Goal: Task Accomplishment & Management: Use online tool/utility

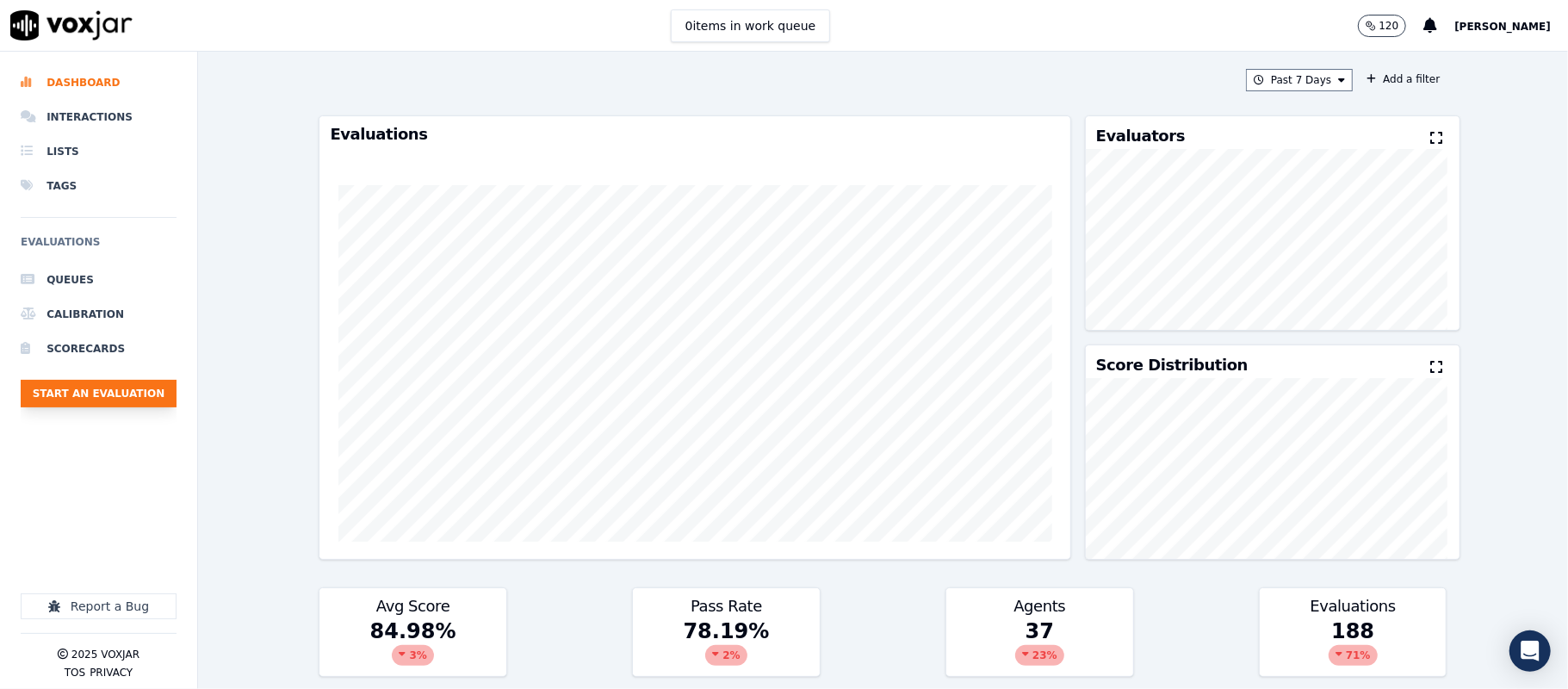
click at [133, 397] on button "Start an Evaluation" at bounding box center [98, 394] width 156 height 28
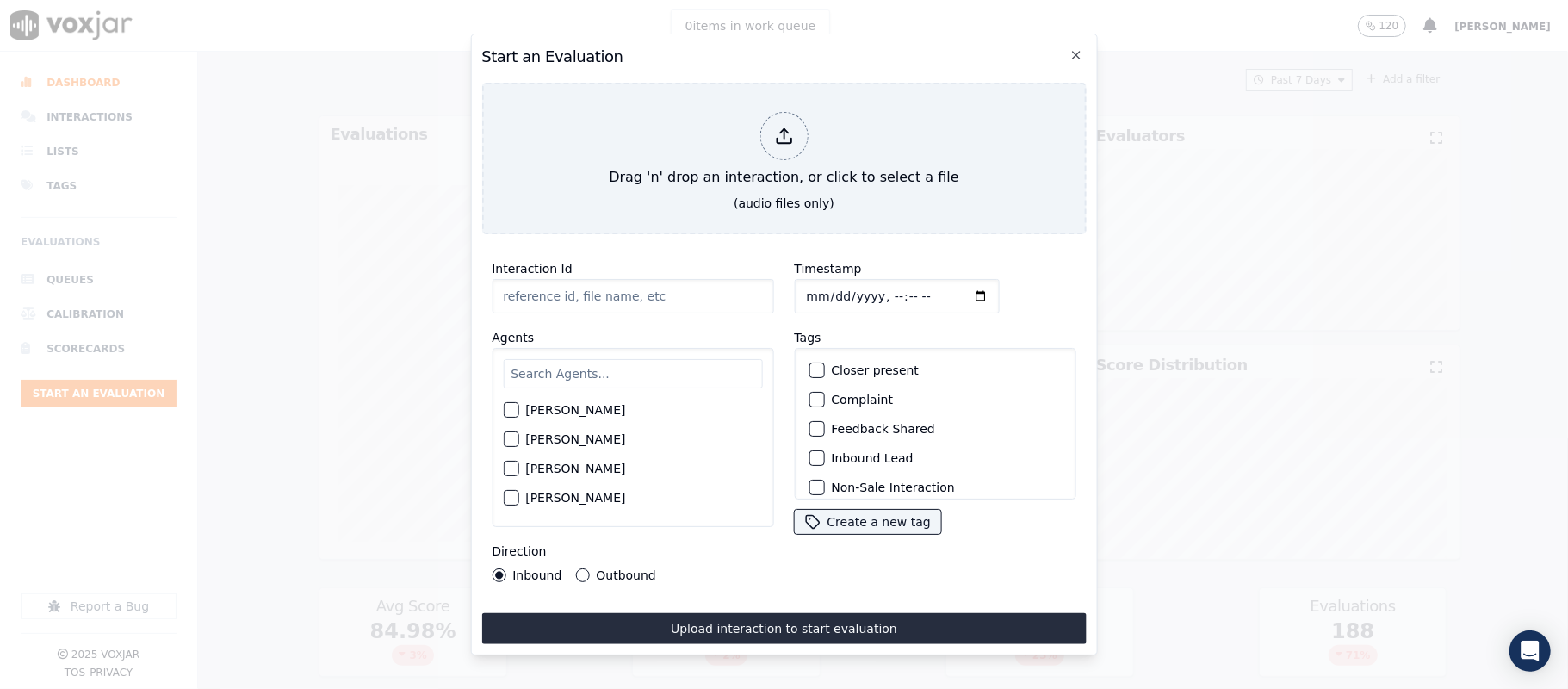
click at [676, 282] on input "Interaction Id" at bounding box center [632, 296] width 281 height 34
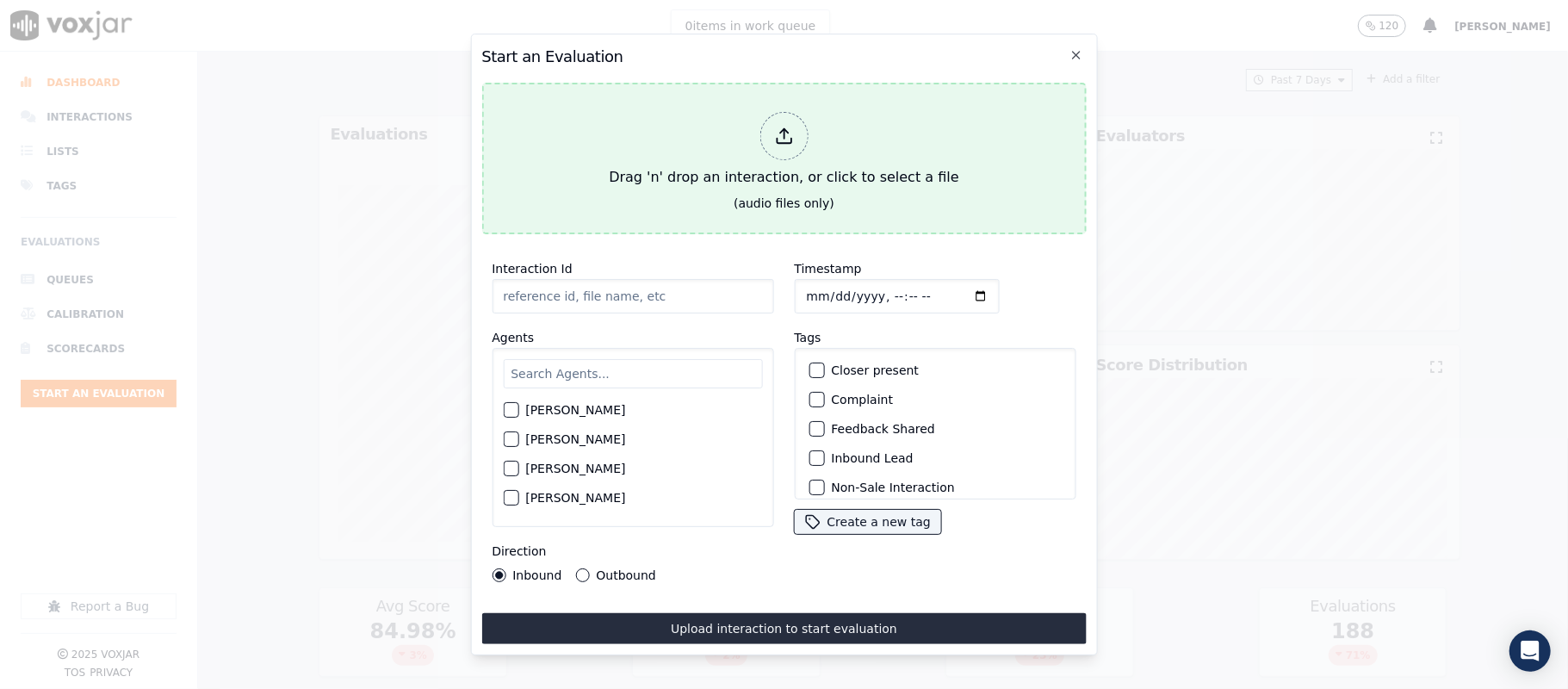
click at [778, 143] on div at bounding box center [783, 136] width 48 height 48
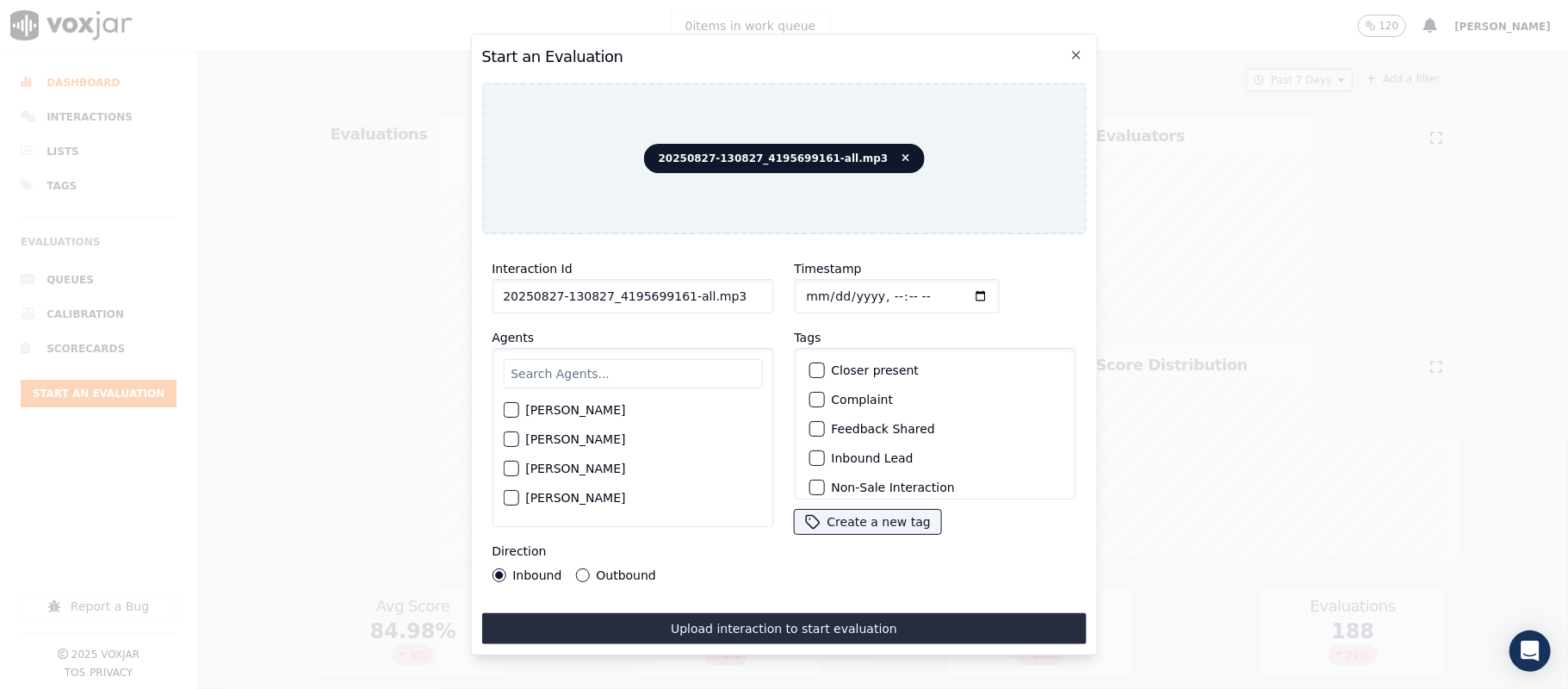
drag, startPoint x: 676, startPoint y: 293, endPoint x: 816, endPoint y: 286, distance: 140.2
click at [816, 286] on div "Interaction Id 20250827-130827_4195699161-all.mp3 Agents [PERSON_NAME] [PERSON_…" at bounding box center [783, 420] width 604 height 344
type input "20250827-130827_4195699161-C1"
click at [808, 286] on input "Timestamp" at bounding box center [897, 296] width 205 height 34
type input "[DATE]T22:15"
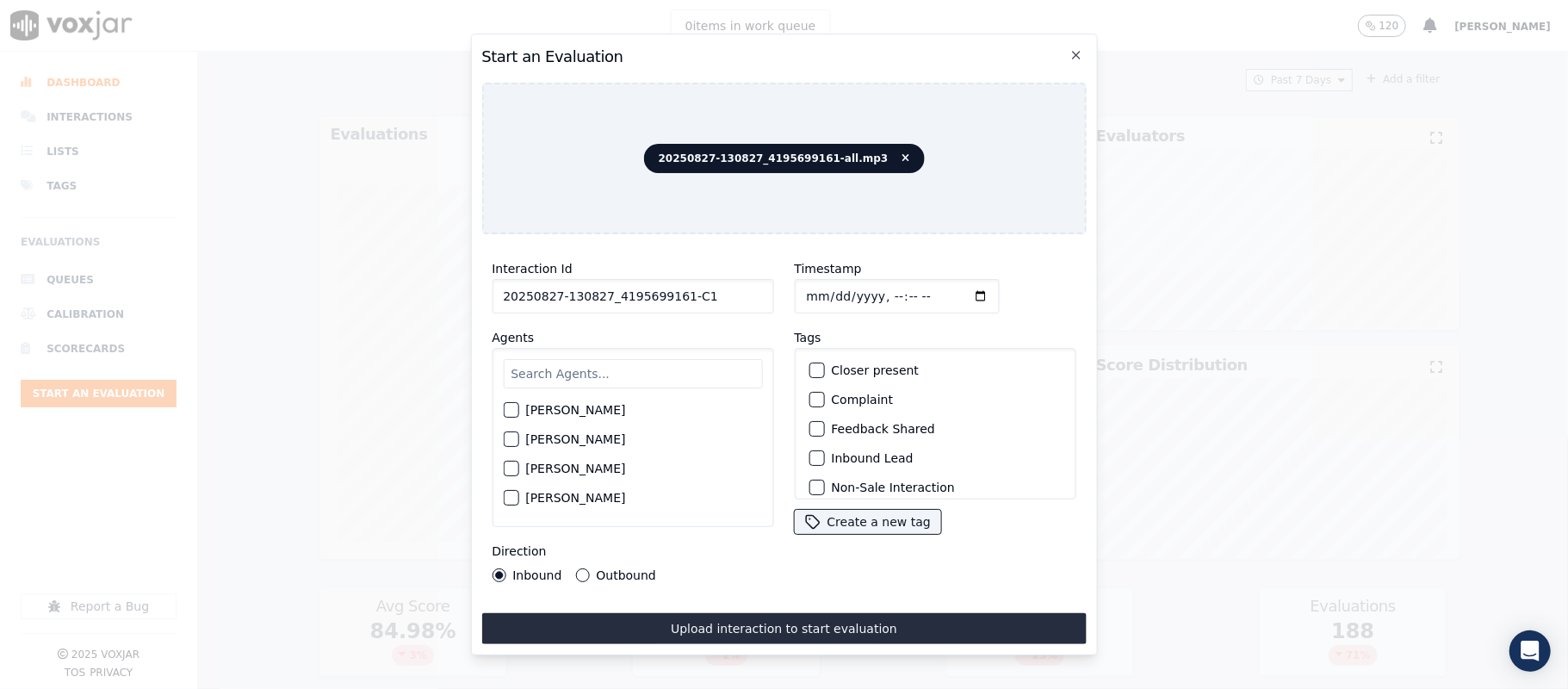
click at [566, 366] on input "text" at bounding box center [632, 374] width 259 height 30
type input "all"
click at [516, 409] on div "button" at bounding box center [509, 414] width 12 height 12
click at [576, 568] on button "Outbound" at bounding box center [582, 575] width 14 height 14
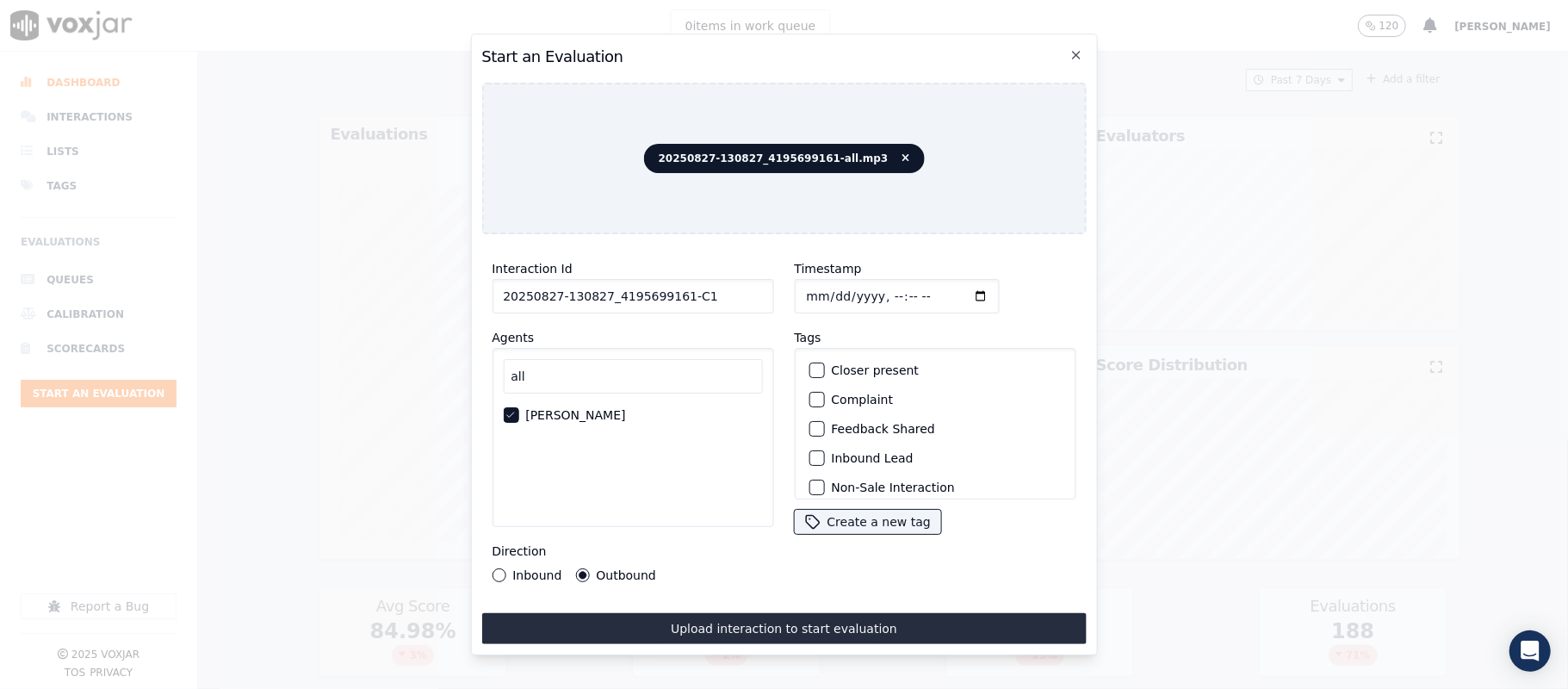
scroll to position [114, 0]
click at [810, 395] on button "Outbound Lead" at bounding box center [816, 402] width 16 height 16
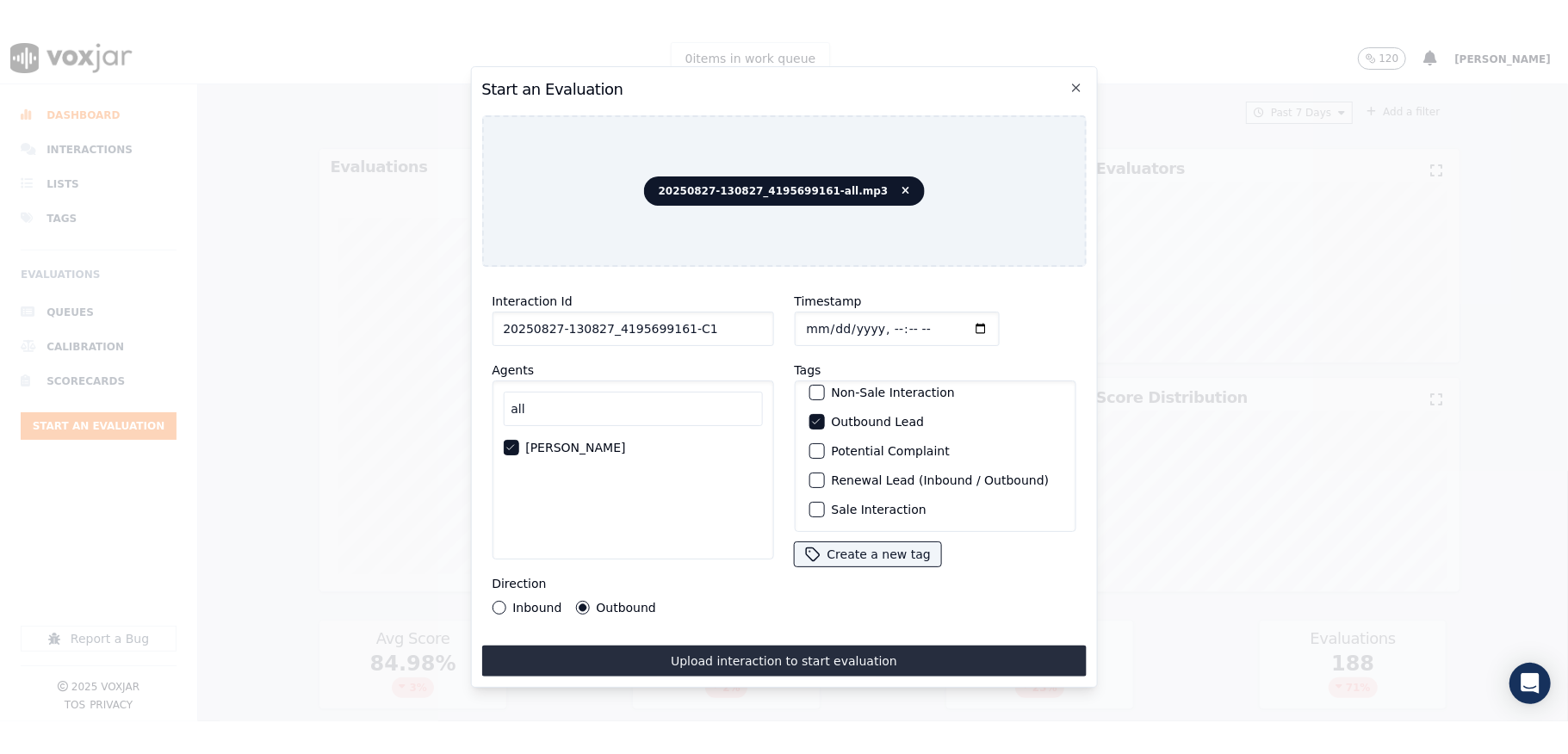
scroll to position [160, 0]
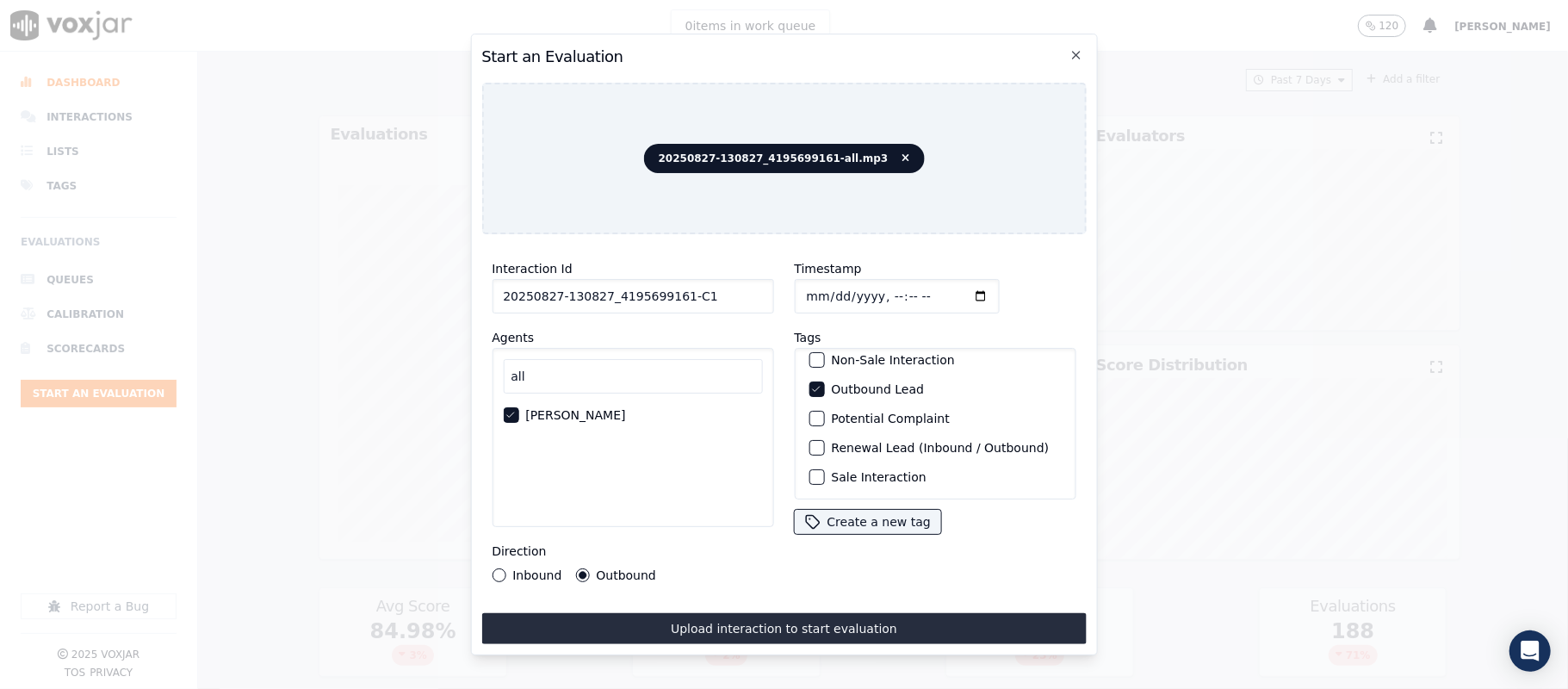
click at [807, 462] on div "Sale Interaction" at bounding box center [934, 477] width 266 height 30
click at [810, 471] on div "button" at bounding box center [815, 477] width 12 height 12
click at [758, 618] on button "Upload interaction to start evaluation" at bounding box center [783, 629] width 604 height 31
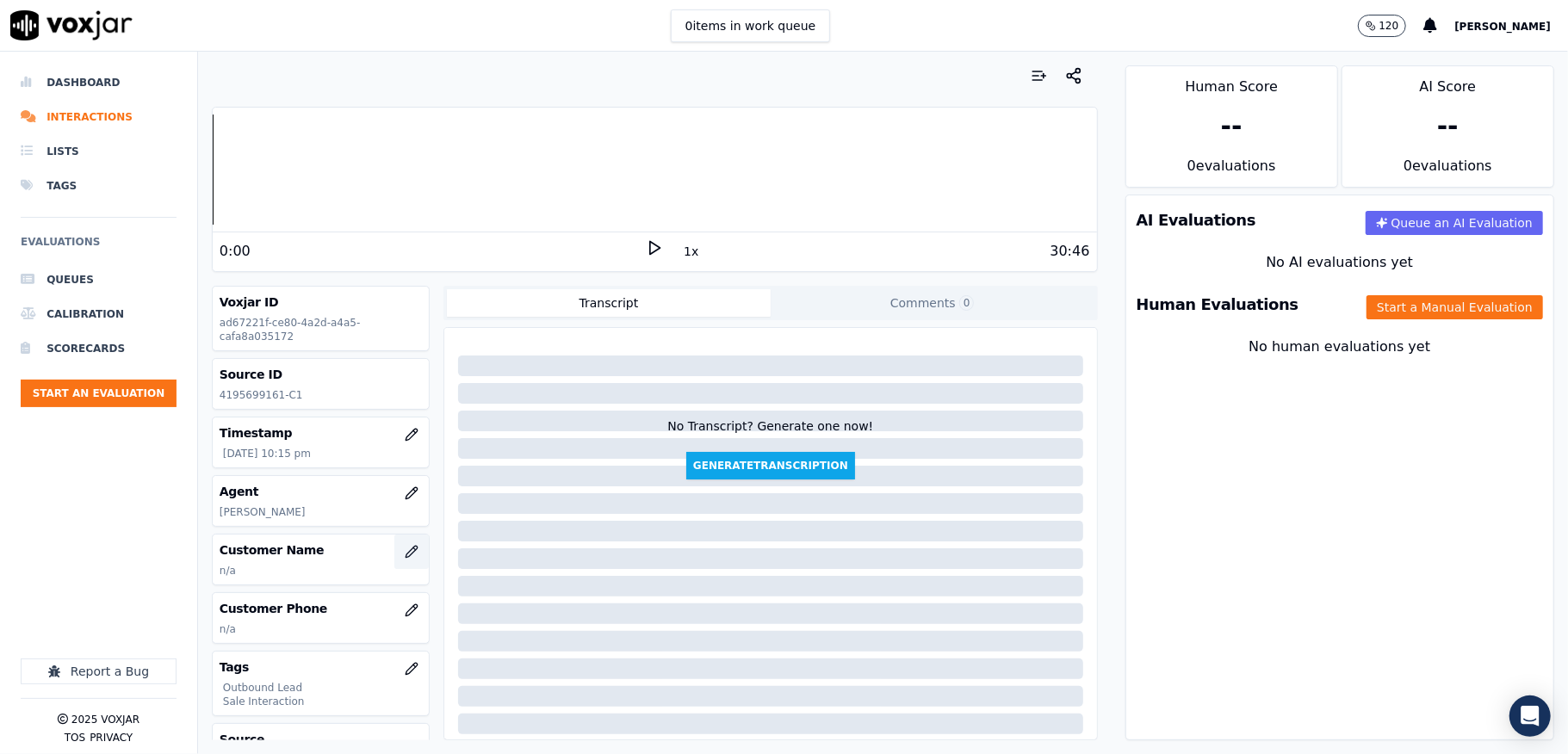
click at [395, 544] on button "button" at bounding box center [411, 551] width 34 height 34
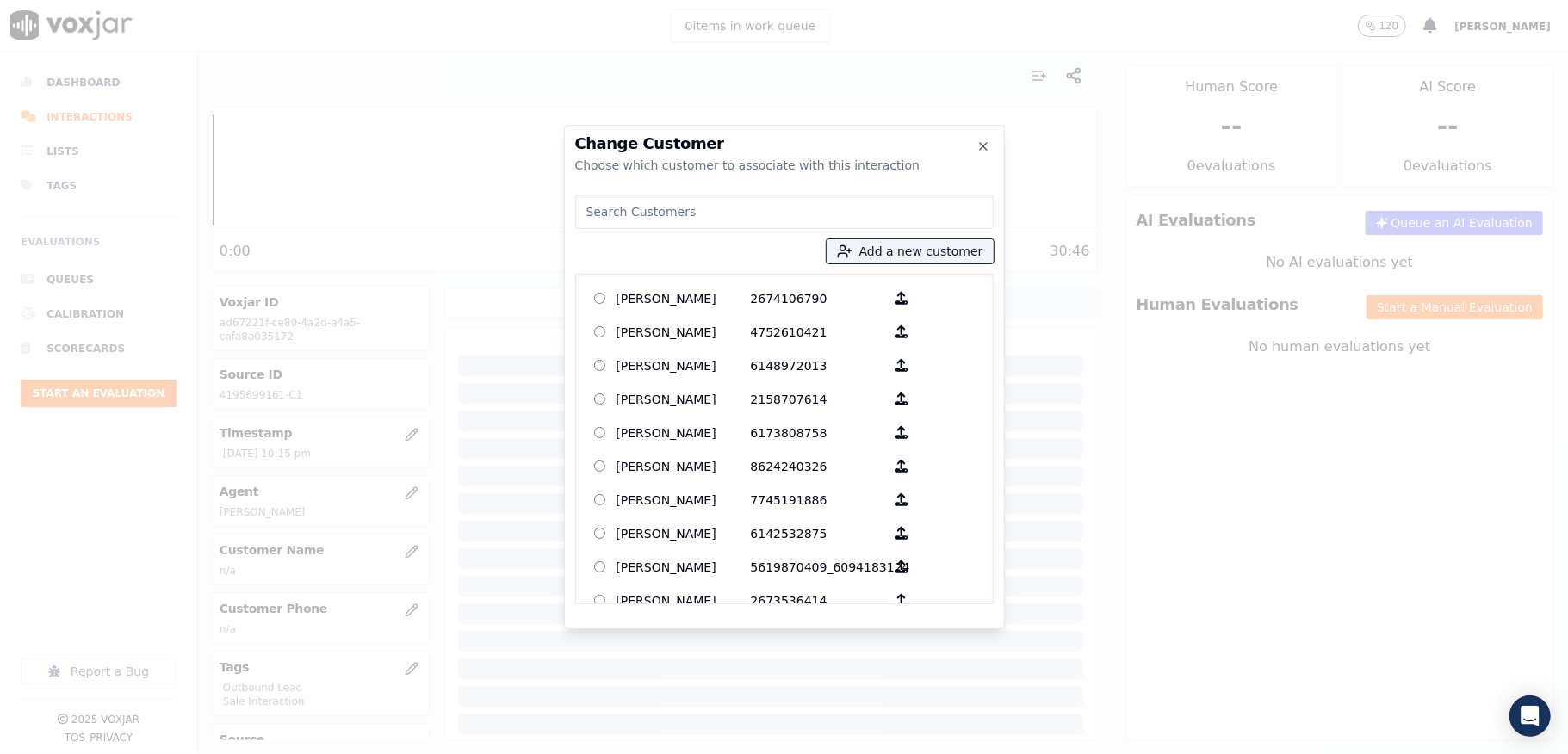
type input "[US_STATE][PERSON_NAME]"
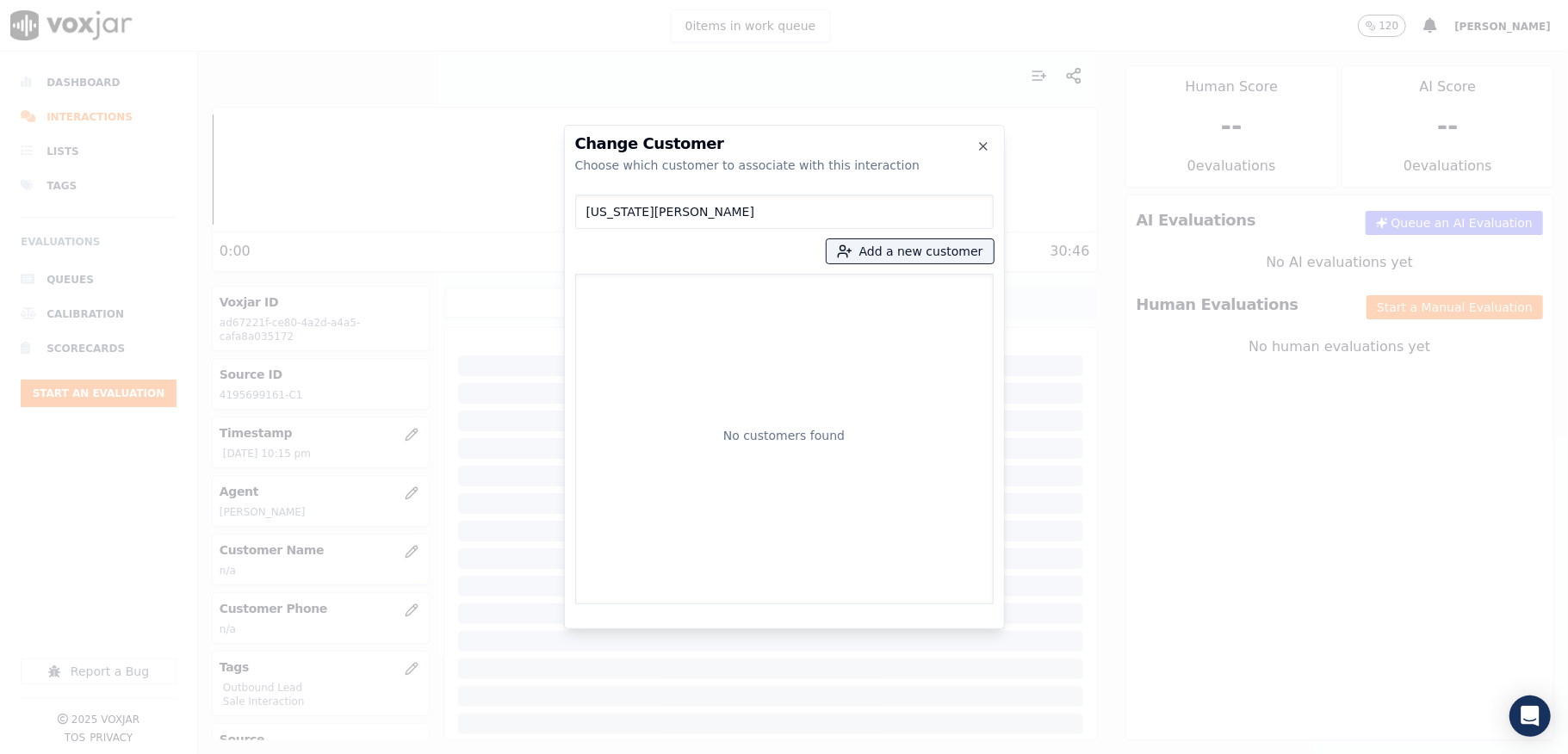
drag, startPoint x: 723, startPoint y: 211, endPoint x: 546, endPoint y: 211, distance: 177.0
click at [546, 753] on div "Change Customer Choose which customer to associate with this interaction [US_ST…" at bounding box center [784, 754] width 1568 height 0
click at [906, 253] on button "Add a new customer" at bounding box center [909, 252] width 167 height 24
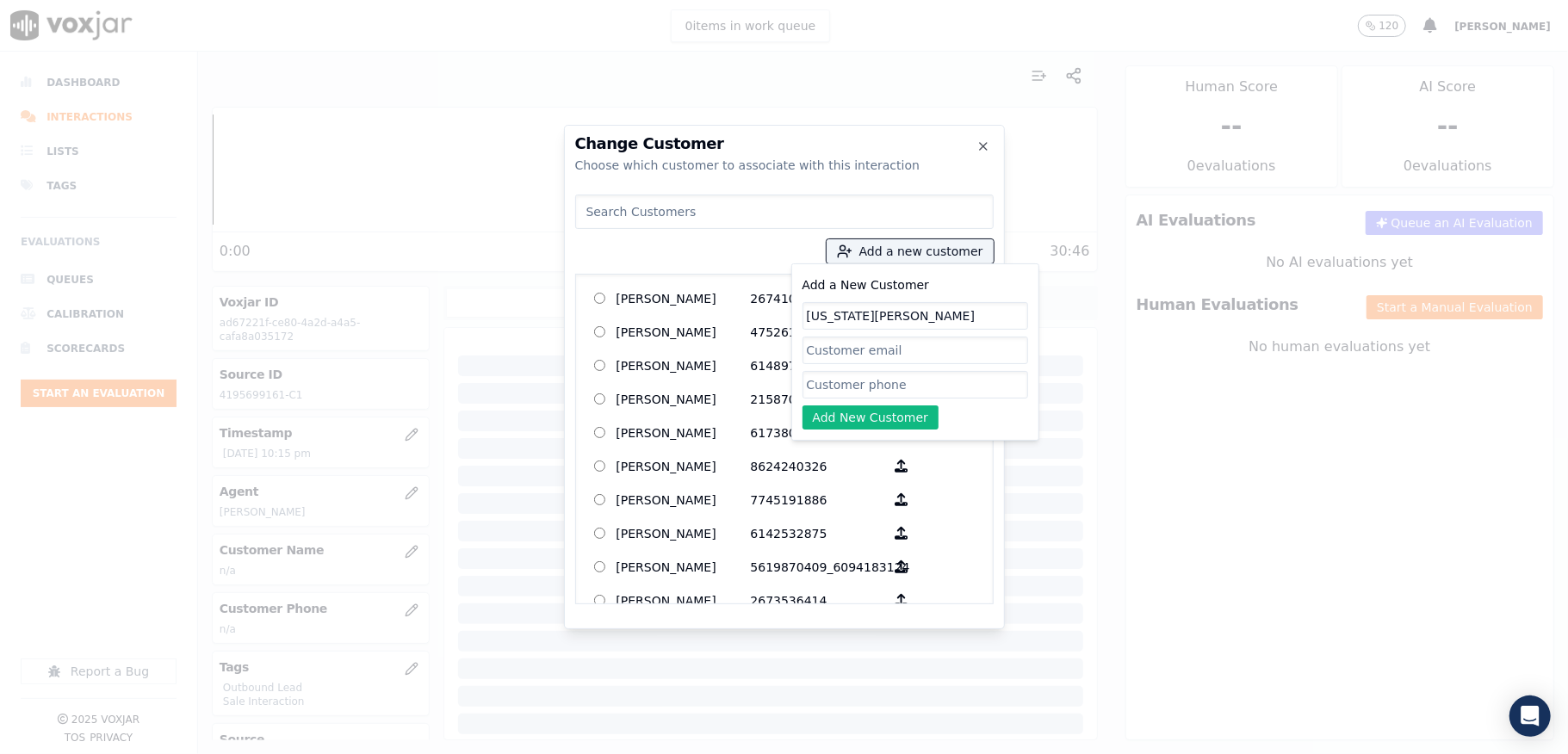
type input "[US_STATE][PERSON_NAME]"
click at [834, 385] on input "Add a New Customer" at bounding box center [915, 384] width 226 height 28
paste input "4195699161"
paste input "4195608963"
type input "4195699161_4195608963"
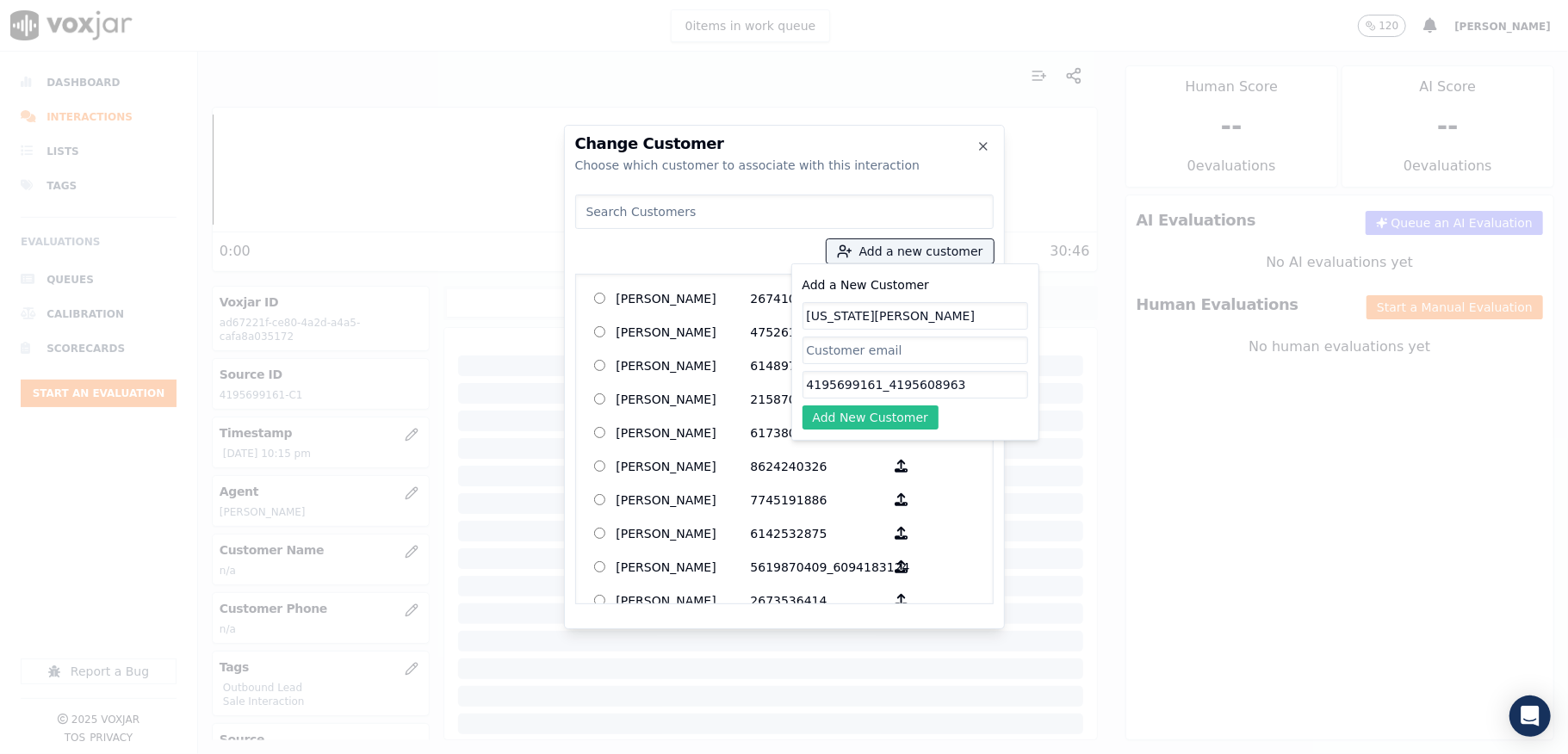
click at [837, 409] on button "Add New Customer" at bounding box center [871, 418] width 137 height 24
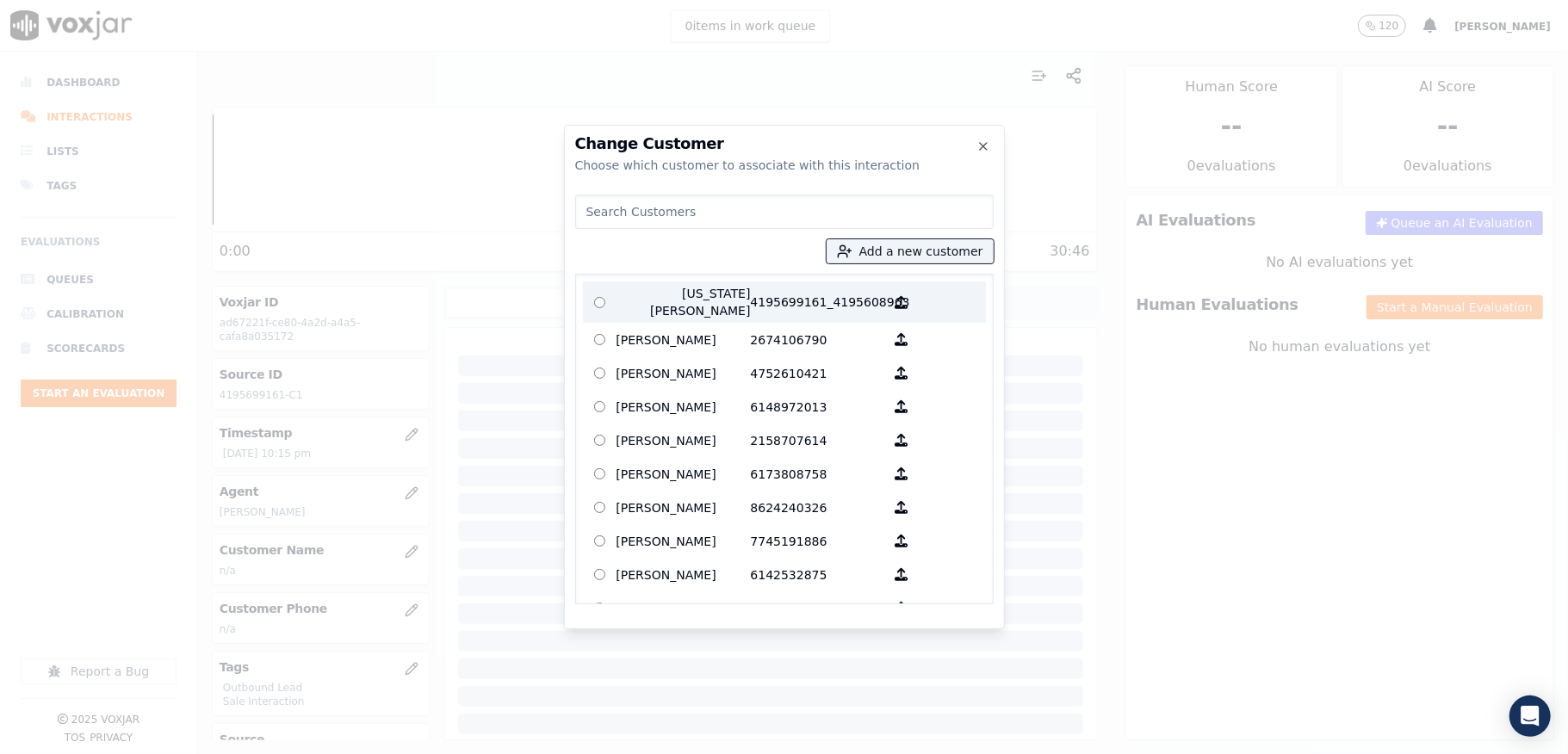
click at [687, 300] on p "[US_STATE][PERSON_NAME]" at bounding box center [683, 301] width 135 height 34
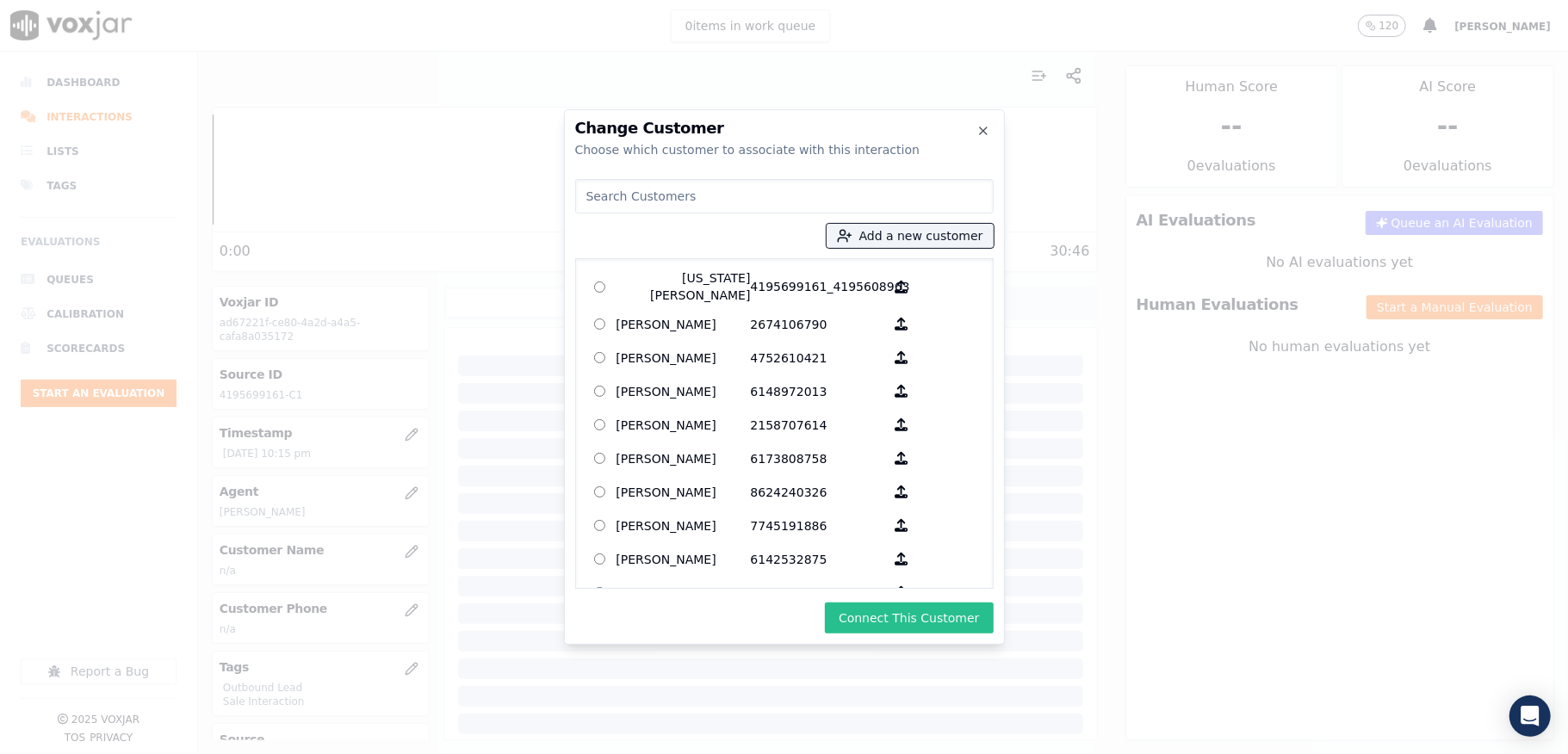
click at [907, 619] on button "Connect This Customer" at bounding box center [909, 619] width 168 height 31
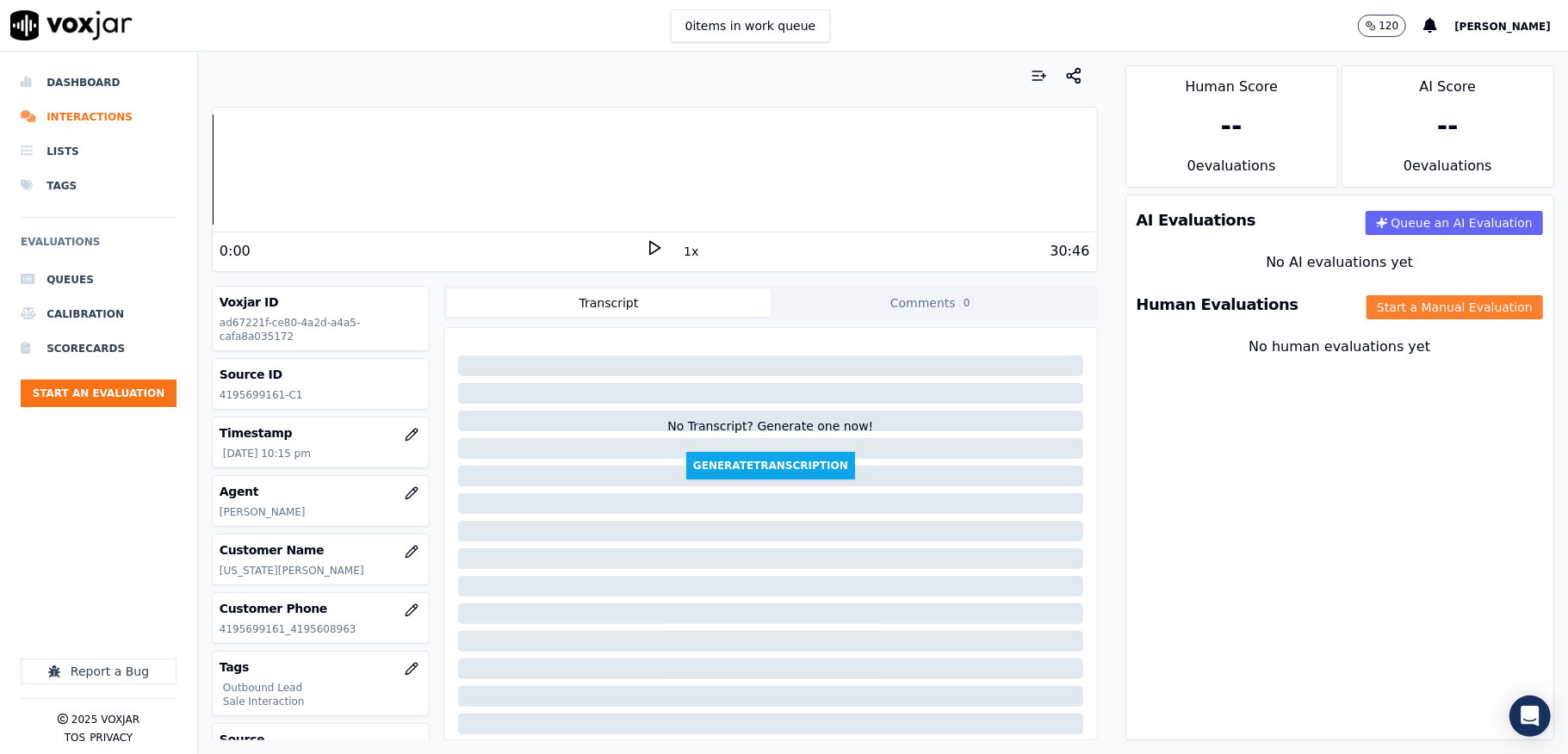
click at [1396, 314] on button "Start a Manual Evaluation" at bounding box center [1455, 307] width 176 height 24
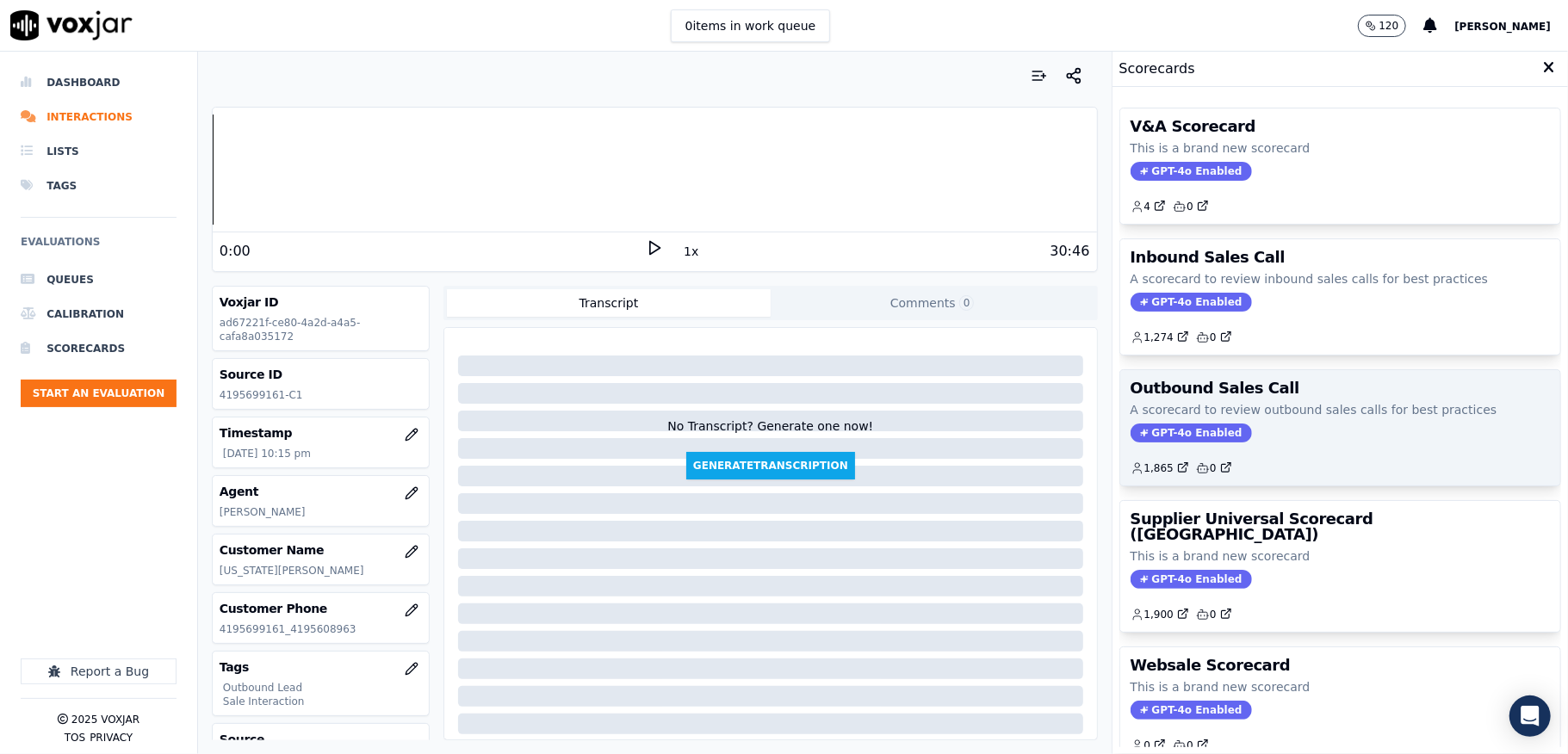
click at [1150, 441] on span "GPT-4o Enabled" at bounding box center [1192, 432] width 122 height 19
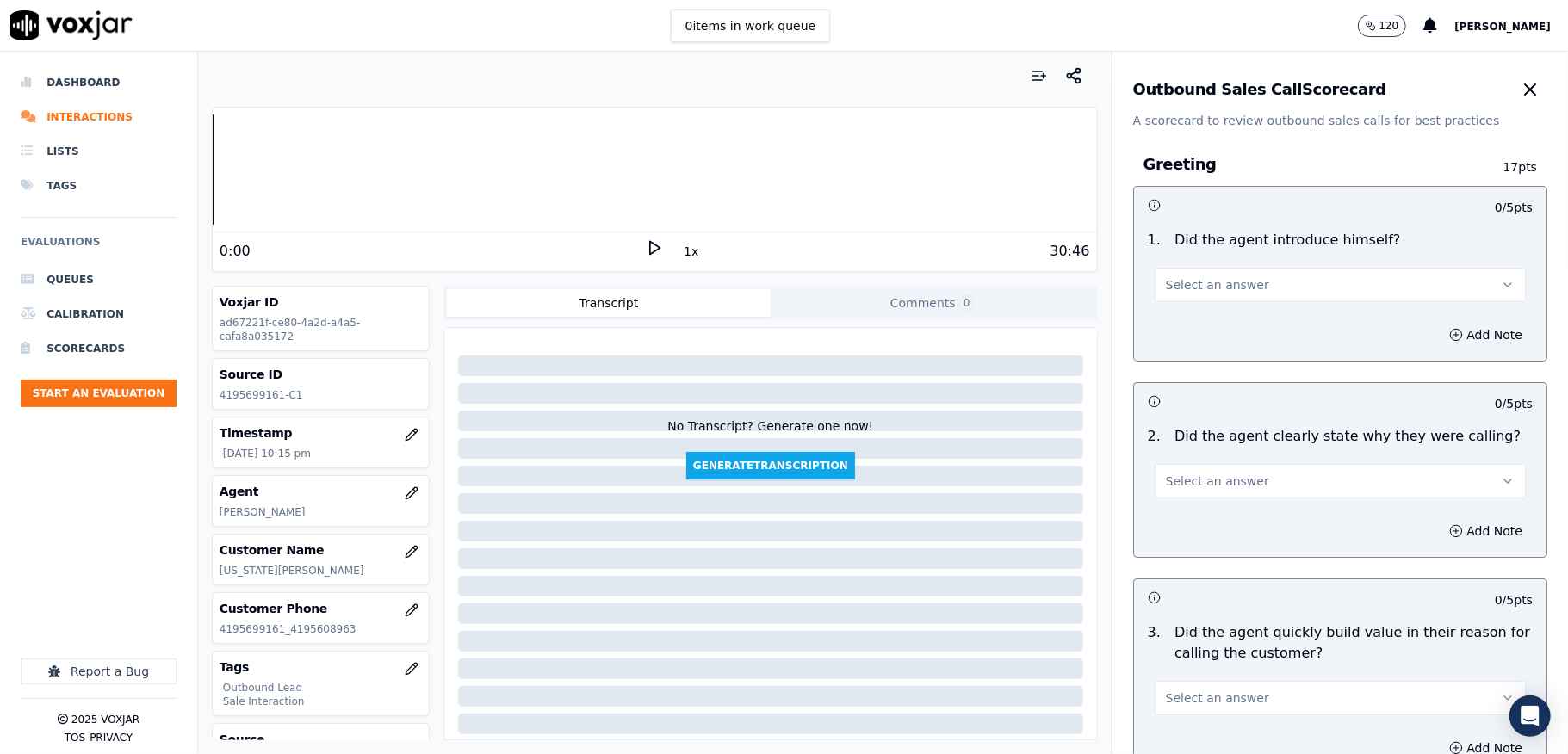
click at [1230, 291] on button "Select an answer" at bounding box center [1340, 284] width 371 height 34
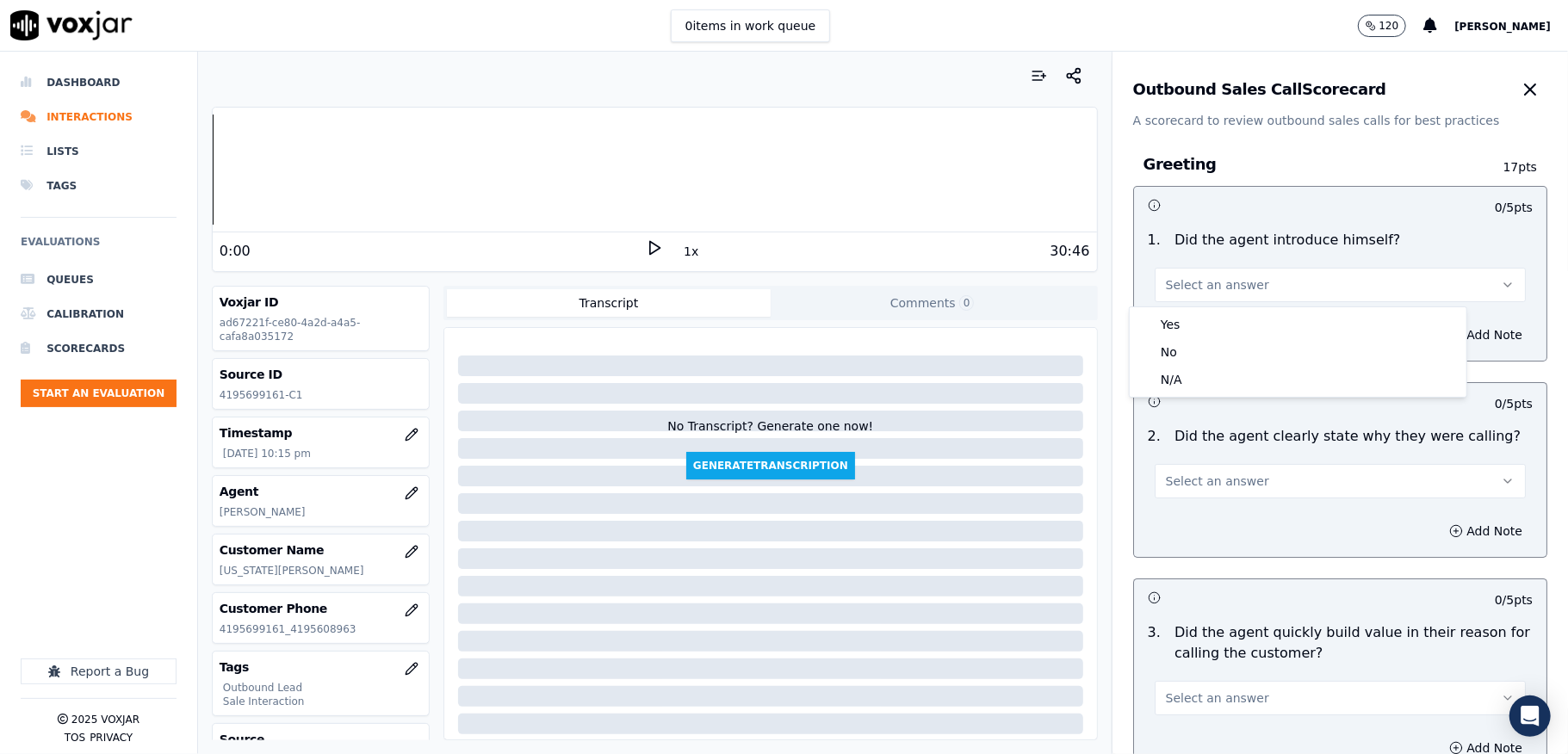
click at [1219, 305] on div "1 . Did the agent introduce himself? Select an answer" at bounding box center [1340, 265] width 412 height 86
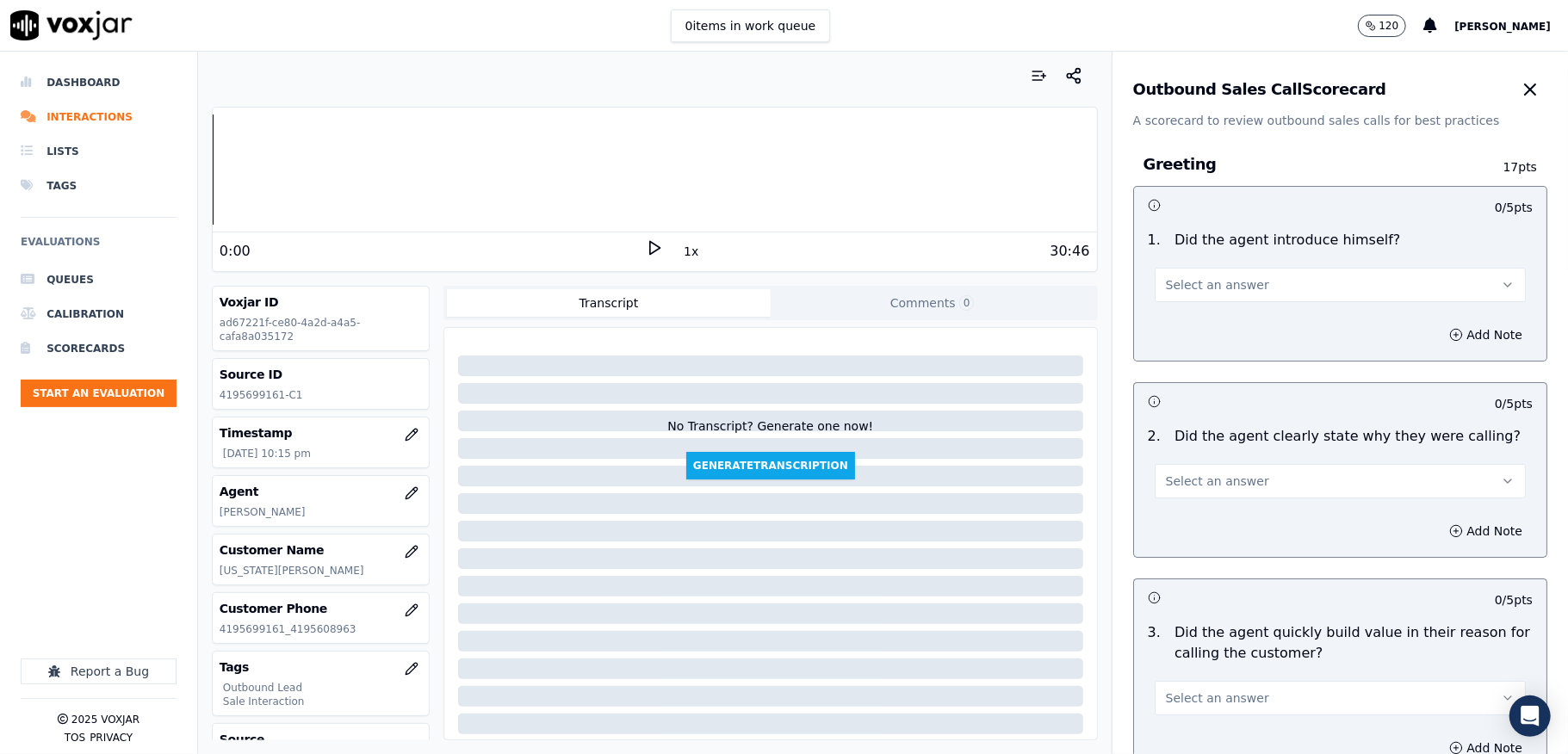
click at [1214, 486] on span "Select an answer" at bounding box center [1218, 481] width 103 height 18
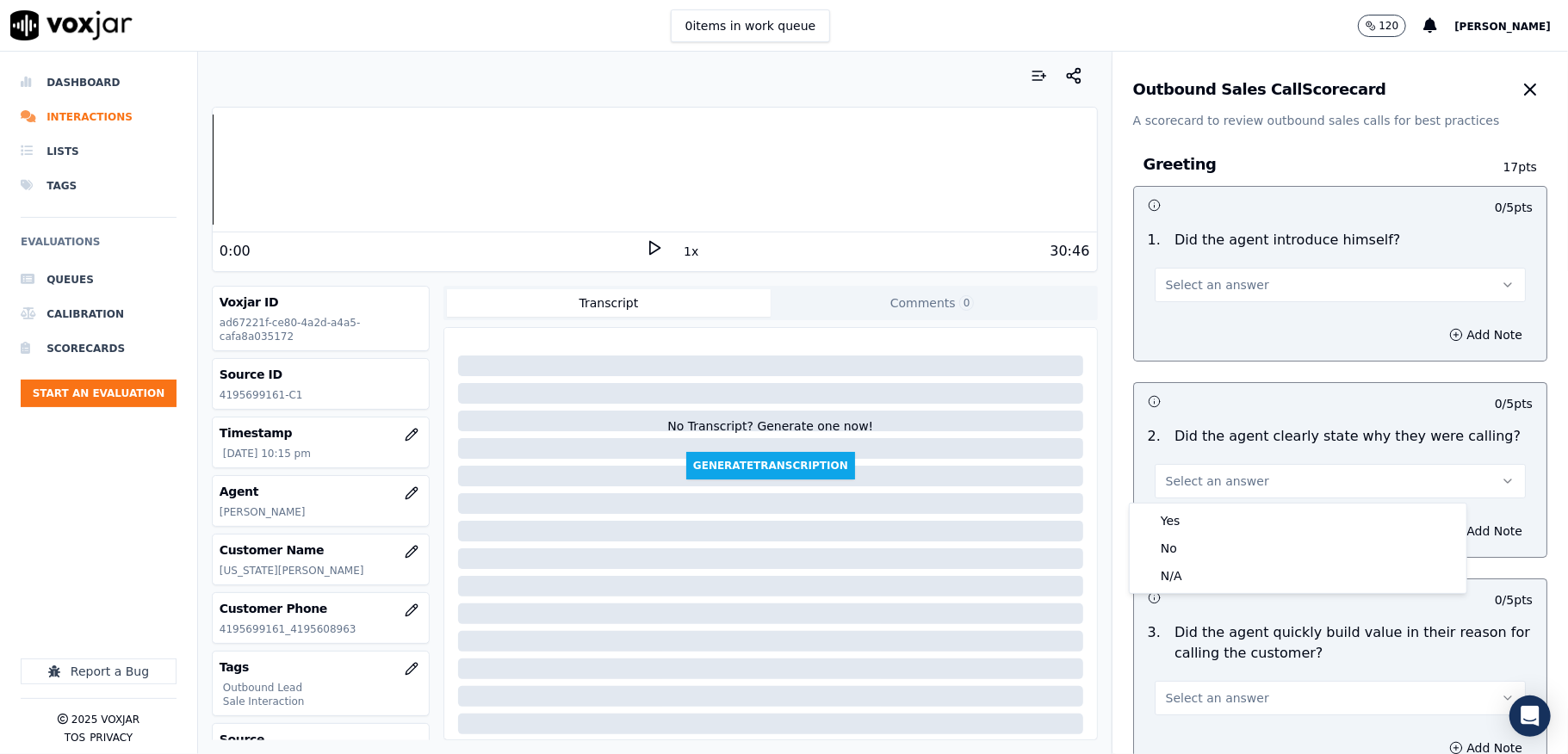
click at [1182, 520] on div "Yes" at bounding box center [1299, 521] width 330 height 28
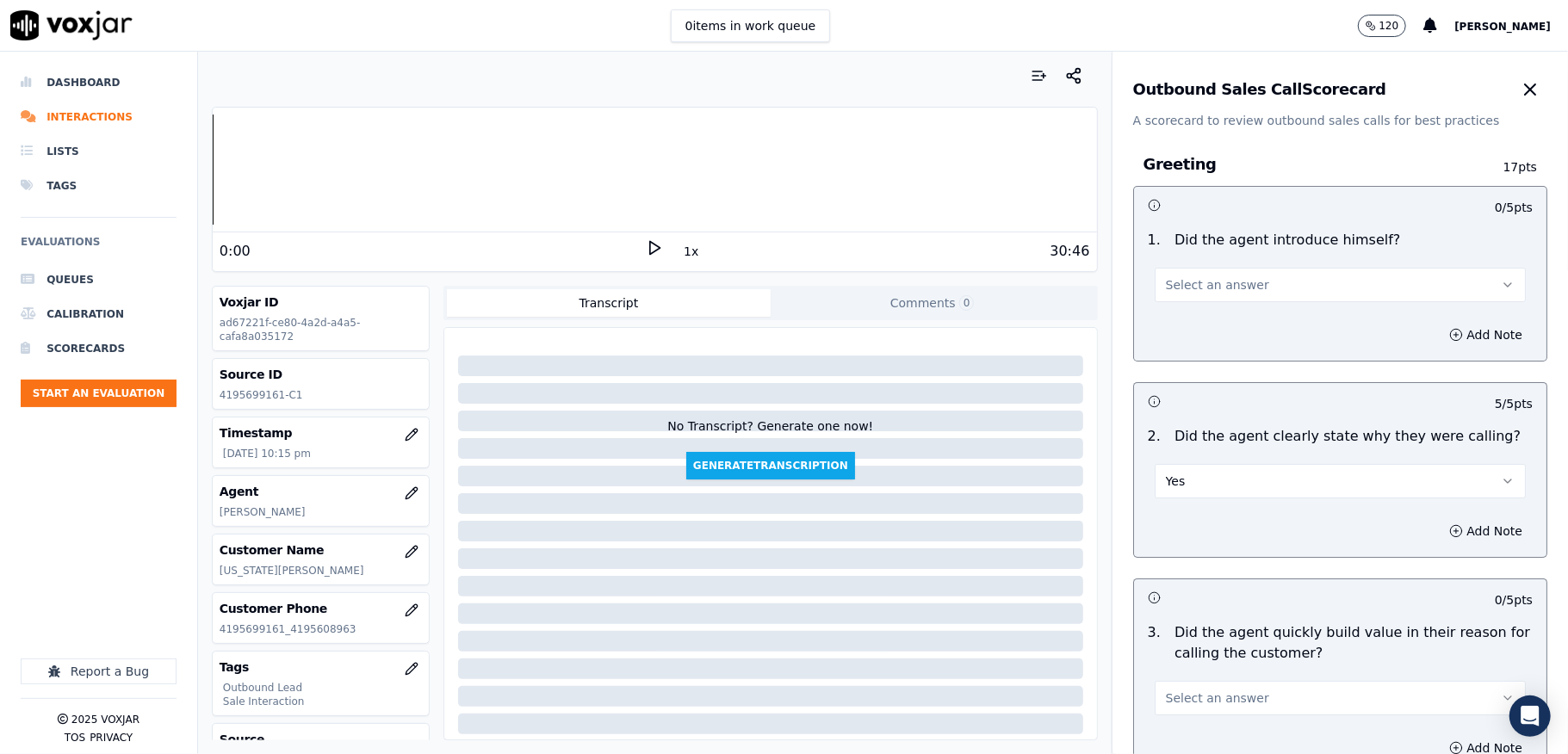
click at [1193, 279] on span "Select an answer" at bounding box center [1218, 285] width 103 height 18
click at [1186, 327] on div "Yes" at bounding box center [1299, 324] width 330 height 28
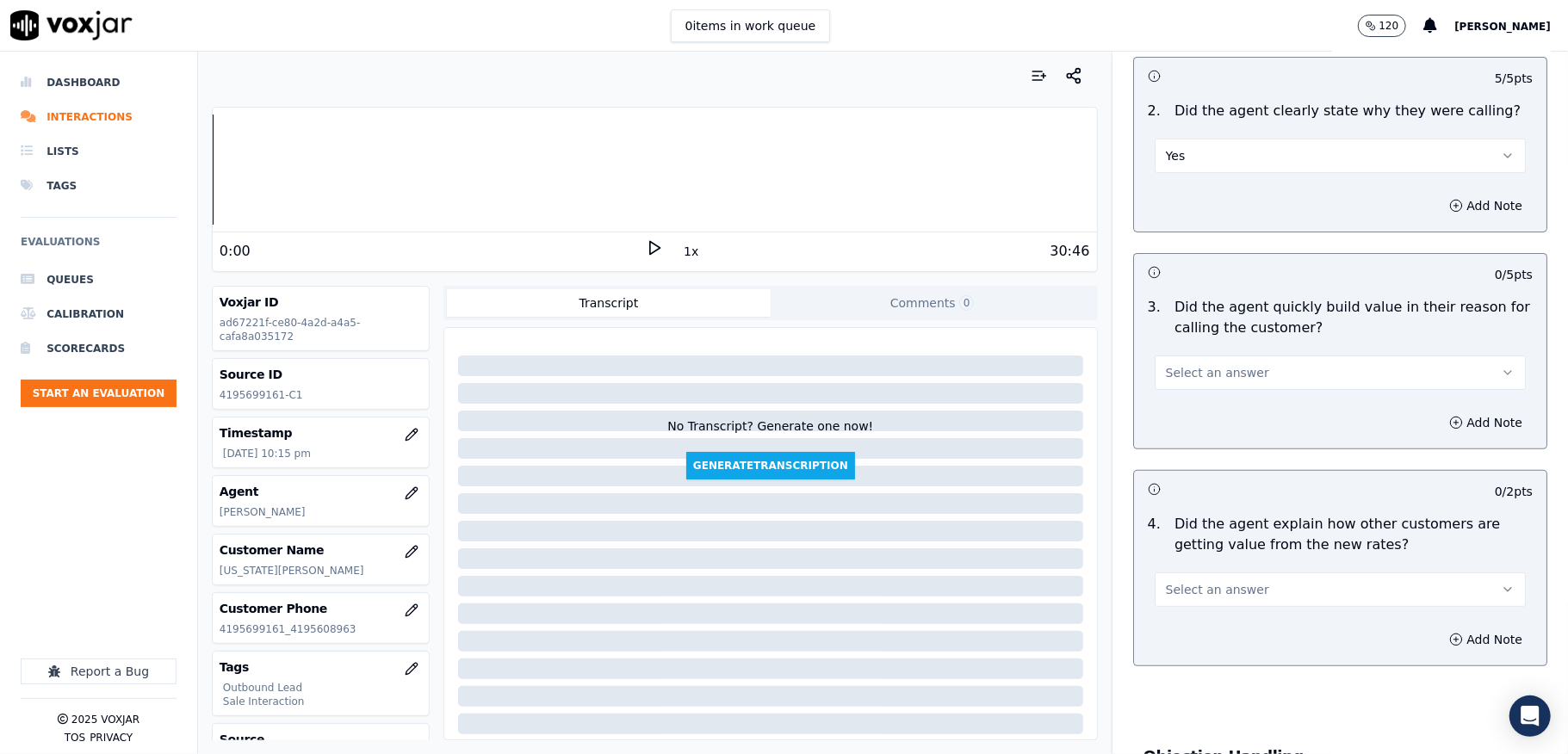
scroll to position [344, 0]
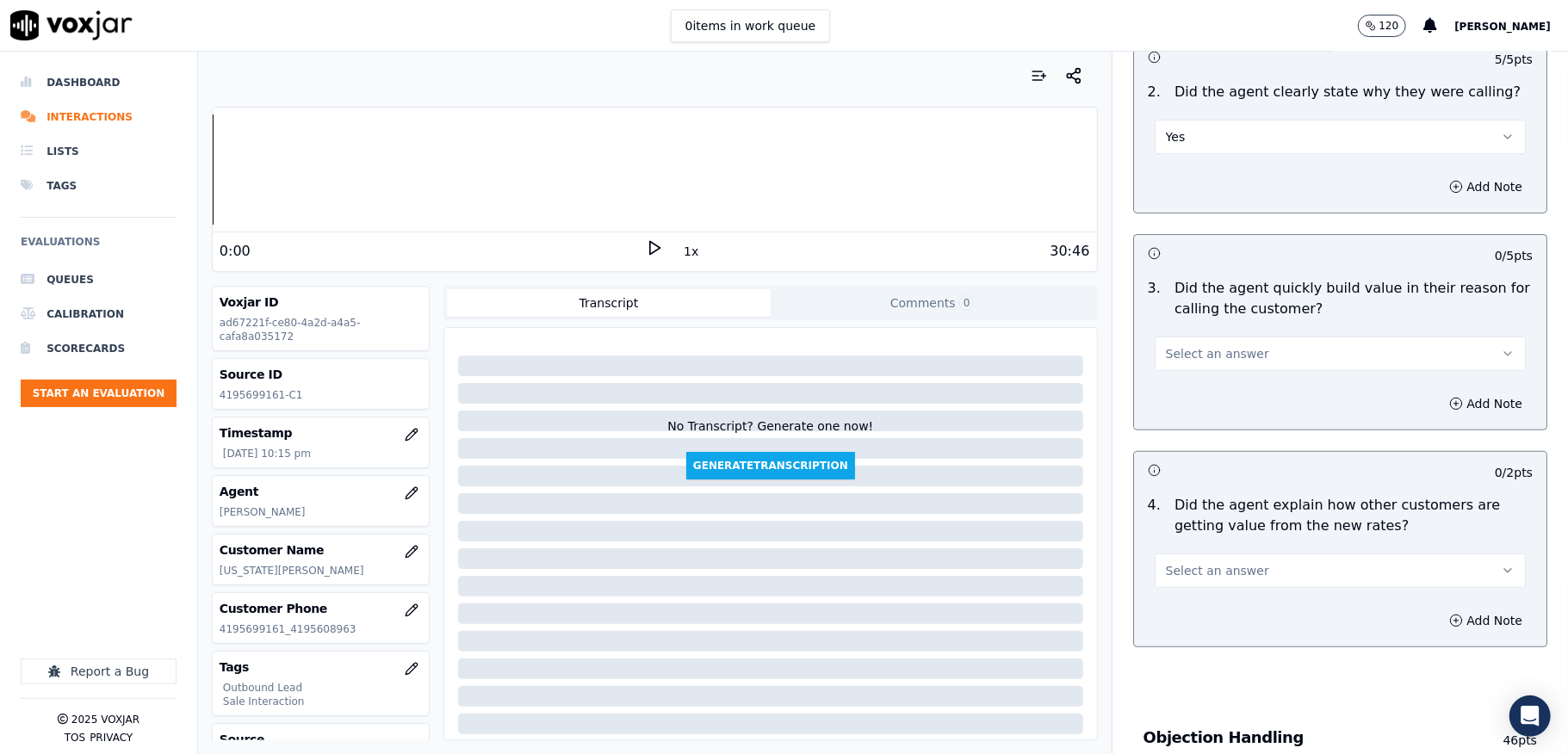
click at [1216, 346] on span "Select an answer" at bounding box center [1218, 353] width 103 height 18
click at [1179, 387] on div "Yes" at bounding box center [1299, 395] width 330 height 28
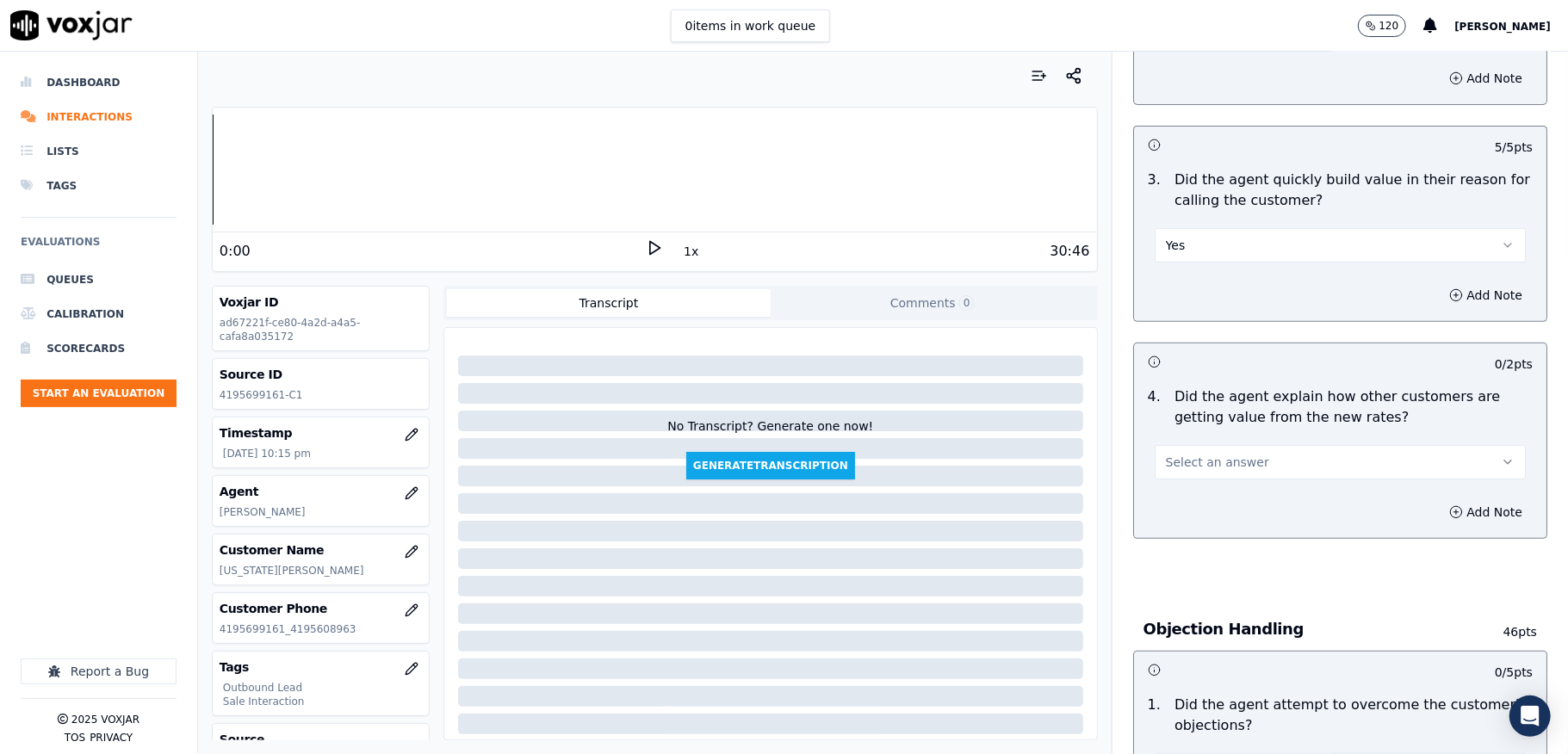
scroll to position [573, 0]
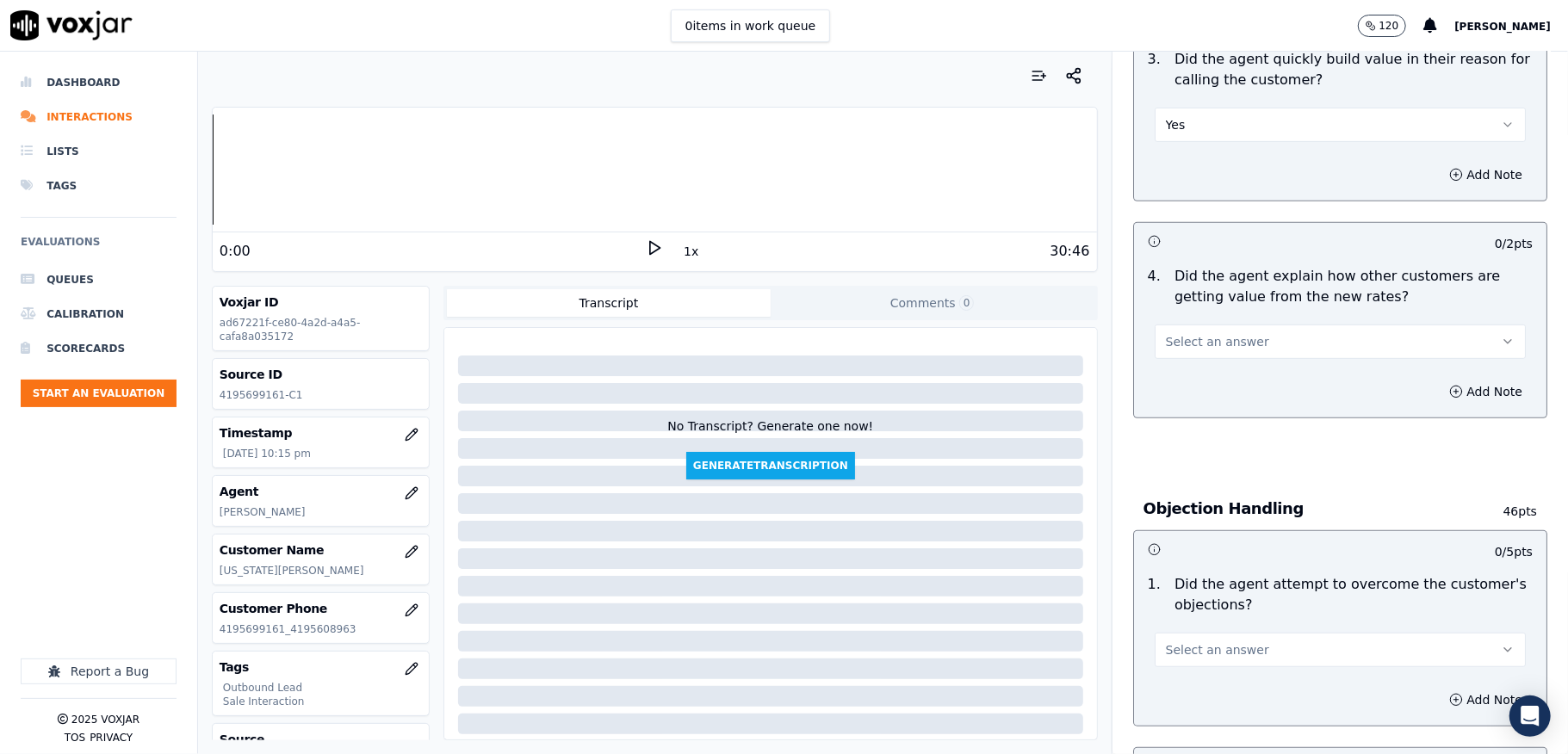
click at [1200, 343] on span "Select an answer" at bounding box center [1218, 341] width 103 height 18
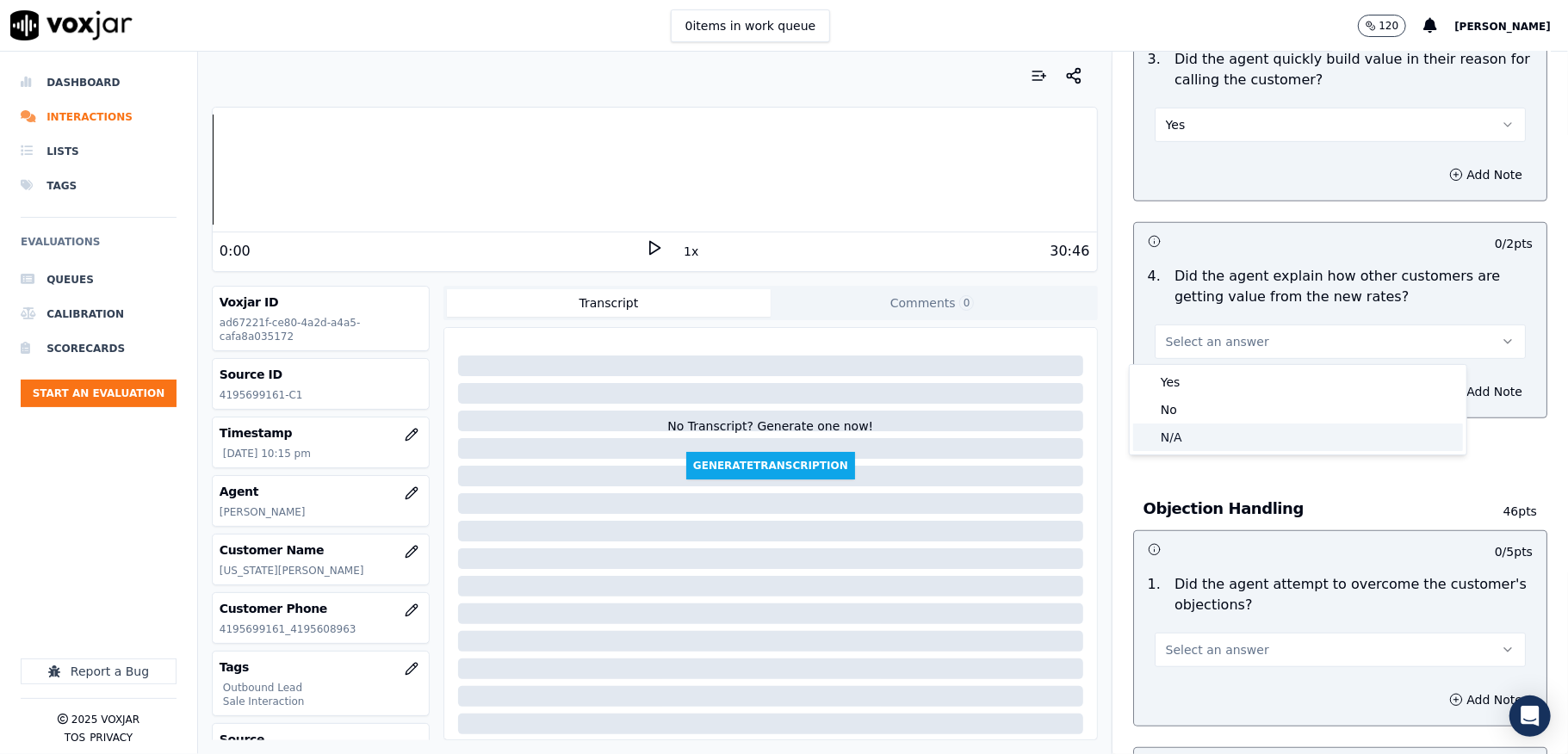
click at [1180, 429] on div "N/A" at bounding box center [1299, 437] width 330 height 28
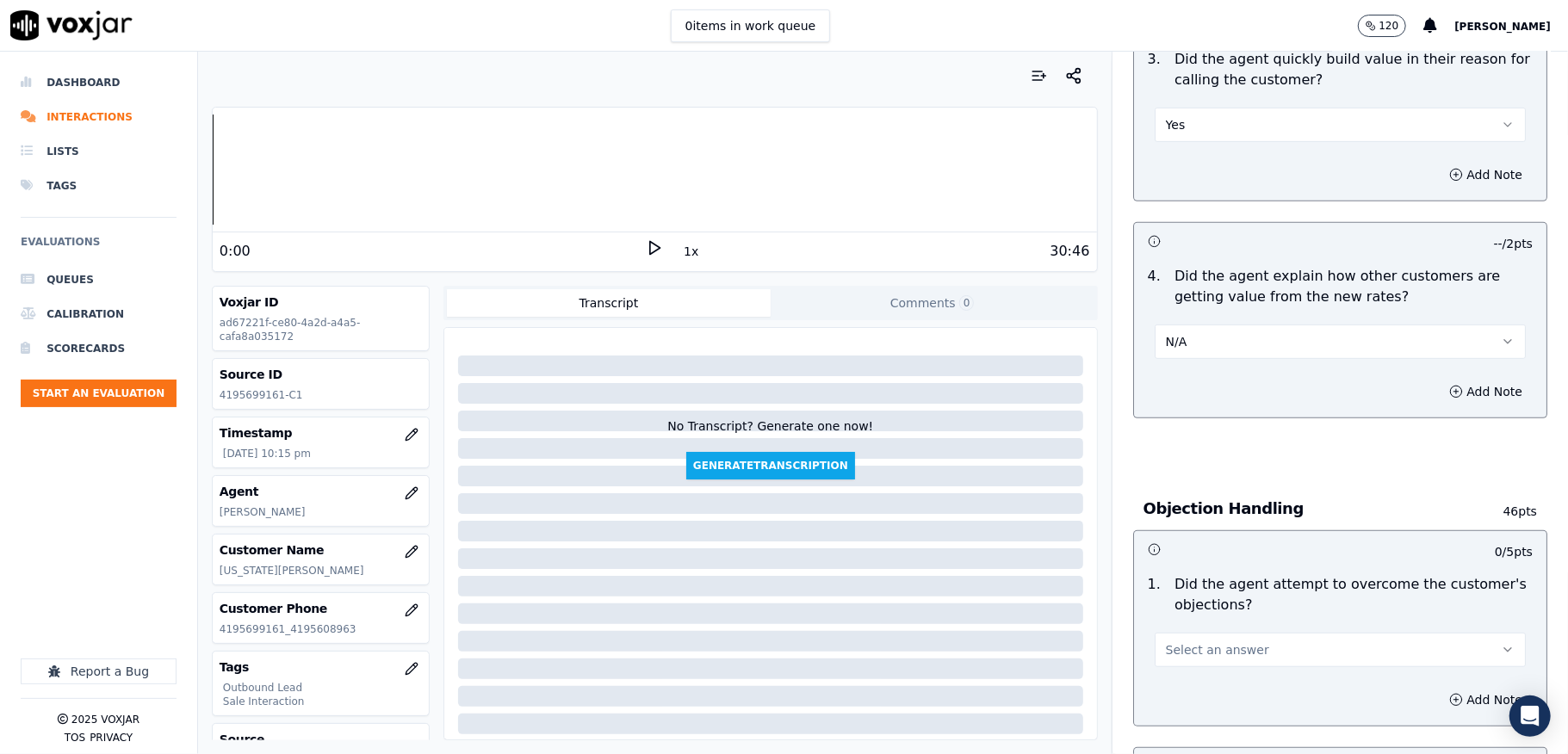
scroll to position [803, 0]
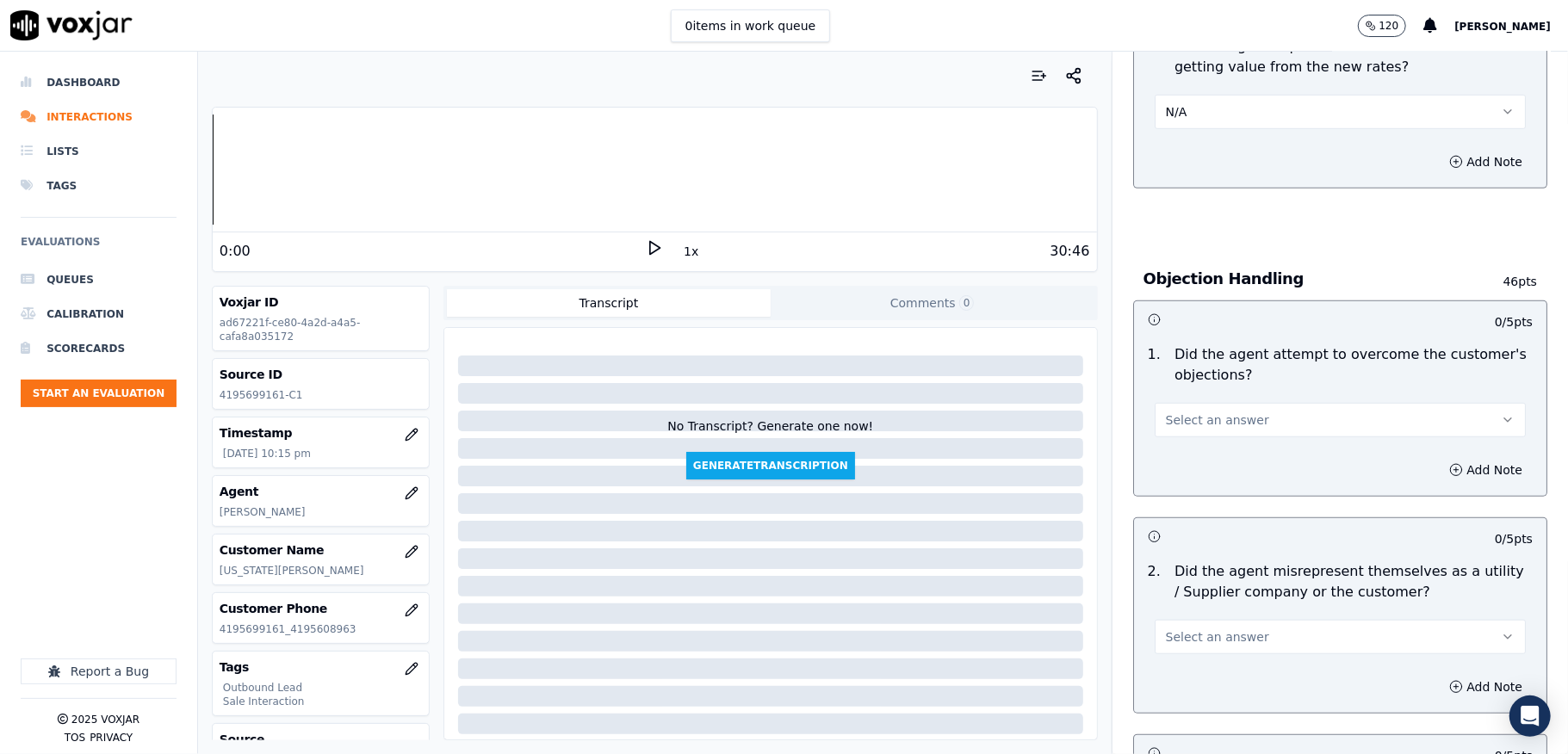
click at [1199, 407] on button "Select an answer" at bounding box center [1340, 419] width 371 height 34
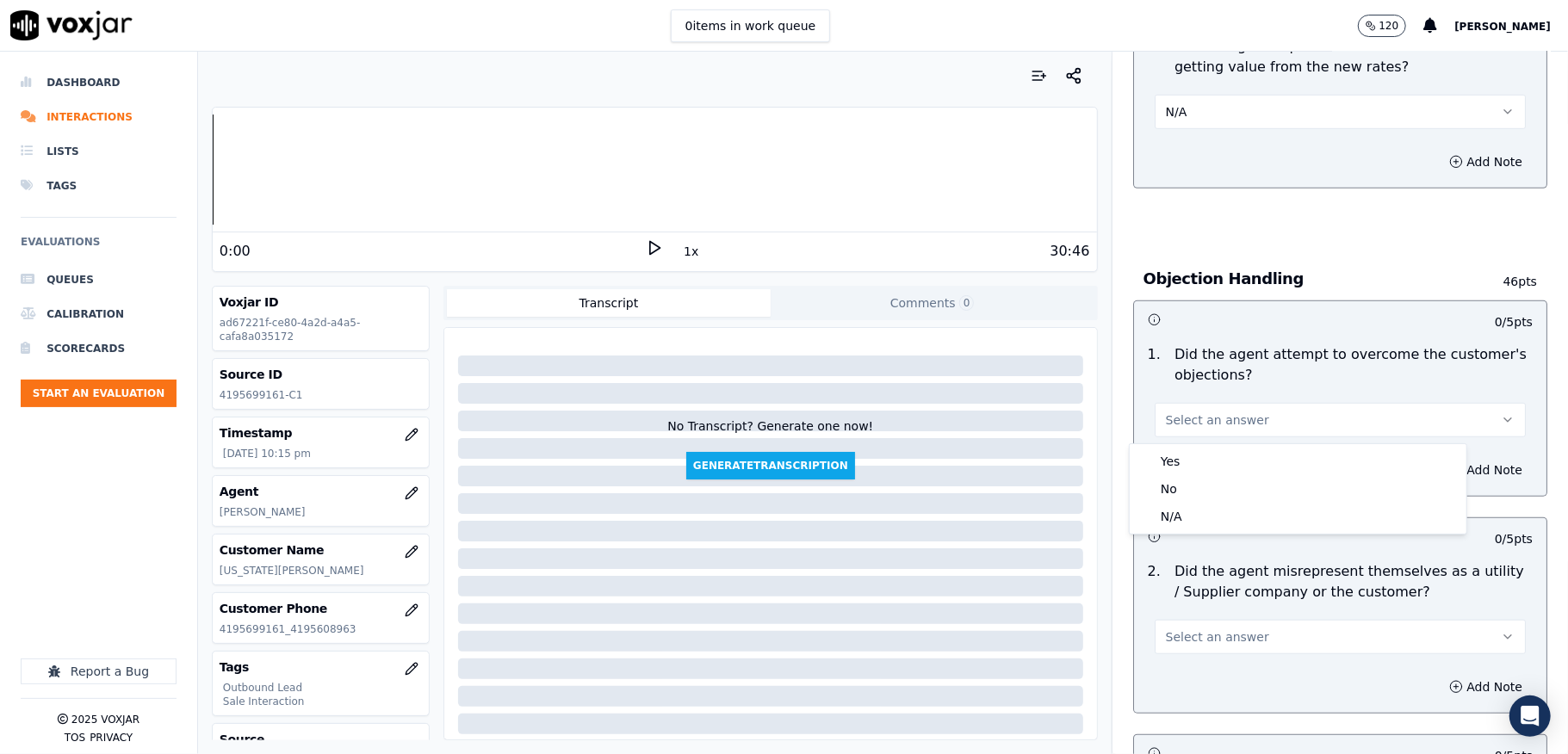
click at [1187, 448] on div "Yes" at bounding box center [1299, 461] width 330 height 28
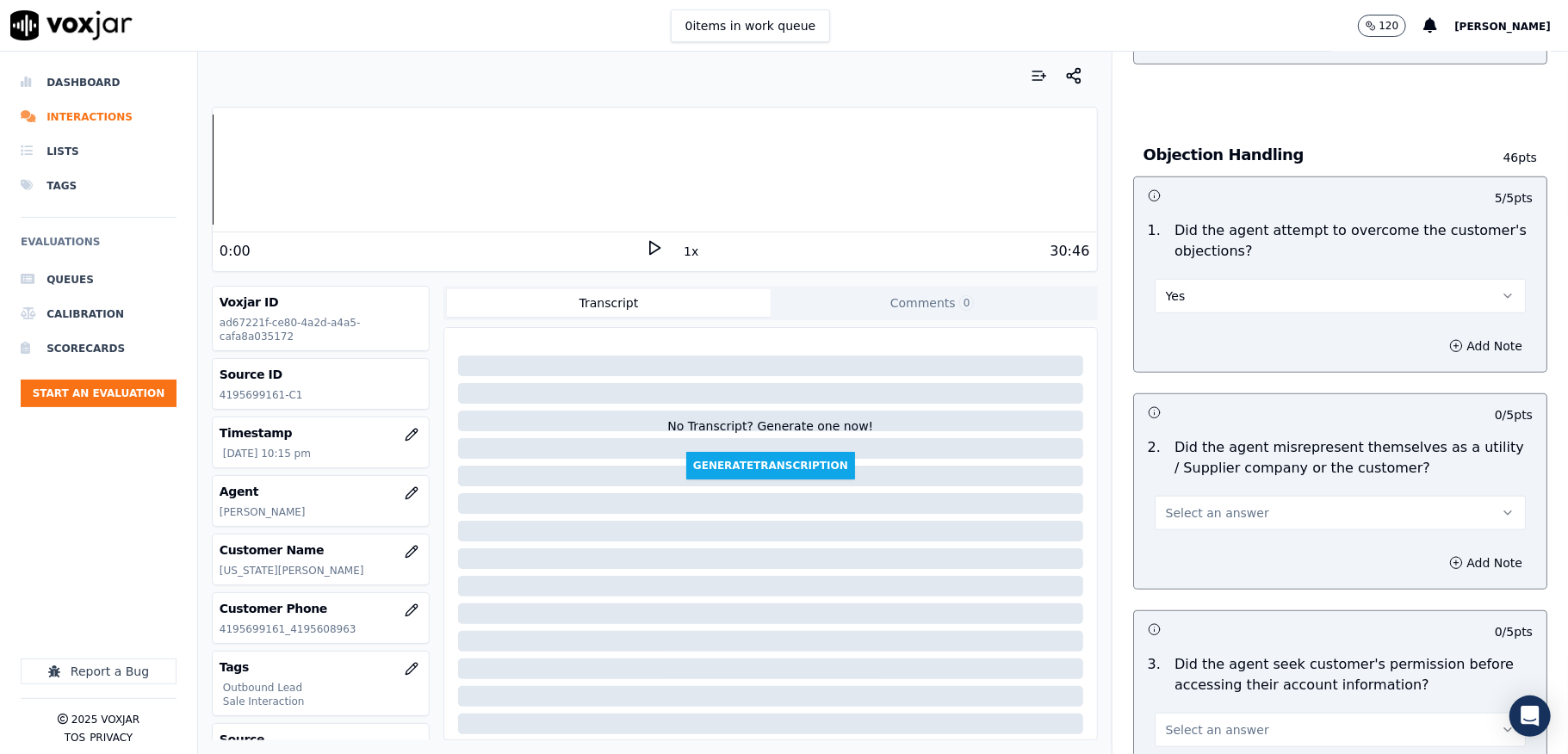
scroll to position [1148, 0]
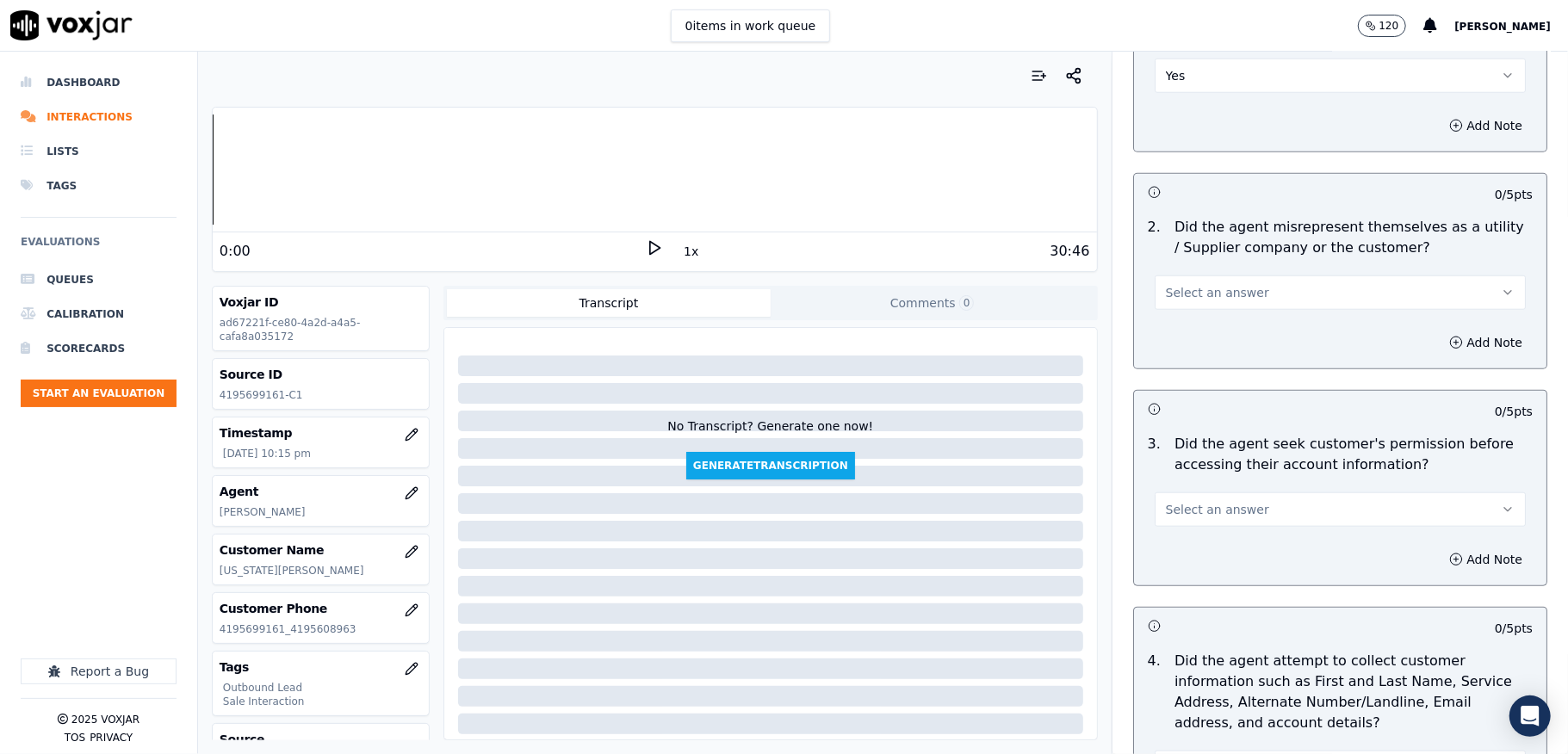
click at [1204, 298] on span "Select an answer" at bounding box center [1218, 292] width 103 height 18
click at [1179, 353] on div "No" at bounding box center [1299, 362] width 330 height 28
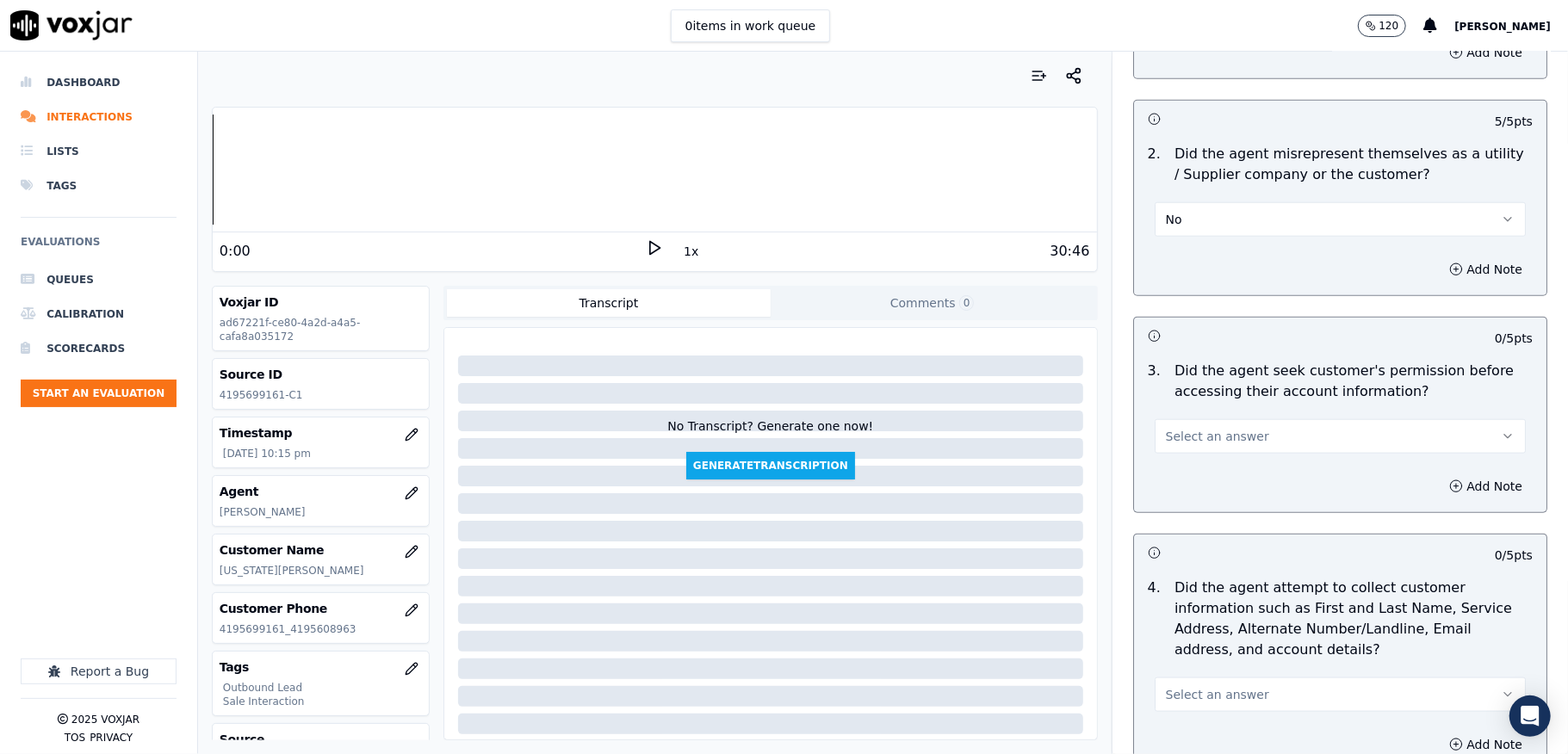
scroll to position [1262, 0]
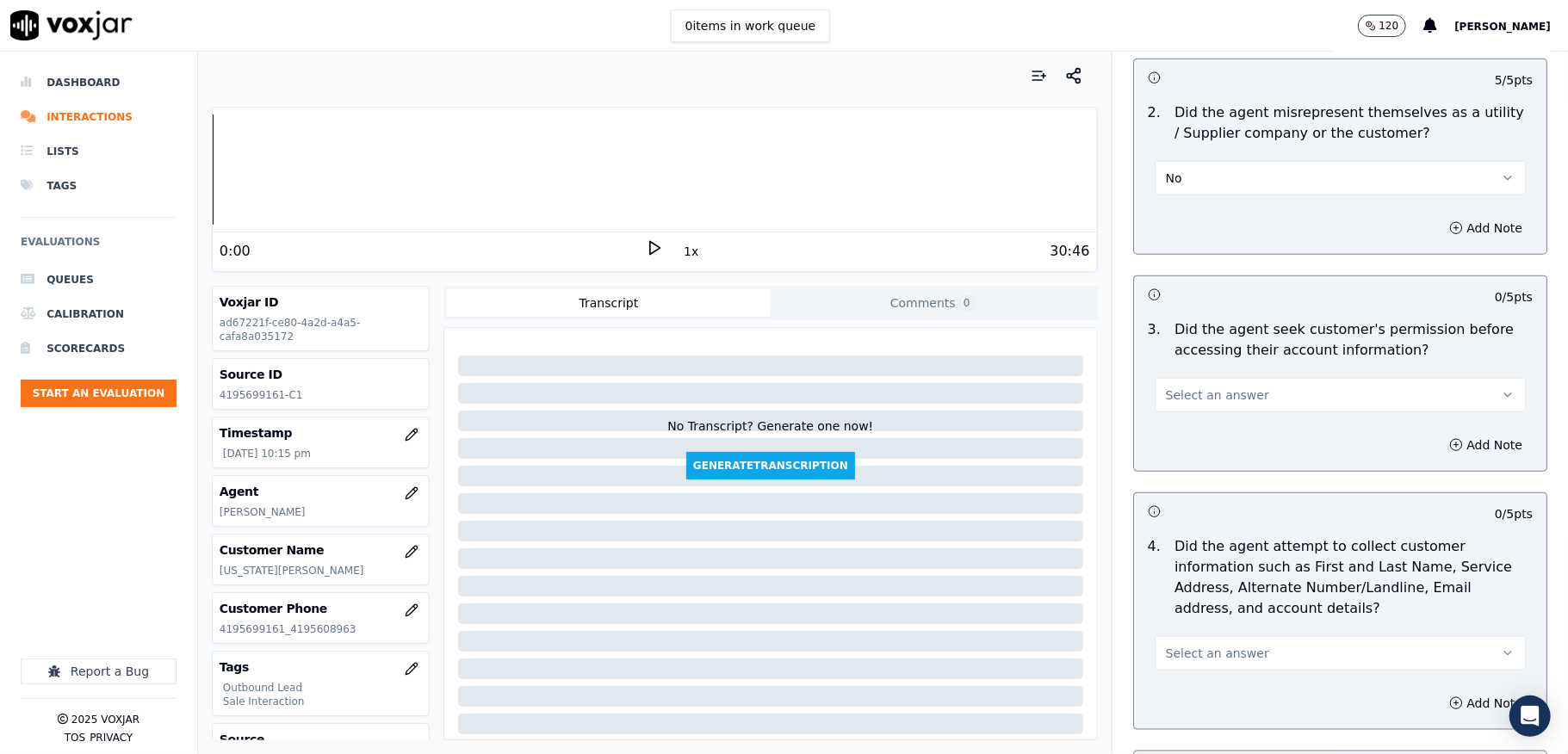
click at [1193, 383] on button "Select an answer" at bounding box center [1340, 395] width 371 height 34
click at [1202, 452] on div "No" at bounding box center [1299, 465] width 330 height 28
click at [1439, 442] on button "Add Note" at bounding box center [1486, 445] width 94 height 24
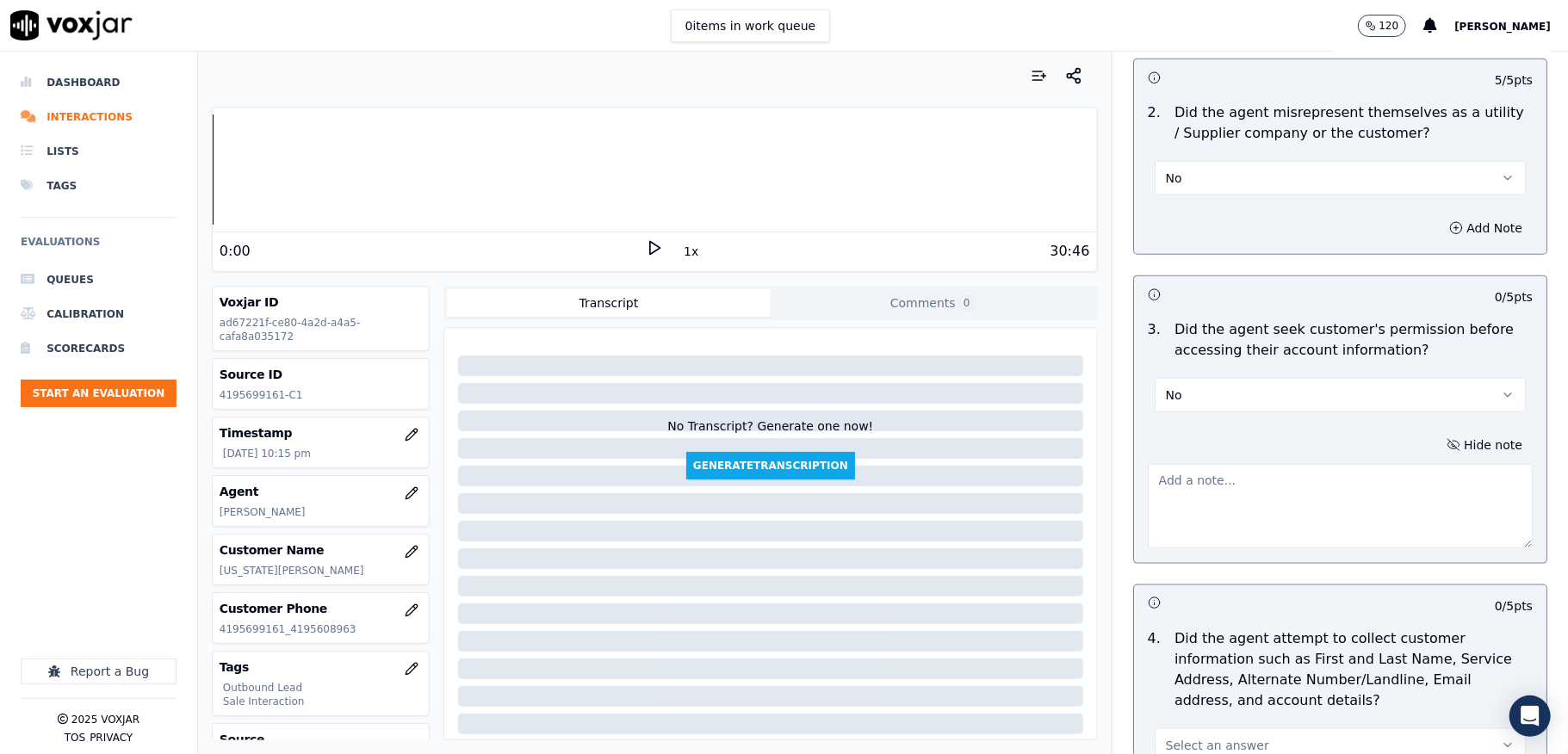
click at [1305, 494] on textarea at bounding box center [1340, 505] width 385 height 84
paste textarea "@2:04 [PERSON_NAME] - I got the last four of social on the account as 6289 <> T…"
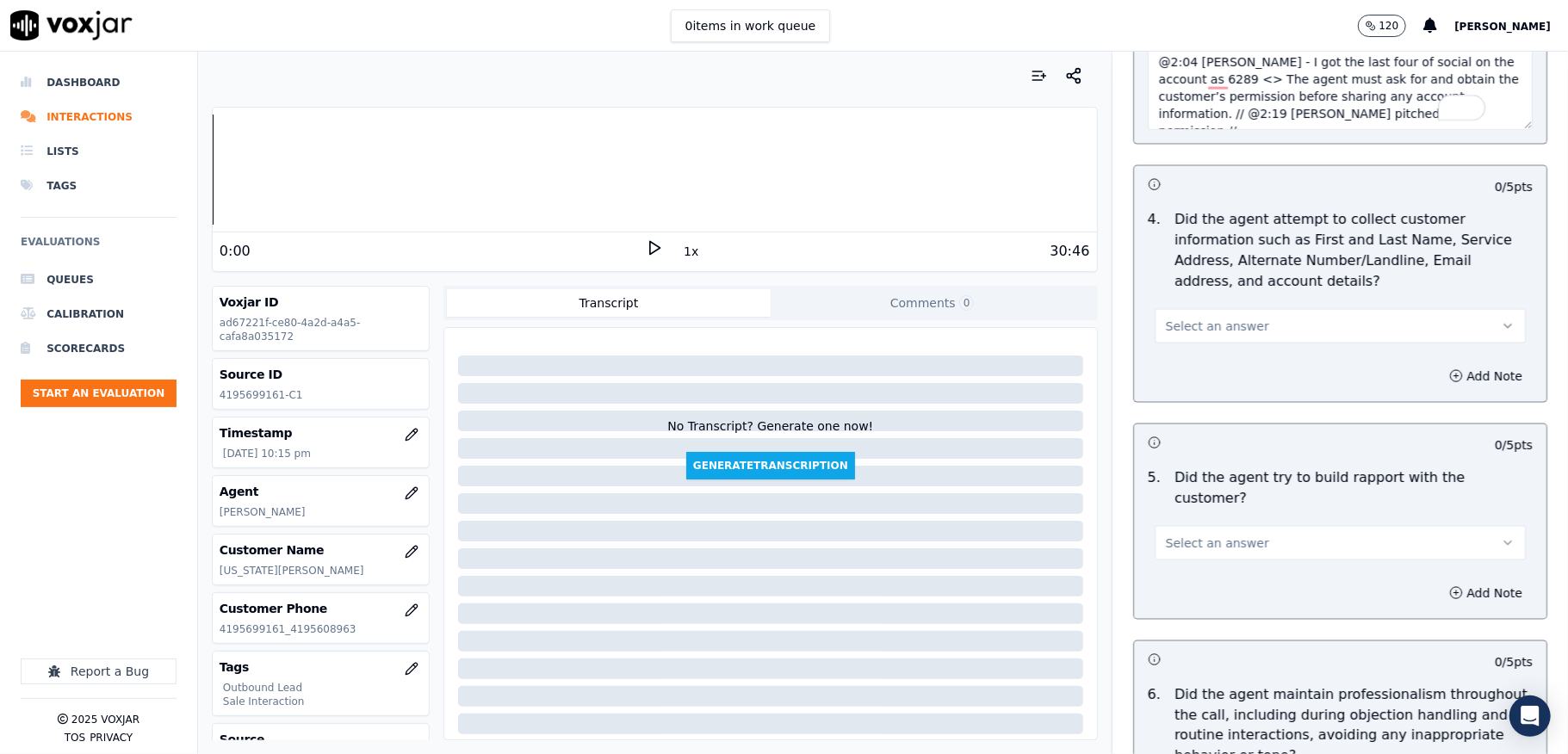
scroll to position [1721, 0]
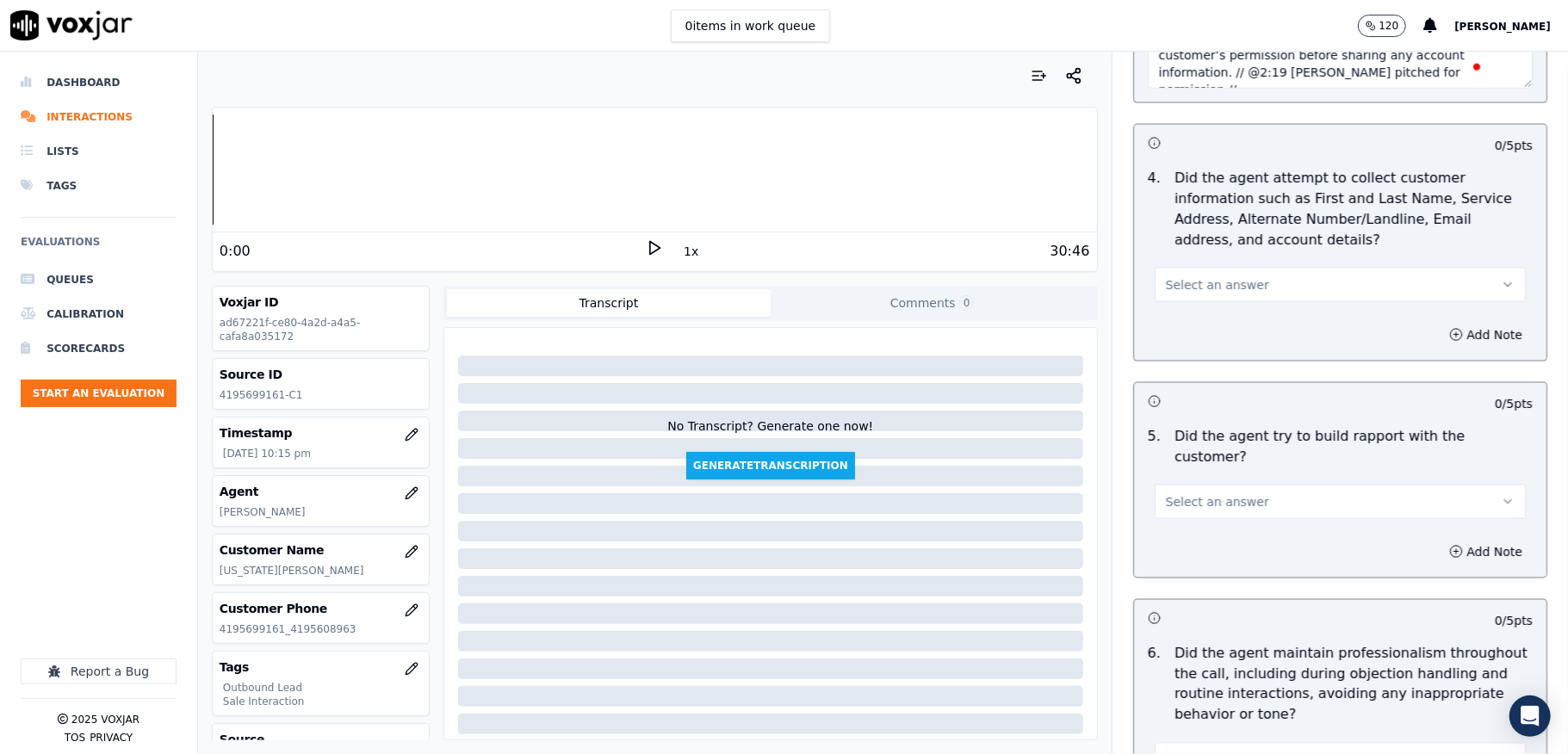
type textarea "@2:04 [PERSON_NAME] - I got the last four of social on the account as 6289 <> T…"
click at [1204, 291] on span "Select an answer" at bounding box center [1218, 285] width 103 height 18
click at [1180, 383] on div "N/A" at bounding box center [1299, 383] width 330 height 28
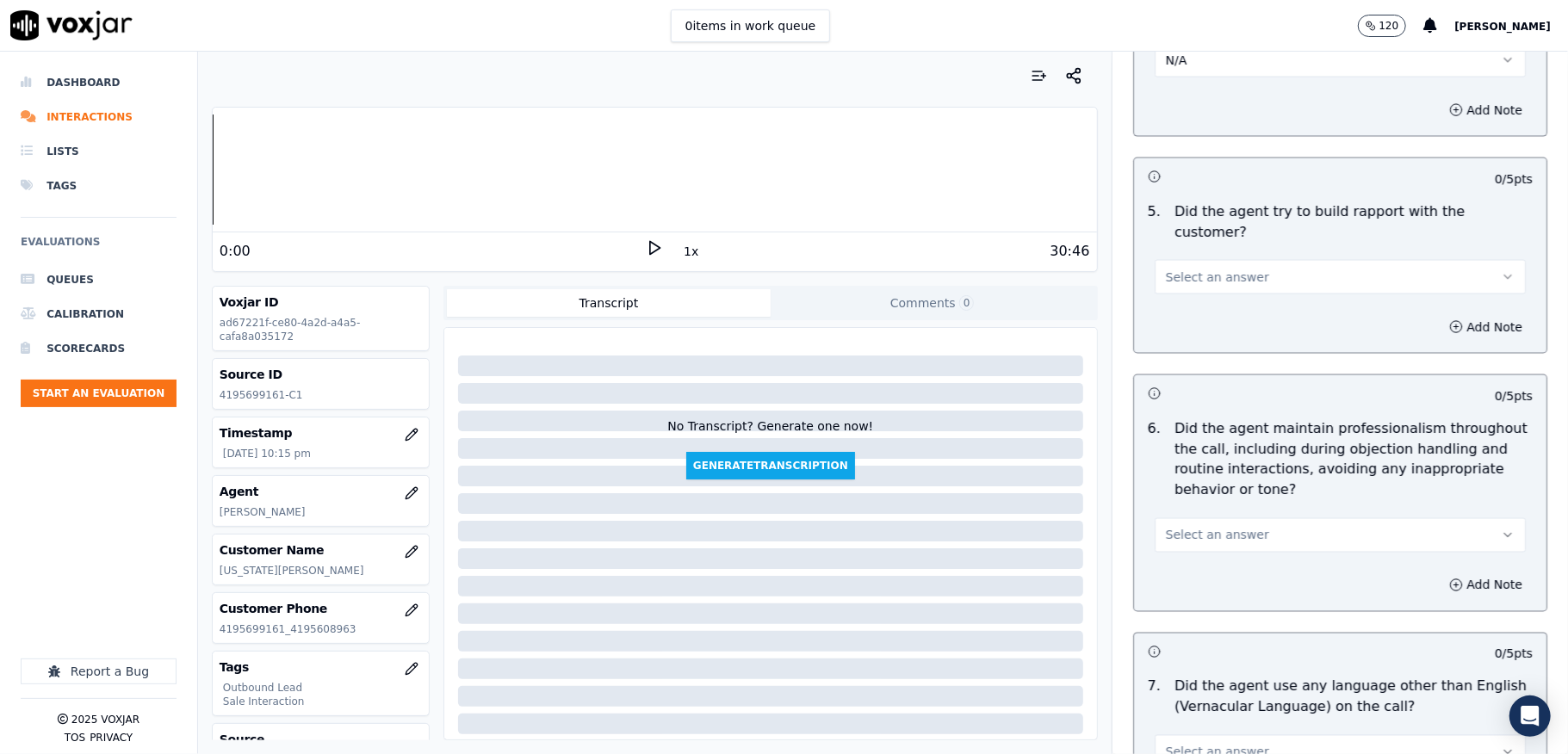
scroll to position [1950, 0]
click at [1202, 265] on span "Select an answer" at bounding box center [1218, 273] width 103 height 18
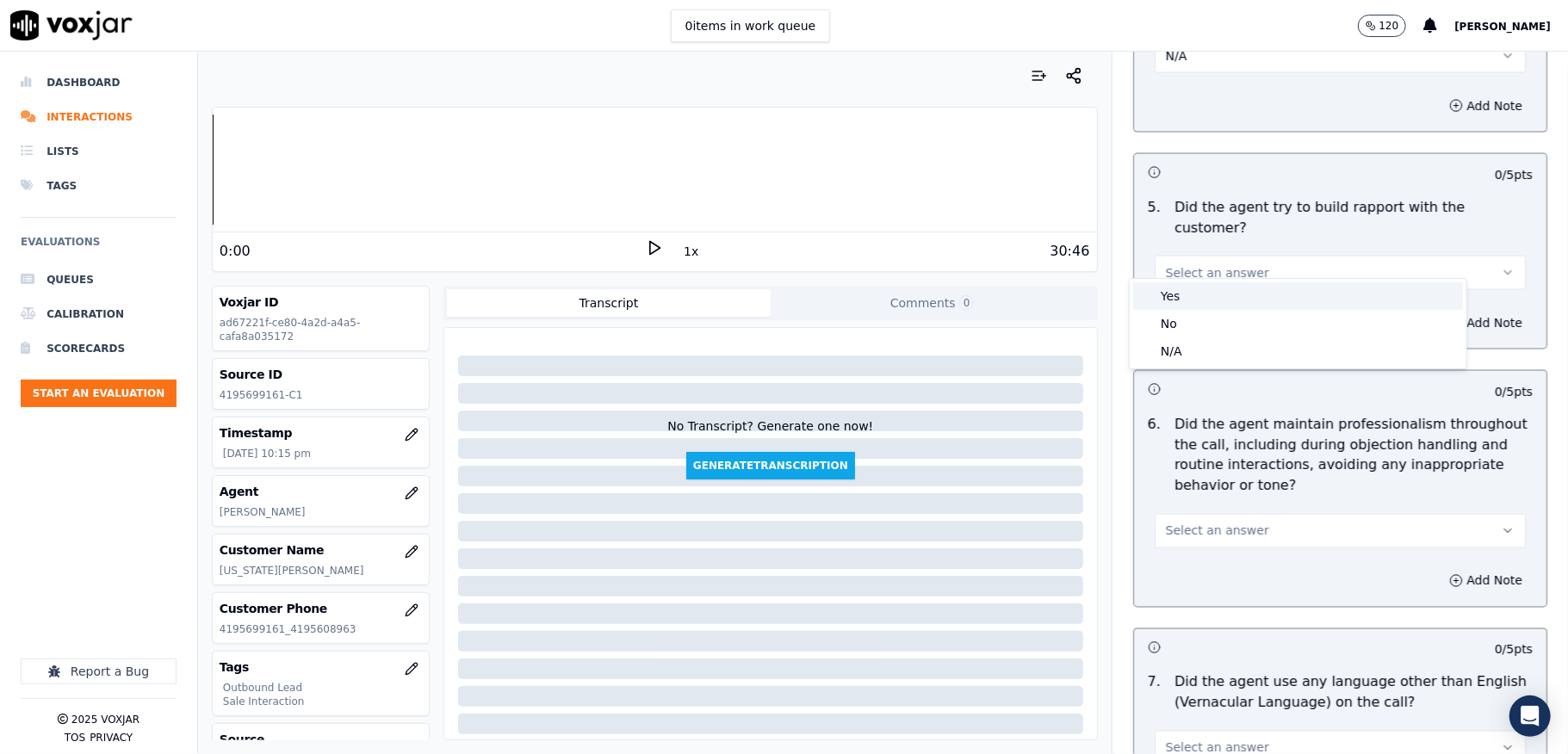
drag, startPoint x: 1186, startPoint y: 293, endPoint x: 1190, endPoint y: 329, distance: 36.2
click at [1186, 294] on div "Yes" at bounding box center [1299, 296] width 330 height 28
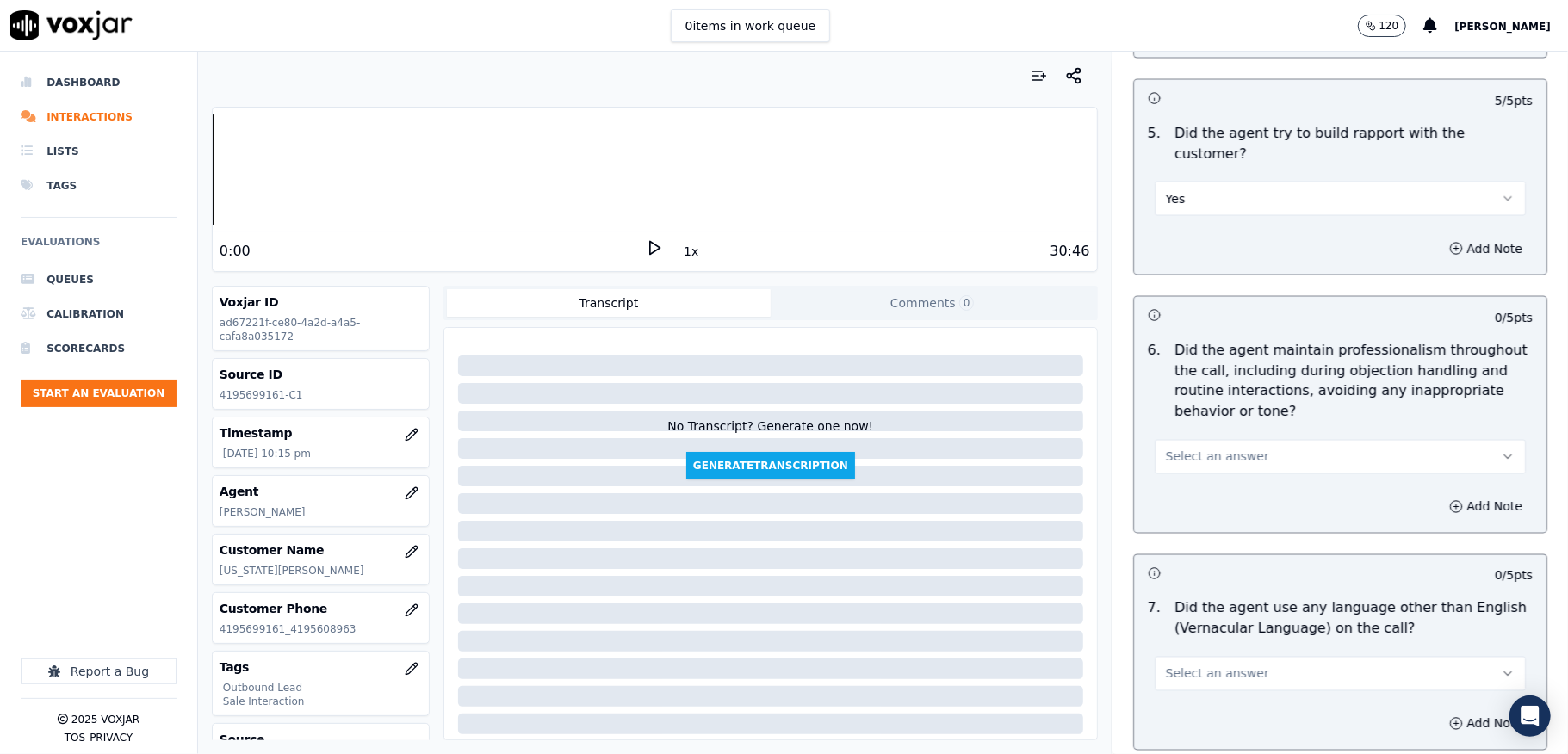
scroll to position [2066, 0]
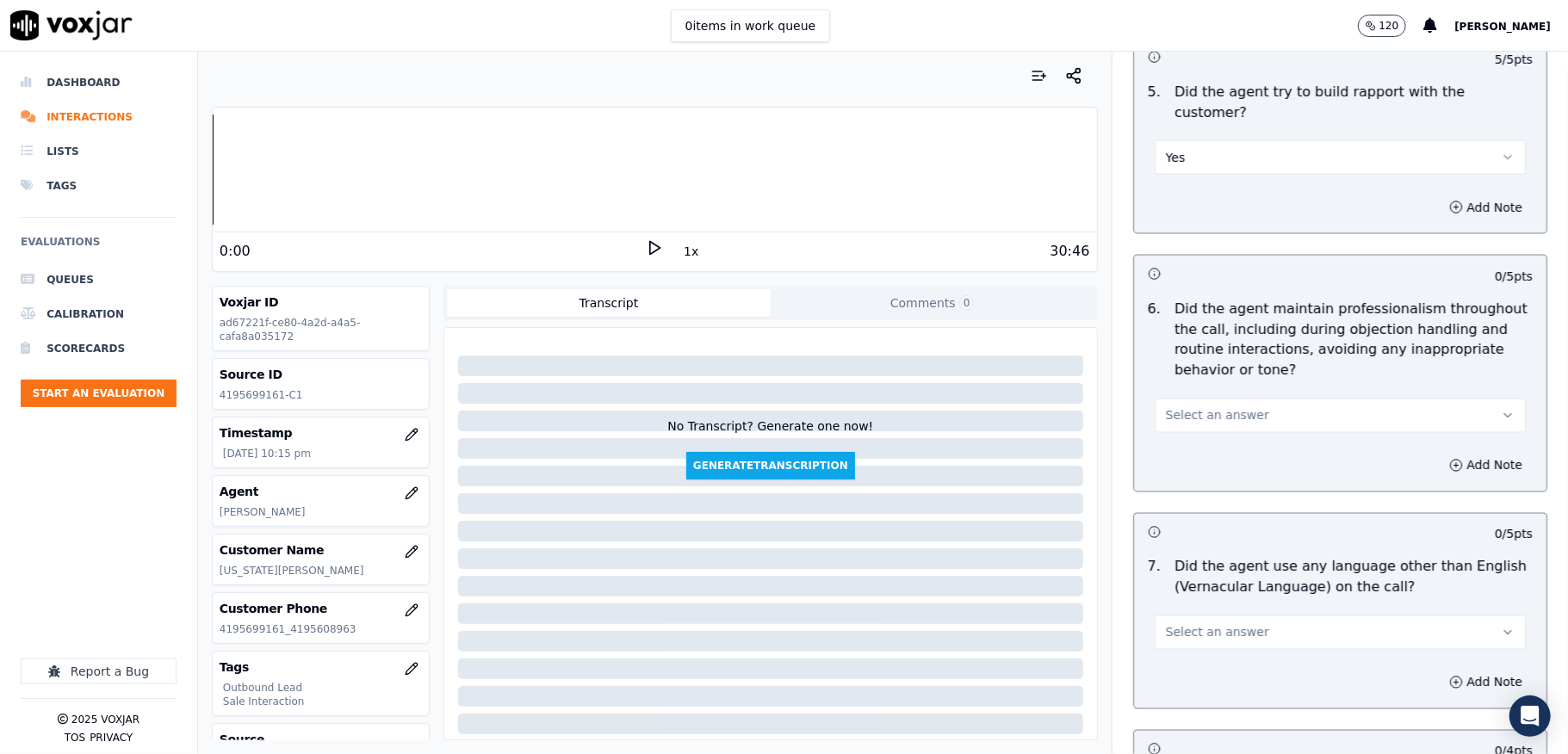
click at [1214, 407] on span "Select an answer" at bounding box center [1218, 416] width 103 height 18
click at [1201, 435] on div "Yes" at bounding box center [1299, 440] width 330 height 28
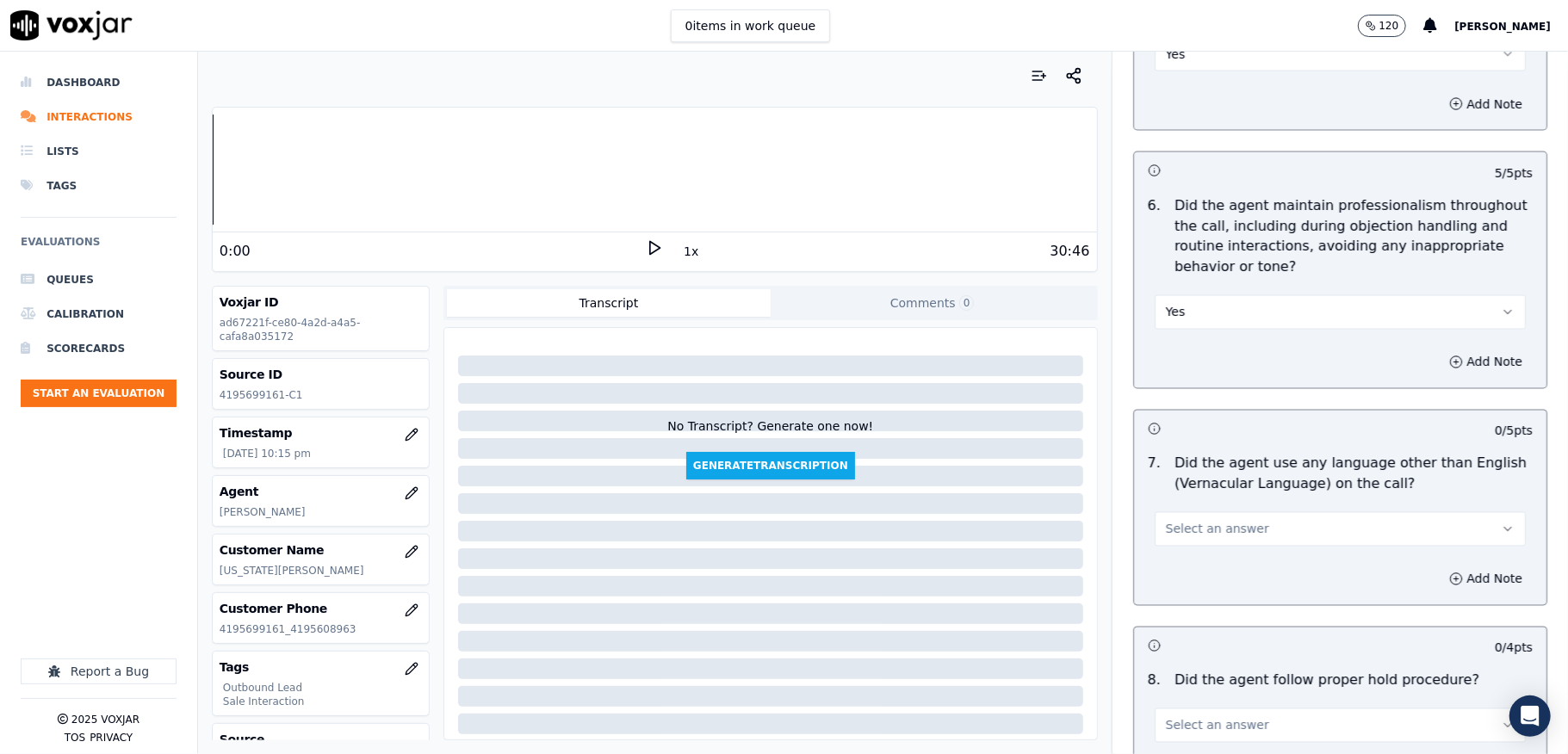
scroll to position [2294, 0]
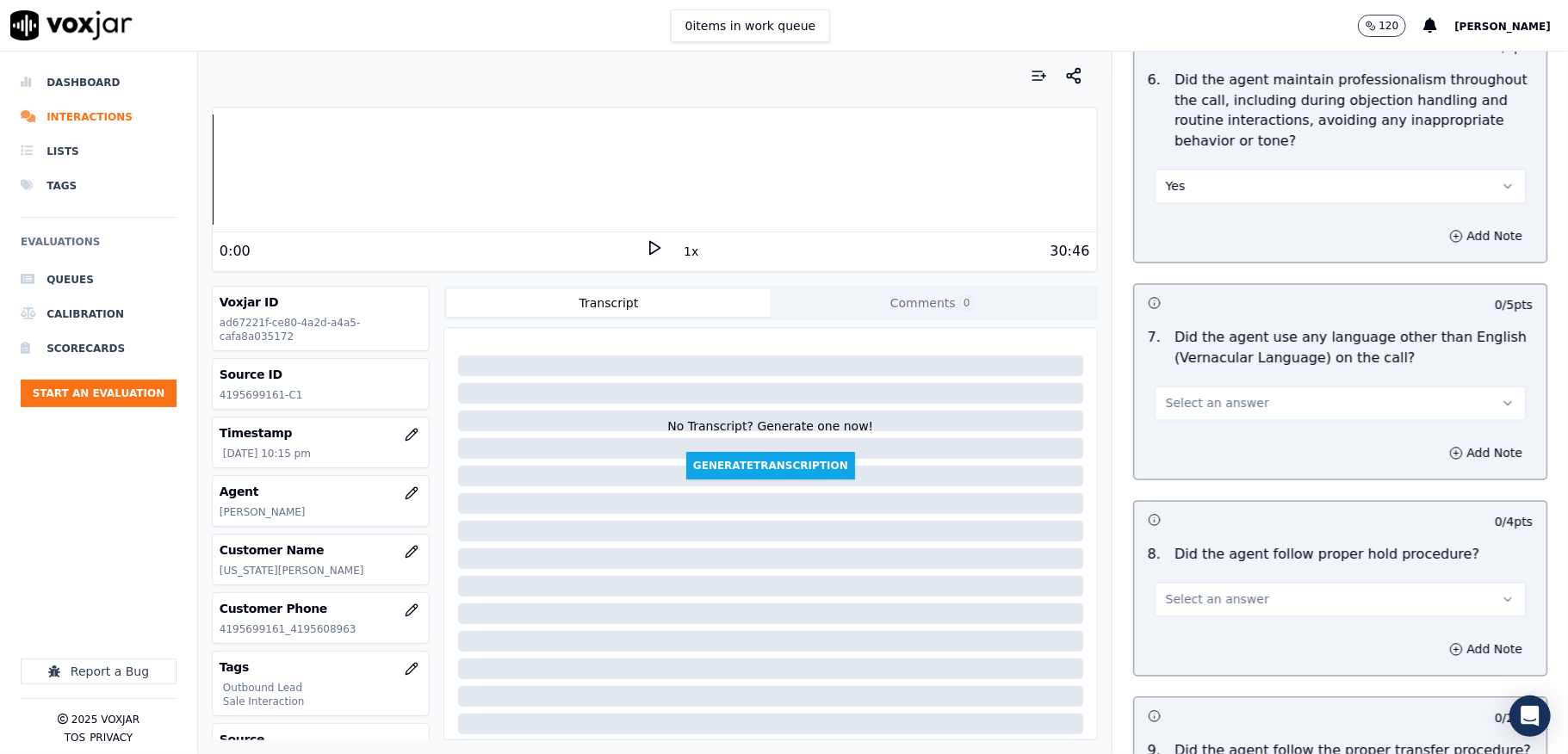
click at [1220, 395] on span "Select an answer" at bounding box center [1218, 404] width 103 height 18
click at [1190, 451] on div "No" at bounding box center [1299, 455] width 330 height 28
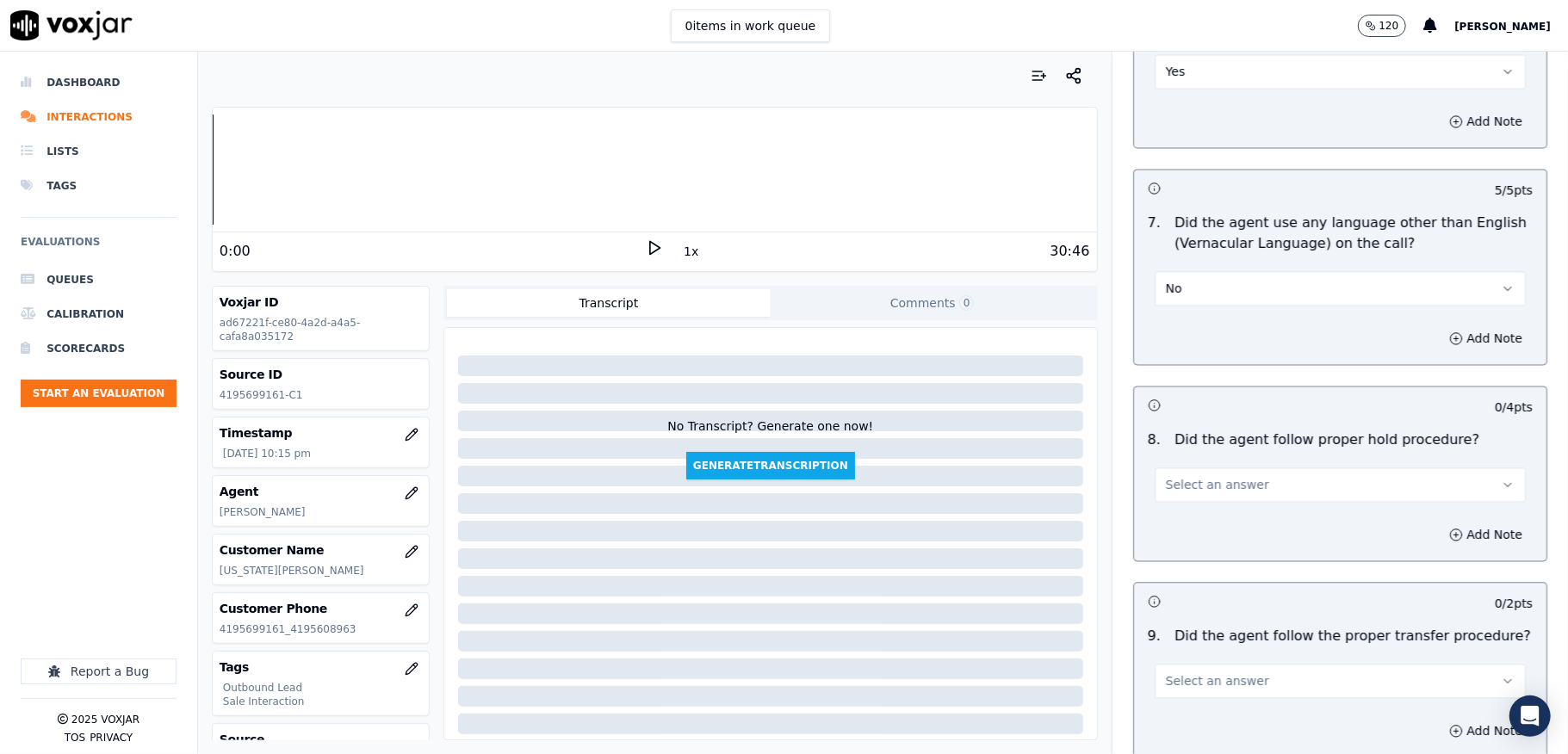
click at [1214, 476] on span "Select an answer" at bounding box center [1218, 484] width 103 height 18
drag, startPoint x: 1171, startPoint y: 507, endPoint x: 1180, endPoint y: 442, distance: 65.6
click at [1171, 508] on div "Yes" at bounding box center [1299, 511] width 330 height 28
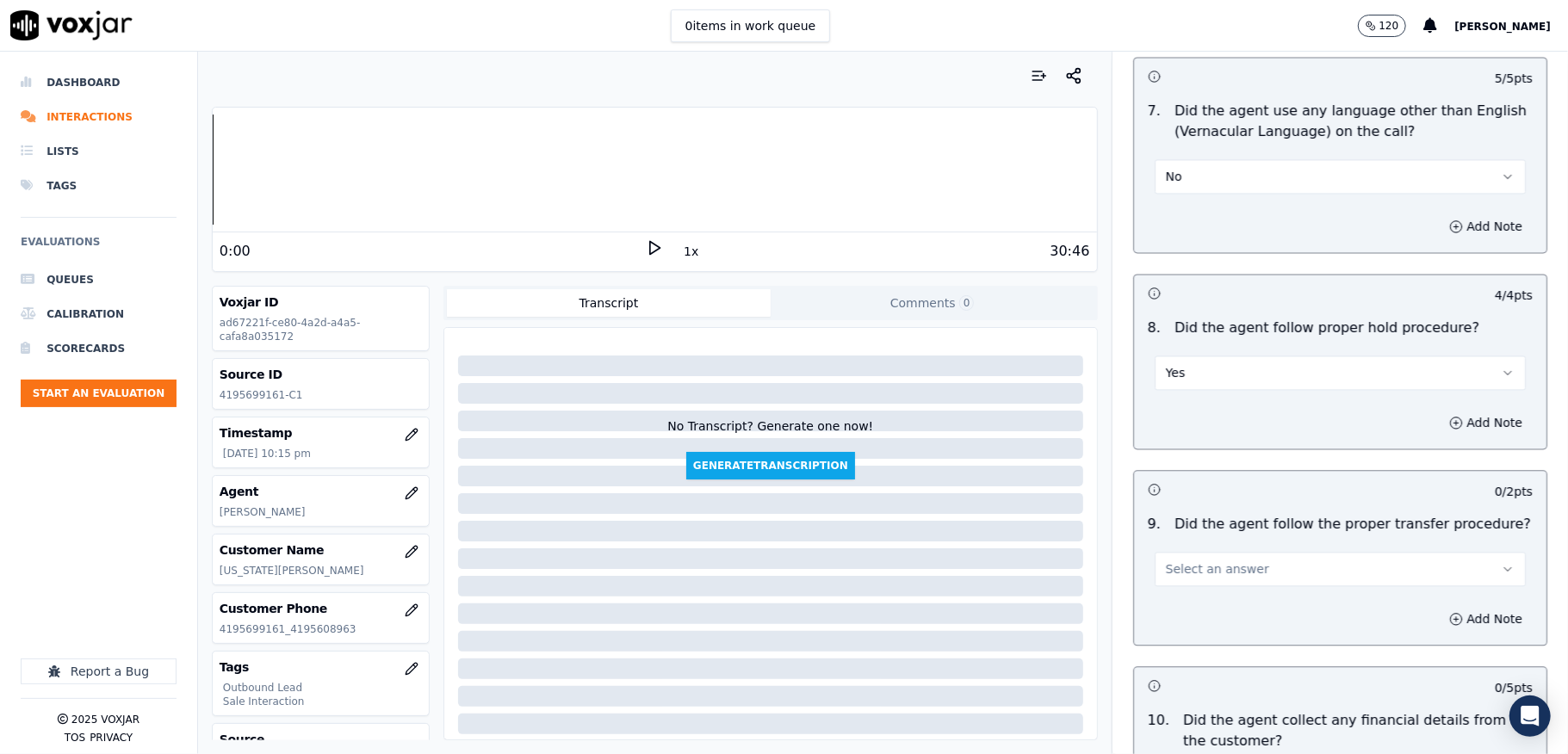
scroll to position [2754, 0]
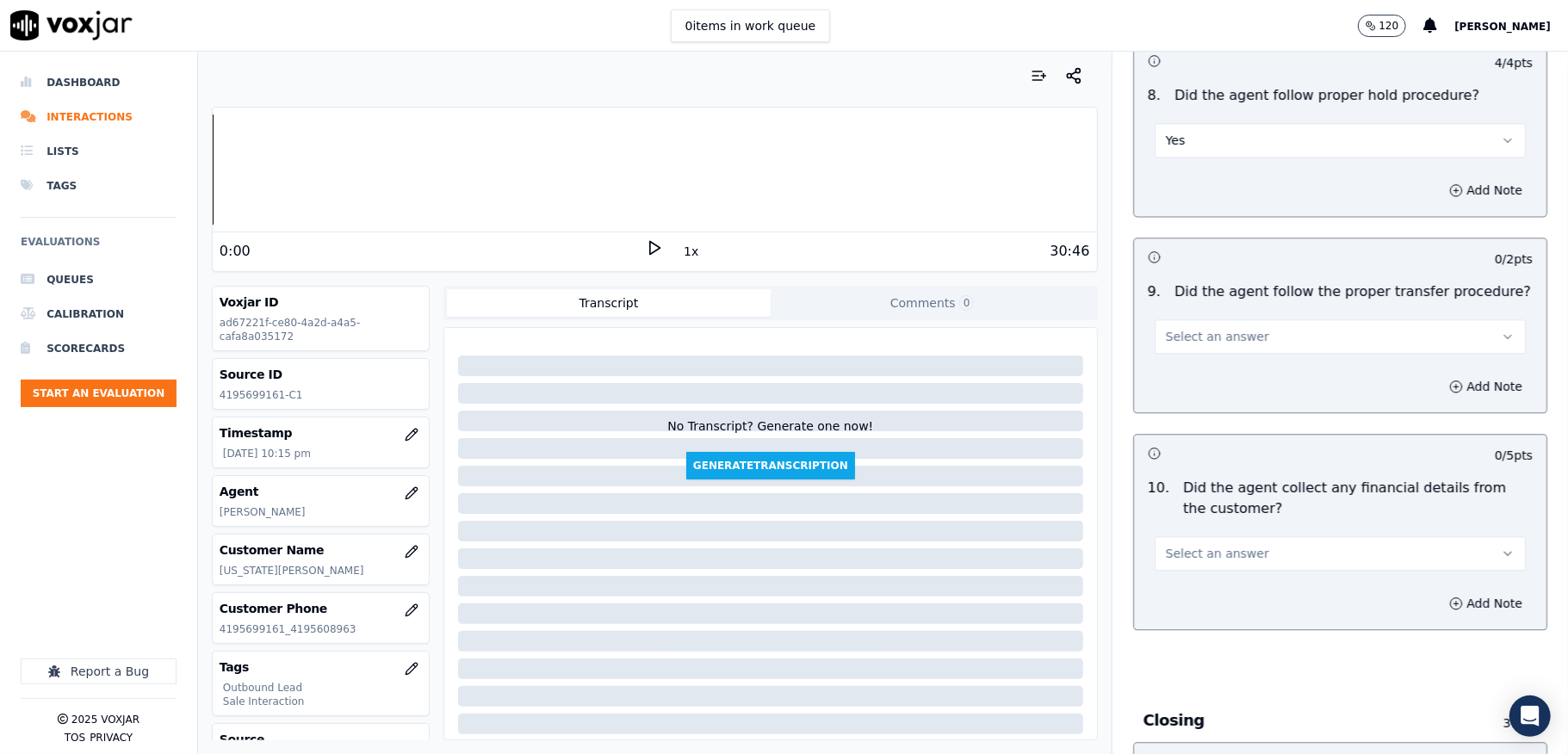
click at [1216, 336] on button "Select an answer" at bounding box center [1340, 336] width 371 height 34
click at [1202, 365] on div "Yes" at bounding box center [1299, 362] width 330 height 28
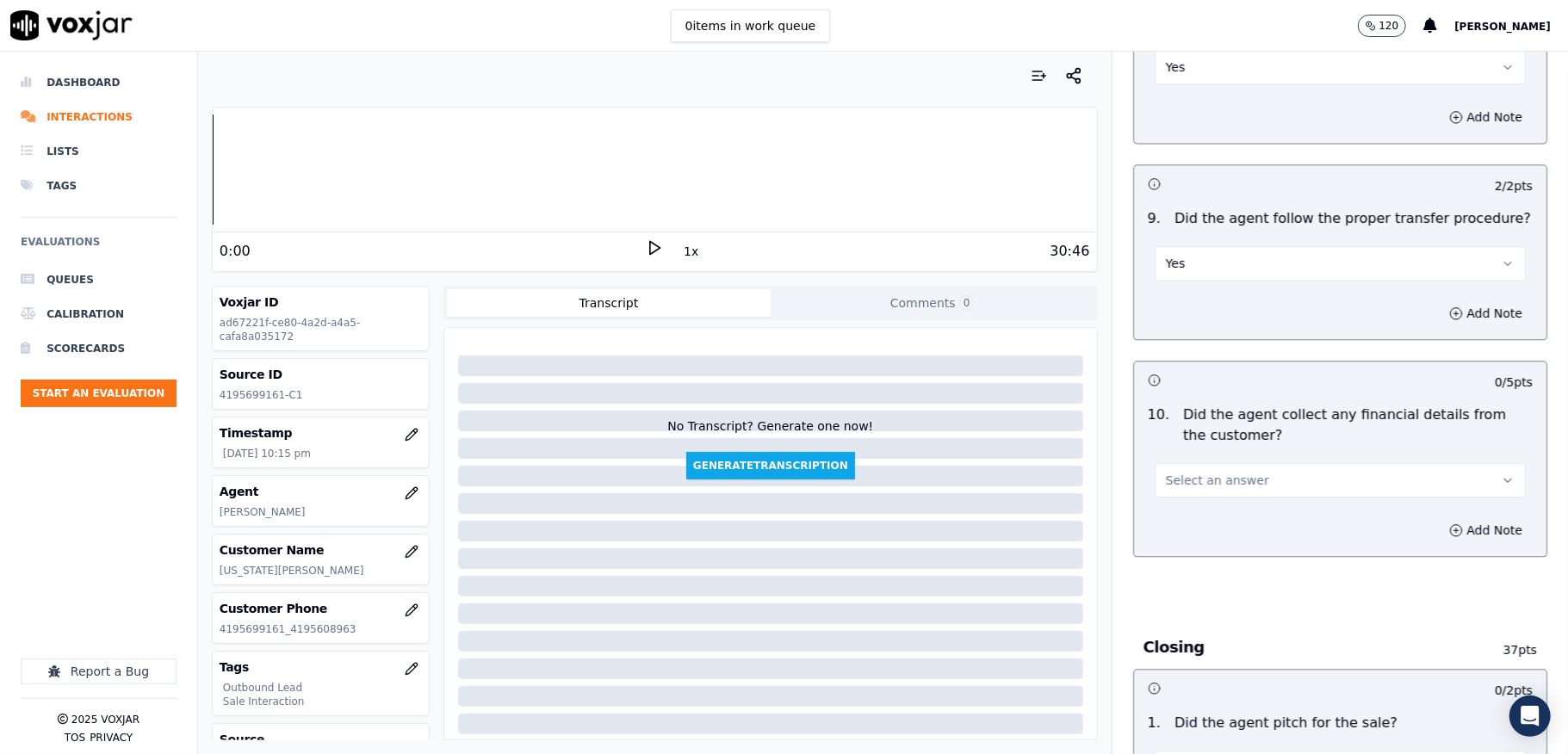
scroll to position [2869, 0]
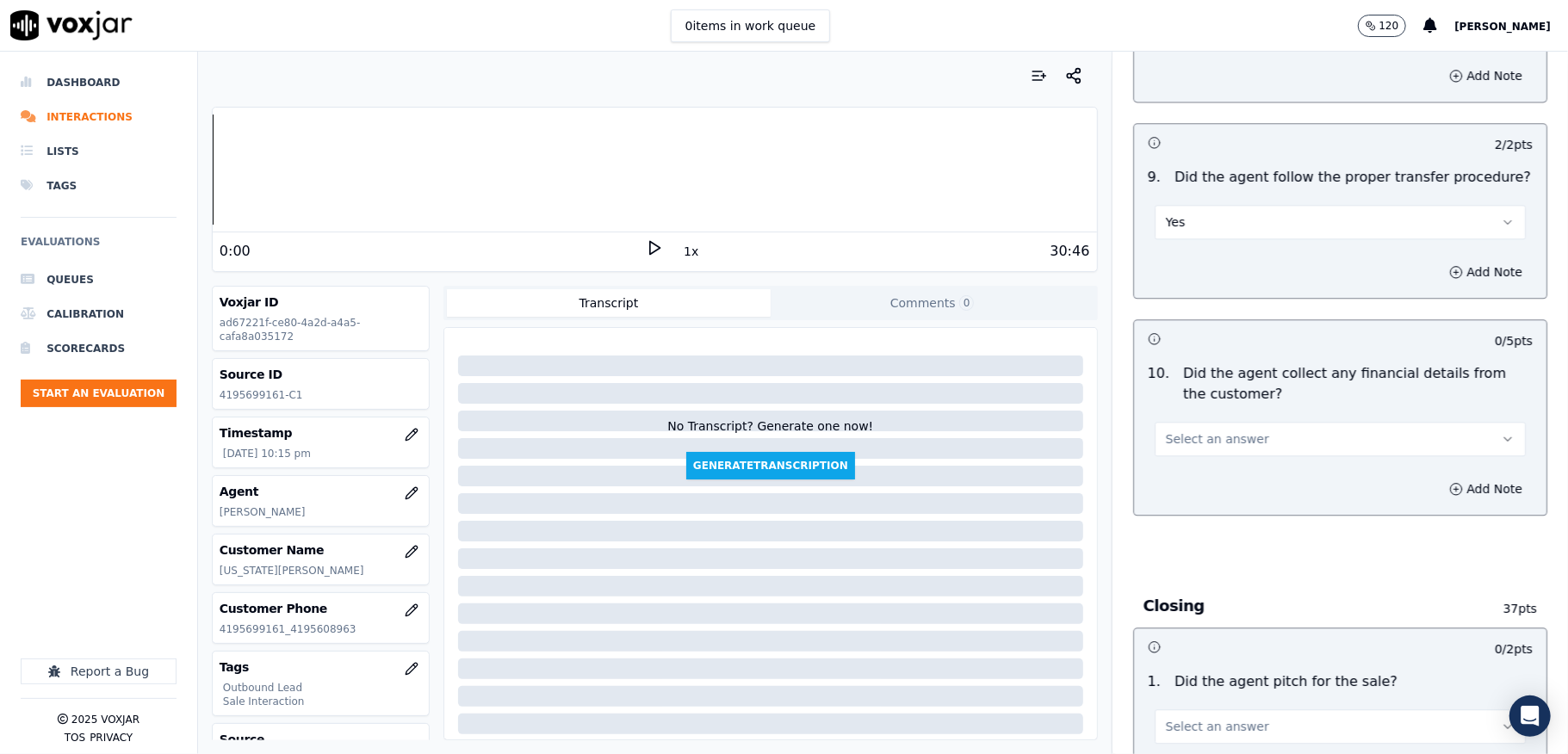
click at [1254, 421] on button "Select an answer" at bounding box center [1340, 438] width 371 height 34
click at [1201, 489] on div "No" at bounding box center [1299, 493] width 330 height 28
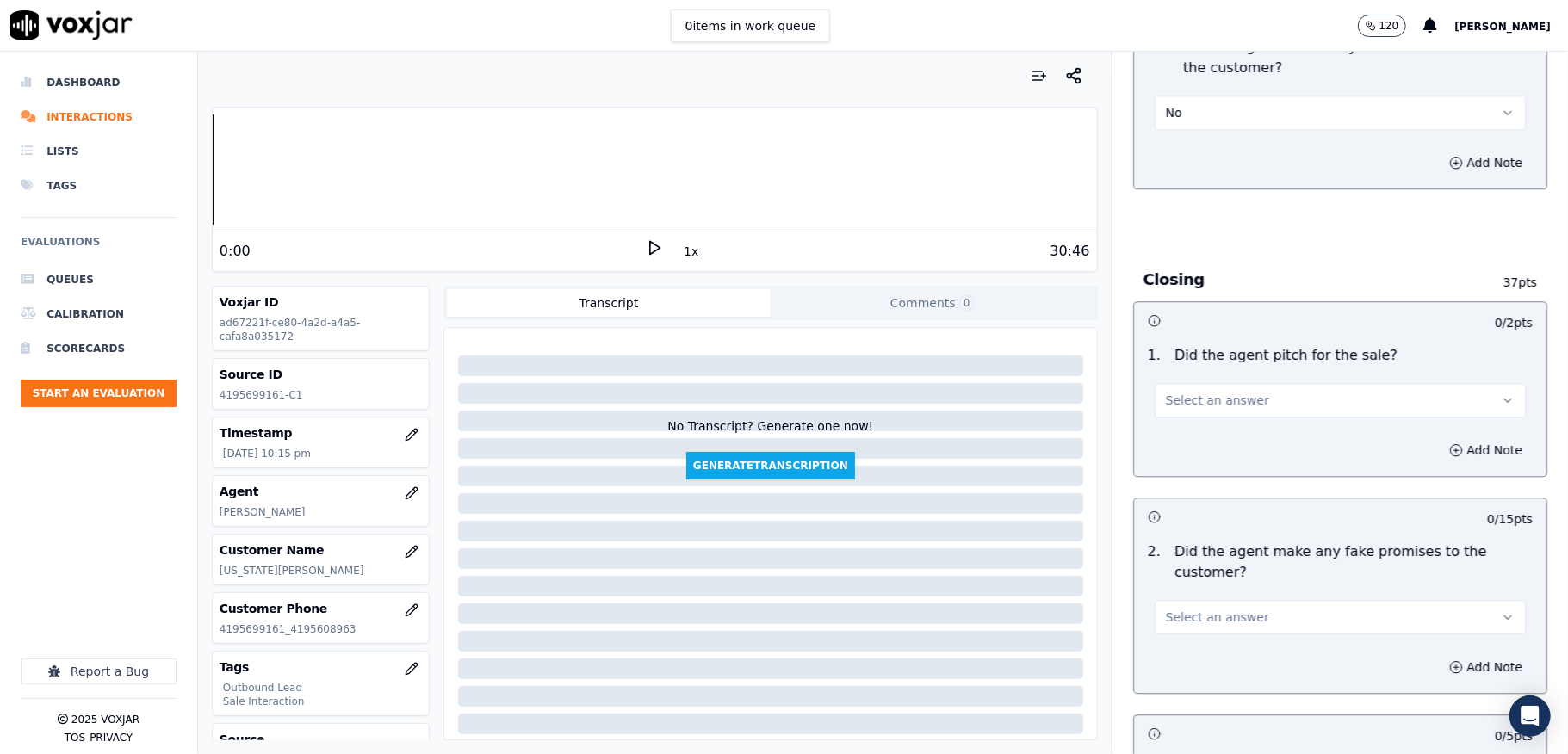
scroll to position [3327, 0]
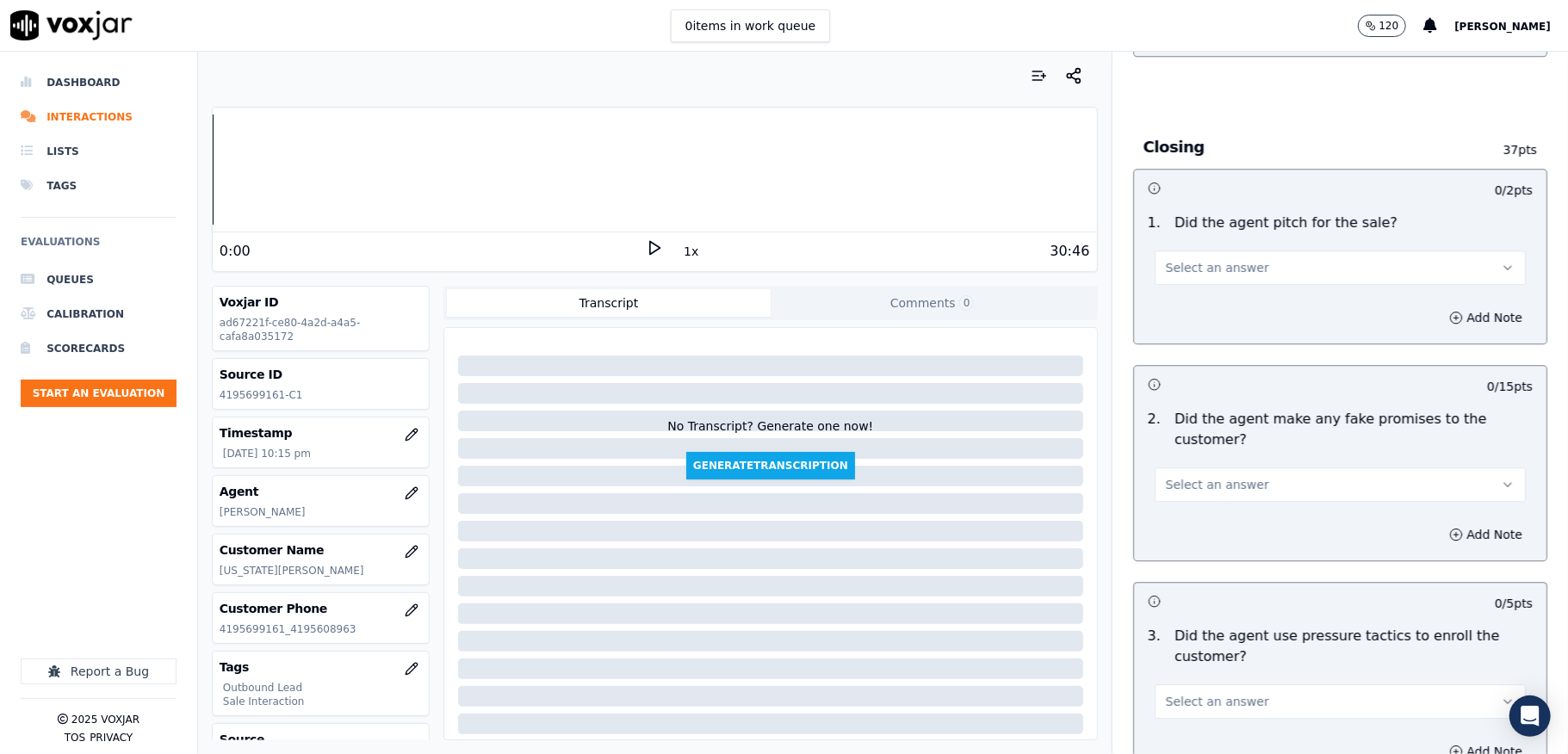
click at [1216, 260] on span "Select an answer" at bounding box center [1218, 267] width 103 height 18
click at [1199, 288] on div "Yes" at bounding box center [1299, 294] width 330 height 28
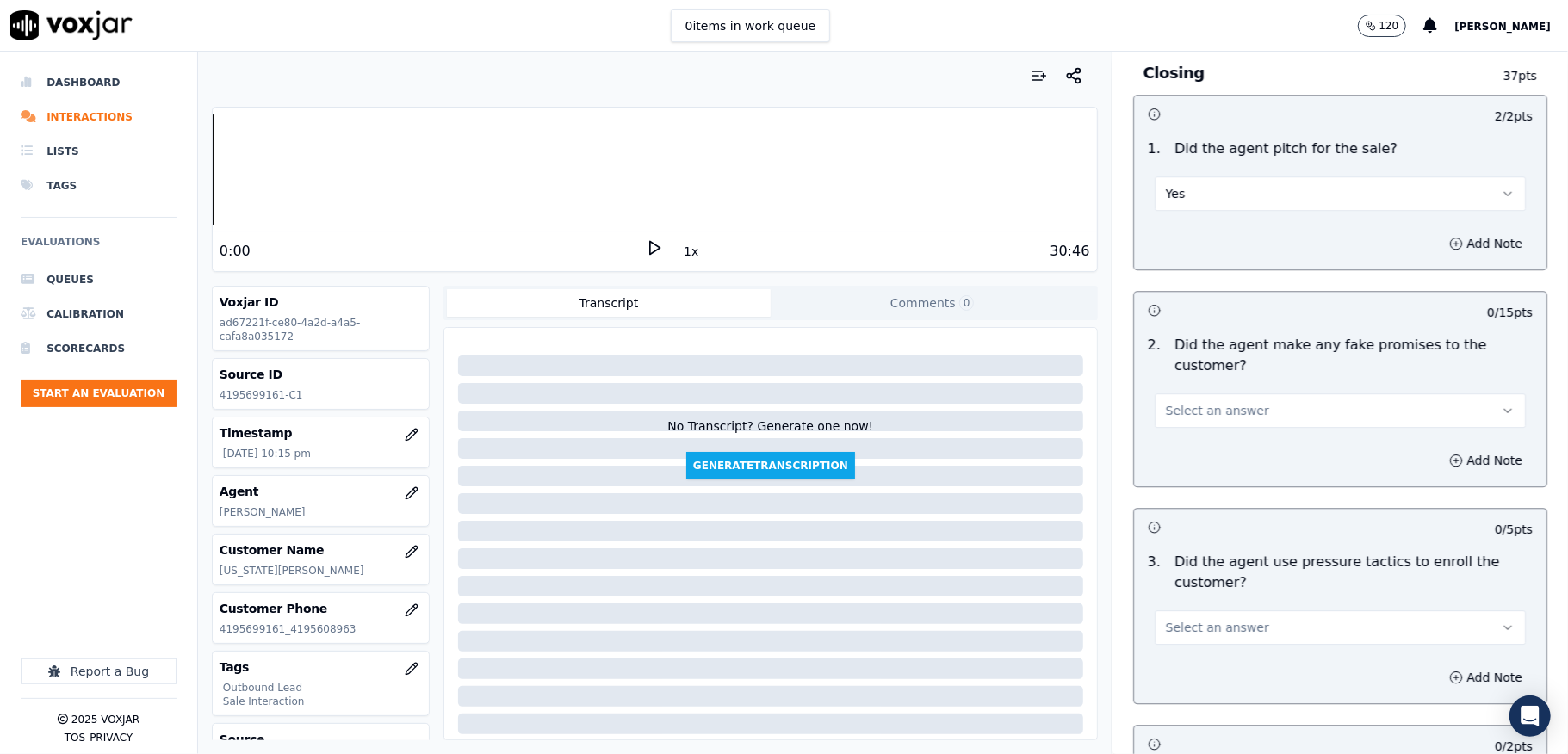
scroll to position [3443, 0]
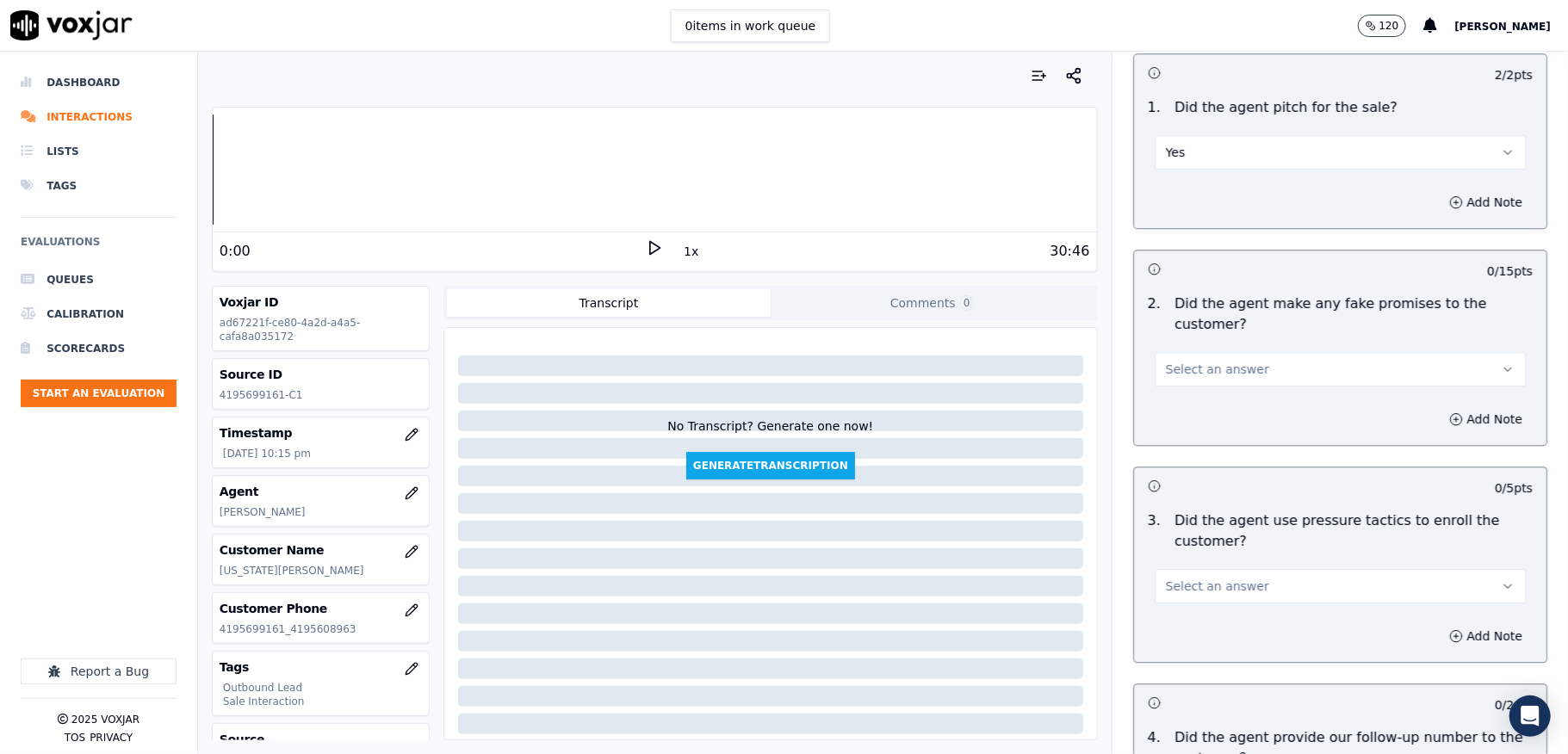
click at [1186, 360] on span "Select an answer" at bounding box center [1218, 369] width 103 height 18
click at [1171, 421] on div "No" at bounding box center [1299, 424] width 330 height 28
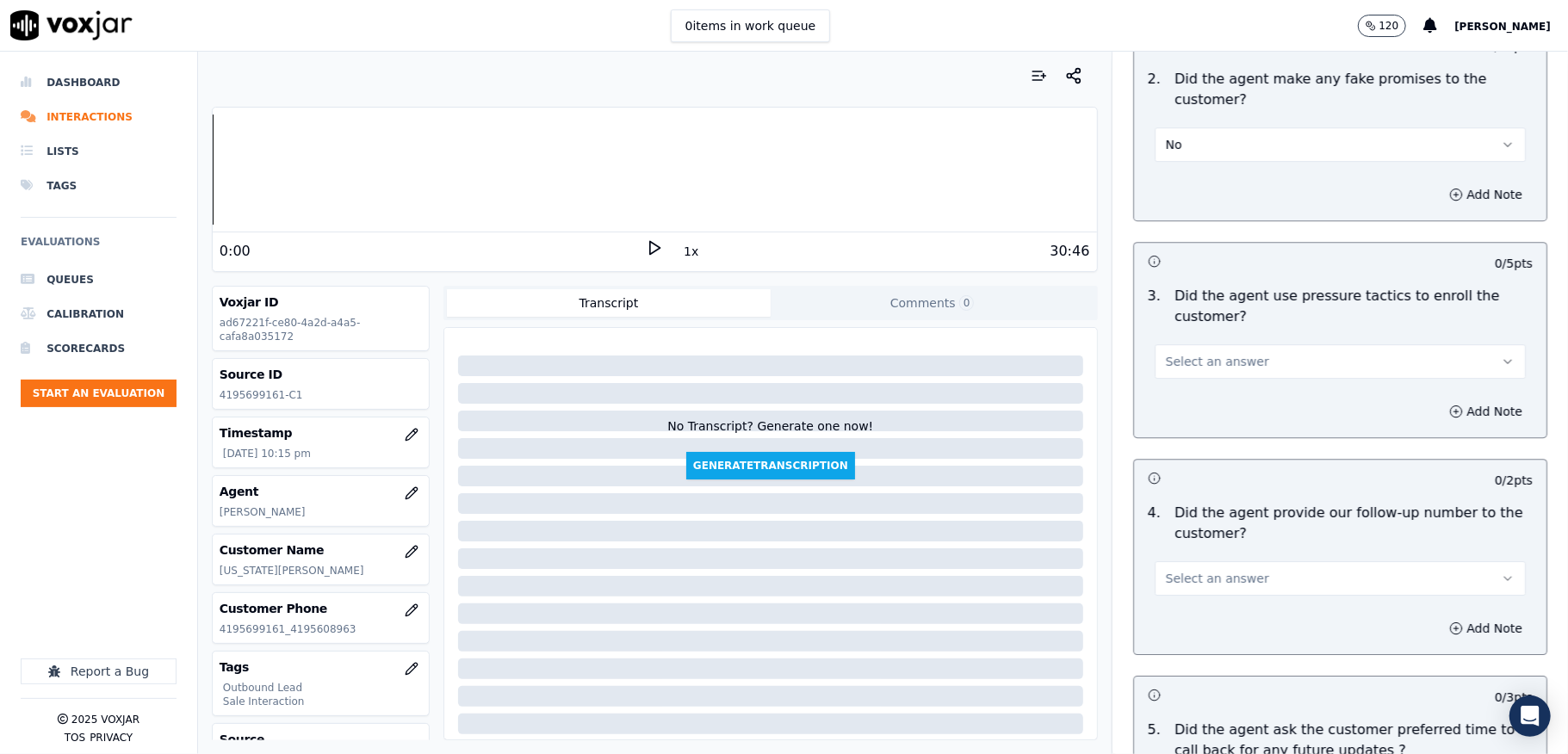
scroll to position [3671, 0]
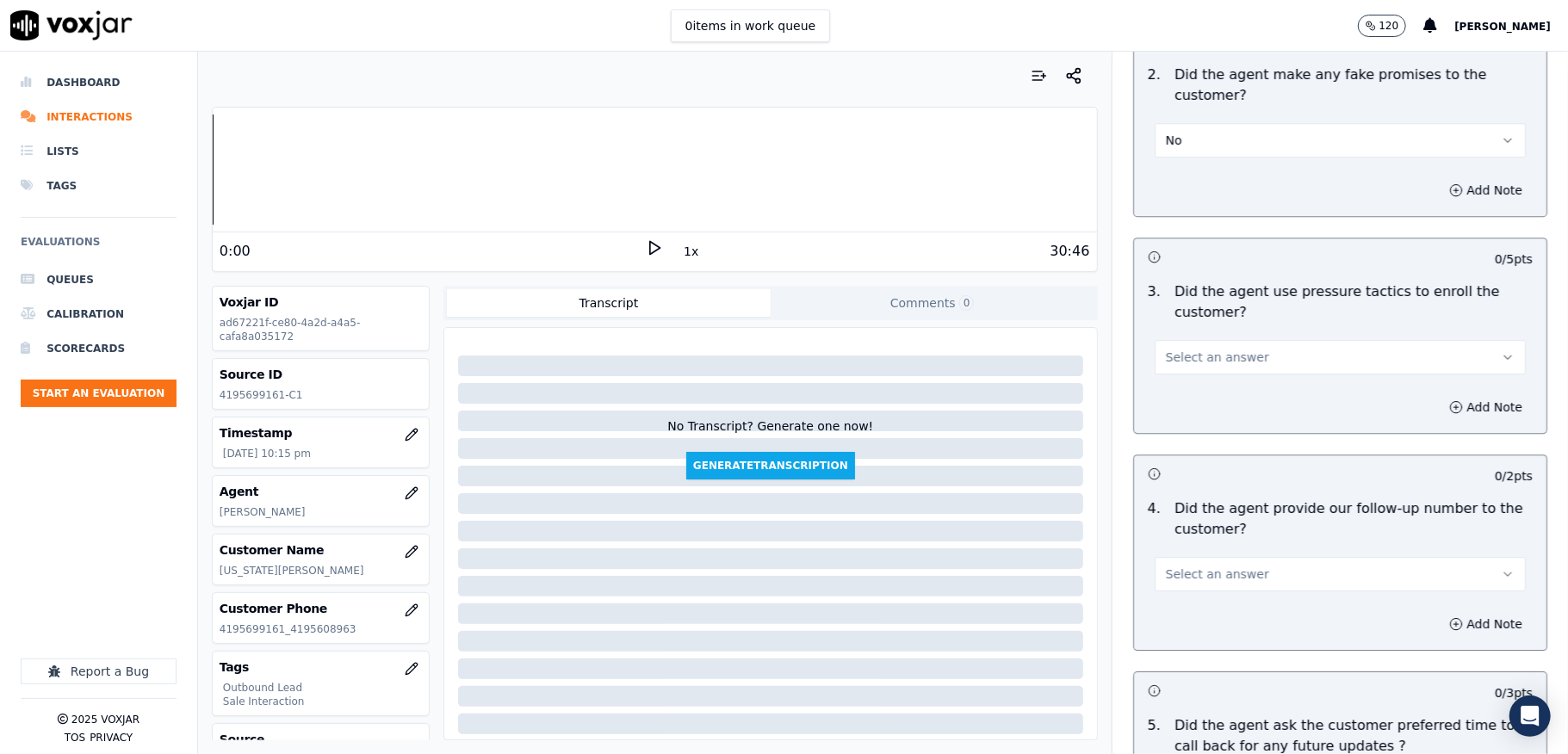
click at [1234, 346] on button "Select an answer" at bounding box center [1340, 357] width 371 height 34
click at [1190, 400] on div "No" at bounding box center [1299, 412] width 330 height 28
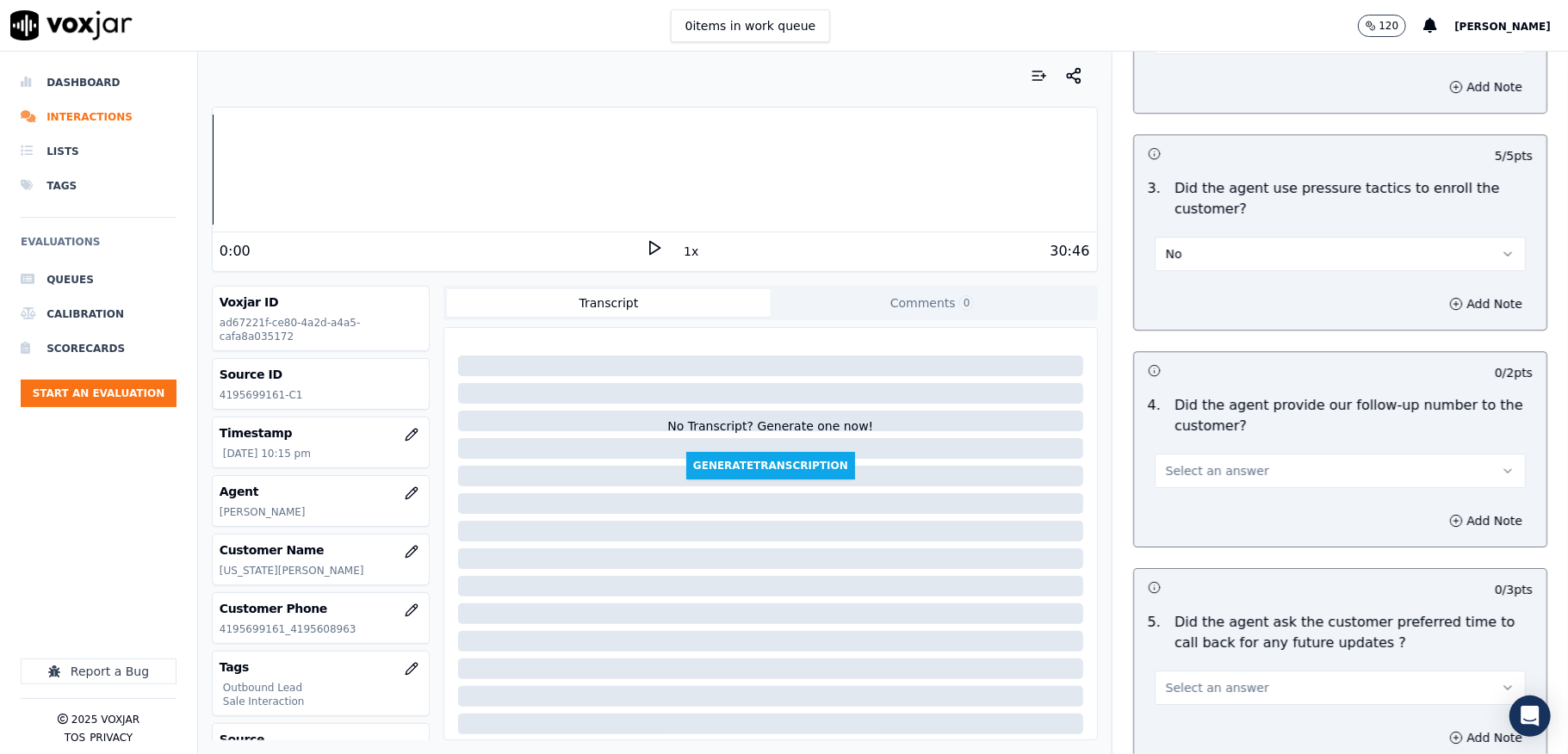
scroll to position [3901, 0]
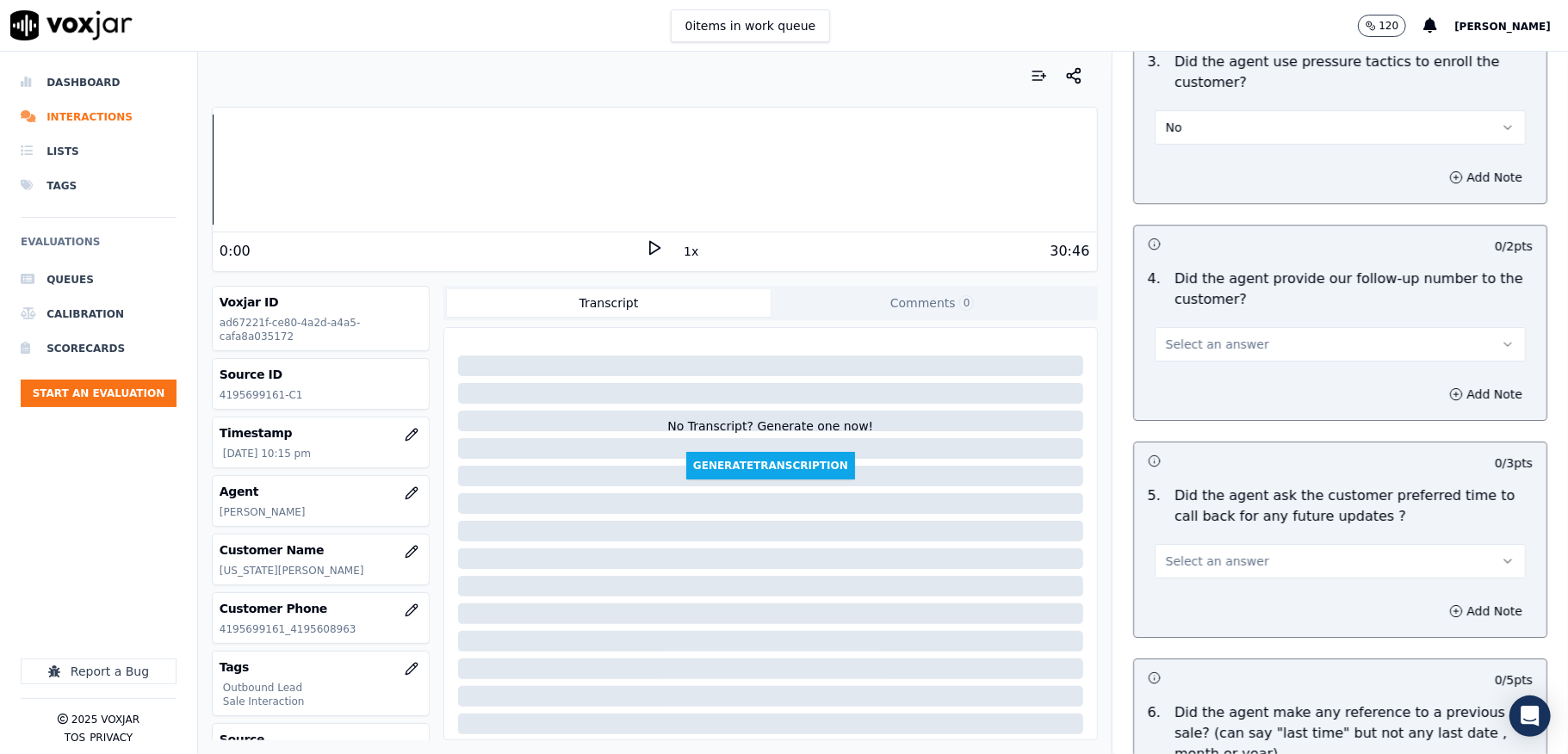
click at [1216, 336] on span "Select an answer" at bounding box center [1218, 344] width 103 height 18
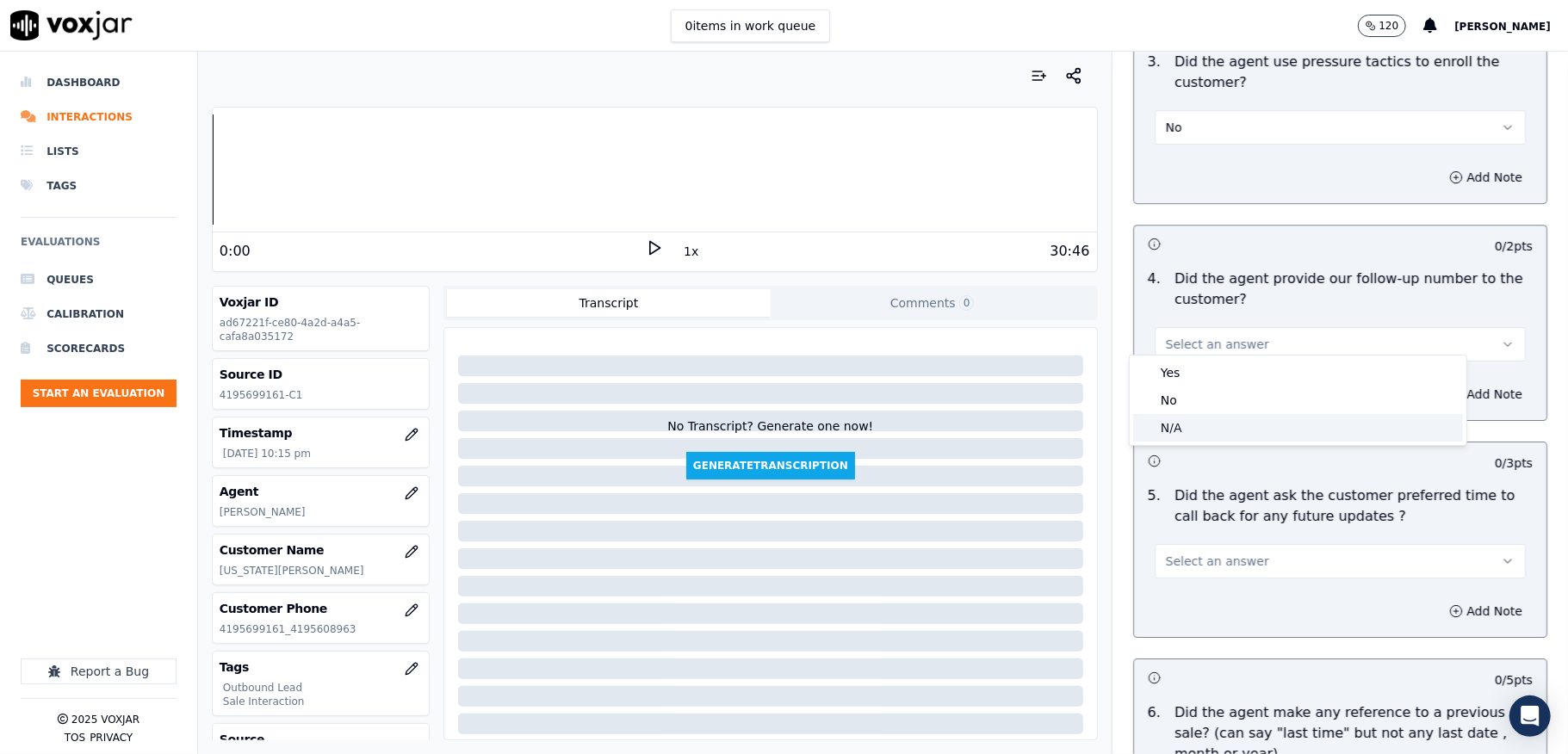
click at [1183, 423] on div "N/A" at bounding box center [1299, 428] width 330 height 28
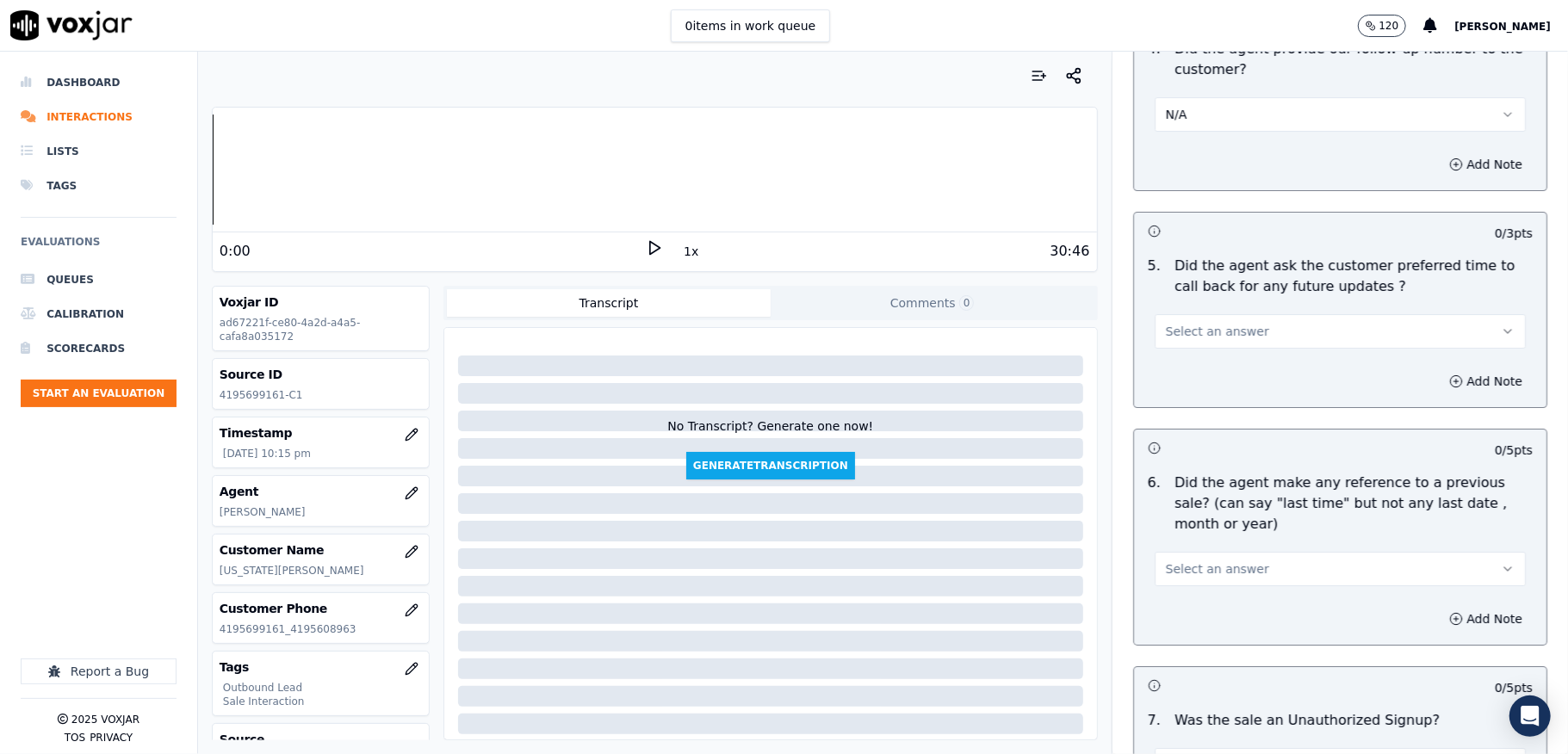
scroll to position [4015, 0]
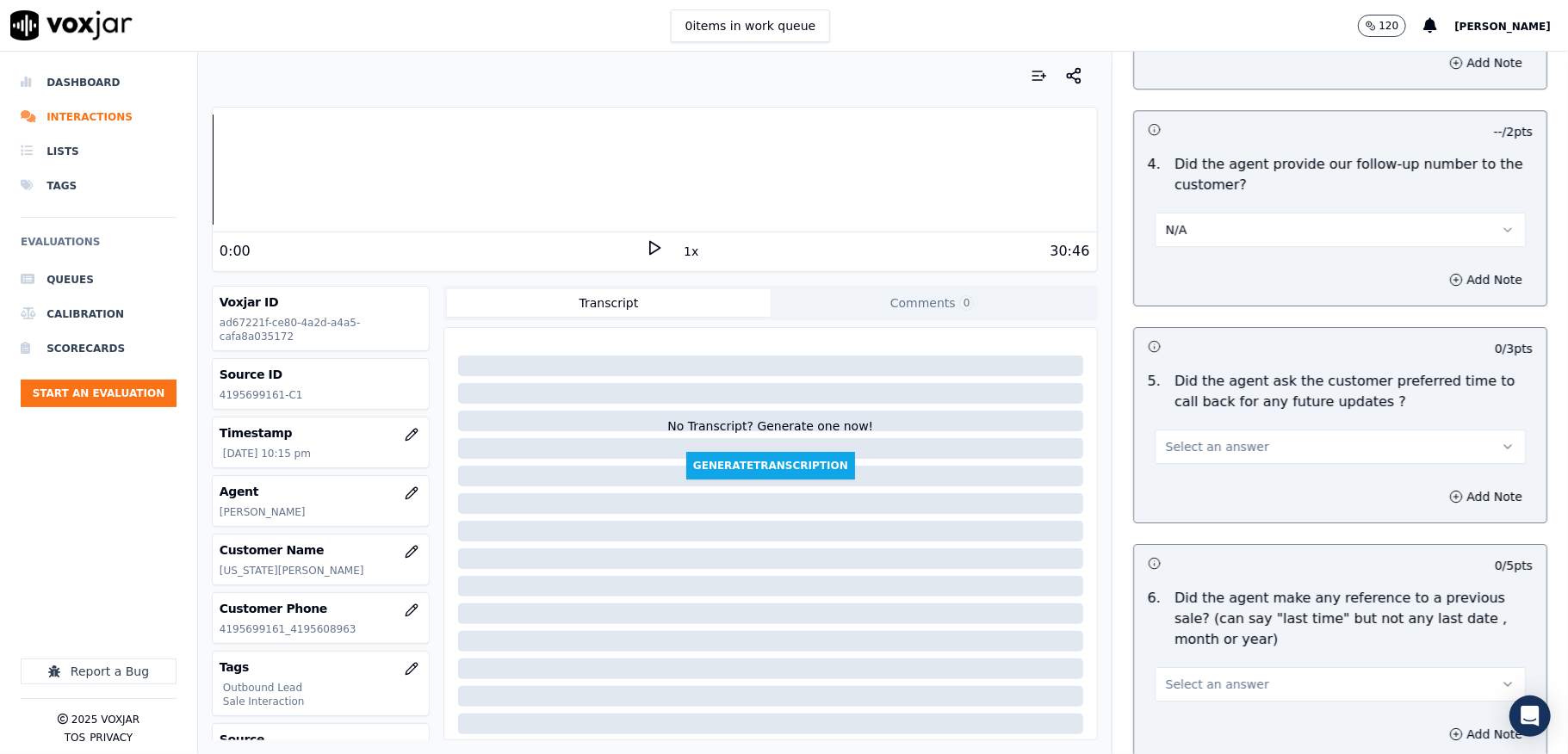
click at [1203, 438] on span "Select an answer" at bounding box center [1218, 446] width 103 height 18
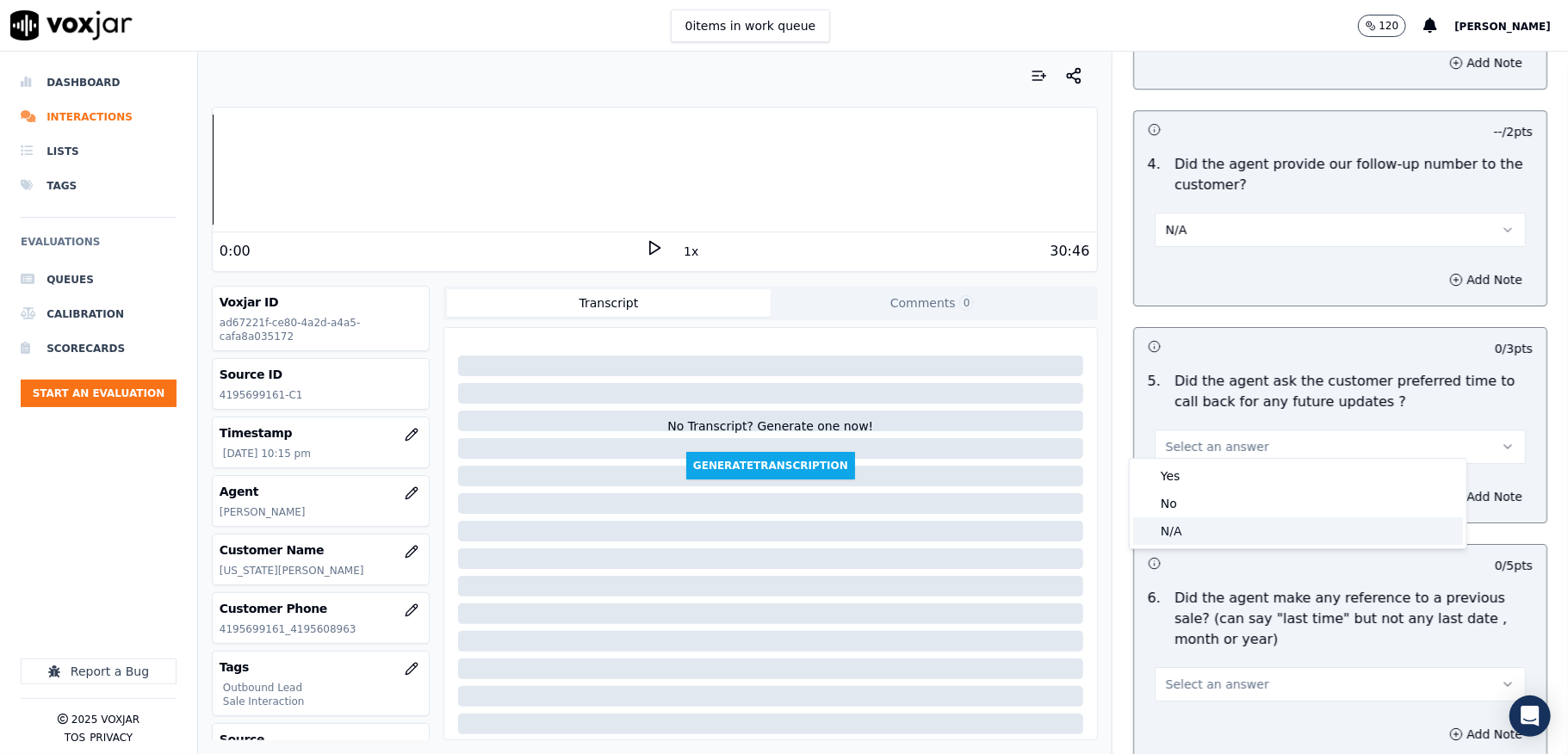
click at [1171, 535] on div "N/A" at bounding box center [1299, 531] width 330 height 28
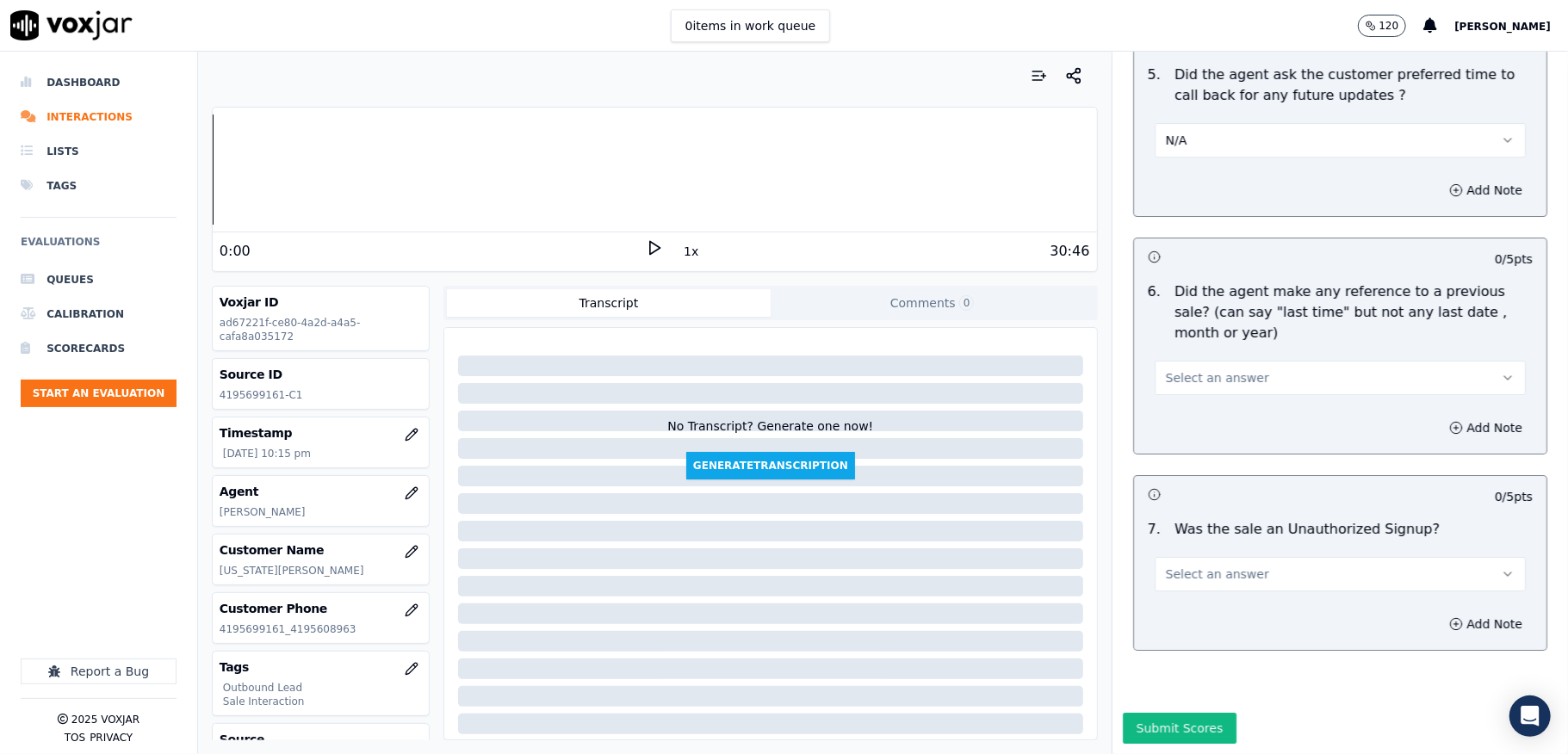
scroll to position [4360, 0]
click at [1223, 357] on div "Select an answer" at bounding box center [1340, 375] width 371 height 38
click at [1194, 360] on button "Select an answer" at bounding box center [1340, 377] width 371 height 34
click at [1182, 385] on div "No" at bounding box center [1299, 396] width 330 height 28
click at [1241, 557] on button "Select an answer" at bounding box center [1340, 573] width 371 height 34
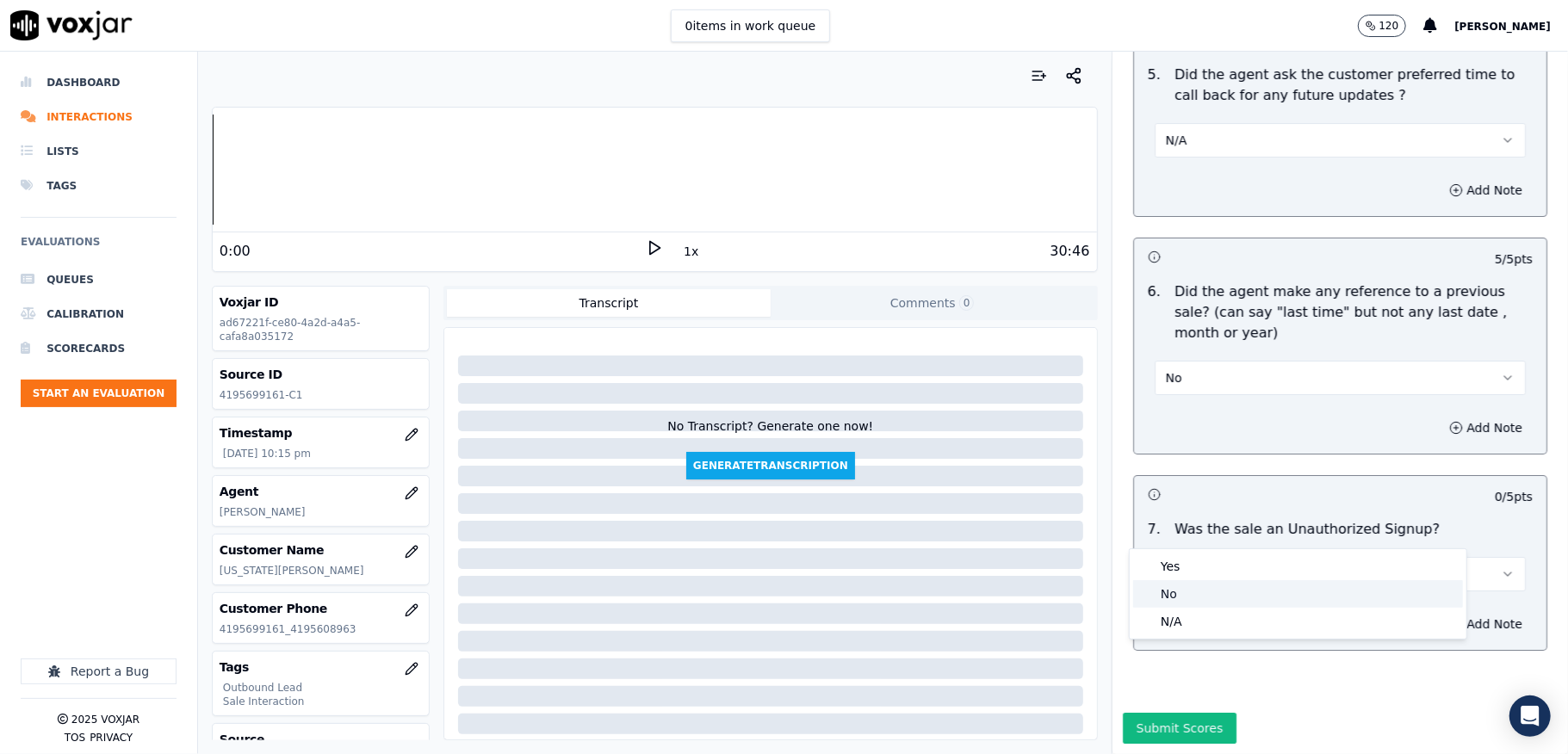
click at [1164, 592] on div "No" at bounding box center [1299, 594] width 330 height 28
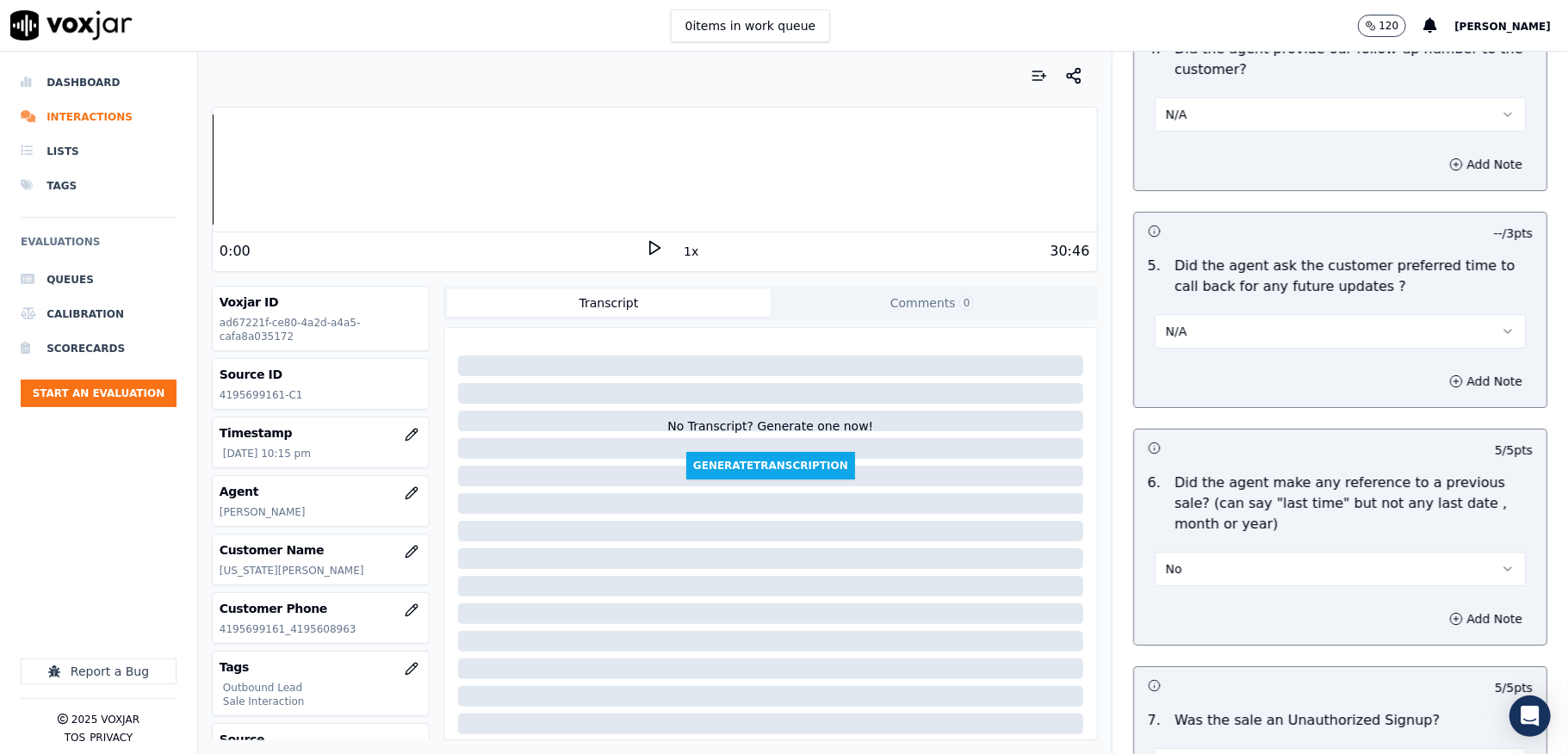
scroll to position [4015, 0]
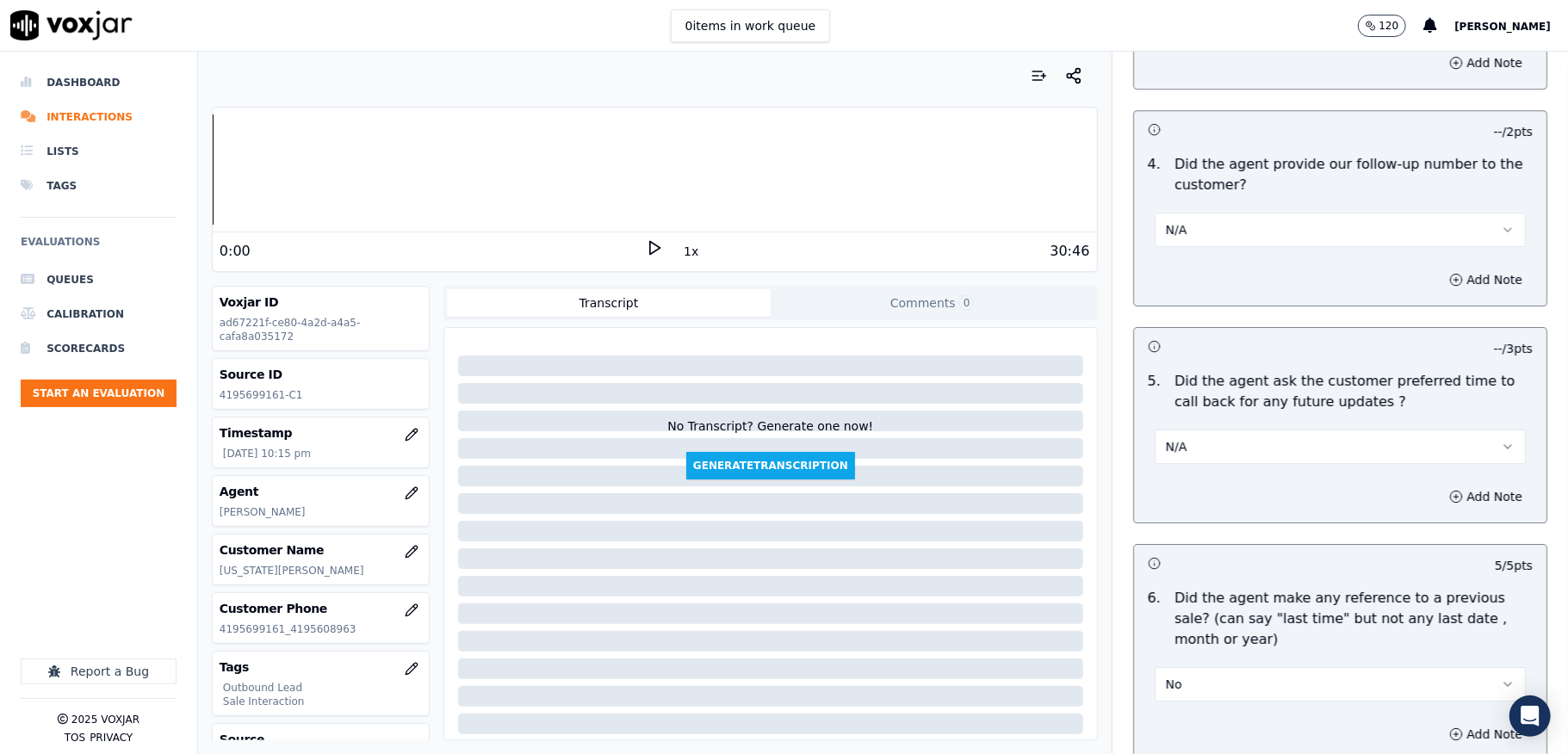
click at [1206, 218] on button "N/A" at bounding box center [1340, 230] width 371 height 34
click at [1190, 254] on div "Yes" at bounding box center [1299, 258] width 330 height 28
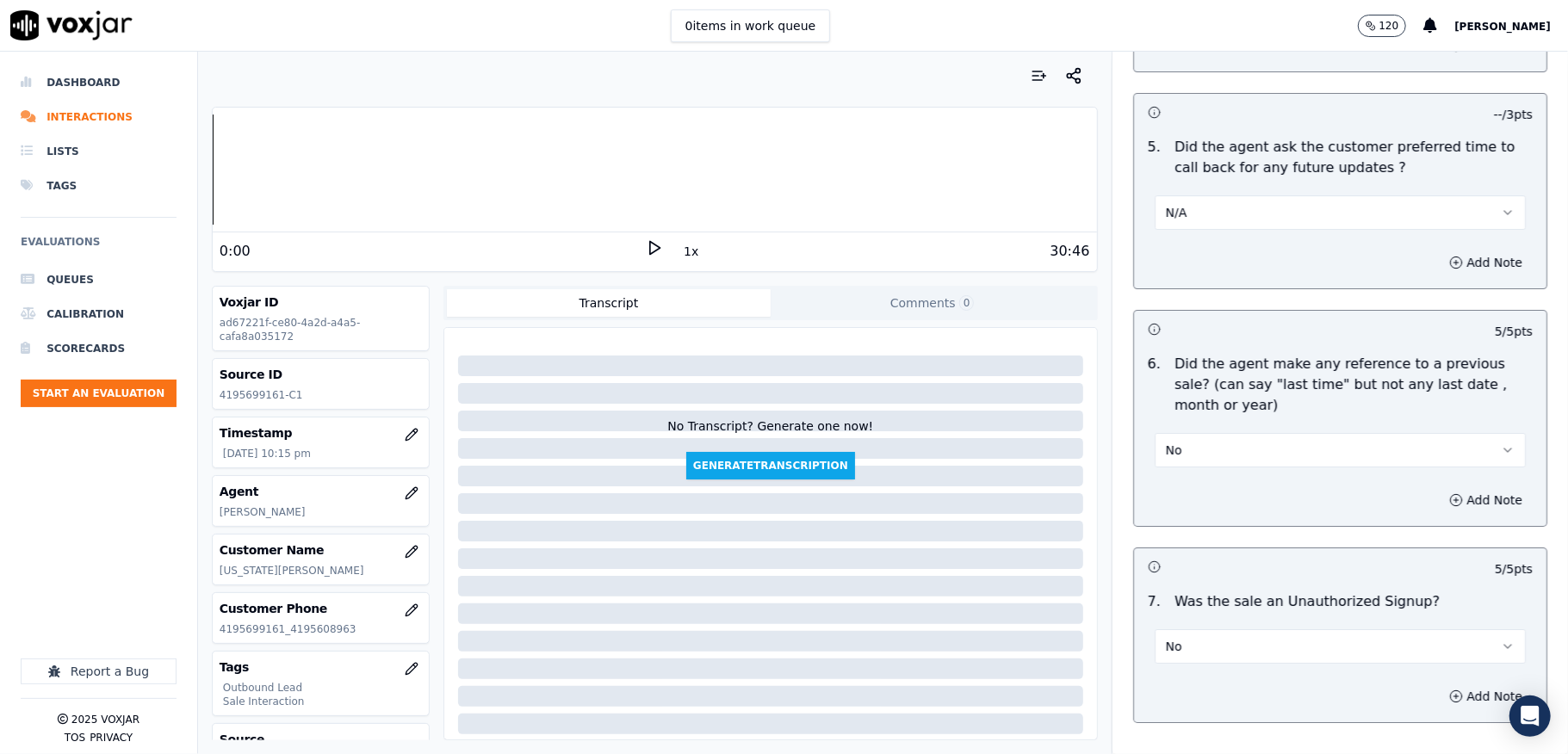
scroll to position [4373, 0]
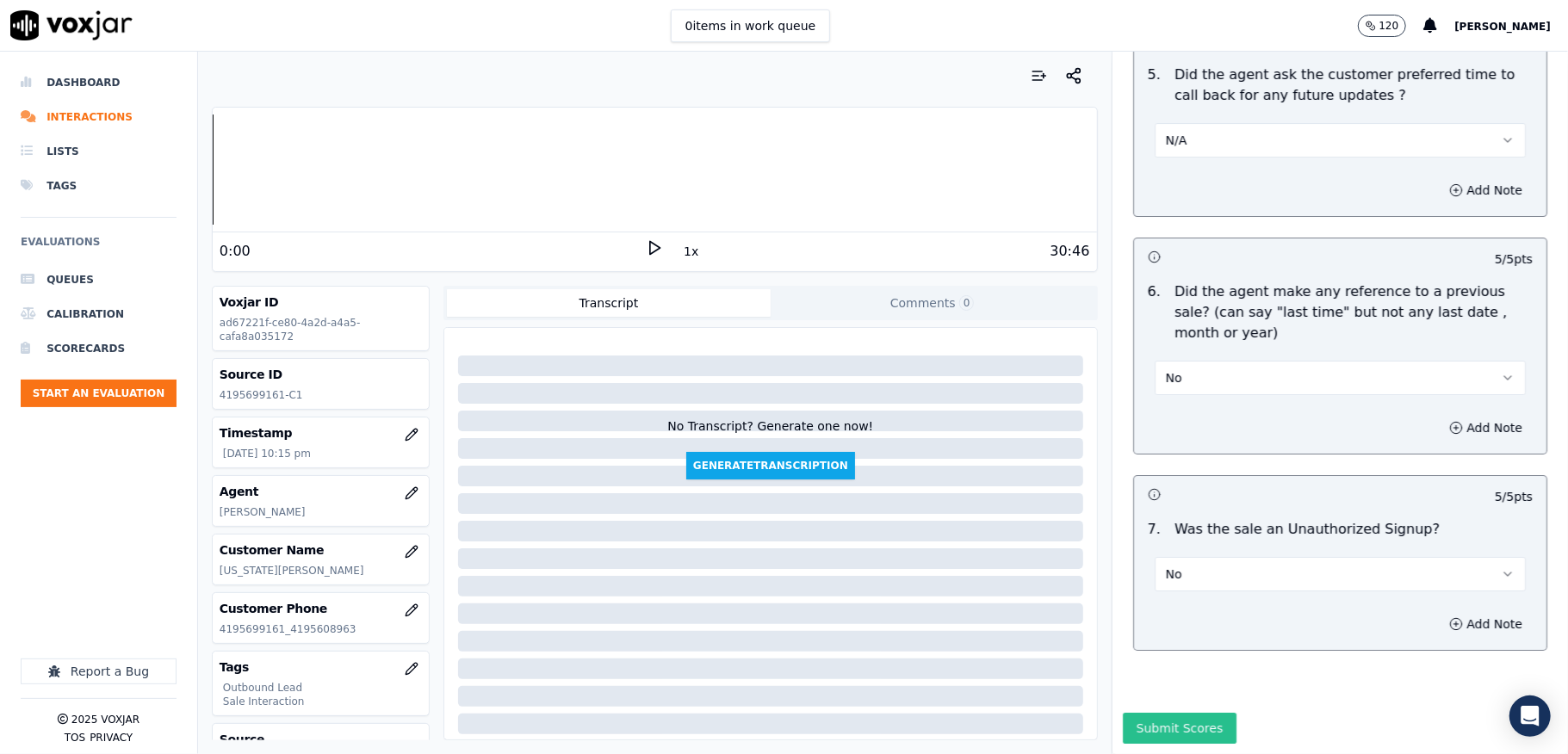
click at [1148, 713] on button "Submit Scores" at bounding box center [1180, 728] width 114 height 31
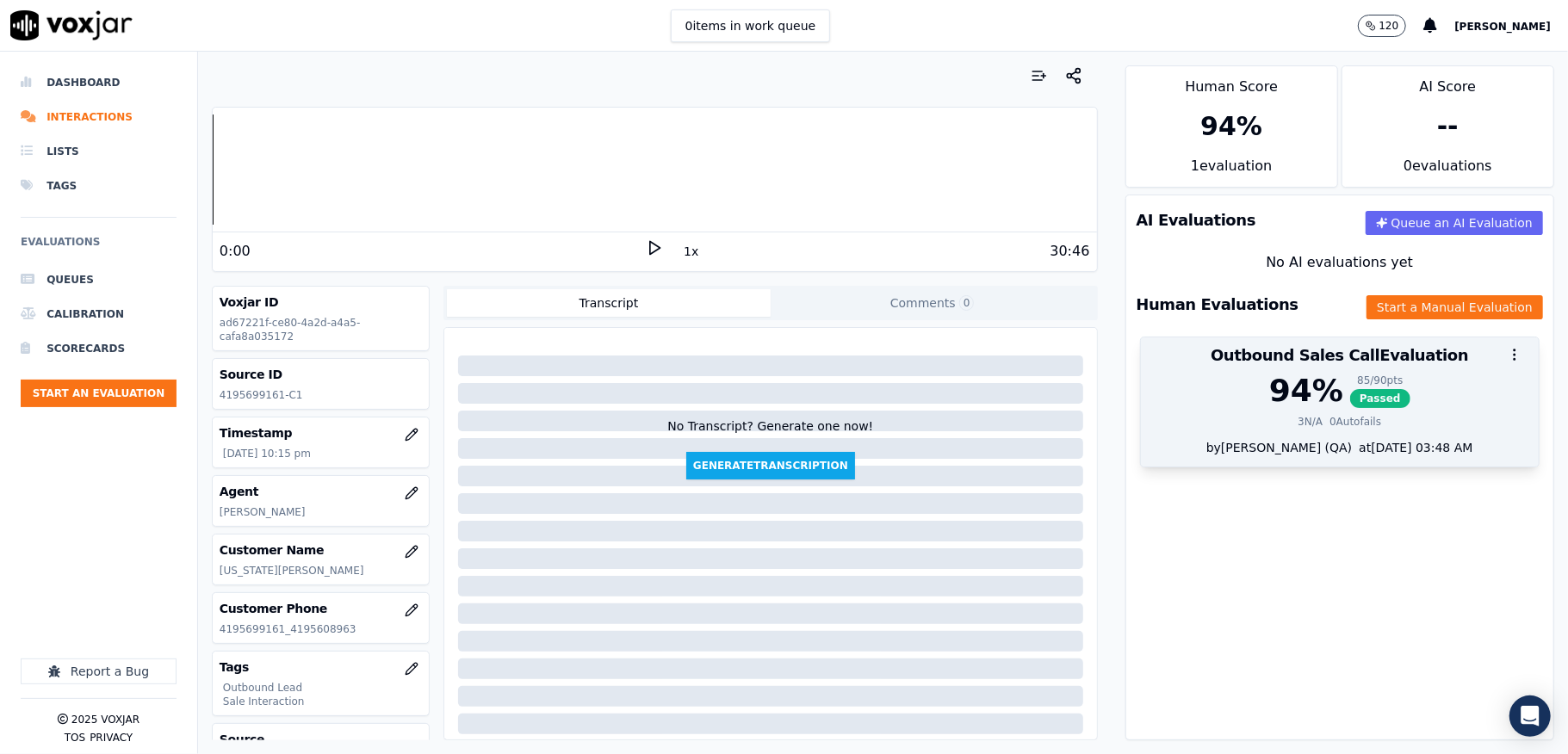
click at [1310, 410] on div "94 % 85 / 90 pts Passed 3 N/A 0 Autofails" at bounding box center [1339, 406] width 398 height 65
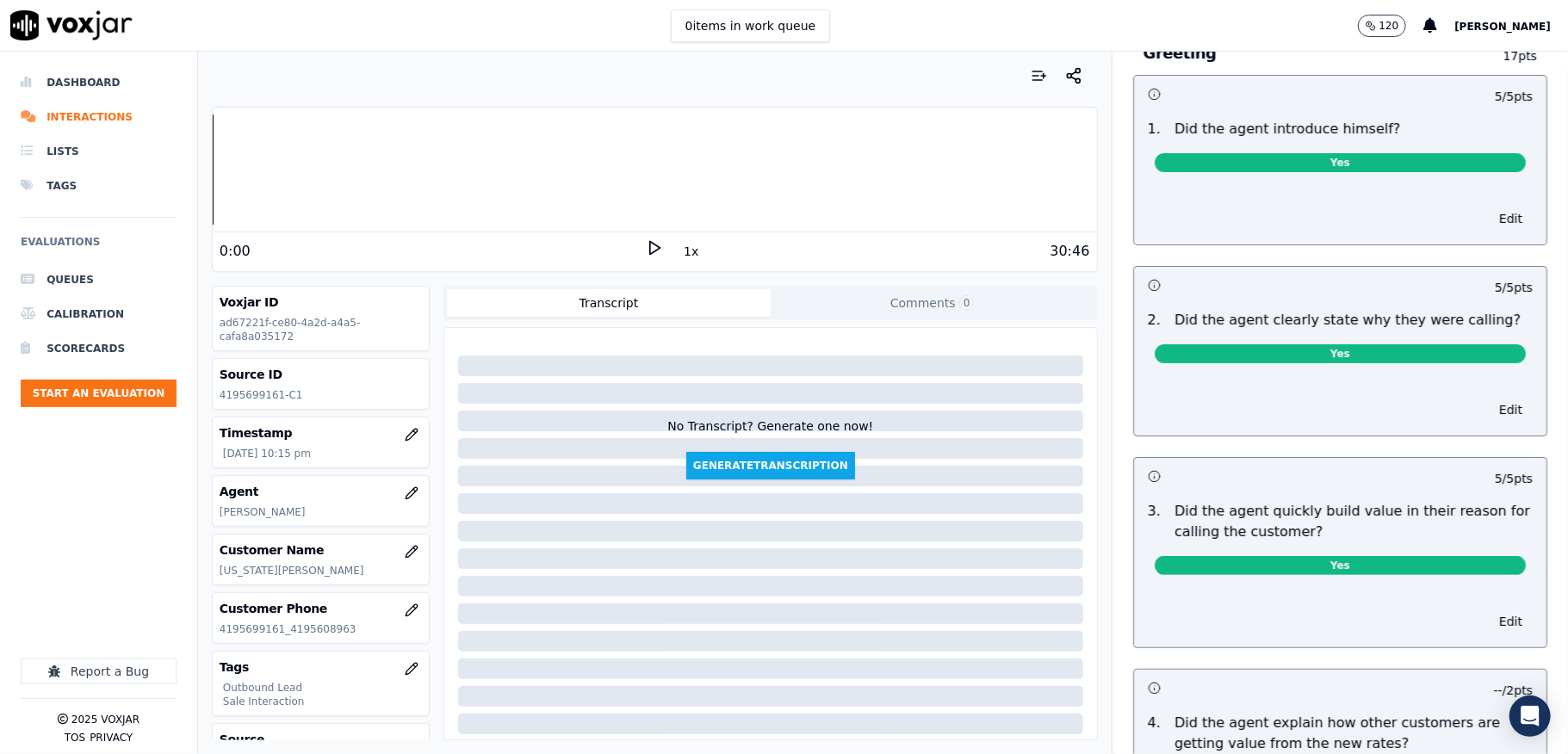
scroll to position [0, 0]
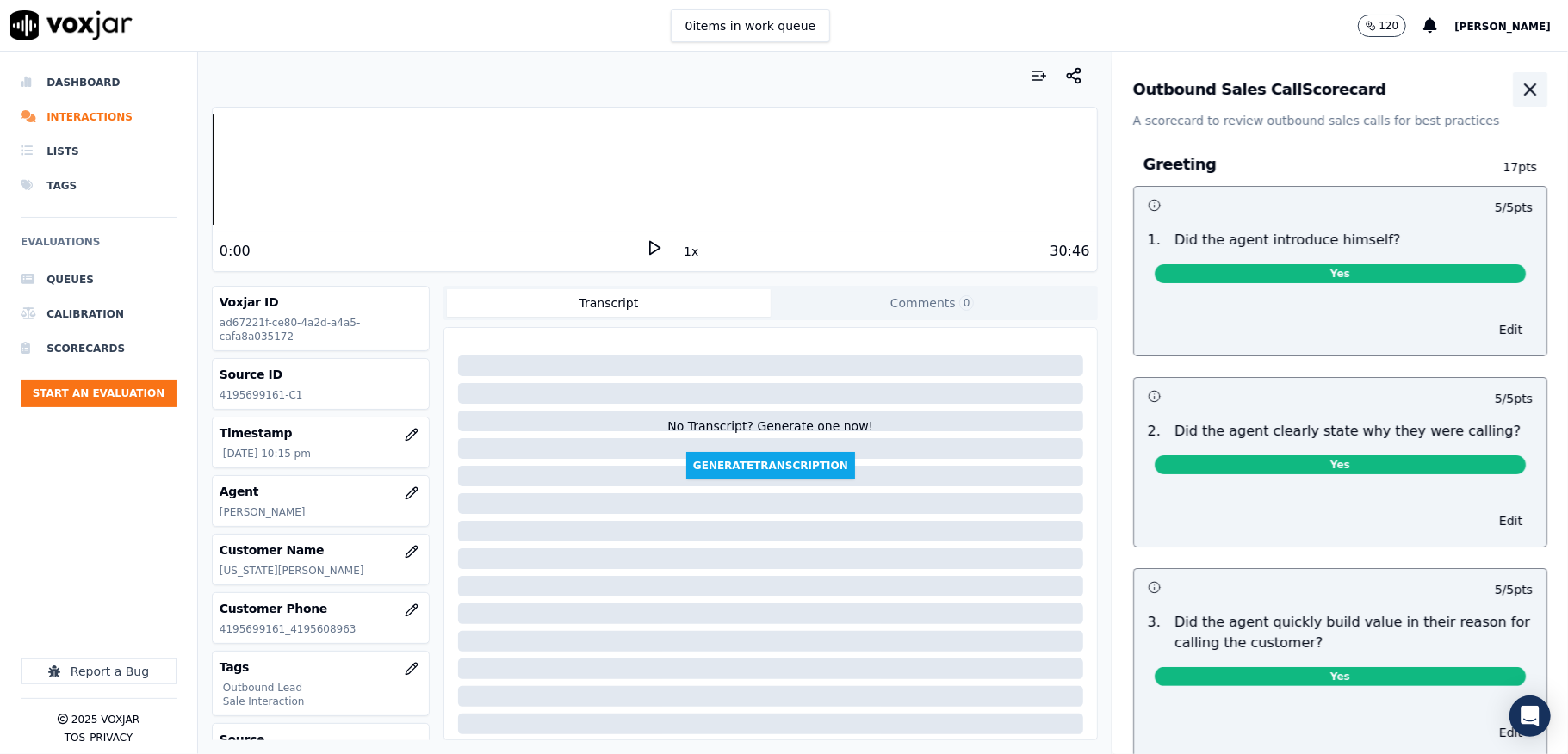
click at [1520, 84] on icon "button" at bounding box center [1530, 89] width 20 height 20
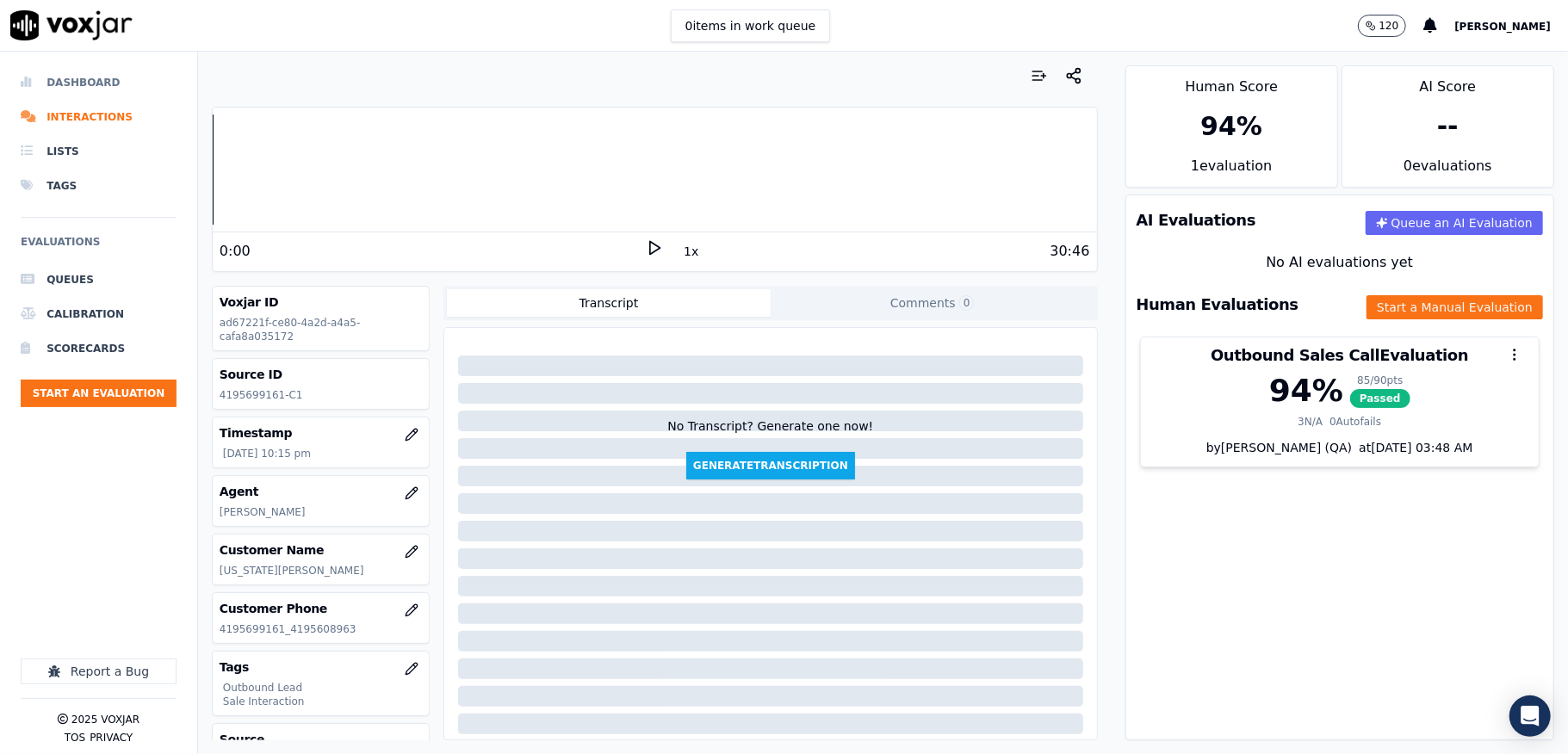
click at [72, 81] on li "Dashboard" at bounding box center [98, 82] width 156 height 34
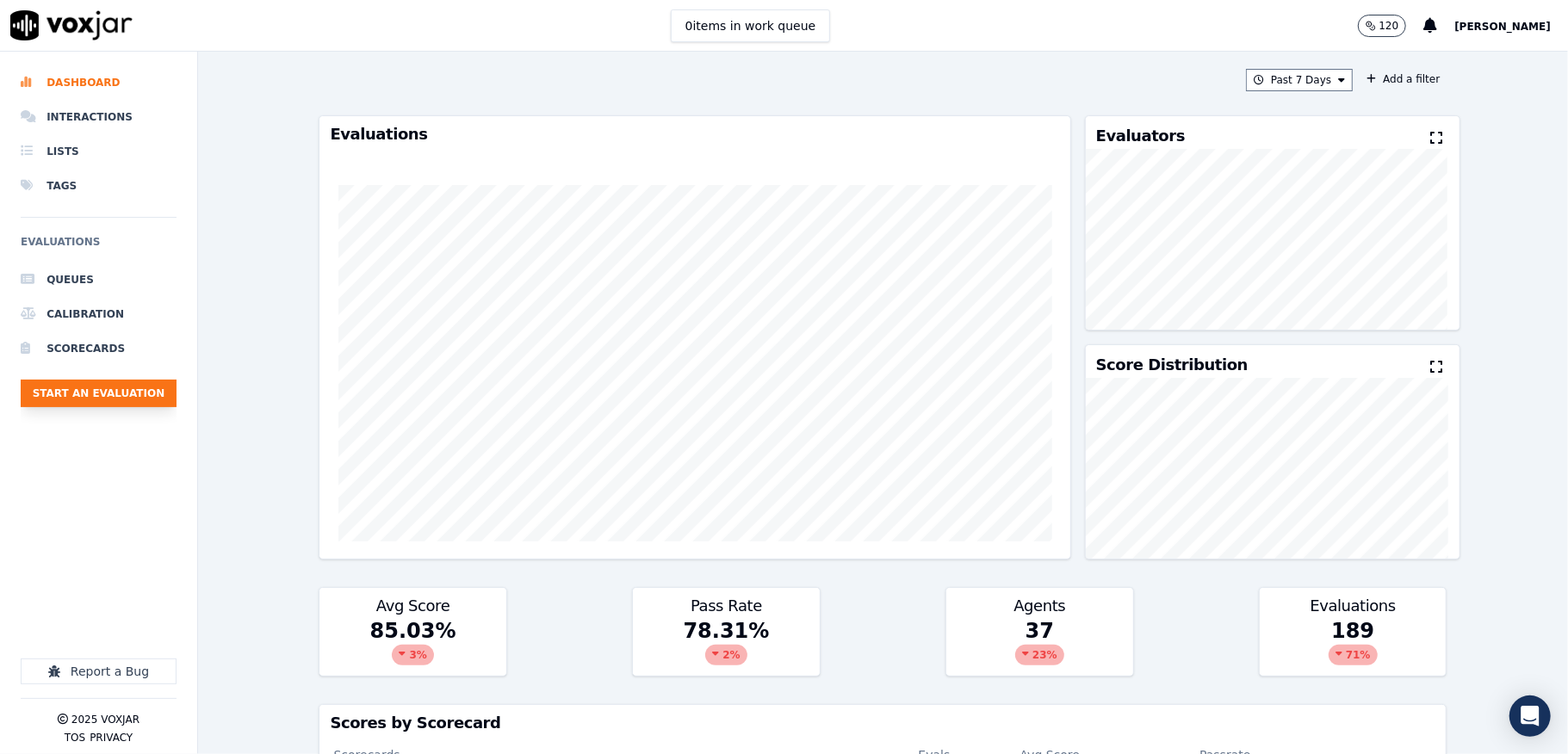
click at [141, 391] on button "Start an Evaluation" at bounding box center [98, 394] width 156 height 28
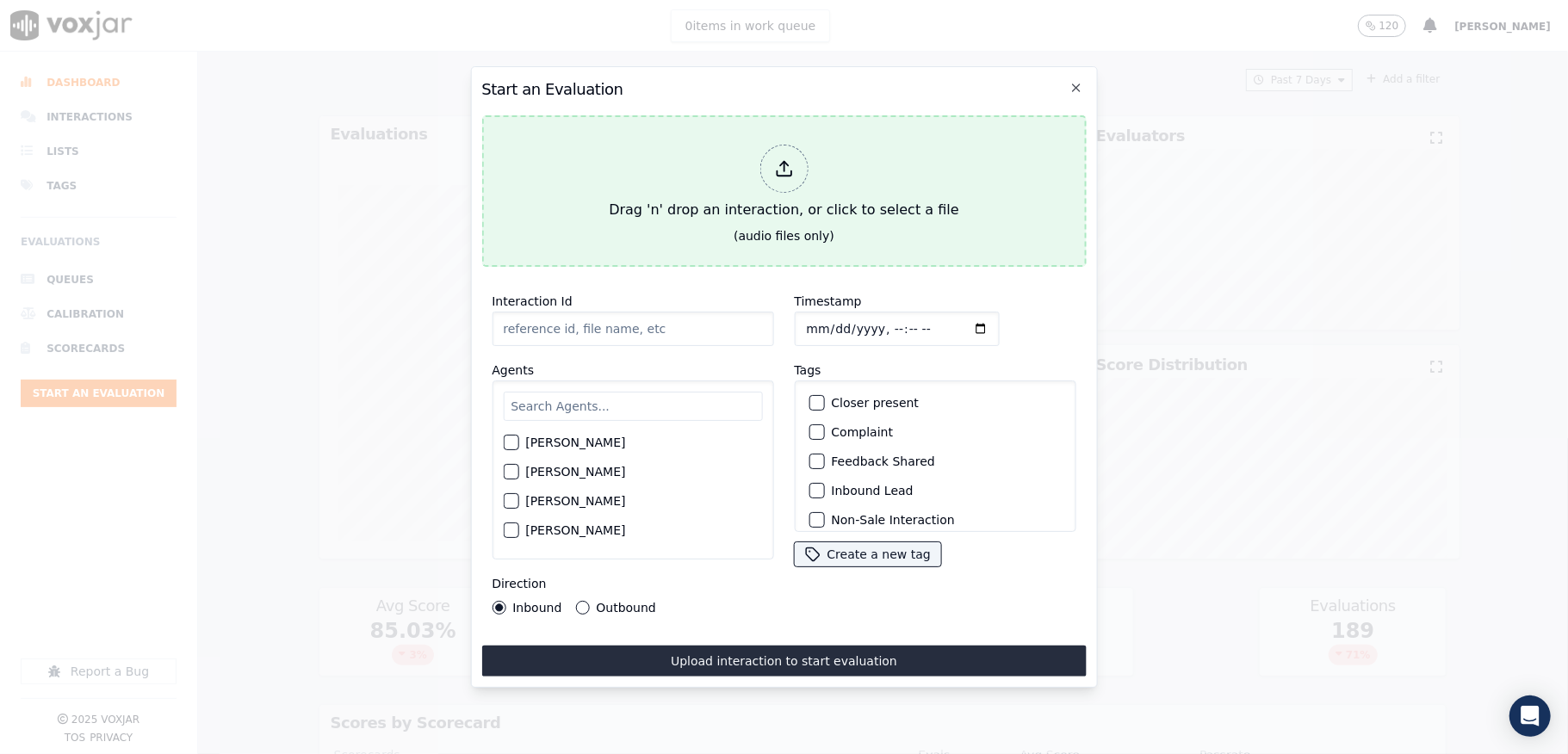
click at [797, 148] on div at bounding box center [783, 169] width 48 height 48
click at [779, 171] on icon at bounding box center [784, 174] width 15 height 6
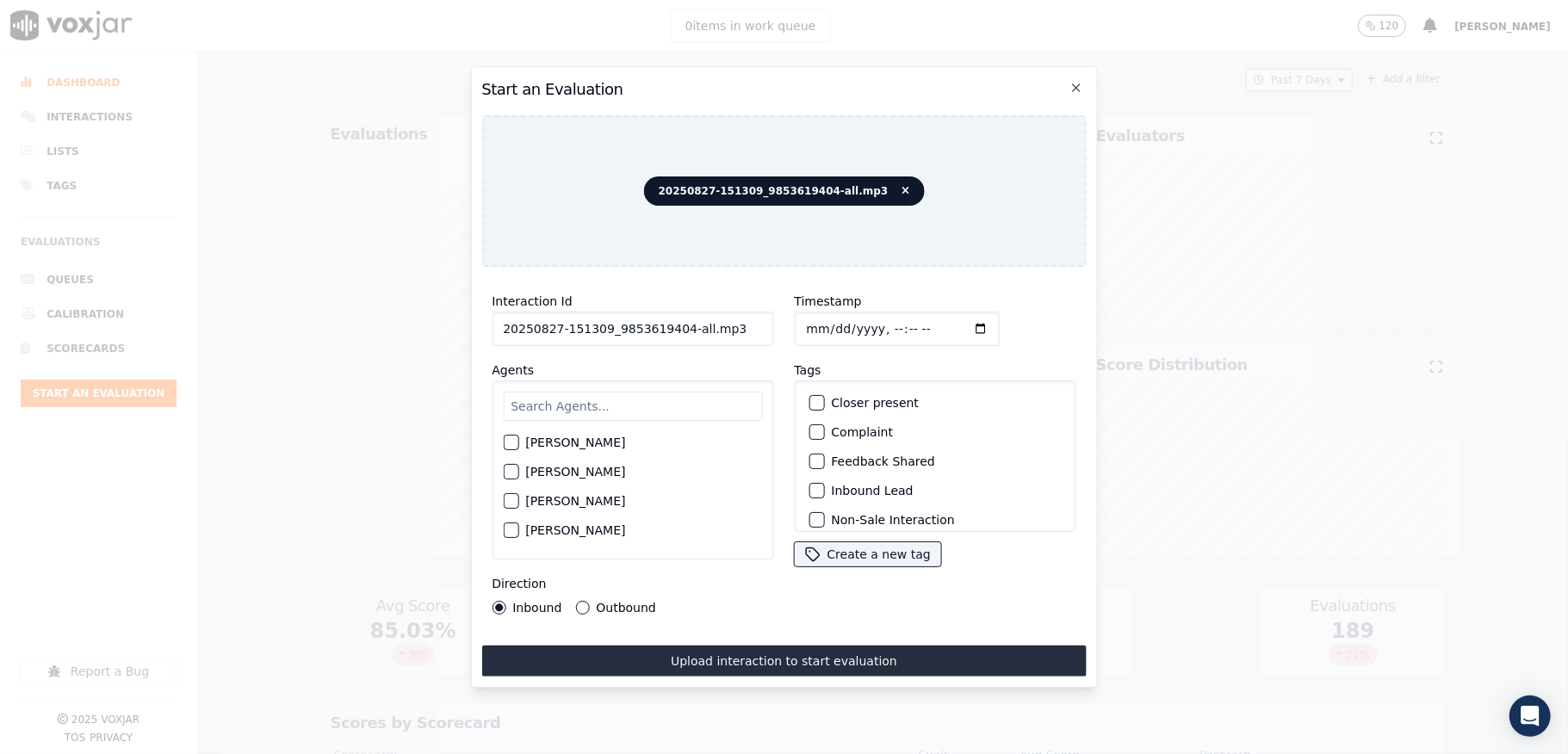
drag, startPoint x: 675, startPoint y: 321, endPoint x: 818, endPoint y: 321, distance: 143.0
click at [818, 321] on div "Interaction Id 20250827-151309_9853619404-all.mp3 Agents [PERSON_NAME] [PERSON_…" at bounding box center [783, 452] width 604 height 344
type input "20250827-151309_9853619404-C1"
click at [803, 325] on input "Timestamp" at bounding box center [897, 328] width 205 height 34
type input "[DATE]T22:19"
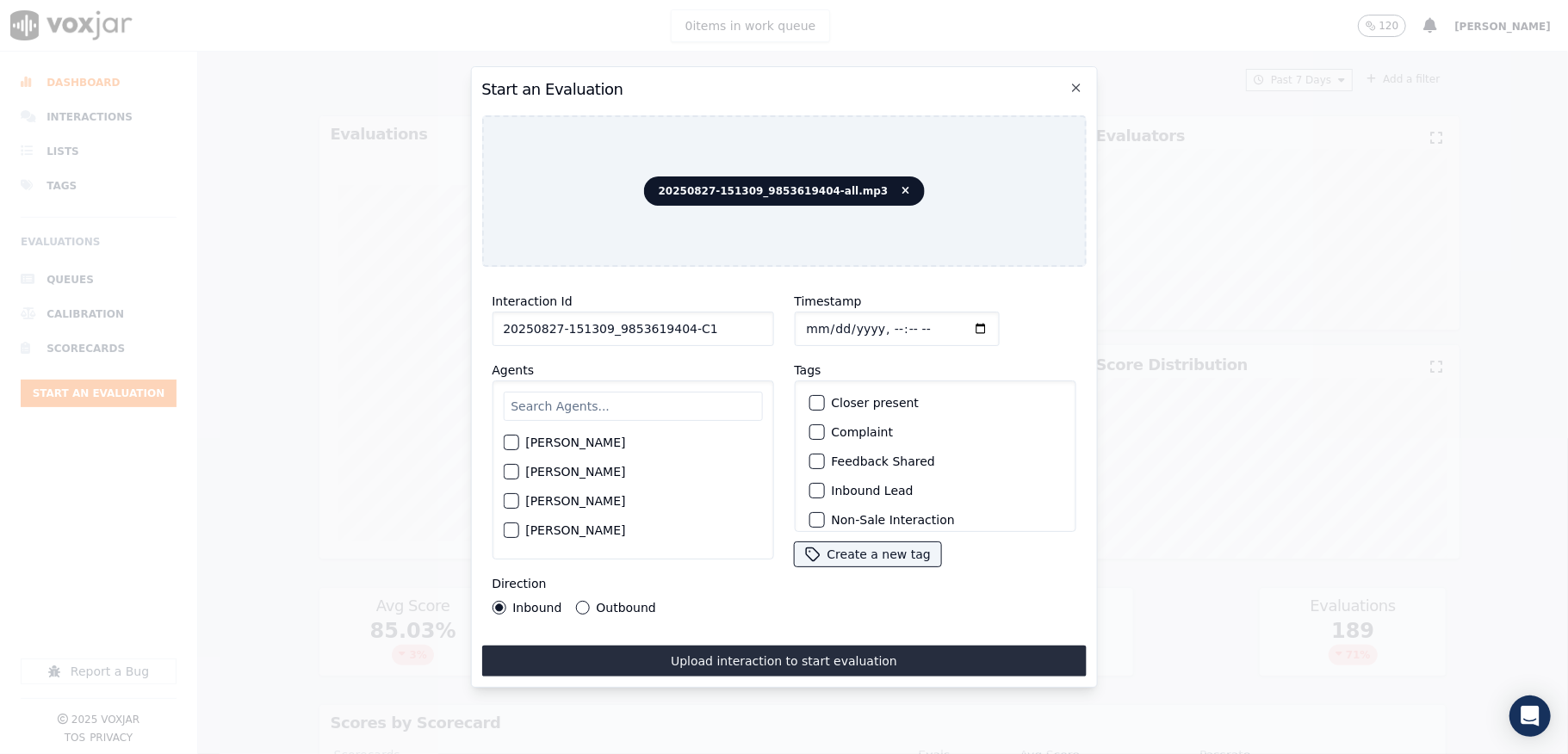
click at [552, 403] on input "text" at bounding box center [632, 406] width 259 height 29
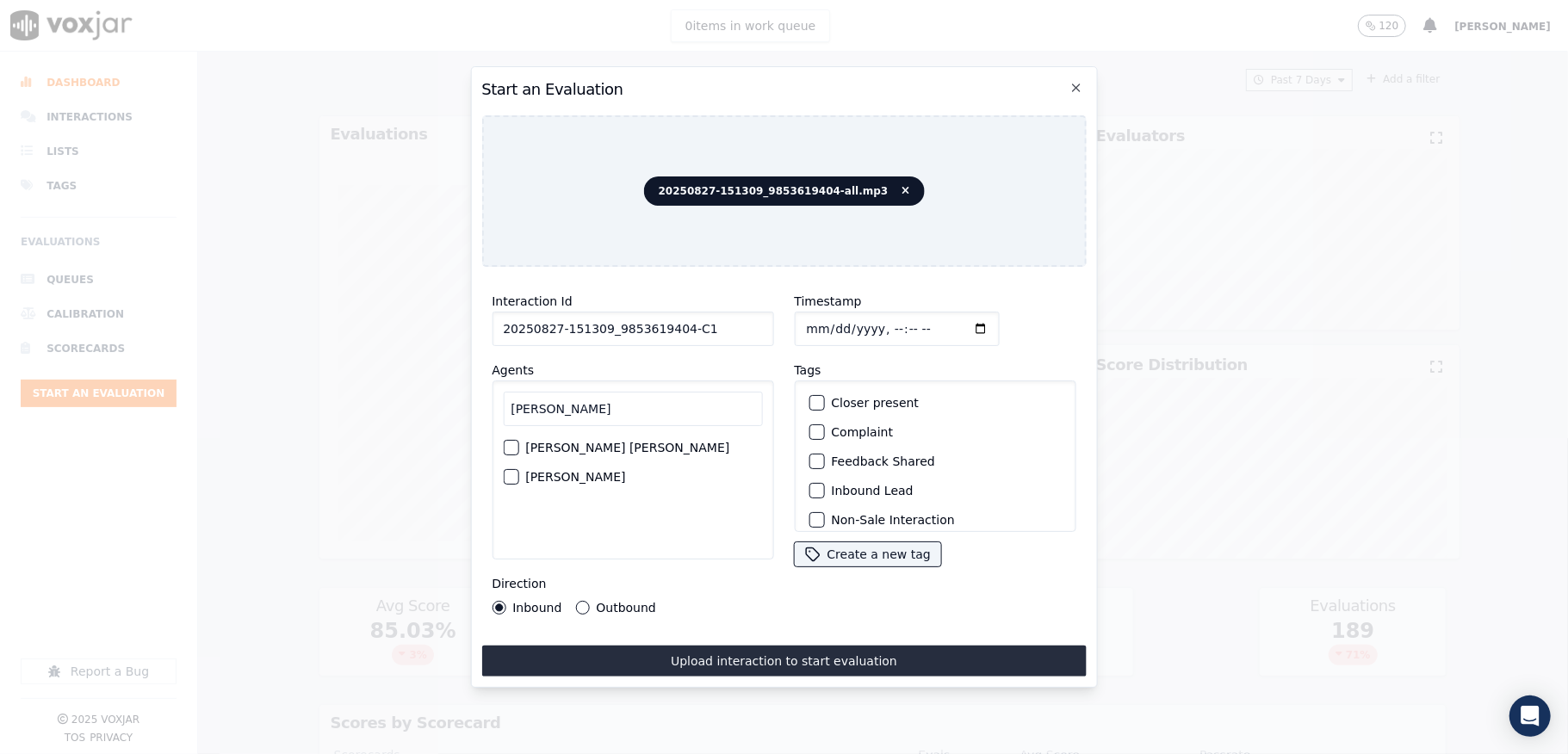
type input "[PERSON_NAME]"
click at [508, 471] on div "button" at bounding box center [509, 477] width 12 height 12
click at [810, 485] on div "button" at bounding box center [815, 490] width 12 height 12
click at [810, 503] on div "button" at bounding box center [815, 509] width 12 height 12
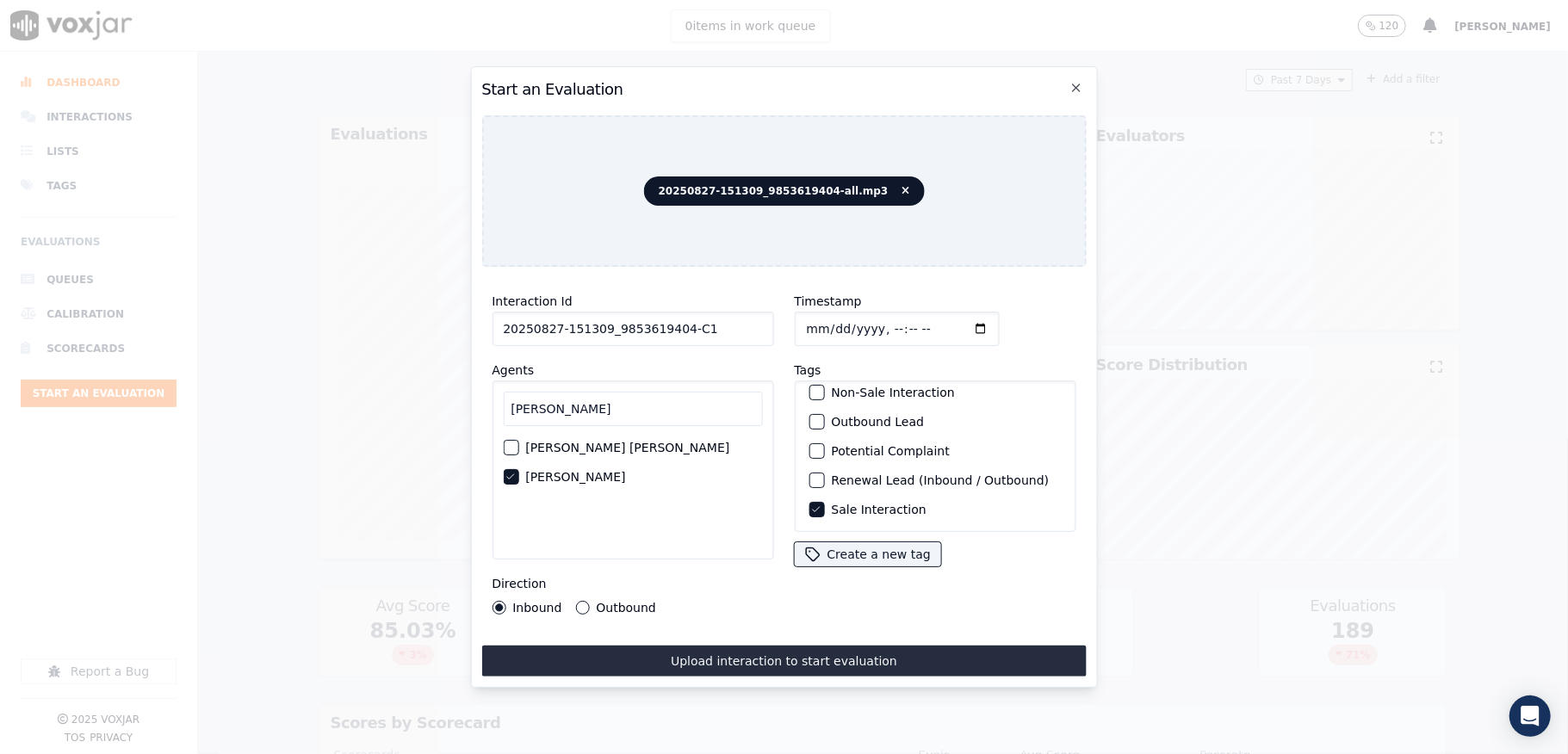
scroll to position [45, 0]
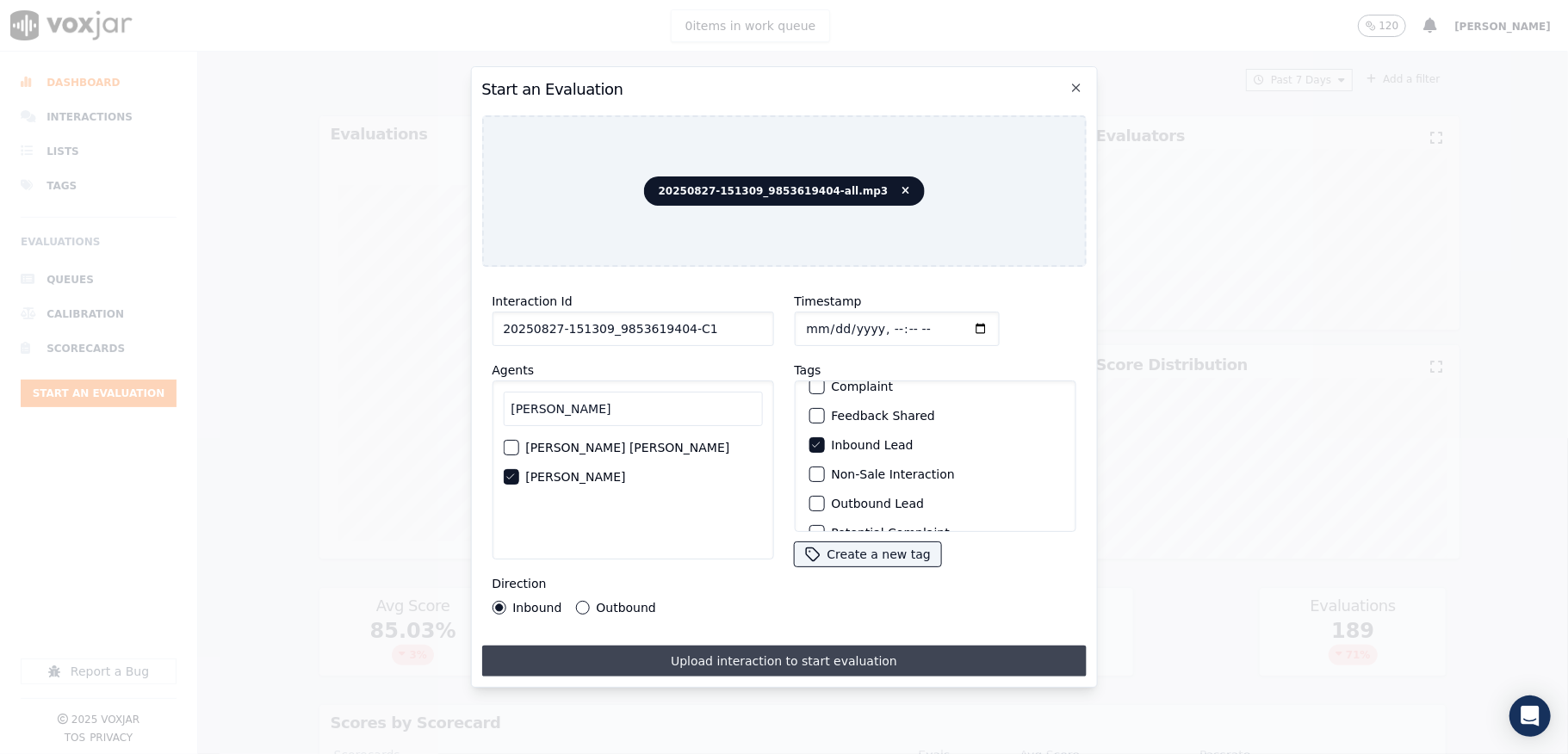
click at [773, 645] on button "Upload interaction to start evaluation" at bounding box center [783, 661] width 604 height 31
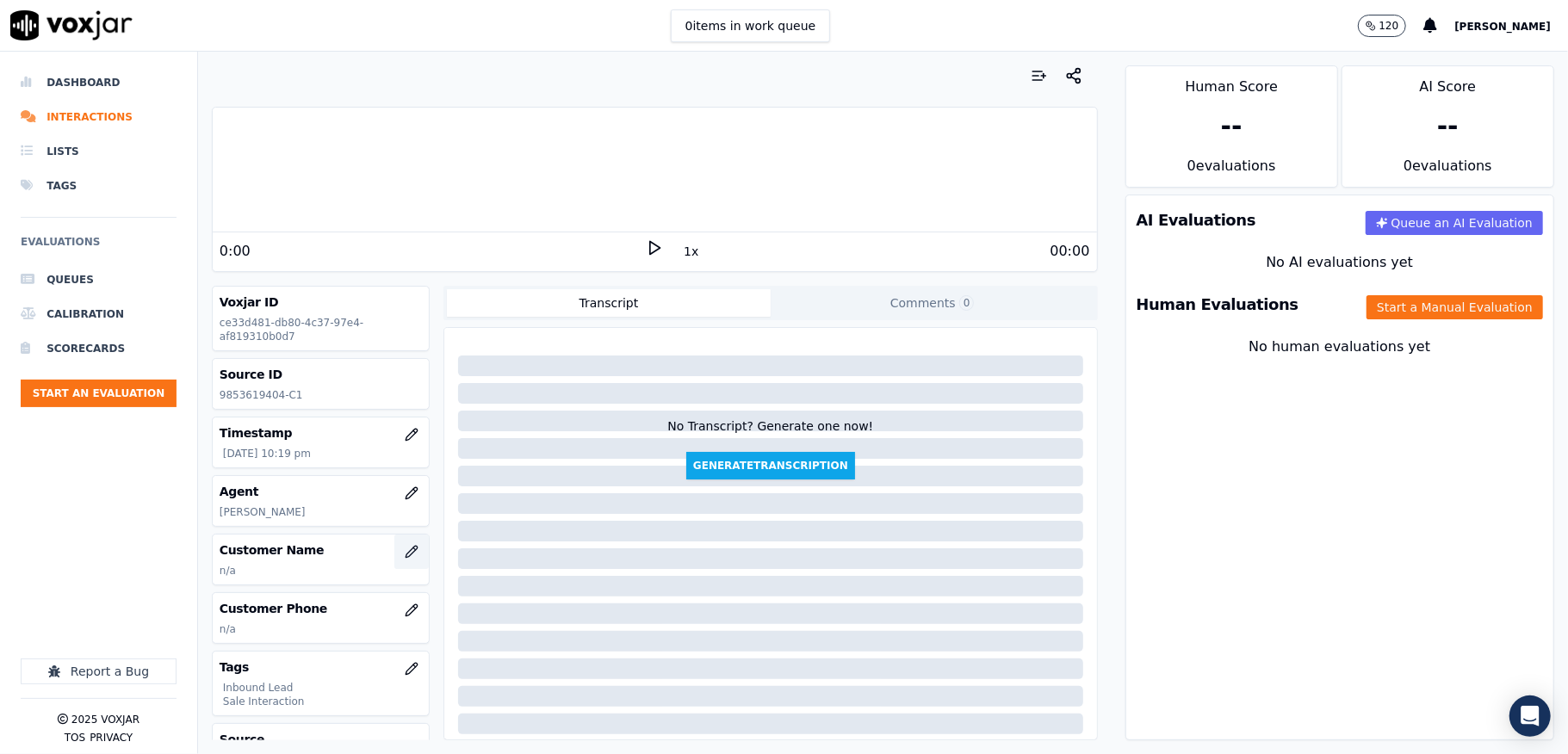
click at [405, 554] on icon "button" at bounding box center [411, 551] width 14 height 14
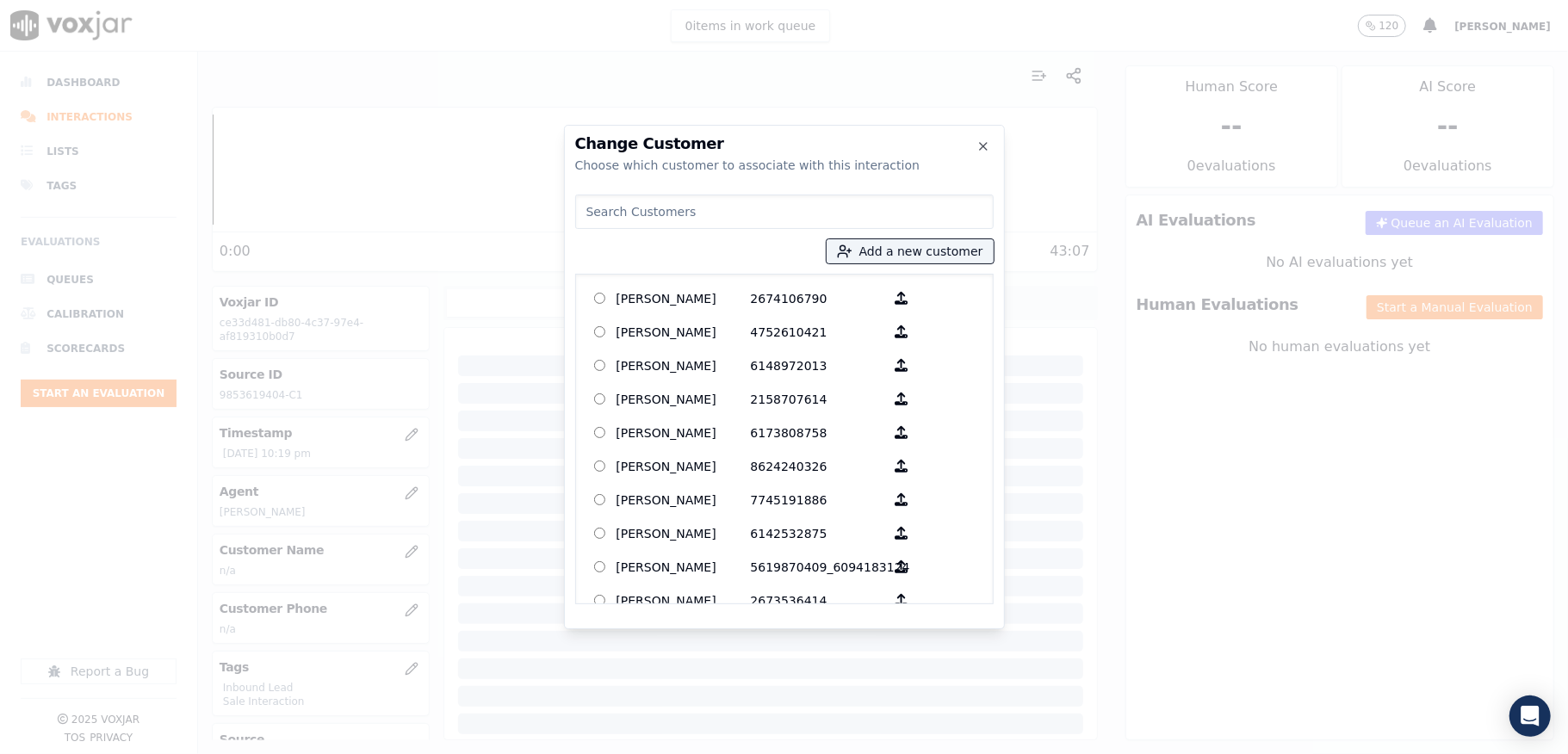
paste input "[PERSON_NAME]"
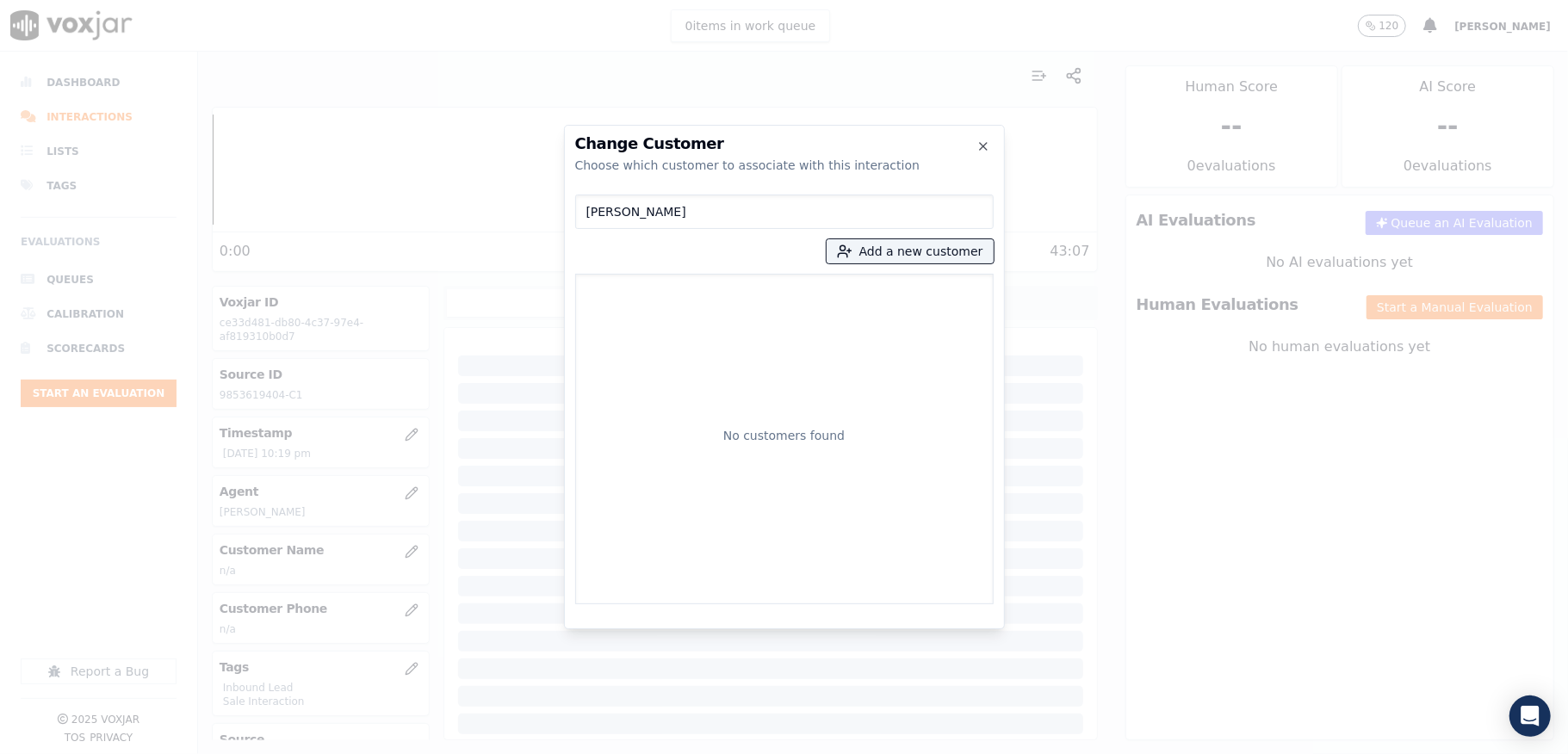
drag, startPoint x: 714, startPoint y: 215, endPoint x: 593, endPoint y: 208, distance: 121.2
click at [596, 208] on input "[PERSON_NAME]" at bounding box center [785, 211] width 419 height 34
type input "D"
click at [897, 255] on button "Add a new customer" at bounding box center [909, 252] width 167 height 24
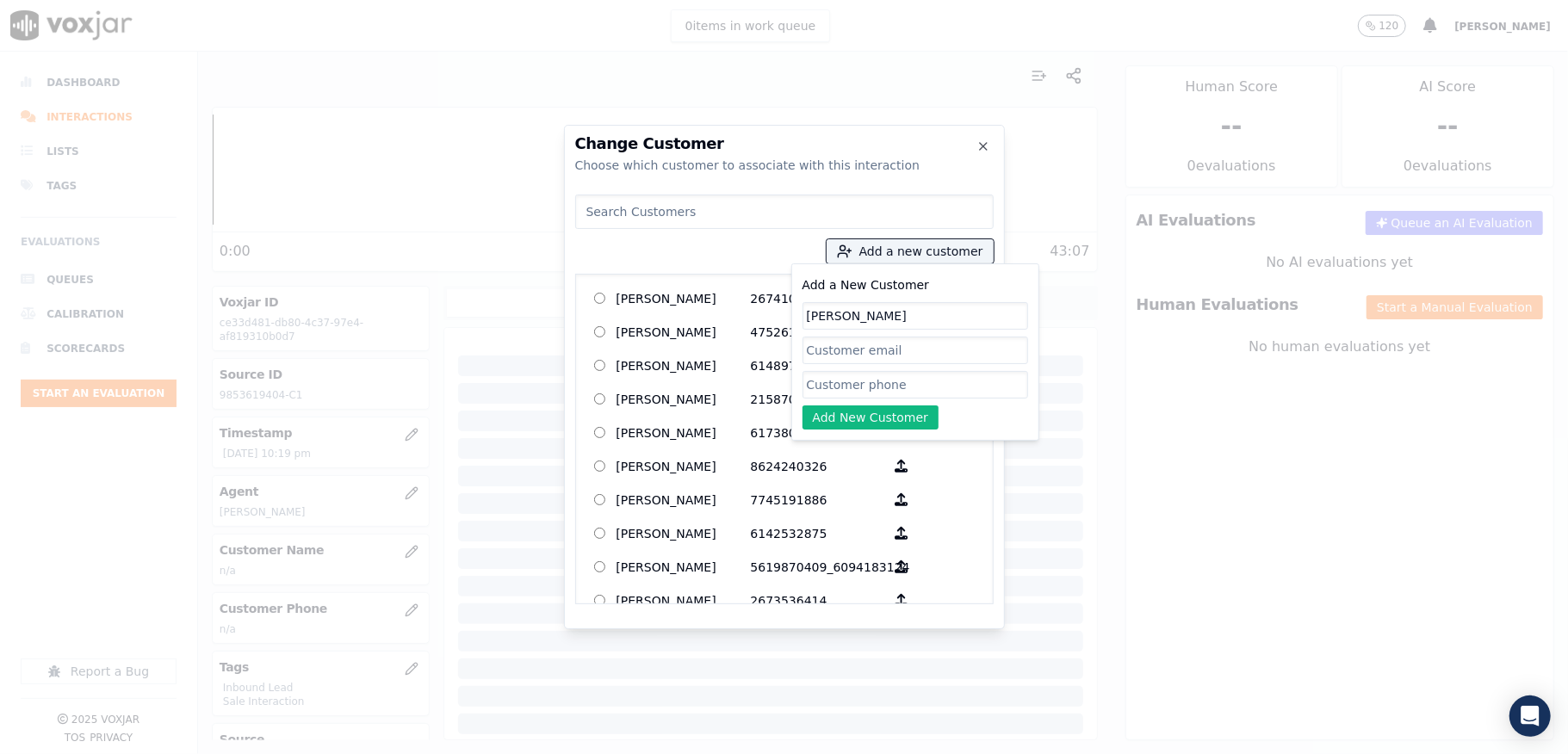
type input "[PERSON_NAME]"
click at [840, 387] on input "Add a New Customer" at bounding box center [915, 384] width 226 height 28
paste input "9853619404"
type input "9853619404"
click at [830, 423] on button "Add New Customer" at bounding box center [871, 418] width 137 height 24
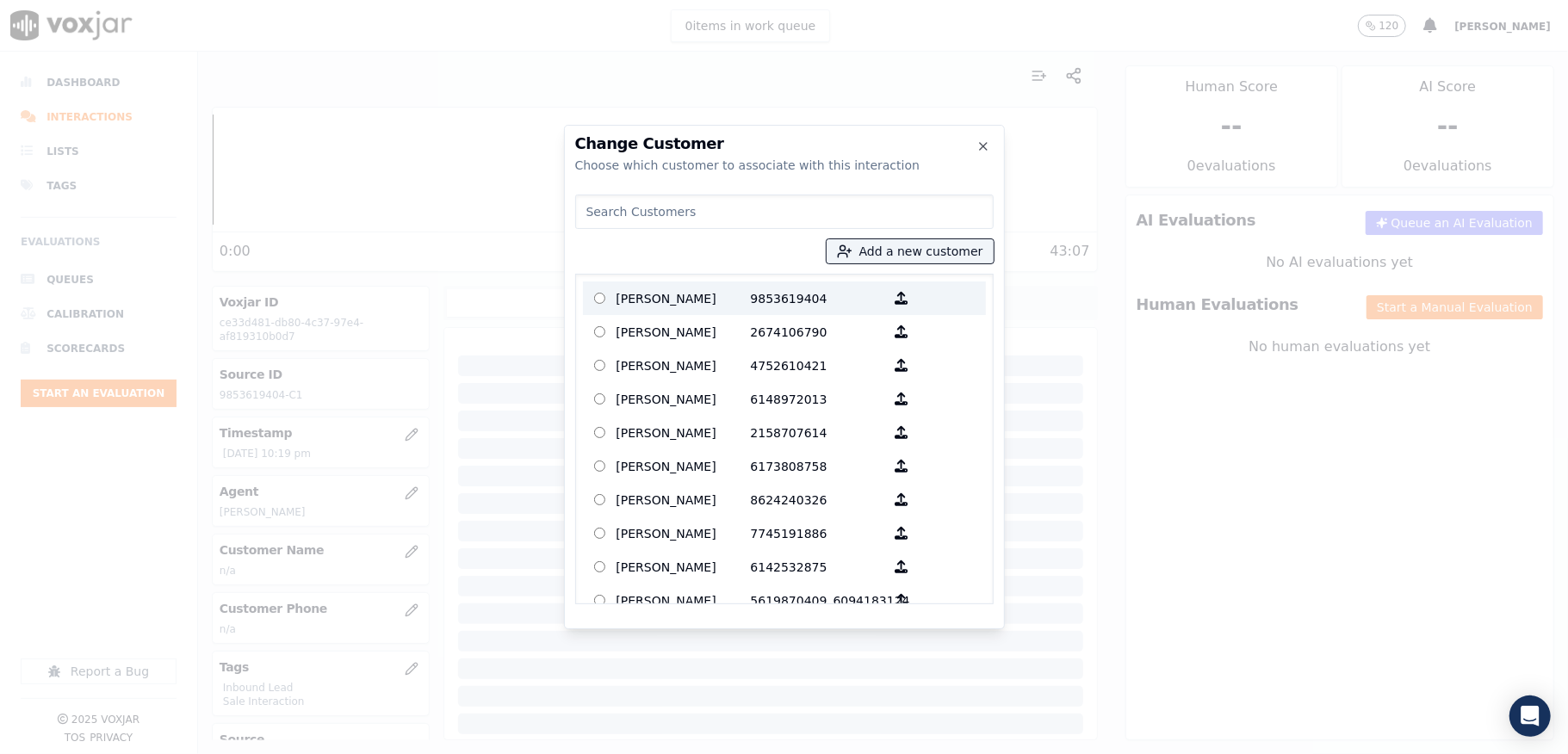
click at [670, 297] on p "[PERSON_NAME]" at bounding box center [683, 298] width 135 height 27
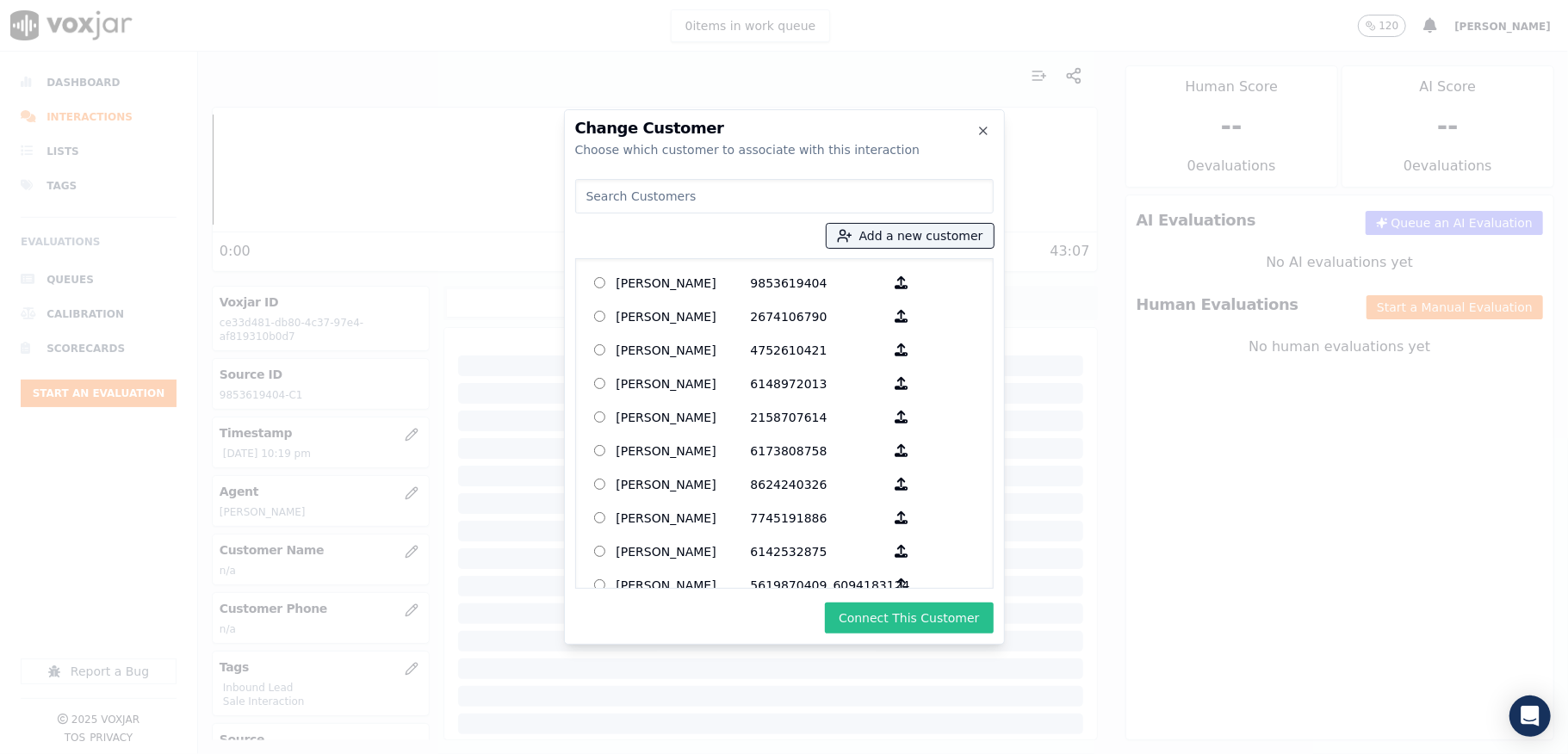
click at [887, 610] on button "Connect This Customer" at bounding box center [909, 619] width 168 height 31
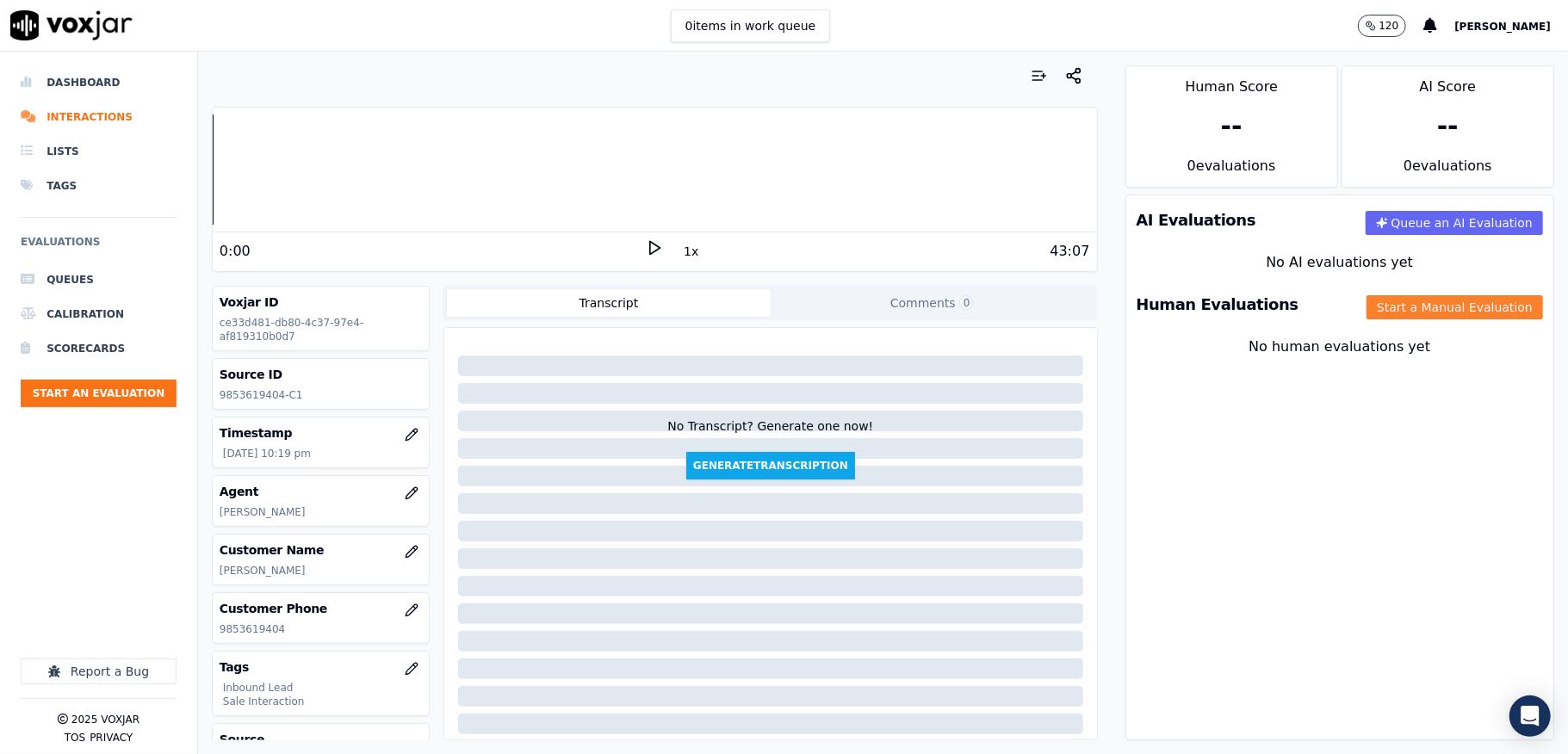
click at [1383, 300] on button "Start a Manual Evaluation" at bounding box center [1455, 307] width 176 height 24
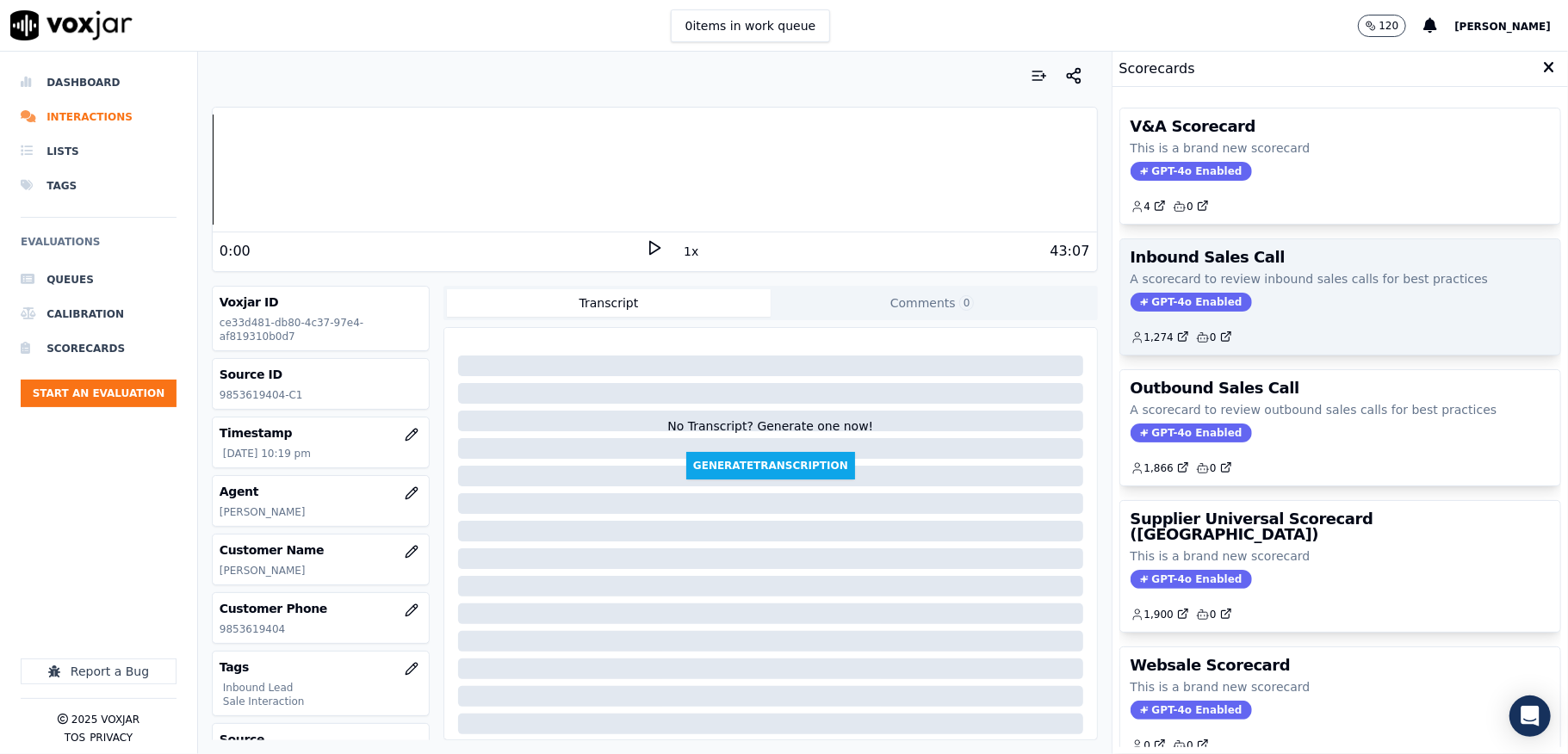
click at [1173, 304] on span "GPT-4o Enabled" at bounding box center [1192, 301] width 122 height 19
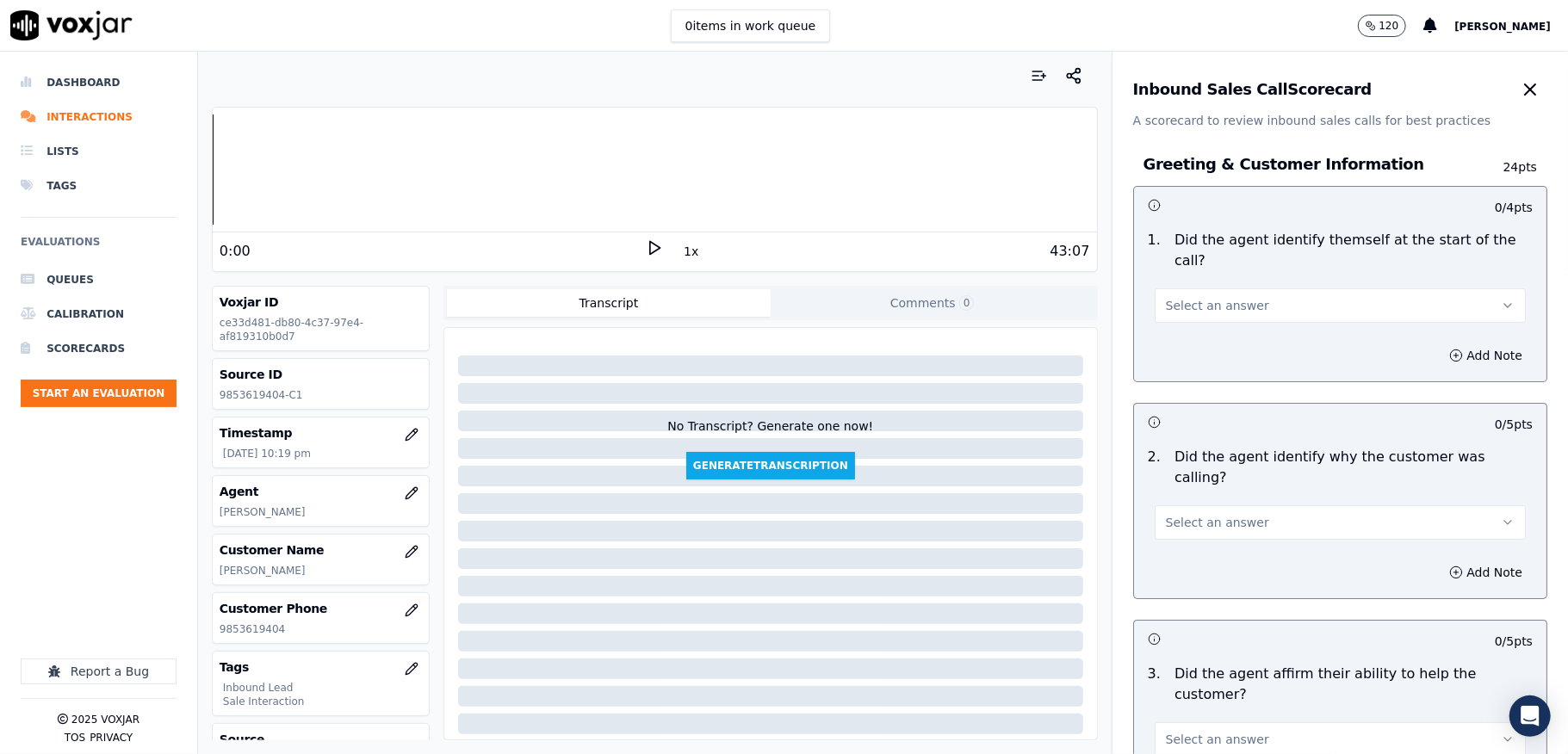
click at [1229, 297] on button "Select an answer" at bounding box center [1340, 305] width 371 height 34
click at [1216, 339] on div "Yes" at bounding box center [1299, 345] width 330 height 28
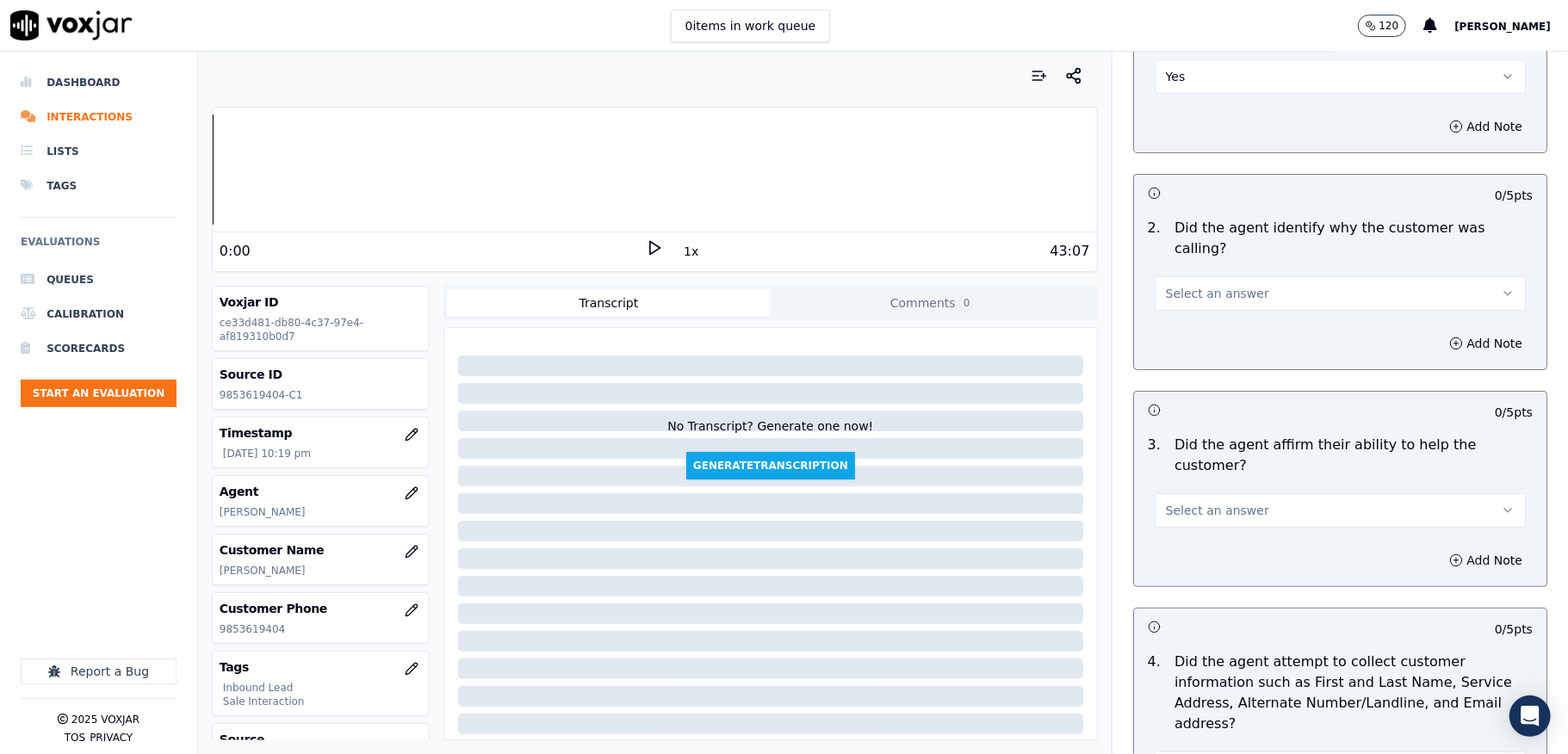
click at [1207, 285] on span "Select an answer" at bounding box center [1218, 293] width 103 height 18
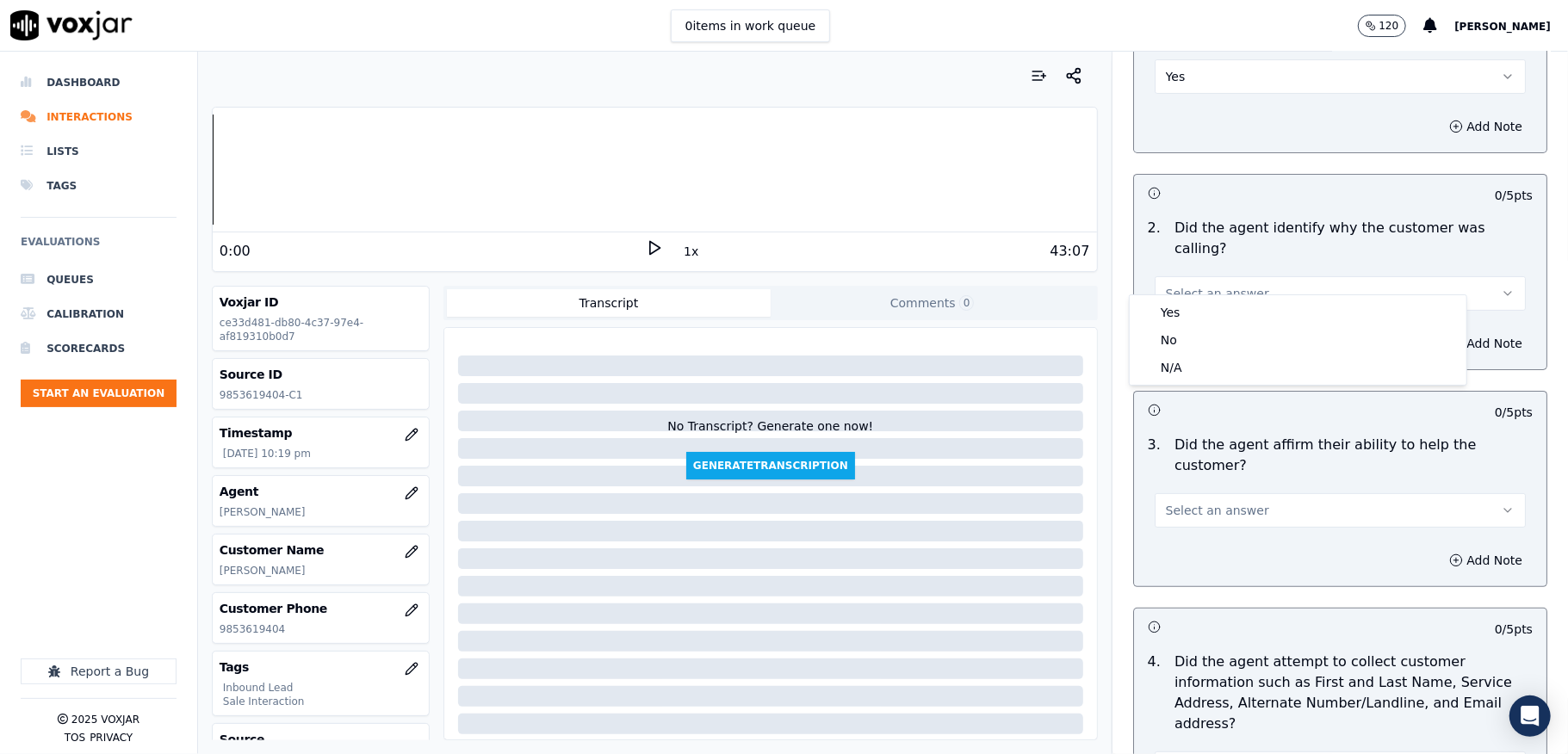
click at [1196, 310] on div "Yes" at bounding box center [1299, 312] width 330 height 28
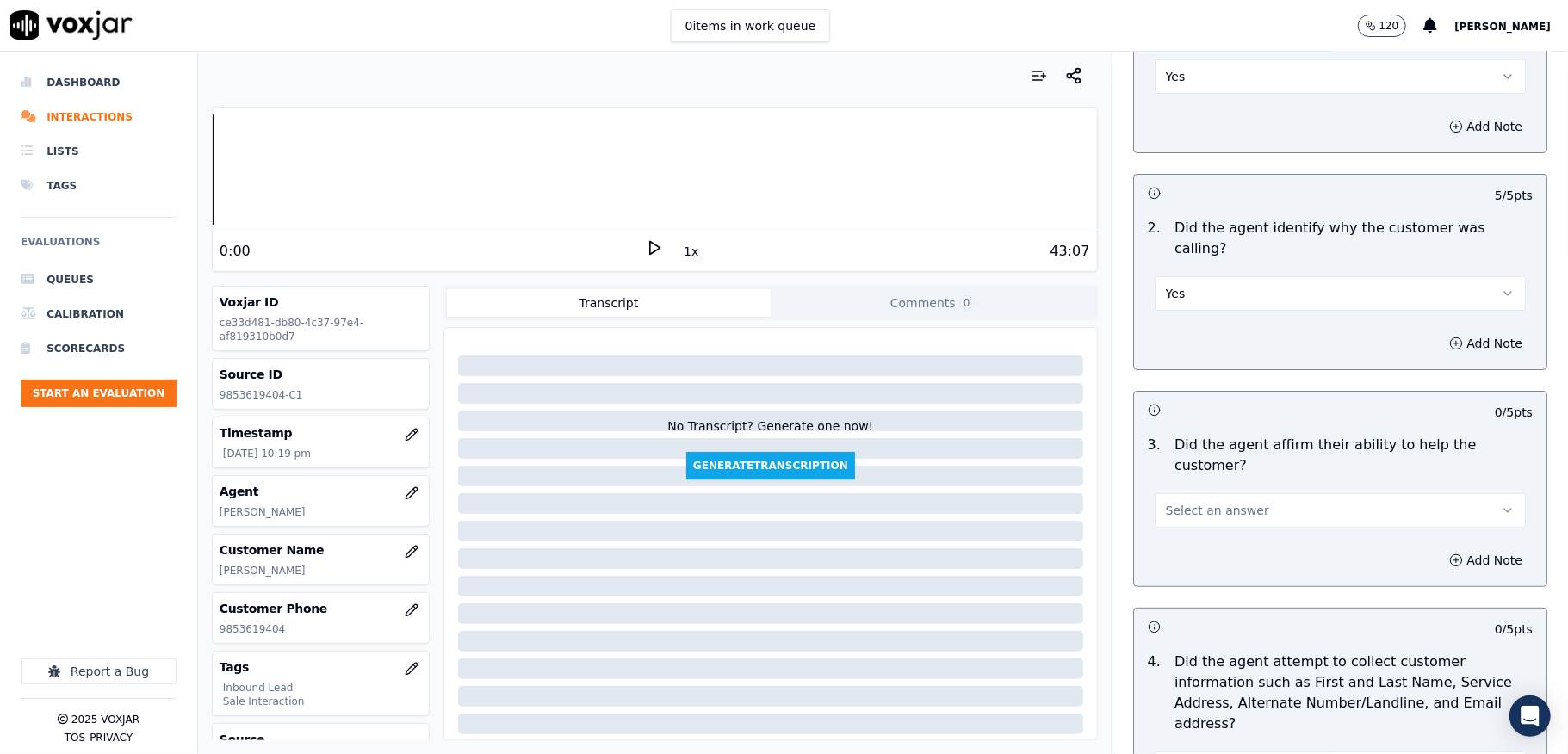
click at [1196, 501] on span "Select an answer" at bounding box center [1218, 510] width 103 height 18
click at [1194, 530] on div "Yes" at bounding box center [1299, 529] width 330 height 28
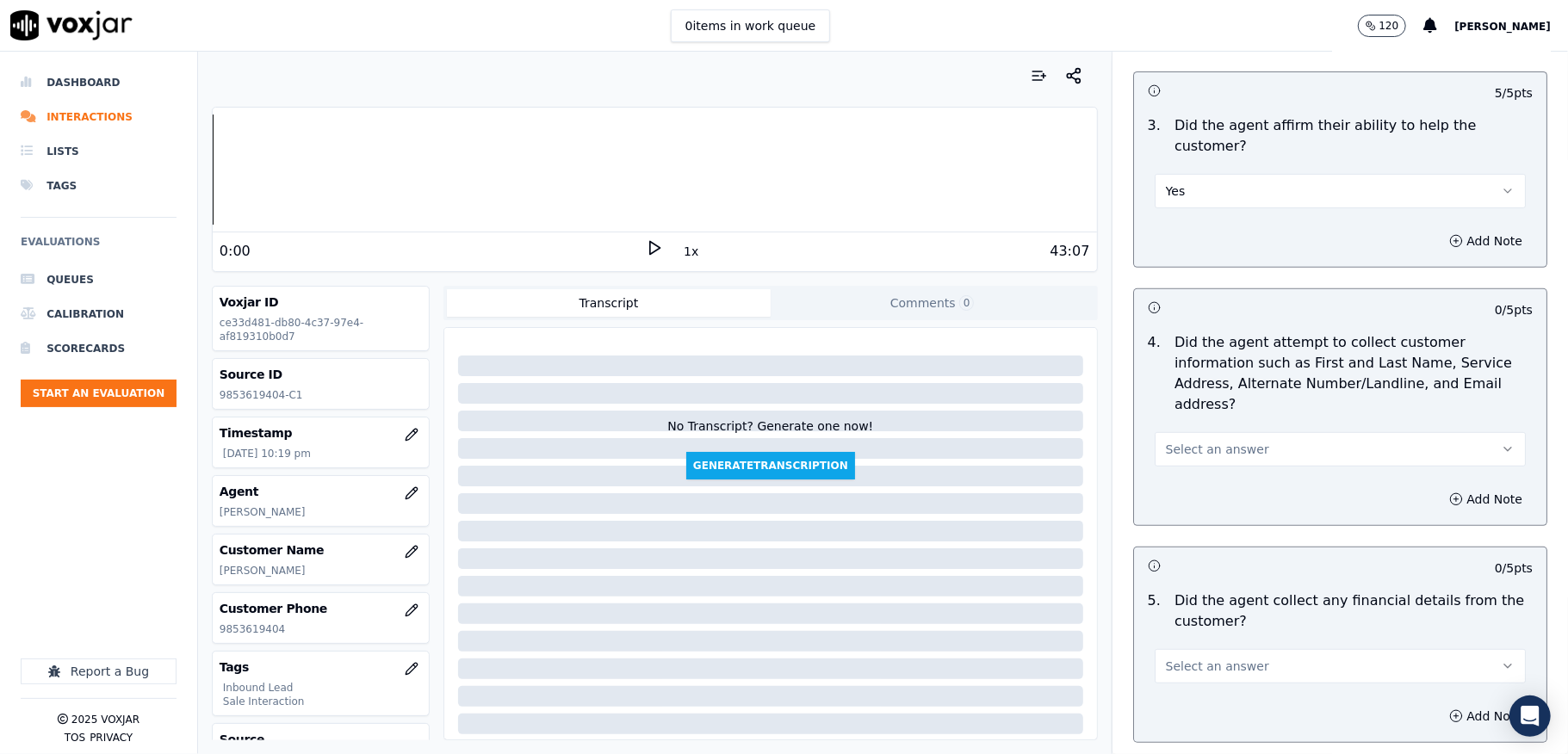
scroll to position [573, 0]
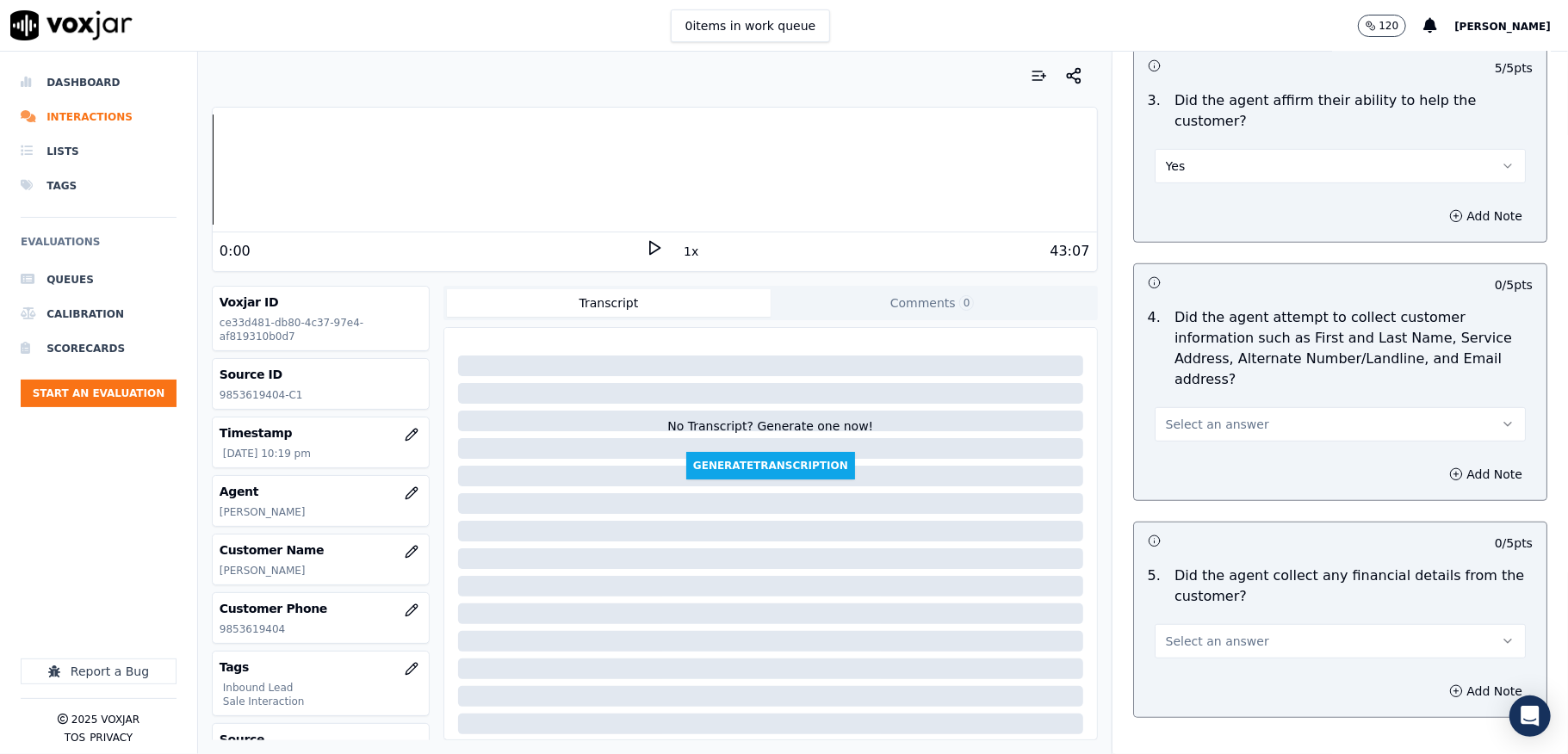
drag, startPoint x: 1214, startPoint y: 393, endPoint x: 1219, endPoint y: 417, distance: 24.5
click at [1217, 407] on button "Select an answer" at bounding box center [1340, 424] width 371 height 34
click at [1204, 437] on div "Yes" at bounding box center [1299, 444] width 330 height 28
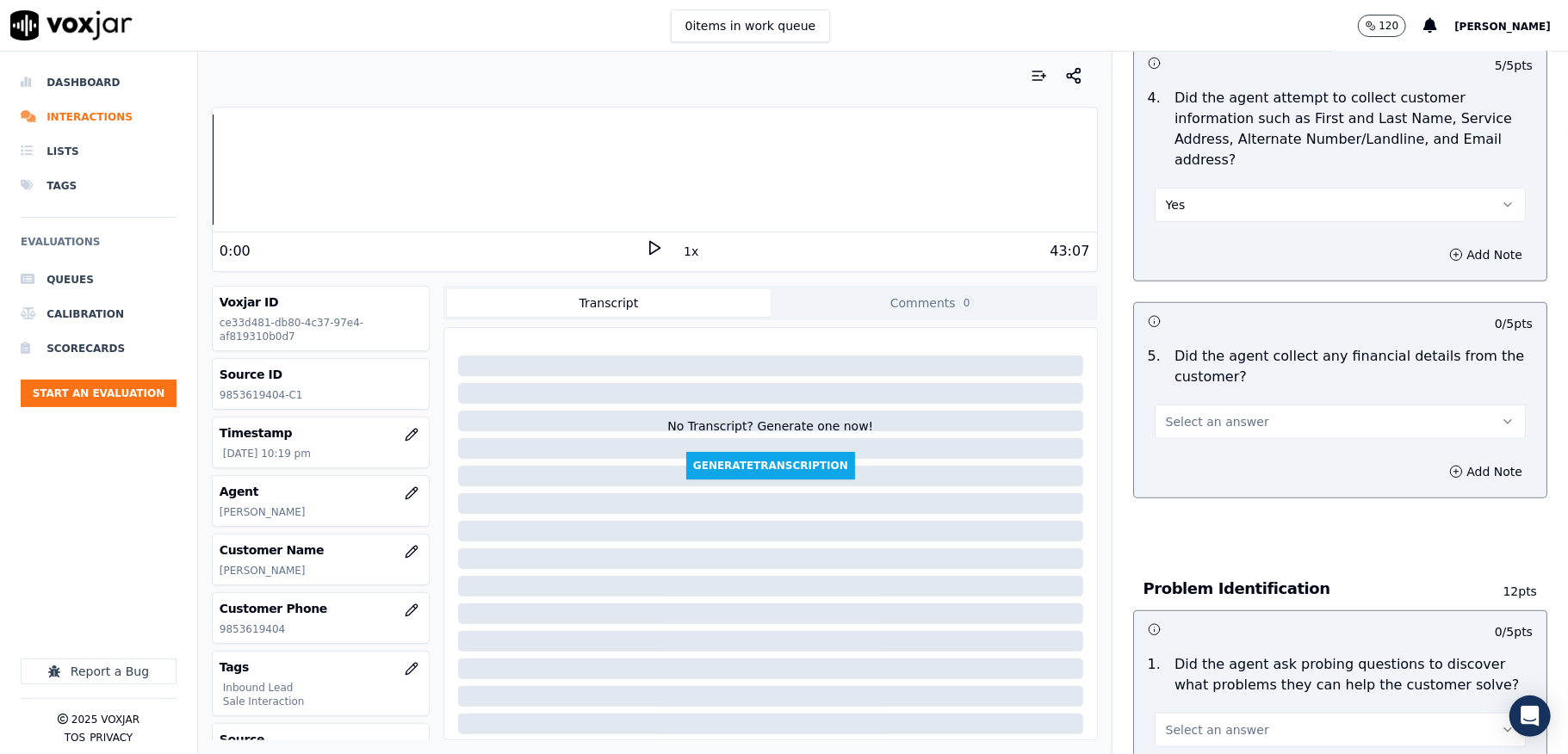
scroll to position [803, 0]
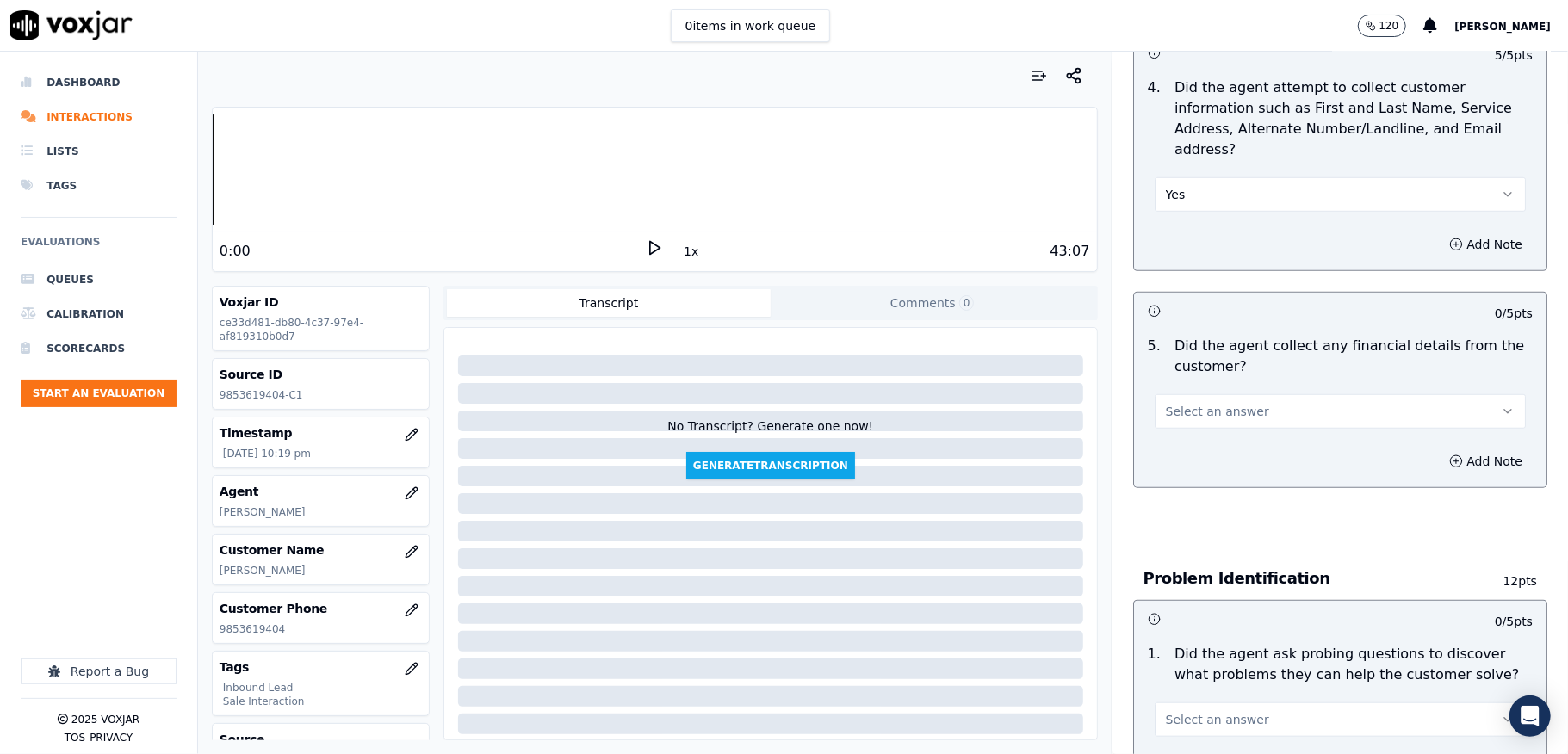
click at [1206, 395] on button "Select an answer" at bounding box center [1340, 411] width 371 height 34
click at [1183, 447] on div "No" at bounding box center [1299, 460] width 330 height 28
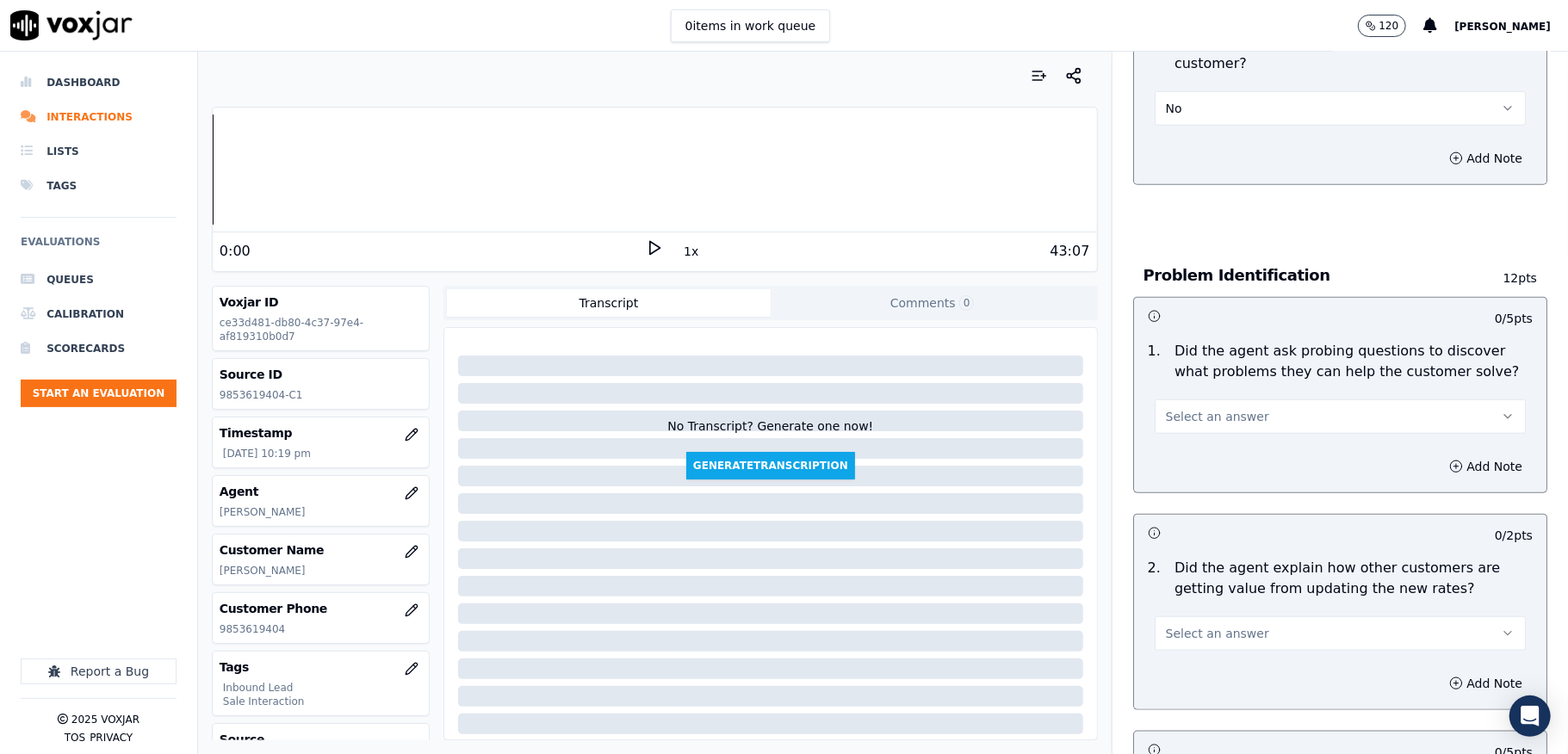
scroll to position [1148, 0]
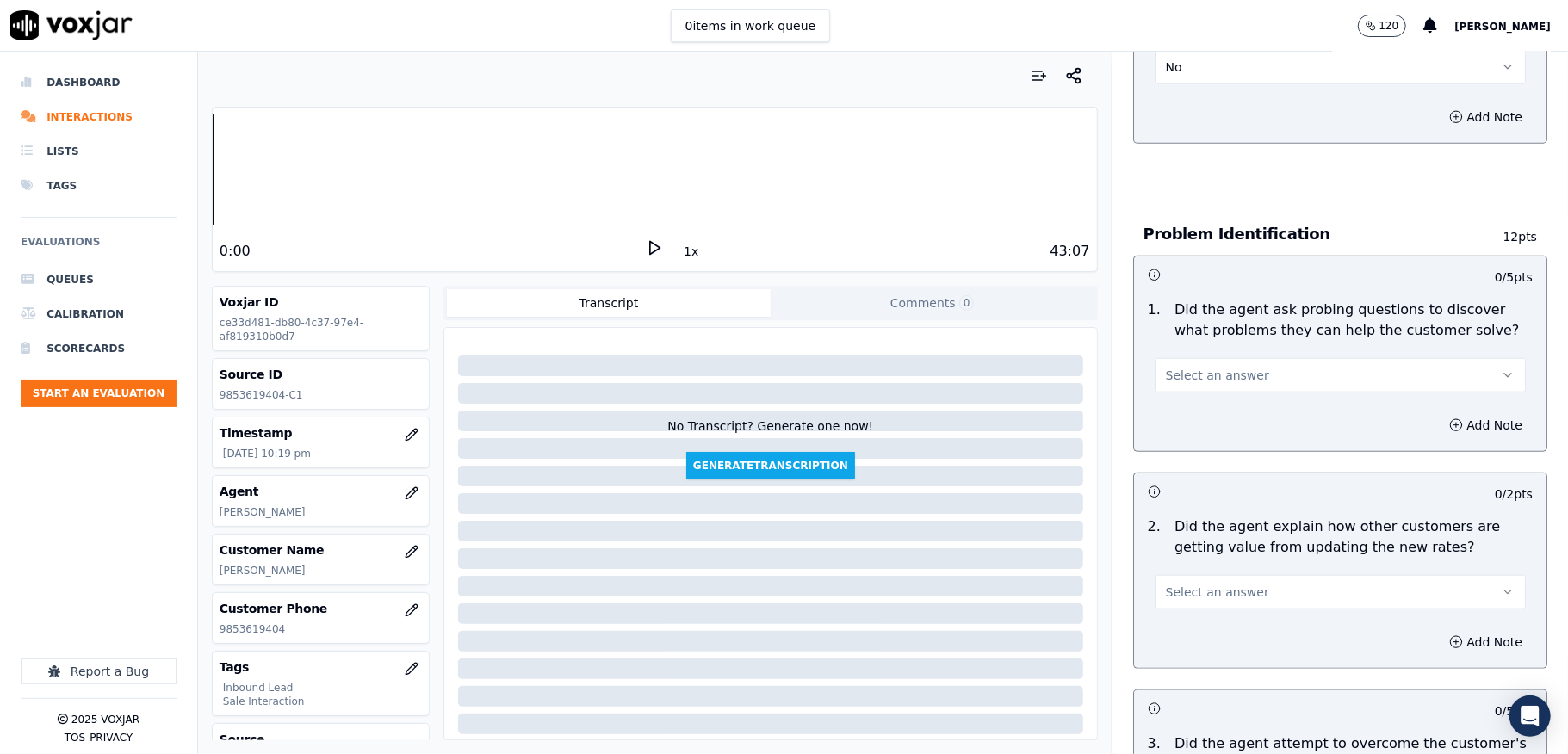
click at [1218, 367] on span "Select an answer" at bounding box center [1218, 375] width 103 height 18
click at [1183, 406] on div "Yes" at bounding box center [1299, 396] width 330 height 28
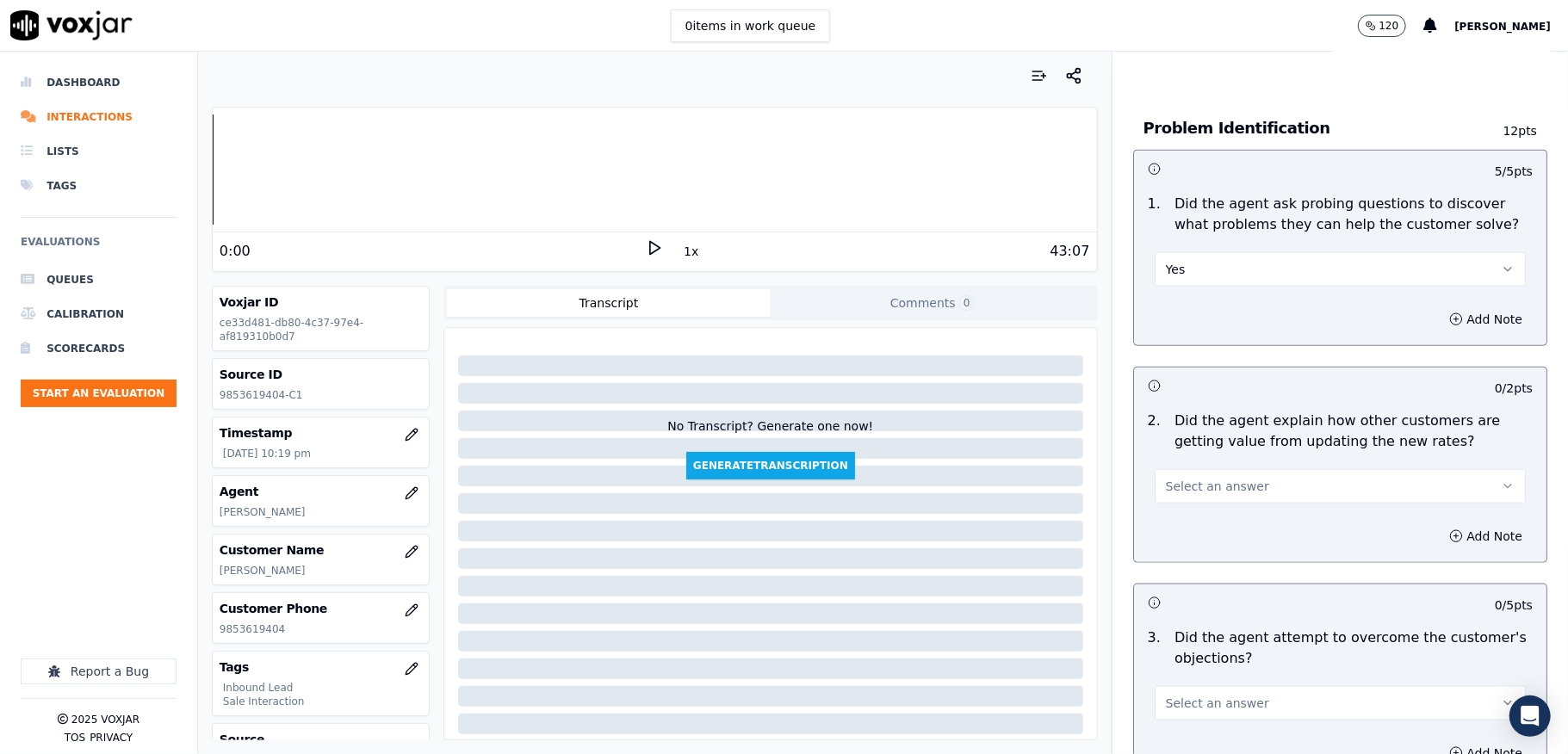
scroll to position [1377, 0]
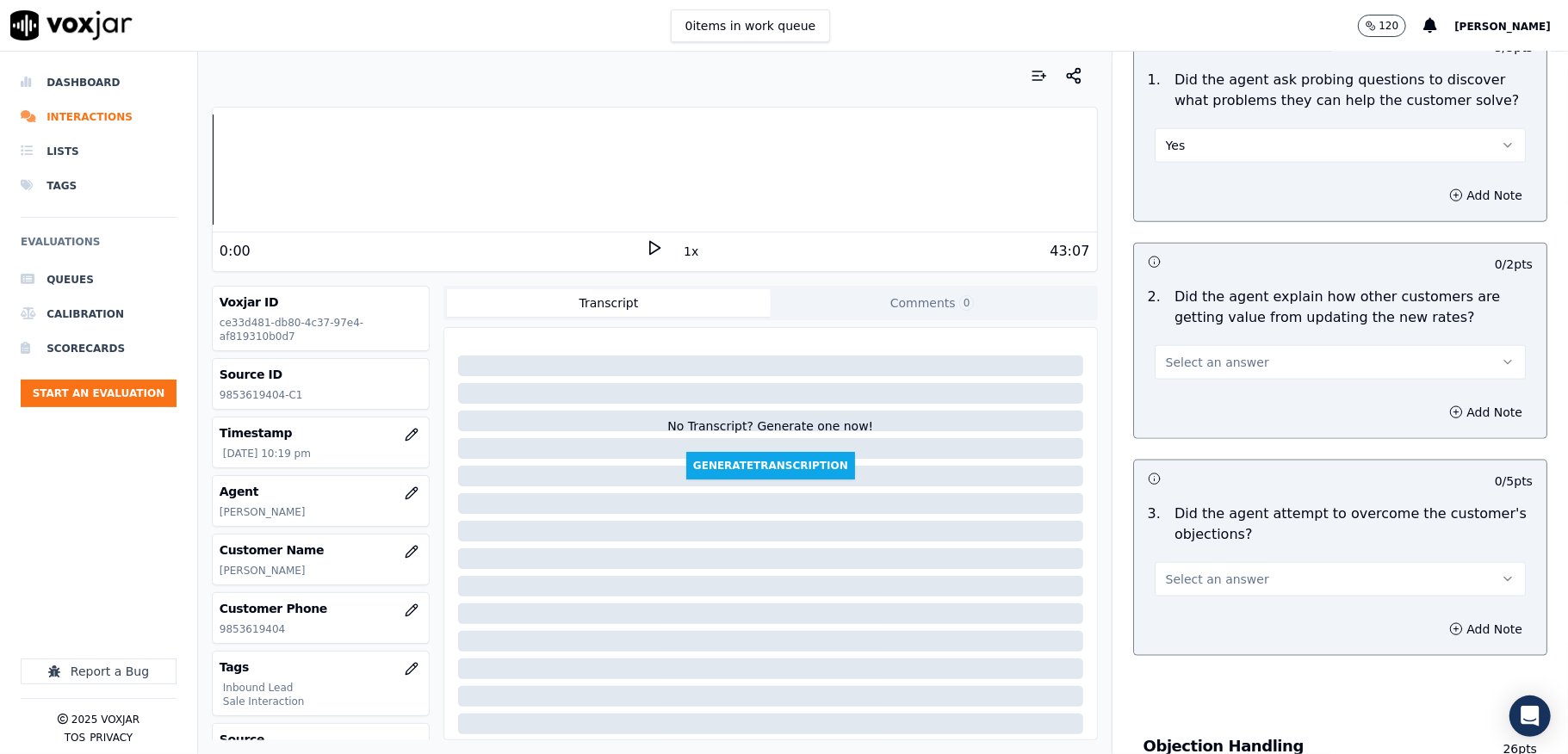
click at [1218, 354] on span "Select an answer" at bounding box center [1218, 362] width 103 height 18
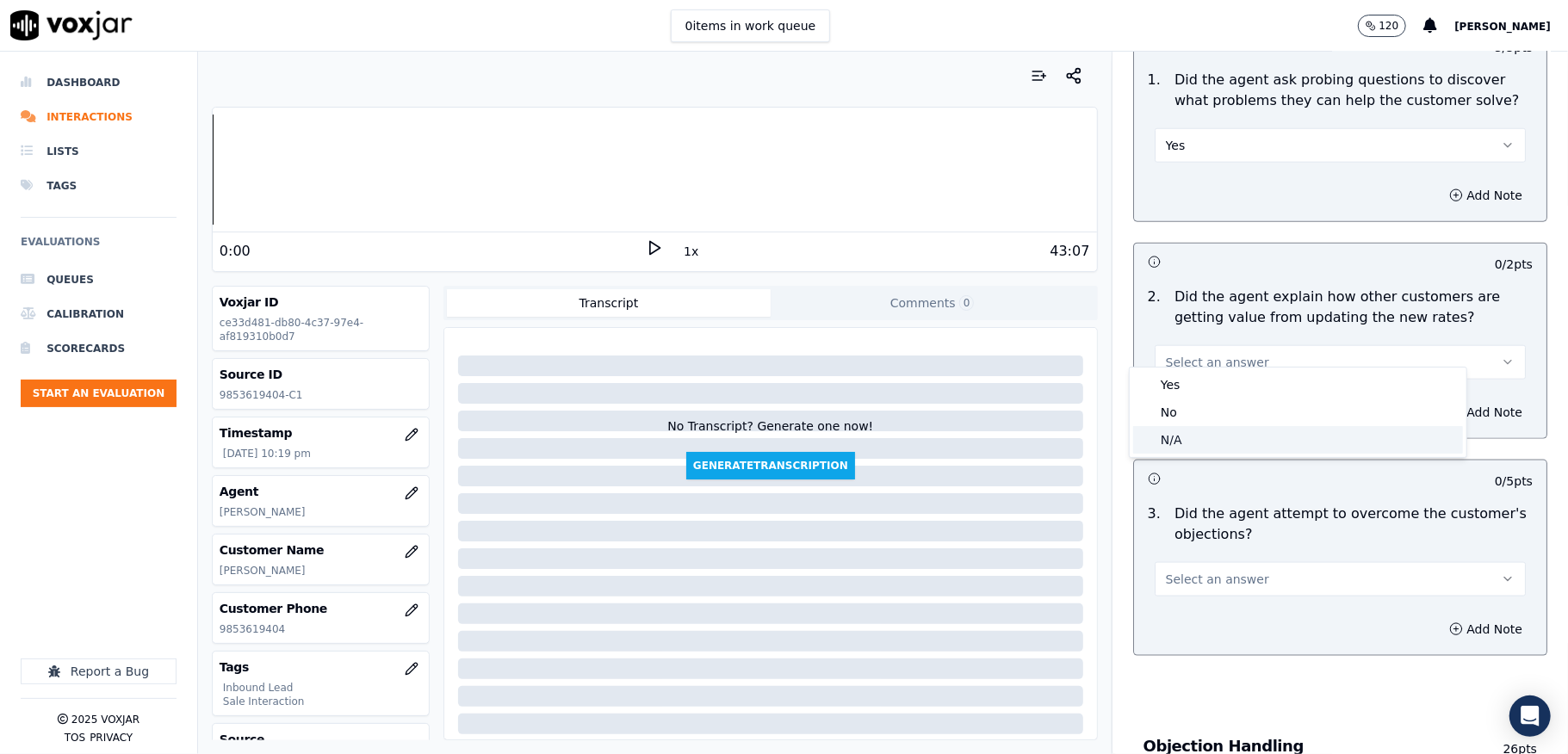
click at [1178, 446] on div "N/A" at bounding box center [1299, 440] width 330 height 28
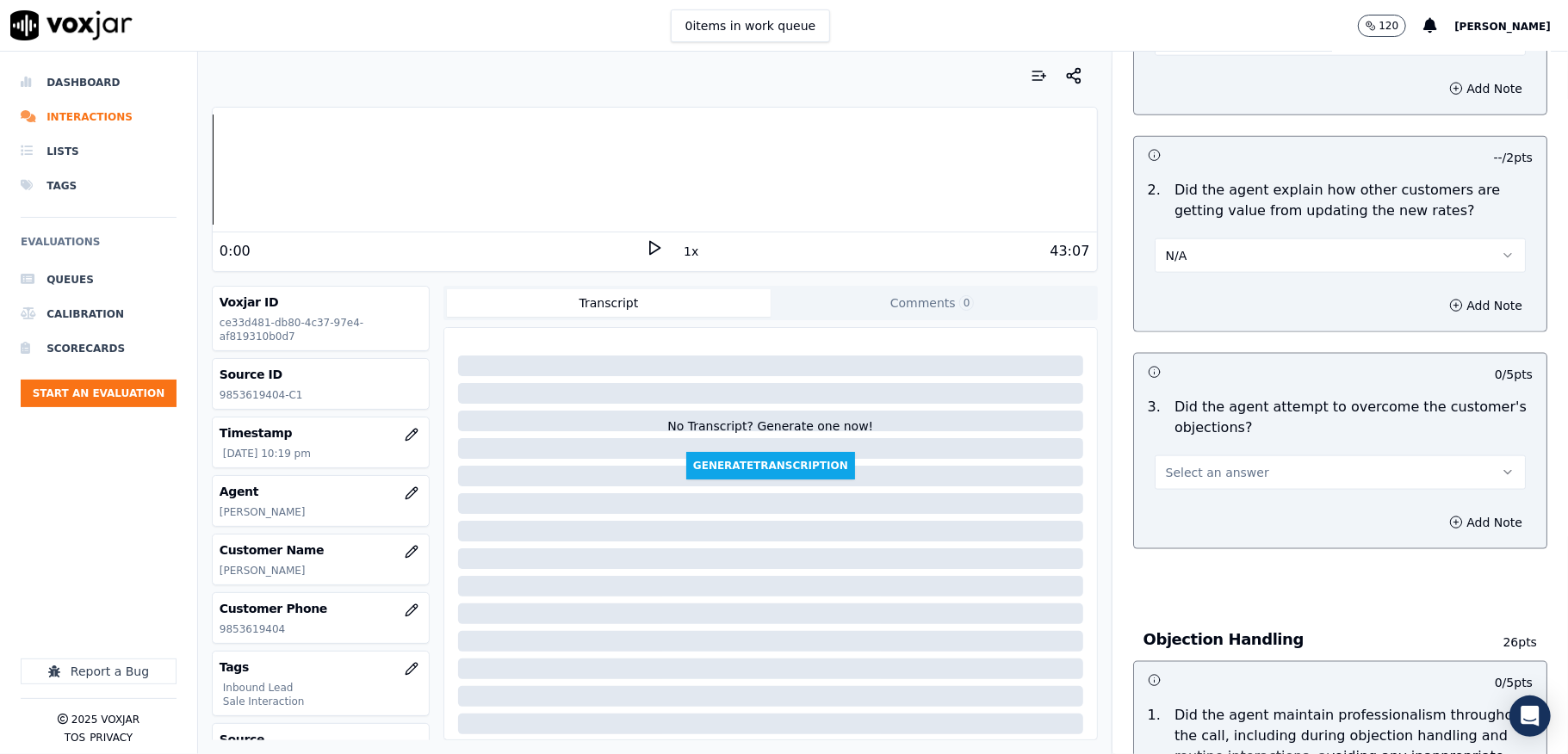
scroll to position [1606, 0]
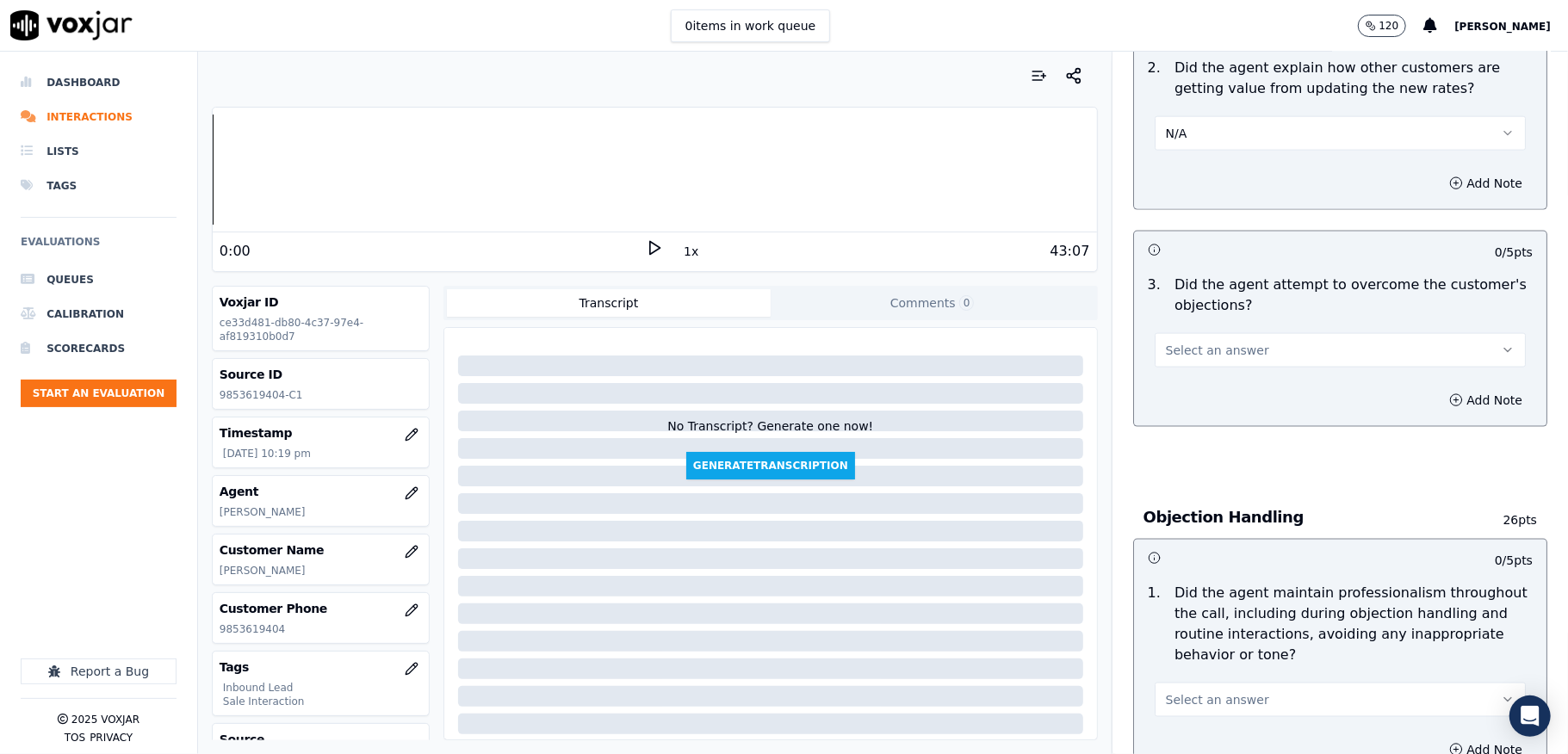
click at [1194, 333] on button "Select an answer" at bounding box center [1340, 349] width 371 height 34
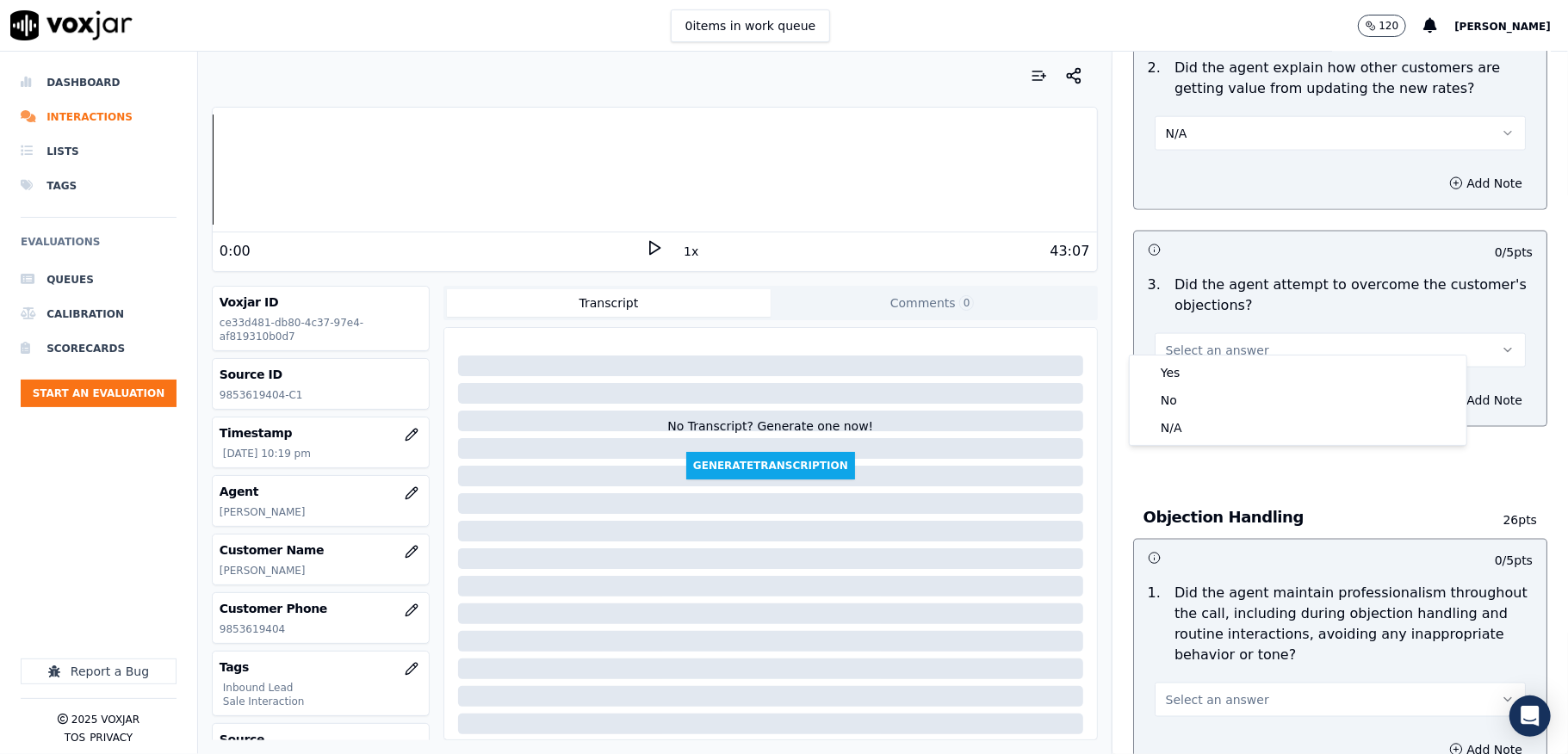
click at [1186, 359] on div "Yes No N/A" at bounding box center [1298, 400] width 337 height 89
click at [1182, 372] on div "Yes" at bounding box center [1299, 372] width 330 height 28
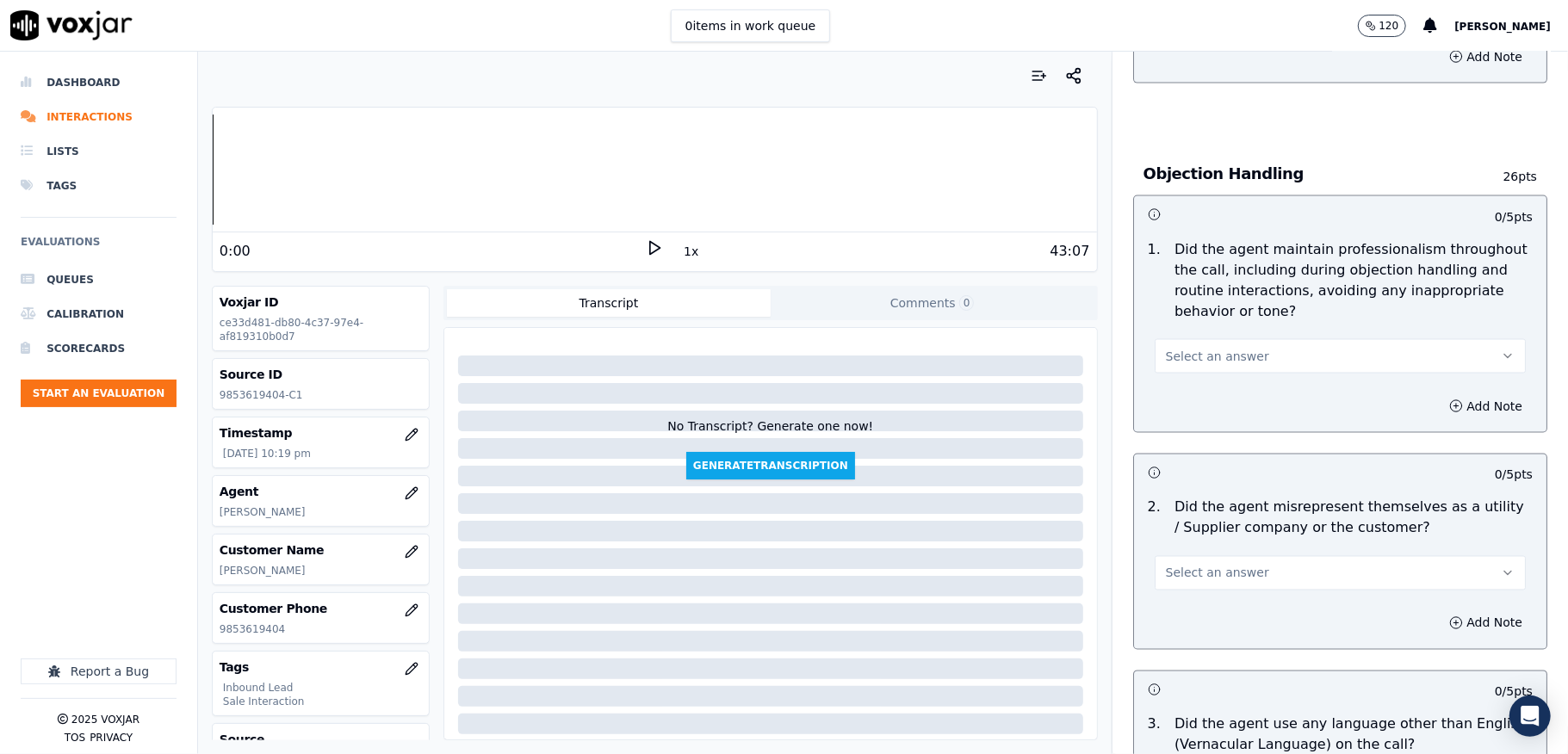
scroll to position [1950, 0]
click at [1206, 347] on span "Select an answer" at bounding box center [1218, 355] width 103 height 18
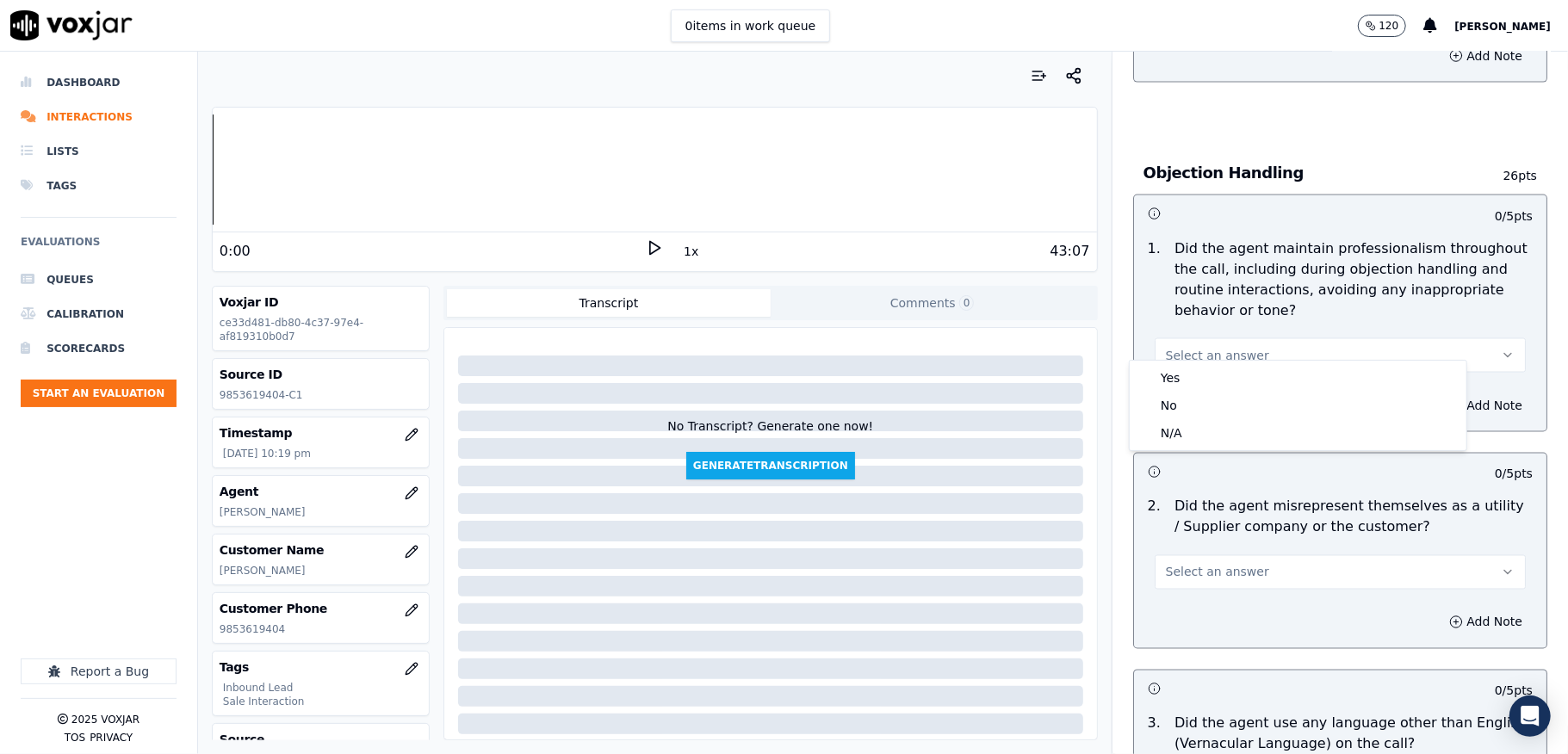
click at [1179, 370] on div "Yes" at bounding box center [1299, 378] width 330 height 28
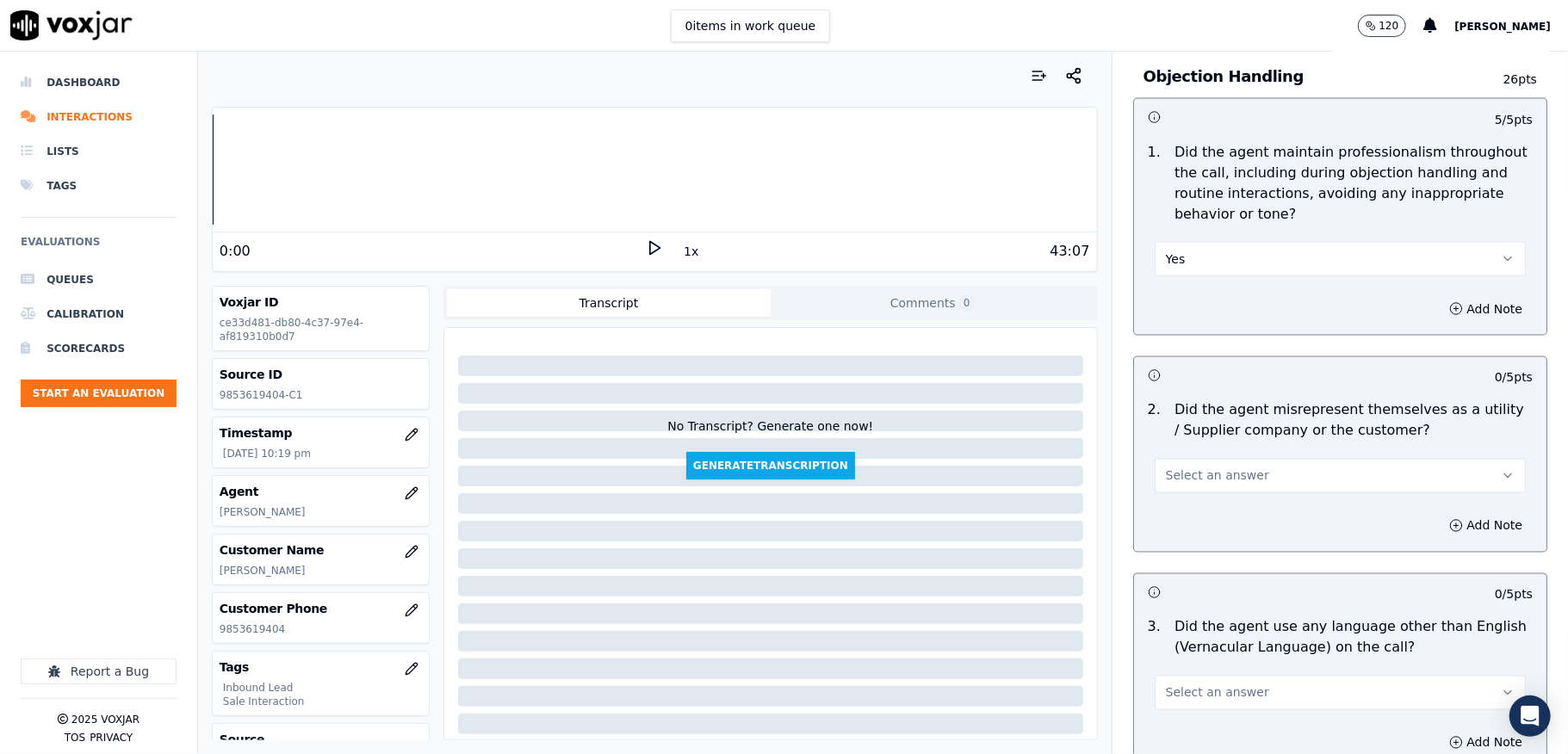
scroll to position [2180, 0]
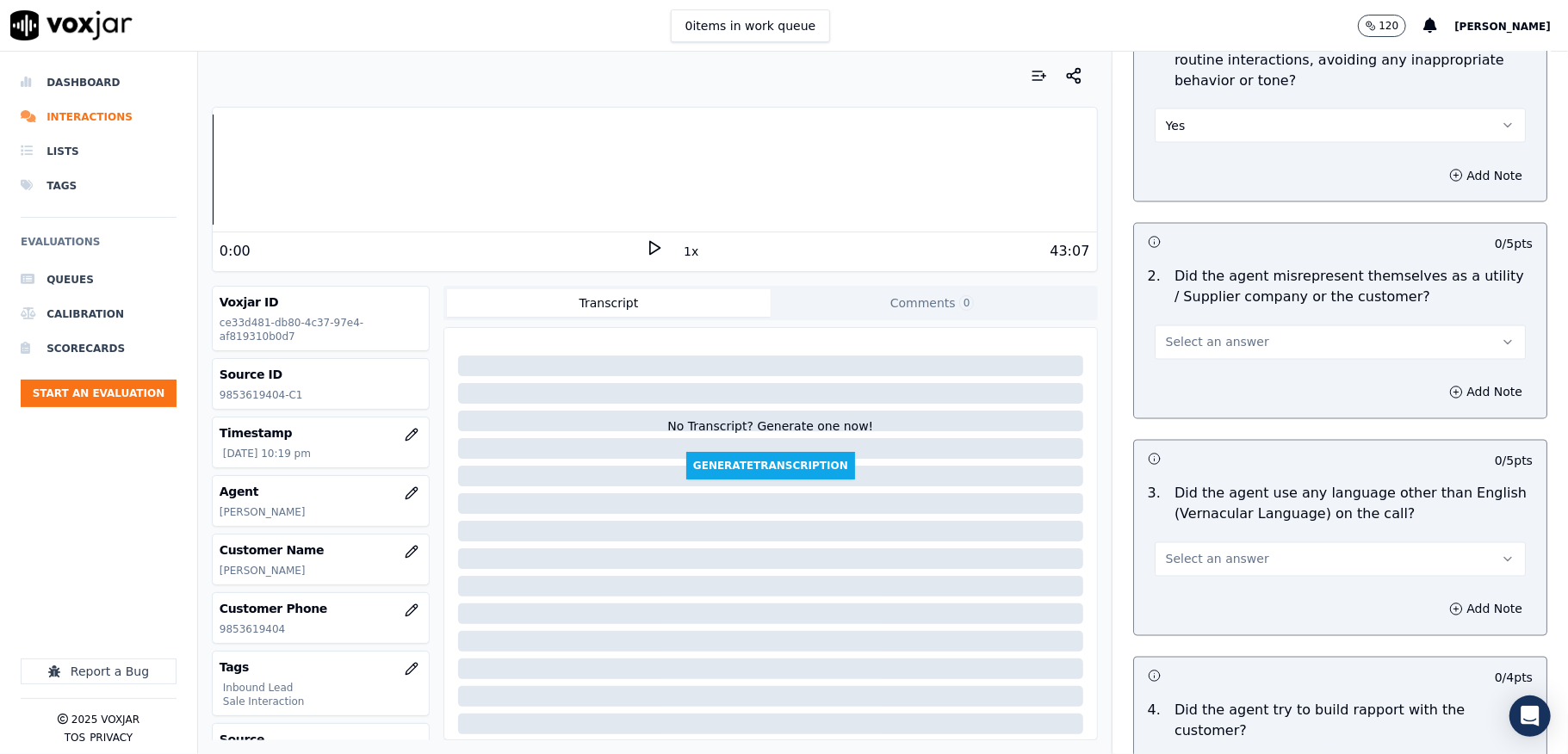
click at [1223, 334] on span "Select an answer" at bounding box center [1218, 342] width 103 height 18
click at [1180, 386] on div "No" at bounding box center [1299, 394] width 330 height 28
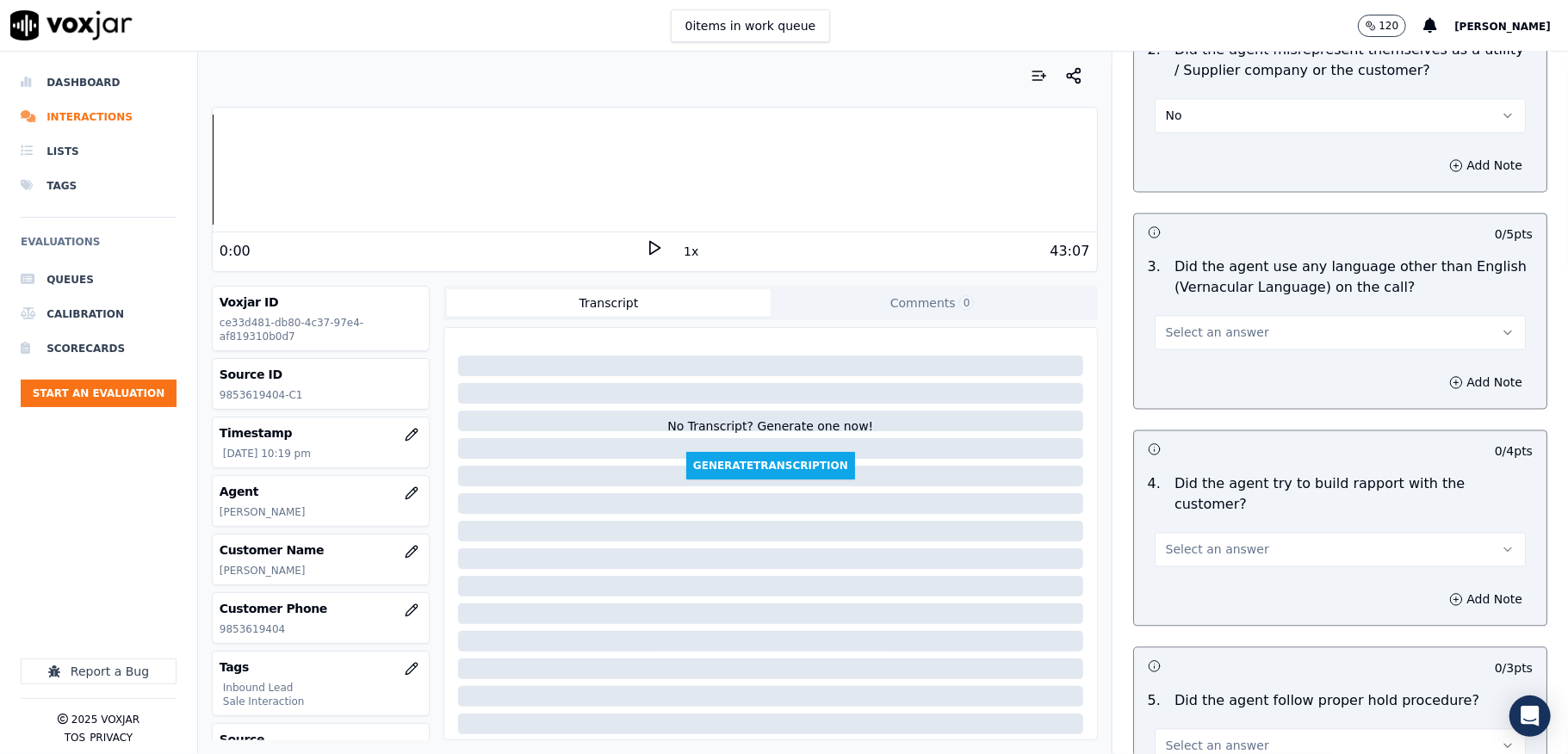
scroll to position [2409, 0]
click at [1207, 321] on span "Select an answer" at bounding box center [1218, 329] width 103 height 18
click at [1186, 366] on div "Yes" at bounding box center [1299, 354] width 330 height 28
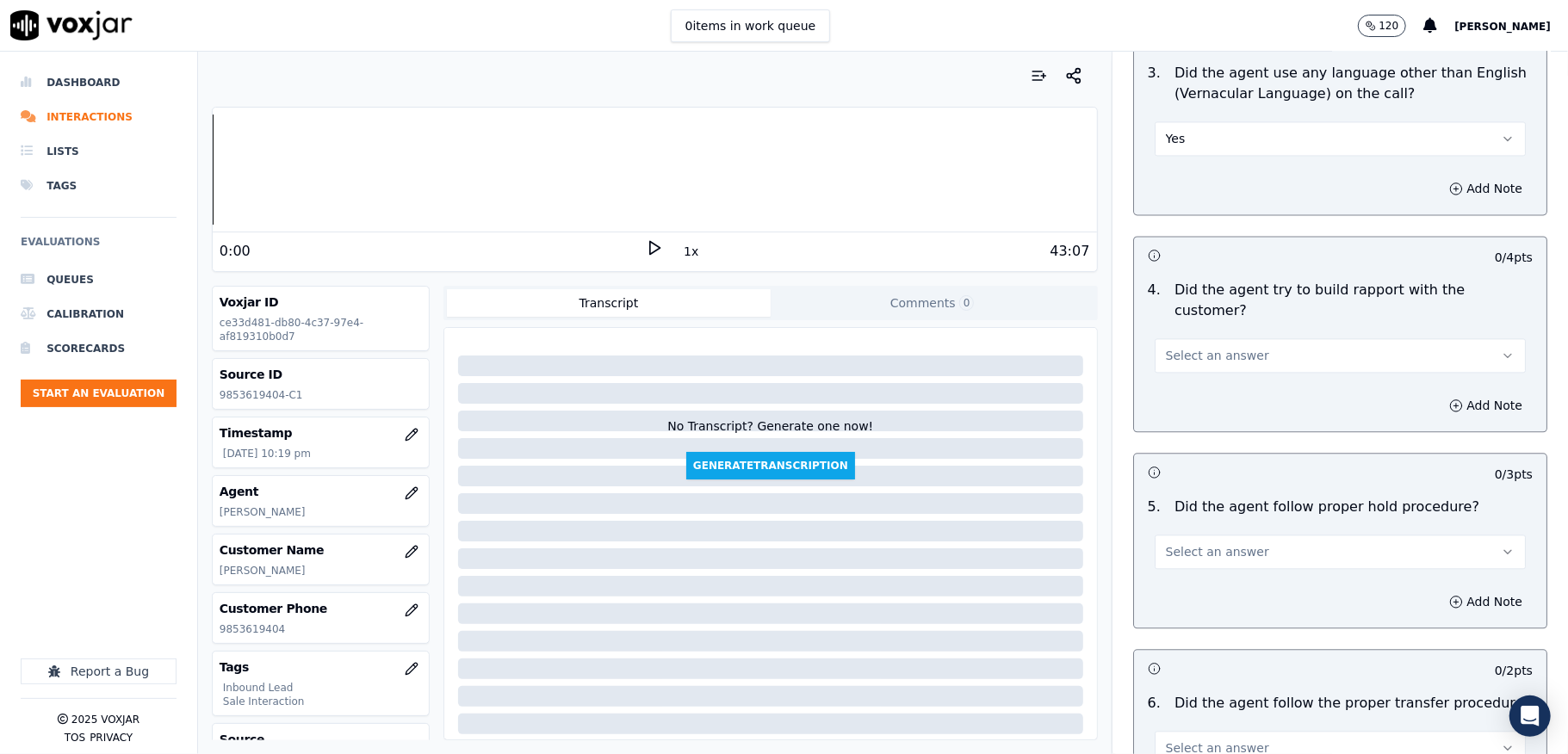
scroll to position [2639, 0]
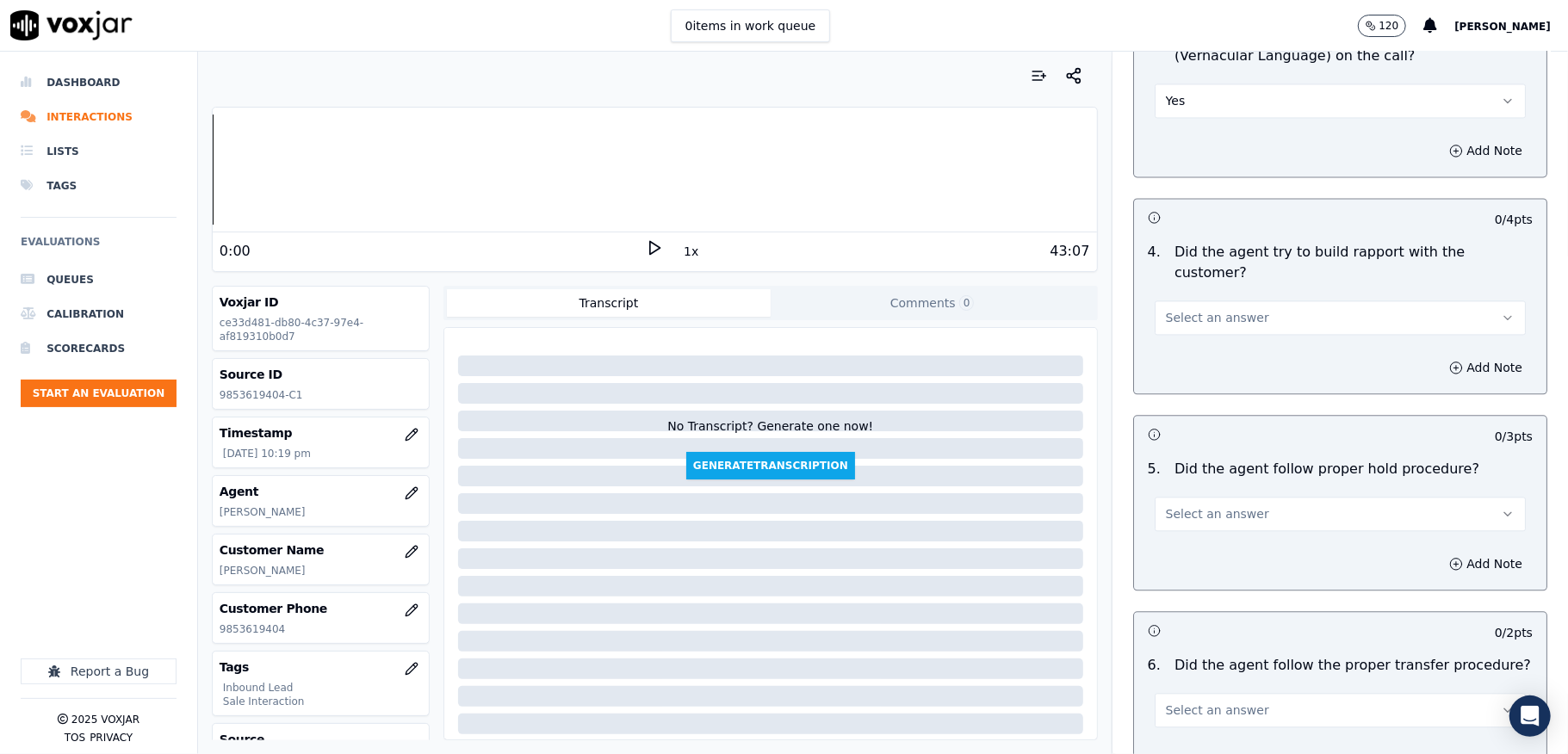
click at [1201, 84] on button "Yes" at bounding box center [1340, 100] width 371 height 34
click at [1196, 149] on div "No" at bounding box center [1299, 152] width 330 height 28
click at [1243, 300] on button "Select an answer" at bounding box center [1340, 317] width 371 height 34
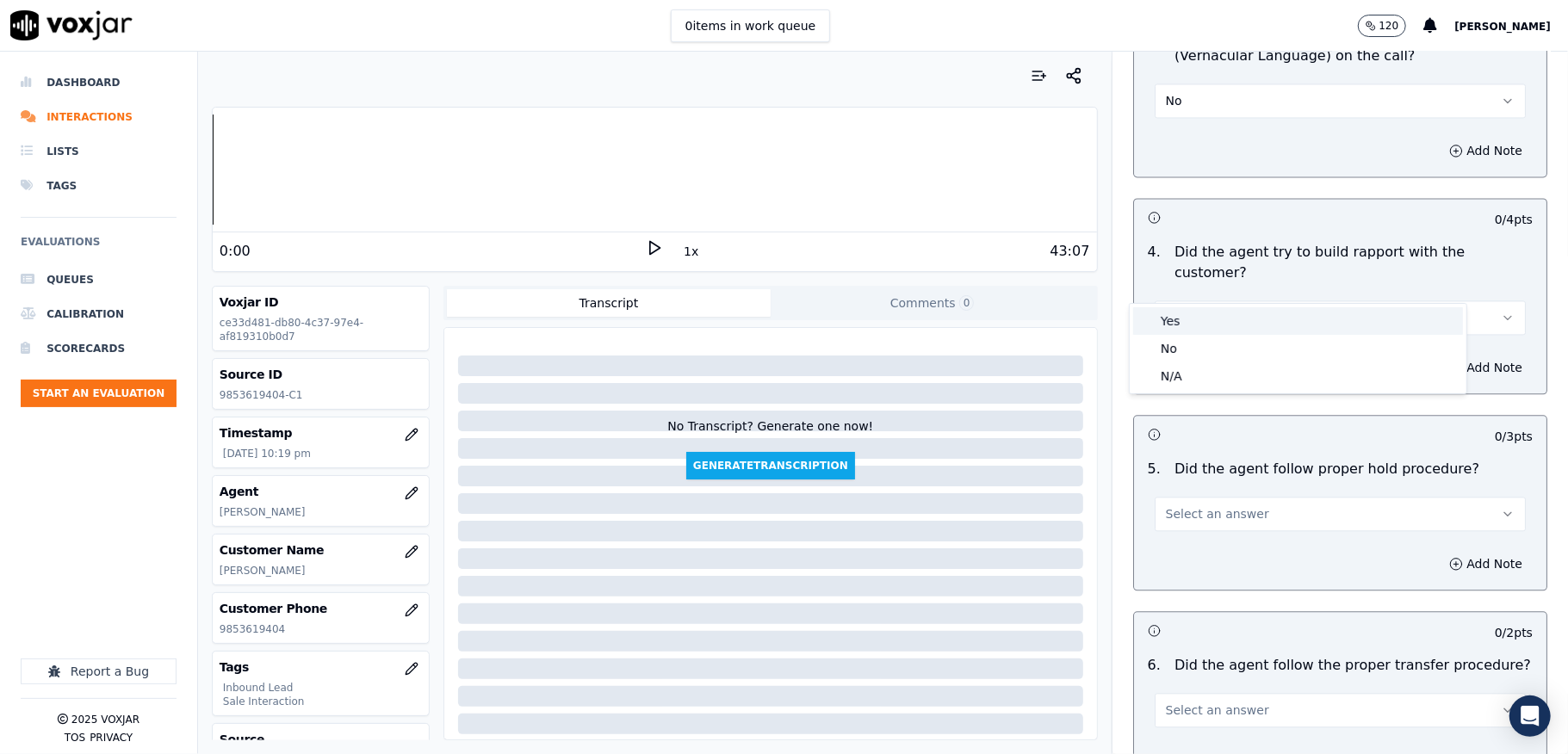
click at [1214, 317] on div "Yes" at bounding box center [1299, 321] width 330 height 28
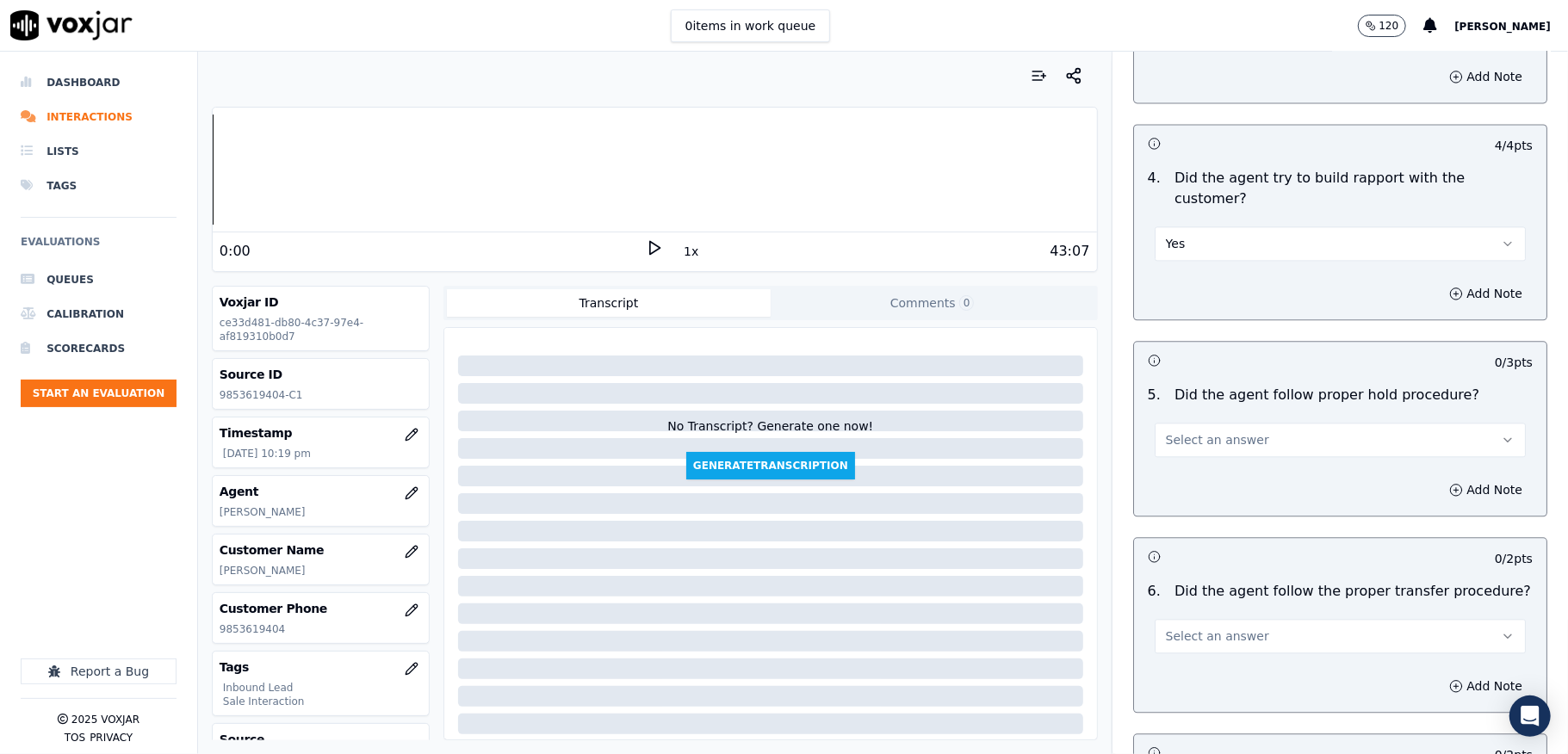
scroll to position [2754, 0]
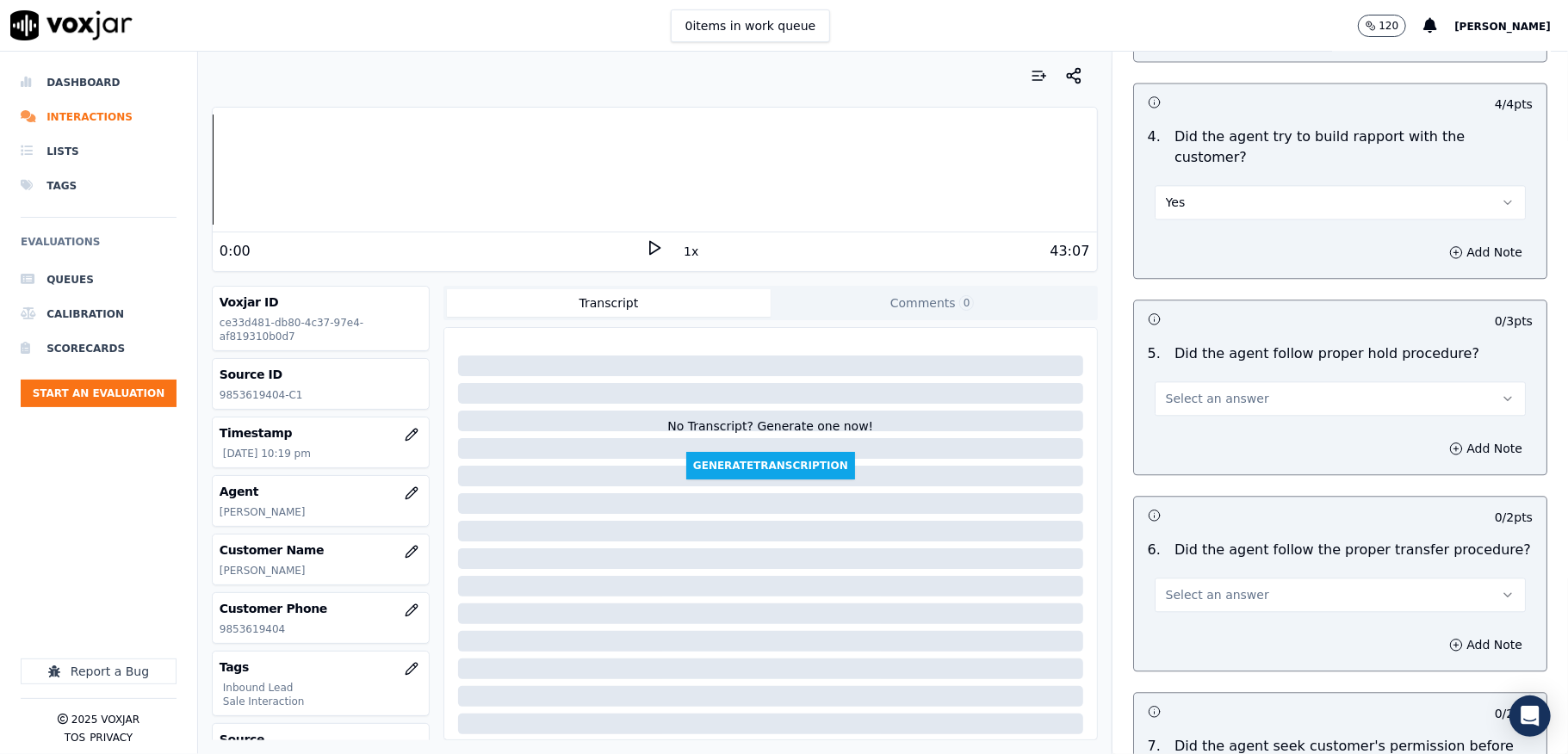
click at [1182, 390] on span "Select an answer" at bounding box center [1218, 398] width 103 height 18
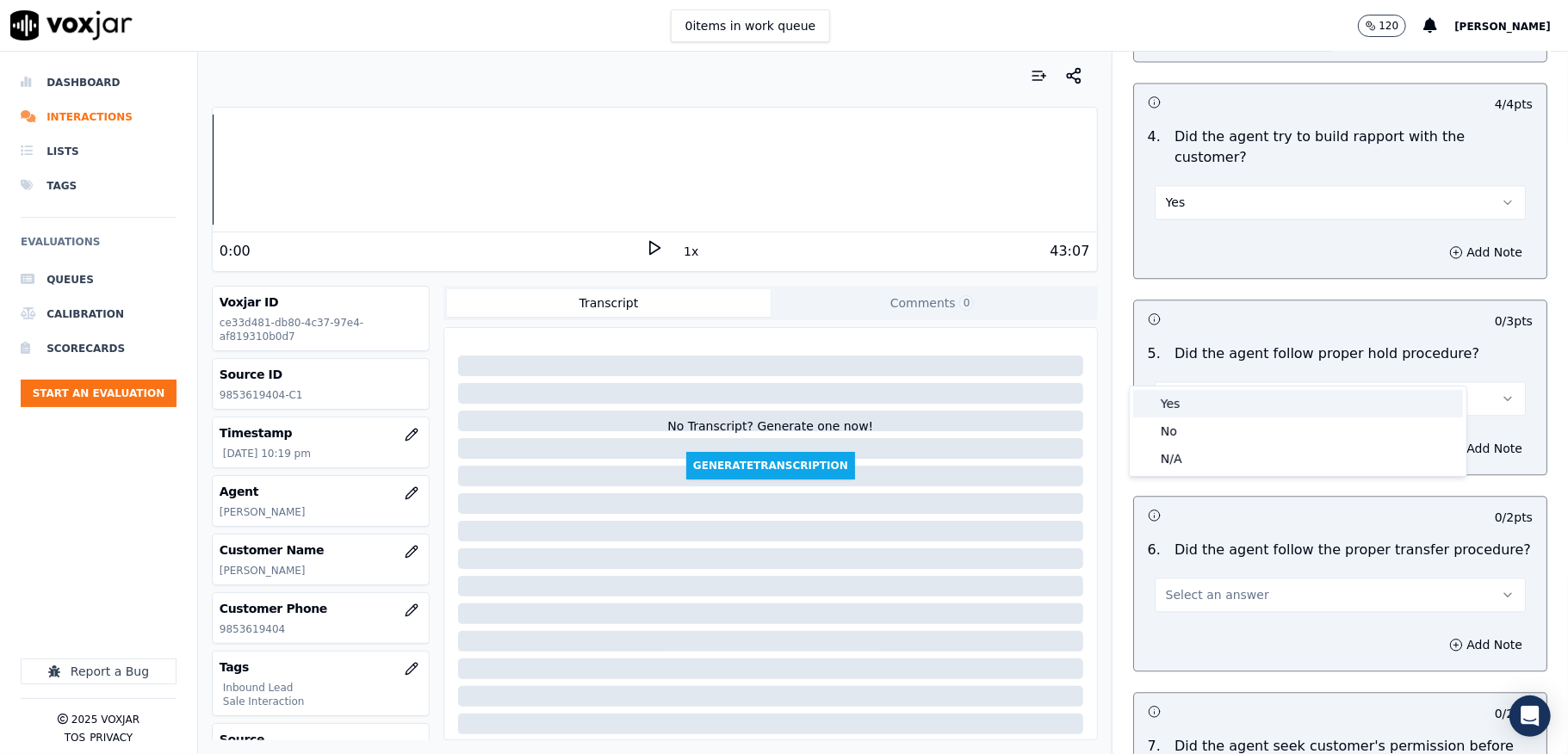
click at [1182, 404] on div "Yes" at bounding box center [1299, 404] width 330 height 28
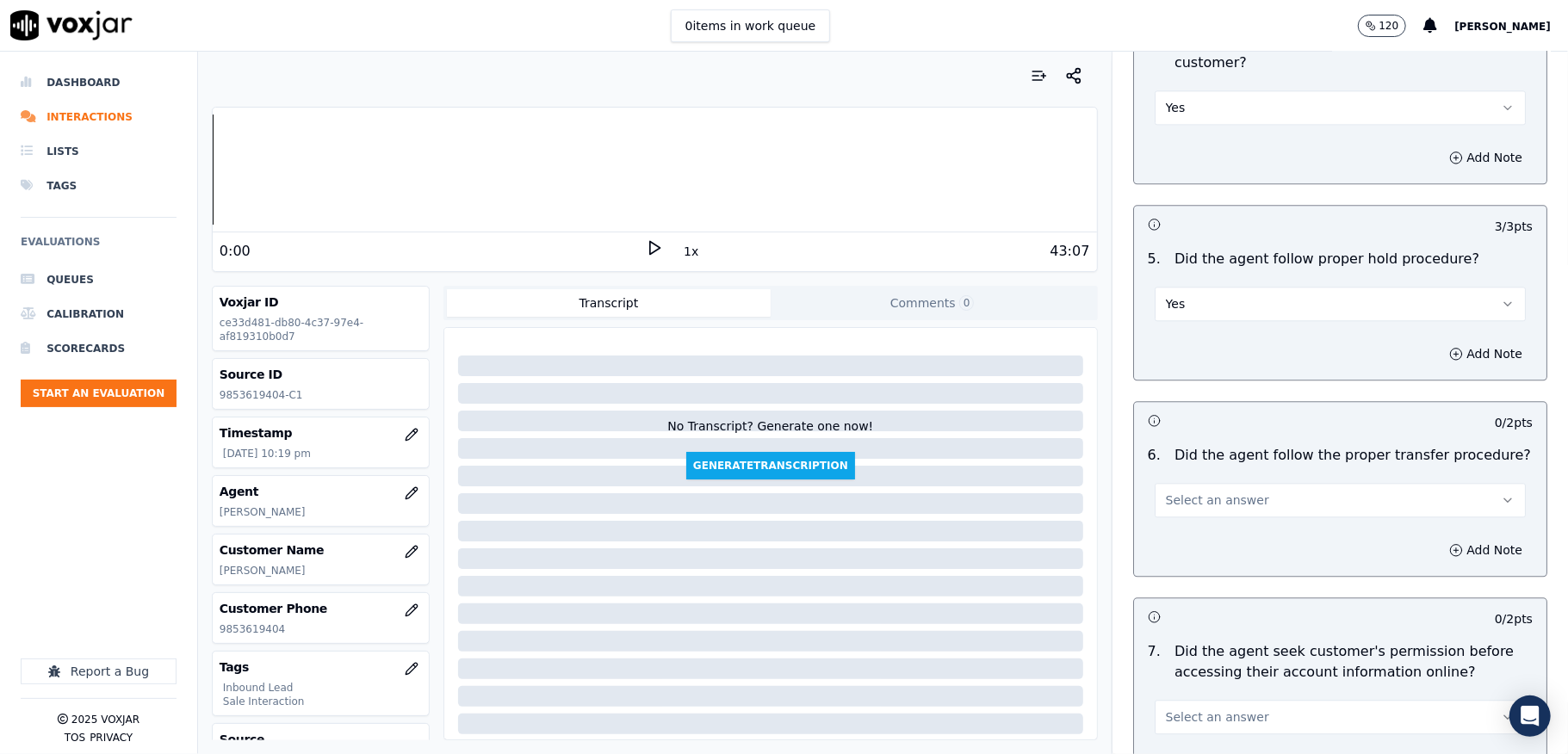
scroll to position [2983, 0]
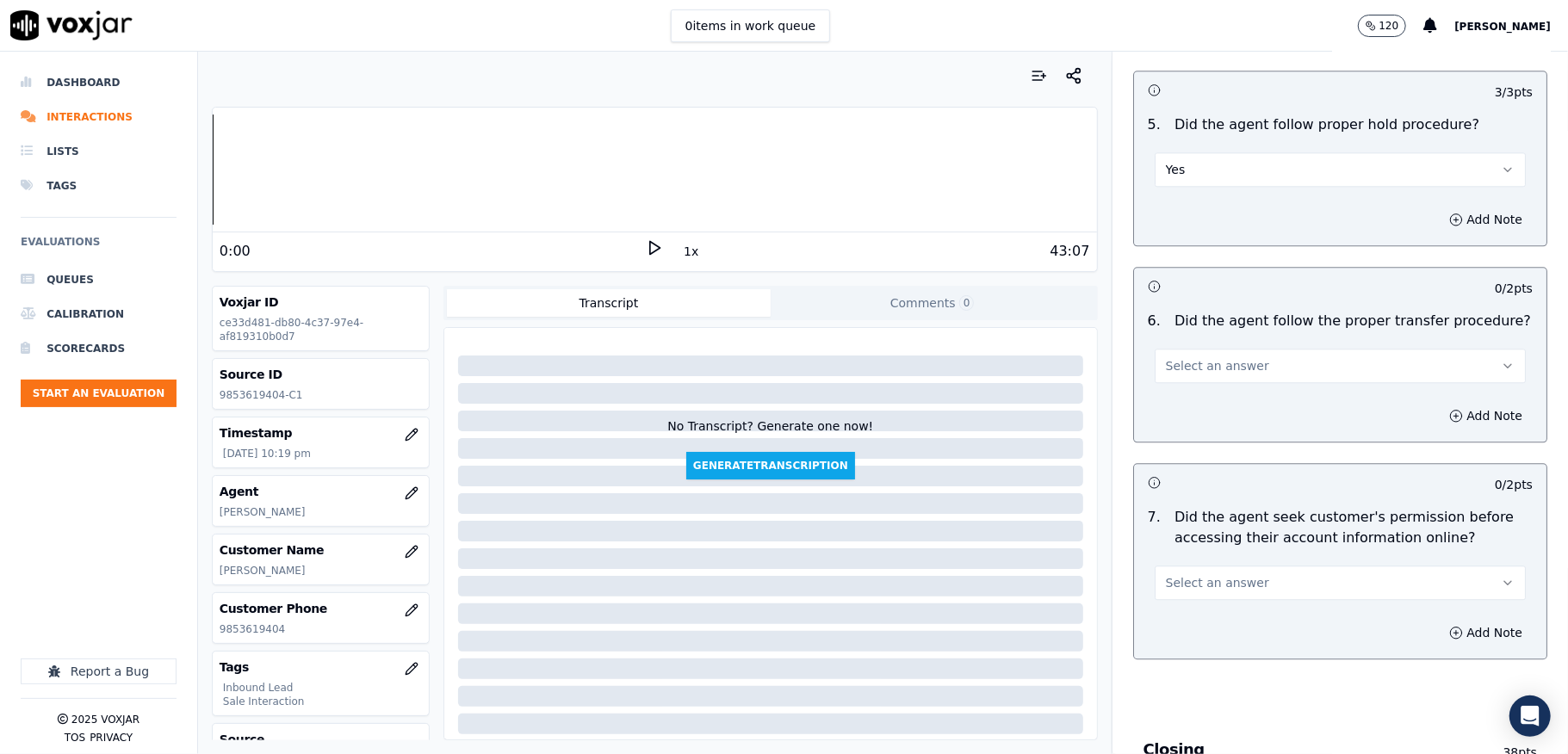
click at [1210, 357] on span "Select an answer" at bounding box center [1218, 365] width 103 height 18
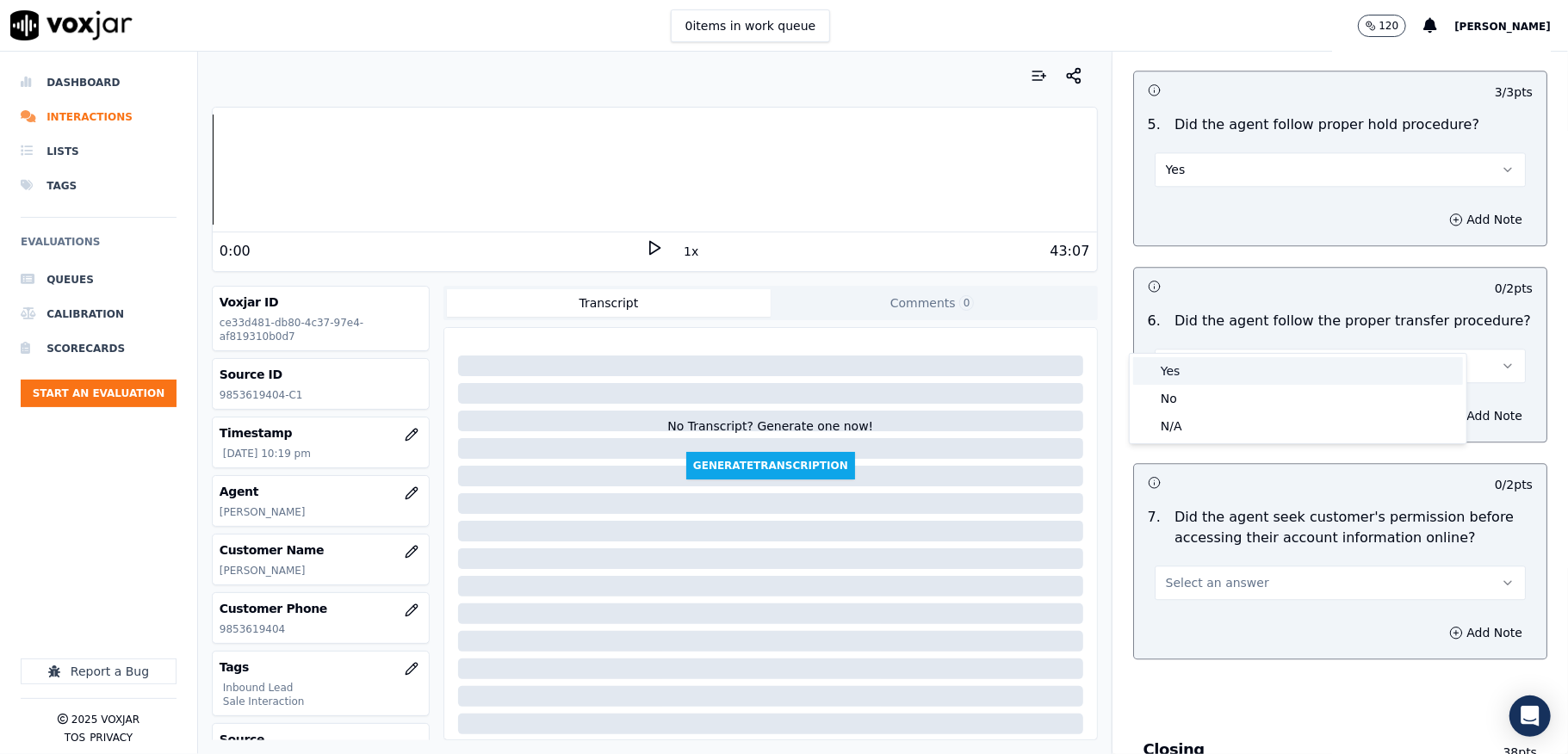
click at [1182, 373] on div "Yes" at bounding box center [1299, 371] width 330 height 28
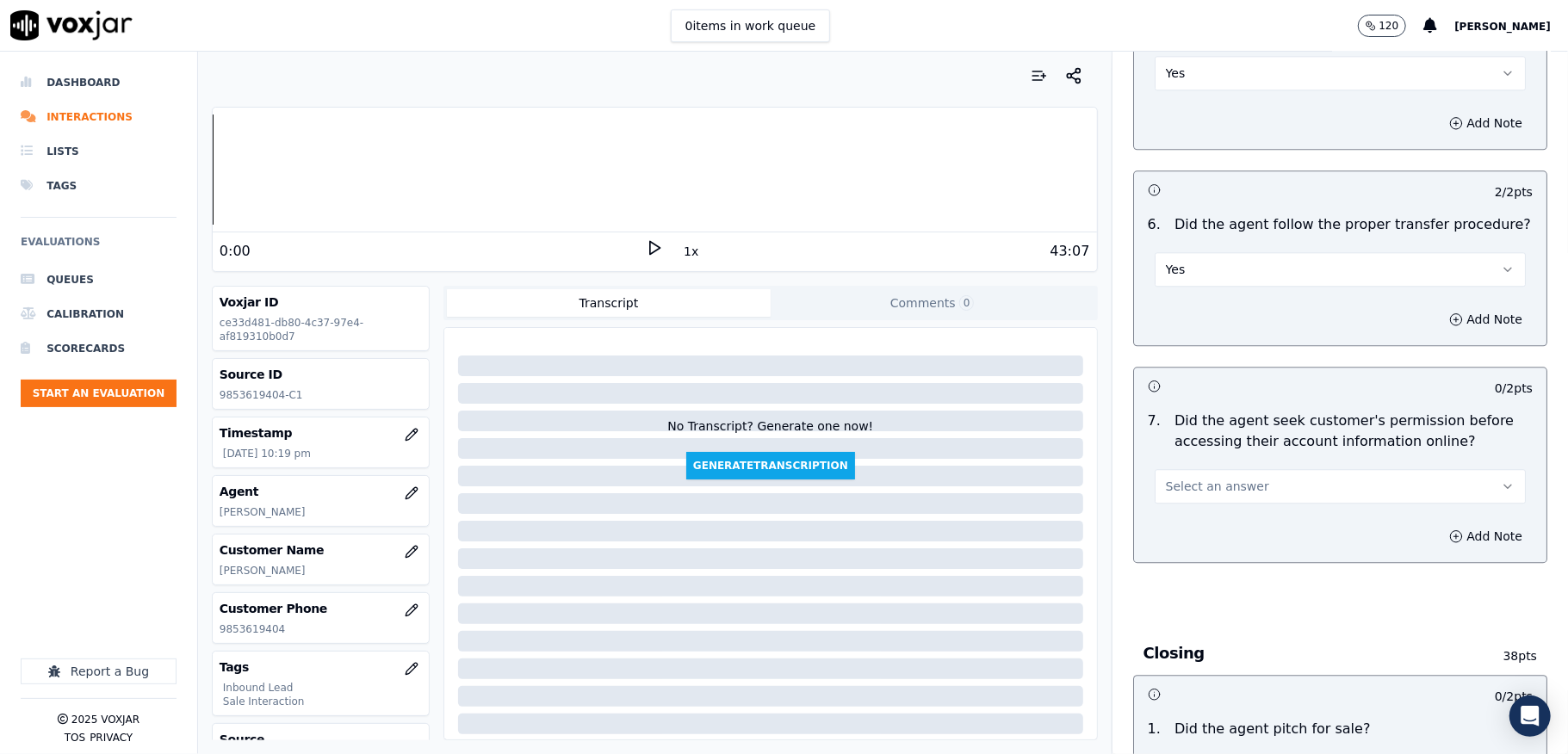
scroll to position [3212, 0]
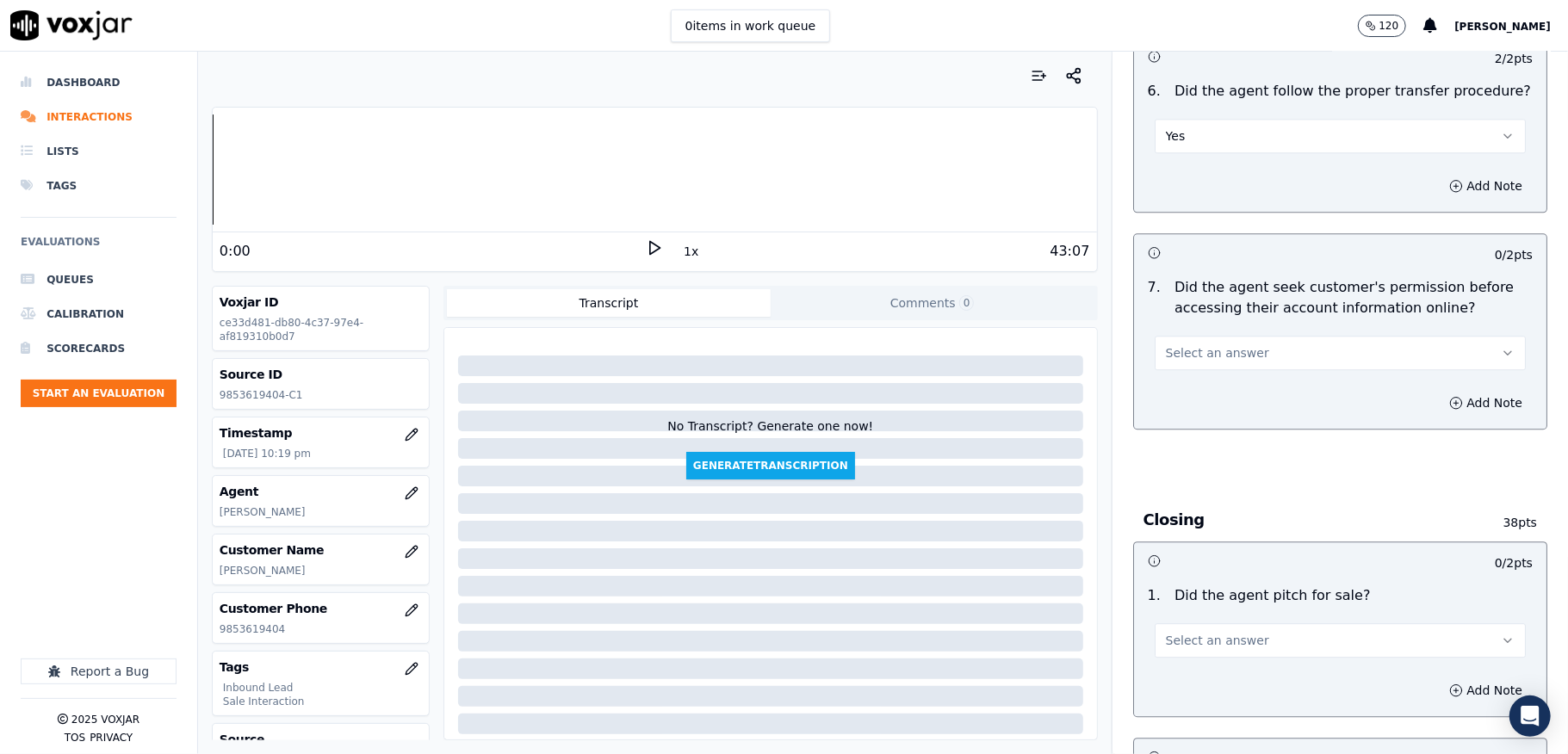
click at [1240, 336] on button "Select an answer" at bounding box center [1340, 352] width 371 height 34
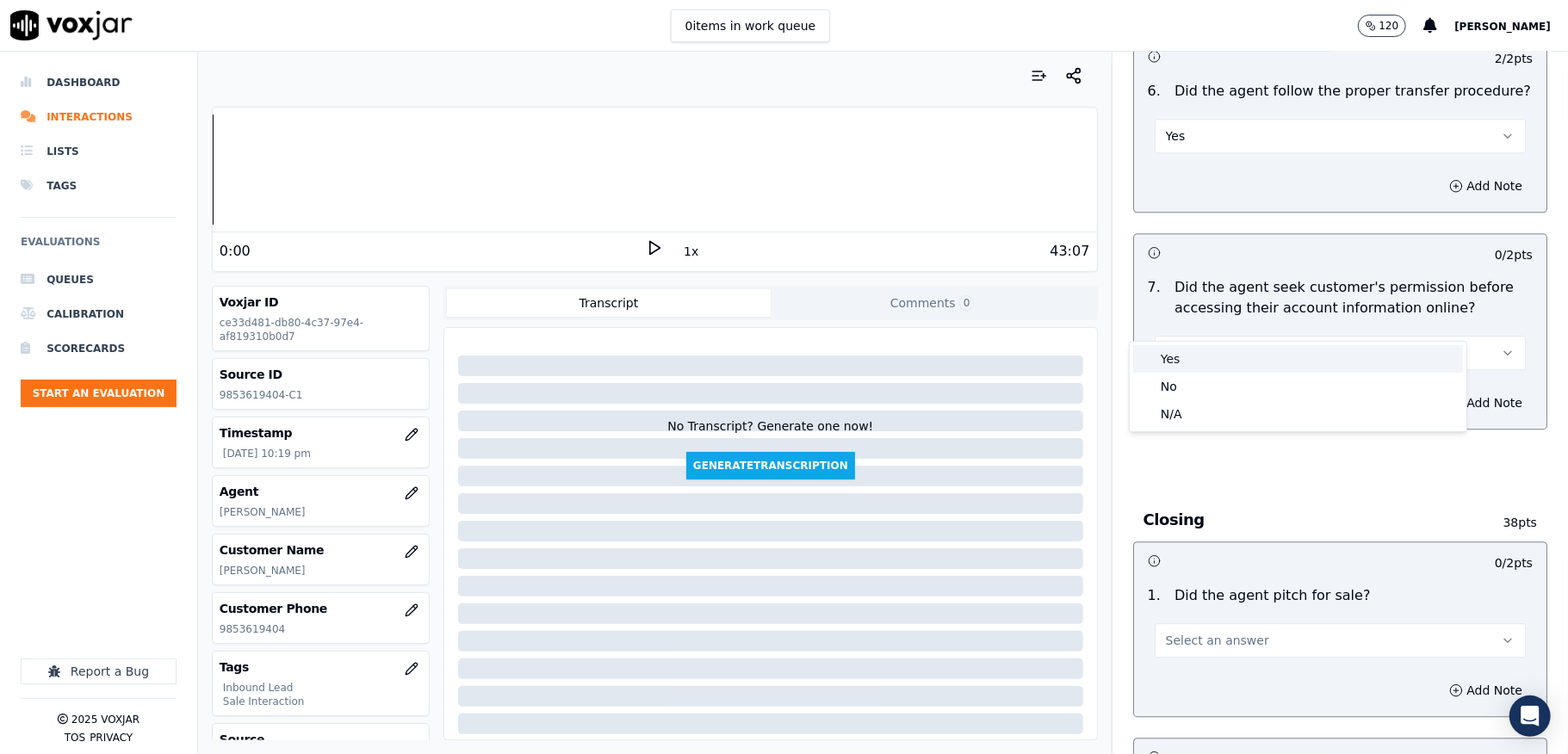
click at [1182, 381] on div "No" at bounding box center [1299, 386] width 330 height 28
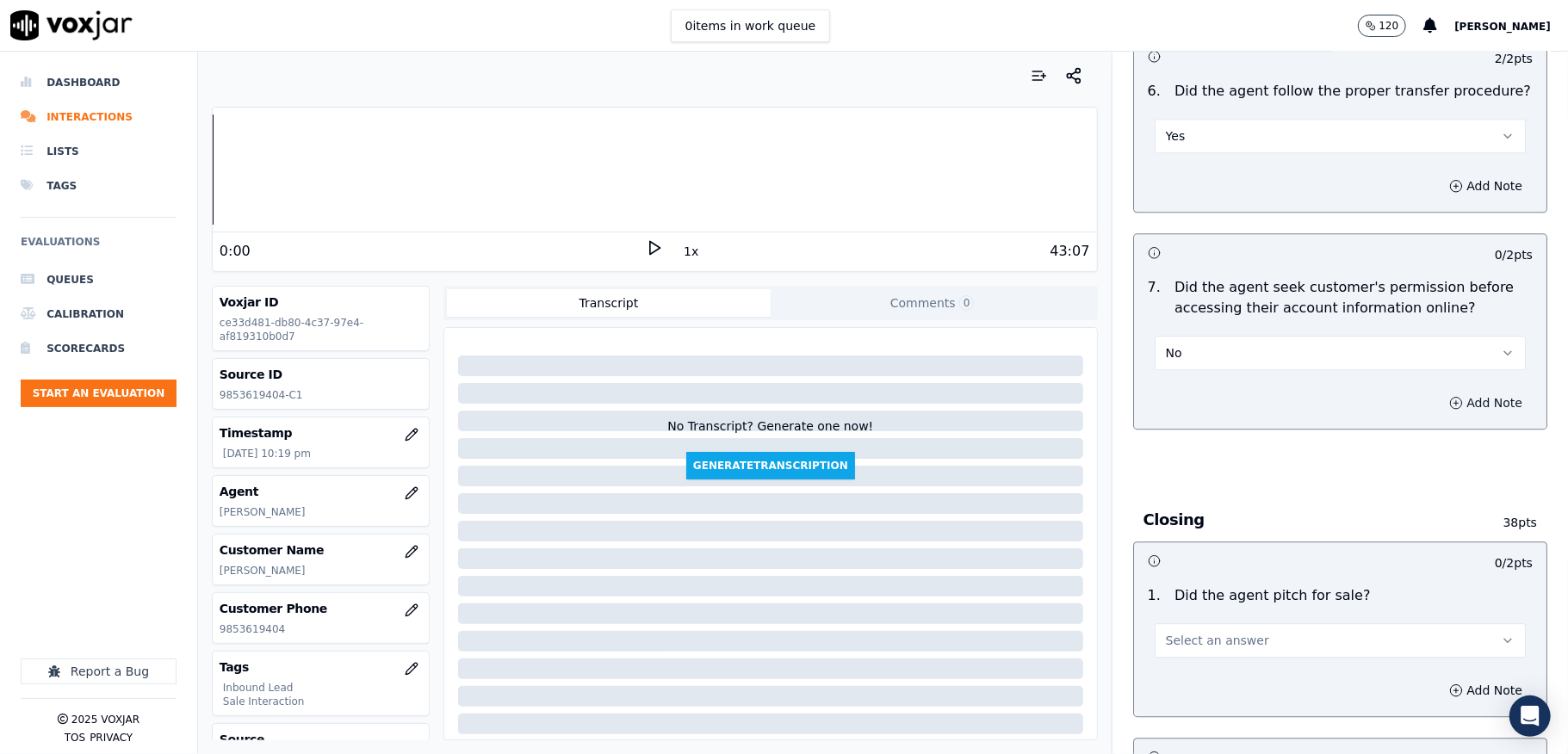
click at [1442, 391] on button "Add Note" at bounding box center [1486, 403] width 94 height 24
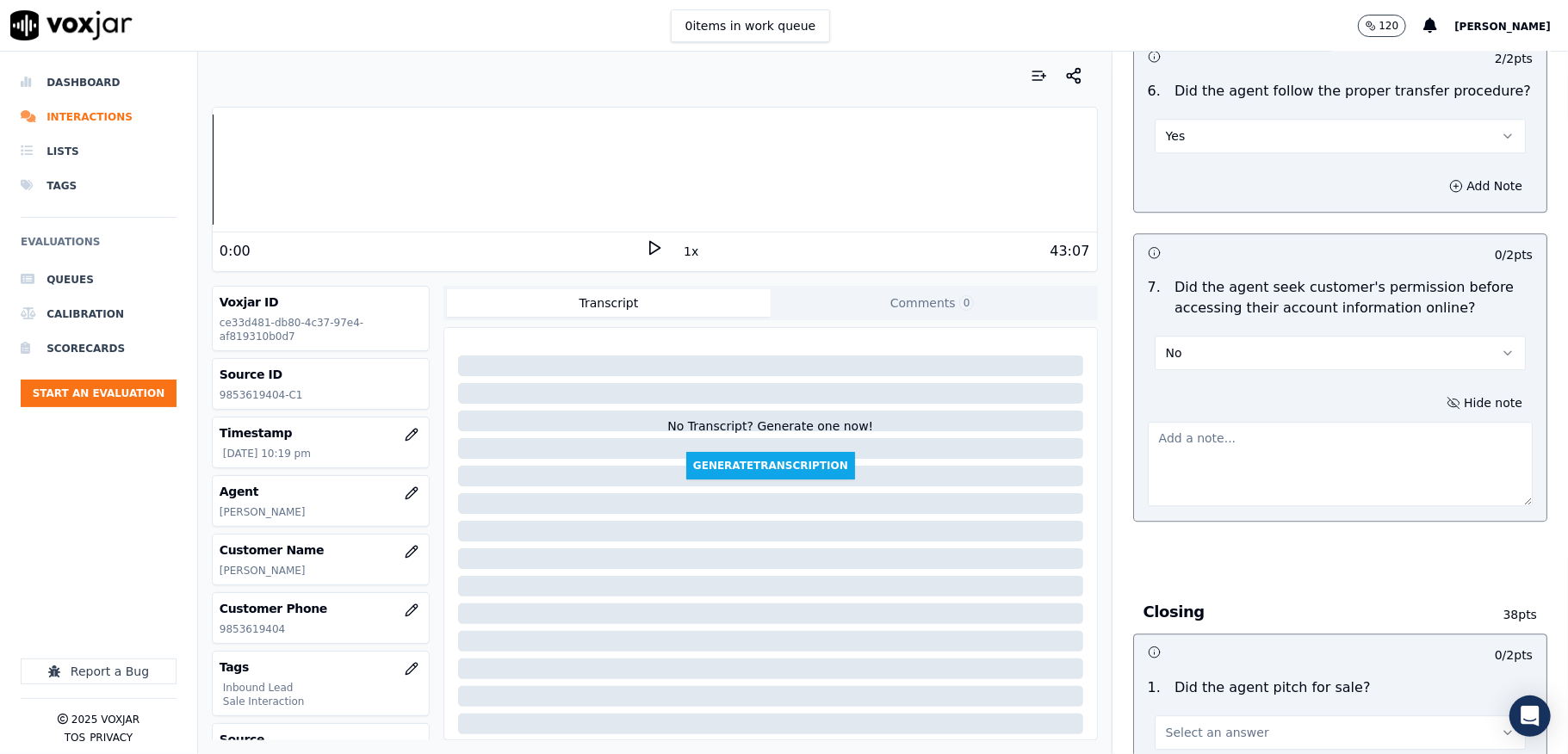
click at [1324, 439] on textarea at bounding box center [1340, 463] width 385 height 84
paste textarea "@4:04 [PERSON_NAME] - I see here that the payment that you had made it is under…"
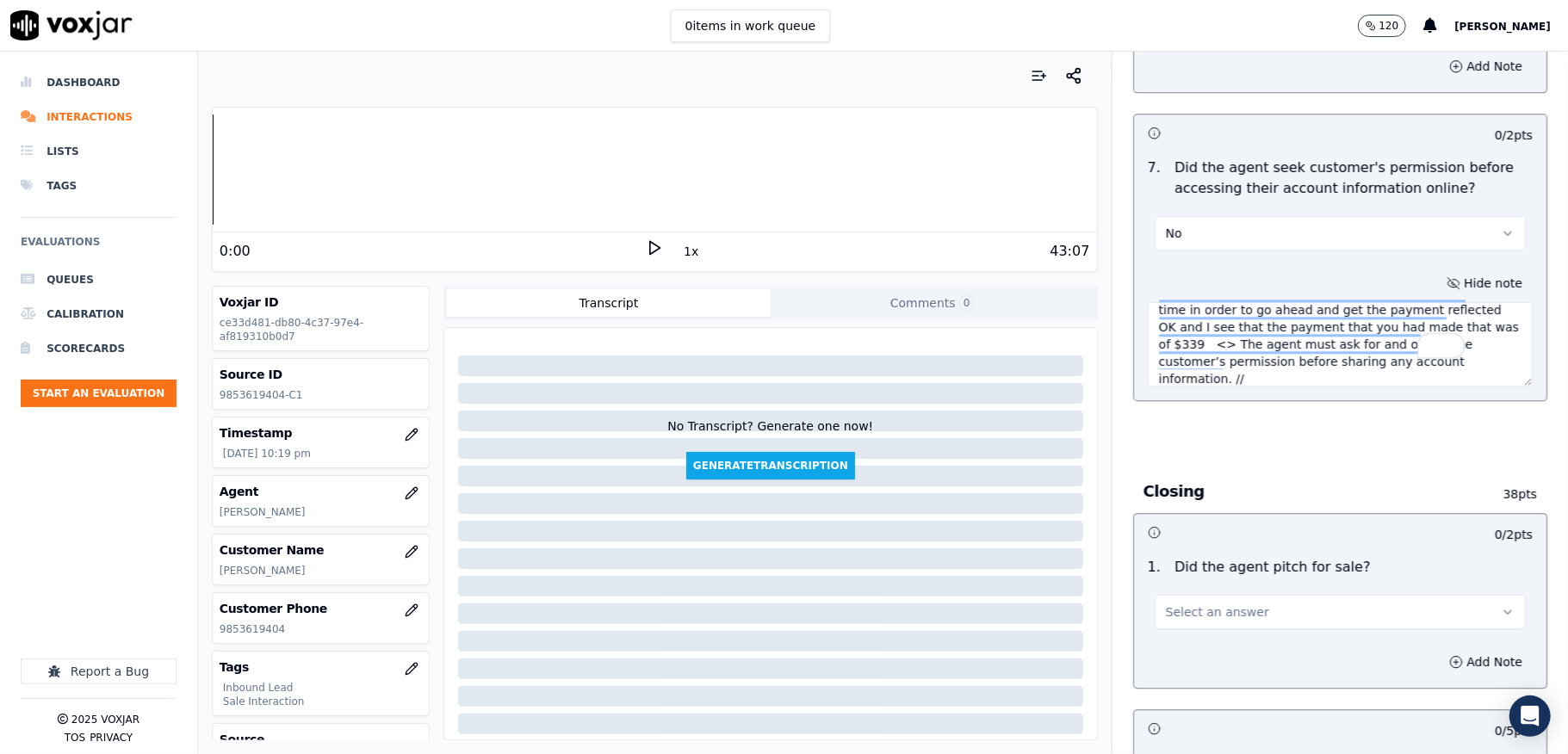
scroll to position [3557, 0]
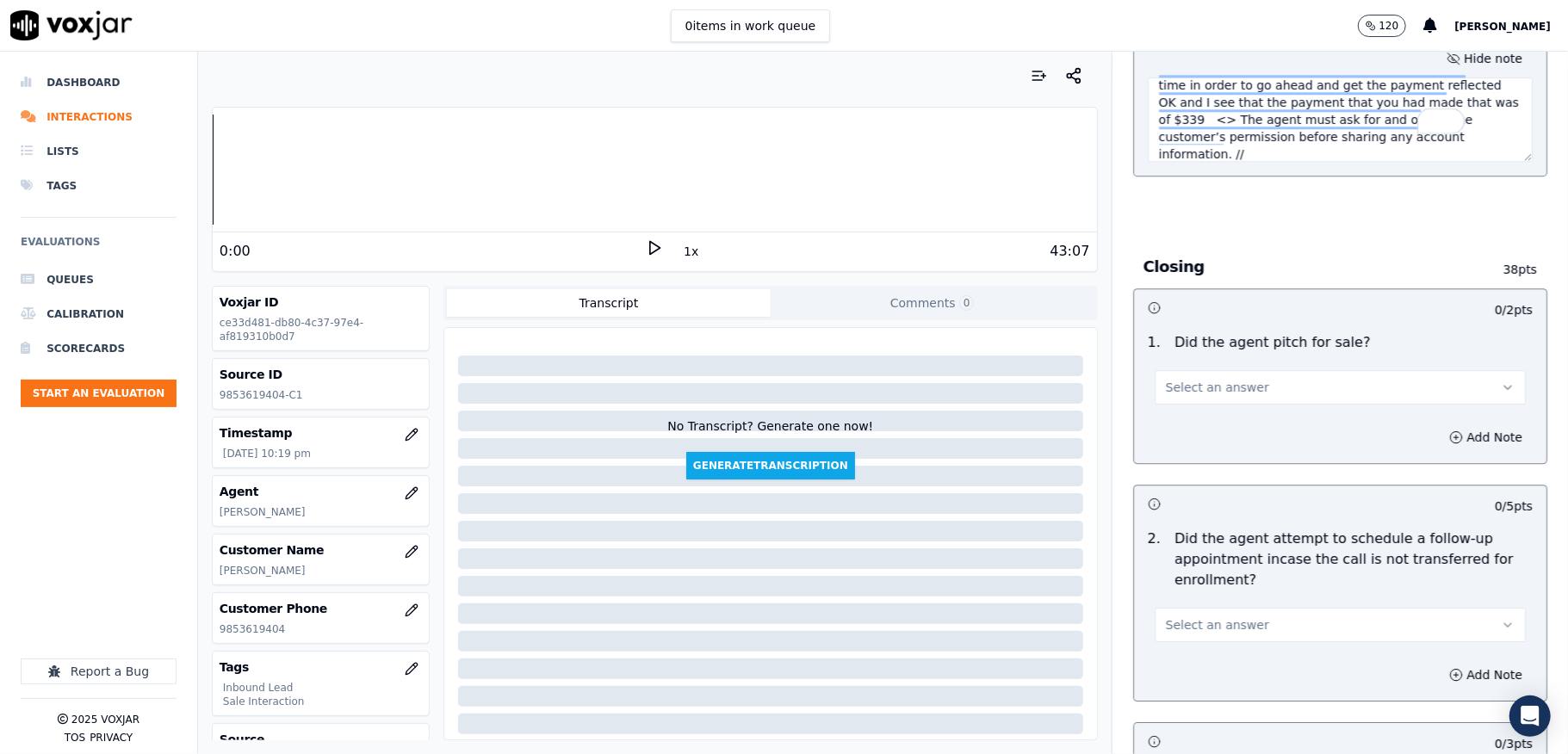
type textarea "@4:04 [PERSON_NAME] - I see here that the payment that you had made it is under…"
click at [1221, 379] on span "Select an answer" at bounding box center [1218, 387] width 103 height 18
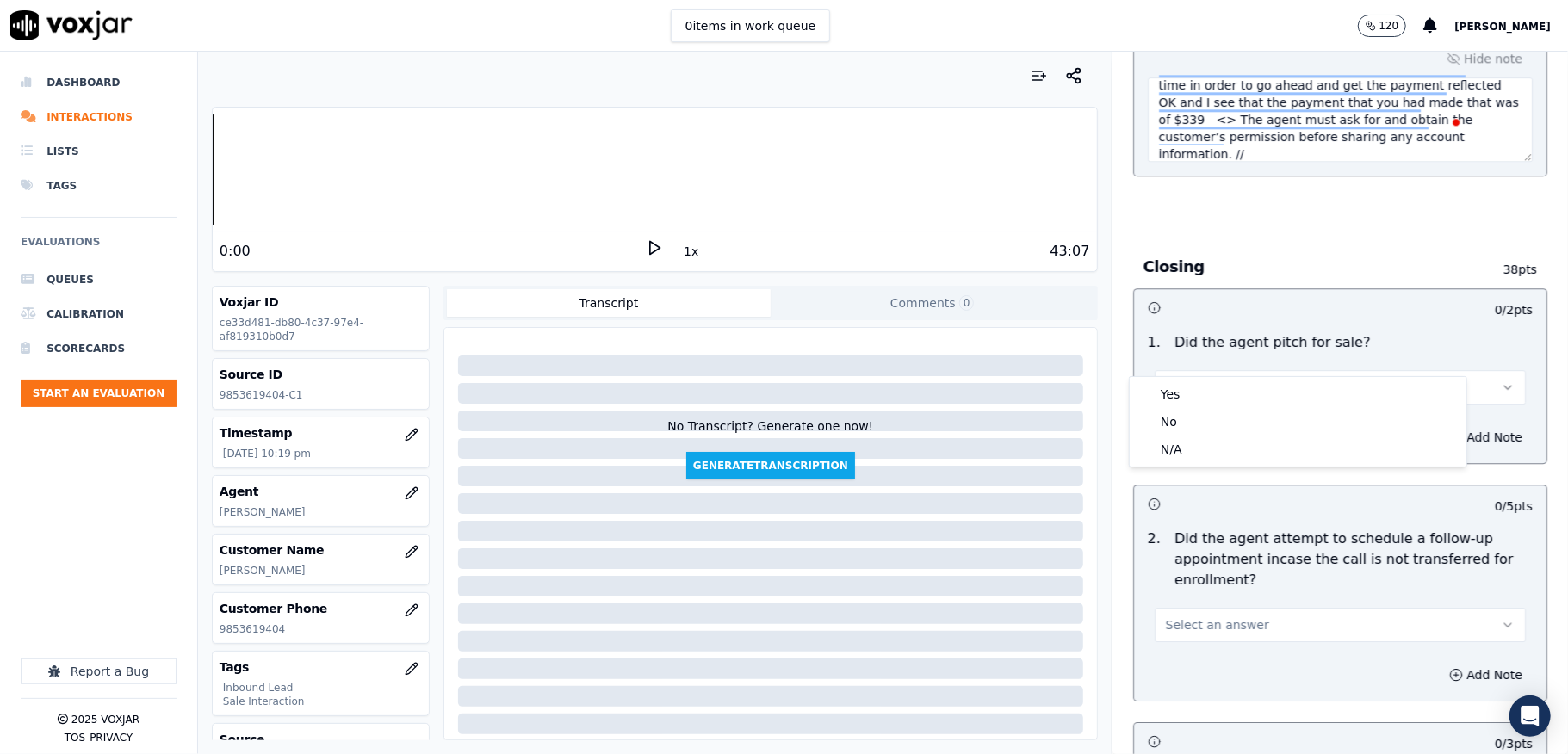
click at [1182, 370] on button "Select an answer" at bounding box center [1340, 386] width 371 height 34
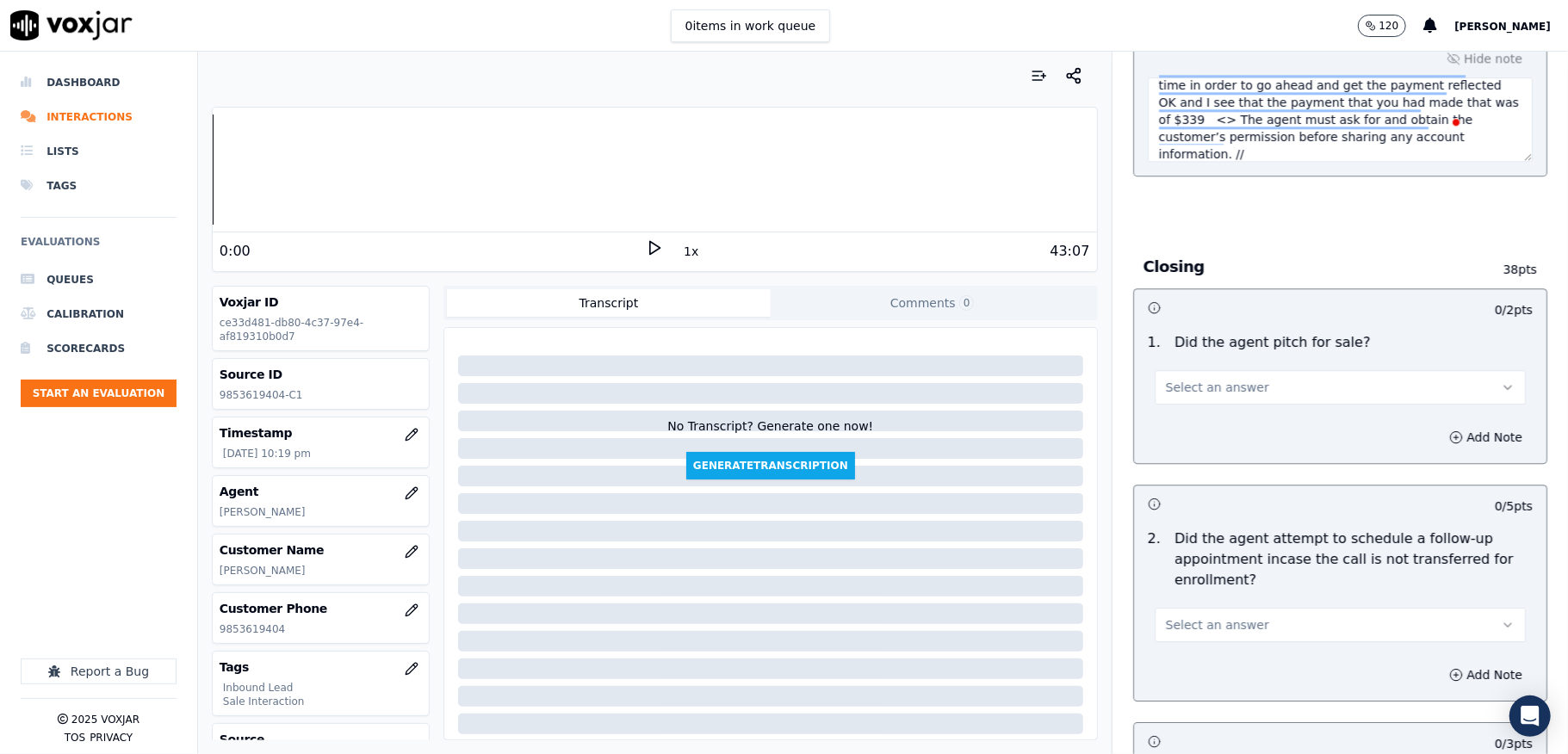
click at [1179, 411] on div "Add Note" at bounding box center [1340, 437] width 412 height 52
click at [1195, 379] on span "Select an answer" at bounding box center [1218, 387] width 103 height 18
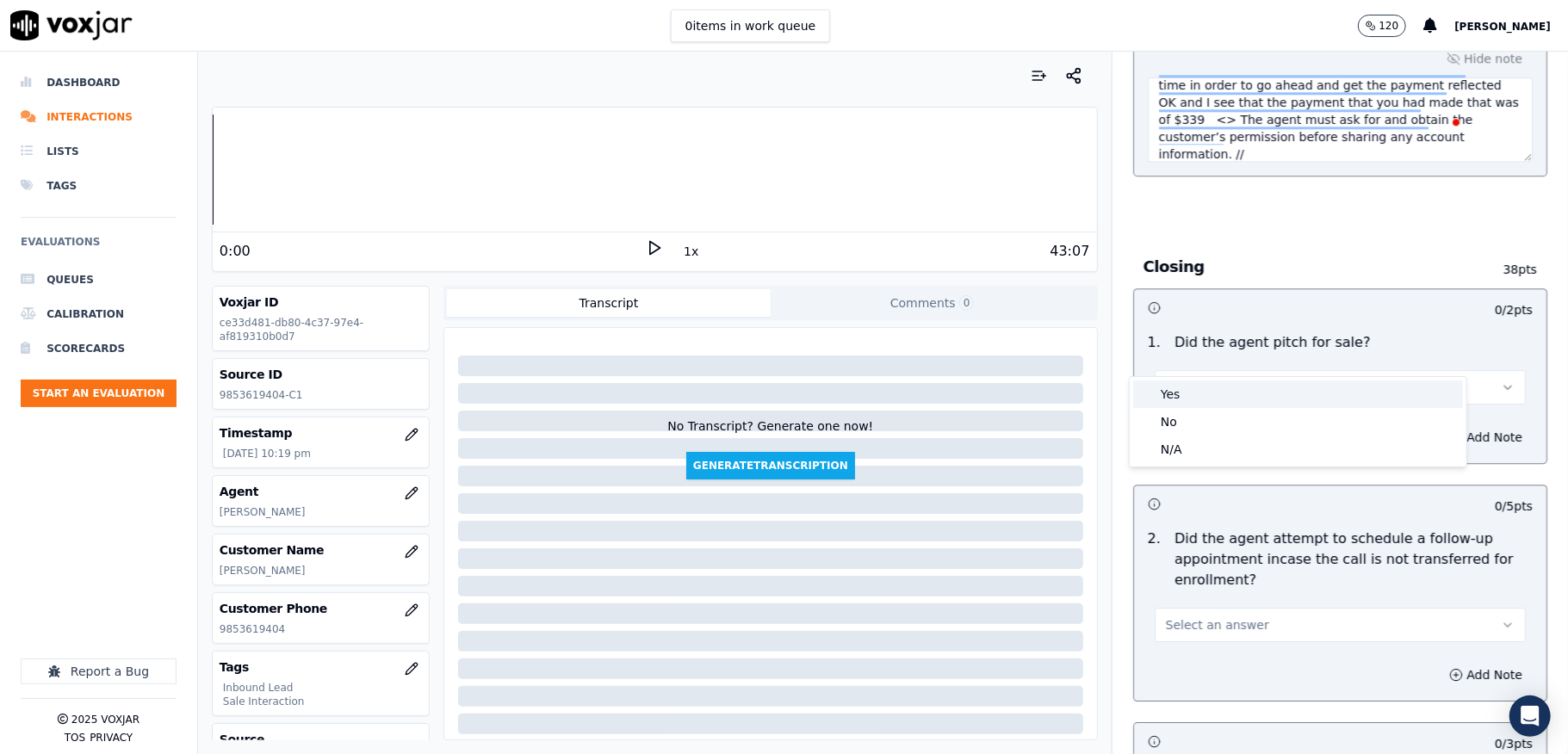
click at [1188, 396] on div "Yes" at bounding box center [1299, 395] width 330 height 28
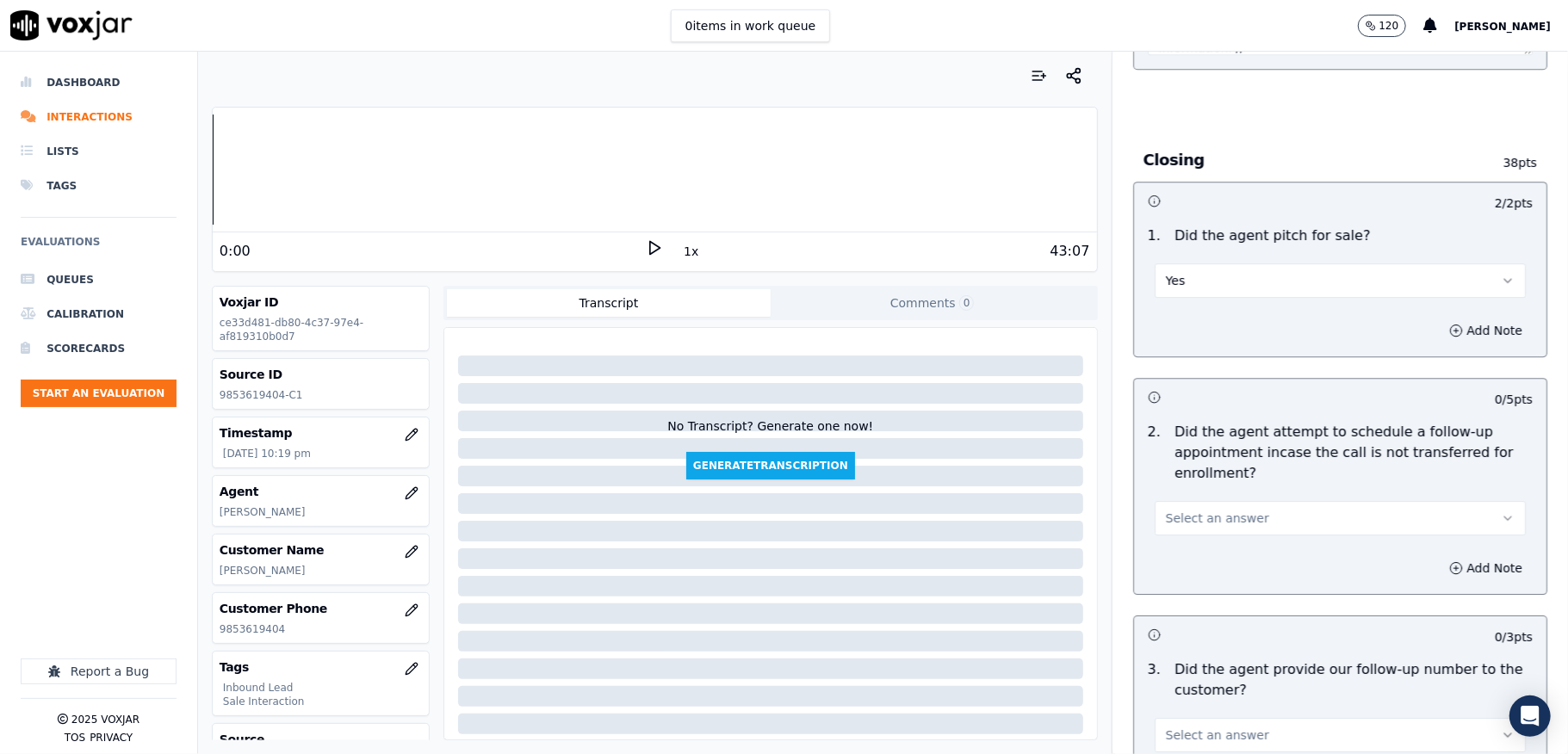
scroll to position [3901, 0]
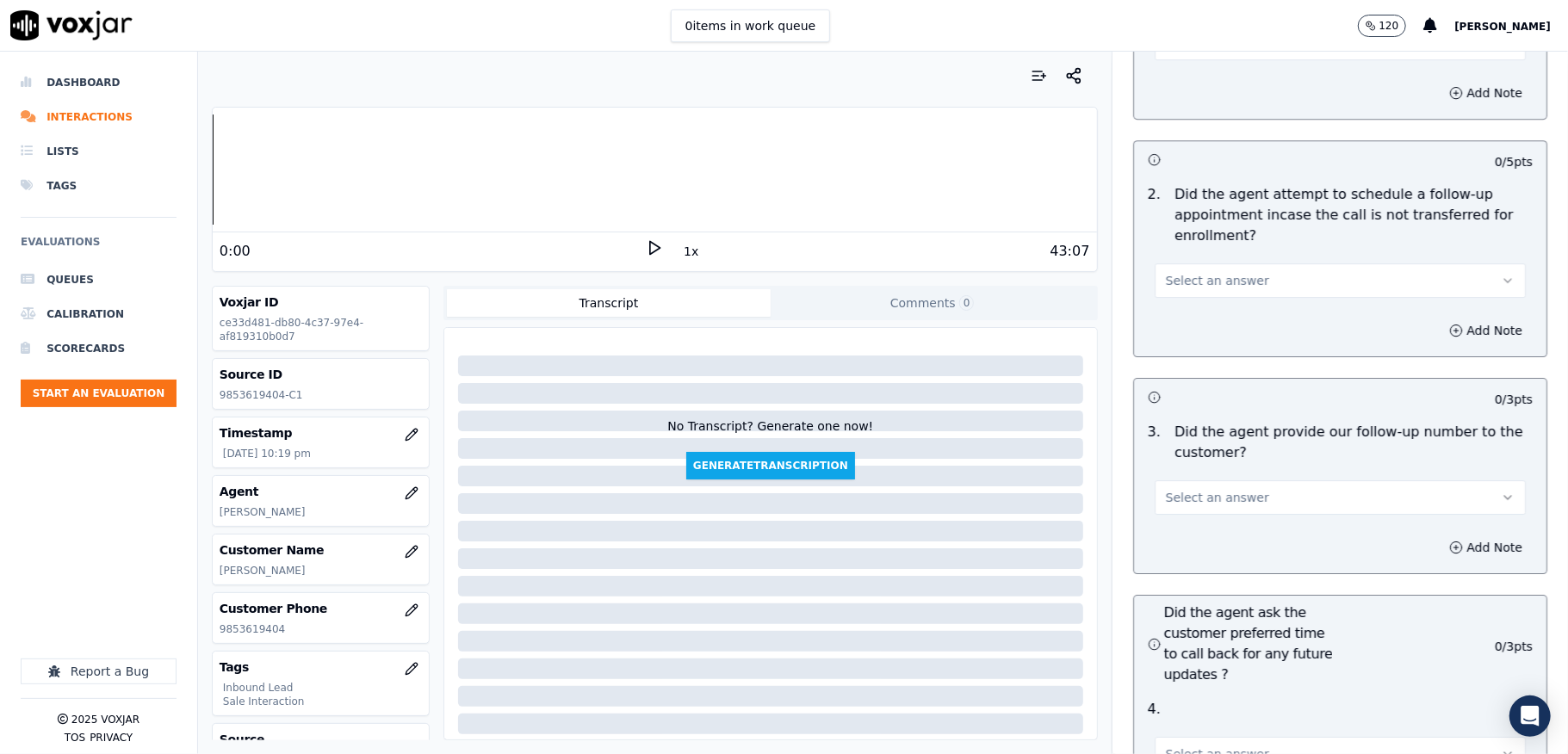
click at [1248, 264] on button "Select an answer" at bounding box center [1340, 280] width 371 height 34
click at [1187, 349] on div "N/A" at bounding box center [1299, 344] width 330 height 28
drag, startPoint x: 1206, startPoint y: 455, endPoint x: 1202, endPoint y: 482, distance: 27.3
click at [1206, 480] on button "Select an answer" at bounding box center [1340, 497] width 371 height 34
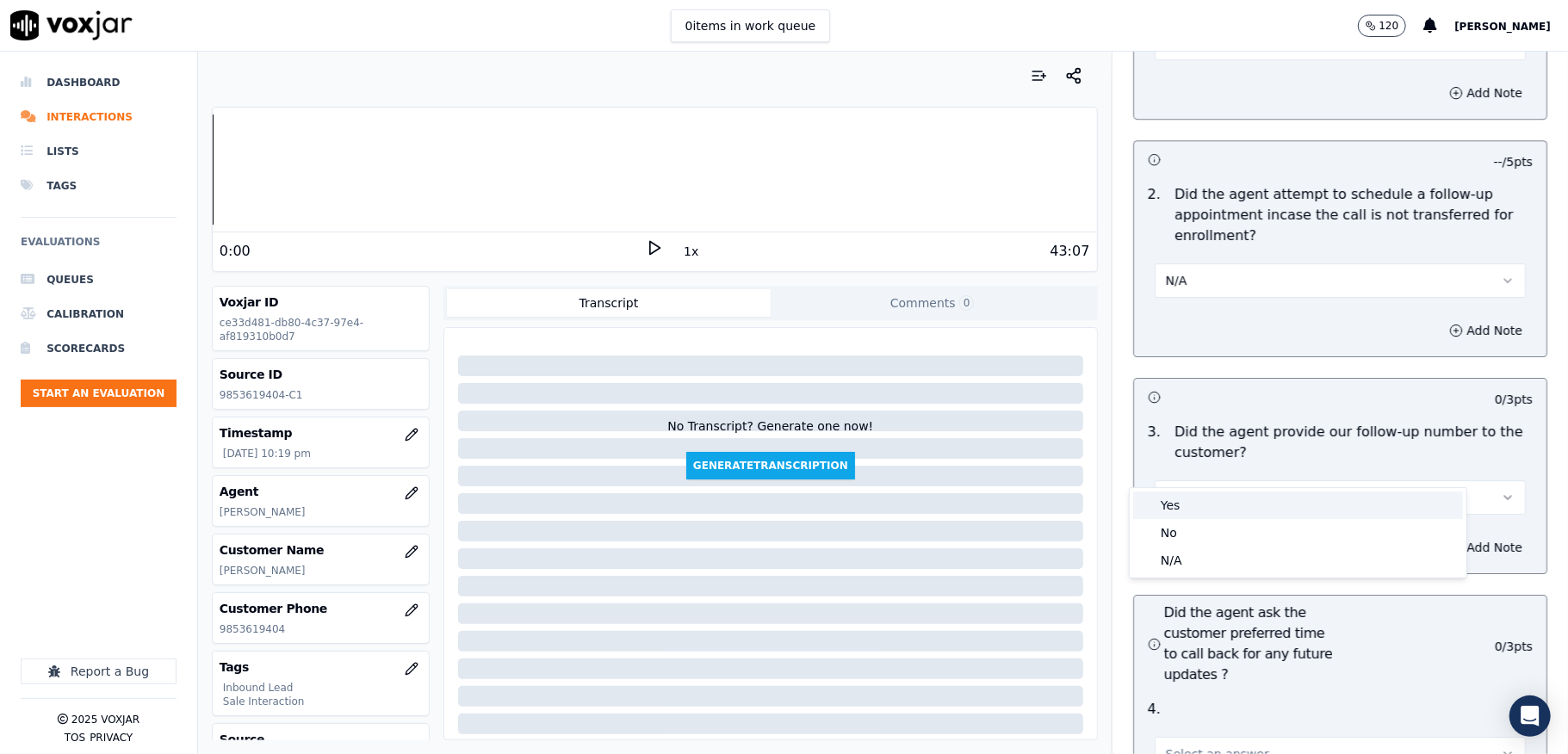
click at [1193, 506] on div "Yes" at bounding box center [1299, 505] width 330 height 28
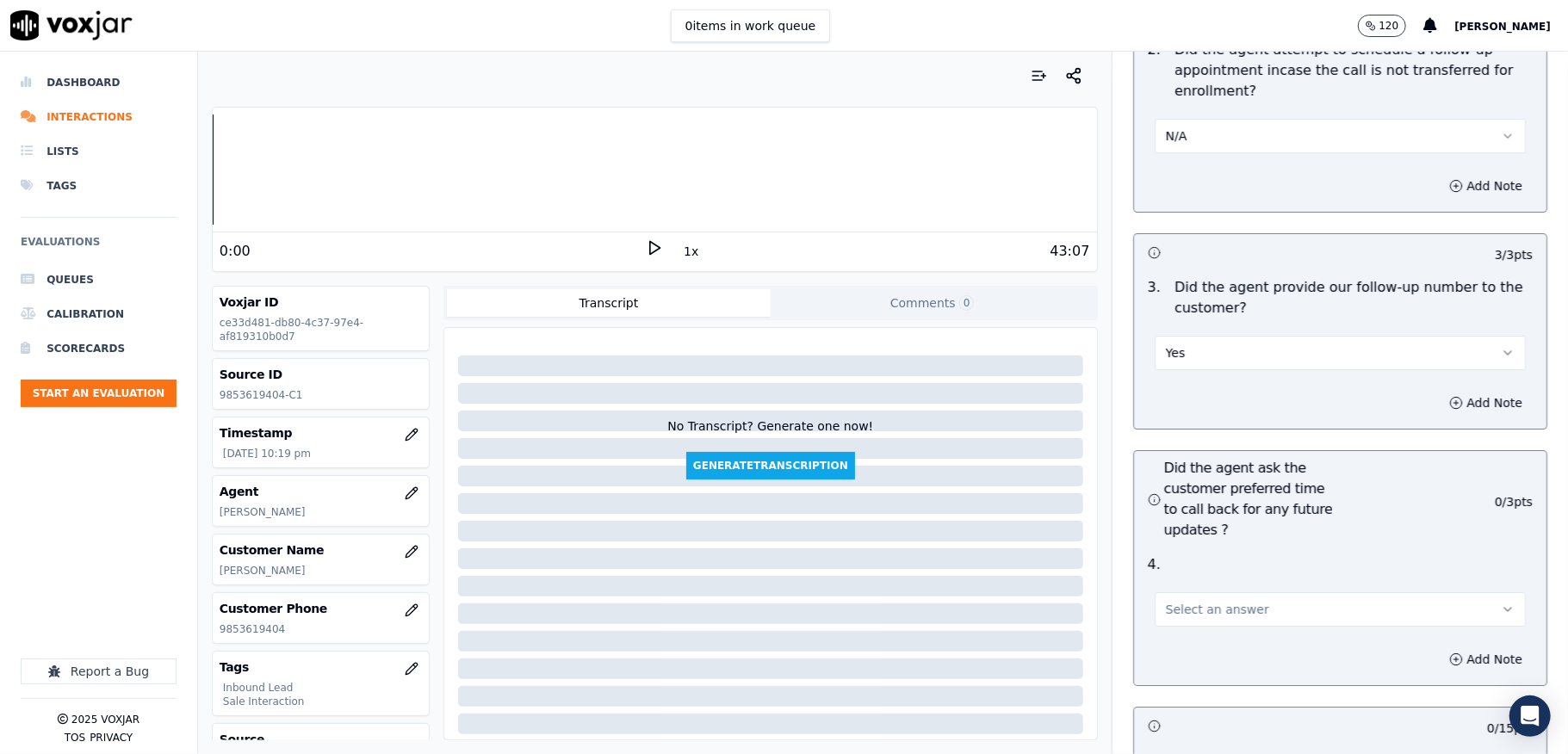
scroll to position [4130, 0]
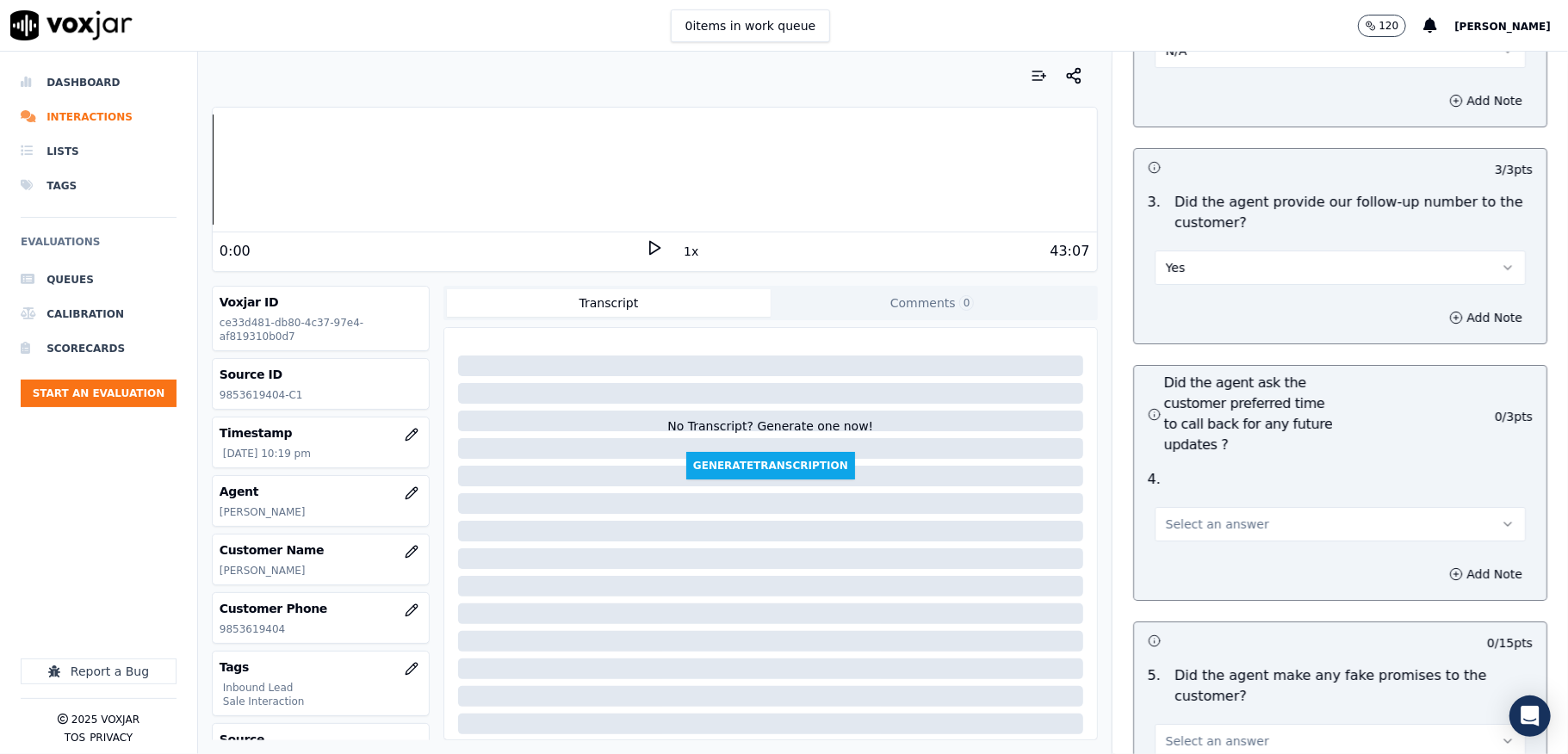
drag, startPoint x: 1161, startPoint y: 469, endPoint x: 1162, endPoint y: 483, distance: 14.0
click at [1162, 489] on div "Select an answer" at bounding box center [1340, 515] width 398 height 52
click at [1166, 515] on span "Select an answer" at bounding box center [1218, 524] width 103 height 18
click at [1175, 590] on div "N/A" at bounding box center [1299, 588] width 330 height 28
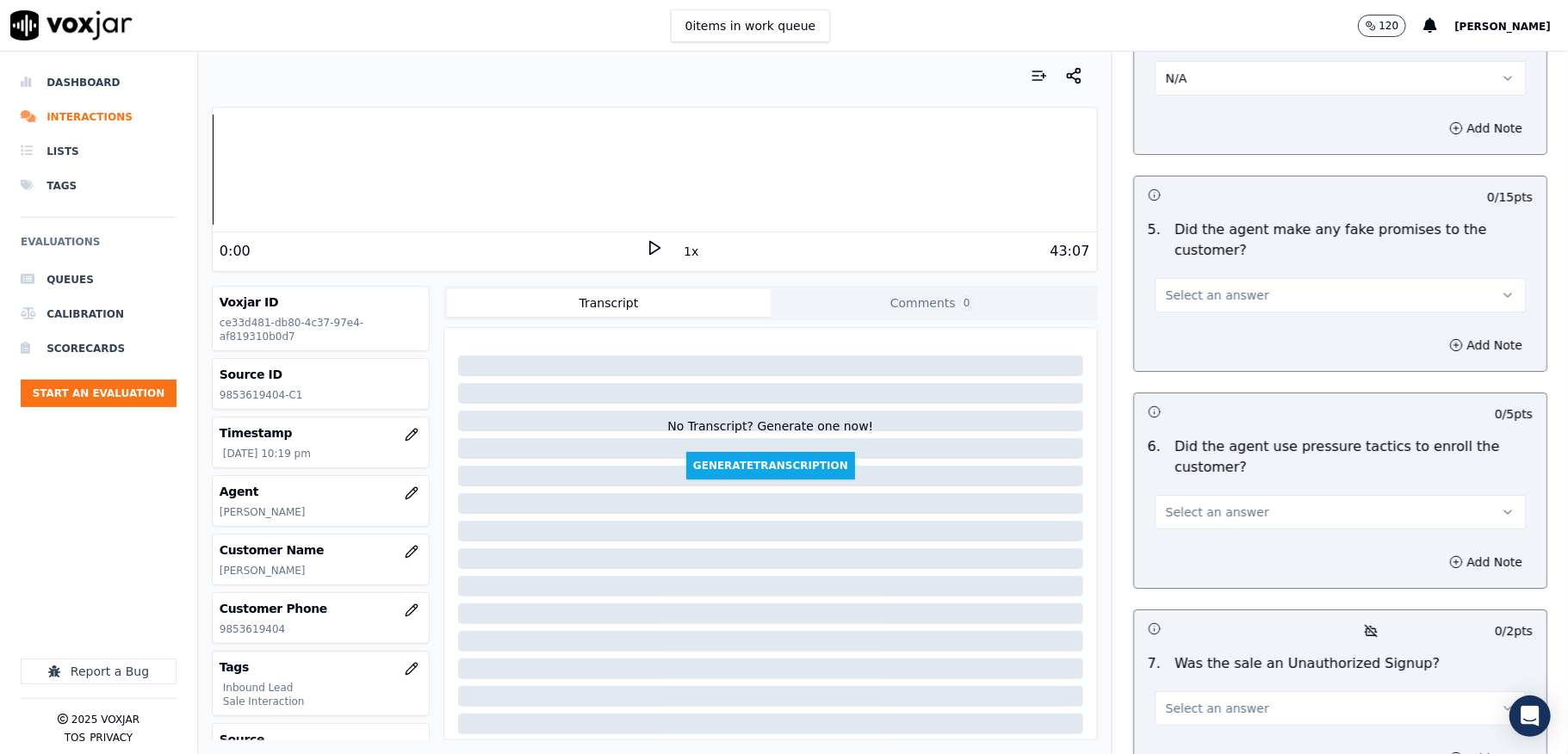
scroll to position [4589, 0]
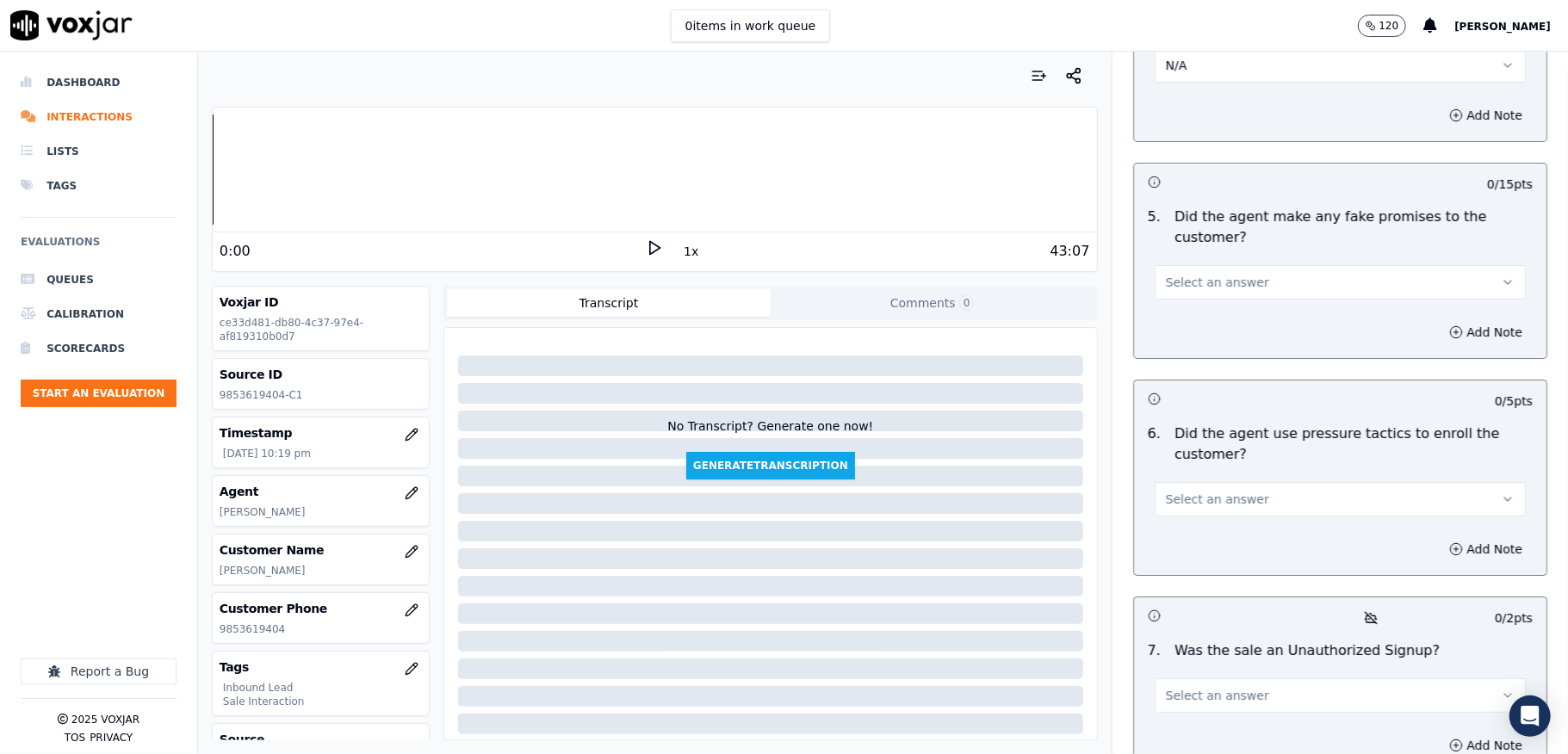
drag, startPoint x: 1241, startPoint y: 239, endPoint x: 1240, endPoint y: 253, distance: 14.0
click at [1243, 265] on button "Select an answer" at bounding box center [1340, 282] width 371 height 34
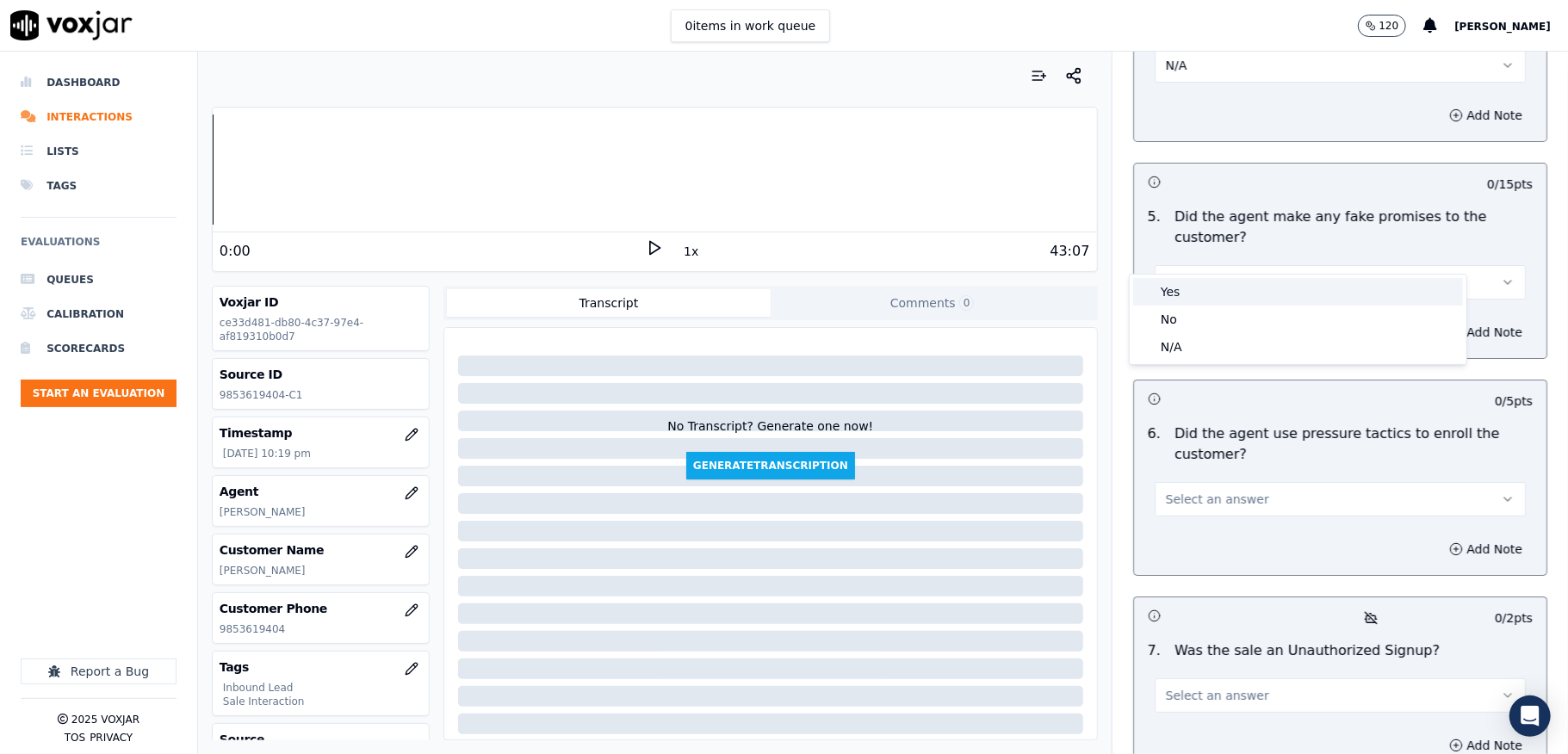
click at [1193, 301] on div "Yes" at bounding box center [1299, 292] width 330 height 28
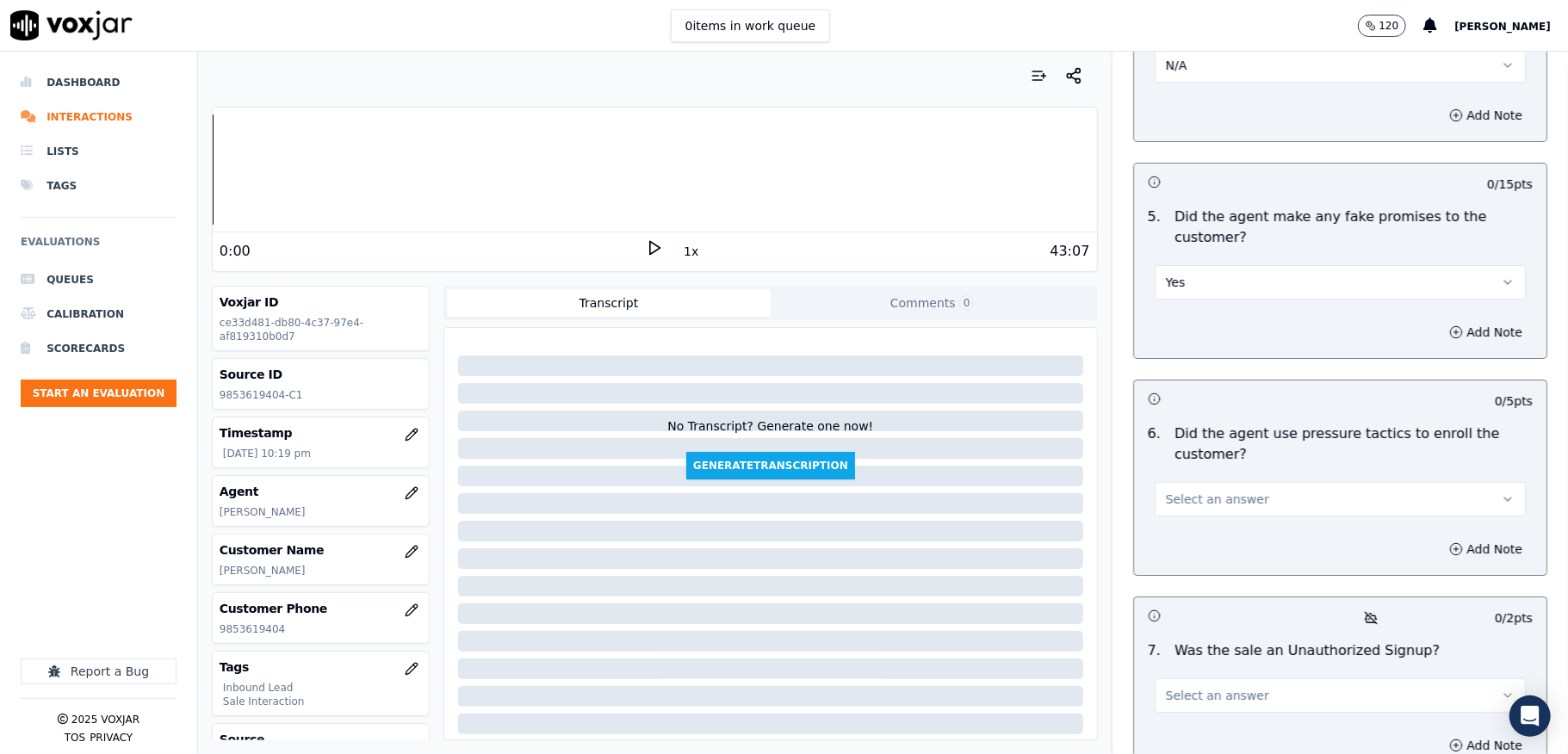
click at [1199, 265] on button "Yes" at bounding box center [1340, 282] width 371 height 34
click at [1187, 315] on div "No" at bounding box center [1299, 319] width 330 height 28
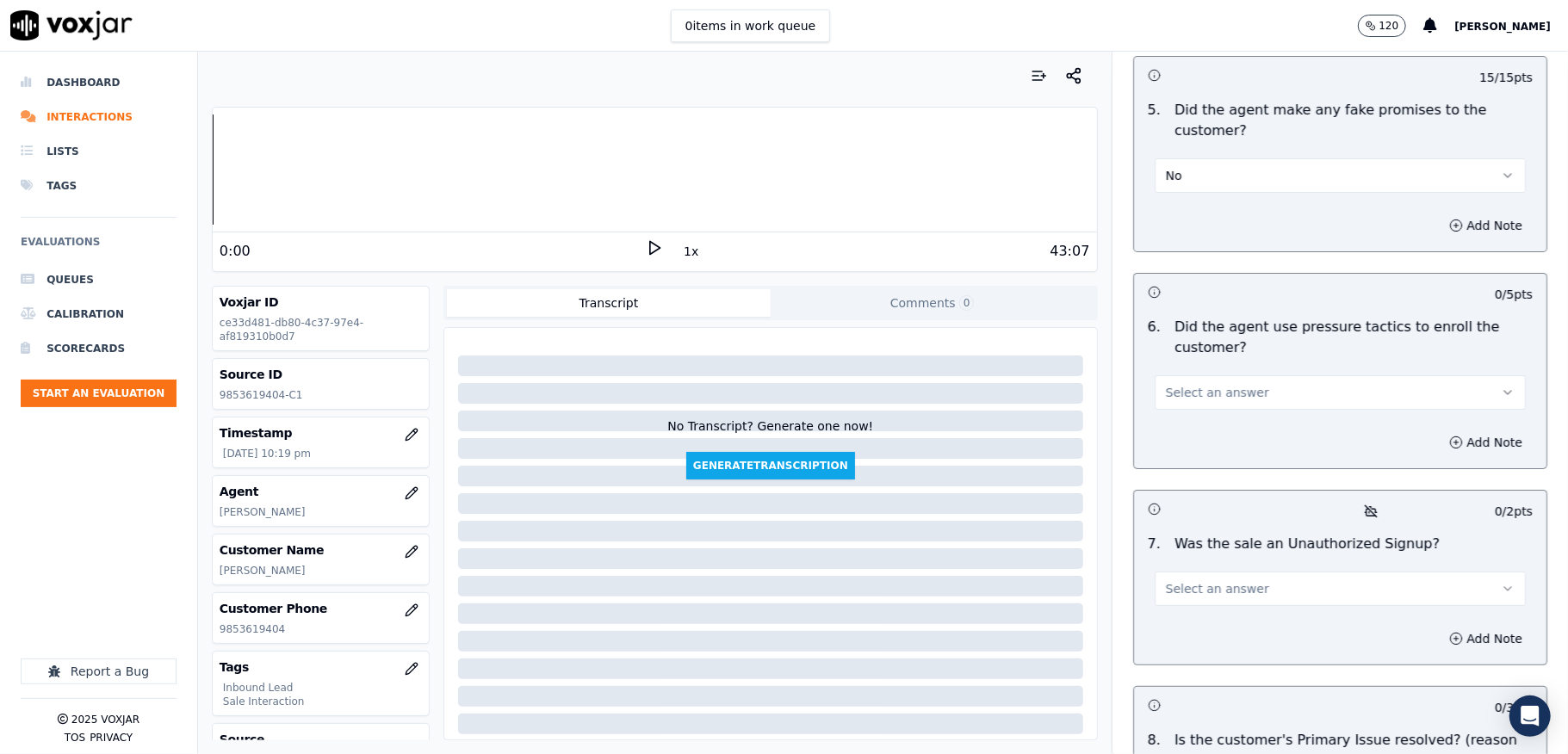
scroll to position [4704, 0]
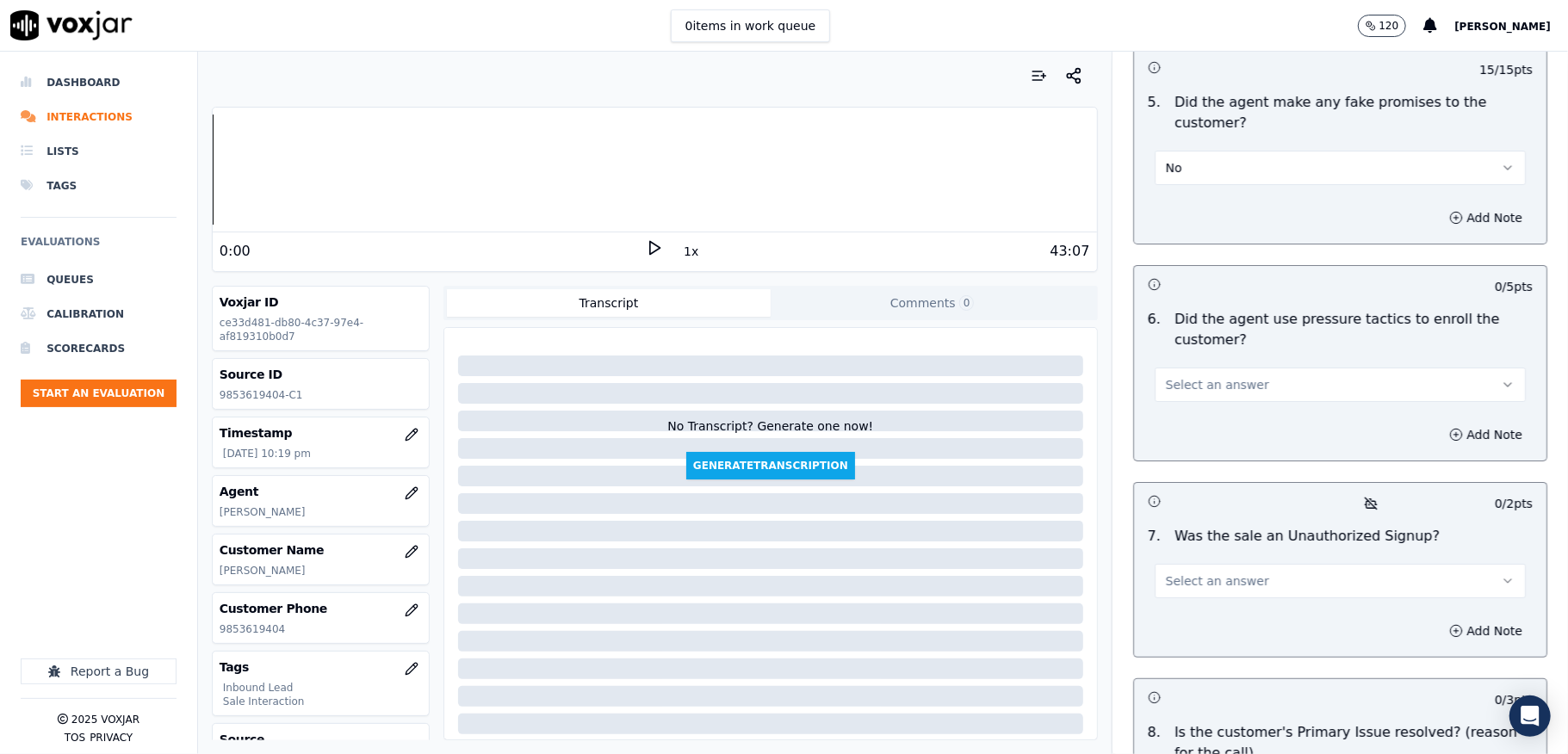
click at [1190, 376] on span "Select an answer" at bounding box center [1218, 384] width 103 height 18
click at [1174, 421] on div "No" at bounding box center [1299, 422] width 330 height 28
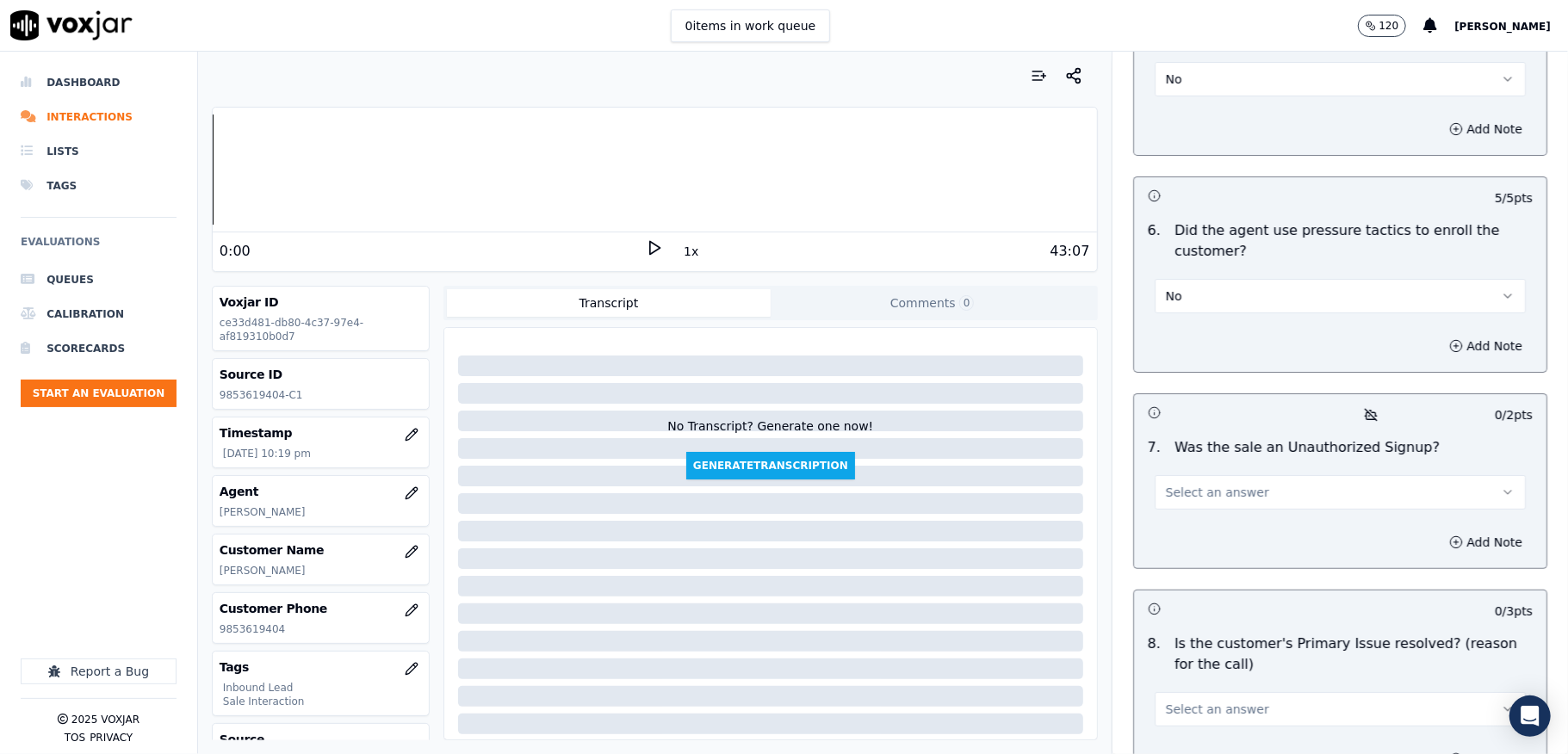
scroll to position [4934, 0]
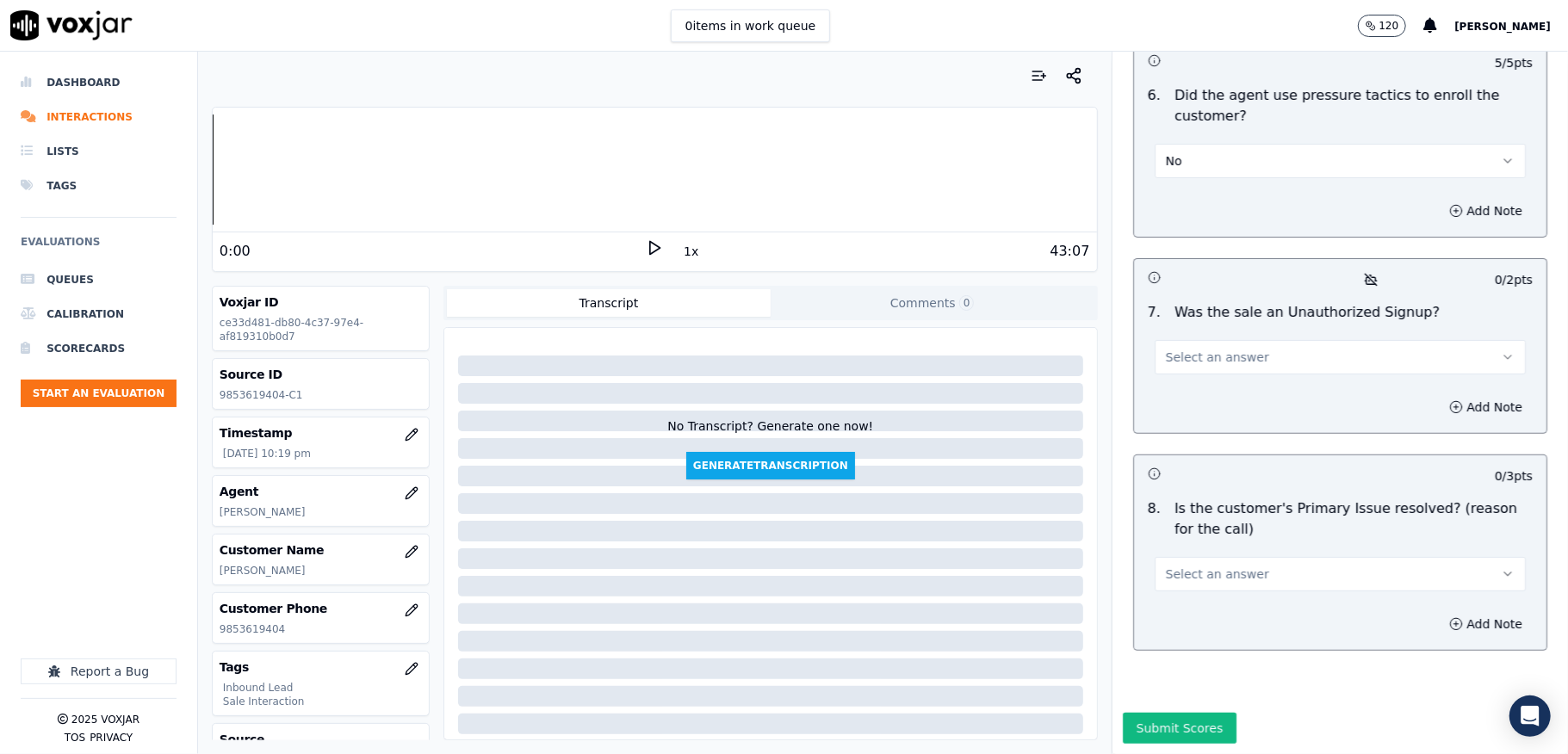
click at [1234, 340] on button "Select an answer" at bounding box center [1340, 357] width 371 height 34
click at [1186, 390] on div "No" at bounding box center [1299, 389] width 330 height 28
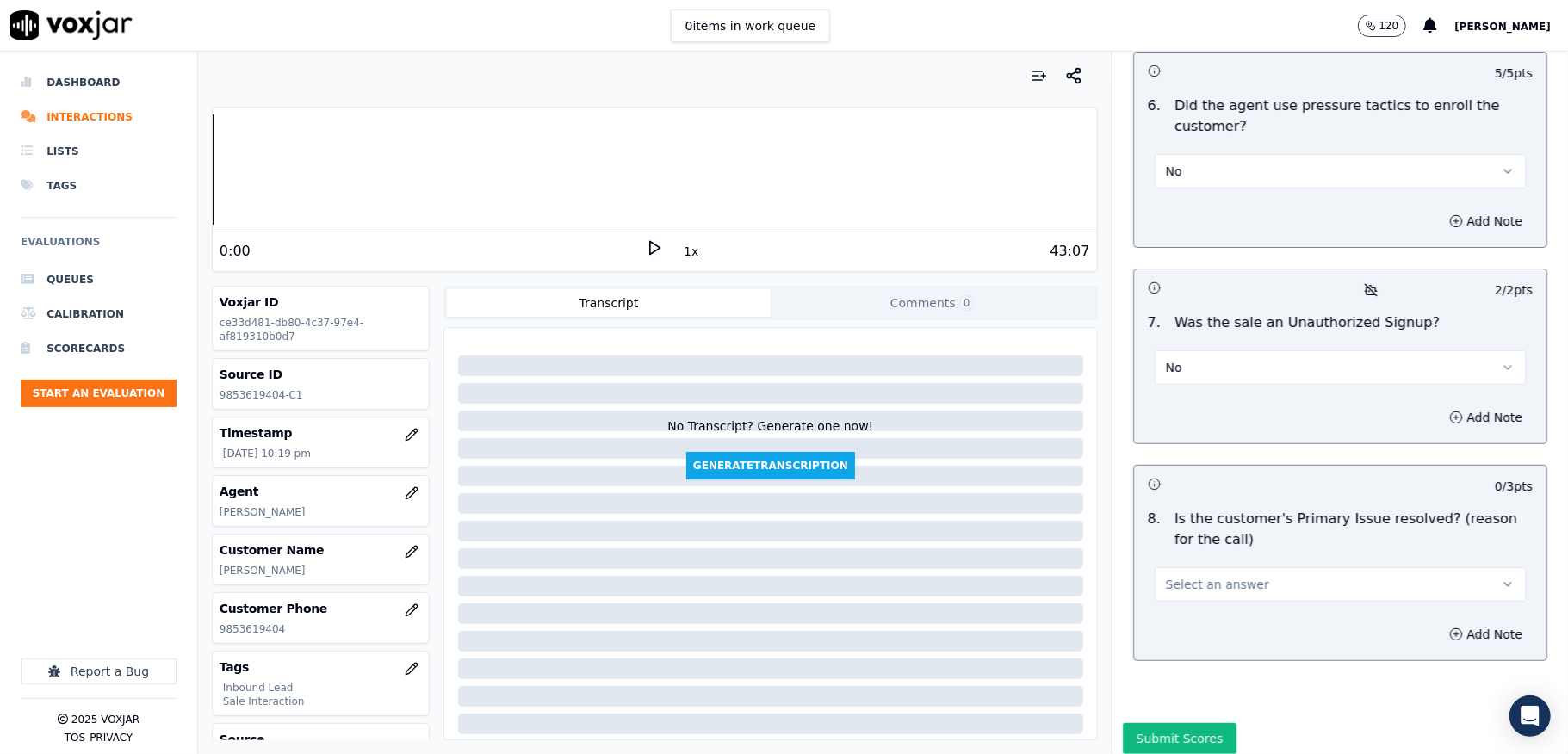
scroll to position [4959, 0]
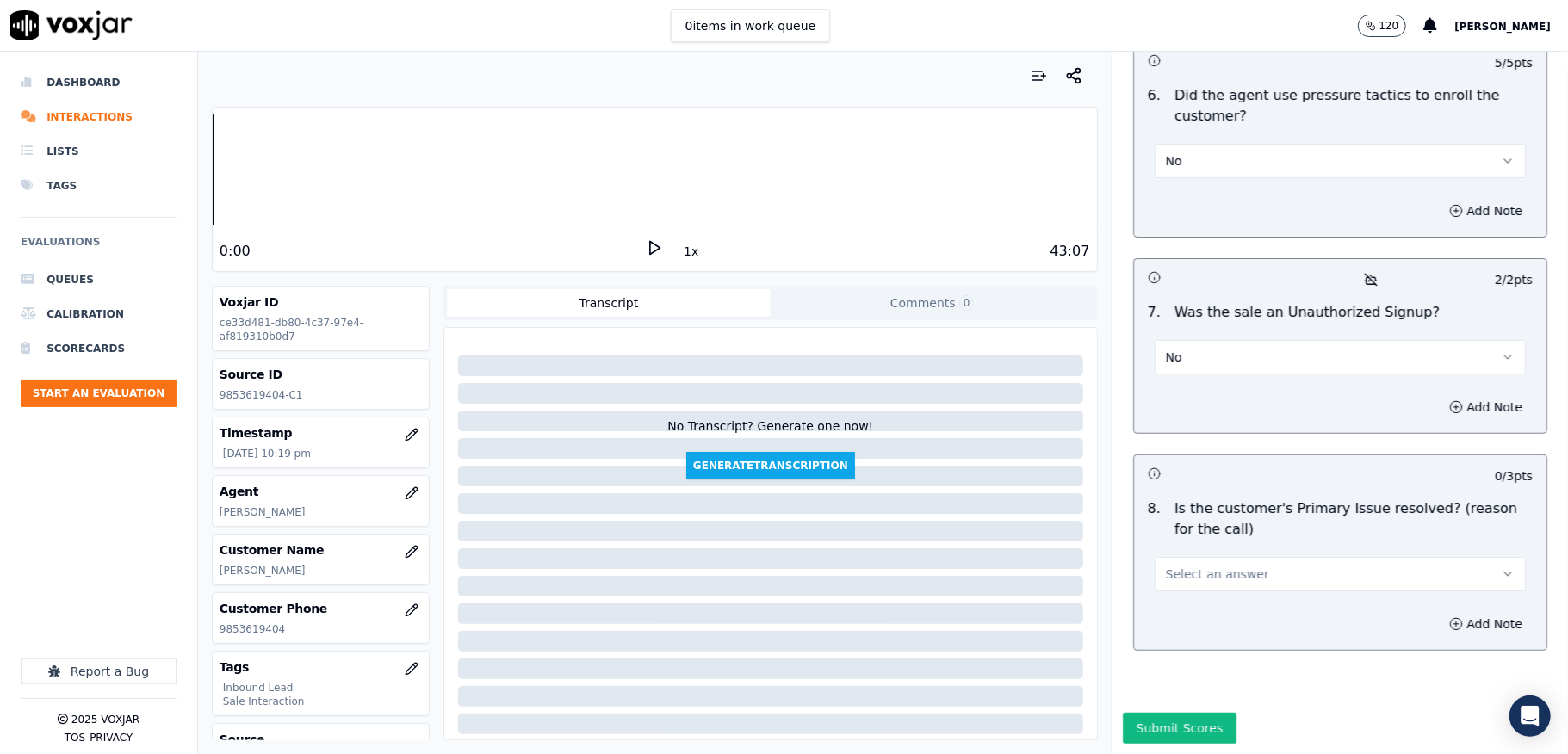
click at [1234, 557] on button "Select an answer" at bounding box center [1340, 573] width 371 height 34
click at [1187, 545] on div "Yes" at bounding box center [1299, 553] width 330 height 28
click at [1138, 713] on button "Submit Scores" at bounding box center [1180, 728] width 114 height 31
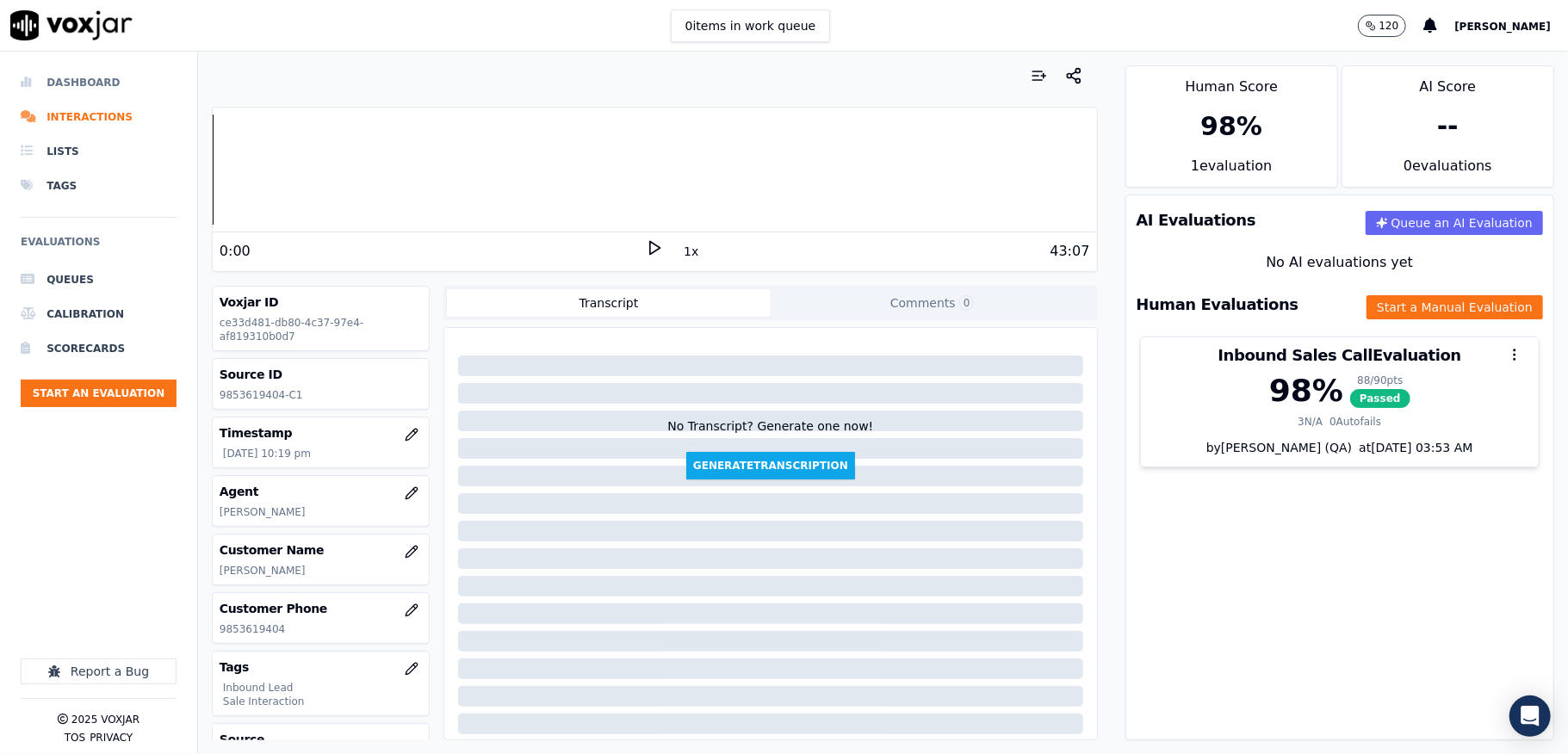
click at [81, 87] on li "Dashboard" at bounding box center [98, 82] width 156 height 34
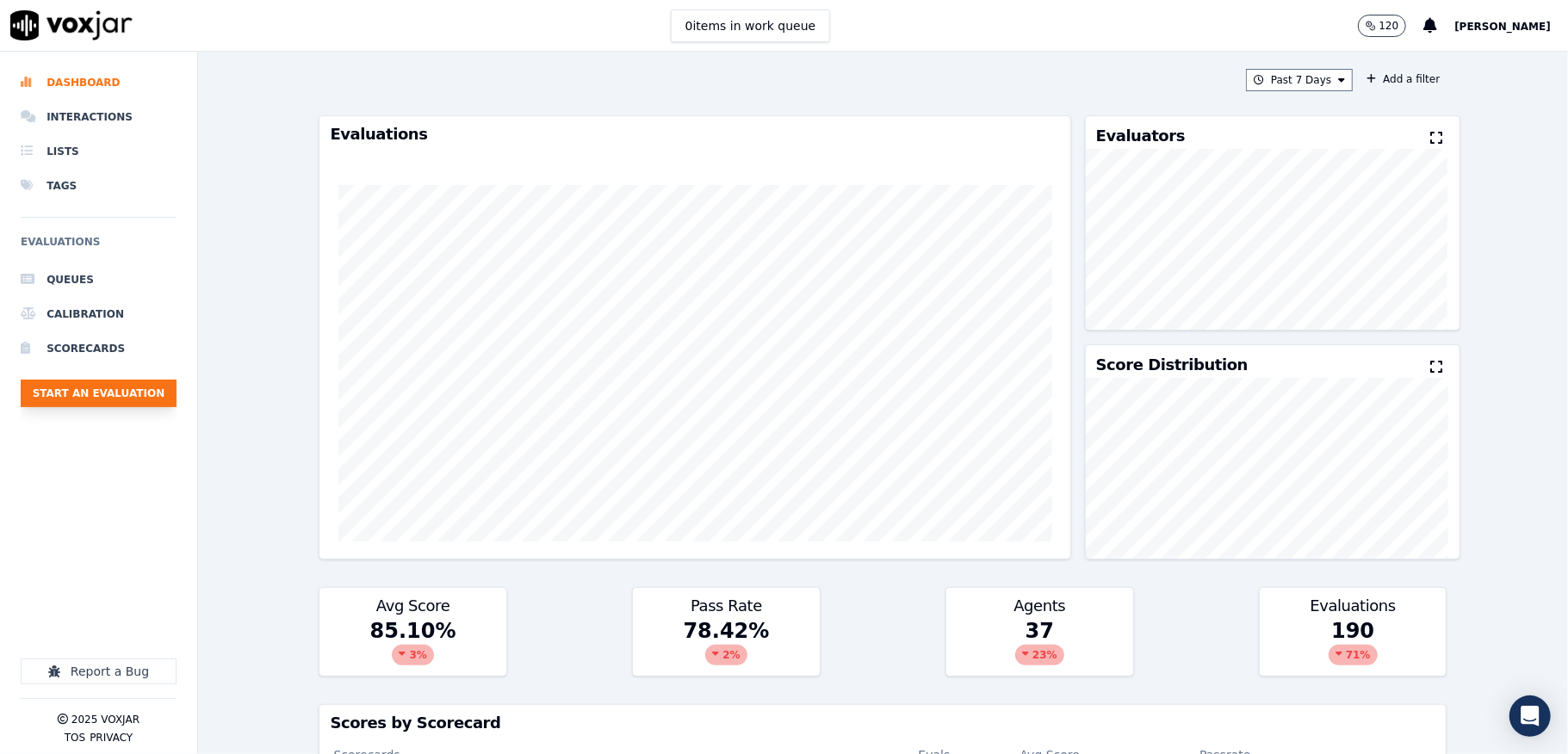
click at [111, 383] on button "Start an Evaluation" at bounding box center [98, 394] width 156 height 28
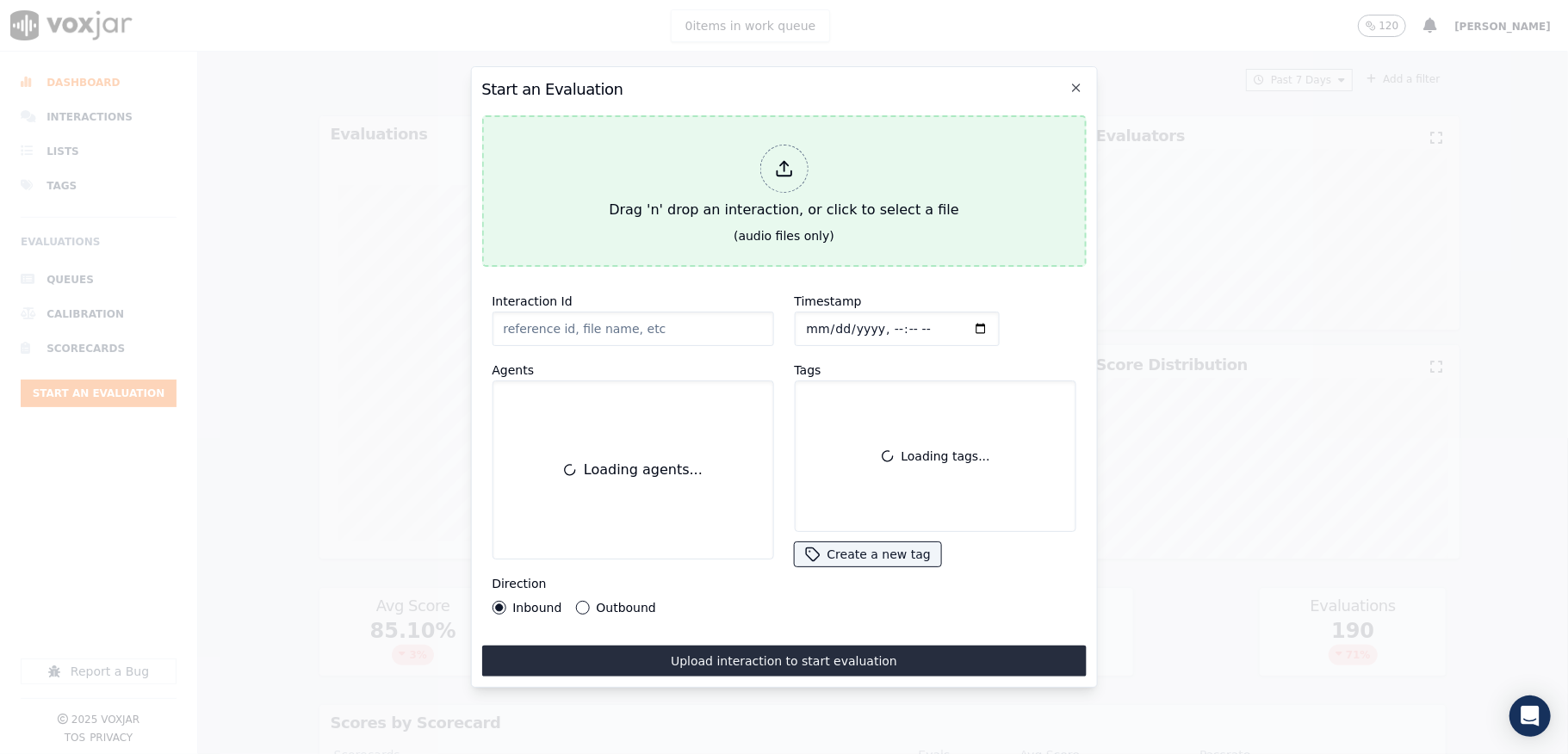
click at [777, 145] on div at bounding box center [783, 169] width 48 height 48
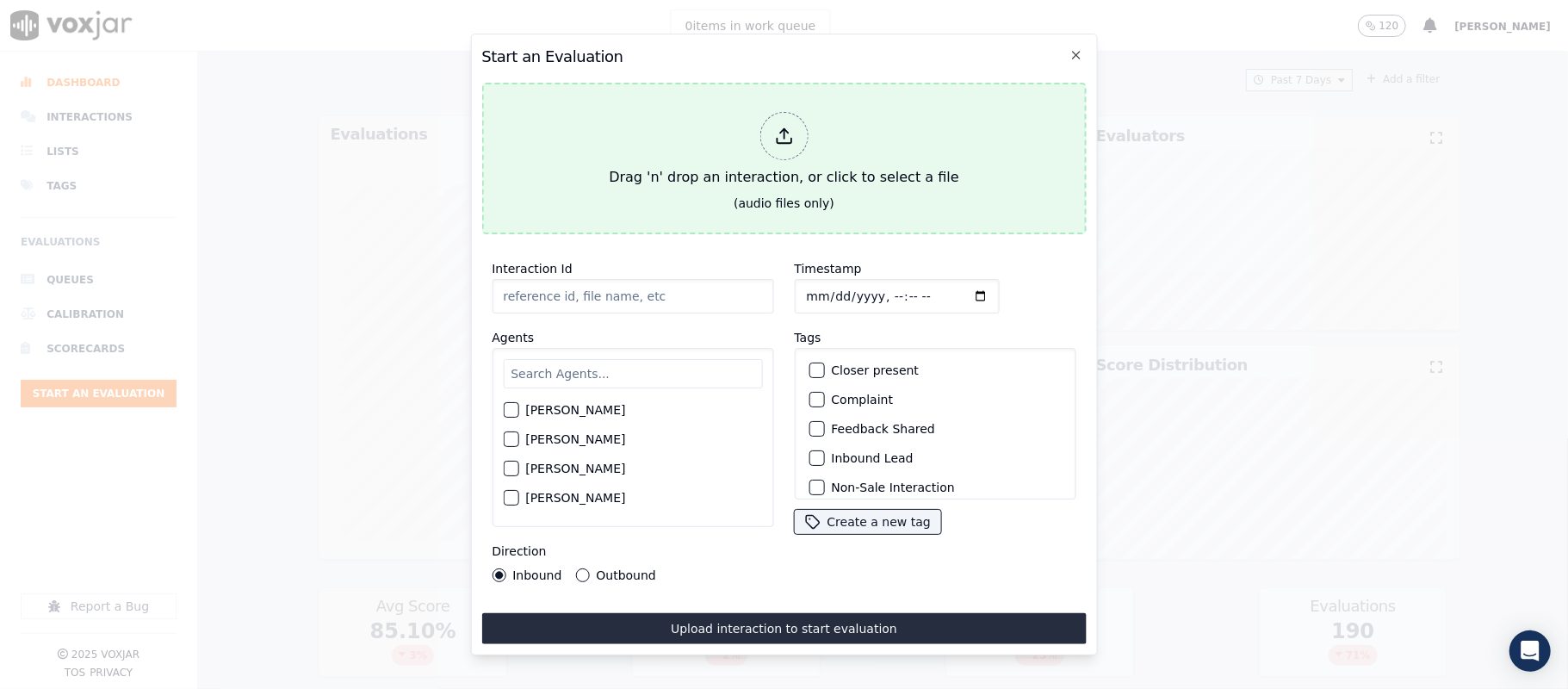
click at [792, 145] on div at bounding box center [783, 136] width 48 height 48
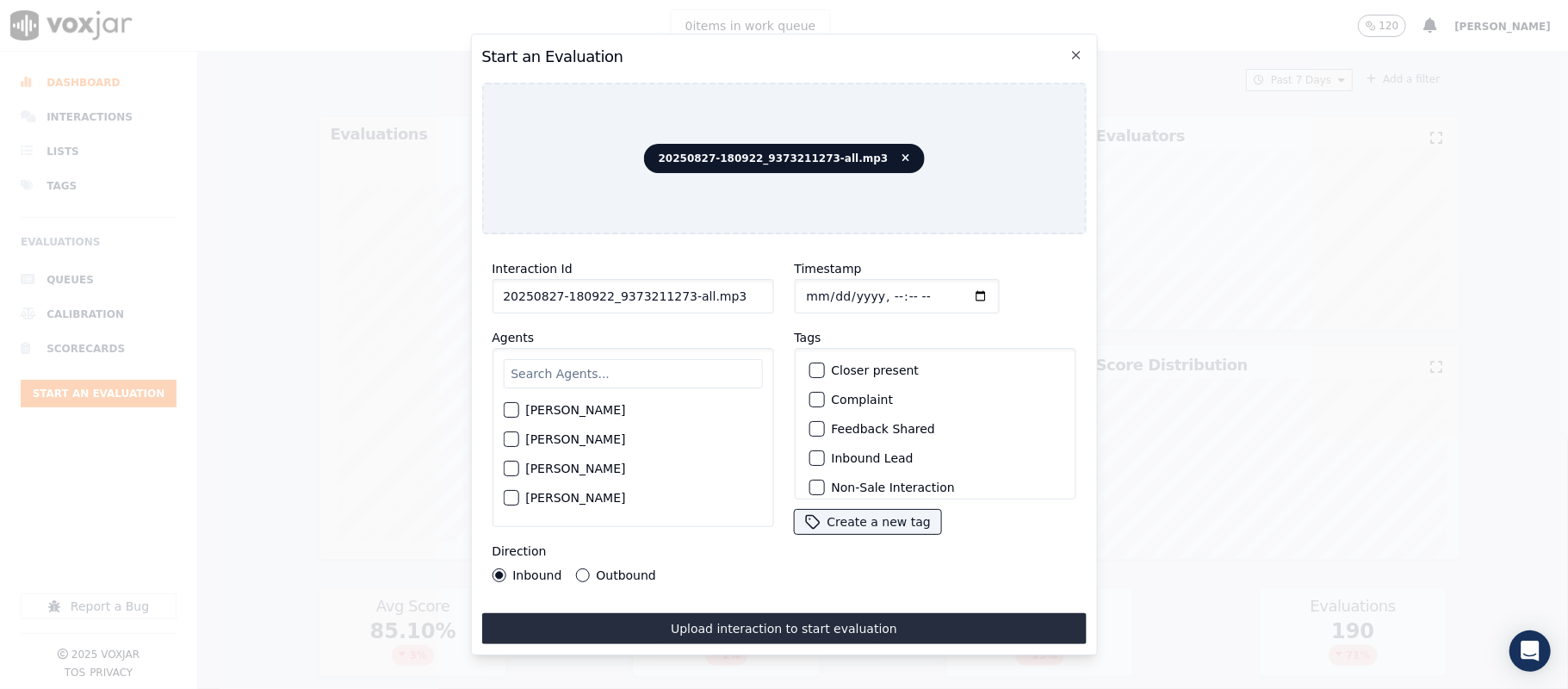
drag, startPoint x: 673, startPoint y: 286, endPoint x: 834, endPoint y: 279, distance: 161.2
click at [834, 279] on div "Interaction Id 20250827-180922_9373211273-all.mp3 Agents [PERSON_NAME] [PERSON_…" at bounding box center [783, 420] width 604 height 344
type input "20250827-180922_9373211273-C1"
click at [803, 286] on input "Timestamp" at bounding box center [897, 296] width 205 height 34
type input "[DATE]T22:23"
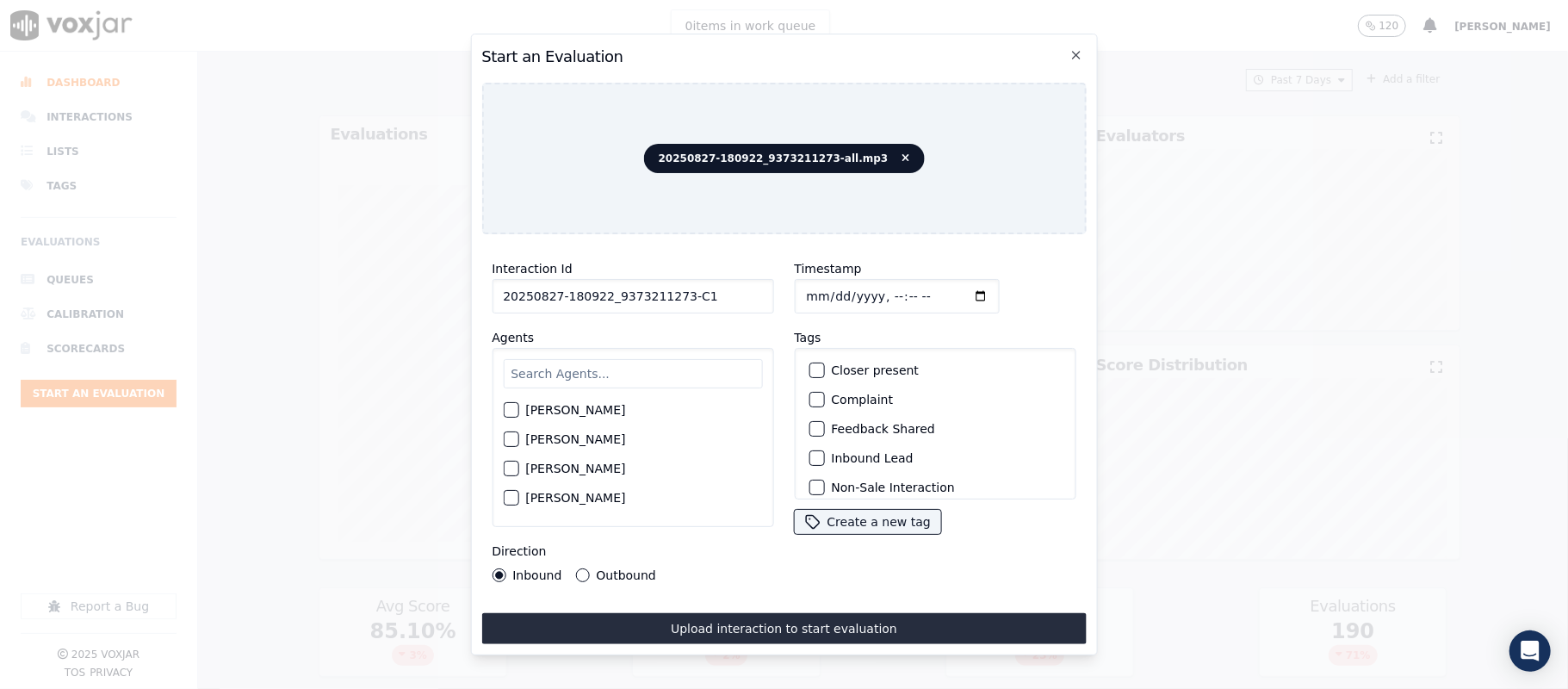
click at [810, 452] on div "button" at bounding box center [815, 457] width 12 height 12
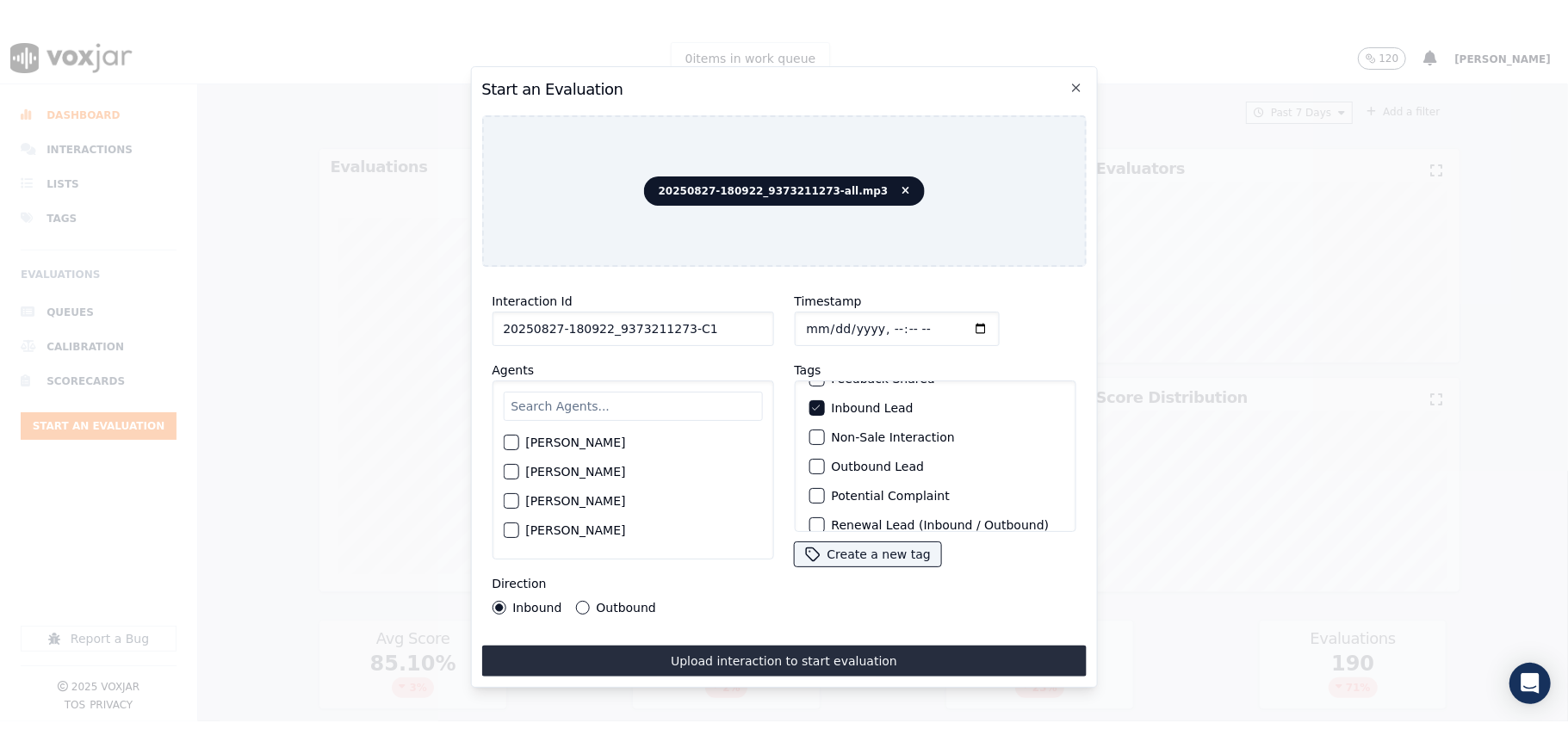
scroll to position [160, 0]
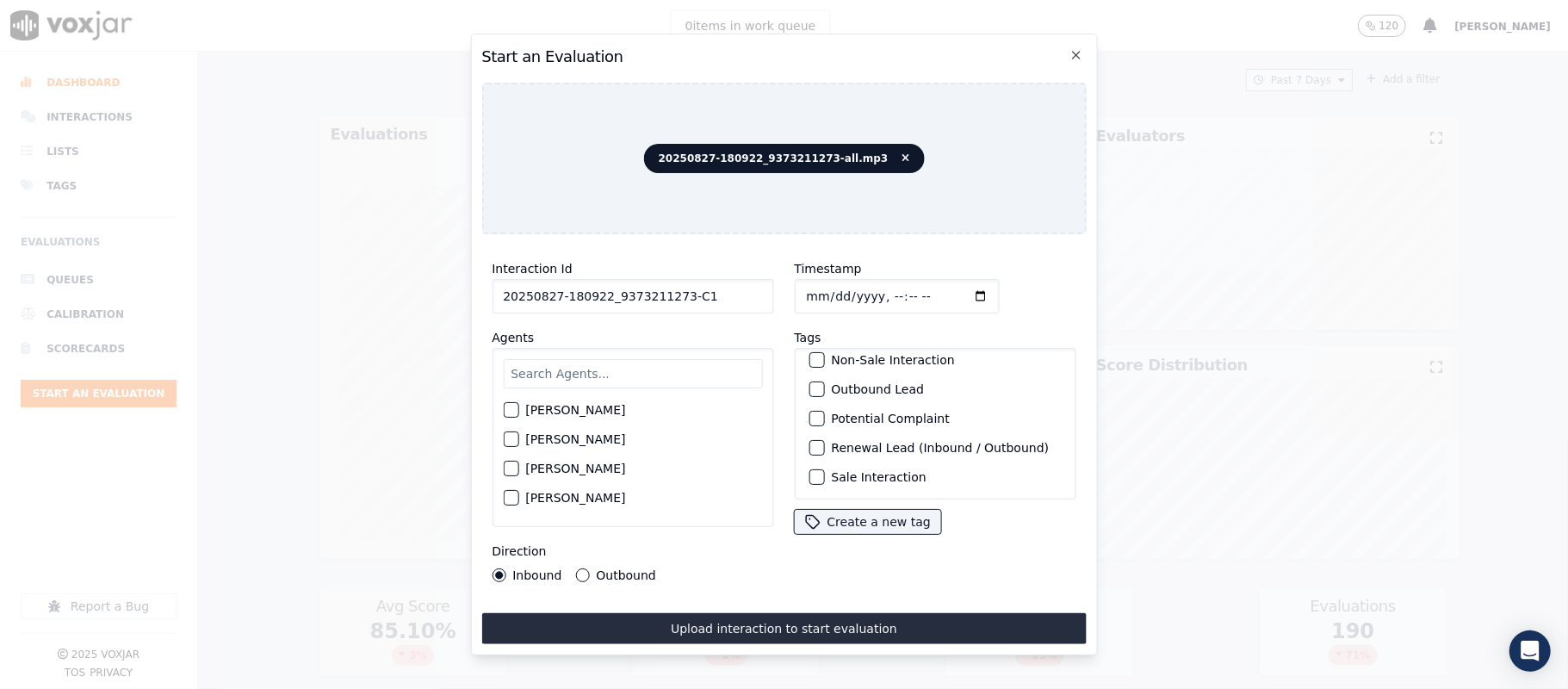
click at [810, 469] on button "Sale Interaction" at bounding box center [816, 477] width 16 height 16
click at [606, 370] on input "text" at bounding box center [632, 374] width 259 height 30
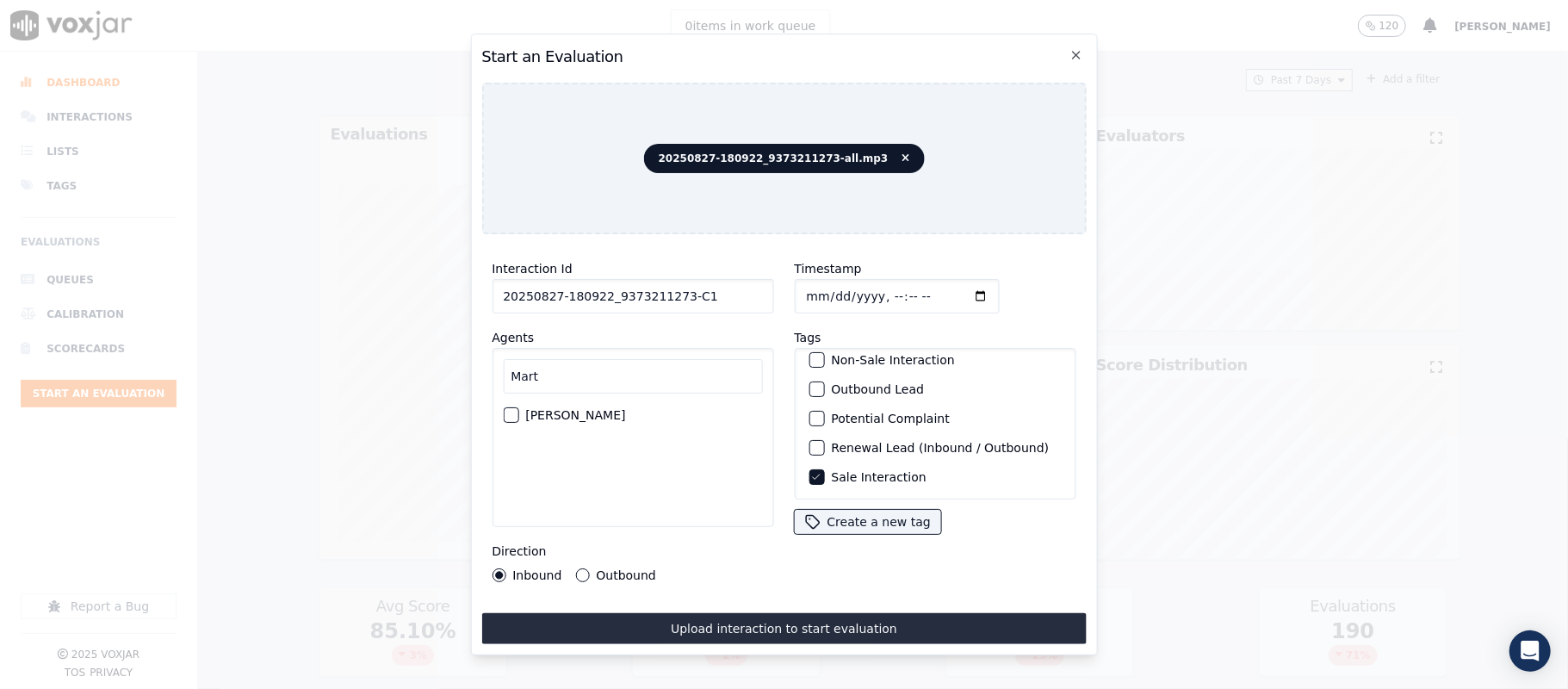
type input "Mart"
click at [516, 409] on div "button" at bounding box center [509, 414] width 12 height 12
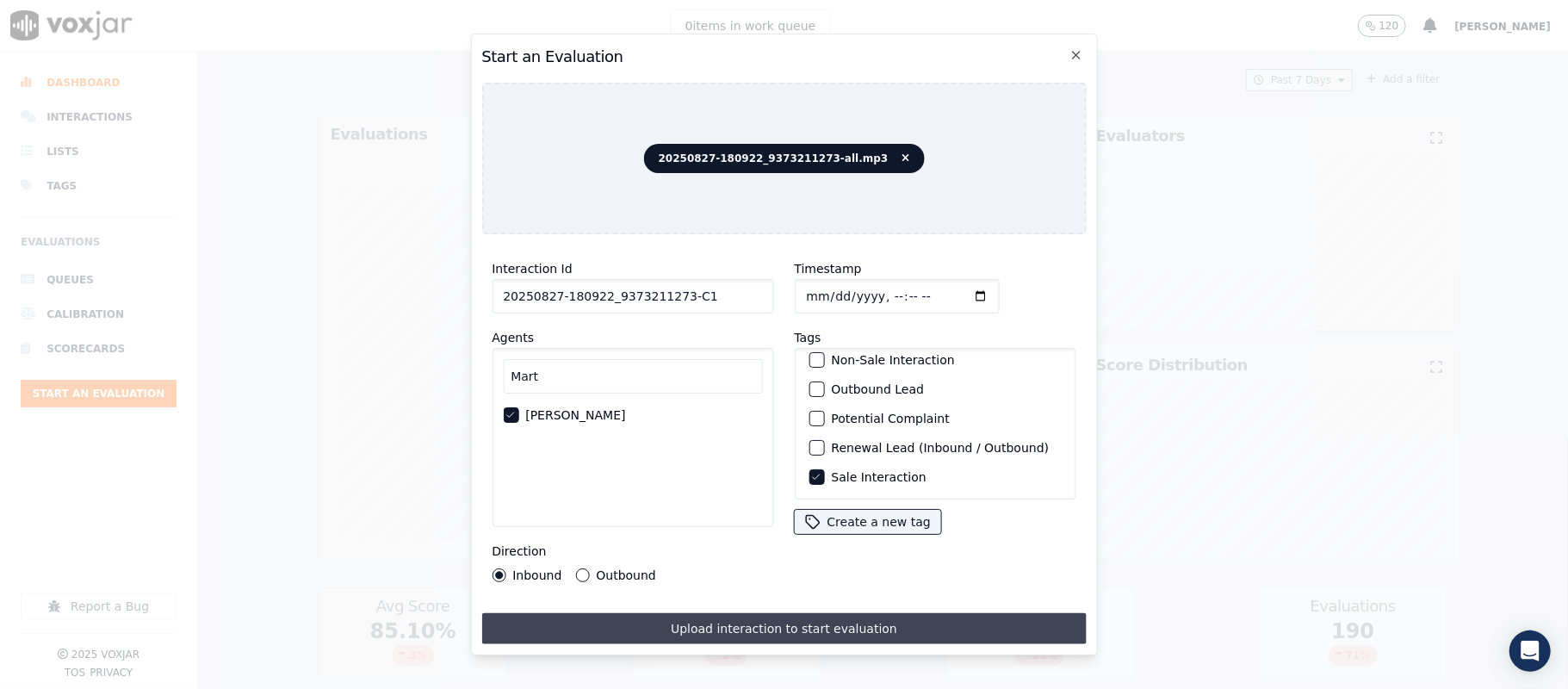
click at [724, 615] on button "Upload interaction to start evaluation" at bounding box center [783, 629] width 604 height 31
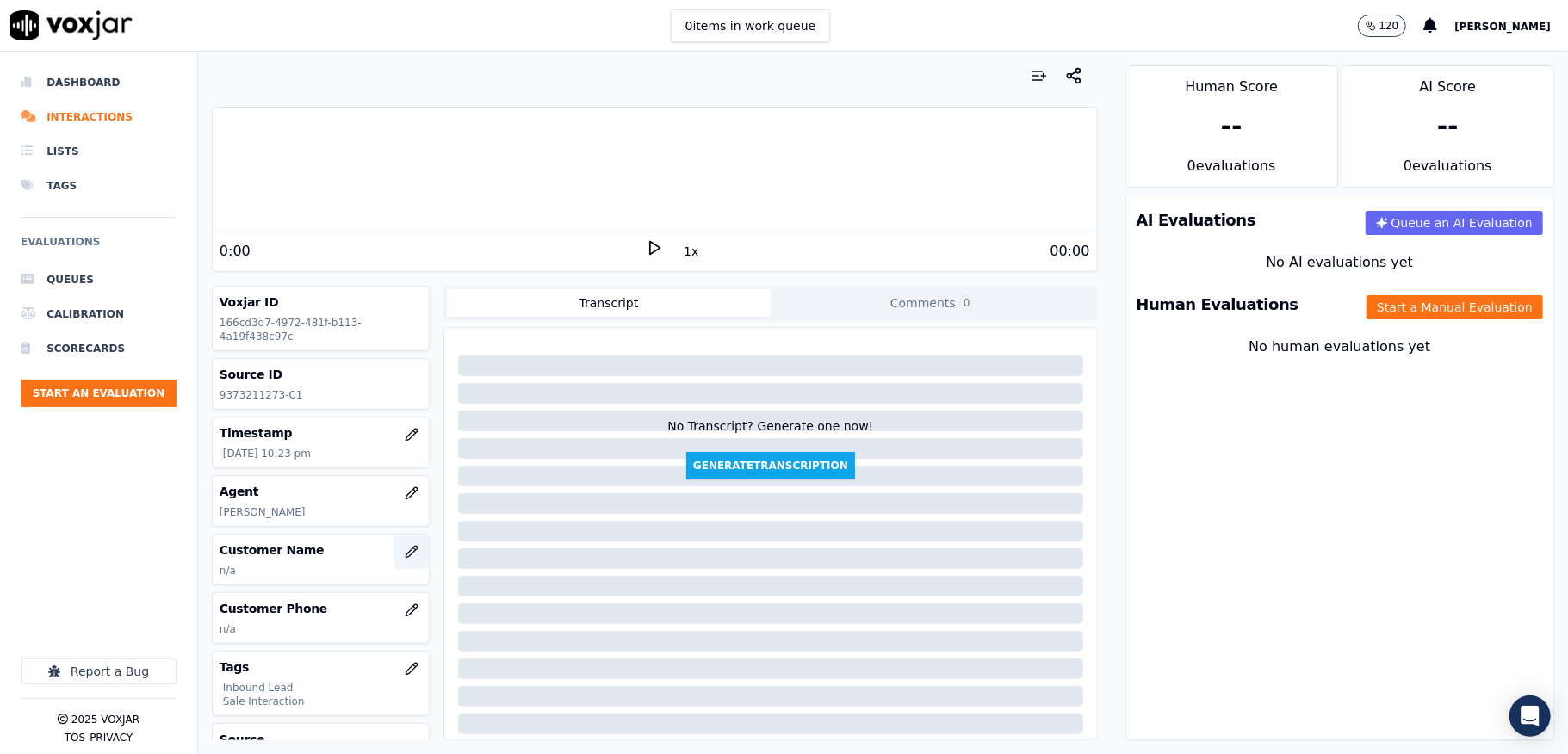
click at [405, 552] on icon "button" at bounding box center [411, 551] width 14 height 14
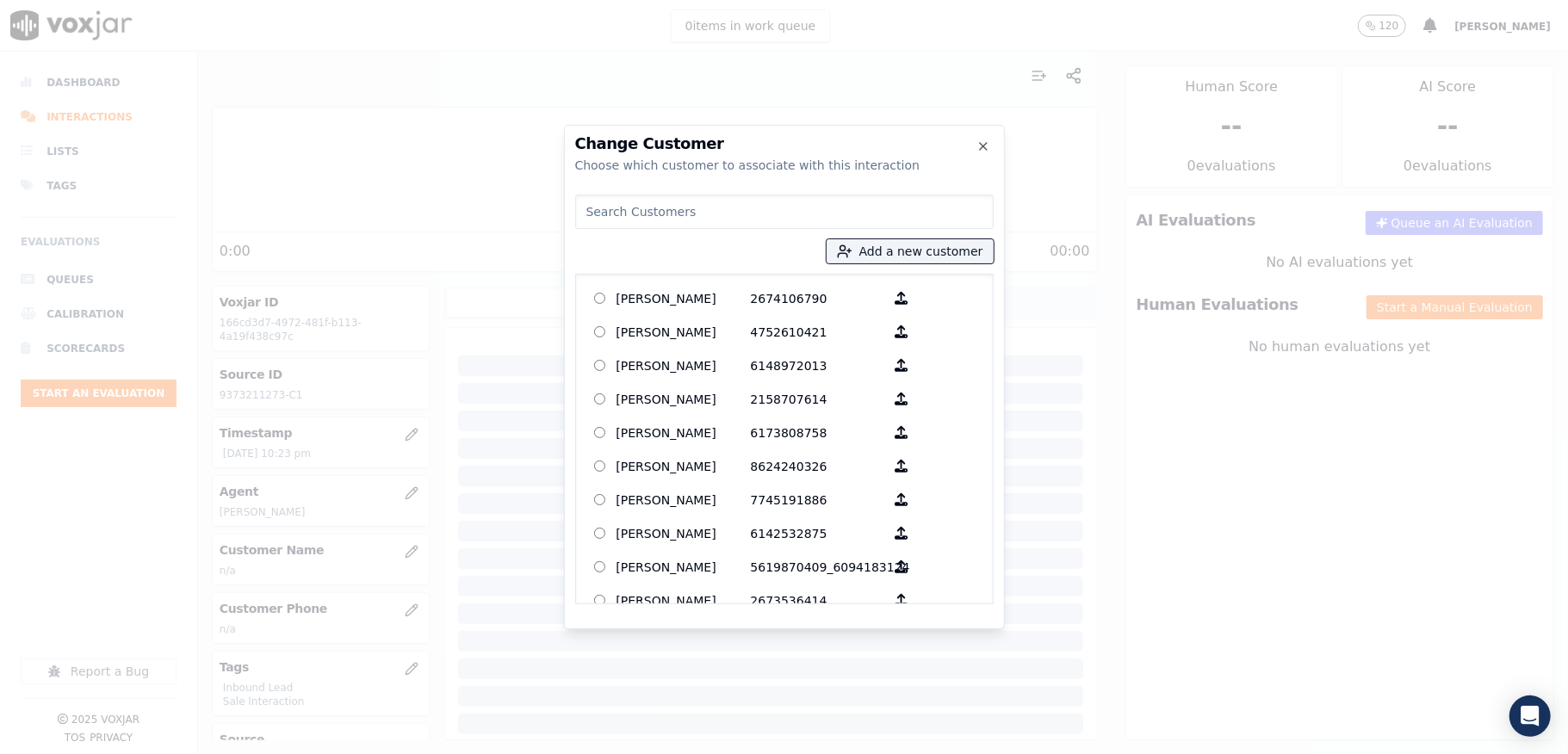
type input "[PERSON_NAME]"
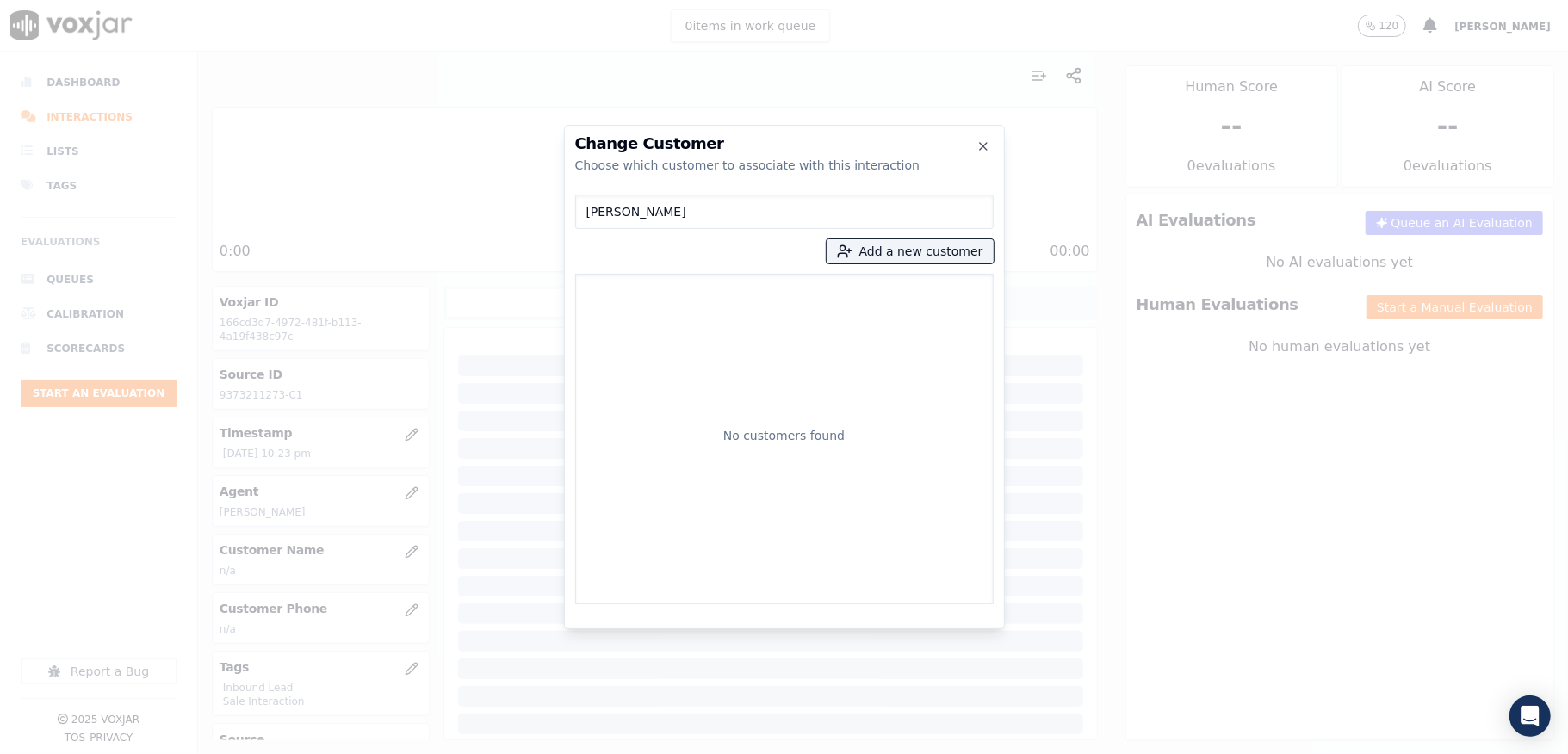
drag, startPoint x: 703, startPoint y: 208, endPoint x: 535, endPoint y: 210, distance: 168.0
click at [535, 753] on div "Change Customer Choose which customer to associate with this interaction [PERSO…" at bounding box center [784, 754] width 1568 height 0
click at [896, 245] on button "Add a new customer" at bounding box center [909, 252] width 167 height 24
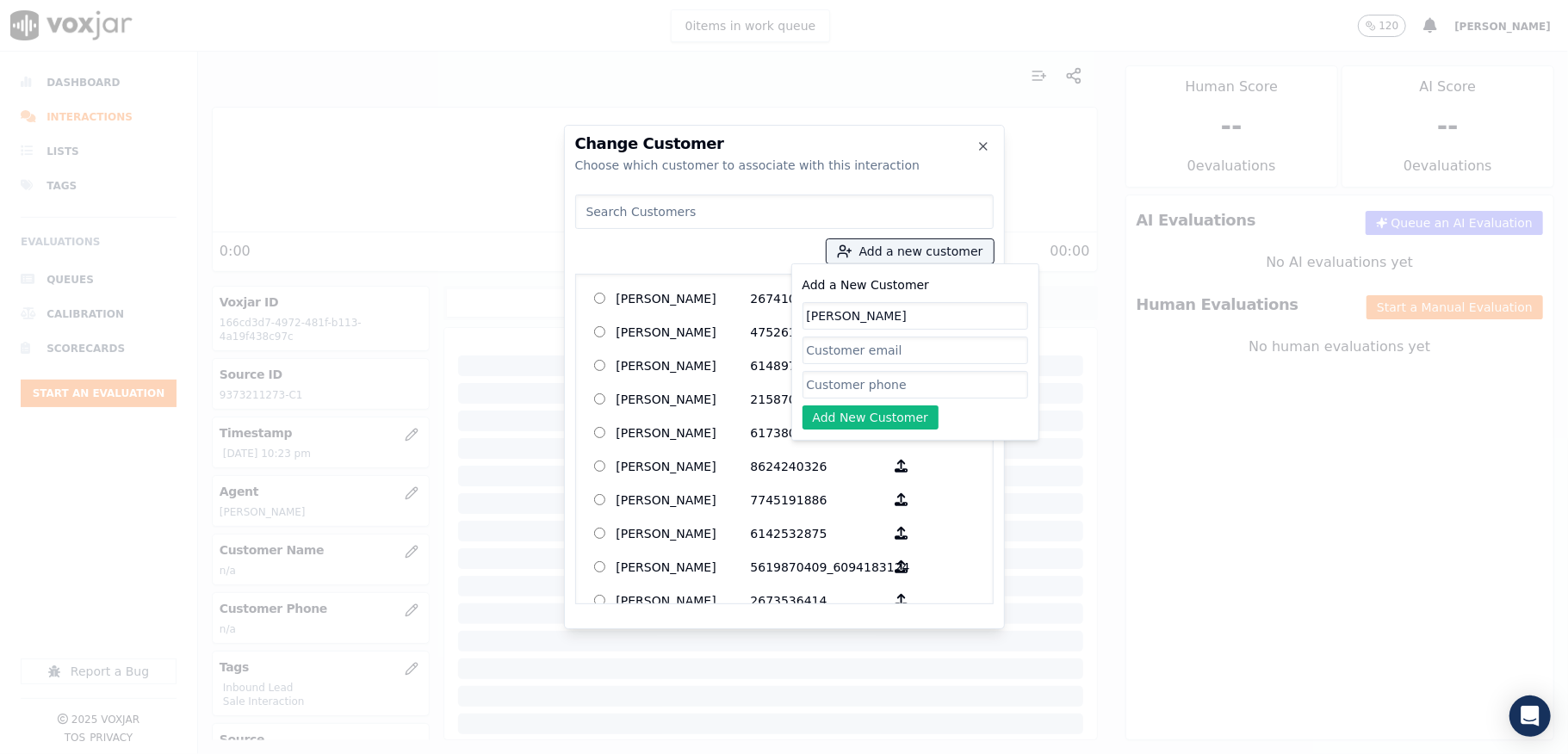
type input "[PERSON_NAME]"
click at [828, 389] on input "Add a New Customer" at bounding box center [915, 384] width 226 height 28
paste input "9373211273"
type input "9373211273"
click at [831, 420] on button "Add New Customer" at bounding box center [871, 418] width 137 height 24
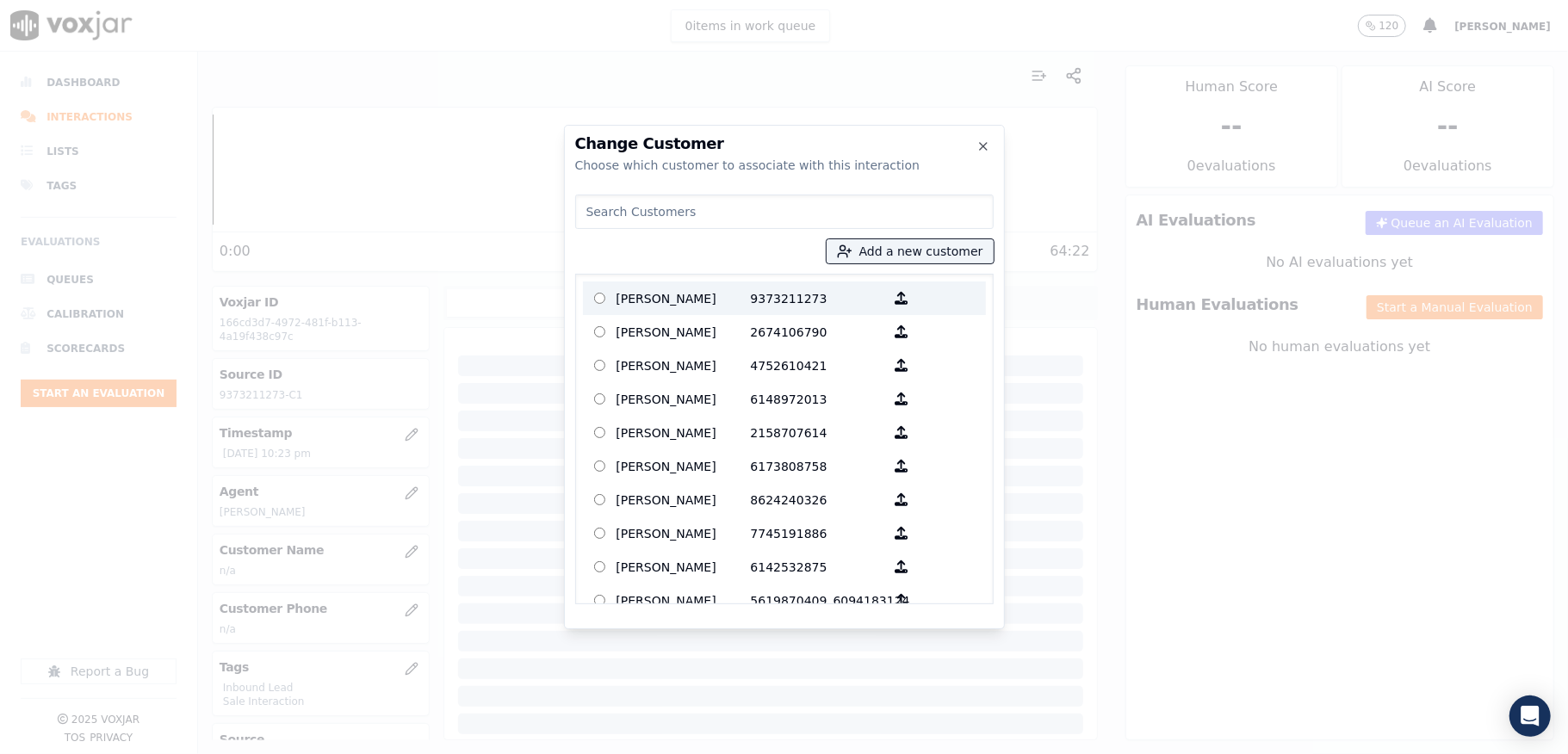
click at [707, 310] on p "[PERSON_NAME]" at bounding box center [683, 298] width 135 height 27
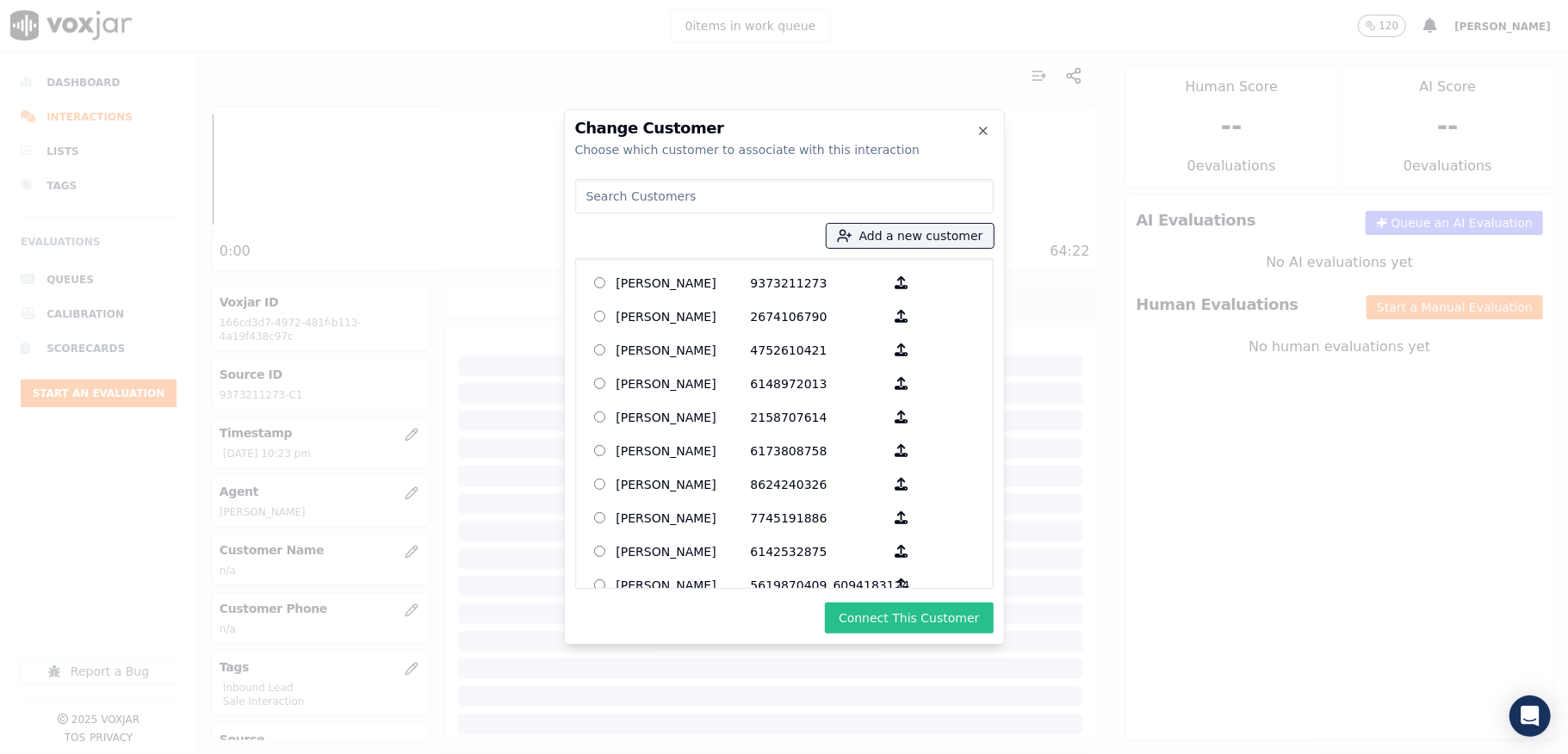
click at [933, 630] on button "Connect This Customer" at bounding box center [909, 619] width 168 height 31
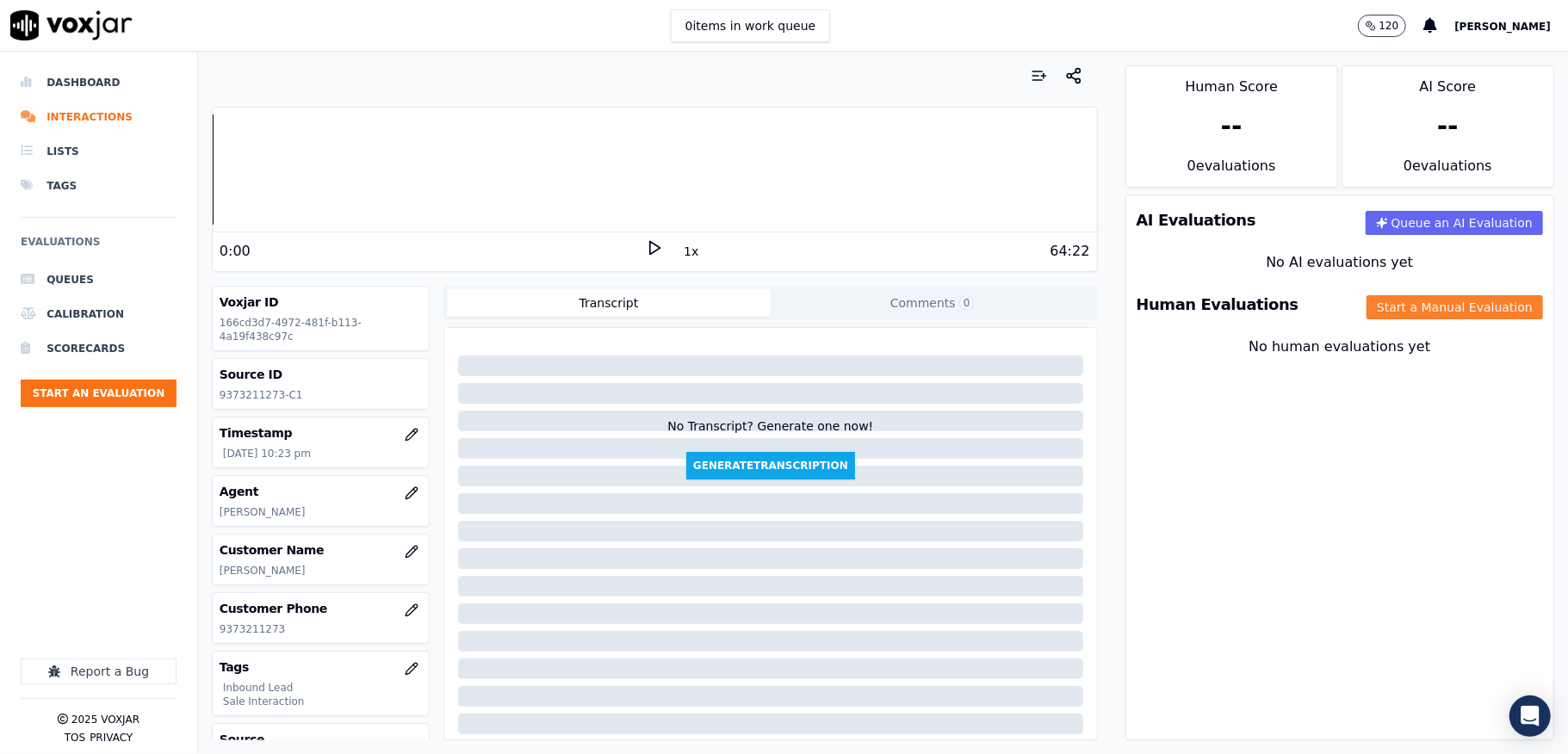
click at [1367, 312] on button "Start a Manual Evaluation" at bounding box center [1455, 307] width 176 height 24
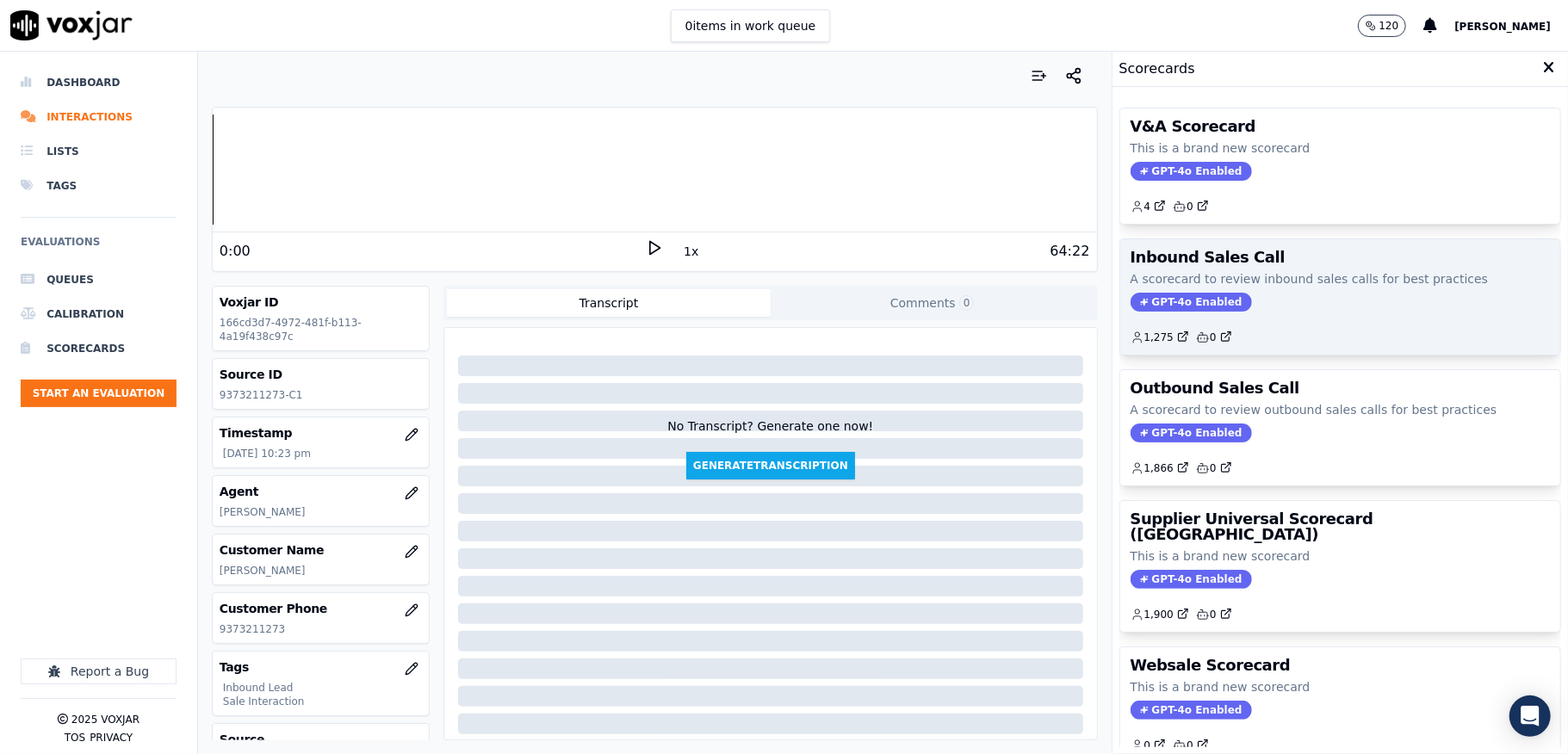
click at [1148, 306] on span "GPT-4o Enabled" at bounding box center [1192, 301] width 122 height 19
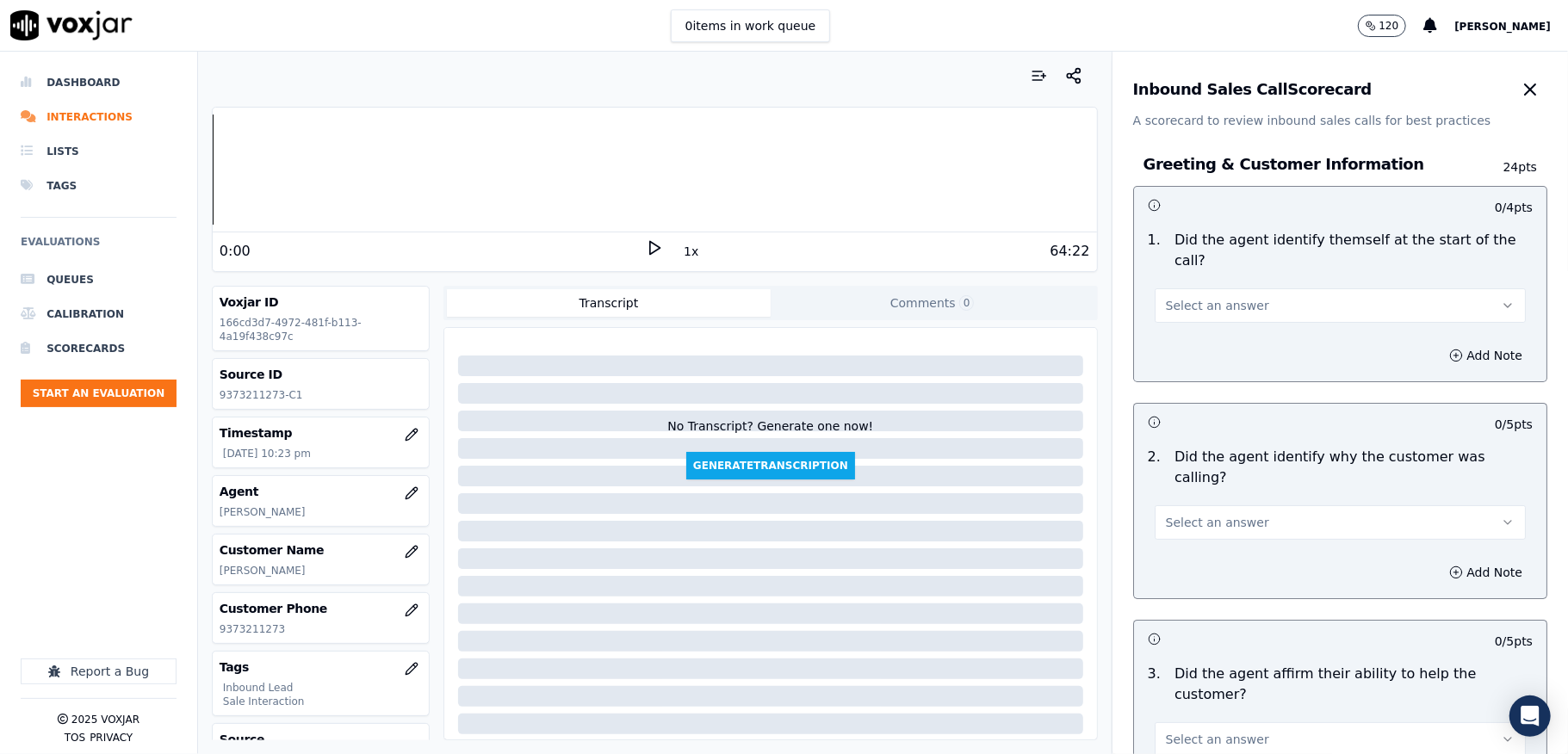
click at [1185, 300] on span "Select an answer" at bounding box center [1218, 305] width 103 height 18
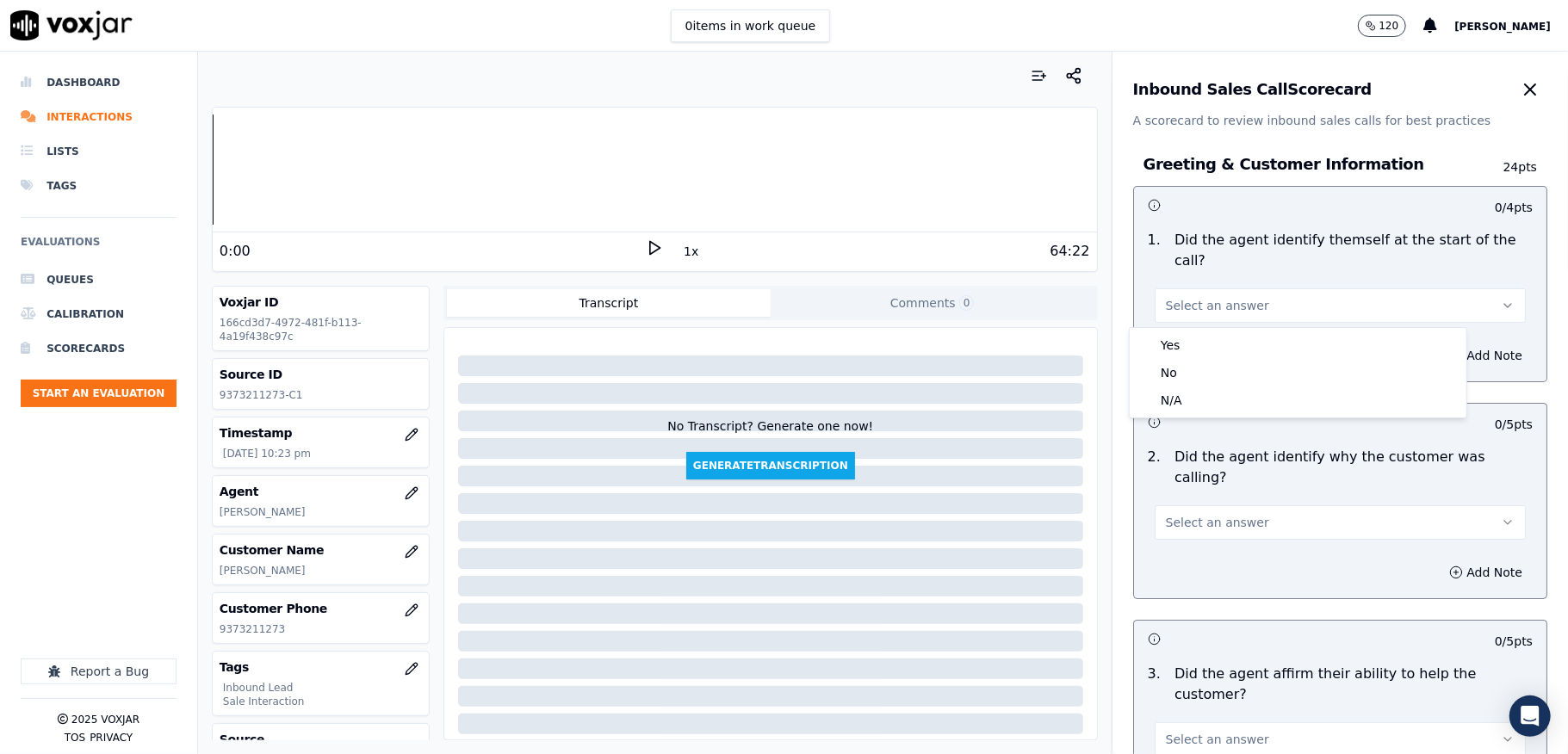
click at [1182, 332] on div "Yes" at bounding box center [1299, 345] width 330 height 28
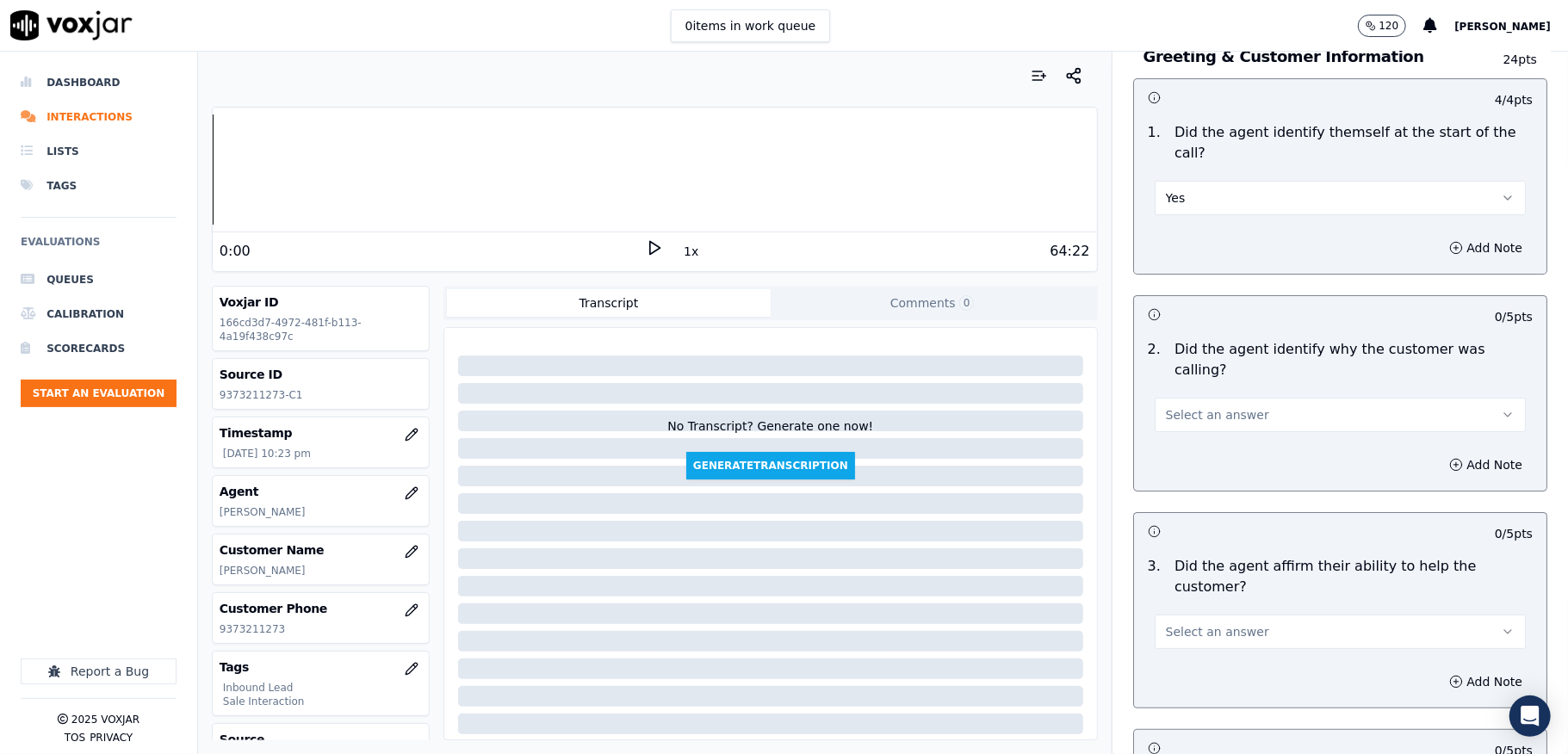
scroll to position [229, 0]
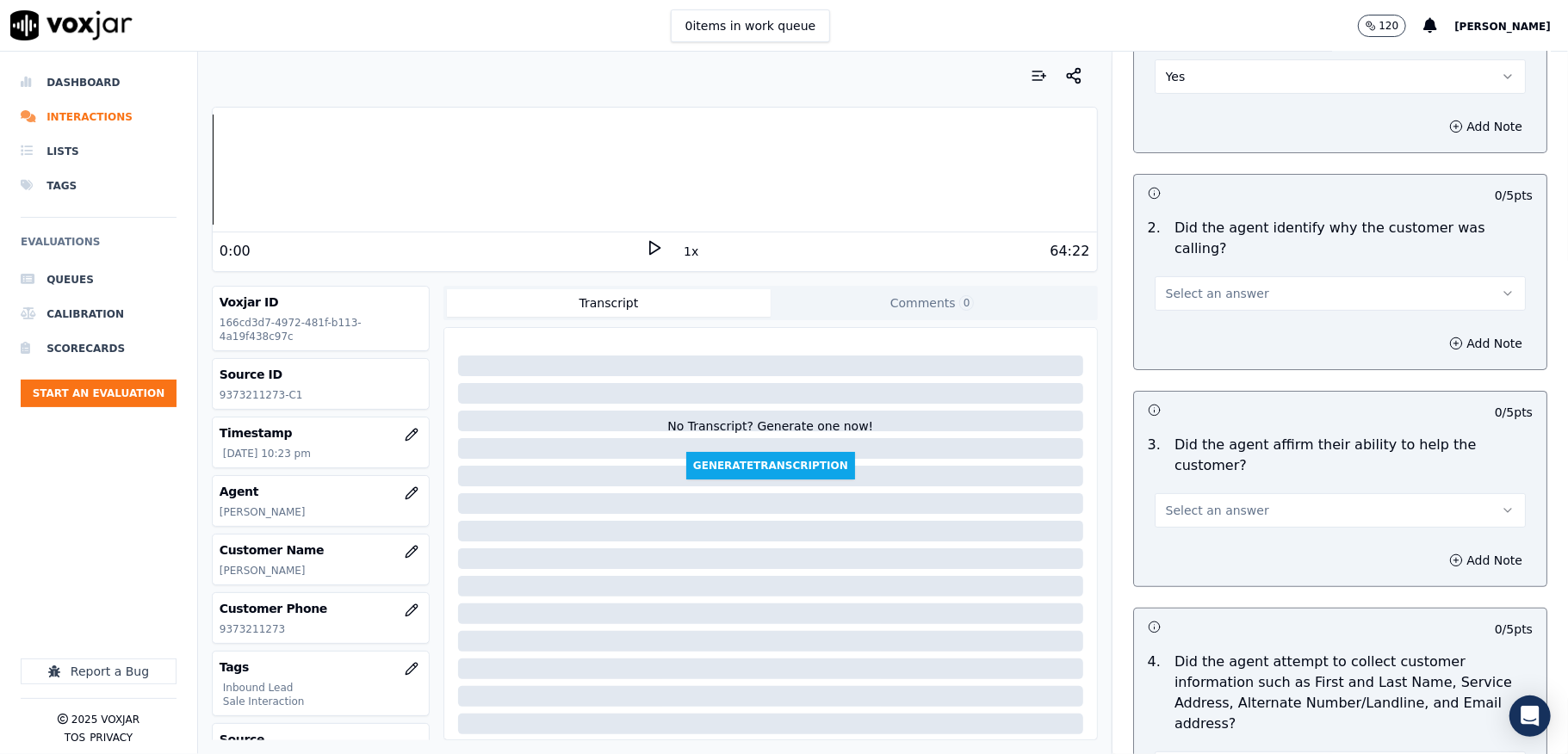
click at [1193, 283] on button "Select an answer" at bounding box center [1340, 293] width 371 height 34
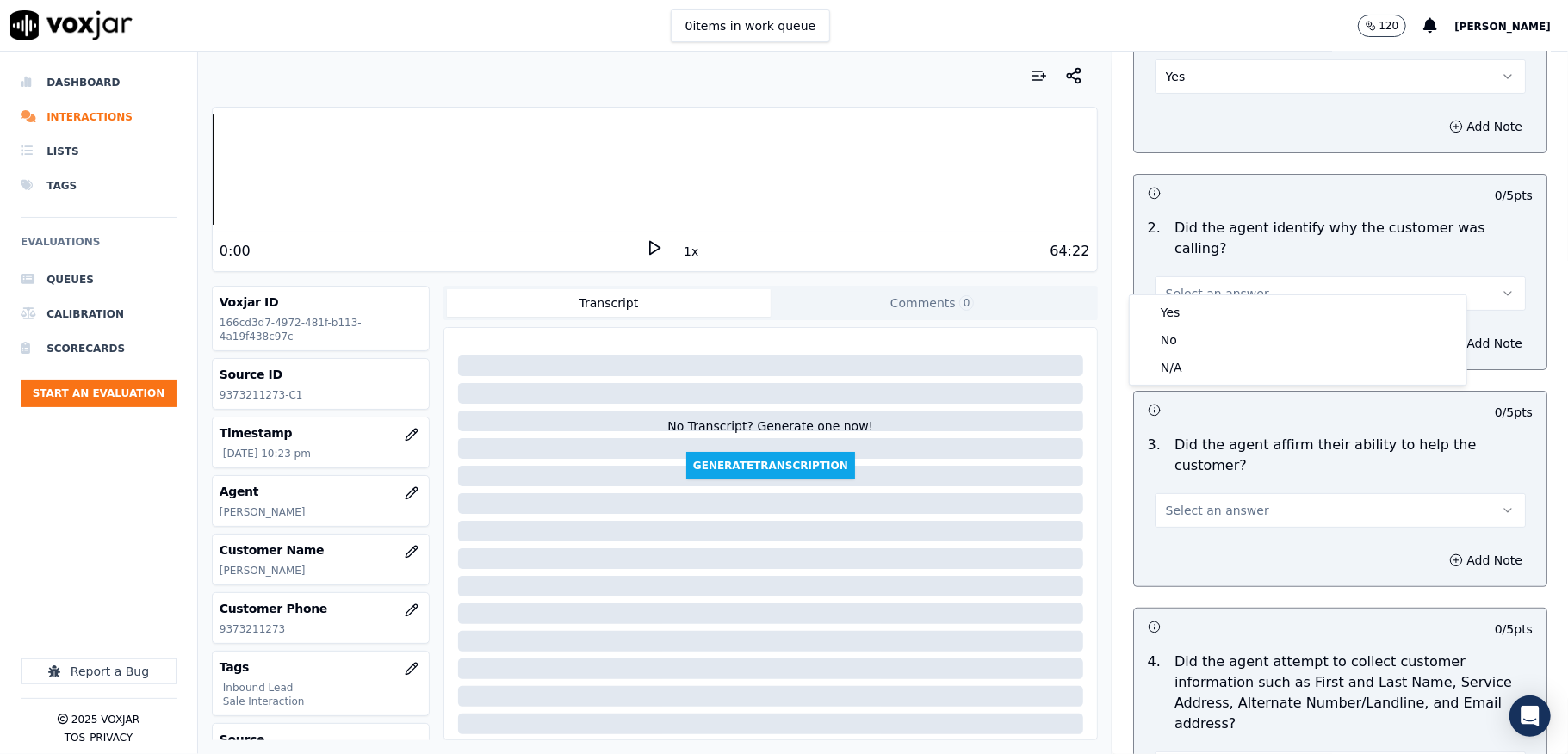
click at [1193, 299] on div "Yes" at bounding box center [1299, 312] width 330 height 28
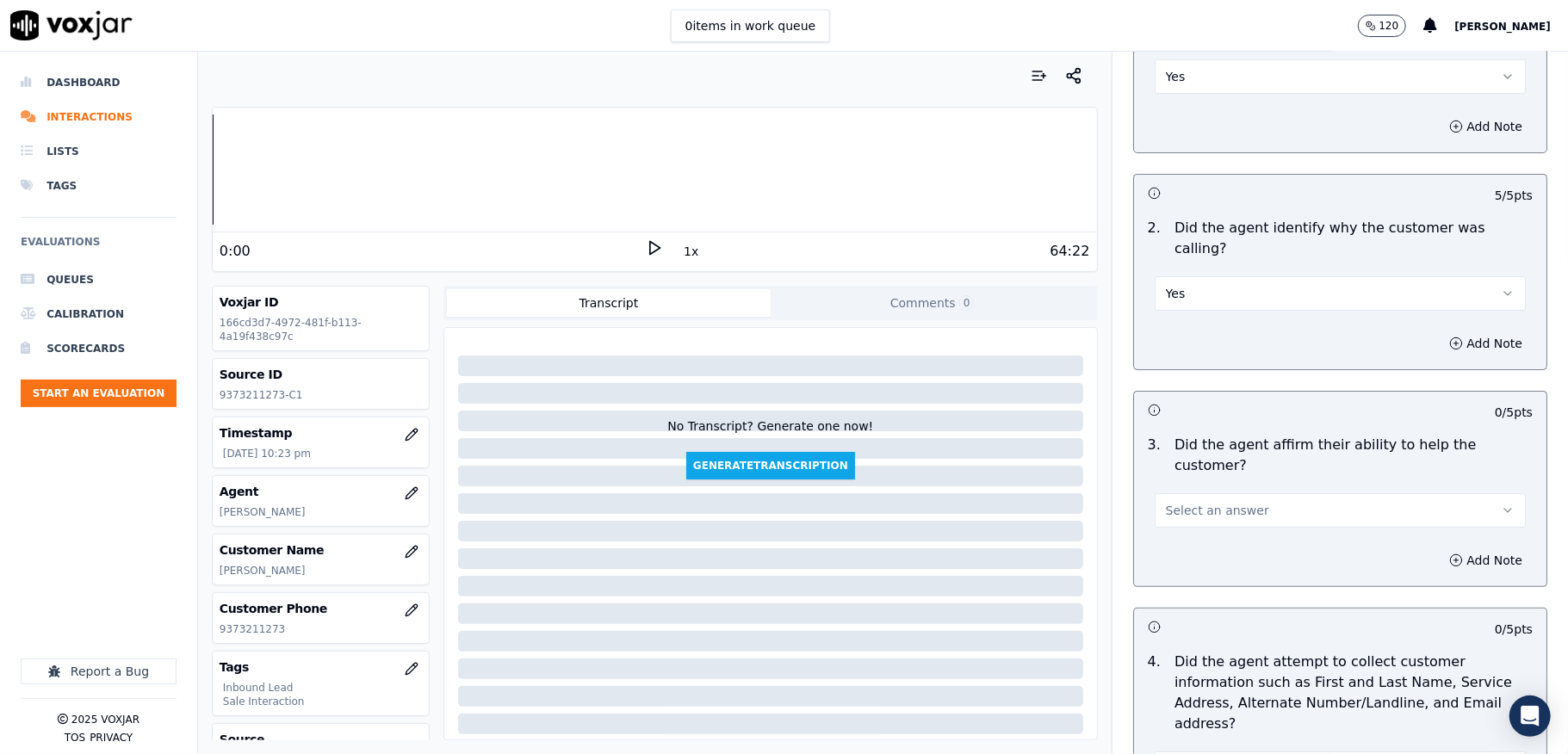
drag, startPoint x: 1189, startPoint y: 487, endPoint x: 1189, endPoint y: 501, distance: 14.0
click at [1189, 501] on span "Select an answer" at bounding box center [1218, 510] width 103 height 18
click at [1185, 530] on div "Yes" at bounding box center [1299, 529] width 330 height 28
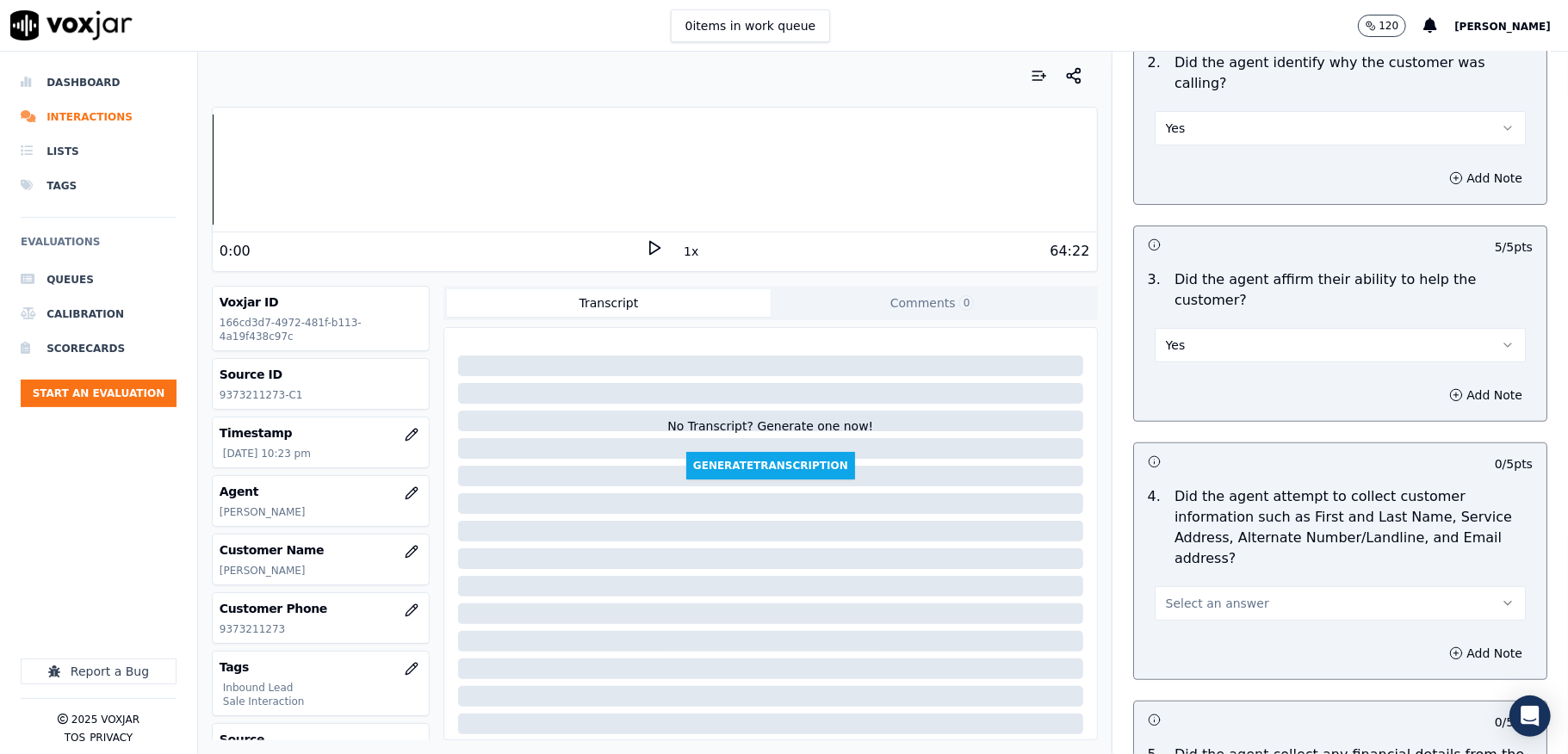
scroll to position [573, 0]
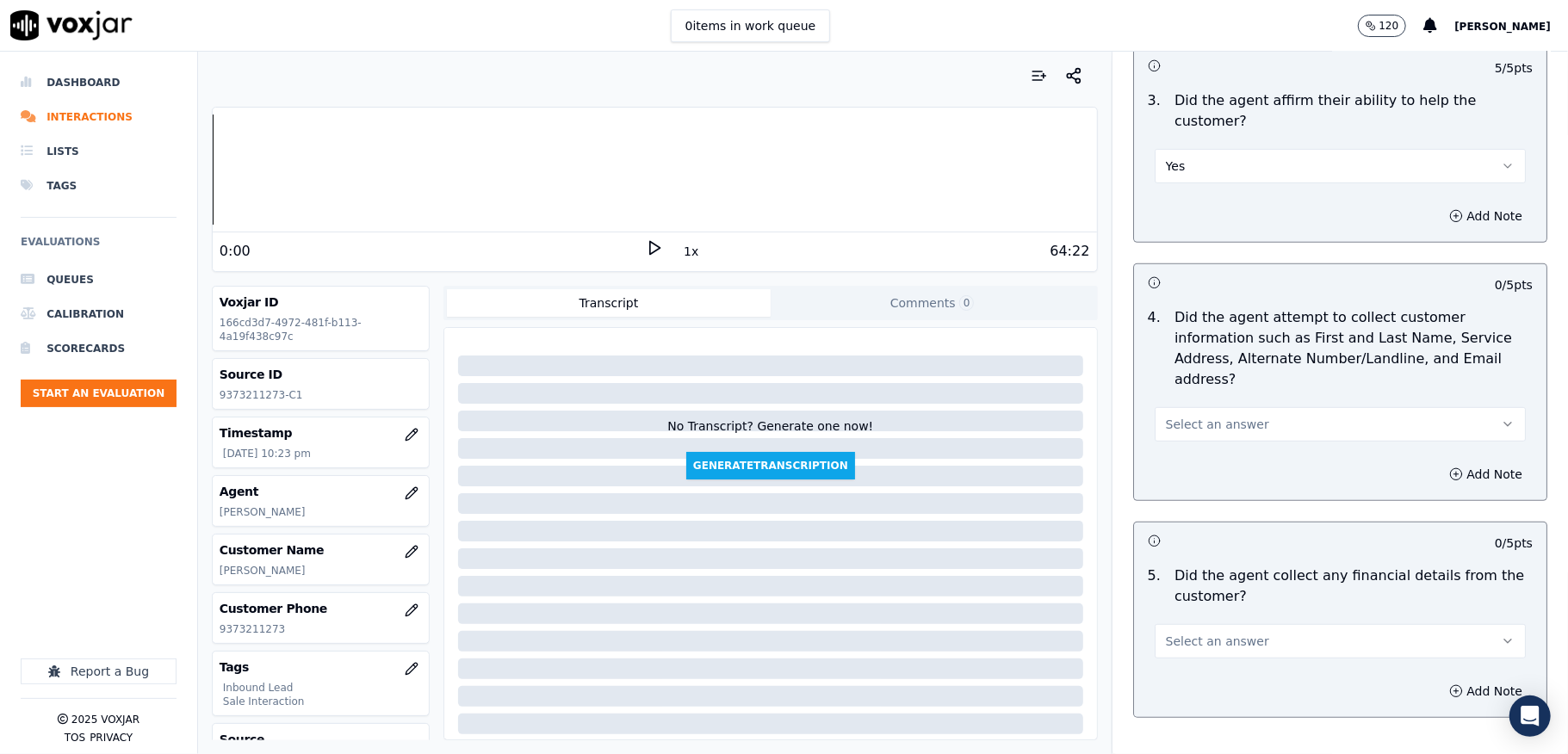
click at [1214, 416] on span "Select an answer" at bounding box center [1218, 424] width 103 height 18
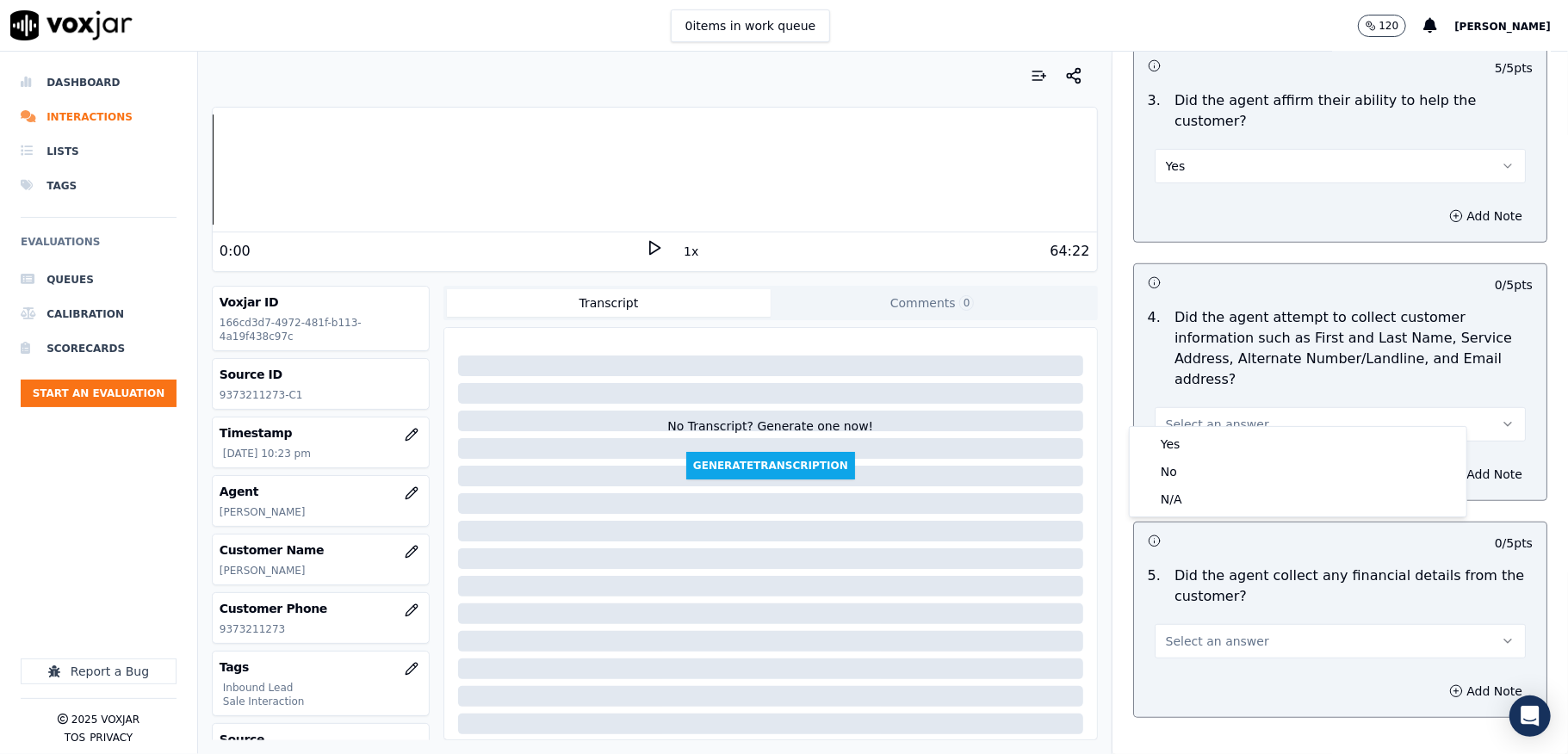
click at [1203, 430] on div "Yes" at bounding box center [1299, 444] width 330 height 28
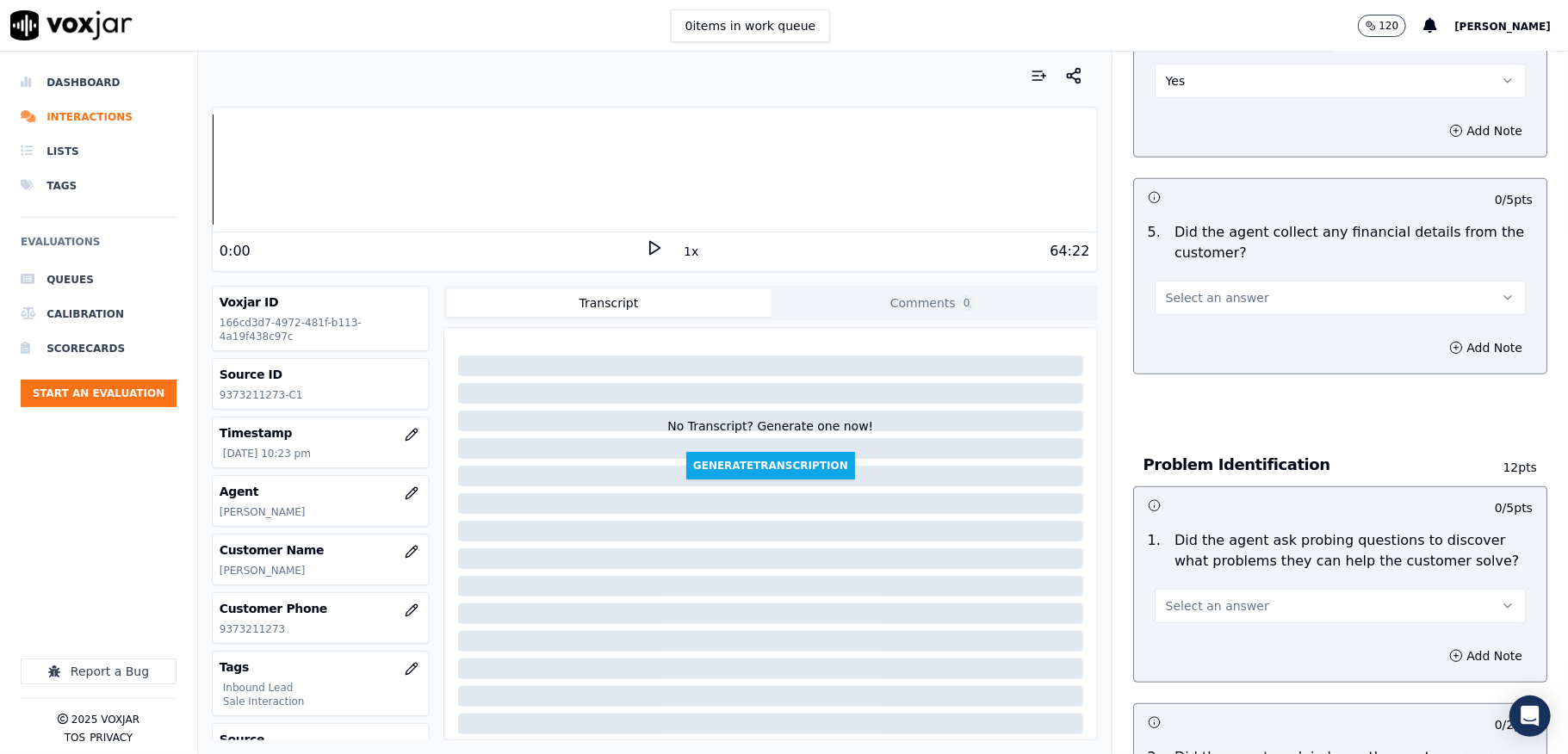
scroll to position [917, 0]
click at [1217, 289] on span "Select an answer" at bounding box center [1218, 297] width 103 height 18
click at [1190, 344] on div "No" at bounding box center [1299, 345] width 330 height 28
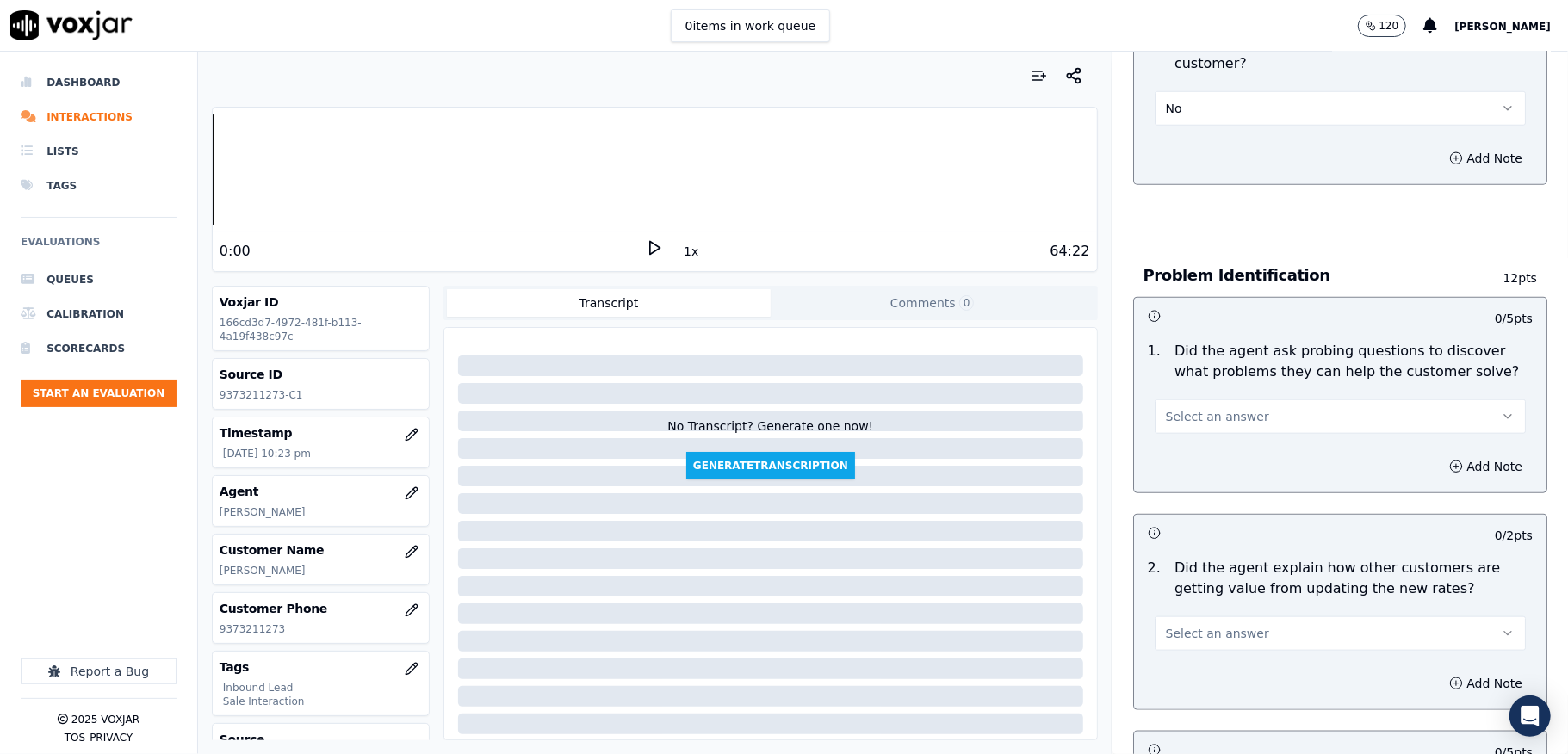
scroll to position [1148, 0]
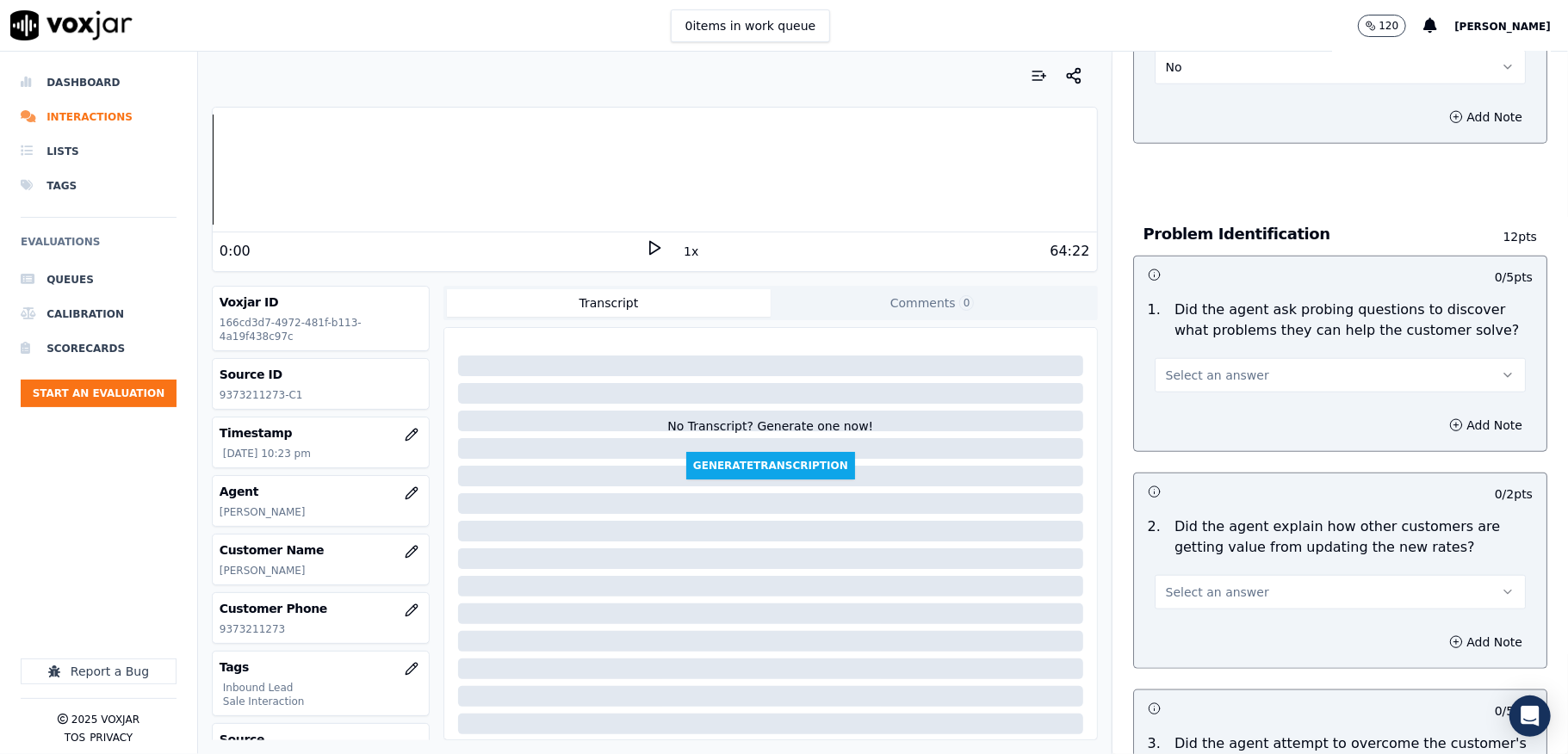
click at [1206, 367] on span "Select an answer" at bounding box center [1218, 375] width 103 height 18
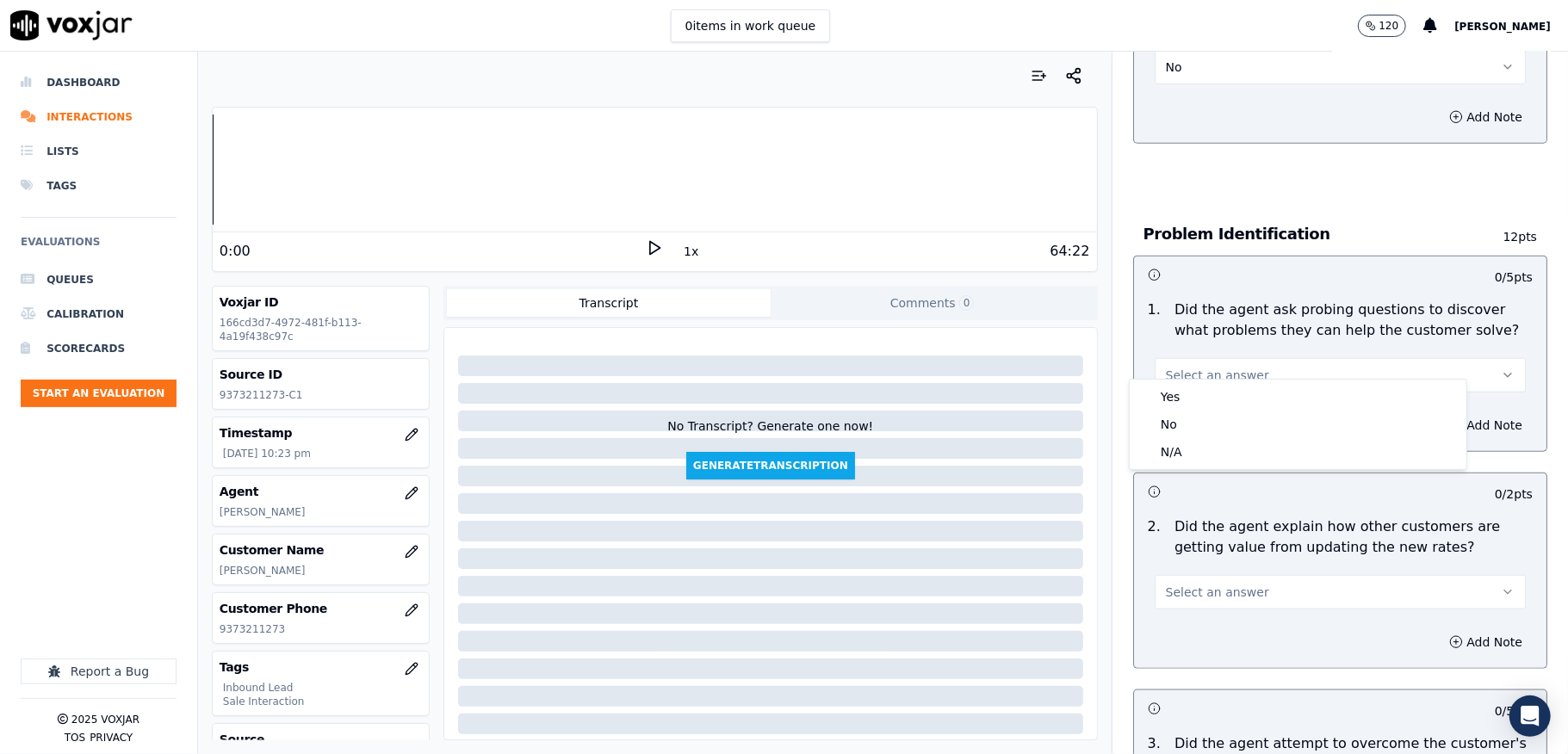
click at [1201, 383] on div "Yes No N/A" at bounding box center [1298, 424] width 337 height 89
click at [1200, 394] on div "Yes" at bounding box center [1299, 396] width 330 height 28
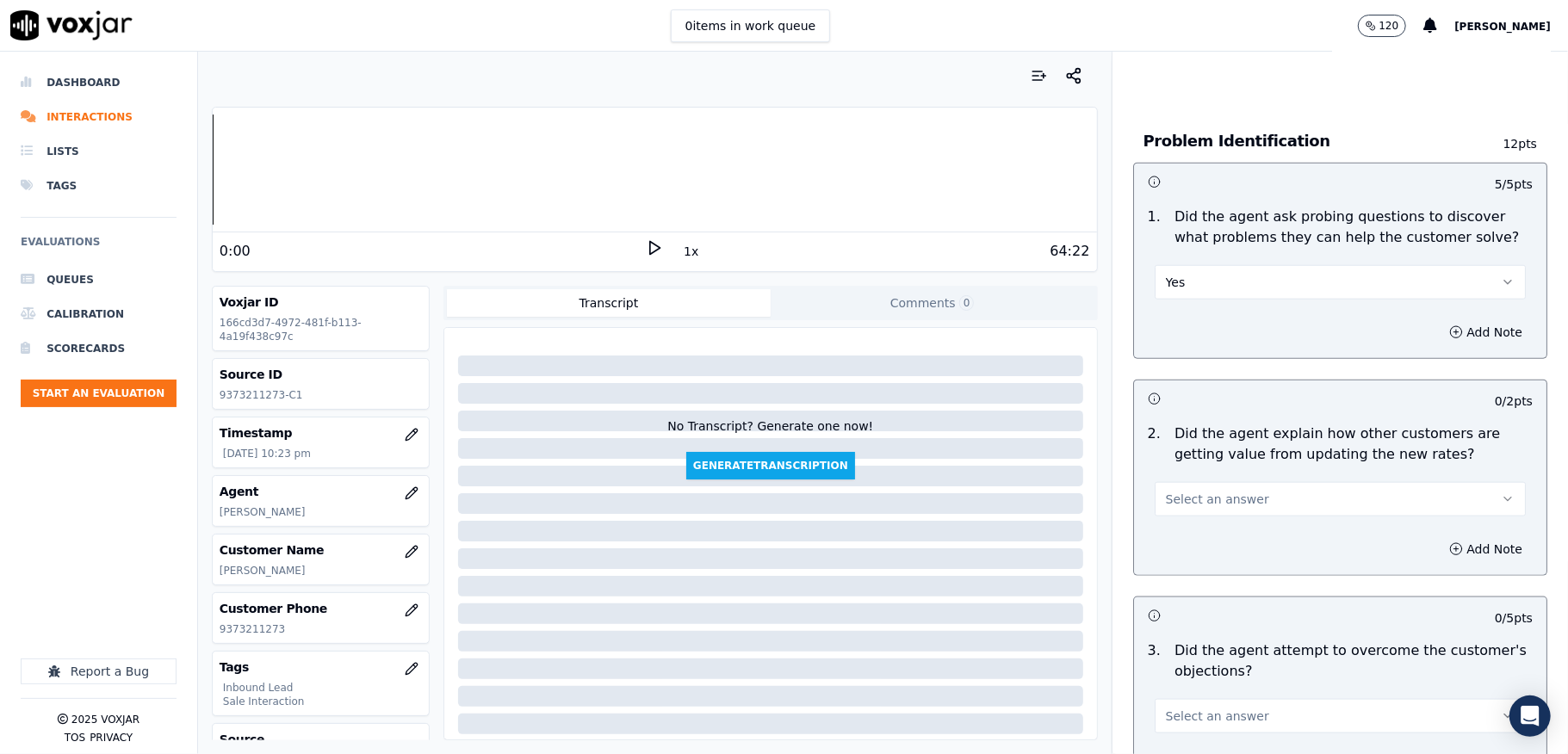
scroll to position [1377, 0]
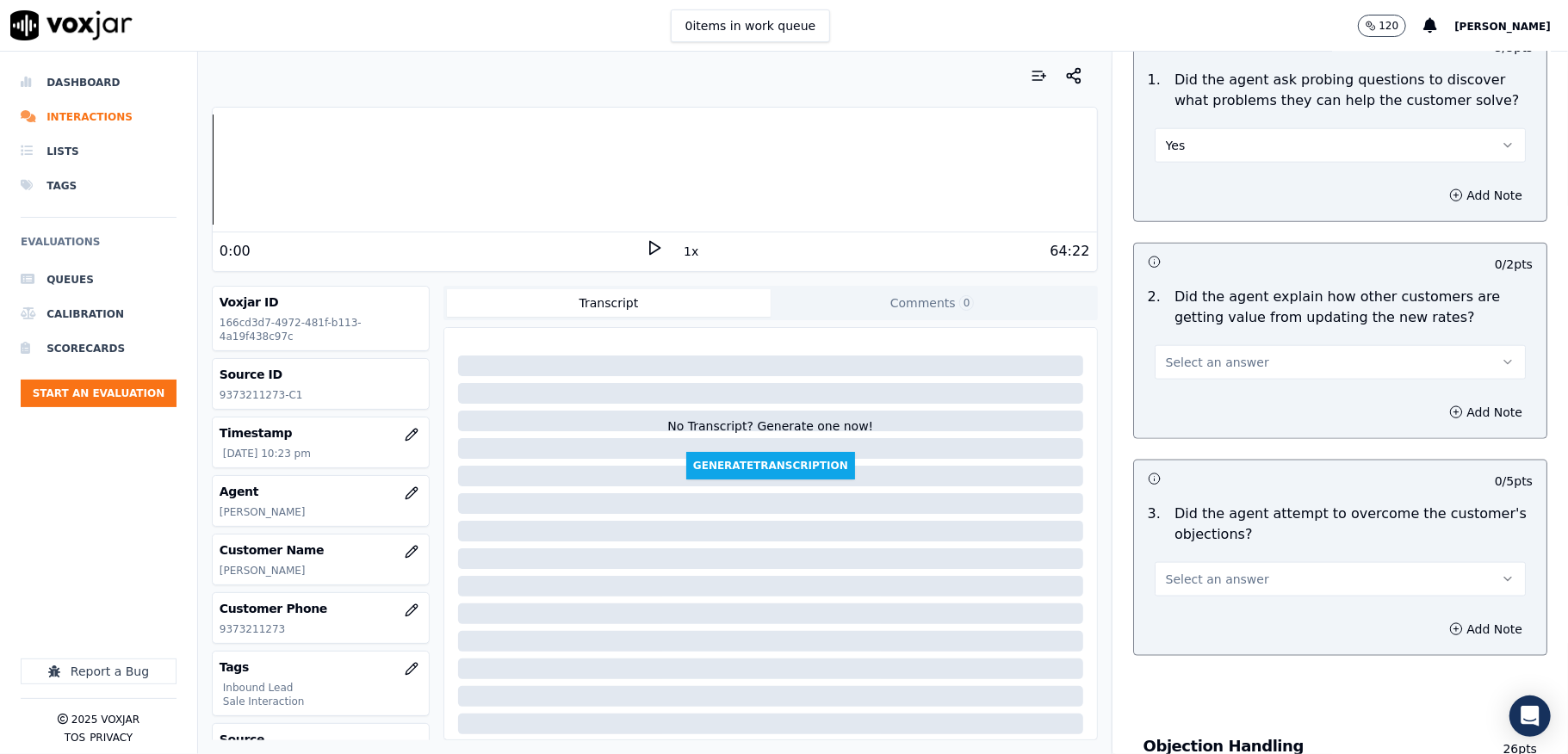
click at [1210, 354] on span "Select an answer" at bounding box center [1218, 362] width 103 height 18
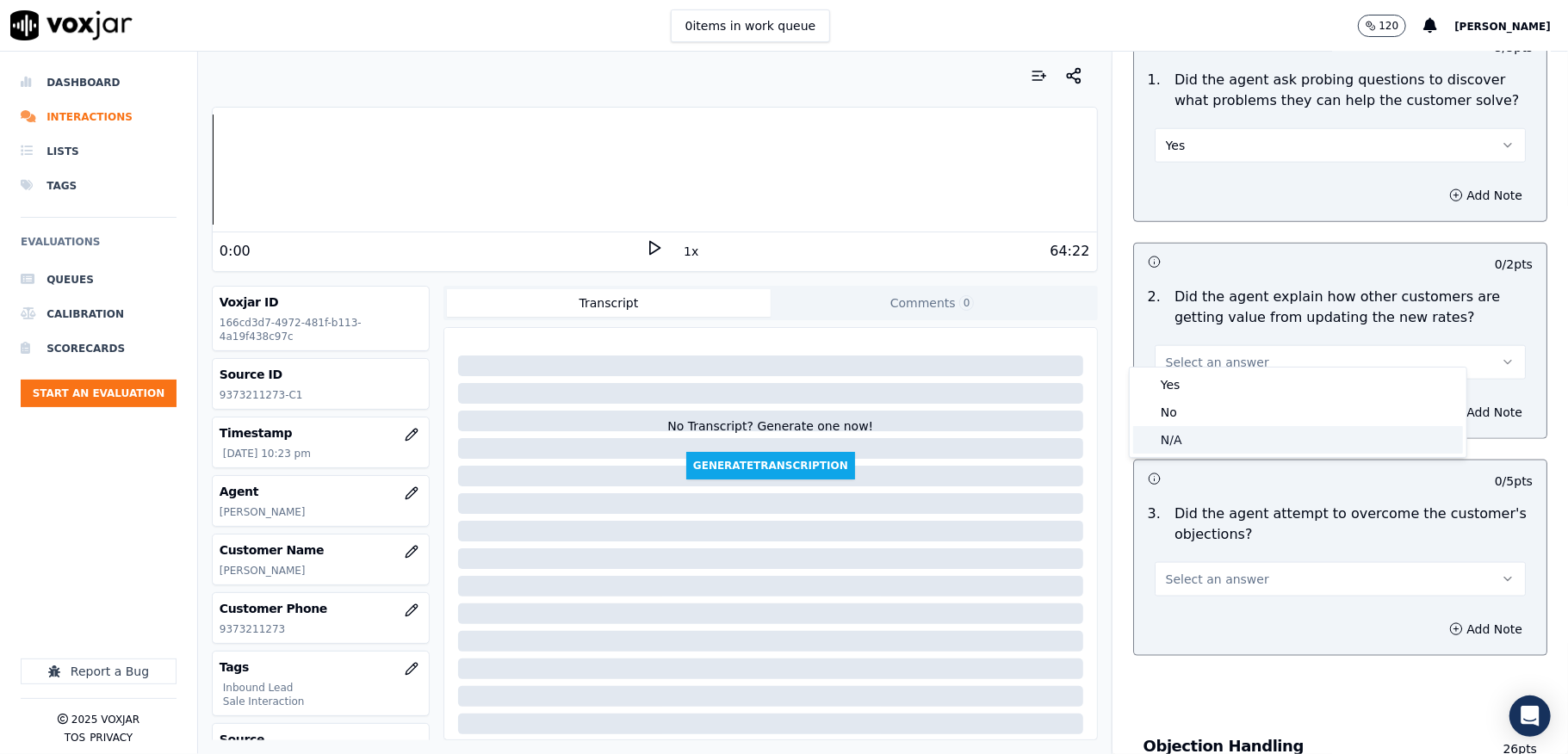
click at [1174, 439] on div "N/A" at bounding box center [1299, 440] width 330 height 28
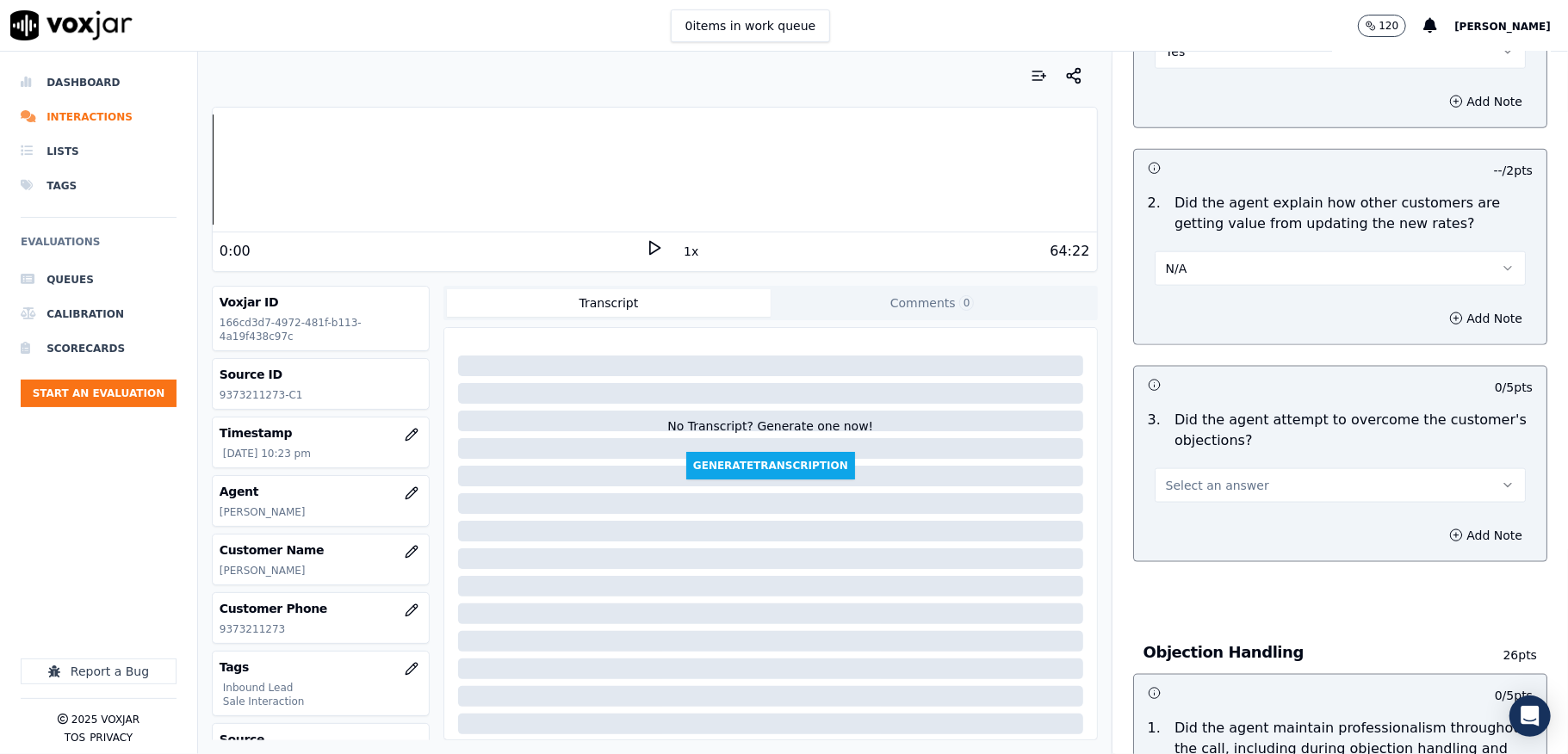
scroll to position [1606, 0]
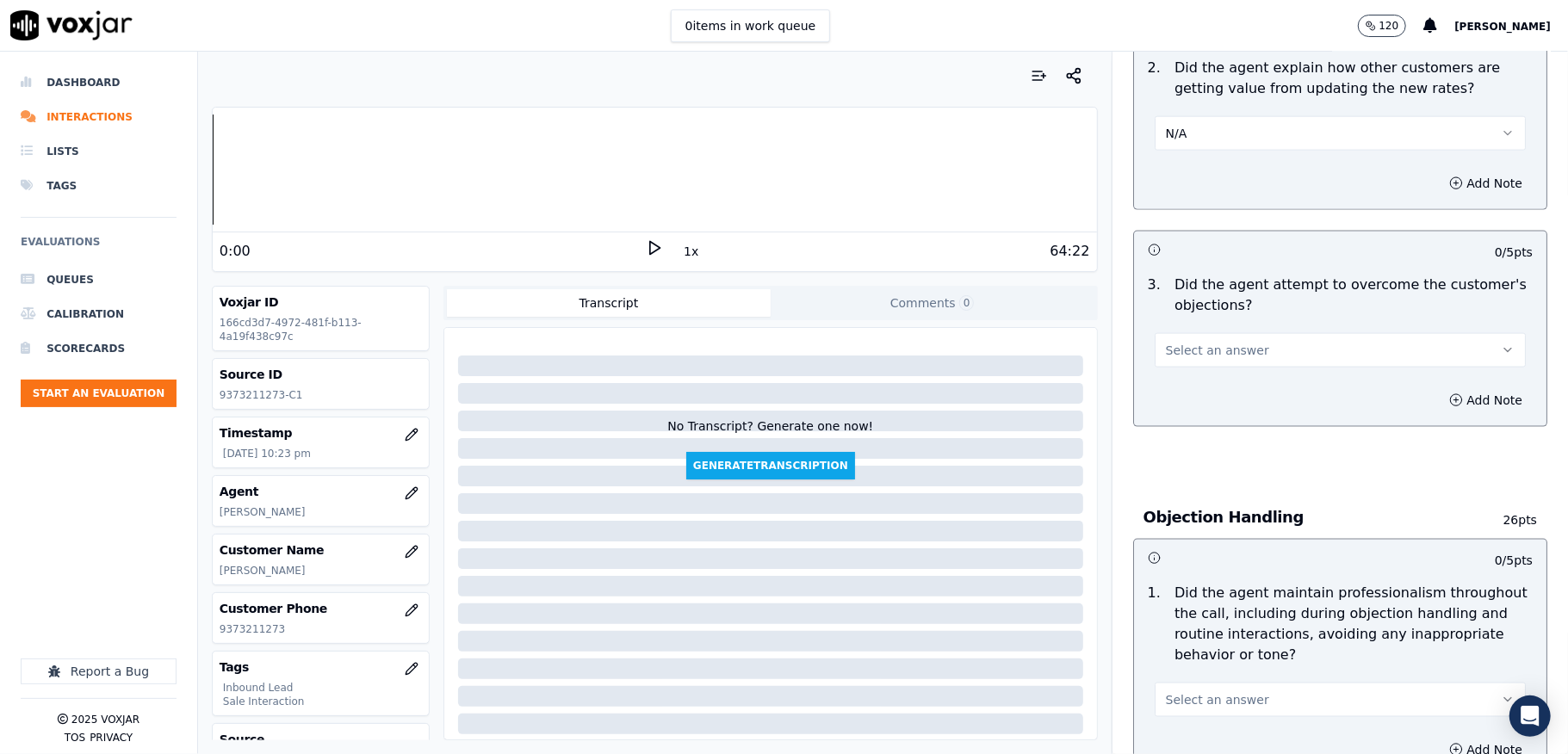
drag, startPoint x: 1218, startPoint y: 322, endPoint x: 1218, endPoint y: 332, distance: 10.0
click at [1218, 333] on button "Select an answer" at bounding box center [1340, 349] width 371 height 34
click at [1175, 362] on div "Yes" at bounding box center [1299, 372] width 330 height 28
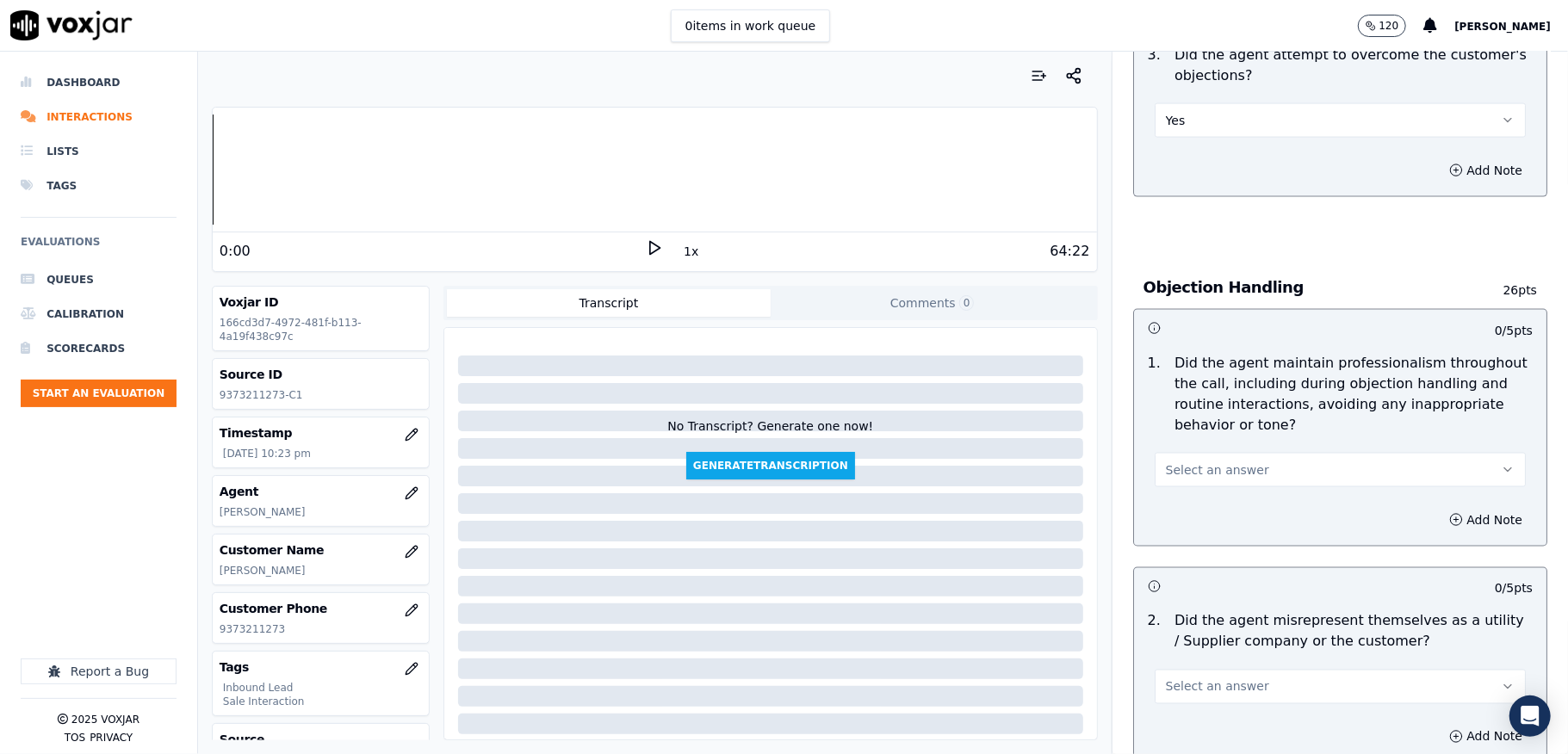
click at [1209, 461] on span "Select an answer" at bounding box center [1218, 469] width 103 height 18
click at [1175, 489] on div "Yes" at bounding box center [1299, 493] width 330 height 28
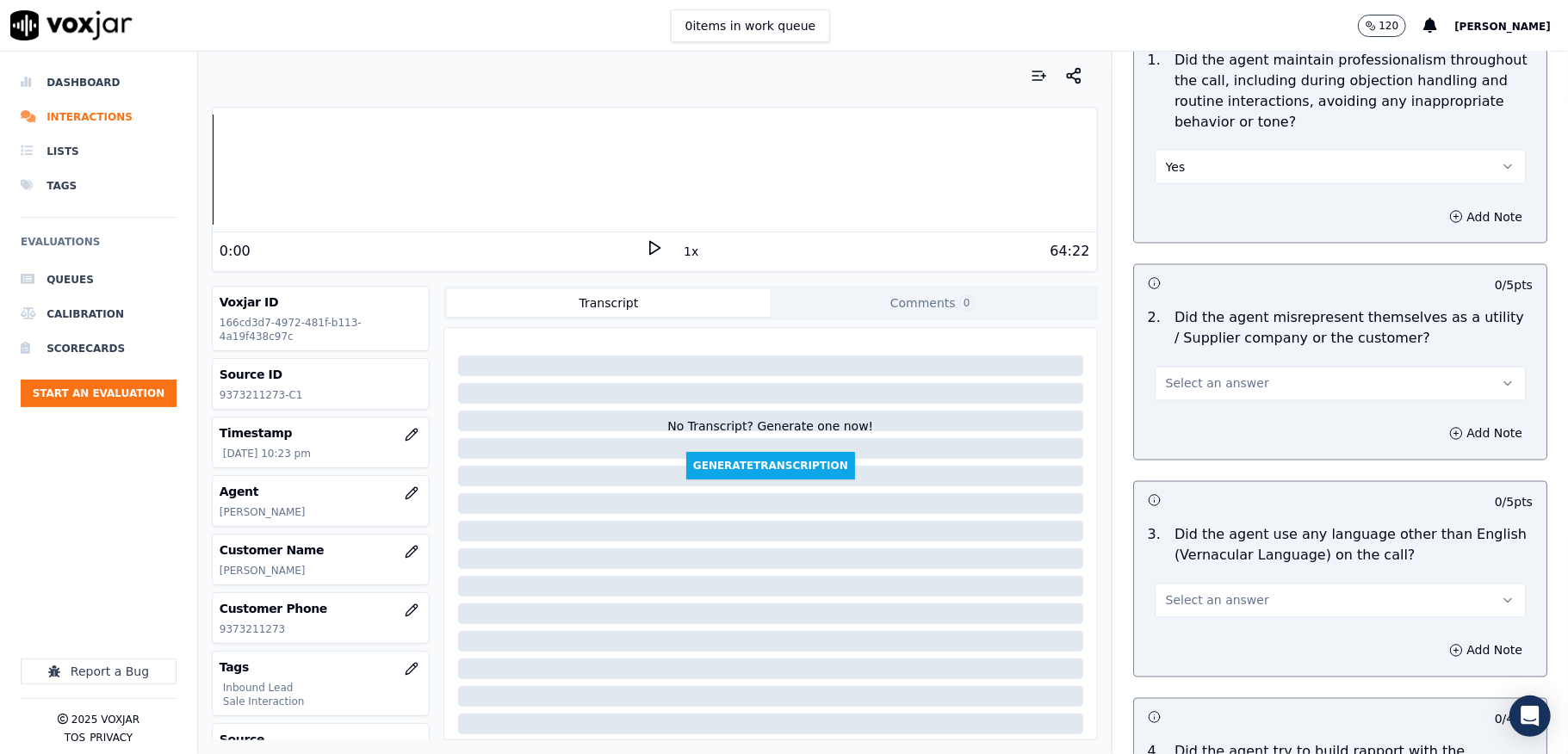
scroll to position [2180, 0]
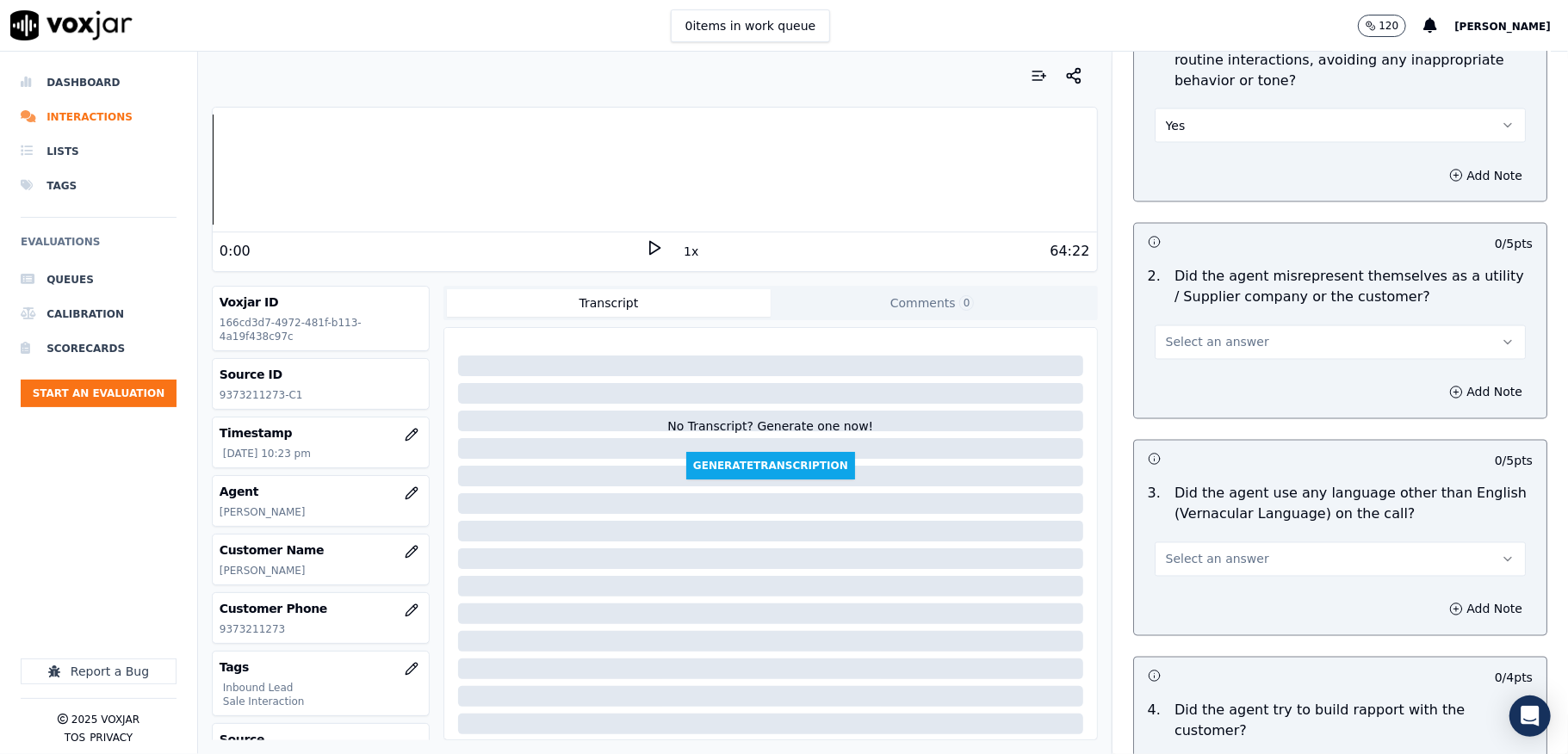
click at [1201, 334] on span "Select an answer" at bounding box center [1218, 342] width 103 height 18
click at [1185, 395] on div "No" at bounding box center [1299, 394] width 330 height 28
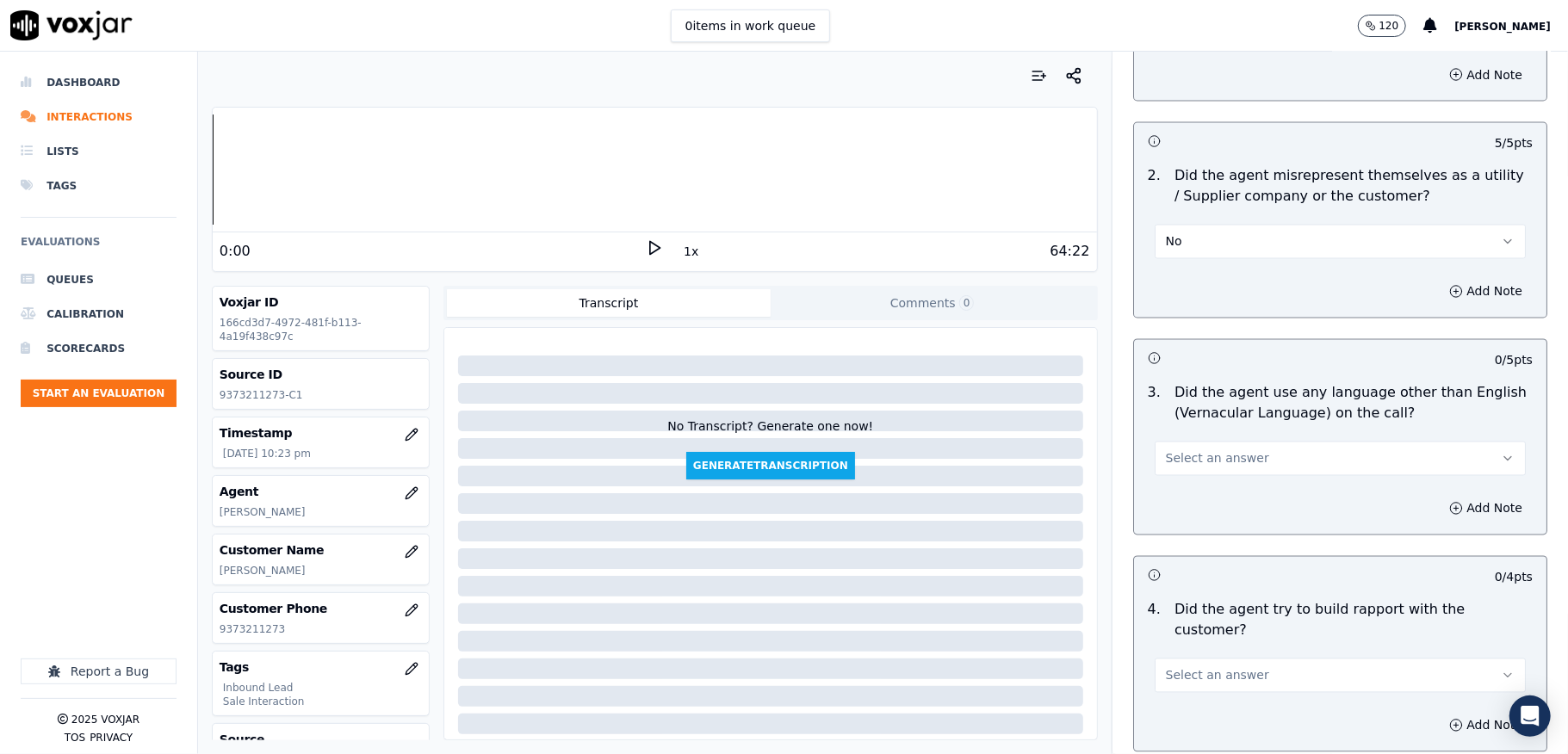
scroll to position [2409, 0]
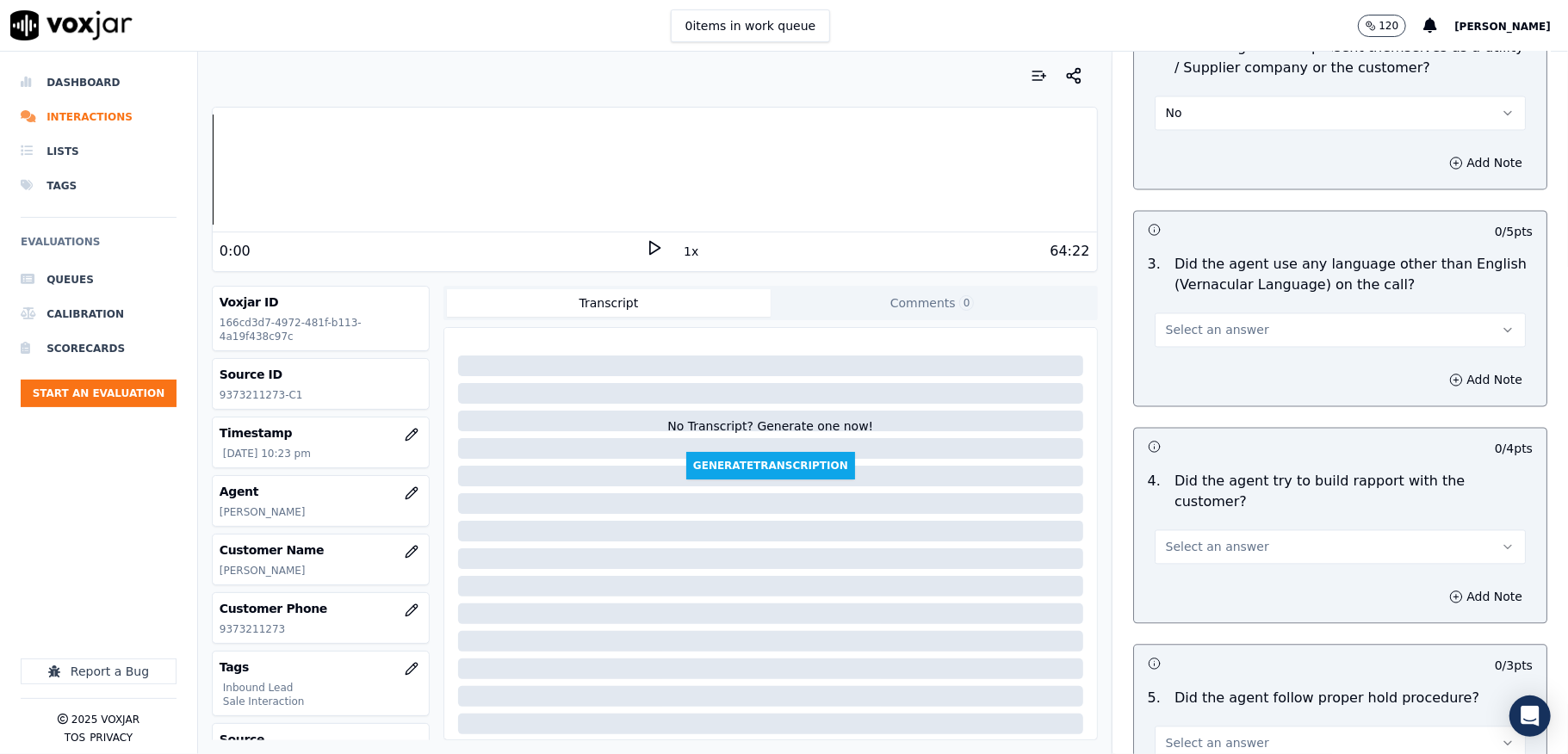
click at [1203, 321] on span "Select an answer" at bounding box center [1218, 329] width 103 height 18
click at [1186, 383] on div "No" at bounding box center [1299, 382] width 330 height 28
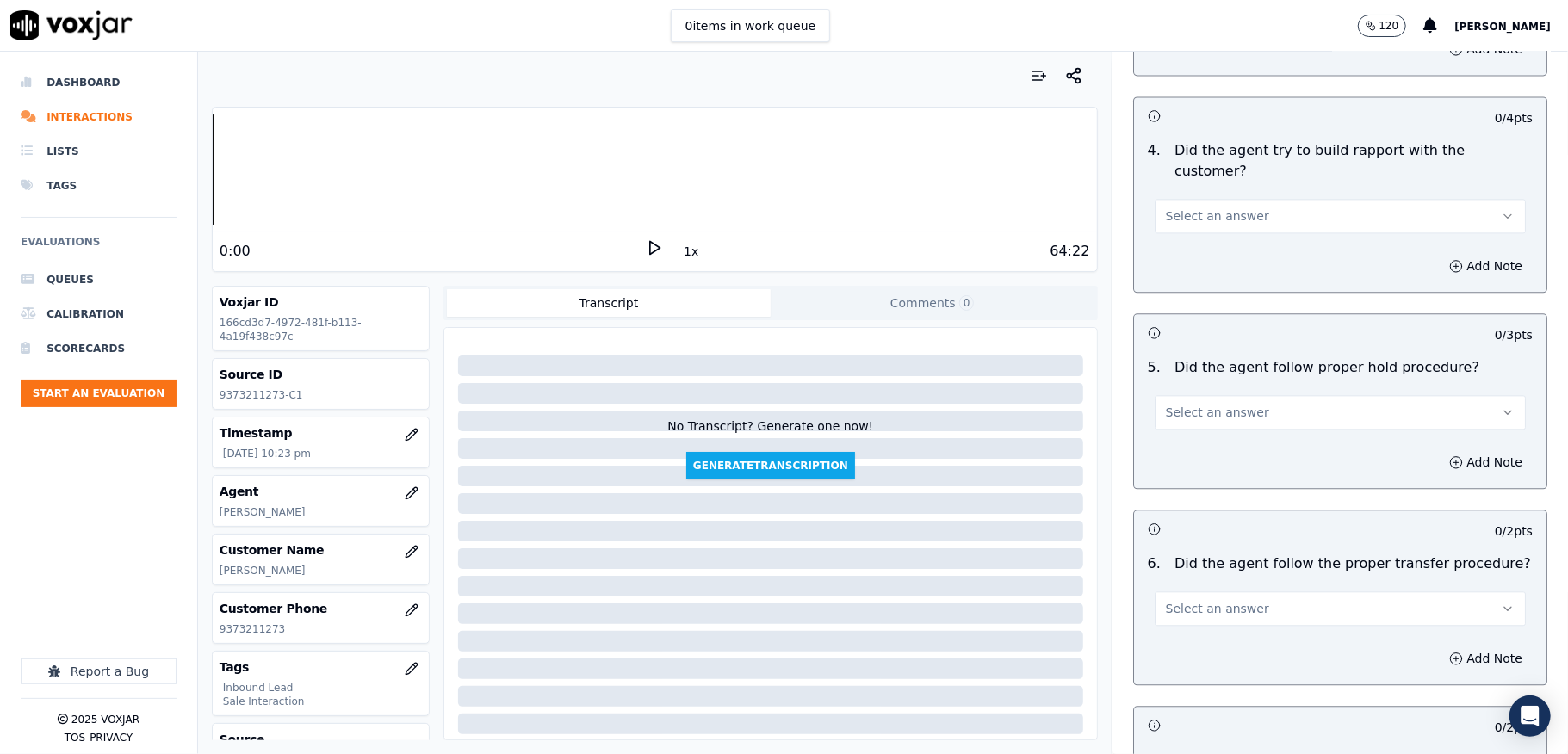
scroll to position [2754, 0]
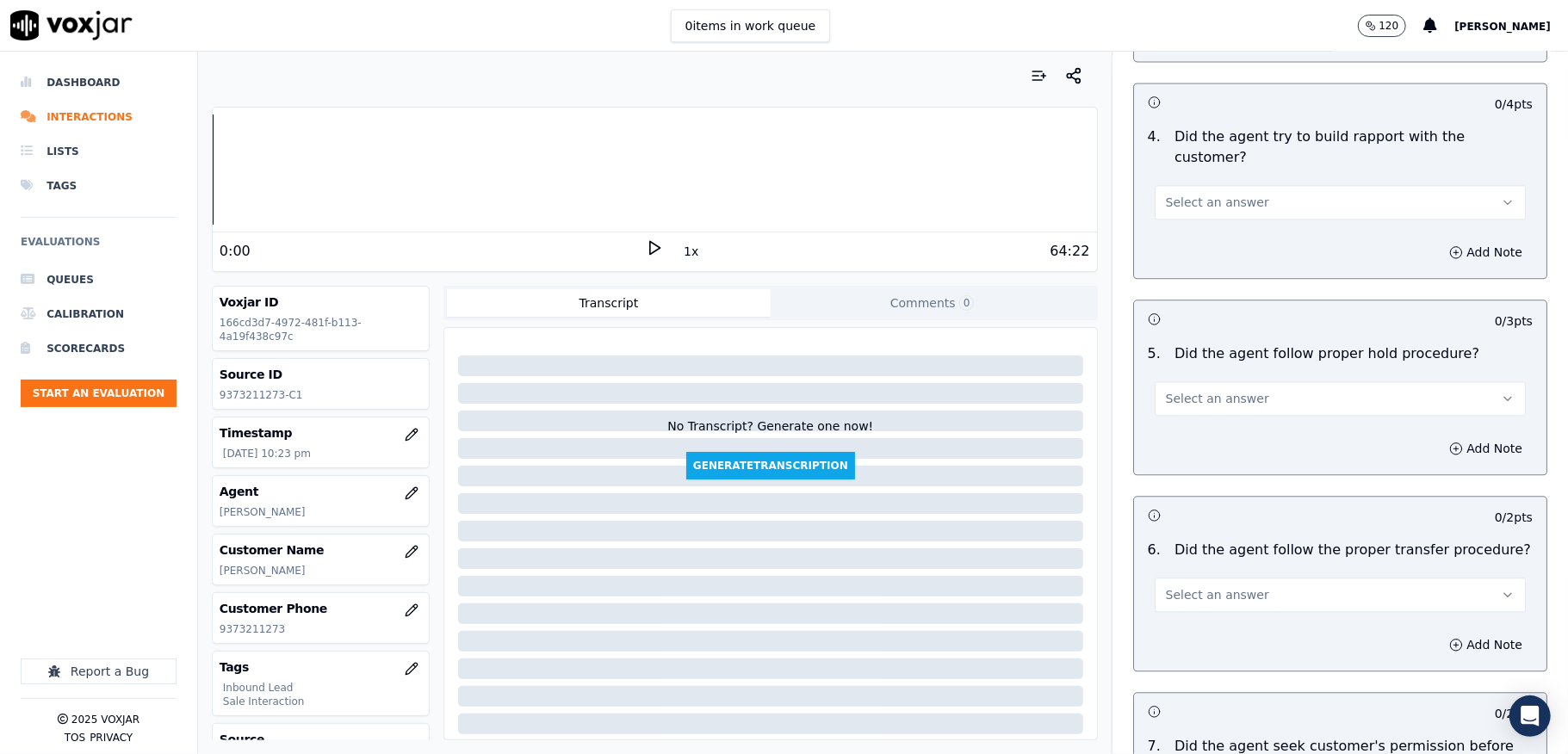
click at [1213, 194] on span "Select an answer" at bounding box center [1218, 202] width 103 height 18
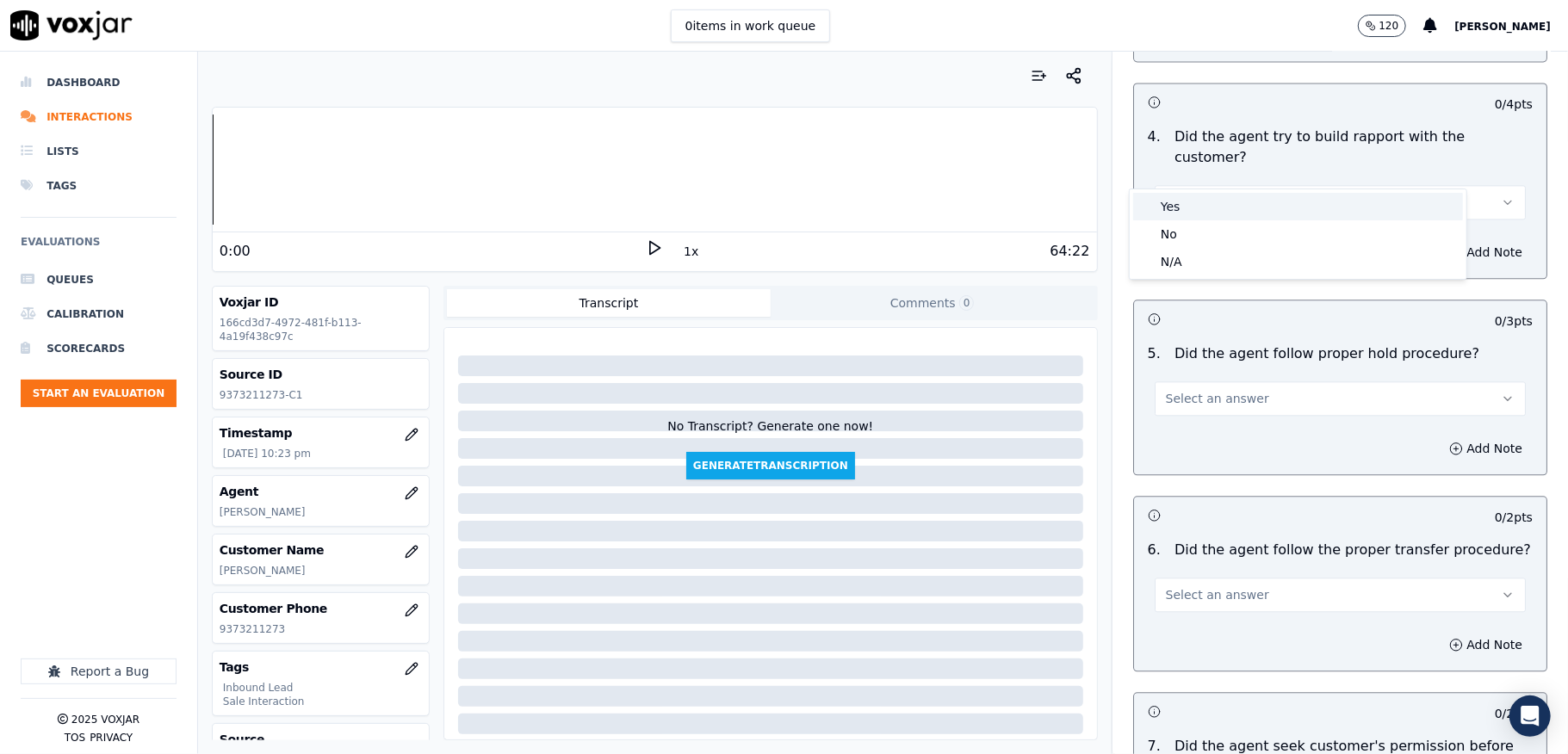
click at [1193, 204] on div "Yes" at bounding box center [1299, 206] width 330 height 28
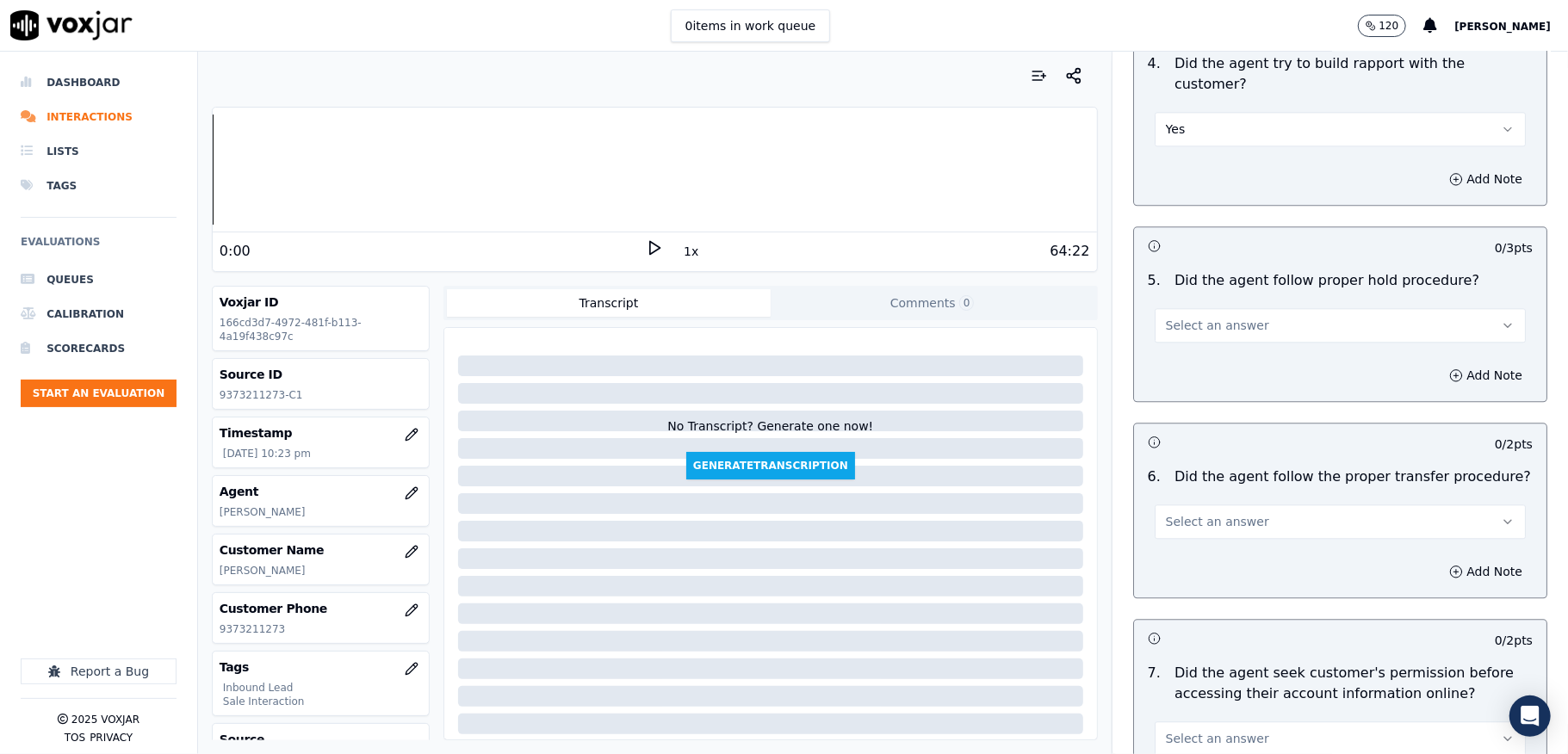
scroll to position [2869, 0]
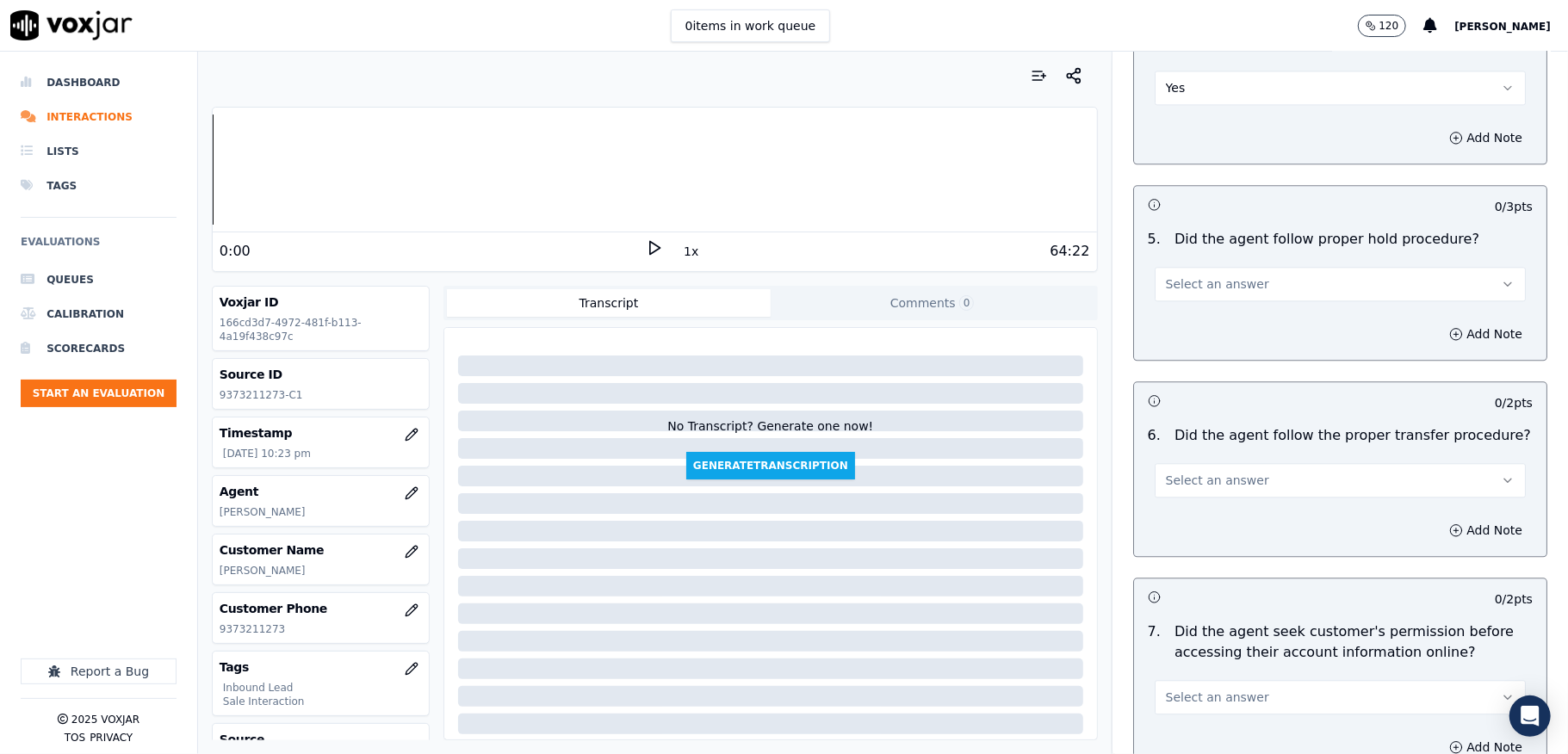
click at [1204, 276] on span "Select an answer" at bounding box center [1218, 284] width 103 height 18
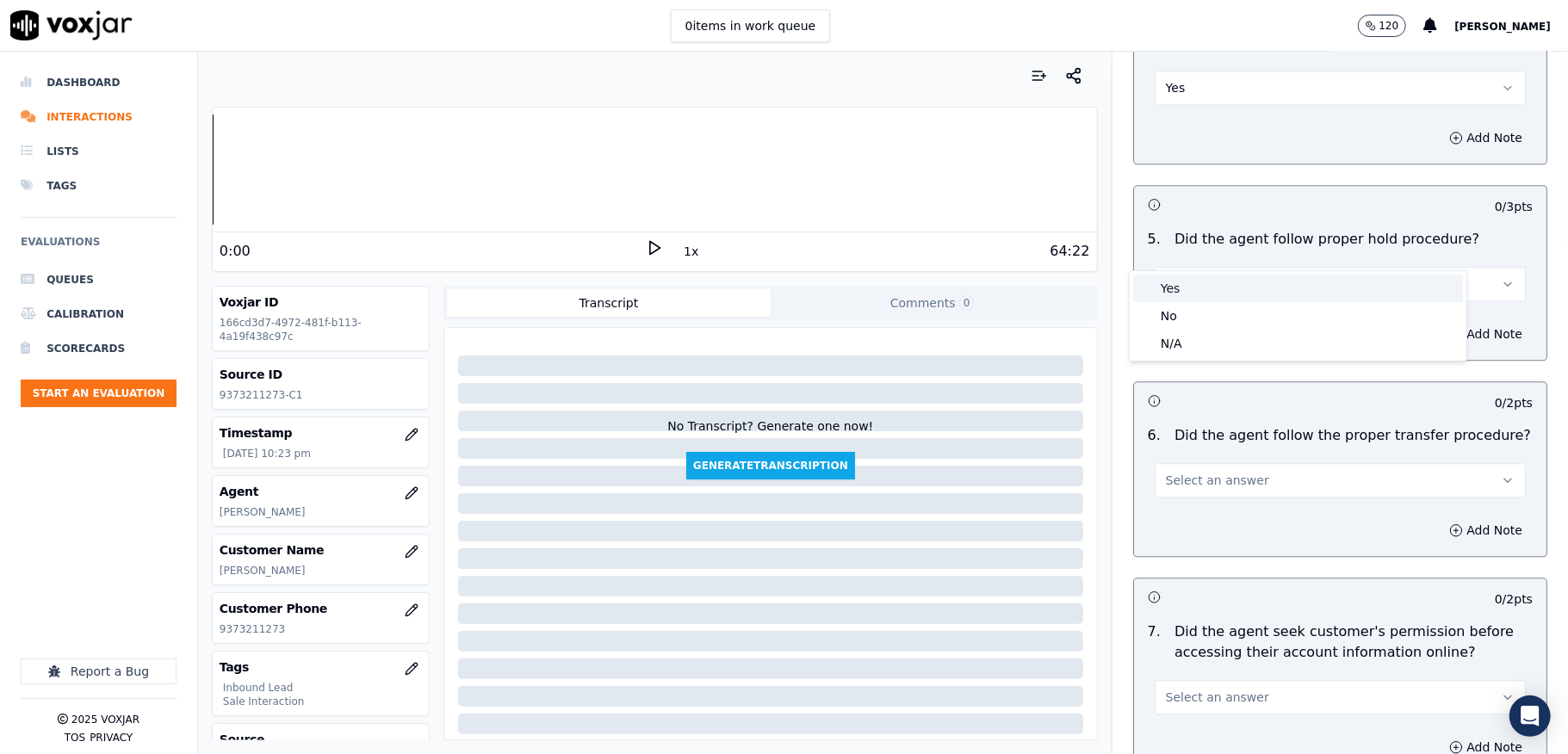
click at [1188, 282] on div "Yes" at bounding box center [1299, 289] width 330 height 28
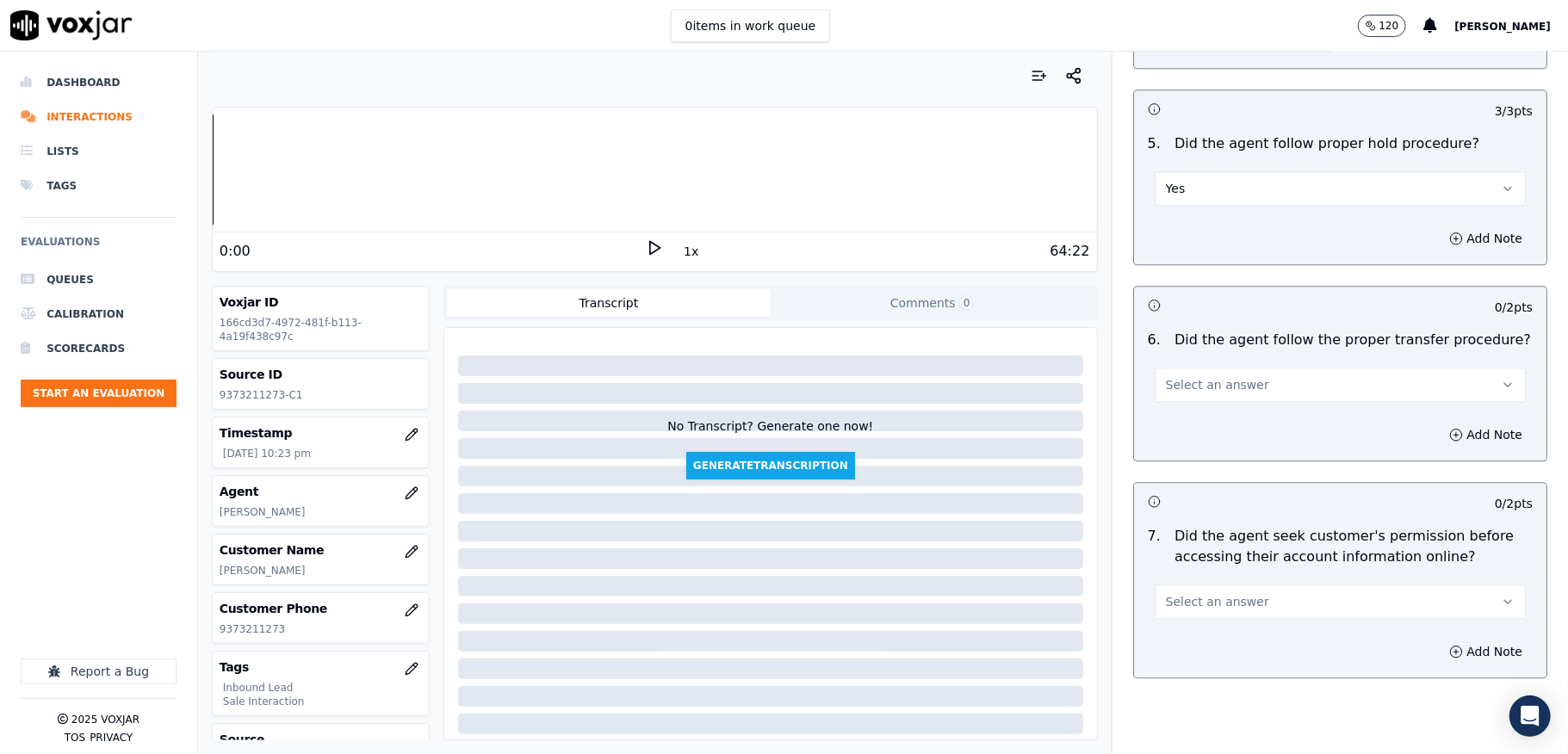
scroll to position [3098, 0]
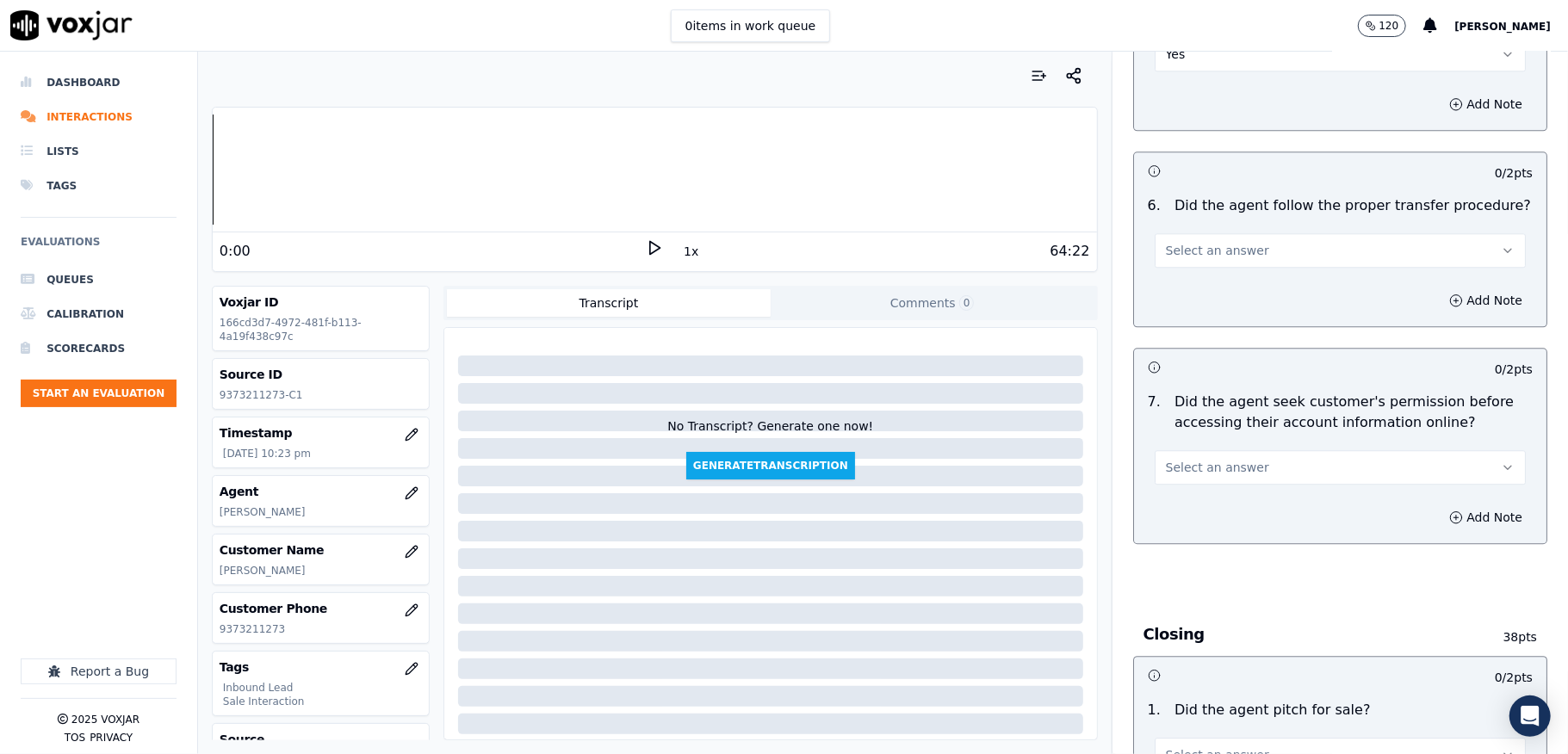
click at [1227, 242] on span "Select an answer" at bounding box center [1218, 250] width 103 height 18
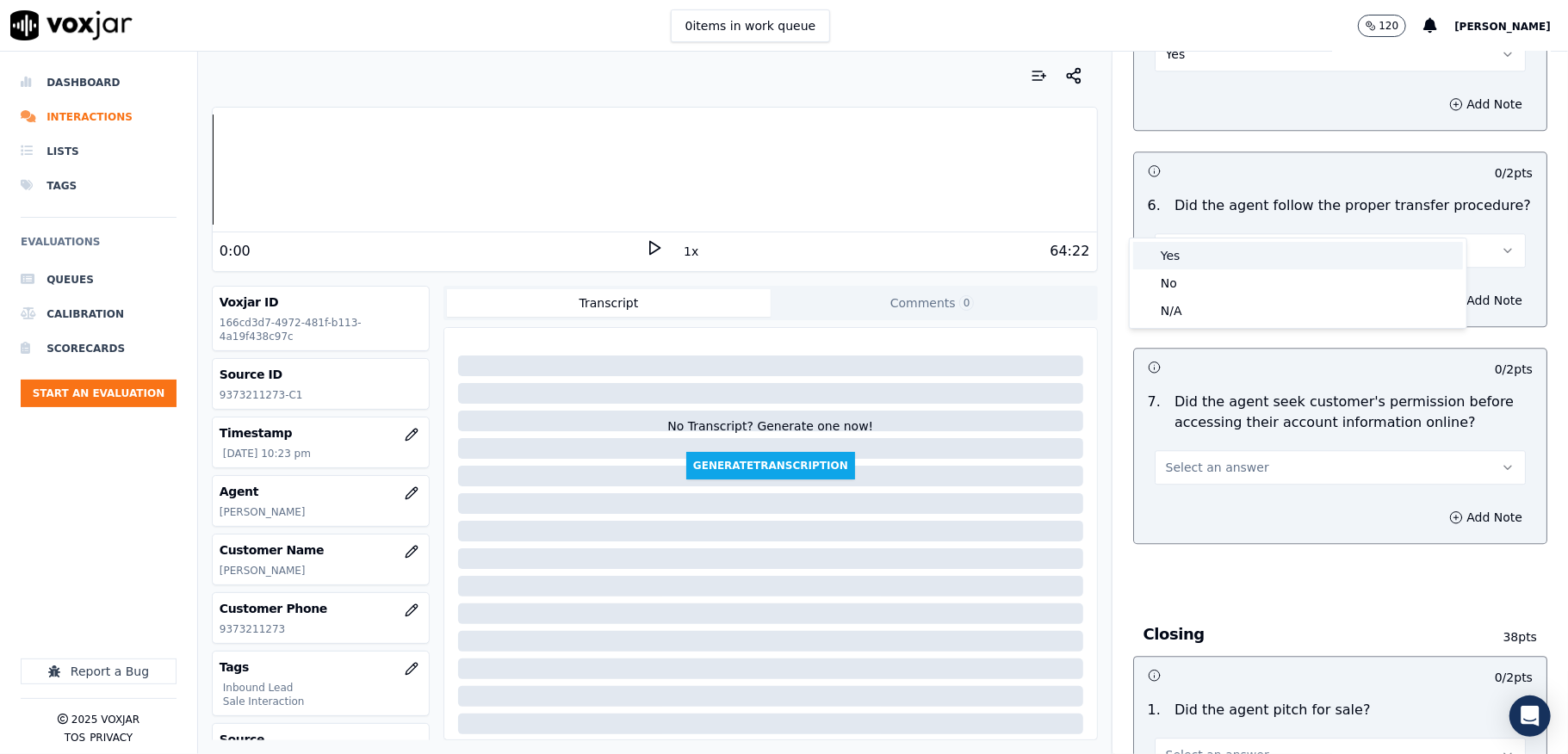
click at [1209, 242] on div "Yes" at bounding box center [1299, 255] width 330 height 28
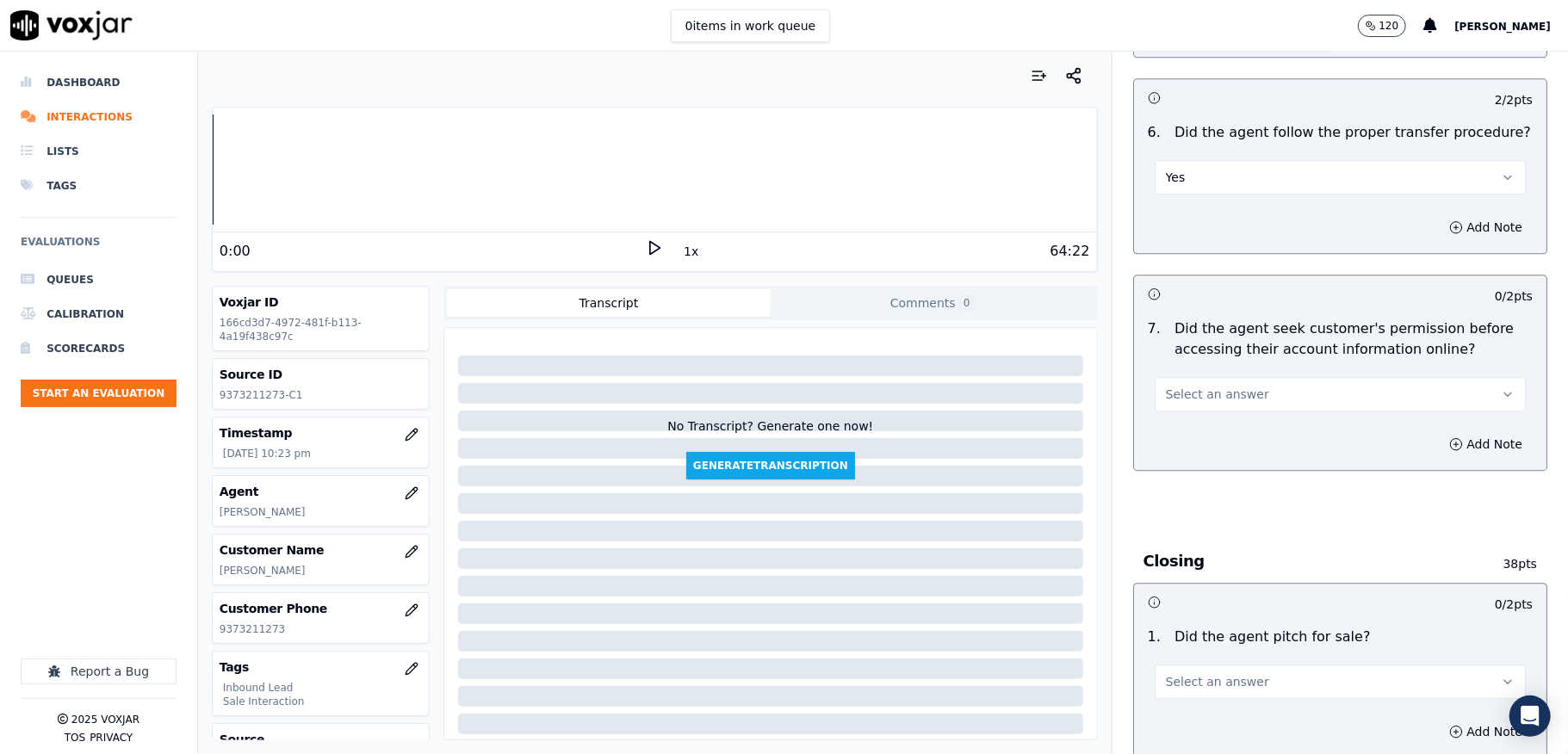
scroll to position [3212, 0]
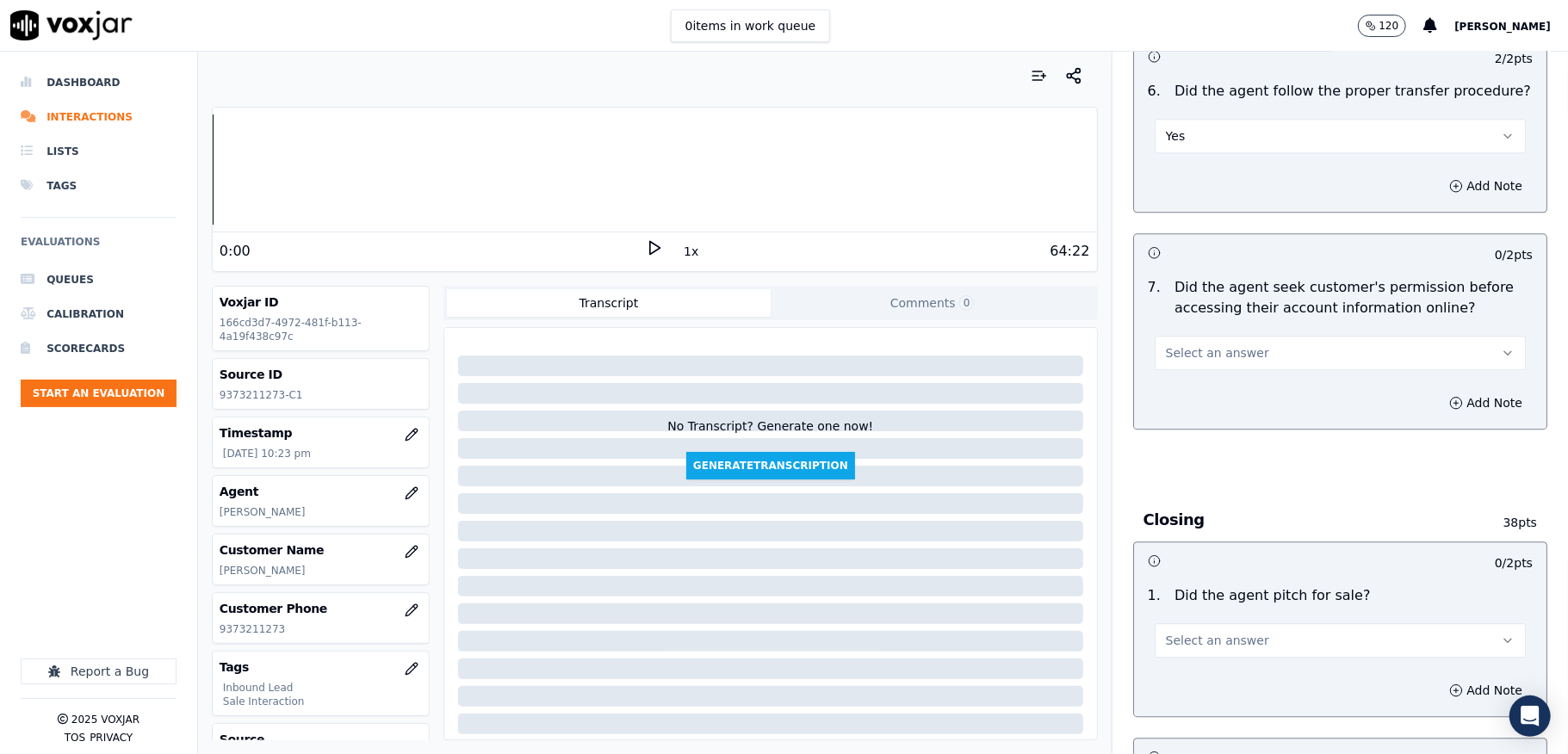
click at [1227, 344] on span "Select an answer" at bounding box center [1218, 352] width 103 height 18
click at [1187, 383] on div "No" at bounding box center [1299, 386] width 330 height 28
click at [1439, 391] on button "Add Note" at bounding box center [1486, 403] width 94 height 24
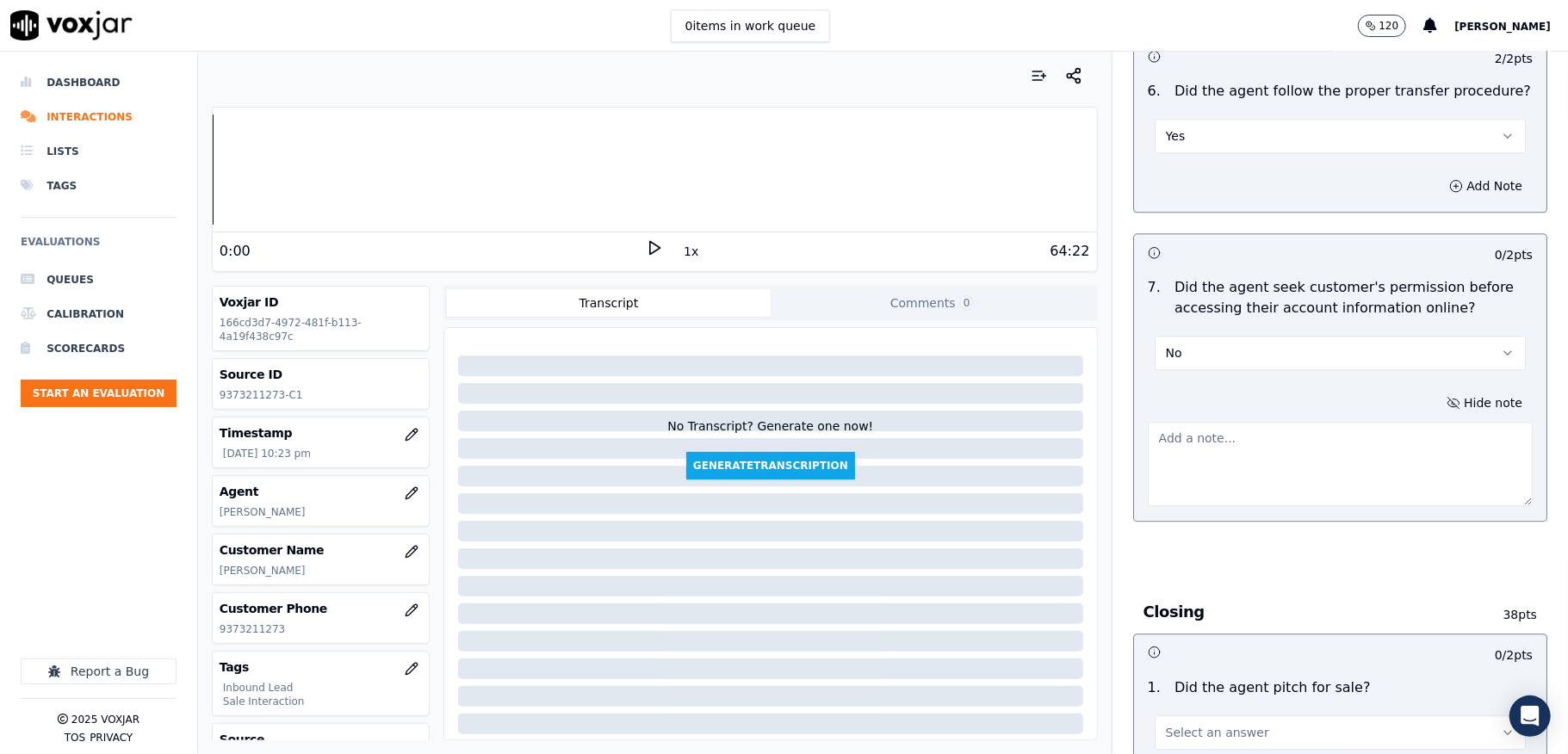
click at [1348, 421] on textarea at bounding box center [1340, 463] width 385 height 84
paste textarea "@3:43 [PERSON_NAME] - I would be going forward to check your meter. <> The agen…"
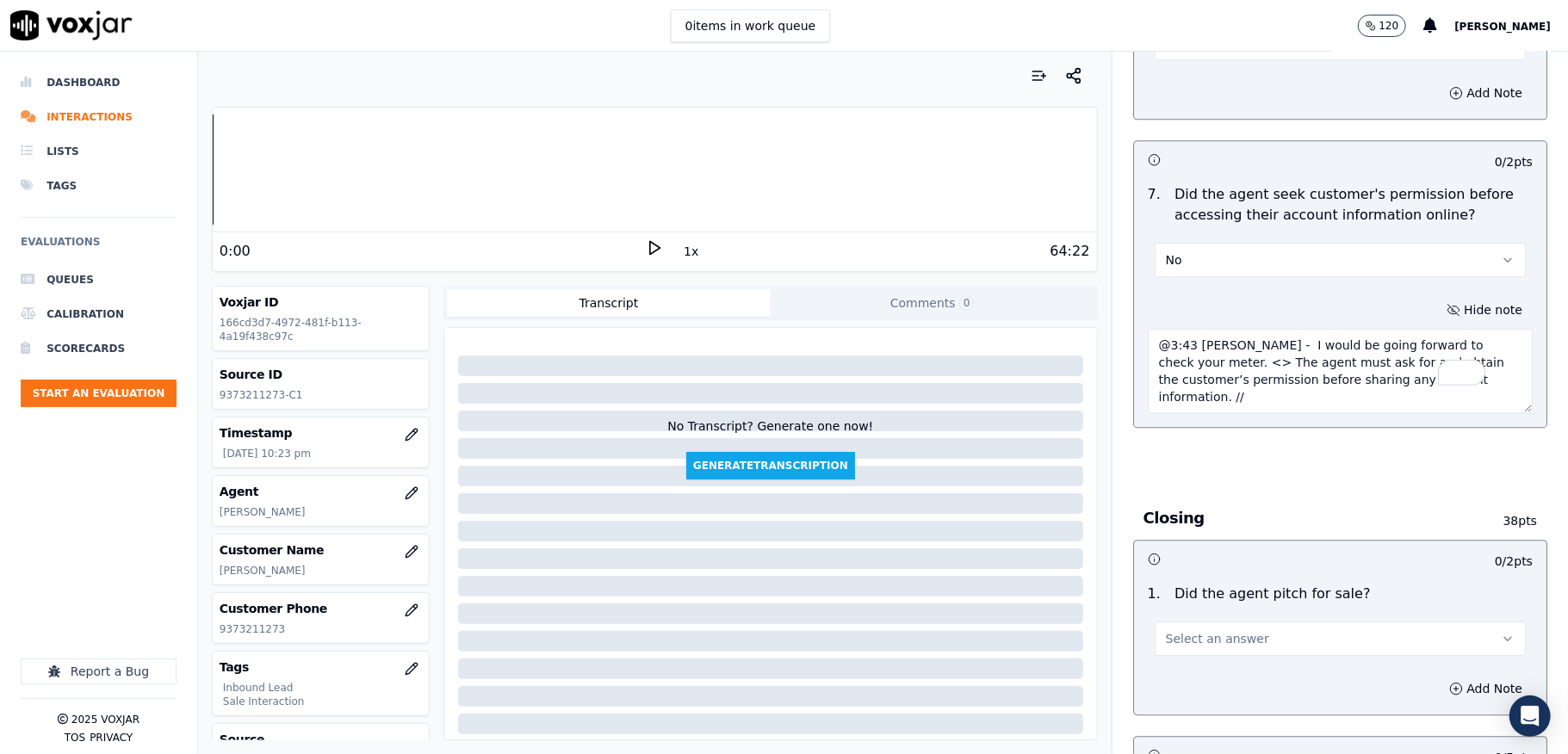
scroll to position [3443, 0]
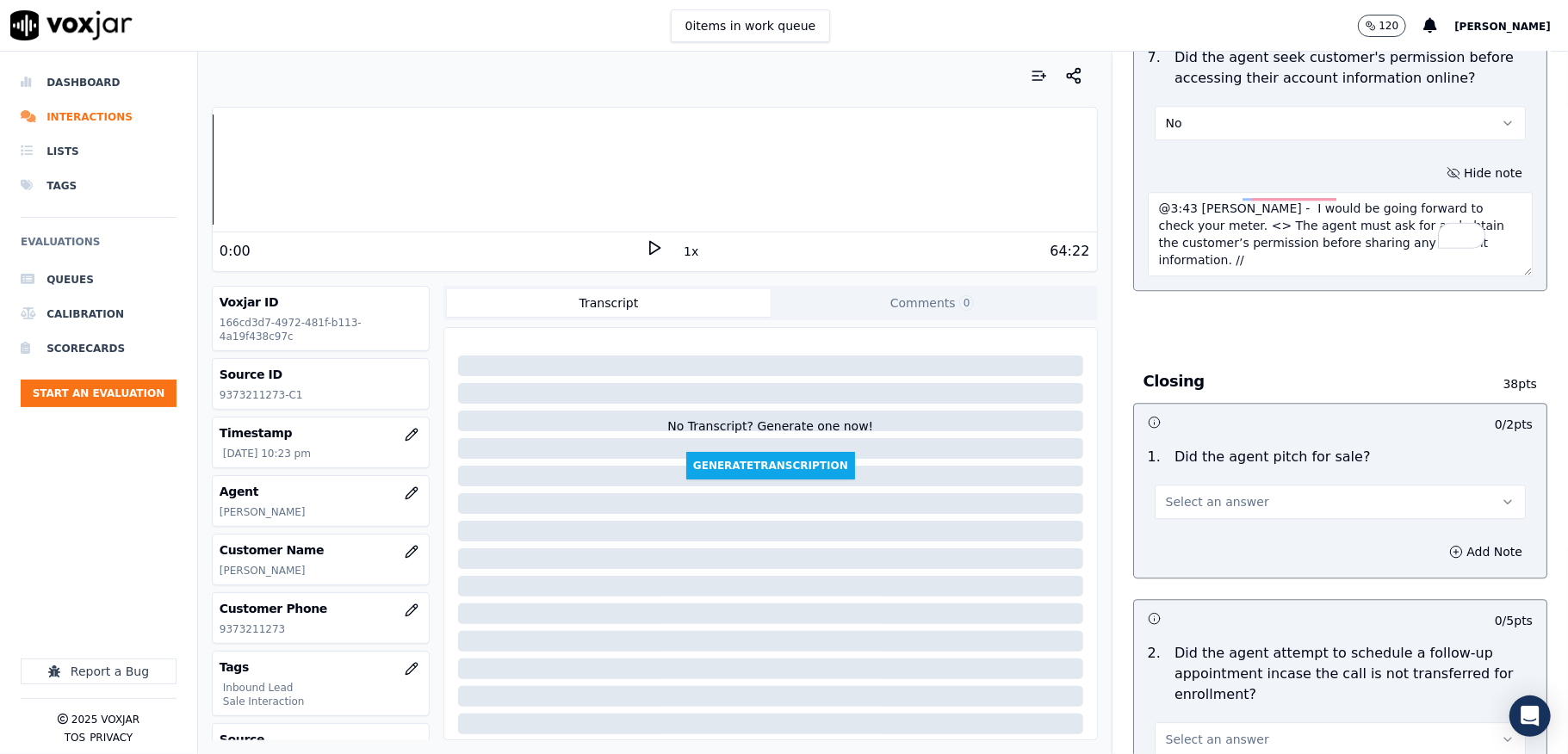
type textarea "@3:43 [PERSON_NAME] - I would be going forward to check your meter. <> The agen…"
click at [1258, 481] on div "Select an answer" at bounding box center [1340, 500] width 371 height 38
click at [1217, 493] on span "Select an answer" at bounding box center [1218, 501] width 103 height 18
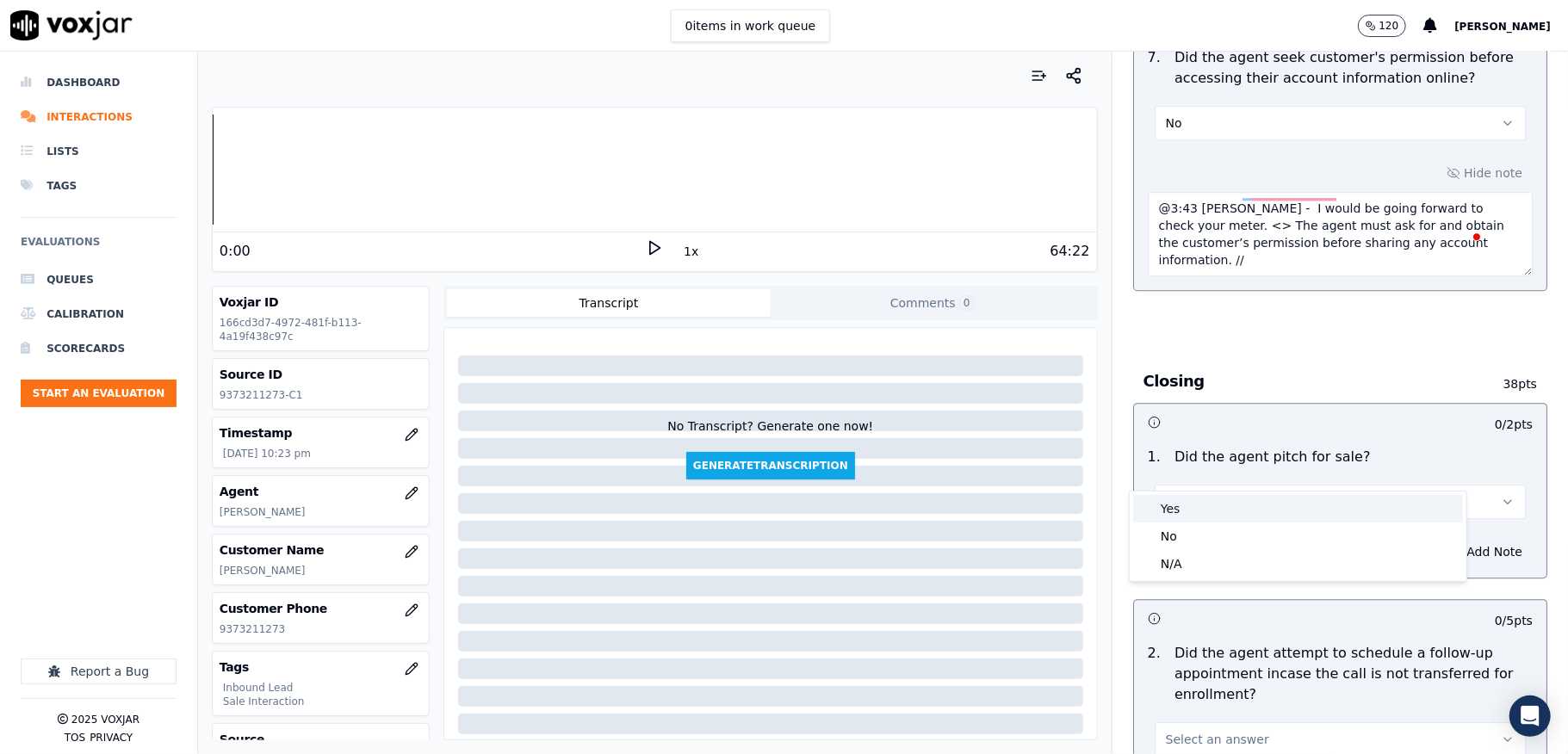
click at [1203, 507] on div "Yes" at bounding box center [1299, 509] width 330 height 28
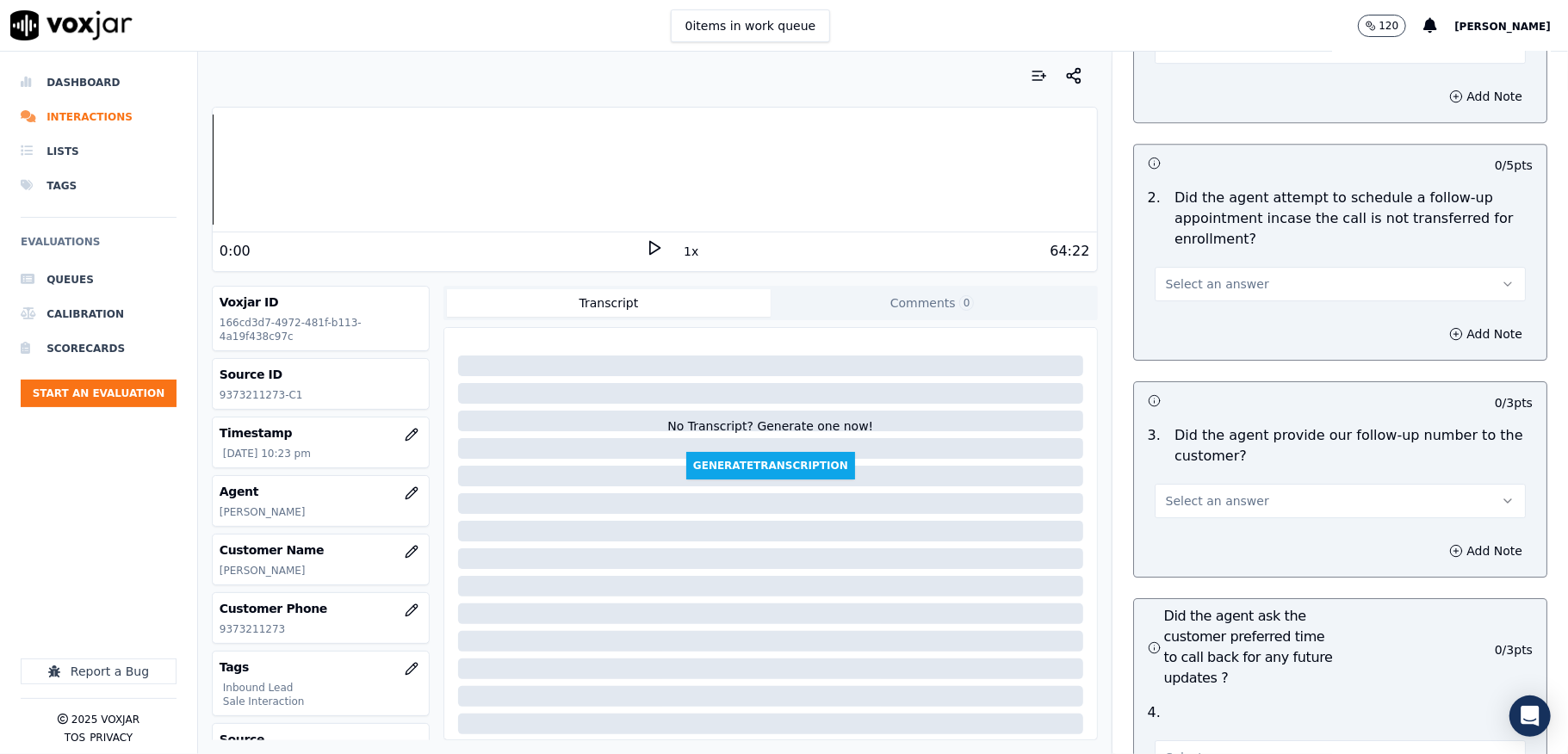
scroll to position [3901, 0]
click at [1199, 272] on span "Select an answer" at bounding box center [1218, 280] width 103 height 18
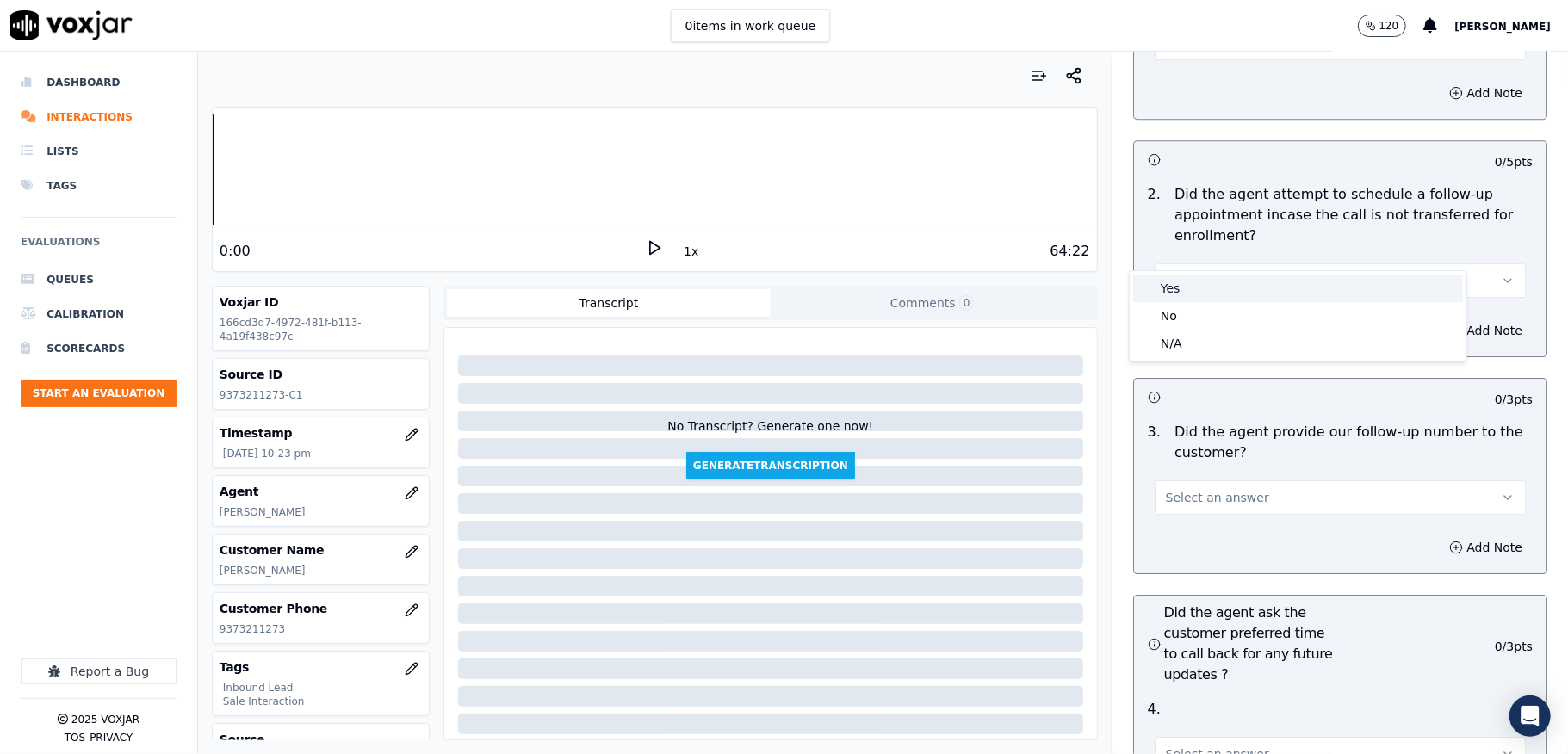
click at [1175, 283] on div "Yes" at bounding box center [1299, 289] width 330 height 28
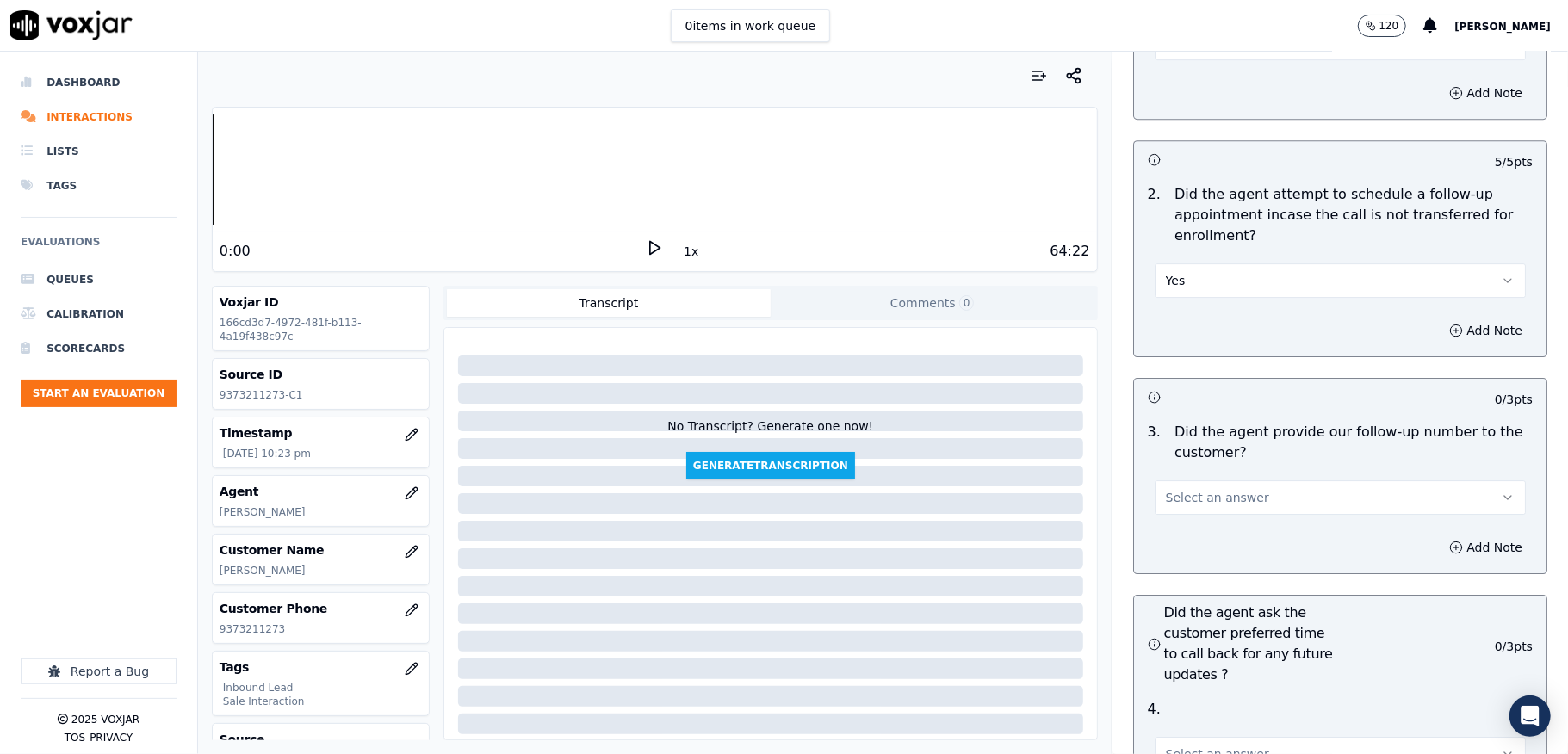
click at [1201, 264] on button "Yes" at bounding box center [1340, 280] width 371 height 34
click at [1185, 346] on div "N/A" at bounding box center [1299, 344] width 330 height 28
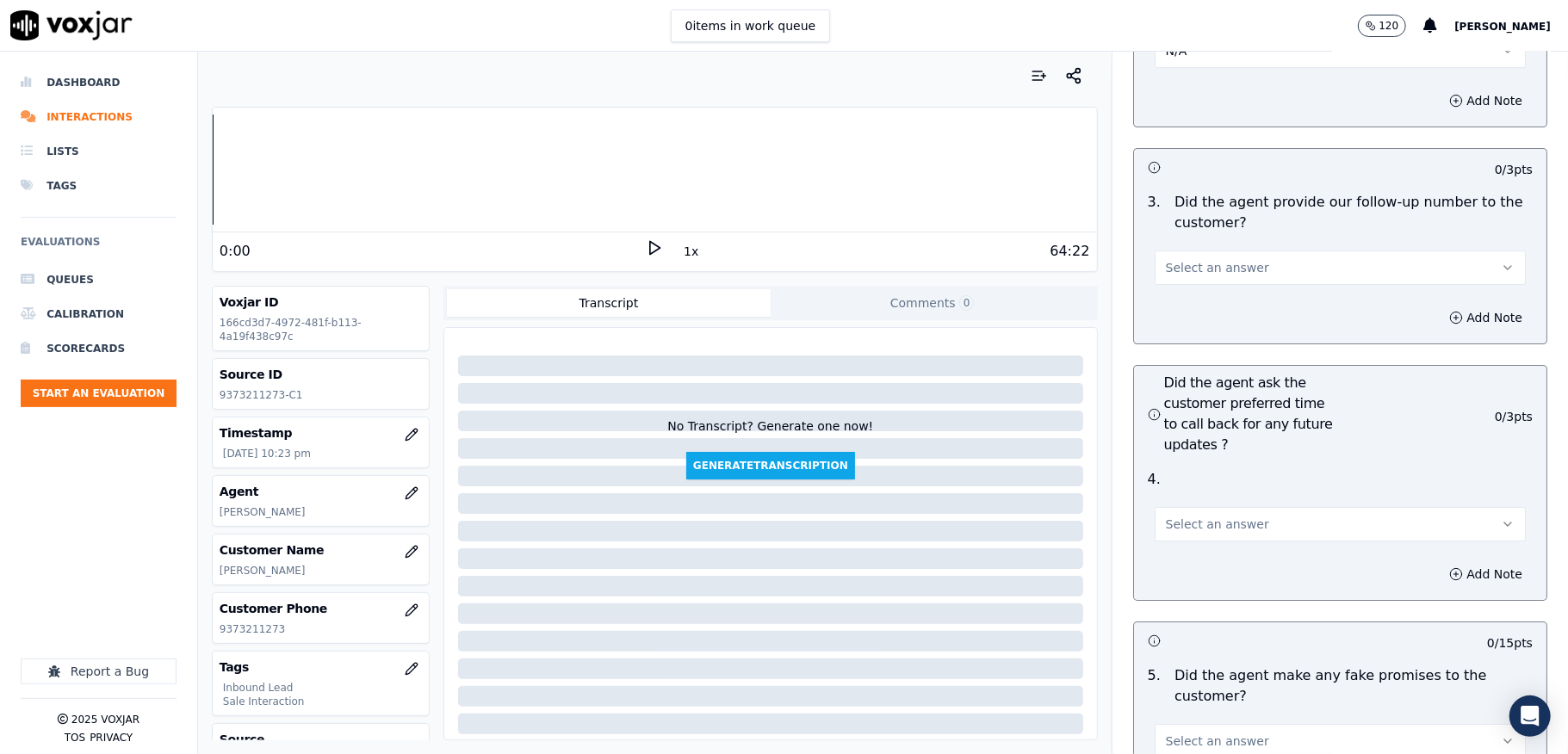
click at [1223, 251] on button "Select an answer" at bounding box center [1340, 267] width 371 height 34
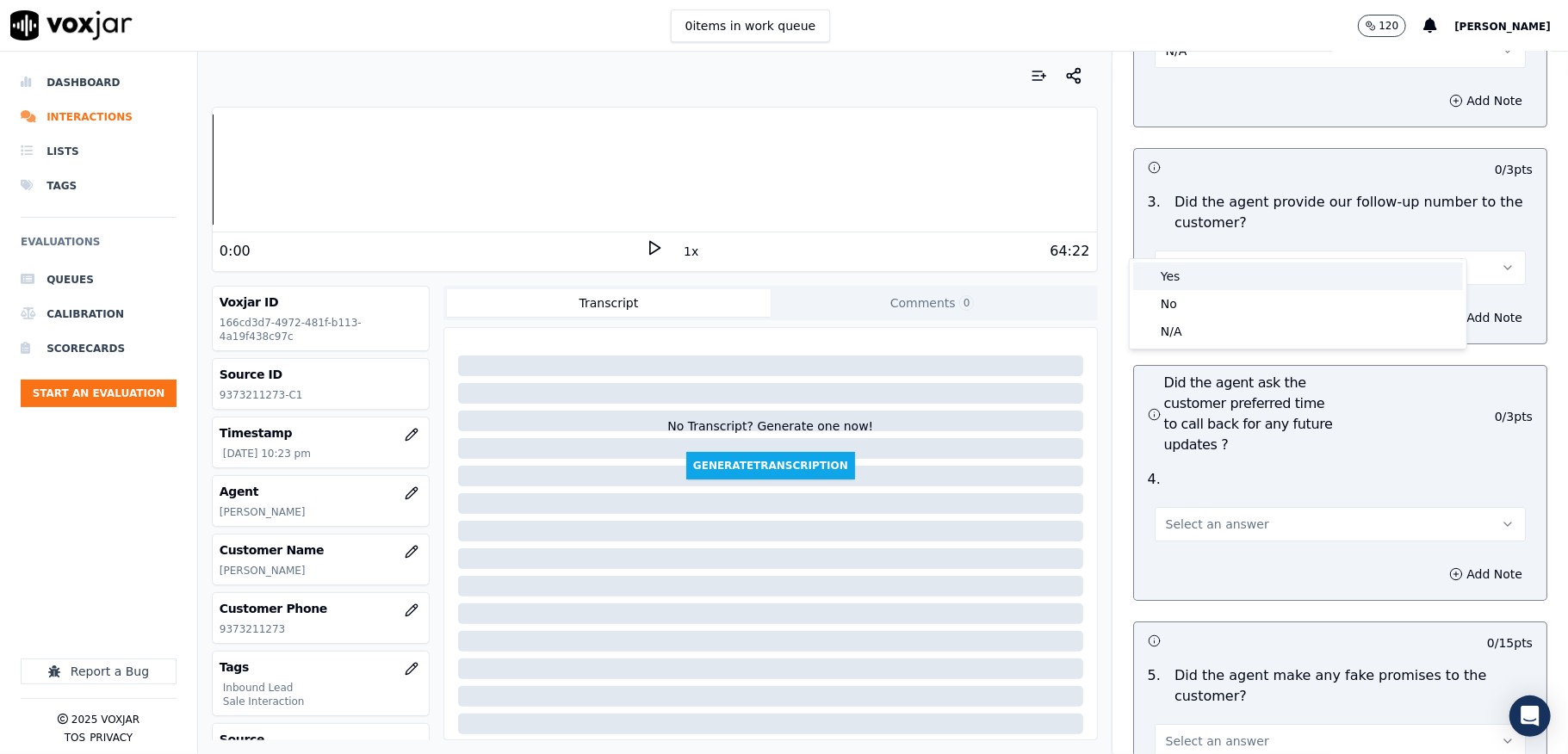
click at [1190, 263] on div "Yes" at bounding box center [1299, 277] width 330 height 28
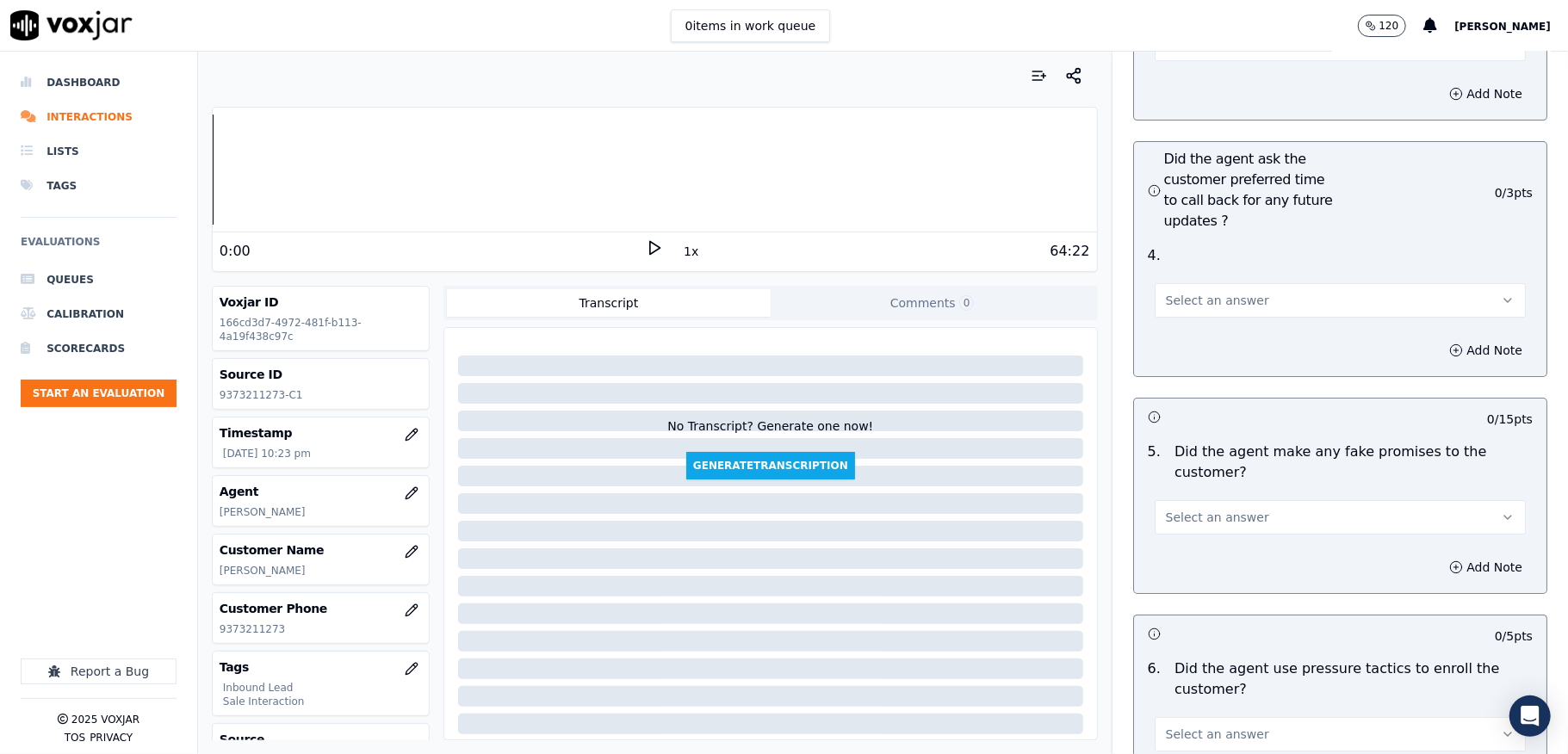
scroll to position [4360, 0]
drag, startPoint x: 1199, startPoint y: 236, endPoint x: 1195, endPoint y: 265, distance: 29.3
click at [1200, 261] on div "Select an answer" at bounding box center [1340, 287] width 398 height 52
click at [1195, 287] on span "Select an answer" at bounding box center [1218, 295] width 103 height 18
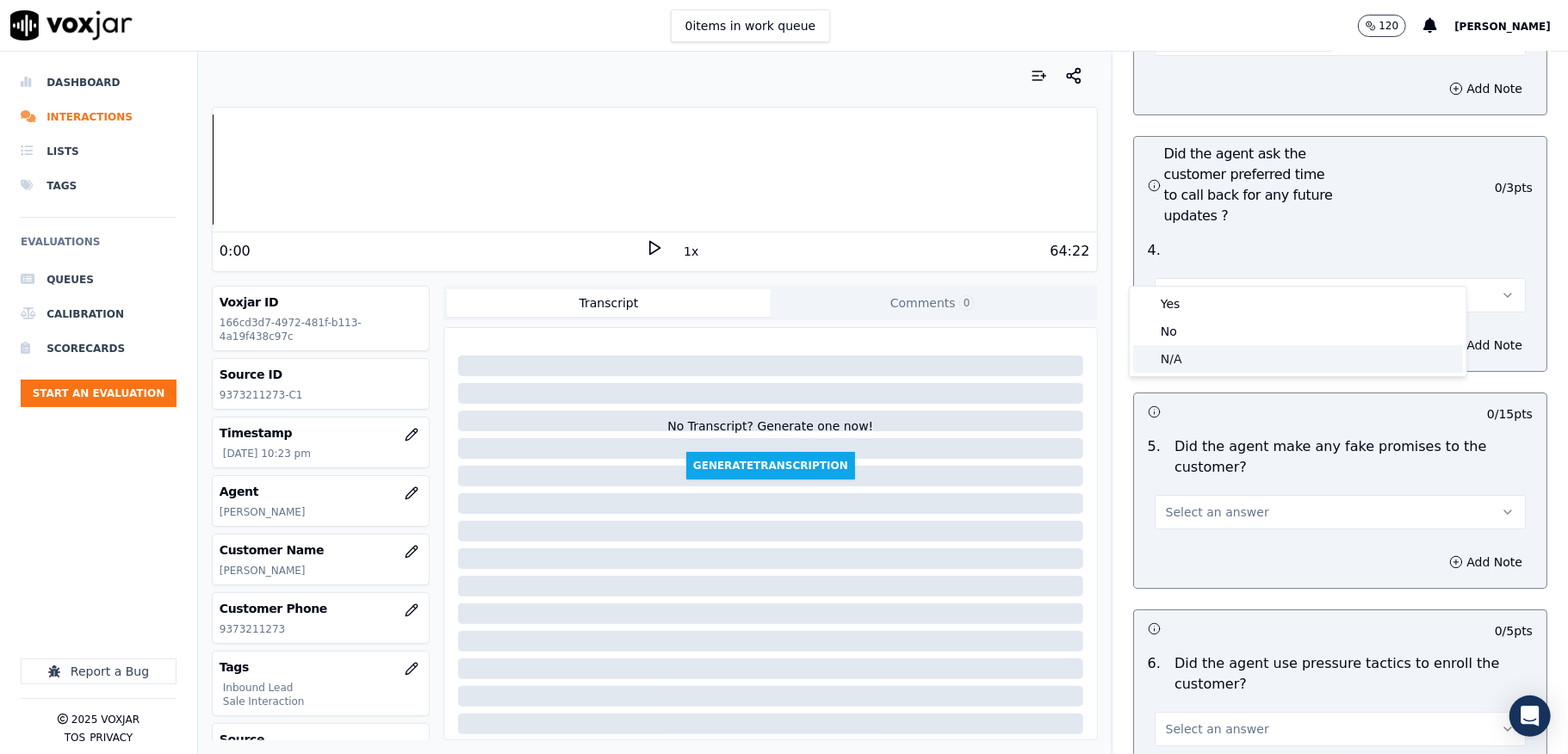
click at [1178, 365] on div "N/A" at bounding box center [1299, 359] width 330 height 28
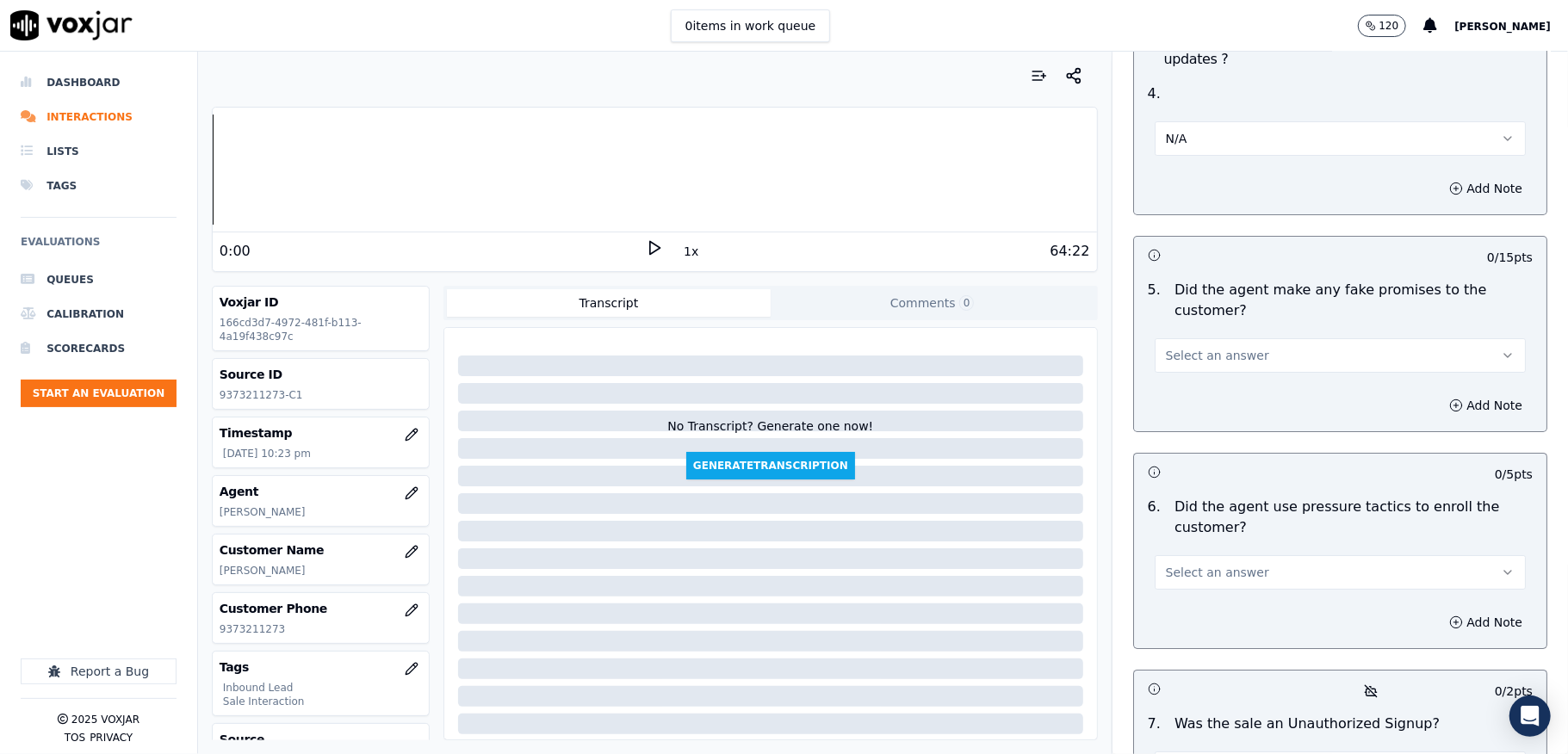
scroll to position [4475, 0]
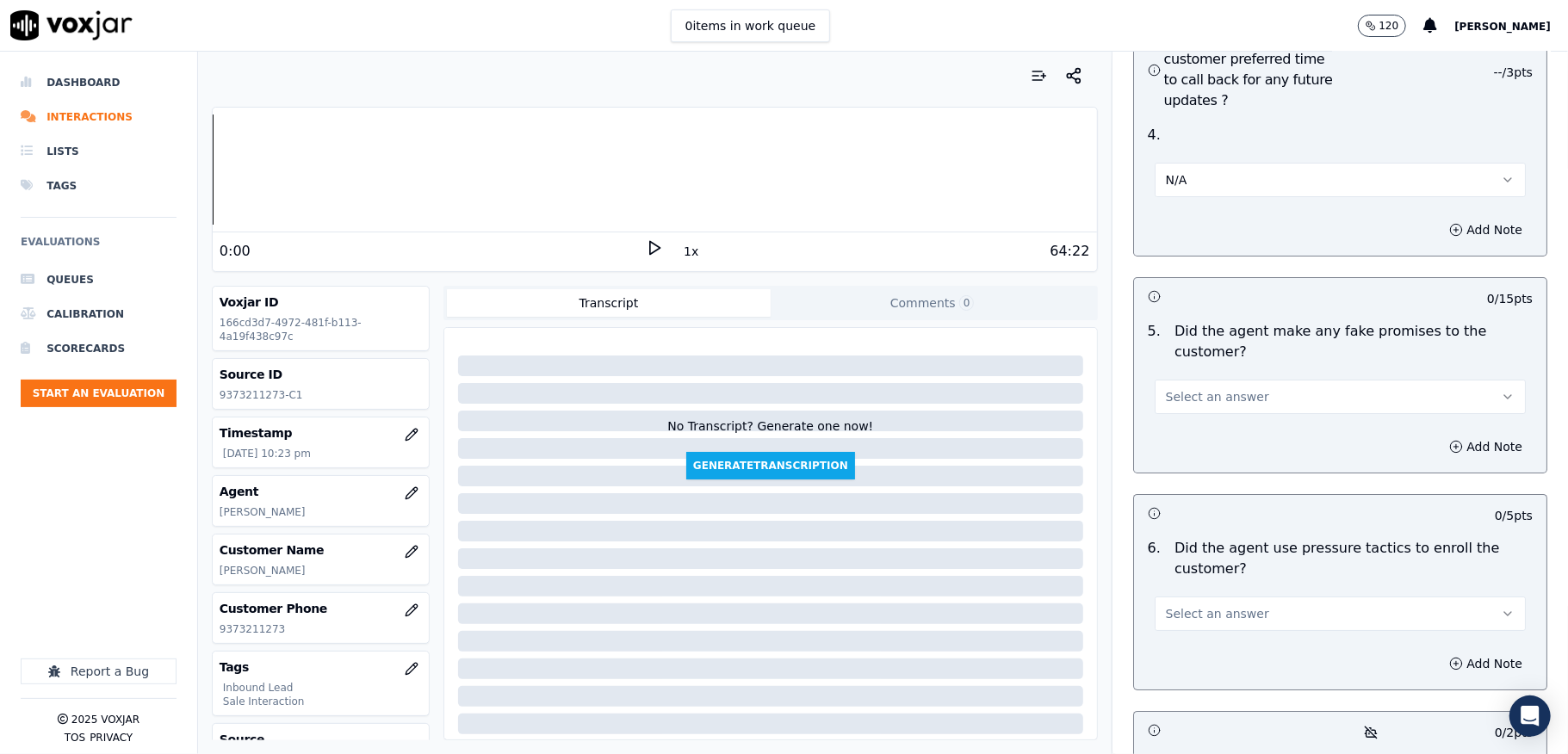
drag, startPoint x: 1173, startPoint y: 152, endPoint x: 1178, endPoint y: 162, distance: 11.2
click at [1173, 162] on button "N/A" at bounding box center [1340, 179] width 371 height 34
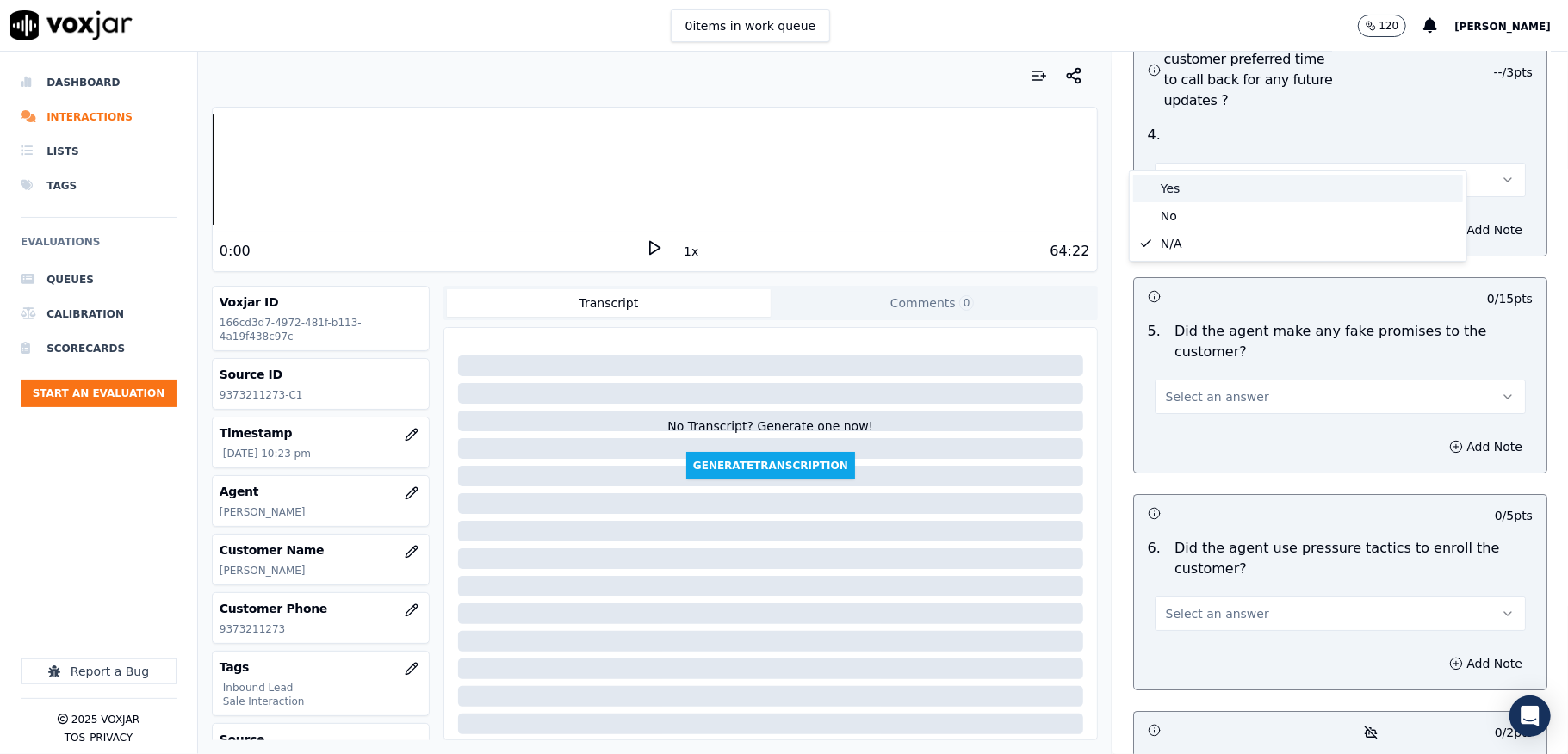
click at [1179, 187] on div "Yes" at bounding box center [1299, 189] width 330 height 28
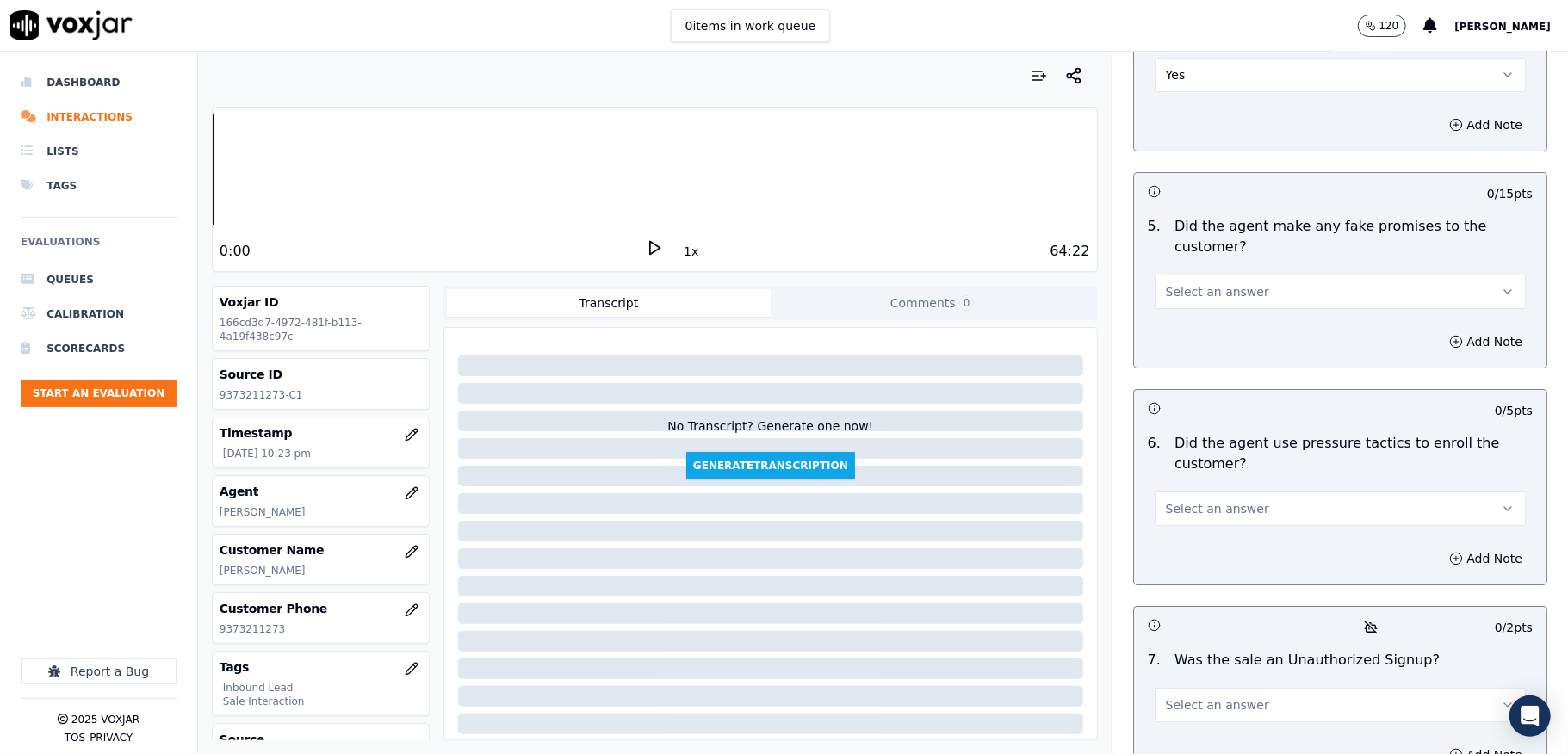
scroll to position [4589, 0]
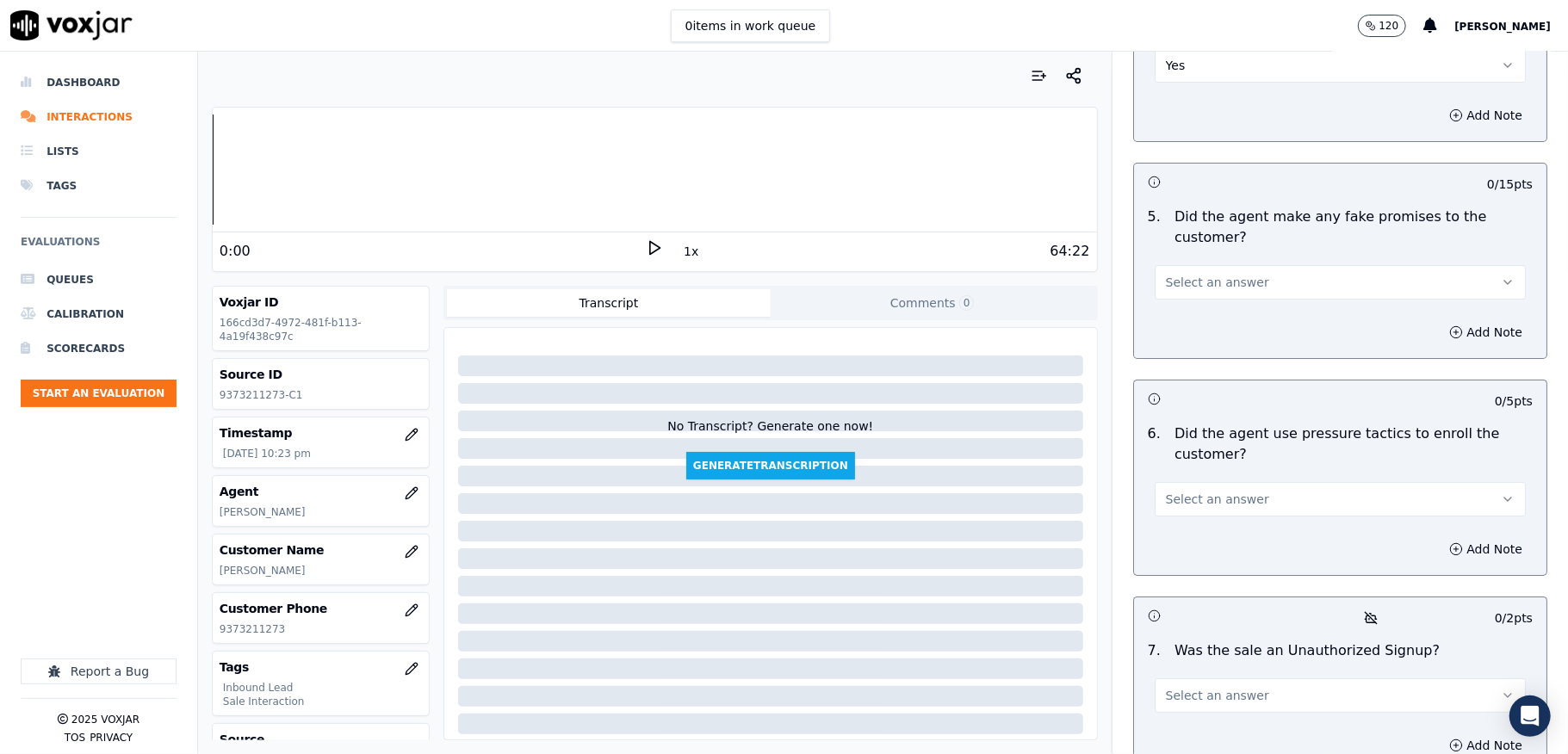
click at [1206, 265] on button "Select an answer" at bounding box center [1340, 282] width 371 height 34
click at [1188, 312] on div "No" at bounding box center [1299, 319] width 330 height 28
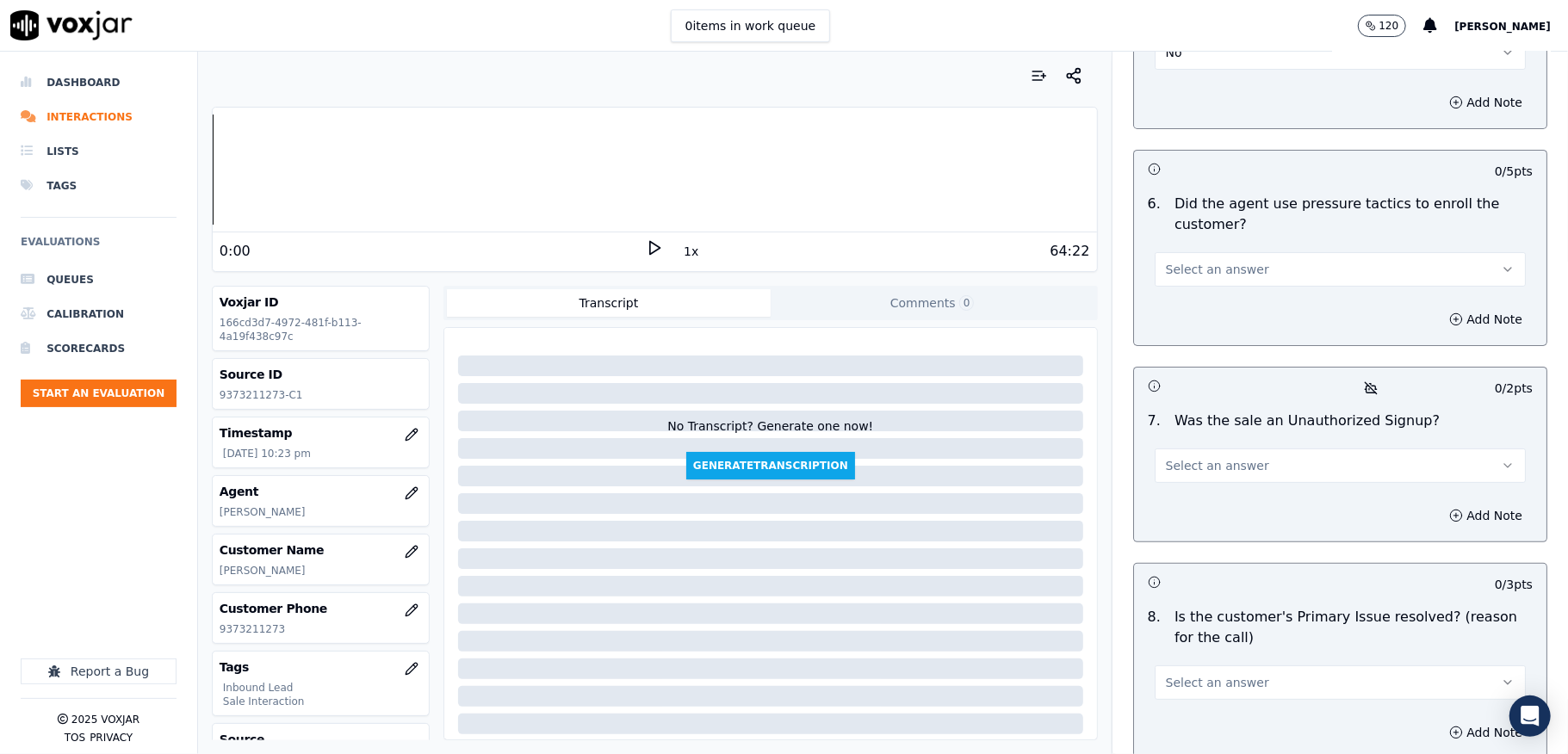
click at [1201, 261] on span "Select an answer" at bounding box center [1218, 269] width 103 height 18
click at [1183, 305] on div "No" at bounding box center [1299, 307] width 330 height 28
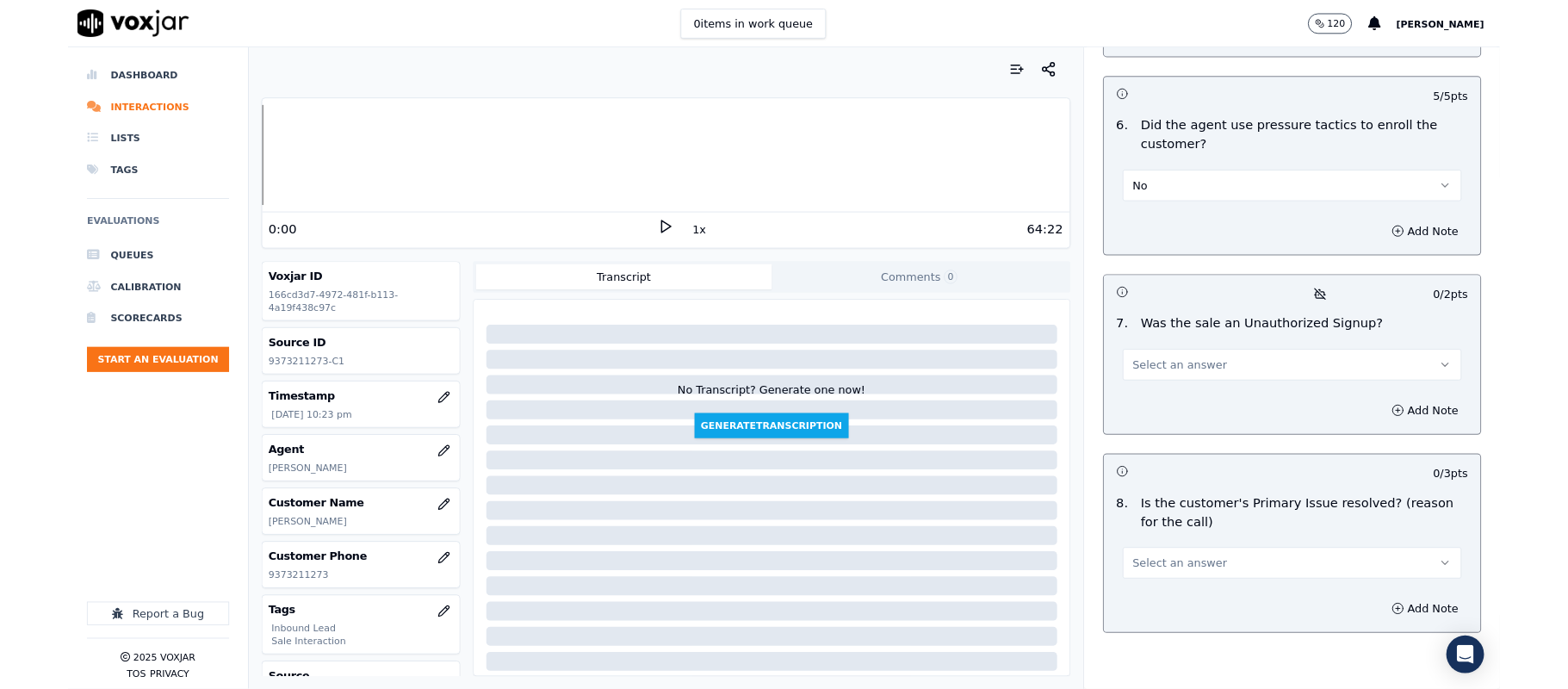
scroll to position [4962, 0]
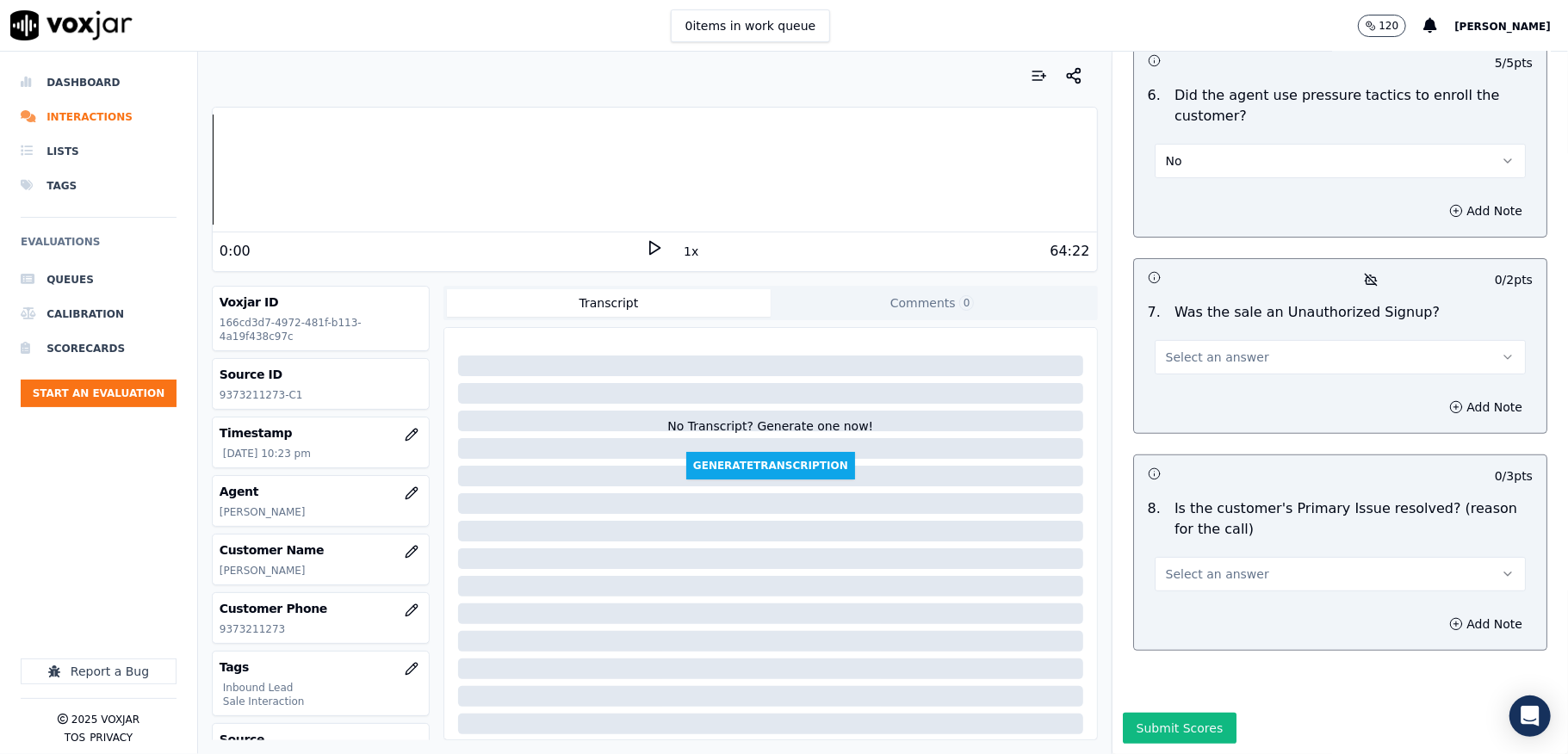
click at [1180, 348] on span "Select an answer" at bounding box center [1218, 357] width 103 height 18
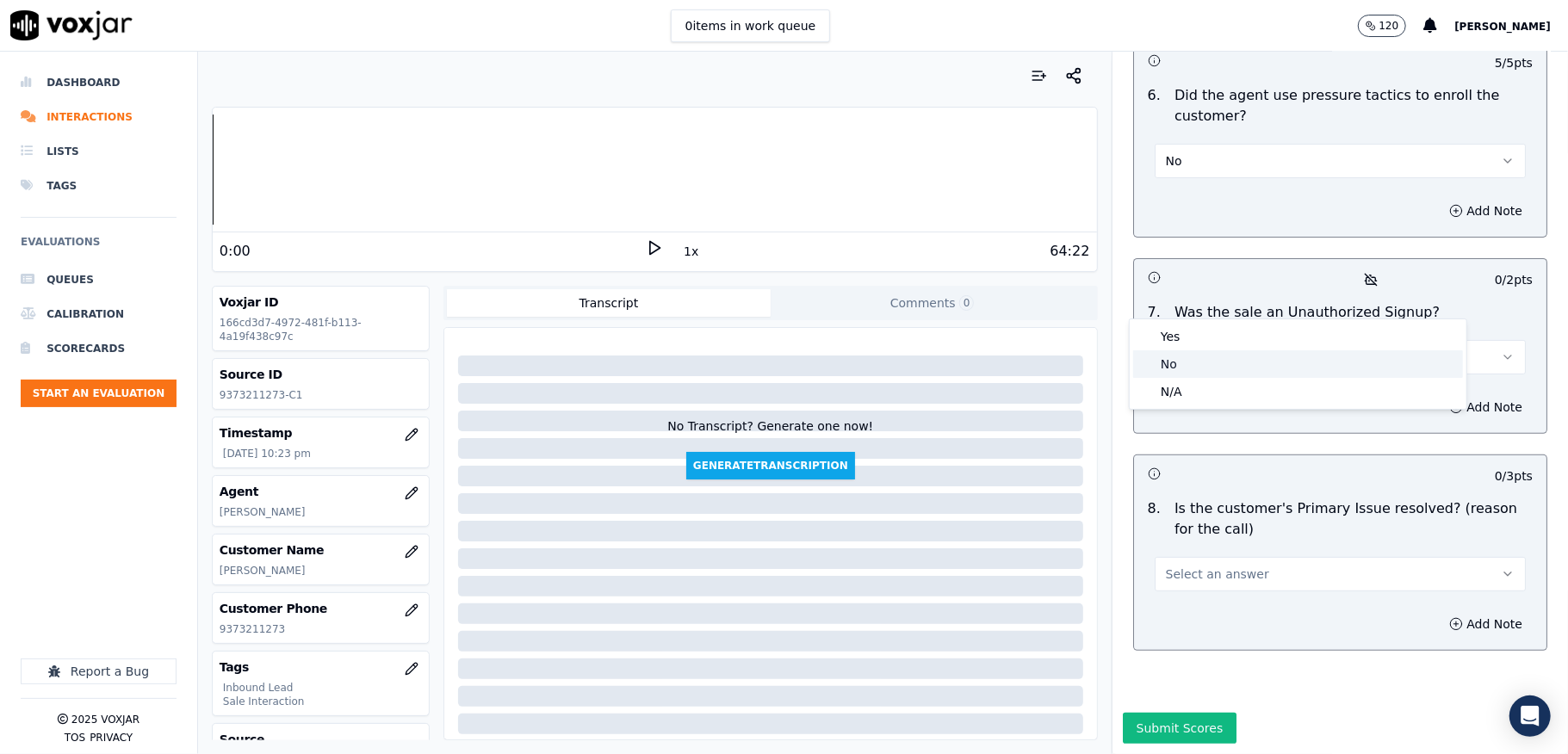
click at [1176, 362] on div "No" at bounding box center [1299, 364] width 330 height 28
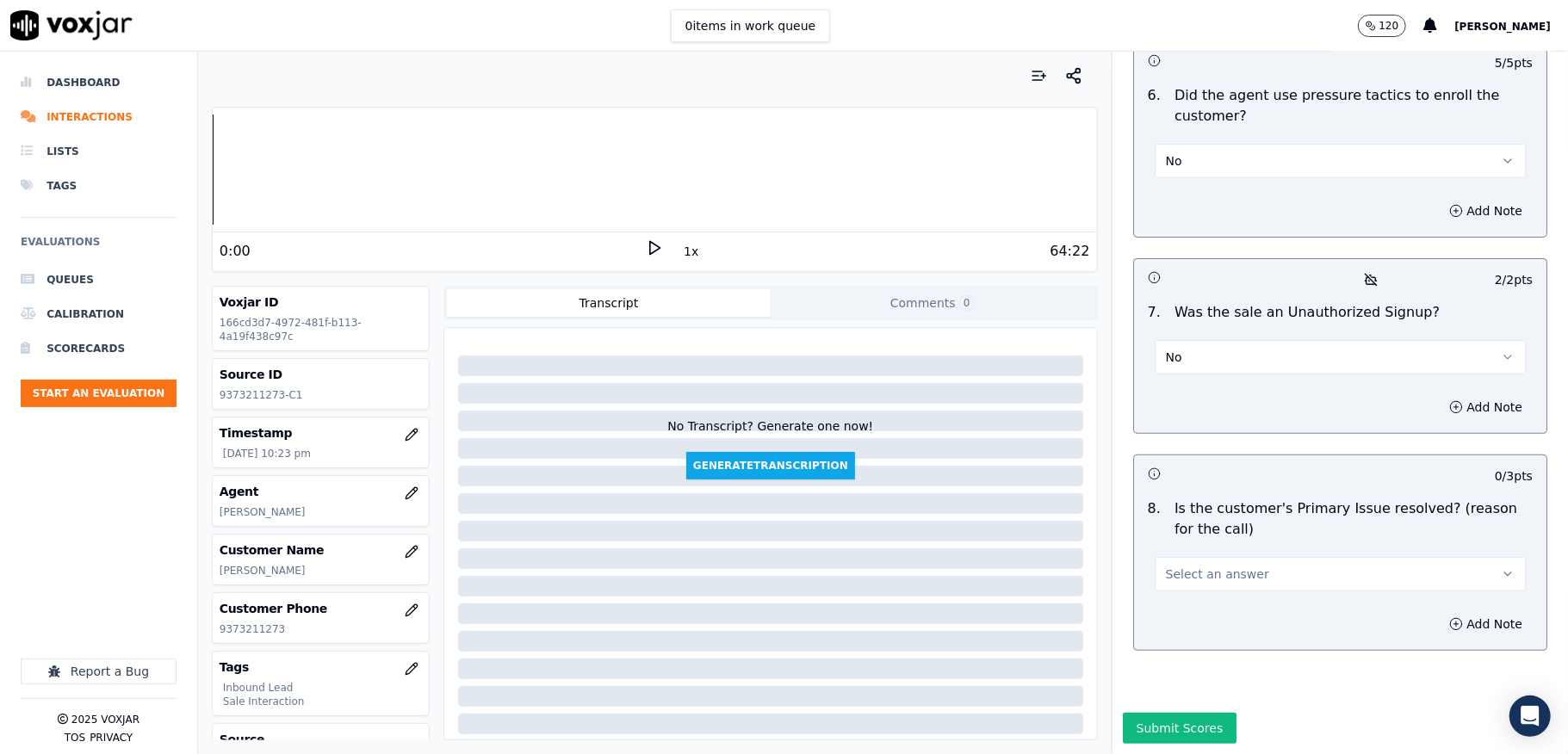
click at [1234, 557] on button "Select an answer" at bounding box center [1340, 573] width 371 height 34
click at [1168, 546] on div "Yes" at bounding box center [1299, 553] width 330 height 28
click at [1140, 713] on button "Submit Scores" at bounding box center [1180, 728] width 114 height 31
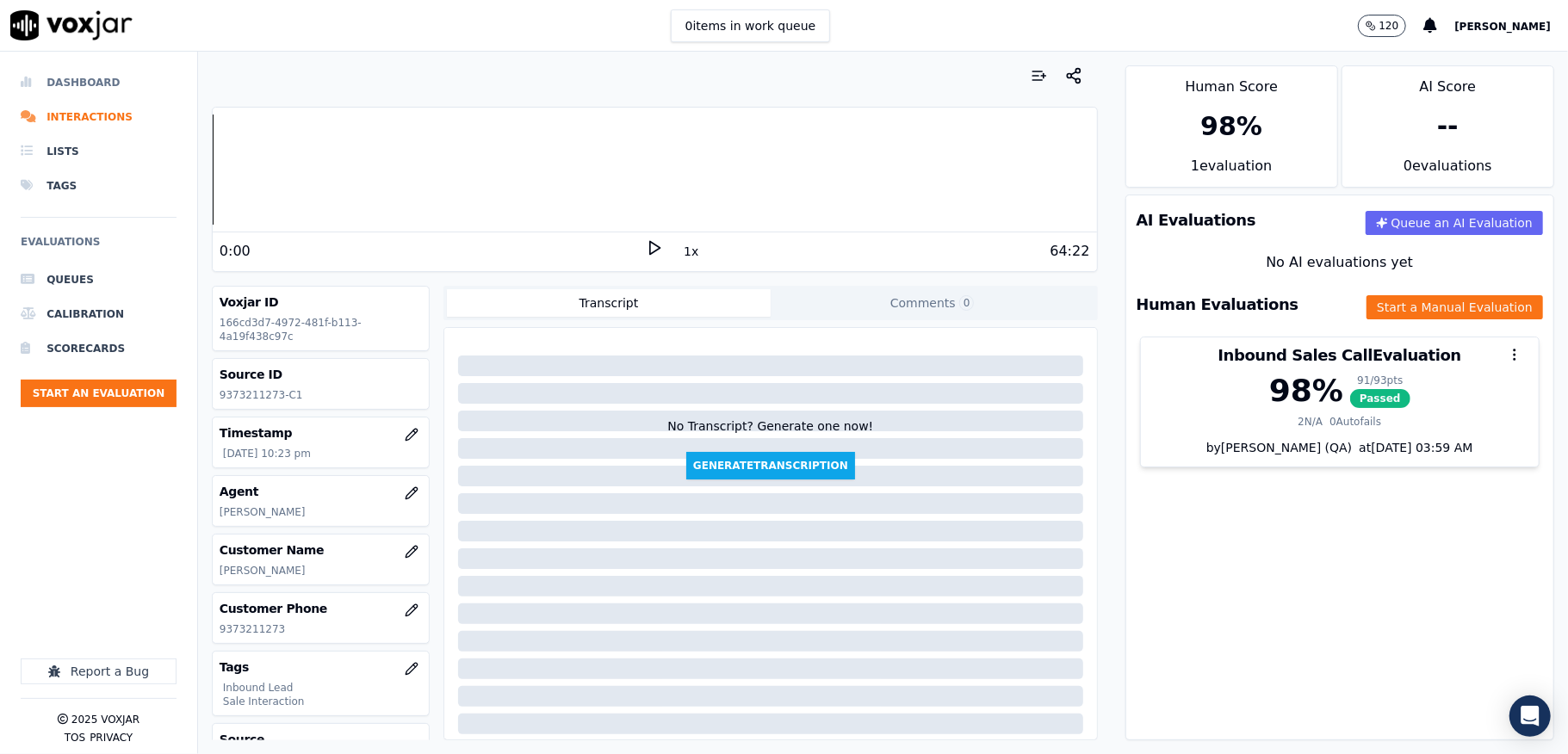
click at [91, 77] on li "Dashboard" at bounding box center [98, 82] width 156 height 34
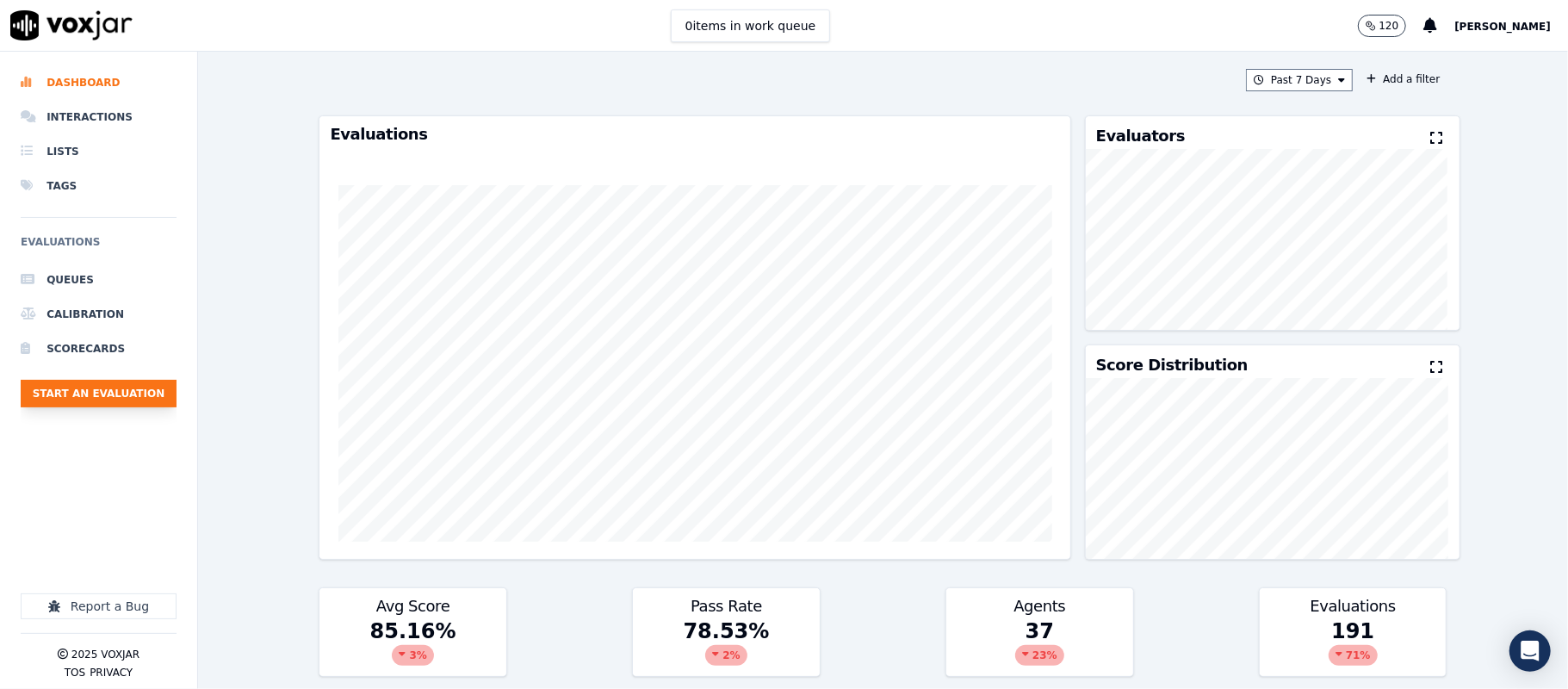
click at [137, 398] on button "Start an Evaluation" at bounding box center [98, 394] width 156 height 28
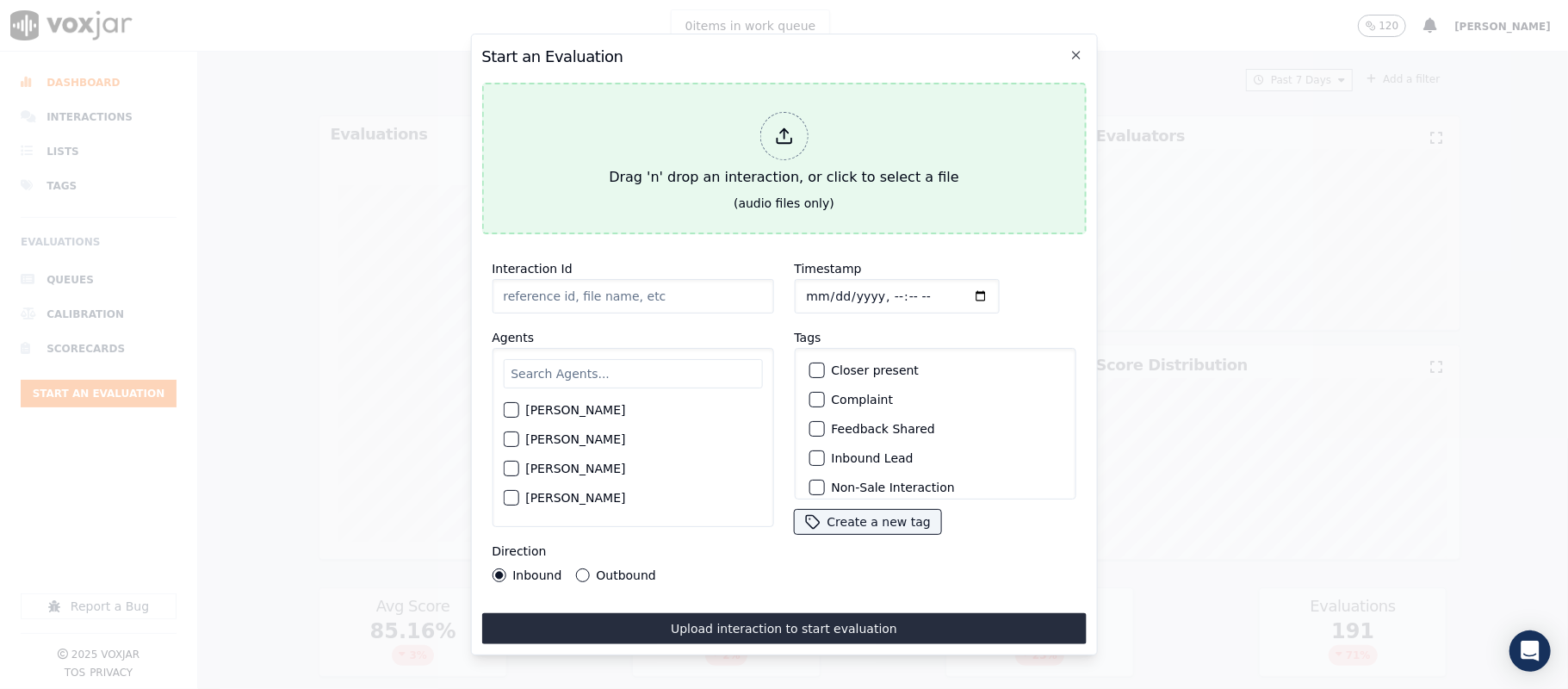
click at [766, 127] on div at bounding box center [783, 136] width 48 height 48
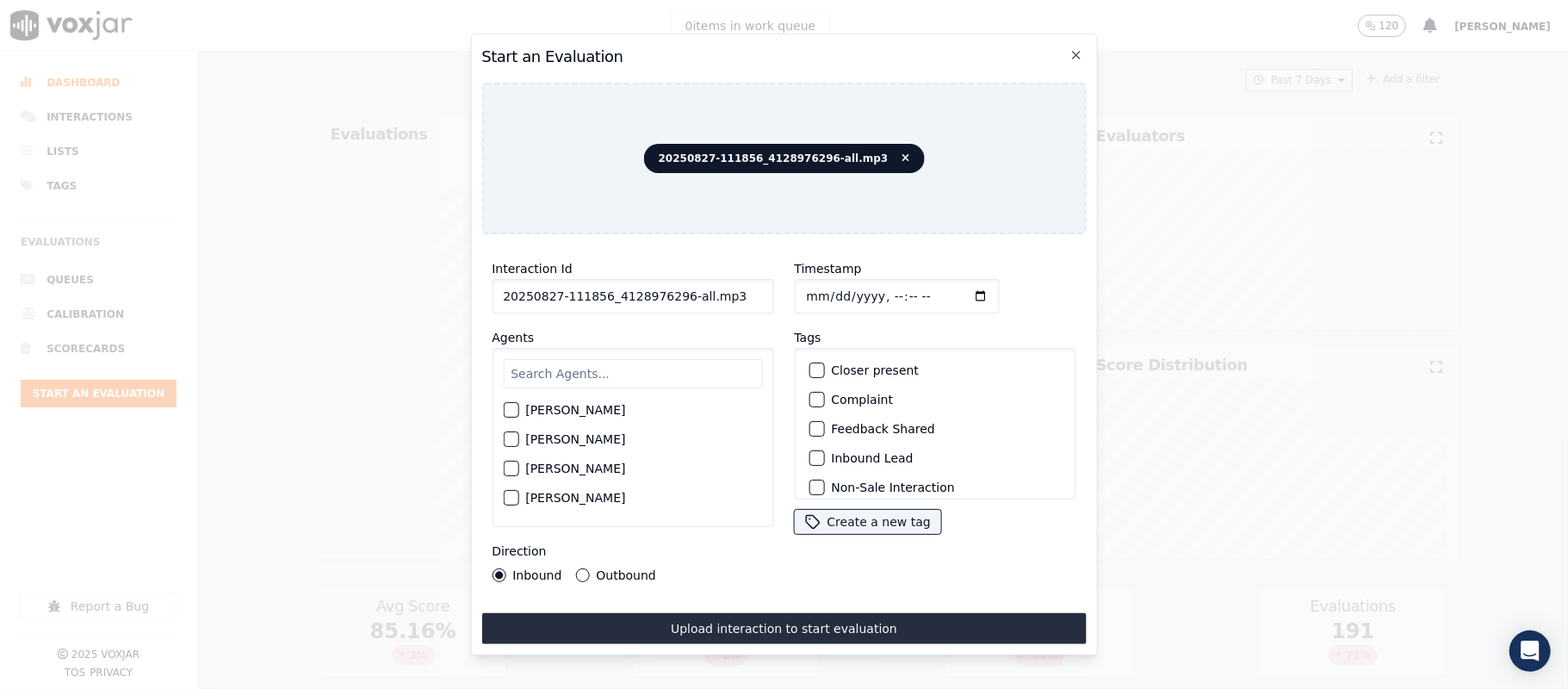
drag, startPoint x: 676, startPoint y: 291, endPoint x: 768, endPoint y: 291, distance: 92.0
click at [768, 291] on div "Interaction Id 20250827-111856_4128976296-all.mp3 Agents [PERSON_NAME] [PERSON_…" at bounding box center [633, 420] width 303 height 344
type input "20250827-111856_4128976296-C1"
click at [807, 290] on input "Timestamp" at bounding box center [897, 296] width 205 height 34
type input "[DATE]T22:31"
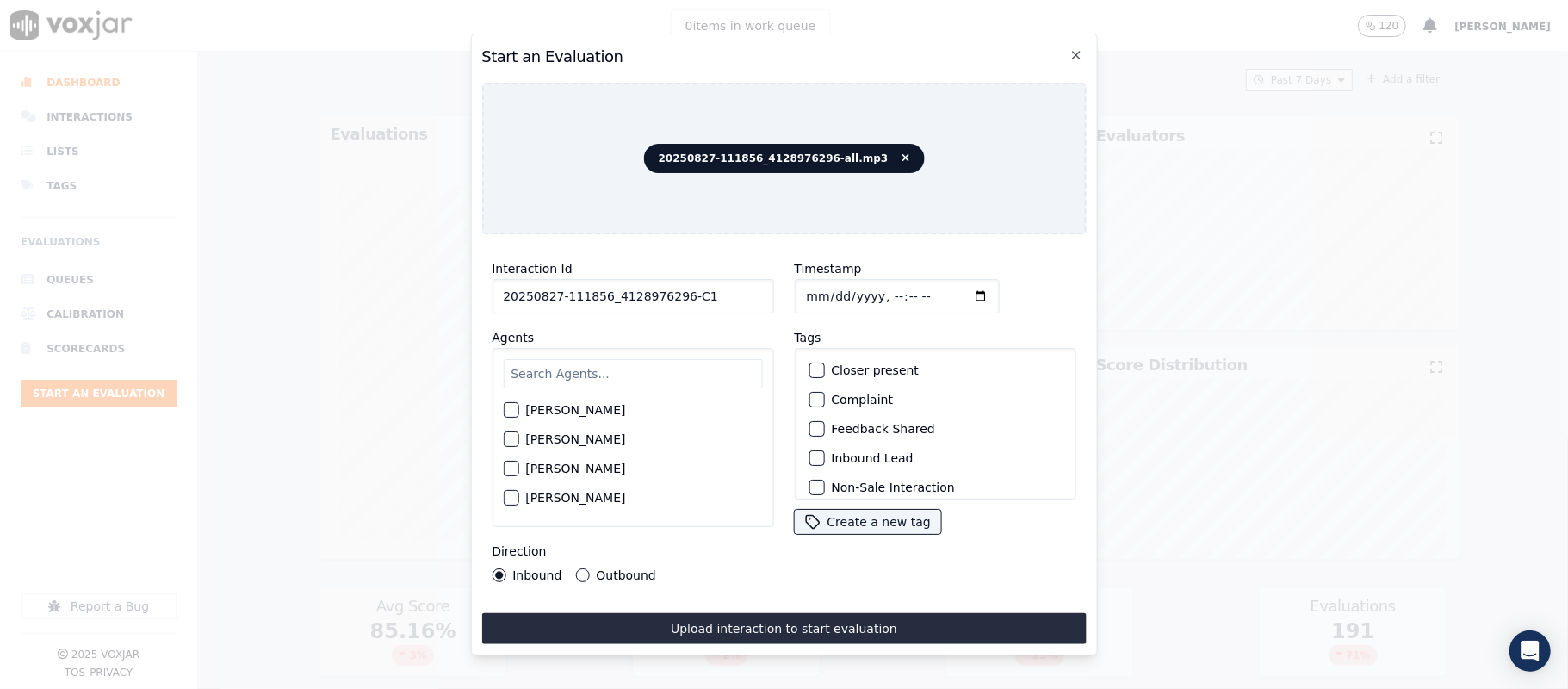
click at [582, 369] on input "text" at bounding box center [632, 374] width 259 height 30
type input "[PERSON_NAME]"
click at [521, 409] on div "[PERSON_NAME]" at bounding box center [632, 415] width 259 height 30
drag, startPoint x: 500, startPoint y: 408, endPoint x: 508, endPoint y: 411, distance: 8.5
click at [505, 410] on div "[PERSON_NAME] [PERSON_NAME] Goswami" at bounding box center [632, 437] width 281 height 179
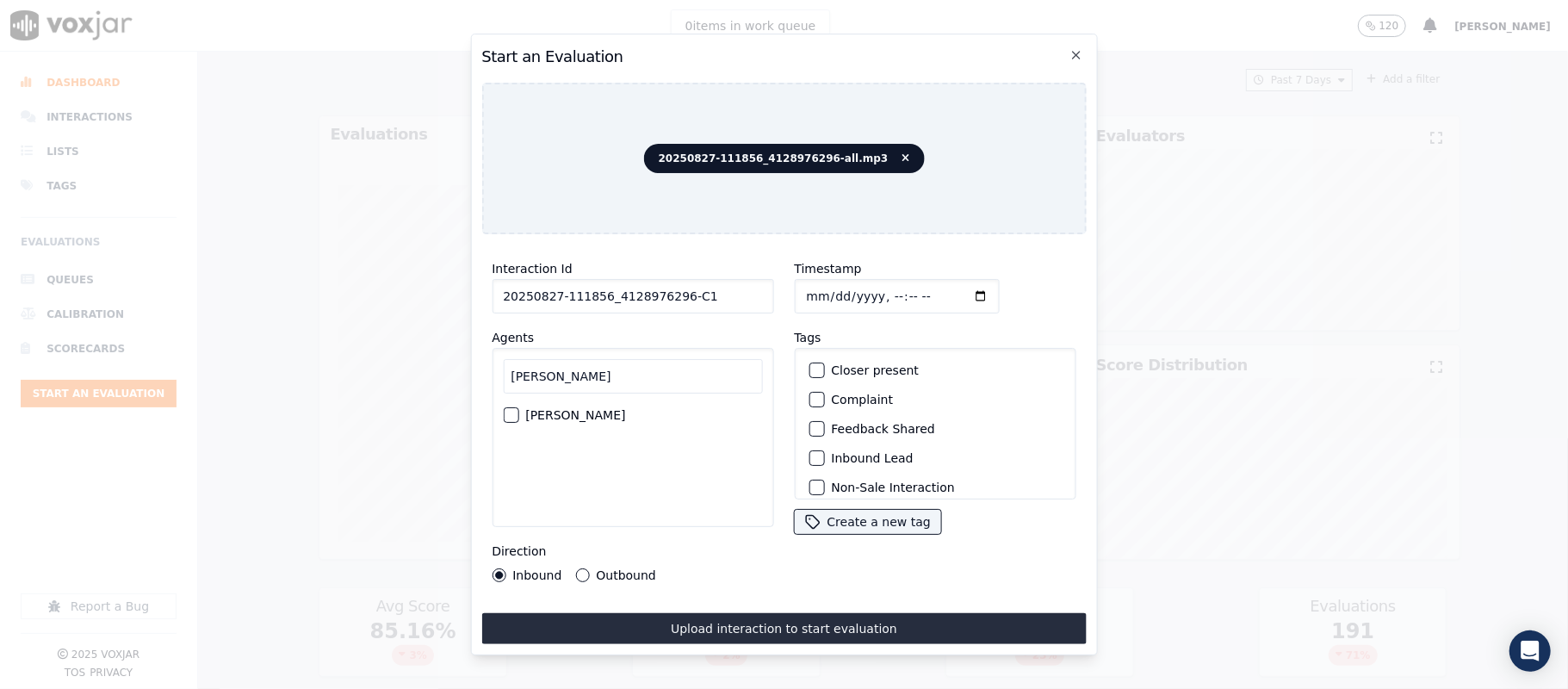
click at [512, 410] on div "button" at bounding box center [509, 414] width 12 height 12
click at [577, 568] on button "Outbound" at bounding box center [582, 575] width 14 height 14
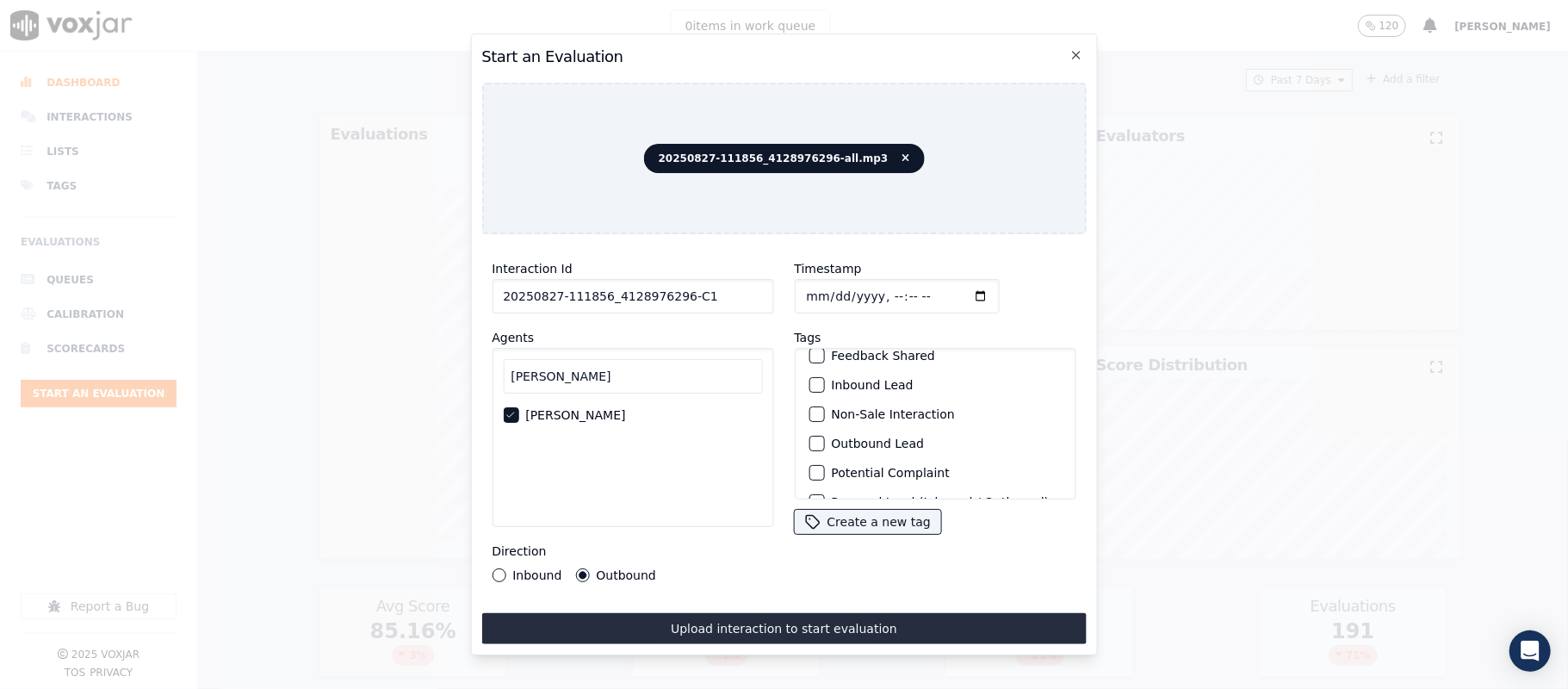
scroll to position [114, 0]
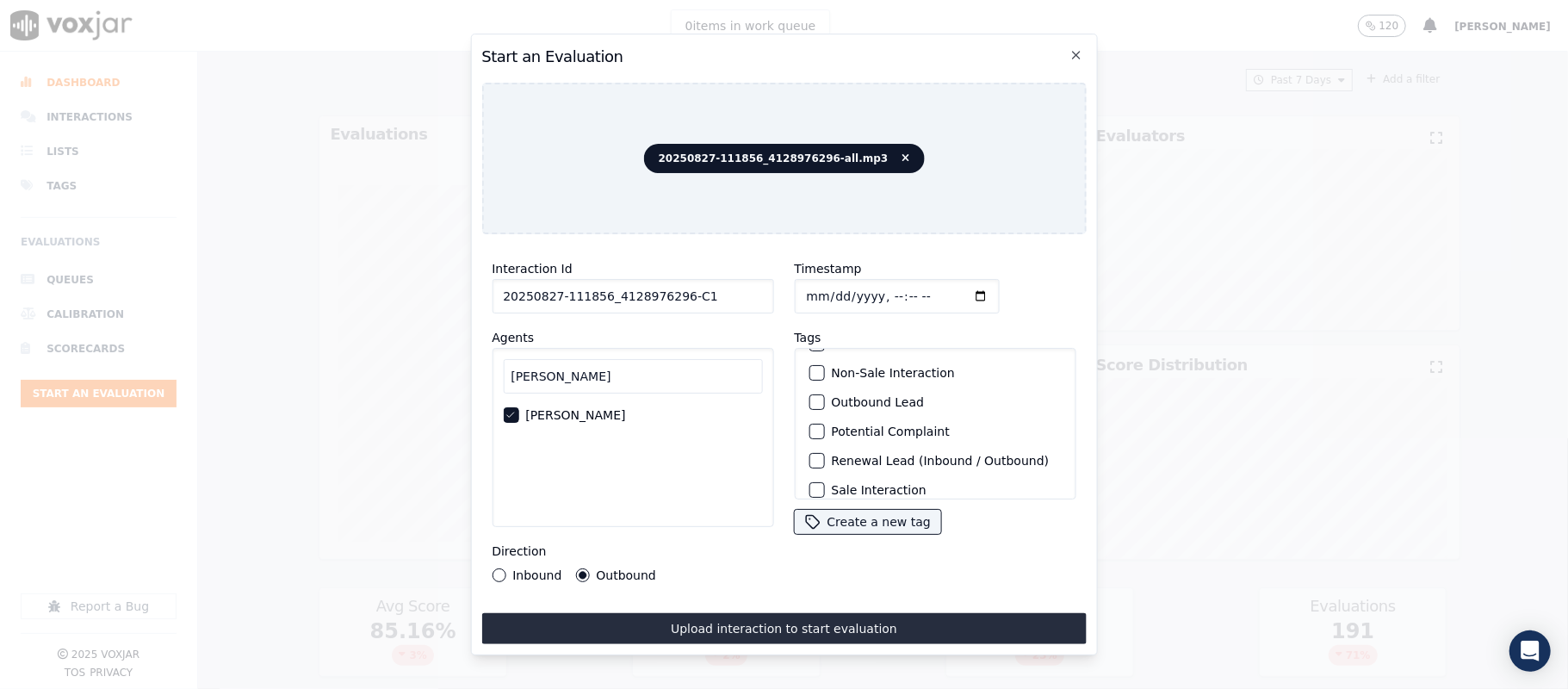
click at [810, 396] on div "button" at bounding box center [815, 401] width 12 height 12
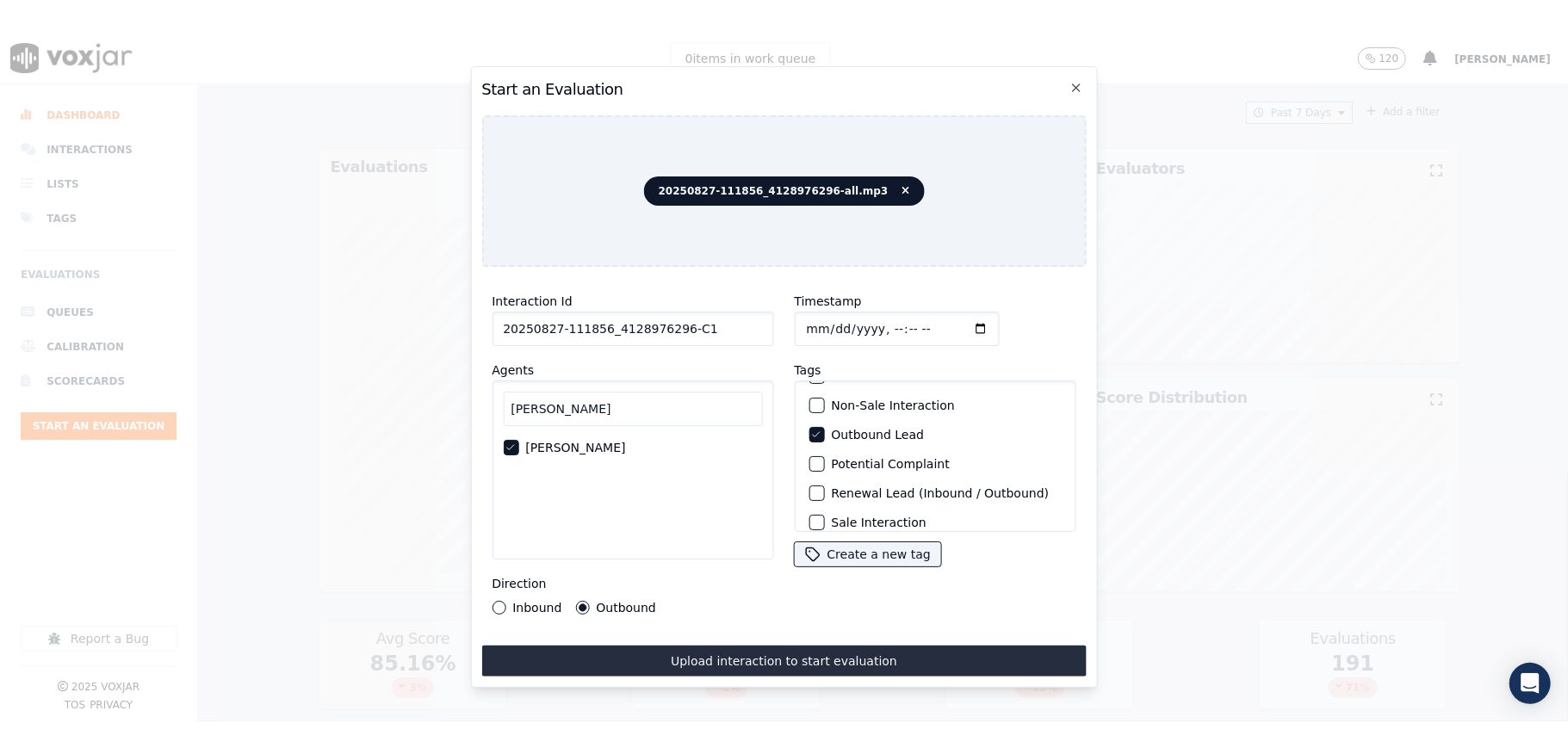
scroll to position [160, 0]
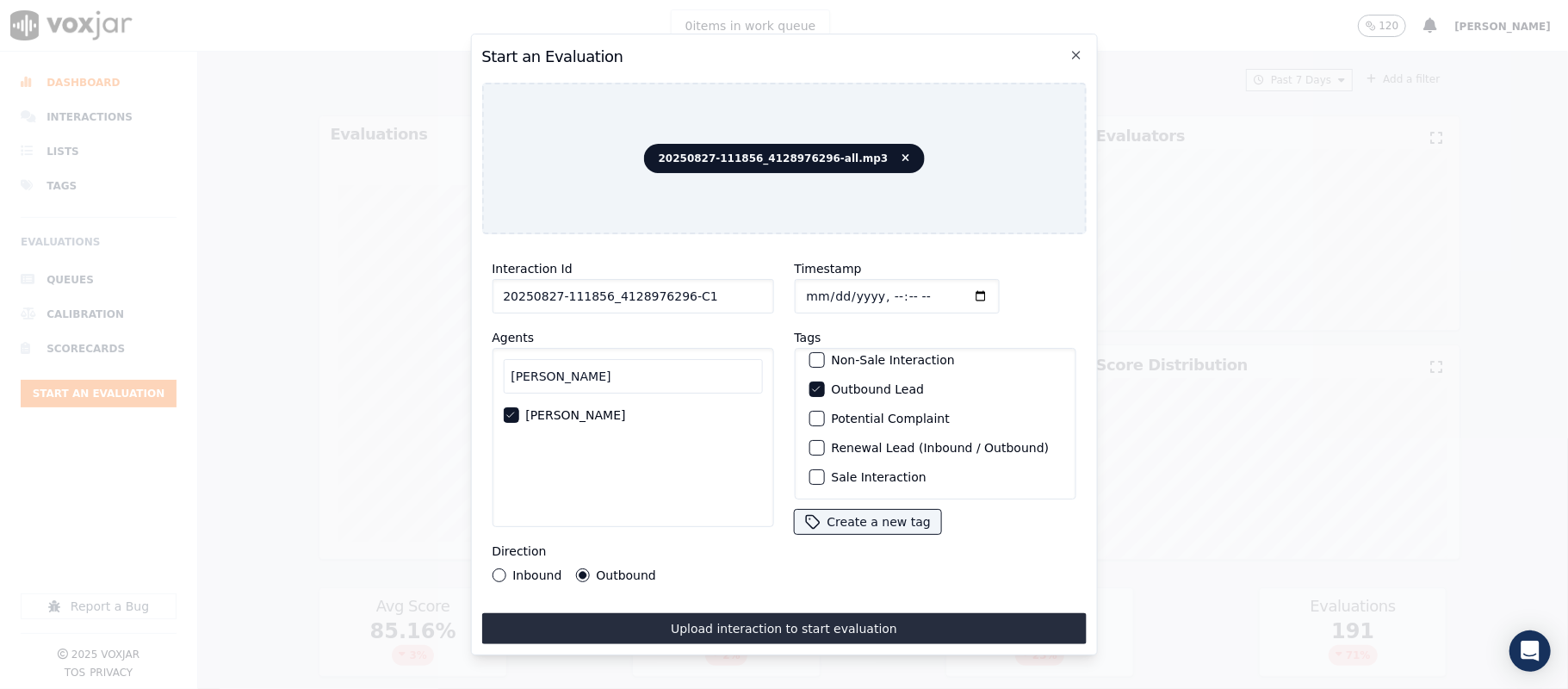
click at [810, 471] on div "button" at bounding box center [815, 477] width 12 height 12
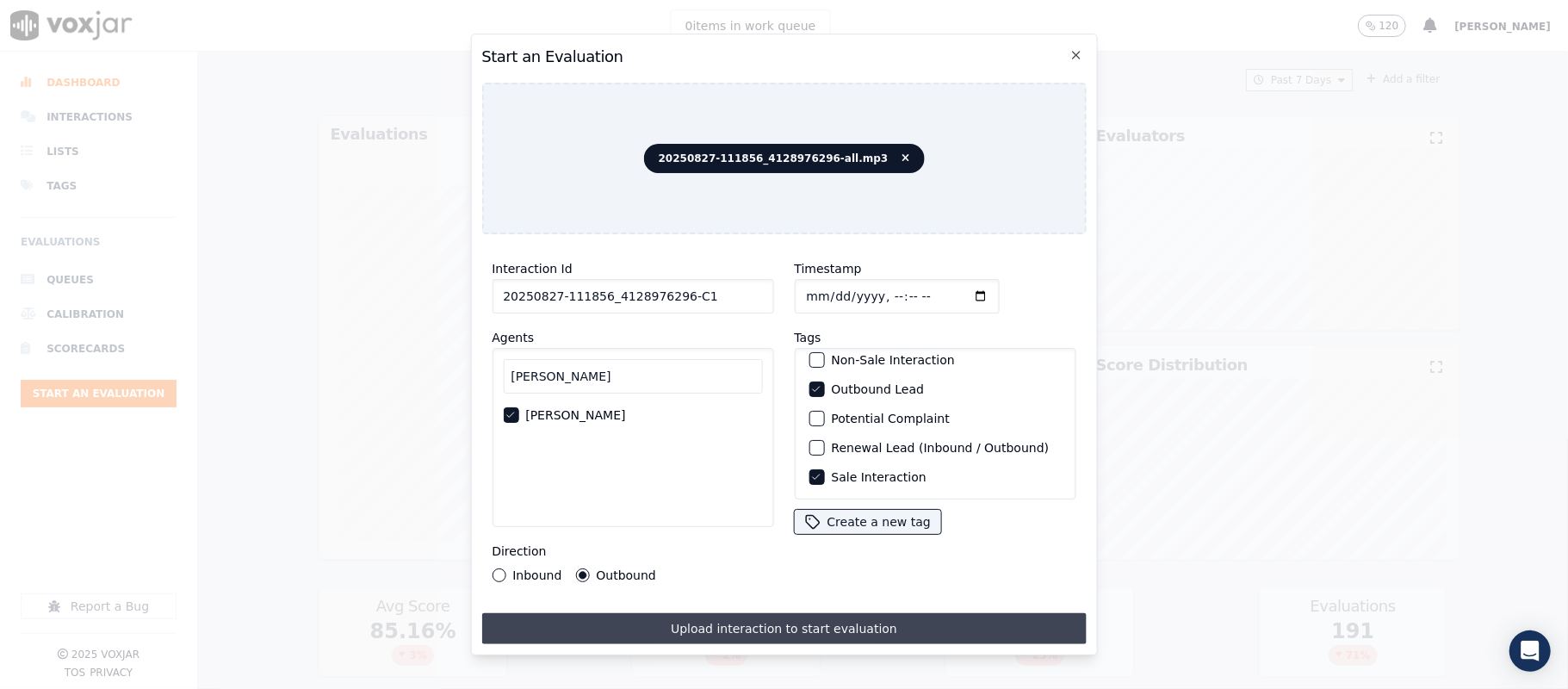
click at [784, 622] on button "Upload interaction to start evaluation" at bounding box center [783, 629] width 604 height 31
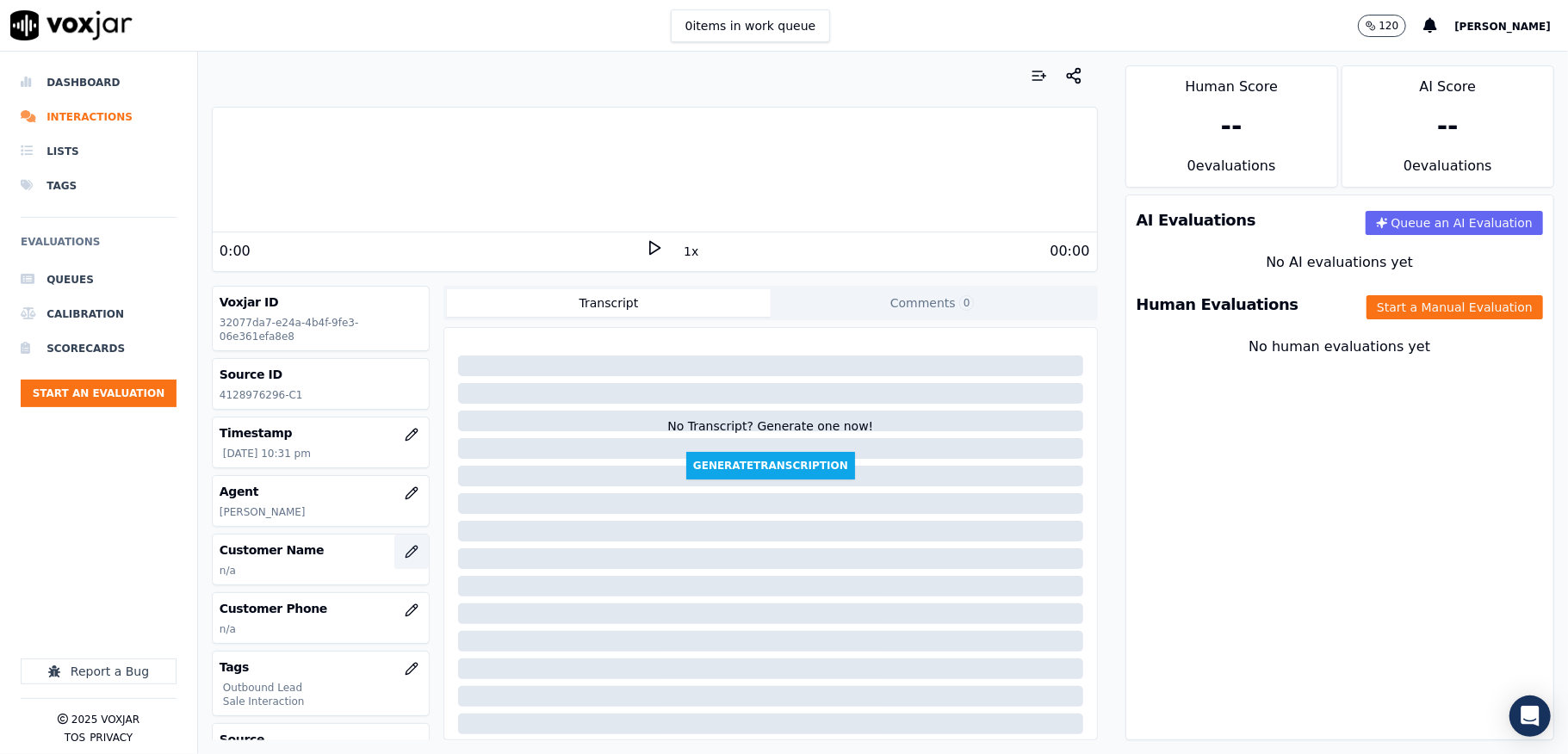
click at [405, 551] on icon "button" at bounding box center [411, 551] width 14 height 14
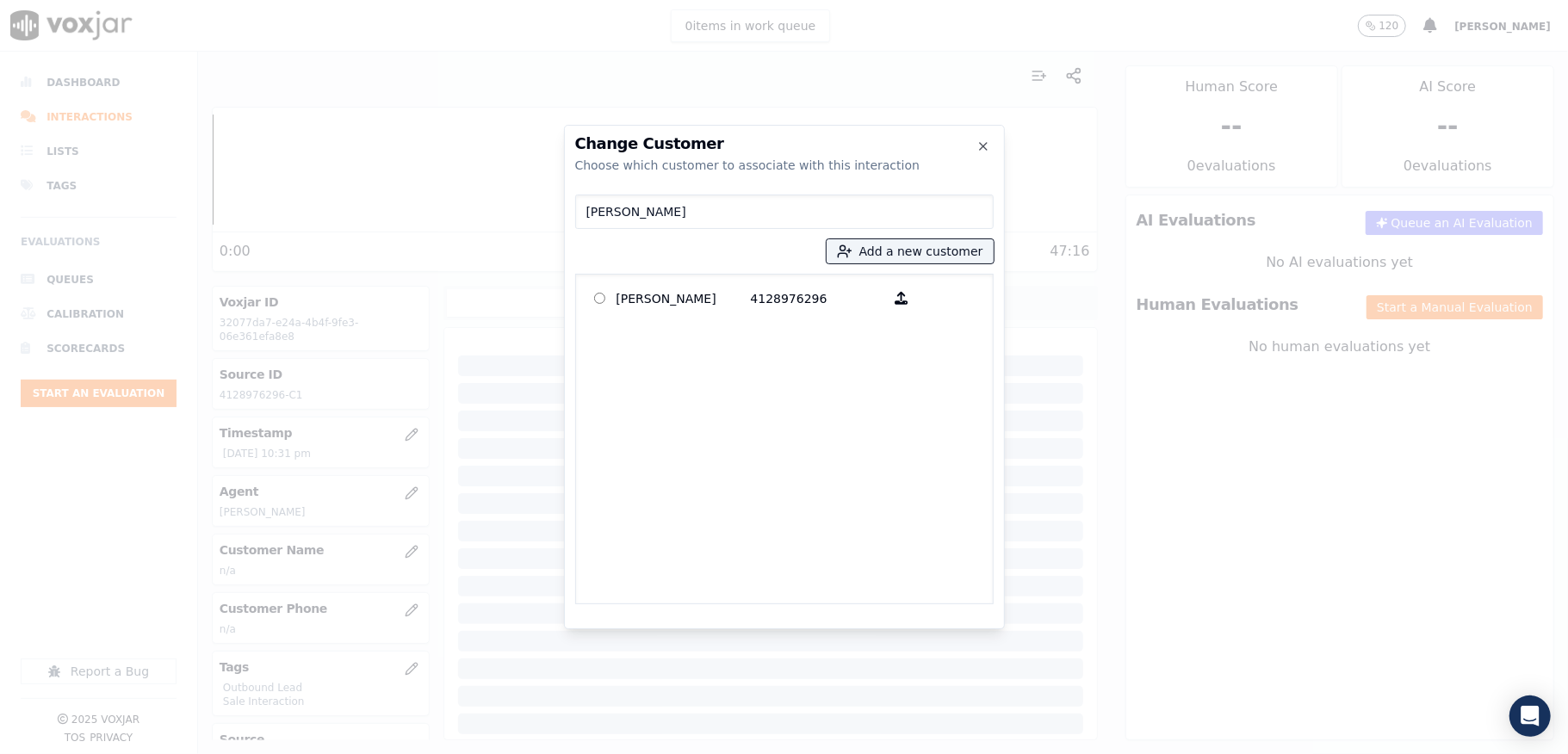
type input "[PERSON_NAME]"
click at [718, 305] on p "[PERSON_NAME]" at bounding box center [683, 298] width 135 height 27
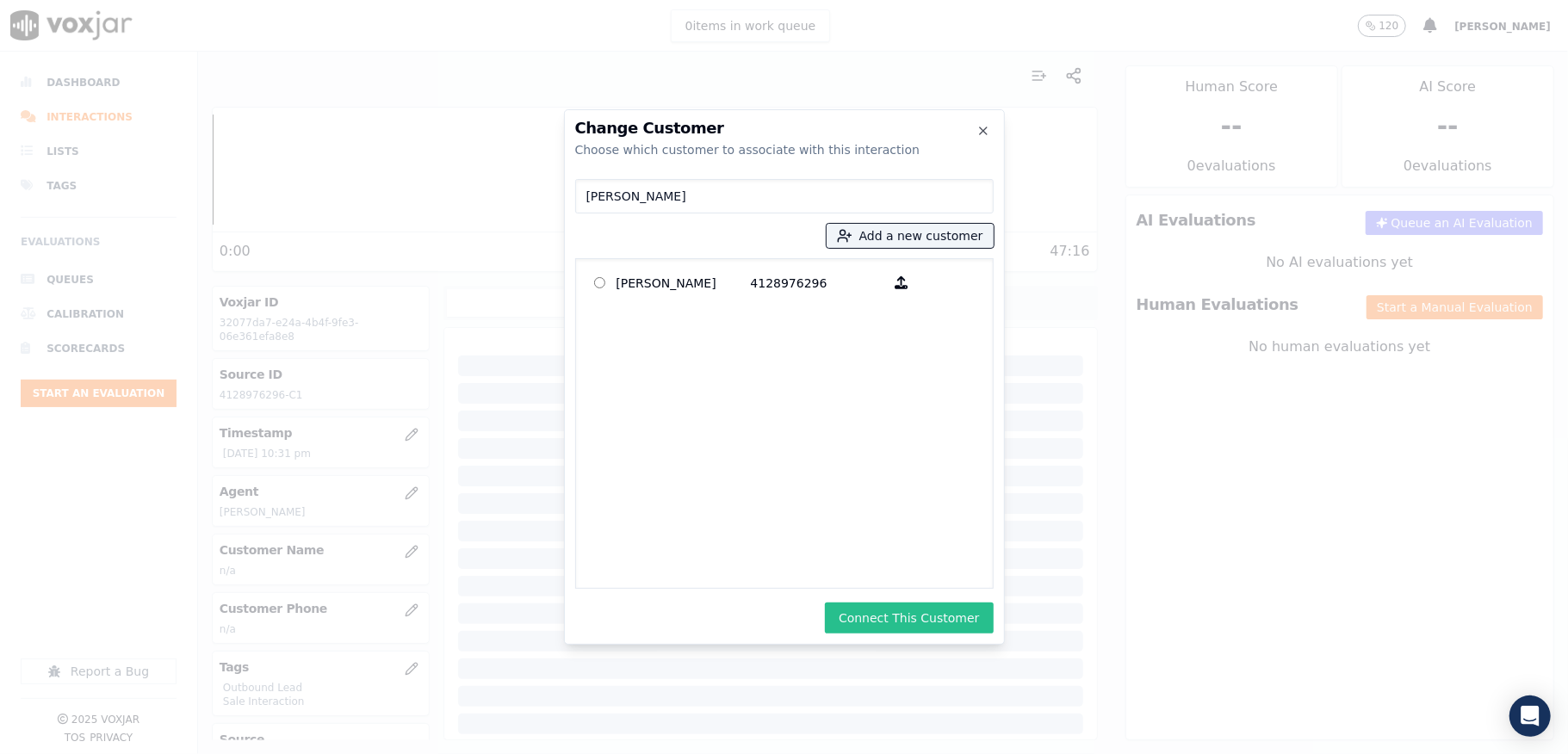
click at [882, 619] on button "Connect This Customer" at bounding box center [909, 619] width 168 height 31
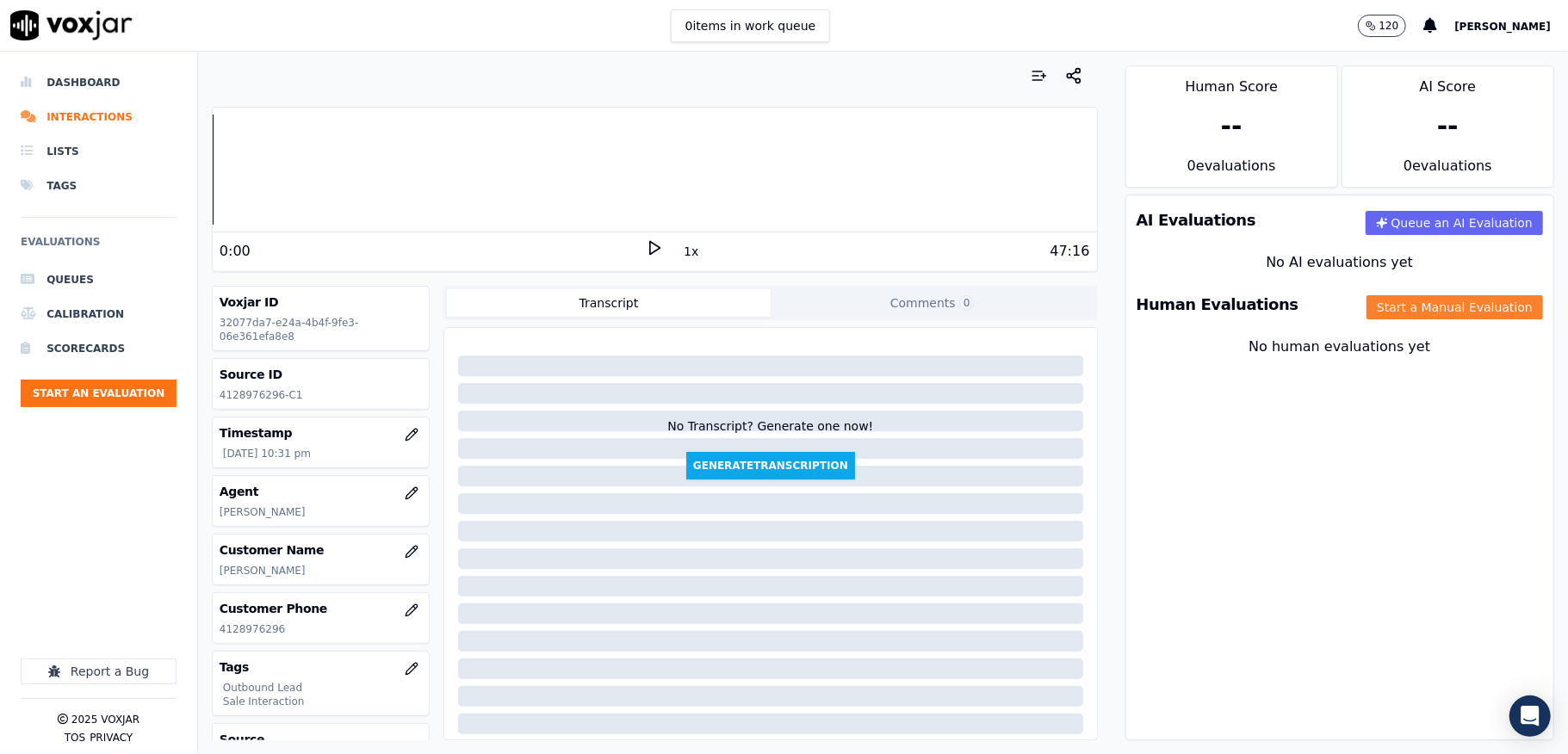
click at [1367, 317] on button "Start a Manual Evaluation" at bounding box center [1455, 307] width 176 height 24
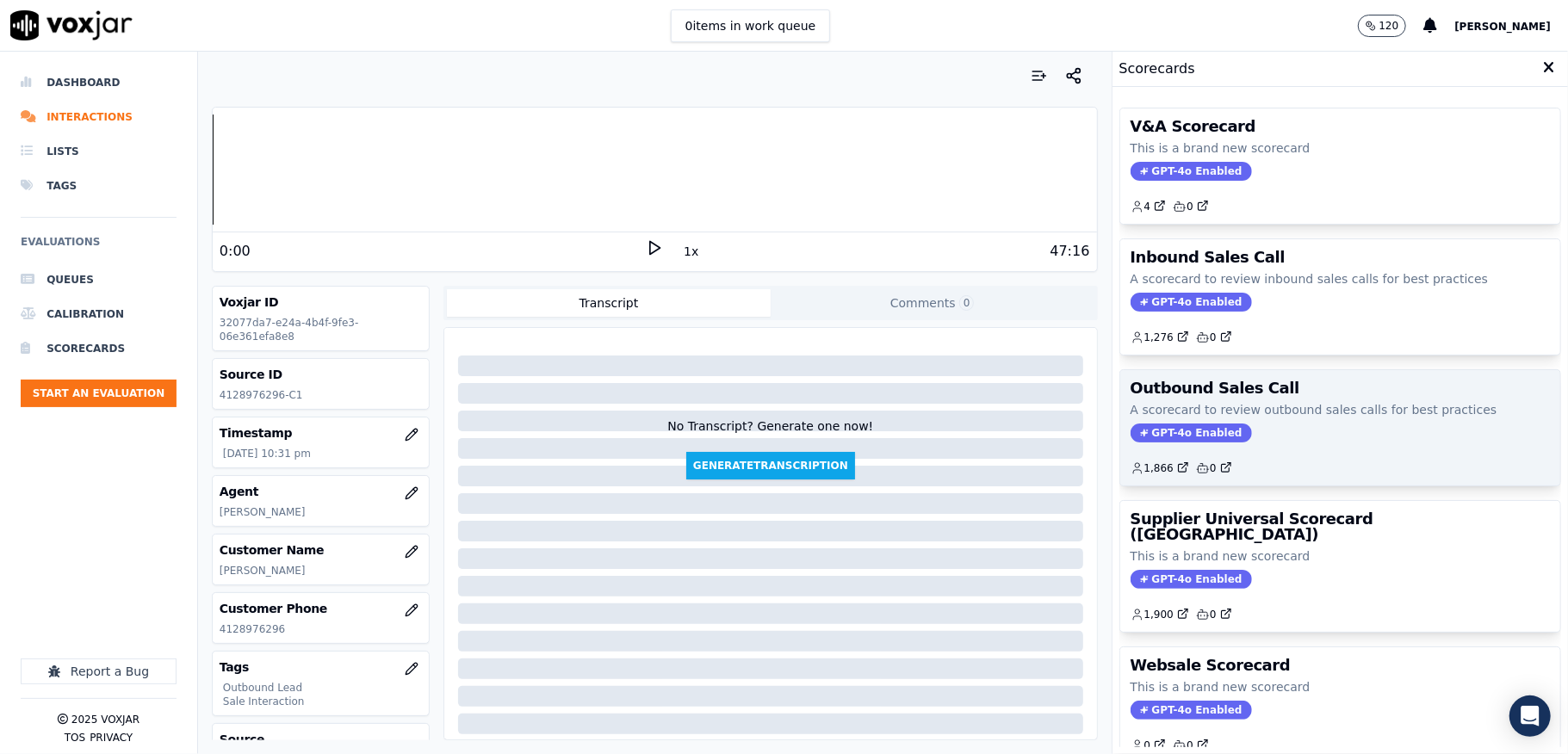
click at [1180, 439] on span "GPT-4o Enabled" at bounding box center [1192, 432] width 122 height 19
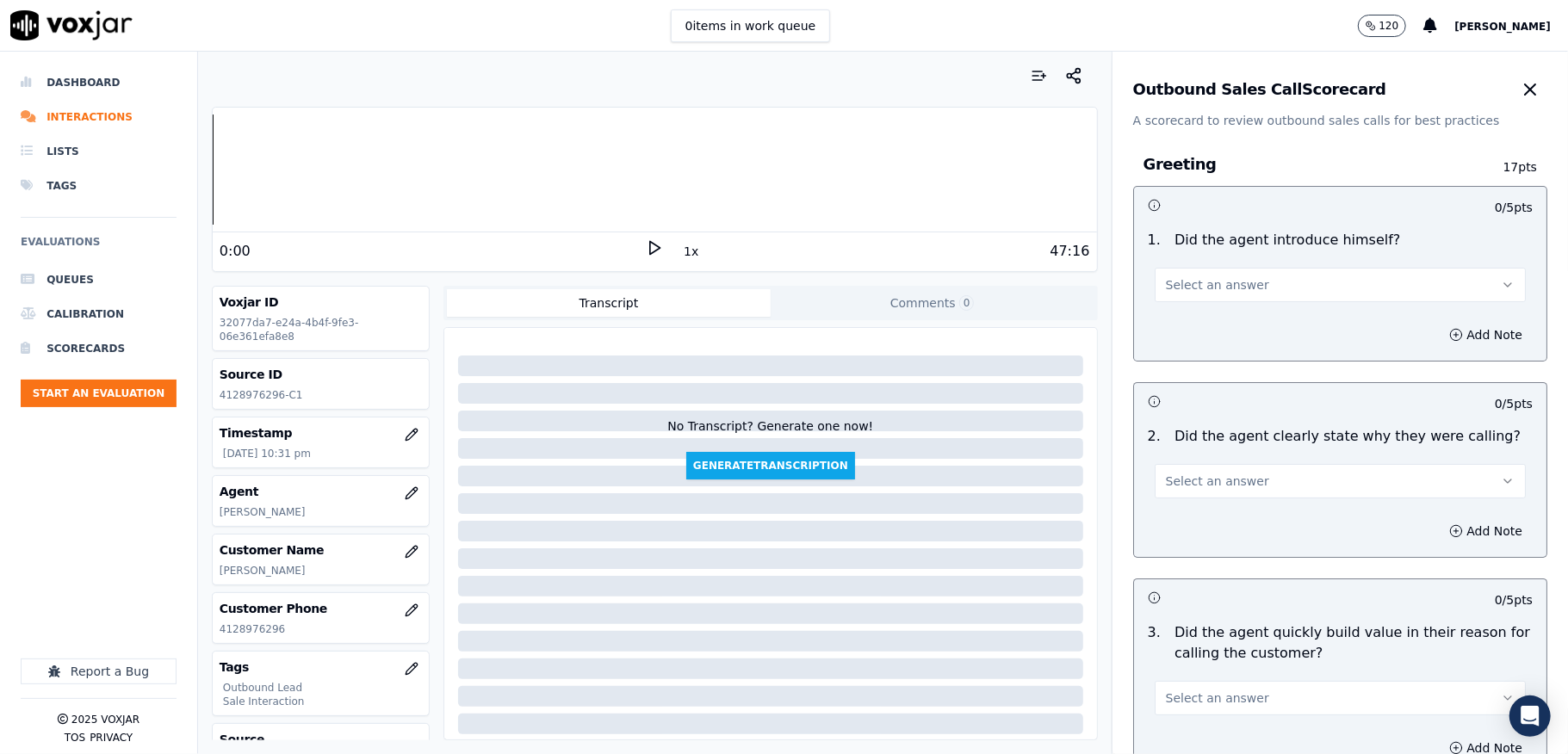
click at [1210, 283] on span "Select an answer" at bounding box center [1218, 285] width 103 height 18
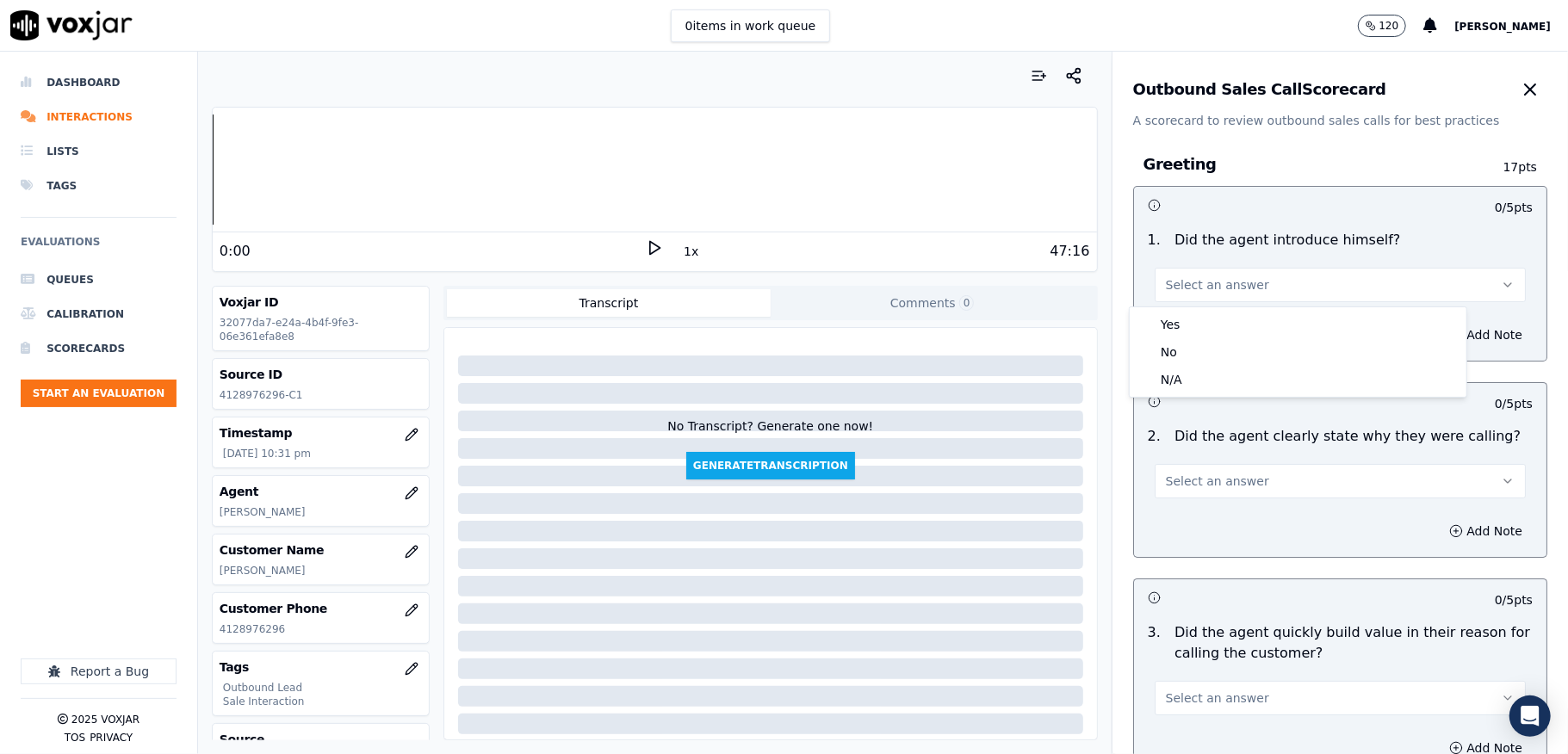
click at [1196, 305] on div "1 . Did the agent introduce himself? Select an answer" at bounding box center [1340, 265] width 412 height 86
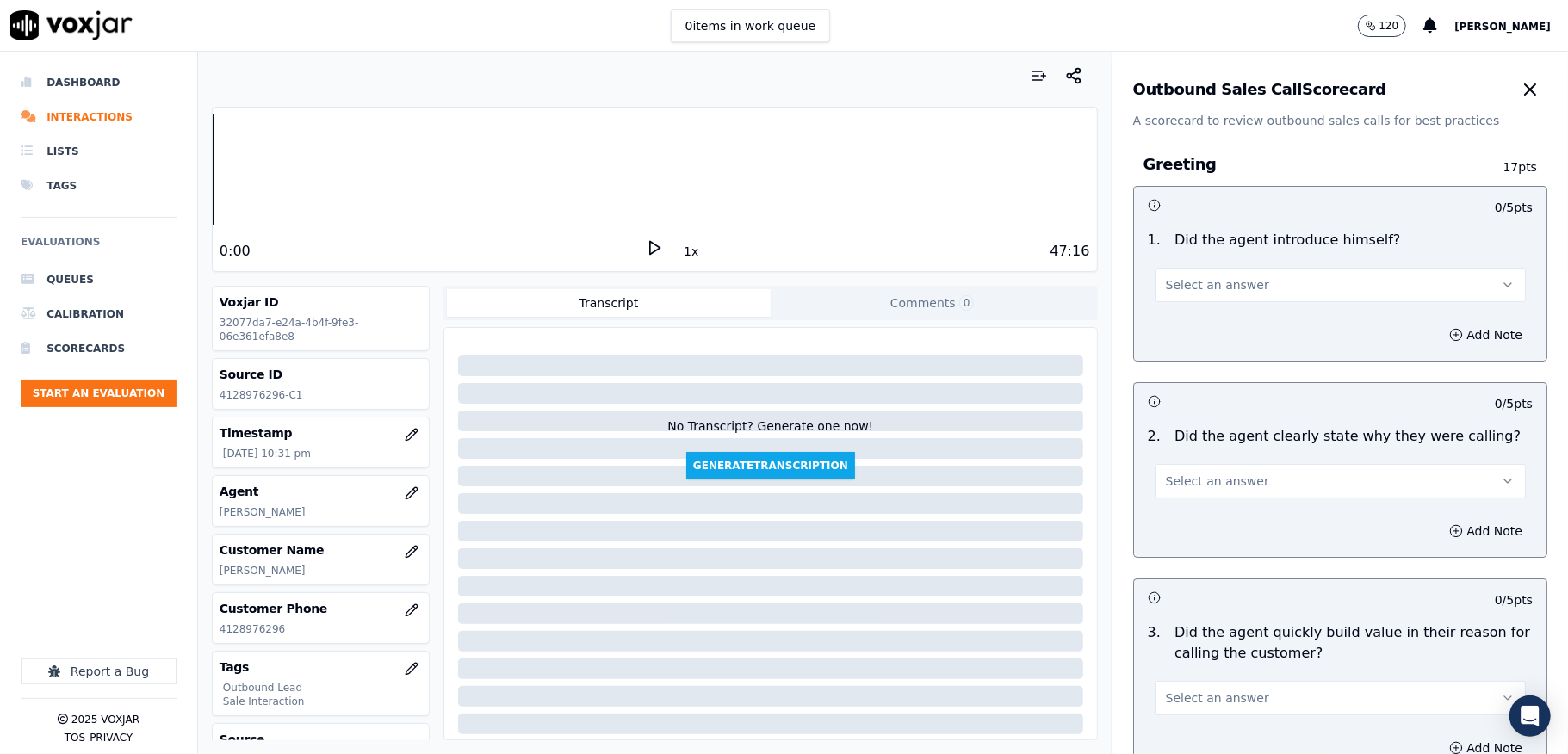
click at [1193, 314] on div "Add Note" at bounding box center [1340, 335] width 412 height 52
click at [1206, 284] on span "Select an answer" at bounding box center [1218, 285] width 103 height 18
click at [1192, 327] on div "Yes" at bounding box center [1299, 324] width 330 height 28
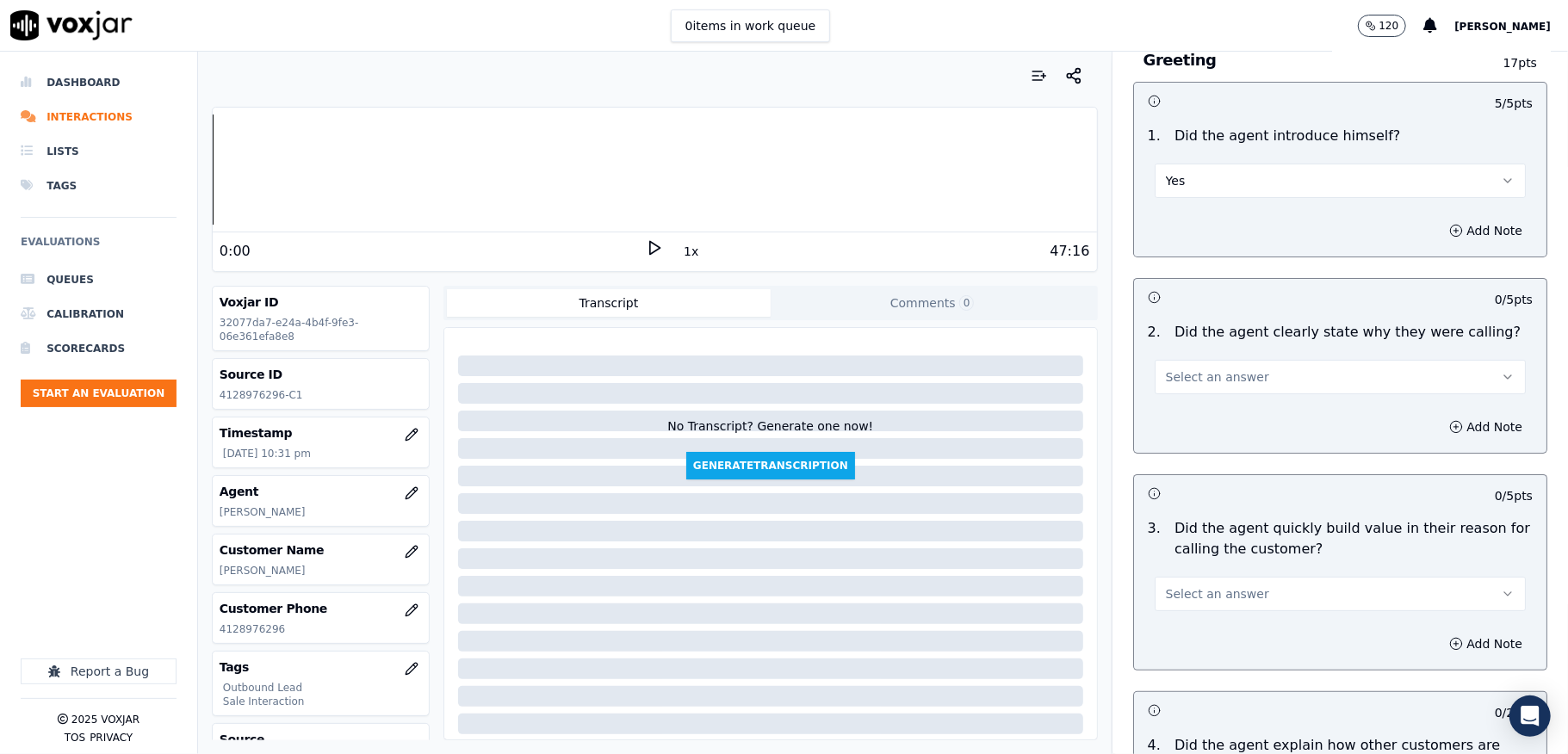
scroll to position [229, 0]
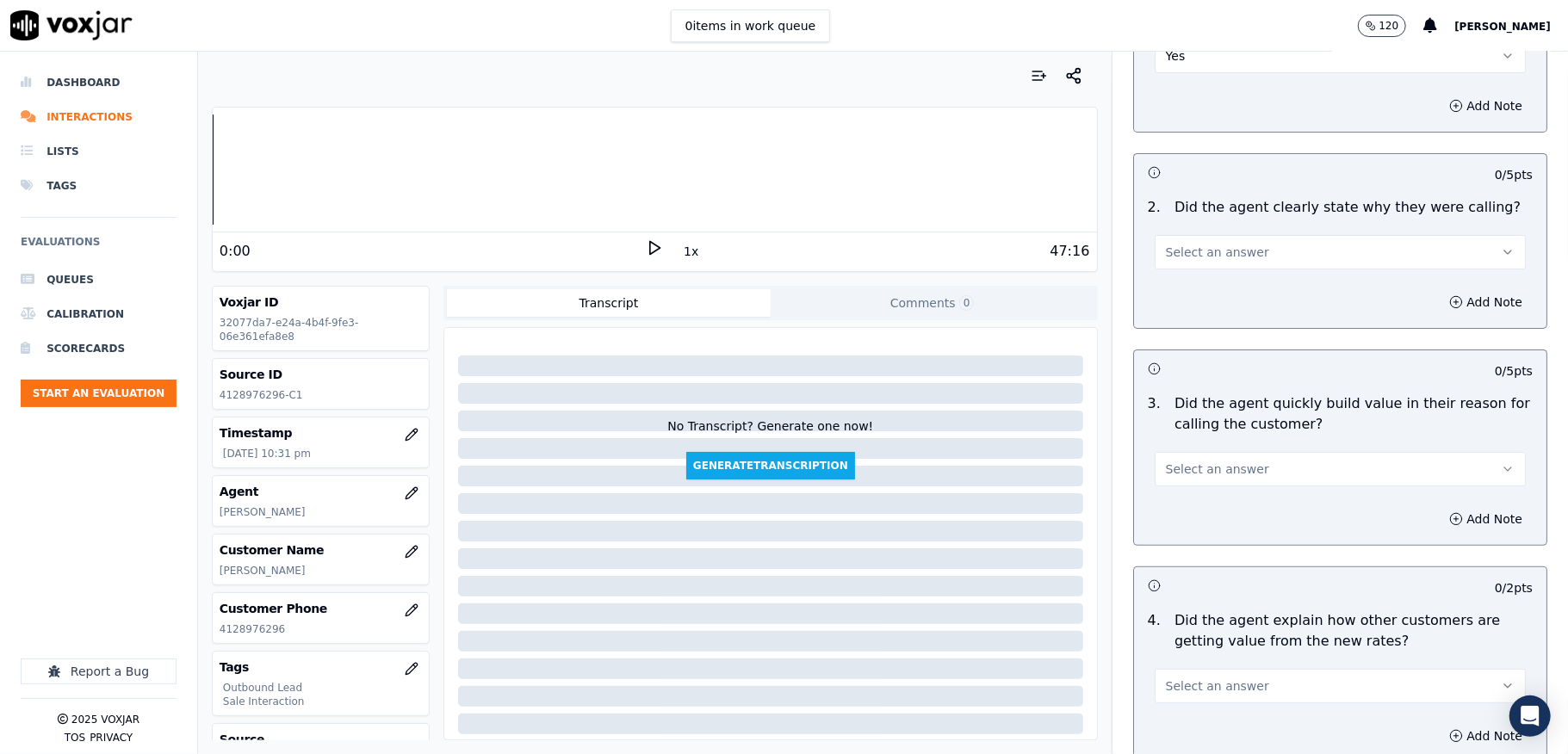
click at [1225, 263] on button "Select an answer" at bounding box center [1340, 252] width 371 height 34
click at [1211, 292] on div "Yes" at bounding box center [1299, 292] width 330 height 28
click at [1214, 472] on span "Select an answer" at bounding box center [1218, 469] width 103 height 18
click at [1190, 506] on div "Yes" at bounding box center [1299, 509] width 330 height 28
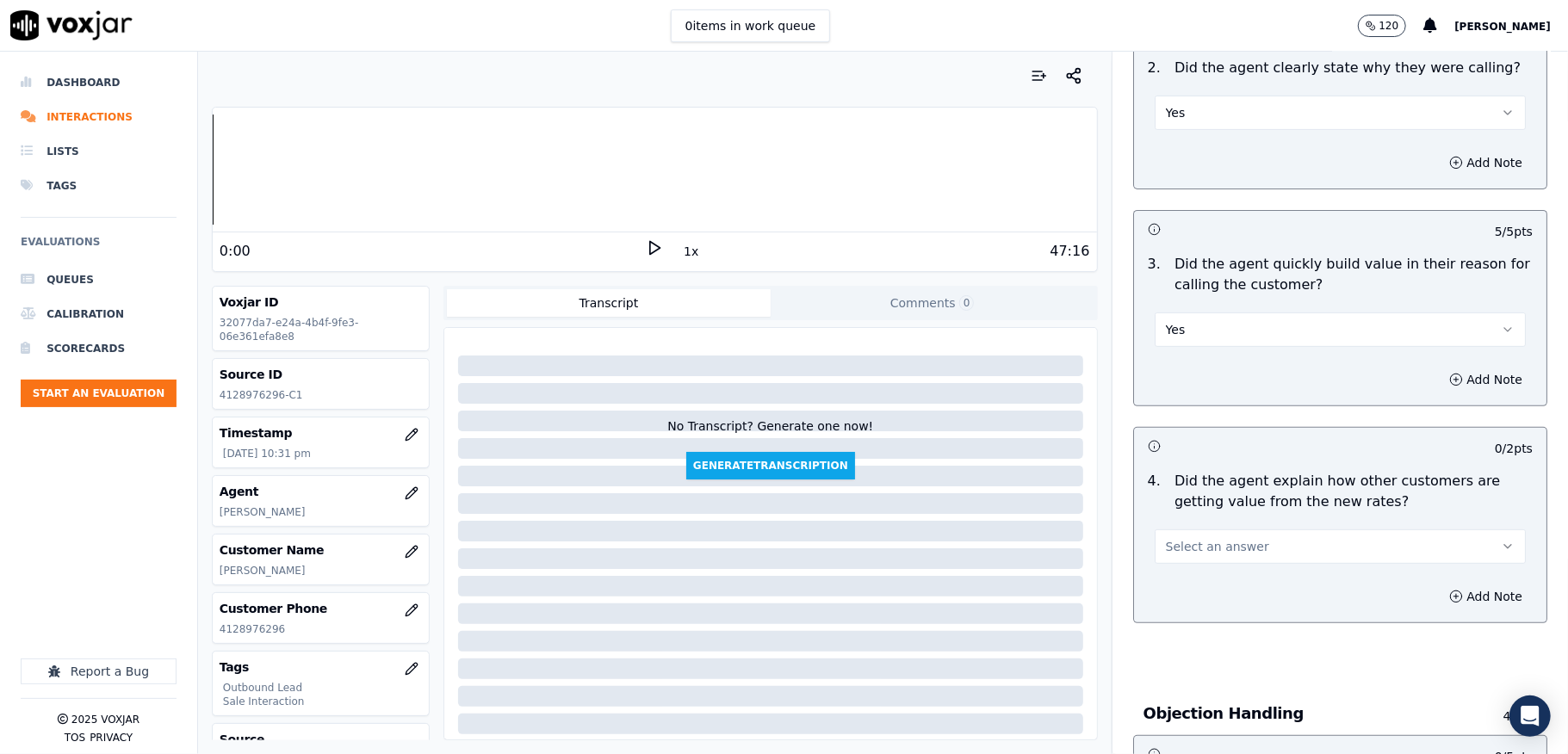
scroll to position [573, 0]
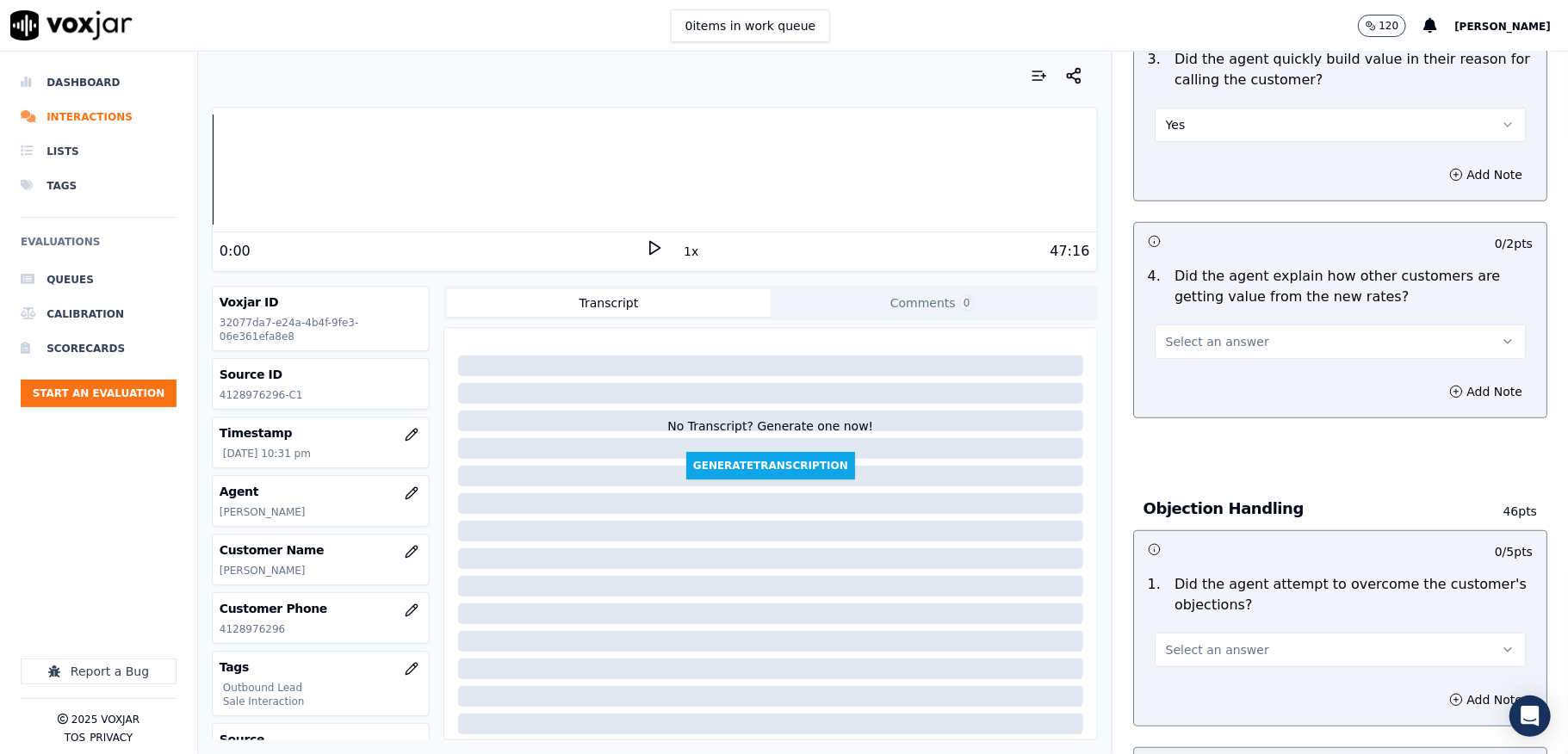
click at [1239, 338] on button "Select an answer" at bounding box center [1340, 341] width 371 height 34
click at [1202, 375] on div "Yes" at bounding box center [1299, 383] width 330 height 28
click at [1204, 331] on button "Yes" at bounding box center [1340, 341] width 371 height 34
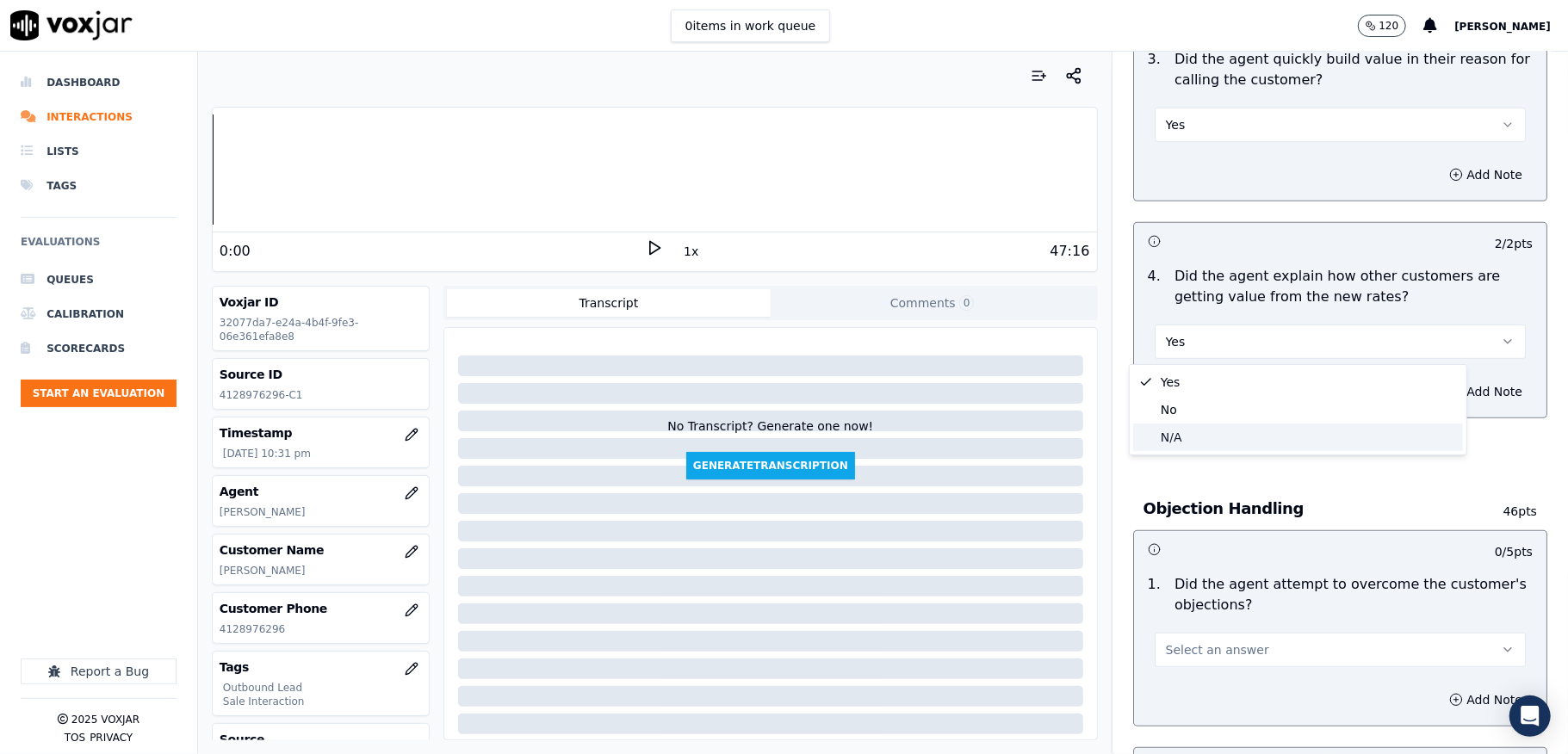
click at [1175, 437] on div "N/A" at bounding box center [1299, 437] width 330 height 28
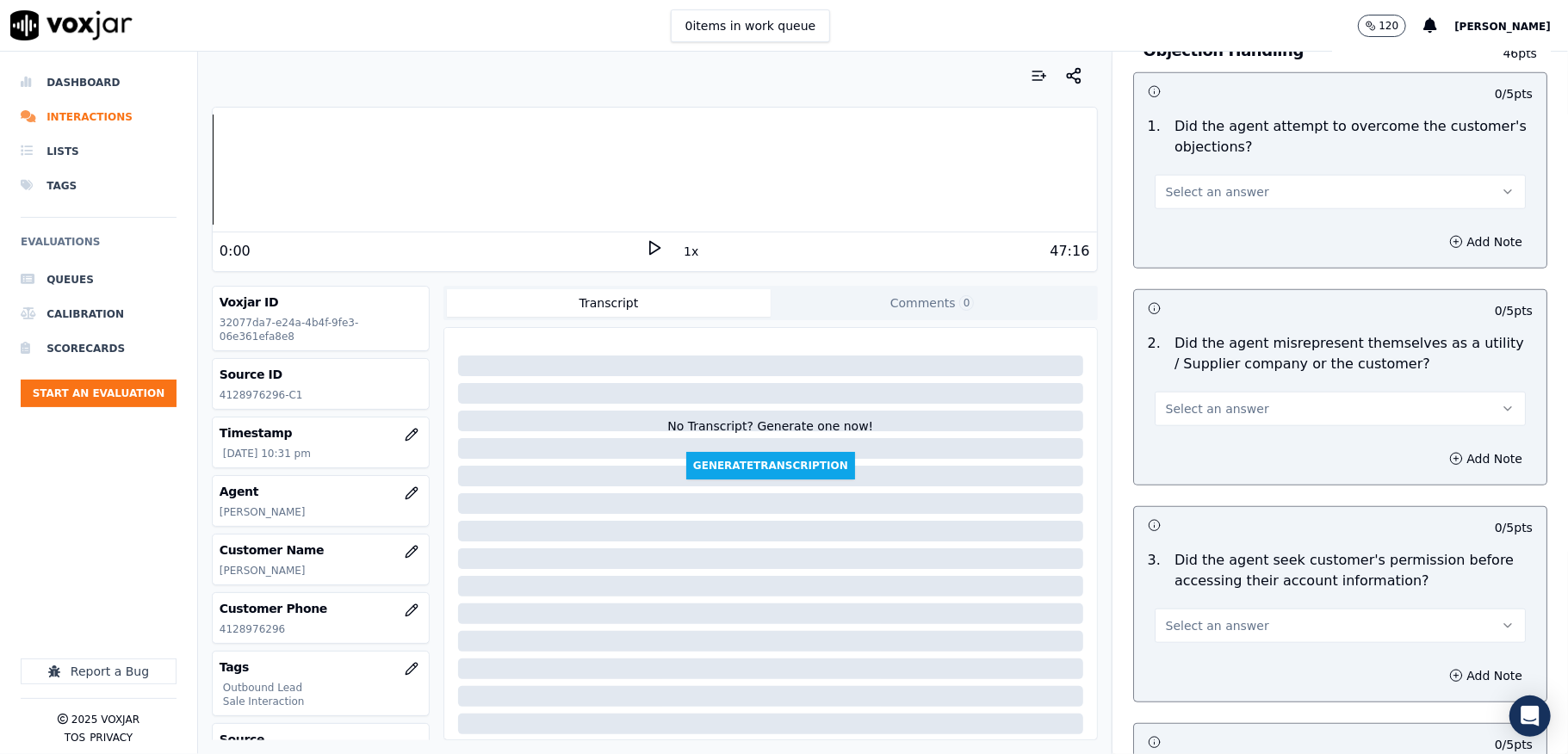
scroll to position [1032, 0]
click at [1196, 186] on span "Select an answer" at bounding box center [1218, 190] width 103 height 18
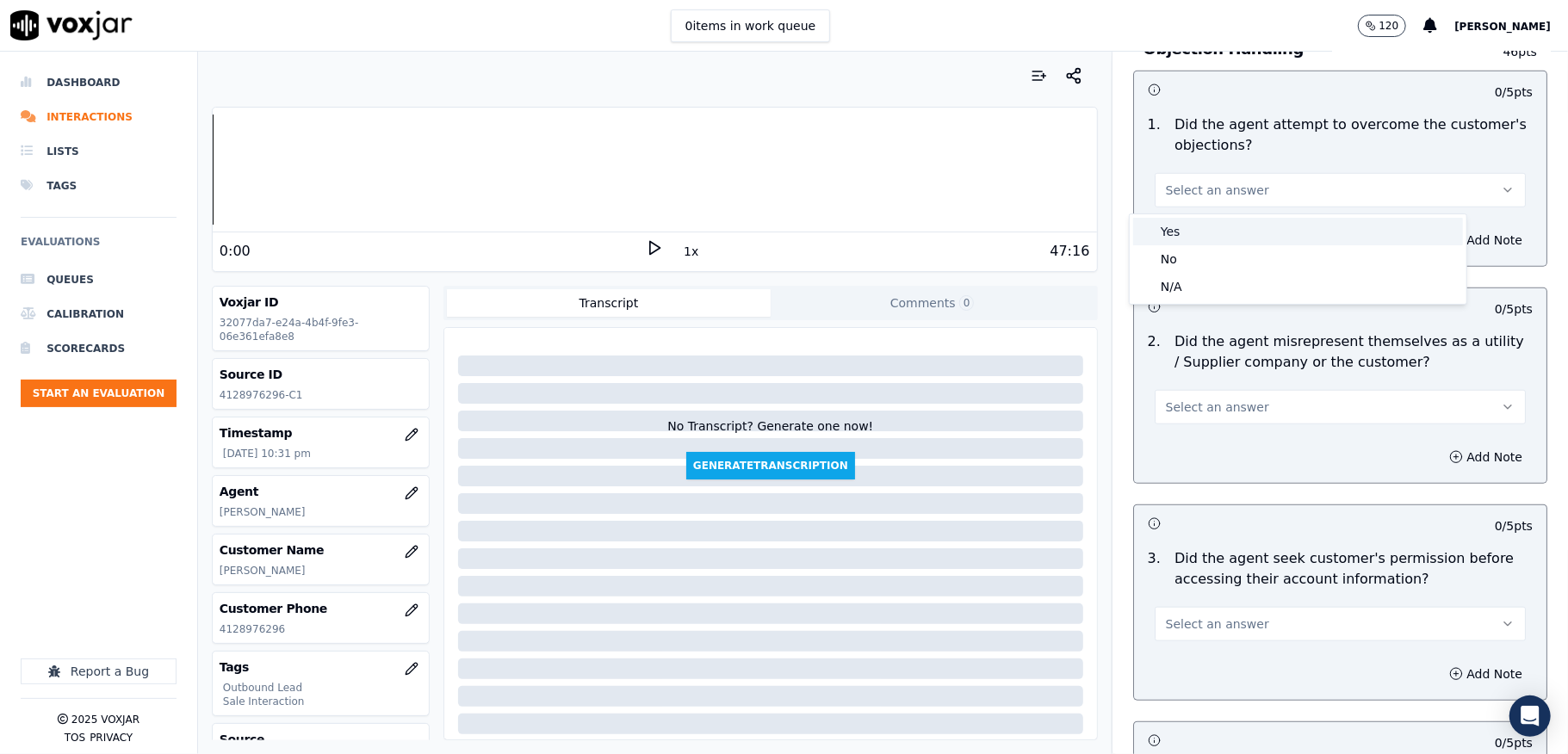
click at [1178, 239] on div "Yes" at bounding box center [1299, 231] width 330 height 28
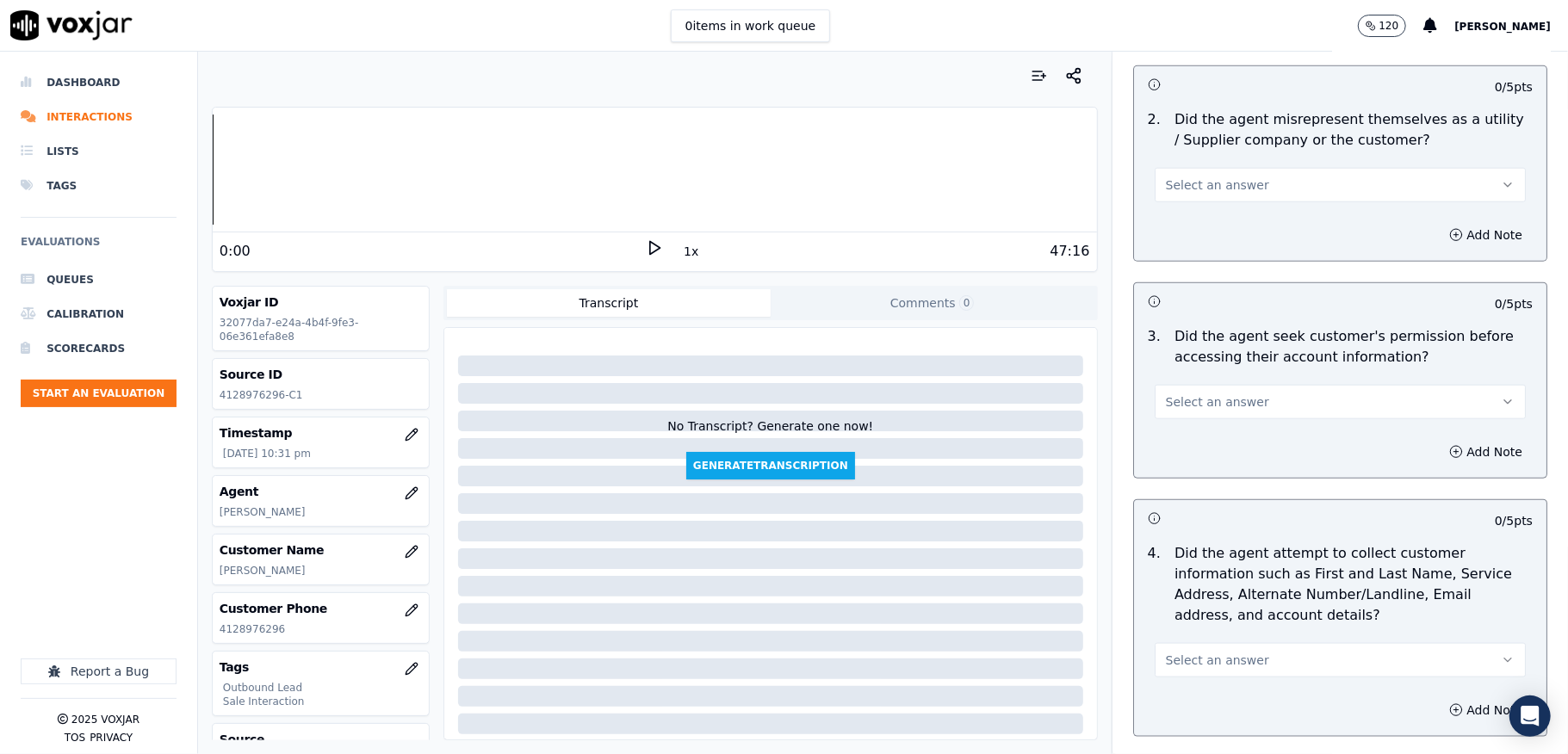
scroll to position [1262, 0]
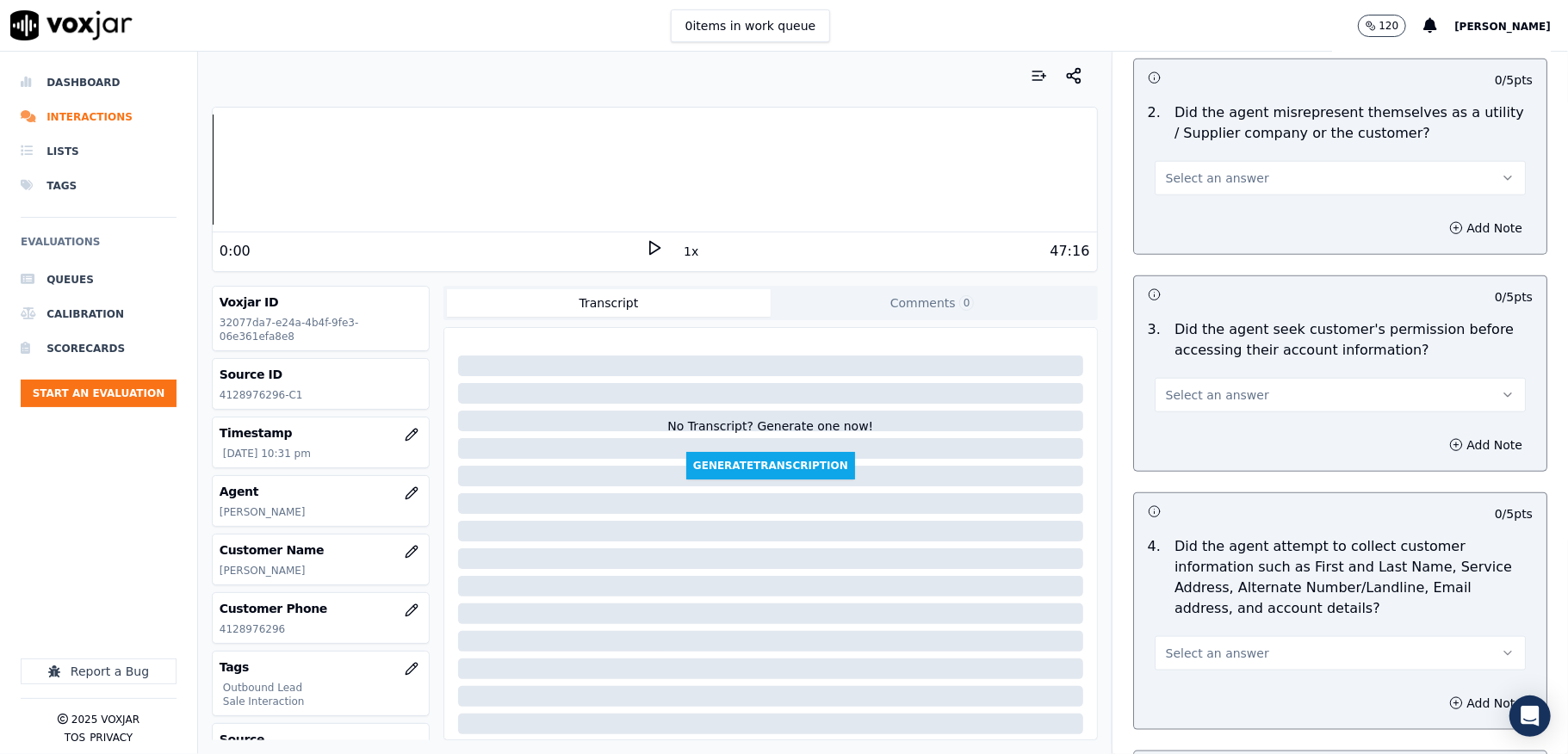
click at [1229, 180] on button "Select an answer" at bounding box center [1340, 178] width 371 height 34
click at [1189, 240] on div "No" at bounding box center [1299, 247] width 330 height 28
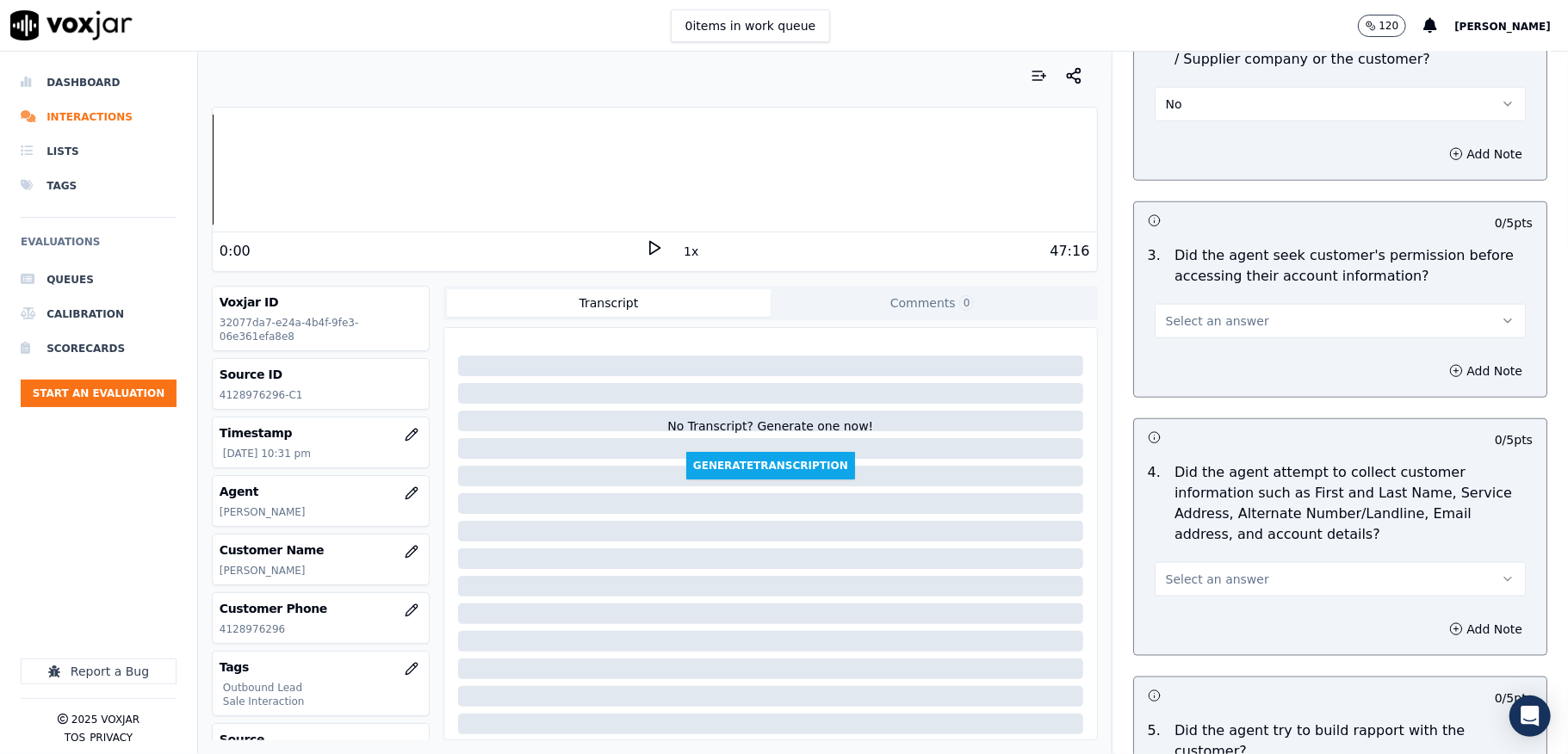
scroll to position [1377, 0]
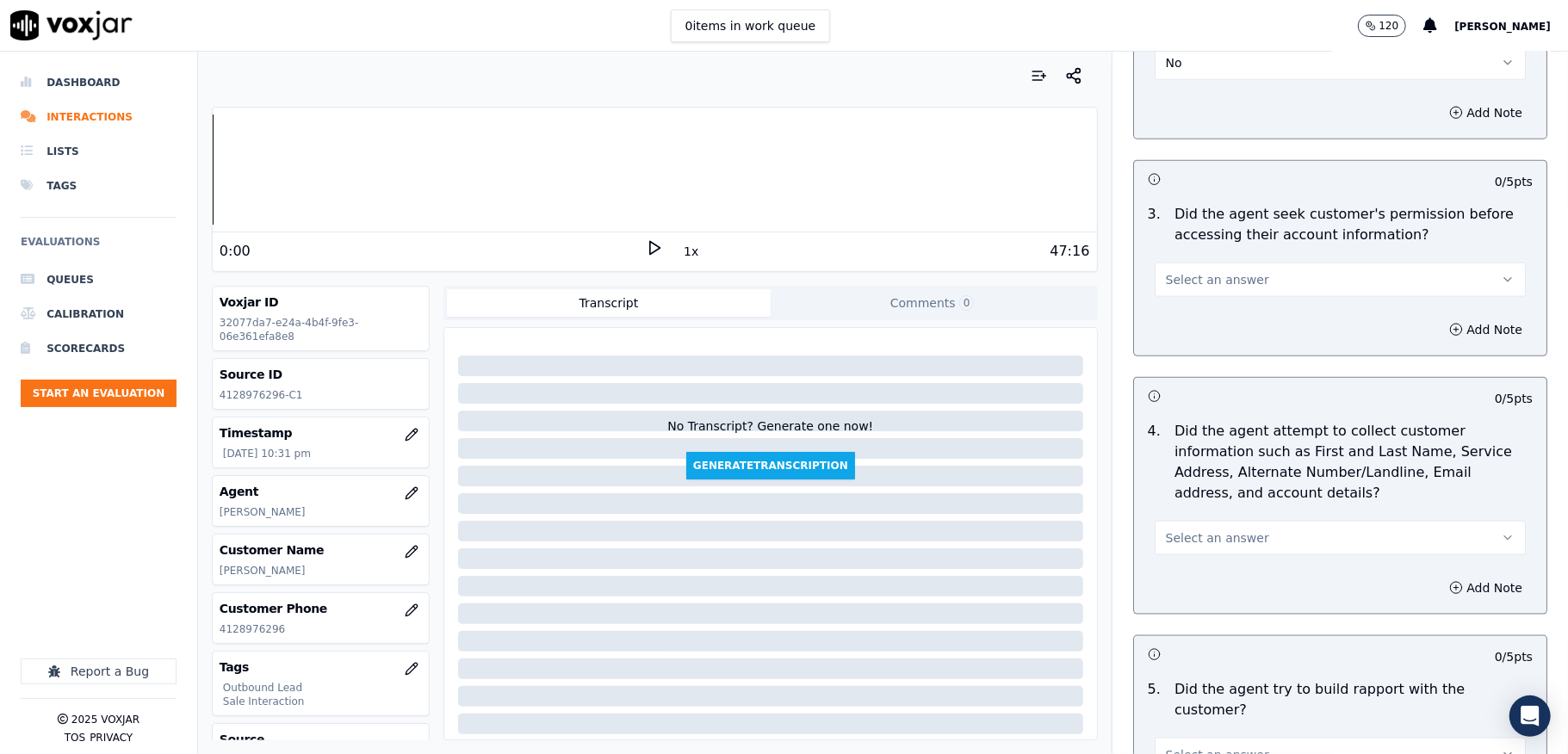
click at [1217, 286] on span "Select an answer" at bounding box center [1218, 279] width 103 height 18
click at [1190, 324] on div "Yes" at bounding box center [1299, 323] width 330 height 28
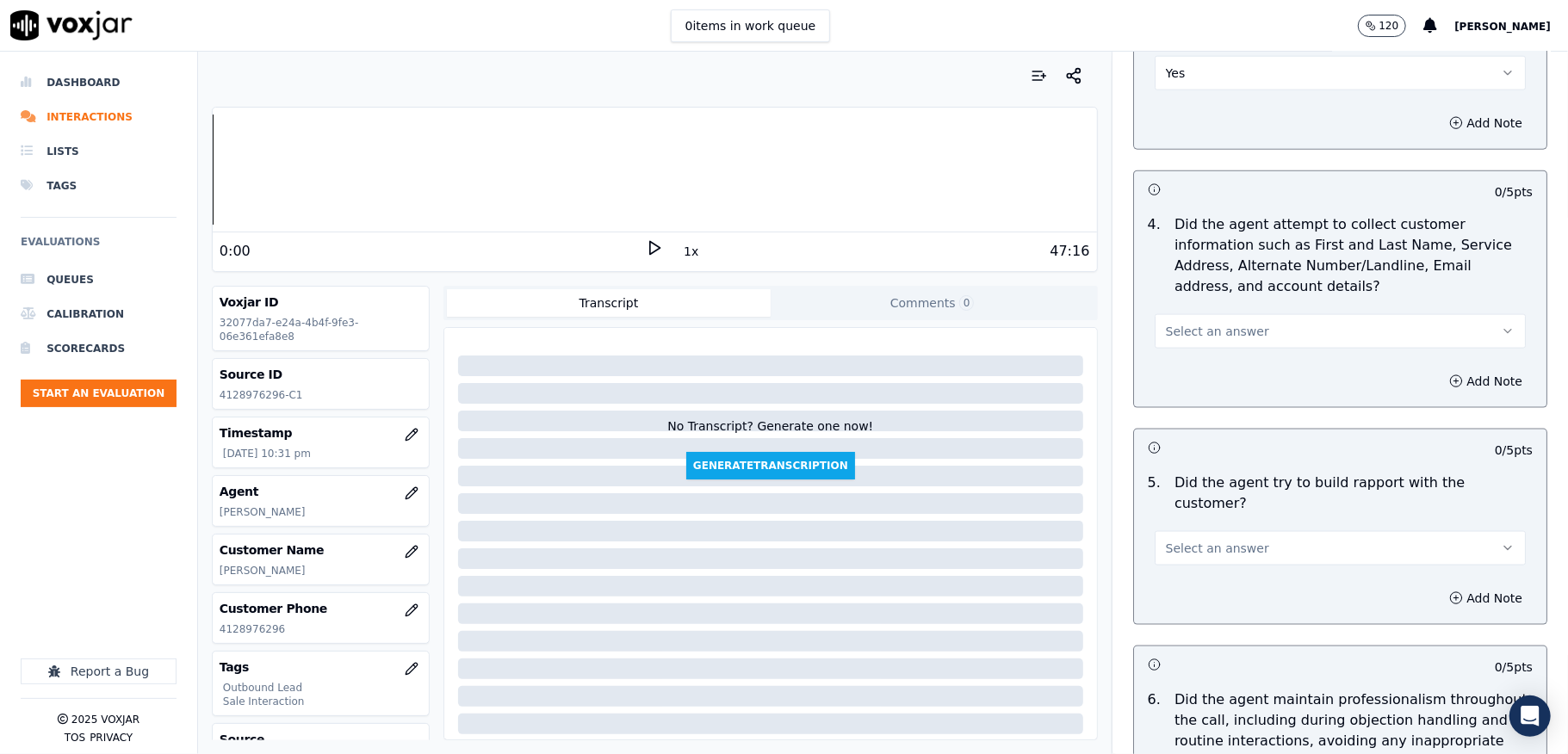
scroll to position [1606, 0]
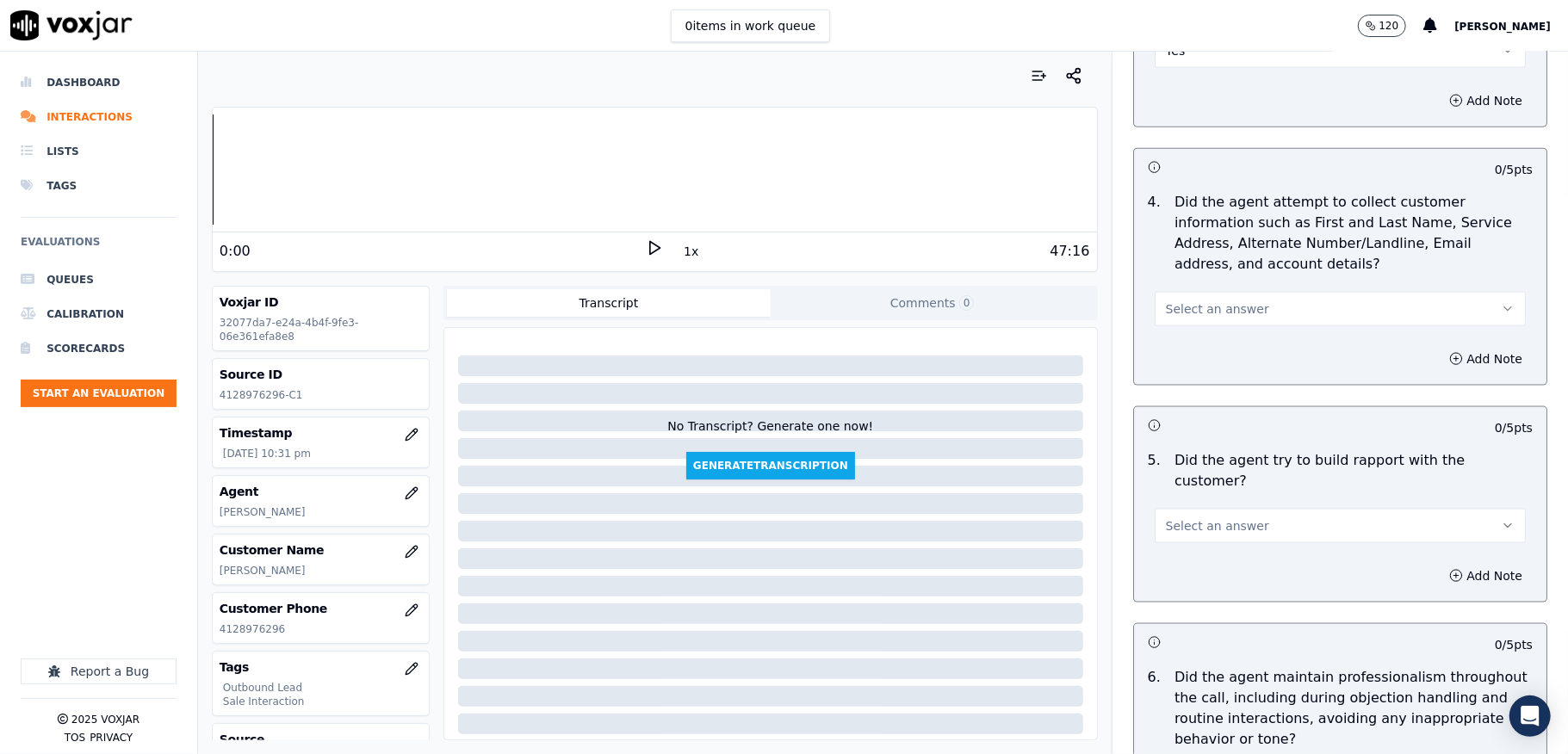
click at [1199, 312] on span "Select an answer" at bounding box center [1218, 309] width 103 height 18
click at [1173, 401] on div "N/A" at bounding box center [1299, 407] width 330 height 28
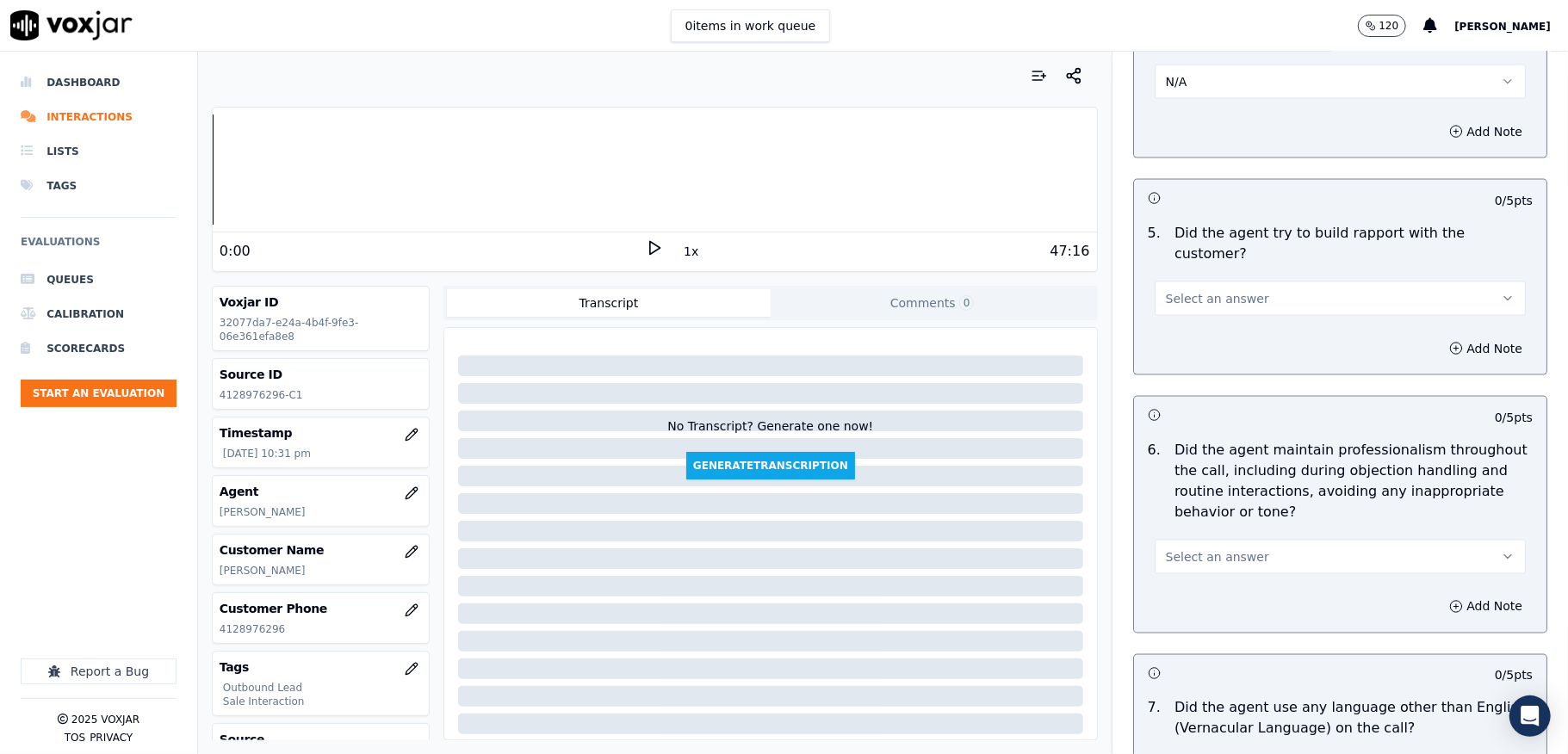
scroll to position [1835, 0]
drag, startPoint x: 1201, startPoint y: 270, endPoint x: 1203, endPoint y: 292, distance: 22.1
click at [1202, 288] on span "Select an answer" at bounding box center [1218, 296] width 103 height 18
click at [1192, 313] on div "Yes" at bounding box center [1299, 319] width 330 height 28
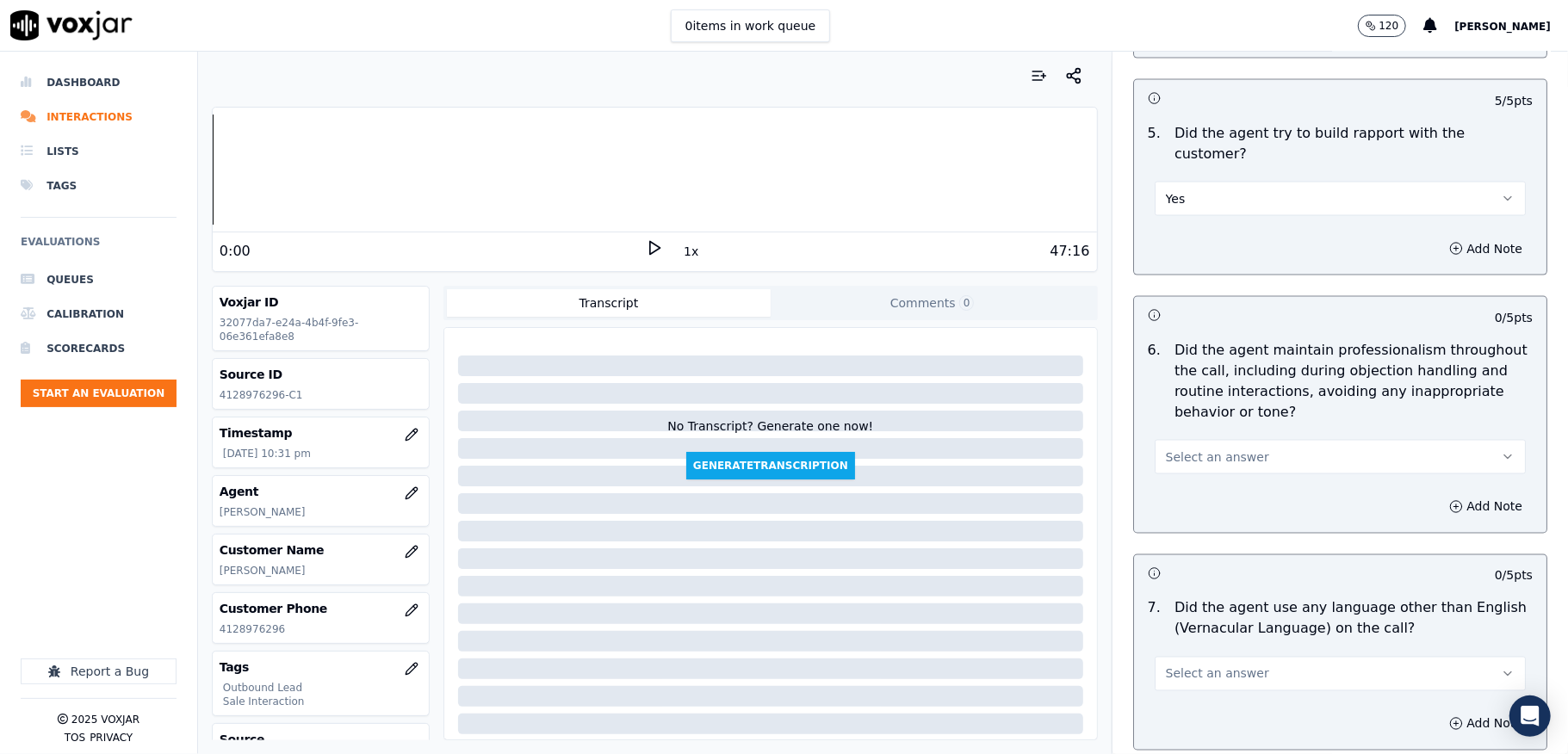
scroll to position [2066, 0]
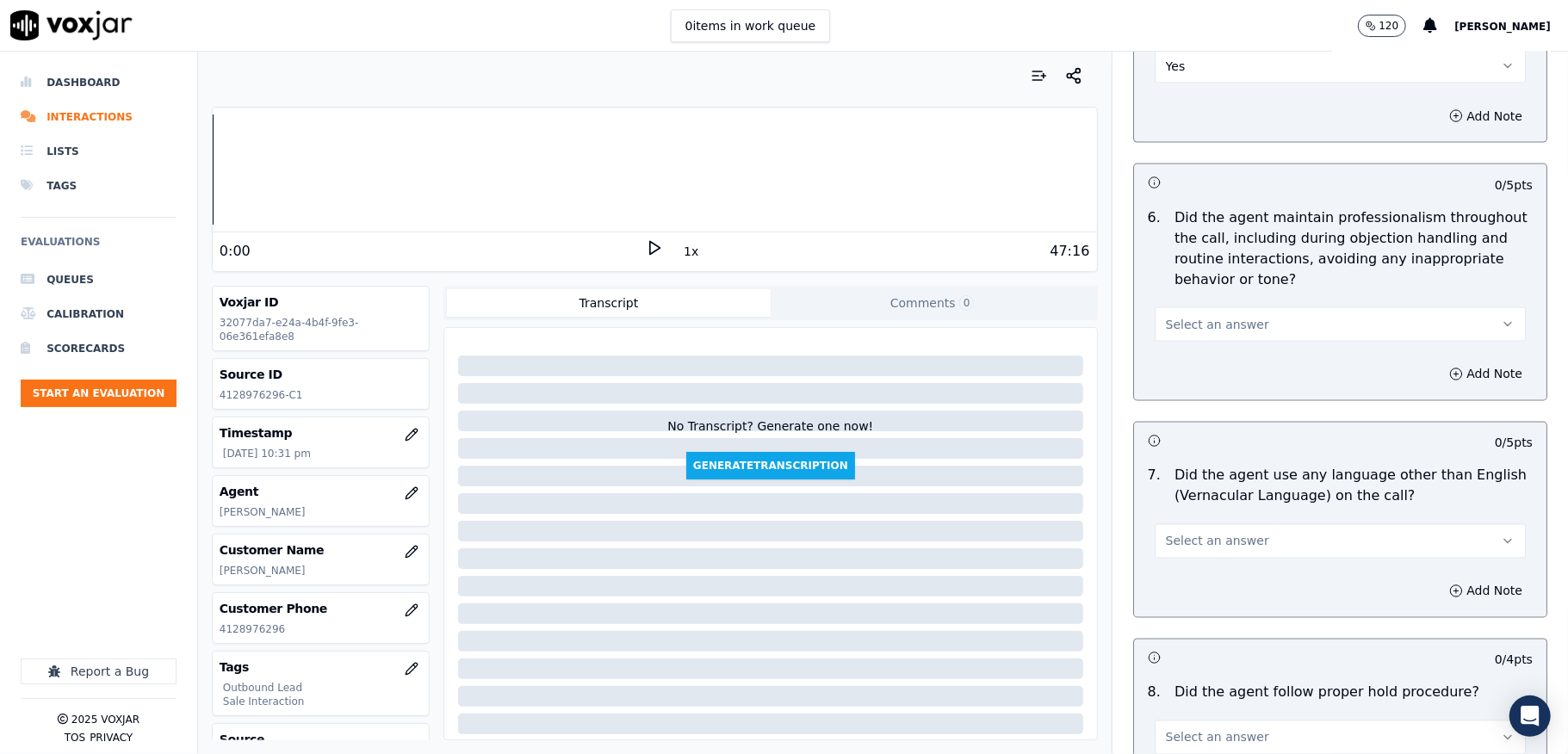
click at [1194, 316] on span "Select an answer" at bounding box center [1218, 324] width 103 height 18
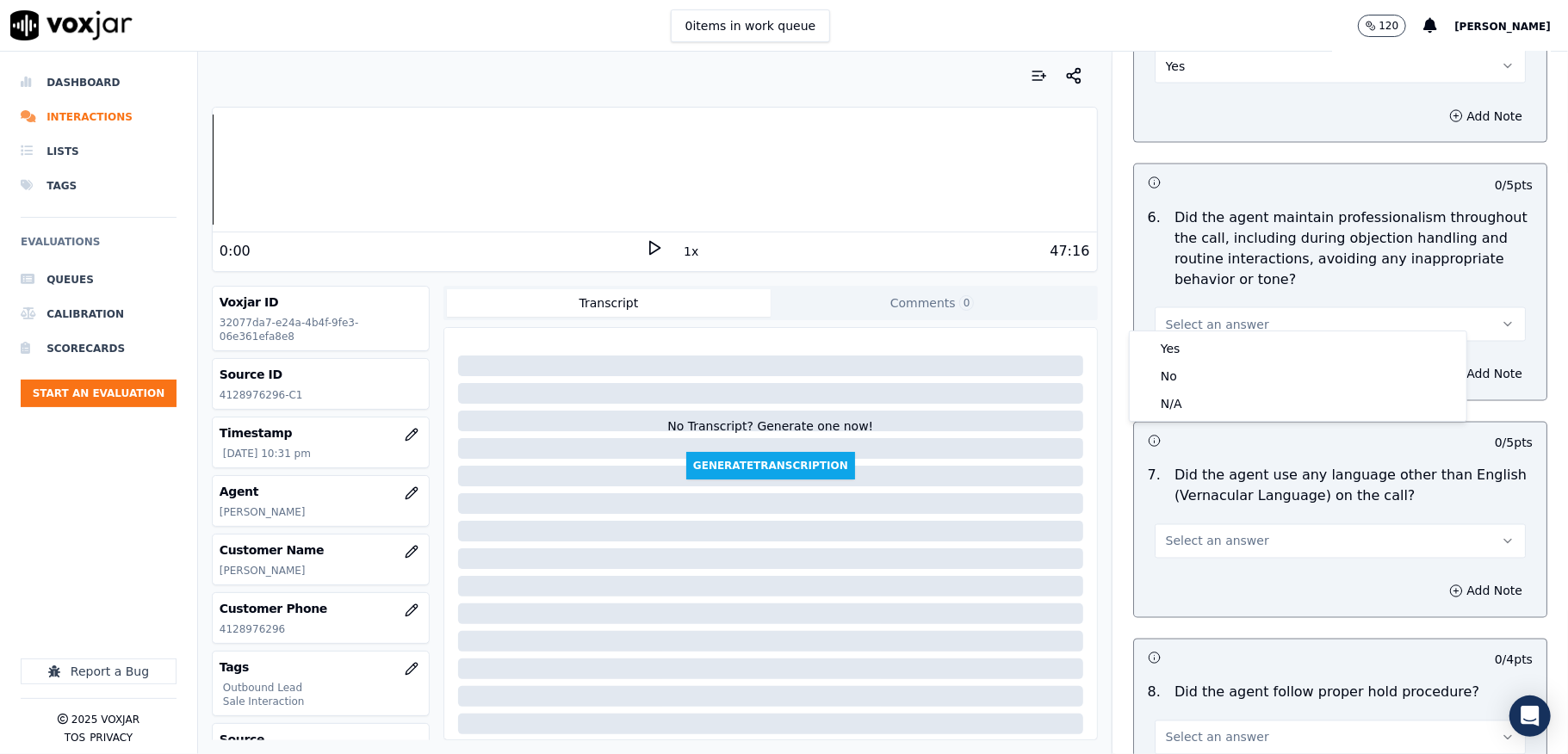
click at [1182, 344] on div "Yes" at bounding box center [1299, 348] width 330 height 28
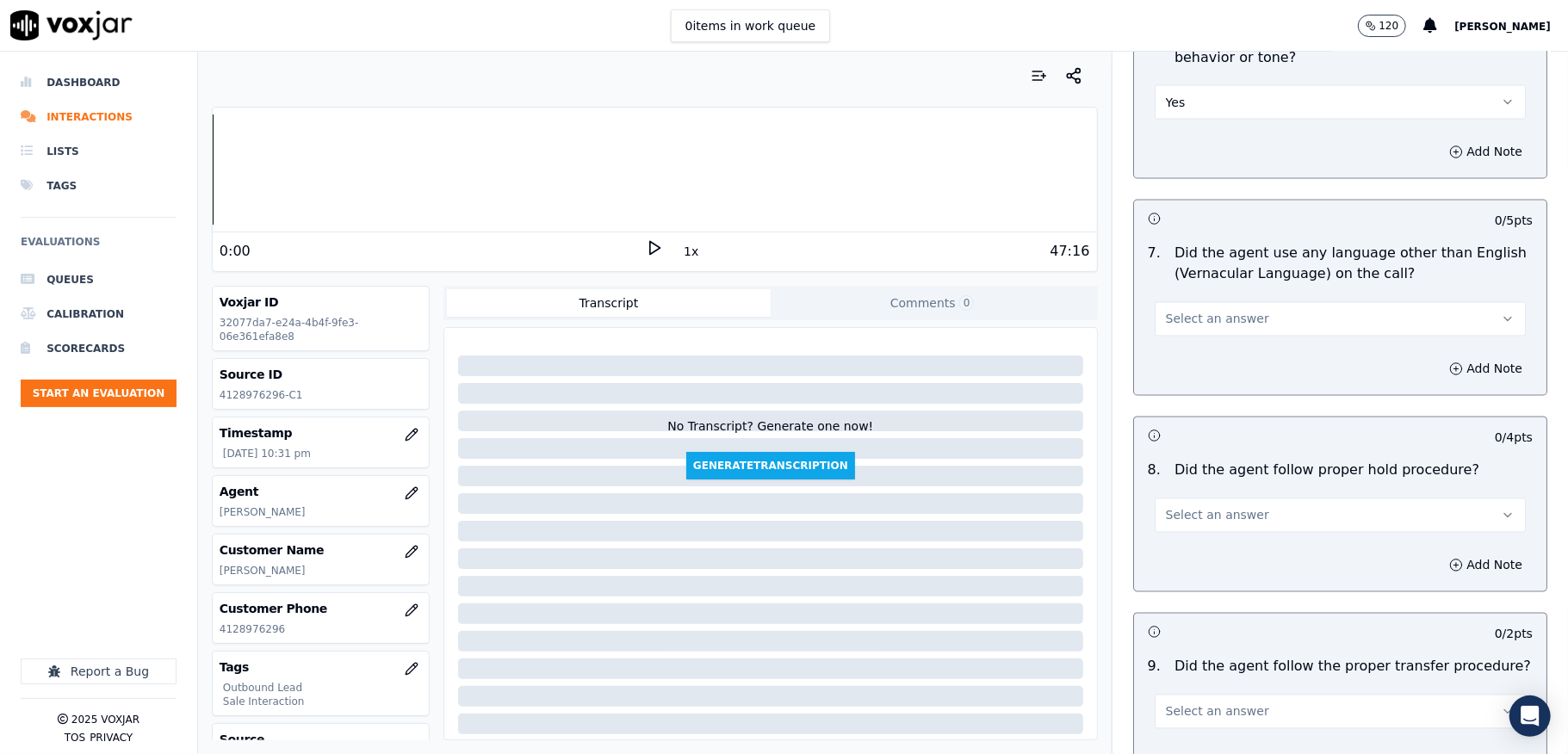
scroll to position [2294, 0]
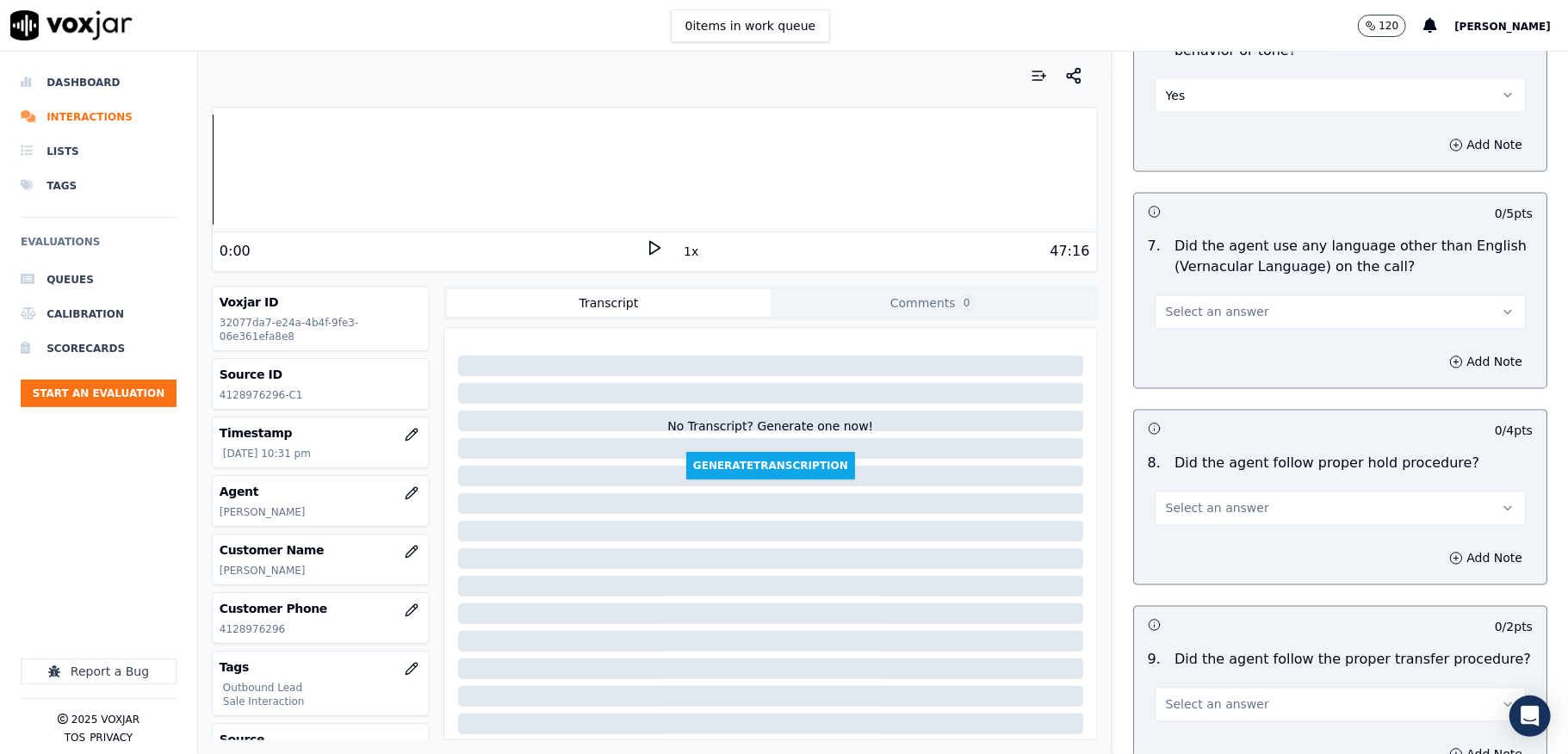
click at [1201, 304] on span "Select an answer" at bounding box center [1218, 312] width 103 height 18
click at [1176, 366] on div "No" at bounding box center [1299, 364] width 330 height 28
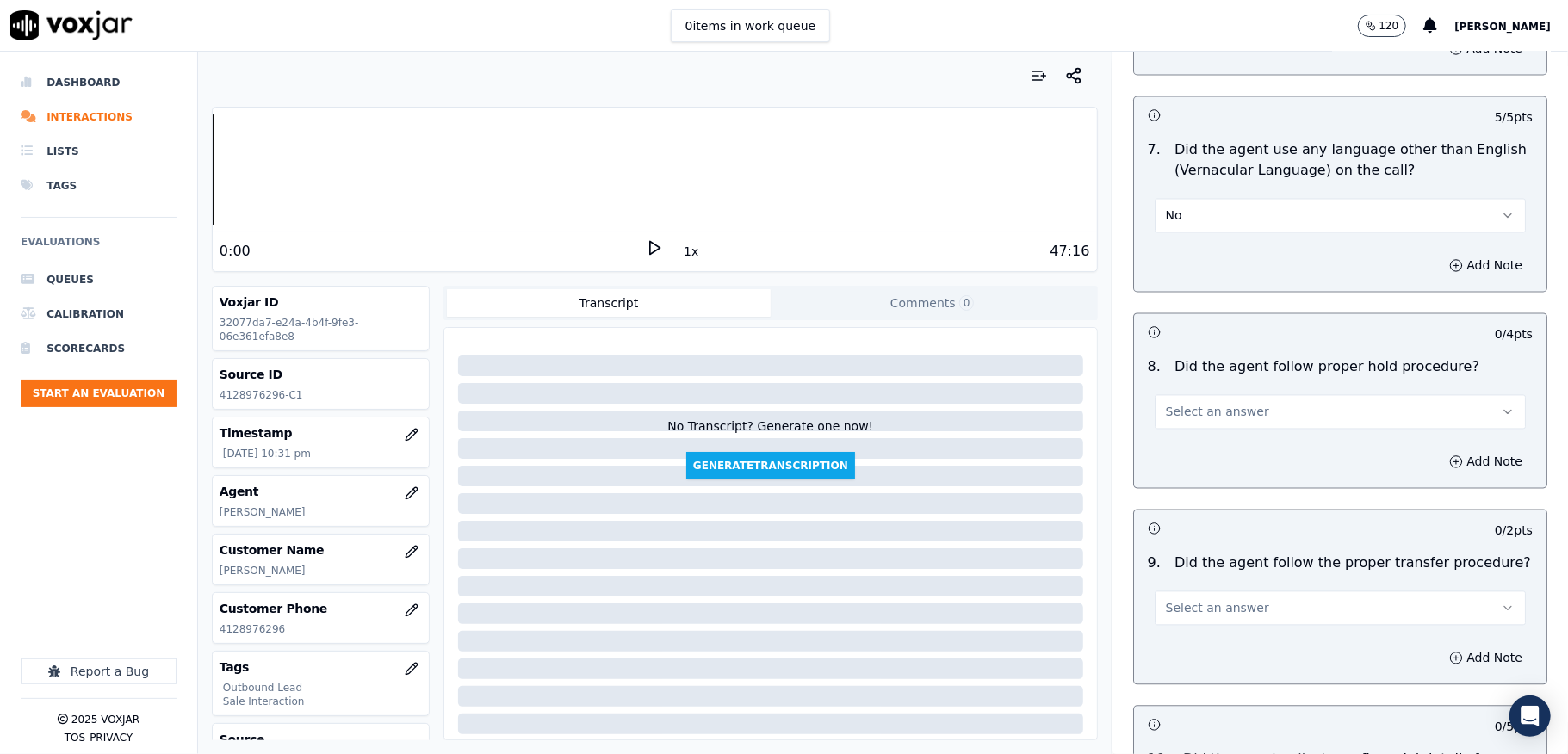
scroll to position [2524, 0]
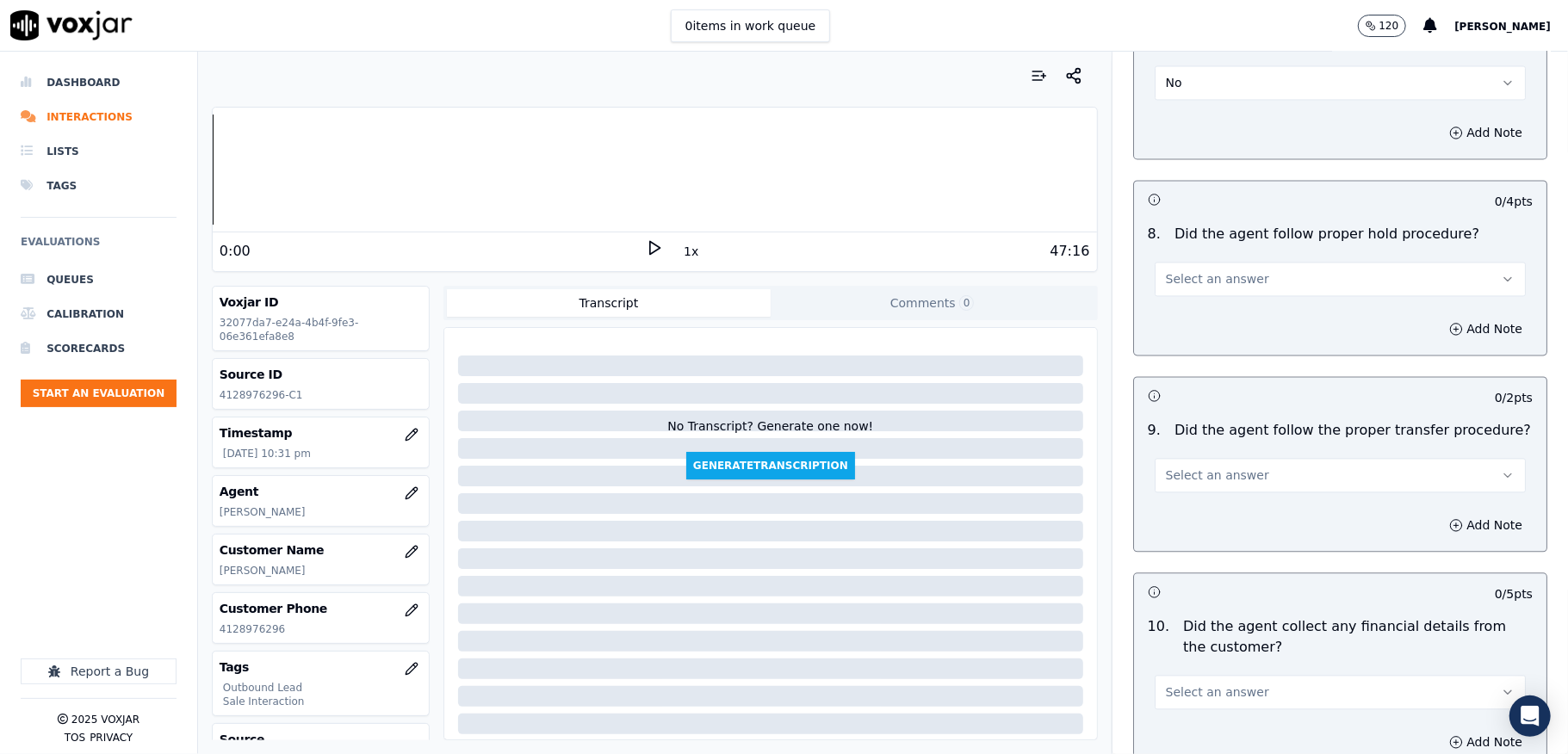
click at [1201, 276] on button "Select an answer" at bounding box center [1340, 278] width 371 height 34
click at [1190, 303] on div "Yes" at bounding box center [1299, 304] width 330 height 28
click at [1195, 466] on span "Select an answer" at bounding box center [1218, 475] width 103 height 18
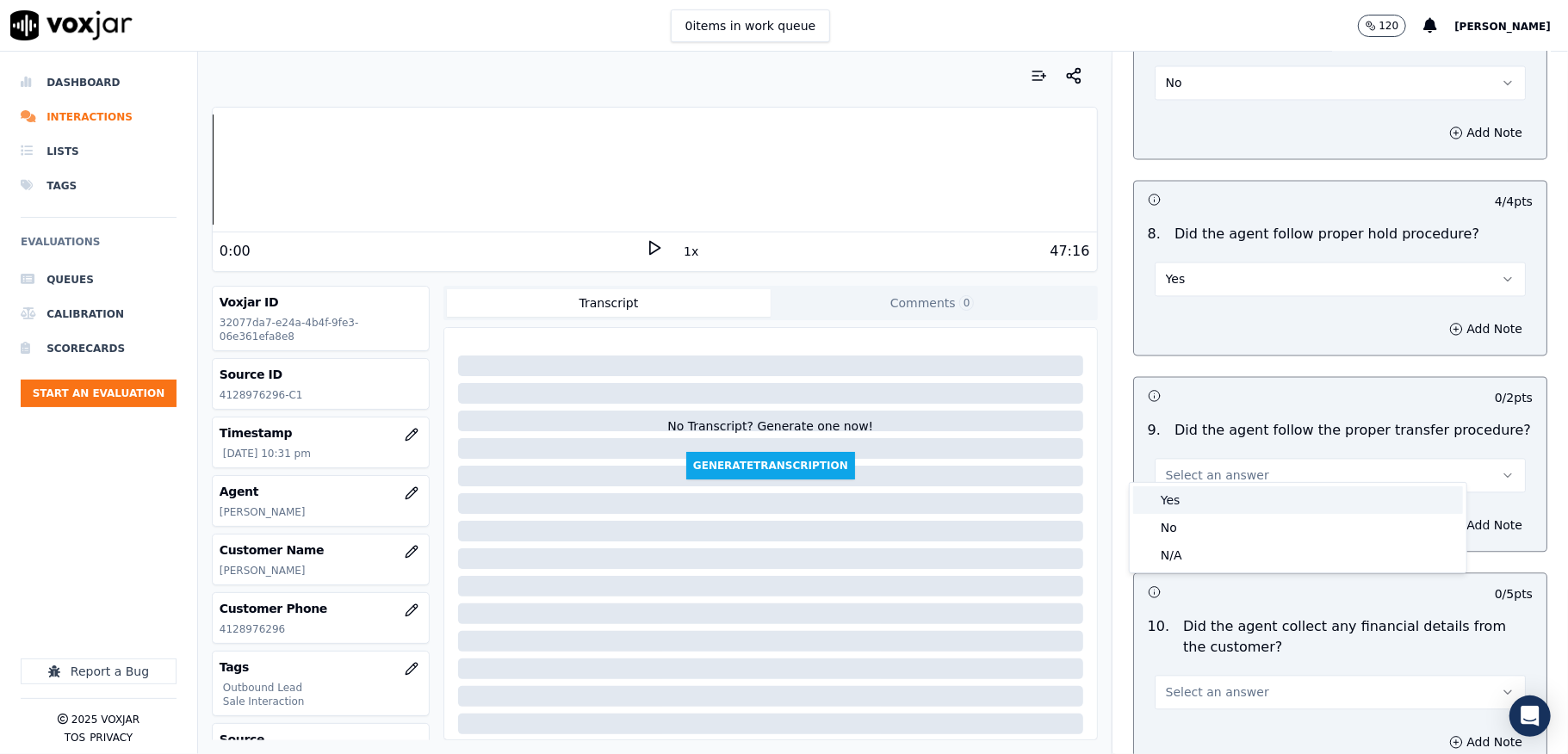
click at [1171, 502] on div "Yes" at bounding box center [1299, 501] width 330 height 28
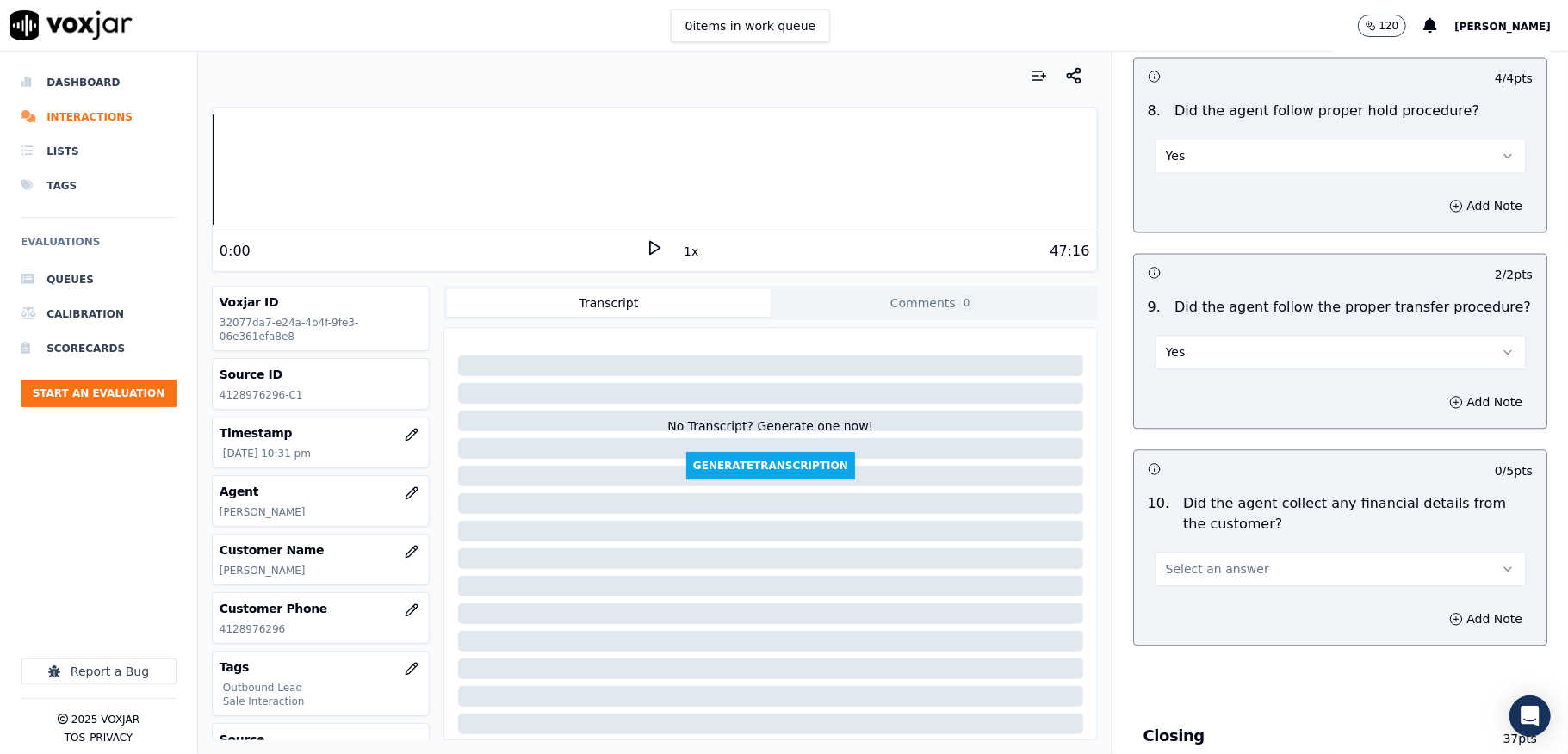
scroll to position [2869, 0]
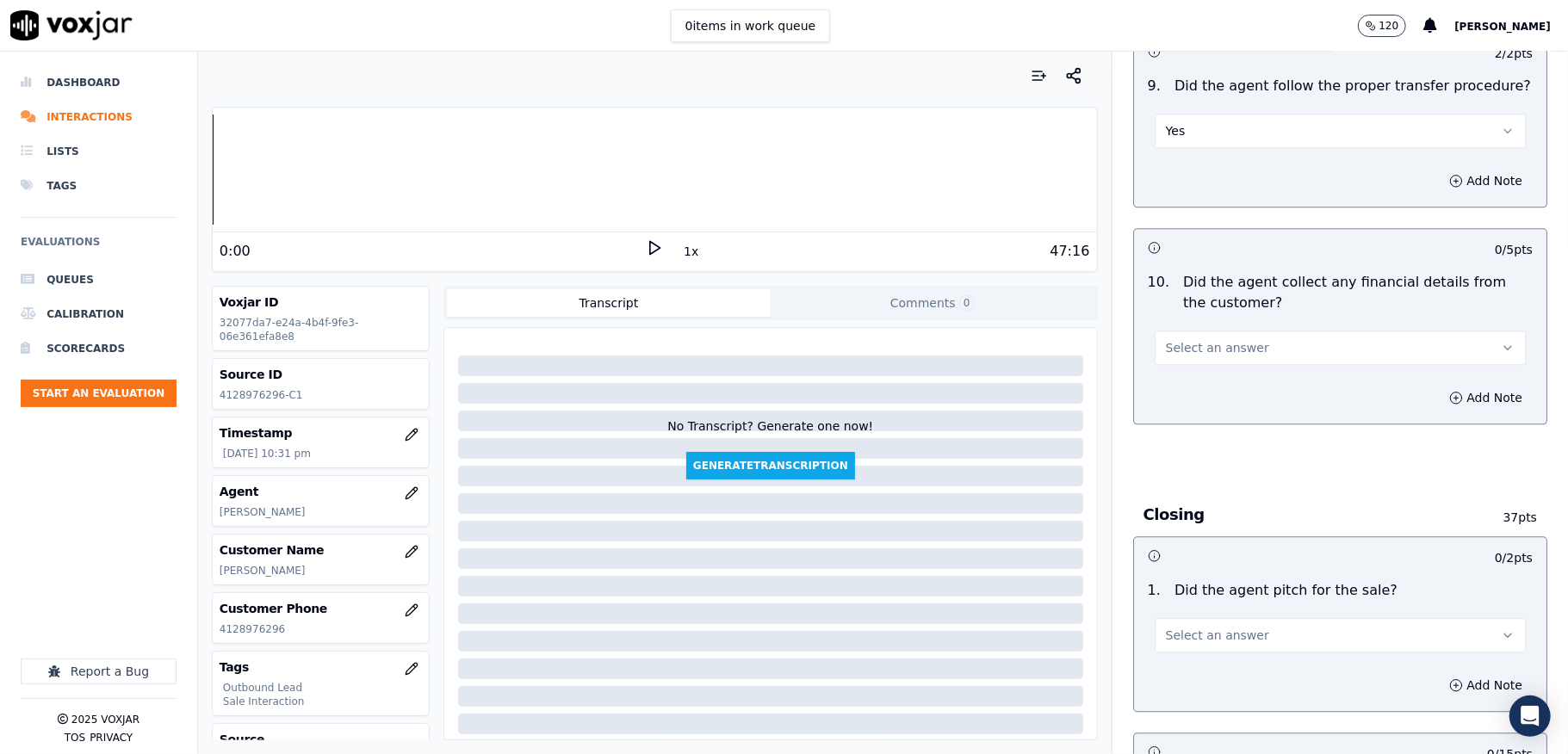
click at [1197, 339] on span "Select an answer" at bounding box center [1218, 348] width 103 height 18
drag, startPoint x: 1180, startPoint y: 404, endPoint x: 1176, endPoint y: 362, distance: 42.2
click at [1180, 405] on div "No" at bounding box center [1299, 401] width 330 height 28
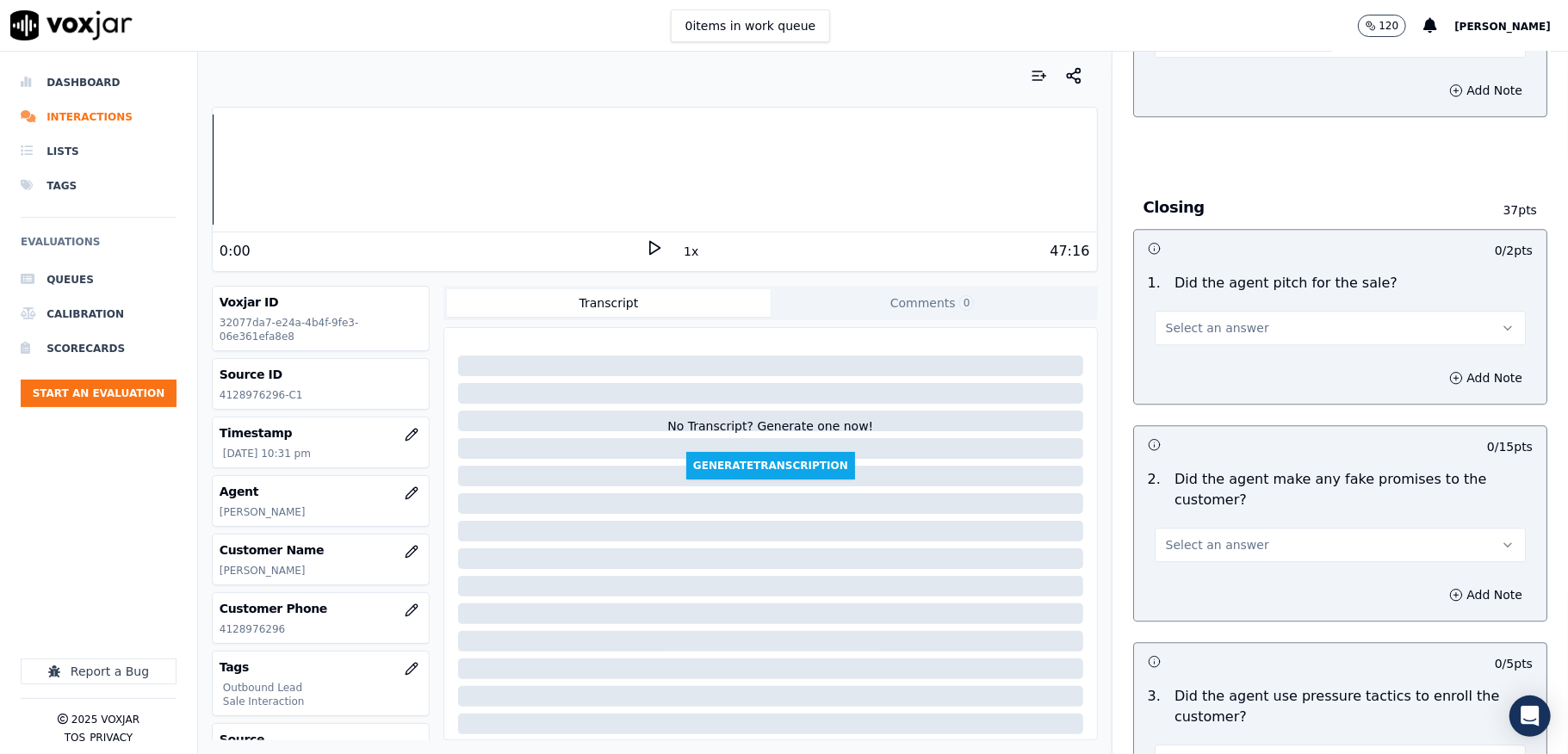
scroll to position [3212, 0]
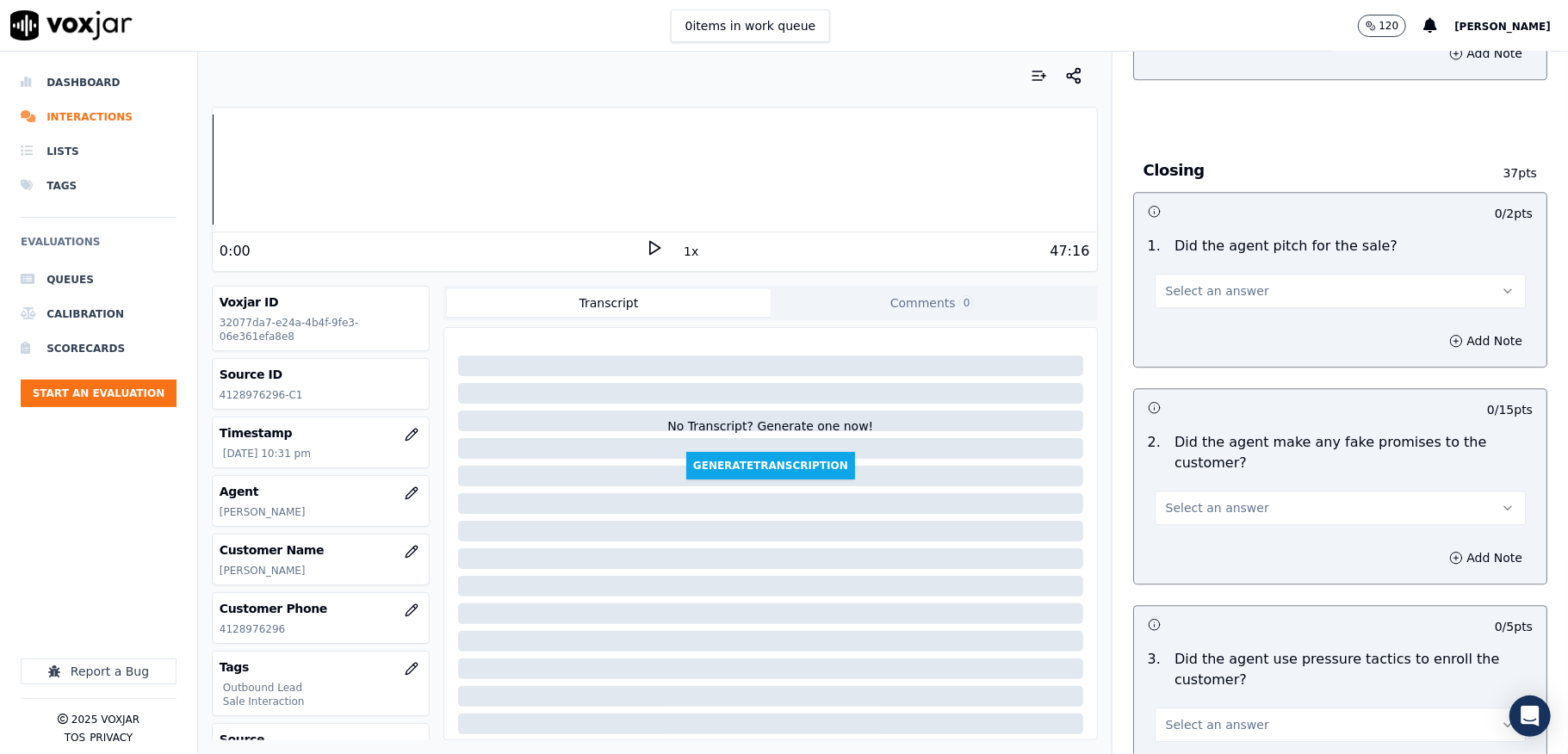
click at [1195, 283] on span "Select an answer" at bounding box center [1218, 290] width 103 height 18
click at [1189, 312] on div "Yes" at bounding box center [1299, 318] width 330 height 28
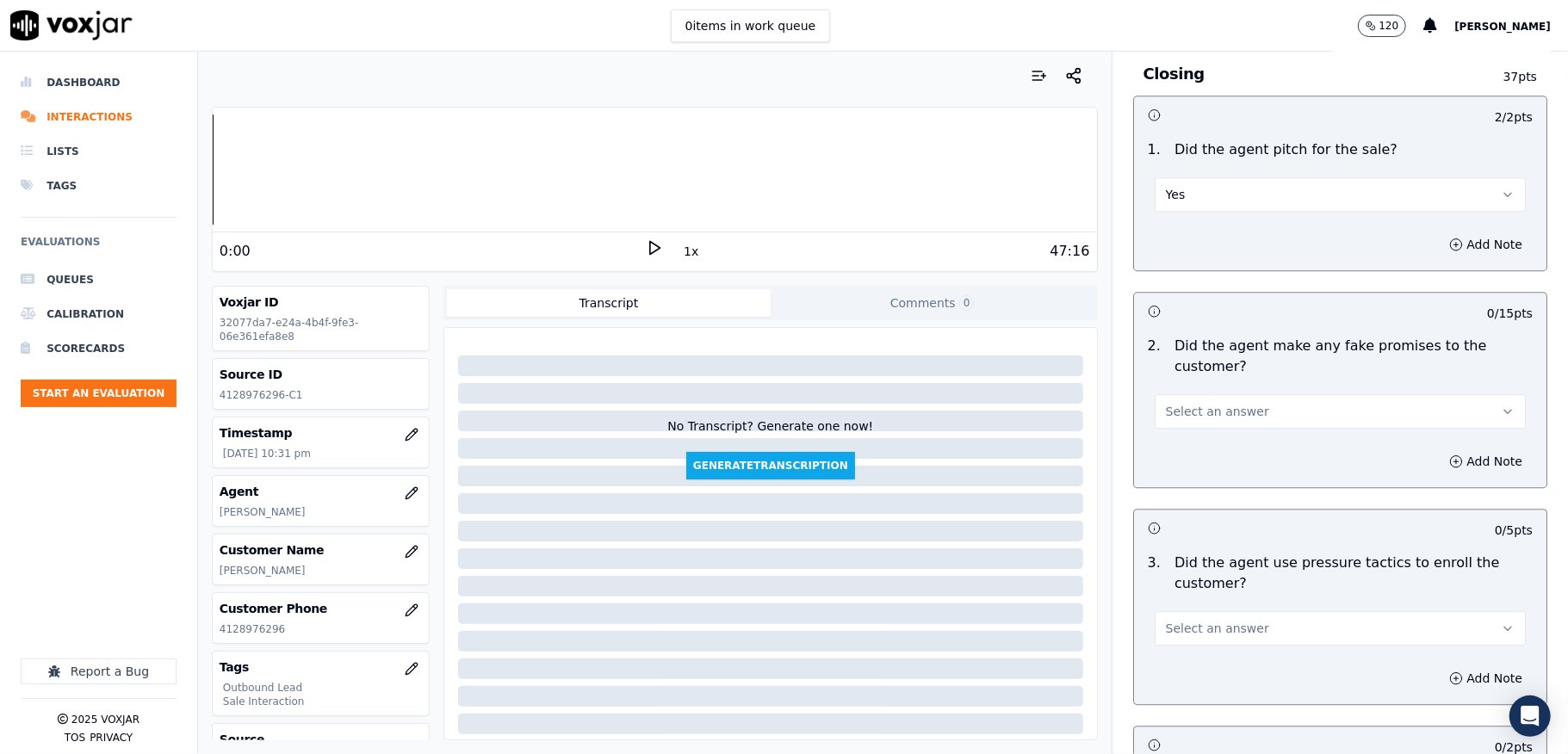
scroll to position [3443, 0]
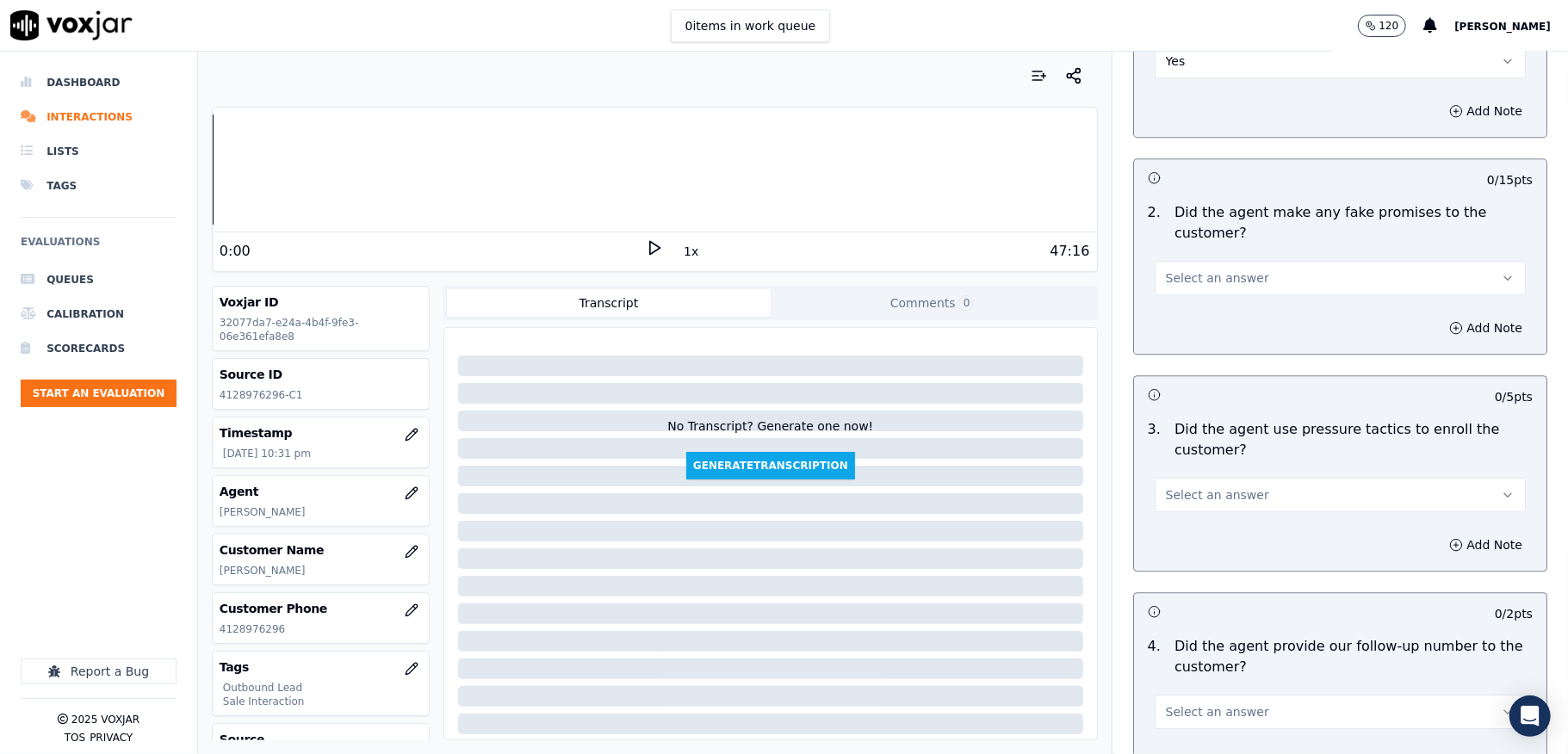
click at [1214, 269] on span "Select an answer" at bounding box center [1218, 277] width 103 height 18
click at [1161, 303] on div "Yes" at bounding box center [1299, 306] width 330 height 28
click at [1439, 316] on button "Add Note" at bounding box center [1486, 328] width 94 height 24
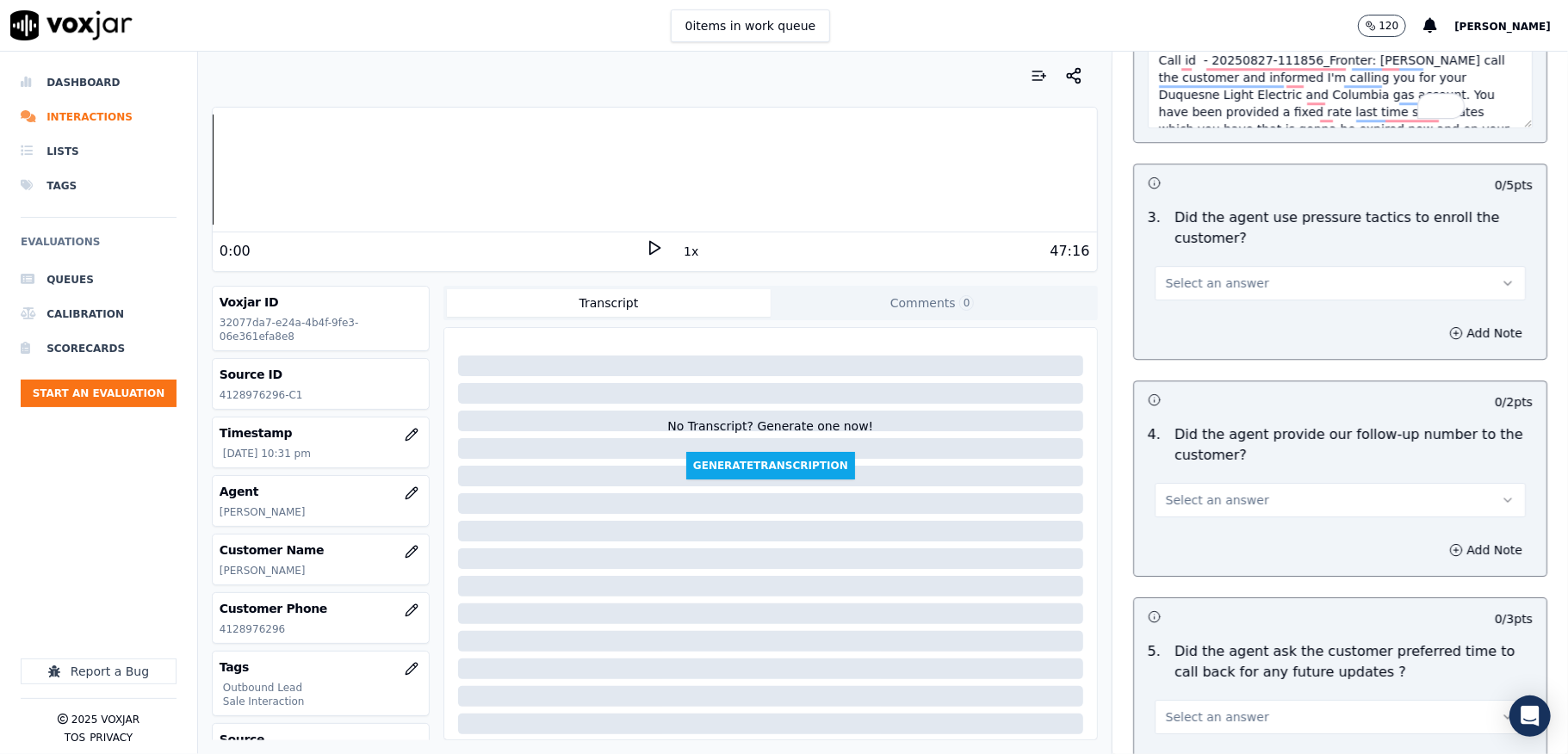
scroll to position [3787, 0]
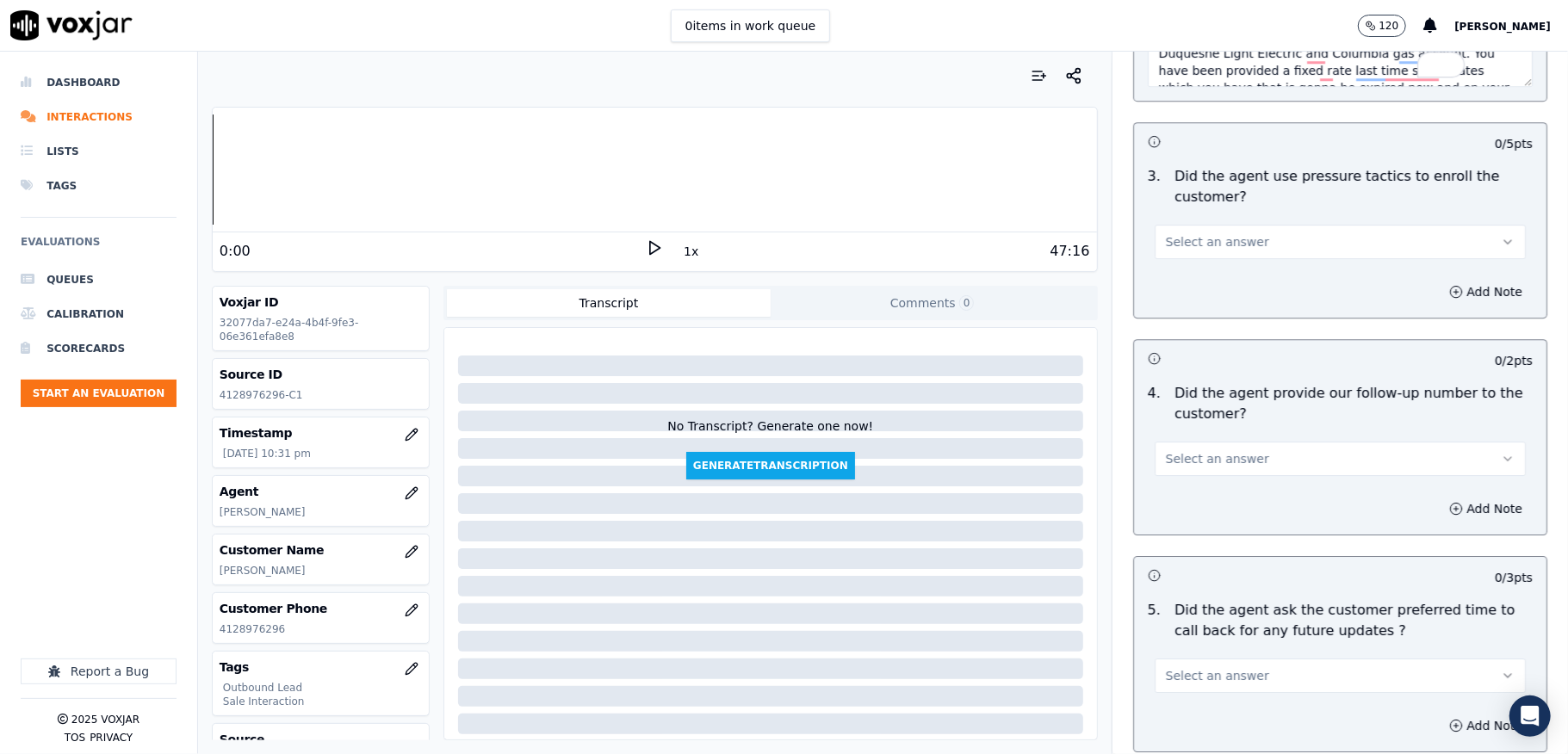
type textarea "Call id - 20250827-111856_Fronter: [PERSON_NAME] call the customer and informed…"
click at [1201, 236] on span "Select an answer" at bounding box center [1218, 242] width 103 height 18
click at [1180, 300] on div "No" at bounding box center [1299, 298] width 330 height 28
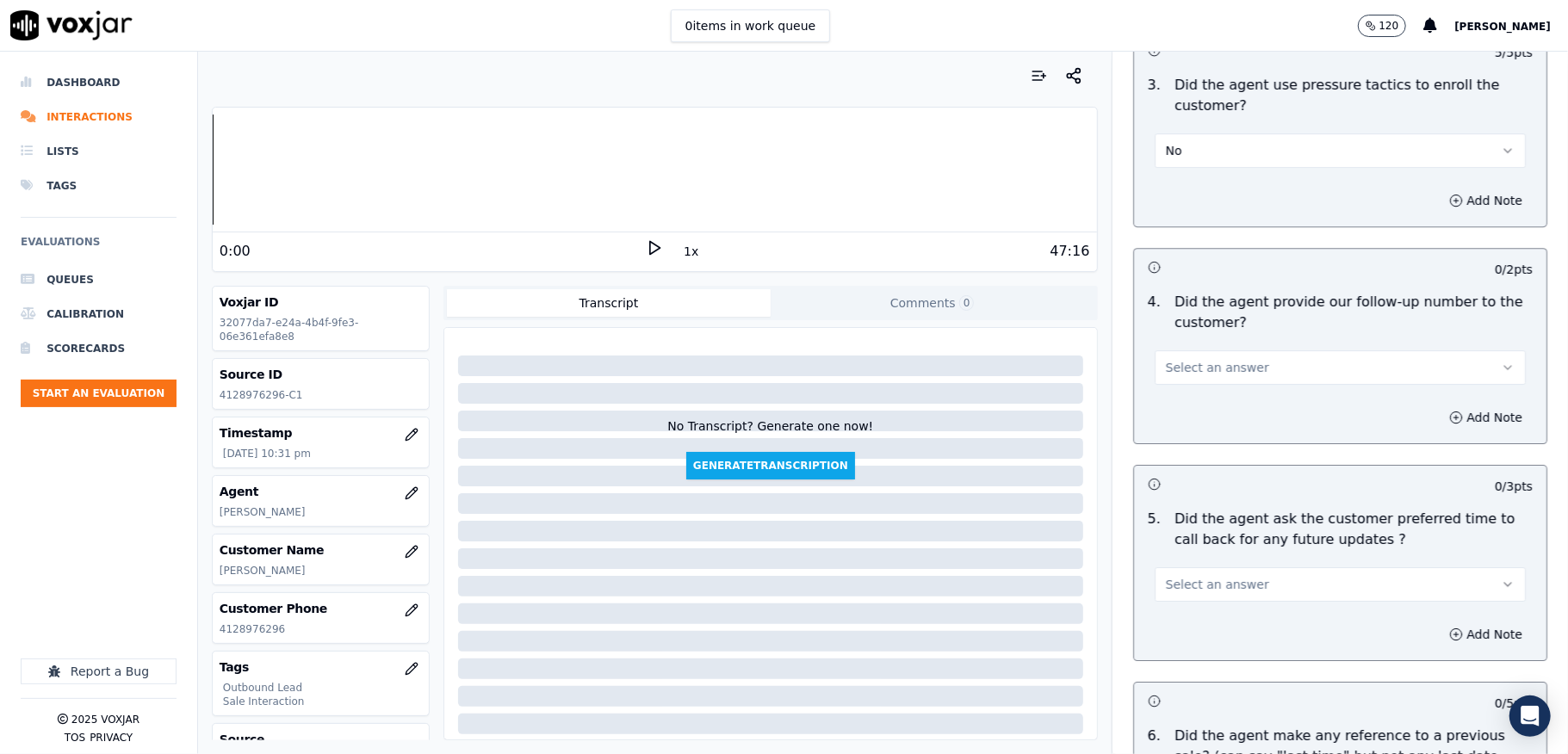
scroll to position [4015, 0]
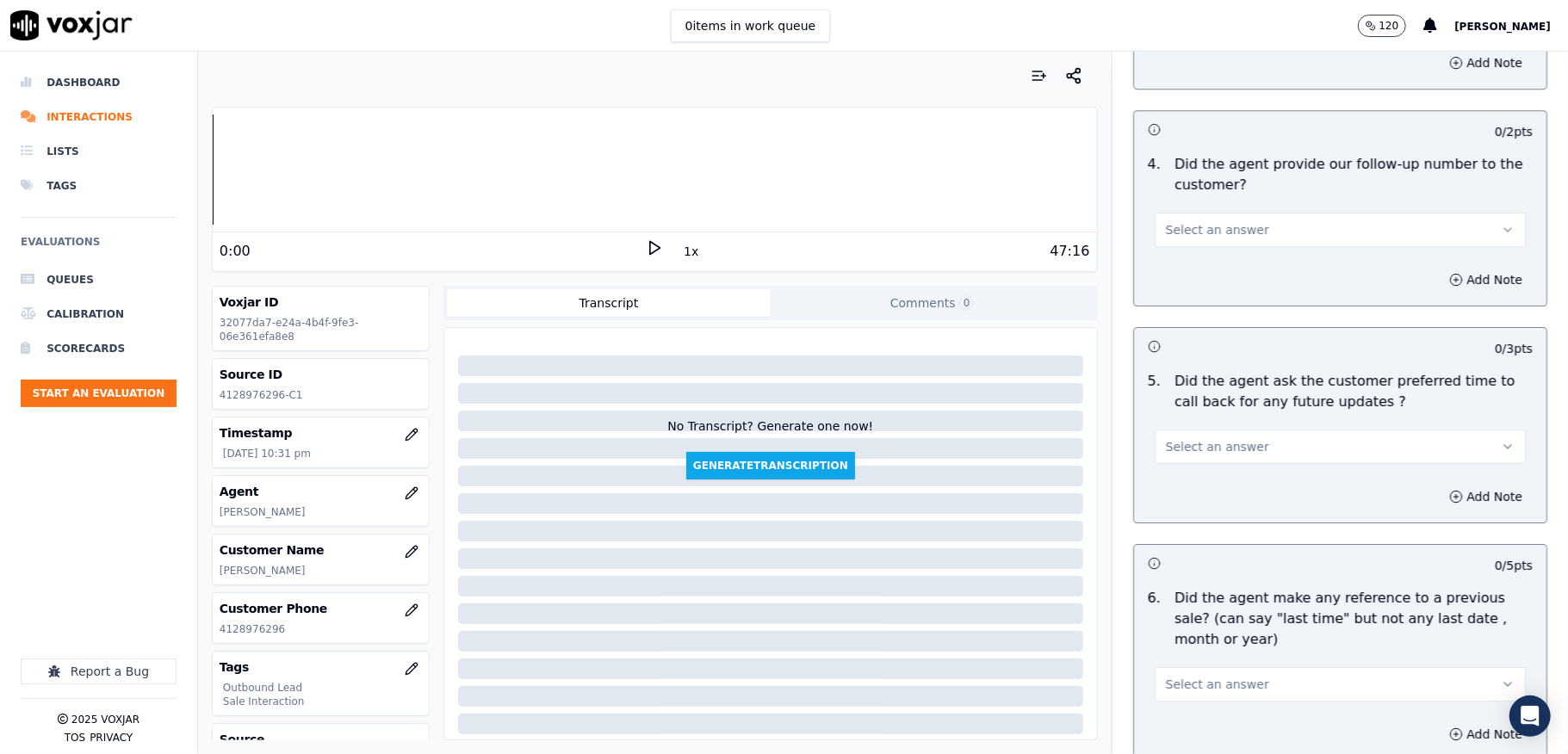
click at [1235, 213] on button "Select an answer" at bounding box center [1340, 230] width 371 height 34
click at [1200, 260] on div "Yes" at bounding box center [1299, 258] width 330 height 28
click at [1200, 221] on button "Yes" at bounding box center [1340, 230] width 371 height 34
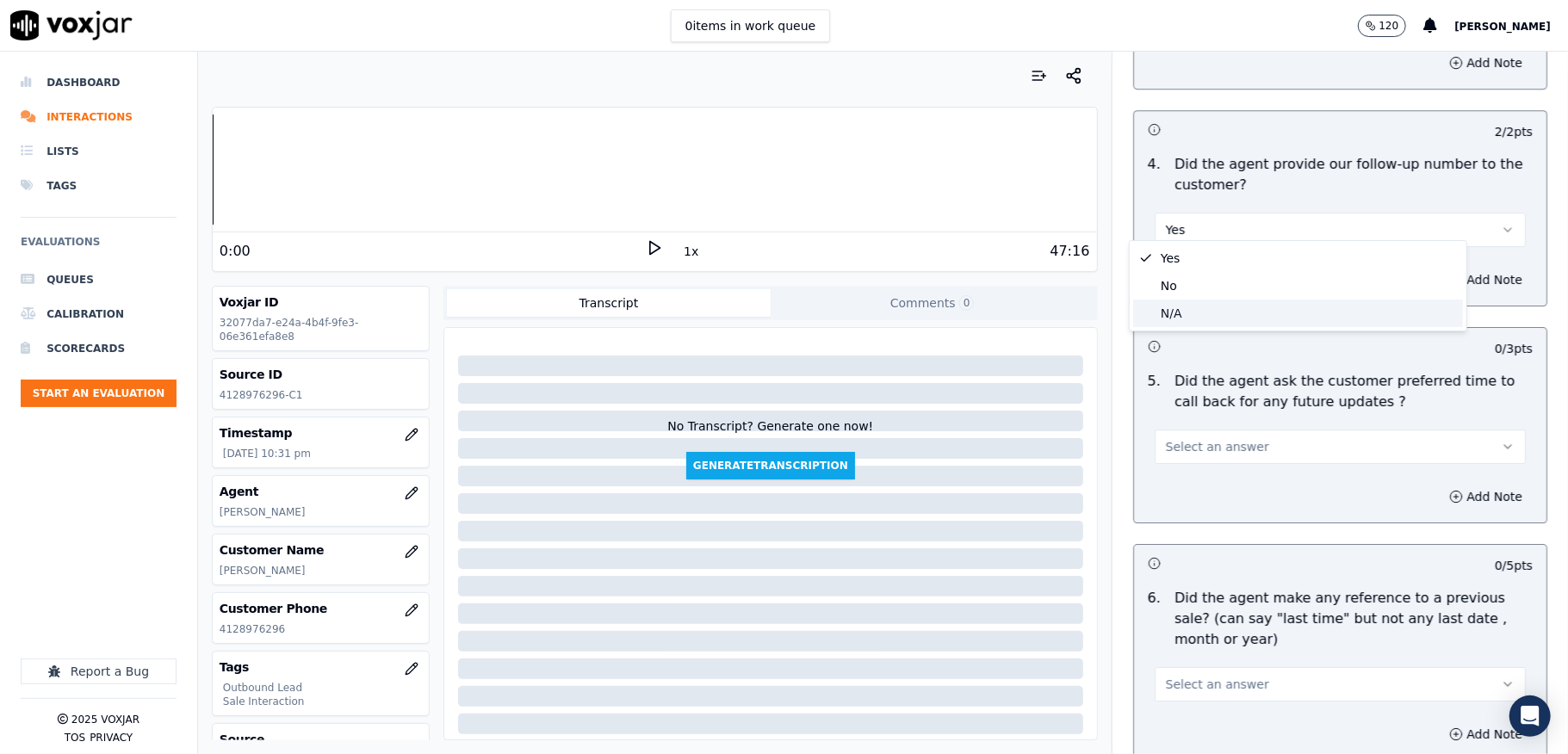
drag, startPoint x: 1182, startPoint y: 310, endPoint x: 1182, endPoint y: 282, distance: 28.0
click at [1180, 310] on div "N/A" at bounding box center [1299, 313] width 330 height 28
click at [1186, 213] on button "N/A" at bounding box center [1340, 230] width 371 height 34
click at [1178, 260] on div "Yes" at bounding box center [1299, 258] width 330 height 28
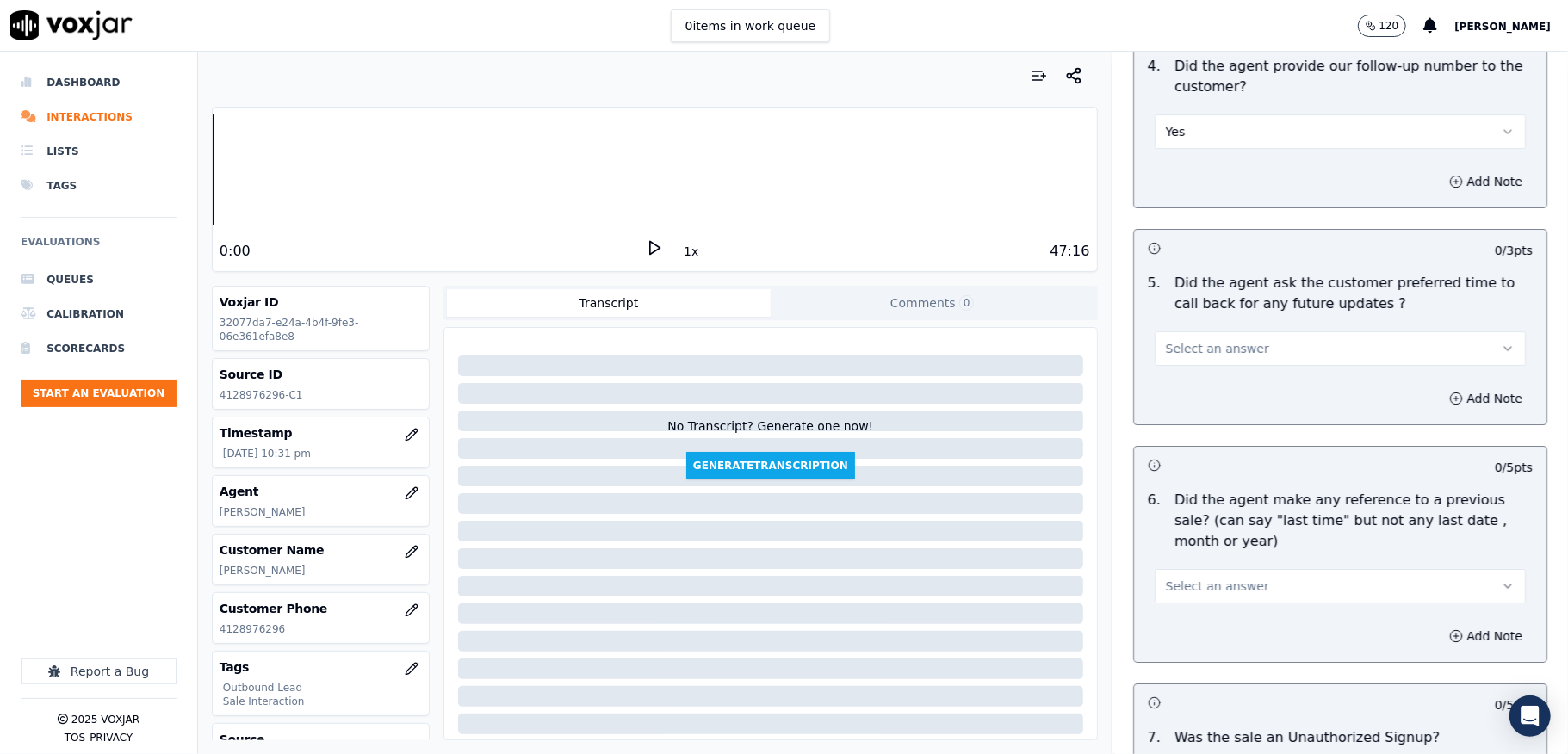
scroll to position [4246, 0]
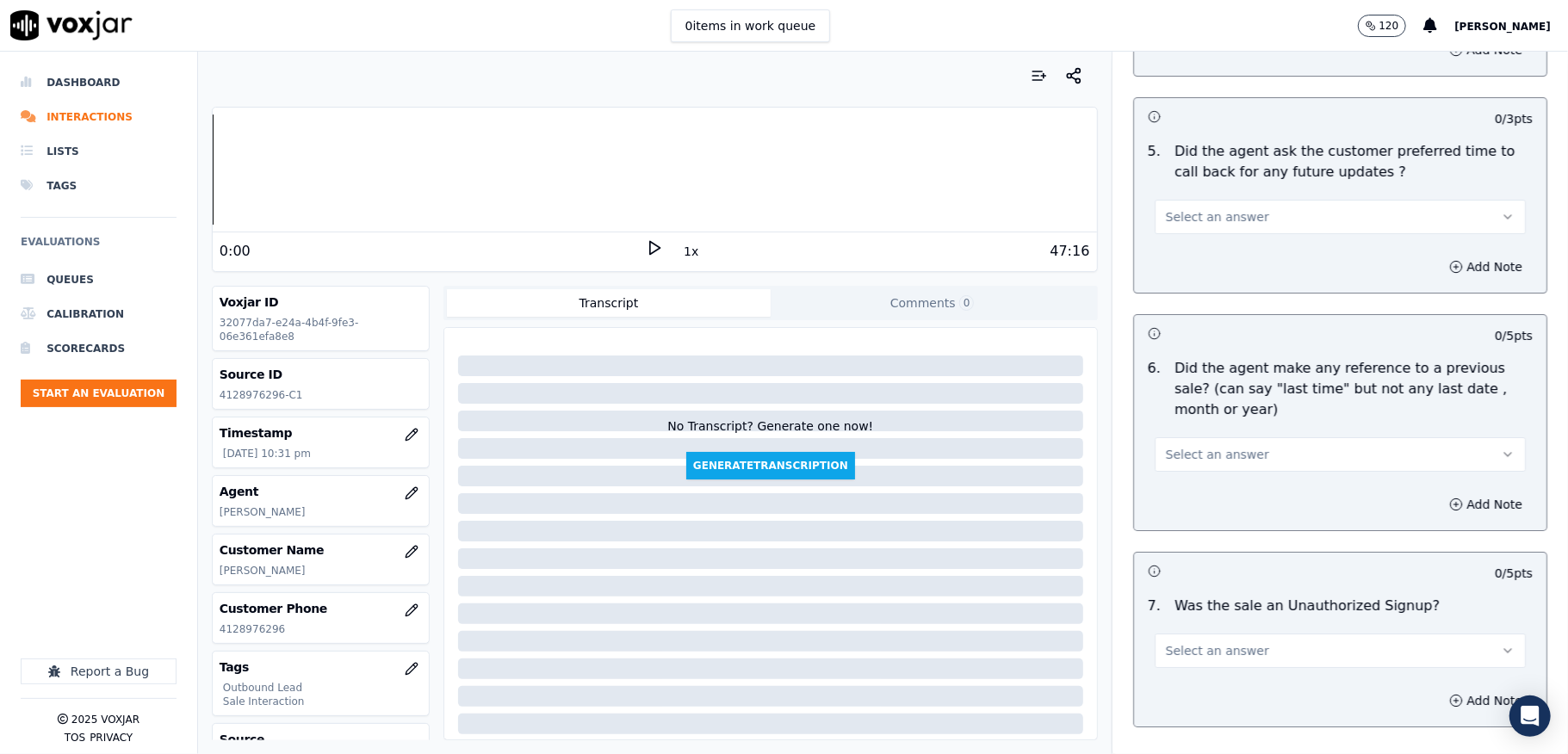
click at [1231, 200] on button "Select an answer" at bounding box center [1340, 217] width 371 height 34
click at [1185, 270] on div "No" at bounding box center [1299, 274] width 330 height 28
drag, startPoint x: 1230, startPoint y: 179, endPoint x: 1220, endPoint y: 193, distance: 17.2
click at [1228, 183] on div "No" at bounding box center [1340, 208] width 398 height 52
click at [1217, 200] on button "No" at bounding box center [1340, 217] width 371 height 34
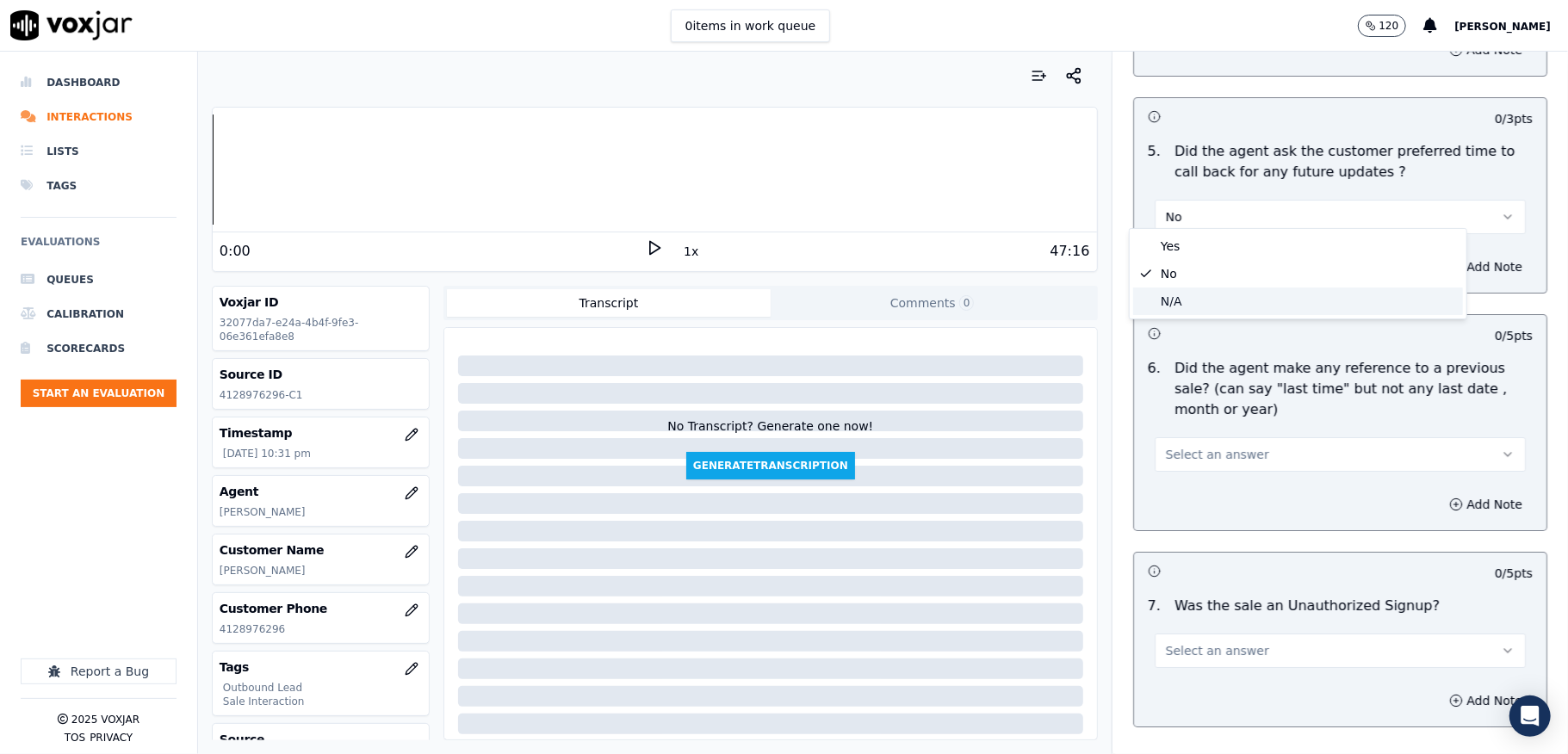
click at [1183, 294] on div "N/A" at bounding box center [1299, 301] width 330 height 28
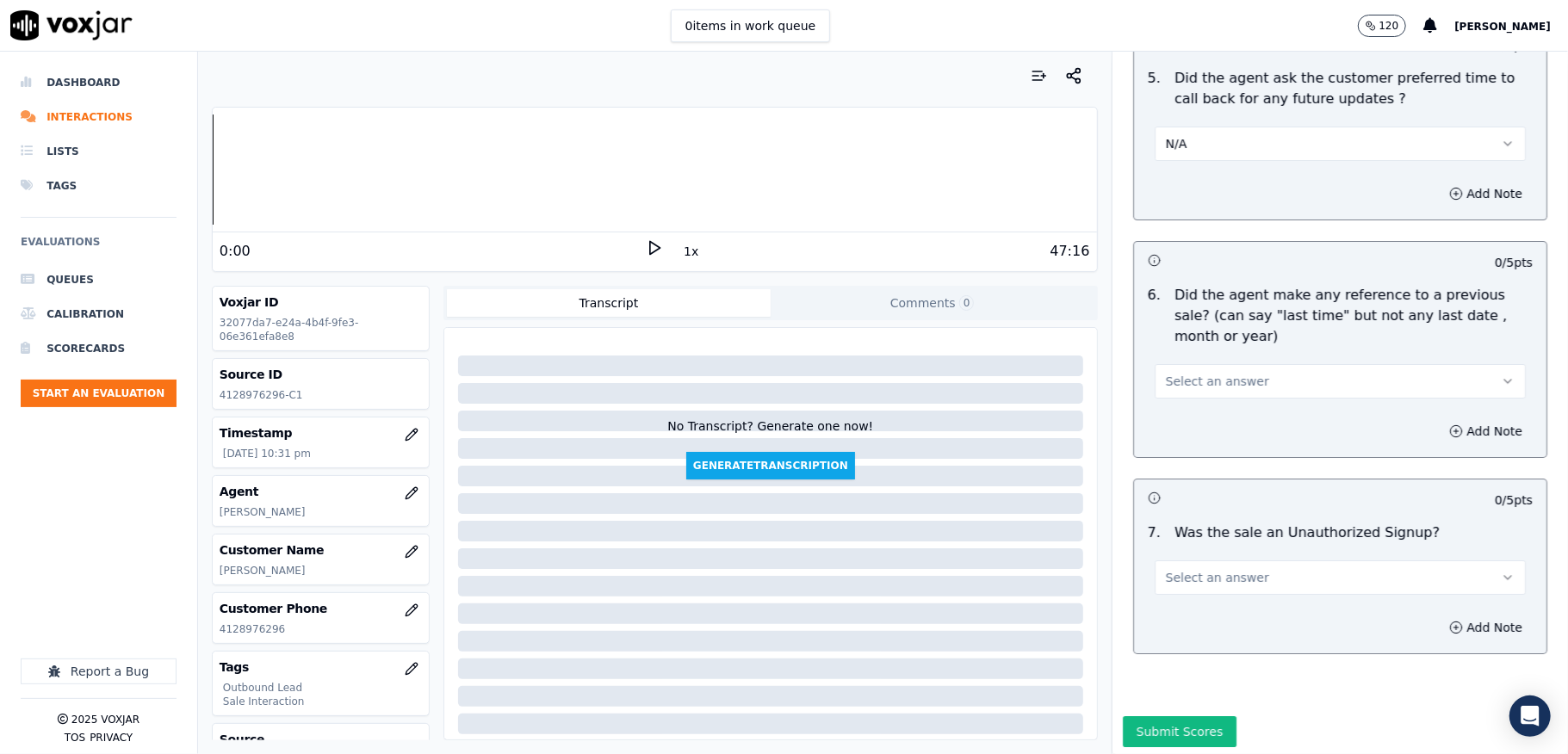
scroll to position [4360, 0]
click at [1195, 357] on div "Select an answer" at bounding box center [1340, 375] width 371 height 38
click at [1179, 370] on span "Select an answer" at bounding box center [1218, 378] width 103 height 18
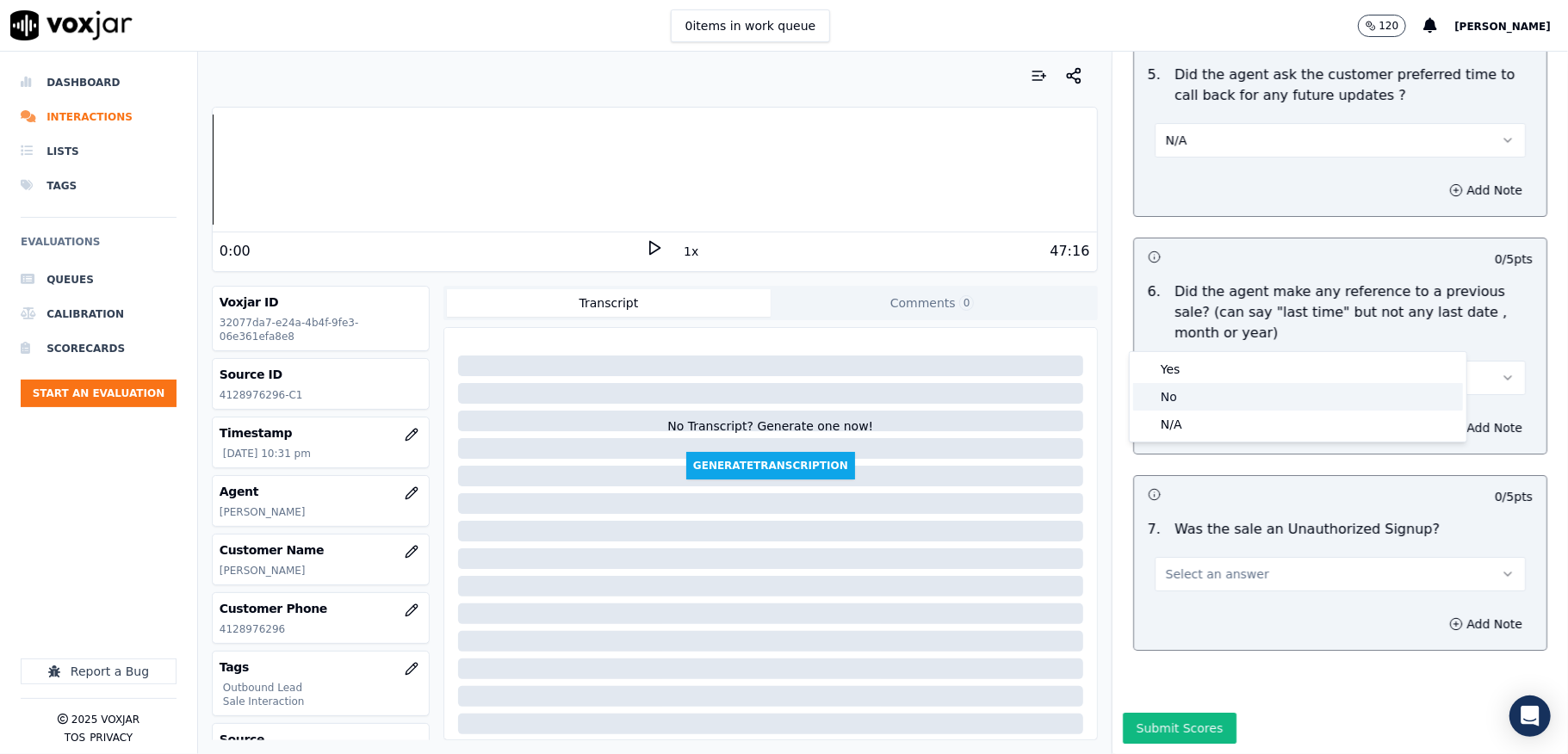
click at [1165, 399] on div "No" at bounding box center [1299, 396] width 330 height 28
click at [1324, 360] on button "No" at bounding box center [1340, 377] width 371 height 34
click at [1186, 409] on div "N/A" at bounding box center [1299, 412] width 330 height 28
click at [1188, 565] on span "Select an answer" at bounding box center [1218, 573] width 103 height 18
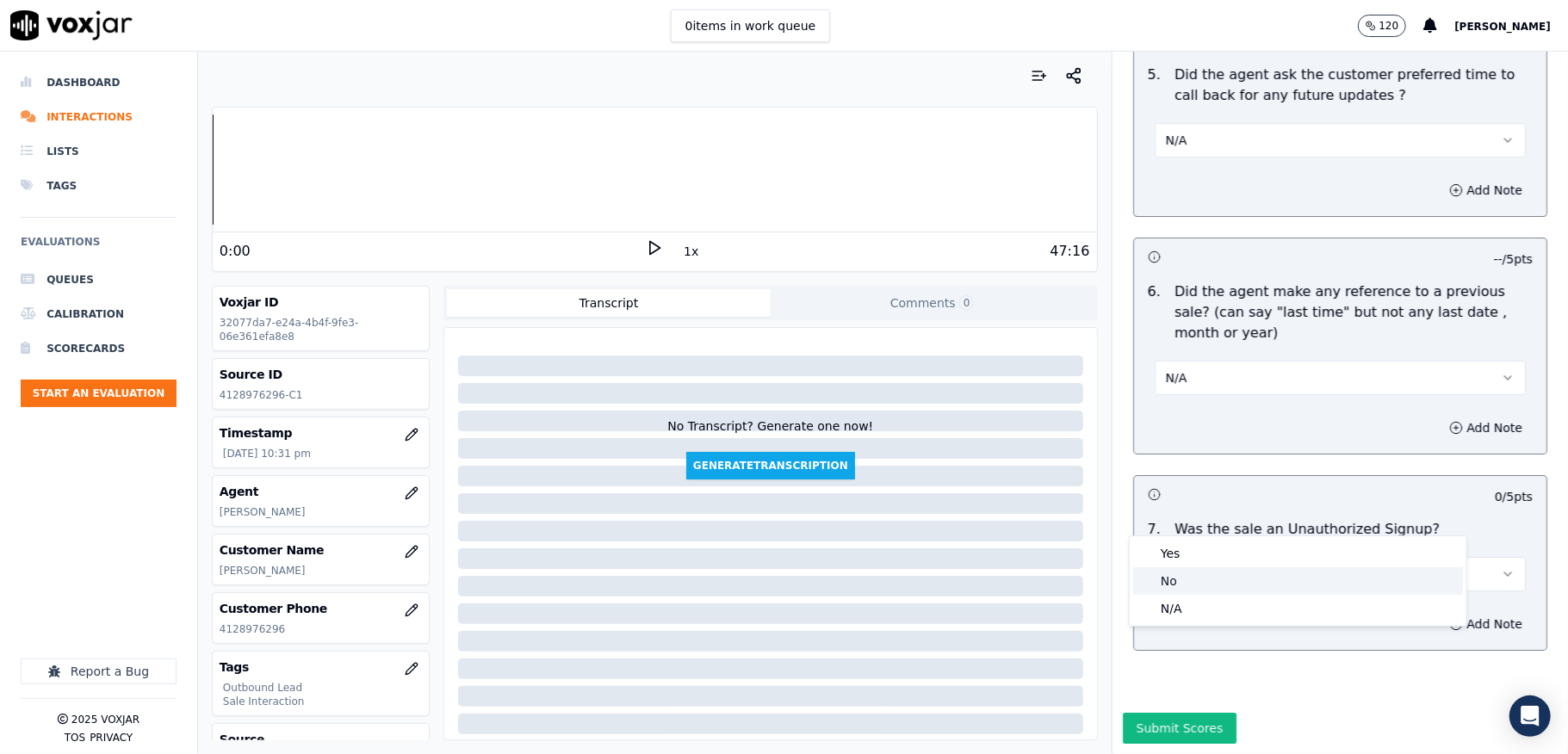
click at [1159, 583] on div "No" at bounding box center [1299, 581] width 330 height 28
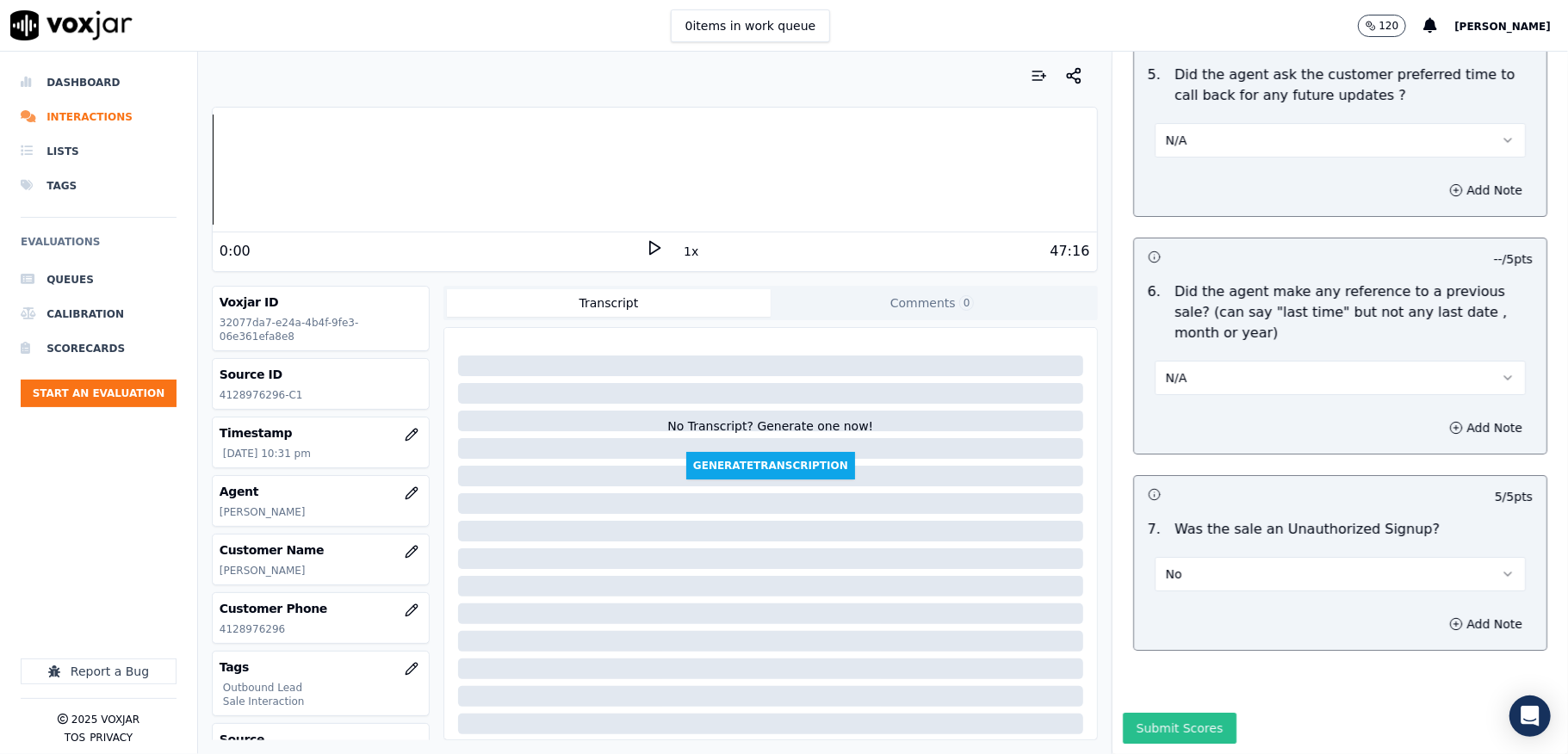
click at [1145, 713] on button "Submit Scores" at bounding box center [1180, 728] width 114 height 31
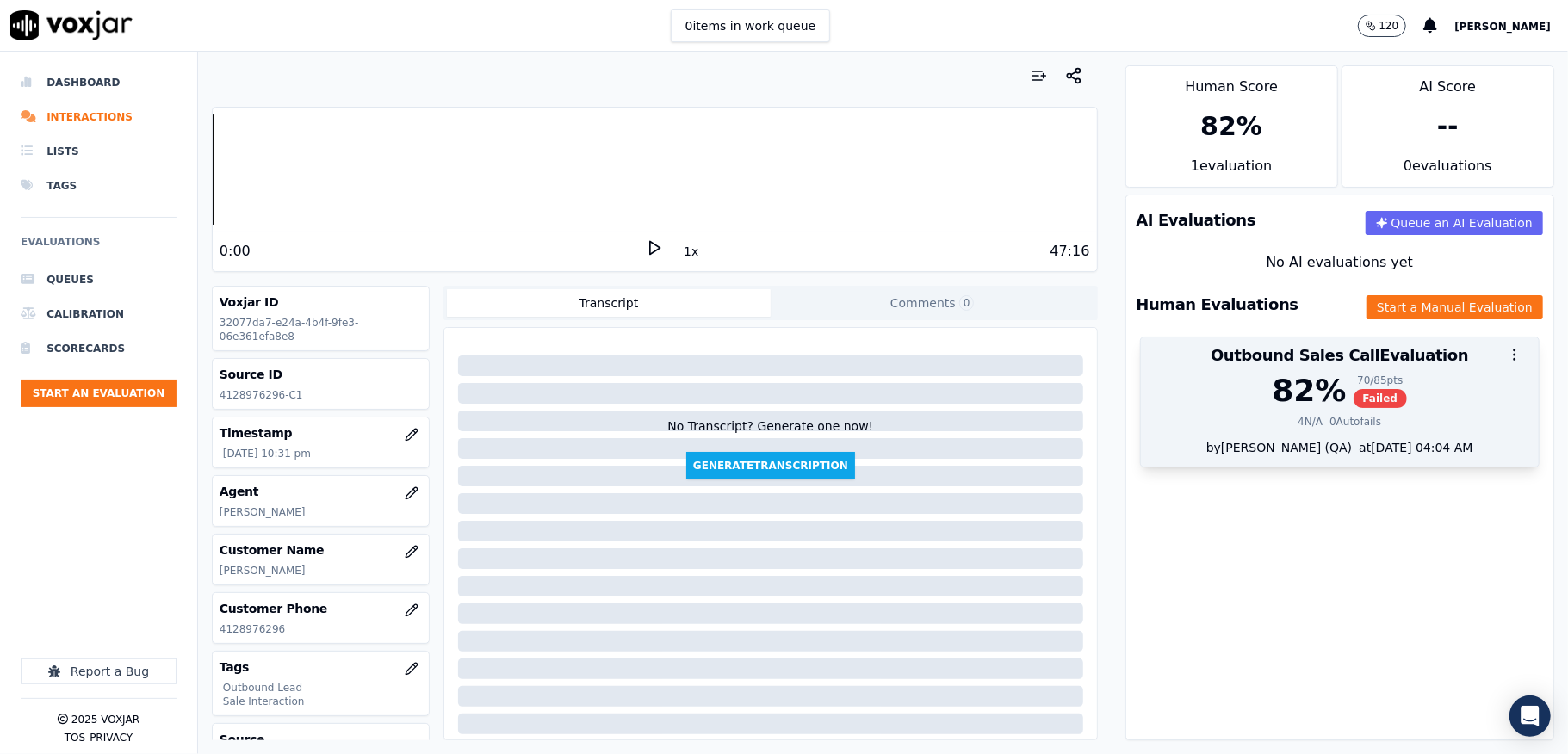
click at [1305, 367] on div at bounding box center [1339, 354] width 398 height 34
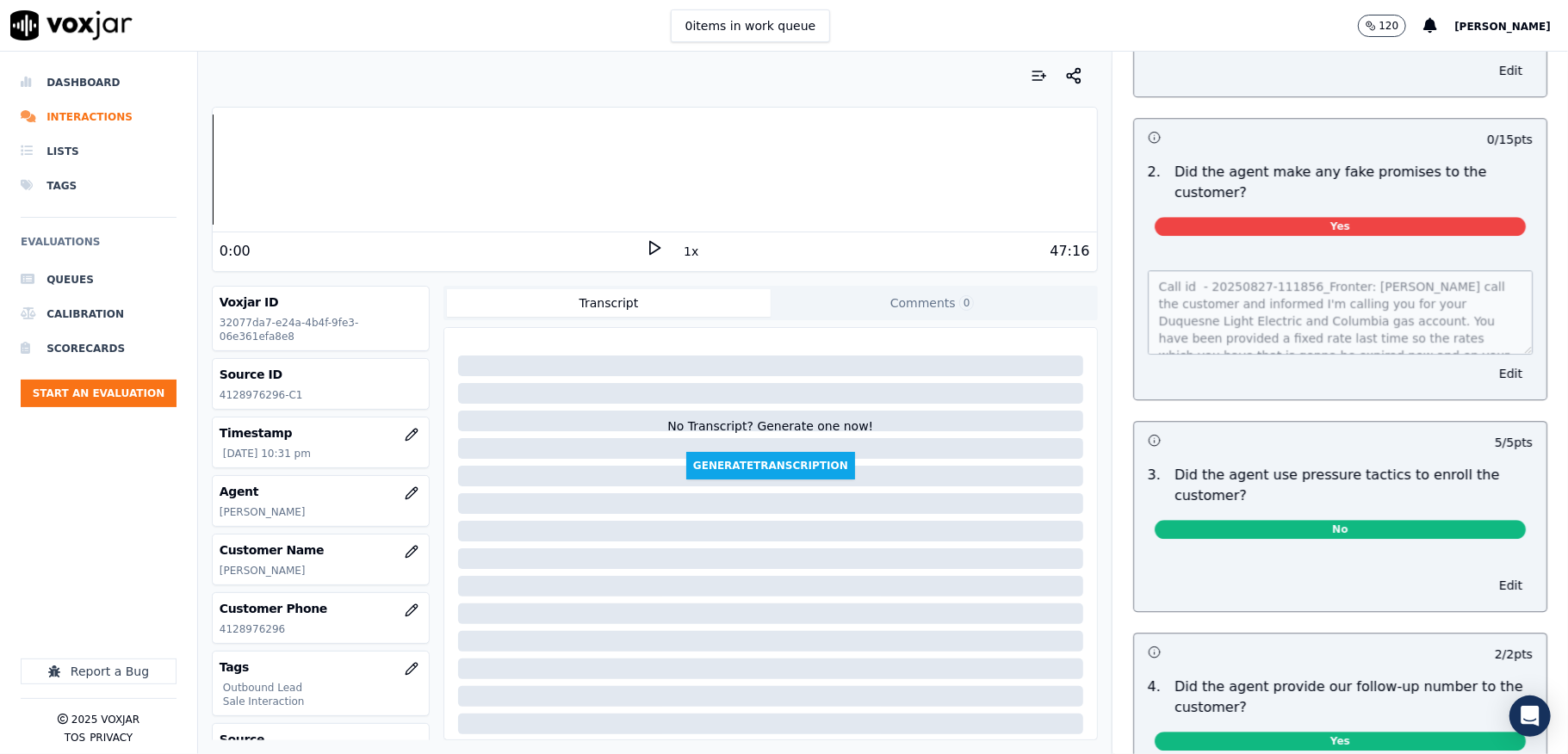
scroll to position [3403, 0]
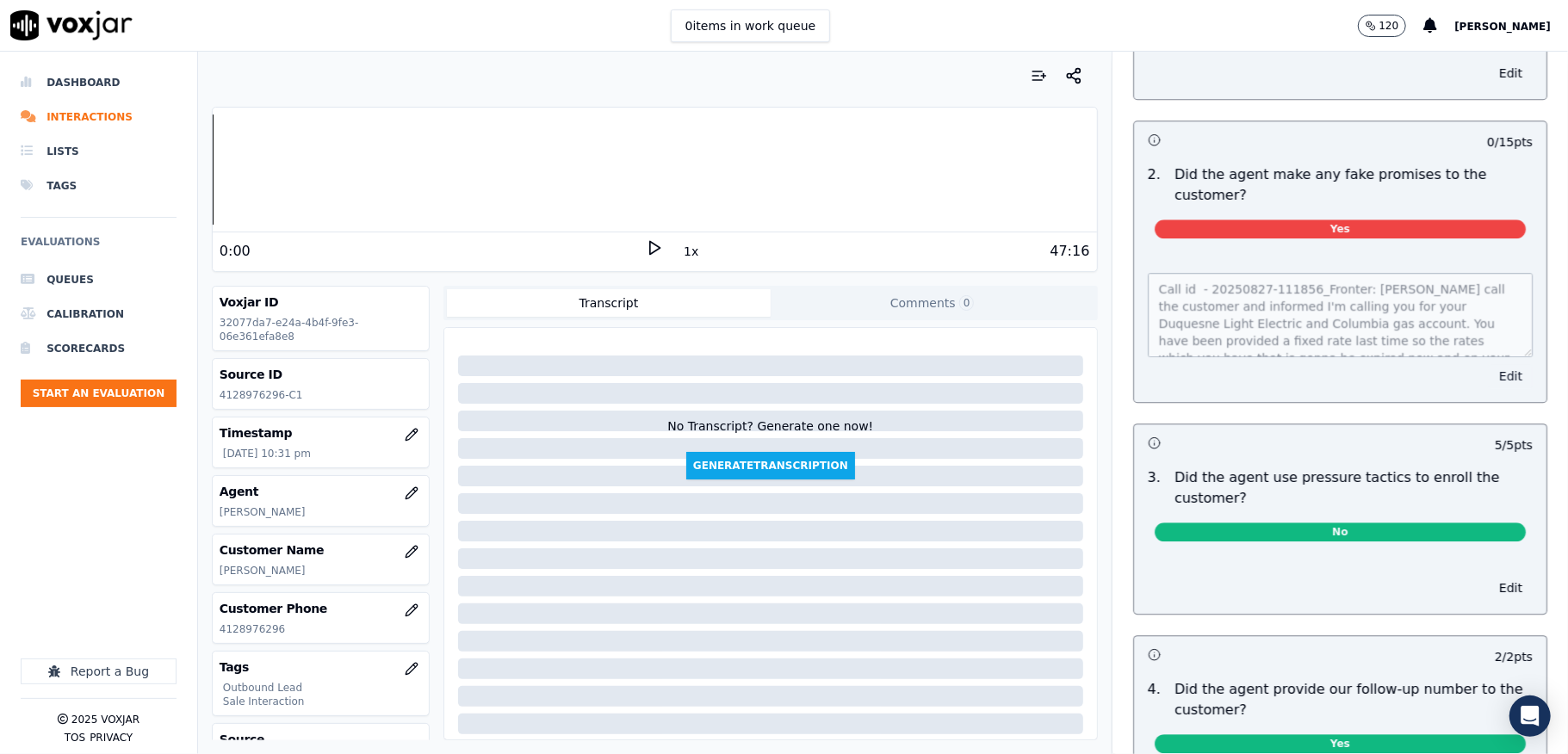
click at [1489, 369] on button "Edit" at bounding box center [1511, 376] width 44 height 24
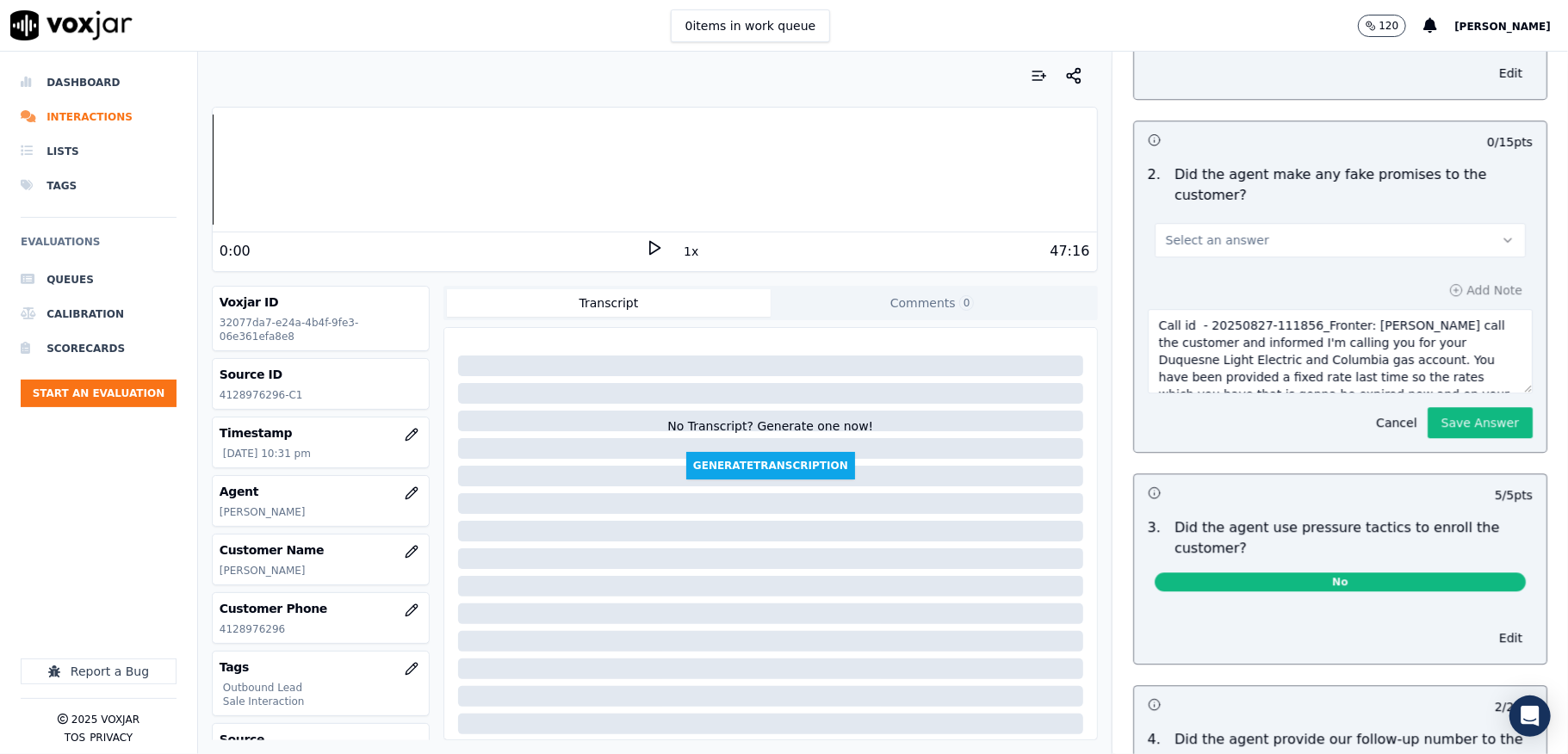
click at [1277, 239] on button "Select an answer" at bounding box center [1340, 240] width 371 height 34
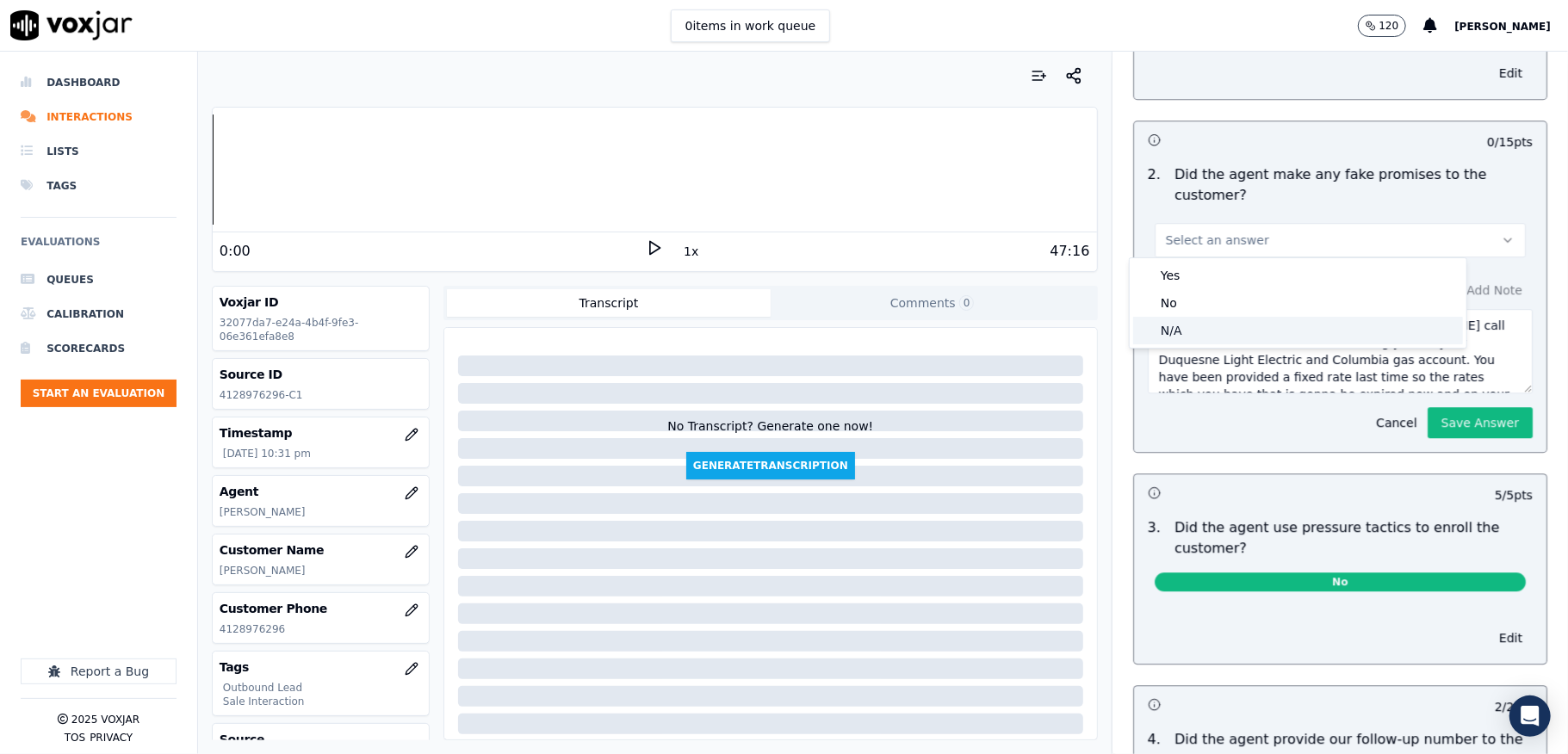
click at [1241, 332] on div "N/A" at bounding box center [1299, 331] width 330 height 28
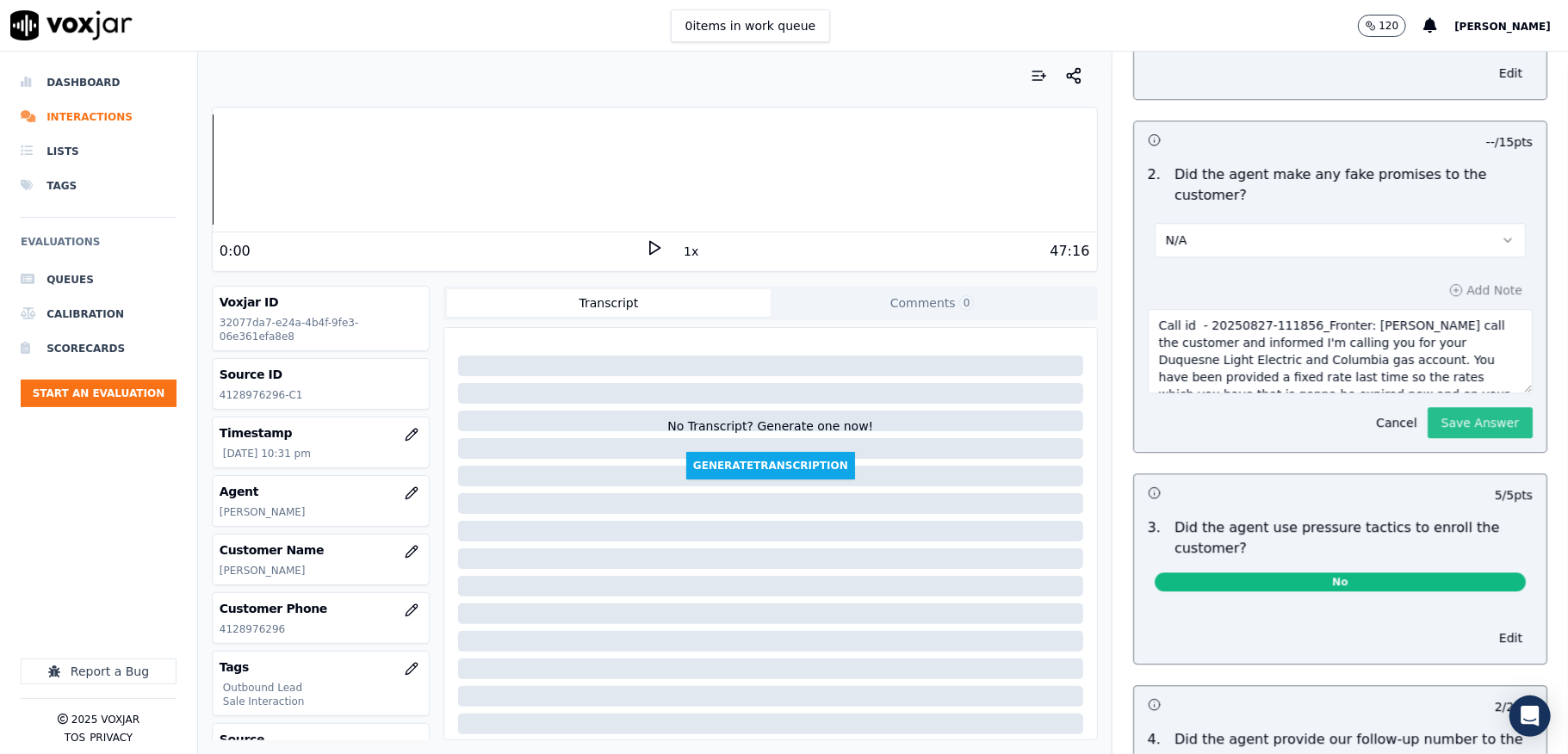
click at [1428, 418] on button "Save Answer" at bounding box center [1480, 423] width 105 height 31
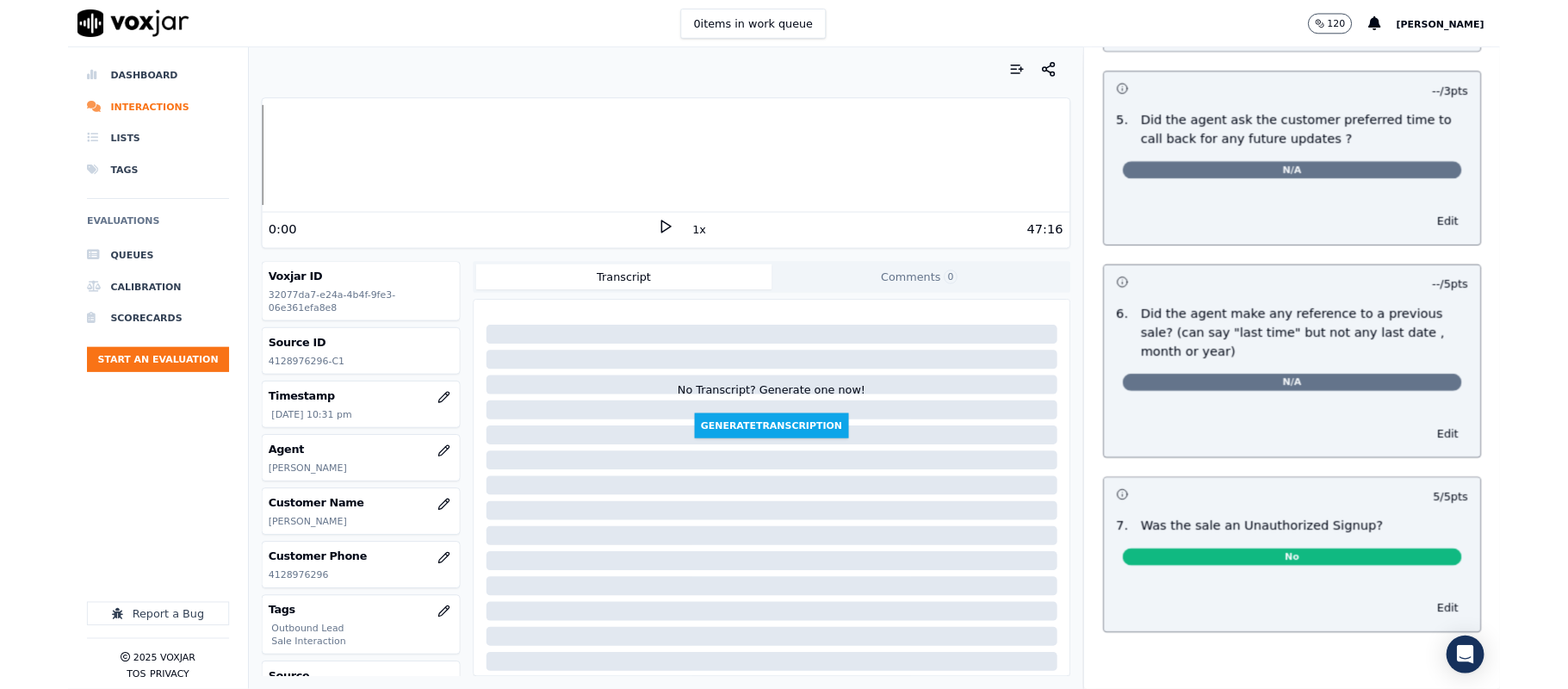
scroll to position [0, 0]
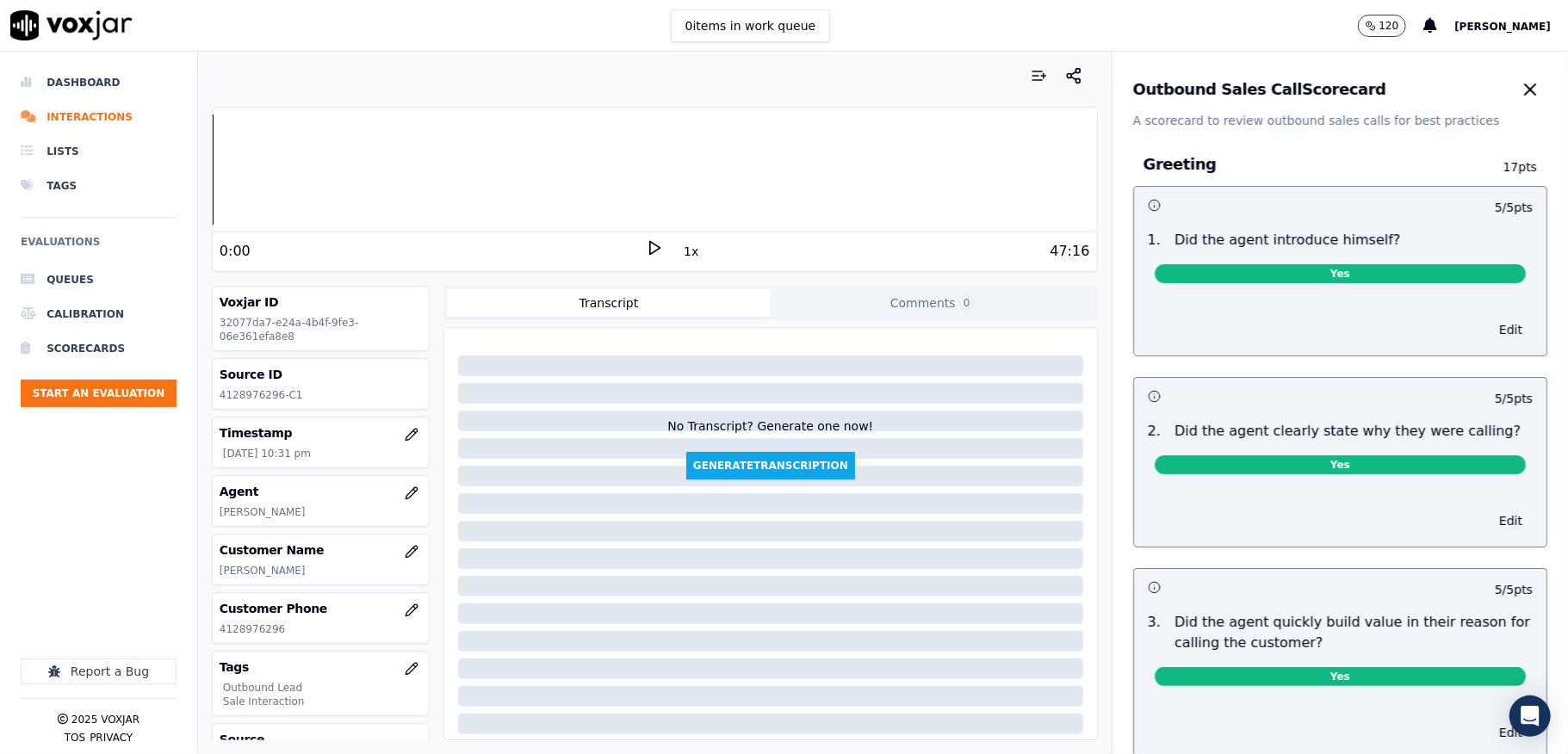
drag, startPoint x: 1472, startPoint y: 89, endPoint x: 1478, endPoint y: 124, distance: 35.5
click at [1520, 91] on icon "button" at bounding box center [1530, 89] width 20 height 20
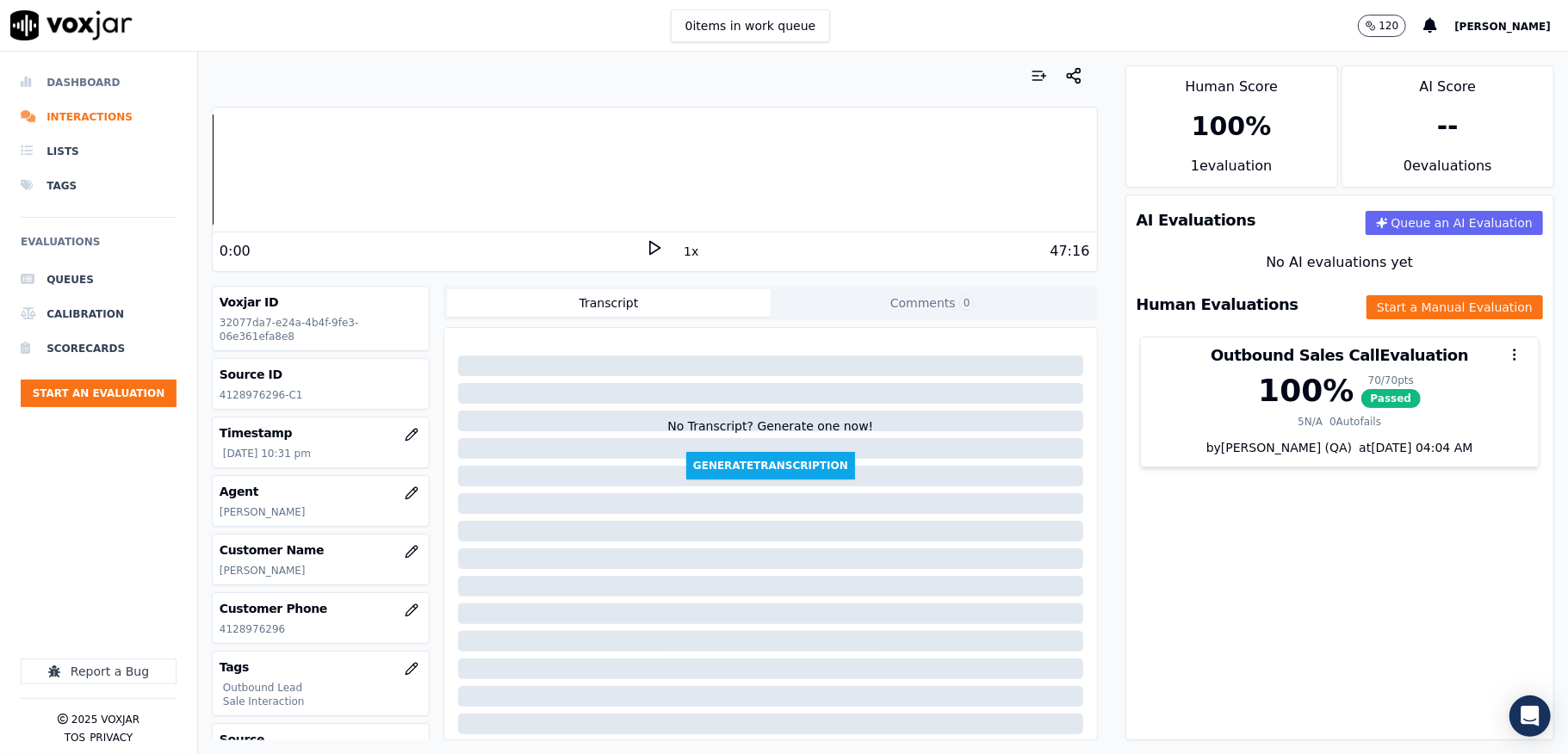
click at [71, 81] on li "Dashboard" at bounding box center [98, 82] width 156 height 34
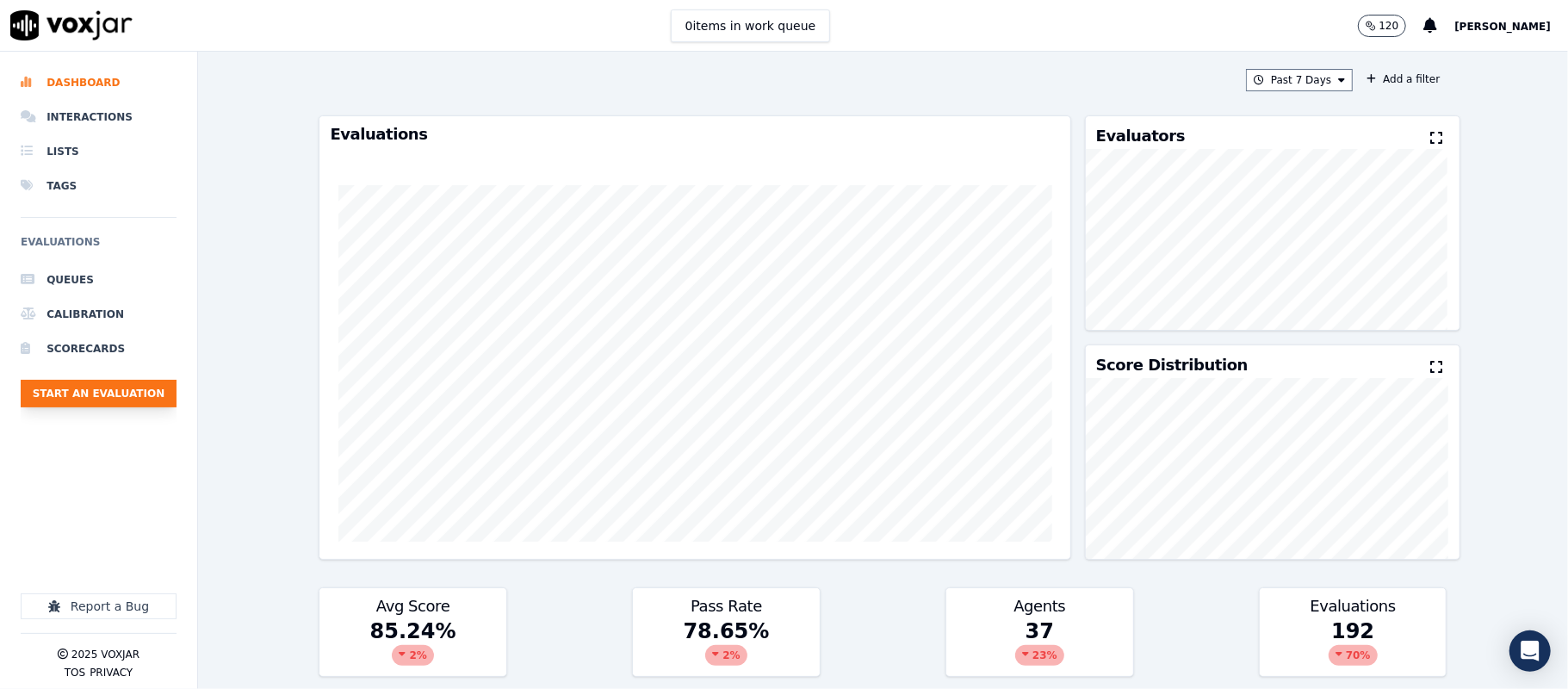
click at [125, 398] on button "Start an Evaluation" at bounding box center [98, 394] width 156 height 28
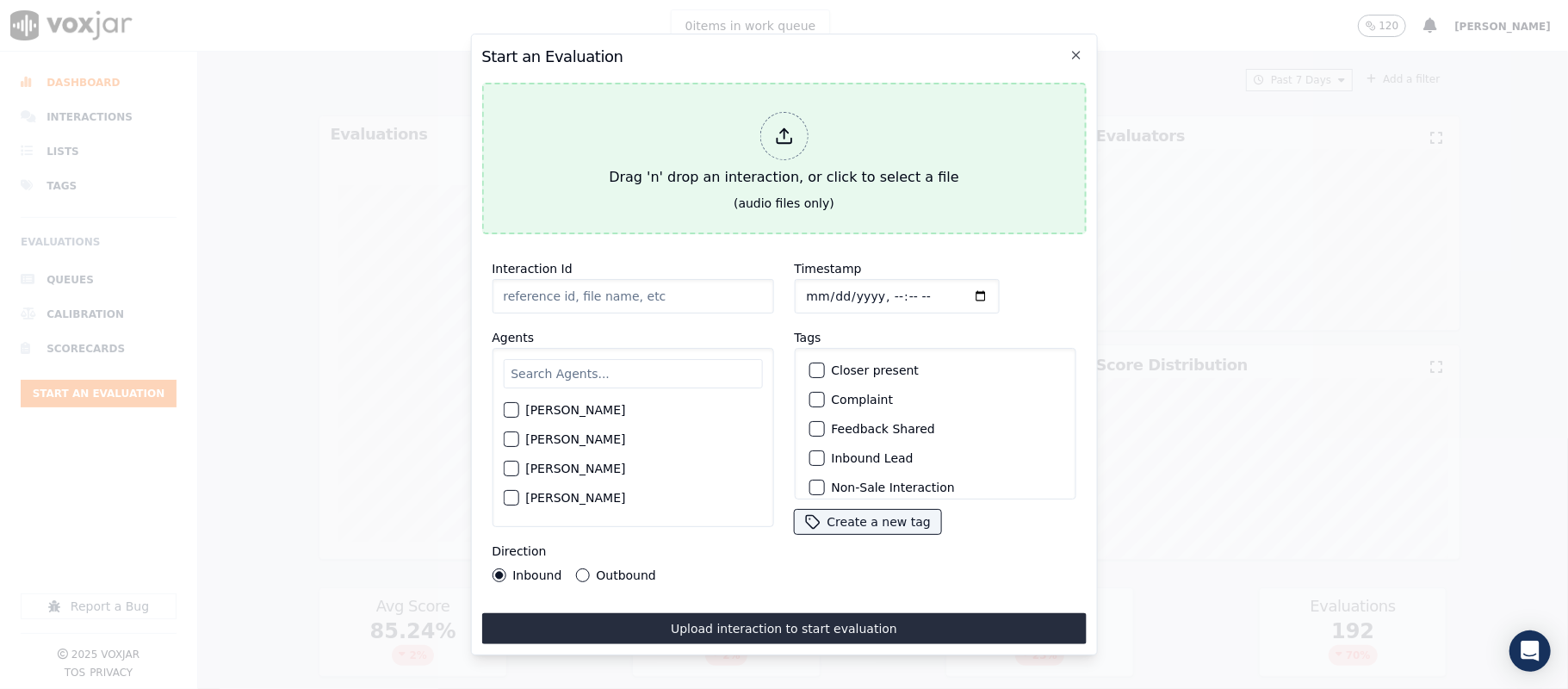
click at [772, 124] on div at bounding box center [783, 136] width 48 height 48
click at [810, 135] on div "Drag 'n' drop an interaction, or click to select a file" at bounding box center [784, 149] width 363 height 89
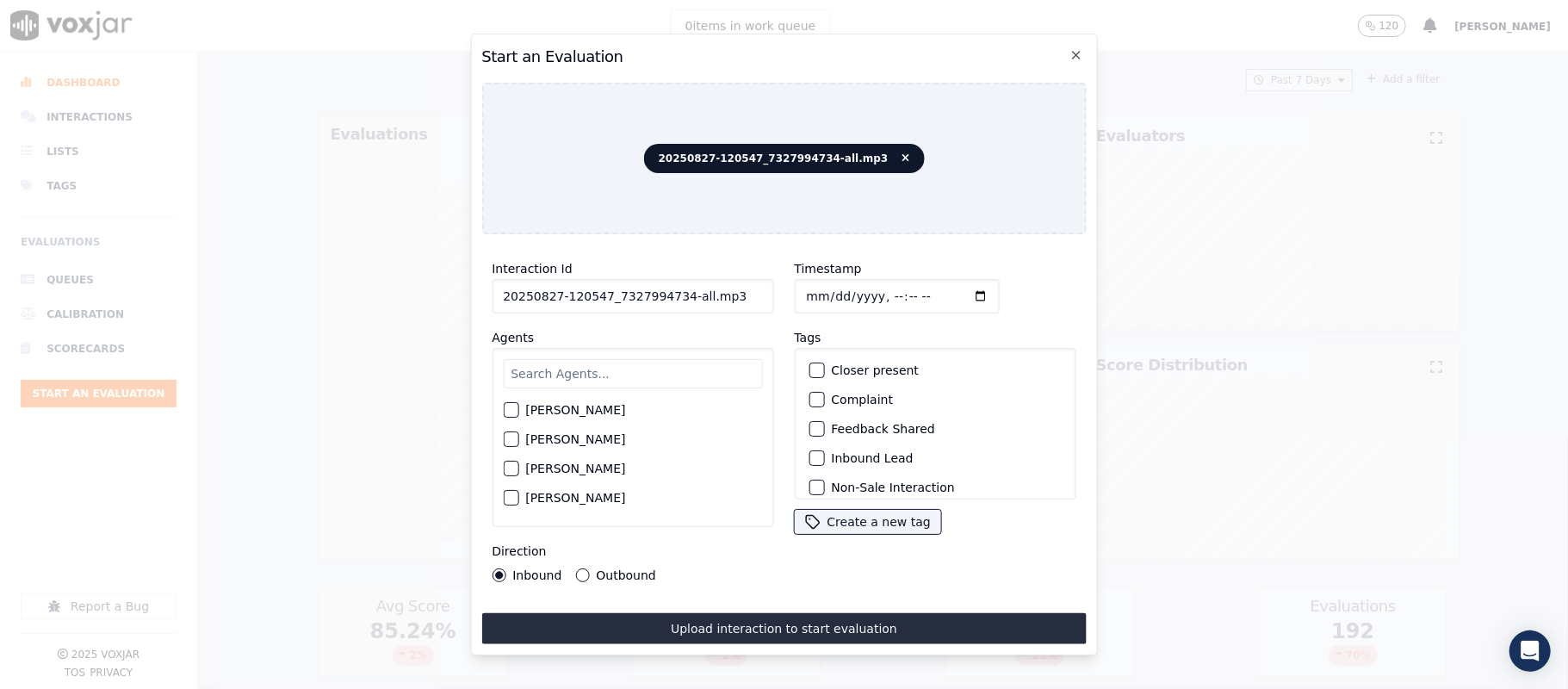
drag, startPoint x: 677, startPoint y: 292, endPoint x: 721, endPoint y: 293, distance: 44.0
click at [720, 292] on input "20250827-120547_7327994734-all.mp3" at bounding box center [632, 296] width 281 height 34
type input "20250827-120547_7327994734-C1"
click at [590, 367] on input "text" at bounding box center [632, 374] width 259 height 30
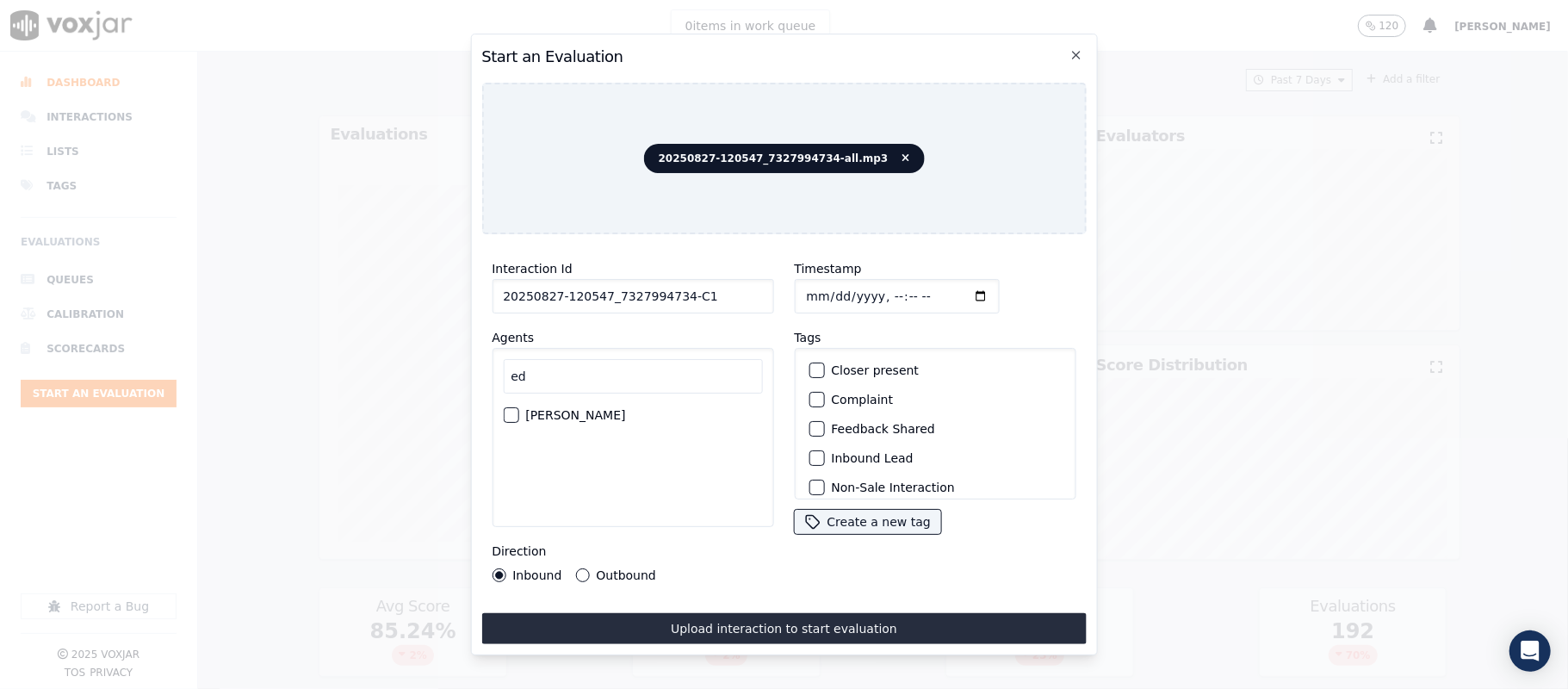
type input "ed"
click at [515, 409] on div "button" at bounding box center [509, 414] width 12 height 12
click at [572, 568] on div "Inbound Outbound" at bounding box center [574, 575] width 164 height 14
click at [569, 568] on div "Inbound Outbound" at bounding box center [574, 575] width 164 height 14
click at [582, 568] on button "Outbound" at bounding box center [582, 575] width 14 height 14
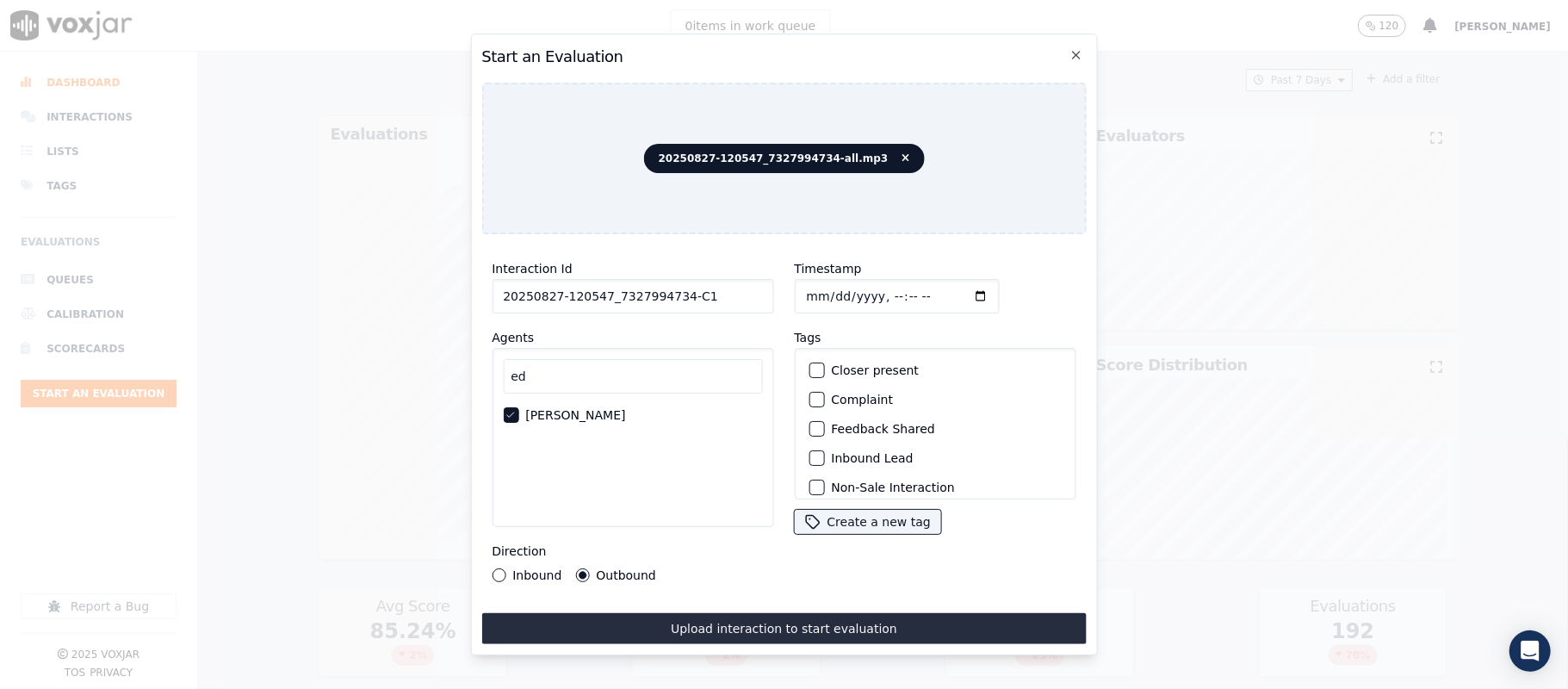
click at [798, 291] on input "Timestamp" at bounding box center [897, 296] width 205 height 34
type input "[DATE]T22:40"
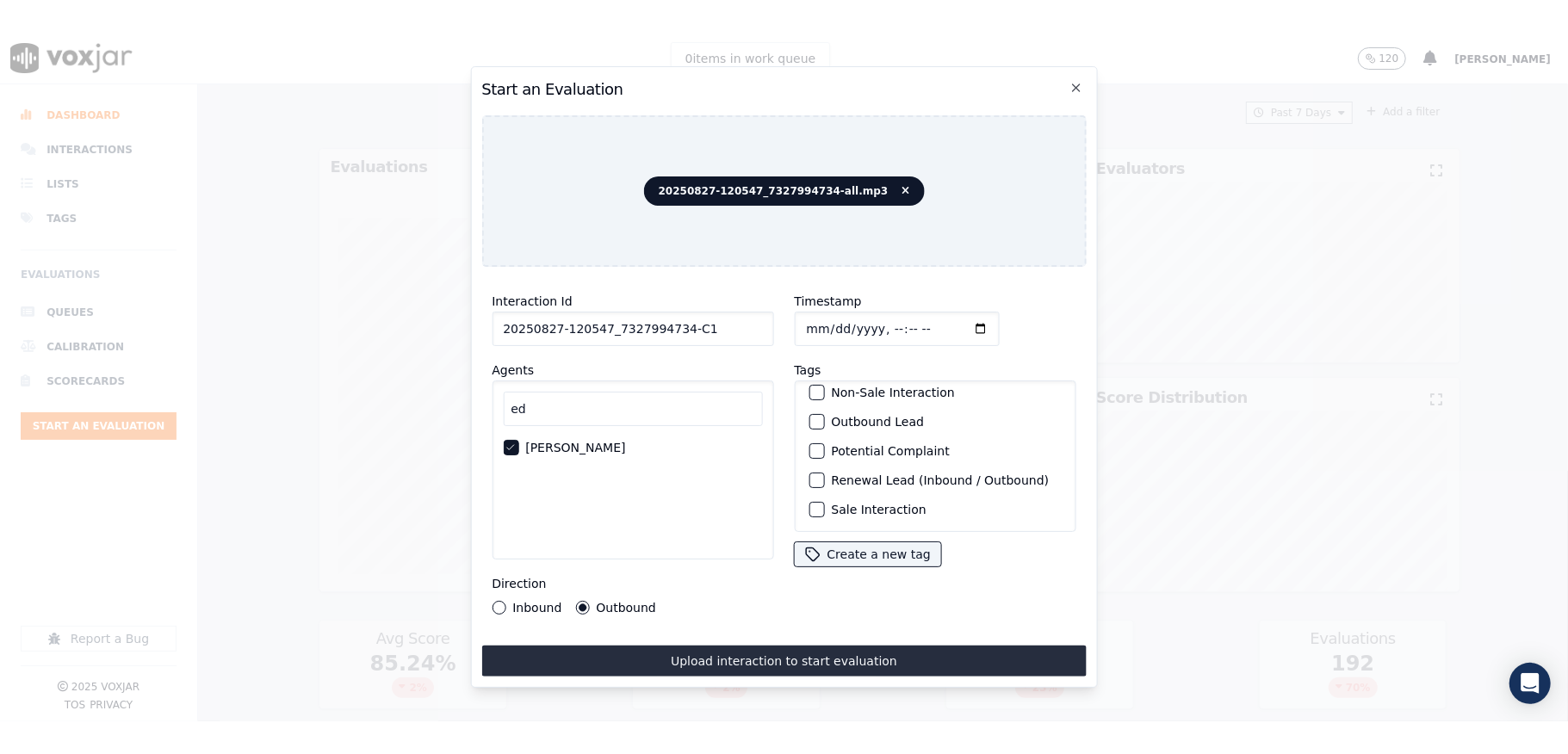
scroll to position [160, 0]
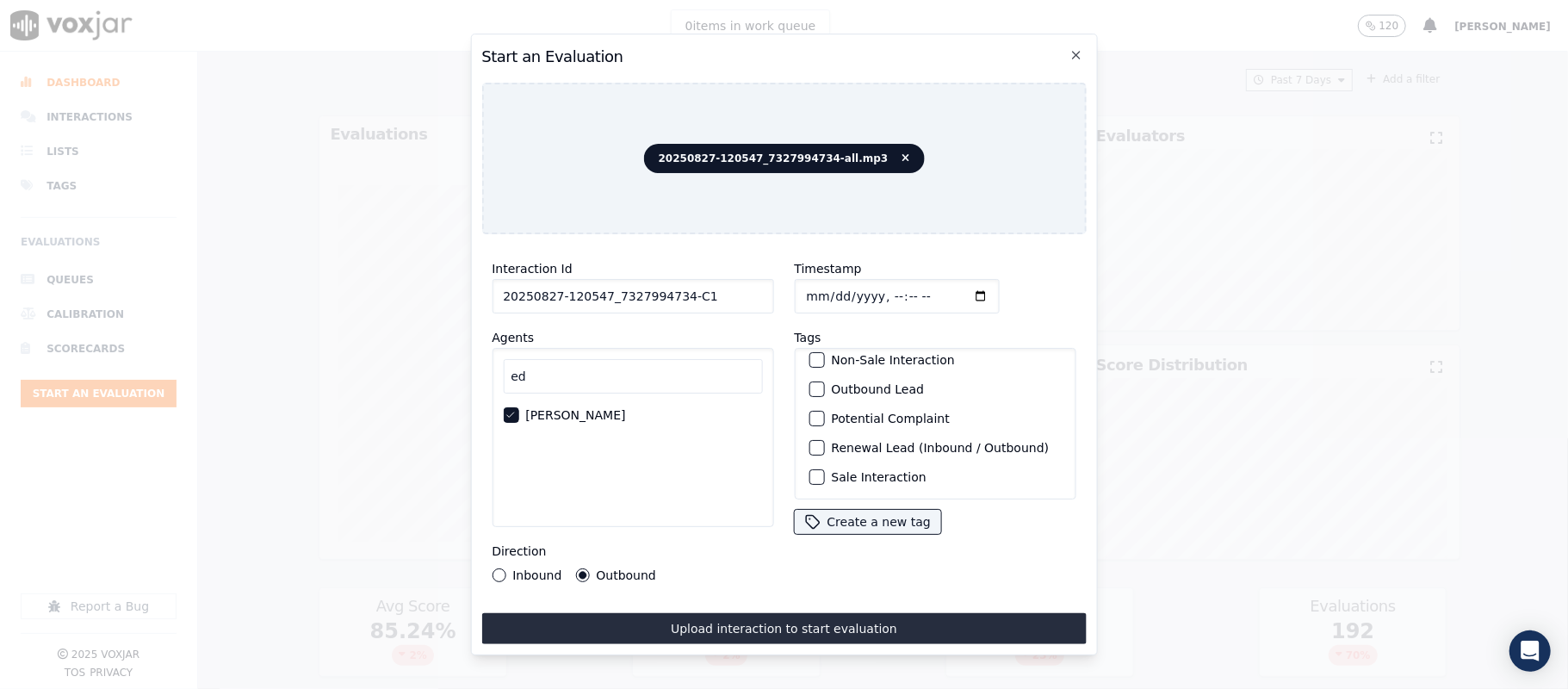
click at [810, 471] on div "button" at bounding box center [815, 477] width 12 height 12
click at [810, 383] on div "button" at bounding box center [815, 388] width 12 height 12
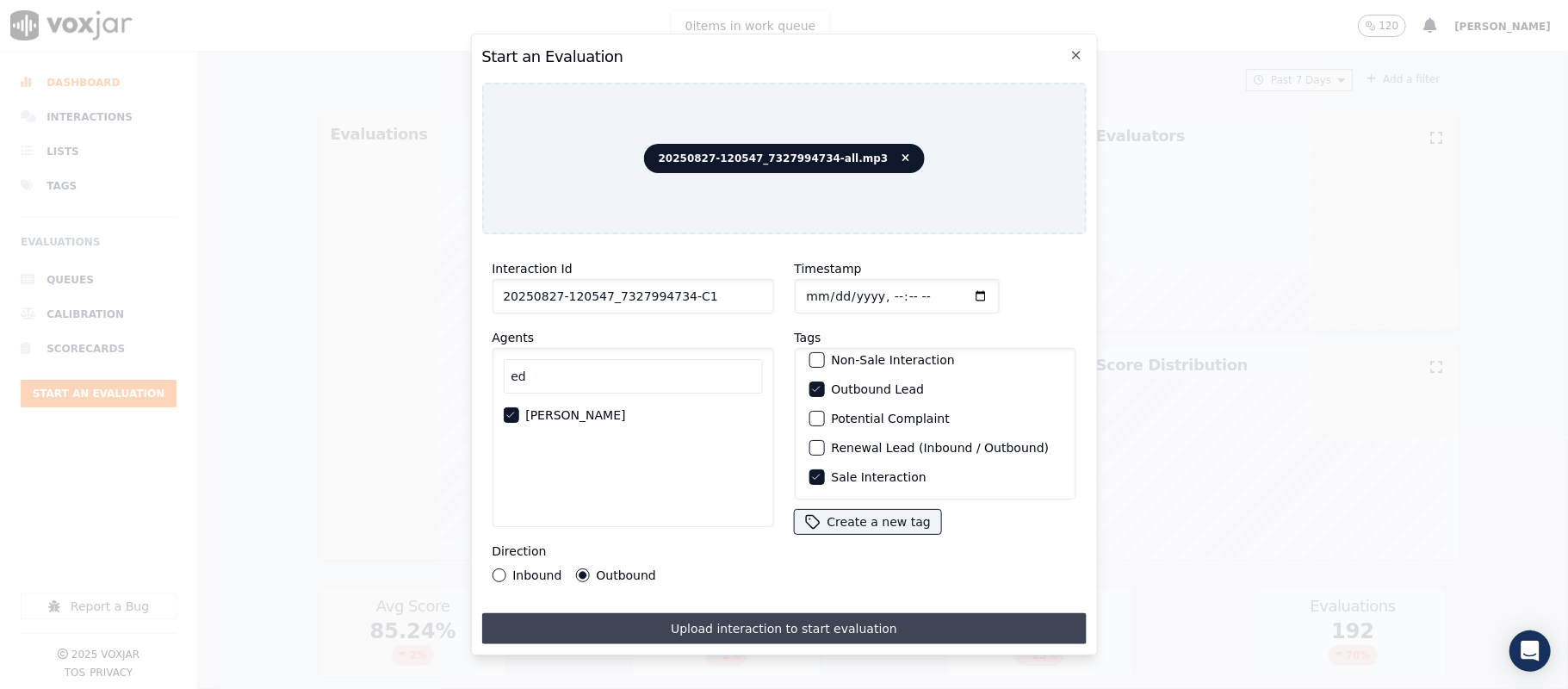
click at [777, 613] on button "Upload interaction to start evaluation" at bounding box center [783, 629] width 604 height 31
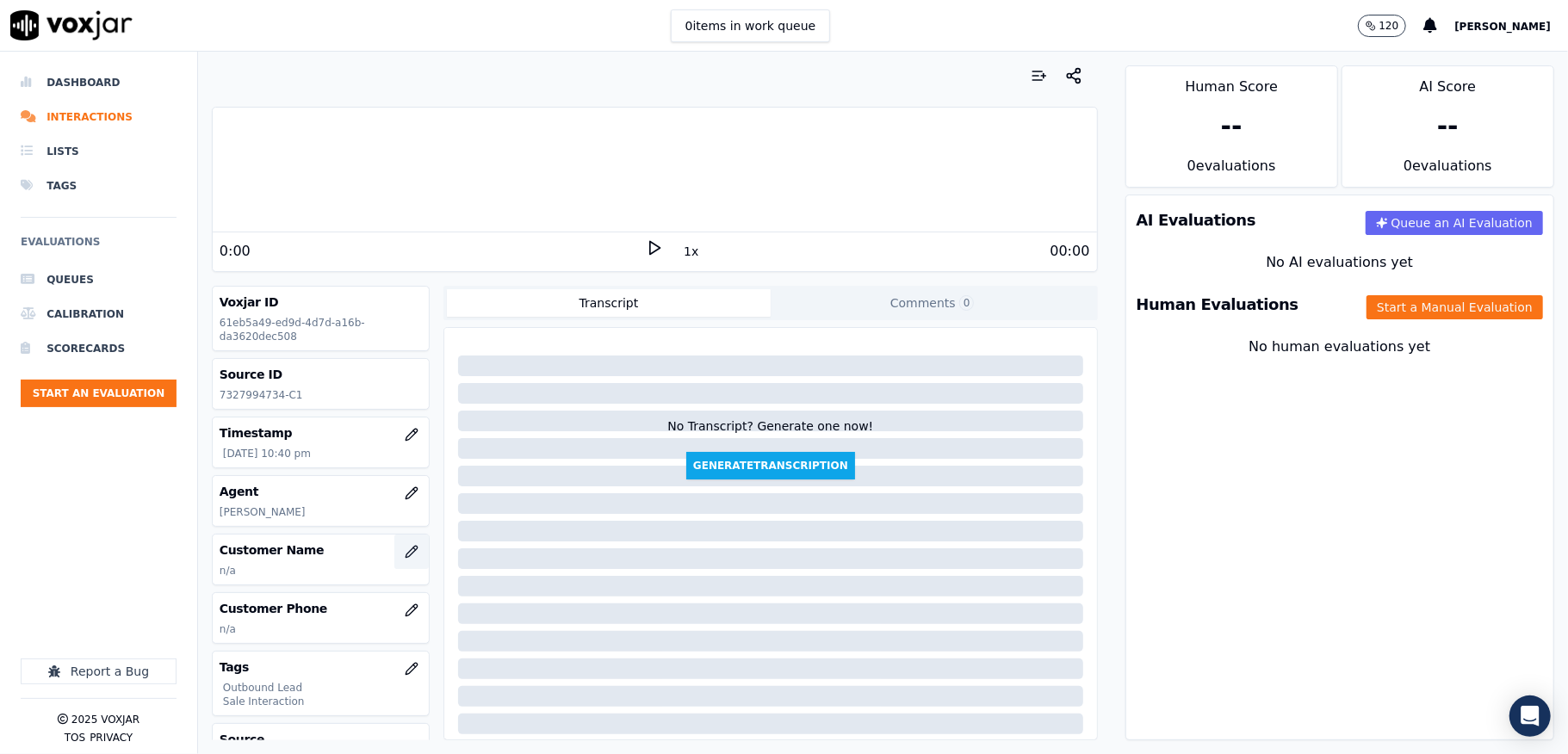
click at [395, 545] on button "button" at bounding box center [411, 551] width 34 height 34
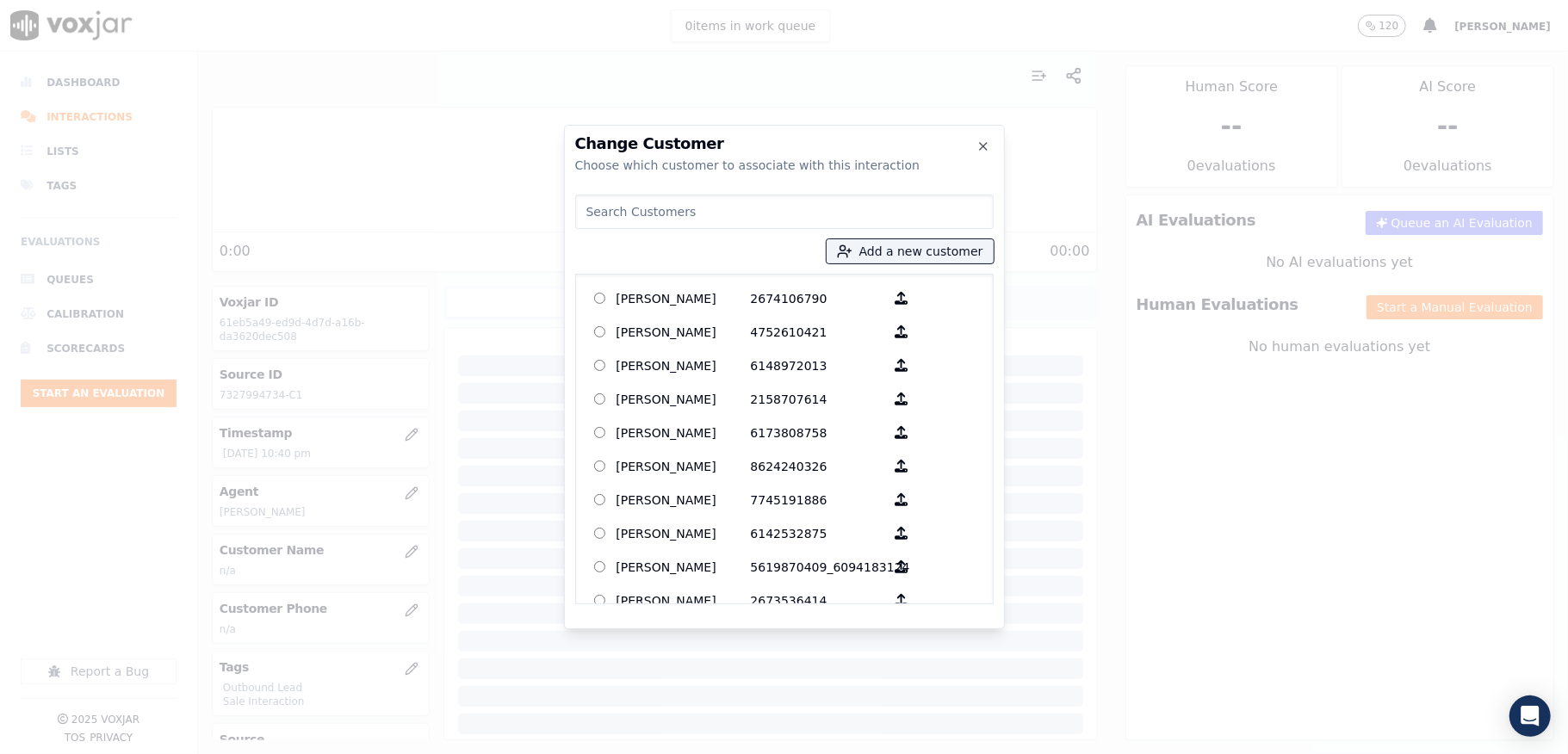
type input "[PERSON_NAME]"
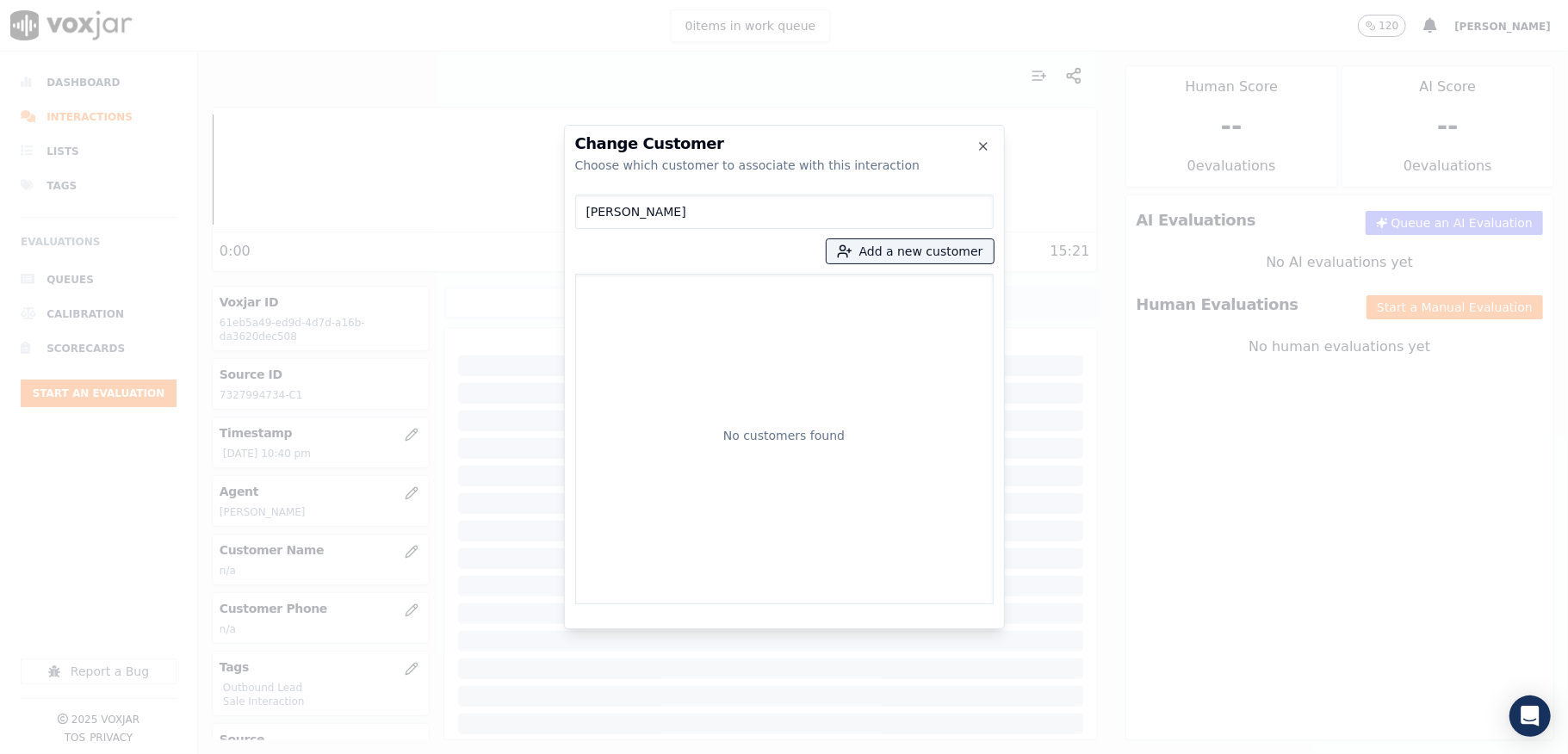
drag, startPoint x: 700, startPoint y: 208, endPoint x: 483, endPoint y: 214, distance: 217.1
click at [484, 753] on div "Change Customer Choose which customer to associate with this interaction [PERSO…" at bounding box center [784, 754] width 1568 height 0
click at [878, 242] on button "Add a new customer" at bounding box center [909, 252] width 167 height 24
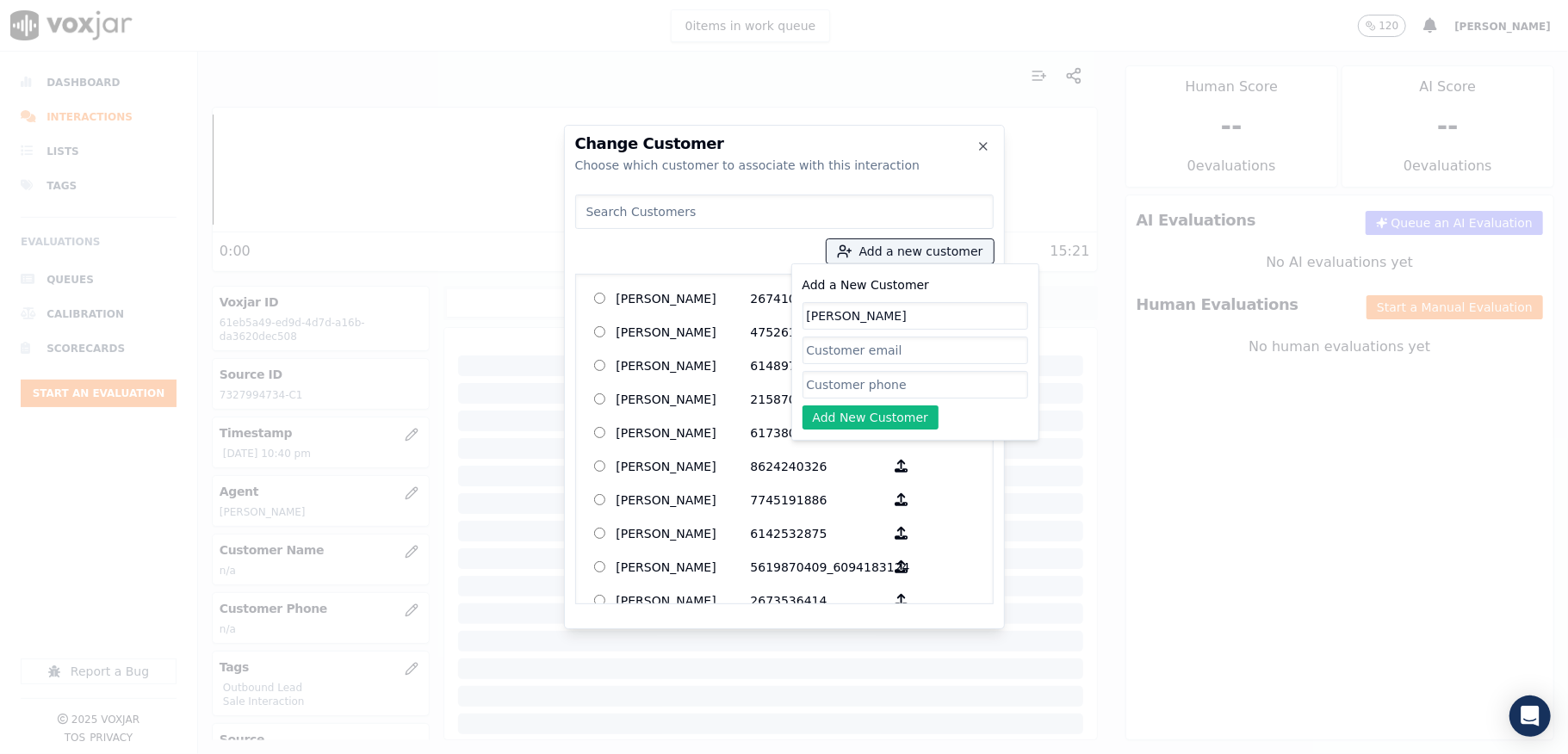
type input "[PERSON_NAME]"
click at [849, 376] on input "Add a New Customer" at bounding box center [915, 384] width 226 height 28
paste input "7327994734"
paste input "7322231876"
type input "7327994734_7322231876"
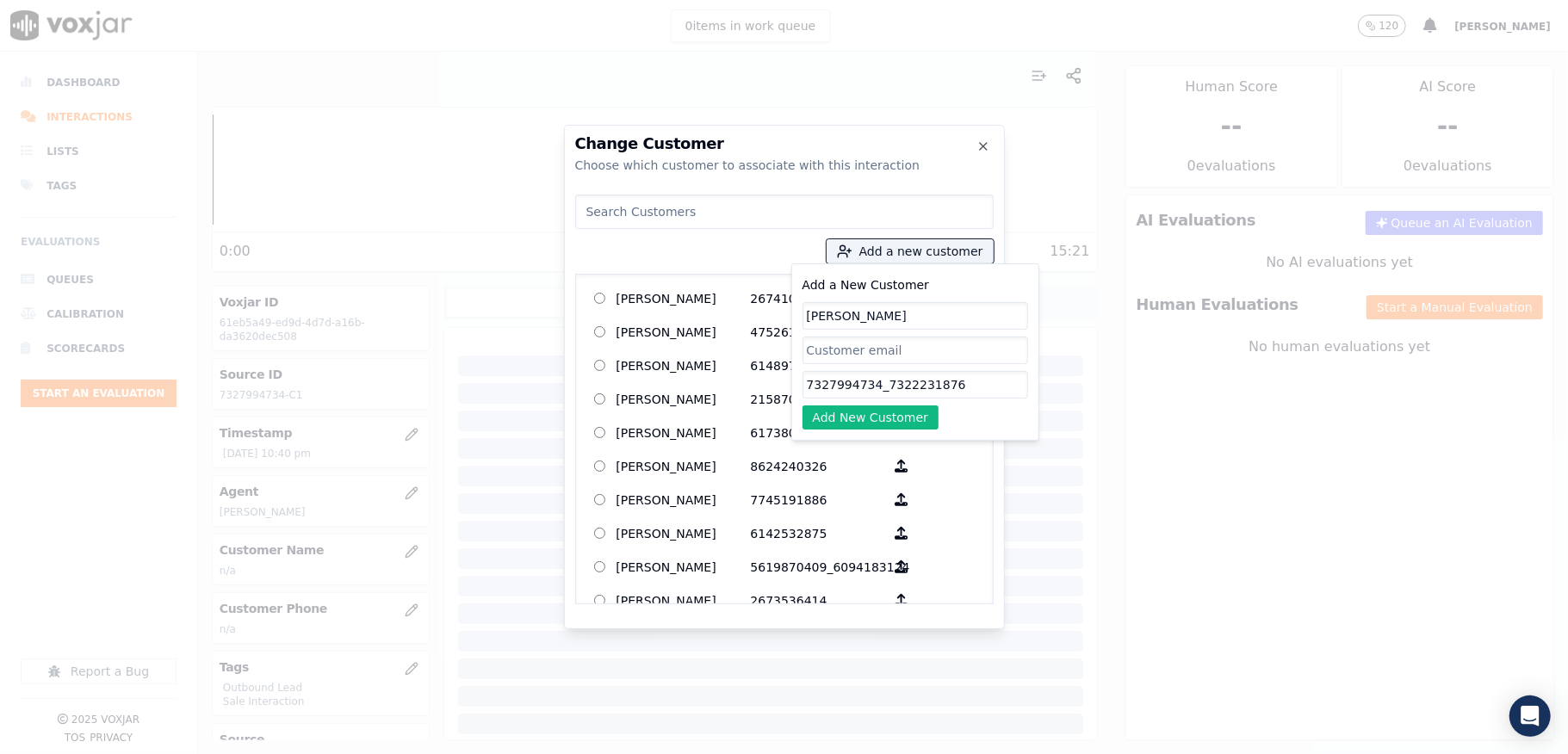
click at [897, 431] on div "Add a New Customer [PERSON_NAME] 7327994734_7322231876 Add New Customer" at bounding box center [915, 352] width 248 height 177
click at [897, 429] on button "Add New Customer" at bounding box center [871, 418] width 137 height 24
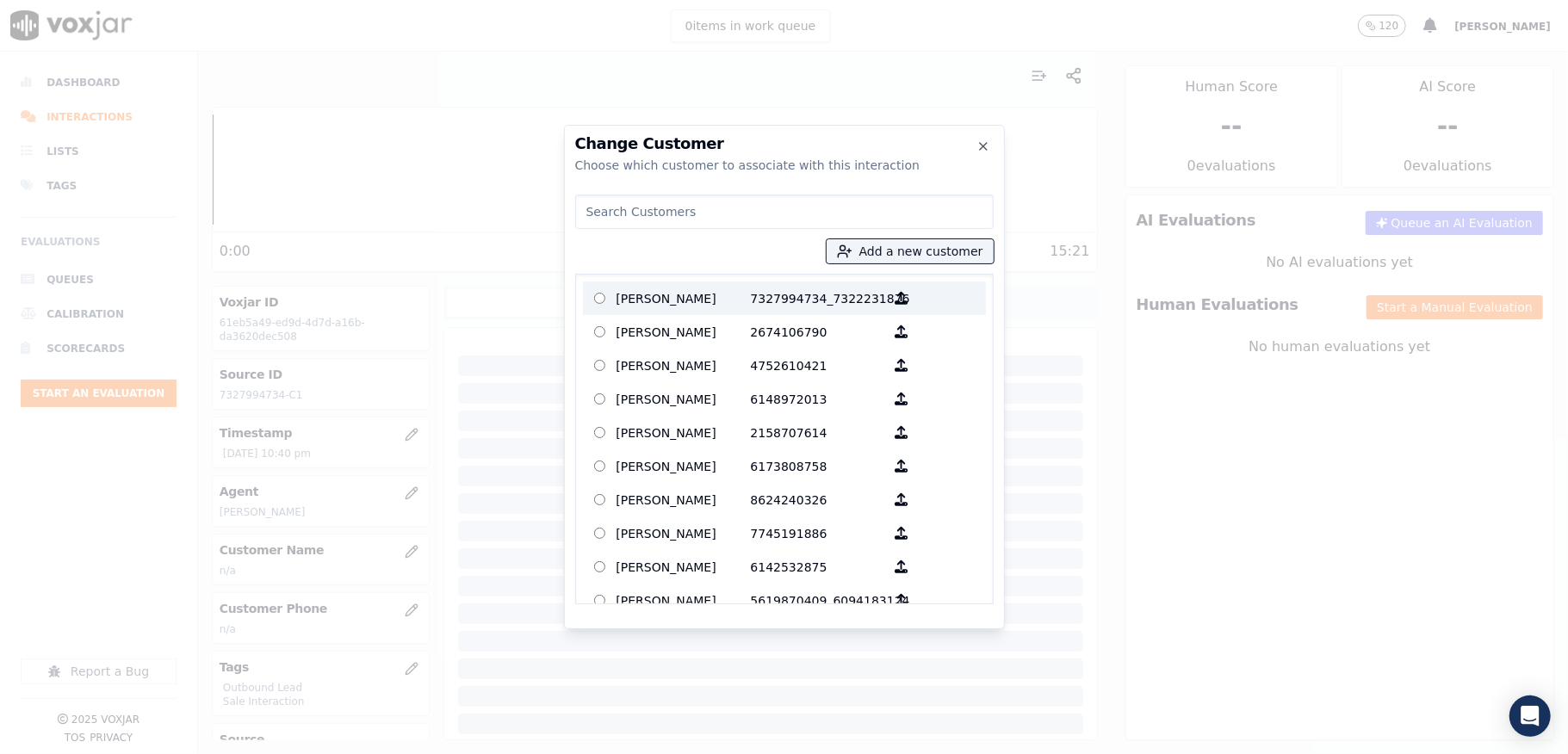
click at [751, 307] on p "7327994734_7322231876" at bounding box center [818, 298] width 135 height 27
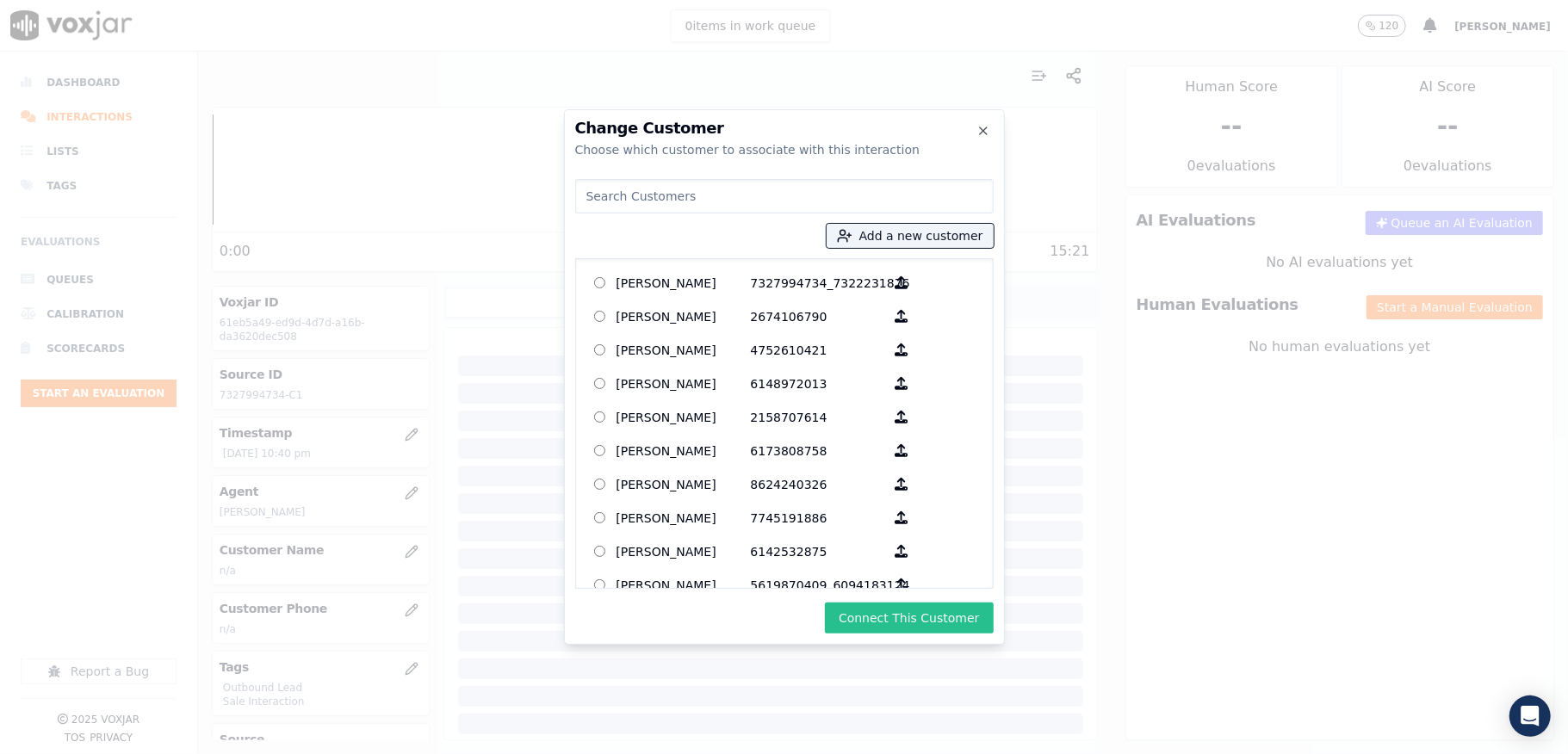
click at [886, 615] on button "Connect This Customer" at bounding box center [909, 619] width 168 height 31
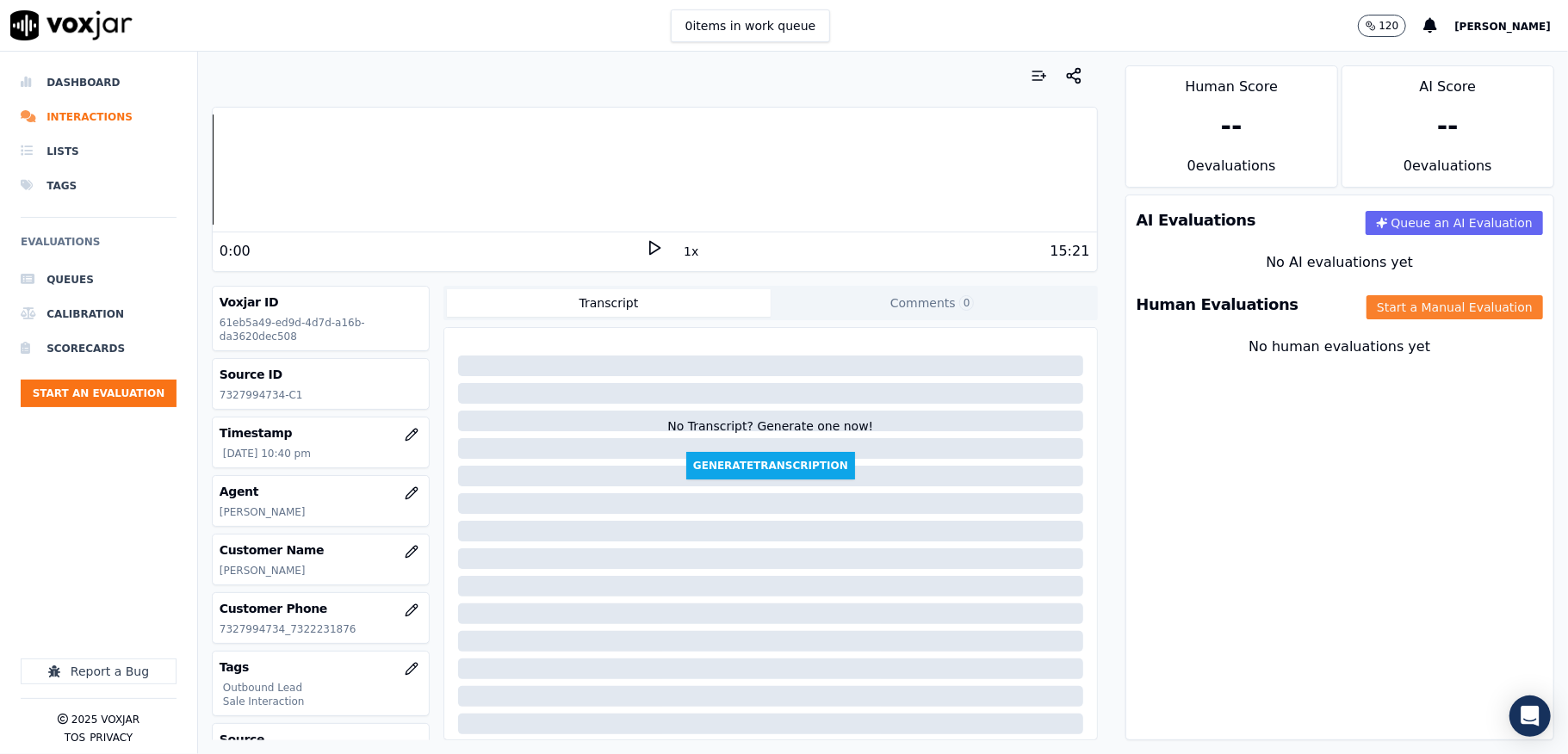
click at [1404, 297] on button "Start a Manual Evaluation" at bounding box center [1455, 307] width 176 height 24
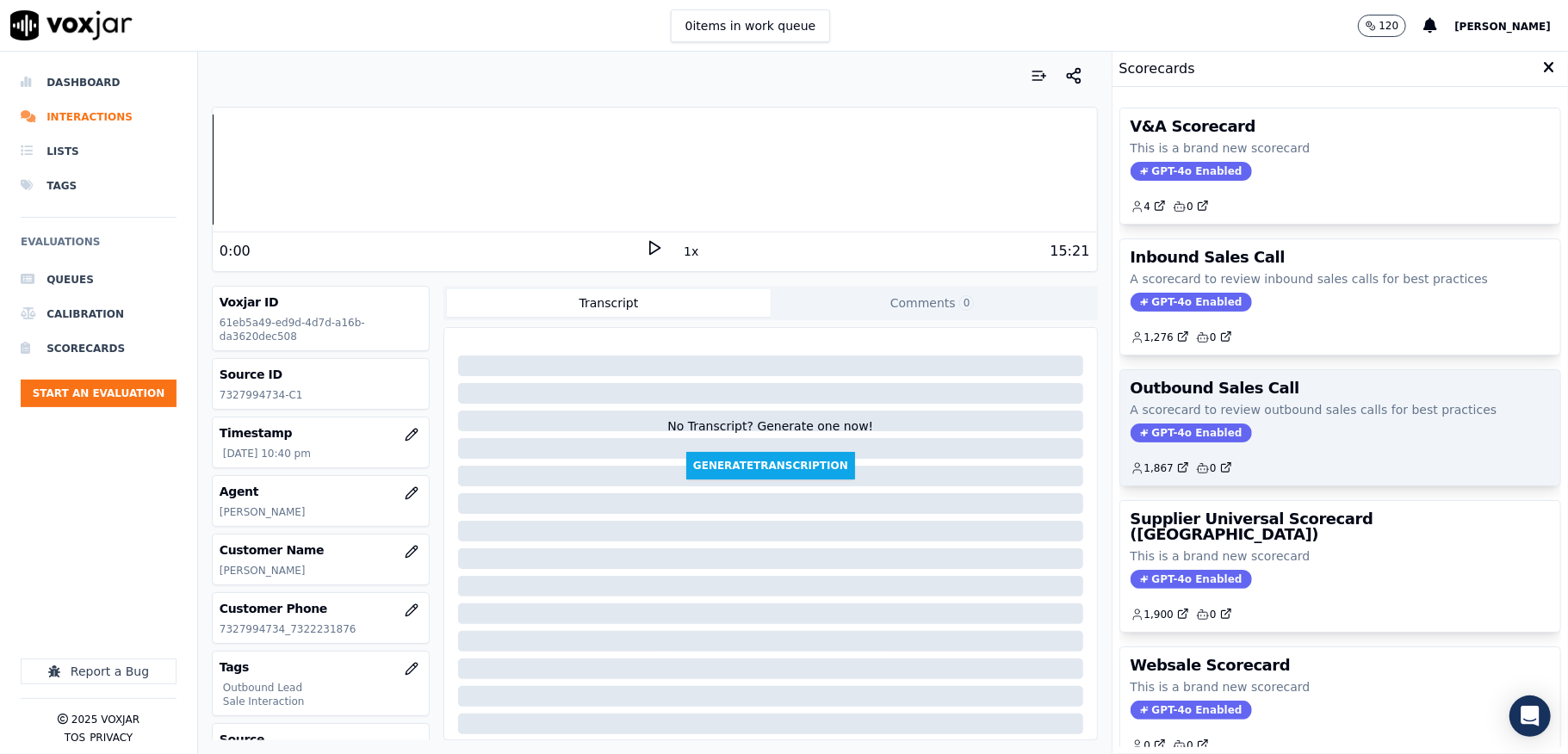
click at [1171, 427] on span "GPT-4o Enabled" at bounding box center [1192, 432] width 122 height 19
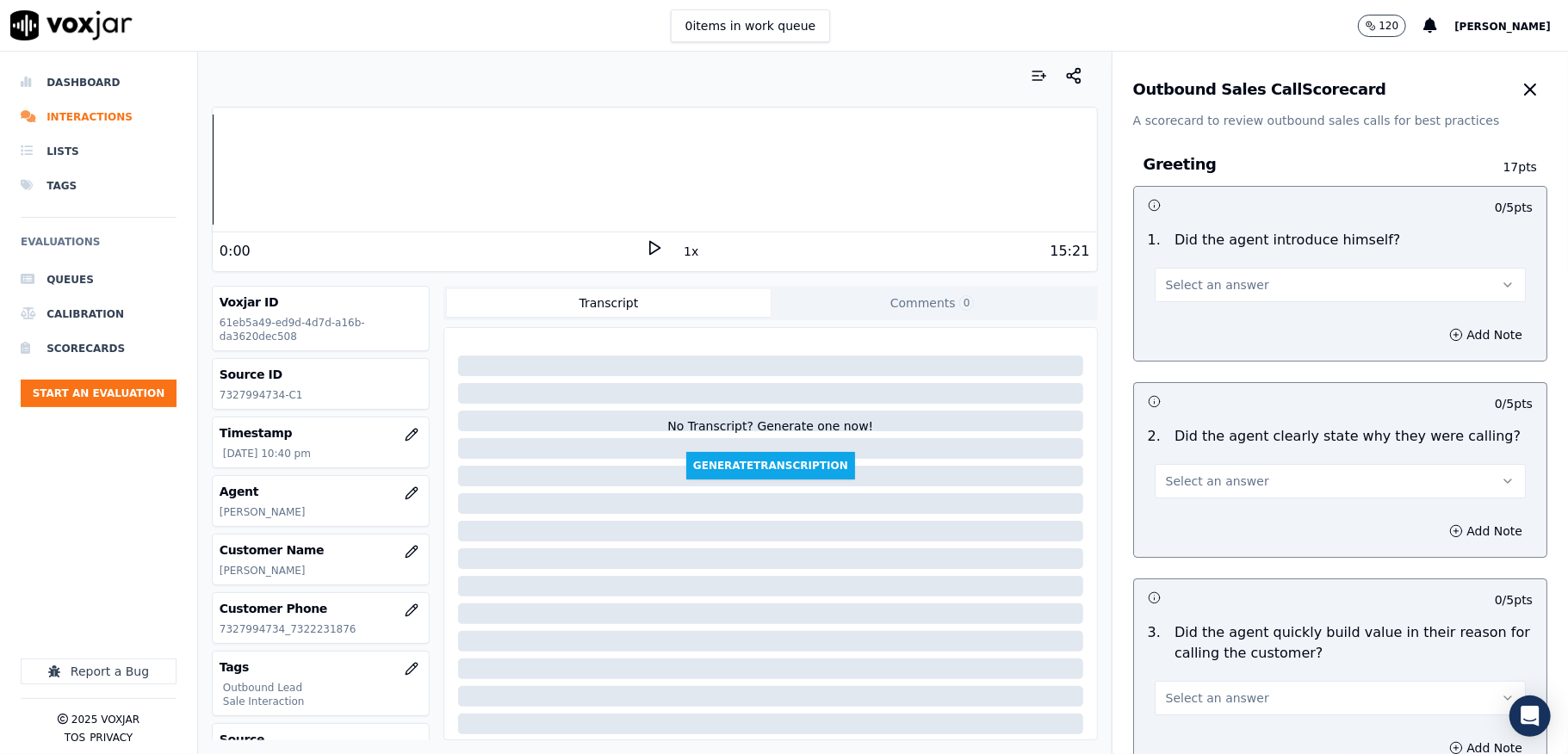
click at [1231, 277] on button "Select an answer" at bounding box center [1340, 284] width 371 height 34
click at [1213, 314] on div "Yes" at bounding box center [1299, 324] width 330 height 28
click at [1195, 489] on span "Select an answer" at bounding box center [1218, 481] width 103 height 18
click at [1192, 526] on div "Yes" at bounding box center [1299, 521] width 330 height 28
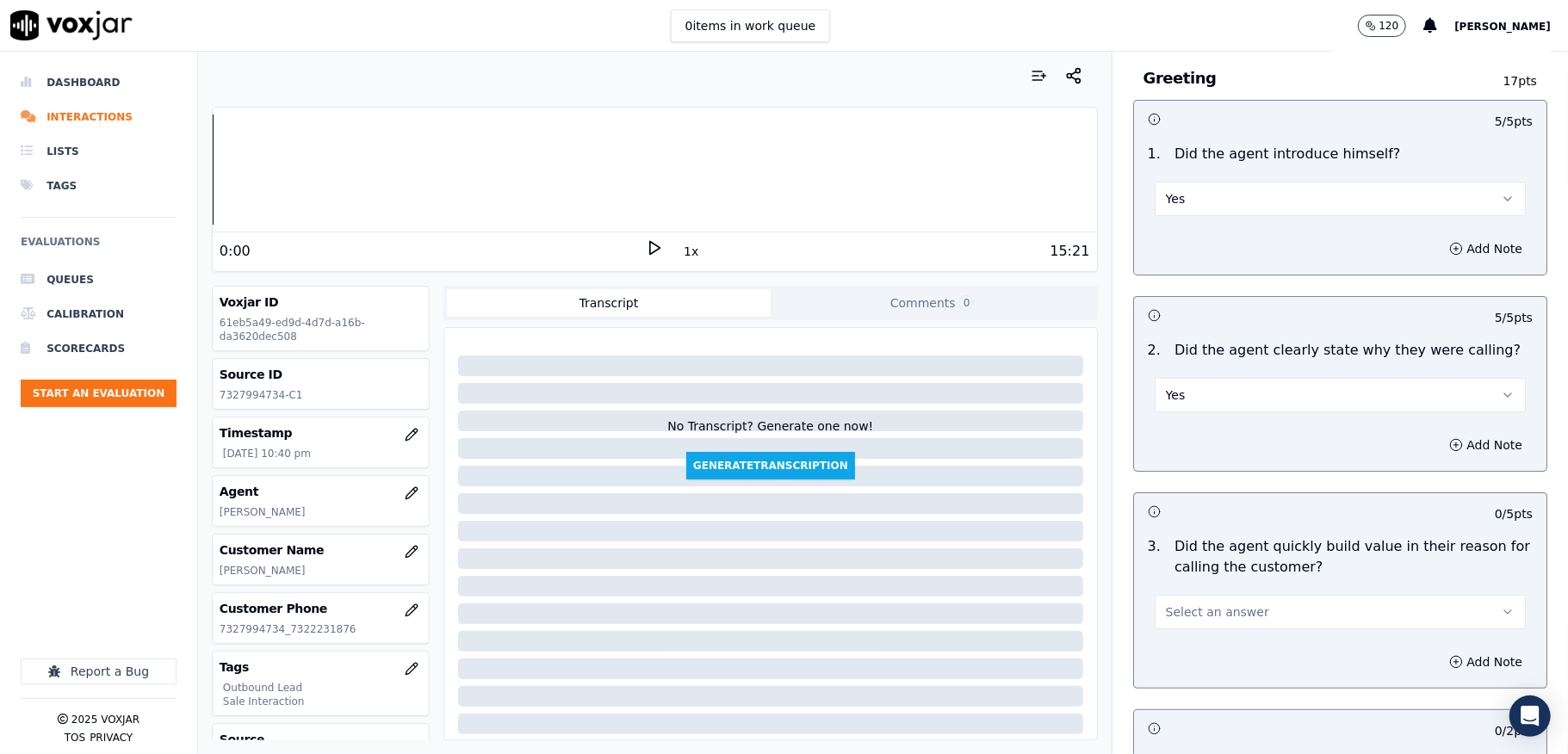
scroll to position [229, 0]
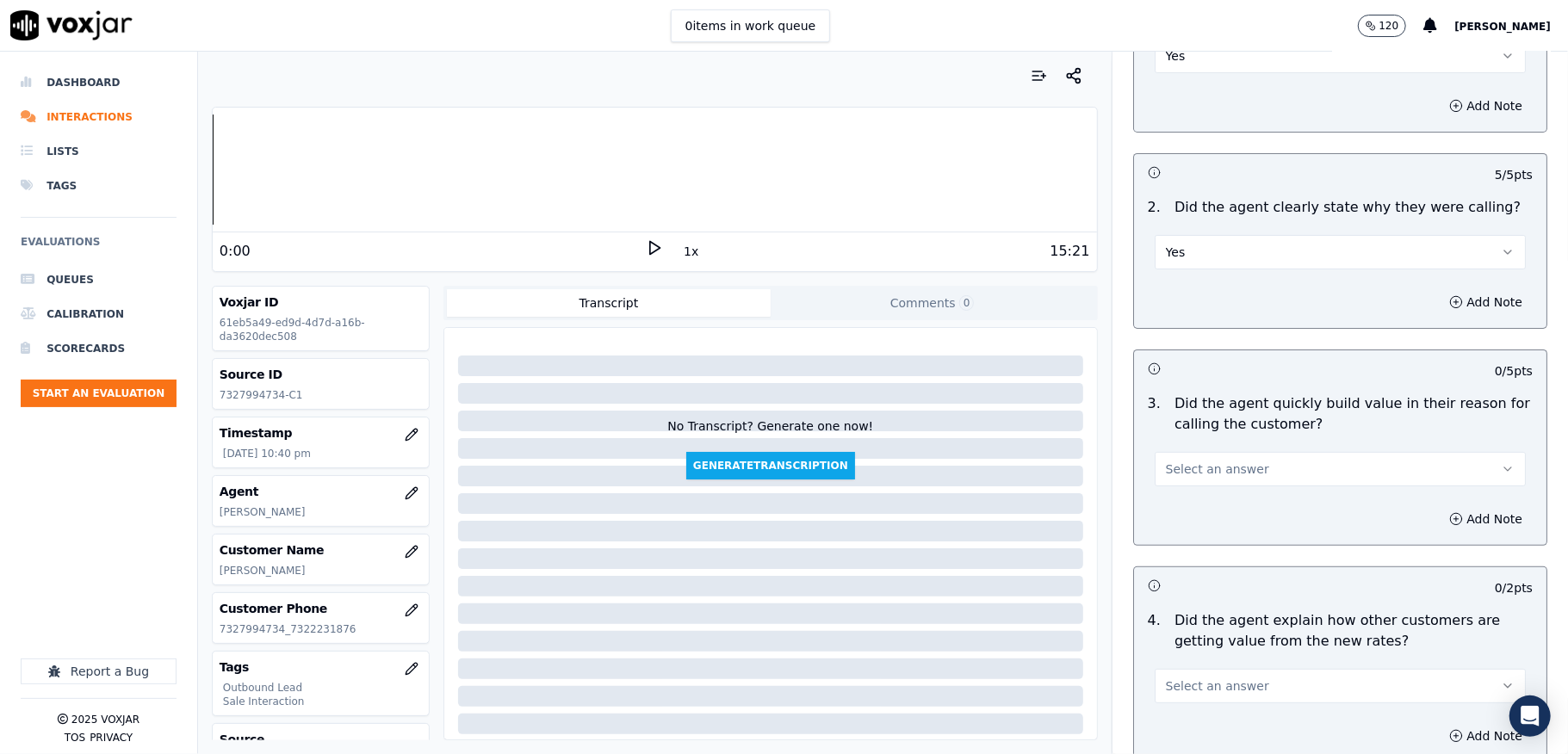
click at [1203, 454] on button "Select an answer" at bounding box center [1340, 468] width 371 height 34
click at [1206, 498] on div "Yes" at bounding box center [1299, 509] width 330 height 28
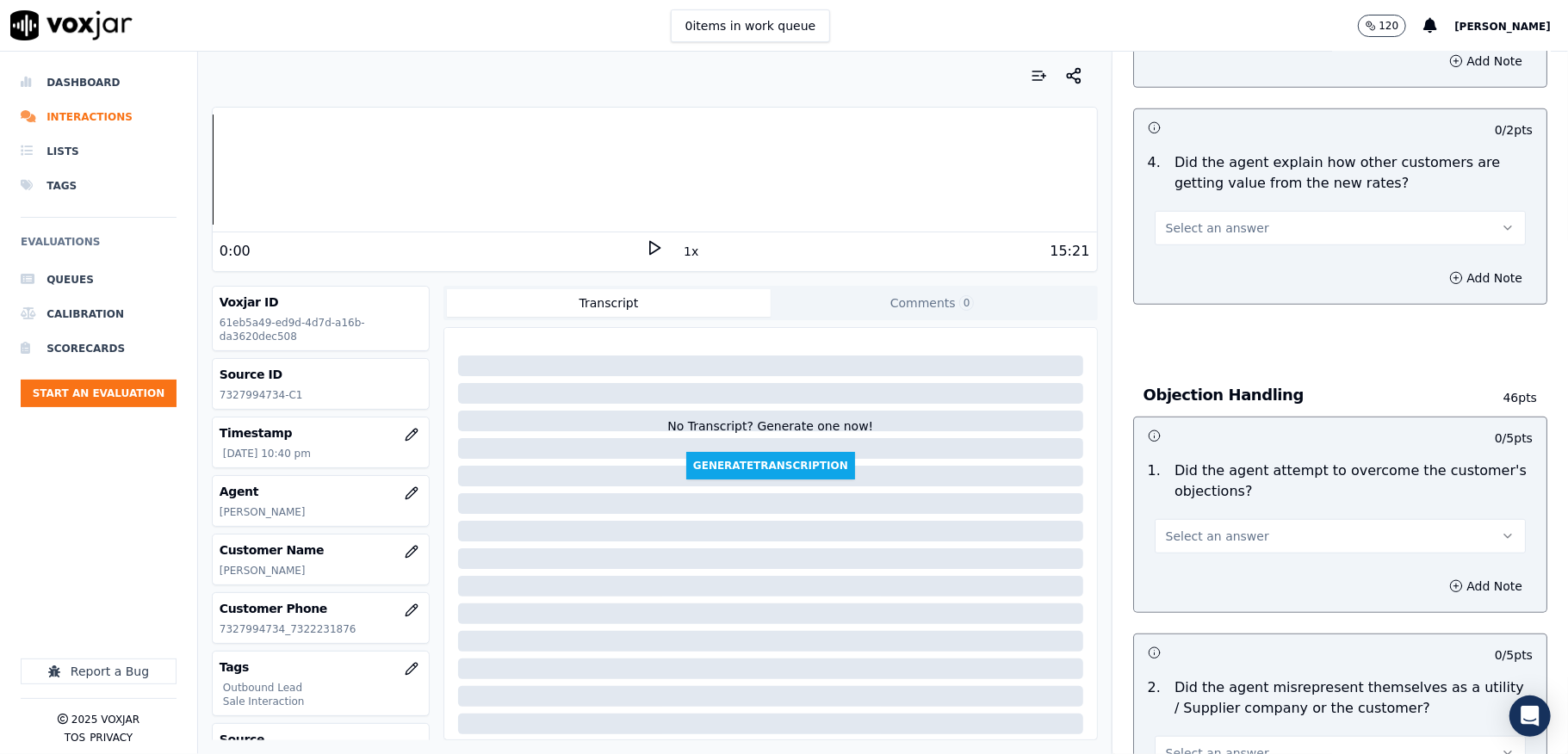
scroll to position [689, 0]
click at [1219, 220] on span "Select an answer" at bounding box center [1218, 226] width 103 height 18
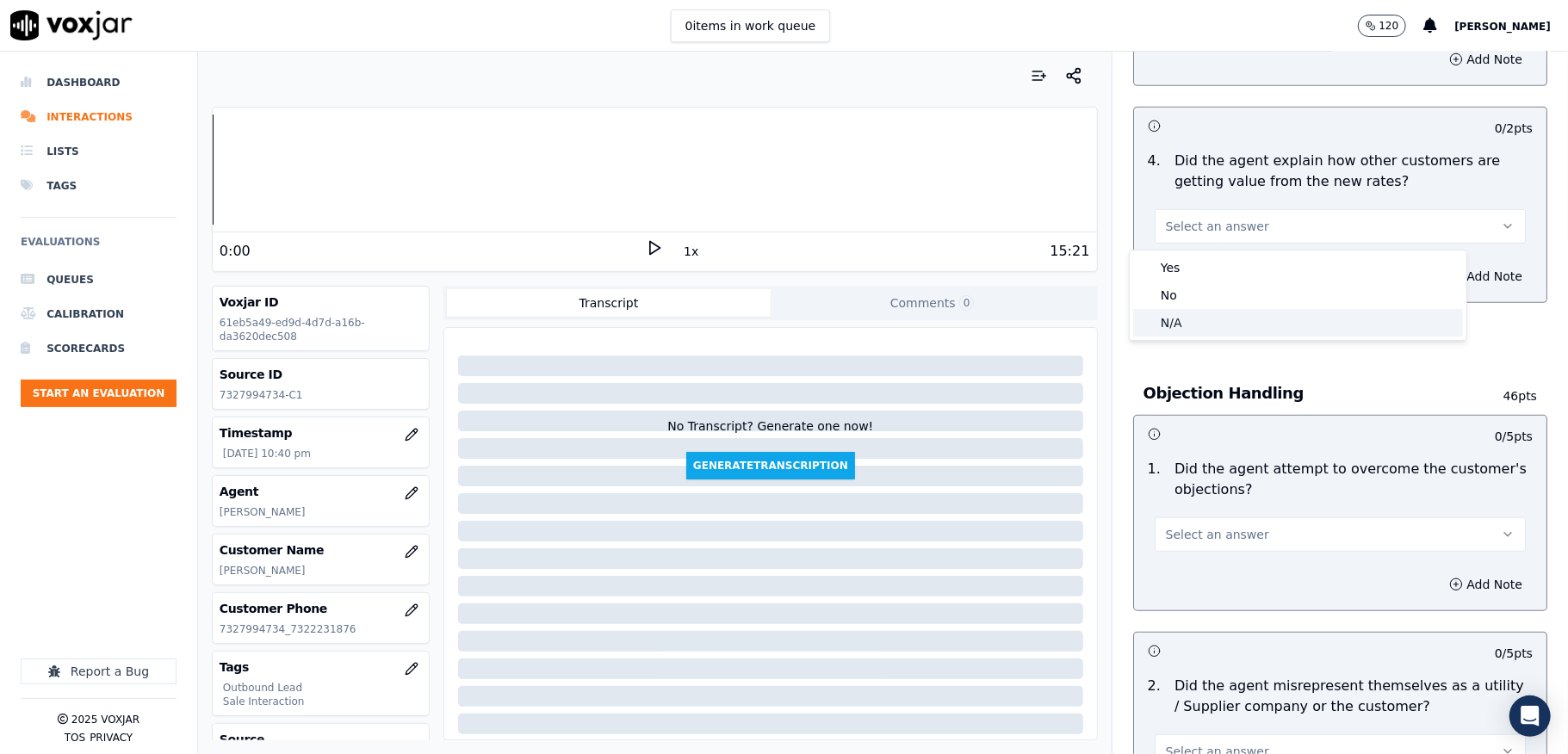
click at [1185, 324] on div "N/A" at bounding box center [1299, 323] width 330 height 28
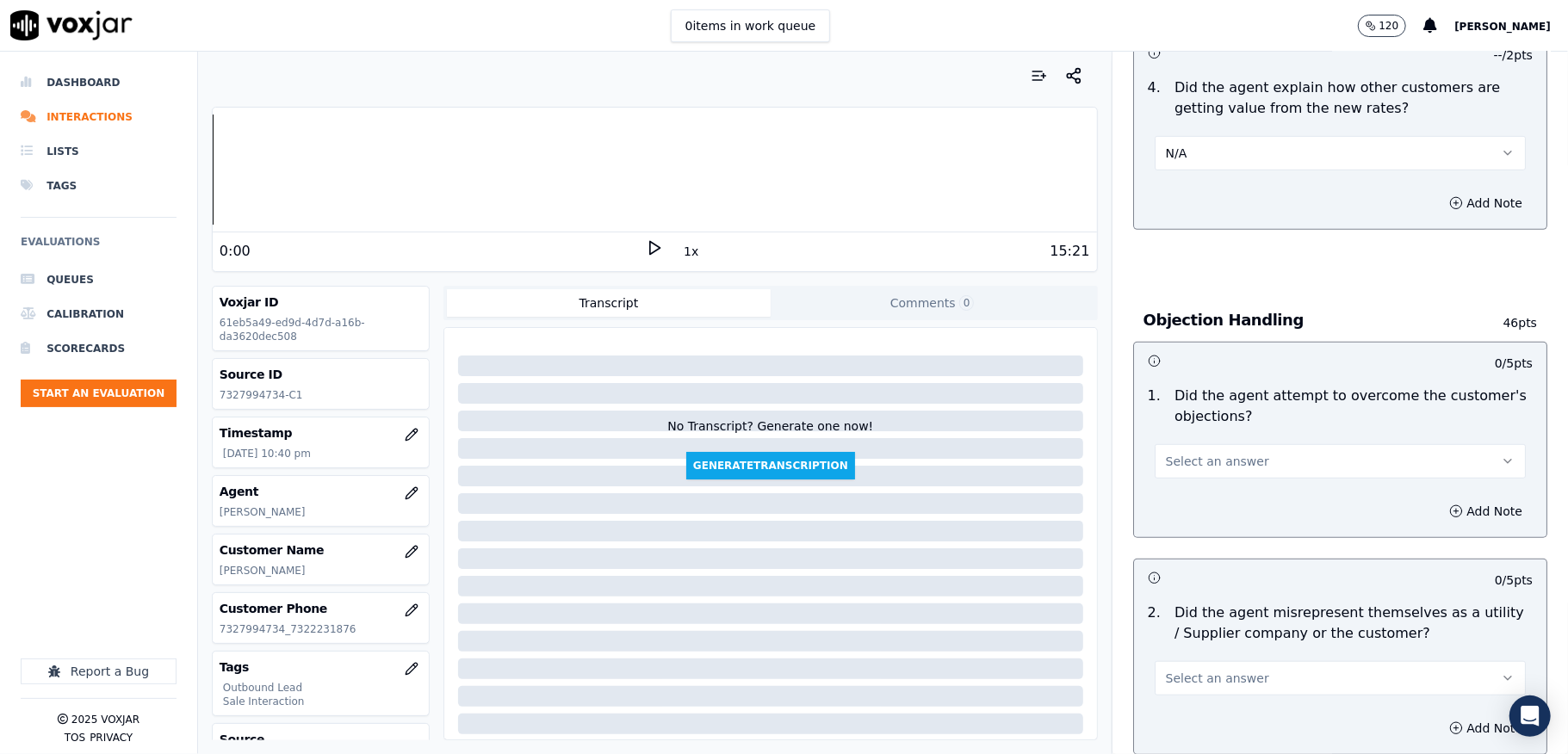
scroll to position [803, 0]
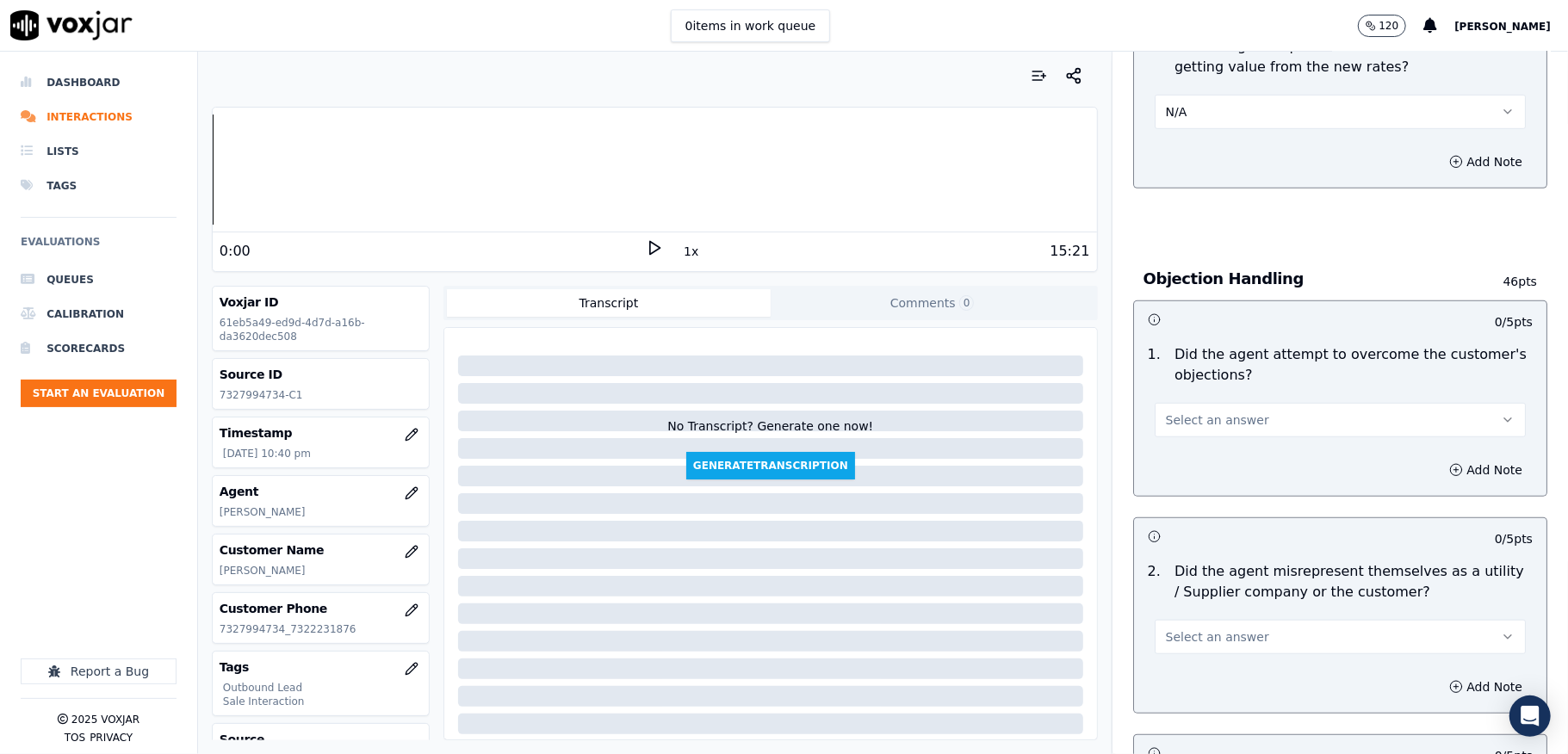
click at [1223, 415] on span "Select an answer" at bounding box center [1218, 419] width 103 height 18
click at [1197, 459] on div "Yes" at bounding box center [1299, 461] width 330 height 28
click at [1227, 409] on button "Yes" at bounding box center [1340, 419] width 371 height 34
click at [1186, 459] on div "Yes" at bounding box center [1299, 461] width 330 height 28
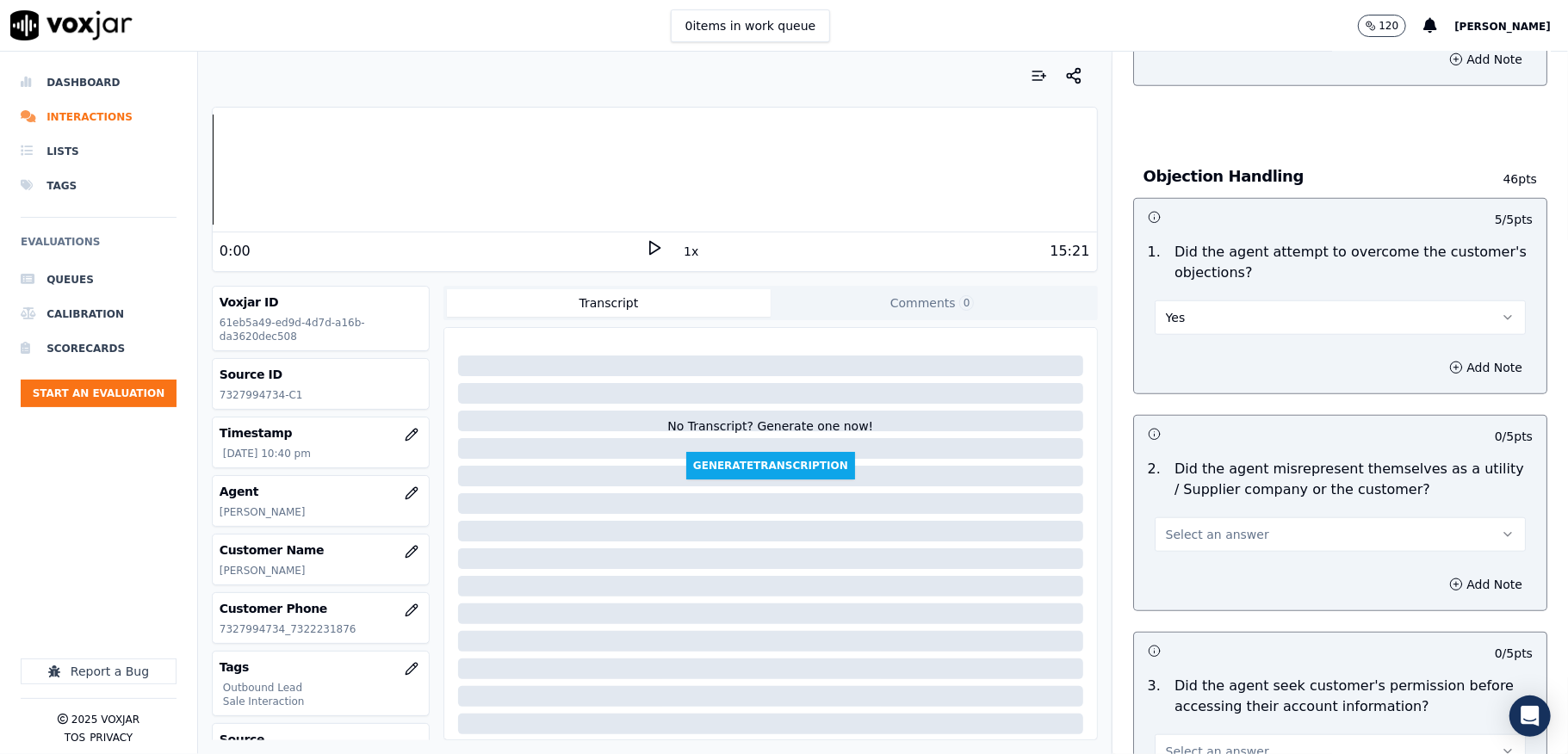
scroll to position [1032, 0]
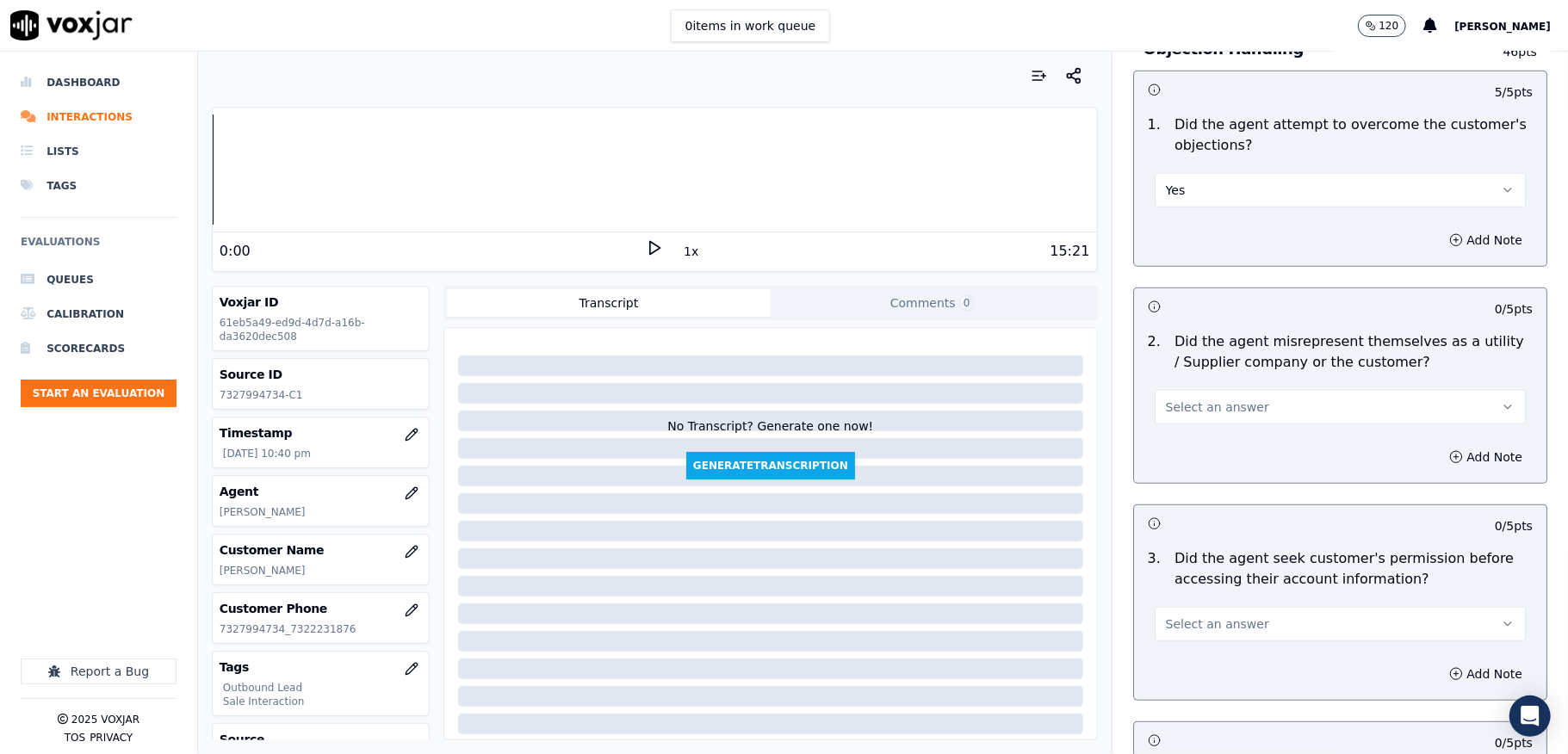
click at [1201, 404] on span "Select an answer" at bounding box center [1218, 406] width 103 height 18
click at [1183, 466] on div "No" at bounding box center [1299, 477] width 330 height 28
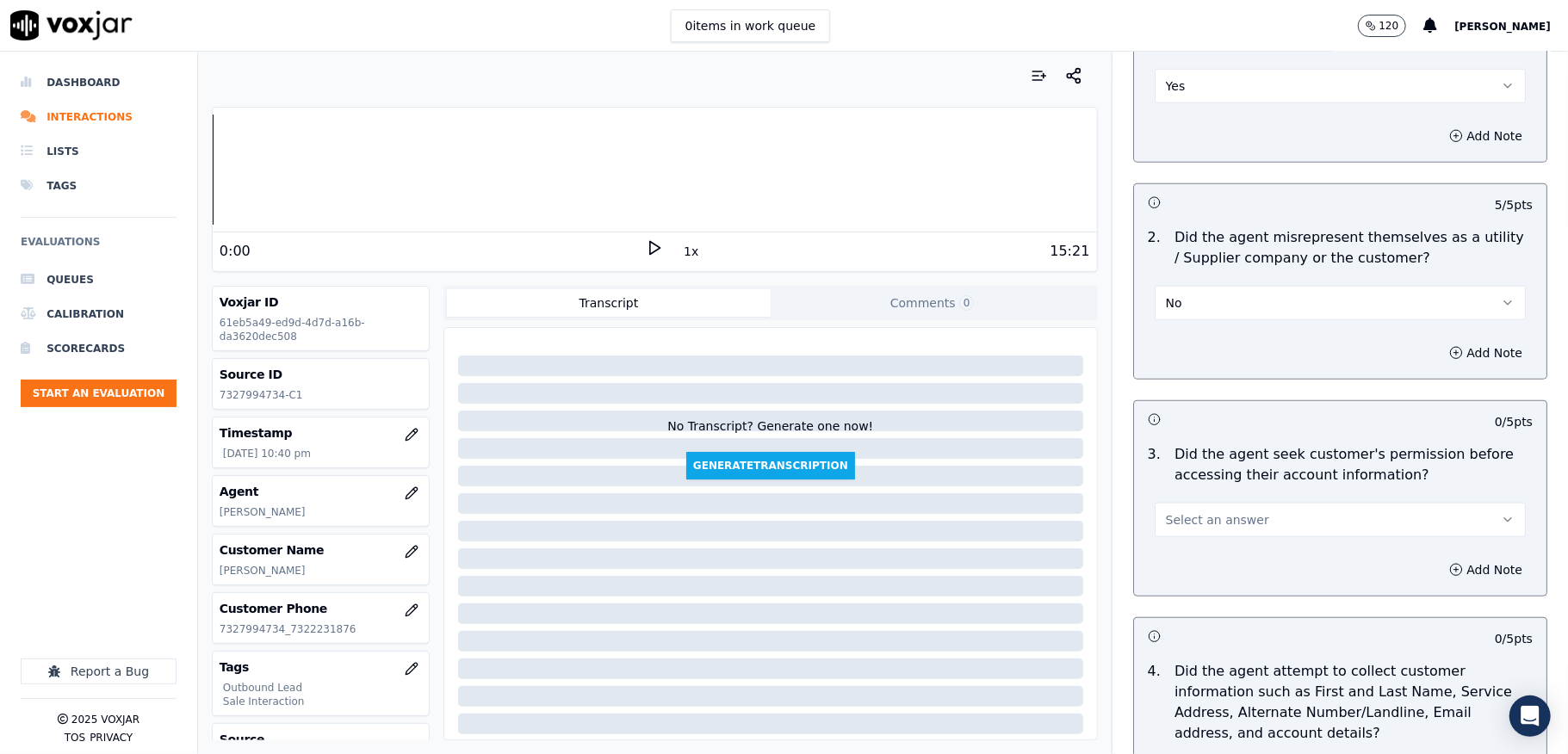
scroll to position [1262, 0]
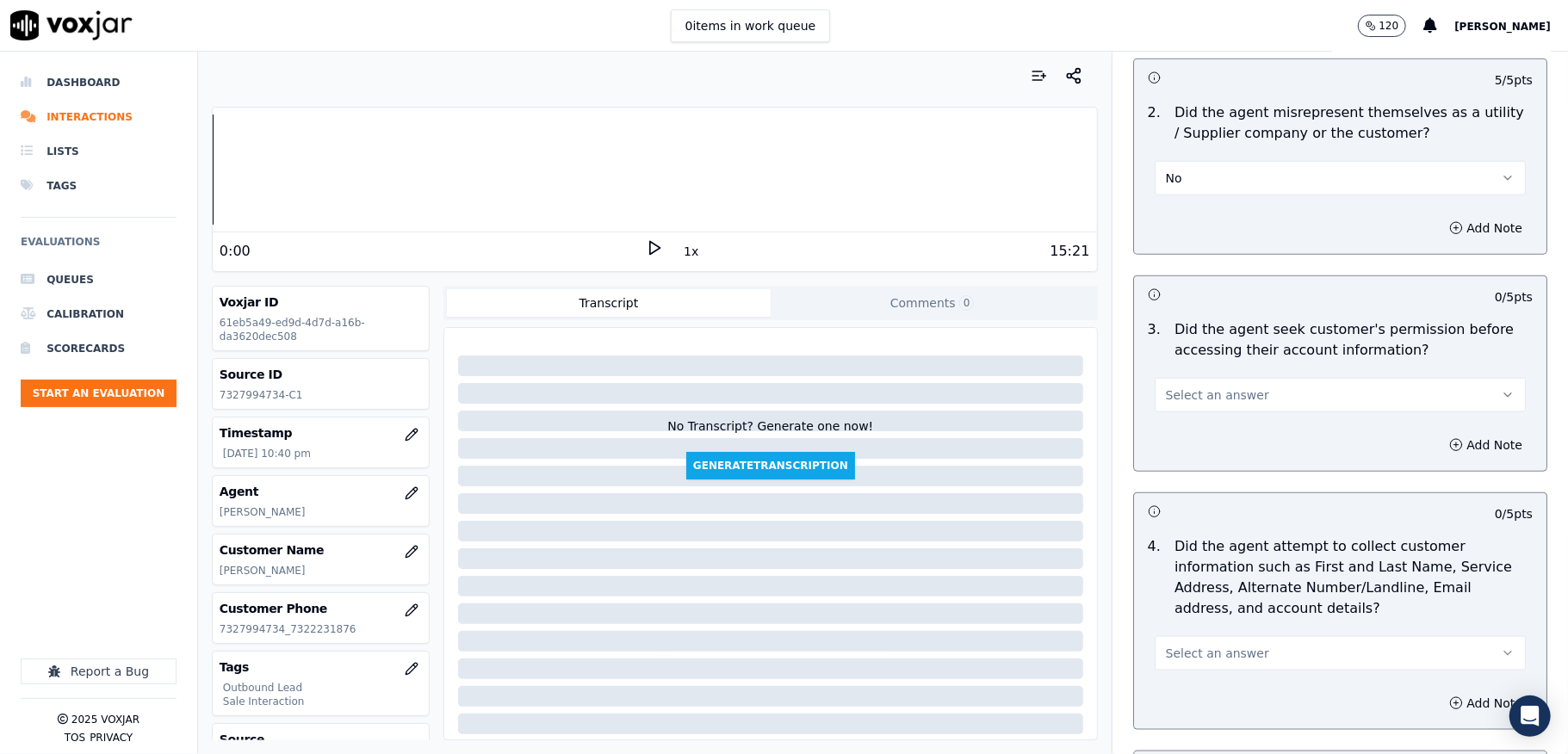
click at [1237, 380] on div "Select an answer" at bounding box center [1340, 393] width 371 height 38
click at [1210, 385] on button "Select an answer" at bounding box center [1340, 395] width 371 height 34
click at [1192, 455] on div "No" at bounding box center [1299, 465] width 330 height 28
click at [1459, 453] on button "Add Note" at bounding box center [1486, 445] width 94 height 24
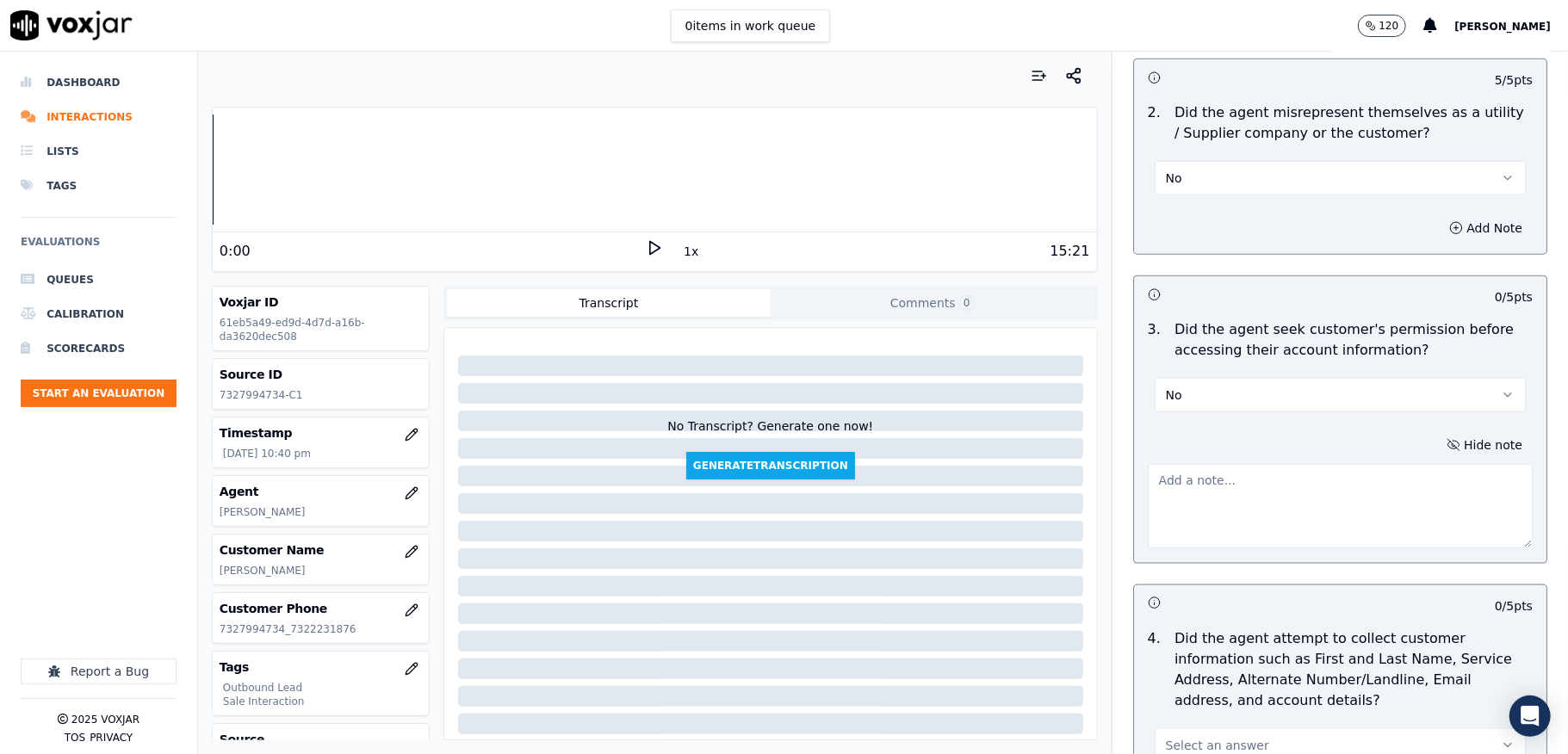
click at [1330, 472] on textarea at bounding box center [1340, 505] width 385 height 84
paste textarea "@5:58 [PERSON_NAME] - shared the account number - The agent must ask for and ob…"
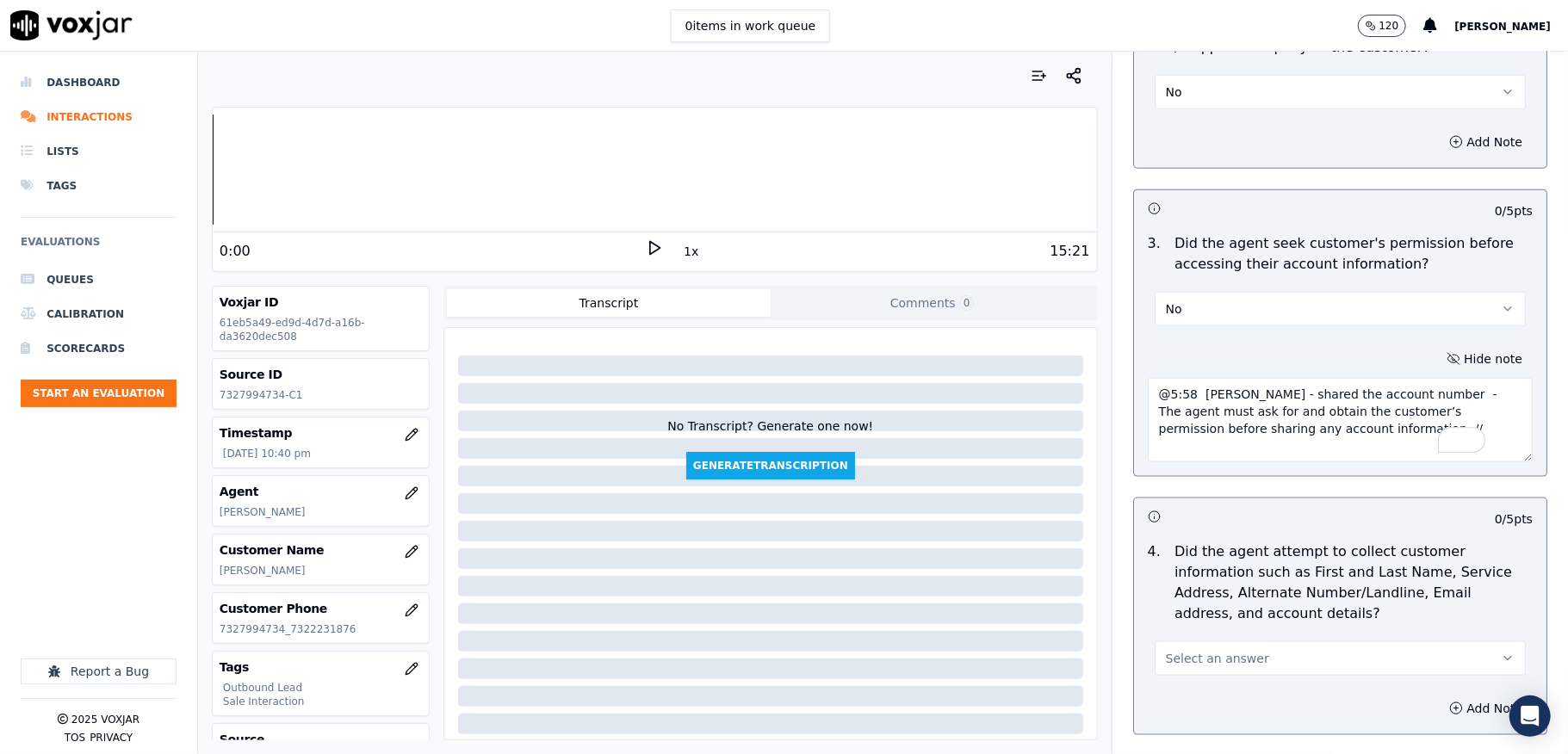
scroll to position [1491, 0]
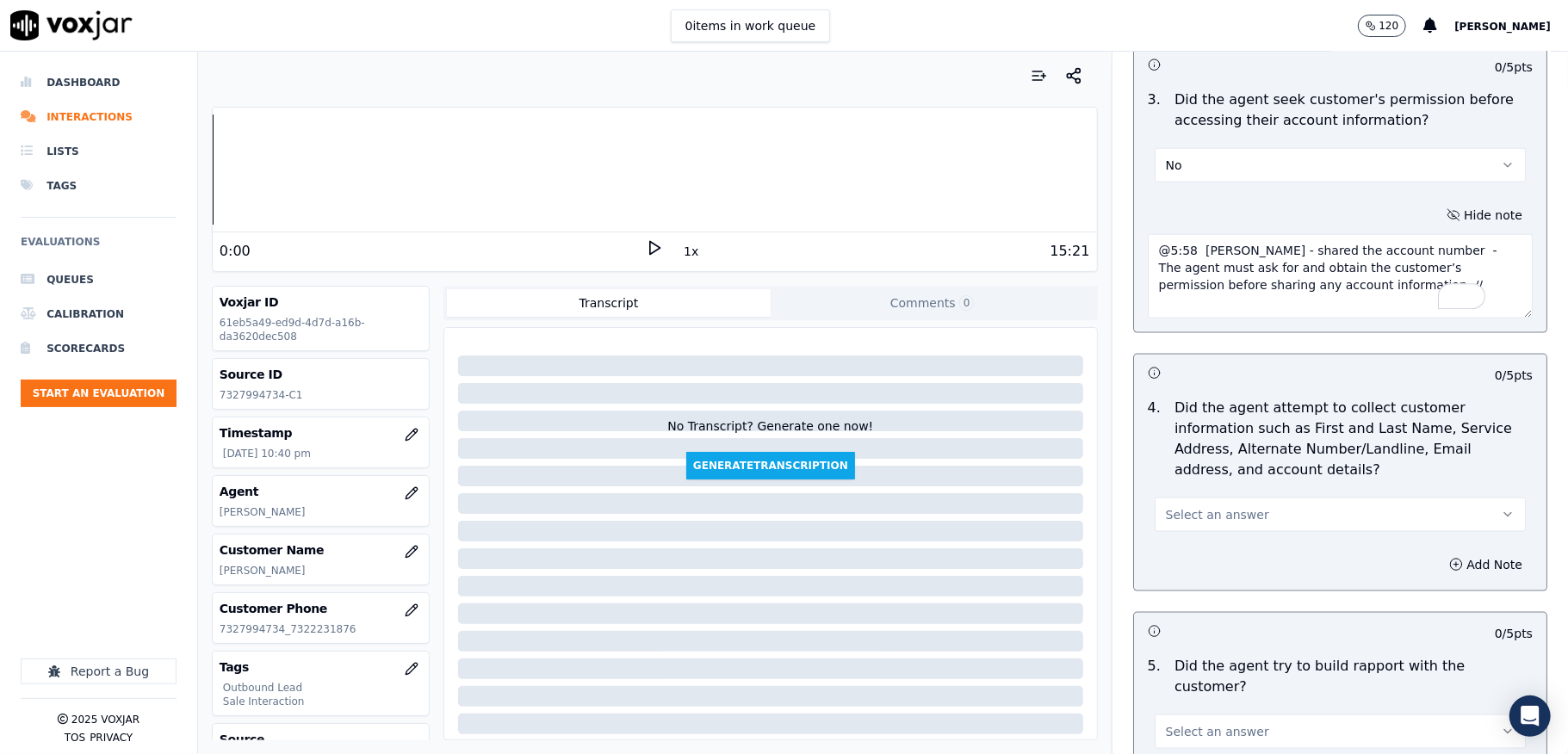
click at [1307, 292] on textarea "@5:58 [PERSON_NAME] - shared the account number - The agent must ask for and ob…" at bounding box center [1340, 276] width 385 height 84
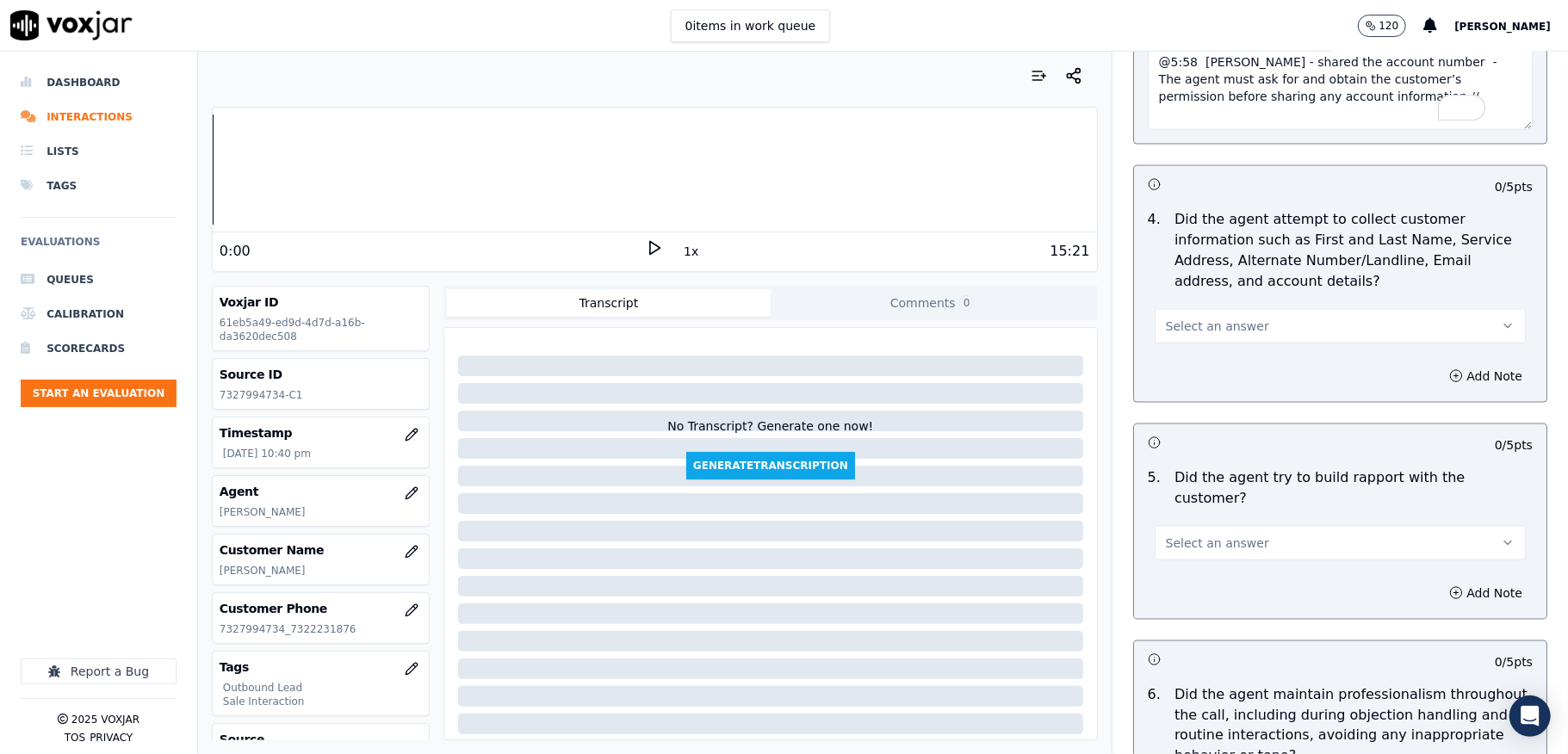
scroll to position [1721, 0]
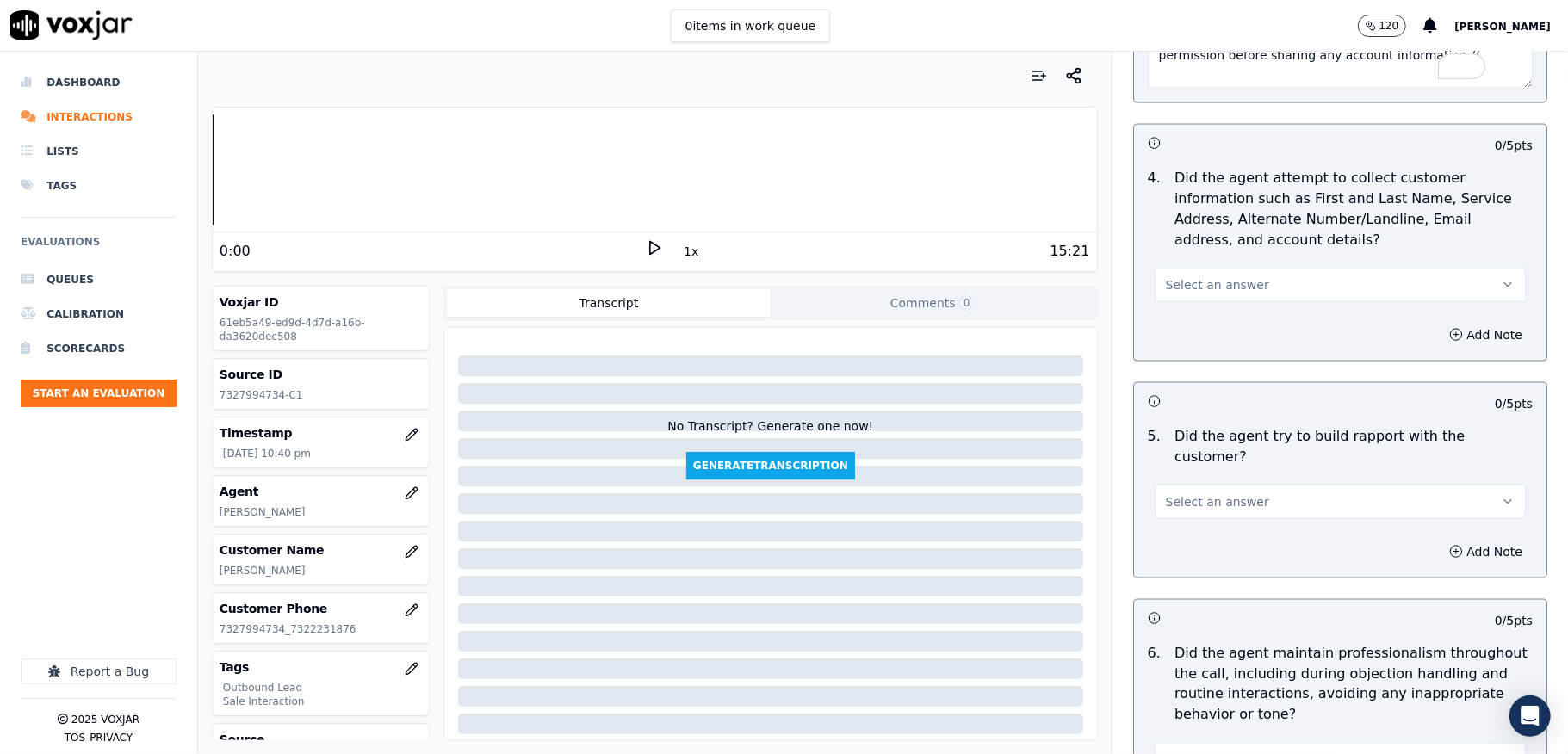
type textarea "@5:58 [PERSON_NAME] - shared the account number - The agent must ask for and ob…"
click at [1196, 279] on button "Select an answer" at bounding box center [1340, 284] width 371 height 34
click at [1176, 387] on div "N/A" at bounding box center [1299, 383] width 330 height 28
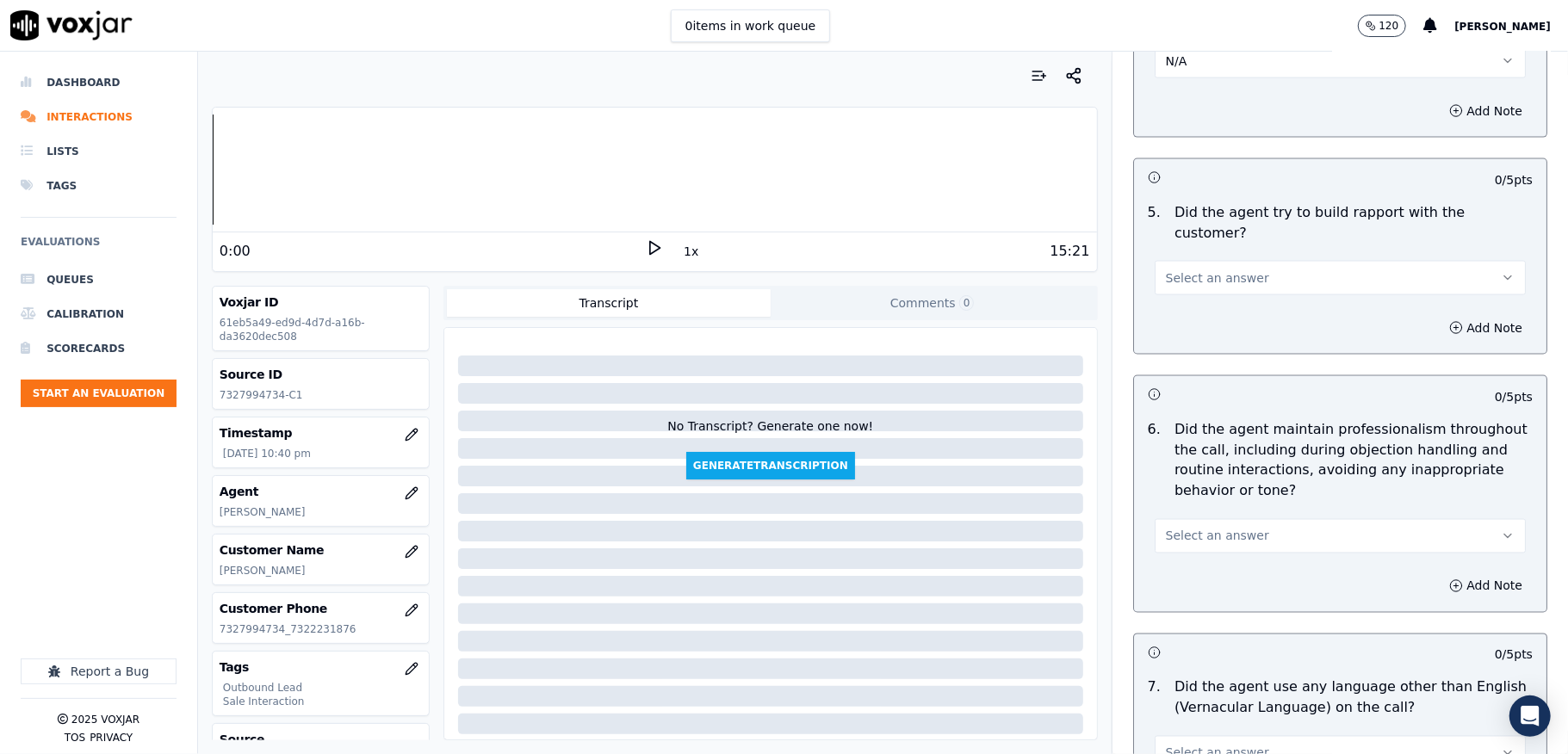
scroll to position [1950, 0]
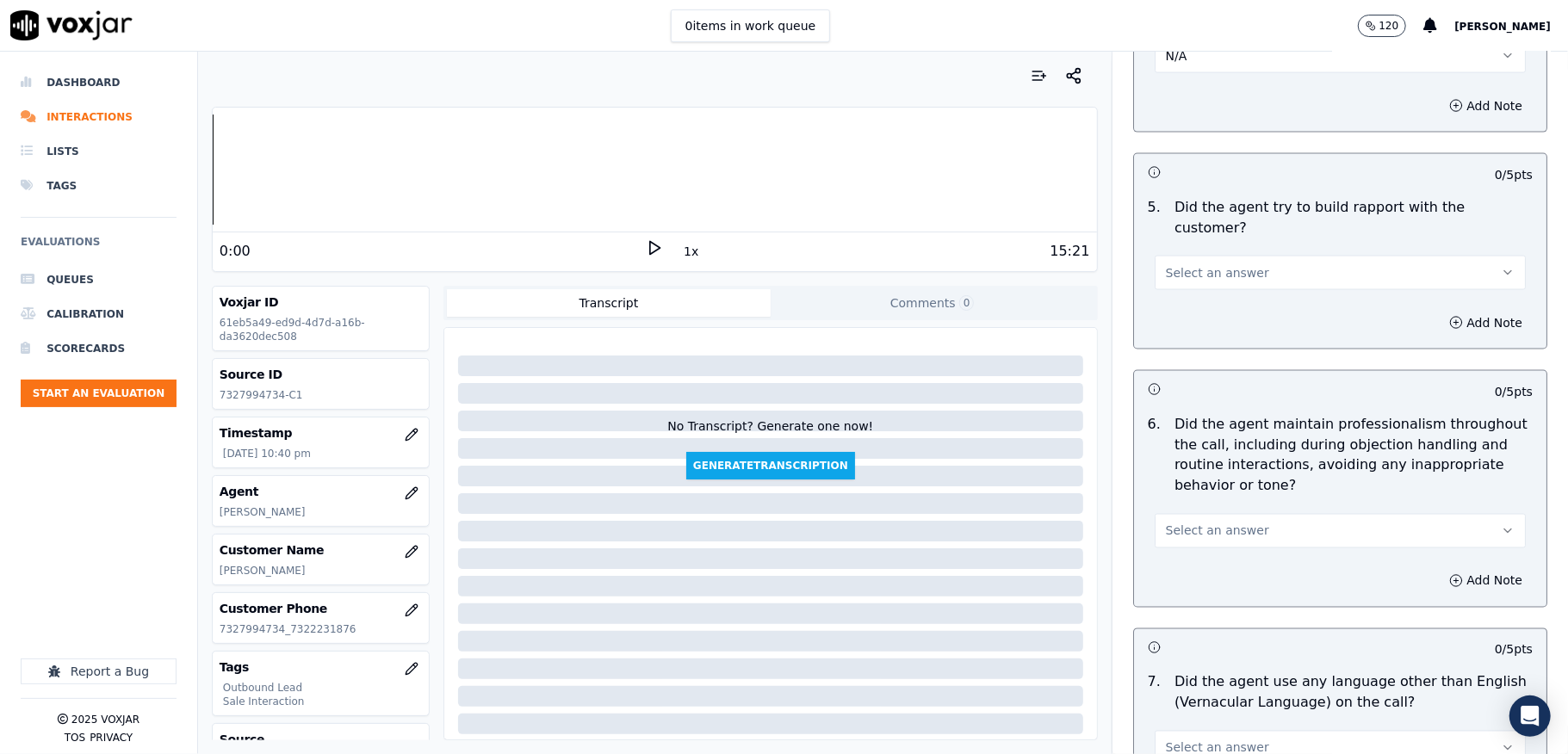
click at [1273, 260] on button "Select an answer" at bounding box center [1340, 272] width 371 height 34
click at [1220, 297] on div "Yes" at bounding box center [1299, 296] width 330 height 28
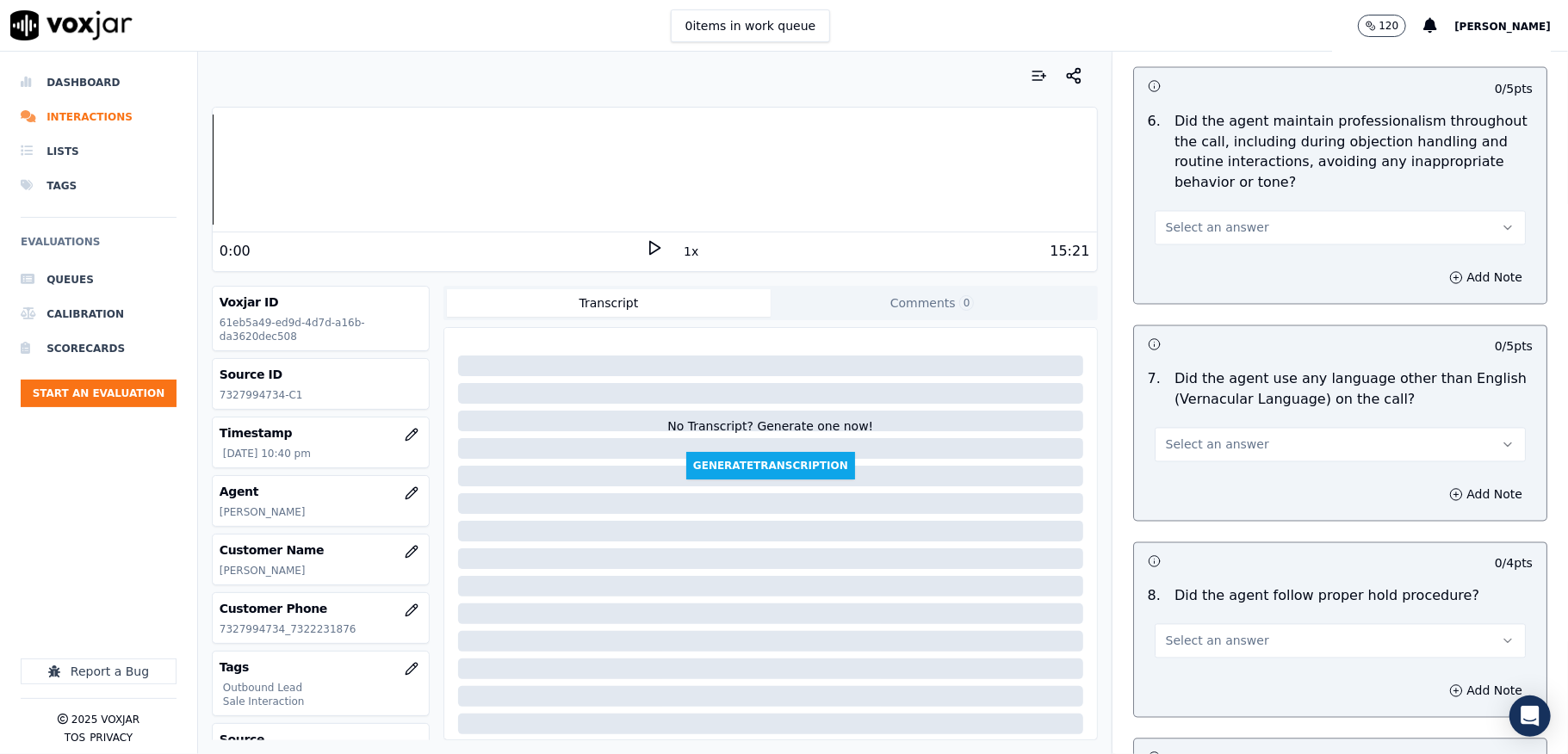
scroll to position [2294, 0]
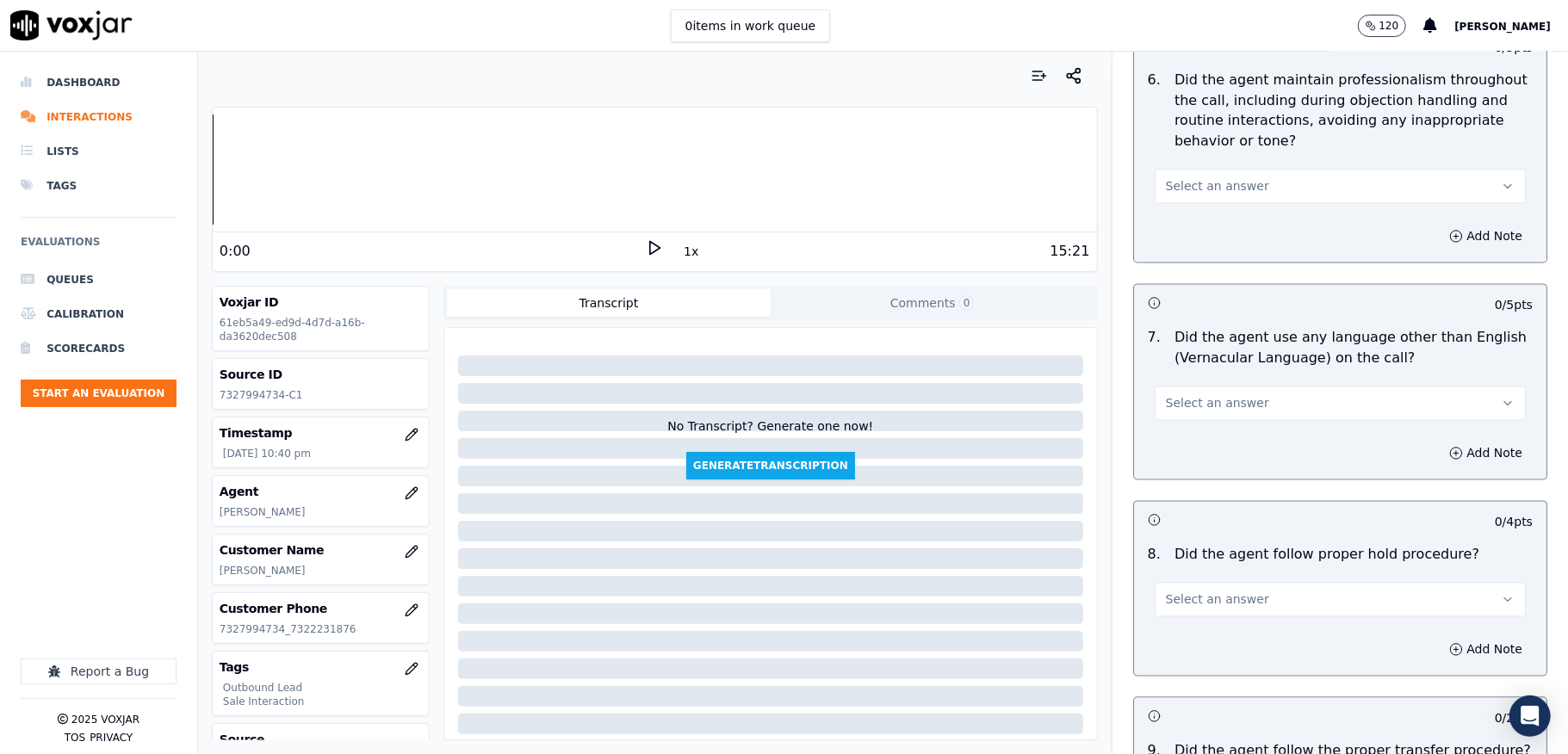
click at [1224, 178] on span "Select an answer" at bounding box center [1218, 186] width 103 height 18
click at [1204, 205] on div "Yes" at bounding box center [1299, 211] width 330 height 28
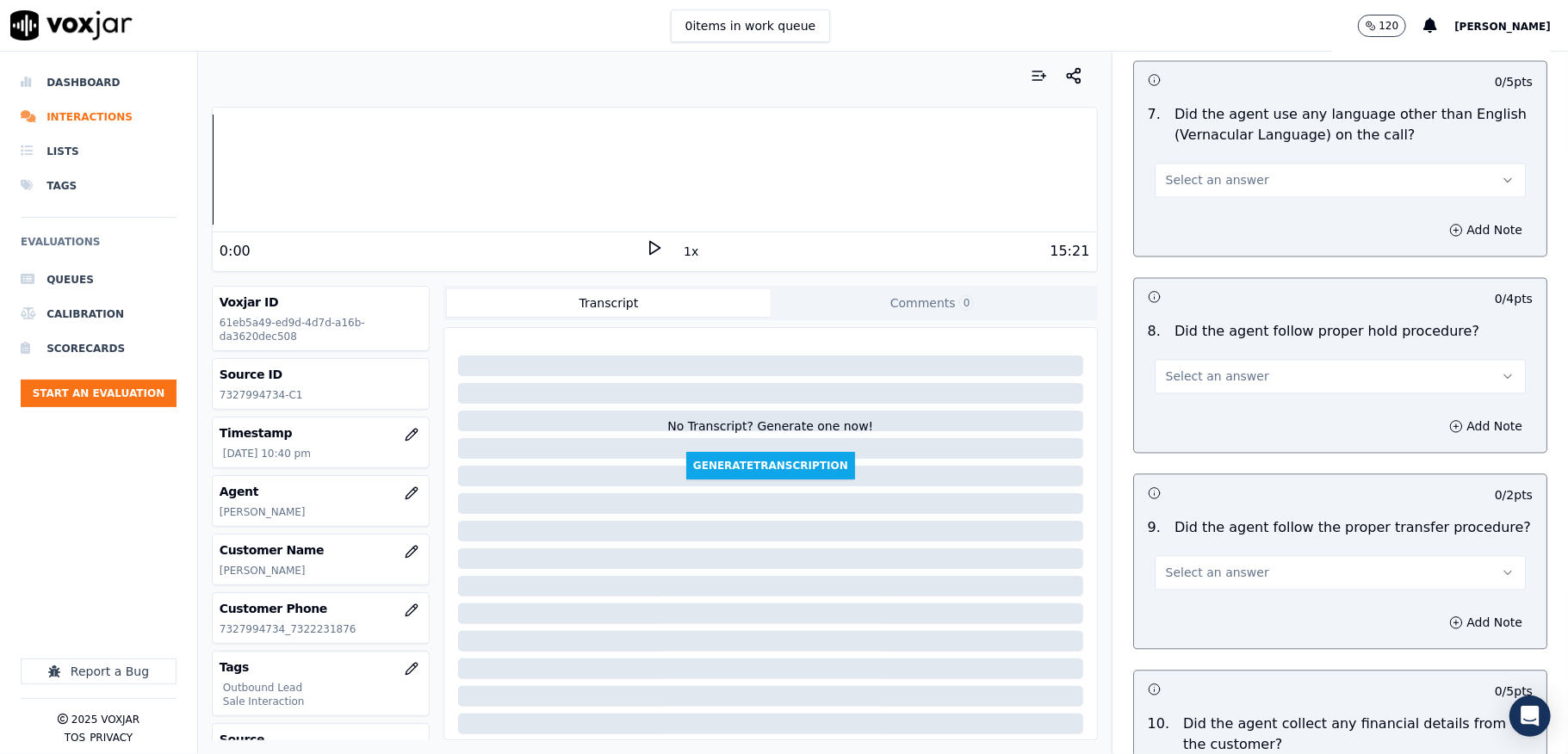
scroll to position [2524, 0]
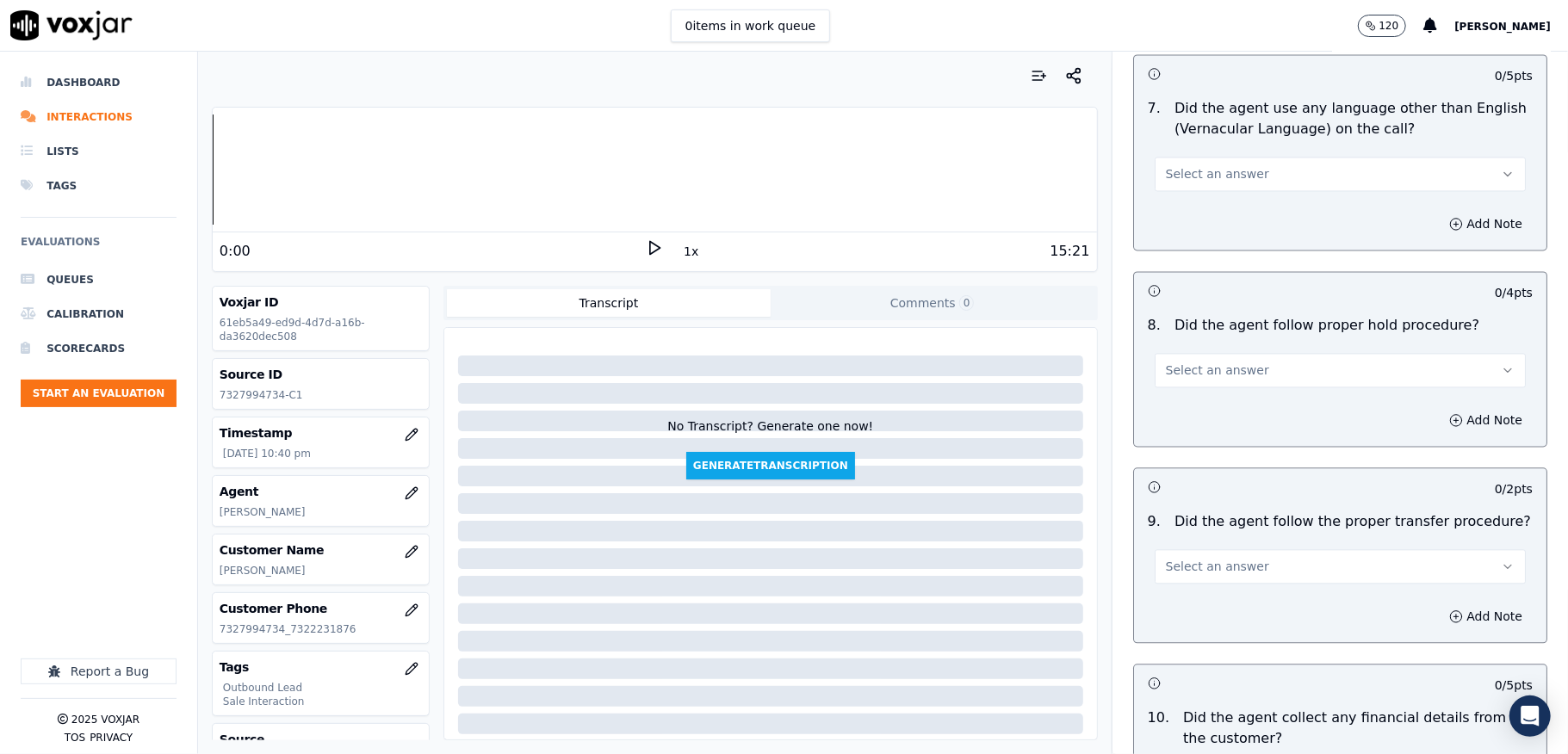
click at [1261, 165] on button "Select an answer" at bounding box center [1340, 173] width 371 height 34
click at [1218, 230] on div "No" at bounding box center [1299, 227] width 330 height 28
click at [1244, 353] on button "Select an answer" at bounding box center [1340, 370] width 371 height 34
click at [1220, 407] on div "Yes" at bounding box center [1299, 395] width 330 height 28
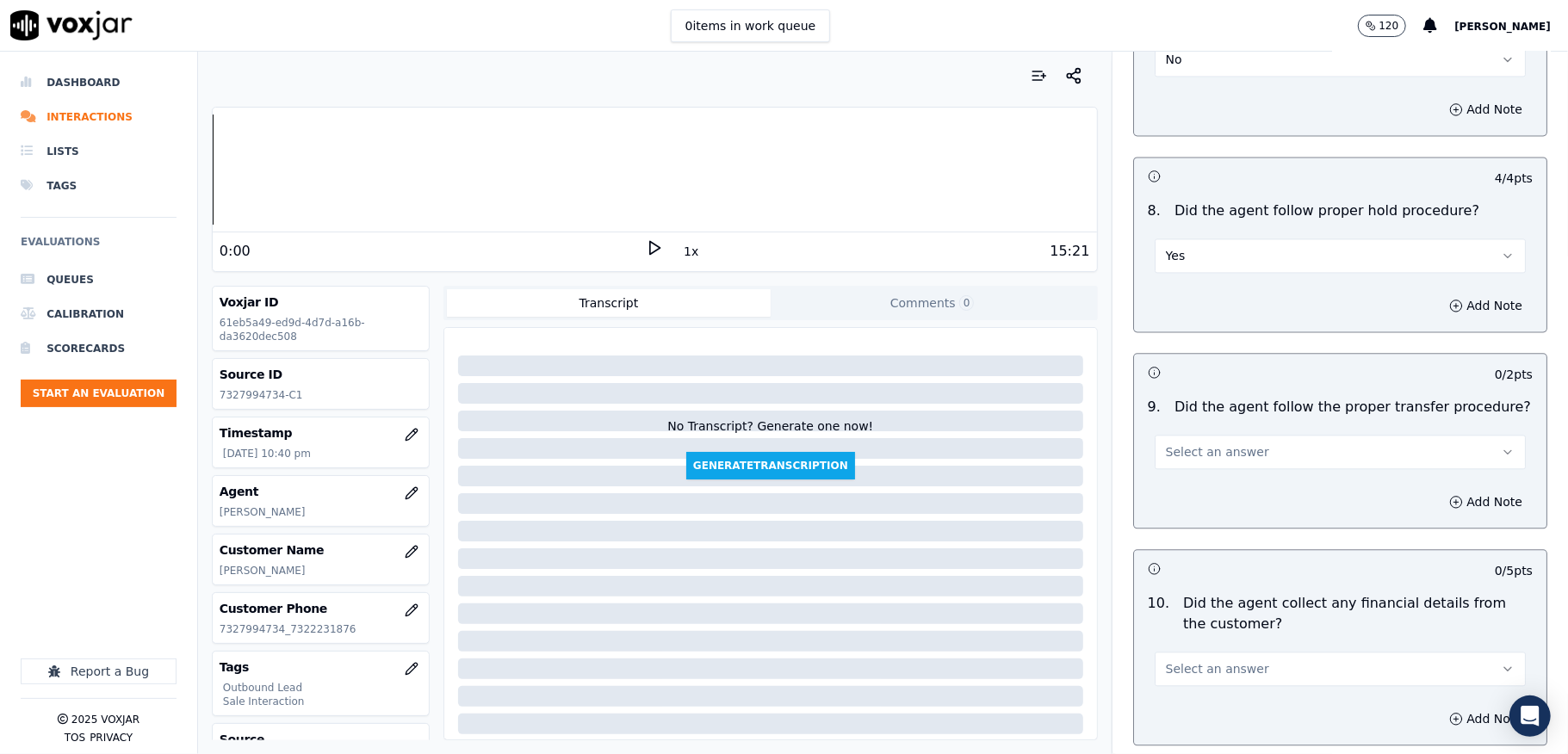
click at [1217, 446] on span "Select an answer" at bounding box center [1218, 452] width 103 height 18
click at [1185, 468] on div "Yes" at bounding box center [1299, 477] width 330 height 28
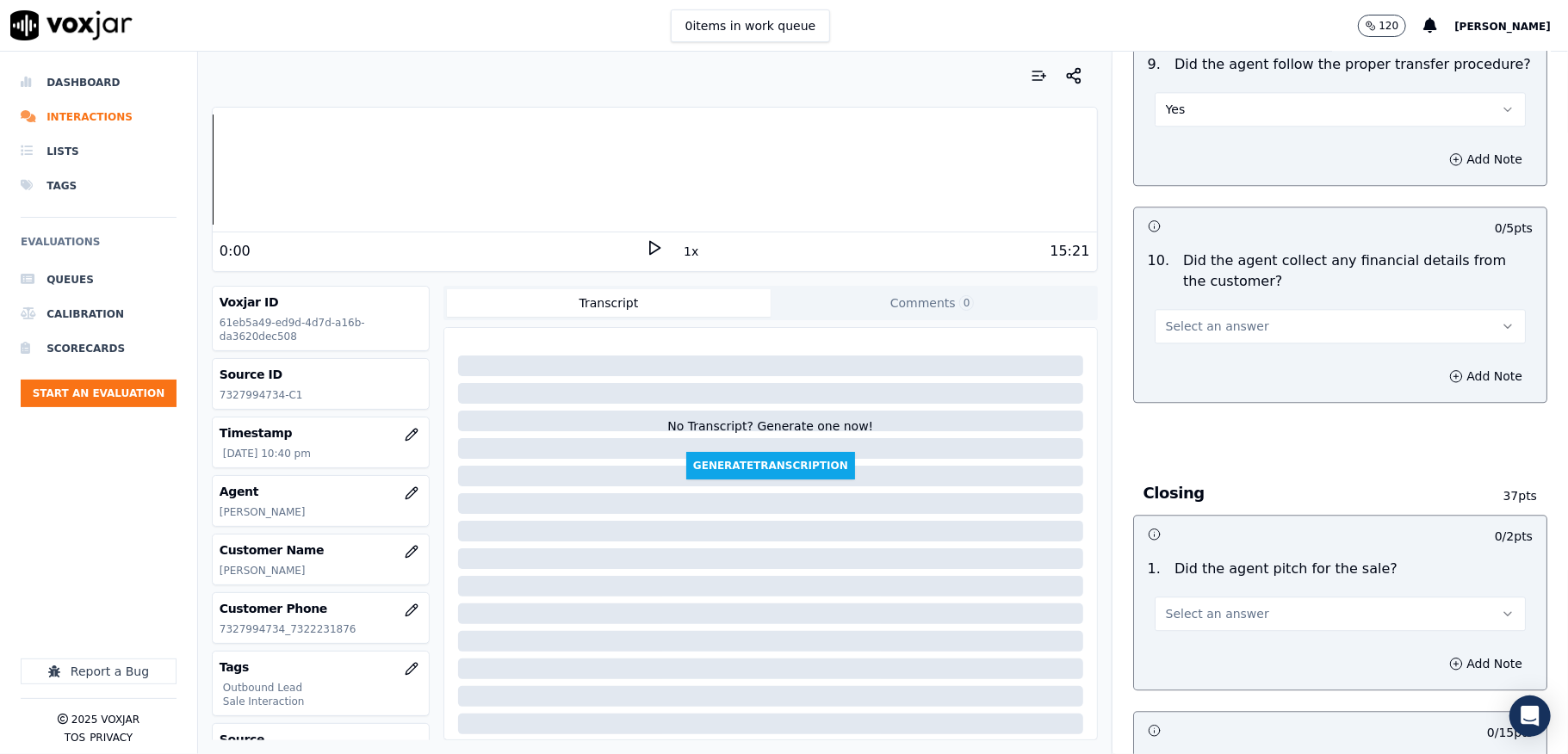
scroll to position [2983, 0]
click at [1200, 307] on button "Select an answer" at bounding box center [1340, 324] width 371 height 34
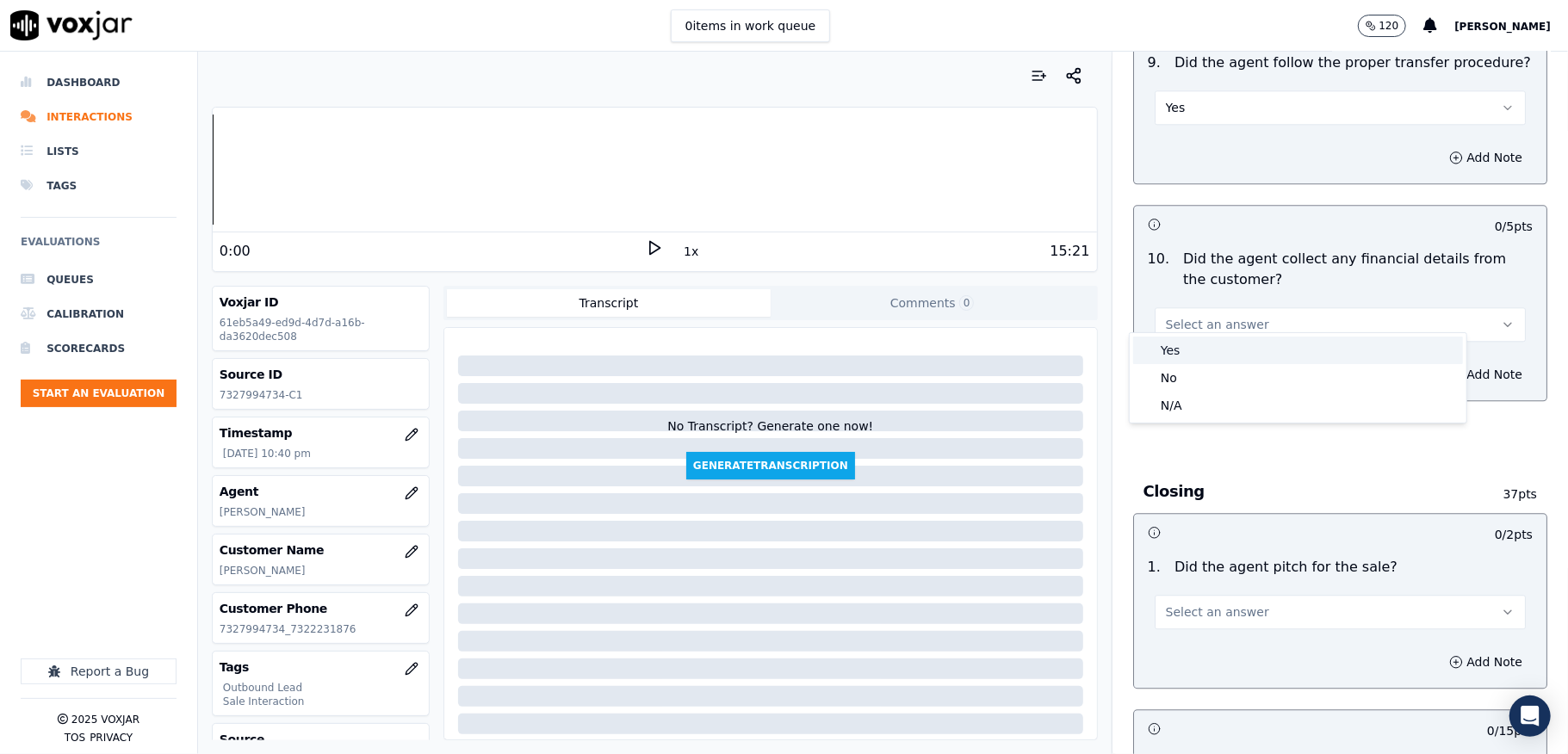
click at [1185, 369] on div "No" at bounding box center [1299, 378] width 330 height 28
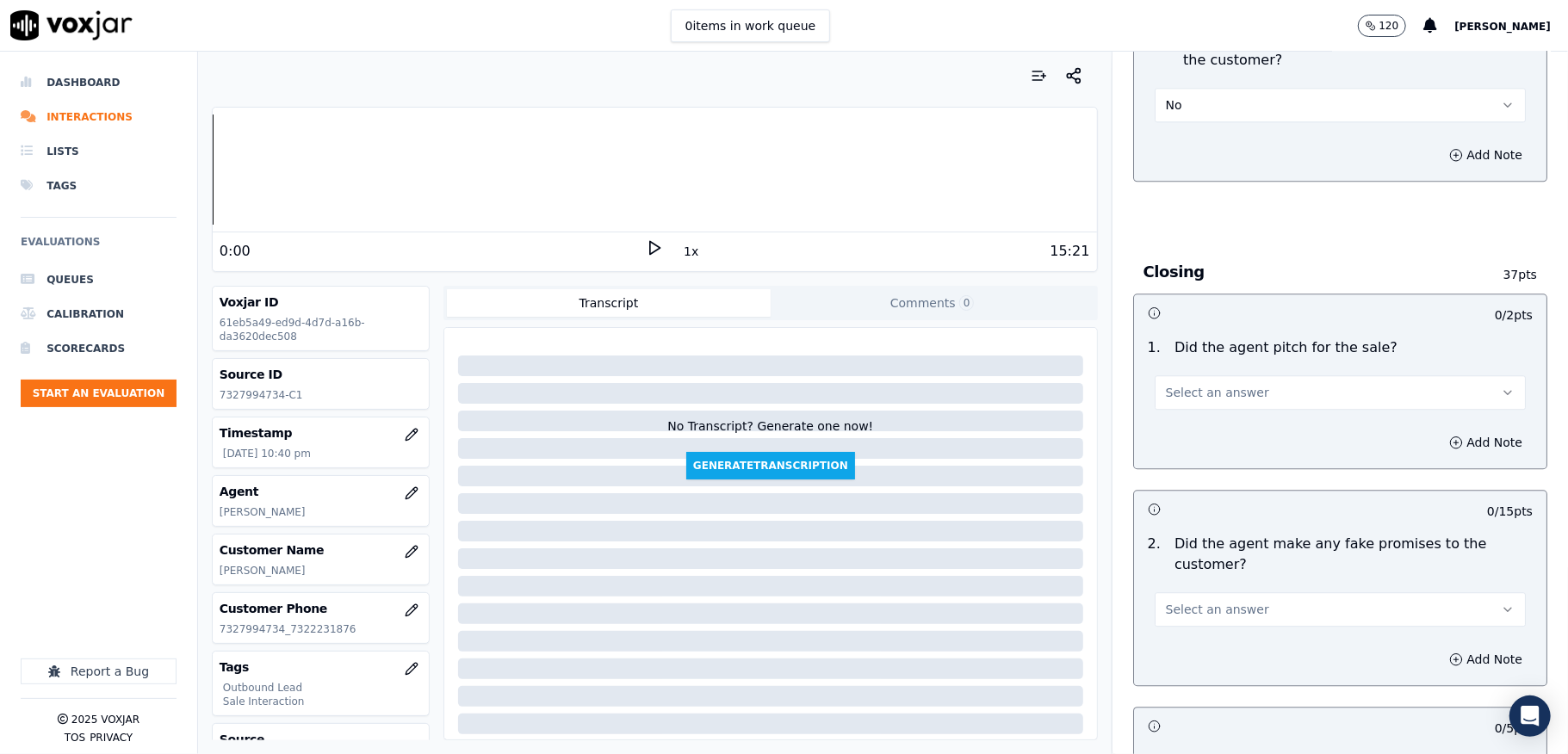
scroll to position [3212, 0]
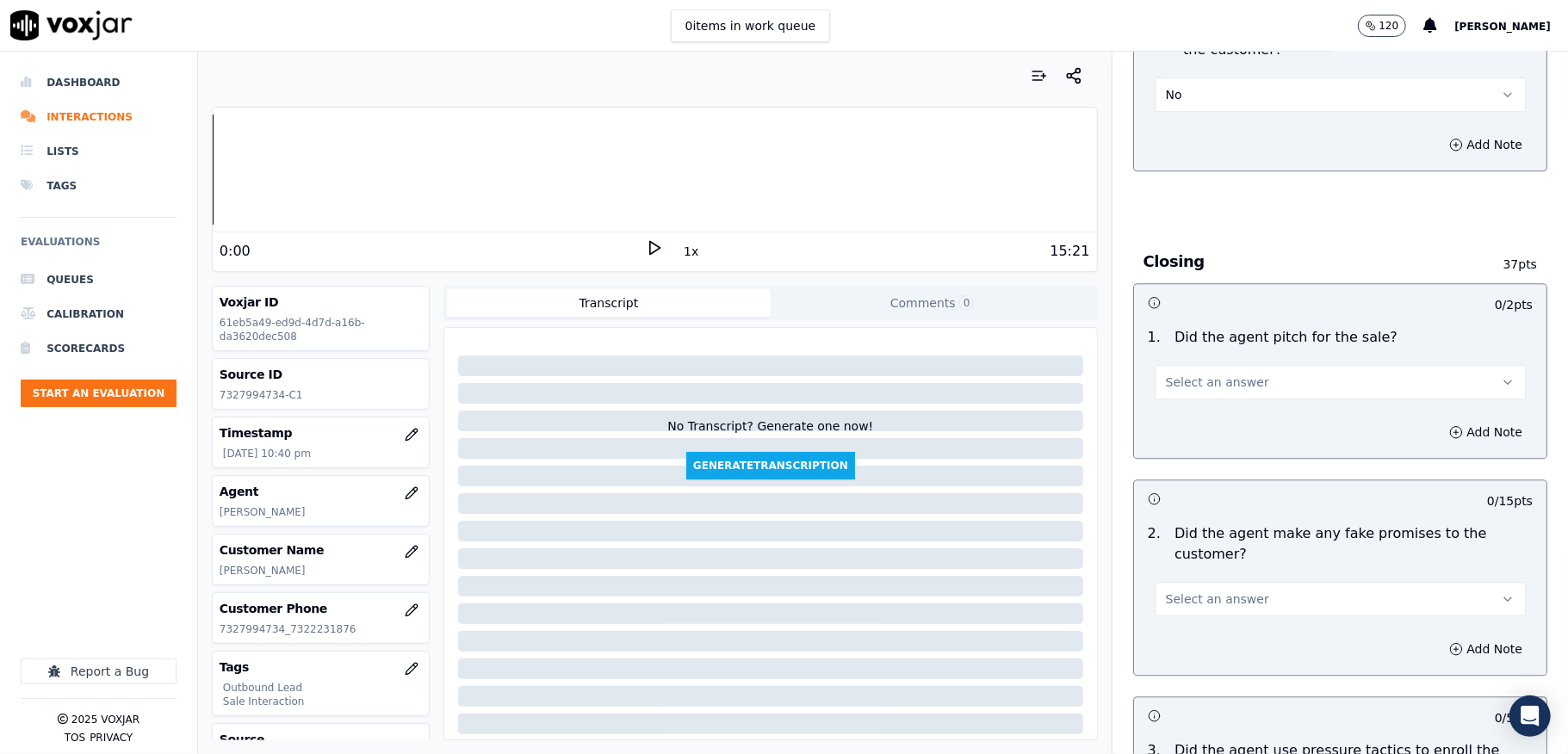
click at [1201, 373] on span "Select an answer" at bounding box center [1218, 382] width 103 height 18
click at [1200, 399] on div "Yes" at bounding box center [1299, 409] width 330 height 28
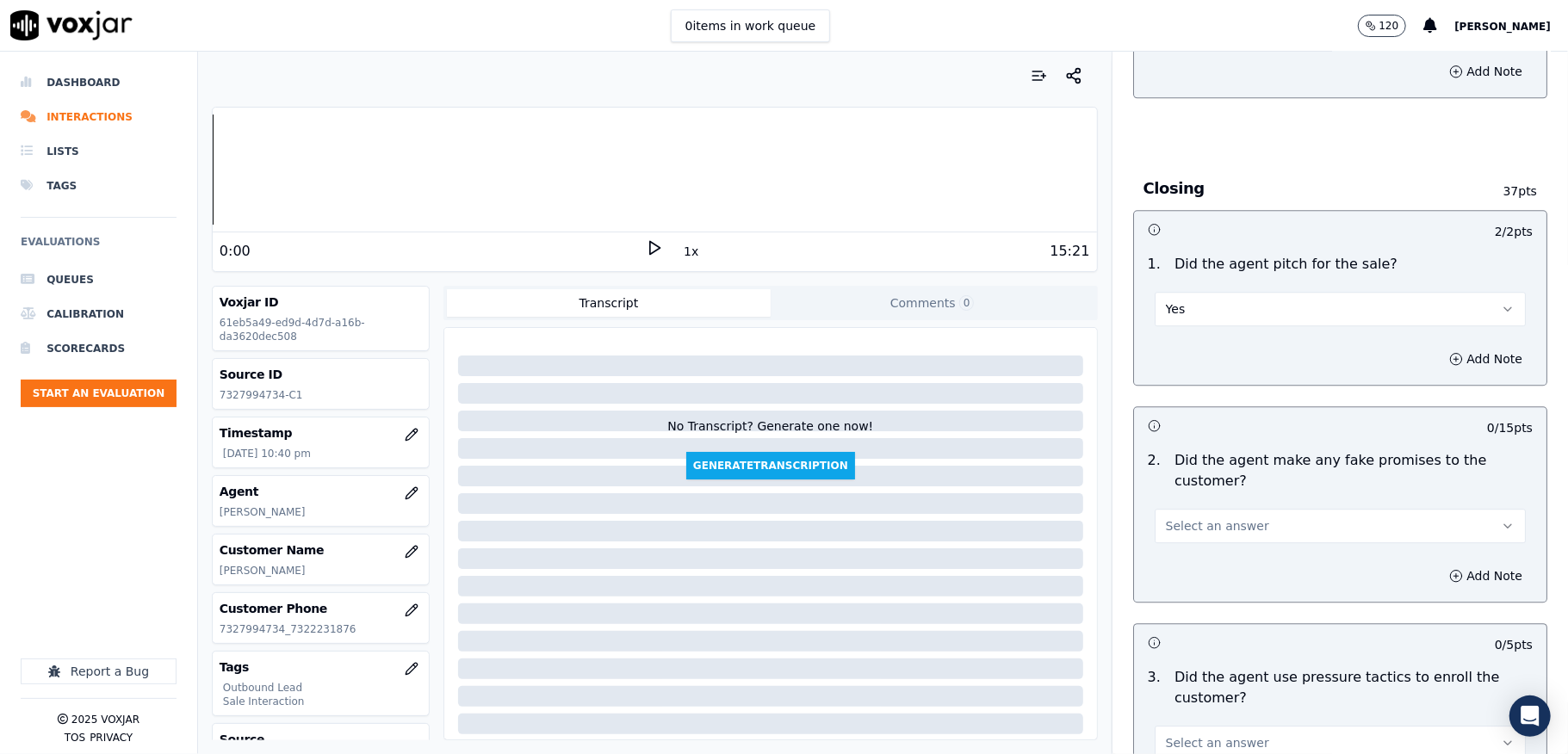
scroll to position [3443, 0]
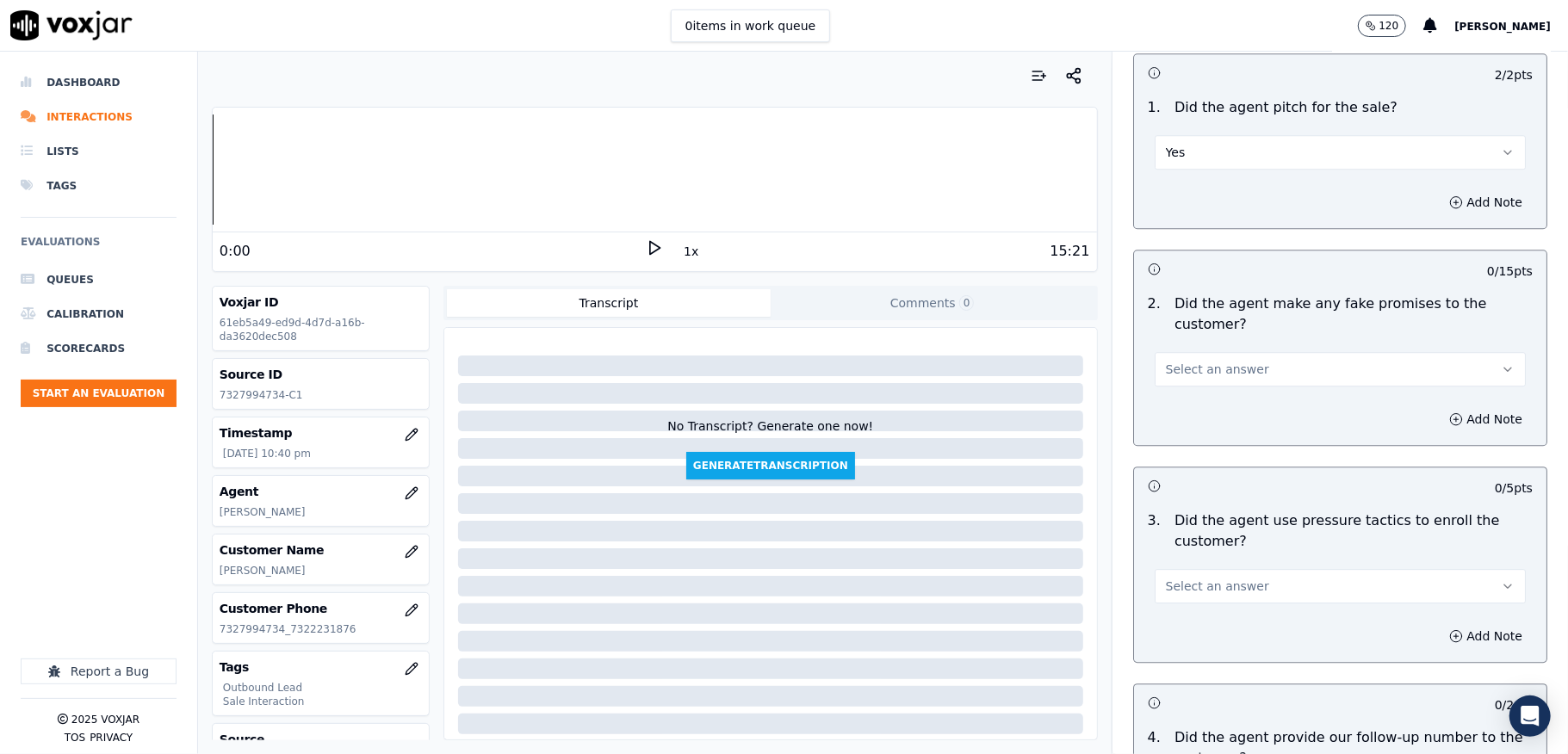
click at [1247, 335] on div "Select an answer" at bounding box center [1340, 360] width 398 height 52
click at [1248, 352] on button "Select an answer" at bounding box center [1340, 369] width 371 height 34
click at [1197, 418] on div "No" at bounding box center [1299, 424] width 330 height 28
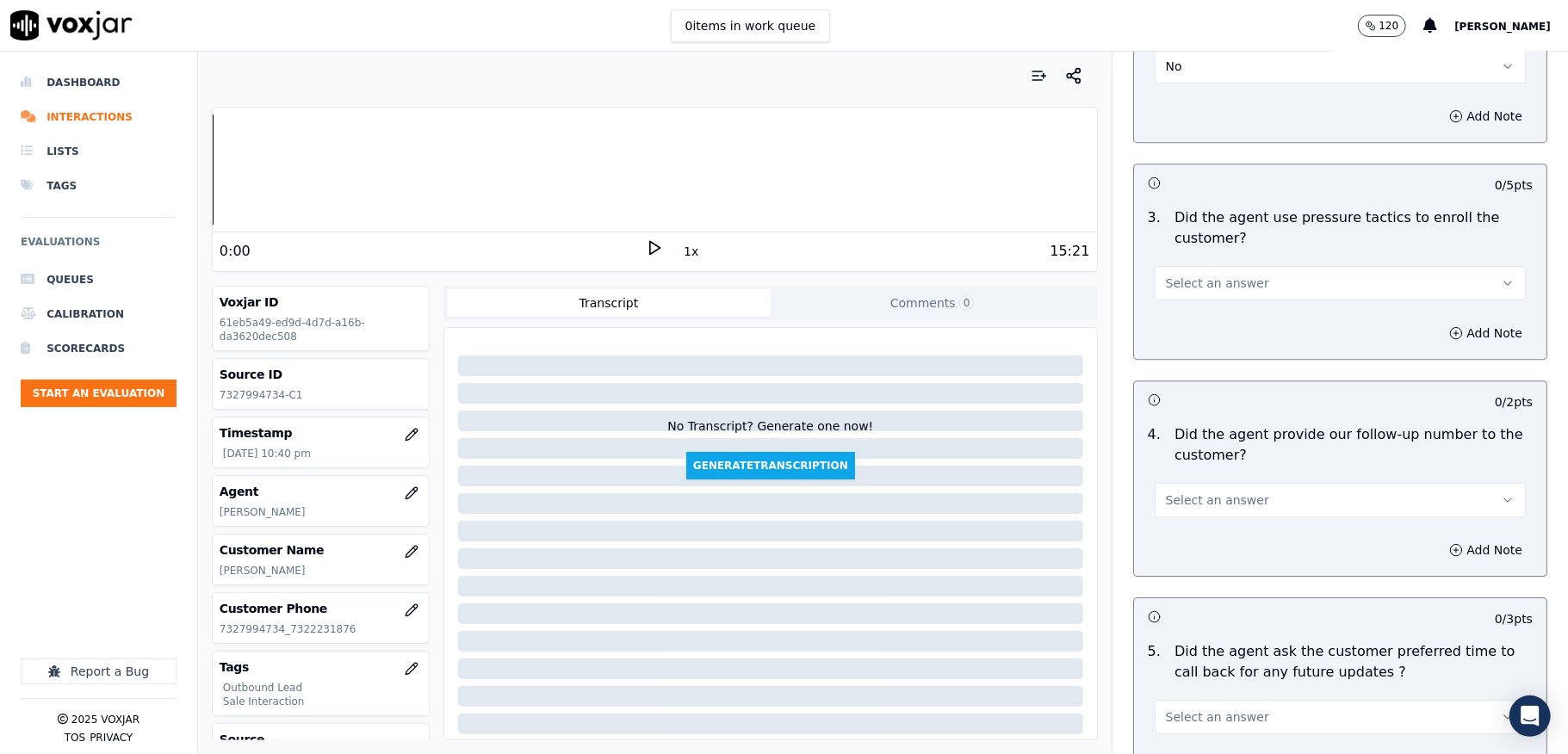
scroll to position [3787, 0]
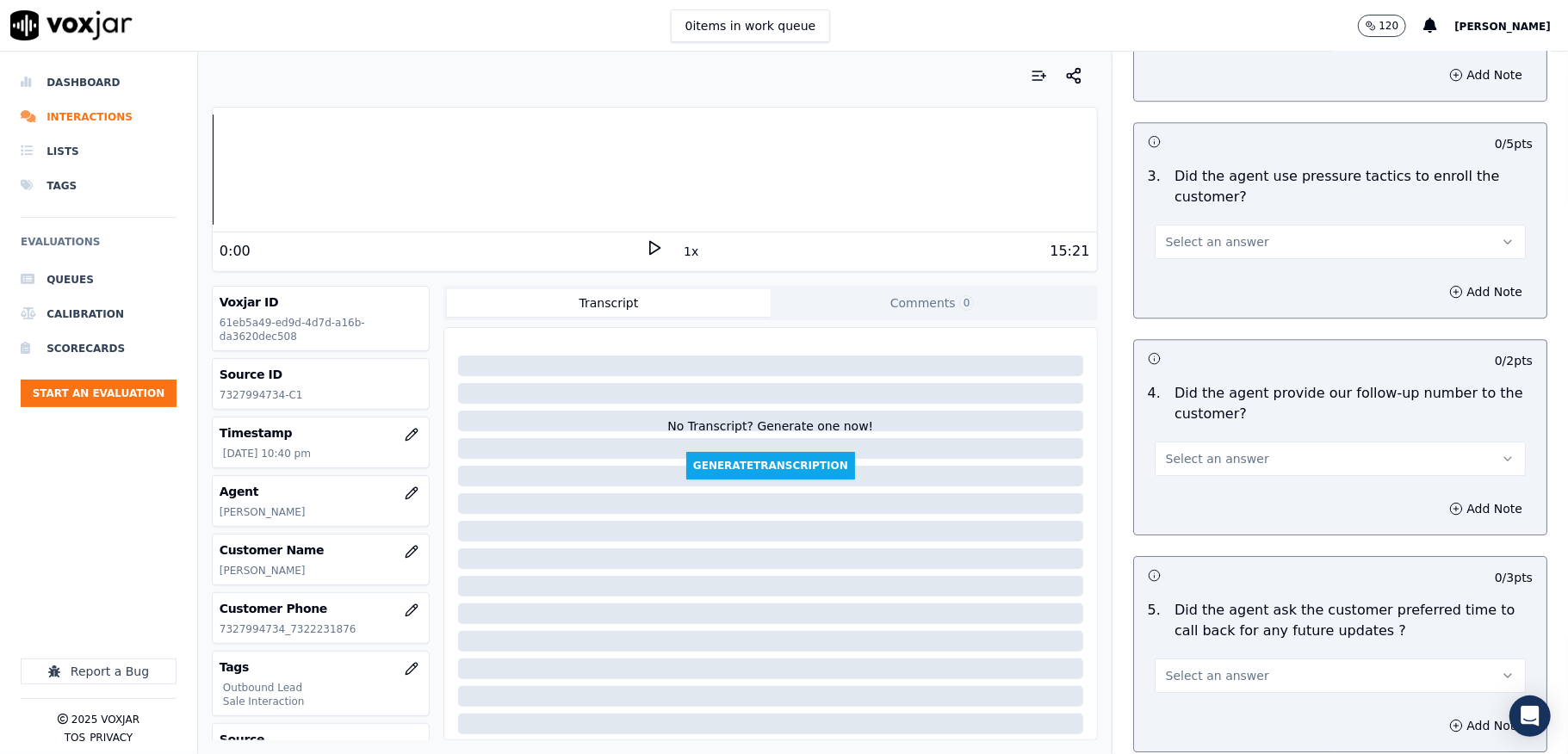
click at [1265, 231] on button "Select an answer" at bounding box center [1340, 242] width 371 height 34
click at [1214, 273] on div "Yes" at bounding box center [1299, 270] width 330 height 28
click at [1233, 236] on button "Yes" at bounding box center [1340, 242] width 371 height 34
click at [1199, 292] on div "No" at bounding box center [1299, 298] width 330 height 28
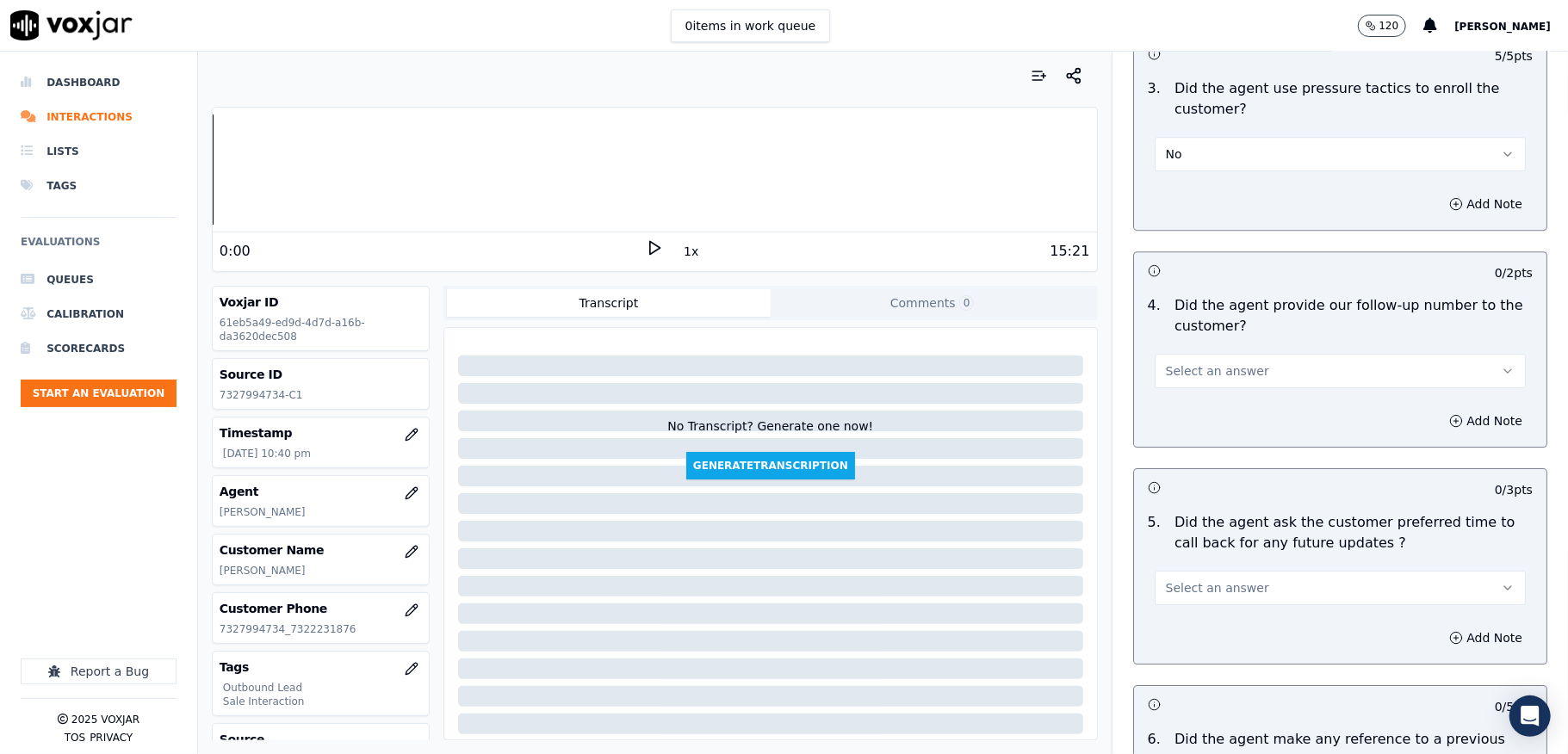
scroll to position [4015, 0]
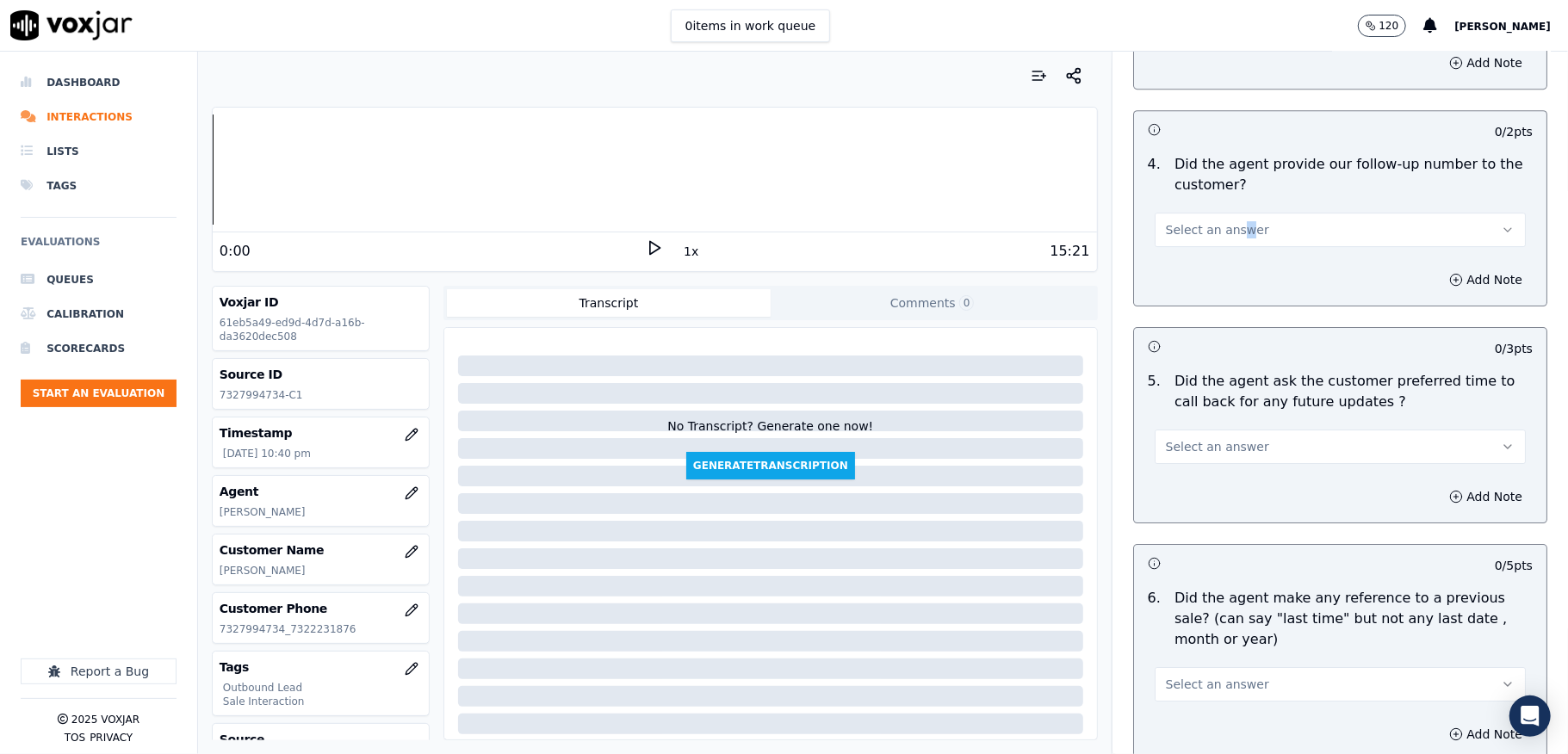
click at [1217, 241] on div "4 . Did the agent provide our follow-up number to the customer? Select an answer" at bounding box center [1340, 201] width 412 height 107
click at [1201, 272] on div "Add Note" at bounding box center [1340, 279] width 412 height 52
click at [1201, 228] on button "Select an answer" at bounding box center [1340, 230] width 371 height 34
click at [1202, 258] on div "Yes" at bounding box center [1299, 258] width 330 height 28
click at [1233, 222] on button "Yes" at bounding box center [1340, 230] width 371 height 34
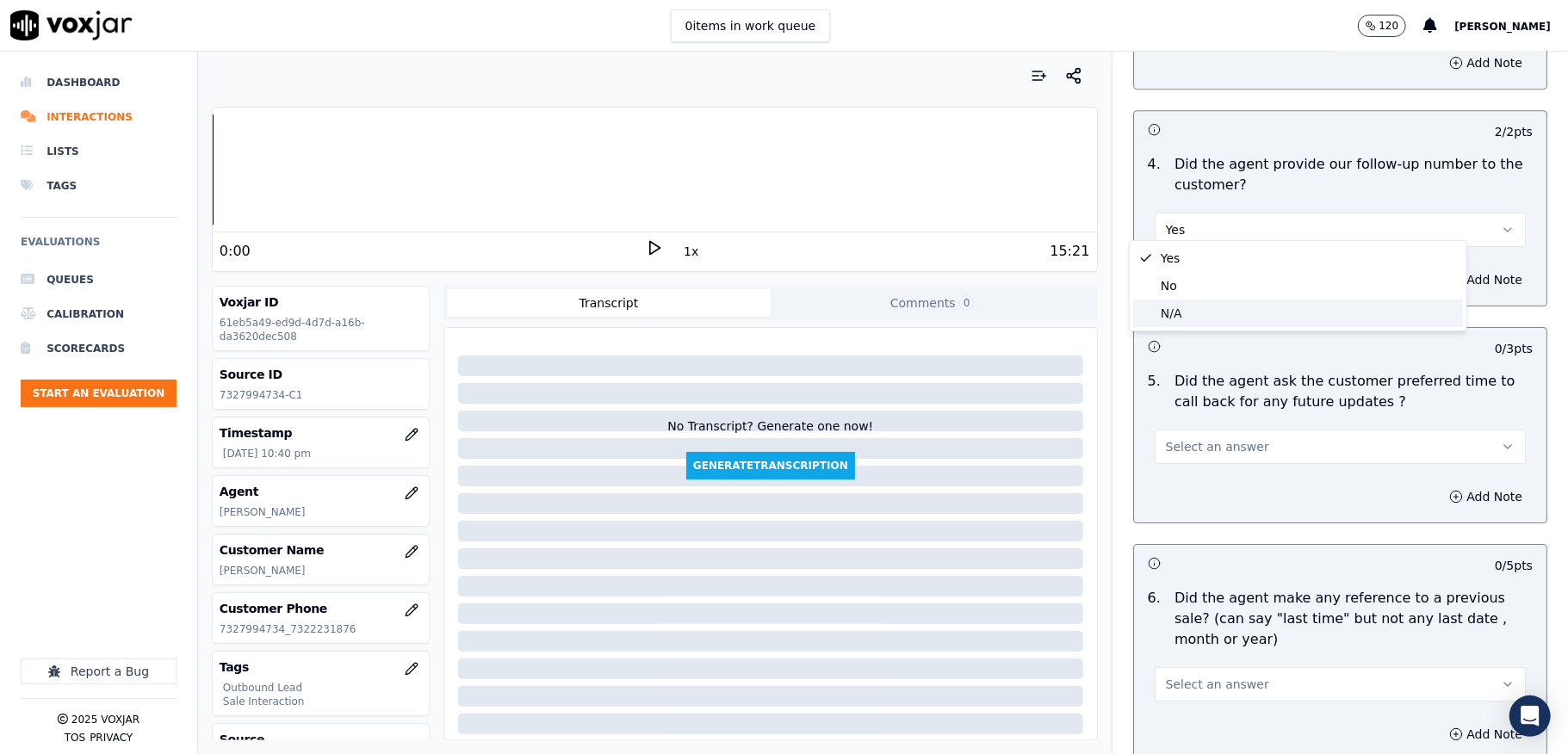
click at [1178, 303] on div "N/A" at bounding box center [1299, 313] width 330 height 28
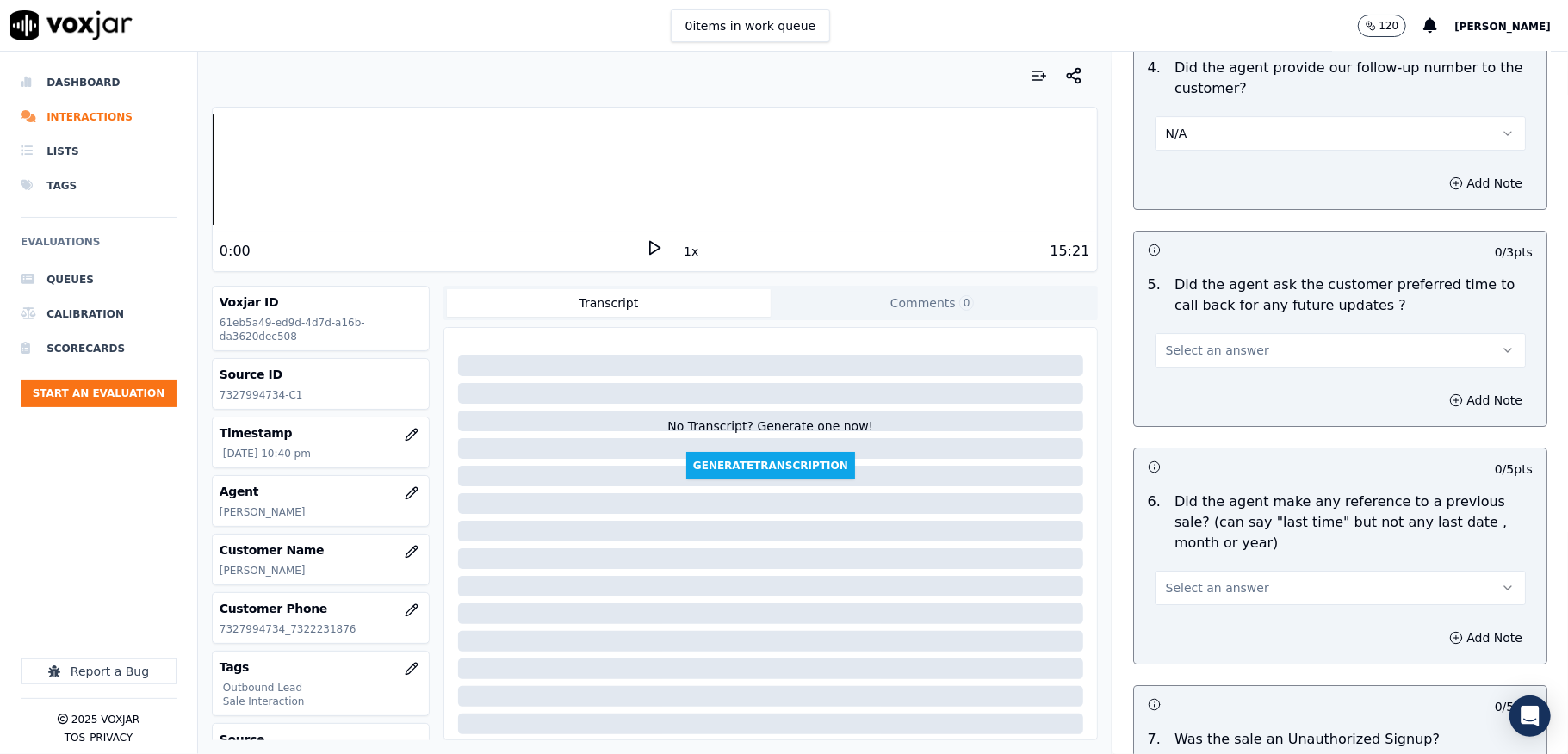
scroll to position [4246, 0]
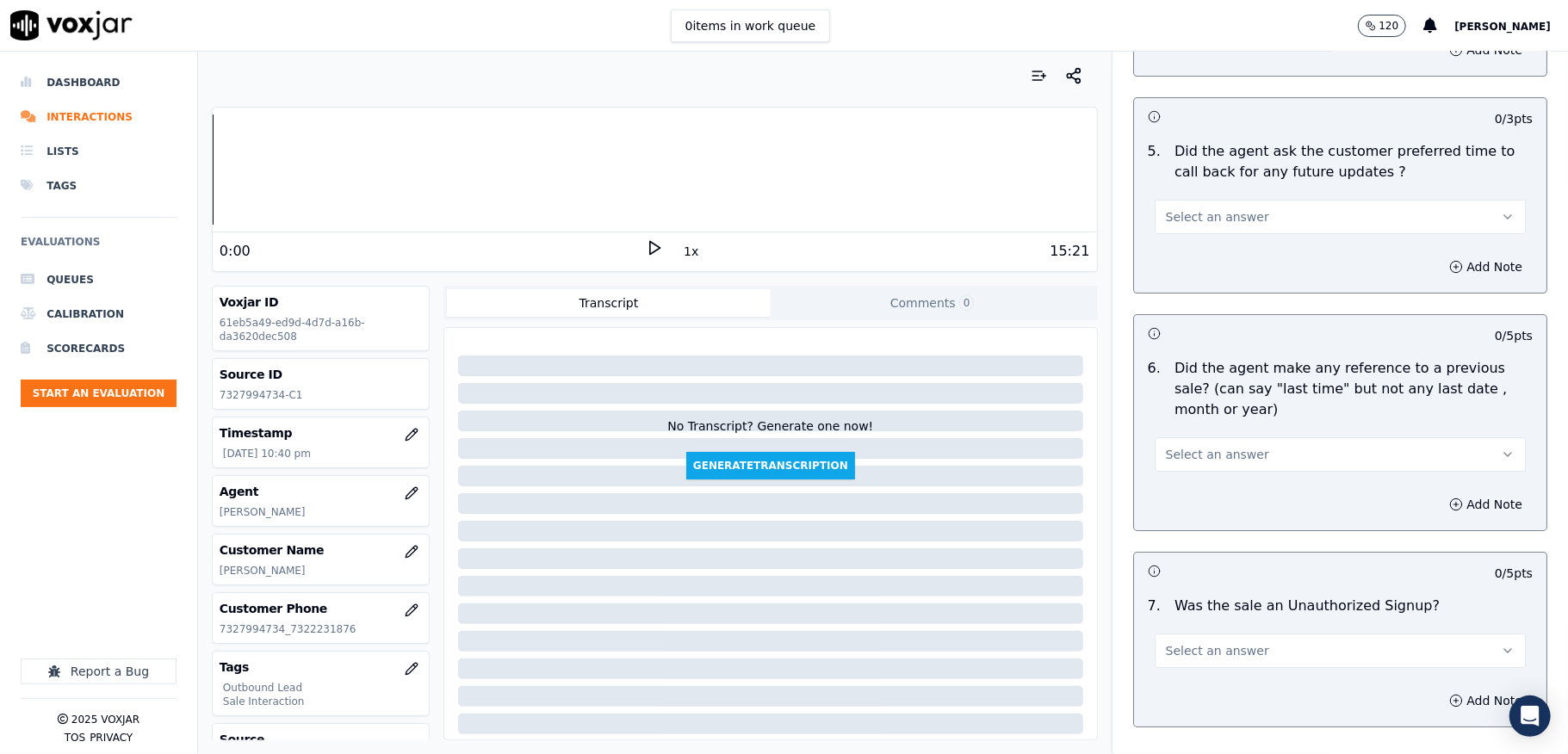
click at [1211, 208] on span "Select an answer" at bounding box center [1218, 217] width 103 height 18
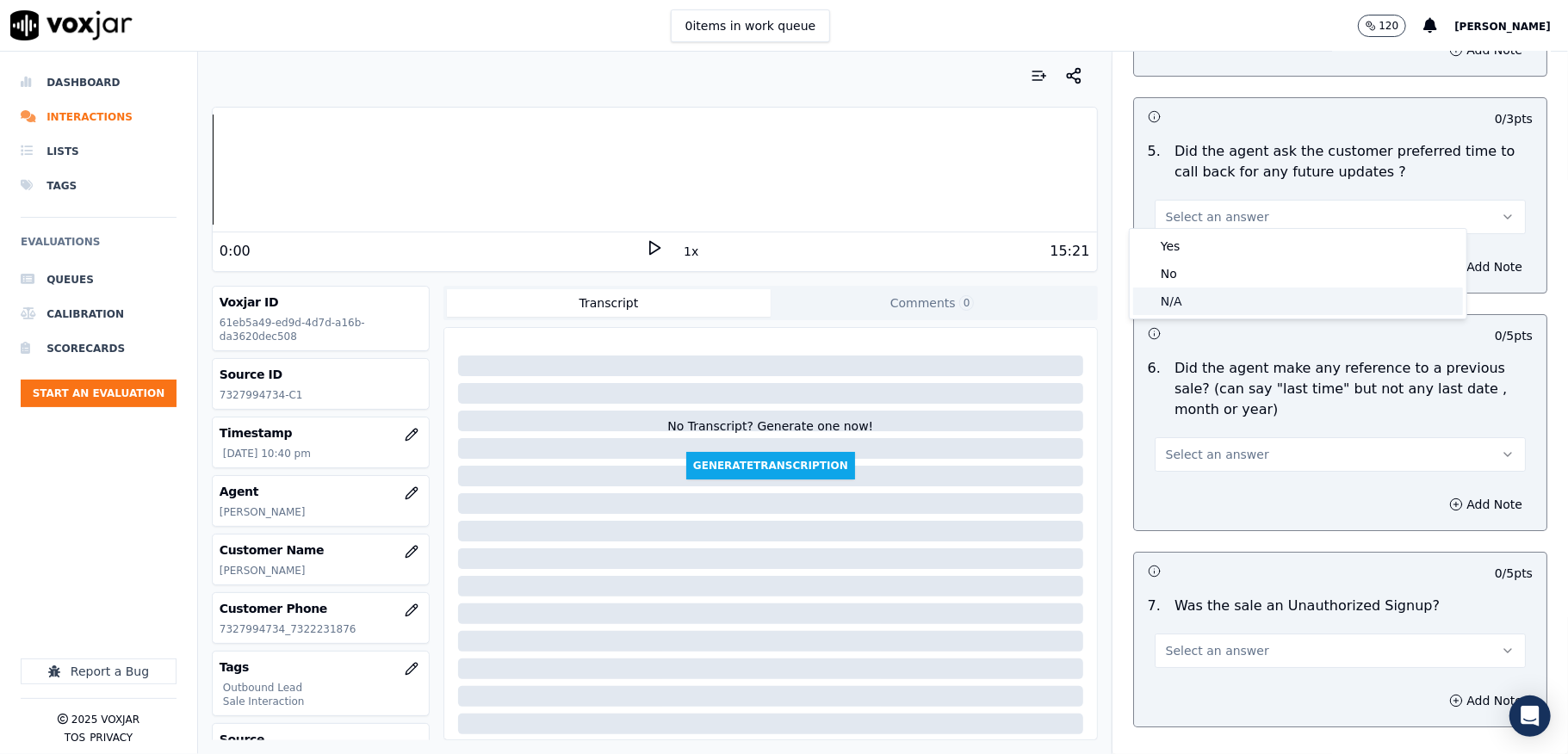
click at [1183, 303] on div "N/A" at bounding box center [1299, 301] width 330 height 28
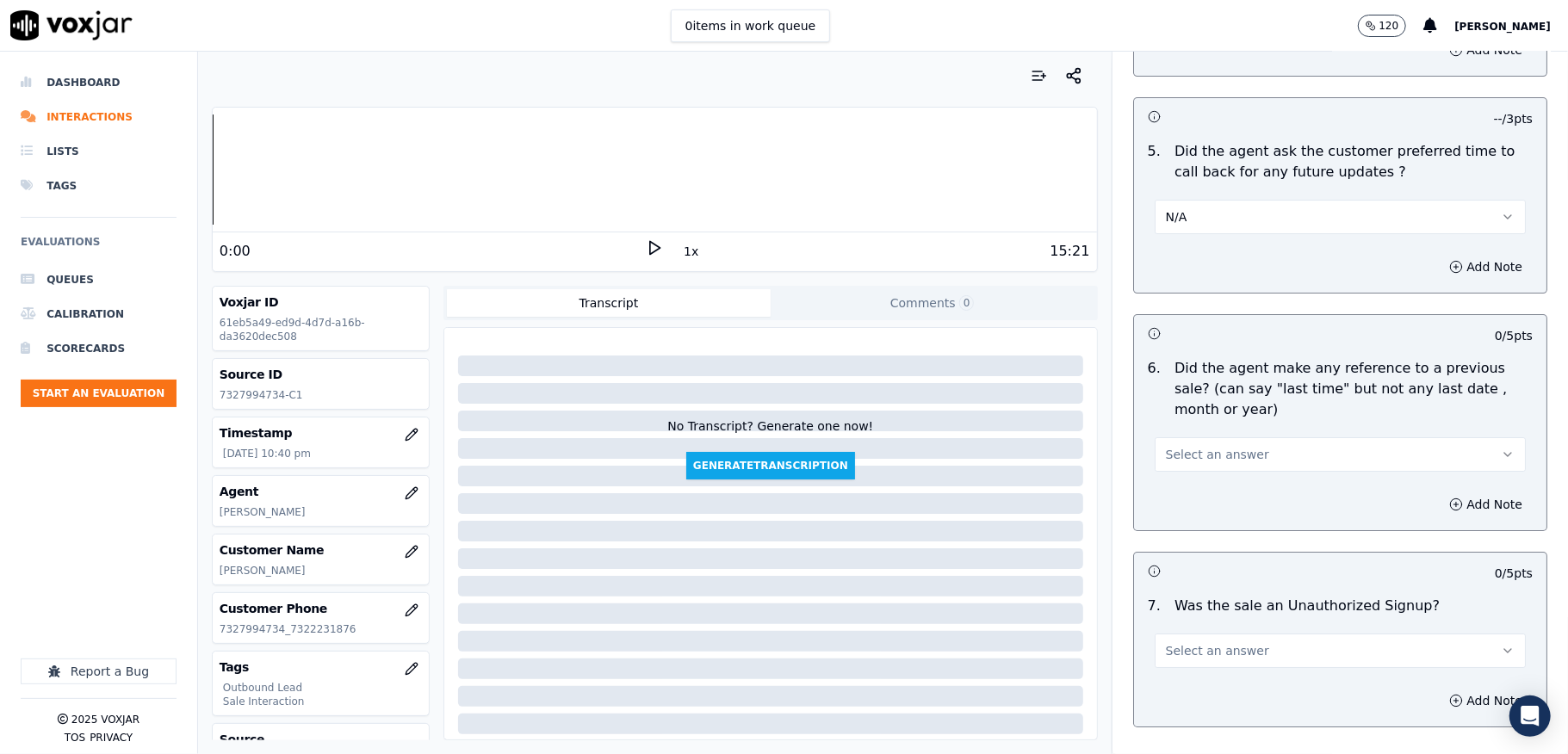
scroll to position [4360, 0]
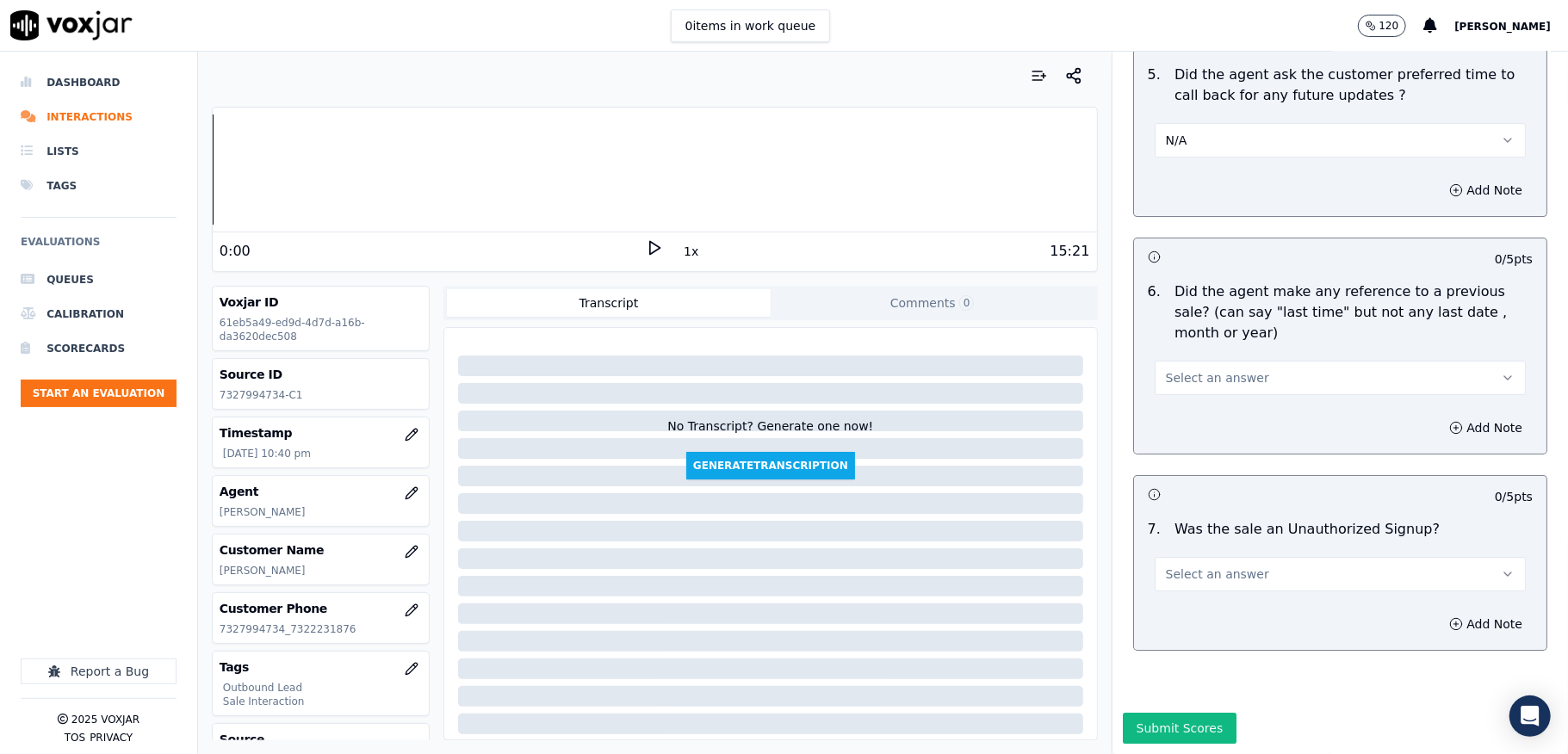
click at [1204, 370] on span "Select an answer" at bounding box center [1218, 378] width 103 height 18
click at [1173, 397] on div "No" at bounding box center [1299, 396] width 330 height 28
click at [1190, 565] on span "Select an answer" at bounding box center [1218, 573] width 103 height 18
click at [1179, 590] on div "No" at bounding box center [1299, 594] width 330 height 28
click at [1174, 713] on button "Submit Scores" at bounding box center [1180, 728] width 114 height 31
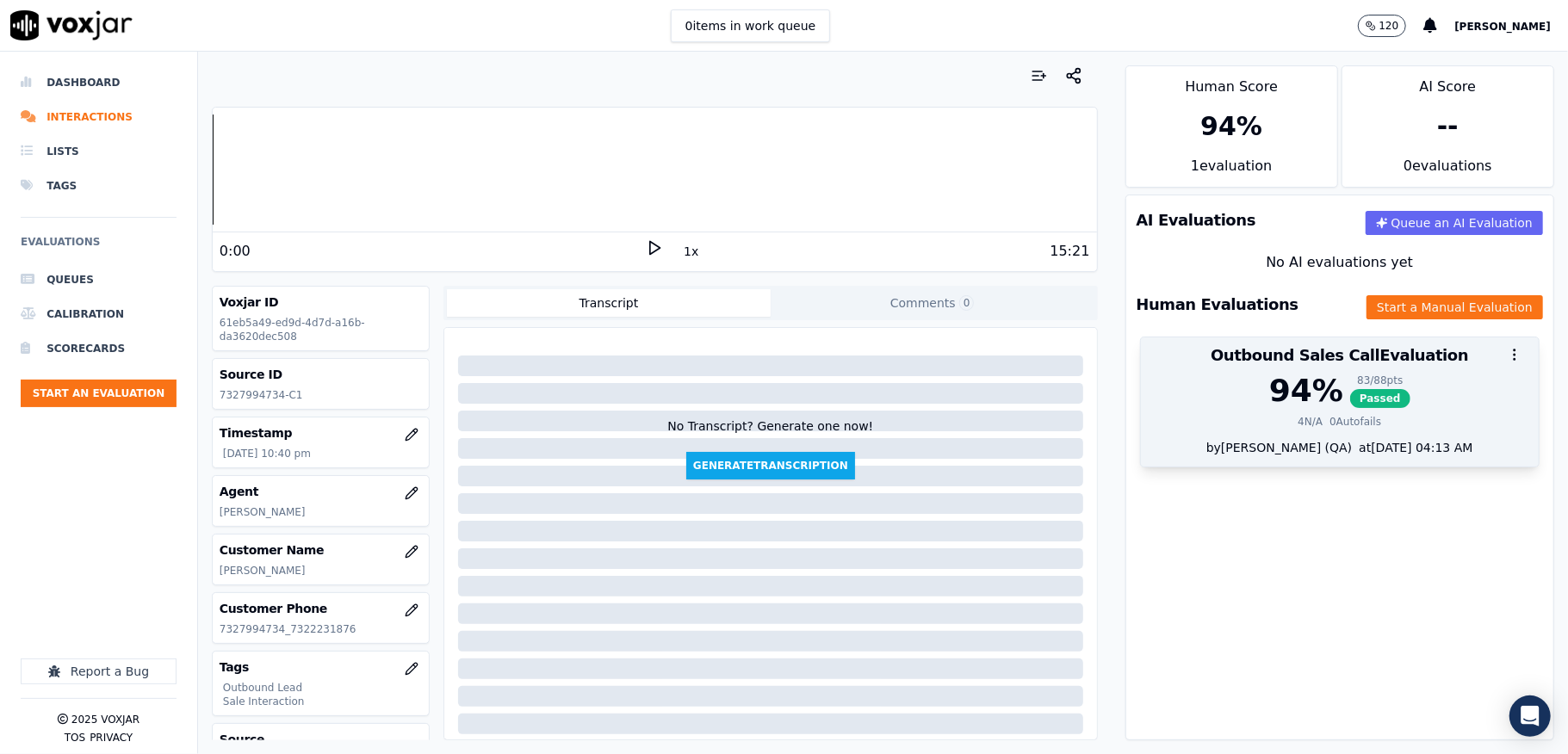
click at [1356, 401] on span "Passed" at bounding box center [1380, 398] width 60 height 19
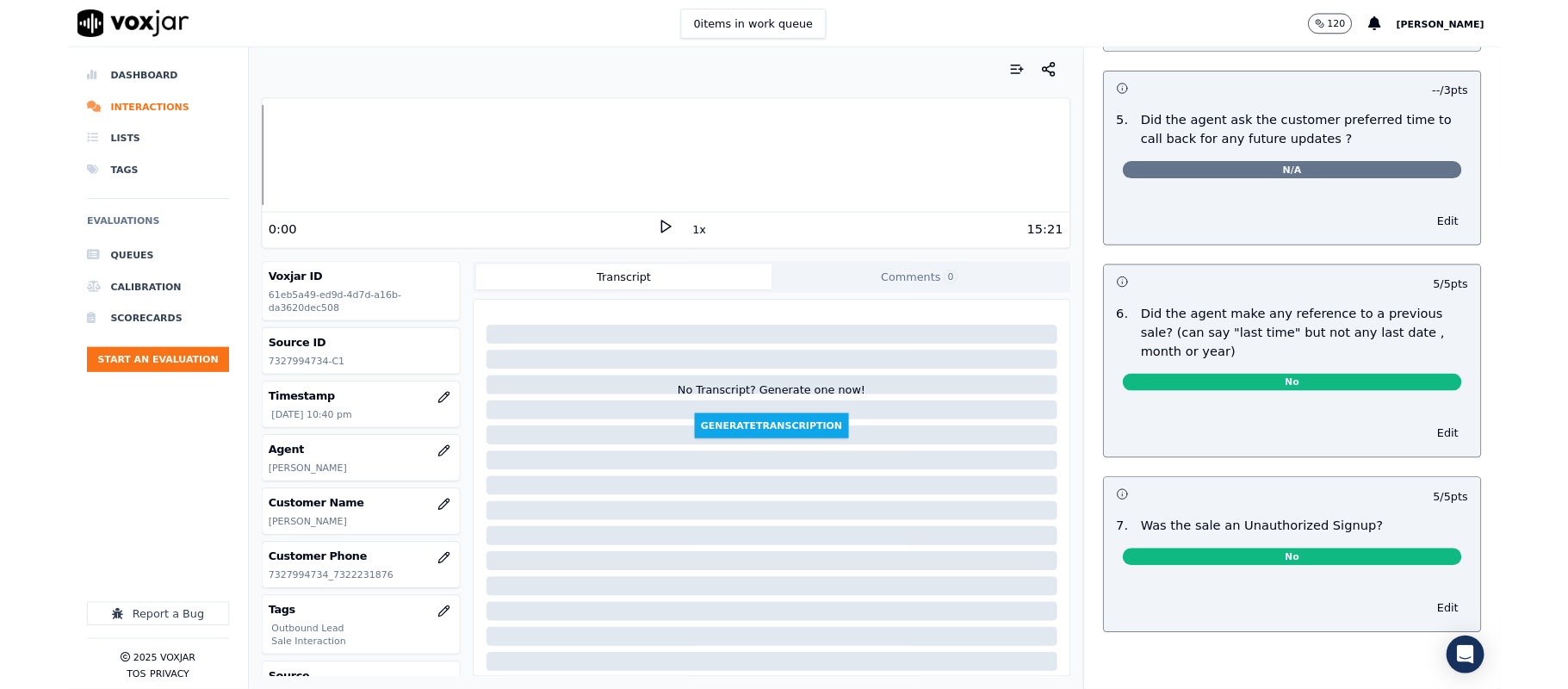
scroll to position [0, 0]
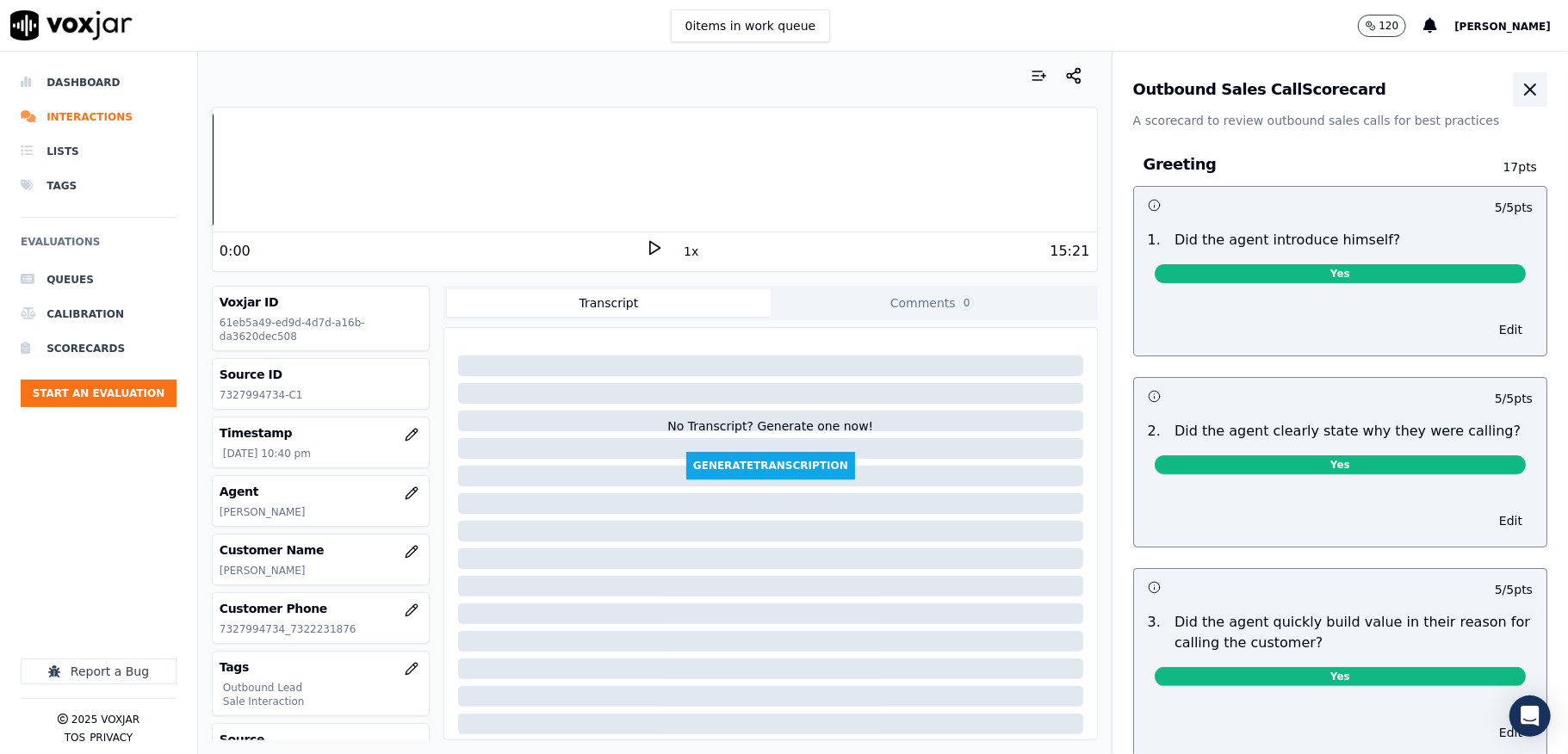
click at [1525, 95] on icon "button" at bounding box center [1529, 88] width 10 height 10
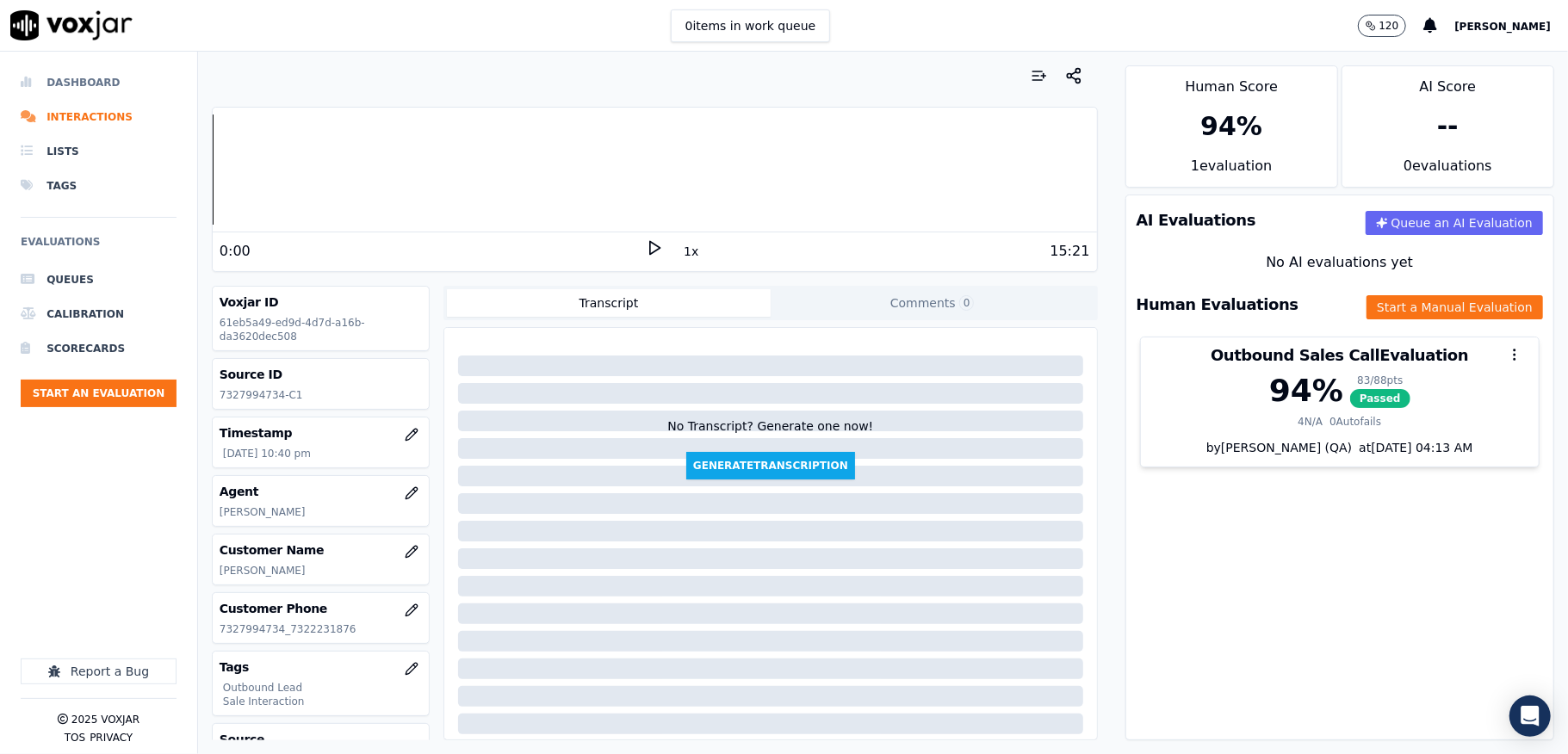
click at [72, 77] on li "Dashboard" at bounding box center [98, 82] width 156 height 34
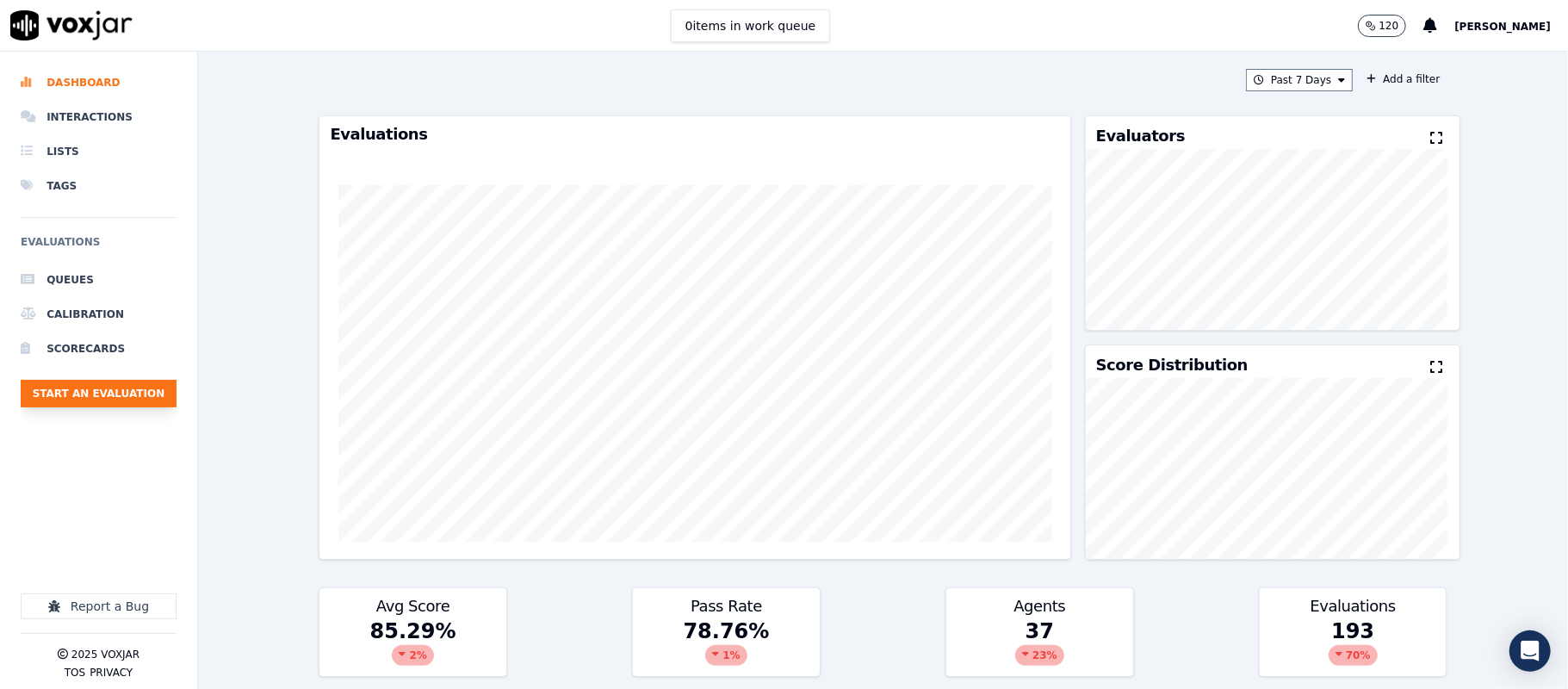
click at [149, 384] on button "Start an Evaluation" at bounding box center [98, 394] width 156 height 28
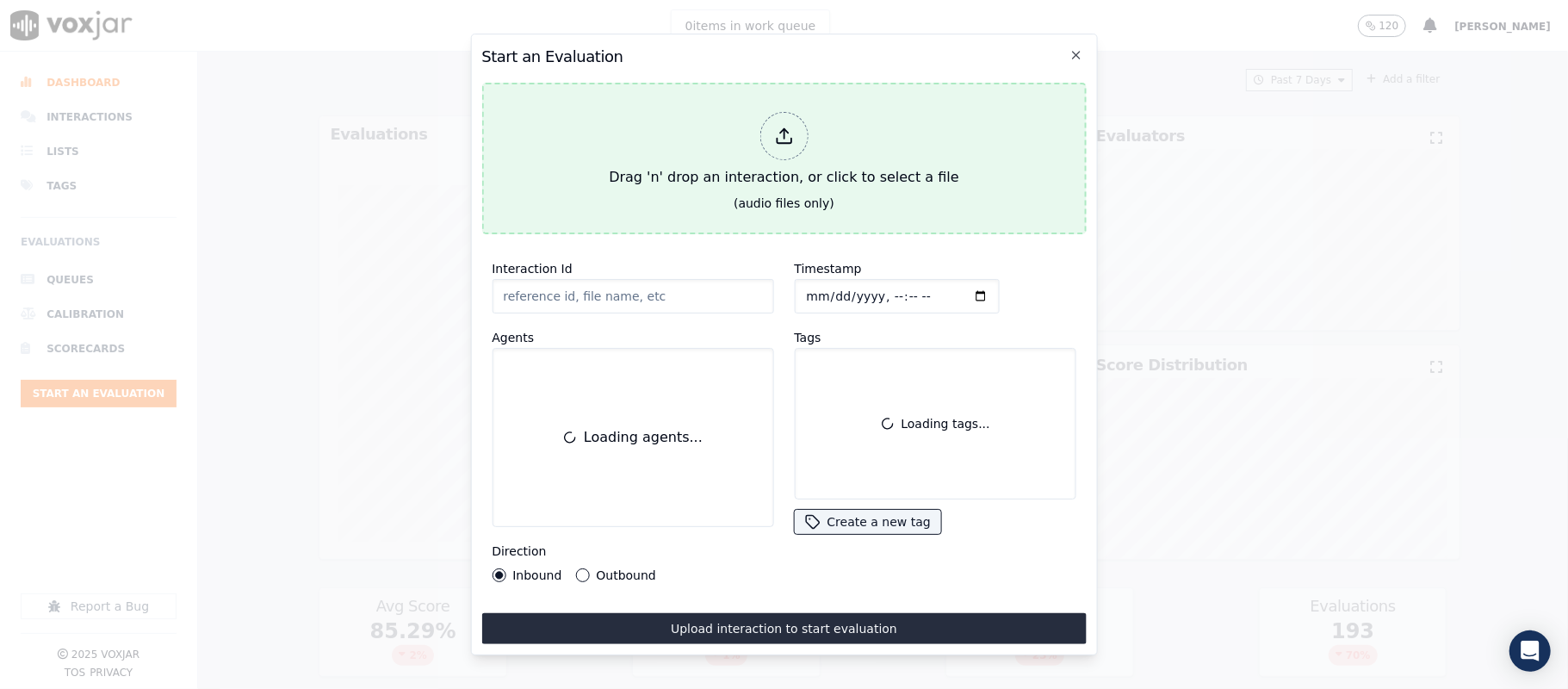
click at [790, 112] on div at bounding box center [783, 136] width 48 height 48
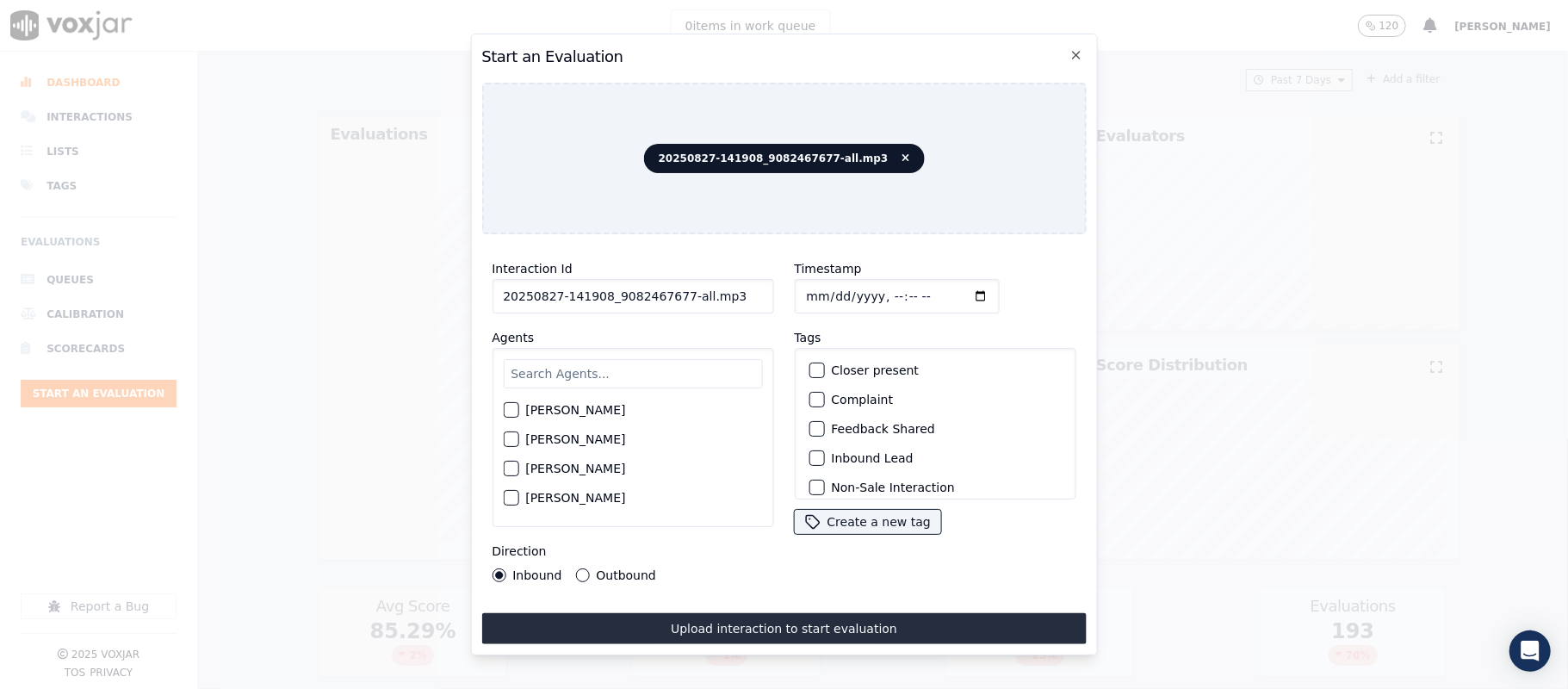
drag, startPoint x: 671, startPoint y: 284, endPoint x: 838, endPoint y: 288, distance: 167.0
click at [838, 288] on div "Interaction Id 20250827-141908_9082467677-all.mp3 Agents [PERSON_NAME] [PERSON_…" at bounding box center [783, 420] width 604 height 344
type input "20250827-141908_9082467677-C1"
click at [811, 283] on input "Timestamp" at bounding box center [897, 296] width 205 height 34
type input "[DATE]T23:11"
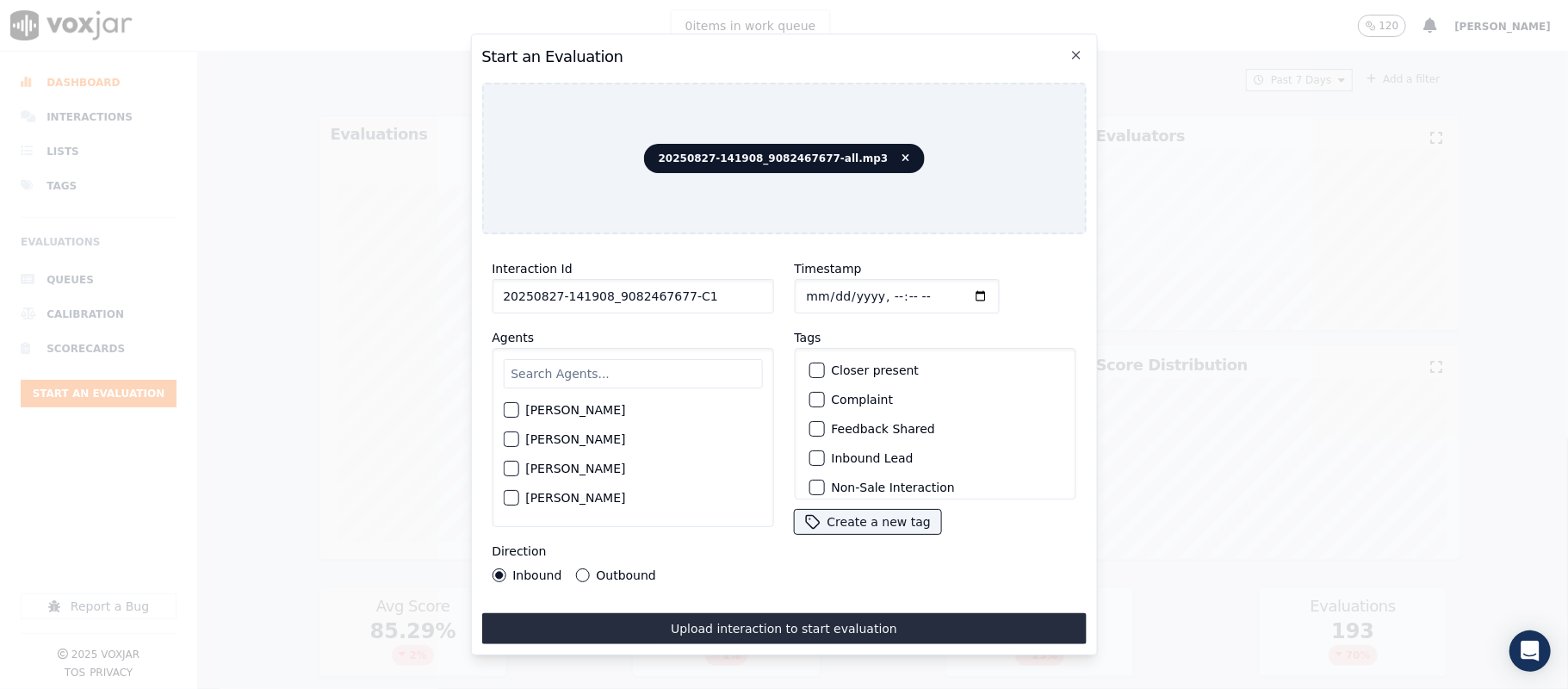
click at [588, 363] on input "text" at bounding box center [632, 374] width 259 height 30
type input "[PERSON_NAME]"
click at [514, 409] on div "button" at bounding box center [509, 414] width 12 height 12
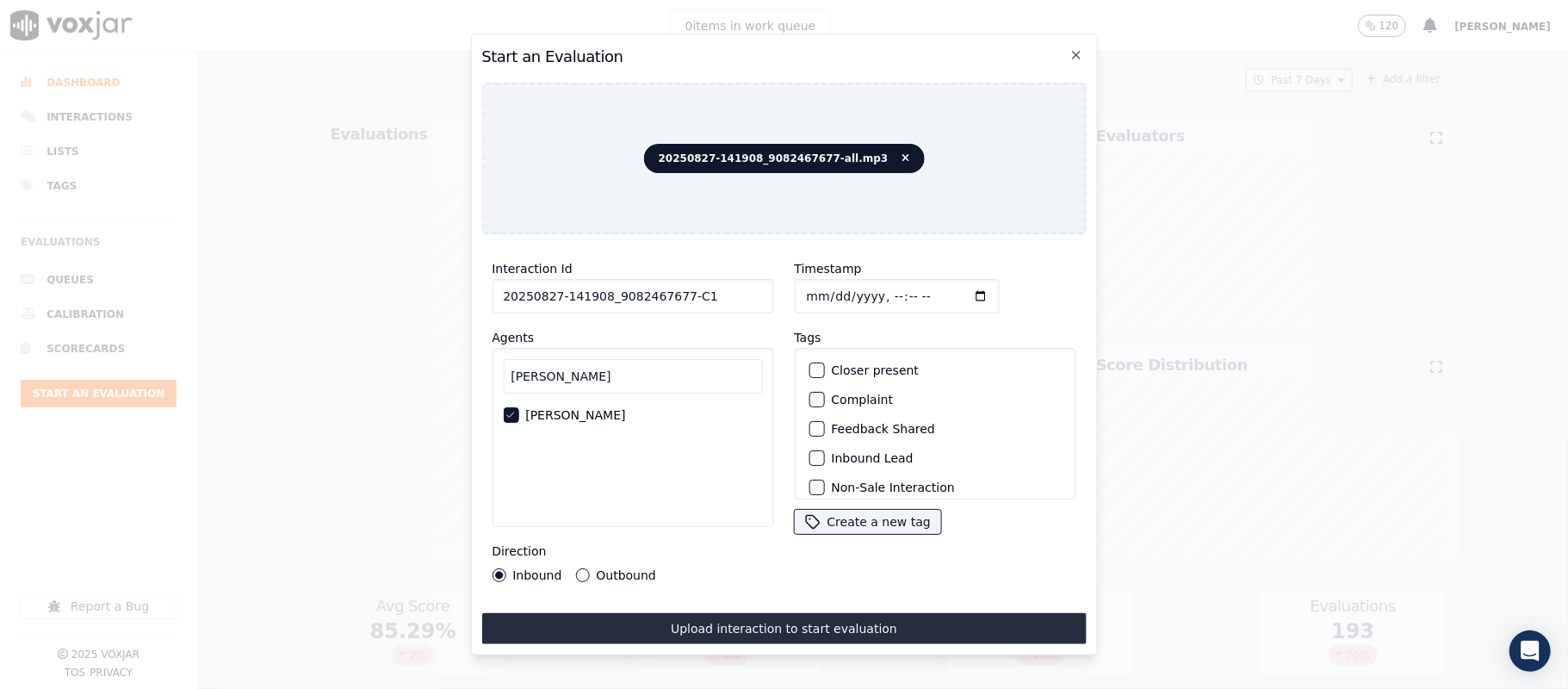
click at [579, 568] on button "Outbound" at bounding box center [582, 575] width 14 height 14
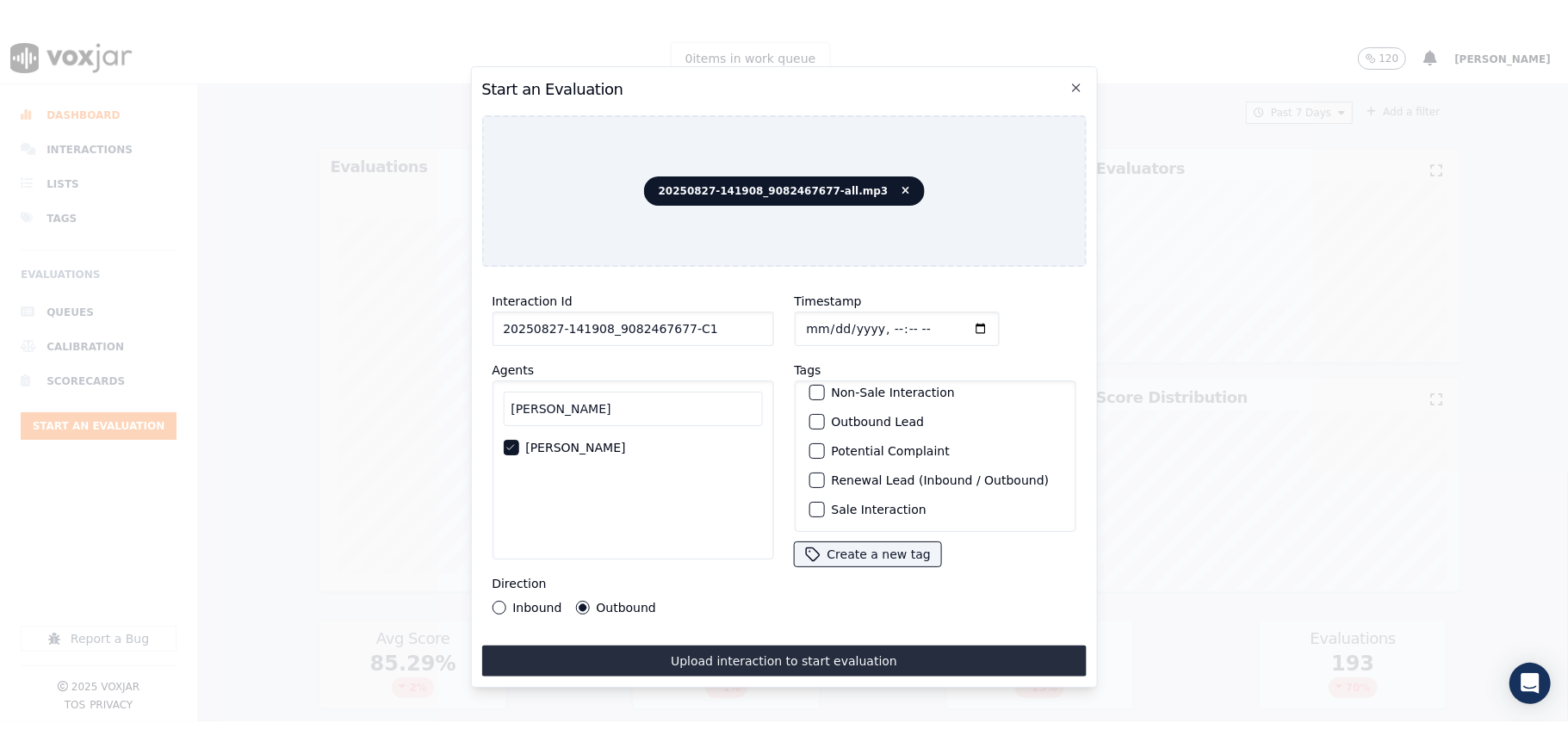
scroll to position [160, 0]
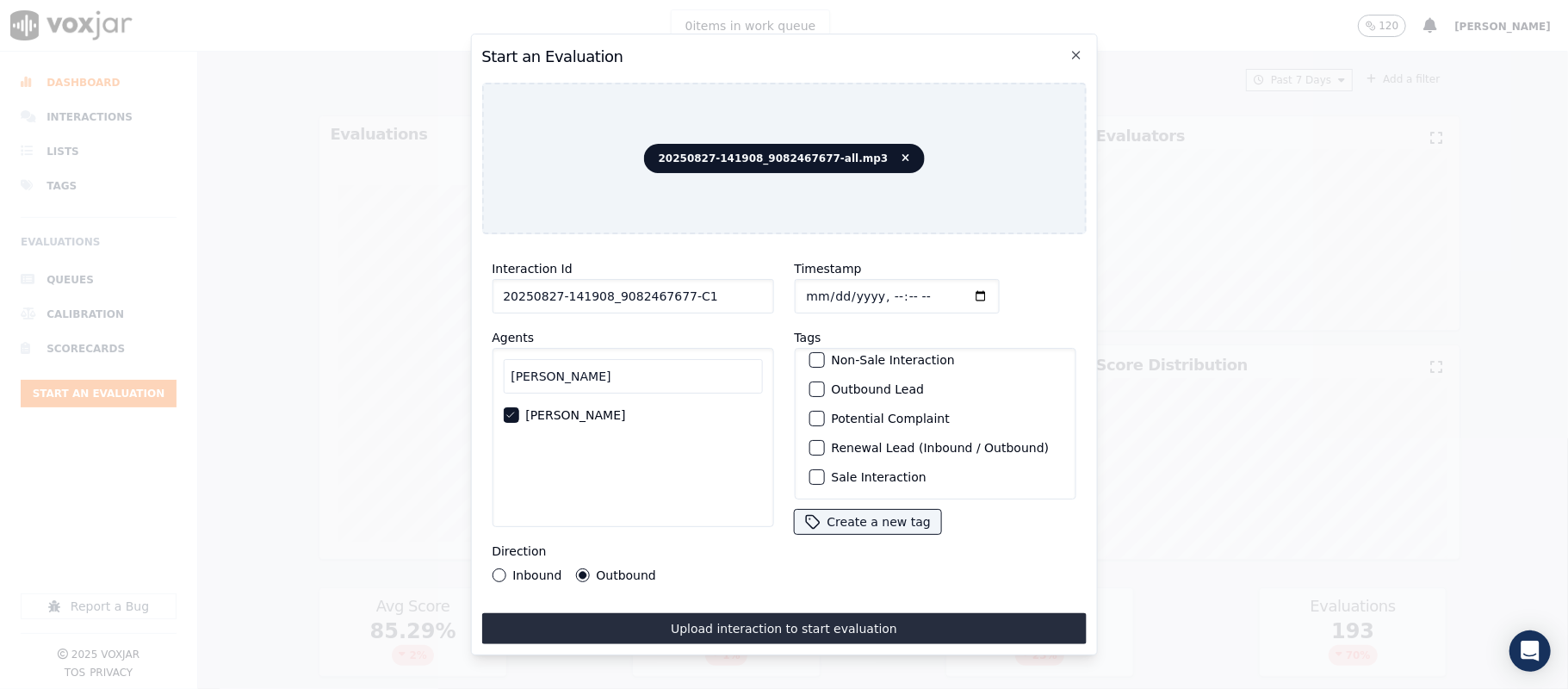
click at [810, 383] on div "button" at bounding box center [815, 388] width 12 height 12
click at [811, 462] on div "Sale Interaction" at bounding box center [934, 477] width 266 height 30
click at [810, 471] on div "button" at bounding box center [815, 477] width 12 height 12
click at [749, 615] on button "Upload interaction to start evaluation" at bounding box center [783, 629] width 604 height 31
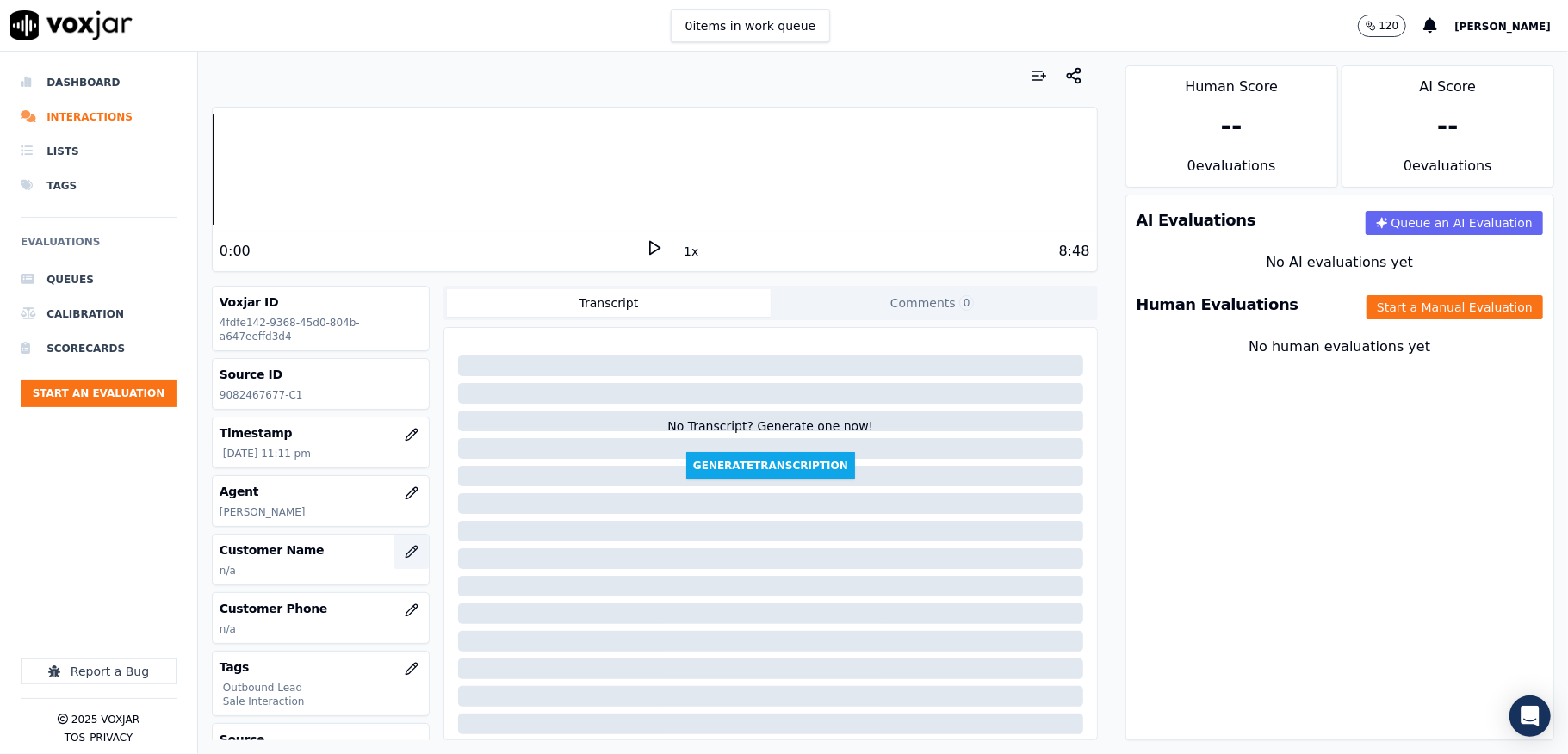
click at [405, 551] on icon "button" at bounding box center [411, 551] width 14 height 14
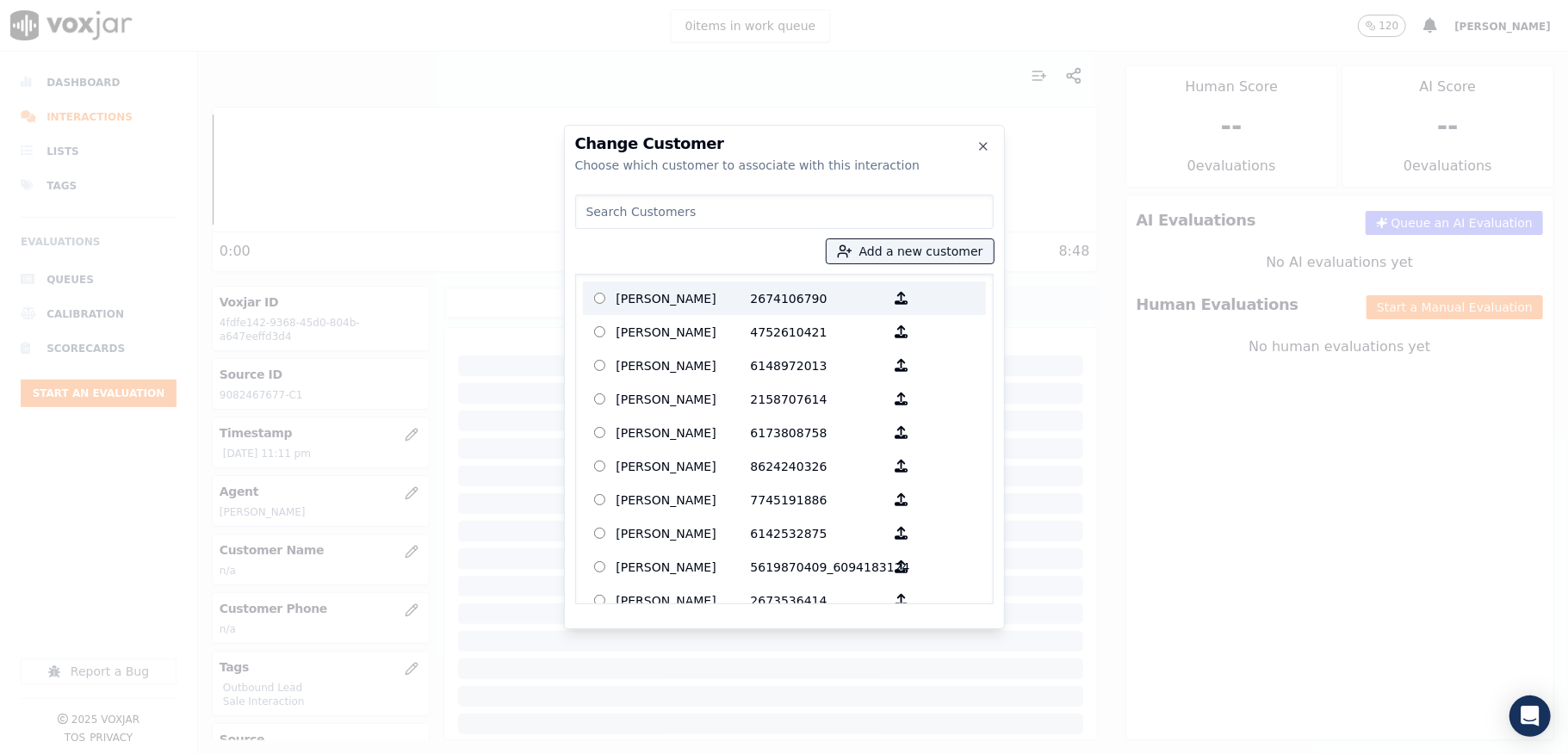
type input "[PERSON_NAME]"
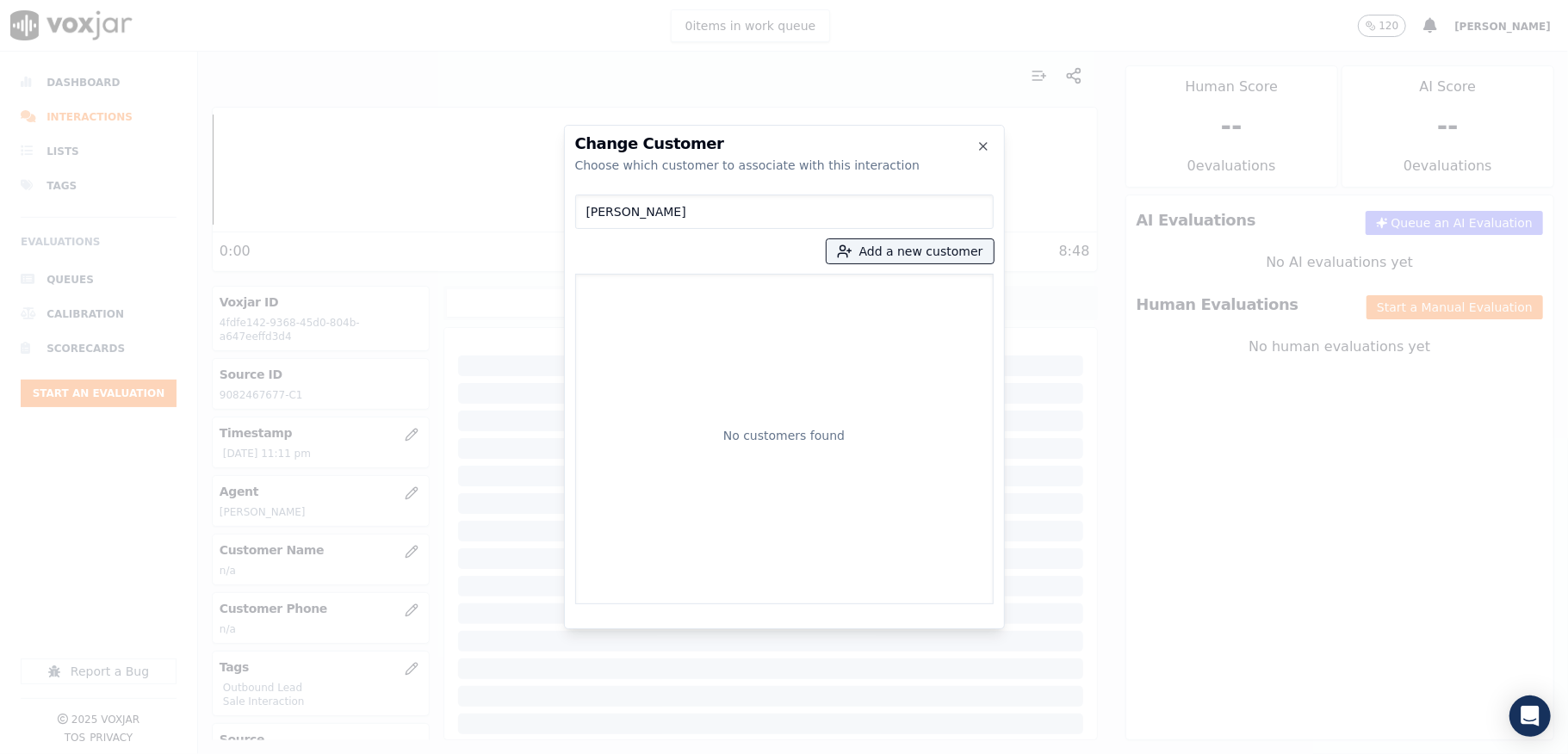
drag, startPoint x: 642, startPoint y: 214, endPoint x: 538, endPoint y: 214, distance: 104.0
click at [538, 753] on div "Change Customer Choose which customer to associate with this interaction [PERSO…" at bounding box center [784, 754] width 1568 height 0
click at [910, 252] on button "Add a new customer" at bounding box center [909, 252] width 167 height 24
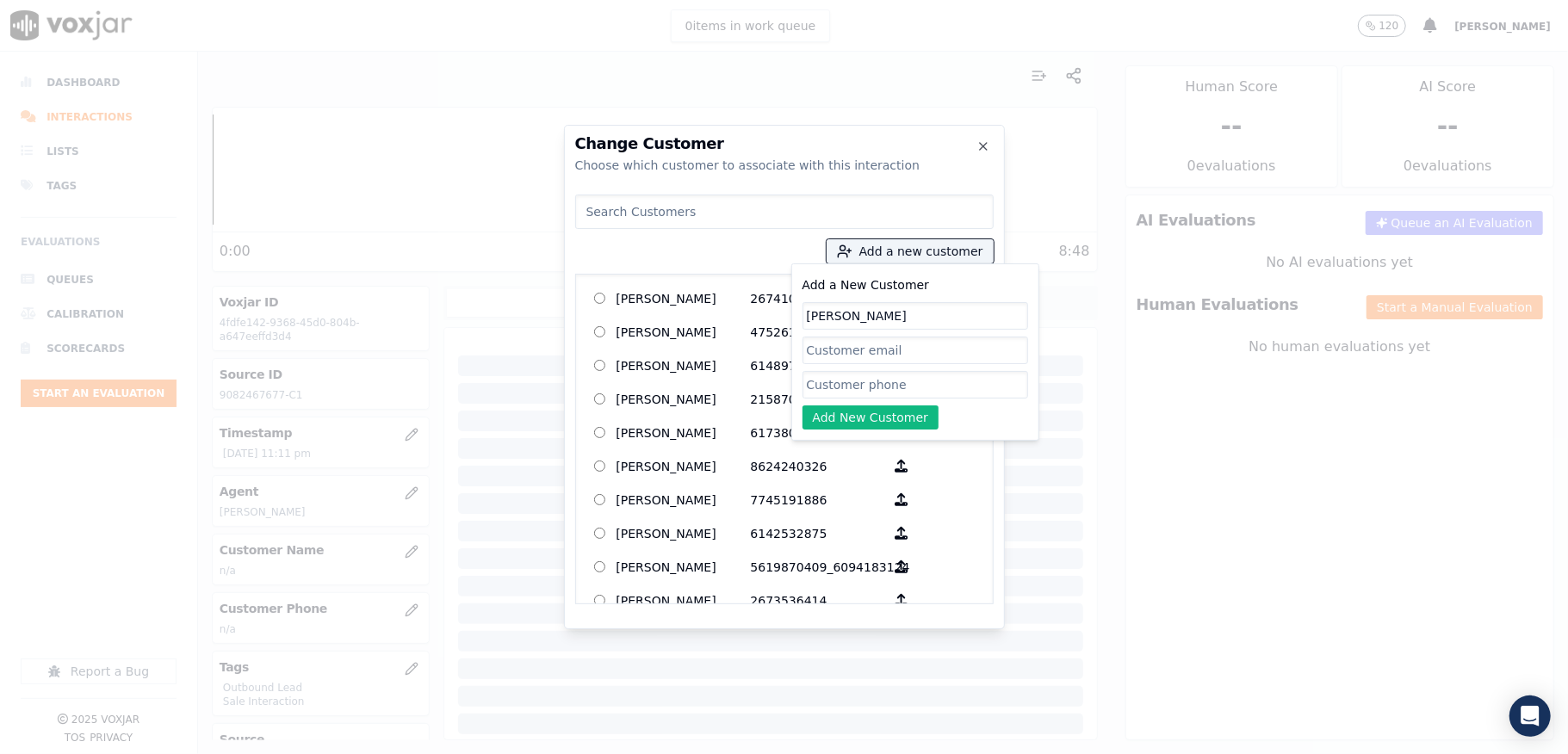
type input "[PERSON_NAME]"
click at [830, 379] on input "Add a New Customer" at bounding box center [915, 384] width 226 height 28
paste input "9082467677"
type input "9082467677"
click at [840, 425] on button "Add New Customer" at bounding box center [871, 418] width 137 height 24
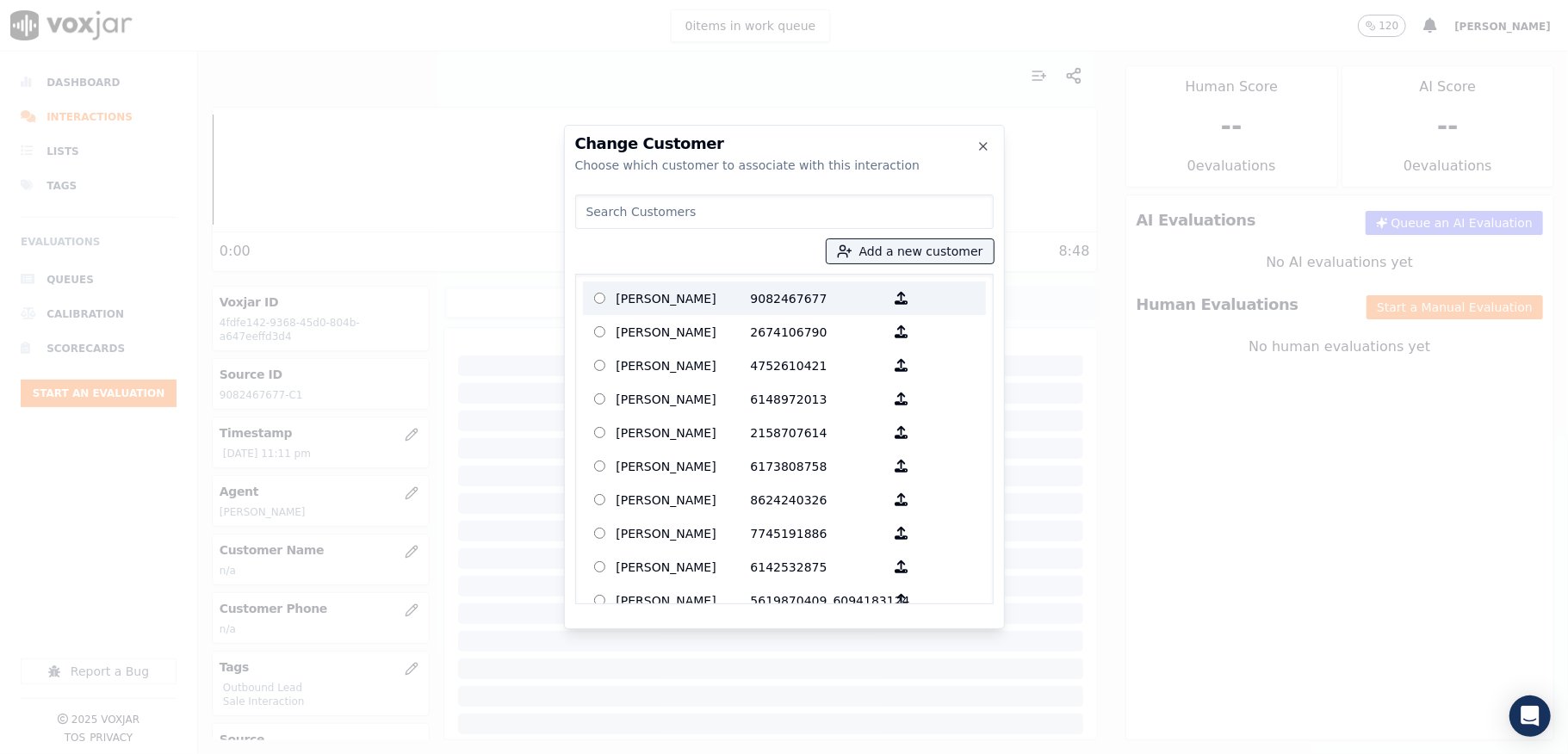
click at [727, 294] on p "[PERSON_NAME]" at bounding box center [683, 298] width 135 height 27
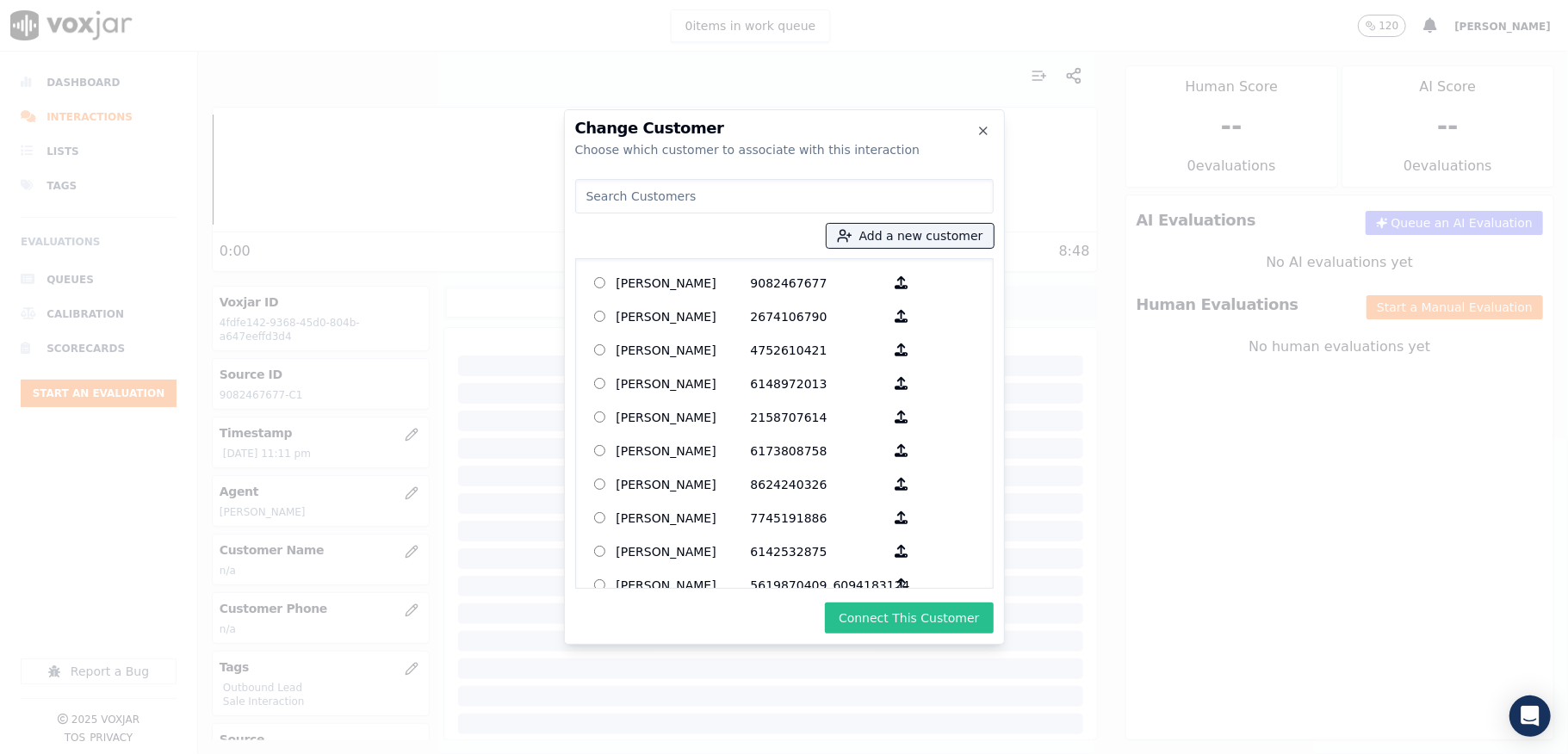
click at [880, 614] on button "Connect This Customer" at bounding box center [909, 619] width 168 height 31
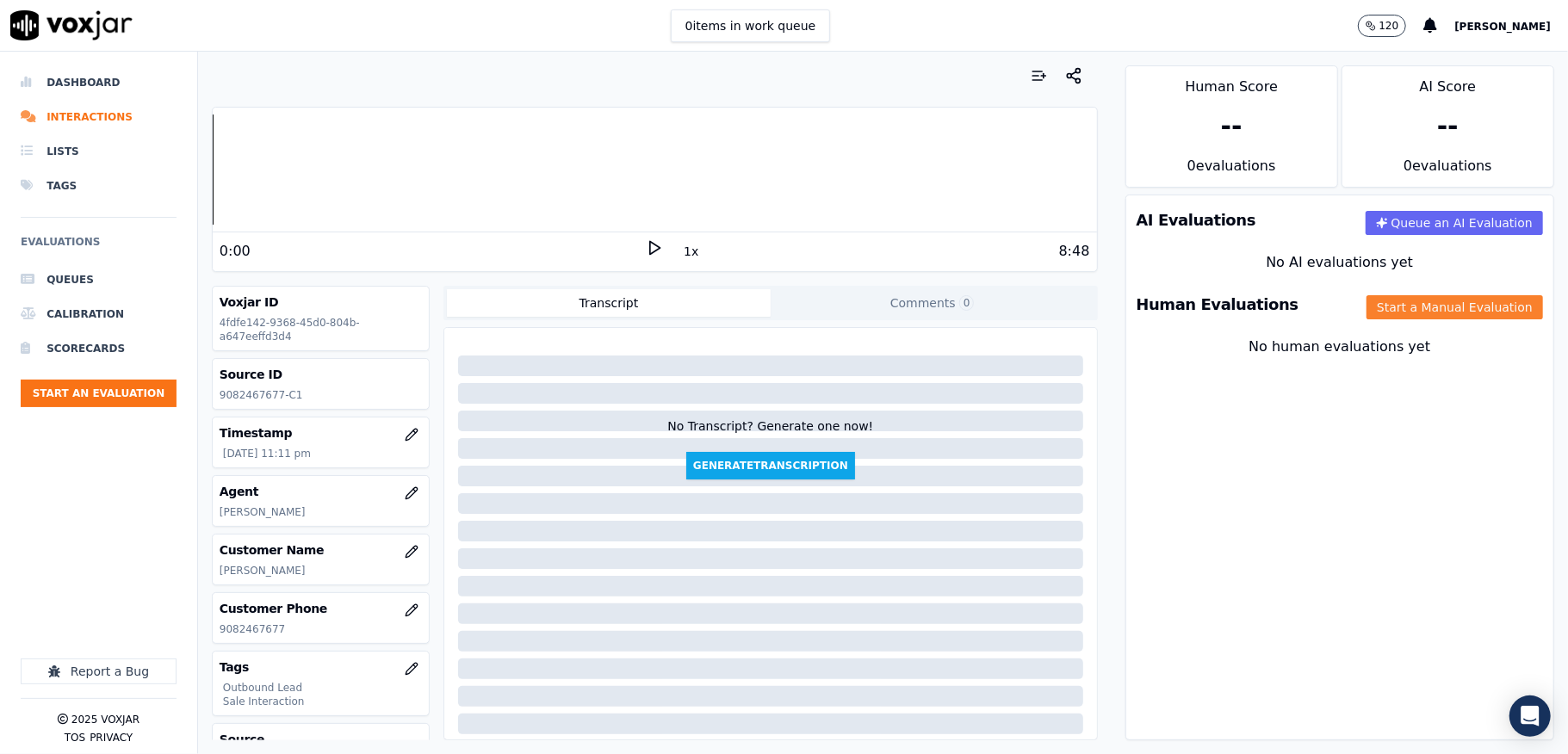
click at [1367, 305] on button "Start a Manual Evaluation" at bounding box center [1455, 307] width 176 height 24
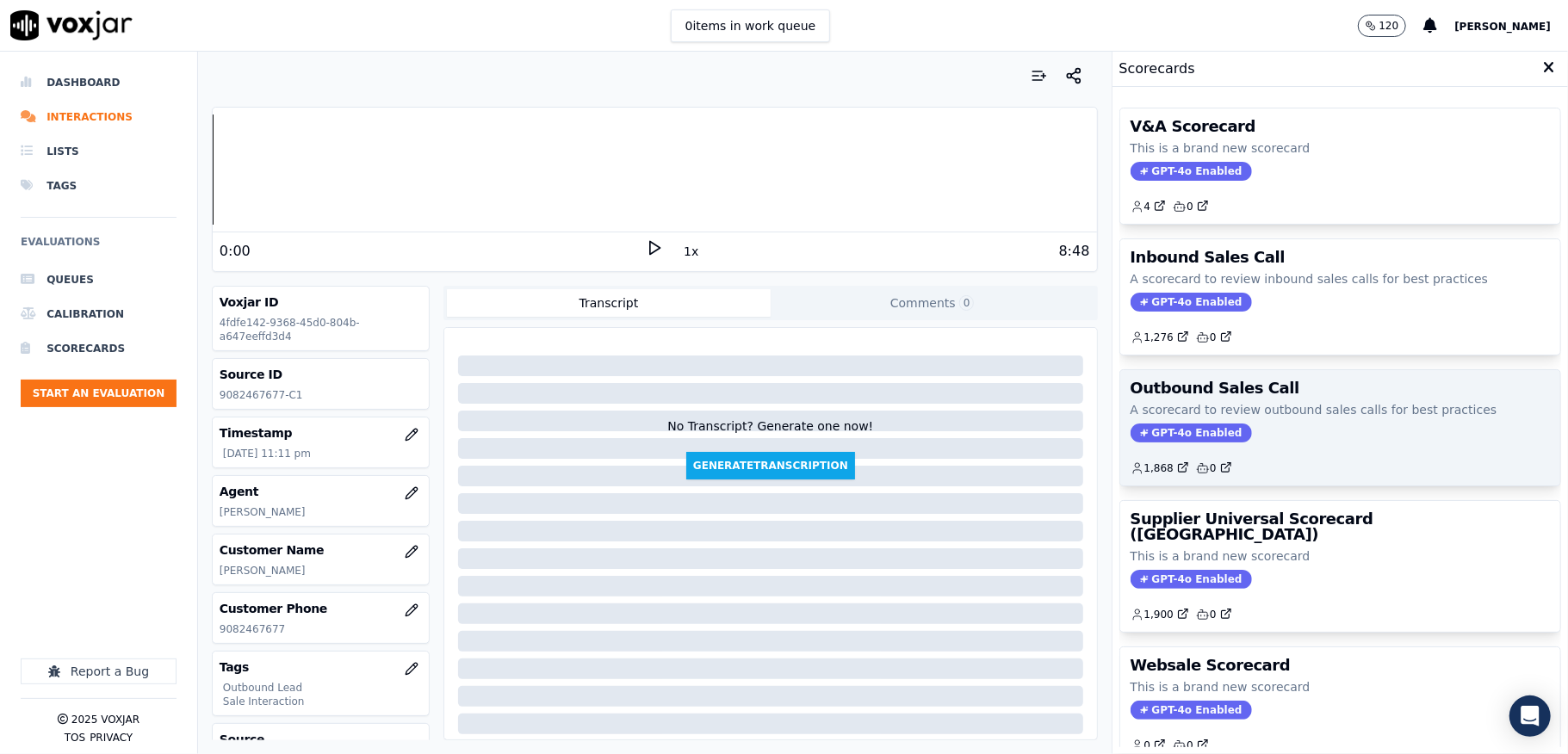
click at [1171, 429] on span "GPT-4o Enabled" at bounding box center [1192, 432] width 122 height 19
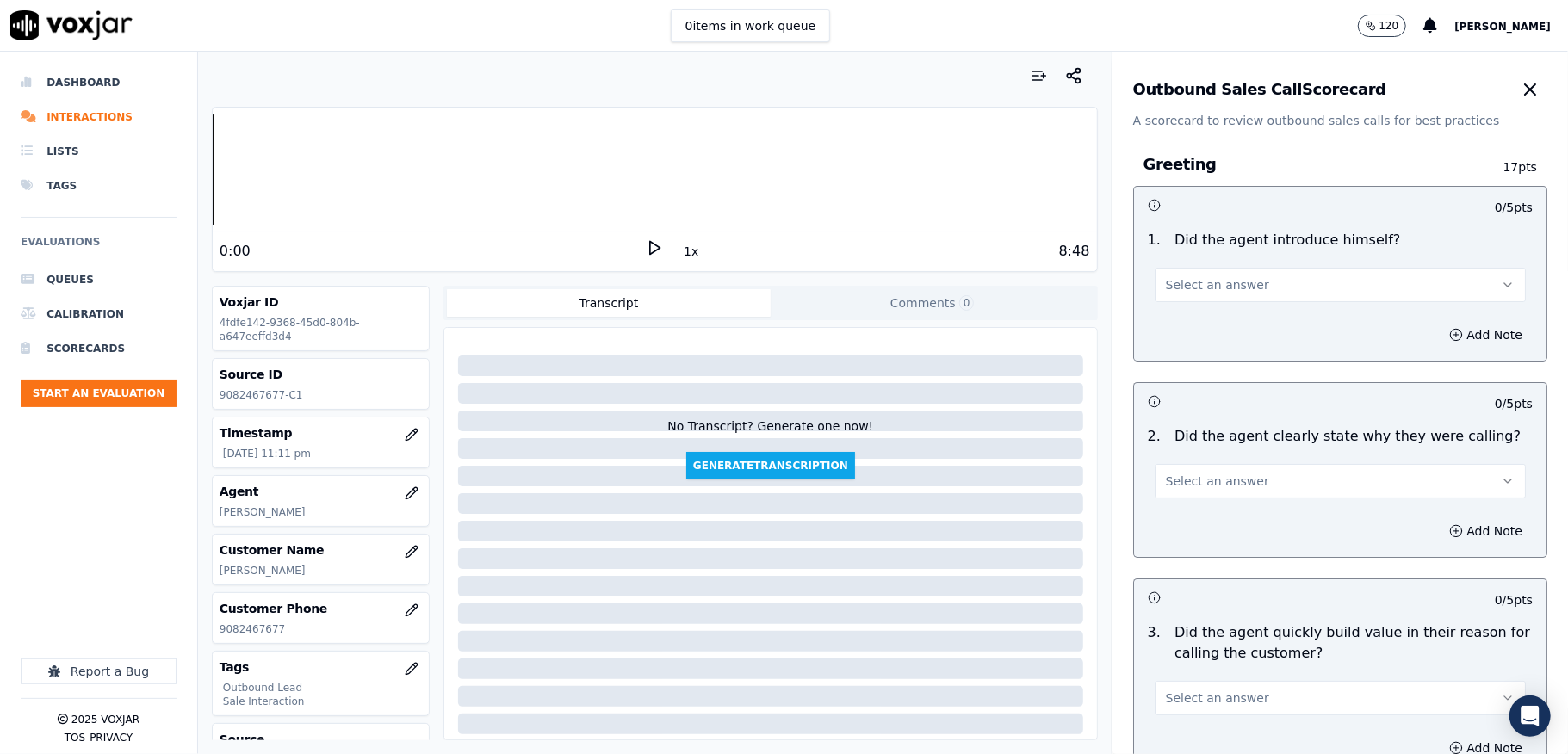
click at [1225, 284] on span "Select an answer" at bounding box center [1218, 285] width 103 height 18
click at [1210, 312] on div "Yes" at bounding box center [1299, 324] width 330 height 28
click at [1227, 487] on span "Select an answer" at bounding box center [1218, 481] width 103 height 18
drag, startPoint x: 1227, startPoint y: 496, endPoint x: 1197, endPoint y: 524, distance: 41.0
click at [1206, 521] on div "Yes" at bounding box center [1299, 521] width 330 height 28
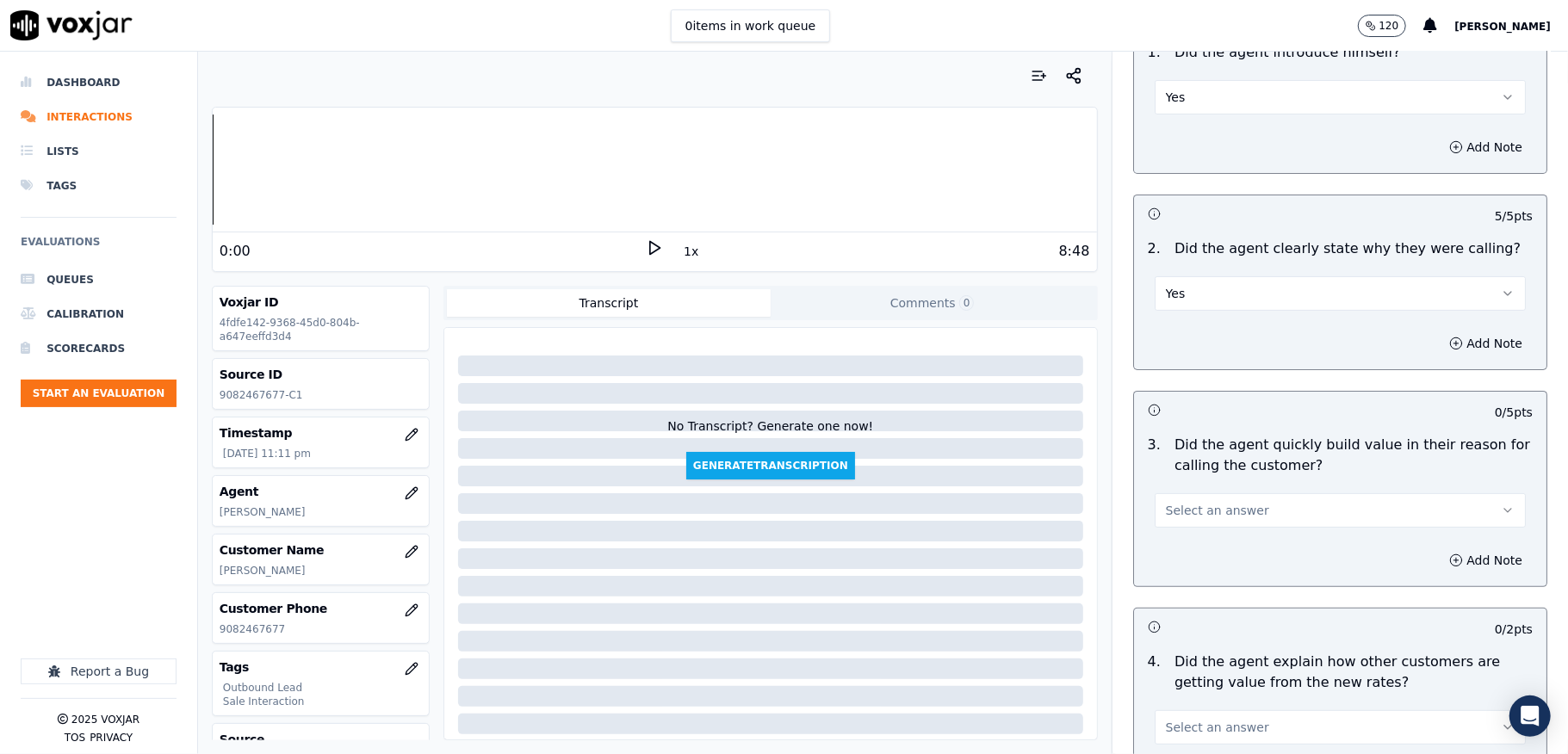
scroll to position [229, 0]
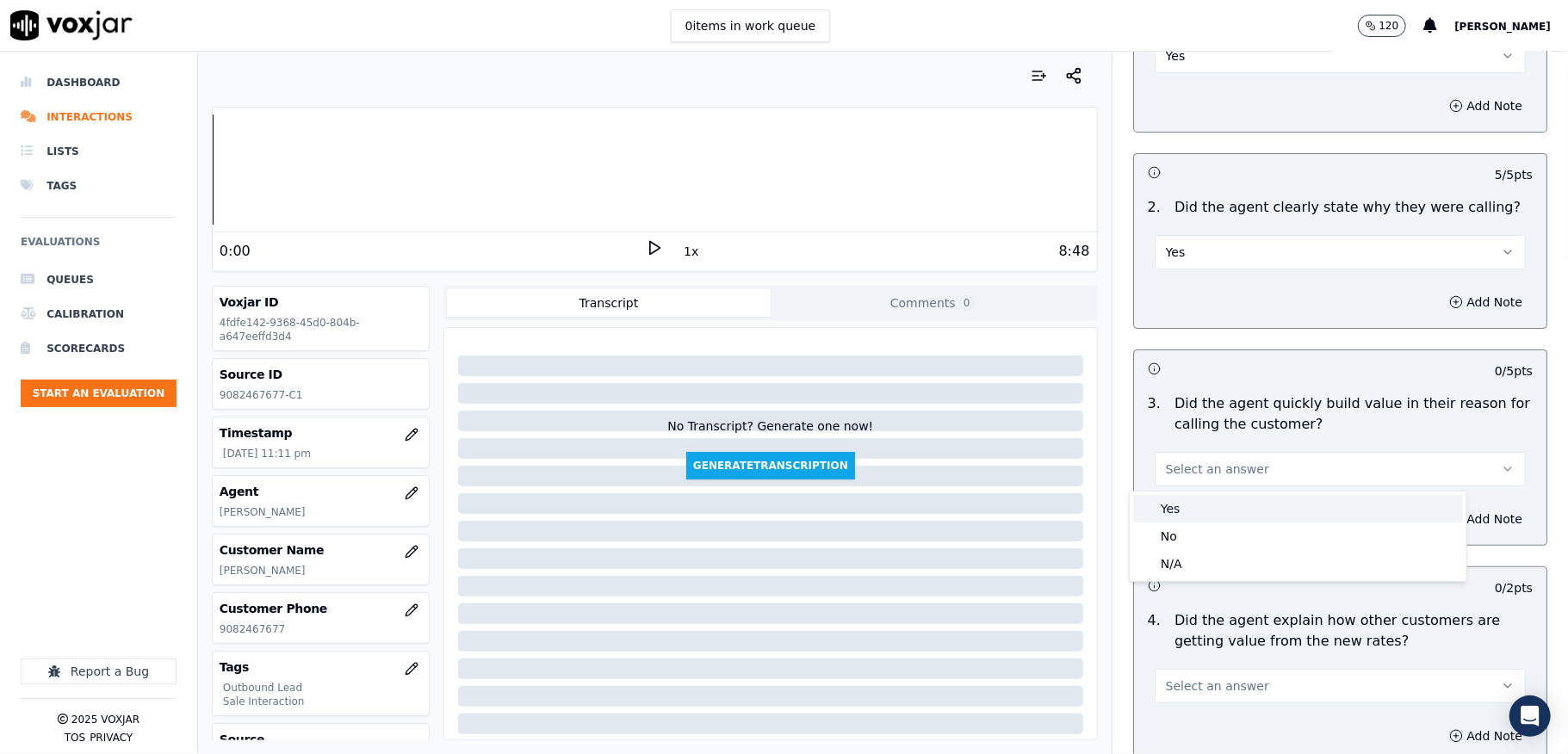
click at [1194, 500] on div "Yes" at bounding box center [1299, 509] width 330 height 28
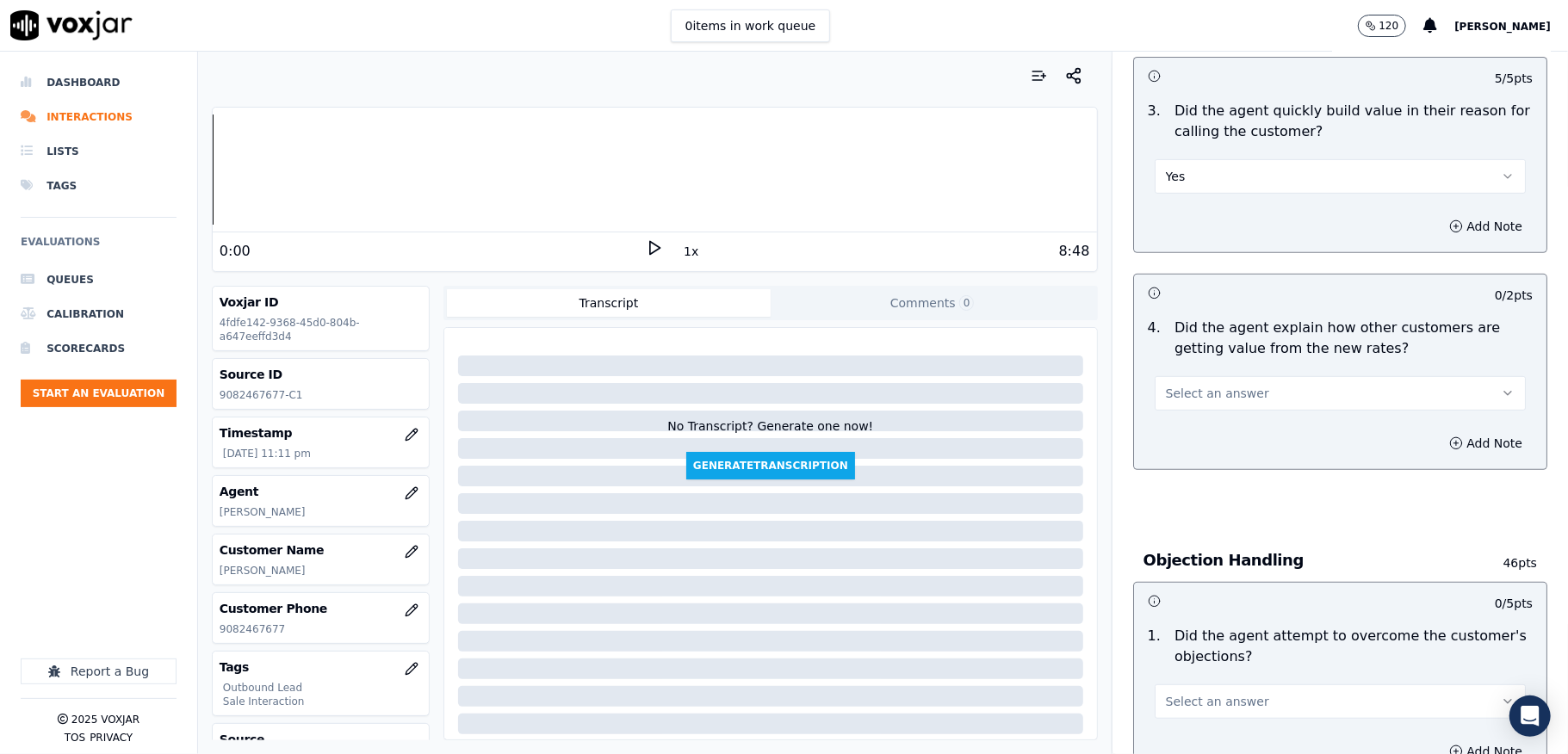
scroll to position [573, 0]
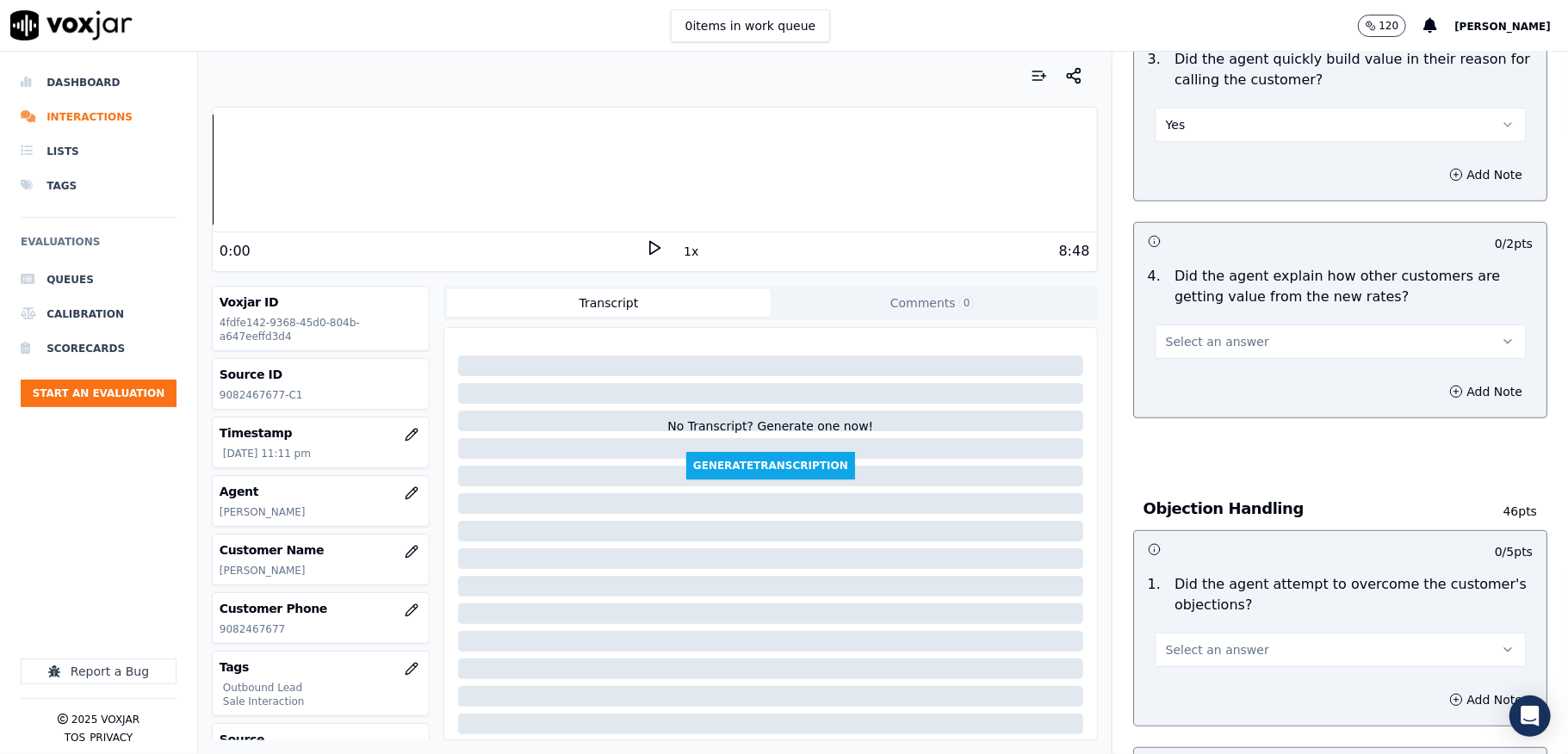
click at [1202, 341] on span "Select an answer" at bounding box center [1218, 341] width 103 height 18
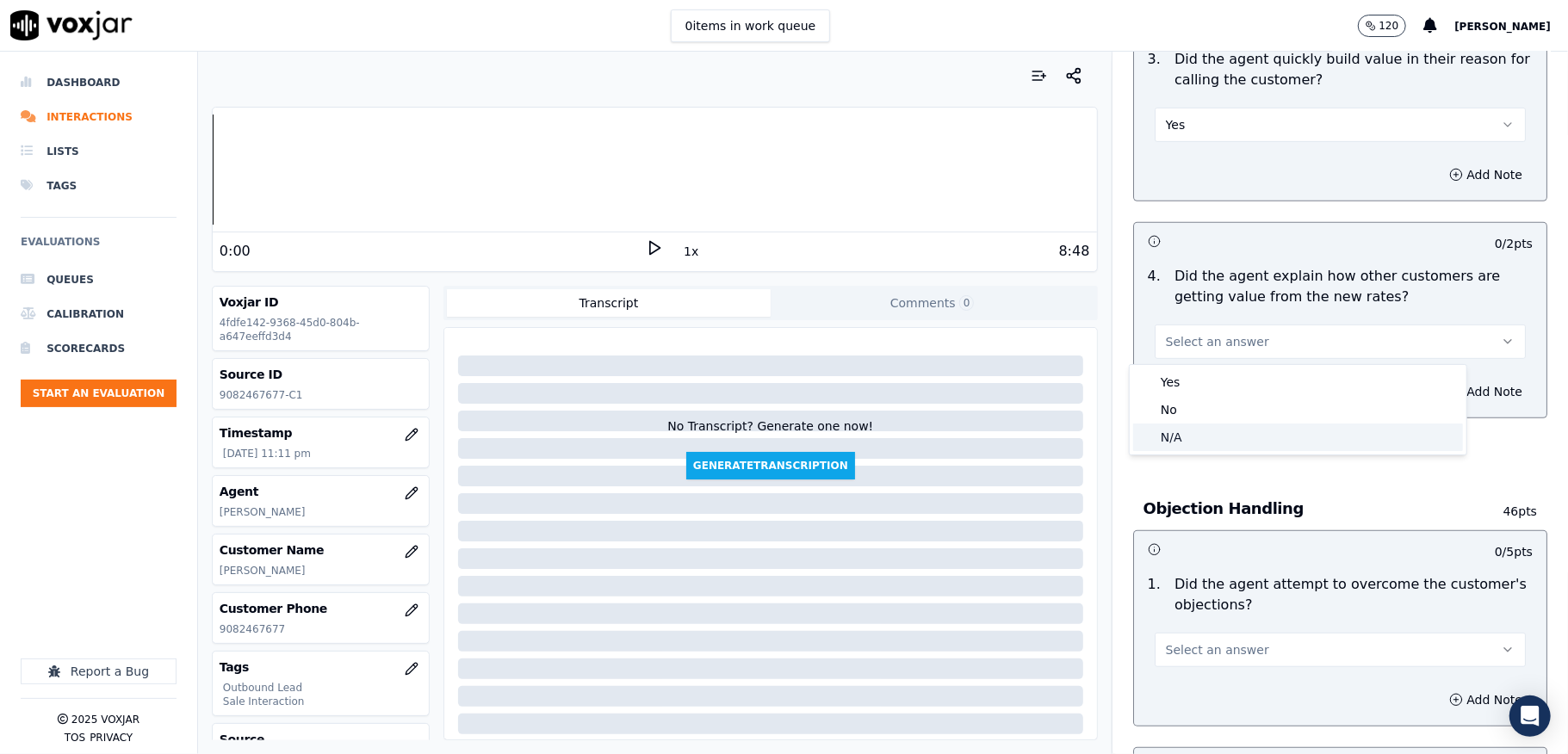
click at [1182, 434] on div "N/A" at bounding box center [1299, 437] width 330 height 28
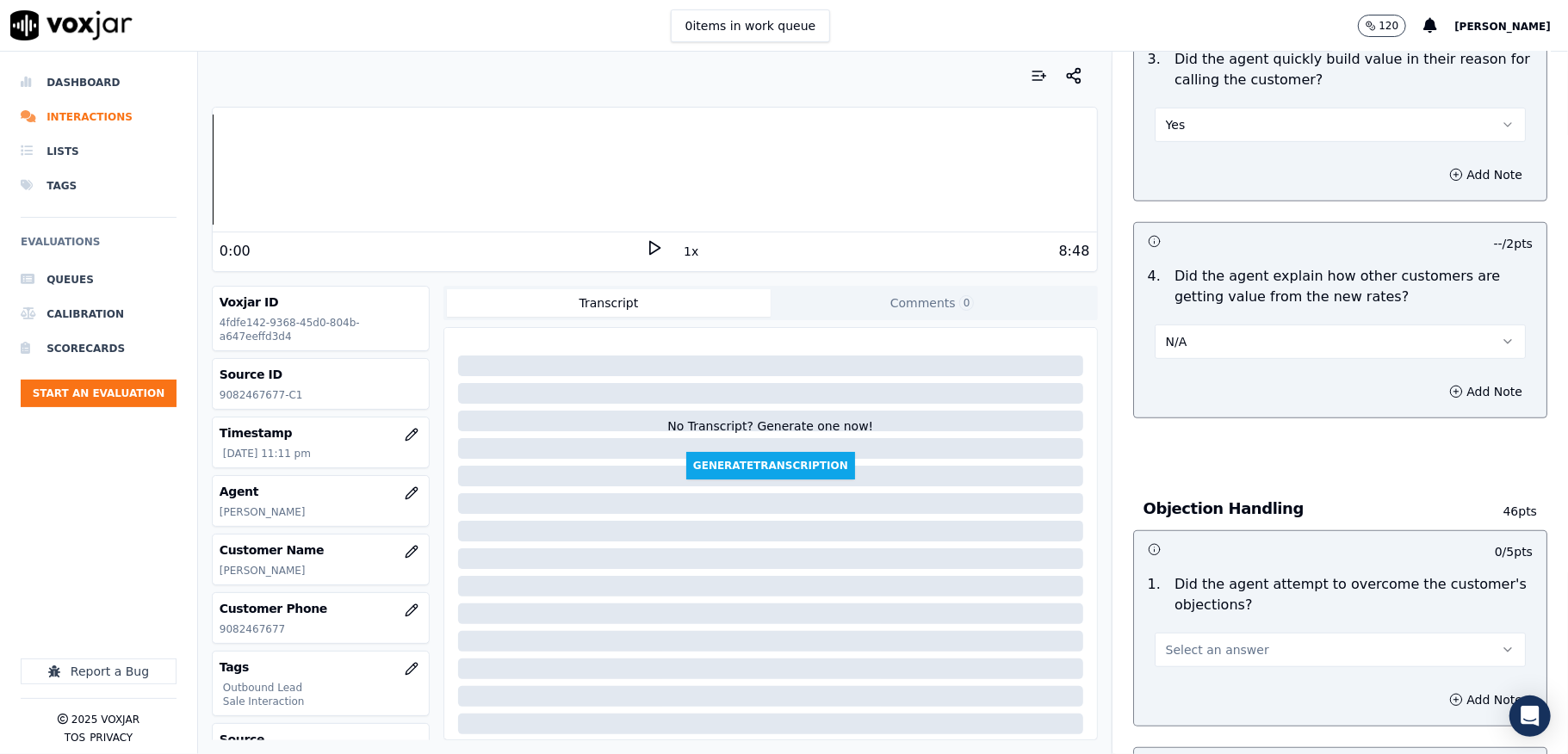
click at [1162, 335] on button "N/A" at bounding box center [1340, 341] width 371 height 34
click at [1171, 376] on div "Yes" at bounding box center [1299, 383] width 330 height 28
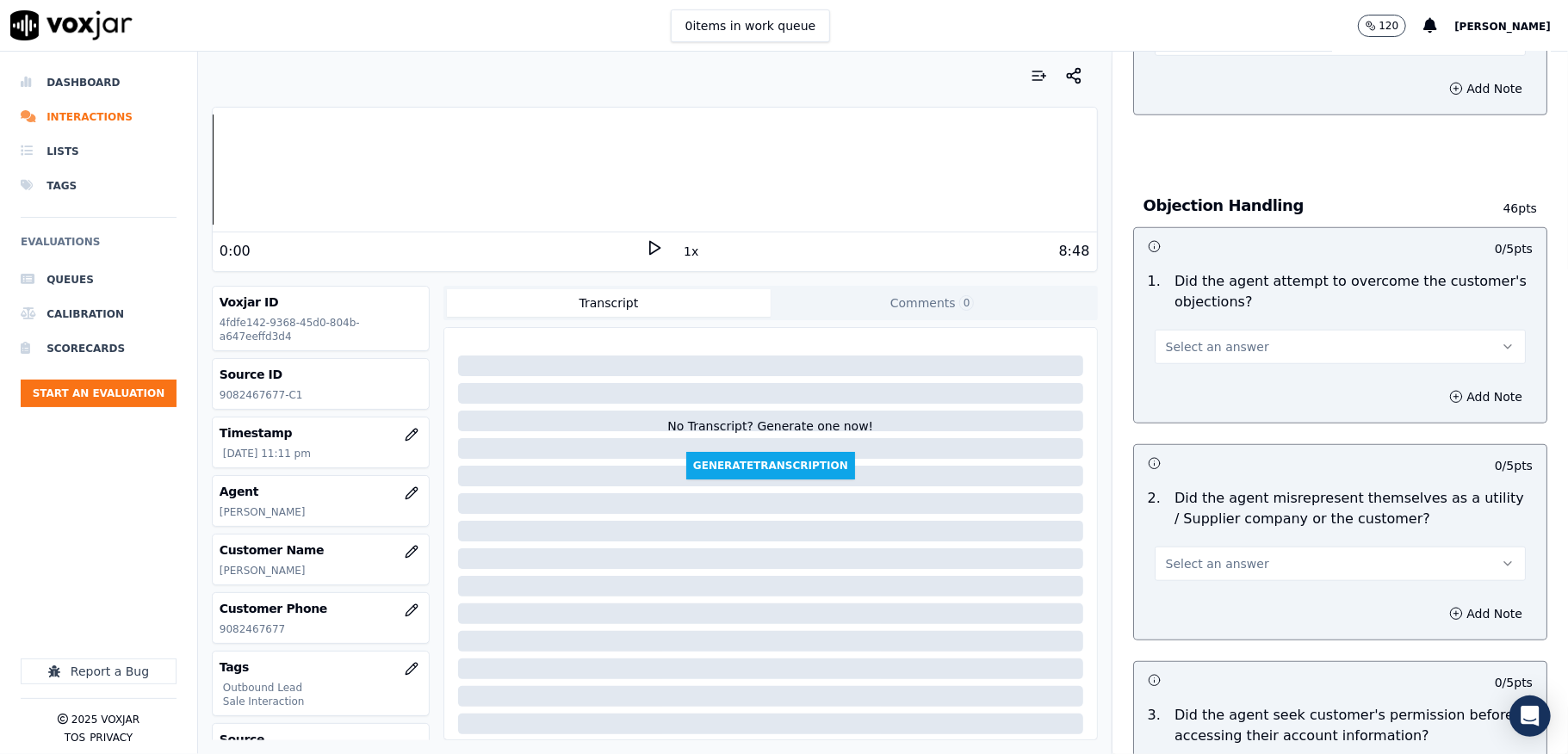
scroll to position [917, 0]
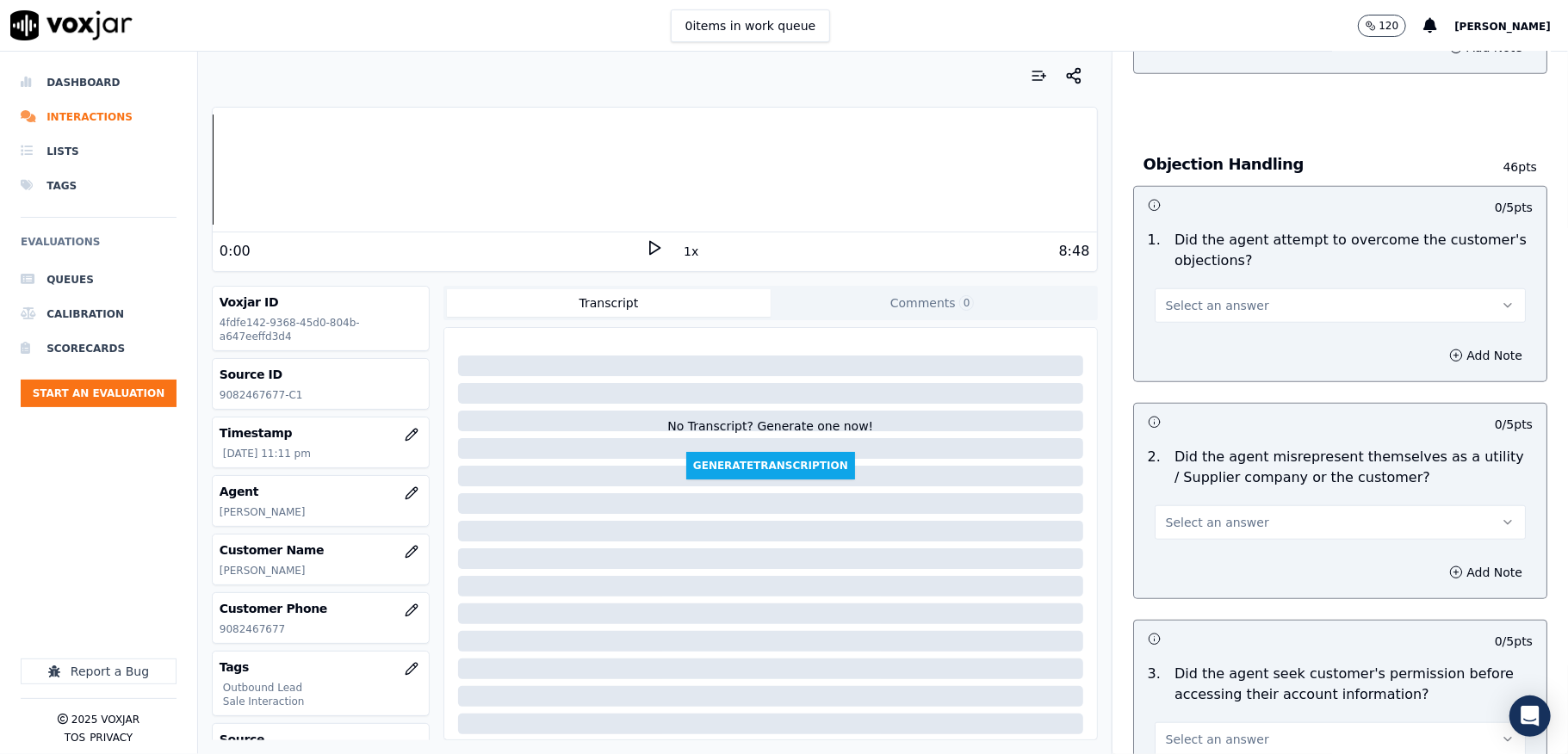
click at [1228, 297] on button "Select an answer" at bounding box center [1340, 305] width 371 height 34
click at [1202, 348] on div "Yes" at bounding box center [1299, 347] width 330 height 28
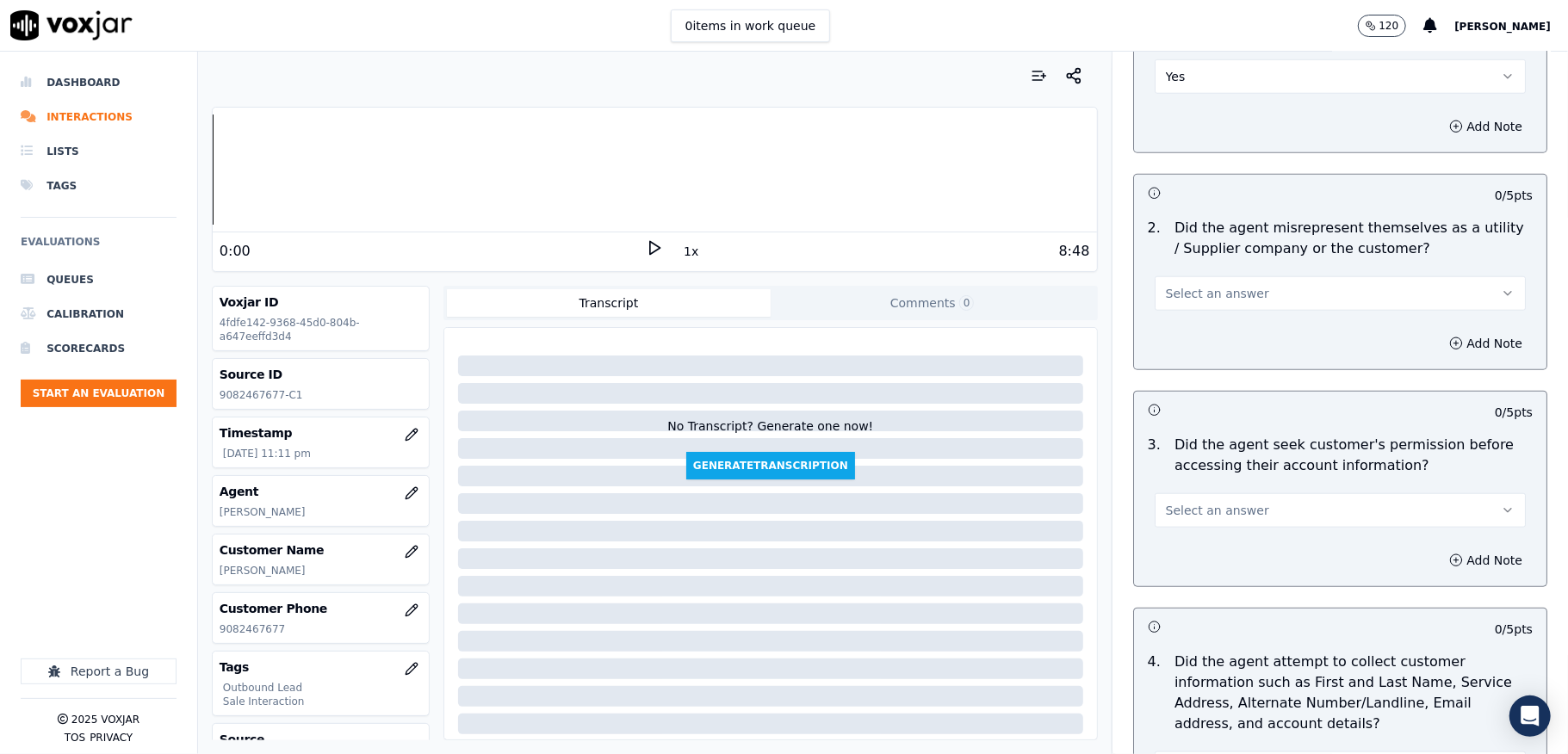
scroll to position [1148, 0]
click at [1214, 290] on span "Select an answer" at bounding box center [1218, 292] width 103 height 18
click at [1189, 383] on div "N/A" at bounding box center [1299, 390] width 330 height 28
click at [1439, 349] on button "Add Note" at bounding box center [1486, 343] width 94 height 24
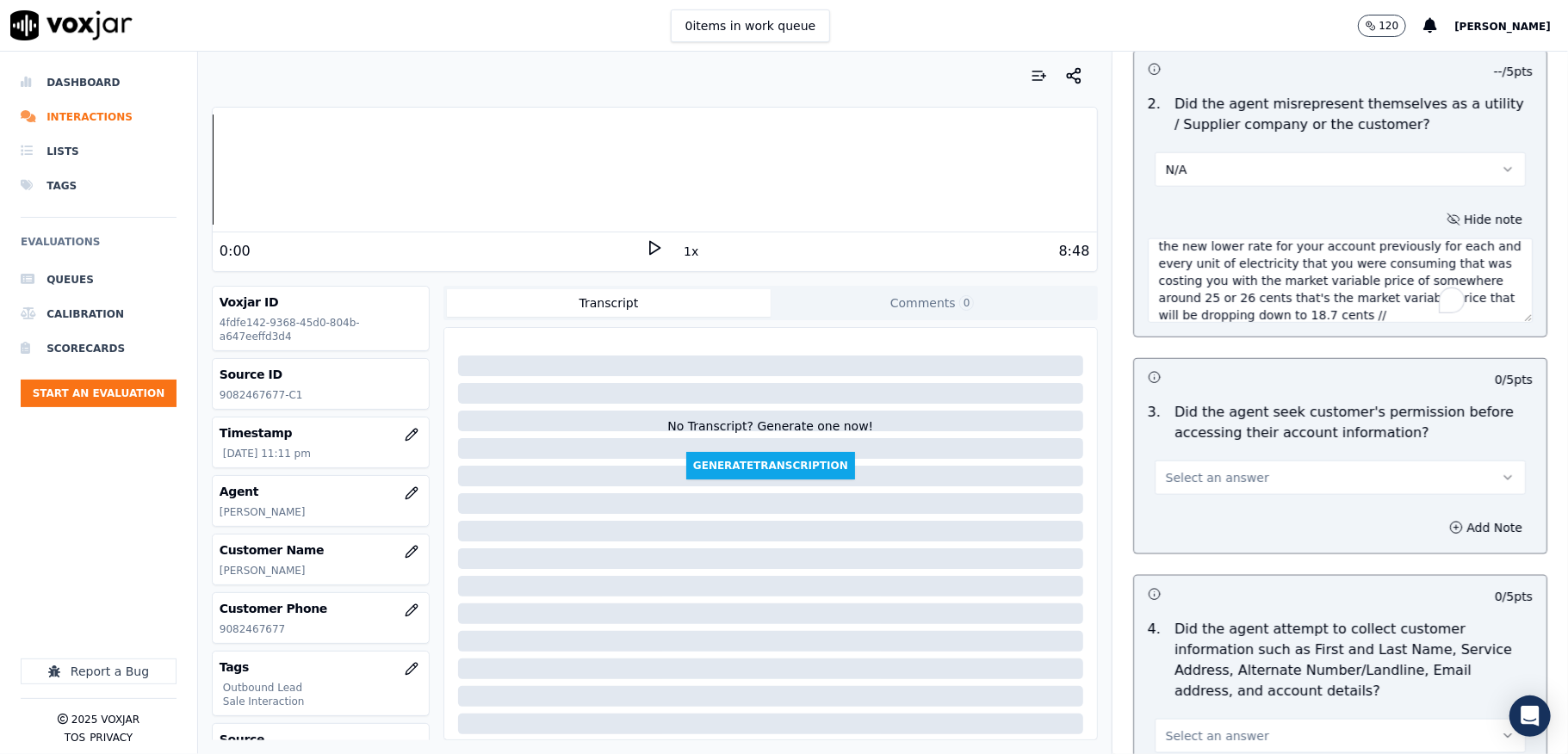
scroll to position [1377, 0]
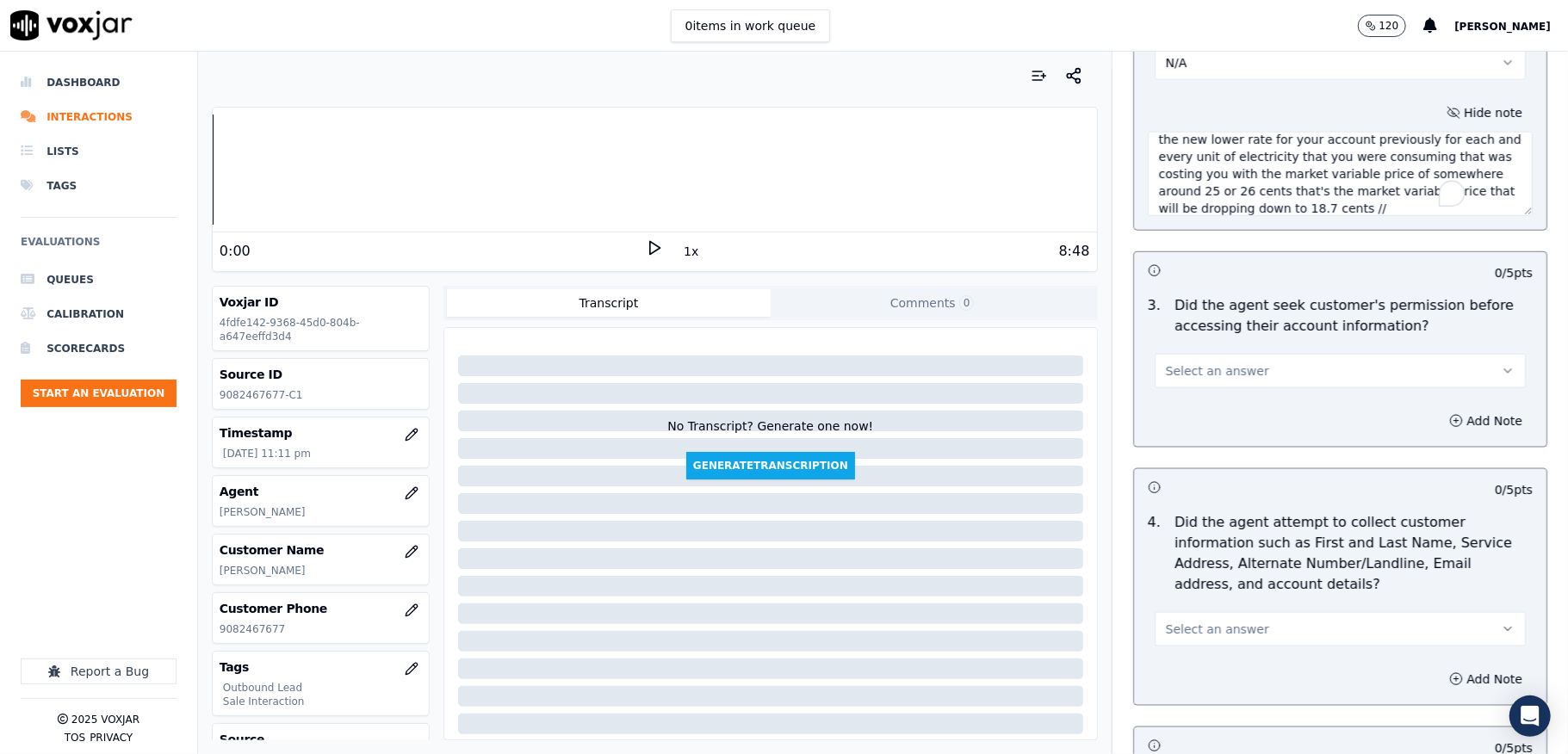
type textarea "@3:38 Richard informed - I'm going to give you the new lower rate for your acco…"
click at [1234, 373] on button "Select an answer" at bounding box center [1340, 371] width 371 height 34
click at [1190, 442] on div "No" at bounding box center [1299, 442] width 330 height 28
drag, startPoint x: 1420, startPoint y: 427, endPoint x: 1393, endPoint y: 434, distance: 27.9
click at [1439, 427] on button "Add Note" at bounding box center [1486, 420] width 94 height 24
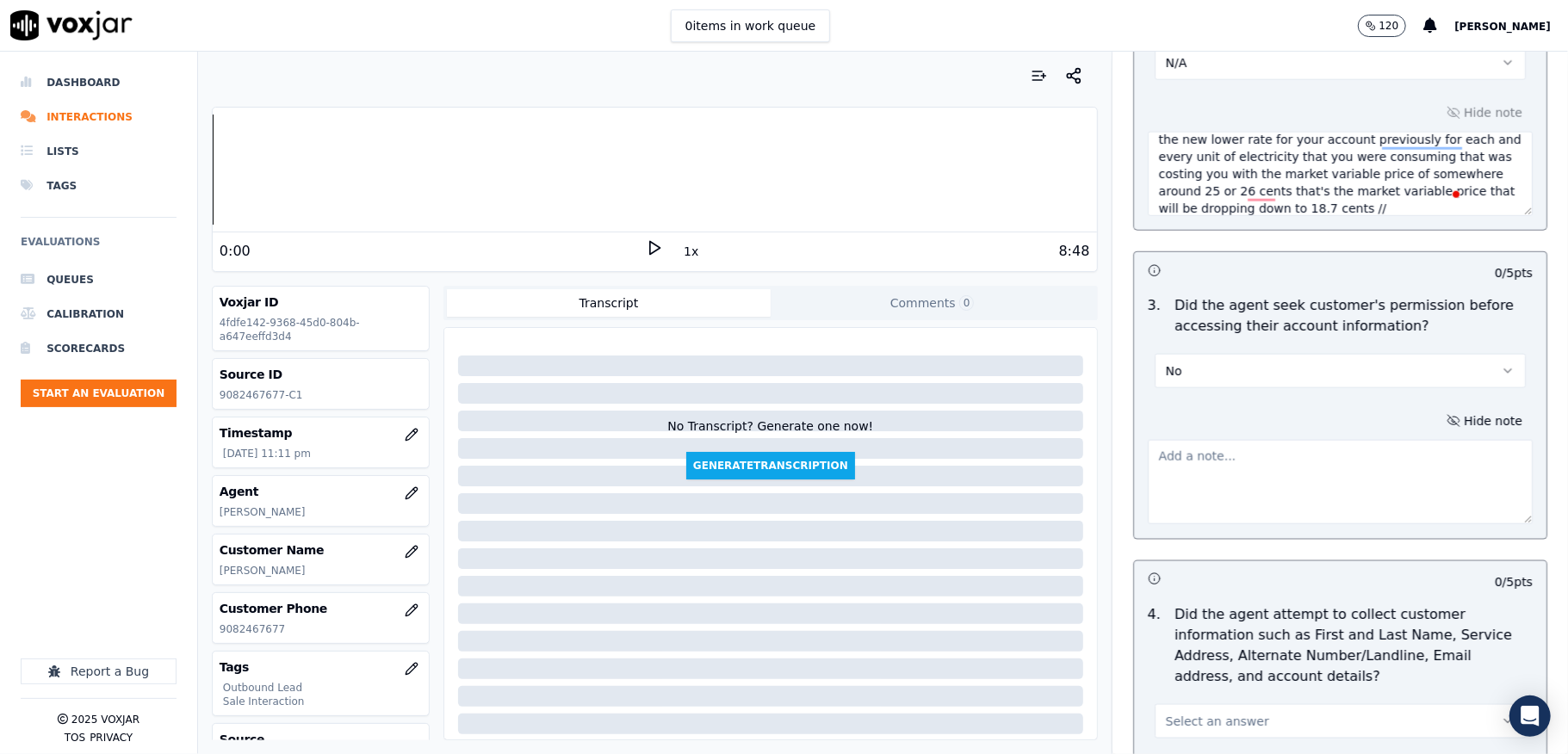
click at [1306, 470] on textarea at bounding box center [1340, 481] width 385 height 84
paste textarea "Anna share the account number - The agent must ask for and obtain the customer’…"
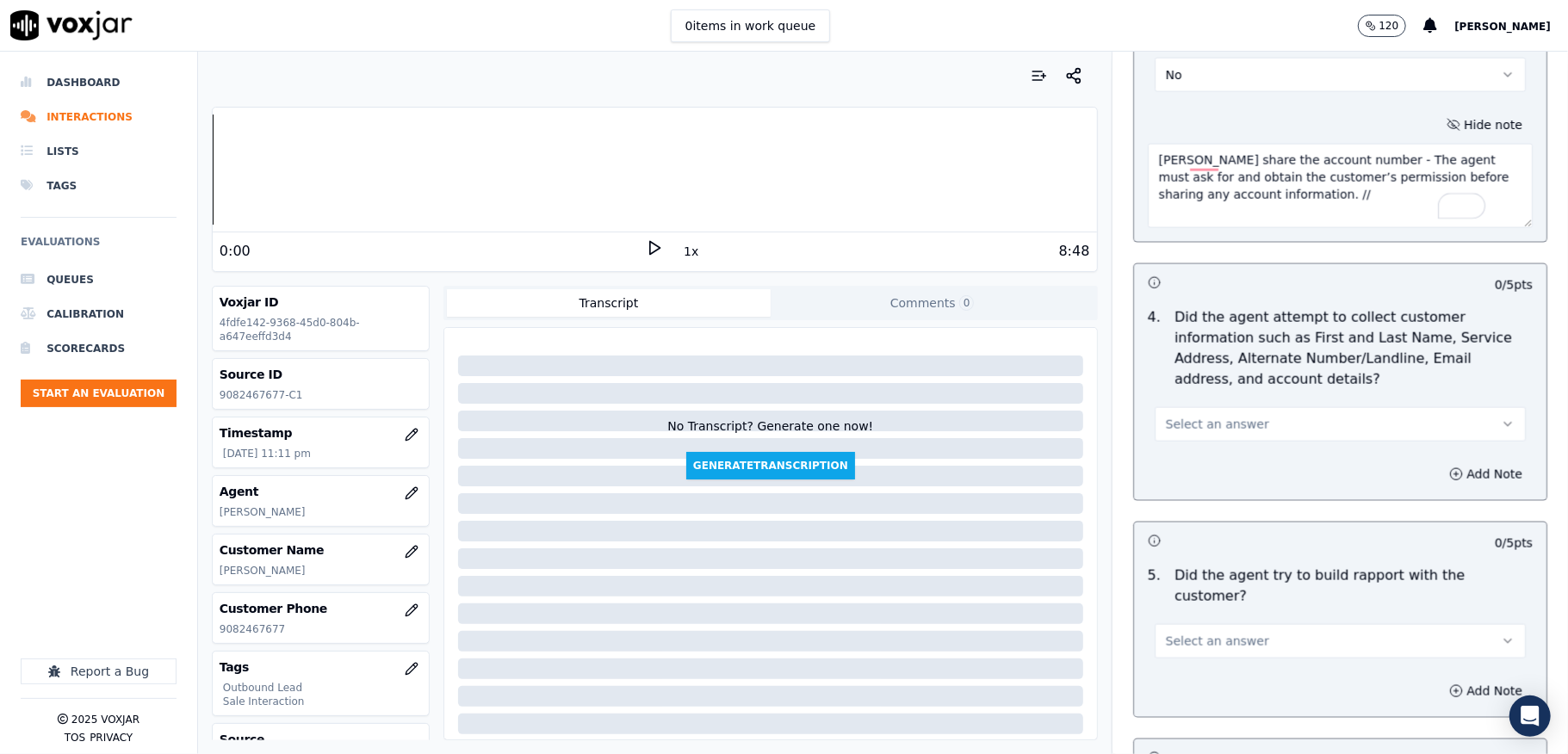
scroll to position [1721, 0]
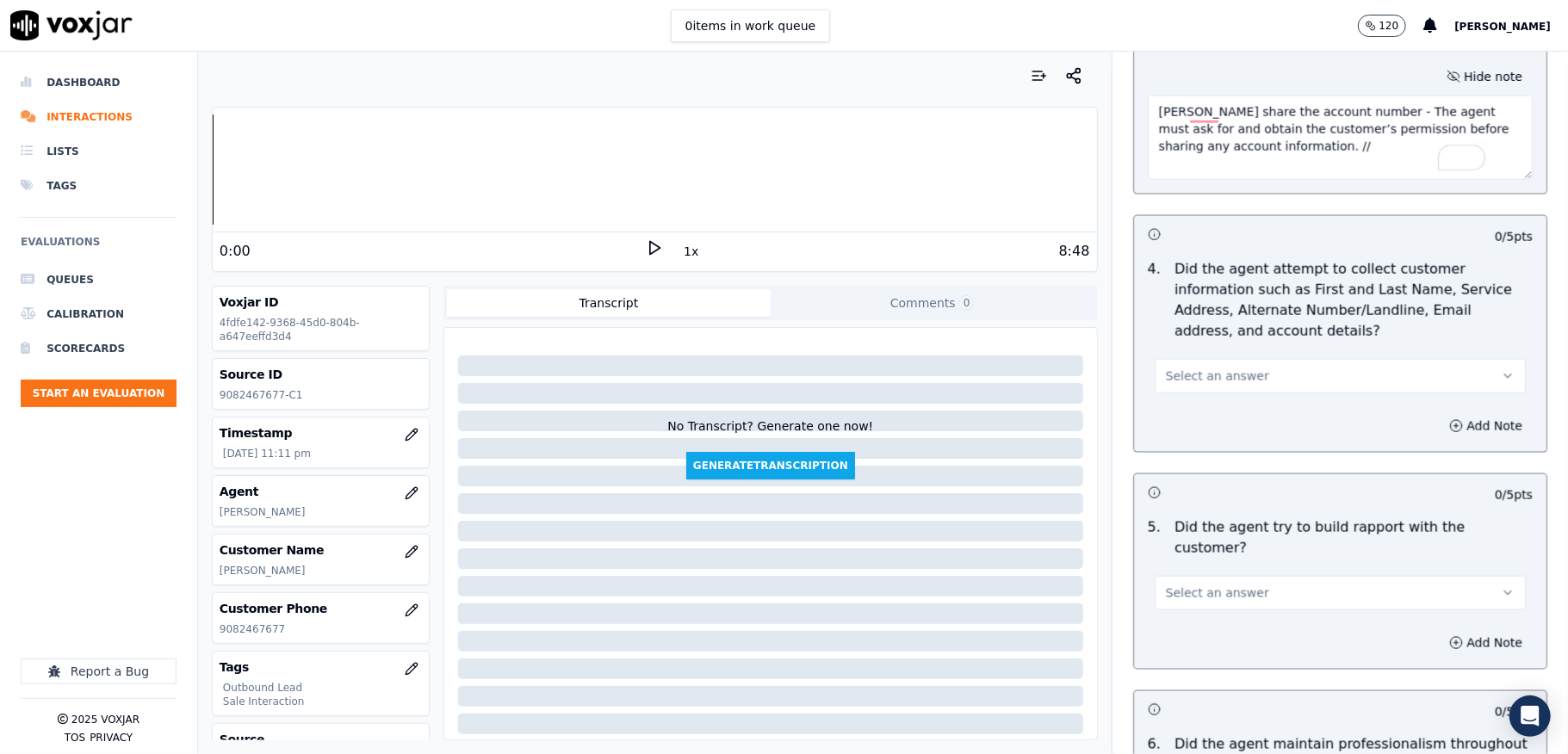
type textarea "Anna share the account number - The agent must ask for and obtain the customer’…"
click at [1265, 370] on button "Select an answer" at bounding box center [1340, 375] width 371 height 34
click at [1197, 466] on div "N/A" at bounding box center [1299, 476] width 330 height 28
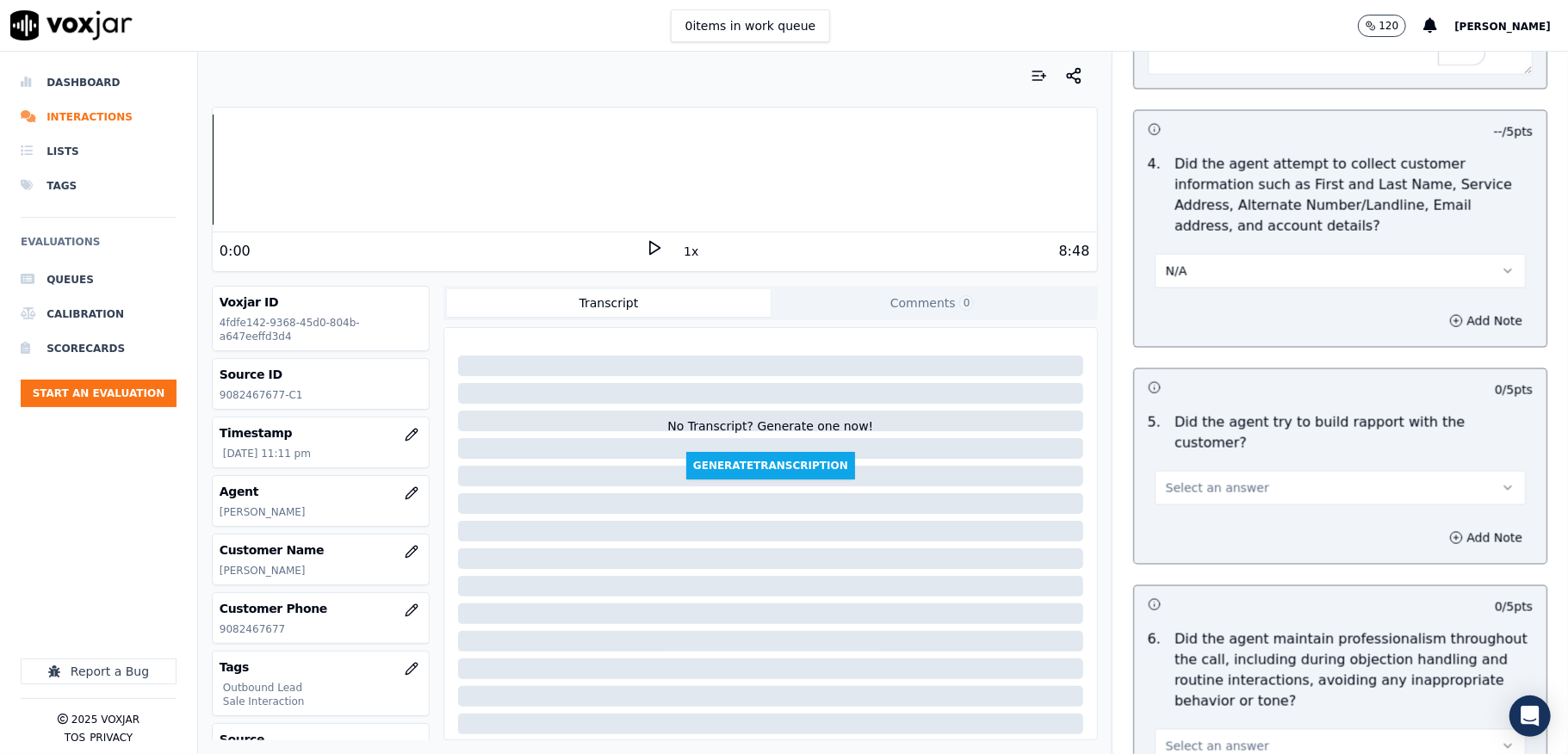
scroll to position [1950, 0]
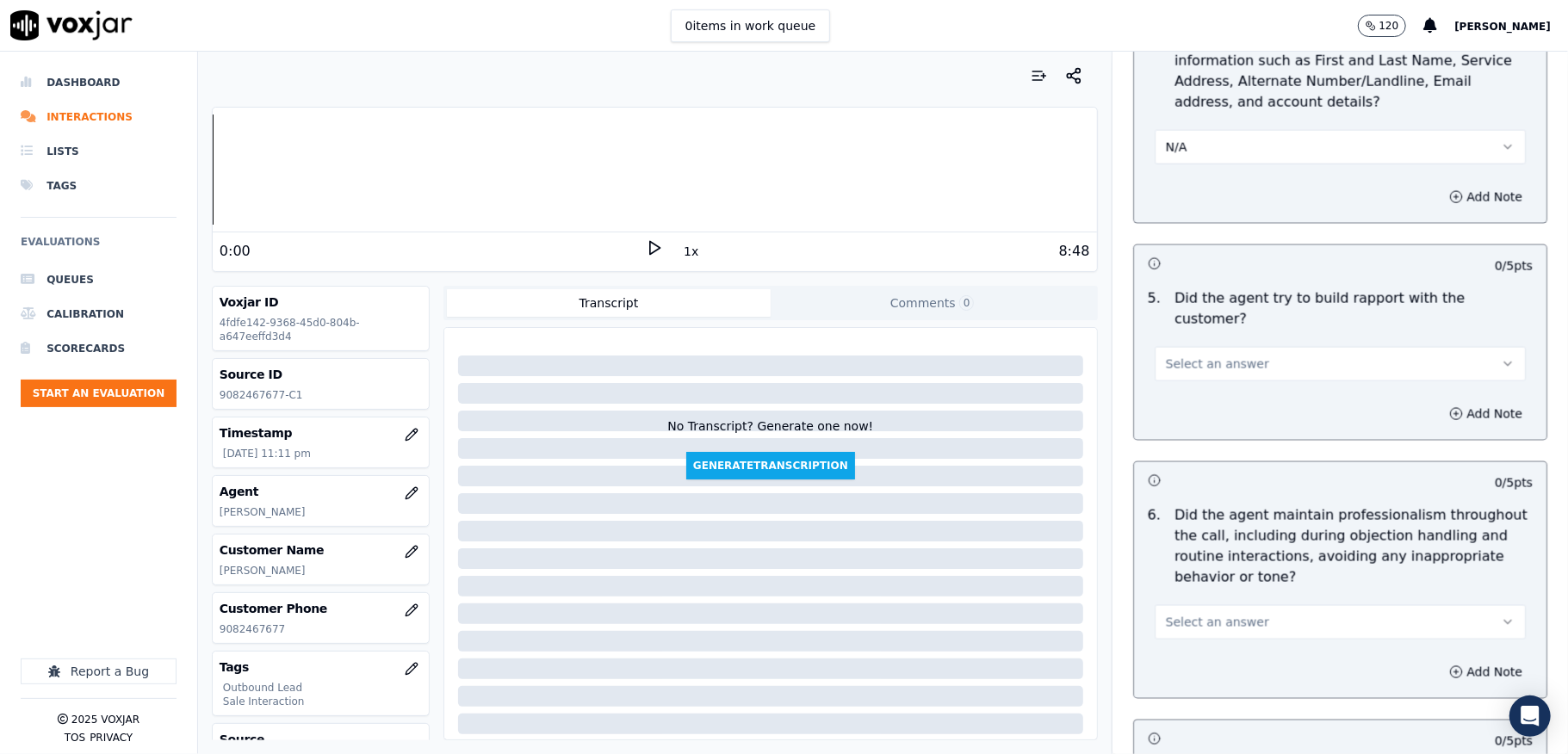
click at [1254, 347] on button "Select an answer" at bounding box center [1340, 363] width 371 height 34
click at [1217, 383] on div "Yes" at bounding box center [1299, 388] width 330 height 28
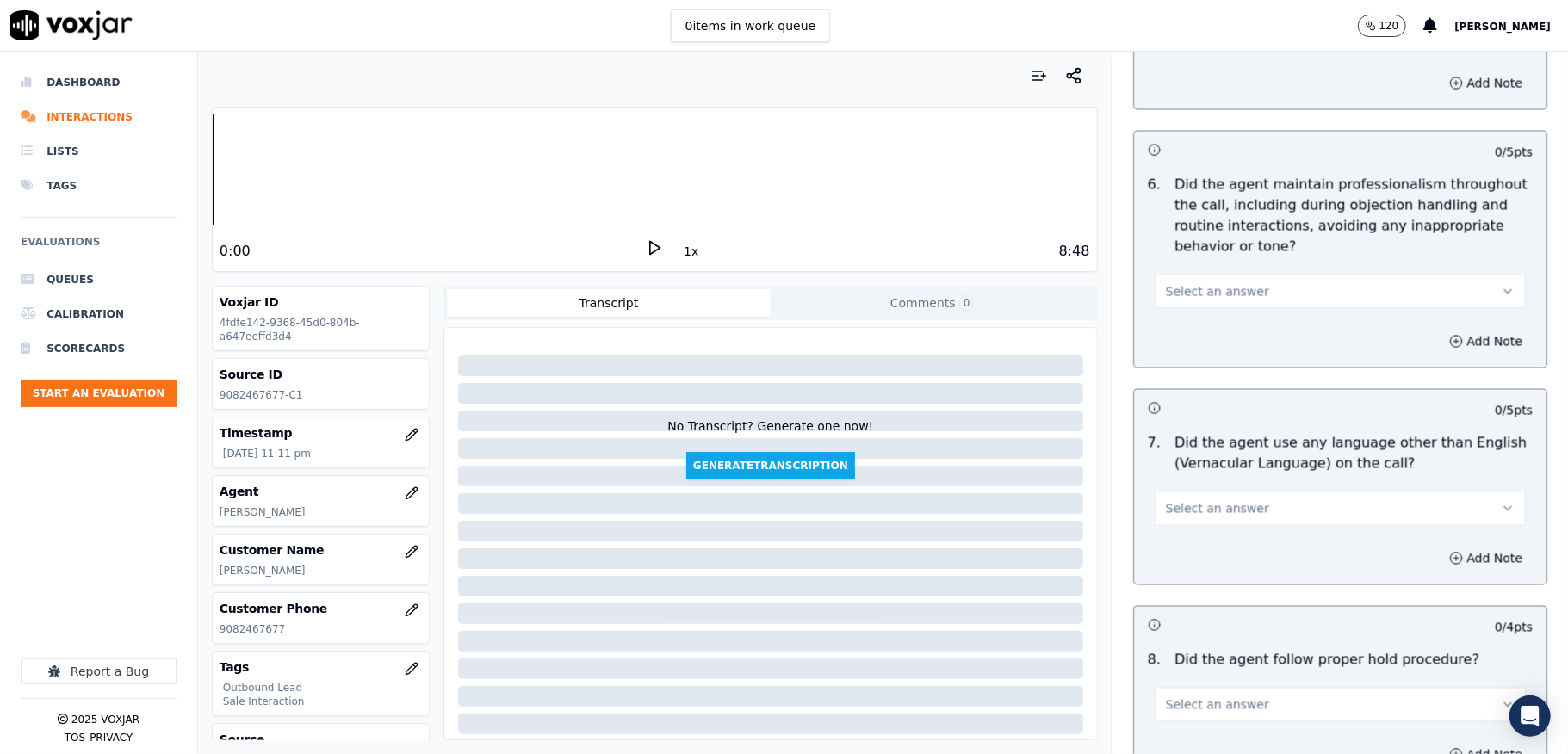
scroll to position [2294, 0]
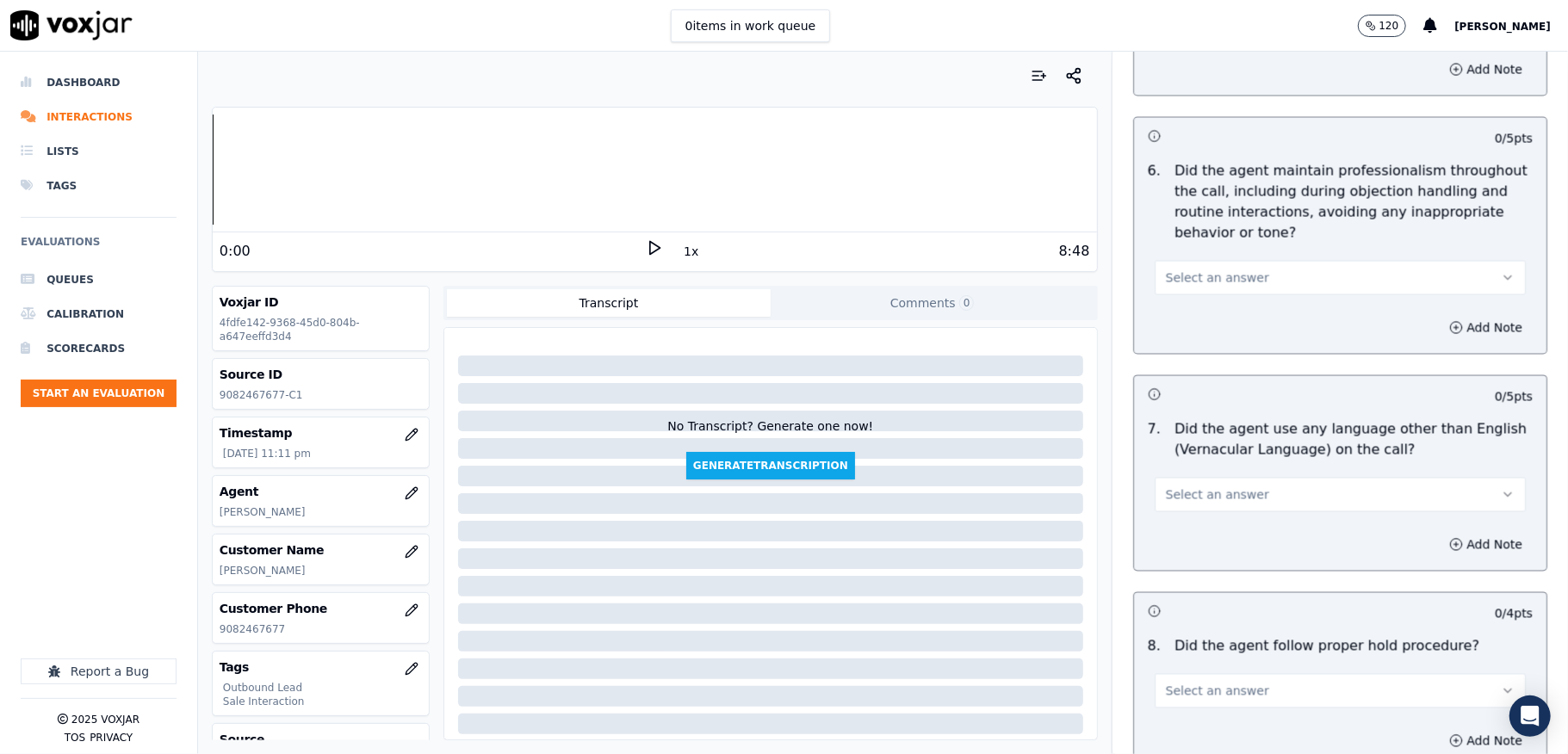
click at [1238, 261] on button "Select an answer" at bounding box center [1340, 277] width 371 height 34
click at [1187, 298] on div "Yes" at bounding box center [1299, 302] width 330 height 28
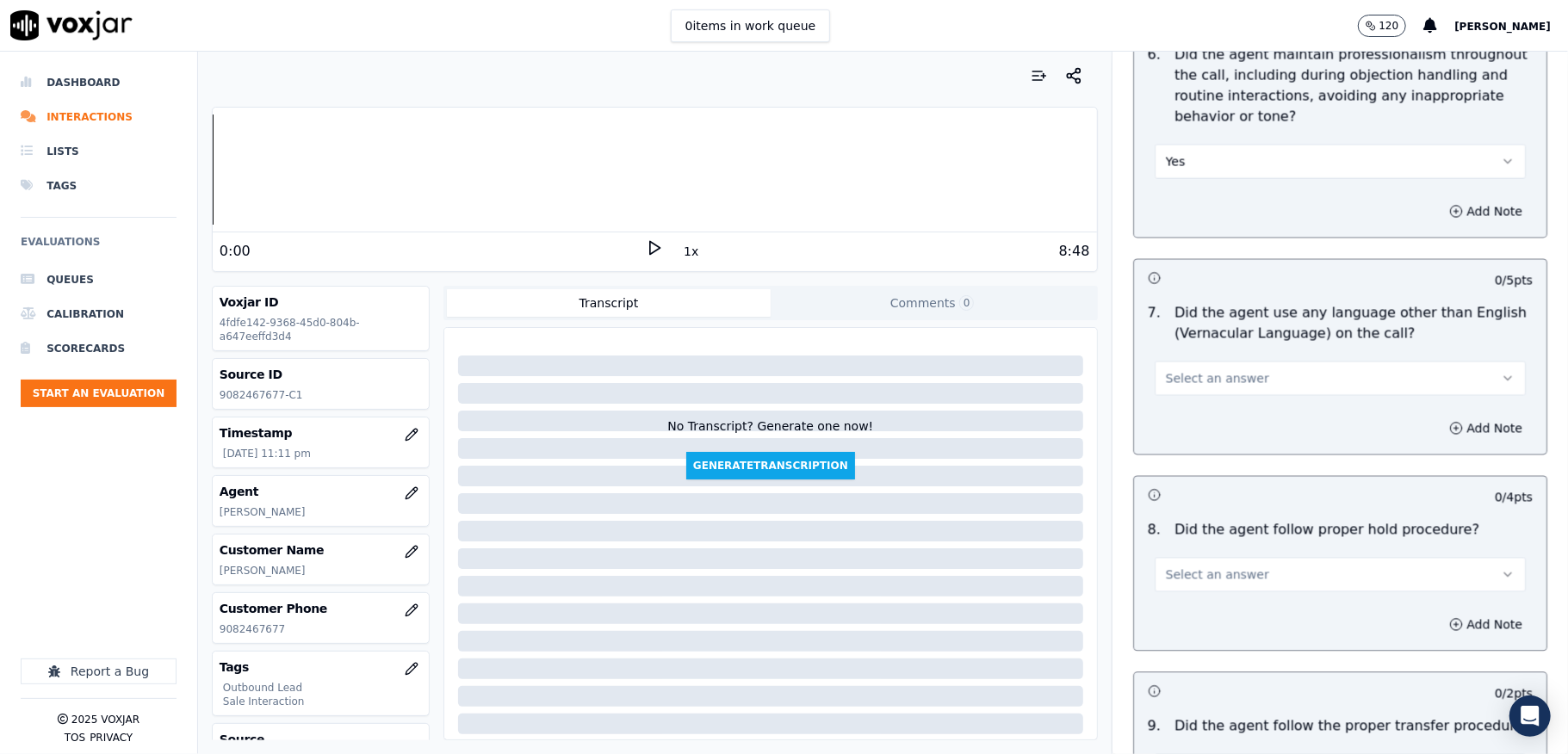
scroll to position [2524, 0]
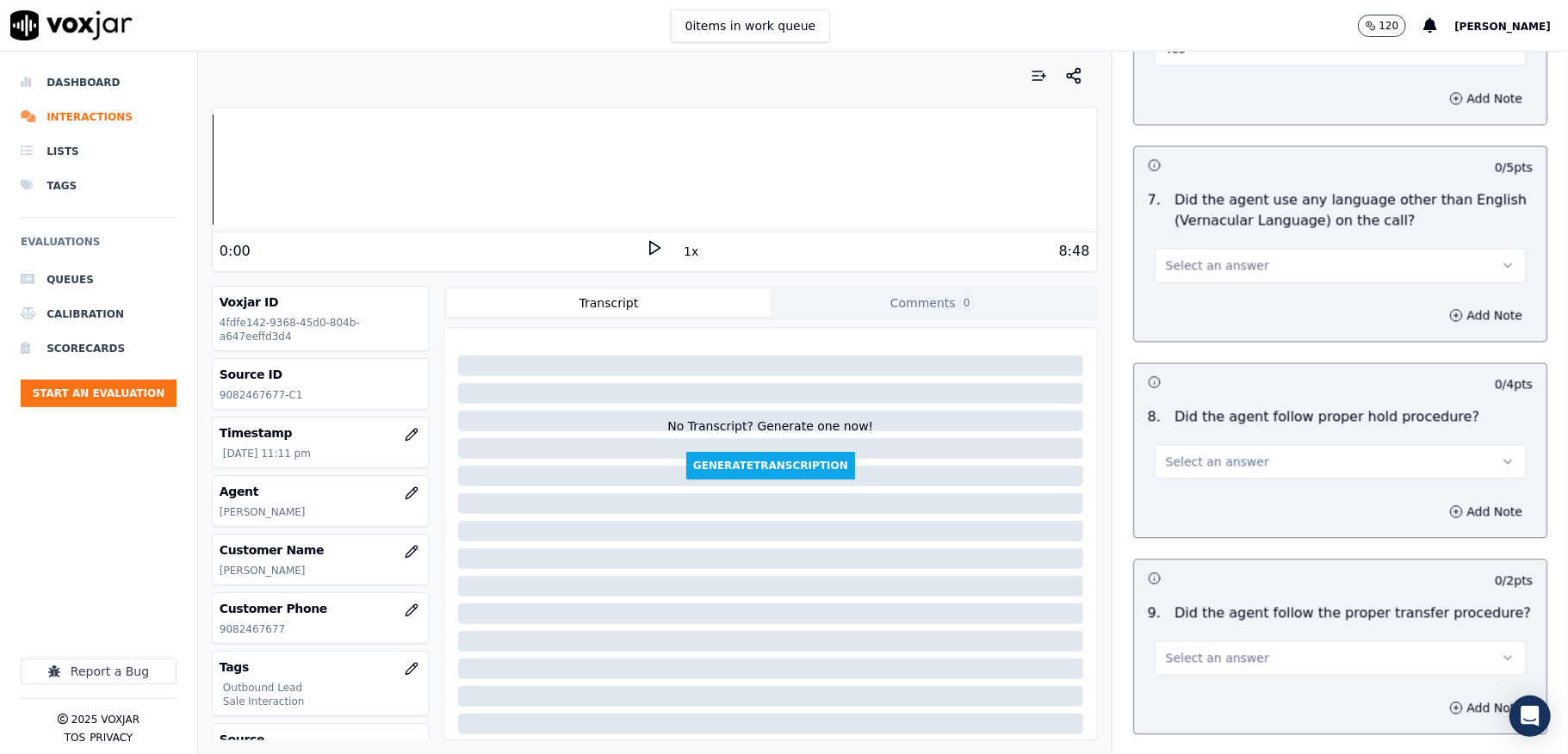
click at [1234, 248] on button "Select an answer" at bounding box center [1340, 265] width 371 height 34
click at [1204, 314] on div "No" at bounding box center [1299, 318] width 330 height 28
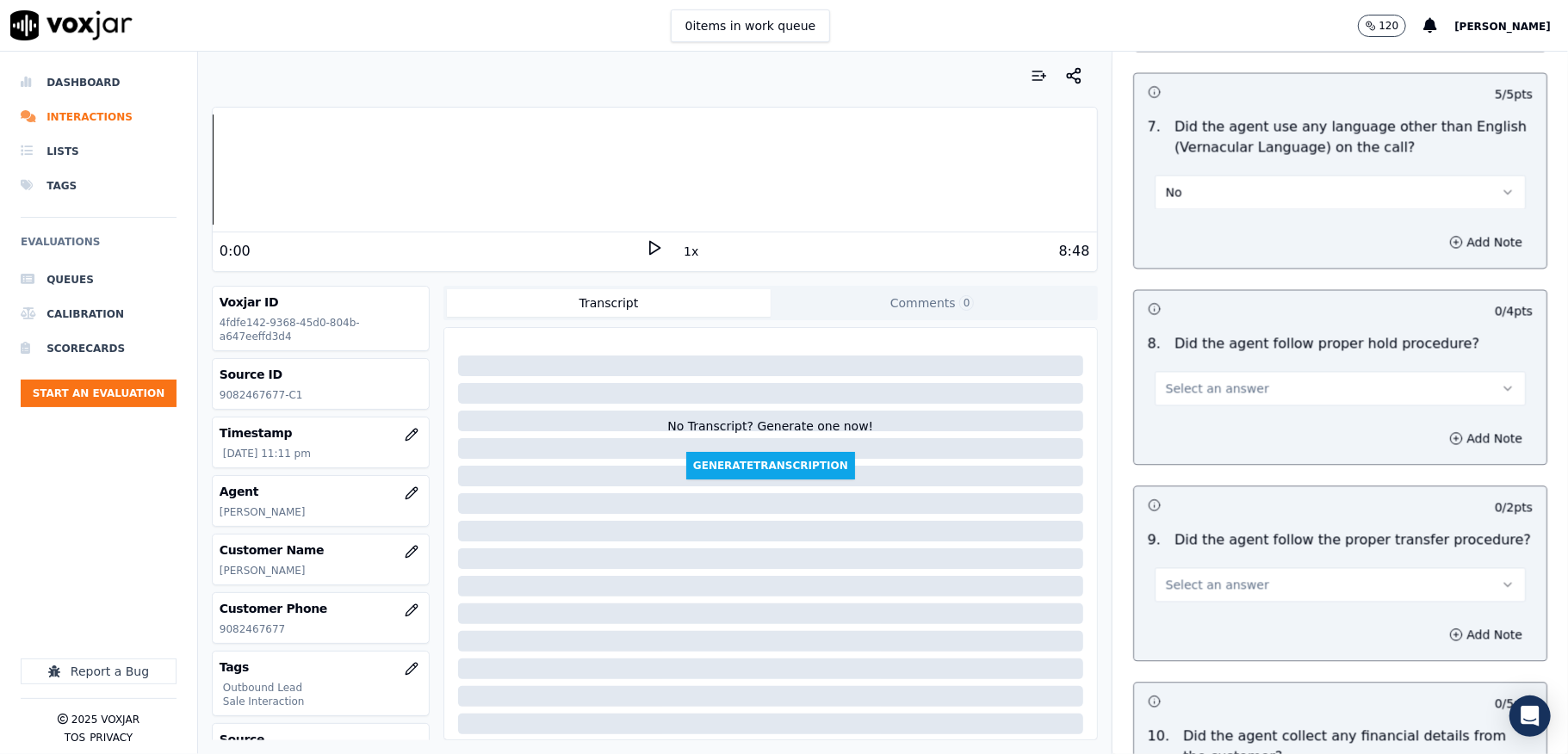
scroll to position [2639, 0]
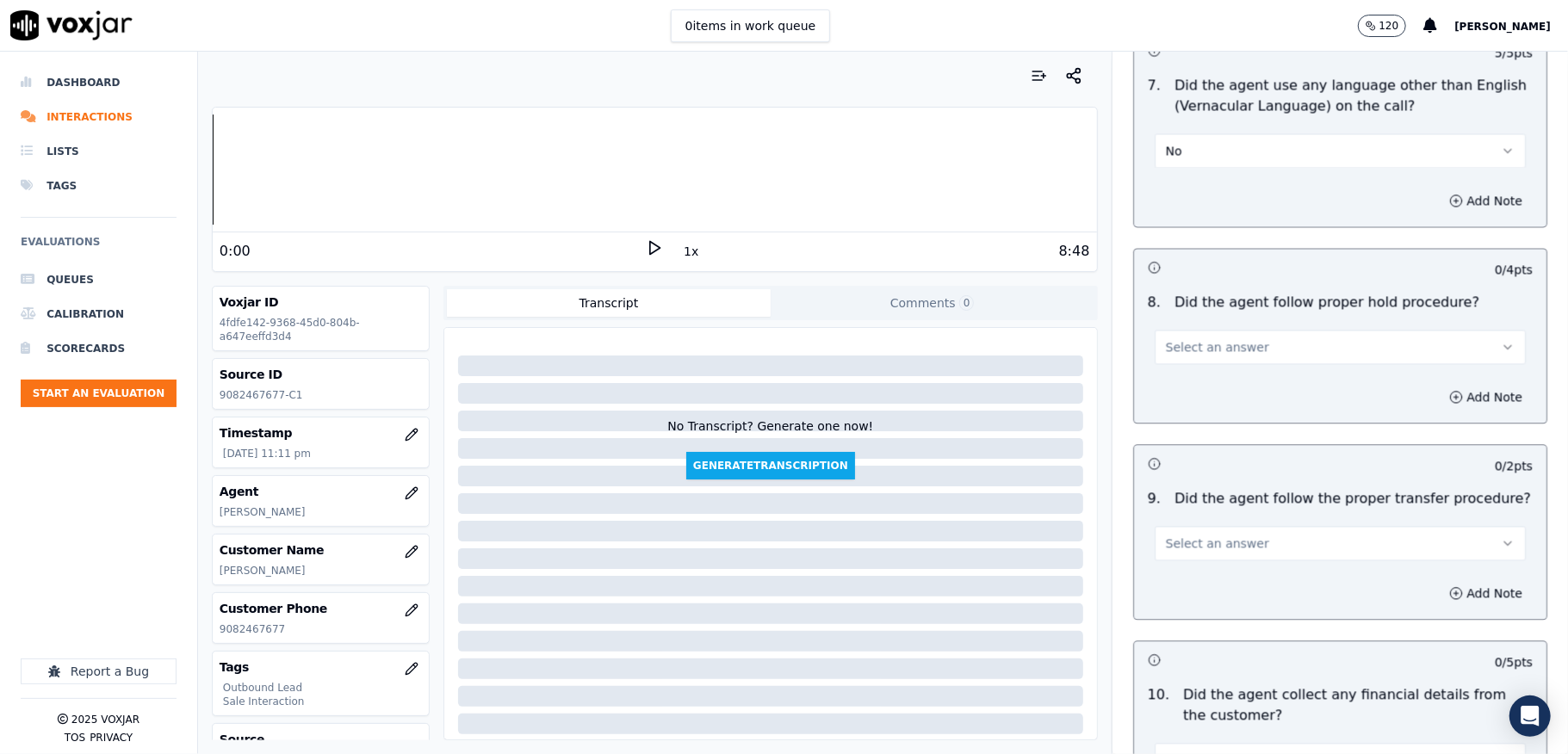
click at [1228, 338] on span "Select an answer" at bounding box center [1218, 347] width 103 height 18
click at [1207, 376] on div "Yes" at bounding box center [1299, 372] width 330 height 28
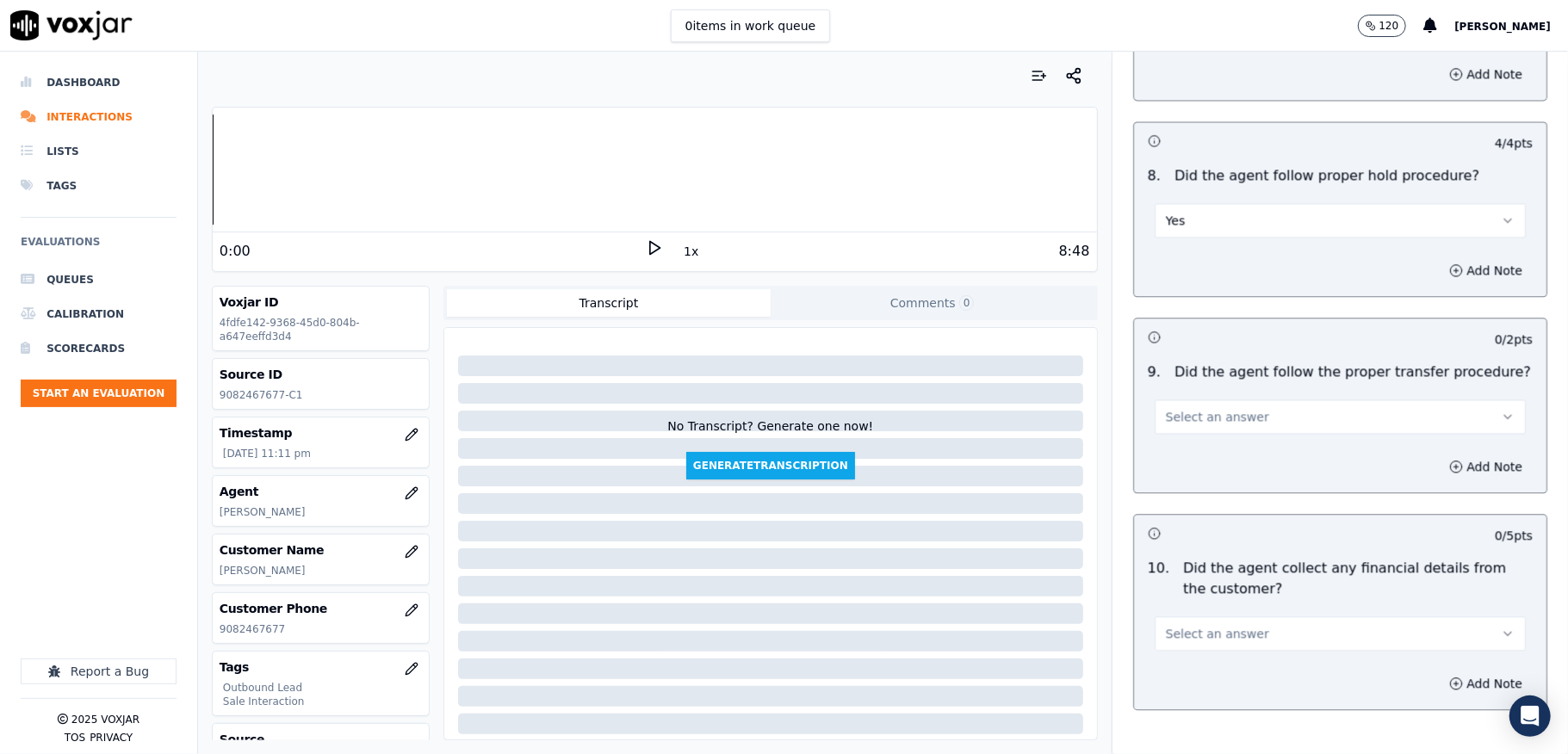
scroll to position [2983, 0]
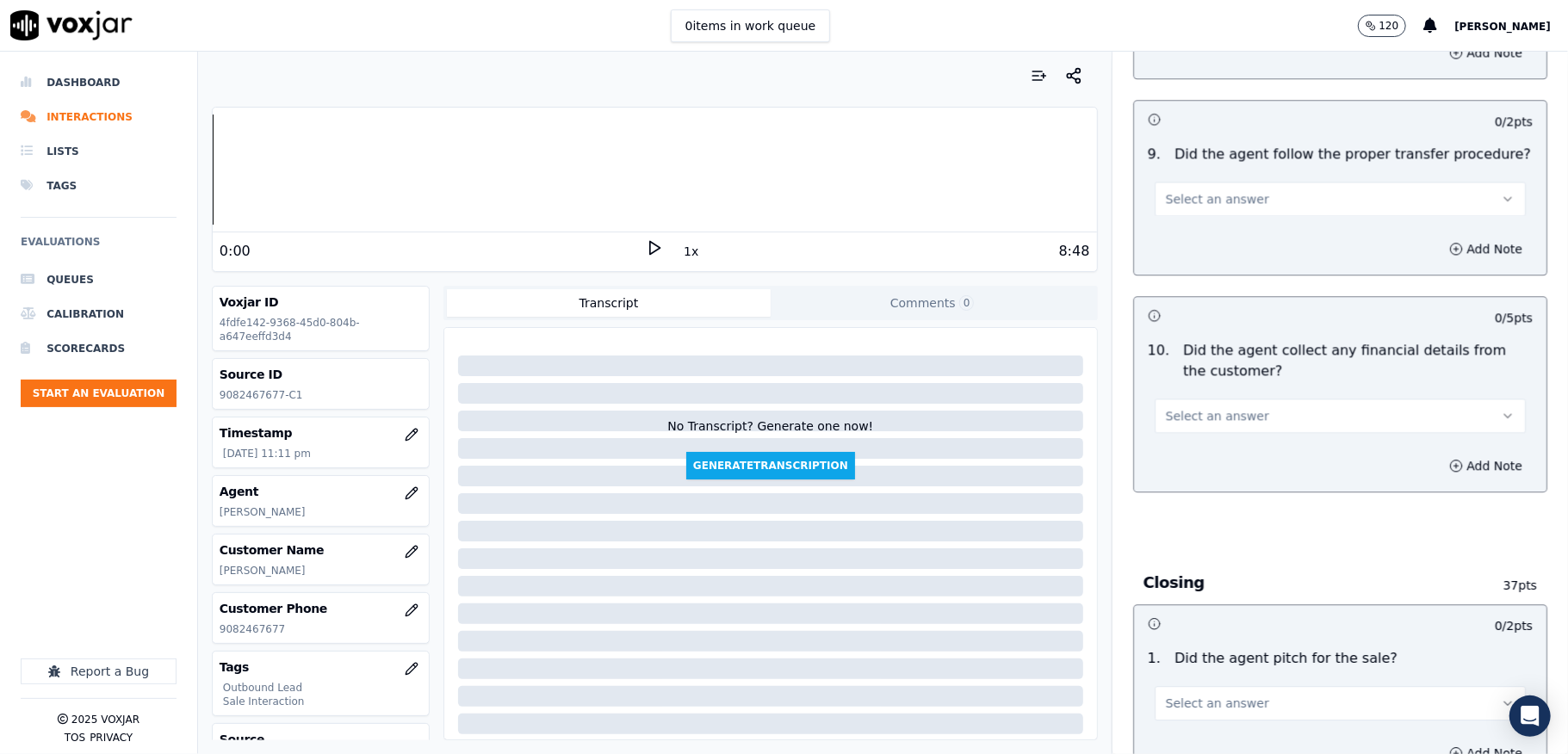
click at [1219, 190] on span "Select an answer" at bounding box center [1218, 198] width 103 height 18
click at [1194, 253] on div "No" at bounding box center [1299, 253] width 330 height 28
click at [1439, 237] on button "Add Note" at bounding box center [1486, 249] width 94 height 24
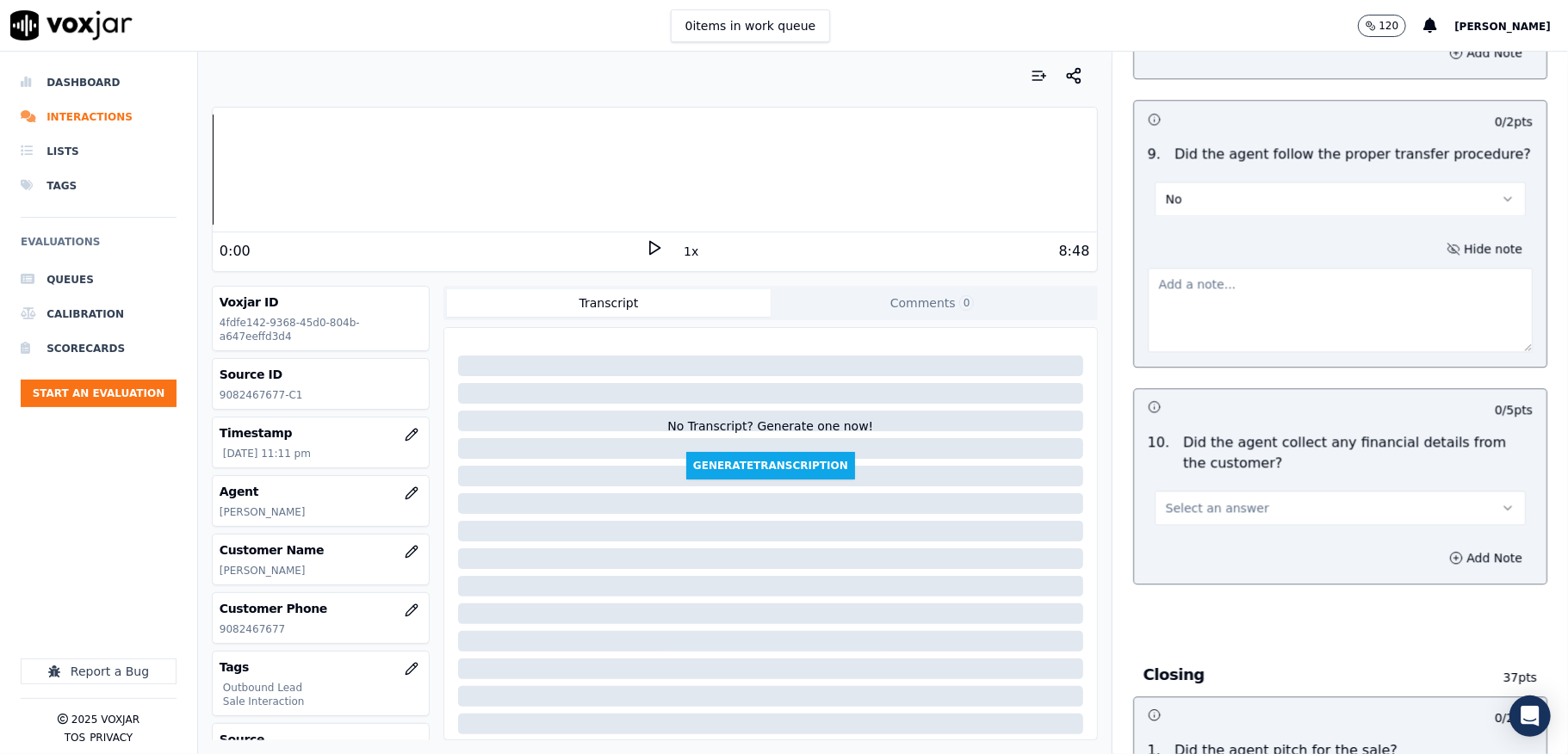
click at [1333, 294] on textarea at bounding box center [1340, 309] width 385 height 84
paste textarea "@3:36 - The call was transferred to another agent without informing the custome…"
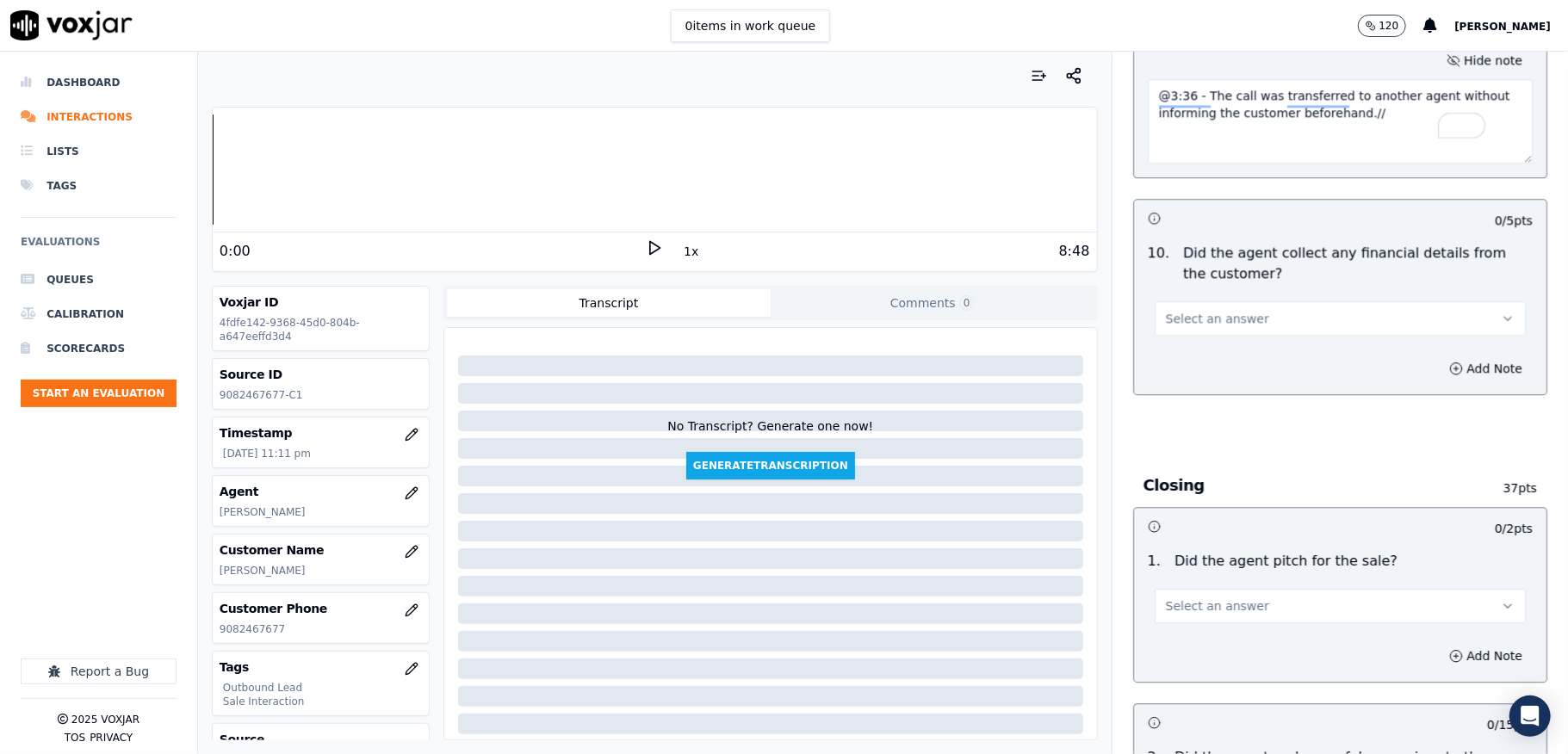
scroll to position [3212, 0]
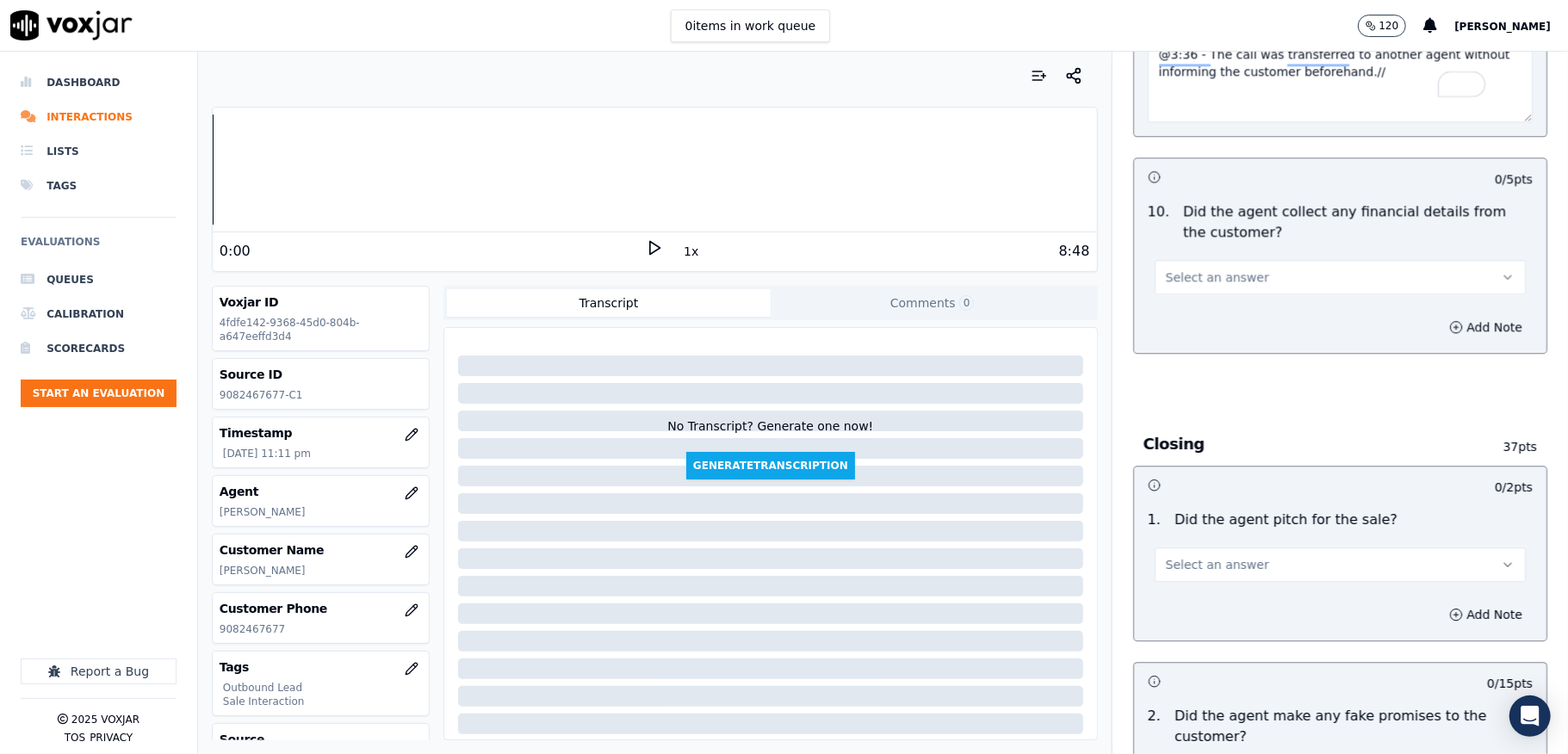
type textarea "@3:36 - The call was transferred to another agent without informing the custome…"
click at [1220, 270] on span "Select an answer" at bounding box center [1218, 277] width 103 height 18
click at [1169, 335] on div "No" at bounding box center [1299, 332] width 330 height 28
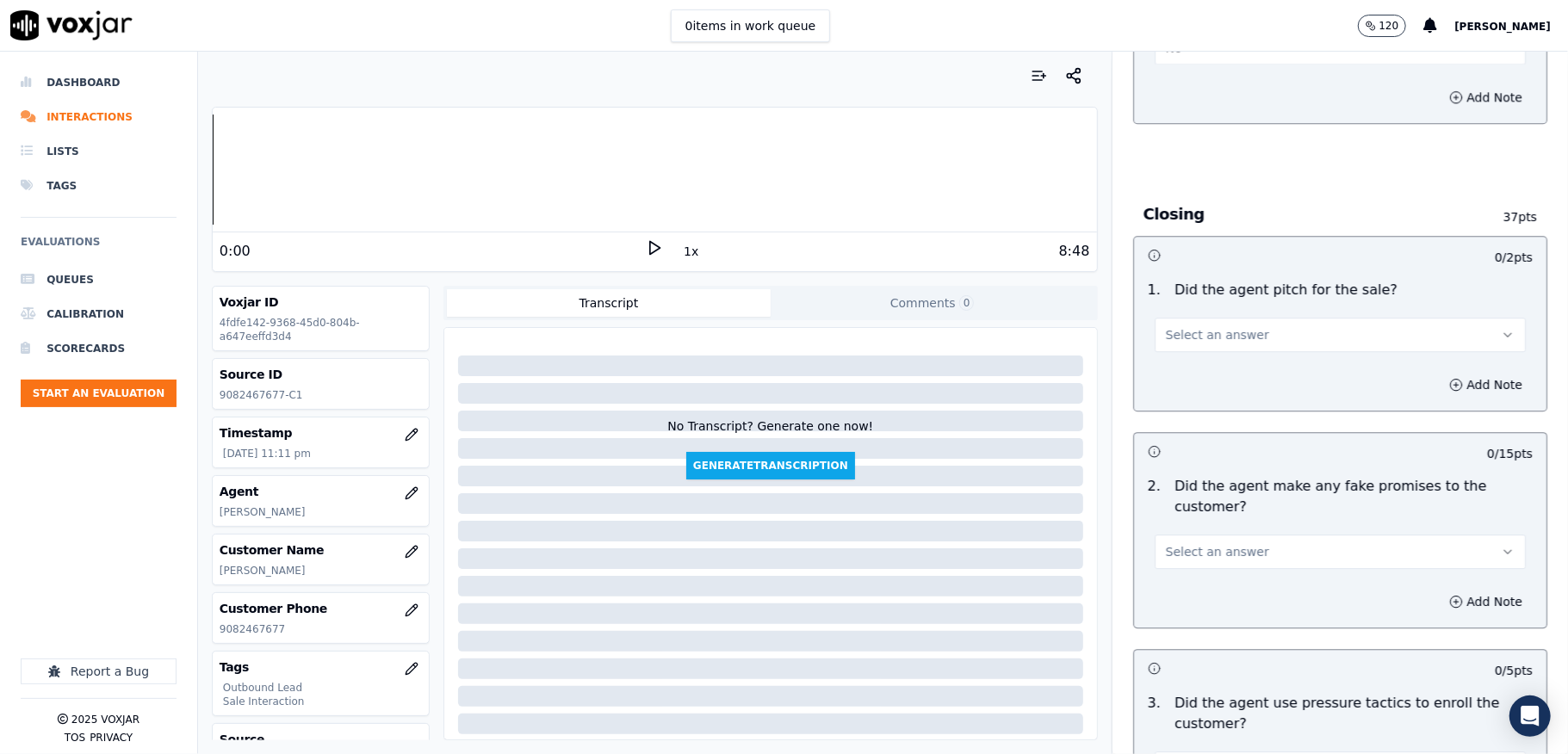
click at [1216, 326] on span "Select an answer" at bounding box center [1218, 335] width 103 height 18
click at [1192, 358] on div "Yes" at bounding box center [1299, 363] width 330 height 28
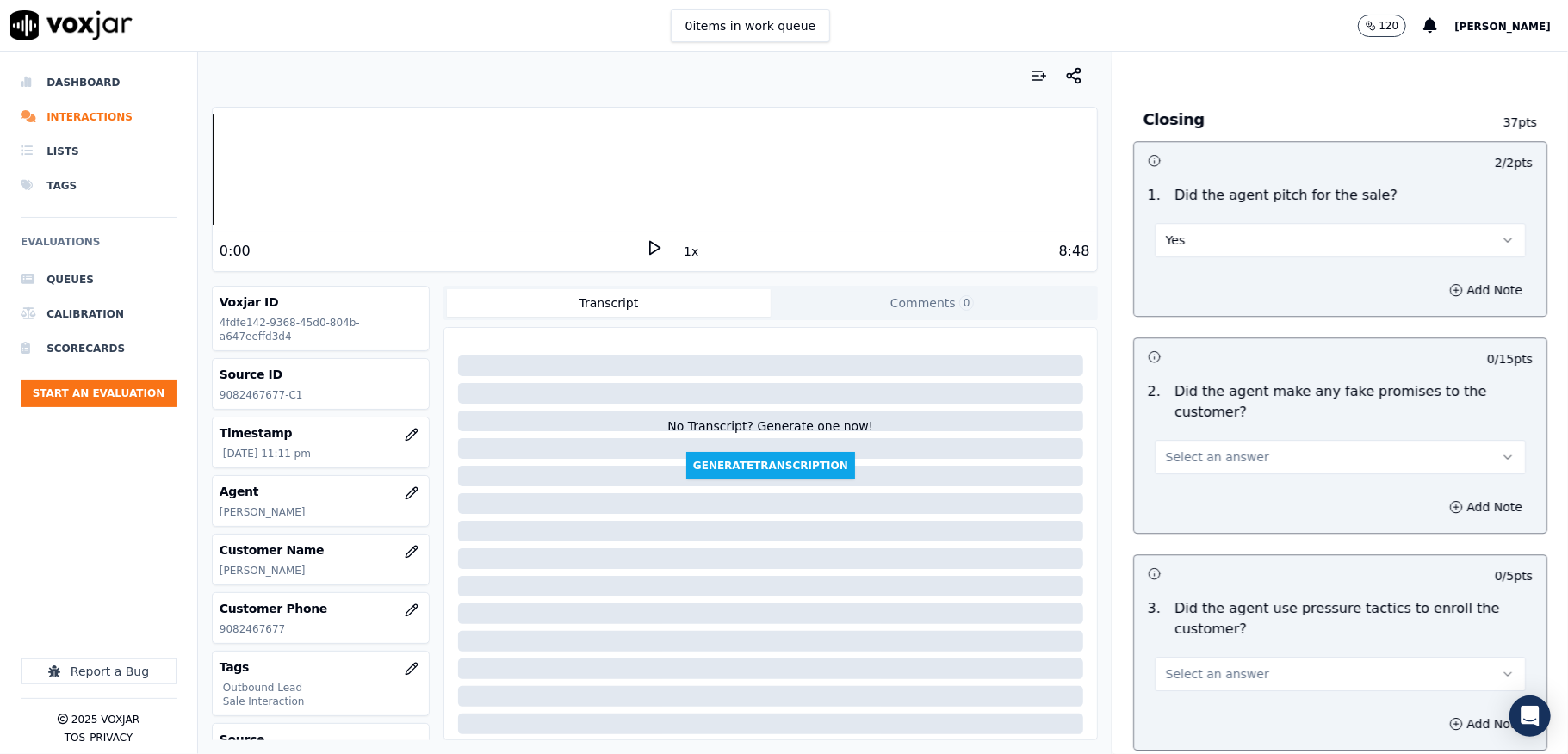
scroll to position [3671, 0]
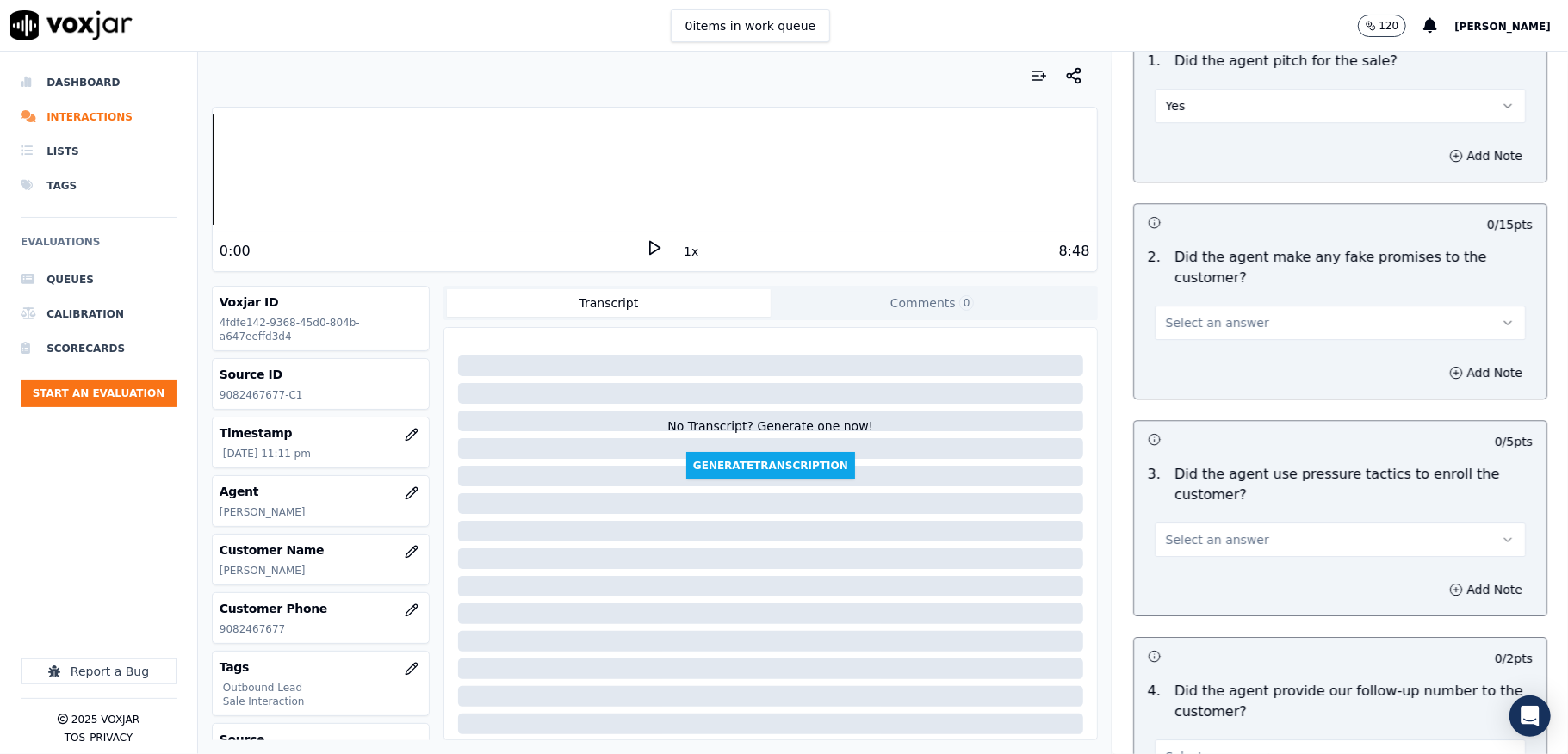
click at [1230, 305] on button "Select an answer" at bounding box center [1340, 322] width 371 height 34
click at [1185, 371] on div "No" at bounding box center [1299, 379] width 330 height 28
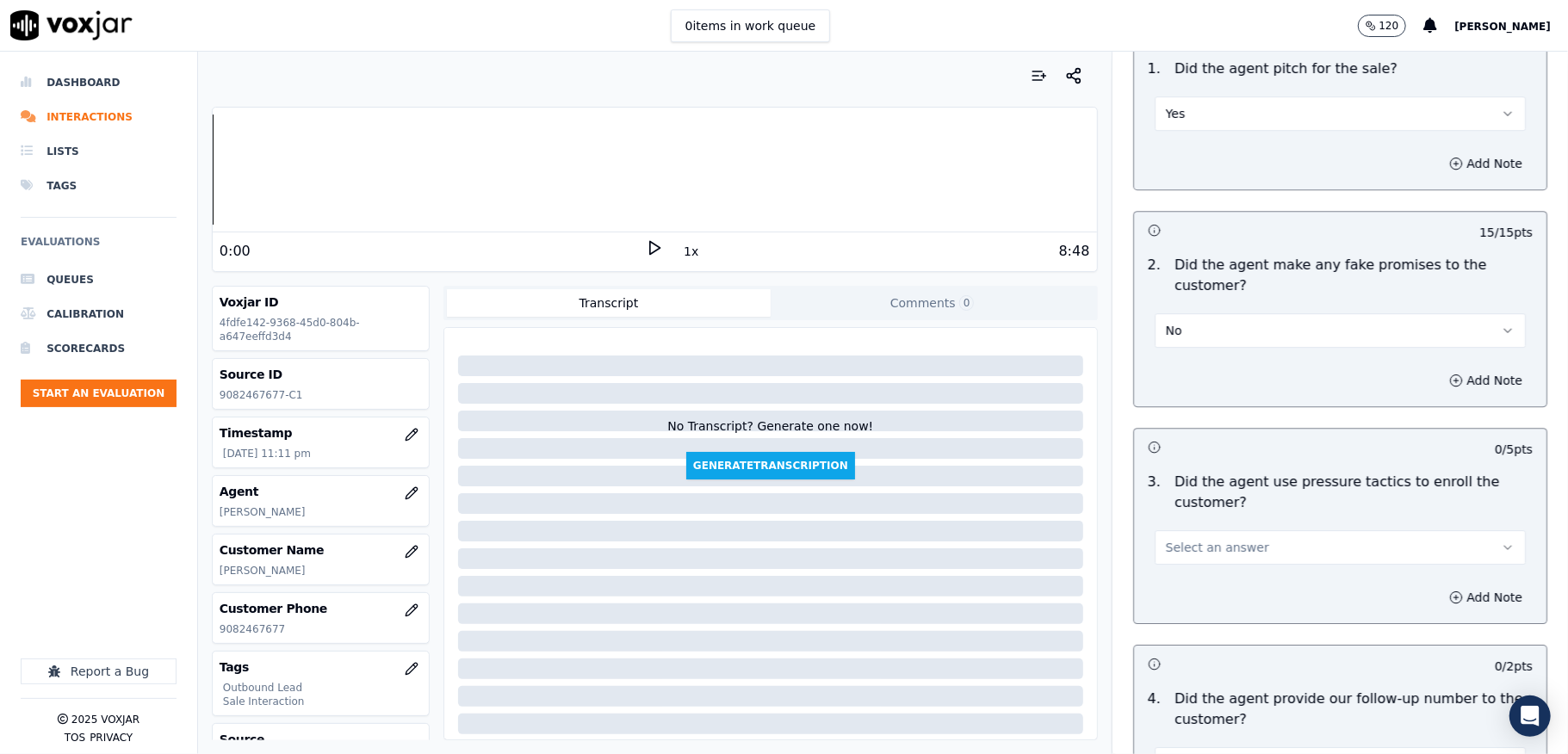
scroll to position [3787, 0]
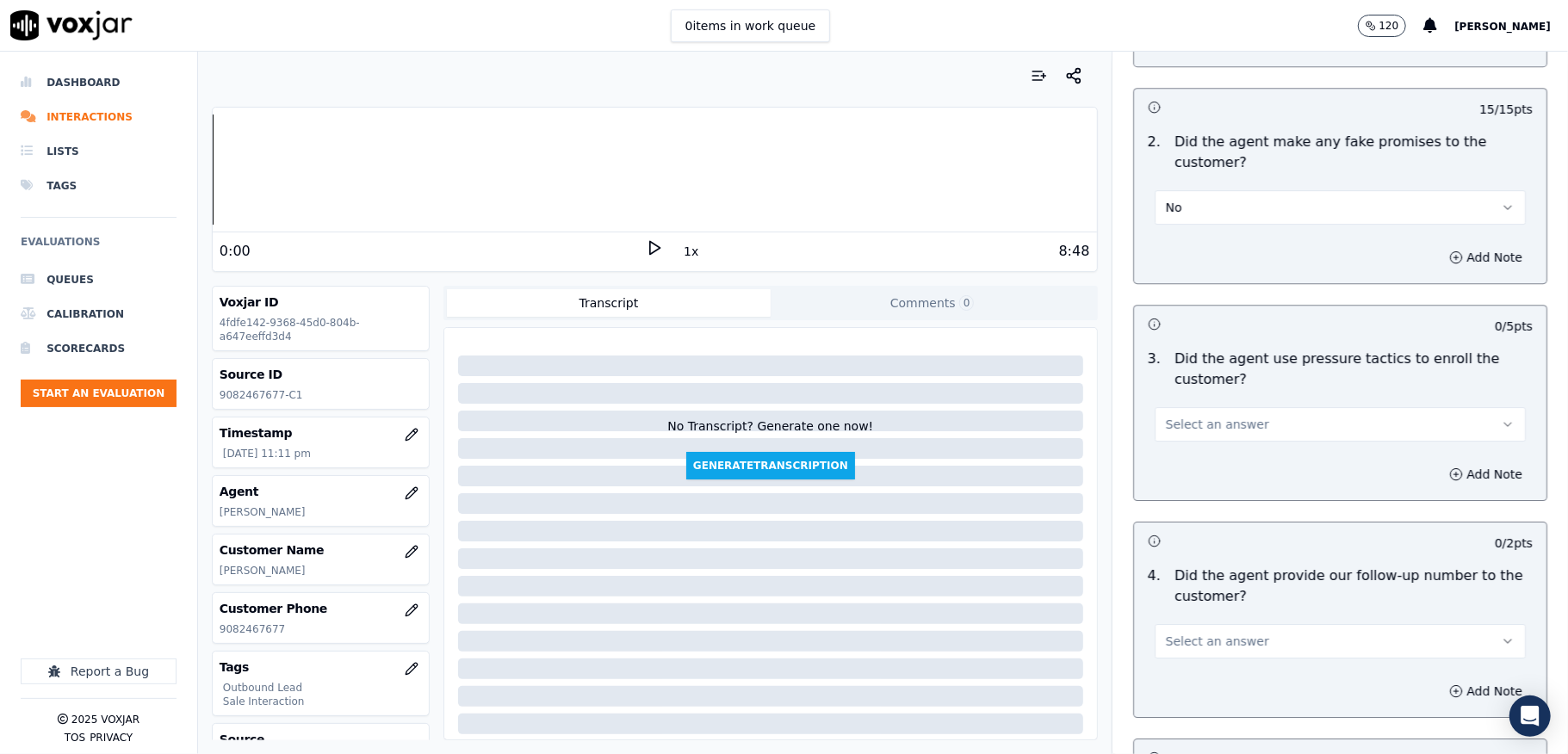
click at [1199, 417] on span "Select an answer" at bounding box center [1218, 424] width 103 height 18
click at [1179, 472] on div "No" at bounding box center [1299, 481] width 330 height 28
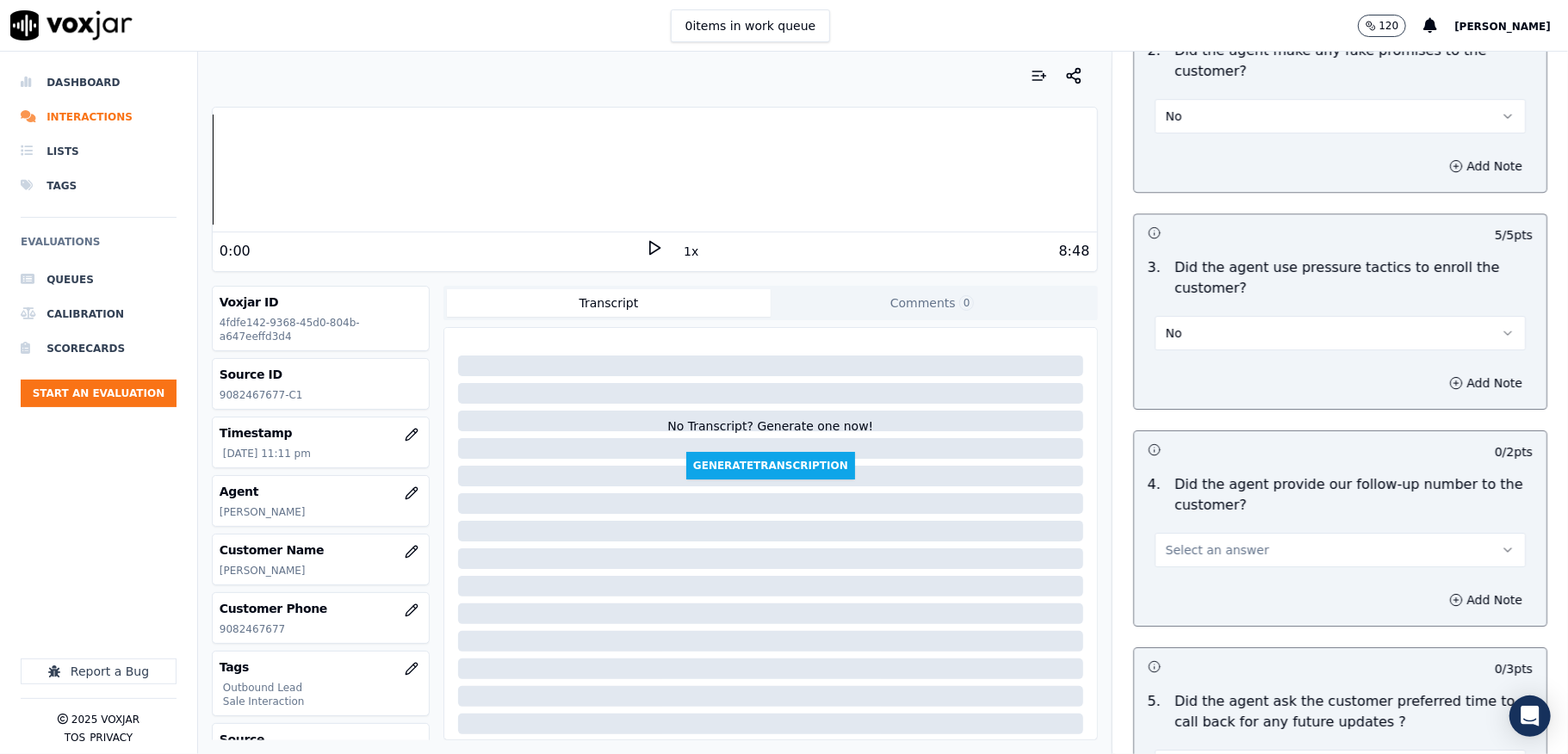
scroll to position [4015, 0]
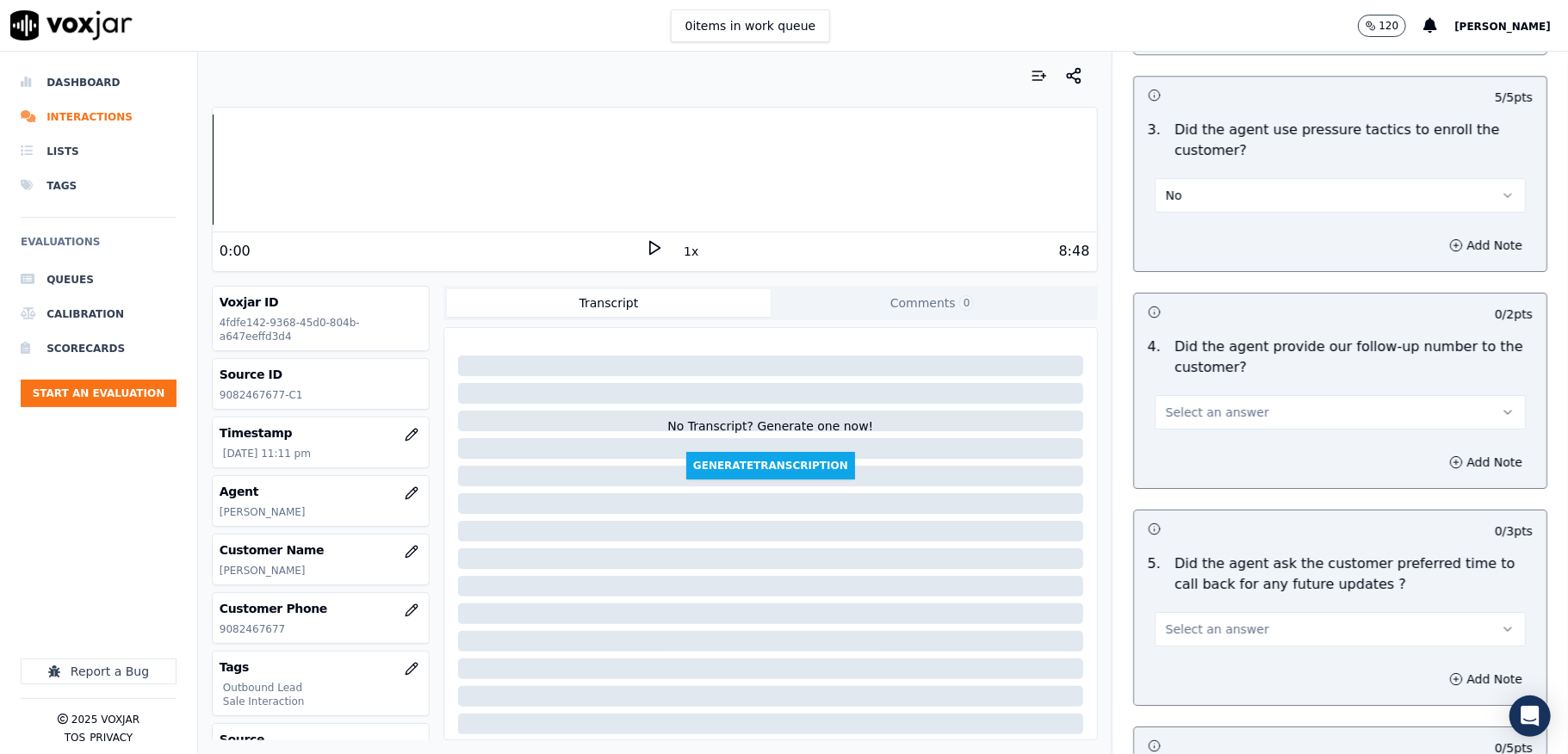
click at [1248, 395] on button "Select an answer" at bounding box center [1340, 412] width 371 height 34
click at [1179, 465] on div "No" at bounding box center [1299, 469] width 330 height 28
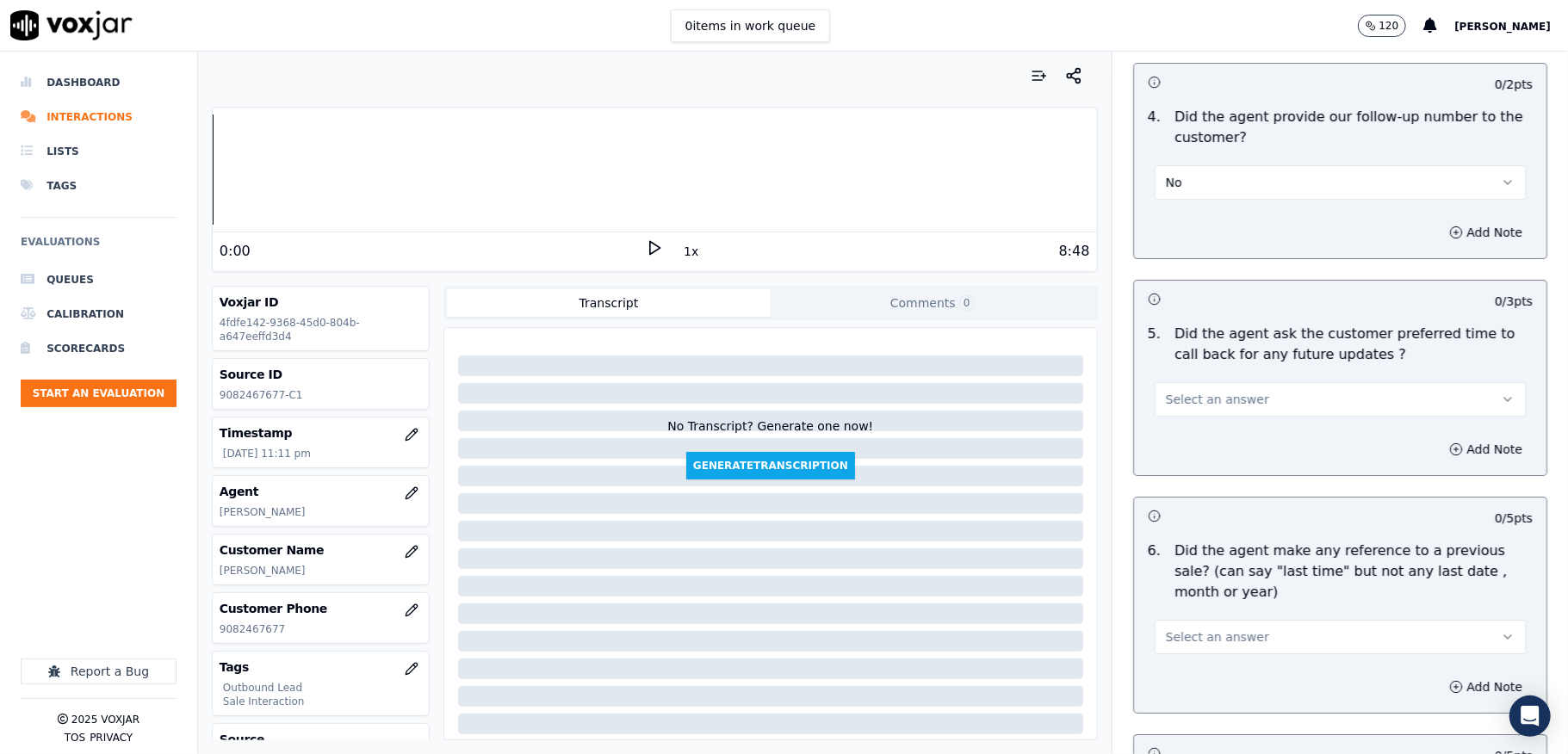
click at [1213, 391] on span "Select an answer" at bounding box center [1218, 399] width 103 height 18
click at [1183, 477] on div "N/A" at bounding box center [1299, 485] width 330 height 28
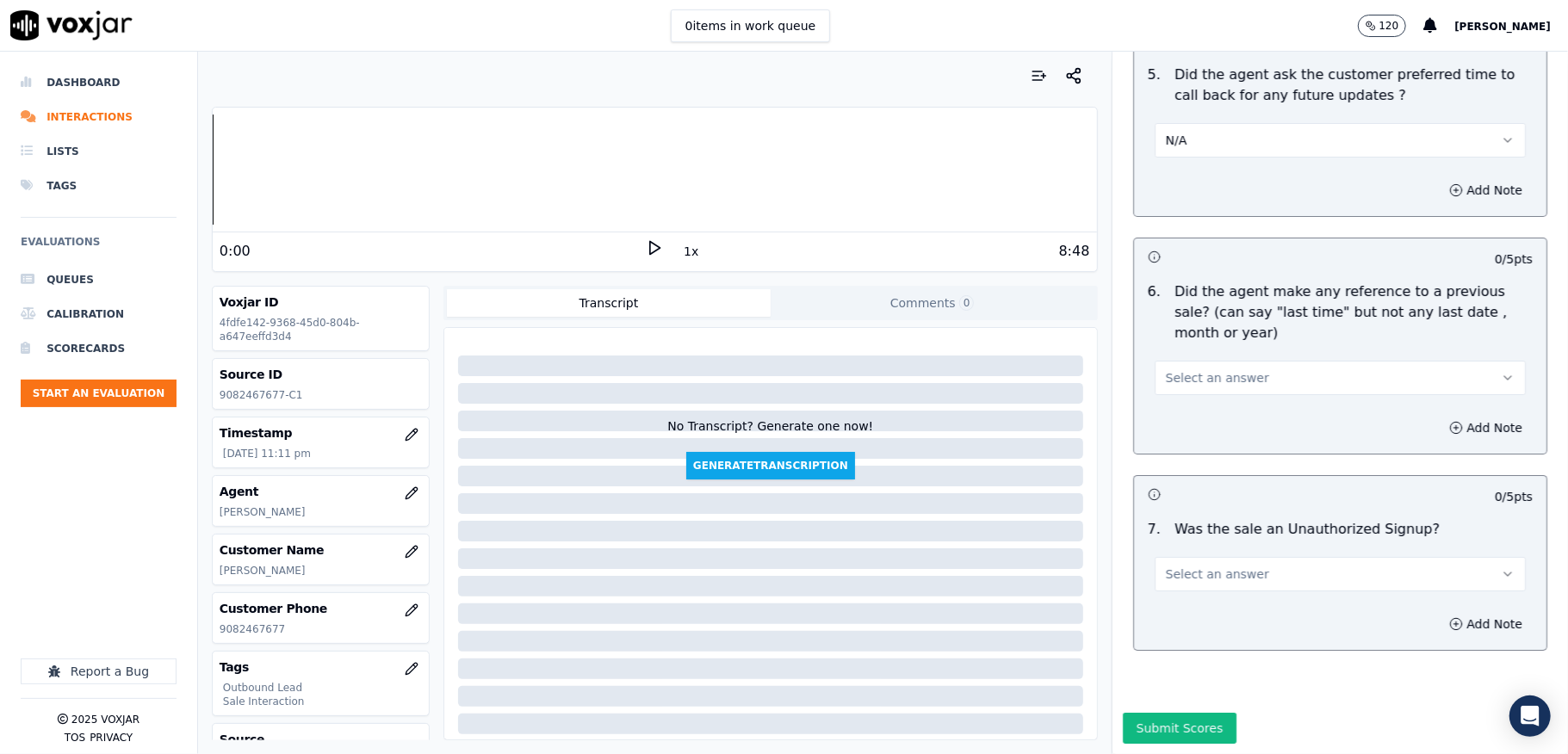
scroll to position [4556, 0]
click at [1221, 370] on span "Select an answer" at bounding box center [1218, 378] width 103 height 18
click at [1182, 383] on div "No" at bounding box center [1299, 384] width 330 height 28
click at [1183, 565] on span "Select an answer" at bounding box center [1218, 573] width 103 height 18
click at [1161, 580] on div "No" at bounding box center [1299, 581] width 330 height 28
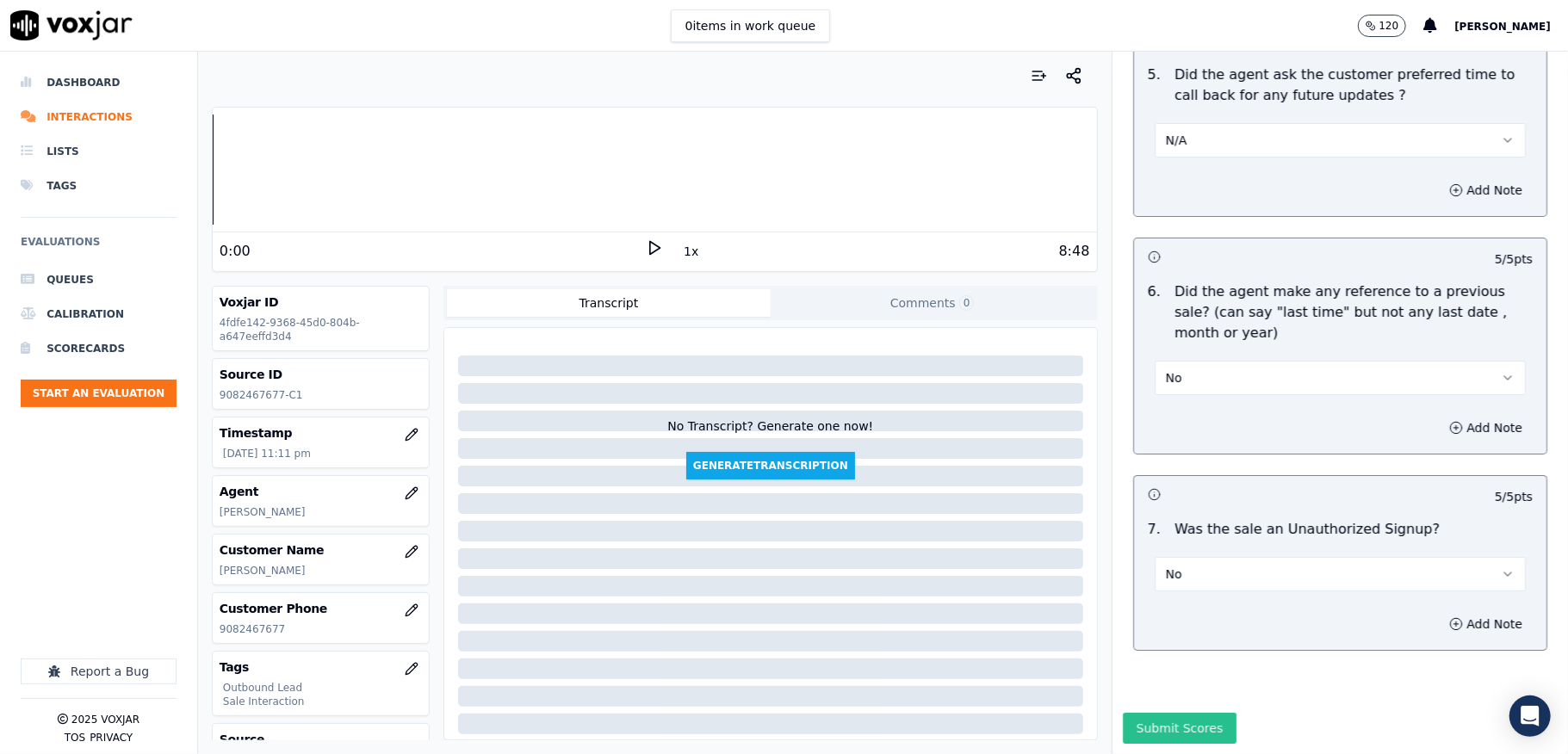
click at [1162, 713] on button "Submit Scores" at bounding box center [1180, 728] width 114 height 31
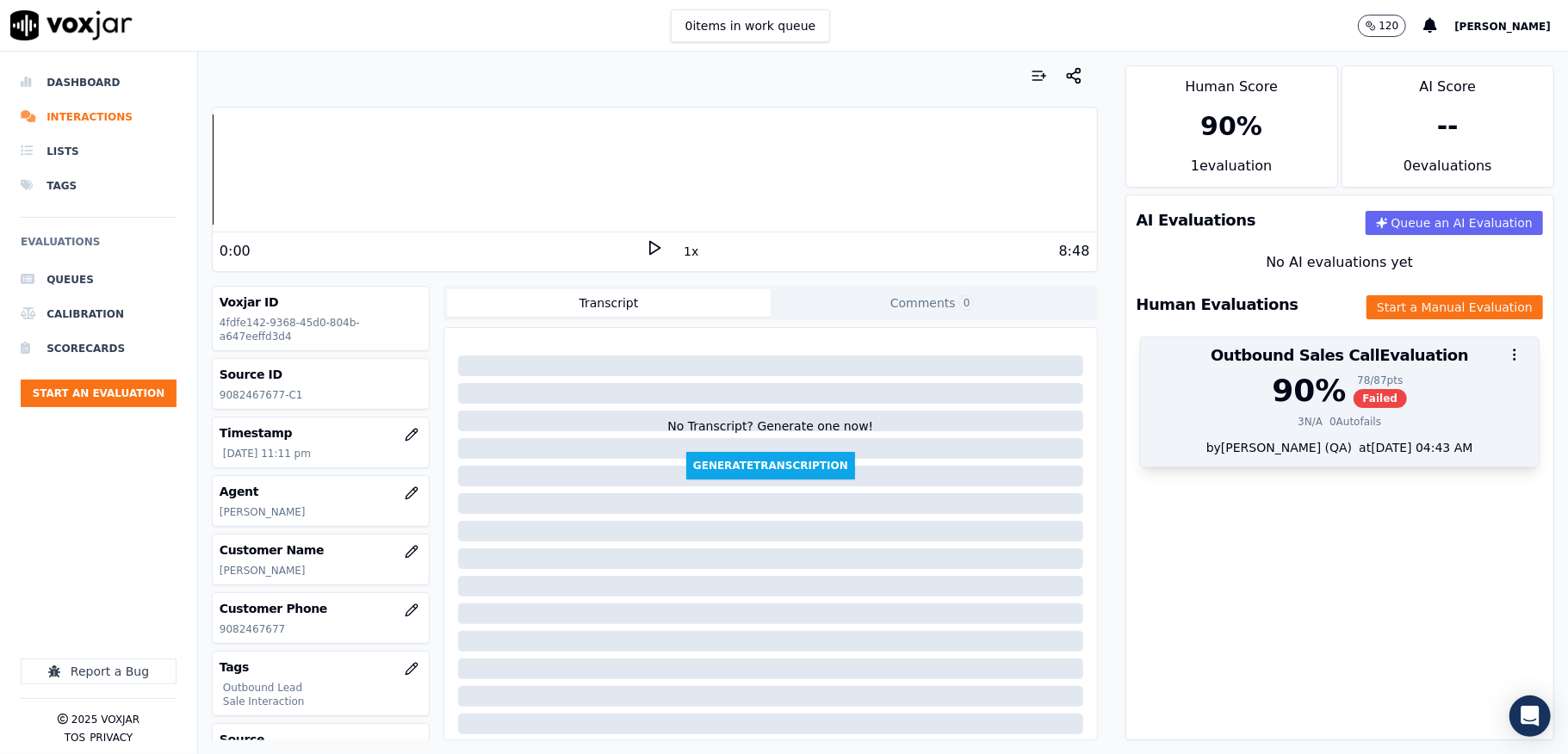
click at [1297, 408] on div "90 %" at bounding box center [1309, 390] width 74 height 34
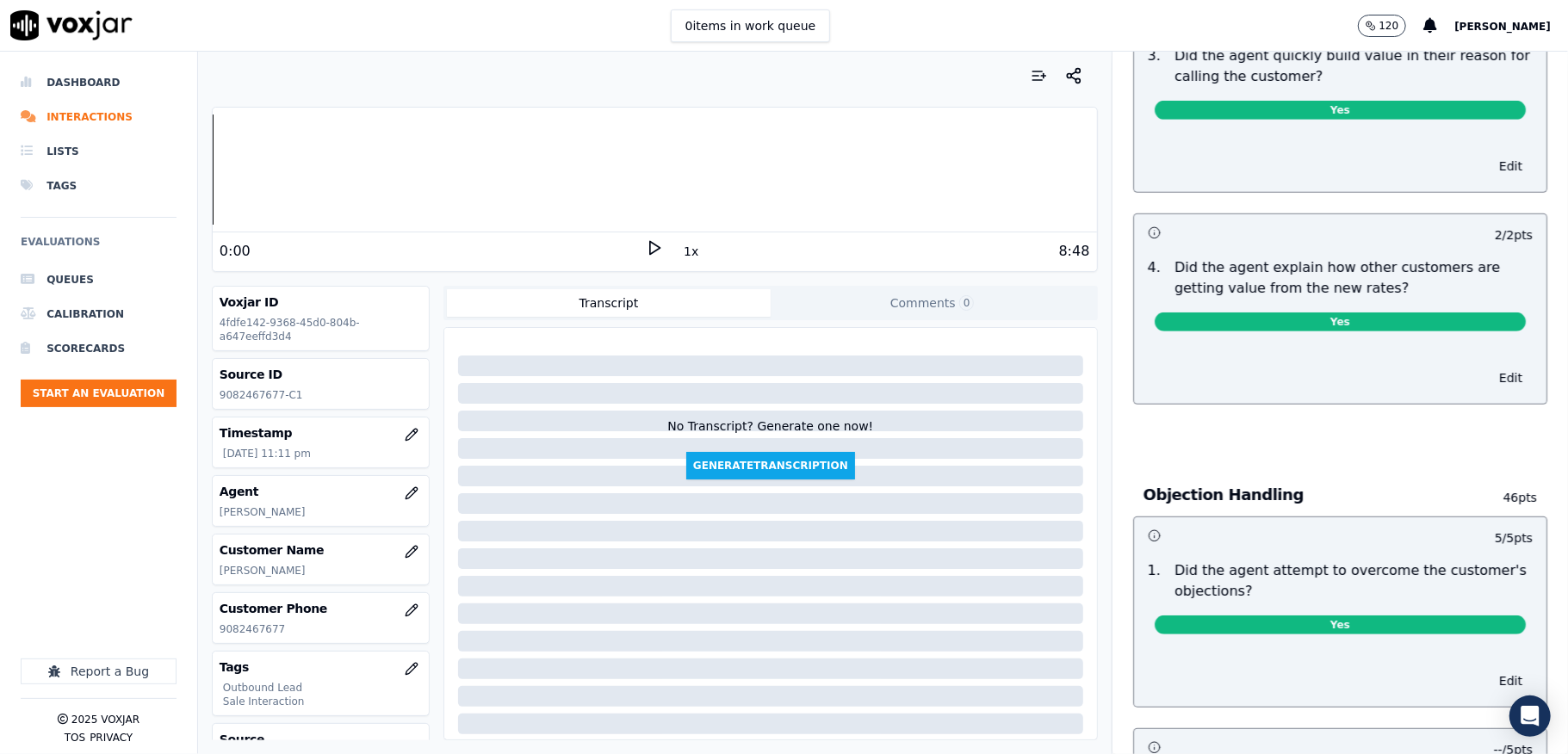
scroll to position [0, 0]
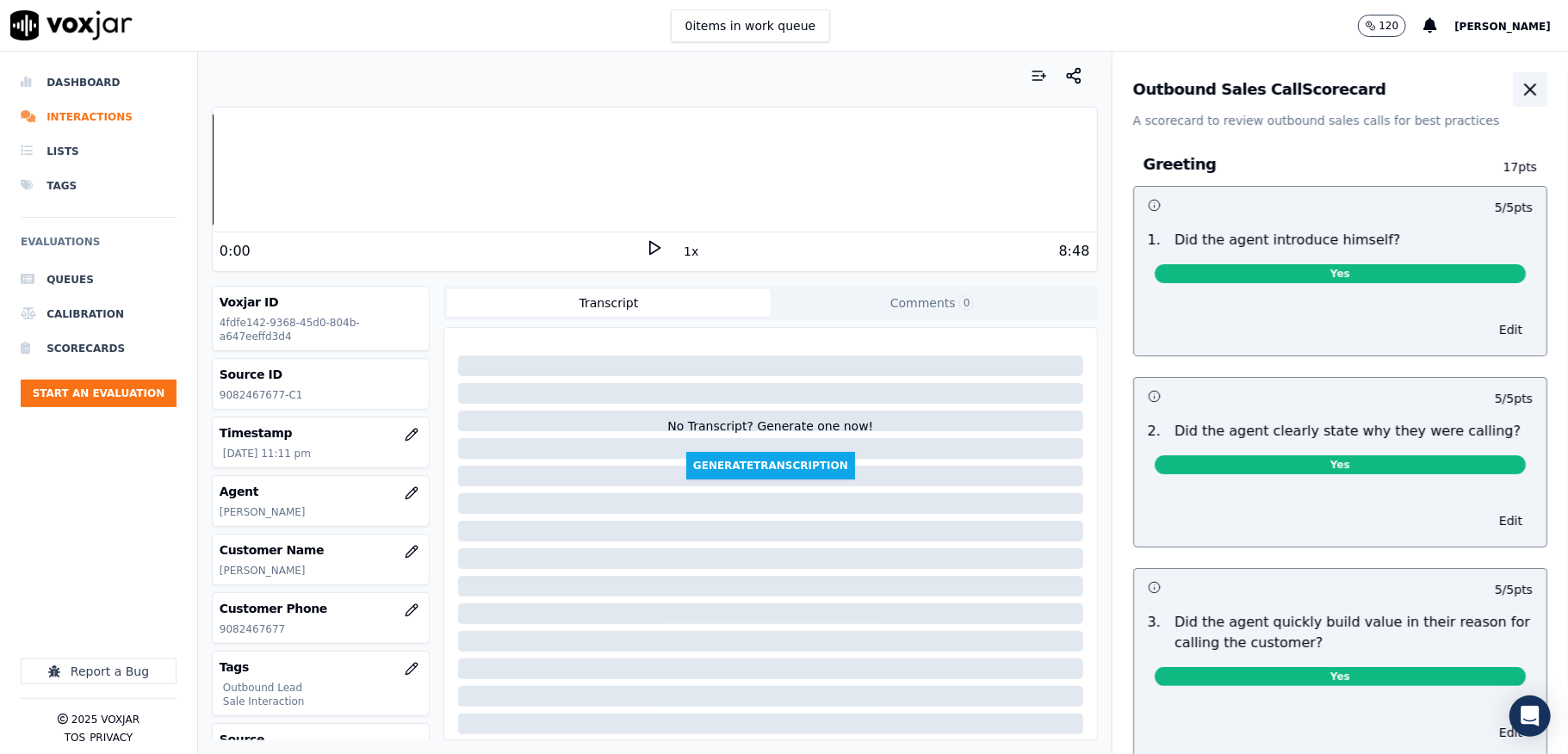
click at [1525, 87] on icon "button" at bounding box center [1529, 88] width 10 height 10
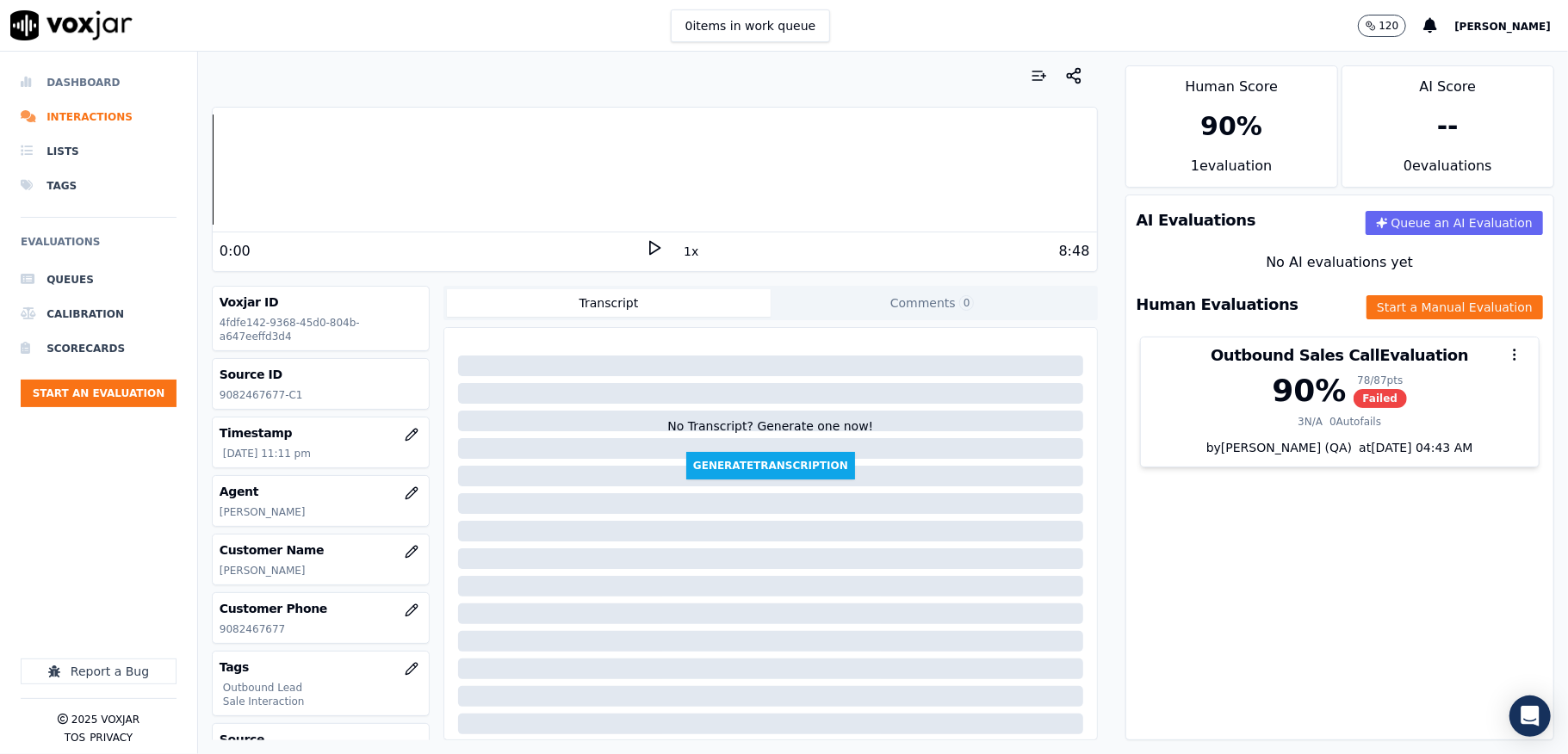
click at [97, 84] on li "Dashboard" at bounding box center [98, 82] width 156 height 34
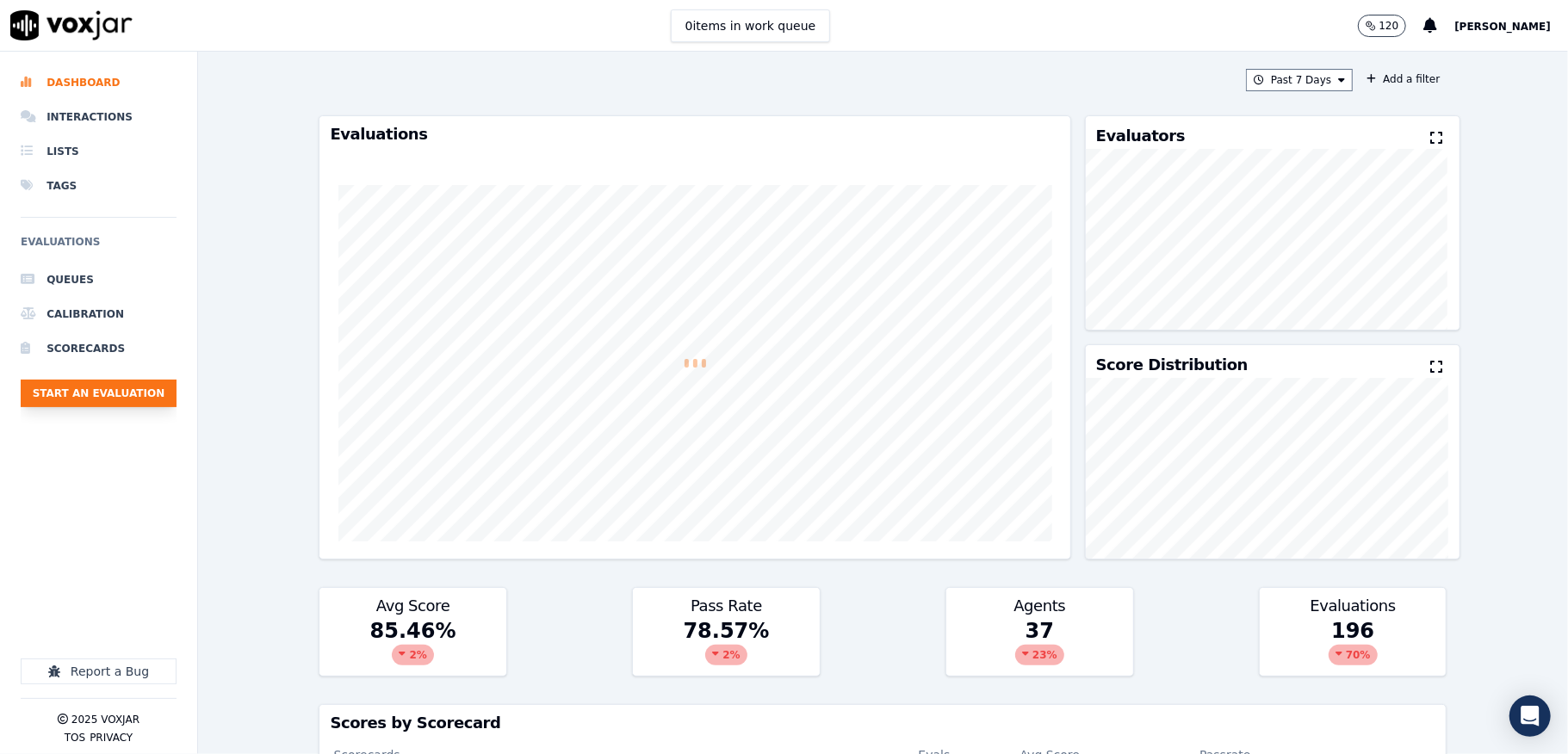
click at [147, 391] on button "Start an Evaluation" at bounding box center [98, 394] width 156 height 28
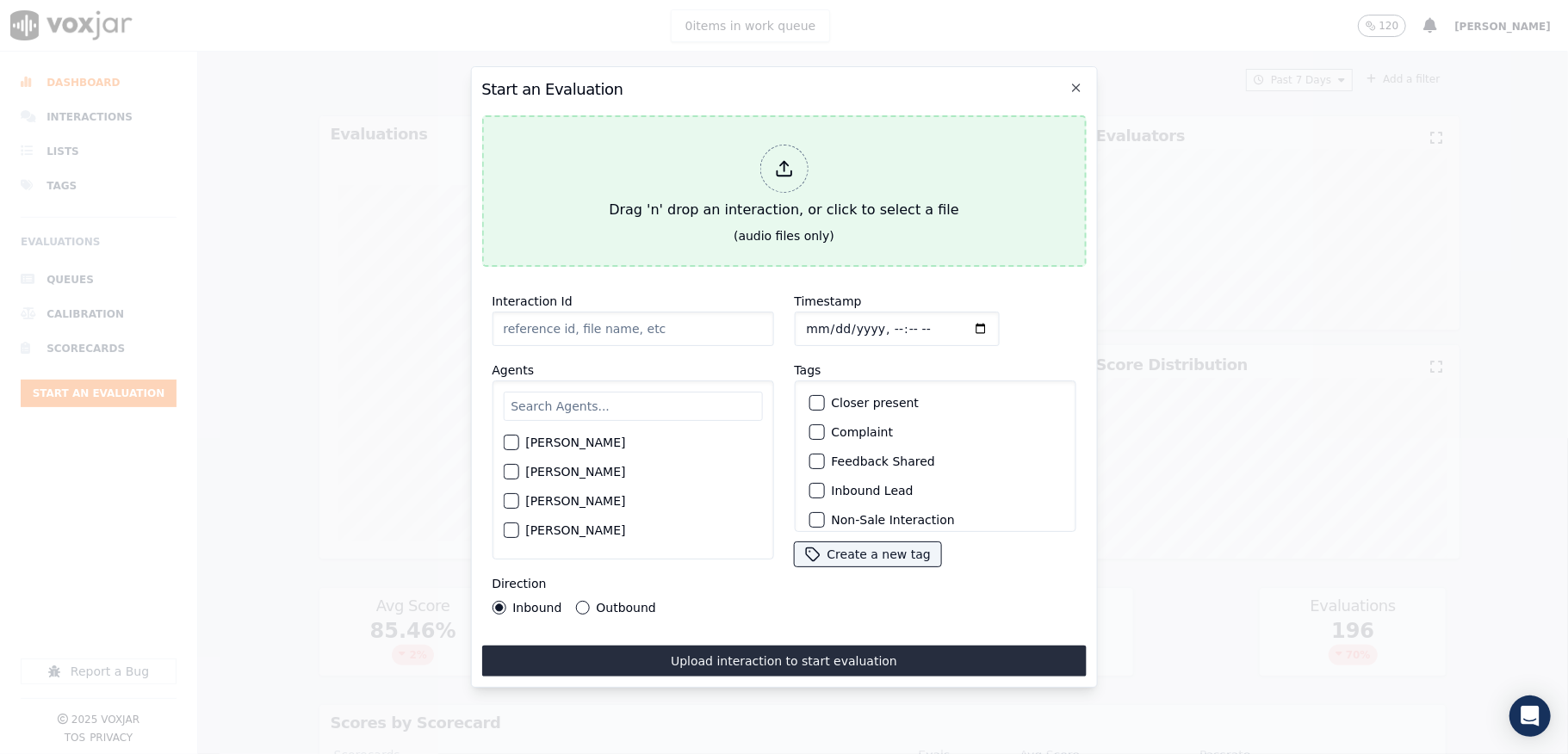
click at [784, 184] on div "Drag 'n' drop an interaction, or click to select a file" at bounding box center [784, 182] width 363 height 89
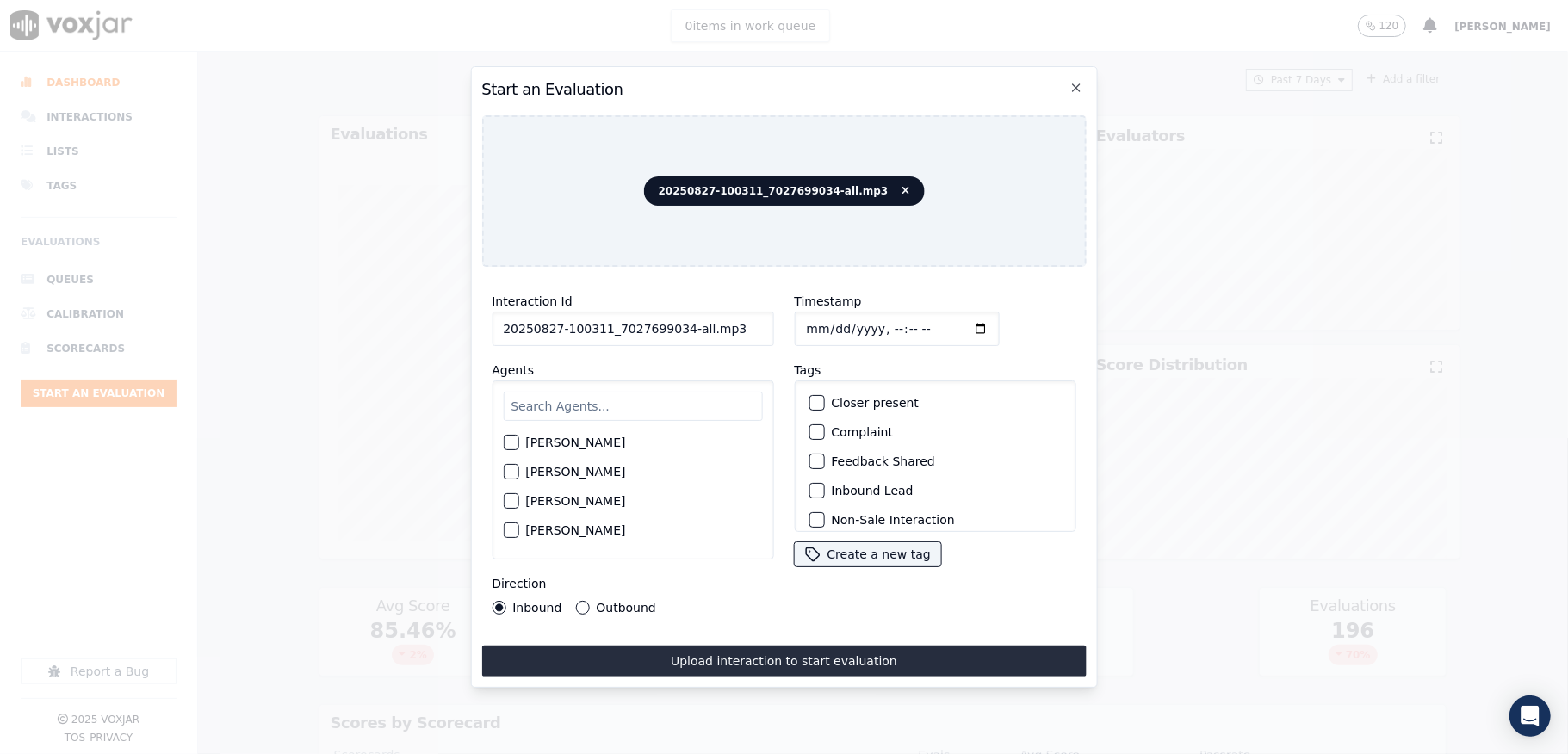
drag, startPoint x: 676, startPoint y: 322, endPoint x: 784, endPoint y: 332, distance: 108.5
click at [784, 332] on div "Interaction Id 20250827-100311_7027699034-all.mp3 Agents Harry Roy Aaron Biswas…" at bounding box center [783, 452] width 604 height 344
type input "20250827-100311_7027699034-C1"
click at [810, 317] on input "Timestamp" at bounding box center [897, 328] width 205 height 34
type input "2025-08-27T23:17"
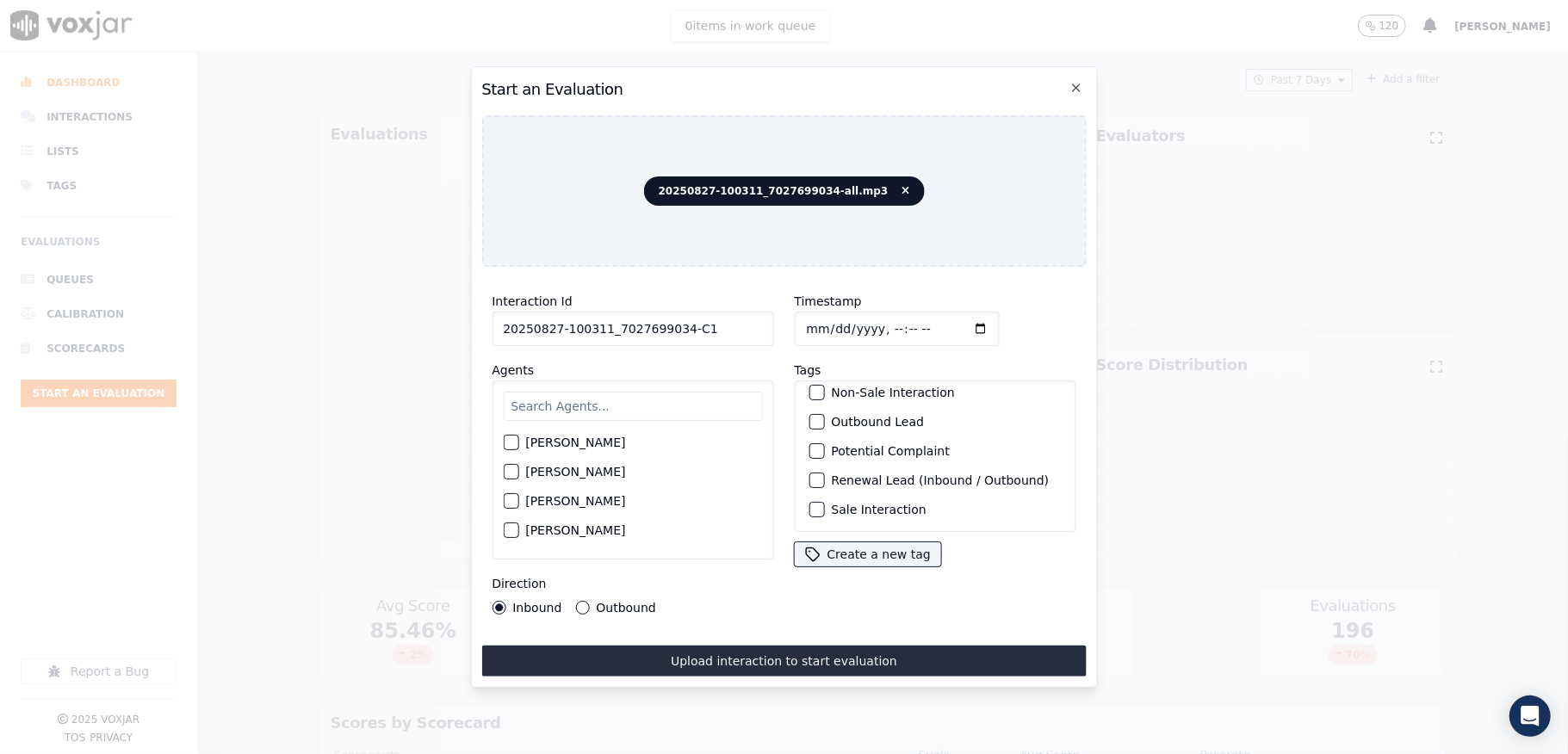
scroll to position [160, 0]
click at [810, 474] on div "button" at bounding box center [815, 479] width 12 height 12
click at [810, 503] on div "button" at bounding box center [815, 509] width 12 height 12
click at [558, 404] on input "text" at bounding box center [632, 406] width 259 height 29
type input "wal"
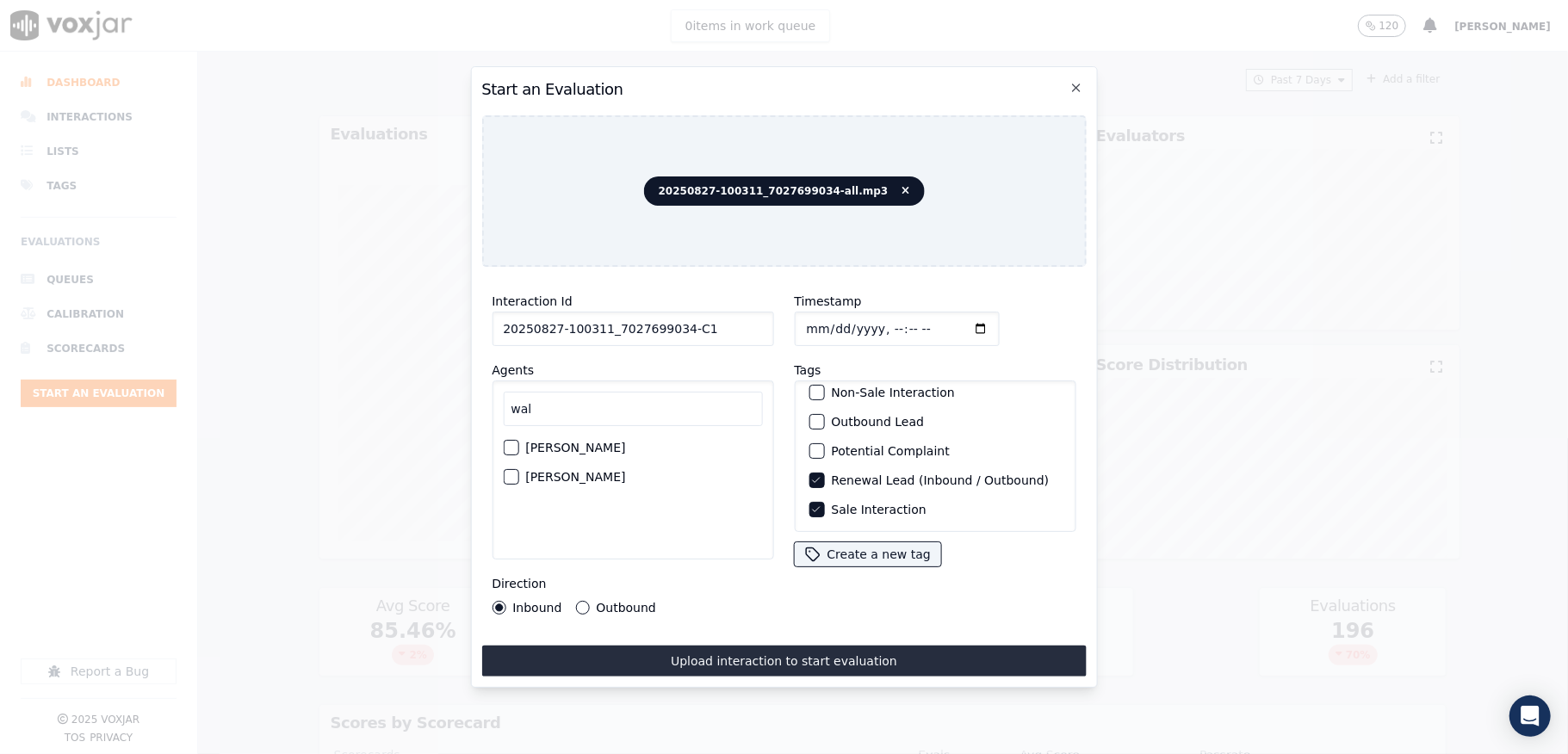
click at [512, 473] on div "button" at bounding box center [509, 477] width 12 height 12
click at [583, 604] on div "Interaction Id 20250827-100311_7027699034-C1 Agents wal David Stephen Walter Sa…" at bounding box center [633, 452] width 303 height 344
click at [584, 601] on button "Outbound" at bounding box center [582, 607] width 14 height 14
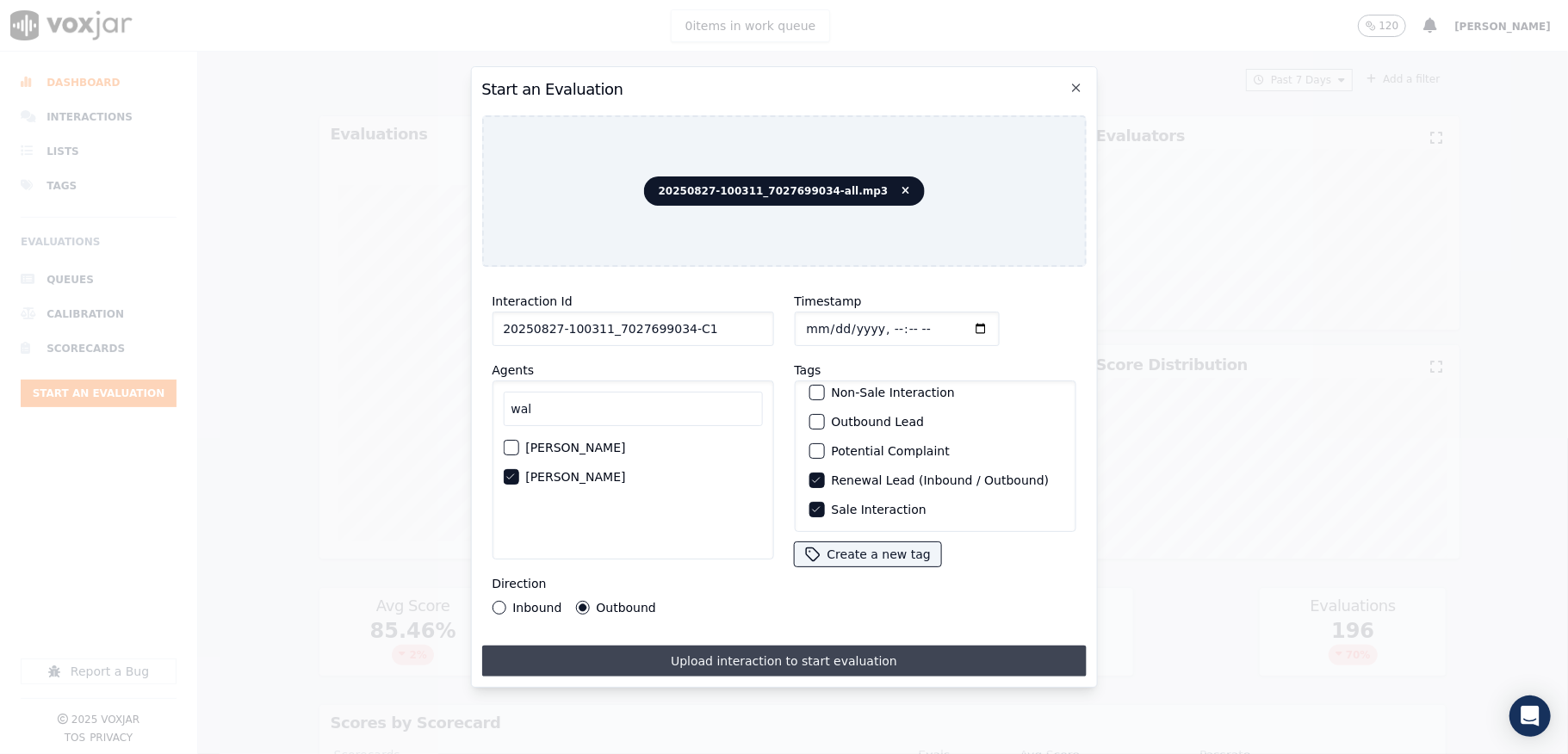
click at [613, 652] on button "Upload interaction to start evaluation" at bounding box center [783, 661] width 604 height 31
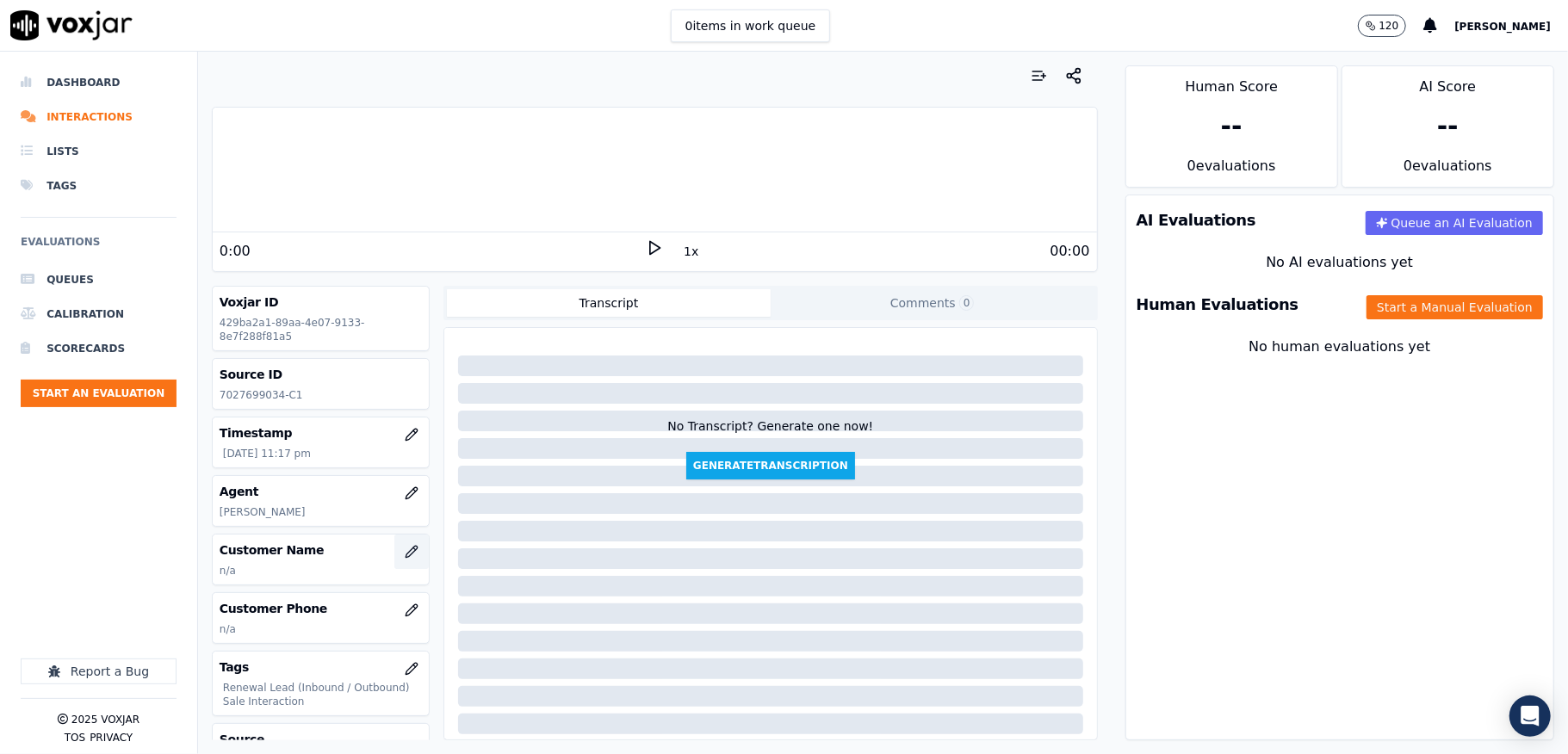
click at [395, 548] on button "button" at bounding box center [411, 551] width 34 height 34
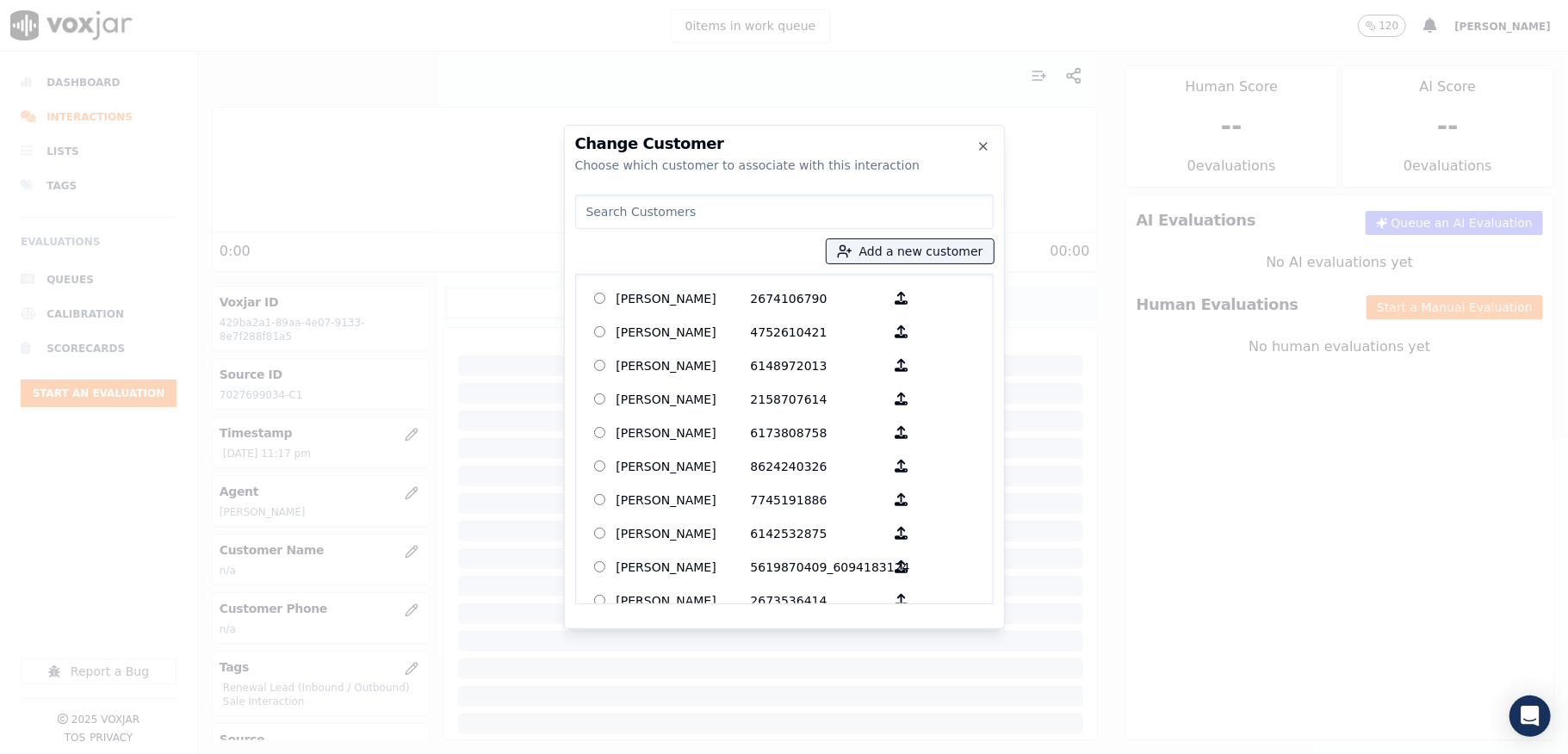
type input "Kimberly A Moffitt"
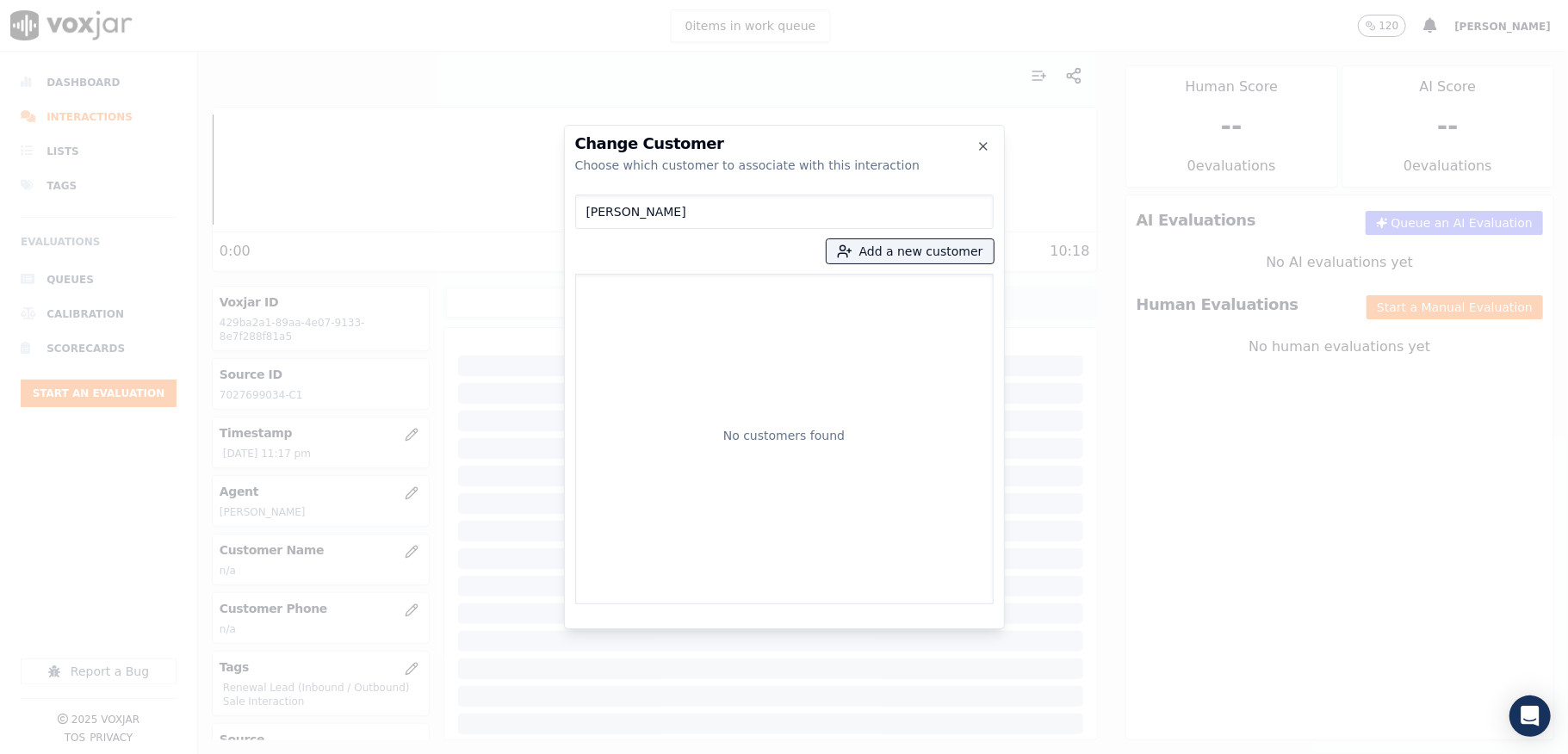
drag, startPoint x: 714, startPoint y: 212, endPoint x: 583, endPoint y: 211, distance: 131.0
click at [583, 211] on input "Kimberly A Moffitt" at bounding box center [785, 211] width 419 height 34
click at [896, 253] on button "Add a new customer" at bounding box center [909, 252] width 167 height 24
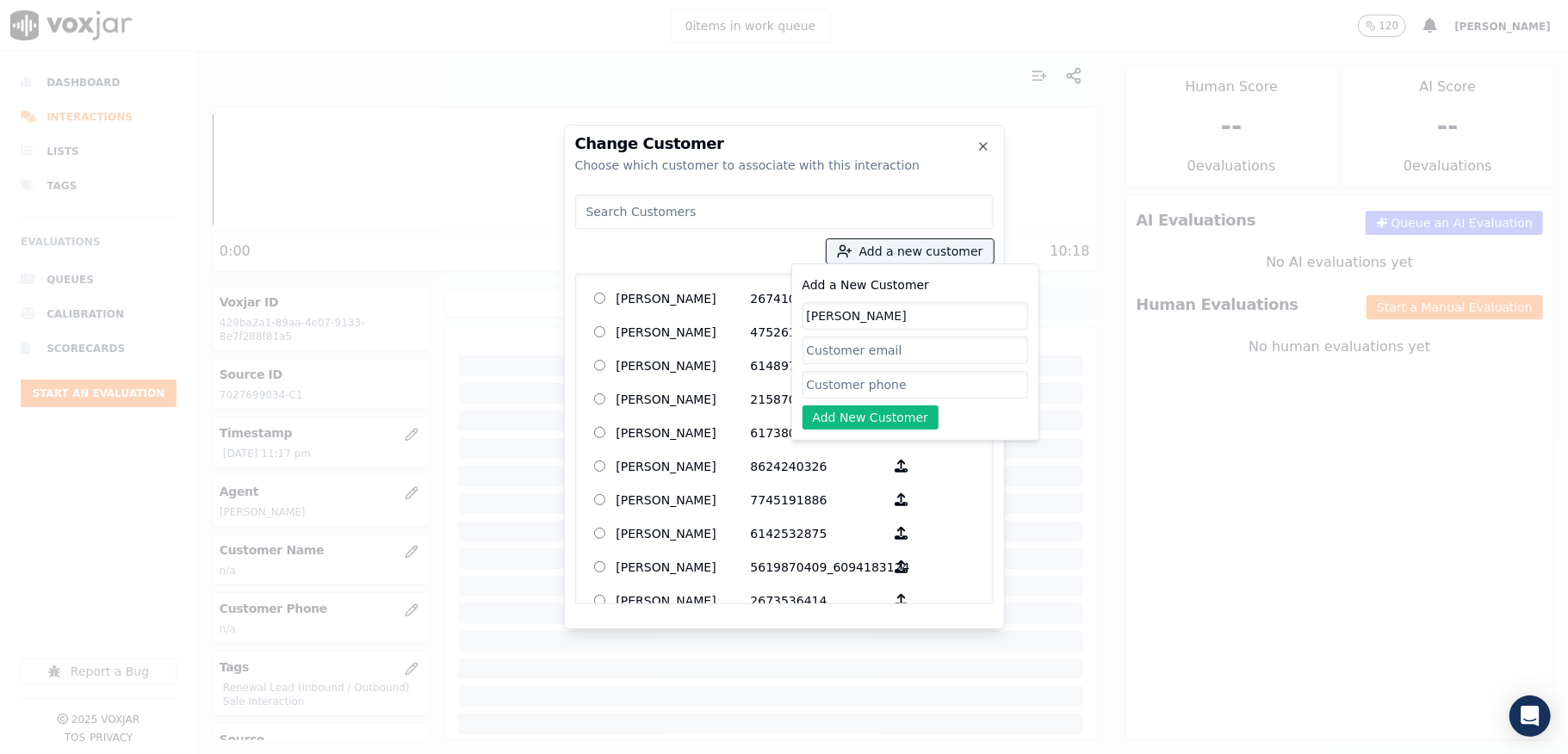
type input "Kimberly A Moffitt"
click at [848, 389] on input "Add a New Customer" at bounding box center [915, 384] width 226 height 28
paste input "7027699034"
type input "7027699034"
click at [837, 423] on button "Add New Customer" at bounding box center [871, 418] width 137 height 24
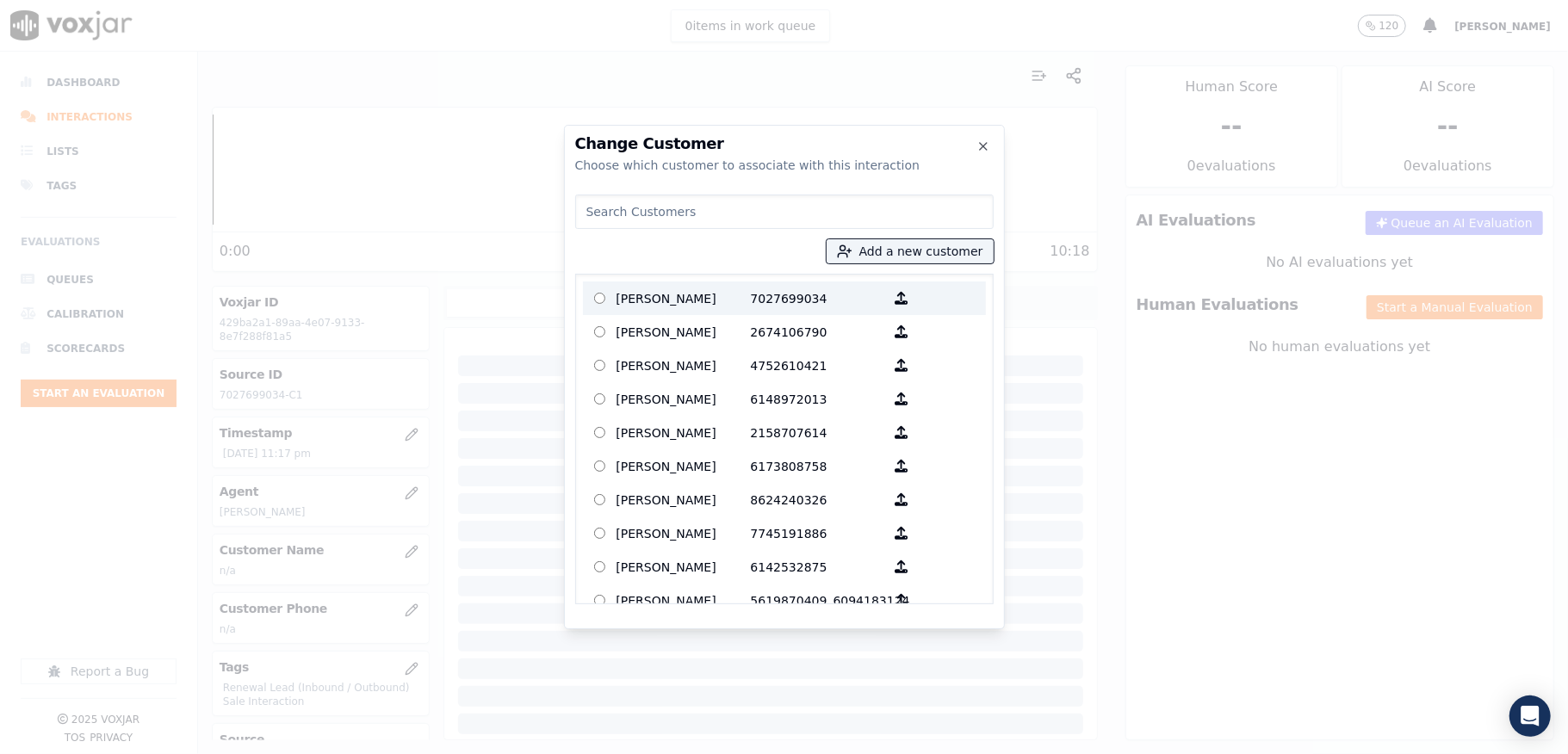
click at [691, 291] on p "Kimberly A Moffitt" at bounding box center [683, 298] width 135 height 27
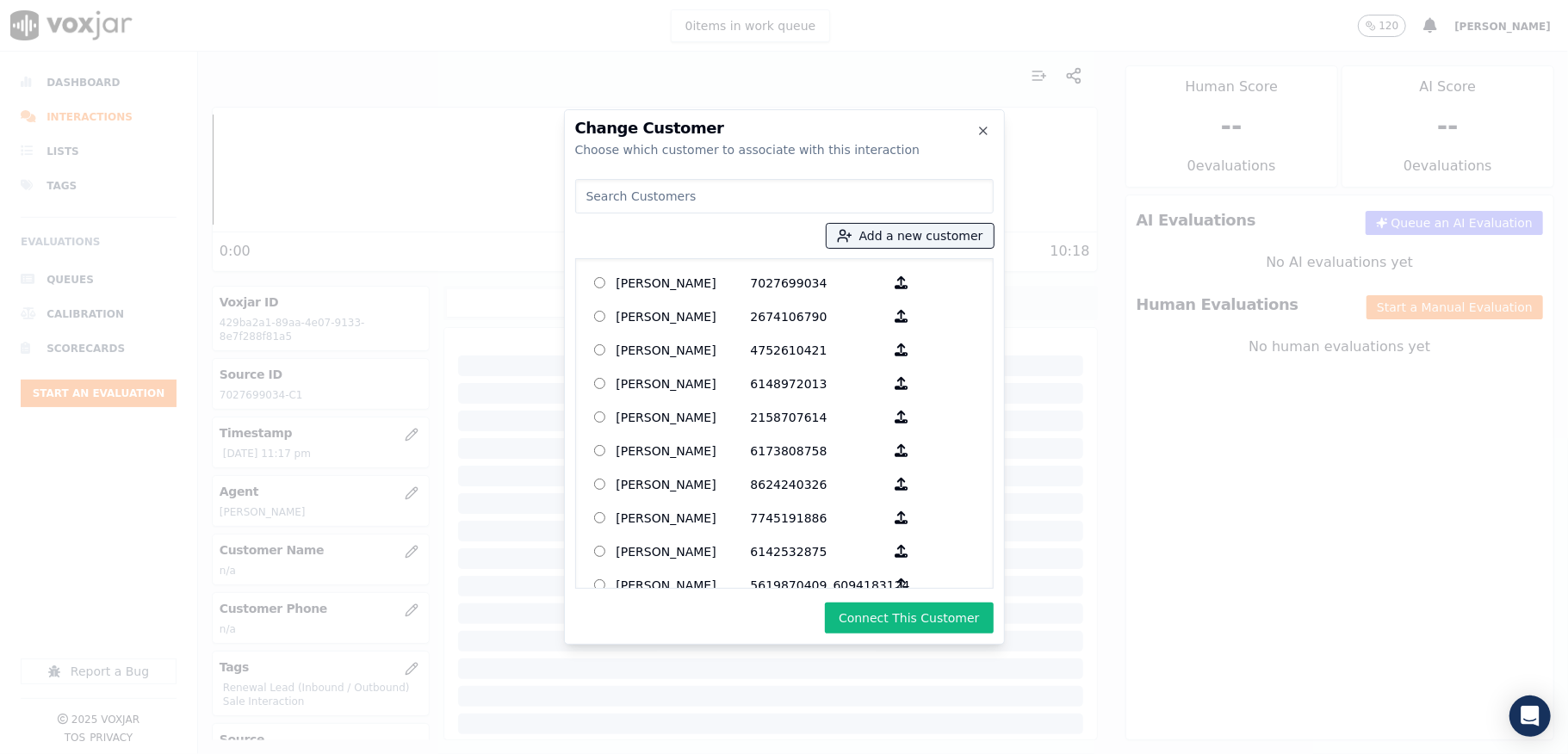
click at [878, 614] on button "Connect This Customer" at bounding box center [909, 619] width 168 height 31
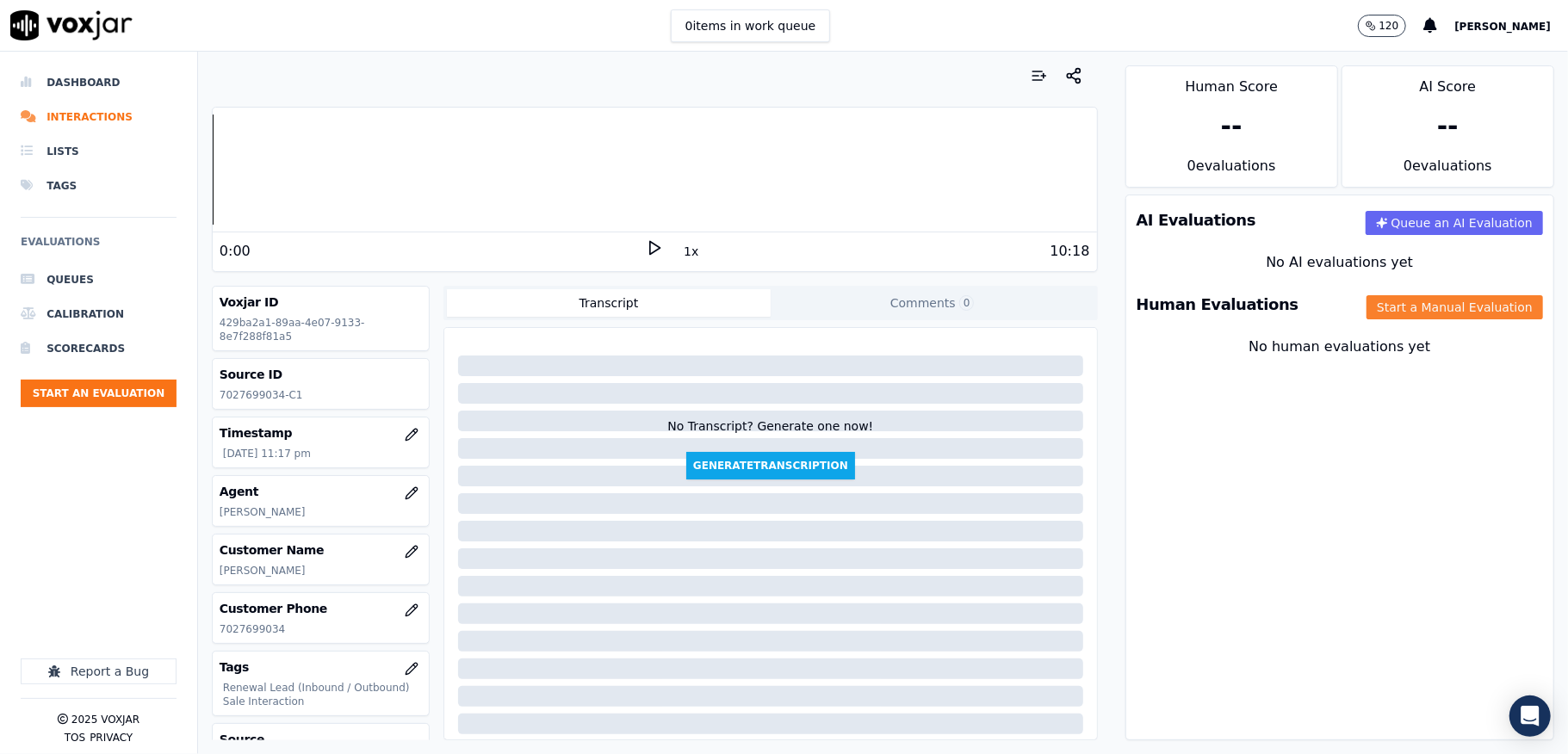
click at [1378, 313] on button "Start a Manual Evaluation" at bounding box center [1455, 307] width 176 height 24
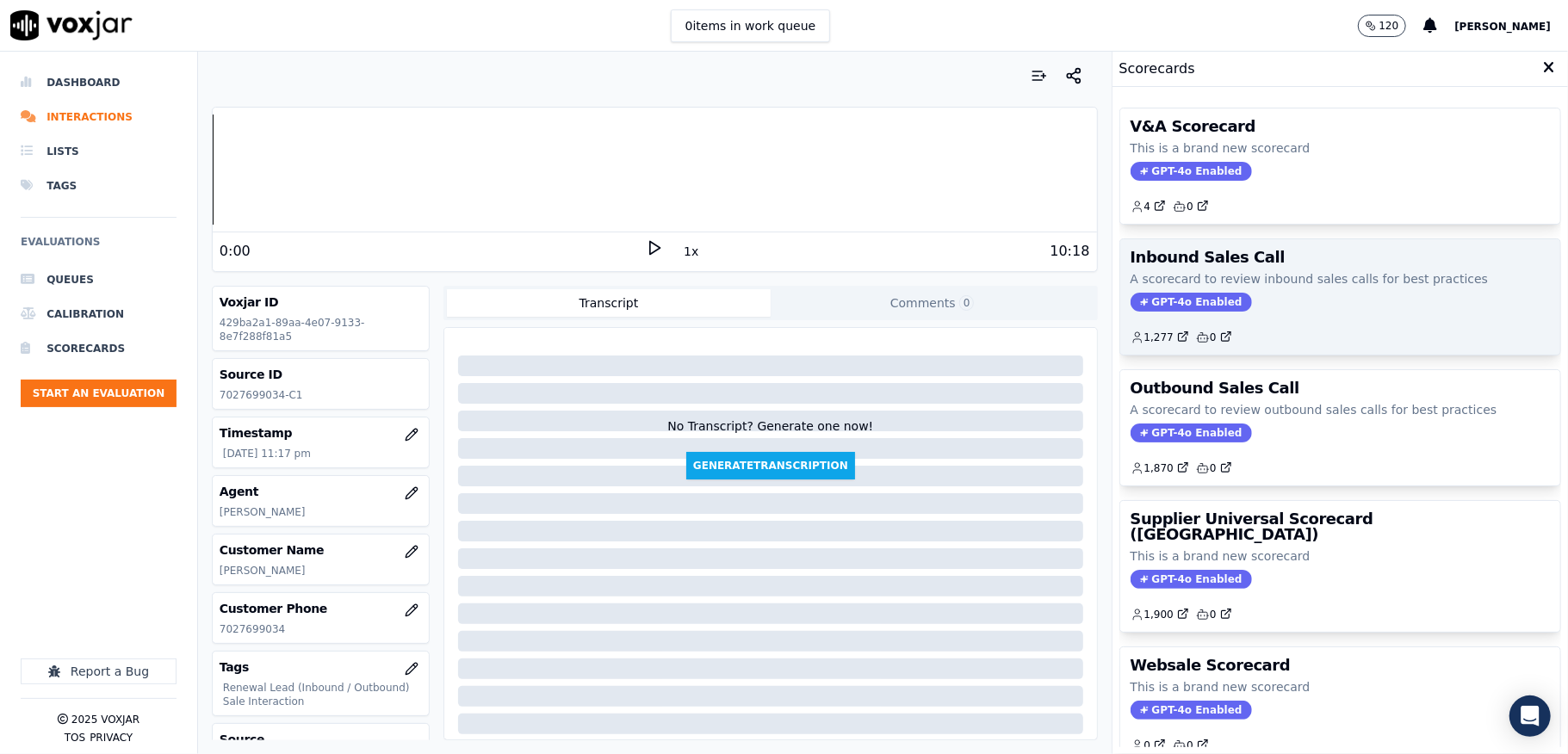
click at [1156, 300] on span "GPT-4o Enabled" at bounding box center [1192, 301] width 122 height 19
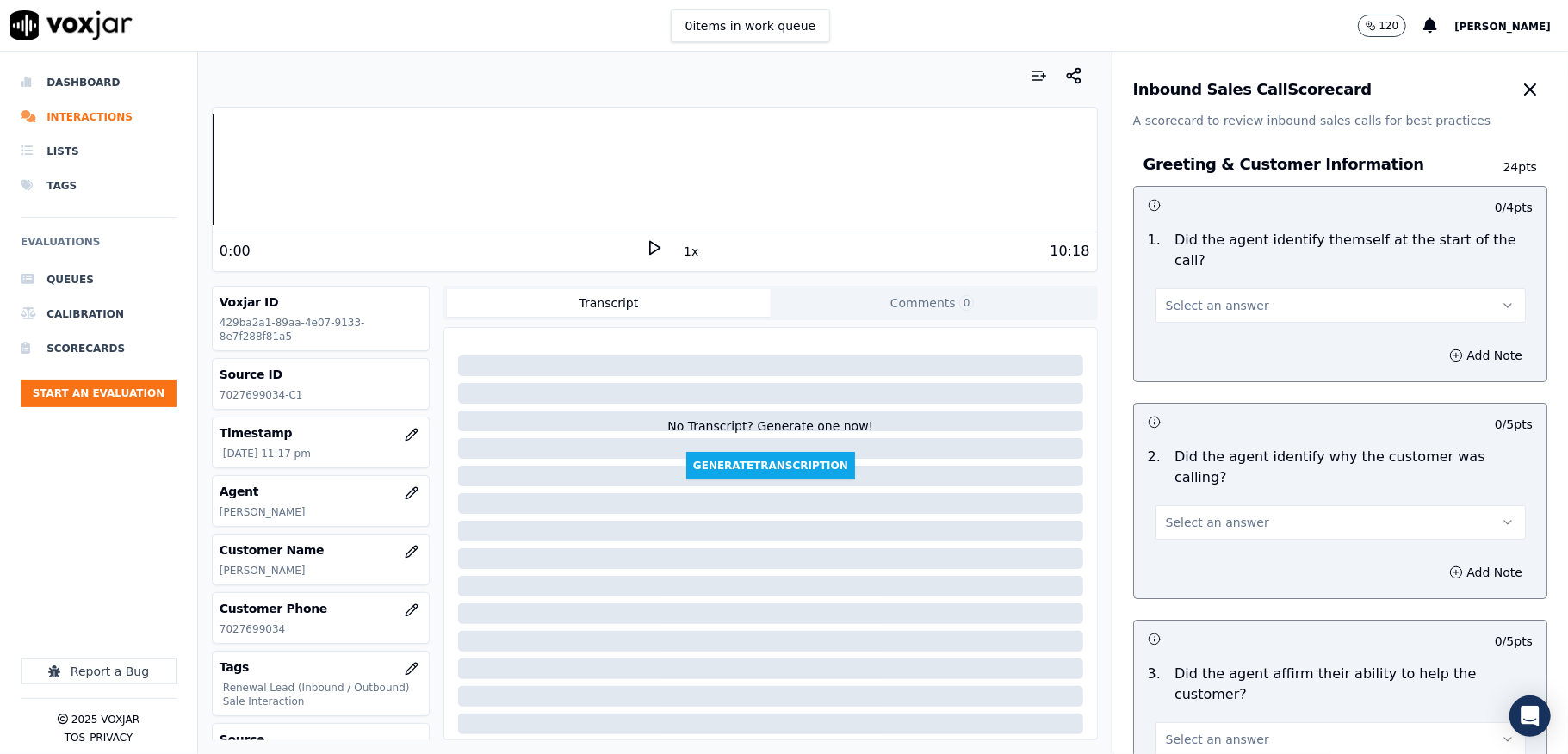
click at [1265, 289] on button "Select an answer" at bounding box center [1340, 305] width 371 height 34
click at [1220, 335] on div "Yes" at bounding box center [1299, 345] width 330 height 28
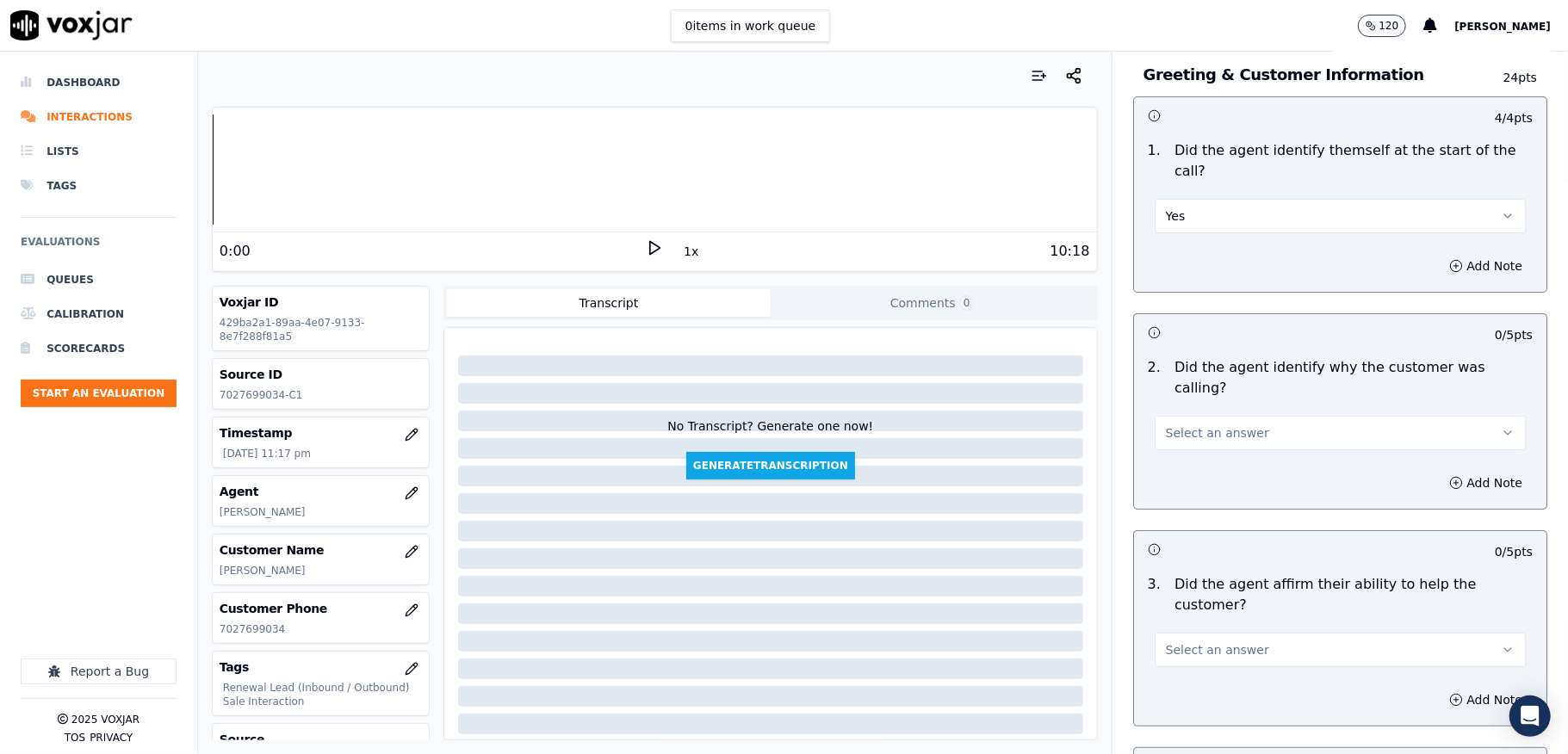
scroll to position [229, 0]
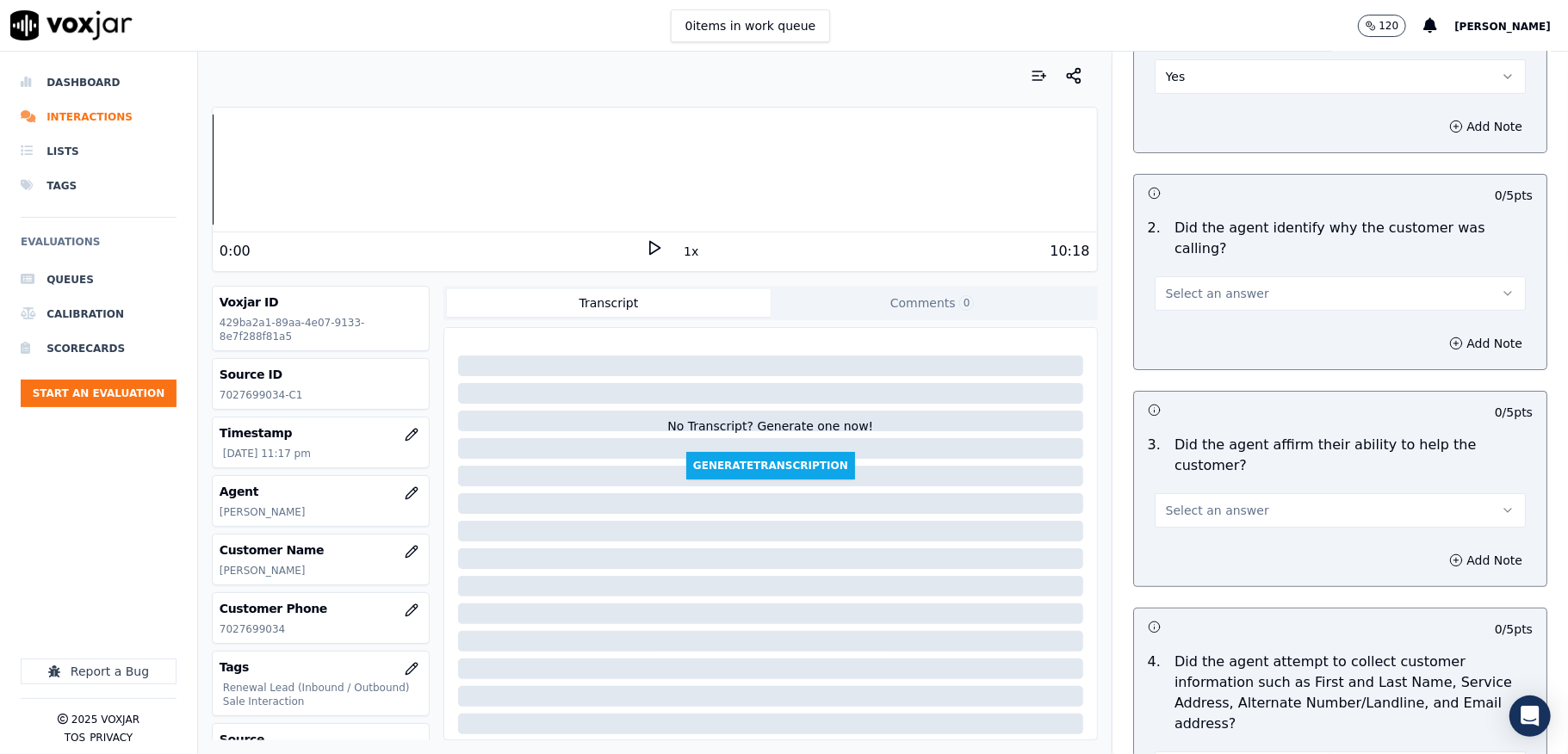
click at [1218, 285] on span "Select an answer" at bounding box center [1218, 293] width 103 height 18
click at [1202, 310] on div "Yes" at bounding box center [1299, 312] width 330 height 28
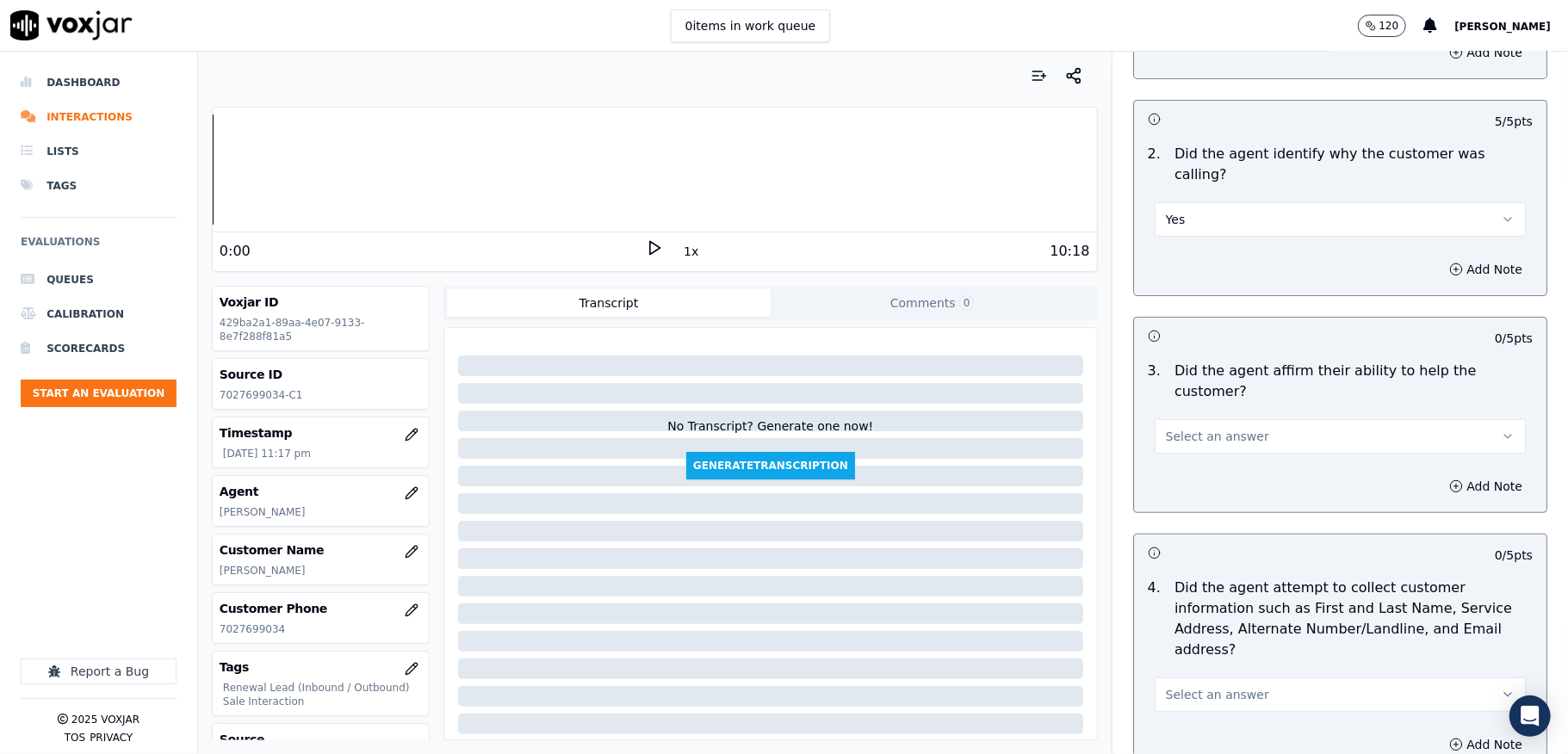
scroll to position [344, 0]
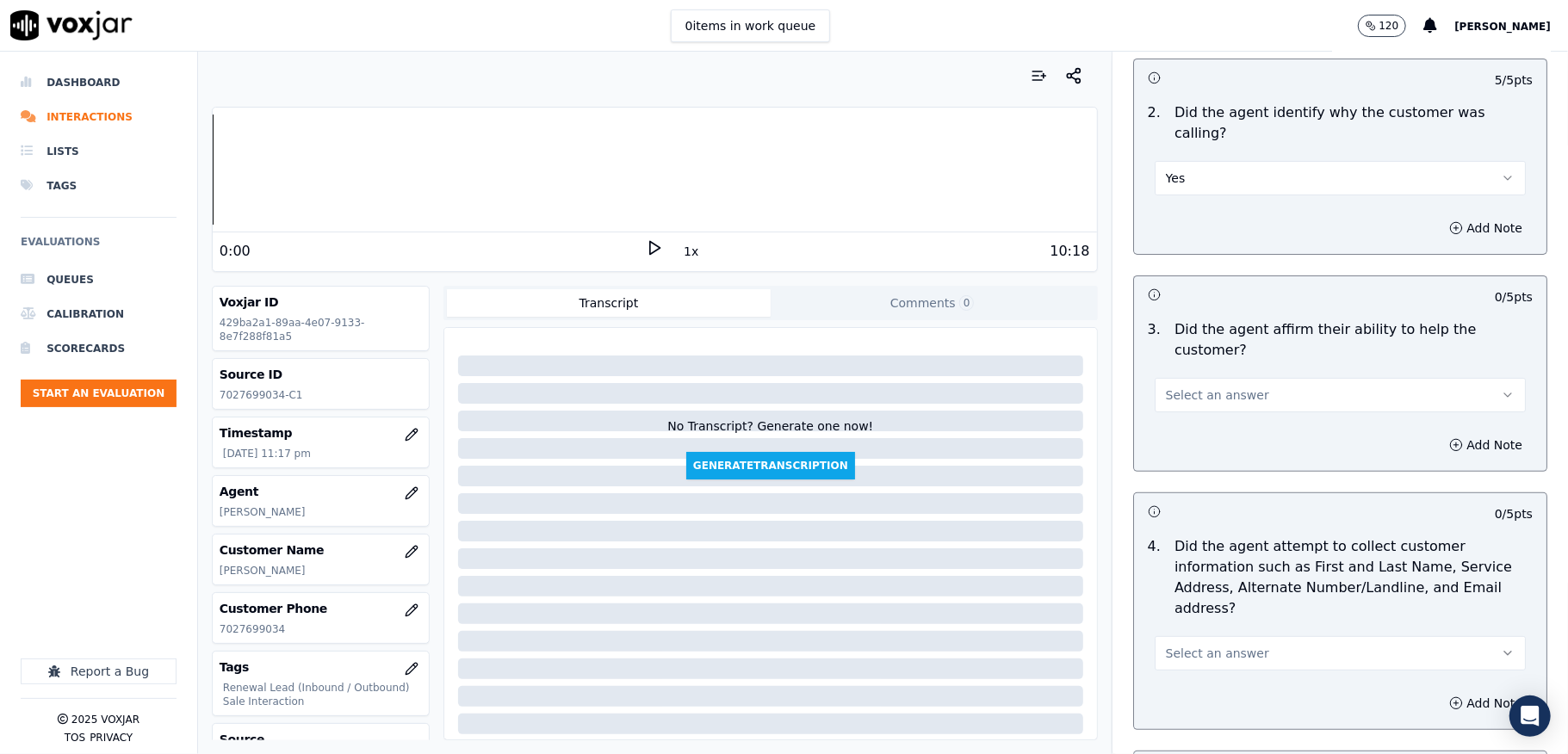
drag, startPoint x: 1203, startPoint y: 362, endPoint x: 1209, endPoint y: 383, distance: 21.8
click at [1203, 378] on button "Select an answer" at bounding box center [1340, 395] width 371 height 34
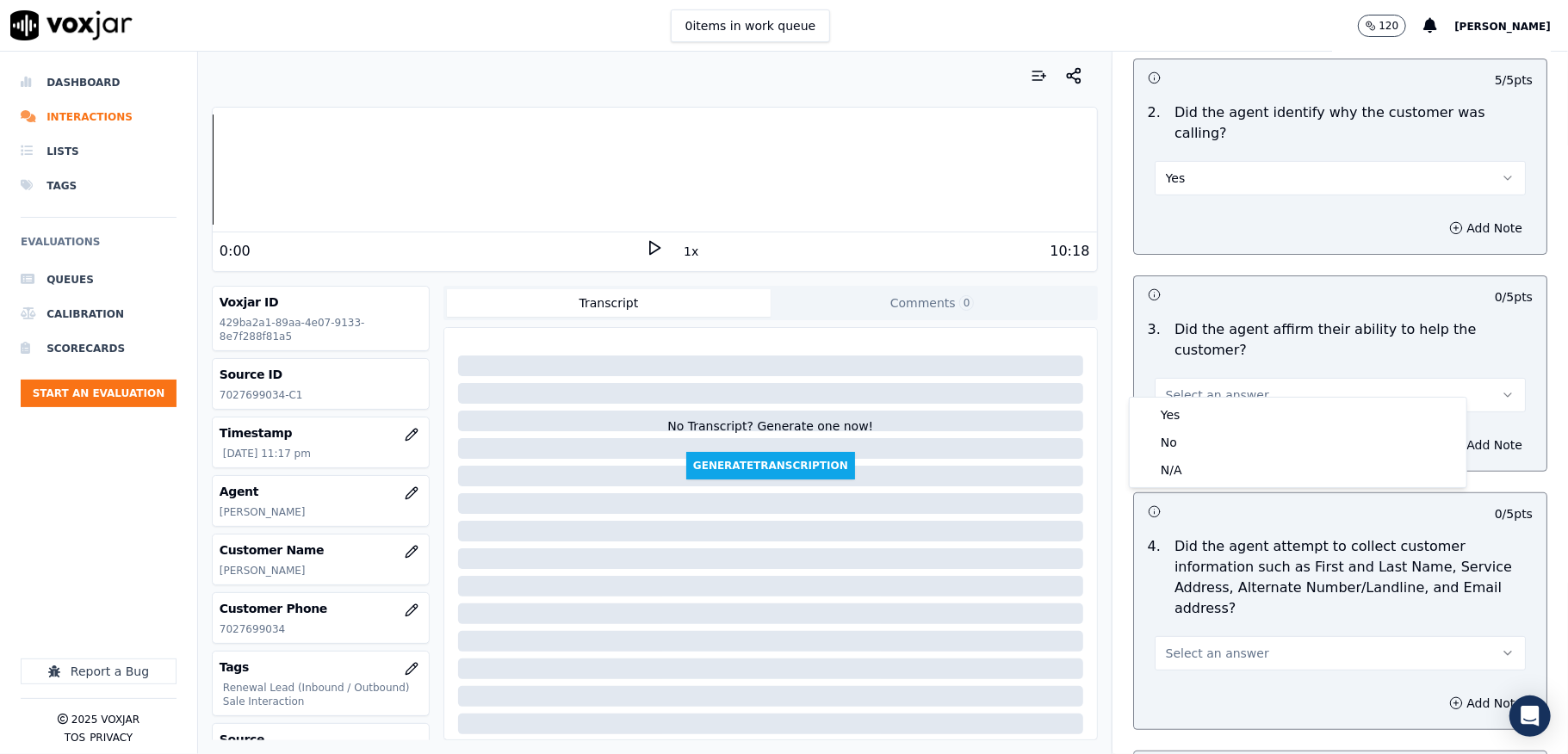
click at [1206, 411] on div "Yes" at bounding box center [1299, 415] width 330 height 28
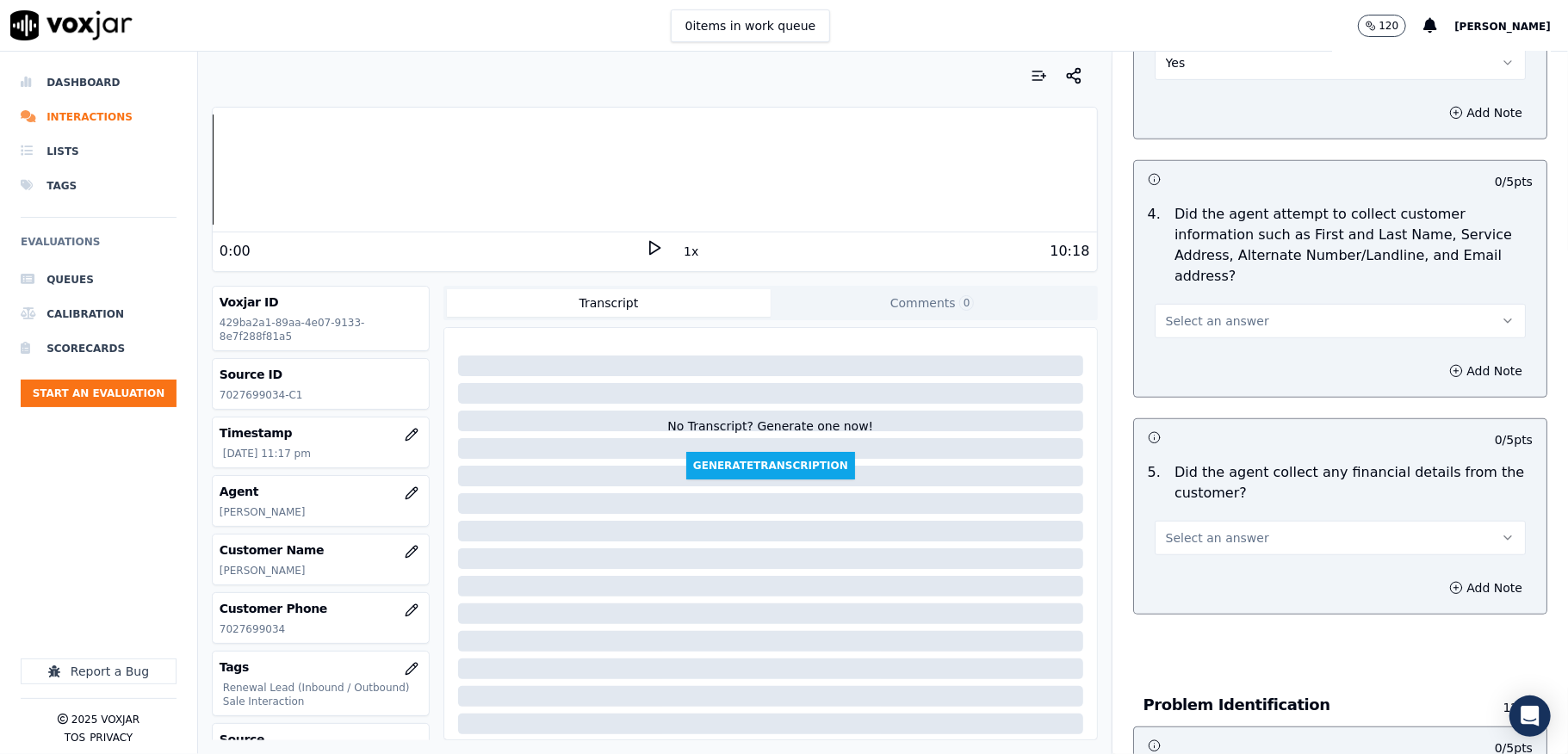
scroll to position [689, 0]
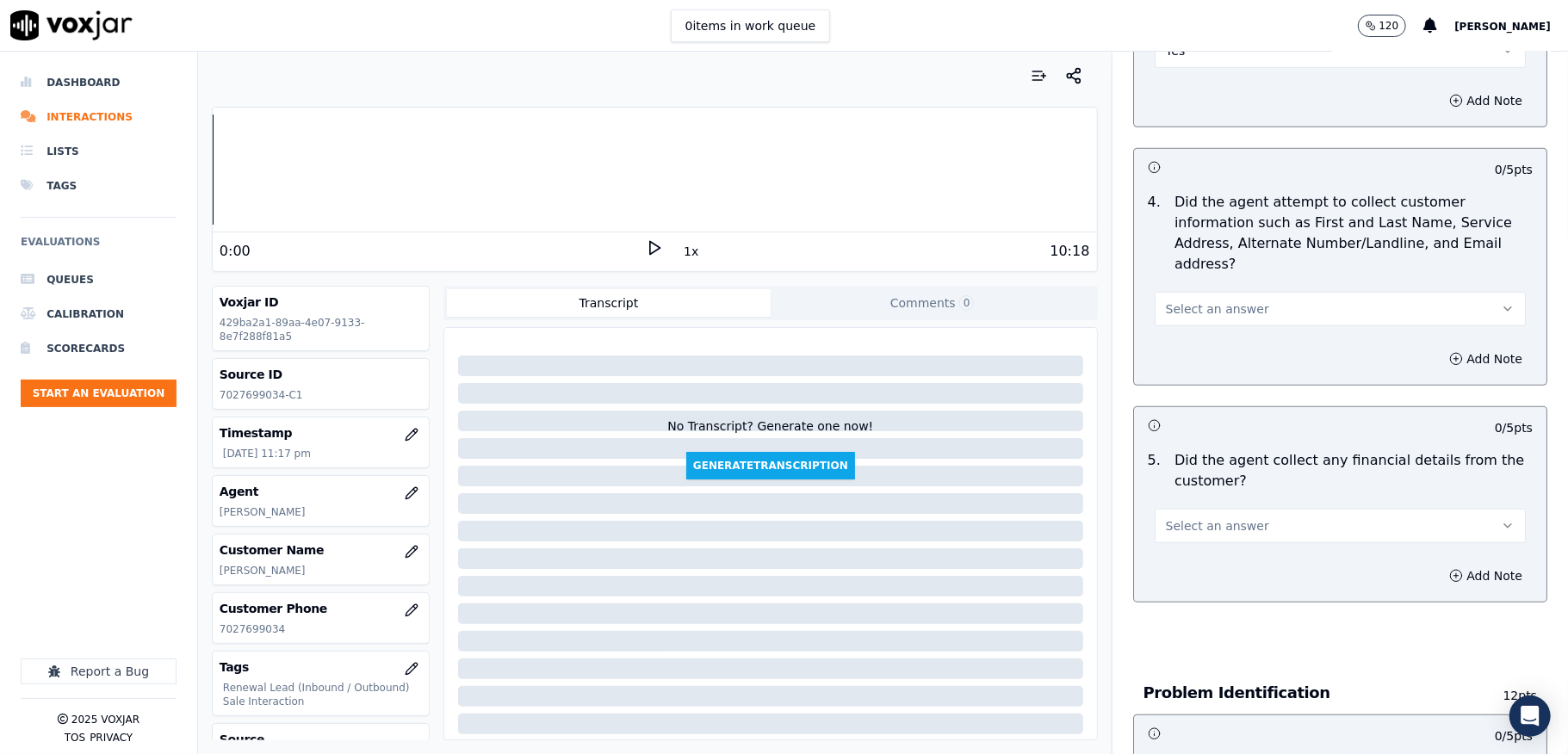
click at [1210, 300] on span "Select an answer" at bounding box center [1218, 309] width 103 height 18
click at [1193, 329] on div "Yes" at bounding box center [1299, 330] width 330 height 28
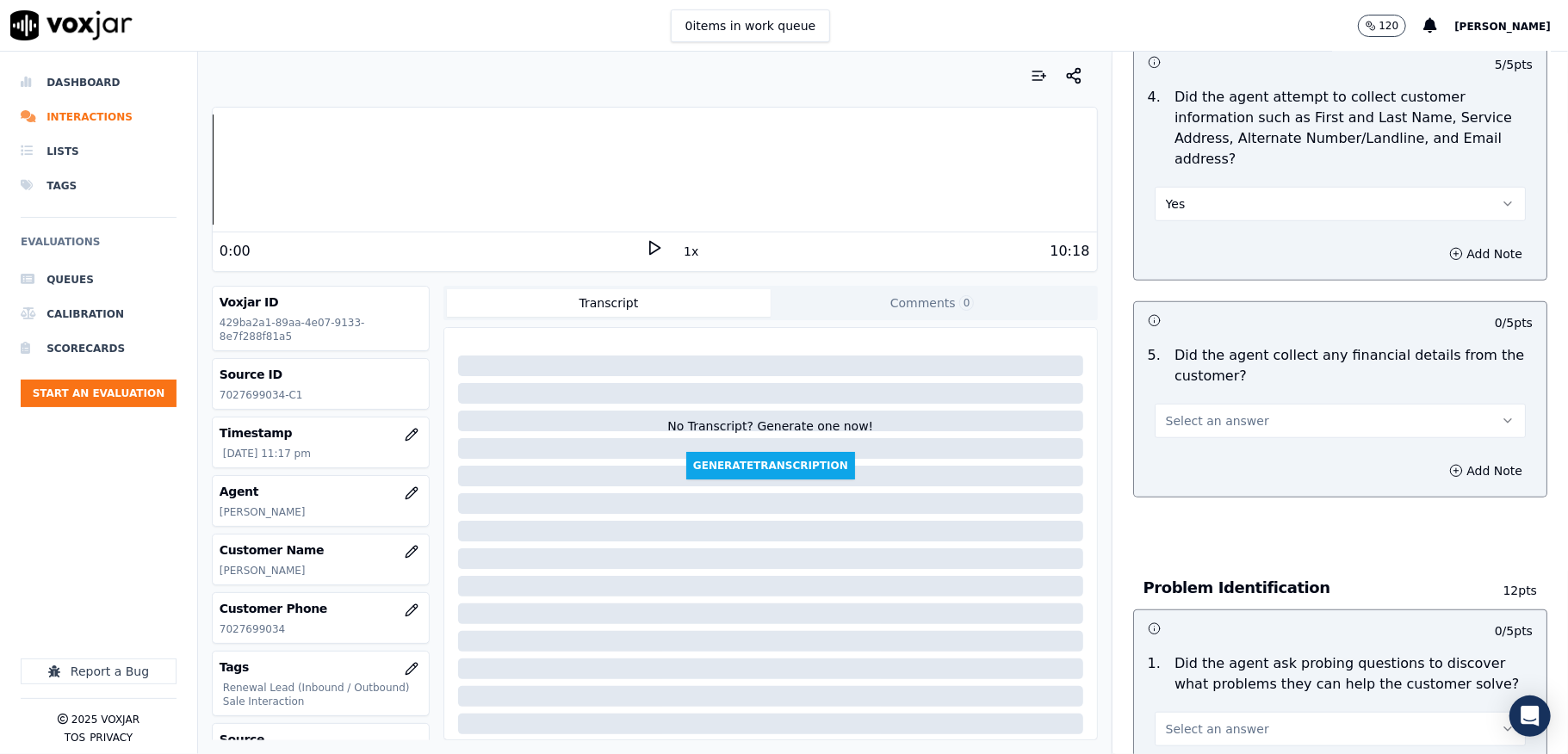
scroll to position [917, 0]
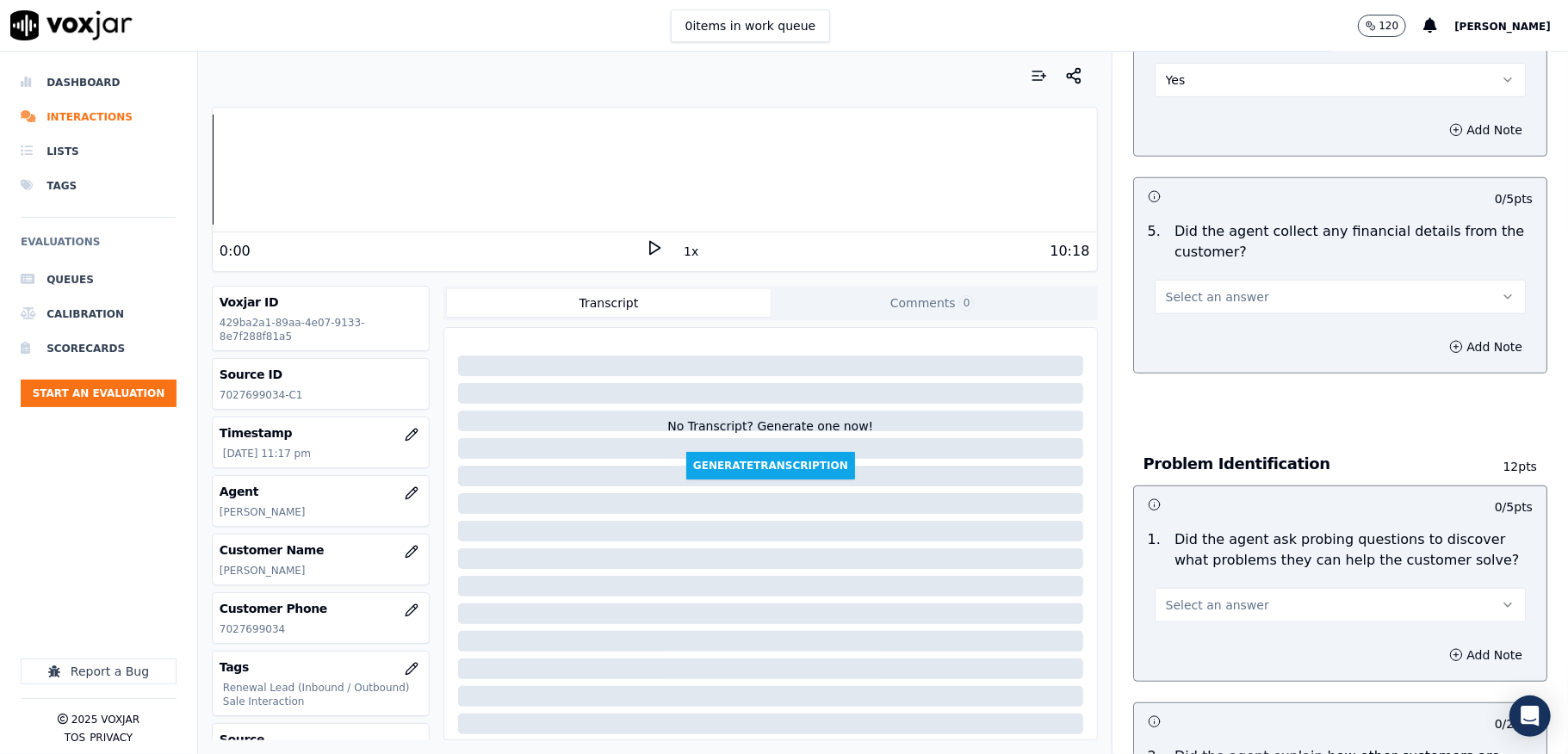
click at [1204, 289] on span "Select an answer" at bounding box center [1218, 297] width 103 height 18
click at [1168, 344] on div "No" at bounding box center [1299, 345] width 330 height 28
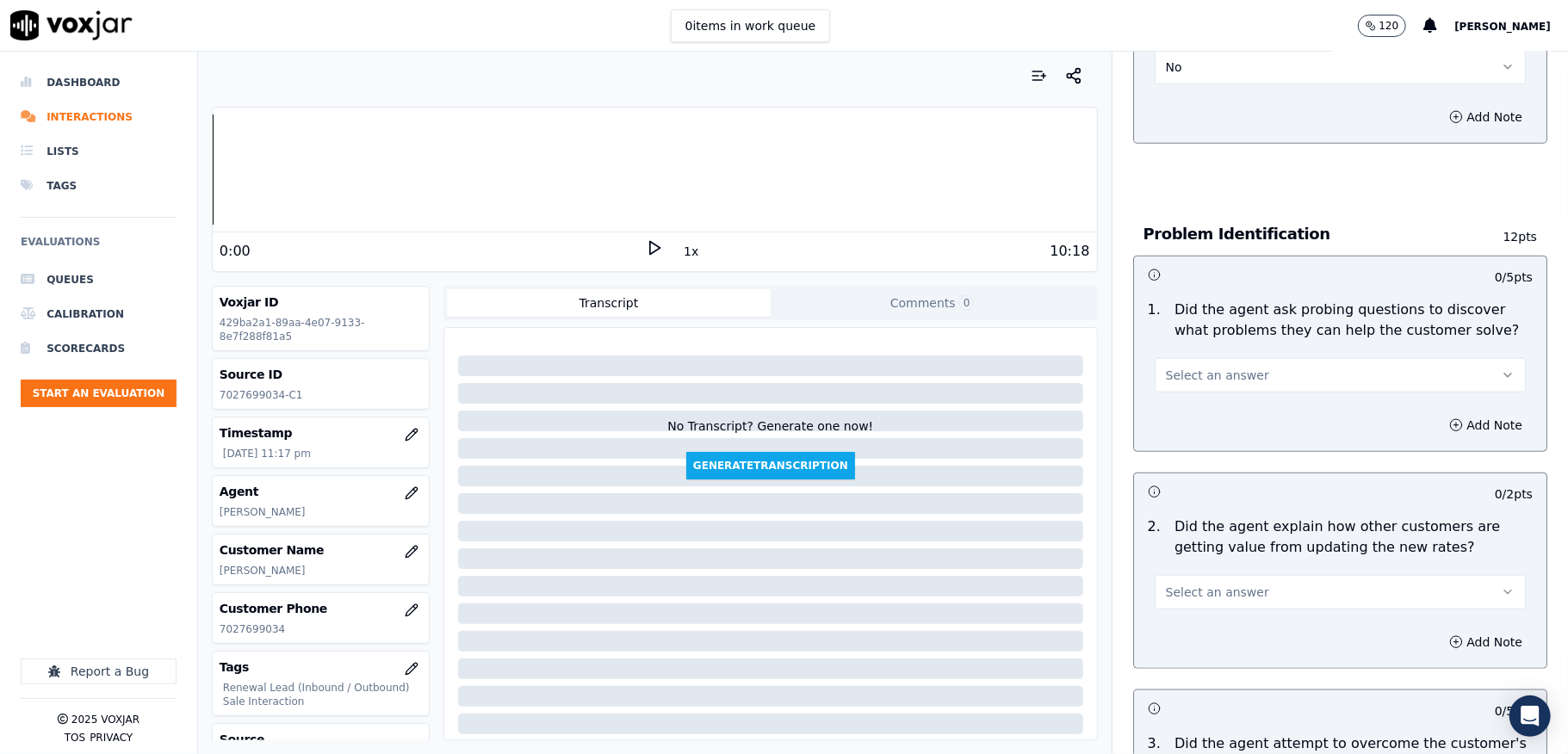
click at [1220, 367] on span "Select an answer" at bounding box center [1218, 375] width 103 height 18
click at [1197, 395] on div "Yes" at bounding box center [1299, 396] width 330 height 28
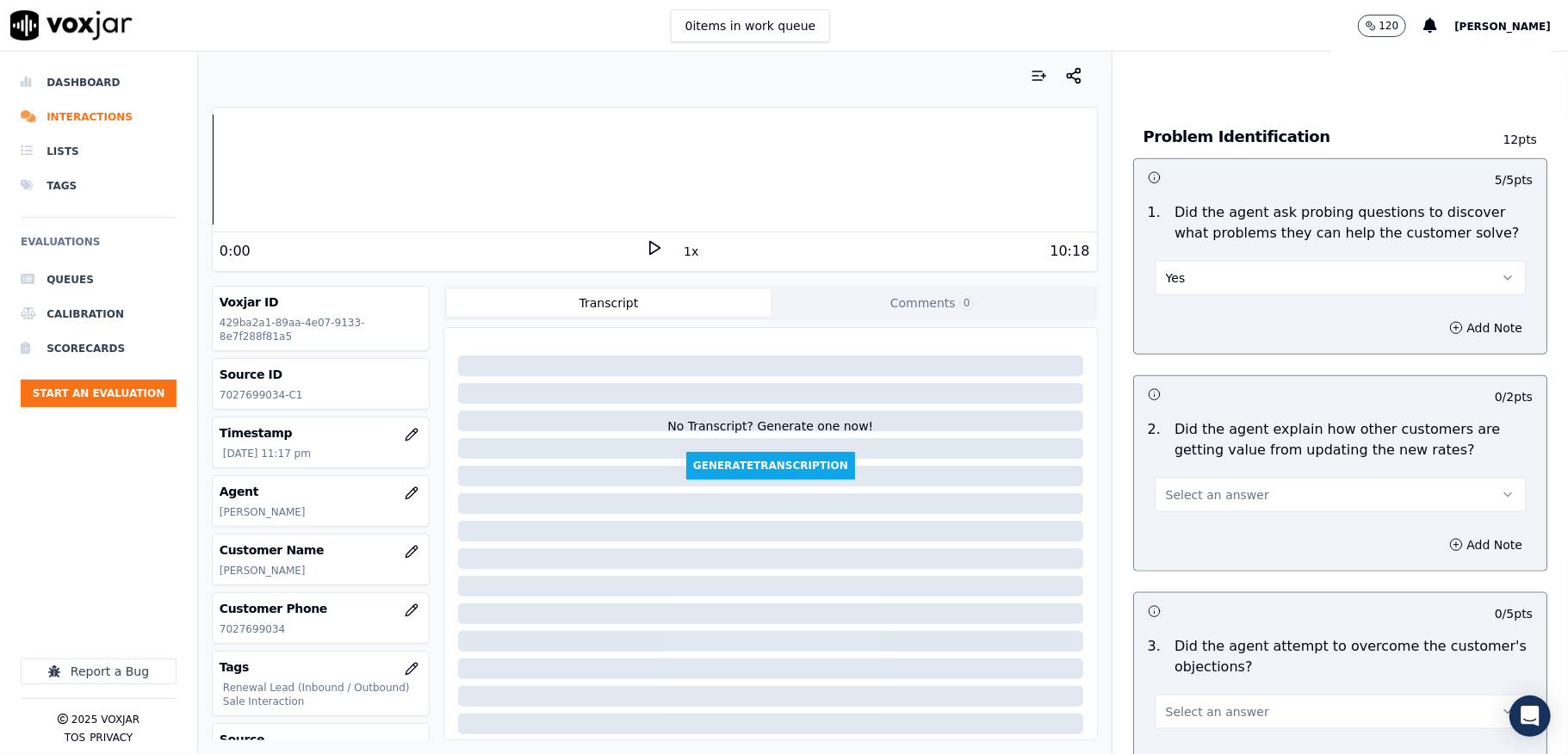
scroll to position [1491, 0]
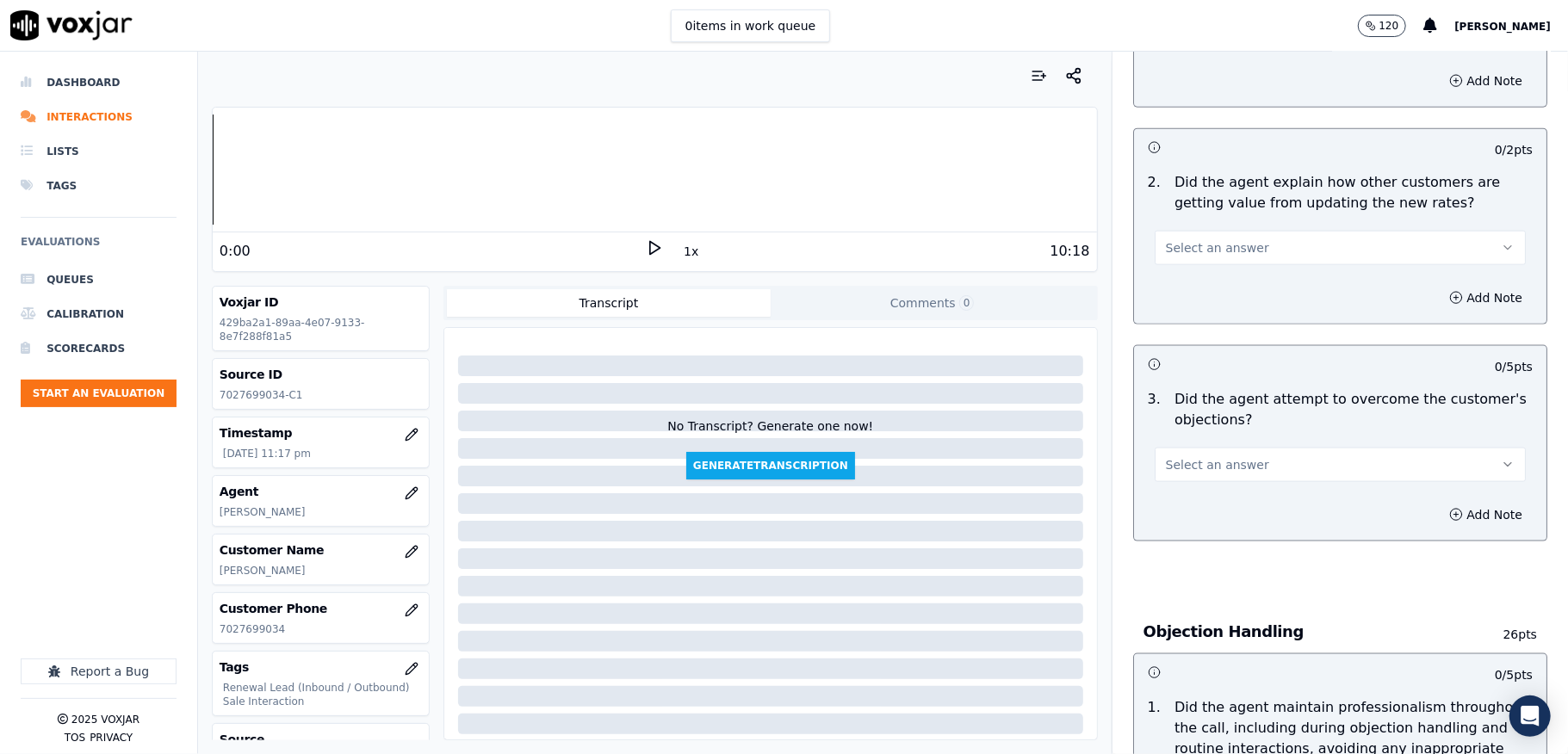
click at [1239, 230] on button "Select an answer" at bounding box center [1340, 247] width 371 height 34
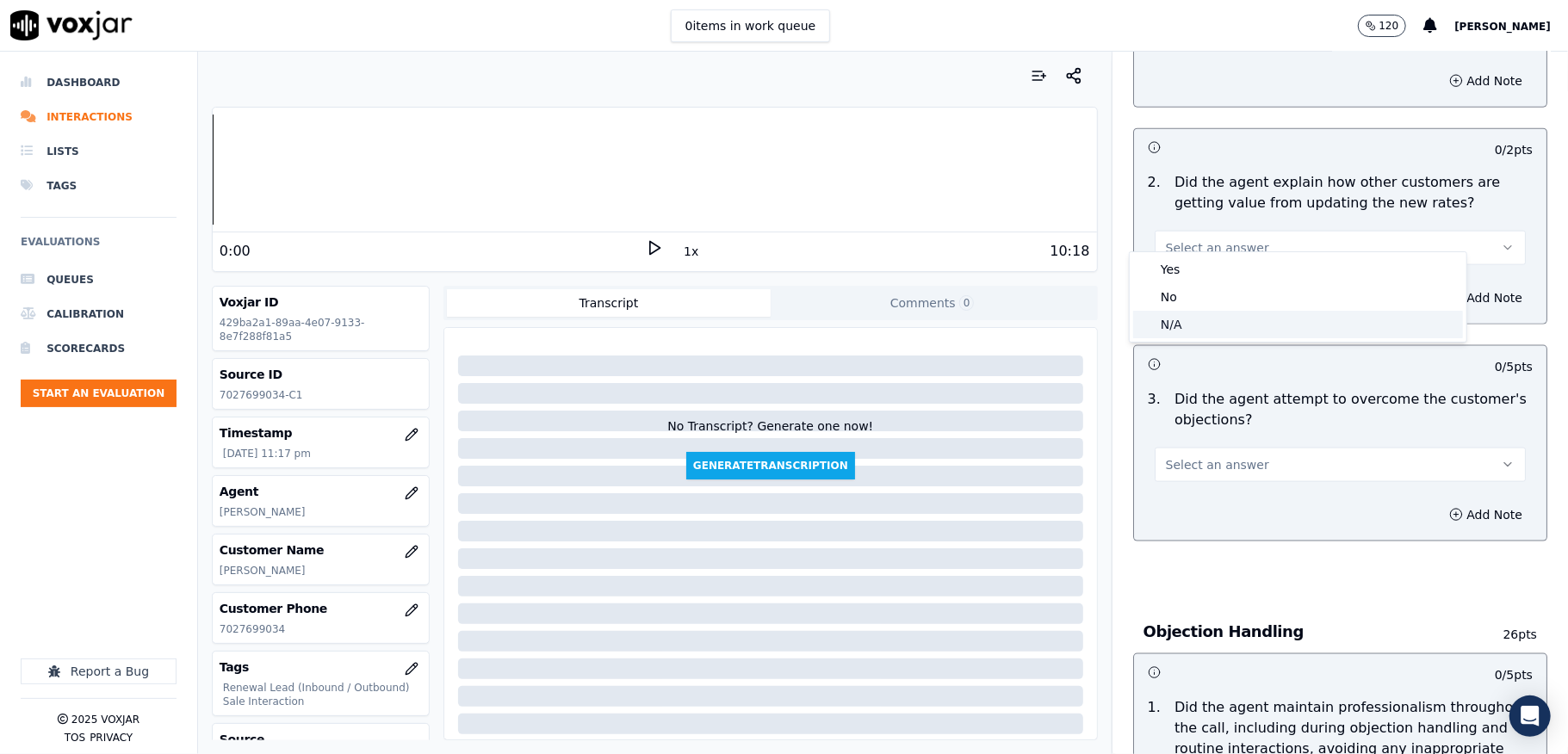
click at [1207, 325] on div "N/A" at bounding box center [1299, 324] width 330 height 28
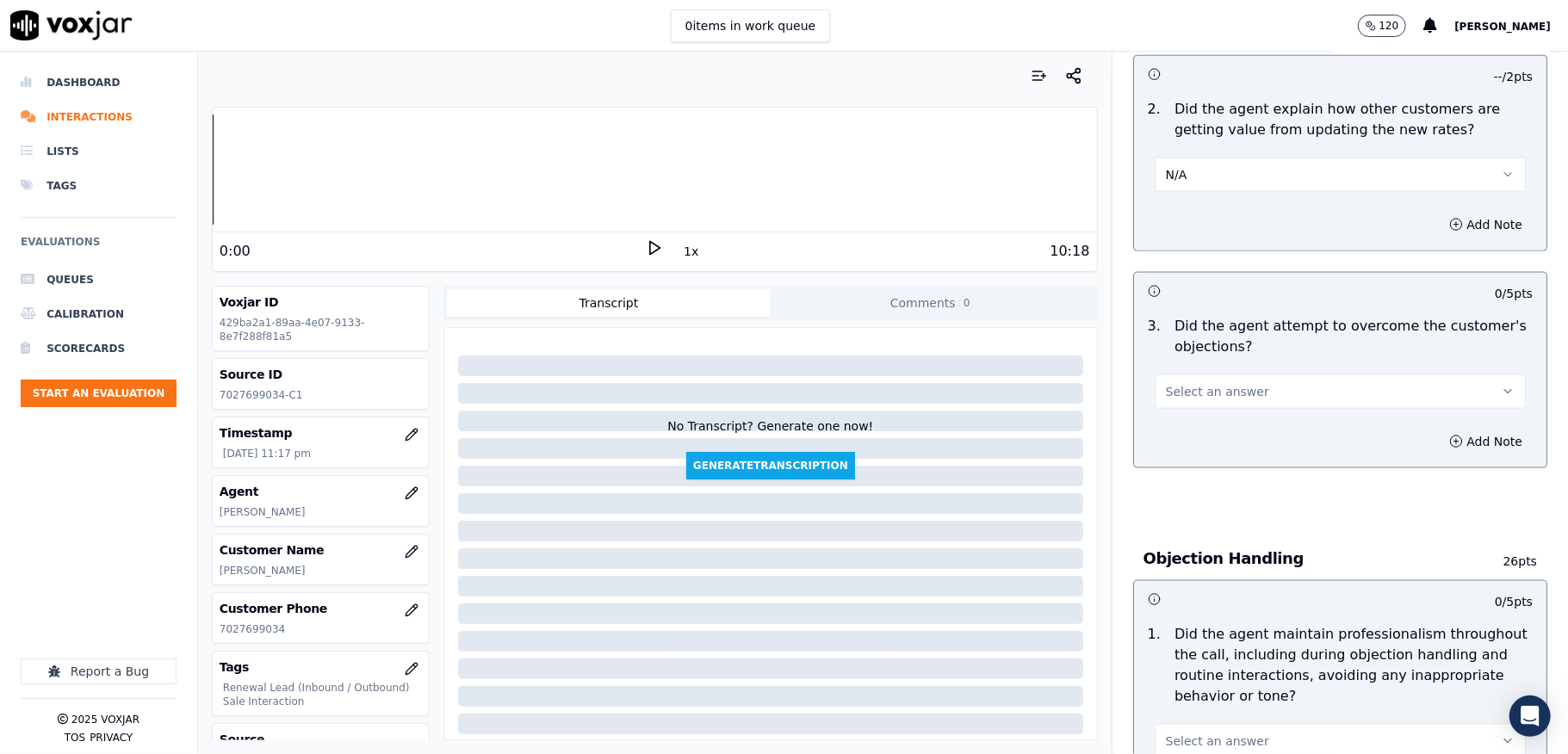
scroll to position [1606, 0]
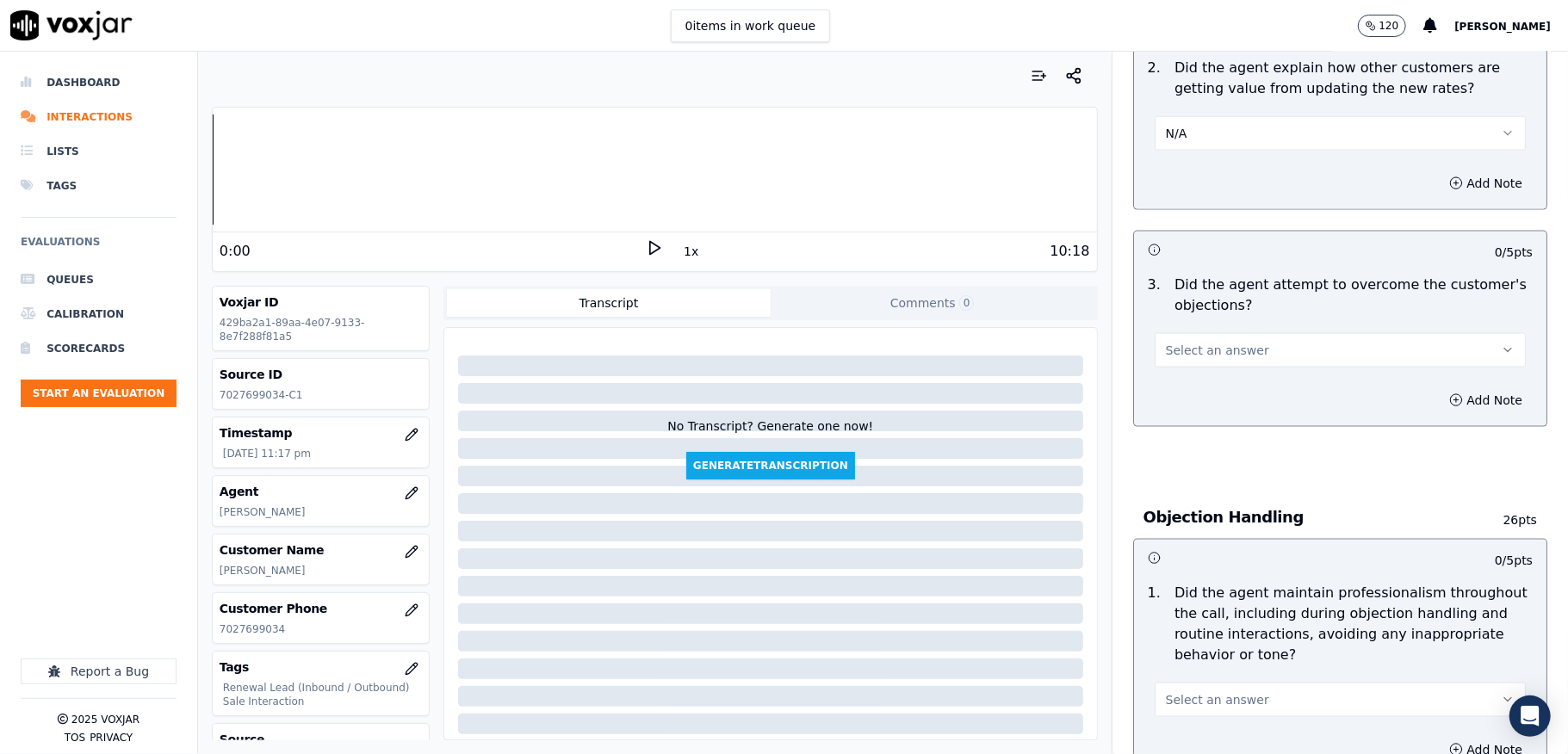
click at [1224, 342] on span "Select an answer" at bounding box center [1218, 350] width 103 height 18
click at [1182, 375] on div "Yes" at bounding box center [1299, 372] width 330 height 28
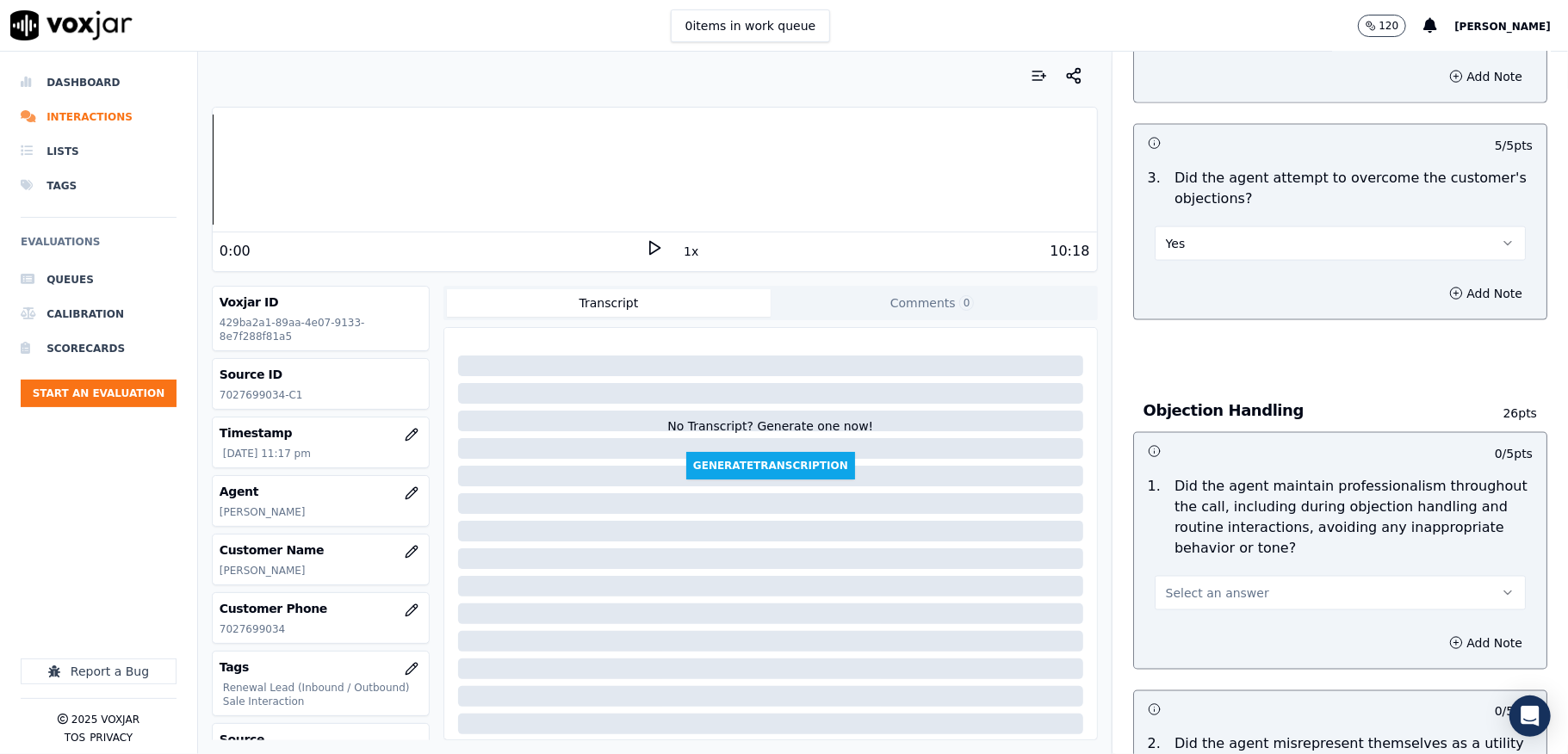
scroll to position [1950, 0]
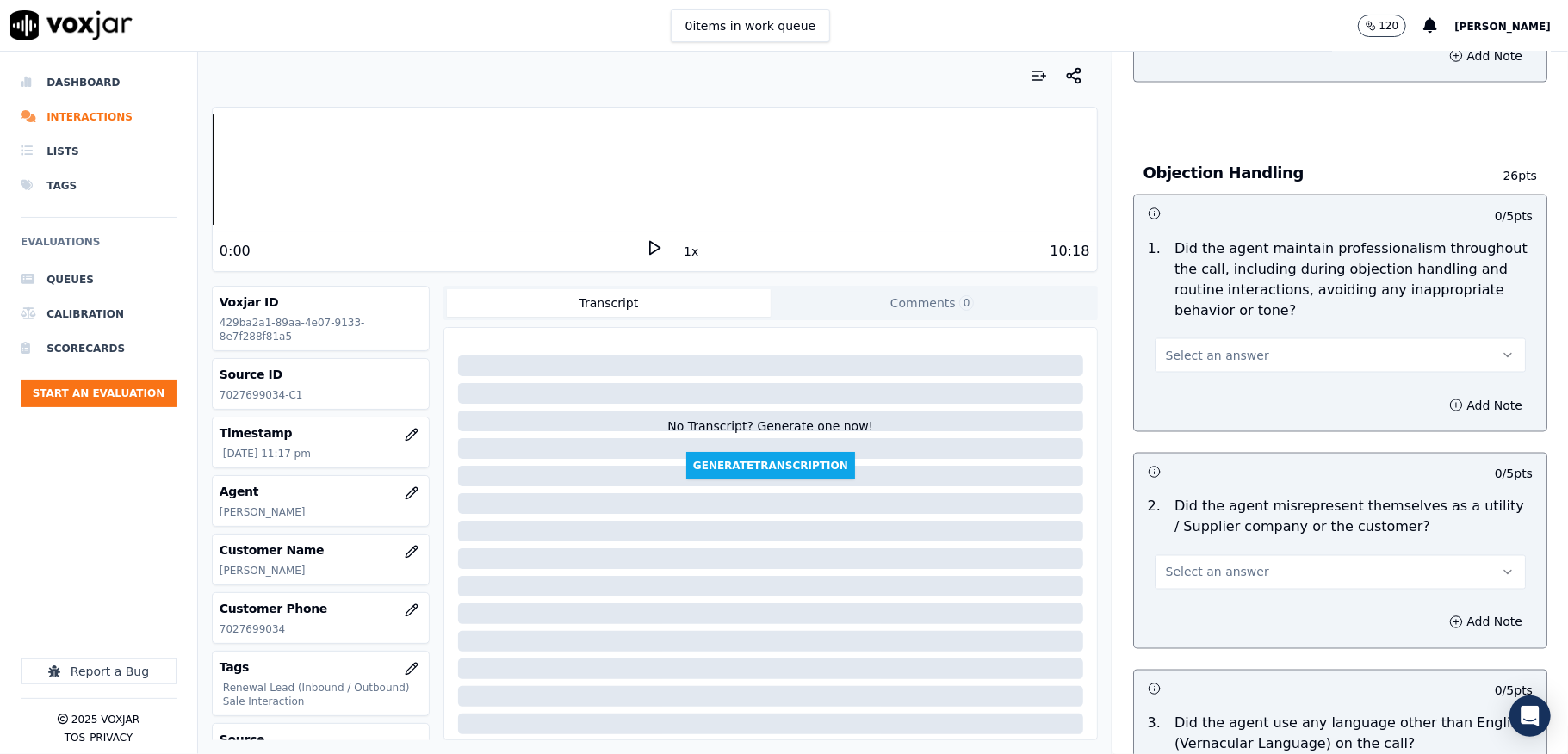
click at [1231, 338] on button "Select an answer" at bounding box center [1340, 355] width 371 height 34
click at [1180, 371] on div "Yes" at bounding box center [1299, 378] width 330 height 28
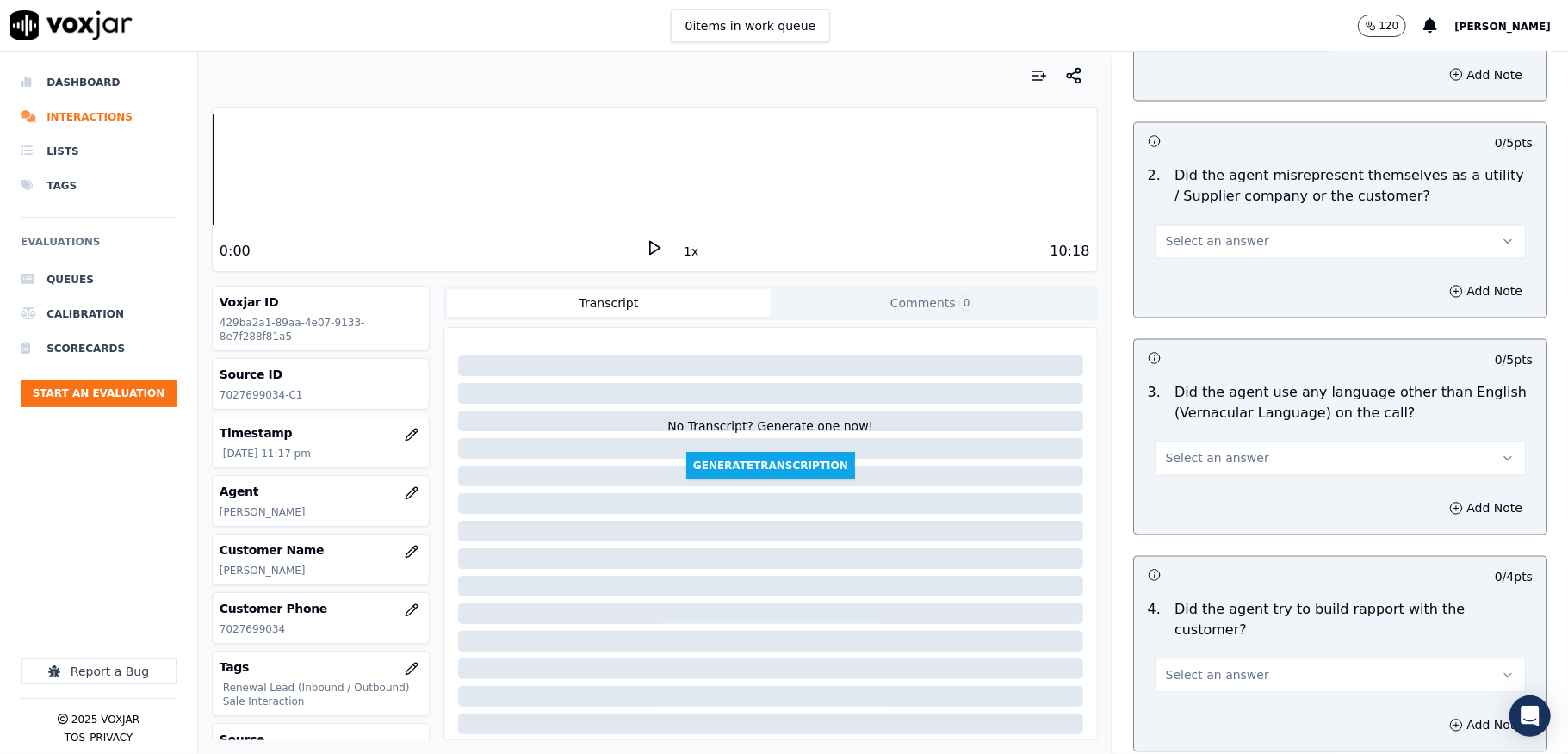
scroll to position [2294, 0]
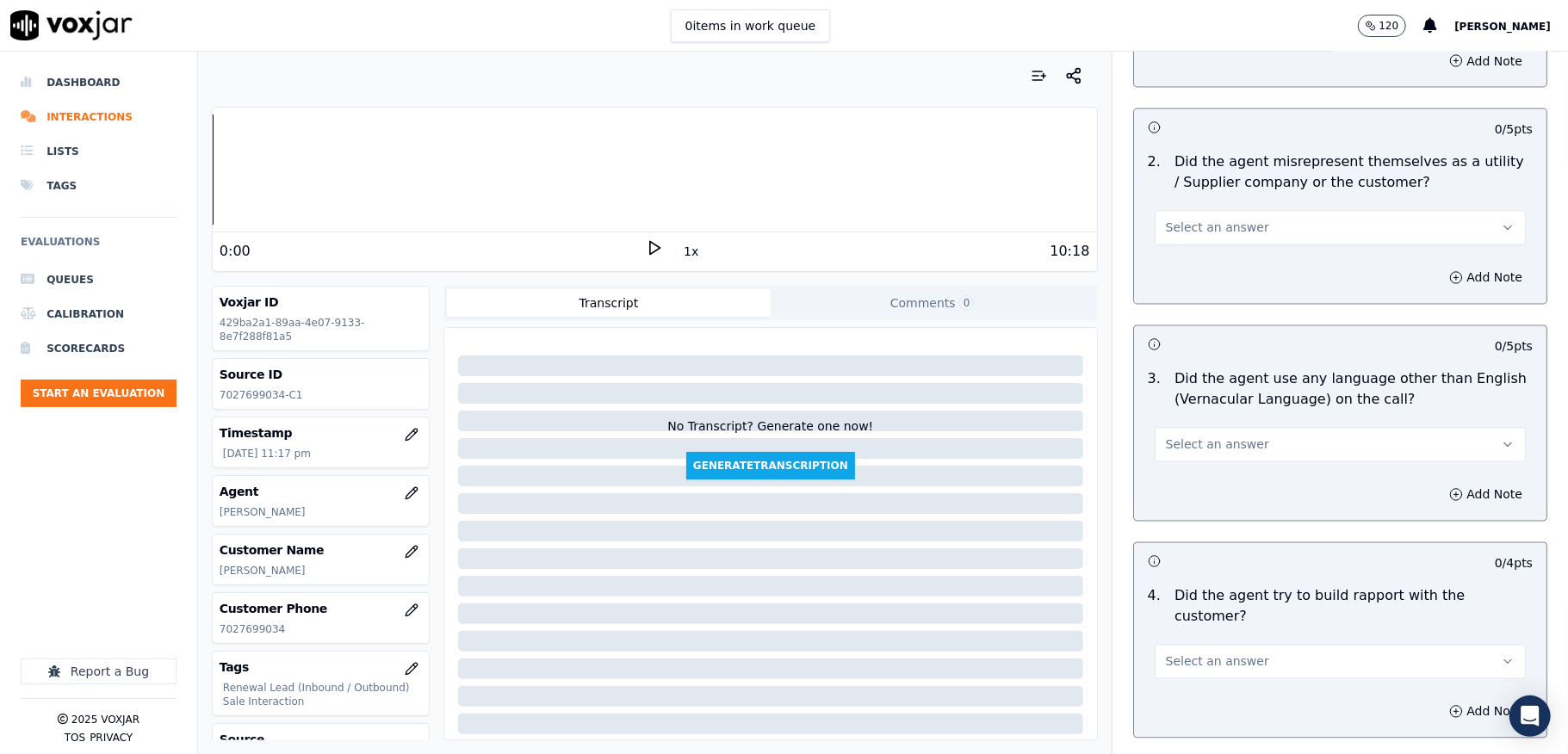
click at [1197, 219] on span "Select an answer" at bounding box center [1218, 228] width 103 height 18
click at [1182, 269] on div "No" at bounding box center [1299, 279] width 330 height 28
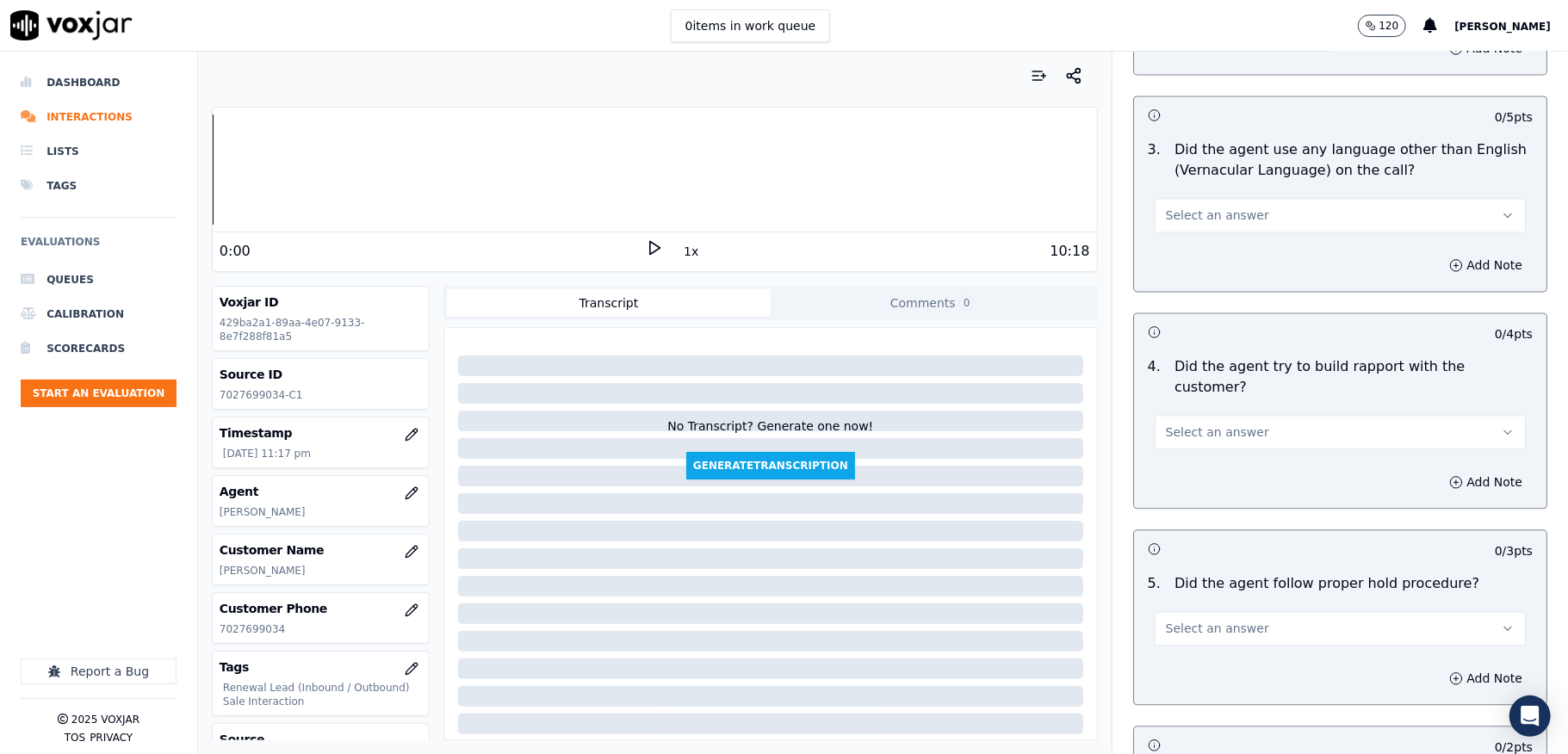
click at [1207, 206] on span "Select an answer" at bounding box center [1218, 215] width 103 height 18
click at [1188, 265] on div "No" at bounding box center [1299, 266] width 330 height 28
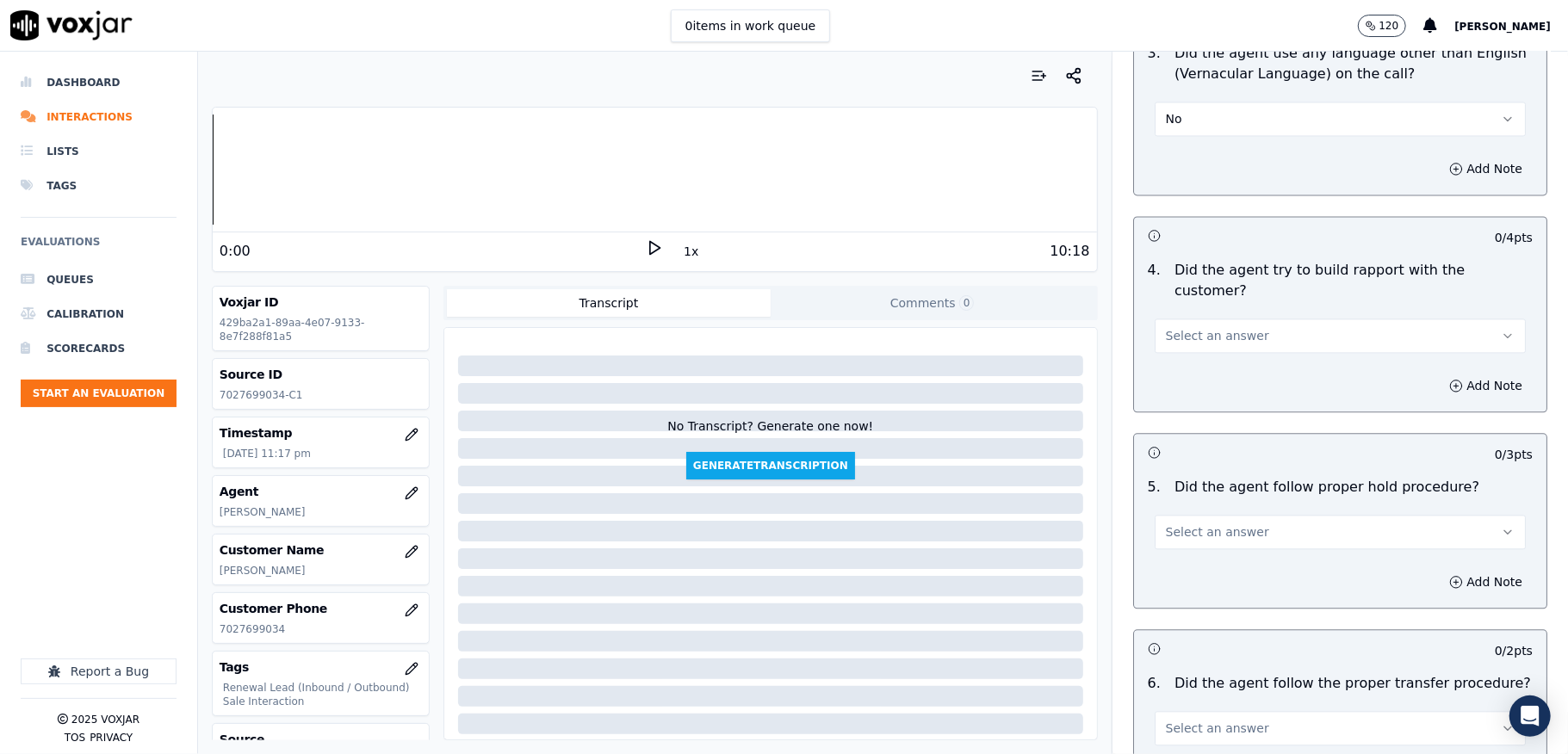
scroll to position [2754, 0]
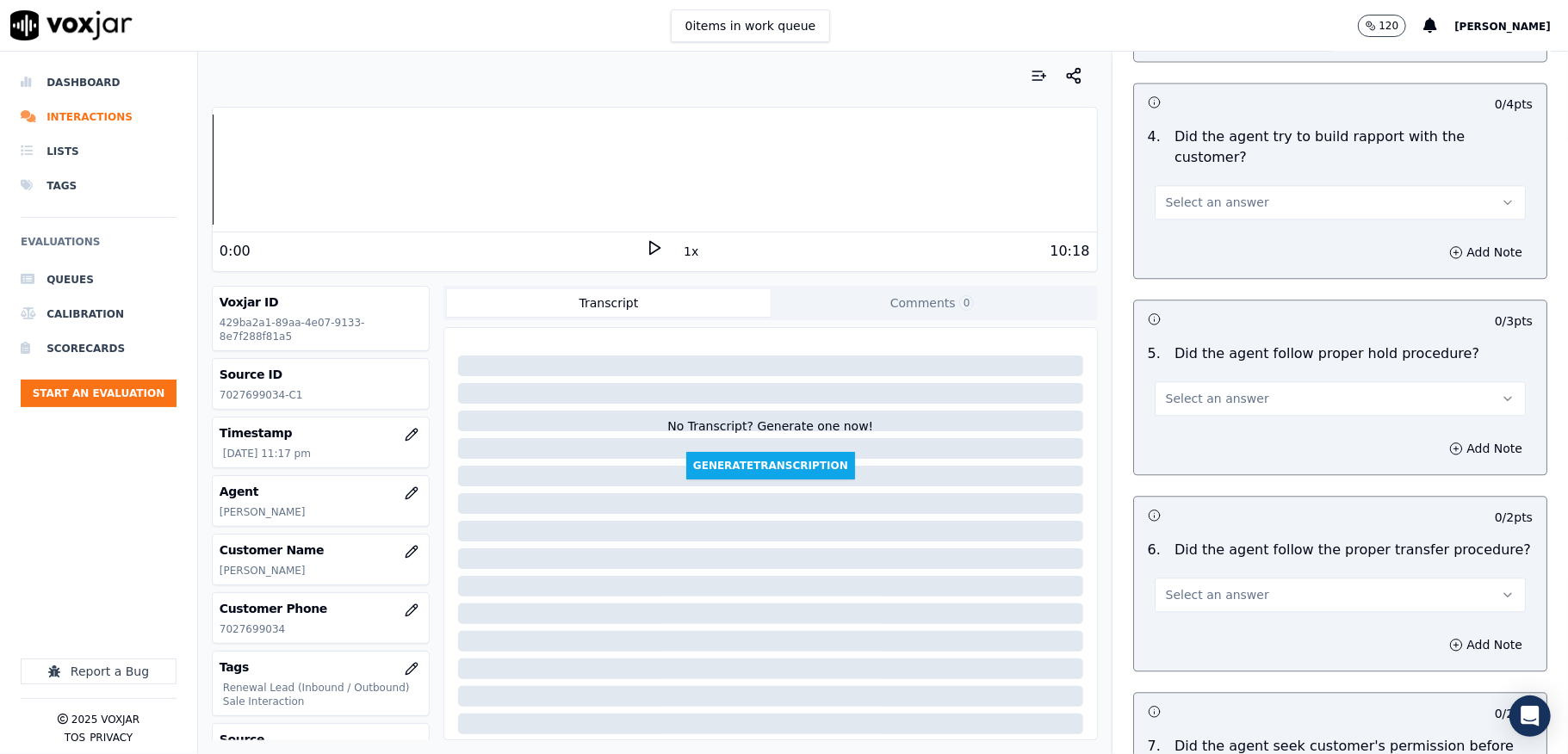
click at [1240, 185] on button "Select an answer" at bounding box center [1340, 202] width 371 height 34
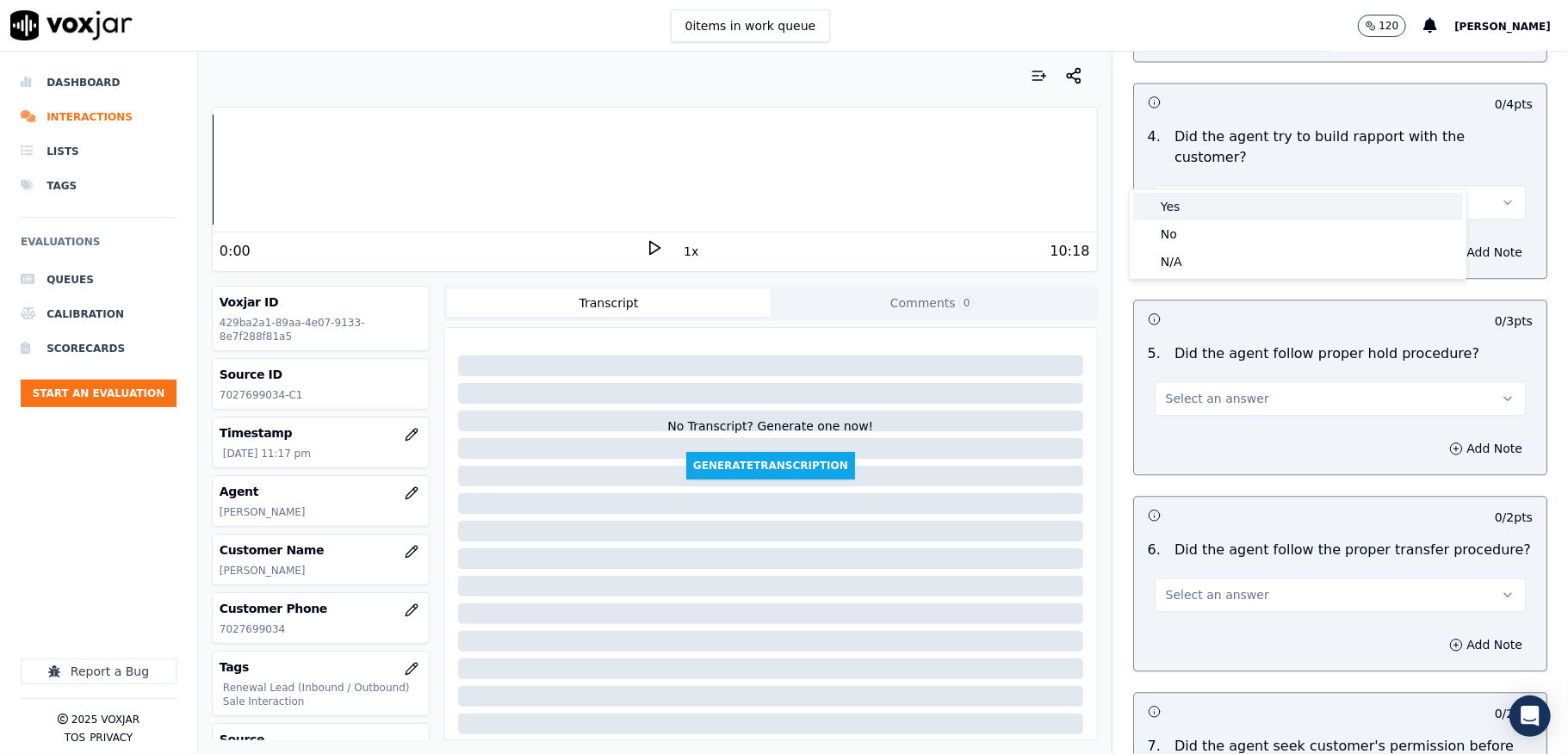
click at [1214, 204] on div "Yes" at bounding box center [1299, 206] width 330 height 28
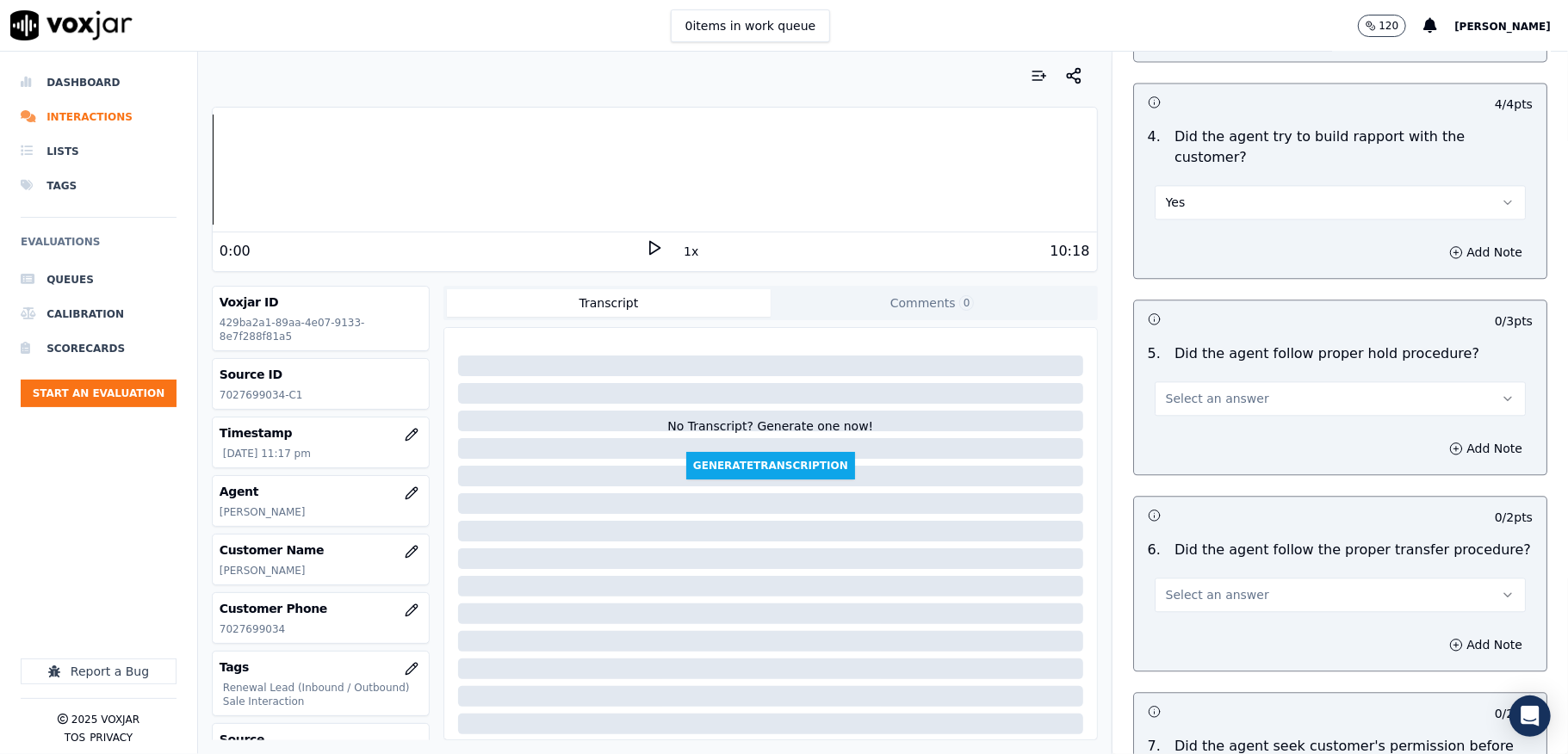
click at [1202, 382] on button "Select an answer" at bounding box center [1340, 398] width 371 height 34
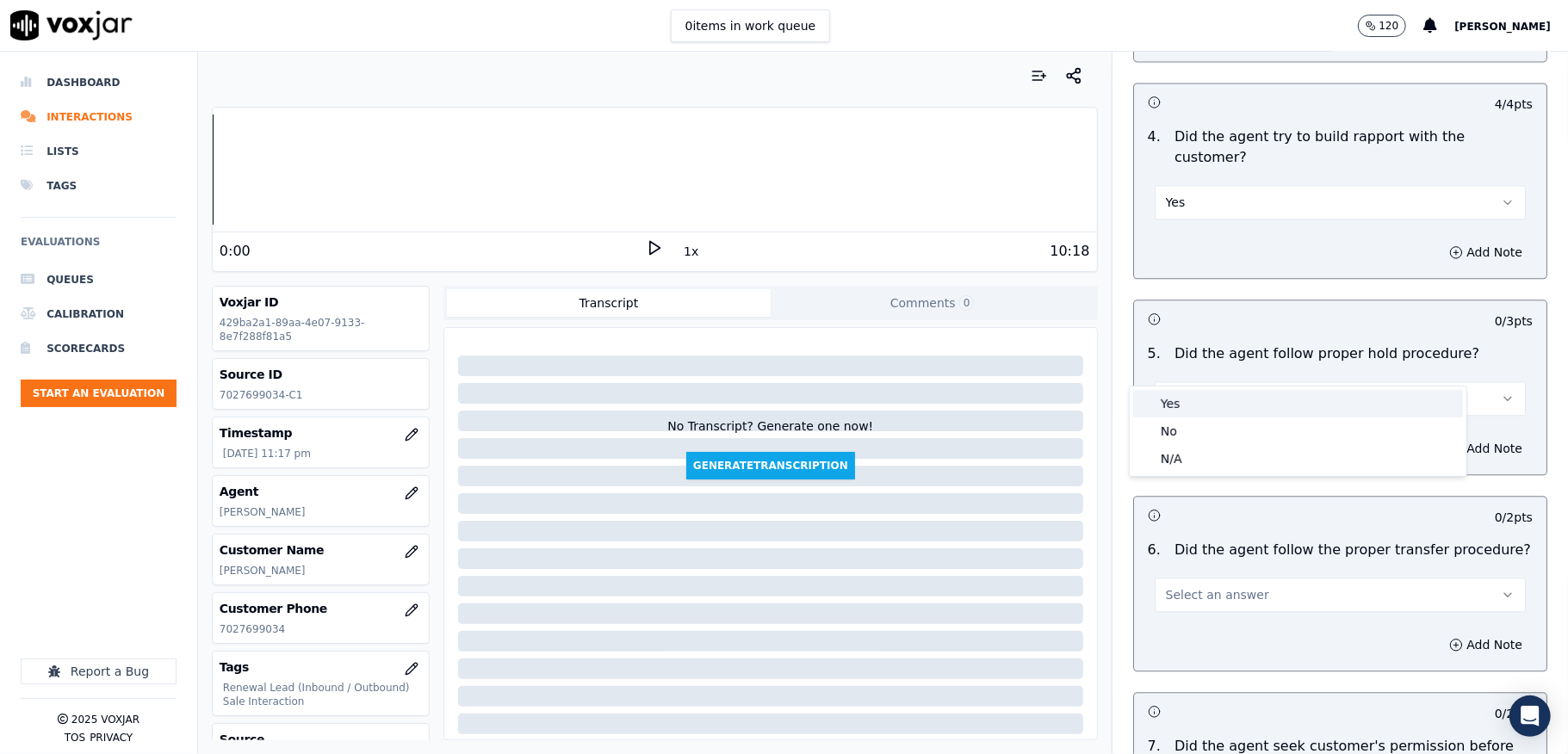
click at [1192, 401] on div "Yes" at bounding box center [1299, 404] width 330 height 28
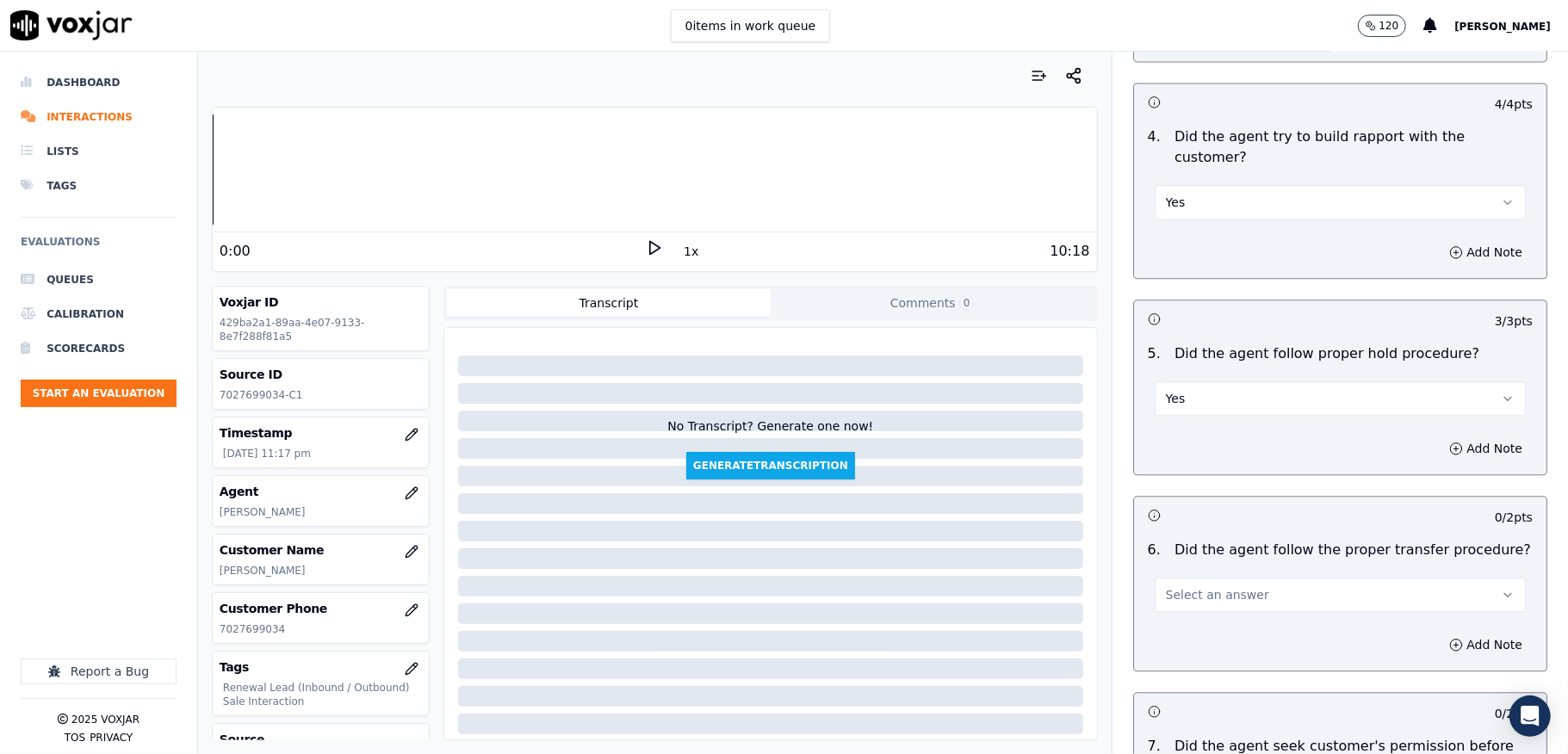
scroll to position [2983, 0]
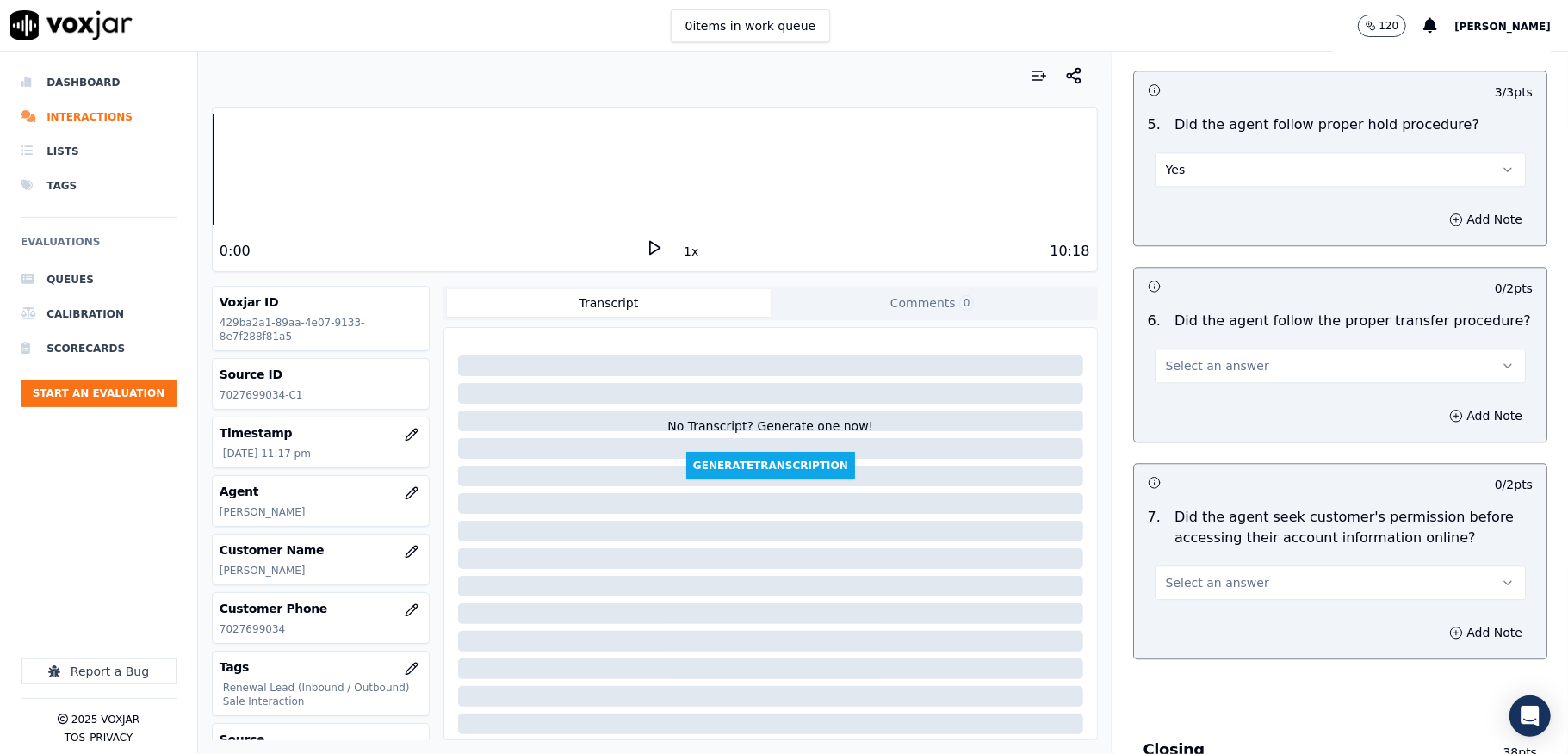
click at [1218, 357] on span "Select an answer" at bounding box center [1218, 365] width 103 height 18
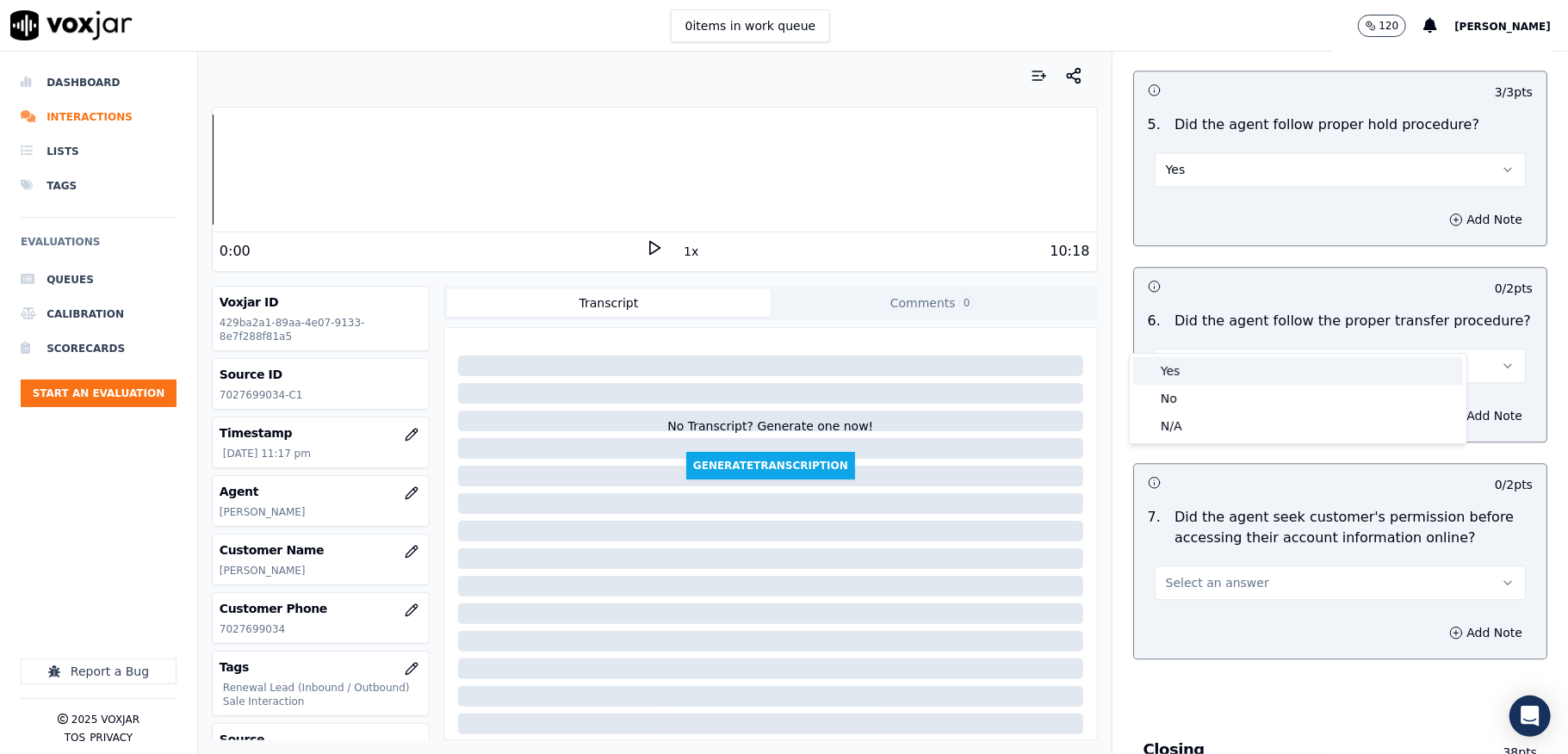
click at [1203, 363] on div "Yes" at bounding box center [1299, 371] width 330 height 28
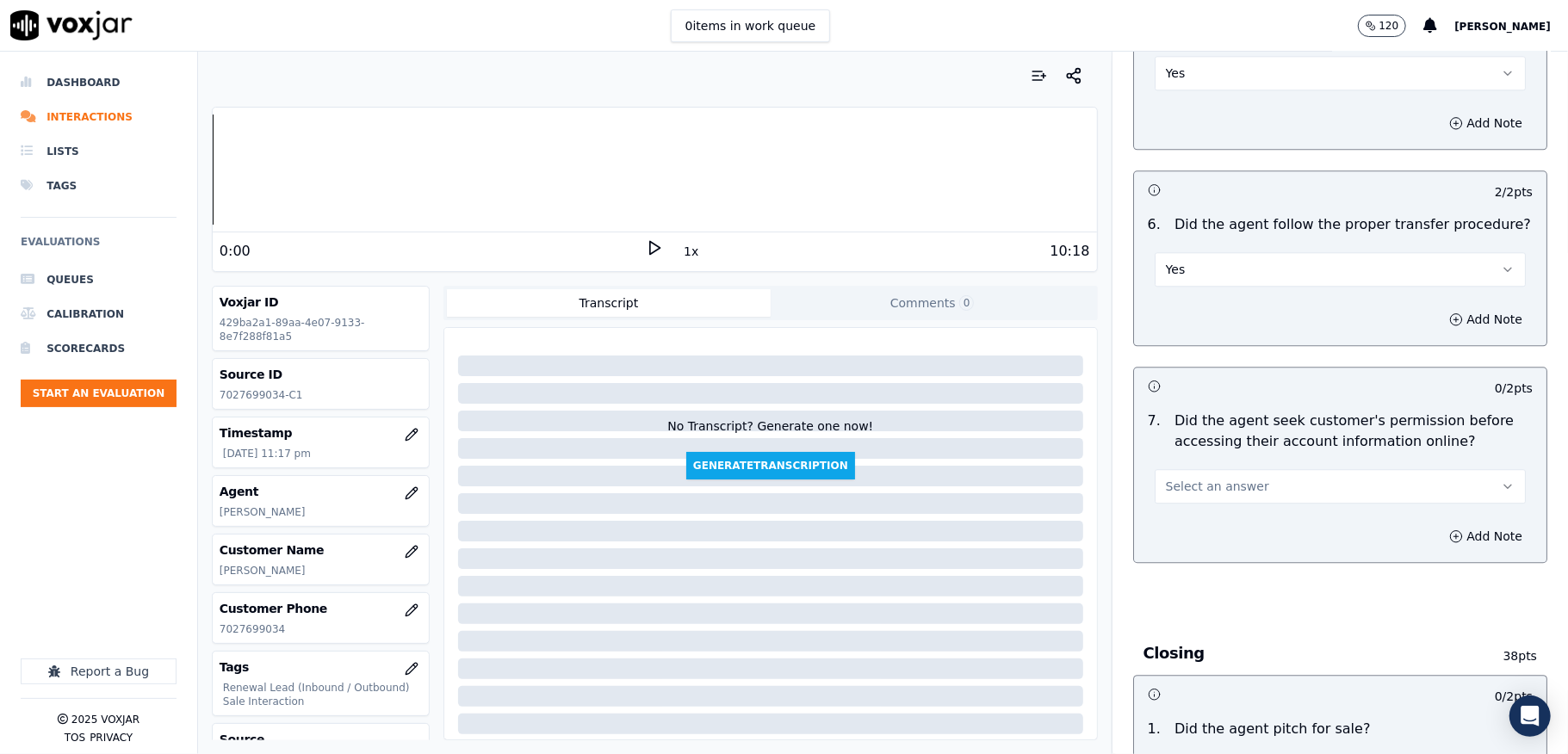
scroll to position [3212, 0]
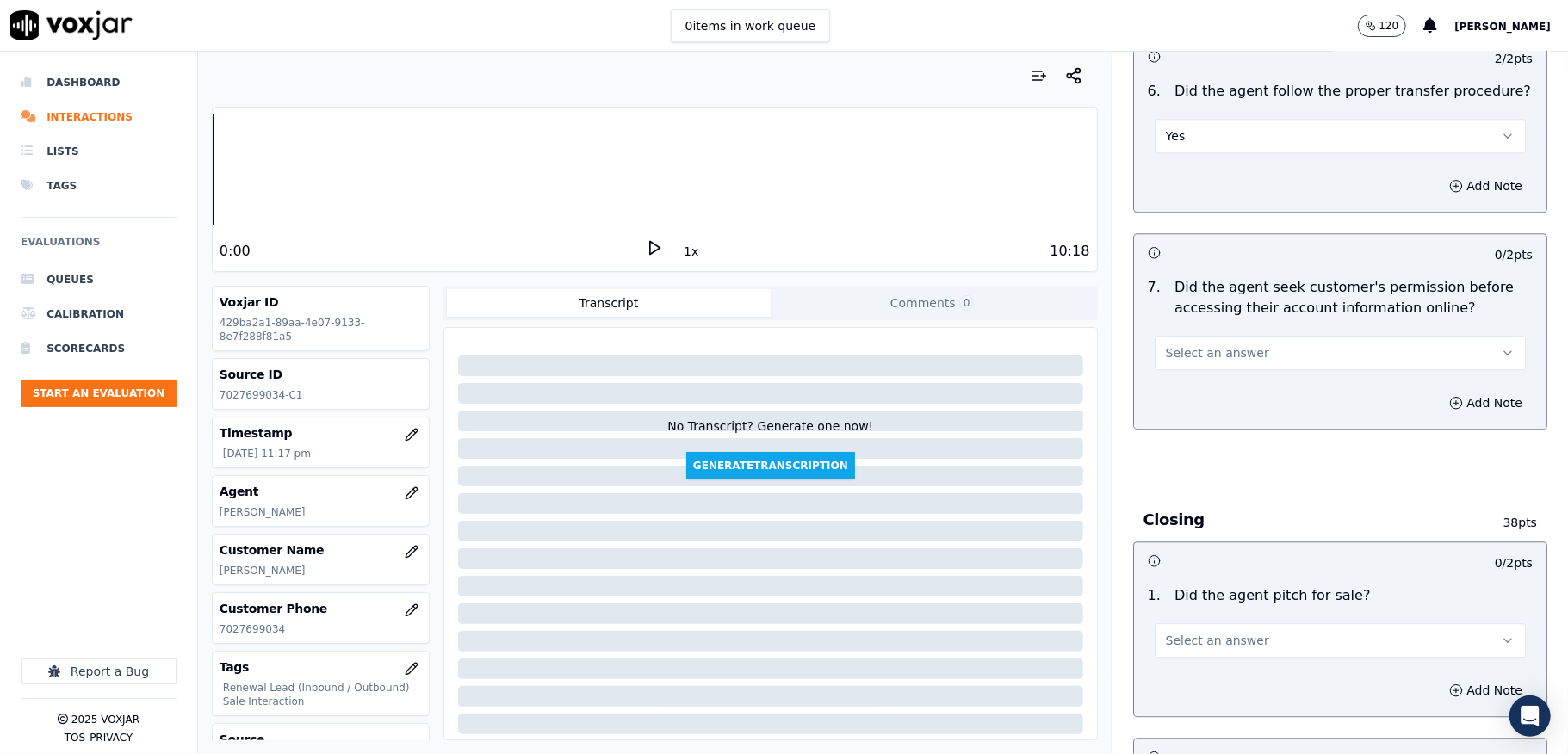
click at [1221, 336] on button "Select an answer" at bounding box center [1340, 352] width 371 height 34
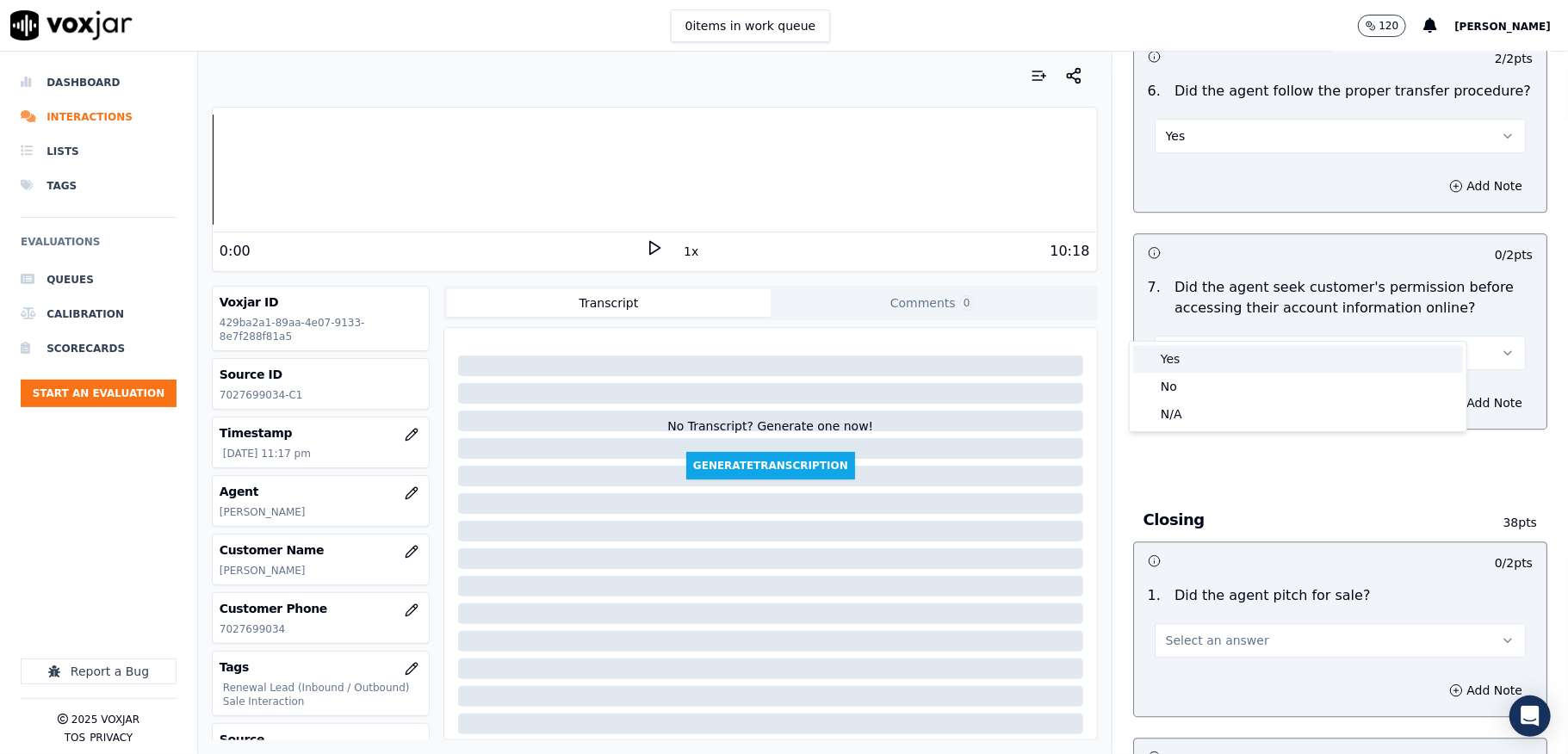
click at [1195, 375] on div "No" at bounding box center [1299, 386] width 330 height 28
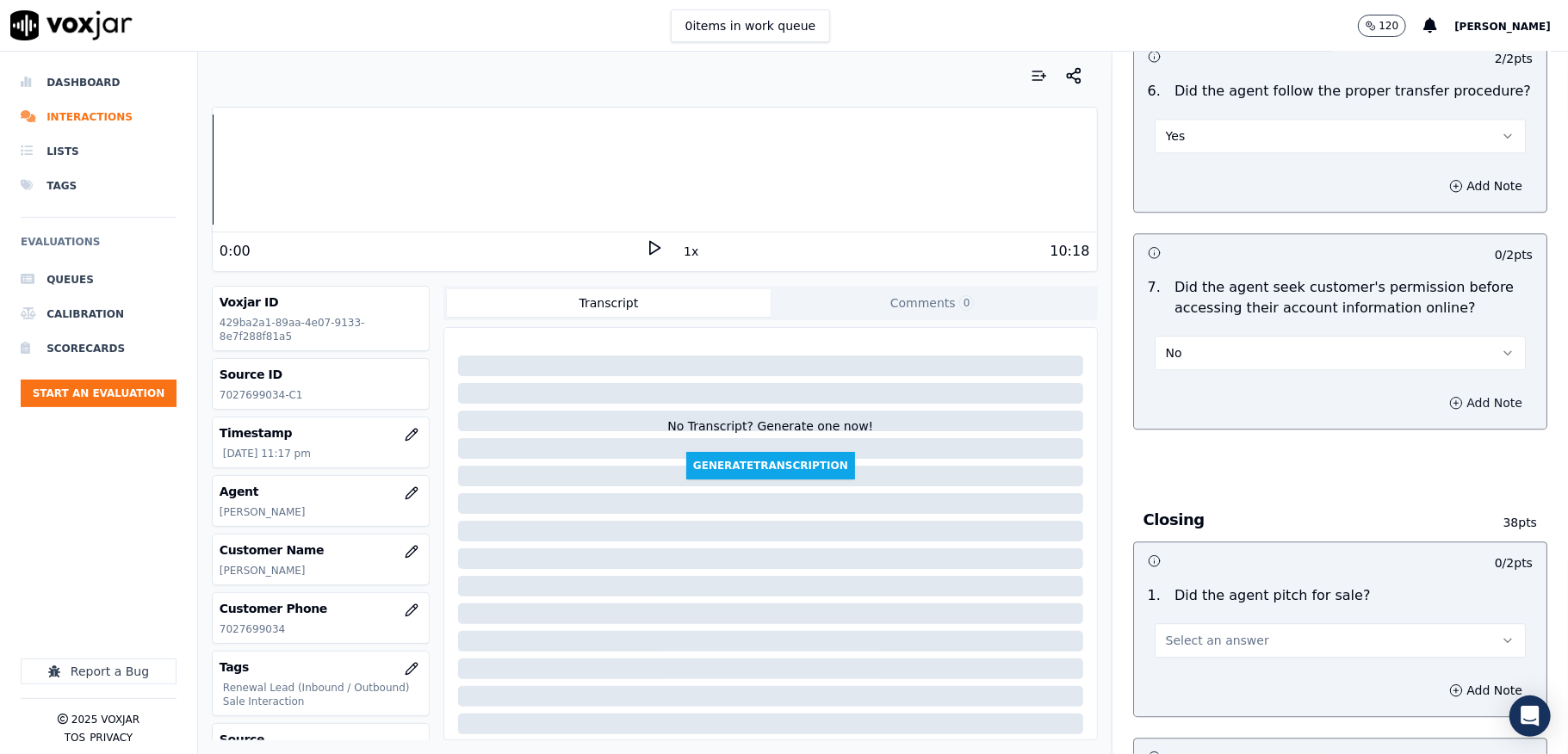
click at [1439, 391] on button "Add Note" at bounding box center [1486, 403] width 94 height 24
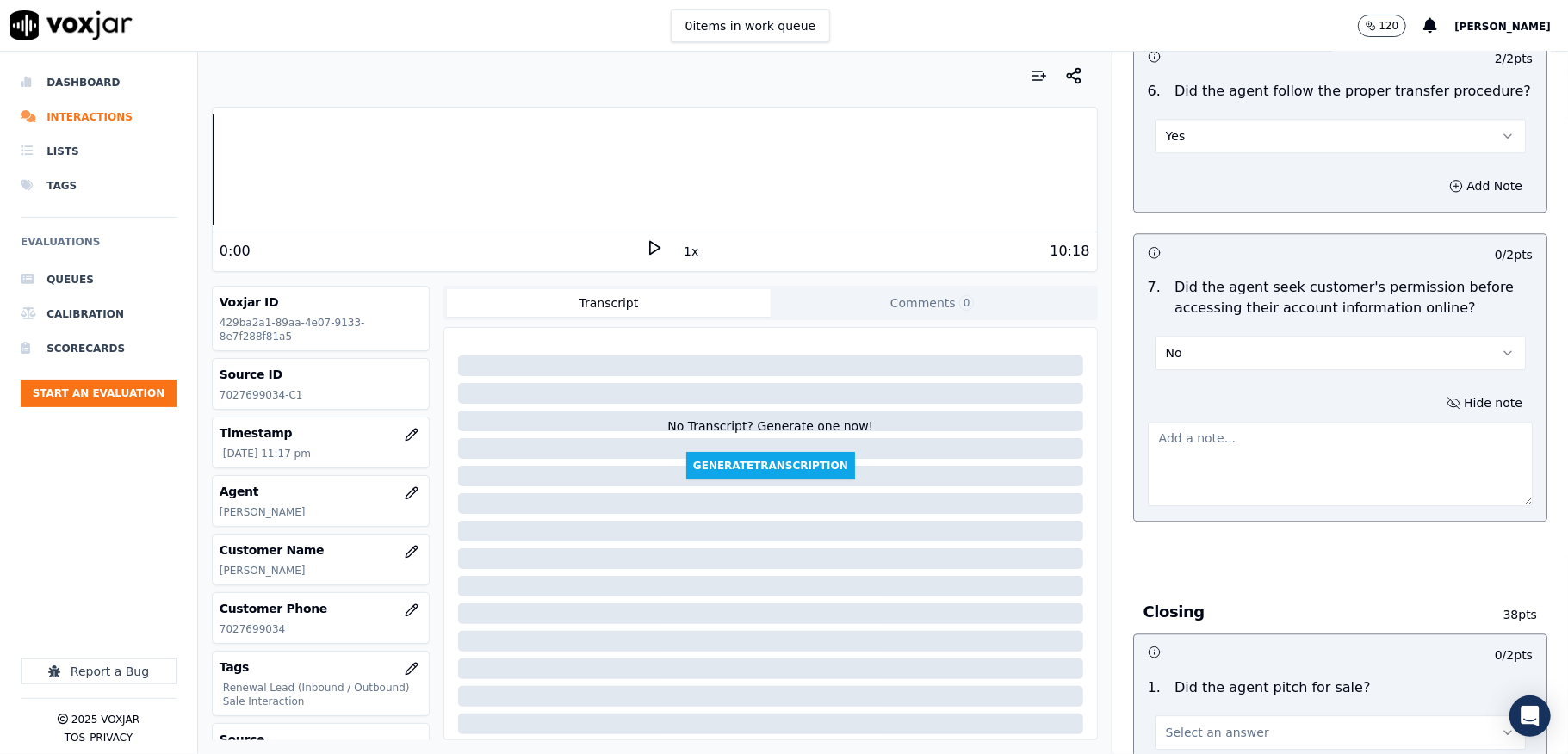
click at [1273, 421] on textarea at bounding box center [1340, 463] width 385 height 84
paste textarea "@2:07 Walter - currently the amount due as I can see is of $185.10. That's due …"
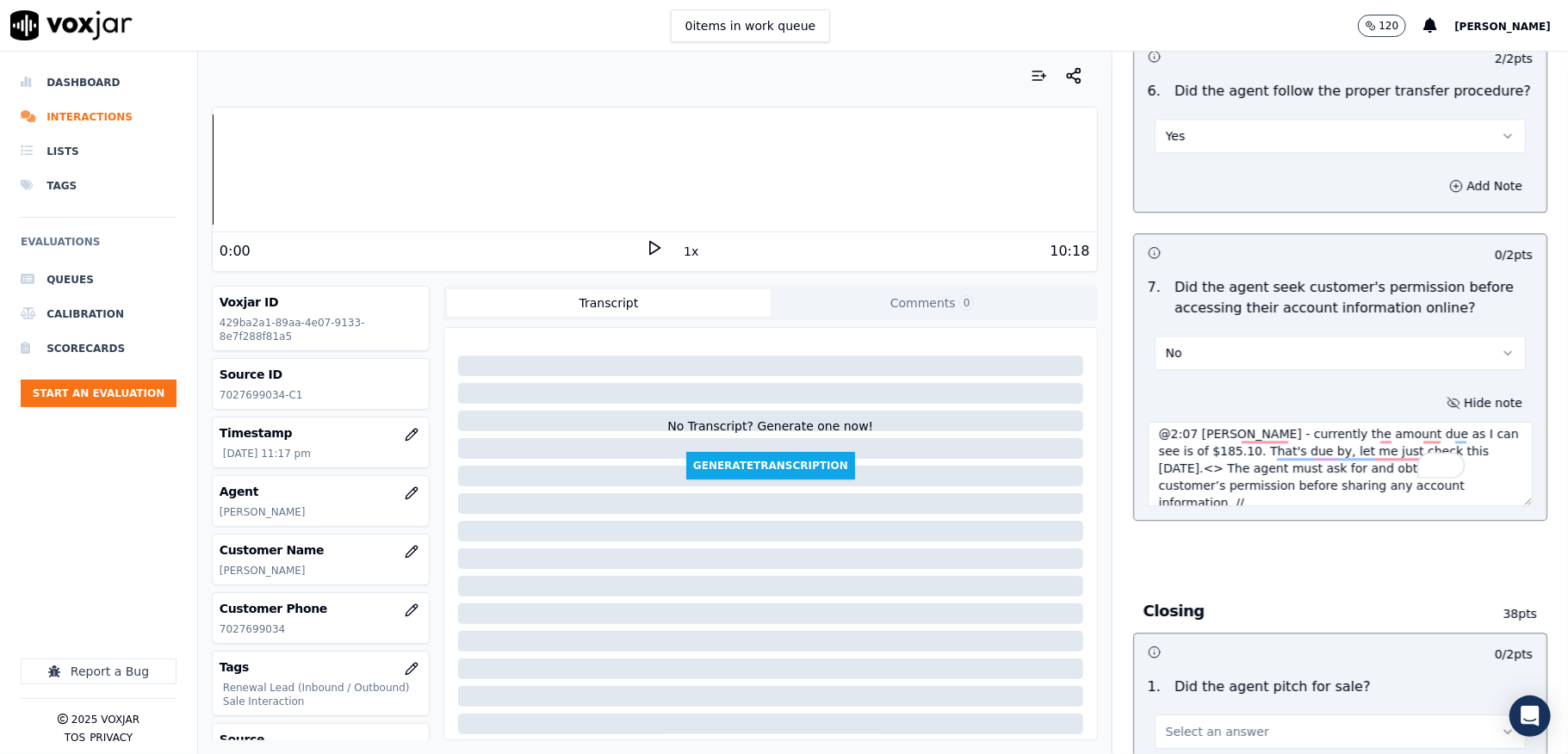
scroll to position [0, 0]
click at [1150, 421] on textarea "@2:07 Walter - currently the amount due as I can see is of $185.10. That's due …" at bounding box center [1340, 463] width 385 height 84
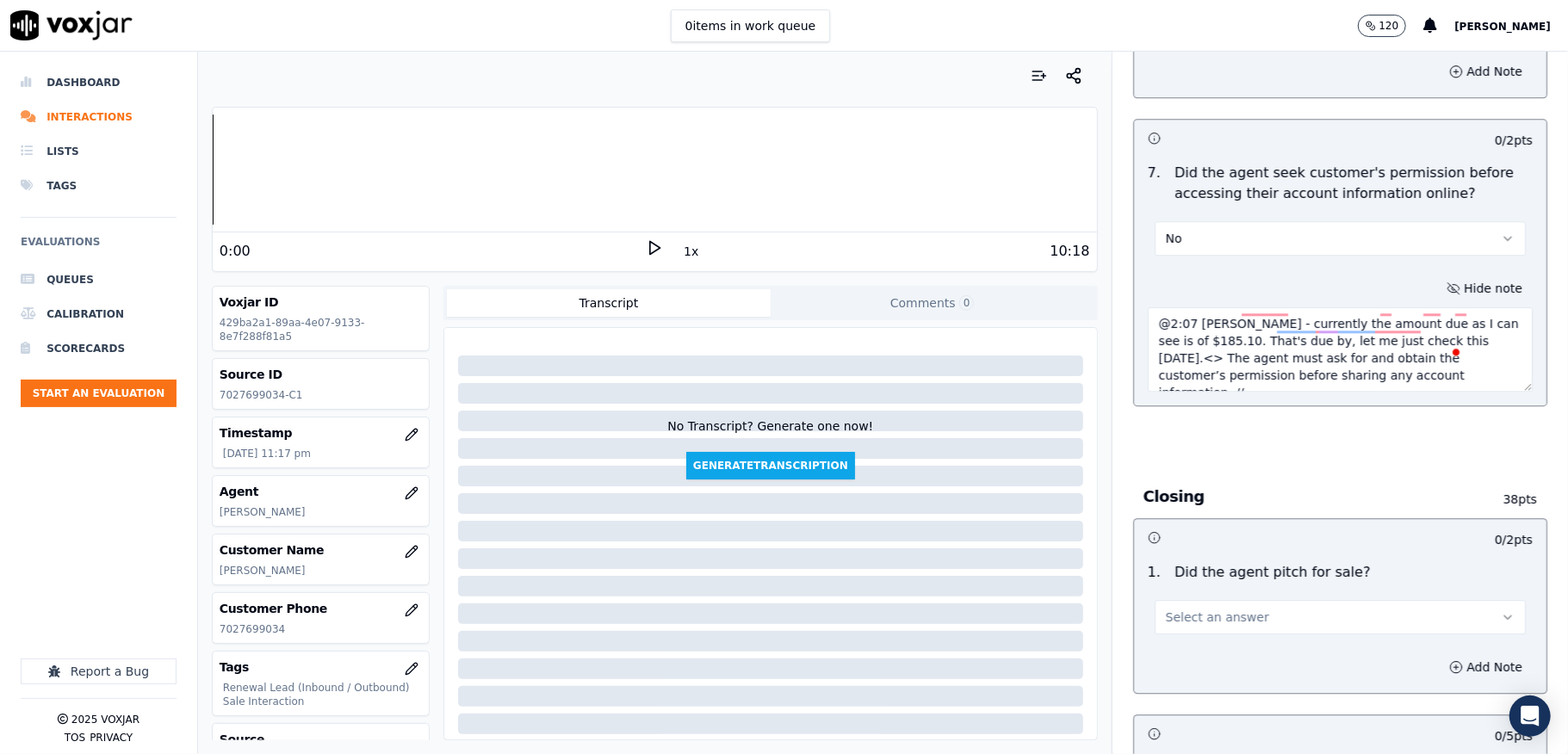
scroll to position [3443, 0]
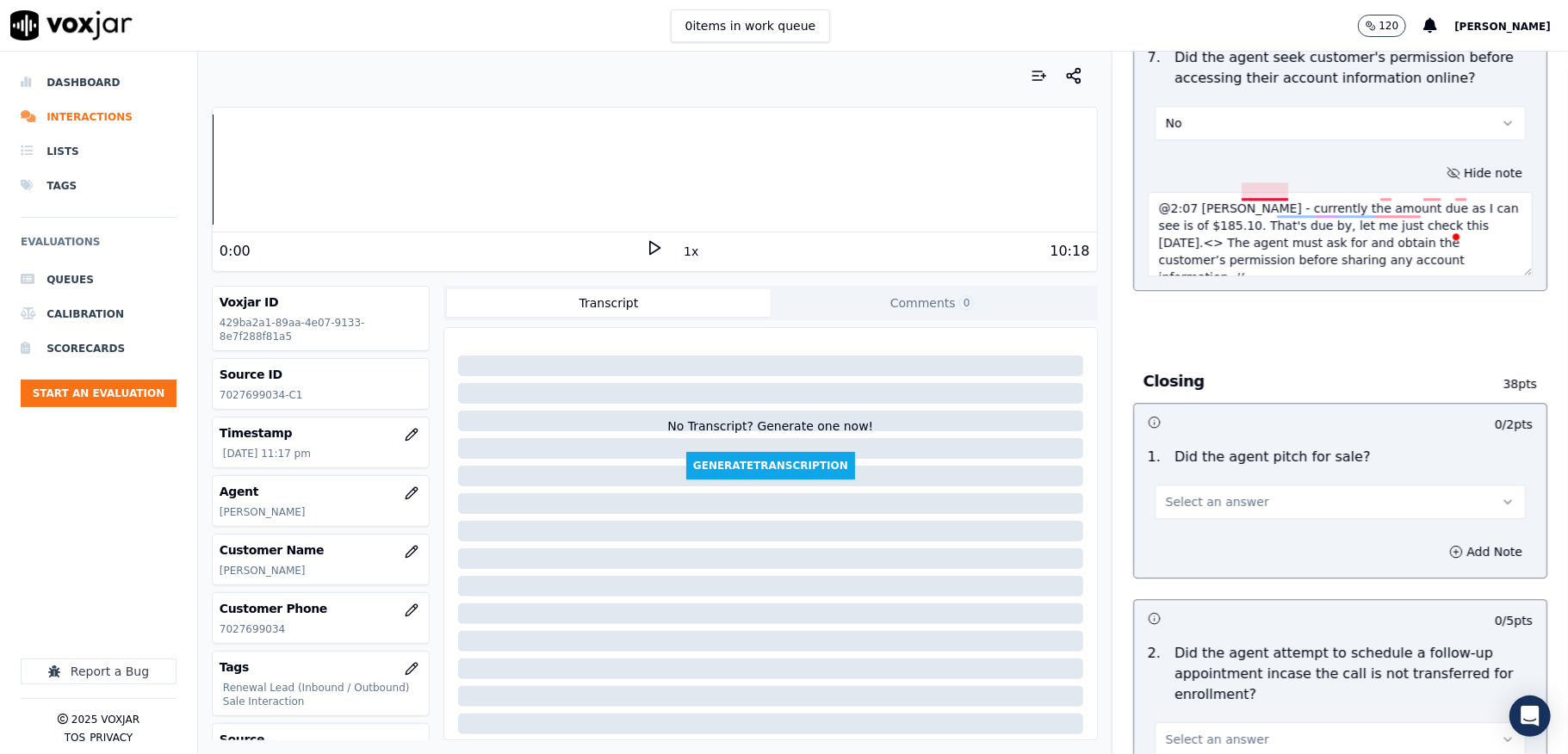
click at [1224, 192] on textarea "@2:07 Walter - currently the amount due as I can see is of $185.10. That's due …" at bounding box center [1340, 233] width 385 height 84
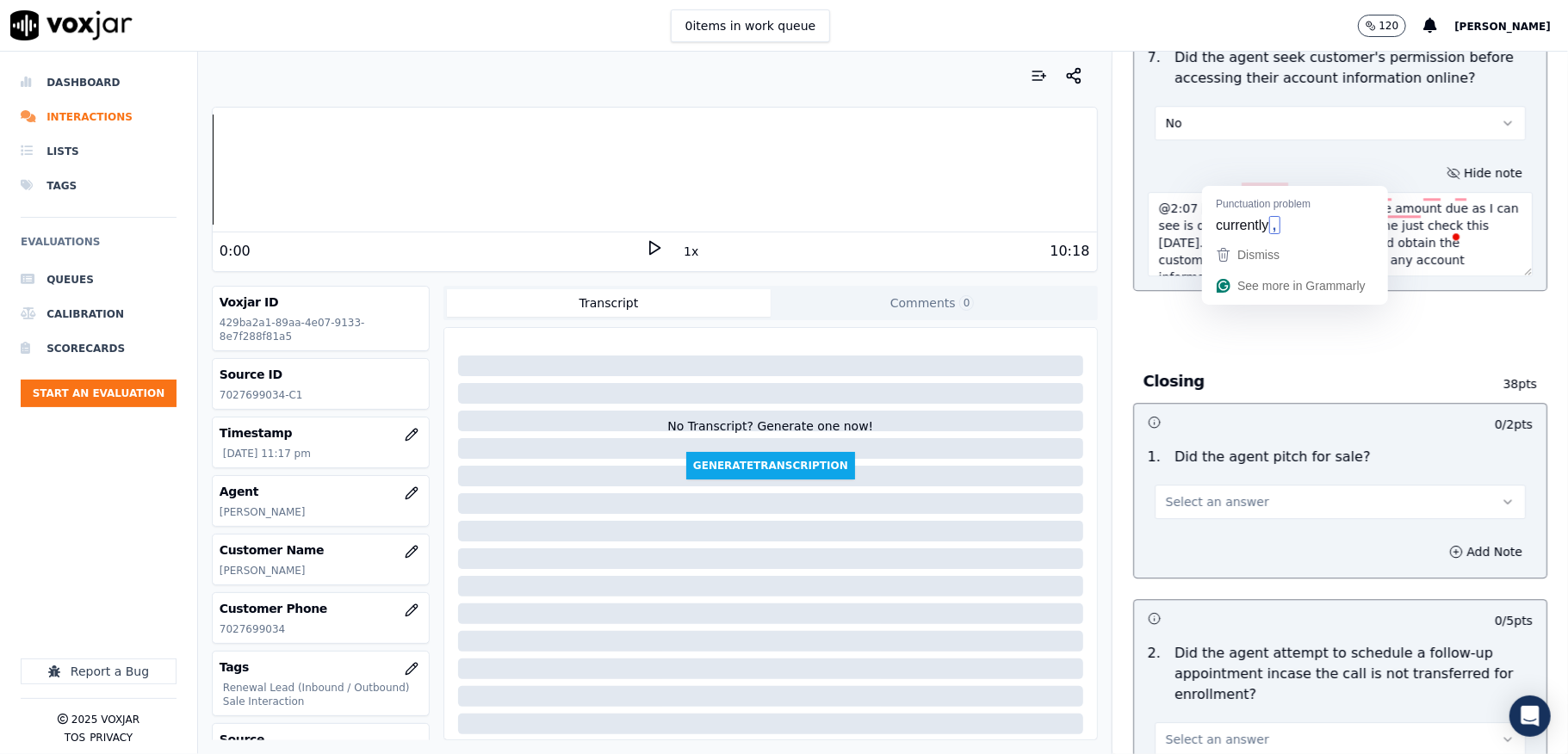
click at [1259, 192] on textarea "@2:07 Walter - currently the amount due as I can see is of $185.10. That's due …" at bounding box center [1340, 233] width 385 height 84
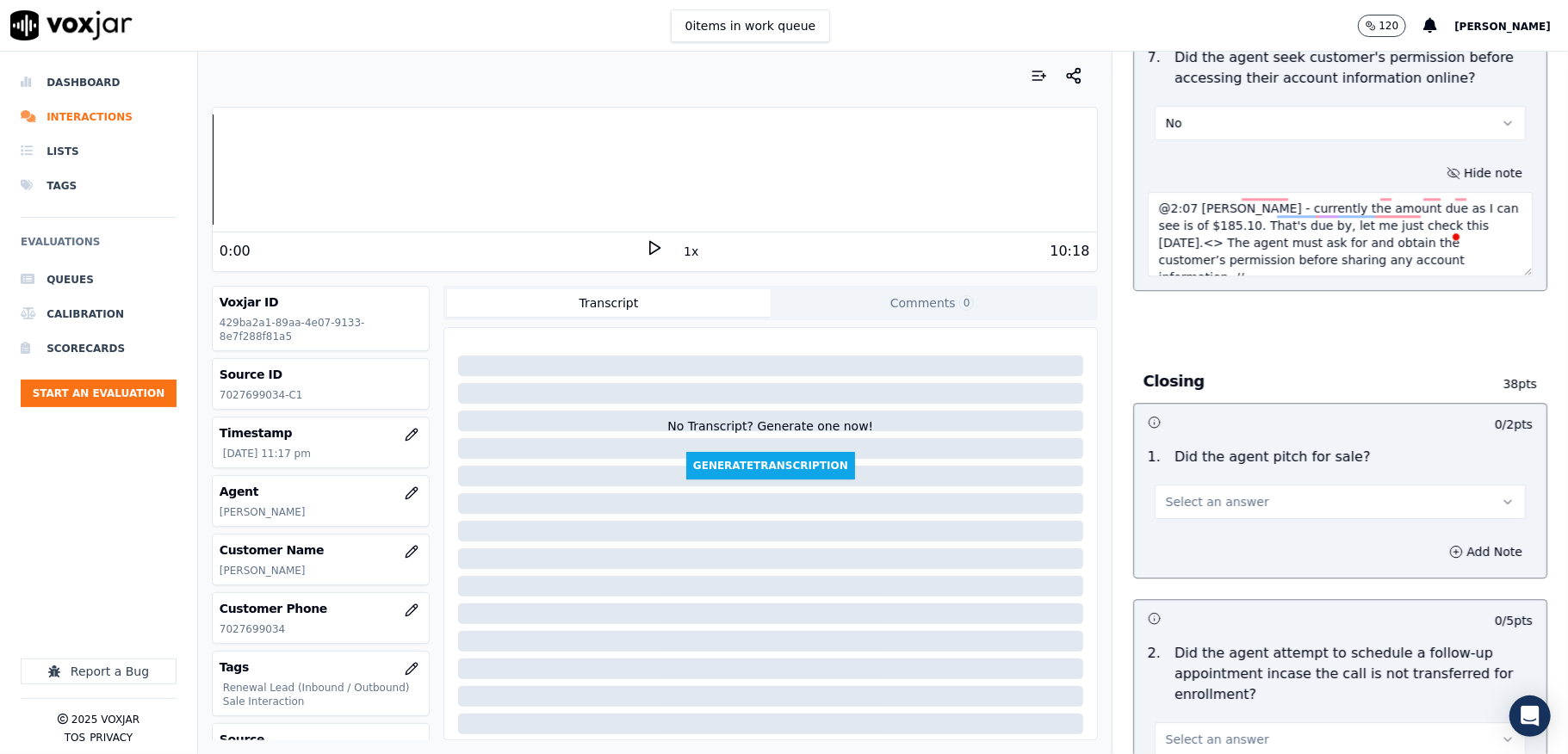
type textarea "@2:07 Walter - currently the amount due as I can see is of $185.10. That's due …"
click at [1225, 410] on h3 at bounding box center [1244, 421] width 193 height 22
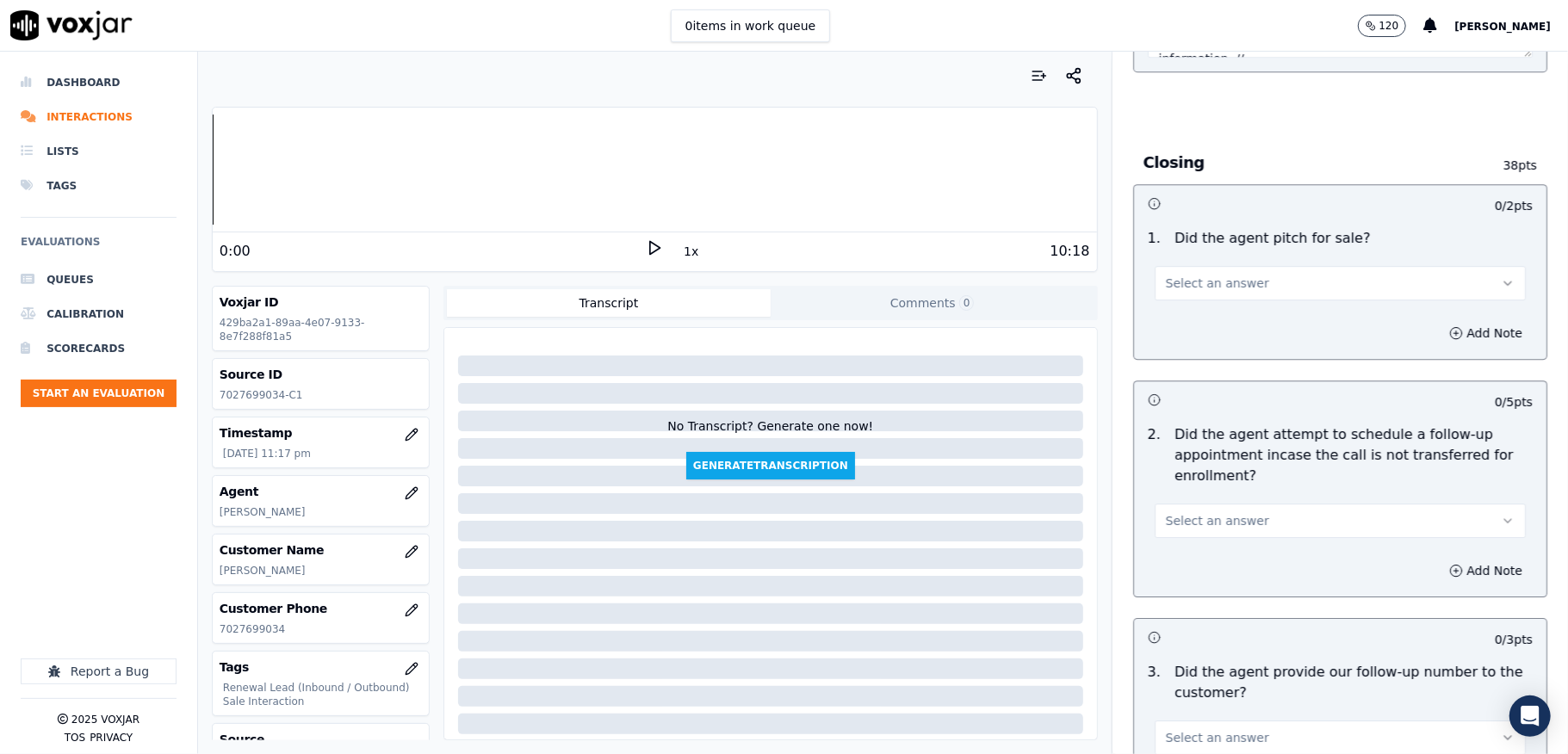
scroll to position [3671, 0]
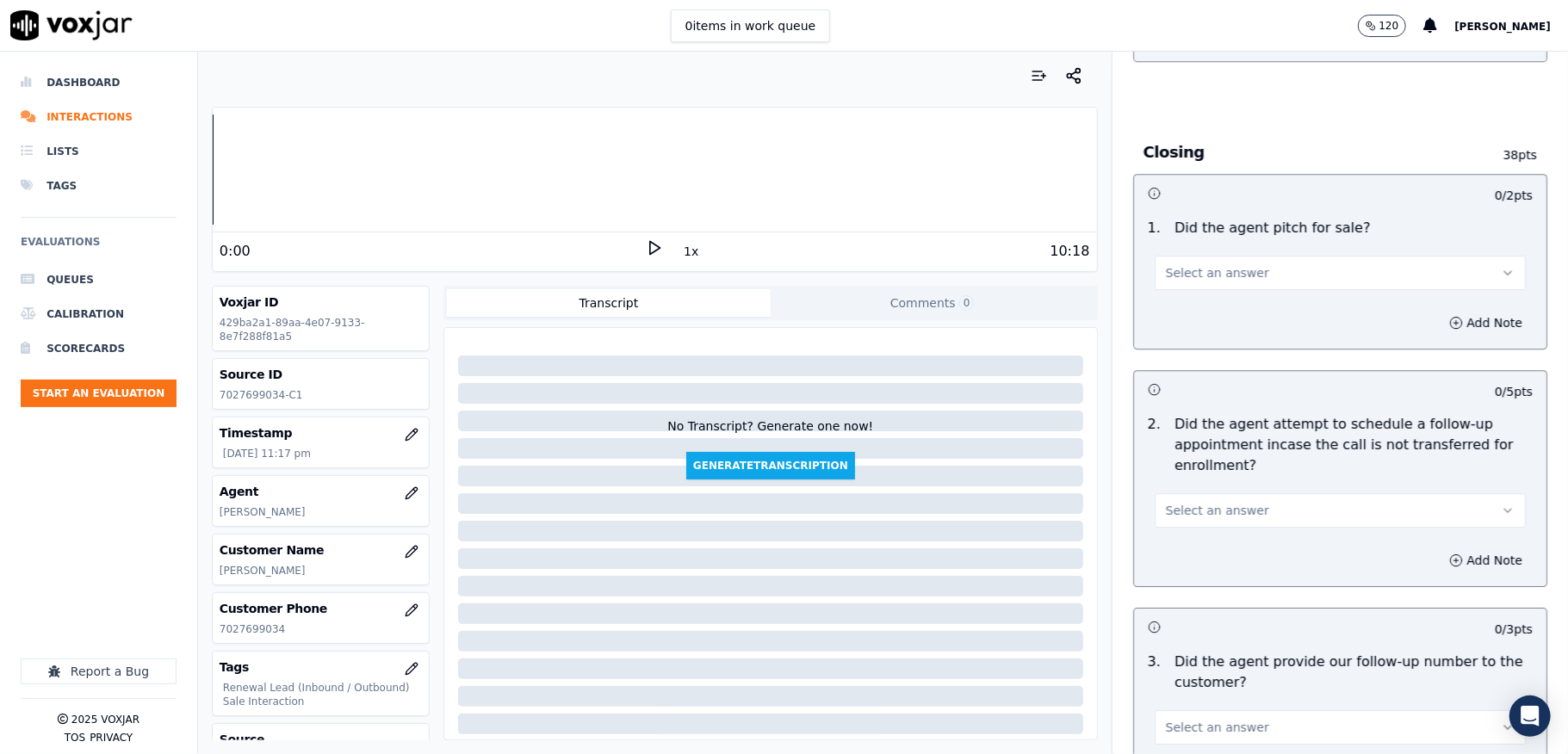
click at [1257, 255] on button "Select an answer" at bounding box center [1340, 272] width 371 height 34
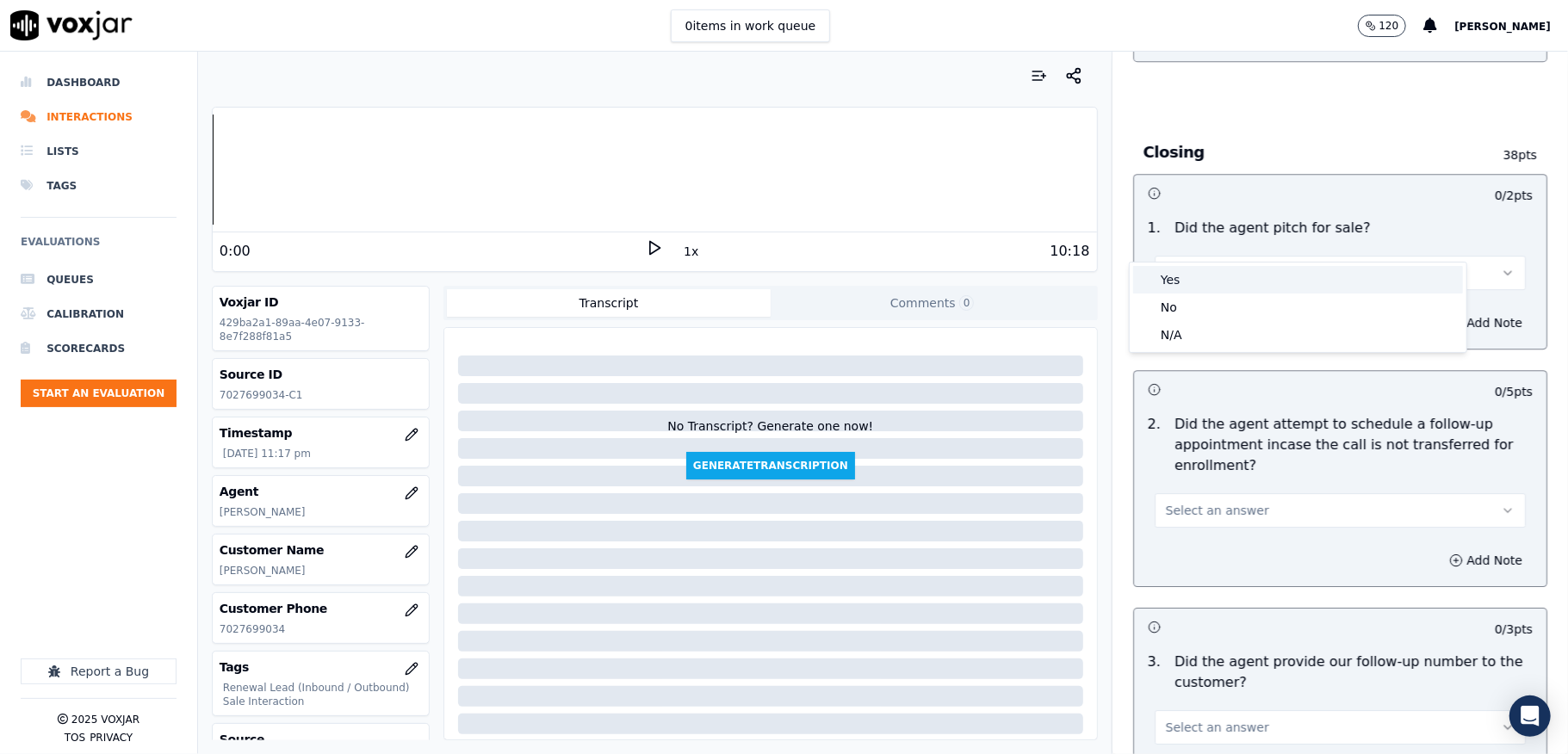
click at [1230, 274] on div "Yes" at bounding box center [1299, 279] width 330 height 28
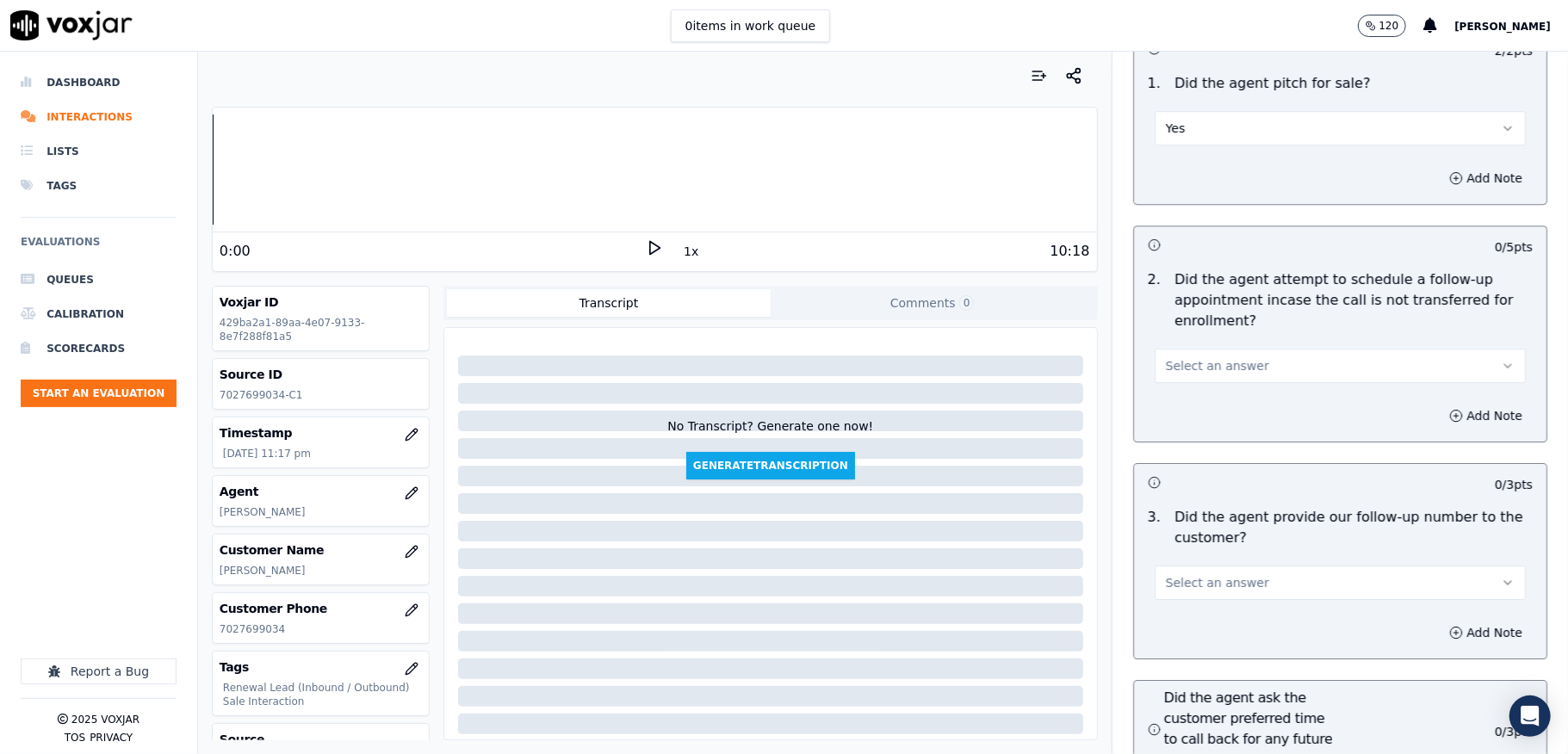
scroll to position [3901, 0]
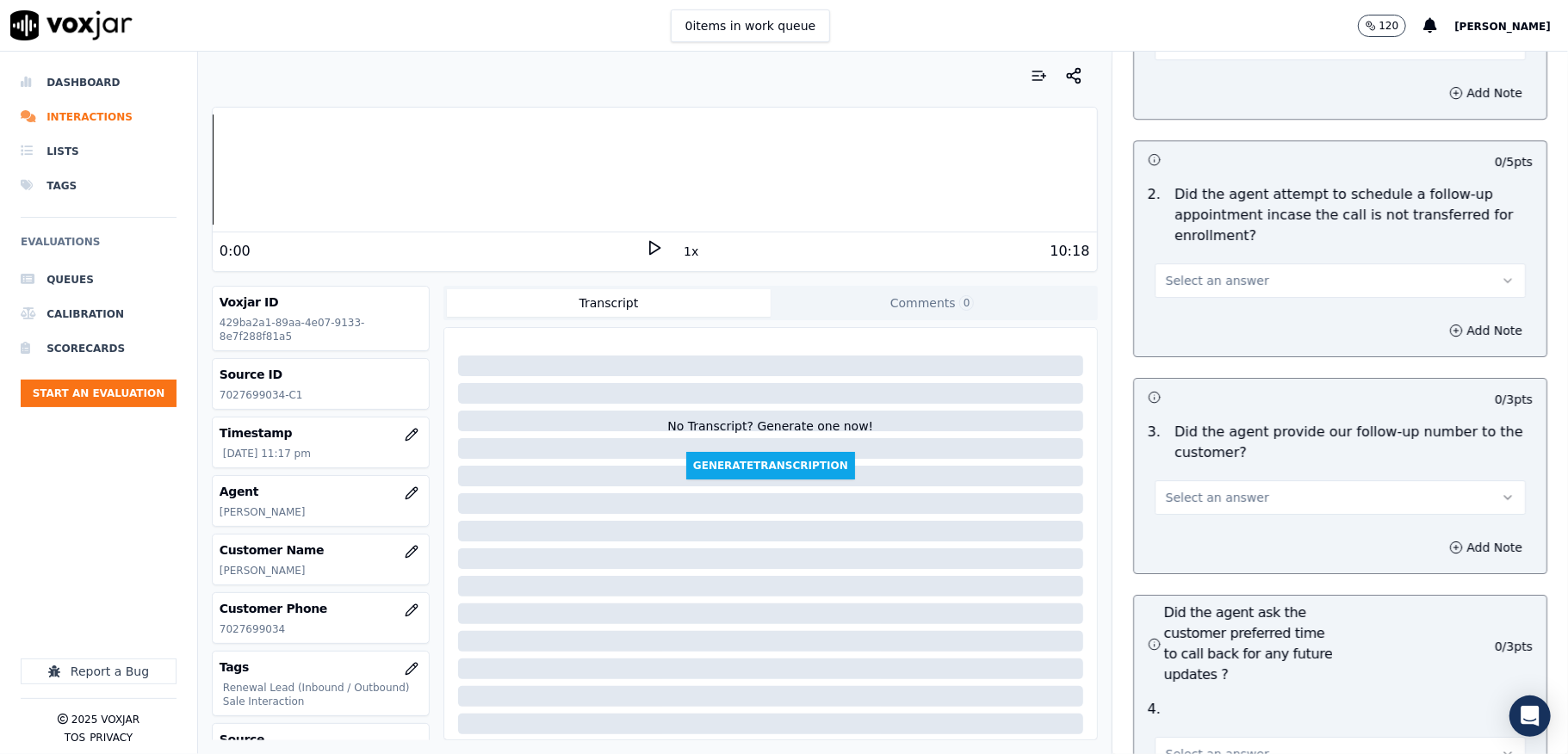
click at [1209, 272] on span "Select an answer" at bounding box center [1218, 280] width 103 height 18
click at [1187, 346] on div "N/A" at bounding box center [1299, 344] width 330 height 28
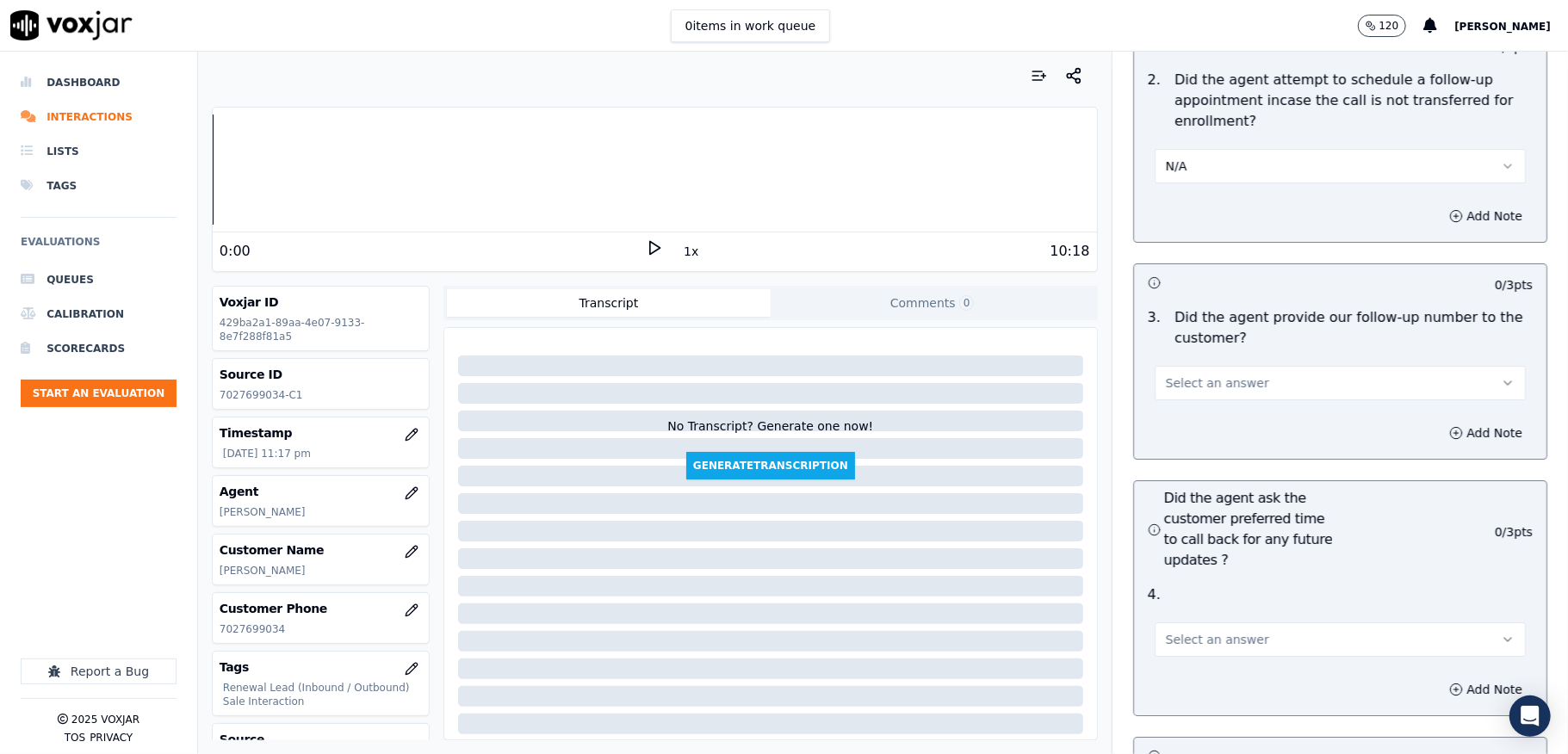
drag, startPoint x: 1221, startPoint y: 336, endPoint x: 1223, endPoint y: 356, distance: 20.1
click at [1221, 366] on button "Select an answer" at bounding box center [1340, 383] width 371 height 34
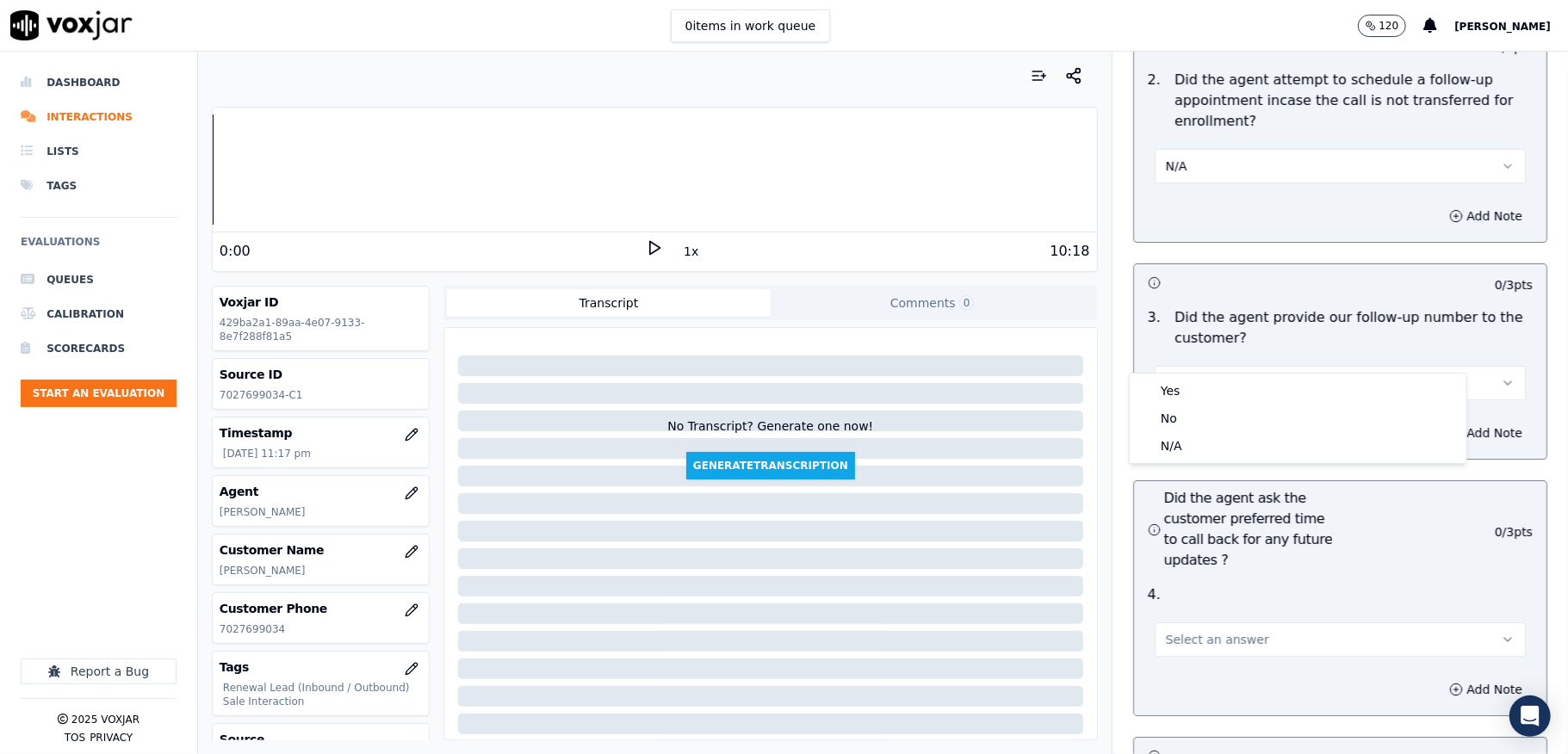
click at [1203, 389] on div "Yes" at bounding box center [1299, 391] width 330 height 28
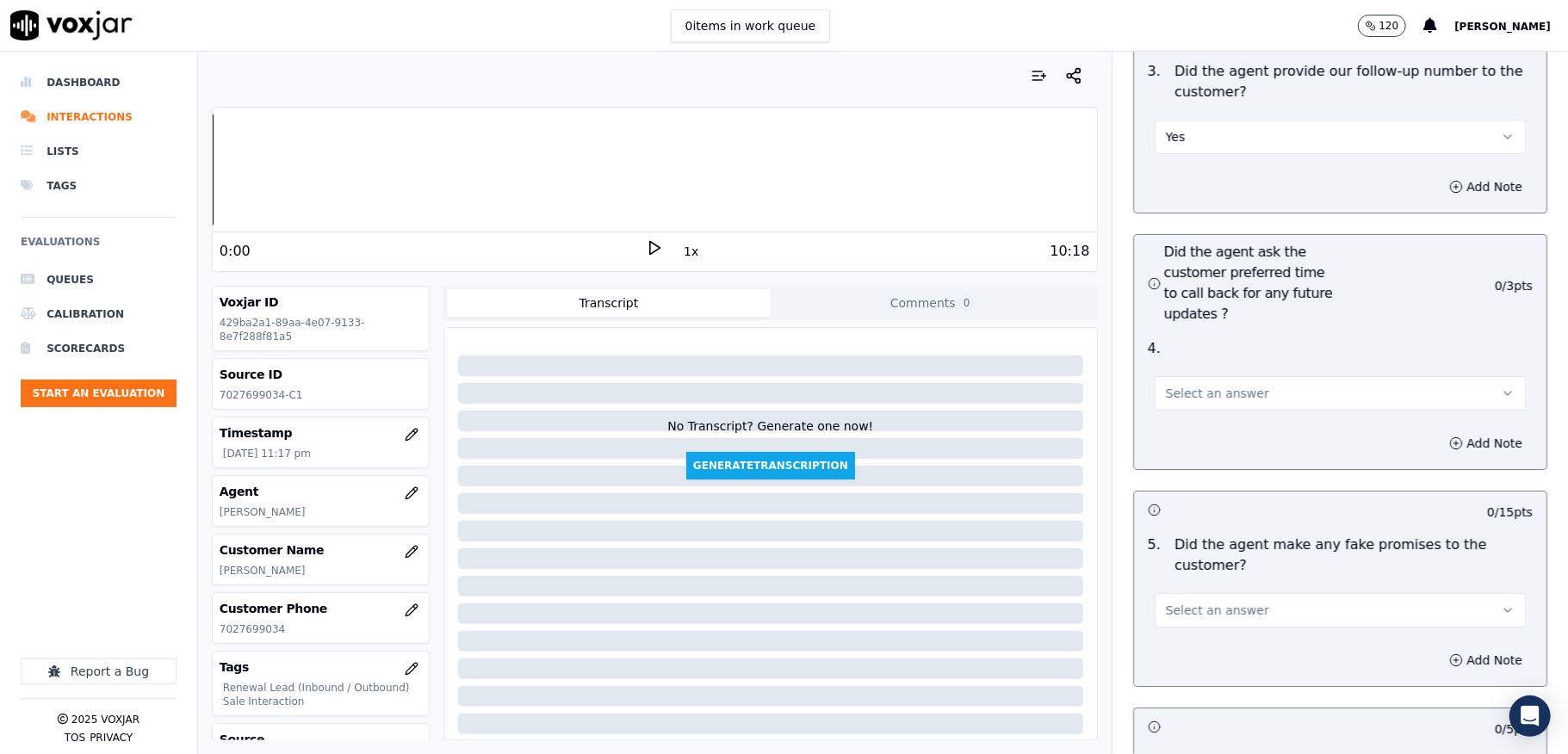
scroll to position [4360, 0]
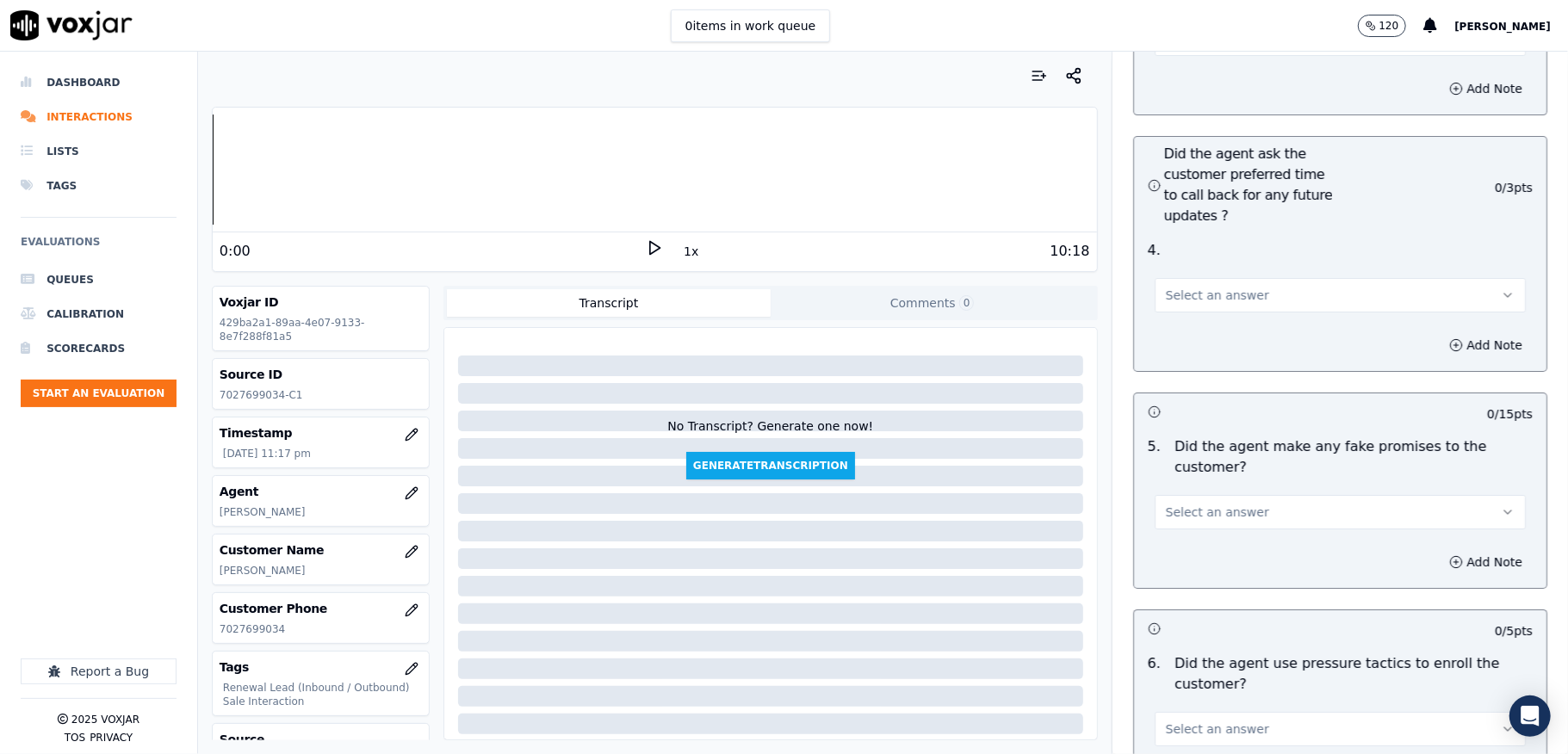
click at [1186, 287] on span "Select an answer" at bounding box center [1218, 295] width 103 height 18
drag, startPoint x: 1189, startPoint y: 277, endPoint x: 1182, endPoint y: 366, distance: 89.3
click at [1182, 366] on div "N/A" at bounding box center [1299, 359] width 330 height 28
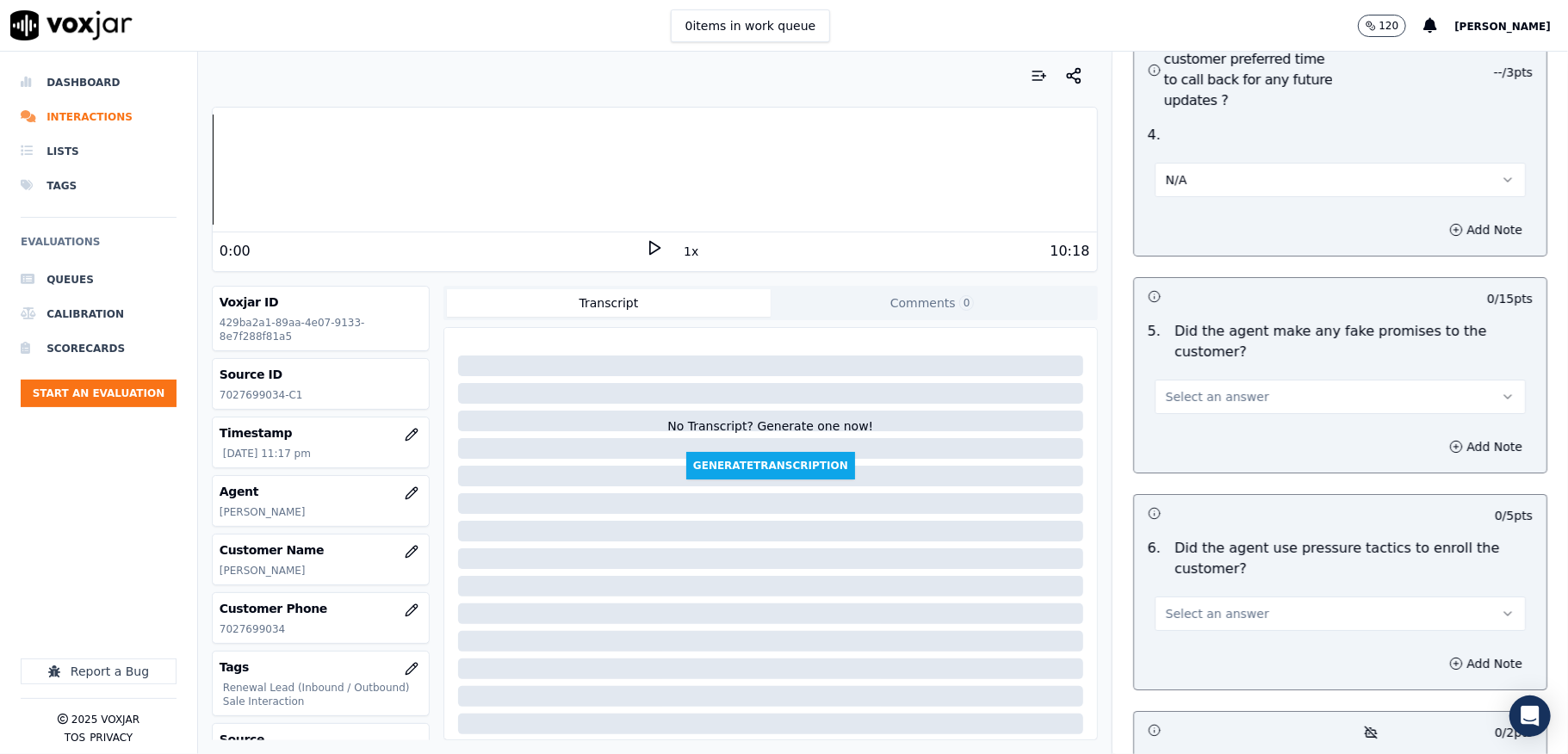
click at [1263, 380] on button "Select an answer" at bounding box center [1340, 396] width 371 height 34
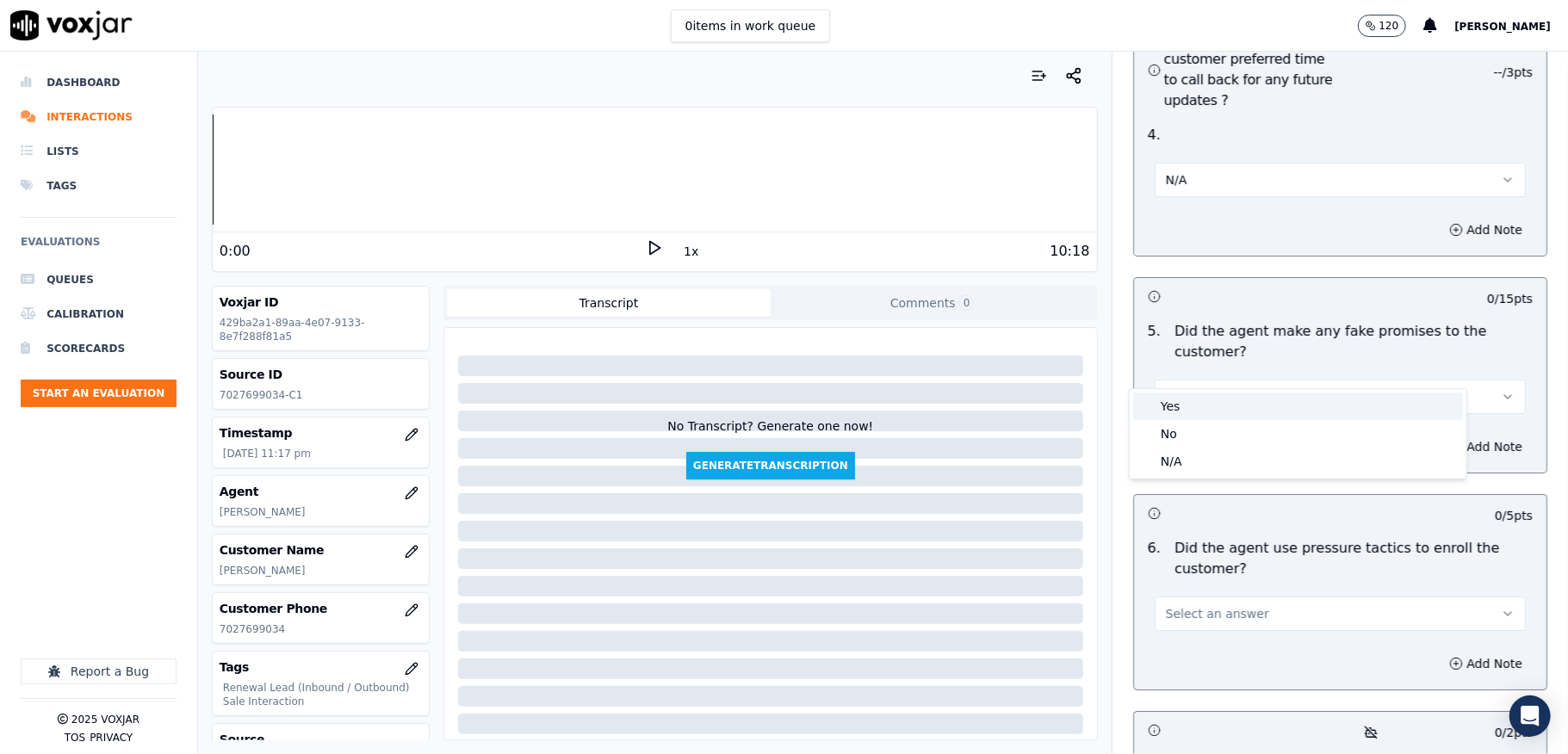
click at [1199, 417] on div "Yes" at bounding box center [1299, 406] width 330 height 28
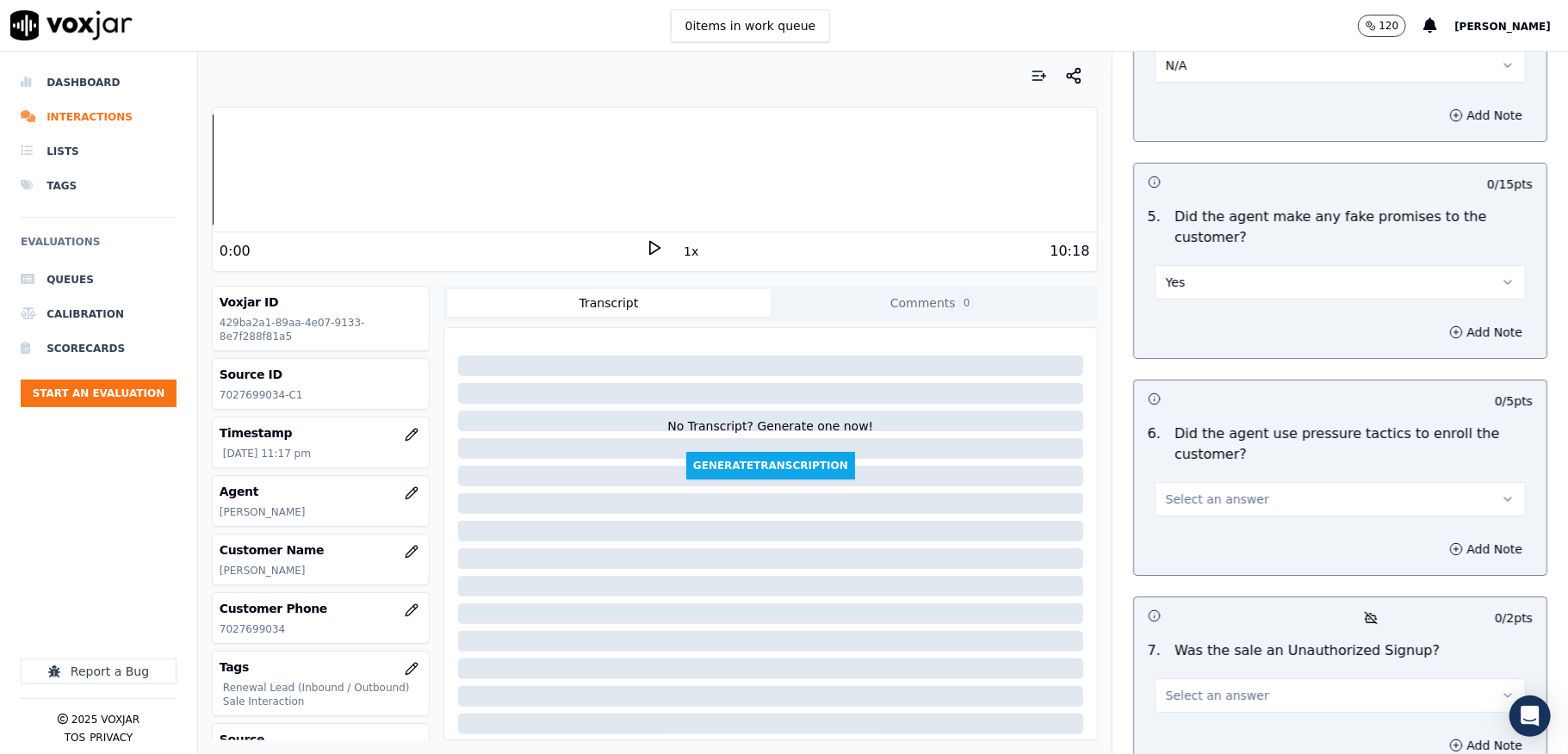
click at [1224, 248] on div "Yes" at bounding box center [1340, 274] width 398 height 52
click at [1210, 265] on button "Yes" at bounding box center [1340, 282] width 371 height 34
click at [1201, 311] on div "No" at bounding box center [1299, 319] width 330 height 28
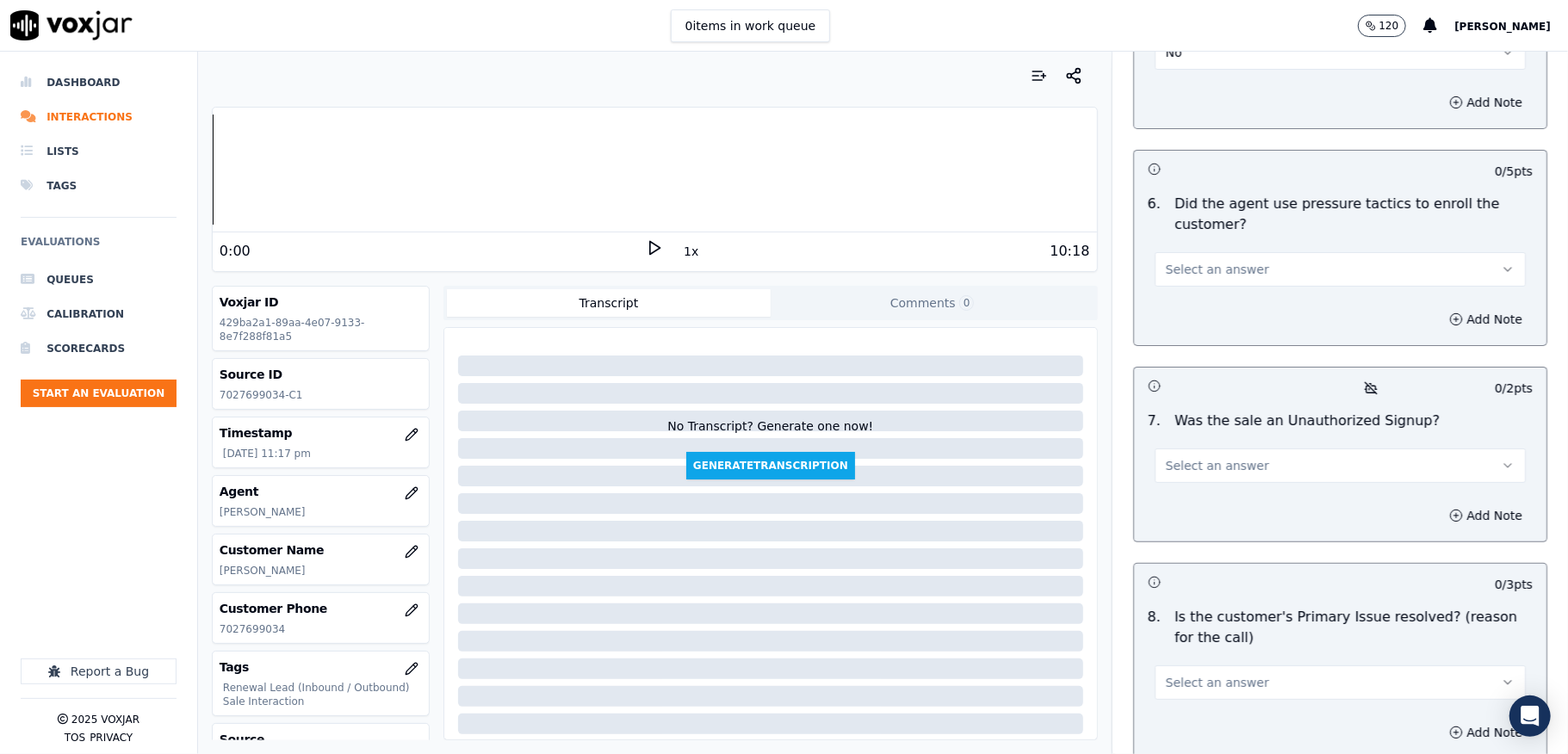
click at [1227, 261] on span "Select an answer" at bounding box center [1218, 269] width 103 height 18
click at [1209, 300] on div "No" at bounding box center [1299, 307] width 330 height 28
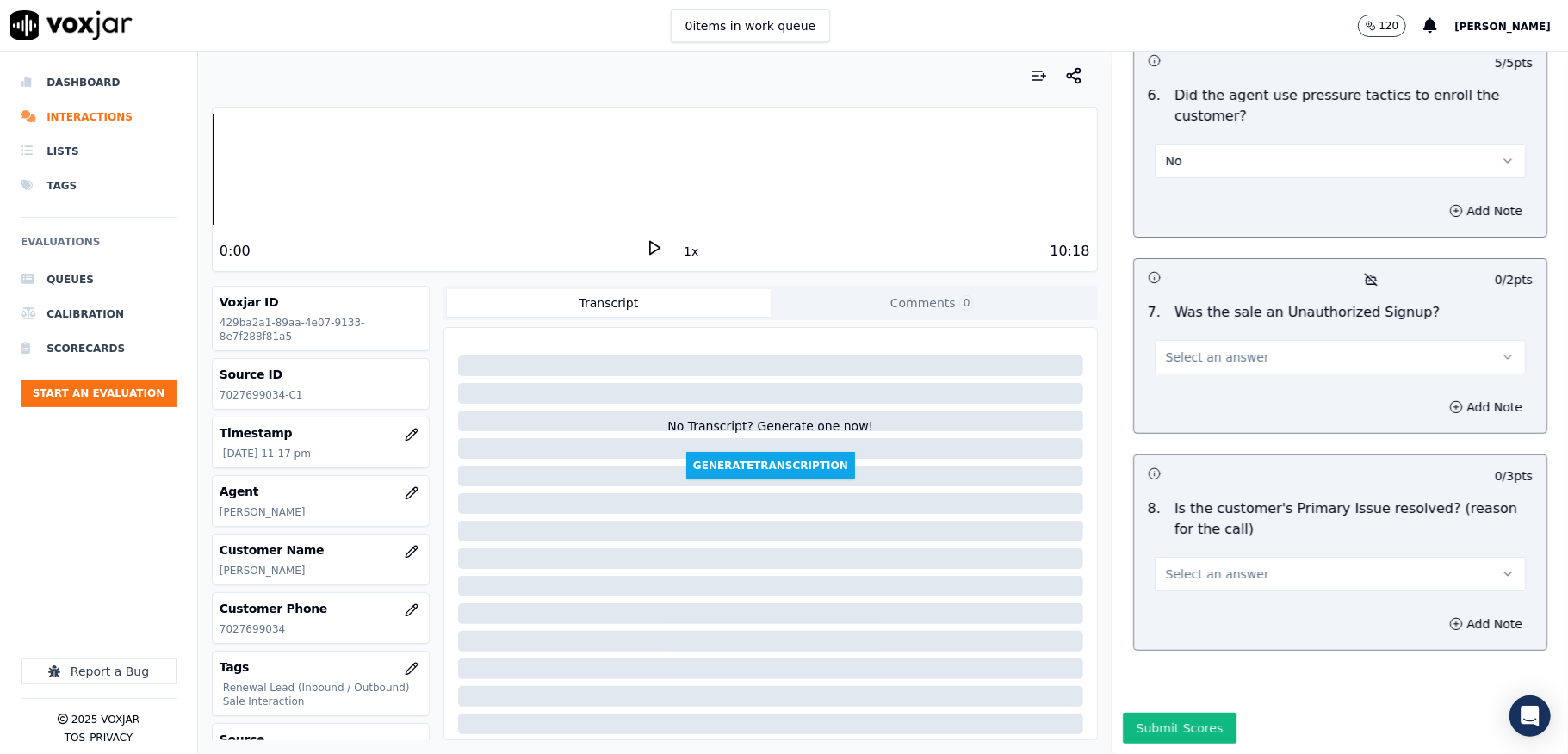
click at [1206, 348] on span "Select an answer" at bounding box center [1218, 357] width 103 height 18
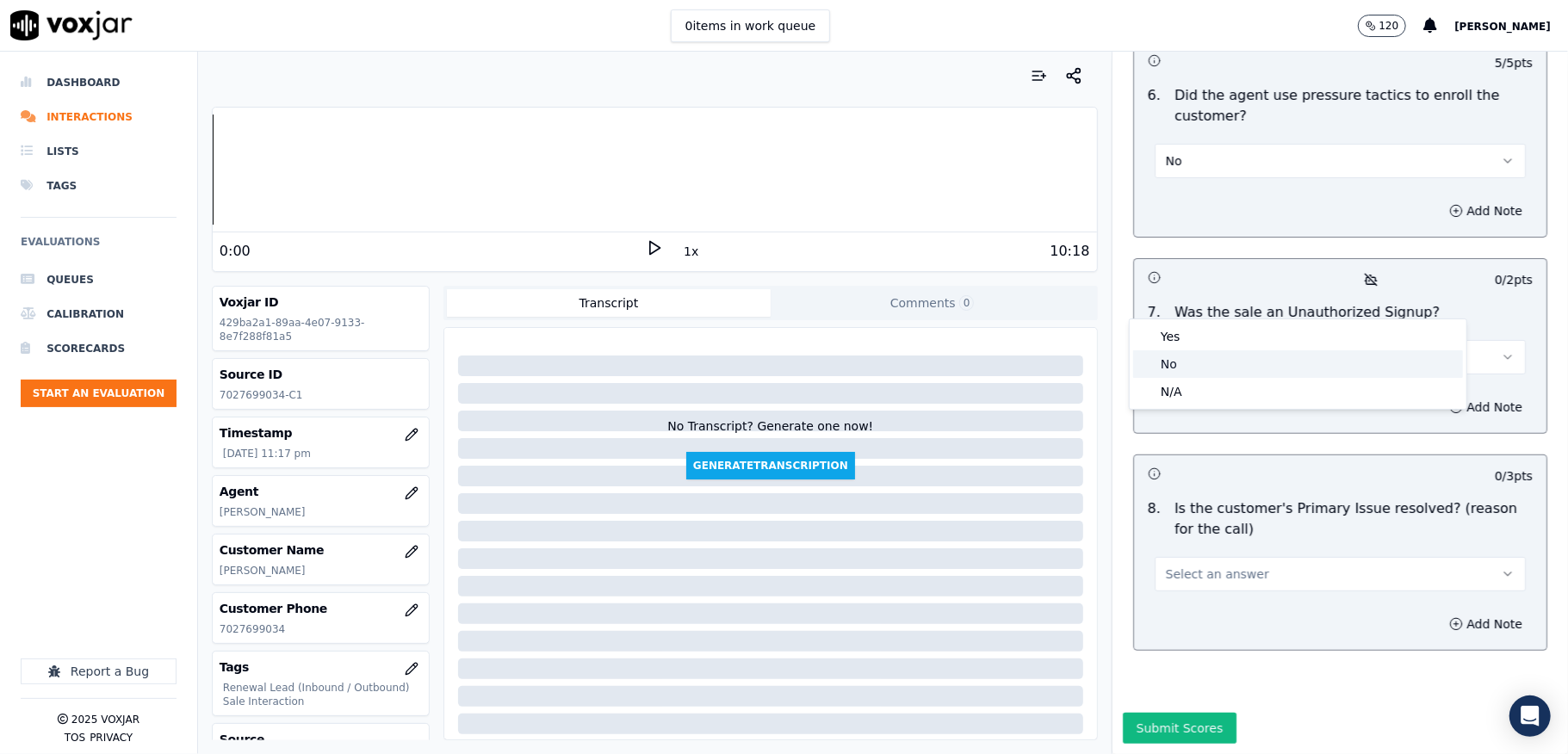
click at [1186, 358] on div "No" at bounding box center [1299, 364] width 330 height 28
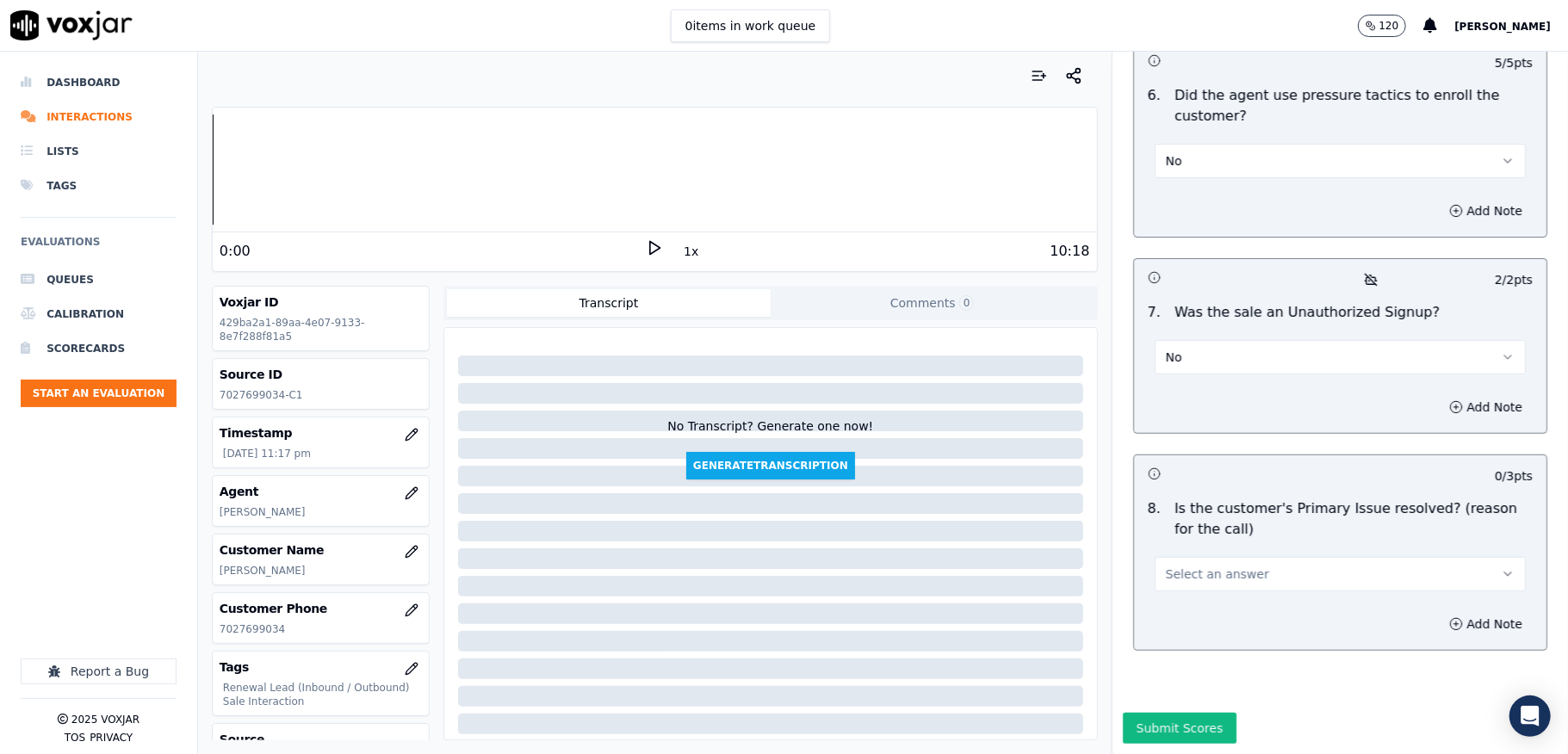
click at [1207, 565] on span "Select an answer" at bounding box center [1218, 573] width 103 height 18
click at [1176, 570] on div "No" at bounding box center [1299, 581] width 330 height 28
click at [1196, 557] on button "No" at bounding box center [1340, 573] width 371 height 34
click at [1180, 554] on div "Yes" at bounding box center [1299, 553] width 330 height 28
click at [1142, 713] on button "Submit Scores" at bounding box center [1180, 728] width 114 height 31
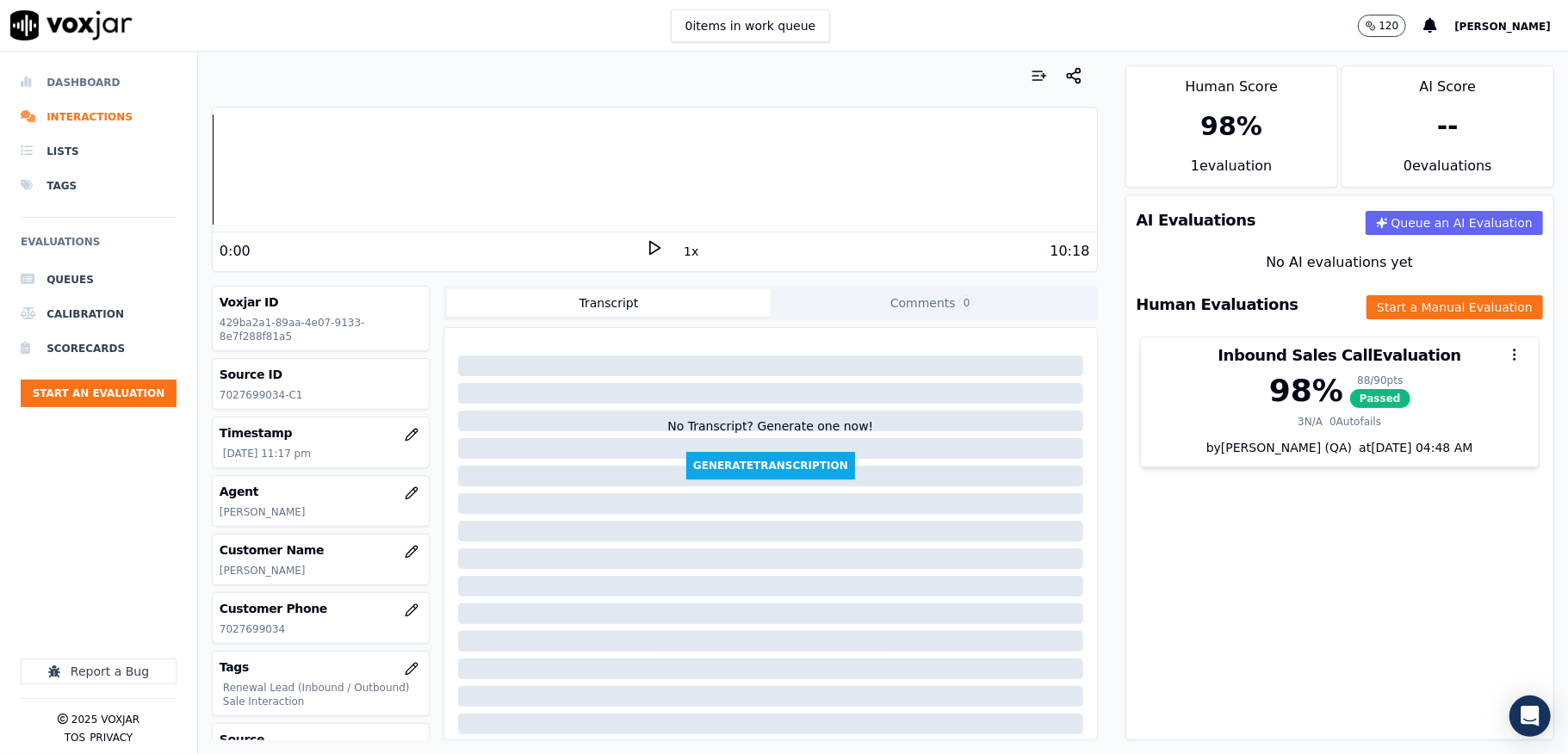
click at [57, 89] on li "Dashboard" at bounding box center [98, 82] width 156 height 34
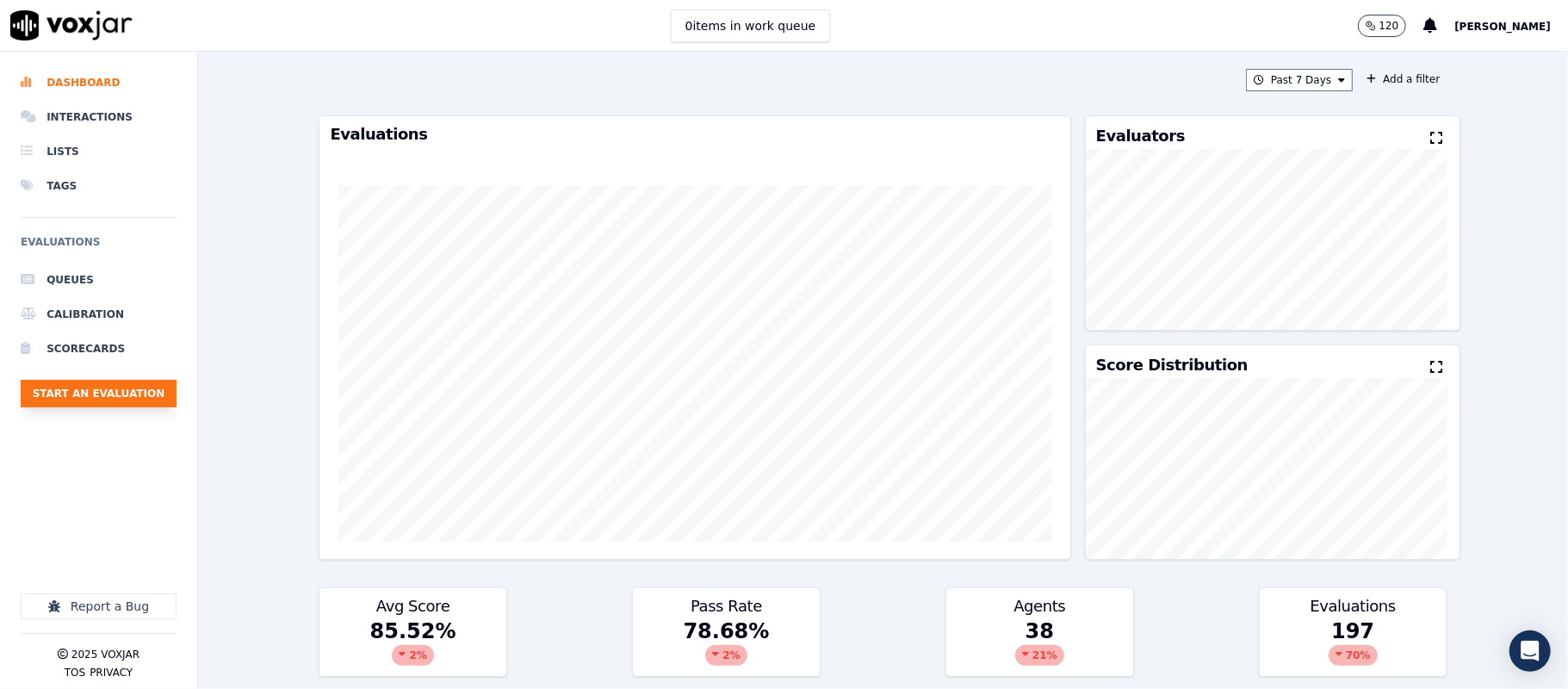
click at [124, 393] on button "Start an Evaluation" at bounding box center [98, 394] width 156 height 28
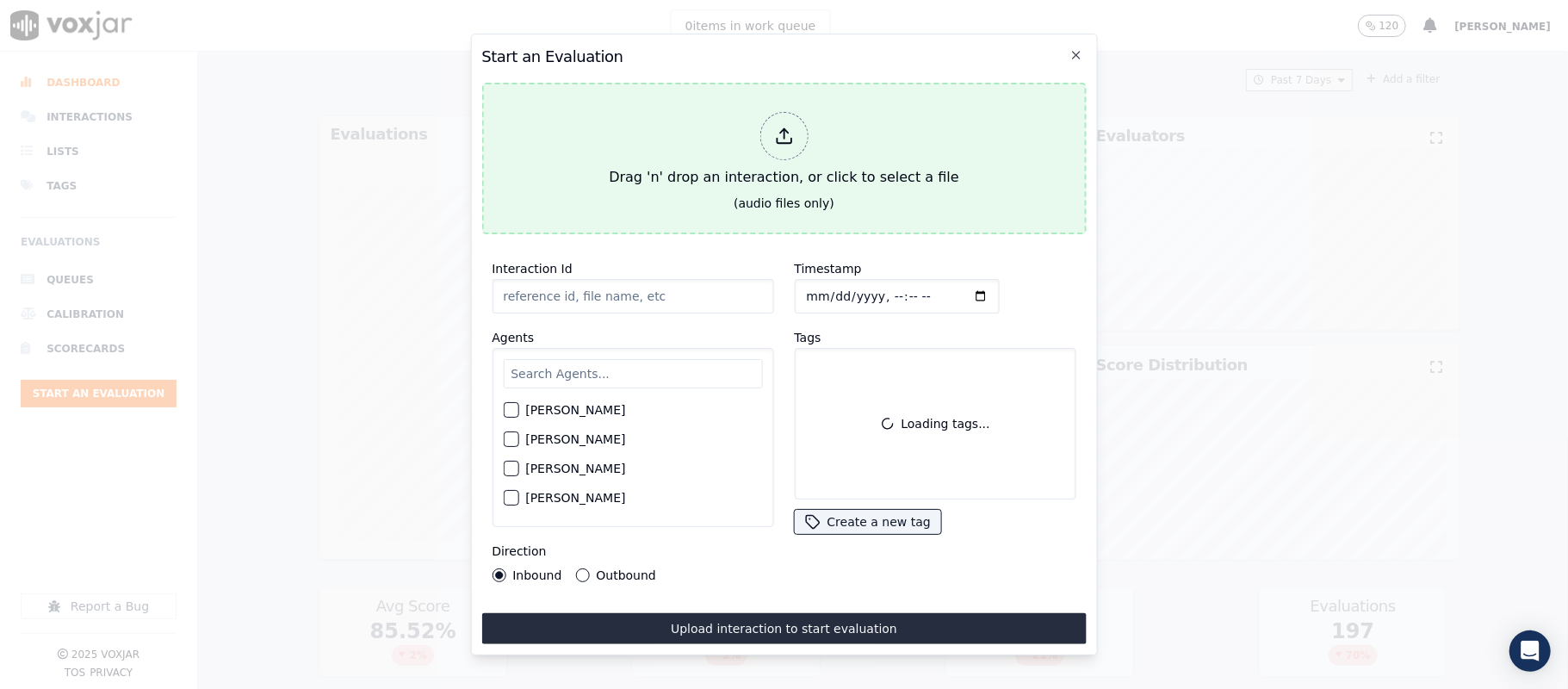
click at [745, 122] on div "Drag 'n' drop an interaction, or click to select a file" at bounding box center [784, 149] width 363 height 89
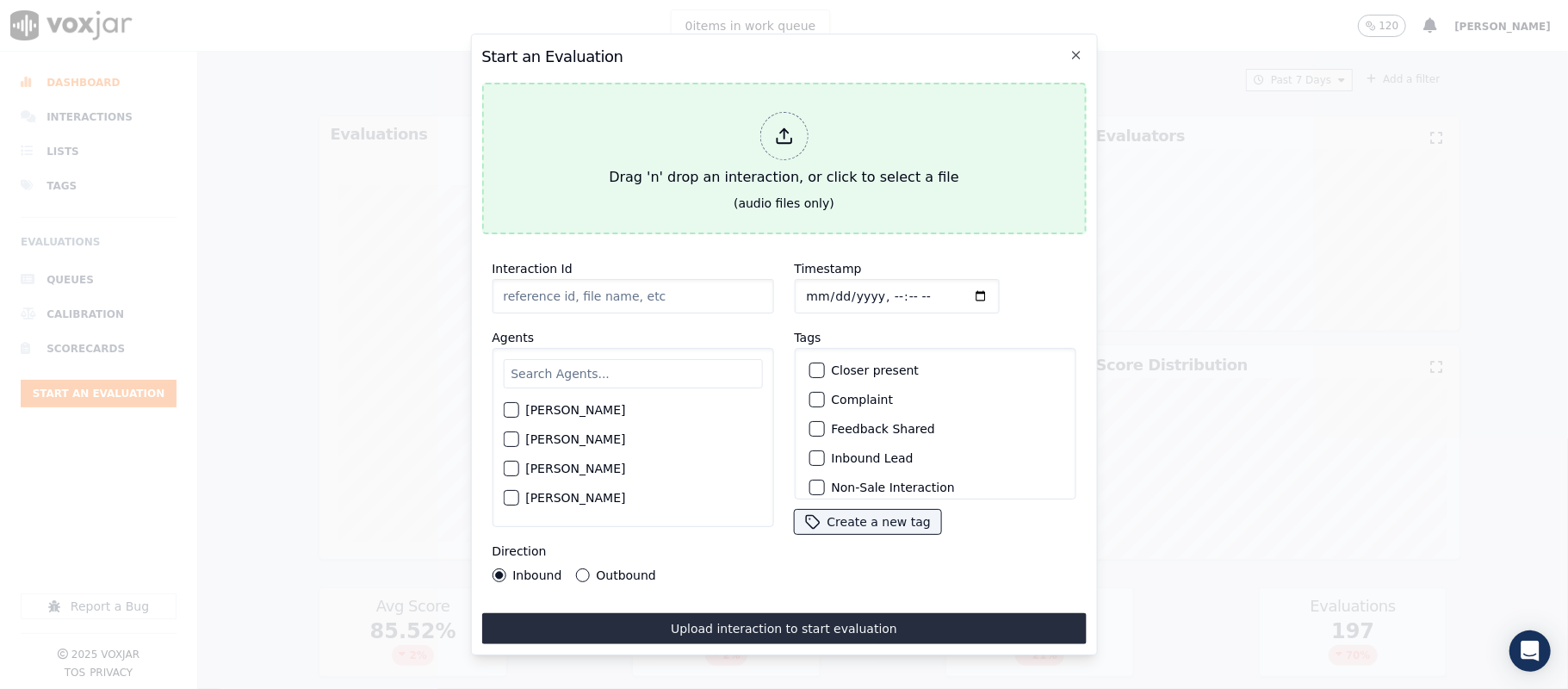
click at [790, 141] on div at bounding box center [783, 136] width 48 height 48
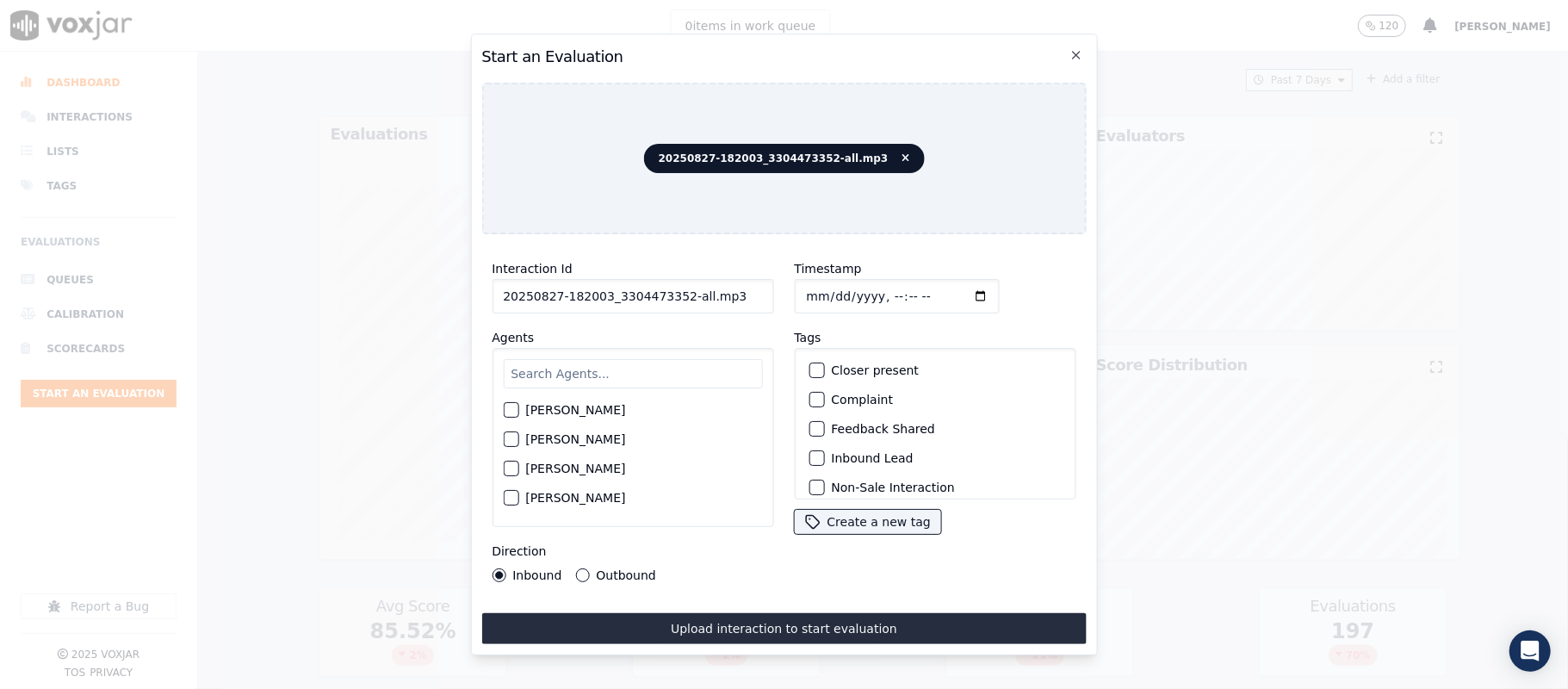
drag, startPoint x: 680, startPoint y: 291, endPoint x: 772, endPoint y: 291, distance: 92.0
click at [772, 291] on div "Interaction Id 20250827-182003_3304473352-all.mp3 Agents Harry Roy Aaron Biswas…" at bounding box center [633, 420] width 303 height 344
type input "20250827-182003_3304473352-C1"
click at [807, 284] on input "Timestamp" at bounding box center [897, 296] width 205 height 34
type input "2025-08-27T23:22"
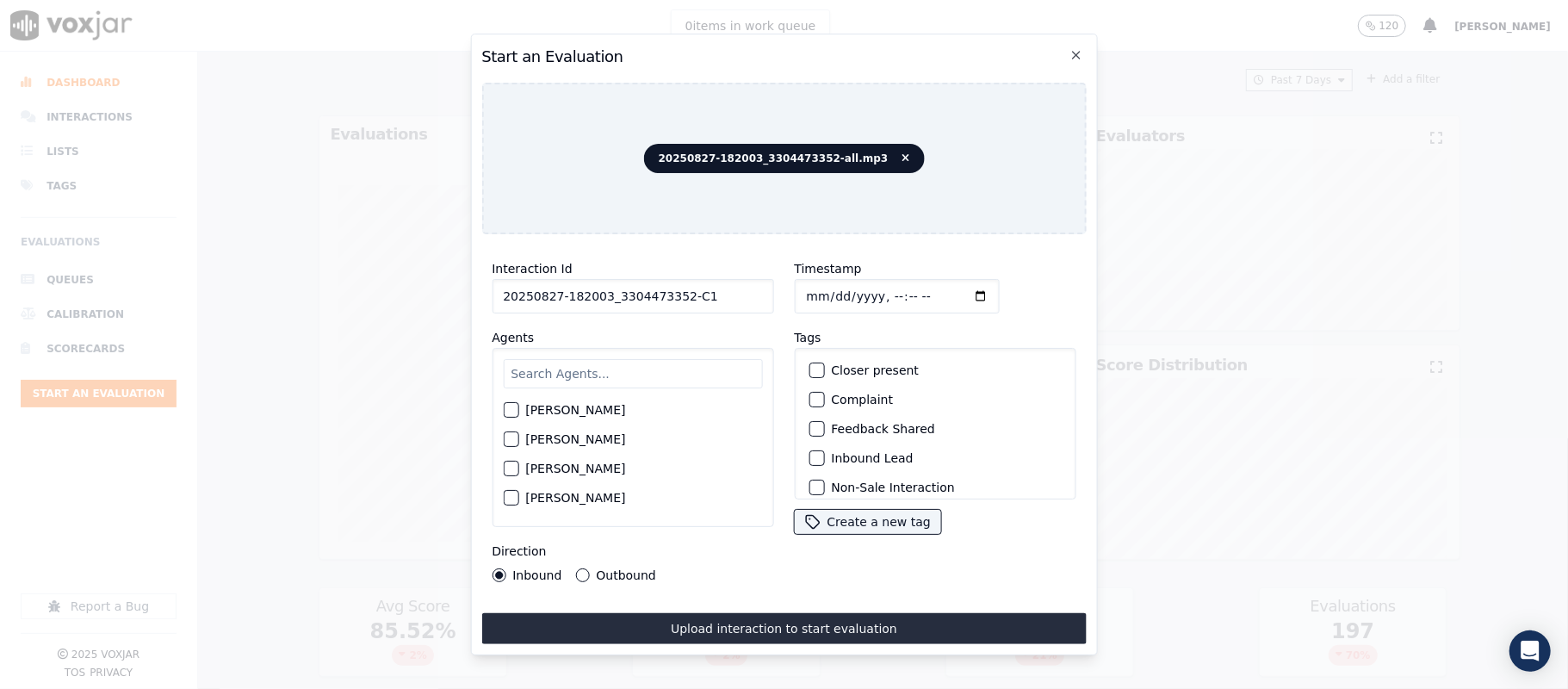
click at [606, 367] on input "text" at bounding box center [632, 374] width 259 height 30
type input "kel"
click at [513, 409] on div "button" at bounding box center [509, 414] width 12 height 12
click at [576, 568] on button "Outbound" at bounding box center [582, 575] width 14 height 14
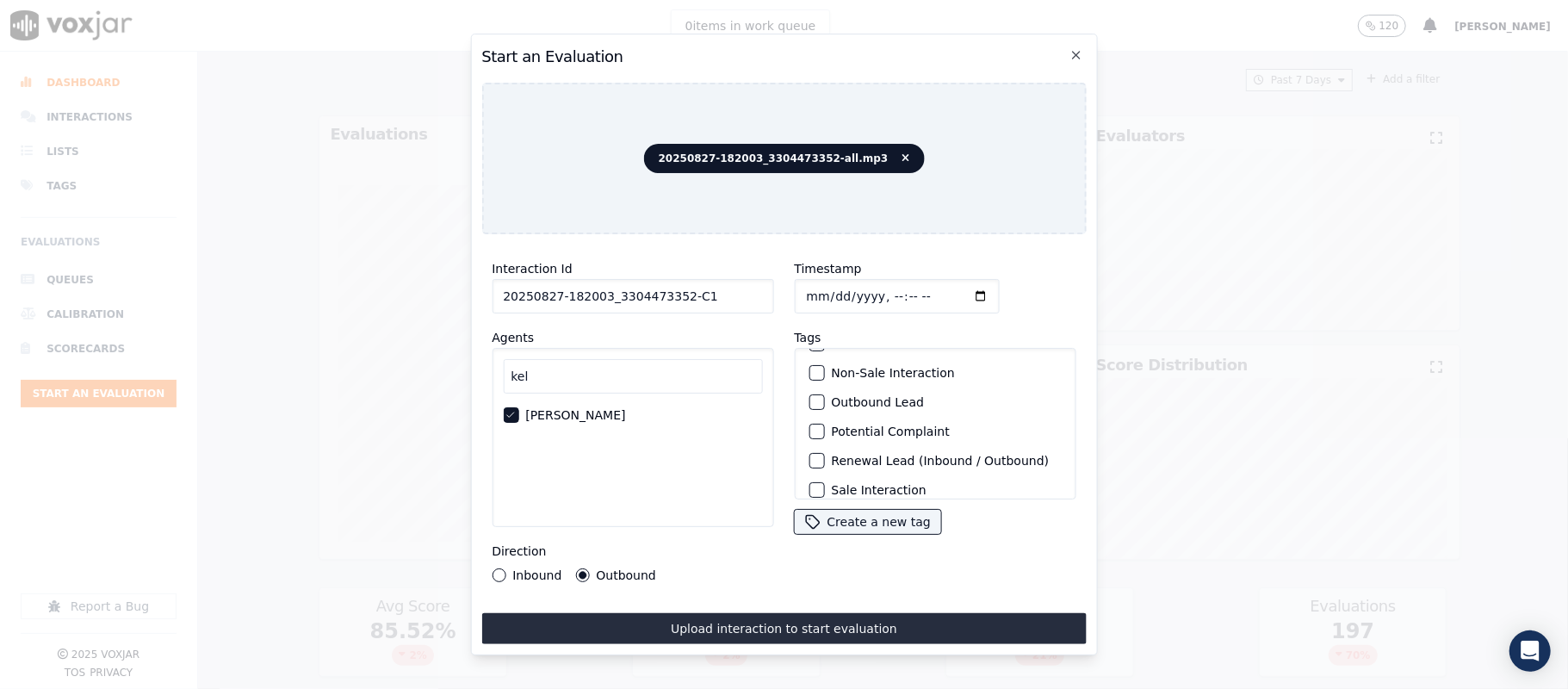
click at [813, 397] on button "Outbound Lead" at bounding box center [816, 402] width 16 height 16
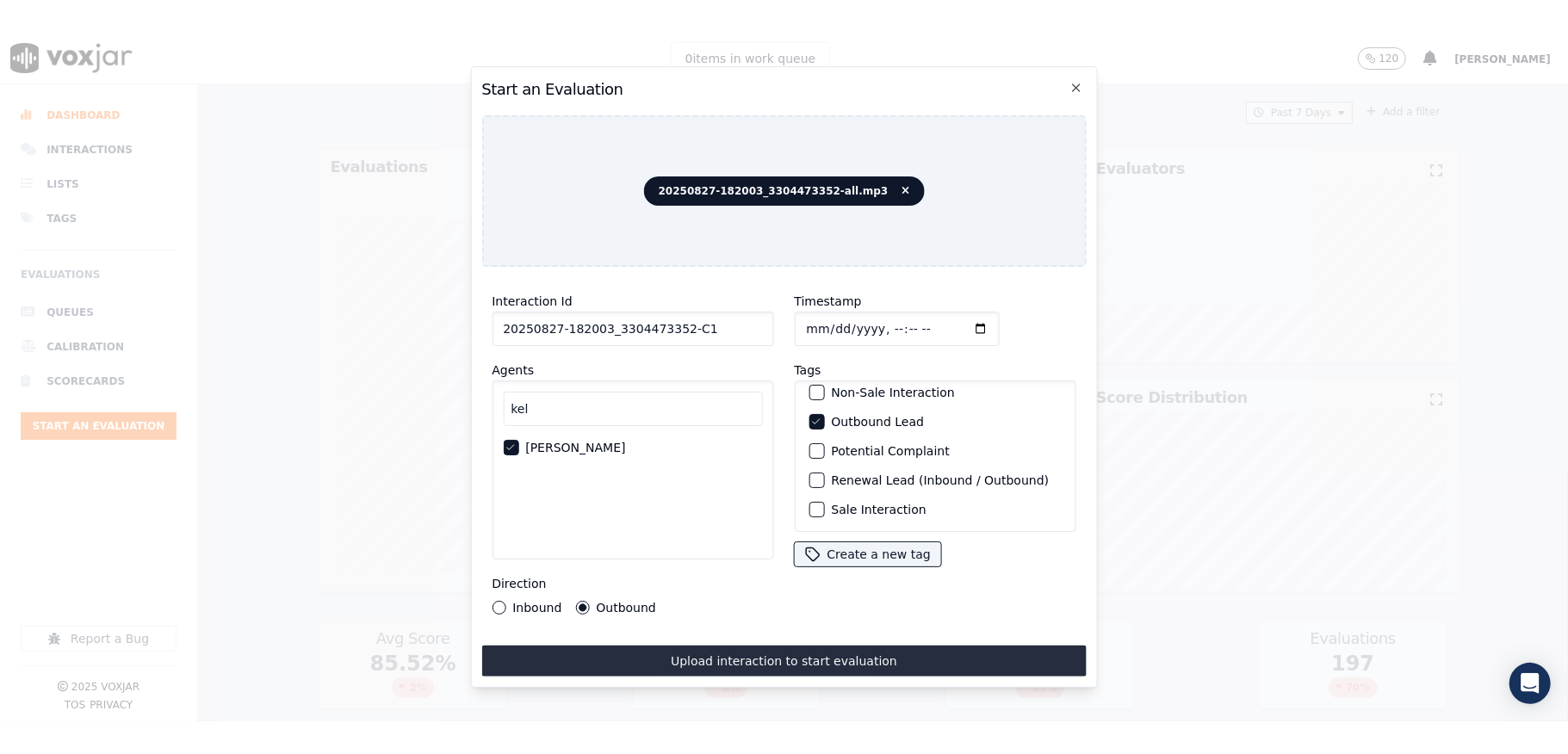
scroll to position [160, 0]
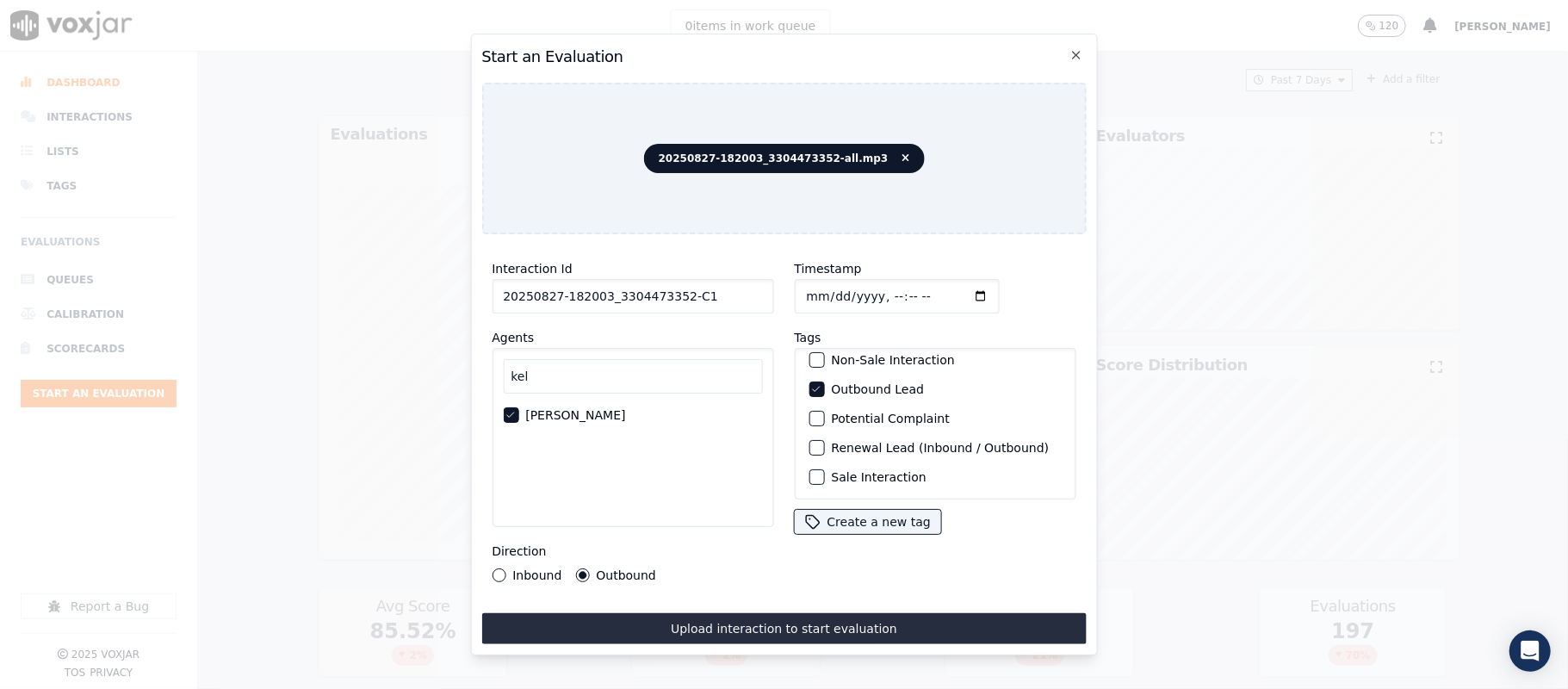
click at [810, 471] on div "button" at bounding box center [815, 477] width 12 height 12
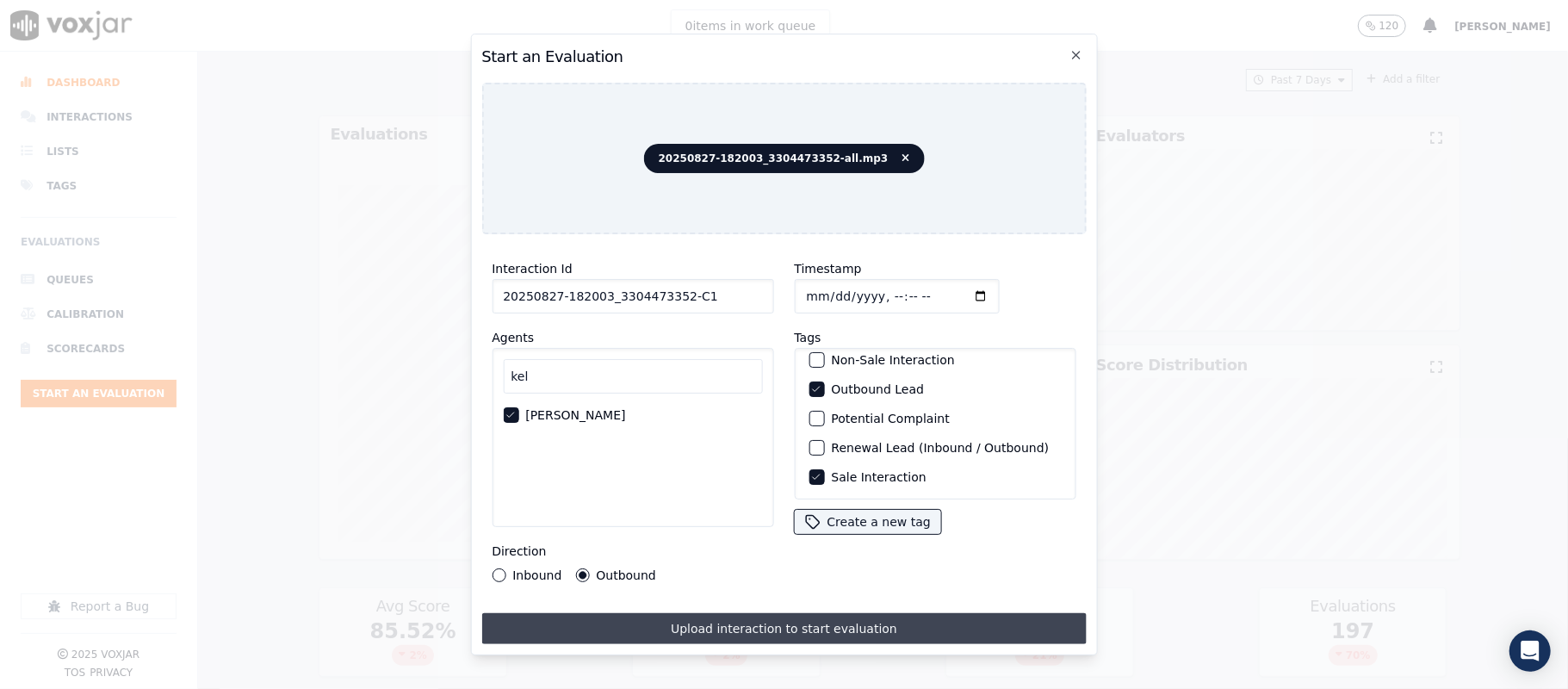
click at [772, 624] on button "Upload interaction to start evaluation" at bounding box center [783, 629] width 604 height 31
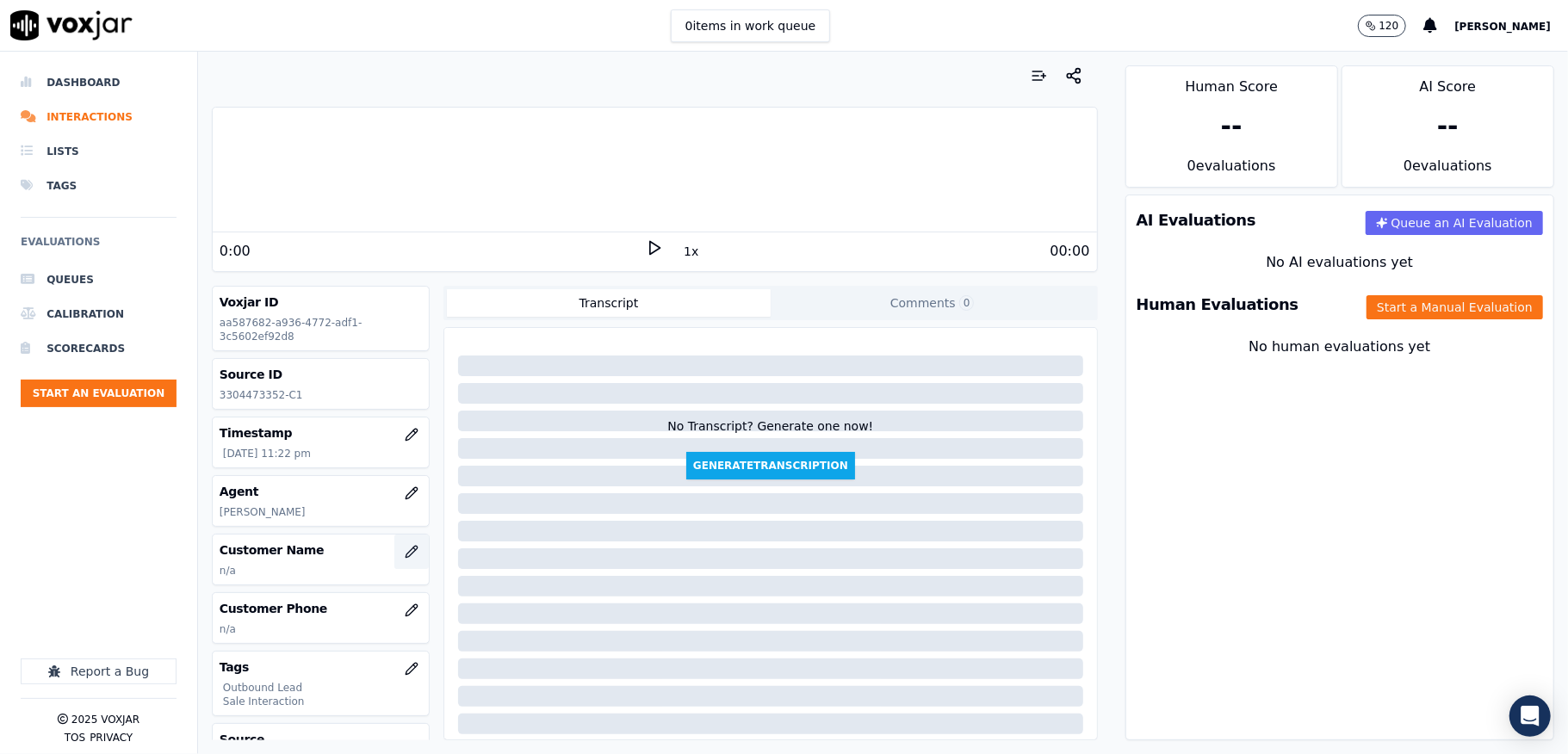
click at [405, 558] on icon "button" at bounding box center [411, 551] width 14 height 14
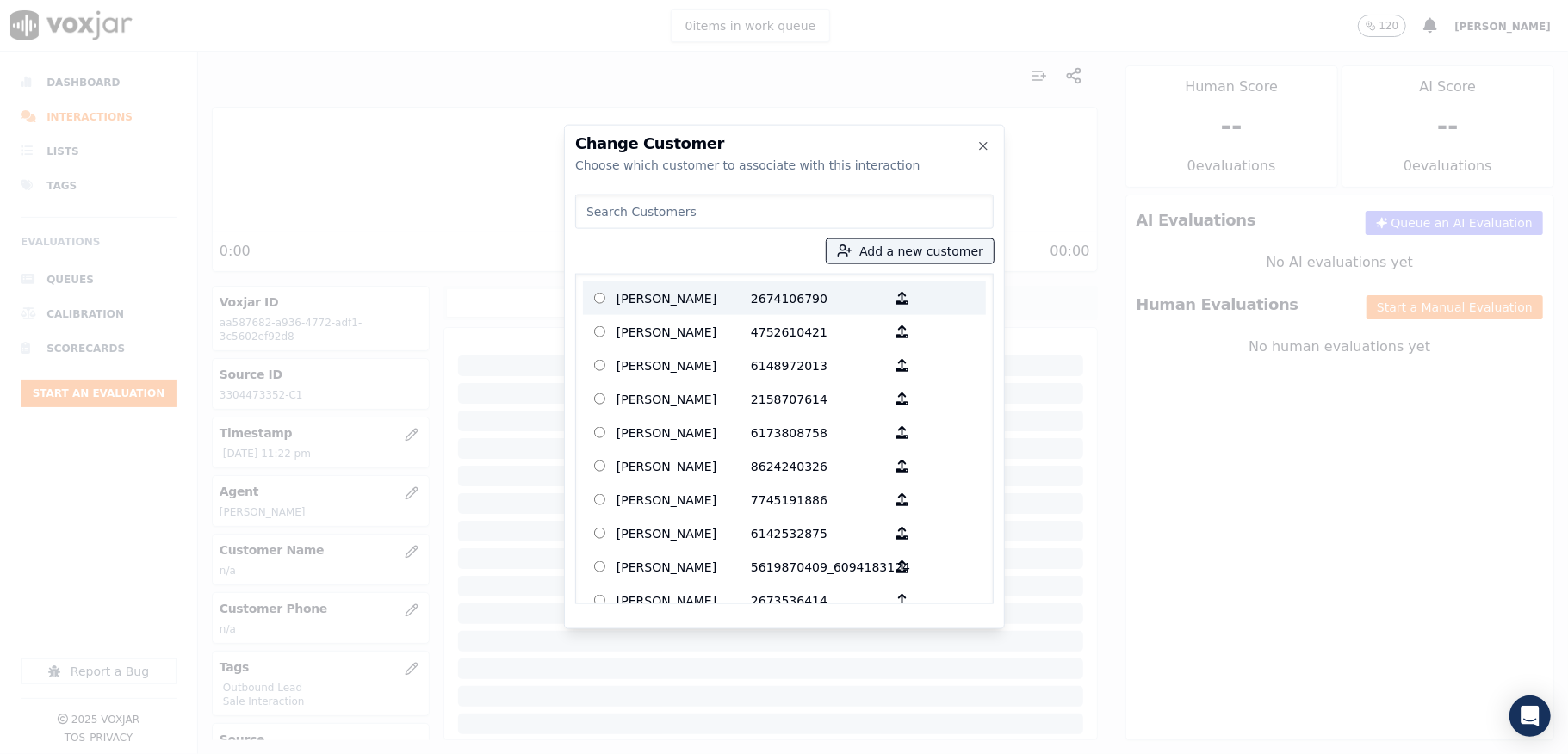
type input "SAMIR GHIMIRE"
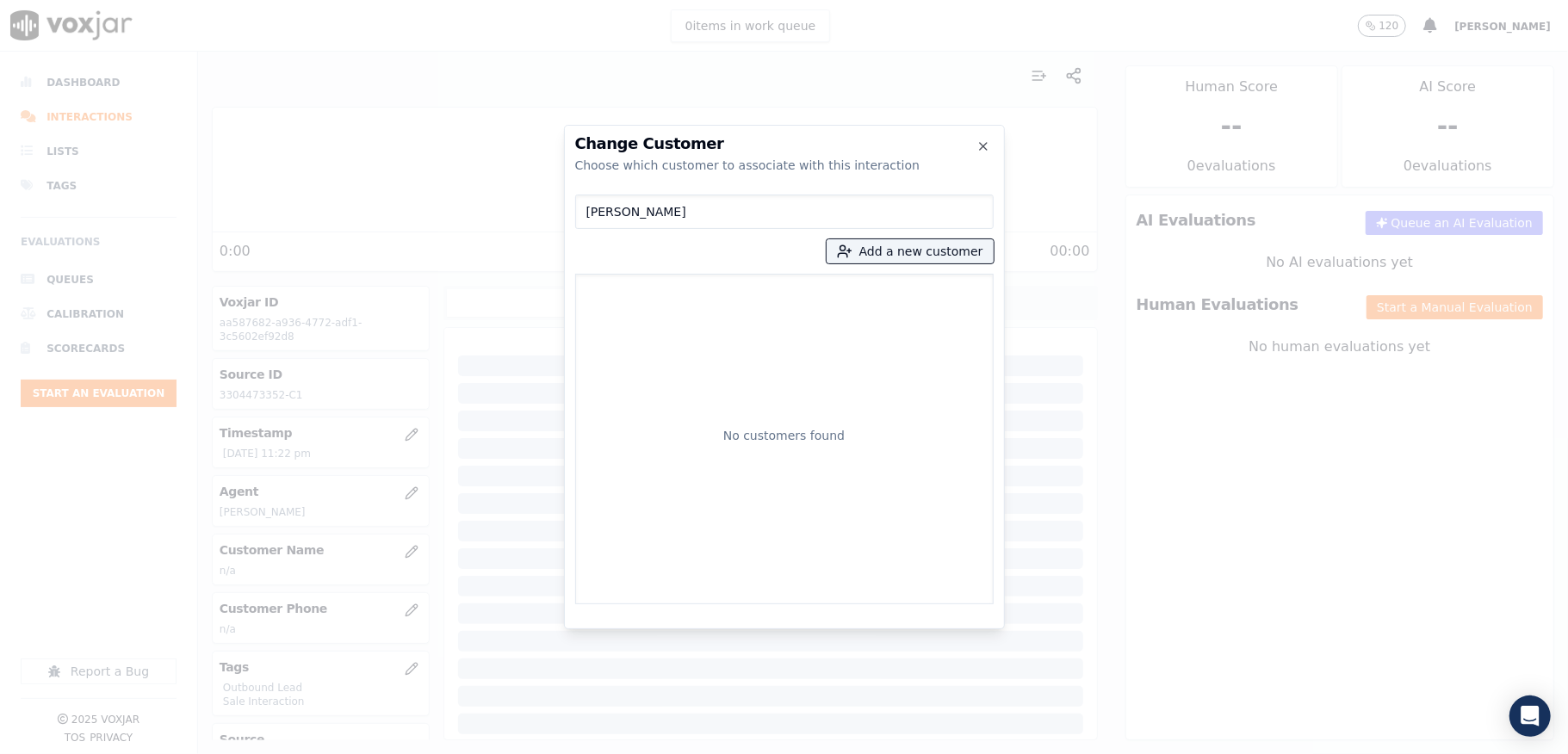
drag, startPoint x: 448, startPoint y: 211, endPoint x: 427, endPoint y: 211, distance: 21.0
click at [427, 753] on div "Change Customer Choose which customer to associate with this interaction SAMIR …" at bounding box center [784, 754] width 1568 height 0
click at [887, 255] on button "Add a new customer" at bounding box center [909, 252] width 167 height 24
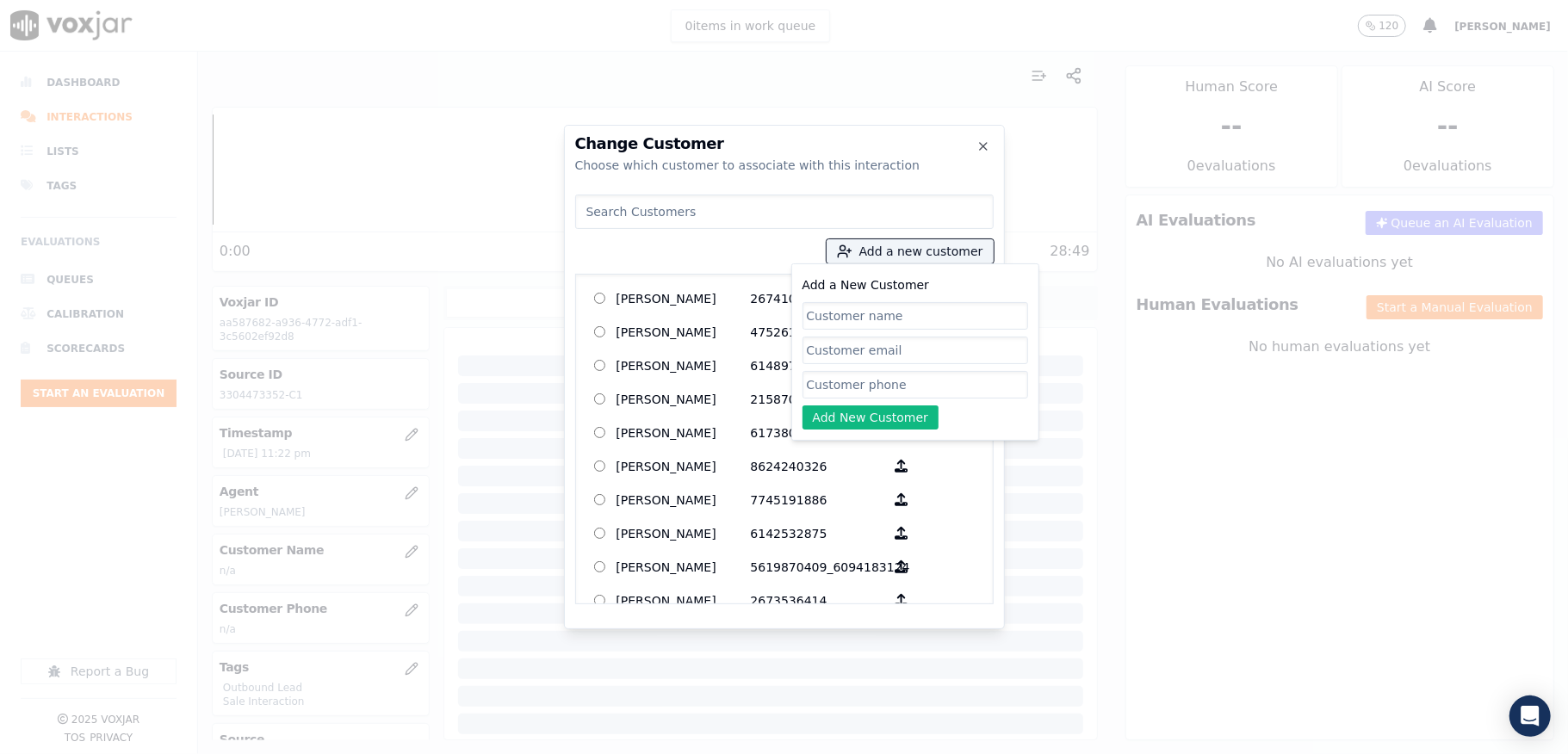
paste input "SAMIR GHIMIRE"
type input "SAMIR GHIMIRE"
click at [850, 381] on input "Add a New Customer" at bounding box center [915, 384] width 226 height 28
paste input "3304473352"
type input "3304473352"
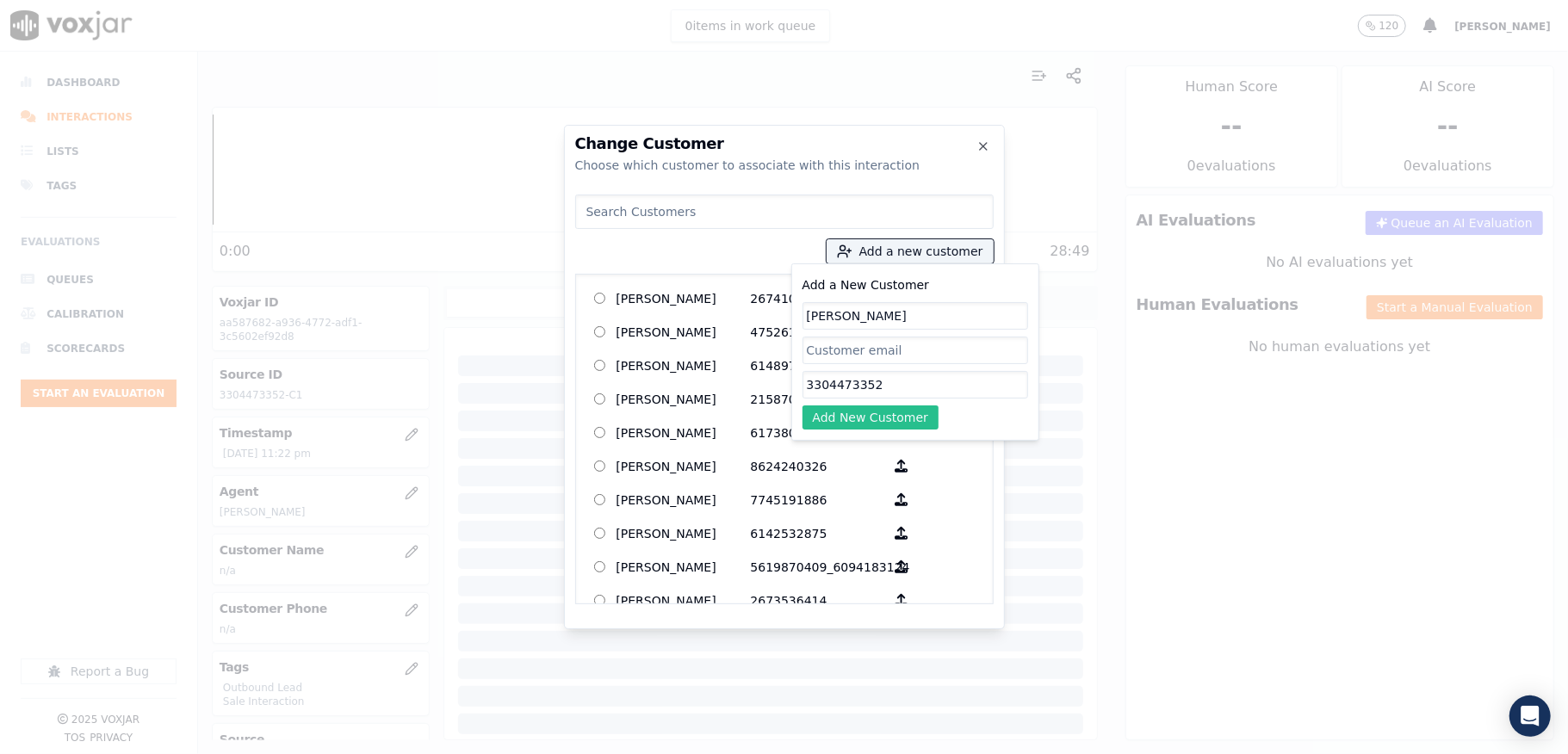
click at [849, 421] on button "Add New Customer" at bounding box center [871, 418] width 137 height 24
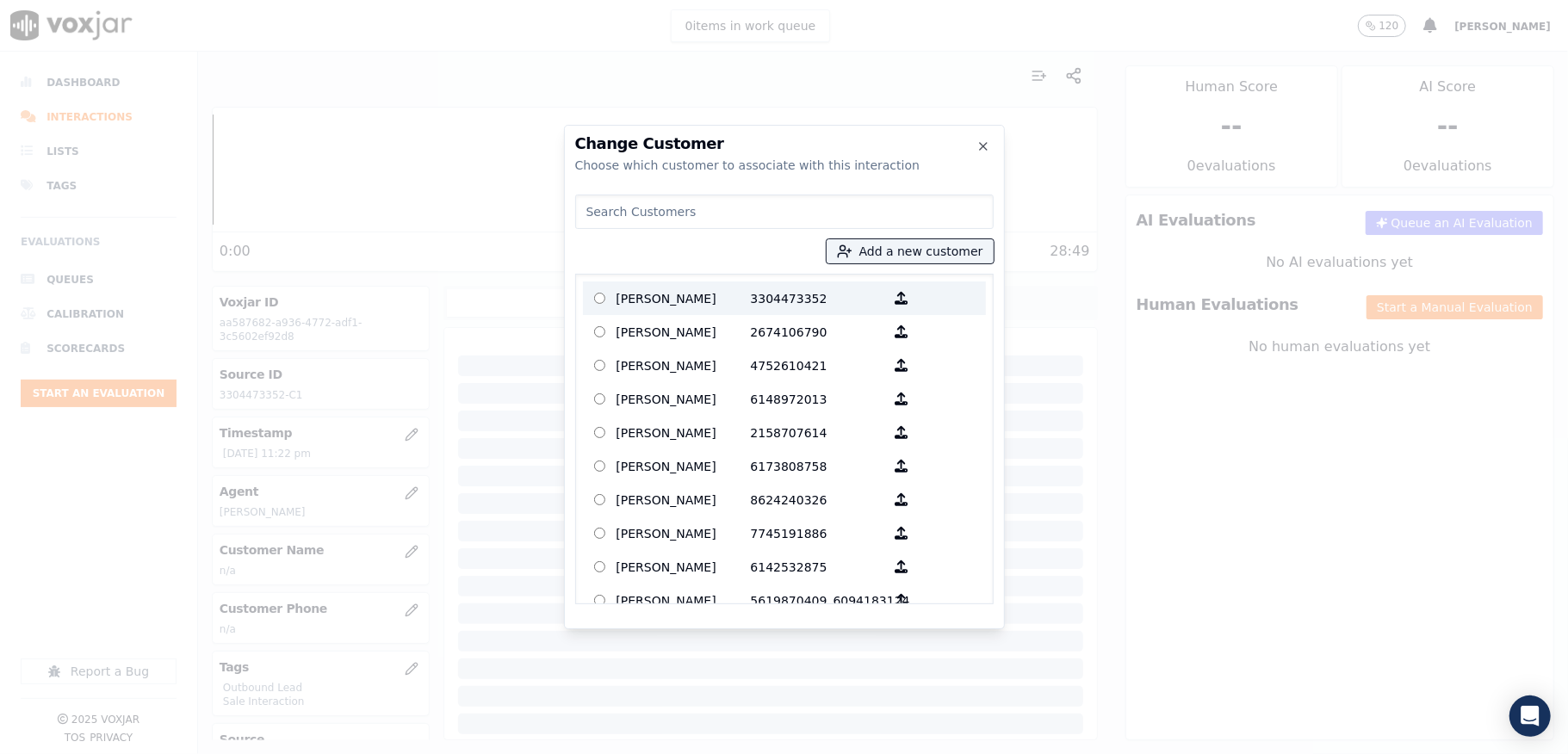
click at [630, 305] on p "SAMIR GHIMIRE" at bounding box center [683, 298] width 135 height 27
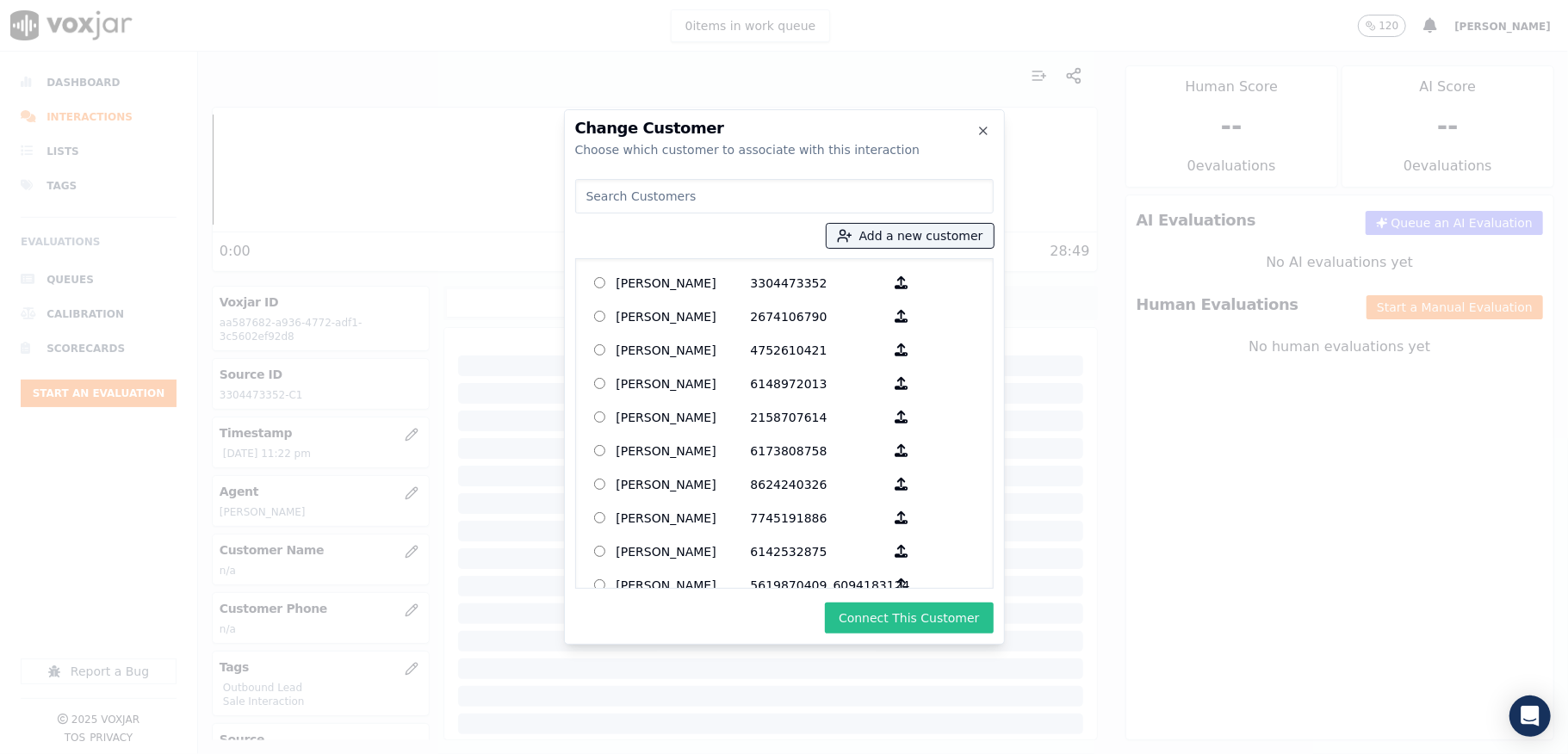
click at [909, 617] on button "Connect This Customer" at bounding box center [909, 619] width 168 height 31
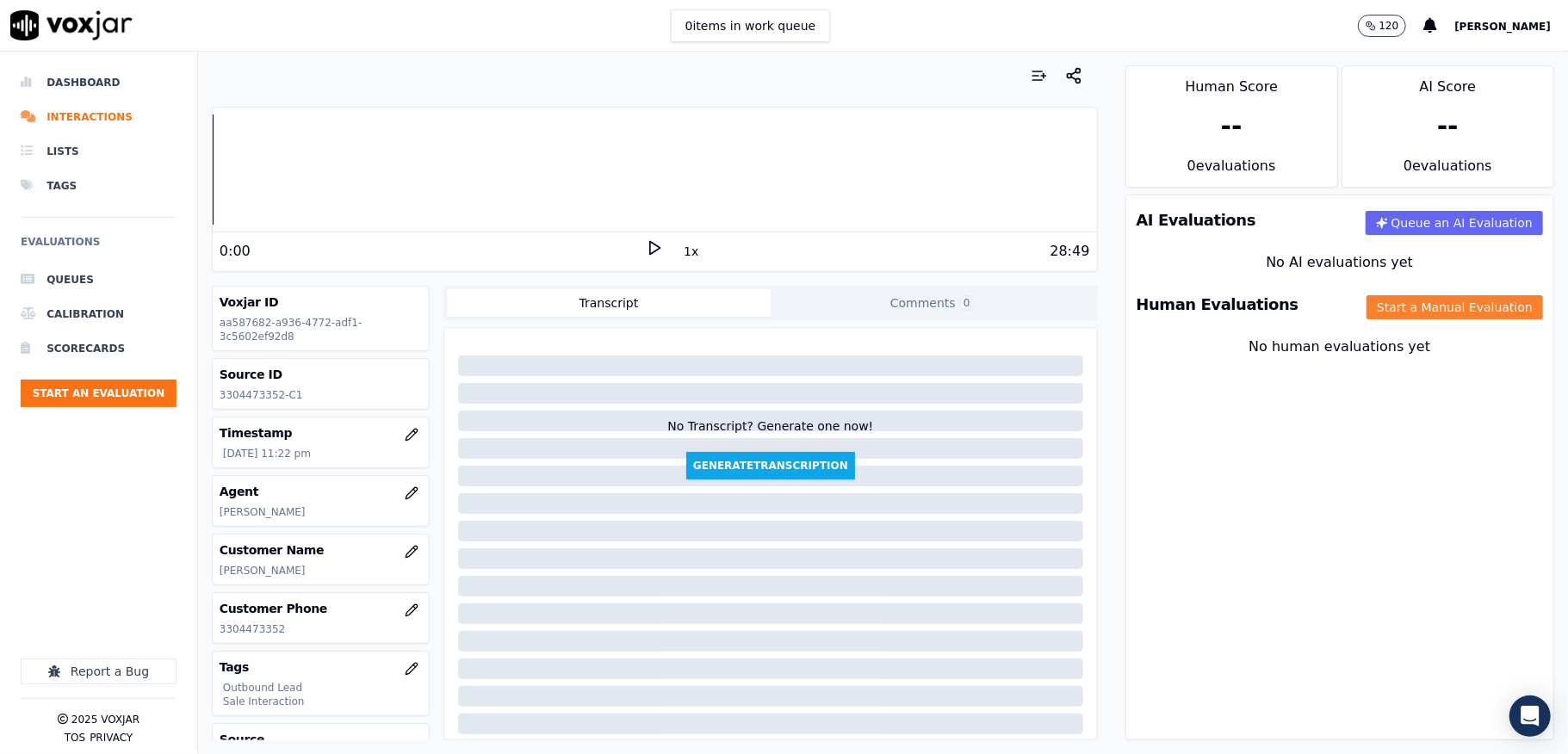
click at [1380, 312] on button "Start a Manual Evaluation" at bounding box center [1455, 307] width 176 height 24
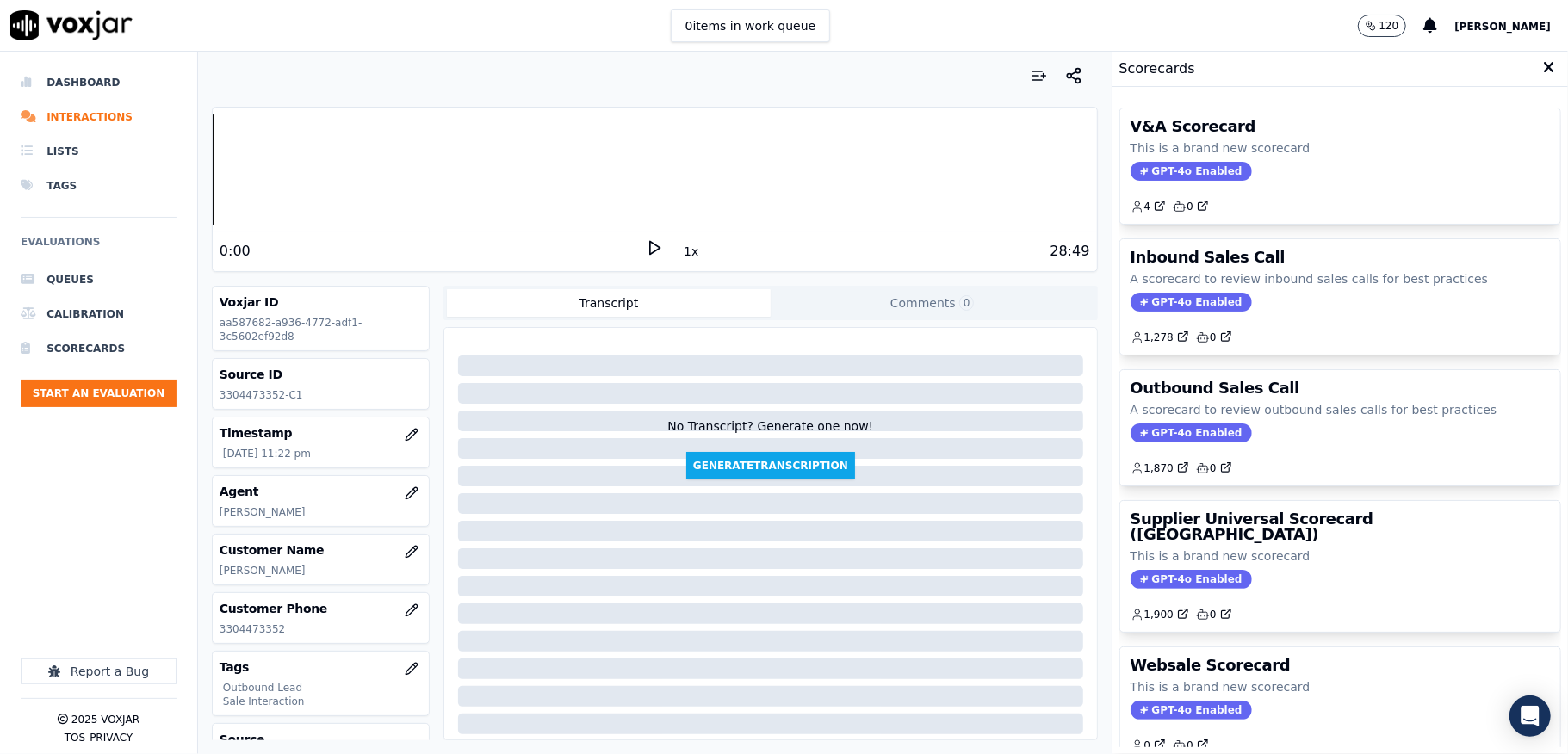
click at [1166, 431] on span "GPT-4o Enabled" at bounding box center [1192, 432] width 122 height 19
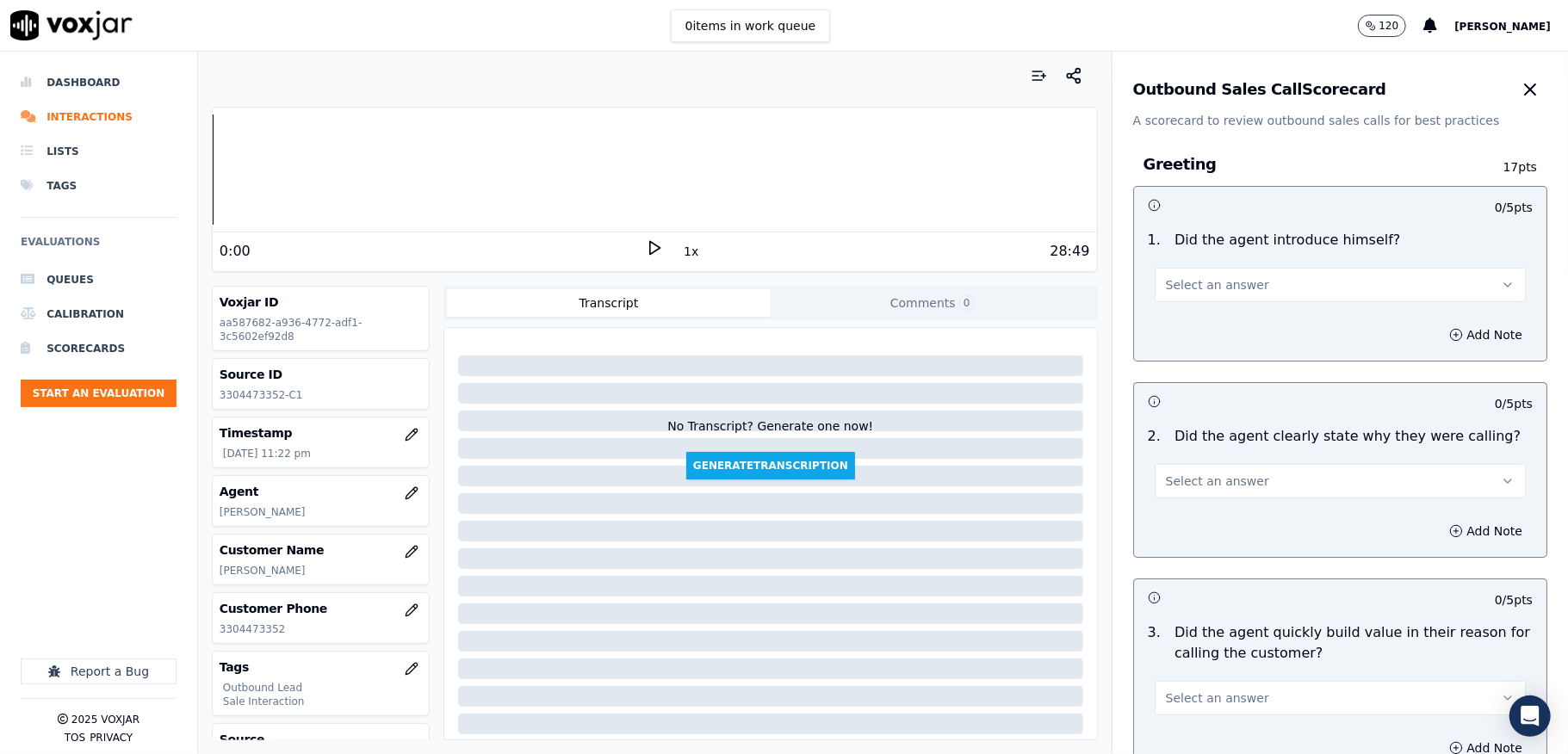
click at [1201, 274] on button "Select an answer" at bounding box center [1340, 284] width 371 height 34
click at [1193, 321] on div "Yes" at bounding box center [1299, 324] width 330 height 28
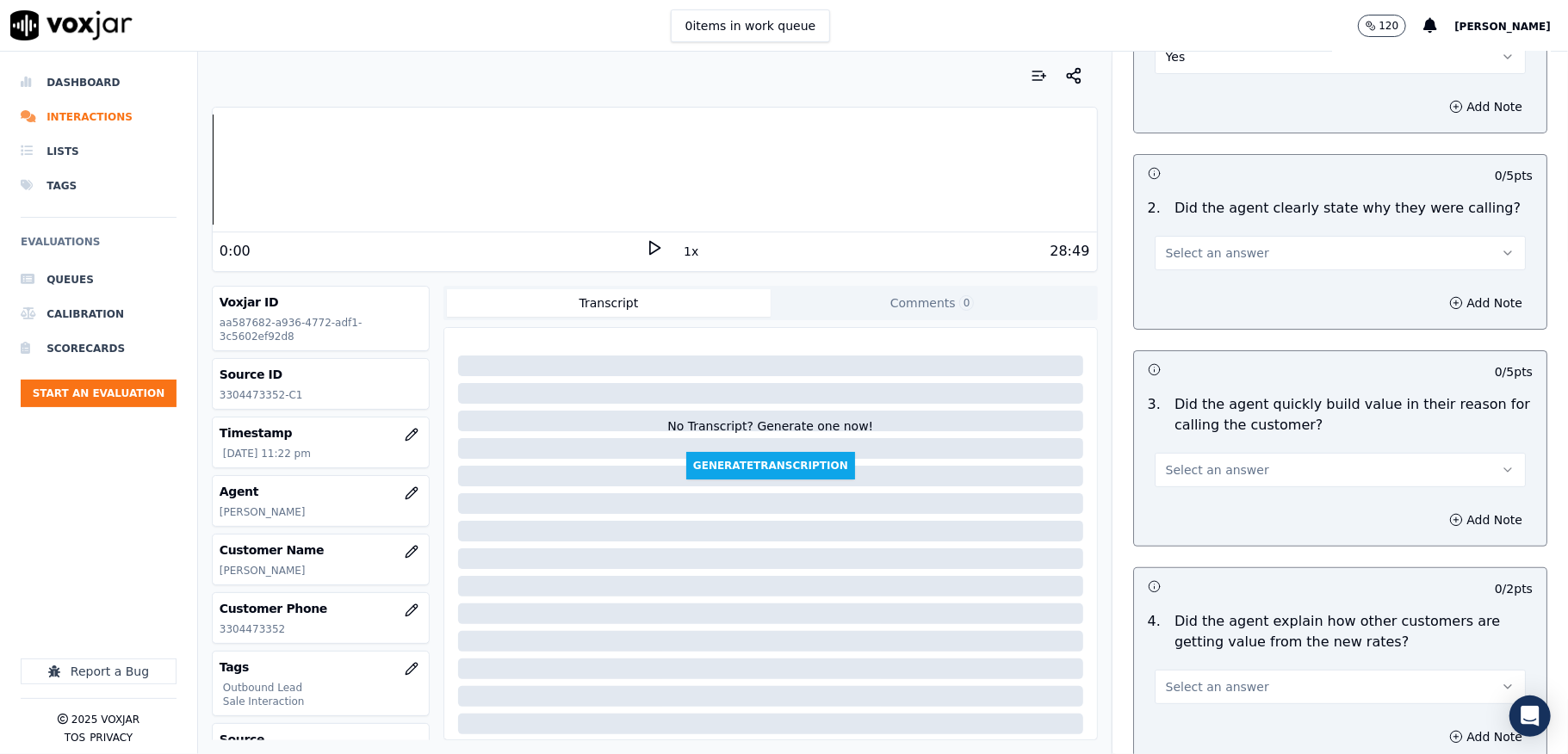
scroll to position [229, 0]
click at [1211, 250] on span "Select an answer" at bounding box center [1218, 252] width 103 height 18
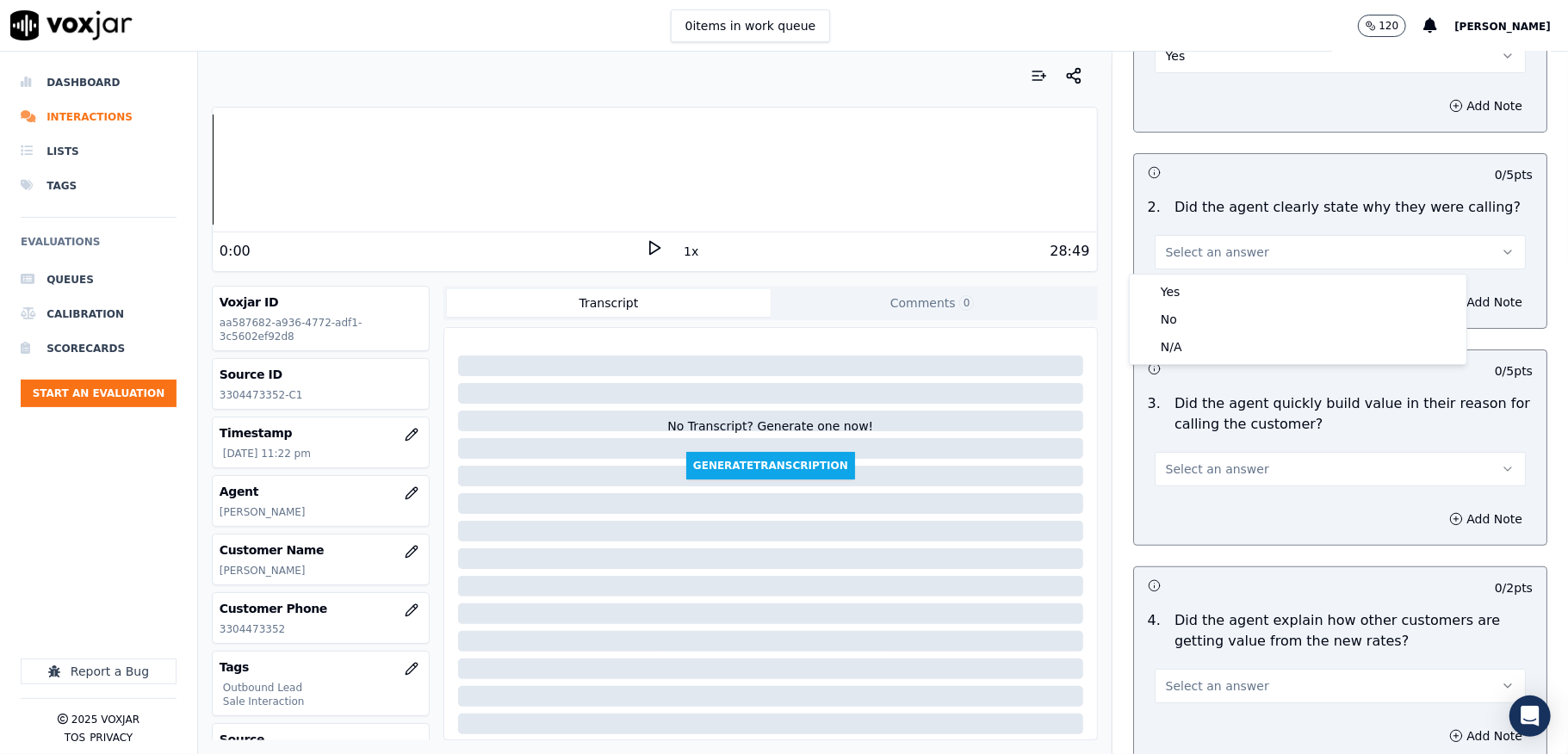
click at [1206, 276] on div "Yes No N/A" at bounding box center [1298, 319] width 337 height 89
click at [1196, 284] on div "Yes" at bounding box center [1299, 292] width 330 height 28
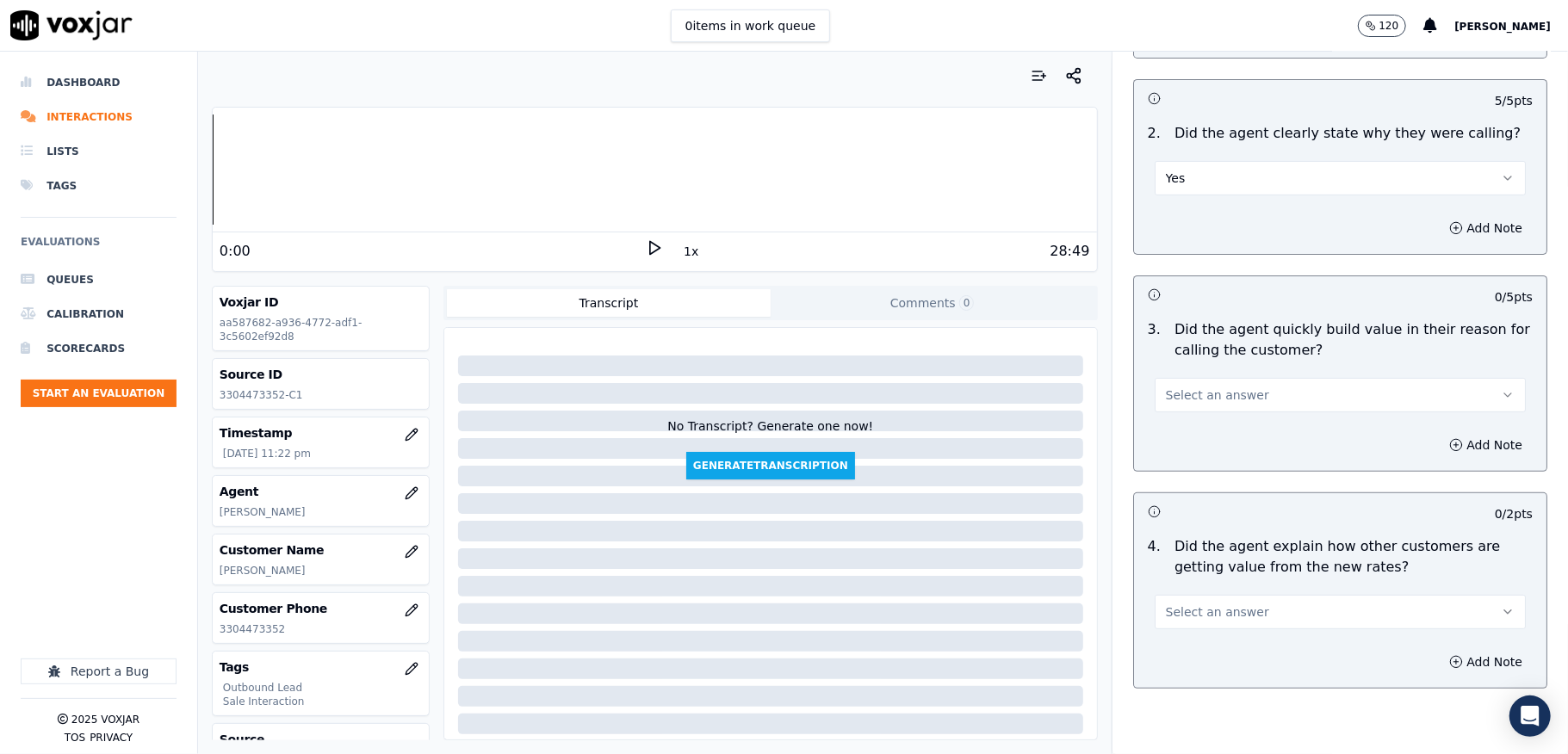
scroll to position [344, 0]
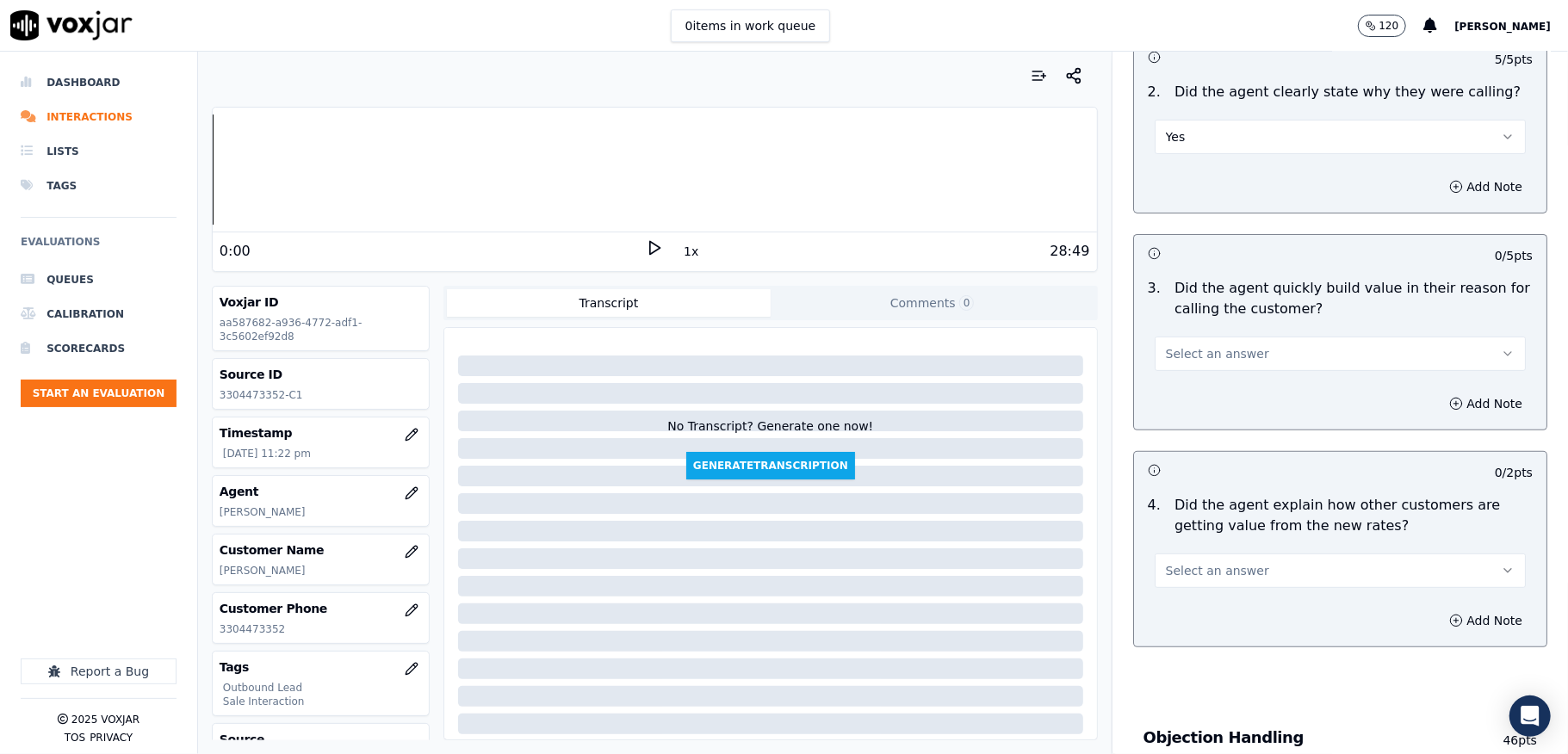
click at [1227, 352] on span "Select an answer" at bounding box center [1218, 353] width 103 height 18
click at [1214, 387] on div "Yes" at bounding box center [1299, 395] width 330 height 28
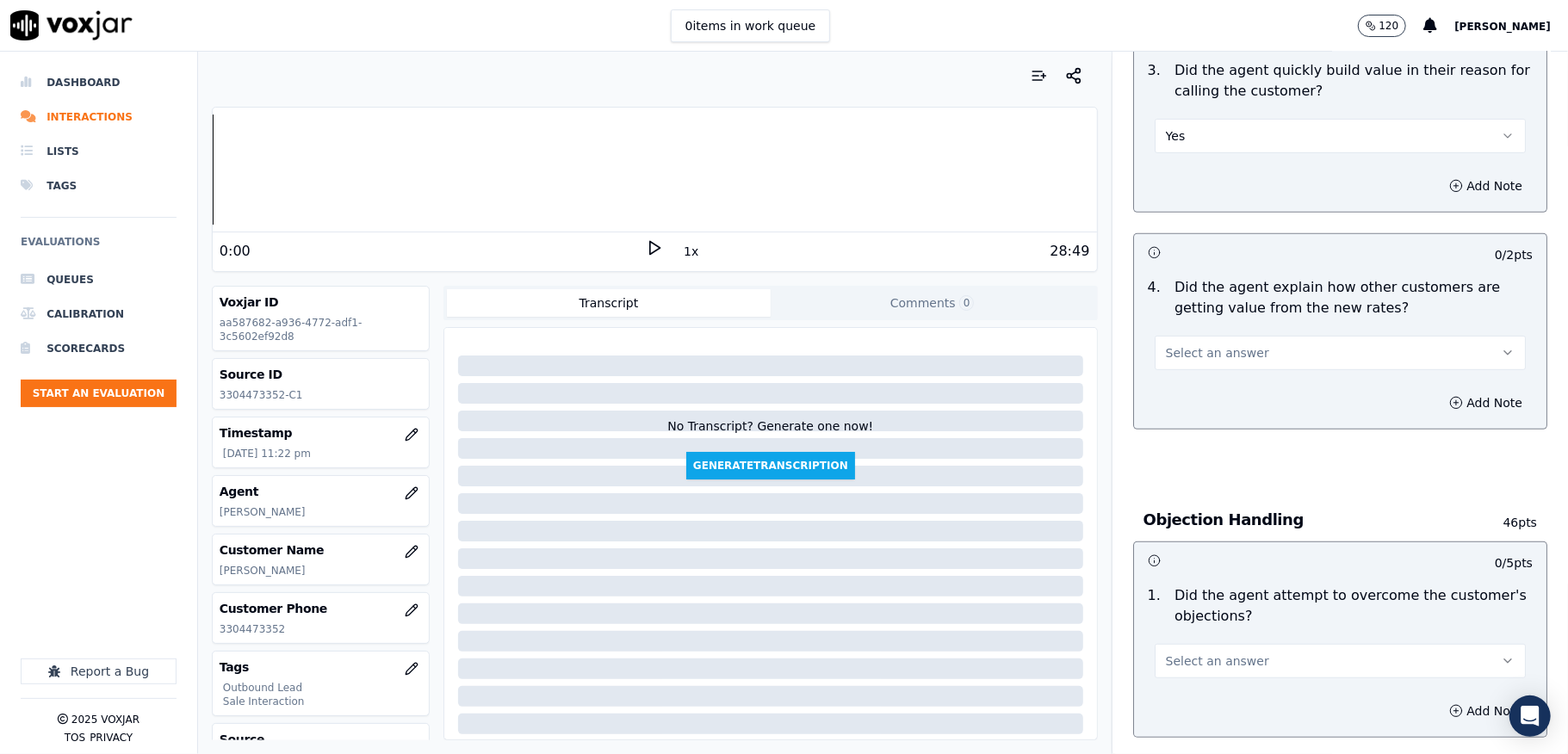
scroll to position [573, 0]
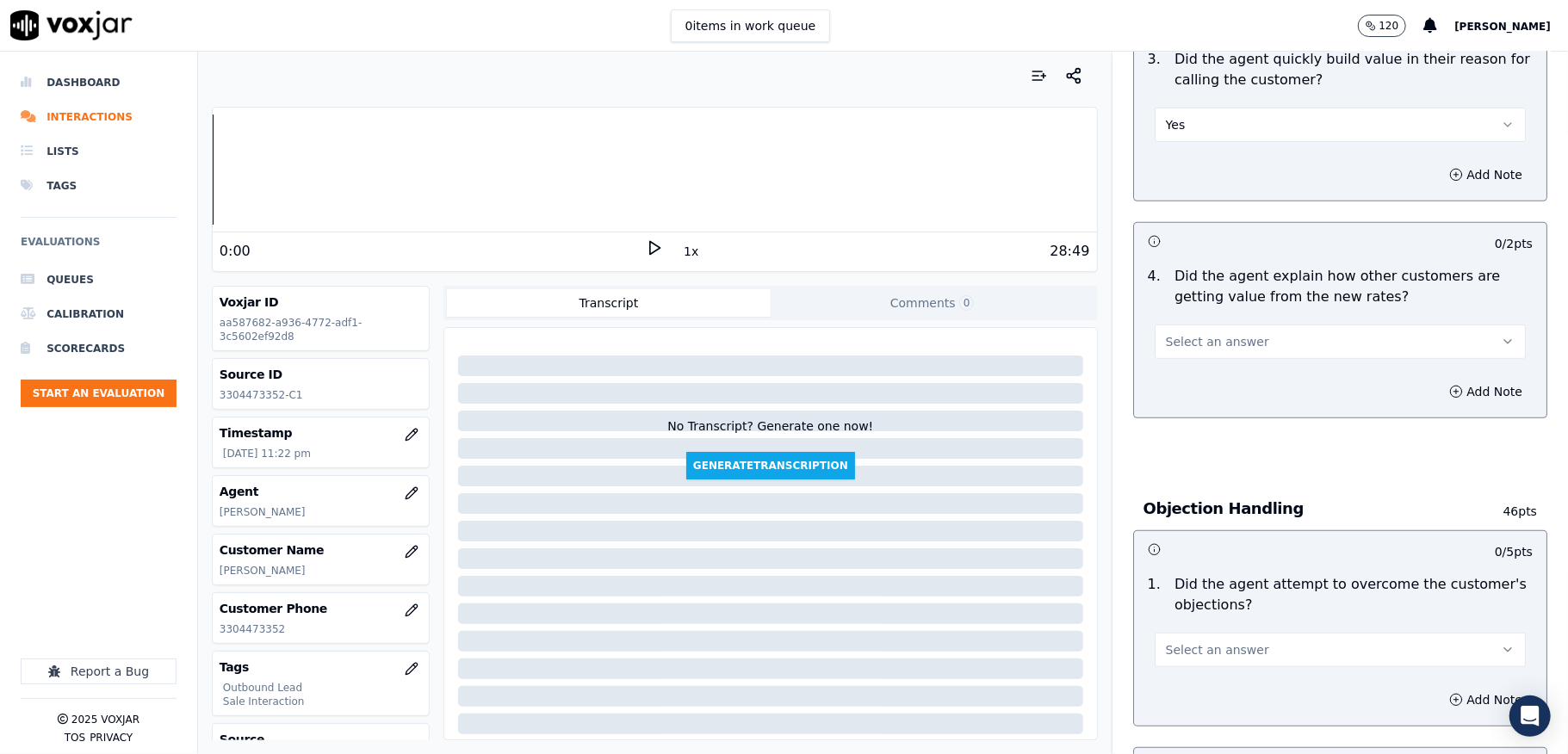
click at [1237, 324] on div "Select an answer" at bounding box center [1340, 339] width 371 height 38
drag, startPoint x: 1201, startPoint y: 331, endPoint x: 1206, endPoint y: 346, distance: 15.8
click at [1202, 334] on button "Select an answer" at bounding box center [1340, 341] width 371 height 34
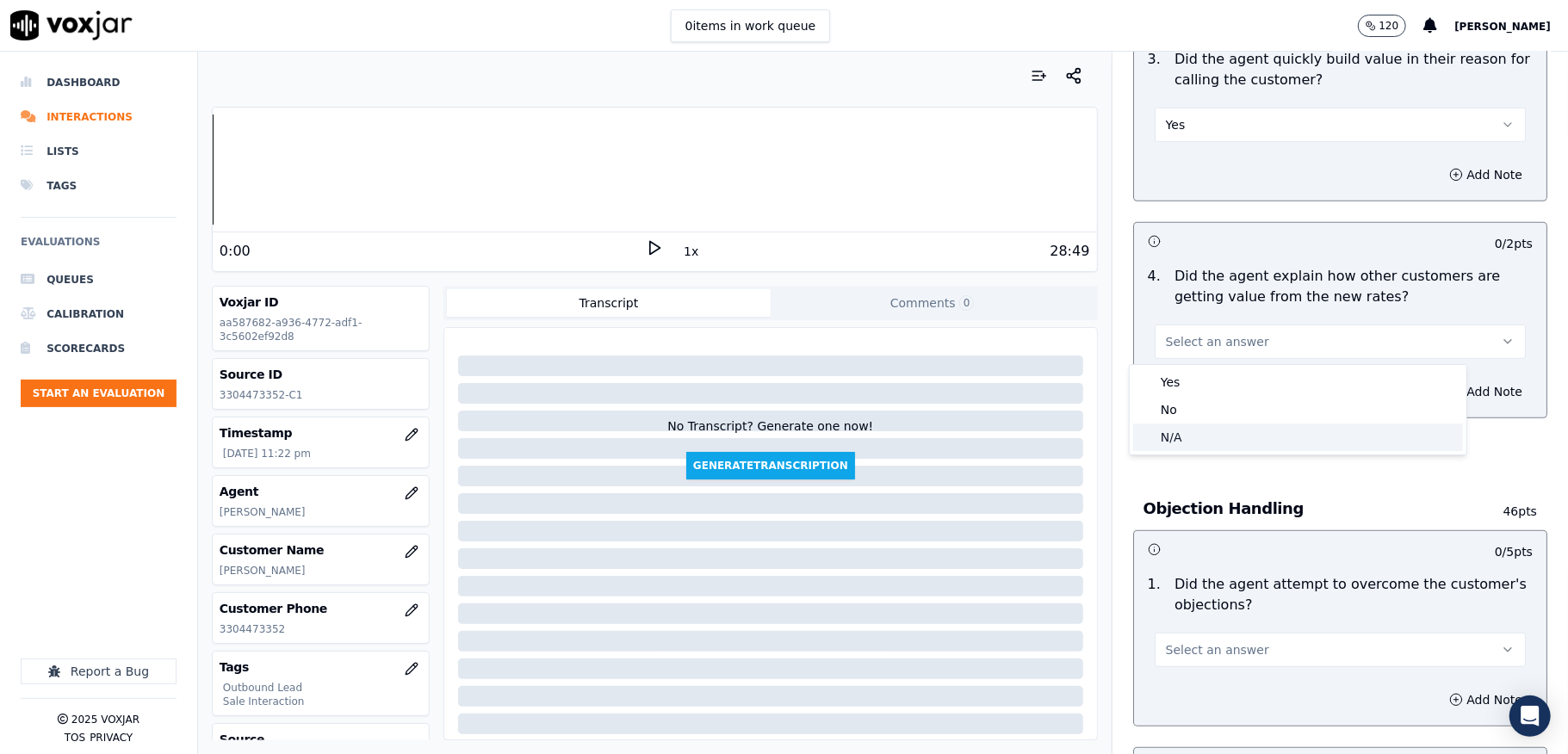
click at [1196, 427] on div "N/A" at bounding box center [1299, 437] width 330 height 28
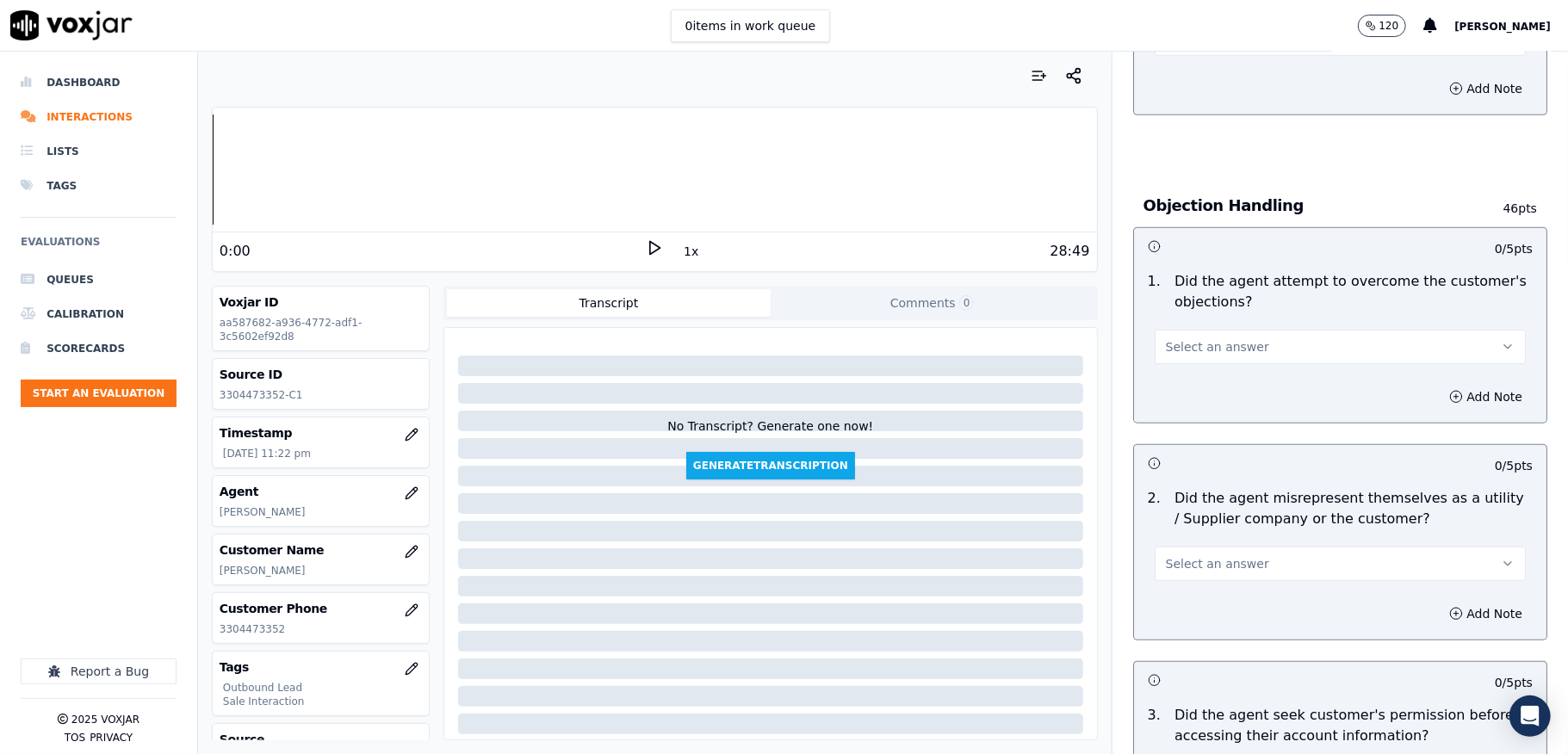
scroll to position [917, 0]
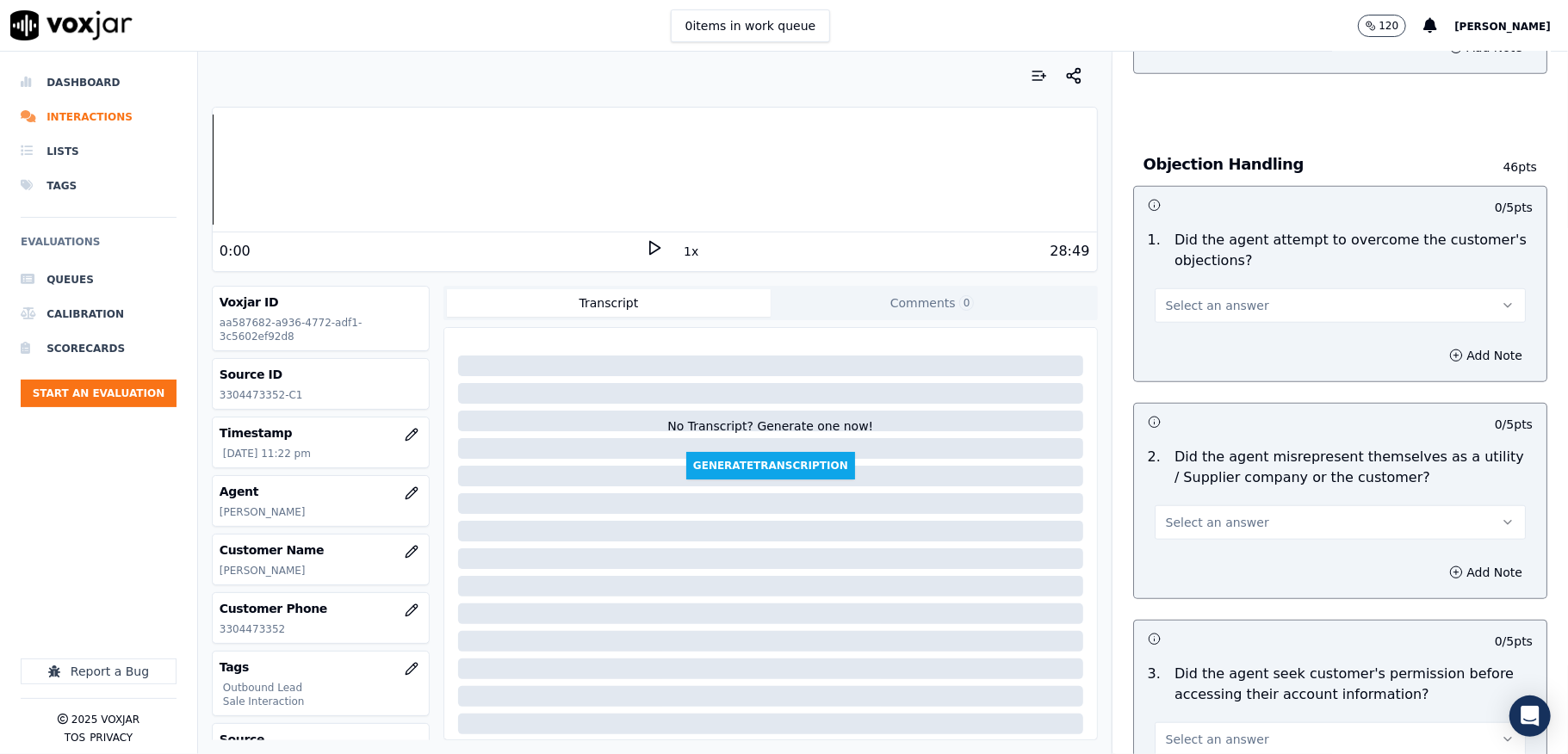
click at [1203, 313] on span "Select an answer" at bounding box center [1218, 305] width 103 height 18
click at [1187, 341] on div "Yes" at bounding box center [1299, 347] width 330 height 28
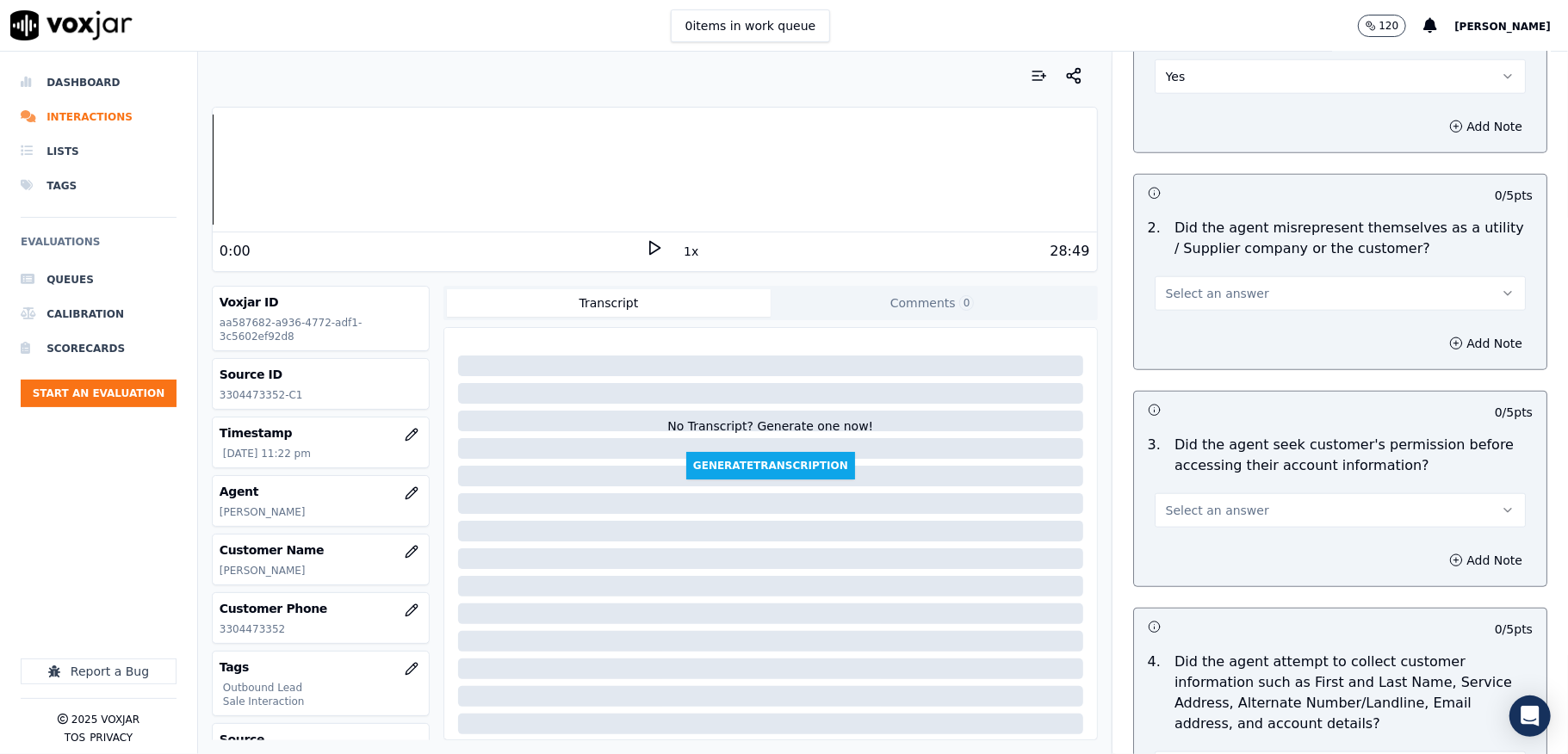
scroll to position [1148, 0]
click at [1224, 291] on span "Select an answer" at bounding box center [1218, 292] width 103 height 18
click at [1199, 356] on div "No" at bounding box center [1299, 362] width 330 height 28
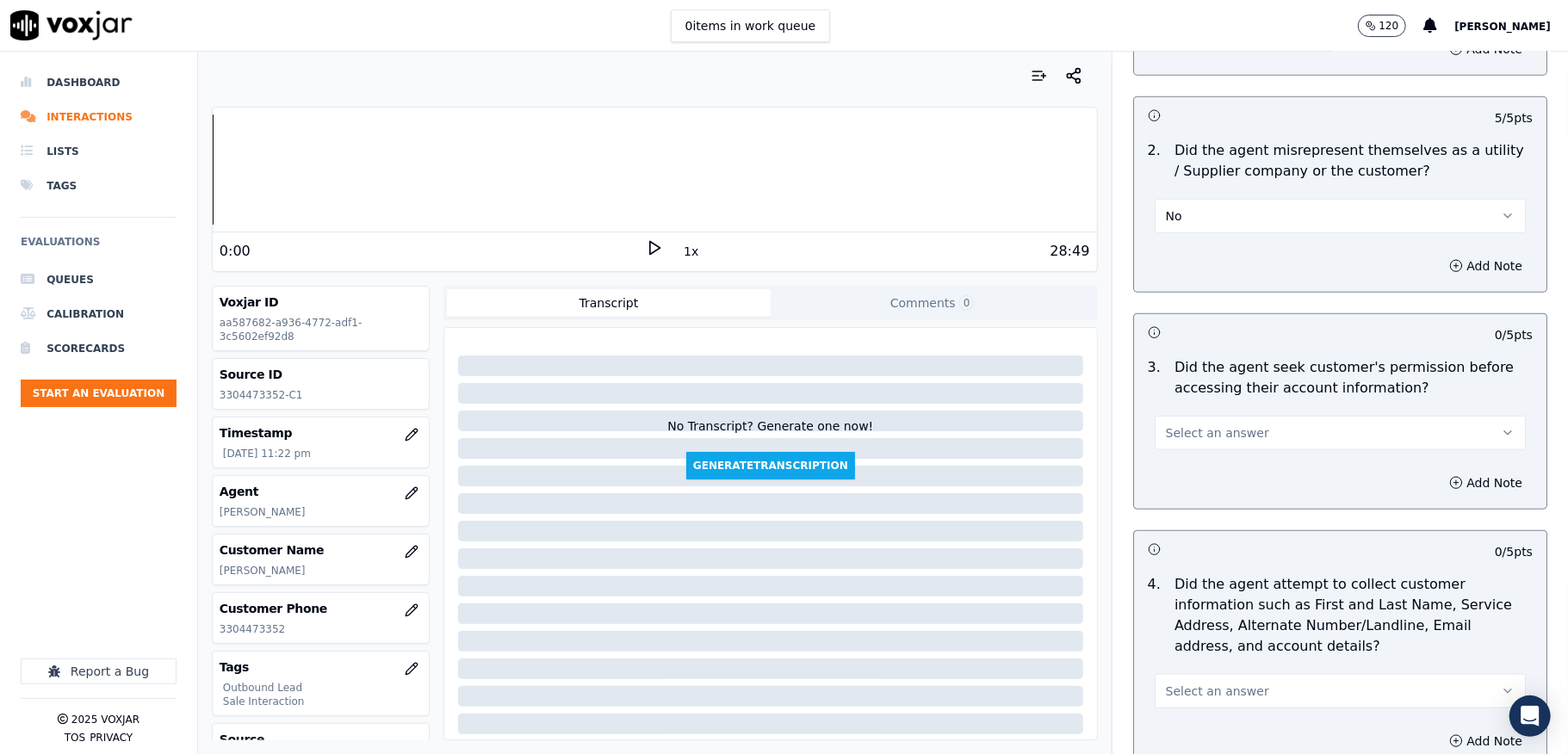
scroll to position [1377, 0]
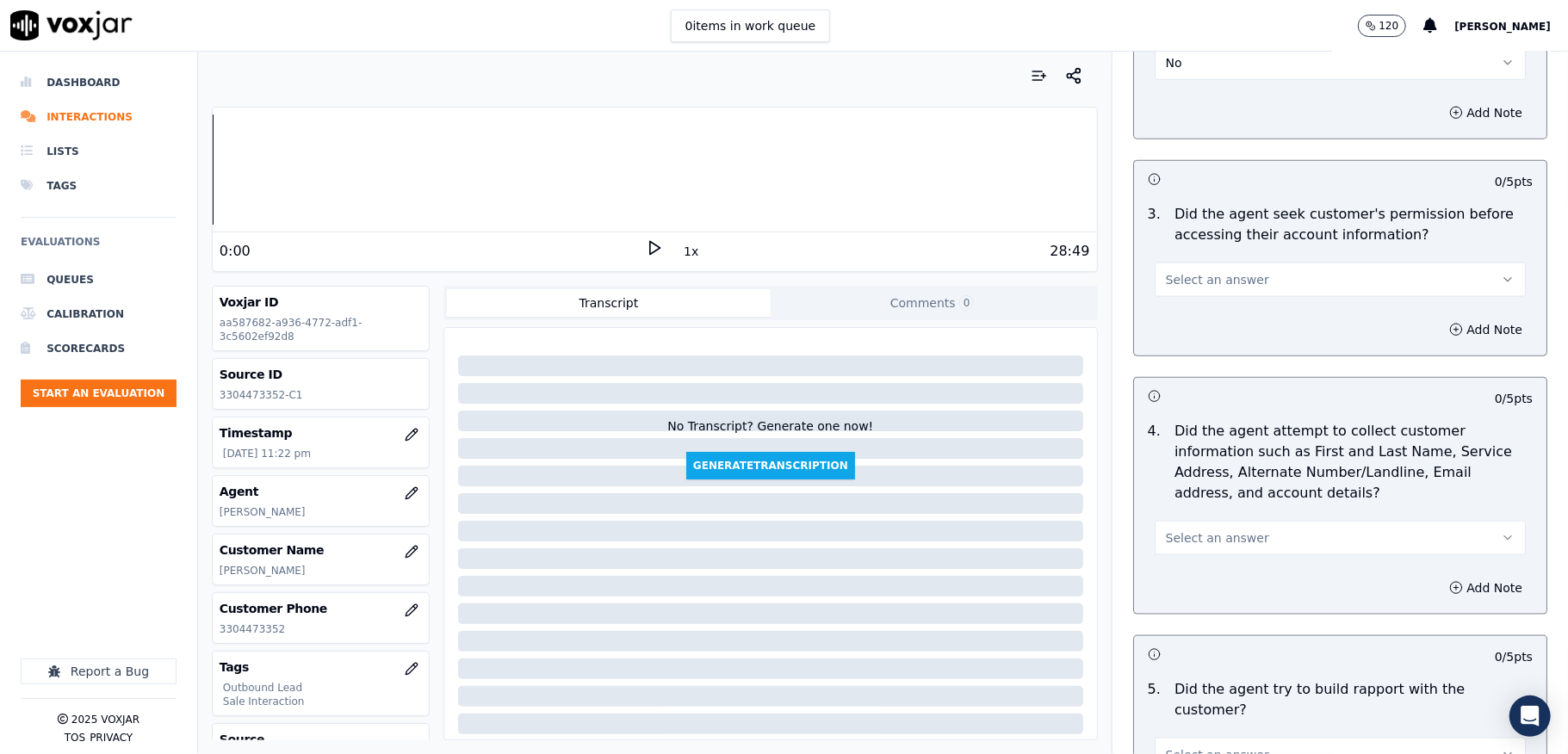
click at [1221, 274] on span "Select an answer" at bounding box center [1218, 279] width 103 height 18
click at [1188, 375] on div "N/A" at bounding box center [1299, 378] width 330 height 28
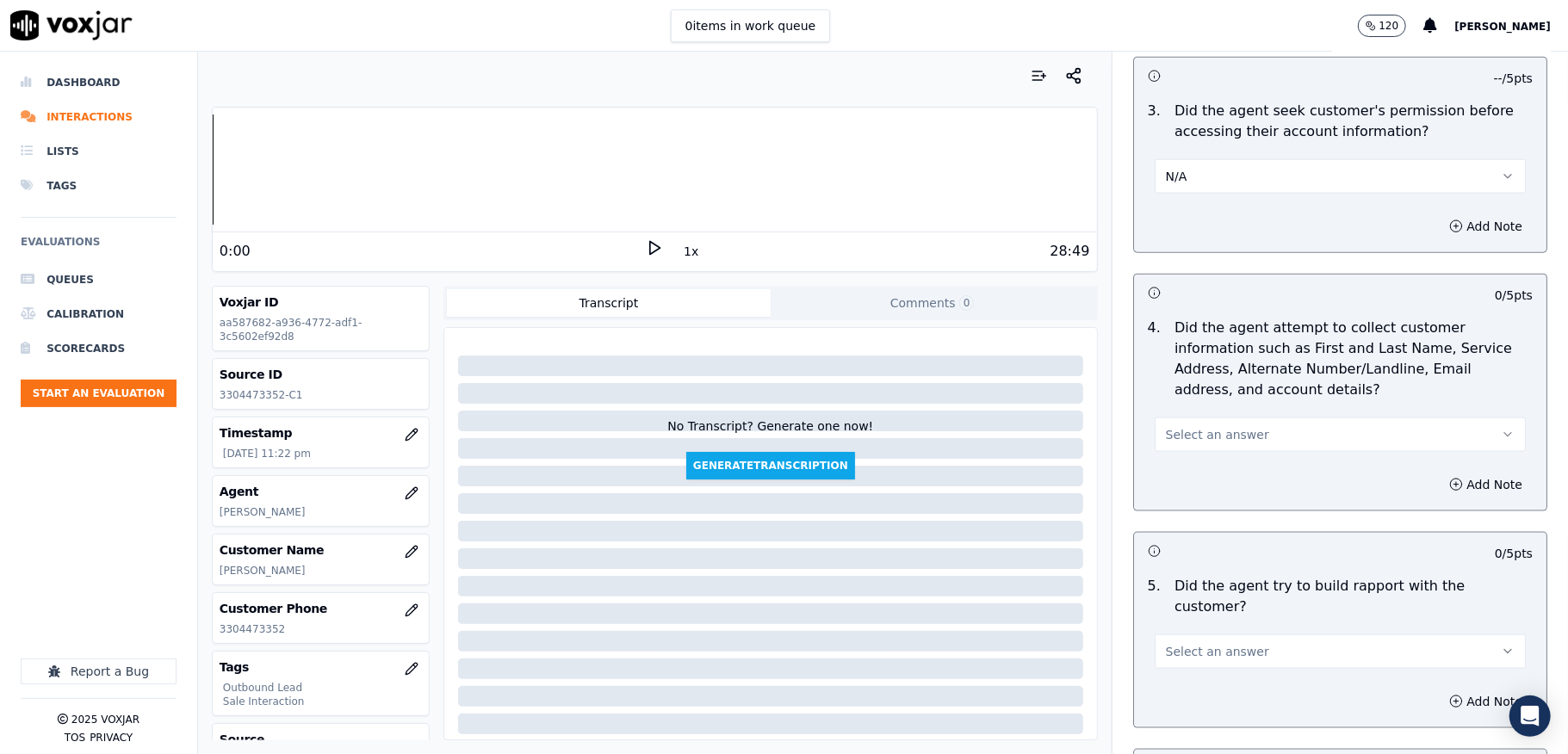
scroll to position [1606, 0]
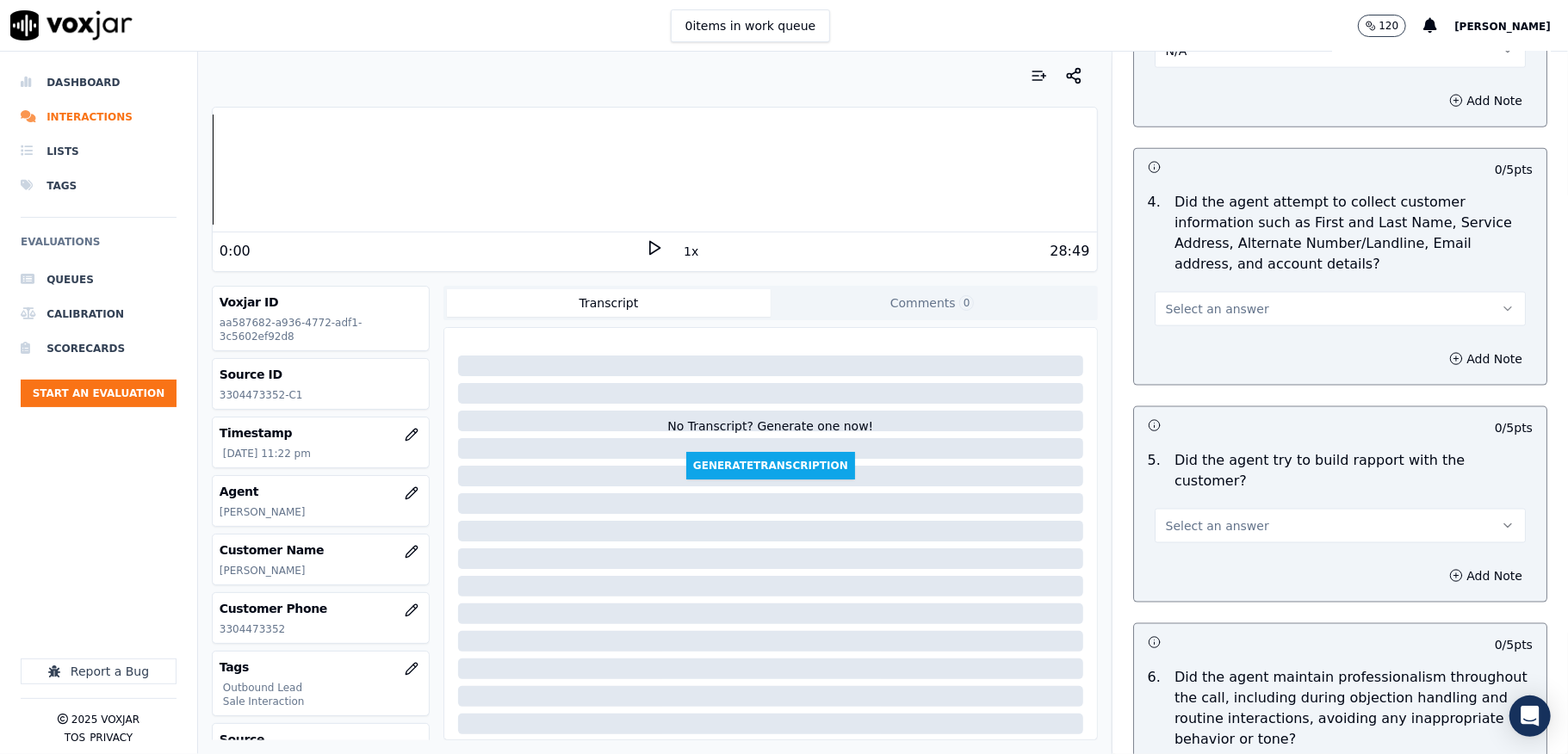
click at [1220, 307] on span "Select an answer" at bounding box center [1218, 309] width 103 height 18
click at [1171, 408] on div "N/A" at bounding box center [1299, 407] width 330 height 28
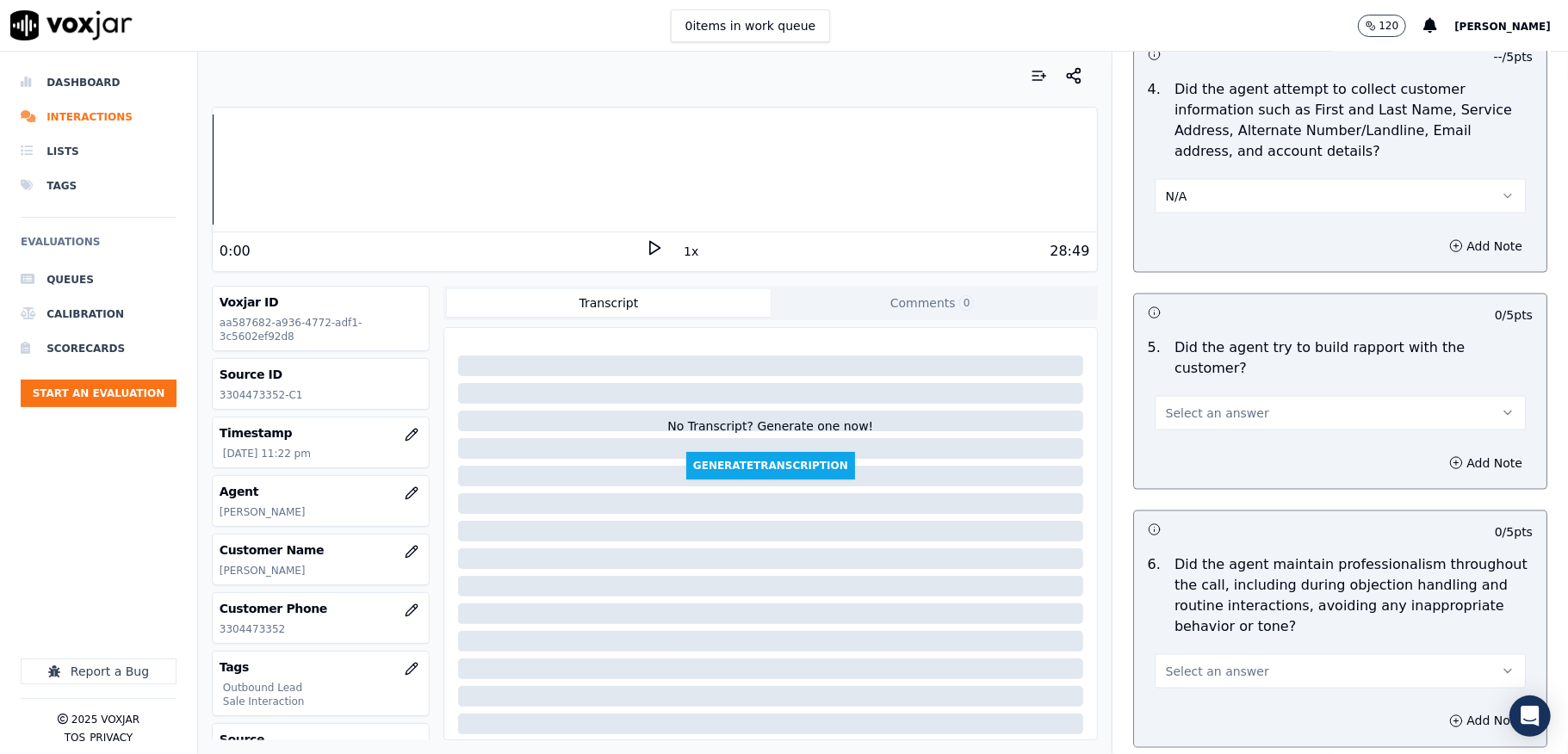
scroll to position [1950, 0]
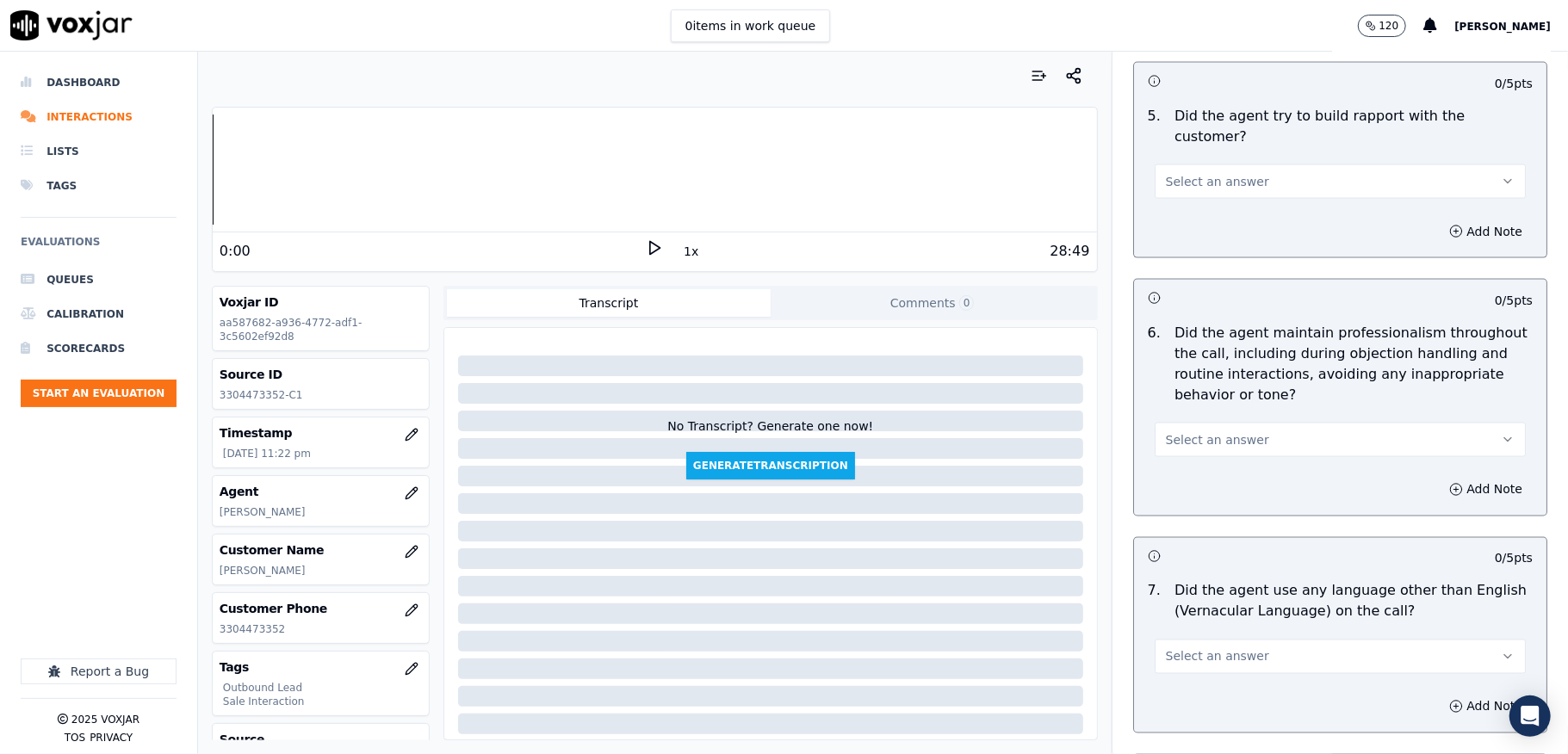
click at [1241, 164] on button "Select an answer" at bounding box center [1340, 181] width 371 height 34
click at [1186, 201] on div "Yes" at bounding box center [1299, 204] width 330 height 28
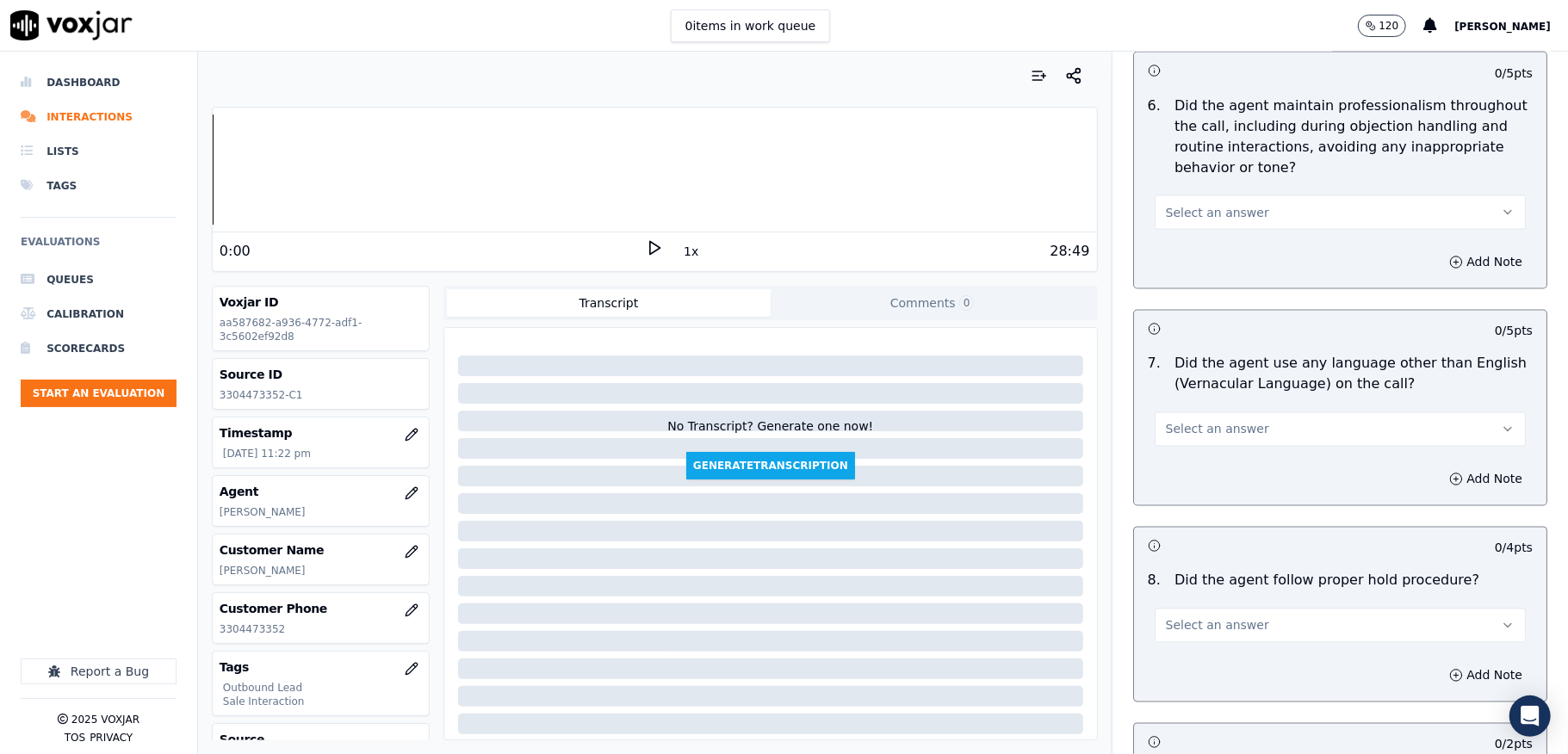
scroll to position [2180, 0]
click at [1218, 193] on button "Select an answer" at bounding box center [1340, 209] width 371 height 34
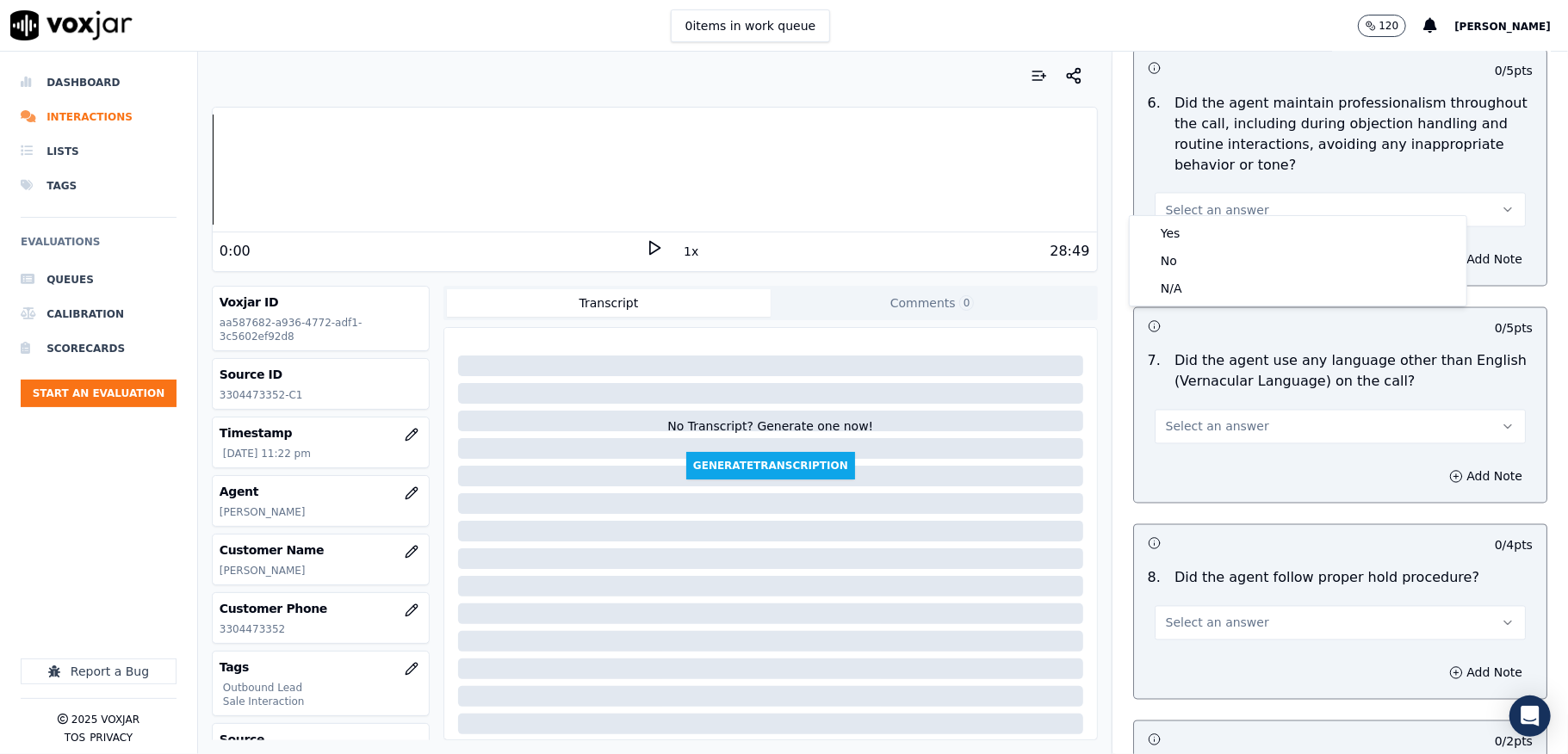
click at [1183, 221] on div "Yes" at bounding box center [1299, 233] width 330 height 28
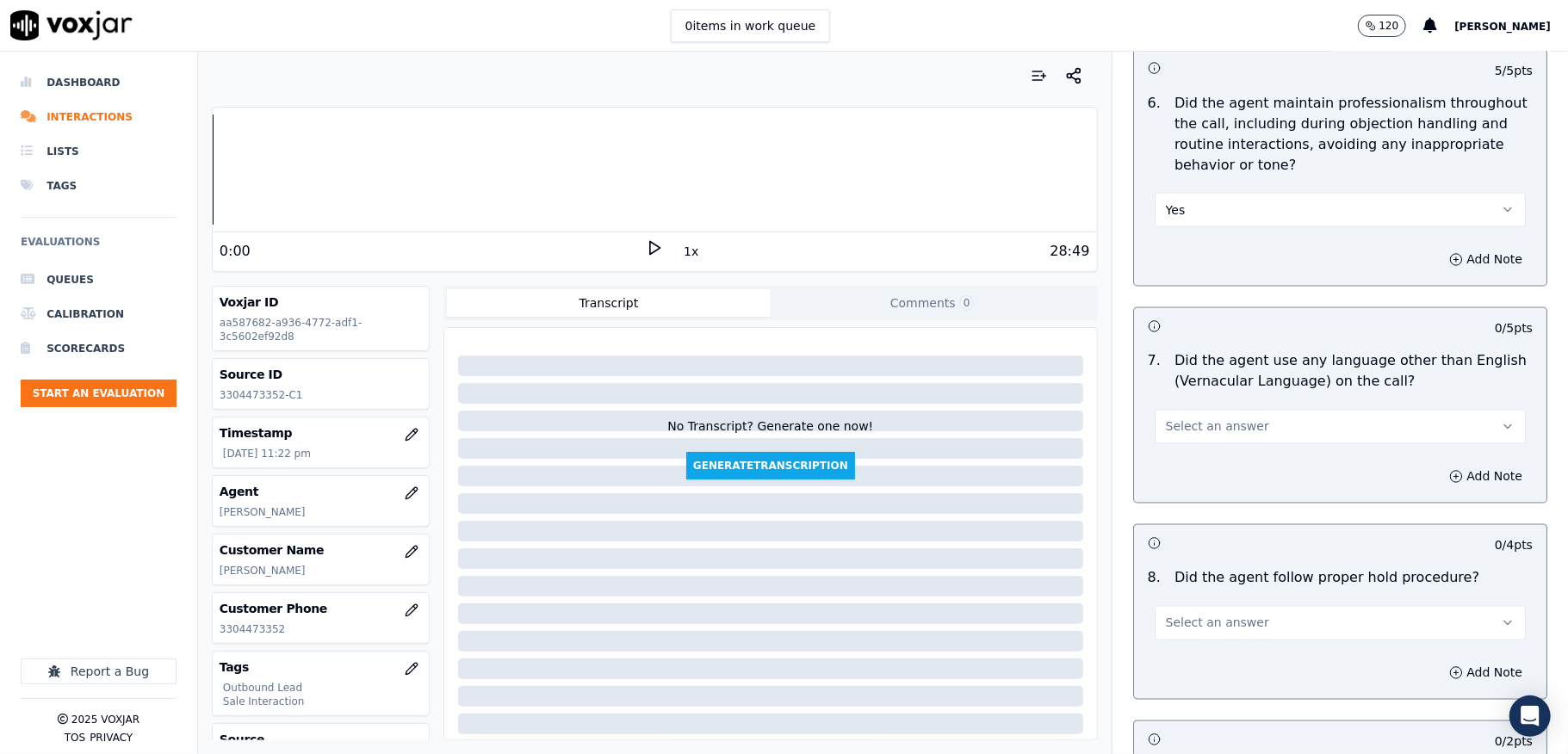
scroll to position [2294, 0]
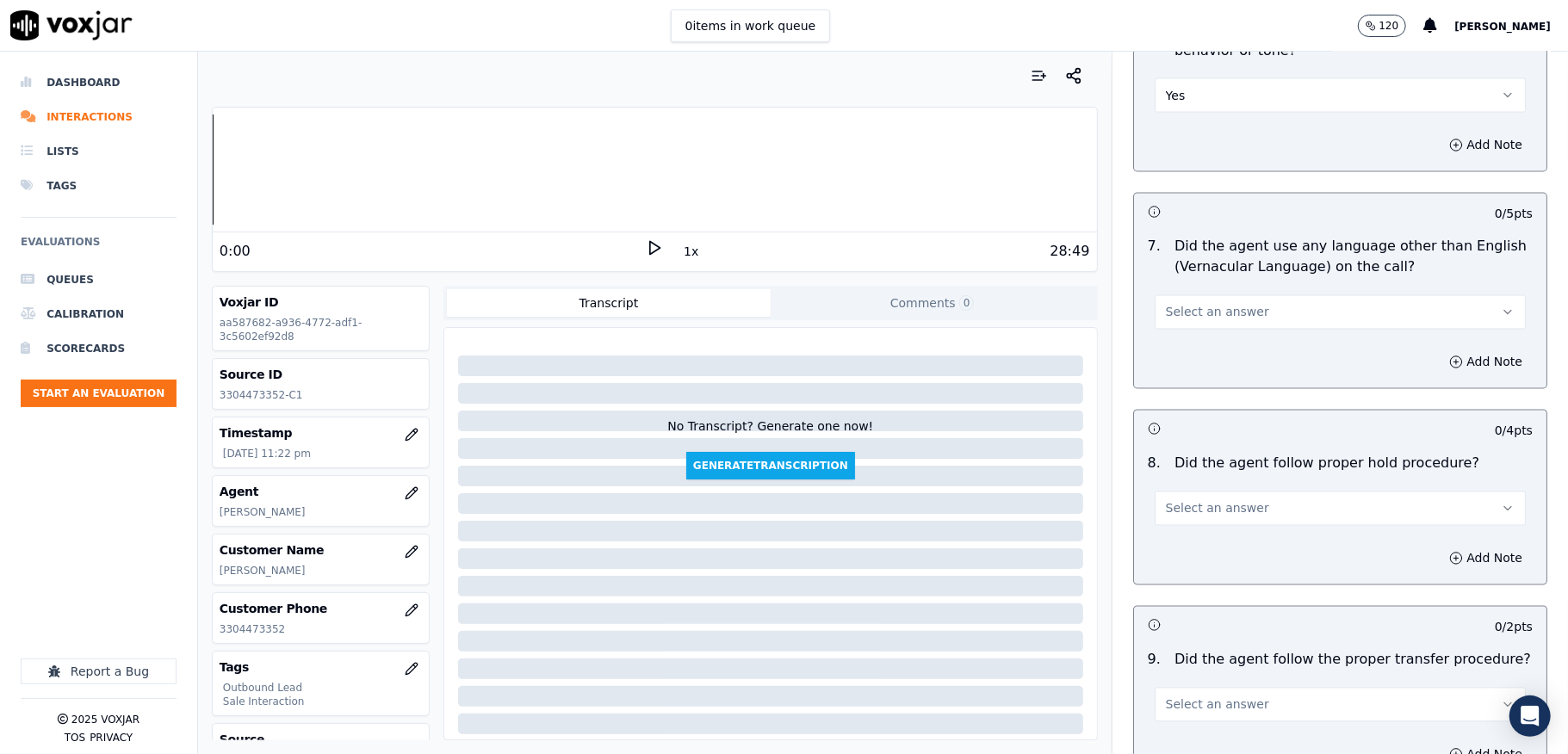
click at [1216, 304] on span "Select an answer" at bounding box center [1218, 312] width 103 height 18
drag, startPoint x: 1189, startPoint y: 363, endPoint x: 1197, endPoint y: 359, distance: 8.9
click at [1189, 365] on div "No" at bounding box center [1299, 364] width 330 height 28
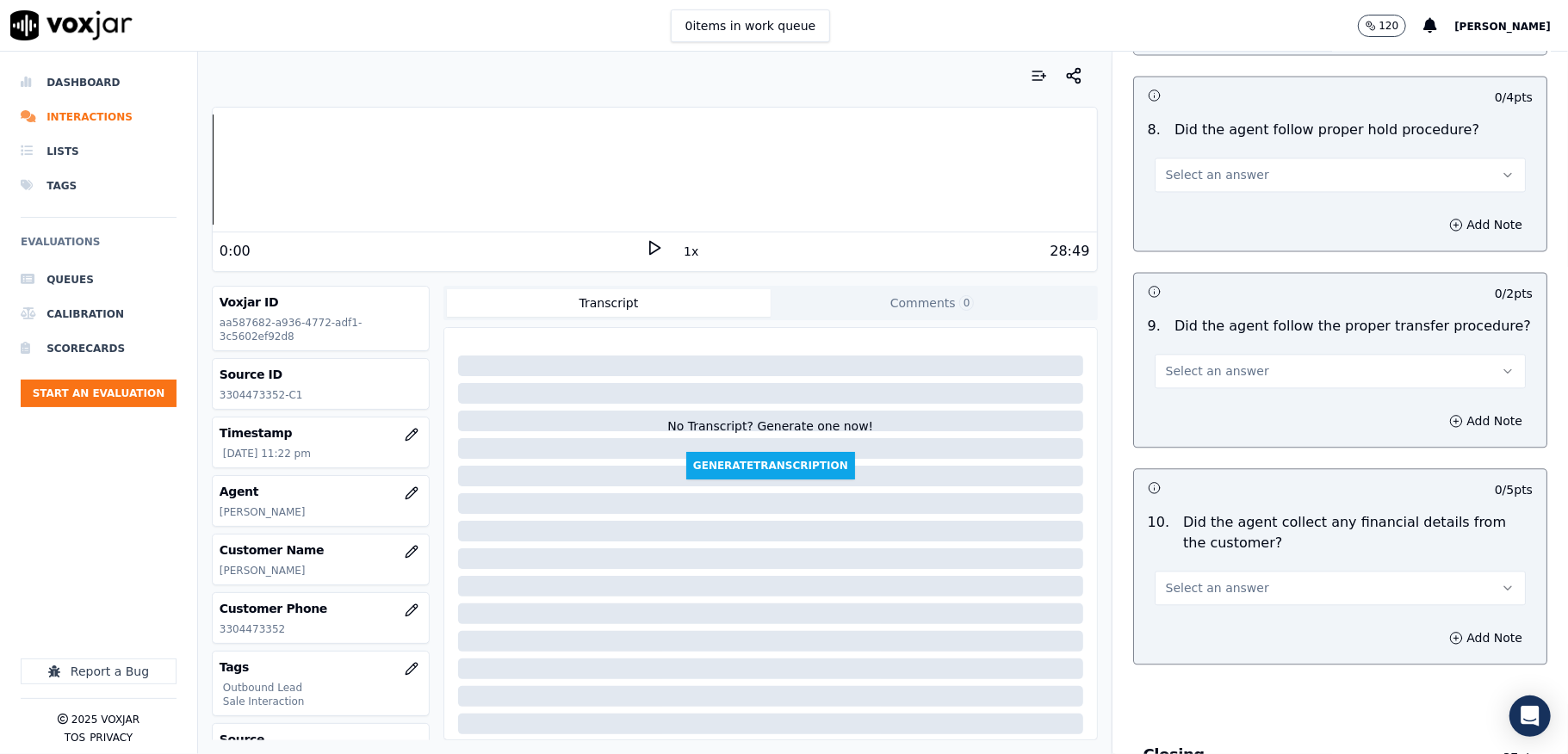
scroll to position [2639, 0]
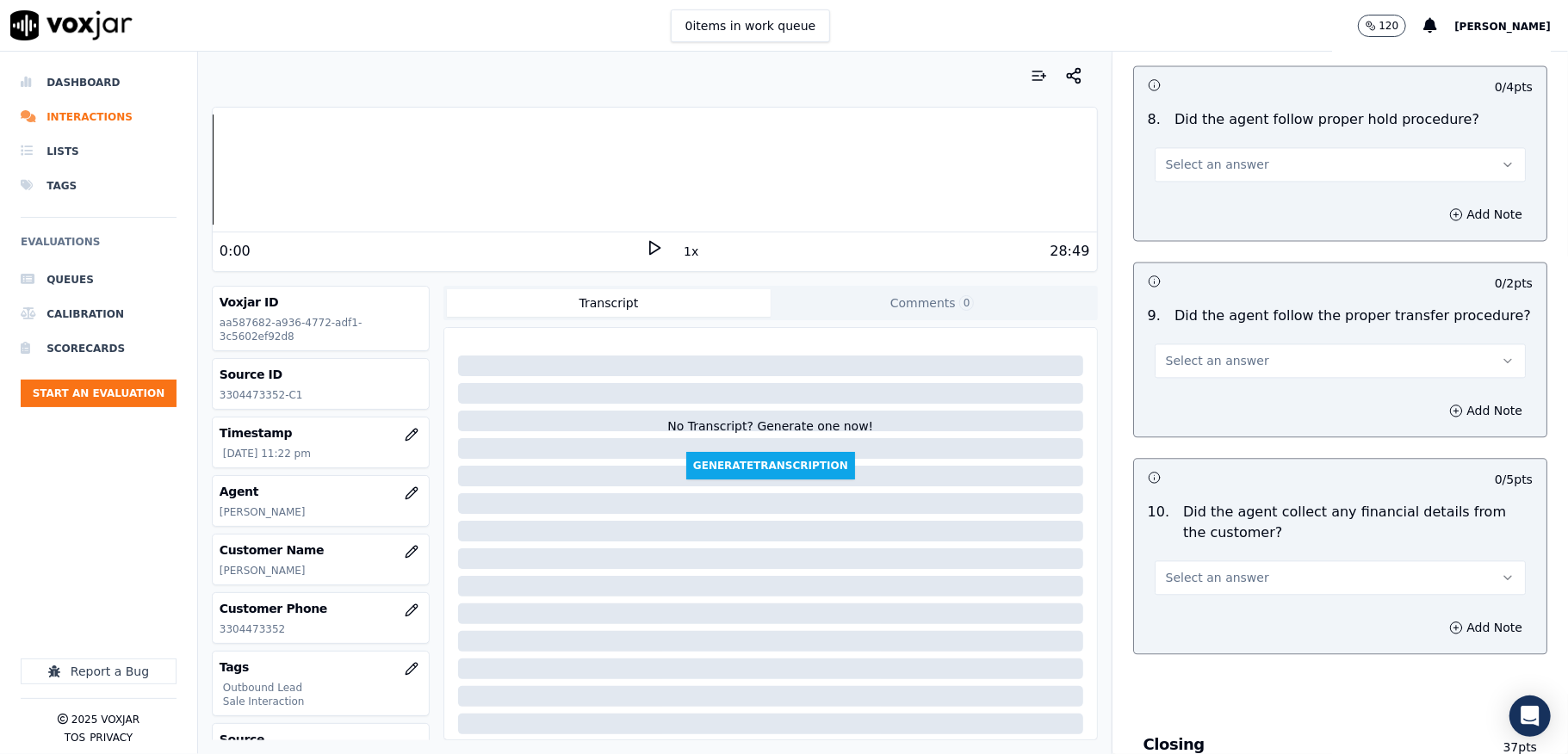
click at [1258, 147] on button "Select an answer" at bounding box center [1340, 164] width 371 height 34
drag, startPoint x: 1253, startPoint y: 162, endPoint x: 1231, endPoint y: 196, distance: 40.5
click at [1234, 187] on div "Yes" at bounding box center [1299, 189] width 330 height 28
click at [1210, 352] on span "Select an answer" at bounding box center [1218, 360] width 103 height 18
click at [1186, 383] on div "Yes" at bounding box center [1299, 385] width 330 height 28
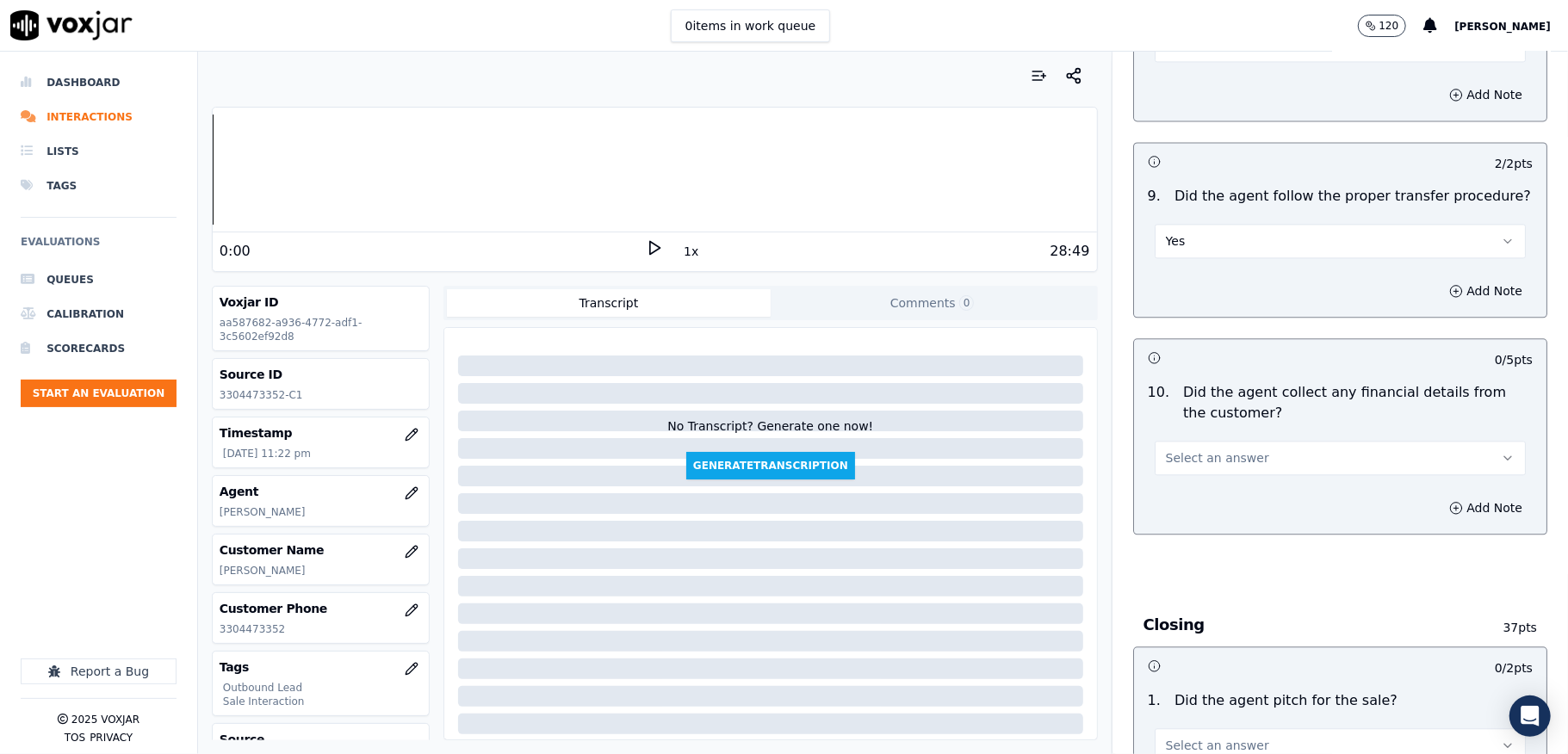
scroll to position [2869, 0]
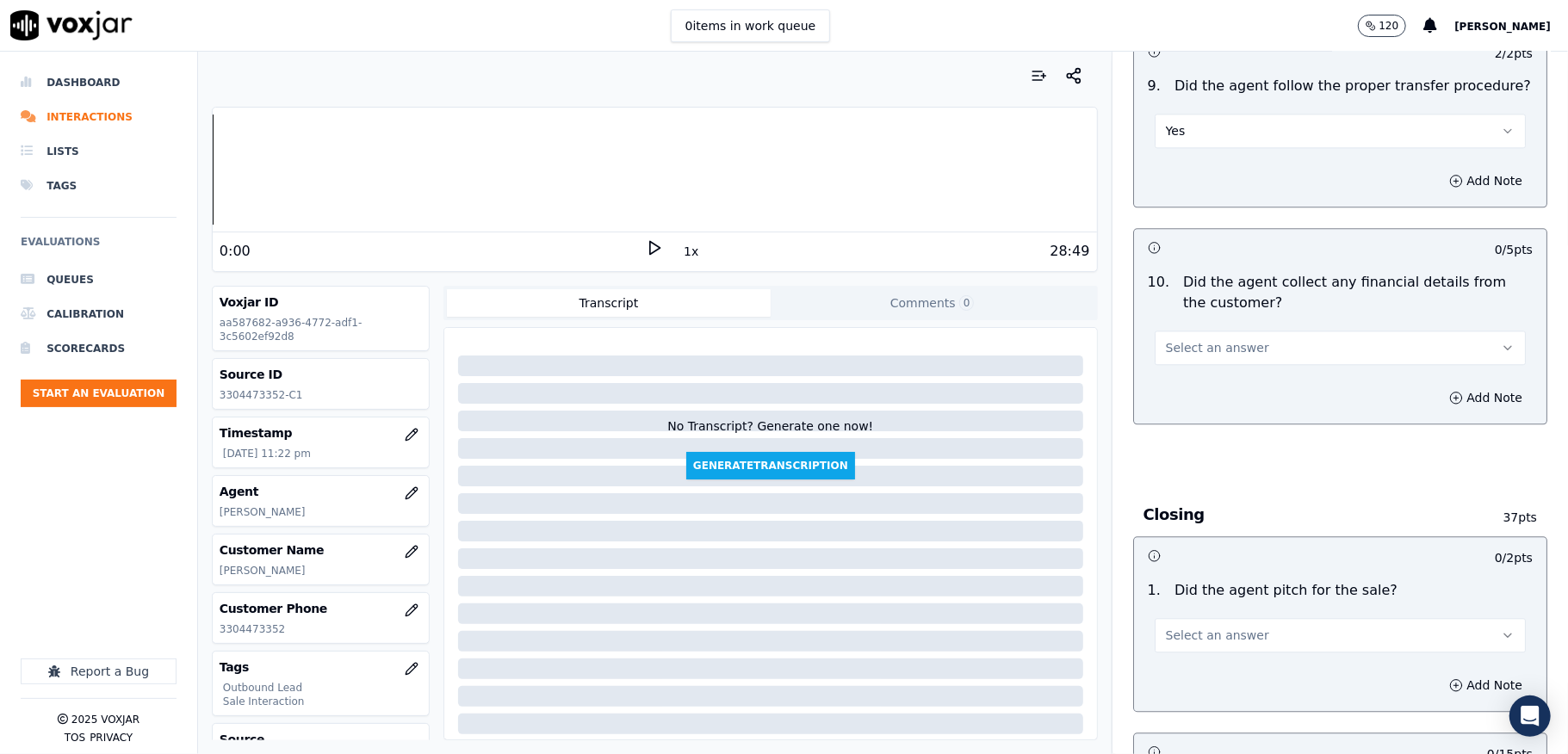
click at [1224, 331] on button "Select an answer" at bounding box center [1340, 348] width 371 height 34
click at [1188, 403] on div "No" at bounding box center [1299, 401] width 330 height 28
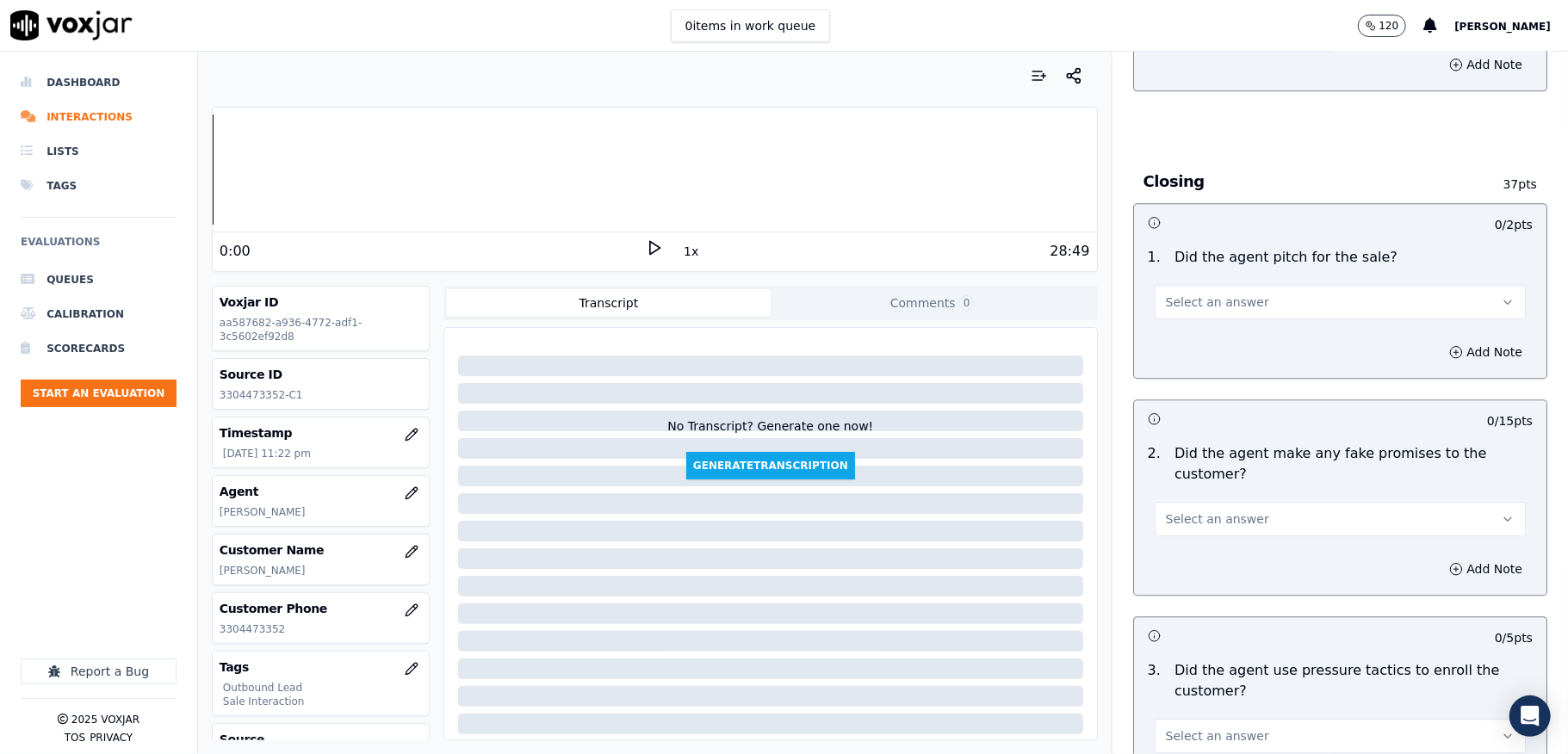
scroll to position [3212, 0]
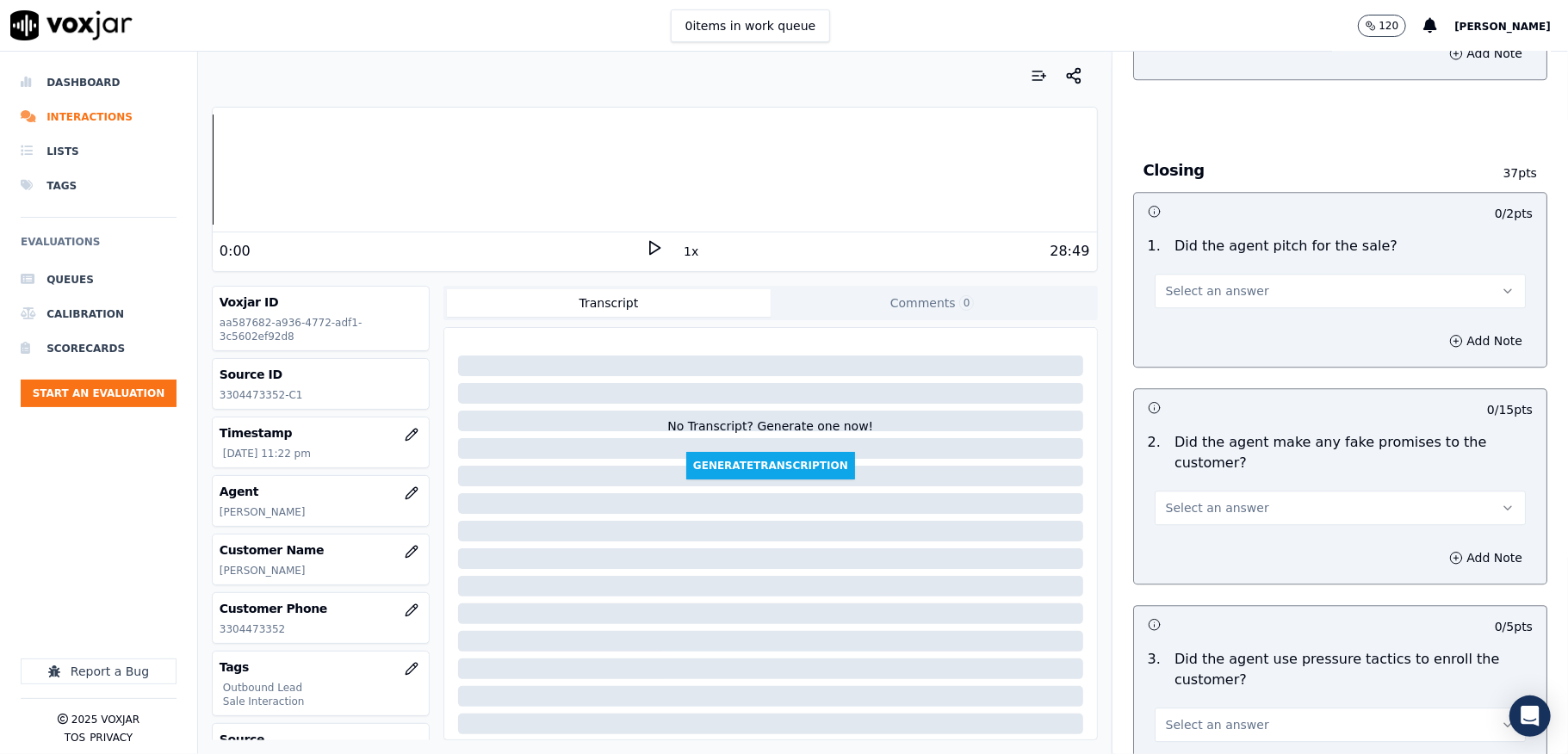
click at [1283, 274] on button "Select an answer" at bounding box center [1340, 290] width 371 height 34
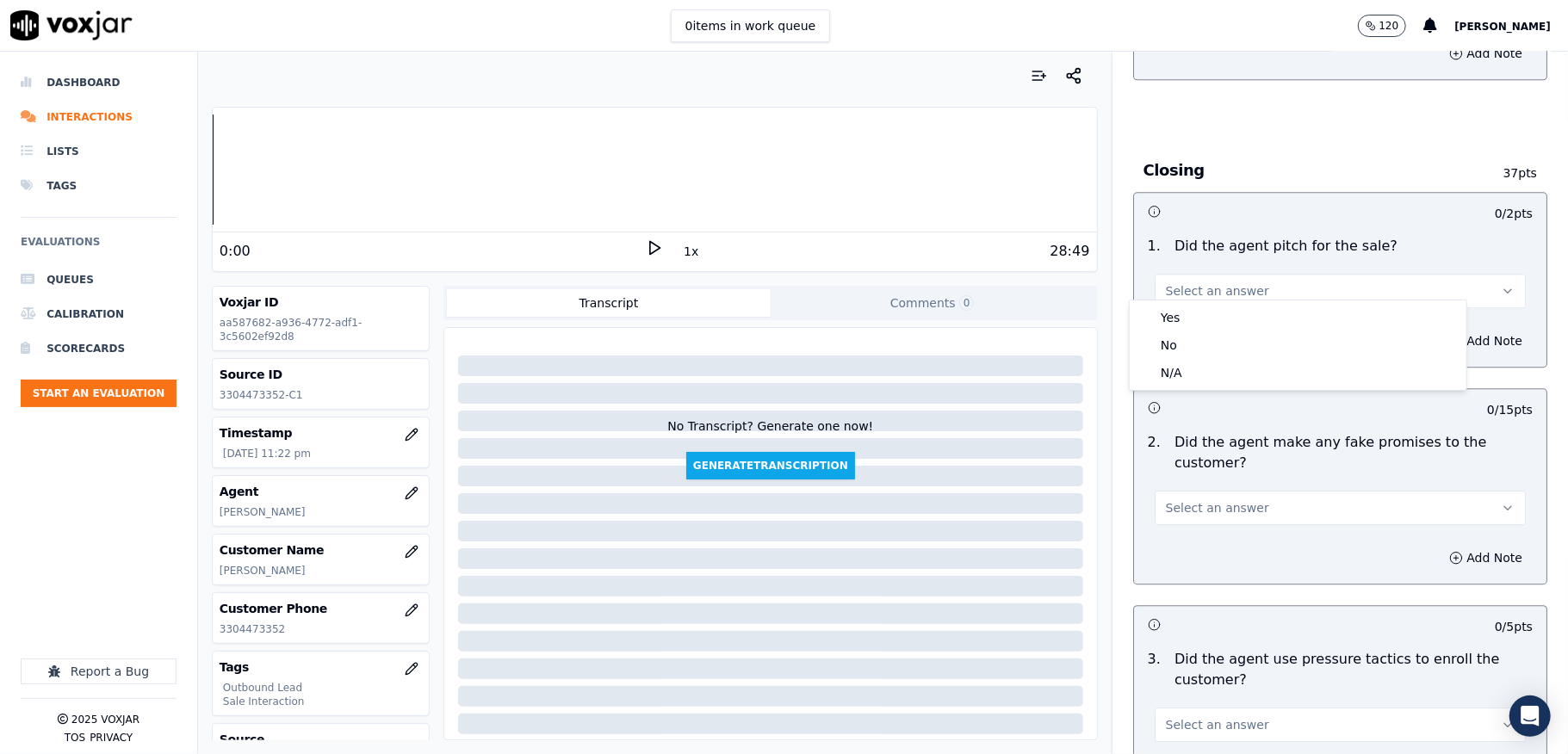
click at [1228, 300] on div "Yes No N/A" at bounding box center [1298, 345] width 337 height 89
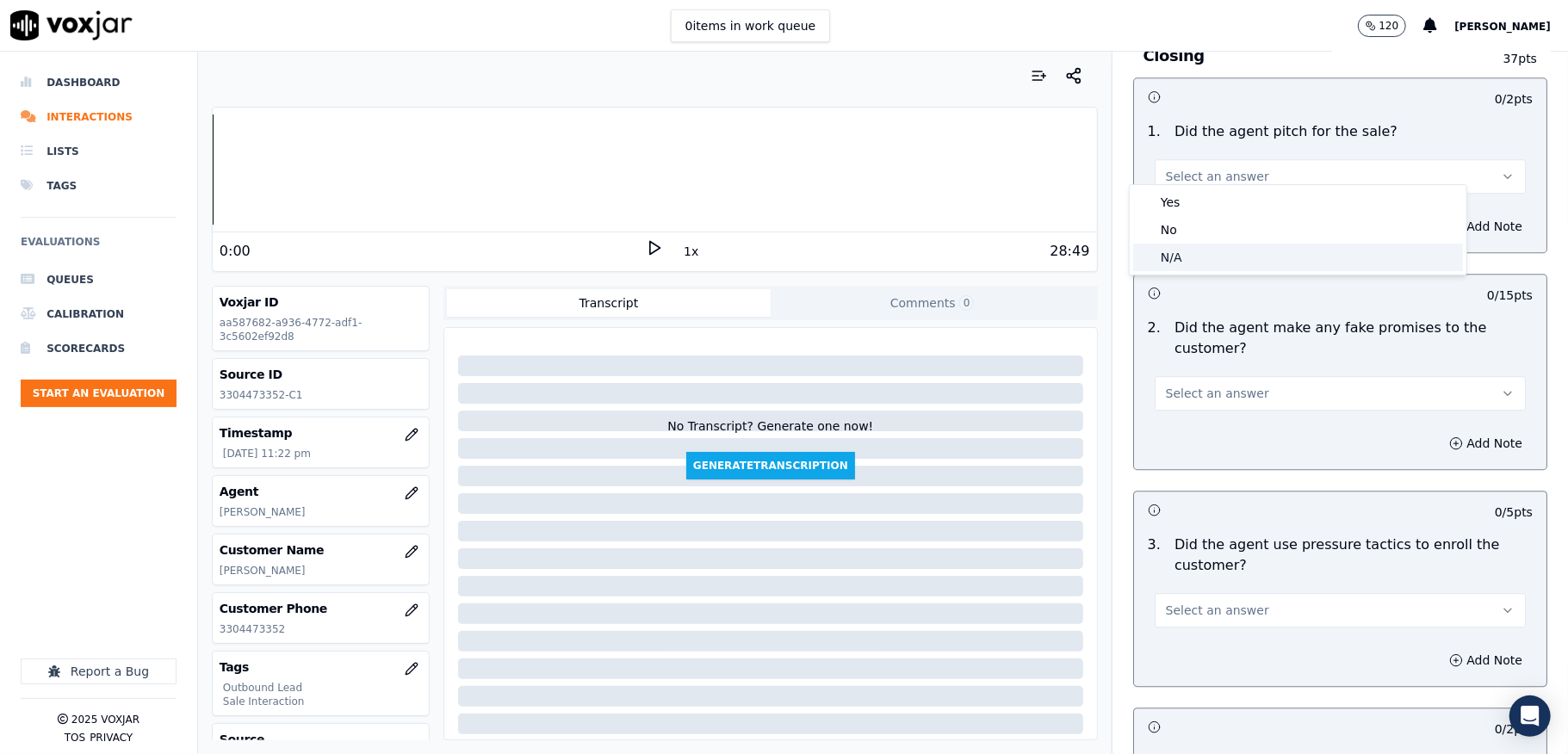
click at [1186, 252] on div "N/A" at bounding box center [1299, 257] width 330 height 28
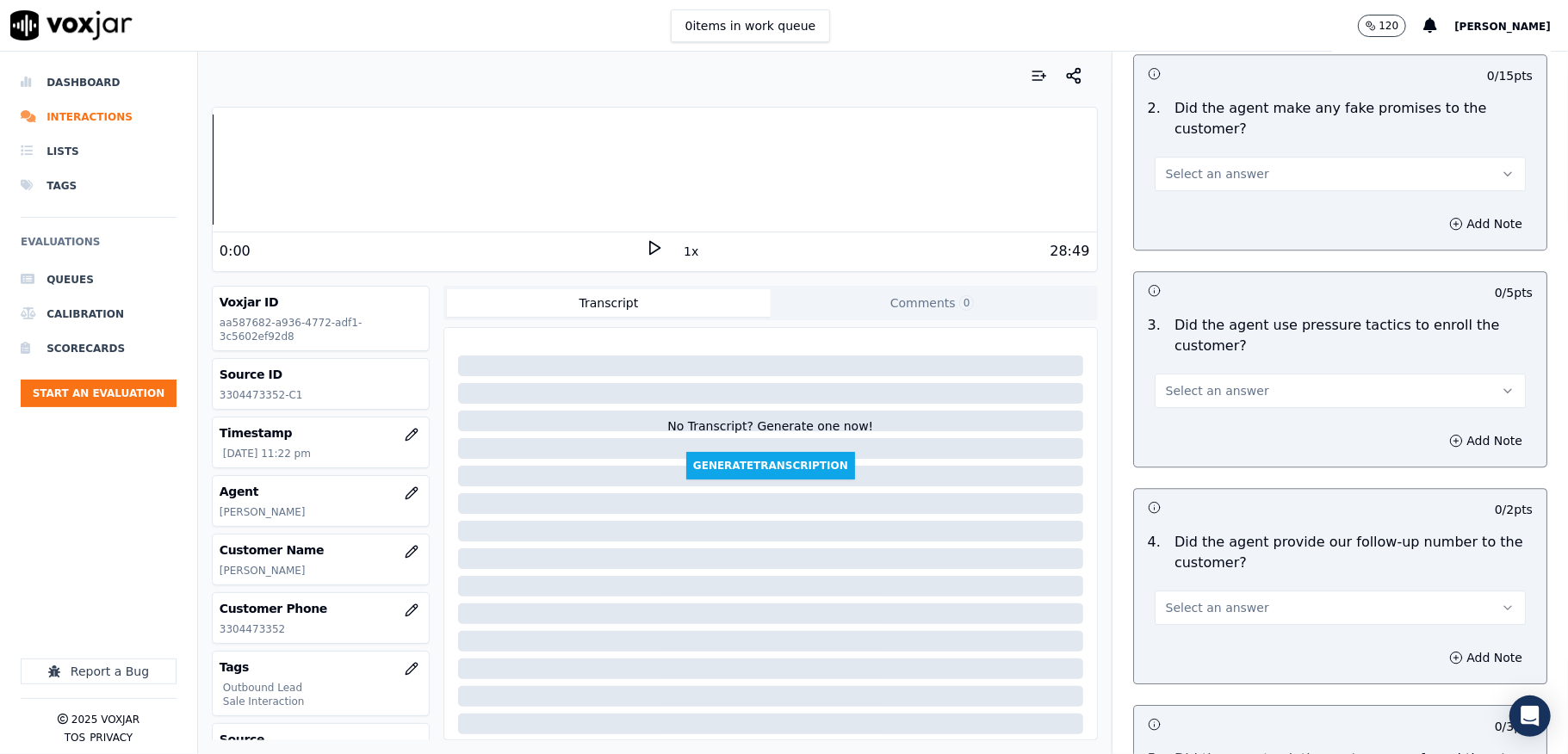
scroll to position [3557, 0]
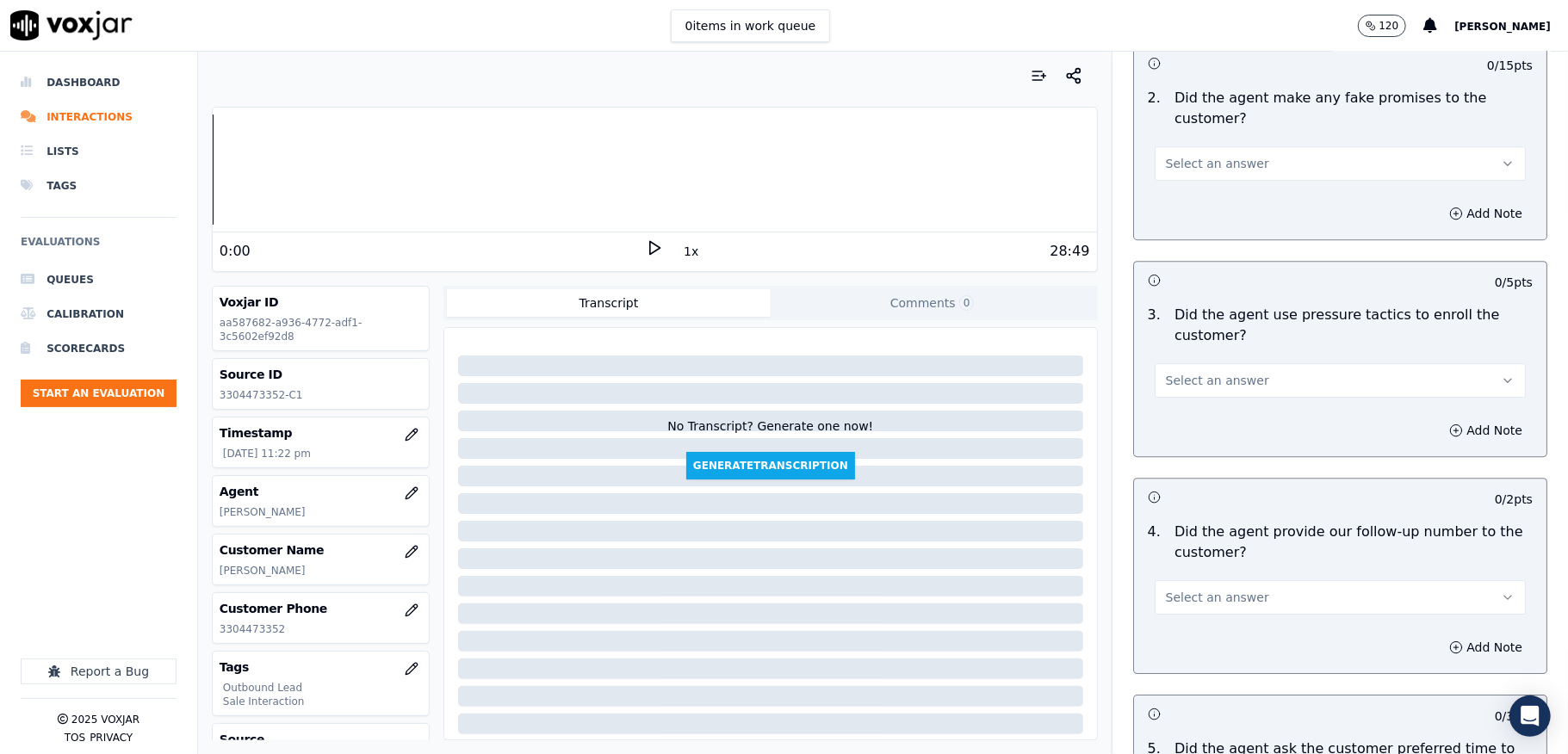
click at [1224, 147] on button "Select an answer" at bounding box center [1340, 163] width 371 height 34
drag, startPoint x: 1196, startPoint y: 210, endPoint x: 1188, endPoint y: 229, distance: 20.6
click at [1195, 211] on div "No" at bounding box center [1299, 218] width 330 height 28
click at [1234, 363] on button "Select an answer" at bounding box center [1340, 380] width 371 height 34
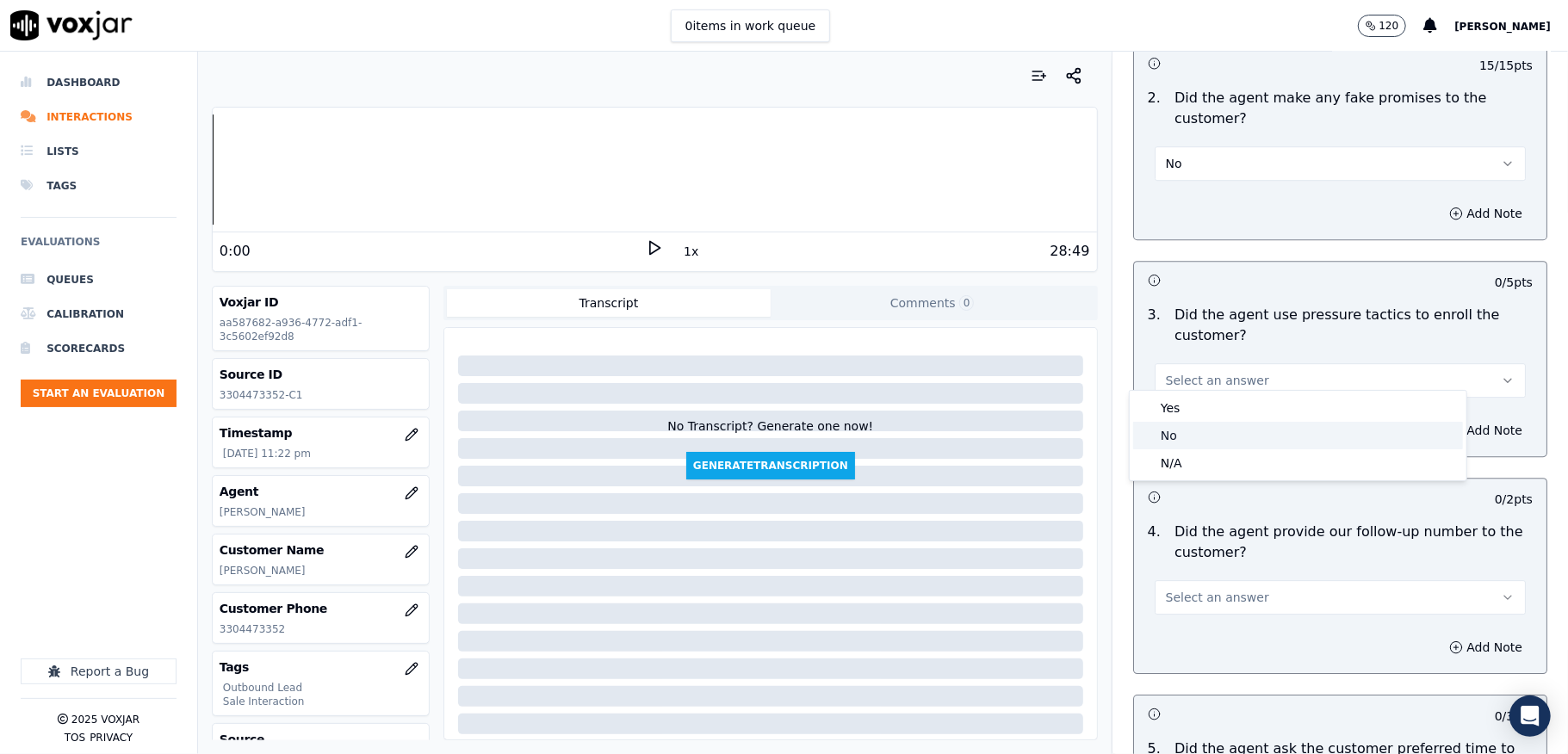
click at [1190, 438] on div "No" at bounding box center [1299, 435] width 330 height 28
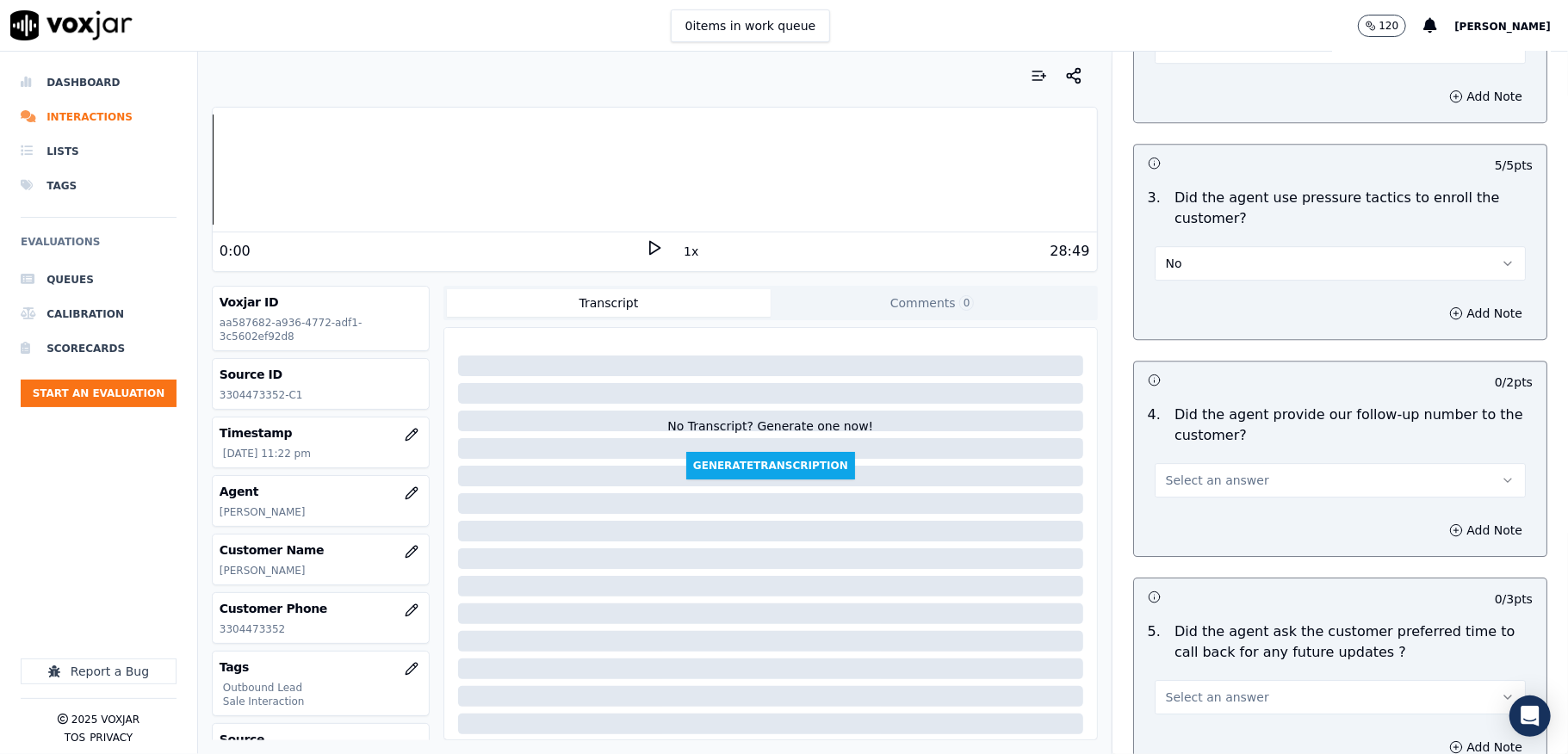
scroll to position [3787, 0]
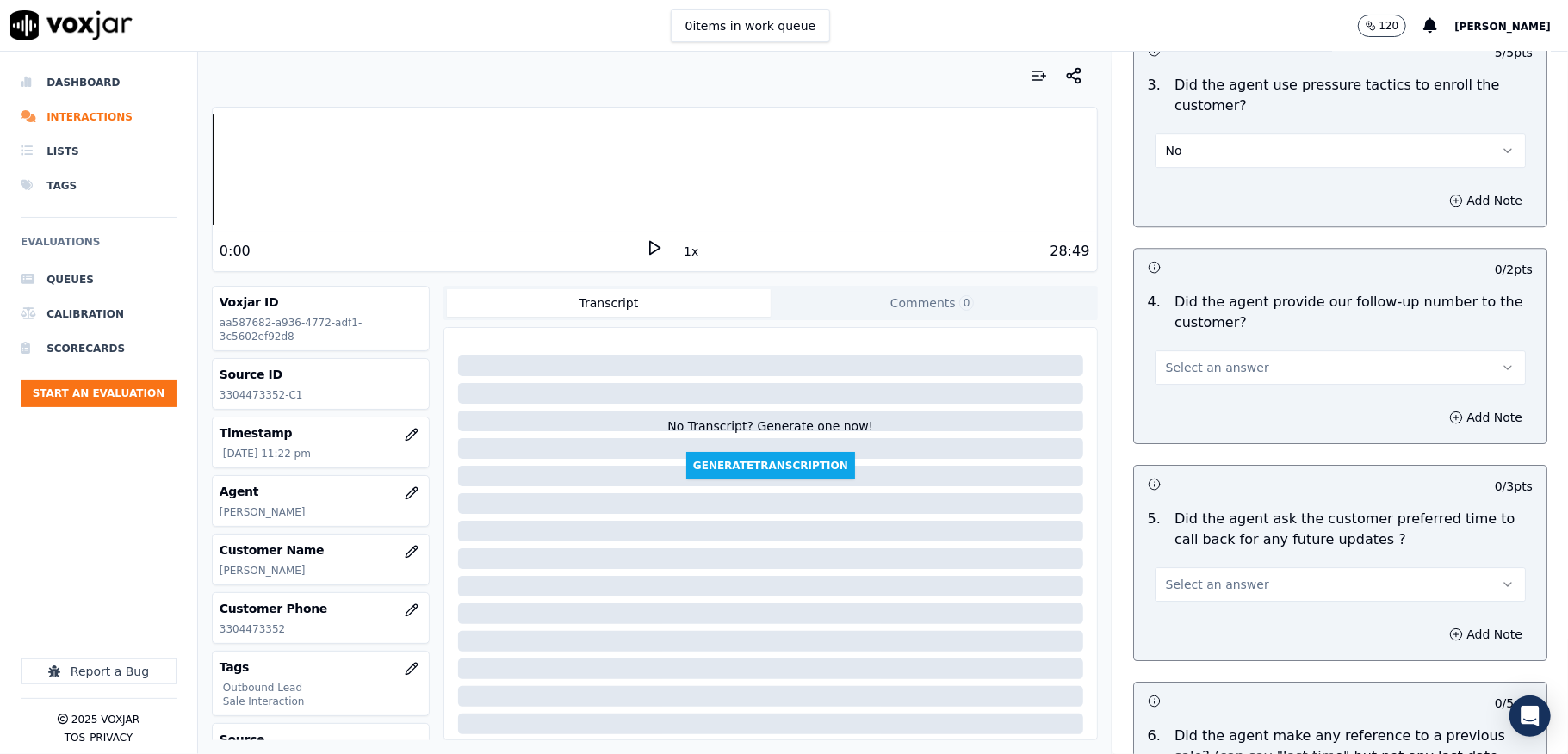
click at [1263, 350] on button "Select an answer" at bounding box center [1340, 367] width 371 height 34
click at [1175, 439] on div "N/A" at bounding box center [1299, 451] width 330 height 28
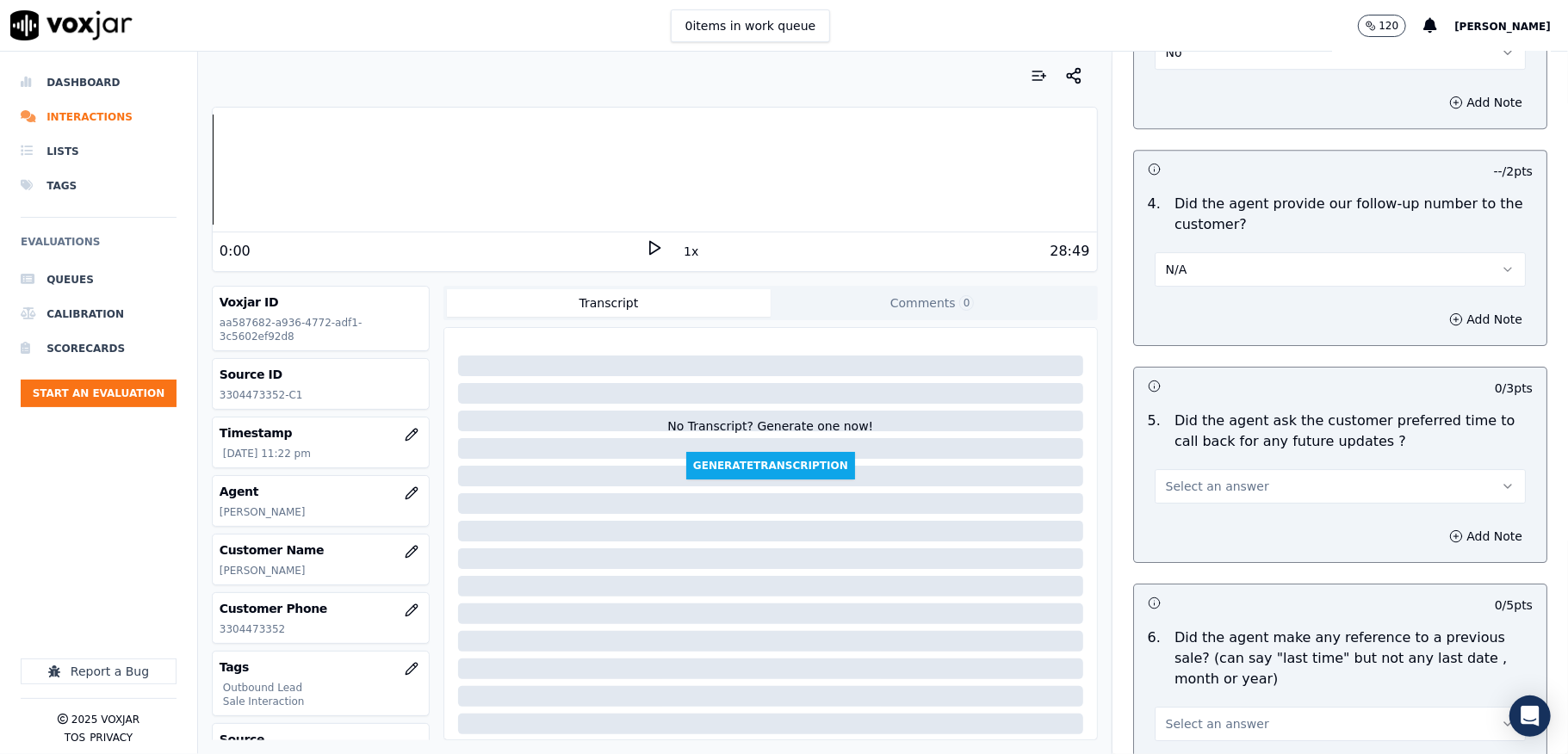
scroll to position [4015, 0]
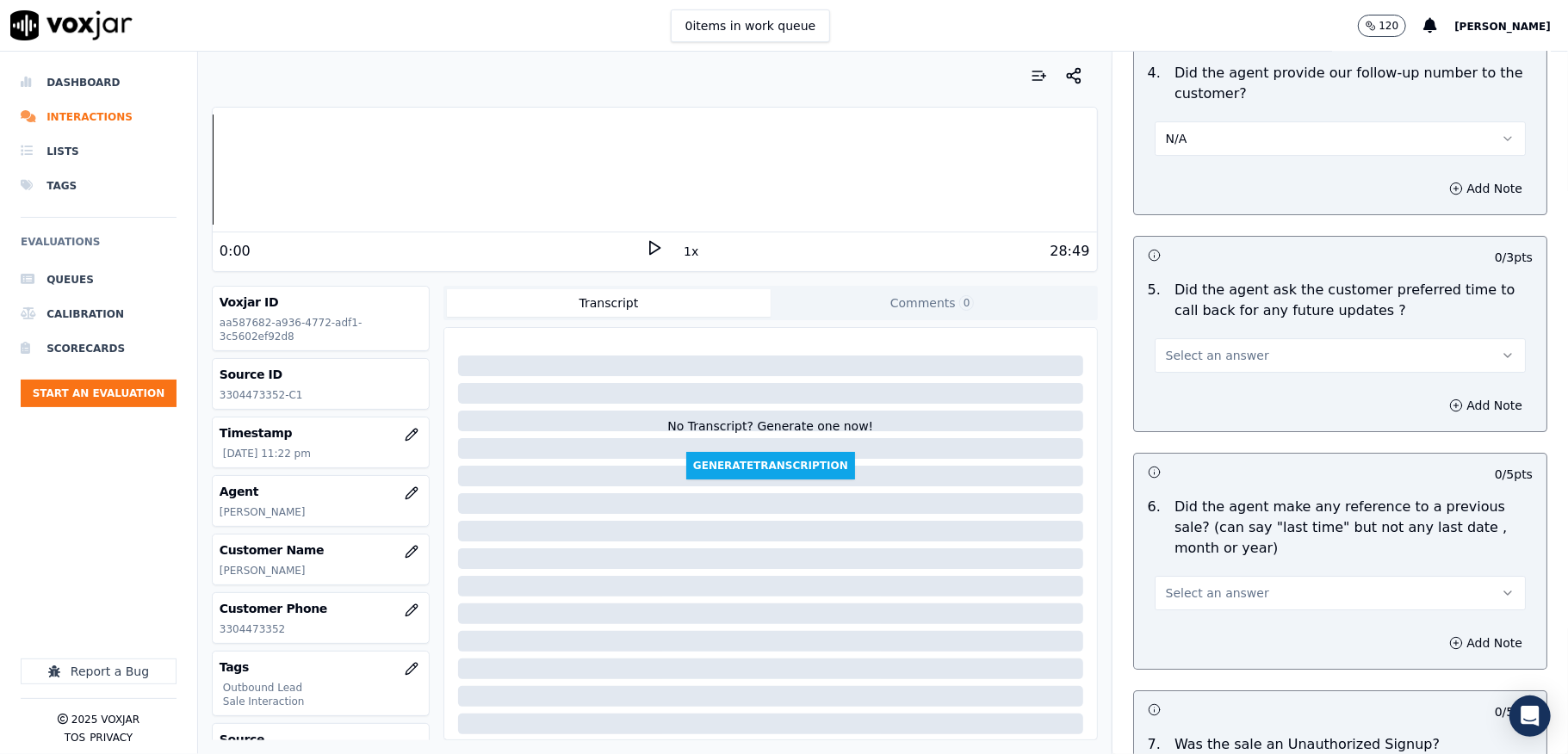
click at [1213, 347] on span "Select an answer" at bounding box center [1218, 355] width 103 height 18
click at [1174, 431] on div "N/A" at bounding box center [1299, 439] width 330 height 28
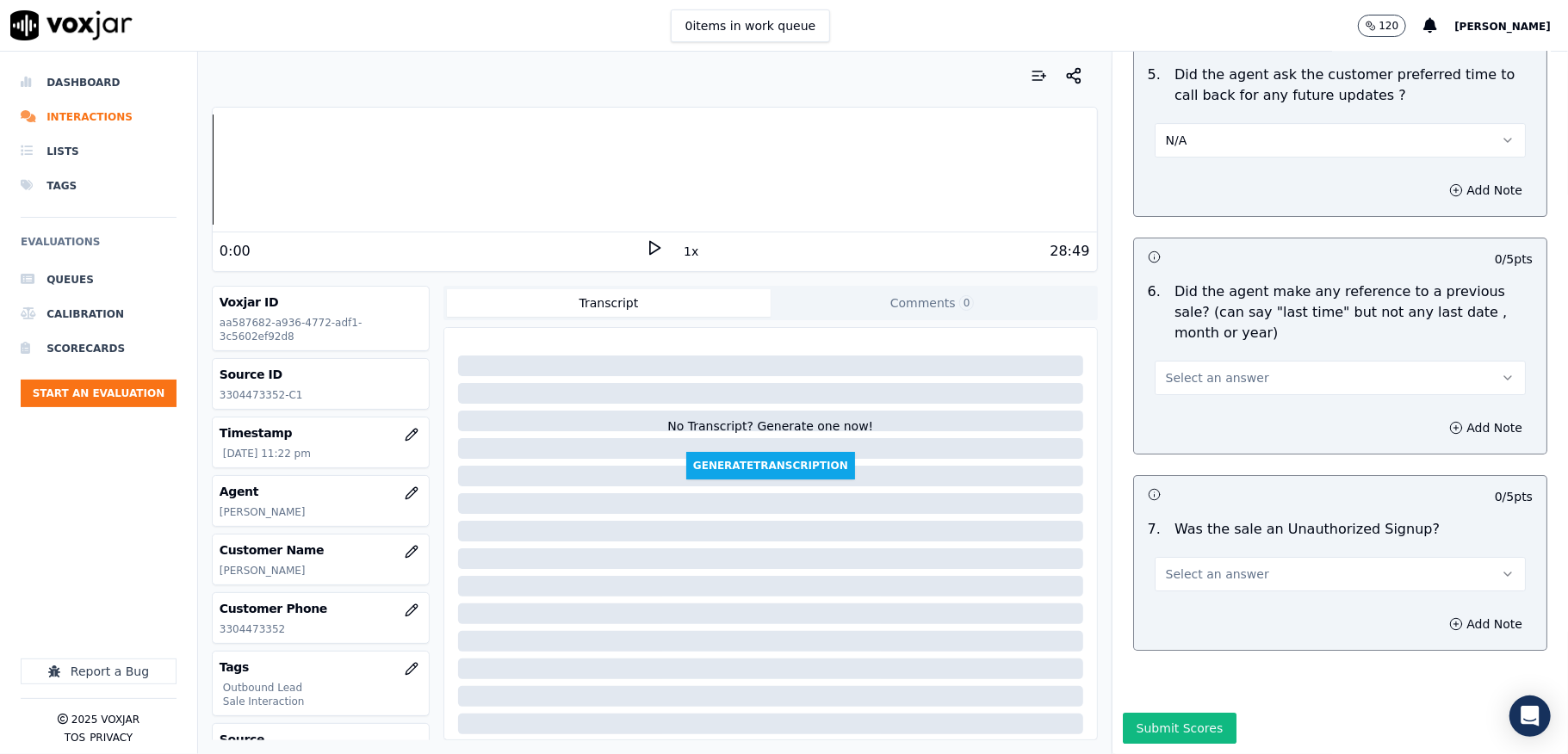
scroll to position [4281, 0]
click at [1221, 357] on div "Select an answer" at bounding box center [1340, 375] width 371 height 38
drag, startPoint x: 1196, startPoint y: 322, endPoint x: 1197, endPoint y: 332, distance: 10.0
click at [1197, 370] on span "Select an answer" at bounding box center [1218, 378] width 103 height 18
click at [1182, 383] on div "No" at bounding box center [1299, 384] width 330 height 28
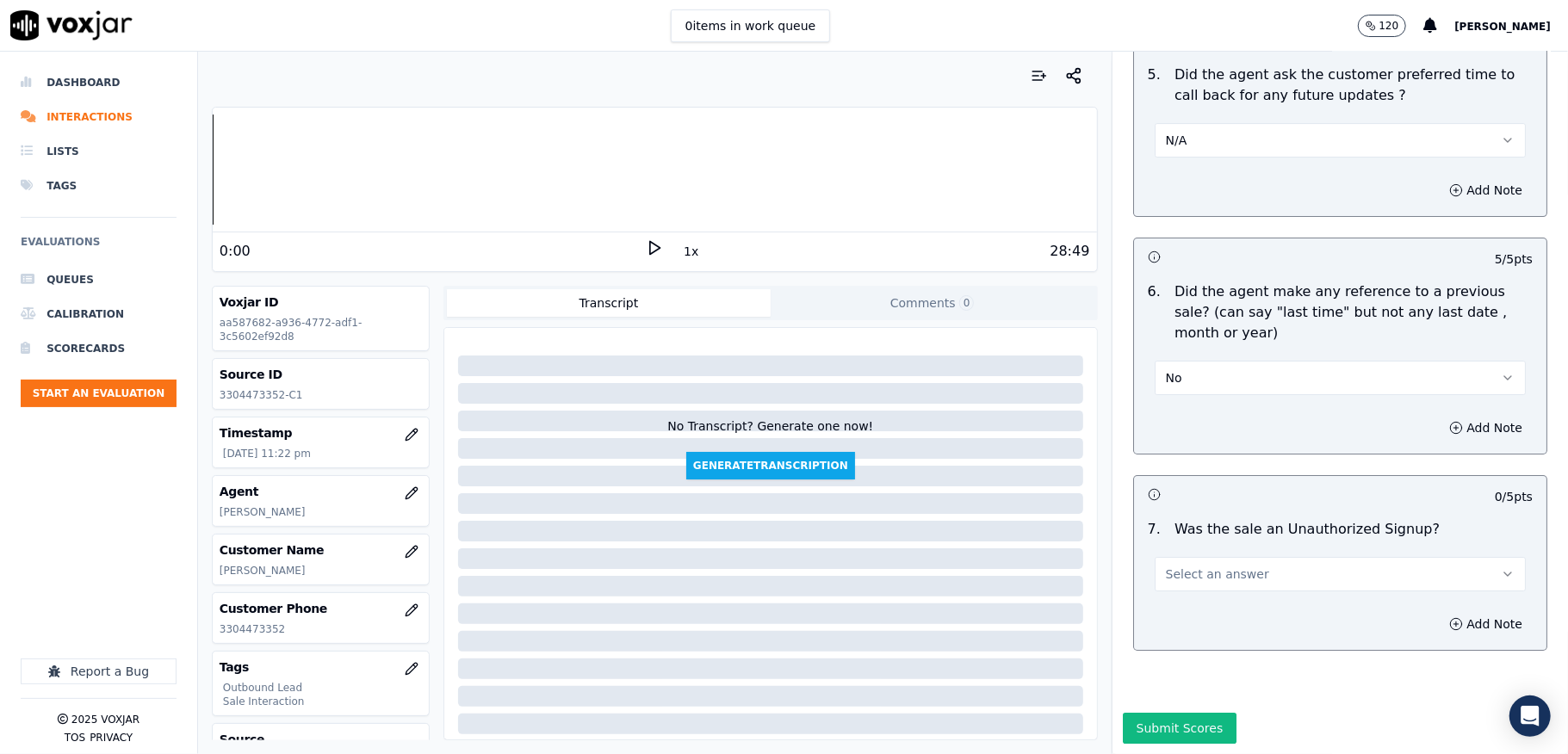
click at [1259, 557] on button "Select an answer" at bounding box center [1340, 573] width 371 height 34
click at [1165, 571] on div "No" at bounding box center [1299, 581] width 330 height 28
click at [1142, 713] on button "Submit Scores" at bounding box center [1180, 728] width 114 height 31
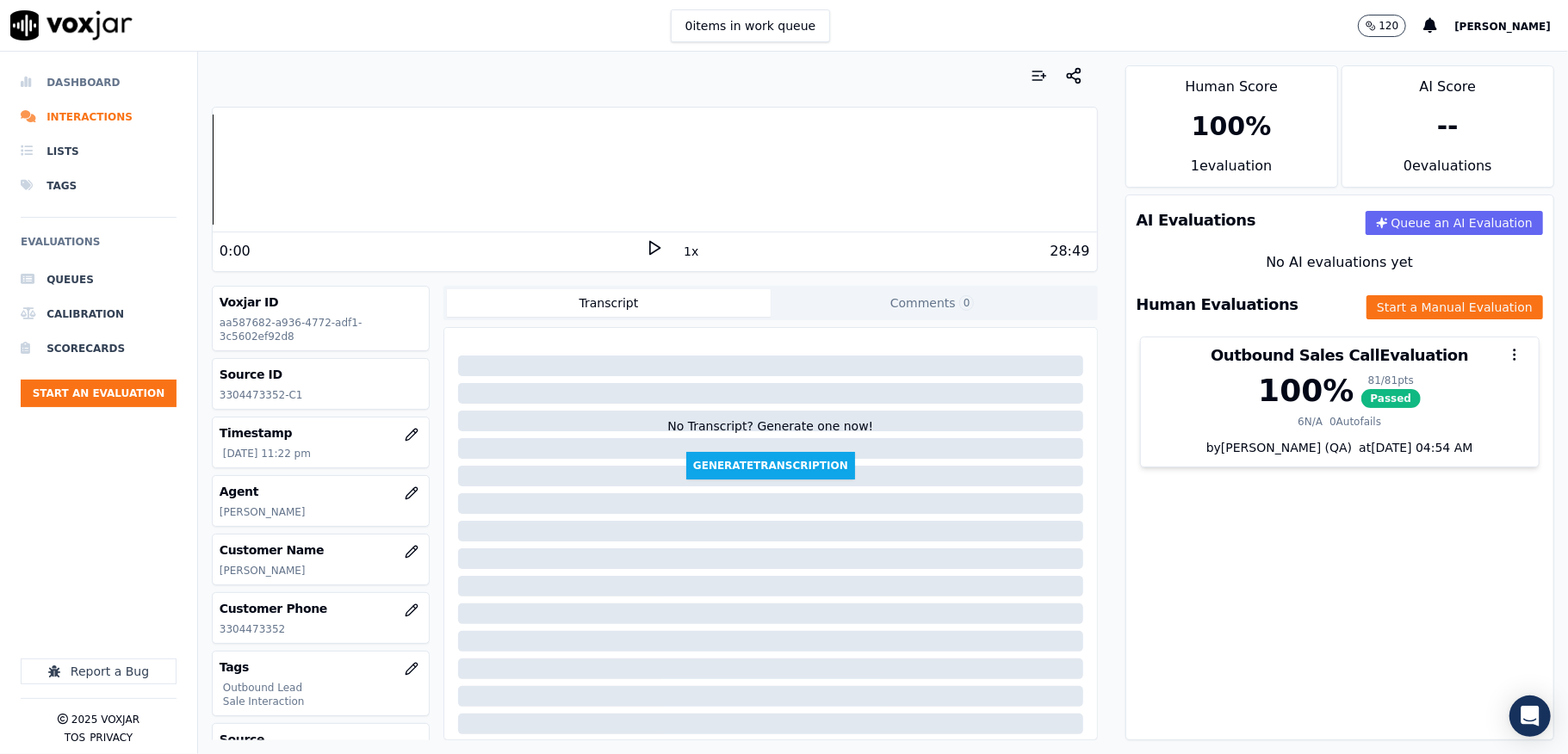
click at [56, 76] on li "Dashboard" at bounding box center [98, 82] width 156 height 34
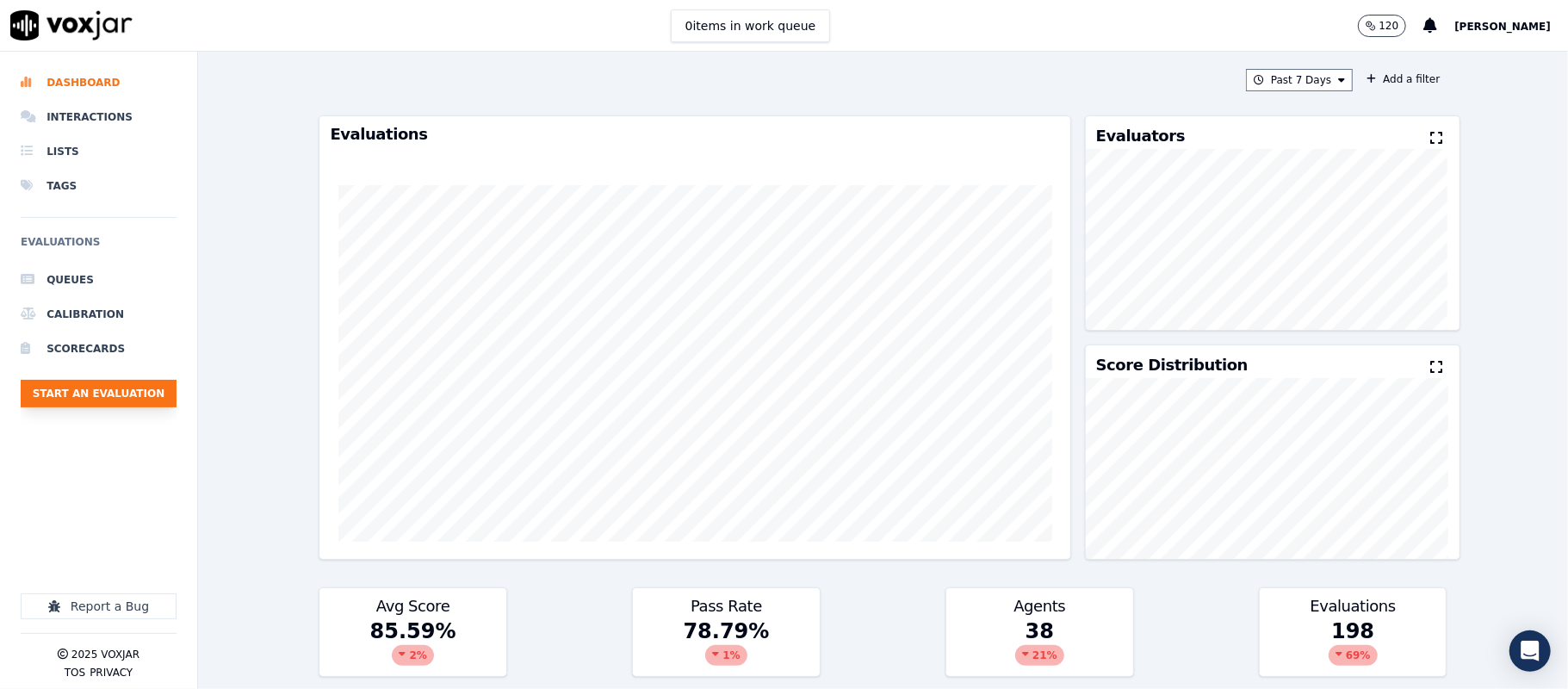
click at [131, 397] on button "Start an Evaluation" at bounding box center [98, 394] width 156 height 28
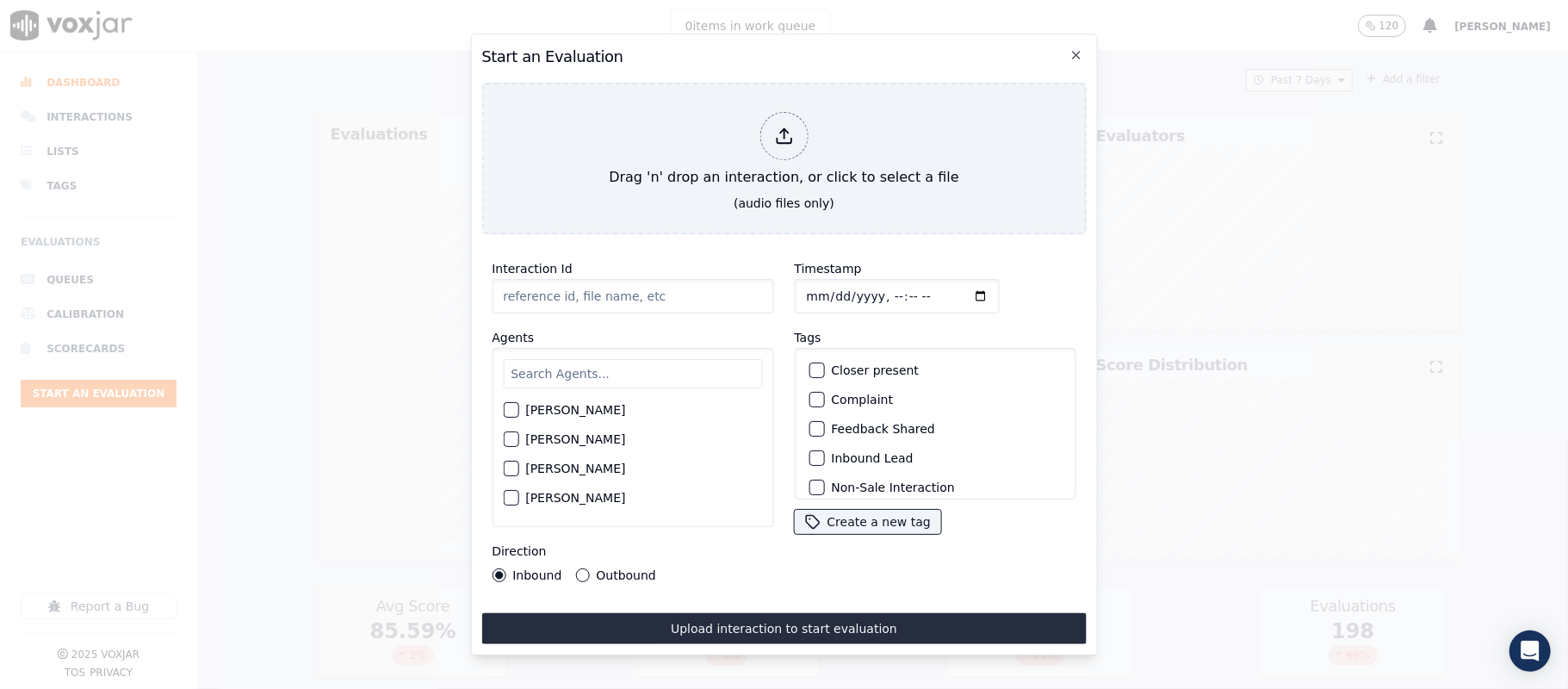
click at [556, 370] on input "text" at bounding box center [632, 374] width 259 height 30
type input "chr"
click at [507, 436] on button "[PERSON_NAME]" at bounding box center [510, 444] width 16 height 16
click at [584, 568] on button "Outbound" at bounding box center [582, 575] width 14 height 14
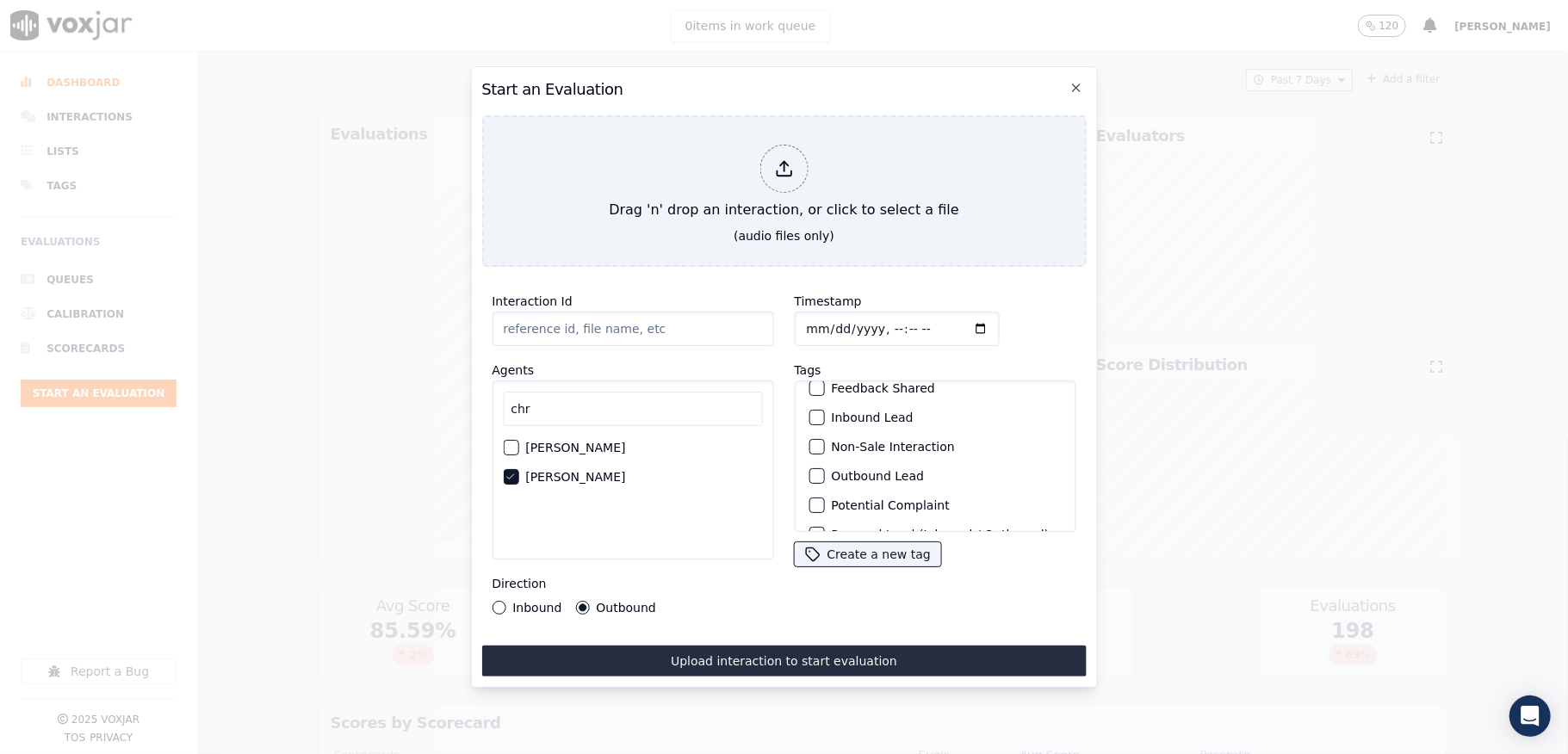
scroll to position [160, 0]
click at [811, 416] on div "button" at bounding box center [815, 421] width 12 height 12
click at [814, 501] on button "Sale Interaction" at bounding box center [816, 509] width 16 height 16
click at [800, 317] on input "Timestamp" at bounding box center [897, 328] width 205 height 34
type input "2025-08-27T23:26"
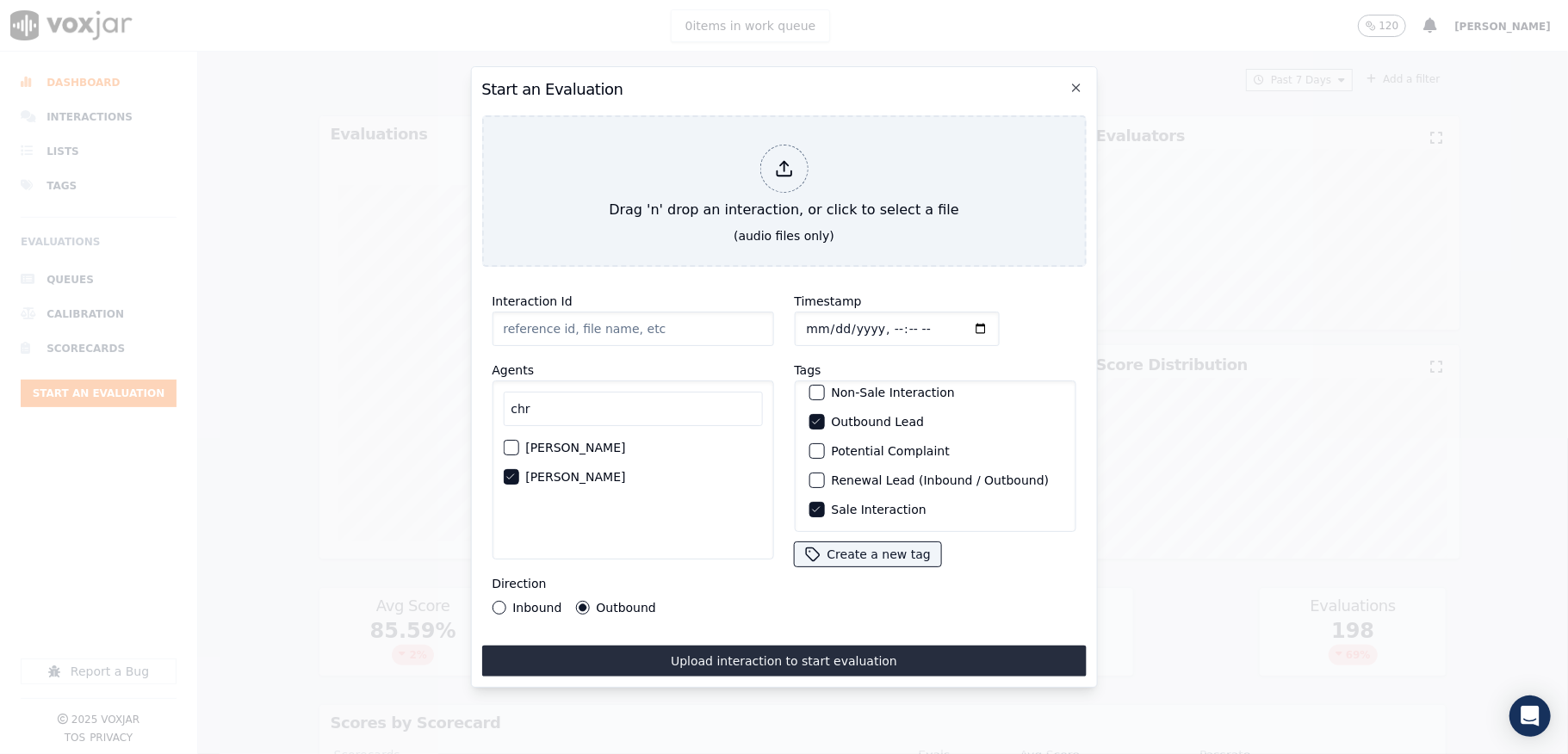
click at [624, 312] on input "Interaction Id" at bounding box center [632, 328] width 281 height 34
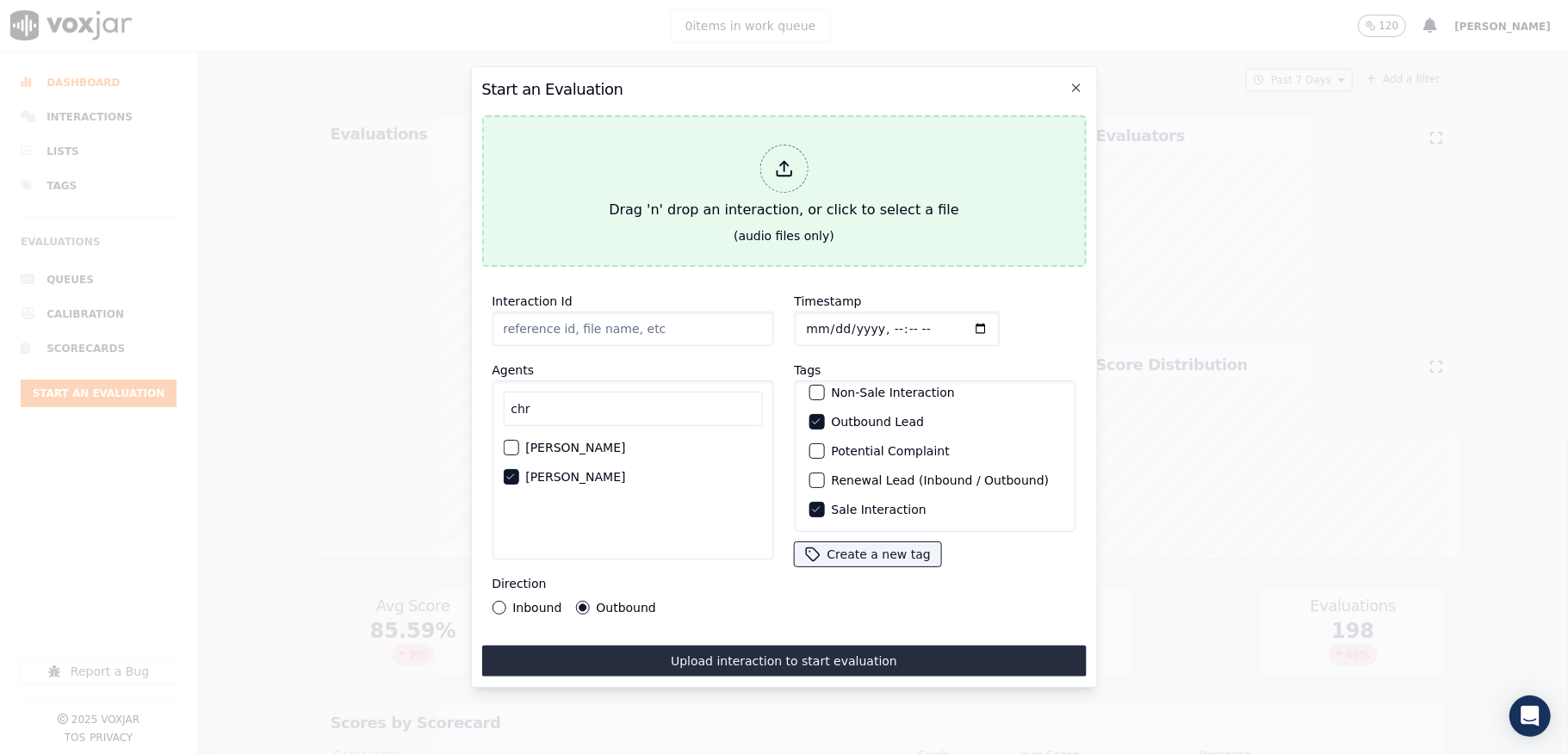
click at [800, 188] on div "Drag 'n' drop an interaction, or click to select a file" at bounding box center [784, 182] width 363 height 89
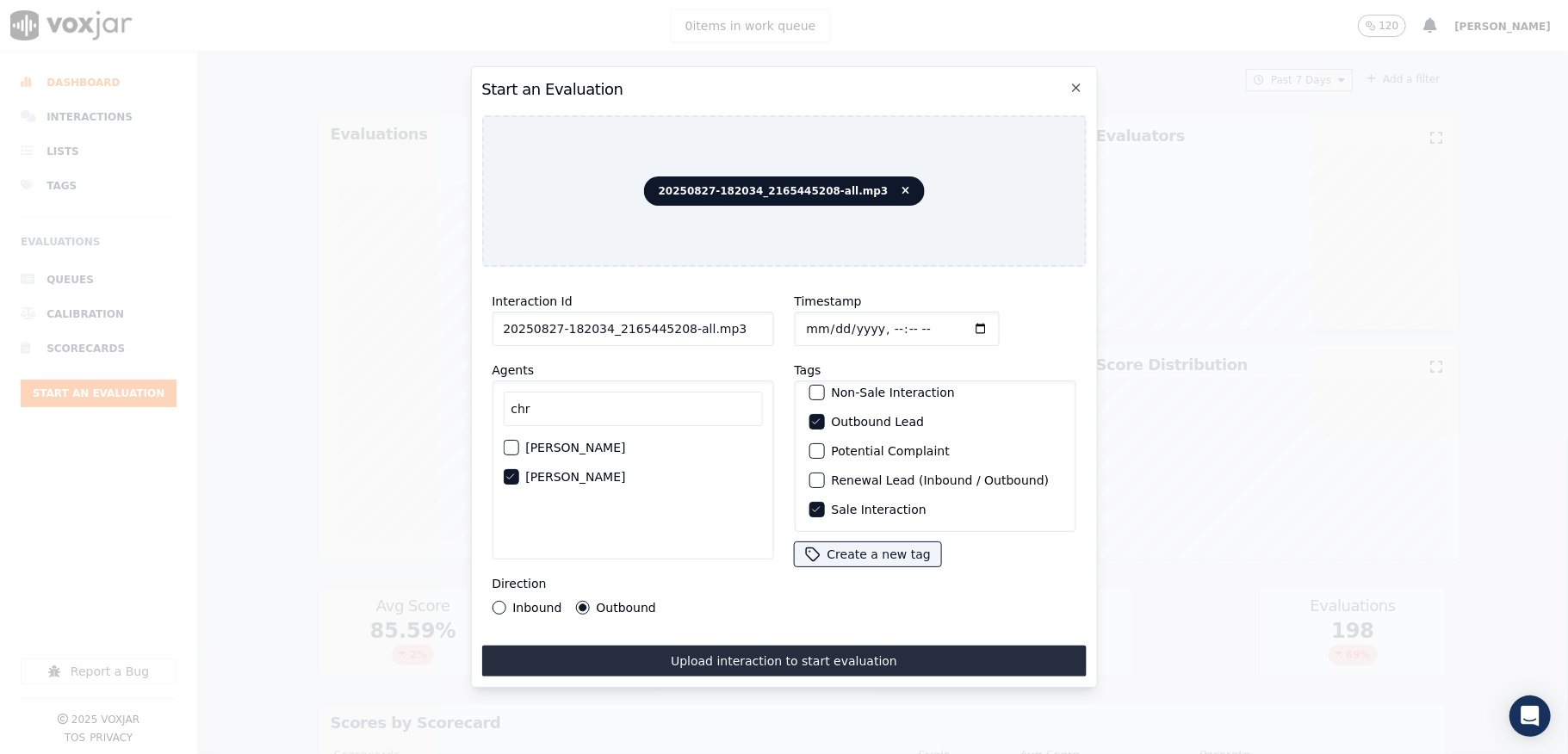
drag, startPoint x: 677, startPoint y: 324, endPoint x: 800, endPoint y: 324, distance: 123.0
click at [800, 324] on div "Interaction Id 20250827-182034_2165445208-all.mp3 Agents chr Chris Toppo Christ…" at bounding box center [783, 452] width 604 height 344
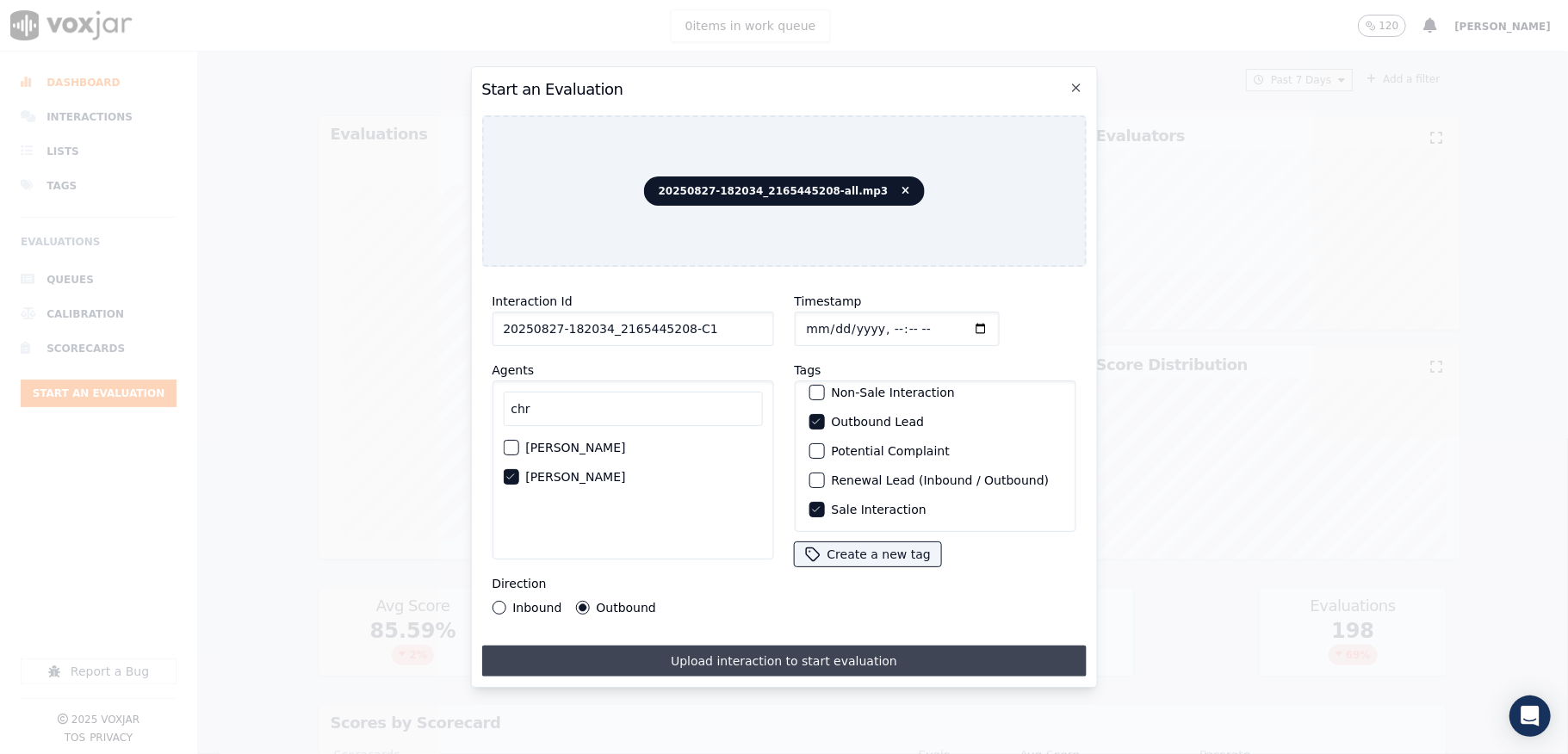
type input "20250827-182034_2165445208-C1"
click at [681, 658] on button "Upload interaction to start evaluation" at bounding box center [783, 661] width 604 height 31
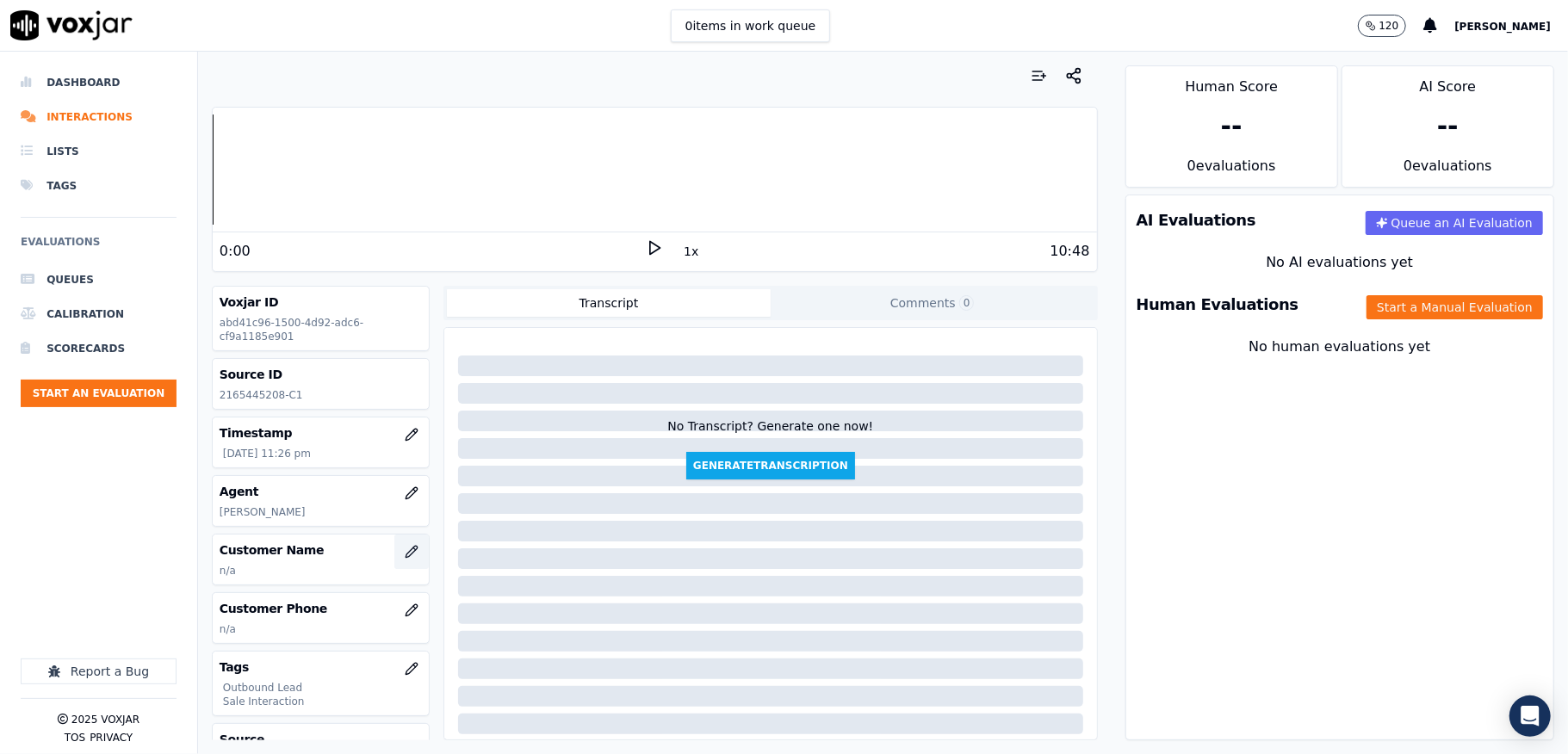
click at [395, 551] on button "button" at bounding box center [411, 551] width 34 height 34
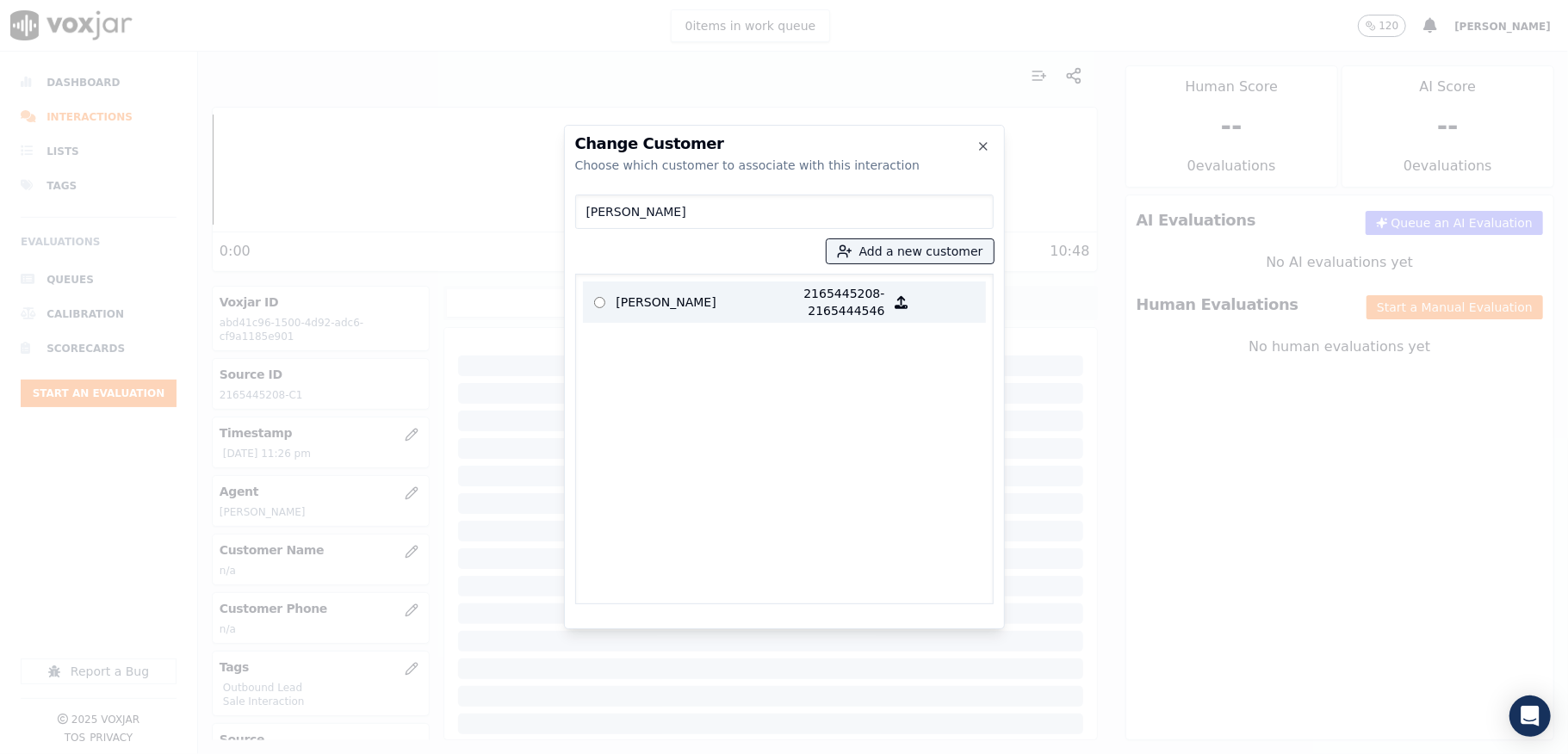
type input "WILLIAM E JOHNSON"
click at [751, 303] on p "2165445208-2165444546" at bounding box center [818, 301] width 135 height 34
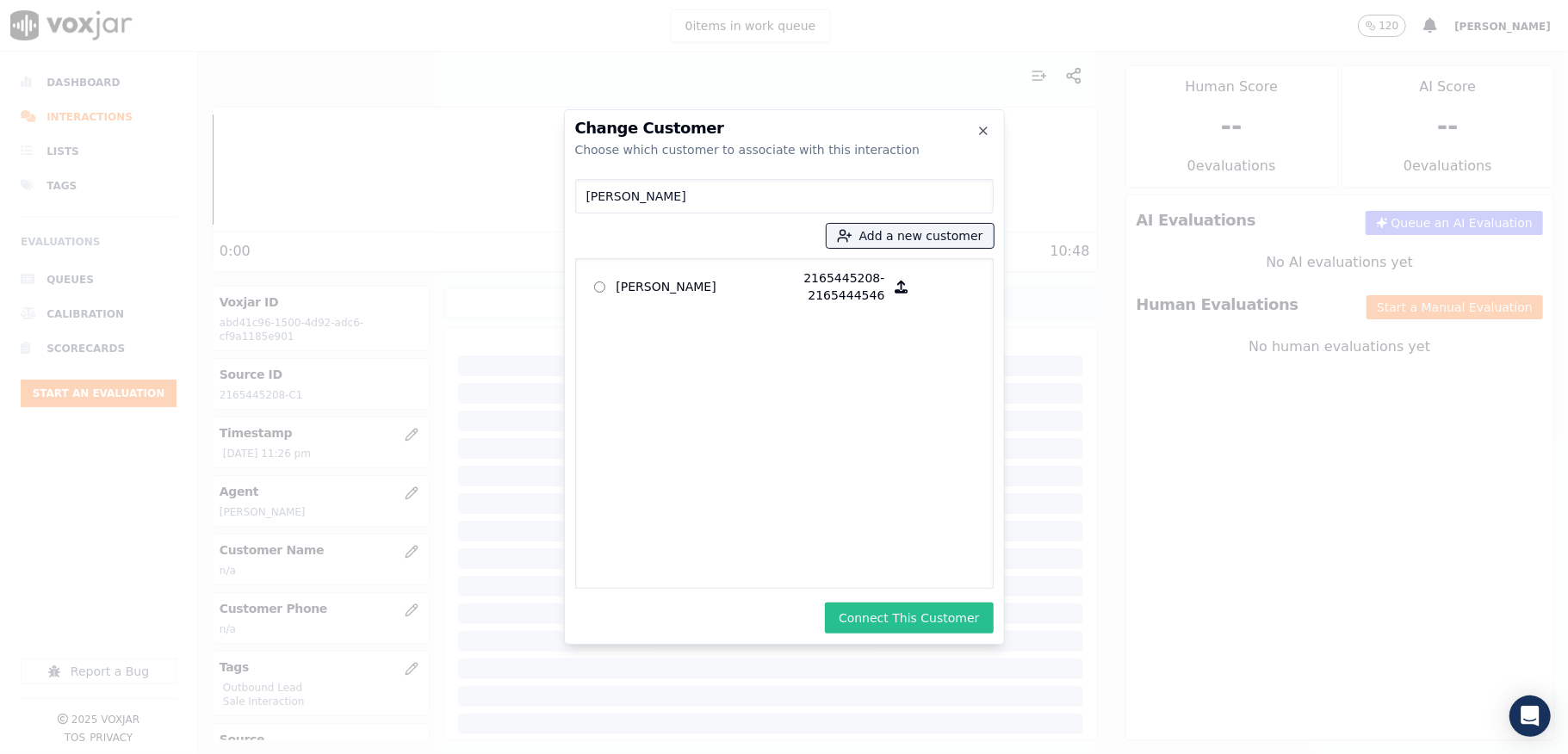
click at [908, 609] on button "Connect This Customer" at bounding box center [909, 619] width 168 height 31
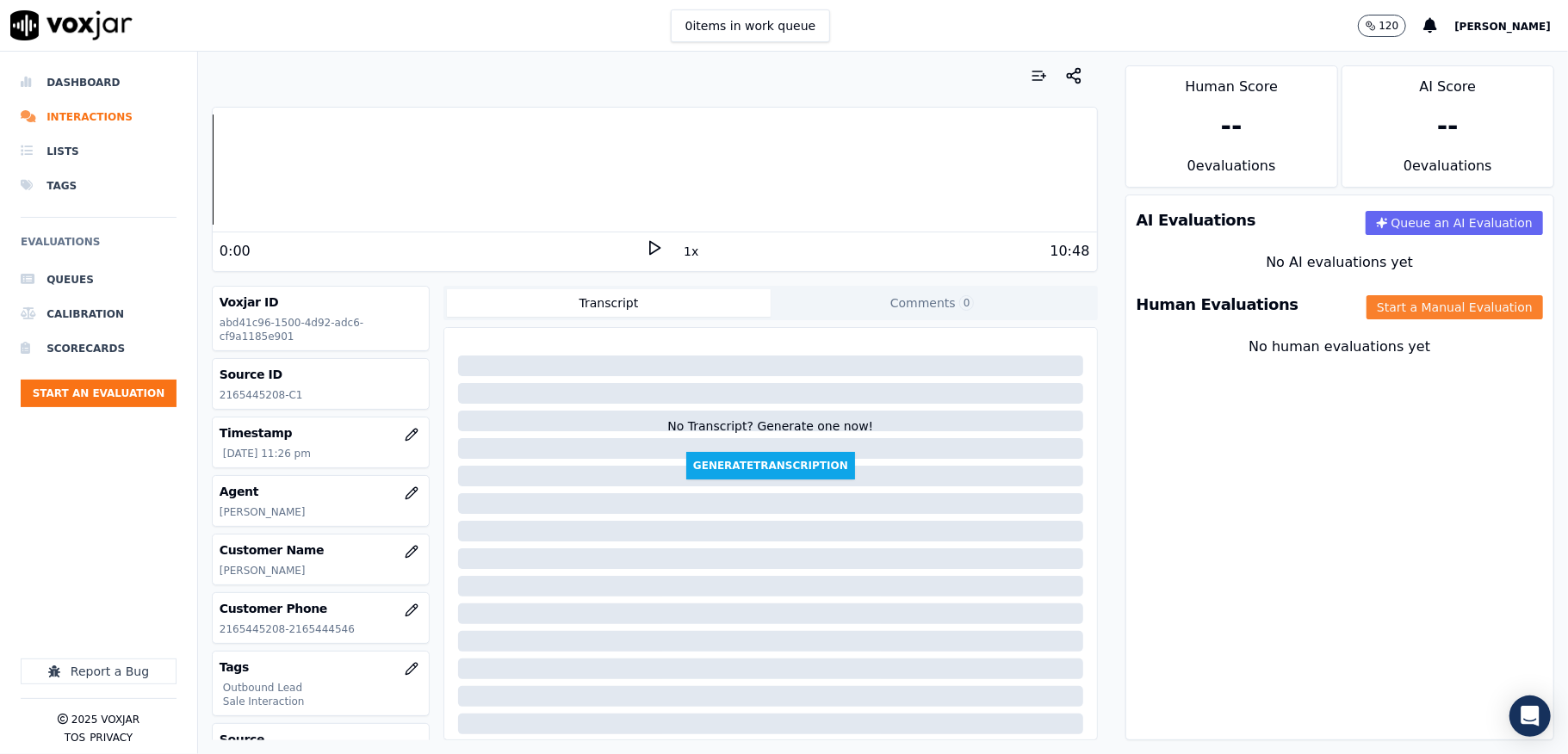
click at [1367, 307] on button "Start a Manual Evaluation" at bounding box center [1455, 307] width 176 height 24
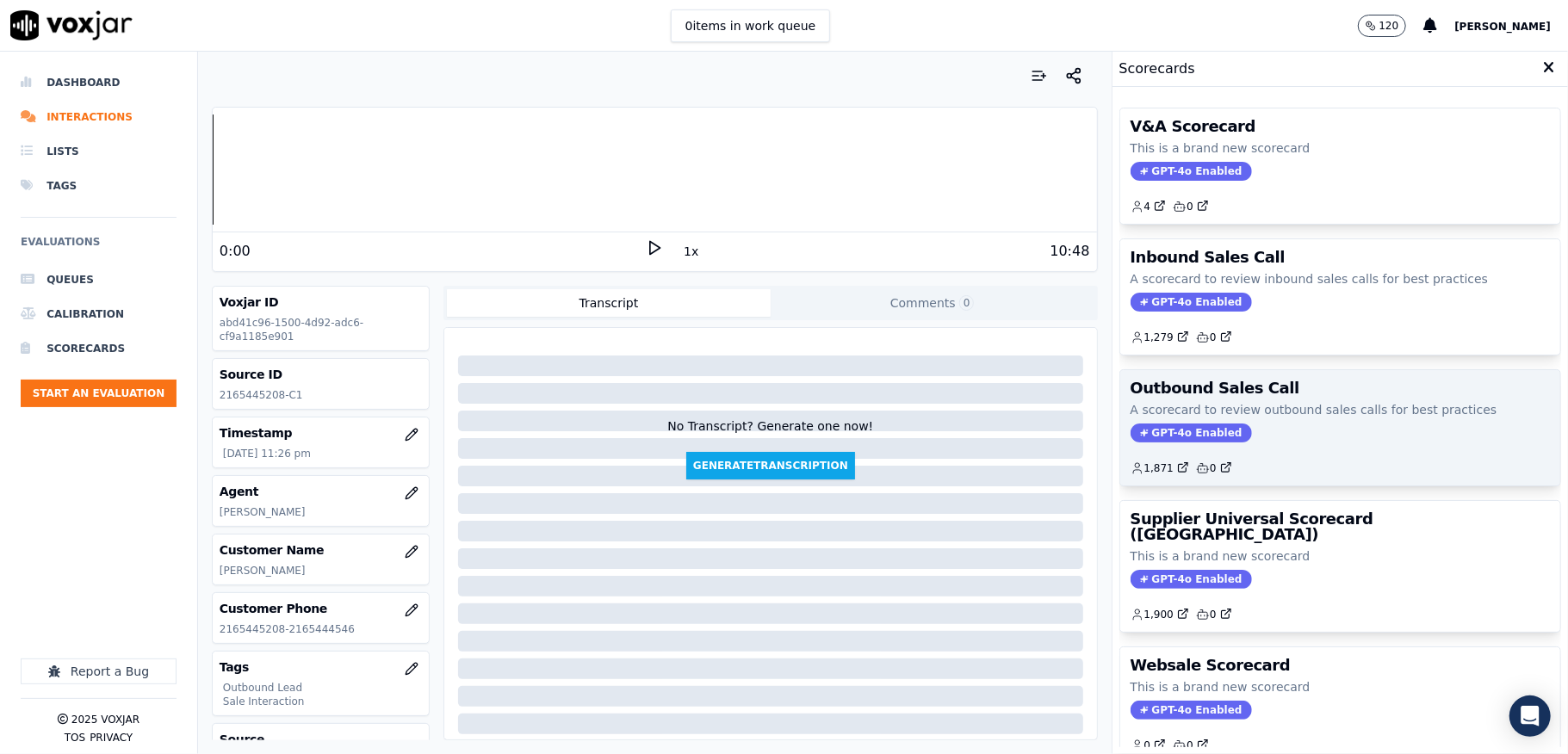
click at [1156, 442] on span "GPT-4o Enabled" at bounding box center [1192, 432] width 122 height 19
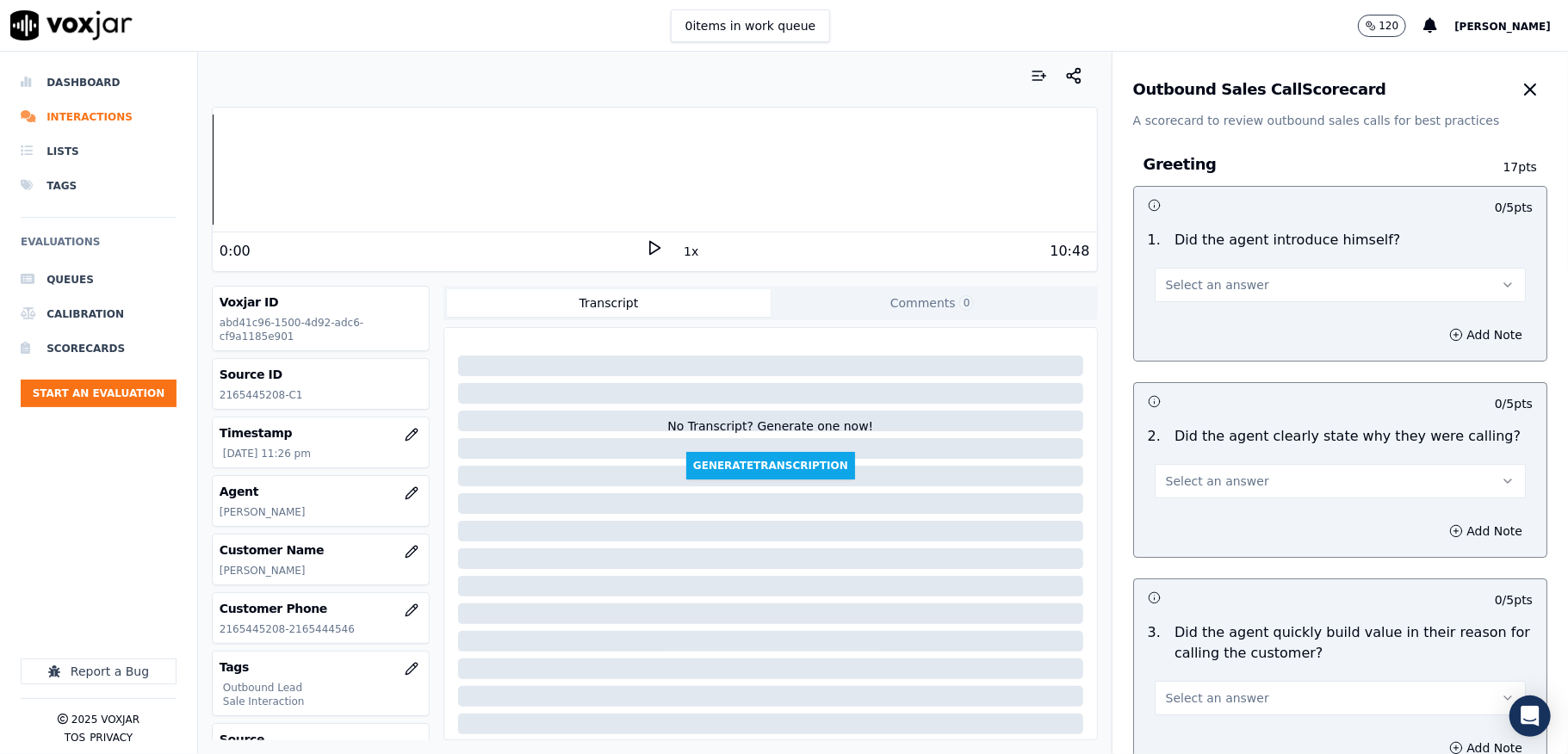
click at [1196, 279] on span "Select an answer" at bounding box center [1218, 285] width 103 height 18
click at [1193, 318] on div "Yes" at bounding box center [1299, 324] width 330 height 28
drag, startPoint x: 1197, startPoint y: 469, endPoint x: 1199, endPoint y: 483, distance: 14.1
click at [1197, 470] on button "Select an answer" at bounding box center [1340, 480] width 371 height 34
click at [1197, 516] on div "Yes" at bounding box center [1299, 521] width 330 height 28
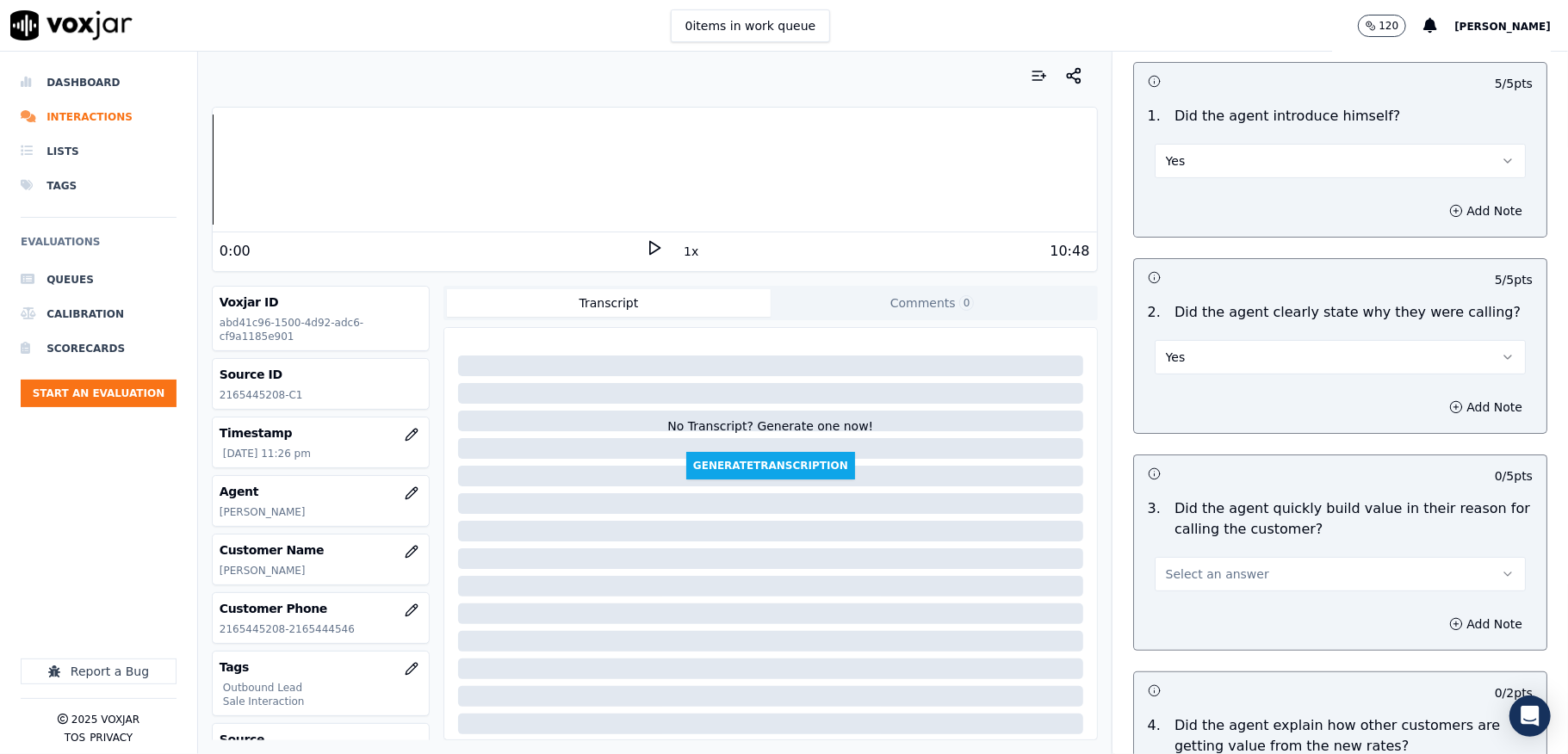
scroll to position [344, 0]
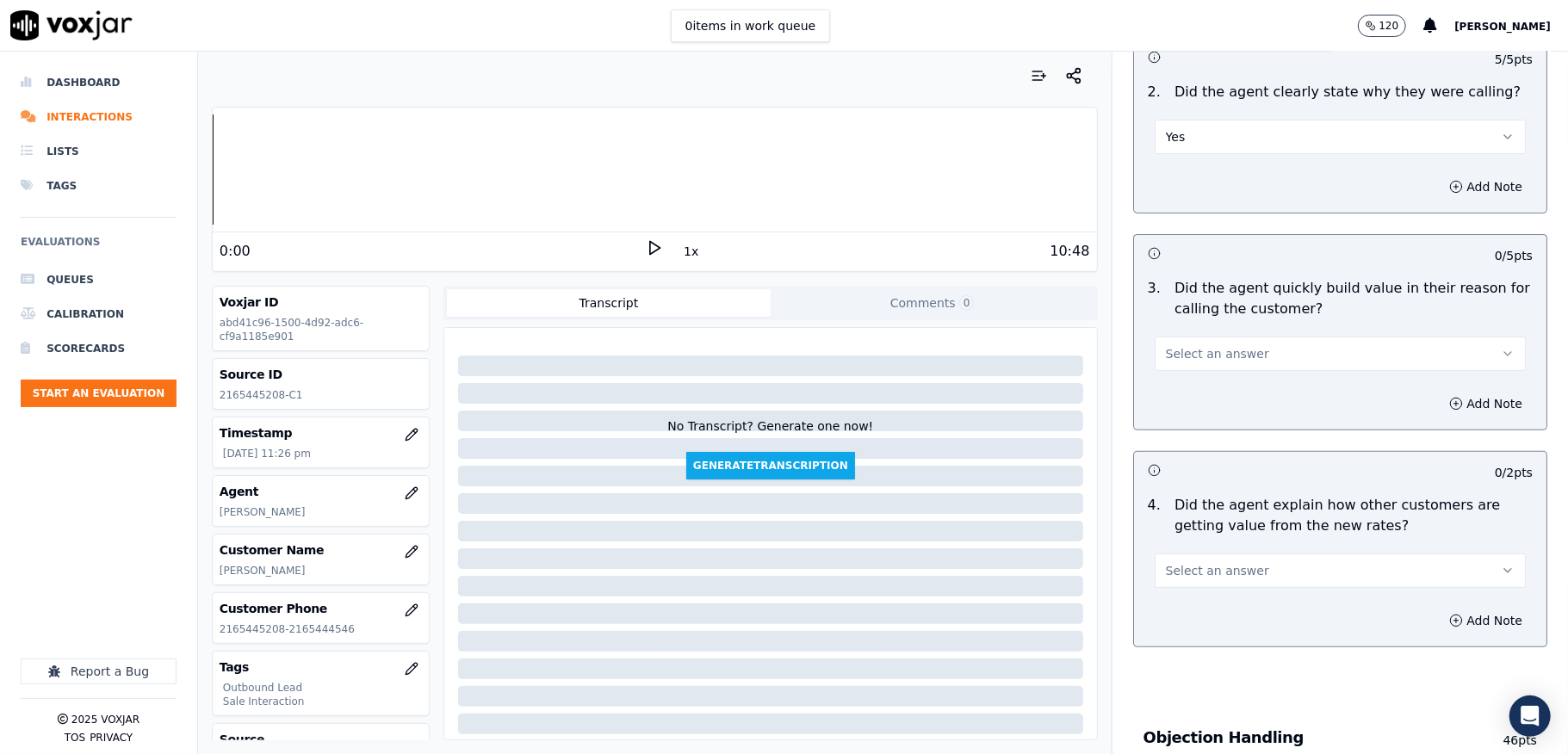
click at [1227, 353] on span "Select an answer" at bounding box center [1218, 353] width 103 height 18
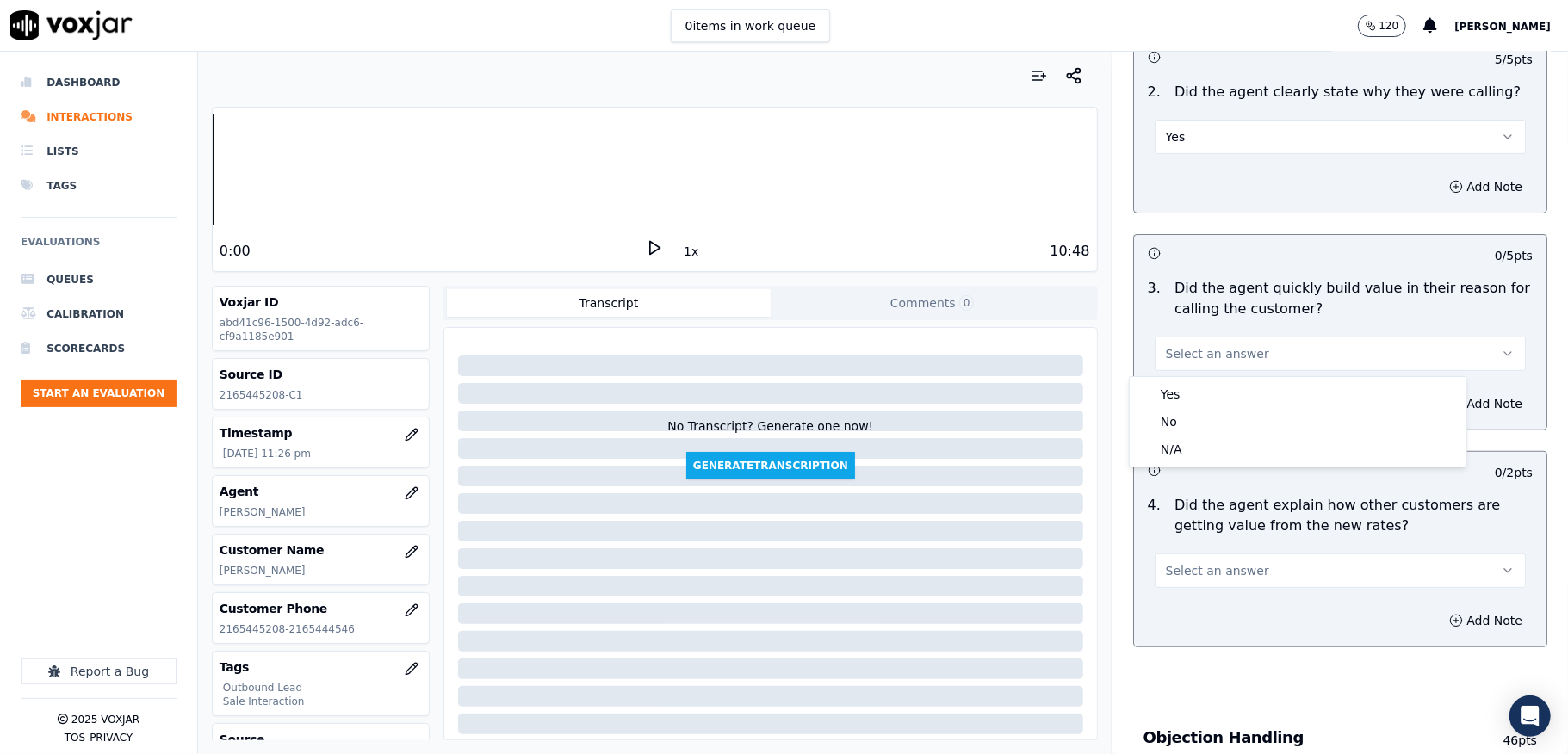
click at [1216, 391] on div "Yes" at bounding box center [1299, 395] width 330 height 28
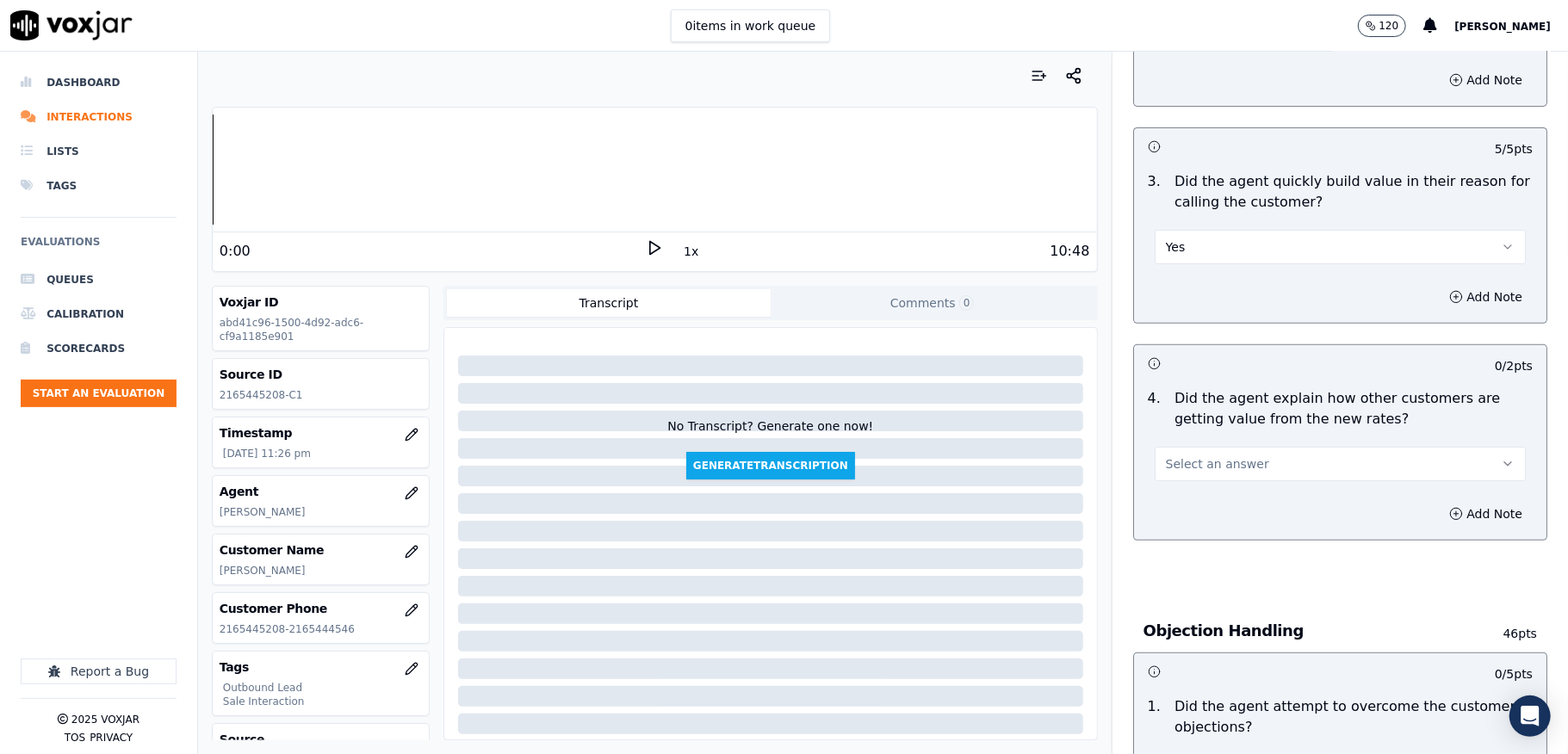
scroll to position [573, 0]
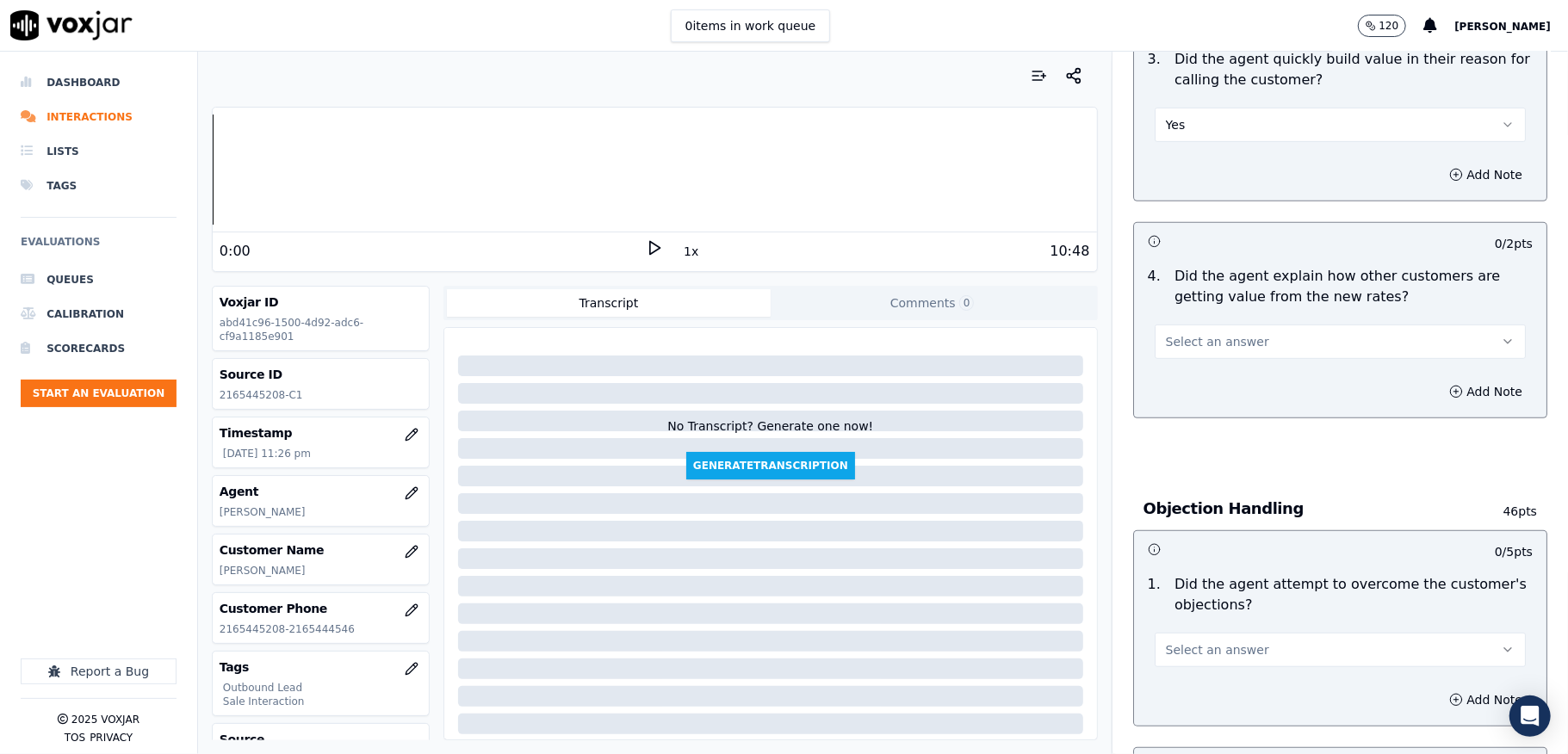
click at [1209, 336] on span "Select an answer" at bounding box center [1218, 341] width 103 height 18
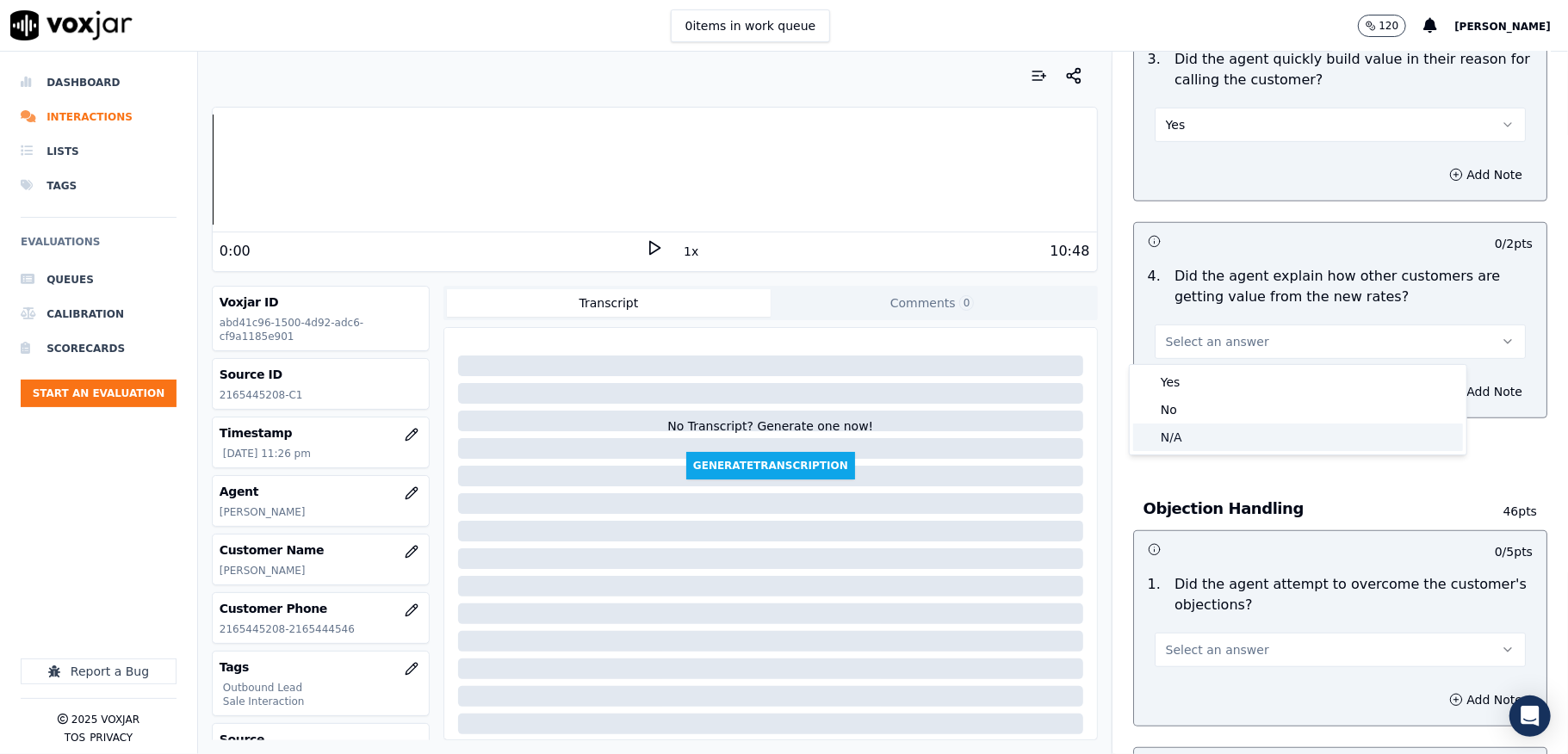
click at [1187, 431] on div "N/A" at bounding box center [1299, 437] width 330 height 28
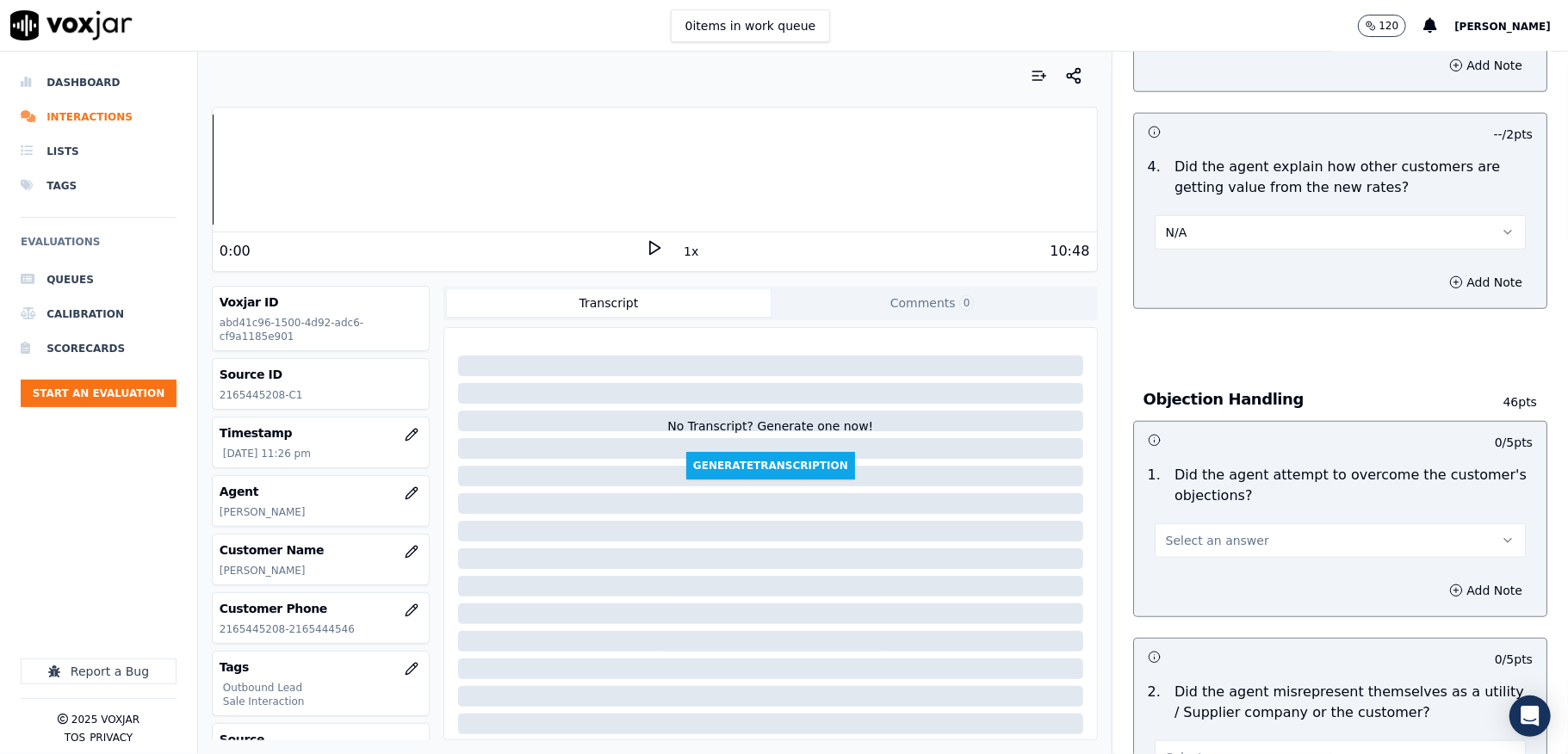
scroll to position [803, 0]
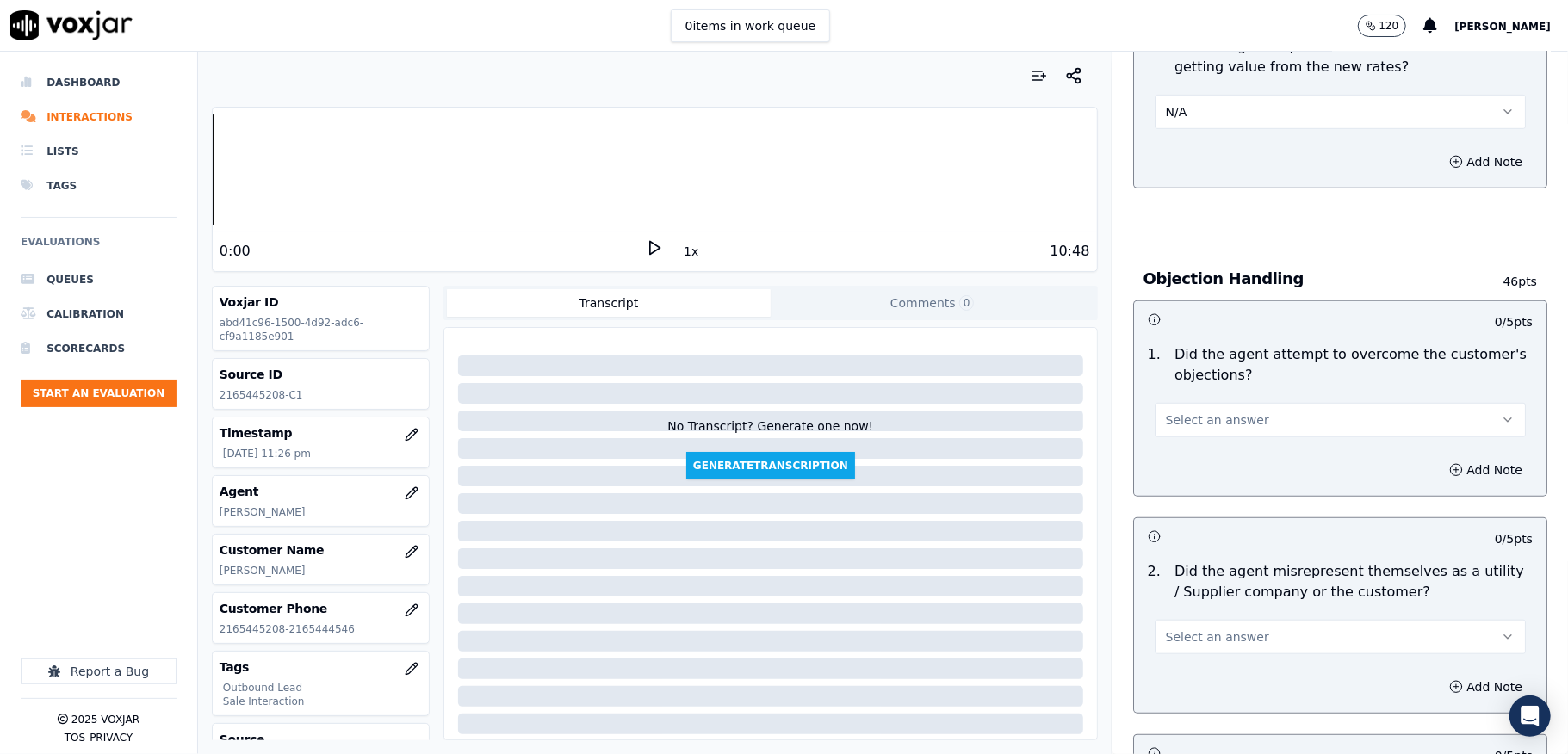
click at [1199, 424] on span "Select an answer" at bounding box center [1218, 419] width 103 height 18
click at [1183, 455] on div "Yes" at bounding box center [1299, 461] width 330 height 28
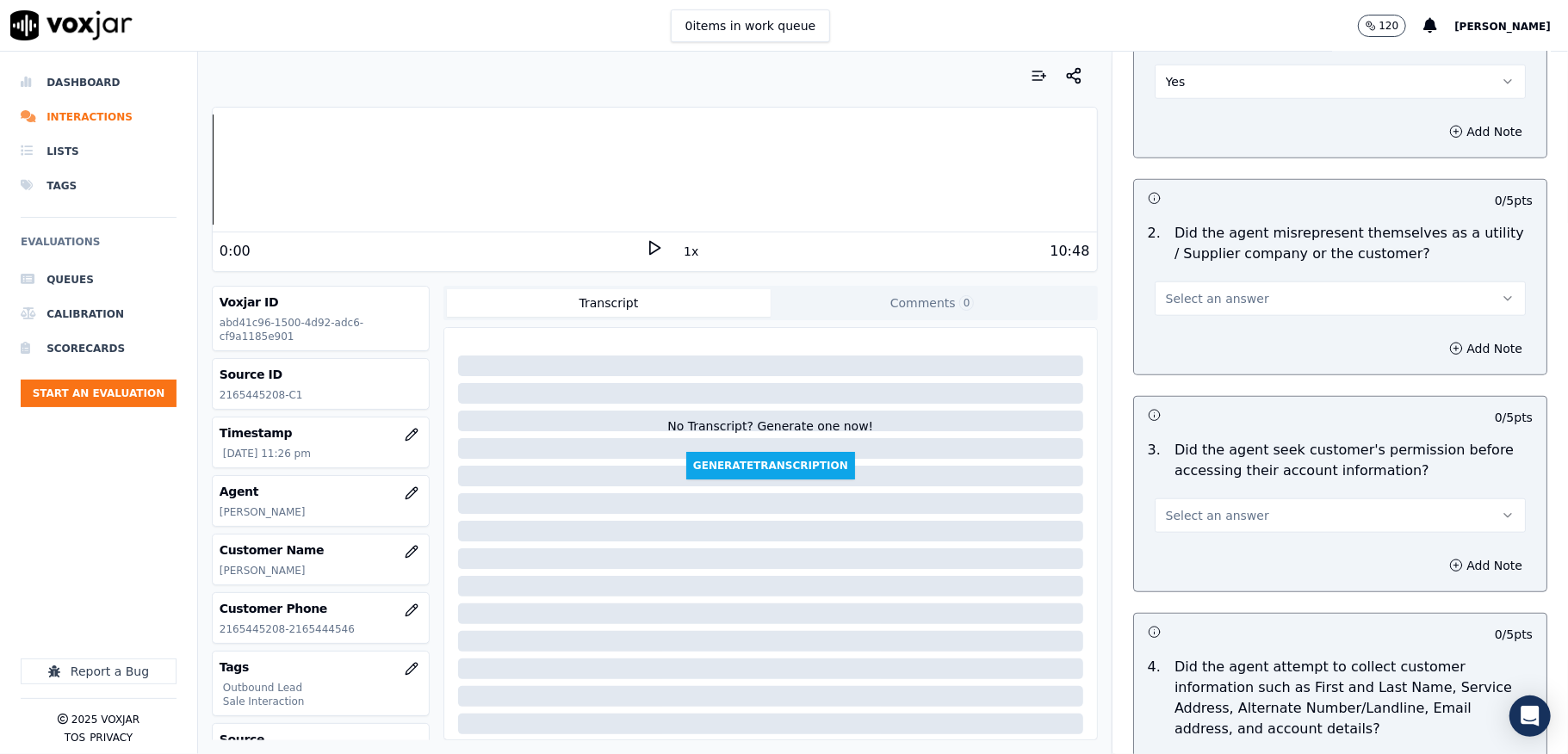
scroll to position [1148, 0]
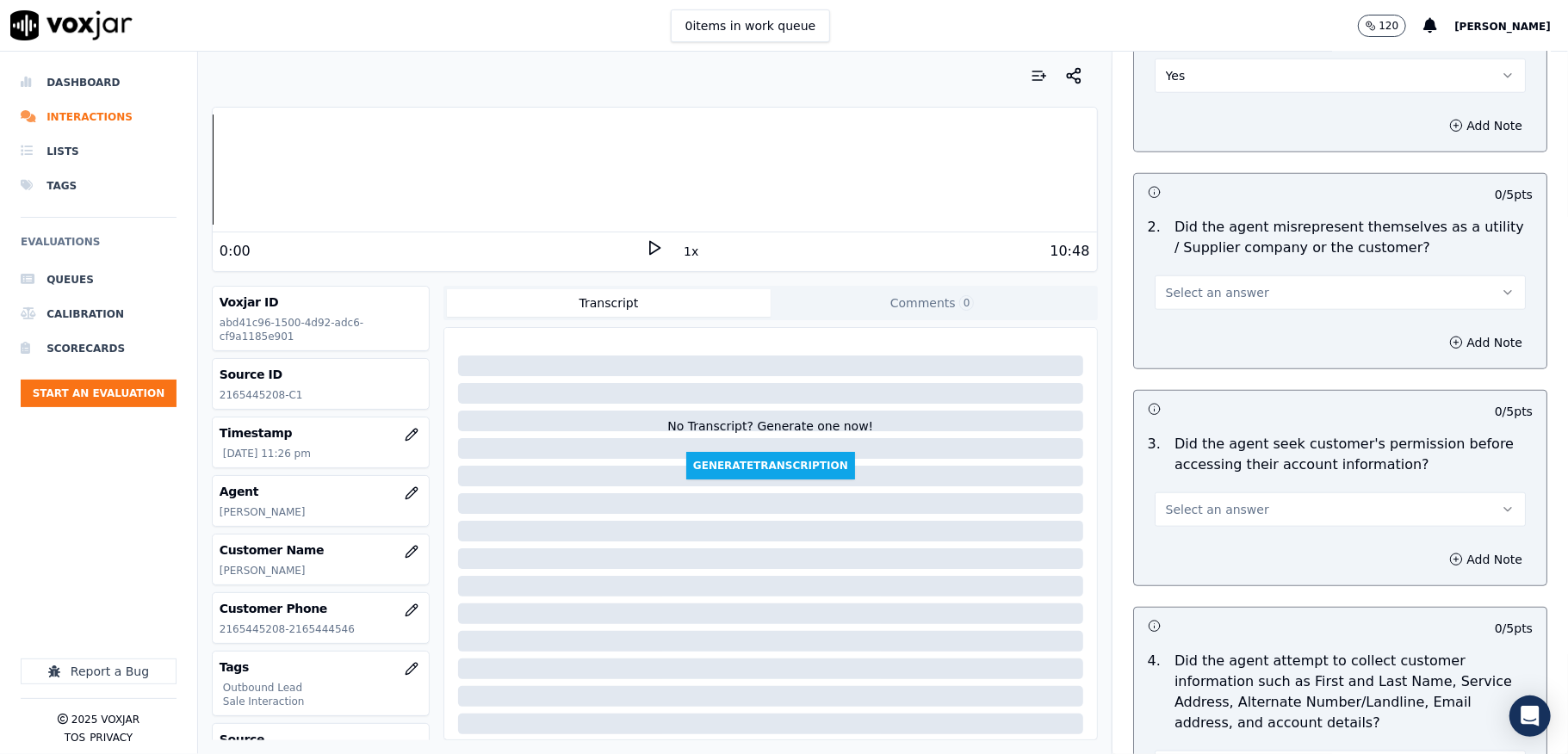
click at [1238, 289] on button "Select an answer" at bounding box center [1340, 292] width 371 height 34
click at [1192, 365] on div "No" at bounding box center [1299, 362] width 330 height 28
click at [1182, 487] on div "Select an answer" at bounding box center [1340, 501] width 398 height 52
click at [1187, 518] on span "Select an answer" at bounding box center [1218, 509] width 103 height 18
click at [1169, 563] on div "Yes" at bounding box center [1299, 552] width 330 height 28
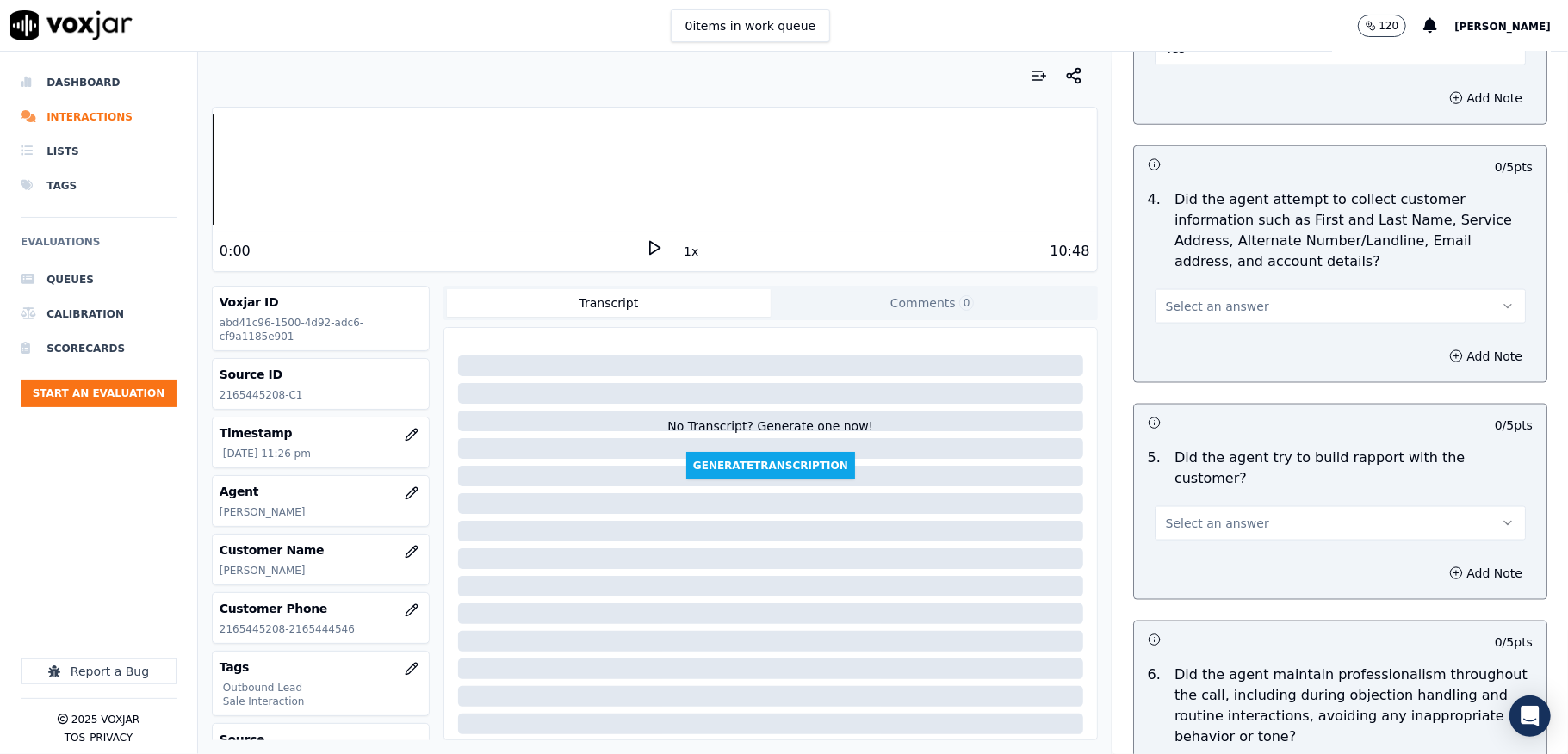
scroll to position [1721, 0]
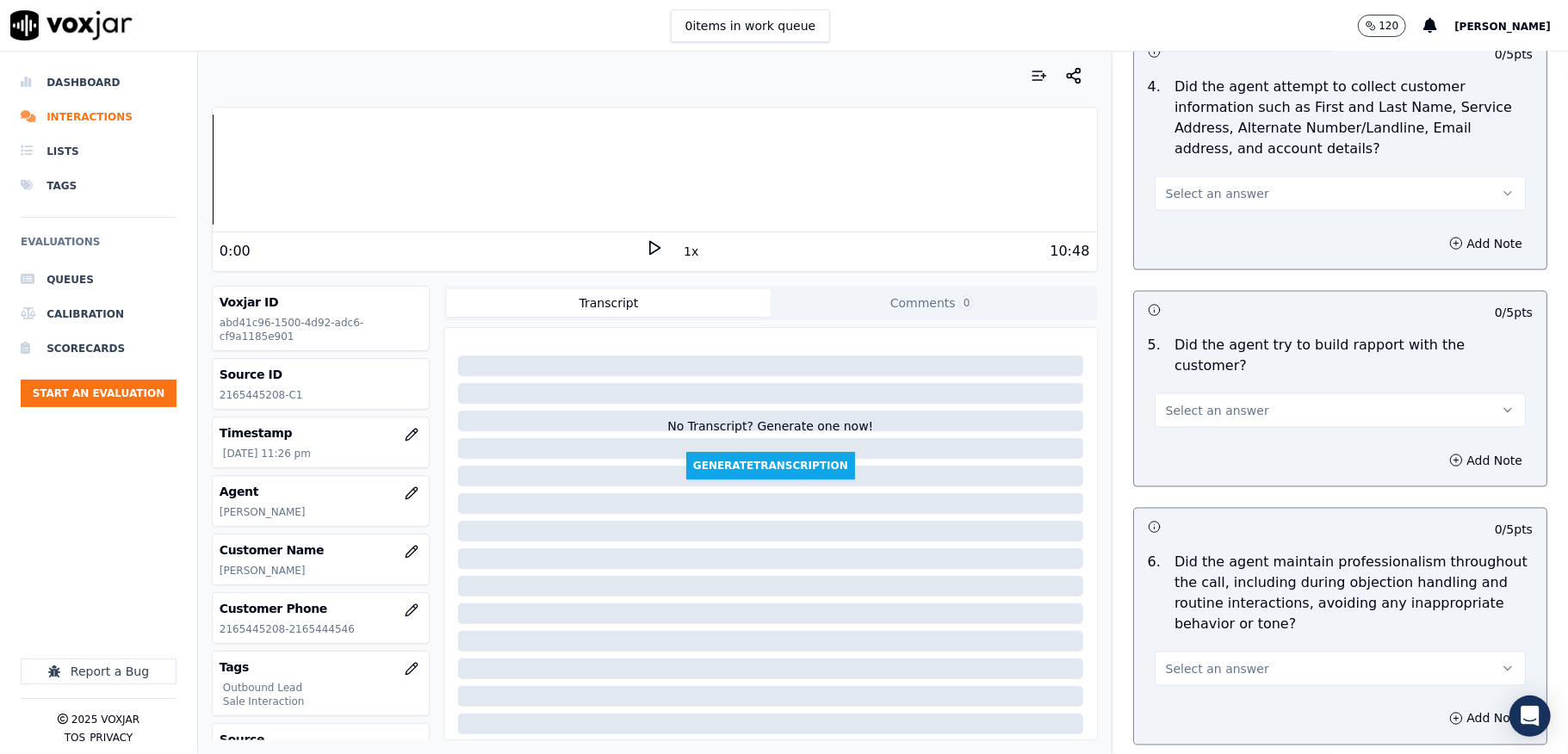
click at [1214, 191] on span "Select an answer" at bounding box center [1218, 194] width 103 height 18
click at [1201, 284] on div "N/A" at bounding box center [1299, 292] width 330 height 28
click at [1221, 402] on span "Select an answer" at bounding box center [1218, 410] width 103 height 18
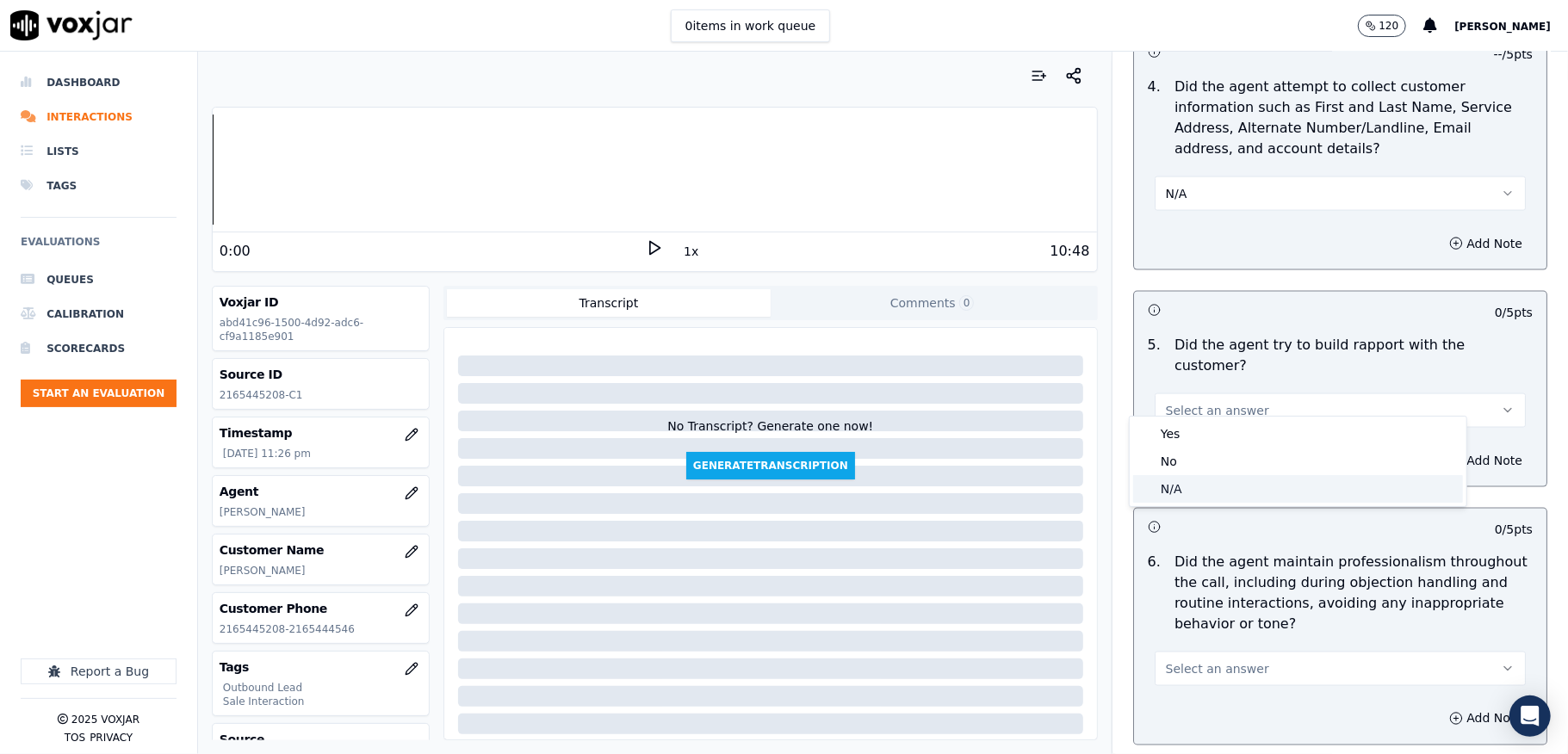
click at [1195, 486] on div "N/A" at bounding box center [1299, 489] width 330 height 28
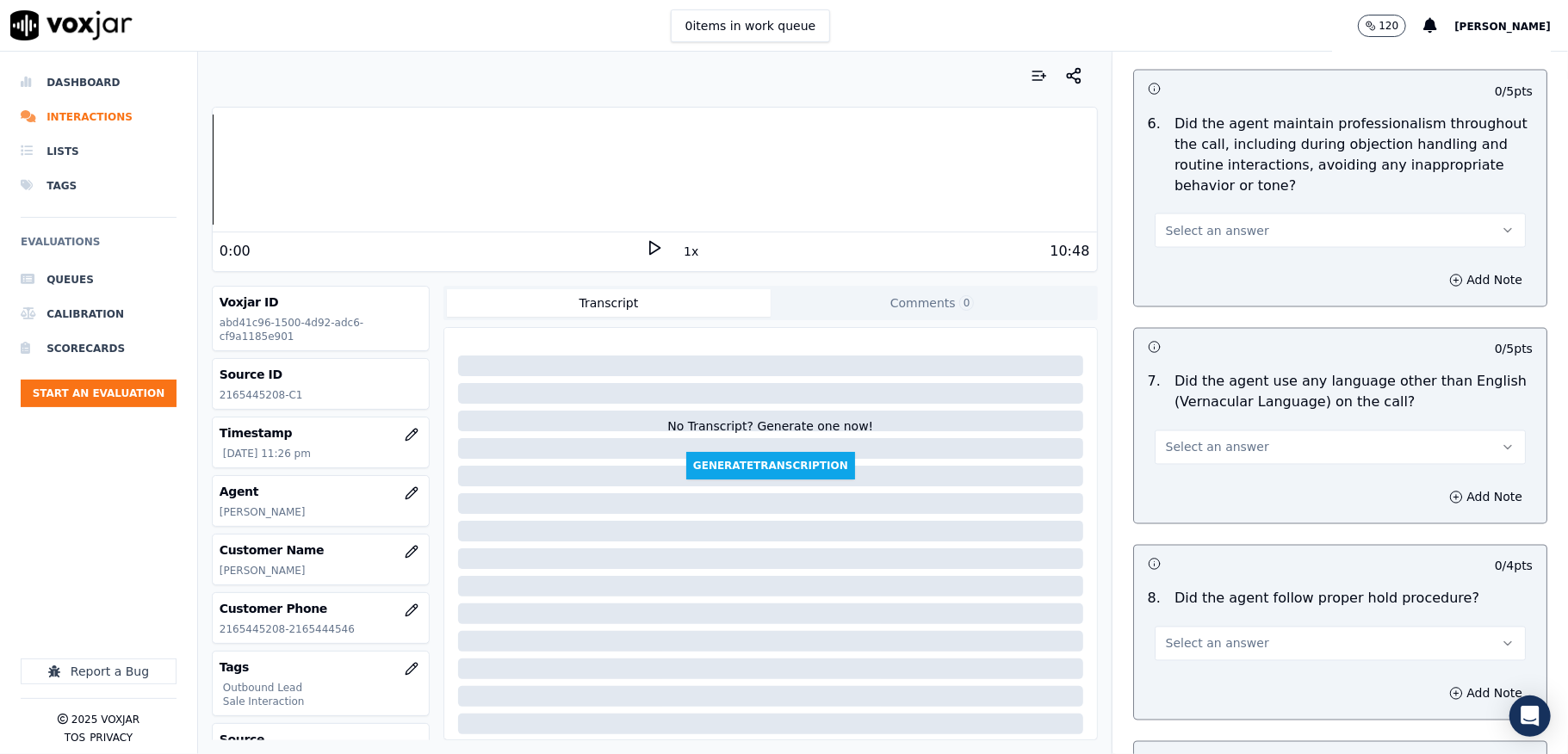
scroll to position [2180, 0]
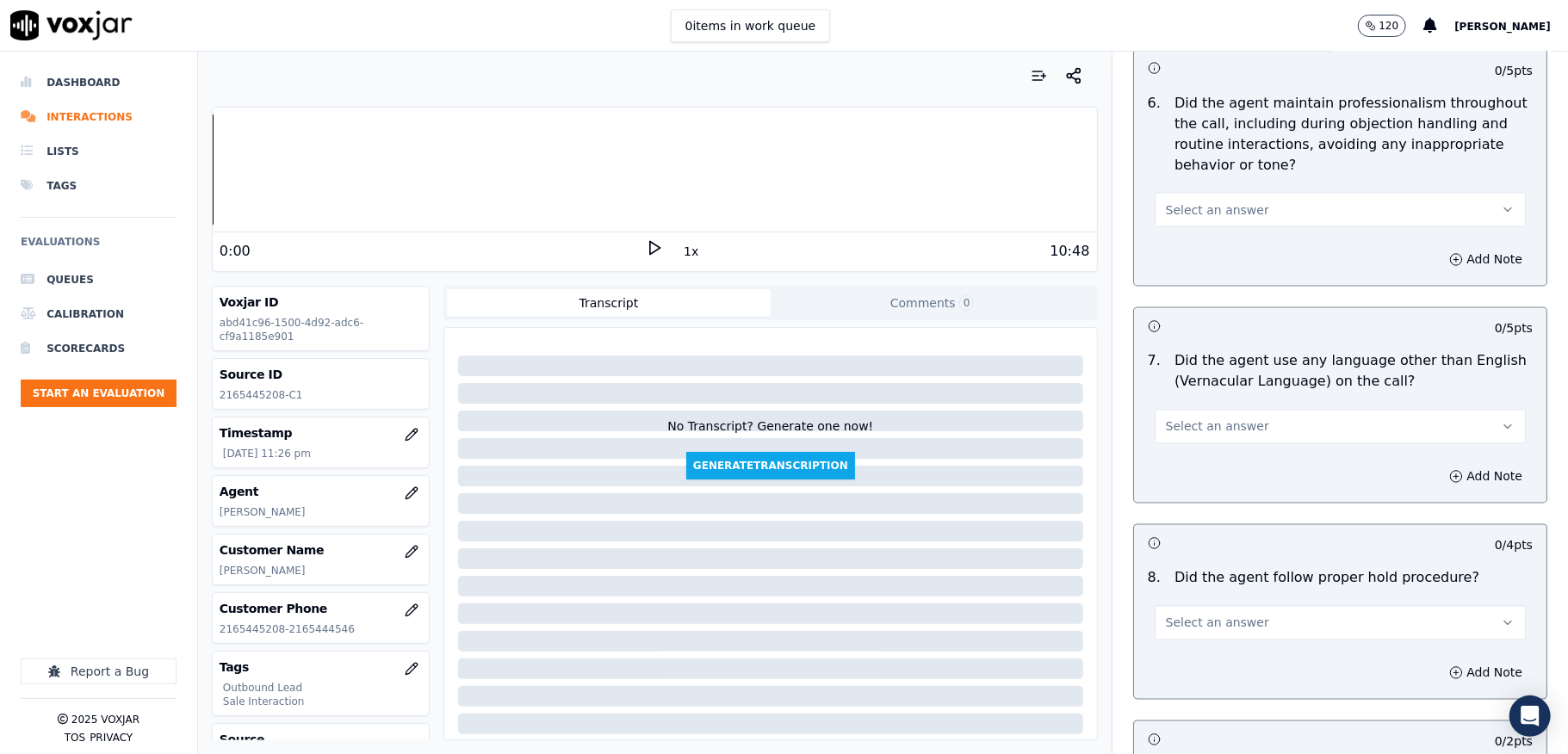
click at [1221, 175] on div "Select an answer" at bounding box center [1340, 201] width 398 height 52
click at [1203, 201] on span "Select an answer" at bounding box center [1218, 209] width 103 height 18
click at [1192, 230] on div "Yes" at bounding box center [1299, 233] width 330 height 28
click at [1201, 418] on span "Select an answer" at bounding box center [1218, 427] width 103 height 18
click at [1179, 470] on div "No" at bounding box center [1299, 478] width 330 height 28
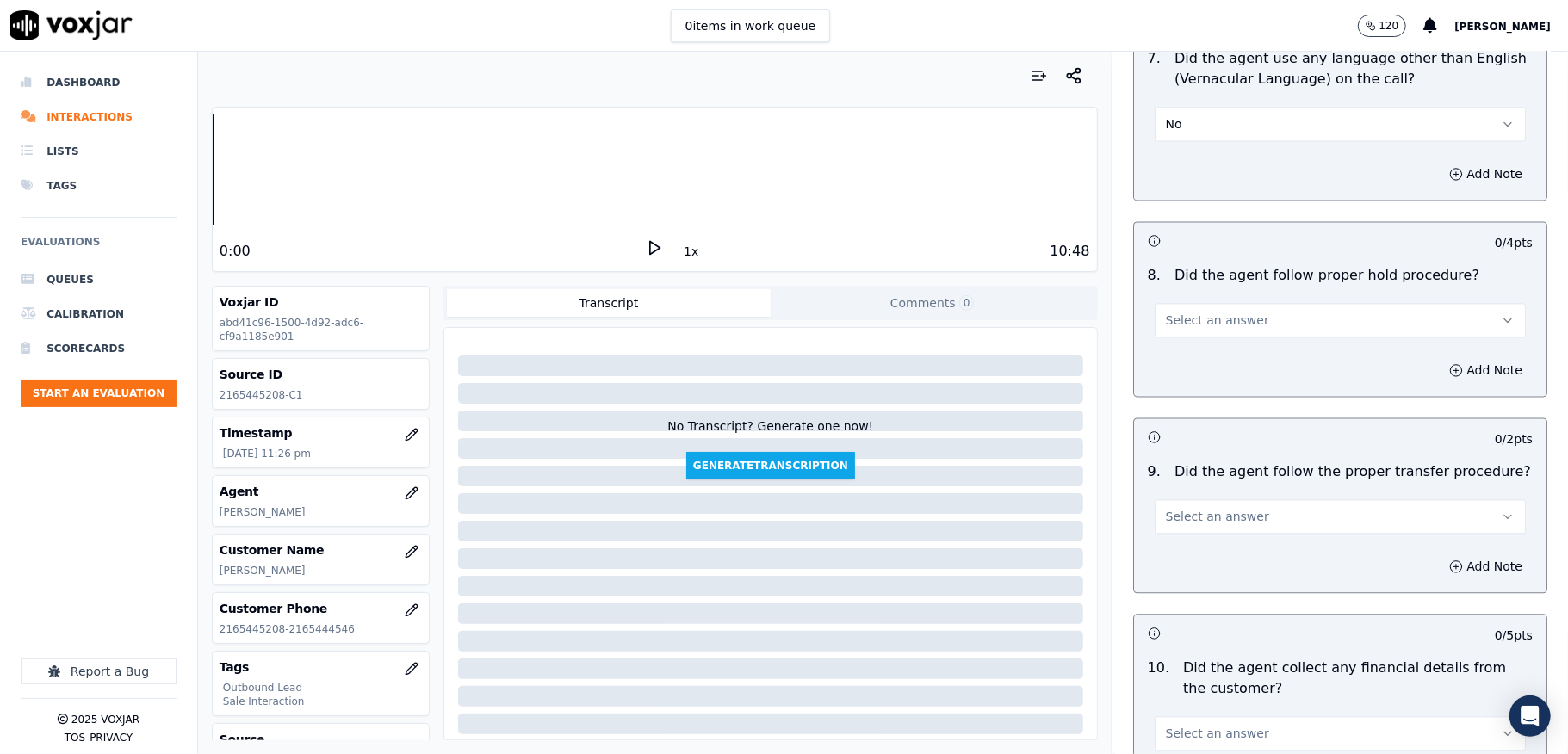
scroll to position [2524, 0]
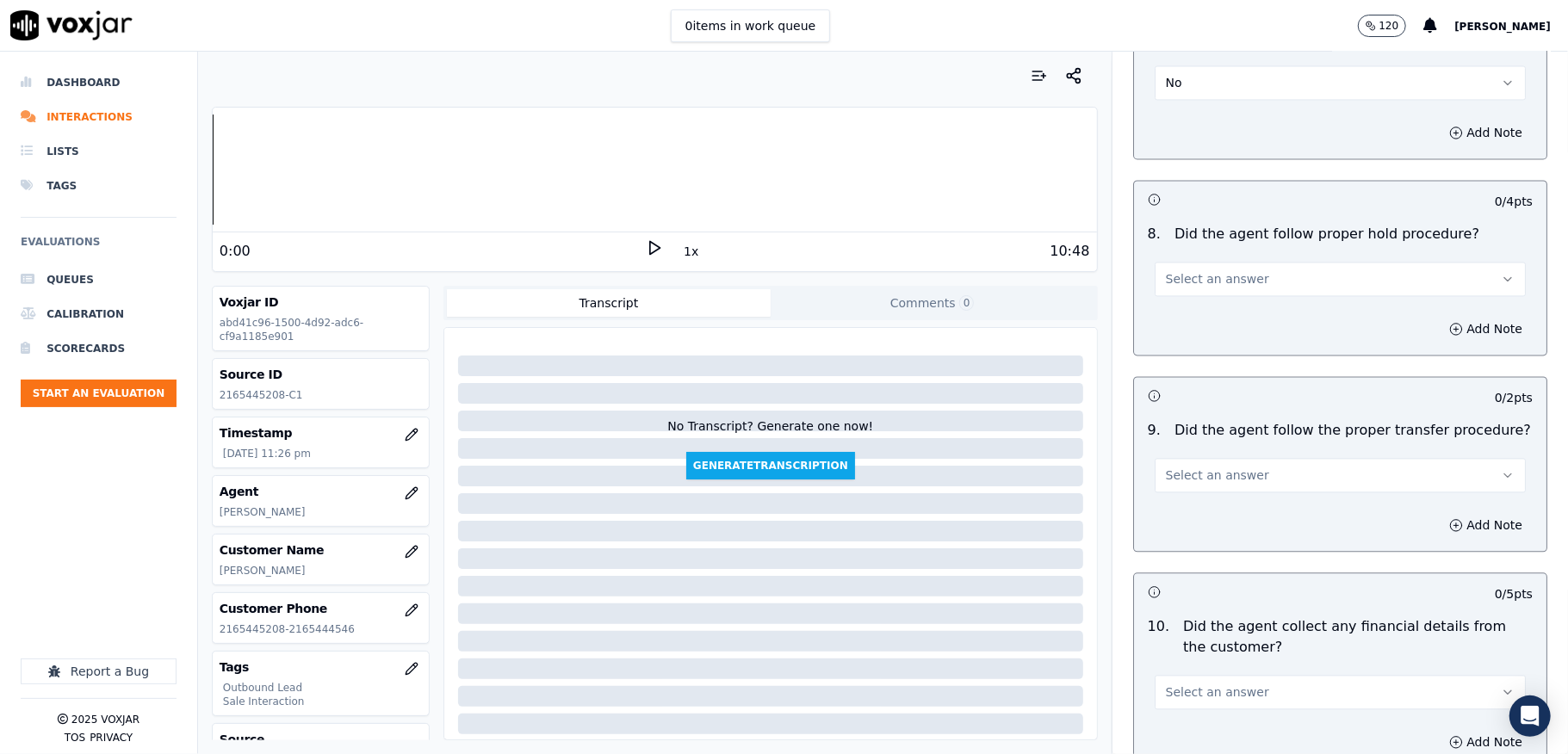
click at [1273, 262] on button "Select an answer" at bounding box center [1340, 278] width 371 height 34
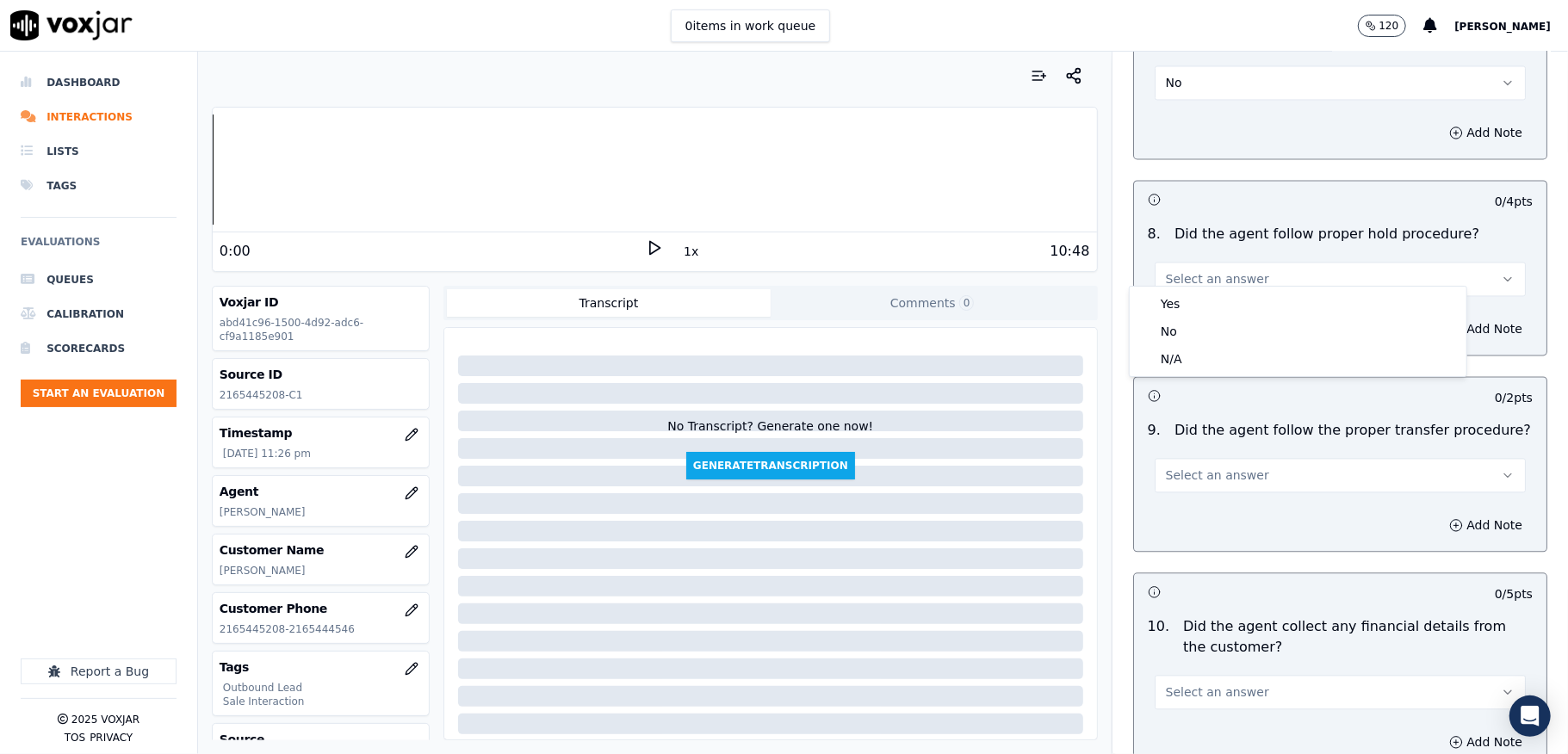
click at [1258, 297] on div "Yes" at bounding box center [1299, 304] width 330 height 28
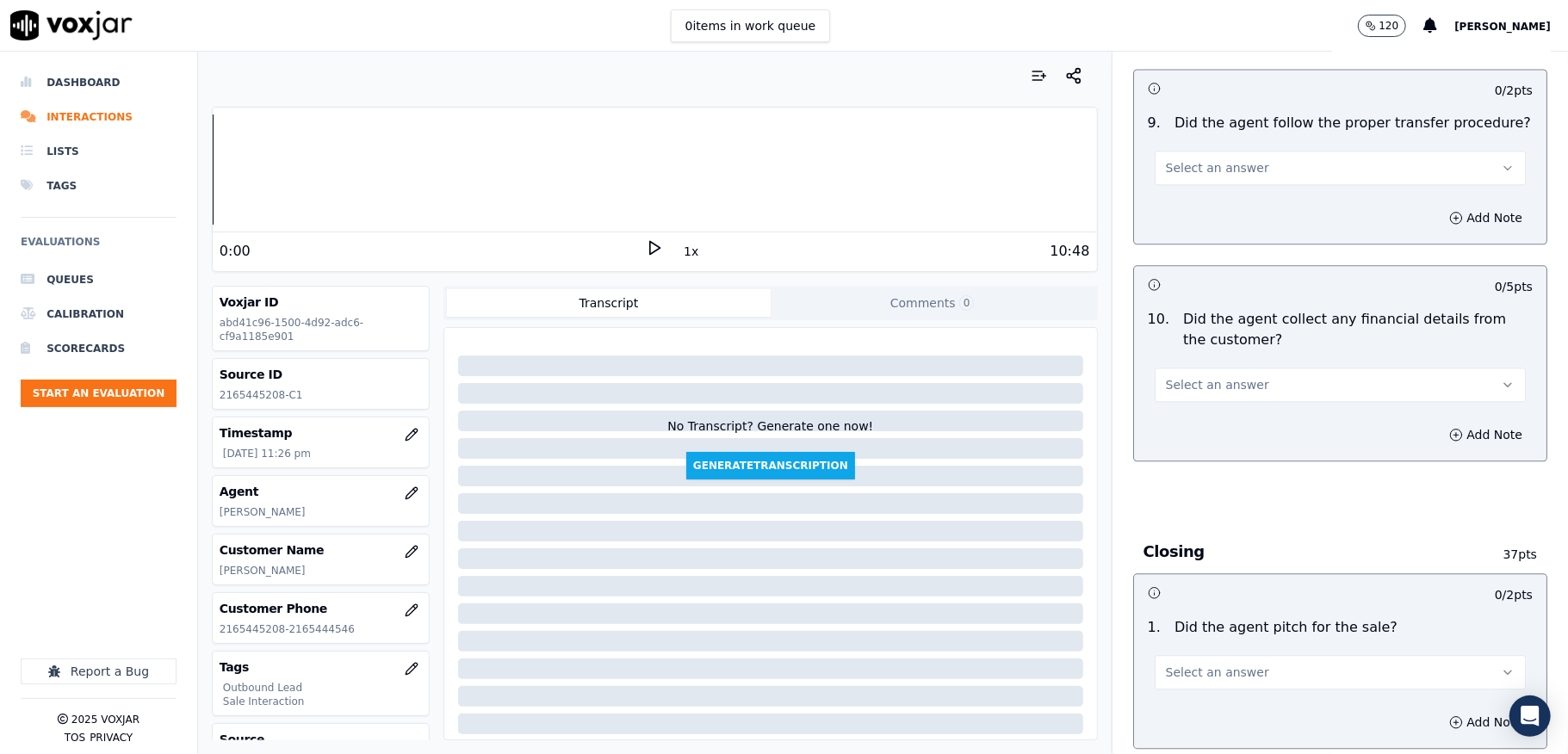
scroll to position [2869, 0]
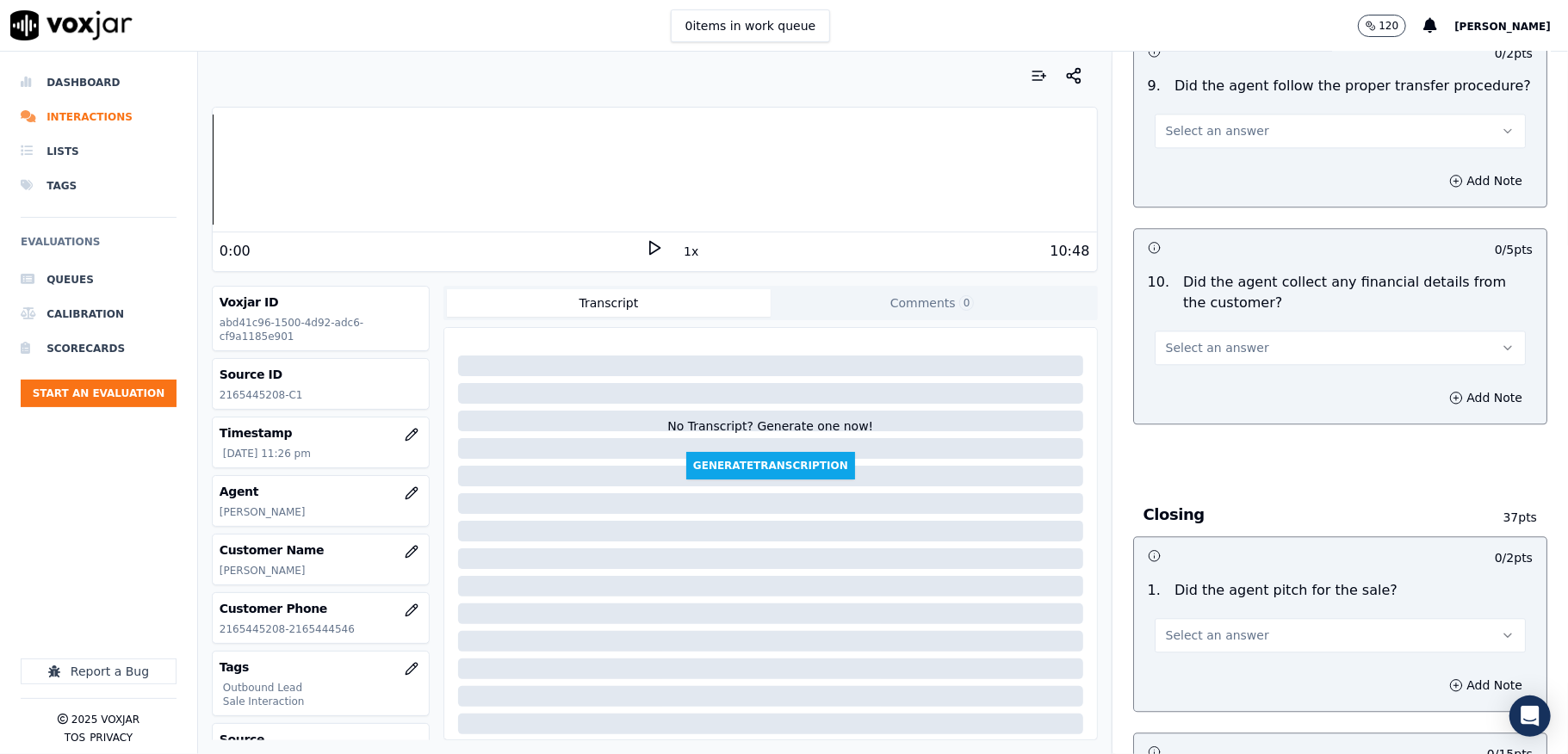
click at [1214, 123] on span "Select an answer" at bounding box center [1218, 131] width 103 height 18
click at [1194, 146] on div "Yes" at bounding box center [1299, 156] width 330 height 28
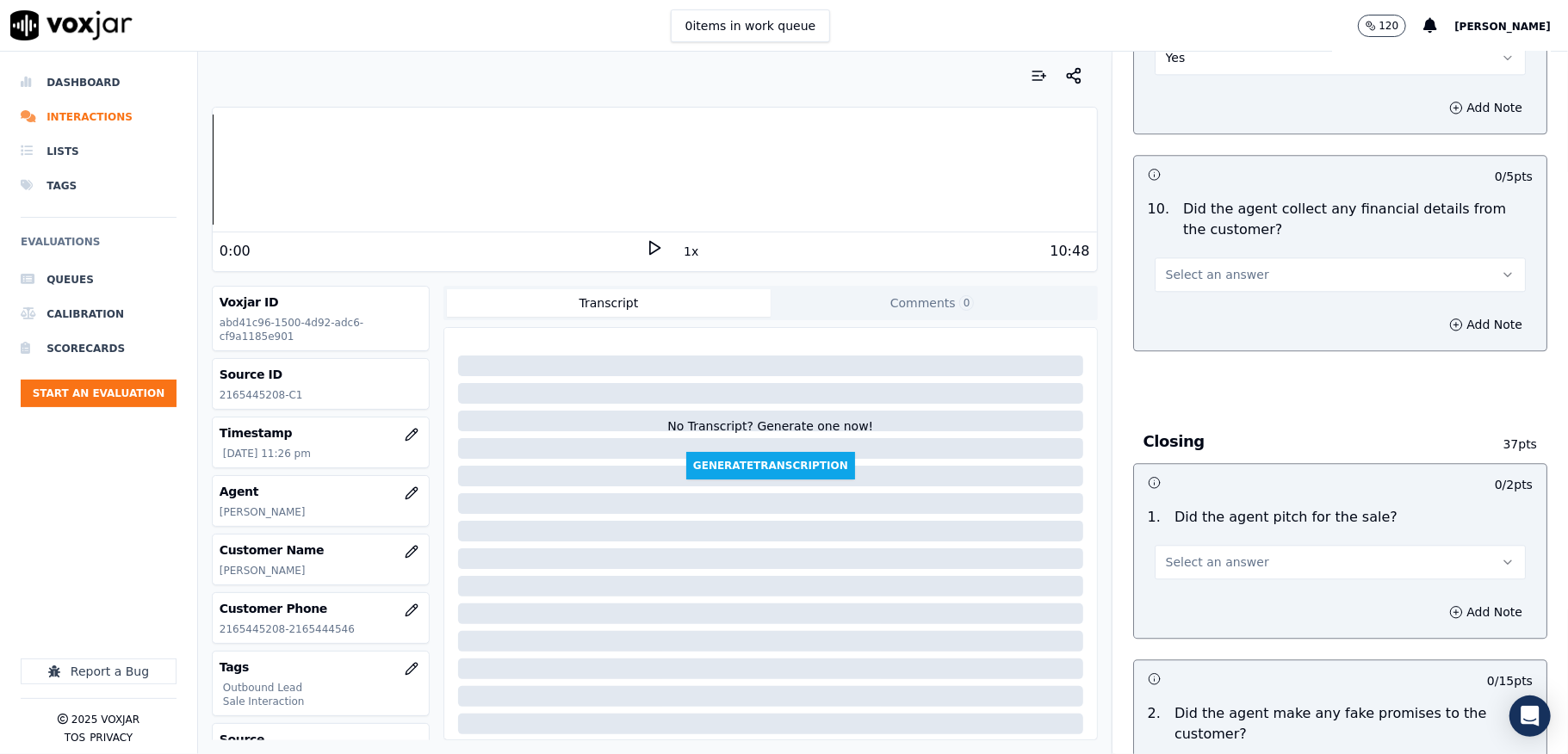
scroll to position [2983, 0]
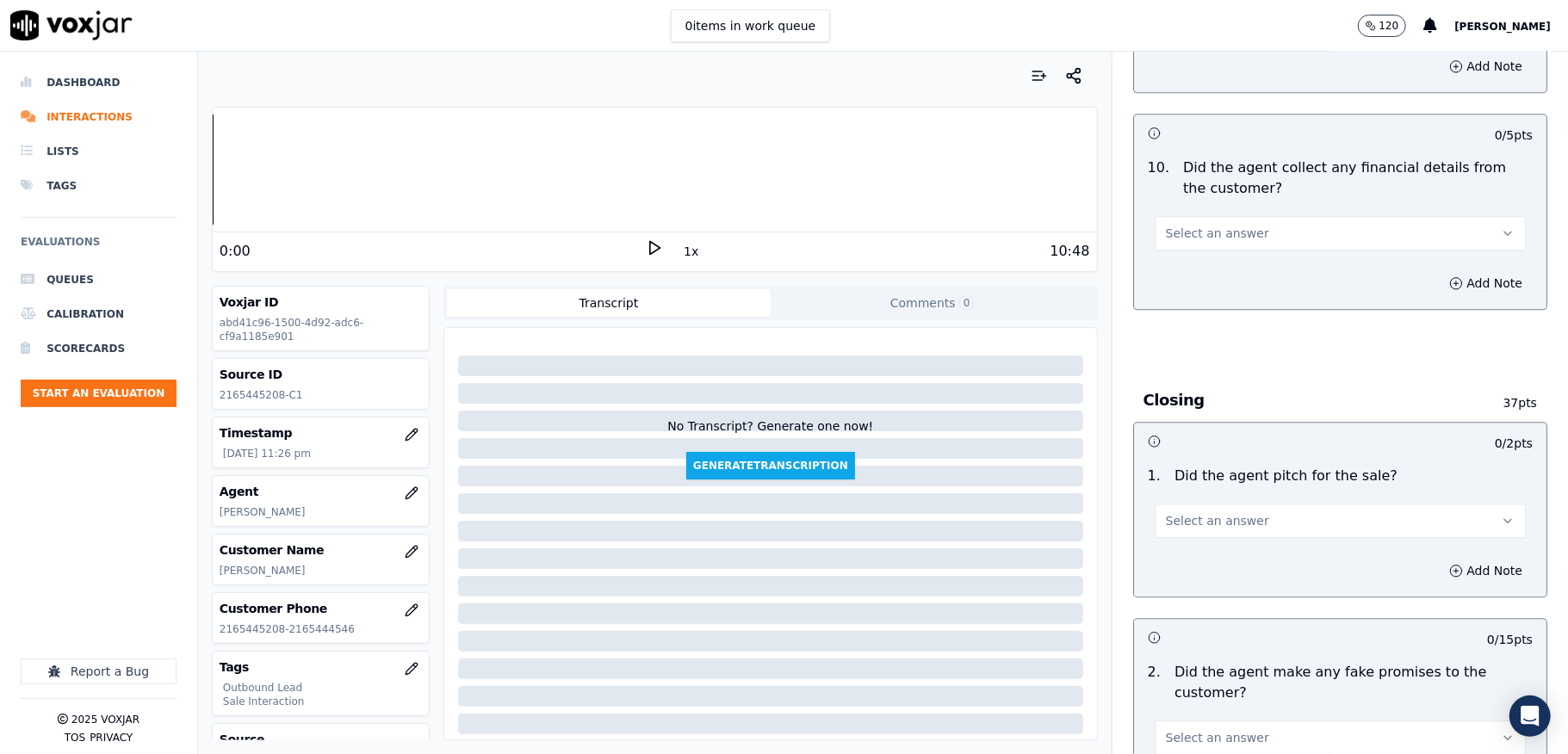
click at [1206, 225] on span "Select an answer" at bounding box center [1218, 233] width 103 height 18
click at [1185, 288] on div "No" at bounding box center [1299, 287] width 330 height 28
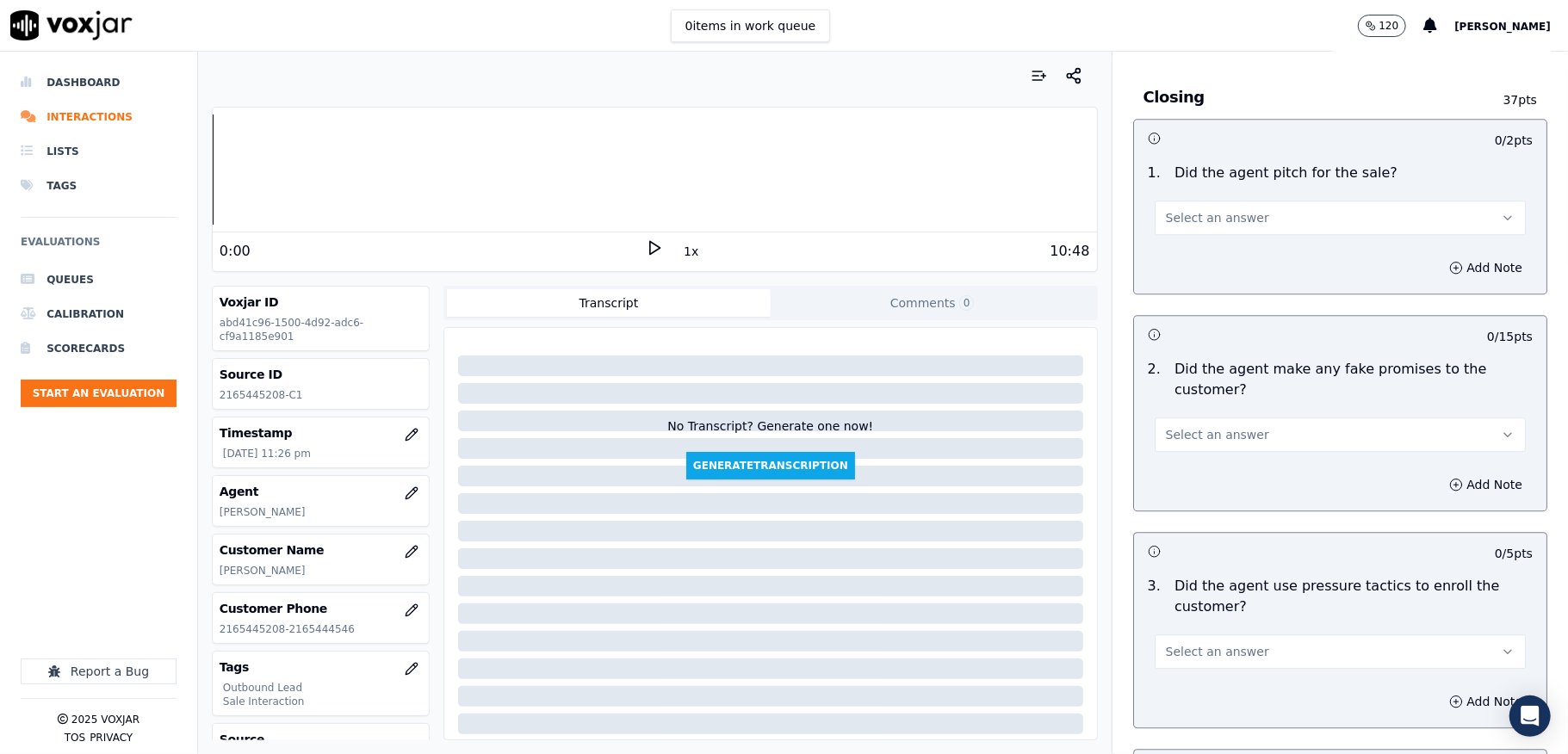
scroll to position [3327, 0]
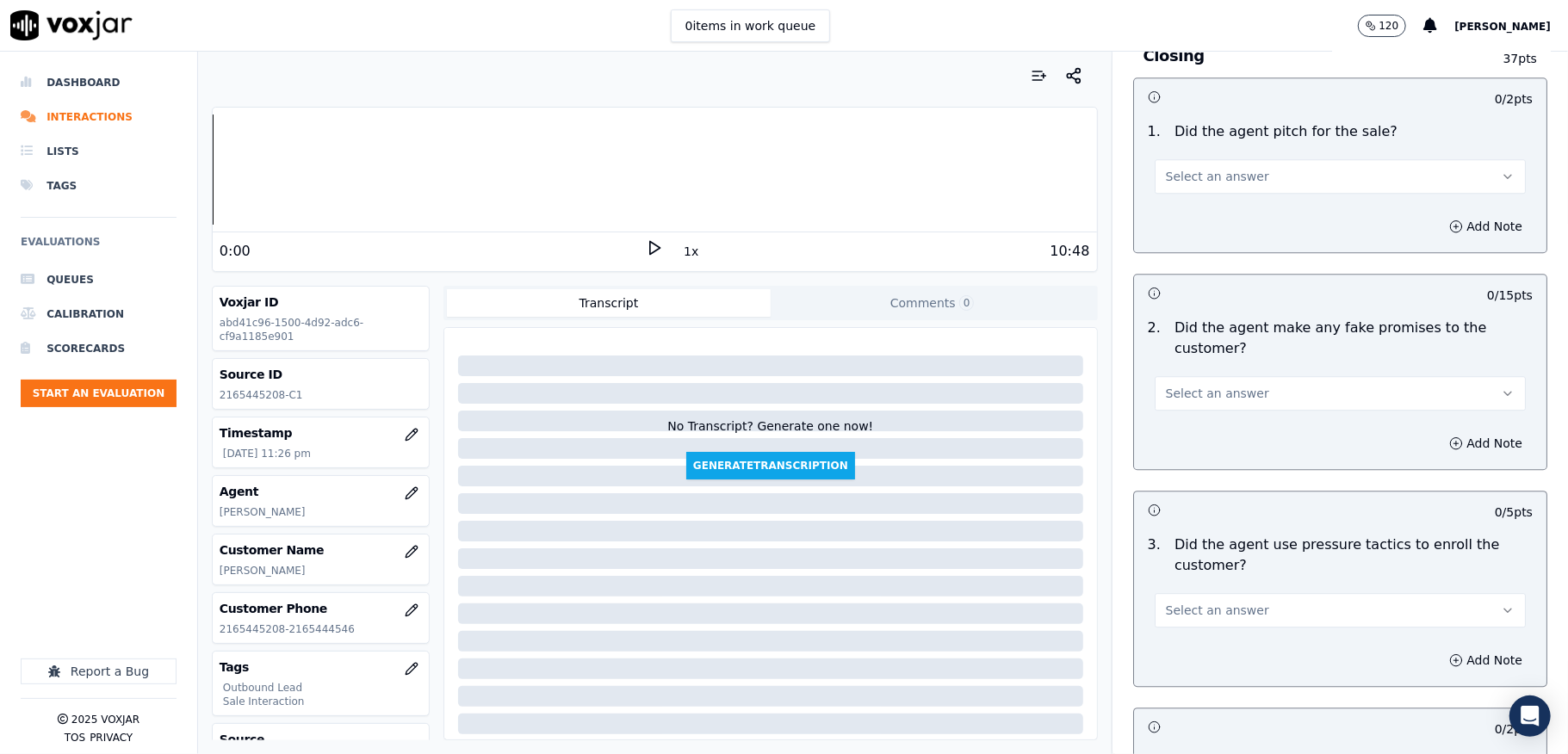
click at [1182, 168] on span "Select an answer" at bounding box center [1218, 176] width 103 height 18
click at [1171, 200] on div "Yes" at bounding box center [1299, 202] width 330 height 28
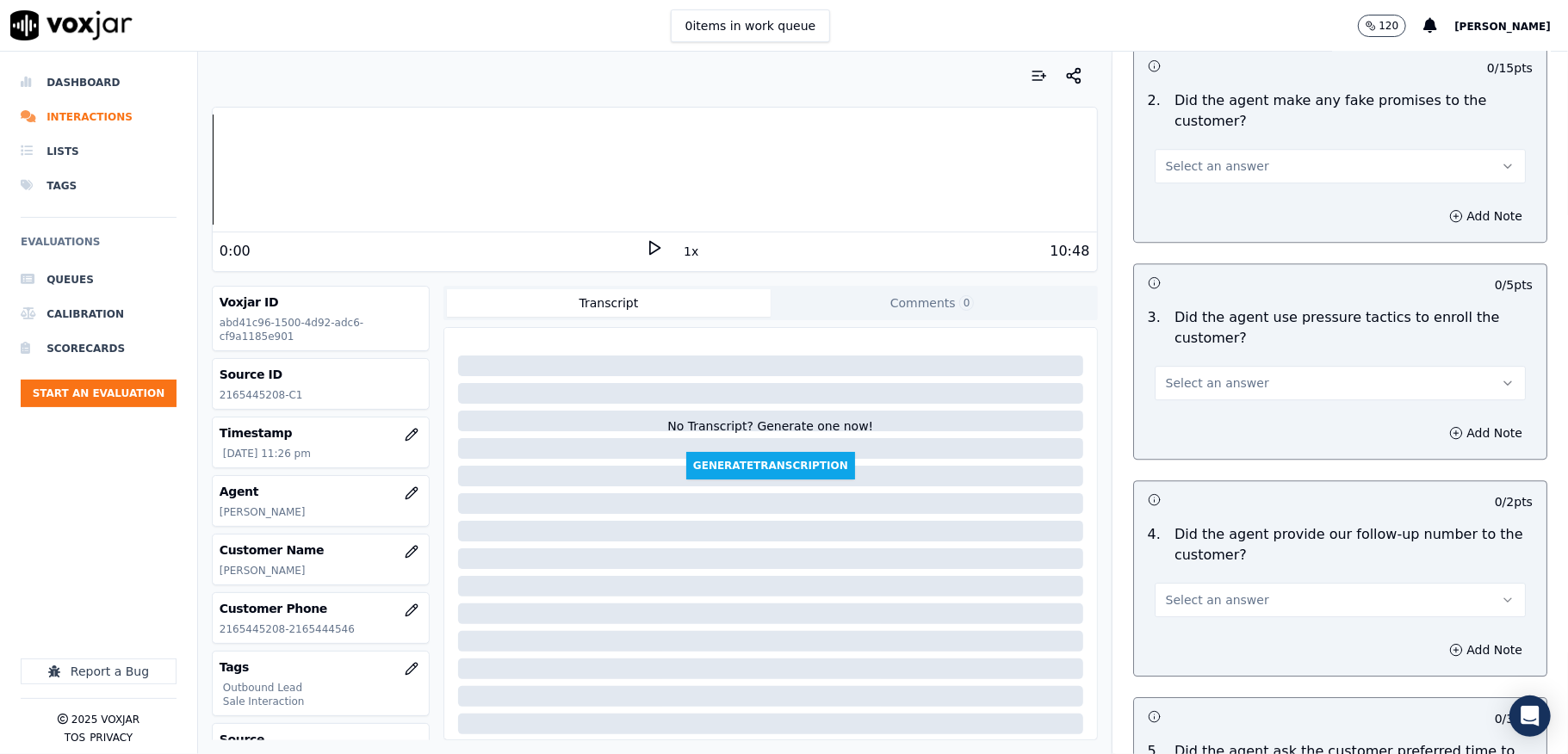
scroll to position [3557, 0]
click at [1227, 143] on div "Select an answer" at bounding box center [1340, 161] width 371 height 38
click at [1200, 155] on span "Select an answer" at bounding box center [1218, 163] width 103 height 18
click at [1197, 208] on div "No" at bounding box center [1299, 218] width 330 height 28
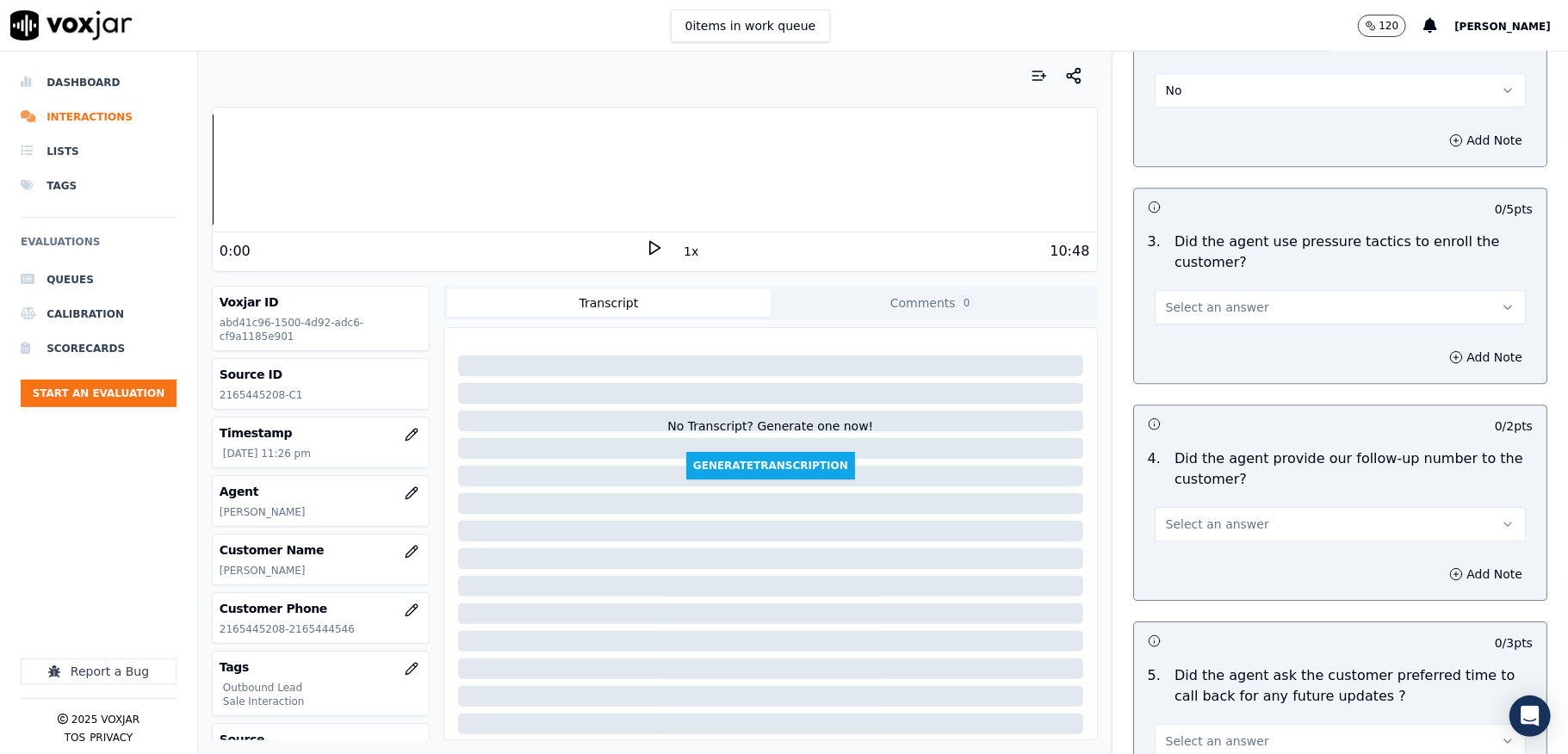
scroll to position [3671, 0]
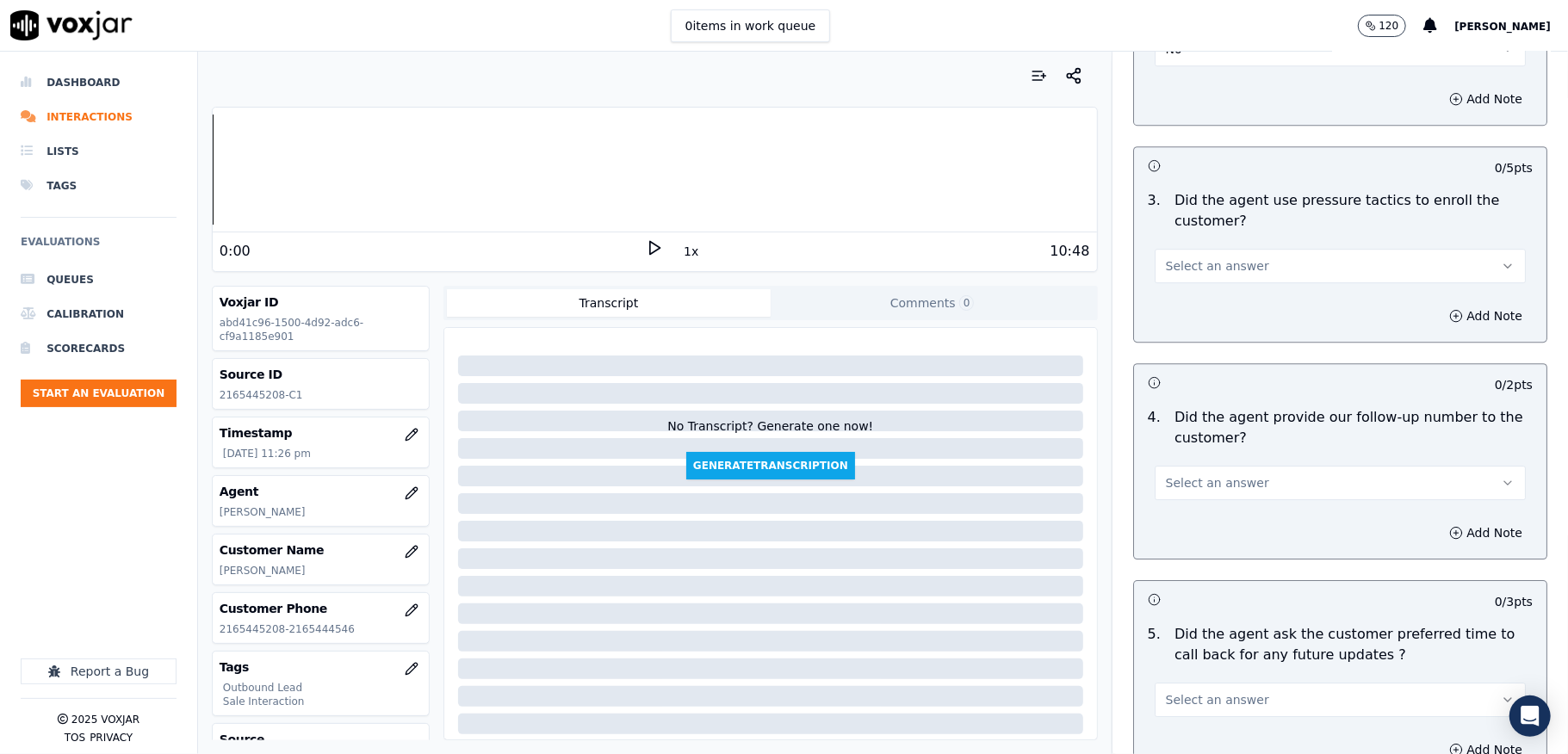
click at [1234, 249] on button "Select an answer" at bounding box center [1340, 265] width 371 height 34
click at [1190, 294] on div "Yes" at bounding box center [1299, 293] width 330 height 28
click at [1210, 249] on button "Yes" at bounding box center [1340, 265] width 371 height 34
click at [1186, 317] on div "No" at bounding box center [1299, 321] width 330 height 28
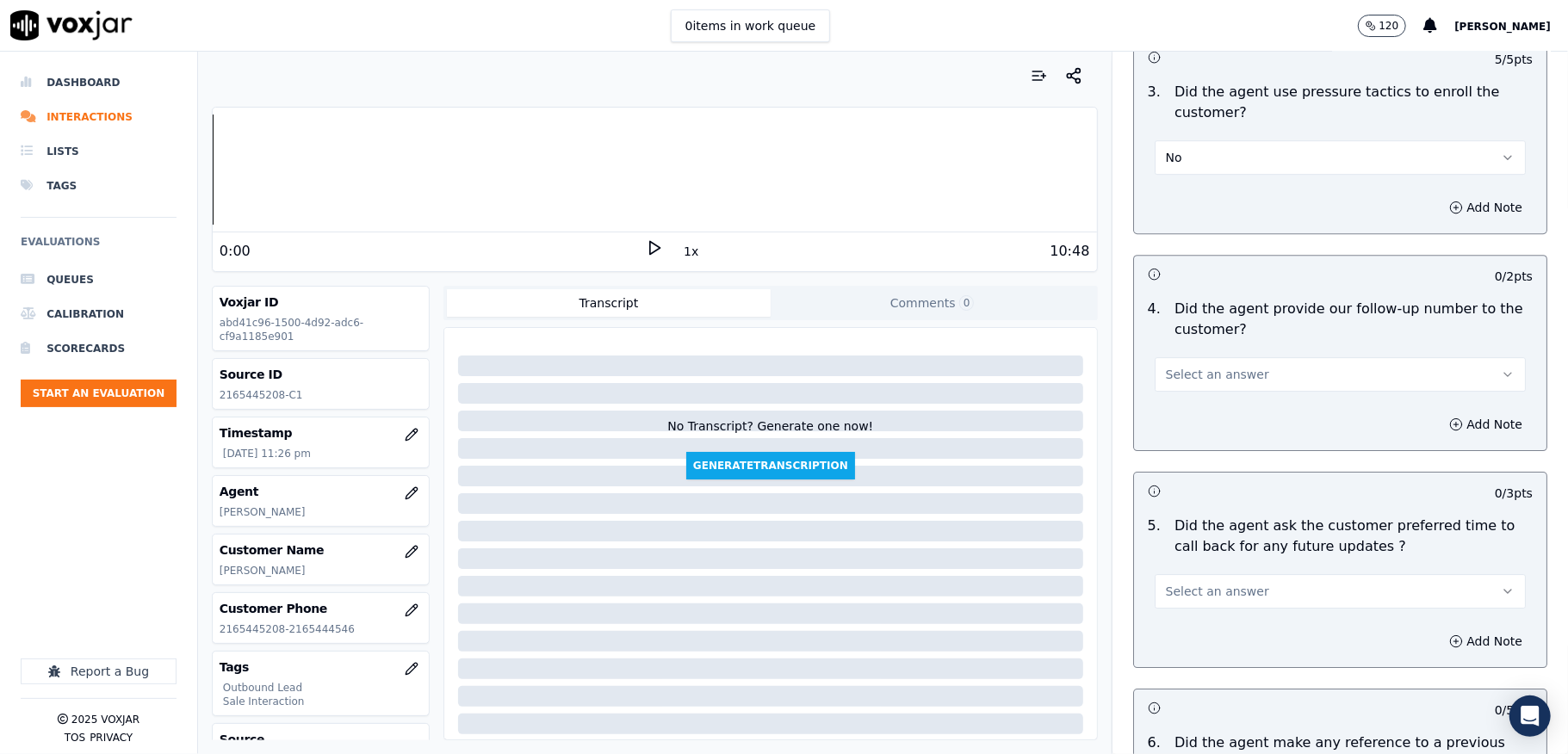
scroll to position [3901, 0]
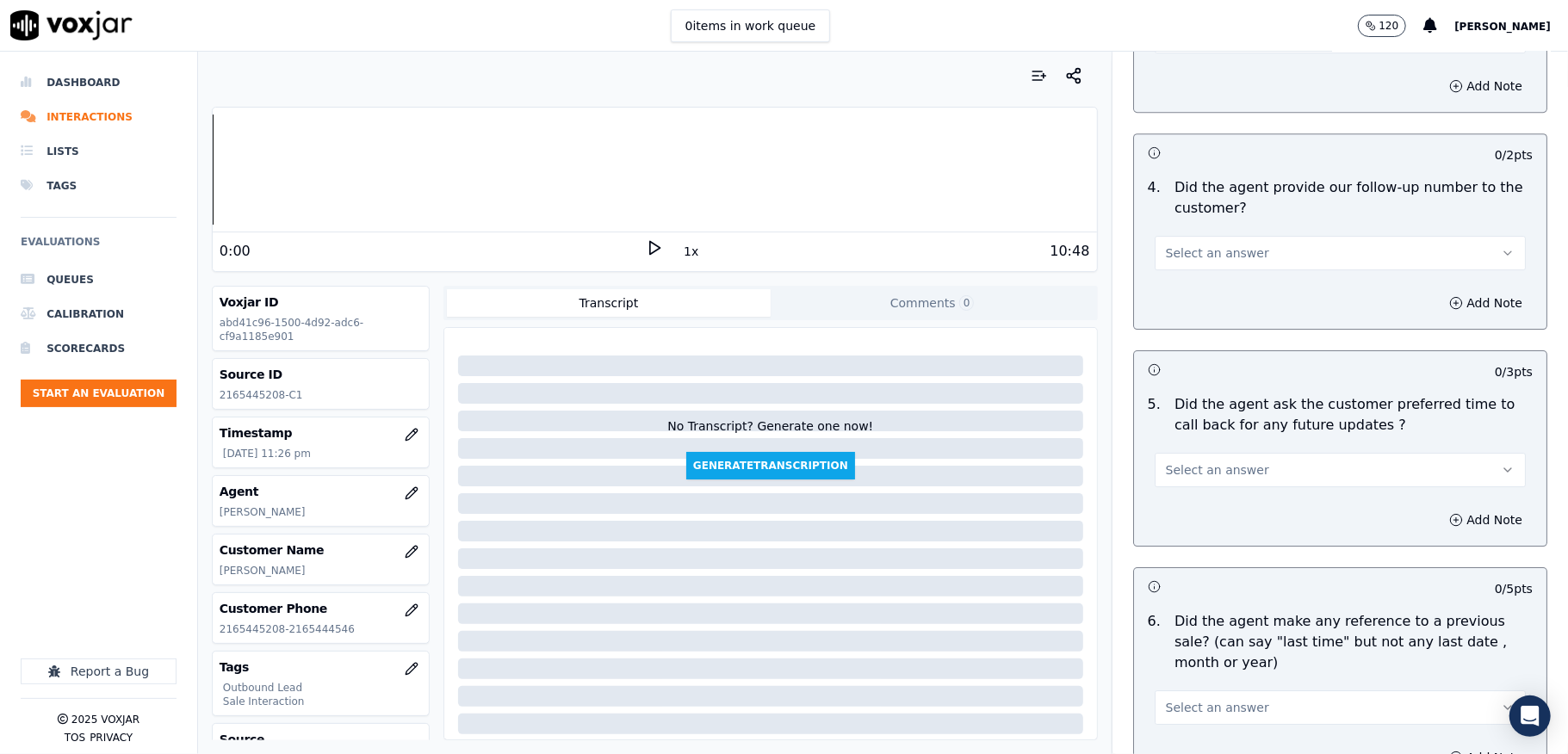
click at [1233, 236] on button "Select an answer" at bounding box center [1340, 253] width 371 height 34
click at [1206, 272] on div "Yes" at bounding box center [1299, 281] width 330 height 28
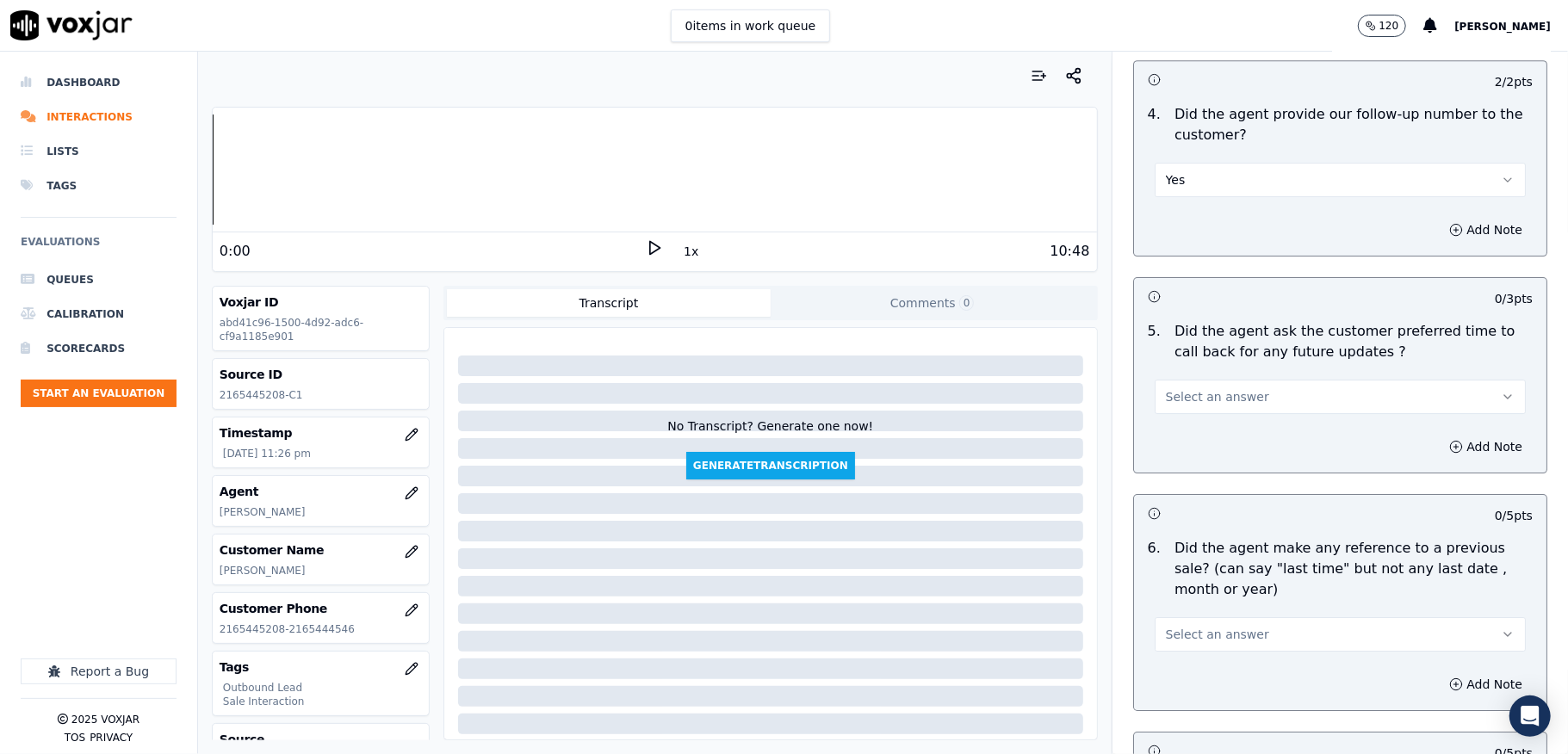
scroll to position [4015, 0]
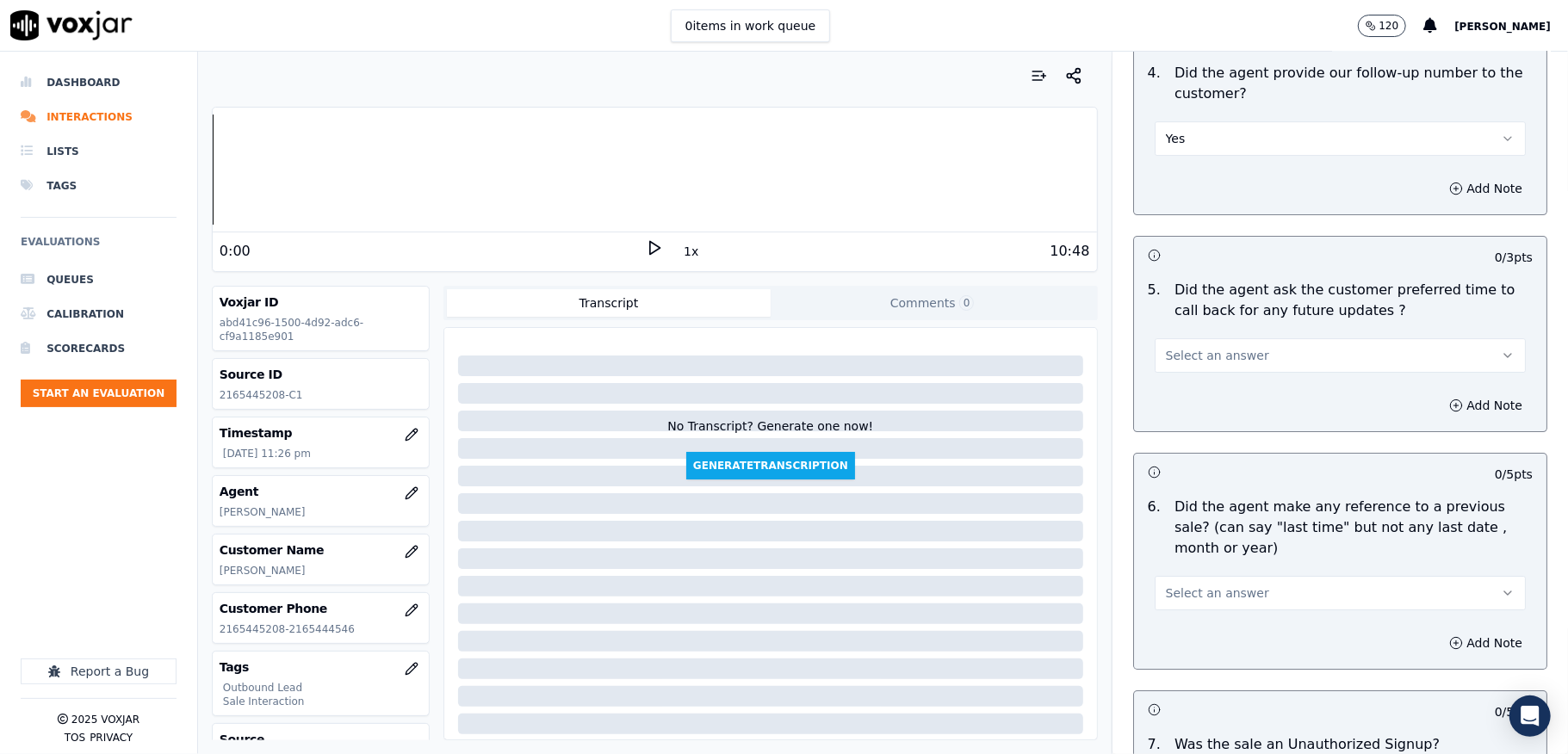
click at [1221, 347] on span "Select an answer" at bounding box center [1218, 355] width 103 height 18
click at [1194, 439] on div "N/A" at bounding box center [1299, 439] width 330 height 28
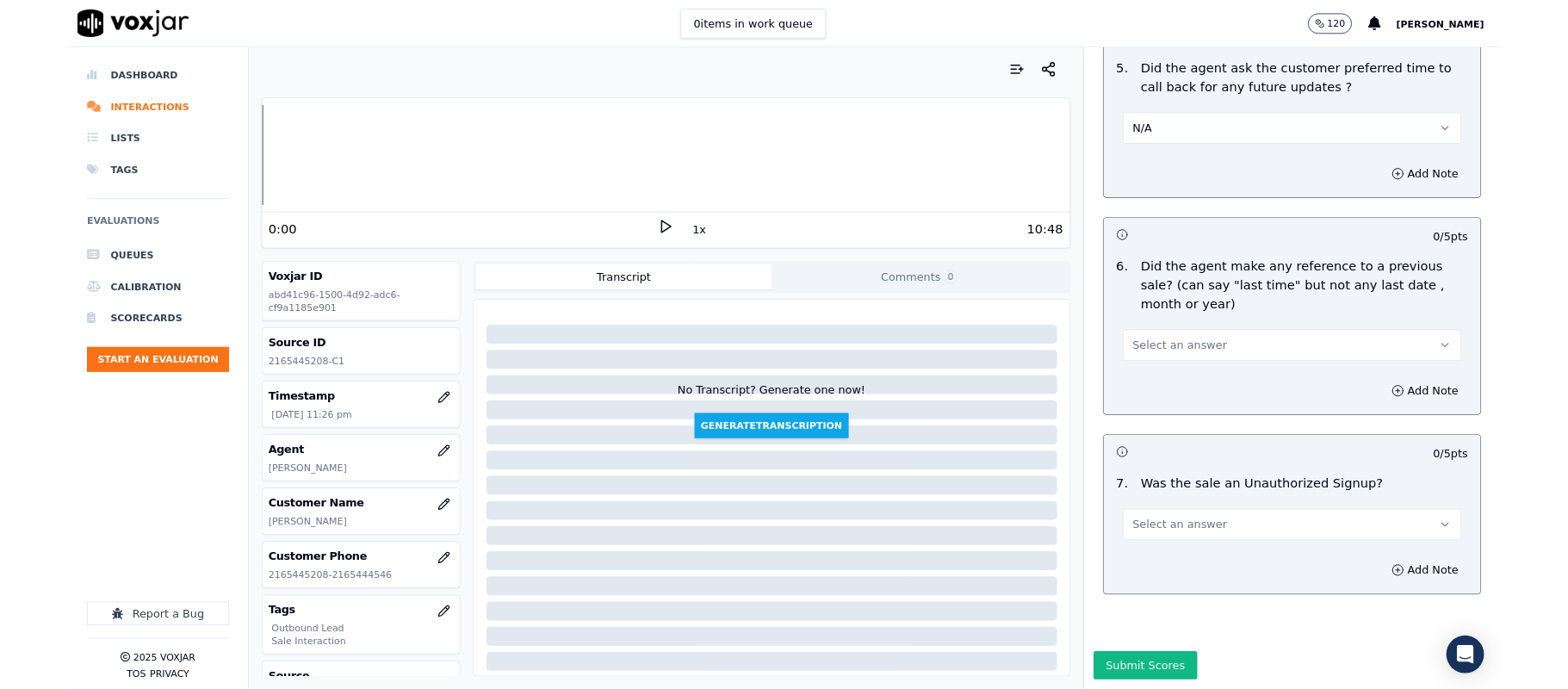
scroll to position [4283, 0]
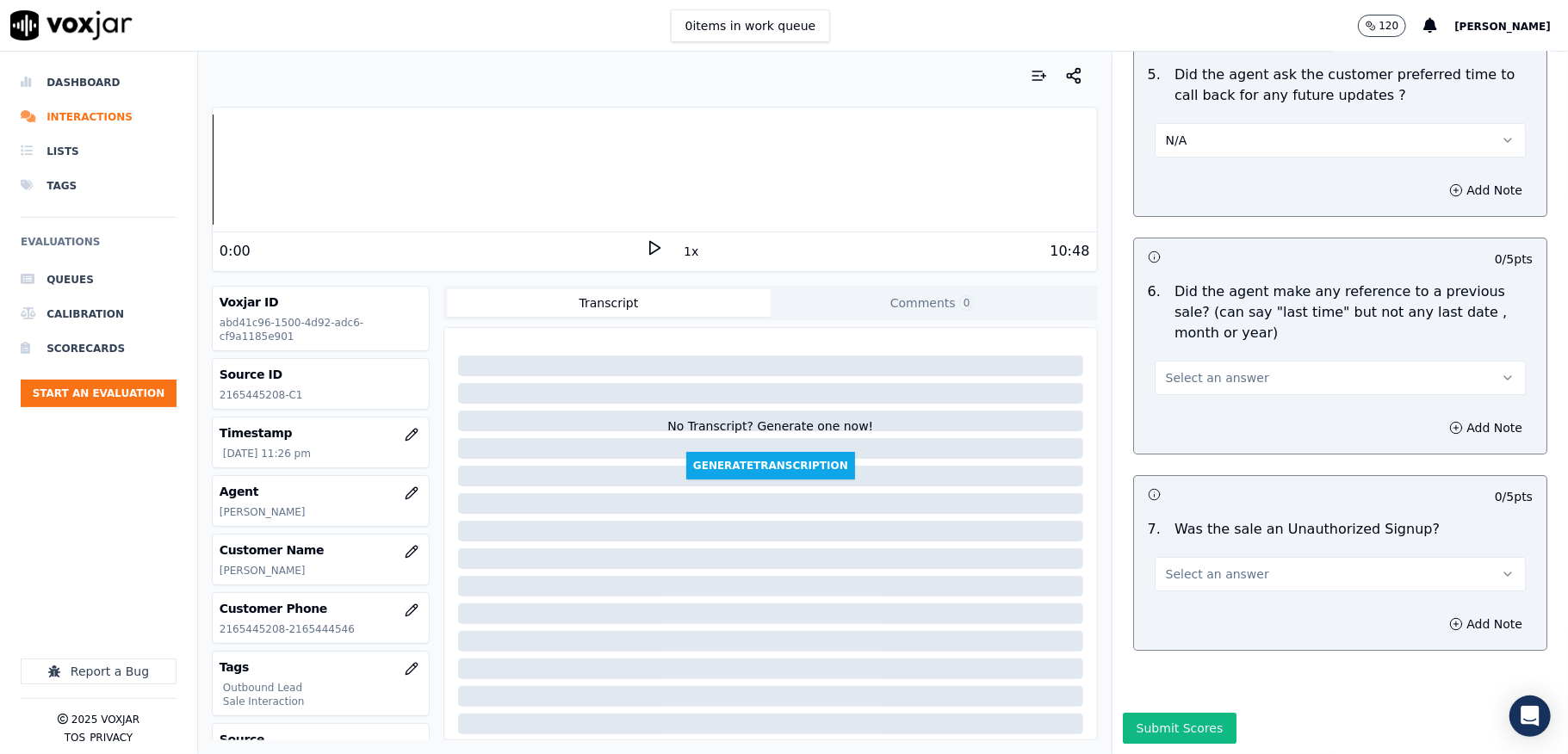
click at [1234, 344] on div "Select an answer" at bounding box center [1340, 370] width 398 height 52
click at [1190, 370] on span "Select an answer" at bounding box center [1218, 378] width 103 height 18
click at [1179, 379] on div "No" at bounding box center [1299, 384] width 330 height 28
click at [1217, 565] on span "Select an answer" at bounding box center [1218, 573] width 103 height 18
click at [1180, 586] on div "No" at bounding box center [1299, 581] width 330 height 28
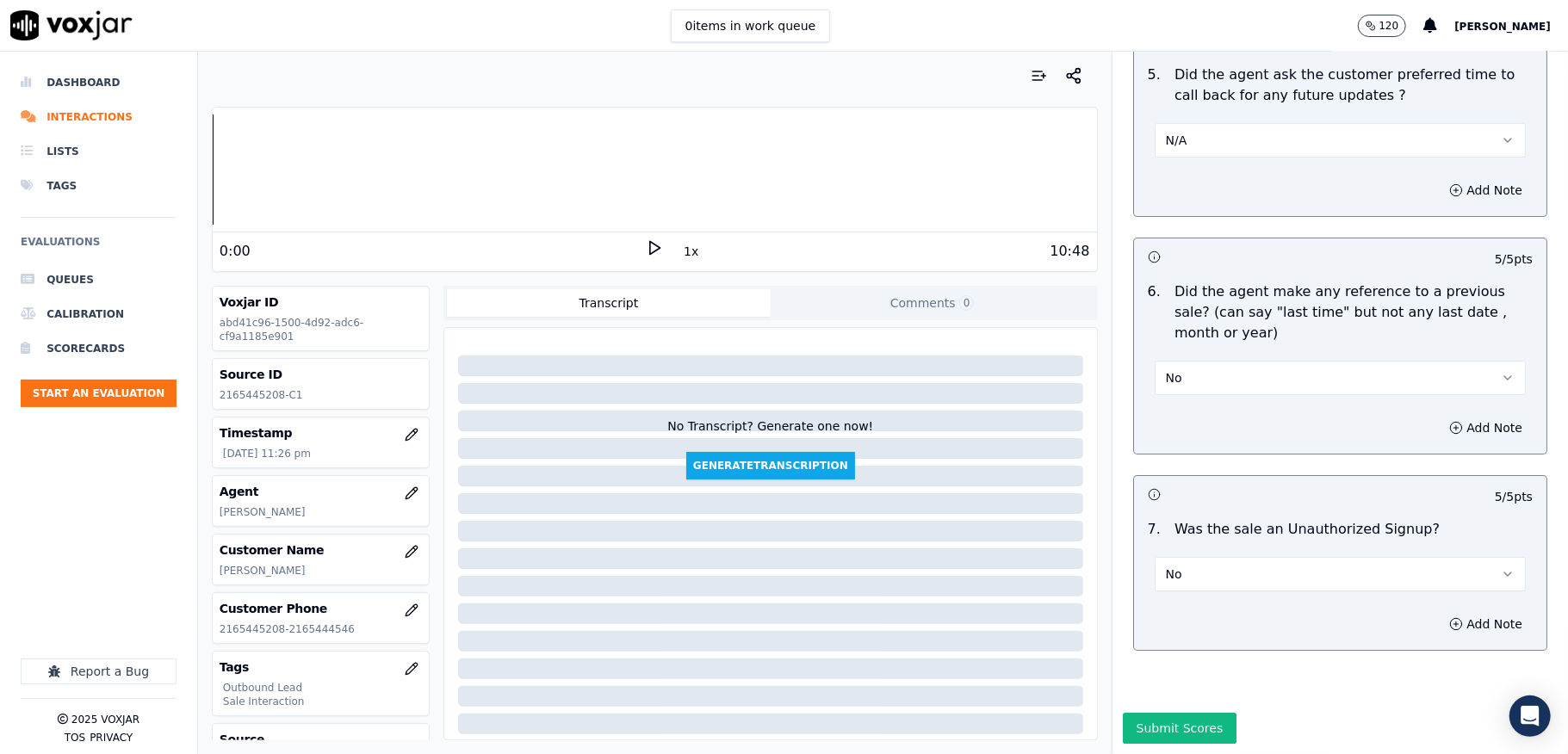
click at [1166, 713] on button "Submit Scores" at bounding box center [1180, 728] width 114 height 31
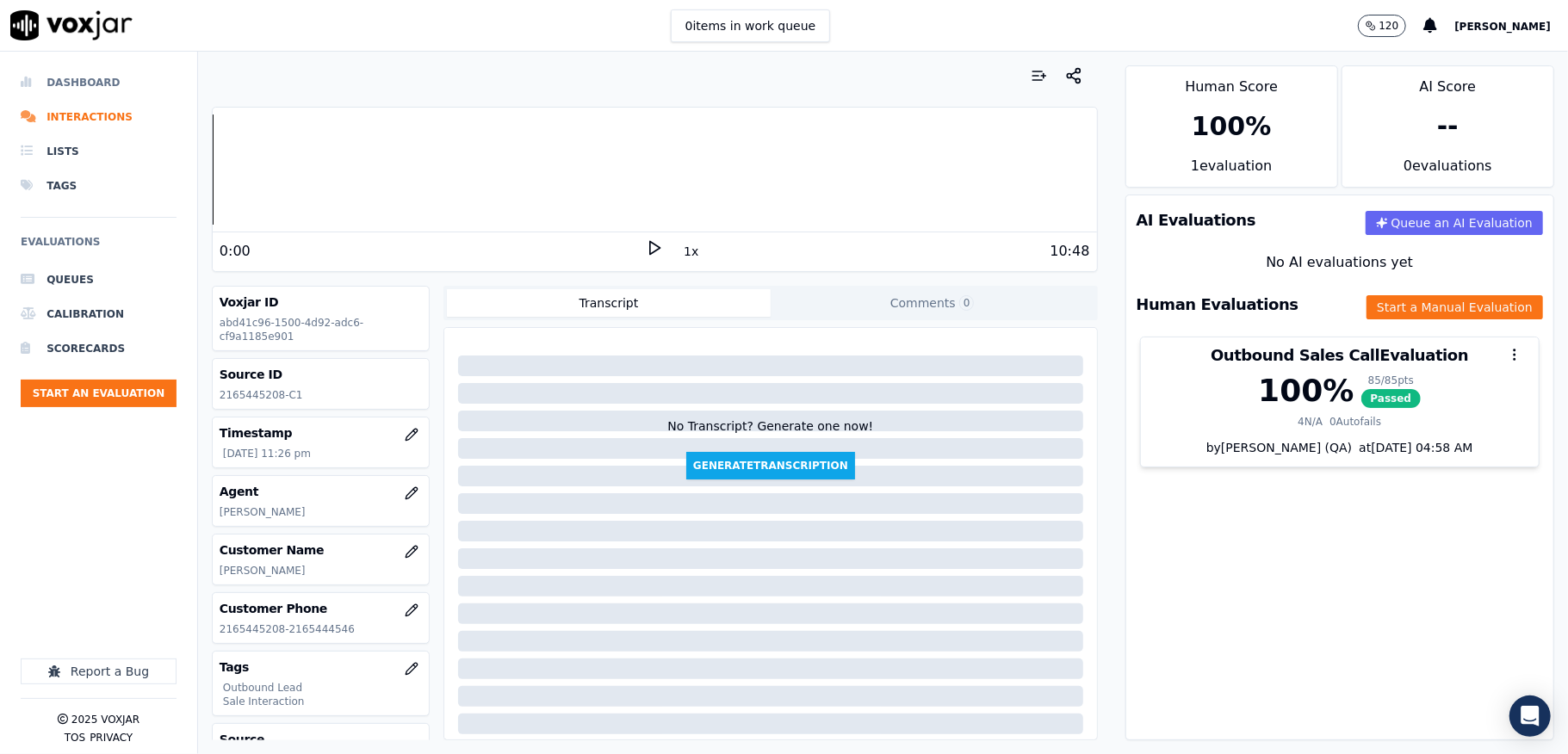
click at [74, 95] on li "Dashboard" at bounding box center [98, 82] width 156 height 34
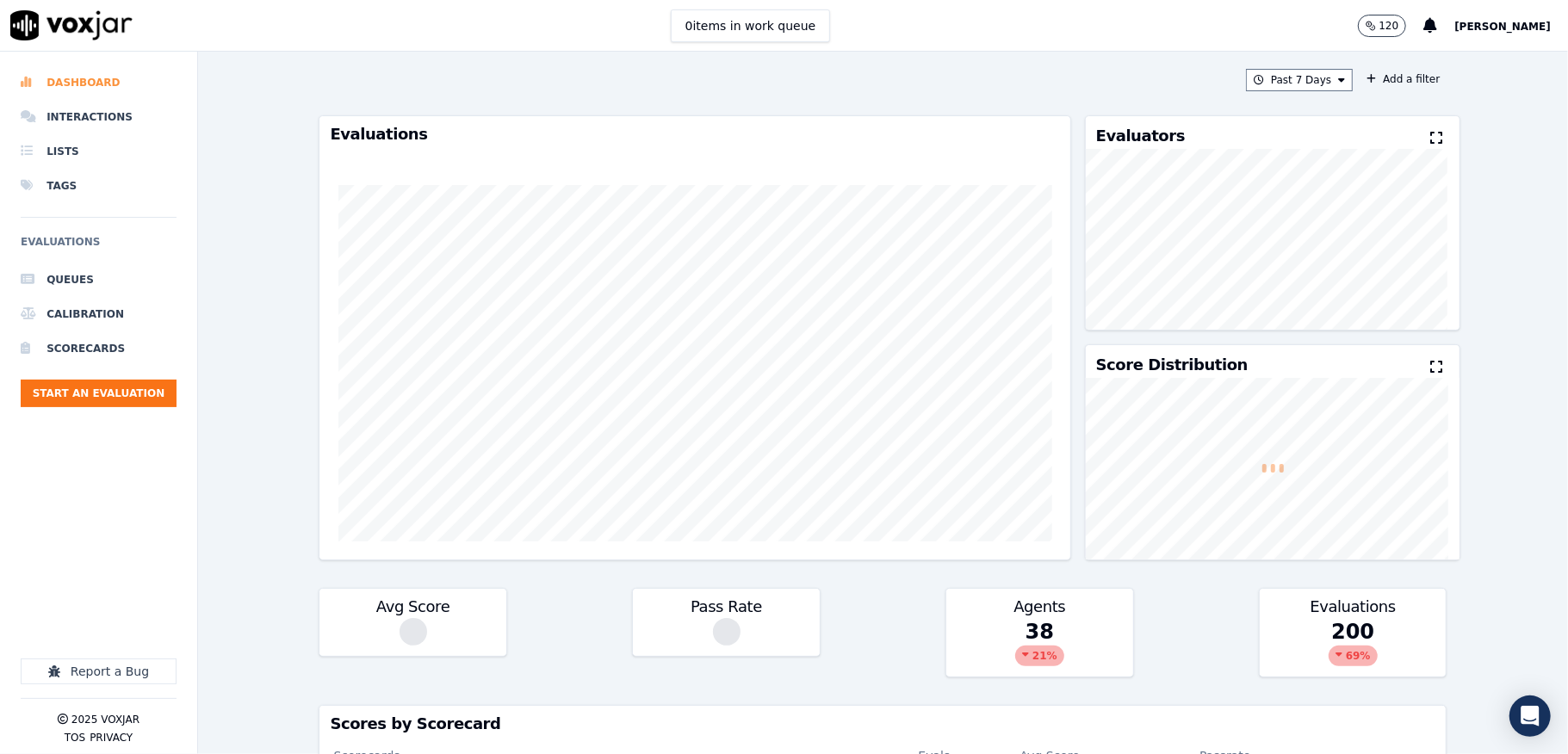
click at [84, 84] on li "Dashboard" at bounding box center [98, 82] width 156 height 34
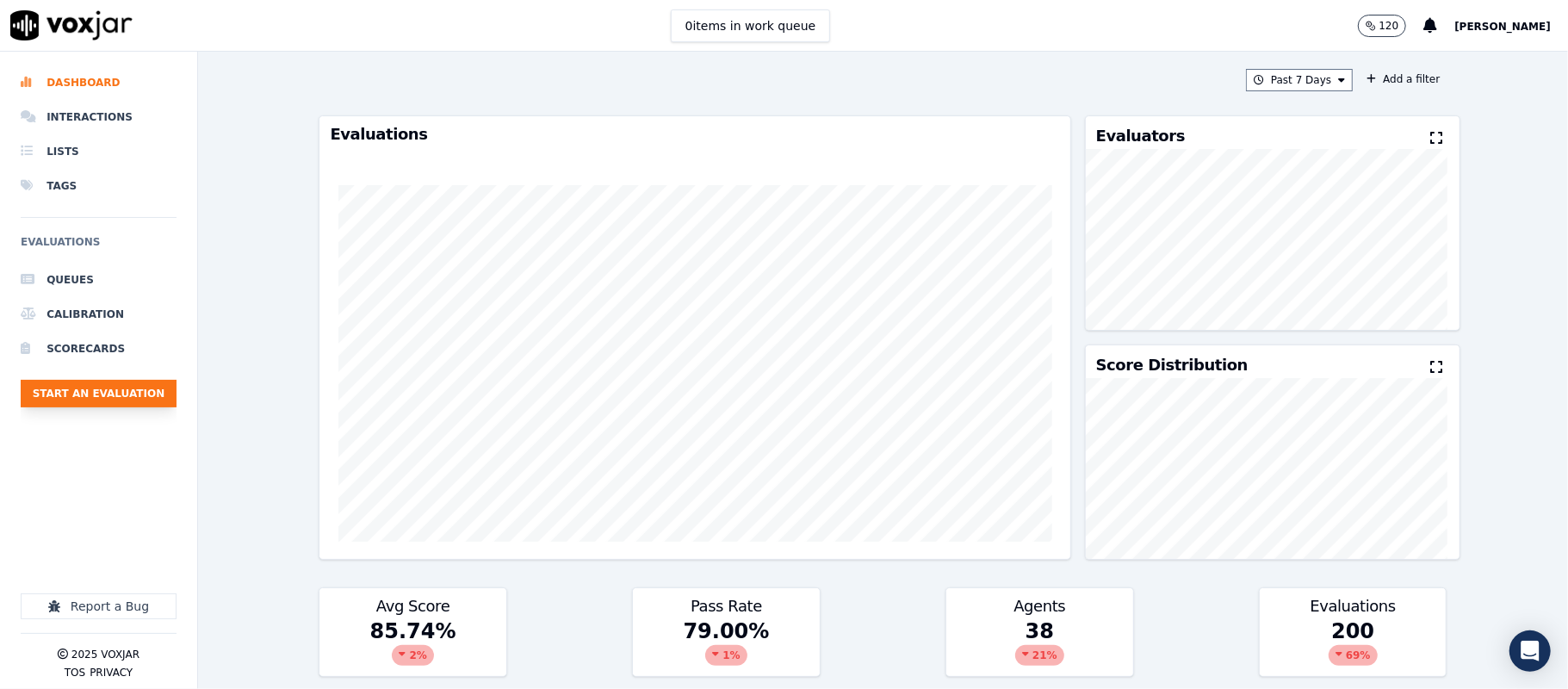
click at [141, 389] on button "Start an Evaluation" at bounding box center [98, 394] width 156 height 28
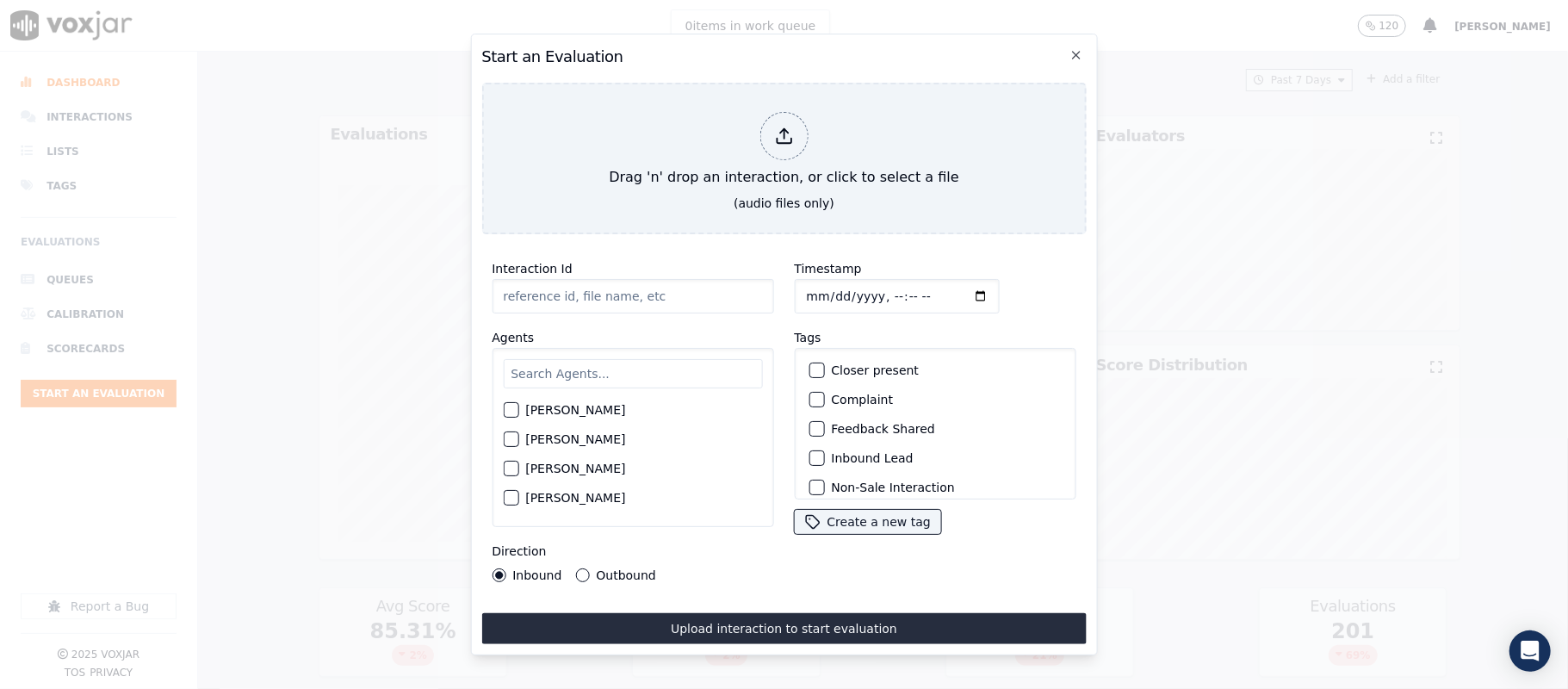
click at [549, 363] on input "text" at bounding box center [632, 374] width 259 height 30
type input "rick"
click at [518, 408] on button "[PERSON_NAME]" at bounding box center [510, 415] width 16 height 16
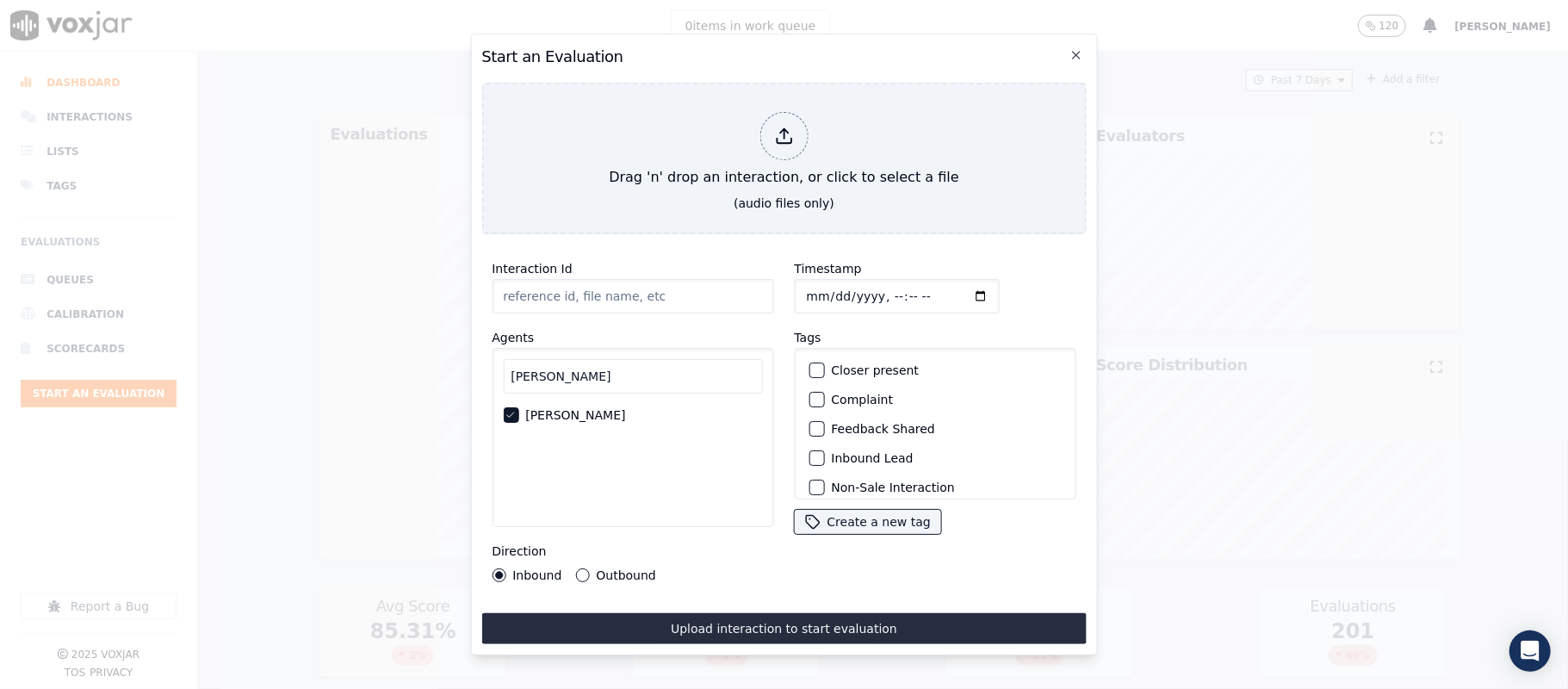
click at [810, 452] on div "button" at bounding box center [815, 457] width 12 height 12
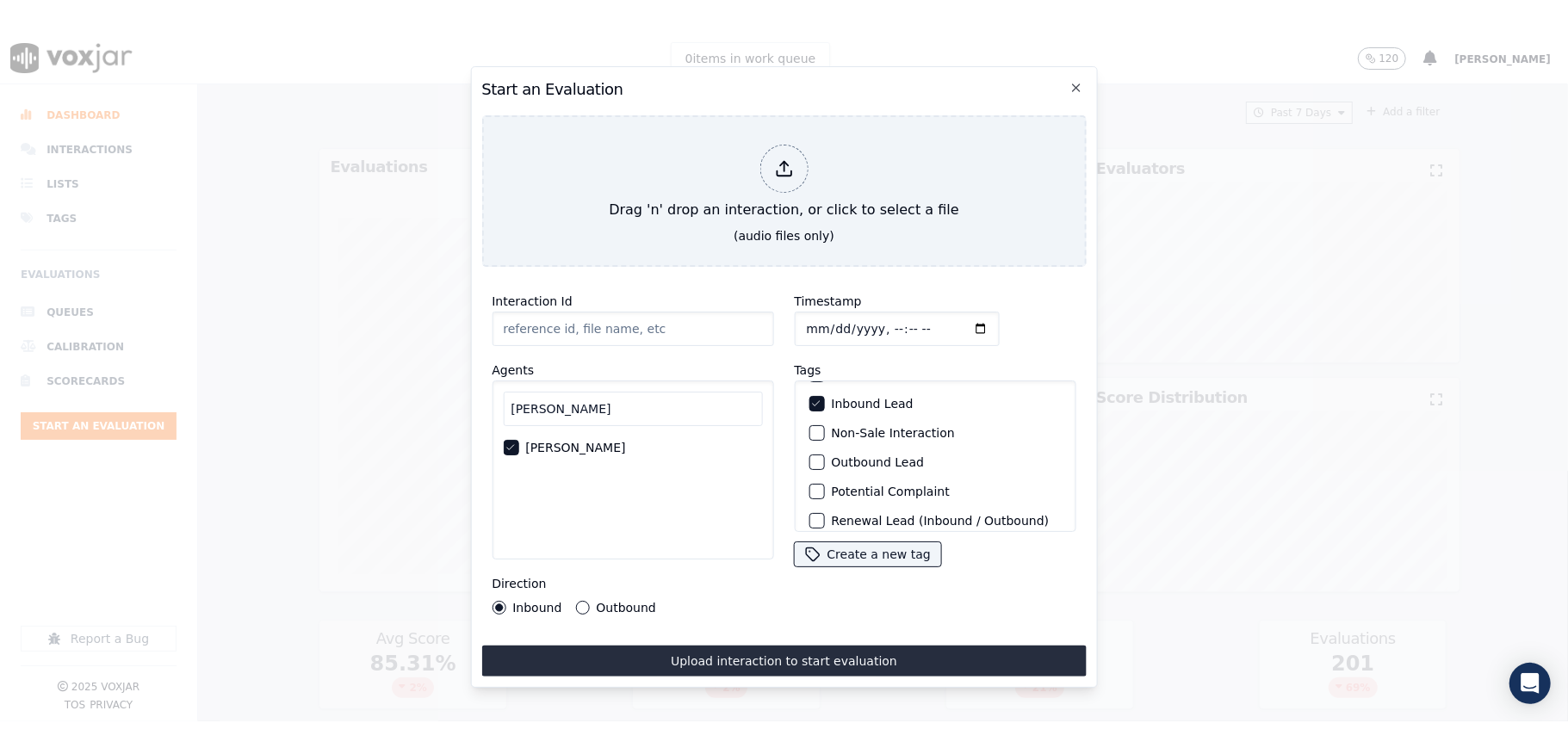
scroll to position [160, 0]
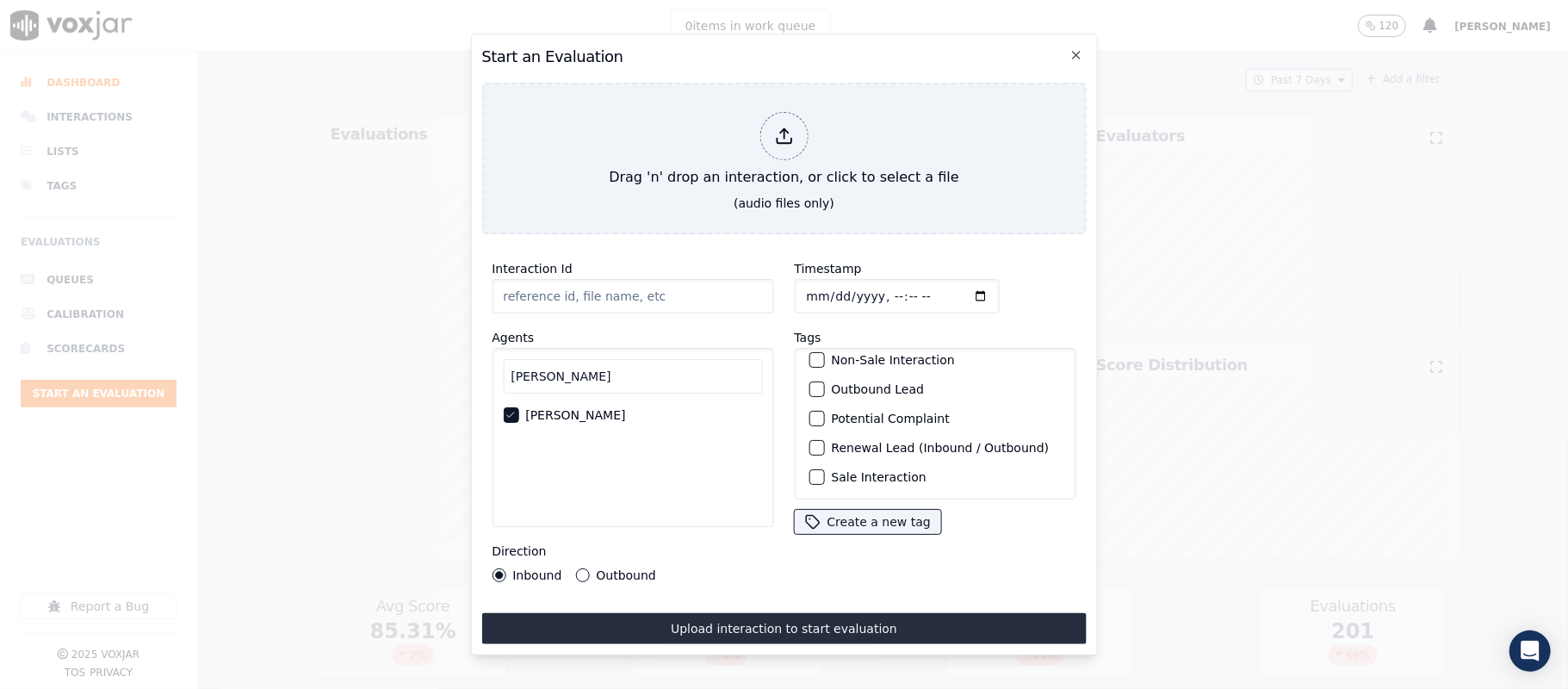
click at [809, 469] on button "Sale Interaction" at bounding box center [816, 477] width 16 height 16
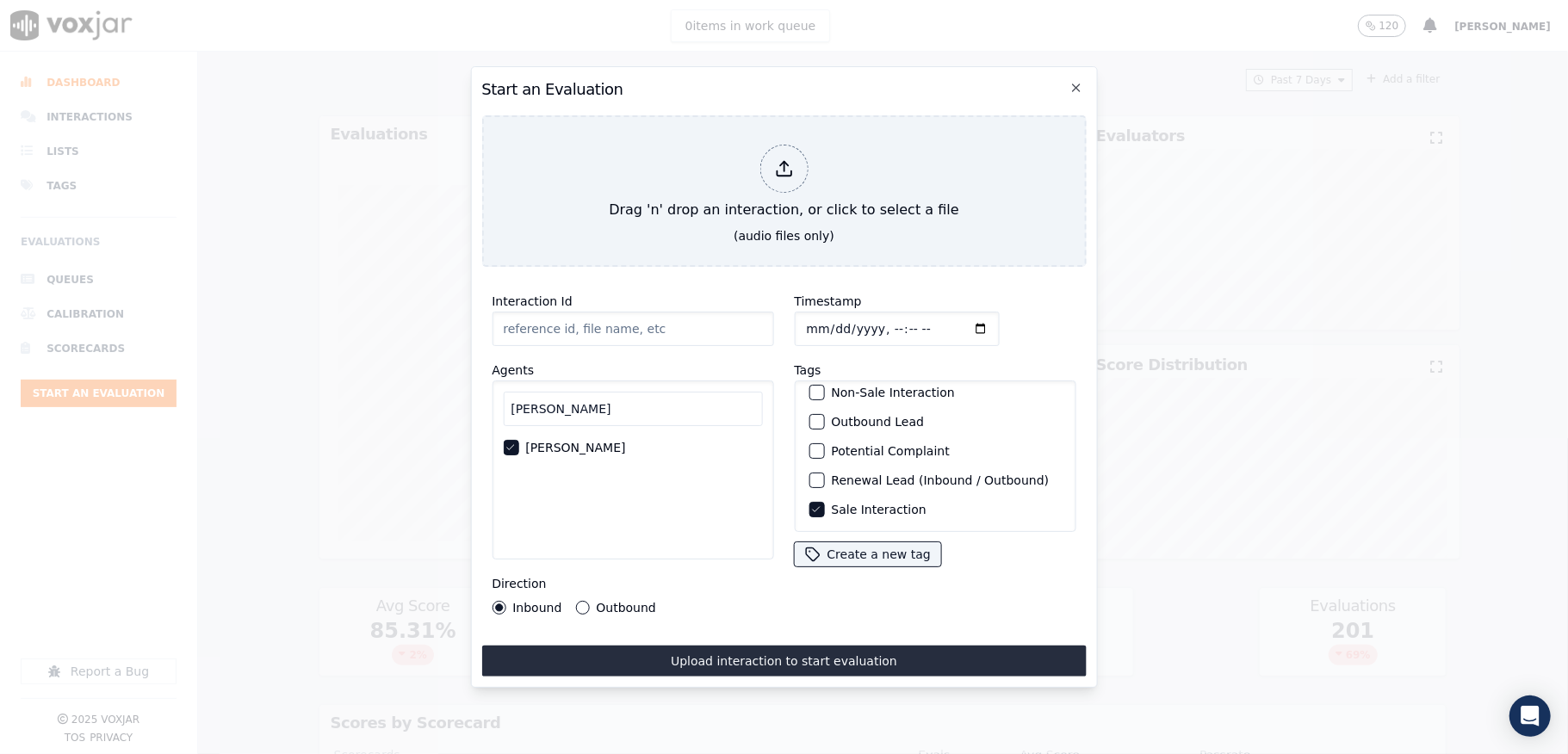
click at [800, 318] on input "Timestamp" at bounding box center [897, 328] width 205 height 34
type input "2025-08-27T23:29"
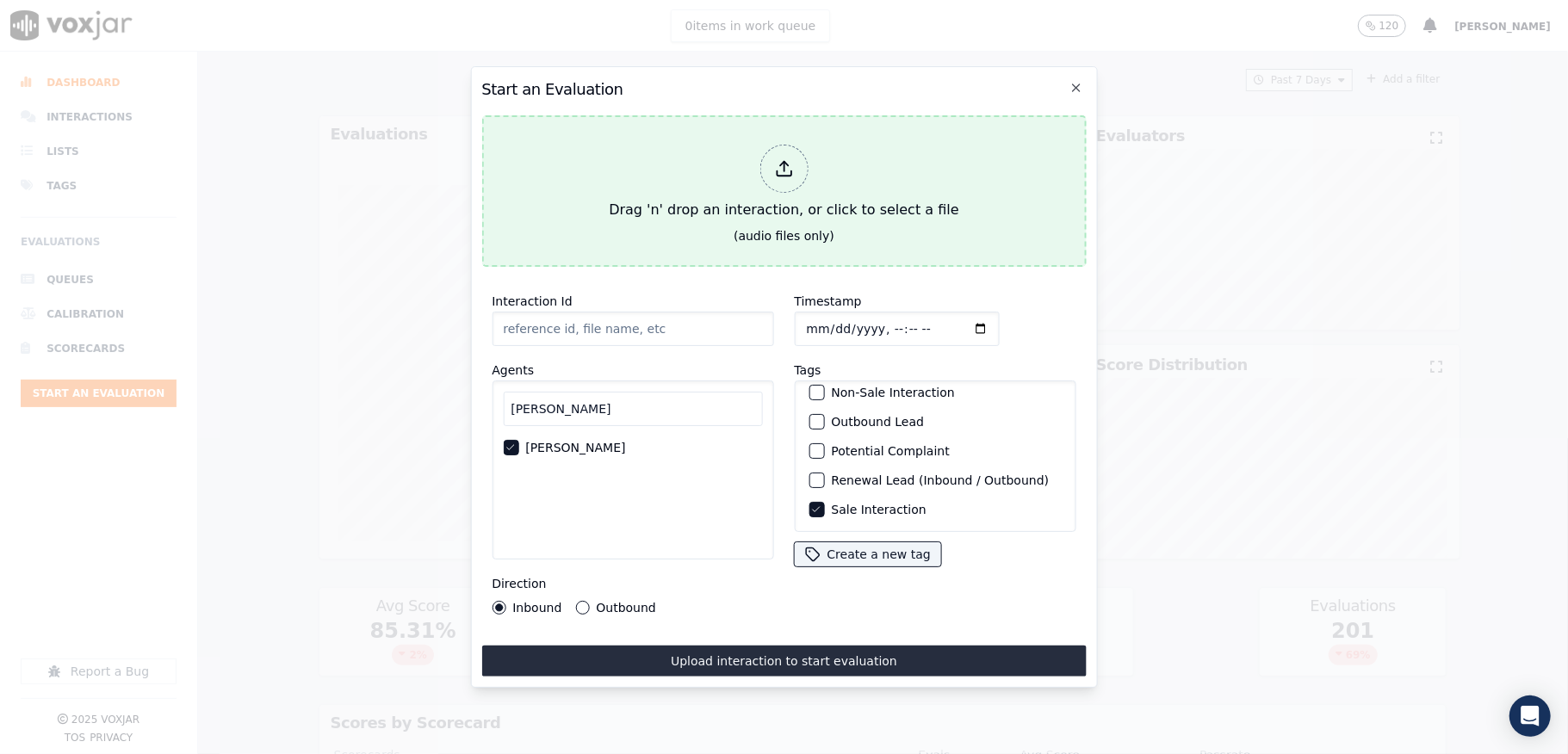
click at [770, 149] on div at bounding box center [783, 169] width 48 height 48
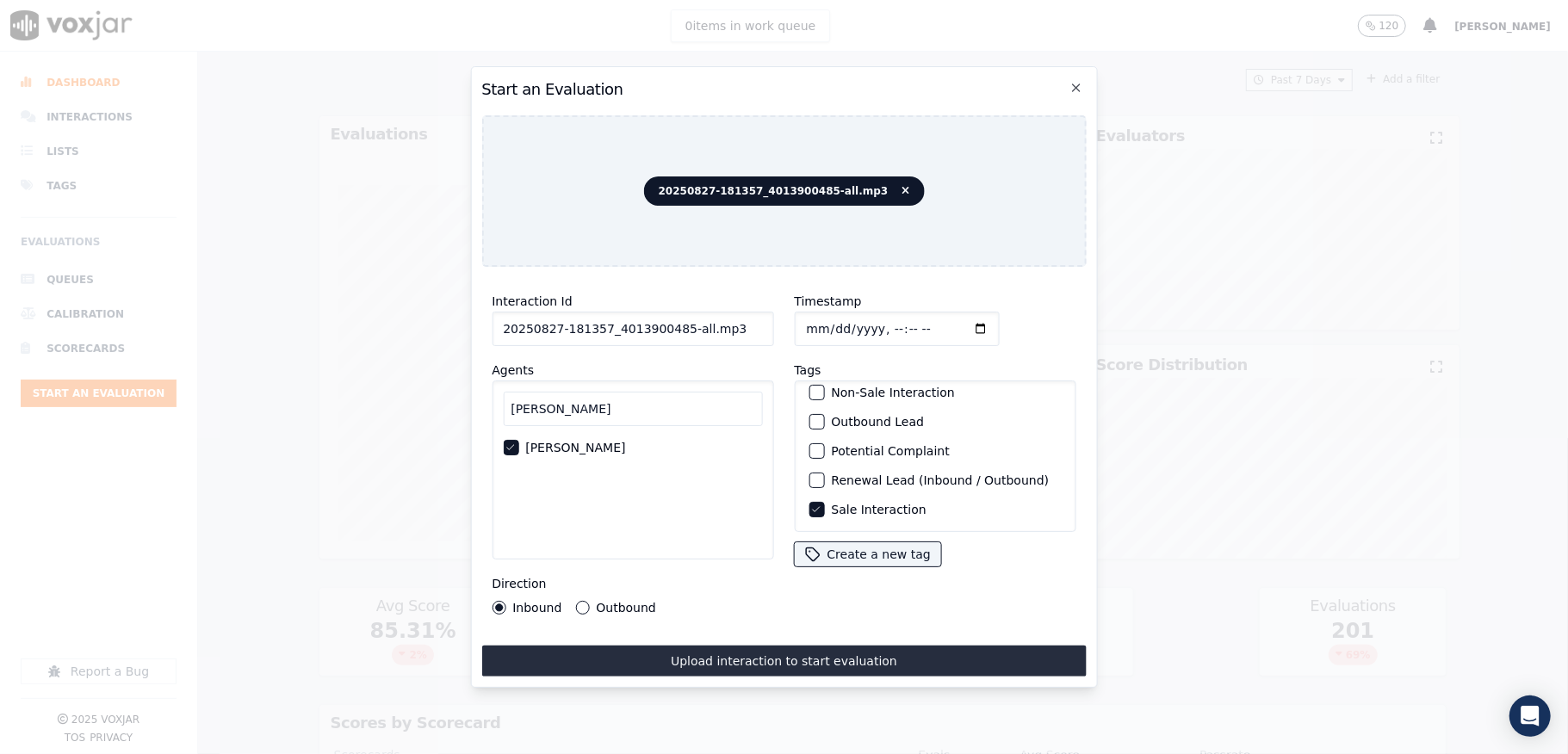
drag, startPoint x: 672, startPoint y: 324, endPoint x: 762, endPoint y: 332, distance: 90.4
click at [761, 332] on input "20250827-181357_4013900485-all.mp3" at bounding box center [632, 328] width 281 height 34
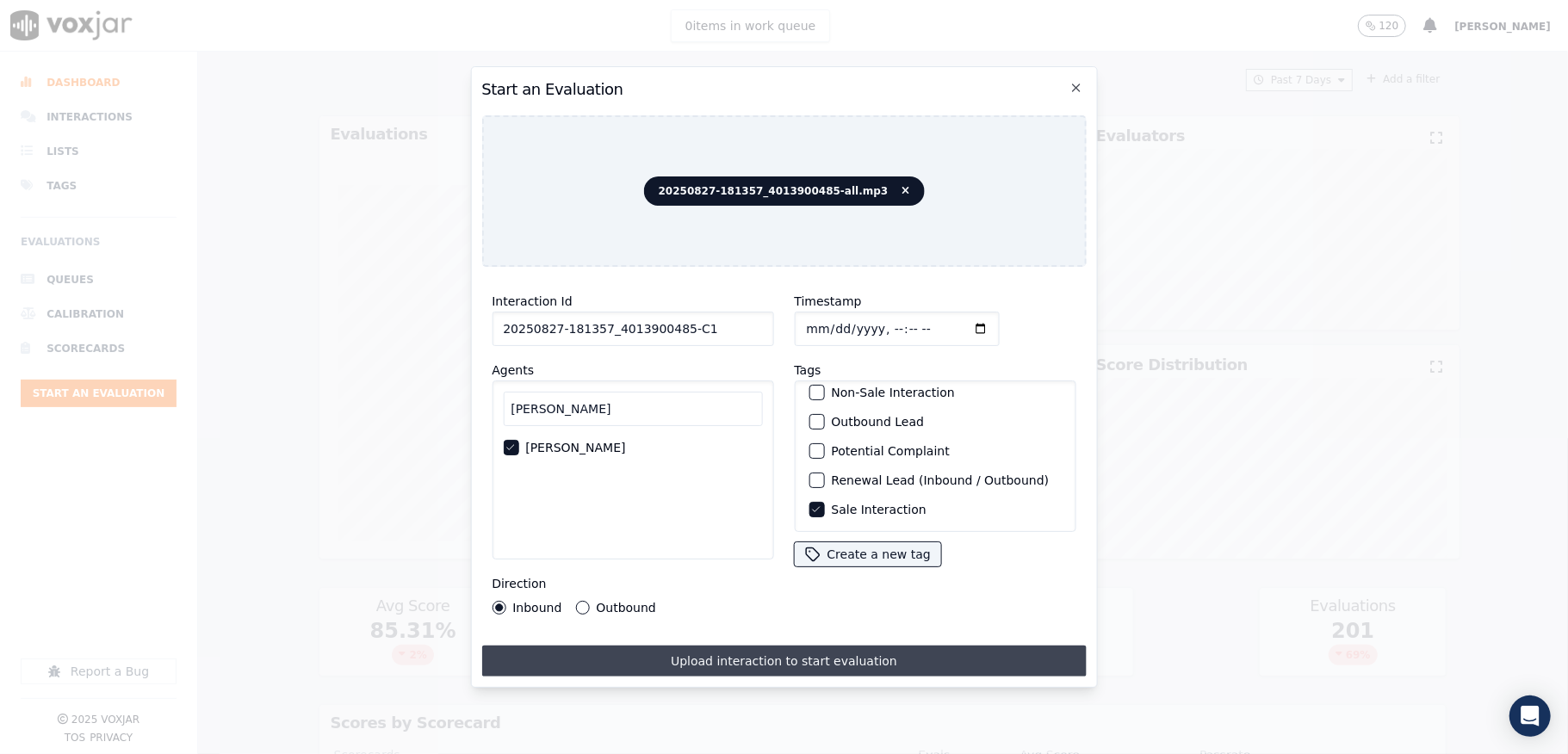
type input "20250827-181357_4013900485-C1"
click at [747, 645] on button "Upload interaction to start evaluation" at bounding box center [783, 661] width 604 height 31
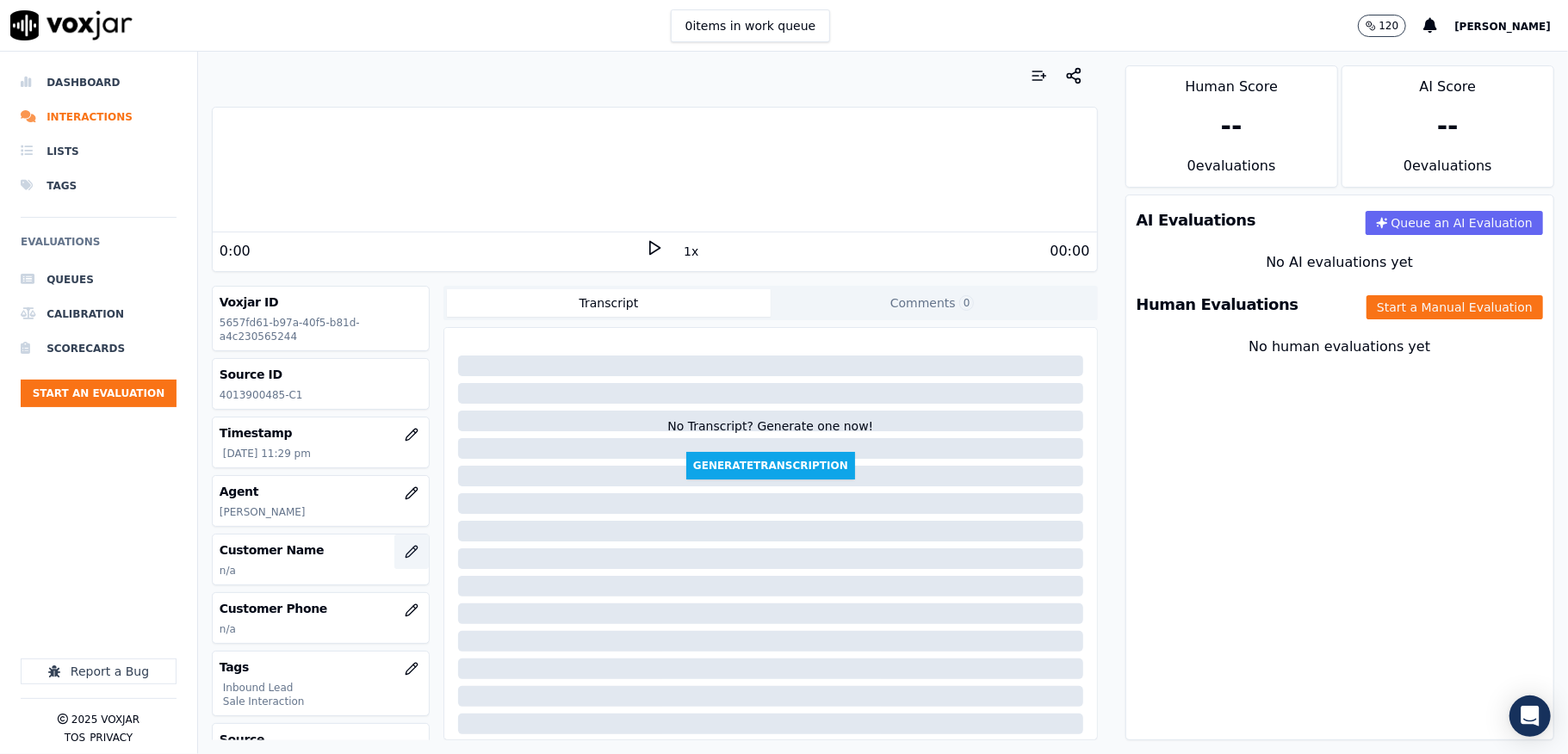
click at [405, 556] on icon "button" at bounding box center [411, 551] width 14 height 14
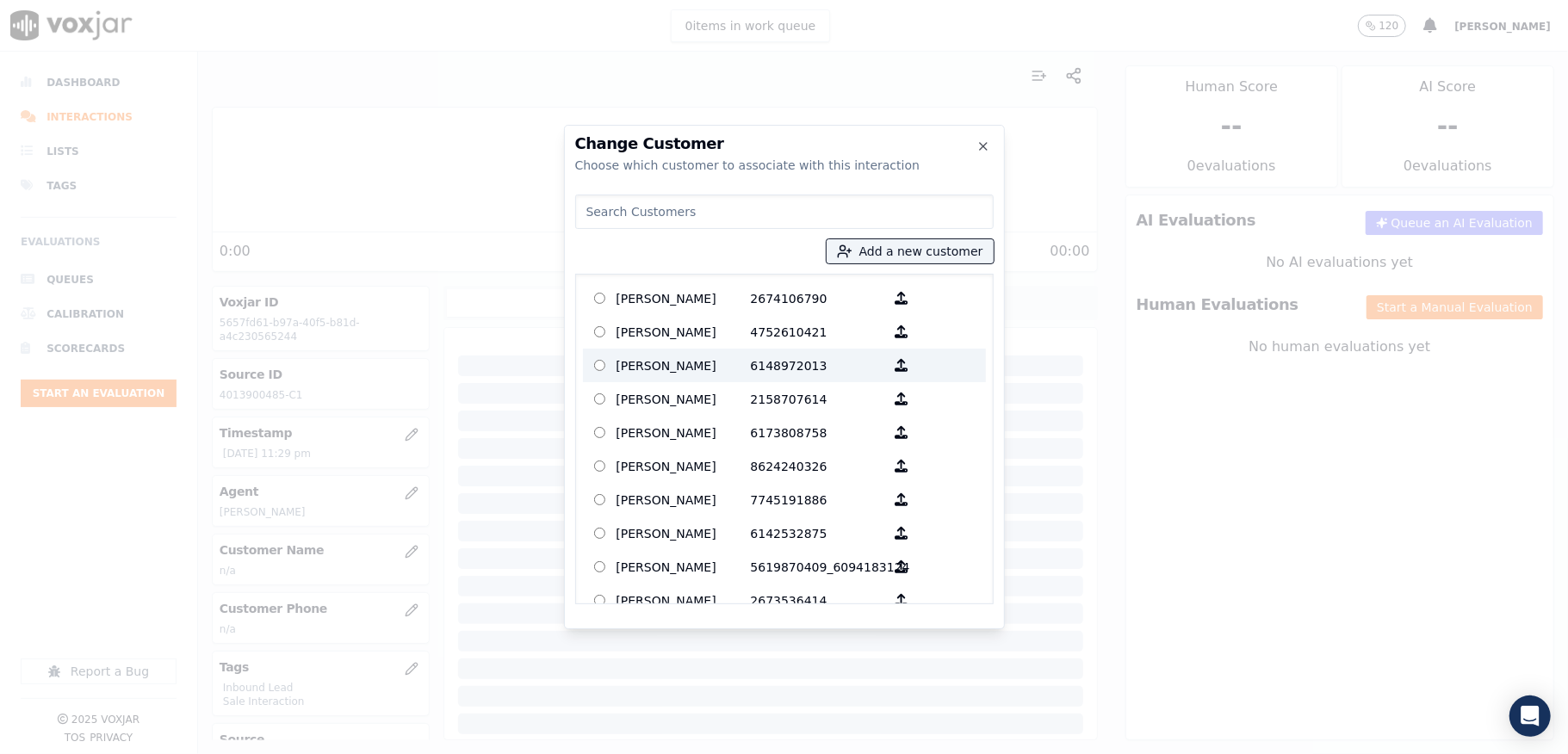
type input "DOUGLAS W WITHERSPOON"
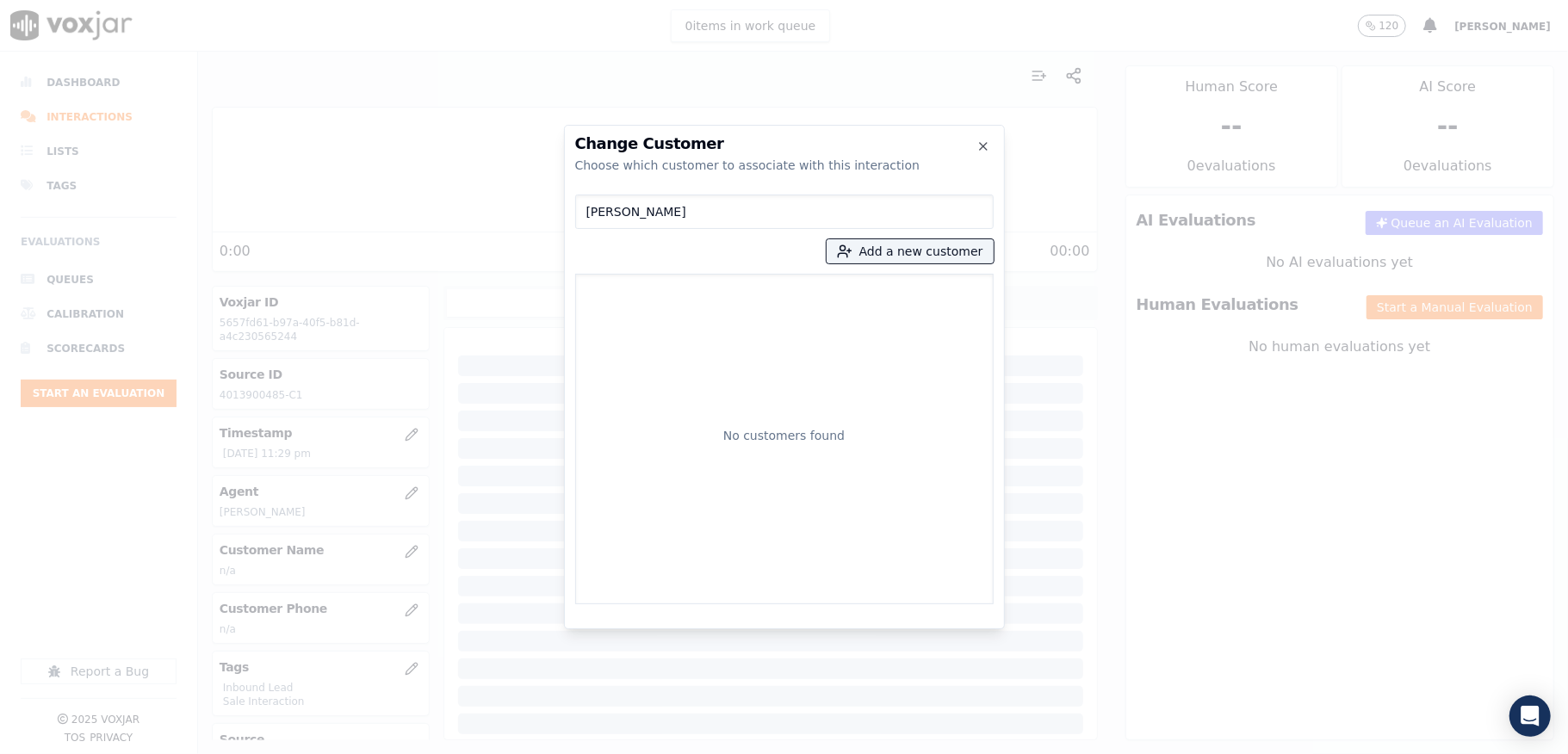
drag, startPoint x: 753, startPoint y: 211, endPoint x: 606, endPoint y: 203, distance: 147.2
click at [614, 205] on input "DOUGLAS W WITHERSPOON" at bounding box center [785, 211] width 419 height 34
drag, startPoint x: 601, startPoint y: 201, endPoint x: 590, endPoint y: 211, distance: 14.9
click at [592, 200] on input "DOUGLAS W WITHERSPOON" at bounding box center [785, 211] width 419 height 34
click at [624, 215] on input "DOUGLAS W WITHERSPOON" at bounding box center [785, 211] width 419 height 34
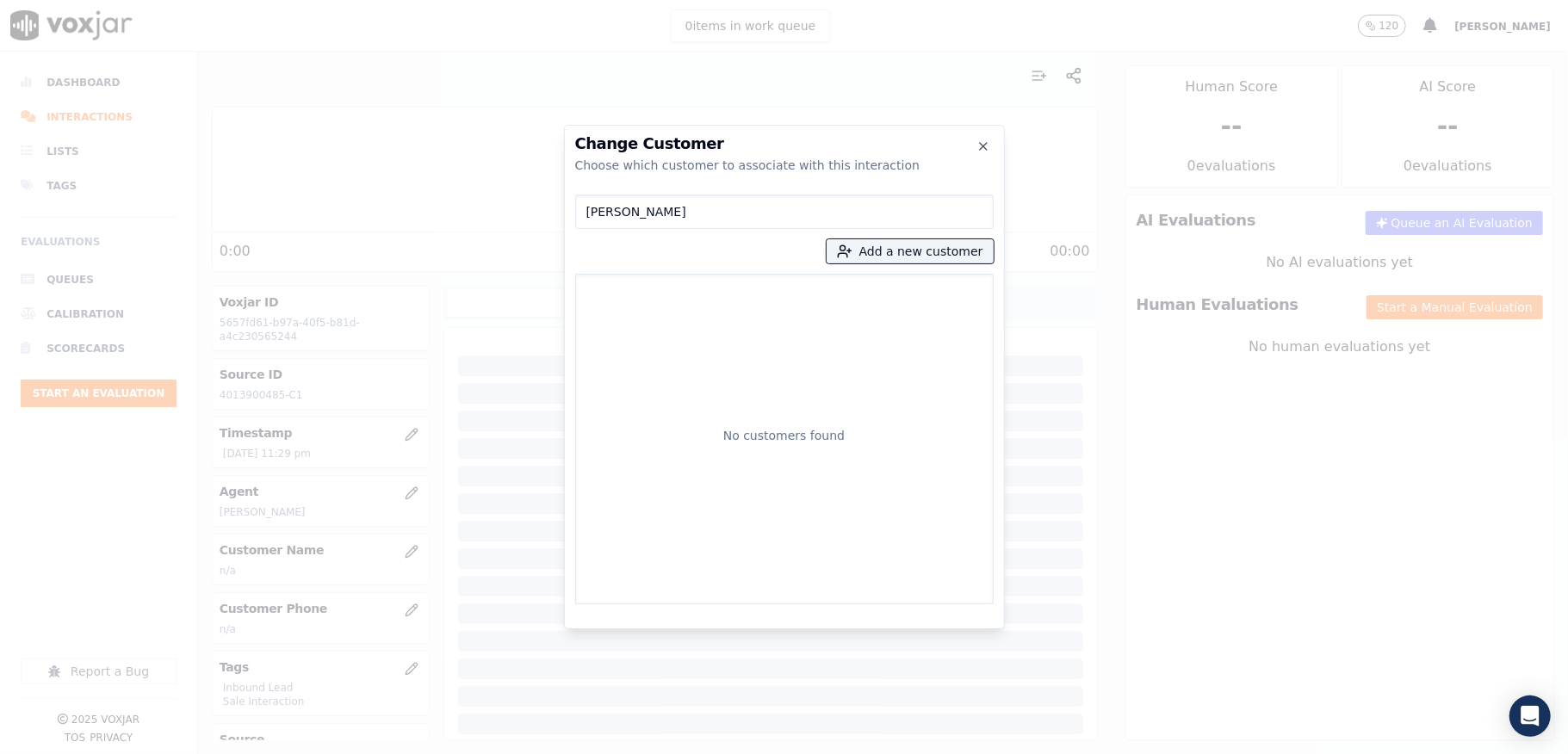
click at [624, 215] on input "DOUGLAS W WITHERSPOON" at bounding box center [785, 211] width 419 height 34
click at [921, 250] on button "Add a new customer" at bounding box center [909, 252] width 167 height 24
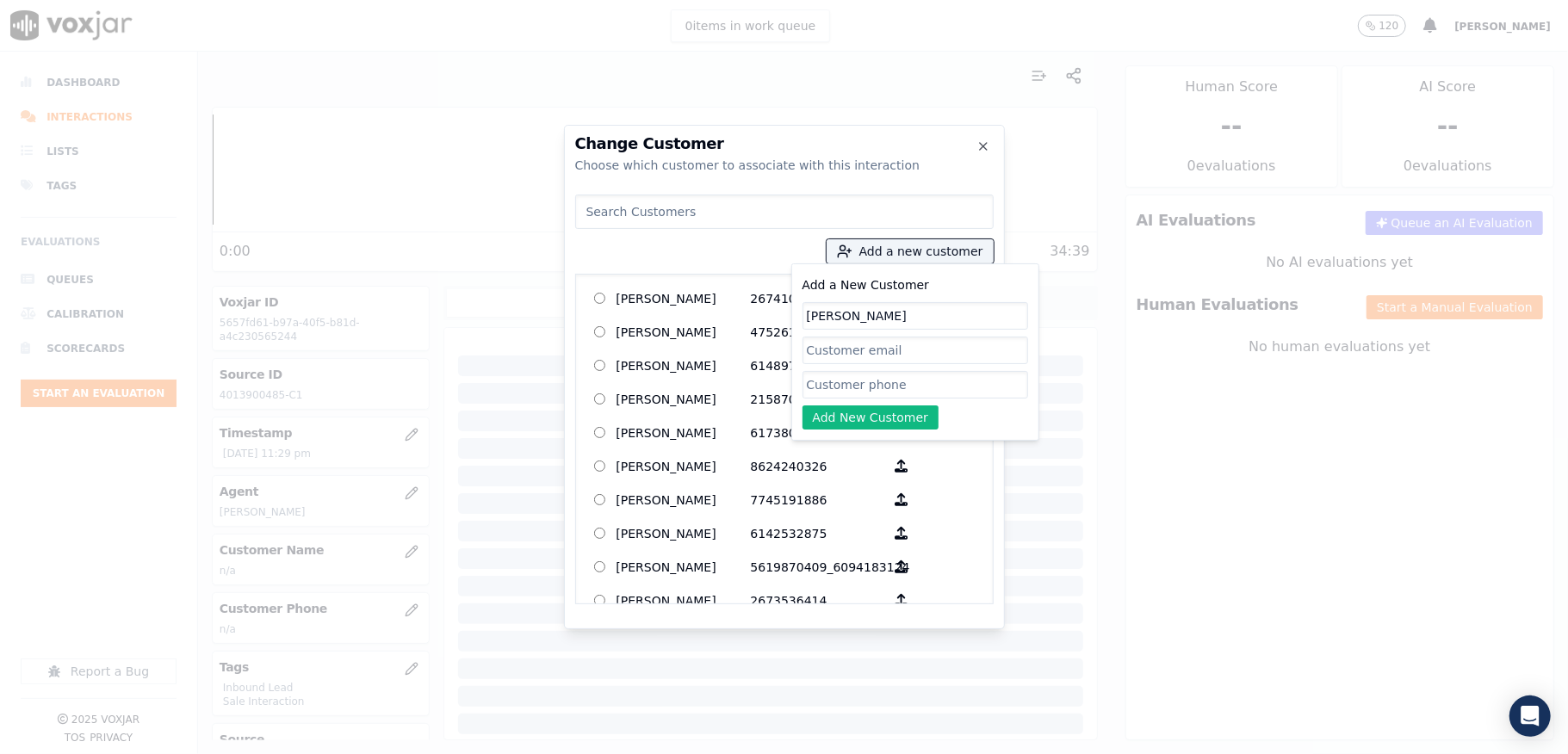
type input "DOUGLAS W WITHERSPOON"
click at [876, 387] on input "Add a New Customer" at bounding box center [915, 384] width 226 height 28
paste input "4013900485"
type input "4013900485"
click at [844, 418] on button "Add New Customer" at bounding box center [871, 418] width 137 height 24
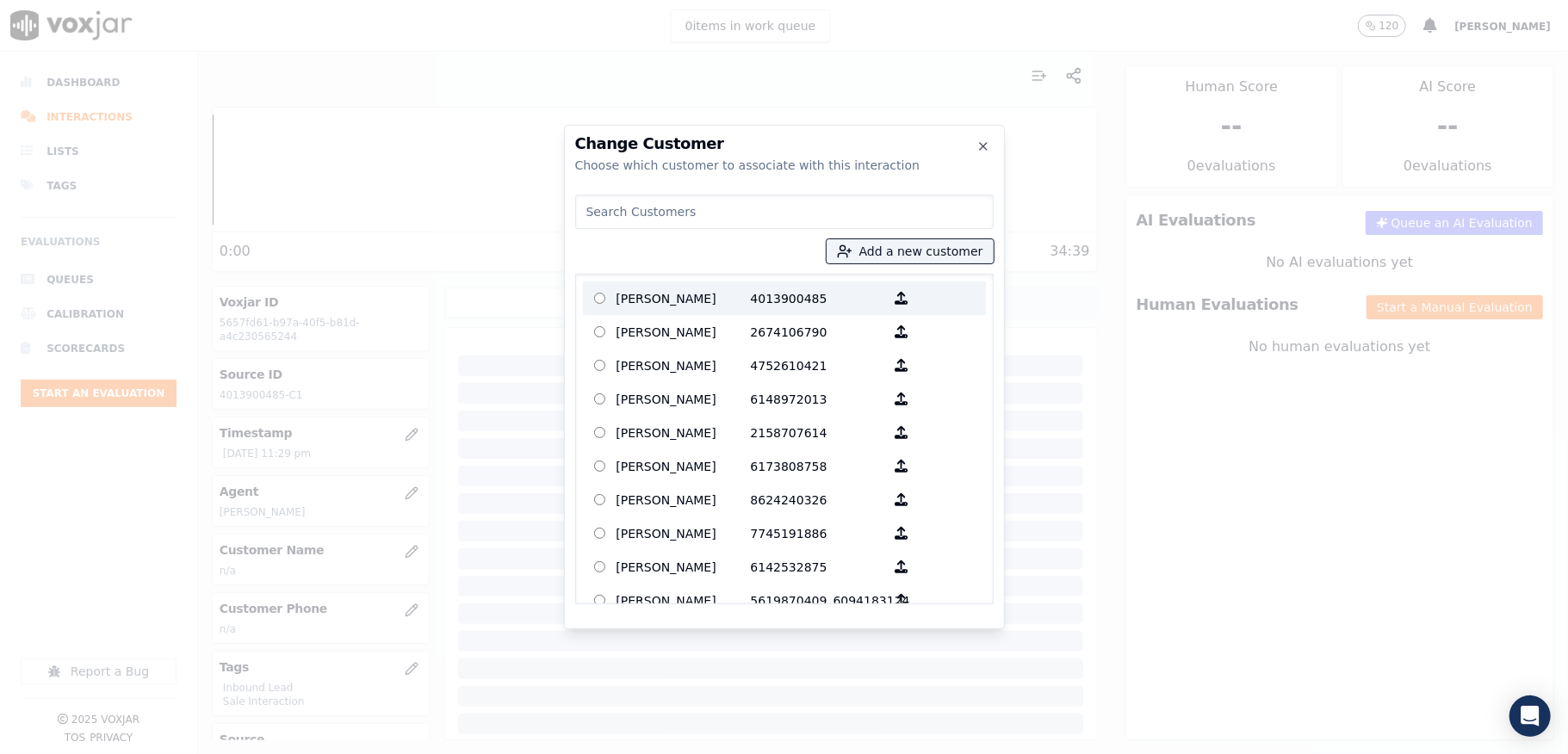
click at [696, 297] on p "DOUGLAS W WITHERSPOON" at bounding box center [683, 298] width 135 height 27
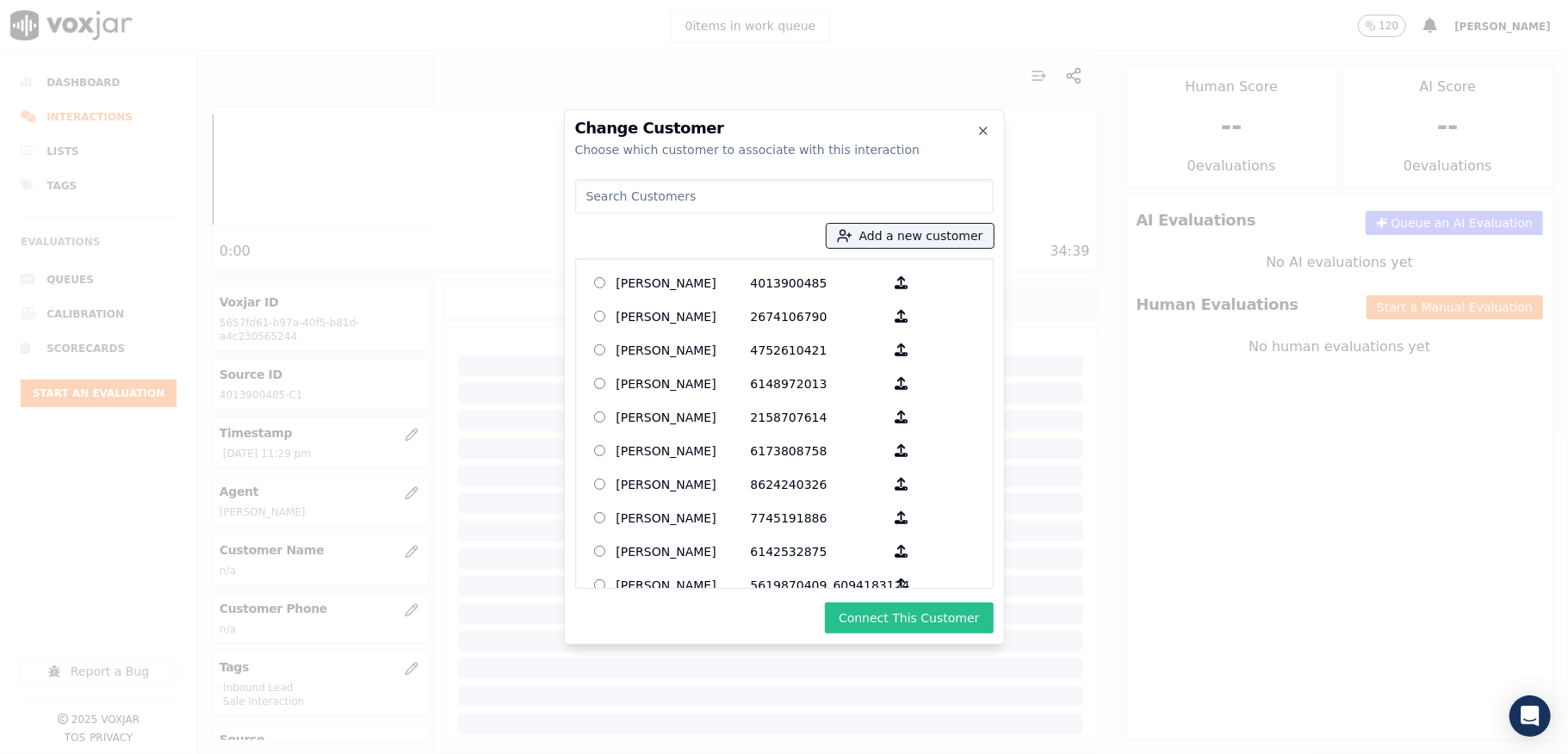
click at [897, 620] on button "Connect This Customer" at bounding box center [909, 619] width 168 height 31
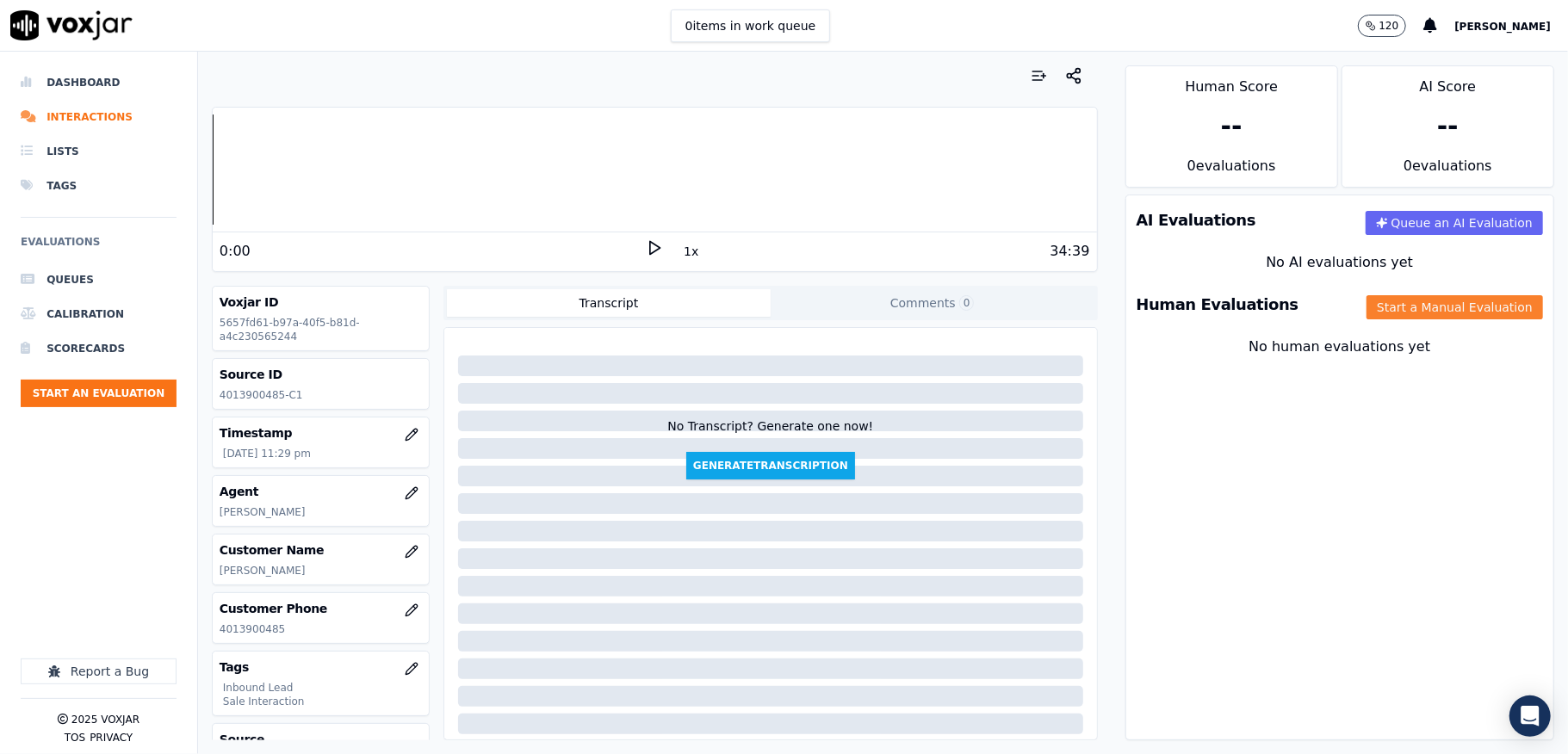
click at [1367, 303] on button "Start a Manual Evaluation" at bounding box center [1455, 307] width 176 height 24
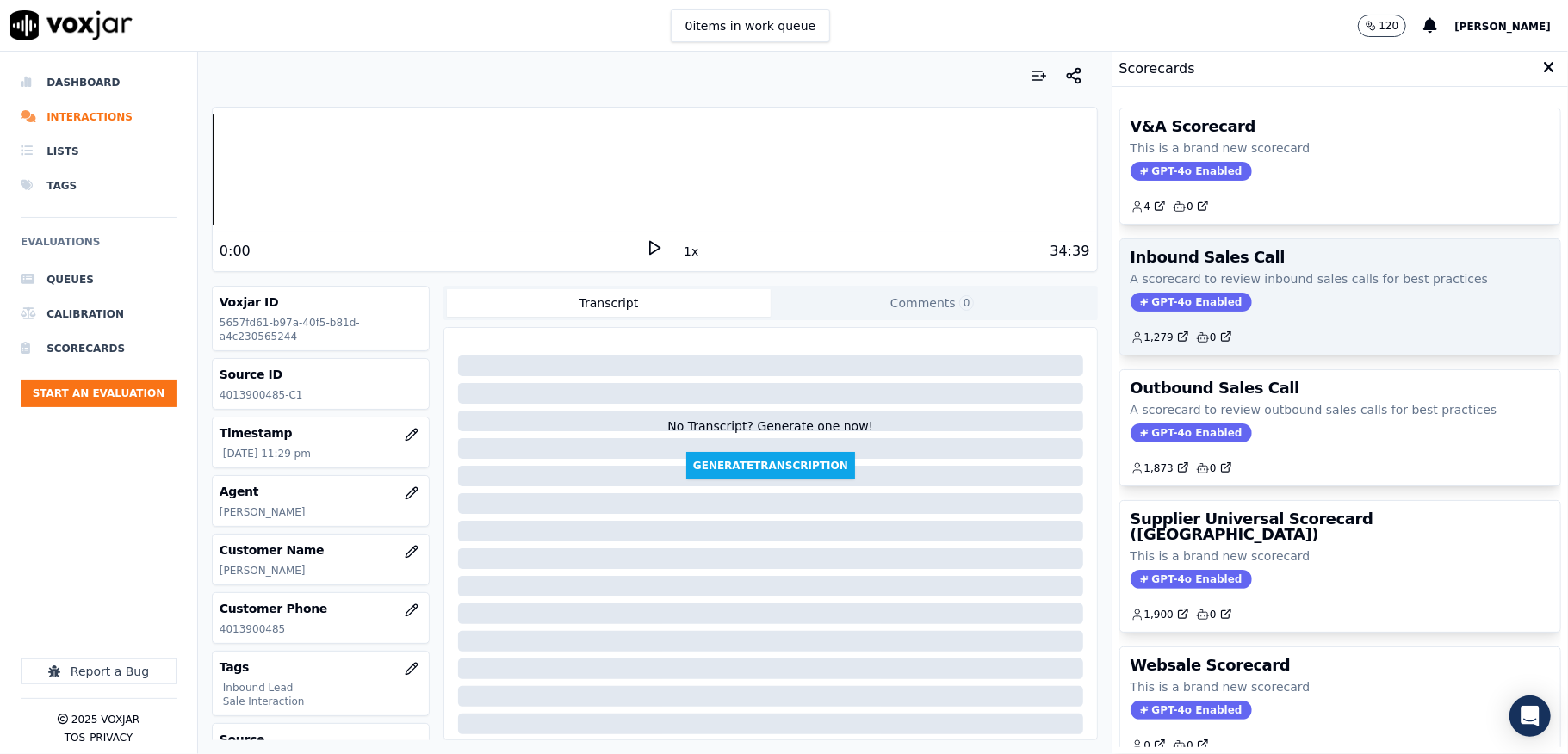
click at [1131, 305] on span "GPT-4o Enabled" at bounding box center [1192, 301] width 122 height 19
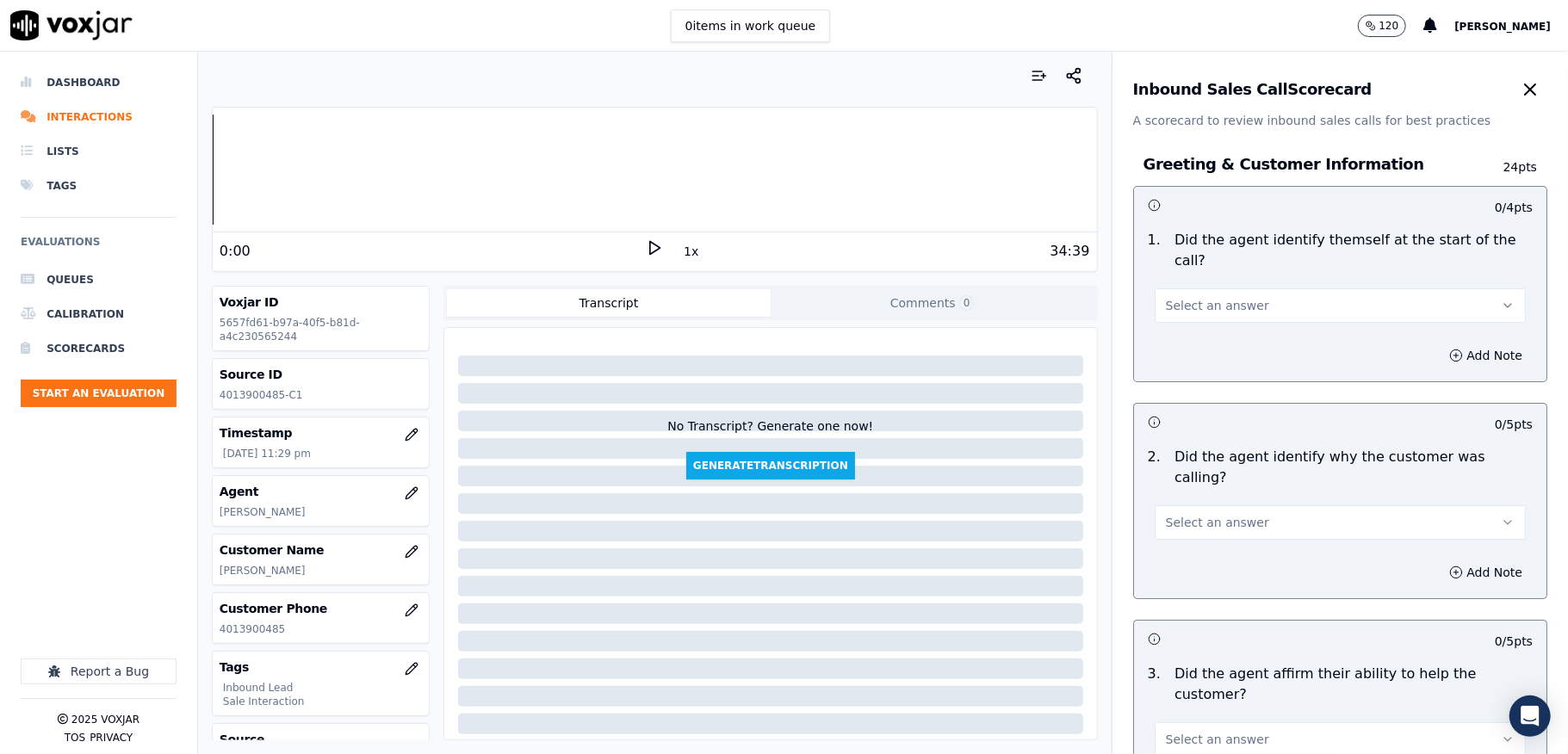
click at [1244, 292] on button "Select an answer" at bounding box center [1340, 305] width 371 height 34
click at [1190, 349] on div "Yes" at bounding box center [1299, 345] width 330 height 28
click at [1439, 358] on button "Add Note" at bounding box center [1486, 356] width 94 height 24
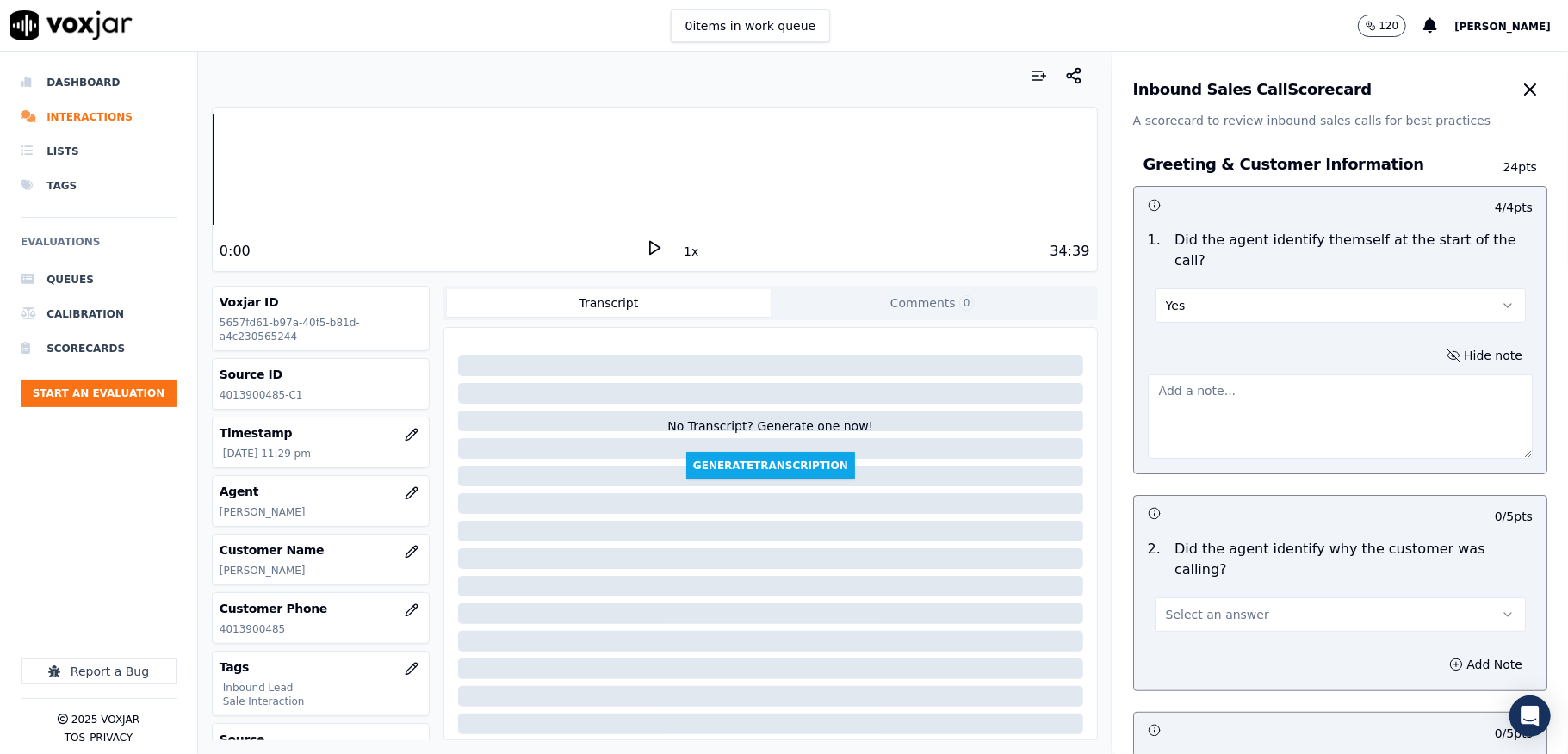
click at [1271, 418] on textarea at bounding box center [1340, 416] width 385 height 84
paste textarea "Agent Ricky introduced himself to the customer as “Wayne.”//"
type textarea "Agent Ricky introduced himself to the customer as “Wayne.”//"
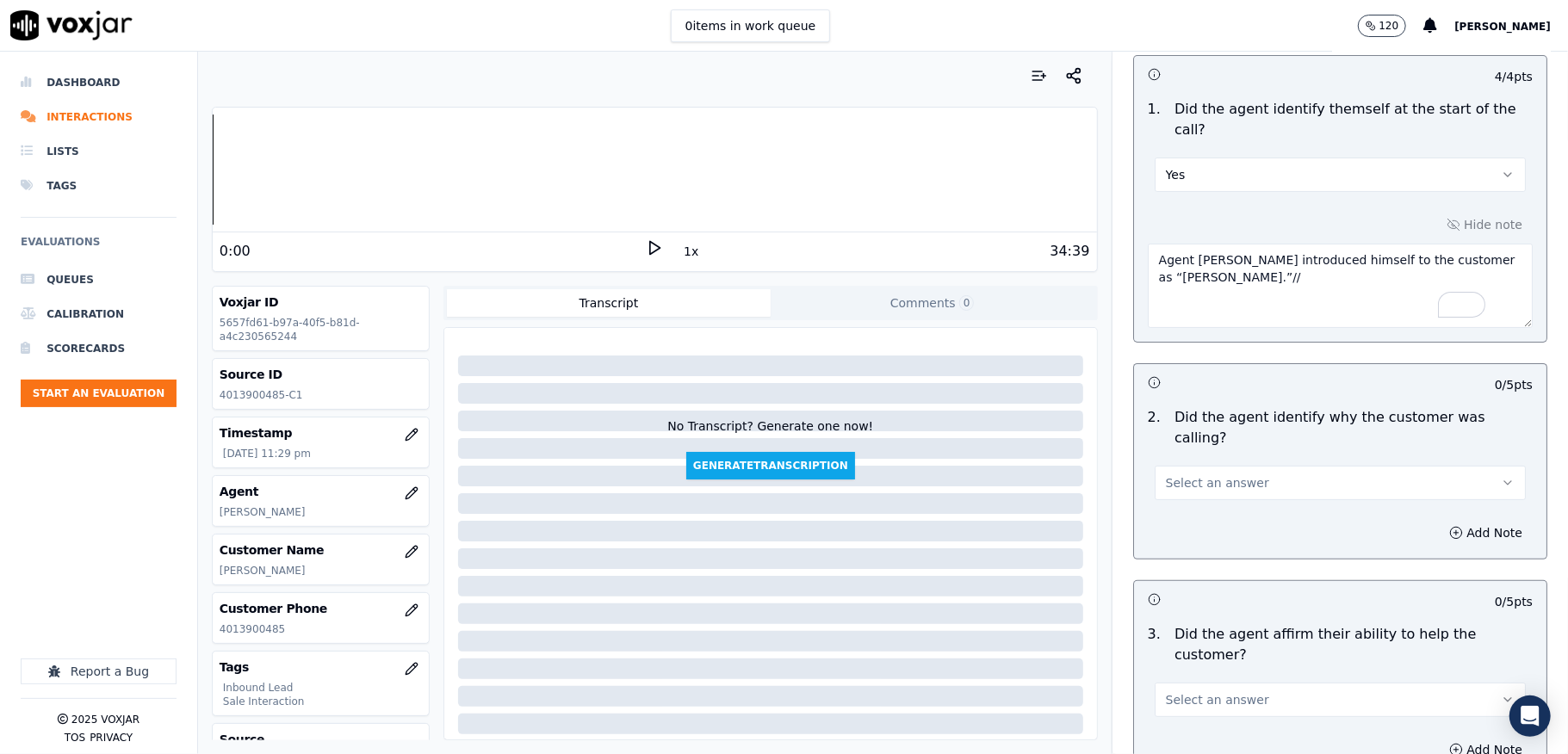
scroll to position [344, 0]
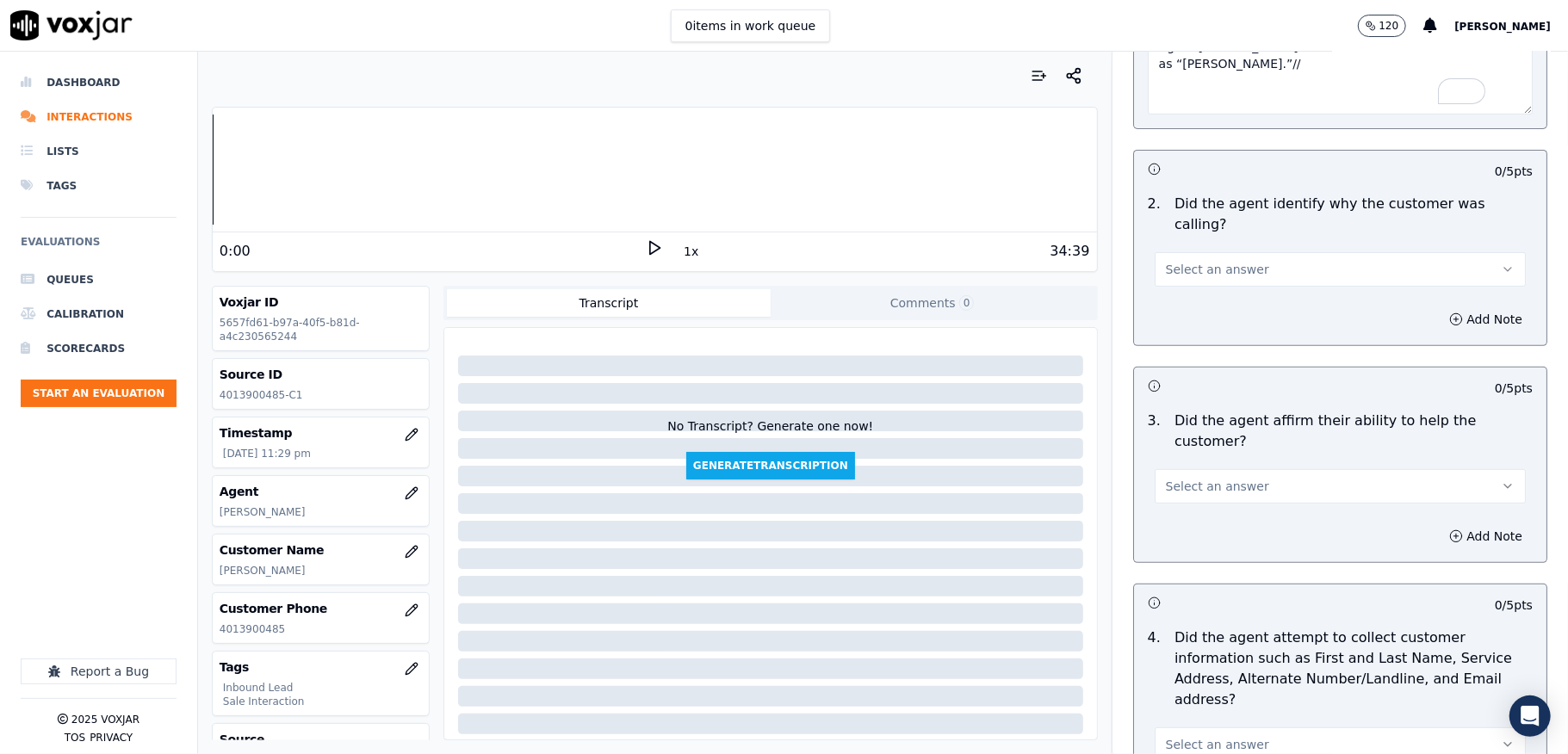
click at [1206, 261] on span "Select an answer" at bounding box center [1218, 269] width 103 height 18
click at [1172, 277] on div "Yes" at bounding box center [1299, 289] width 330 height 28
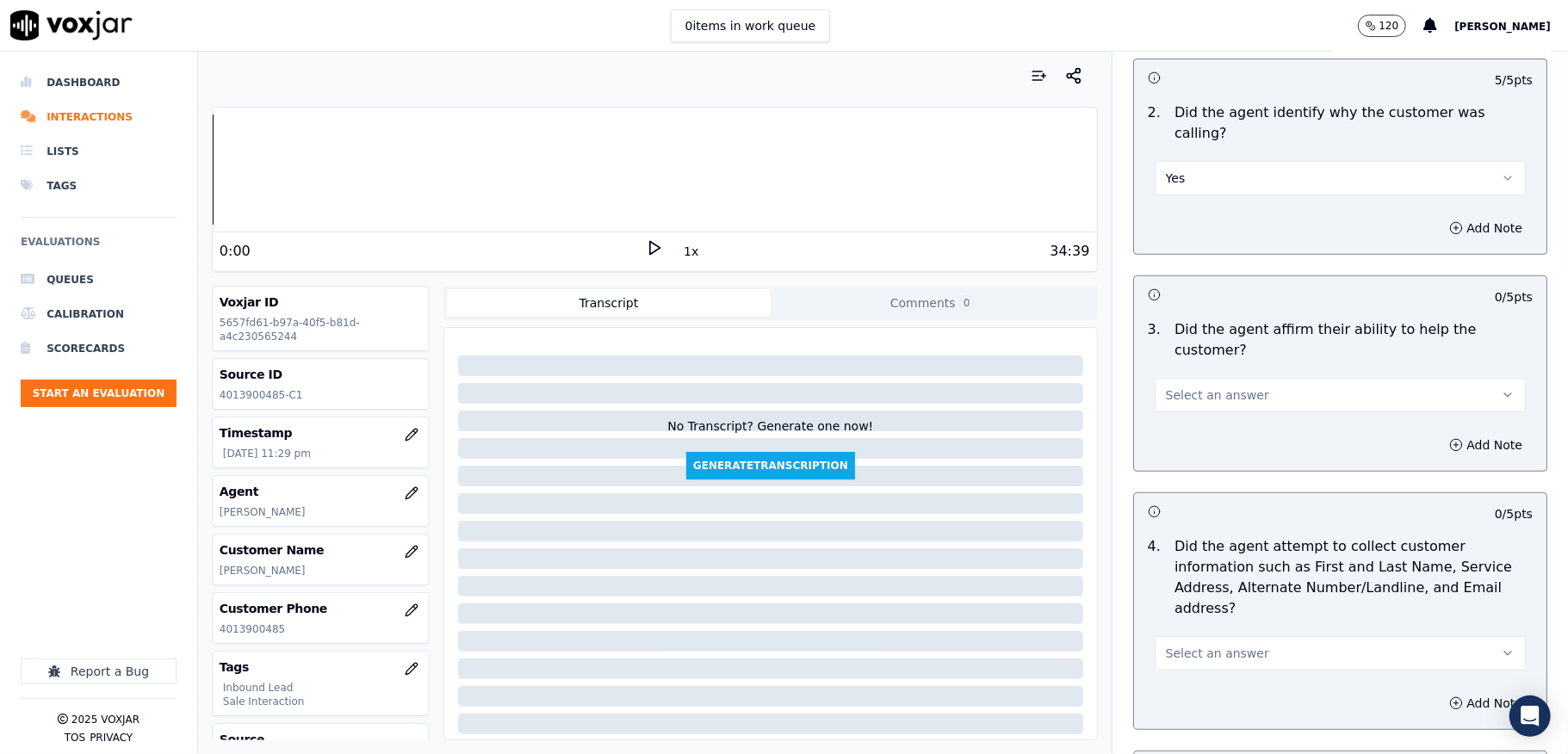
scroll to position [573, 0]
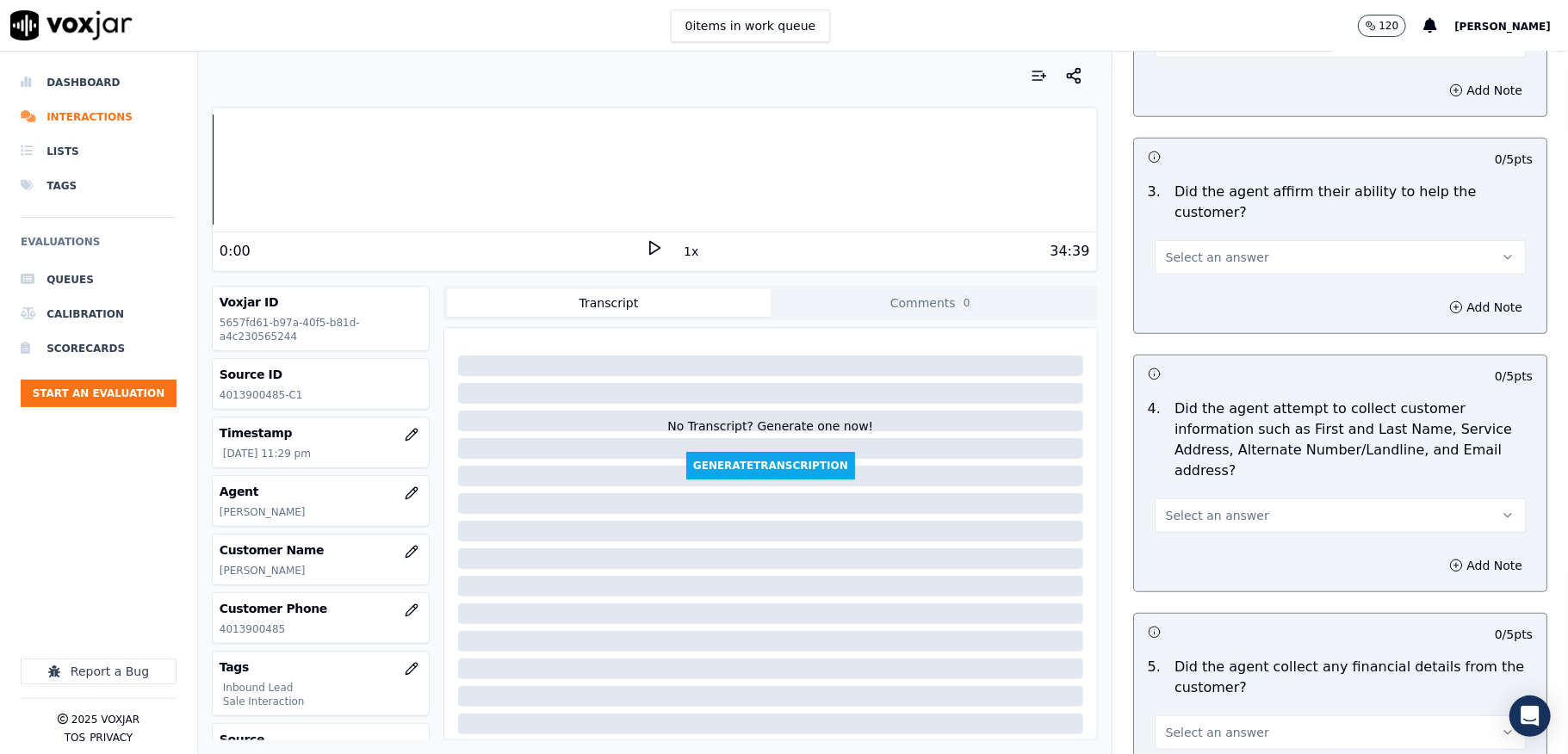
click at [1192, 249] on span "Select an answer" at bounding box center [1218, 257] width 103 height 18
click at [1187, 273] on div "Yes" at bounding box center [1299, 277] width 330 height 28
click at [1206, 507] on span "Select an answer" at bounding box center [1218, 515] width 103 height 18
drag, startPoint x: 1186, startPoint y: 527, endPoint x: 1186, endPoint y: 516, distance: 11.0
click at [1186, 530] on div "Yes" at bounding box center [1299, 536] width 330 height 28
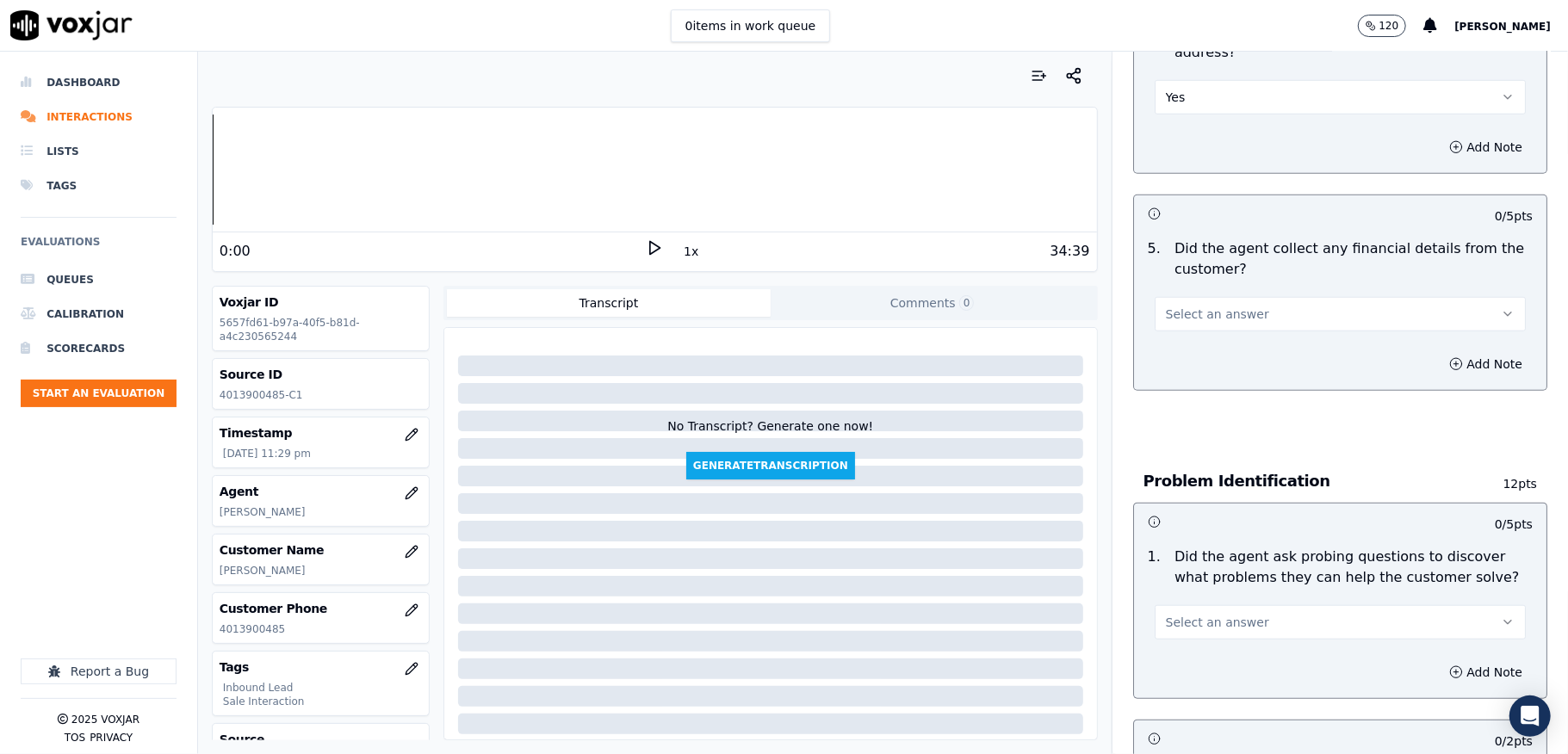
scroll to position [1032, 0]
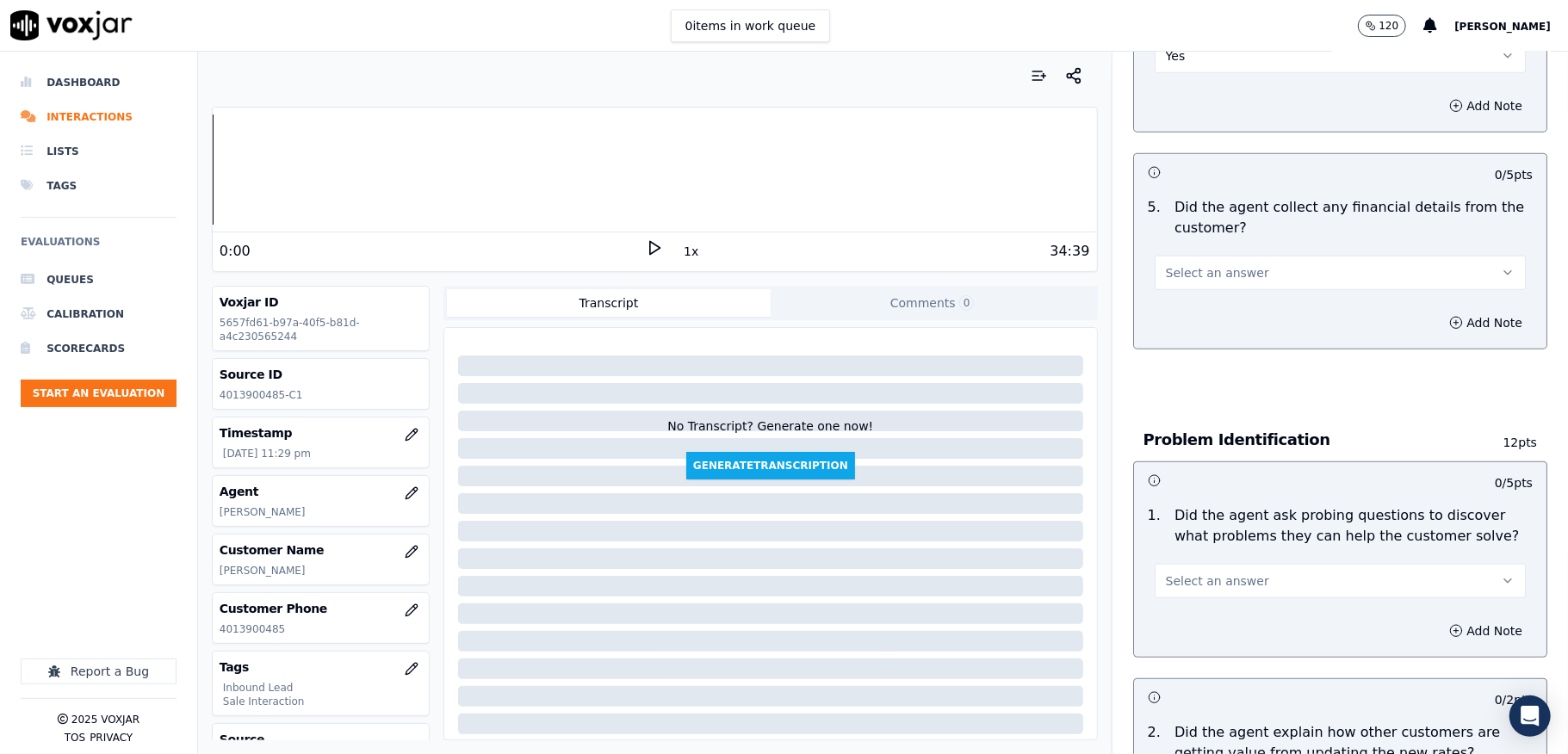
click at [1196, 265] on span "Select an answer" at bounding box center [1218, 273] width 103 height 18
click at [1189, 314] on div "No" at bounding box center [1299, 322] width 330 height 28
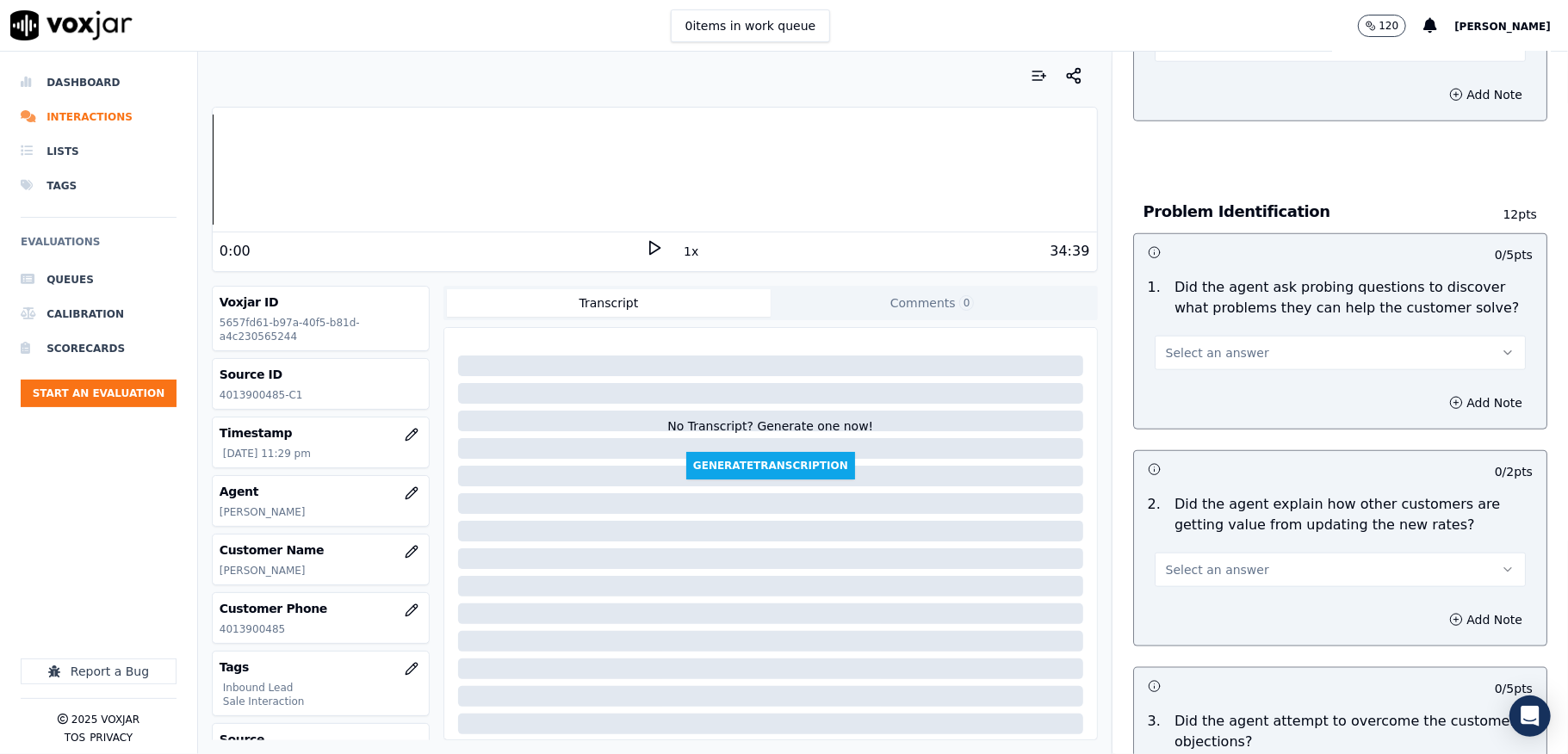
scroll to position [1262, 0]
click at [1209, 344] on span "Select an answer" at bounding box center [1218, 352] width 103 height 18
click at [1176, 403] on div "No" at bounding box center [1299, 401] width 330 height 28
click at [1197, 335] on button "No" at bounding box center [1340, 351] width 371 height 34
click at [1178, 370] on div "Yes" at bounding box center [1299, 373] width 330 height 28
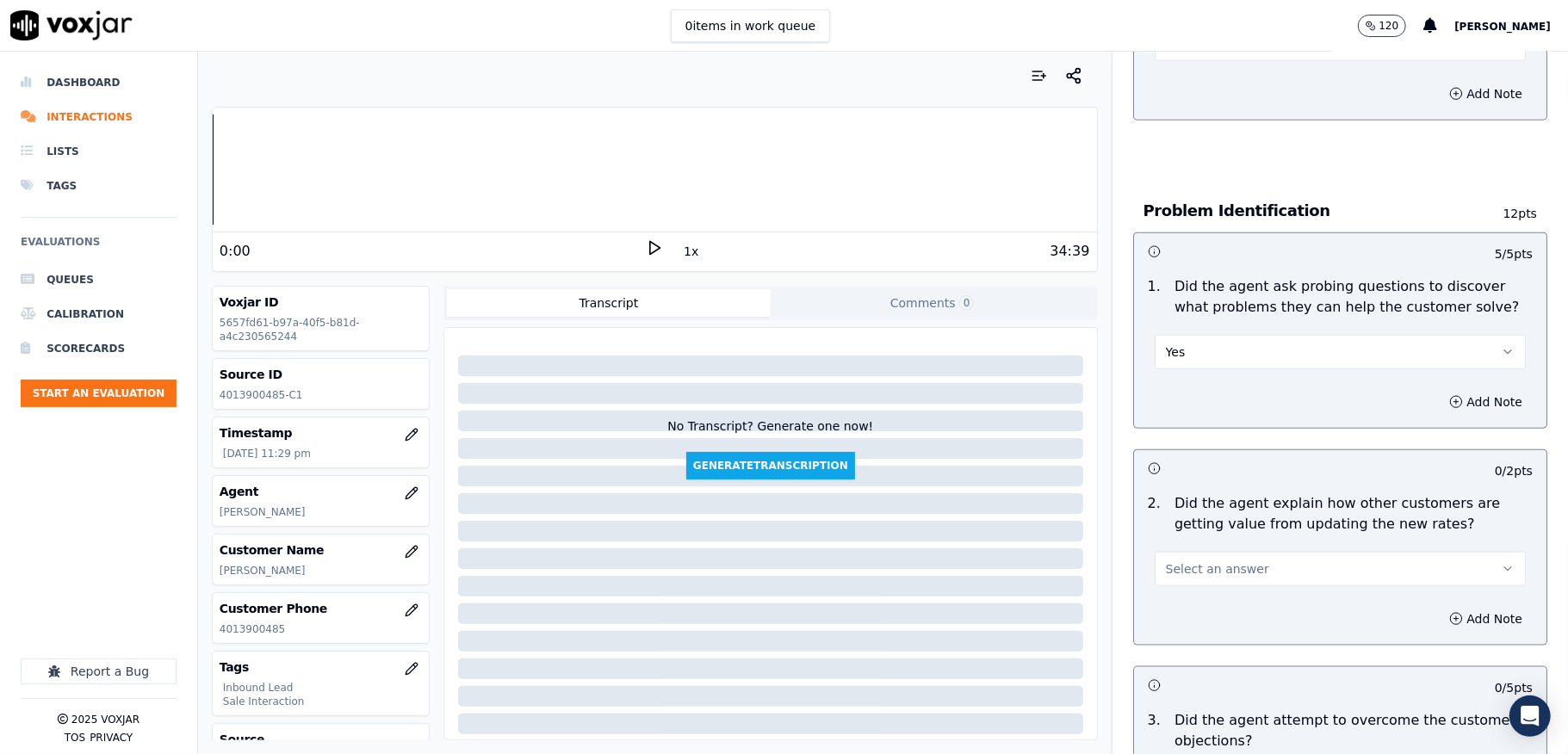
scroll to position [1491, 0]
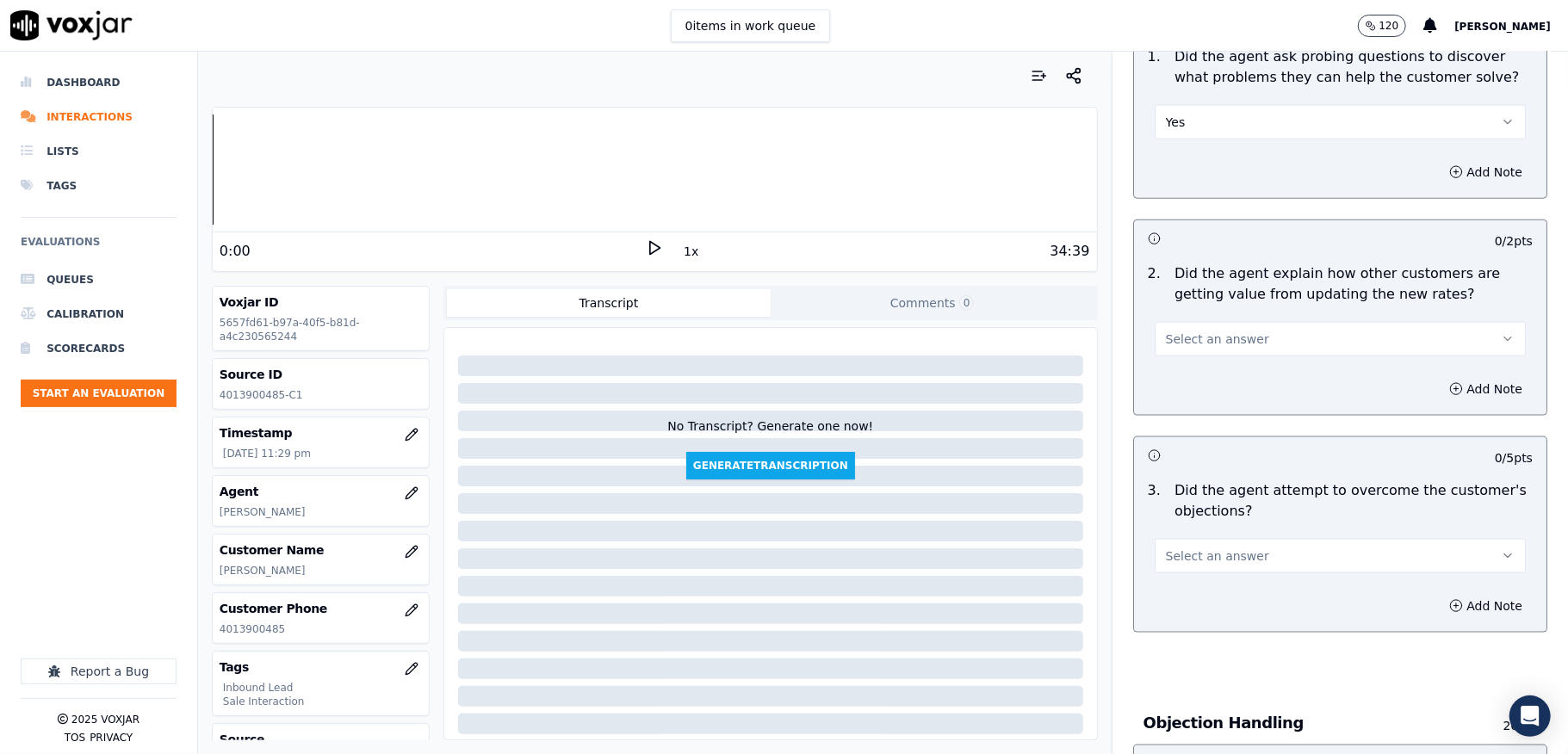
click at [1235, 322] on button "Select an answer" at bounding box center [1340, 338] width 371 height 34
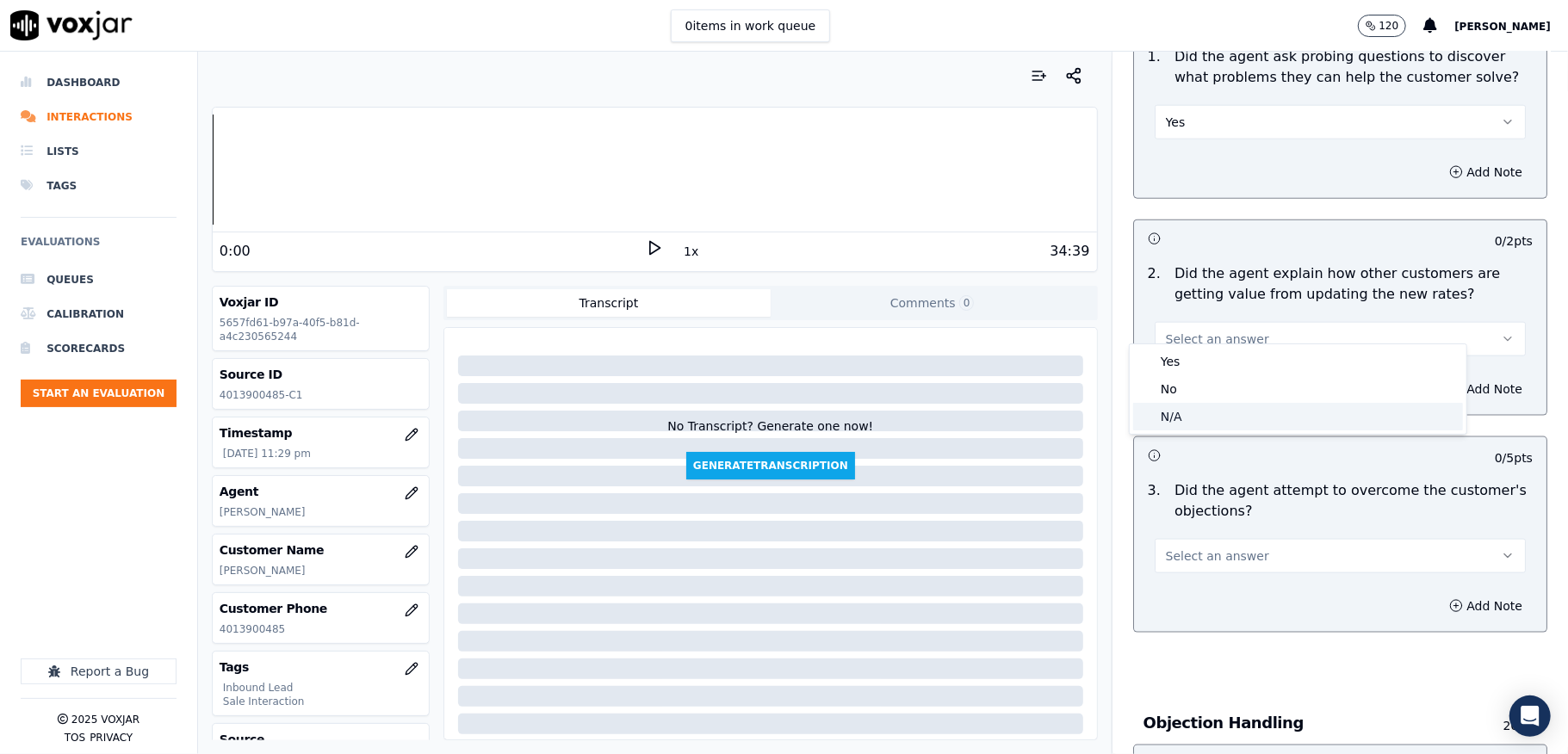
click at [1183, 415] on div "N/A" at bounding box center [1299, 417] width 330 height 28
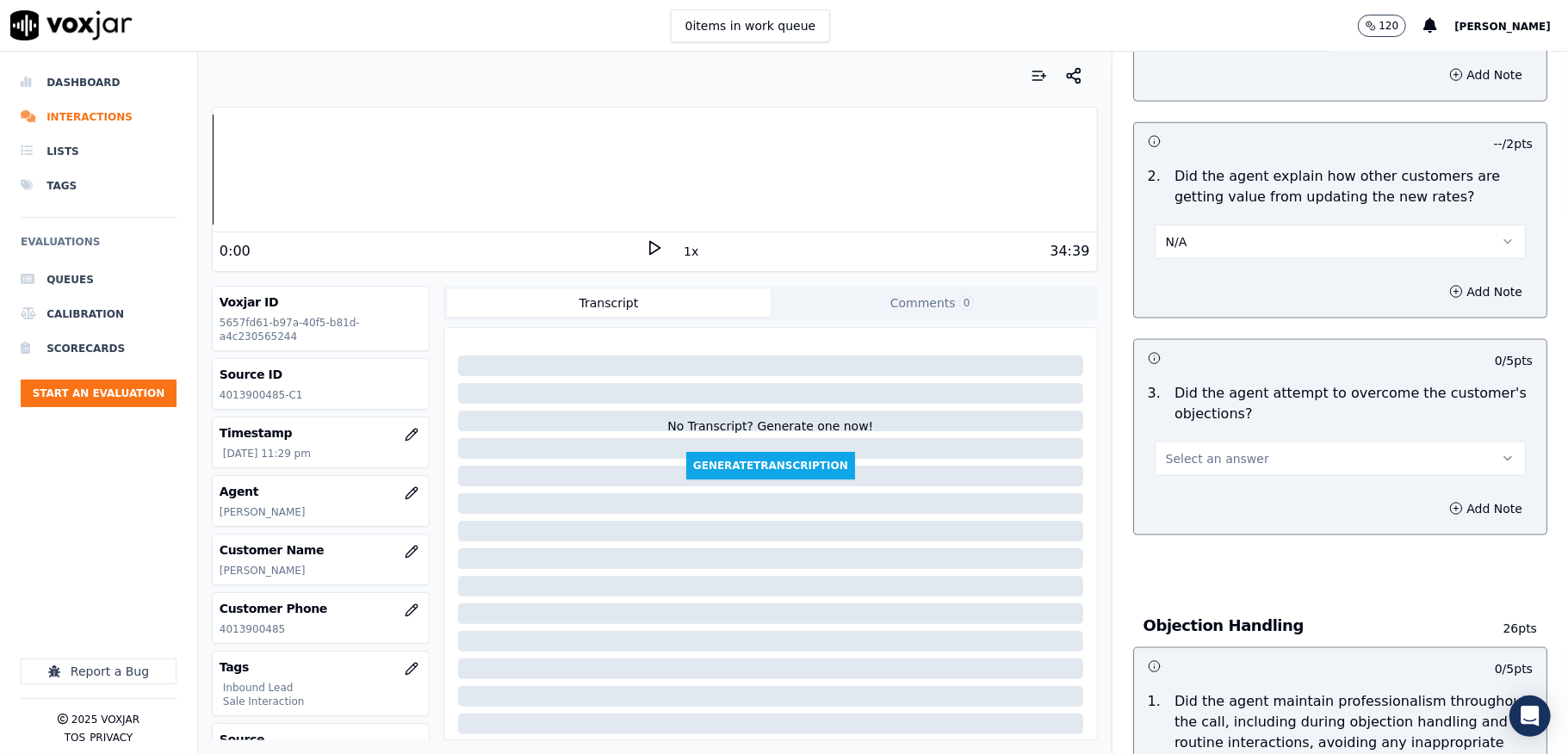
scroll to position [1721, 0]
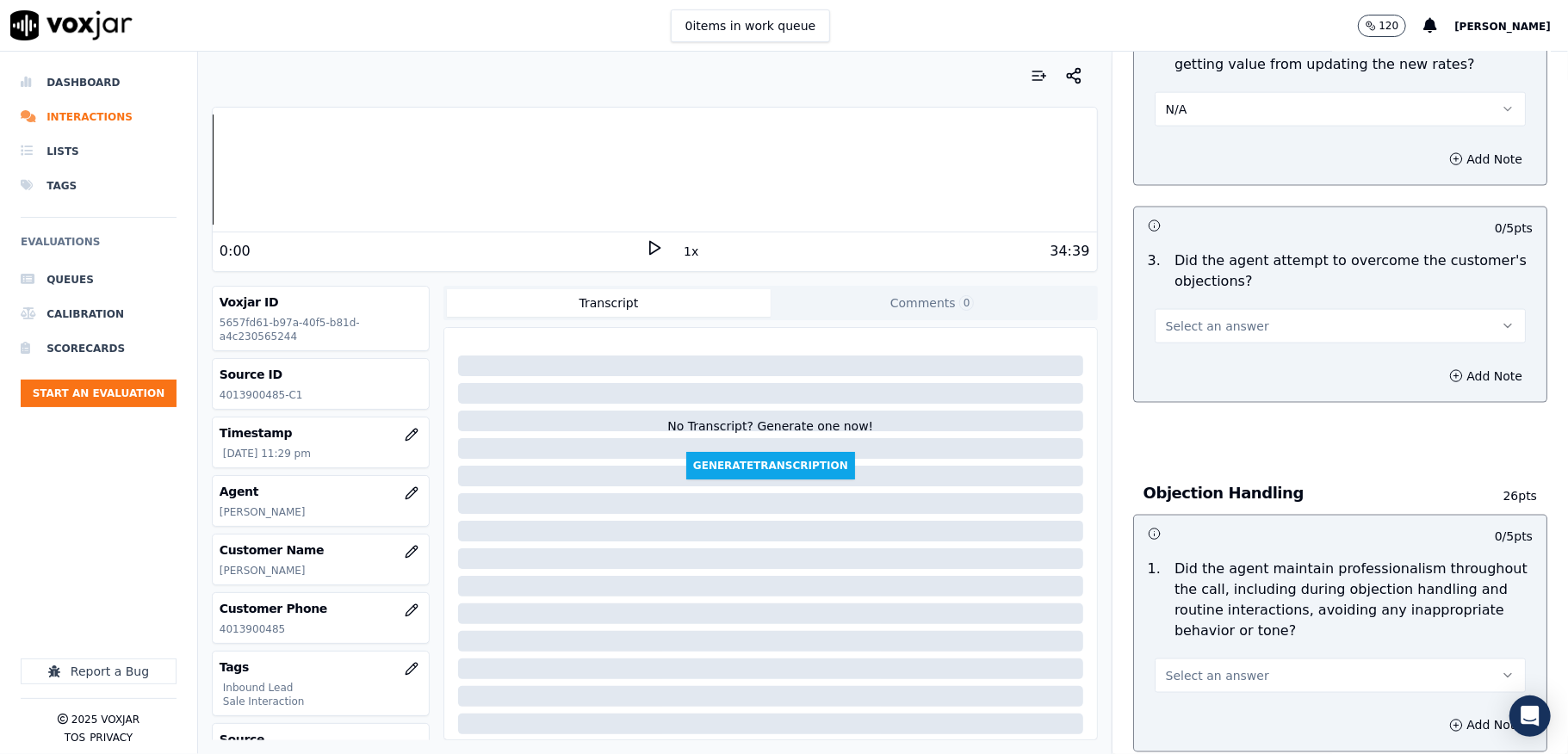
click at [1216, 309] on button "Select an answer" at bounding box center [1340, 325] width 371 height 34
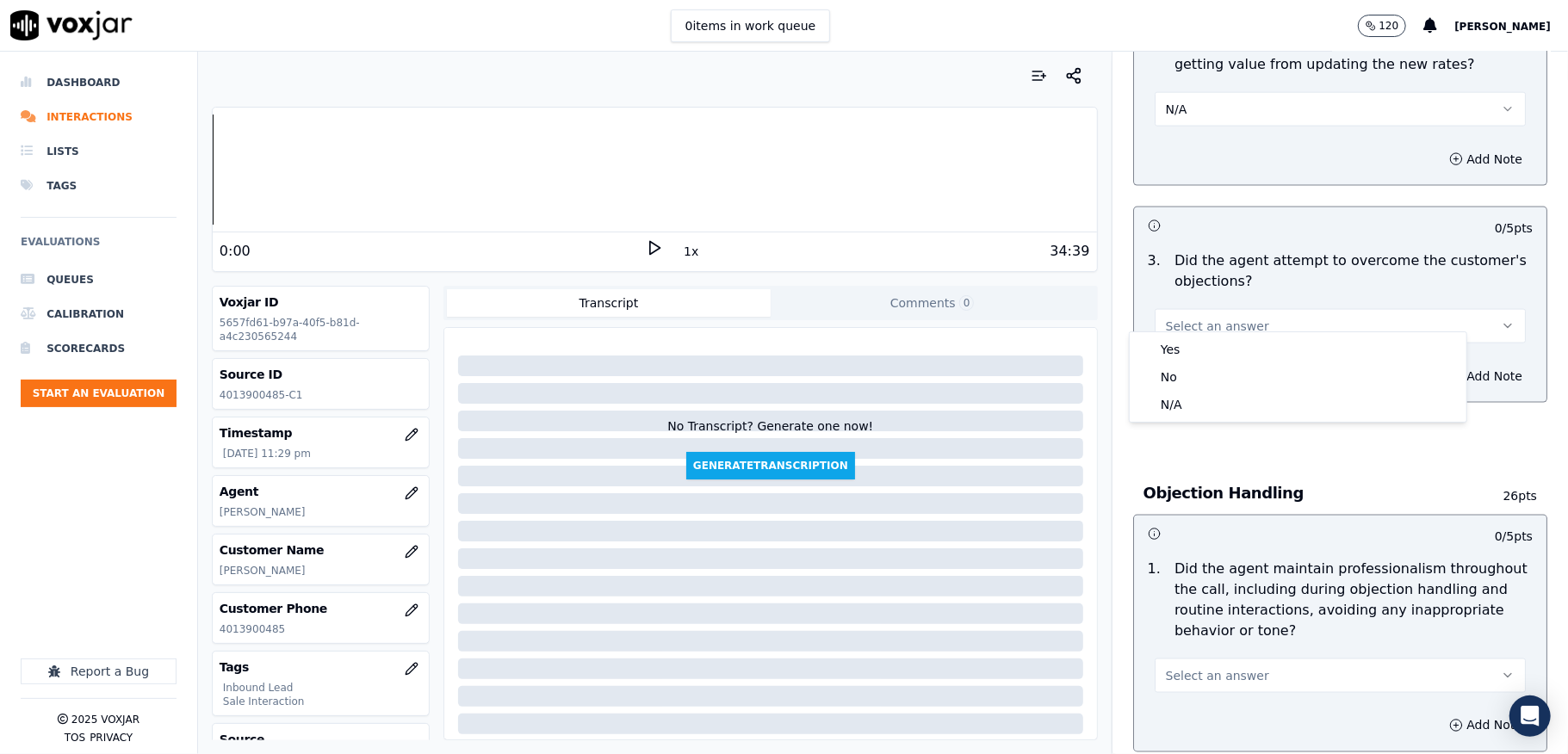
click at [1196, 338] on div "Yes" at bounding box center [1299, 349] width 330 height 28
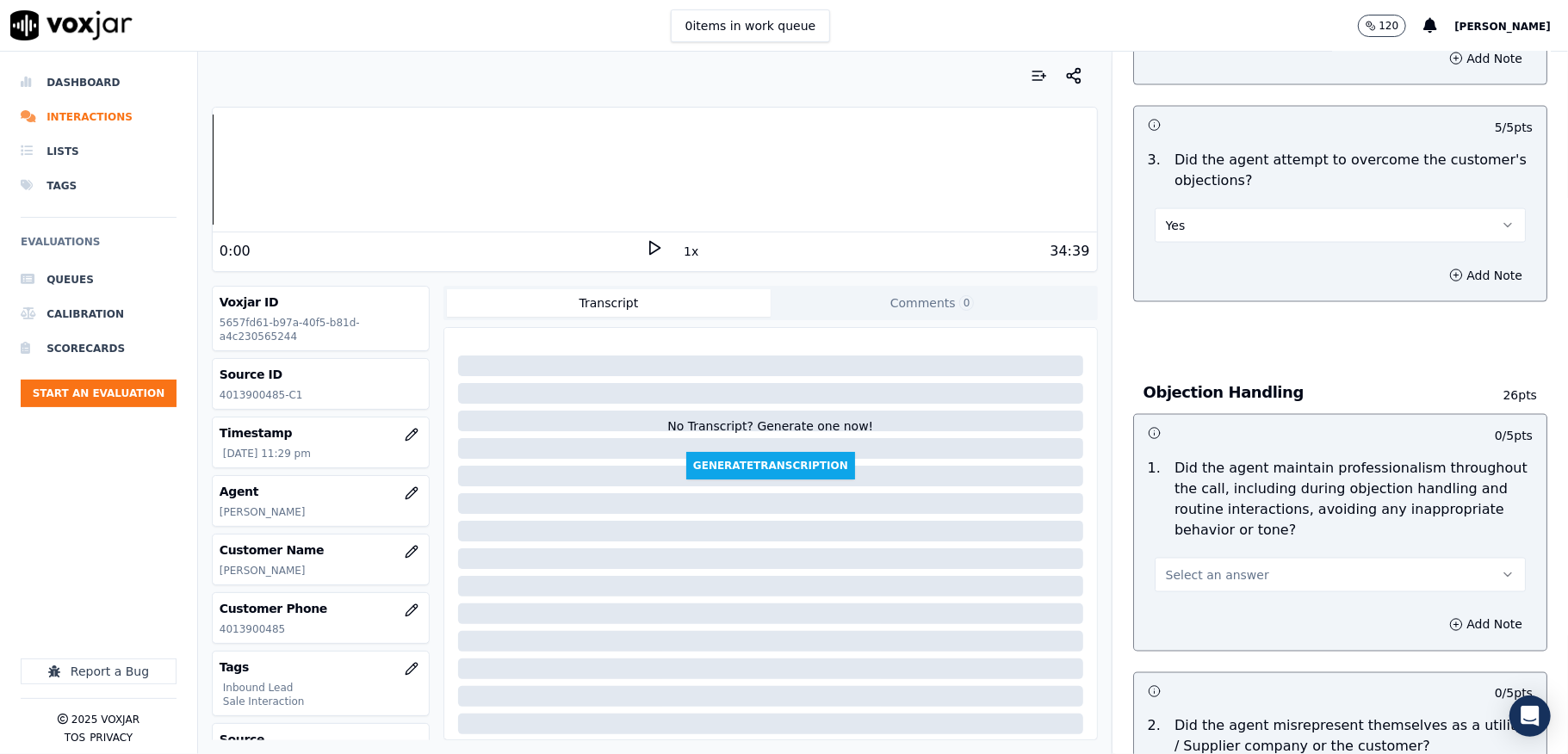
scroll to position [1950, 0]
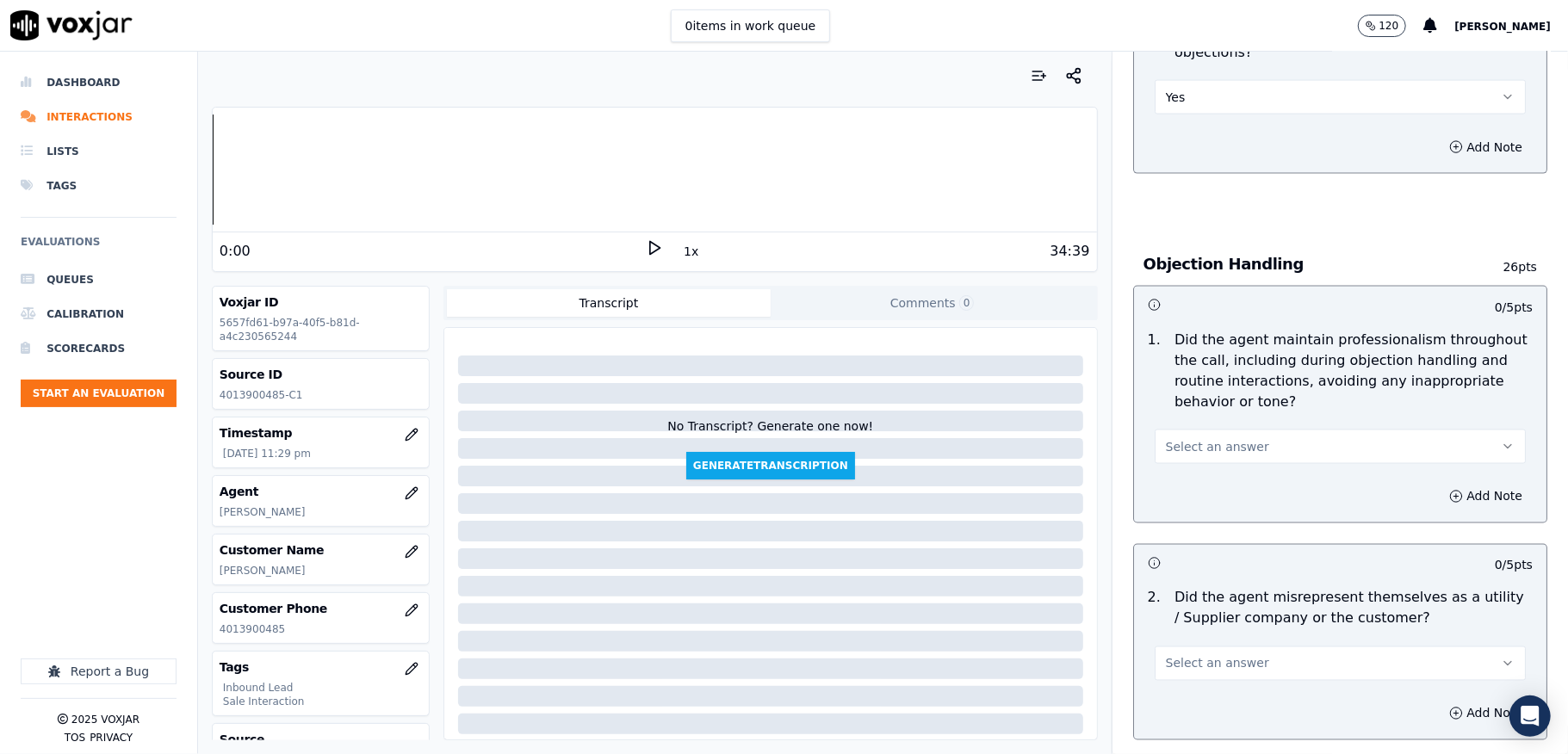
click at [1207, 430] on button "Select an answer" at bounding box center [1340, 446] width 371 height 34
click at [1180, 465] on div "Yes" at bounding box center [1299, 470] width 330 height 28
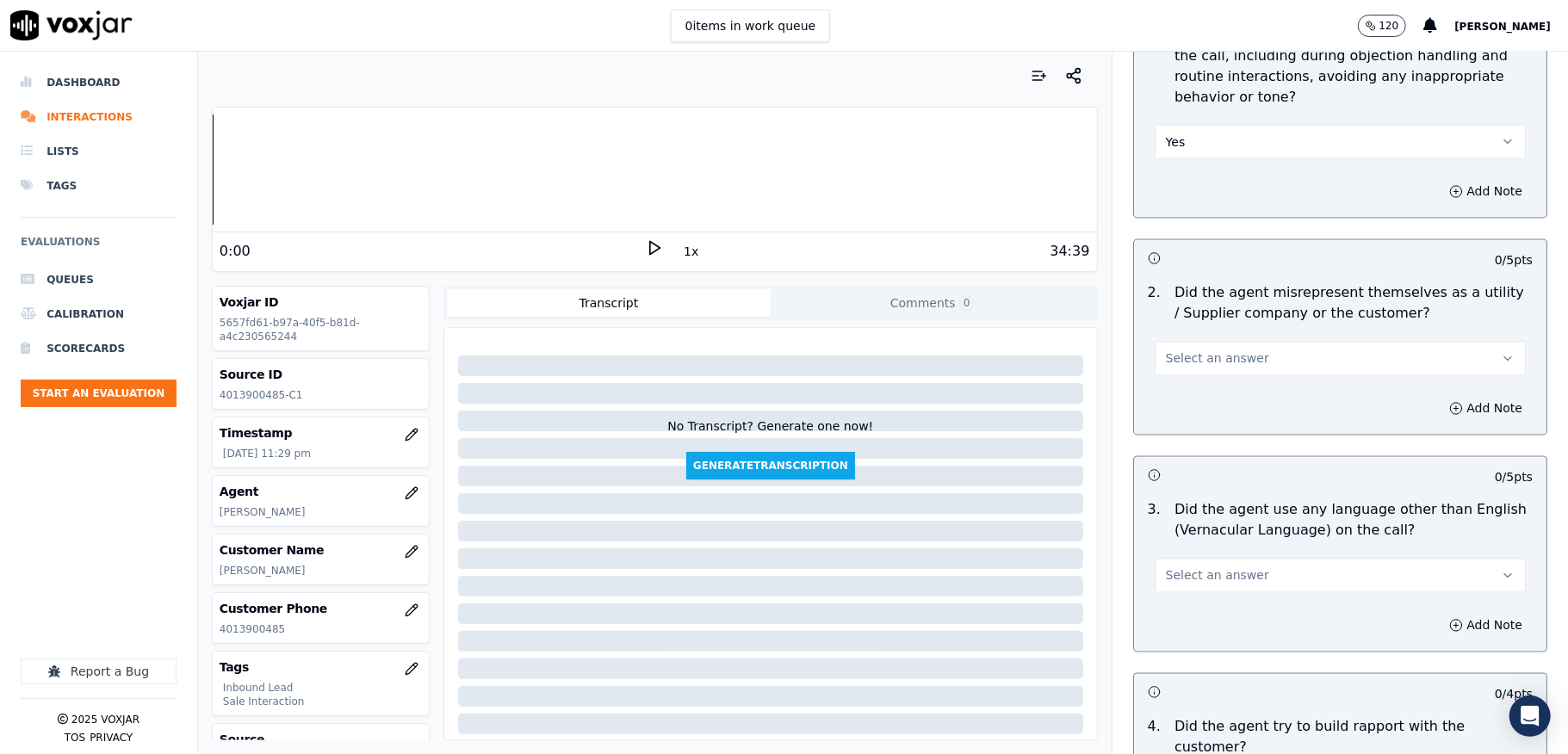
scroll to position [2294, 0]
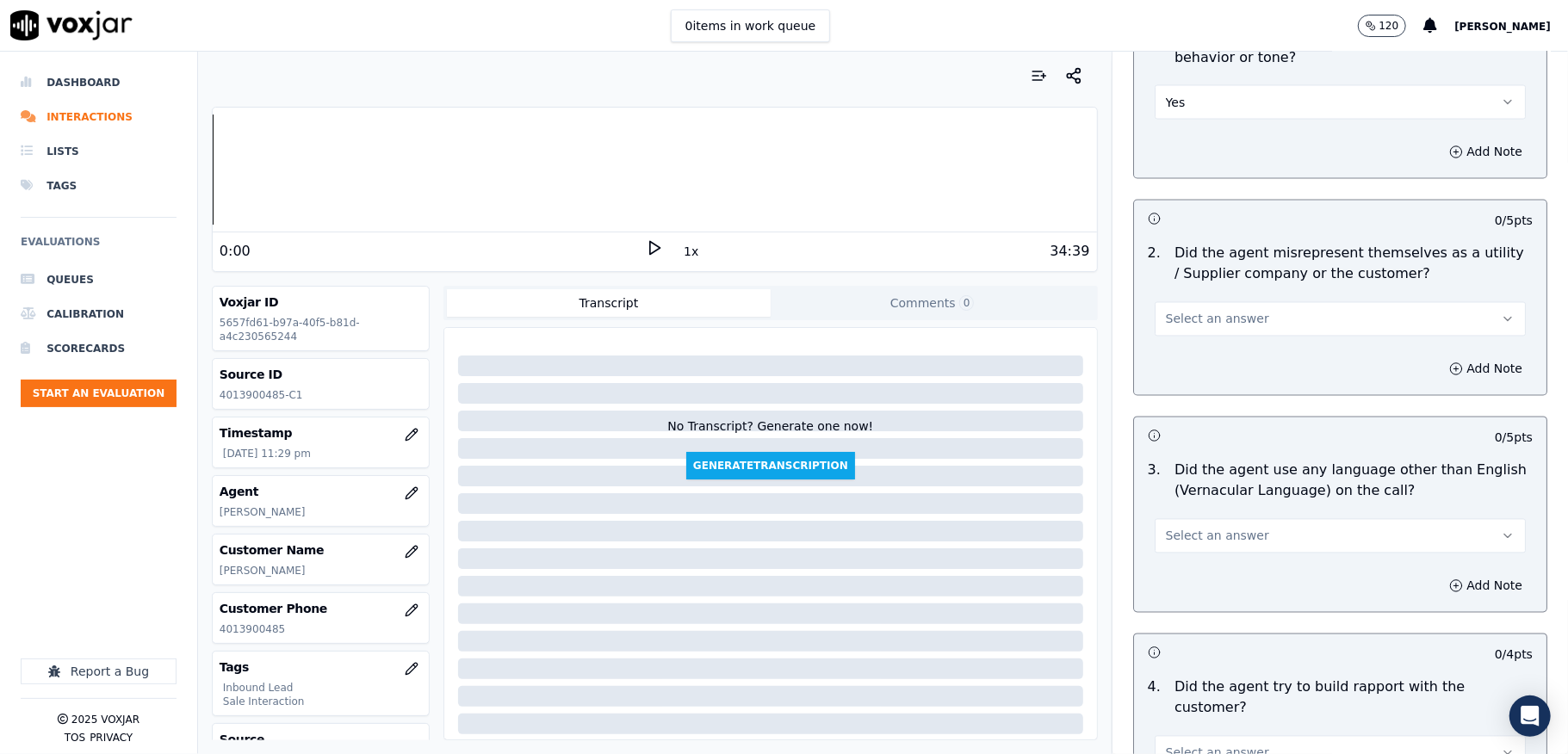
click at [1214, 311] on span "Select an answer" at bounding box center [1218, 319] width 103 height 18
click at [1188, 362] on div "No" at bounding box center [1299, 371] width 330 height 28
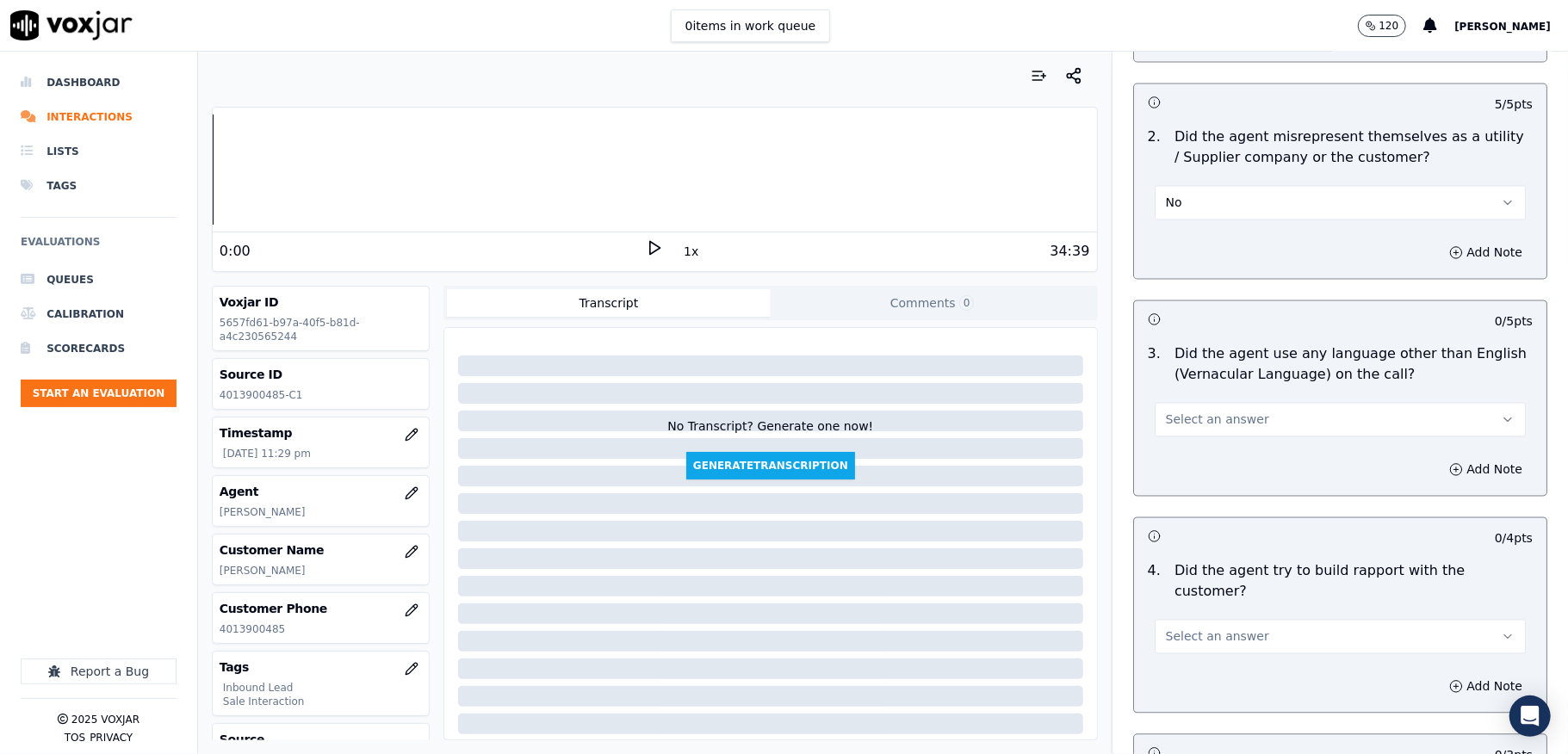
scroll to position [2524, 0]
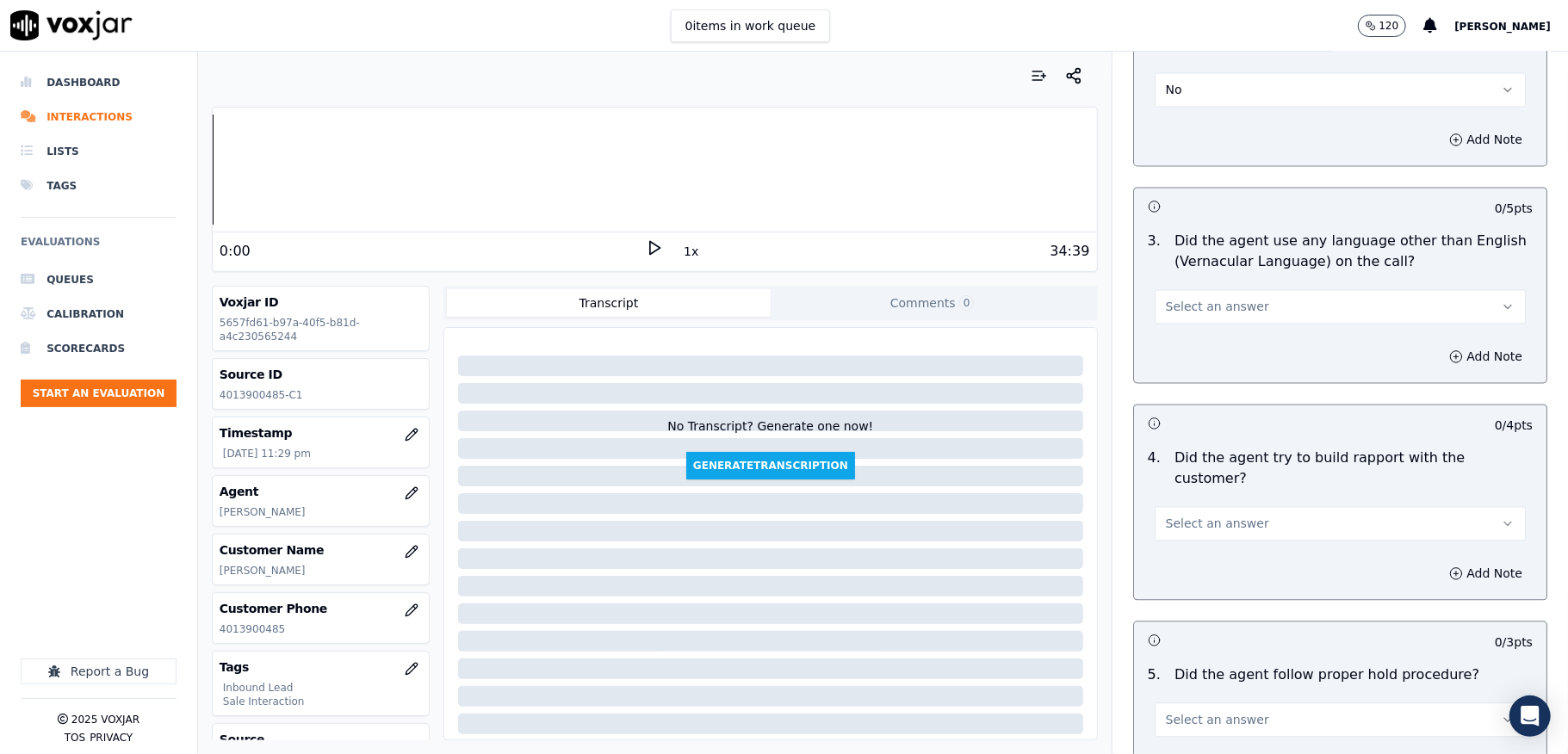
click at [1209, 301] on button "Select an answer" at bounding box center [1340, 306] width 371 height 34
click at [1189, 357] on div "No" at bounding box center [1299, 359] width 330 height 28
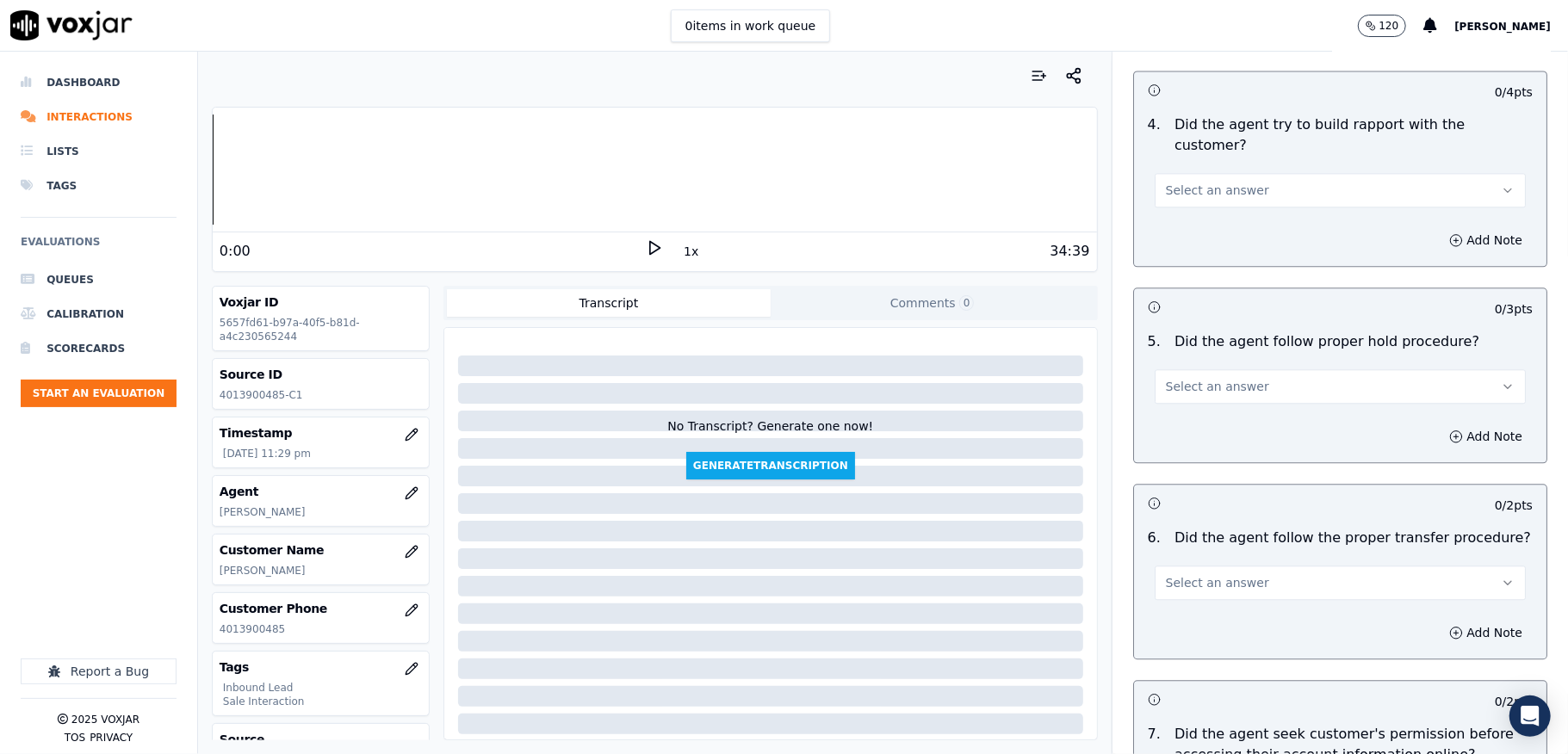
scroll to position [2869, 0]
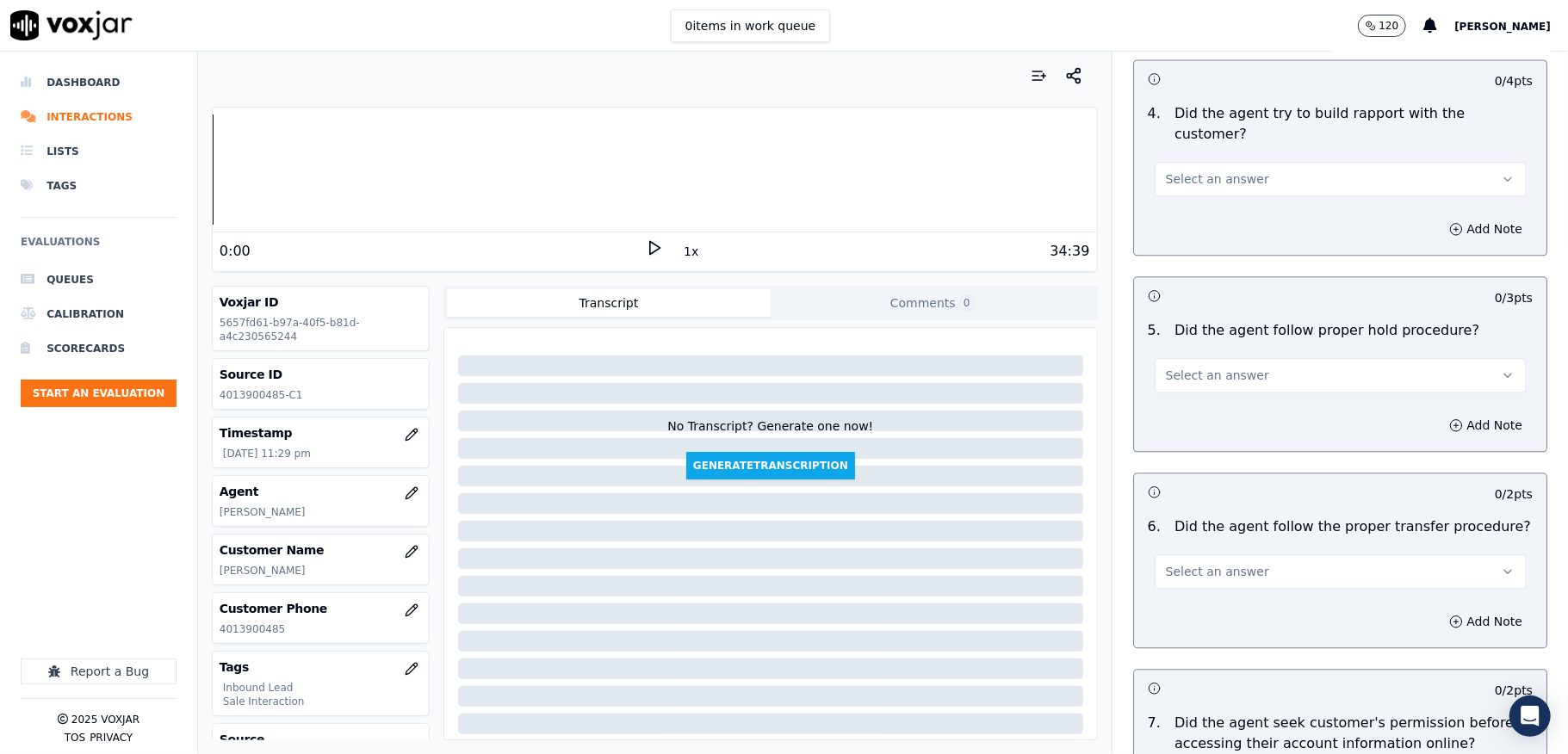
click at [1211, 171] on span "Select an answer" at bounding box center [1218, 179] width 103 height 18
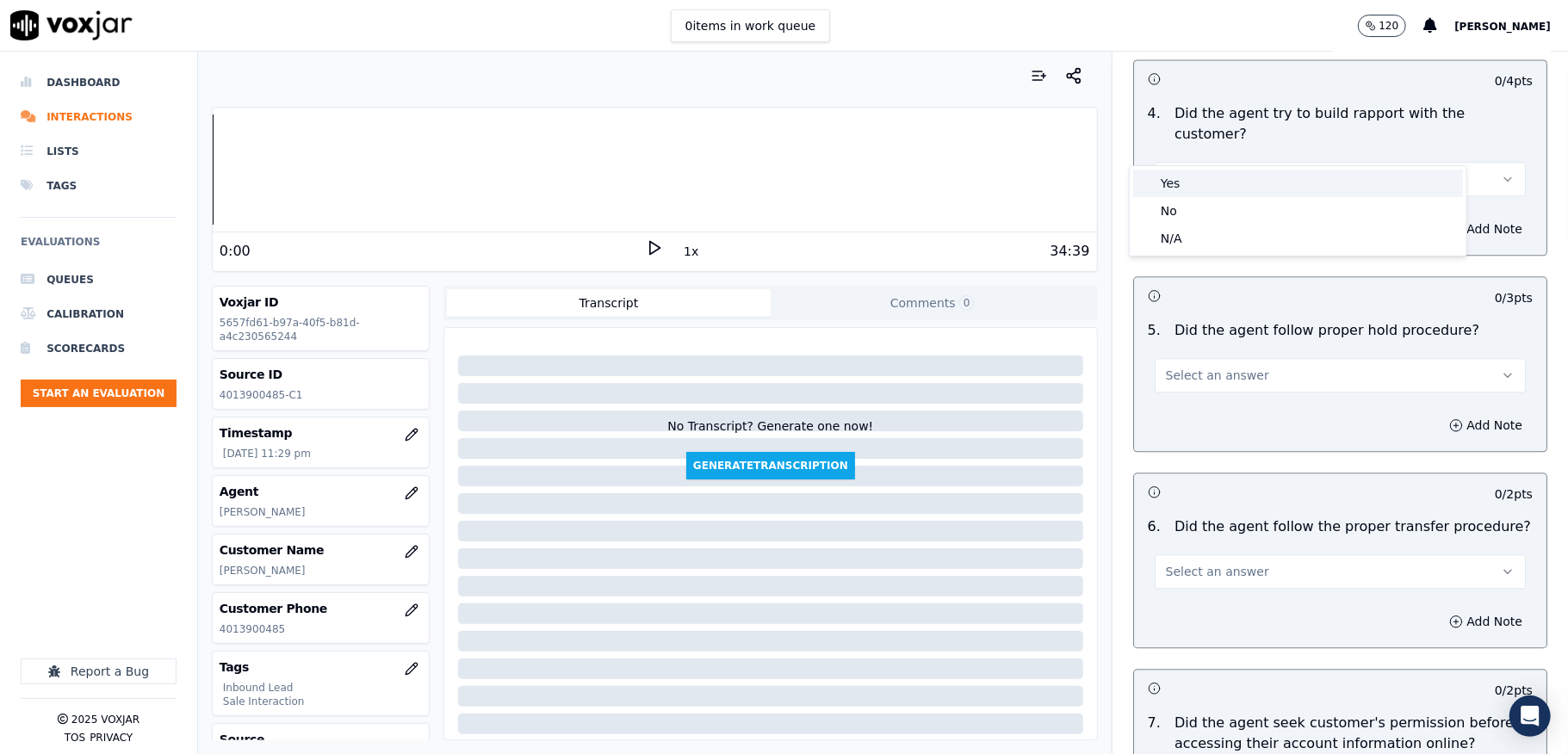
click at [1195, 187] on div "Yes" at bounding box center [1299, 183] width 330 height 28
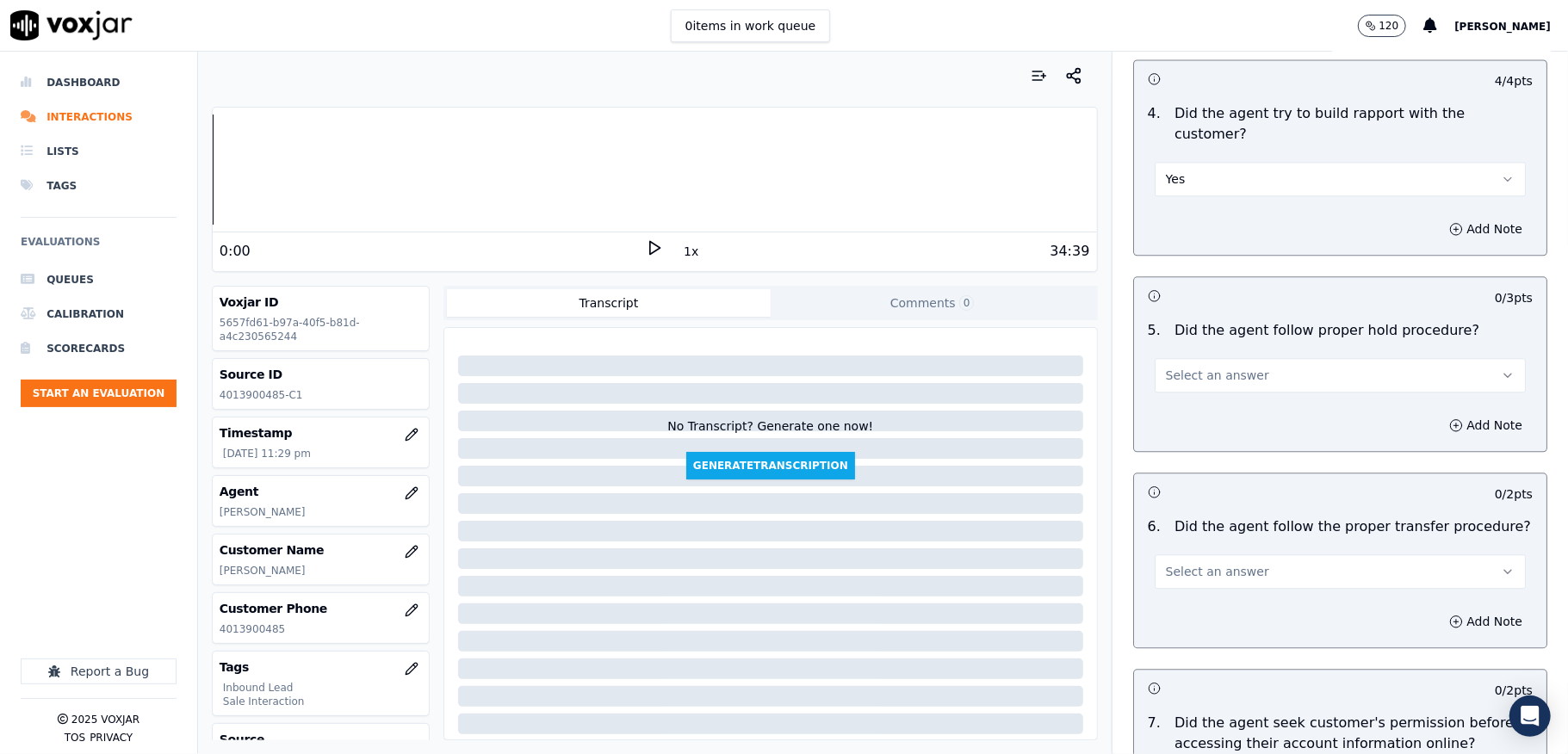
click at [1214, 367] on span "Select an answer" at bounding box center [1218, 375] width 103 height 18
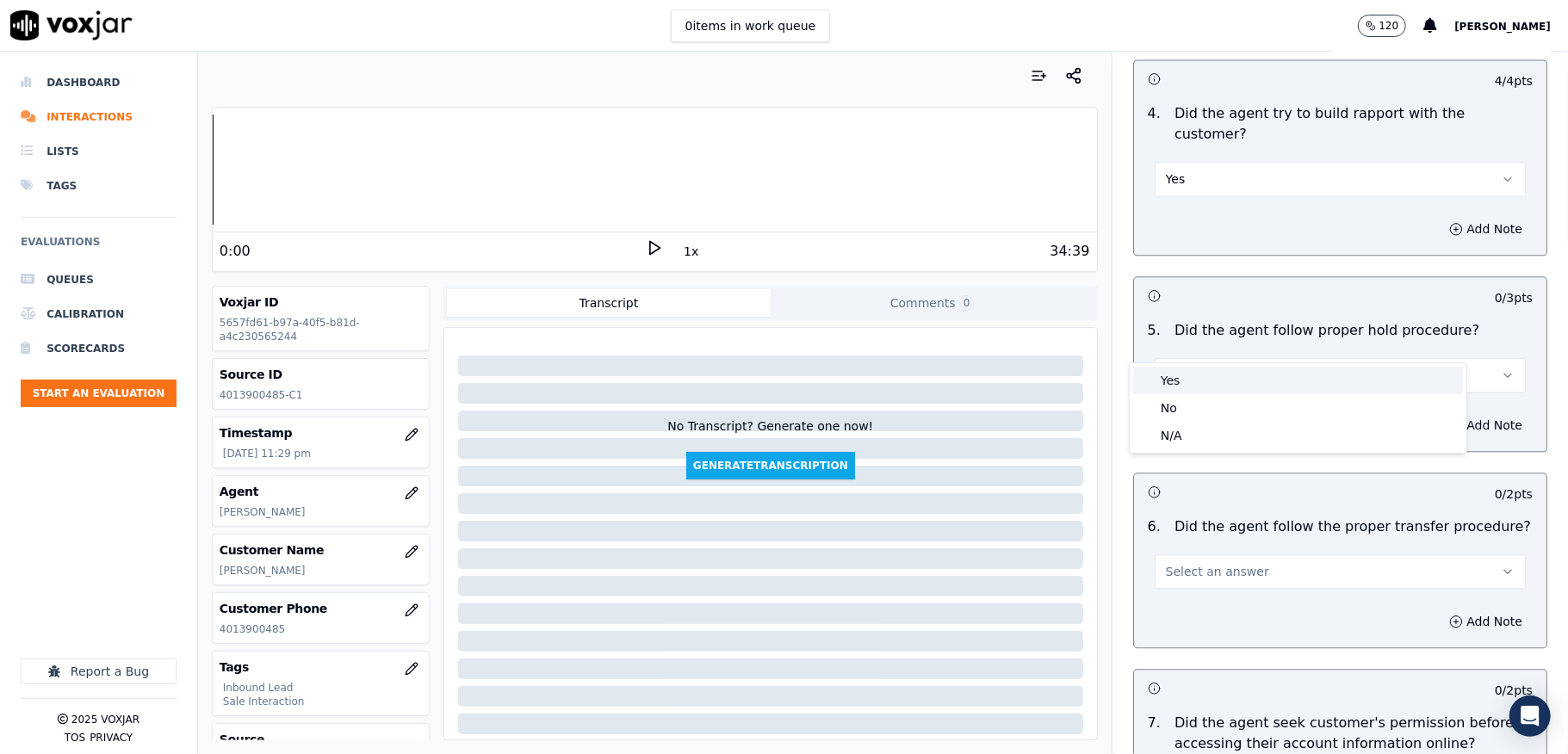
click at [1188, 380] on div "Yes" at bounding box center [1299, 381] width 330 height 28
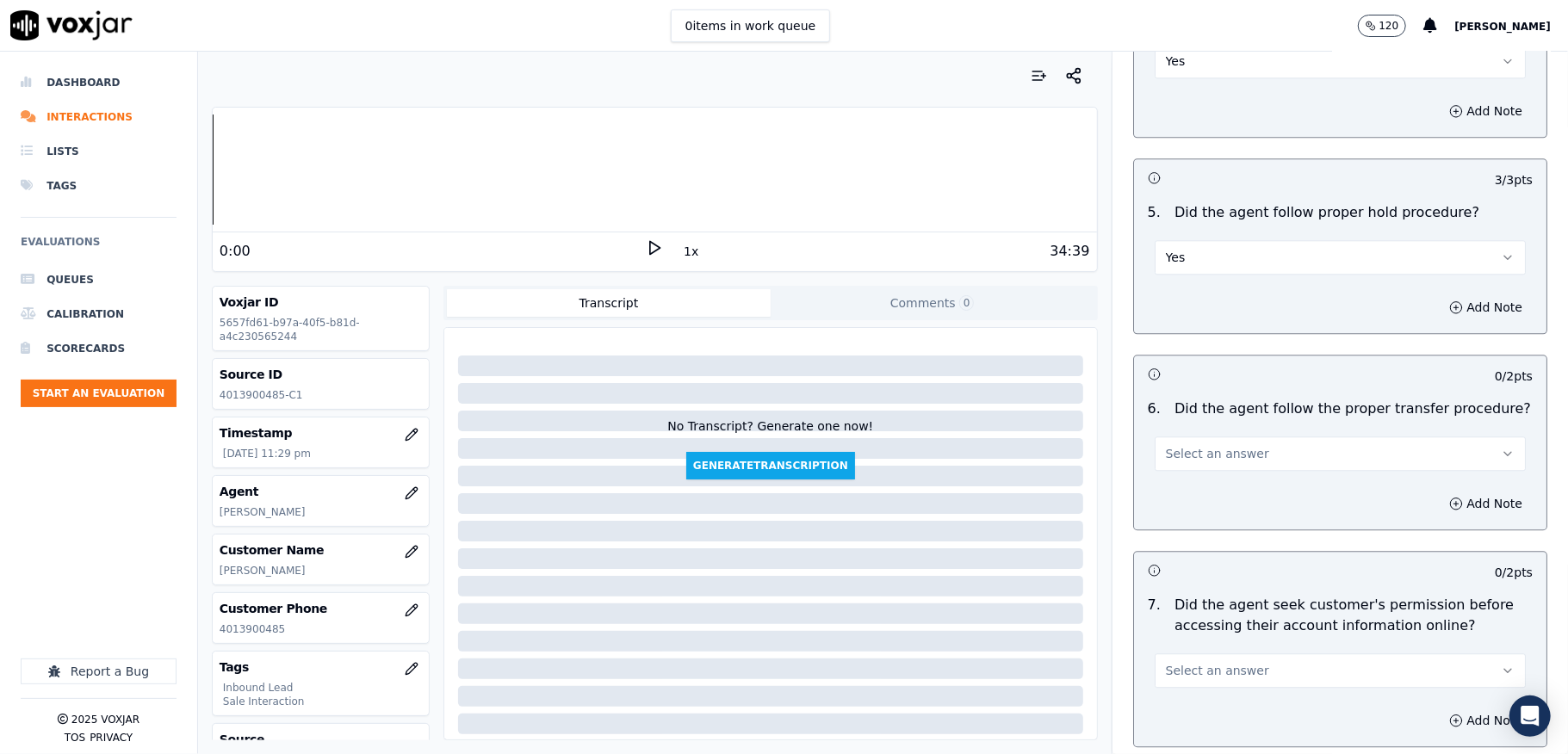
scroll to position [3098, 0]
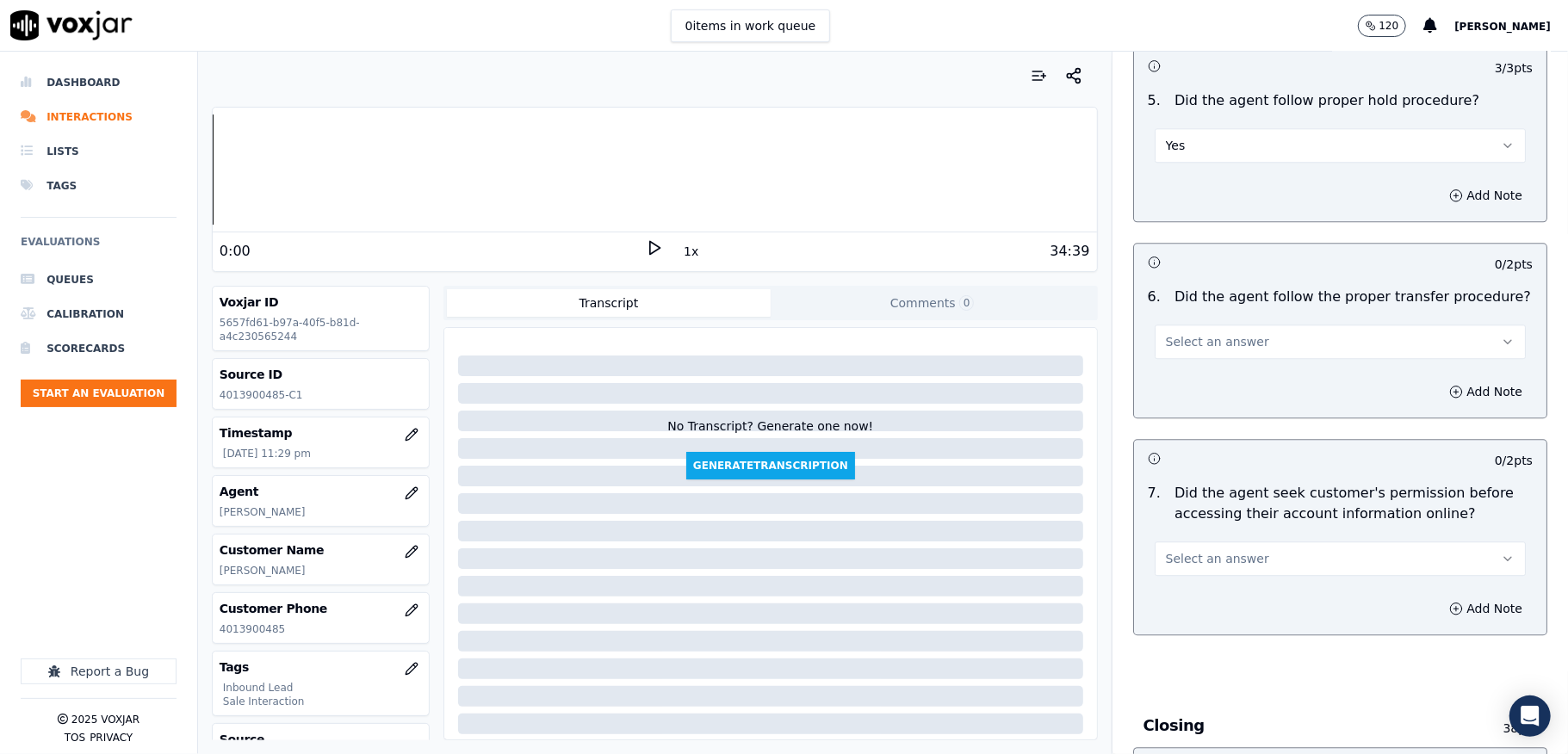
click at [1214, 333] on span "Select an answer" at bounding box center [1218, 341] width 103 height 18
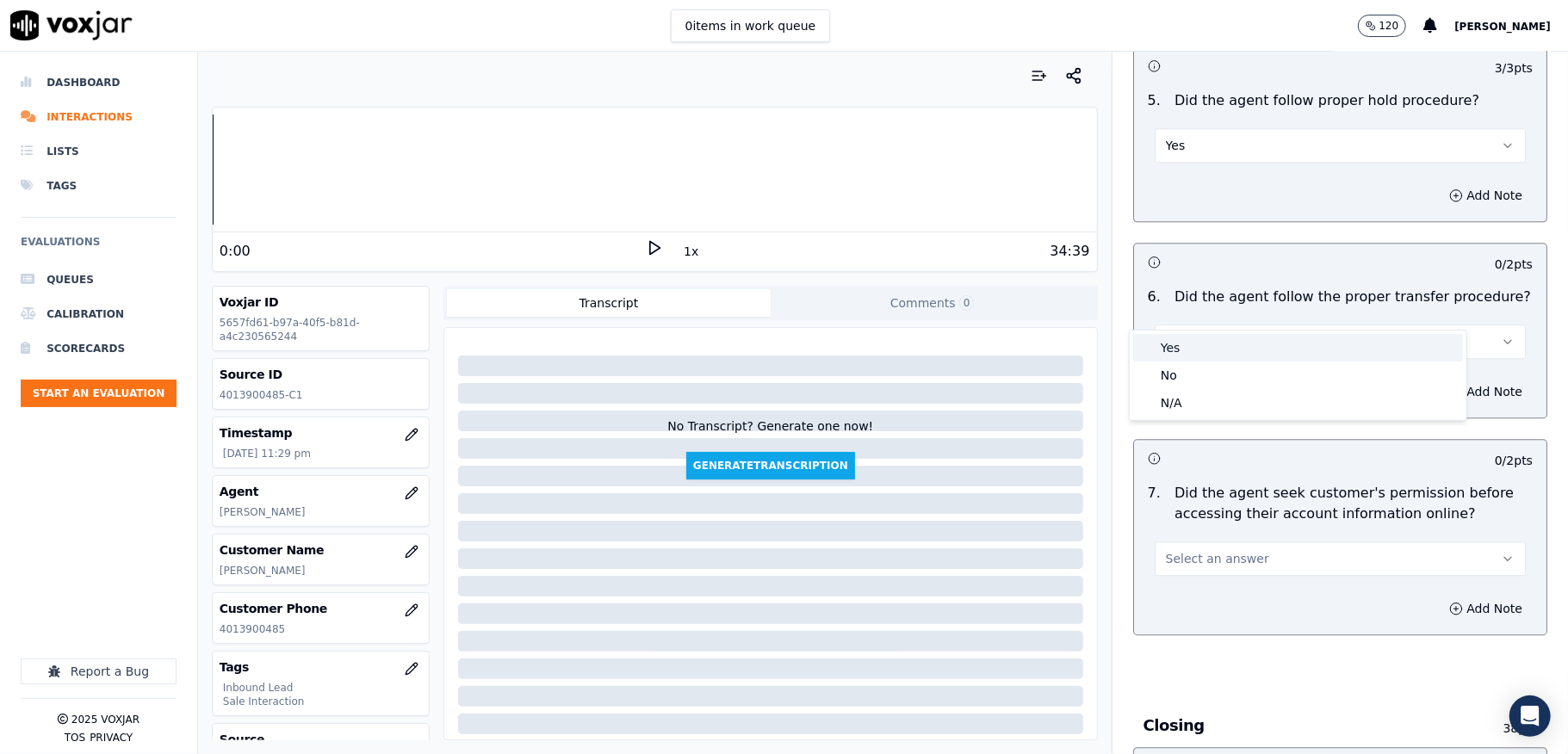
click at [1209, 339] on div "Yes" at bounding box center [1299, 348] width 330 height 28
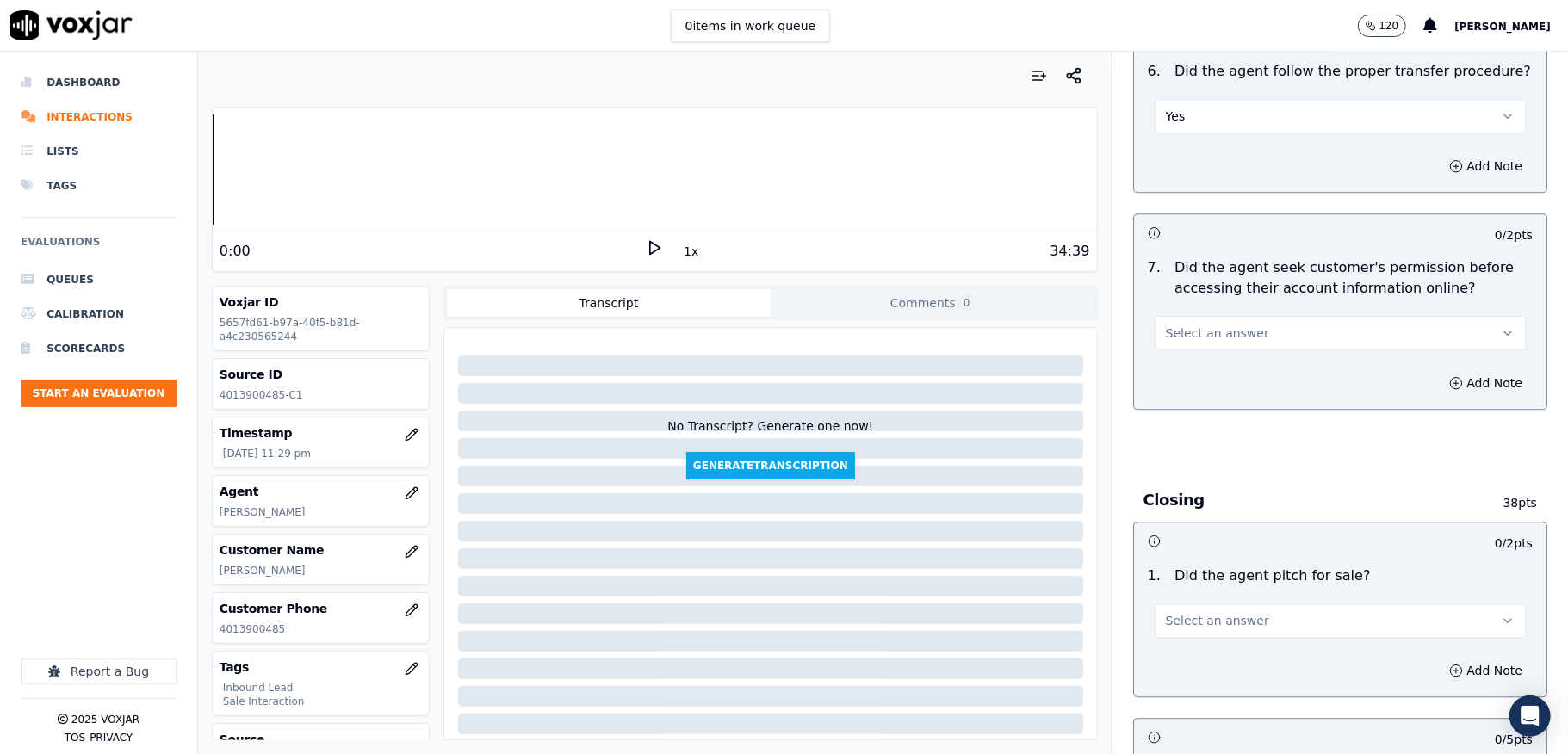
scroll to position [3327, 0]
click at [1206, 312] on button "Select an answer" at bounding box center [1340, 329] width 371 height 34
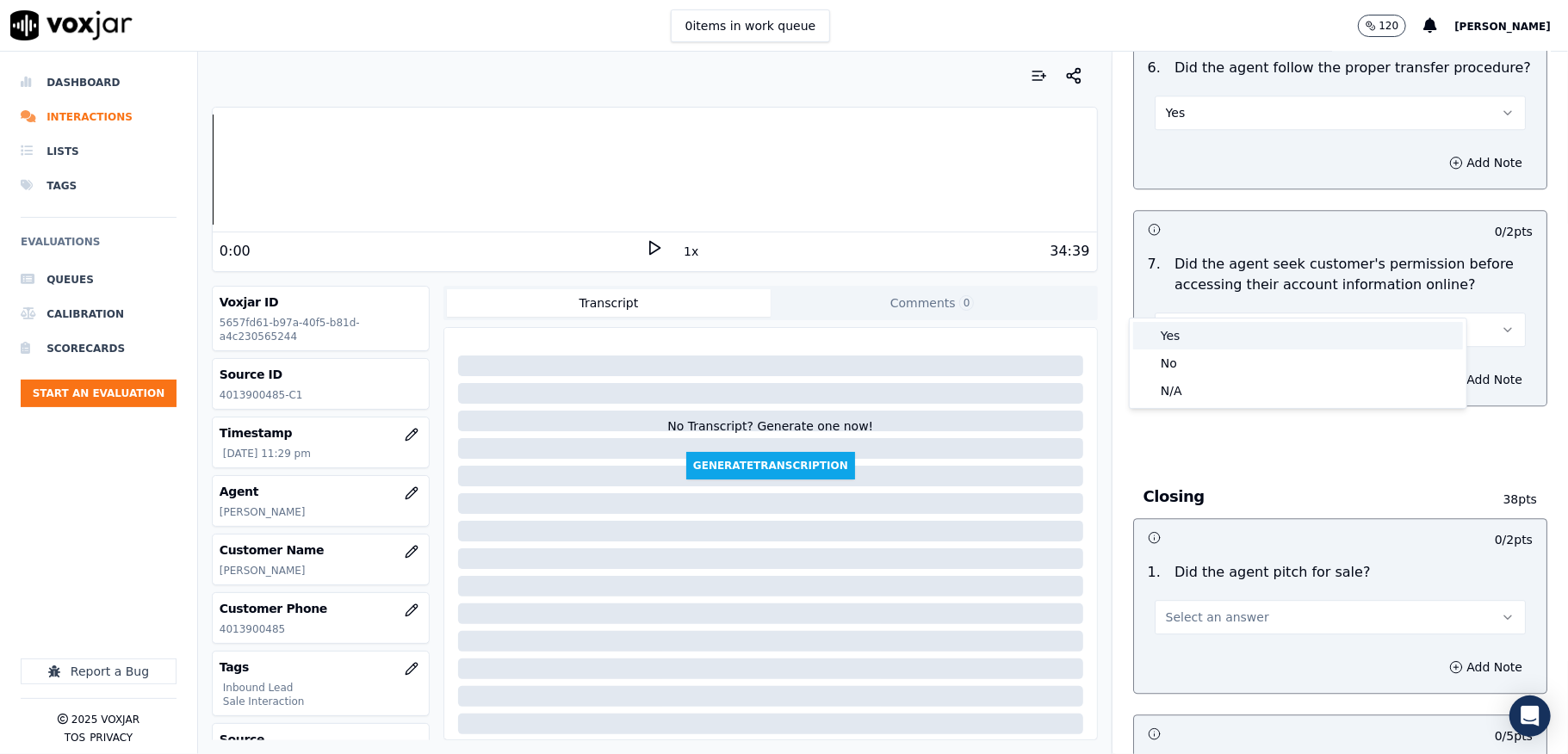
click at [1183, 345] on div "Yes" at bounding box center [1299, 336] width 330 height 28
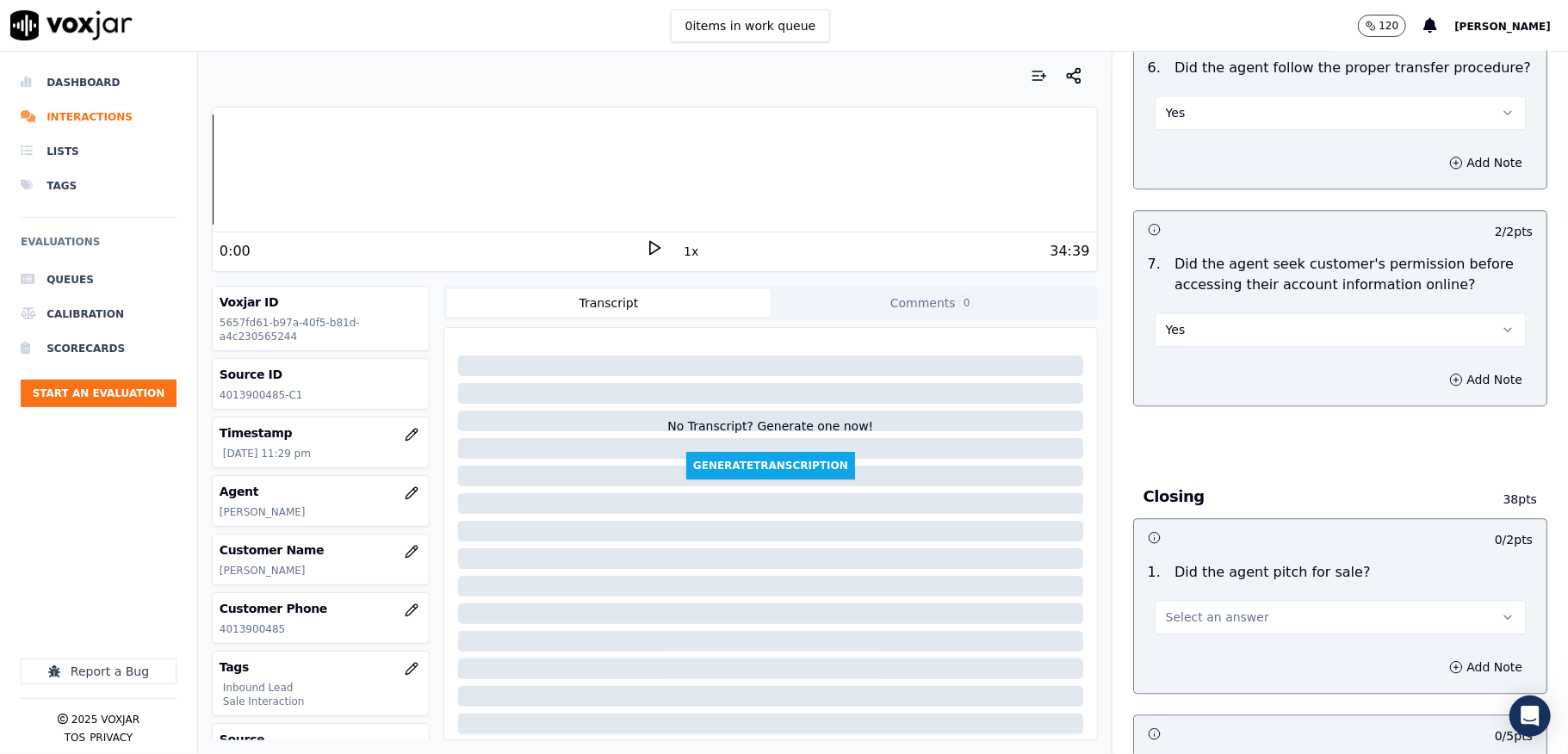
click at [1188, 312] on button "Yes" at bounding box center [1340, 329] width 371 height 34
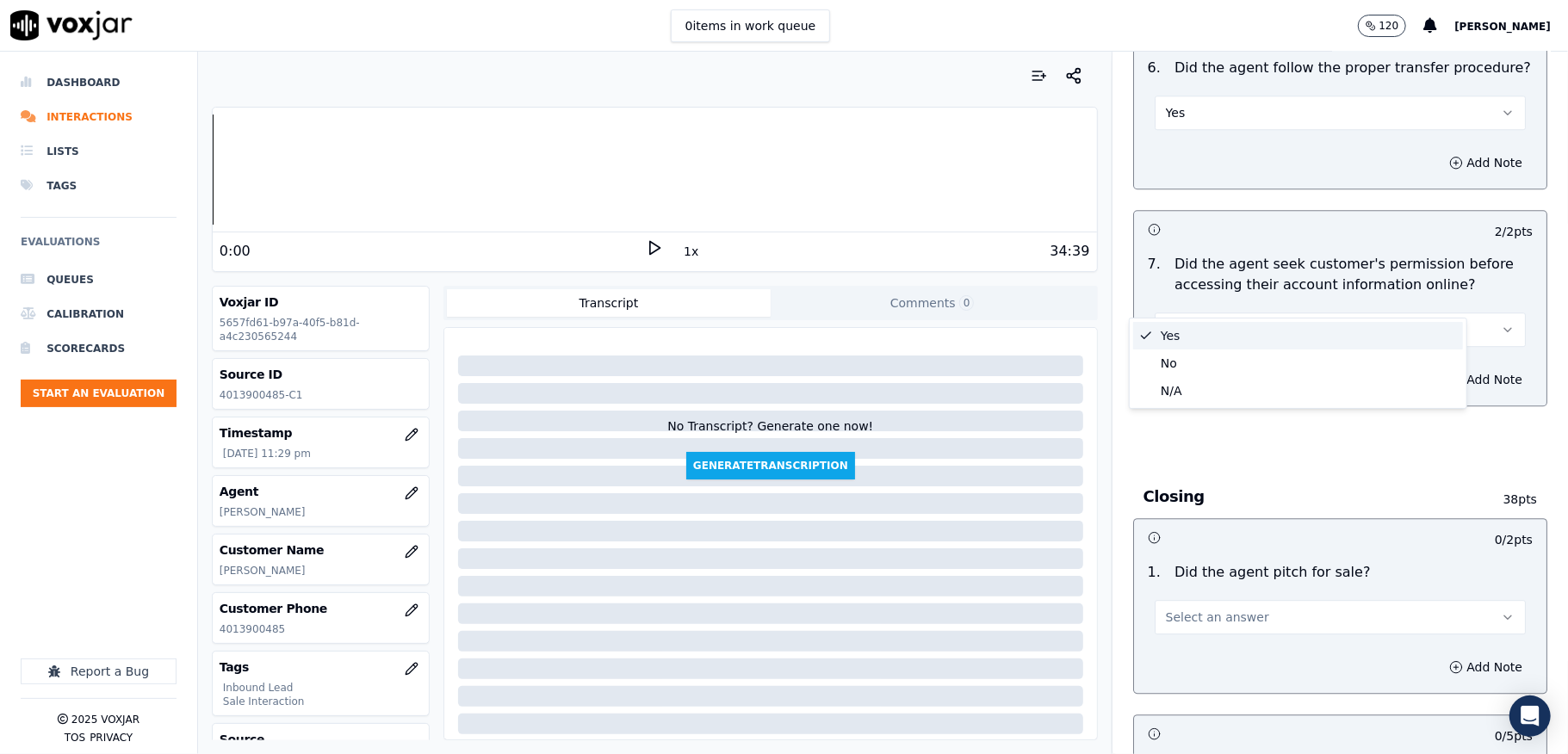
click at [1178, 335] on div "Yes" at bounding box center [1299, 336] width 330 height 28
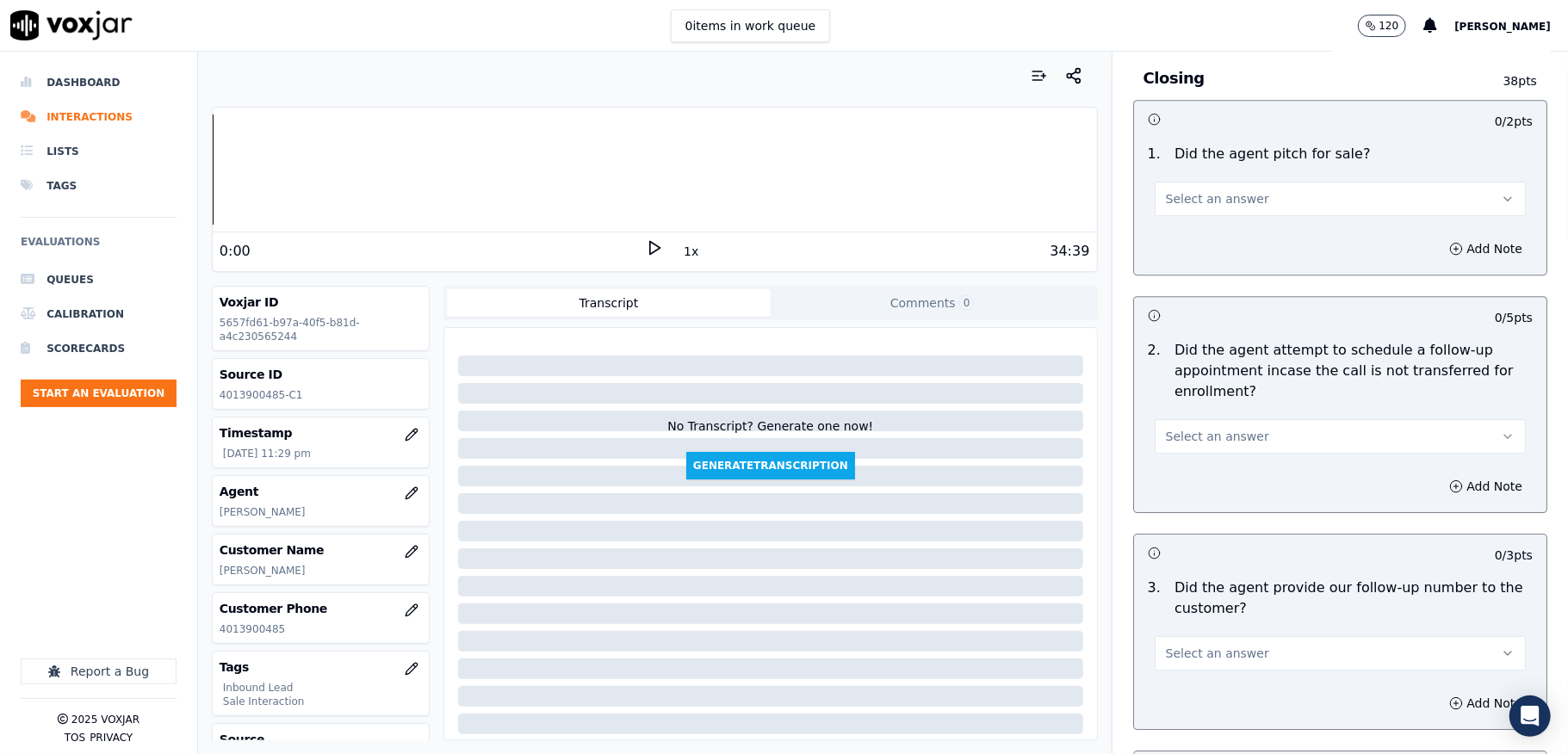
scroll to position [3787, 0]
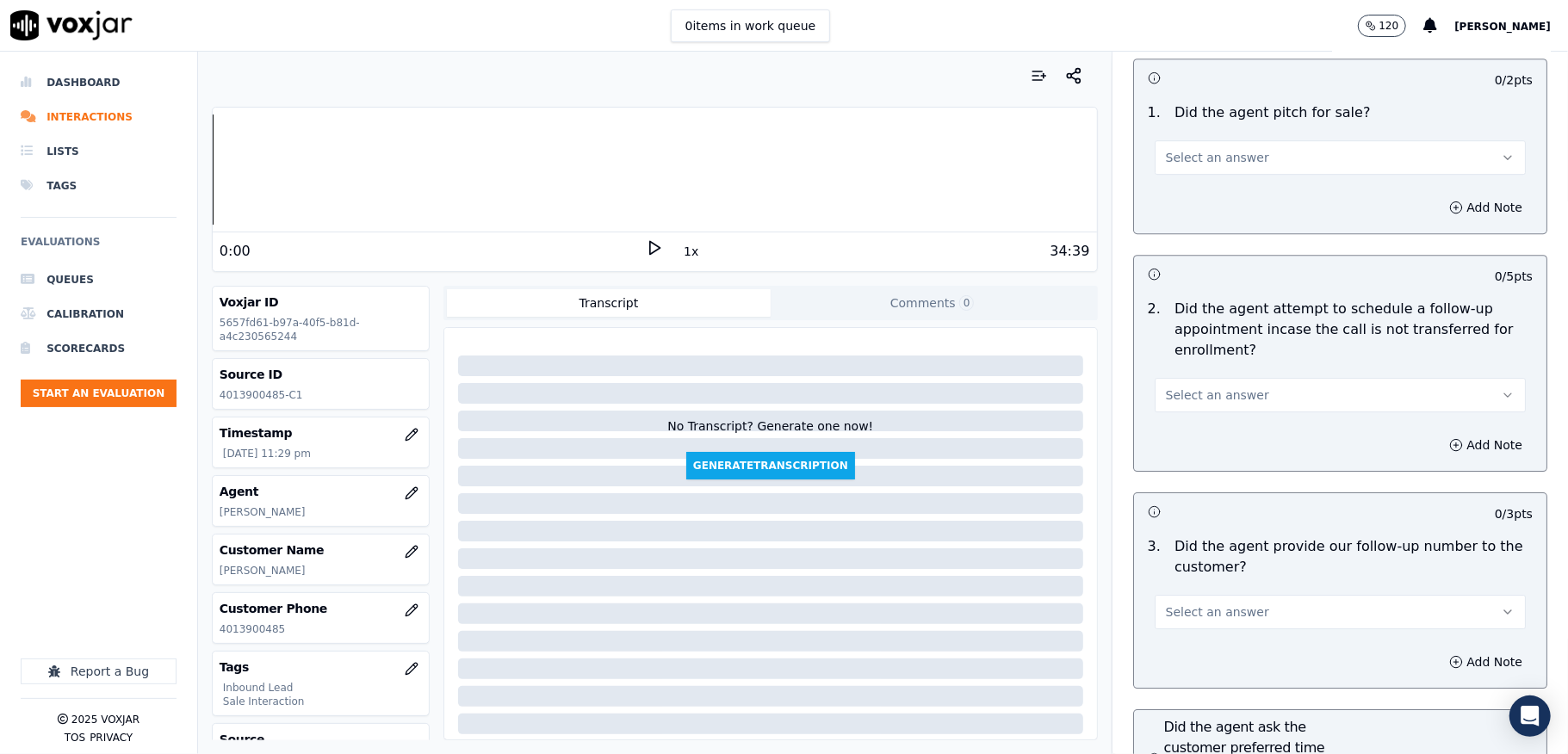
click at [1211, 149] on span "Select an answer" at bounding box center [1218, 158] width 103 height 18
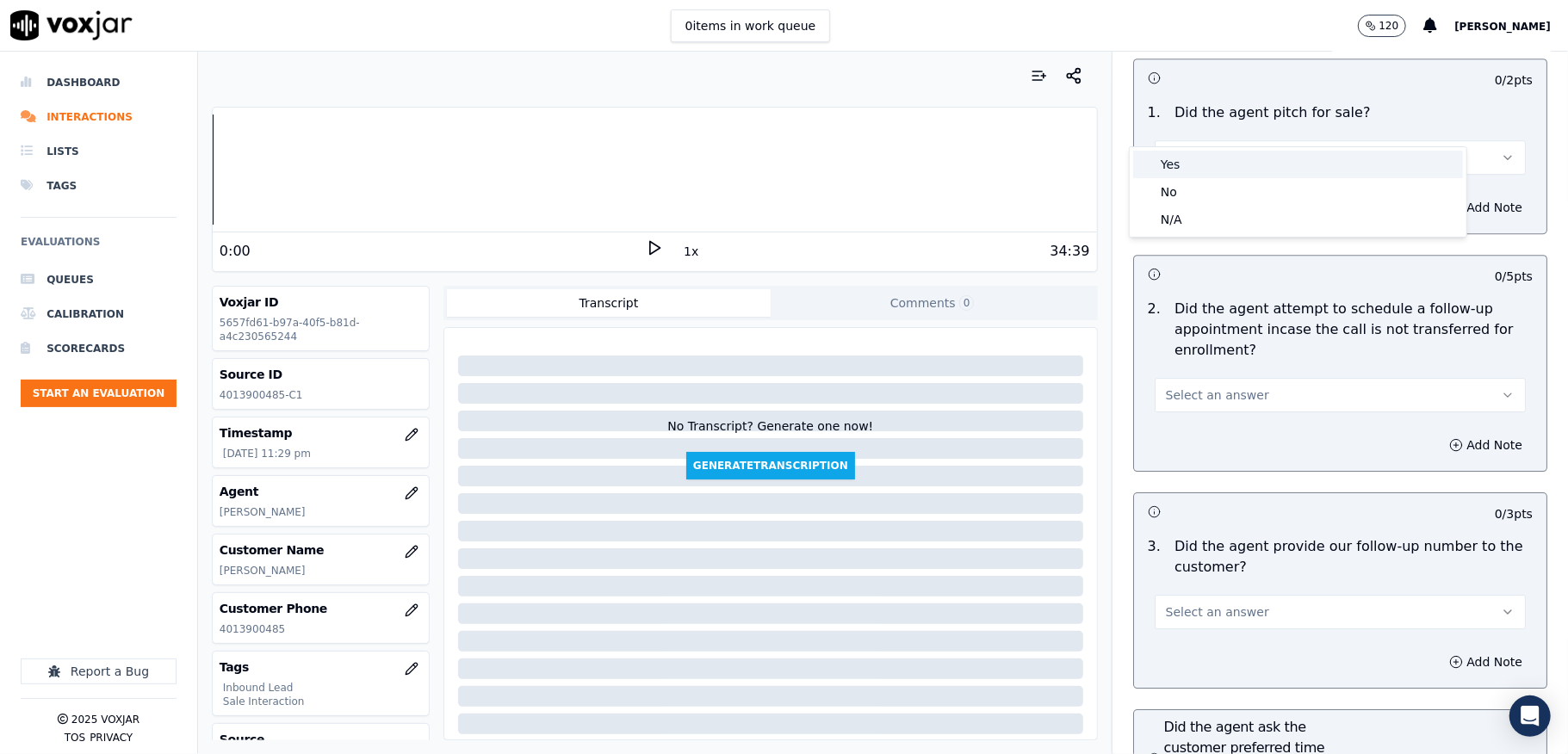
click at [1196, 157] on div "Yes" at bounding box center [1299, 164] width 330 height 28
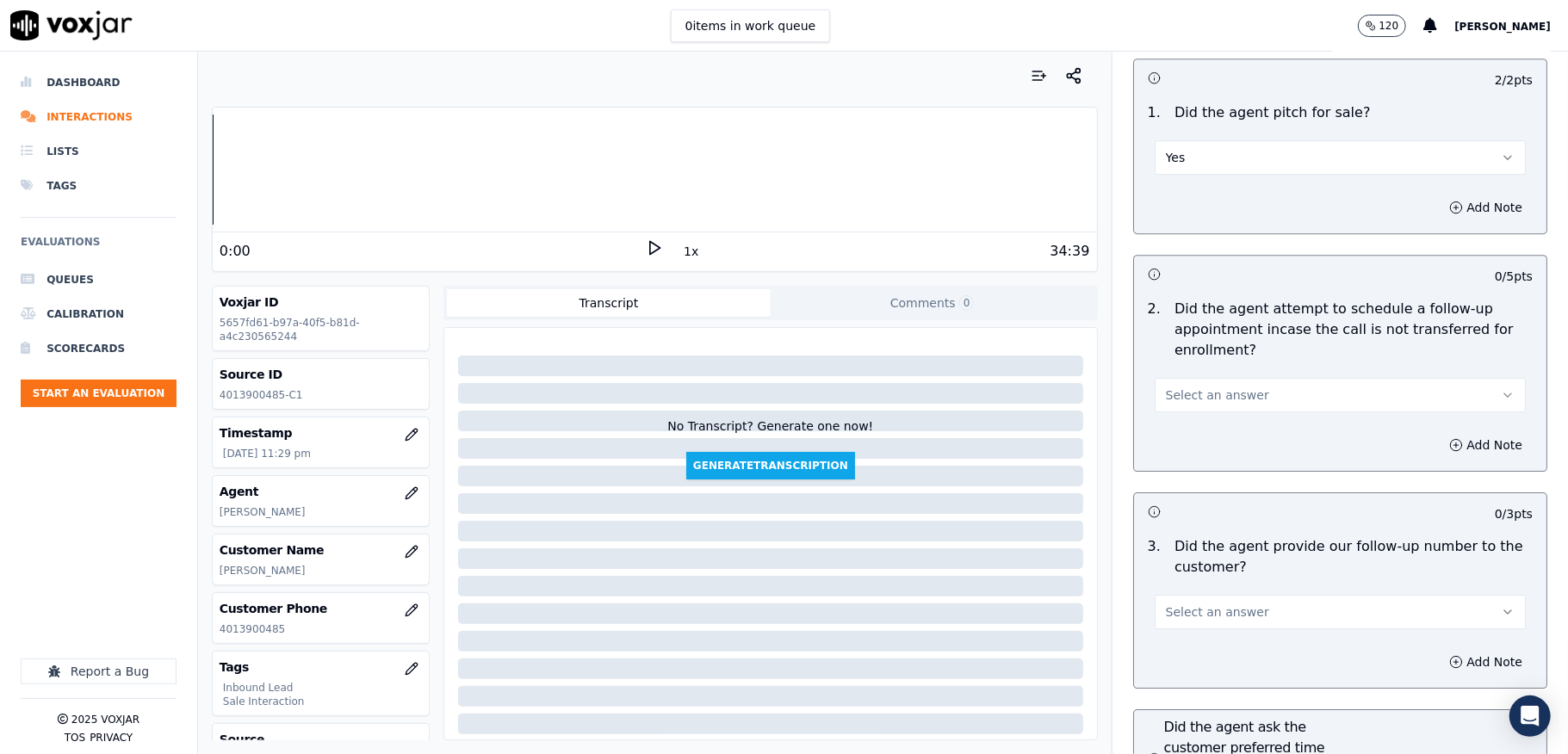
click at [1200, 386] on span "Select an answer" at bounding box center [1218, 395] width 103 height 18
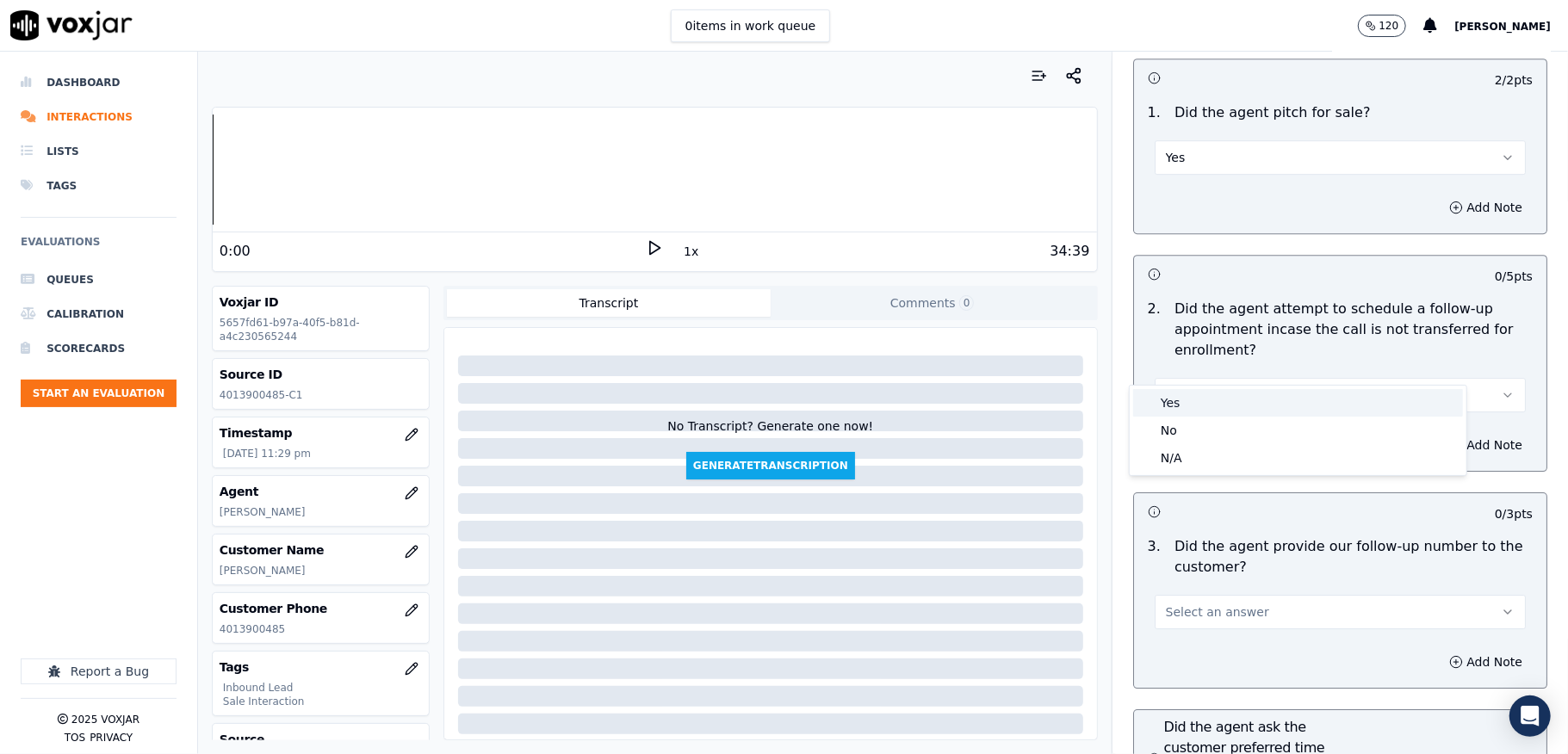
click at [1173, 409] on div "Yes" at bounding box center [1299, 403] width 330 height 28
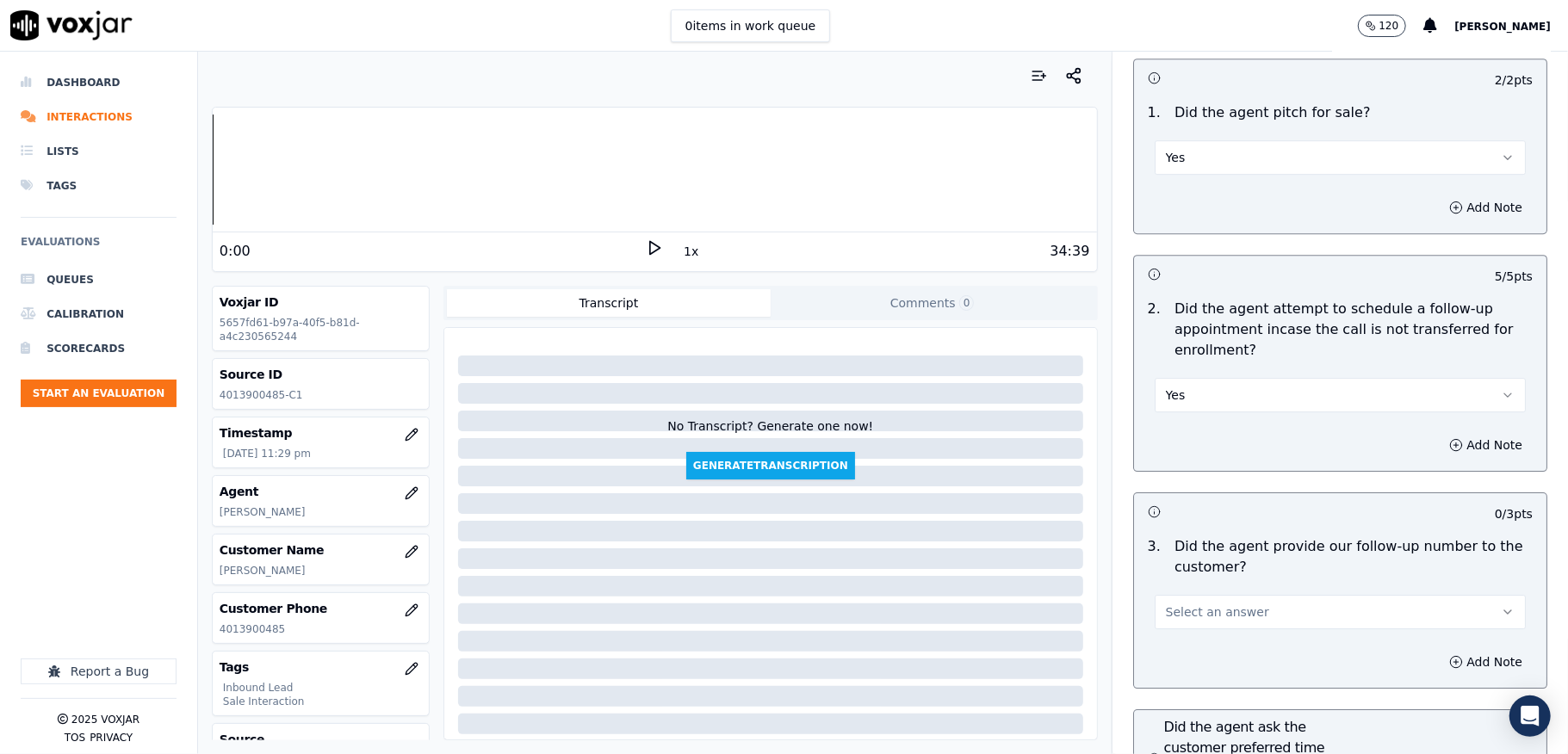
click at [1186, 378] on button "Yes" at bounding box center [1340, 395] width 371 height 34
drag, startPoint x: 1161, startPoint y: 460, endPoint x: 1166, endPoint y: 442, distance: 18.7
click at [1161, 461] on div "N/A" at bounding box center [1299, 458] width 330 height 28
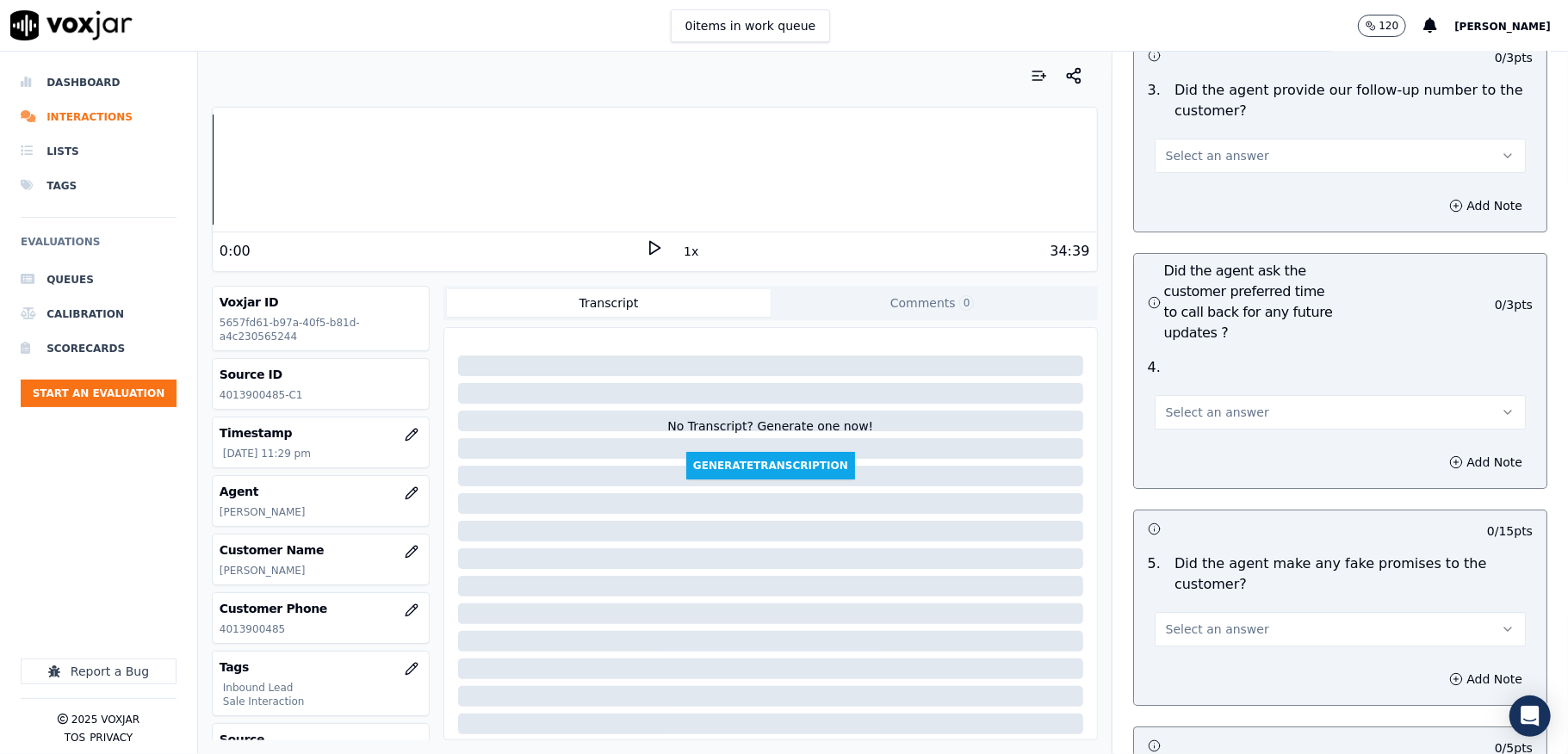
scroll to position [4246, 0]
click at [1200, 145] on span "Select an answer" at bounding box center [1218, 153] width 103 height 18
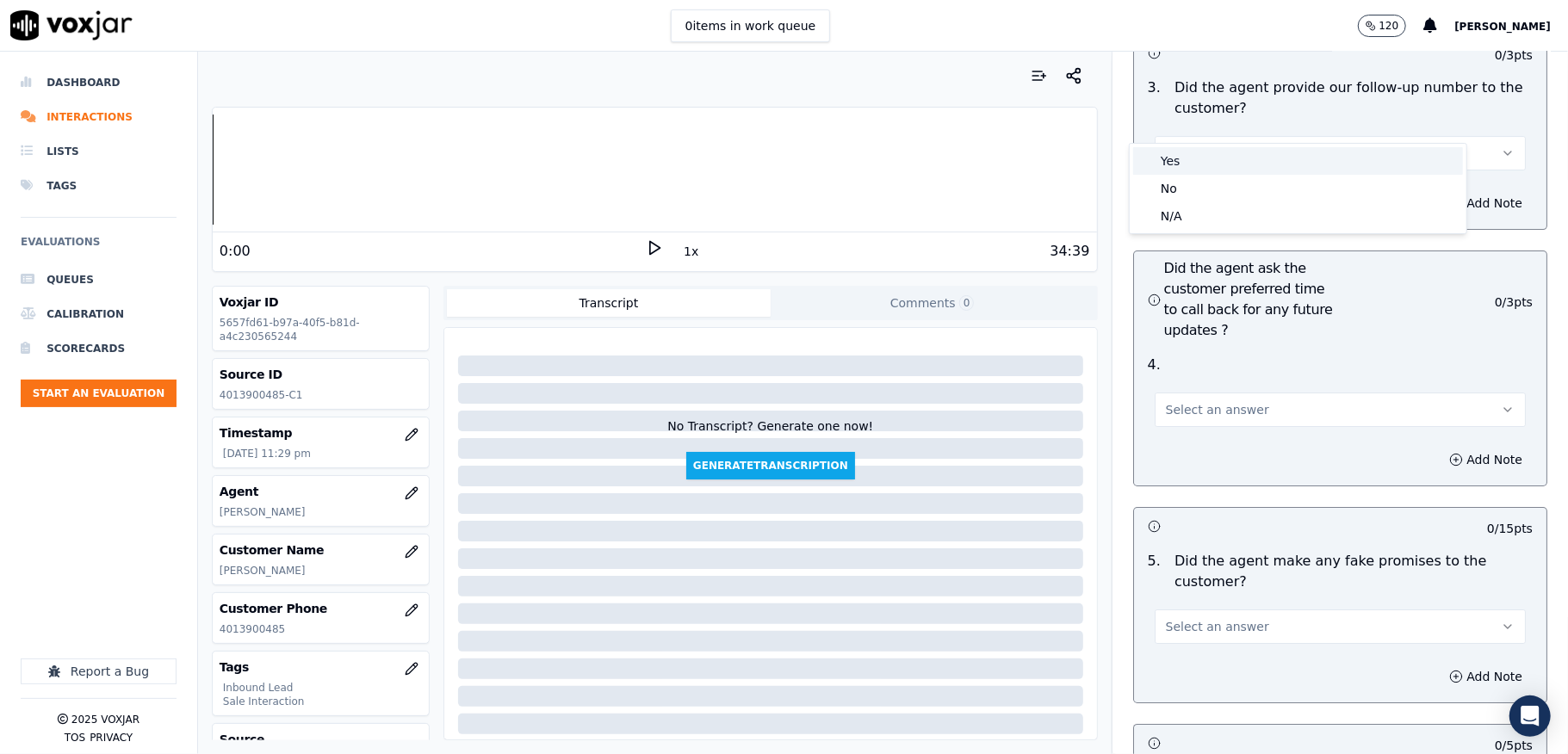
click at [1186, 155] on div "Yes" at bounding box center [1299, 161] width 330 height 28
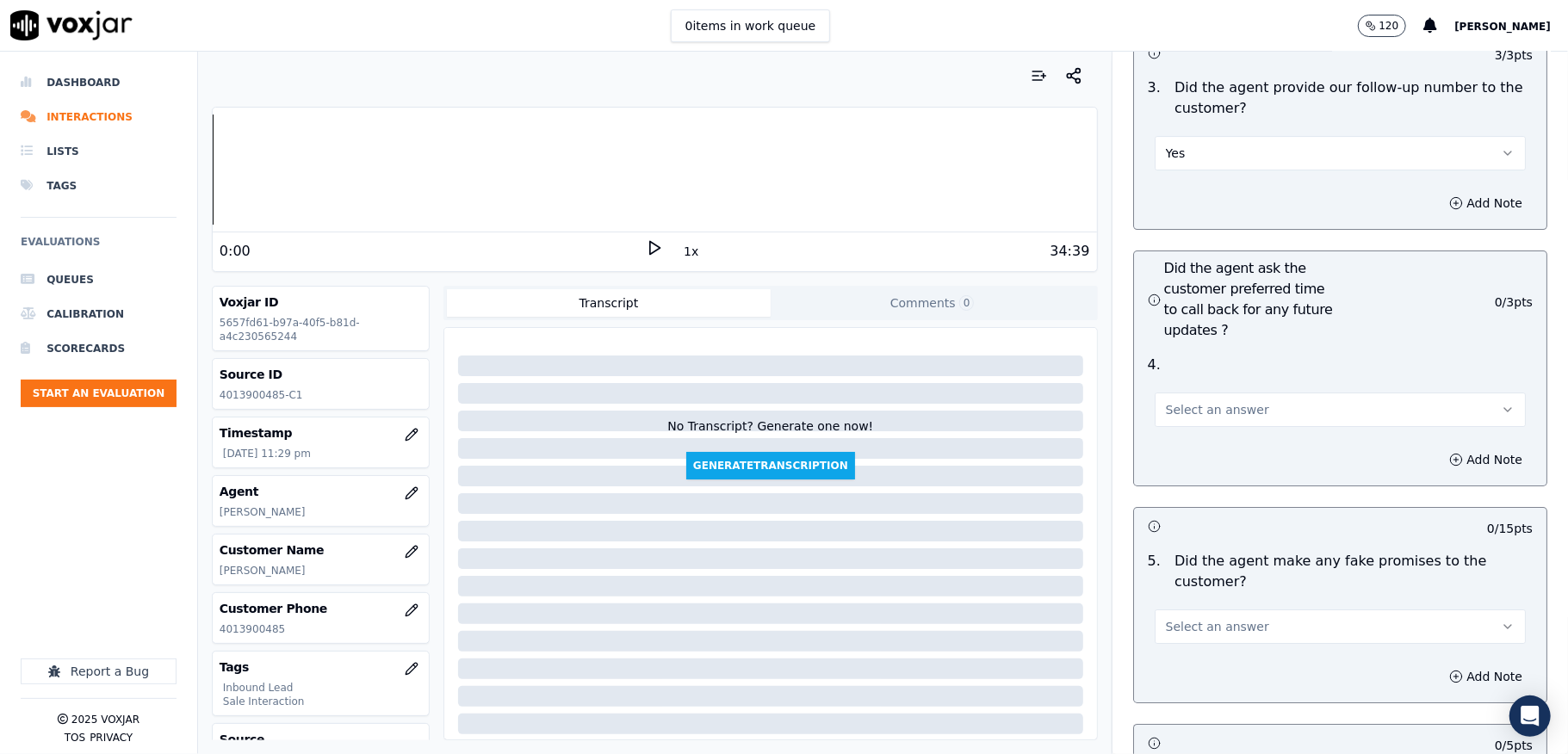
drag, startPoint x: 1164, startPoint y: 377, endPoint x: 1166, endPoint y: 393, distance: 16.1
click at [1166, 401] on span "Select an answer" at bounding box center [1218, 409] width 103 height 18
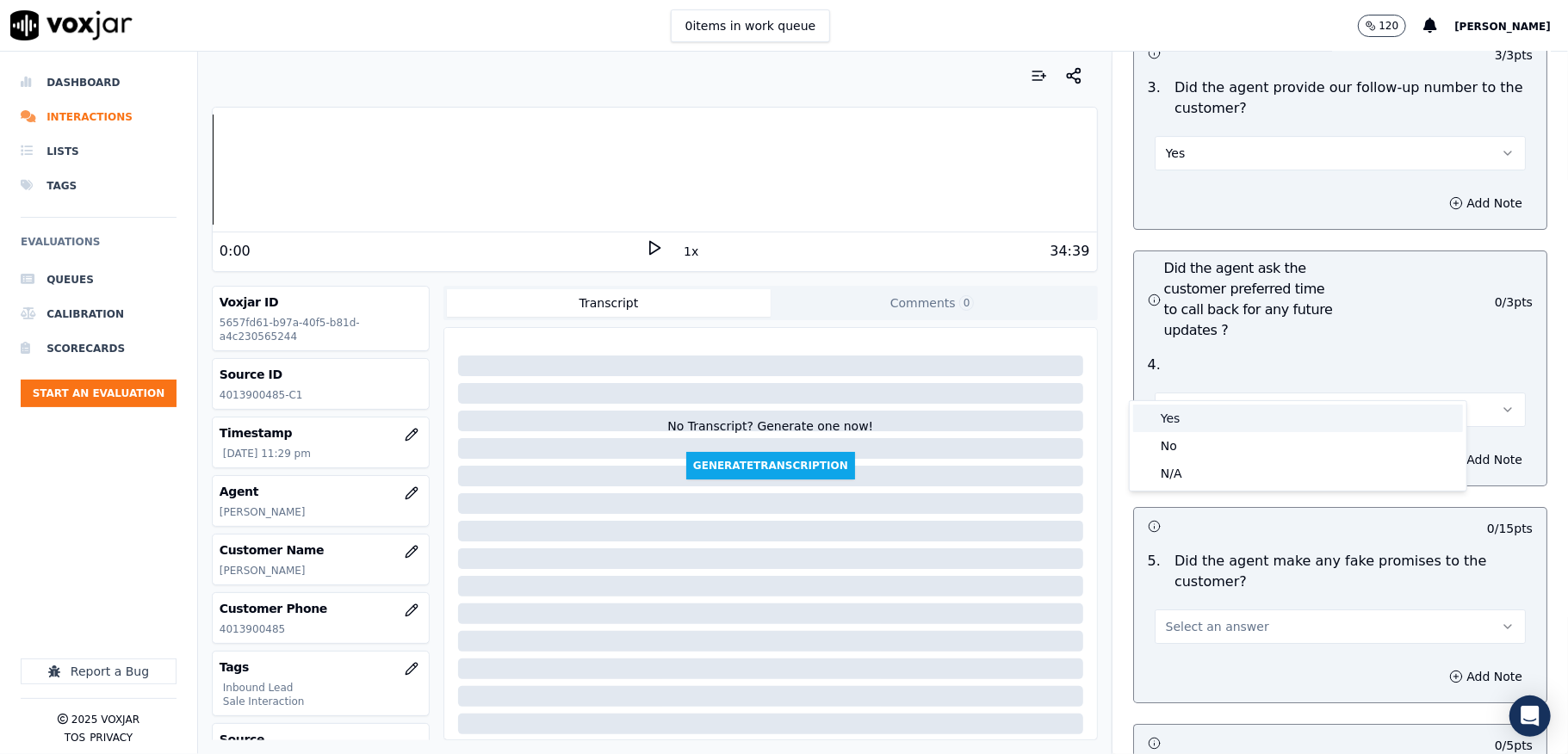
click at [1182, 418] on div "Yes" at bounding box center [1299, 418] width 330 height 28
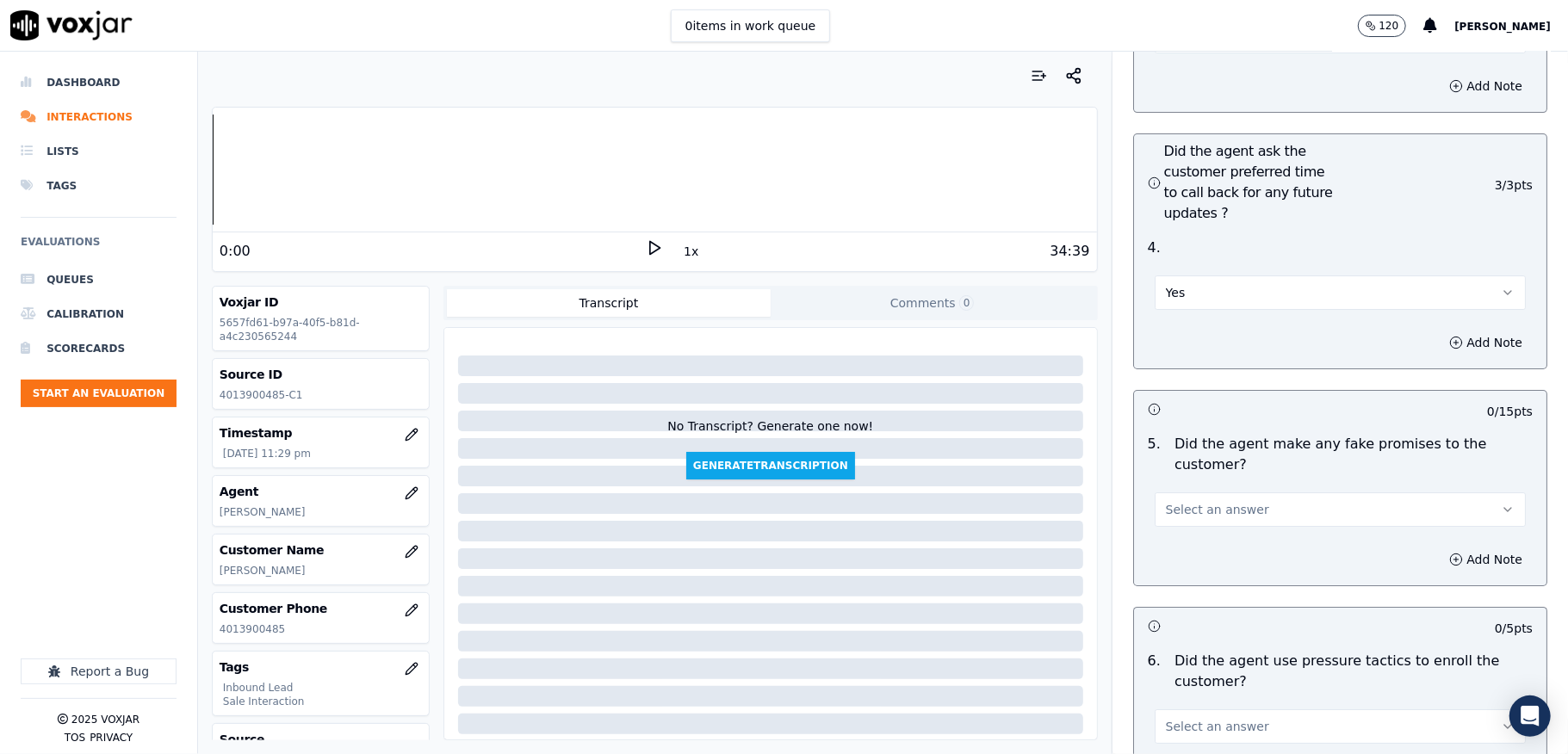
scroll to position [4475, 0]
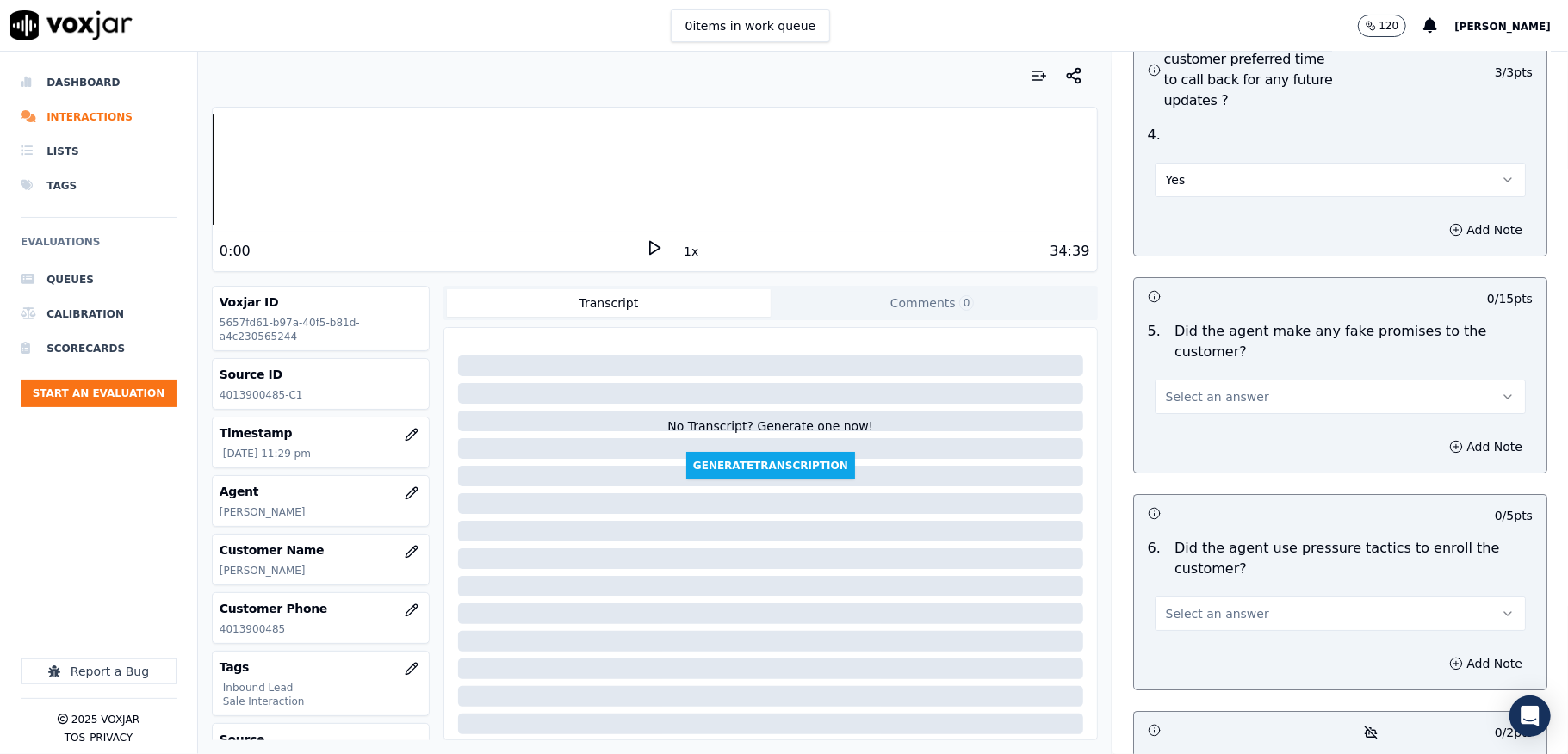
click at [1243, 380] on button "Select an answer" at bounding box center [1340, 396] width 371 height 34
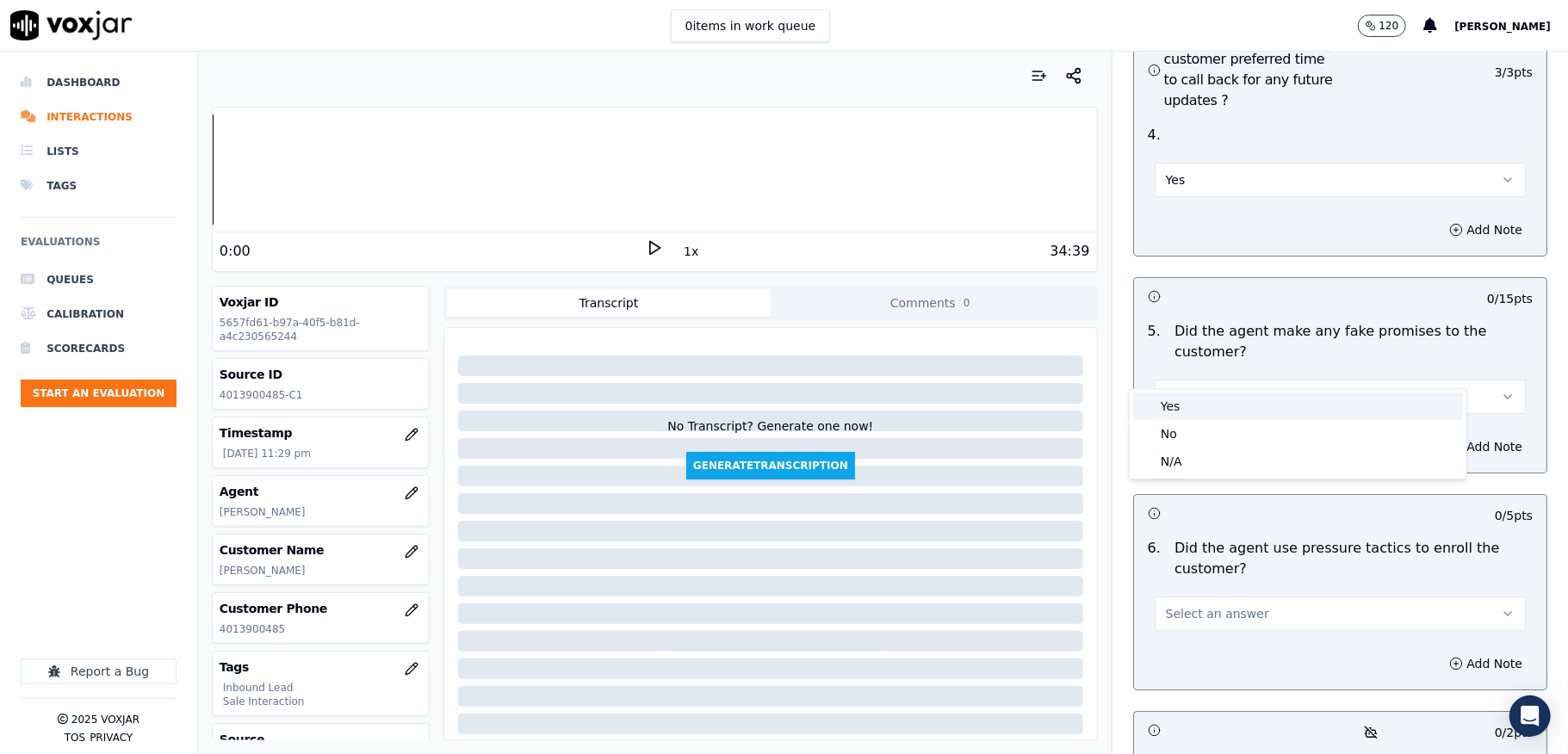
click at [1185, 421] on div "No" at bounding box center [1299, 434] width 330 height 28
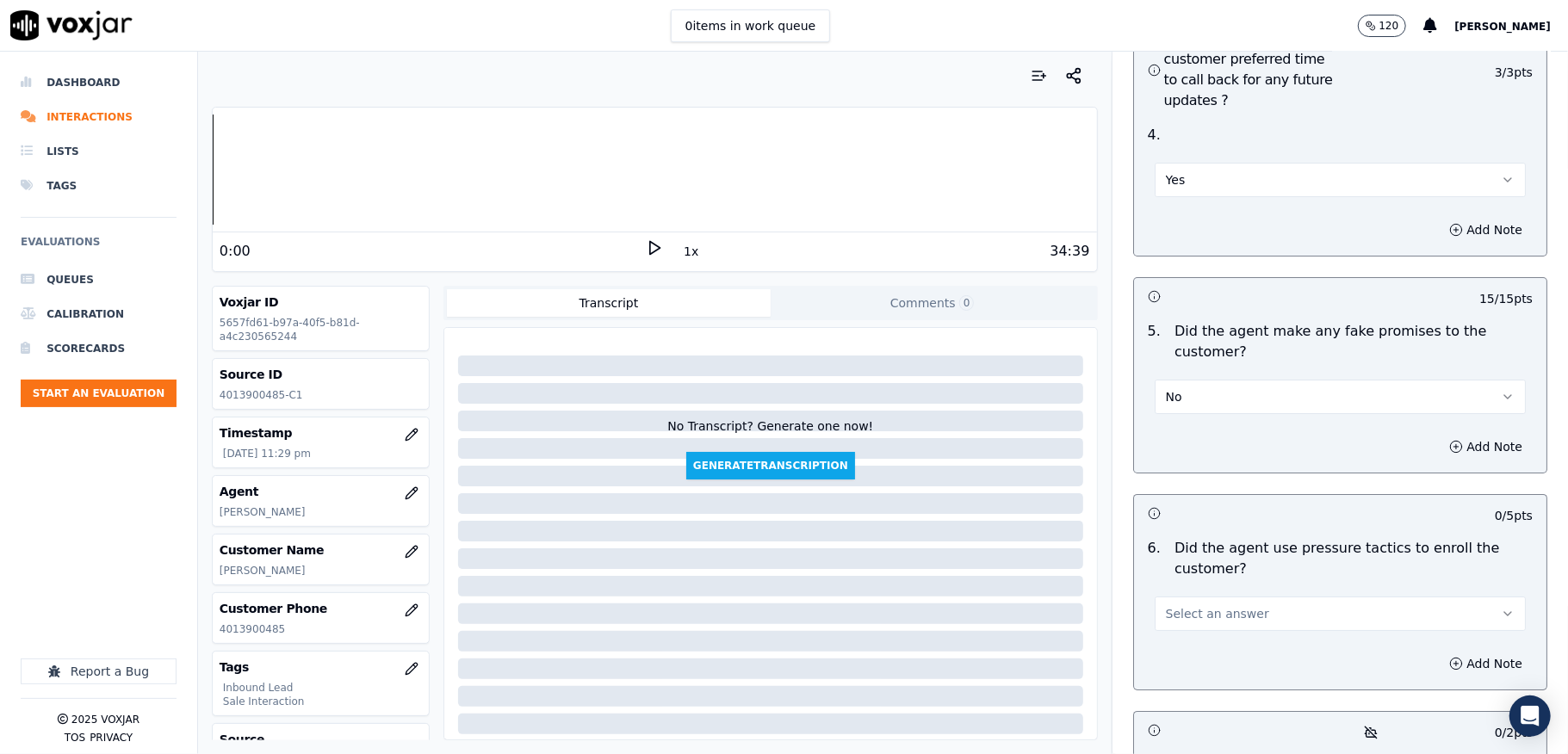
scroll to position [4704, 0]
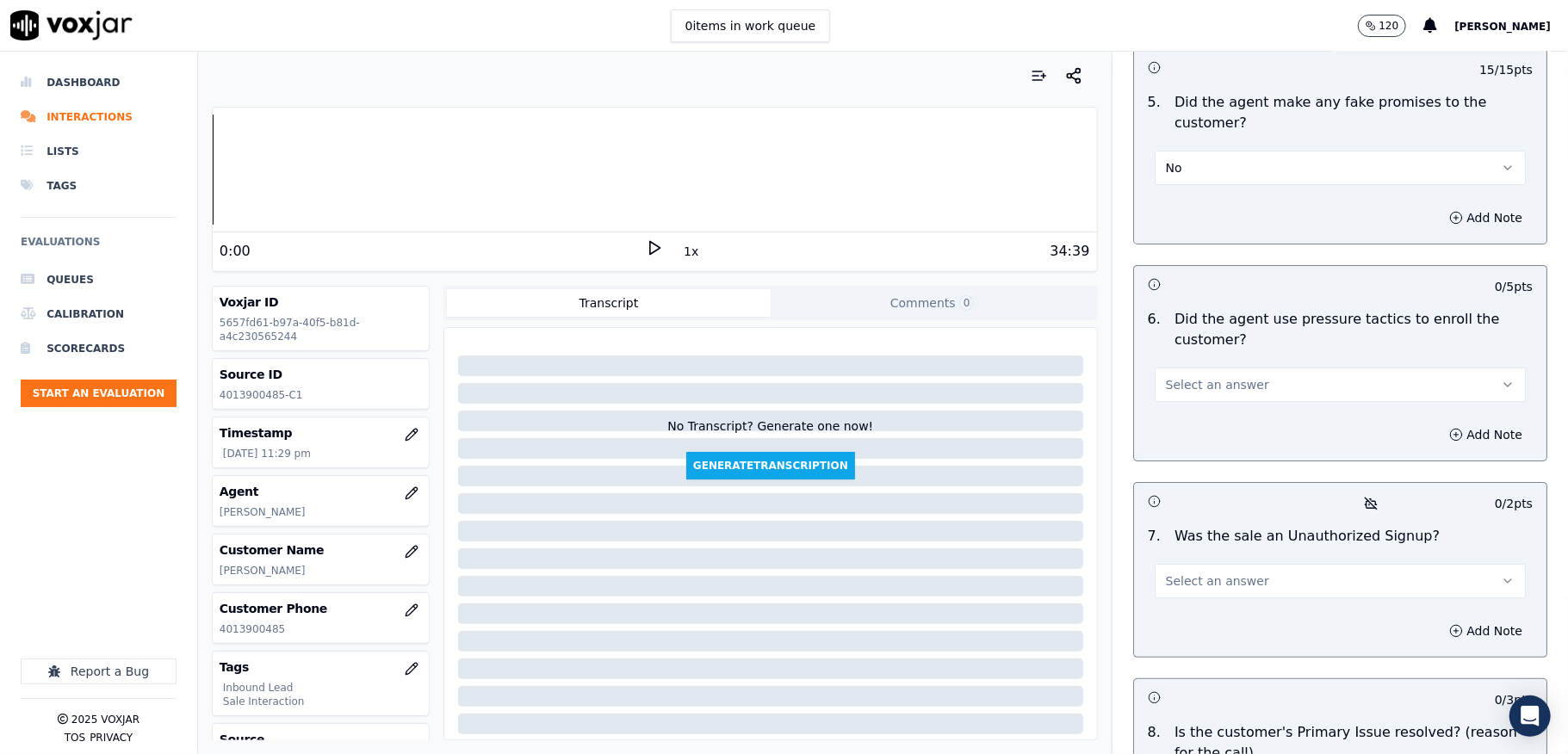
click at [1214, 376] on span "Select an answer" at bounding box center [1218, 384] width 103 height 18
click at [1190, 417] on div "No" at bounding box center [1299, 422] width 330 height 28
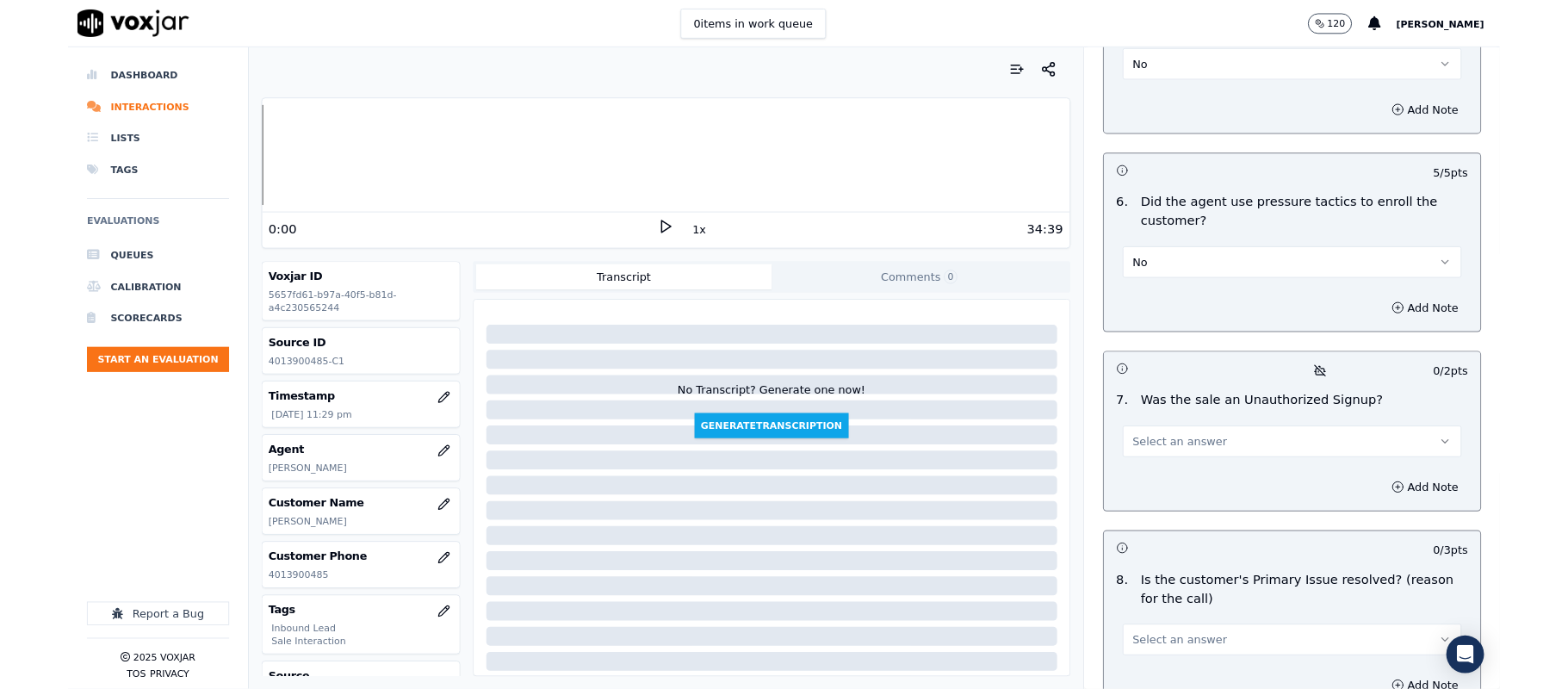
scroll to position [4962, 0]
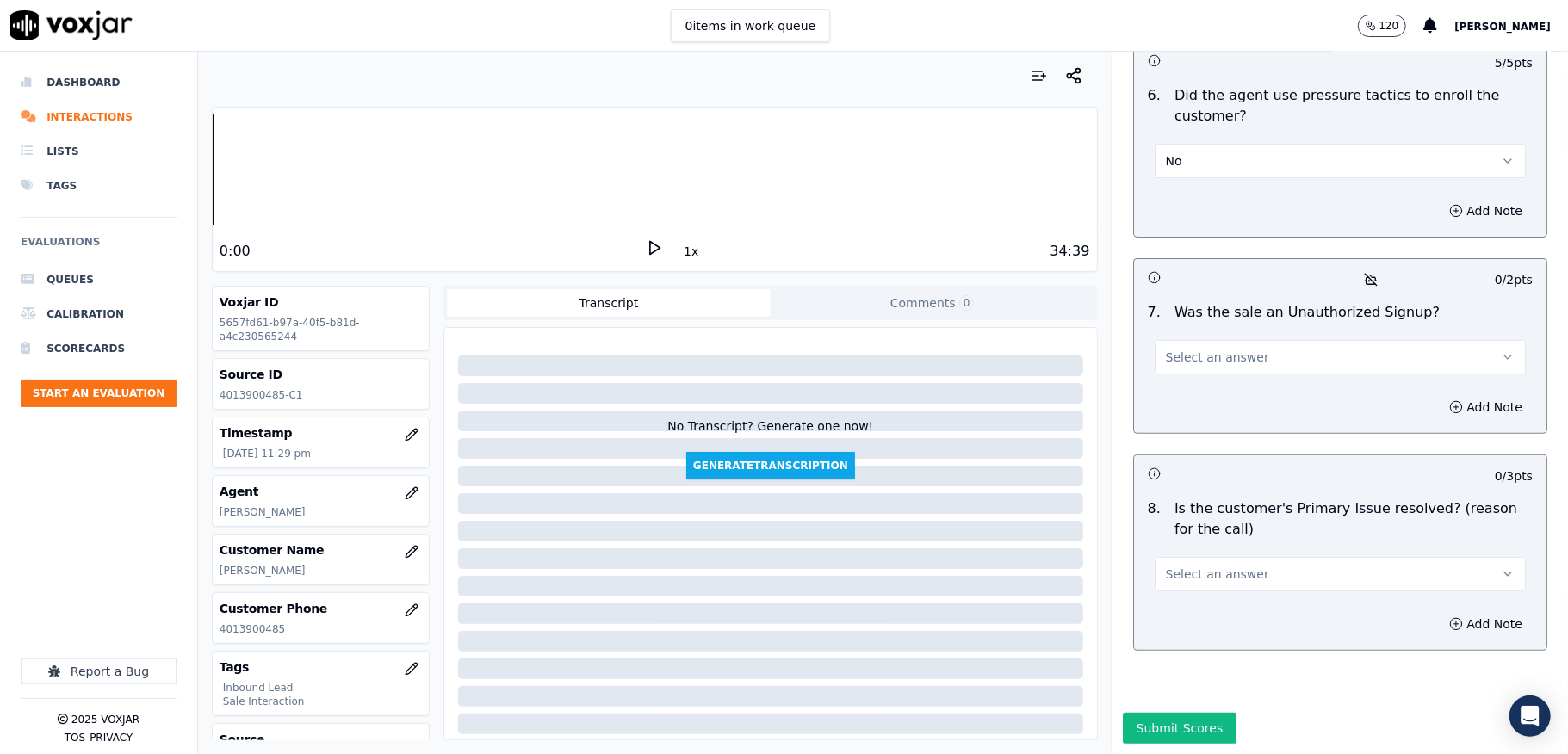
click at [1239, 340] on button "Select an answer" at bounding box center [1340, 357] width 371 height 34
click at [1196, 341] on div "Yes" at bounding box center [1299, 336] width 330 height 28
click at [1206, 340] on button "Yes" at bounding box center [1340, 357] width 371 height 34
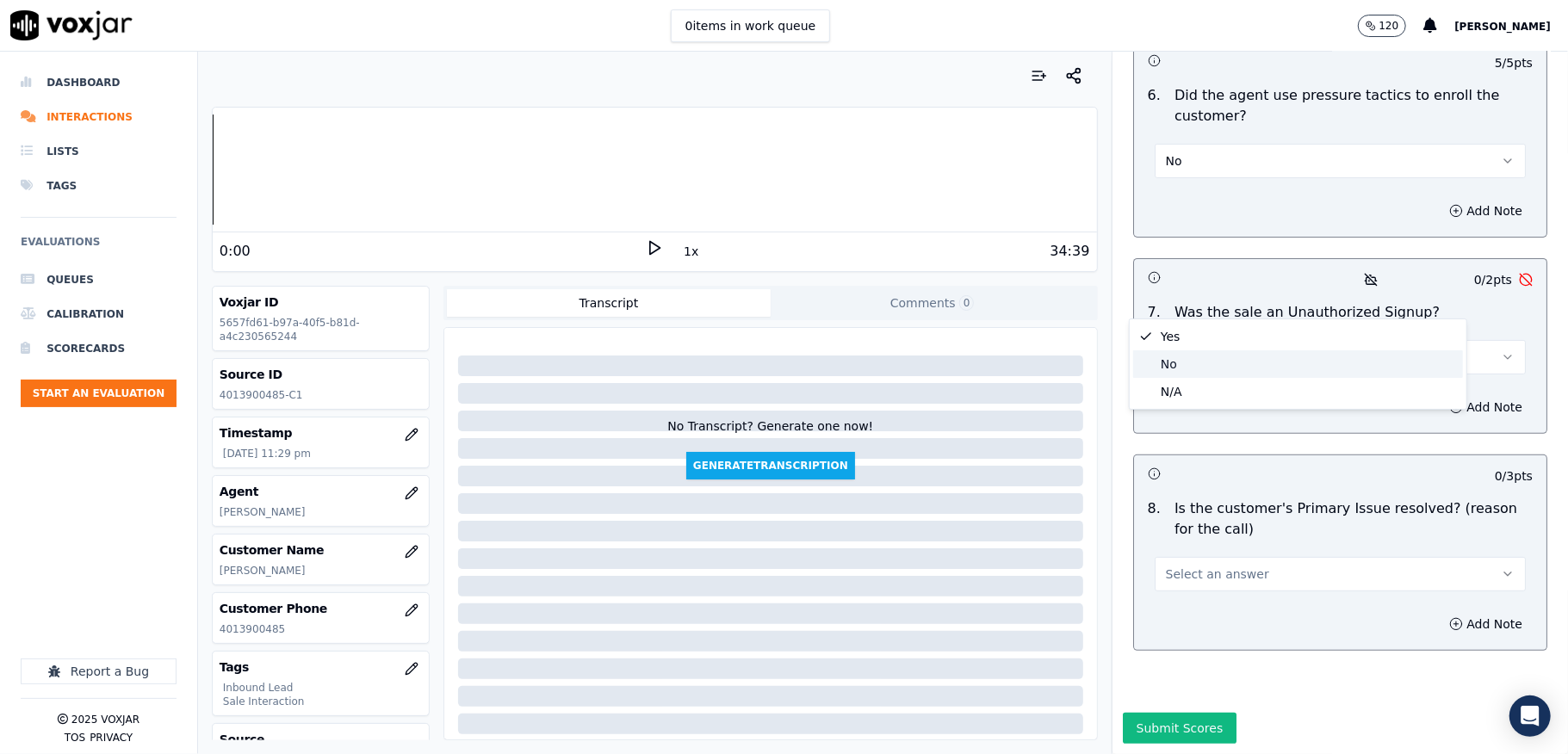
click at [1168, 359] on div "No" at bounding box center [1299, 364] width 330 height 28
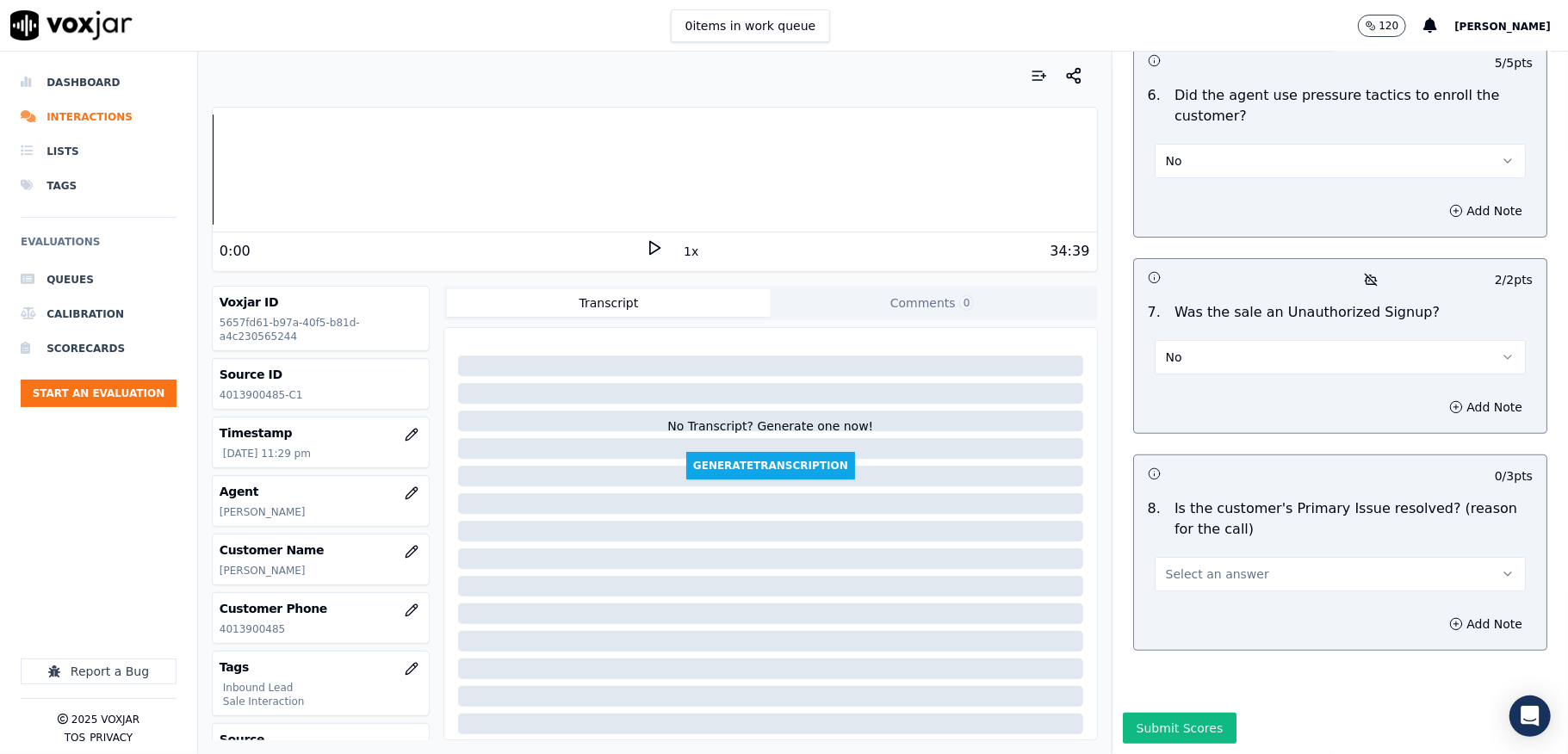
drag, startPoint x: 1217, startPoint y: 501, endPoint x: 1216, endPoint y: 510, distance: 9.1
click at [1217, 557] on button "Select an answer" at bounding box center [1340, 573] width 371 height 34
click at [1183, 551] on div "Yes" at bounding box center [1299, 553] width 330 height 28
click at [1123, 713] on button "Submit Scores" at bounding box center [1180, 728] width 114 height 31
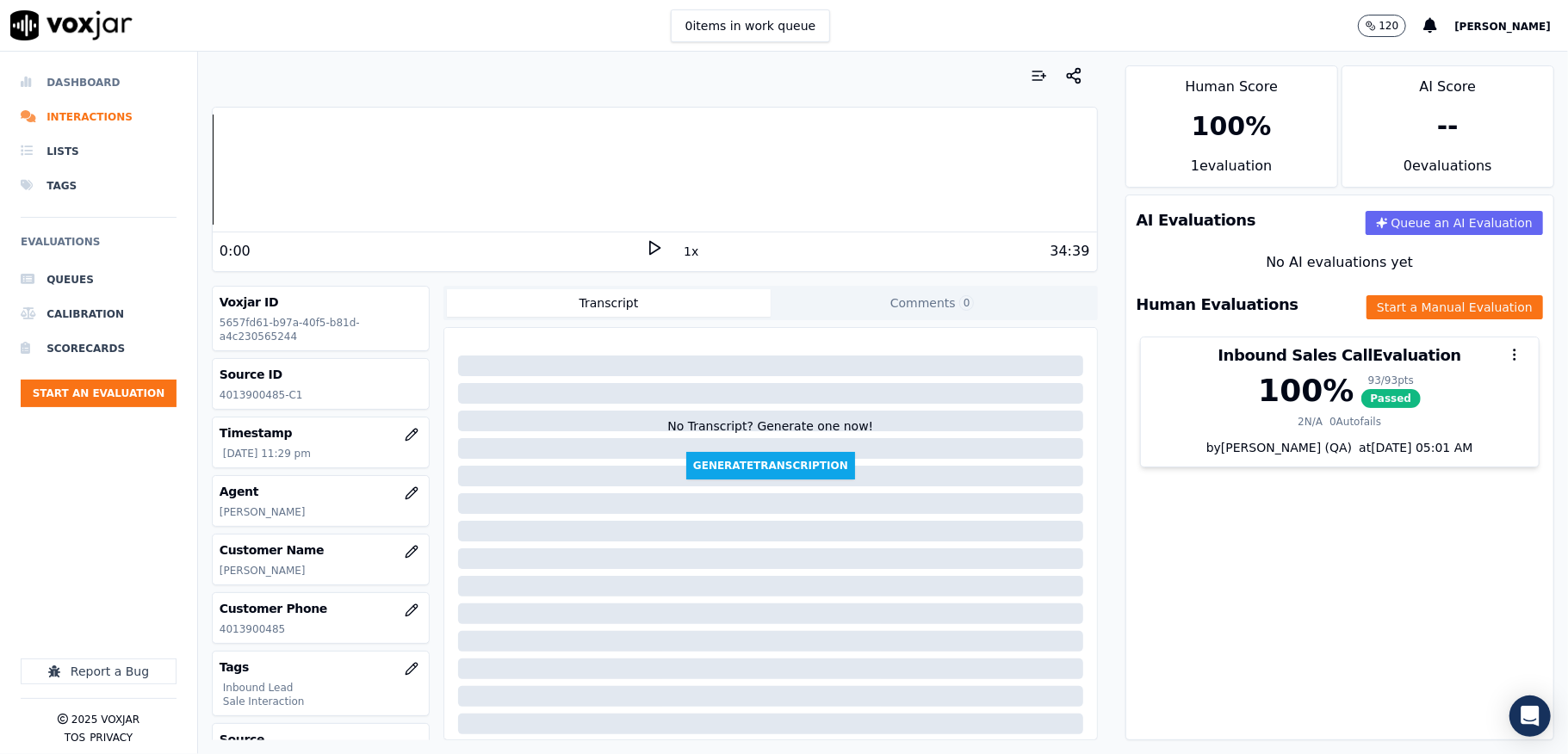
click at [67, 77] on li "Dashboard" at bounding box center [98, 82] width 156 height 34
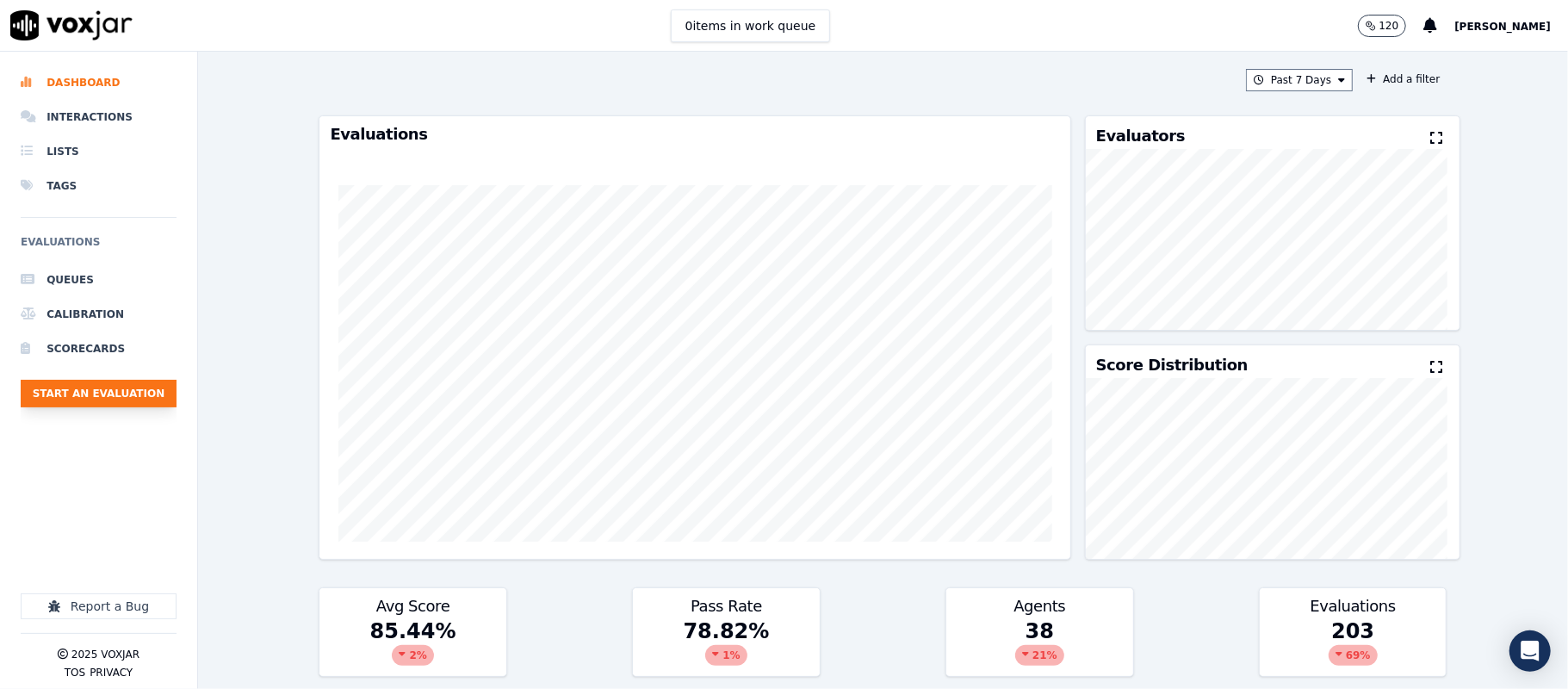
click at [77, 387] on button "Start an Evaluation" at bounding box center [98, 394] width 156 height 28
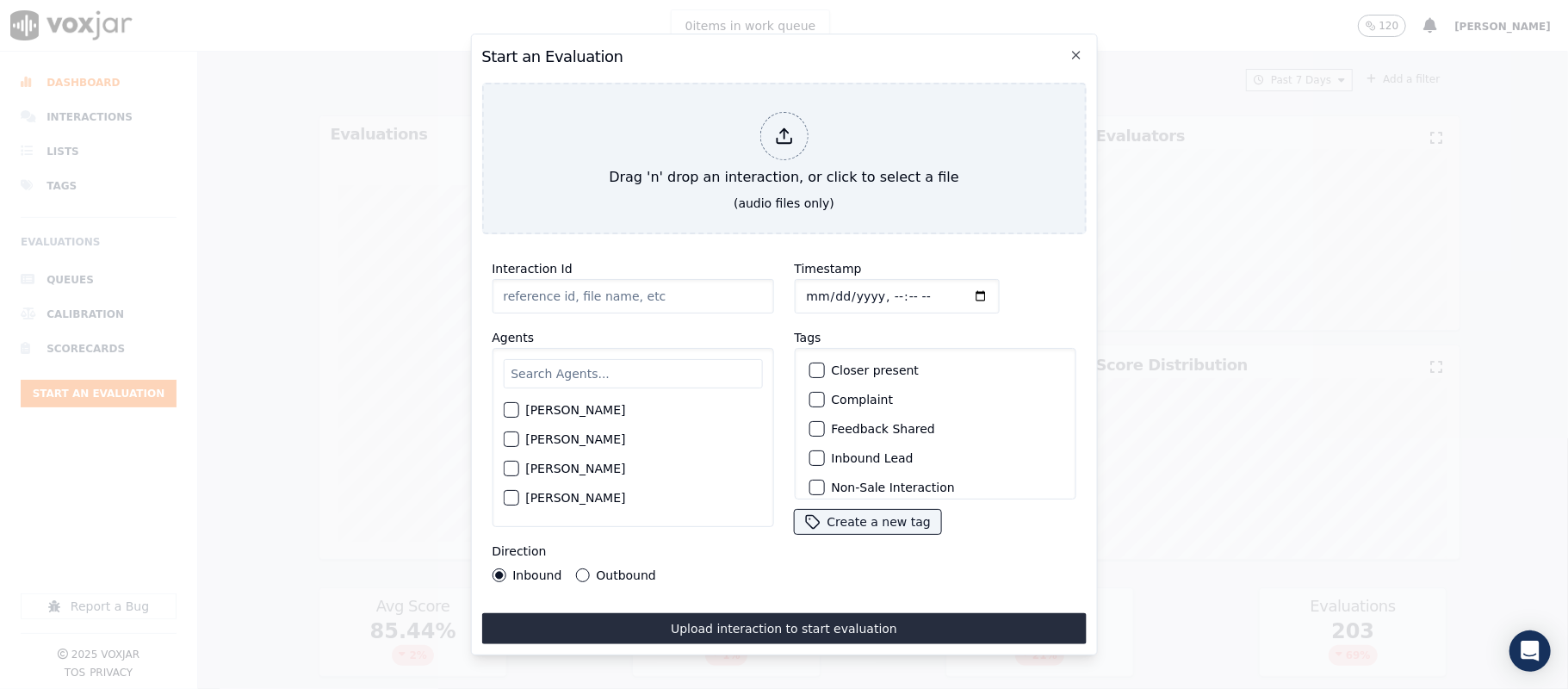
click at [574, 362] on input "text" at bounding box center [632, 374] width 259 height 30
type input "eth"
click at [514, 408] on button "[PERSON_NAME]" at bounding box center [510, 415] width 16 height 16
click at [816, 453] on div "Inbound Lead" at bounding box center [934, 458] width 266 height 30
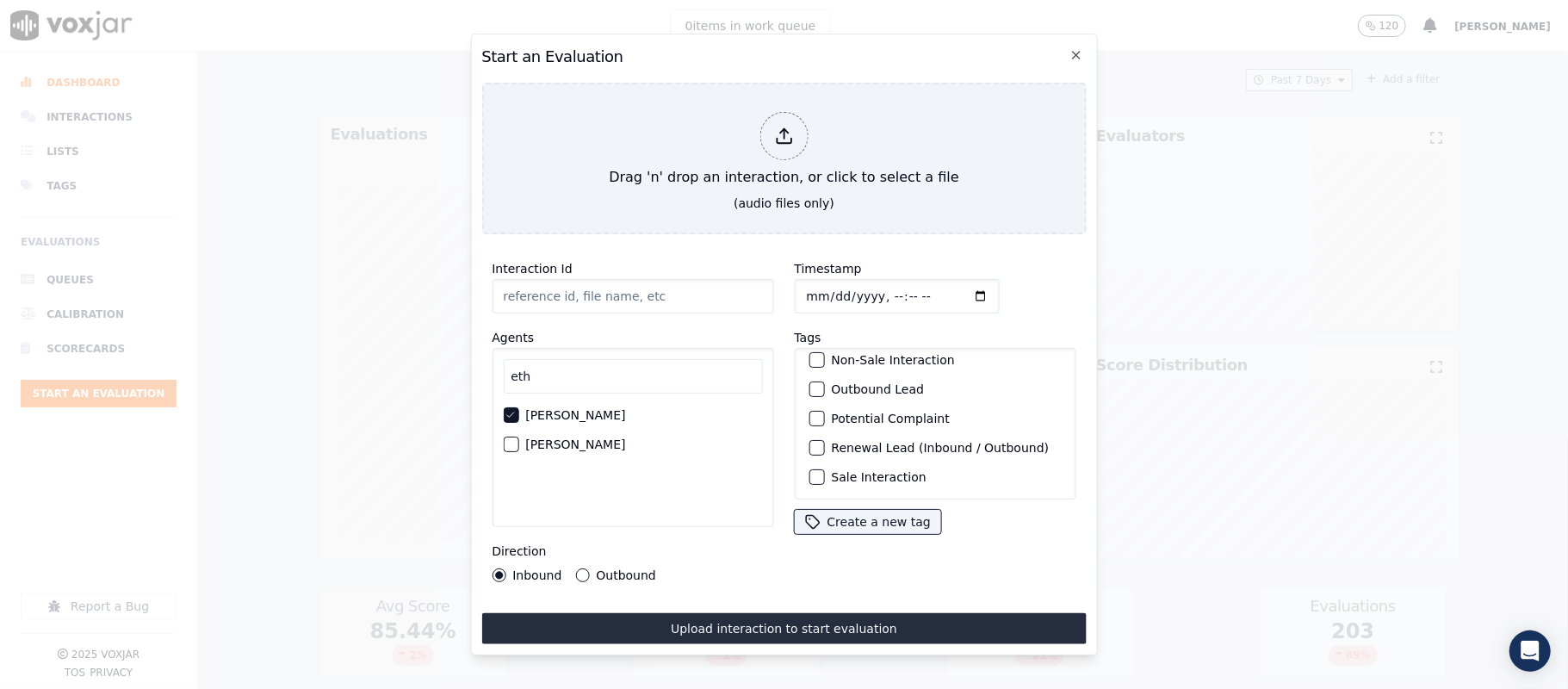
scroll to position [160, 0]
click at [813, 469] on button "Sale Interaction" at bounding box center [816, 477] width 16 height 16
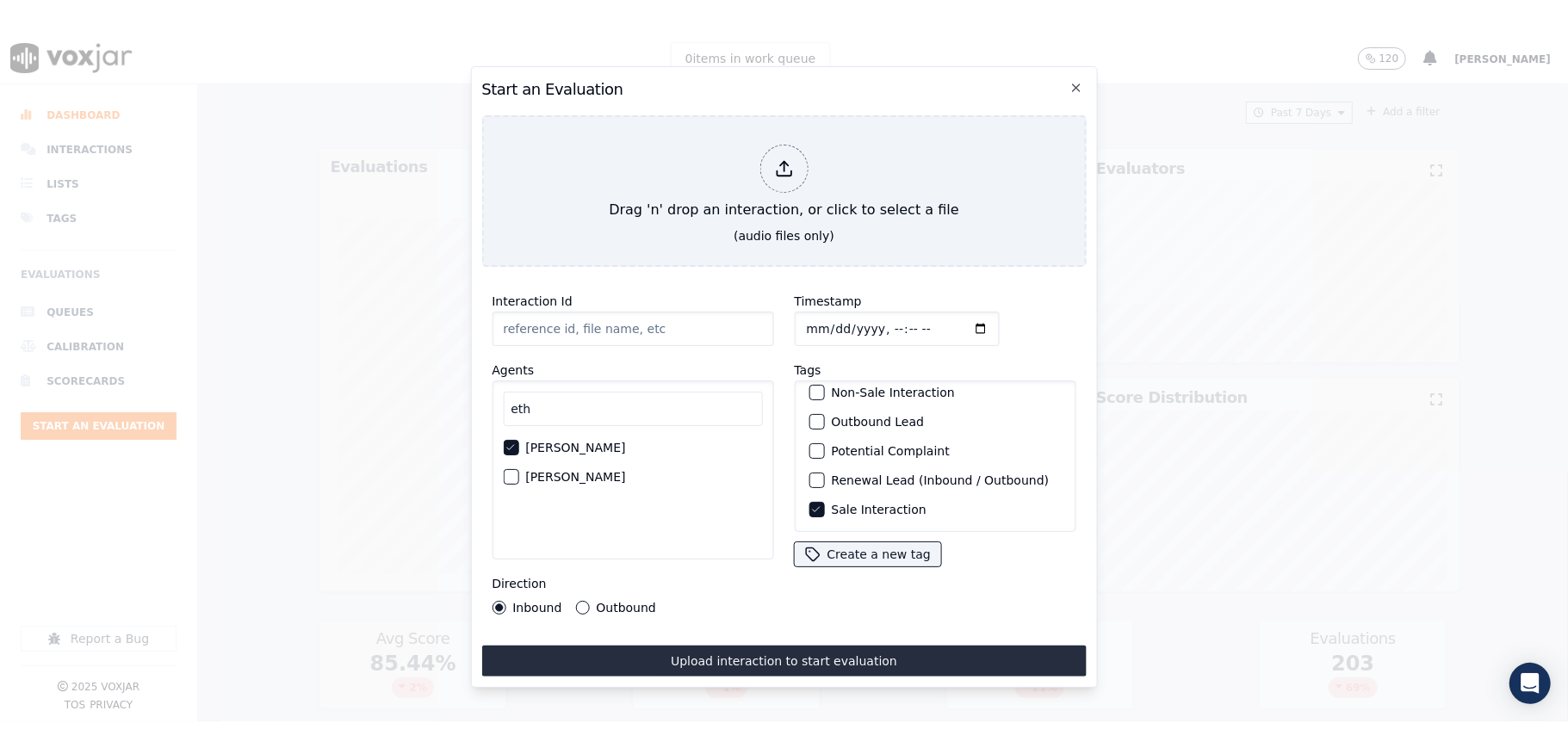
scroll to position [0, 0]
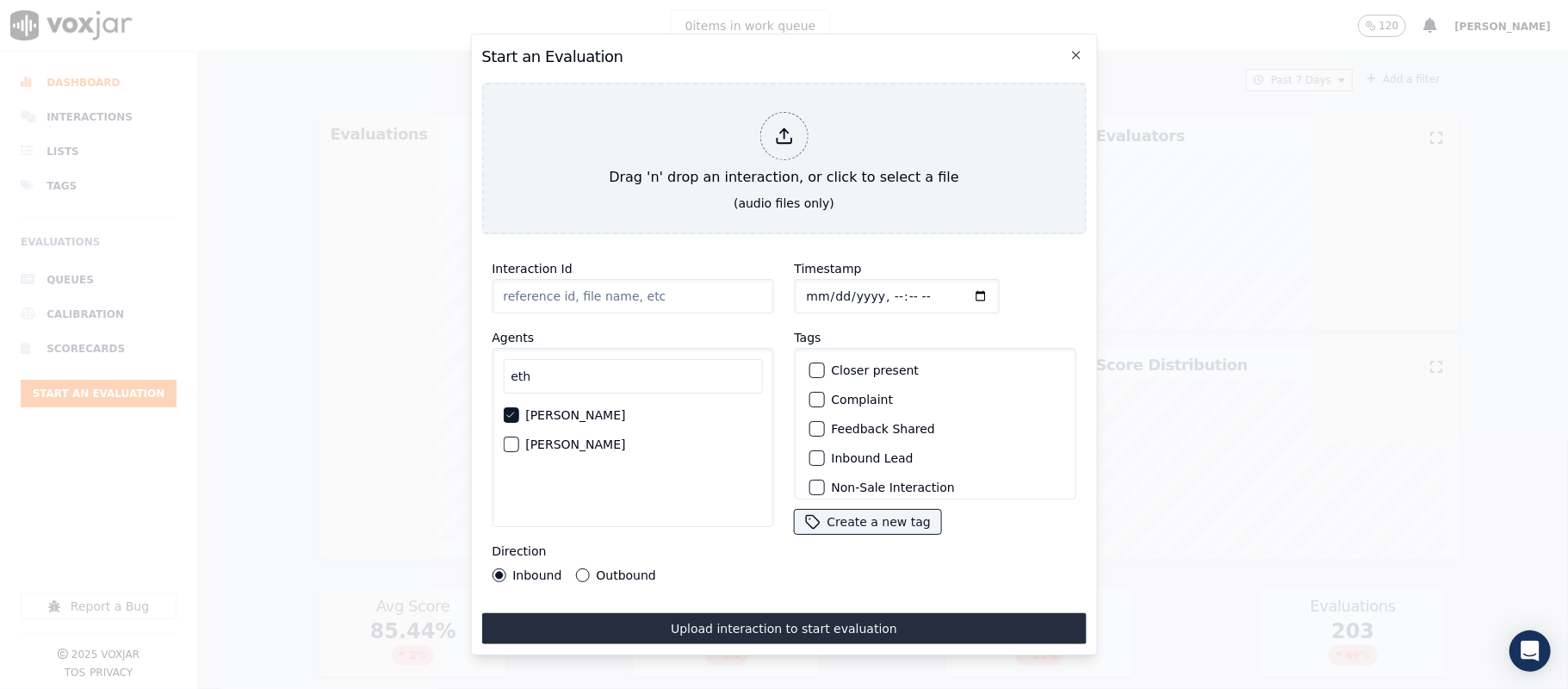
click at [813, 450] on button "Inbound Lead" at bounding box center [816, 457] width 16 height 16
click at [804, 287] on input "Timestamp" at bounding box center [897, 296] width 205 height 34
type input "2025-08-27T23:32"
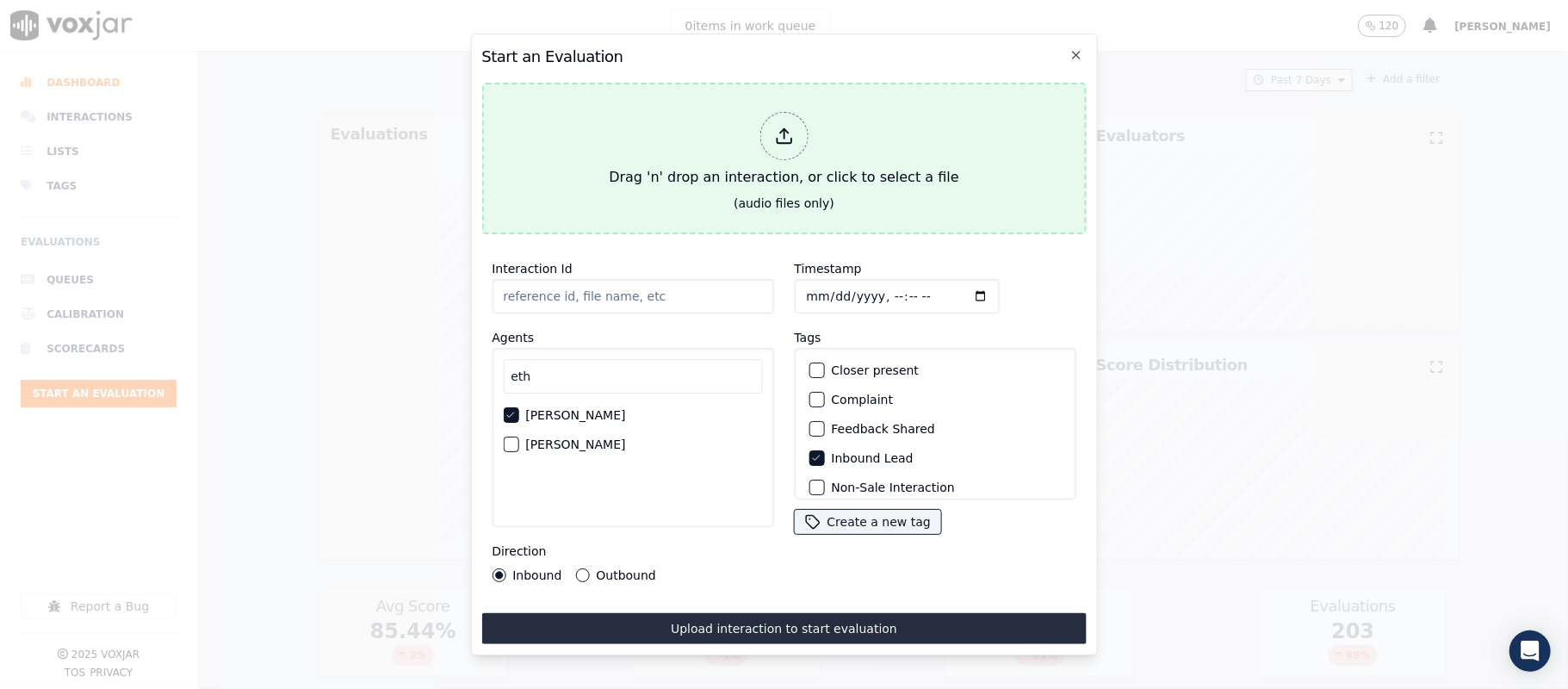
click at [796, 131] on div at bounding box center [783, 136] width 48 height 48
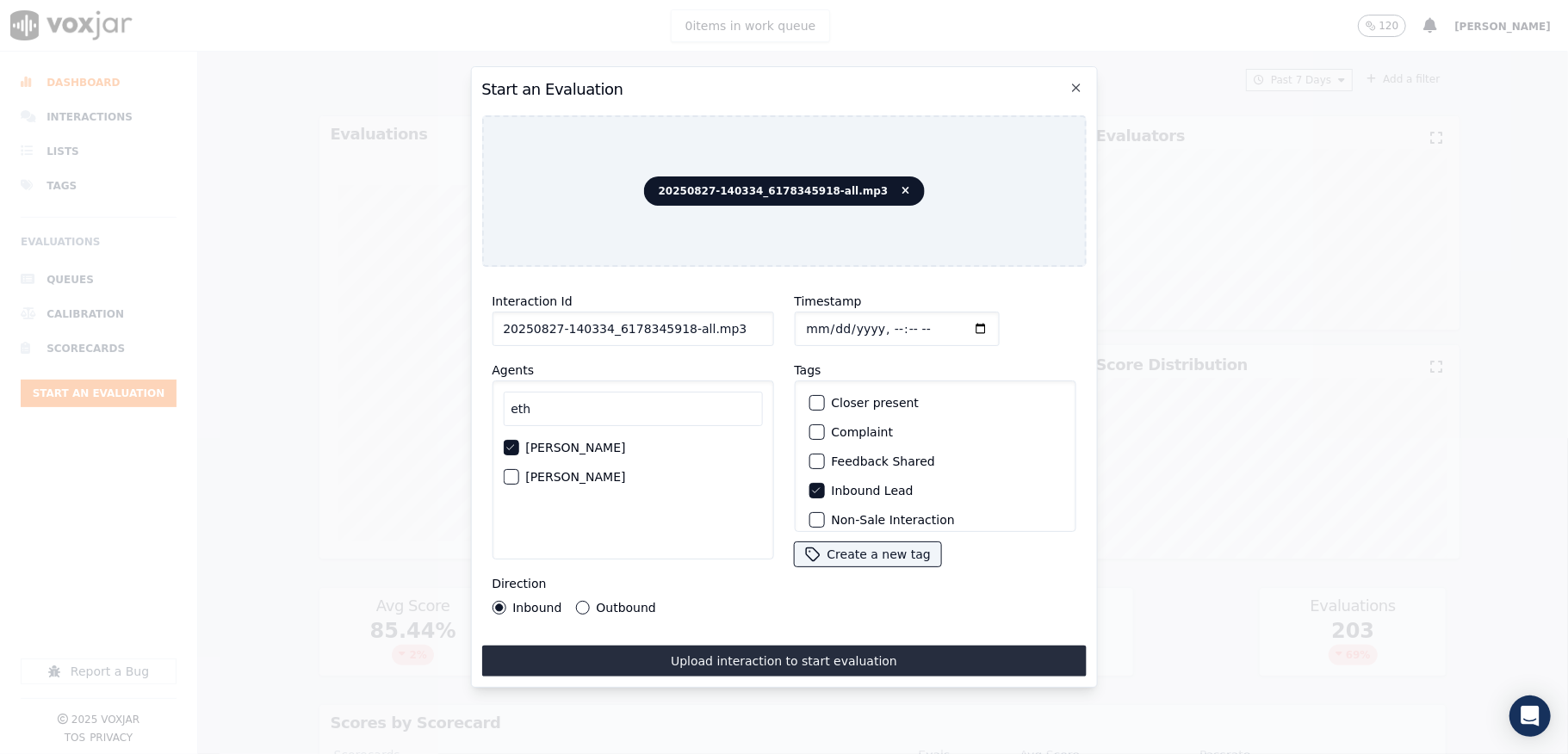
drag, startPoint x: 682, startPoint y: 322, endPoint x: 772, endPoint y: 318, distance: 90.1
click at [772, 318] on div "Interaction Id 20250827-140334_6178345918-all.mp3 Agents eth Ethan Mukherjee LI…" at bounding box center [633, 452] width 303 height 344
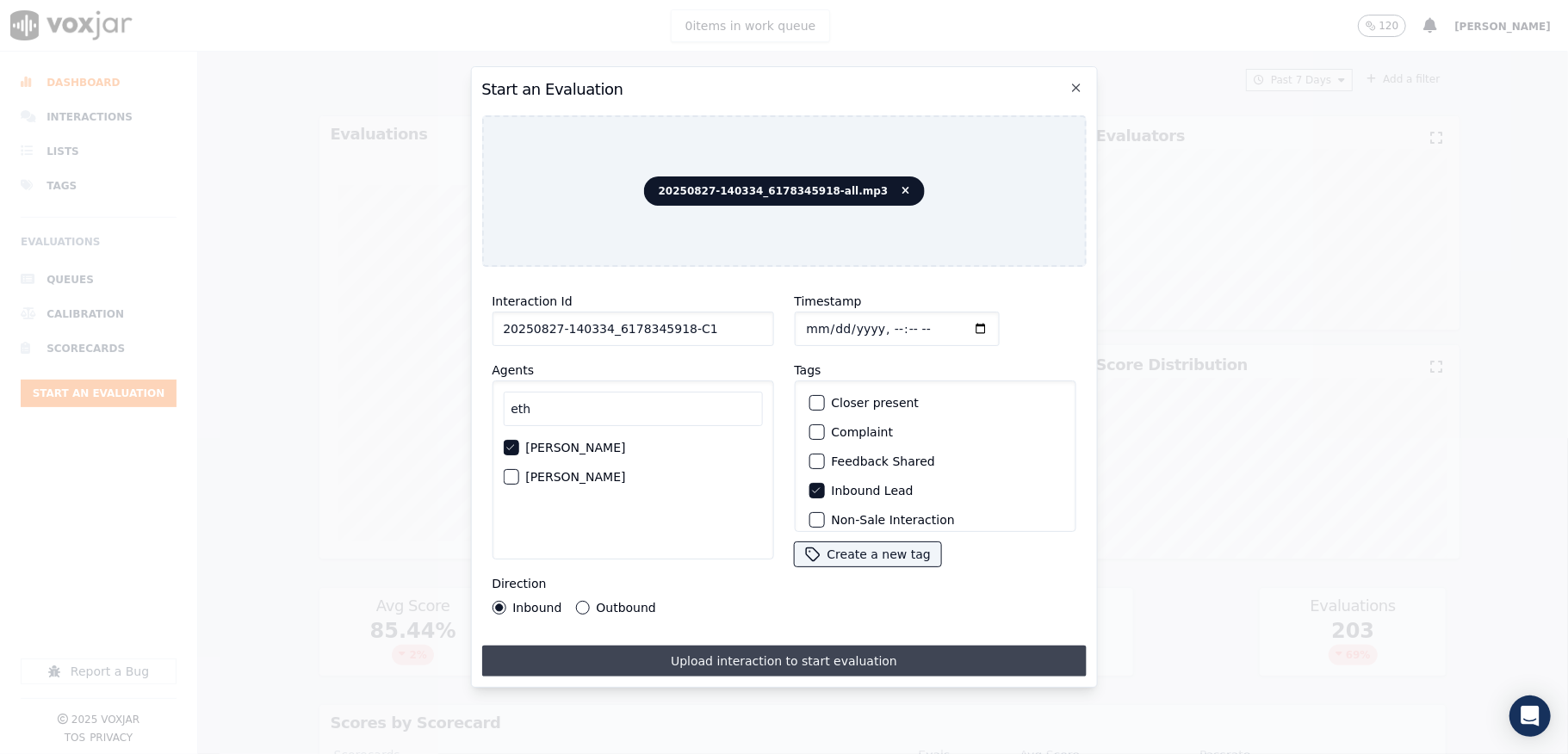
type input "20250827-140334_6178345918-C1"
click at [731, 653] on button "Upload interaction to start evaluation" at bounding box center [783, 661] width 604 height 31
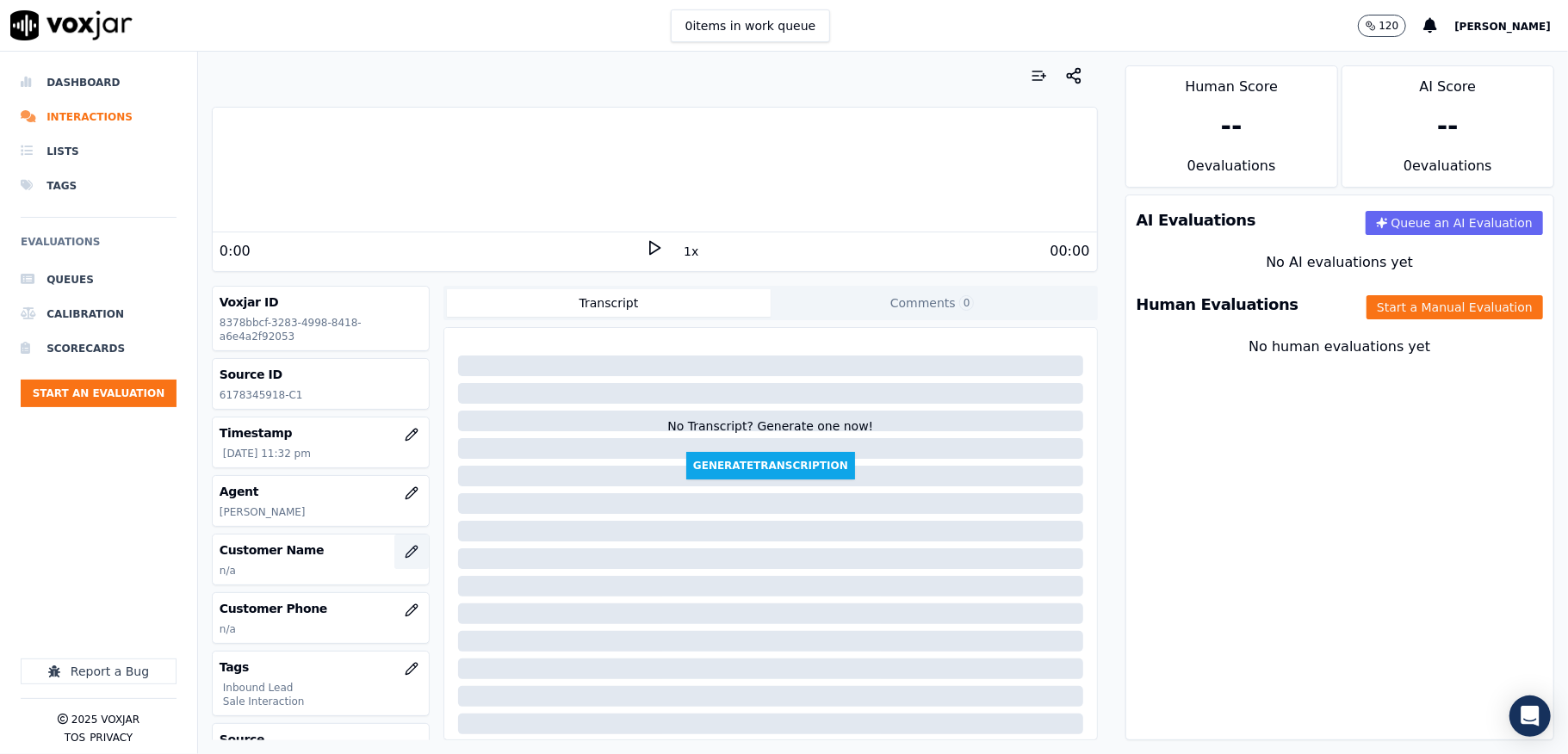
click at [405, 558] on icon "button" at bounding box center [411, 551] width 14 height 14
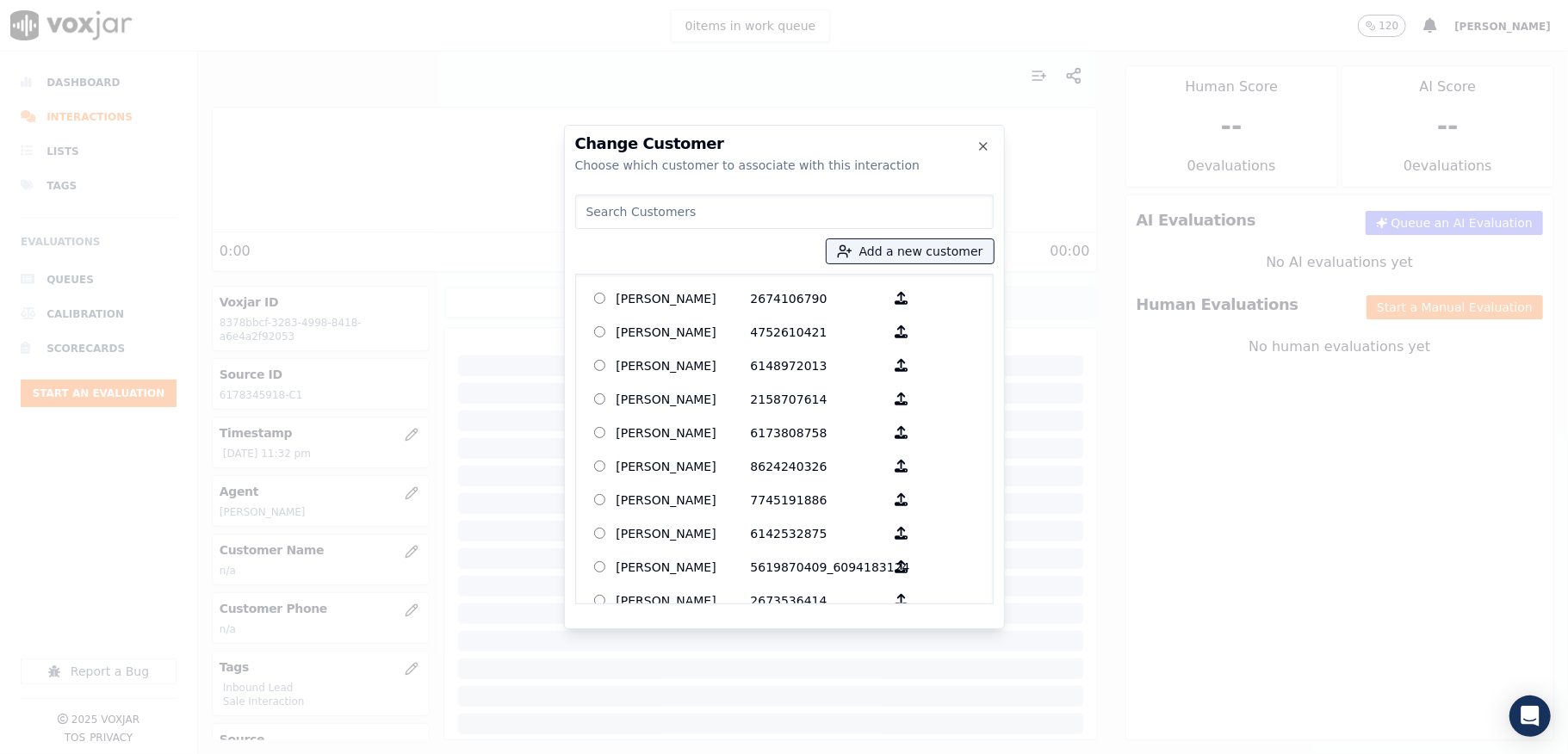
type input "JEAN DEGNON"
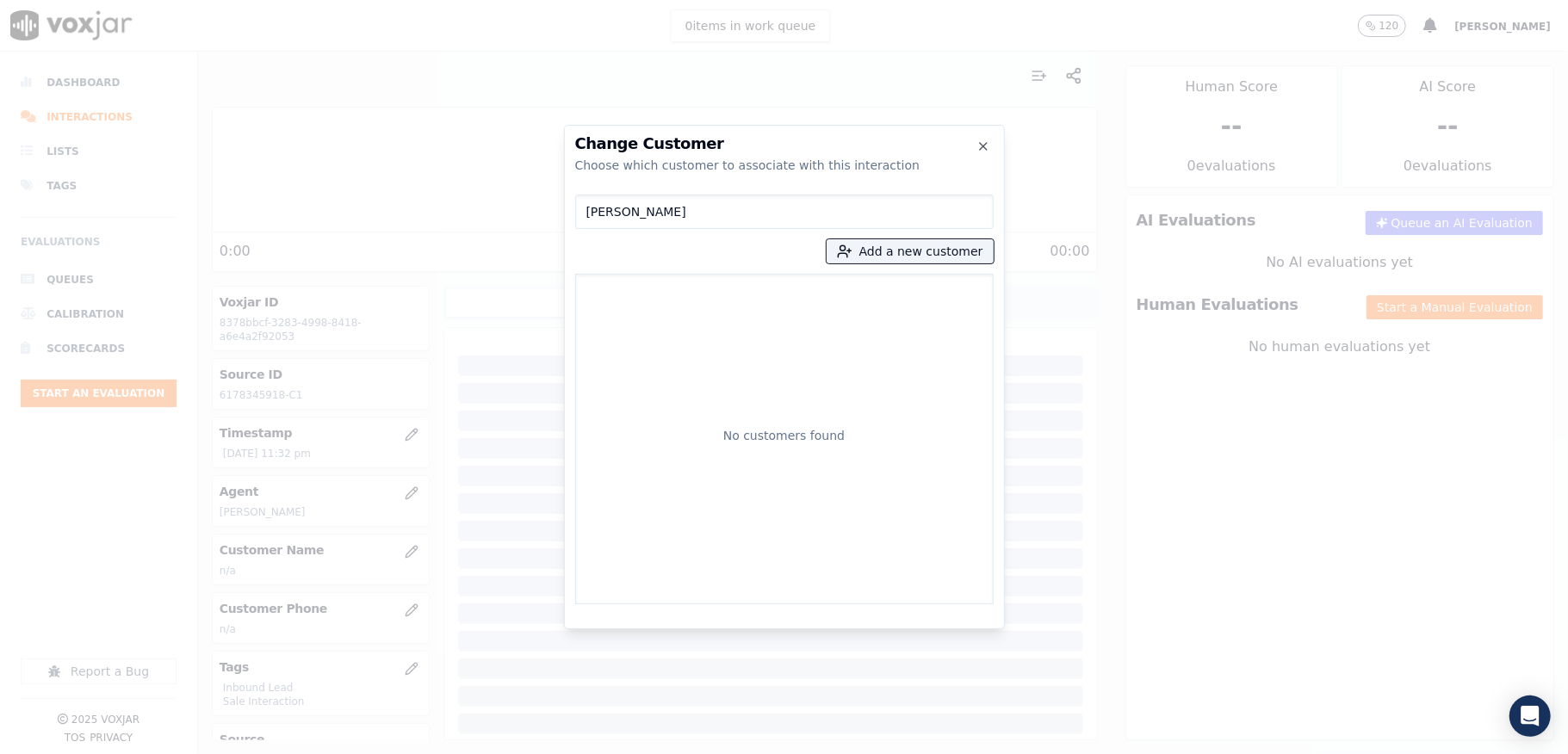
drag, startPoint x: 683, startPoint y: 214, endPoint x: 484, endPoint y: 214, distance: 199.0
click at [484, 753] on div "Change Customer Choose which customer to associate with this interaction JEAN D…" at bounding box center [784, 754] width 1568 height 0
click at [904, 252] on button "Add a new customer" at bounding box center [909, 252] width 167 height 24
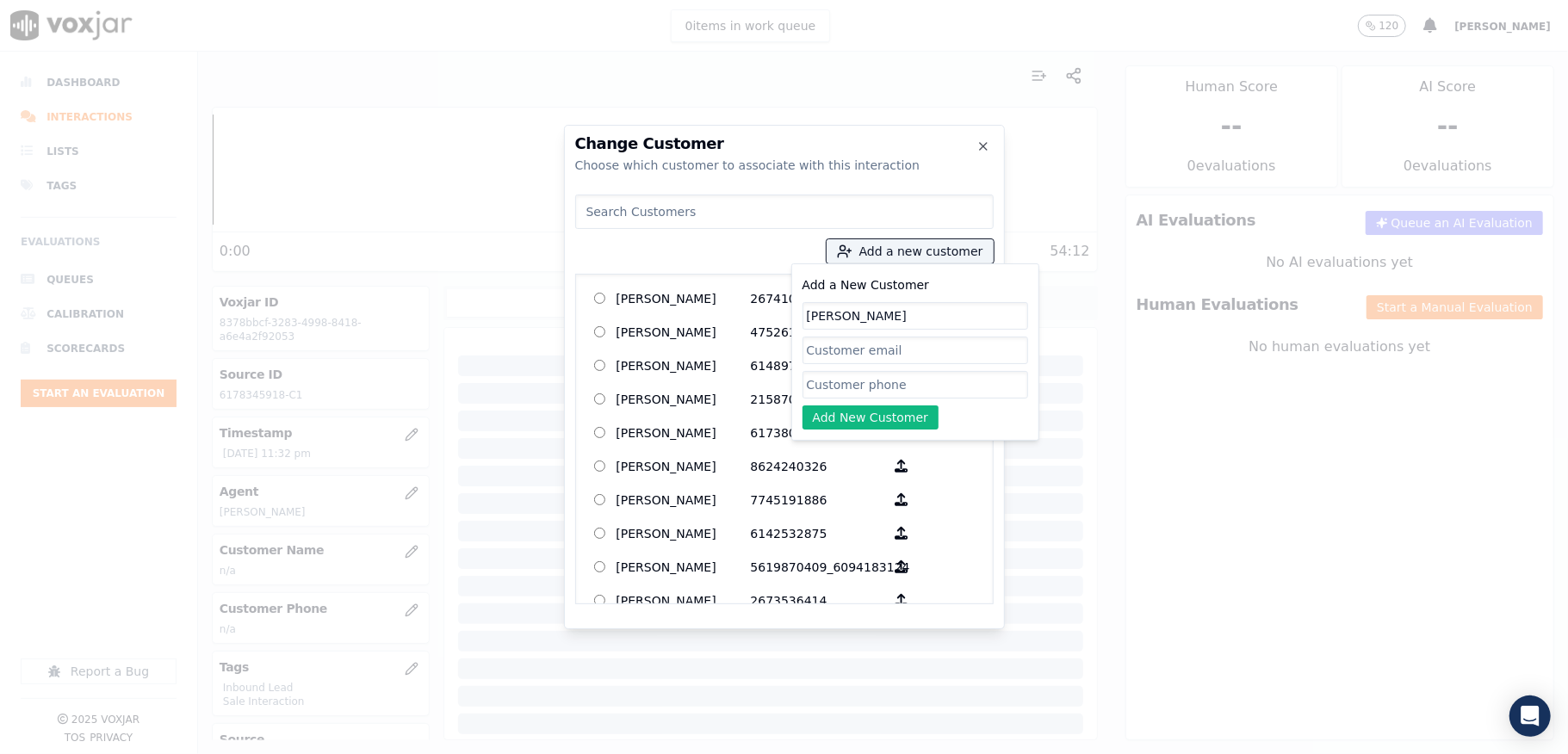
type input "JEAN DEGNON"
click at [820, 376] on input "Add a New Customer" at bounding box center [915, 384] width 226 height 28
paste input "6178345918"
paste input "6037819049"
type input "6178345918_6037819049"
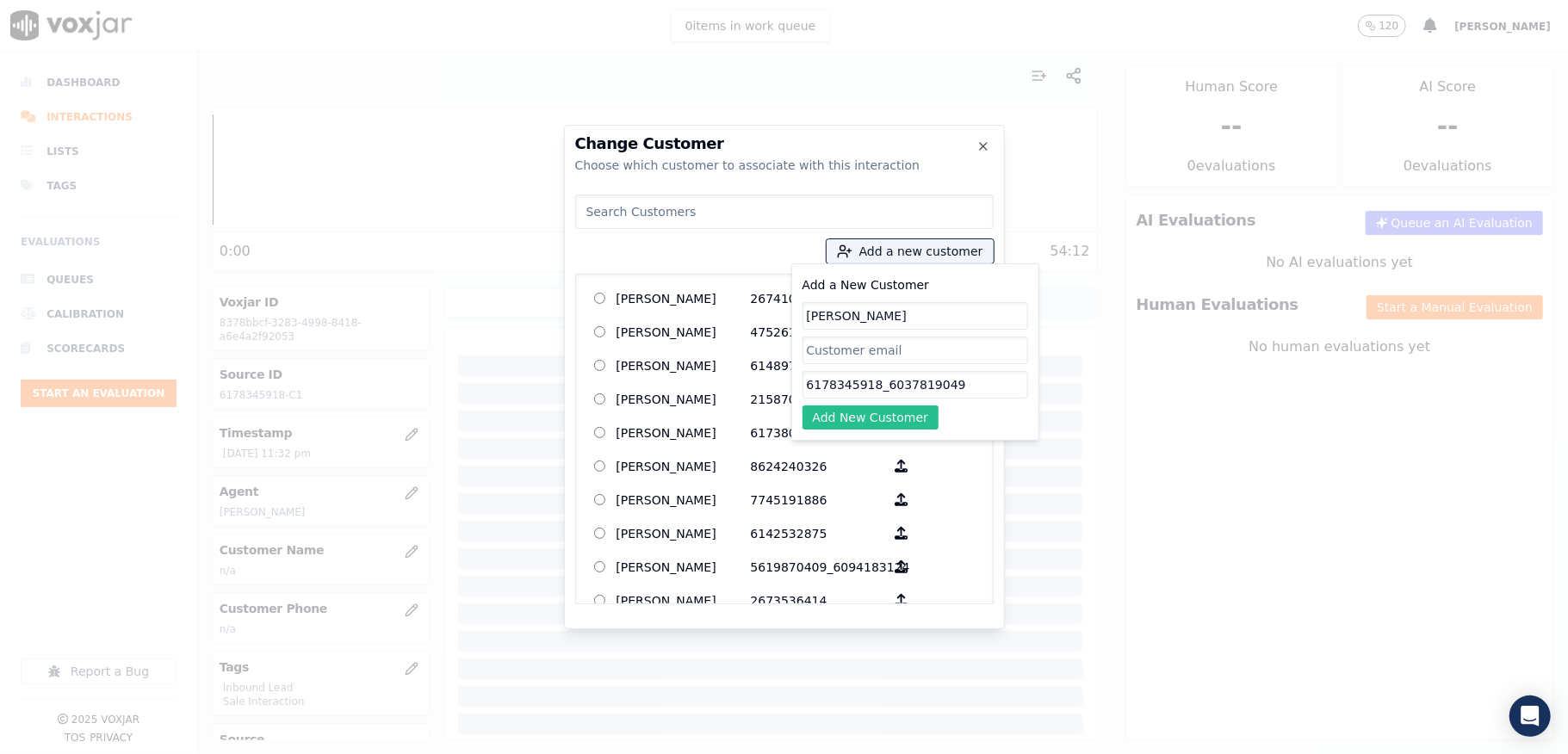
click at [873, 420] on button "Add New Customer" at bounding box center [871, 418] width 137 height 24
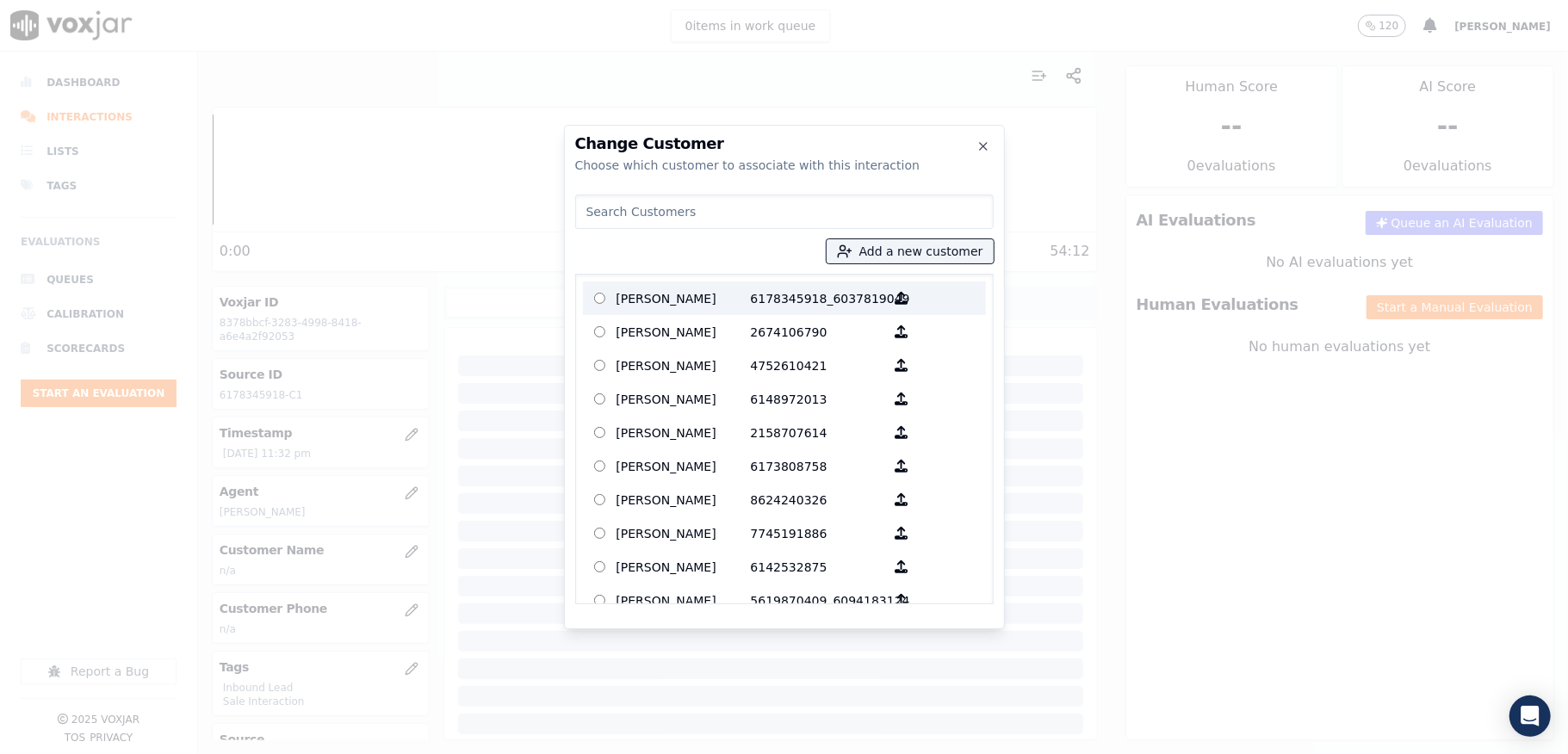
click at [717, 305] on p "JEAN DEGNON" at bounding box center [683, 298] width 135 height 27
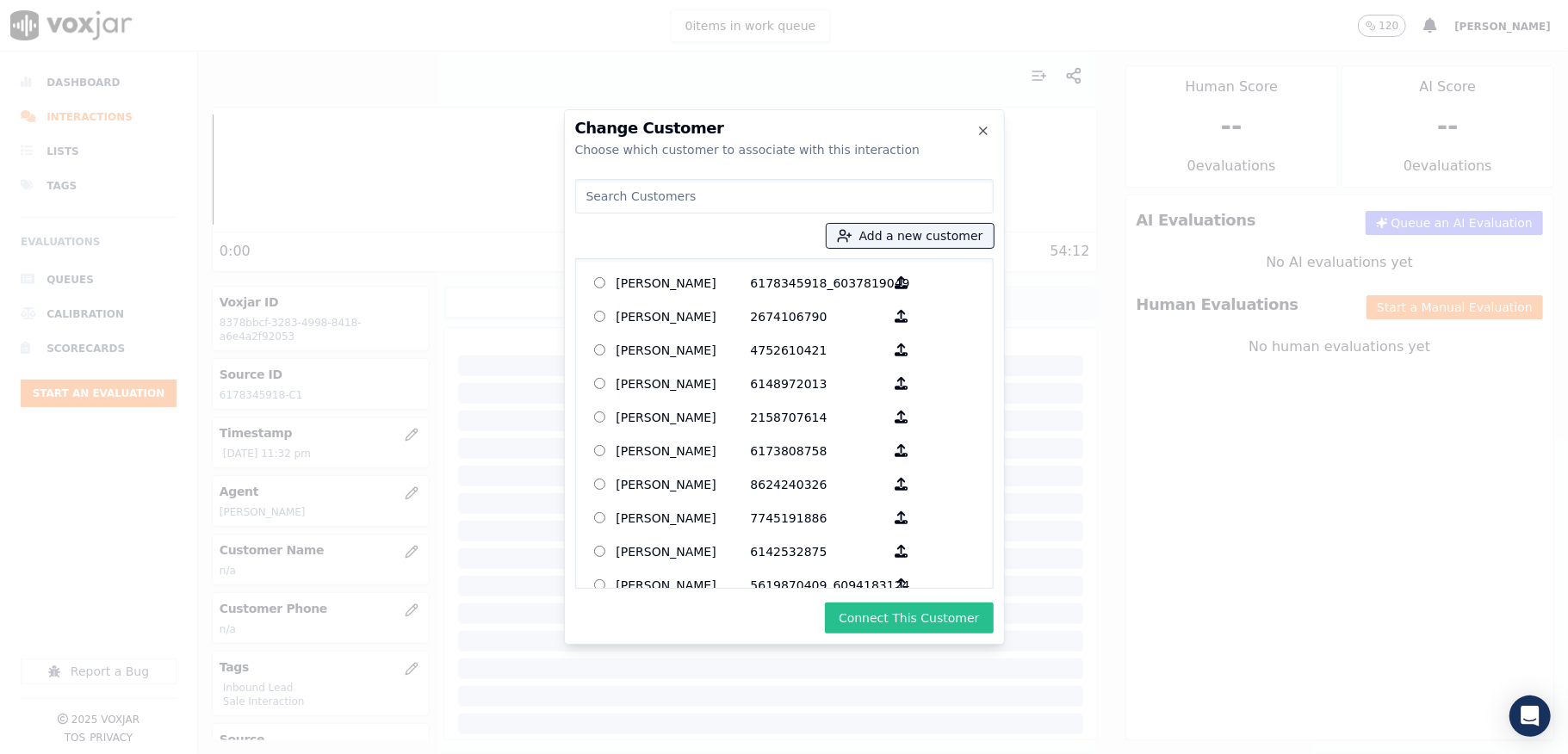
click at [906, 611] on button "Connect This Customer" at bounding box center [909, 619] width 168 height 31
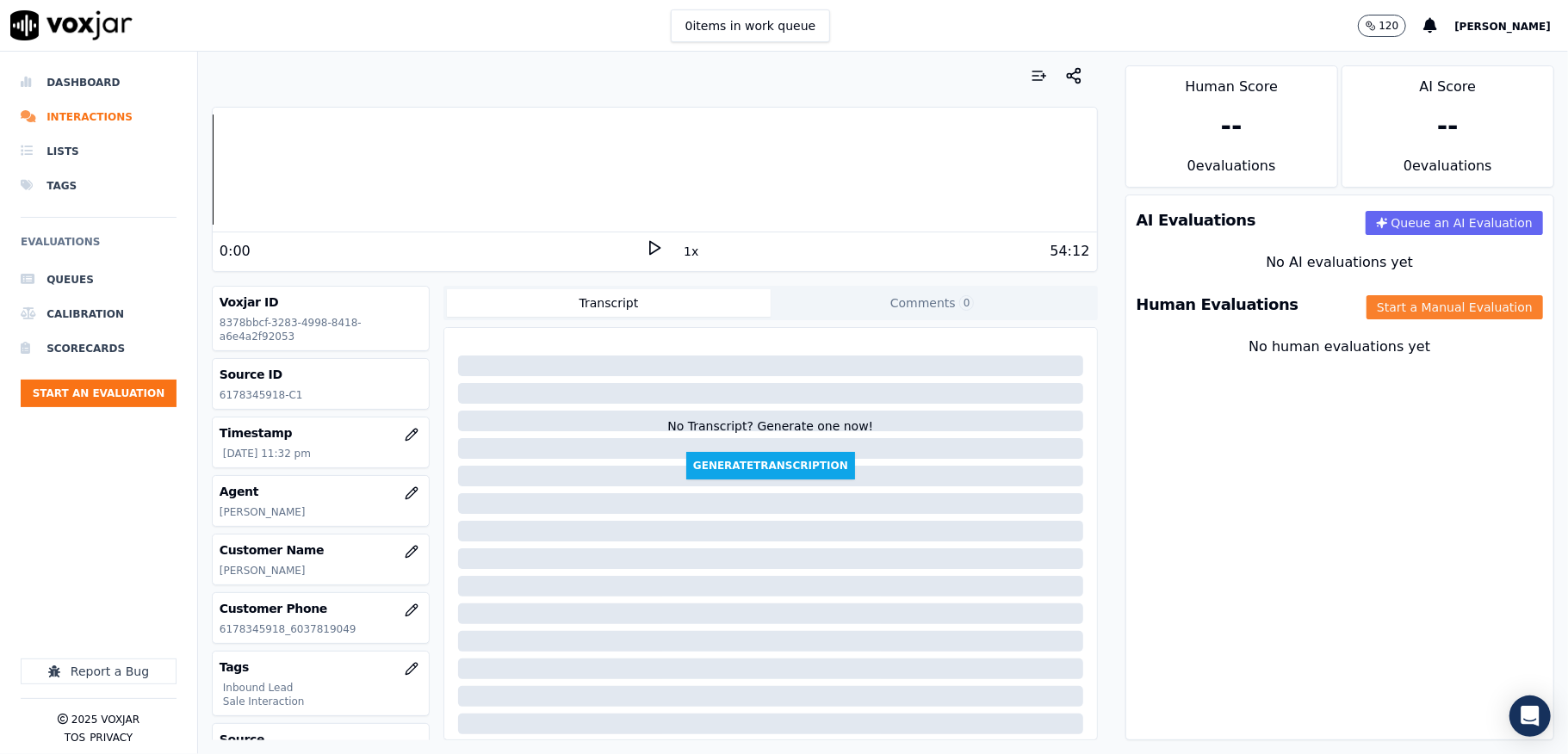
click at [1367, 310] on button "Start a Manual Evaluation" at bounding box center [1455, 307] width 176 height 24
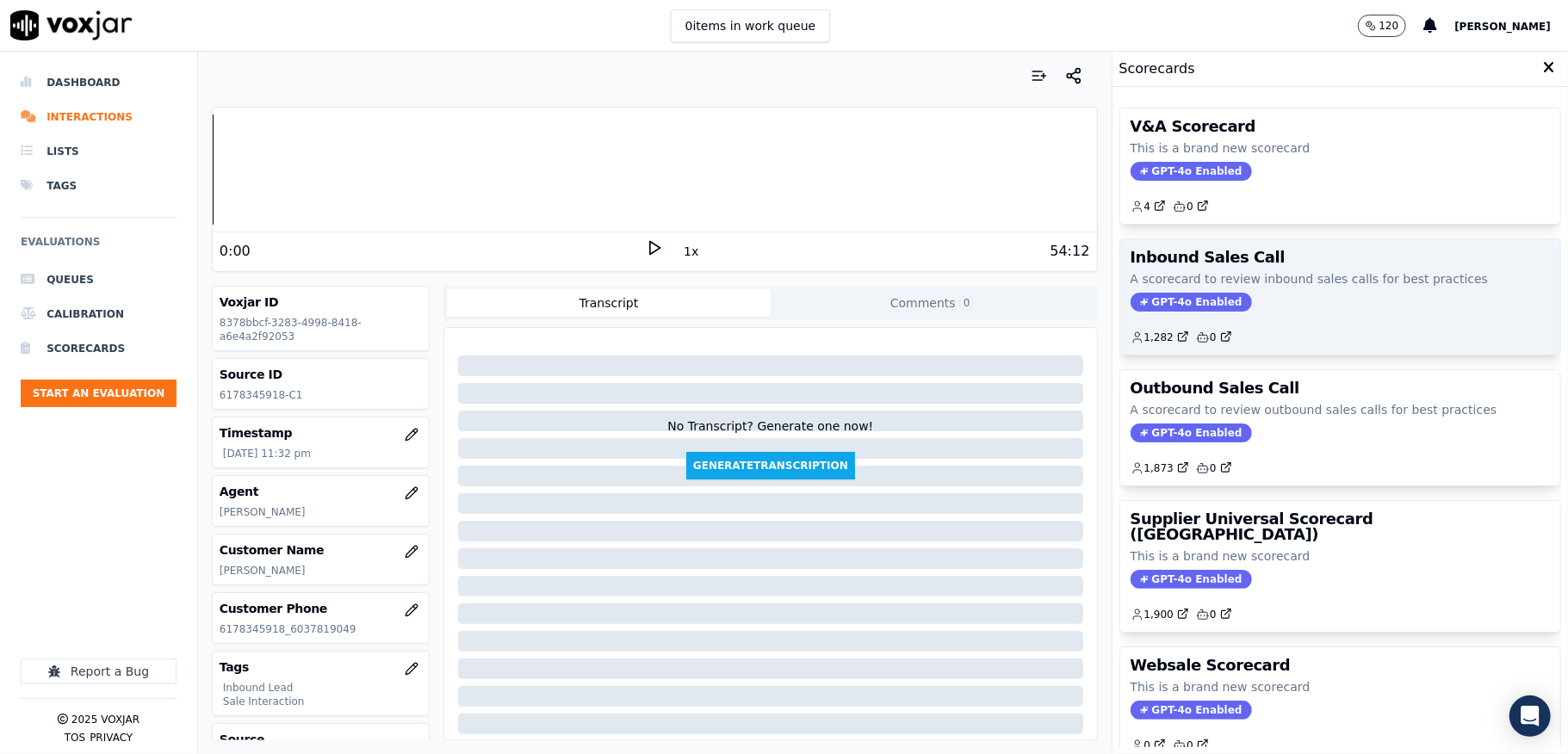
click at [1170, 306] on span "GPT-4o Enabled" at bounding box center [1192, 301] width 122 height 19
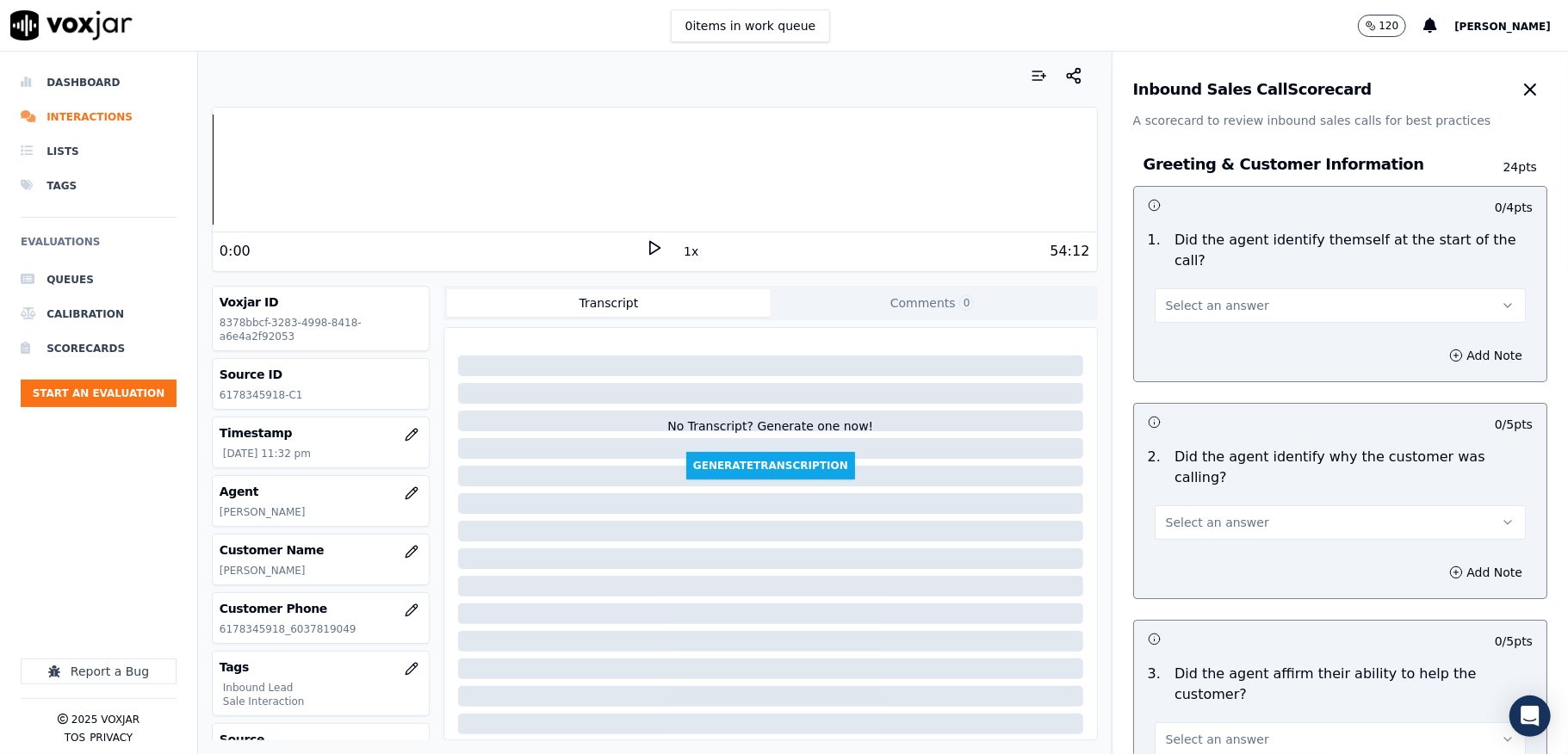
click at [1214, 310] on span "Select an answer" at bounding box center [1218, 305] width 103 height 18
click at [1200, 345] on div "Yes" at bounding box center [1299, 345] width 330 height 28
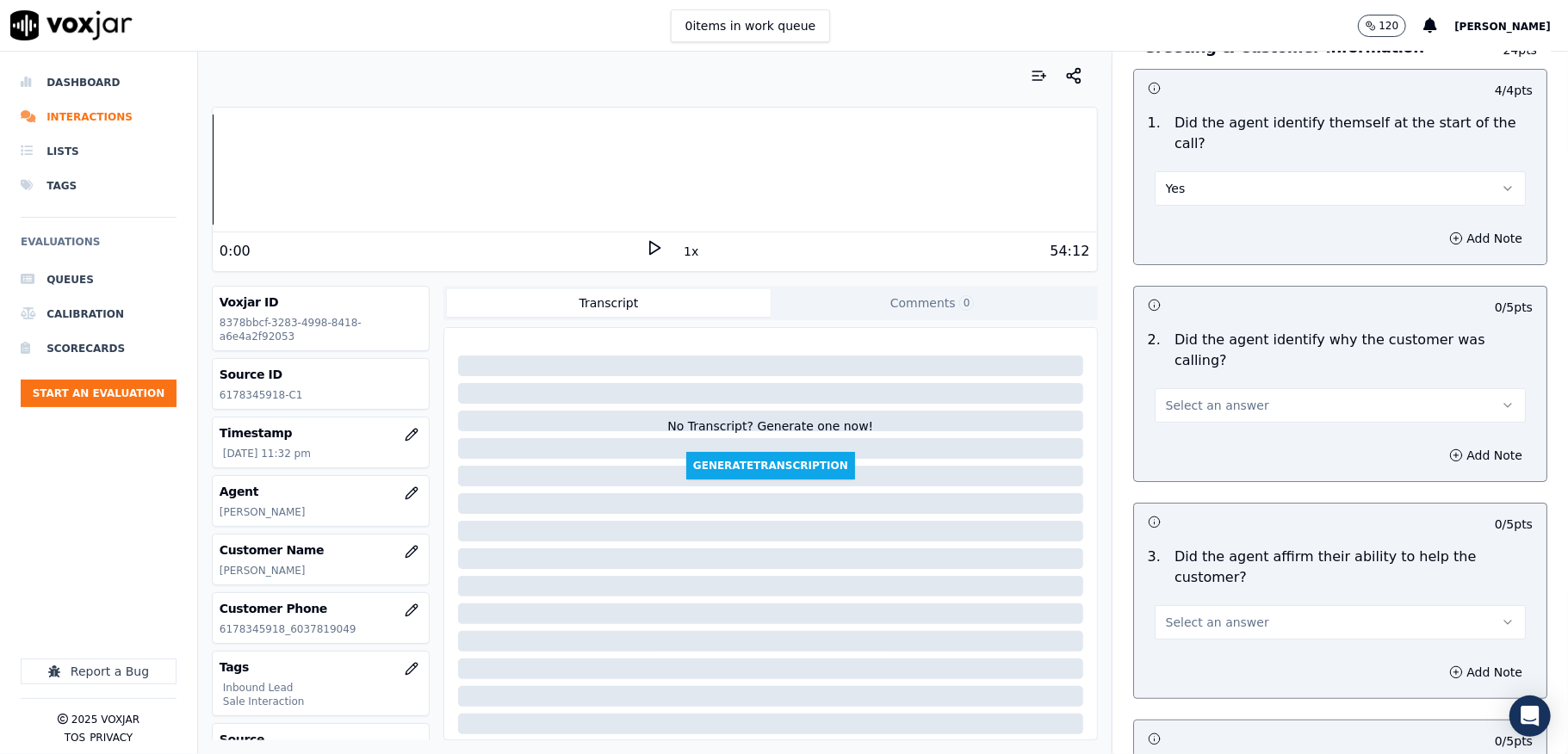
scroll to position [229, 0]
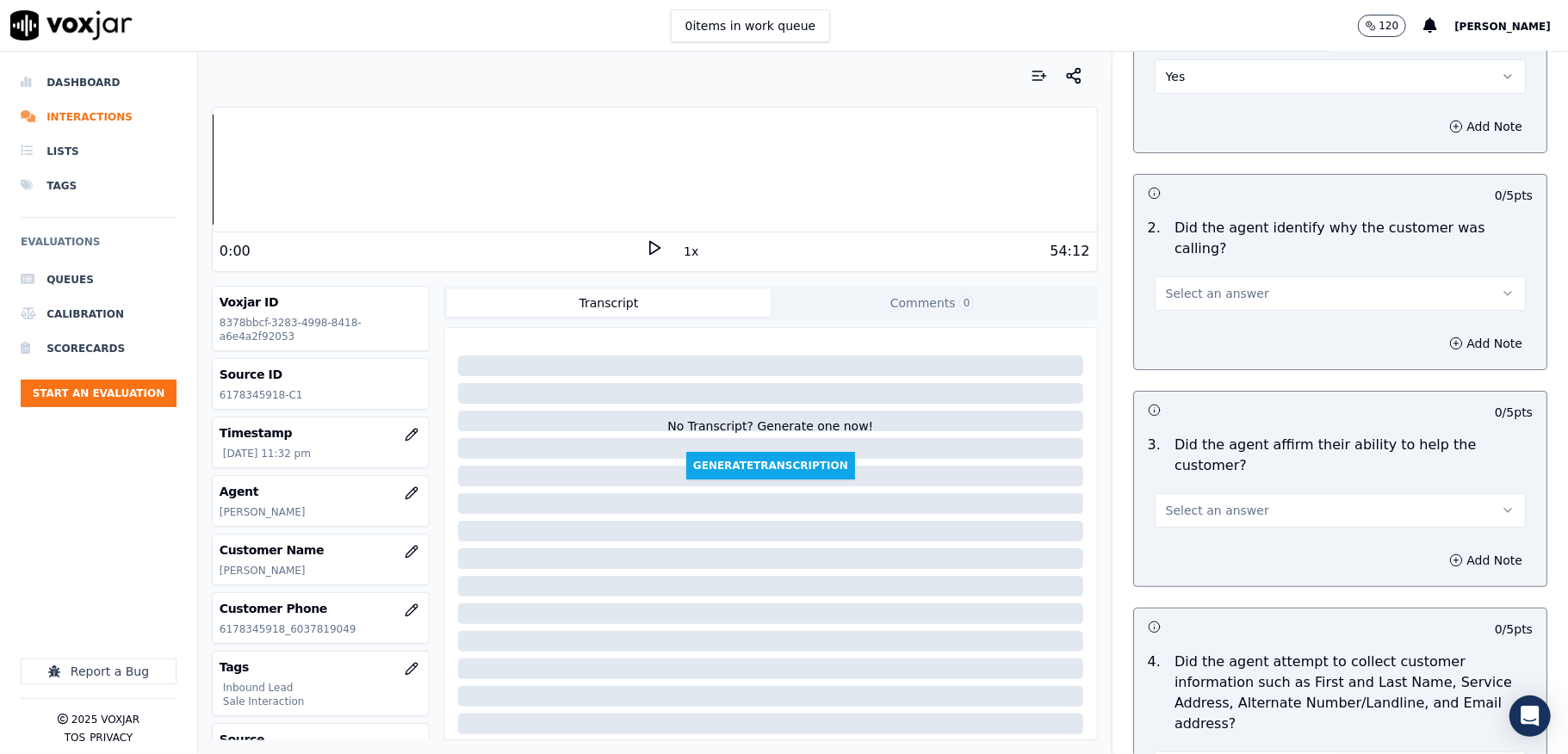
click at [1206, 285] on span "Select an answer" at bounding box center [1218, 293] width 103 height 18
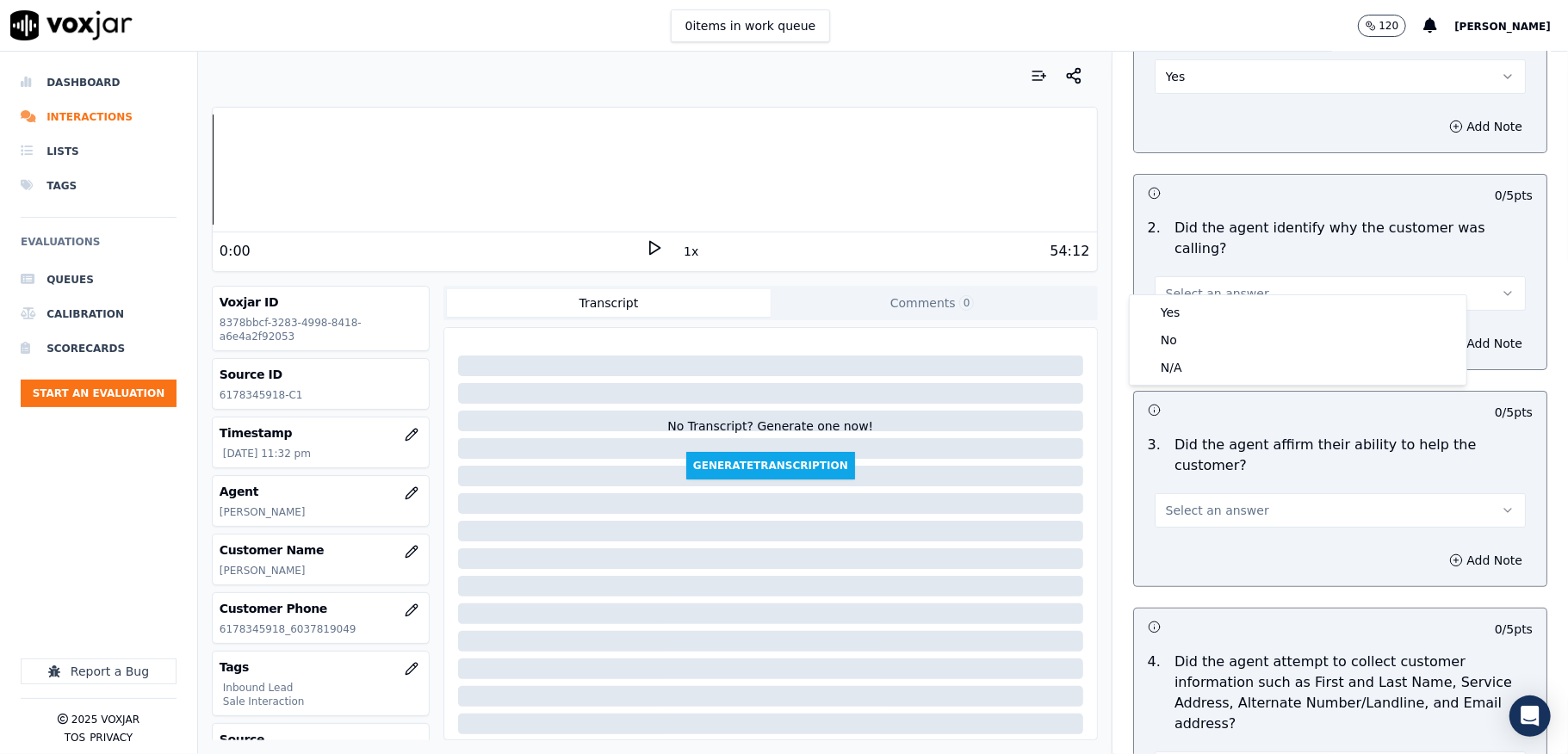
click at [1196, 296] on div "Yes No N/A" at bounding box center [1298, 339] width 337 height 89
click at [1189, 306] on div "Yes" at bounding box center [1299, 312] width 330 height 28
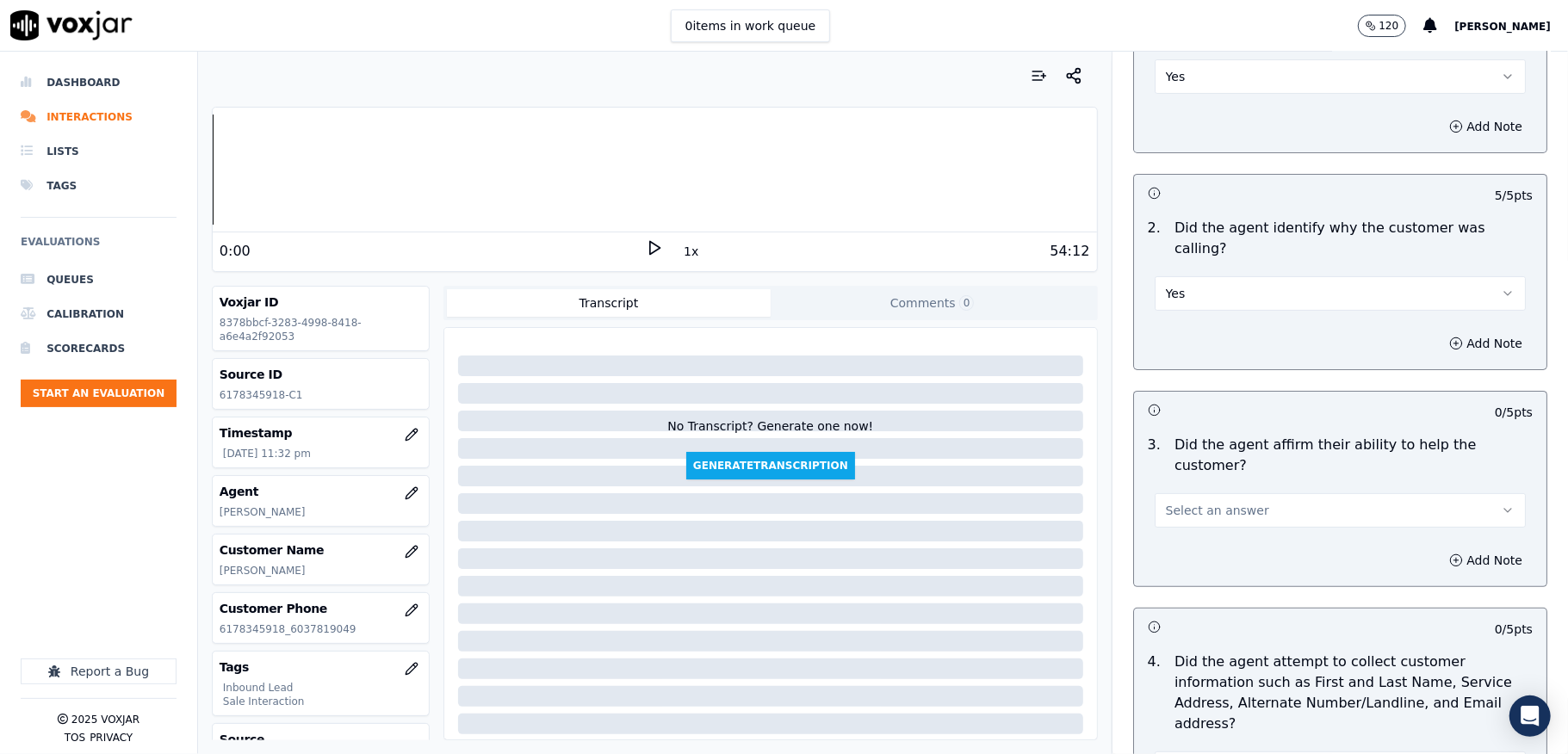
scroll to position [344, 0]
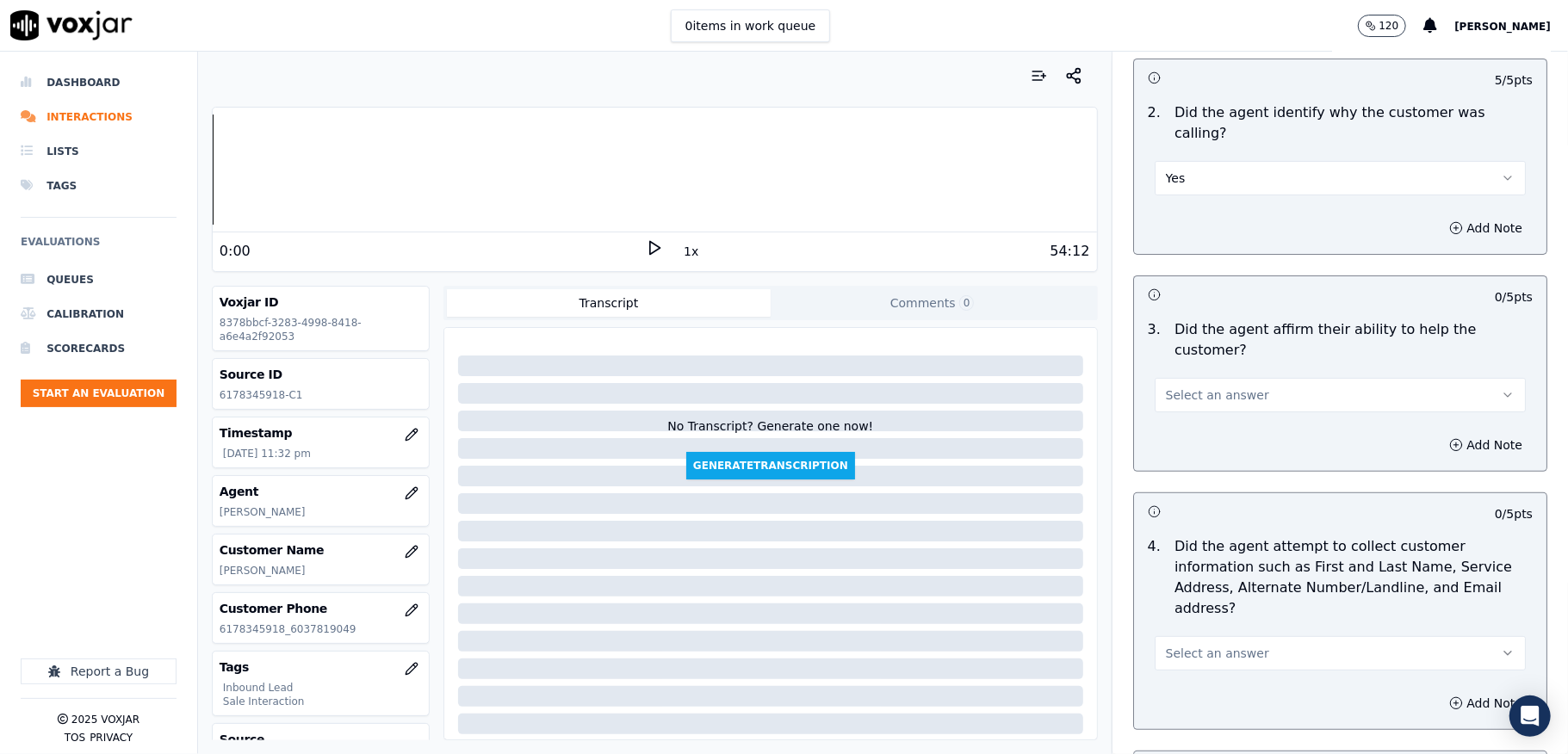
click at [1220, 378] on button "Select an answer" at bounding box center [1340, 395] width 371 height 34
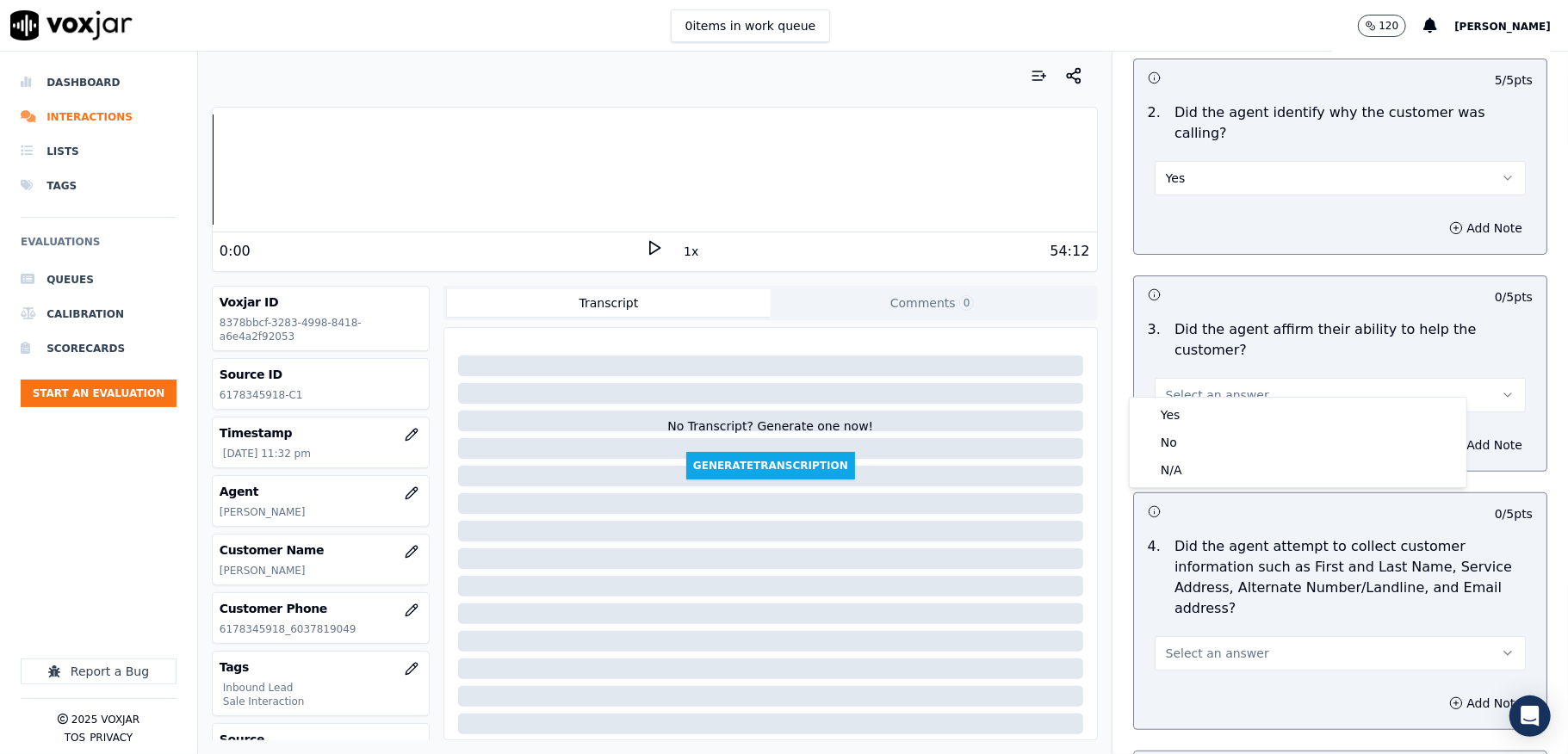
click at [1175, 406] on div "Yes" at bounding box center [1299, 415] width 330 height 28
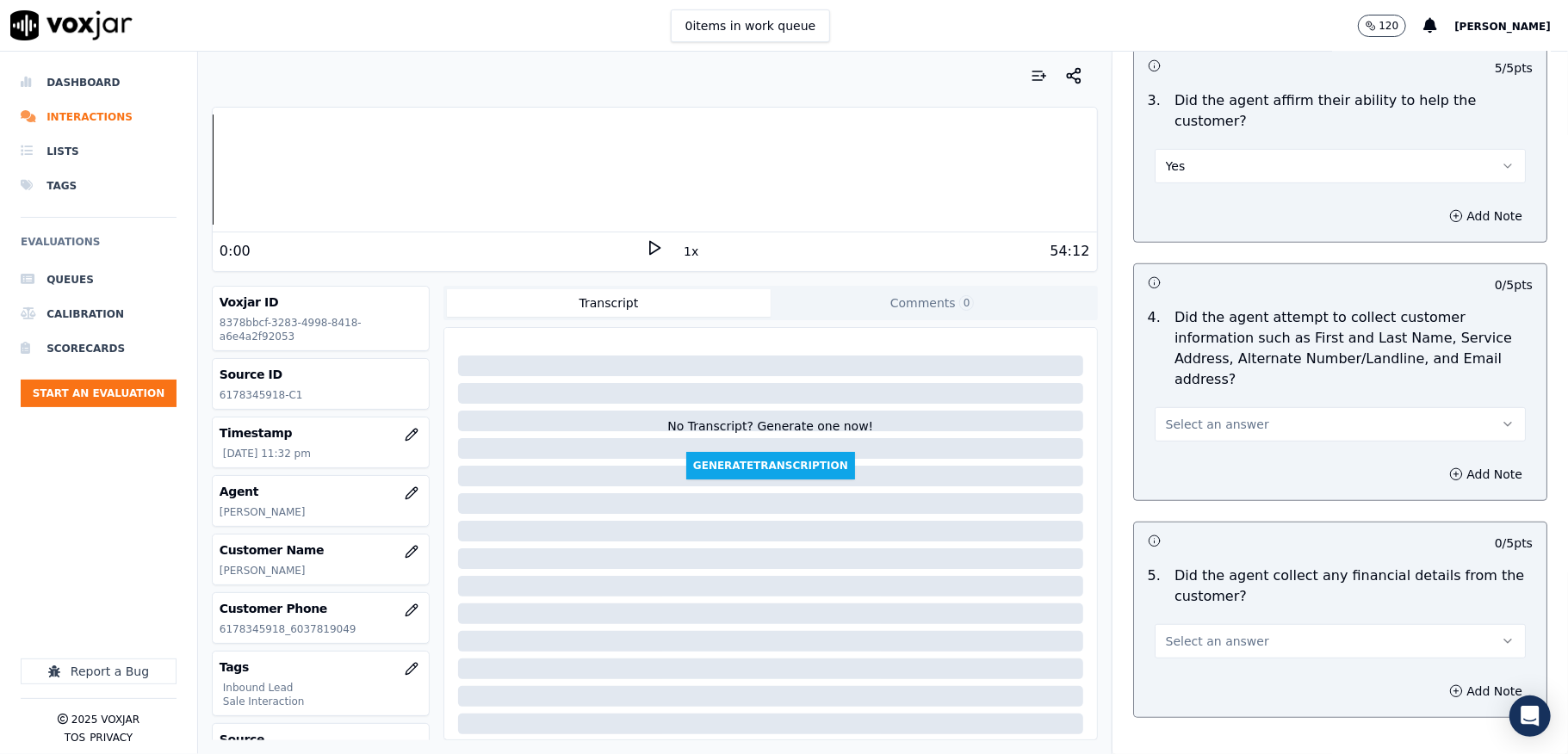
scroll to position [689, 0]
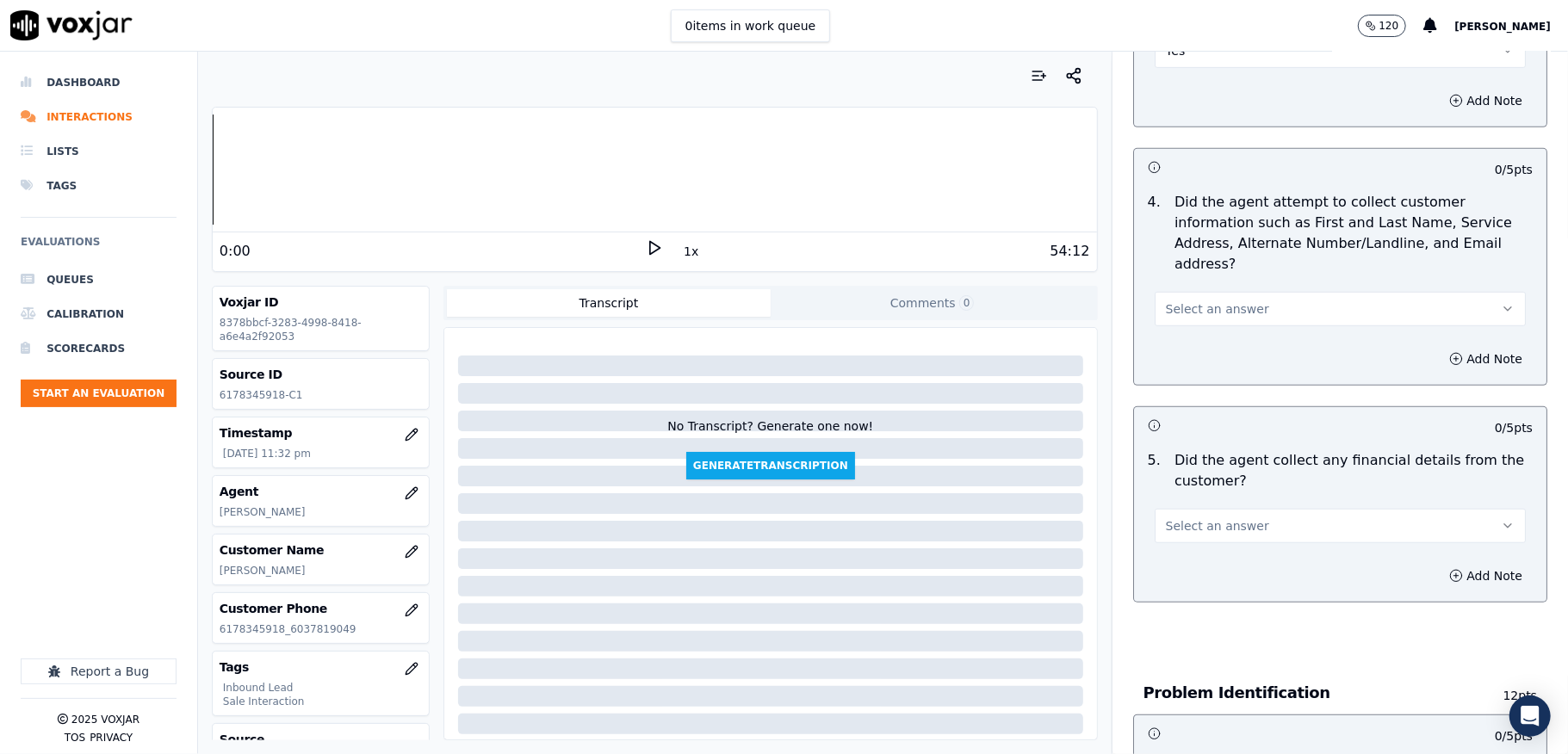
click at [1185, 300] on span "Select an answer" at bounding box center [1218, 309] width 103 height 18
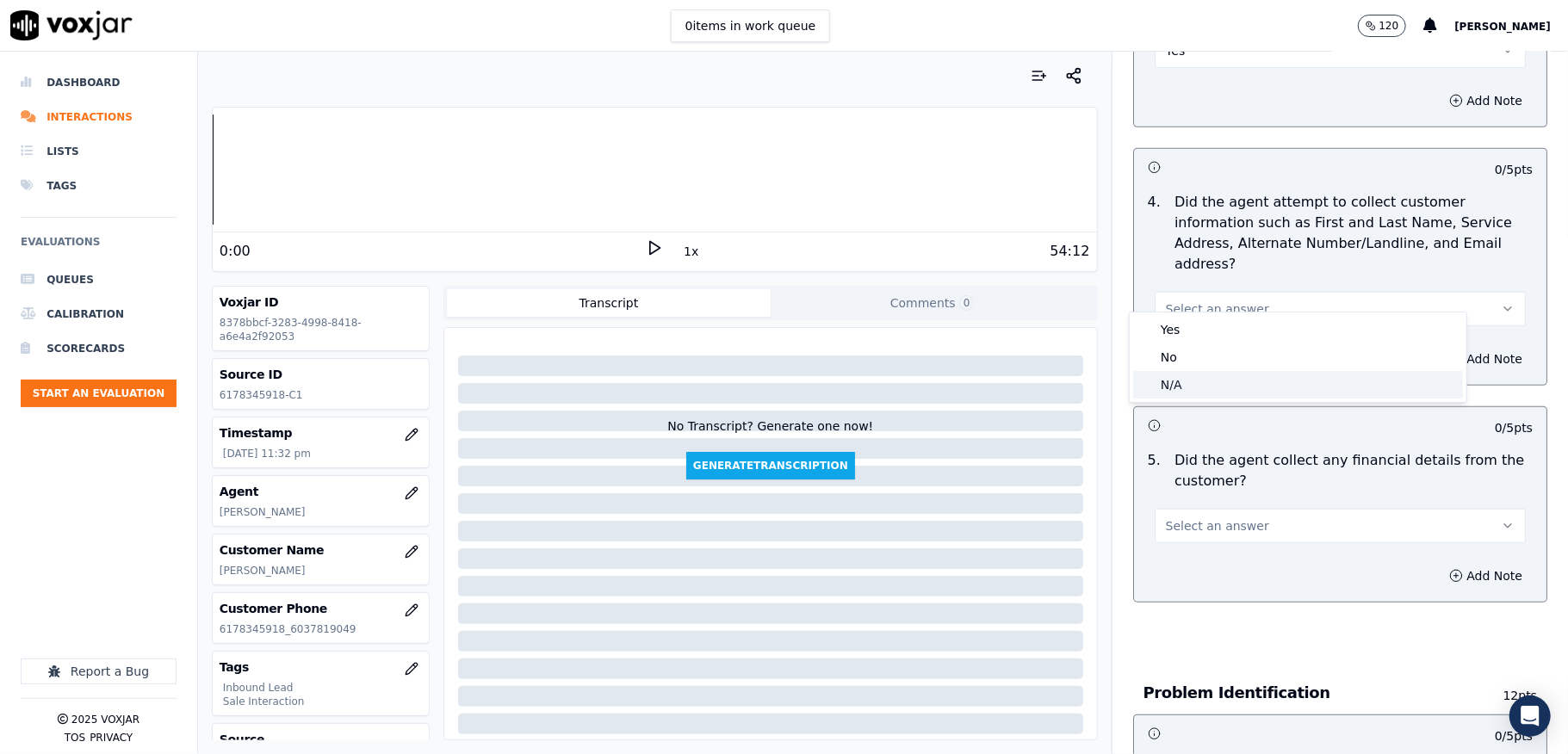
click at [1185, 381] on div "N/A" at bounding box center [1299, 384] width 330 height 28
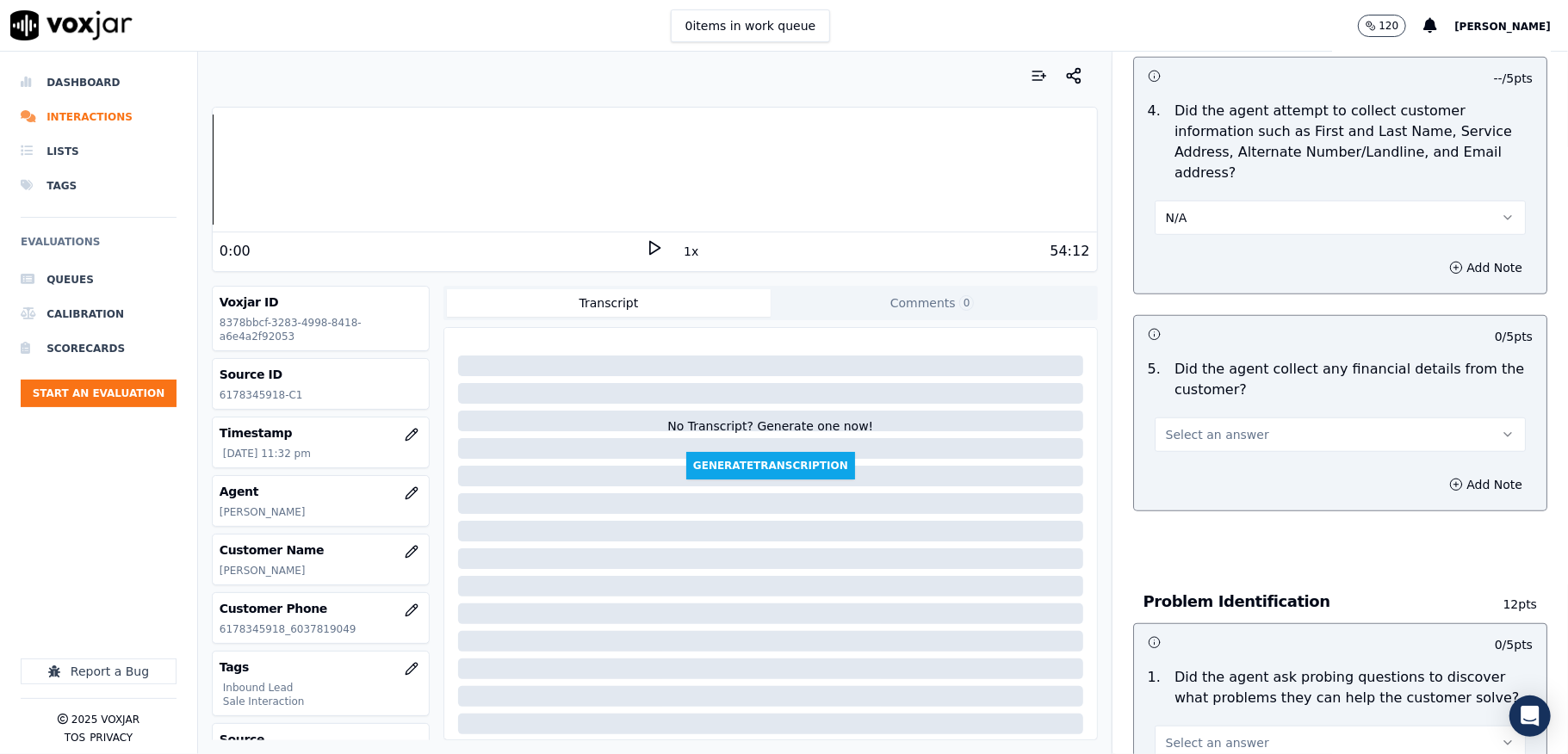
scroll to position [917, 0]
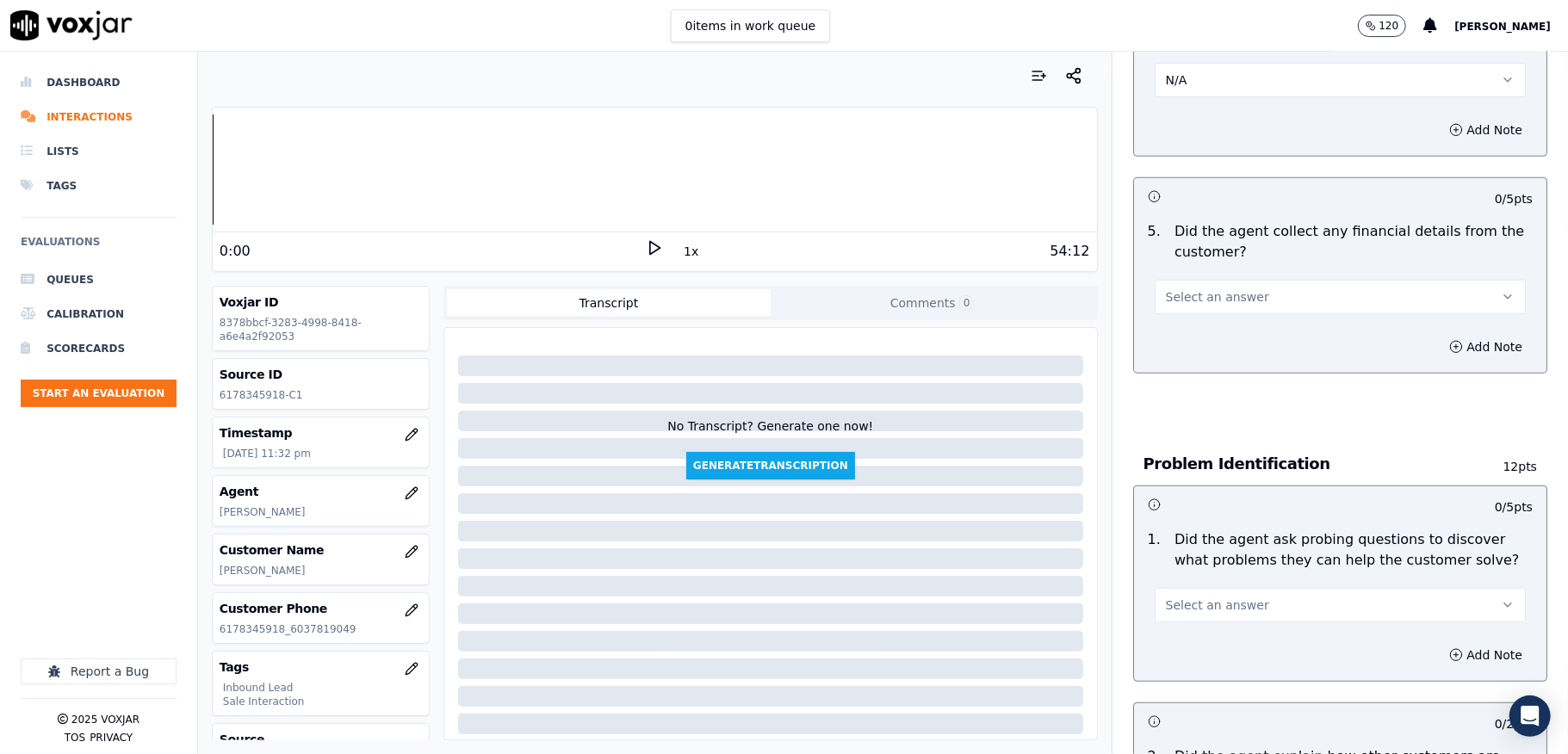
click at [1179, 63] on button "N/A" at bounding box center [1340, 79] width 371 height 34
click at [1179, 101] on div "Yes" at bounding box center [1299, 100] width 330 height 28
click at [1188, 289] on span "Select an answer" at bounding box center [1218, 297] width 103 height 18
click at [1162, 341] on div "No" at bounding box center [1299, 345] width 330 height 28
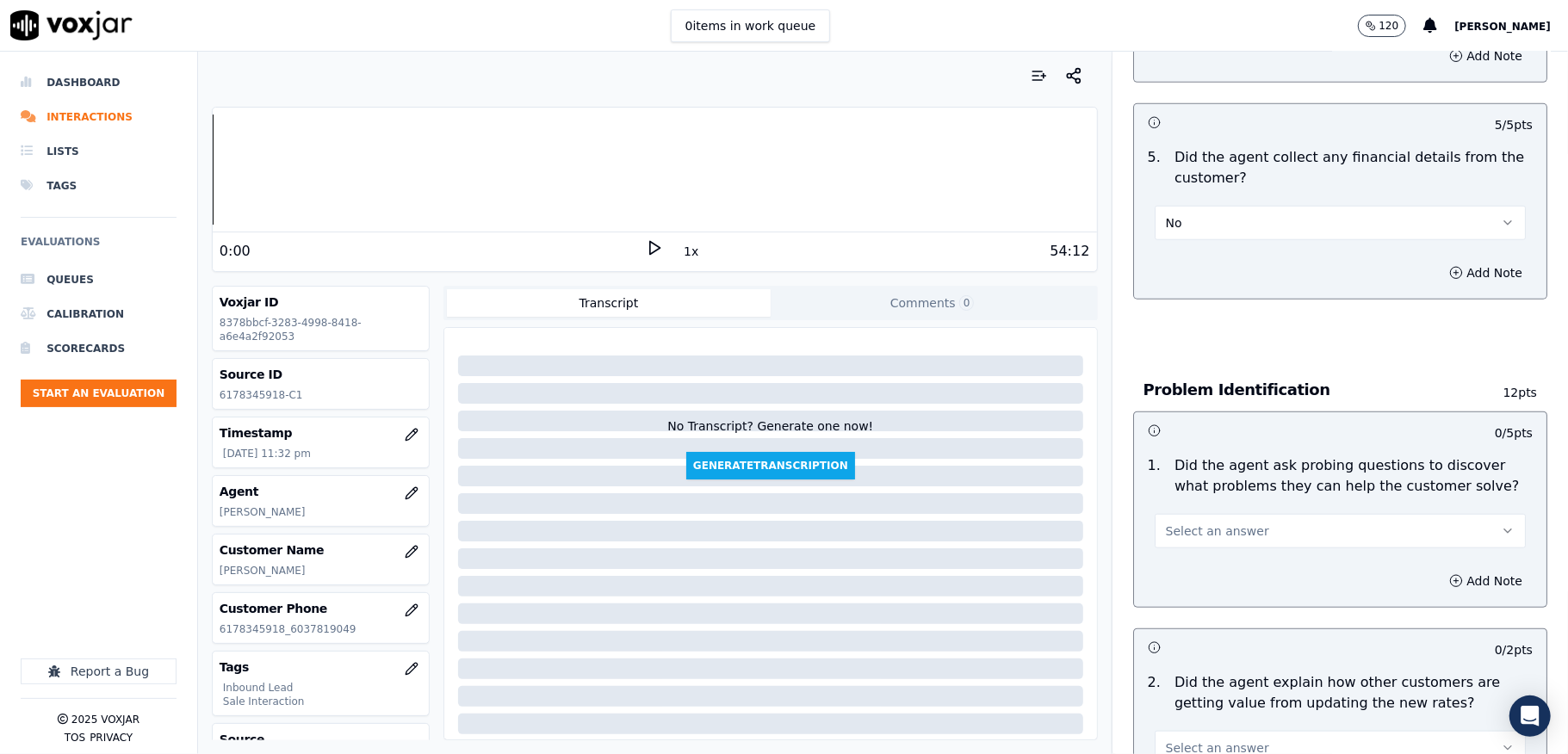
scroll to position [1032, 0]
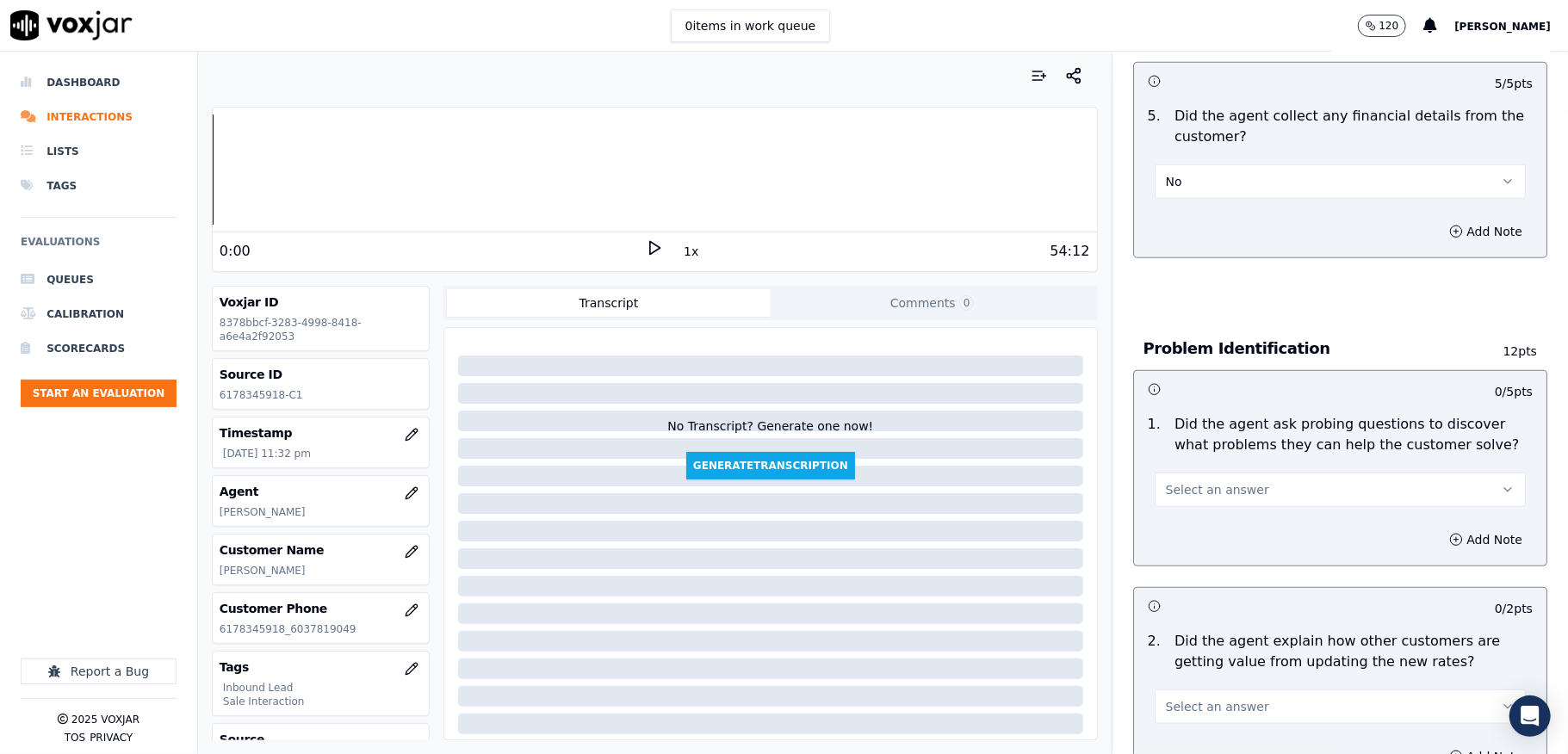
click at [1201, 481] on span "Select an answer" at bounding box center [1218, 489] width 103 height 18
click at [1174, 516] on div "Yes" at bounding box center [1299, 512] width 330 height 28
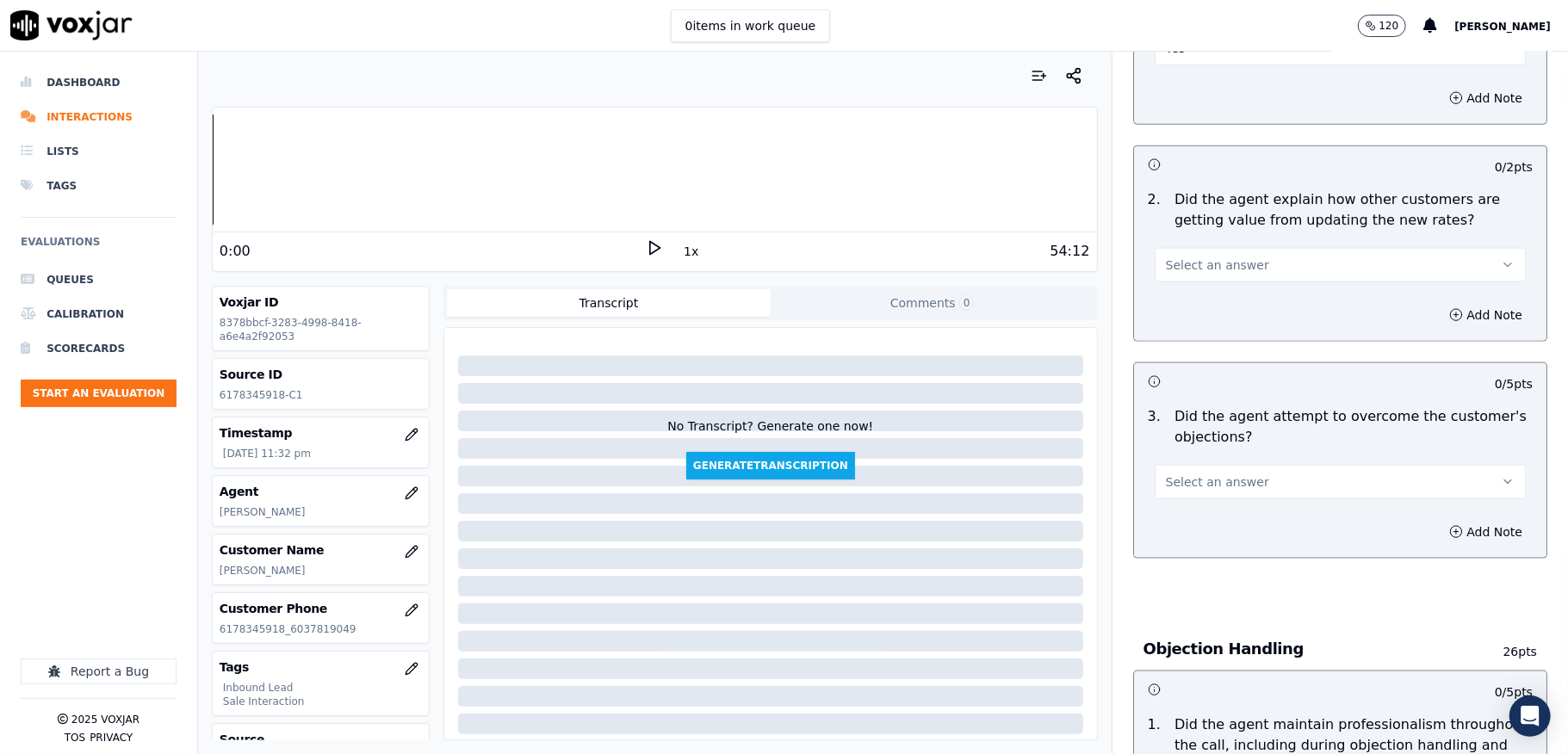
scroll to position [1491, 0]
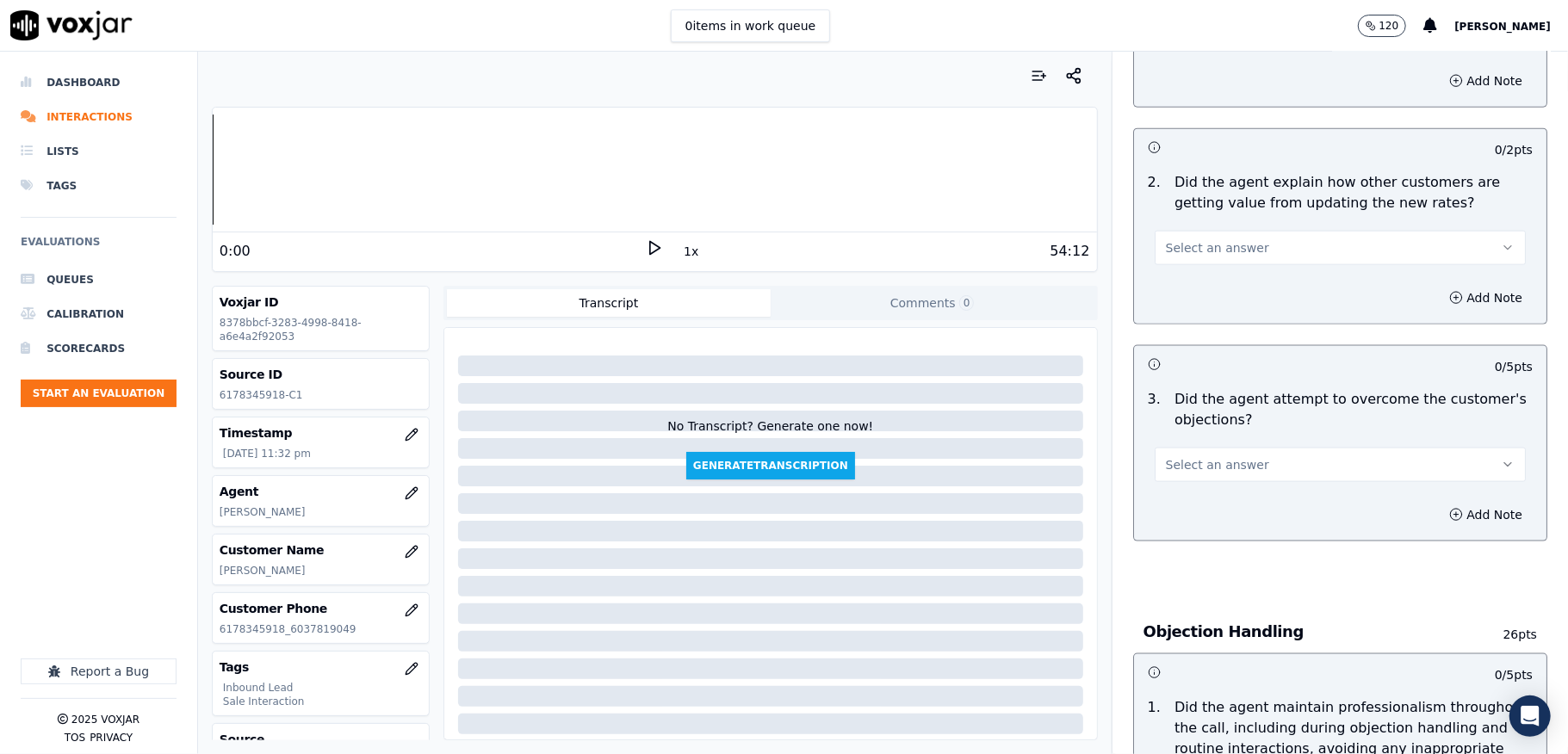
click at [1193, 240] on span "Select an answer" at bounding box center [1218, 248] width 103 height 18
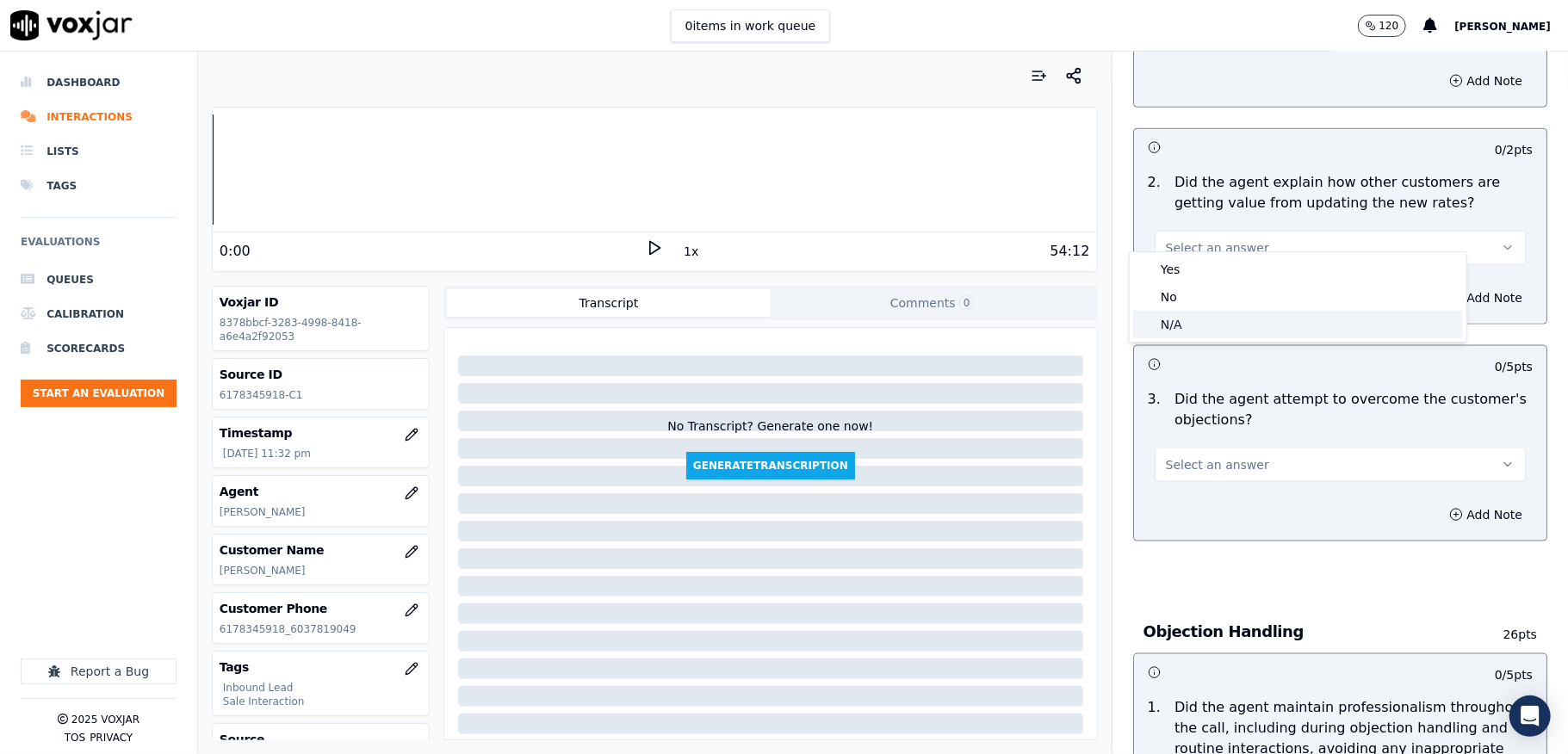
click at [1190, 318] on div "N/A" at bounding box center [1299, 324] width 330 height 28
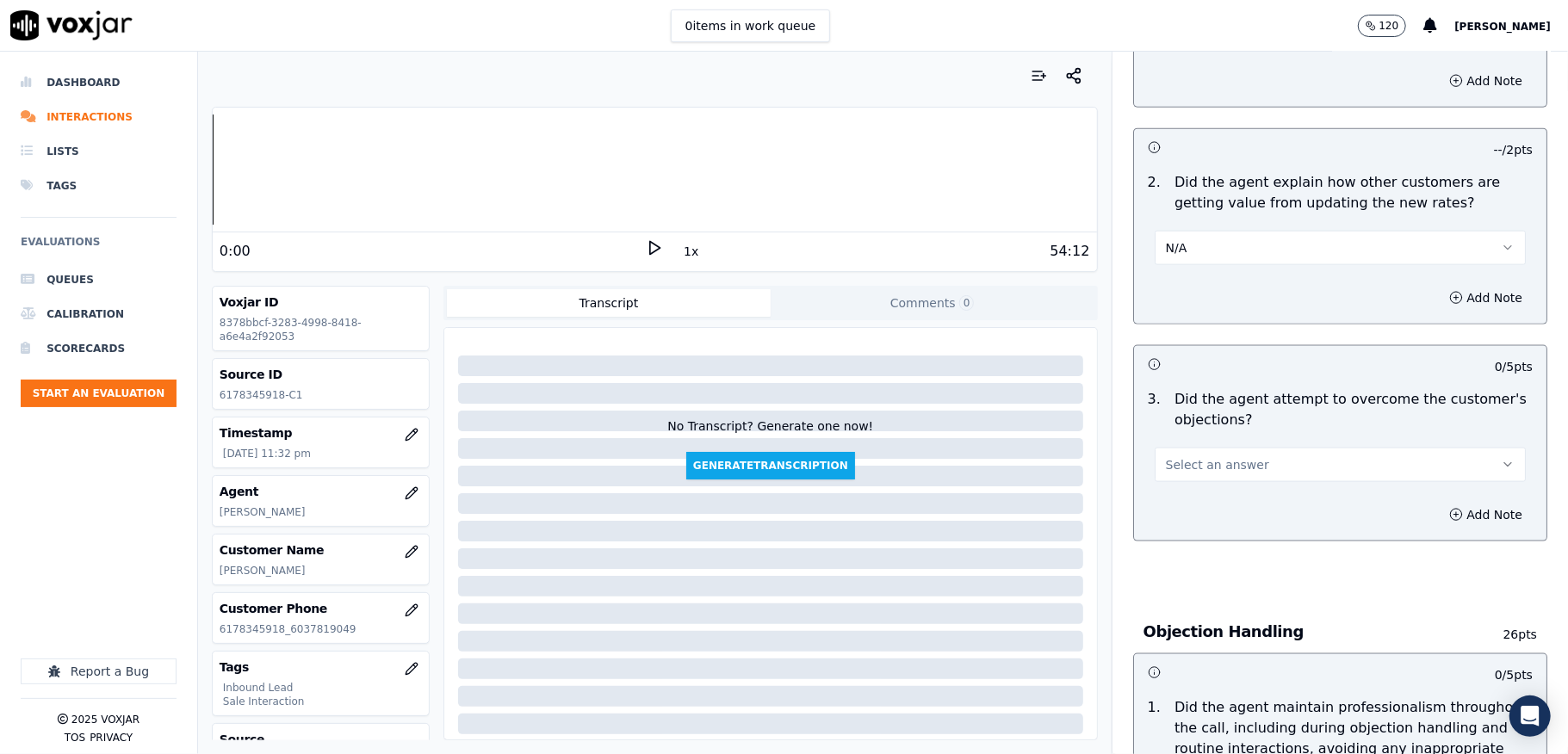
click at [1204, 456] on span "Select an answer" at bounding box center [1218, 465] width 103 height 18
click at [1171, 477] on div "Yes" at bounding box center [1299, 488] width 330 height 28
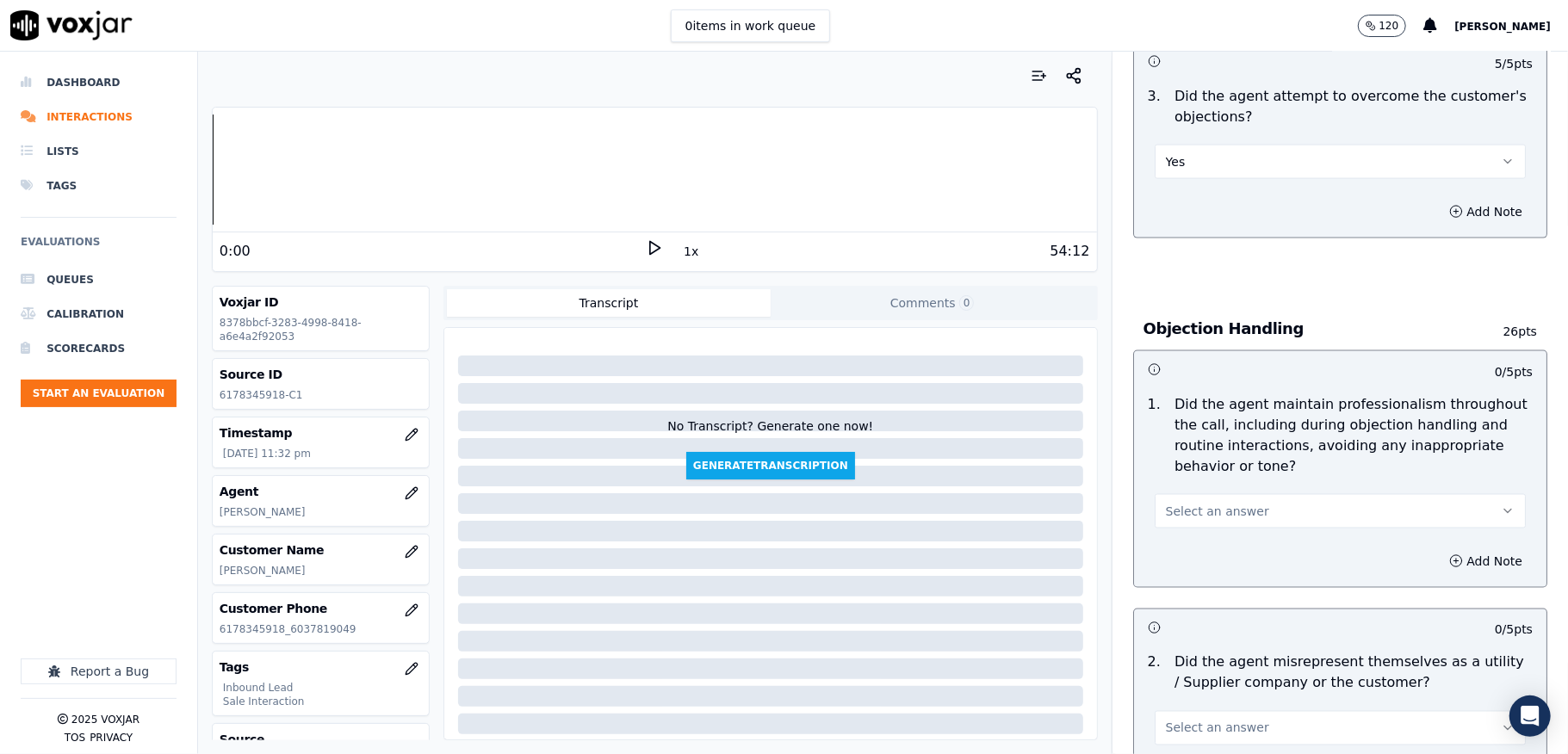
scroll to position [1835, 0]
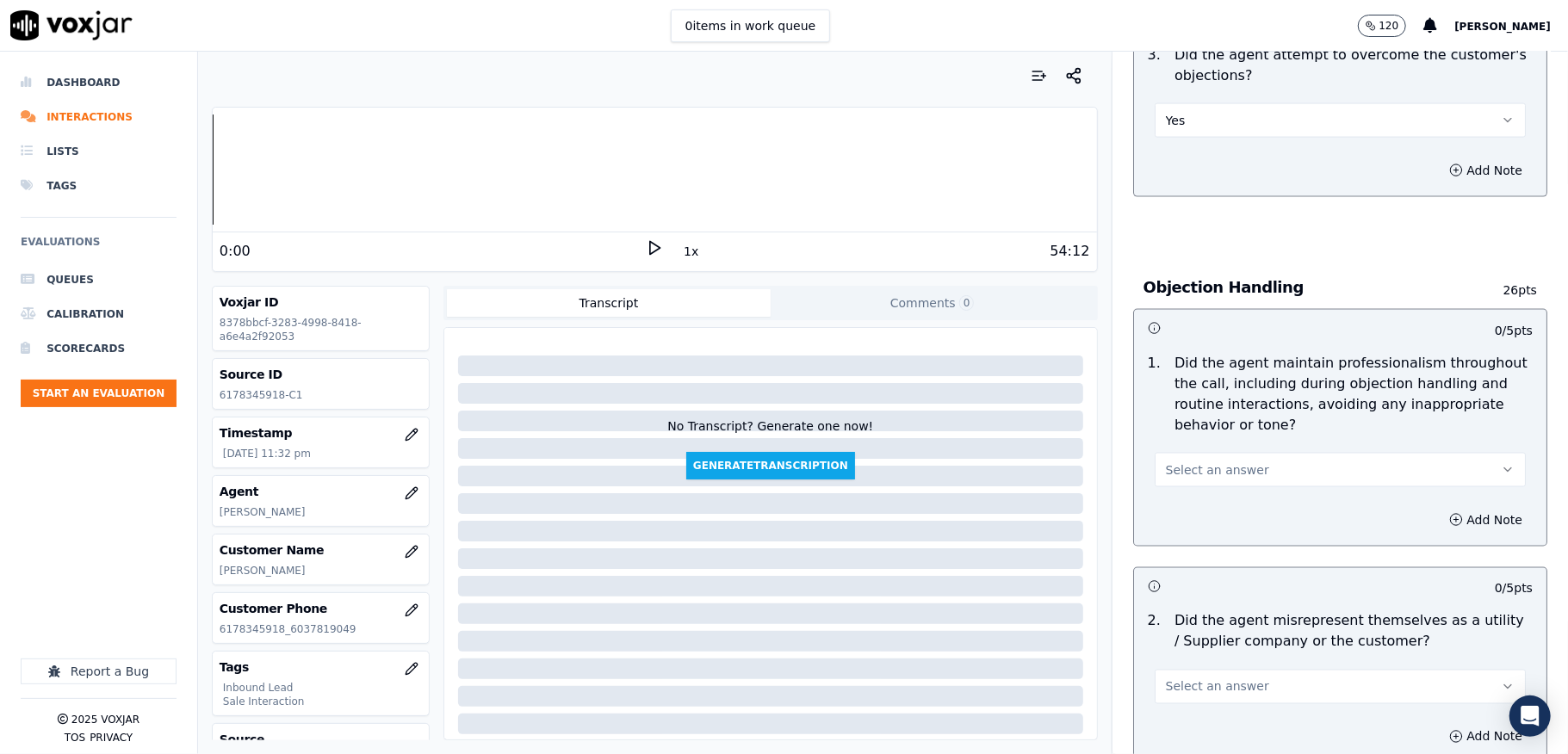
click at [1203, 461] on span "Select an answer" at bounding box center [1218, 469] width 103 height 18
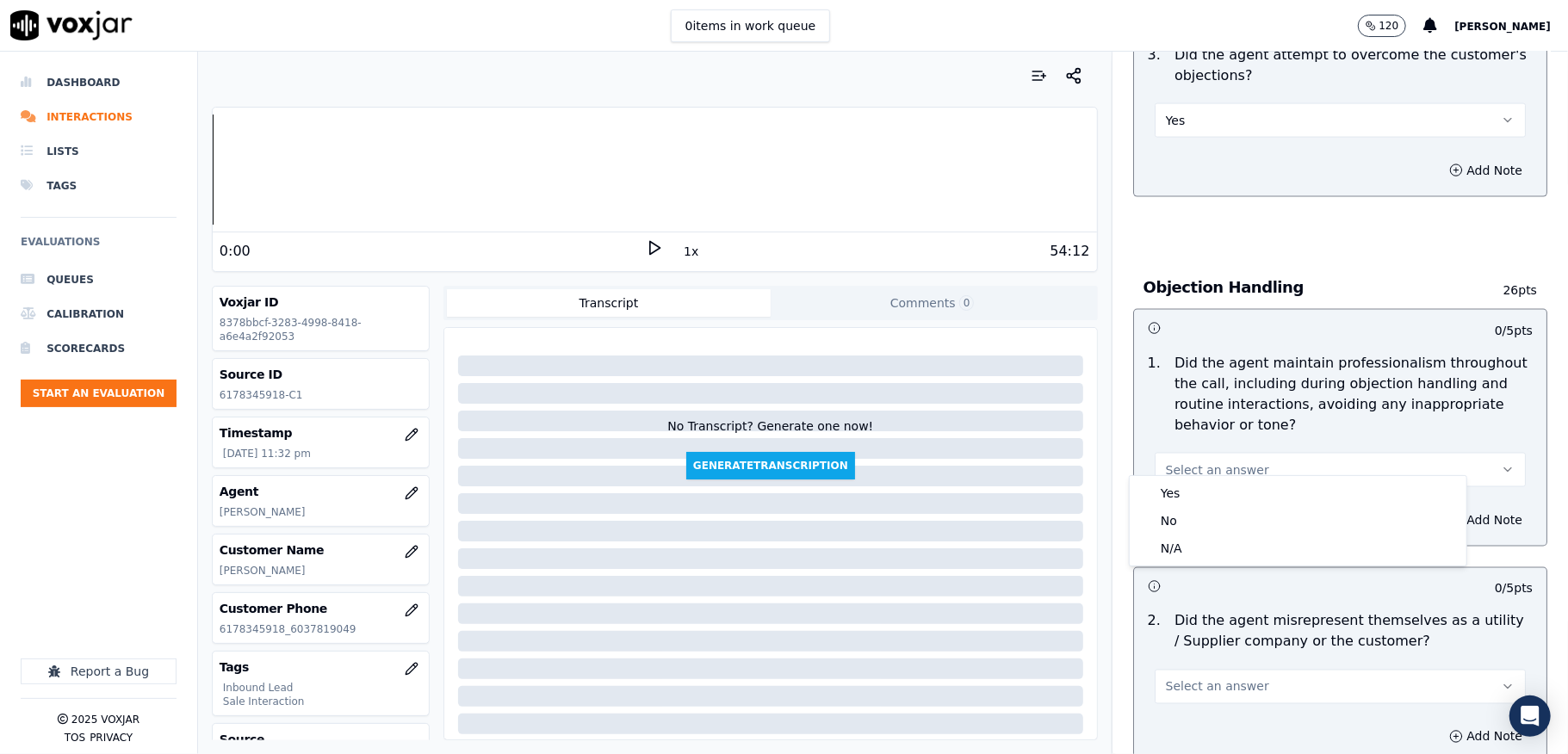
click at [1189, 477] on div "Yes No N/A" at bounding box center [1298, 520] width 337 height 89
click at [1186, 490] on div "Yes" at bounding box center [1299, 493] width 330 height 28
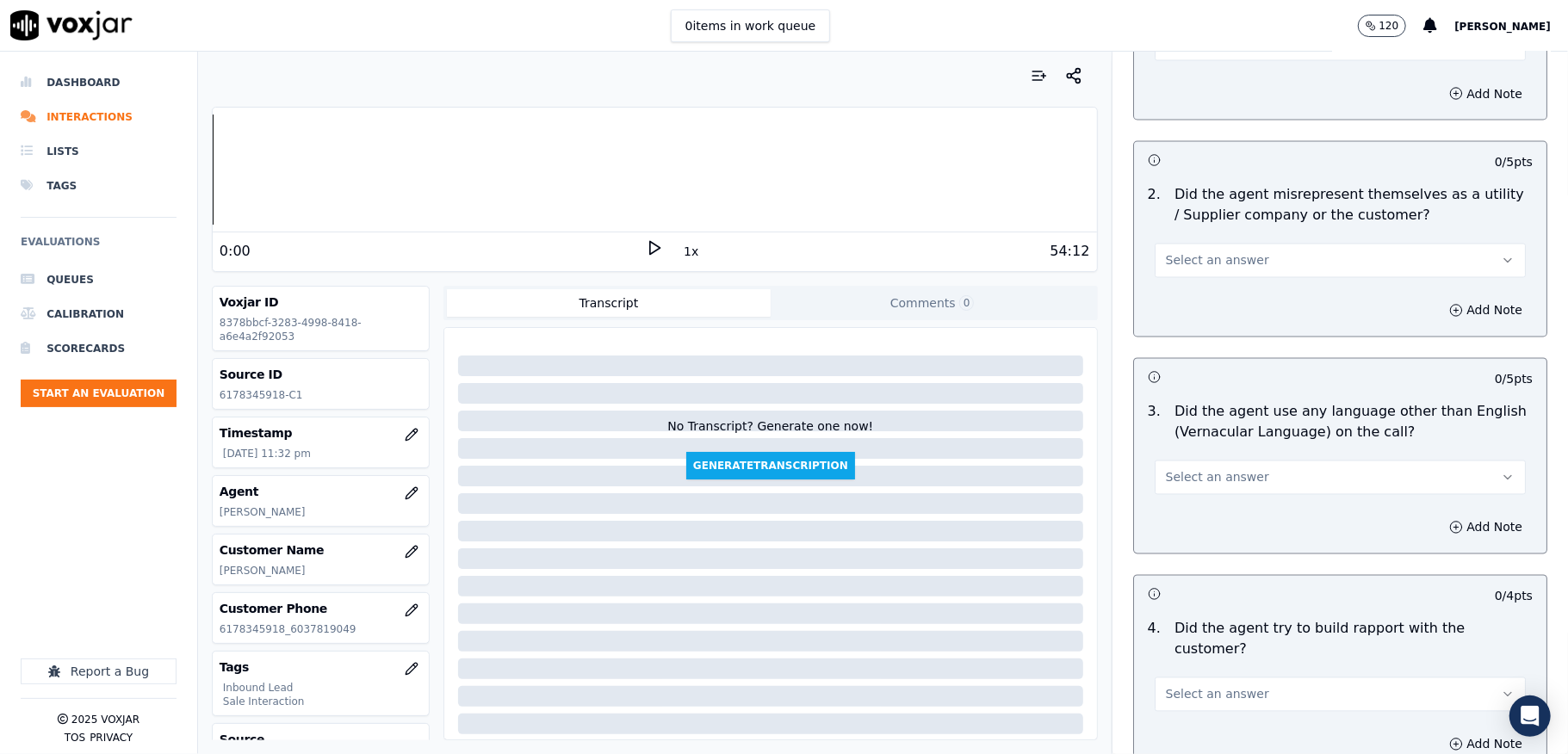
scroll to position [2294, 0]
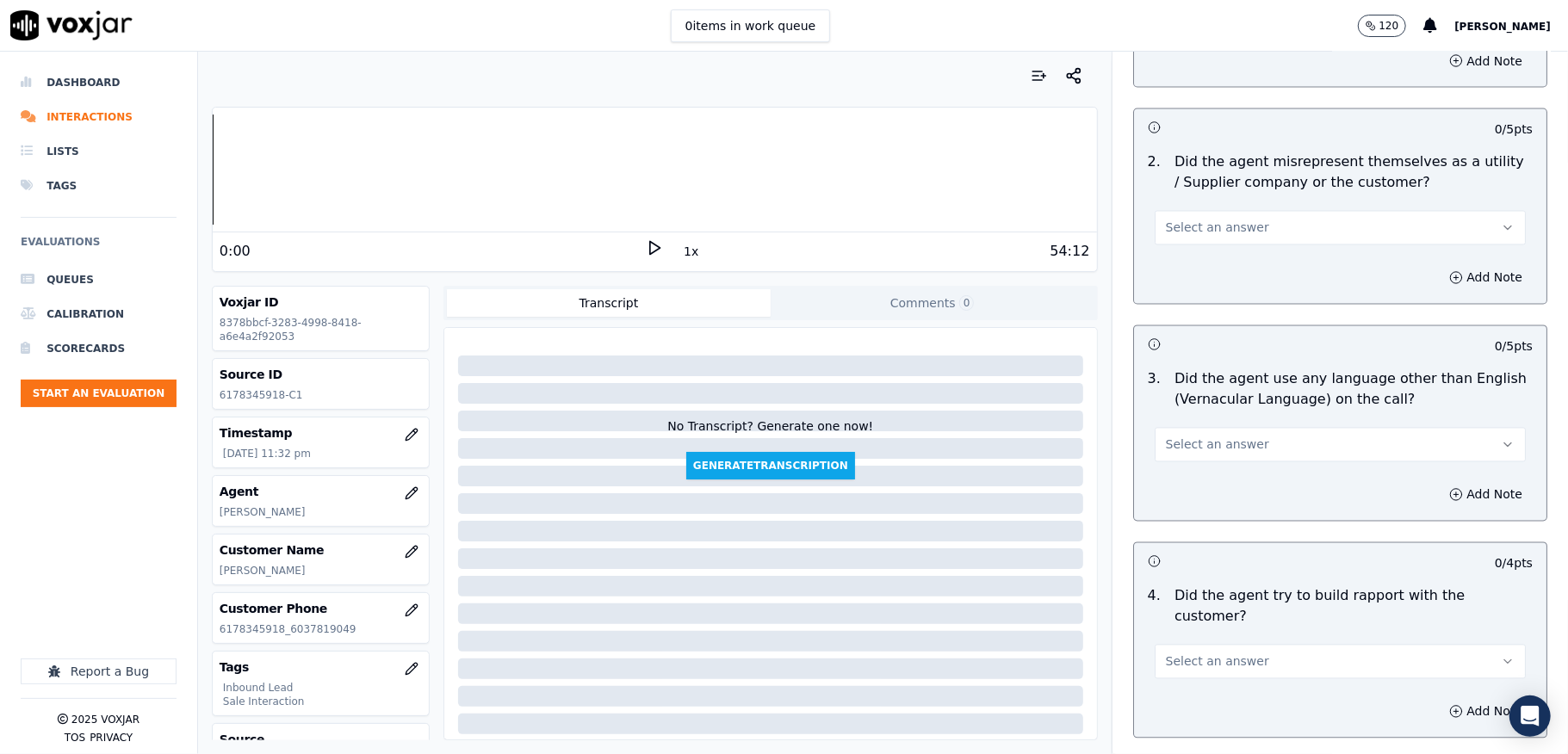
click at [1183, 225] on button "Select an answer" at bounding box center [1340, 228] width 371 height 34
click at [1186, 279] on div "No" at bounding box center [1299, 279] width 330 height 28
click at [1231, 429] on button "Select an answer" at bounding box center [1340, 444] width 371 height 34
click at [1203, 490] on div "No" at bounding box center [1299, 497] width 330 height 28
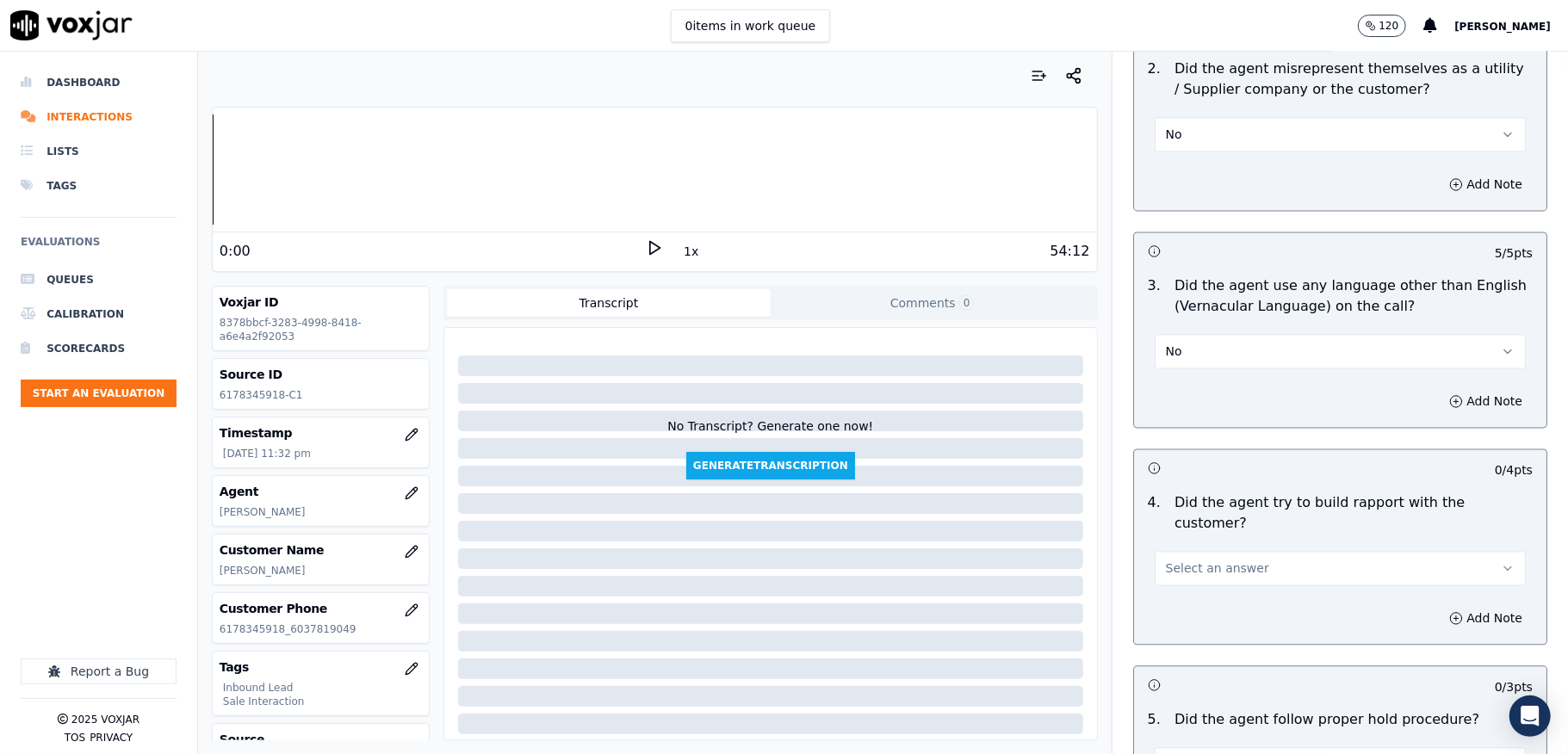
scroll to position [2524, 0]
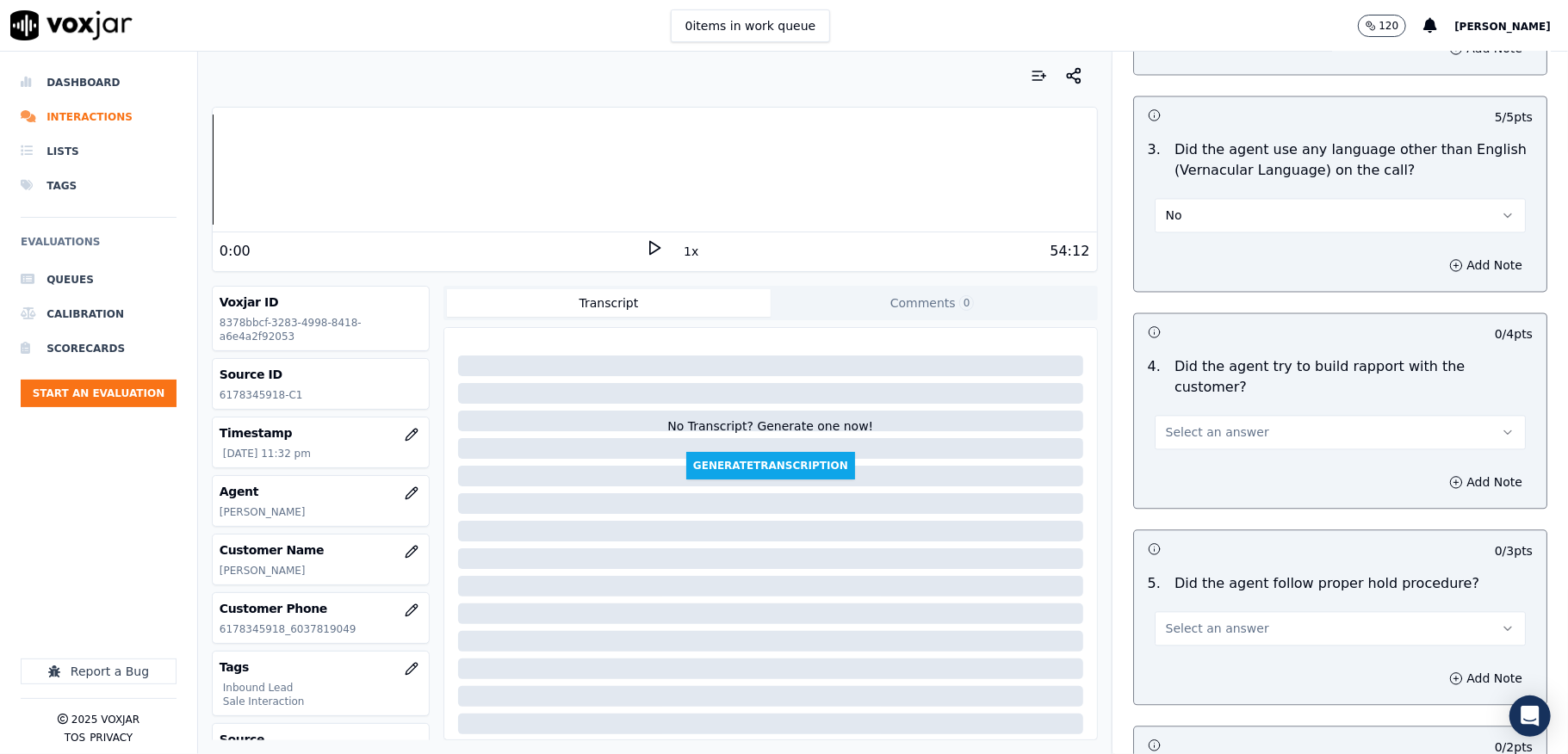
click at [1192, 423] on span "Select an answer" at bounding box center [1218, 431] width 103 height 18
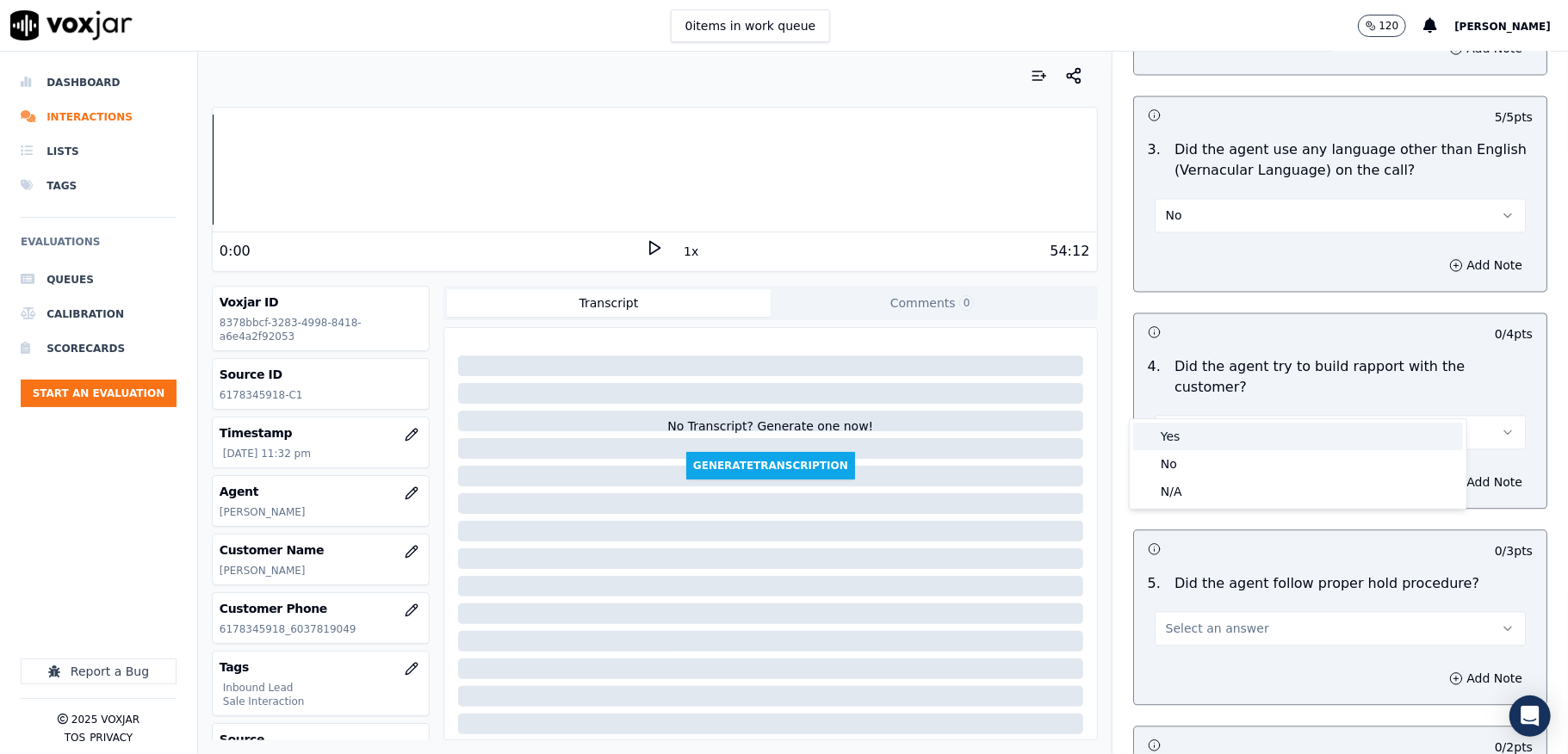
click at [1195, 428] on div "Yes" at bounding box center [1299, 436] width 330 height 28
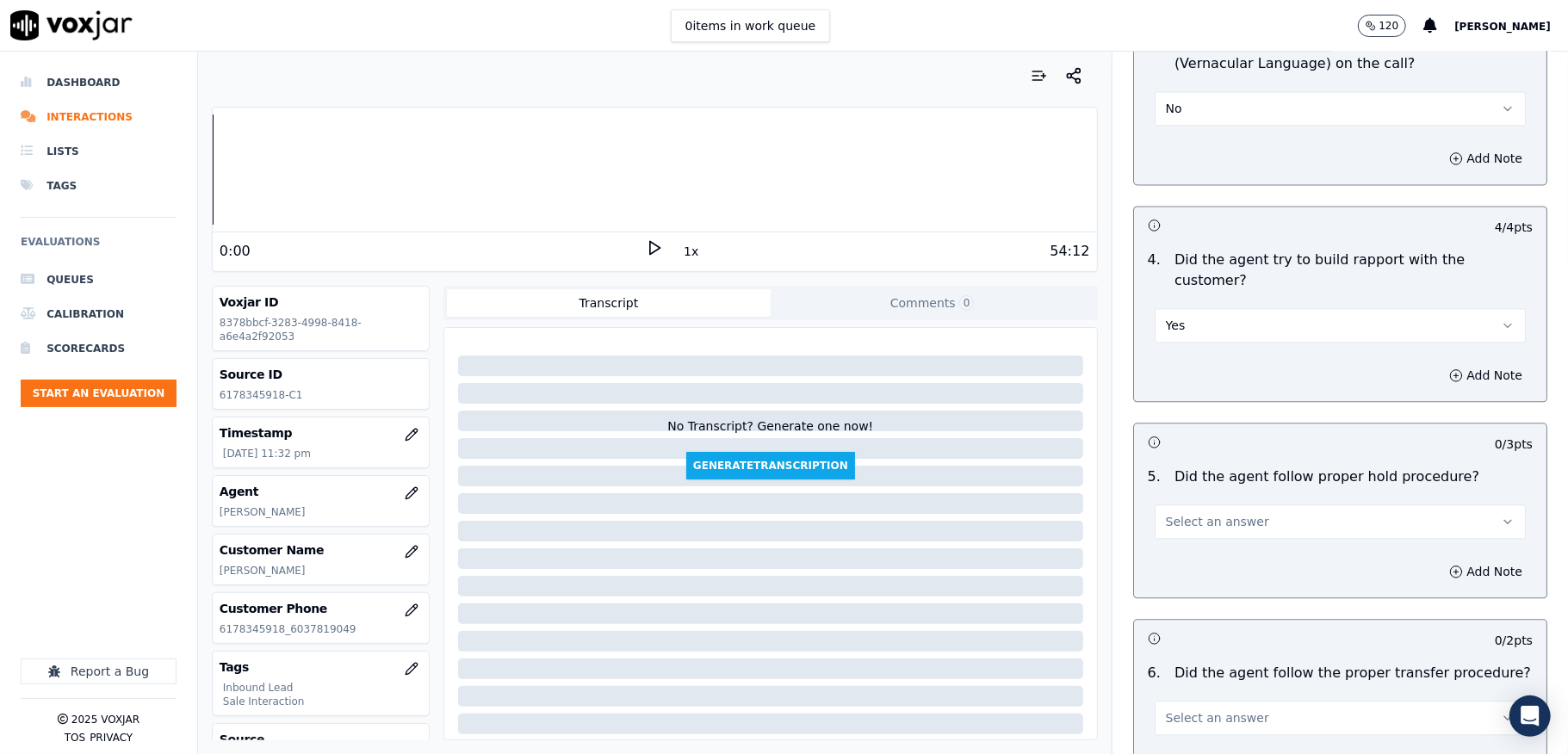
scroll to position [2754, 0]
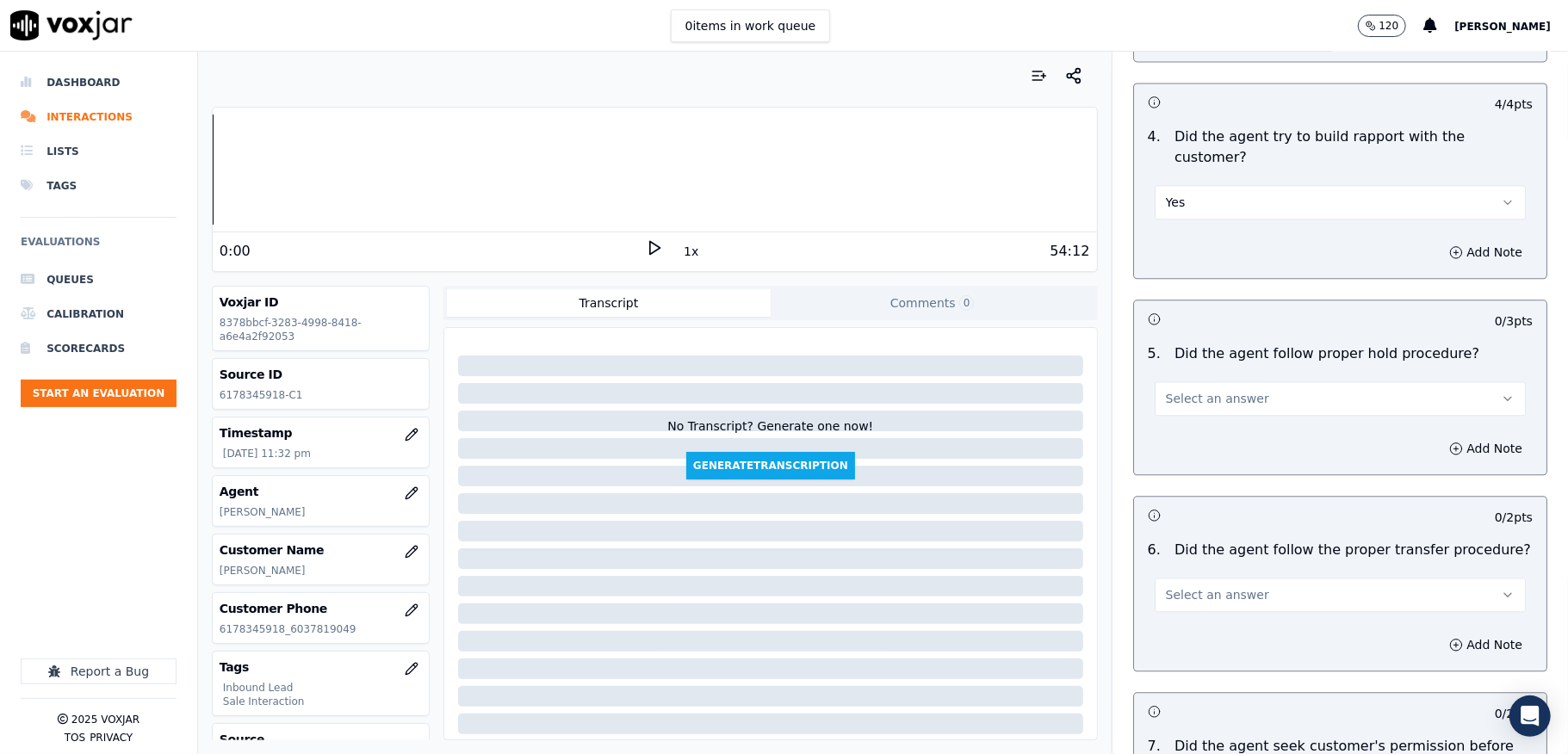
click at [1214, 390] on span "Select an answer" at bounding box center [1218, 398] width 103 height 18
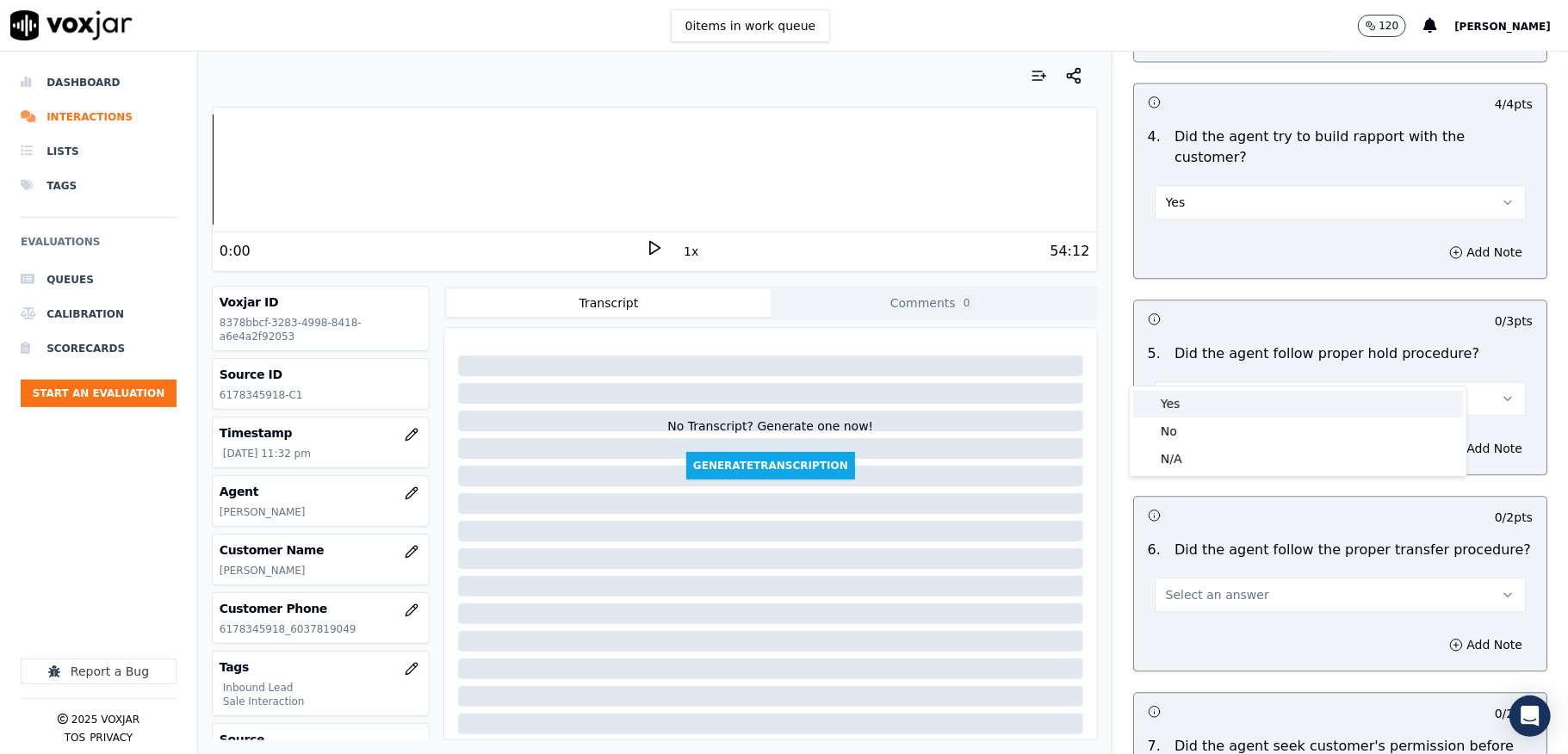
click at [1206, 391] on div "Yes" at bounding box center [1299, 404] width 330 height 28
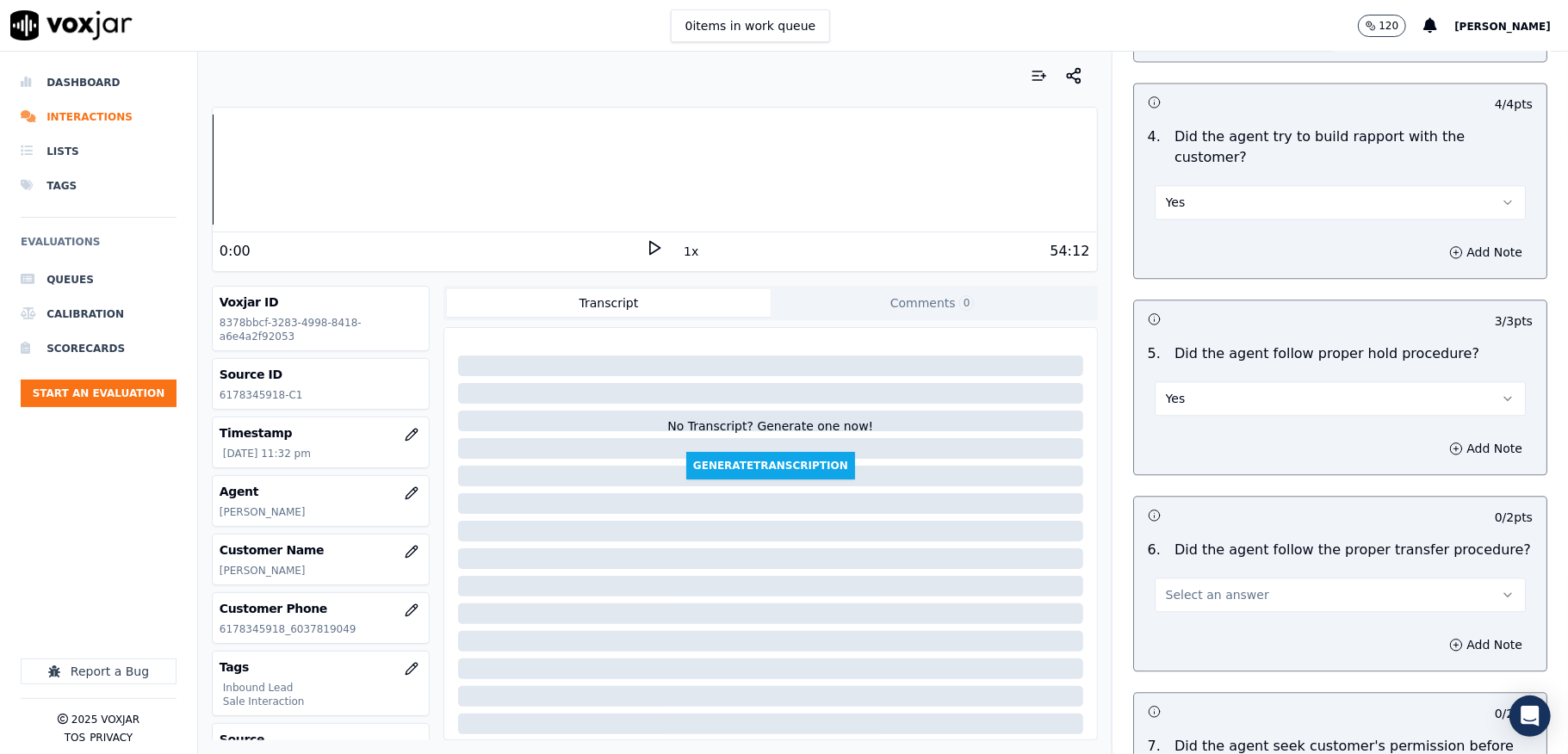
click at [1195, 586] on span "Select an answer" at bounding box center [1218, 595] width 103 height 18
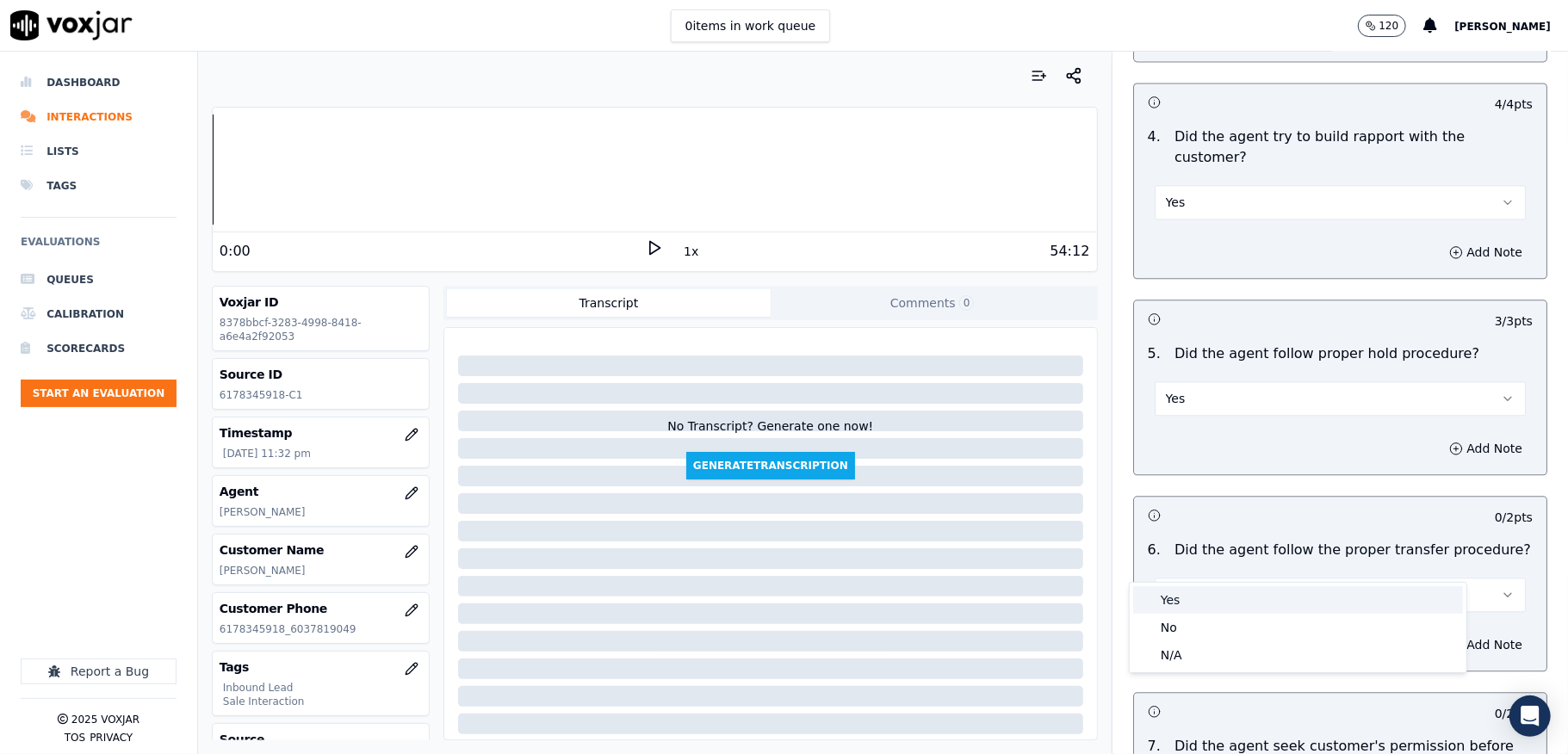
click at [1188, 596] on div "Yes" at bounding box center [1299, 600] width 330 height 28
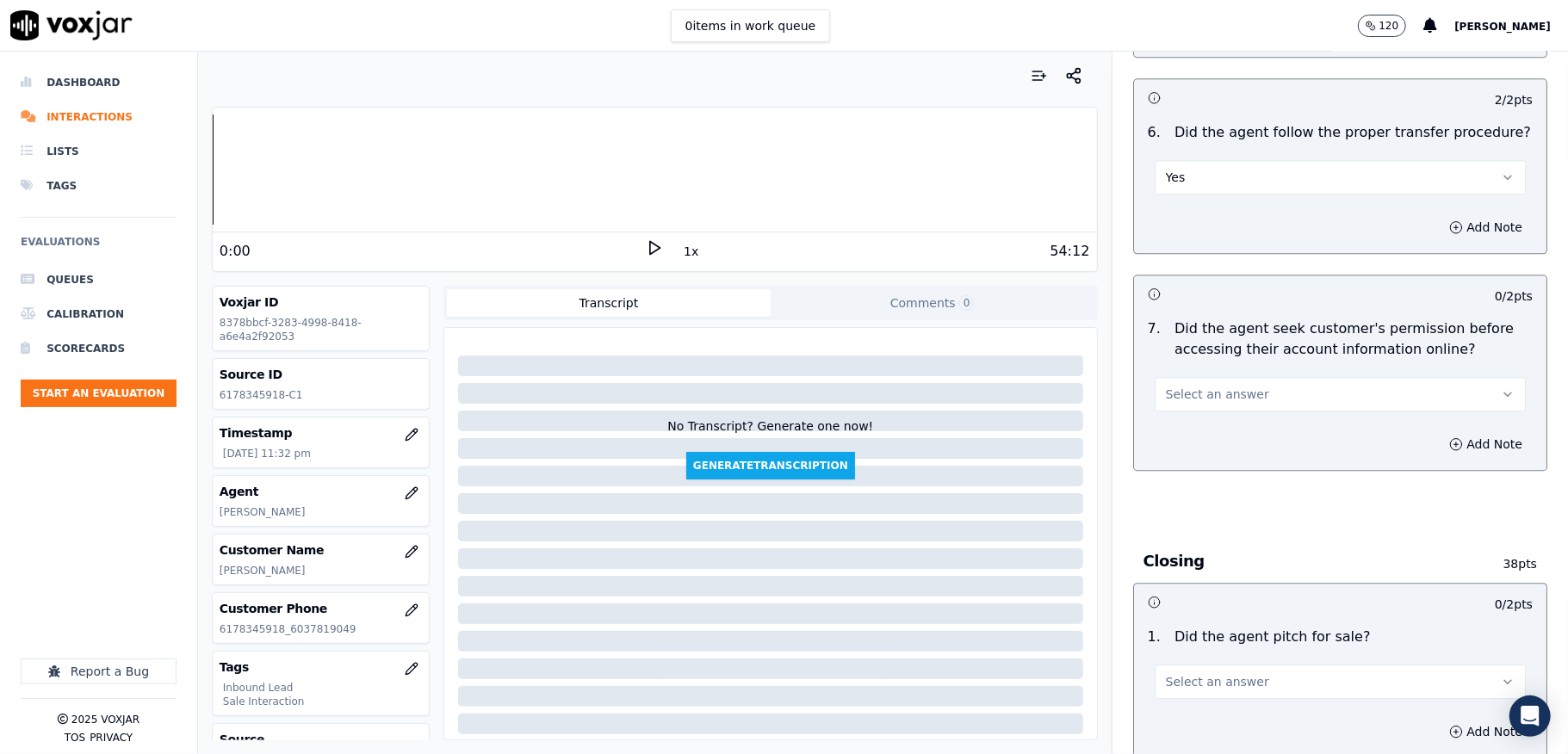
scroll to position [3212, 0]
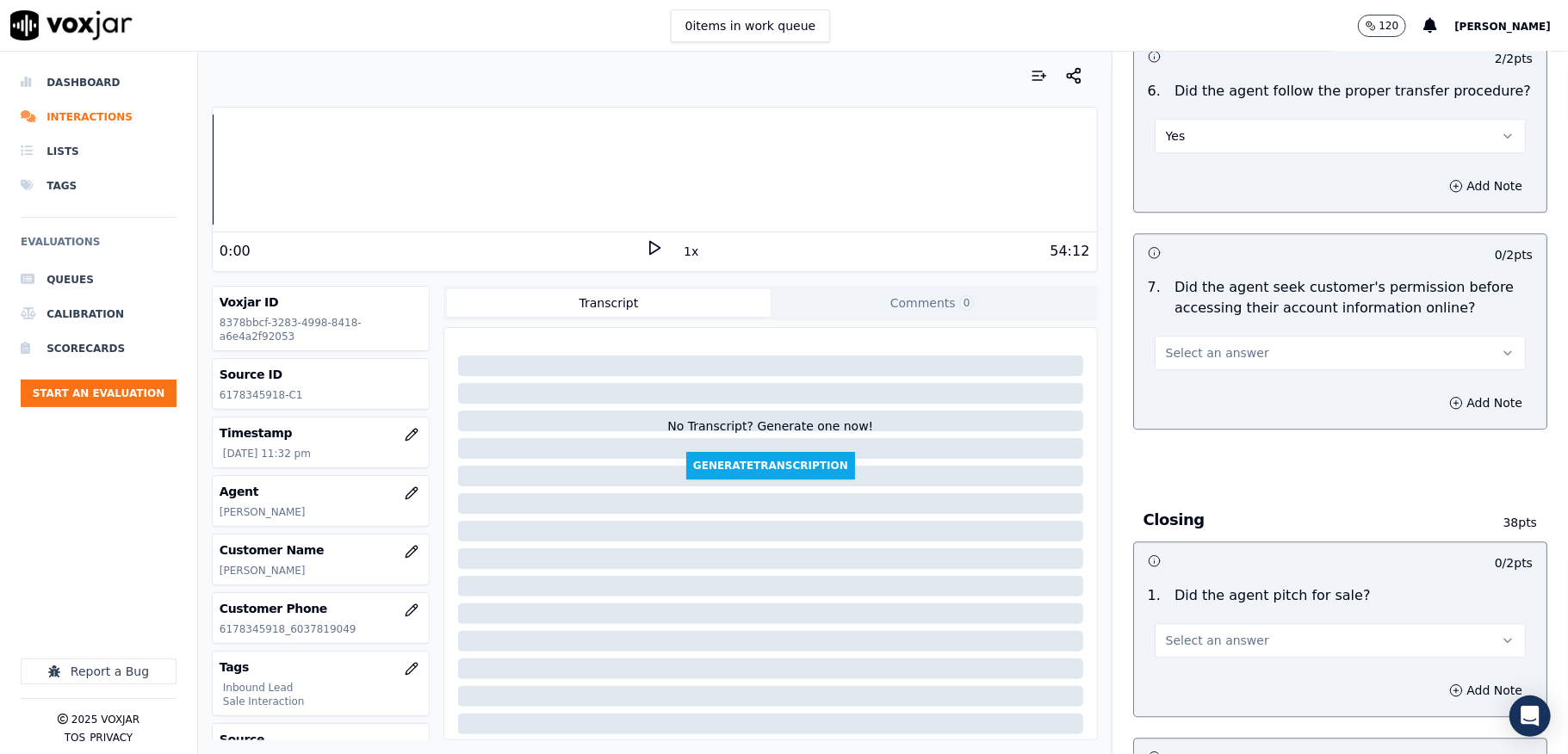
click at [1214, 344] on span "Select an answer" at bounding box center [1218, 352] width 103 height 18
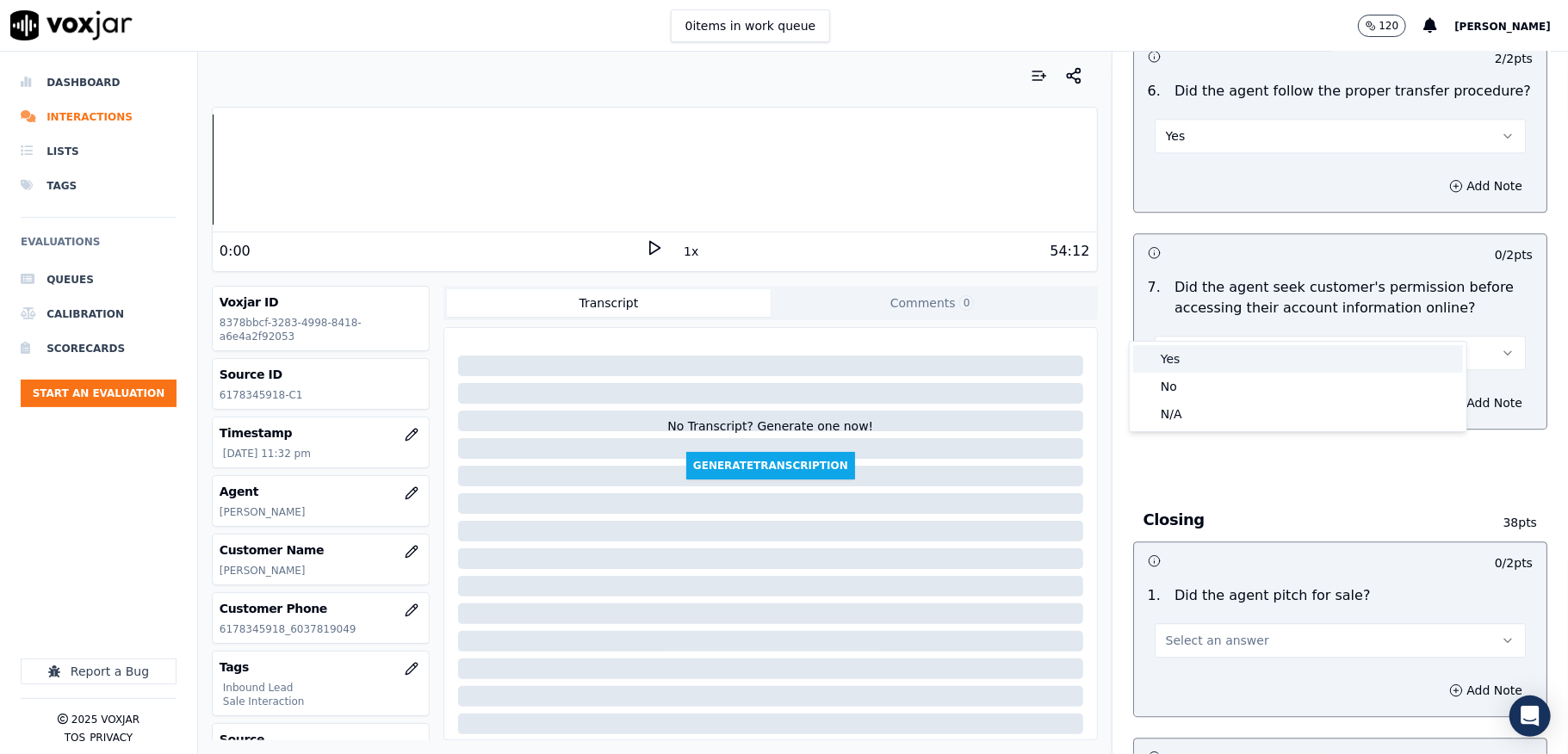
click at [1197, 361] on div "Yes" at bounding box center [1299, 359] width 330 height 28
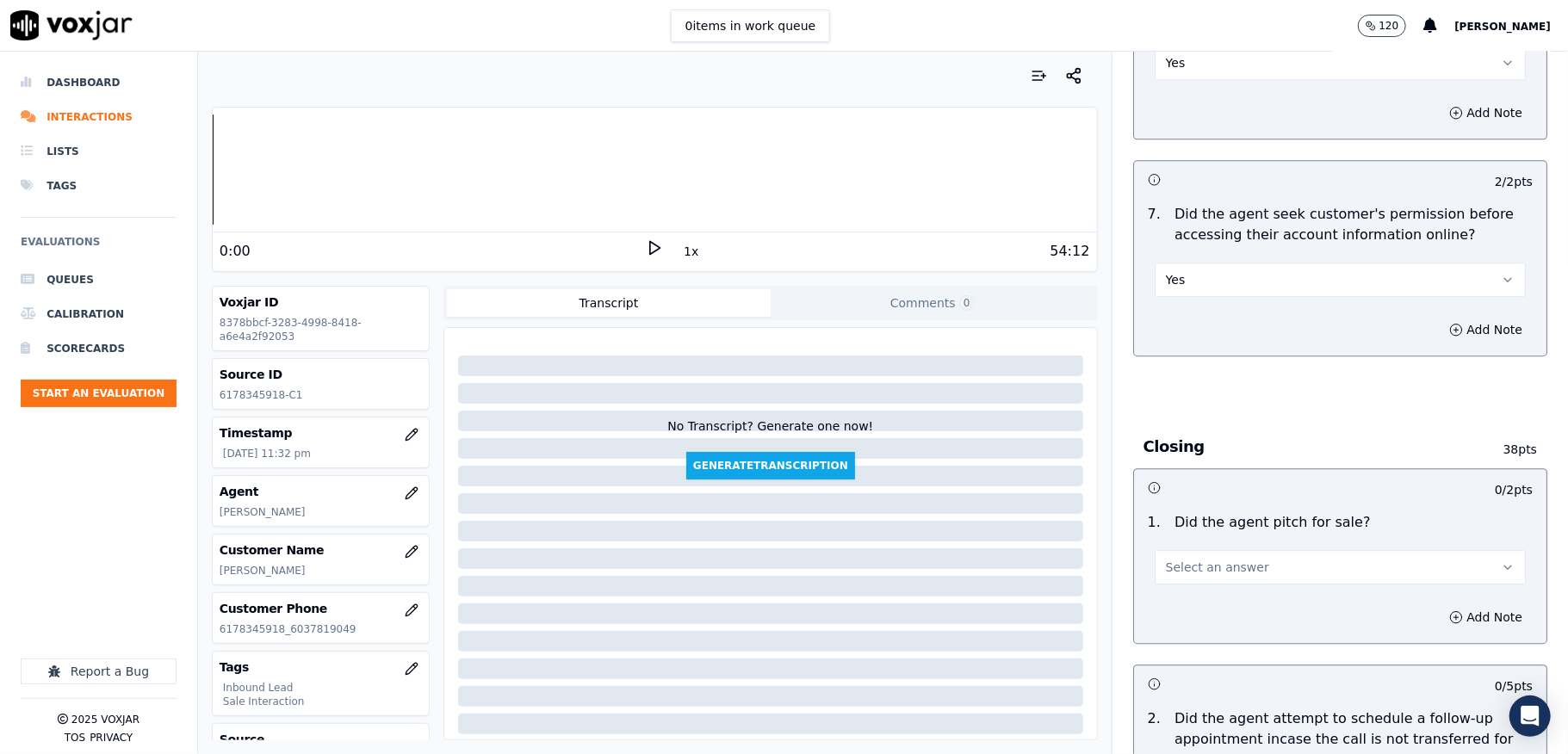
scroll to position [3327, 0]
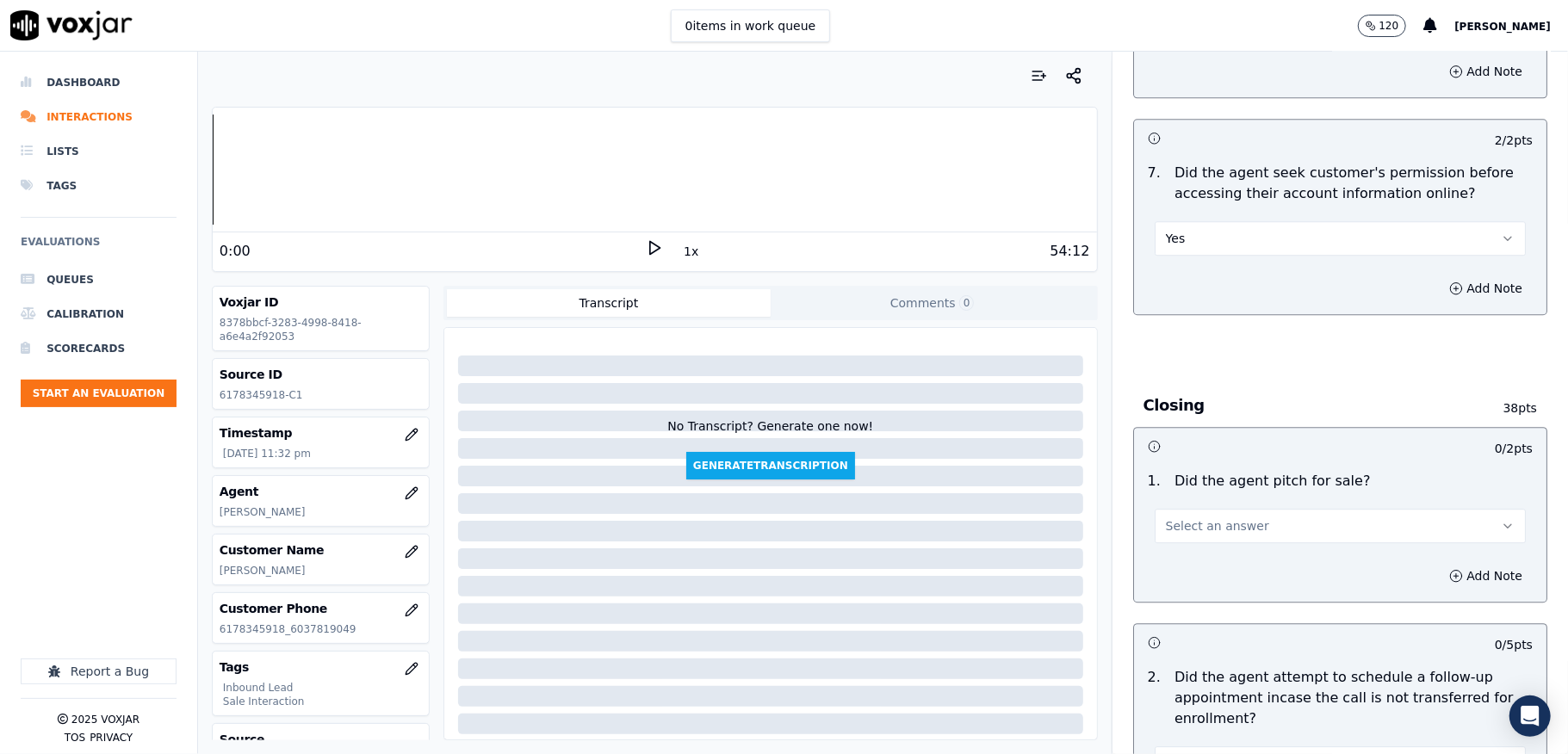
click at [1210, 517] on span "Select an answer" at bounding box center [1218, 525] width 103 height 18
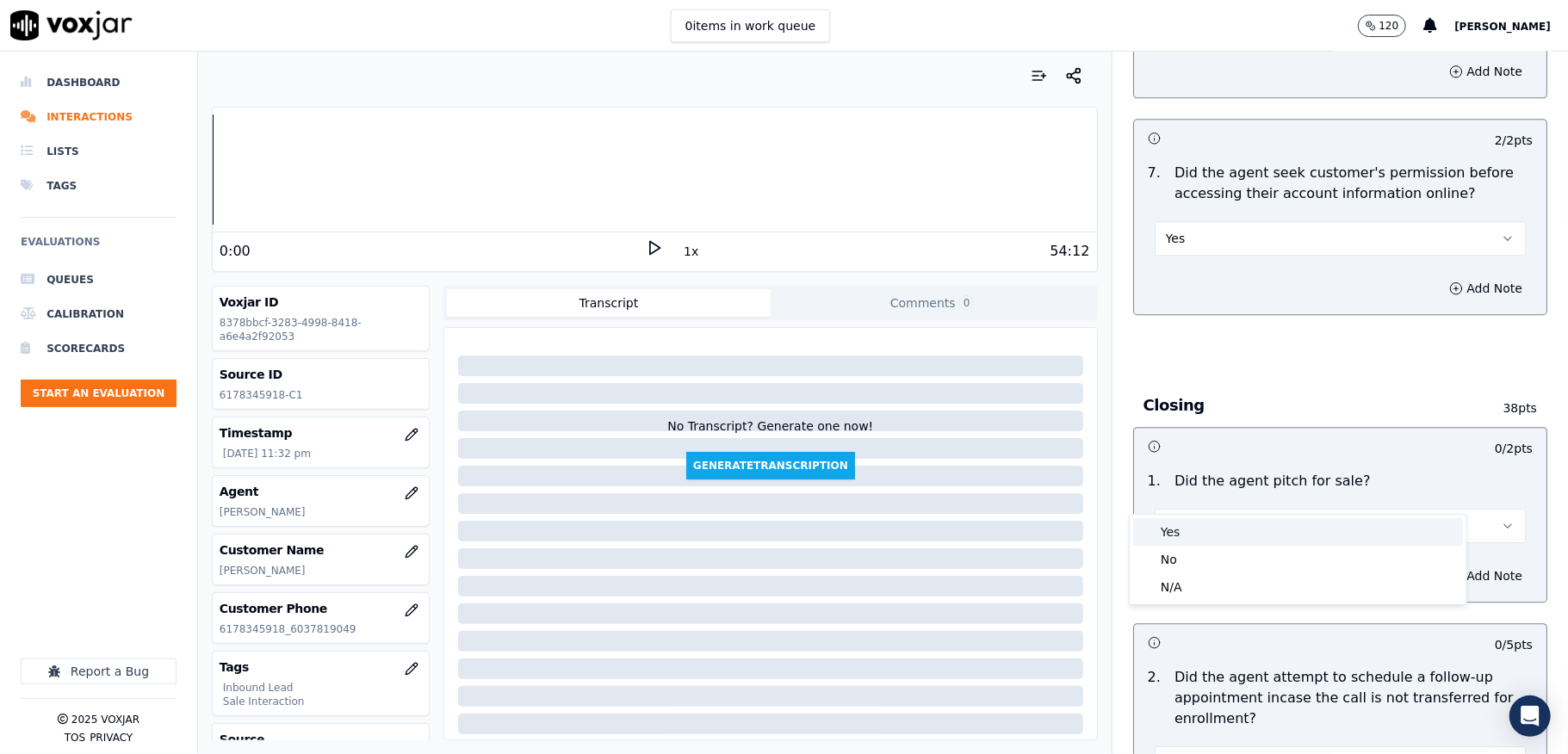
click at [1185, 528] on div "Yes" at bounding box center [1299, 532] width 330 height 28
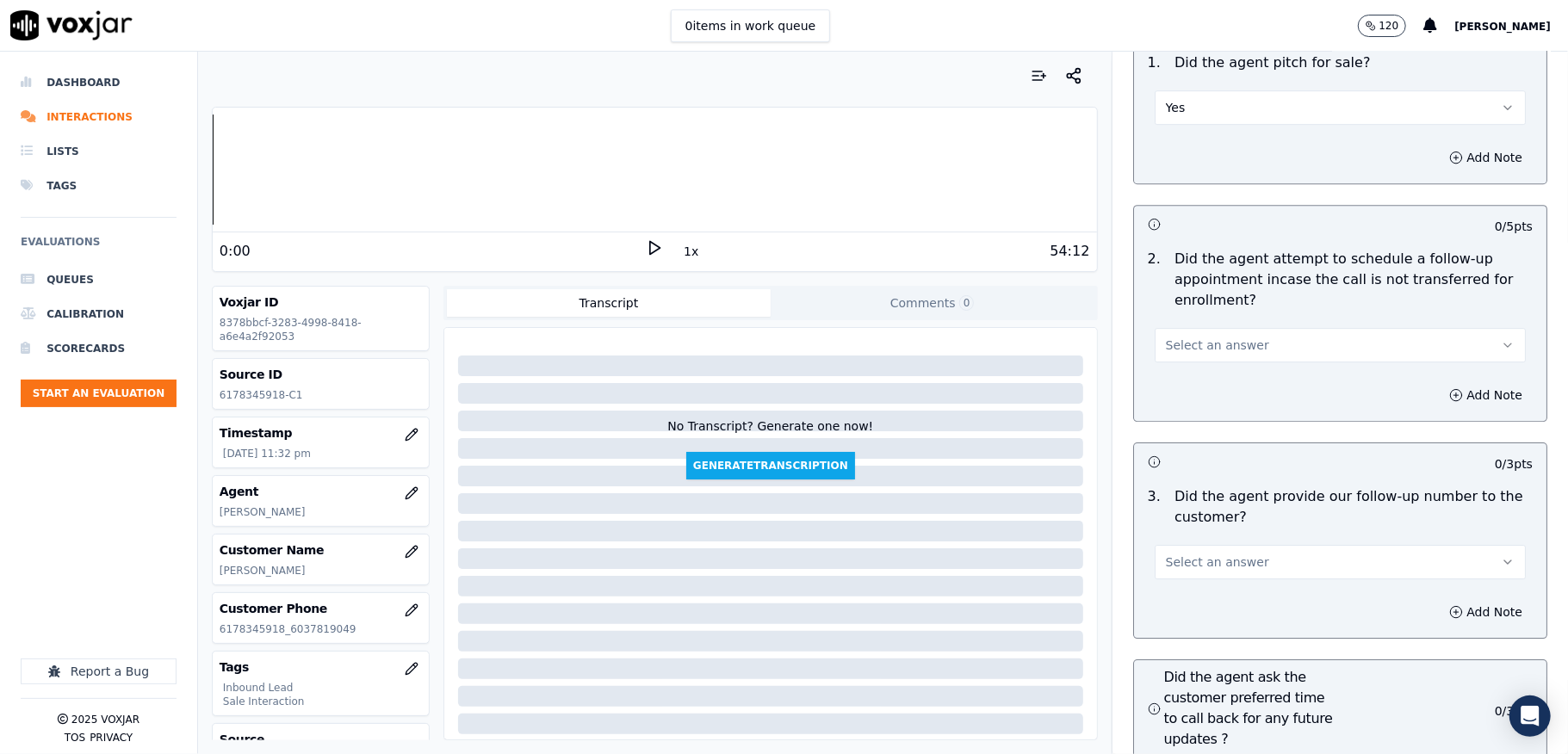
scroll to position [3787, 0]
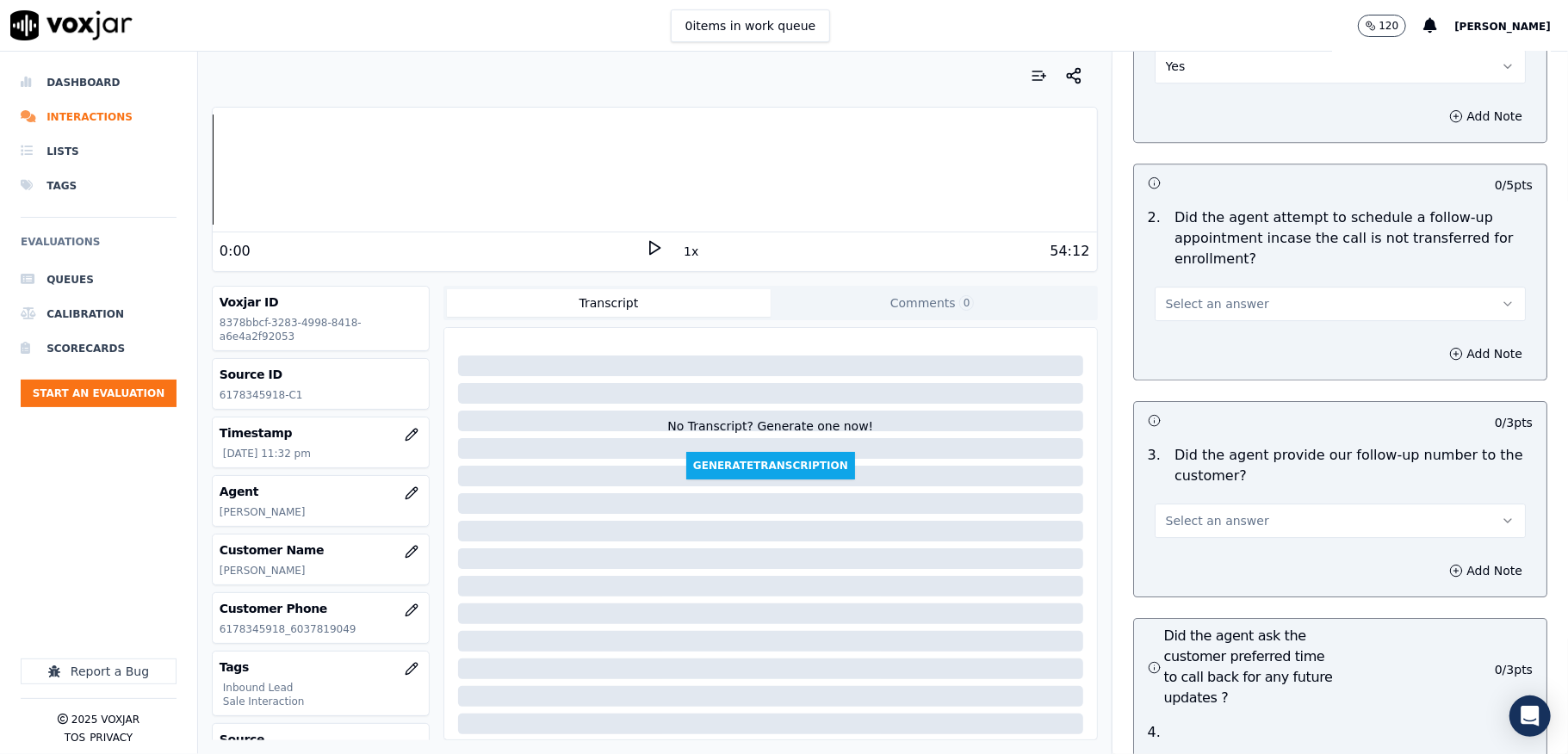
click at [1217, 287] on button "Select an answer" at bounding box center [1340, 303] width 371 height 34
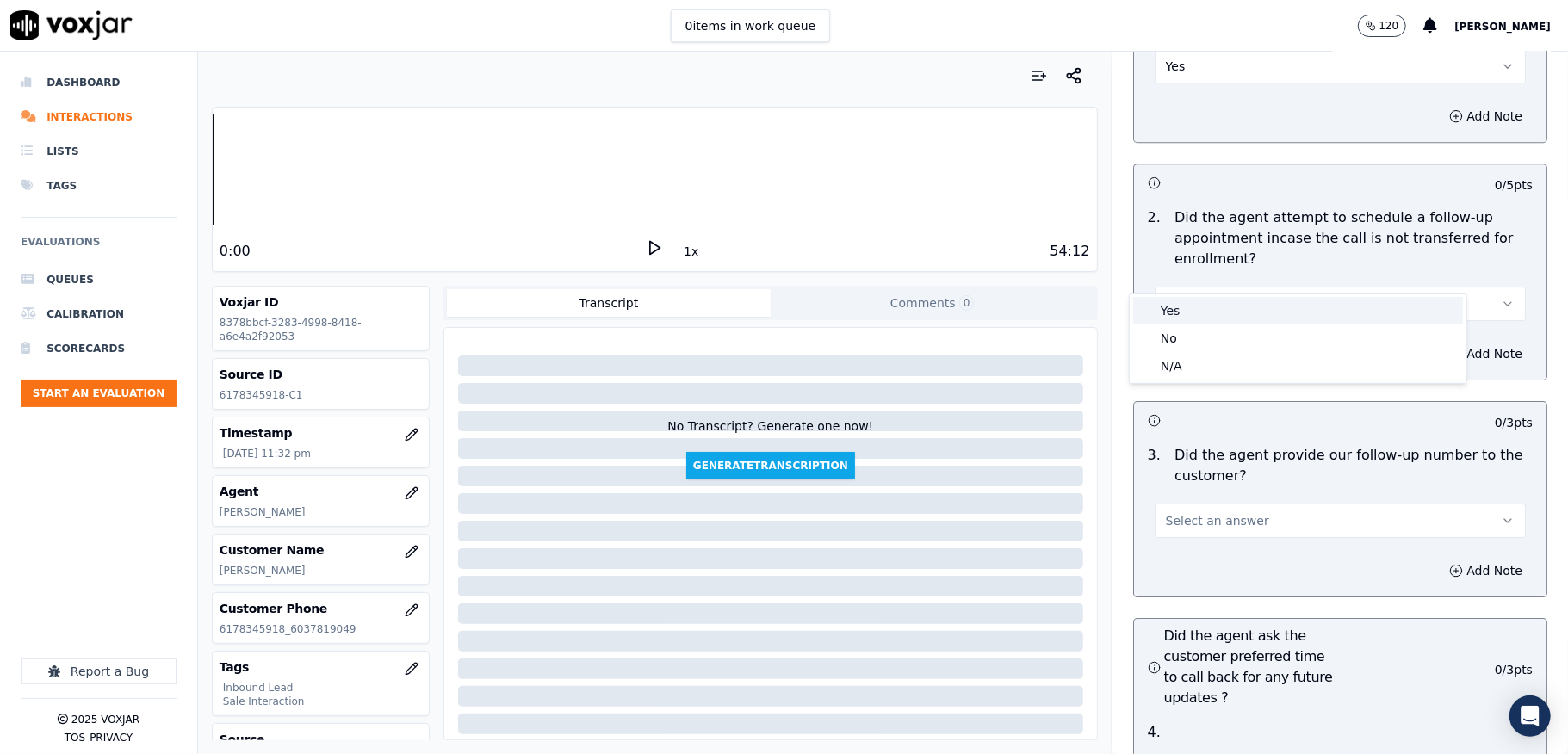
click at [1186, 335] on div "No" at bounding box center [1299, 338] width 330 height 28
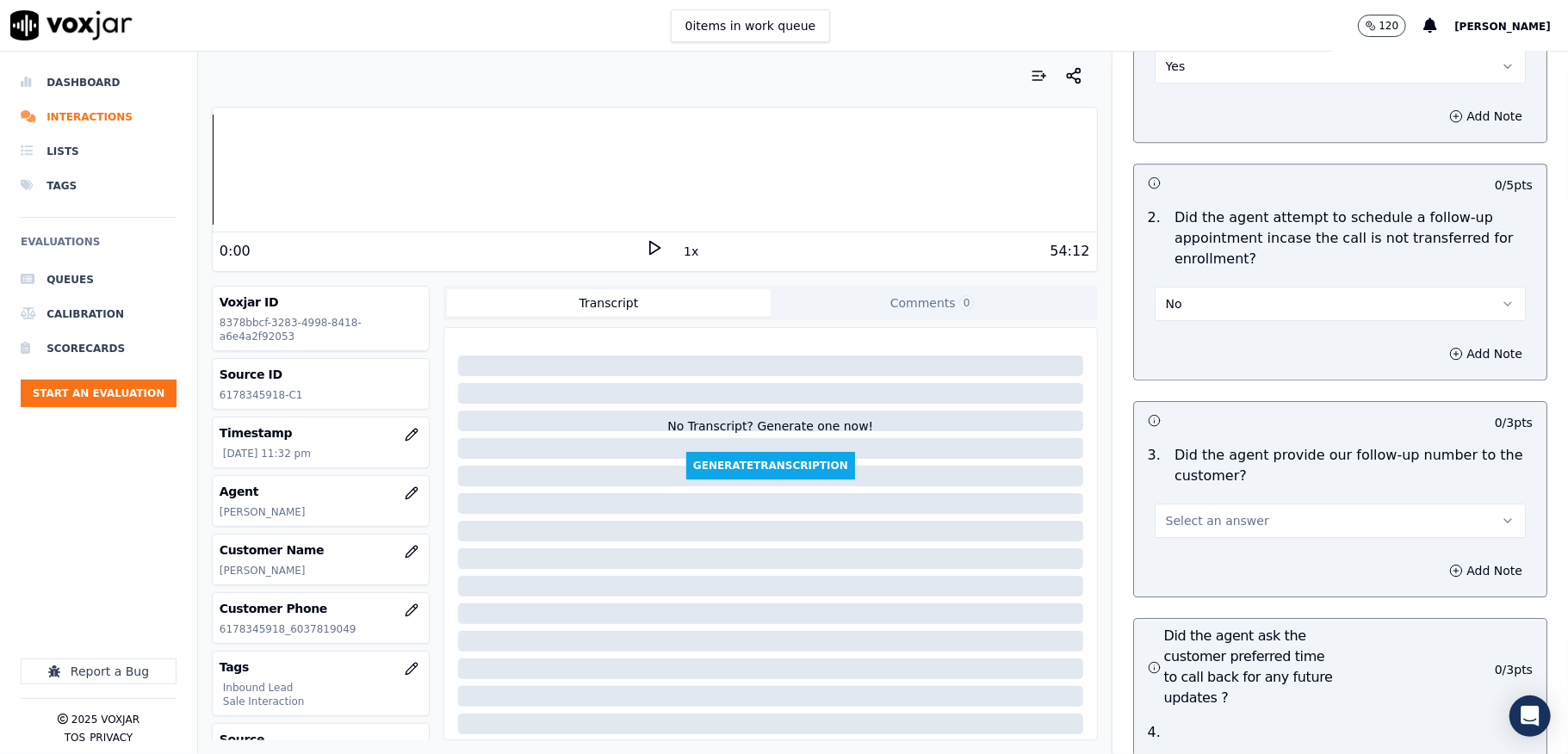
click at [1206, 283] on div "No" at bounding box center [1340, 301] width 371 height 38
click at [1175, 287] on button "No" at bounding box center [1340, 303] width 371 height 34
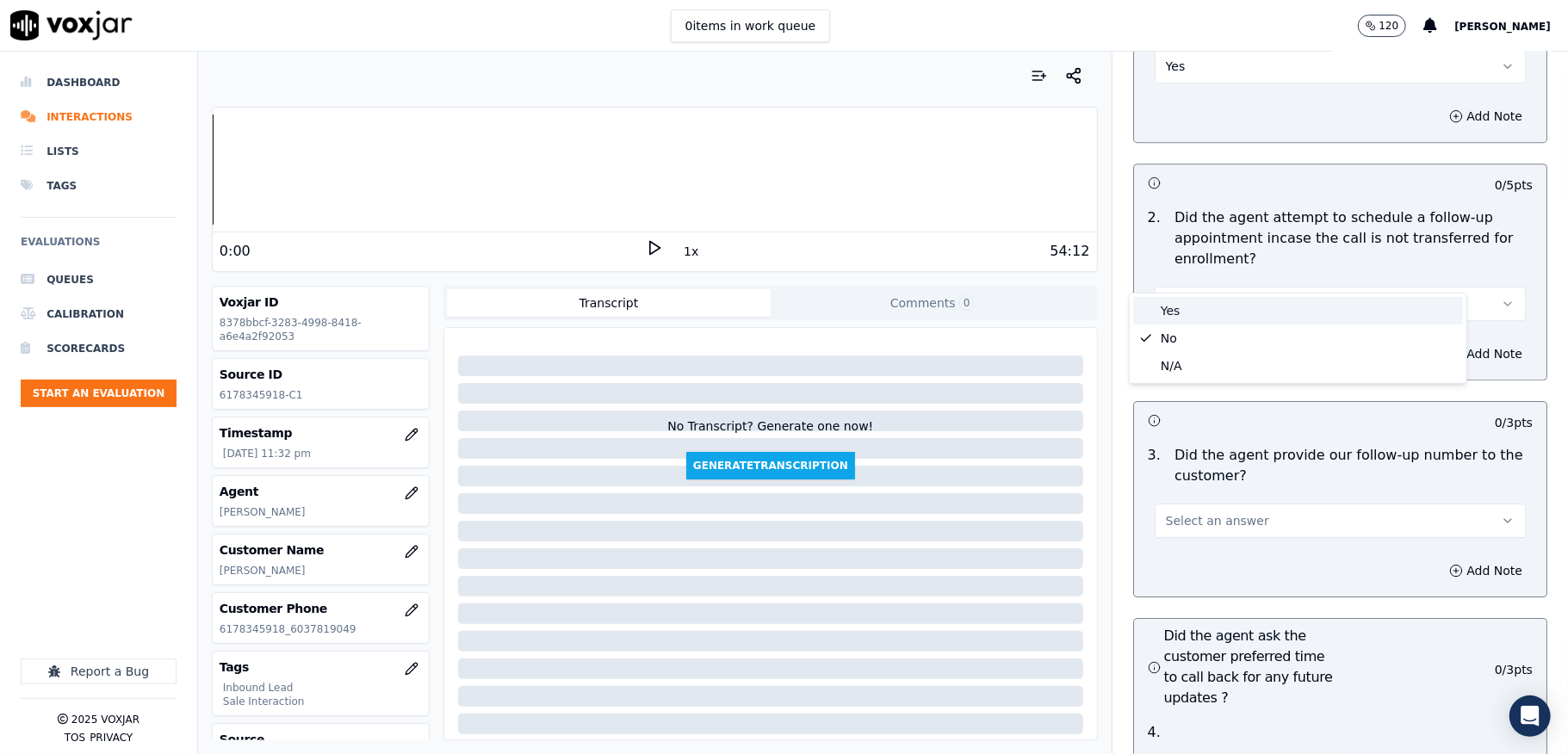
click at [1179, 307] on div "Yes" at bounding box center [1299, 311] width 330 height 28
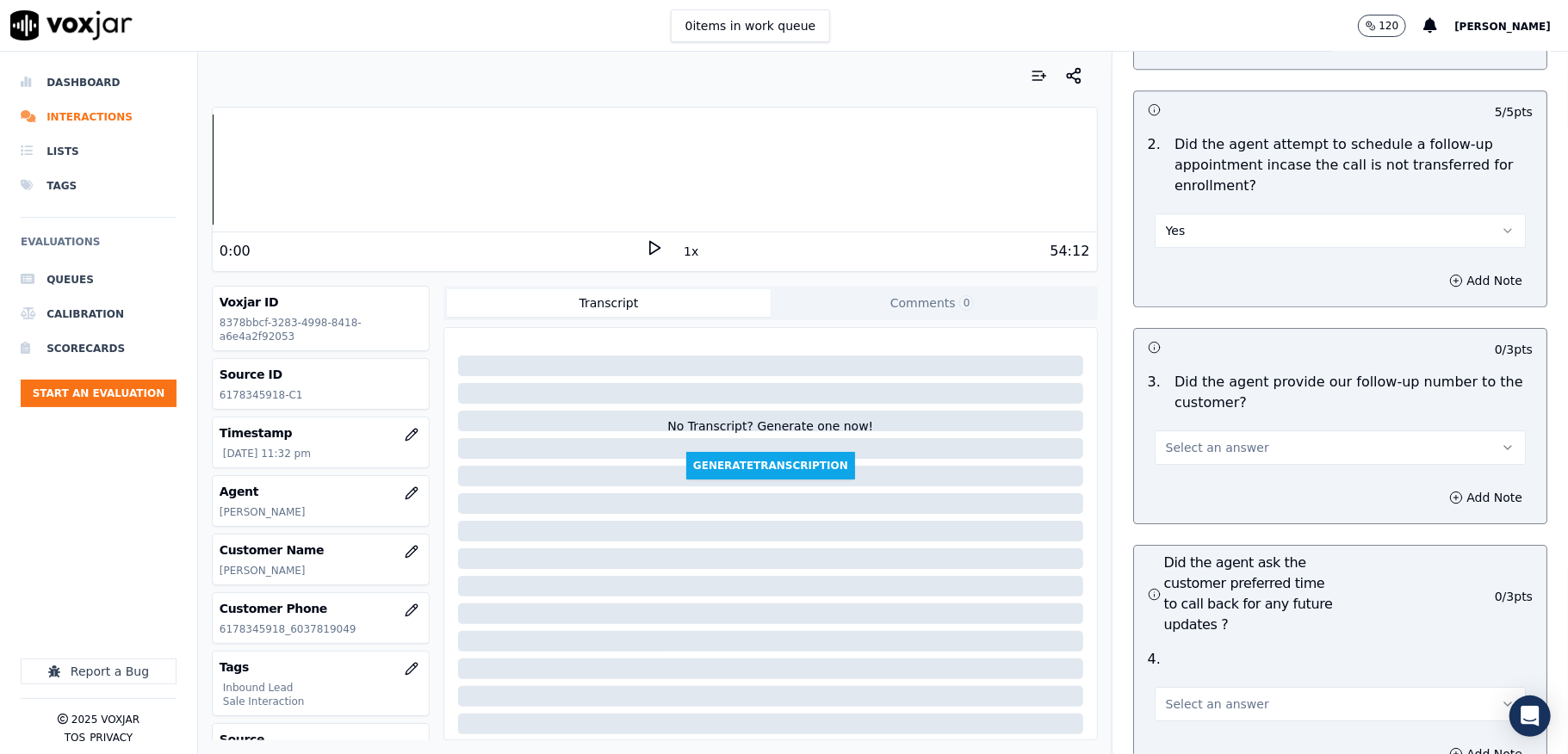
scroll to position [3901, 0]
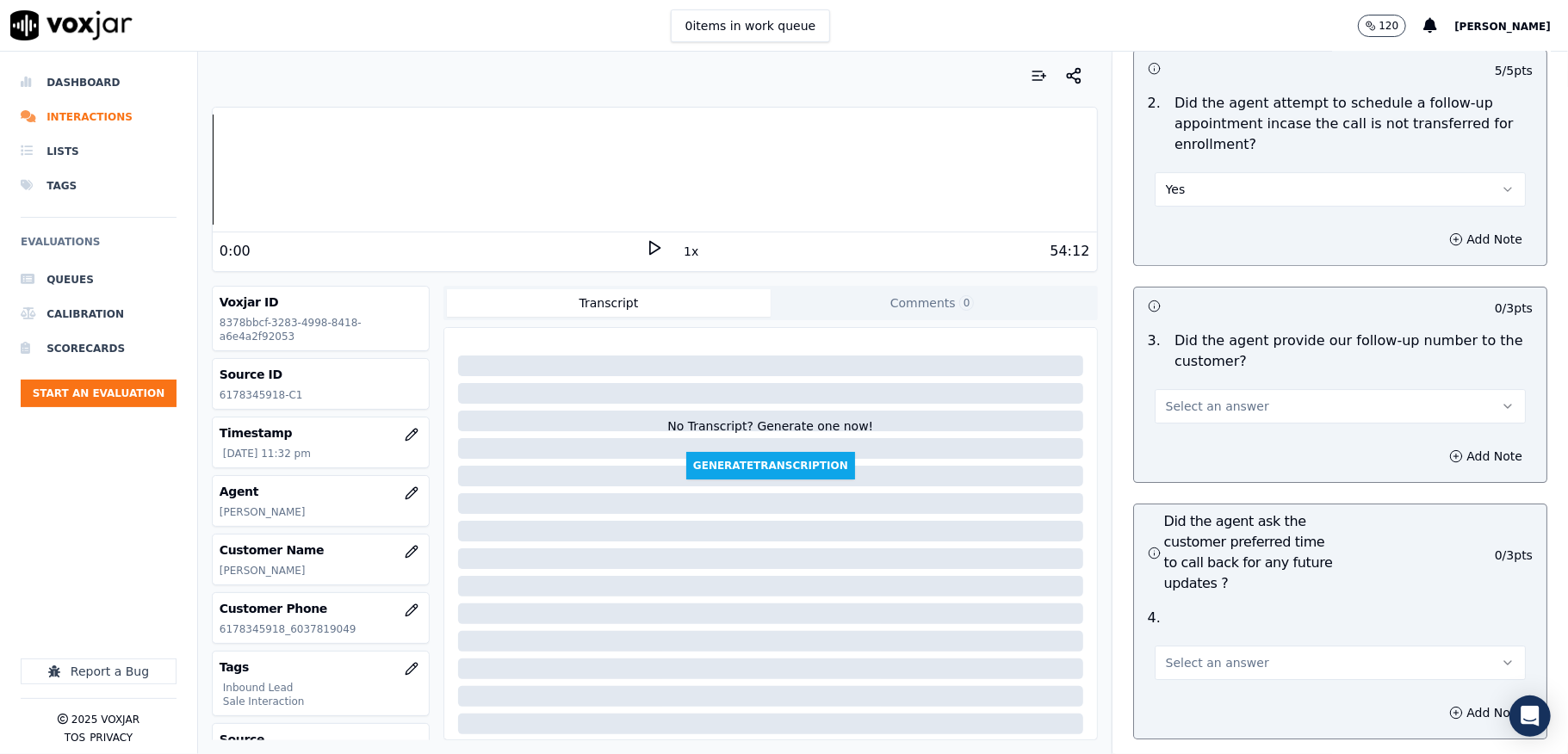
click at [1197, 172] on button "Yes" at bounding box center [1340, 189] width 371 height 34
click at [1175, 245] on div "N/A" at bounding box center [1299, 252] width 330 height 28
click at [1206, 397] on span "Select an answer" at bounding box center [1218, 406] width 103 height 18
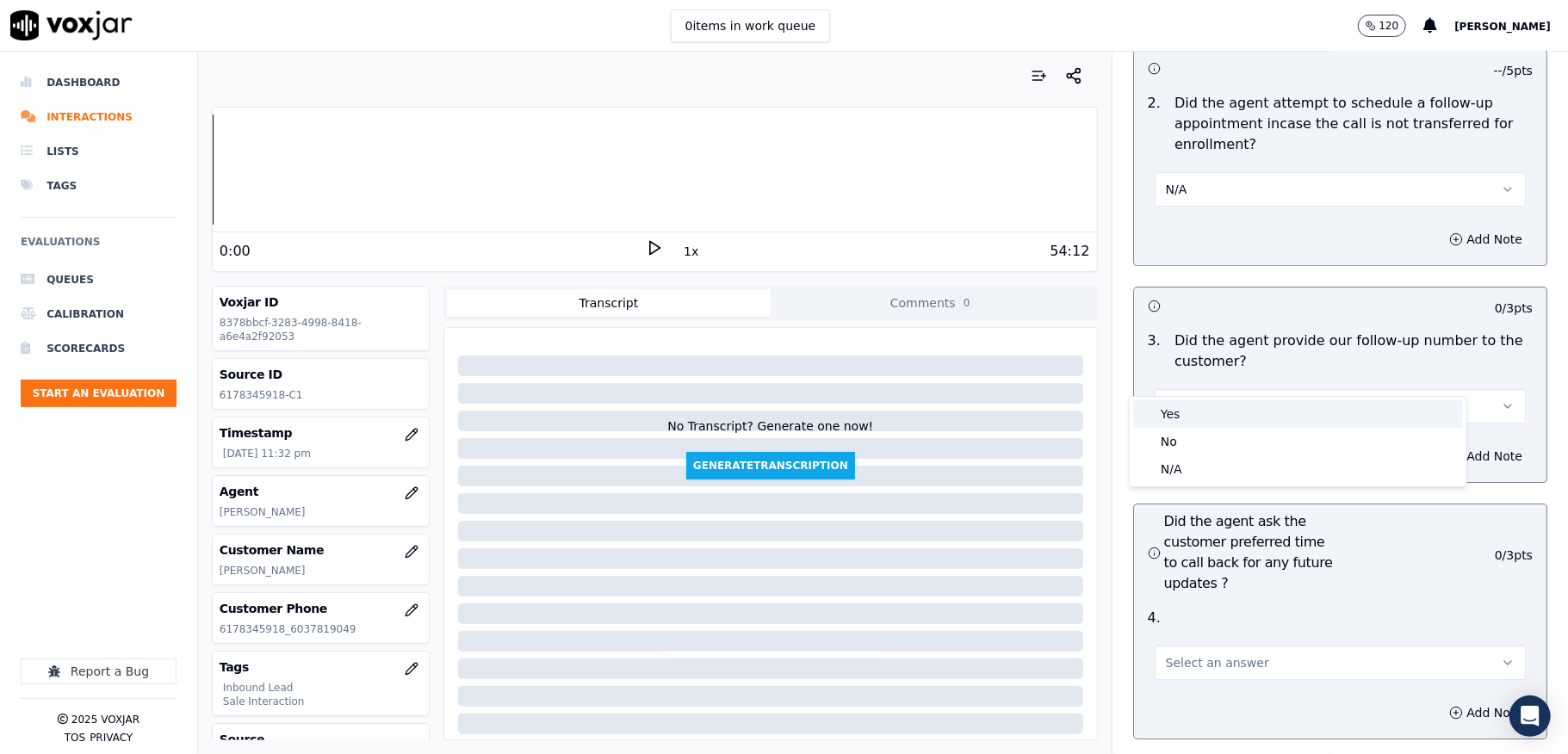
click at [1182, 413] on div "Yes" at bounding box center [1299, 414] width 330 height 28
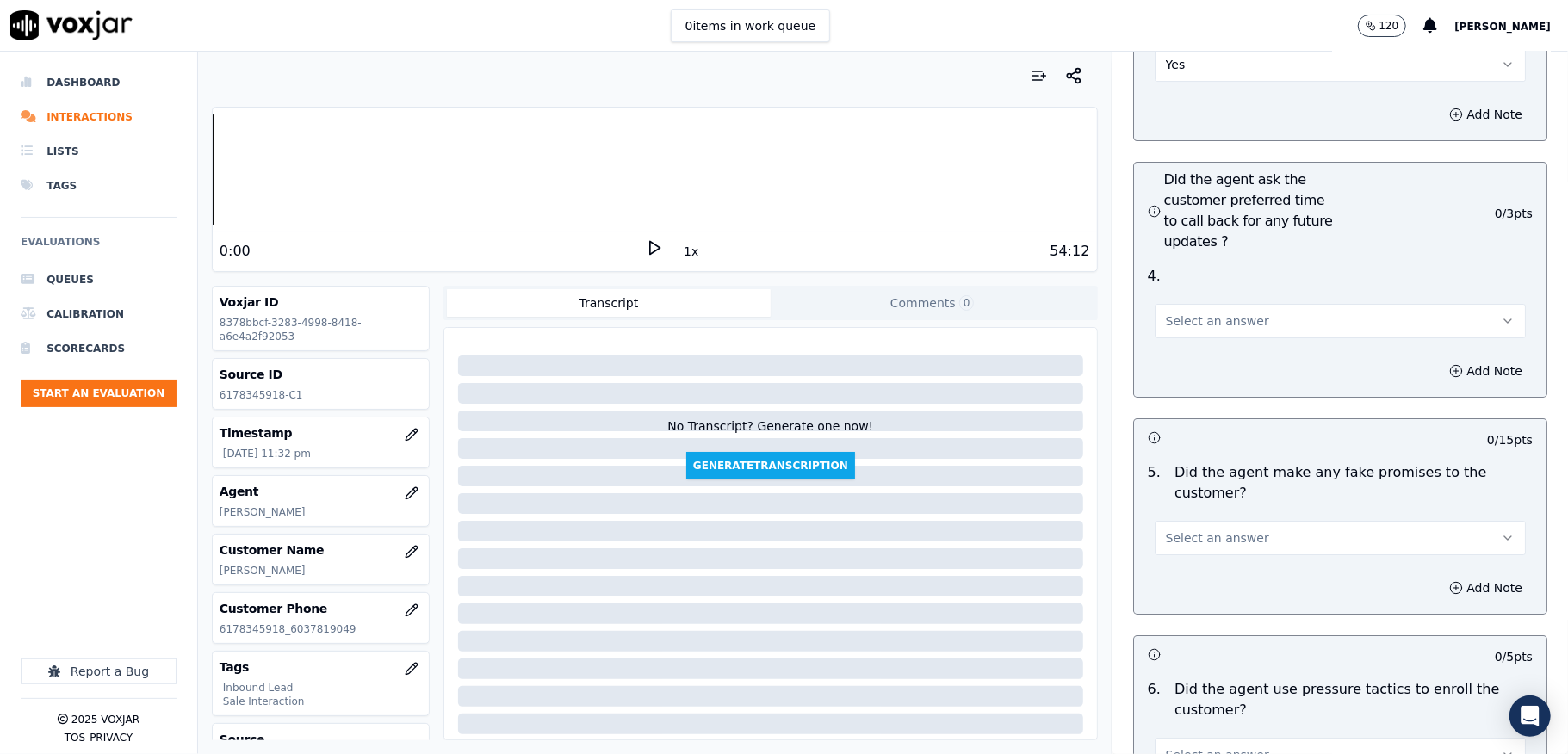
scroll to position [4246, 0]
click at [1204, 310] on span "Select an answer" at bounding box center [1218, 318] width 103 height 18
click at [1183, 368] on div "N/A" at bounding box center [1299, 382] width 330 height 28
click at [1210, 526] on span "Select an answer" at bounding box center [1218, 535] width 103 height 18
drag, startPoint x: 1176, startPoint y: 565, endPoint x: 1169, endPoint y: 558, distance: 9.9
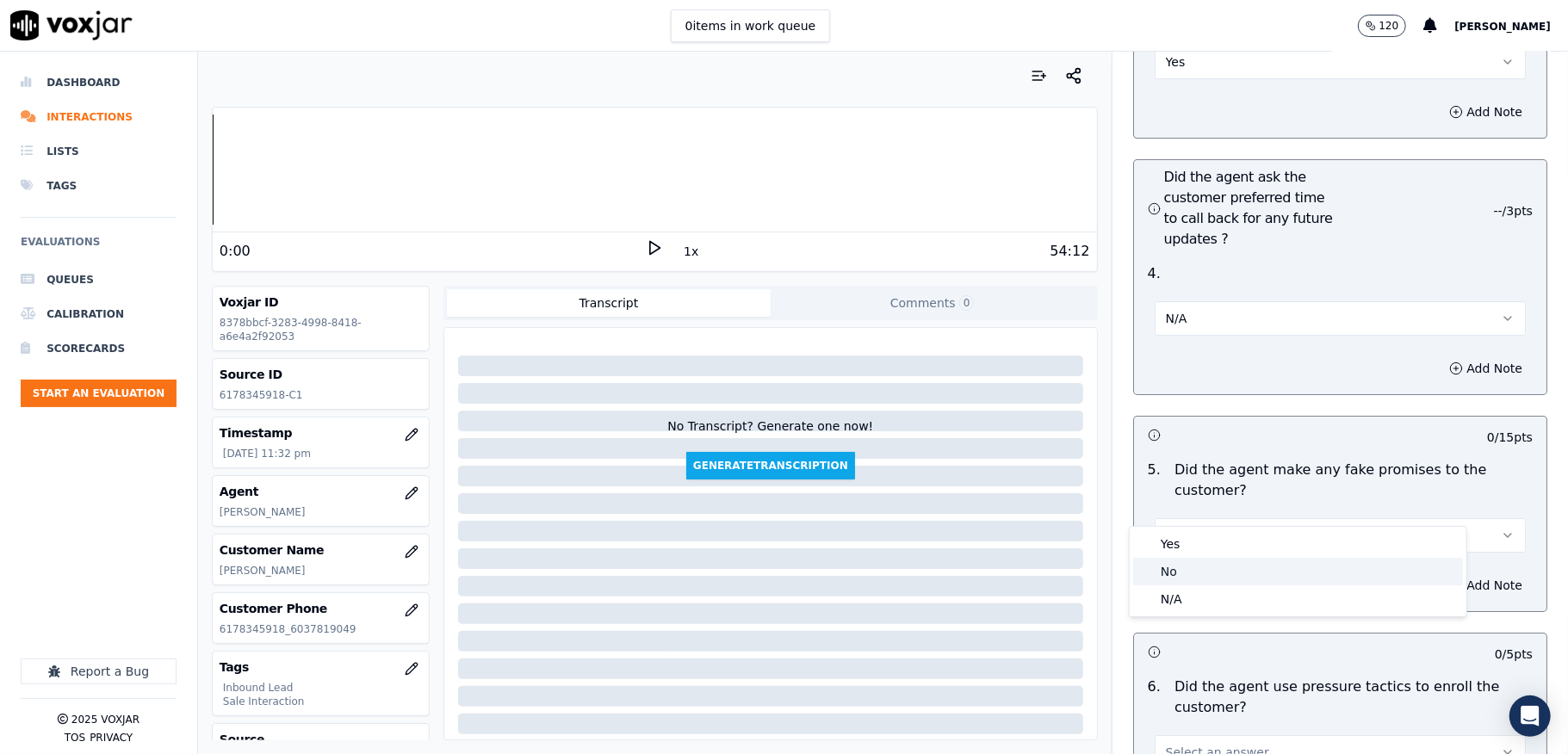
click at [1176, 566] on div "No" at bounding box center [1299, 571] width 330 height 28
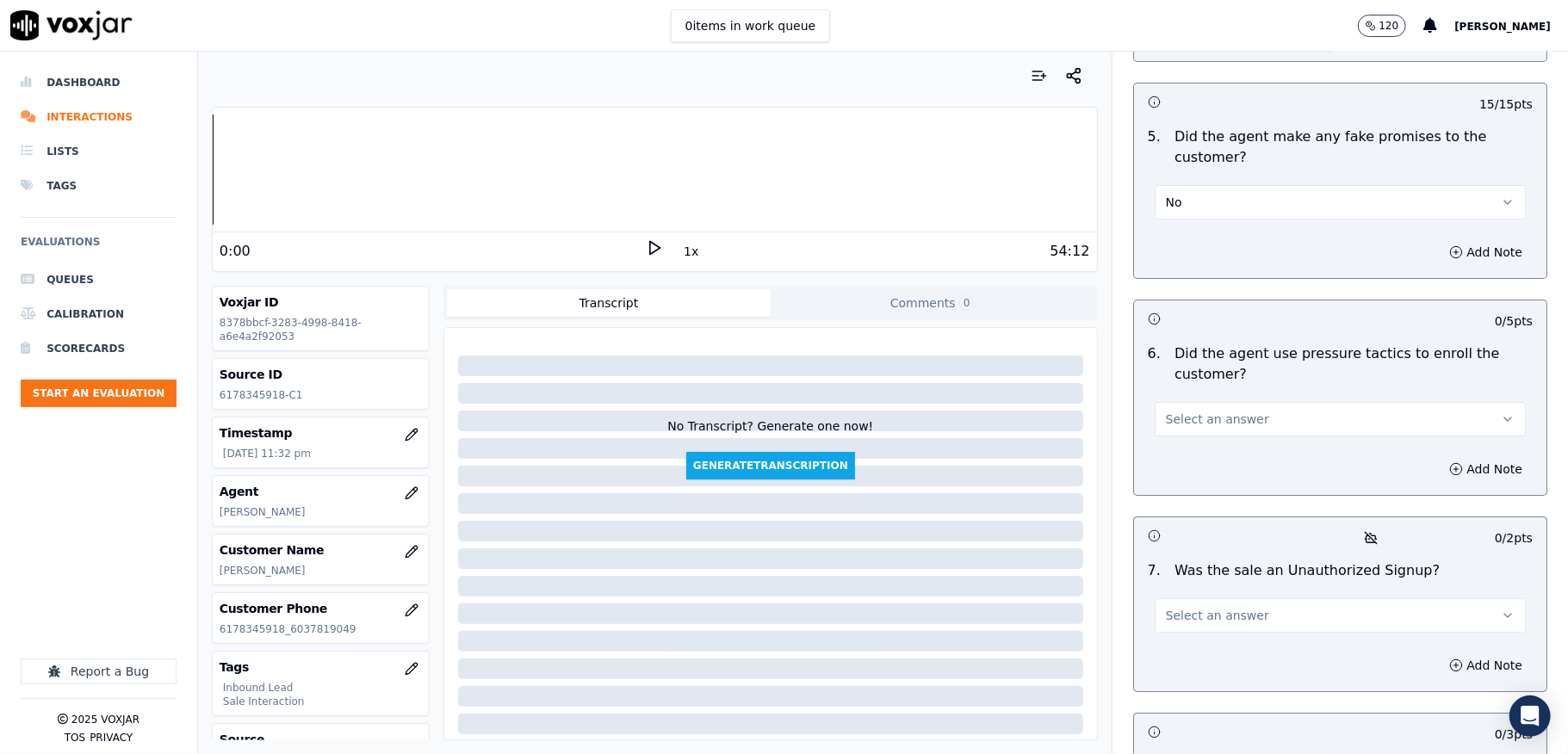
scroll to position [4589, 0]
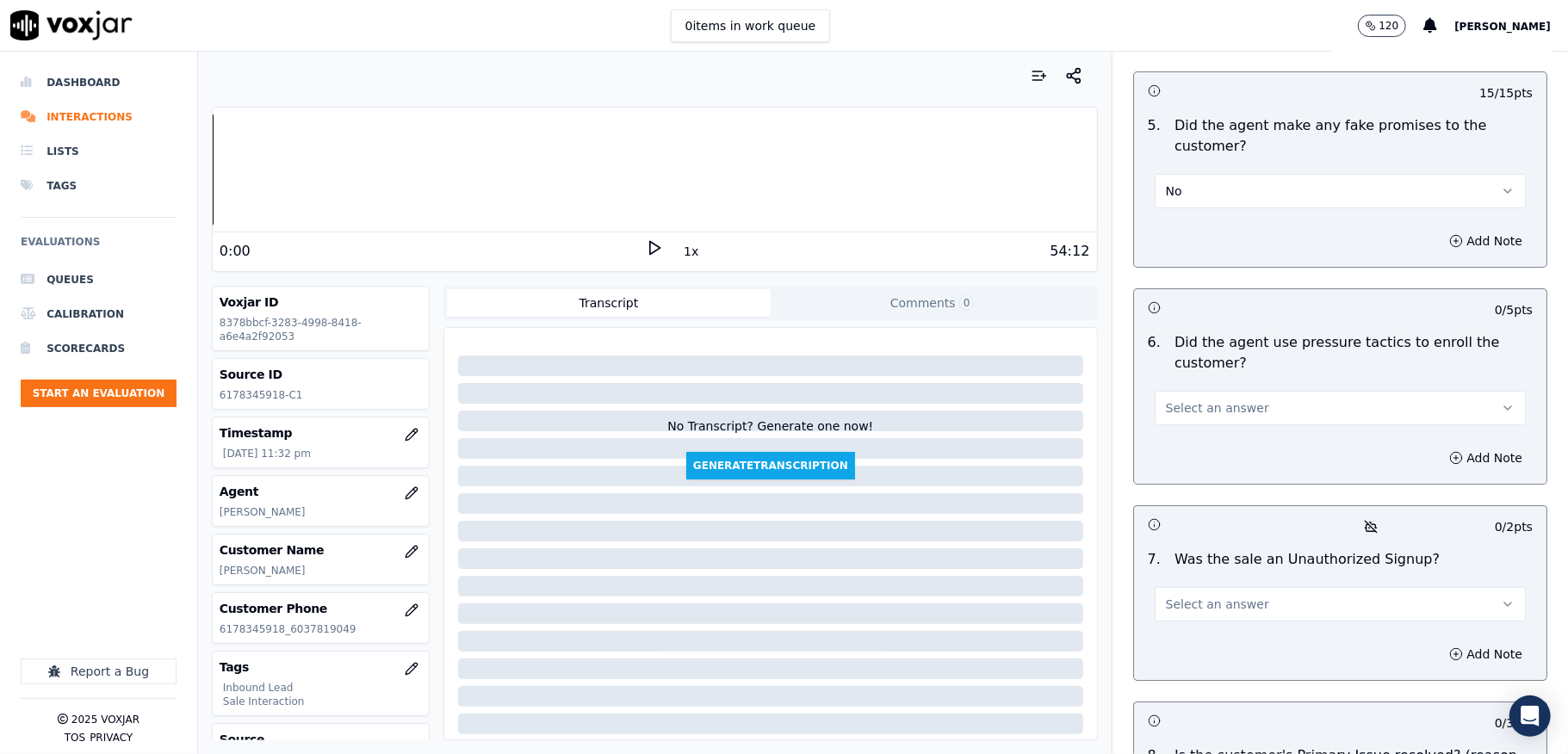
click at [1207, 399] on span "Select an answer" at bounding box center [1218, 407] width 103 height 18
click at [1171, 435] on div "No" at bounding box center [1299, 445] width 330 height 28
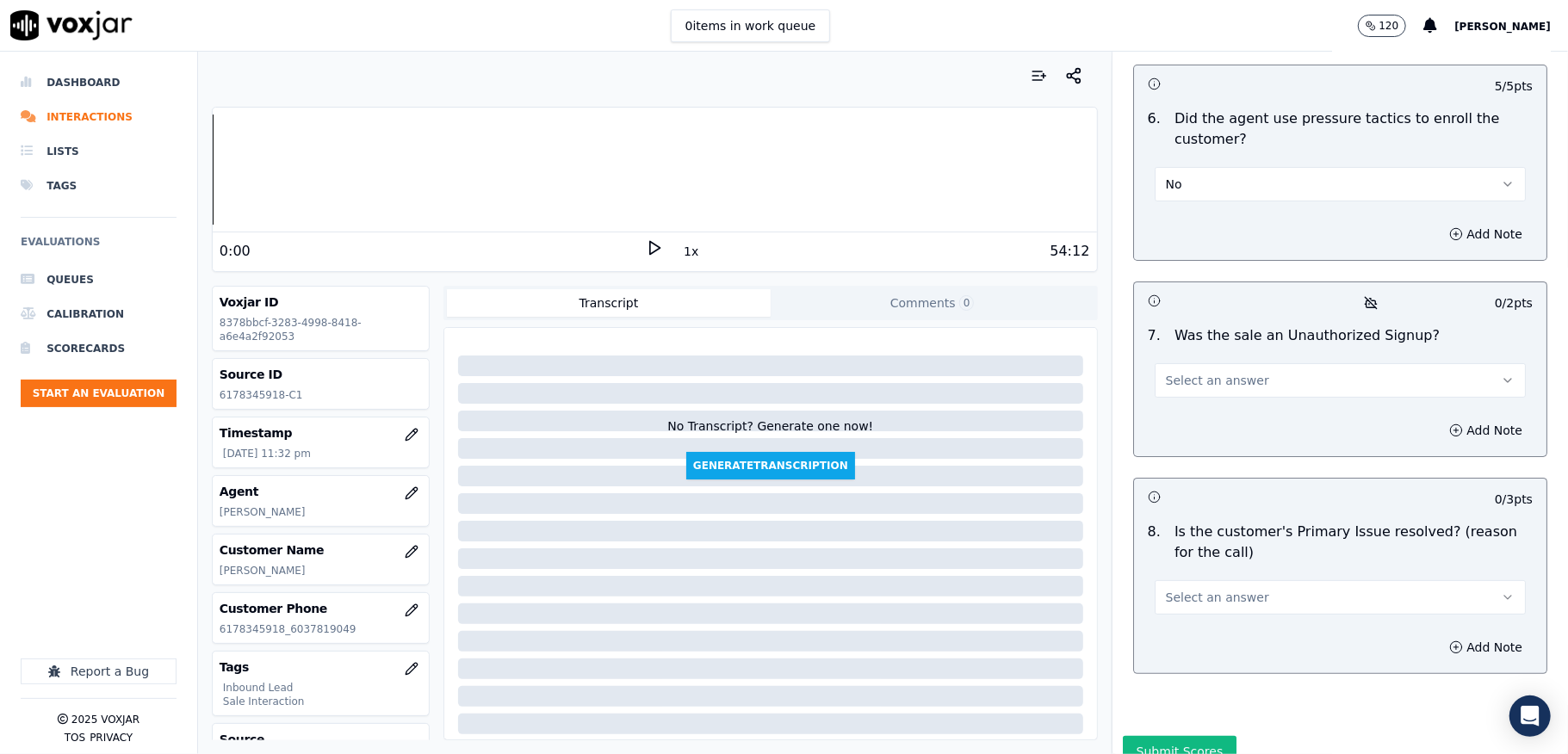
scroll to position [4819, 0]
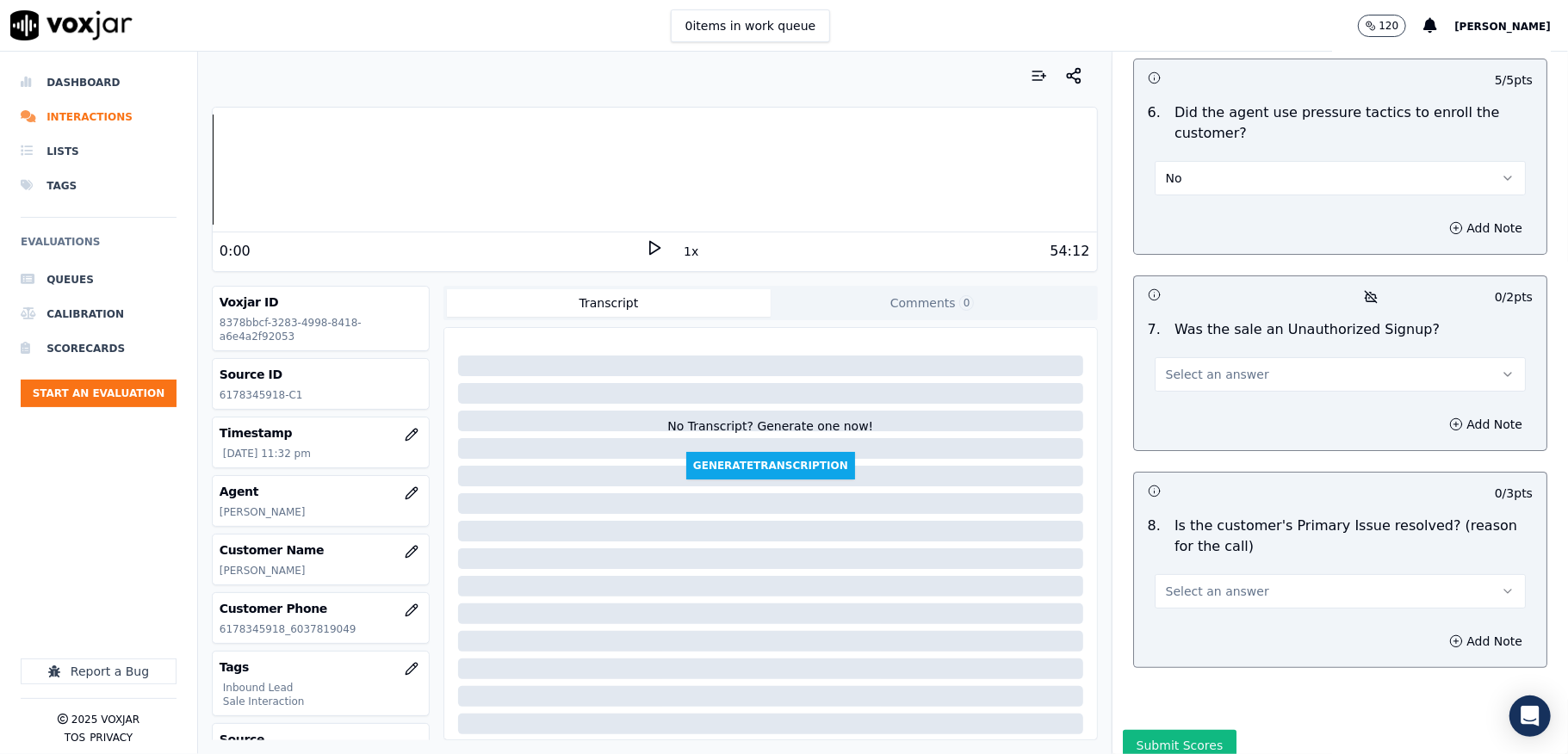
click at [1219, 366] on span "Select an answer" at bounding box center [1218, 374] width 103 height 18
click at [1192, 406] on div "No" at bounding box center [1299, 412] width 330 height 28
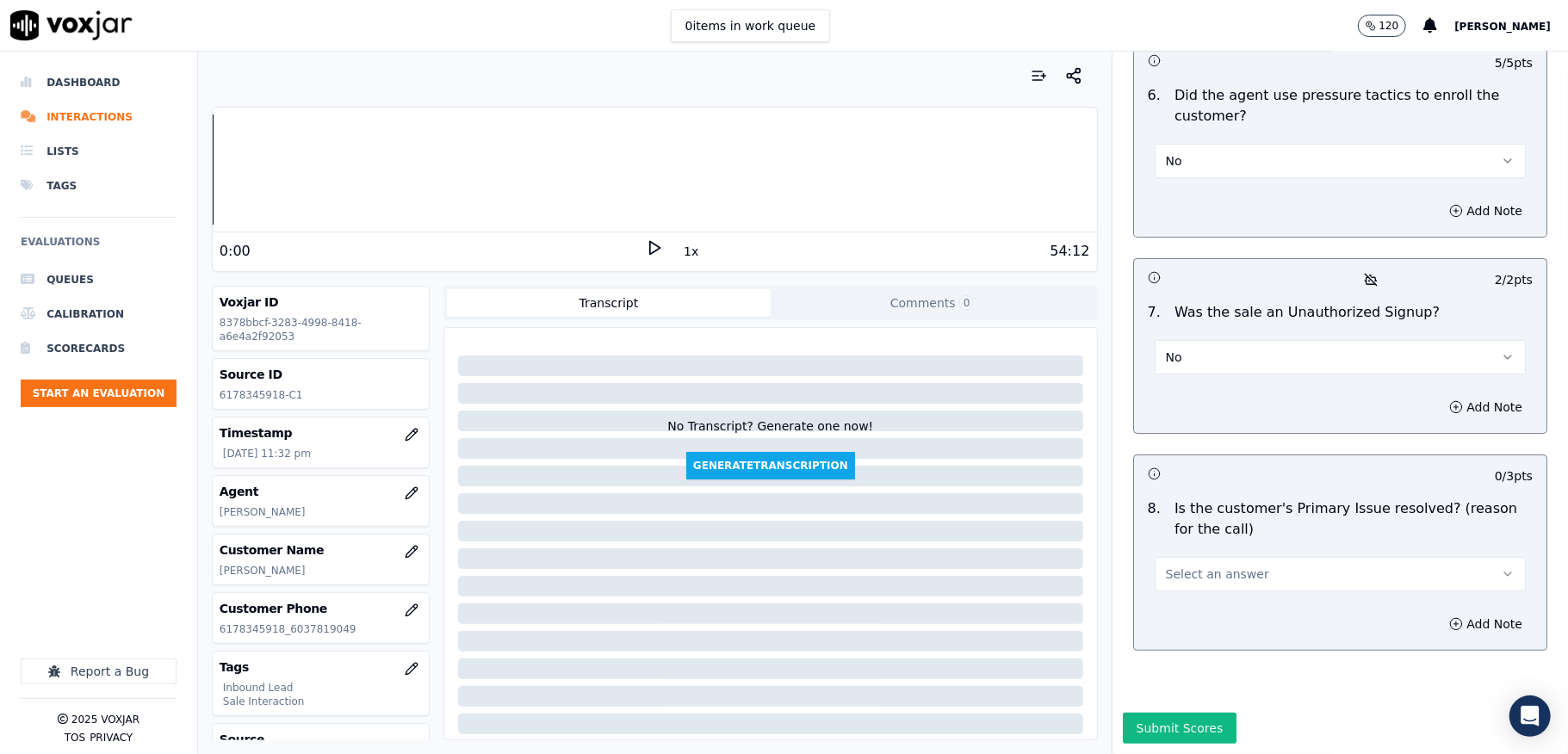
scroll to position [4868, 0]
click at [1221, 565] on span "Select an answer" at bounding box center [1218, 573] width 103 height 18
click at [1189, 555] on div "Yes" at bounding box center [1299, 553] width 330 height 28
click at [1136, 713] on button "Submit Scores" at bounding box center [1180, 728] width 114 height 31
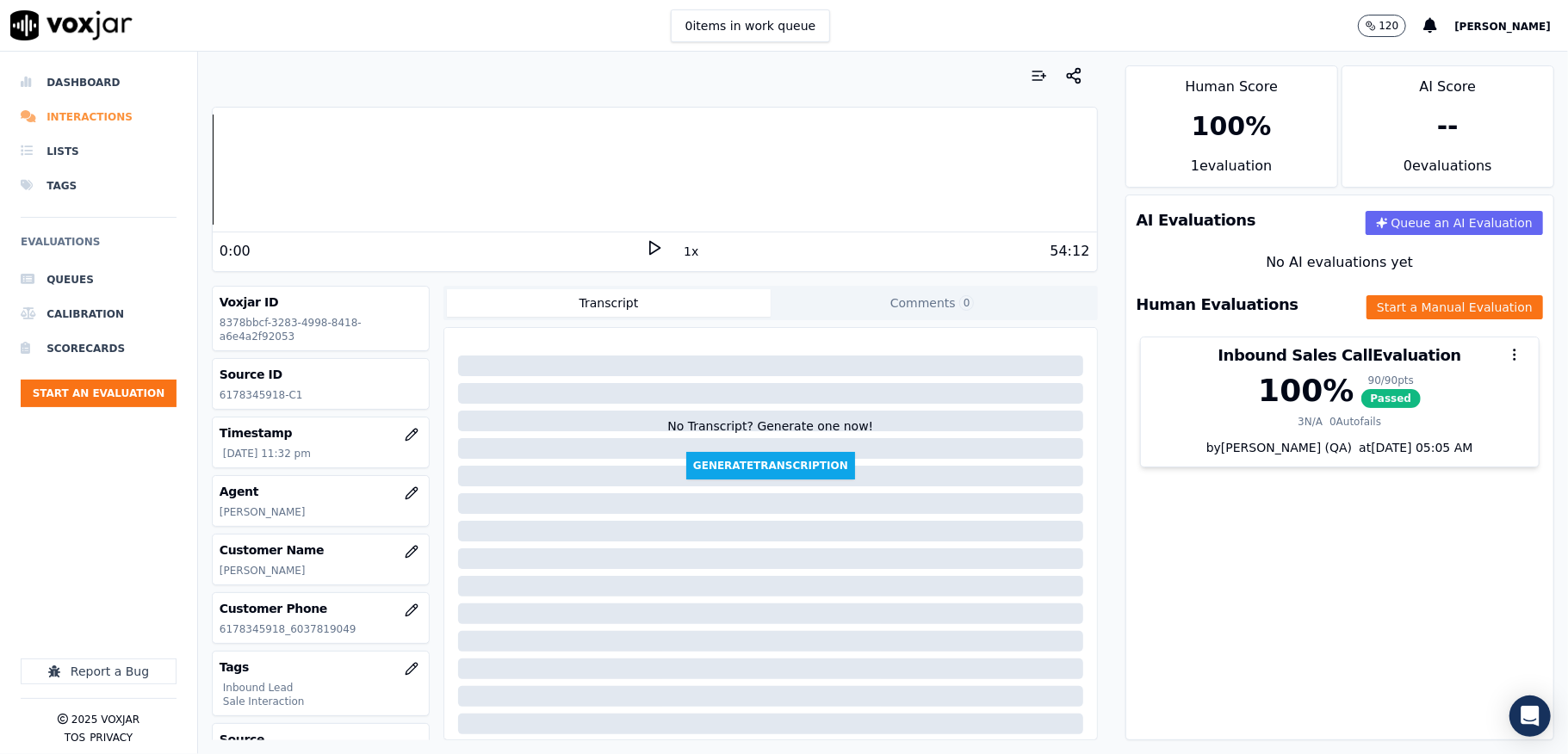
click at [88, 117] on li "Interactions" at bounding box center [98, 116] width 156 height 34
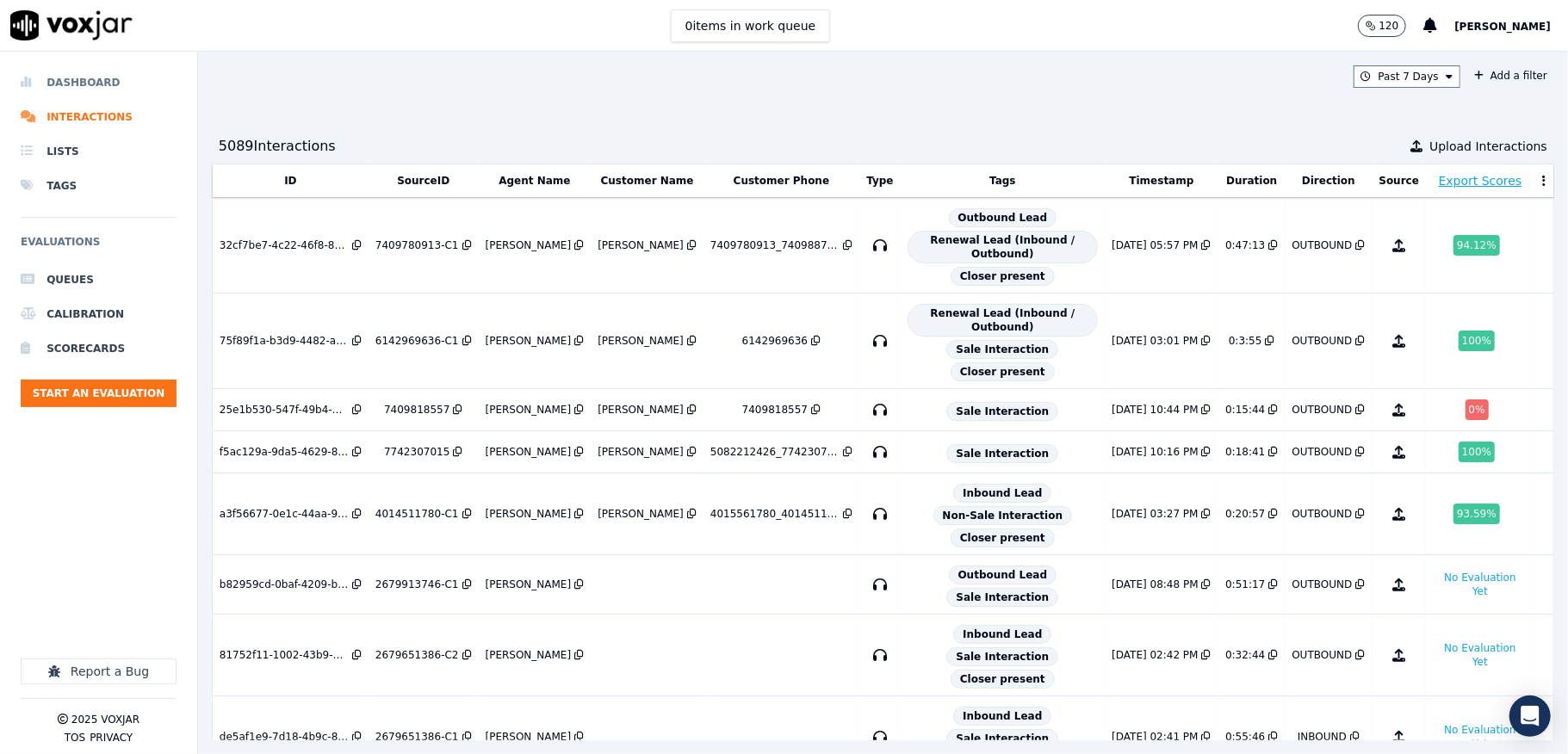
click at [65, 76] on li "Dashboard" at bounding box center [98, 82] width 156 height 34
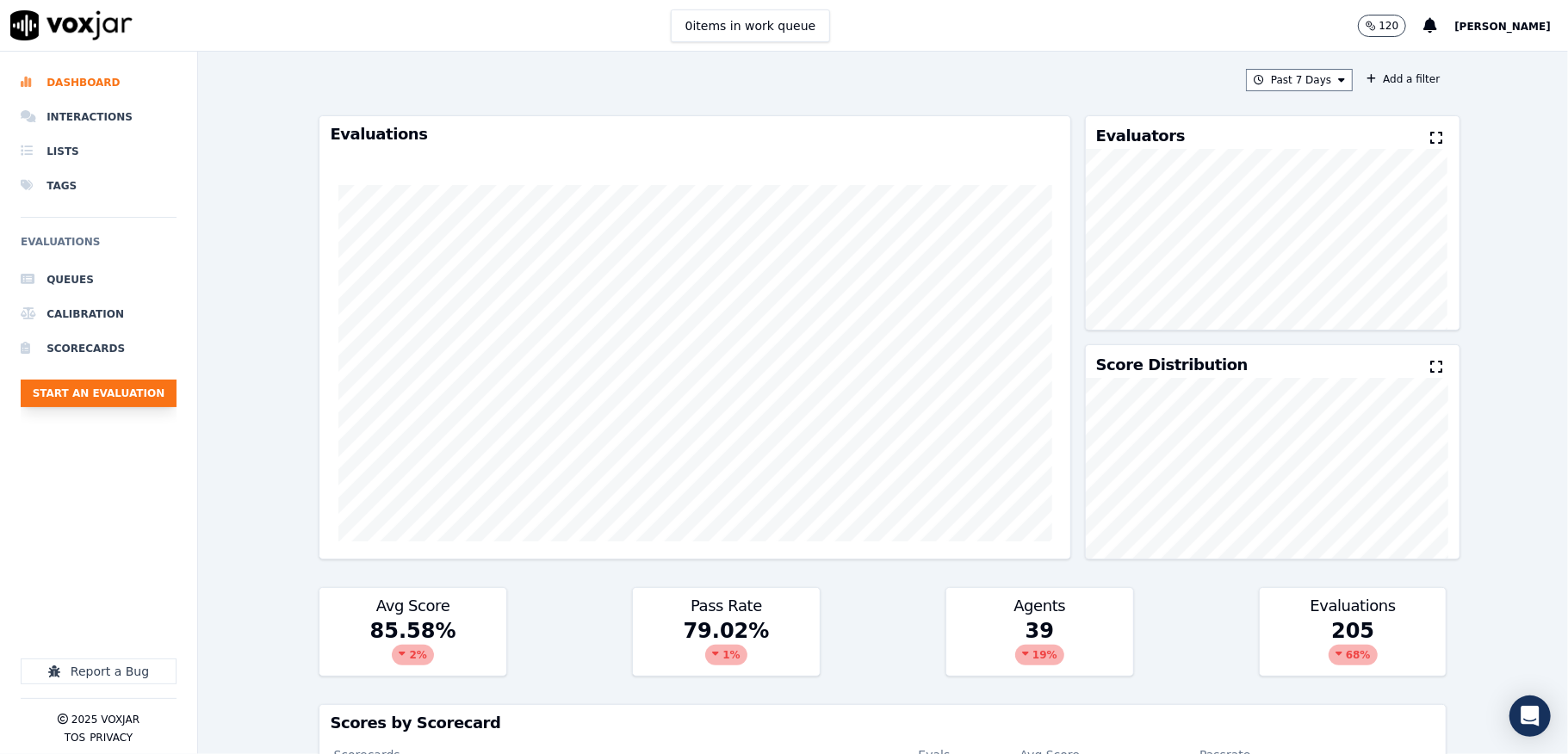
click at [95, 405] on button "Start an Evaluation" at bounding box center [98, 394] width 156 height 28
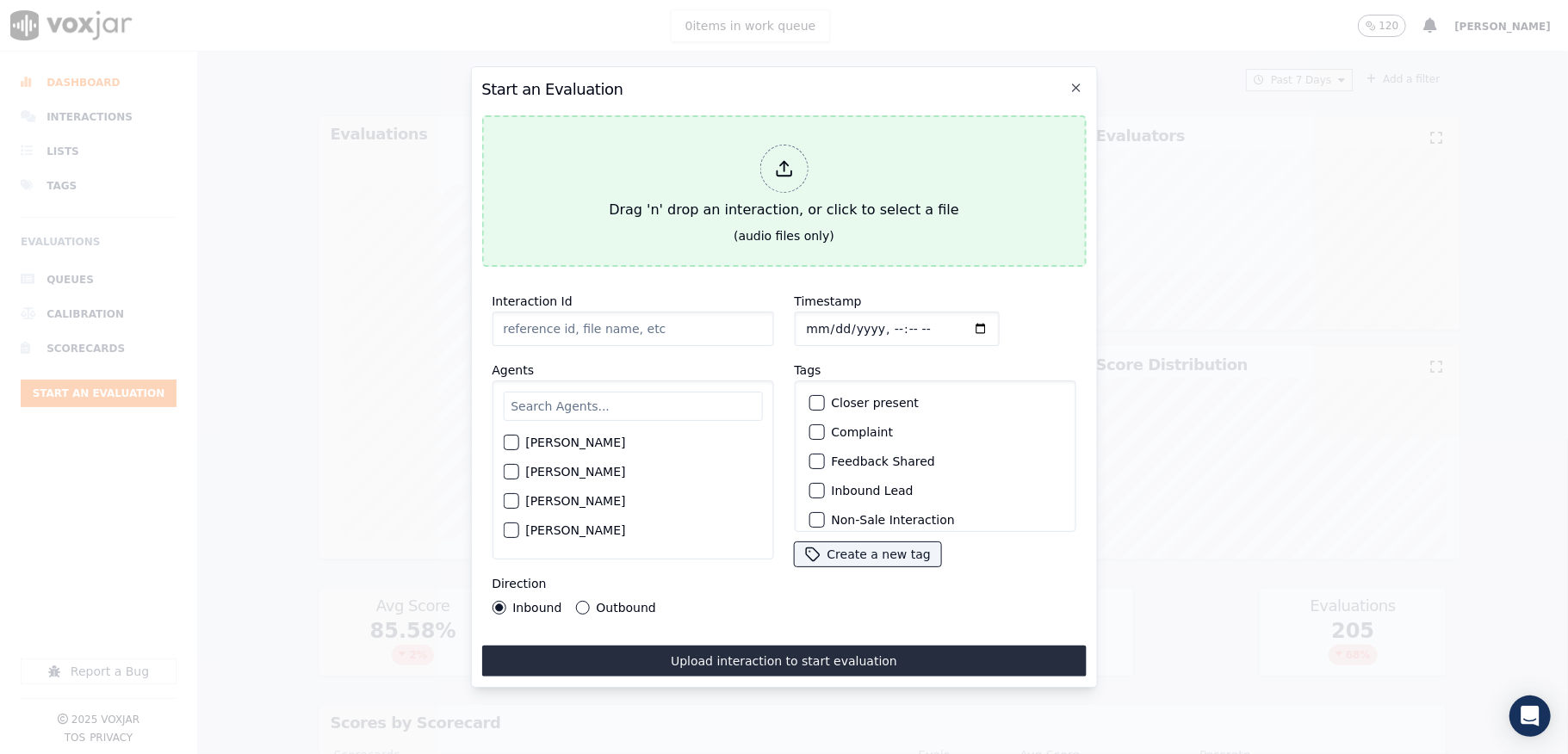
click at [779, 159] on icon at bounding box center [783, 169] width 19 height 19
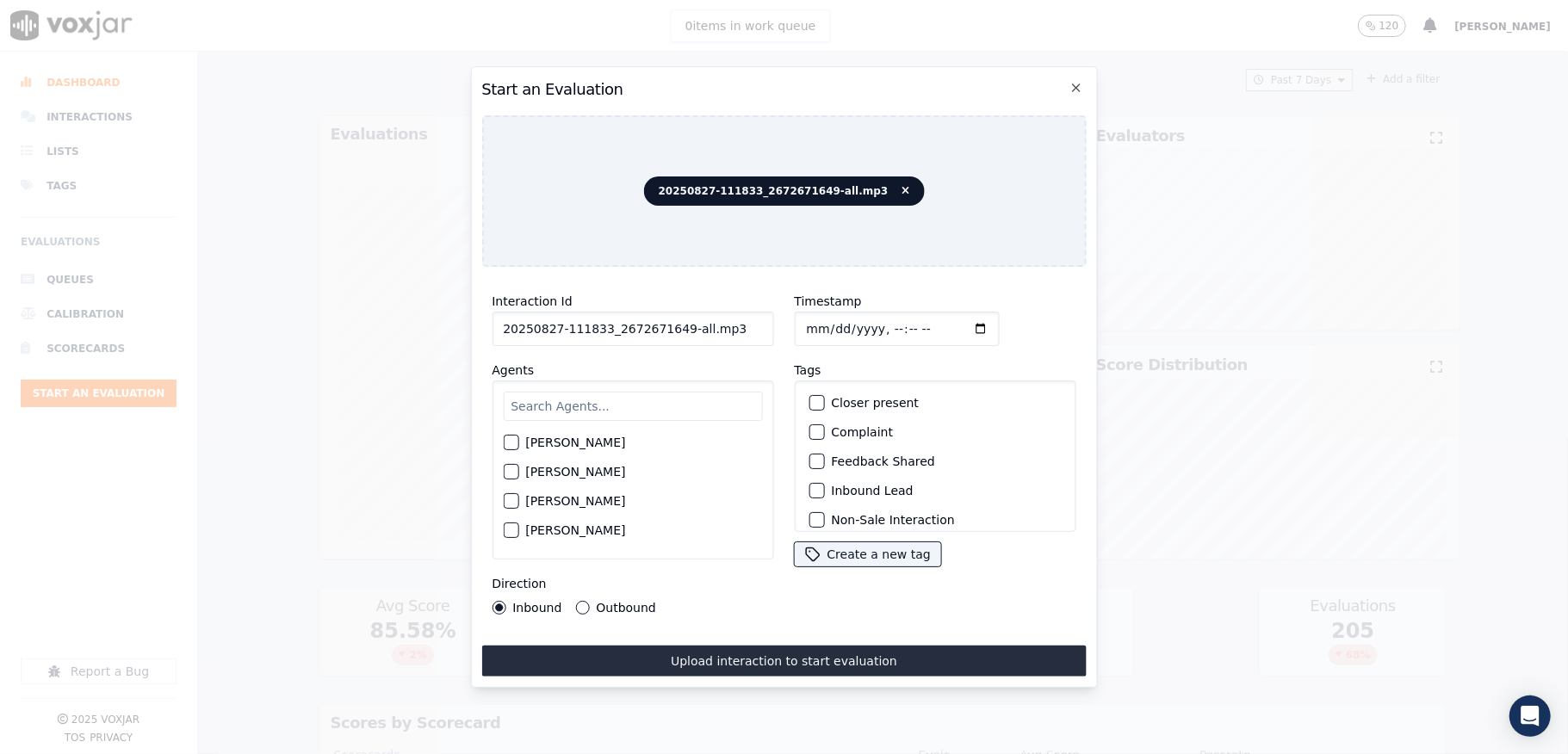
drag, startPoint x: 676, startPoint y: 321, endPoint x: 786, endPoint y: 321, distance: 110.0
click at [786, 321] on div "Interaction Id 20250827-111833_2672671649-all.mp3 Agents Harry Roy Aaron Biswas…" at bounding box center [783, 452] width 604 height 344
type input "20250827-111833_2672671649-C1"
click at [799, 312] on input "Timestamp" at bounding box center [897, 328] width 205 height 34
type input "2025-08-27T23:36"
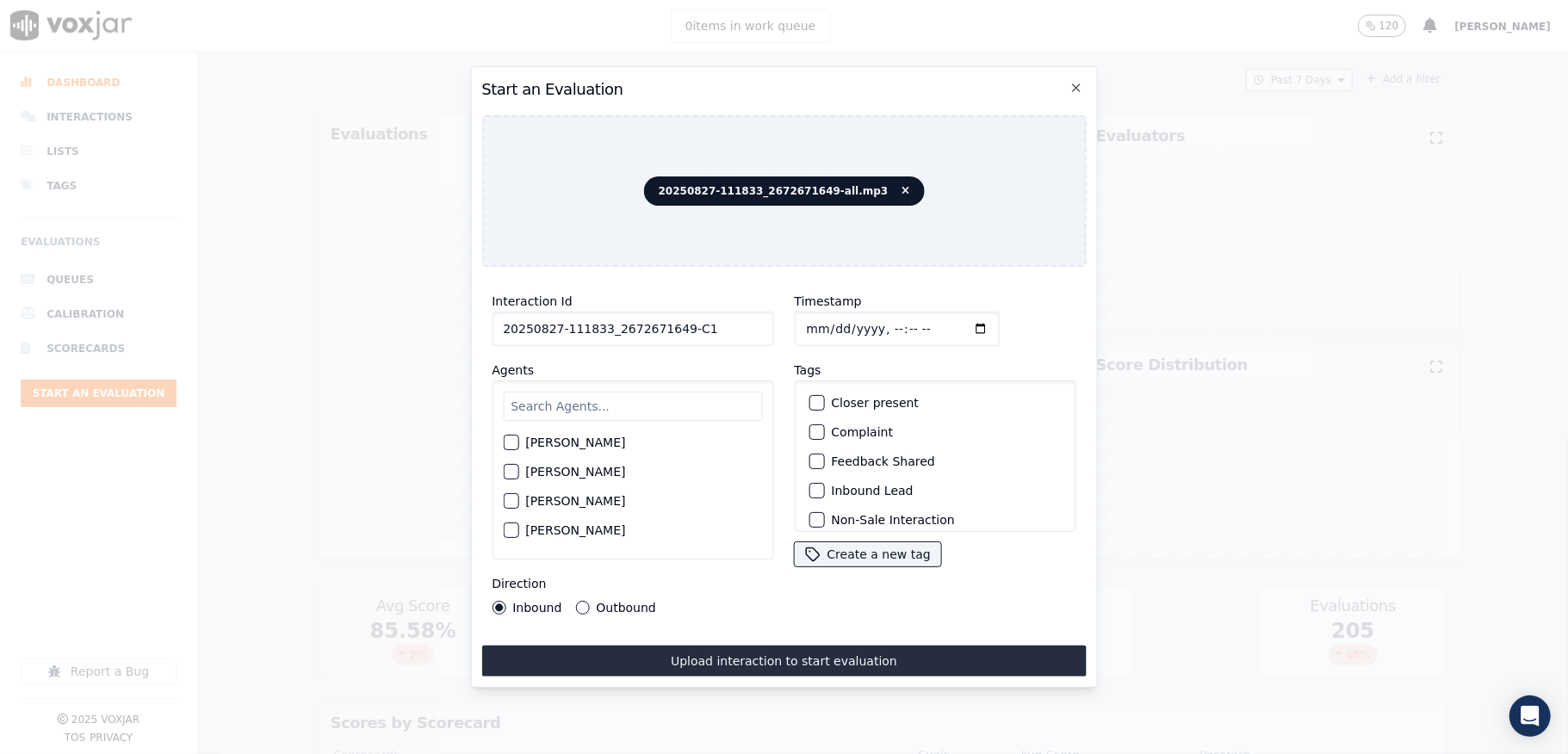
click at [574, 396] on input "text" at bounding box center [632, 406] width 259 height 29
type input "will"
click at [504, 442] on div "button" at bounding box center [509, 447] width 12 height 12
click at [810, 485] on div "button" at bounding box center [815, 490] width 12 height 12
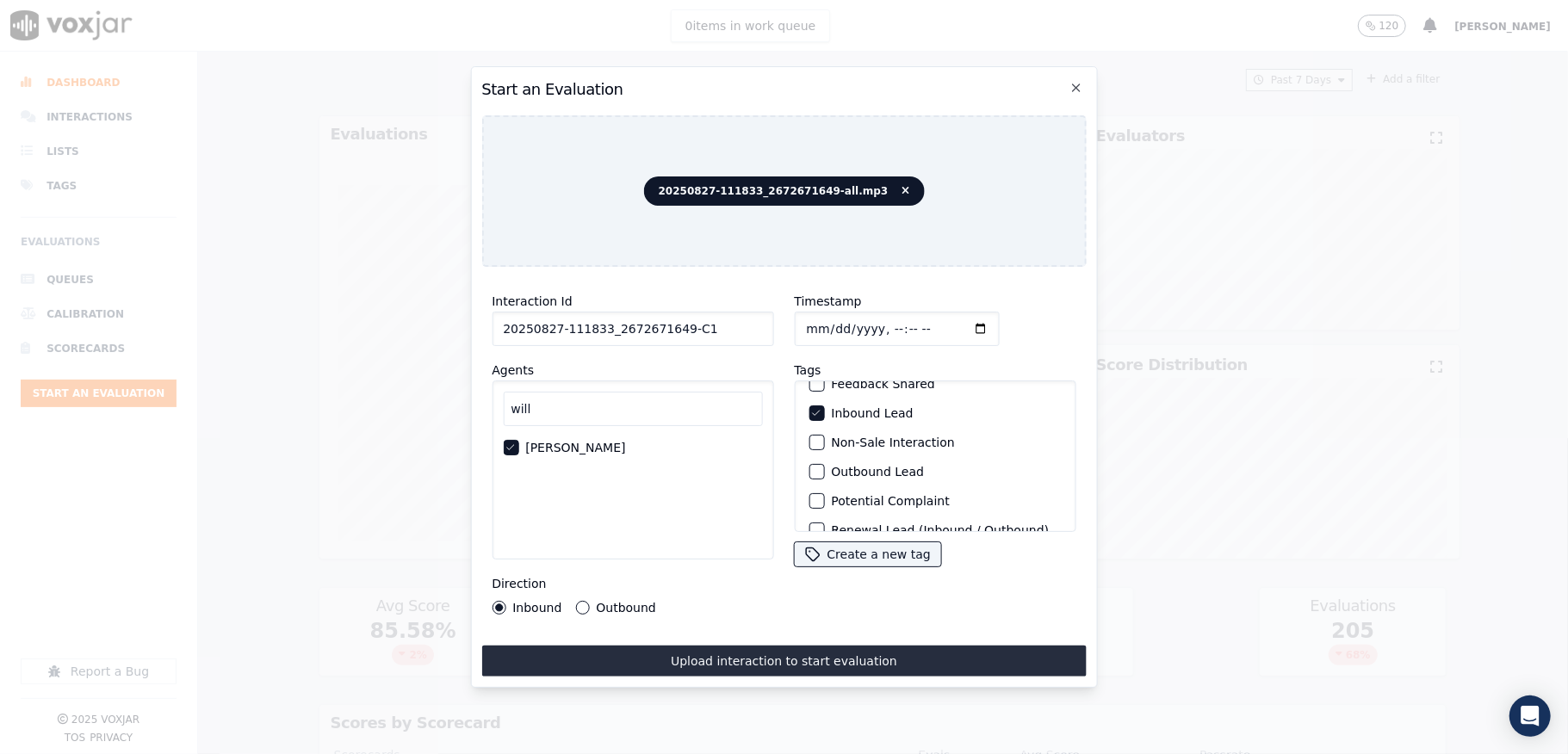
scroll to position [160, 0]
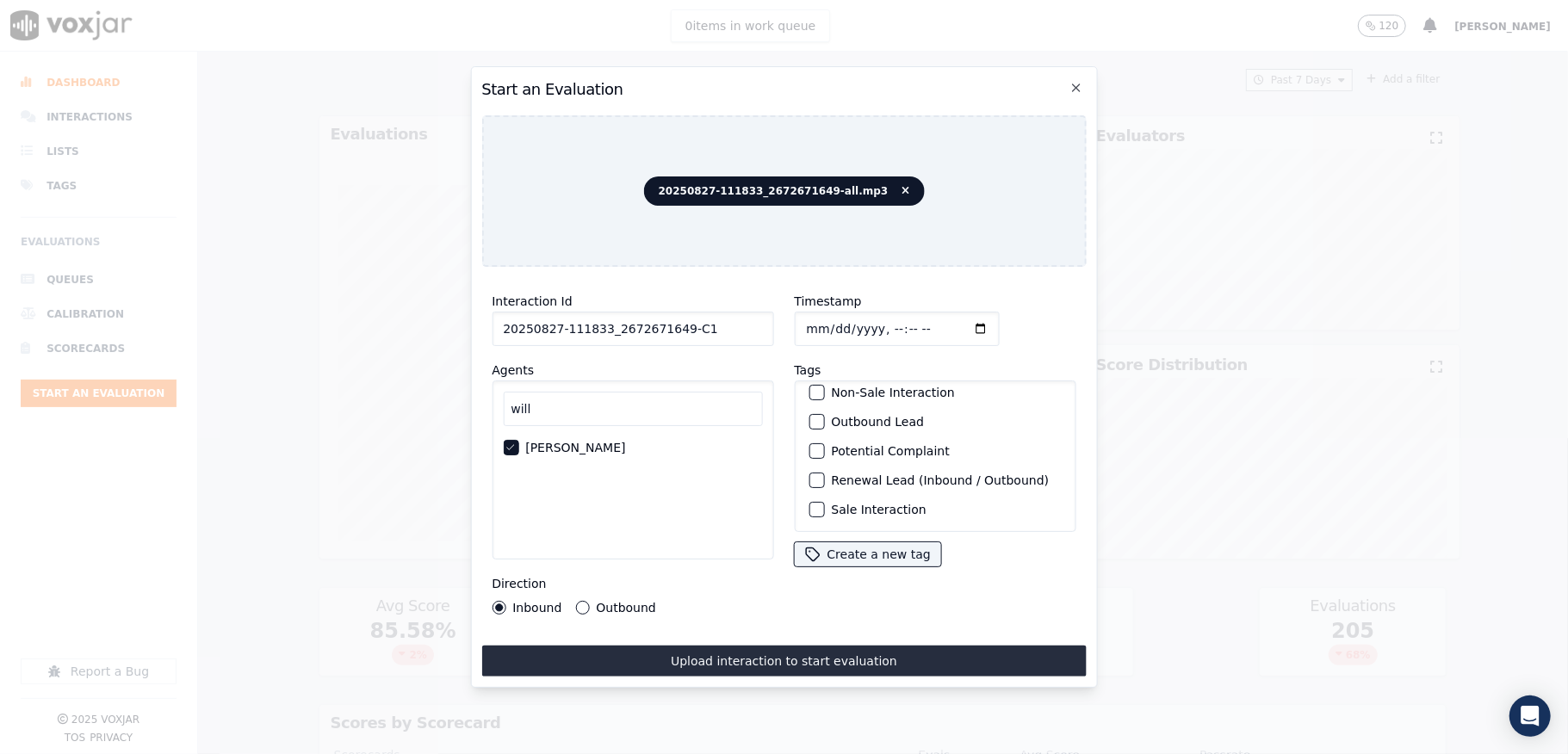
click at [810, 503] on div "button" at bounding box center [815, 509] width 12 height 12
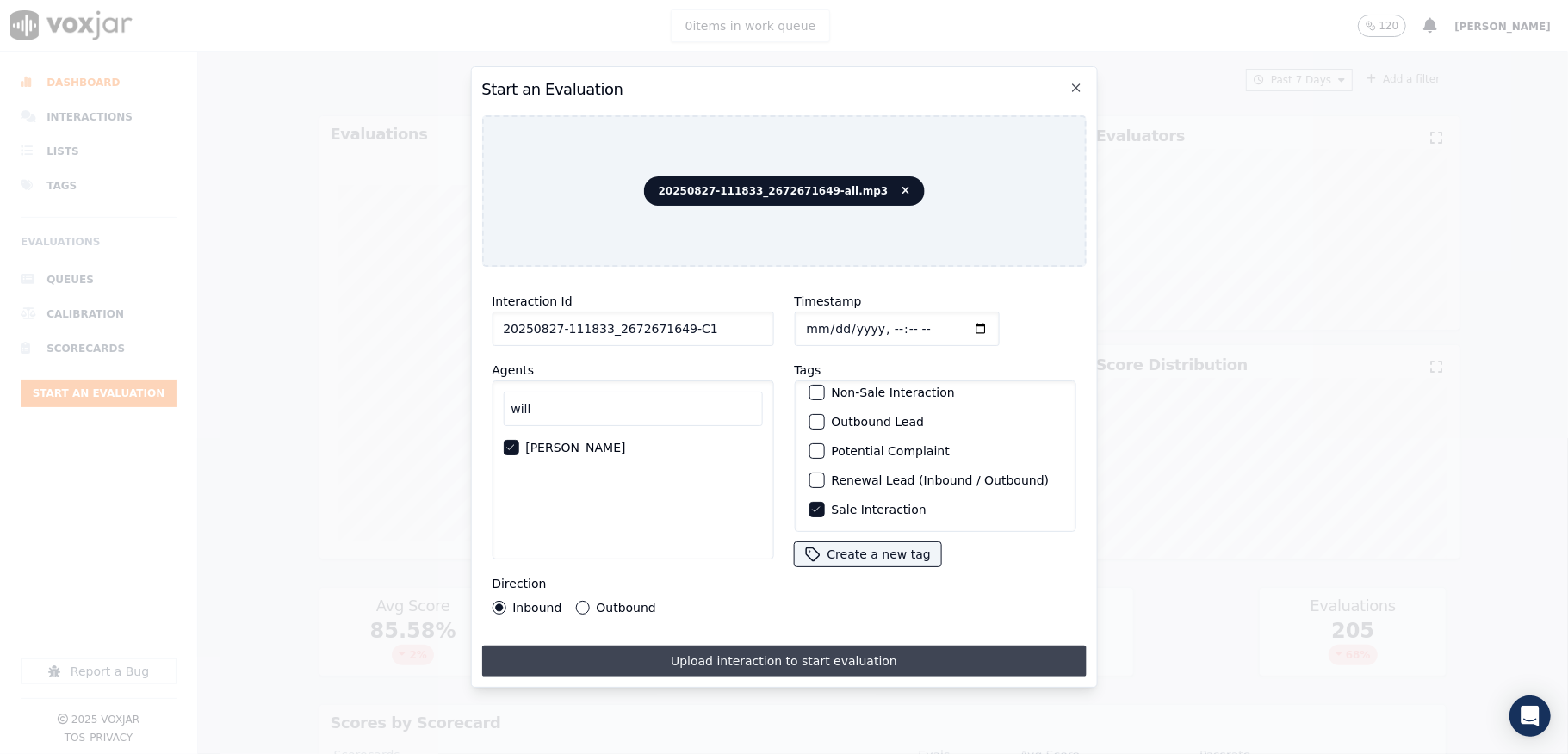
click at [802, 661] on button "Upload interaction to start evaluation" at bounding box center [783, 661] width 604 height 31
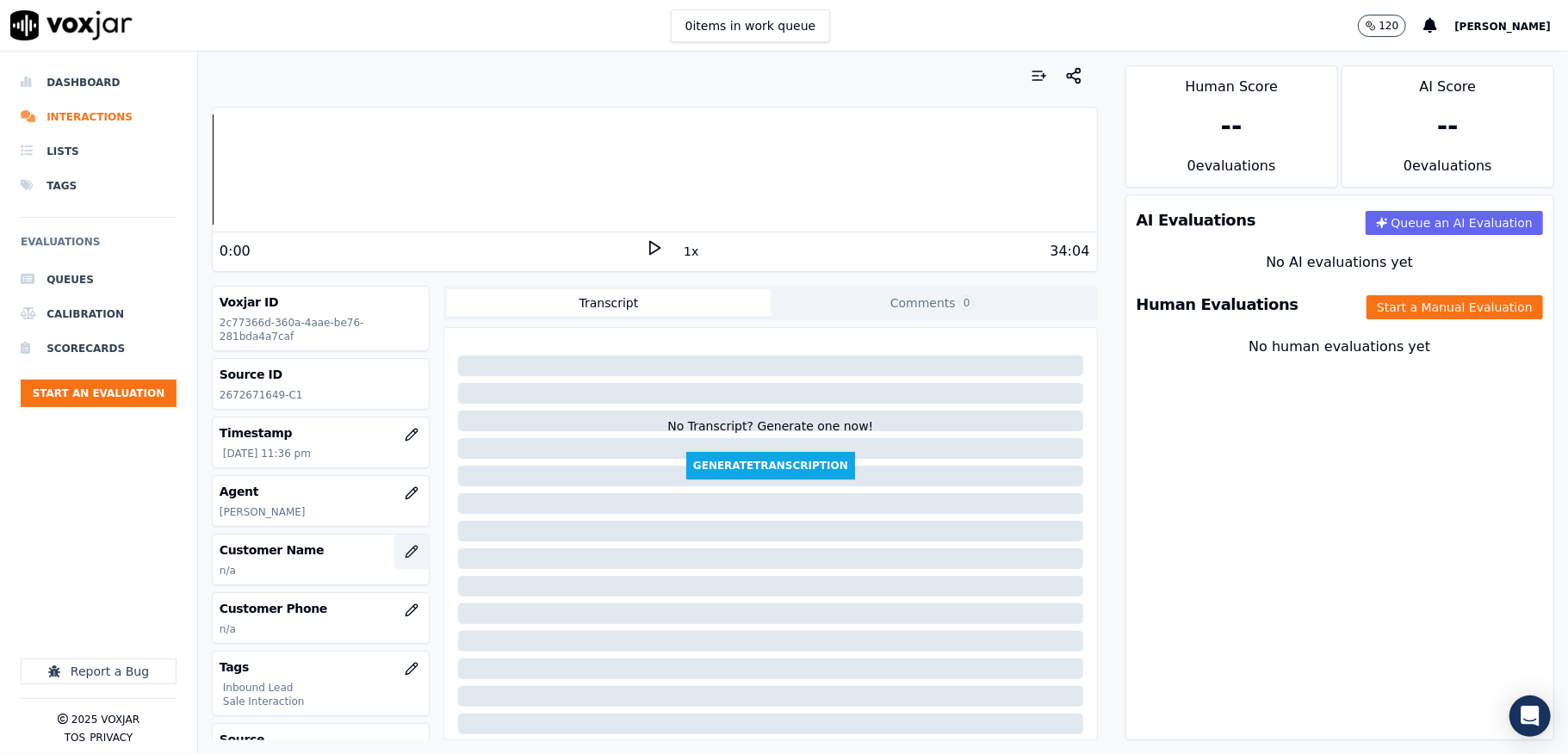
click at [405, 555] on icon "button" at bounding box center [411, 551] width 14 height 14
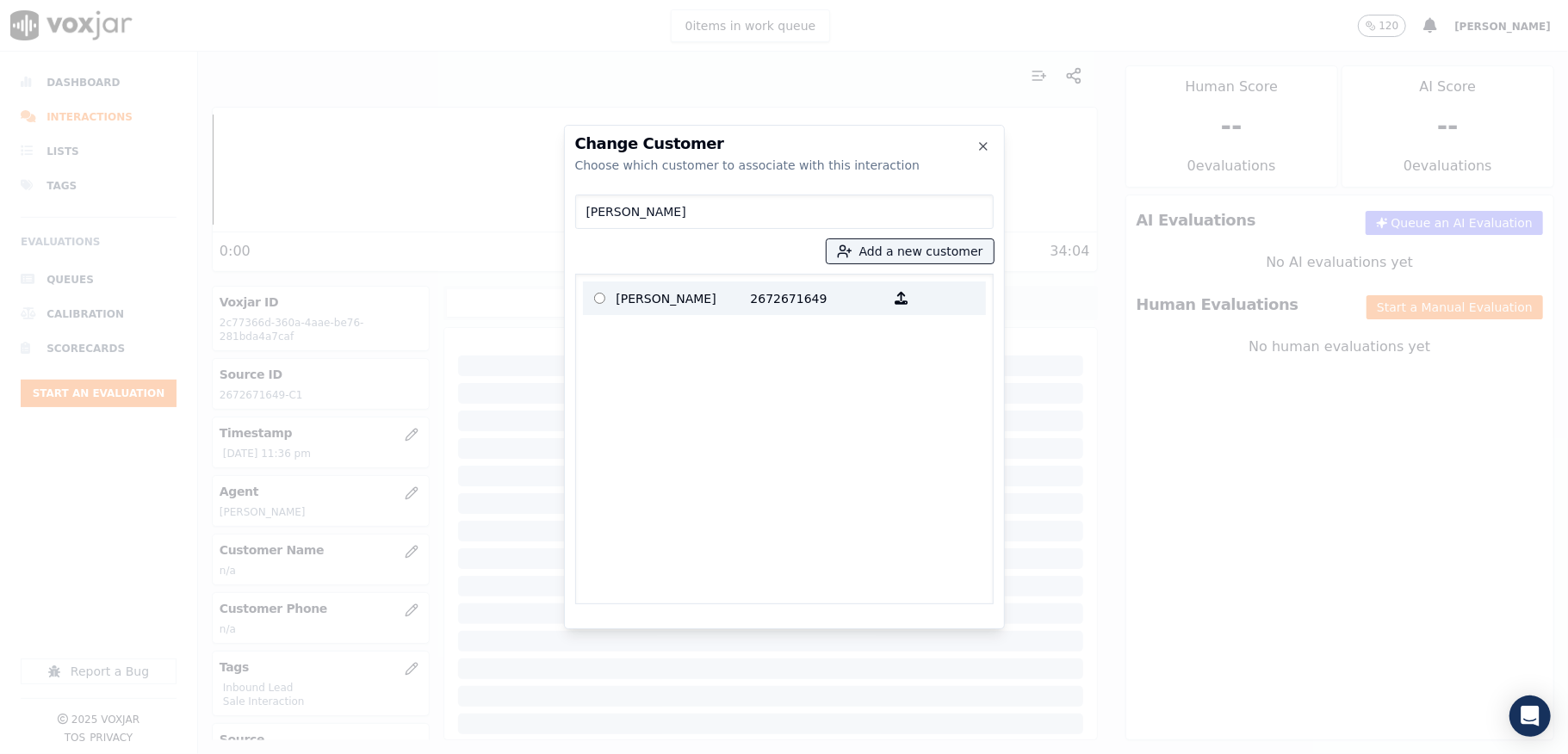
type input "YUSAF PARWAZ"
click at [648, 305] on p "YUSAF PARWAZ" at bounding box center [683, 298] width 135 height 27
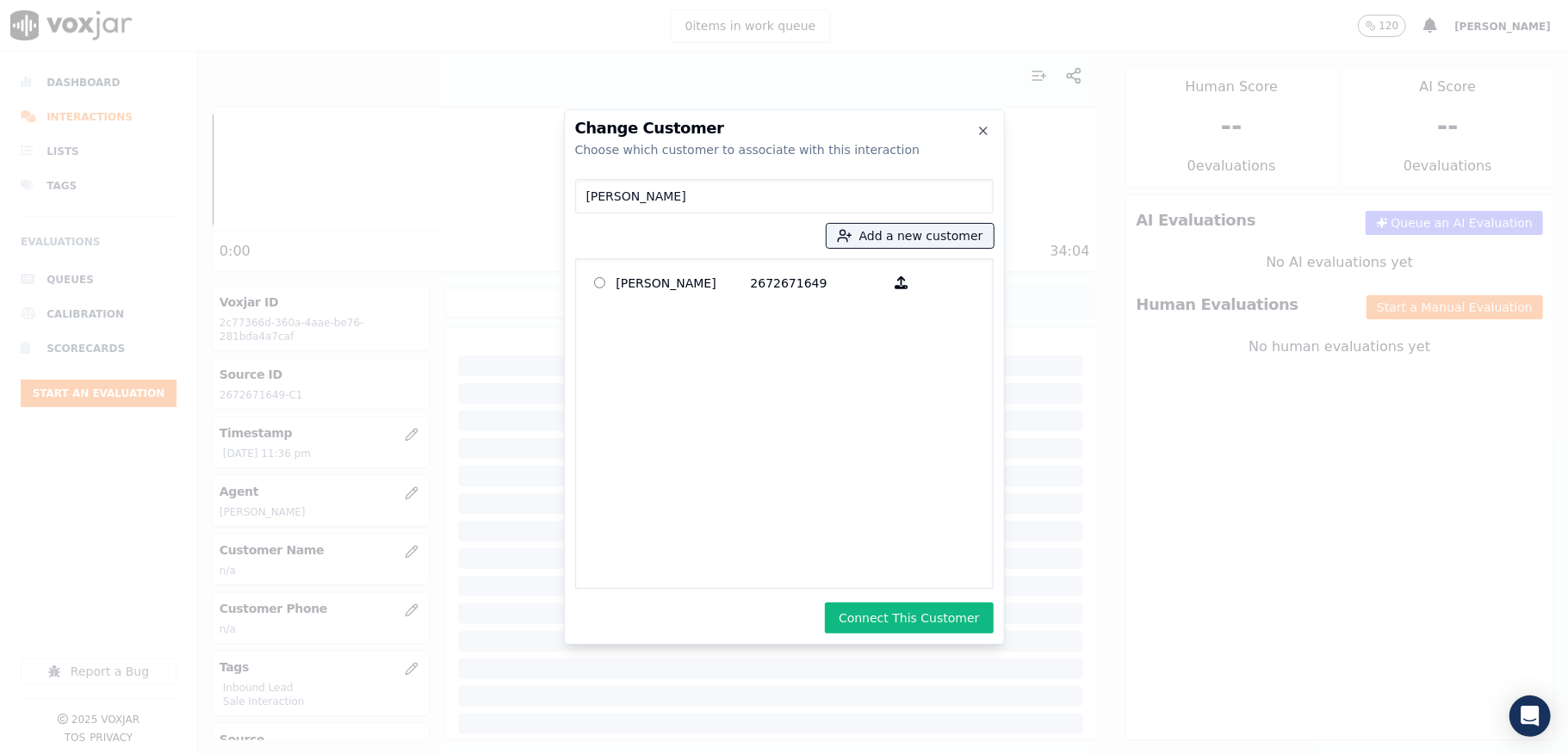
click at [894, 629] on button "Connect This Customer" at bounding box center [909, 619] width 168 height 31
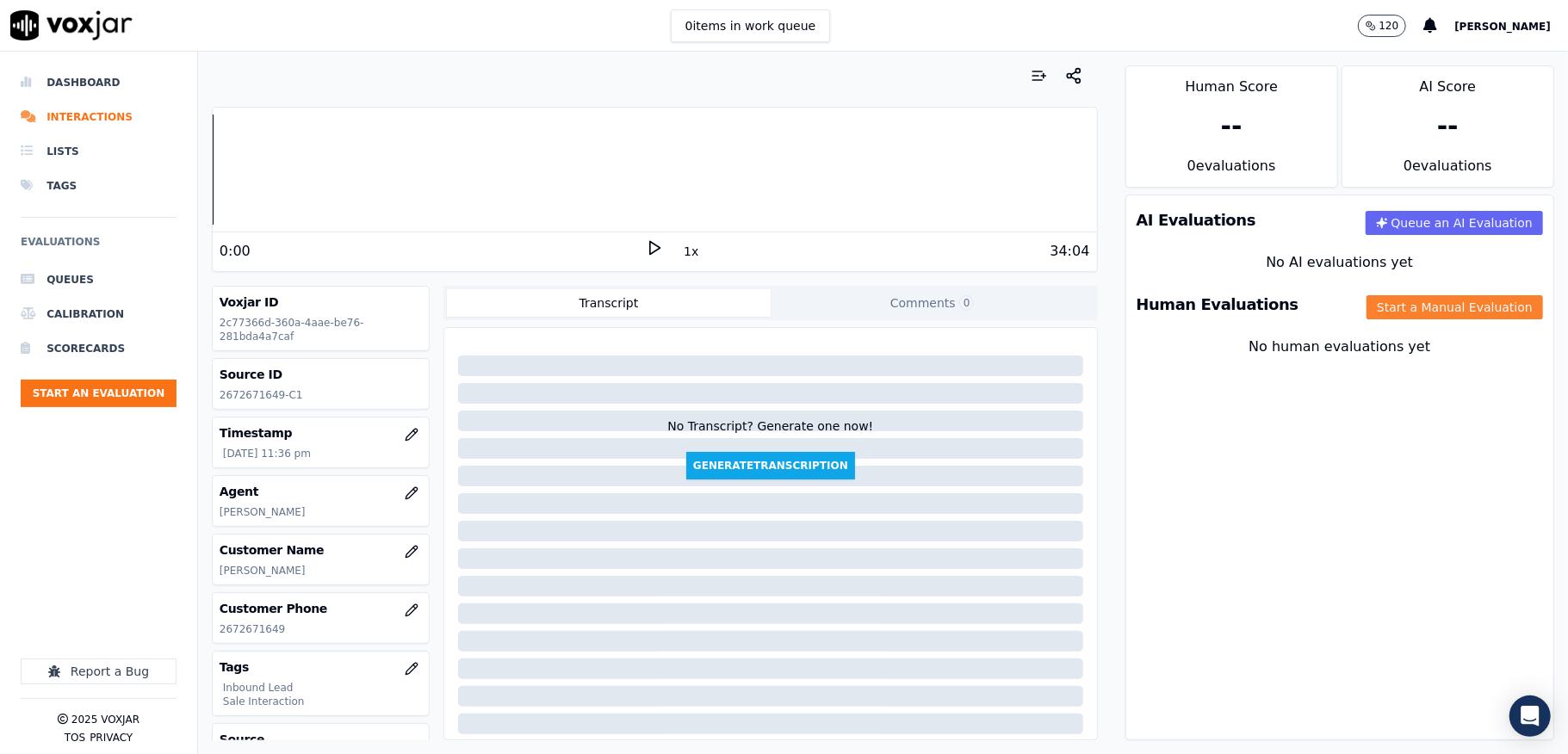
click at [1368, 314] on button "Start a Manual Evaluation" at bounding box center [1455, 307] width 176 height 24
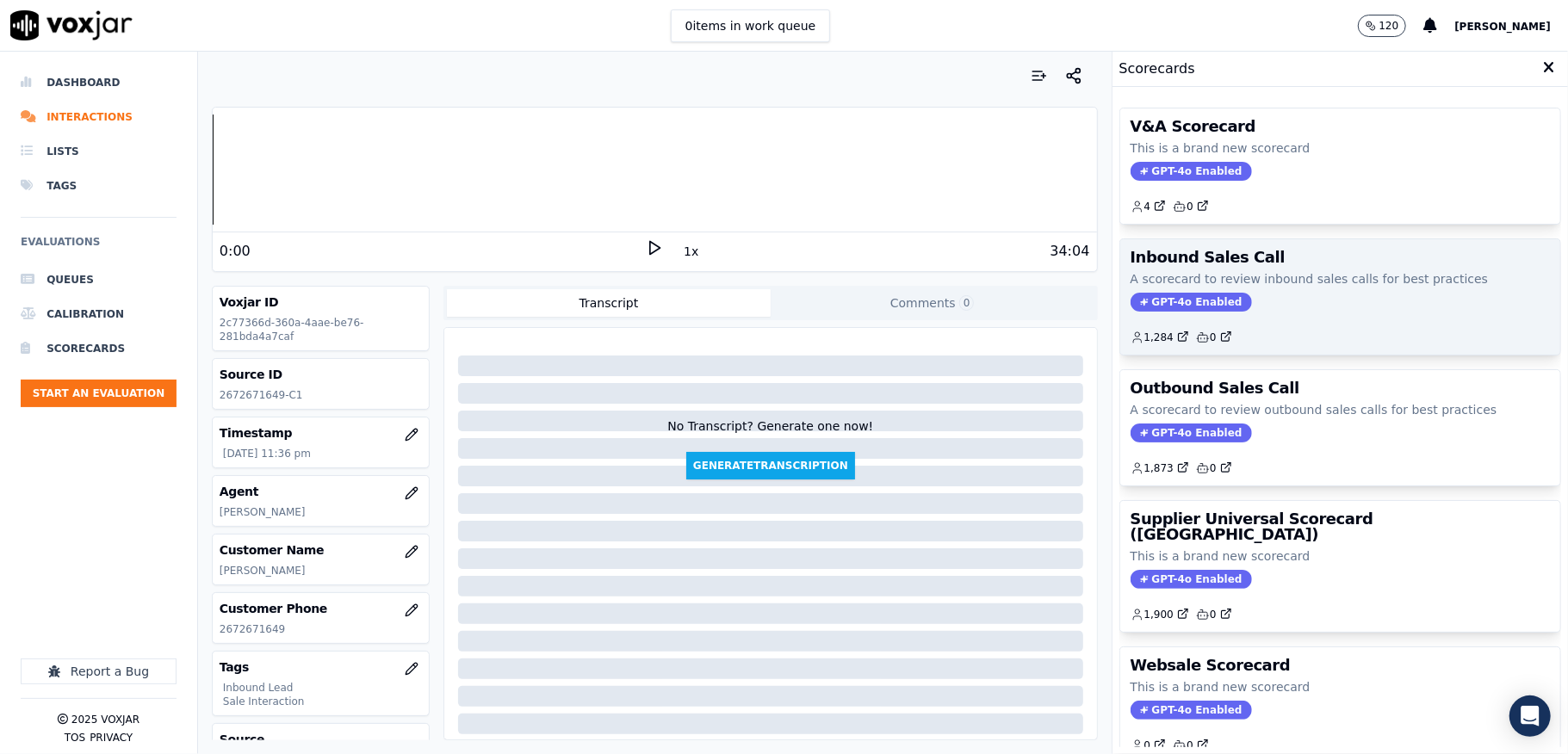
click at [1206, 311] on span "GPT-4o Enabled" at bounding box center [1192, 301] width 122 height 19
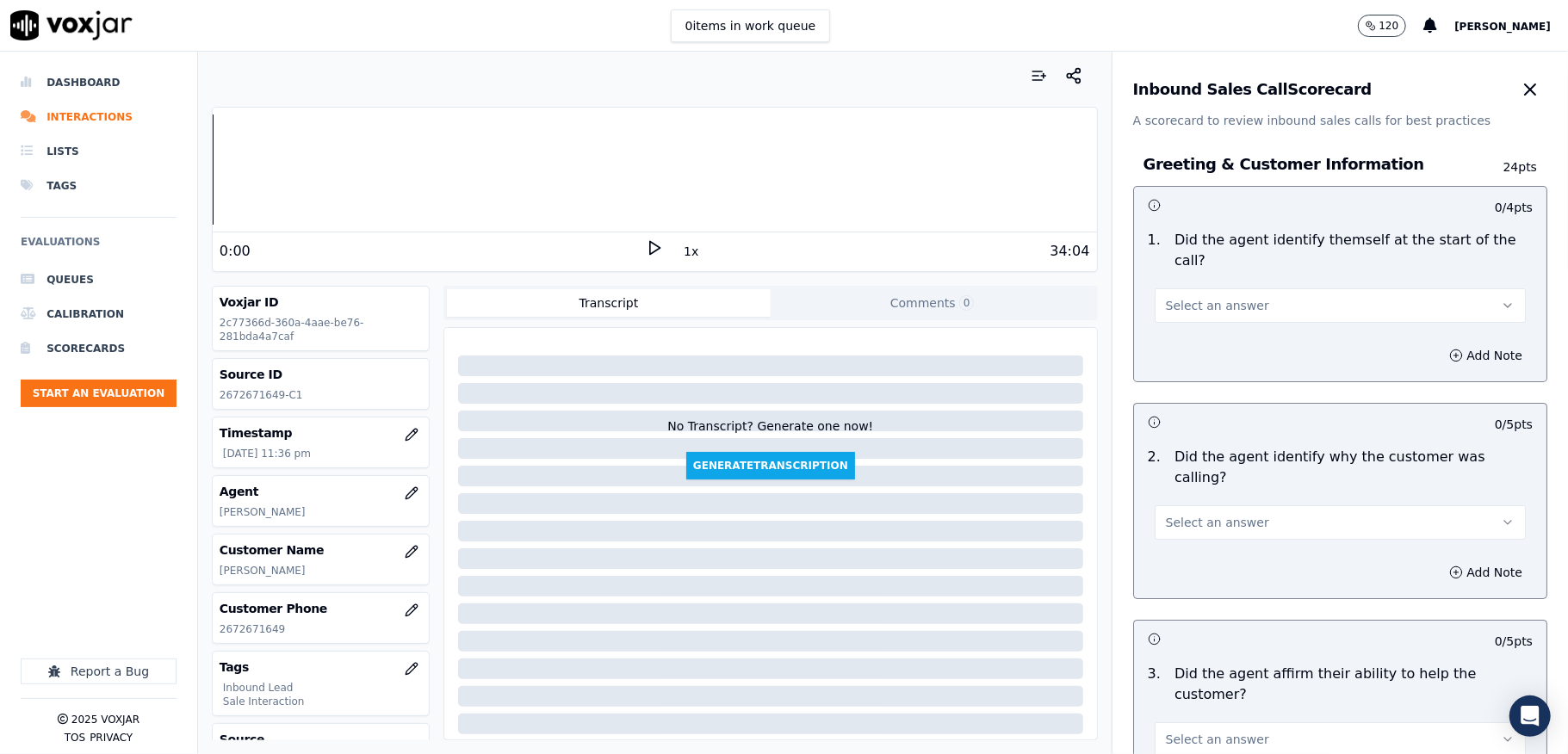
click at [1262, 294] on button "Select an answer" at bounding box center [1340, 305] width 371 height 34
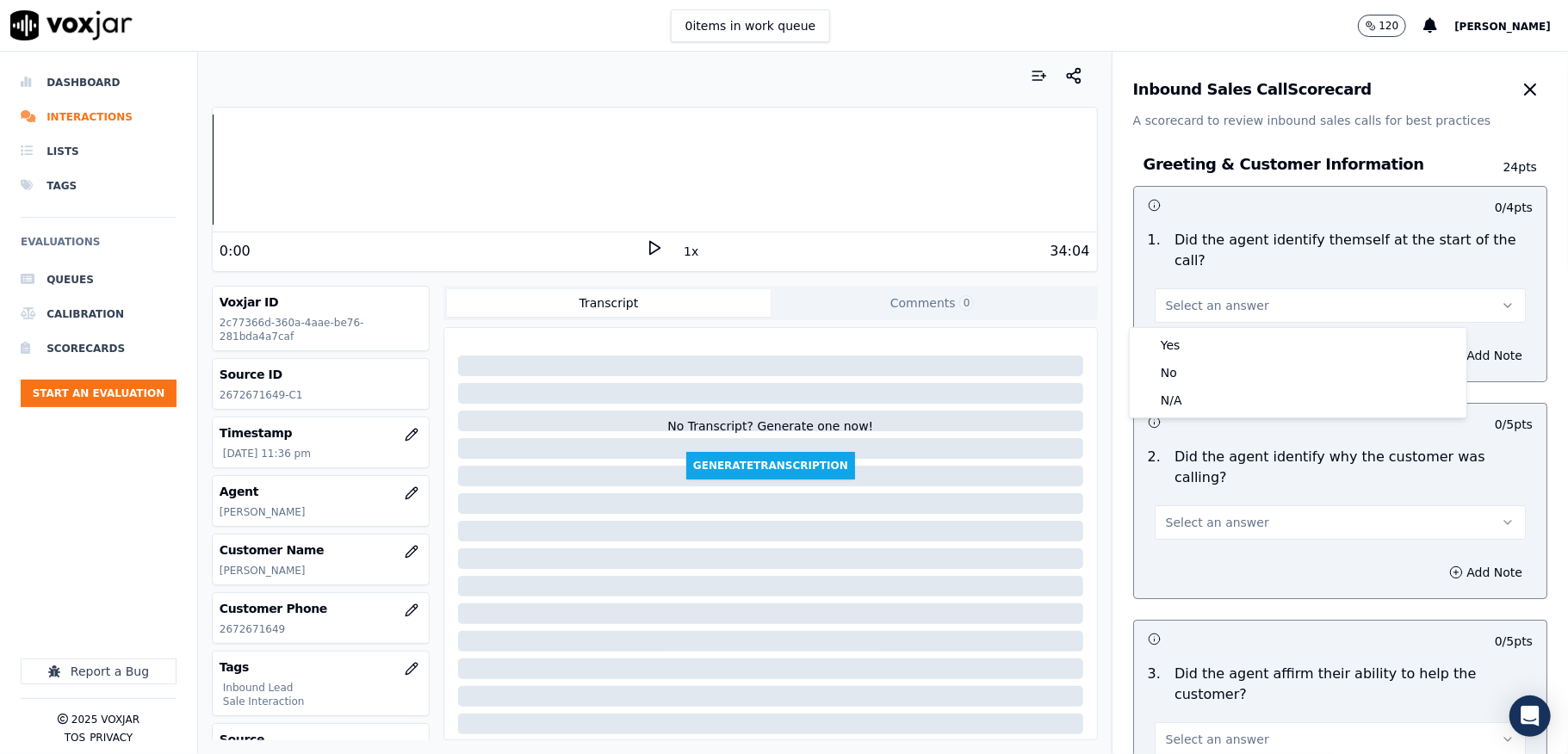
click at [1218, 346] on div "Yes" at bounding box center [1299, 345] width 330 height 28
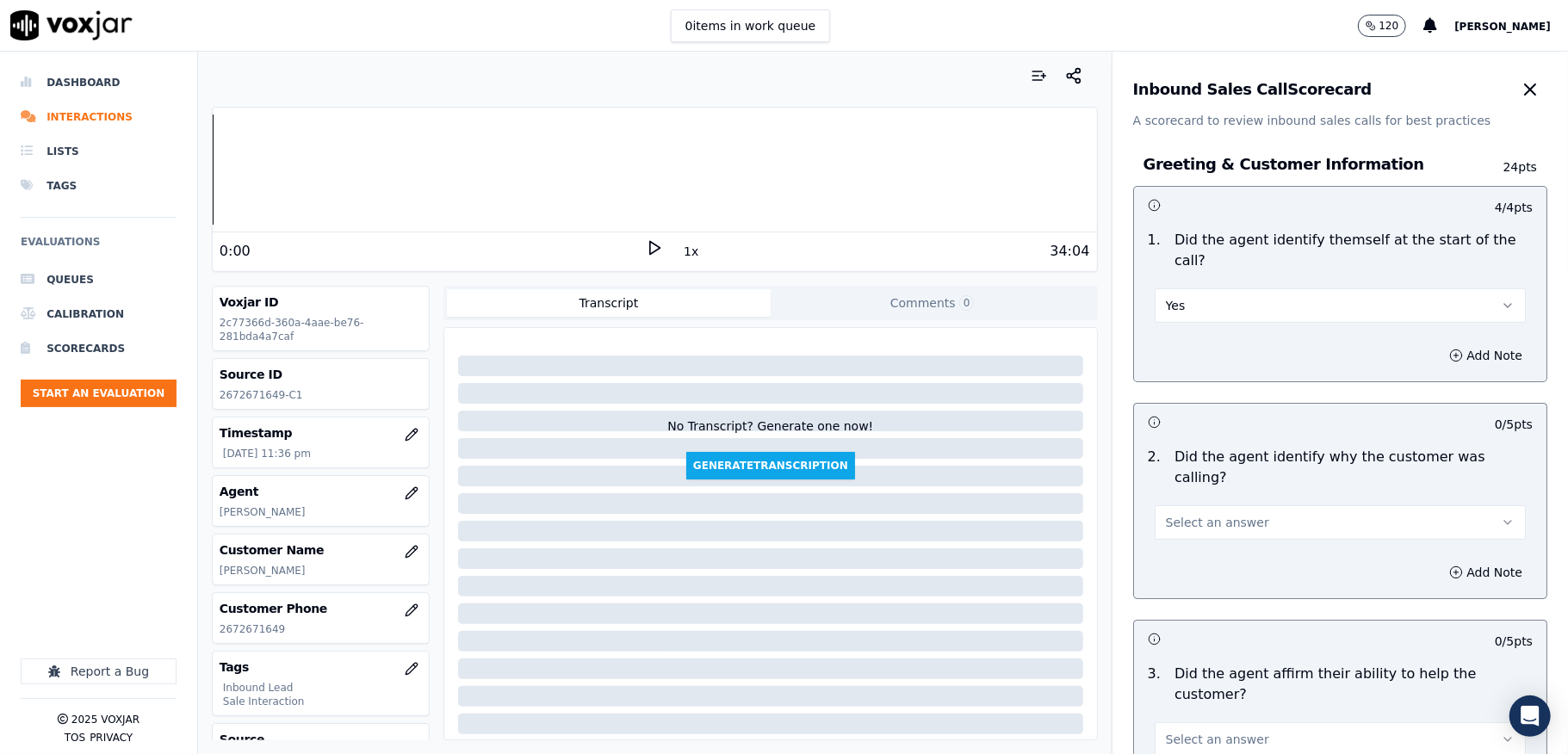
scroll to position [229, 0]
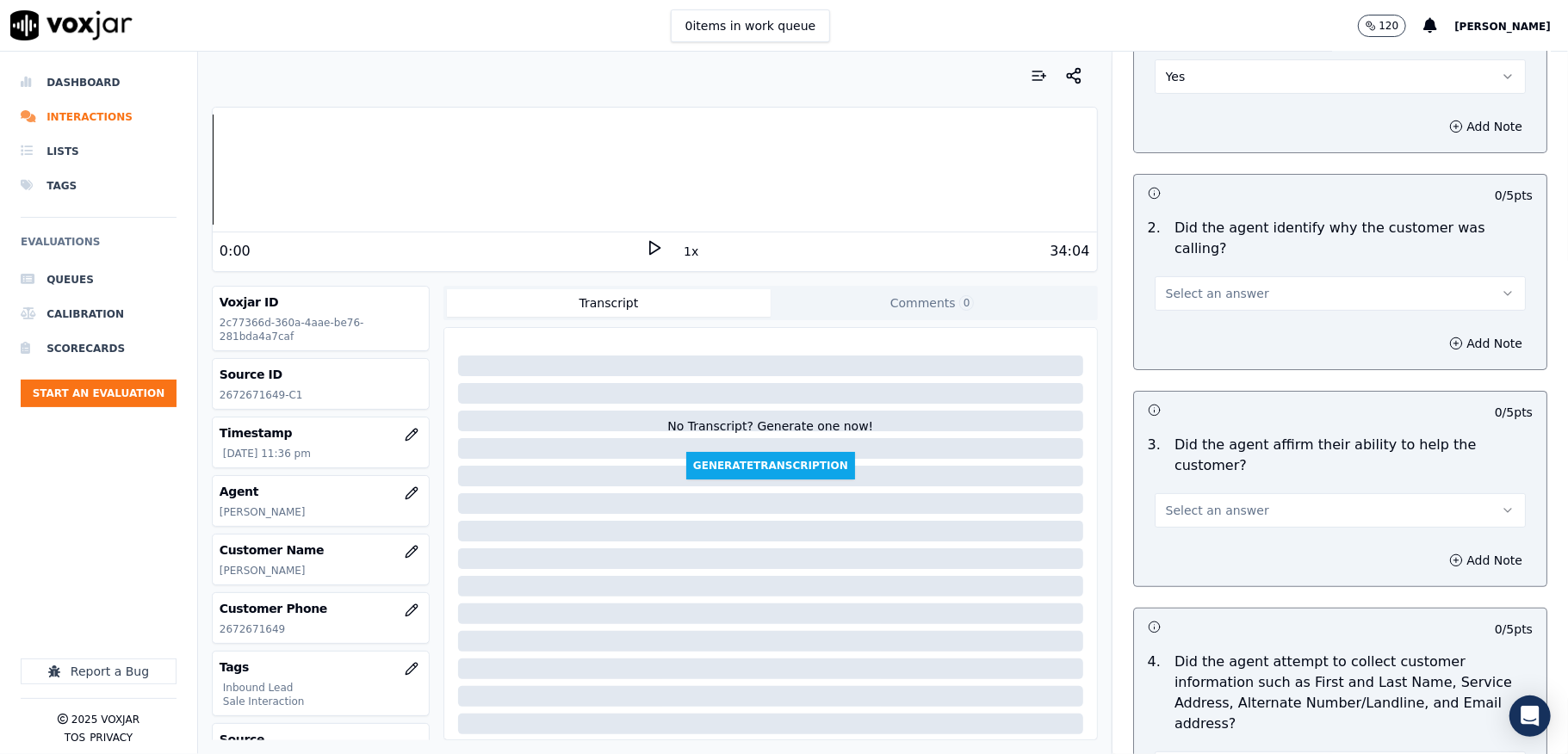
click at [1230, 277] on button "Select an answer" at bounding box center [1340, 293] width 371 height 34
click at [1214, 311] on div "Yes" at bounding box center [1299, 312] width 330 height 28
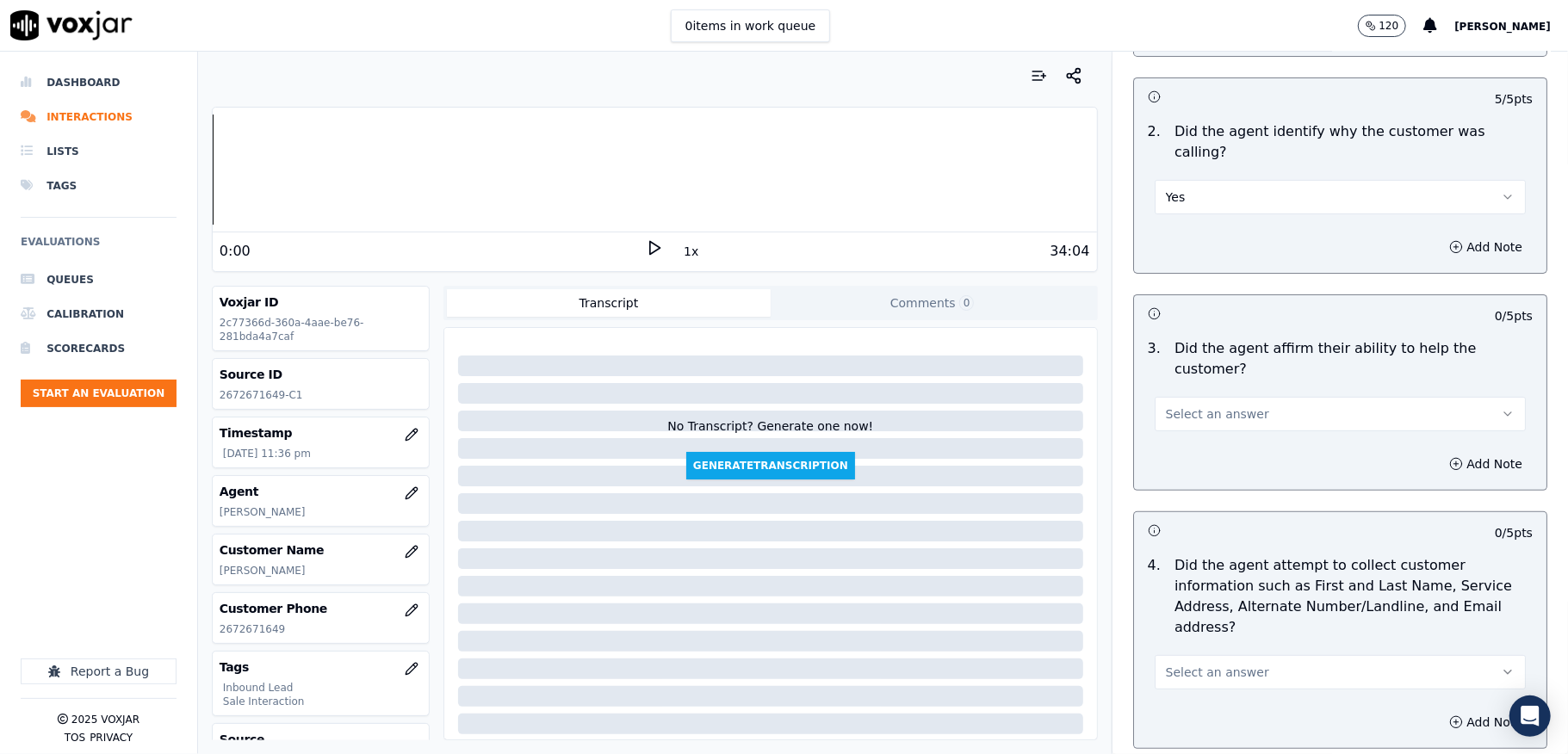
scroll to position [459, 0]
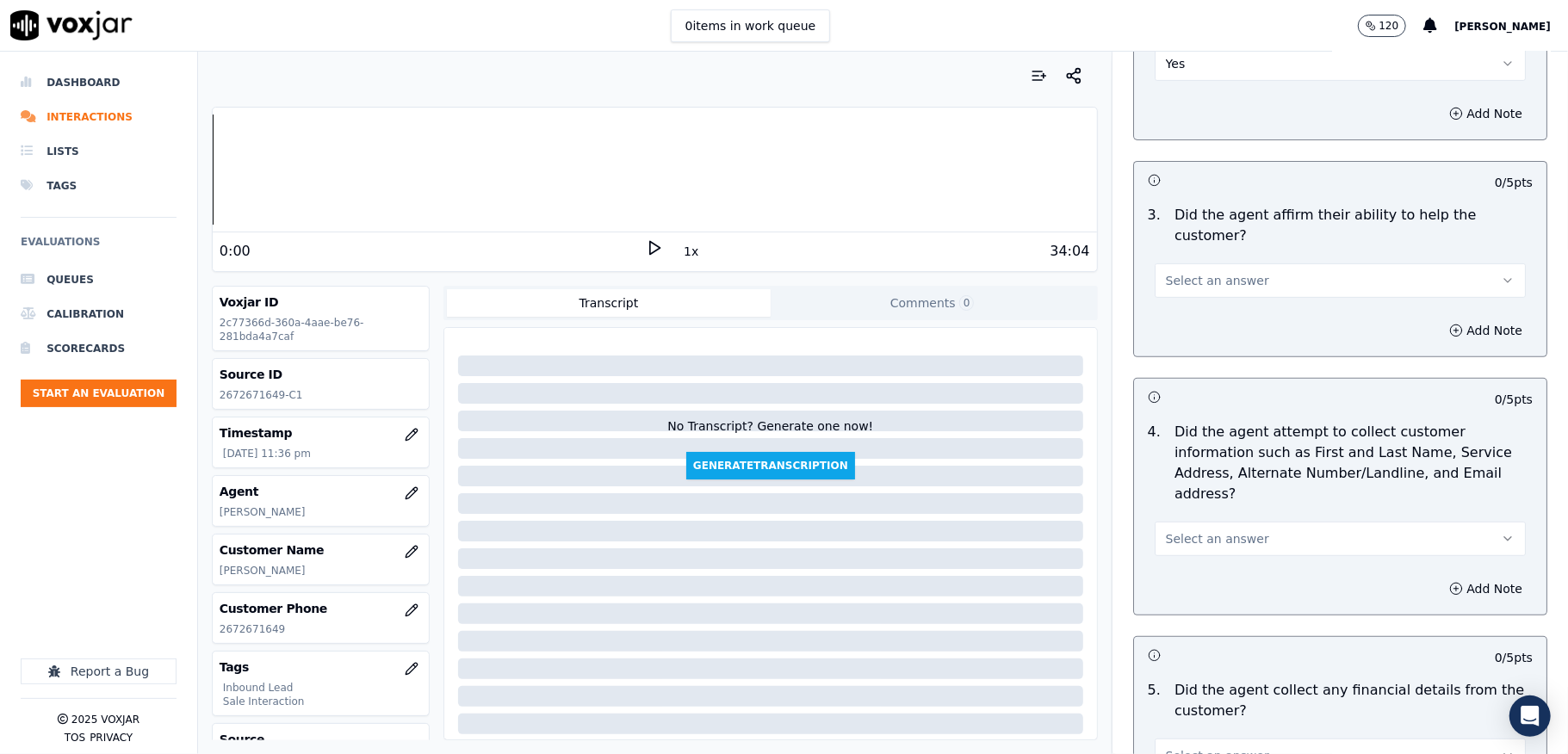
click at [1234, 264] on button "Select an answer" at bounding box center [1340, 280] width 371 height 34
click at [1216, 294] on div "Yes" at bounding box center [1299, 300] width 330 height 28
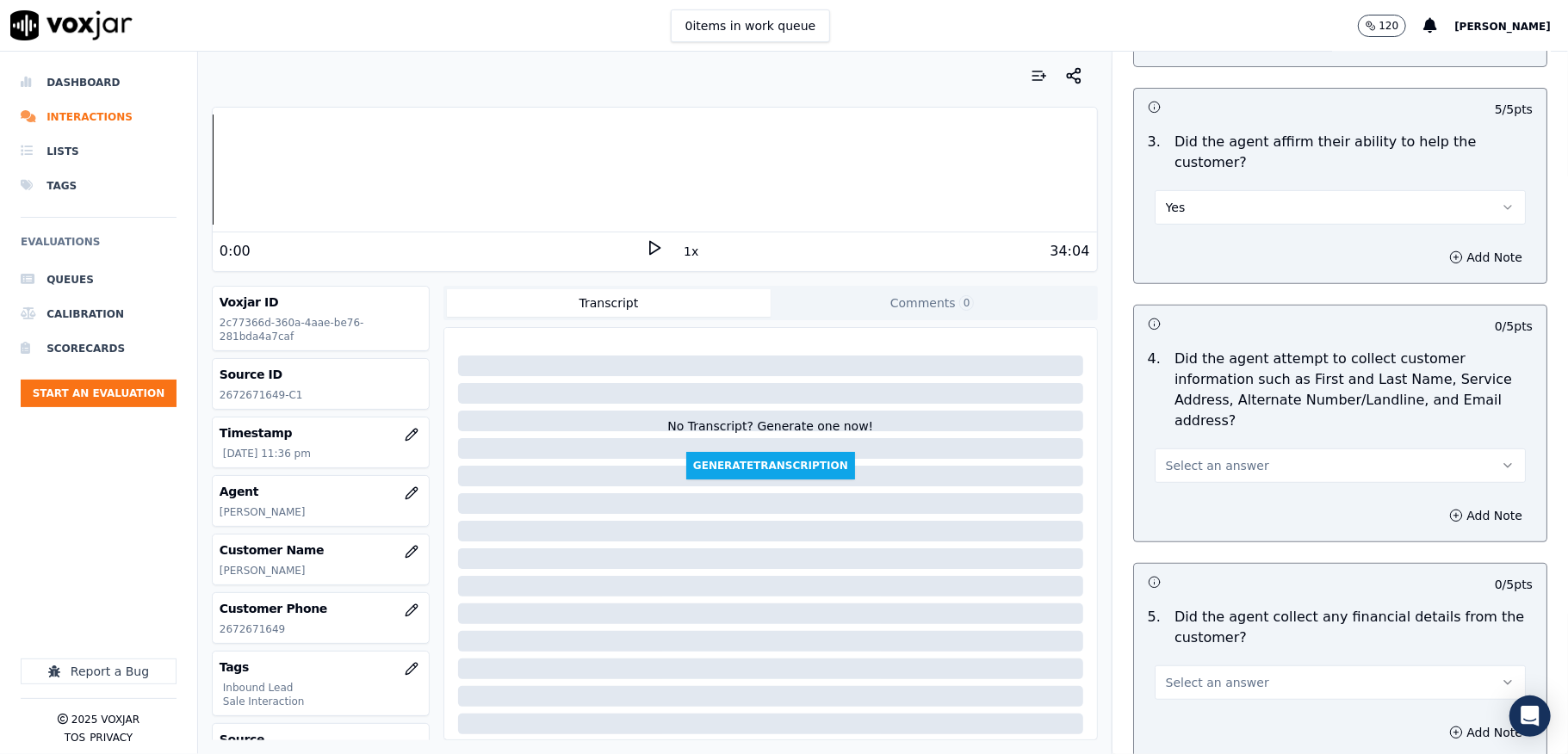
scroll to position [573, 0]
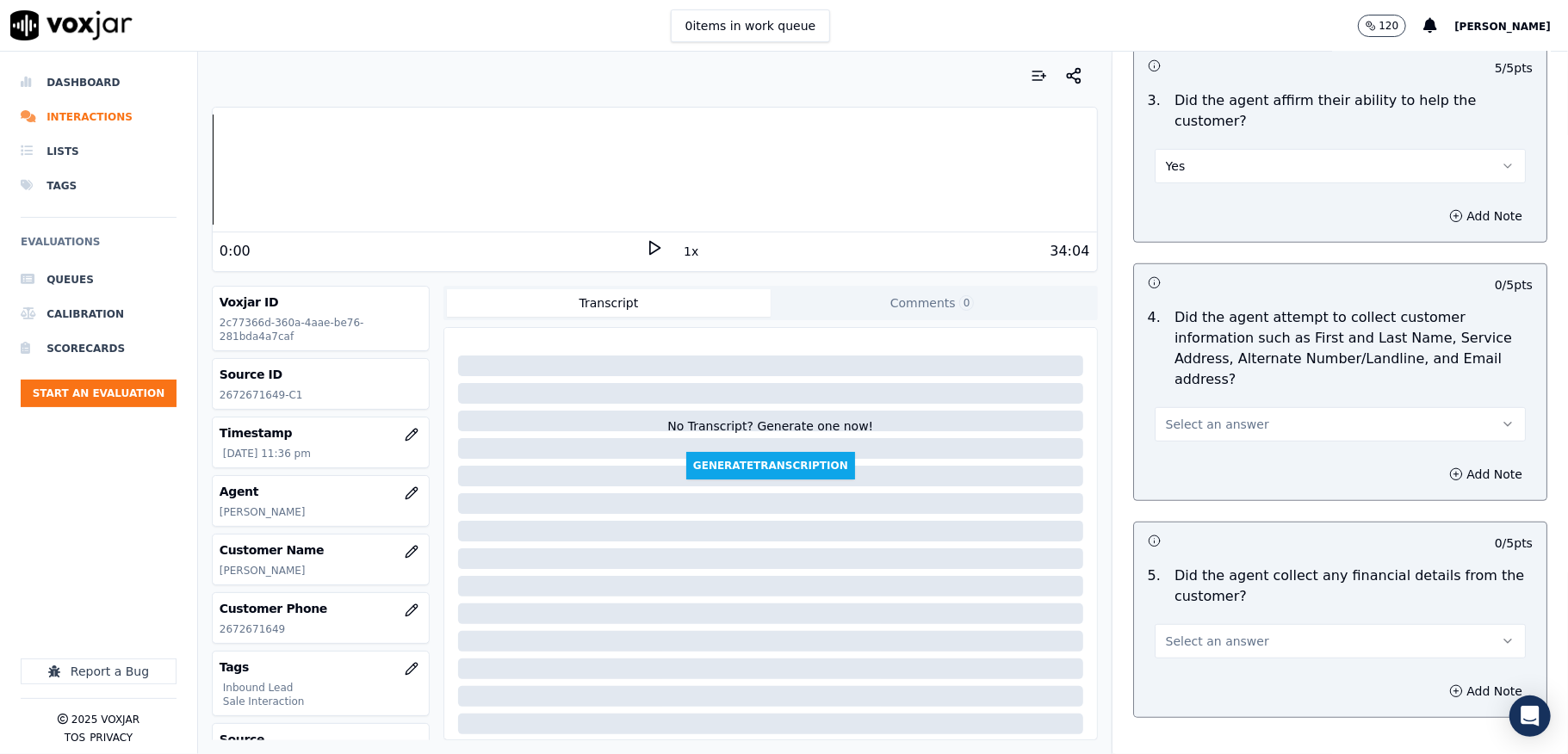
click at [1175, 415] on button "Select an answer" at bounding box center [1340, 424] width 371 height 34
click at [1173, 438] on div "Yes" at bounding box center [1299, 444] width 330 height 28
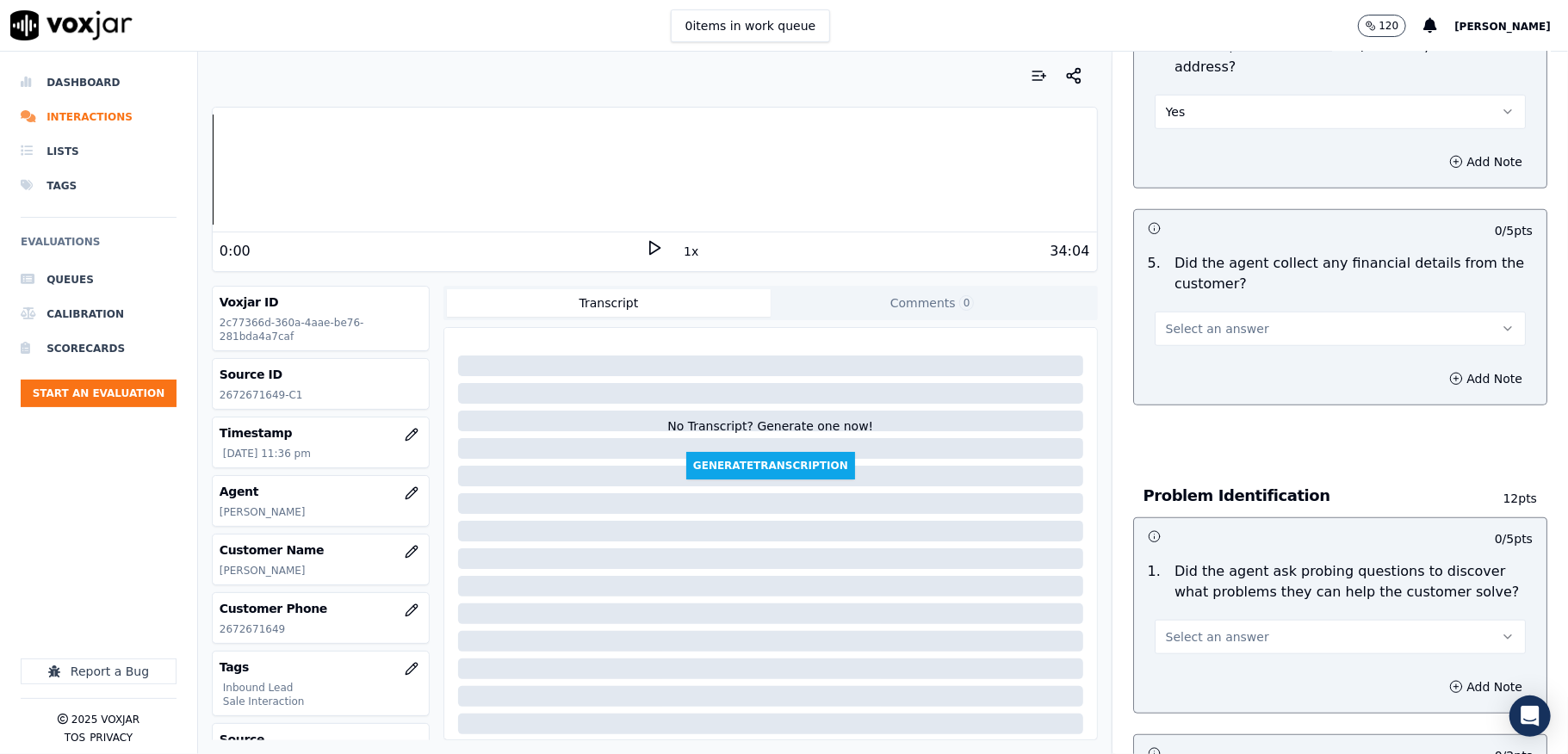
scroll to position [917, 0]
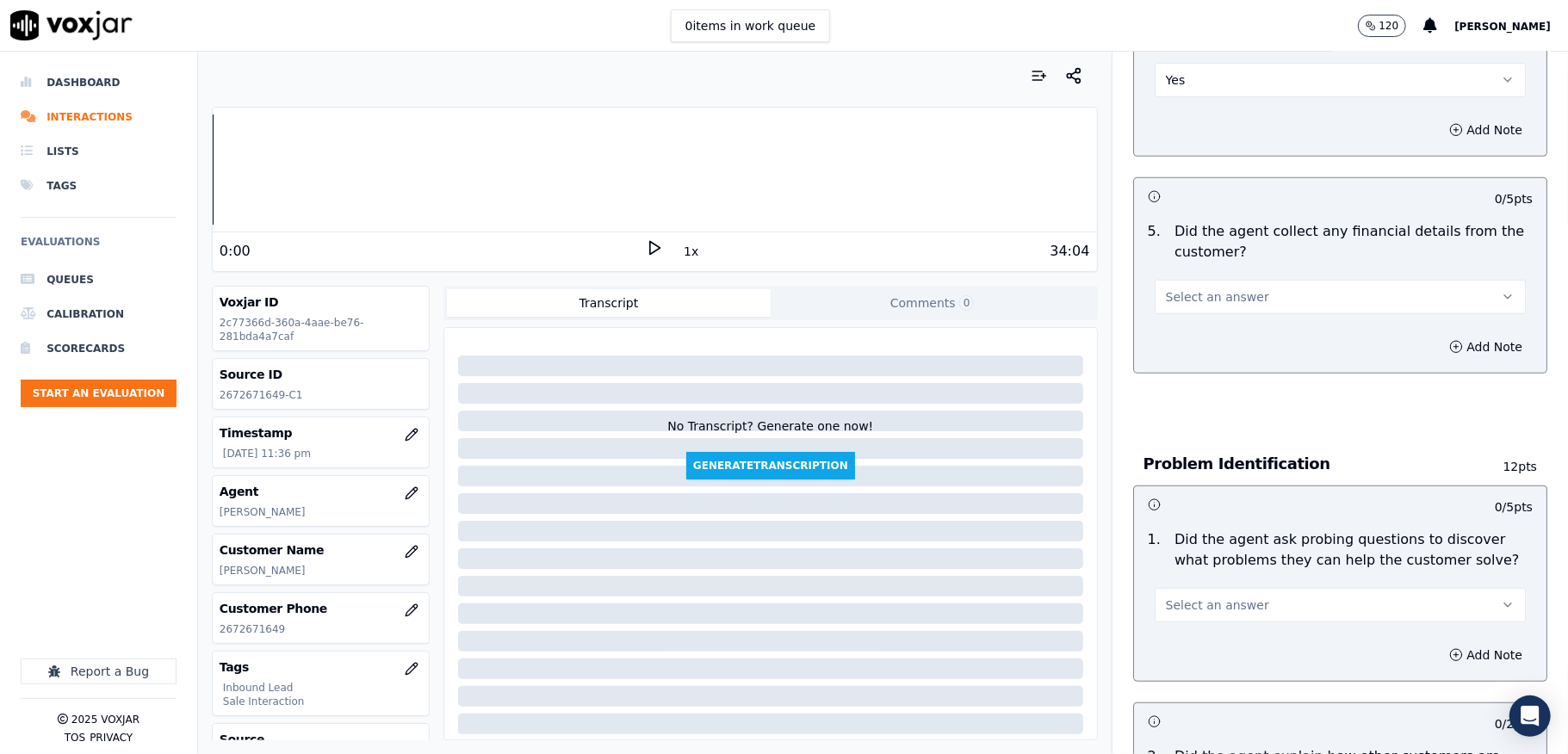
drag, startPoint x: 1235, startPoint y: 253, endPoint x: 1220, endPoint y: 294, distance: 43.7
click at [1238, 263] on div "Select an answer" at bounding box center [1340, 289] width 398 height 52
click at [1206, 289] on span "Select an answer" at bounding box center [1218, 297] width 103 height 18
click at [1188, 339] on div "No" at bounding box center [1299, 345] width 330 height 28
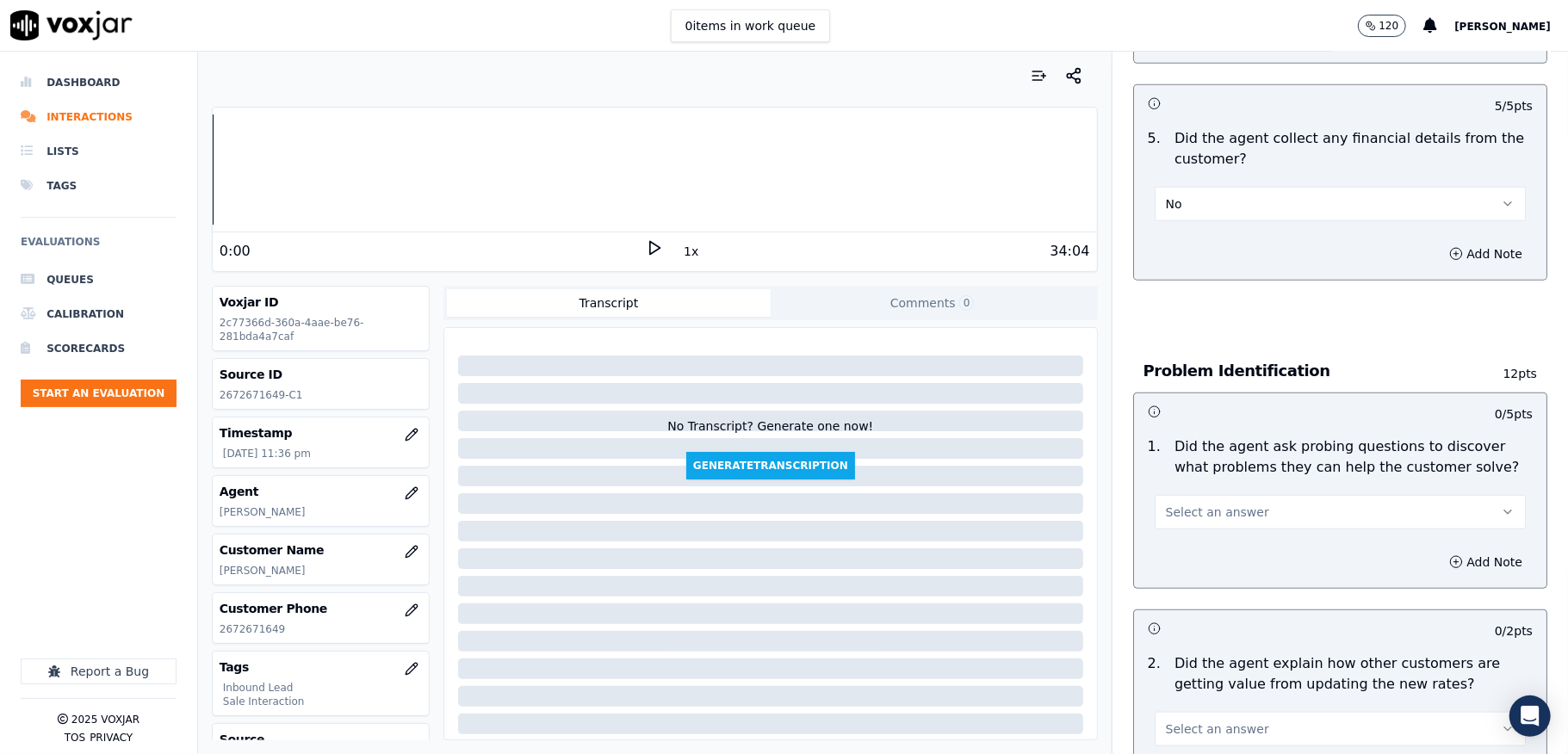
scroll to position [1148, 0]
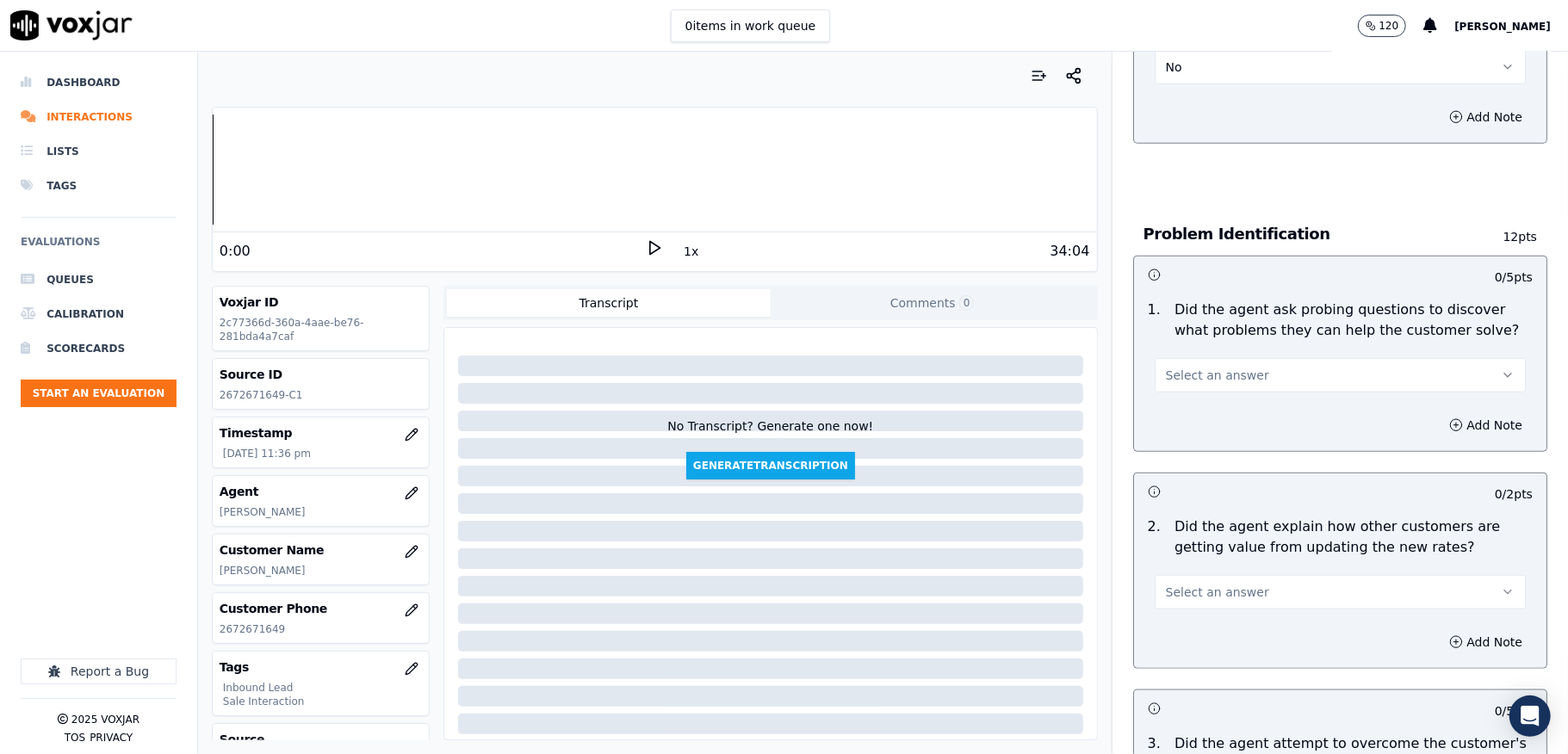
click at [1195, 371] on button "Select an answer" at bounding box center [1340, 374] width 371 height 34
click at [1186, 399] on div "Yes" at bounding box center [1299, 396] width 330 height 28
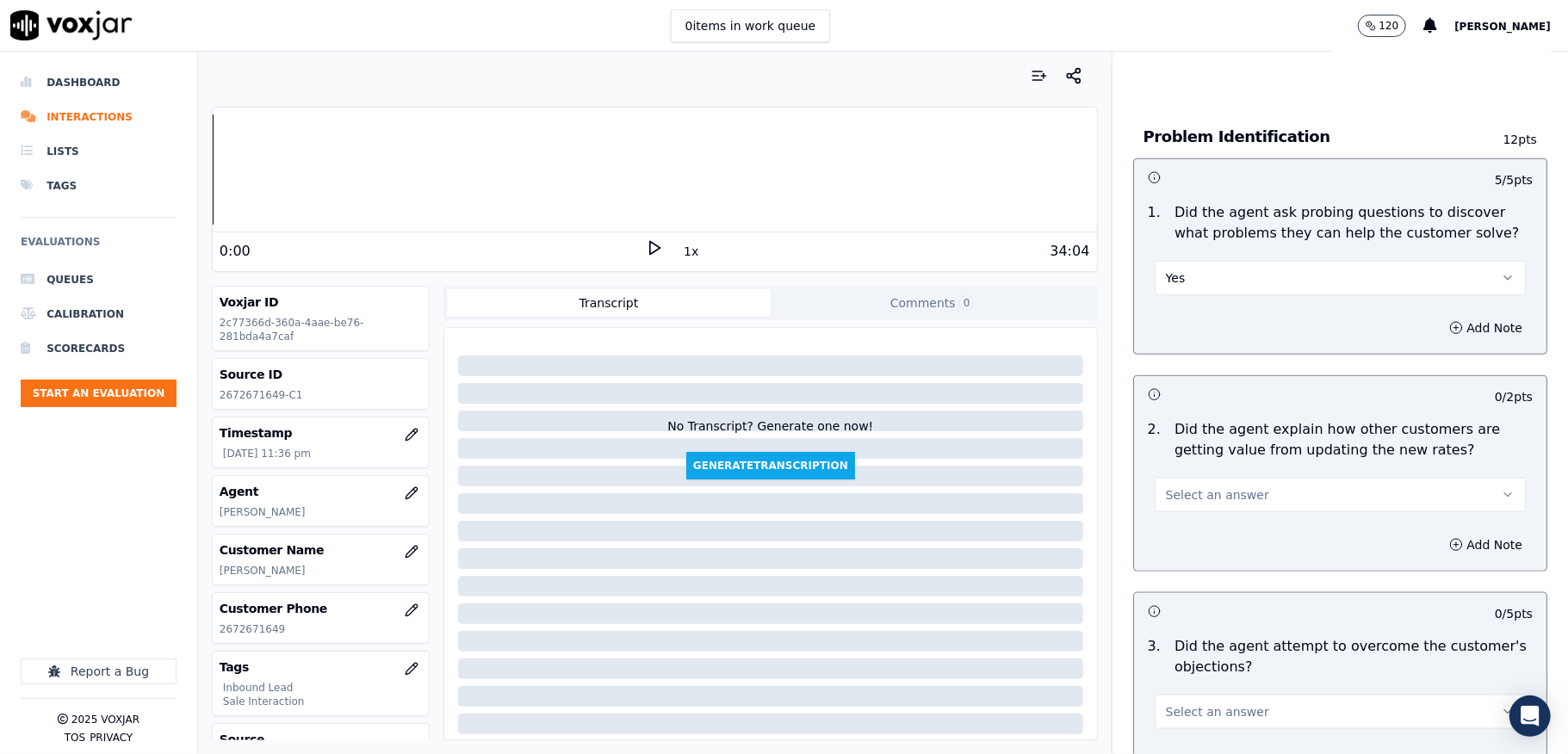
scroll to position [1377, 0]
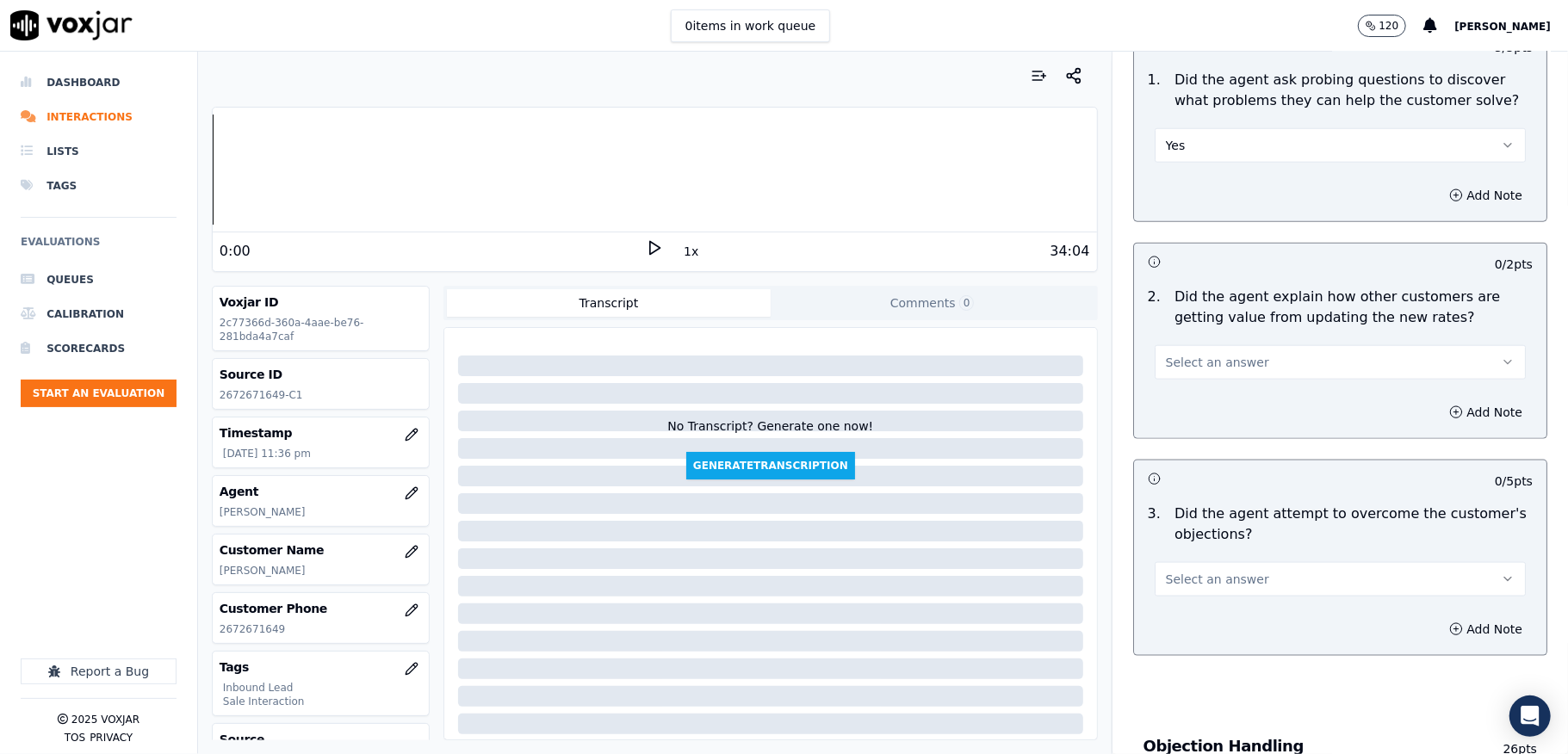
click at [1195, 354] on span "Select an answer" at bounding box center [1218, 362] width 103 height 18
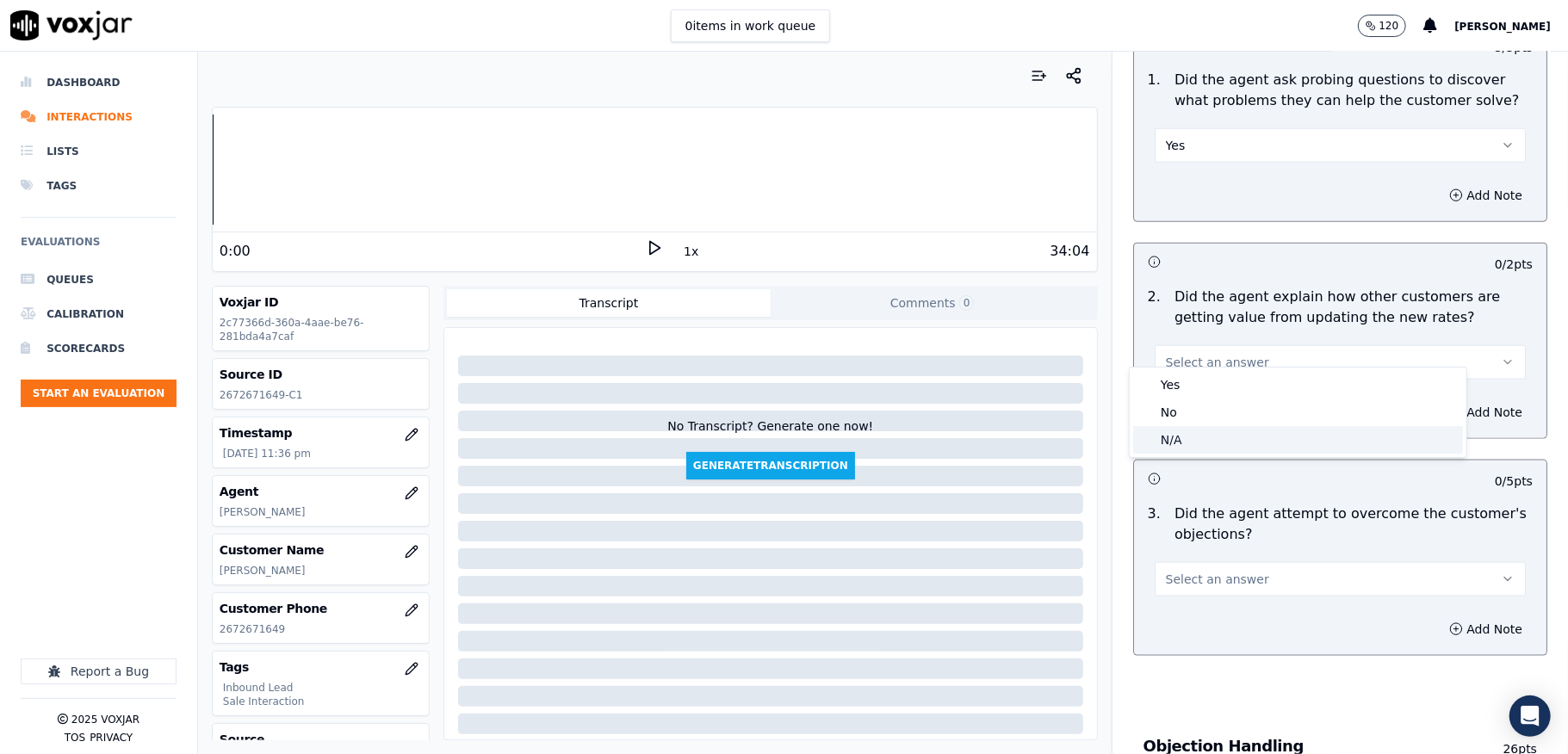
click at [1171, 449] on div "N/A" at bounding box center [1299, 440] width 330 height 28
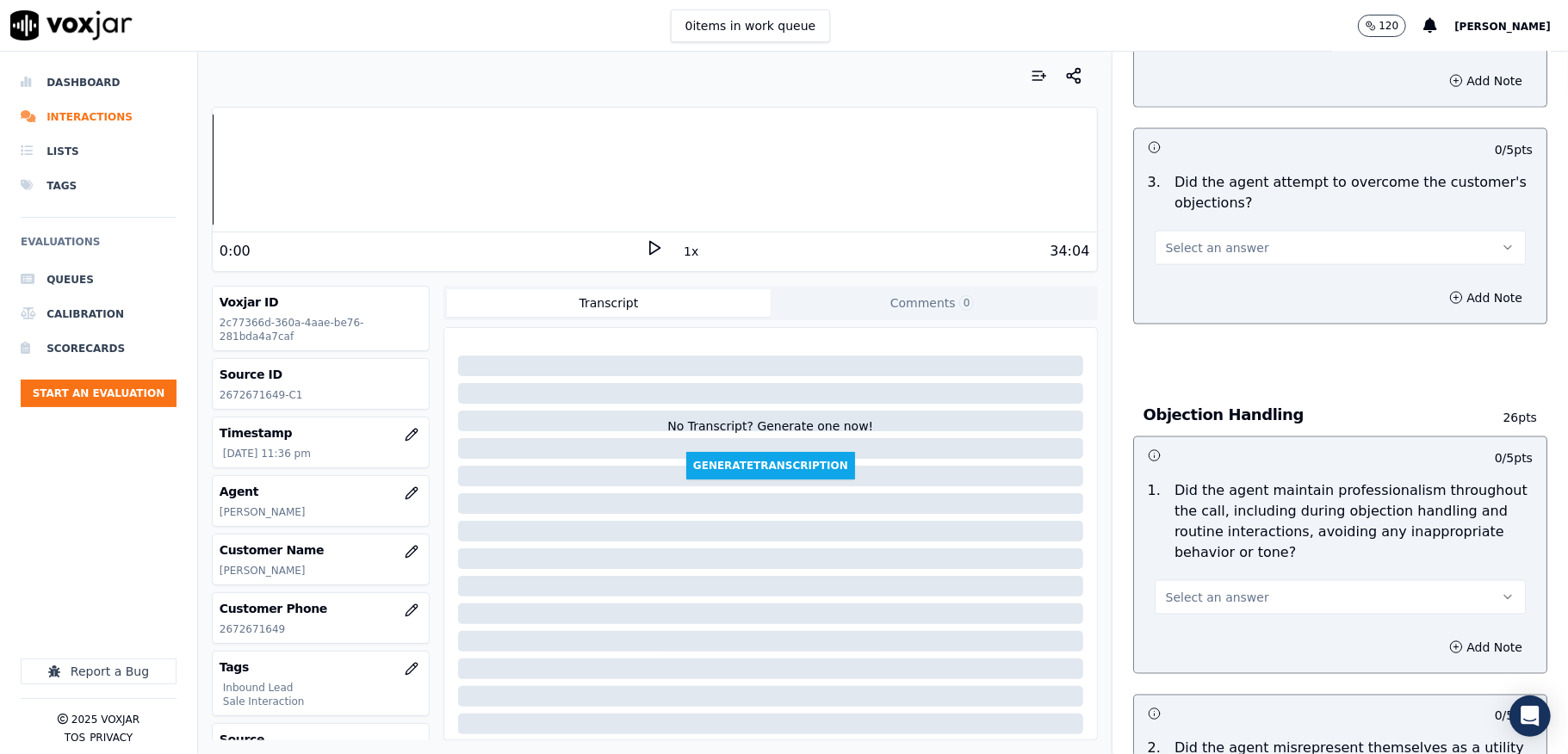
scroll to position [1721, 0]
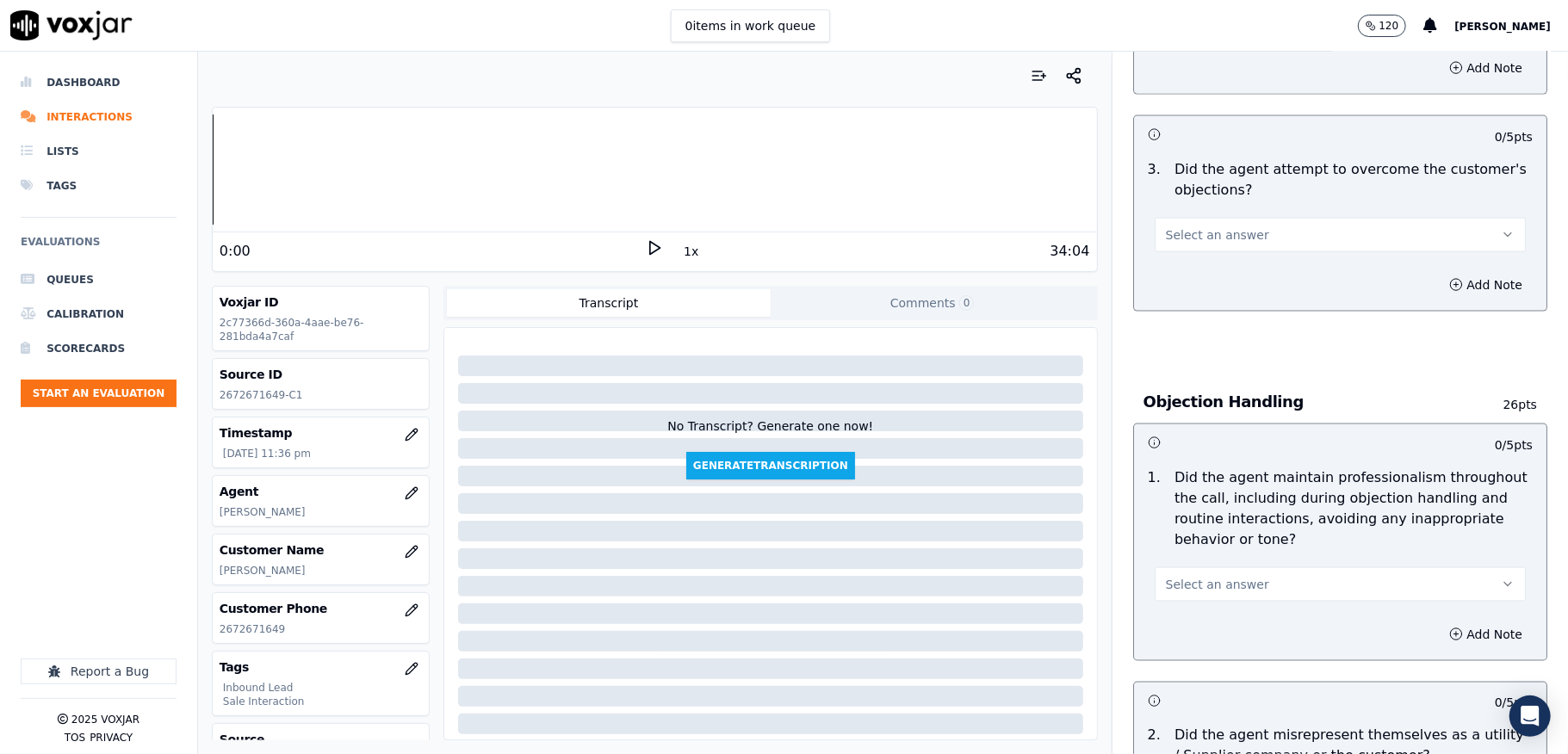
click at [1196, 218] on button "Select an answer" at bounding box center [1340, 234] width 371 height 34
click at [1186, 253] on div "Yes" at bounding box center [1299, 257] width 330 height 28
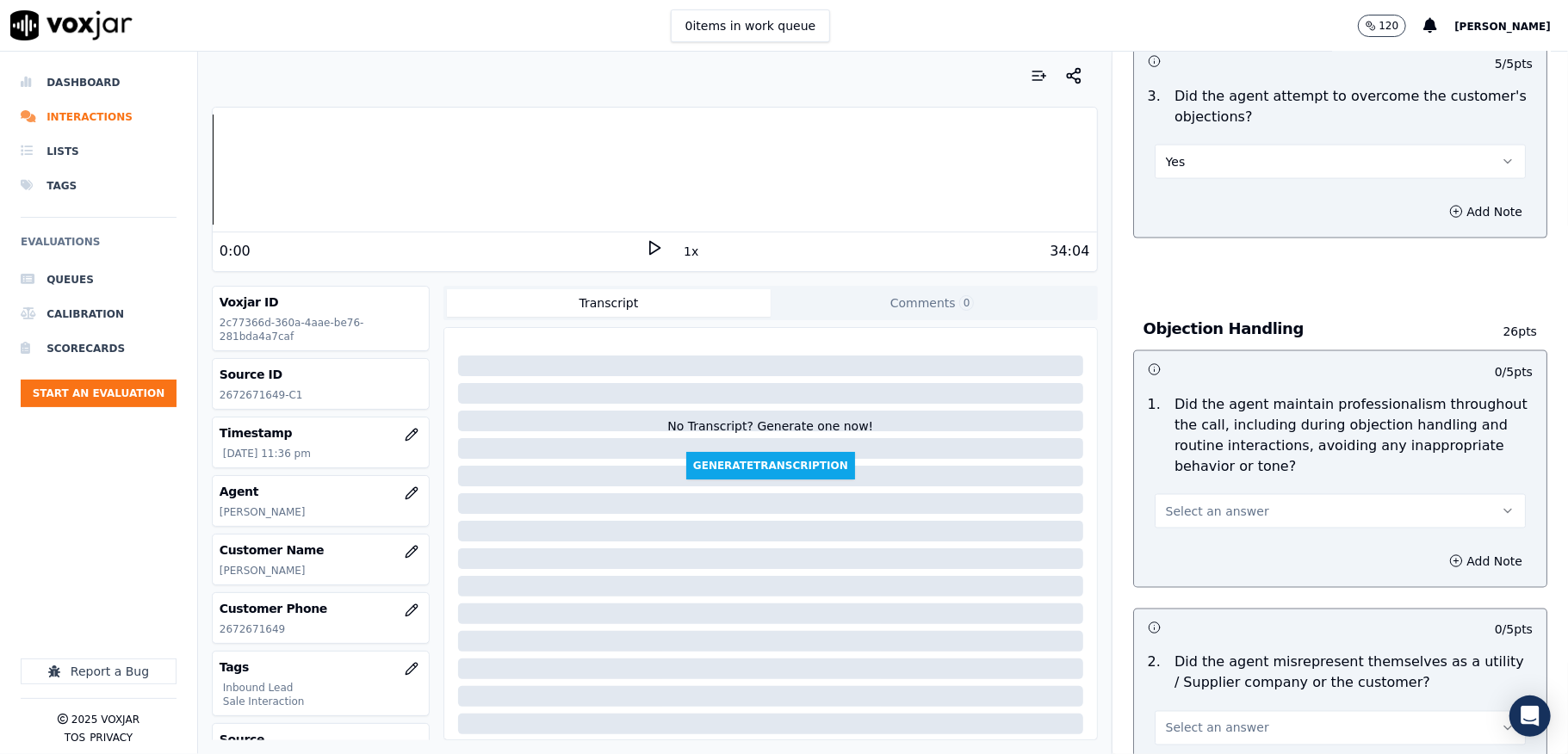
scroll to position [1835, 0]
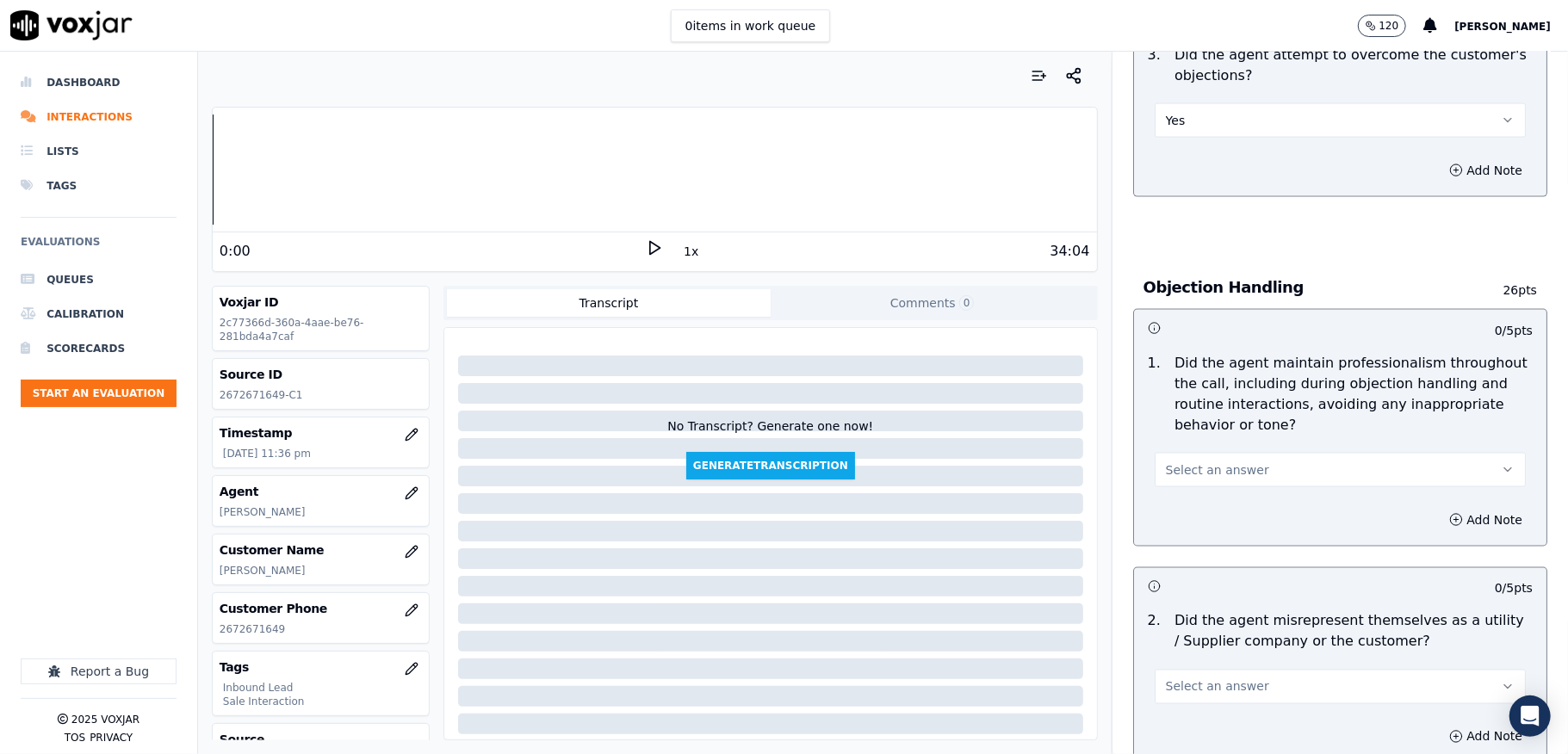
click at [1194, 461] on span "Select an answer" at bounding box center [1218, 469] width 103 height 18
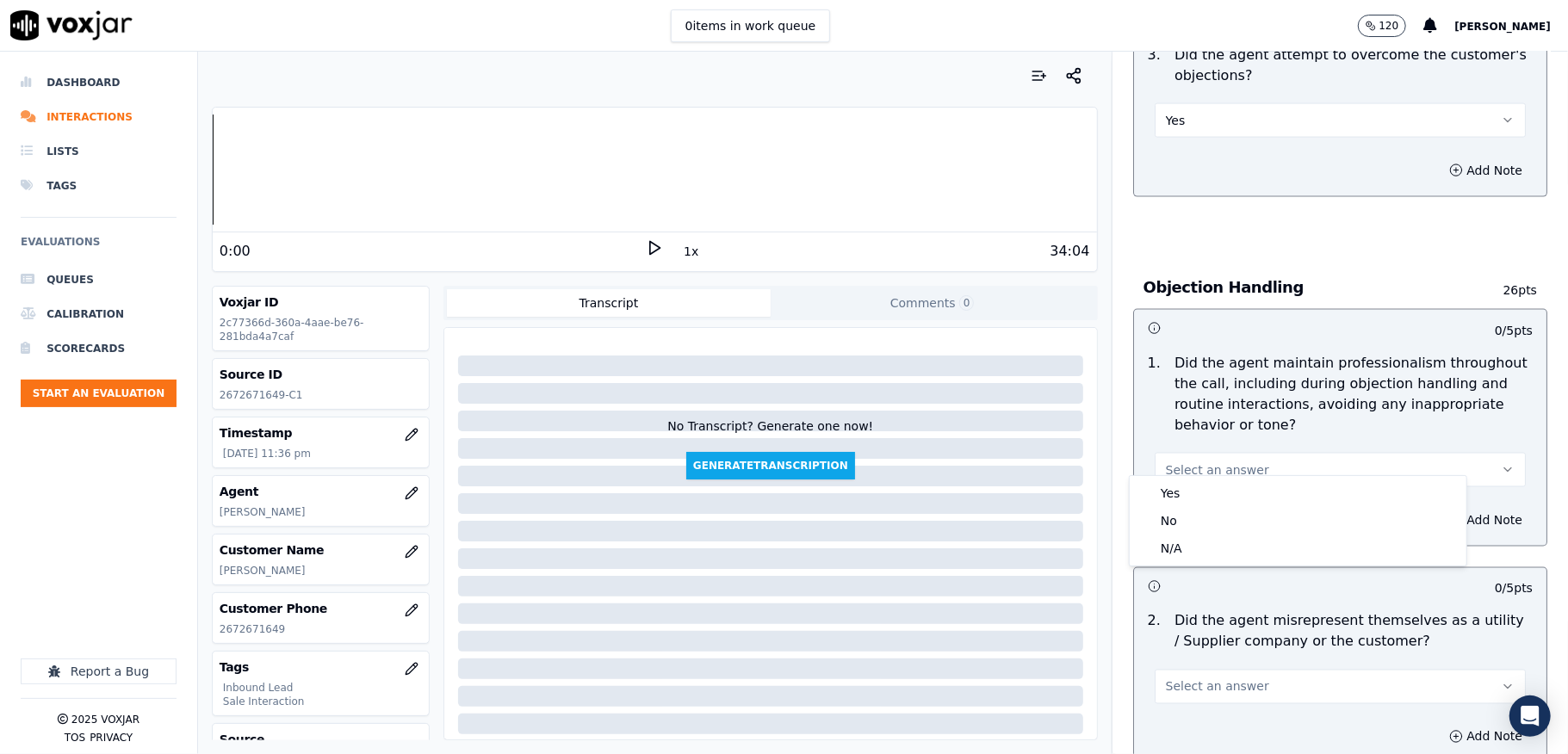
click at [1185, 487] on div "Yes" at bounding box center [1299, 493] width 330 height 28
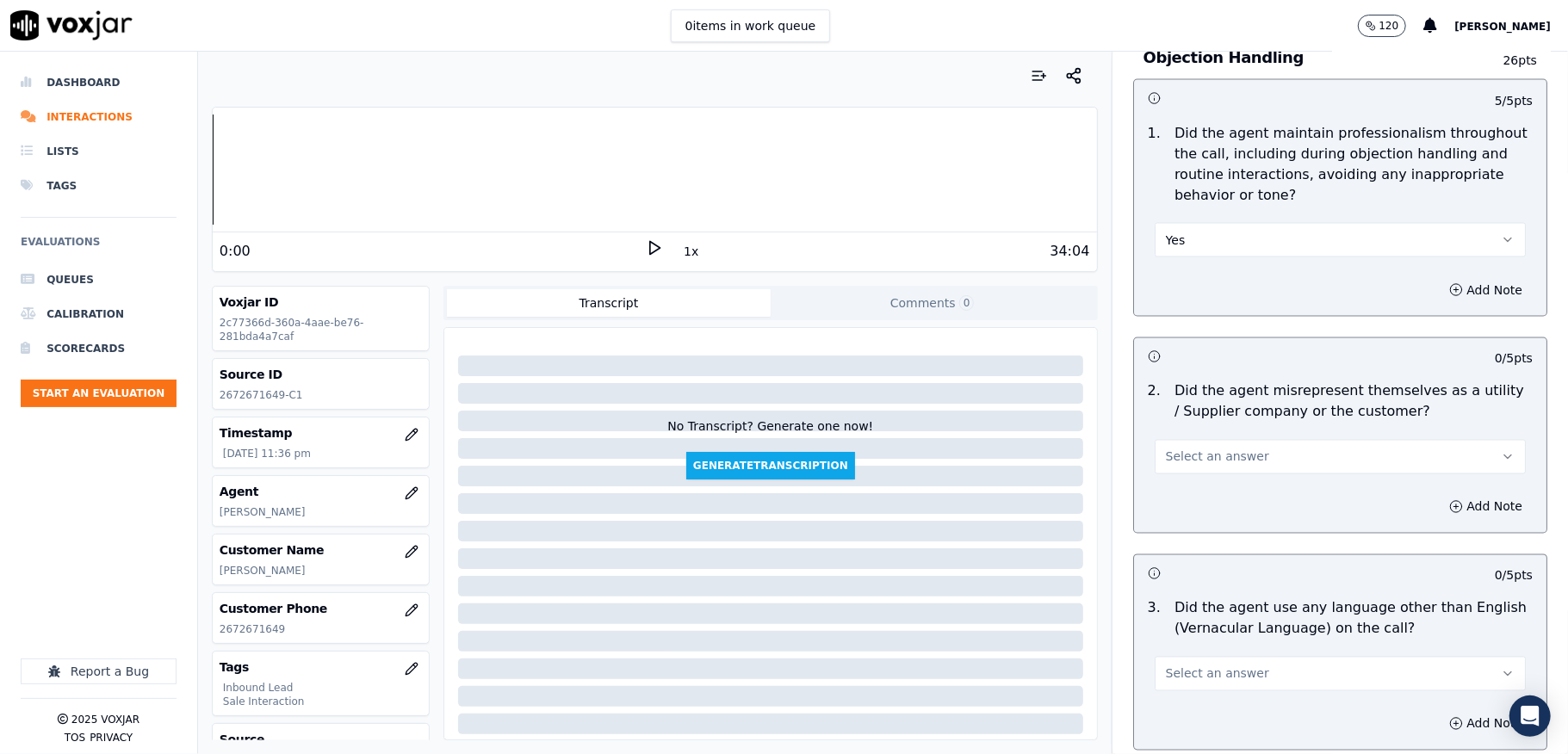
scroll to position [2294, 0]
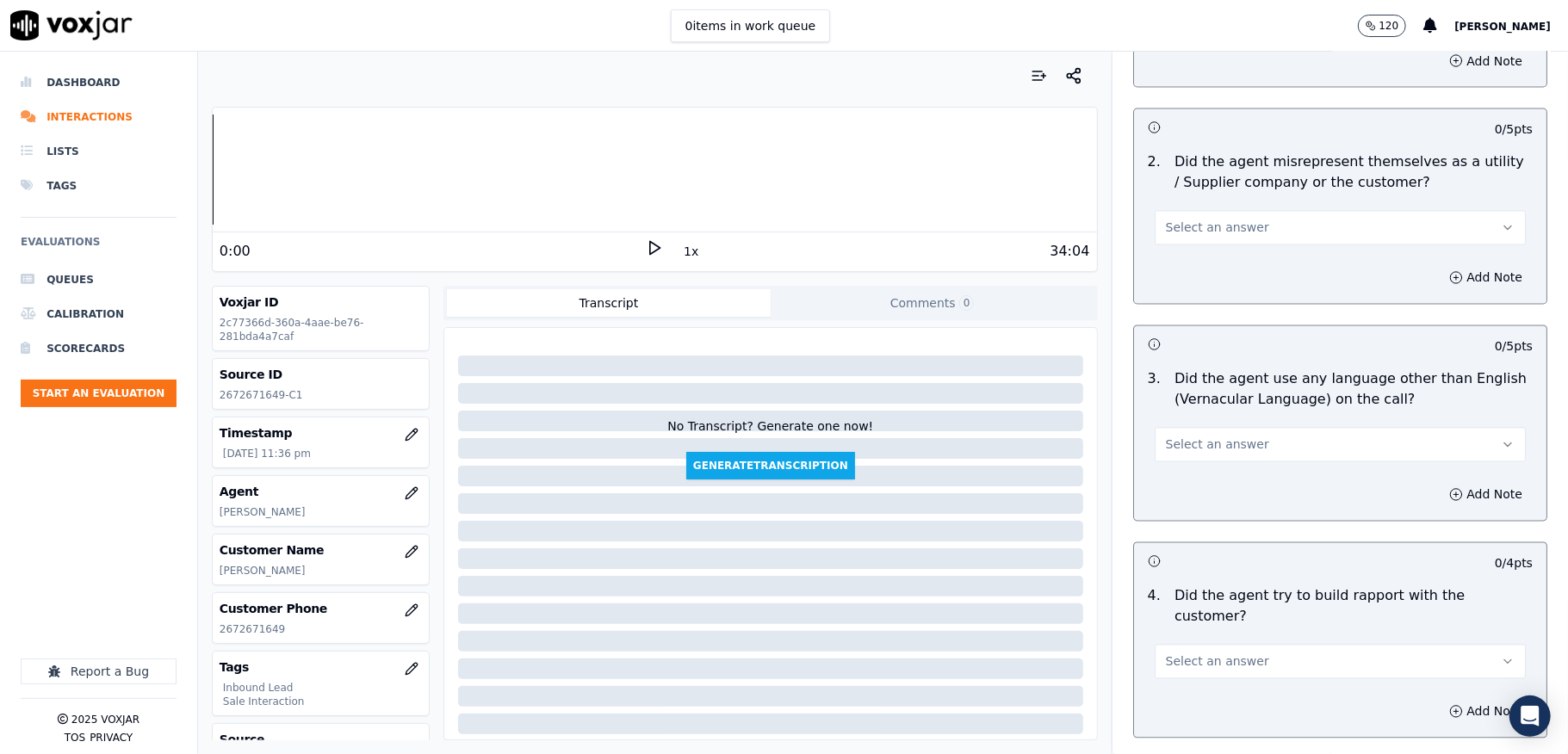
drag, startPoint x: 1218, startPoint y: 207, endPoint x: 1213, endPoint y: 227, distance: 20.6
click at [1218, 219] on span "Select an answer" at bounding box center [1218, 228] width 103 height 18
click at [1174, 292] on div "N/A" at bounding box center [1299, 306] width 330 height 28
click at [1183, 211] on button "N/A" at bounding box center [1340, 228] width 371 height 34
click at [1186, 266] on div "No" at bounding box center [1299, 279] width 330 height 28
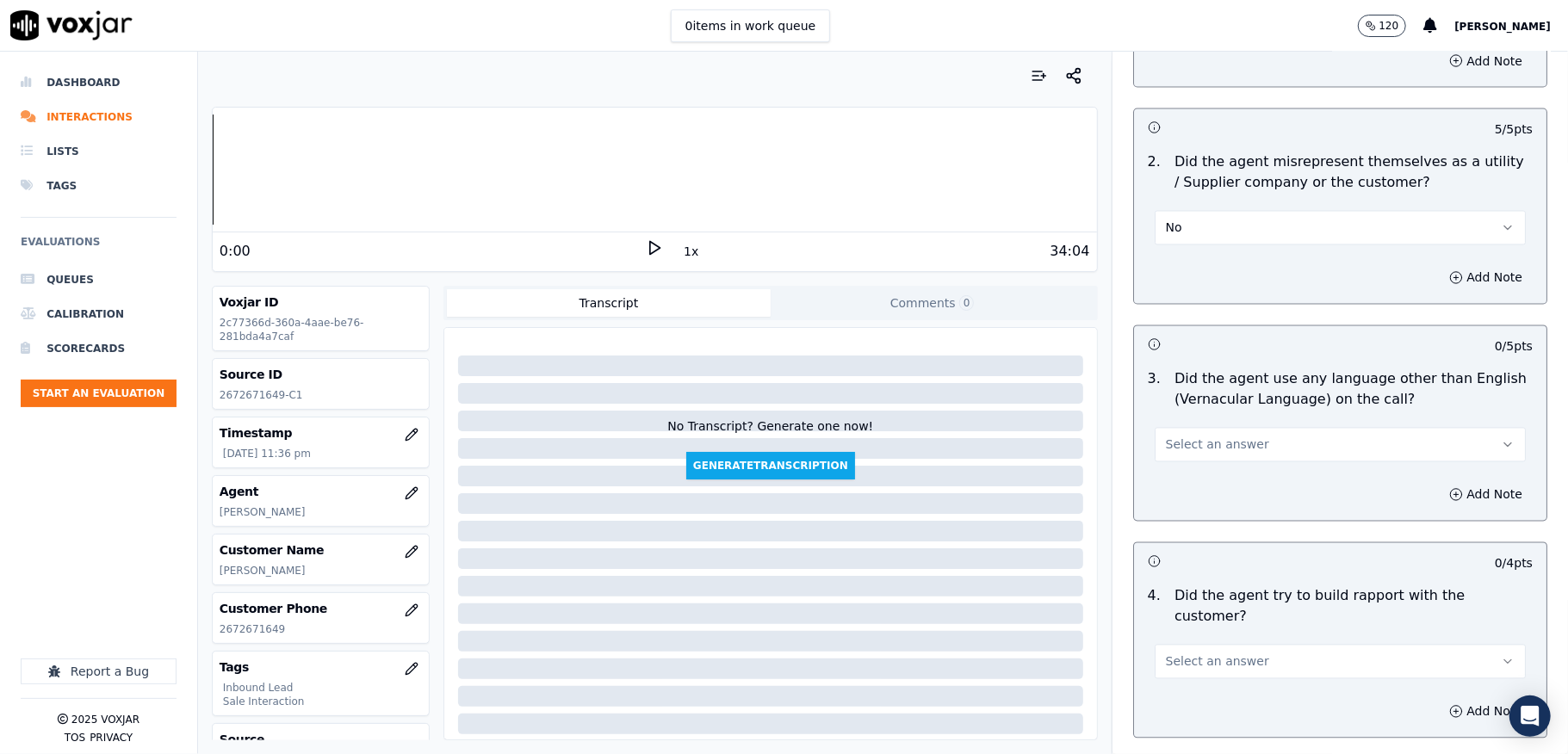
click at [1227, 442] on button "Select an answer" at bounding box center [1340, 444] width 371 height 34
click at [1186, 502] on div "No" at bounding box center [1299, 497] width 330 height 28
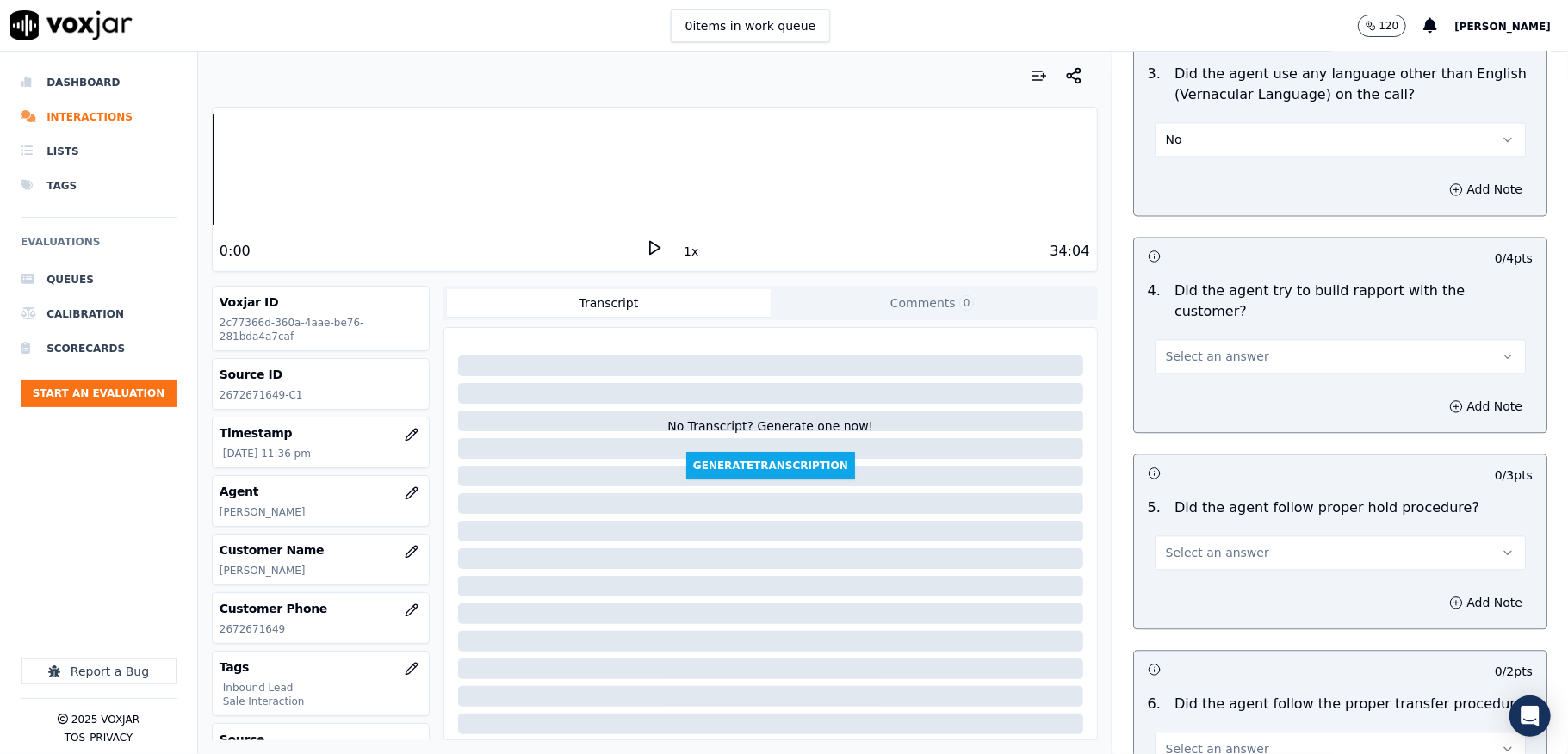
scroll to position [2639, 0]
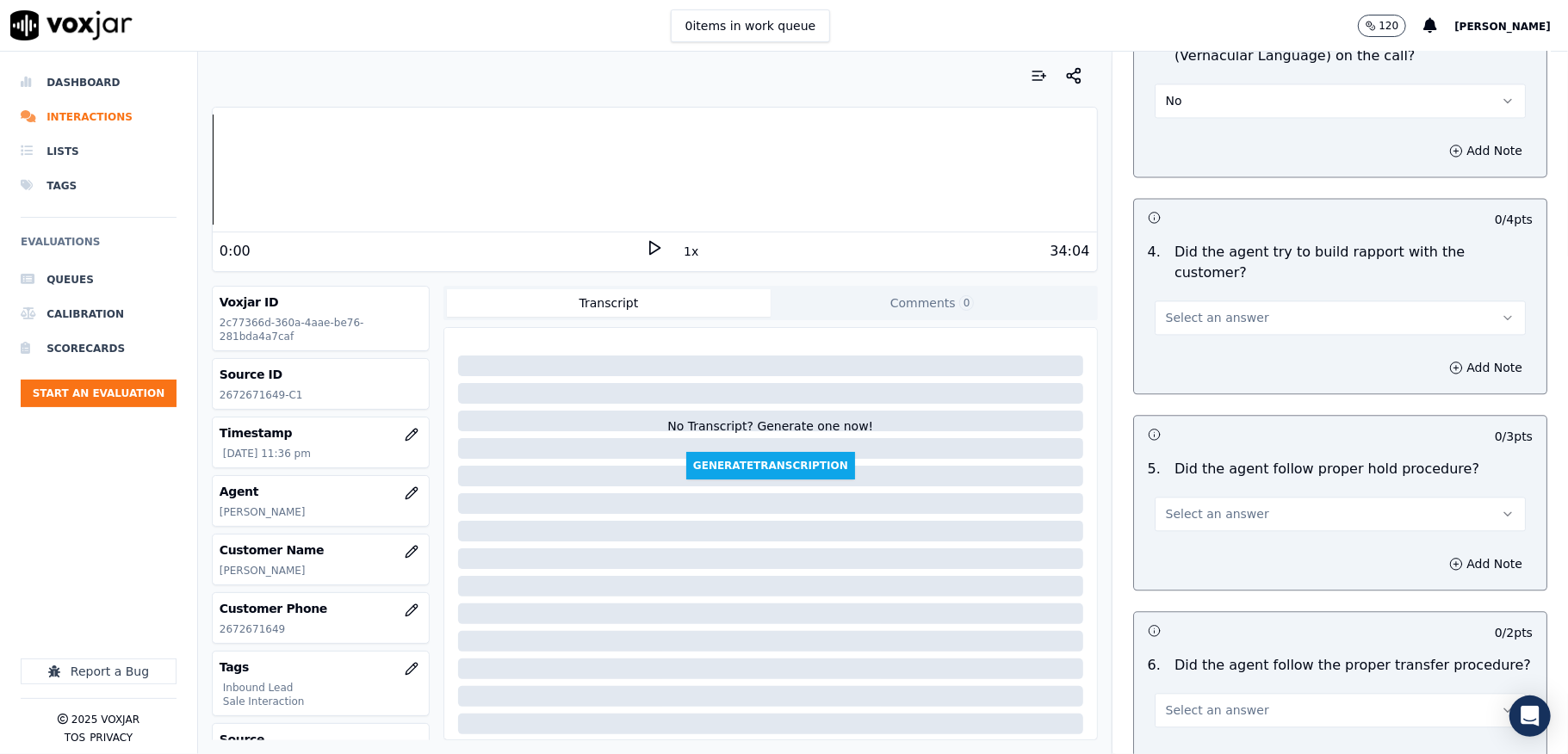
click at [1225, 309] on span "Select an answer" at bounding box center [1218, 317] width 103 height 18
click at [1190, 371] on div "N/A" at bounding box center [1299, 376] width 330 height 28
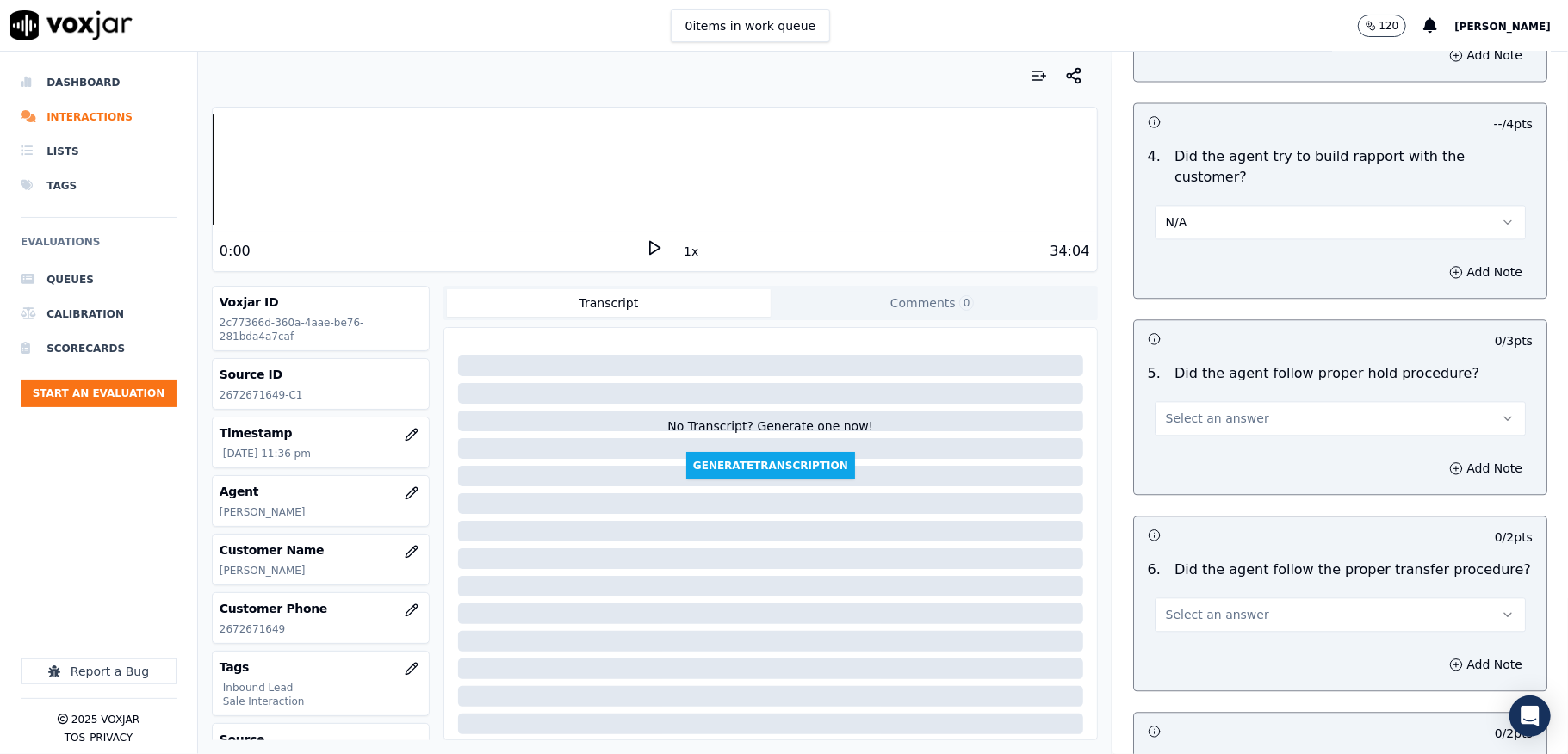
scroll to position [2869, 0]
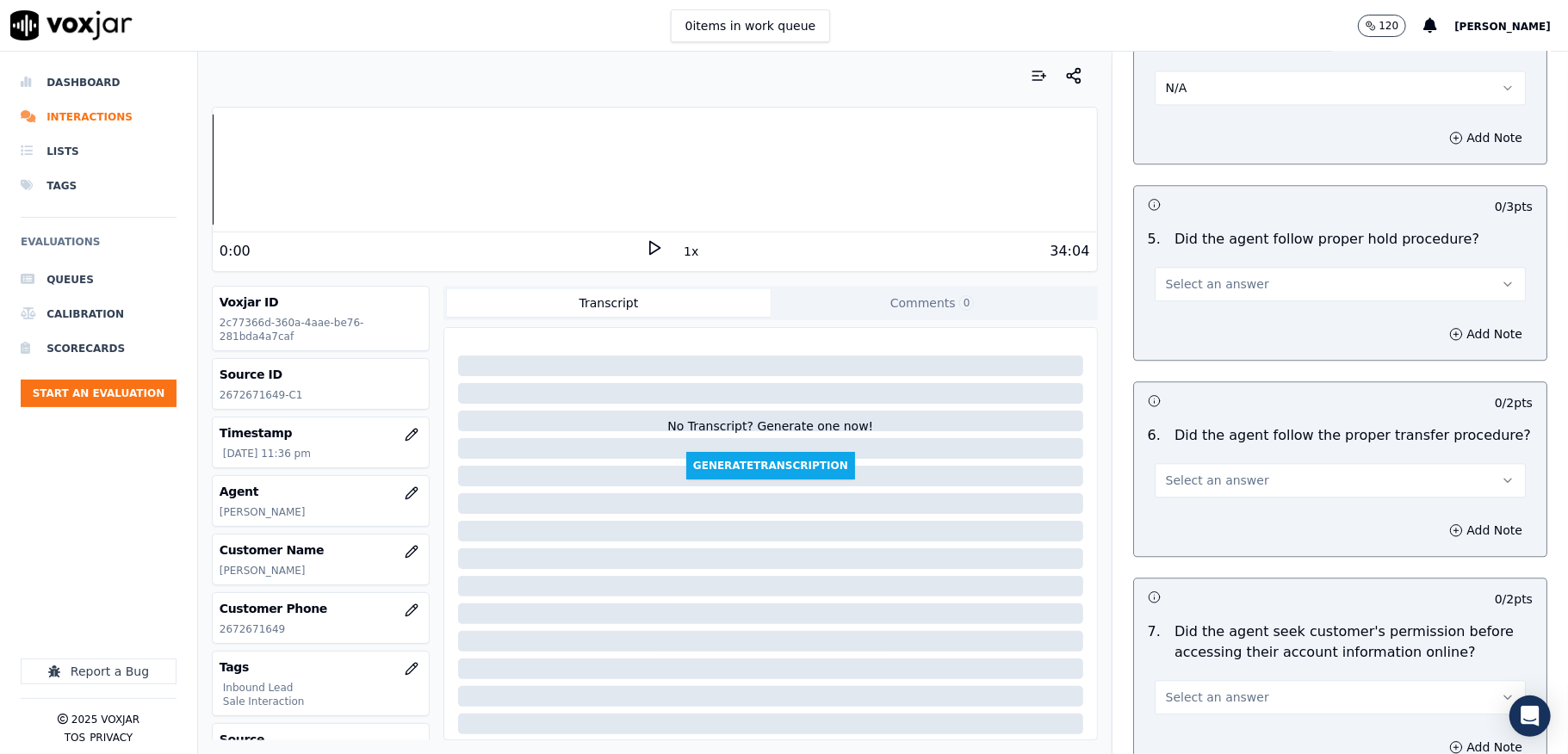
click at [1217, 276] on span "Select an answer" at bounding box center [1218, 284] width 103 height 18
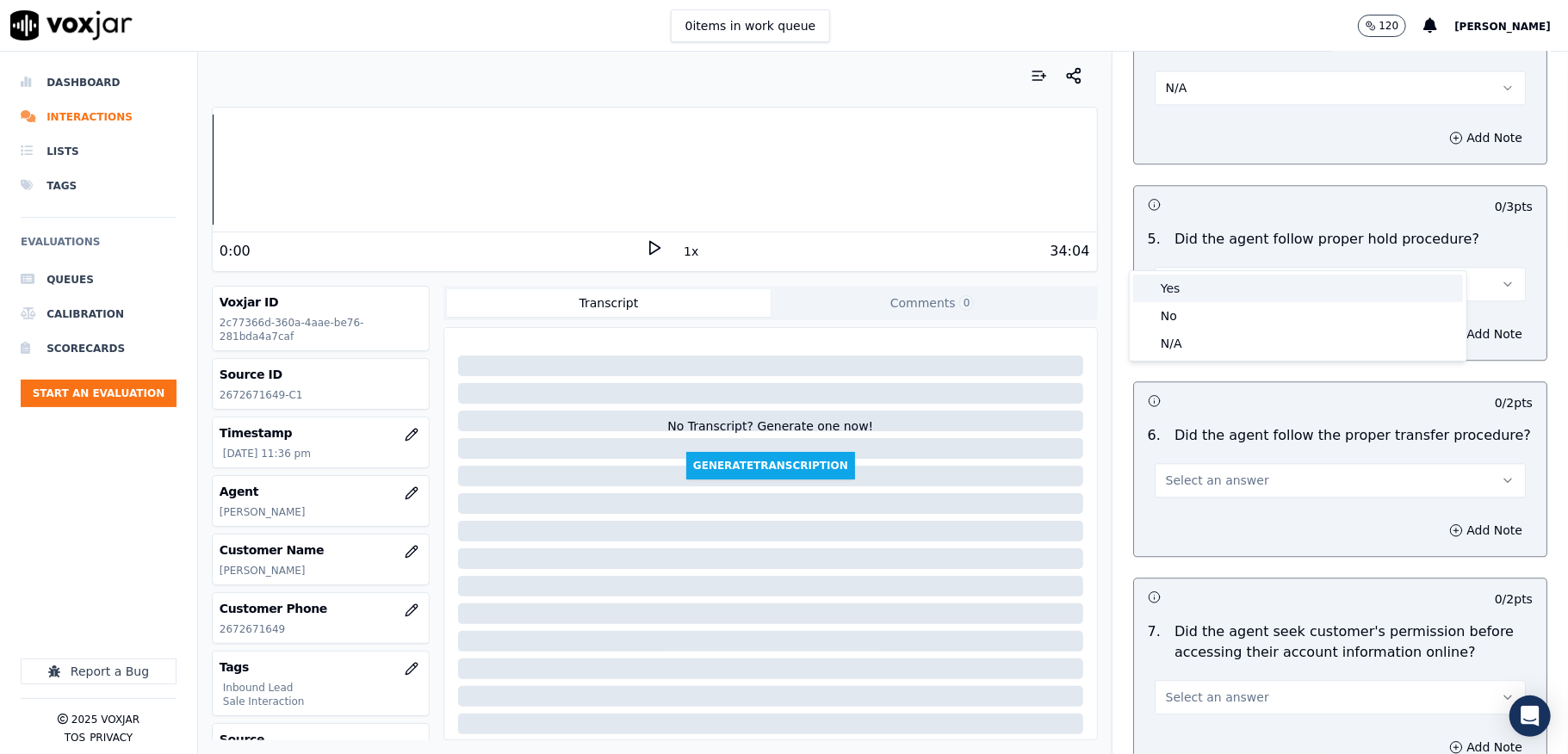
click at [1193, 294] on div "Yes" at bounding box center [1299, 289] width 330 height 28
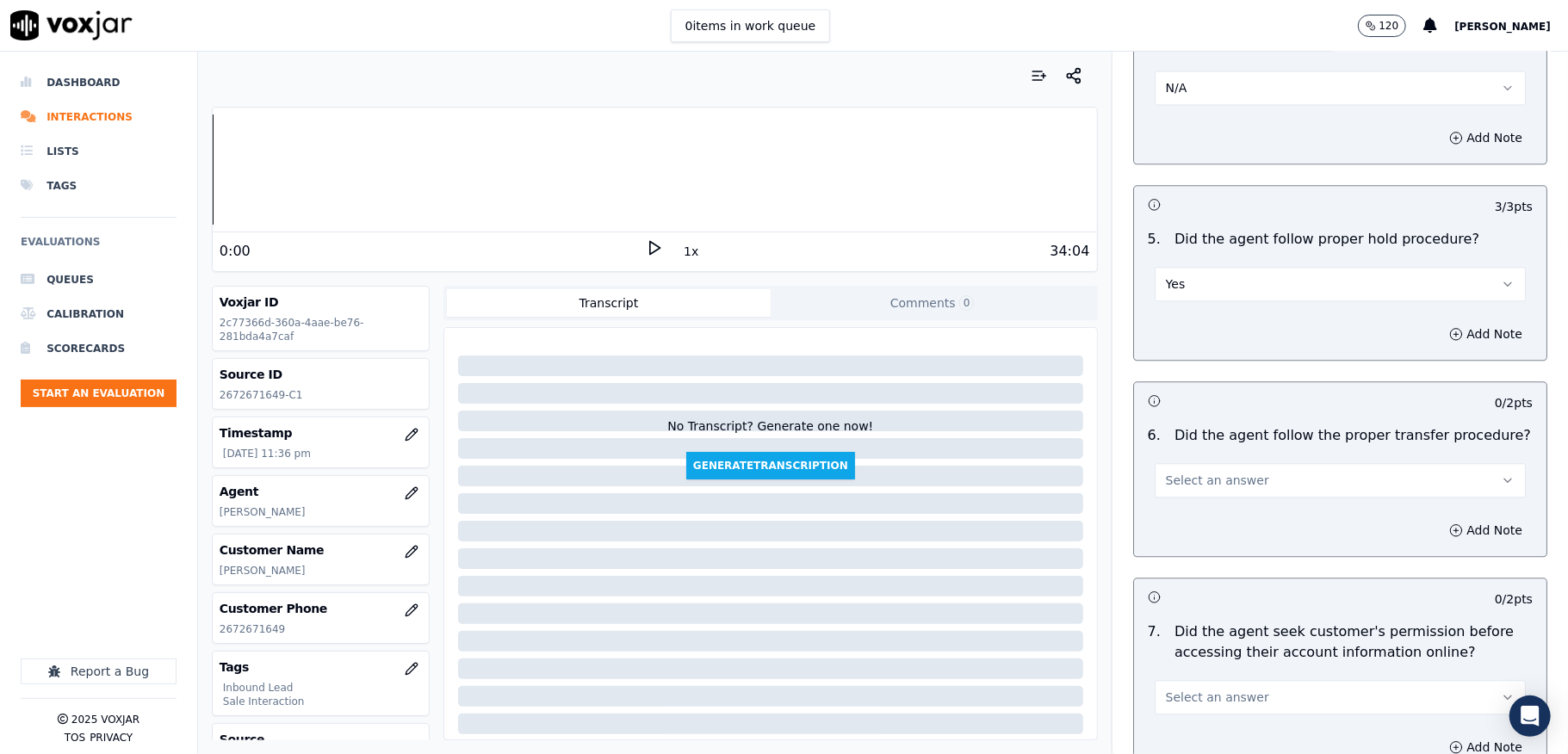
click at [1174, 463] on button "Select an answer" at bounding box center [1340, 479] width 371 height 34
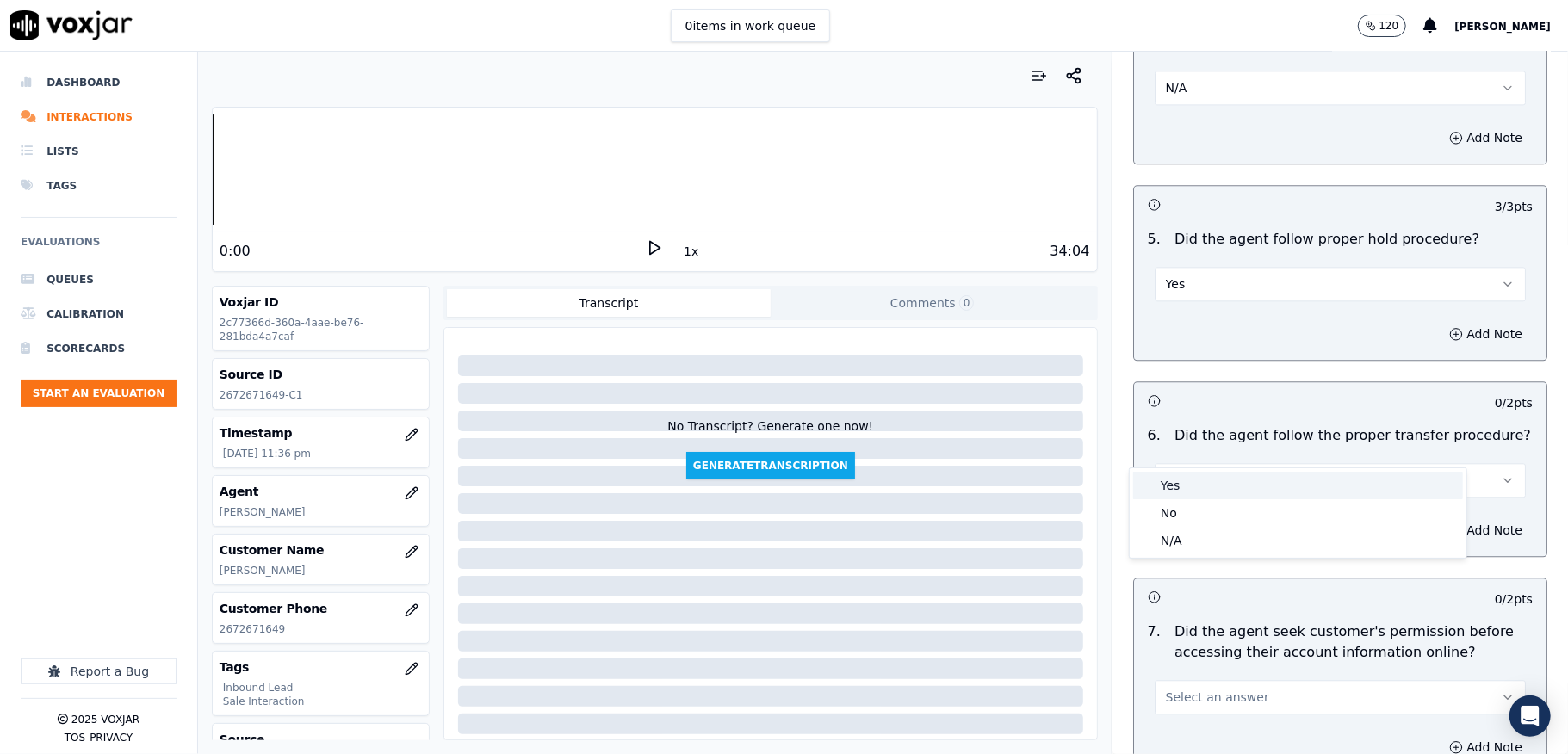
click at [1172, 480] on div "Yes" at bounding box center [1299, 486] width 330 height 28
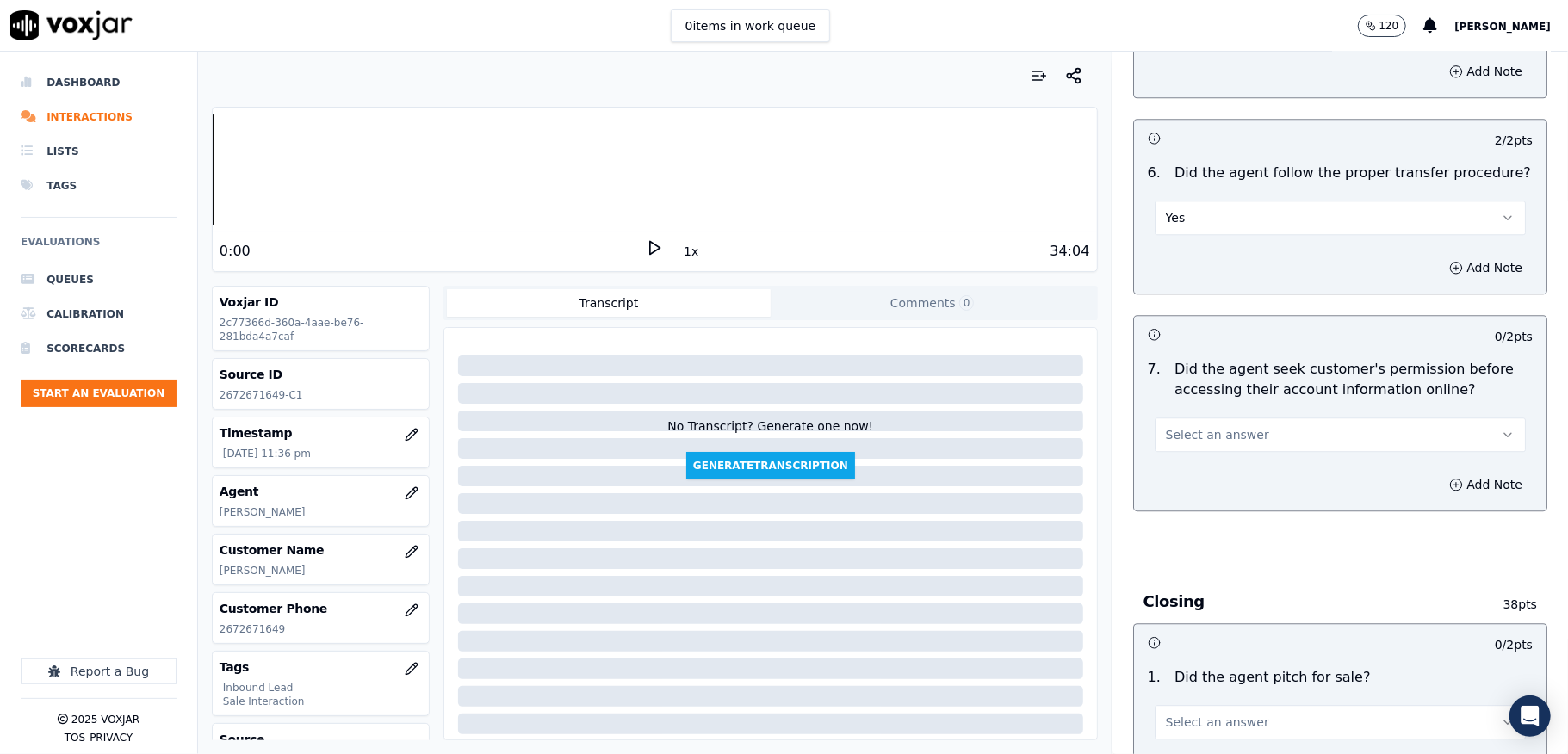
scroll to position [3212, 0]
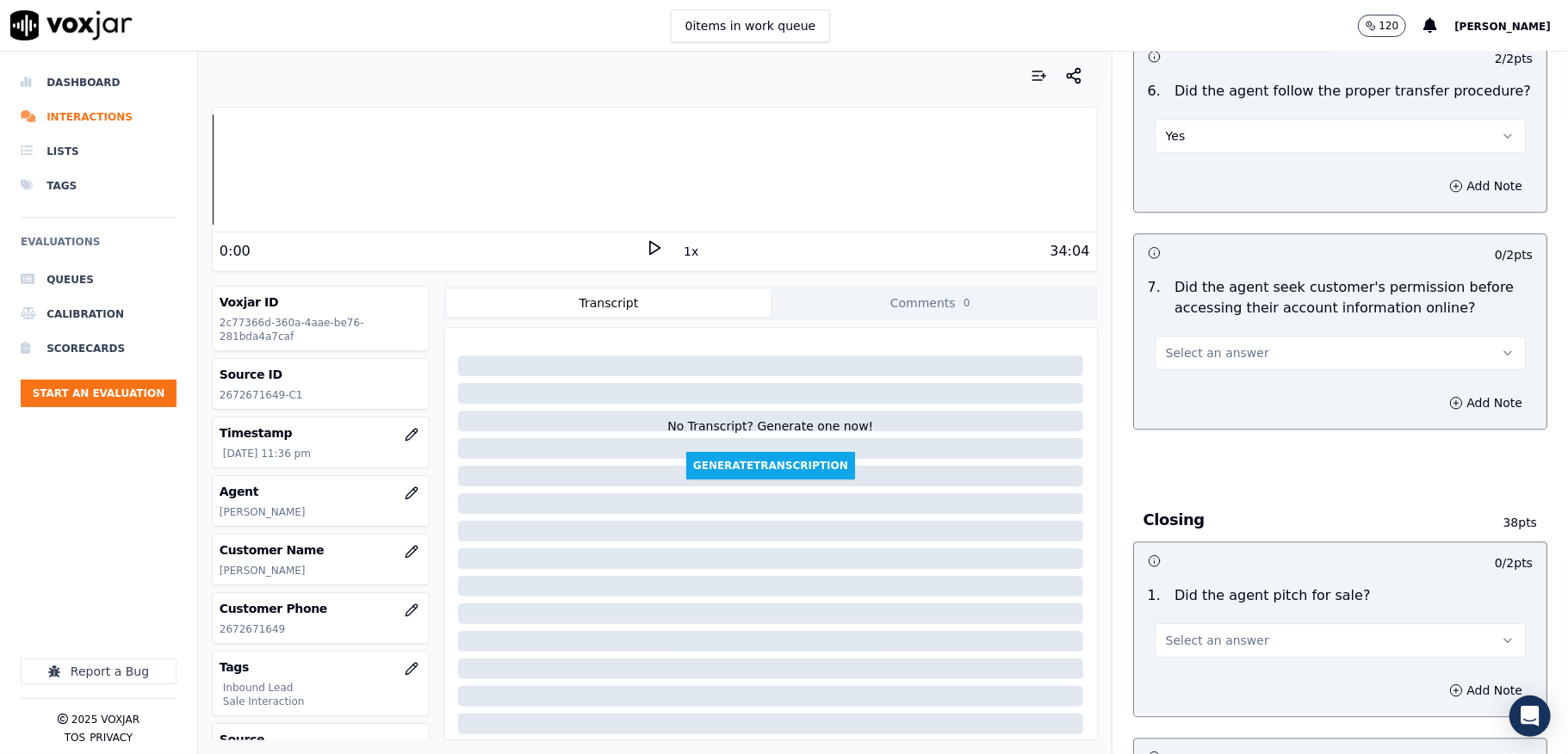
click at [1207, 344] on span "Select an answer" at bounding box center [1218, 352] width 103 height 18
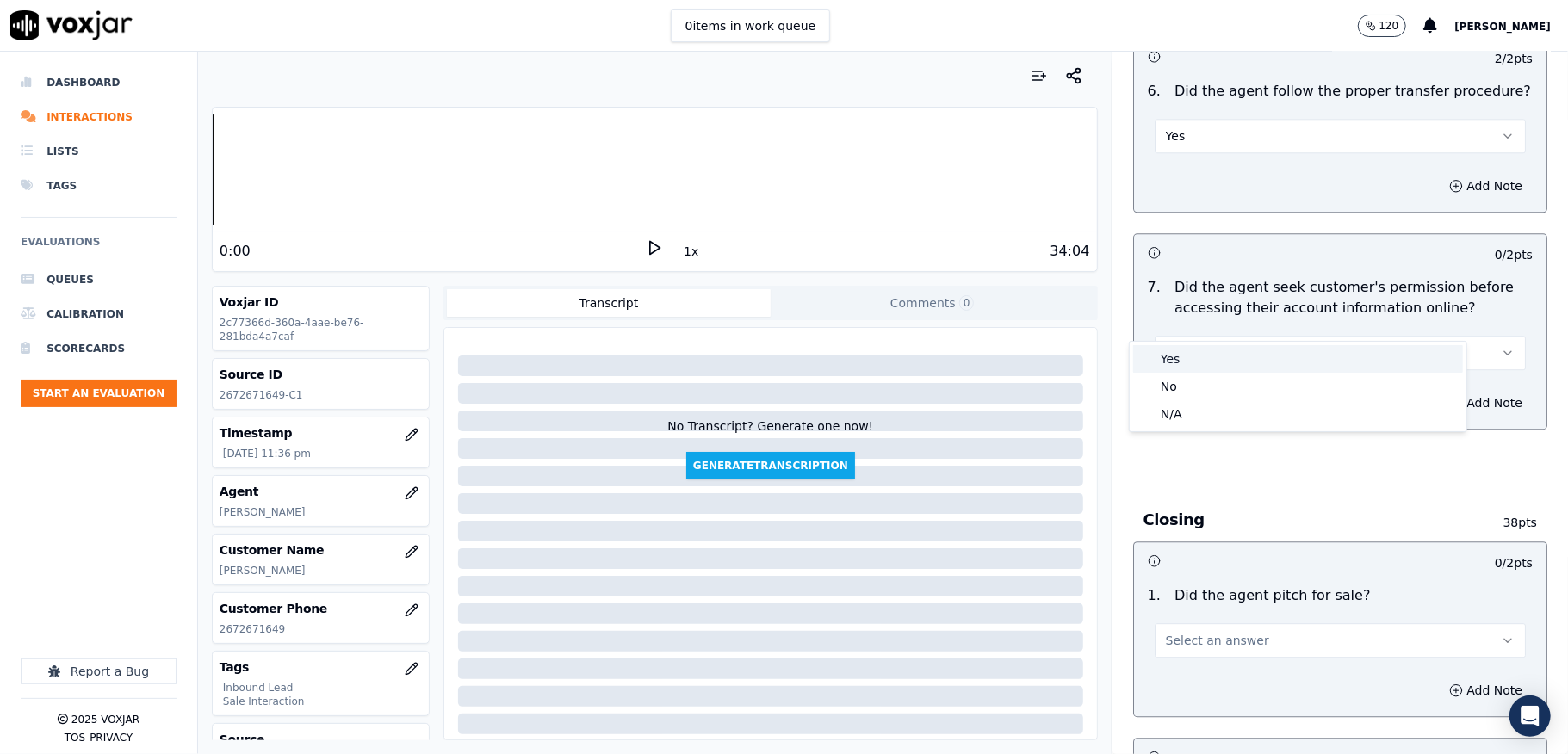
click at [1174, 357] on div "Yes" at bounding box center [1299, 359] width 330 height 28
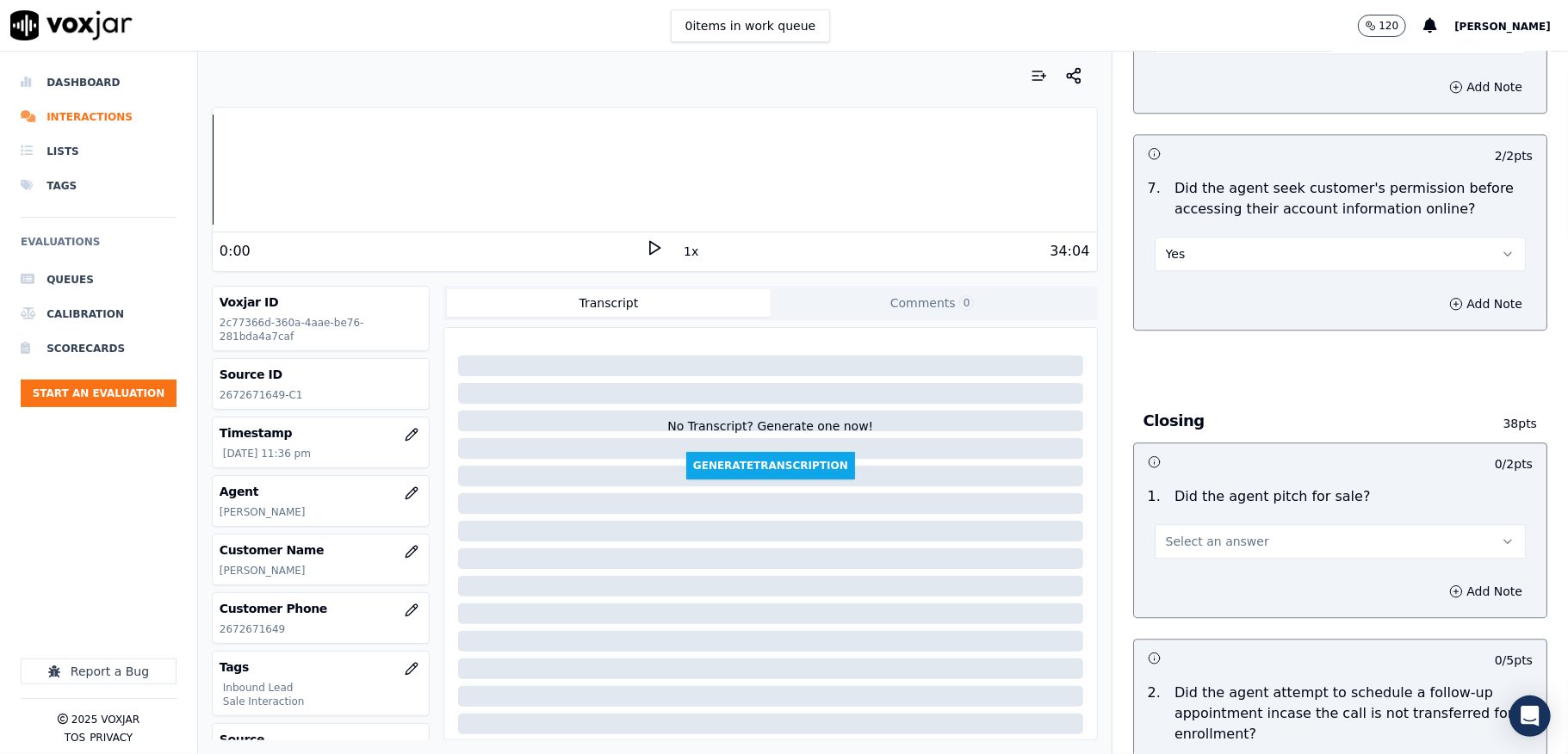
scroll to position [3443, 0]
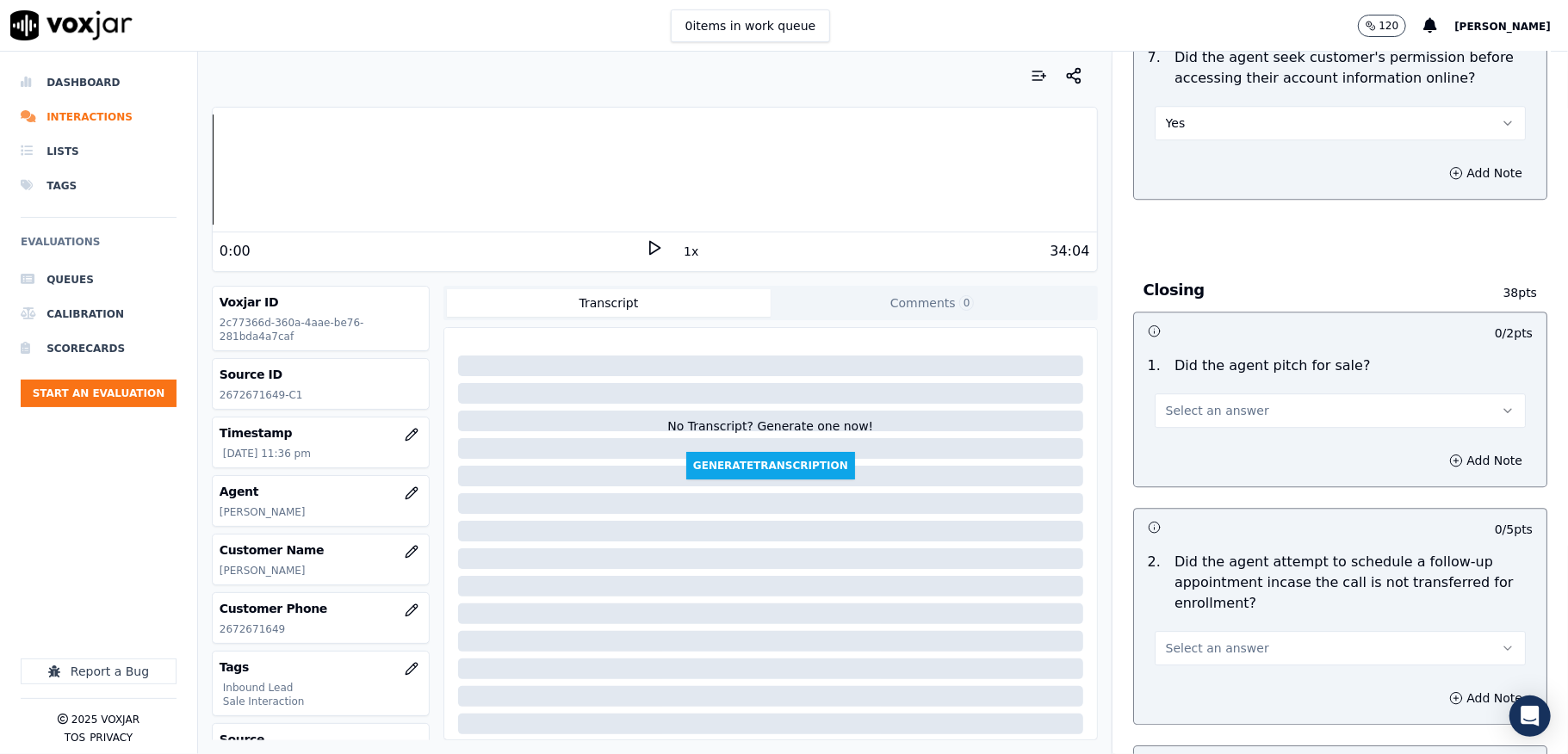
click at [1195, 402] on span "Select an answer" at bounding box center [1218, 410] width 103 height 18
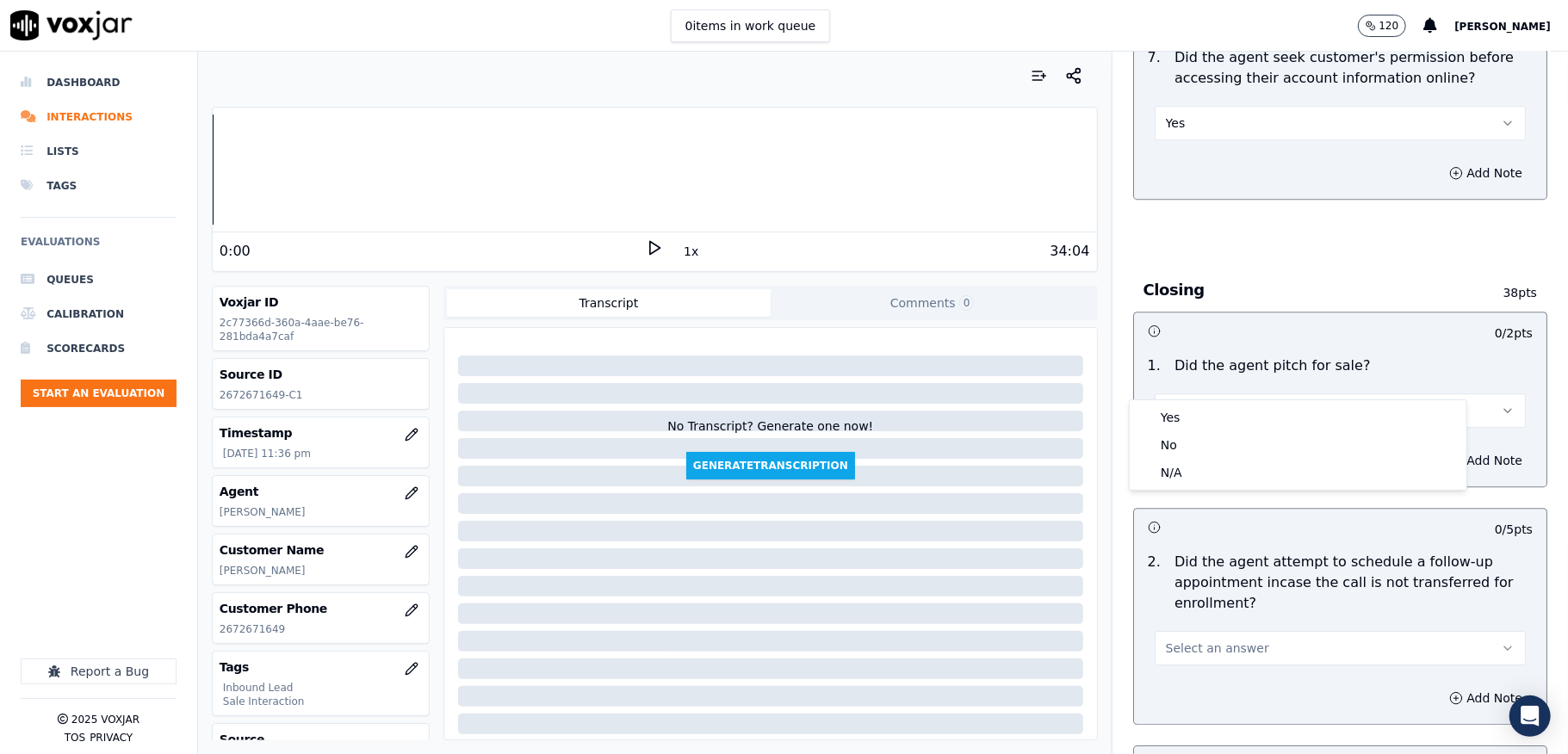
click at [1175, 407] on div "Yes" at bounding box center [1299, 418] width 330 height 28
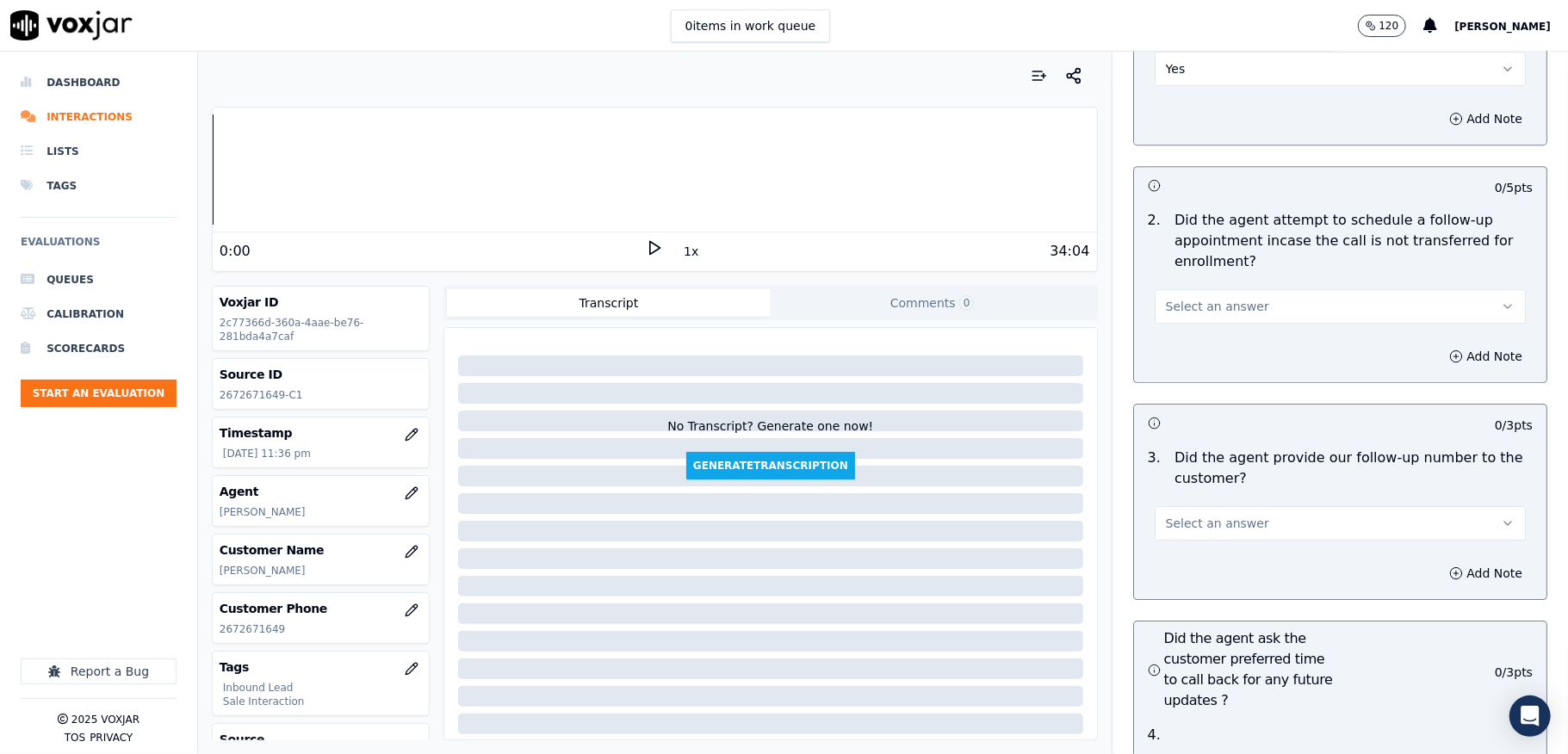
scroll to position [3787, 0]
click at [1214, 295] on span "Select an answer" at bounding box center [1218, 303] width 103 height 18
click at [1173, 361] on div "N/A" at bounding box center [1299, 366] width 330 height 28
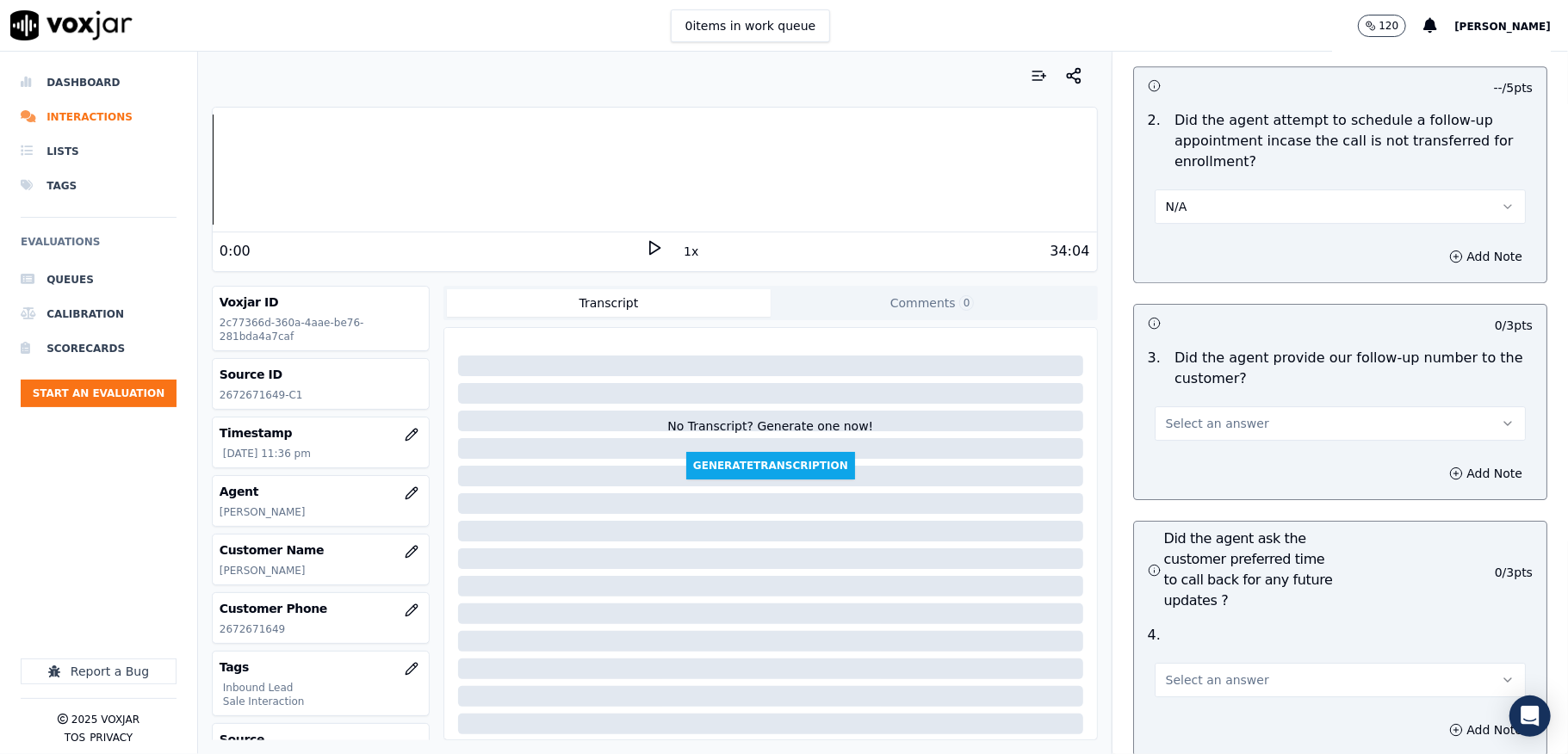
scroll to position [4015, 0]
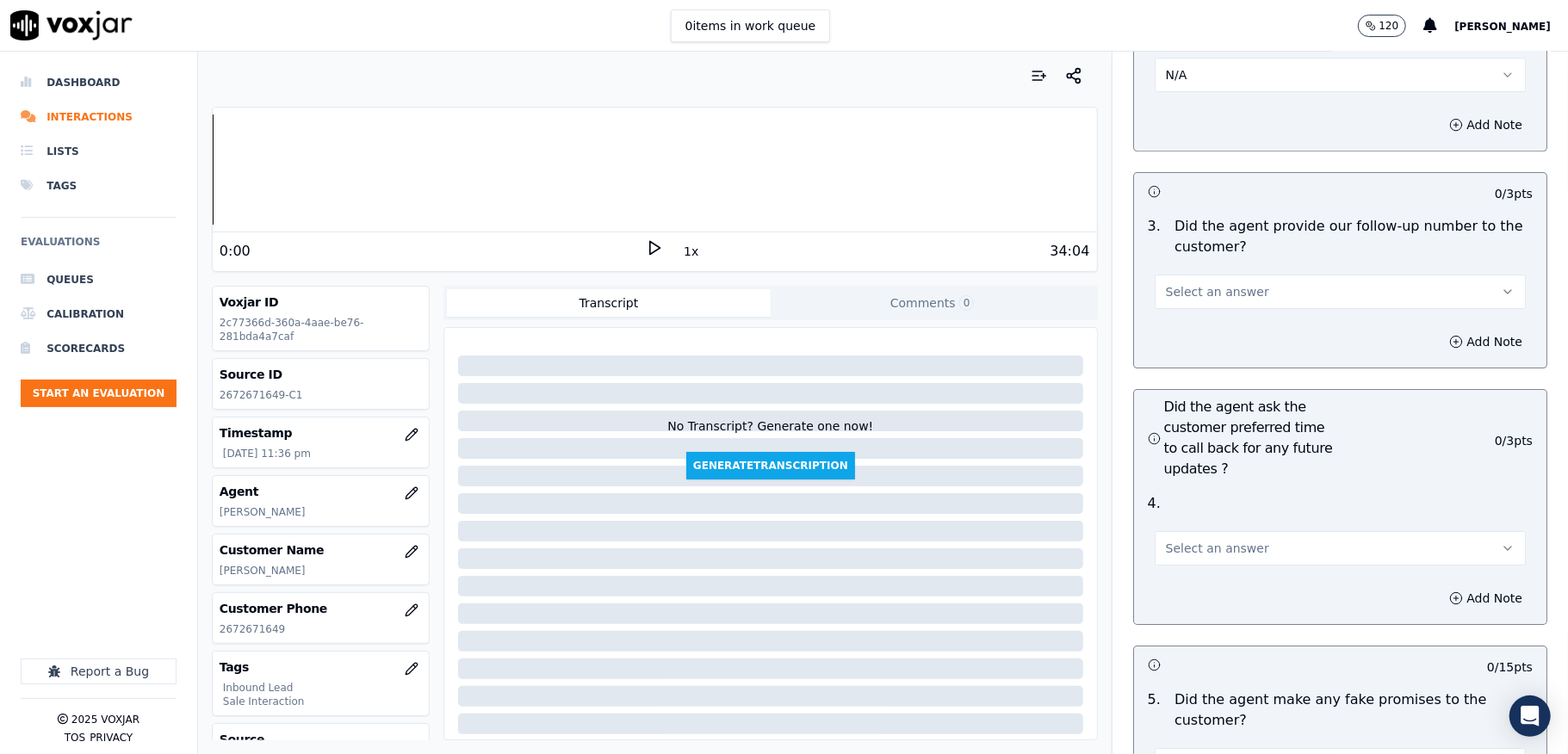
click at [1217, 271] on div "Select an answer" at bounding box center [1340, 289] width 371 height 38
click at [1200, 316] on div "Add Note" at bounding box center [1340, 342] width 412 height 52
click at [1203, 283] on span "Select an answer" at bounding box center [1218, 291] width 103 height 18
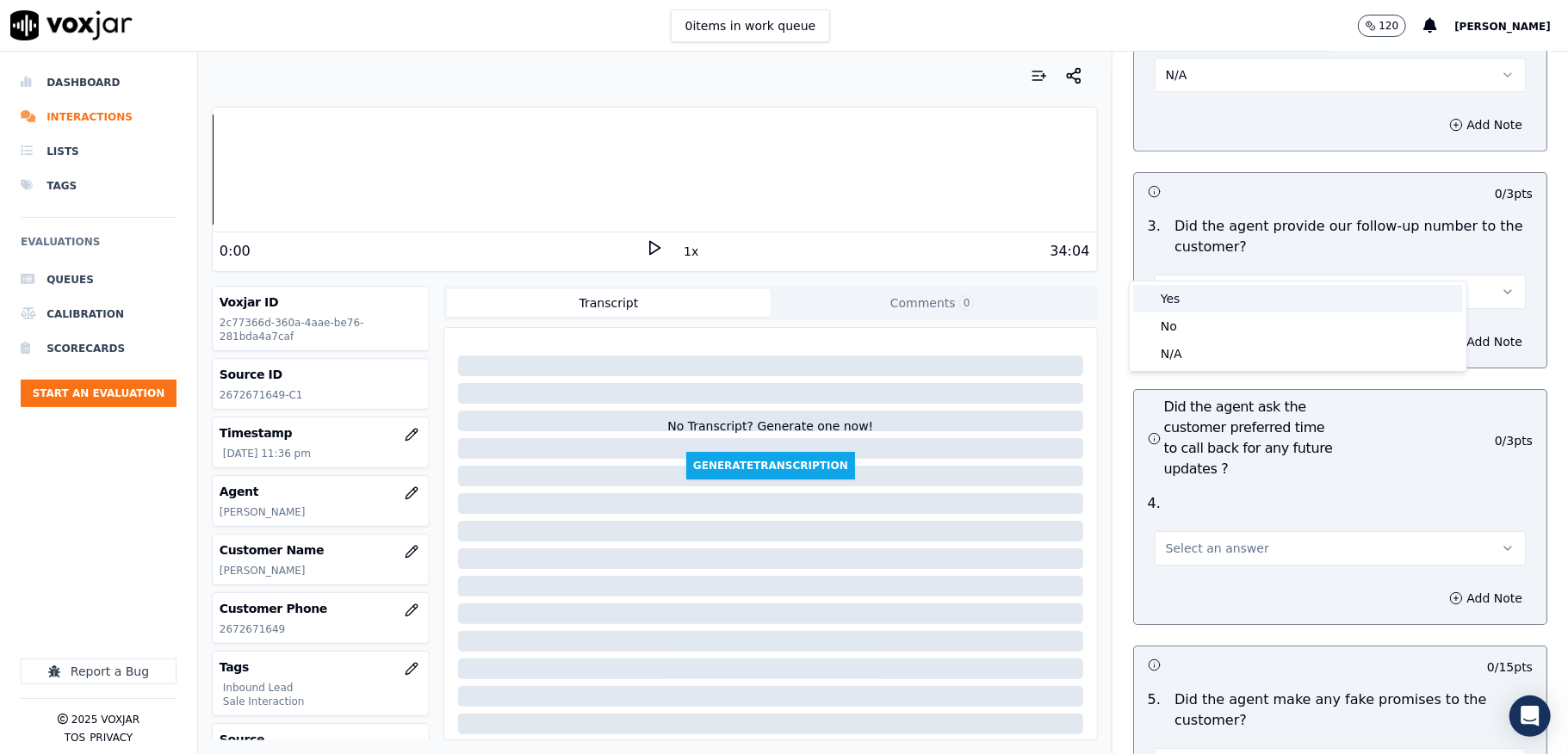
click at [1187, 304] on div "Yes" at bounding box center [1299, 299] width 330 height 28
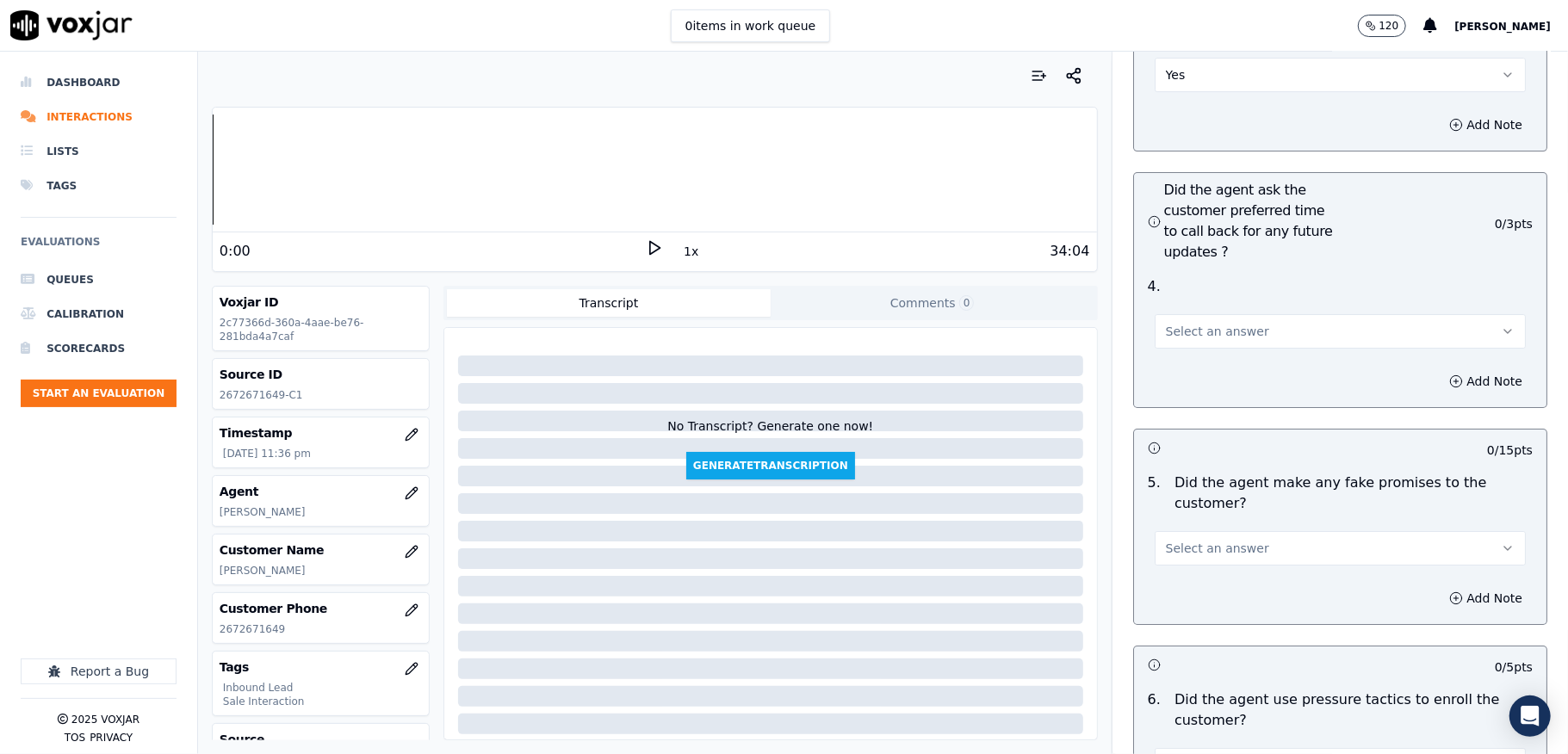
scroll to position [4246, 0]
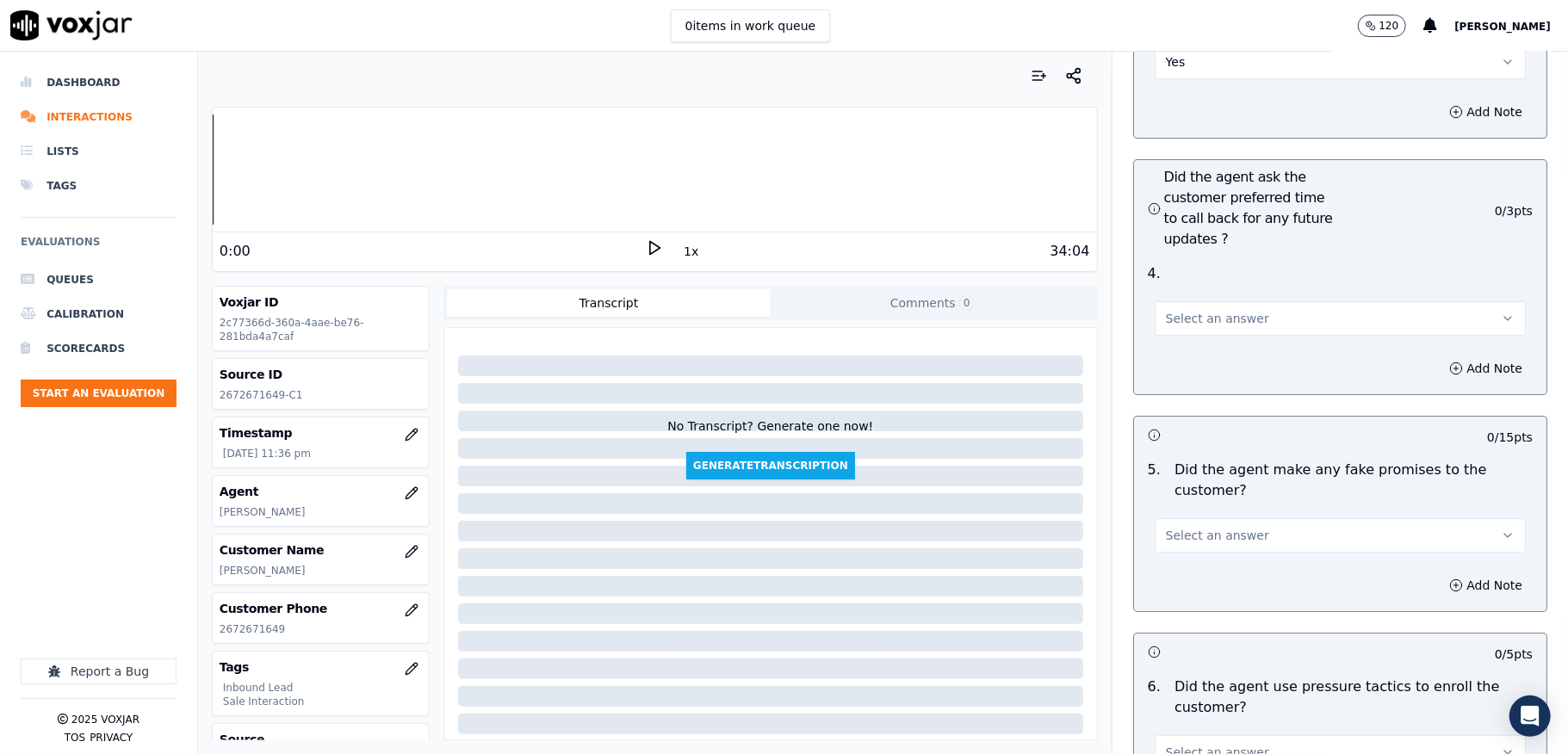
click at [1182, 310] on span "Select an answer" at bounding box center [1218, 318] width 103 height 18
click at [1169, 377] on div "N/A" at bounding box center [1299, 382] width 330 height 28
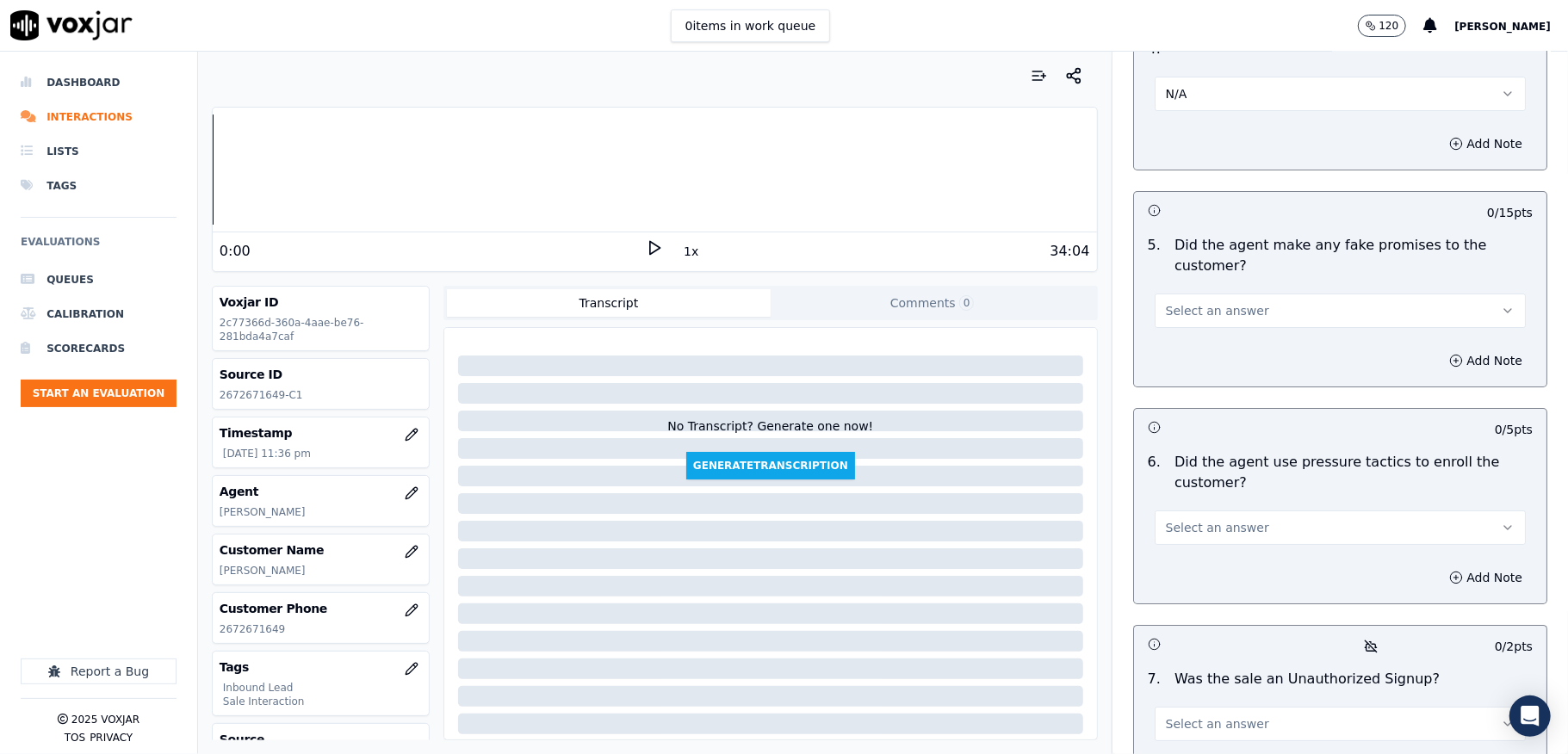
scroll to position [4475, 0]
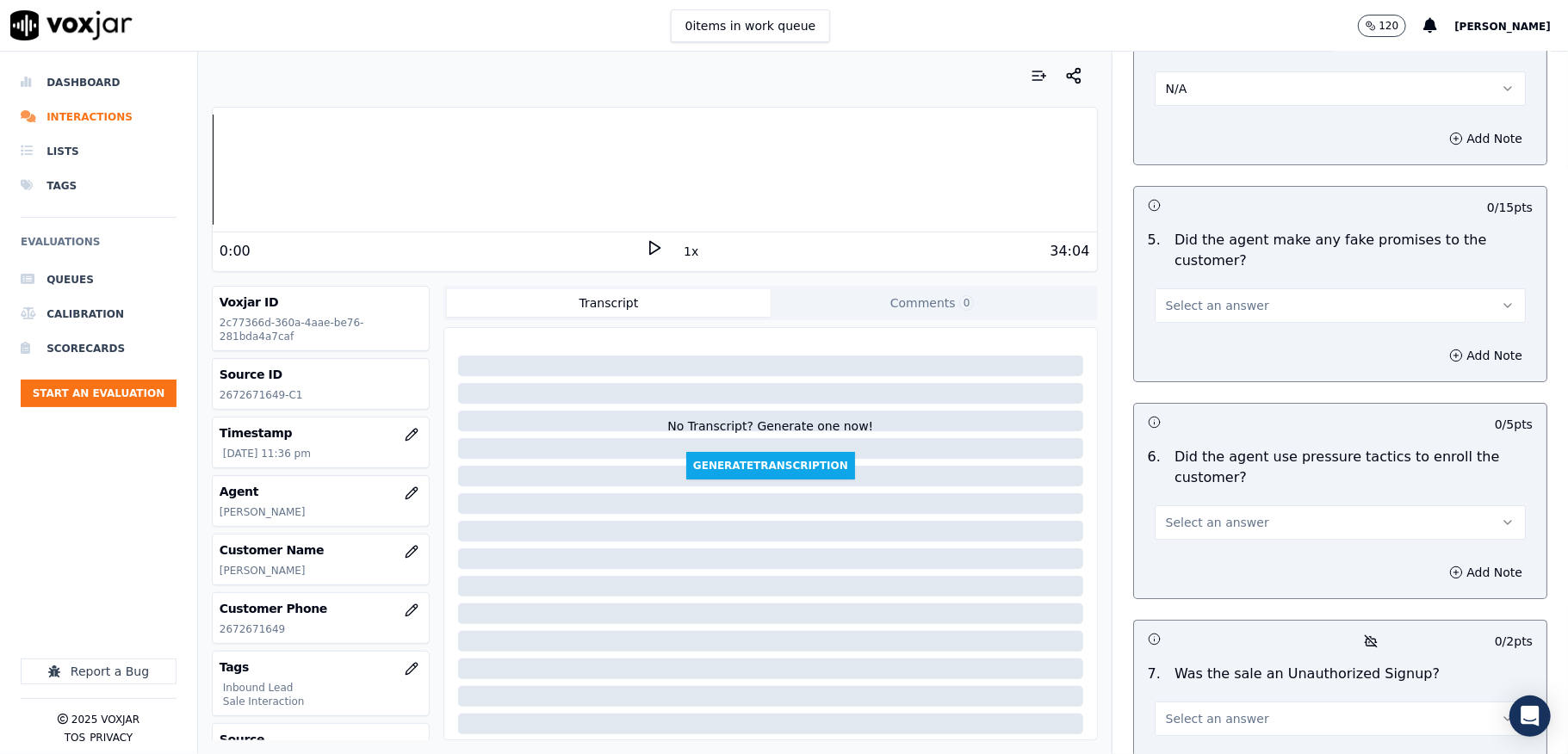
click at [1220, 297] on span "Select an answer" at bounding box center [1218, 305] width 103 height 18
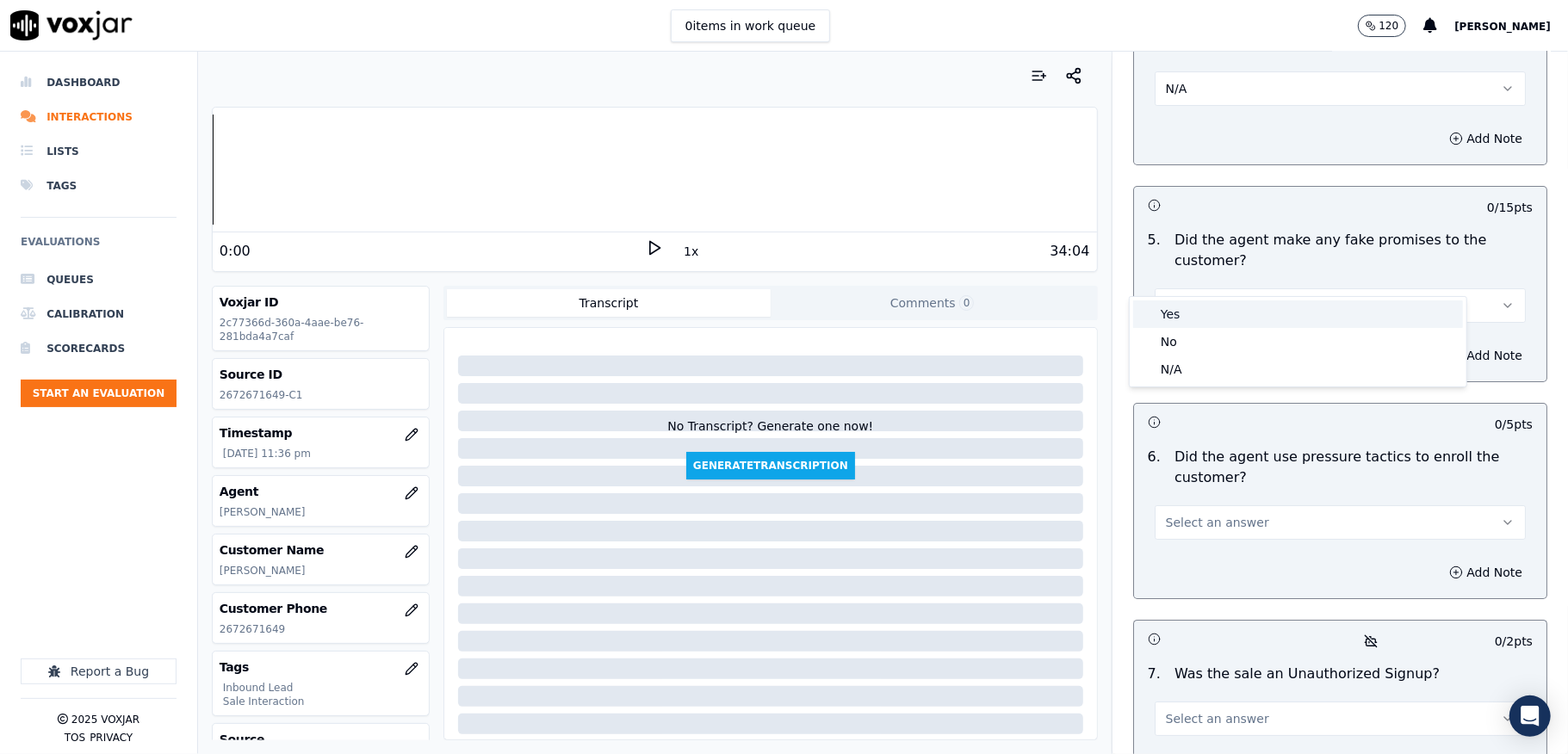
click at [1188, 328] on div "No" at bounding box center [1299, 342] width 330 height 28
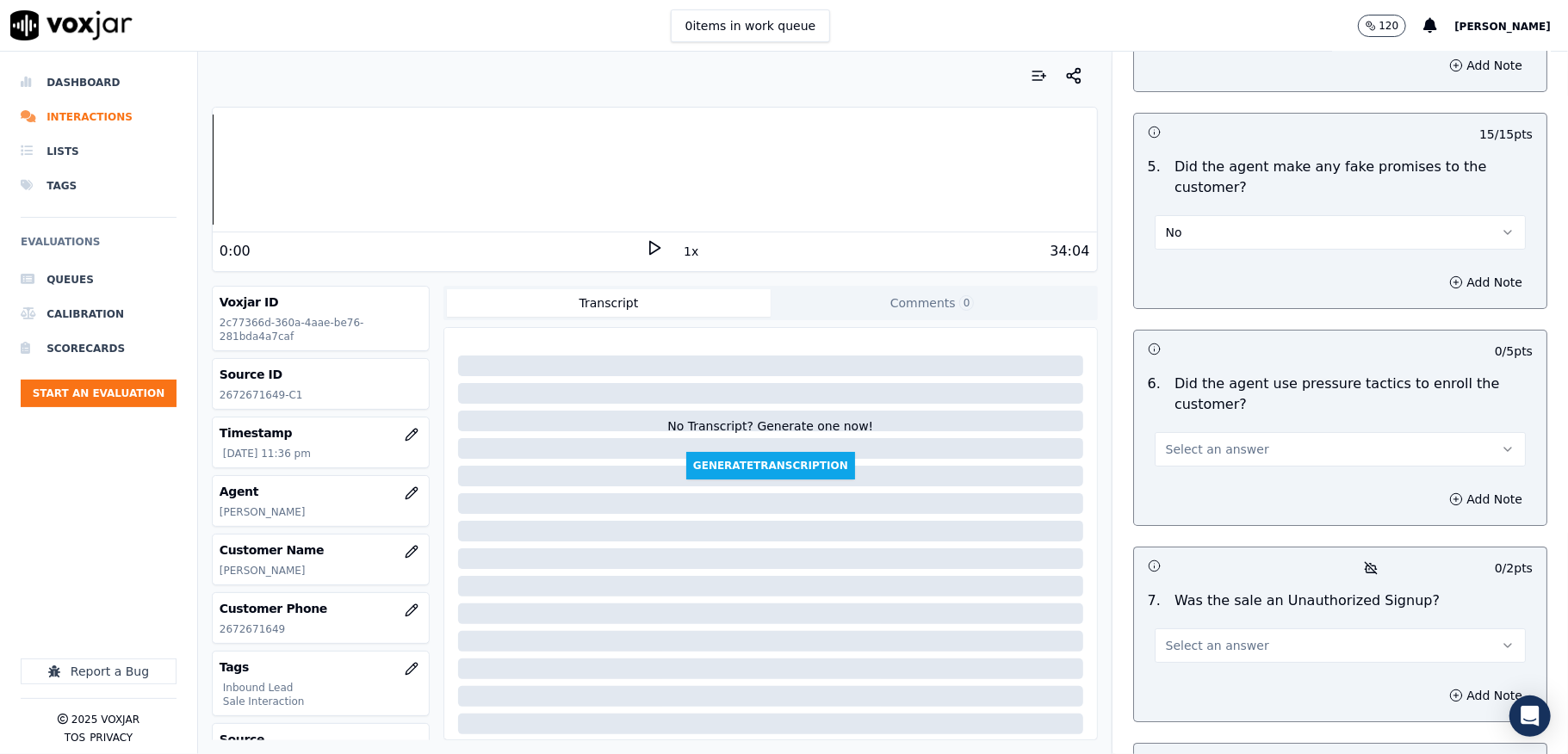
scroll to position [4589, 0]
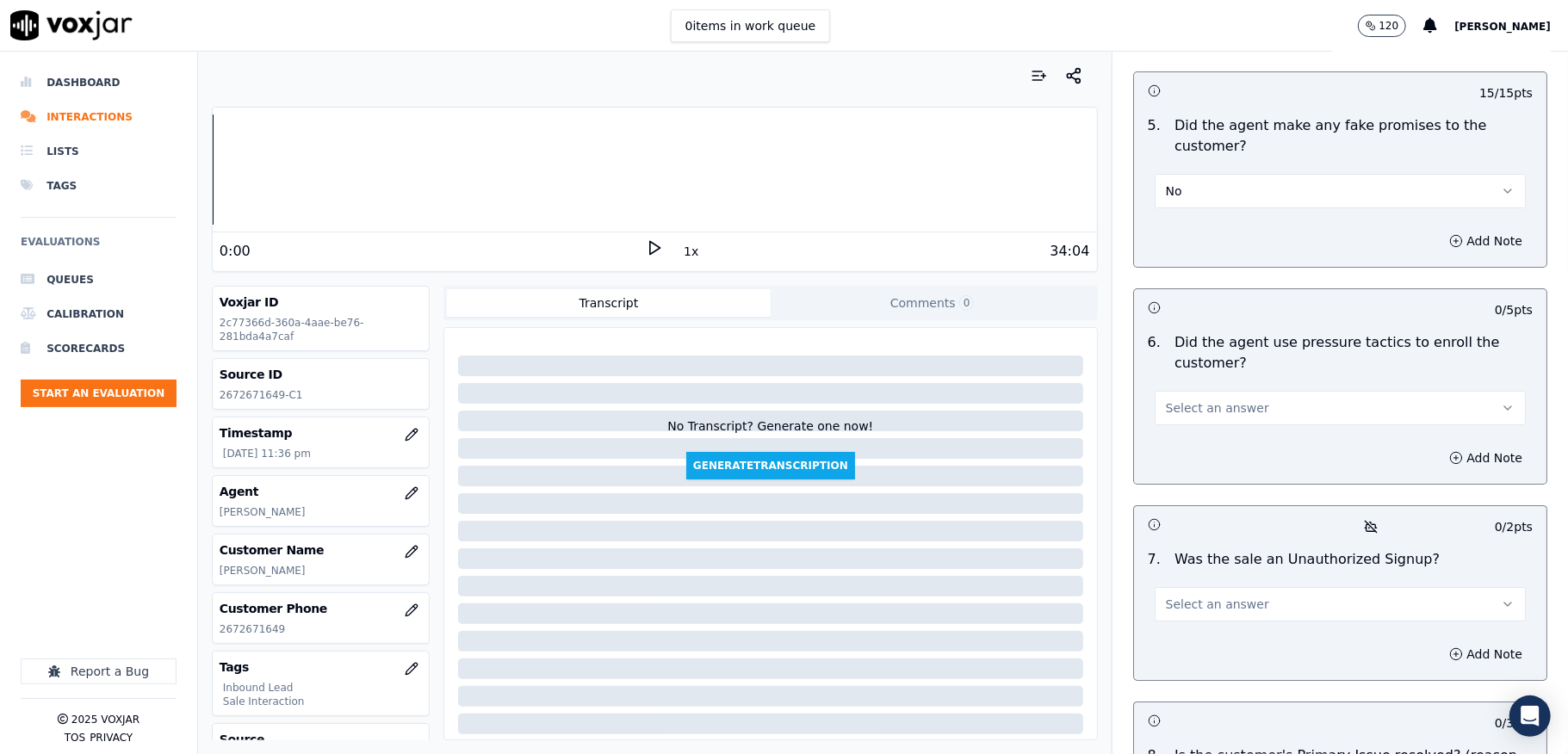
click at [1193, 399] on span "Select an answer" at bounding box center [1218, 407] width 103 height 18
click at [1164, 438] on div "No" at bounding box center [1299, 445] width 330 height 28
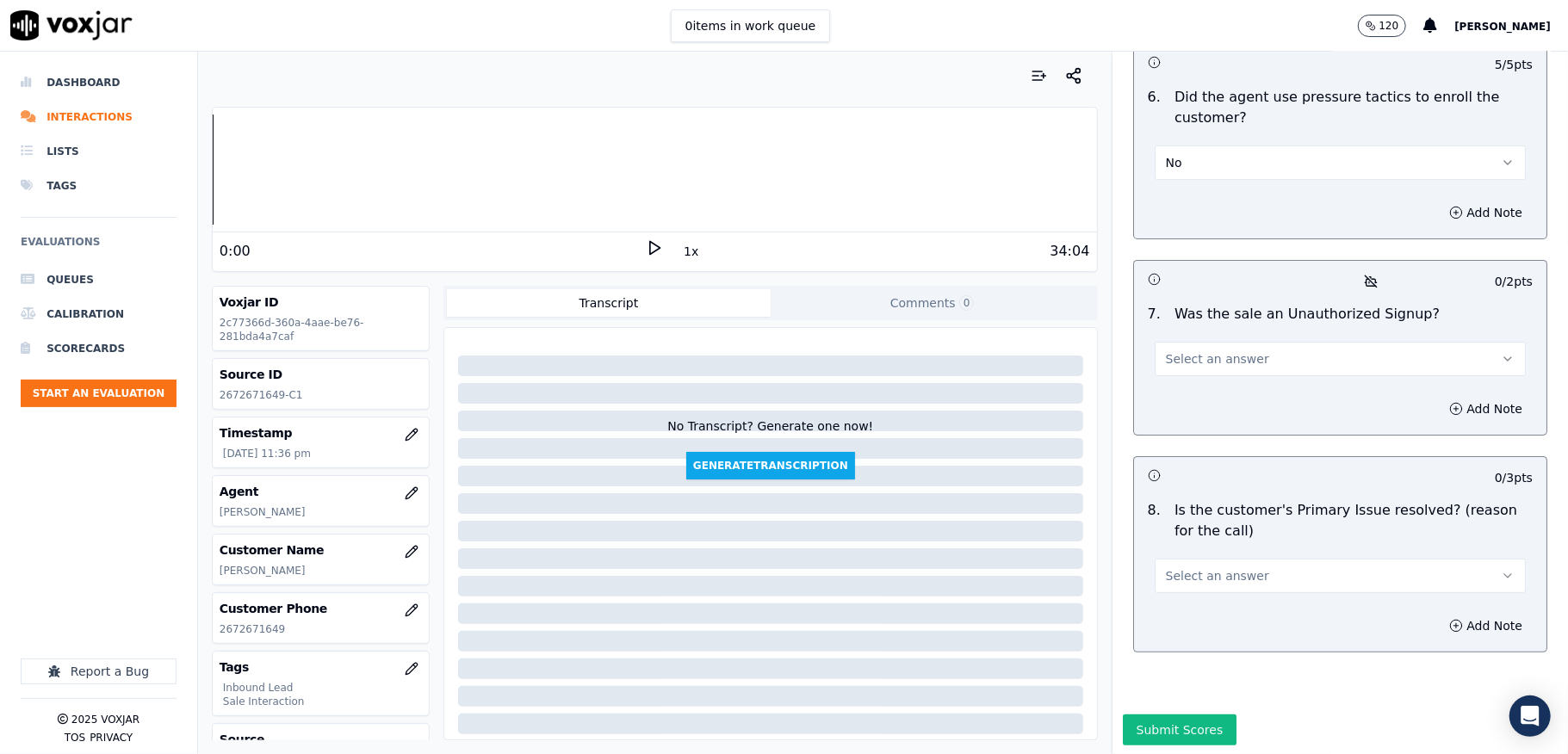
scroll to position [4868, 0]
click at [1190, 348] on span "Select an answer" at bounding box center [1218, 357] width 103 height 18
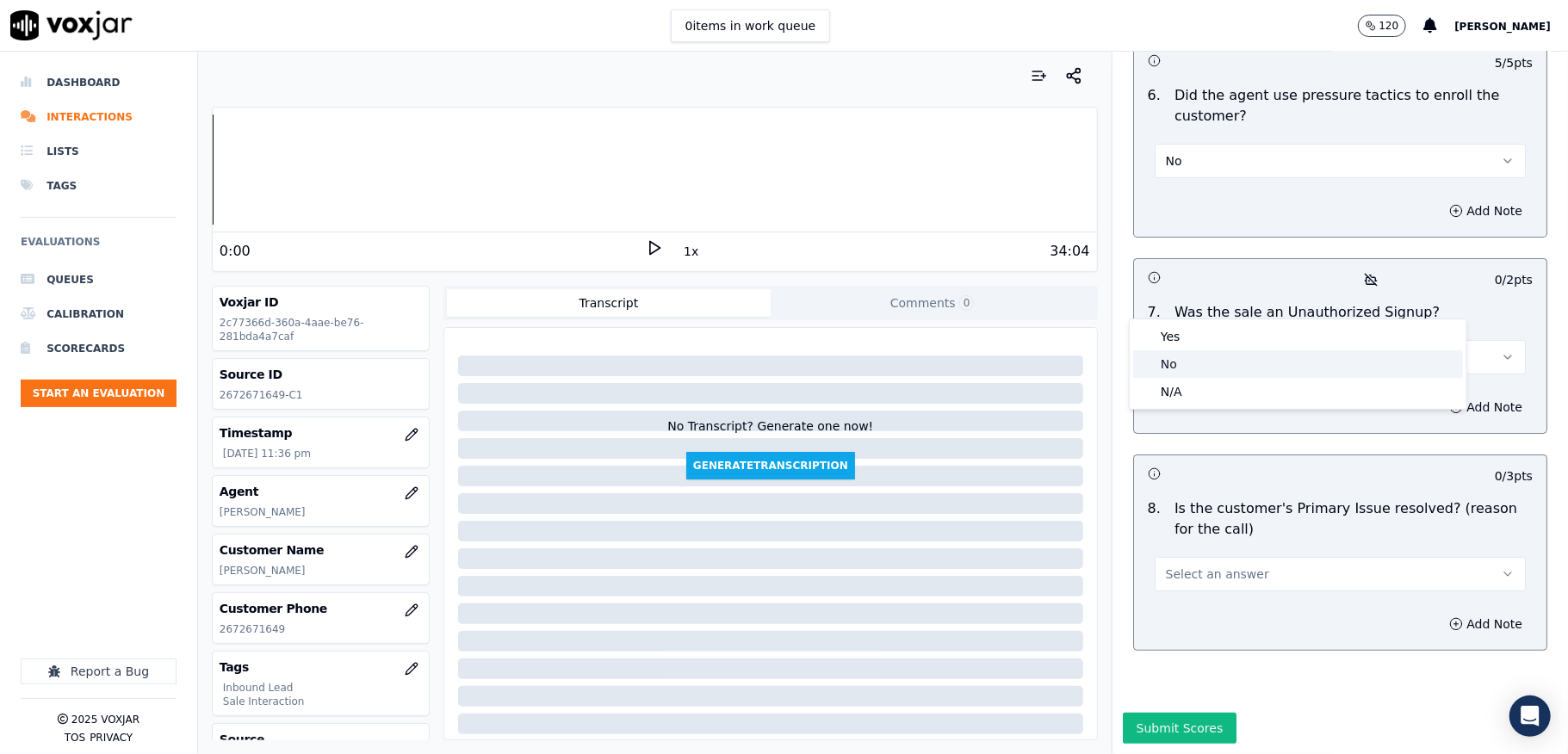
click at [1170, 367] on div "No" at bounding box center [1299, 364] width 330 height 28
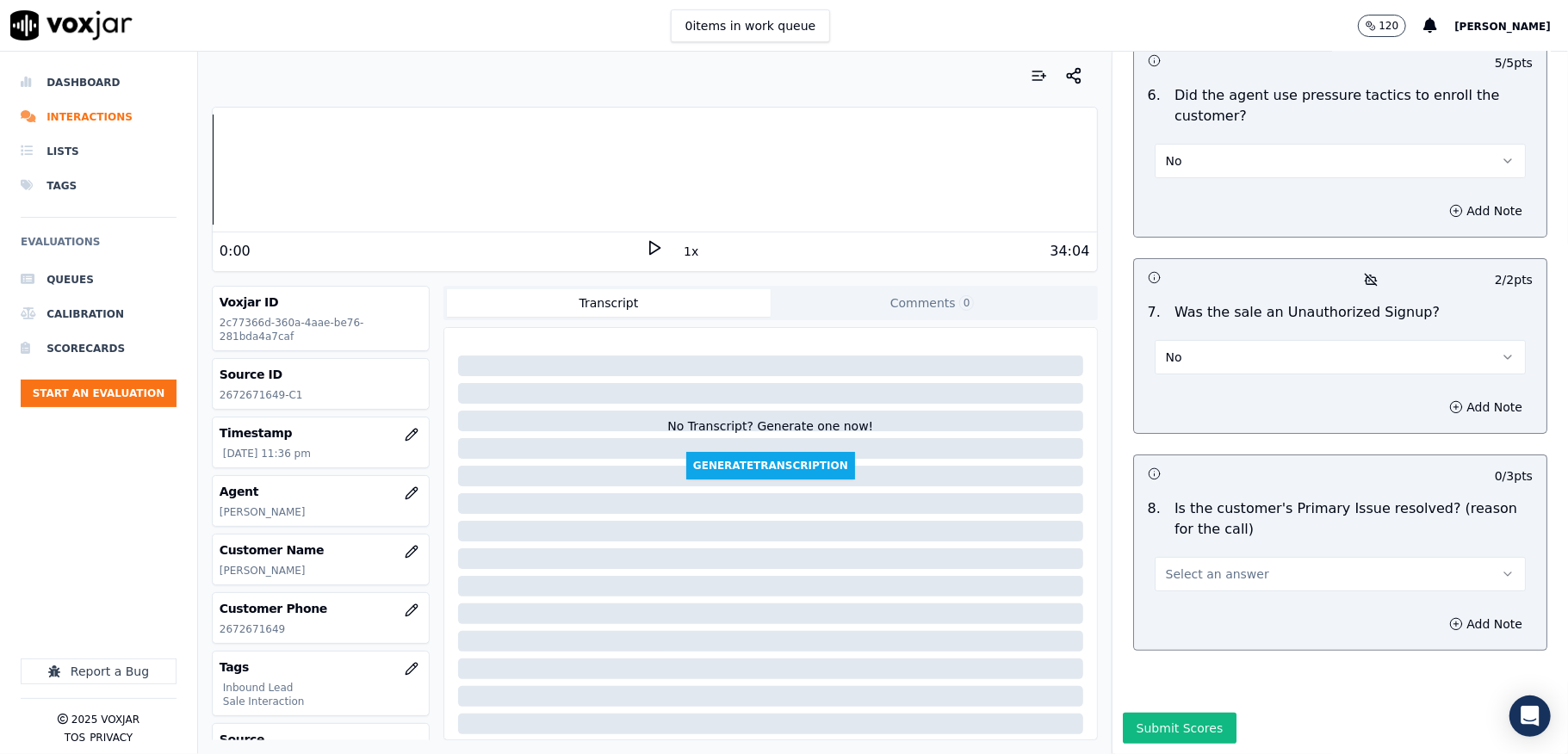
click at [1196, 557] on button "Select an answer" at bounding box center [1340, 573] width 371 height 34
click at [1179, 545] on div "Yes" at bounding box center [1299, 553] width 330 height 28
click at [1148, 713] on button "Submit Scores" at bounding box center [1180, 728] width 114 height 31
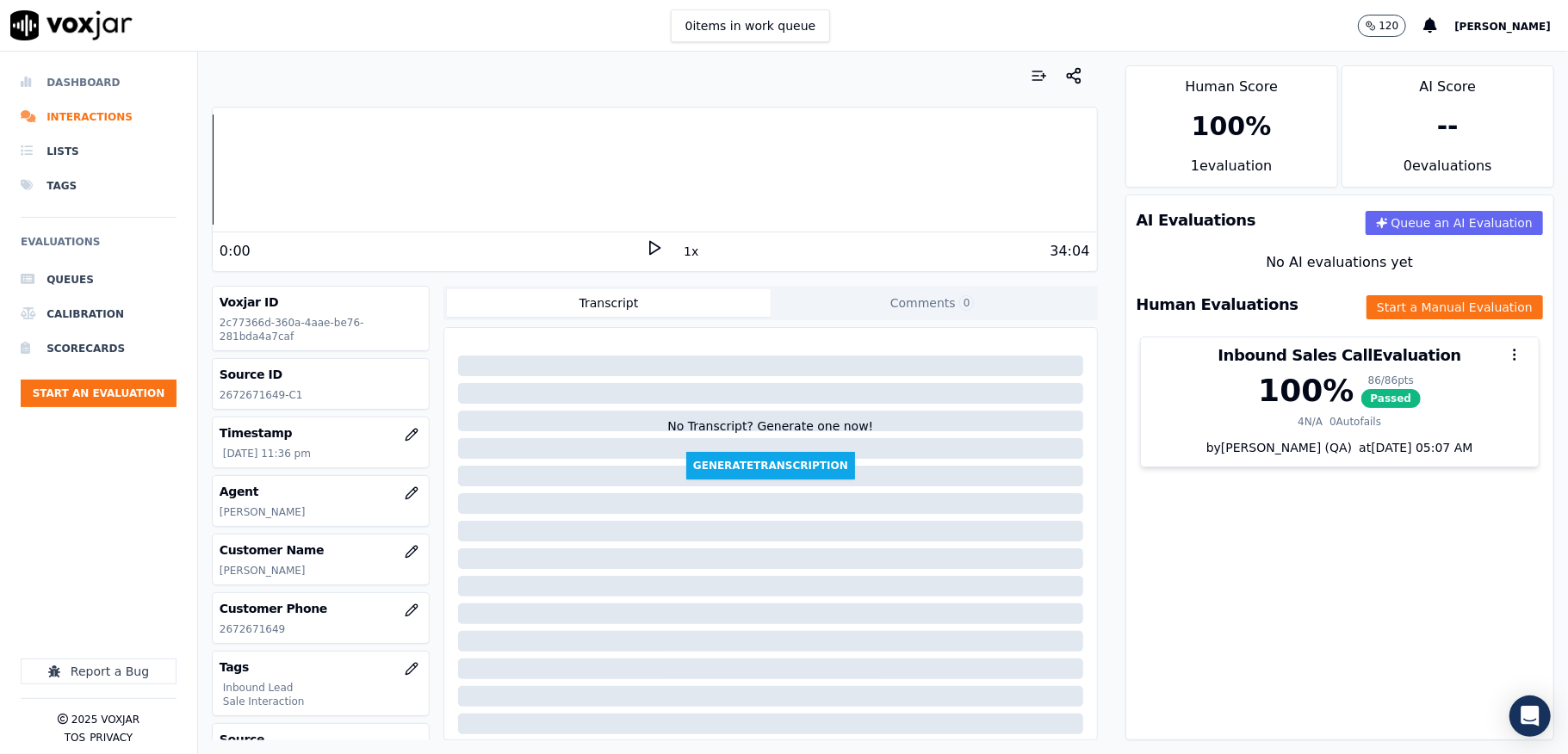
click at [105, 77] on li "Dashboard" at bounding box center [98, 82] width 156 height 34
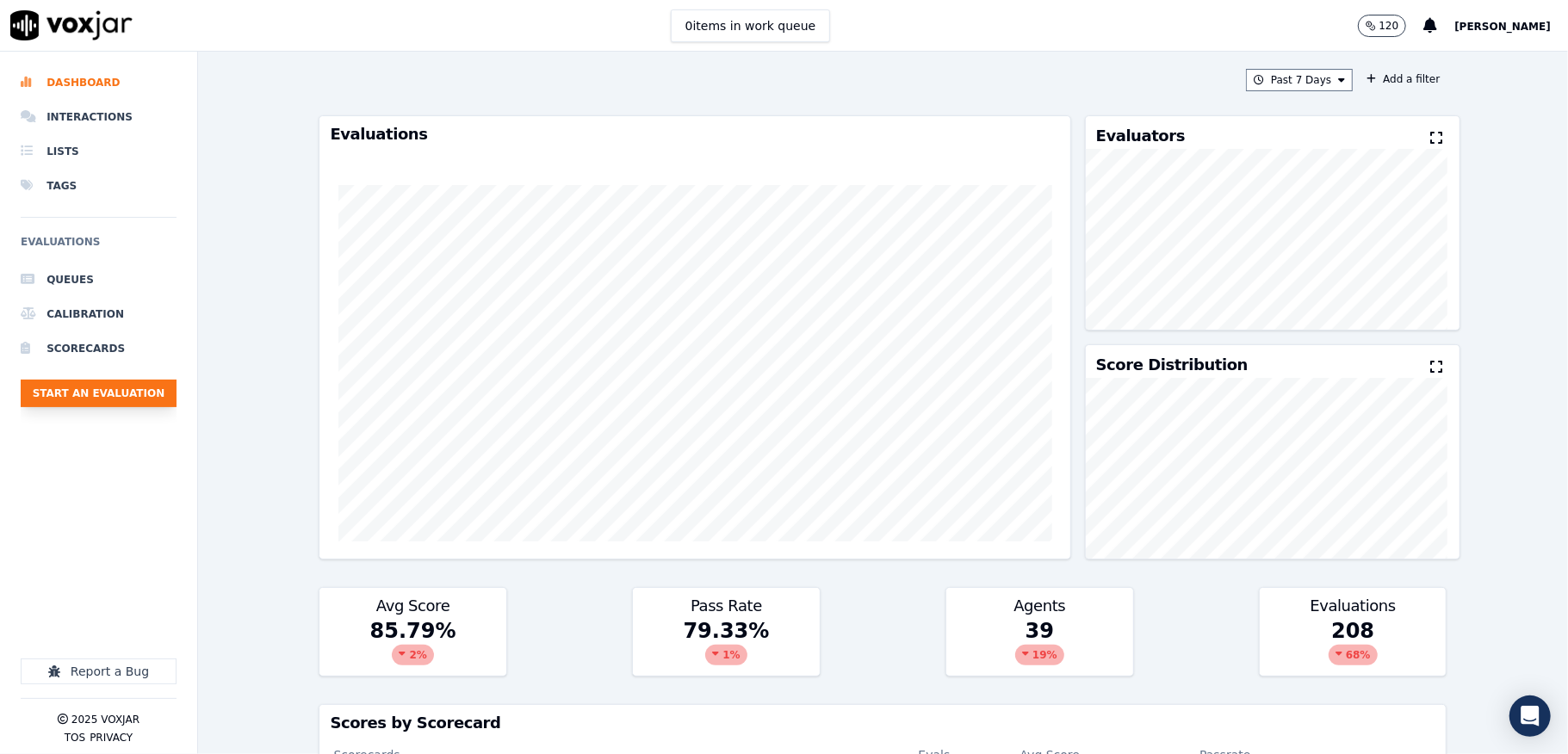
click at [133, 401] on button "Start an Evaluation" at bounding box center [98, 394] width 156 height 28
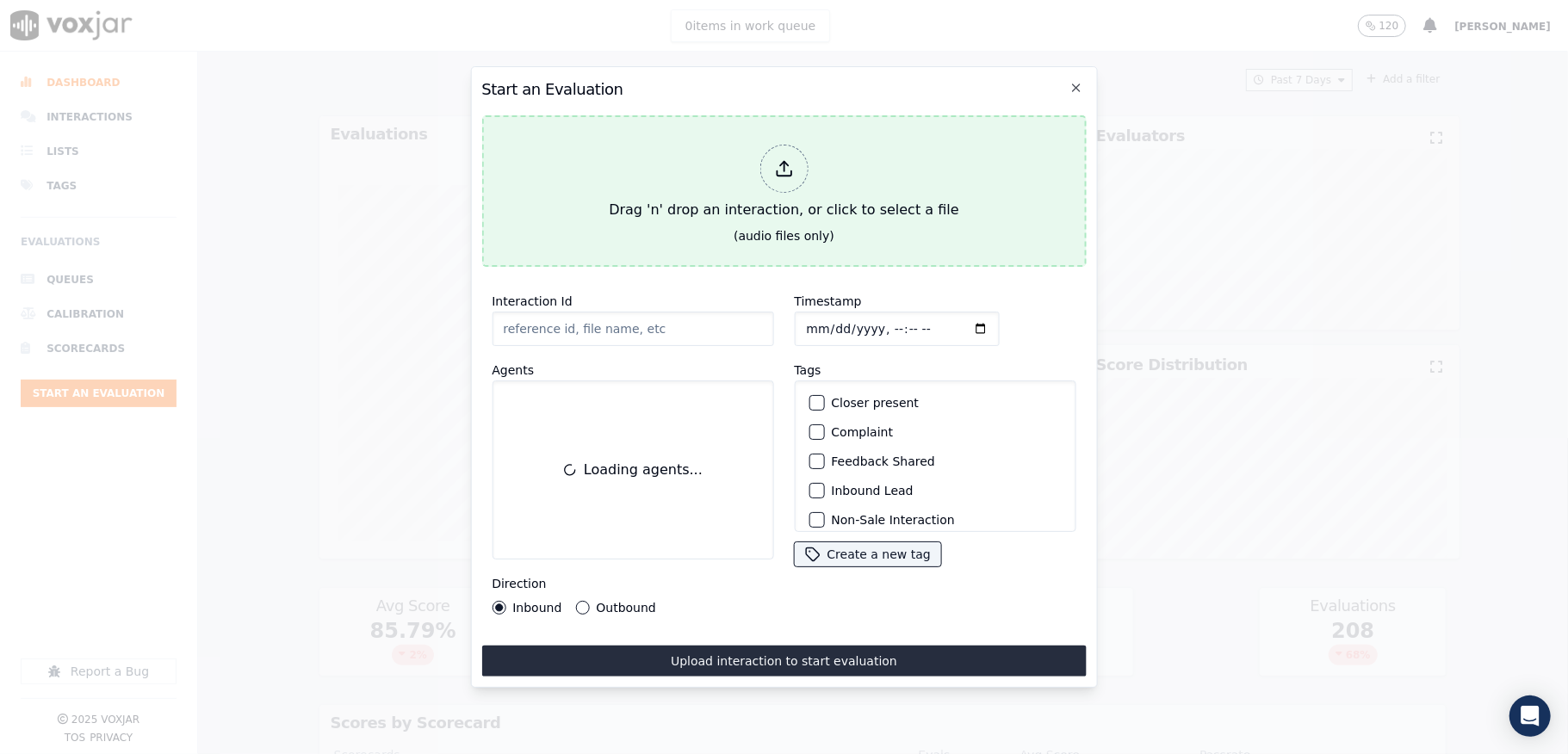
click at [794, 146] on div at bounding box center [783, 169] width 48 height 48
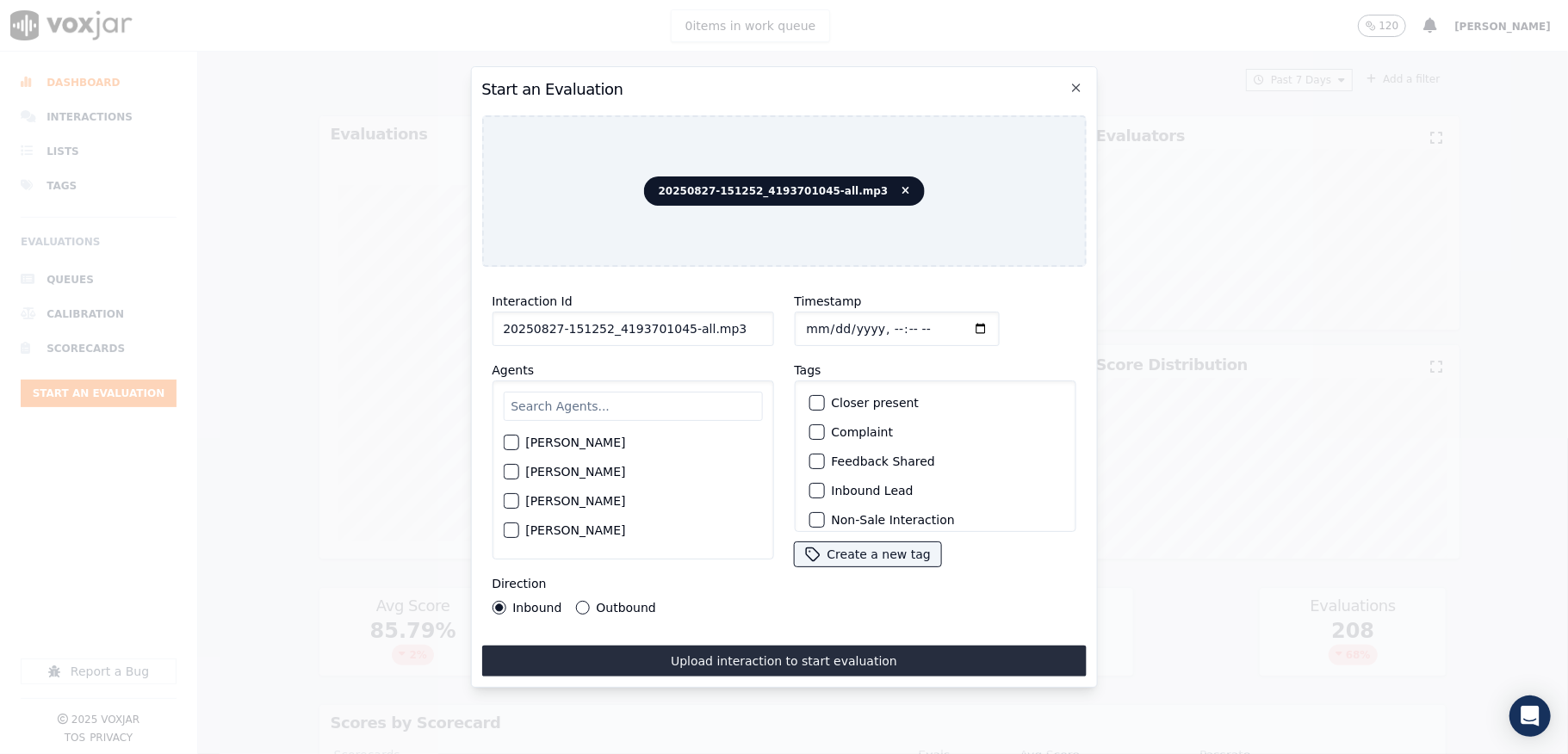
drag, startPoint x: 681, startPoint y: 327, endPoint x: 776, endPoint y: 312, distance: 96.2
click at [776, 312] on div "Interaction Id 20250827-151252_4193701045-all.mp3 Agents Harry Roy Aaron Biswas…" at bounding box center [783, 452] width 604 height 344
type input "20250827-151252_4193701045-C1"
click at [800, 320] on input "Timestamp" at bounding box center [897, 328] width 205 height 34
type input "2025-08-27T23:39"
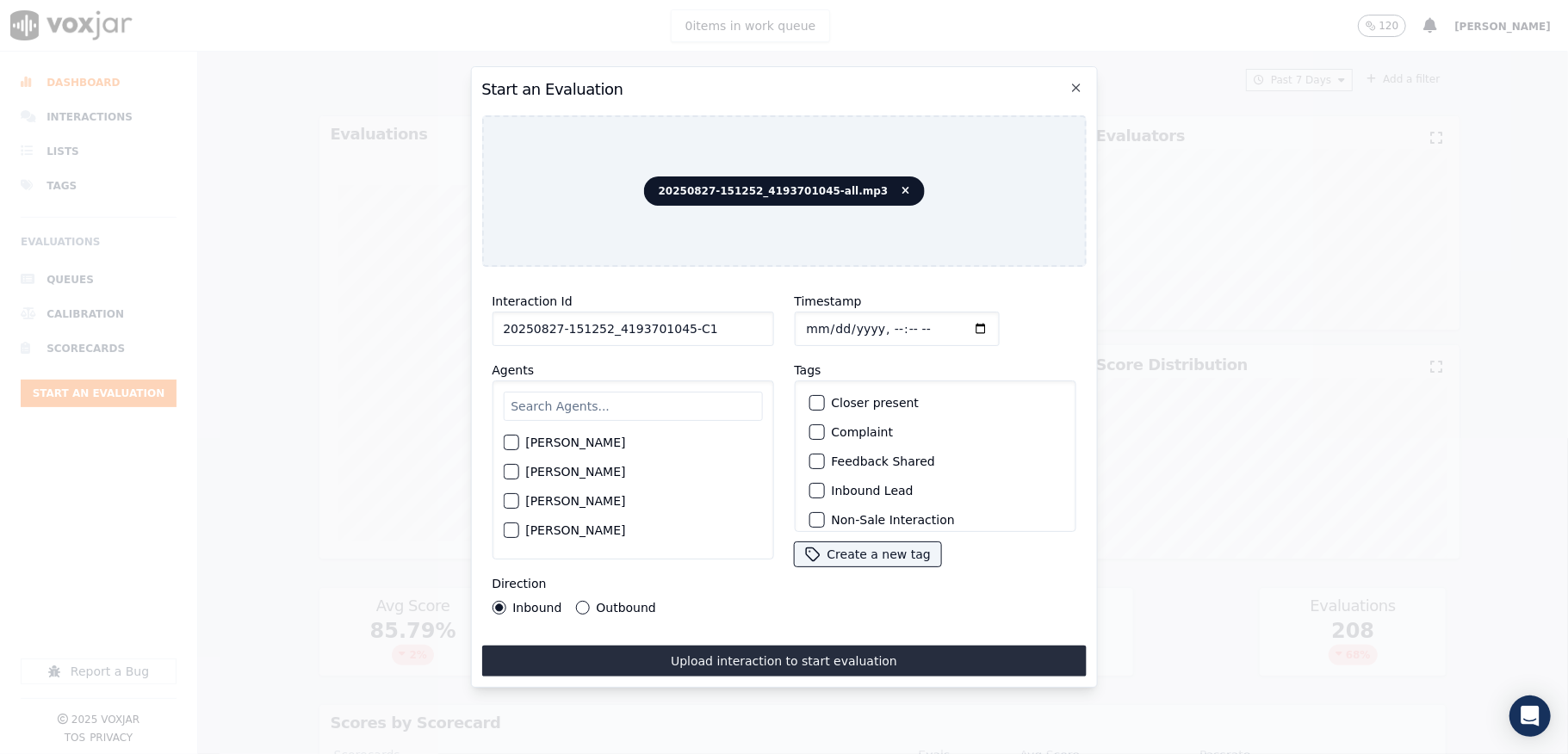
click at [663, 392] on input "text" at bounding box center [632, 406] width 259 height 29
type input "ann"
click at [512, 442] on div "button" at bounding box center [509, 447] width 12 height 12
click at [570, 601] on div "Inbound Outbound" at bounding box center [574, 607] width 164 height 14
click at [589, 601] on div "Outbound" at bounding box center [615, 607] width 80 height 14
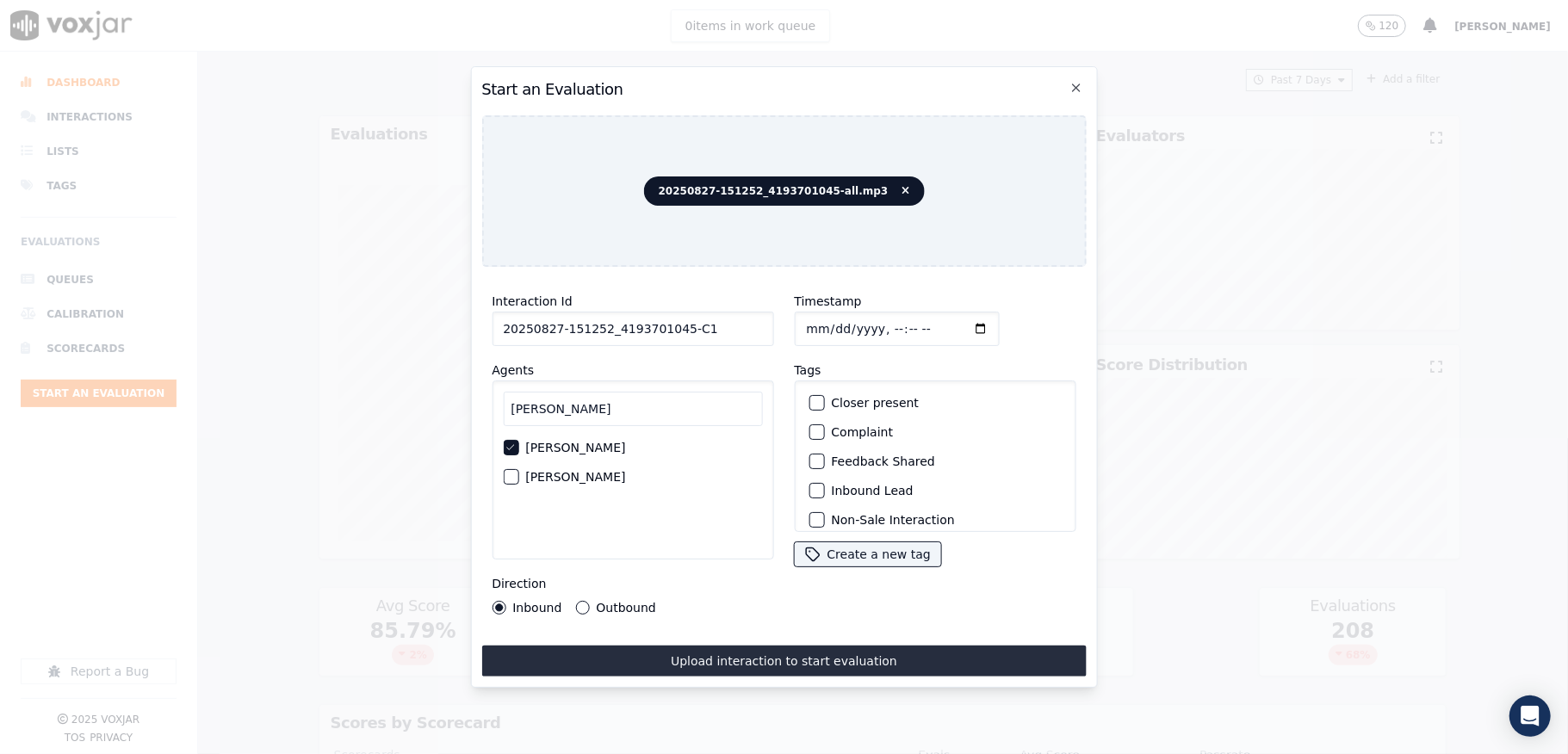
click at [576, 601] on button "Outbound" at bounding box center [582, 607] width 14 height 14
click at [810, 474] on div "button" at bounding box center [815, 479] width 12 height 12
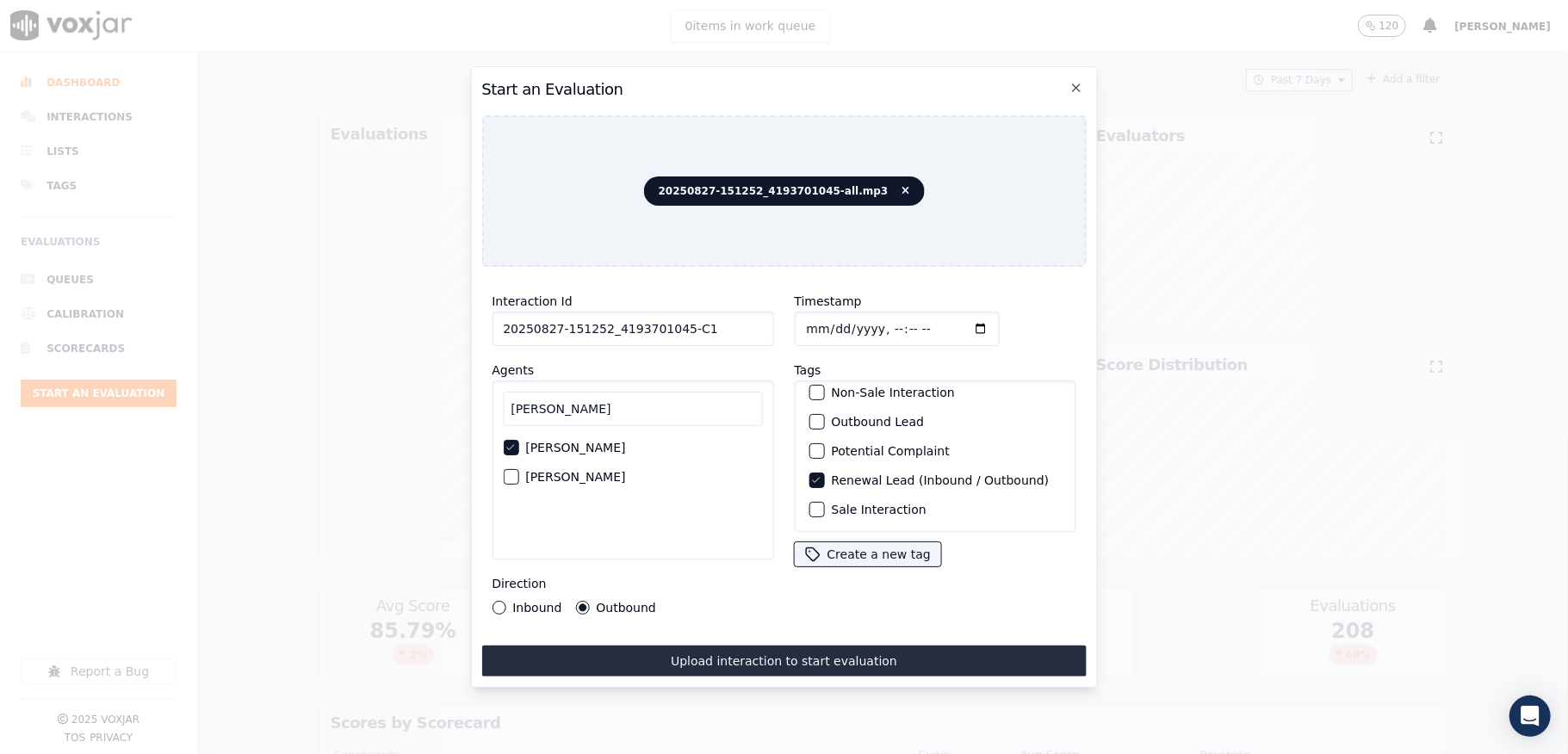
click at [810, 503] on div "button" at bounding box center [815, 509] width 12 height 12
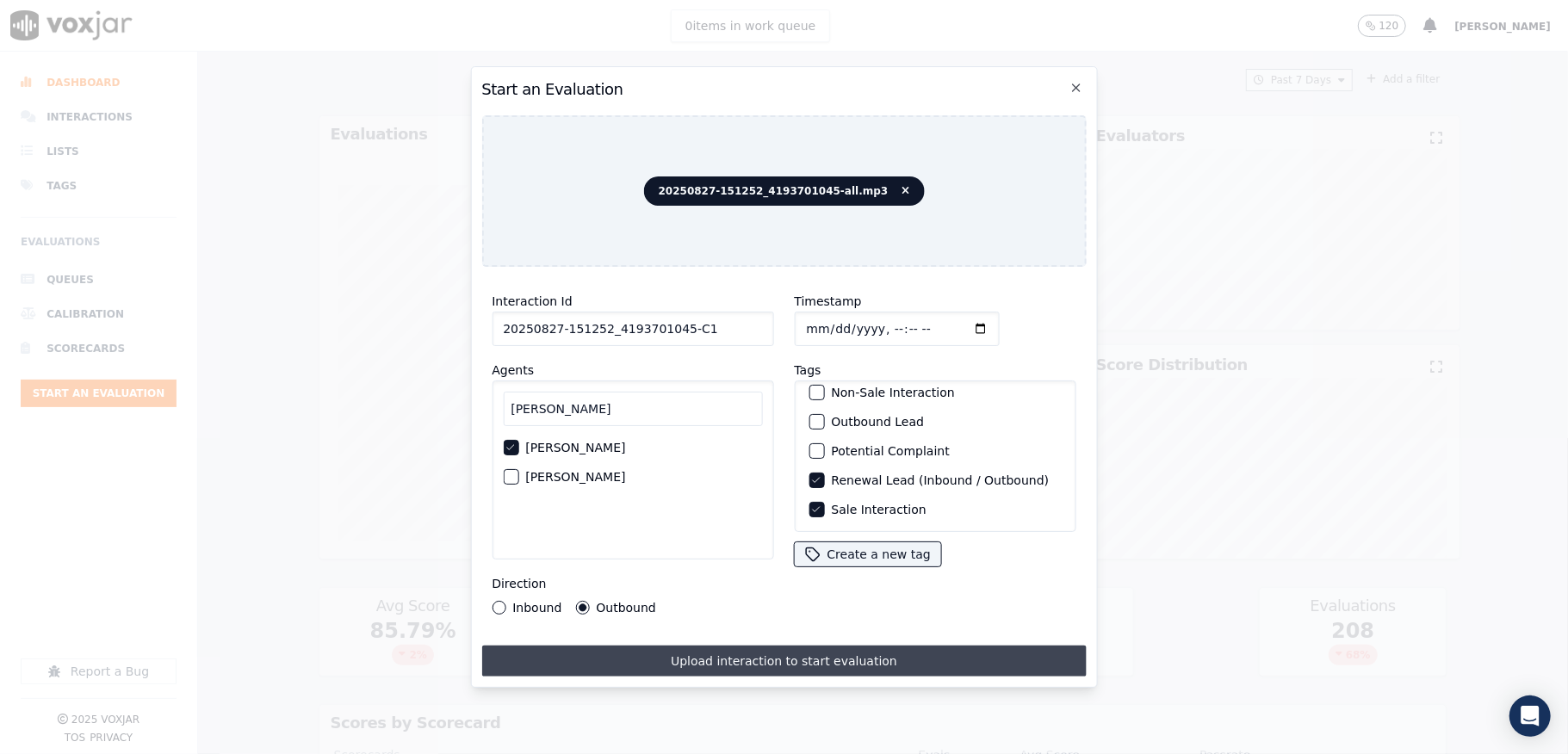
click at [763, 654] on button "Upload interaction to start evaluation" at bounding box center [783, 661] width 604 height 31
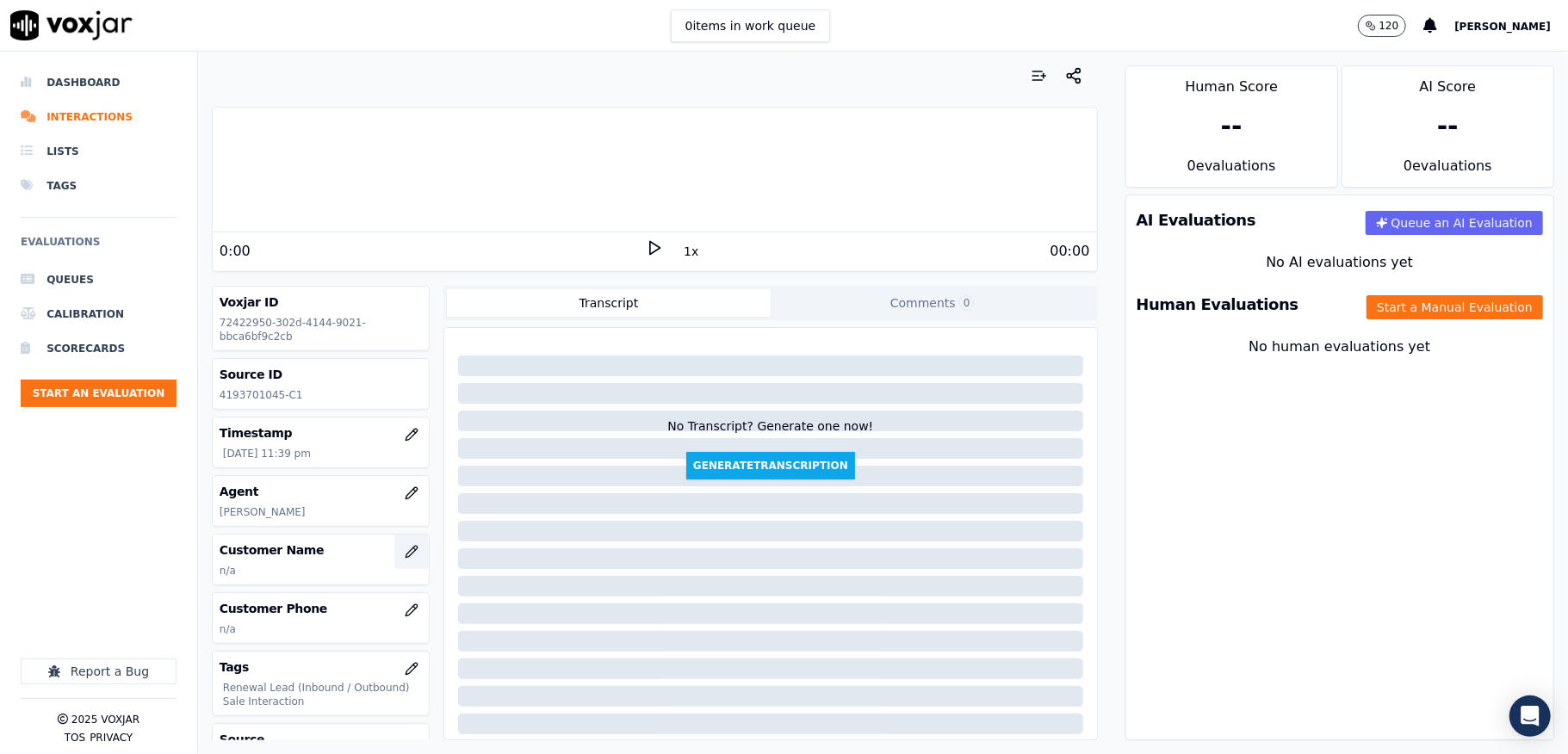
click at [405, 558] on icon "button" at bounding box center [411, 551] width 14 height 14
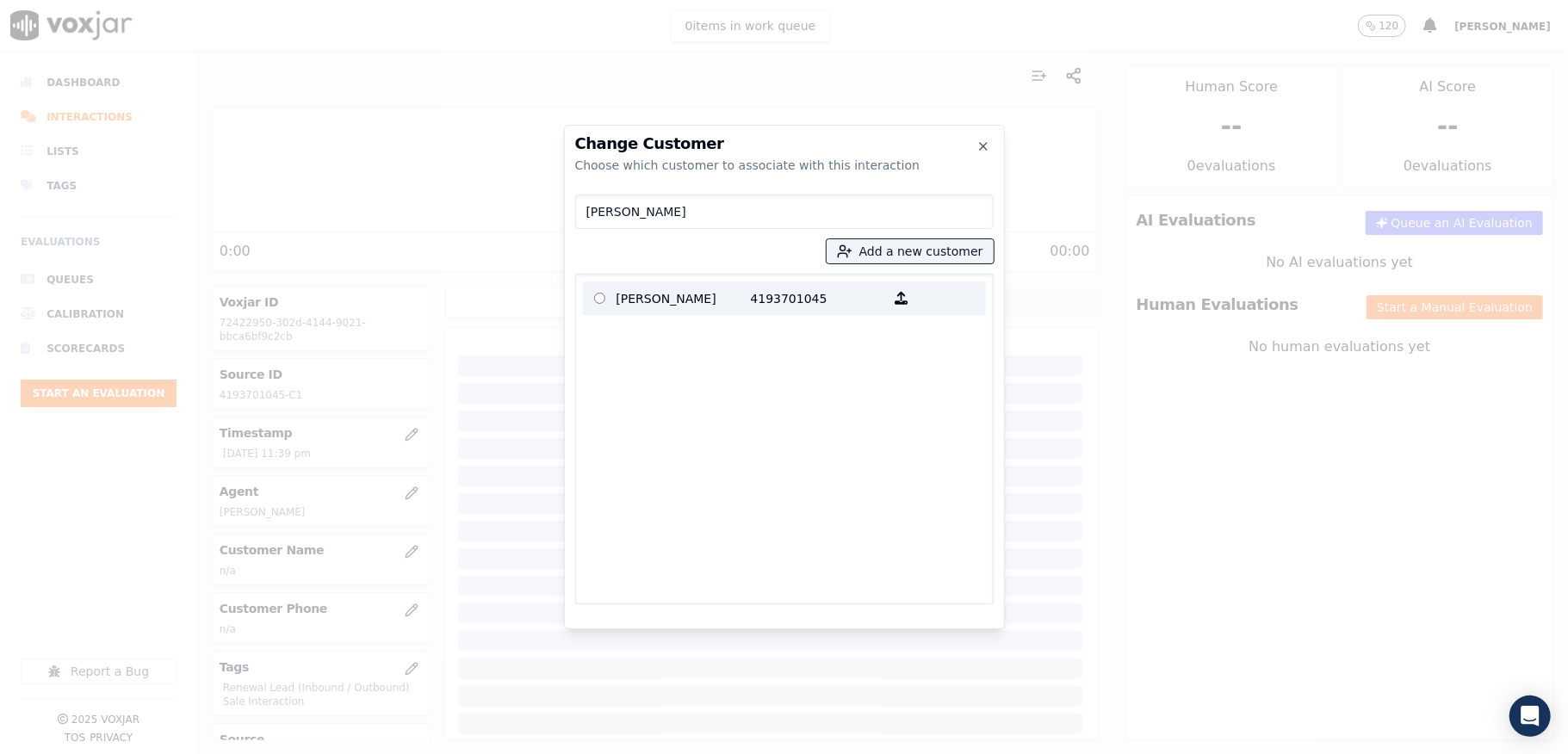
type input "JAMES JAY ENGLERT"
click at [725, 290] on p "JAMES JAY ENGLERT" at bounding box center [683, 298] width 135 height 27
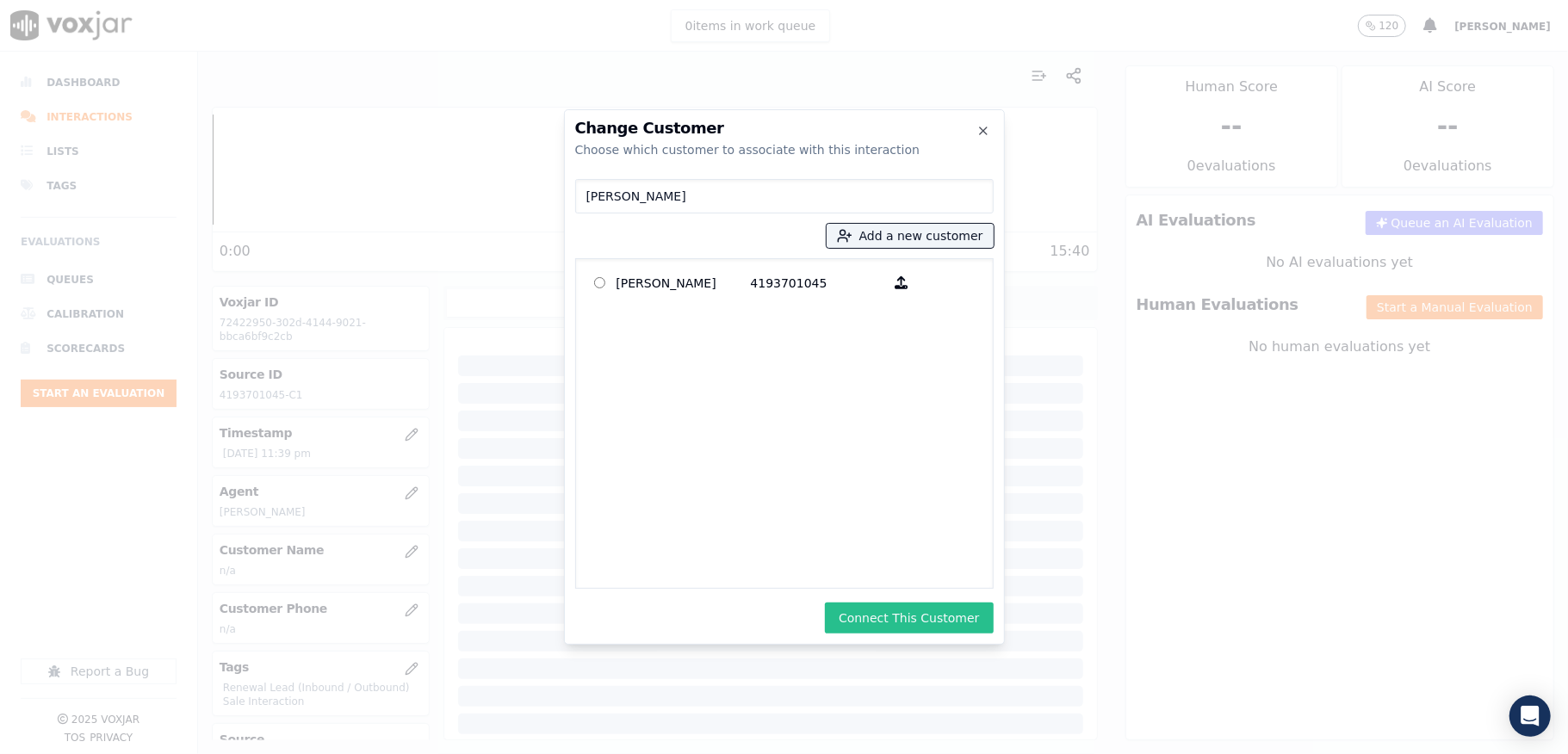
click at [889, 616] on button "Connect This Customer" at bounding box center [909, 619] width 168 height 31
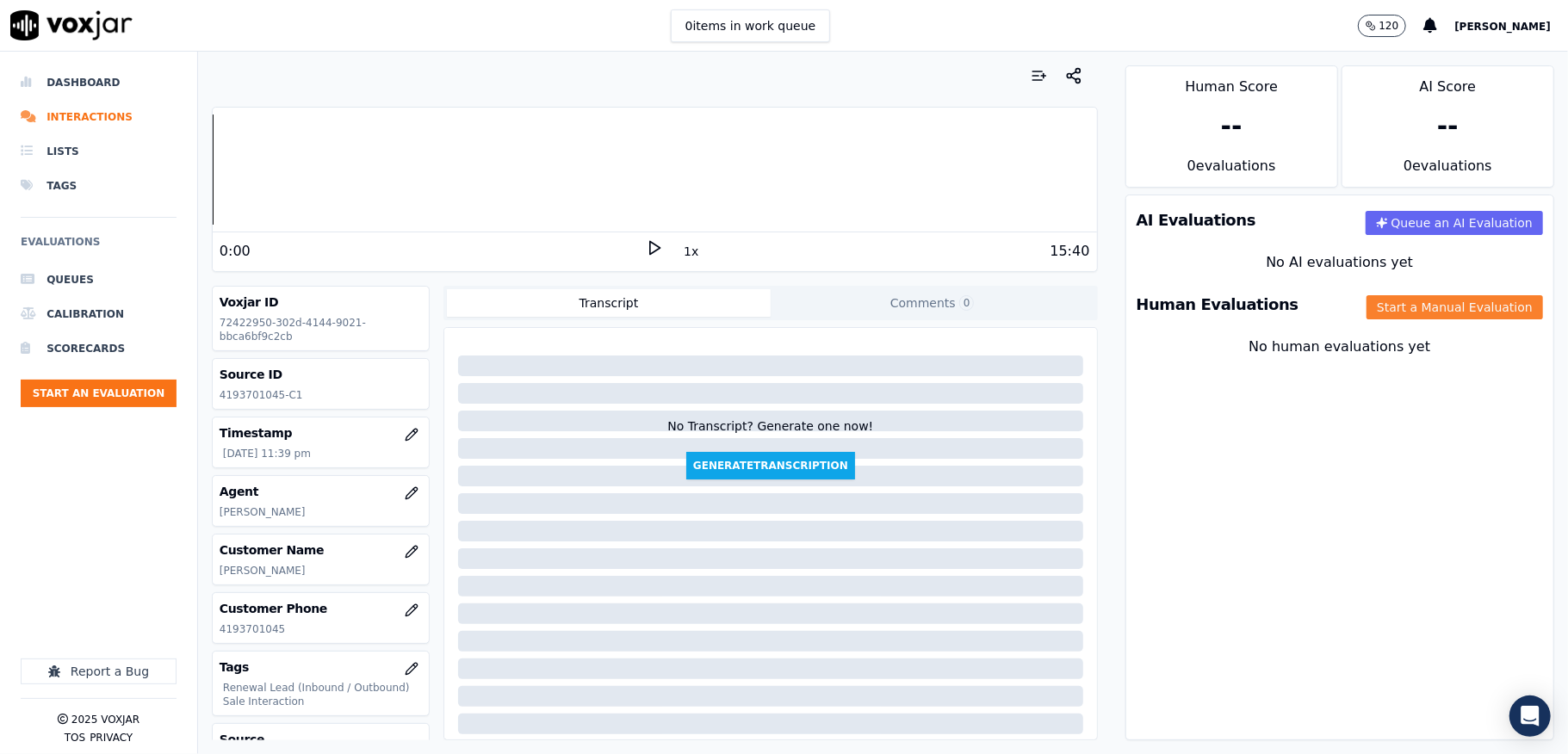
click at [1367, 312] on button "Start a Manual Evaluation" at bounding box center [1455, 307] width 176 height 24
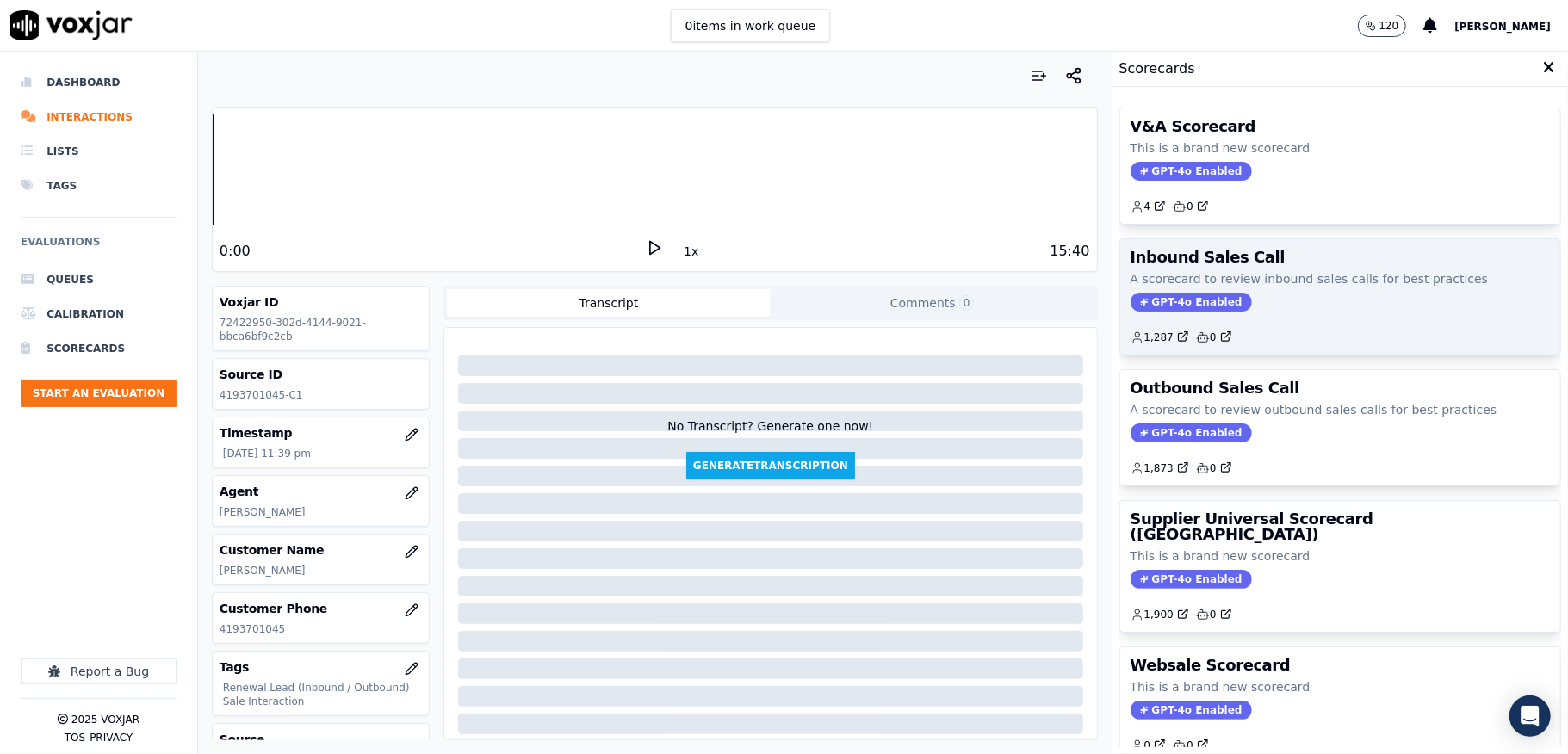
click at [1178, 301] on span "GPT-4o Enabled" at bounding box center [1192, 301] width 122 height 19
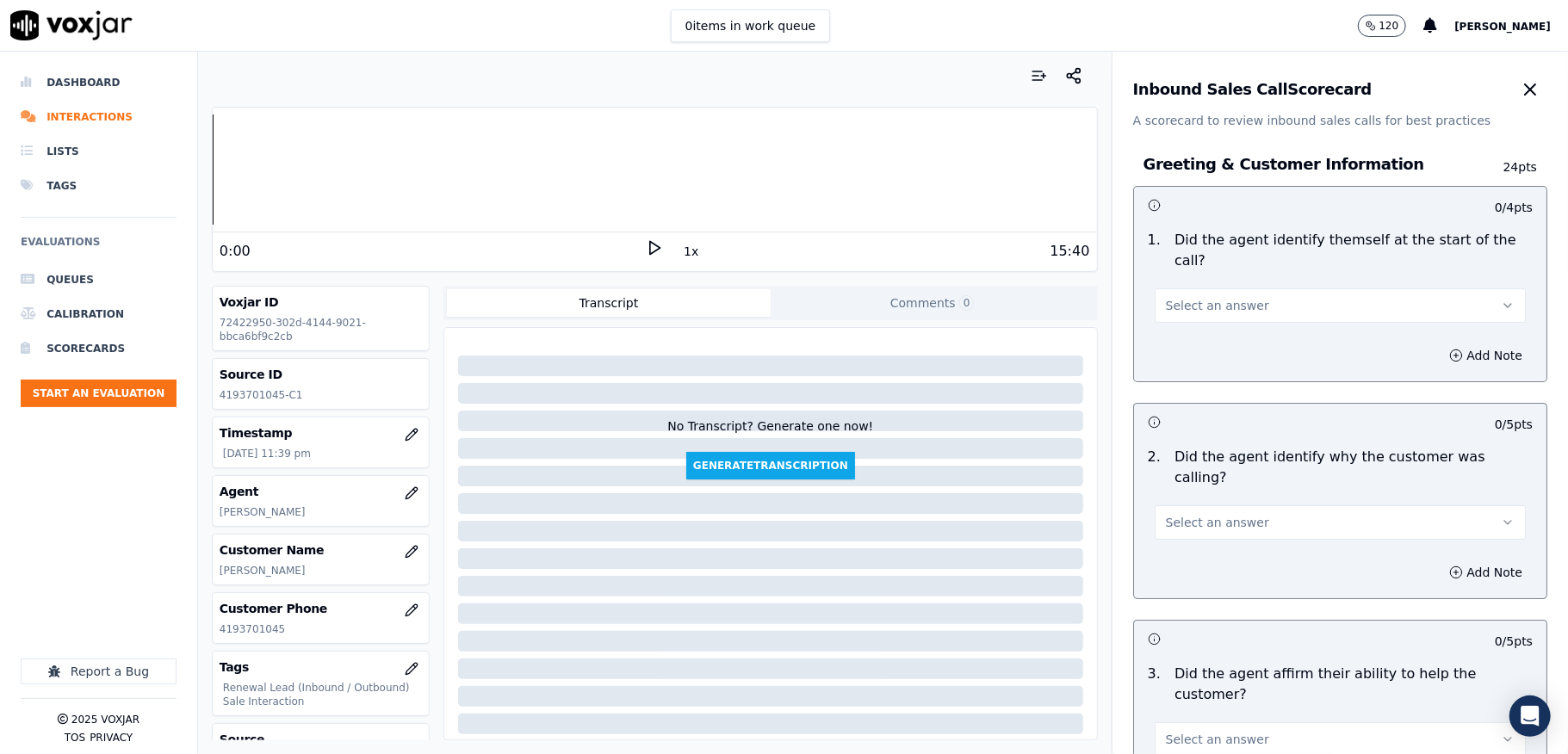
click at [1228, 303] on span "Select an answer" at bounding box center [1218, 305] width 103 height 18
click at [1217, 348] on div "Yes" at bounding box center [1299, 345] width 330 height 28
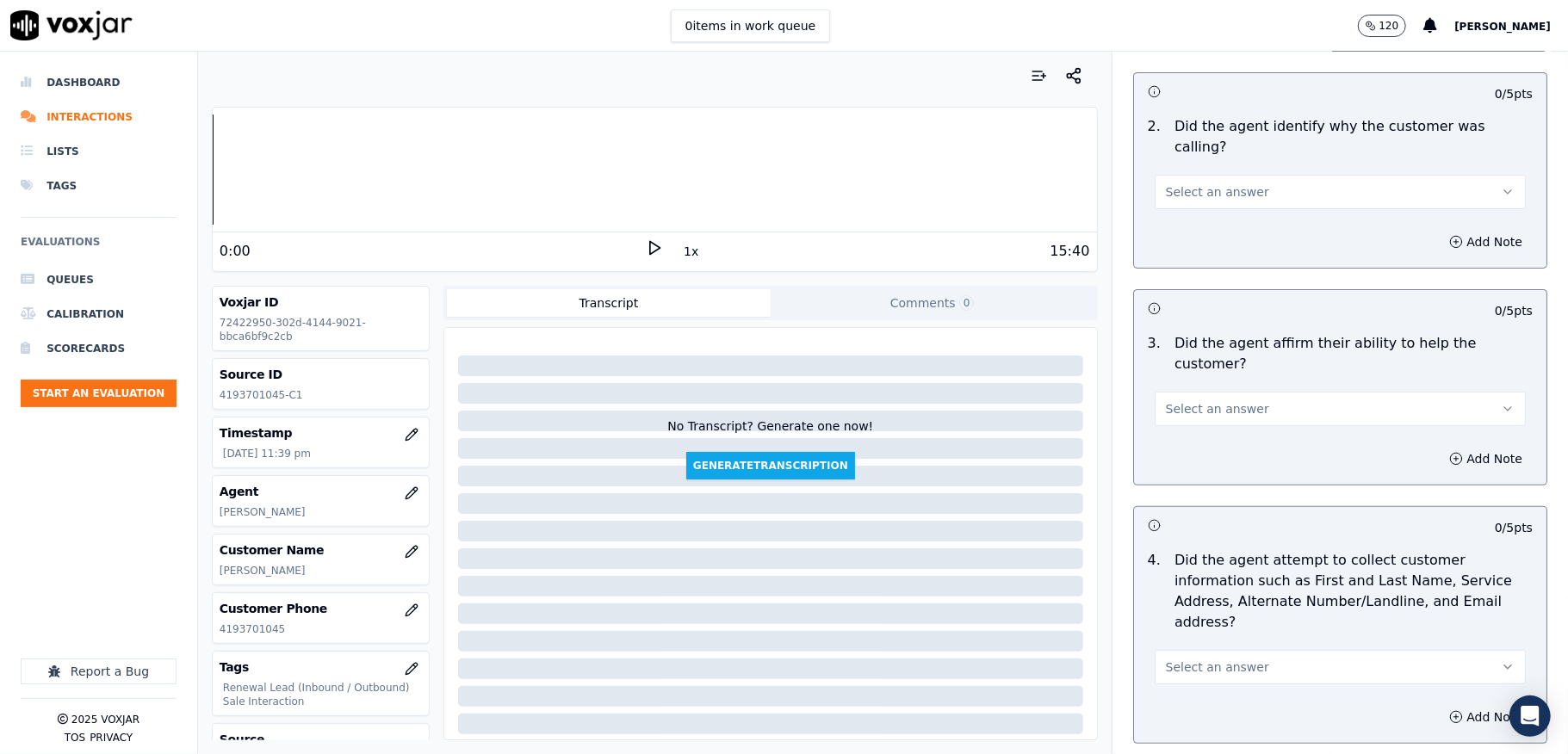
scroll to position [344, 0]
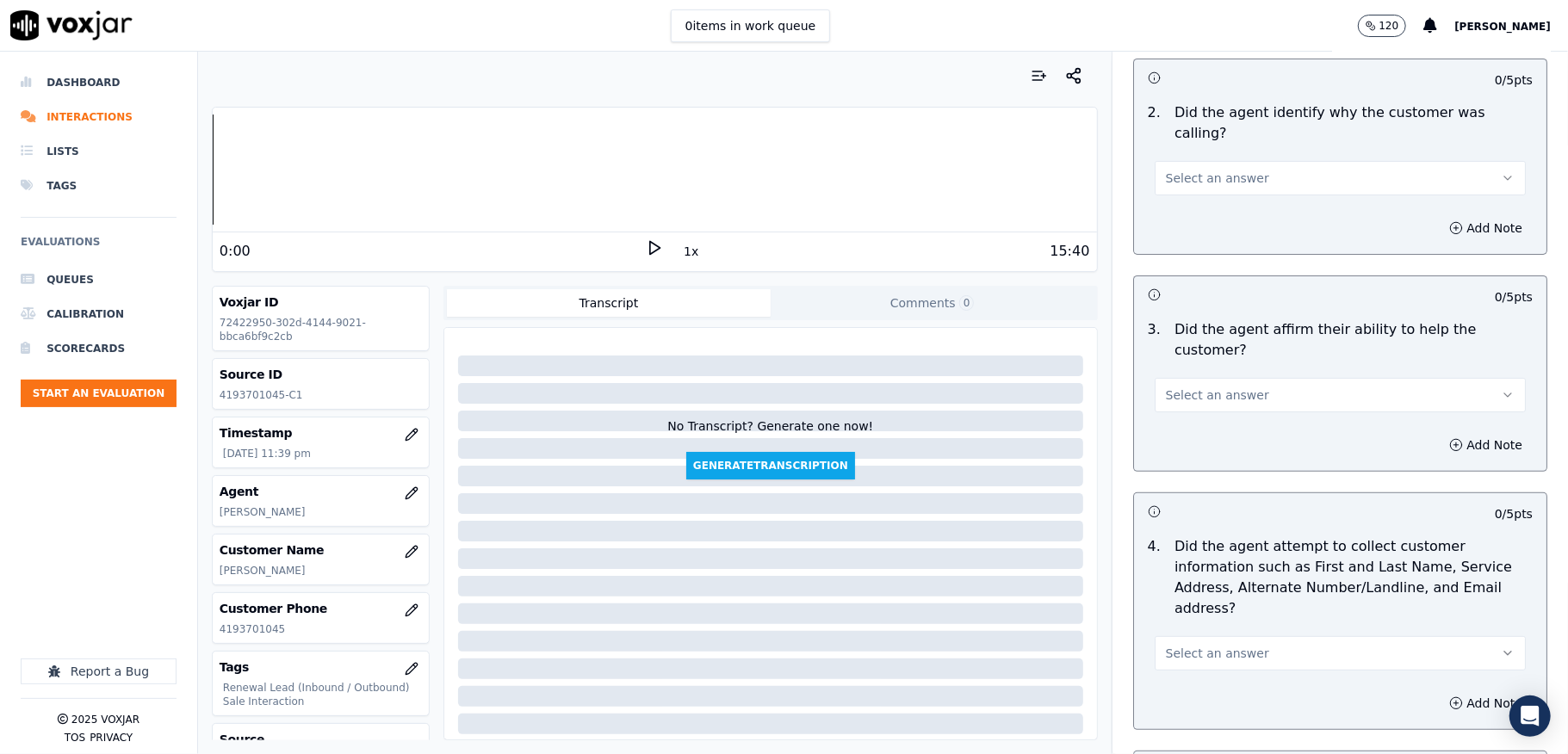
click at [1235, 161] on button "Select an answer" at bounding box center [1340, 178] width 371 height 34
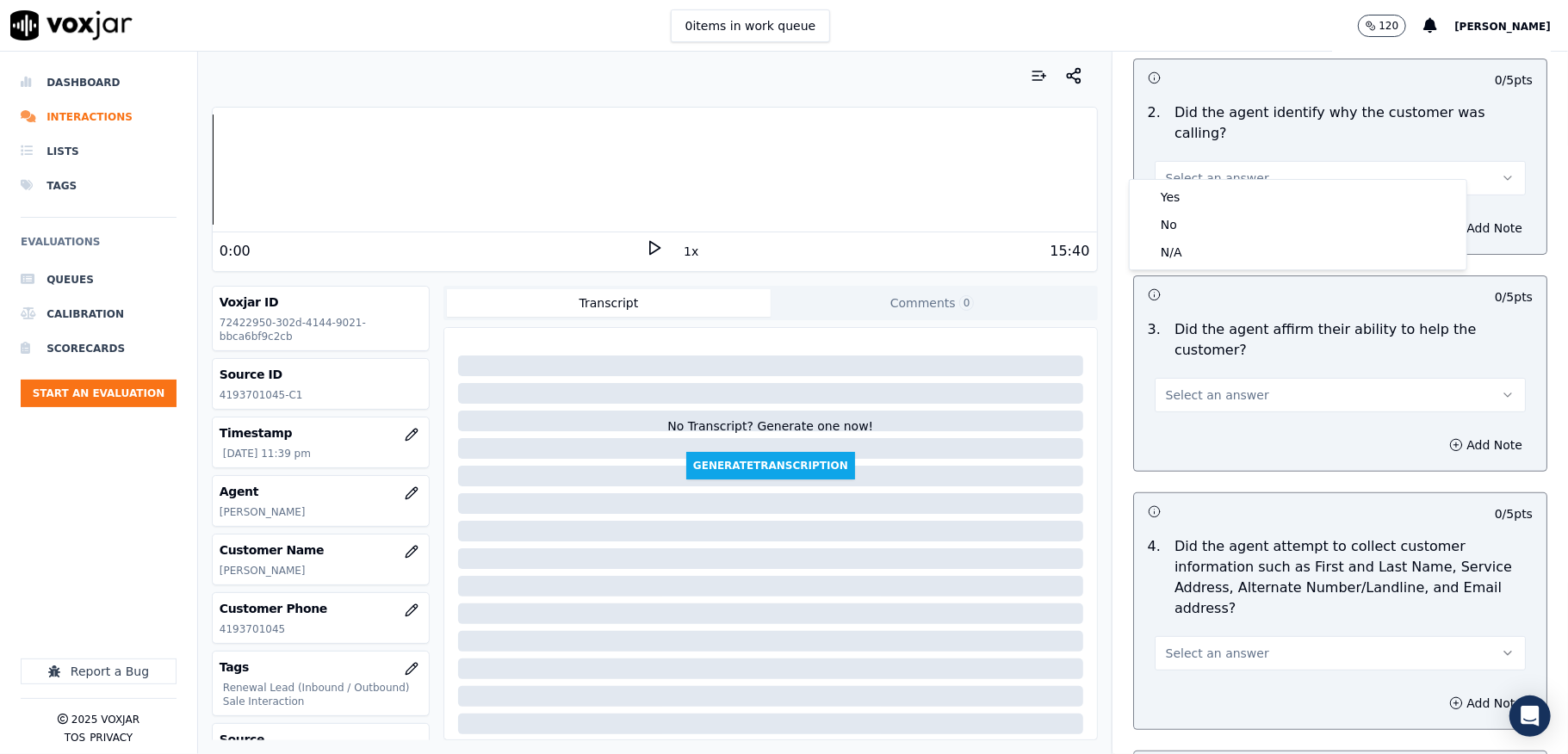
click at [1233, 186] on div "Yes" at bounding box center [1299, 197] width 330 height 28
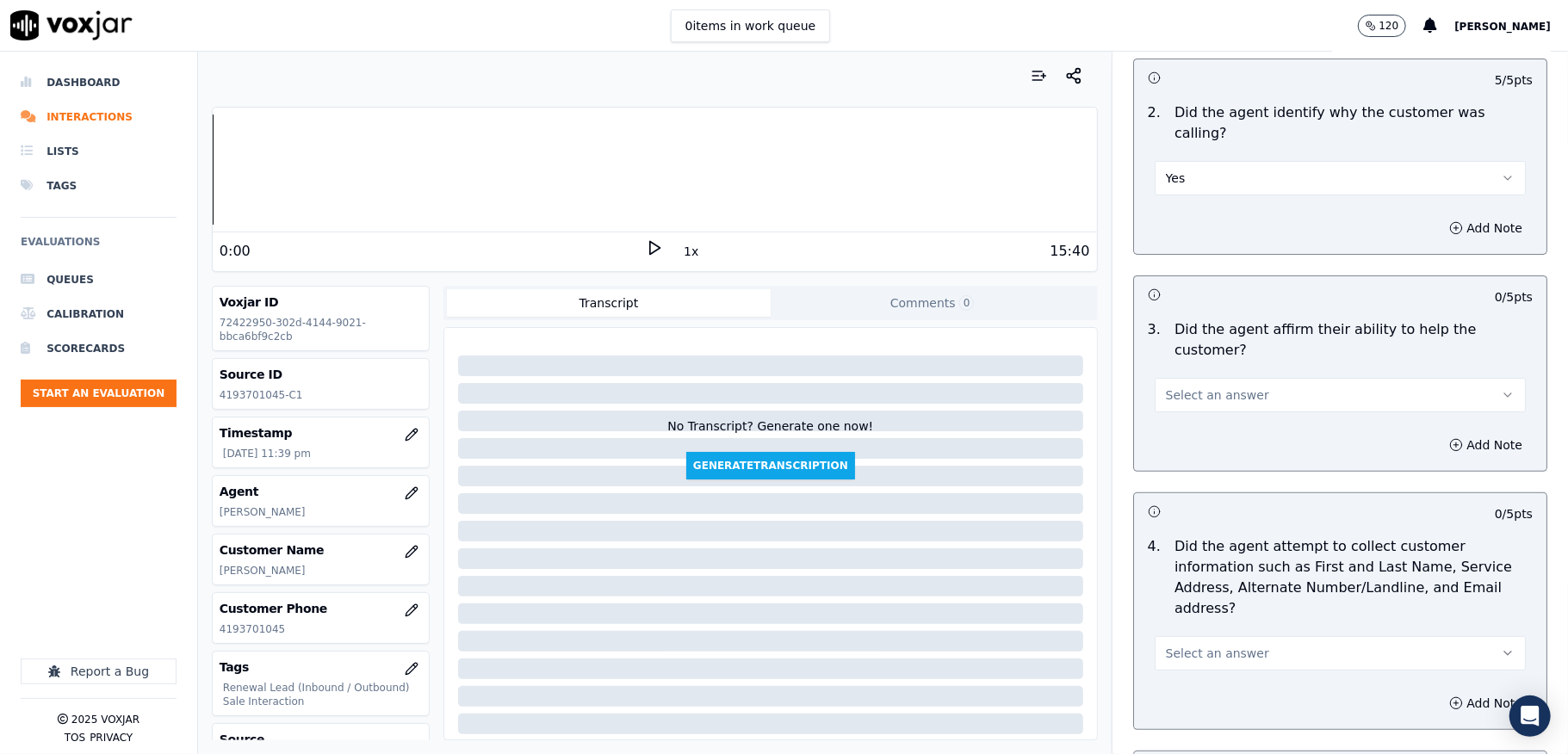
drag, startPoint x: 1217, startPoint y: 372, endPoint x: 1218, endPoint y: 393, distance: 21.0
click at [1217, 386] on span "Select an answer" at bounding box center [1218, 395] width 103 height 18
click at [1218, 407] on div "Yes" at bounding box center [1299, 415] width 330 height 28
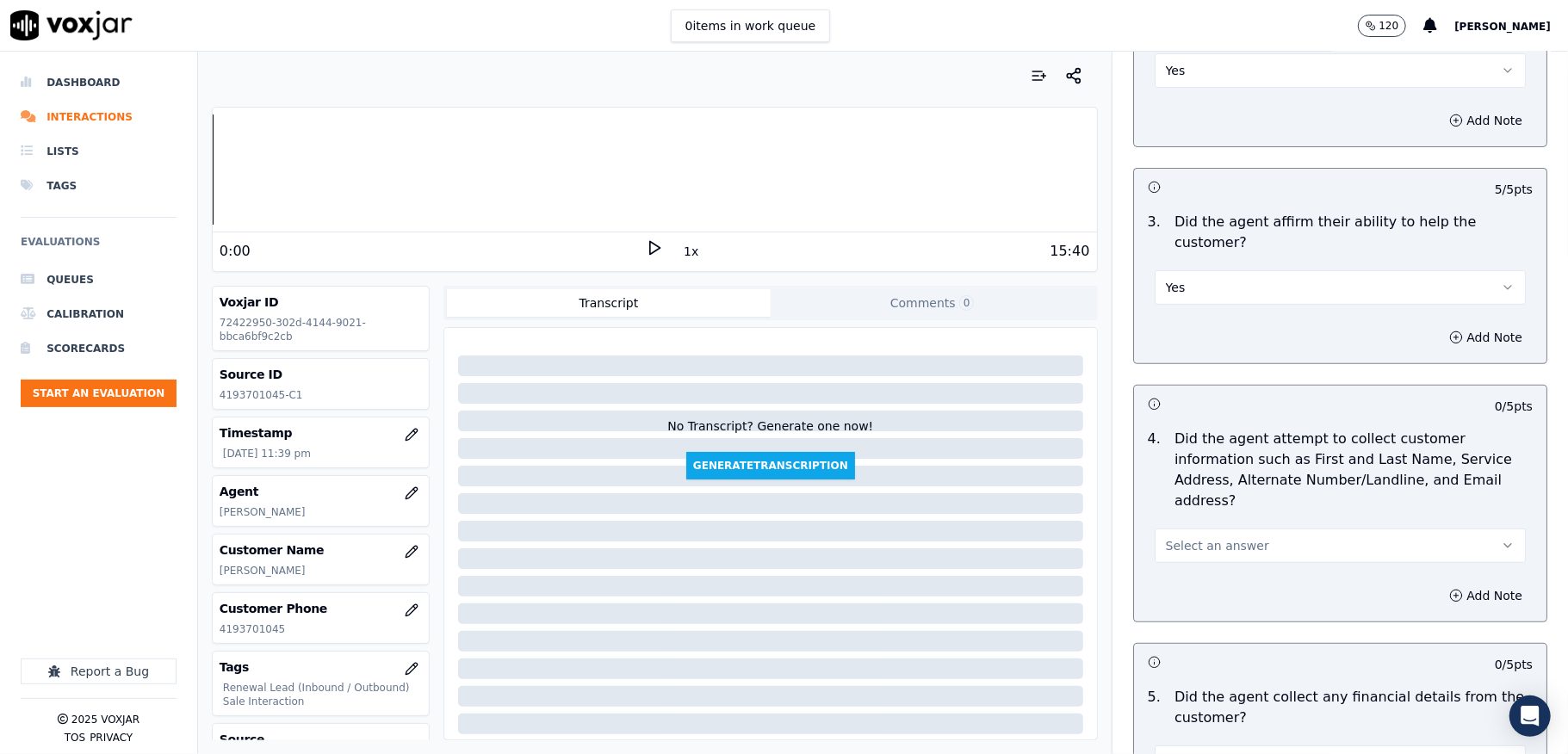
scroll to position [573, 0]
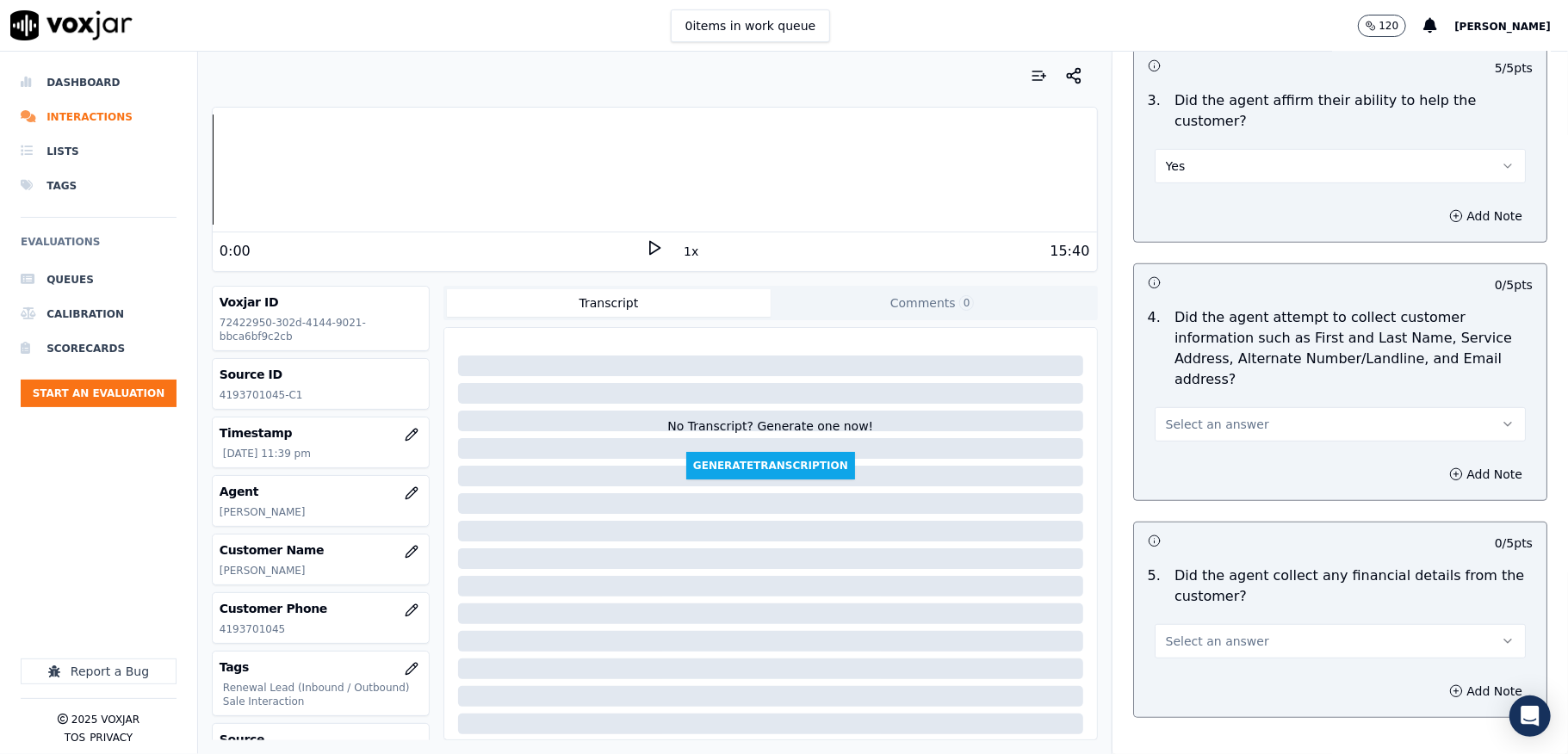
click at [1219, 416] on span "Select an answer" at bounding box center [1218, 424] width 103 height 18
click at [1206, 438] on div "Yes" at bounding box center [1299, 444] width 330 height 28
drag, startPoint x: 1203, startPoint y: 390, endPoint x: 1203, endPoint y: 417, distance: 27.0
click at [1203, 407] on button "Yes" at bounding box center [1340, 424] width 371 height 34
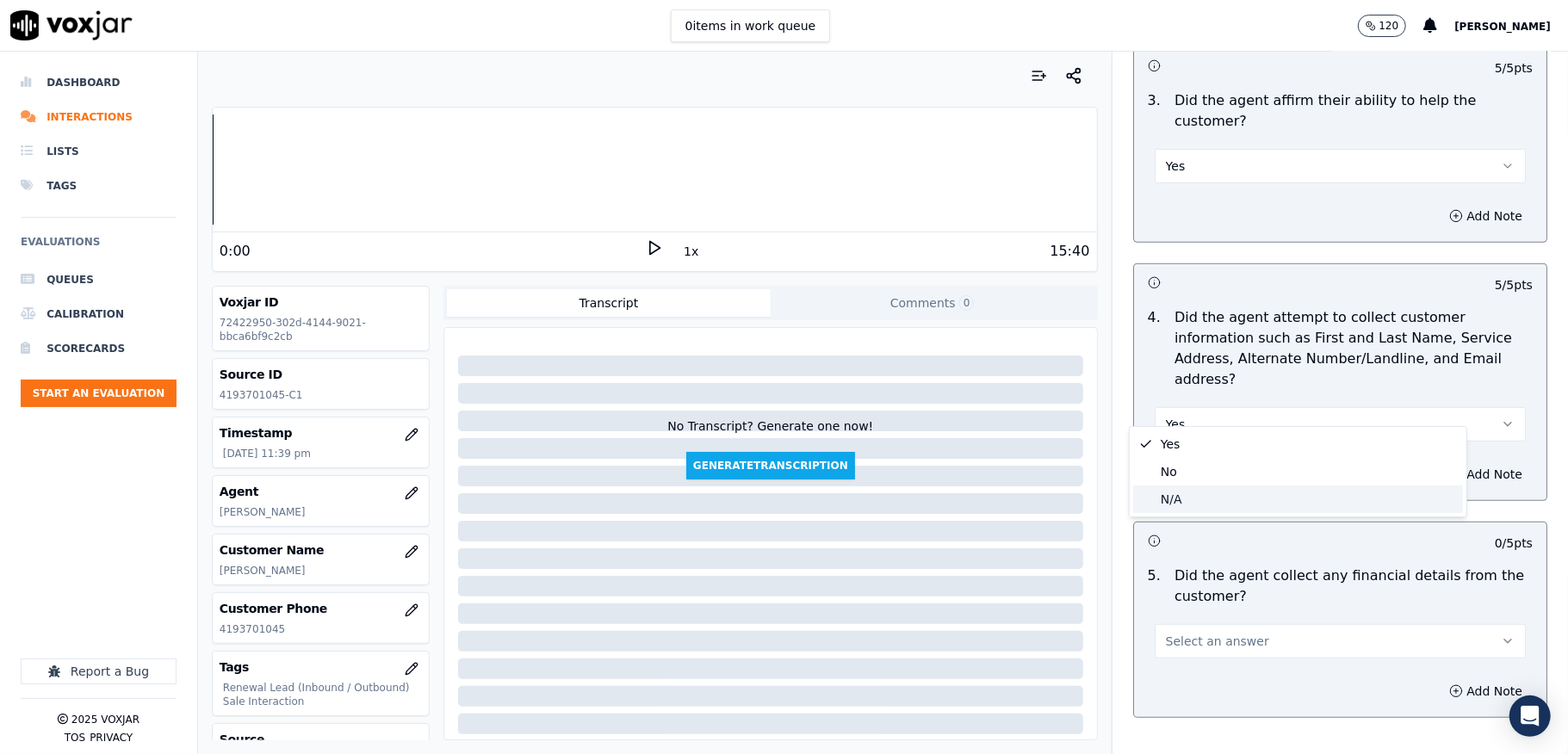
drag, startPoint x: 1195, startPoint y: 501, endPoint x: 1196, endPoint y: 475, distance: 26.0
click at [1195, 503] on div "N/A" at bounding box center [1299, 500] width 330 height 28
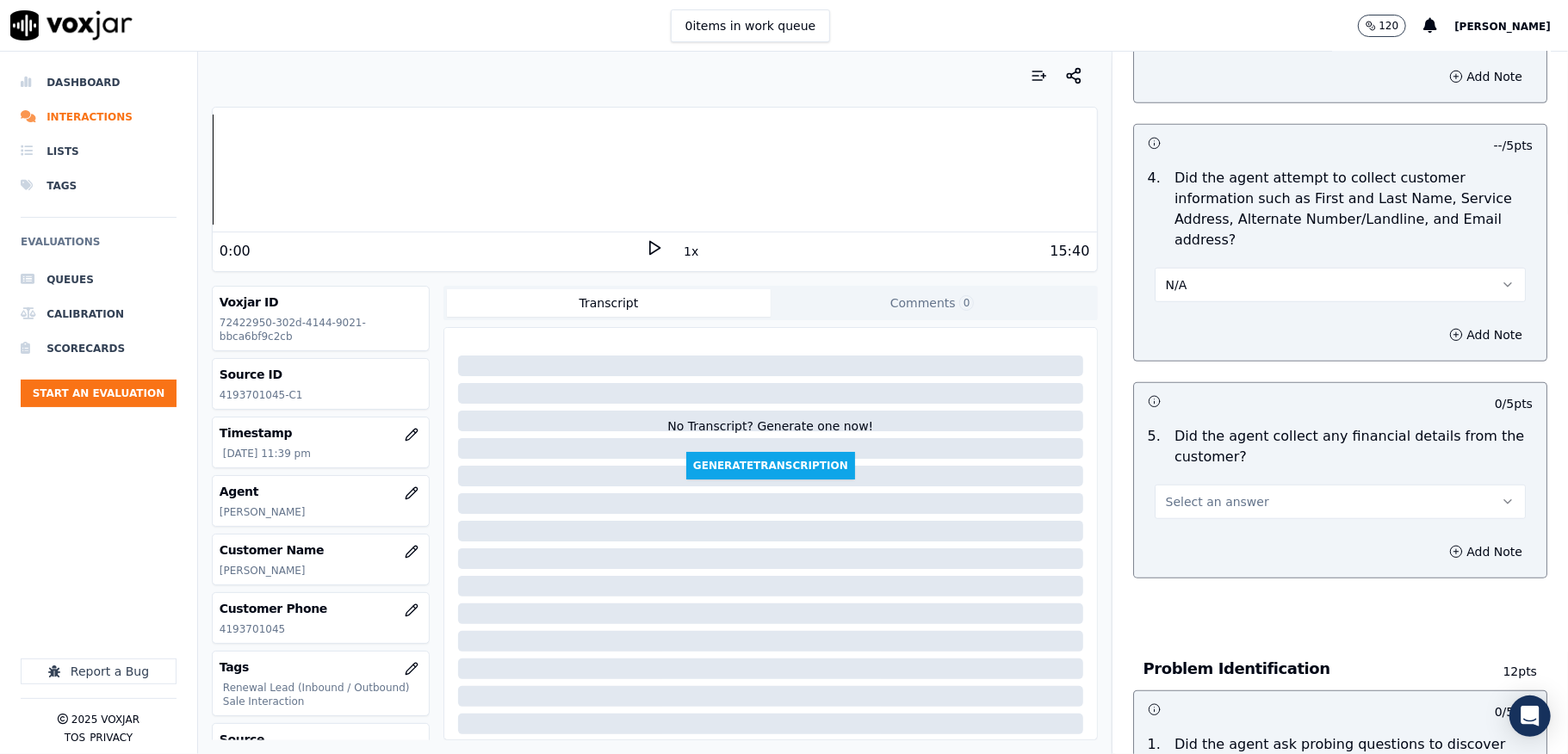
scroll to position [917, 0]
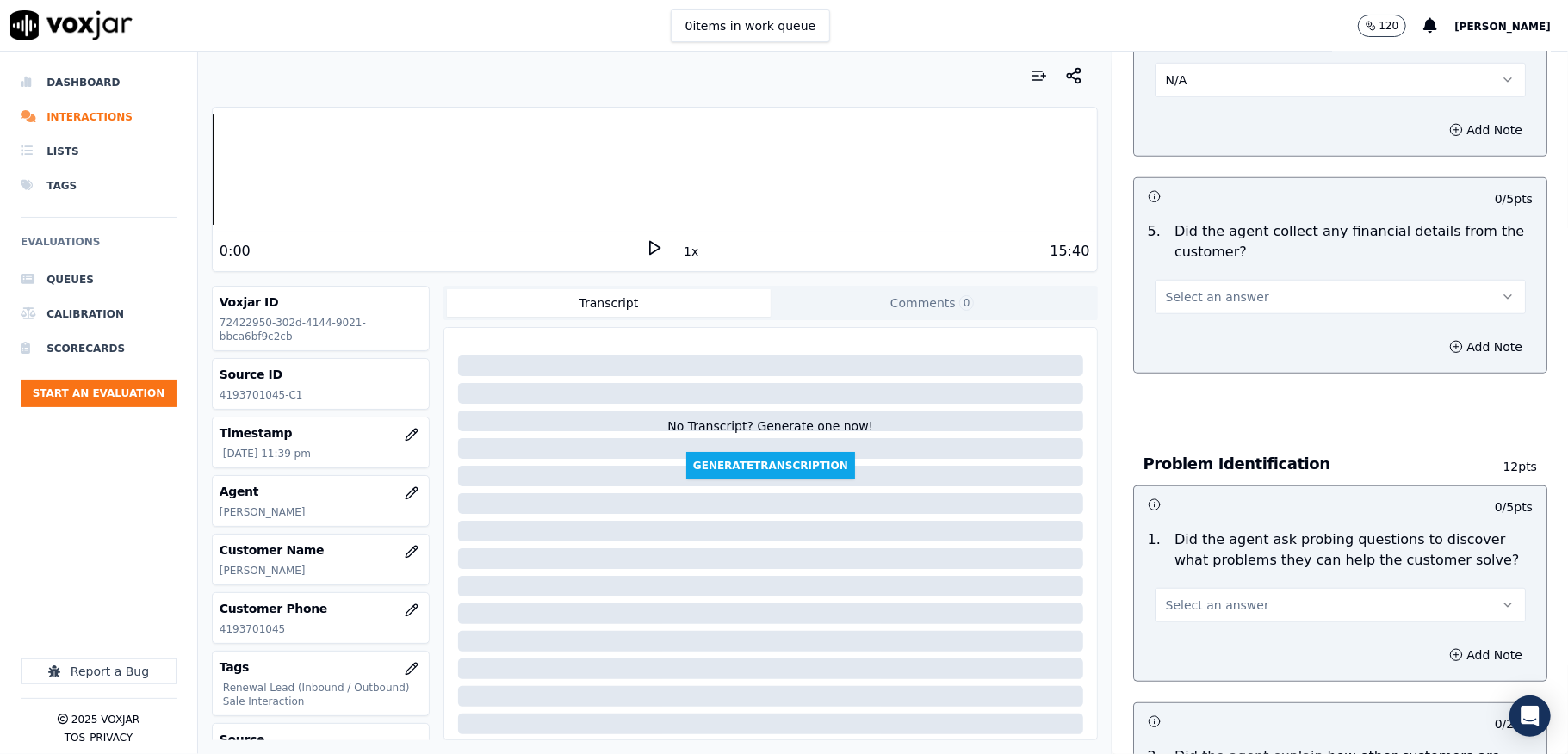
drag, startPoint x: 1227, startPoint y: 255, endPoint x: 1225, endPoint y: 288, distance: 33.1
click at [1228, 263] on div "Select an answer" at bounding box center [1340, 289] width 398 height 52
click at [1197, 289] on span "Select an answer" at bounding box center [1218, 297] width 103 height 18
click at [1196, 342] on div "No" at bounding box center [1299, 345] width 330 height 28
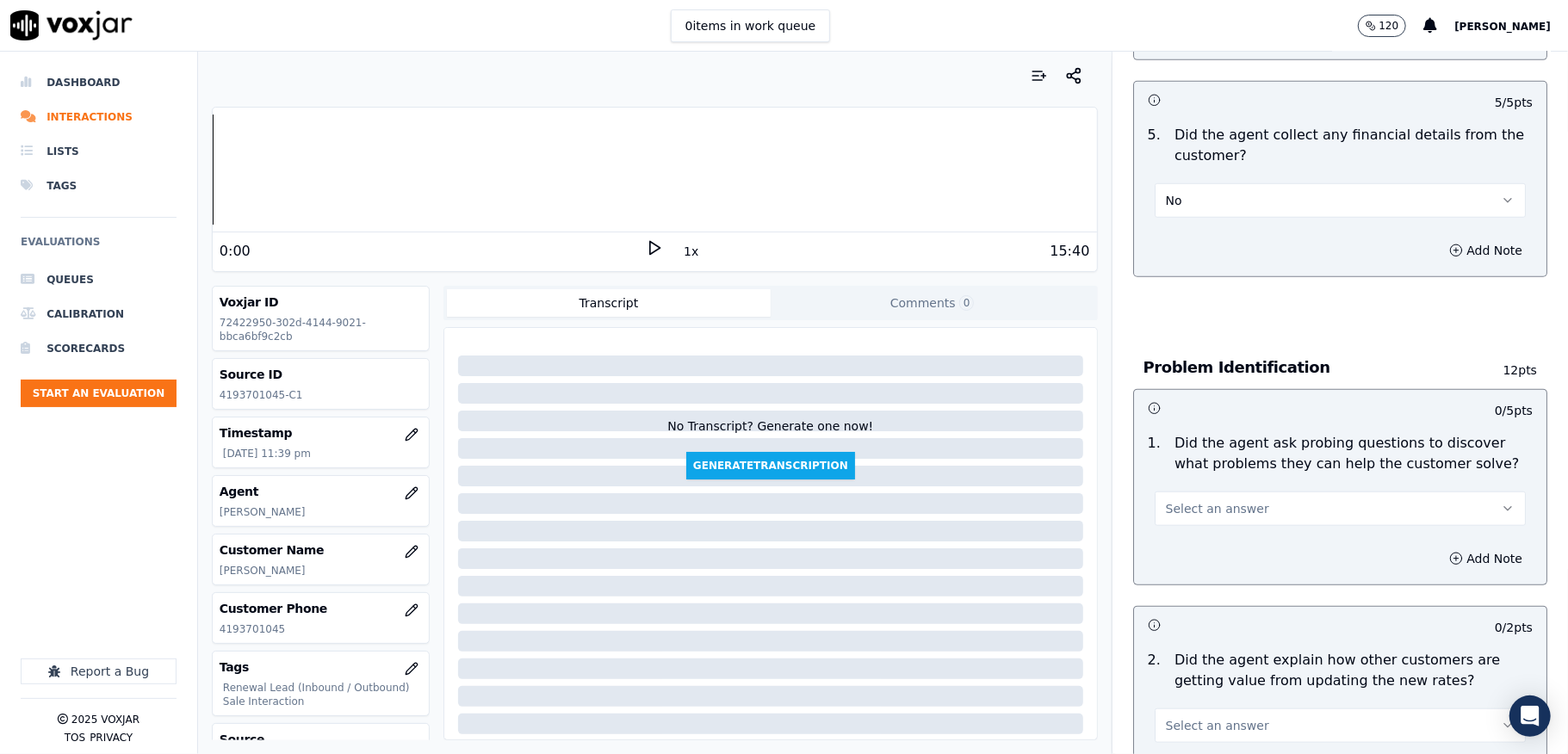
scroll to position [1148, 0]
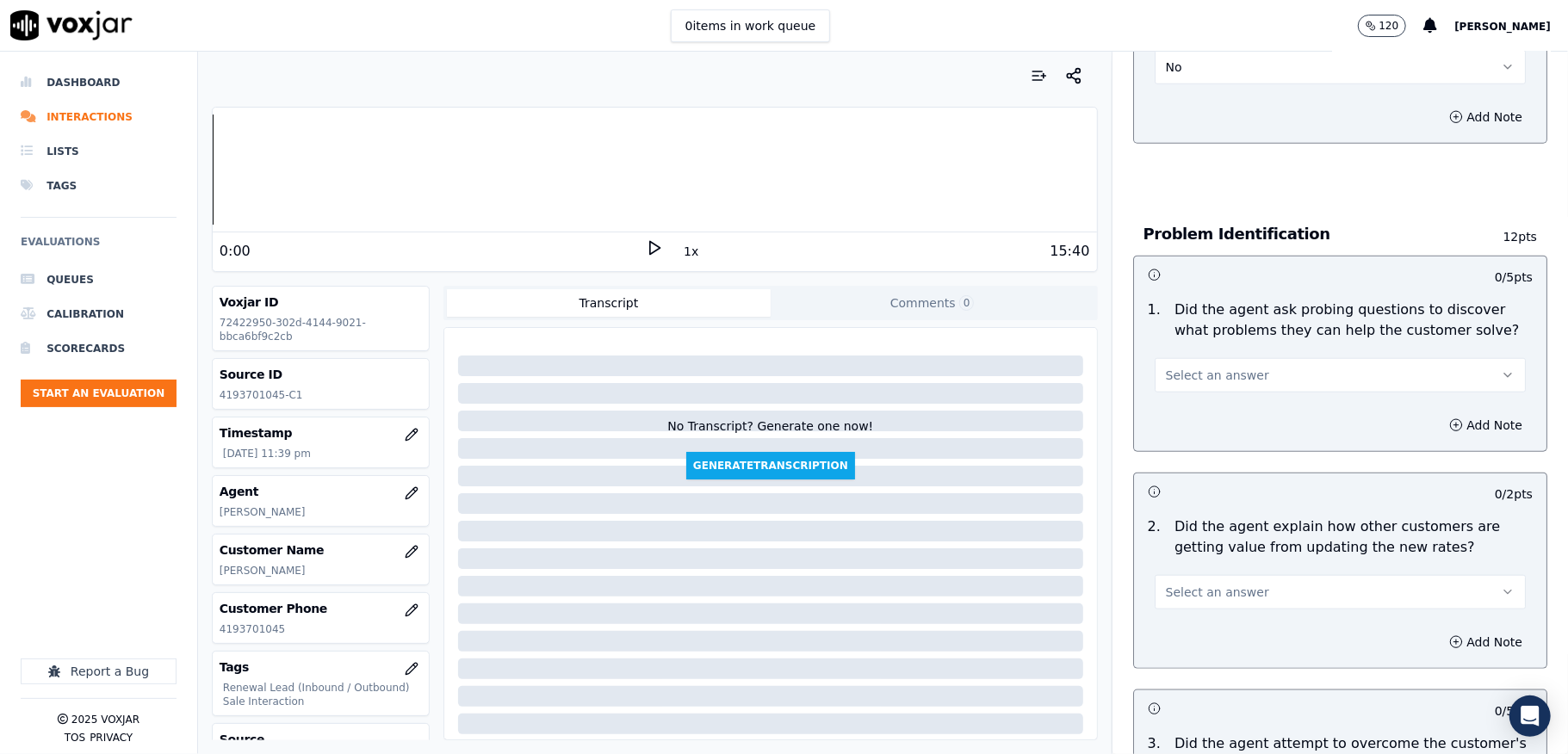
click at [1218, 367] on span "Select an answer" at bounding box center [1218, 375] width 103 height 18
click at [1189, 418] on div "No" at bounding box center [1299, 424] width 330 height 28
click at [1225, 358] on button "No" at bounding box center [1340, 374] width 371 height 34
click at [1209, 394] on div "Yes" at bounding box center [1299, 396] width 330 height 28
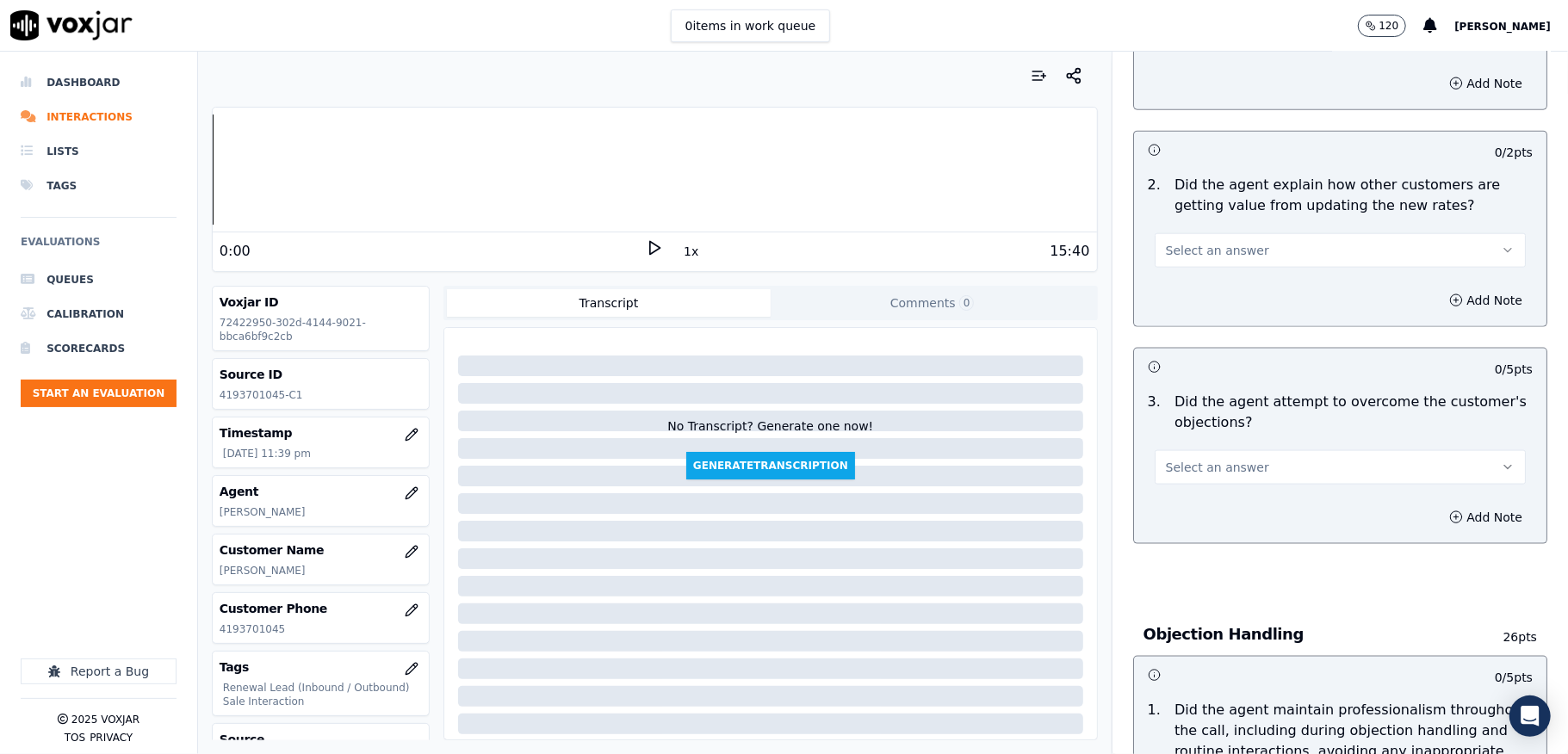
scroll to position [1491, 0]
click at [1229, 238] on button "Select an answer" at bounding box center [1340, 247] width 371 height 34
click at [1185, 318] on div "N/A" at bounding box center [1299, 324] width 330 height 28
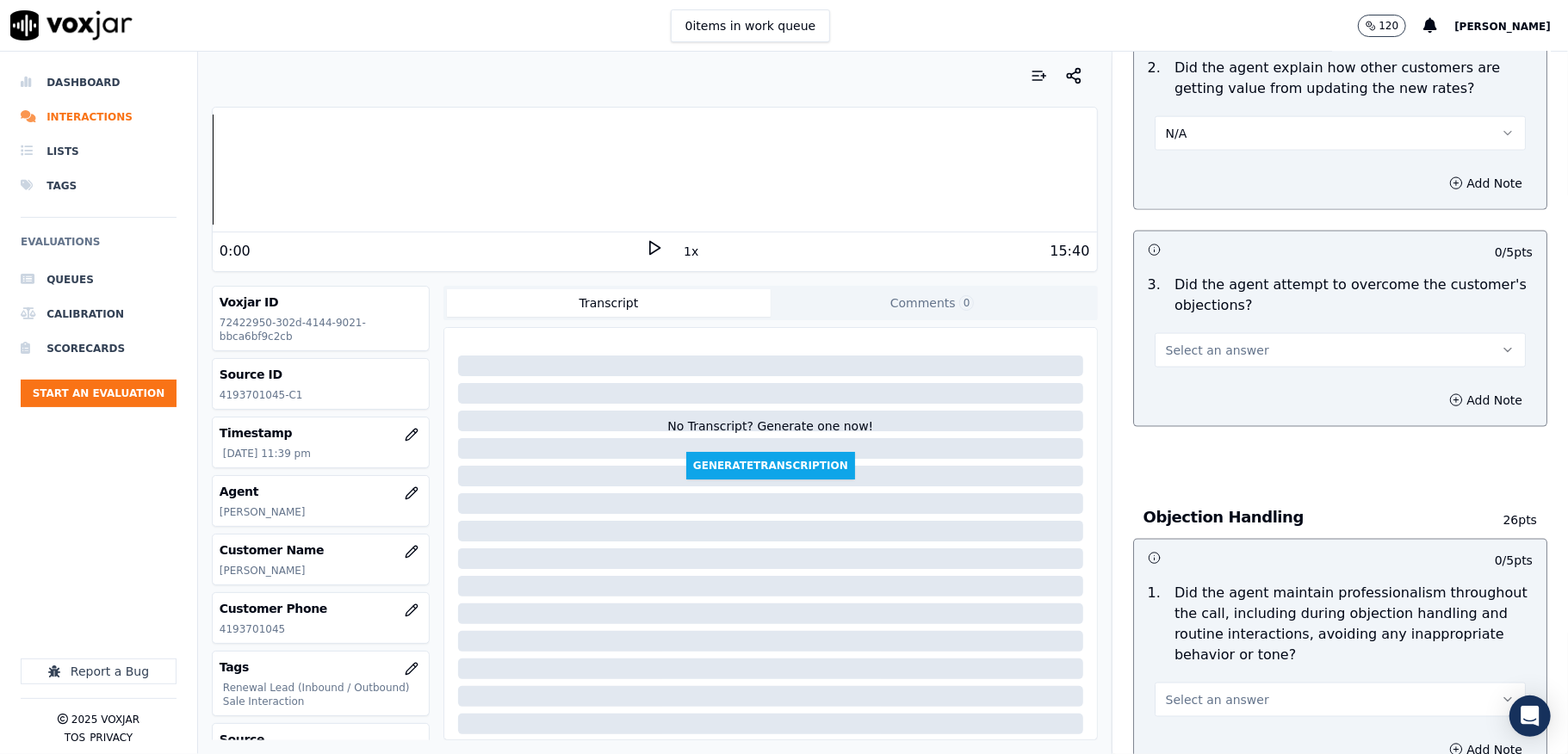
click at [1209, 132] on button "N/A" at bounding box center [1340, 133] width 371 height 34
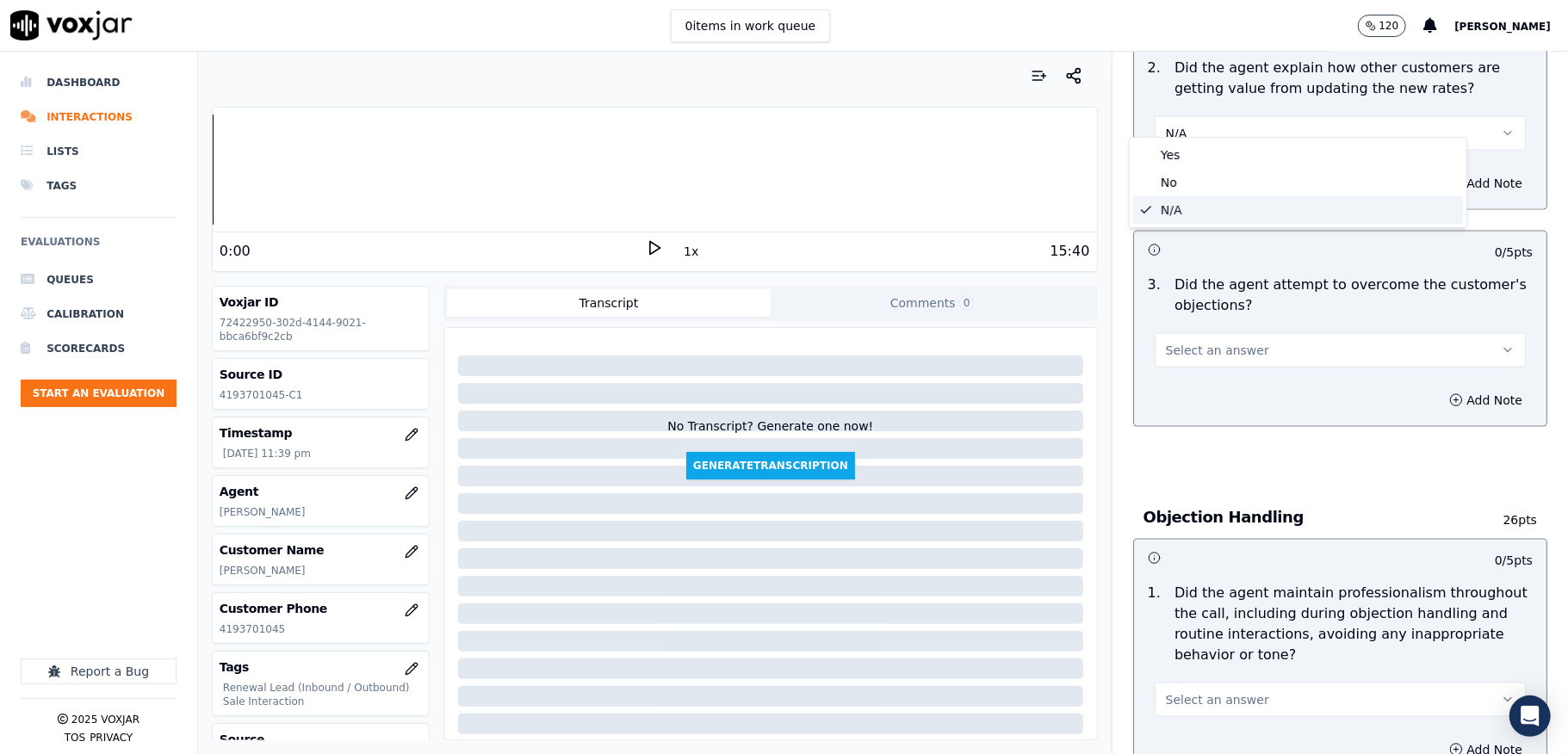
click at [1220, 116] on button "N/A" at bounding box center [1340, 133] width 371 height 34
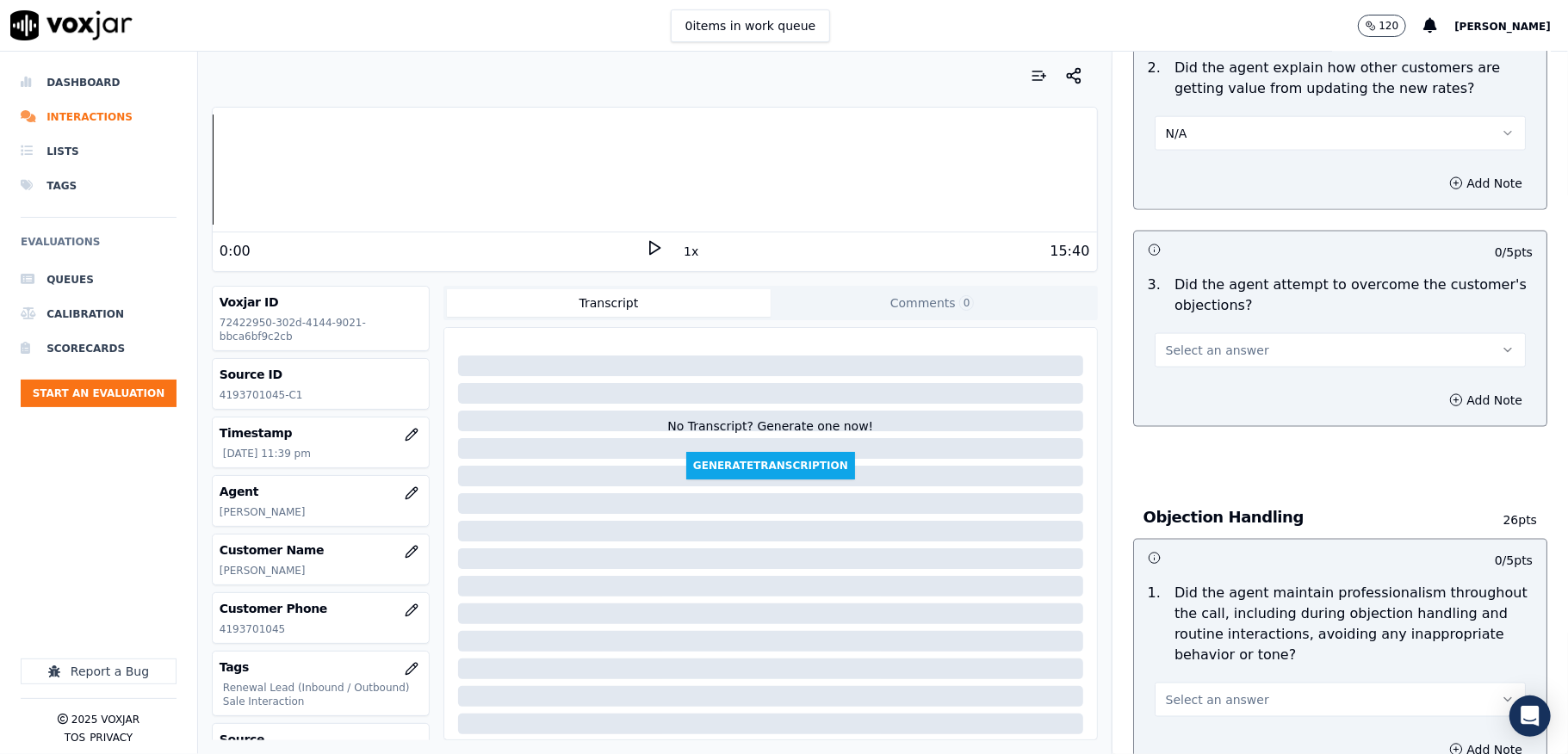
click at [1211, 123] on button "N/A" at bounding box center [1340, 133] width 371 height 34
click at [1203, 151] on div "Yes" at bounding box center [1299, 155] width 330 height 28
click at [1225, 116] on button "Yes" at bounding box center [1340, 133] width 371 height 34
click at [1182, 148] on div "Yes" at bounding box center [1299, 155] width 330 height 28
click at [1194, 342] on span "Select an answer" at bounding box center [1218, 350] width 103 height 18
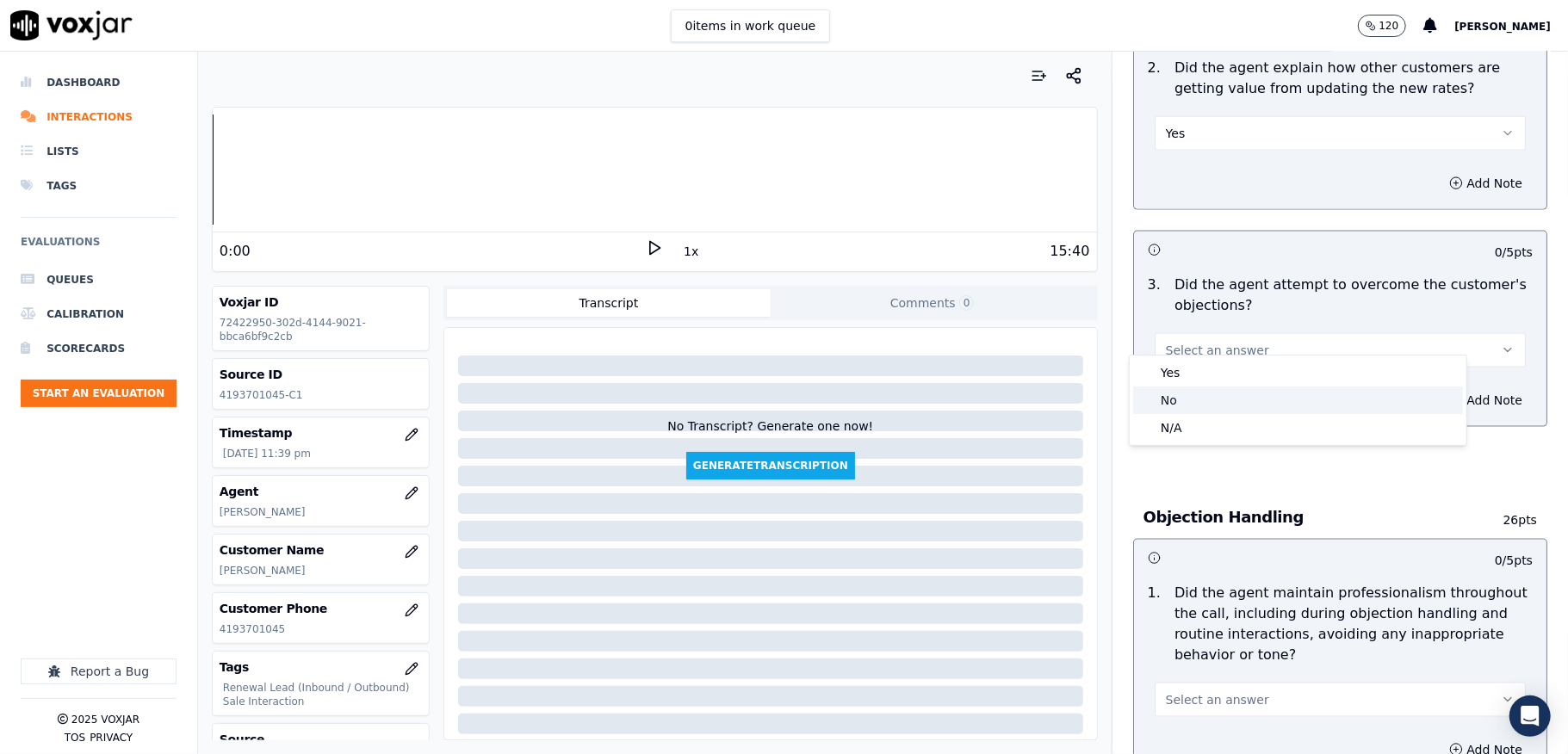
click at [1175, 397] on div "No" at bounding box center [1299, 400] width 330 height 28
click at [1178, 333] on button "No" at bounding box center [1340, 349] width 371 height 34
click at [1165, 418] on div "N/A" at bounding box center [1299, 428] width 330 height 28
click at [1190, 333] on button "N/A" at bounding box center [1340, 349] width 371 height 34
click at [1183, 355] on body "0 items in work queue 120 Sudip Roy Dashboard Interactions Lists Tags Evaluatio…" at bounding box center [784, 377] width 1568 height 754
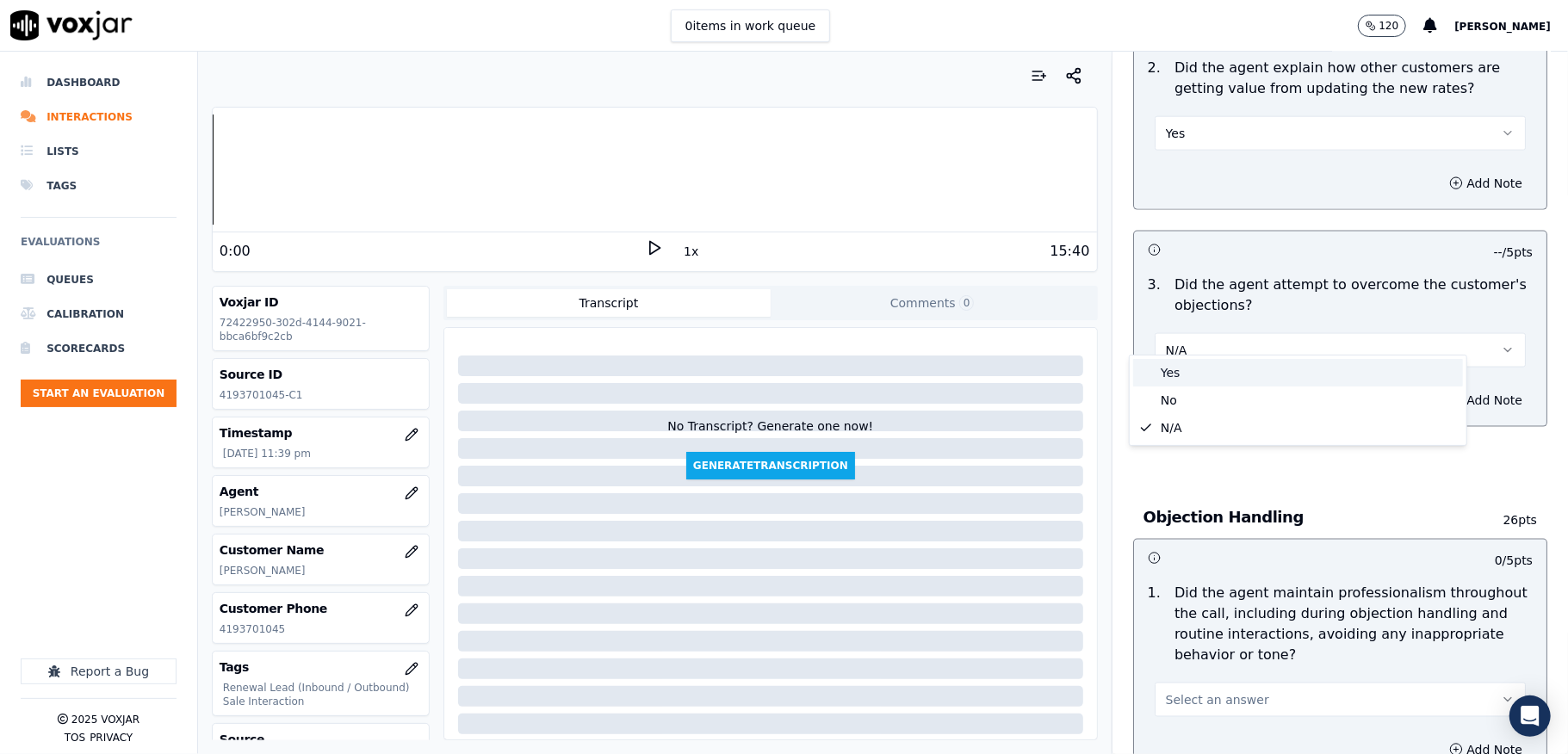
click at [1176, 367] on div "Yes" at bounding box center [1299, 372] width 330 height 28
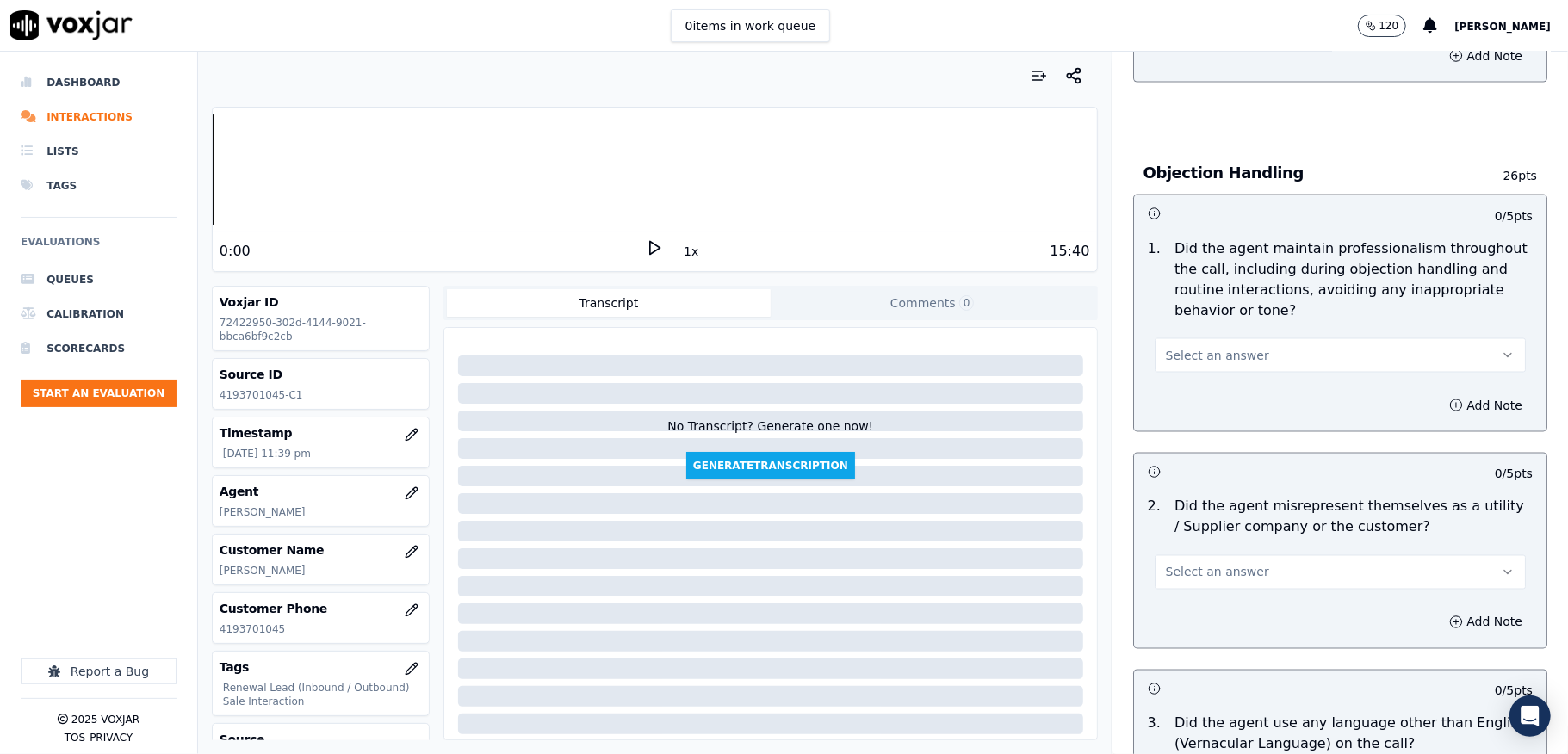
scroll to position [2066, 0]
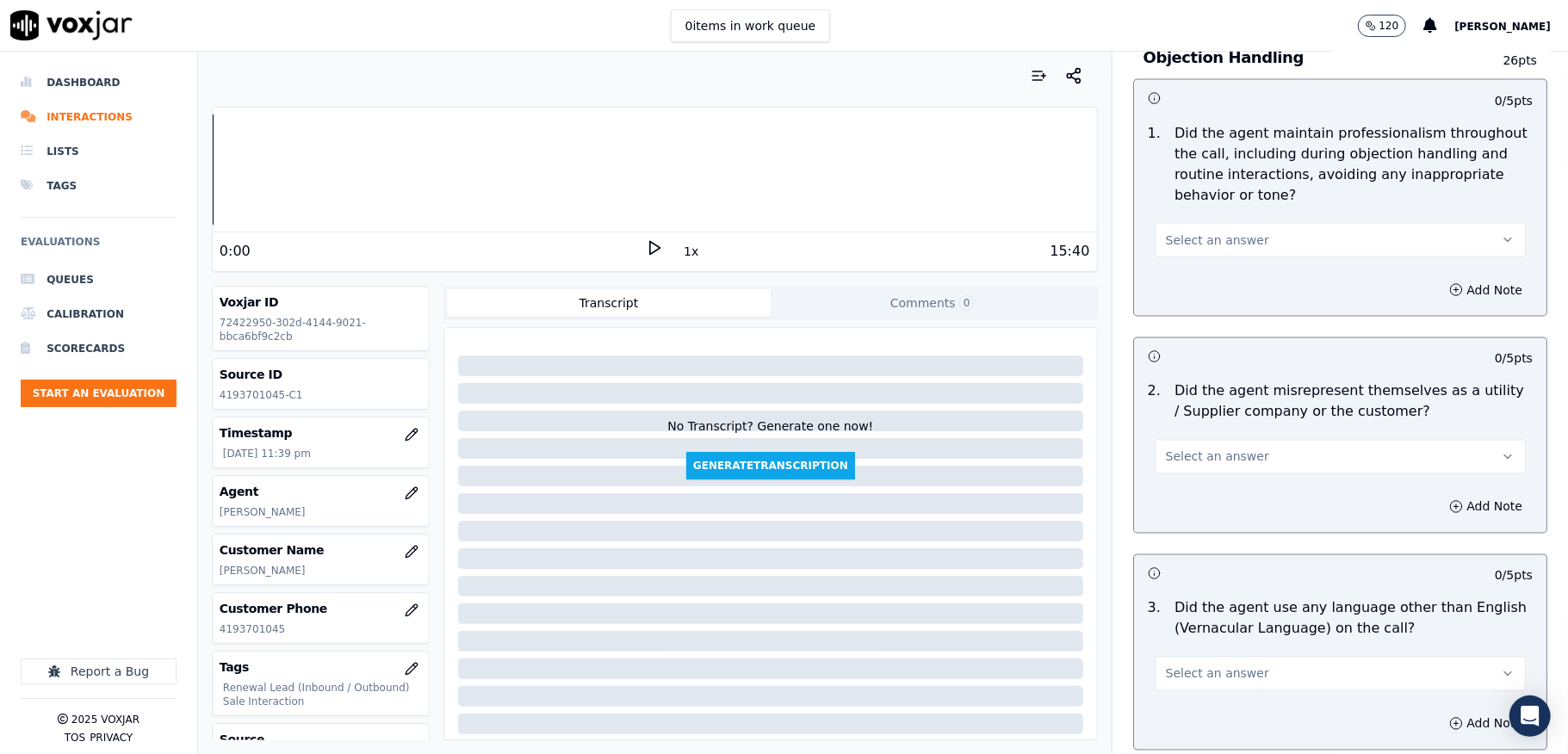
click at [1213, 223] on button "Select an answer" at bounding box center [1340, 240] width 371 height 34
click at [1186, 253] on div "Yes" at bounding box center [1299, 264] width 330 height 28
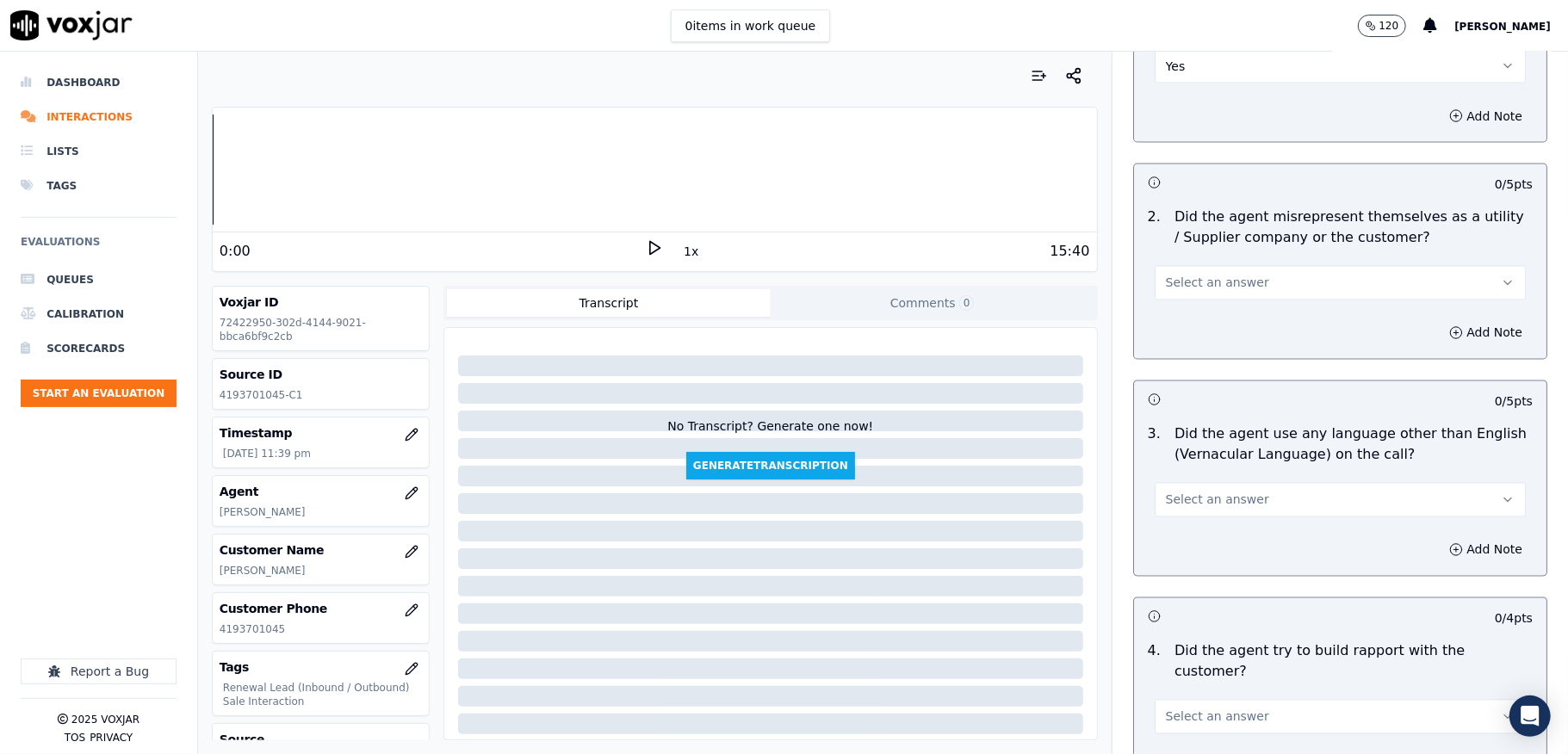
scroll to position [2294, 0]
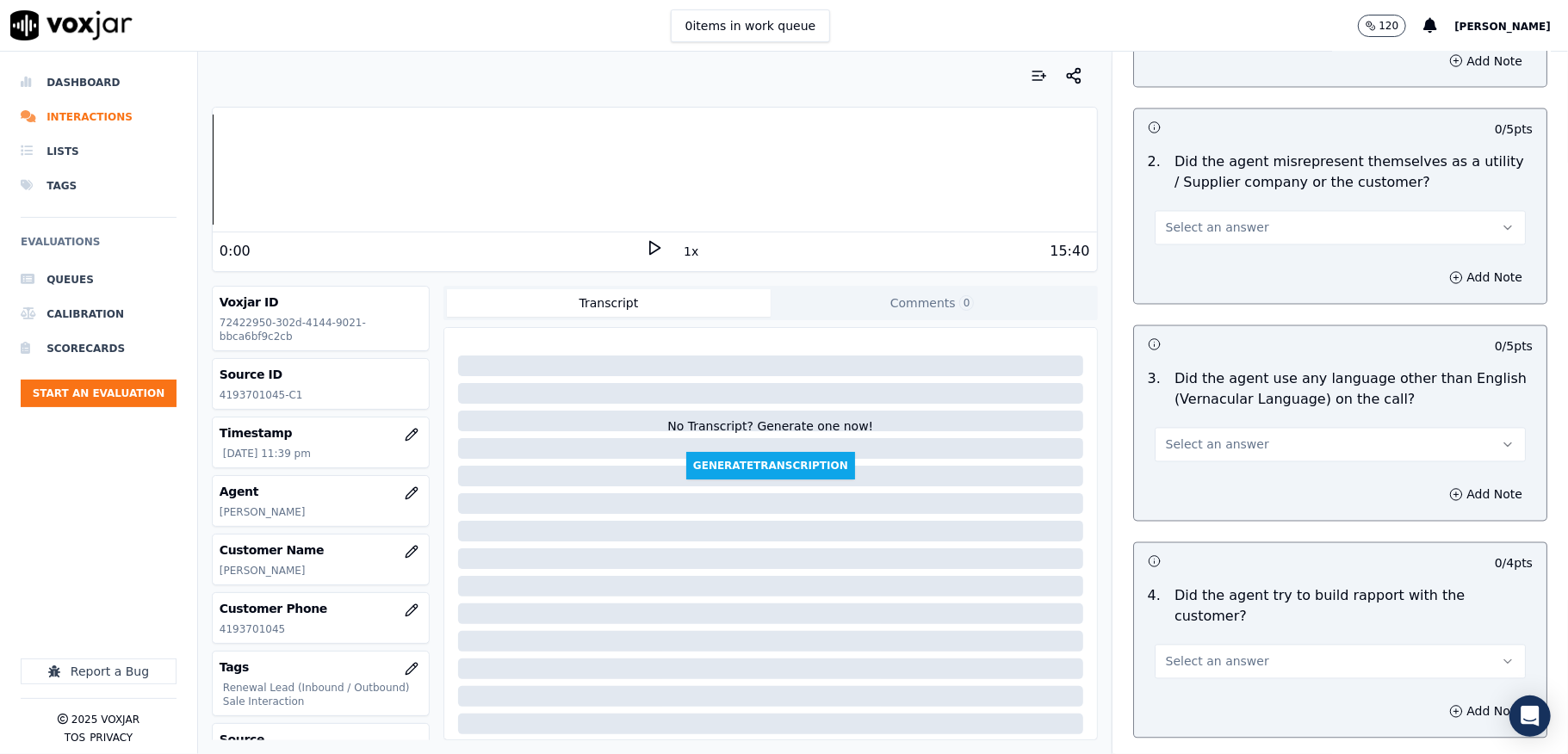
click at [1193, 219] on span "Select an answer" at bounding box center [1218, 228] width 103 height 18
click at [1183, 274] on div "No" at bounding box center [1299, 279] width 330 height 28
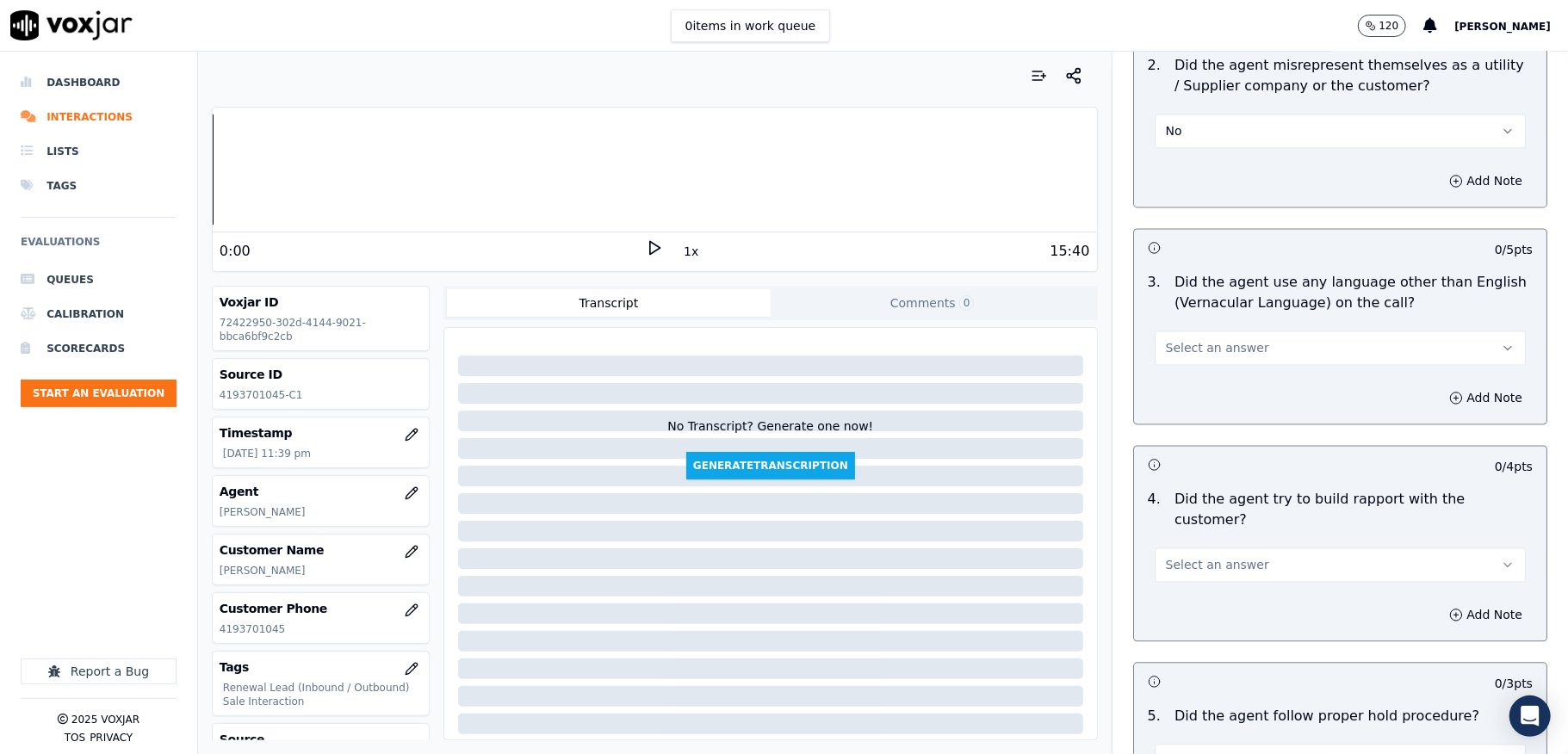
scroll to position [2524, 0]
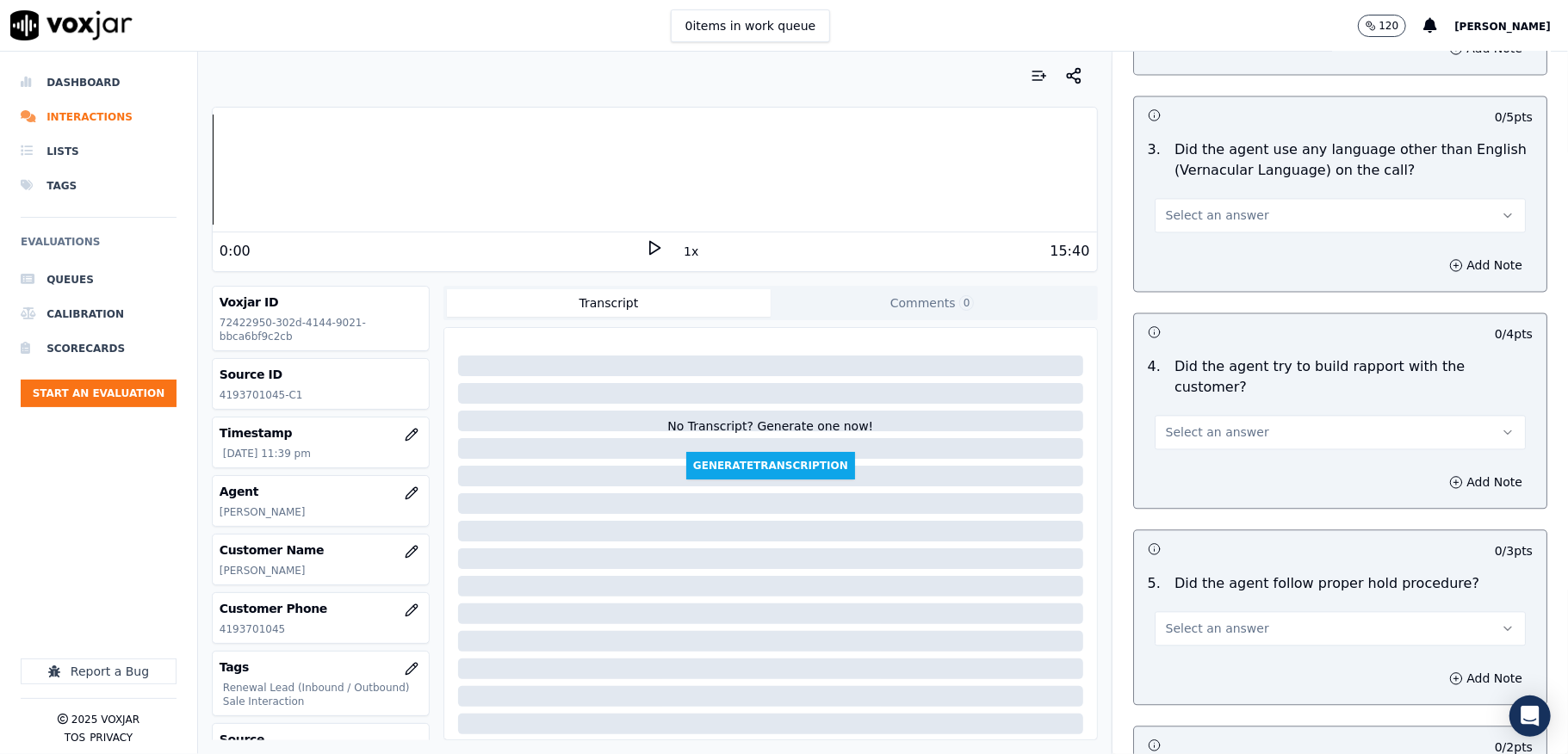
click at [1249, 198] on button "Select an answer" at bounding box center [1340, 215] width 371 height 34
click at [1183, 268] on div "No" at bounding box center [1299, 266] width 330 height 28
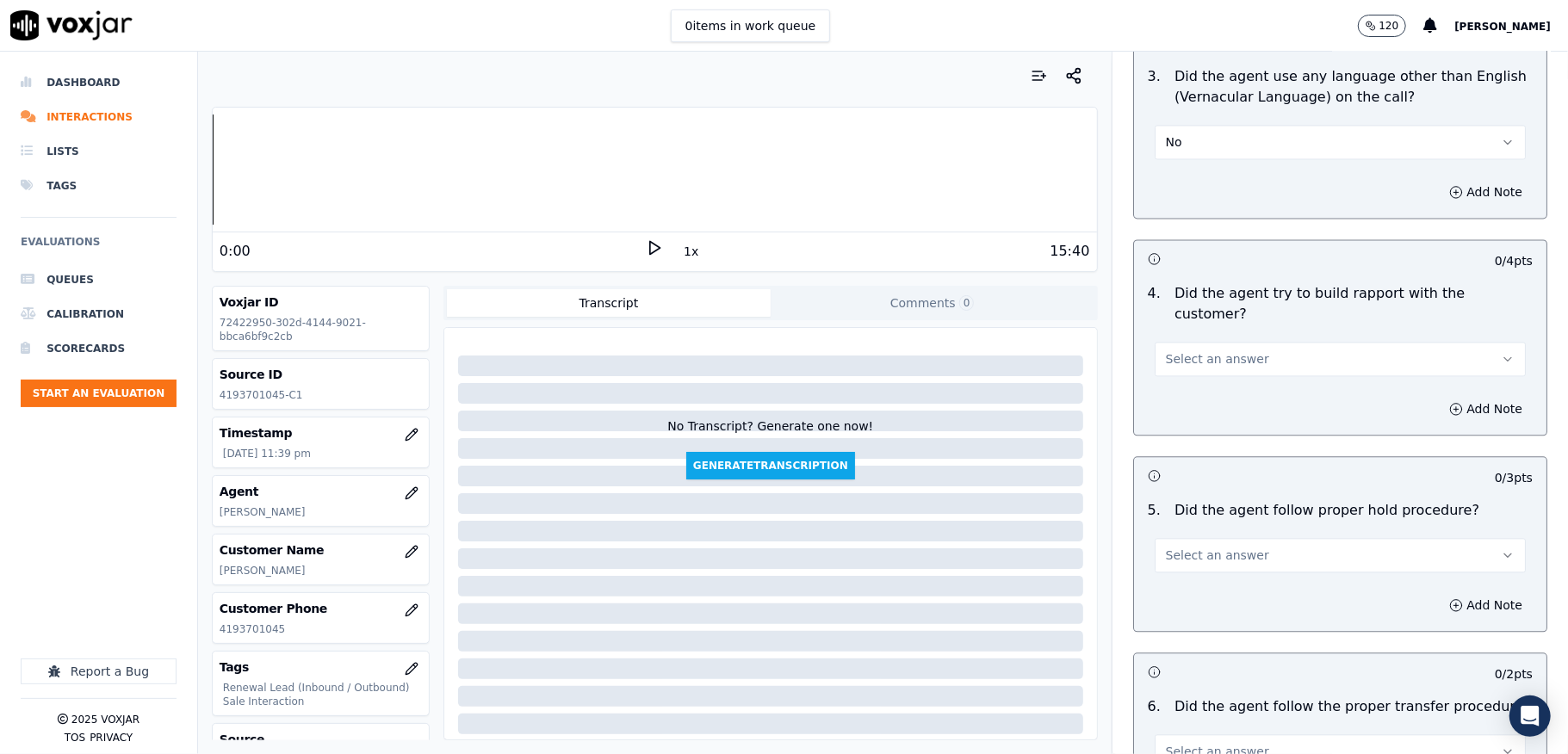
scroll to position [2639, 0]
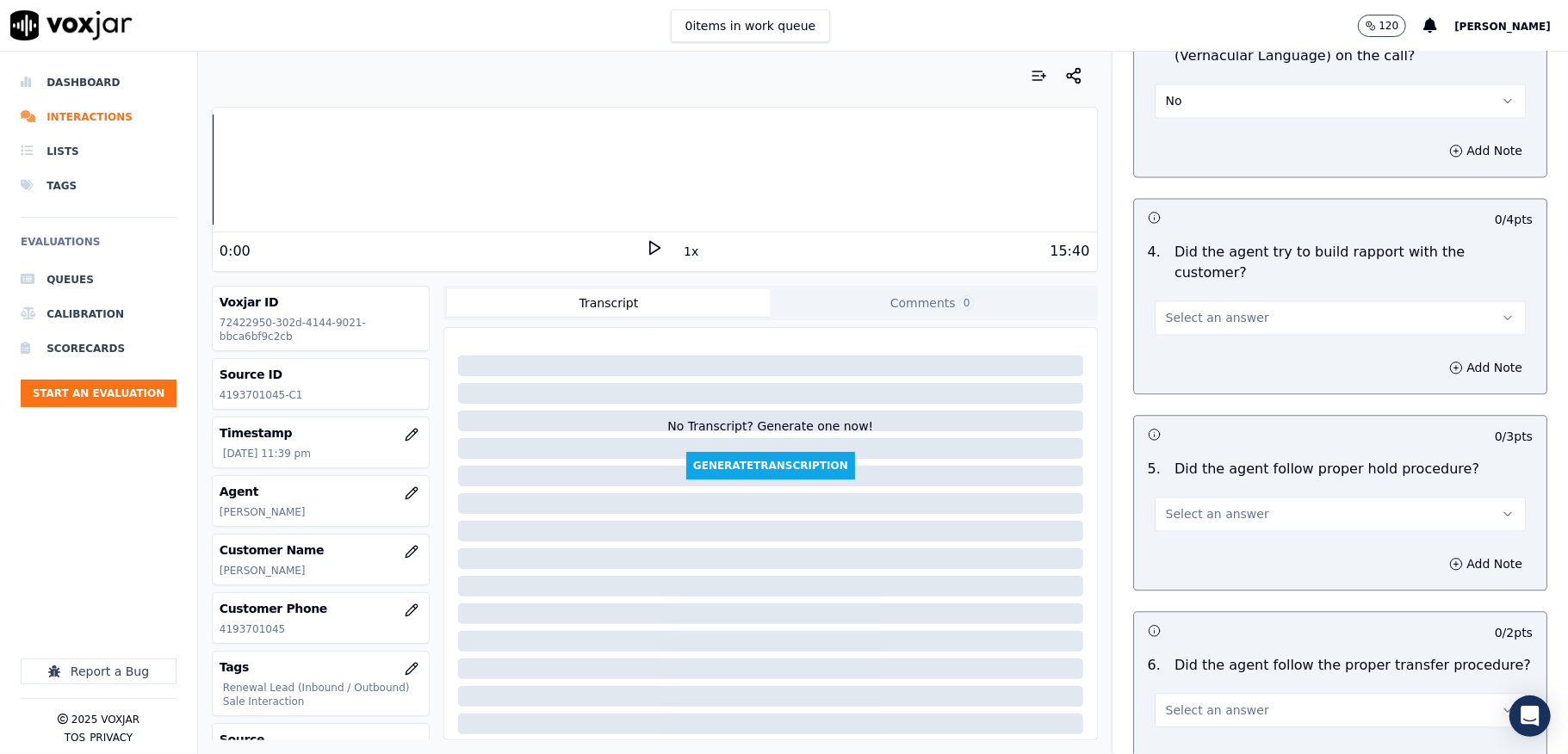
click at [1217, 309] on span "Select an answer" at bounding box center [1218, 317] width 103 height 18
click at [1189, 377] on div "N/A" at bounding box center [1299, 376] width 330 height 28
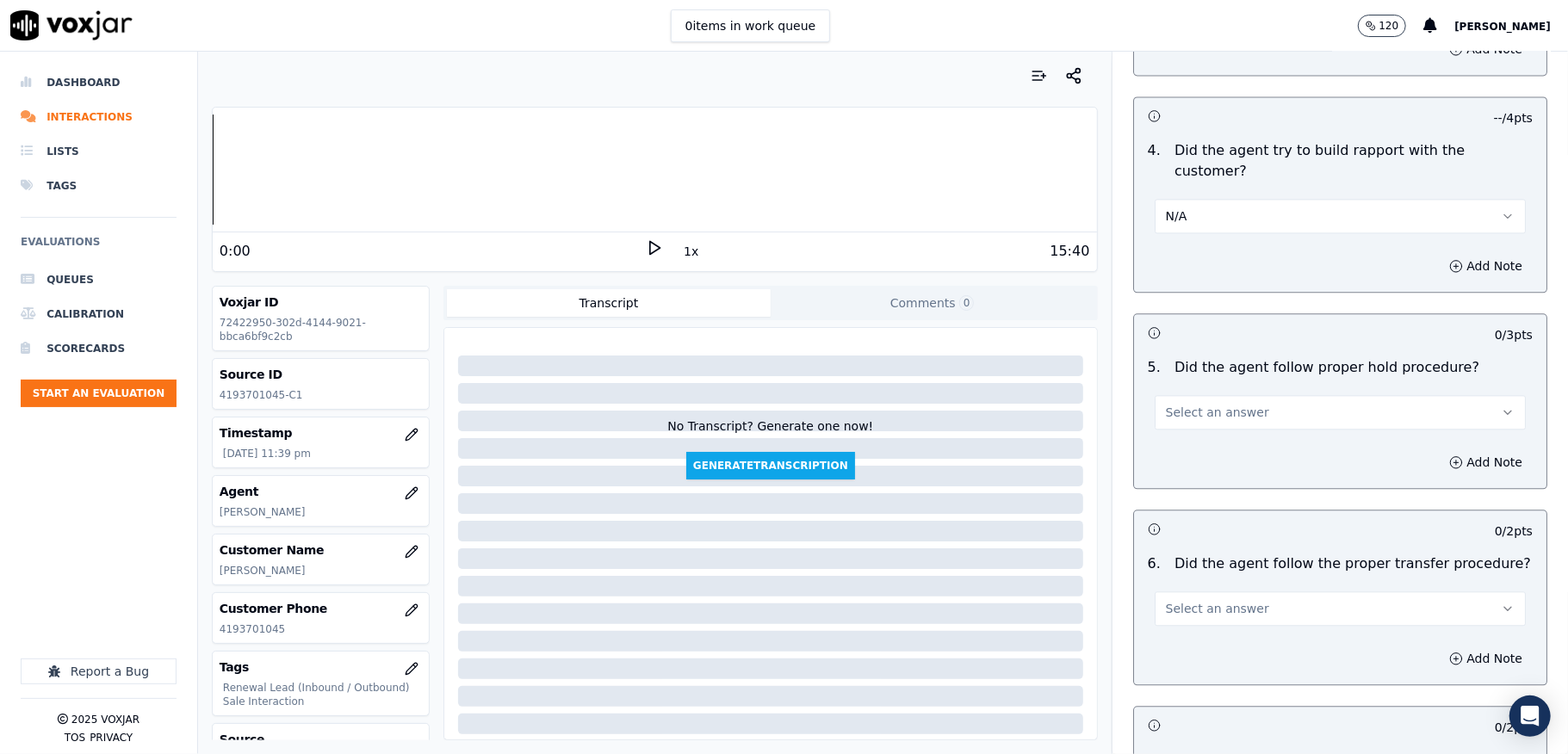
scroll to position [2869, 0]
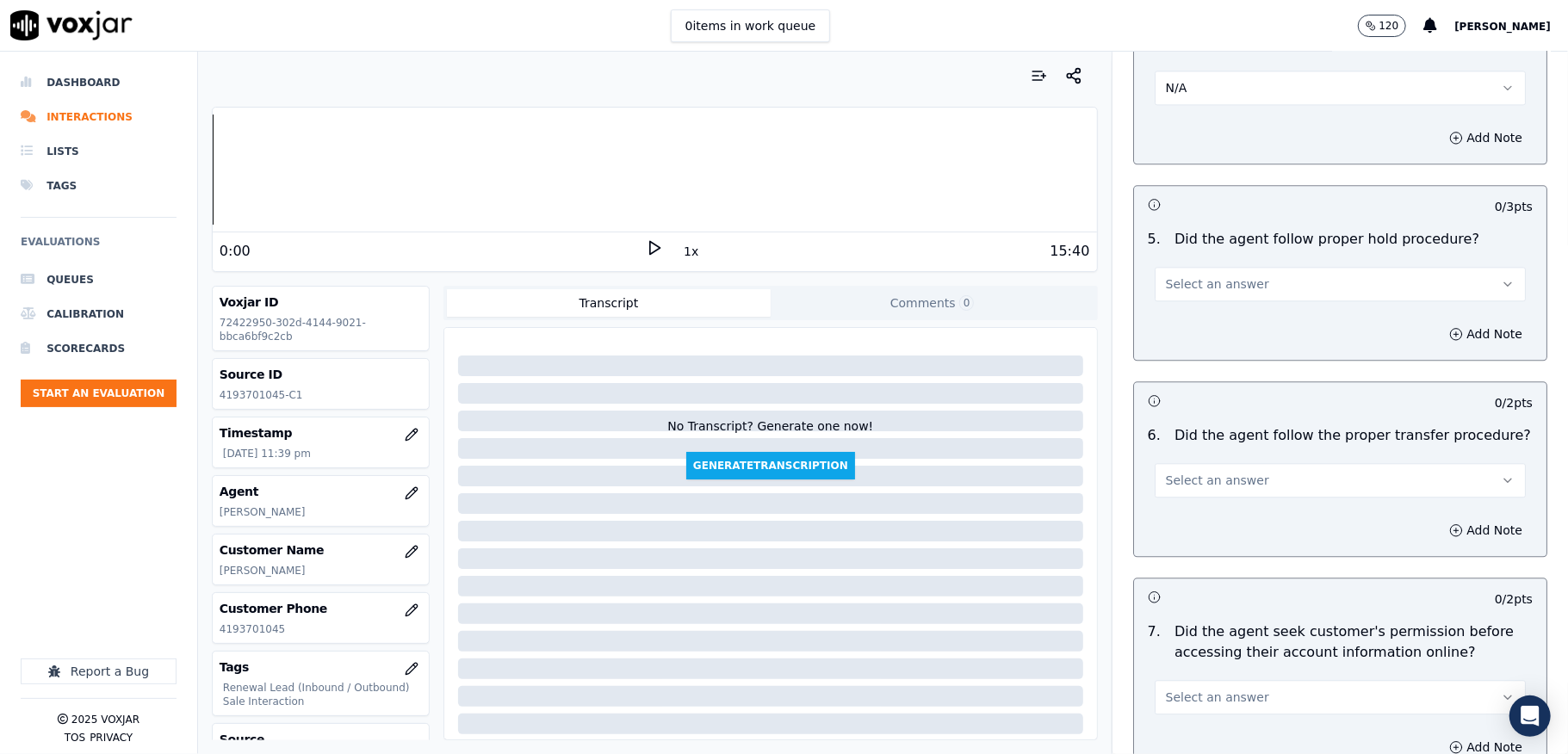
drag, startPoint x: 1207, startPoint y: 252, endPoint x: 1209, endPoint y: 264, distance: 12.2
click at [1209, 276] on span "Select an answer" at bounding box center [1218, 284] width 103 height 18
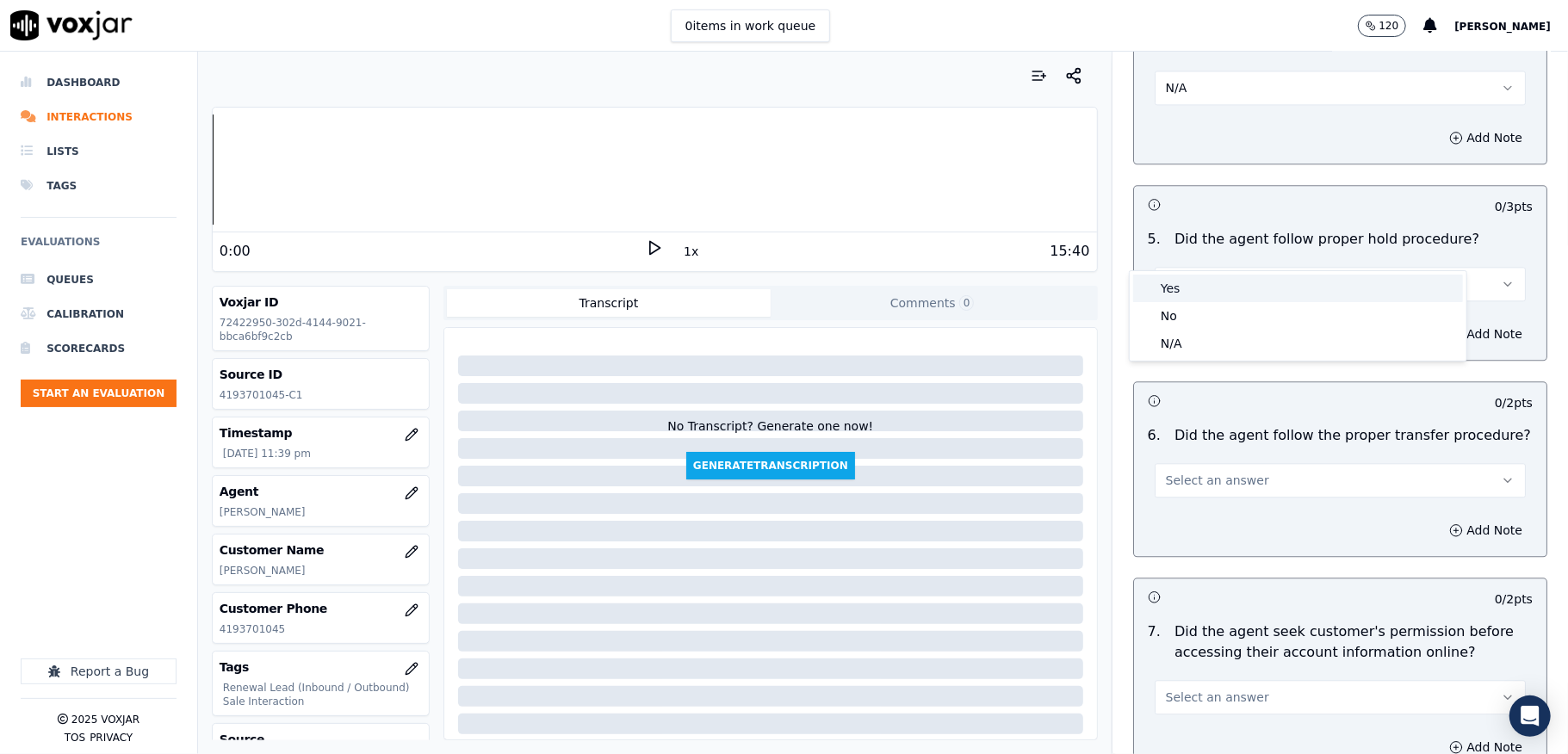
click at [1194, 292] on div "Yes" at bounding box center [1299, 289] width 330 height 28
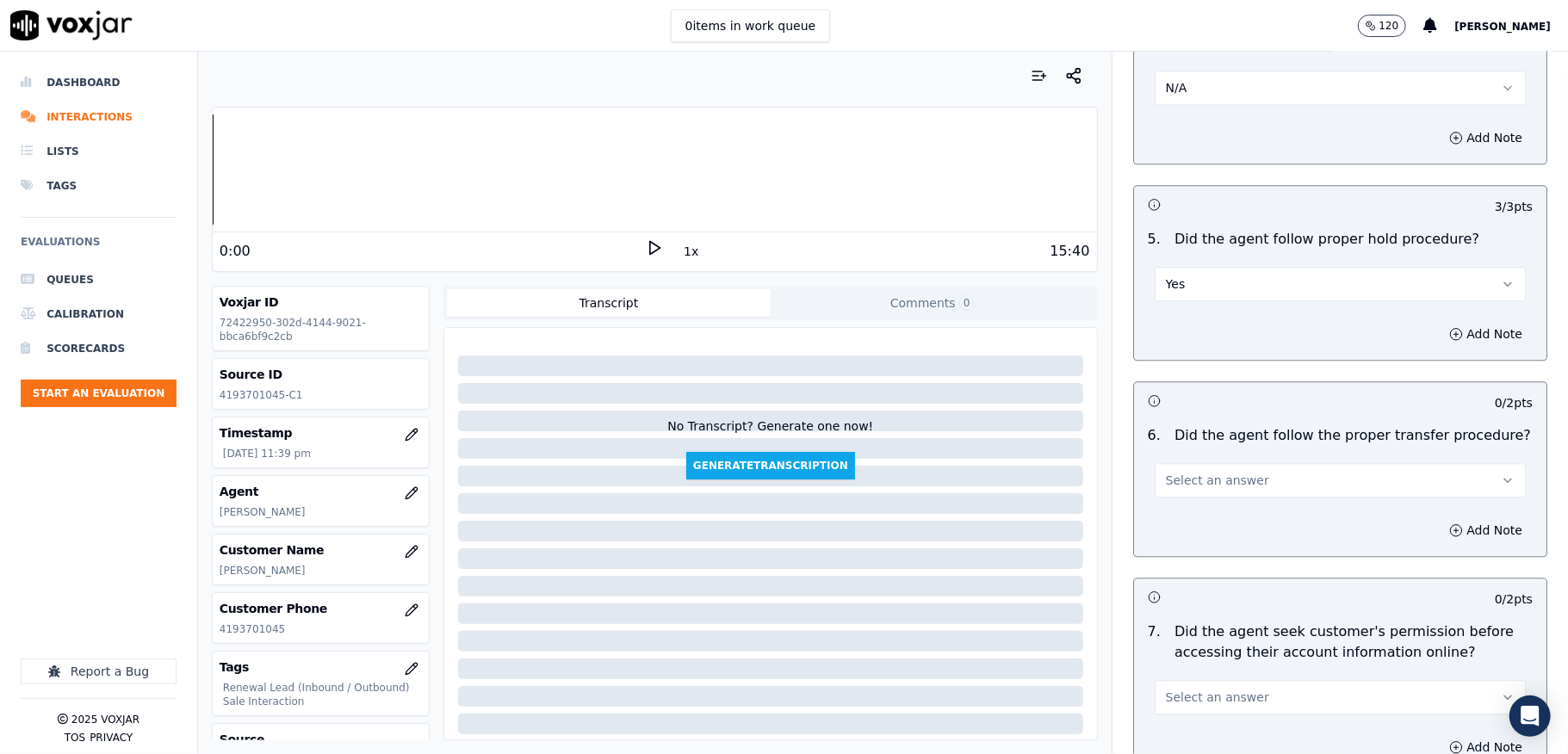
click at [1216, 472] on span "Select an answer" at bounding box center [1218, 480] width 103 height 18
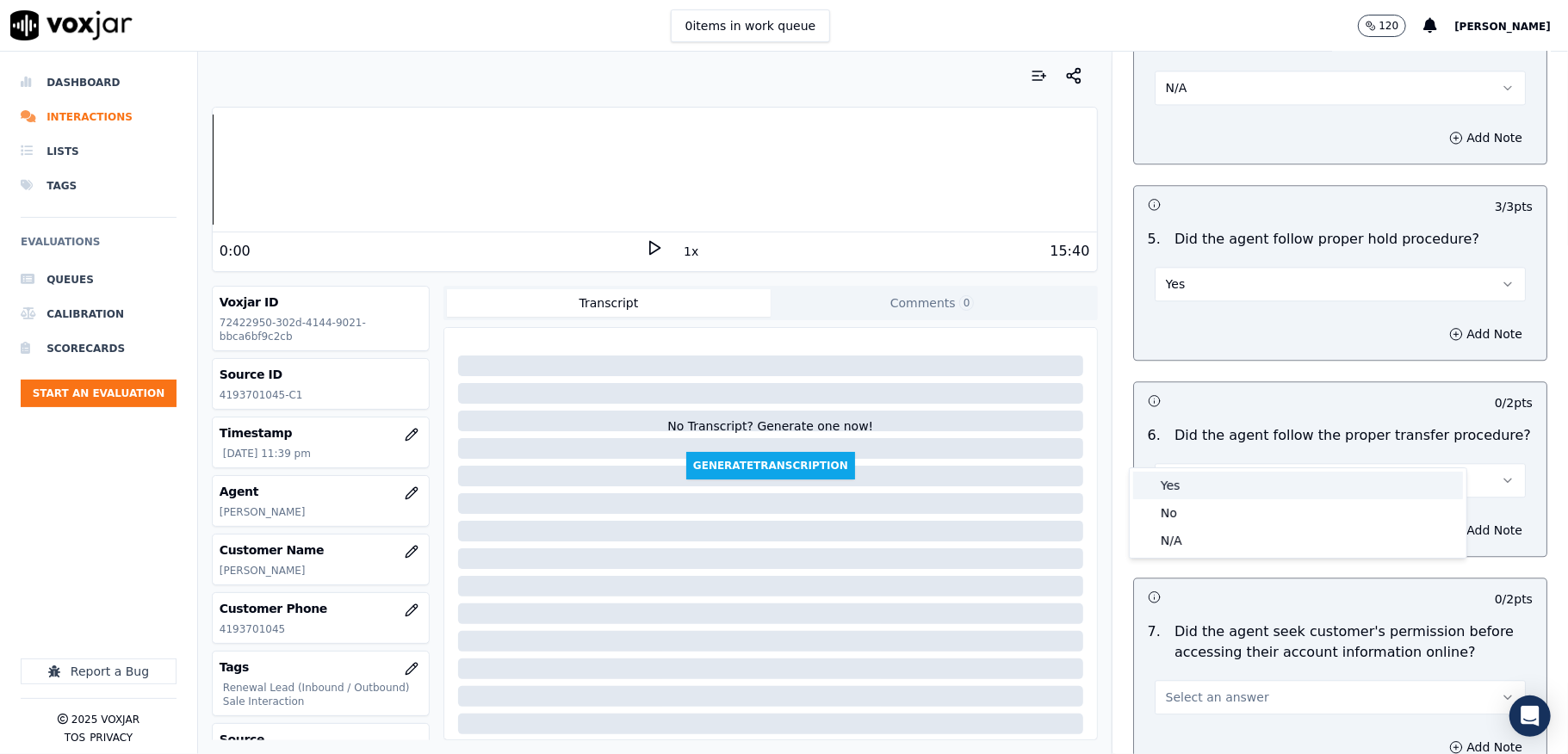
click at [1179, 492] on div "Yes" at bounding box center [1299, 486] width 330 height 28
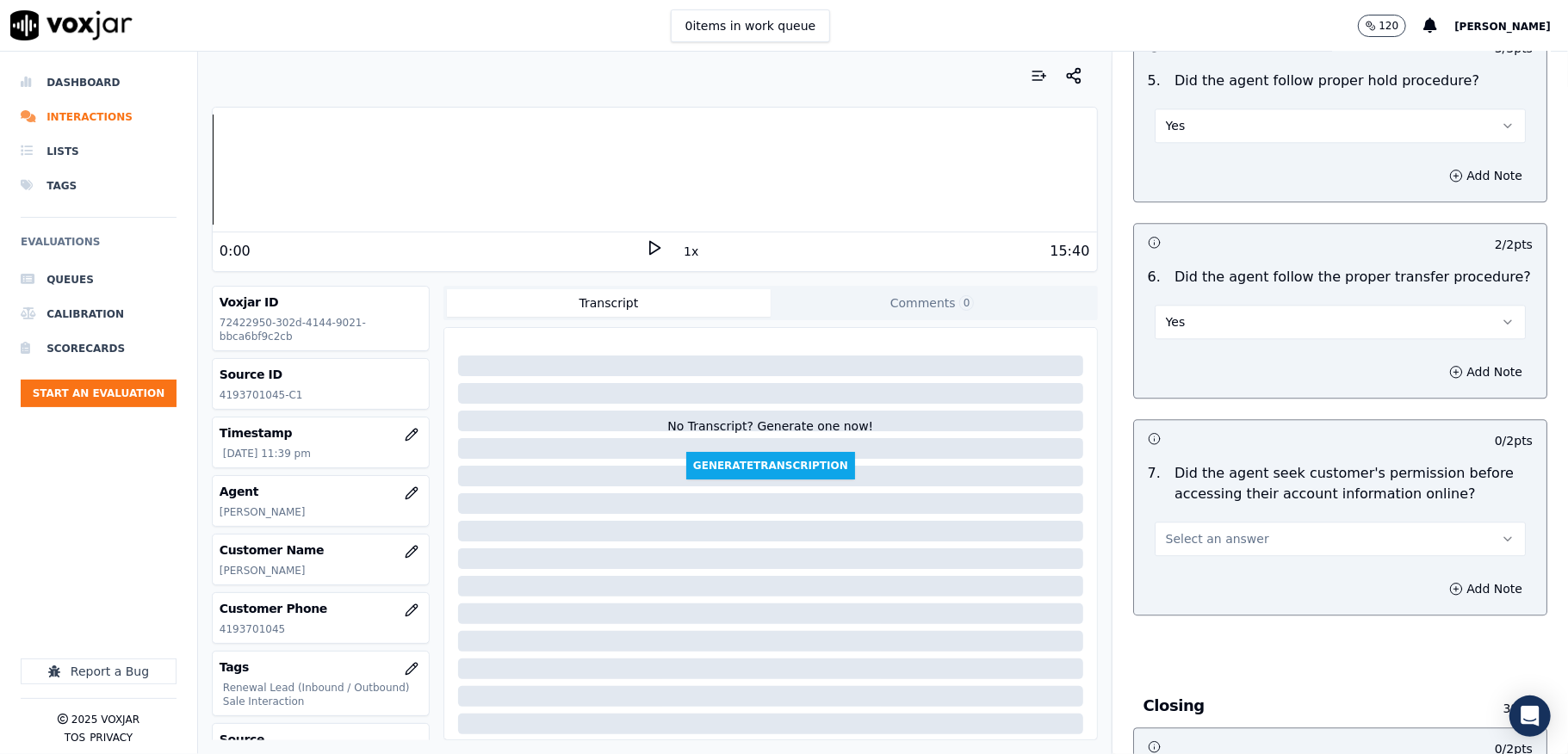
scroll to position [3212, 0]
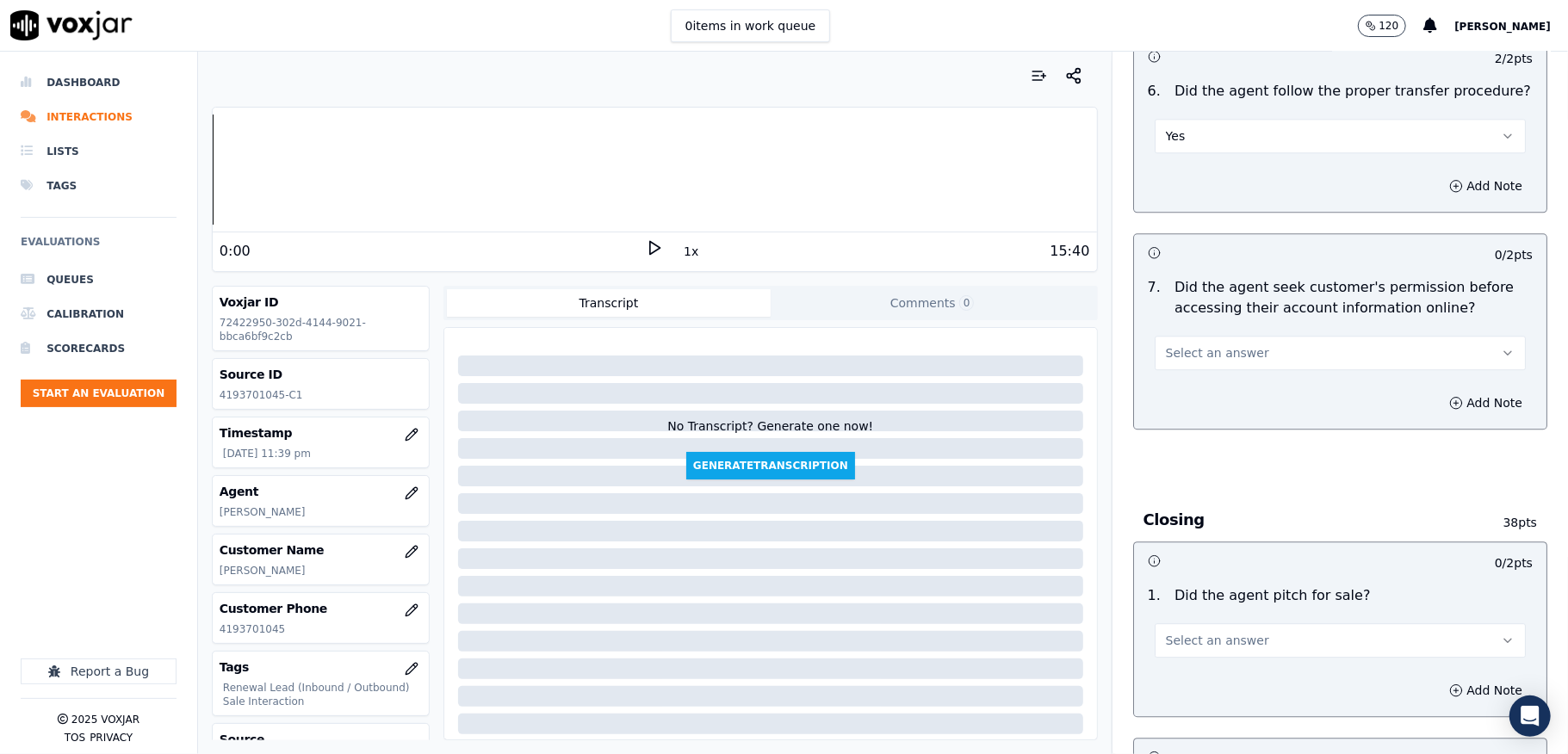
click at [1257, 336] on button "Select an answer" at bounding box center [1340, 352] width 371 height 34
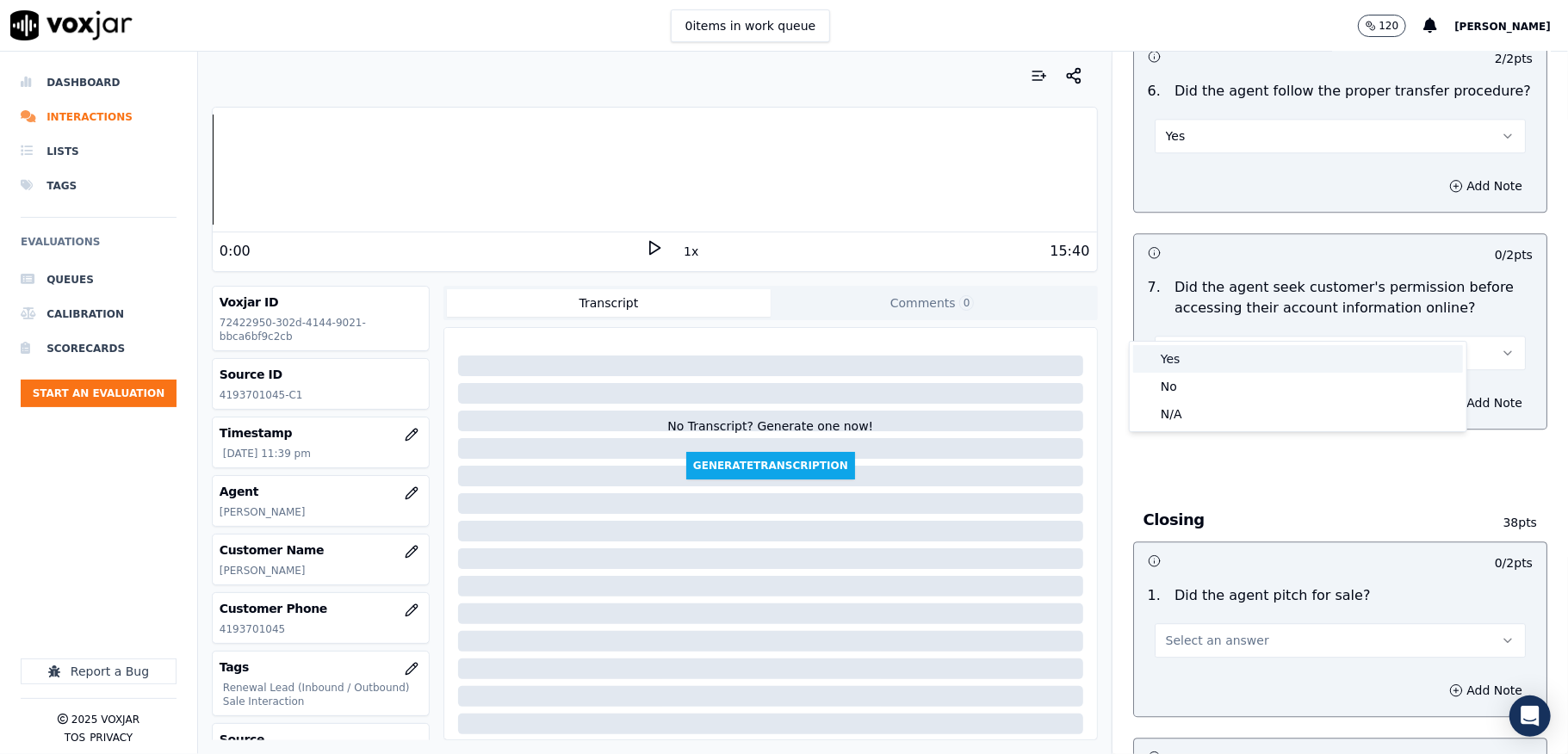
click at [1202, 356] on div "Yes" at bounding box center [1299, 359] width 330 height 28
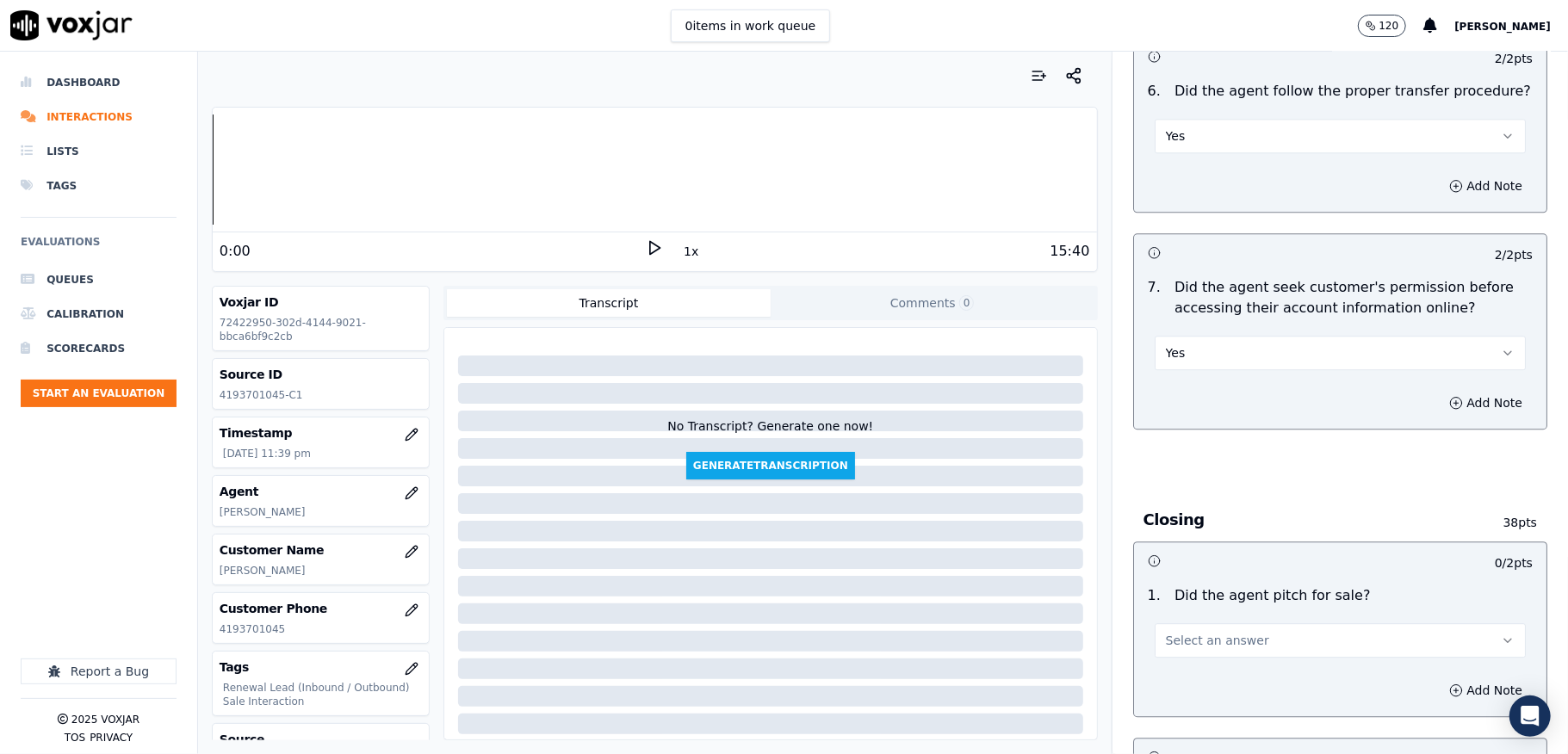
scroll to position [3443, 0]
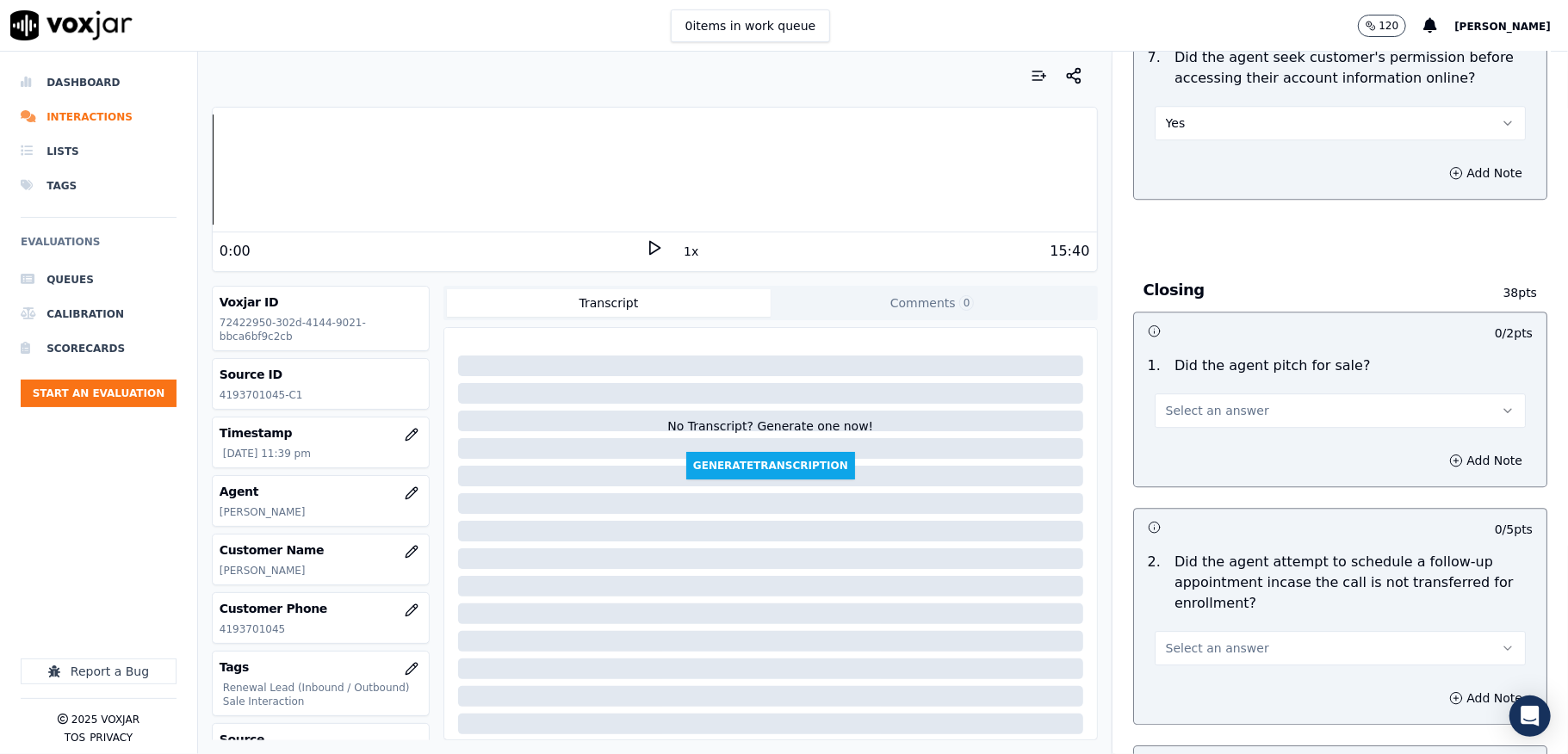
click at [1211, 402] on span "Select an answer" at bounding box center [1218, 410] width 103 height 18
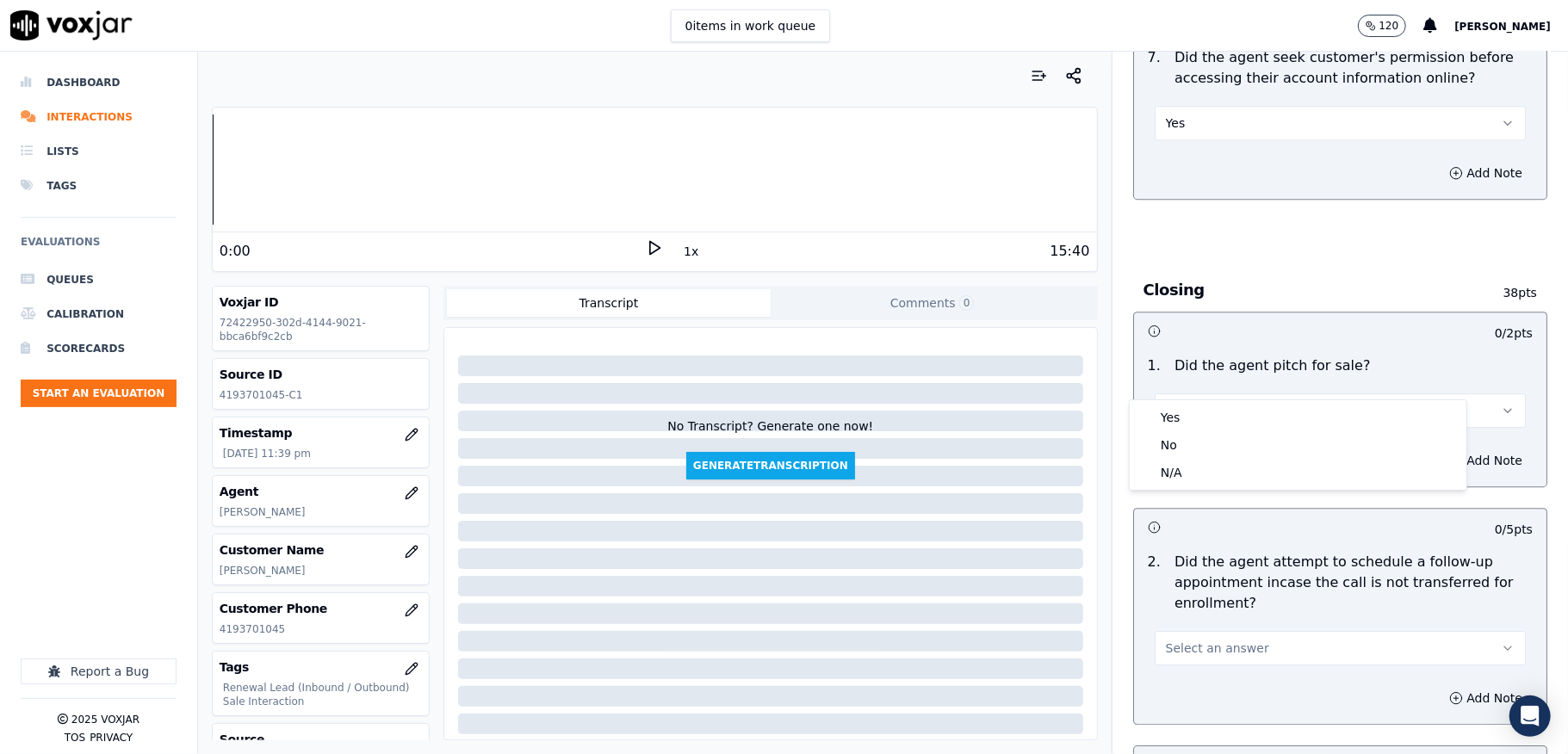
click at [1196, 399] on div "Yes No N/A" at bounding box center [1298, 444] width 339 height 91
click at [1156, 427] on div "Yes" at bounding box center [1299, 418] width 330 height 28
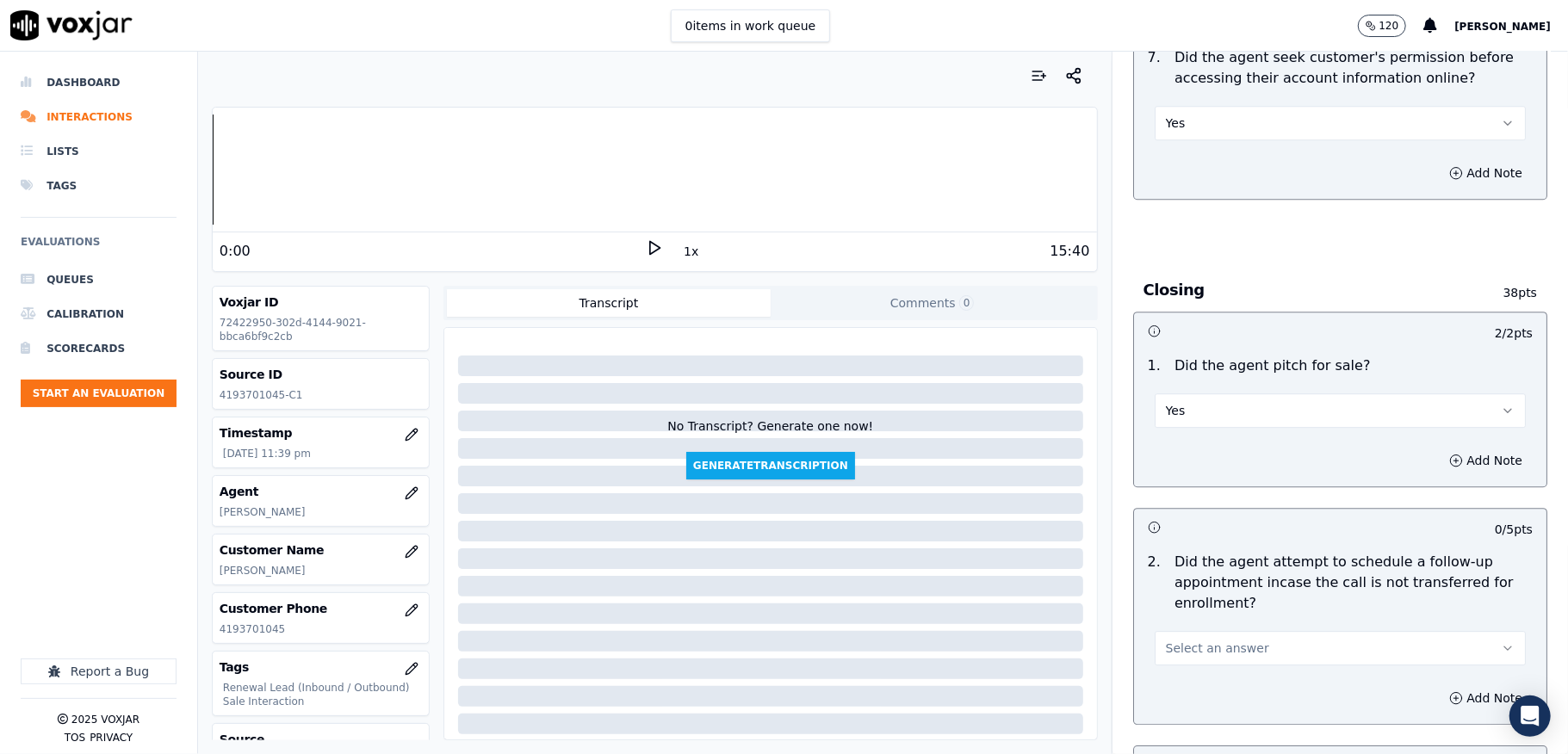
scroll to position [3787, 0]
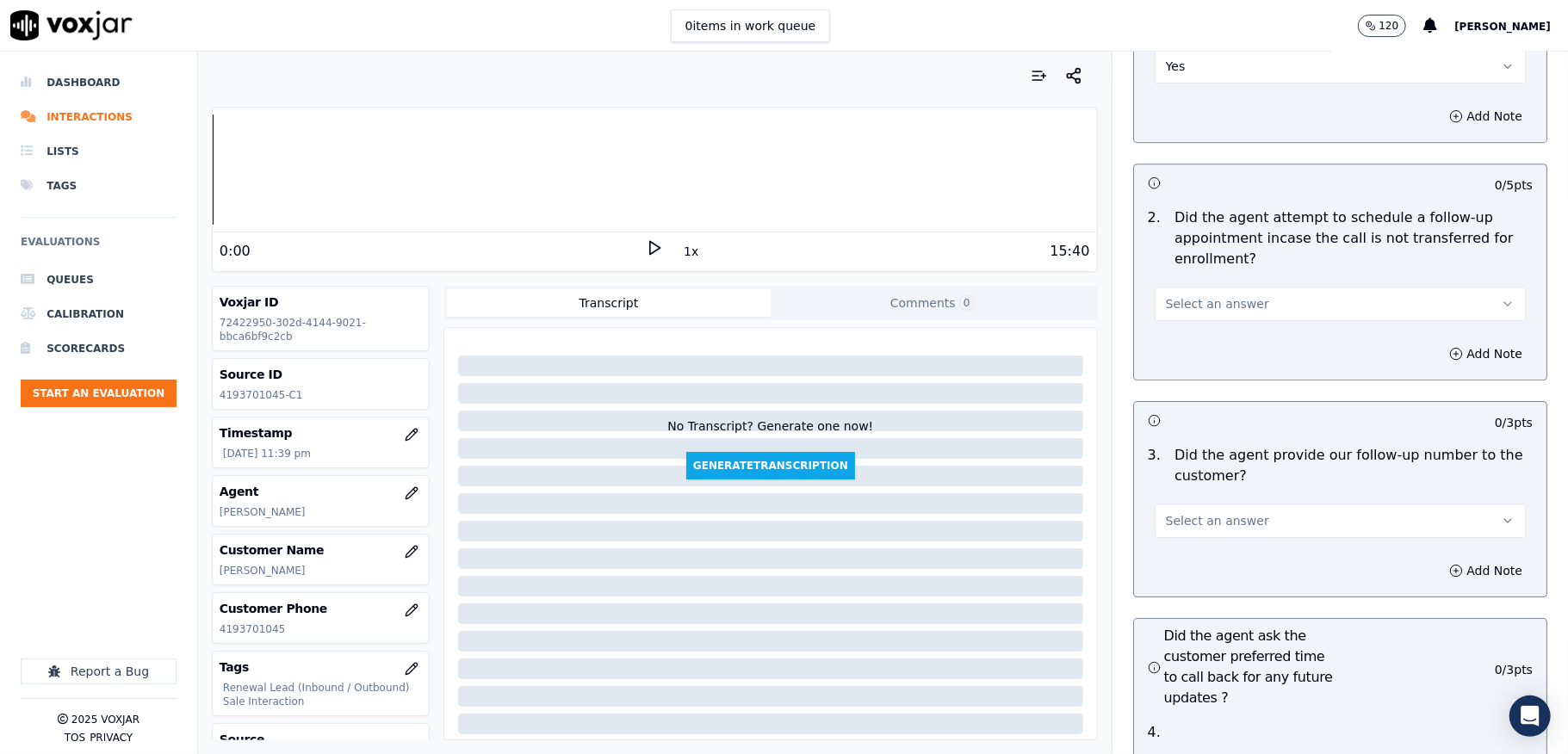
drag, startPoint x: 1193, startPoint y: 276, endPoint x: 1193, endPoint y: 287, distance: 11.0
click at [1193, 295] on span "Select an answer" at bounding box center [1218, 303] width 103 height 18
click at [1180, 361] on div "N/A" at bounding box center [1299, 366] width 330 height 28
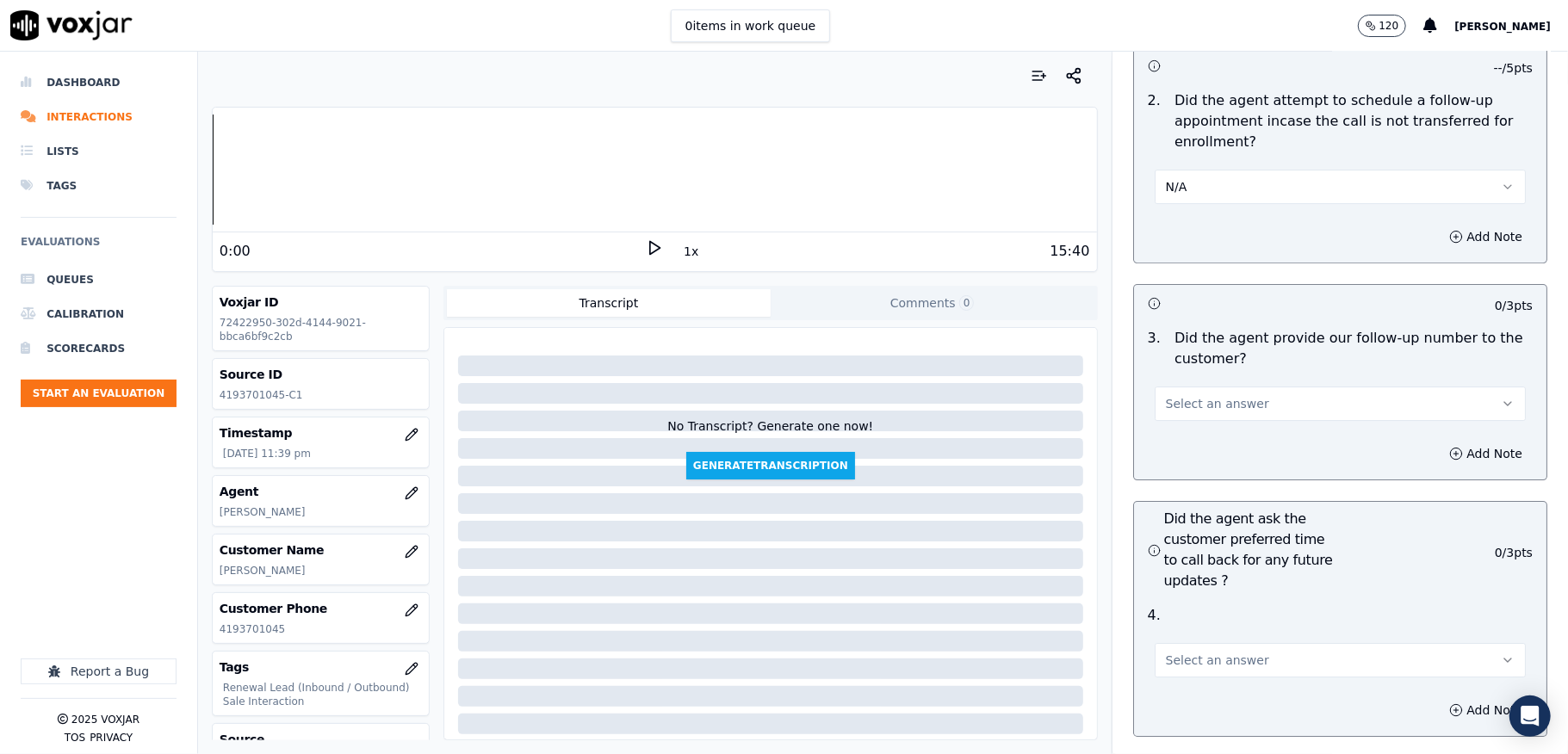
scroll to position [4130, 0]
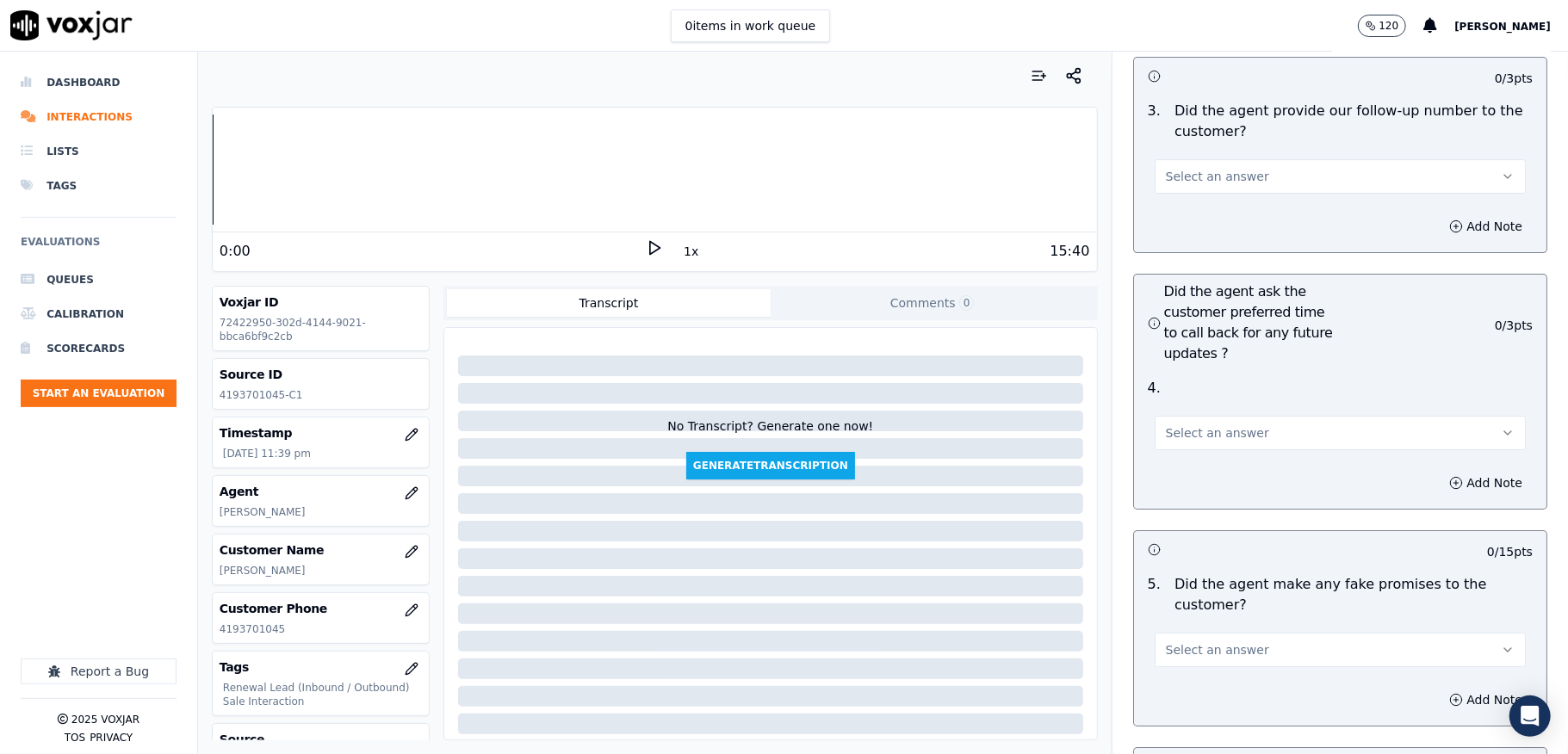
click at [1200, 168] on span "Select an answer" at bounding box center [1218, 176] width 103 height 18
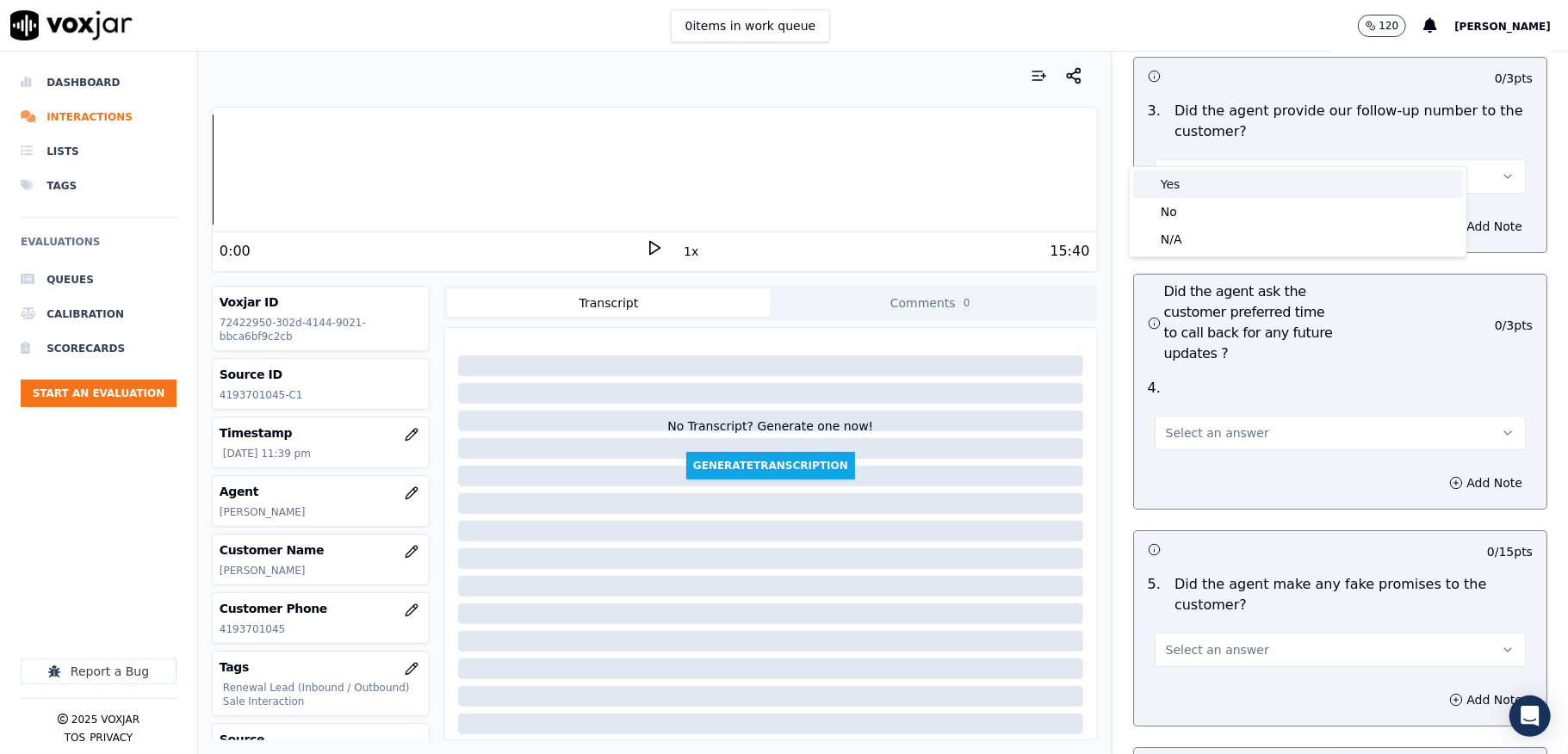
click at [1189, 190] on div "Yes" at bounding box center [1299, 184] width 330 height 28
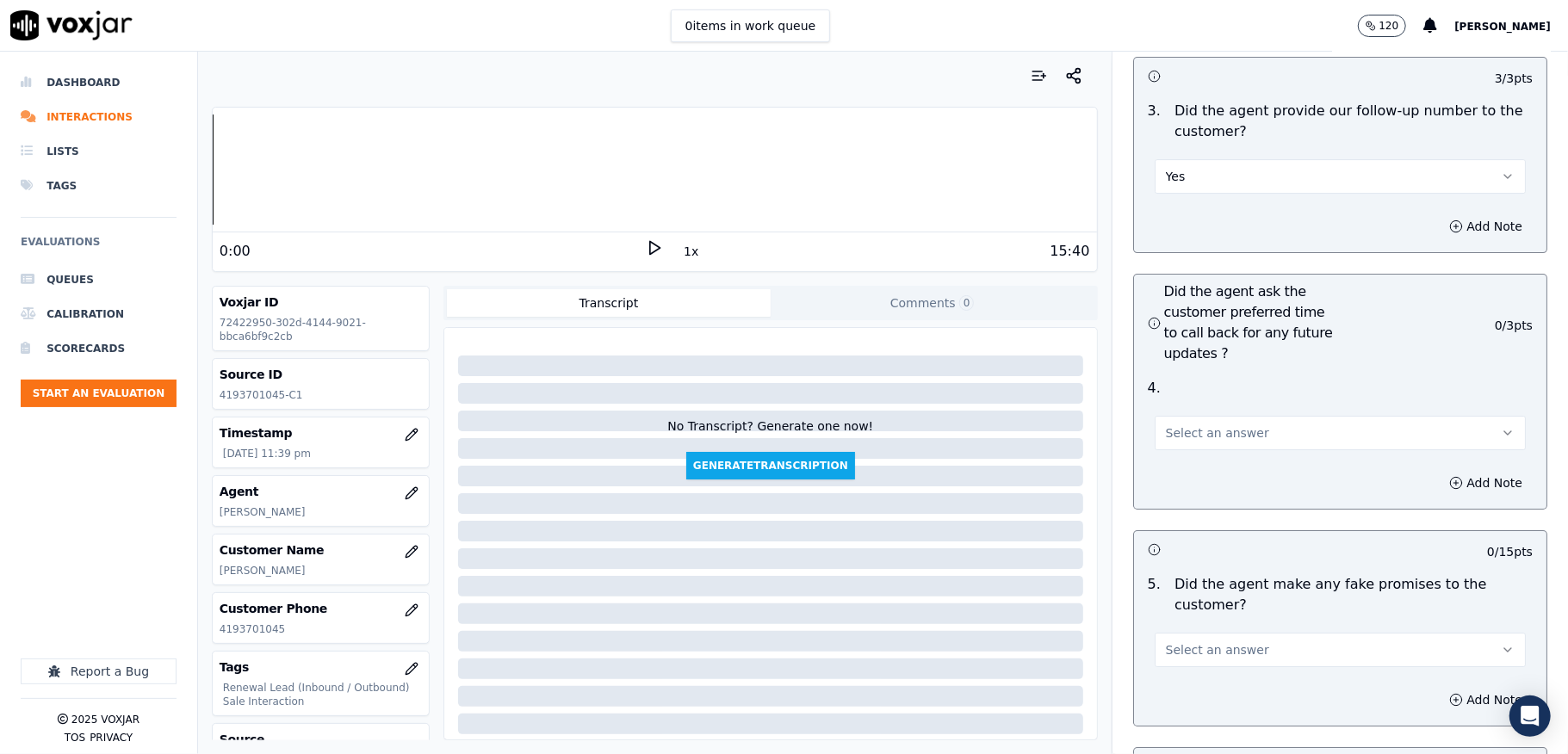
click at [1192, 424] on span "Select an answer" at bounding box center [1218, 432] width 103 height 18
click at [1179, 493] on div "N/A" at bounding box center [1299, 497] width 330 height 28
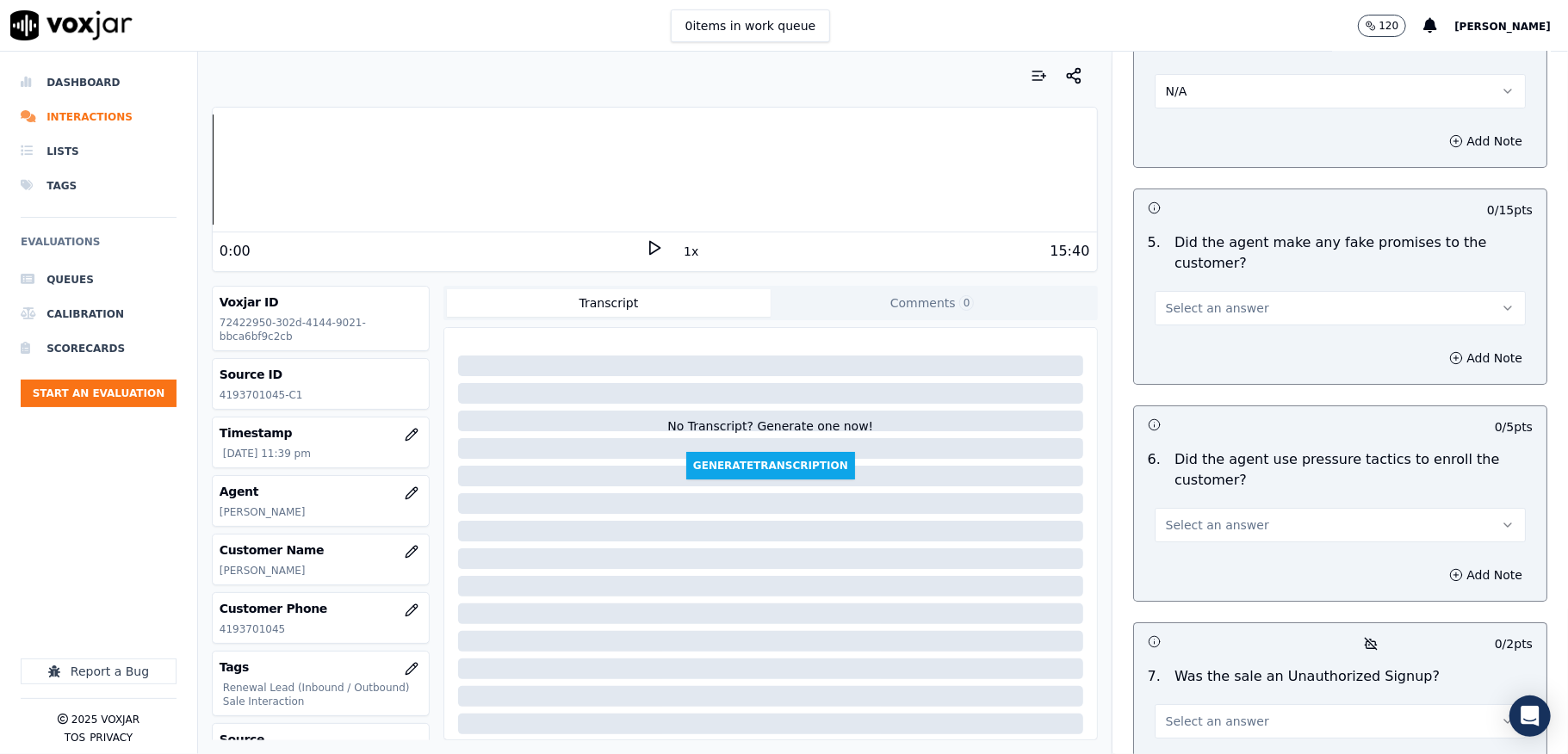
scroll to position [4475, 0]
click at [1200, 289] on button "Select an answer" at bounding box center [1340, 305] width 371 height 34
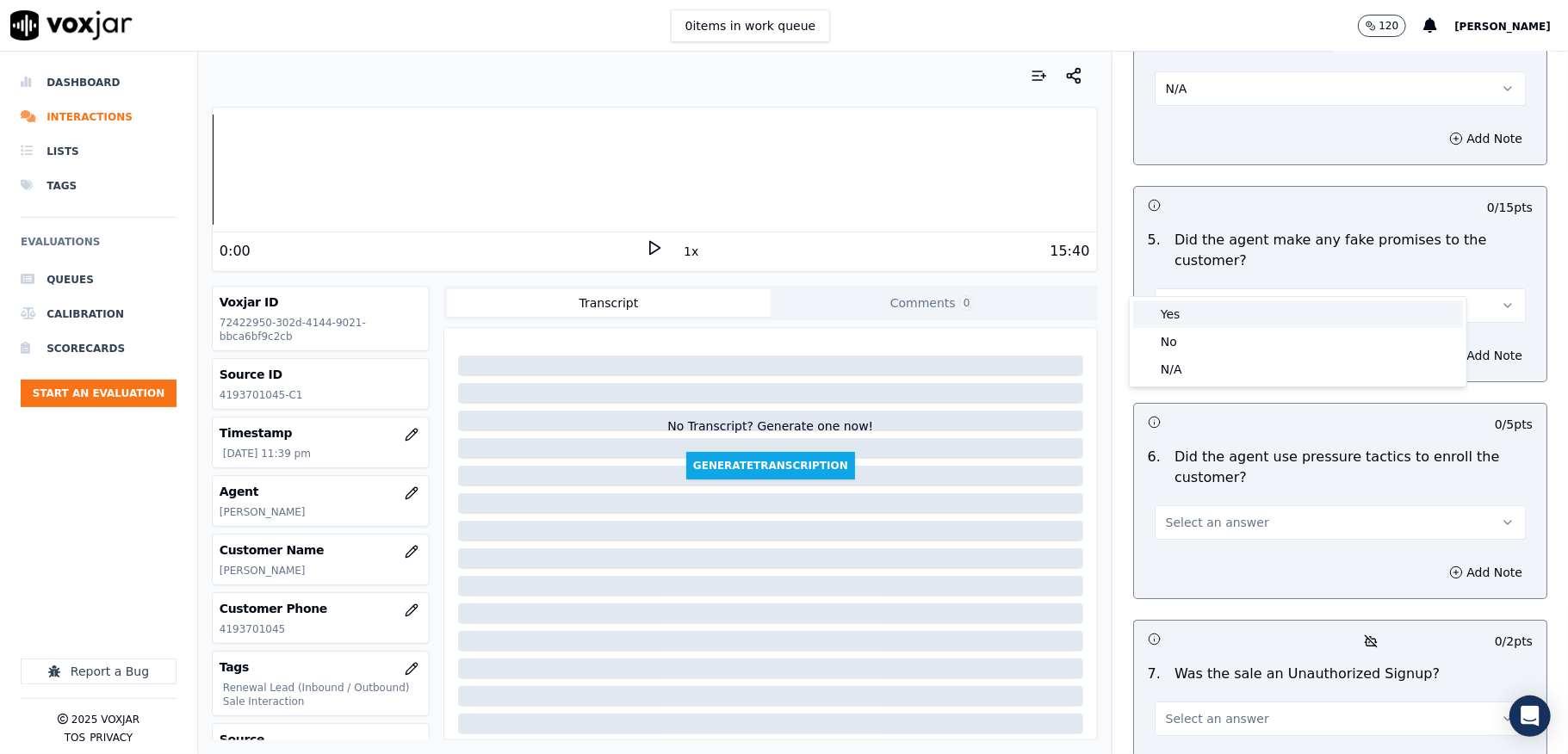
click at [1182, 328] on div "No" at bounding box center [1299, 342] width 330 height 28
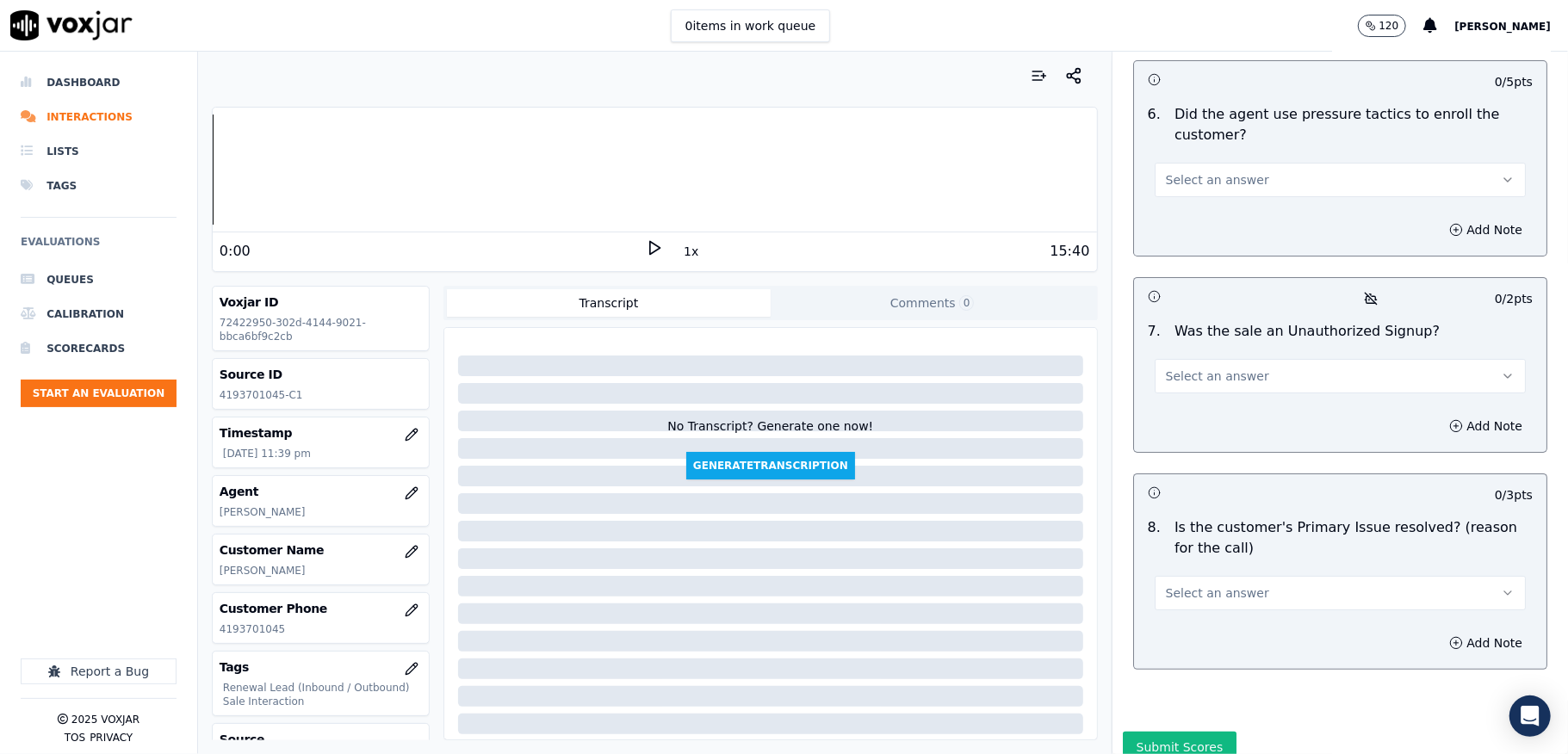
scroll to position [4819, 0]
click at [1211, 170] on span "Select an answer" at bounding box center [1218, 178] width 103 height 18
click at [1185, 203] on div "No" at bounding box center [1299, 215] width 330 height 28
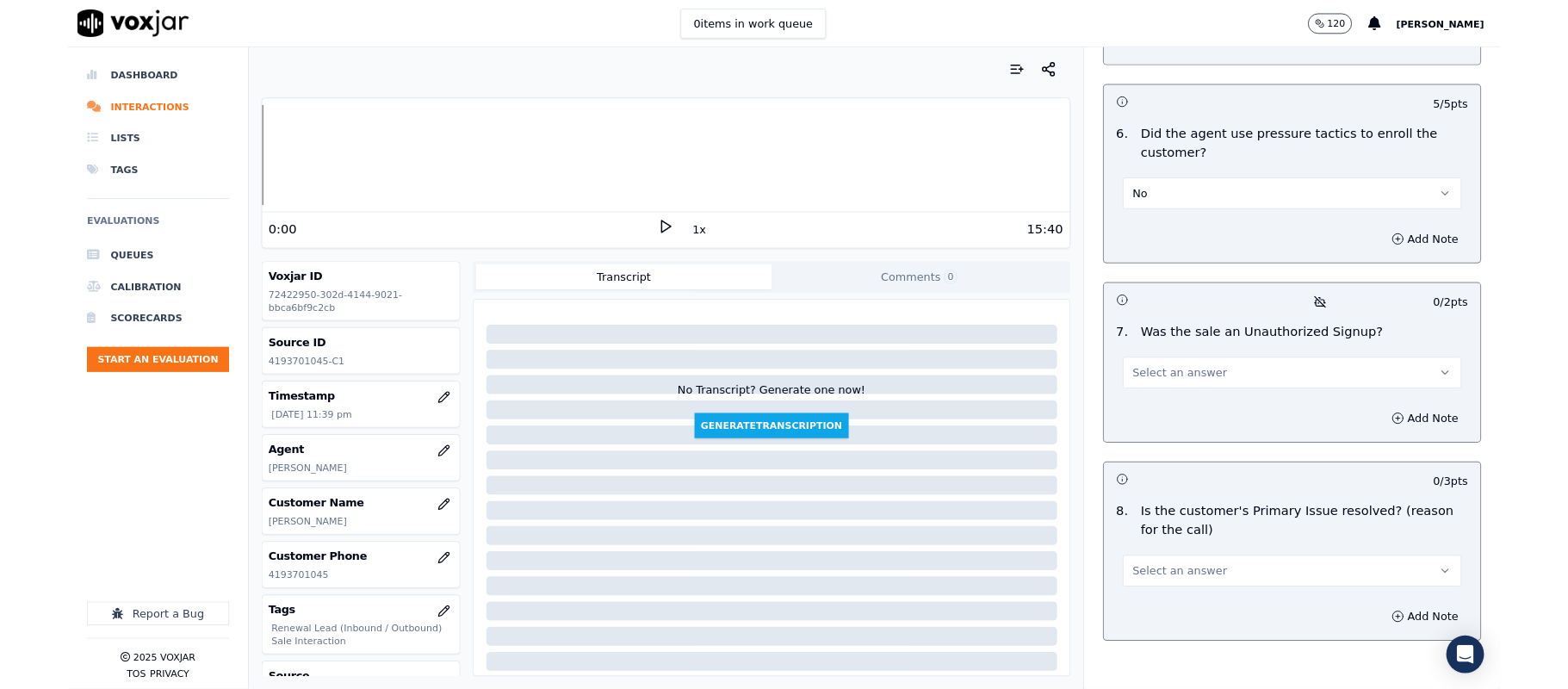
scroll to position [4871, 0]
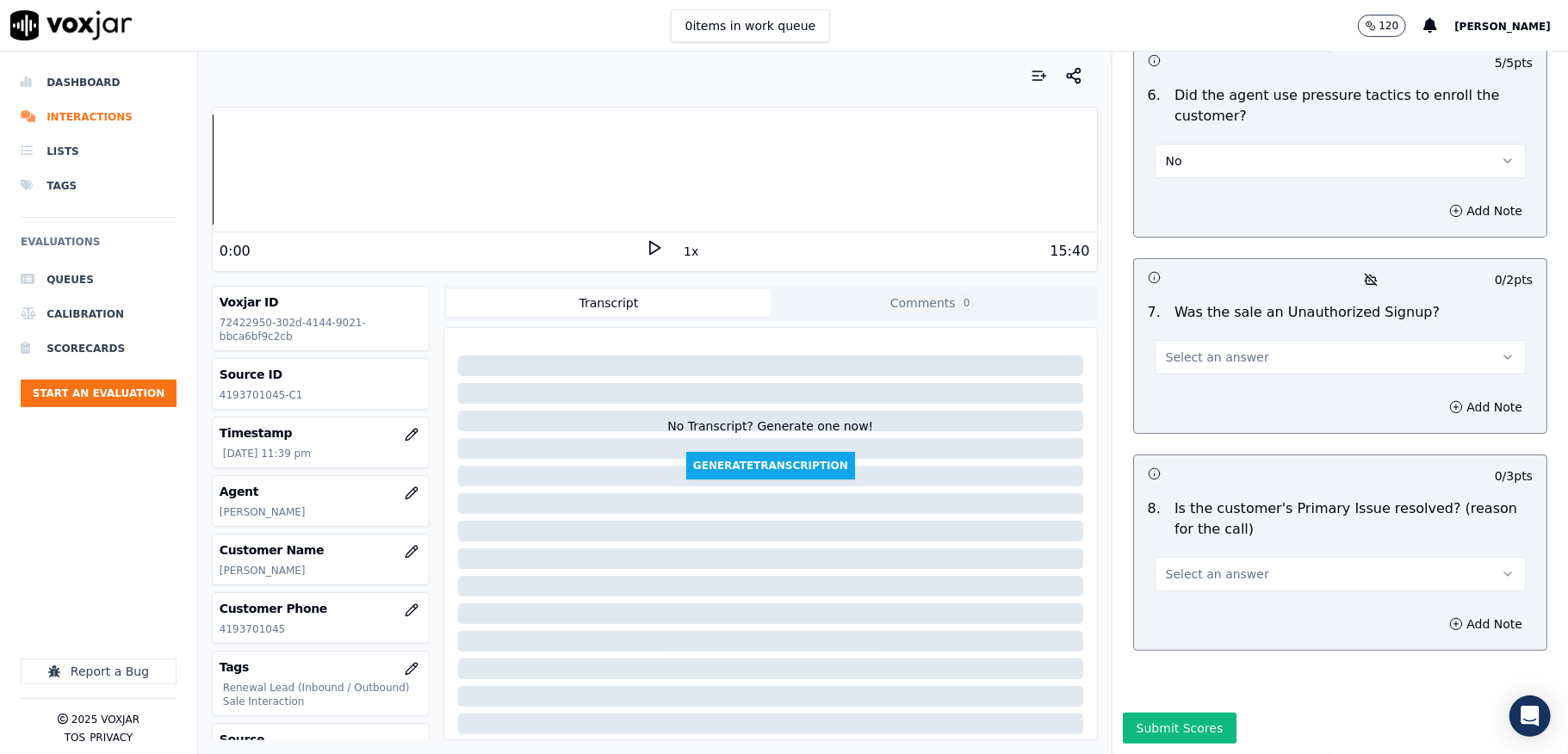
click at [1206, 348] on span "Select an answer" at bounding box center [1218, 357] width 103 height 18
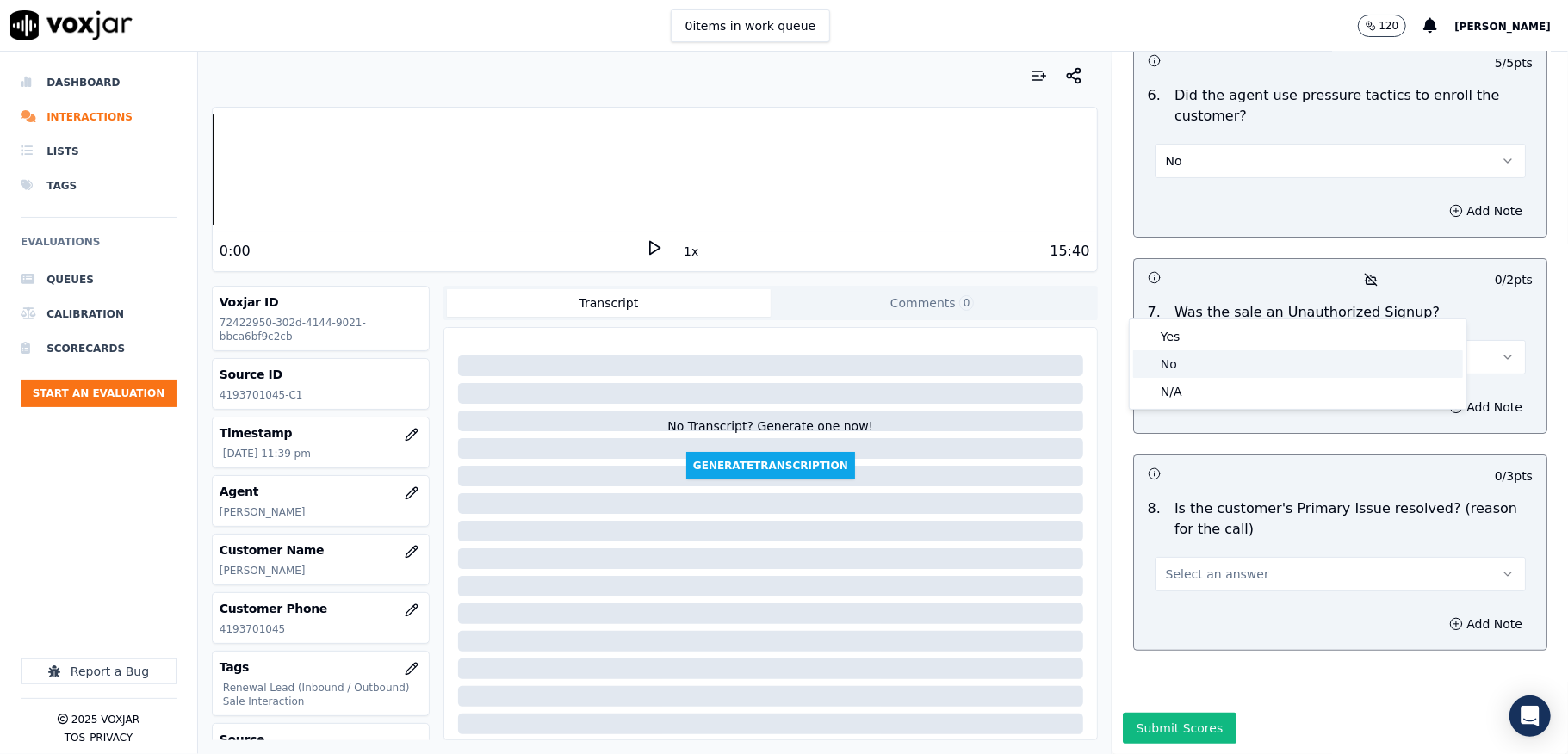
drag, startPoint x: 1180, startPoint y: 362, endPoint x: 1180, endPoint y: 421, distance: 59.0
click at [1179, 363] on div "No" at bounding box center [1299, 364] width 330 height 28
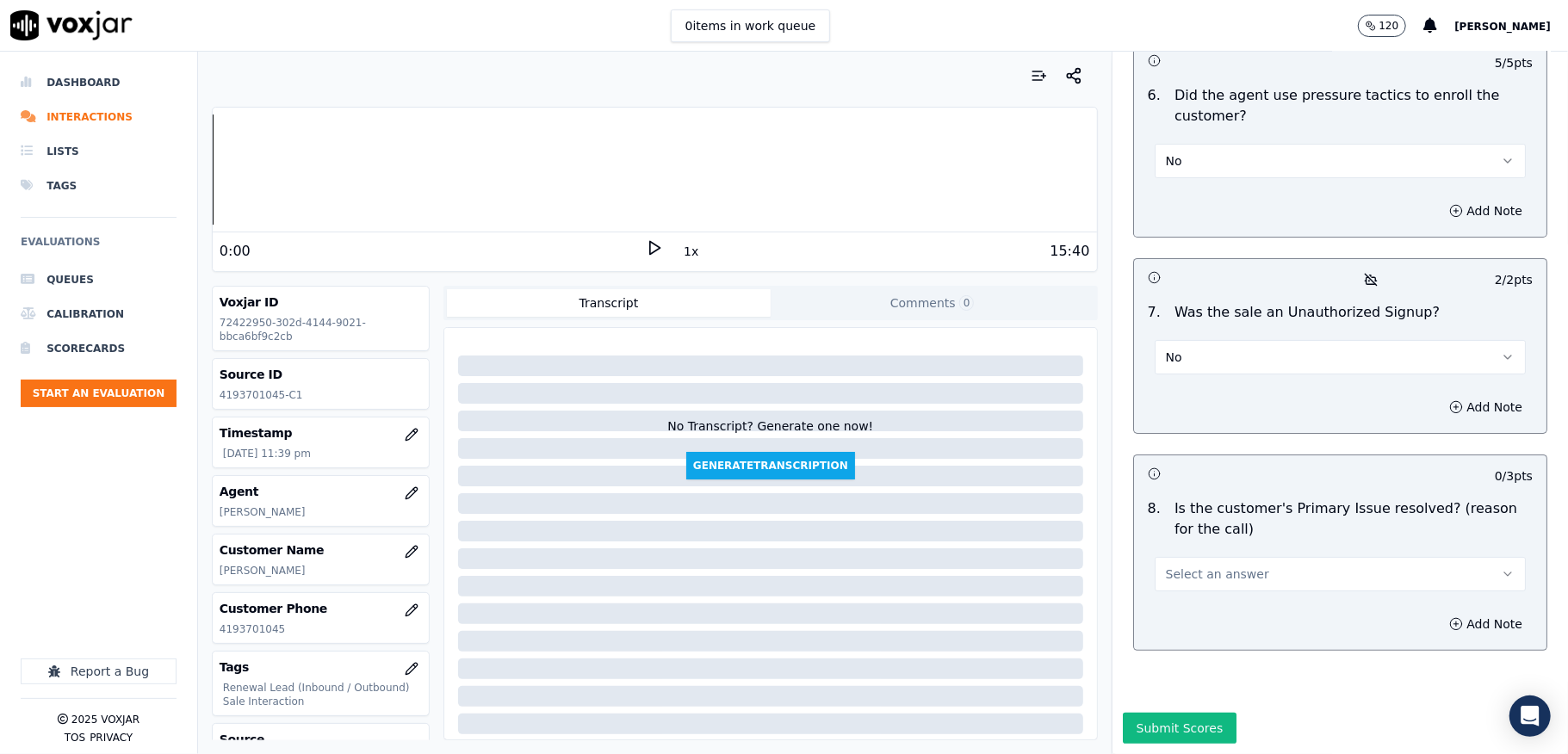
click at [1244, 557] on button "Select an answer" at bounding box center [1340, 573] width 371 height 34
click at [1190, 559] on div "Yes" at bounding box center [1299, 553] width 330 height 28
click at [1158, 713] on button "Submit Scores" at bounding box center [1180, 728] width 114 height 31
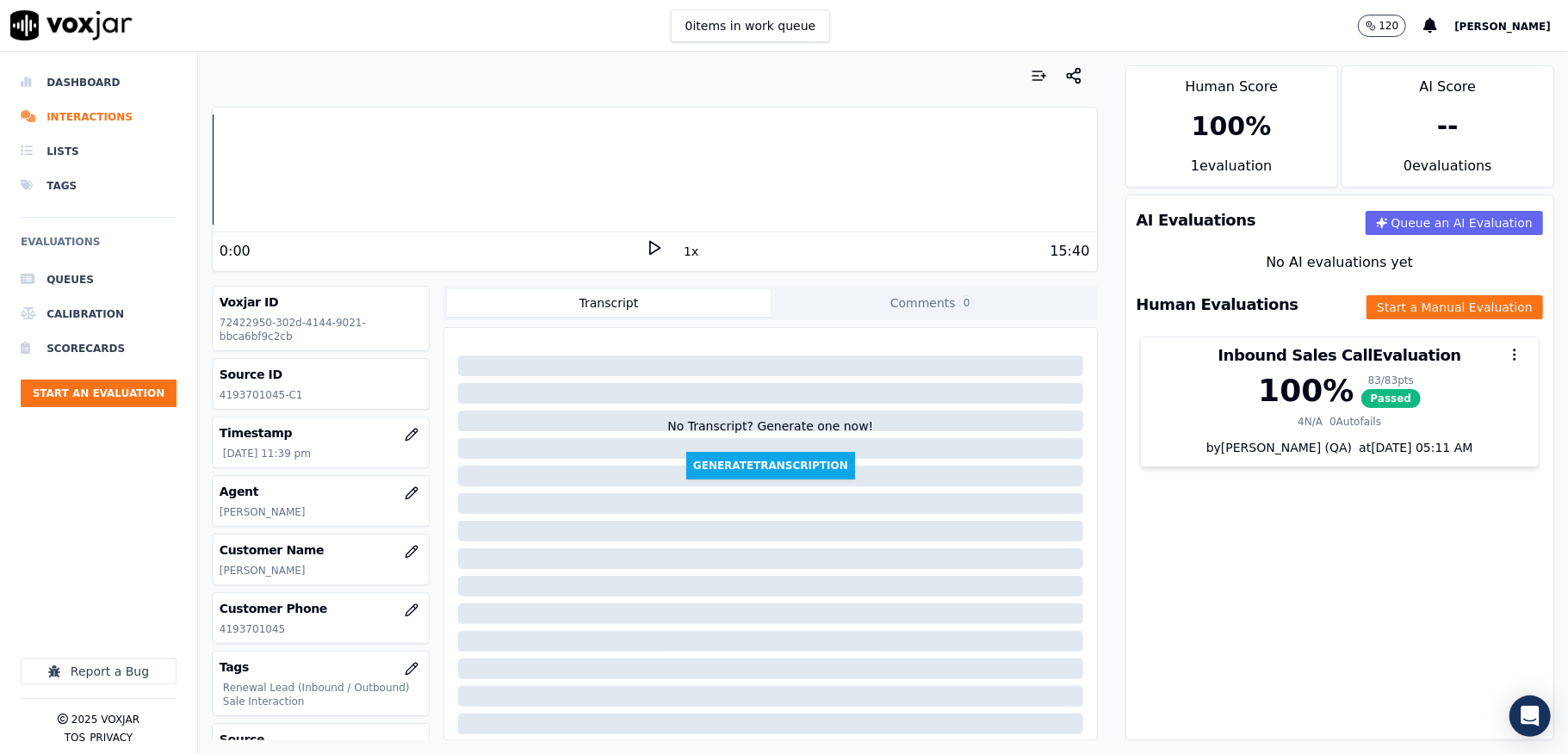
click at [56, 89] on li "Dashboard" at bounding box center [98, 82] width 156 height 34
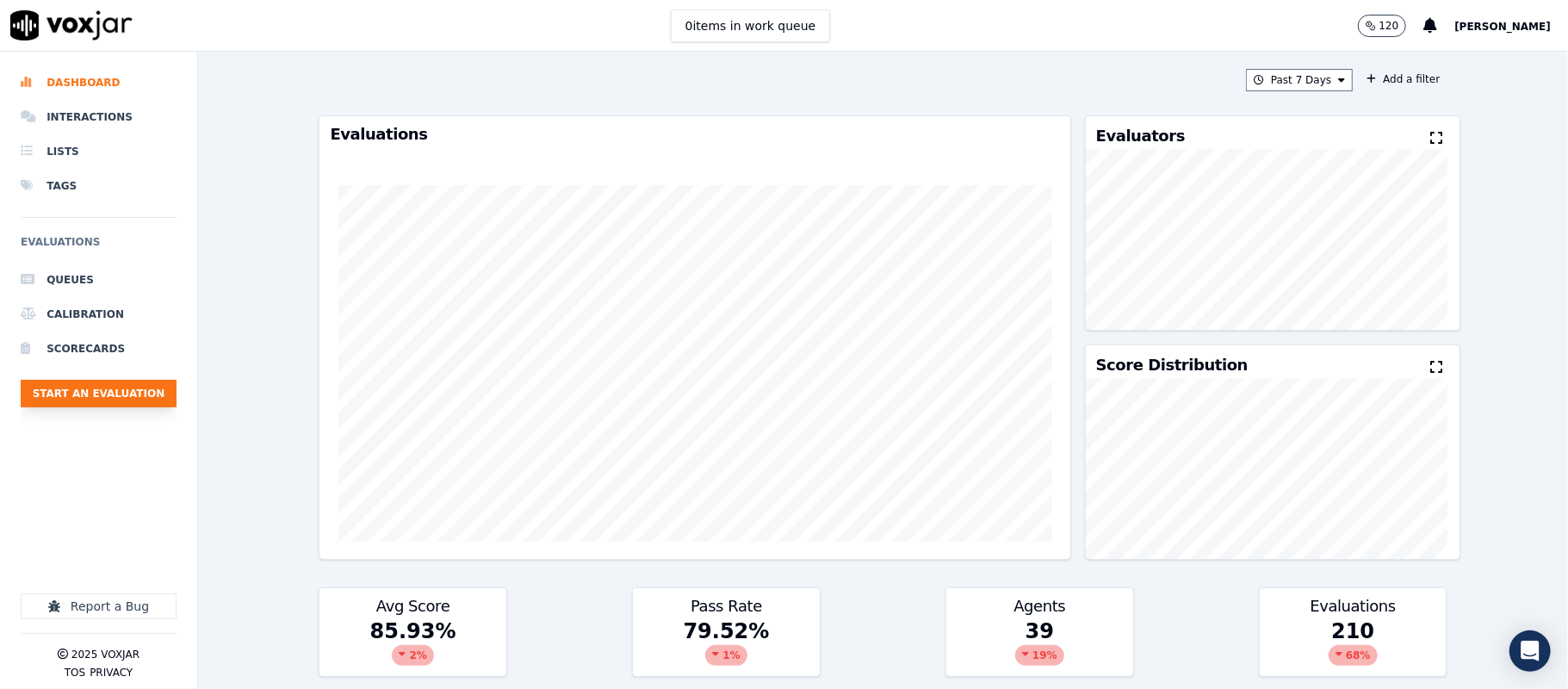
click at [148, 389] on button "Start an Evaluation" at bounding box center [98, 394] width 156 height 28
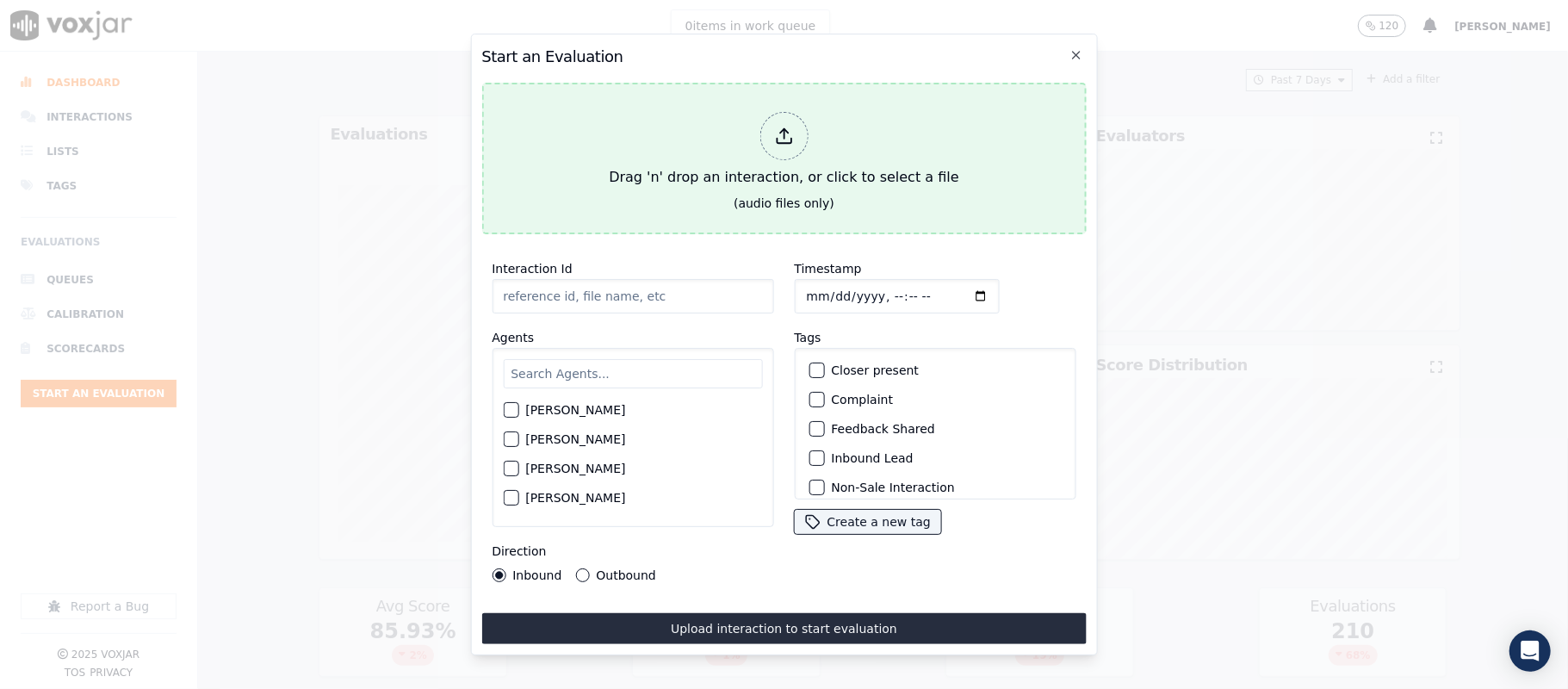
click at [749, 146] on div "Drag 'n' drop an interaction, or click to select a file" at bounding box center [784, 149] width 363 height 89
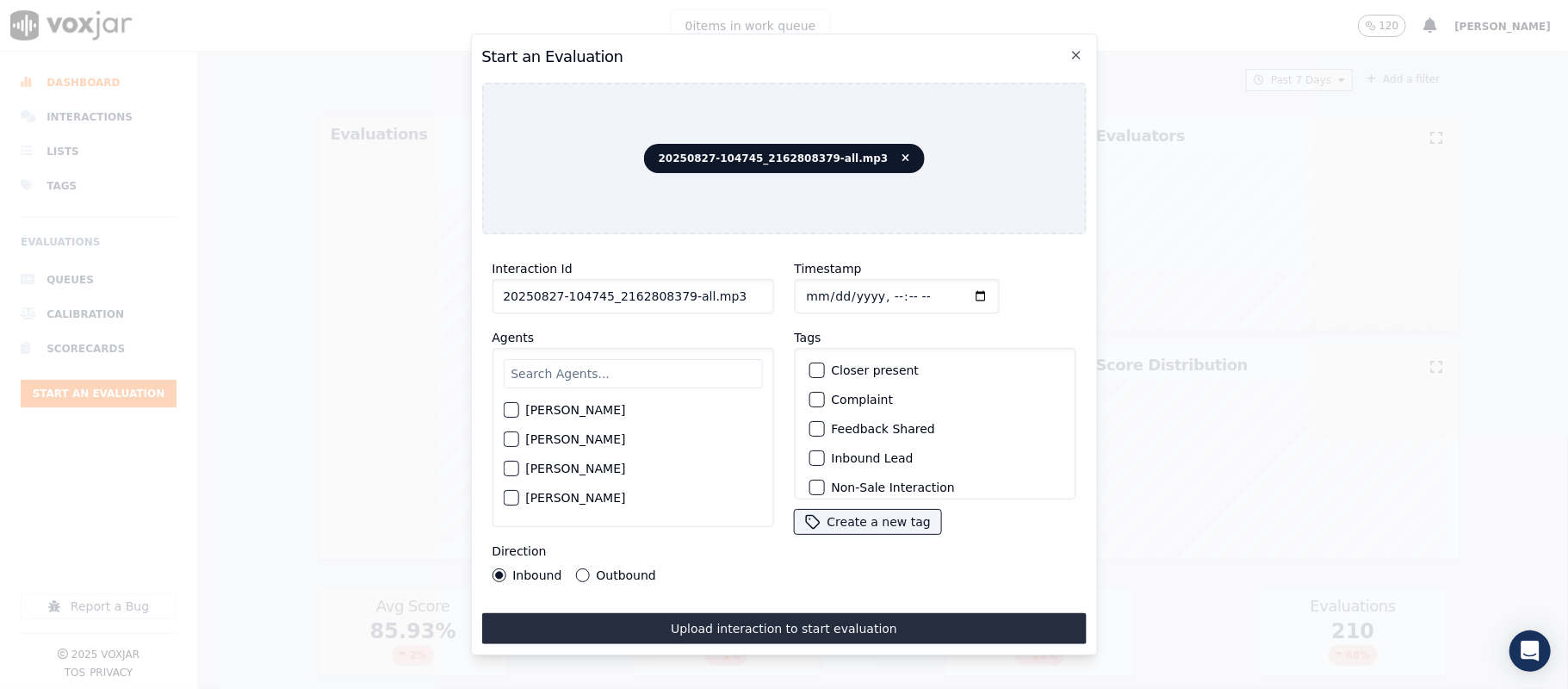
drag, startPoint x: 673, startPoint y: 287, endPoint x: 876, endPoint y: 293, distance: 203.1
click at [876, 293] on div "Interaction Id 20250827-104745_2162808379-all.mp3 Agents Harry Roy Aaron Biswas…" at bounding box center [783, 420] width 604 height 344
type input "20250827-104745_2162808379-C1"
click at [808, 282] on input "Timestamp" at bounding box center [897, 296] width 205 height 34
type input "2025-08-27T23:42"
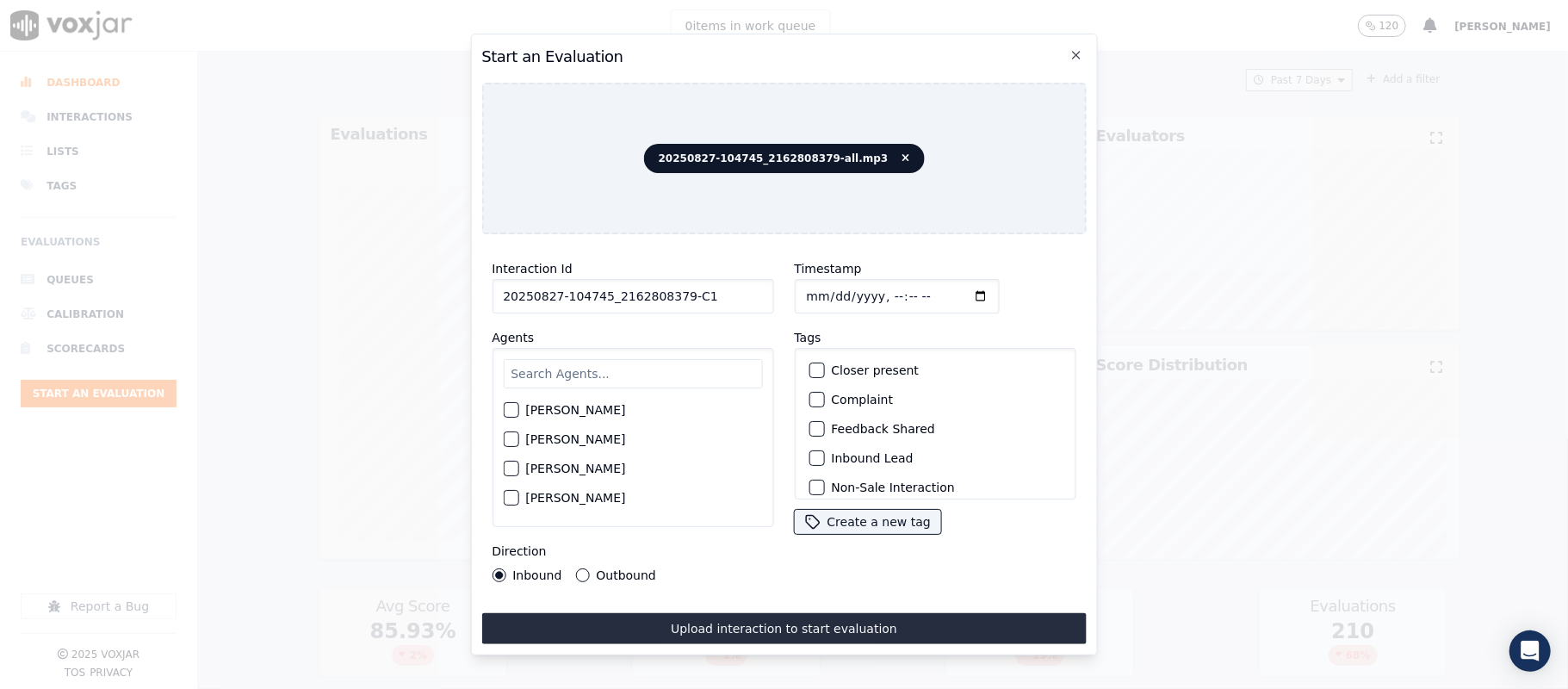
click at [672, 365] on input "text" at bounding box center [632, 374] width 259 height 30
type input "[PERSON_NAME]"
click at [511, 409] on div "button" at bounding box center [509, 414] width 12 height 12
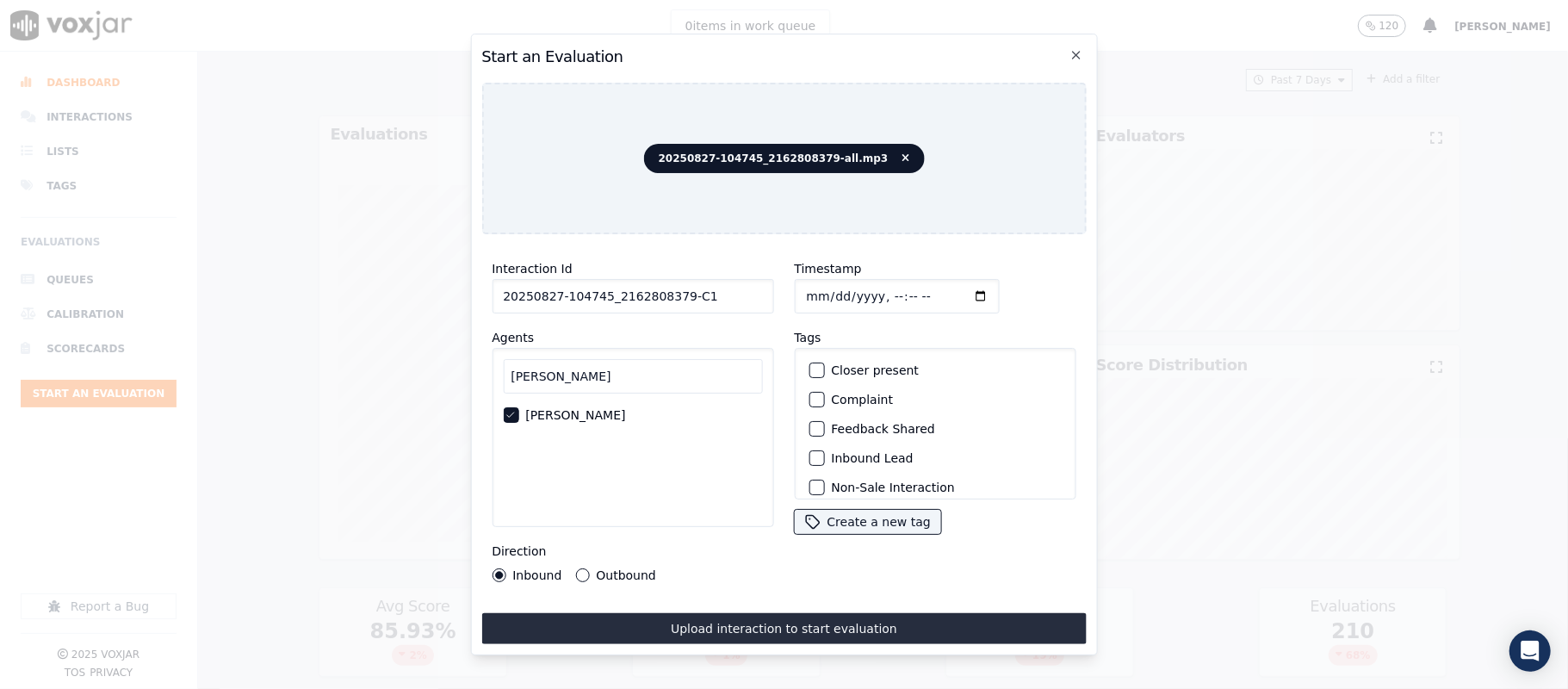
click at [582, 569] on button "Outbound" at bounding box center [582, 575] width 14 height 14
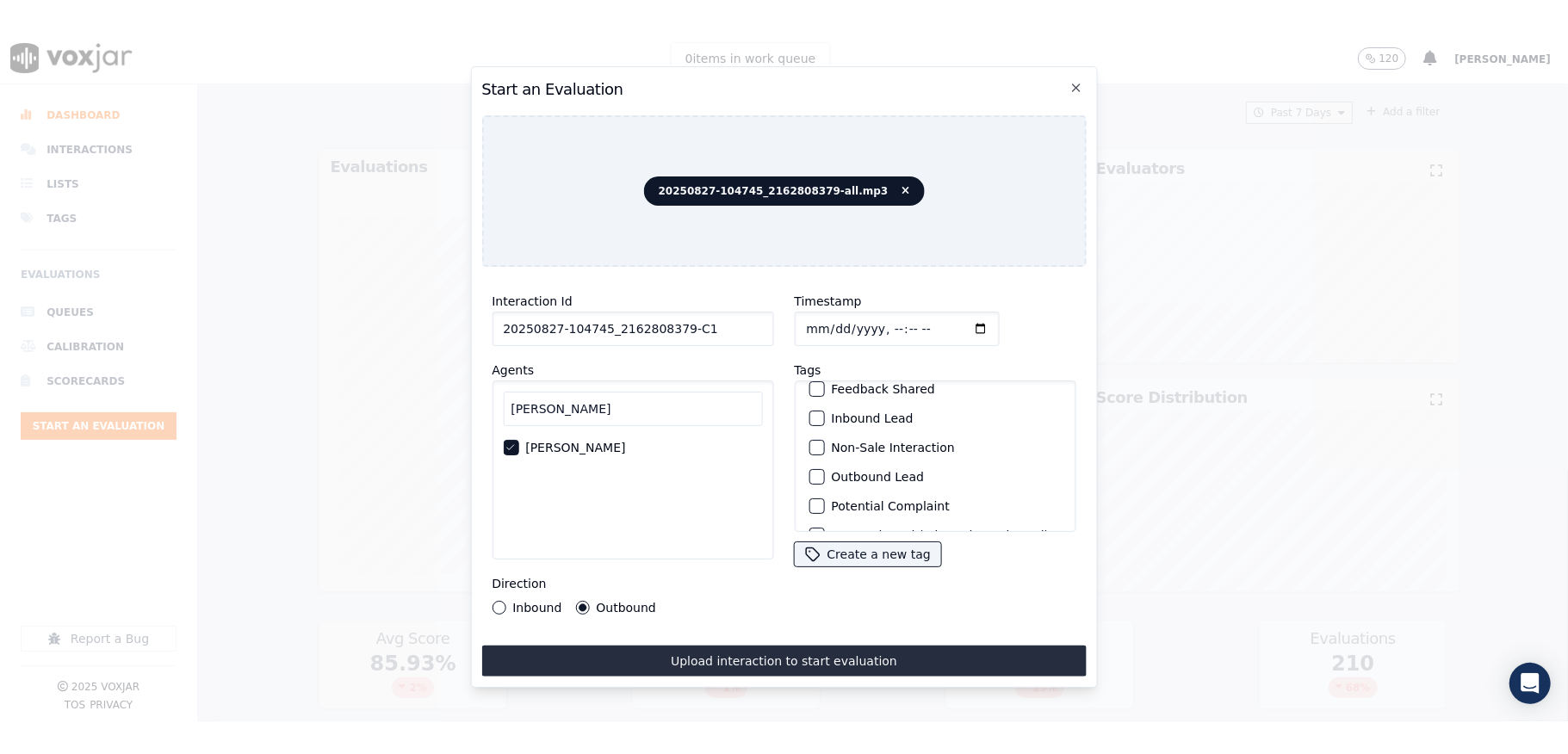
scroll to position [160, 0]
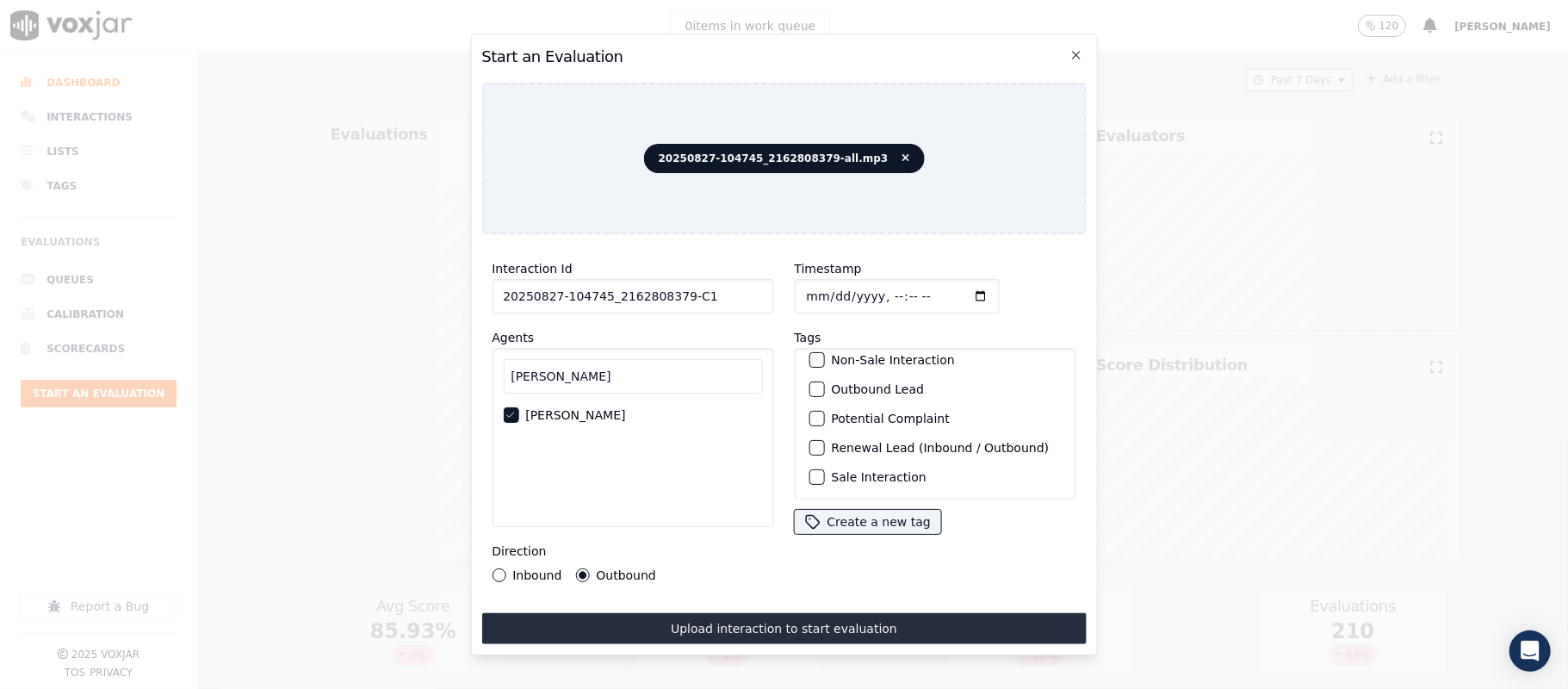
click at [810, 383] on div "button" at bounding box center [815, 388] width 12 height 12
click at [811, 471] on div "button" at bounding box center [815, 477] width 12 height 12
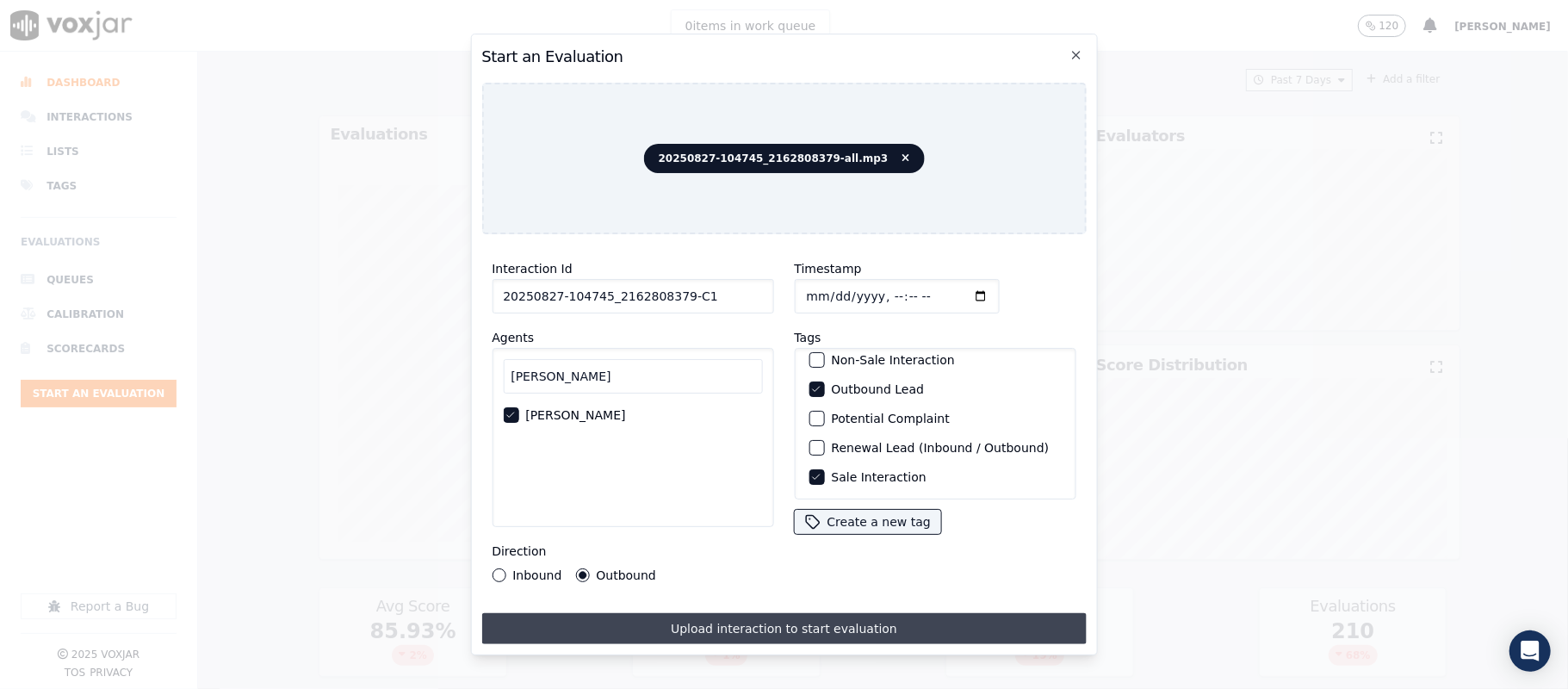
click at [762, 617] on button "Upload interaction to start evaluation" at bounding box center [783, 629] width 604 height 31
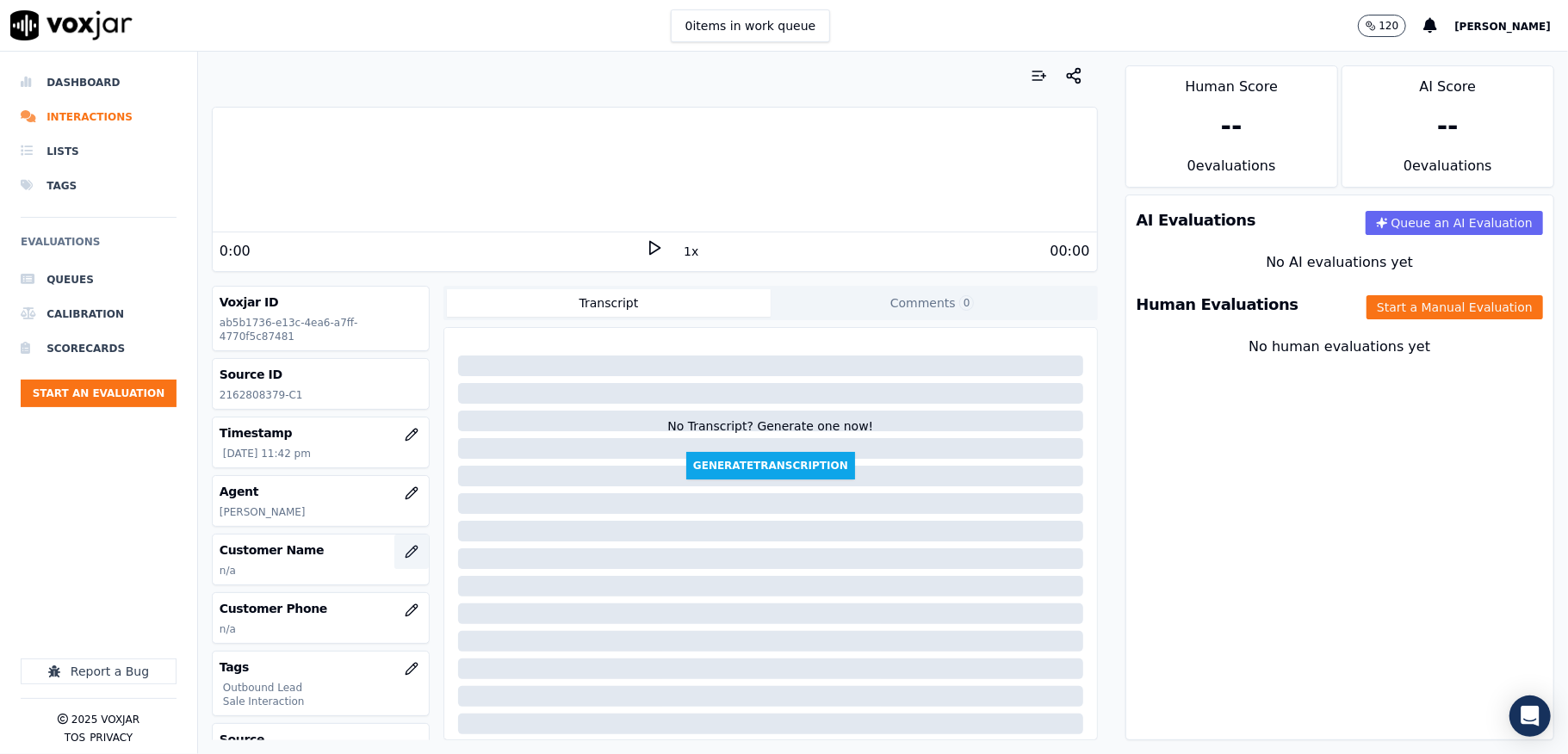
click at [395, 542] on button "button" at bounding box center [411, 551] width 34 height 34
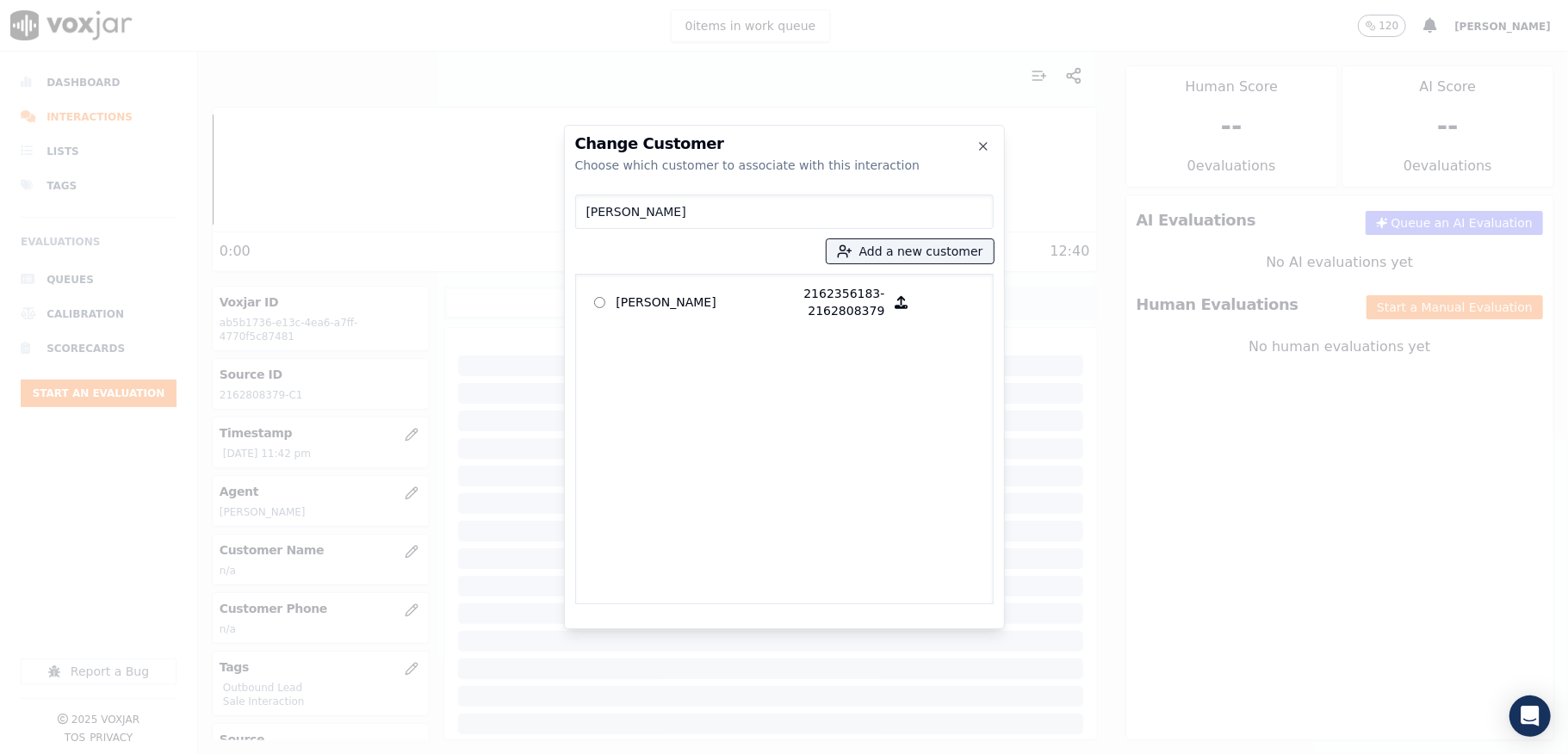
type input "MIR M ALI"
click at [666, 303] on p "MIR M ALI" at bounding box center [683, 301] width 135 height 34
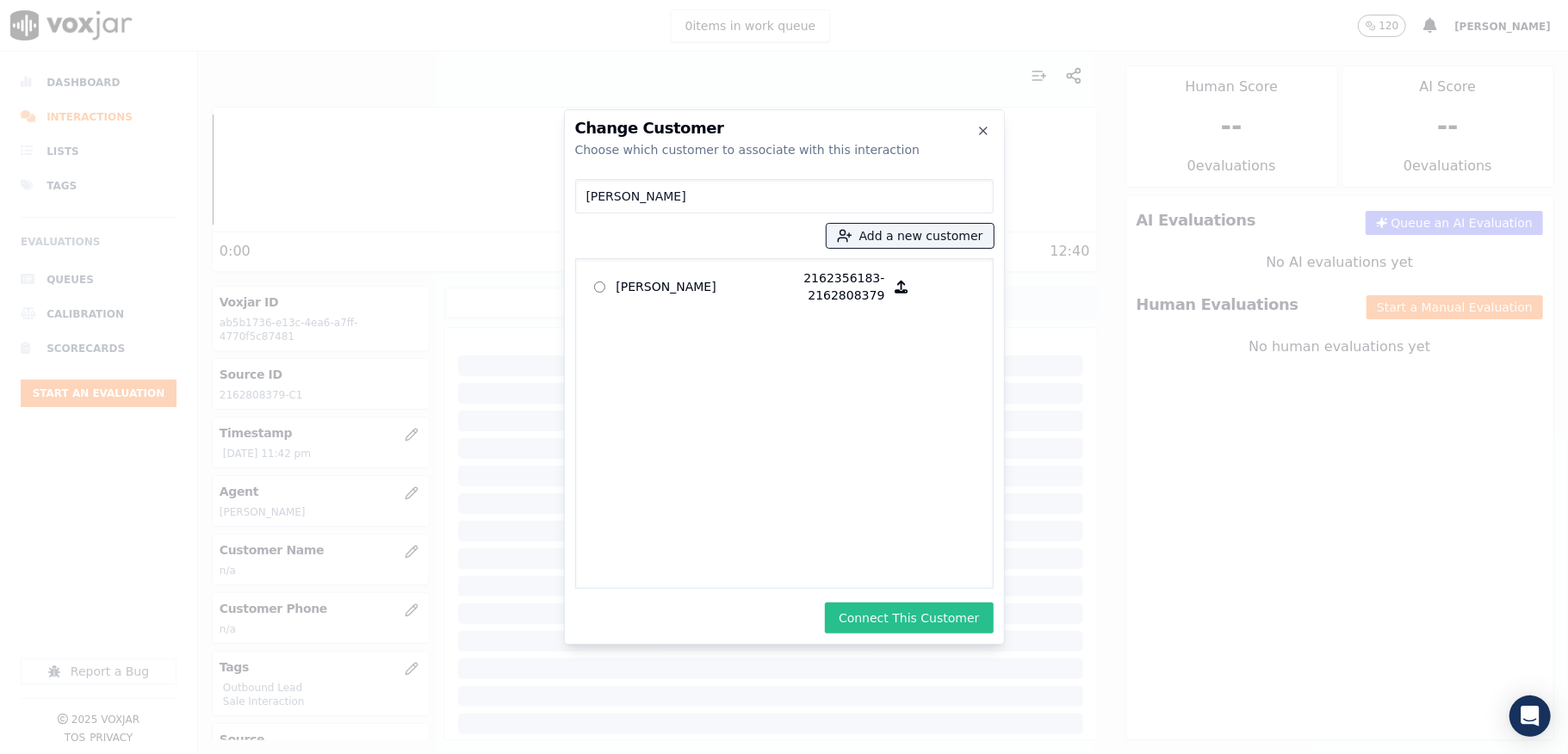
click at [866, 617] on button "Connect This Customer" at bounding box center [909, 619] width 168 height 31
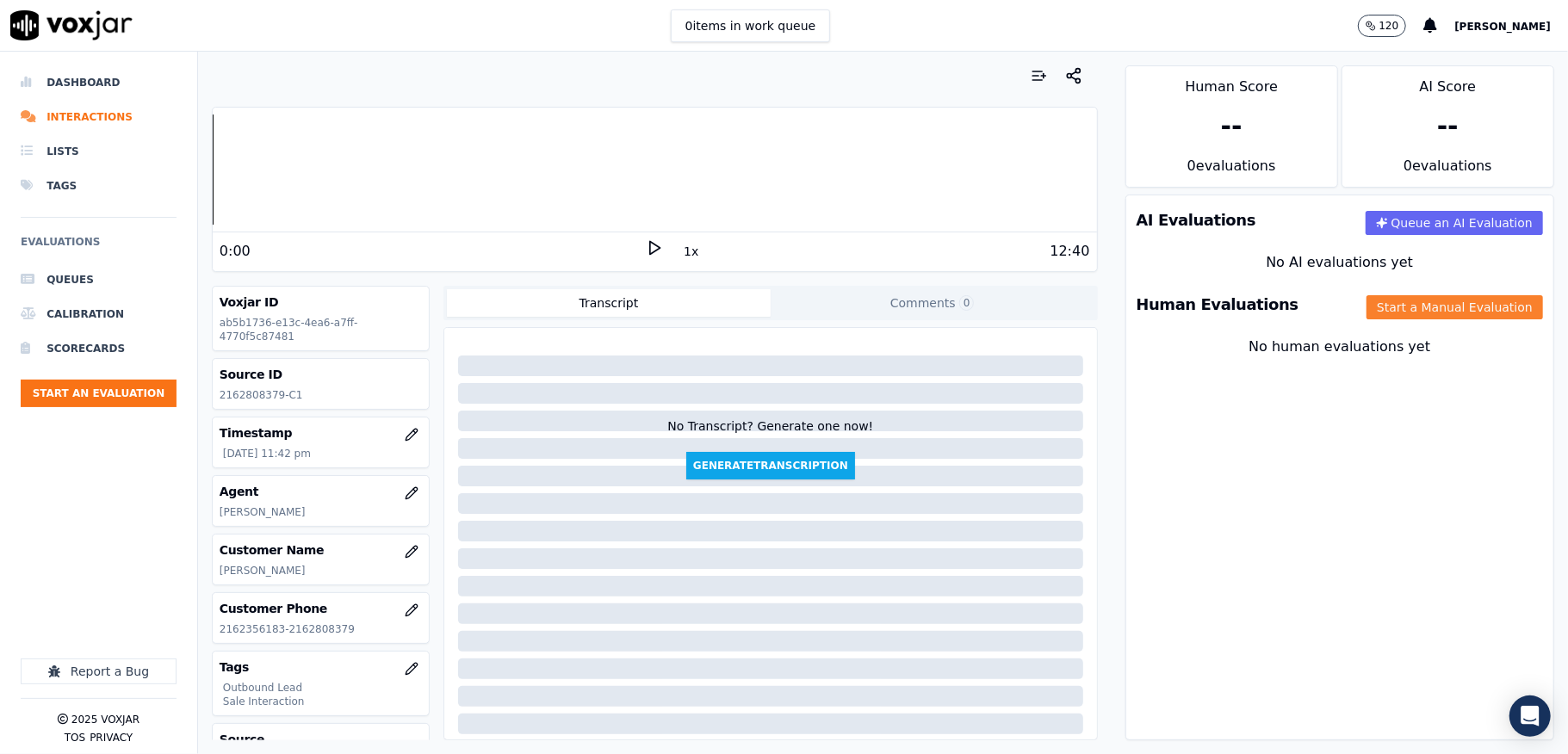
click at [1462, 301] on button "Start a Manual Evaluation" at bounding box center [1455, 307] width 176 height 24
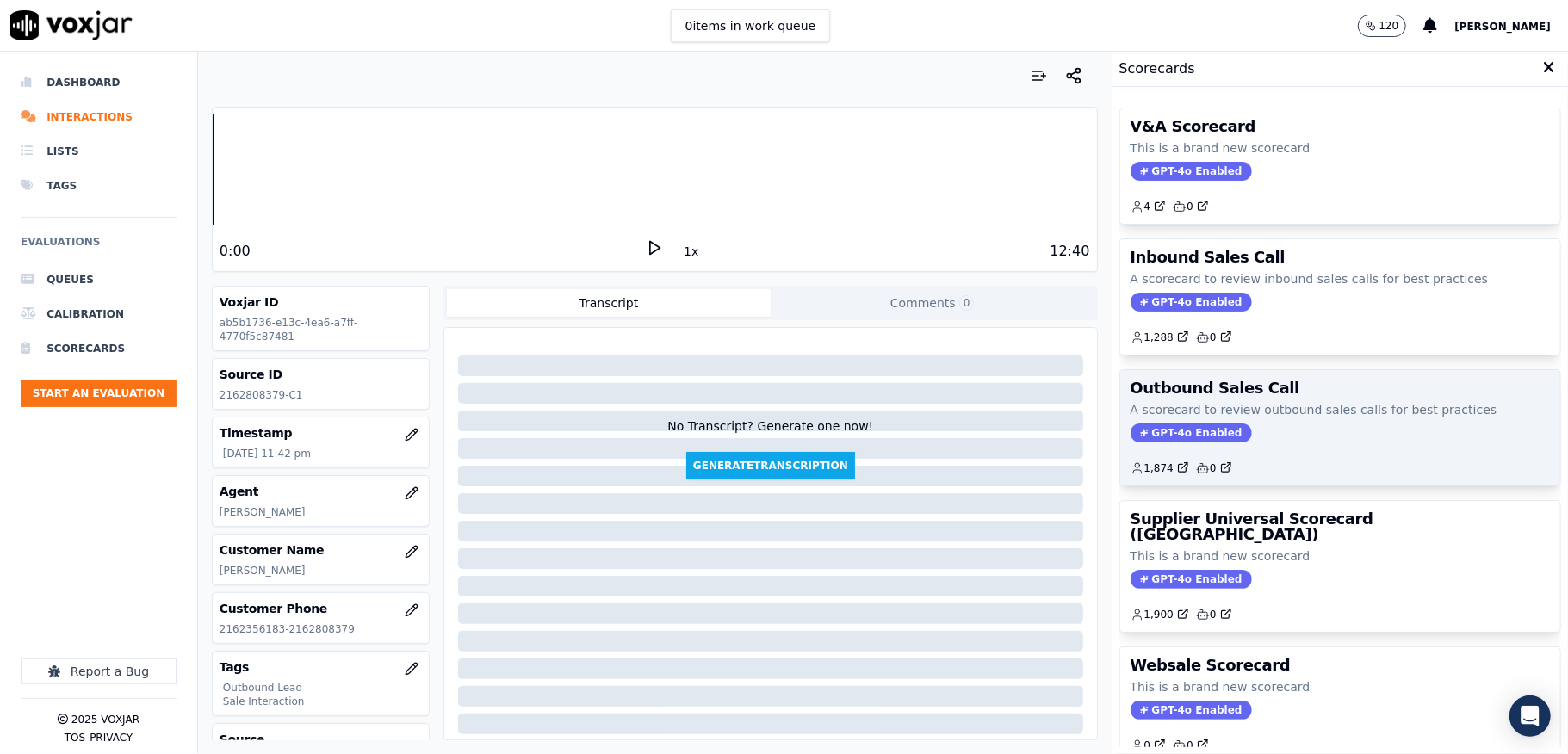
click at [1165, 434] on span "GPT-4o Enabled" at bounding box center [1192, 432] width 122 height 19
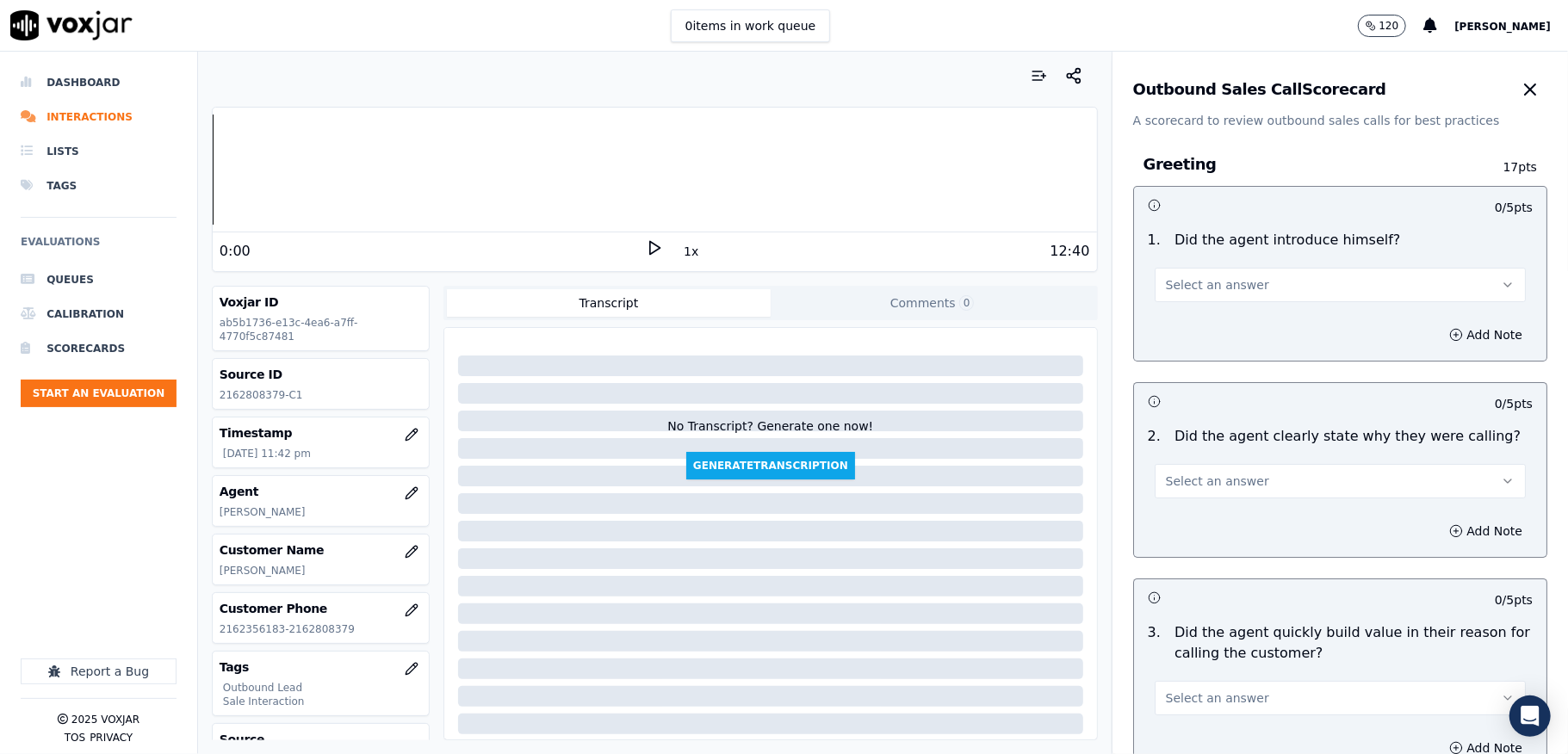
click at [1217, 283] on span "Select an answer" at bounding box center [1218, 285] width 103 height 18
click at [1193, 322] on div "Yes" at bounding box center [1299, 324] width 330 height 28
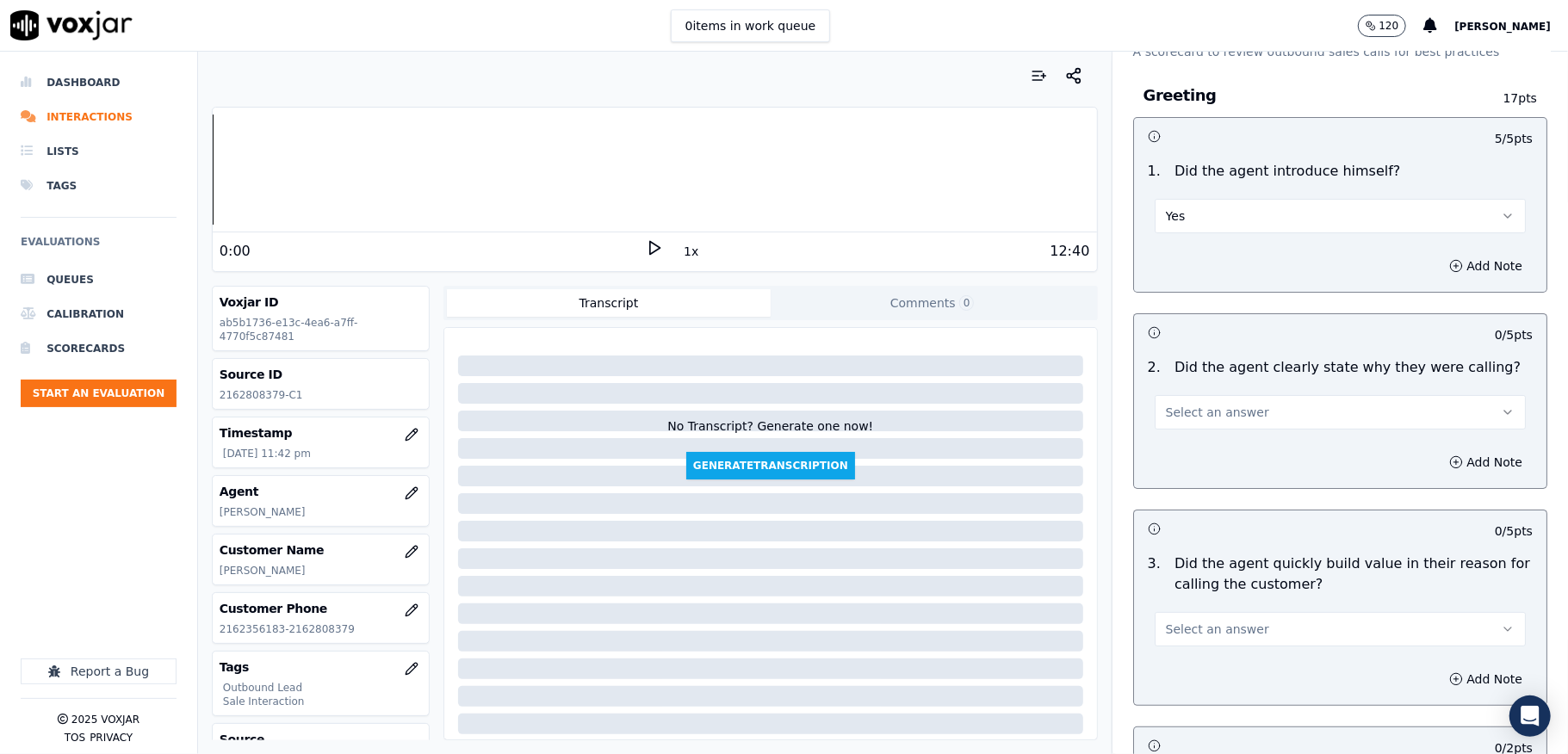
scroll to position [229, 0]
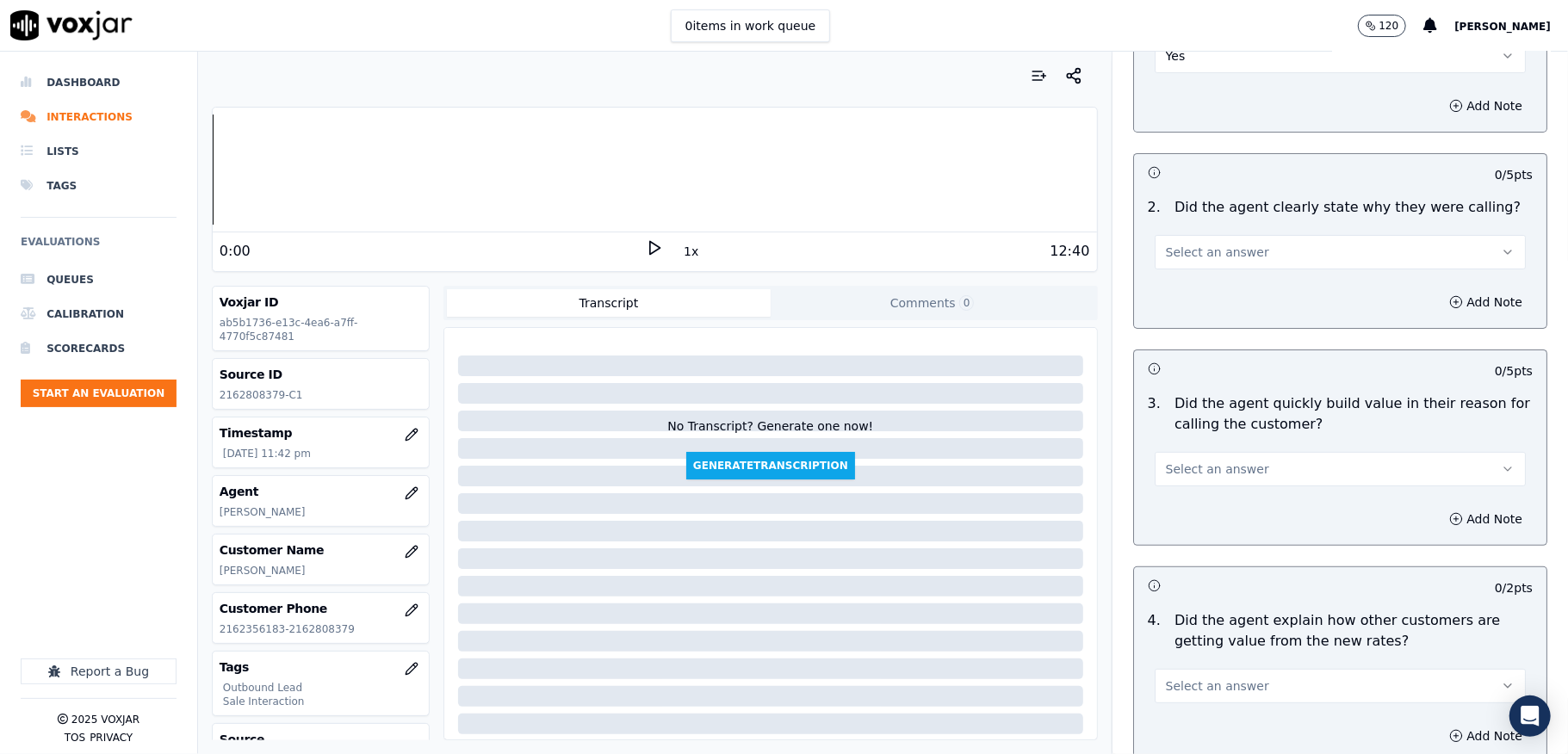
click at [1203, 256] on span "Select an answer" at bounding box center [1218, 252] width 103 height 18
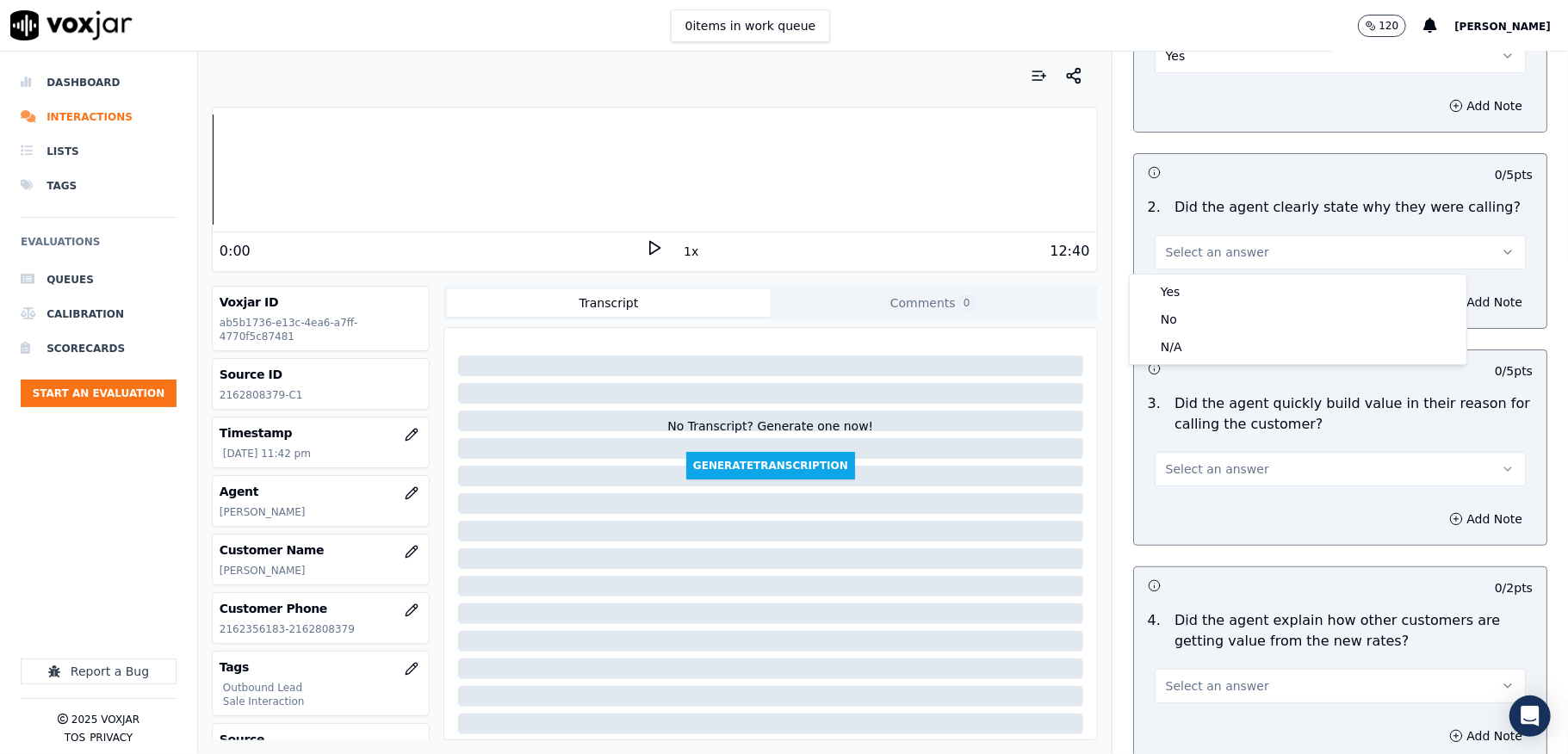
click at [1189, 289] on div "Yes" at bounding box center [1299, 292] width 330 height 28
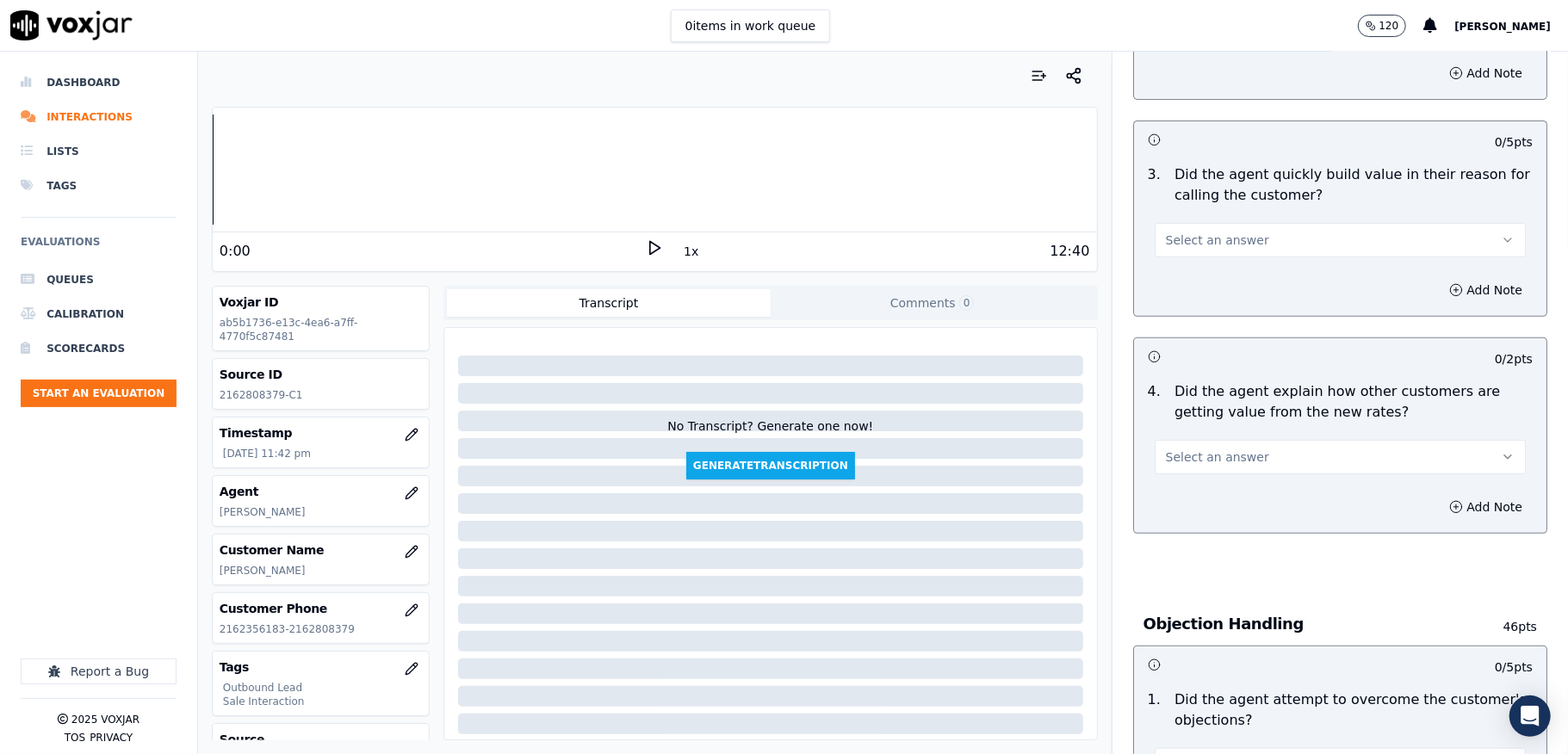
scroll to position [459, 0]
click at [1217, 240] on span "Select an answer" at bounding box center [1218, 239] width 103 height 18
click at [1202, 277] on div "Yes" at bounding box center [1299, 279] width 330 height 28
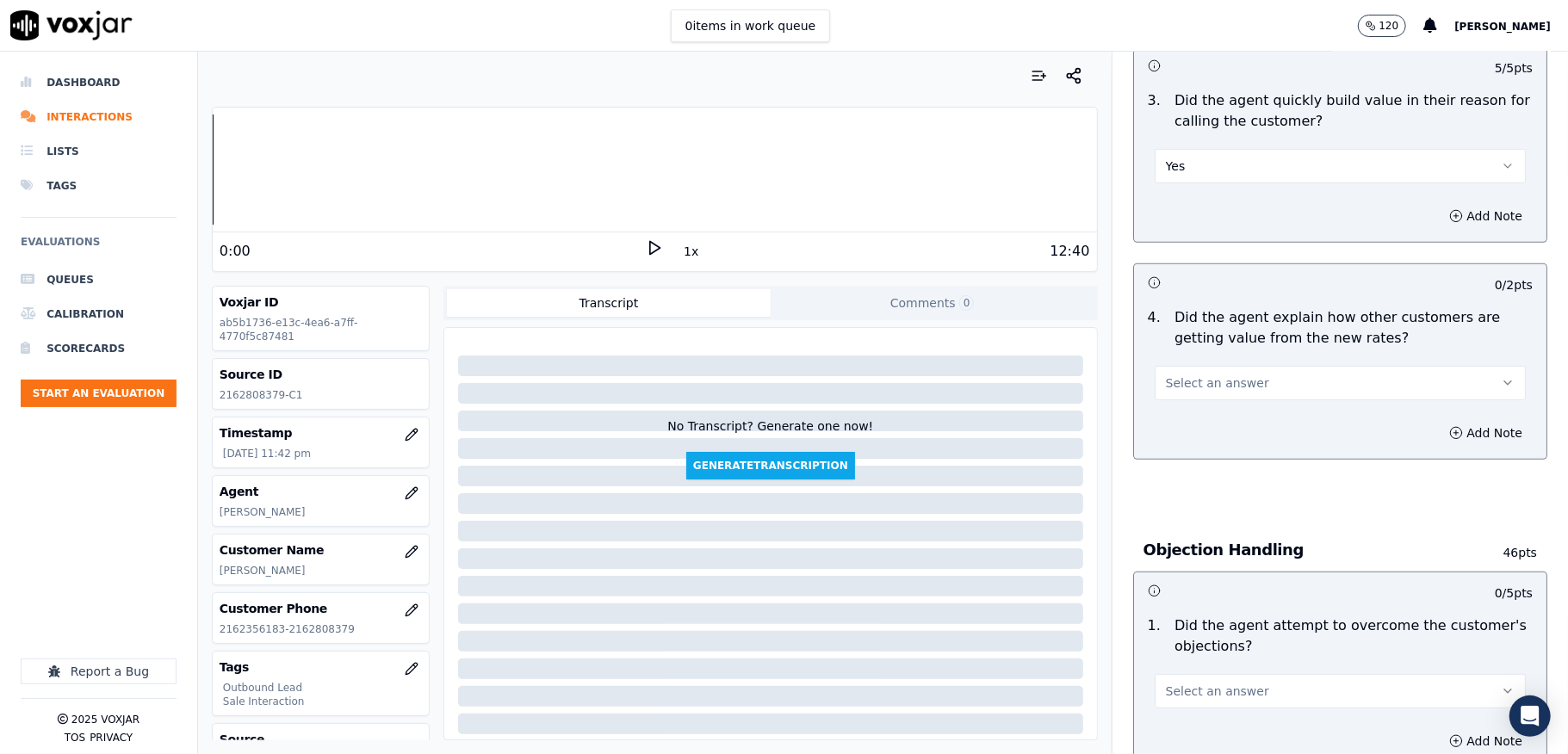
scroll to position [573, 0]
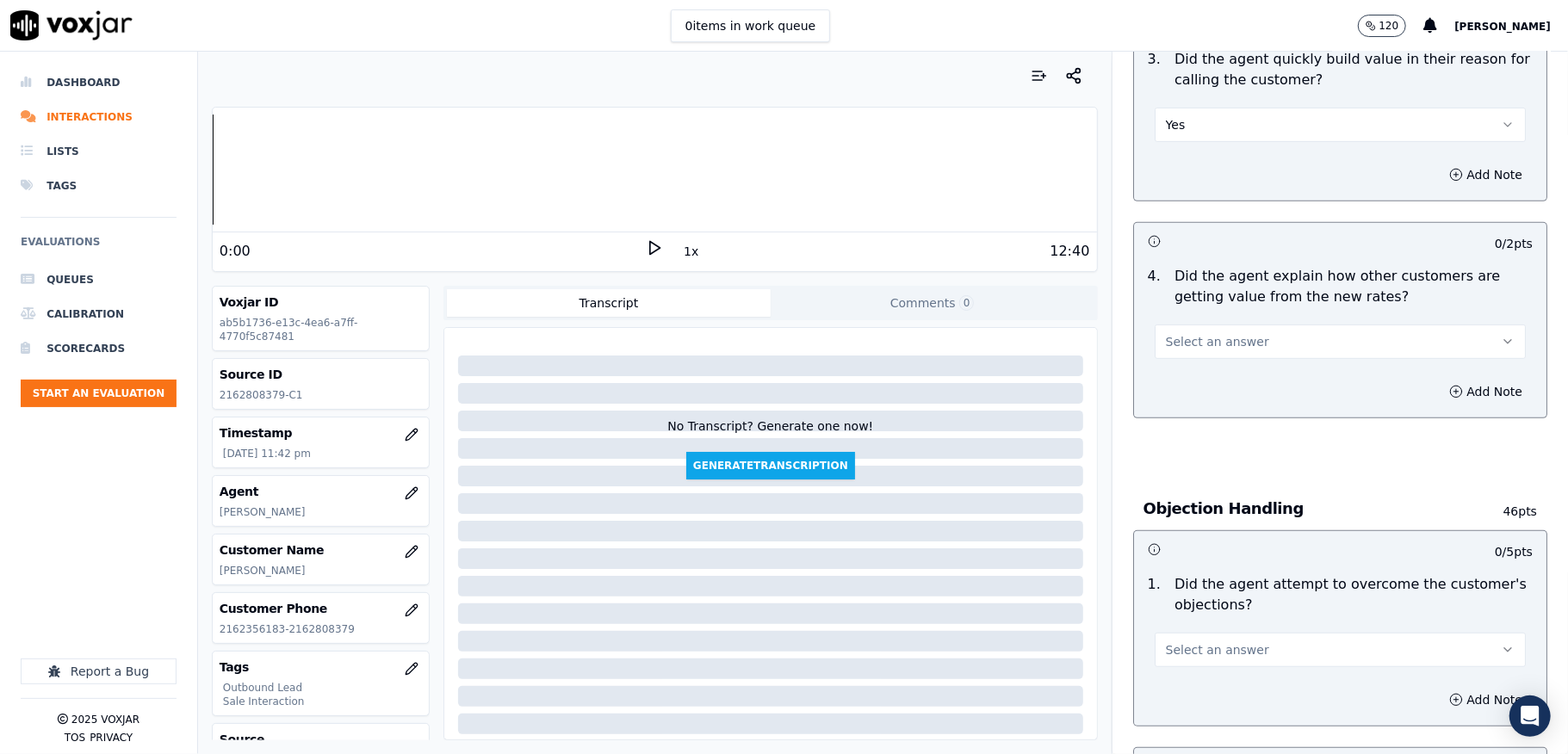
click at [1227, 329] on button "Select an answer" at bounding box center [1340, 341] width 371 height 34
click at [1174, 434] on div "N/A" at bounding box center [1299, 437] width 330 height 28
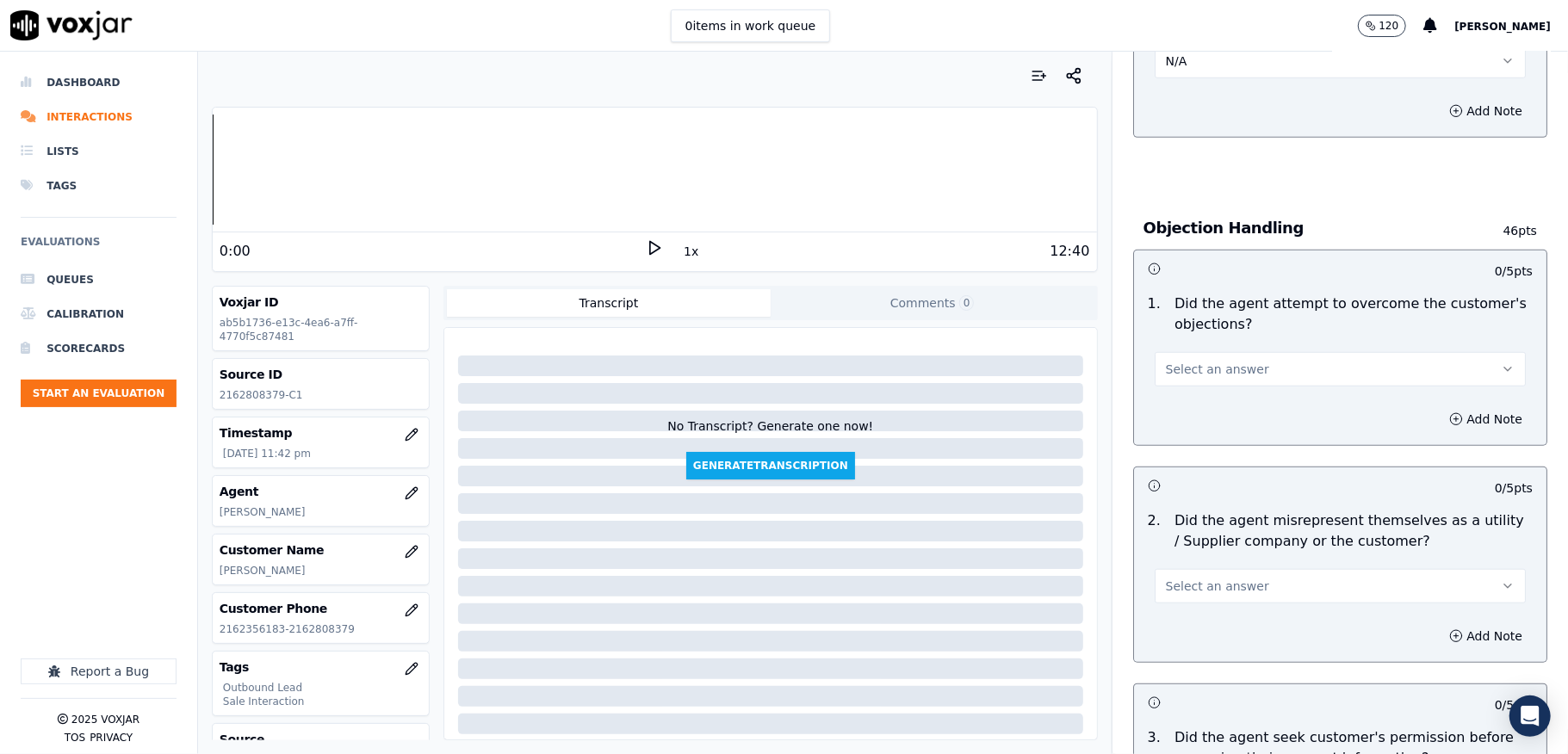
scroll to position [917, 0]
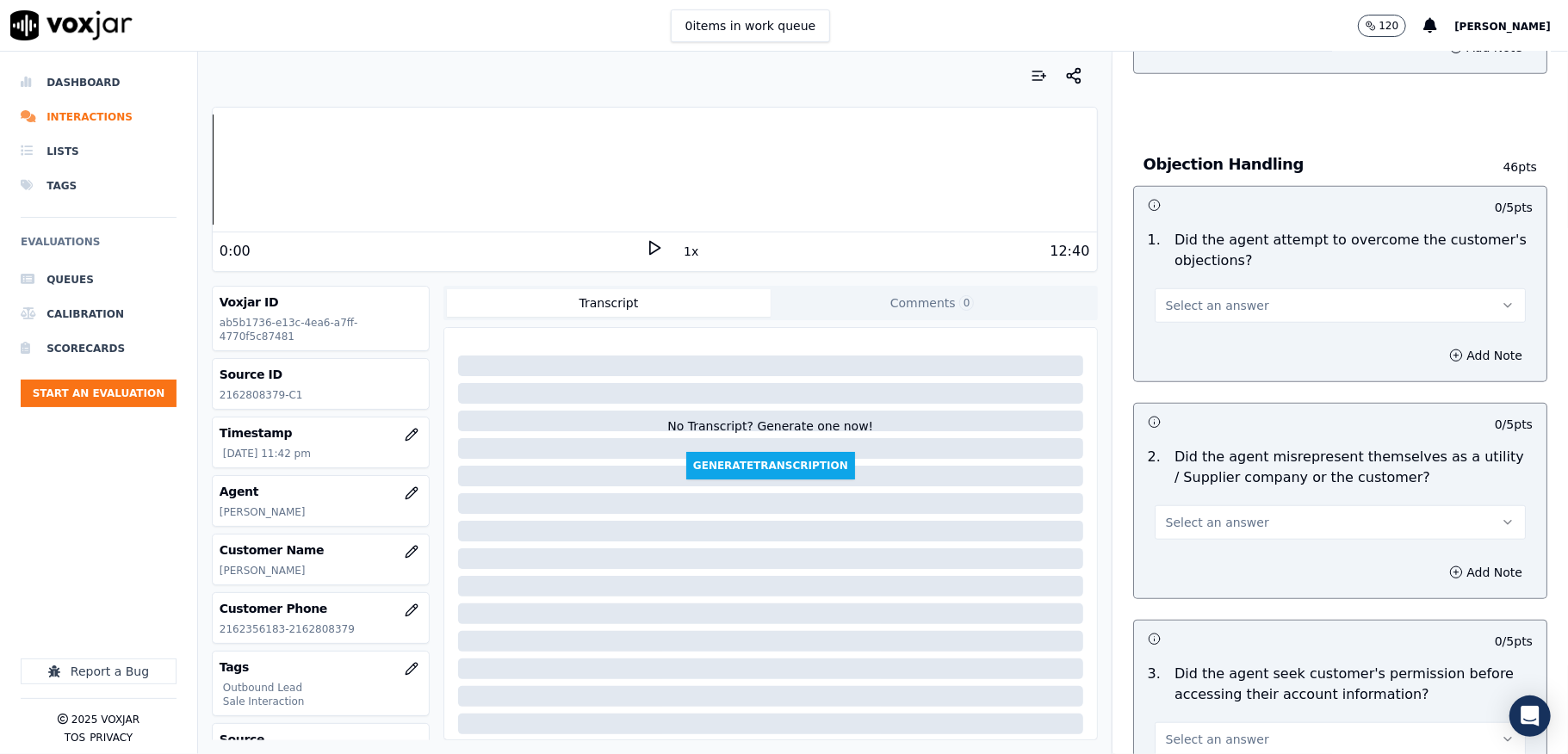
click at [1213, 305] on span "Select an answer" at bounding box center [1218, 305] width 103 height 18
click at [1172, 339] on div "Yes" at bounding box center [1299, 347] width 330 height 28
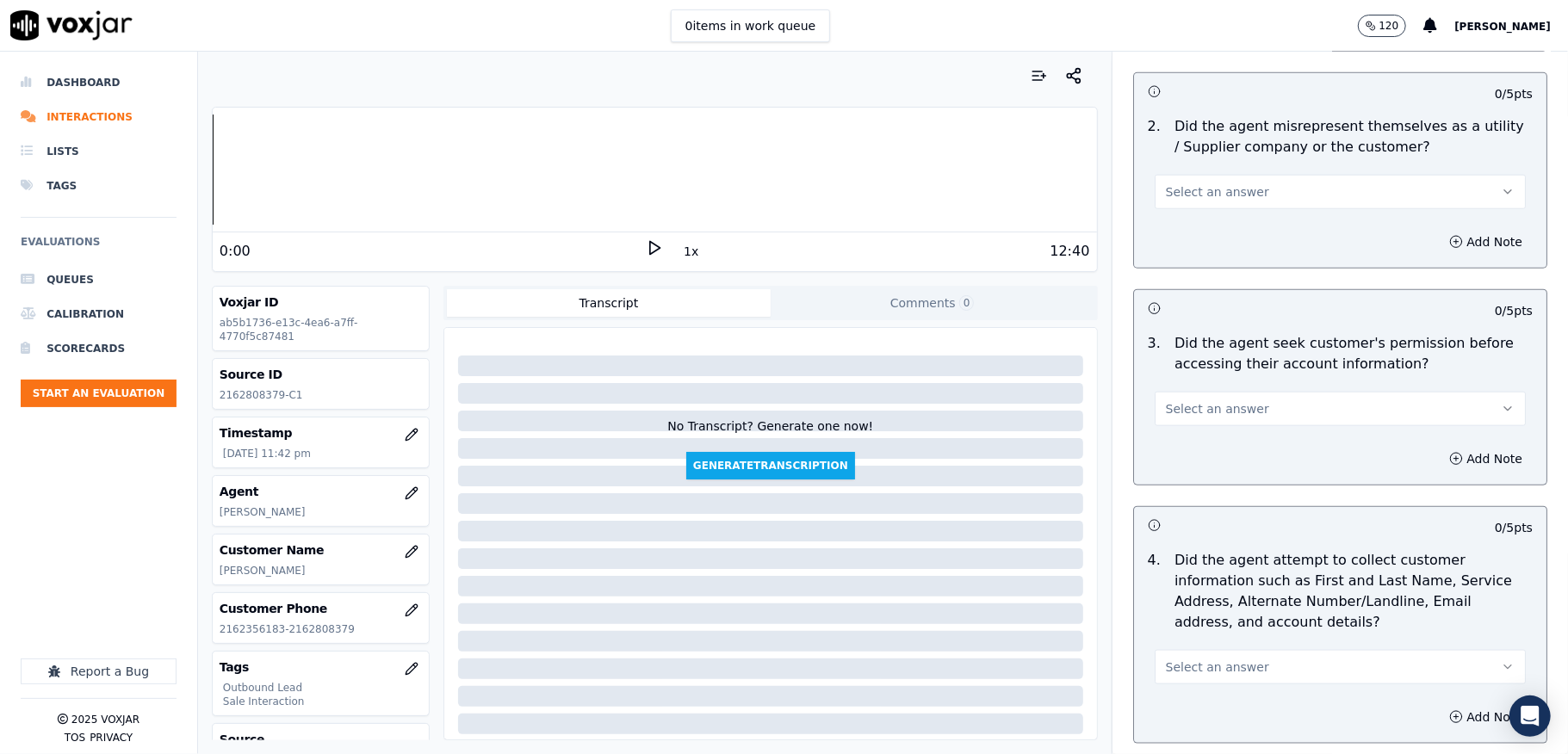
scroll to position [1262, 0]
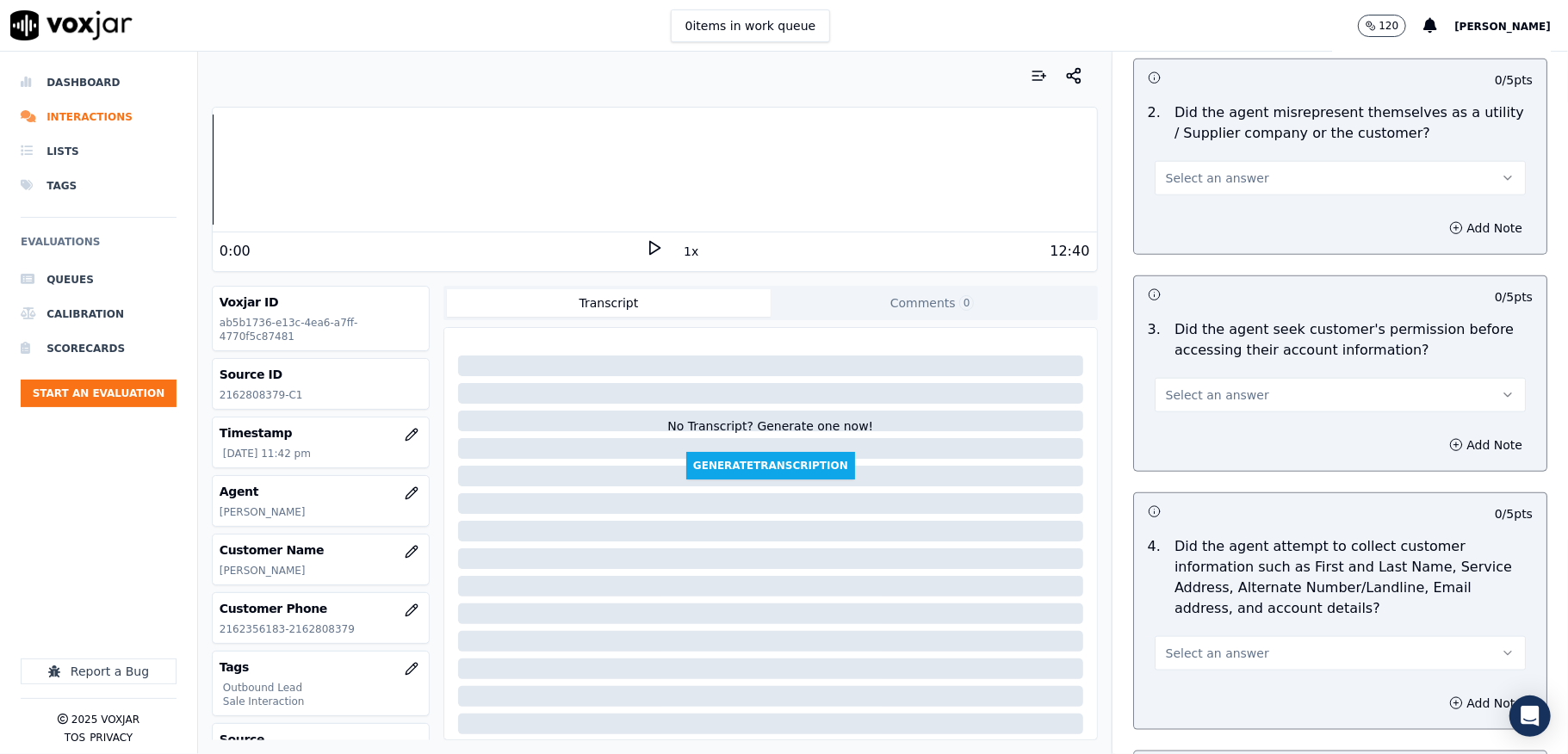
click at [1216, 180] on span "Select an answer" at bounding box center [1218, 178] width 103 height 18
click at [1182, 246] on div "No" at bounding box center [1299, 247] width 330 height 28
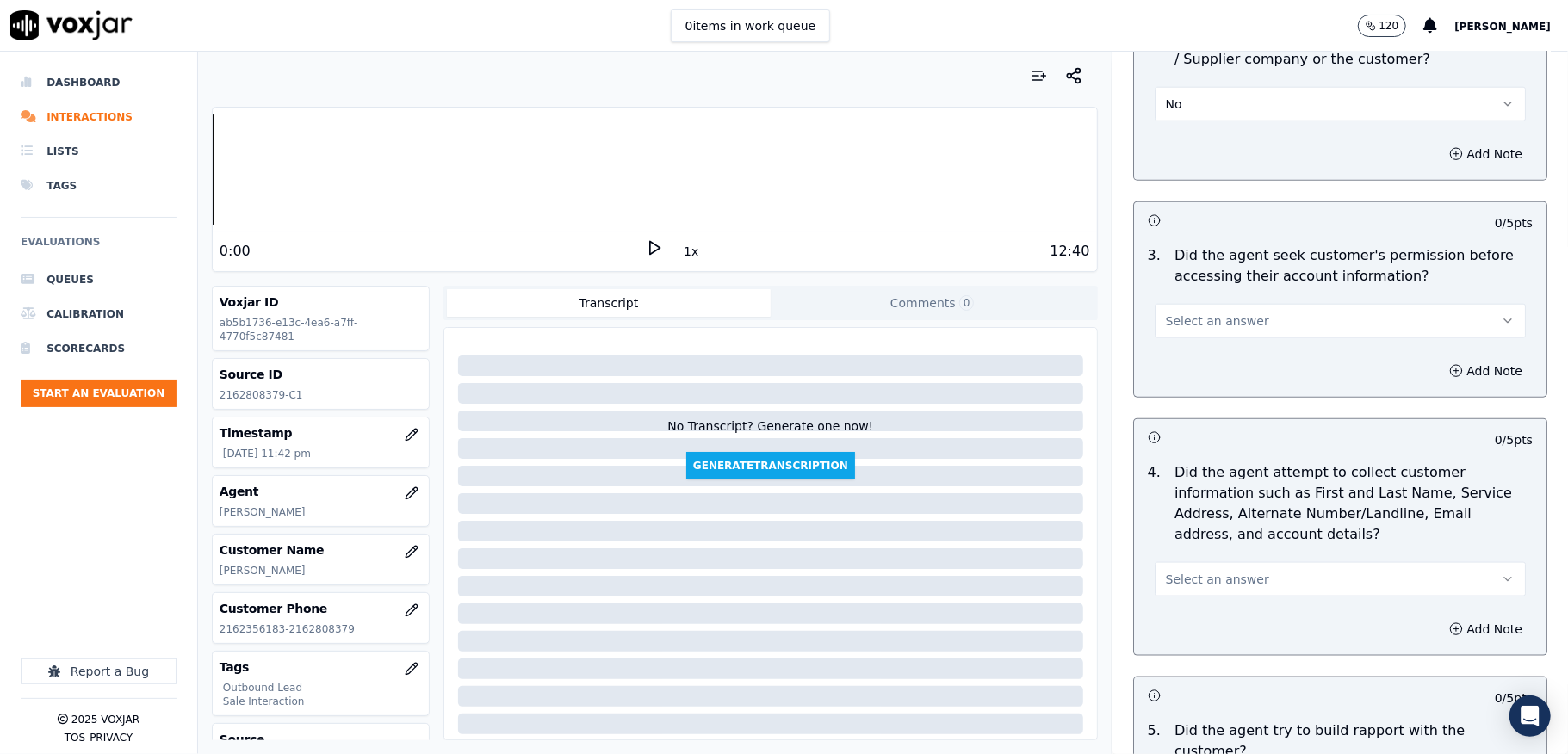
scroll to position [1377, 0]
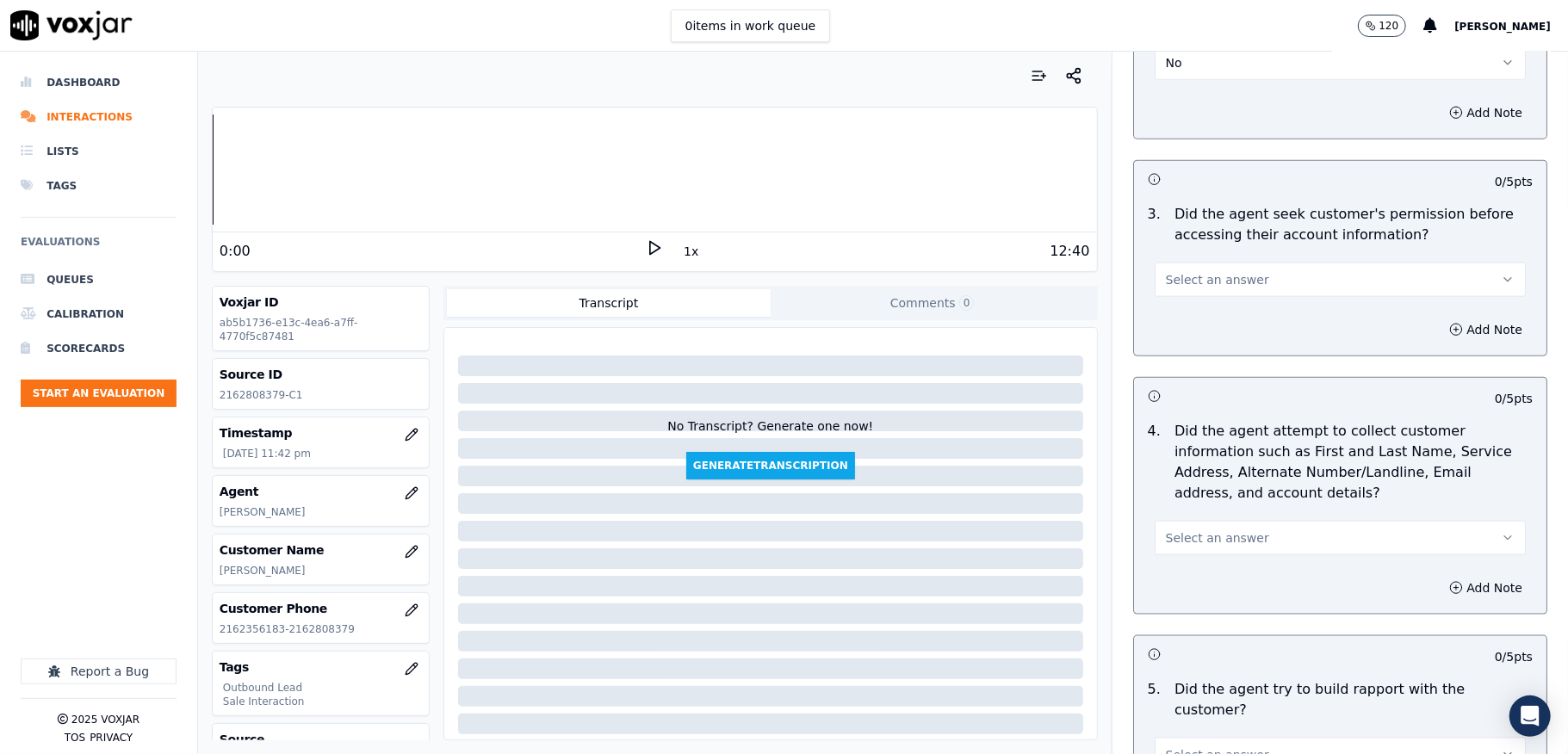
click at [1218, 272] on button "Select an answer" at bounding box center [1340, 279] width 371 height 34
click at [1186, 324] on div "Yes" at bounding box center [1299, 323] width 330 height 28
click at [1206, 283] on button "Yes" at bounding box center [1340, 279] width 371 height 34
click at [1187, 342] on div "No" at bounding box center [1299, 350] width 330 height 28
drag, startPoint x: 1406, startPoint y: 346, endPoint x: 1340, endPoint y: 369, distance: 69.9
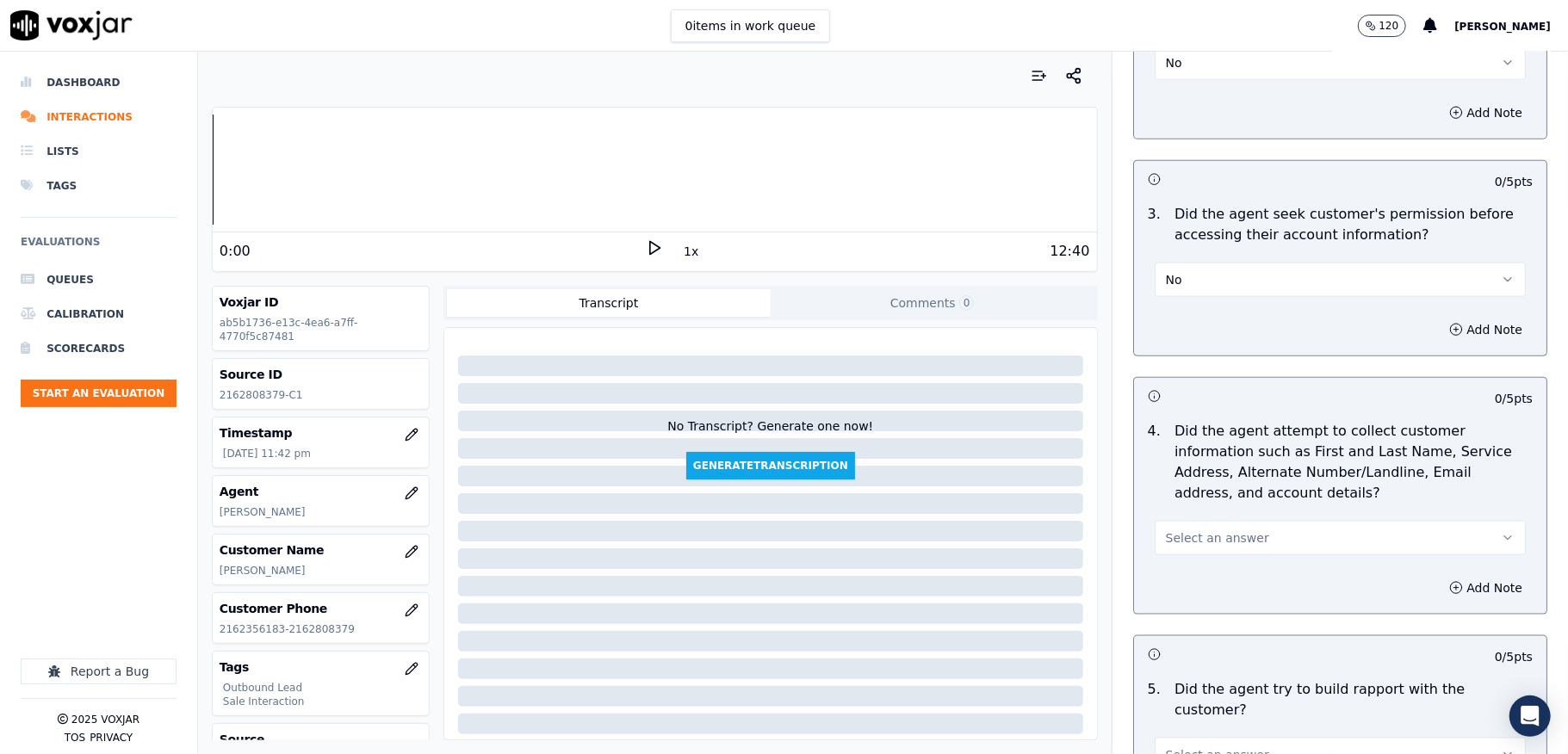
click at [1407, 346] on div "Add Note" at bounding box center [1340, 330] width 412 height 52
click at [1290, 390] on h3 at bounding box center [1244, 395] width 193 height 22
click at [1439, 336] on button "Add Note" at bounding box center [1486, 330] width 94 height 24
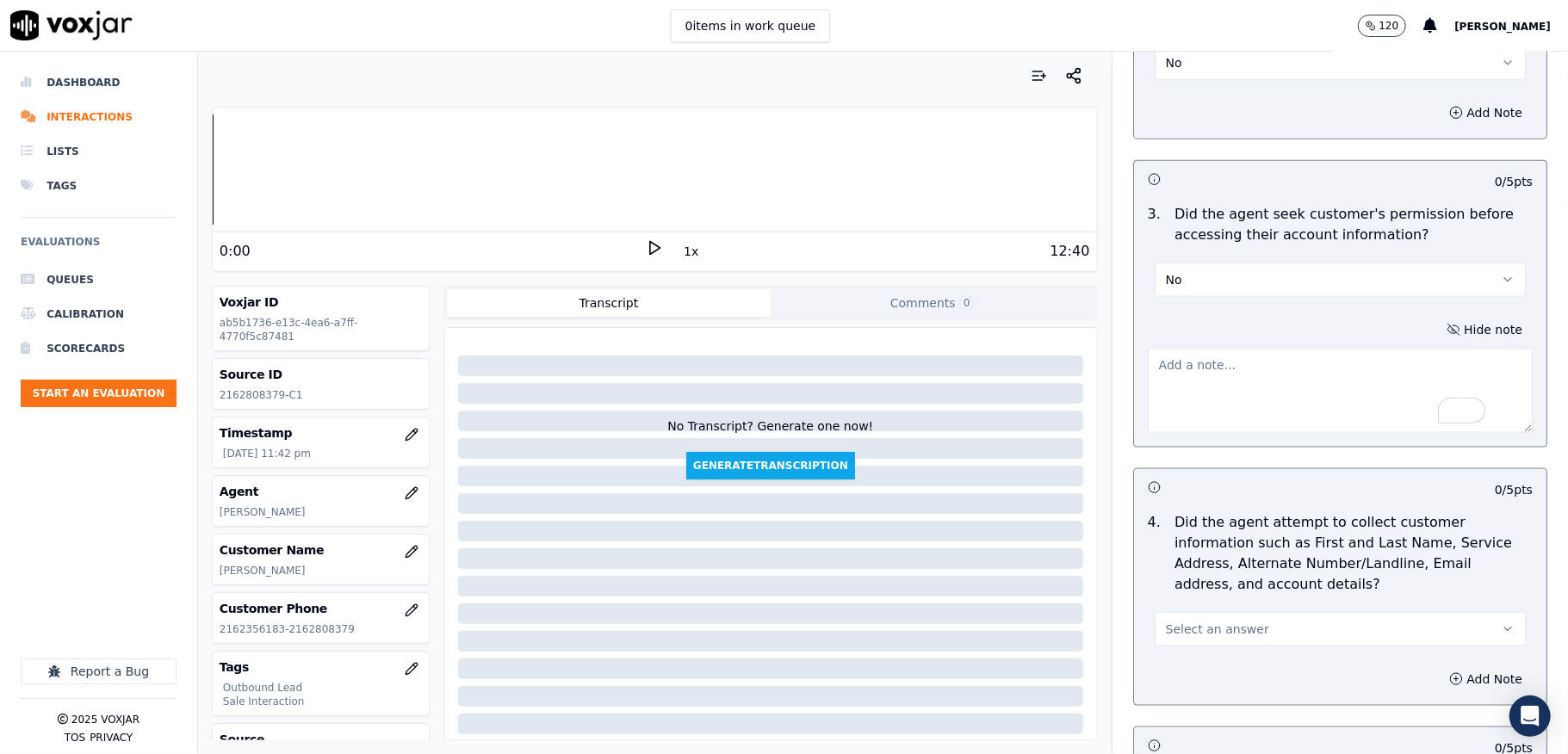
paste textarea "Call id - 20250827-104745_Anna reconnect with the customer // @1:25 Anna inform…"
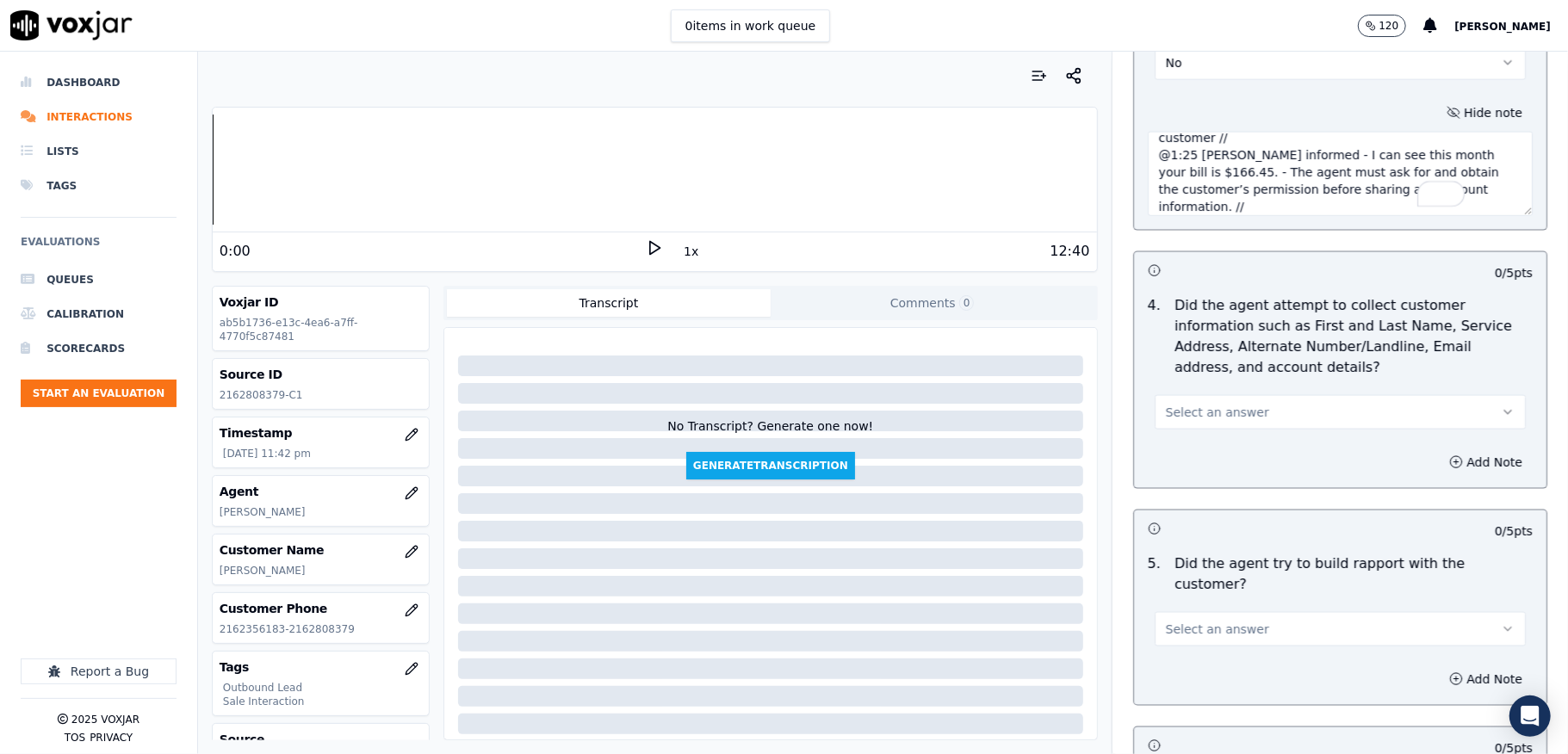
scroll to position [1606, 0]
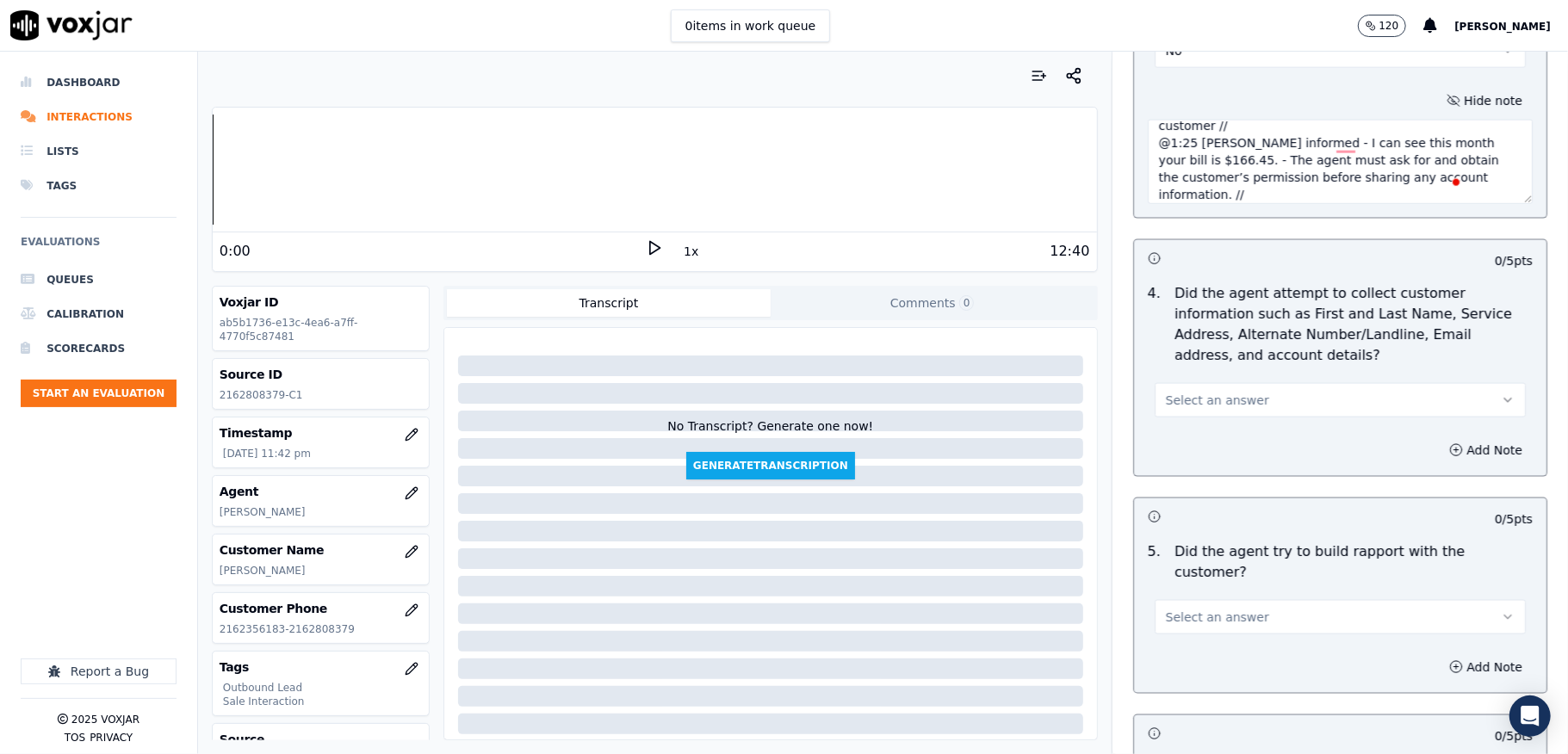
type textarea "Call id - 20250827-104745_Anna reconnect with the customer // @1:25 Anna inform…"
click at [1211, 408] on span "Select an answer" at bounding box center [1218, 400] width 103 height 18
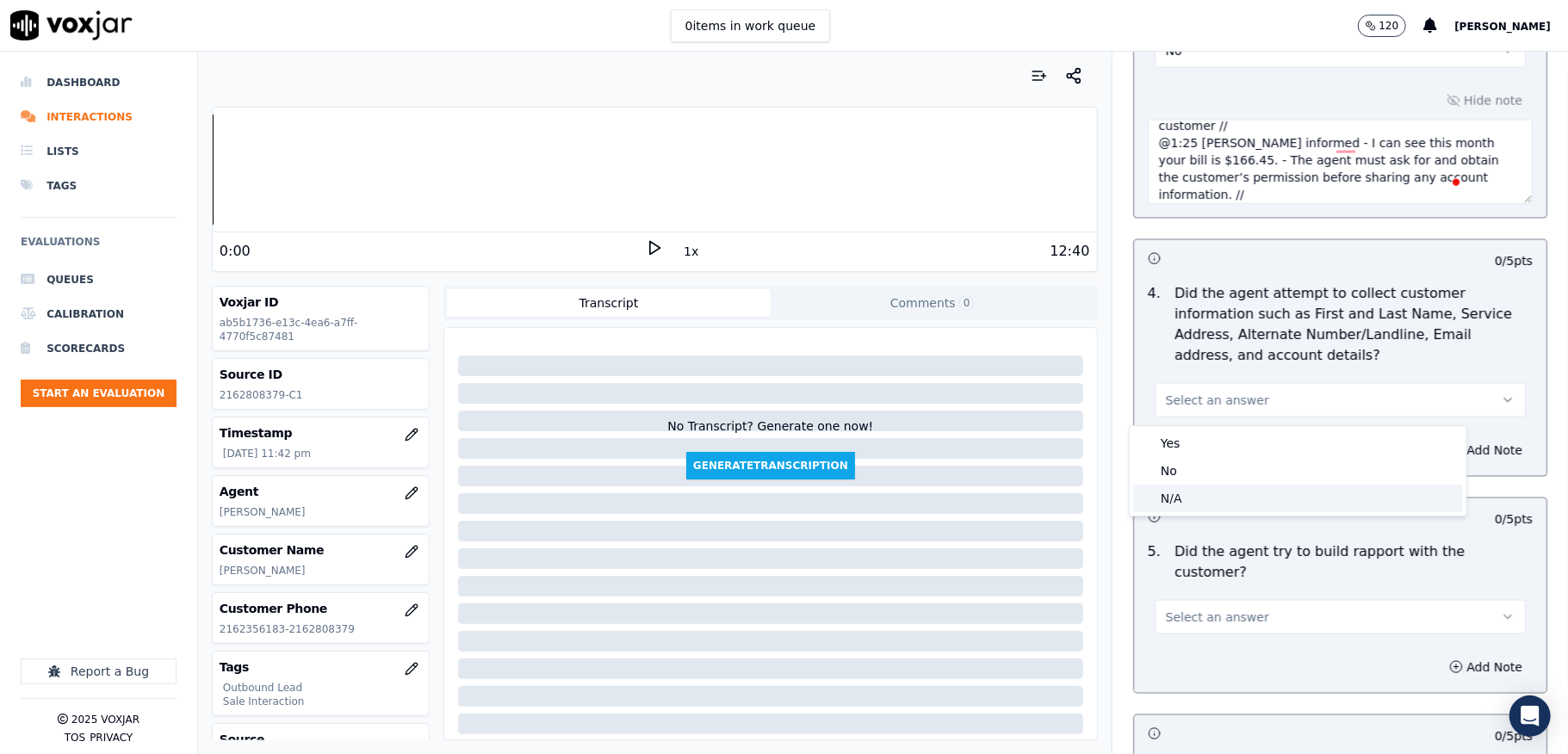
click at [1187, 501] on div "N/A" at bounding box center [1299, 499] width 330 height 28
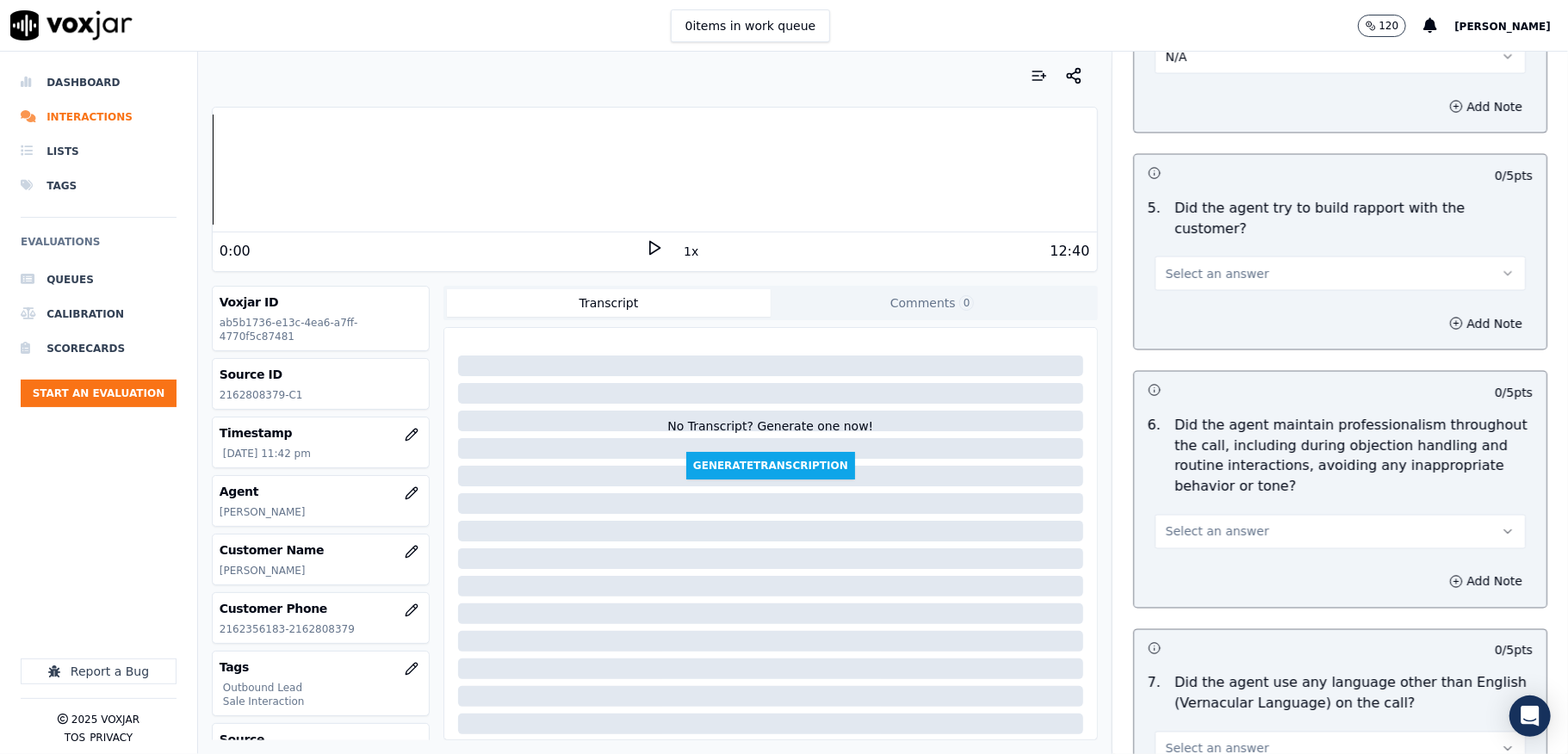
scroll to position [1950, 0]
click at [1229, 255] on button "Select an answer" at bounding box center [1340, 272] width 371 height 34
click at [1192, 298] on div "Yes" at bounding box center [1299, 296] width 330 height 28
click at [1200, 523] on span "Select an answer" at bounding box center [1218, 531] width 103 height 18
drag, startPoint x: 1168, startPoint y: 551, endPoint x: 1170, endPoint y: 531, distance: 20.1
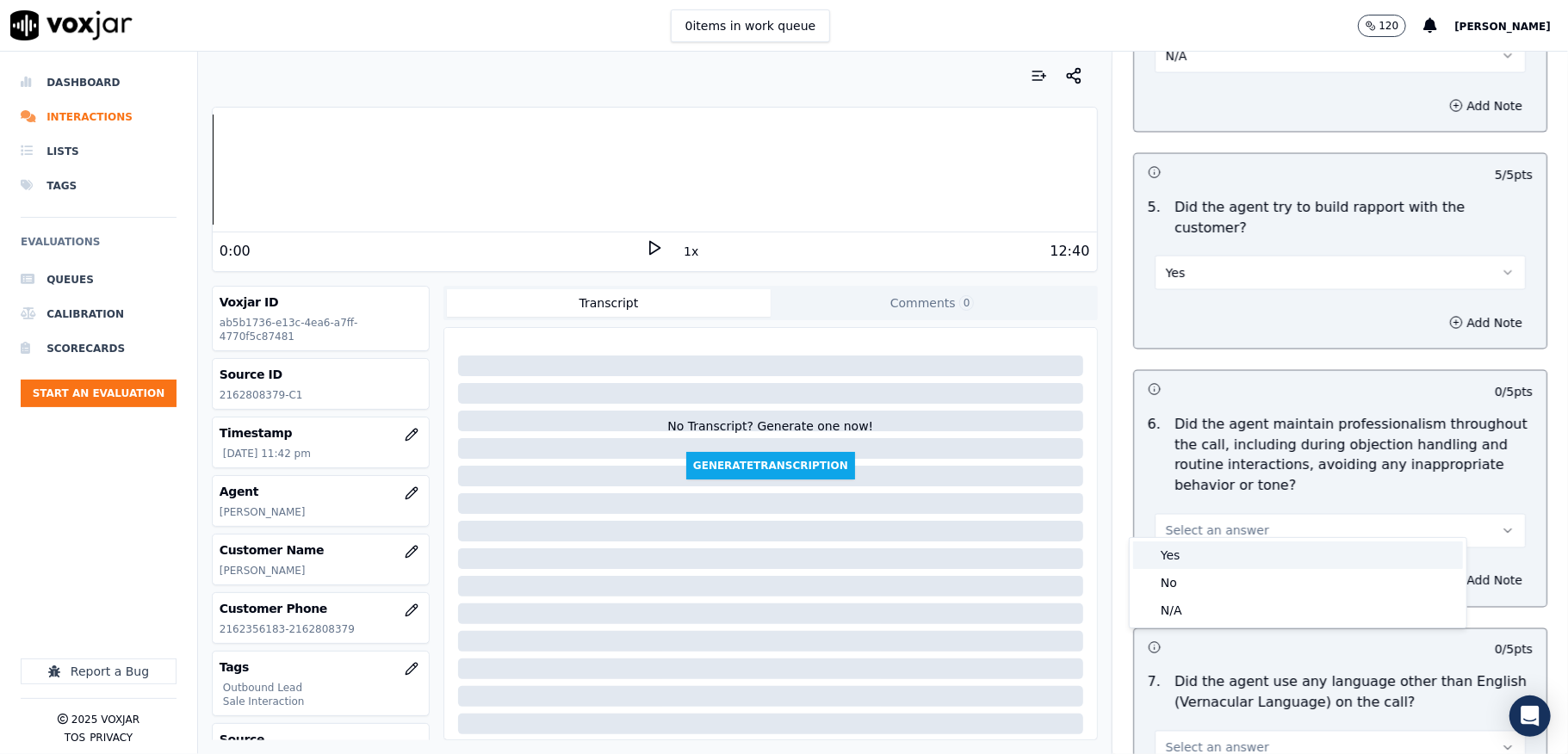
click at [1168, 551] on div "Yes" at bounding box center [1299, 555] width 330 height 28
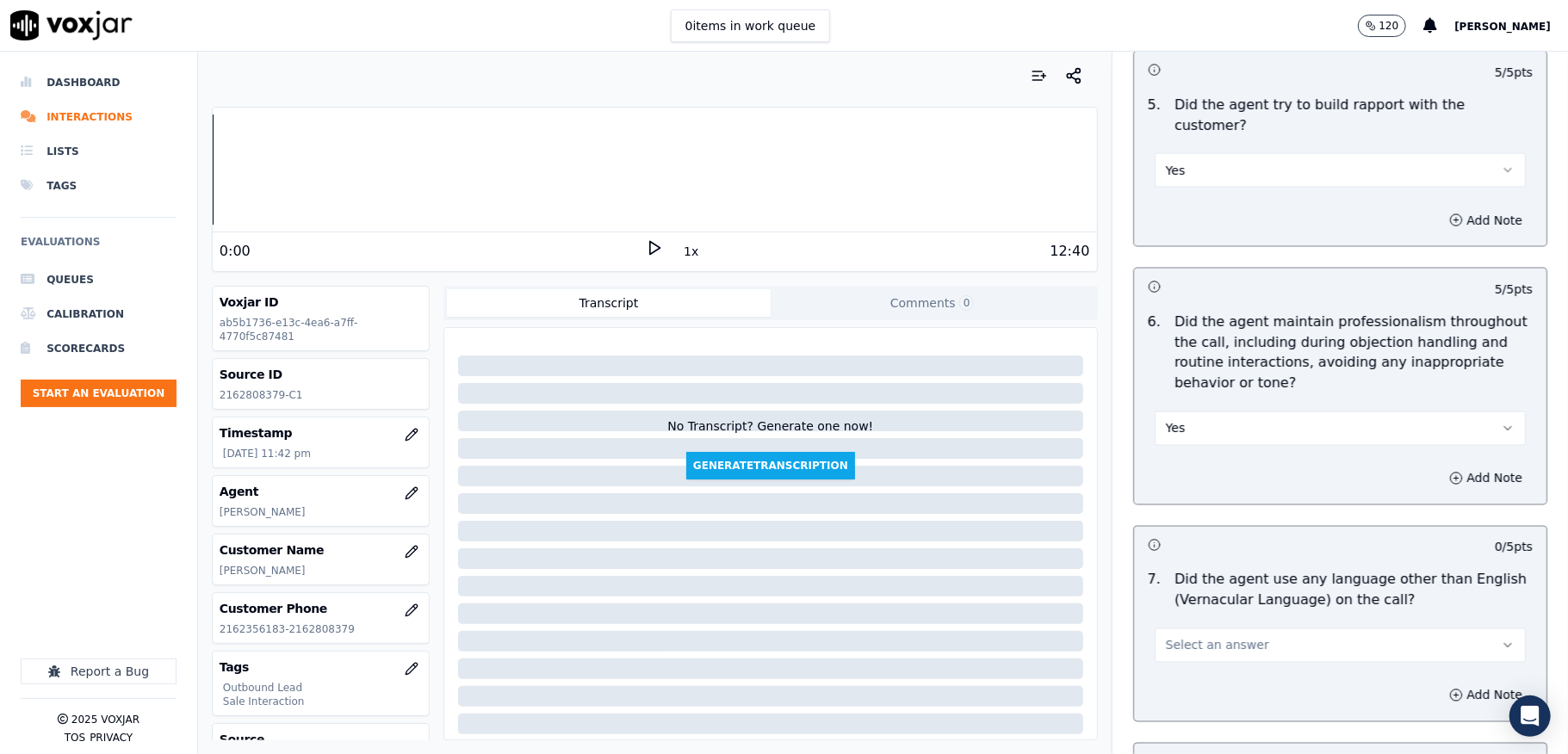
scroll to position [2294, 0]
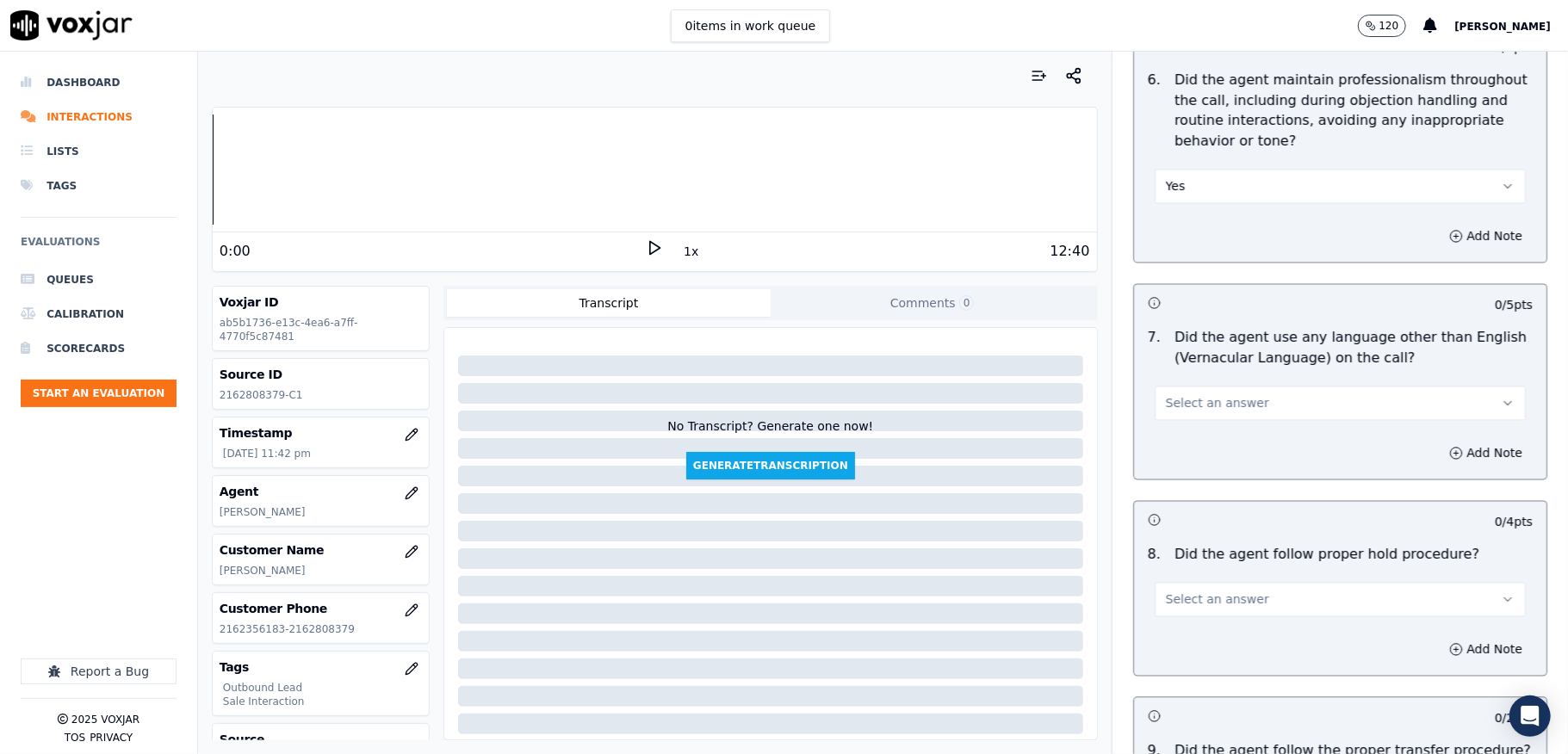
click at [1202, 395] on span "Select an answer" at bounding box center [1218, 404] width 103 height 18
click at [1175, 487] on div "N/A" at bounding box center [1299, 483] width 330 height 28
drag, startPoint x: 1182, startPoint y: 383, endPoint x: 1182, endPoint y: 404, distance: 21.0
click at [1182, 386] on button "N/A" at bounding box center [1340, 403] width 371 height 34
click at [1179, 445] on div "No" at bounding box center [1299, 455] width 330 height 28
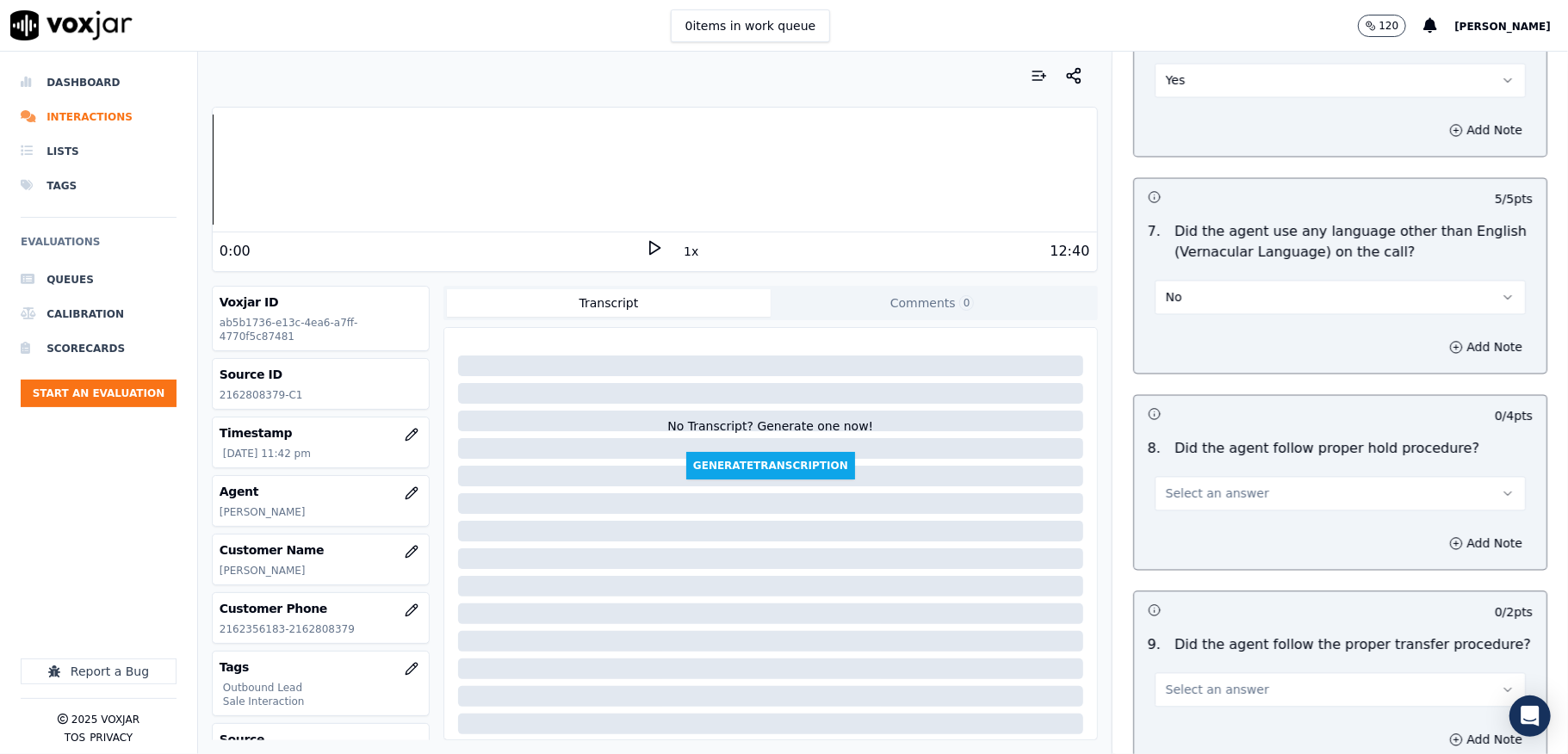
scroll to position [2524, 0]
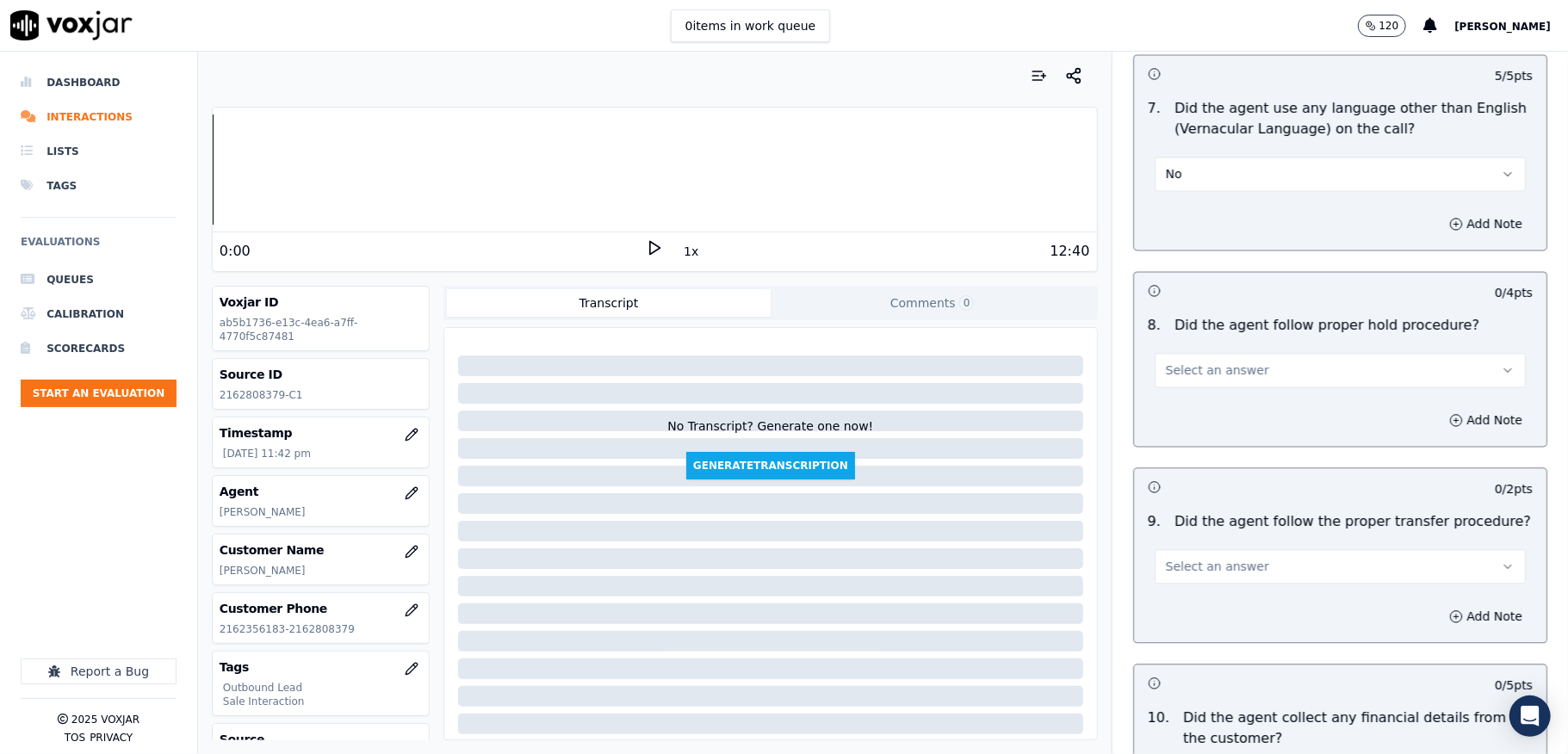
drag, startPoint x: 1223, startPoint y: 356, endPoint x: 1224, endPoint y: 370, distance: 14.0
click at [1224, 361] on span "Select an answer" at bounding box center [1218, 370] width 103 height 18
click at [1200, 393] on div "Yes" at bounding box center [1299, 395] width 330 height 28
click at [1187, 558] on span "Select an answer" at bounding box center [1218, 566] width 103 height 18
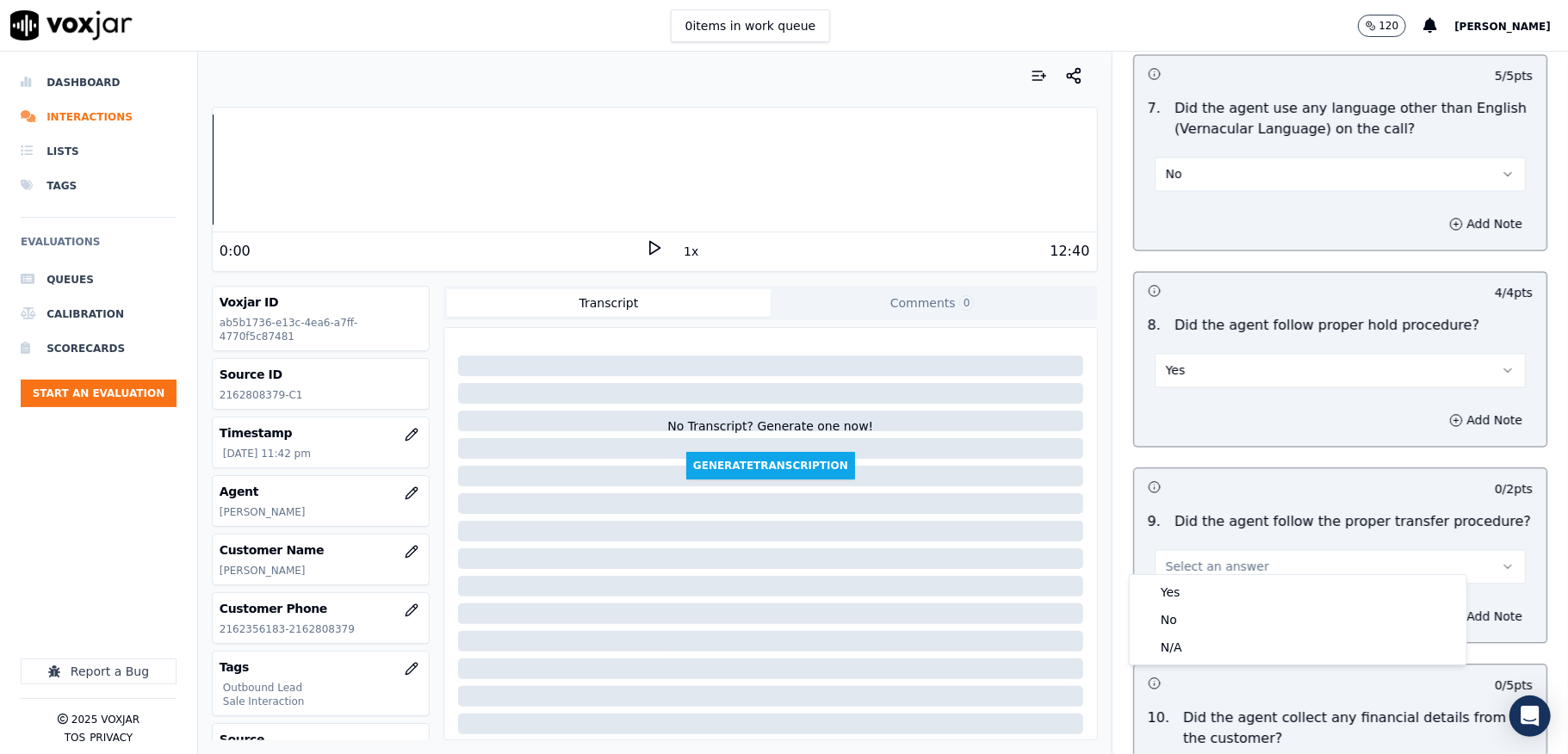
click at [1174, 577] on div "Yes No N/A" at bounding box center [1298, 619] width 337 height 89
click at [1174, 592] on div "Yes" at bounding box center [1299, 592] width 330 height 28
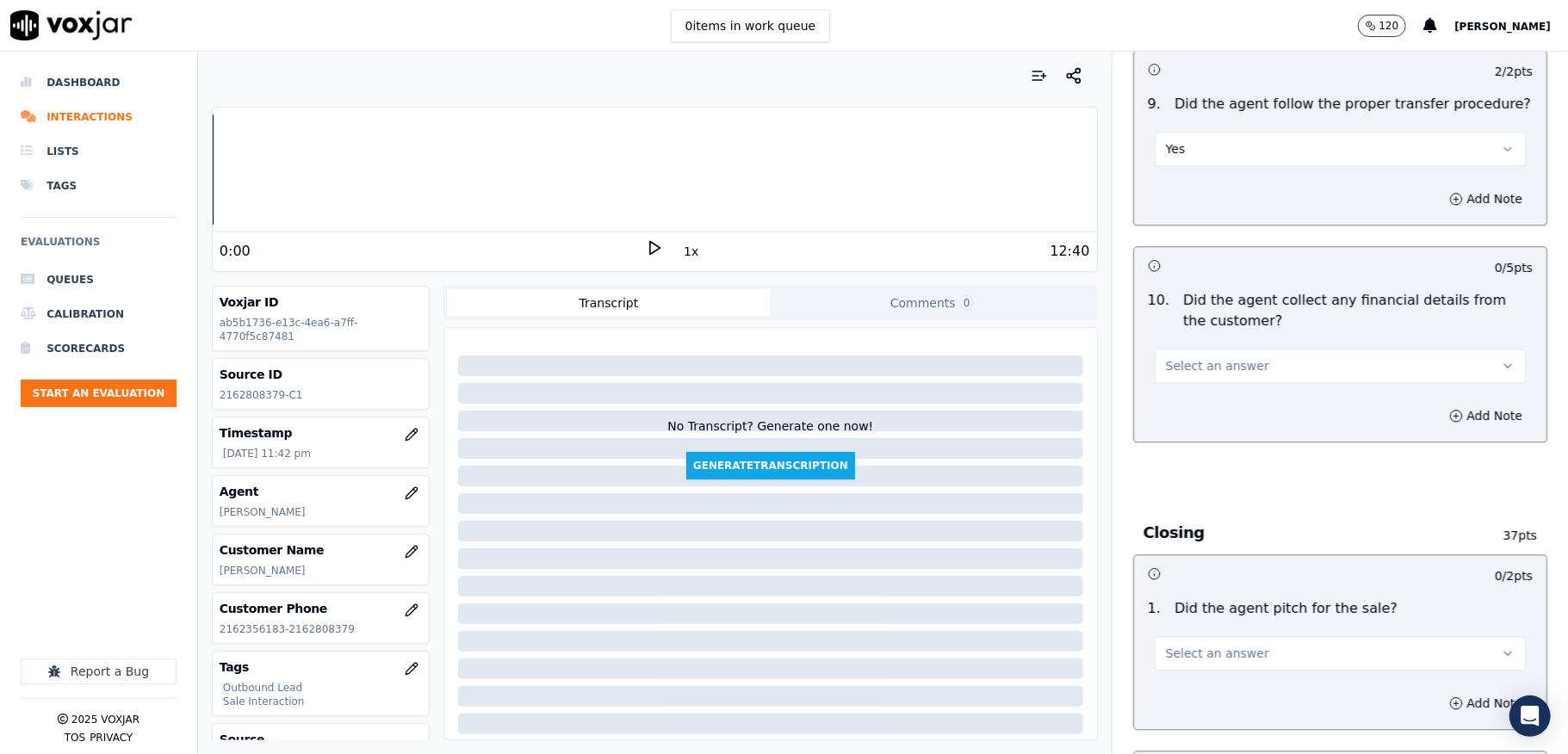
scroll to position [2983, 0]
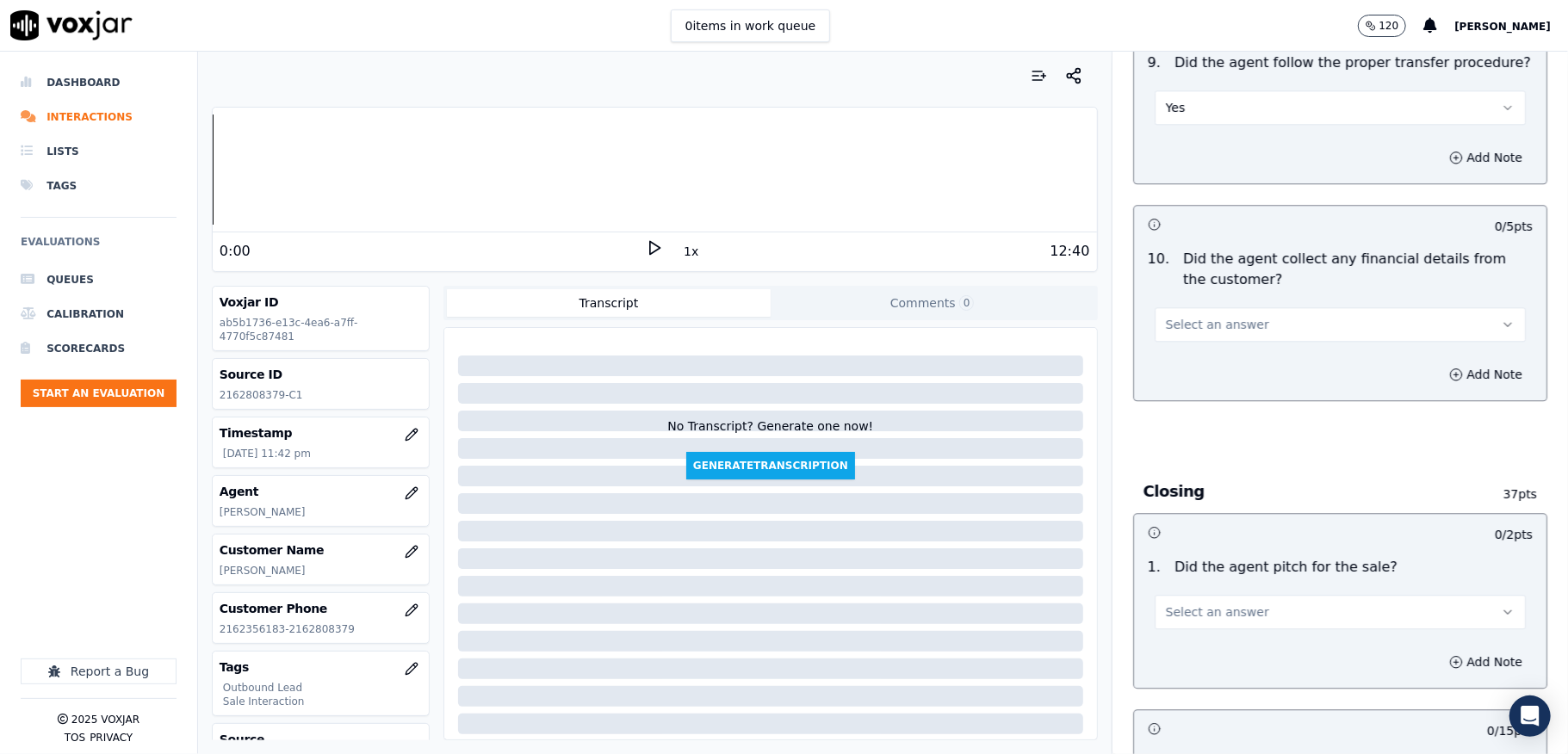
click at [1253, 307] on button "Select an answer" at bounding box center [1340, 324] width 371 height 34
click at [1189, 381] on div "No" at bounding box center [1299, 378] width 330 height 28
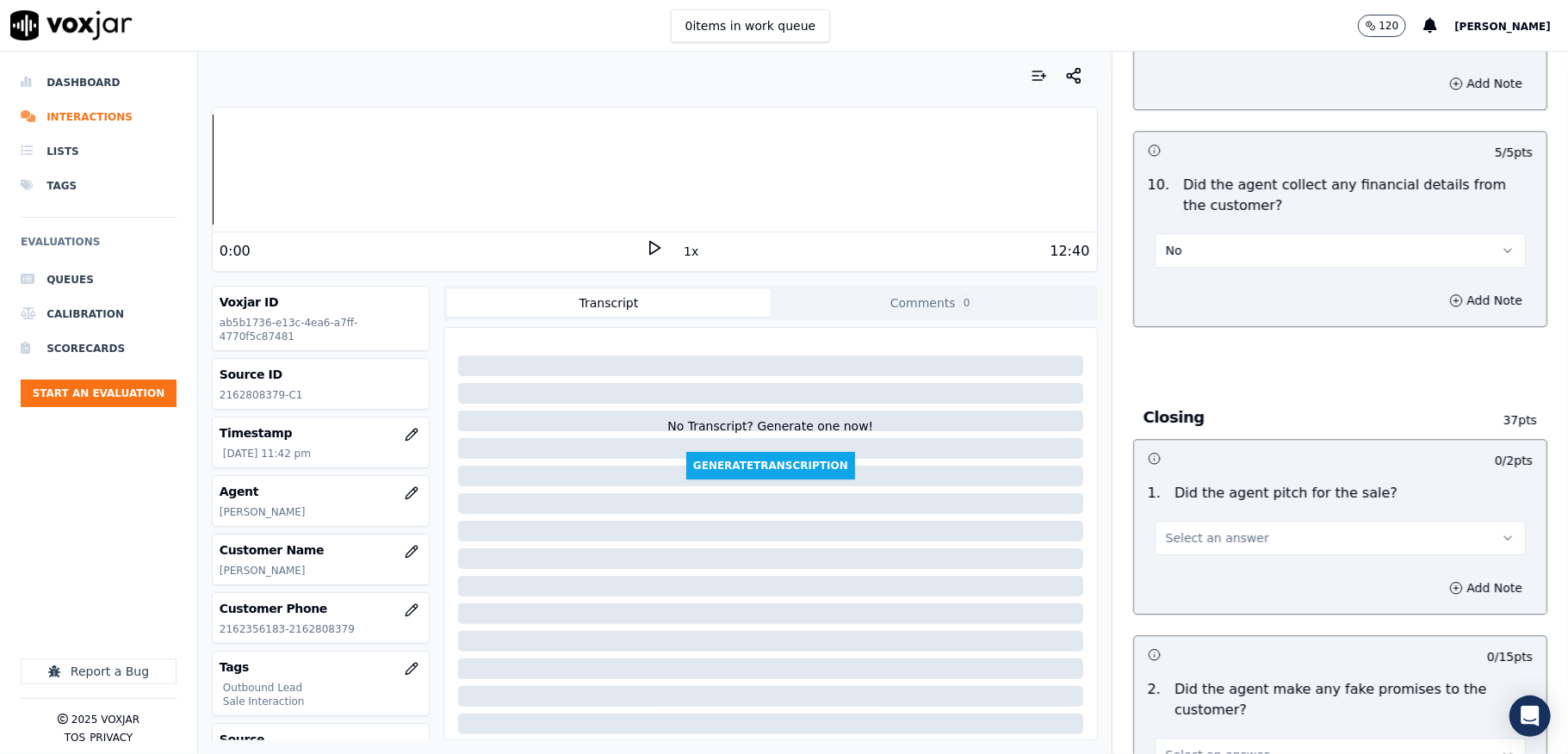
scroll to position [3098, 0]
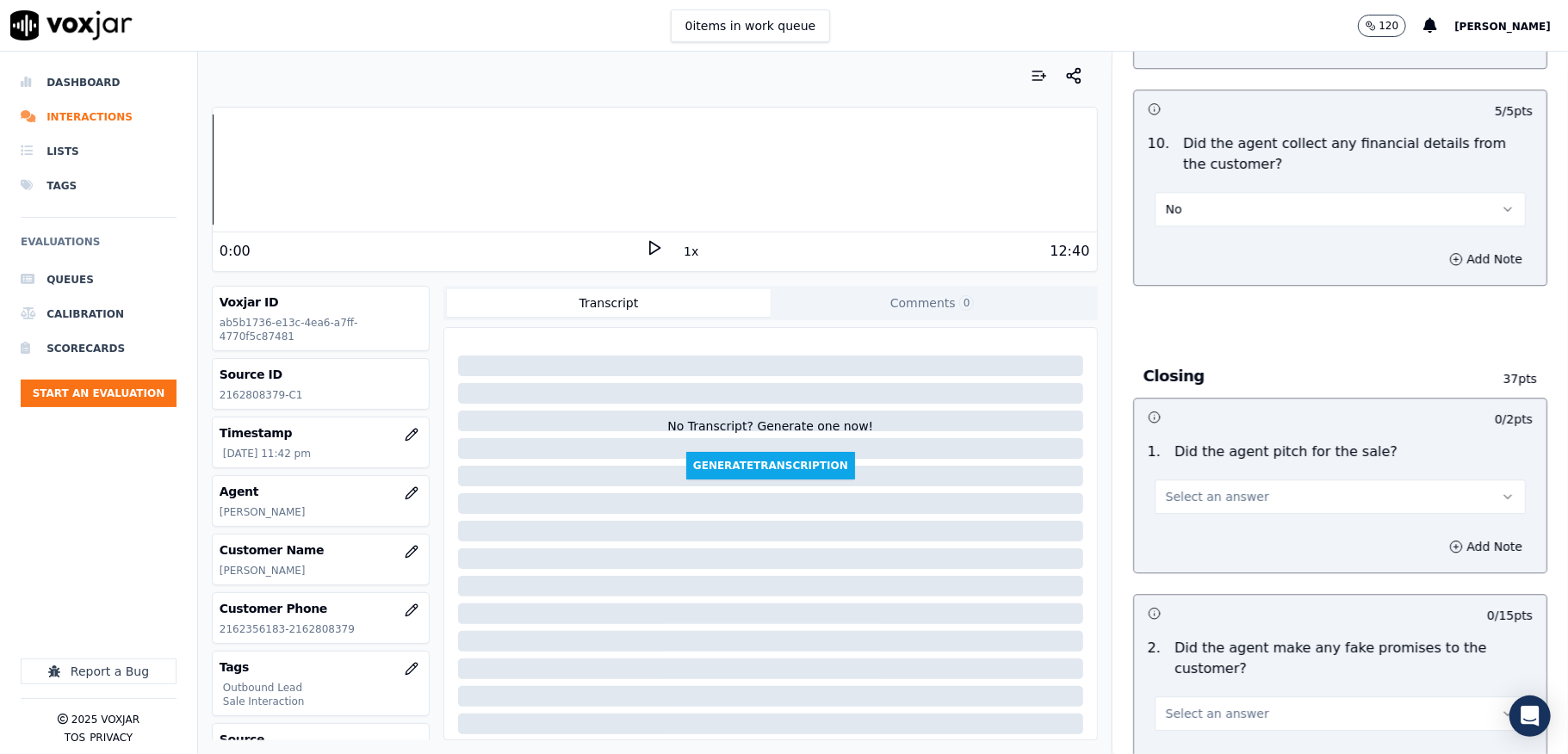
click at [1237, 479] on button "Select an answer" at bounding box center [1340, 496] width 371 height 34
click at [1194, 520] on div "Yes" at bounding box center [1299, 524] width 330 height 28
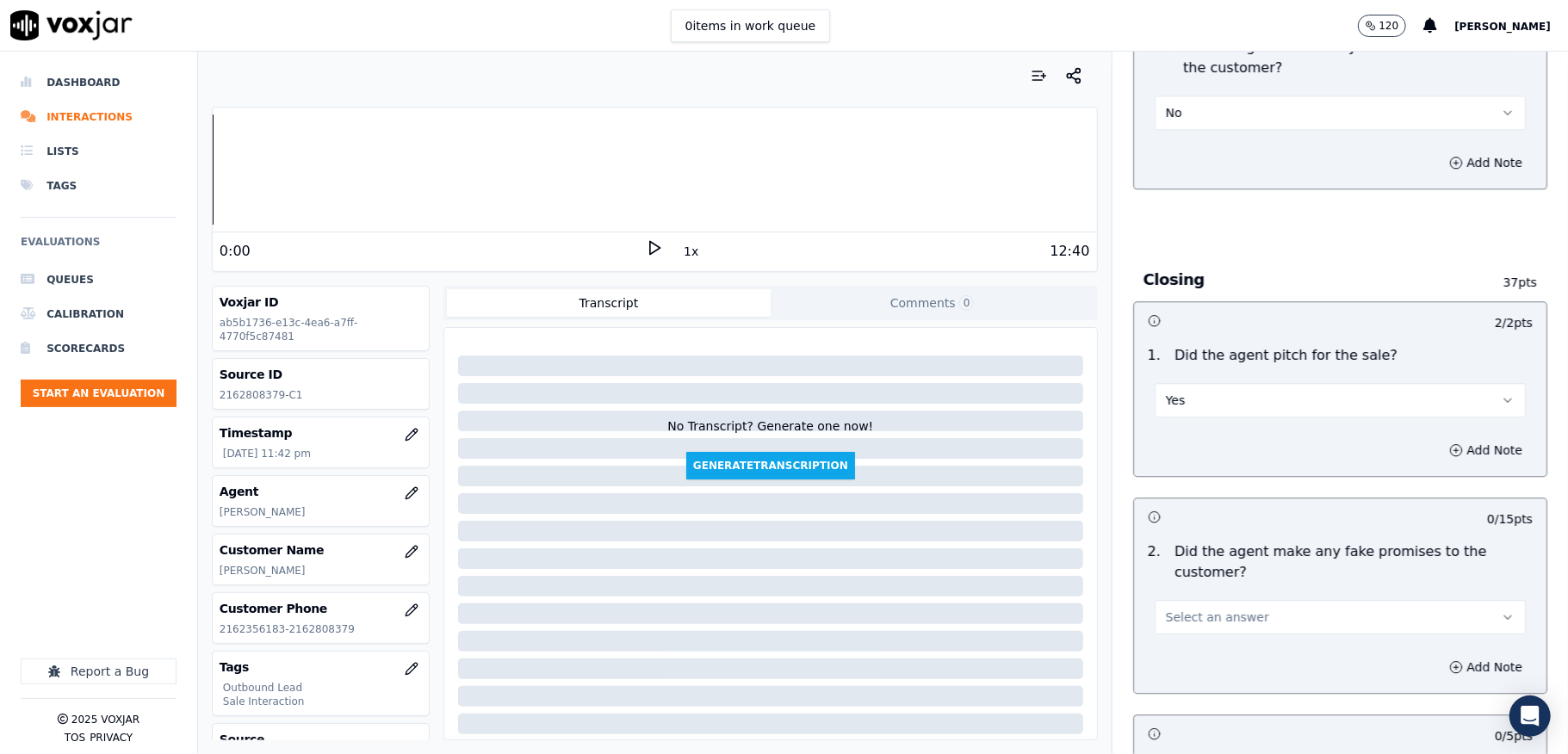
scroll to position [3443, 0]
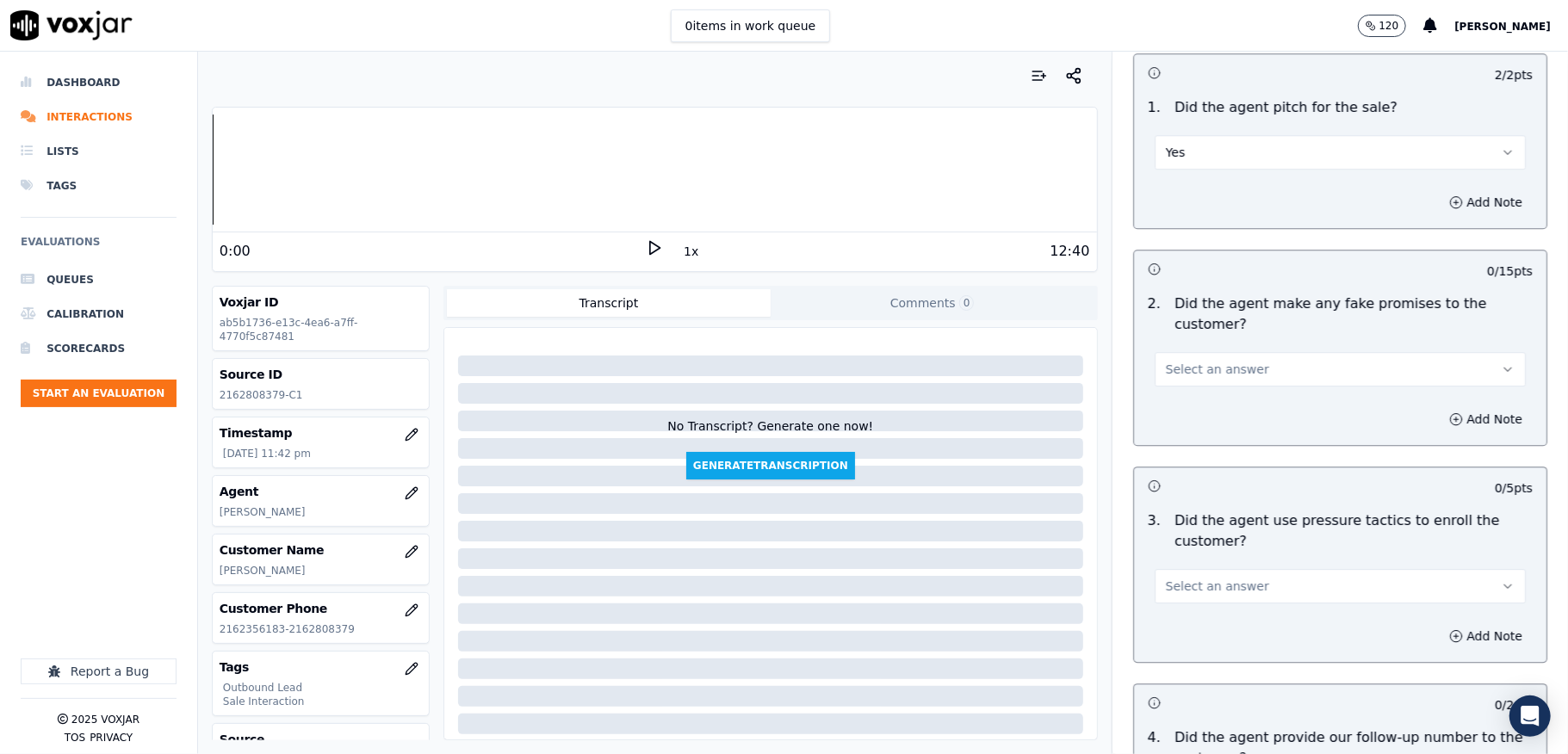
click at [1230, 356] on button "Select an answer" at bounding box center [1340, 369] width 371 height 34
click at [1186, 424] on div "No" at bounding box center [1299, 424] width 330 height 28
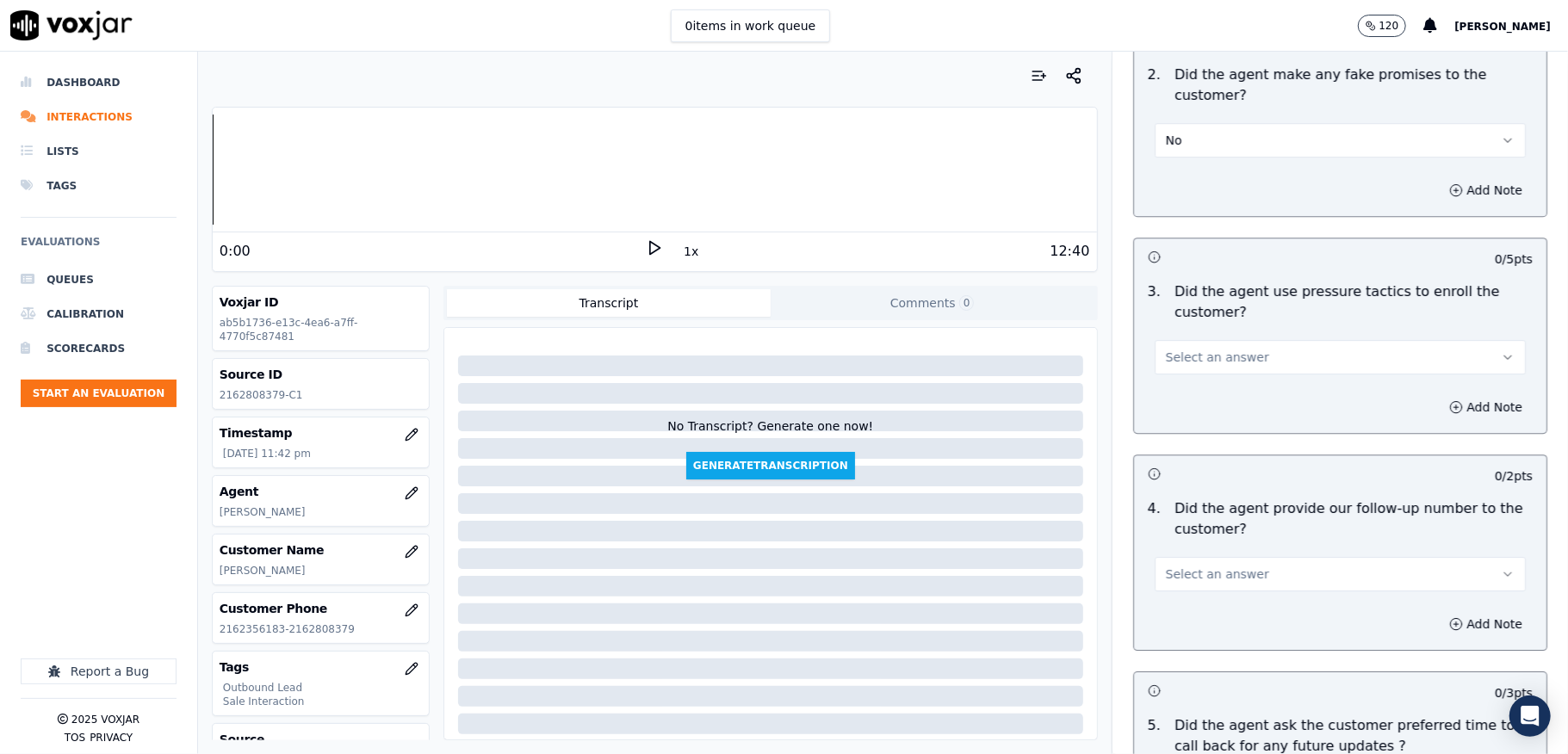
click at [1188, 348] on span "Select an answer" at bounding box center [1218, 357] width 103 height 18
click at [1174, 414] on div "No" at bounding box center [1299, 412] width 330 height 28
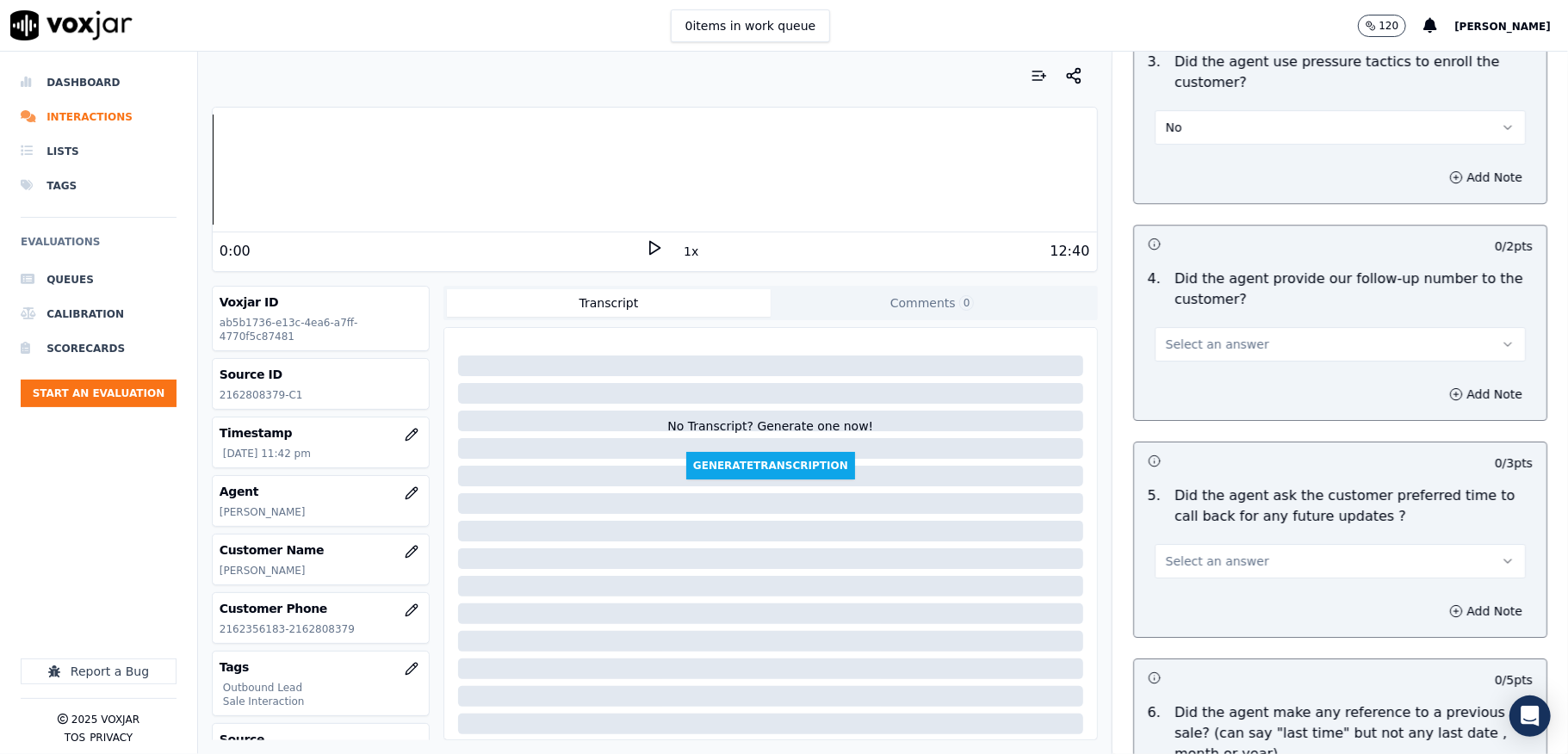
click at [1203, 327] on button "Select an answer" at bounding box center [1340, 344] width 371 height 34
click at [1183, 372] on div "Yes" at bounding box center [1299, 372] width 330 height 28
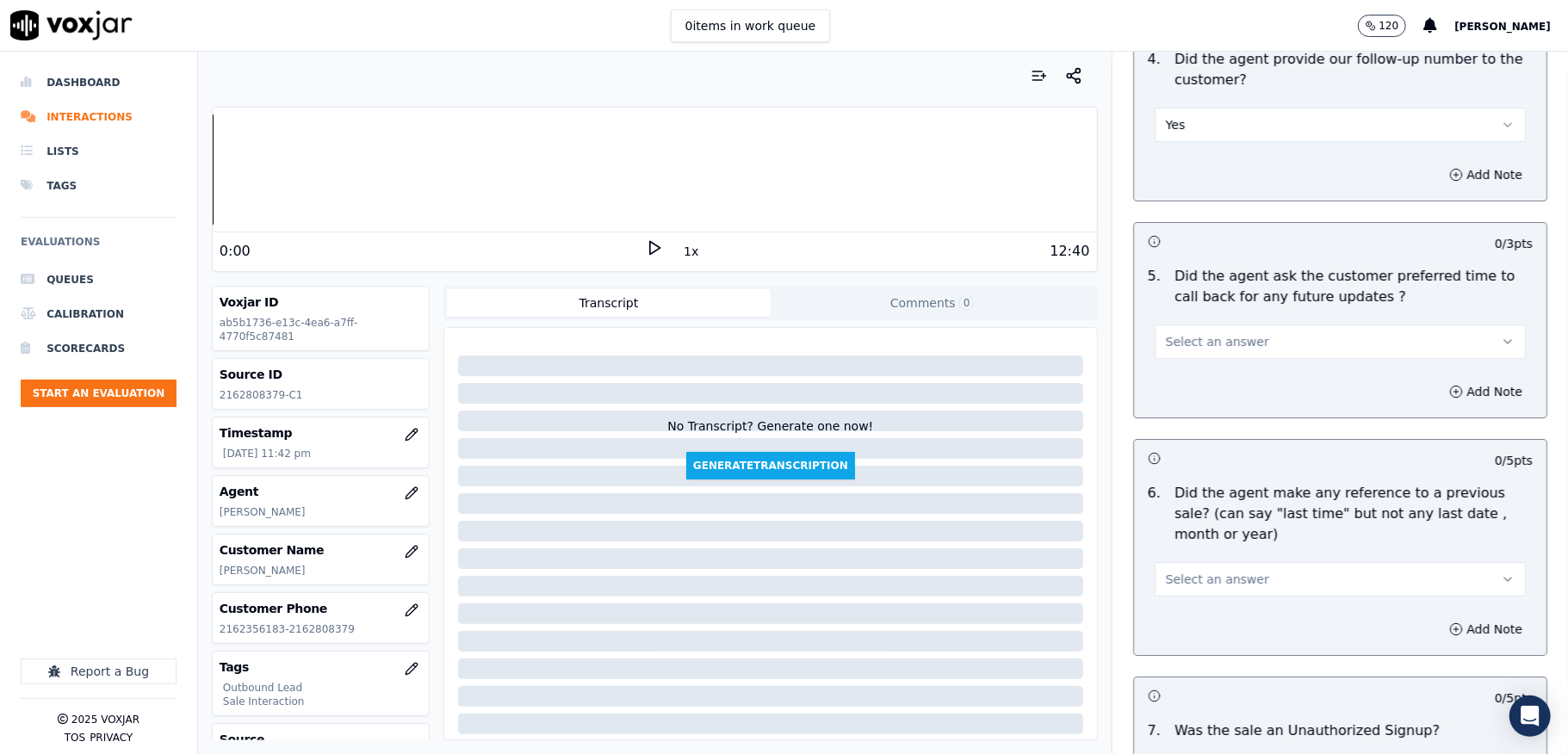
scroll to position [4130, 0]
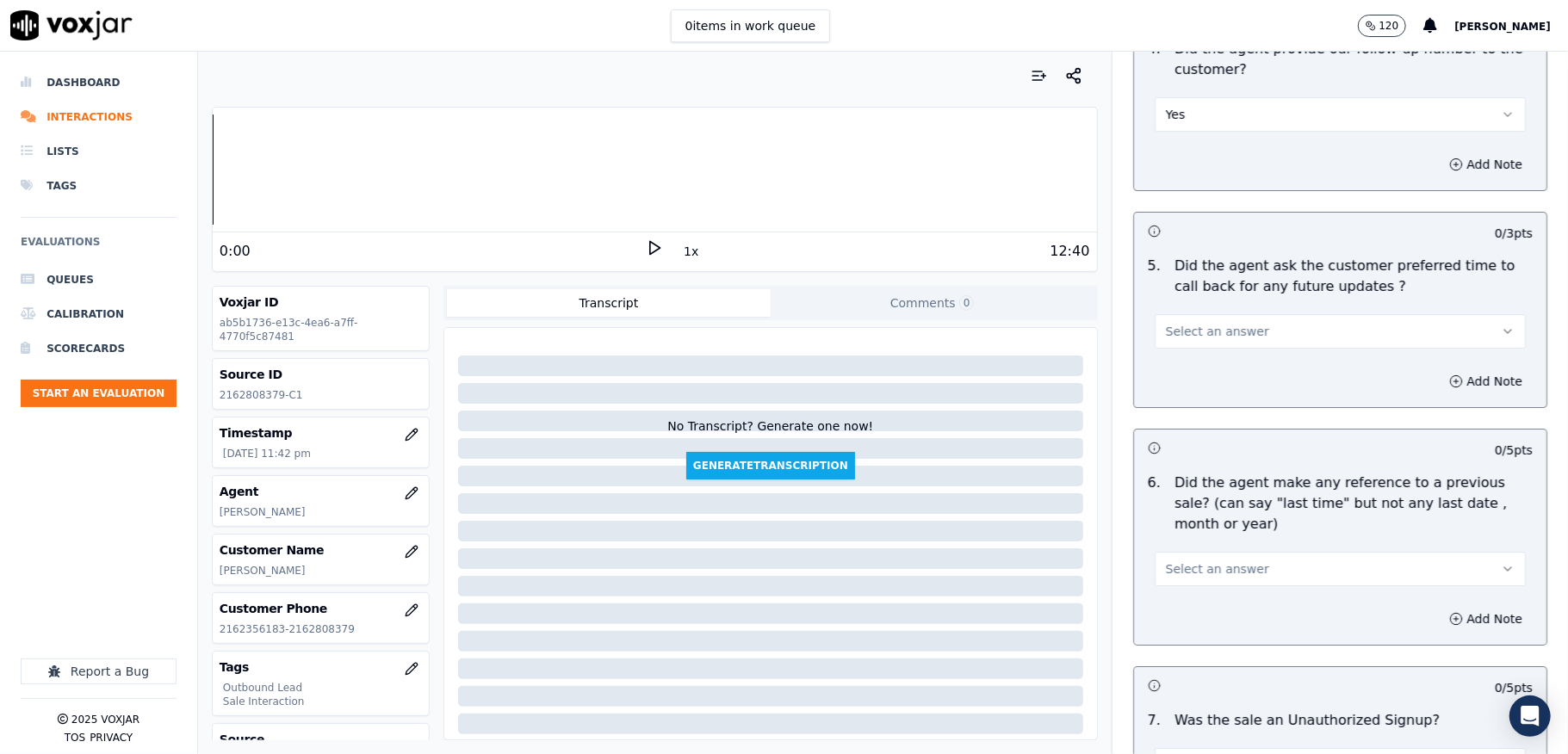
click at [1180, 323] on span "Select an answer" at bounding box center [1218, 331] width 103 height 18
click at [1179, 409] on div "N/A" at bounding box center [1299, 416] width 330 height 28
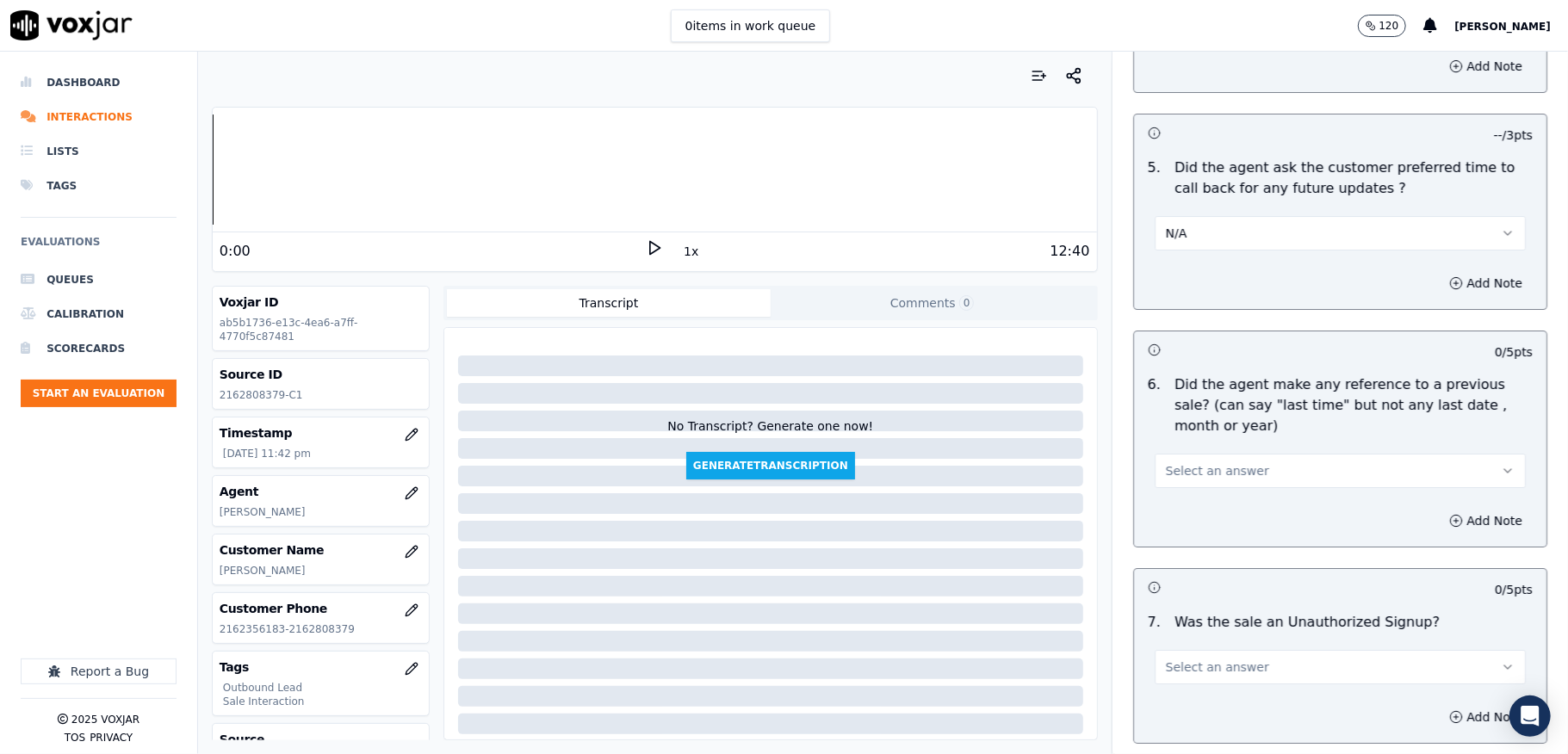
scroll to position [4360, 0]
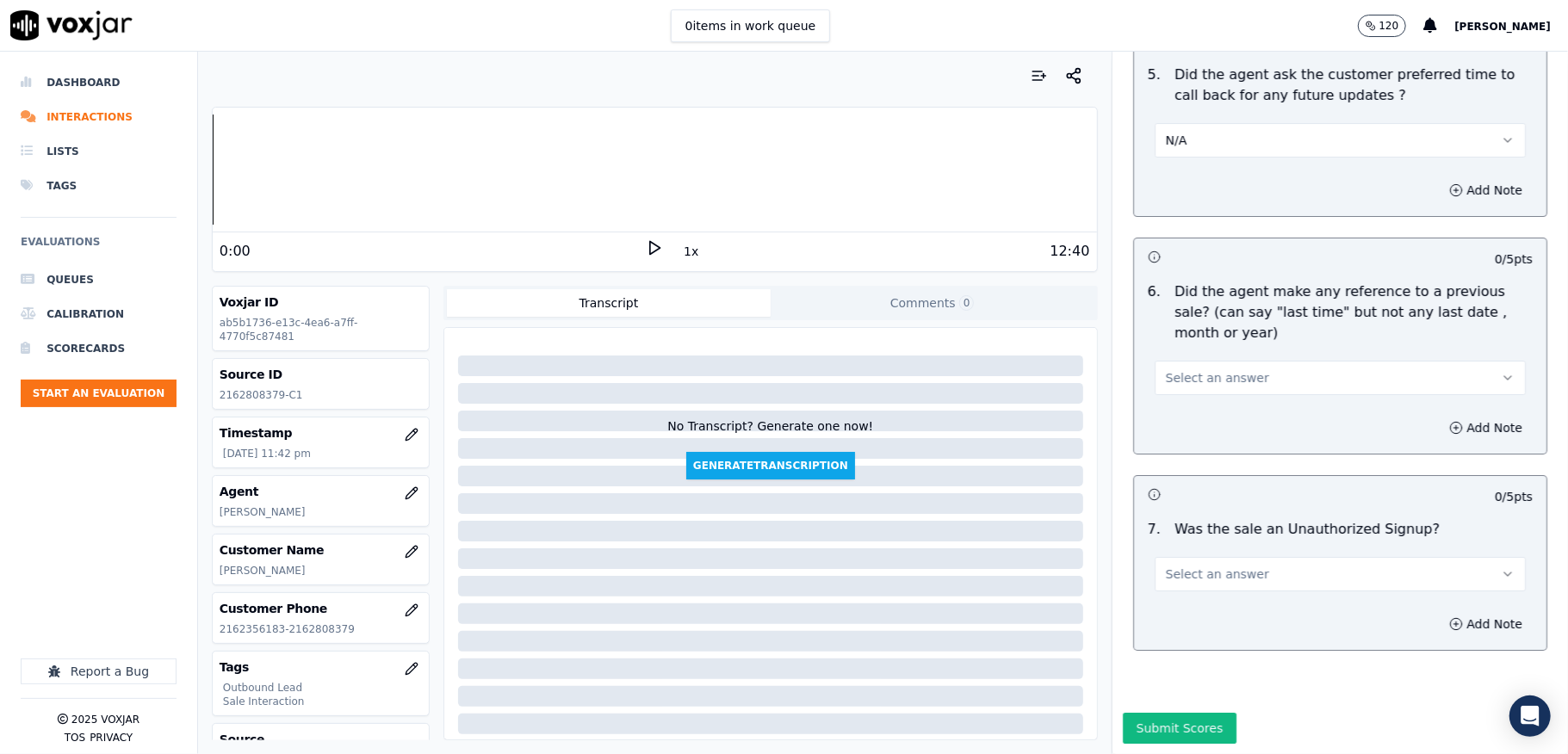
click at [1255, 357] on div "Select an answer" at bounding box center [1340, 375] width 371 height 38
click at [1206, 370] on span "Select an answer" at bounding box center [1218, 378] width 103 height 18
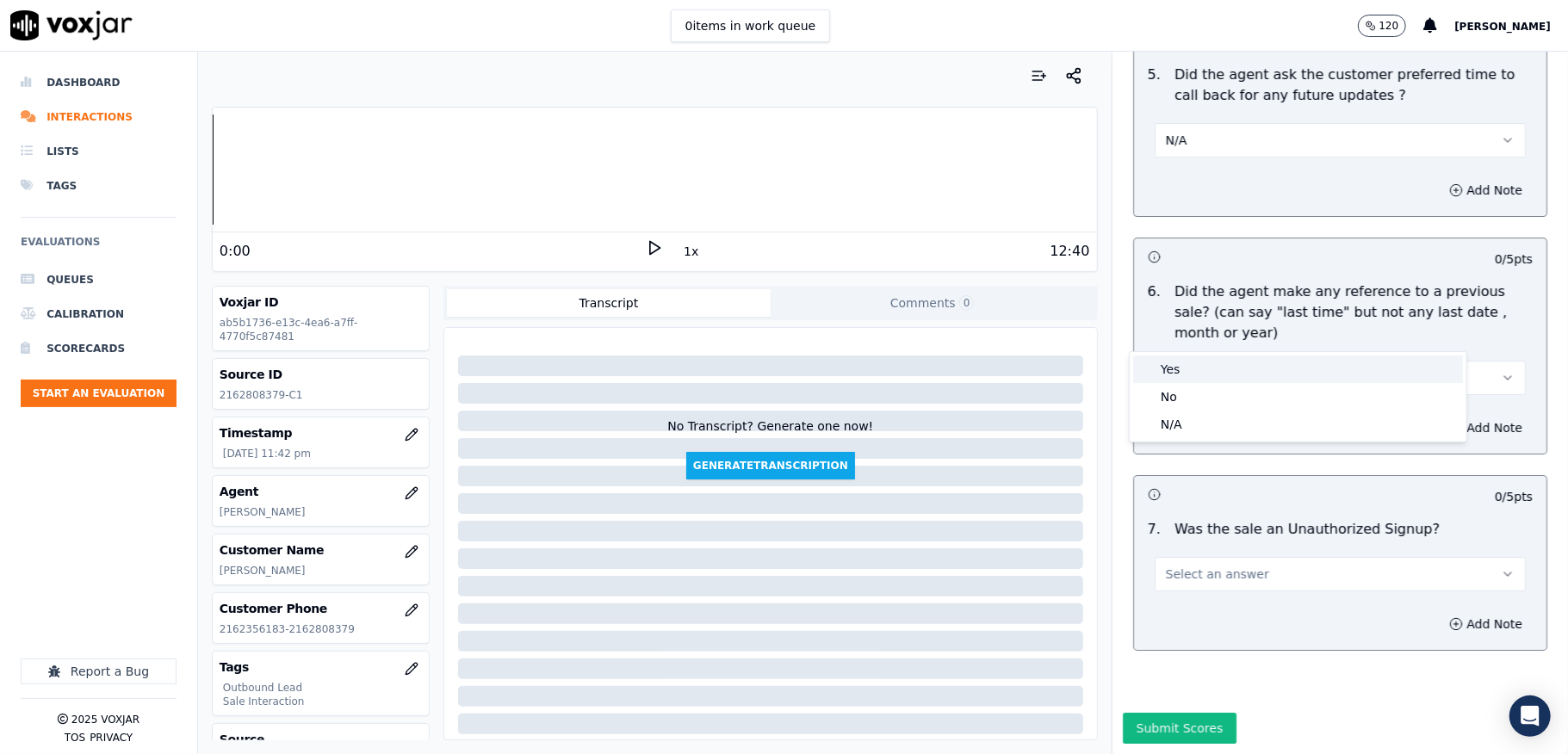
click at [1193, 380] on div "Yes" at bounding box center [1299, 370] width 330 height 28
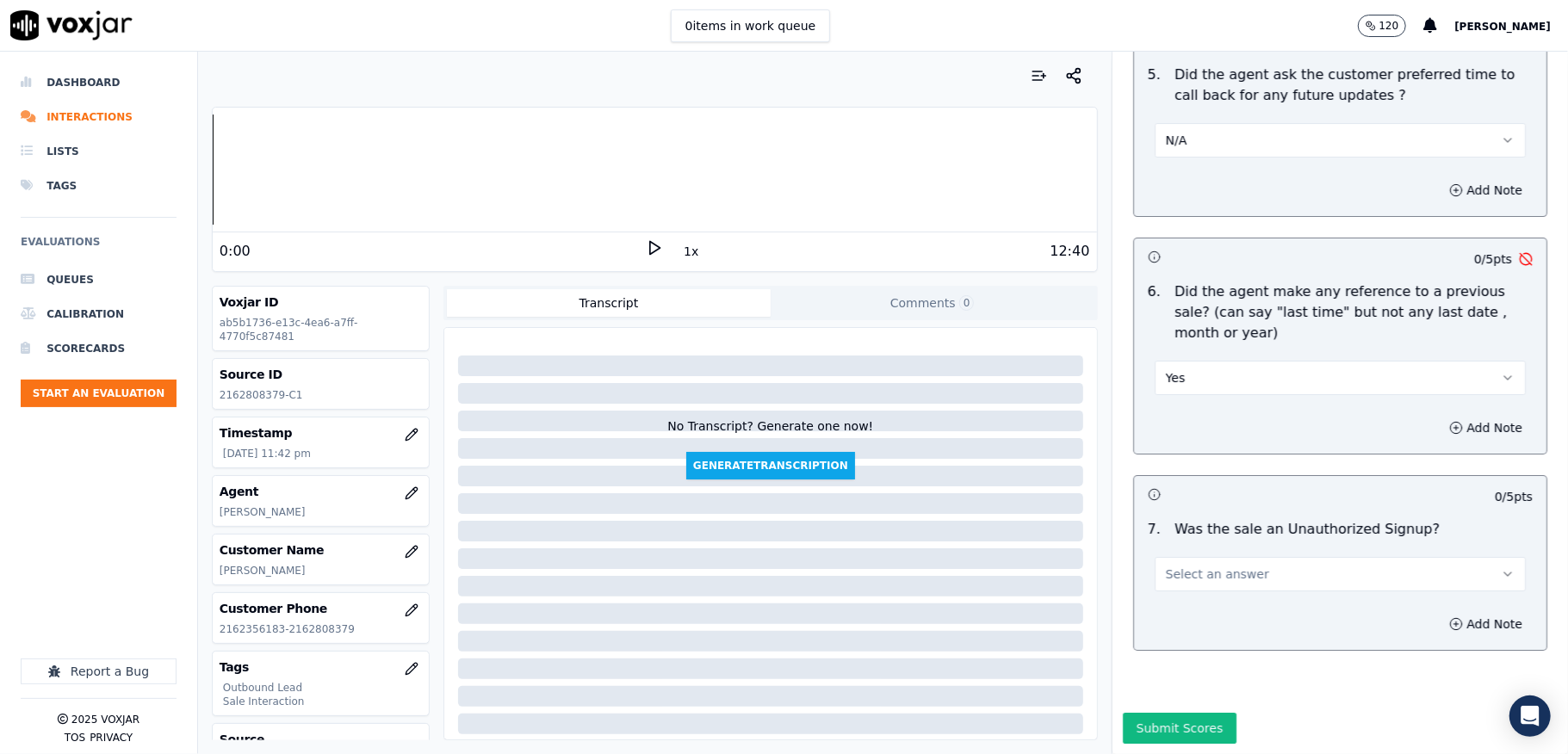
click at [1210, 344] on div "Yes" at bounding box center [1340, 370] width 398 height 52
click at [1199, 360] on button "Yes" at bounding box center [1340, 377] width 371 height 34
click at [1183, 397] on div "No" at bounding box center [1299, 396] width 330 height 28
click at [1206, 557] on button "Select an answer" at bounding box center [1340, 573] width 371 height 34
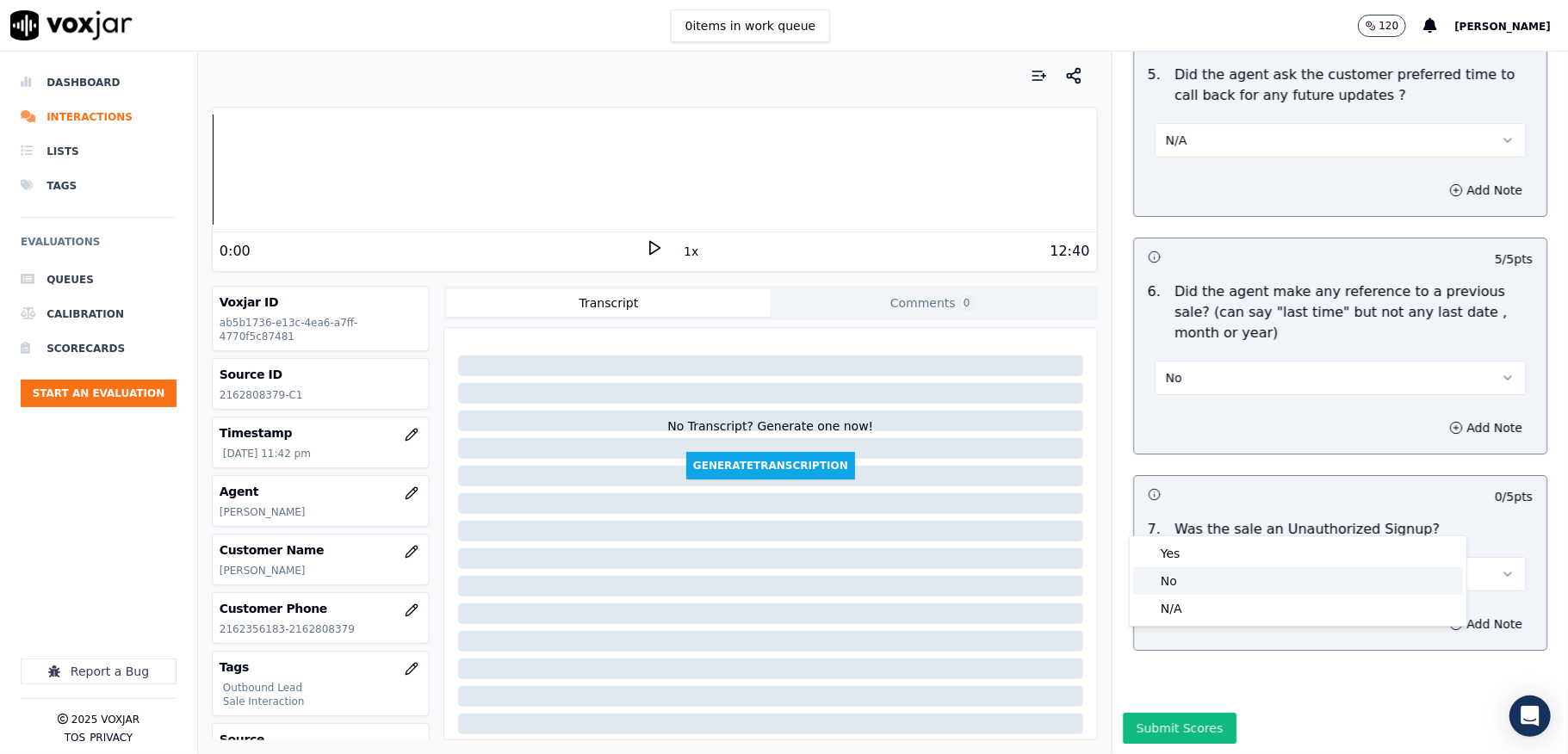
click at [1206, 571] on div "No" at bounding box center [1299, 581] width 330 height 28
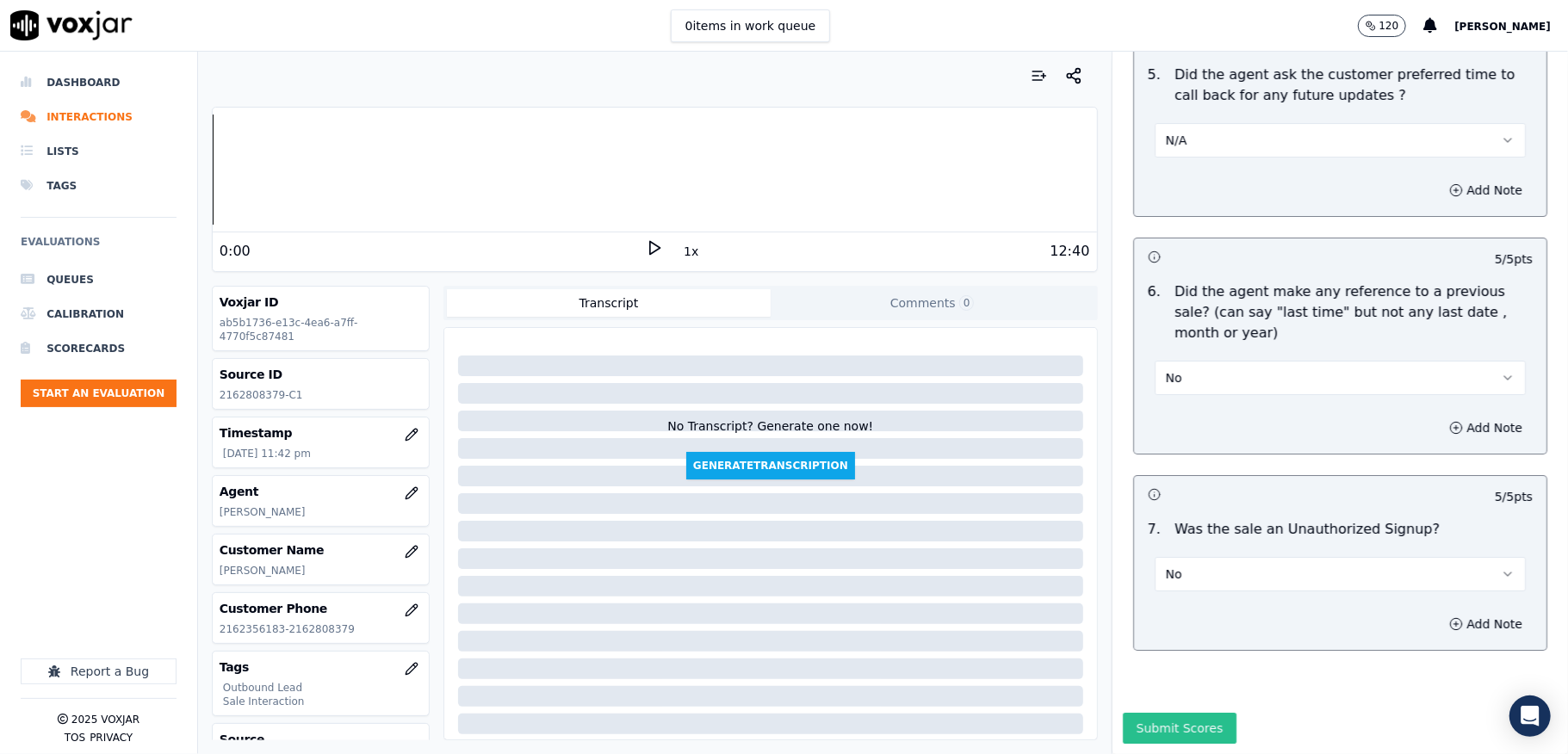
click at [1141, 713] on button "Submit Scores" at bounding box center [1180, 728] width 114 height 31
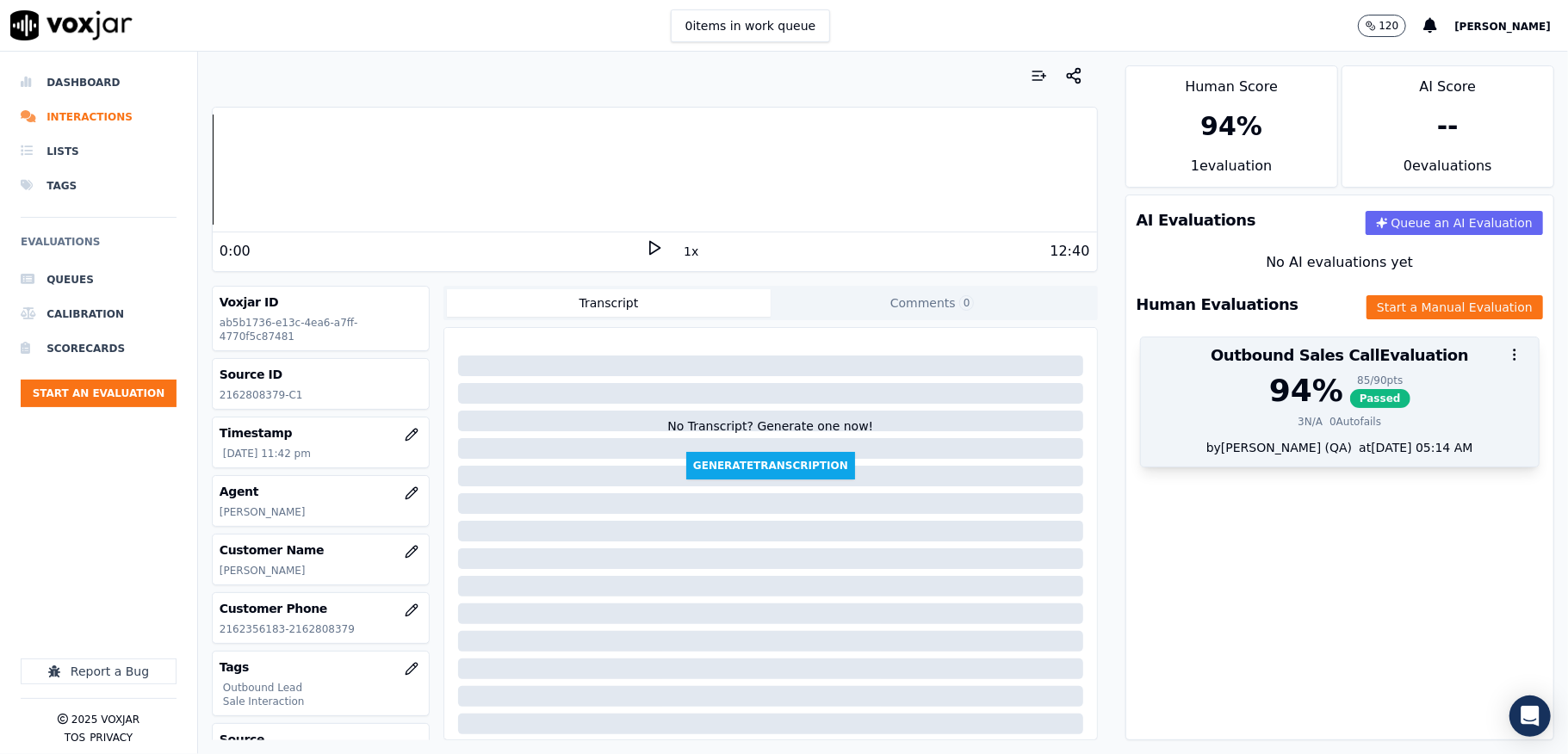
drag, startPoint x: 1324, startPoint y: 411, endPoint x: 1330, endPoint y: 369, distance: 42.4
click at [1324, 410] on div "94 % 85 / 90 pts Passed 3 N/A 0 Autofails" at bounding box center [1339, 406] width 398 height 65
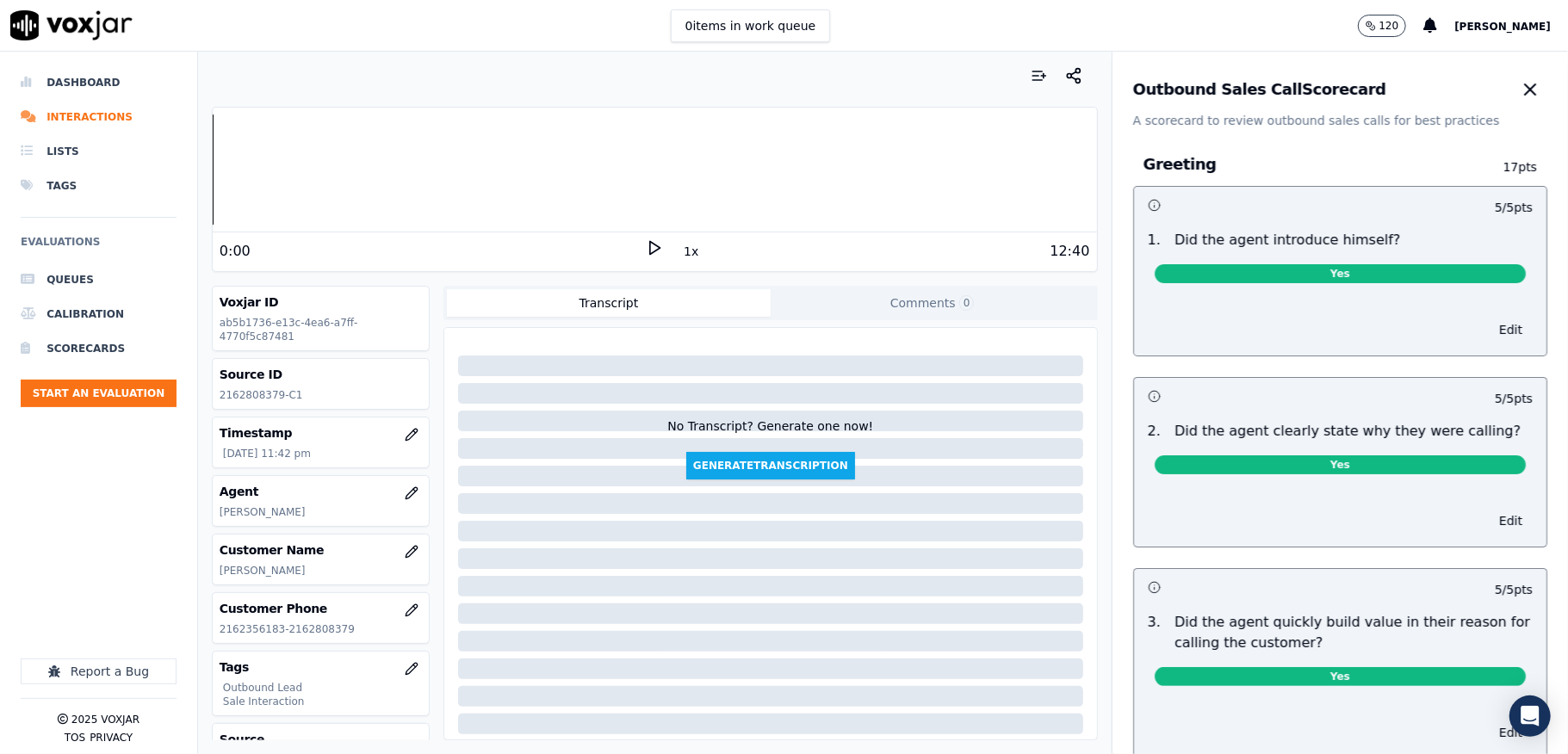
click at [1512, 119] on div "Outbound Sales Call Scorecard A scorecard to review outbound sales calls for be…" at bounding box center [1340, 403] width 456 height 702
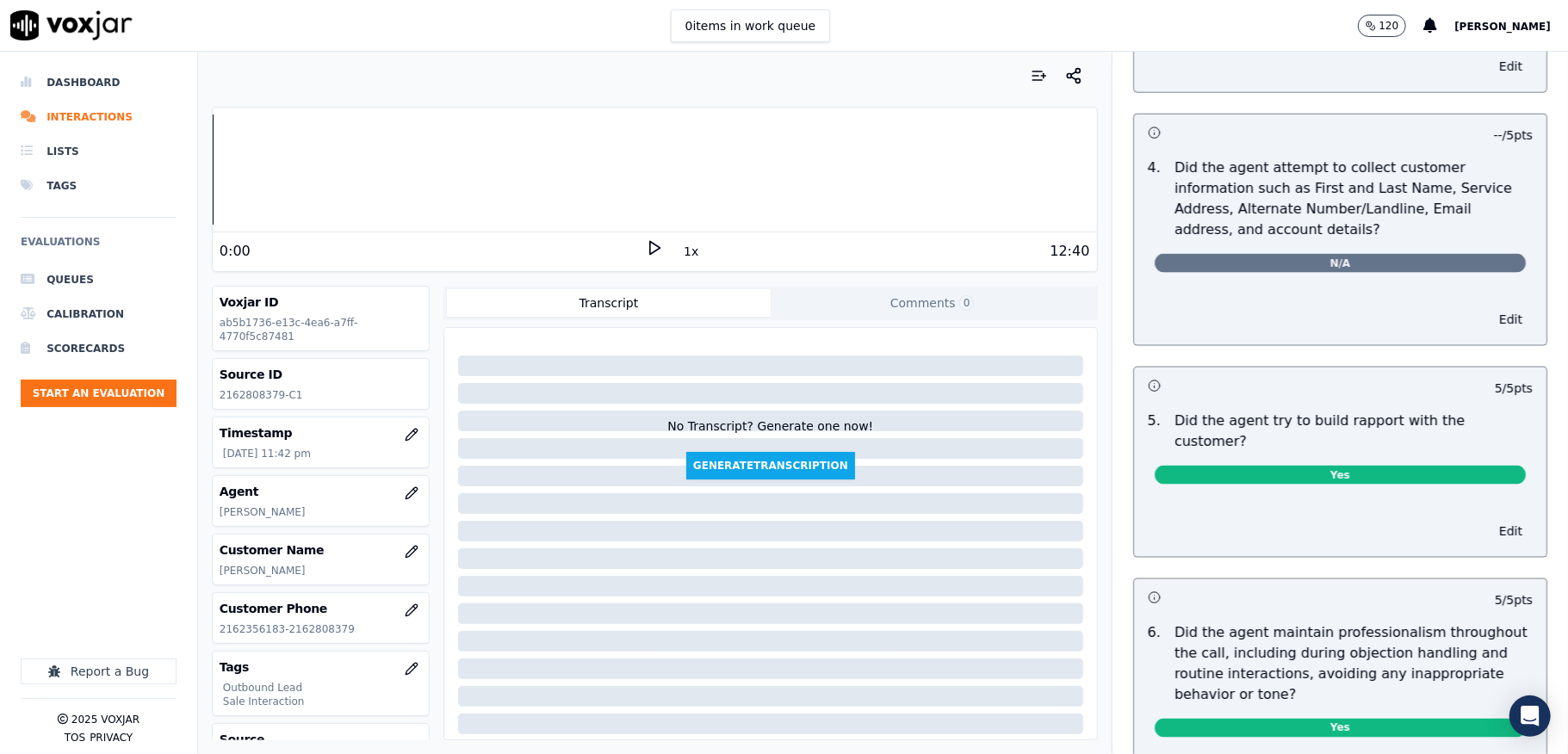
scroll to position [0, 0]
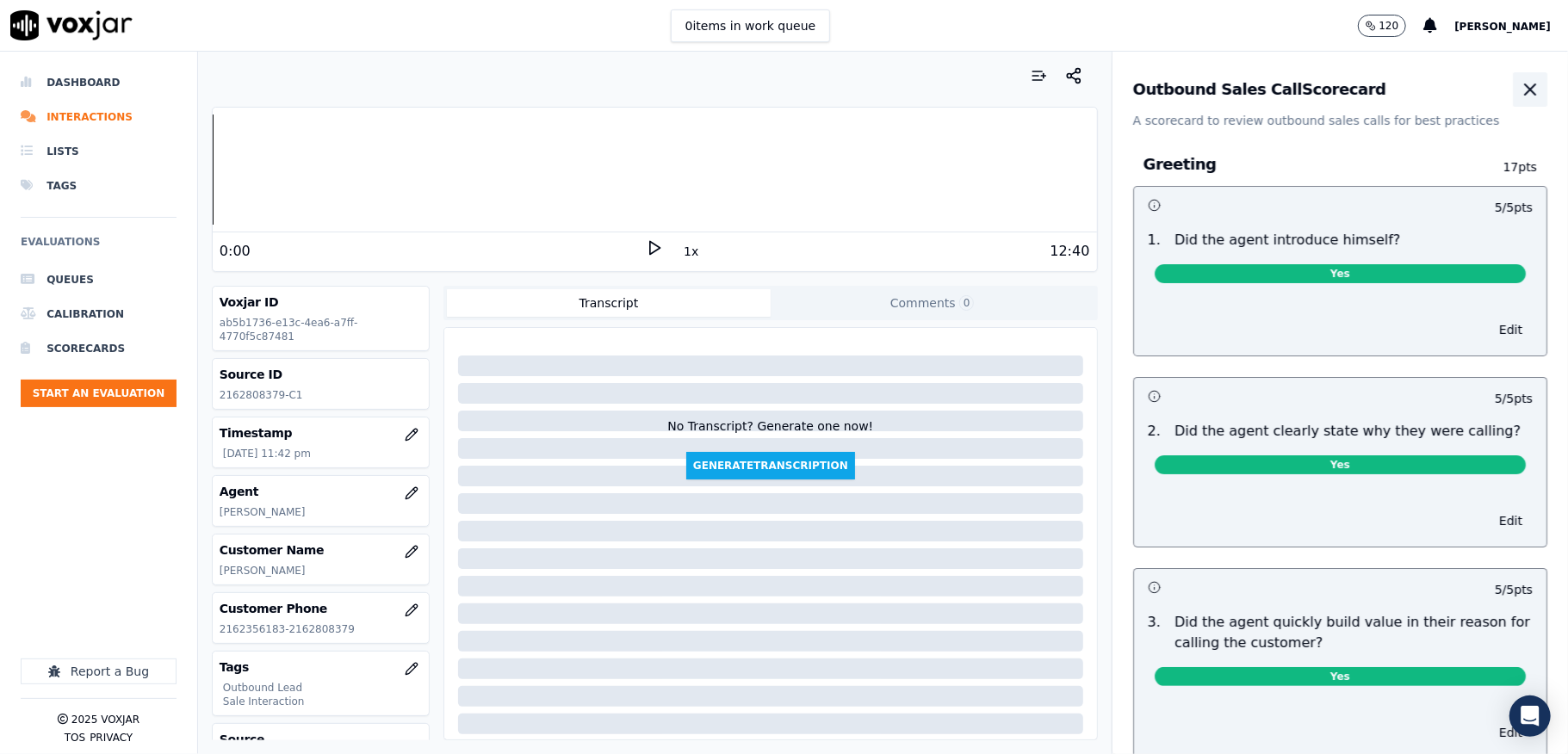
click at [1520, 89] on icon "button" at bounding box center [1530, 89] width 20 height 20
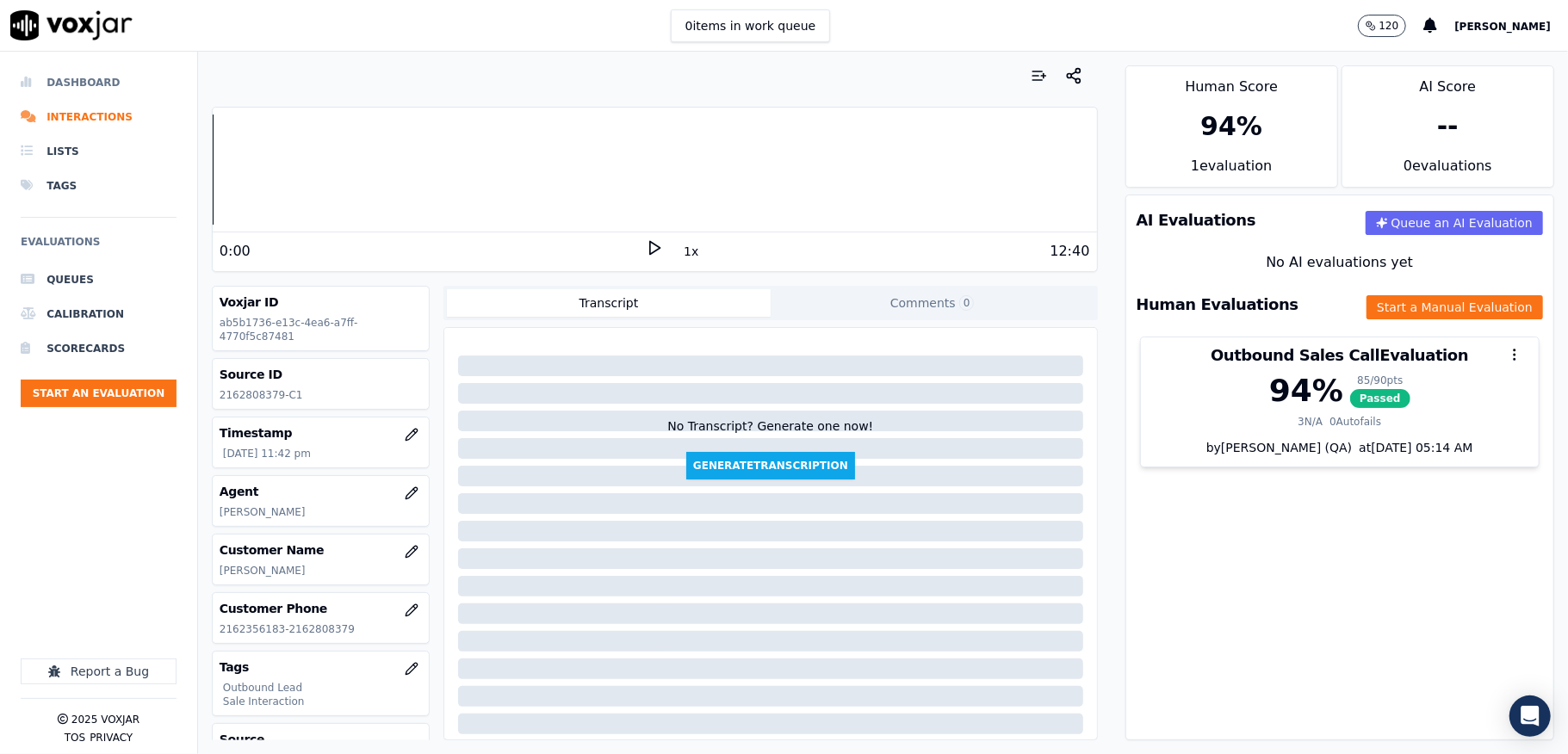
click at [63, 86] on li "Dashboard" at bounding box center [98, 82] width 156 height 34
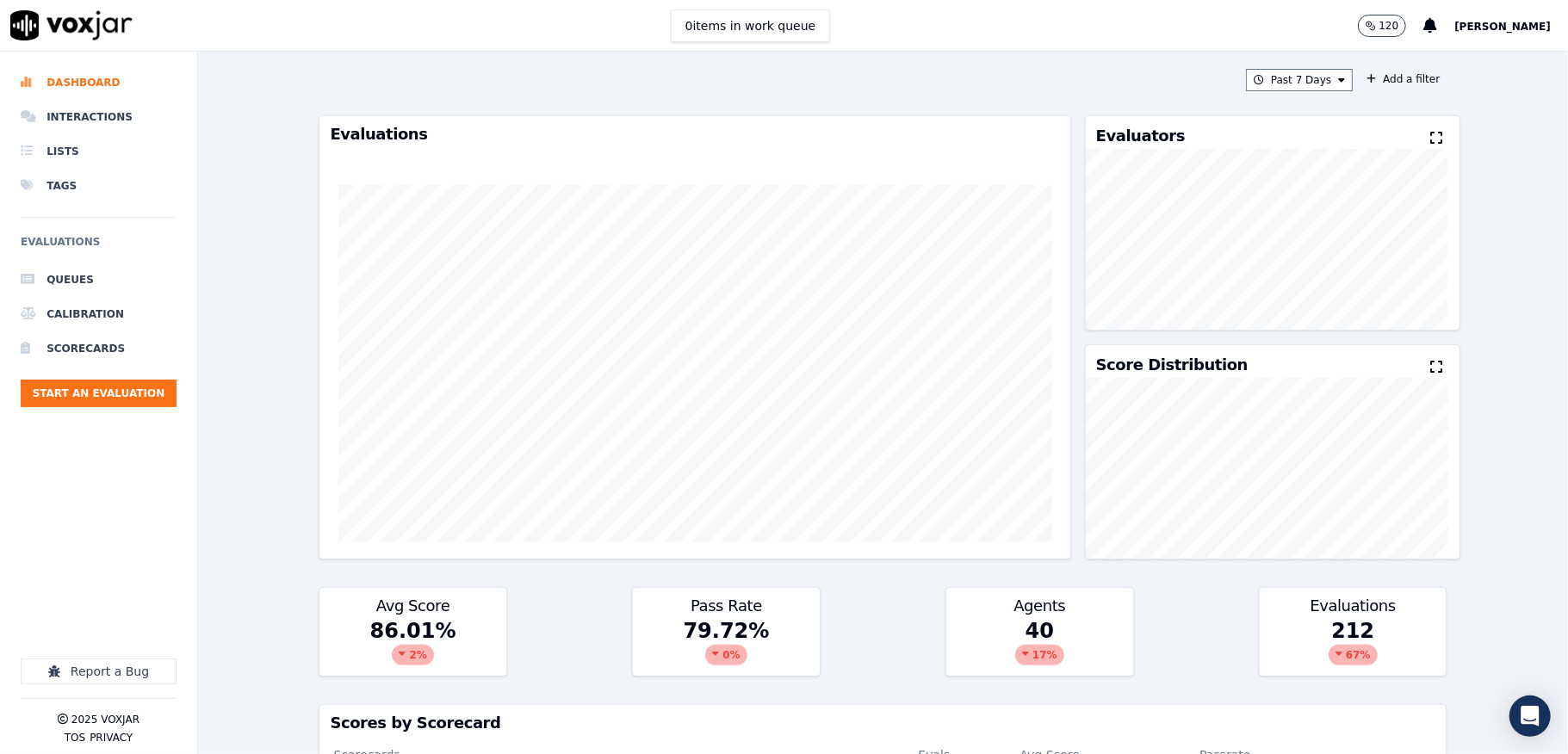
click at [131, 377] on ul "Queues Calibration Scorecards Start an Evaluation" at bounding box center [98, 342] width 156 height 159
click at [133, 381] on button "Start an Evaluation" at bounding box center [98, 394] width 156 height 28
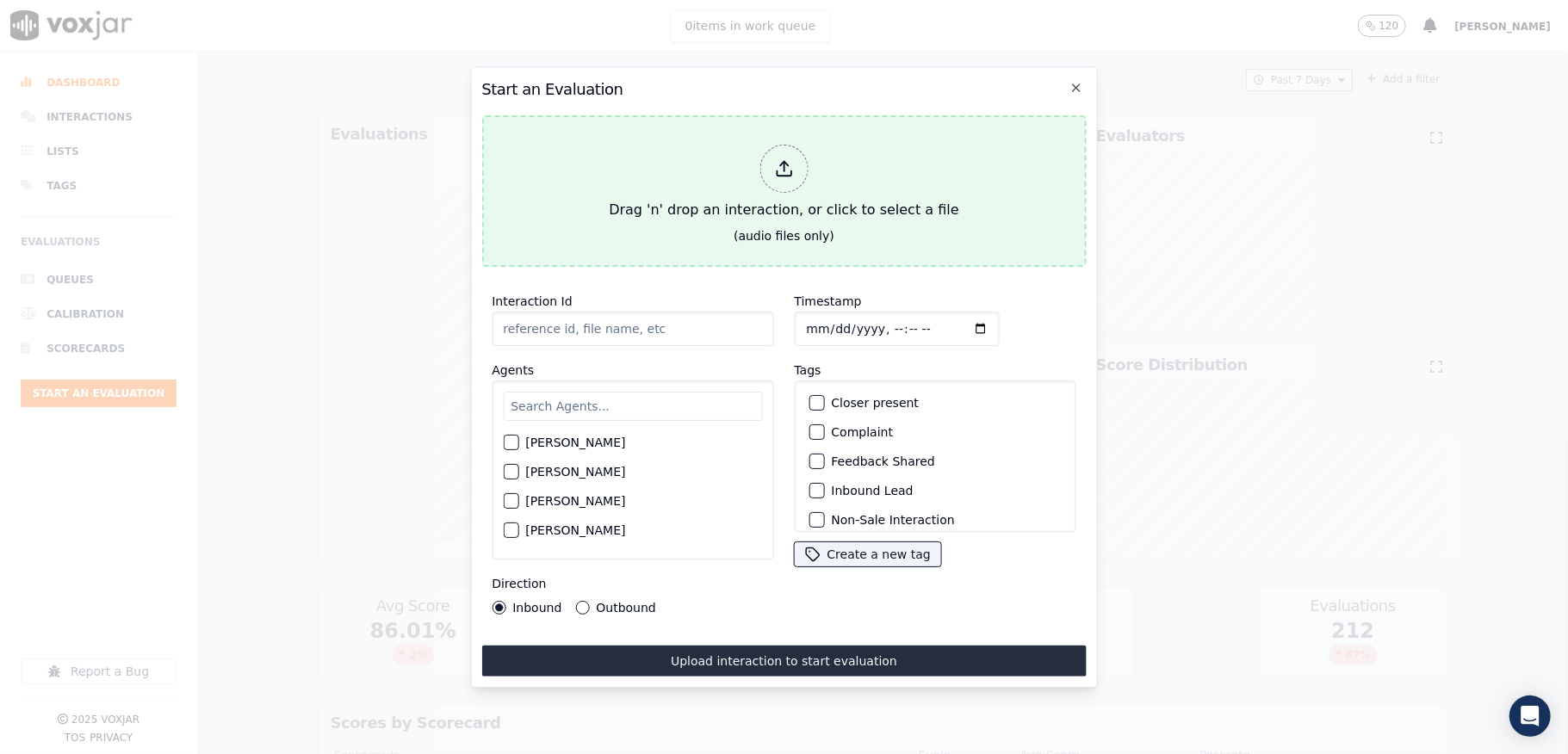
click at [779, 159] on icon at bounding box center [783, 169] width 19 height 19
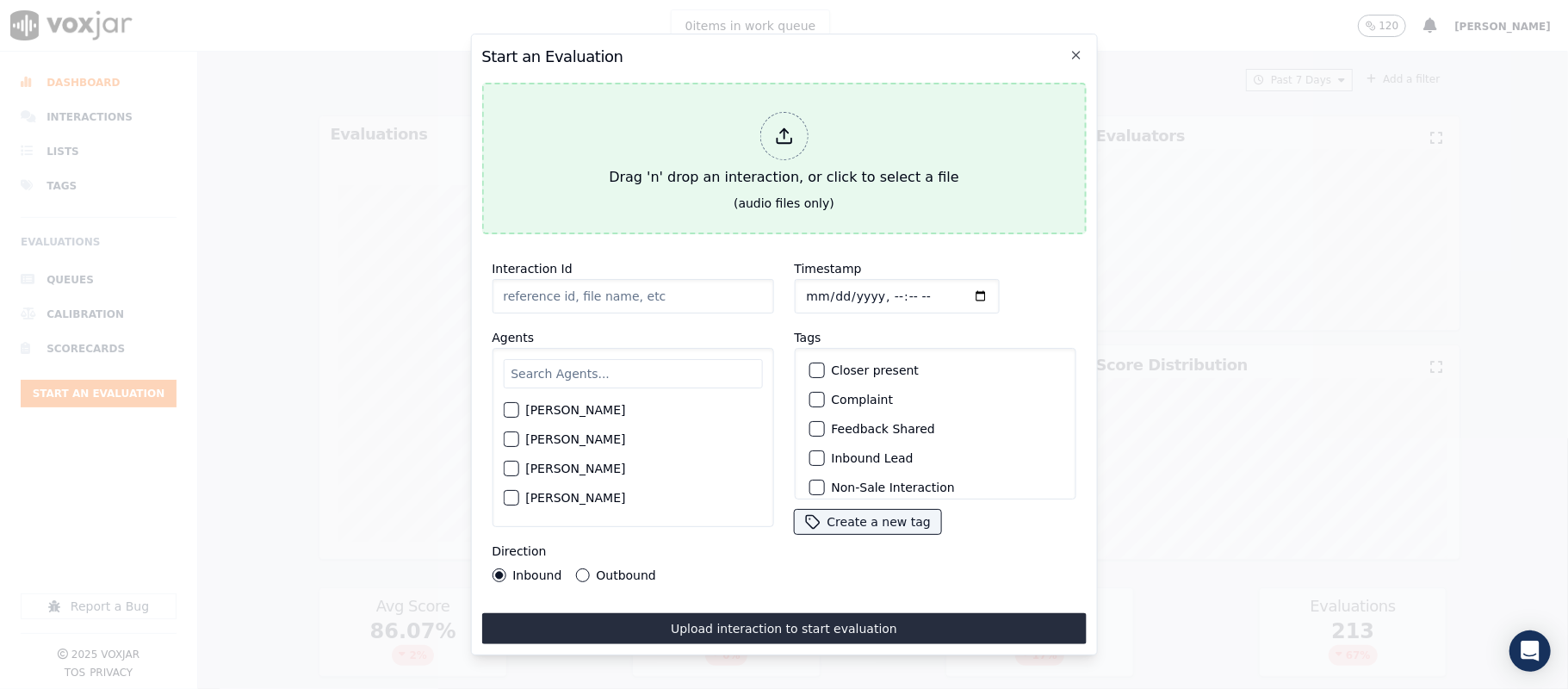
click at [824, 141] on div "Drag 'n' drop an interaction, or click to select a file" at bounding box center [784, 149] width 363 height 89
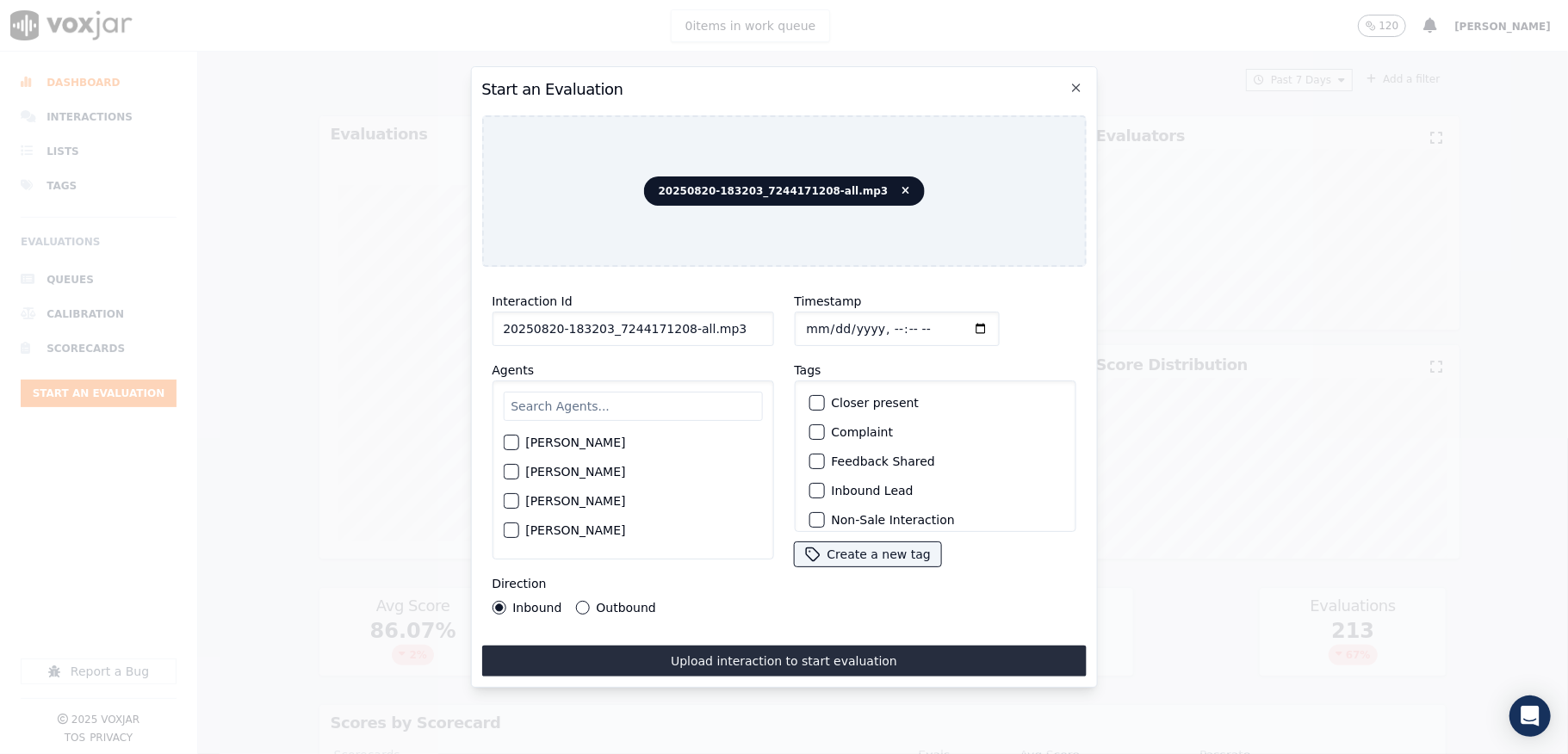
drag, startPoint x: 675, startPoint y: 321, endPoint x: 793, endPoint y: 322, distance: 118.0
click at [793, 322] on div "Interaction Id 20250820-183203_7244171208-all.mp3 Agents Harry Roy Aaron Biswas…" at bounding box center [783, 452] width 604 height 344
type input "20250820-183203_7244171208-C1"
click at [802, 320] on input "Timestamp" at bounding box center [897, 328] width 205 height 34
type input "2025-08-27T23:44"
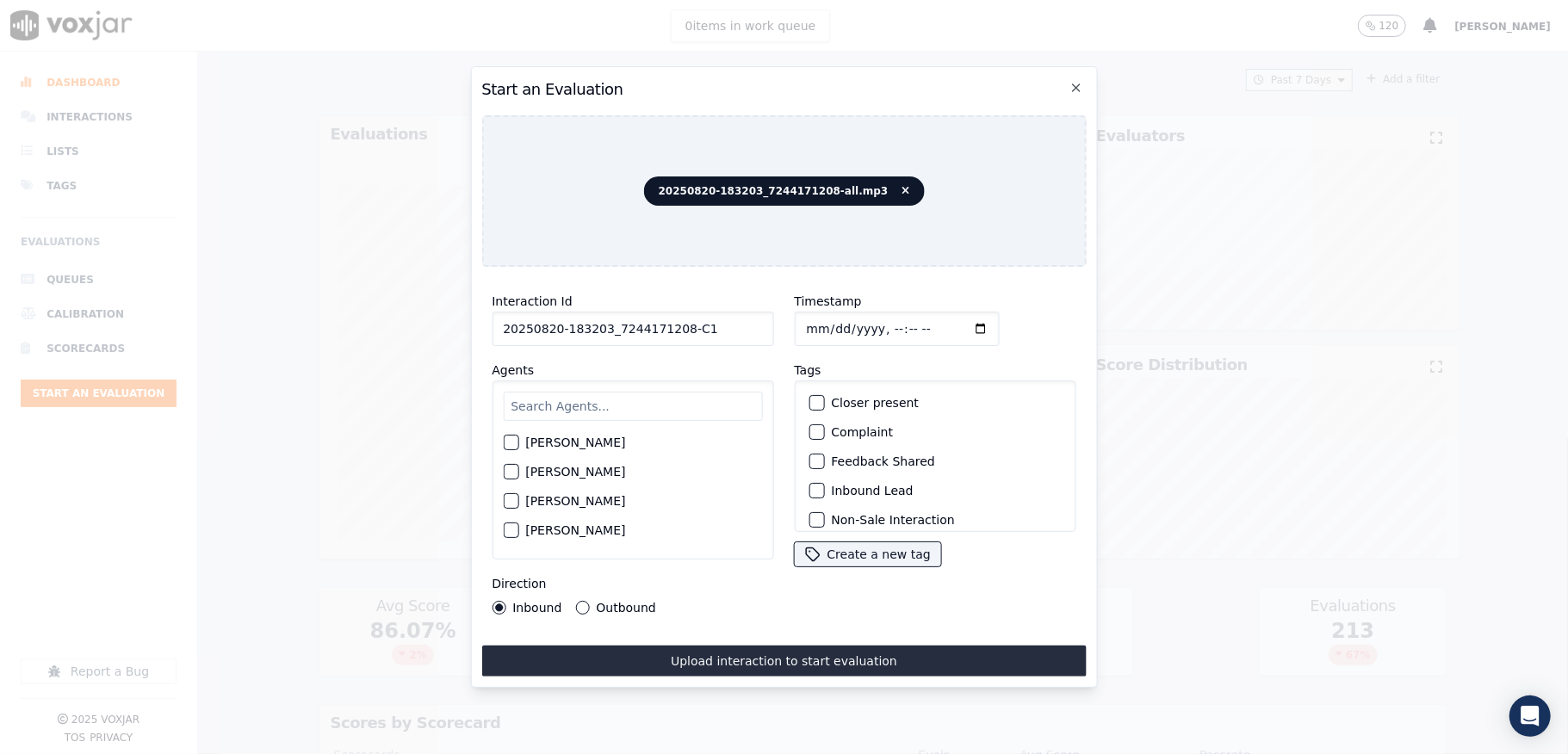
click at [588, 395] on input "text" at bounding box center [632, 406] width 259 height 29
type input "ches"
click at [504, 442] on div "button" at bounding box center [509, 447] width 12 height 12
click at [811, 485] on div "button" at bounding box center [815, 490] width 12 height 12
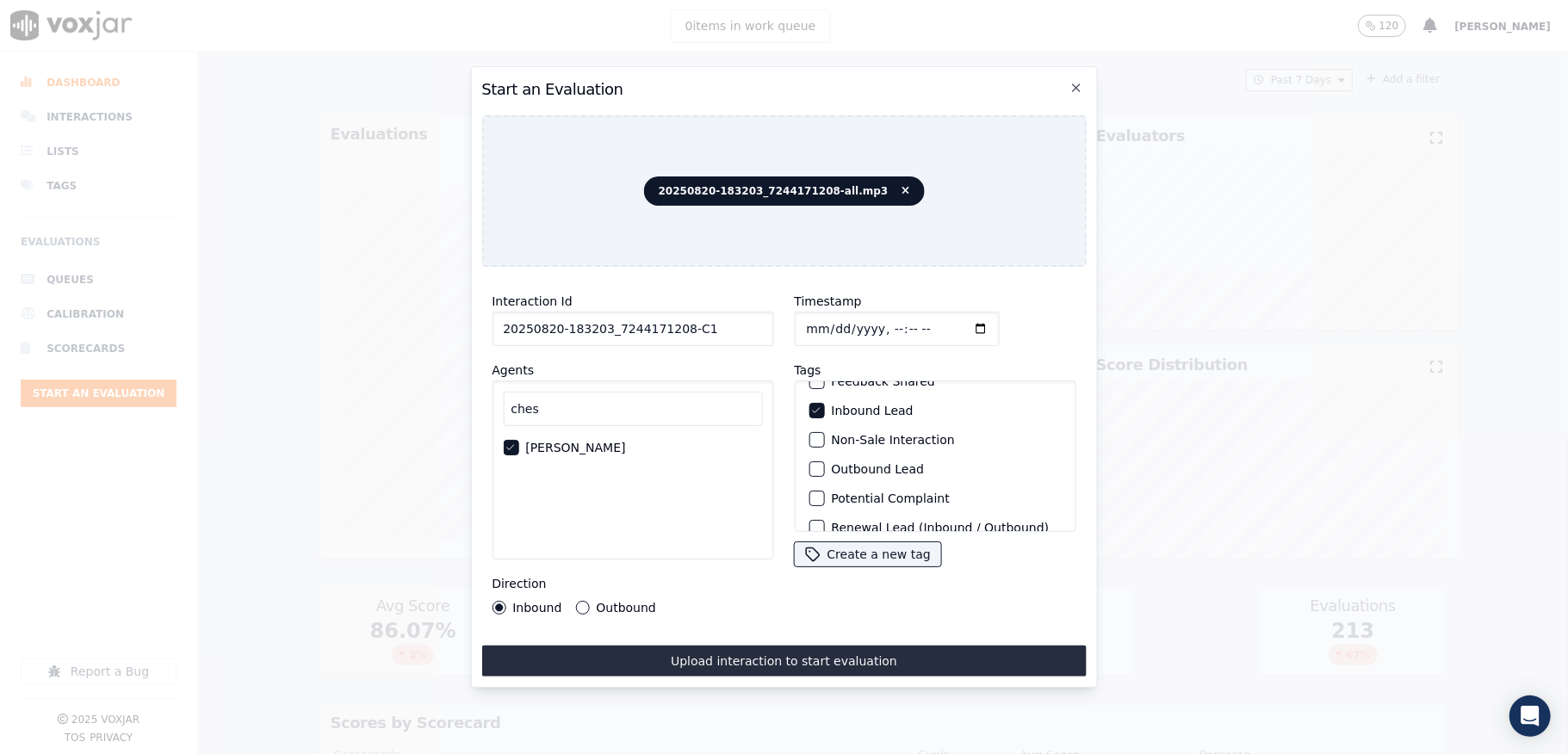
scroll to position [160, 0]
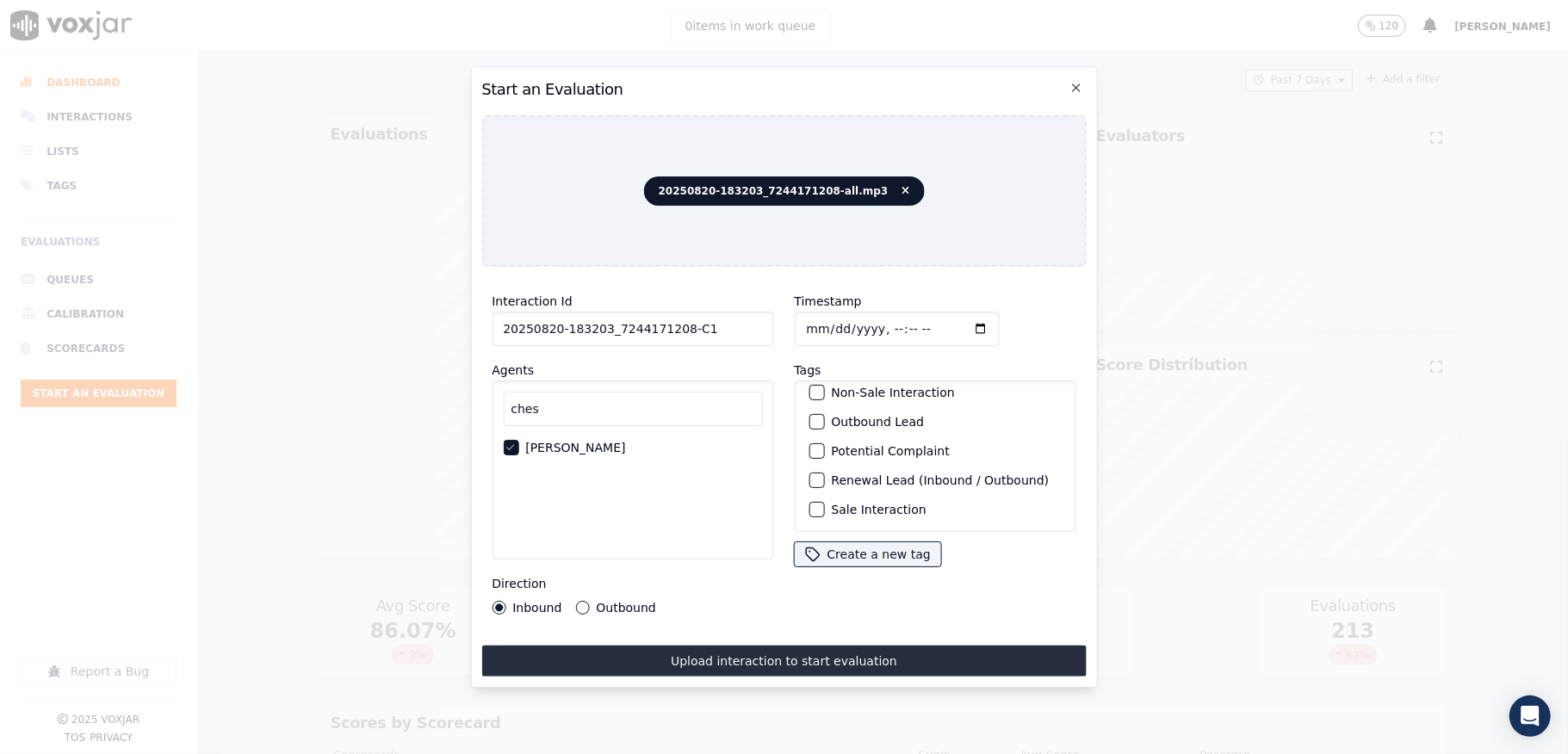
click at [810, 503] on div "button" at bounding box center [815, 509] width 12 height 12
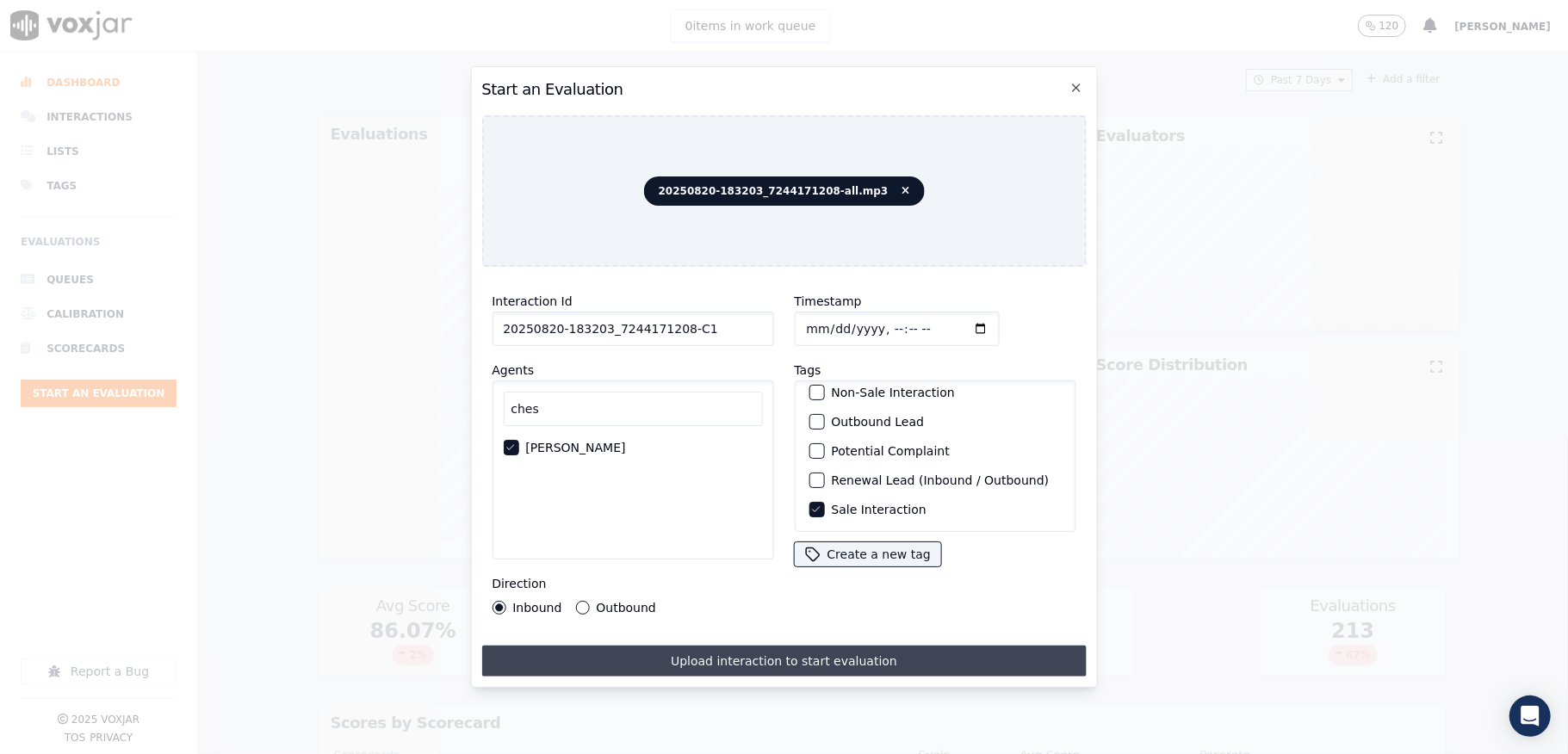
click at [763, 662] on button "Upload interaction to start evaluation" at bounding box center [783, 661] width 604 height 31
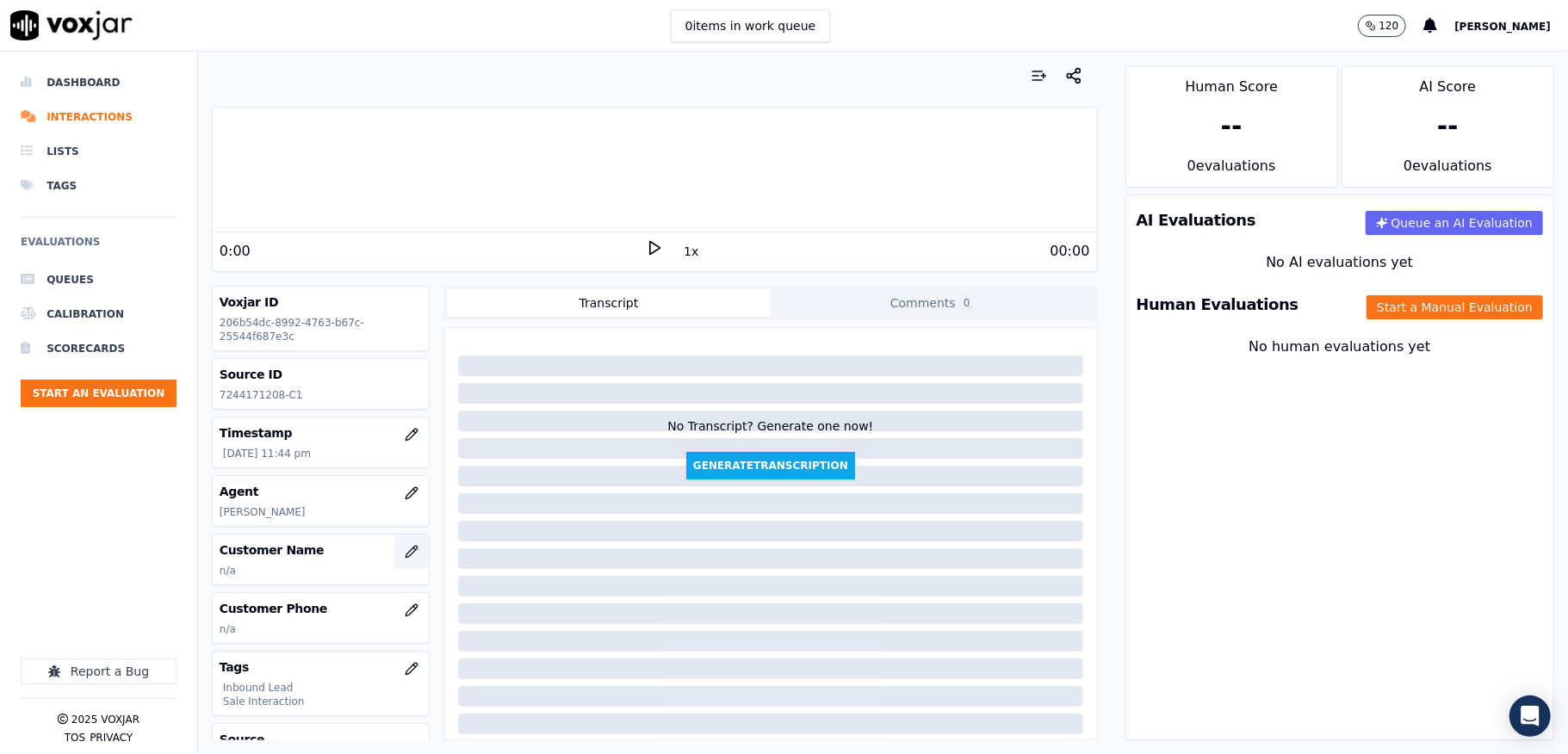
click at [395, 546] on button "button" at bounding box center [411, 551] width 34 height 34
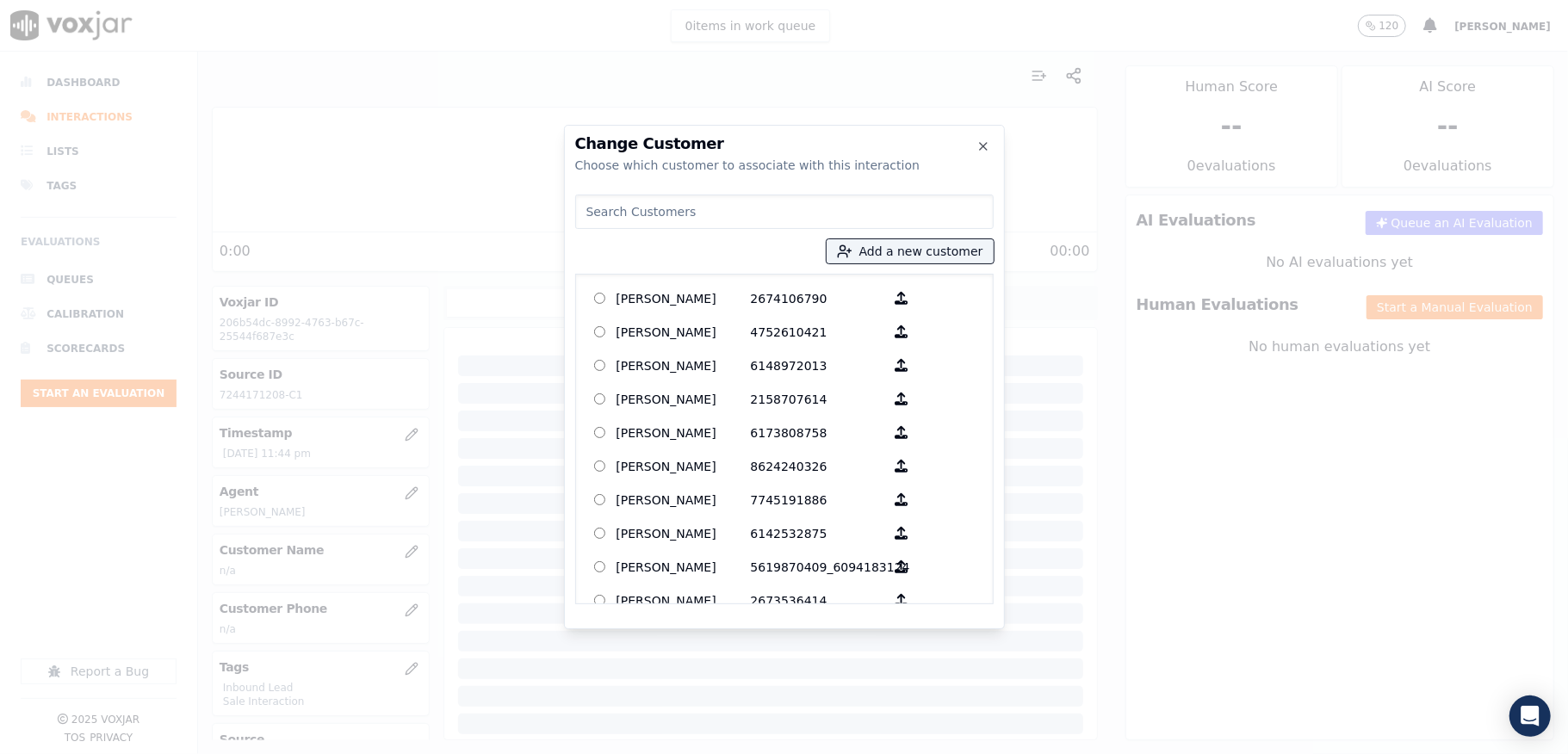
type input "ISABELLA M POPPS"
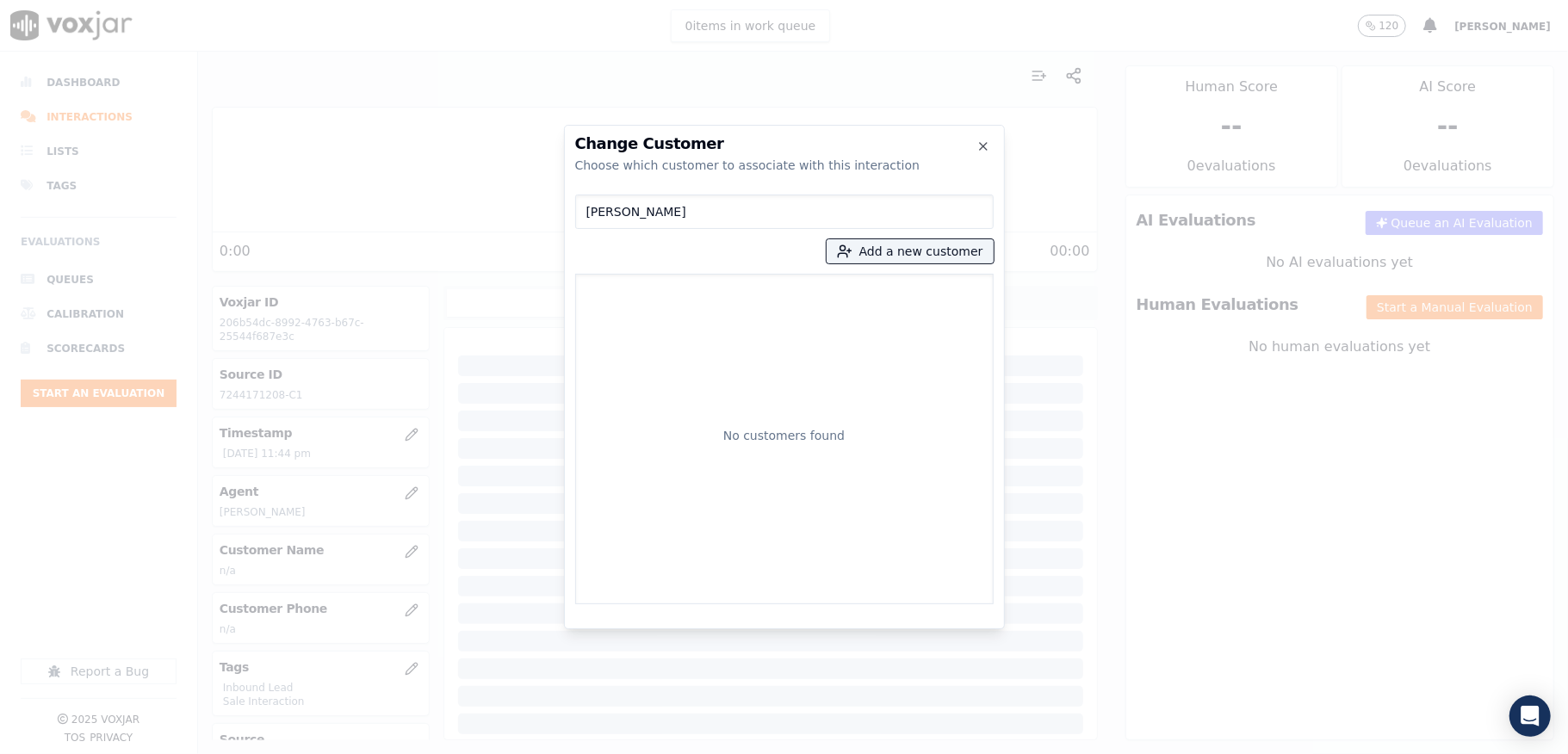
drag, startPoint x: 717, startPoint y: 218, endPoint x: 500, endPoint y: 221, distance: 217.0
click at [500, 753] on div "Change Customer Choose which customer to associate with this interaction ISABEL…" at bounding box center [784, 754] width 1568 height 0
click at [908, 256] on button "Add a new customer" at bounding box center [909, 252] width 167 height 24
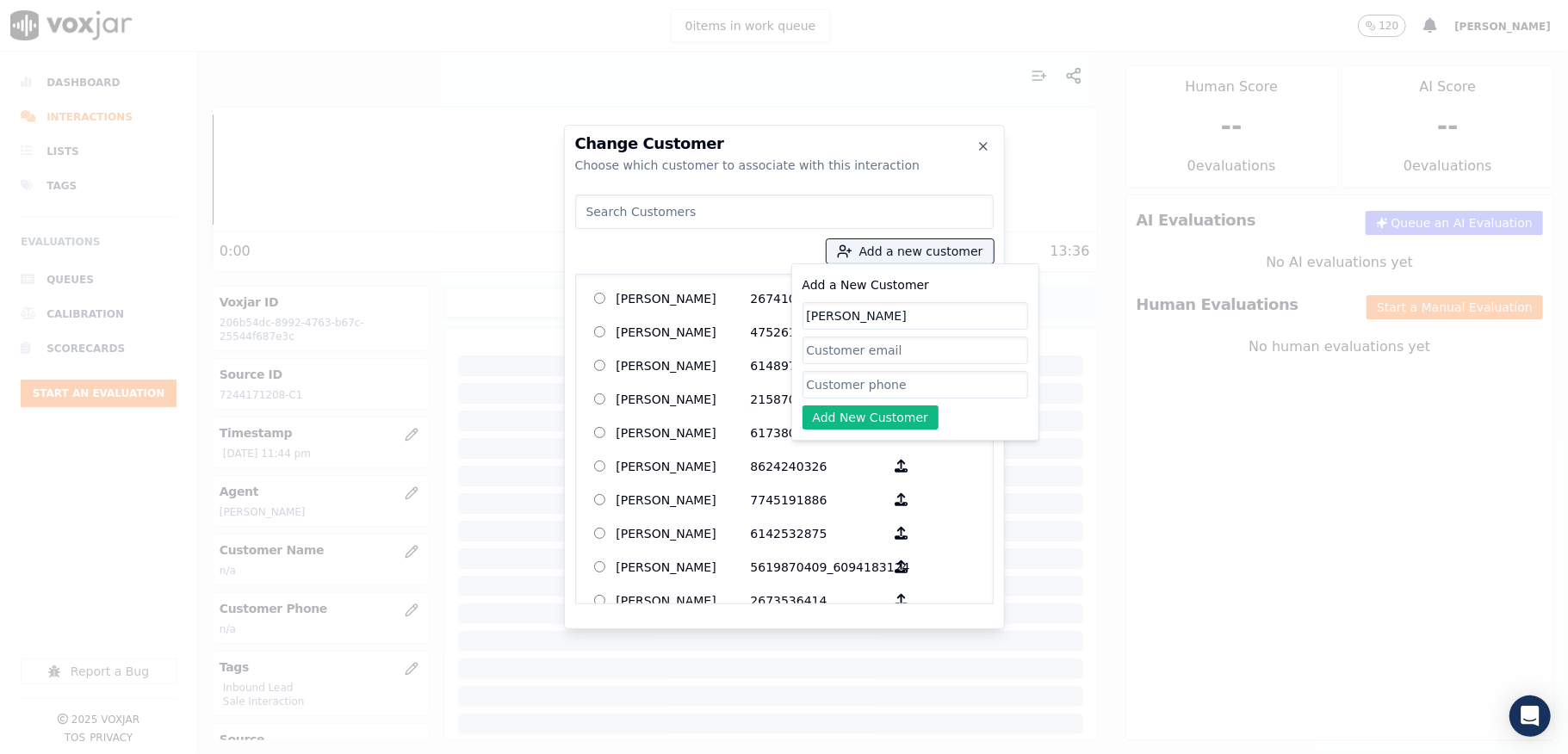
type input "ISABELLA M POPPS"
click at [859, 386] on input "Add a New Customer" at bounding box center [915, 384] width 226 height 28
paste input "7244171208"
paste input "4127336962"
type input "7244171208_4127336962"
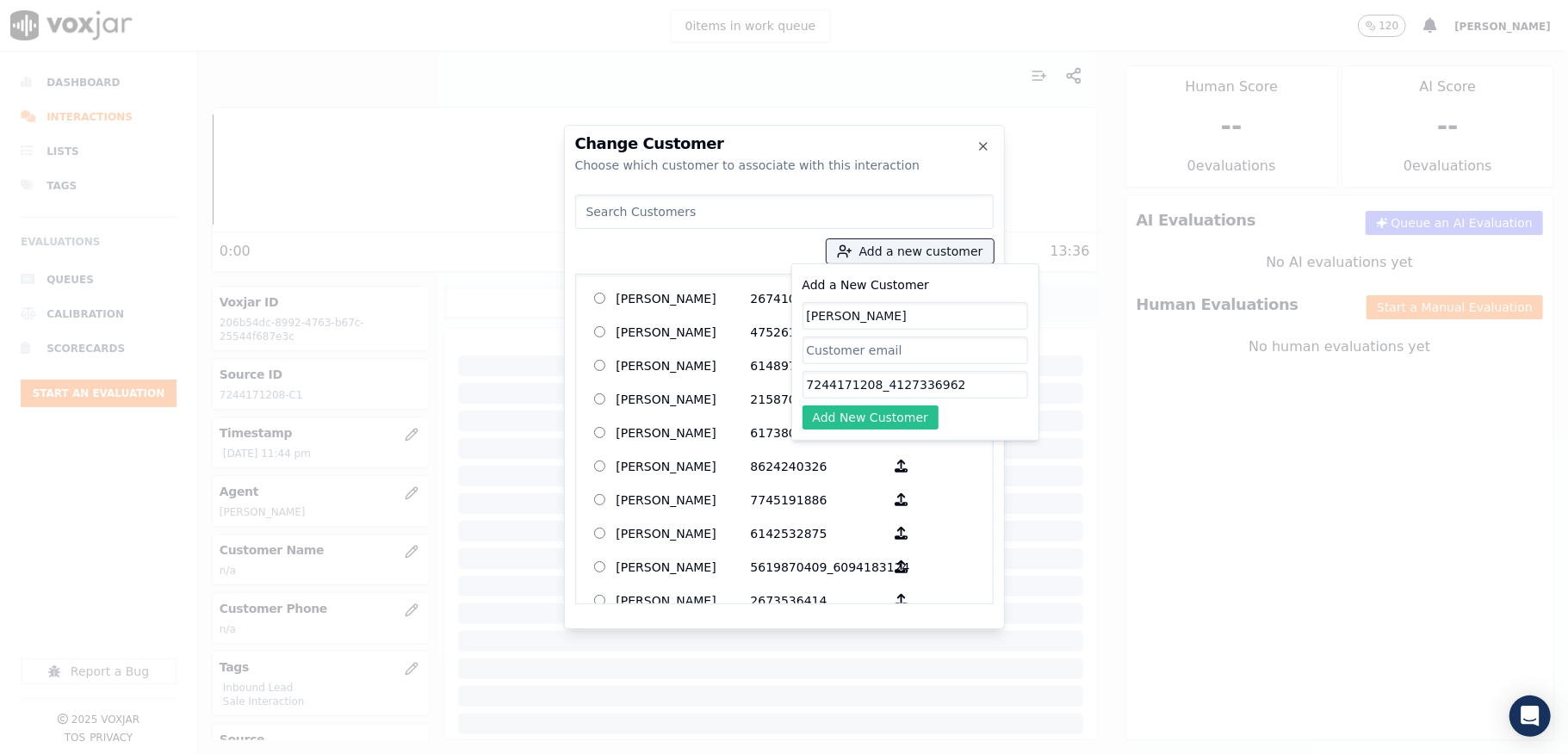
click at [869, 420] on button "Add New Customer" at bounding box center [871, 418] width 137 height 24
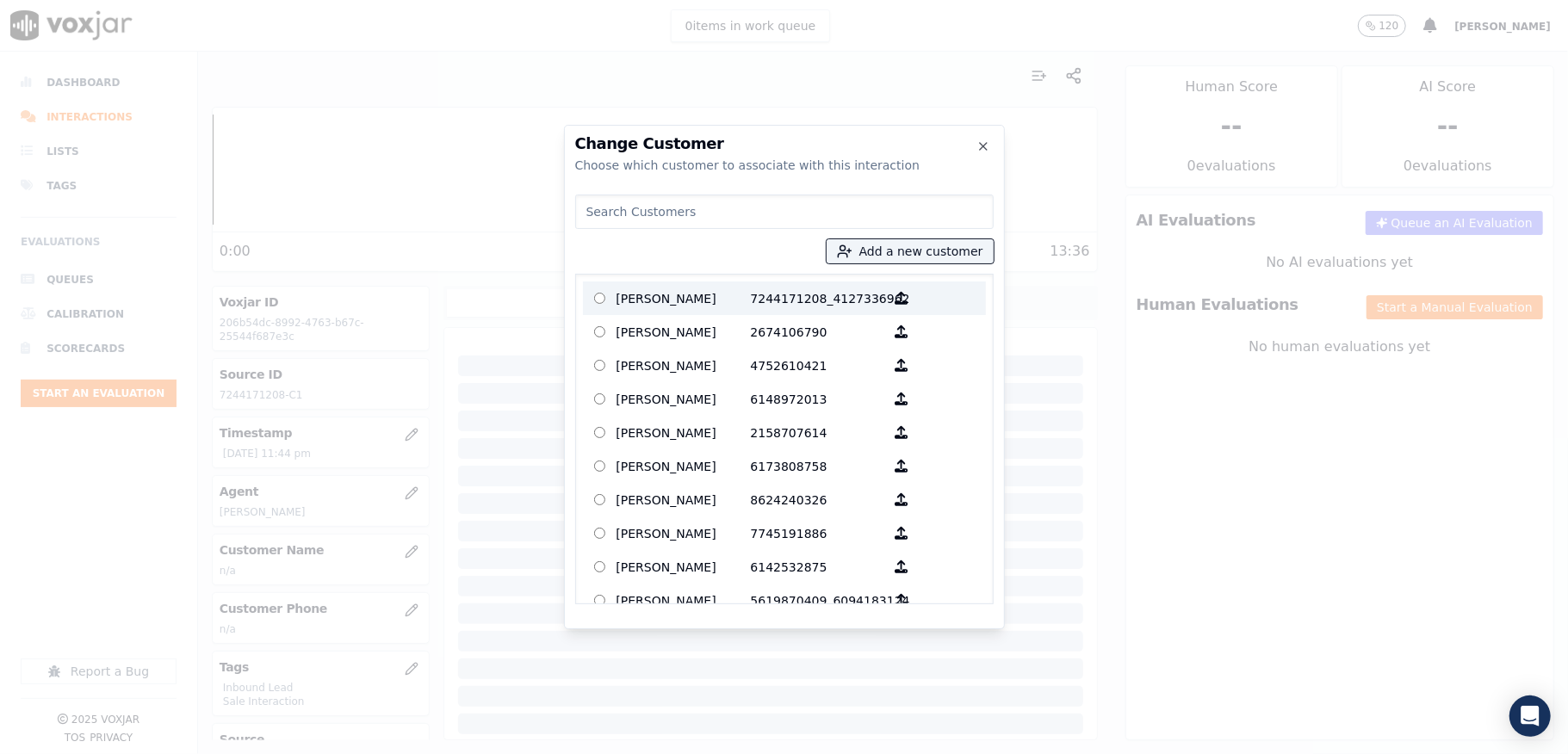
click at [721, 296] on p "ISABELLA M POPPS" at bounding box center [683, 298] width 135 height 27
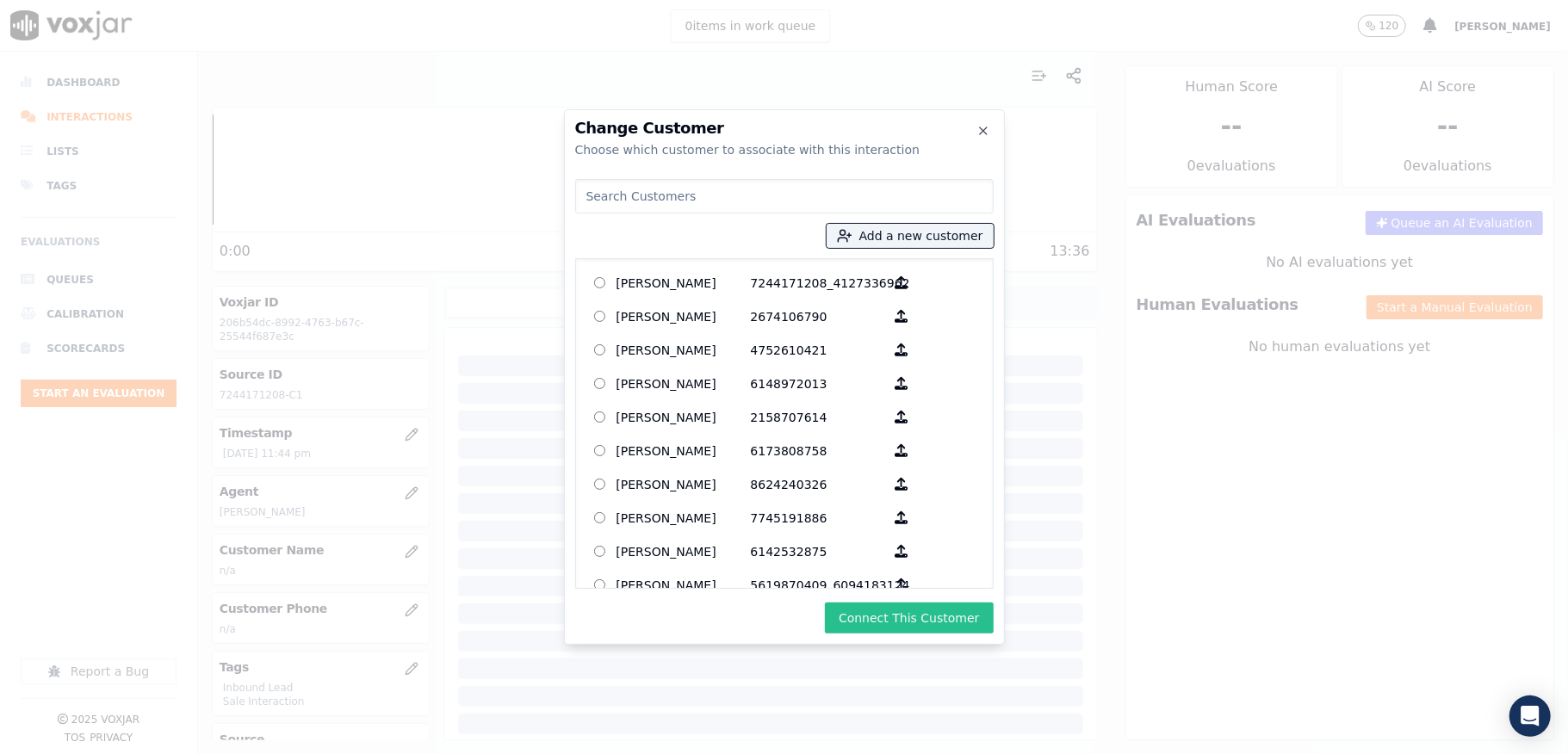
click at [913, 619] on button "Connect This Customer" at bounding box center [909, 619] width 168 height 31
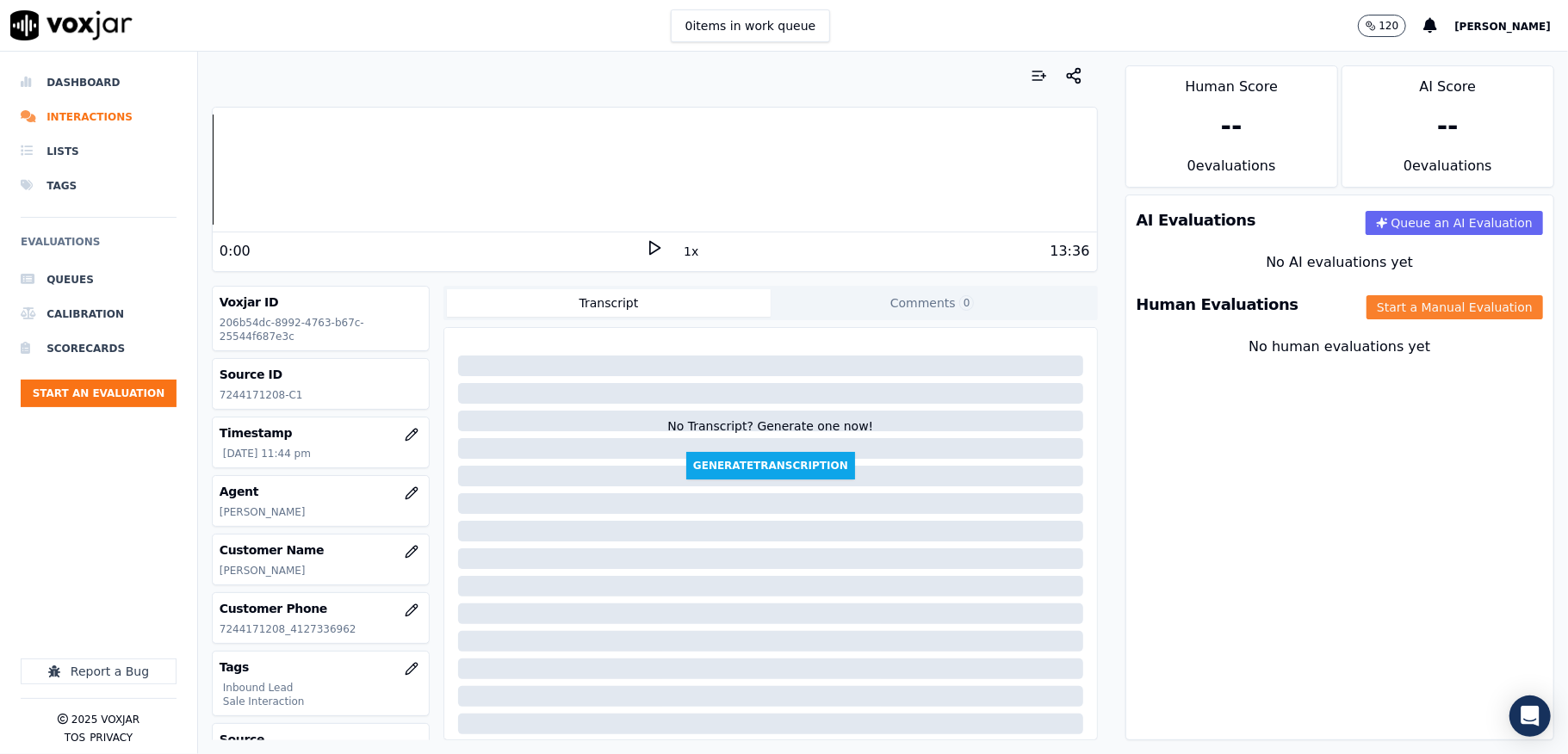
click at [1372, 307] on button "Start a Manual Evaluation" at bounding box center [1455, 307] width 176 height 24
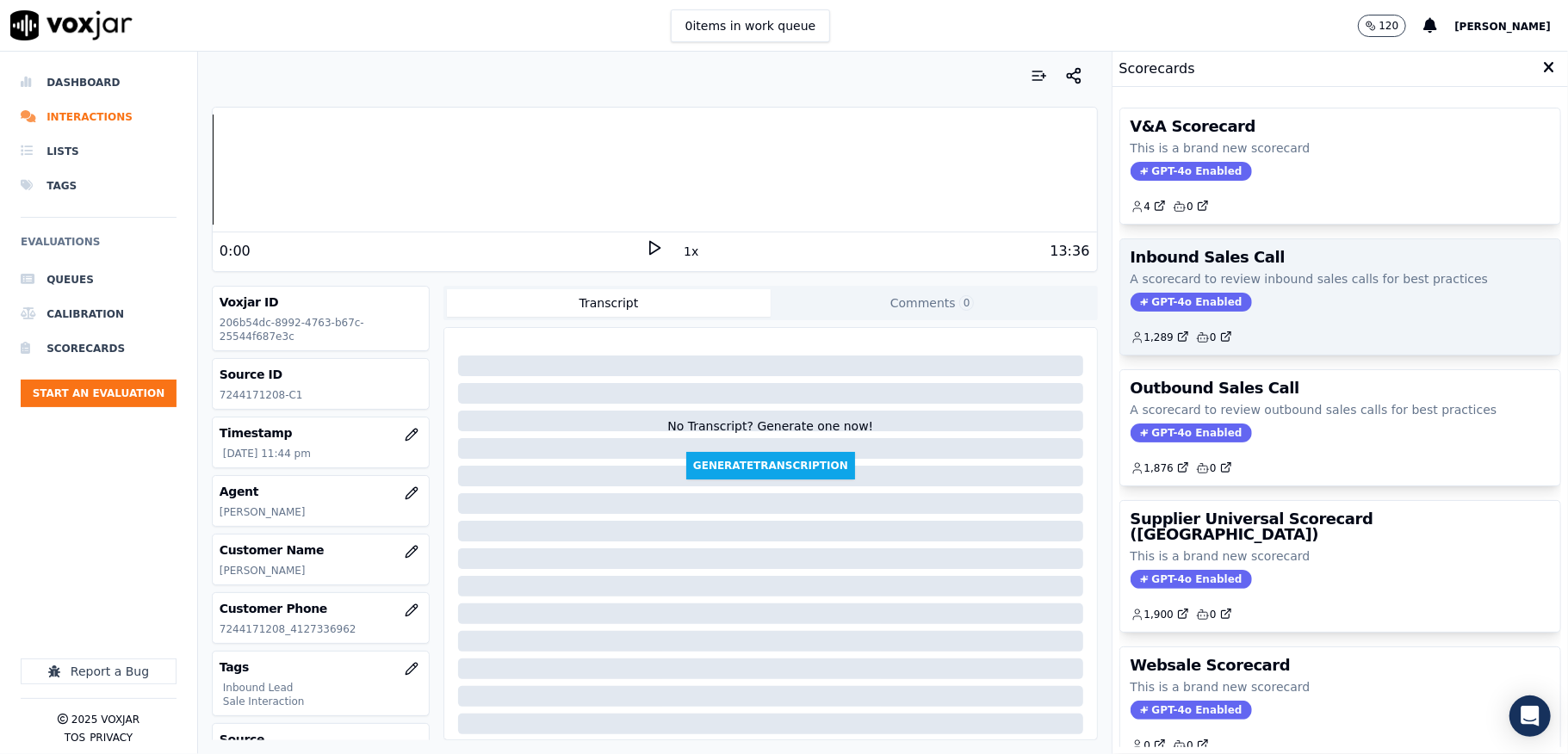
click at [1162, 305] on span "GPT-4o Enabled" at bounding box center [1192, 301] width 122 height 19
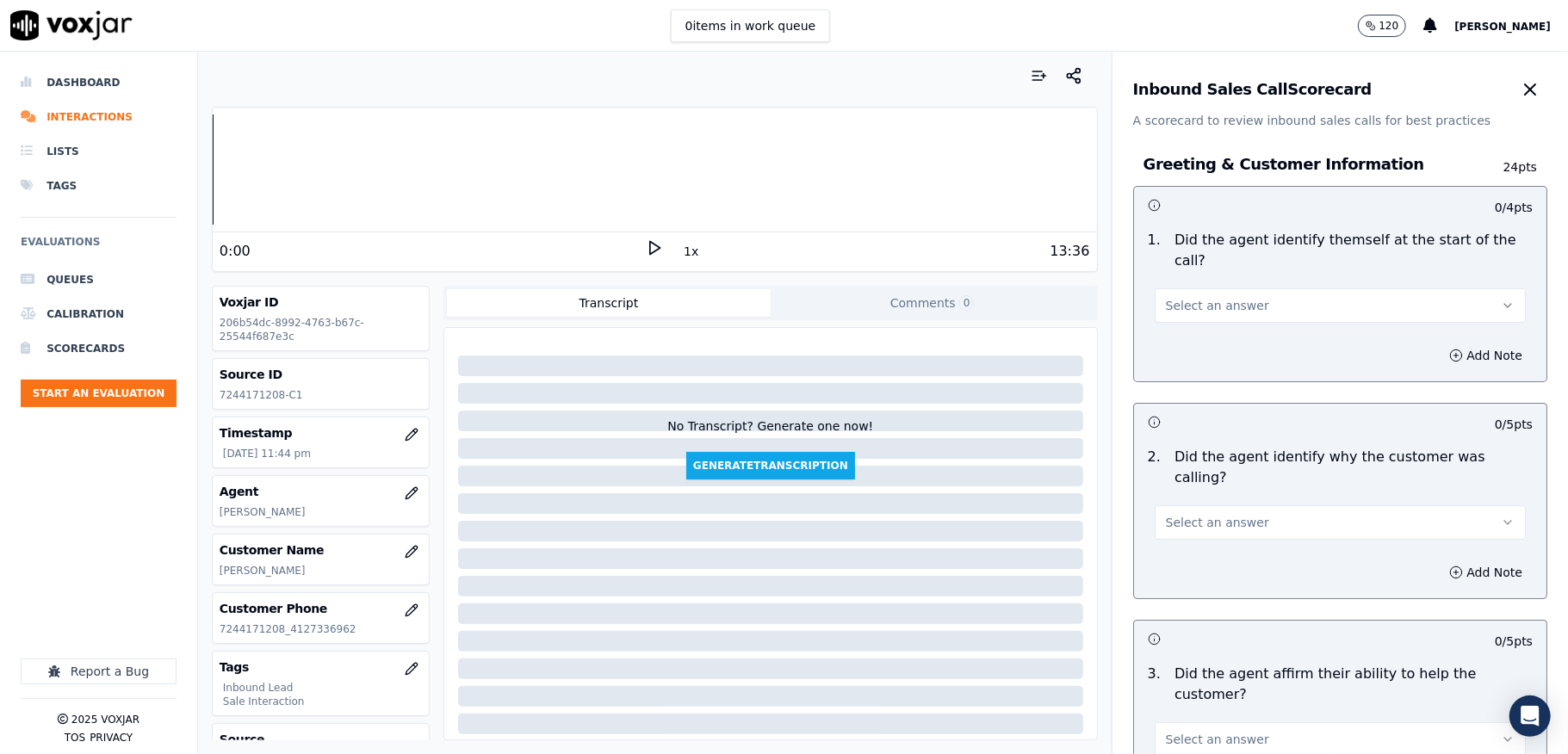
click at [1231, 289] on button "Select an answer" at bounding box center [1340, 305] width 371 height 34
click at [1217, 348] on div "Yes" at bounding box center [1299, 345] width 330 height 28
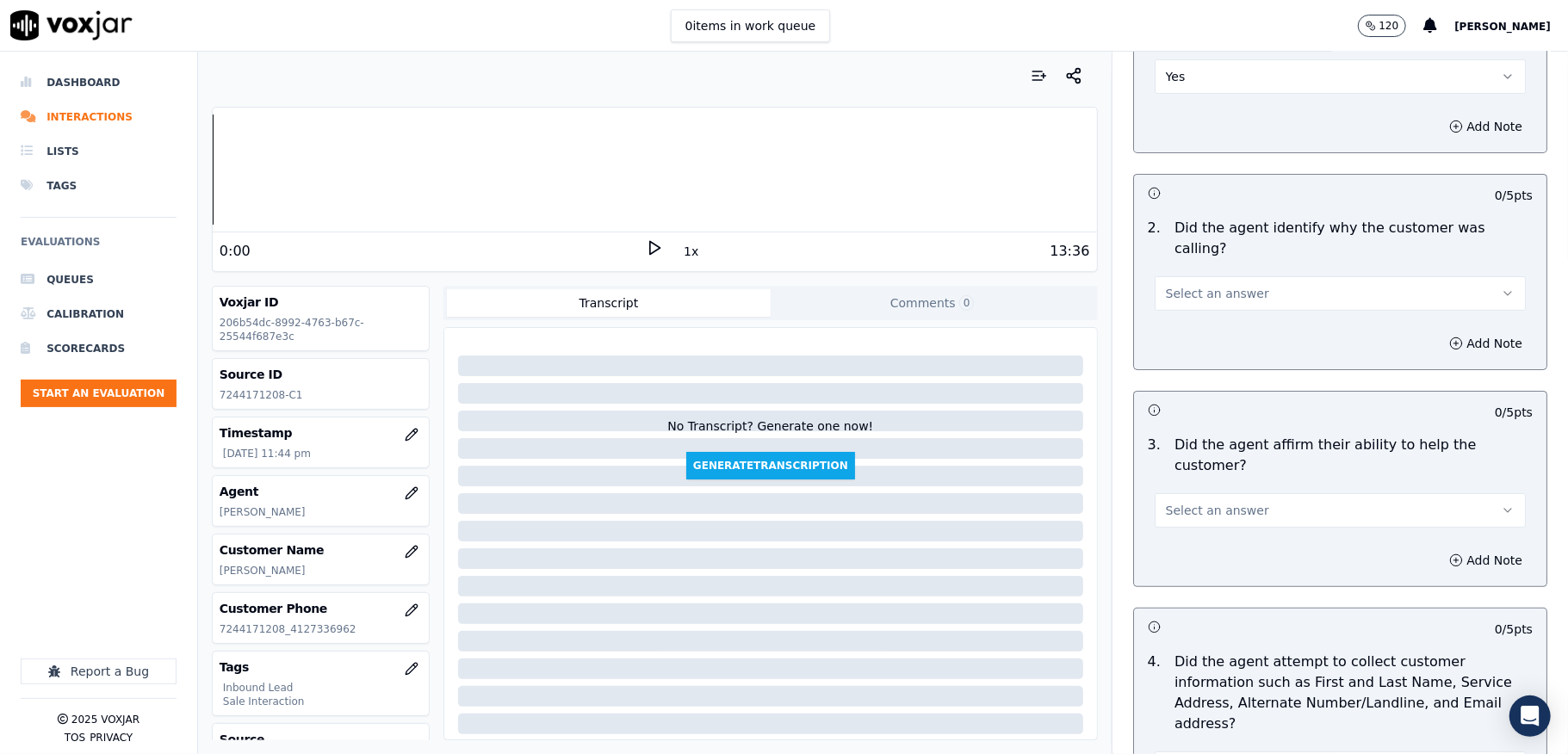
click at [1216, 285] on span "Select an answer" at bounding box center [1218, 293] width 103 height 18
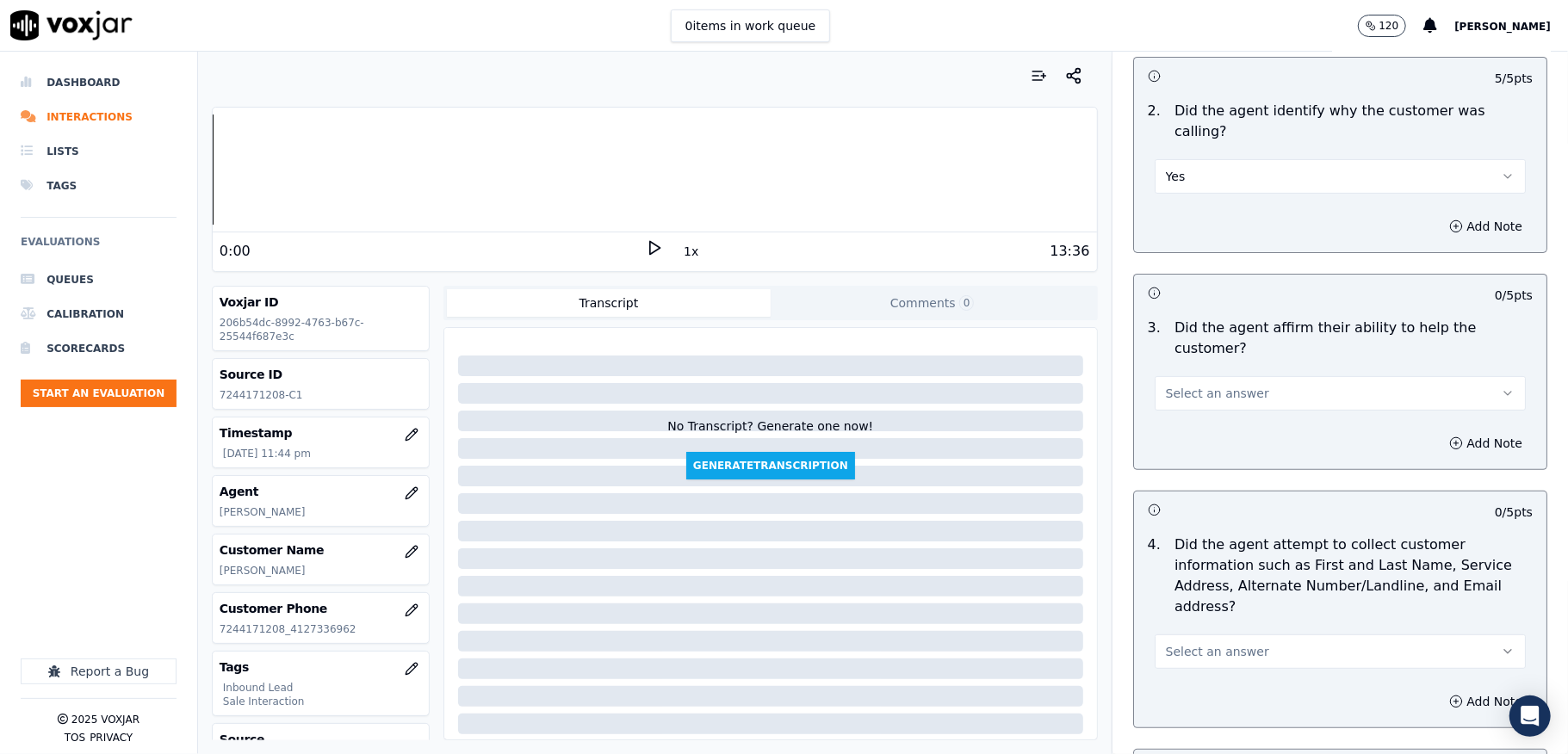
scroll to position [459, 0]
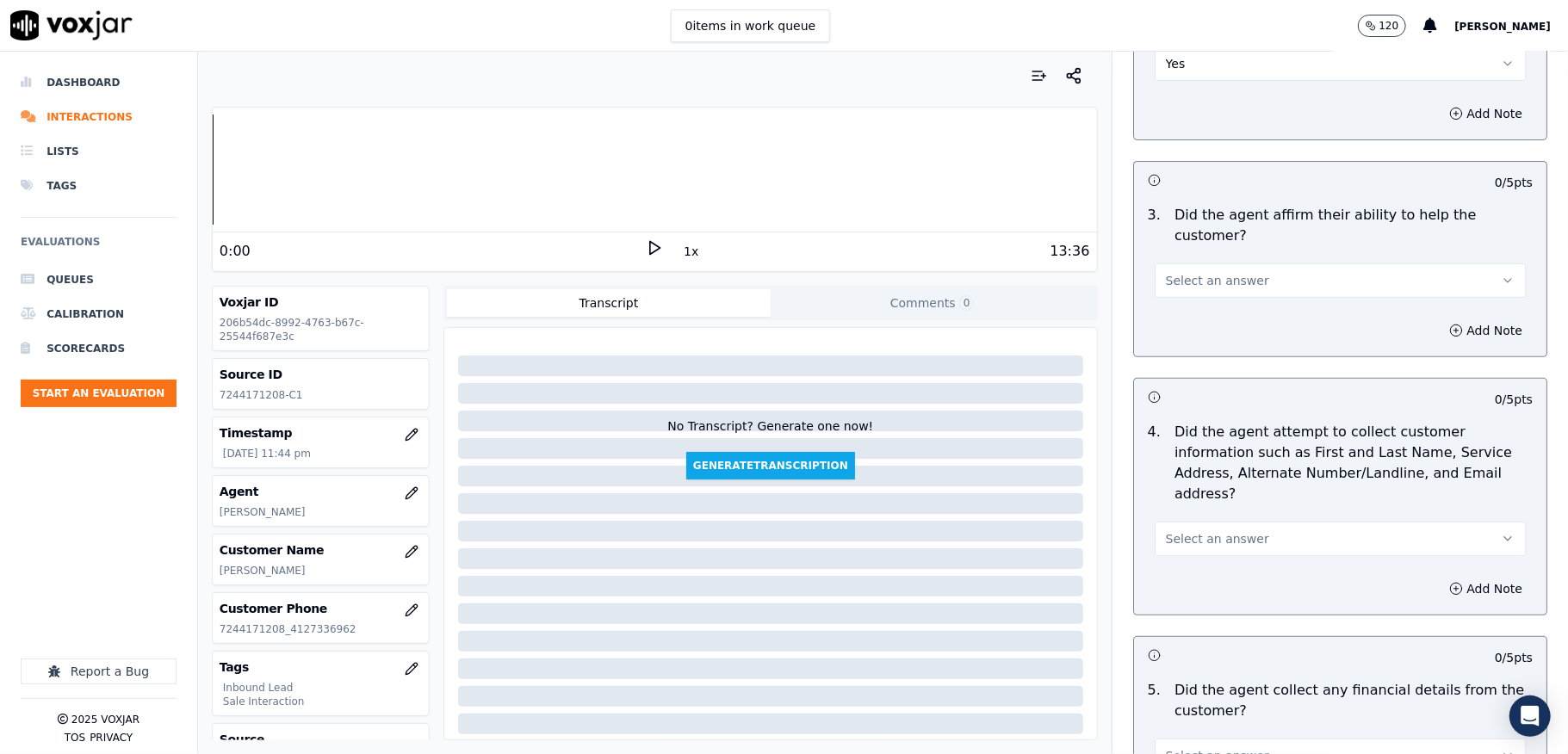
drag, startPoint x: 1227, startPoint y: 255, endPoint x: 1228, endPoint y: 266, distance: 11.0
click at [1227, 272] on span "Select an answer" at bounding box center [1218, 280] width 103 height 18
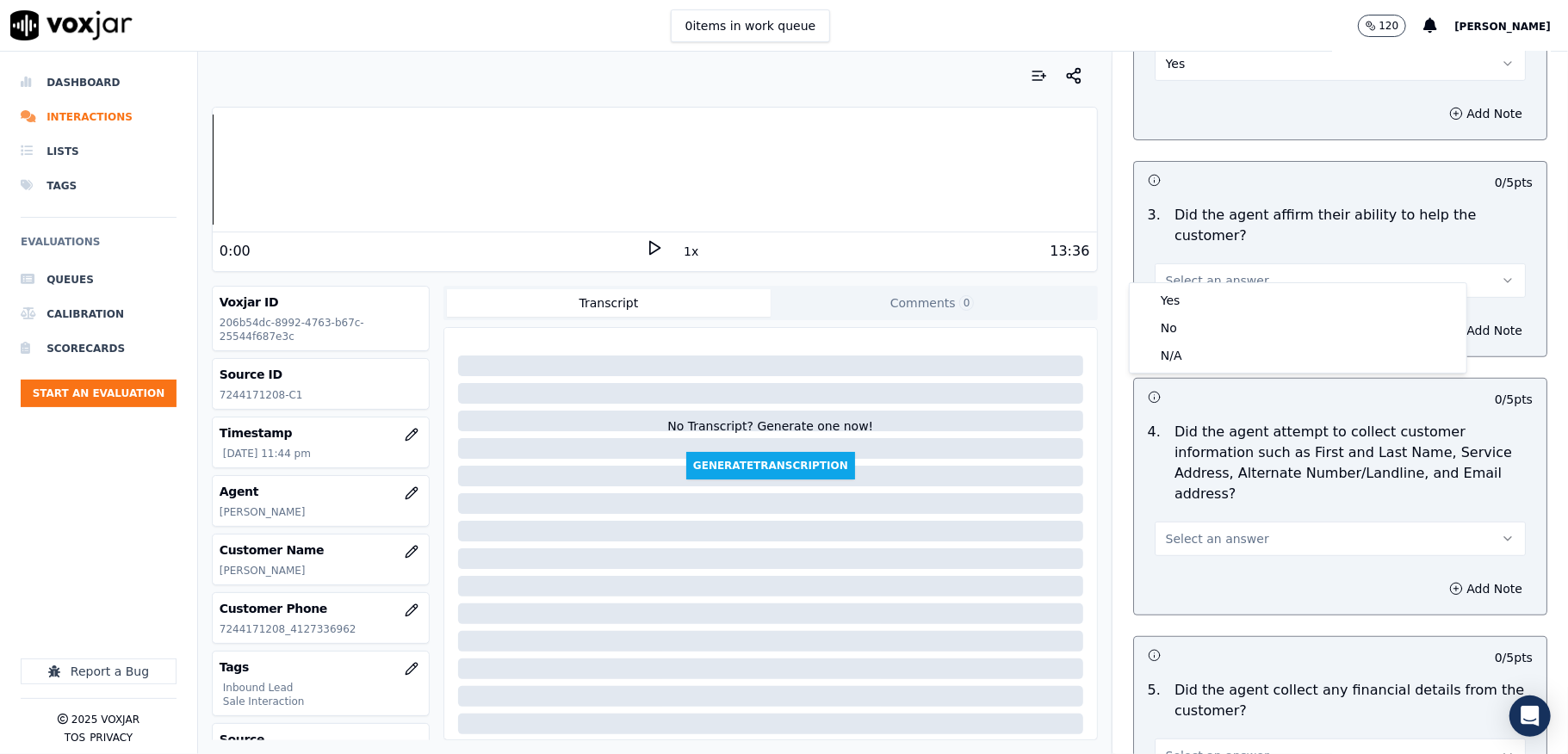
click at [1201, 300] on div "Yes" at bounding box center [1299, 300] width 330 height 28
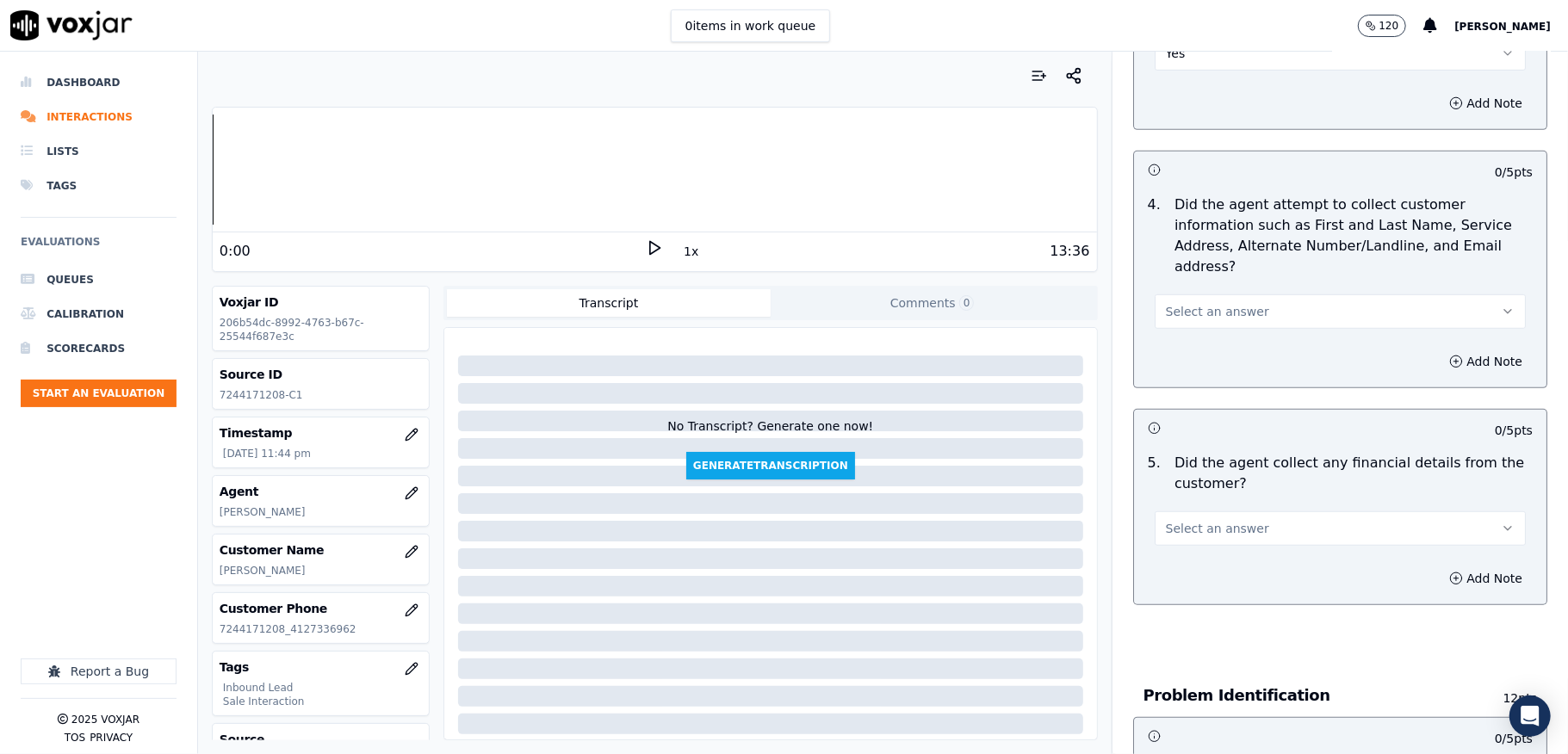
scroll to position [689, 0]
drag, startPoint x: 1223, startPoint y: 277, endPoint x: 1209, endPoint y: 308, distance: 34.0
click at [1224, 292] on button "Select an answer" at bounding box center [1340, 309] width 371 height 34
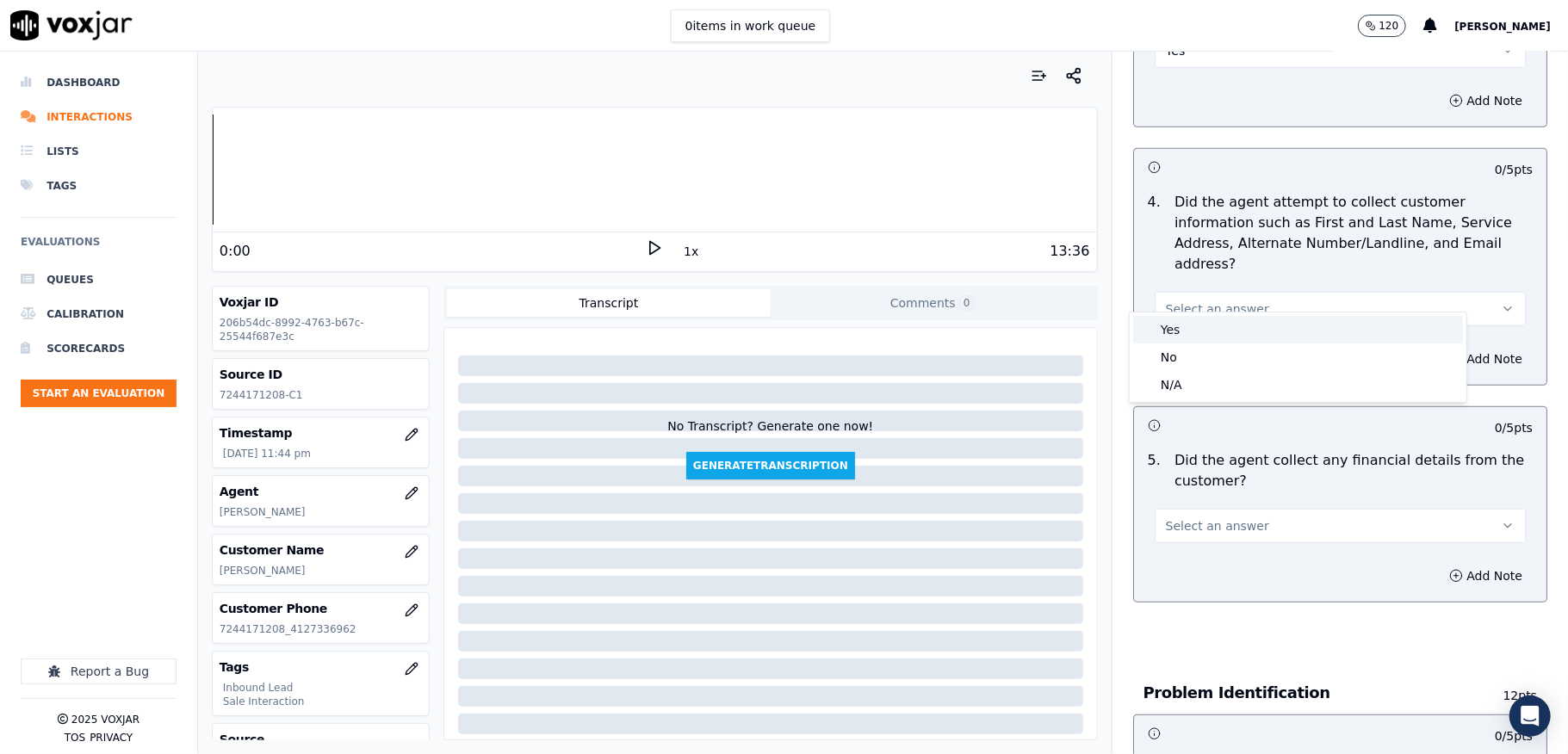
click at [1194, 324] on div "Yes" at bounding box center [1299, 330] width 330 height 28
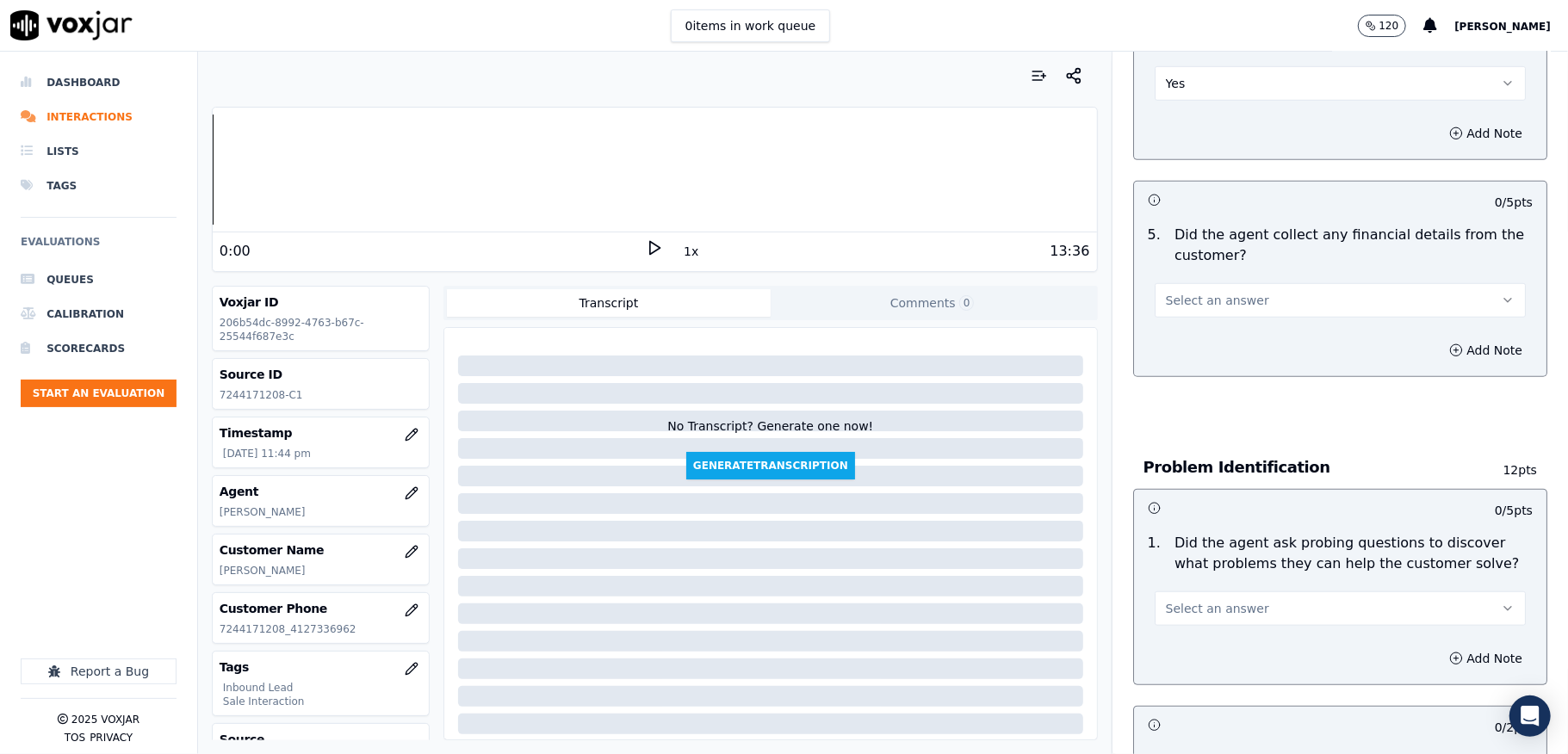
scroll to position [917, 0]
click at [1231, 279] on button "Select an answer" at bounding box center [1340, 296] width 371 height 34
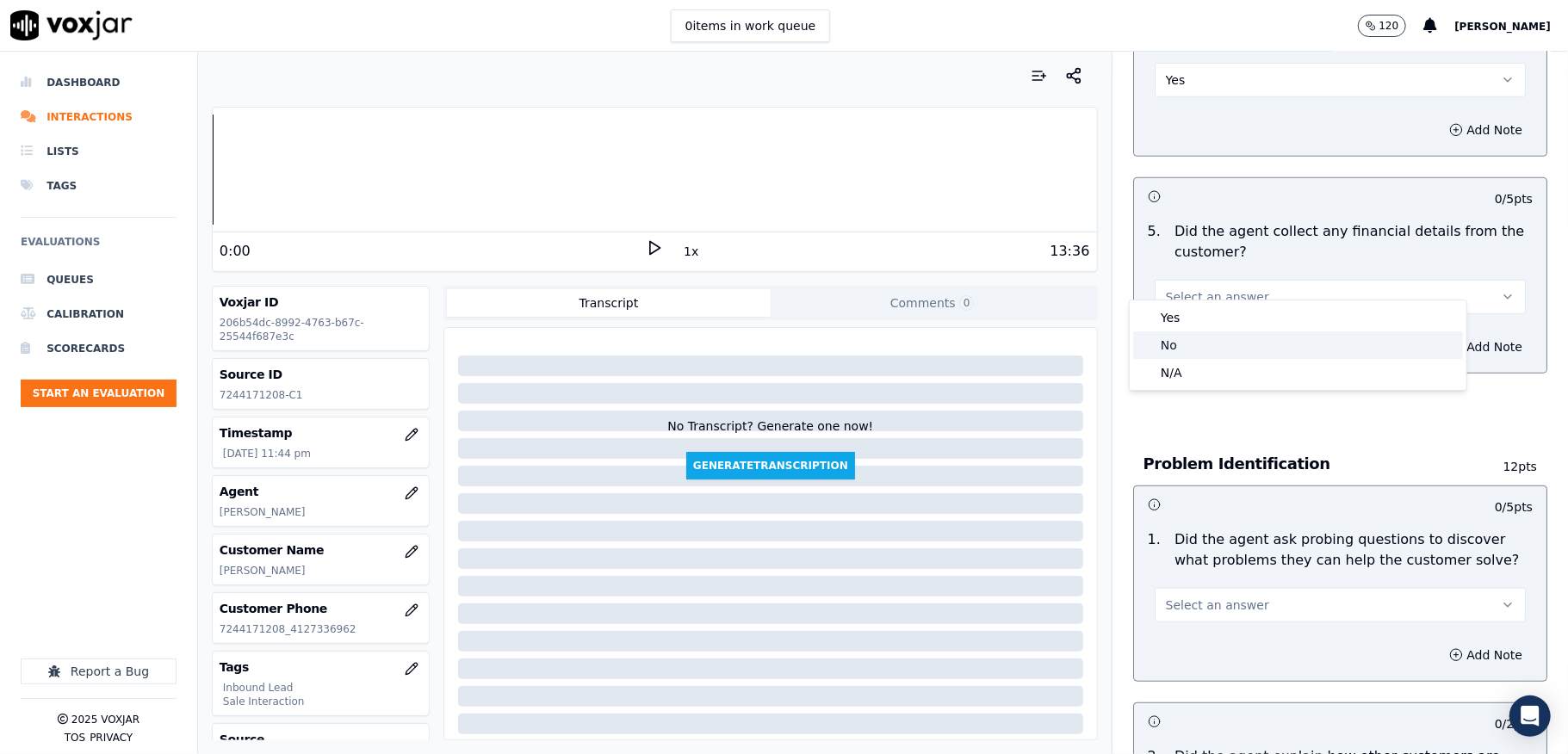
click at [1189, 351] on div "No" at bounding box center [1299, 345] width 330 height 28
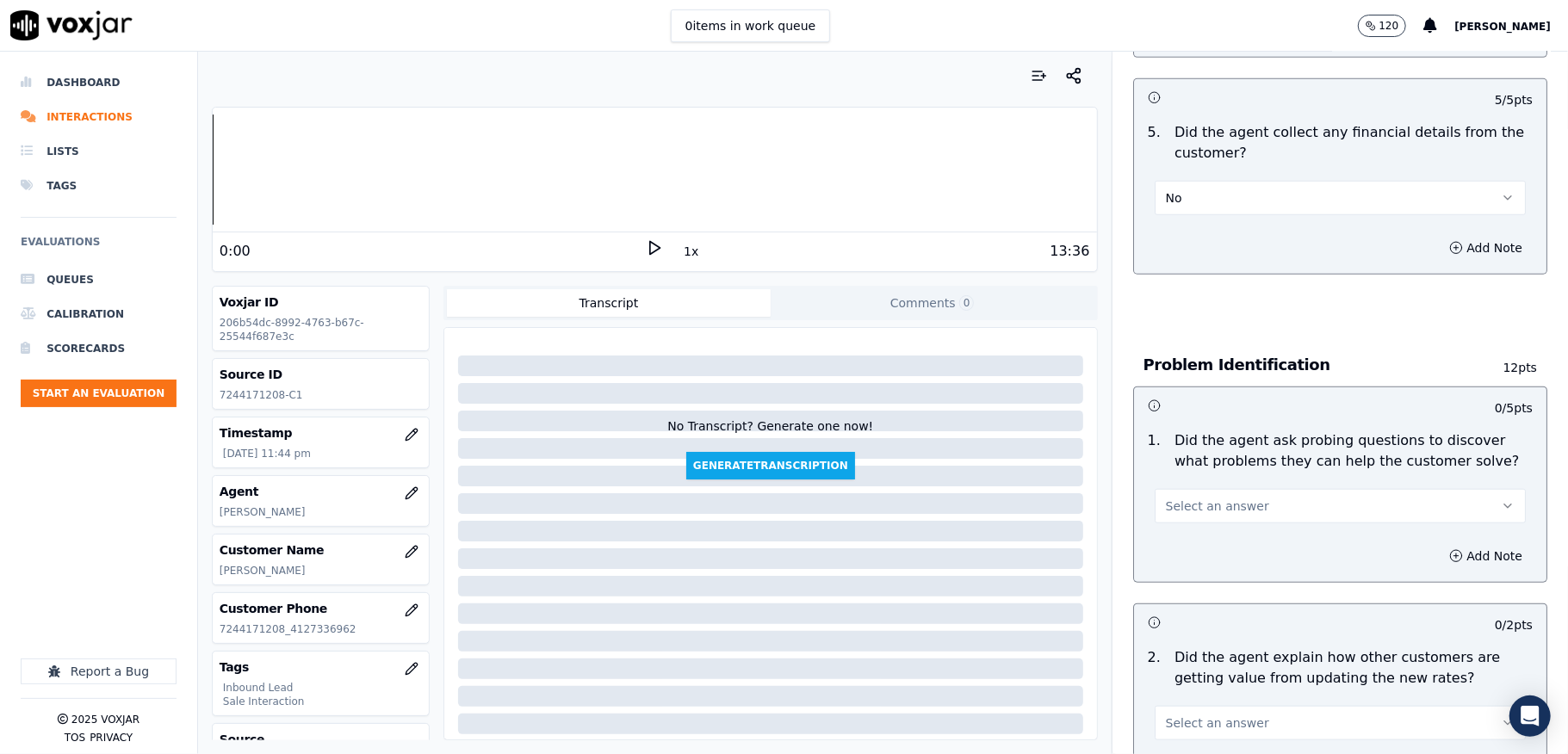
scroll to position [1148, 0]
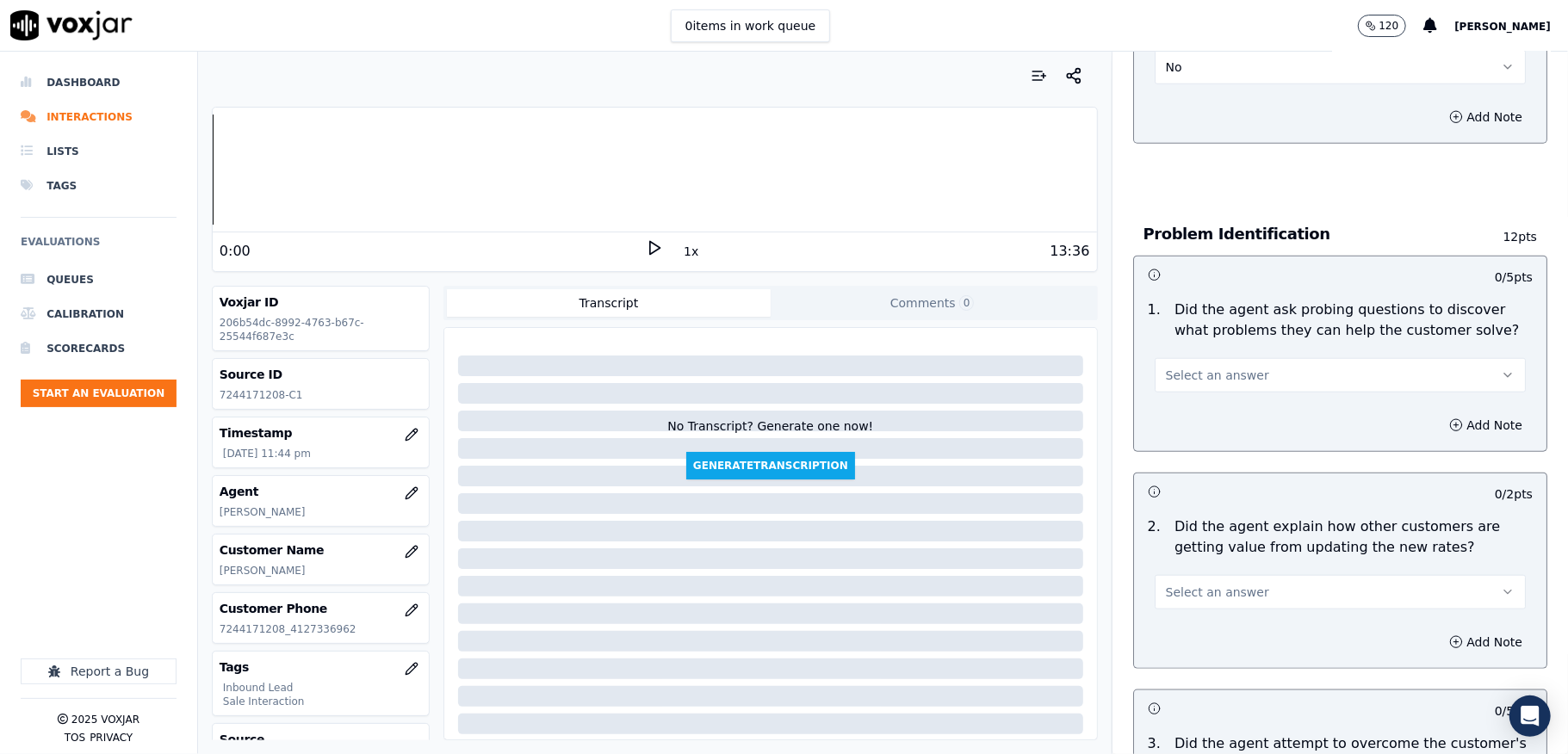
click at [1228, 367] on span "Select an answer" at bounding box center [1218, 375] width 103 height 18
click at [1193, 391] on div "Yes" at bounding box center [1299, 396] width 330 height 28
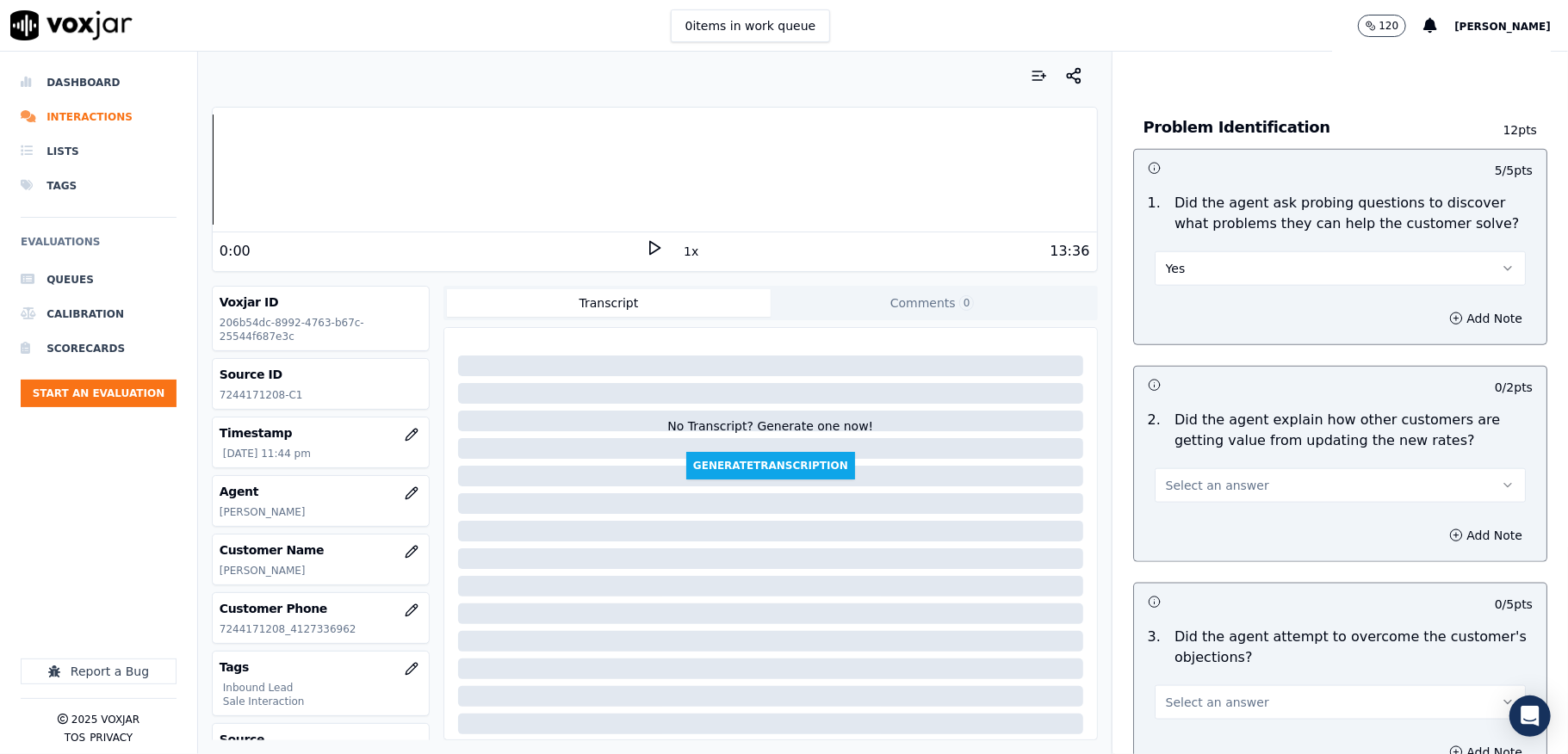
scroll to position [1377, 0]
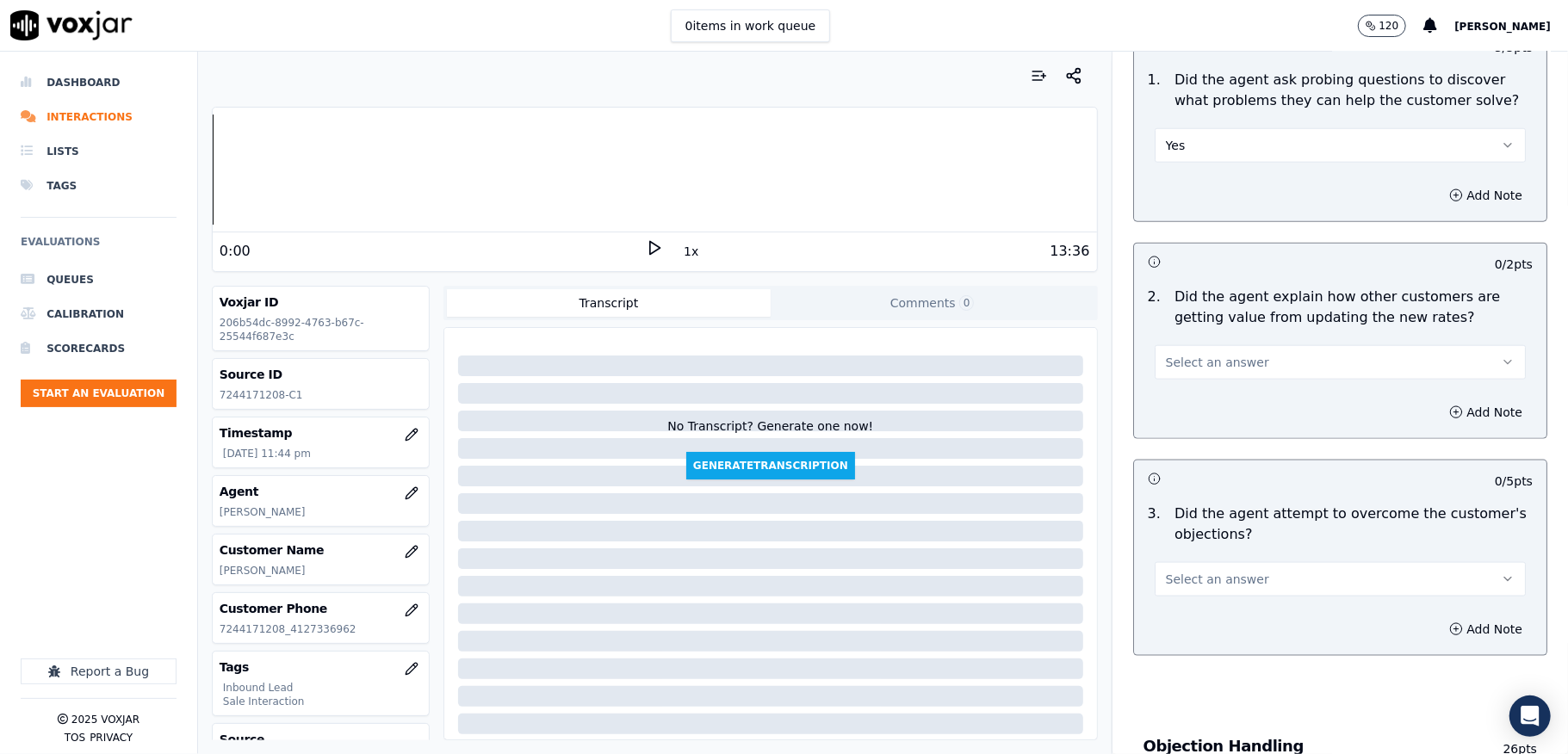
click at [1211, 354] on span "Select an answer" at bounding box center [1218, 362] width 103 height 18
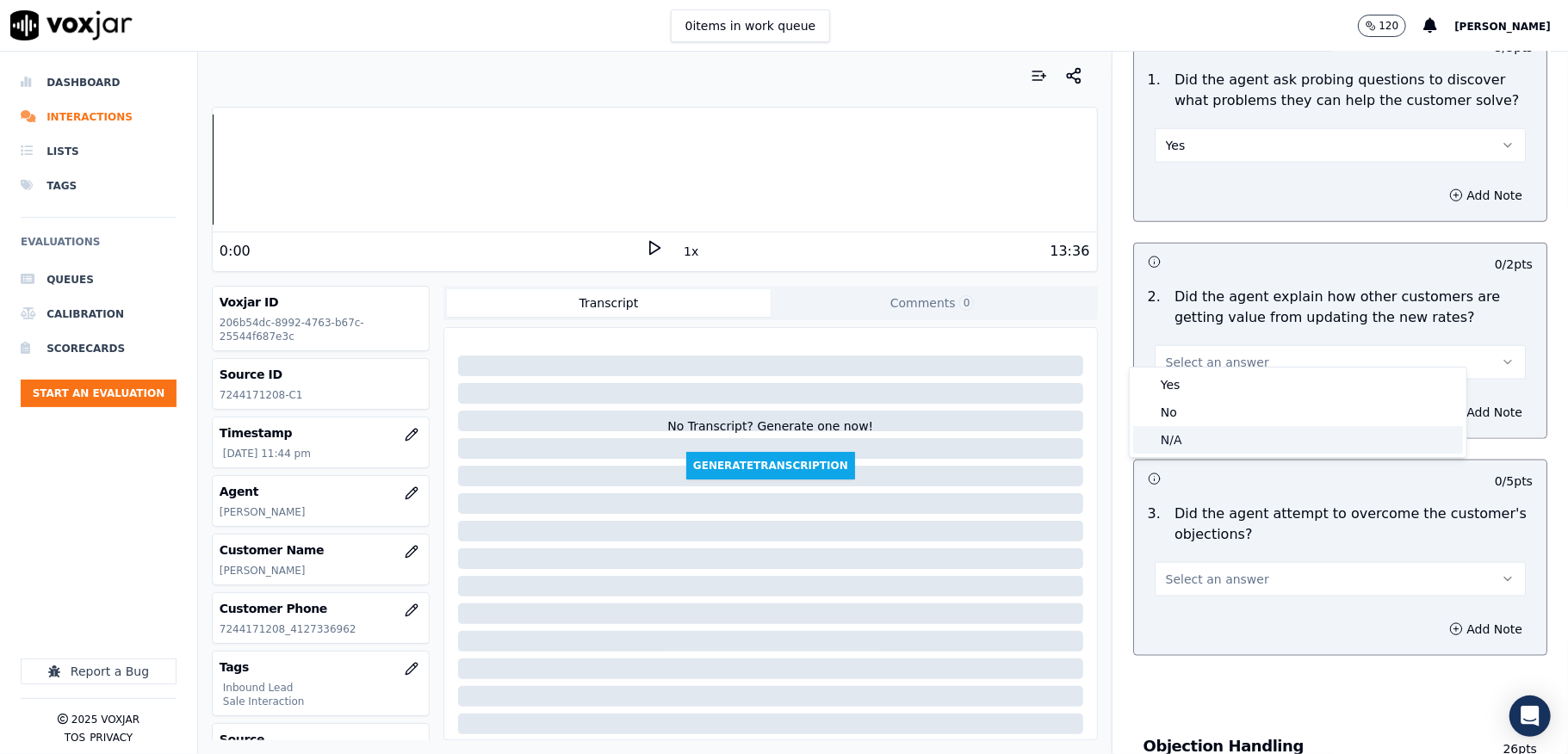
click at [1188, 434] on div "N/A" at bounding box center [1299, 440] width 330 height 28
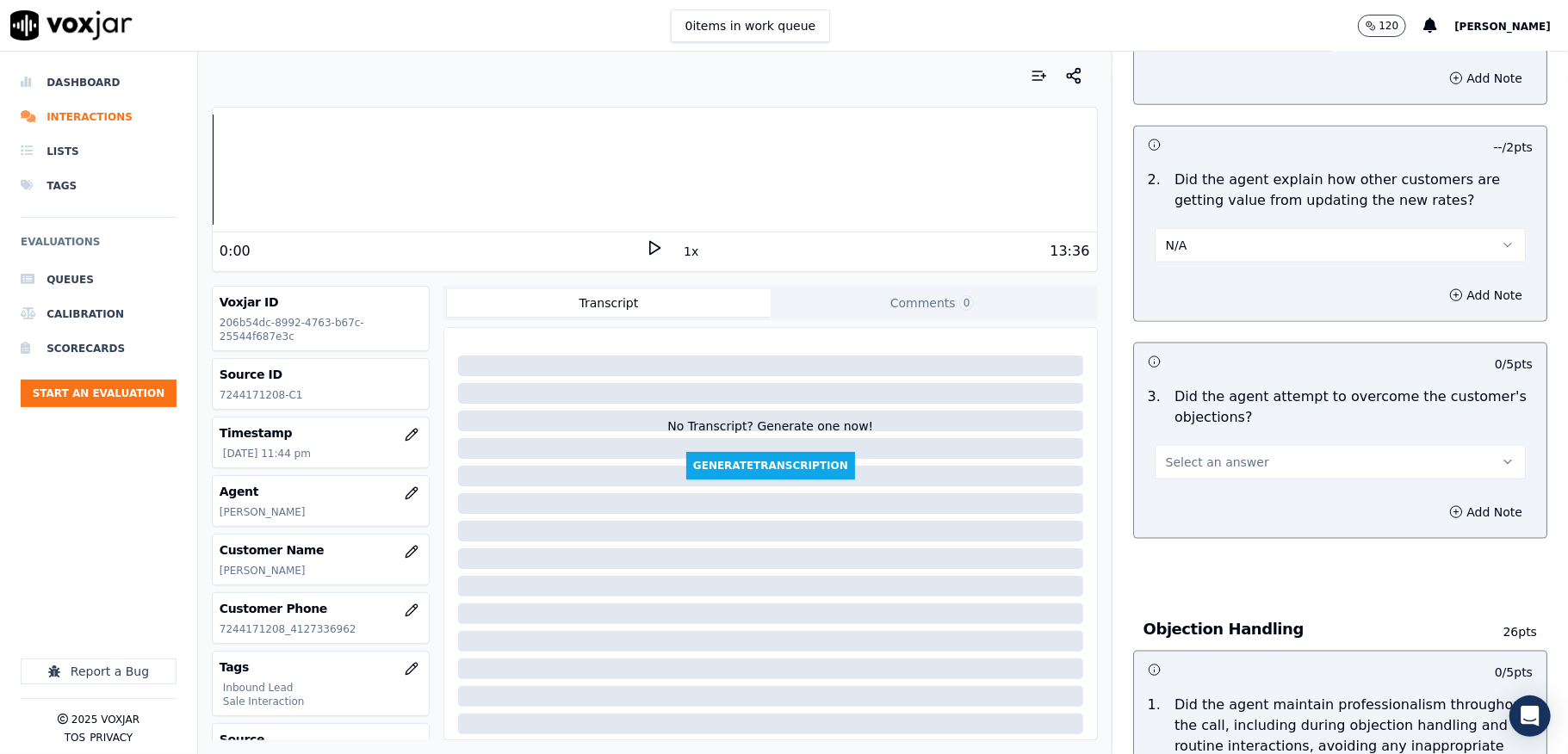
scroll to position [1606, 0]
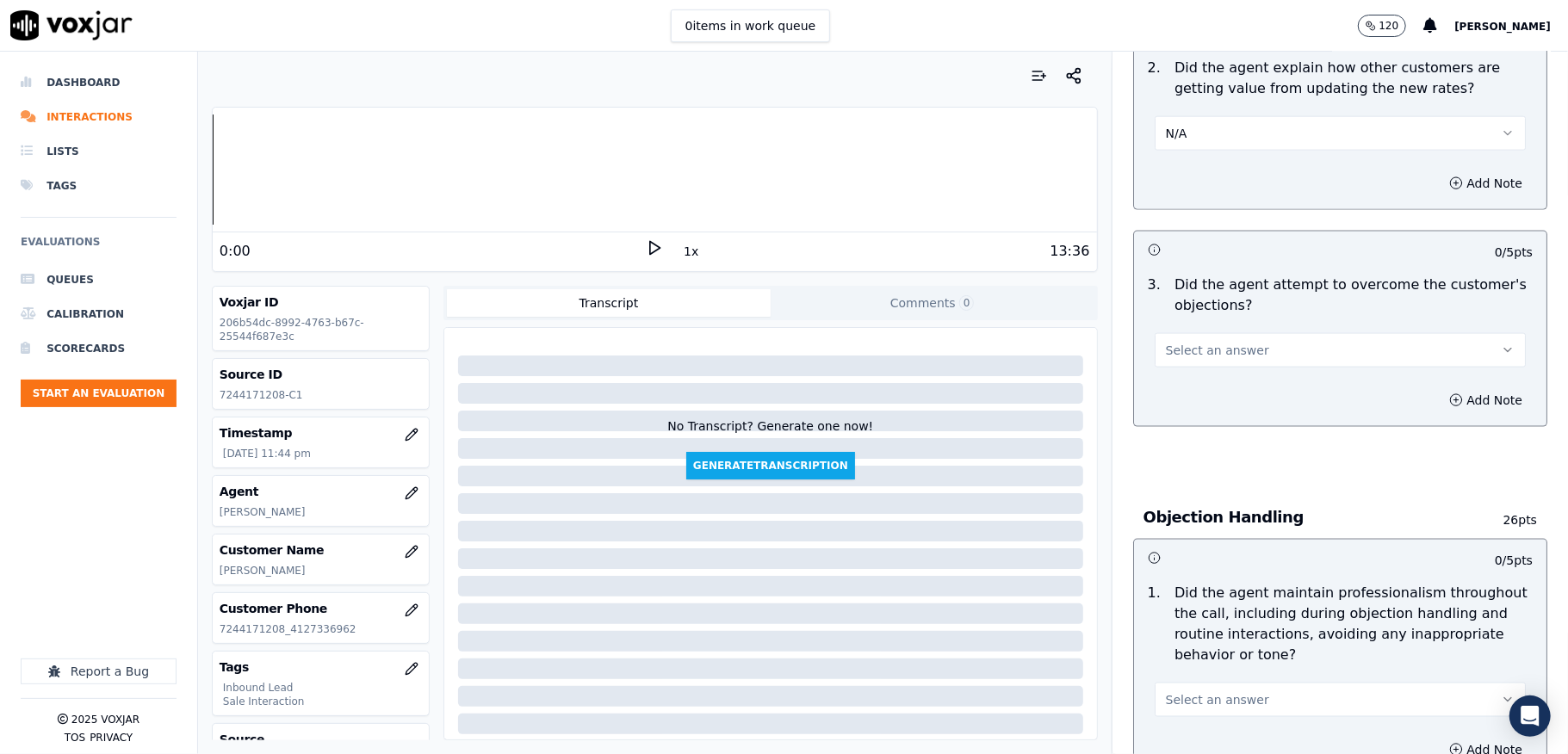
click at [1192, 342] on span "Select an answer" at bounding box center [1218, 350] width 103 height 18
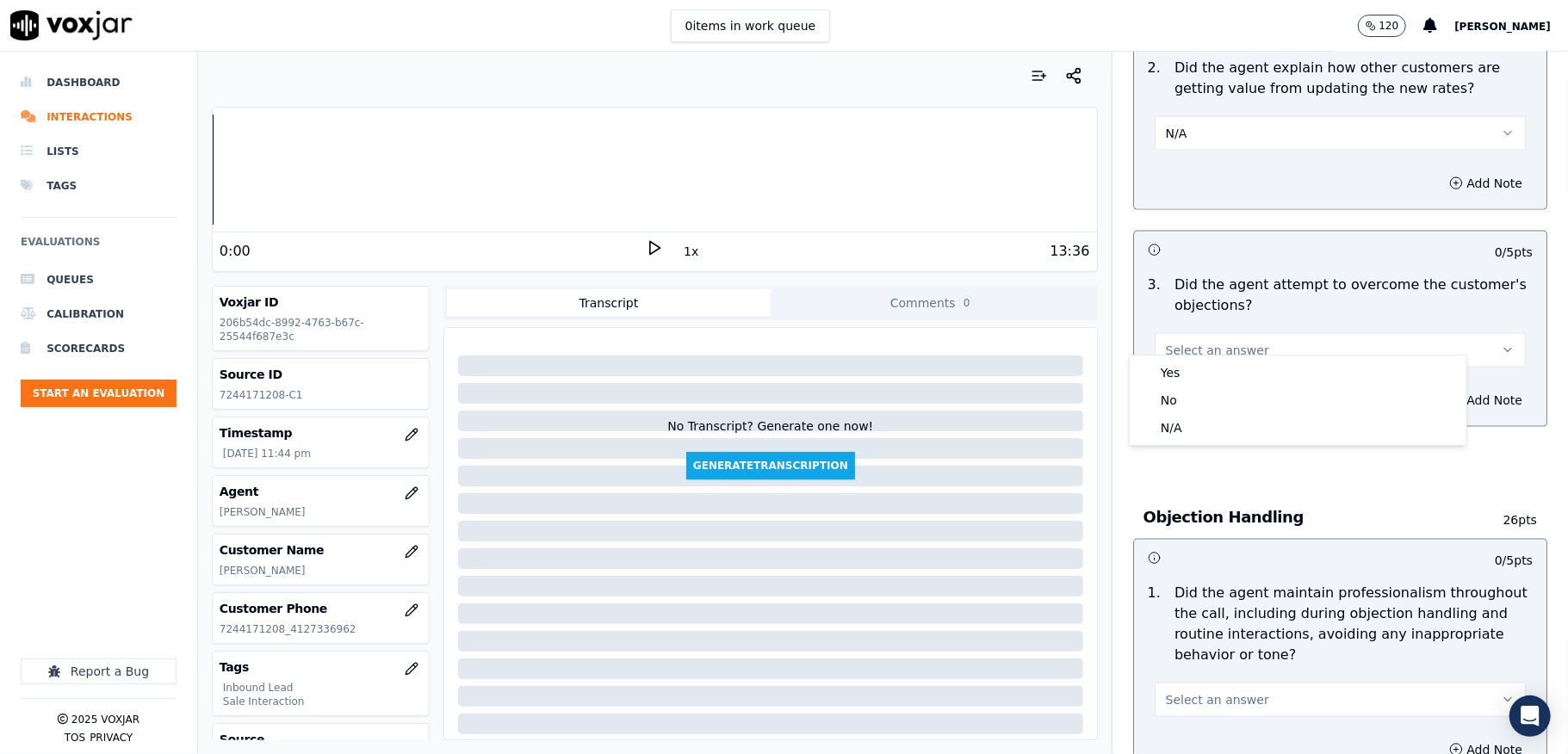
click at [1175, 356] on div "Yes No N/A" at bounding box center [1298, 400] width 337 height 89
click at [1176, 371] on div "Yes" at bounding box center [1299, 372] width 330 height 28
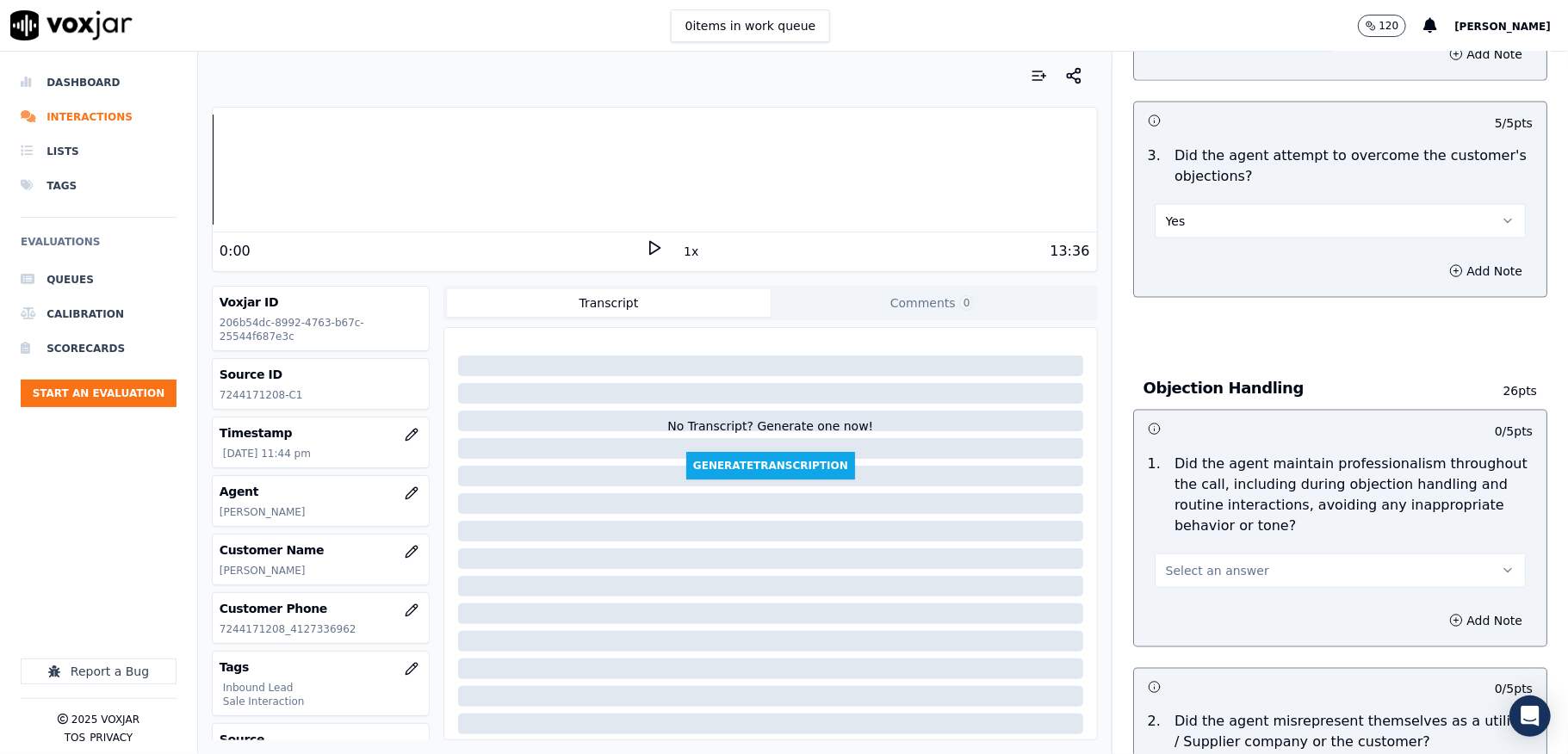
scroll to position [1950, 0]
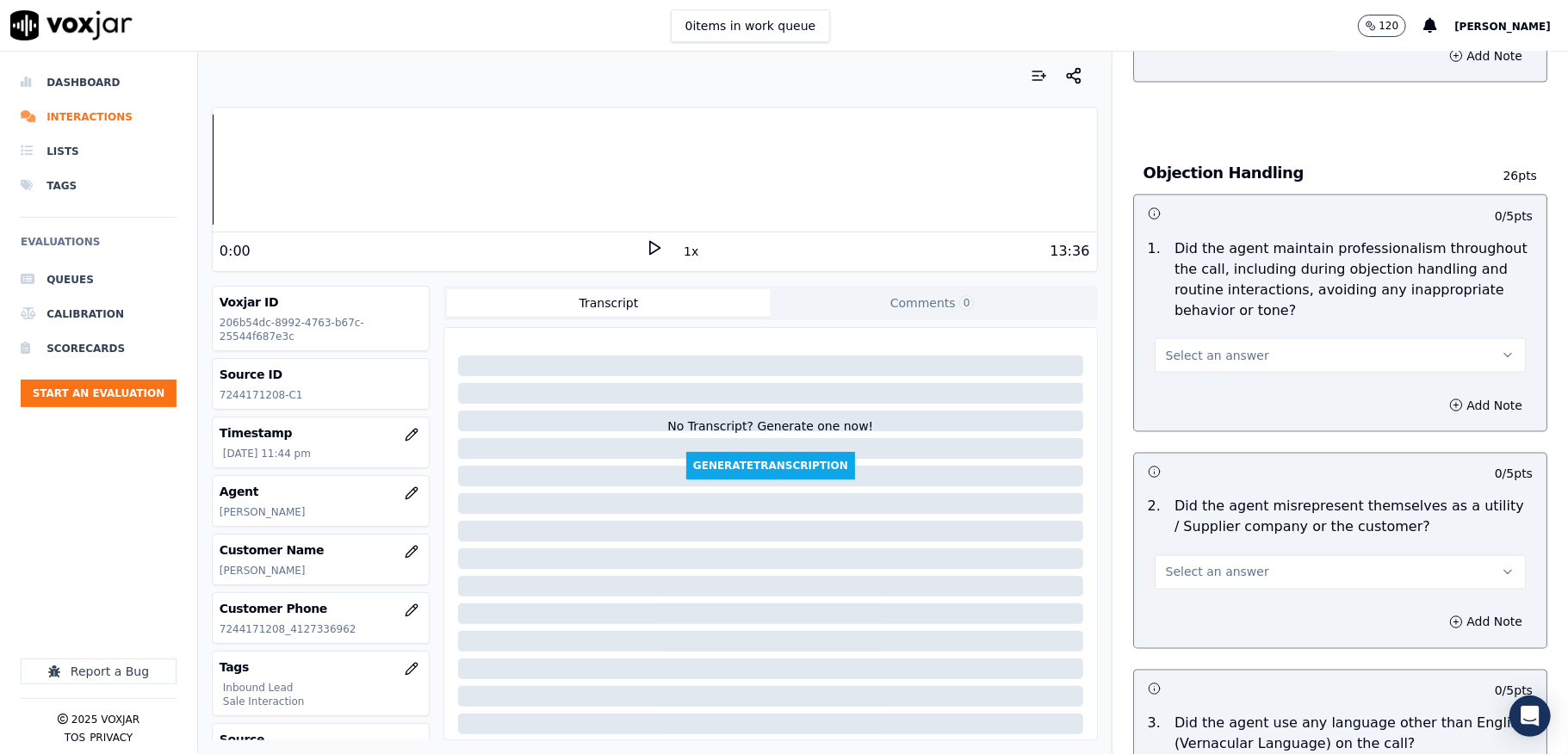
click at [1214, 347] on span "Select an answer" at bounding box center [1218, 355] width 103 height 18
click at [1194, 371] on div "Yes" at bounding box center [1299, 378] width 330 height 28
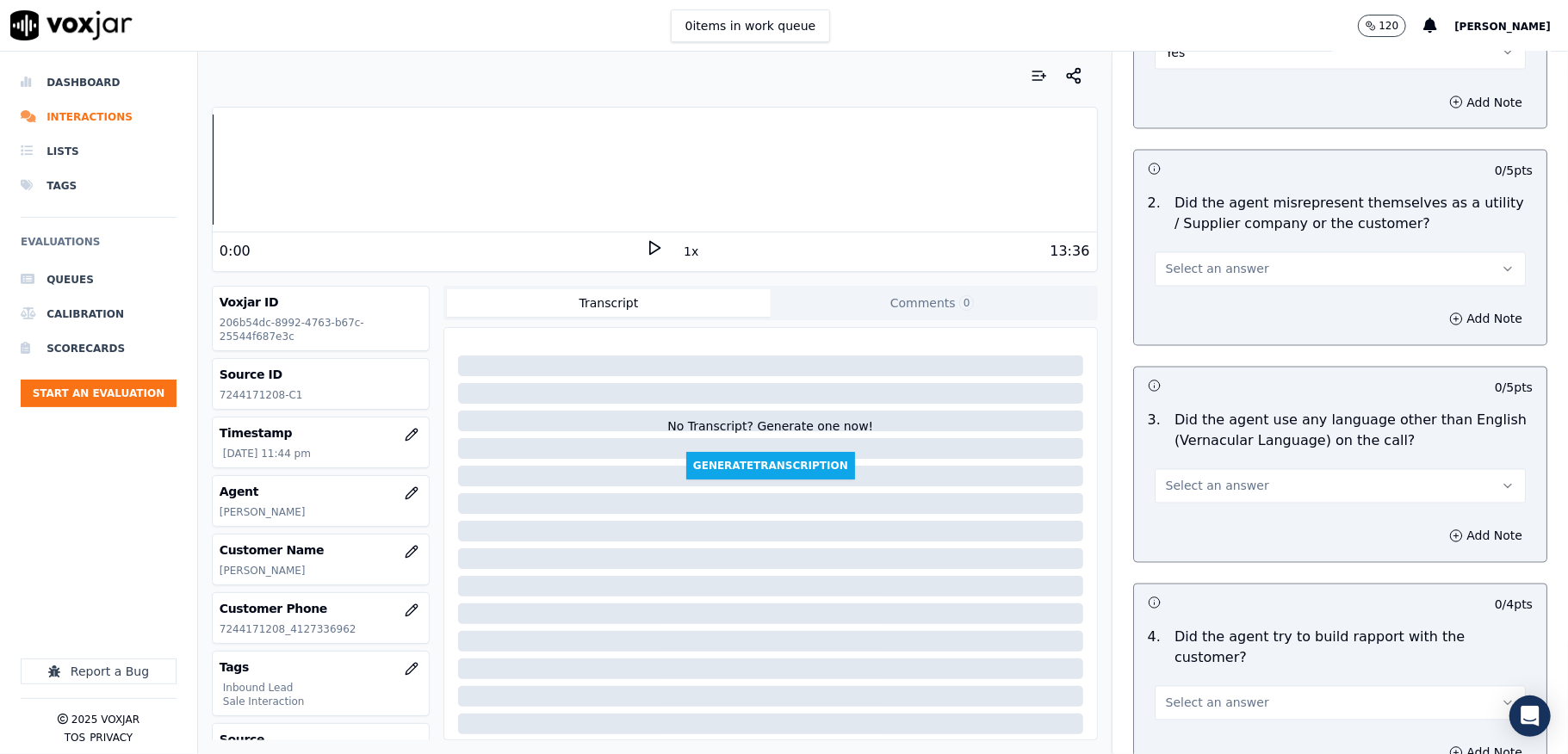
scroll to position [2294, 0]
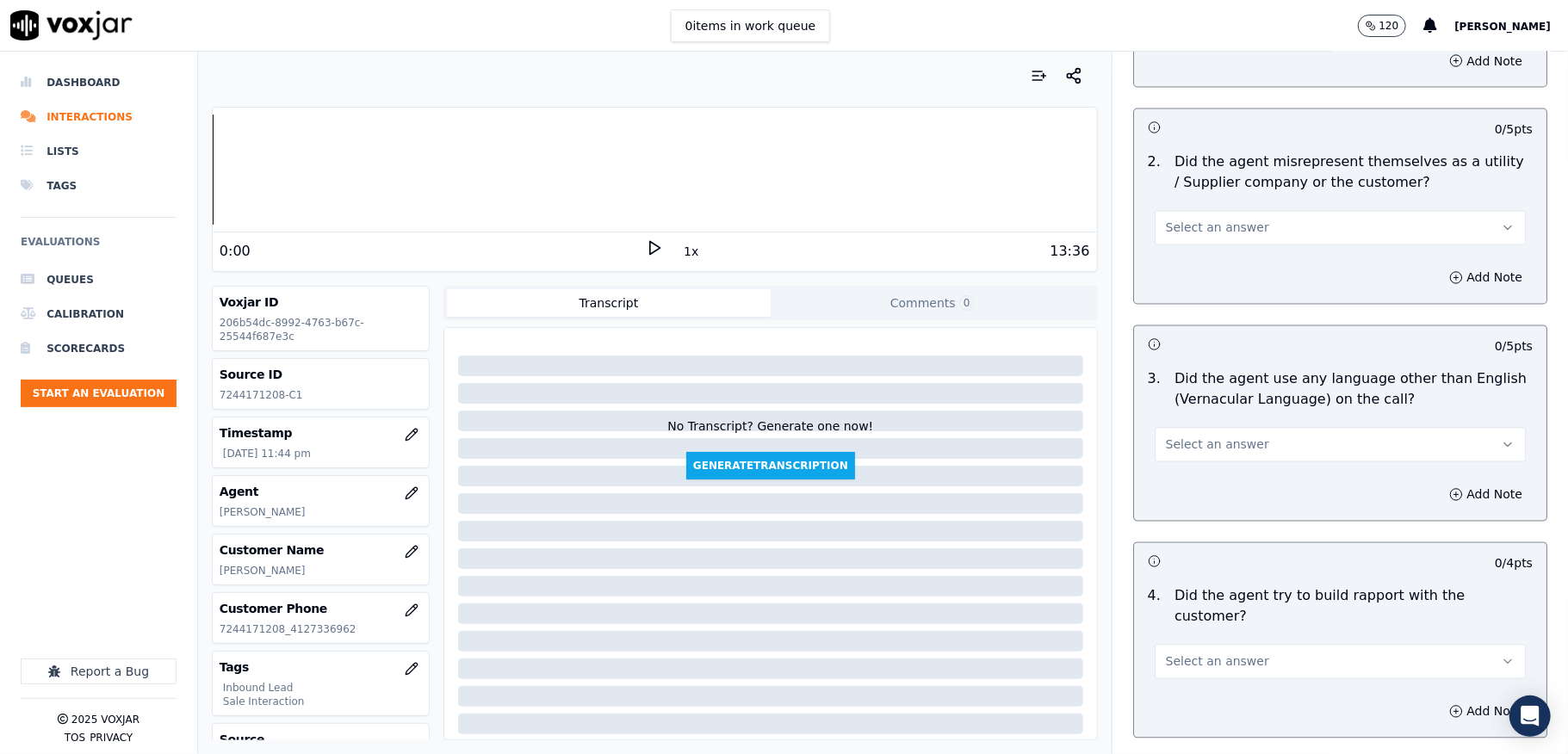
click at [1213, 219] on span "Select an answer" at bounding box center [1218, 228] width 103 height 18
click at [1189, 270] on div "No" at bounding box center [1299, 279] width 330 height 28
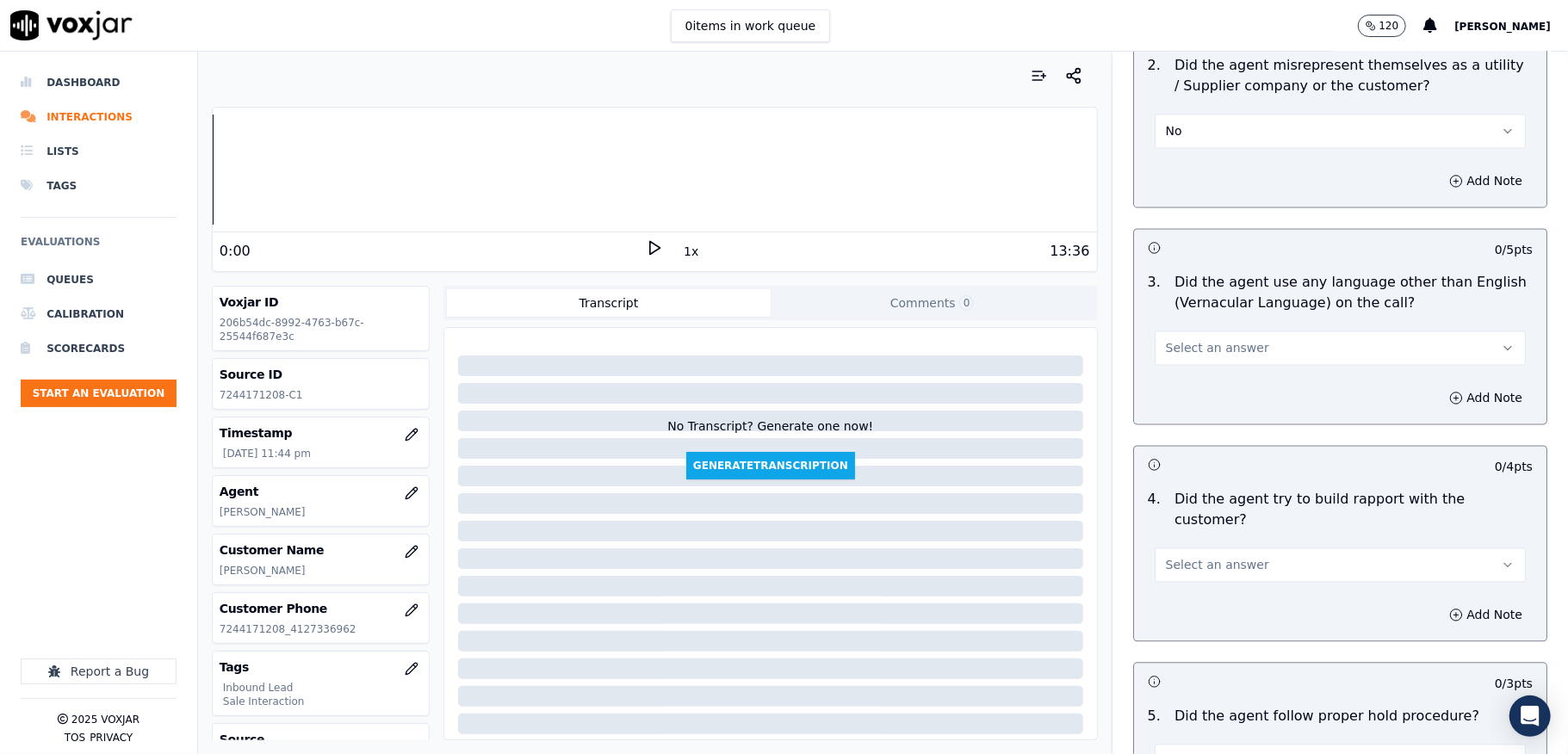
scroll to position [2524, 0]
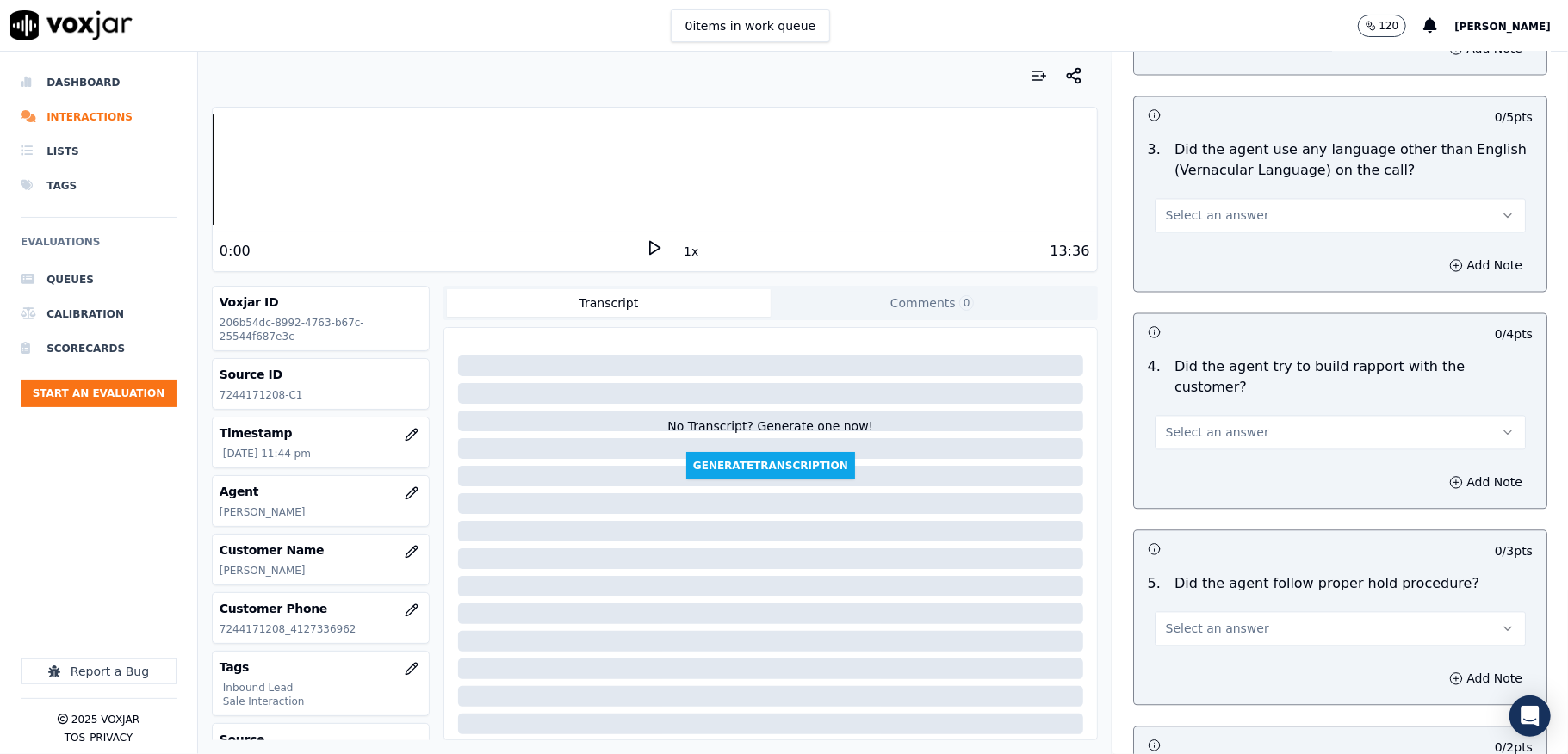
click at [1204, 206] on span "Select an answer" at bounding box center [1218, 215] width 103 height 18
click at [1183, 255] on div "No" at bounding box center [1299, 266] width 330 height 28
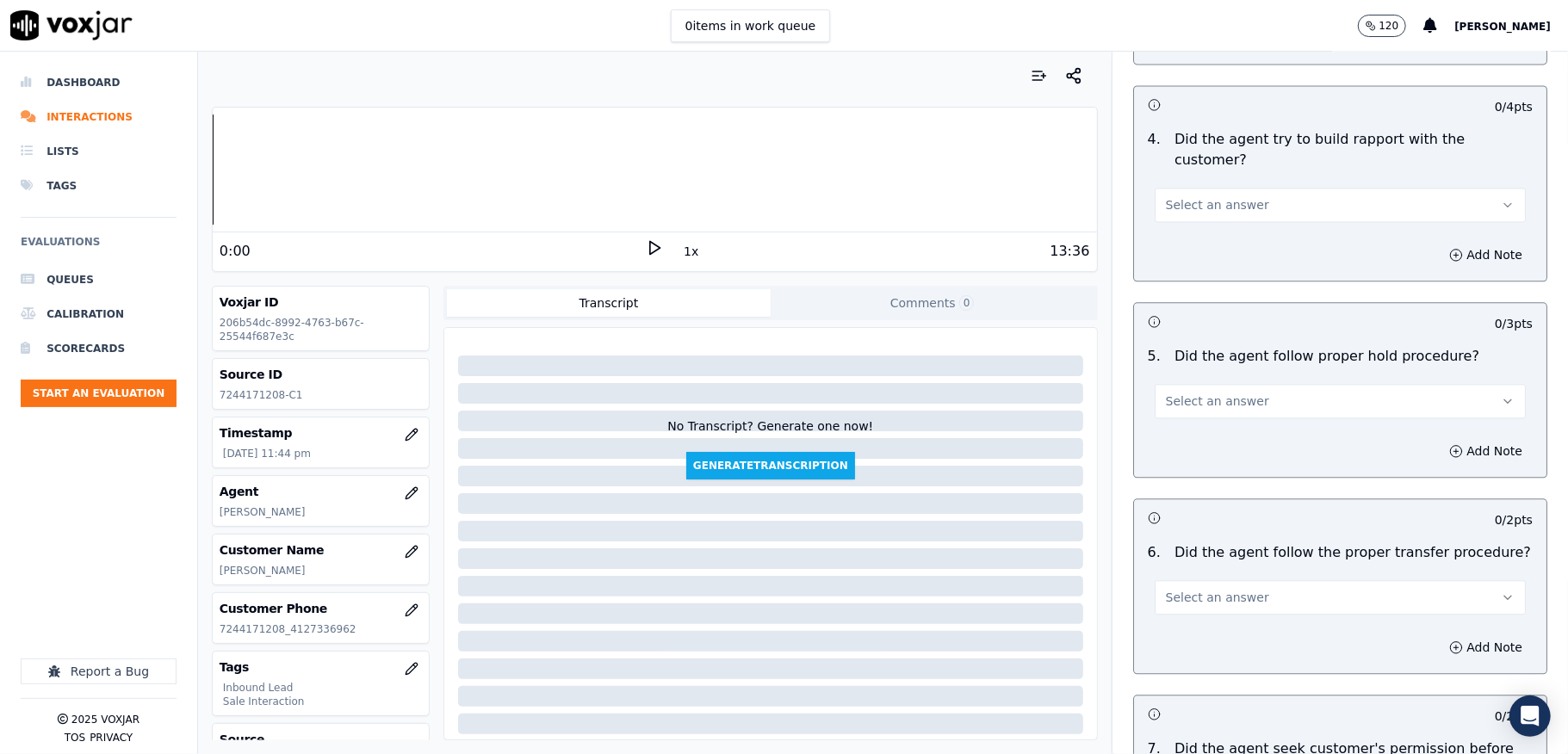
scroll to position [2754, 0]
click at [1196, 185] on button "Select an answer" at bounding box center [1340, 202] width 371 height 34
click at [1176, 253] on div "N/A" at bounding box center [1299, 262] width 330 height 28
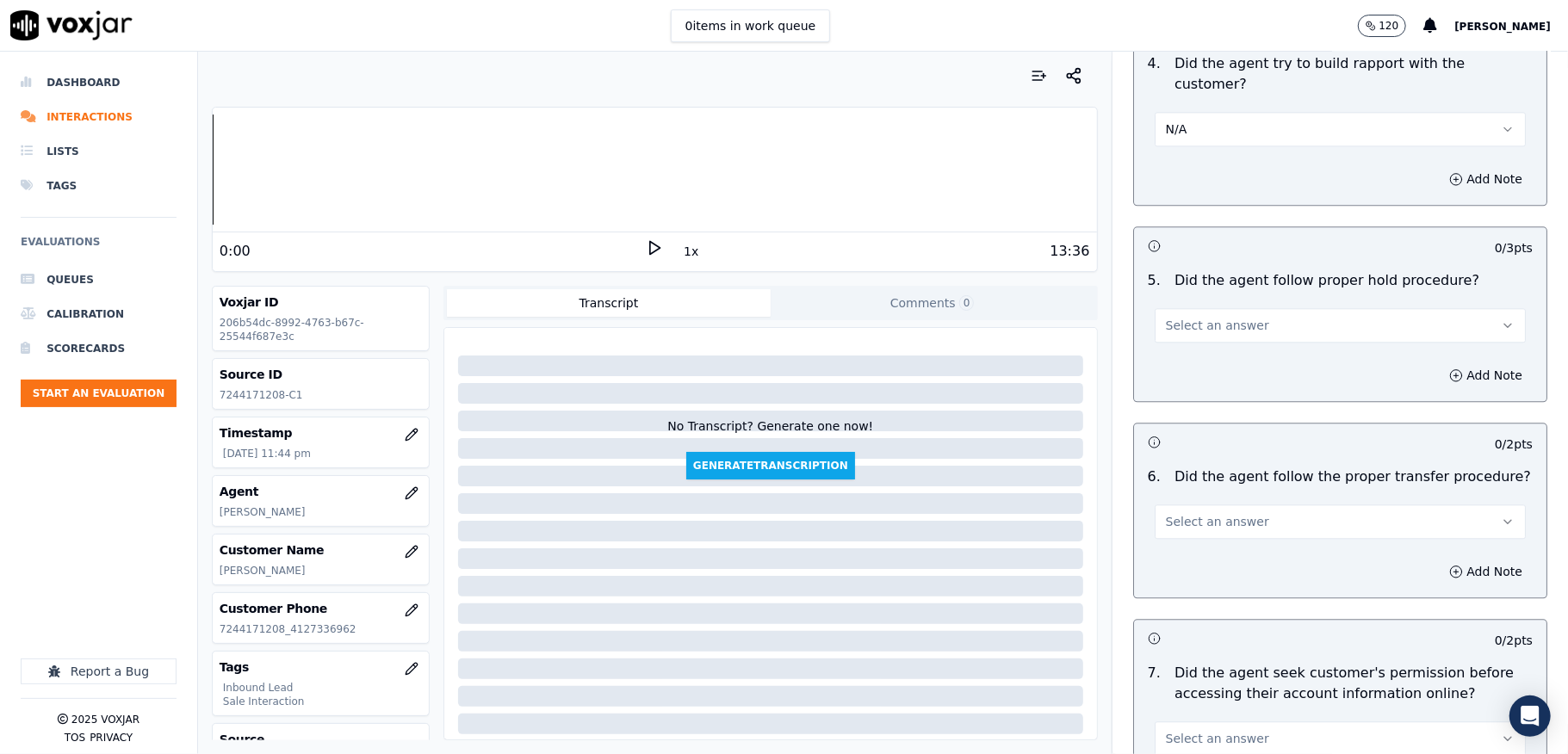
scroll to position [2869, 0]
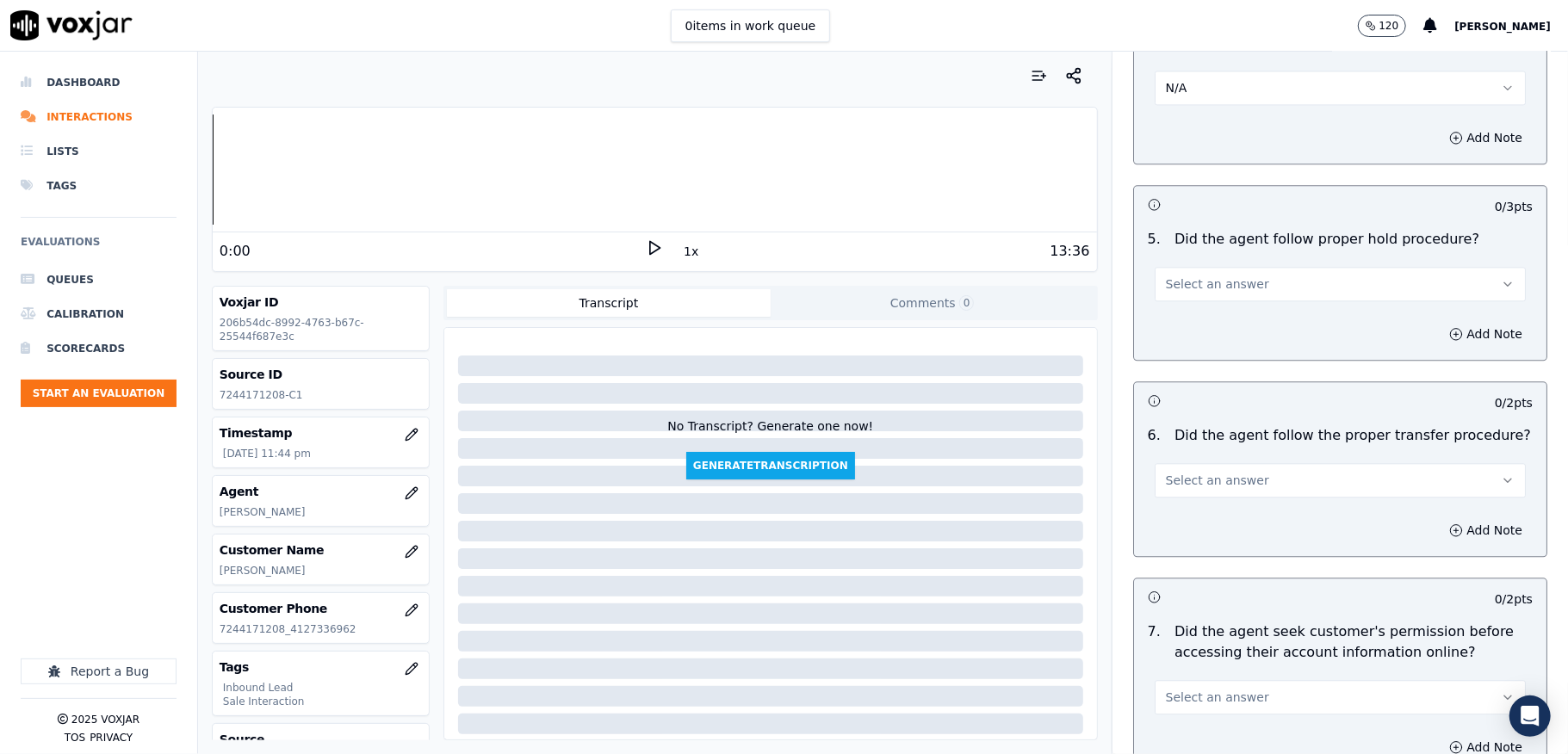
click at [1219, 276] on span "Select an answer" at bounding box center [1218, 284] width 103 height 18
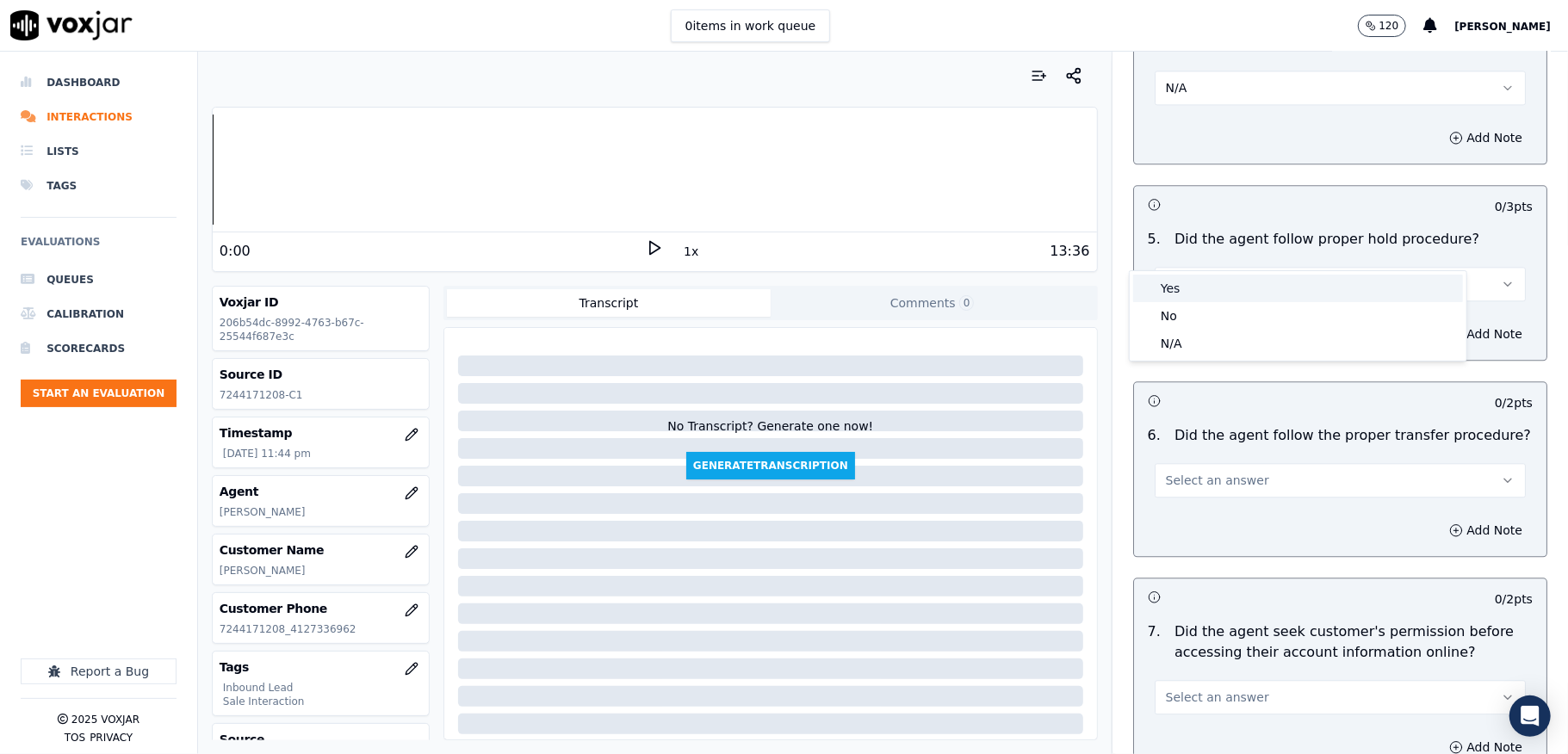
click at [1190, 289] on div "Yes" at bounding box center [1299, 289] width 330 height 28
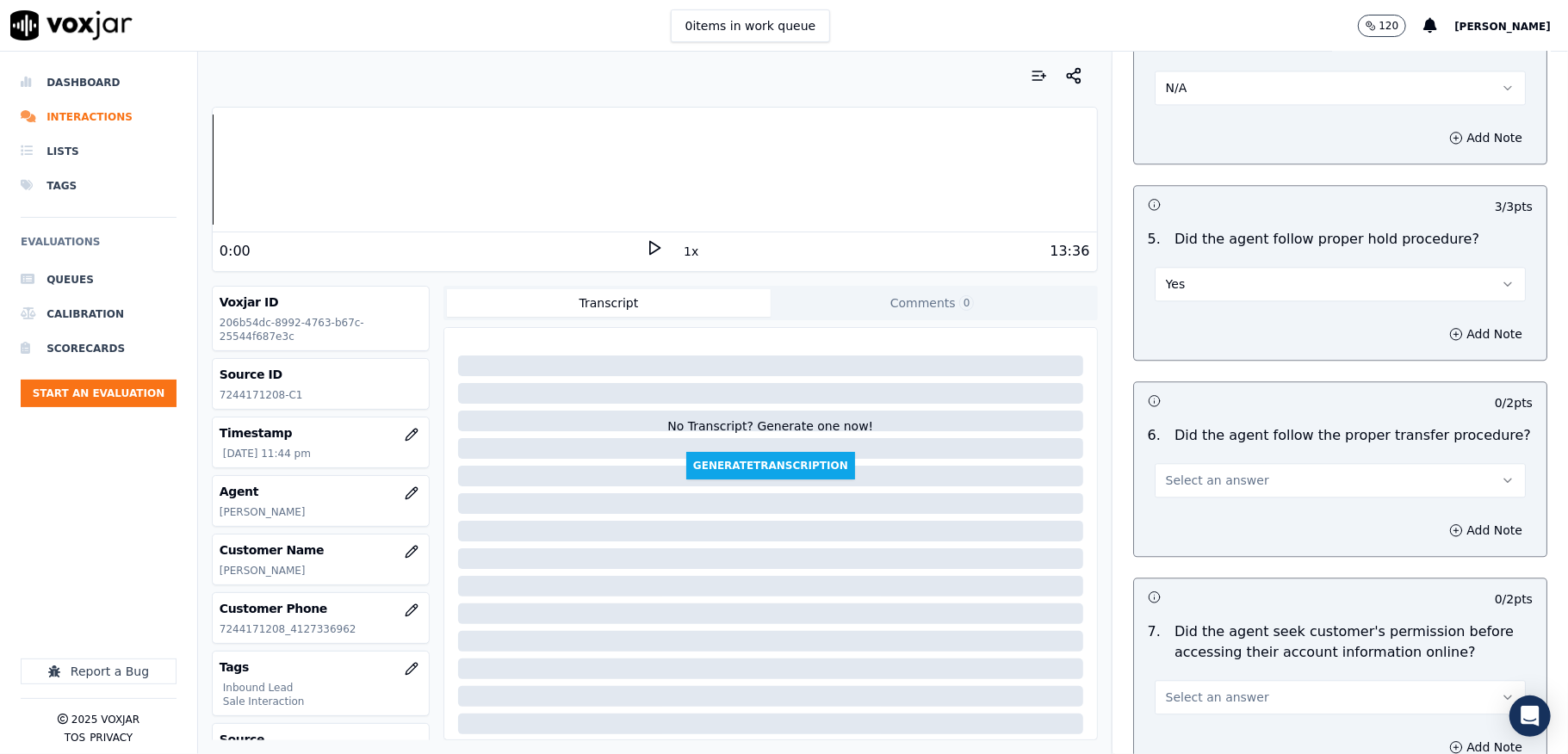
scroll to position [3098, 0]
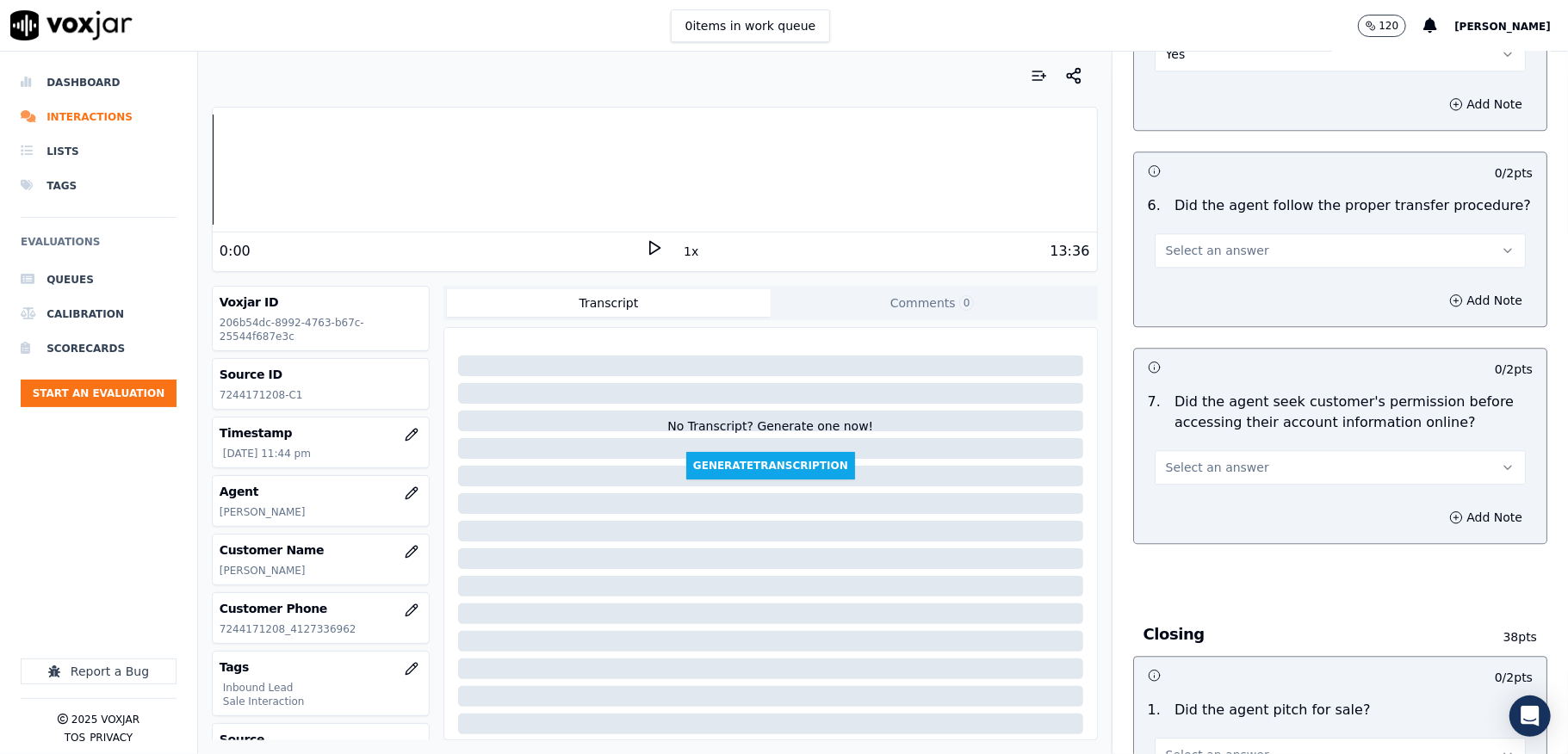
click at [1216, 242] on span "Select an answer" at bounding box center [1218, 250] width 103 height 18
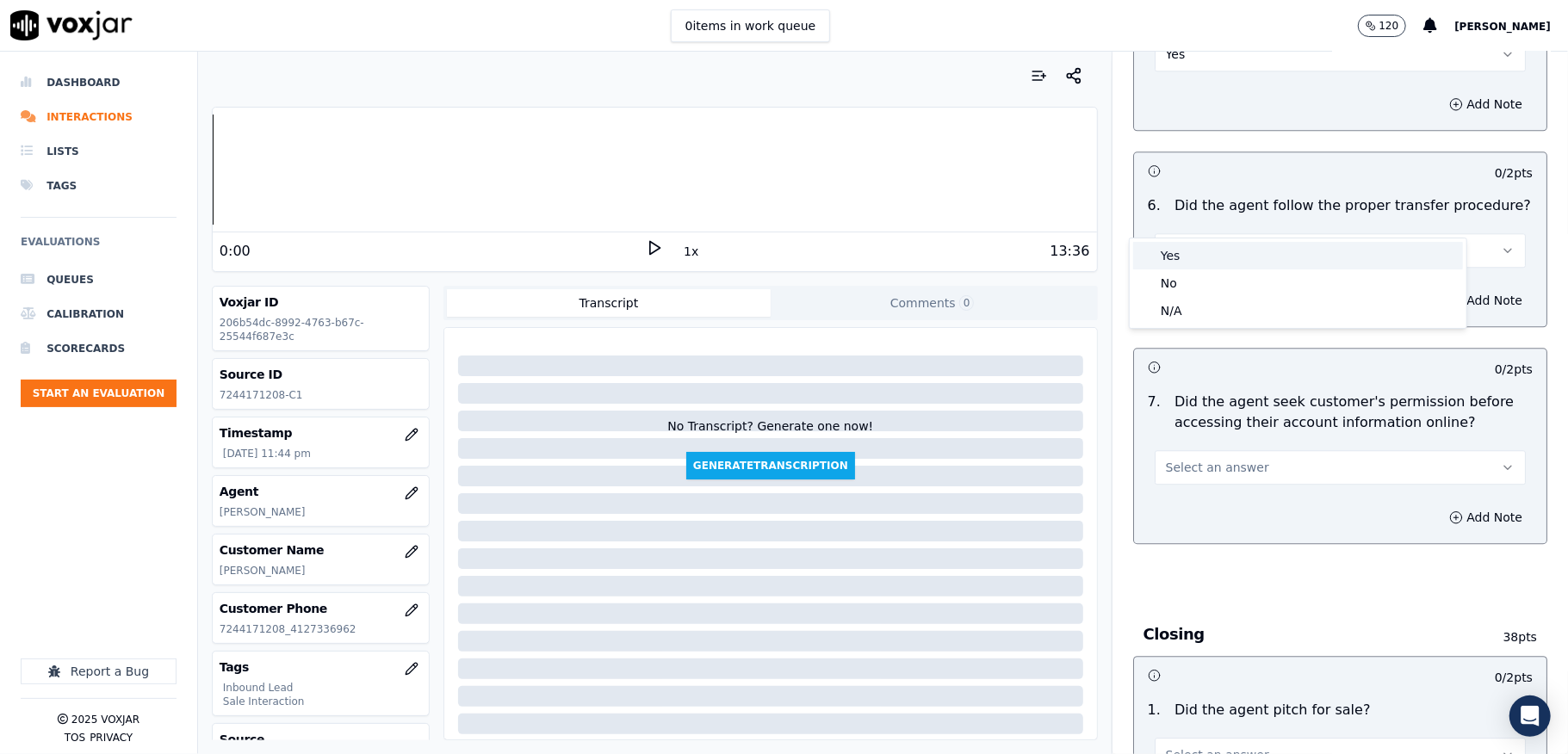
click at [1197, 265] on div "Yes" at bounding box center [1299, 255] width 330 height 28
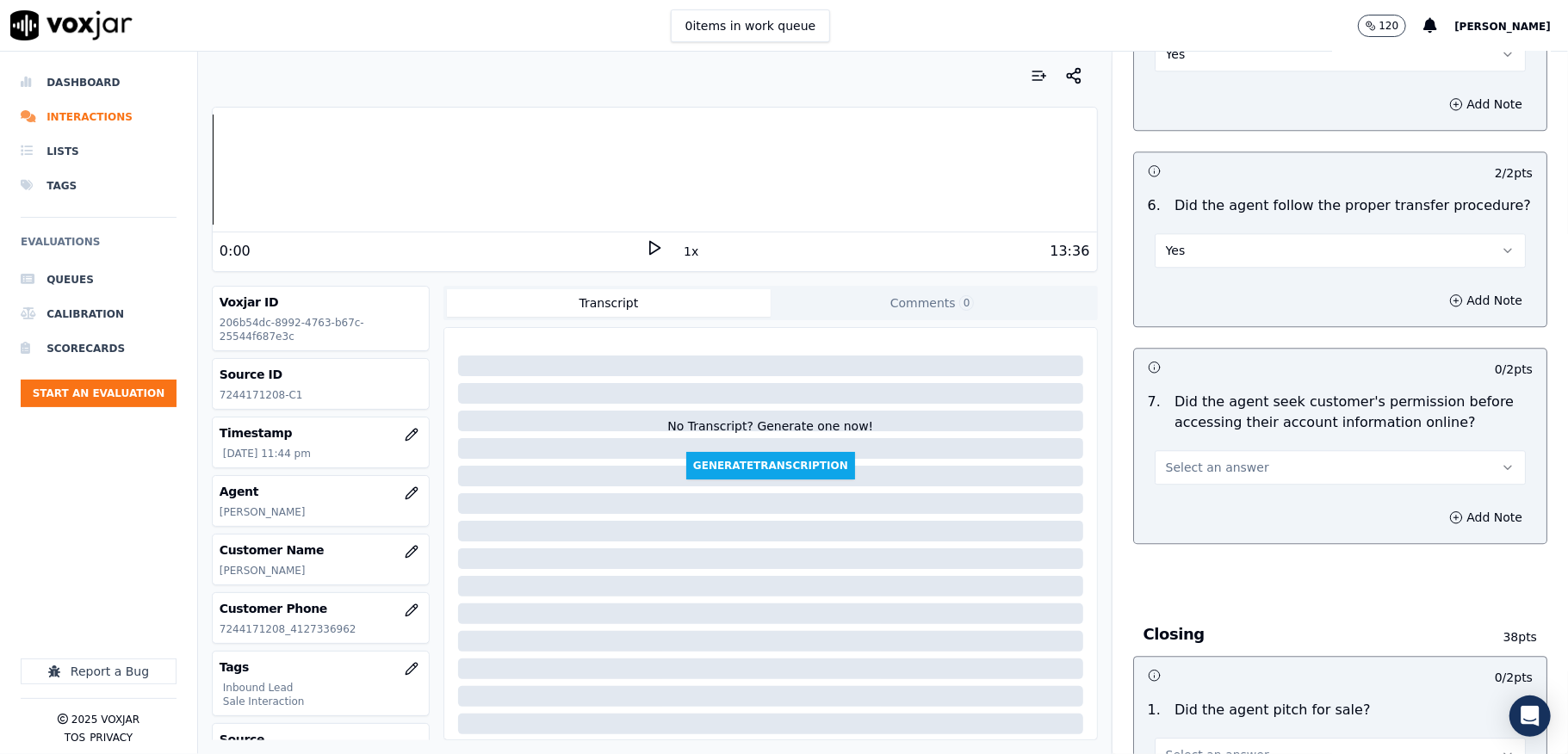
click at [1187, 233] on button "Yes" at bounding box center [1340, 250] width 371 height 34
drag, startPoint x: 1176, startPoint y: 283, endPoint x: 1351, endPoint y: 284, distance: 175.0
click at [1175, 284] on div "No" at bounding box center [1299, 283] width 330 height 28
click at [1439, 289] on button "Add Note" at bounding box center [1486, 300] width 94 height 24
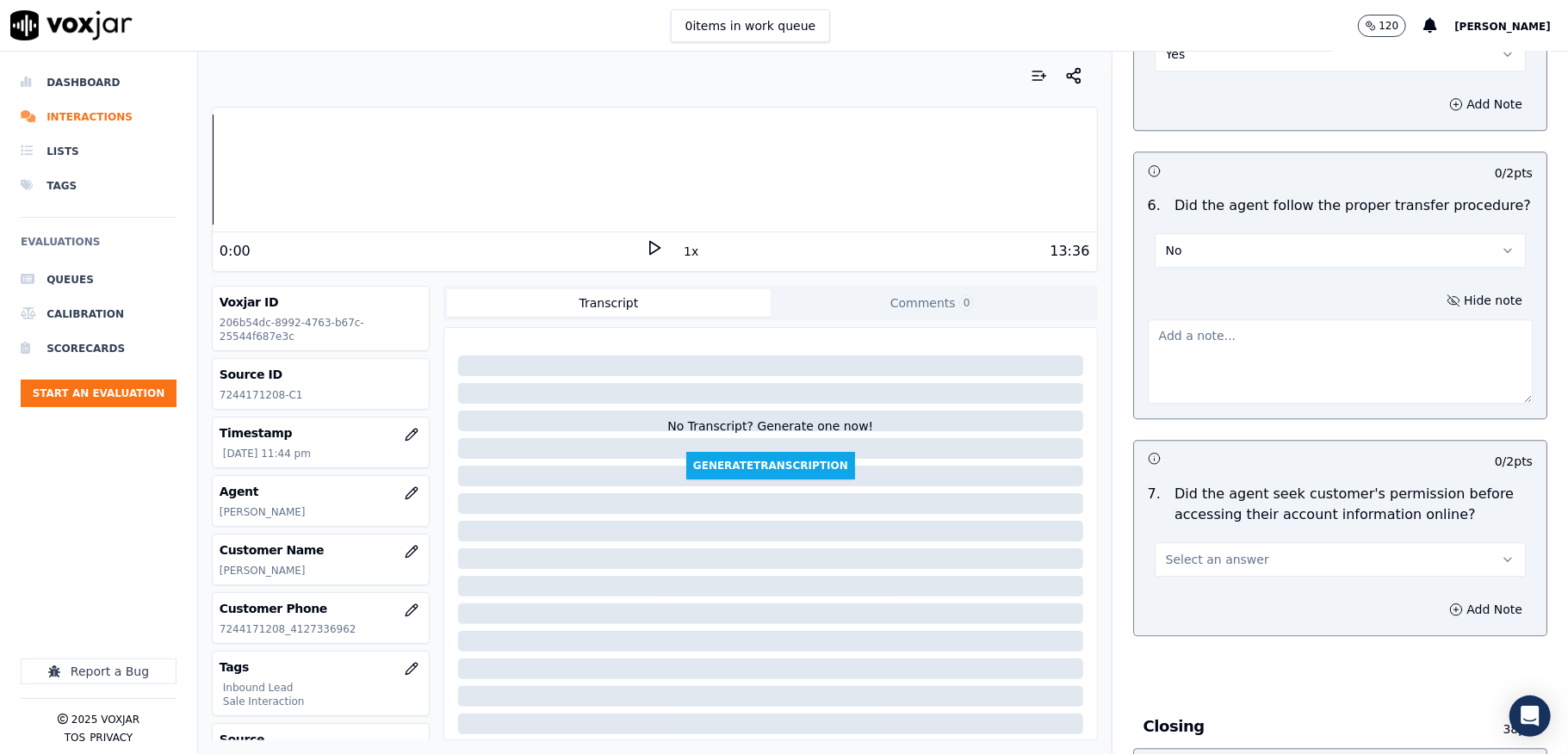
click at [1299, 334] on textarea at bounding box center [1340, 360] width 385 height 84
paste textarea "Call id - 20250820-183203_"
click at [1148, 319] on textarea "Call id - 20250820-183203_" at bounding box center [1340, 360] width 385 height 84
click at [1309, 319] on textarea "Call id - 20250820-183203_" at bounding box center [1340, 360] width 385 height 84
paste textarea "@1:29 Chester shared the account number <> The agent must ask for and obtain th…"
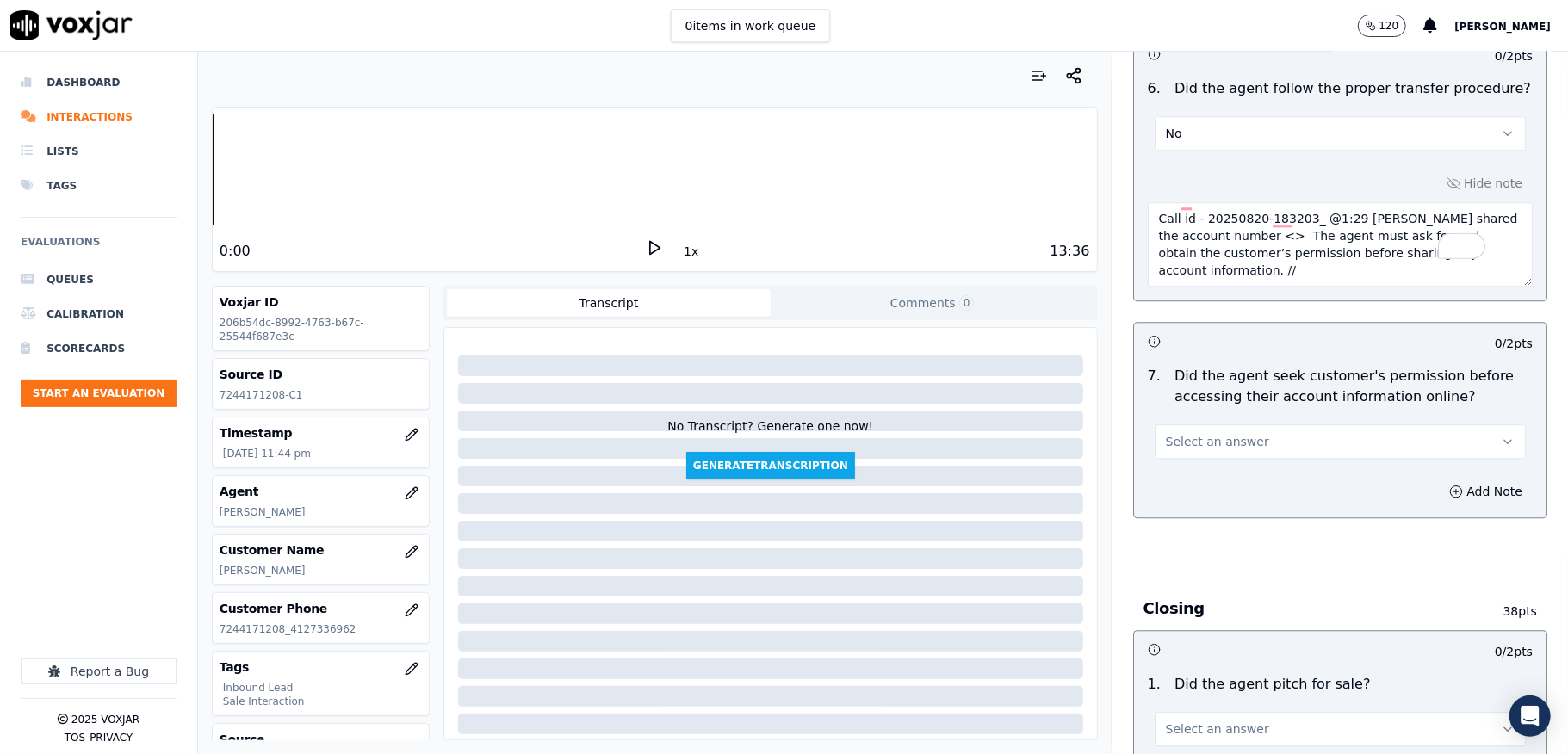
scroll to position [3327, 0]
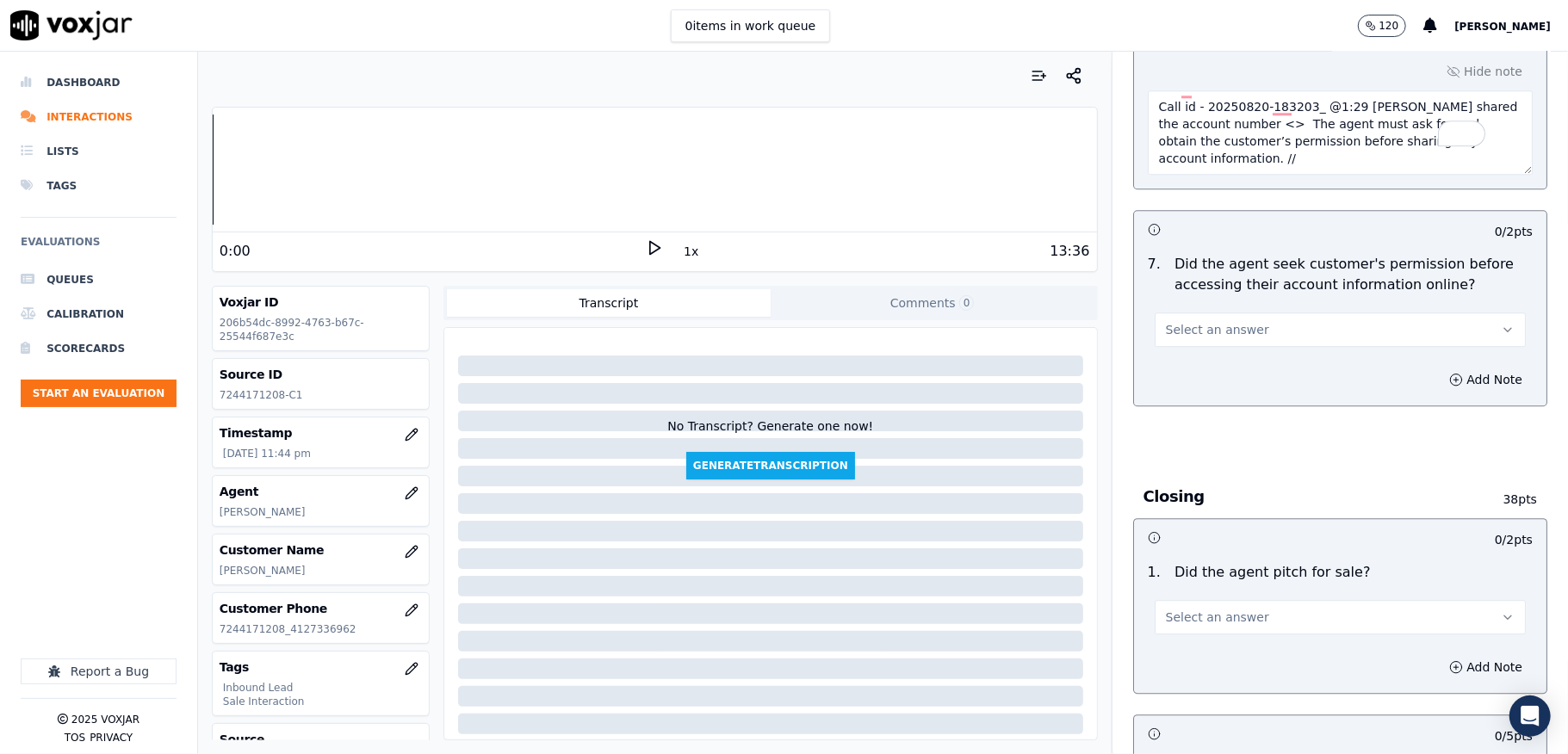
drag, startPoint x: 1283, startPoint y: 72, endPoint x: 1324, endPoint y: 167, distance: 103.5
paste textarea "59 - The call was transferred to another agent without informing the customer b…"
type textarea "Call id - 20250820-183203_ @1:59 - The call was transferred to another agent wi…"
click at [1204, 321] on span "Select an answer" at bounding box center [1218, 329] width 103 height 18
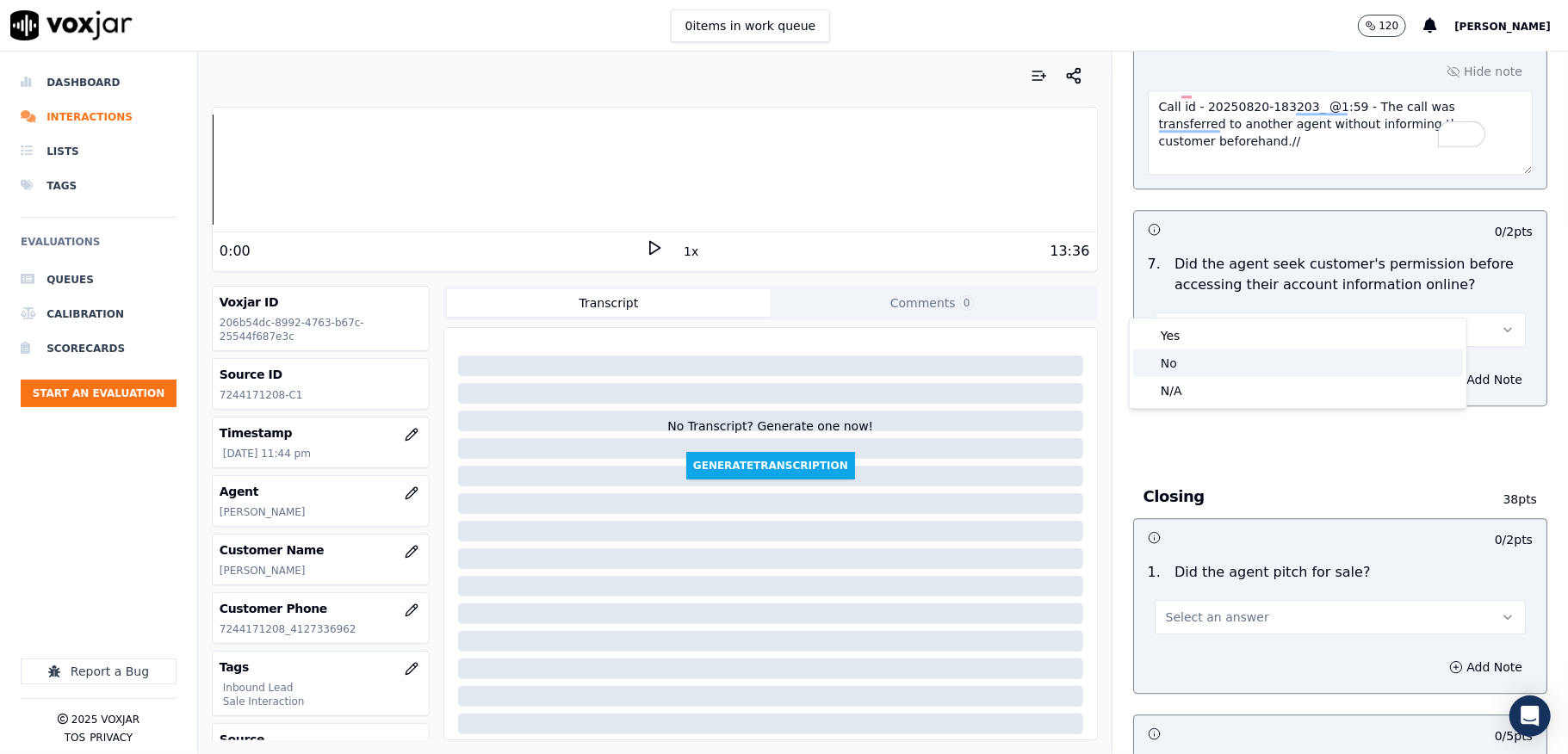
drag, startPoint x: 1174, startPoint y: 365, endPoint x: 1442, endPoint y: 376, distance: 268.2
click at [1176, 365] on div "No" at bounding box center [1299, 363] width 330 height 28
click at [1439, 368] on button "Add Note" at bounding box center [1486, 380] width 94 height 24
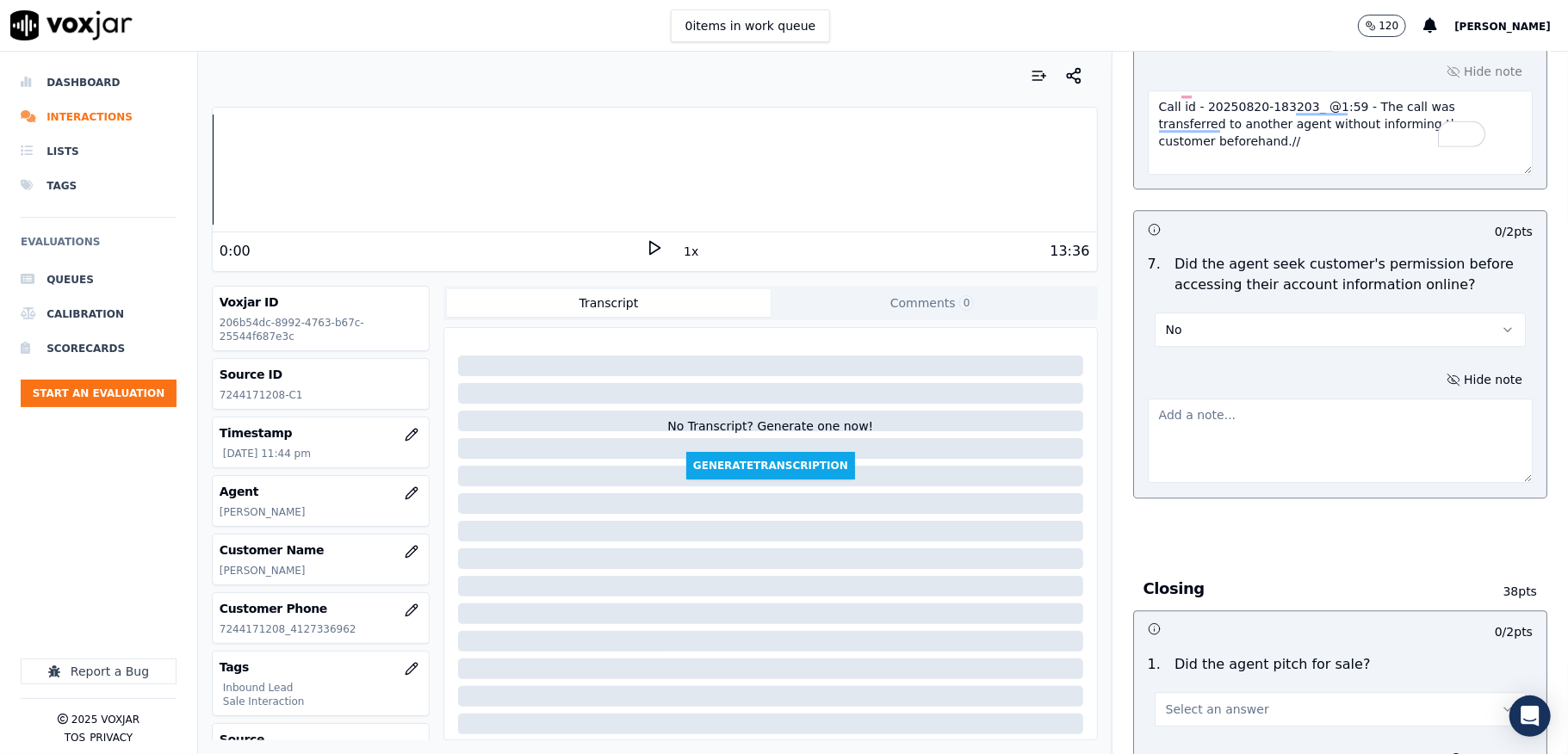
click at [1311, 399] on textarea at bounding box center [1340, 440] width 385 height 84
paste textarea "@1:29 Chester shared the account number <> The agent must ask for and obtain th…"
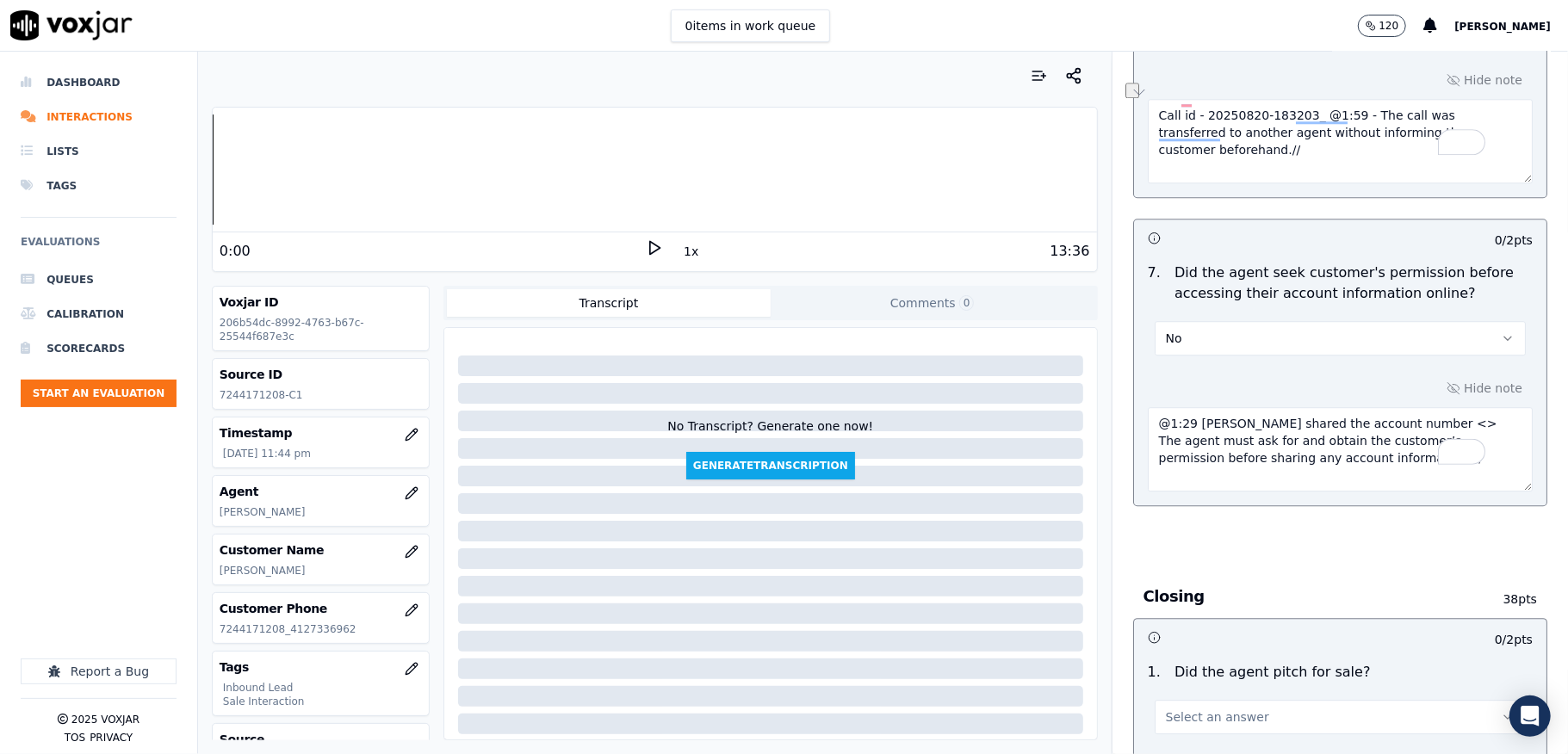
drag, startPoint x: 1142, startPoint y: 72, endPoint x: 1279, endPoint y: 81, distance: 137.3
click at [1279, 99] on textarea "Call id - 20250820-183203_ @1:59 - The call was transferred to another agent wi…" at bounding box center [1340, 140] width 385 height 84
click at [1148, 407] on textarea "@1:29 Chester shared the account number <> The agent must ask for and obtain th…" at bounding box center [1340, 449] width 385 height 84
paste textarea "Call id - 20250820-183203_"
click at [1302, 458] on textarea "Call id - 20250820-183203_@1:29 Chester shared the account number <> The agent …" at bounding box center [1340, 449] width 385 height 84
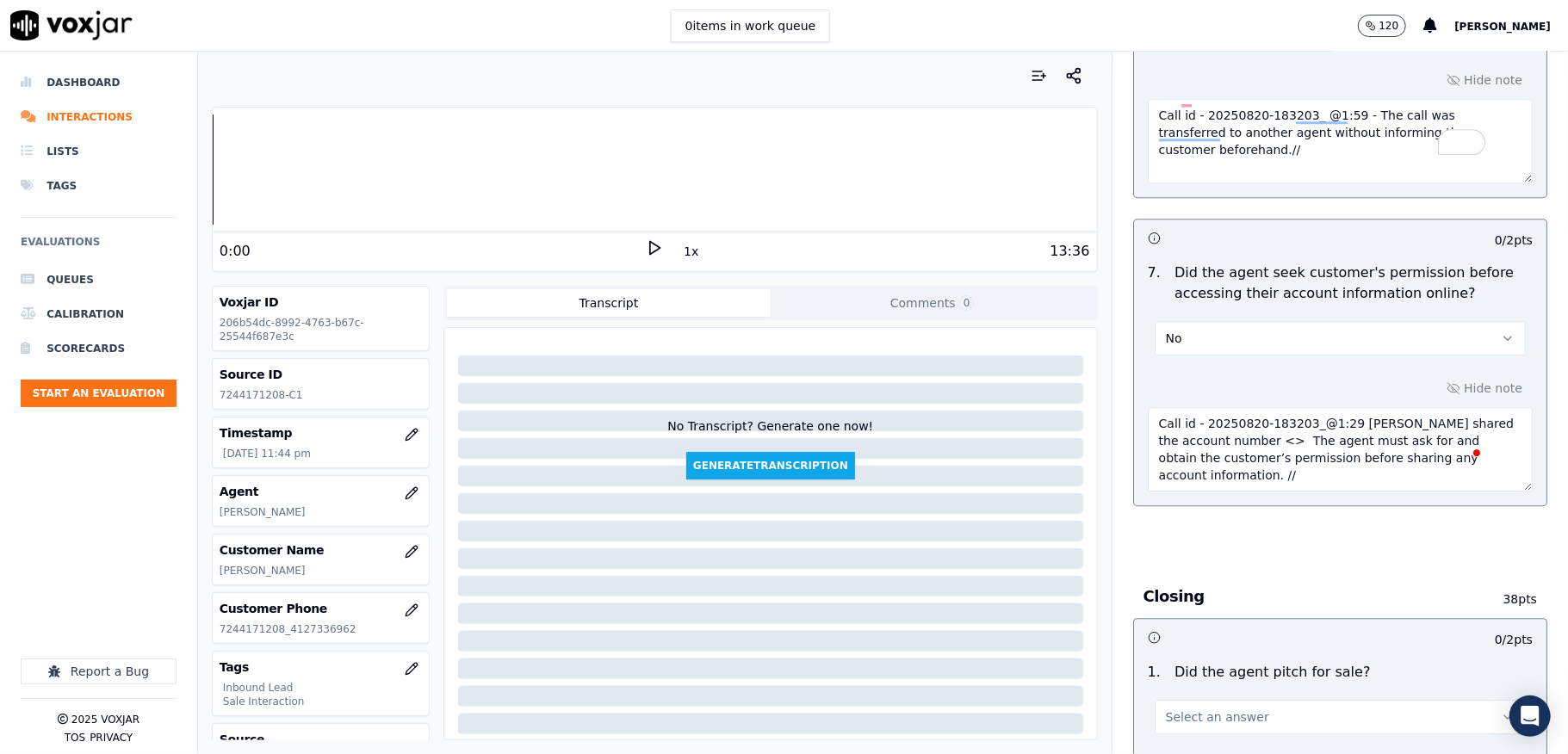
scroll to position [3777, 0]
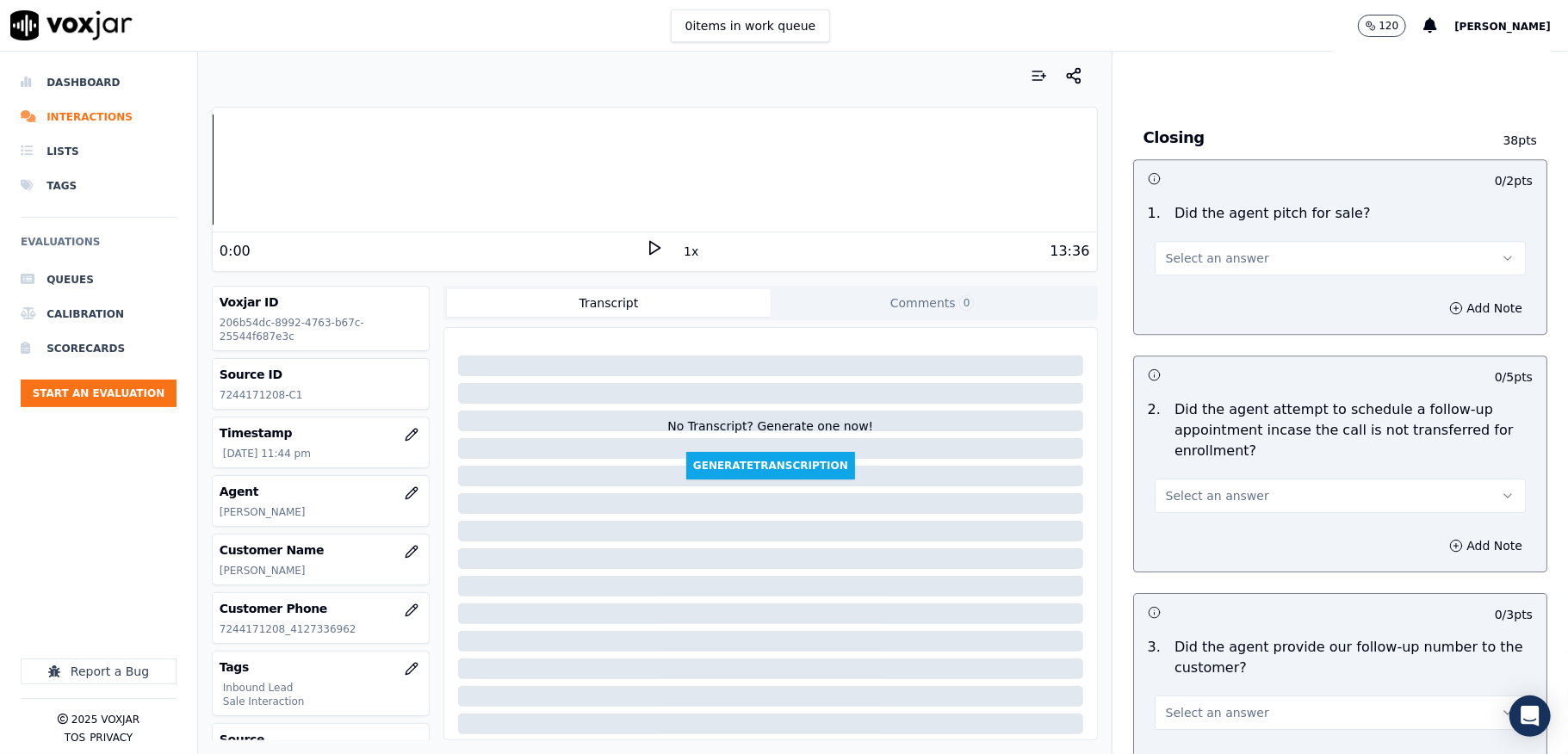
type textarea "Call id - 20250820-183203_@1:29 Chester shared the account number <> The agent …"
click at [1204, 241] on button "Select an answer" at bounding box center [1340, 257] width 371 height 34
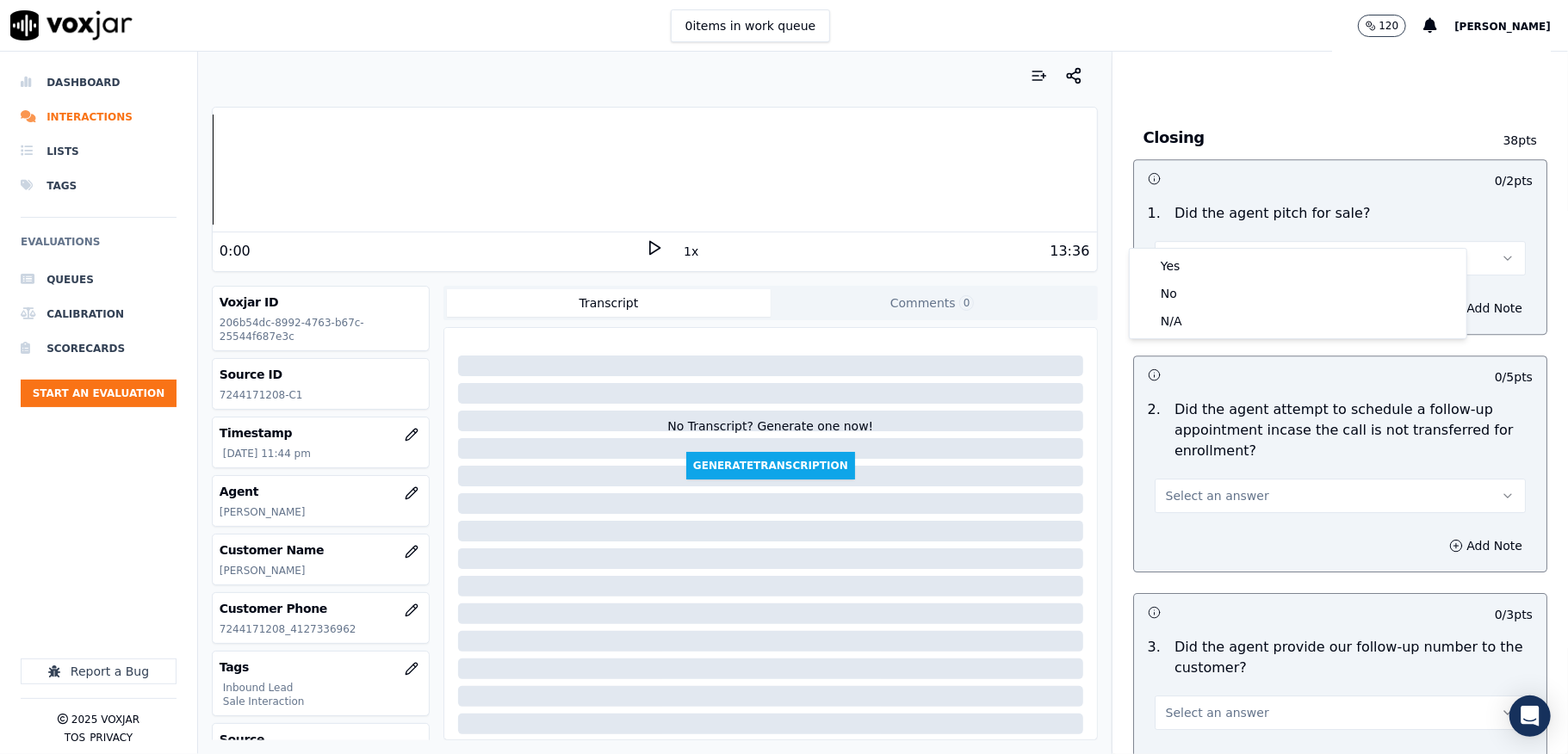
click at [1190, 258] on div "Yes" at bounding box center [1299, 266] width 330 height 28
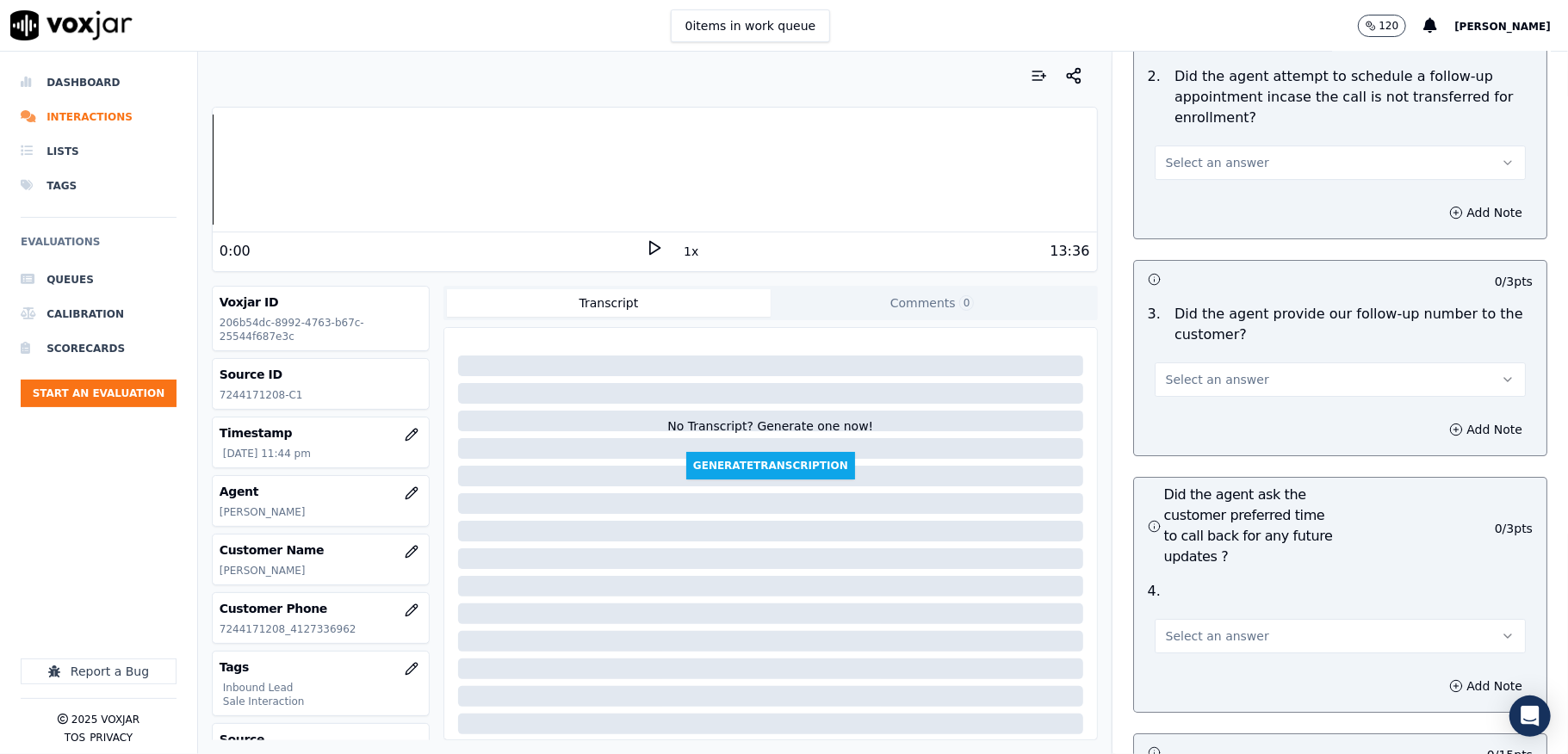
scroll to position [4121, 0]
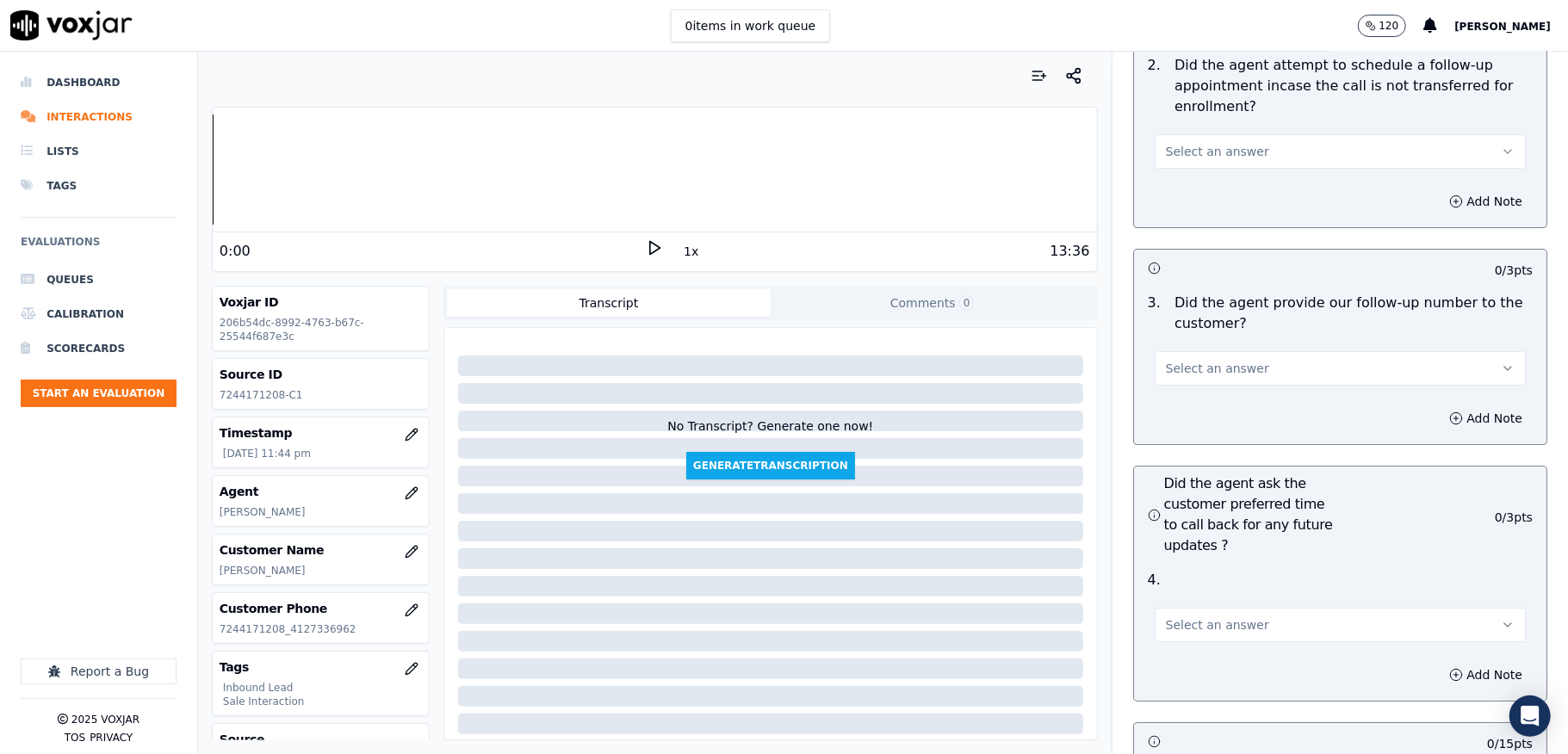
click at [1214, 135] on button "Select an answer" at bounding box center [1340, 151] width 371 height 34
click at [1188, 210] on div "N/A" at bounding box center [1299, 215] width 330 height 28
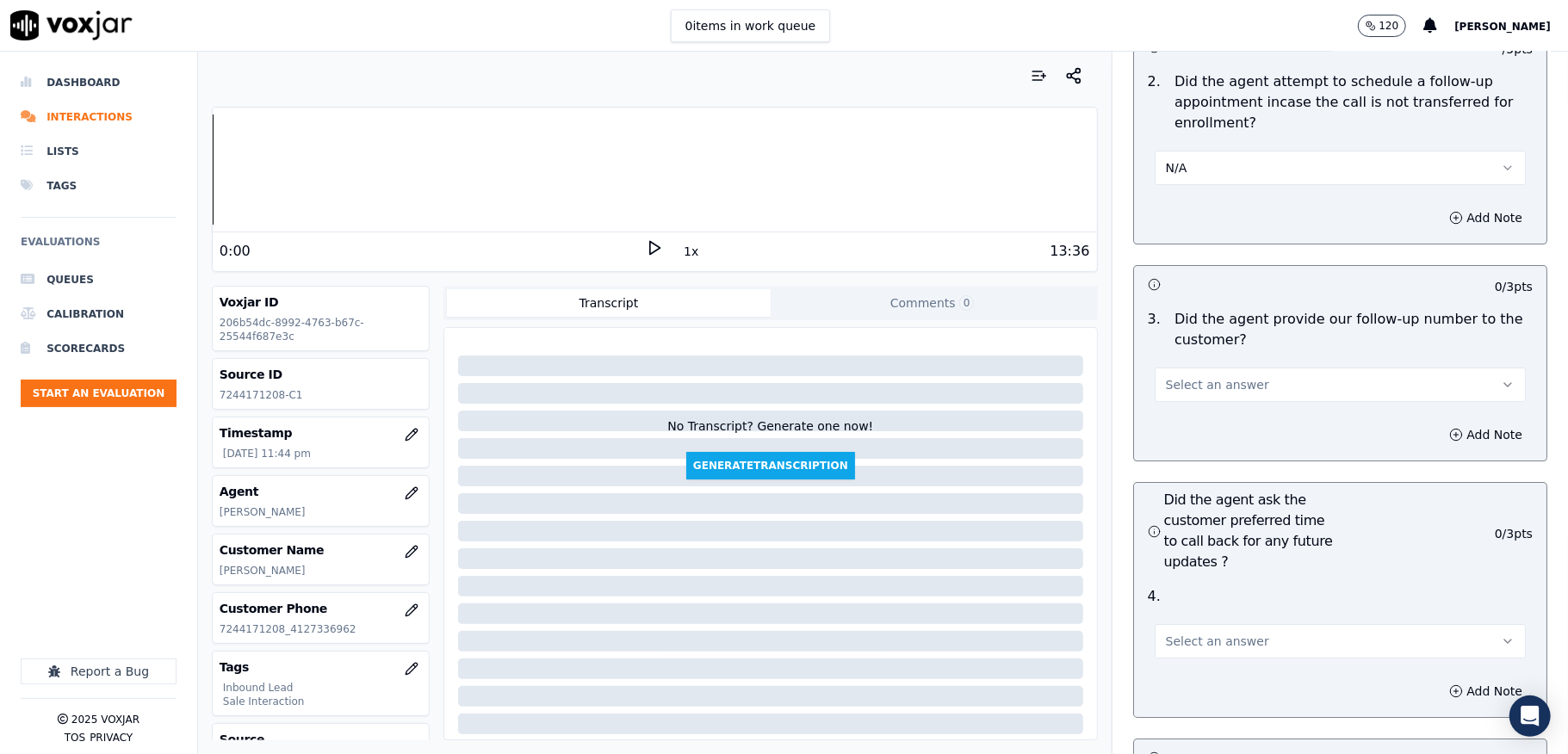
scroll to position [4235, 0]
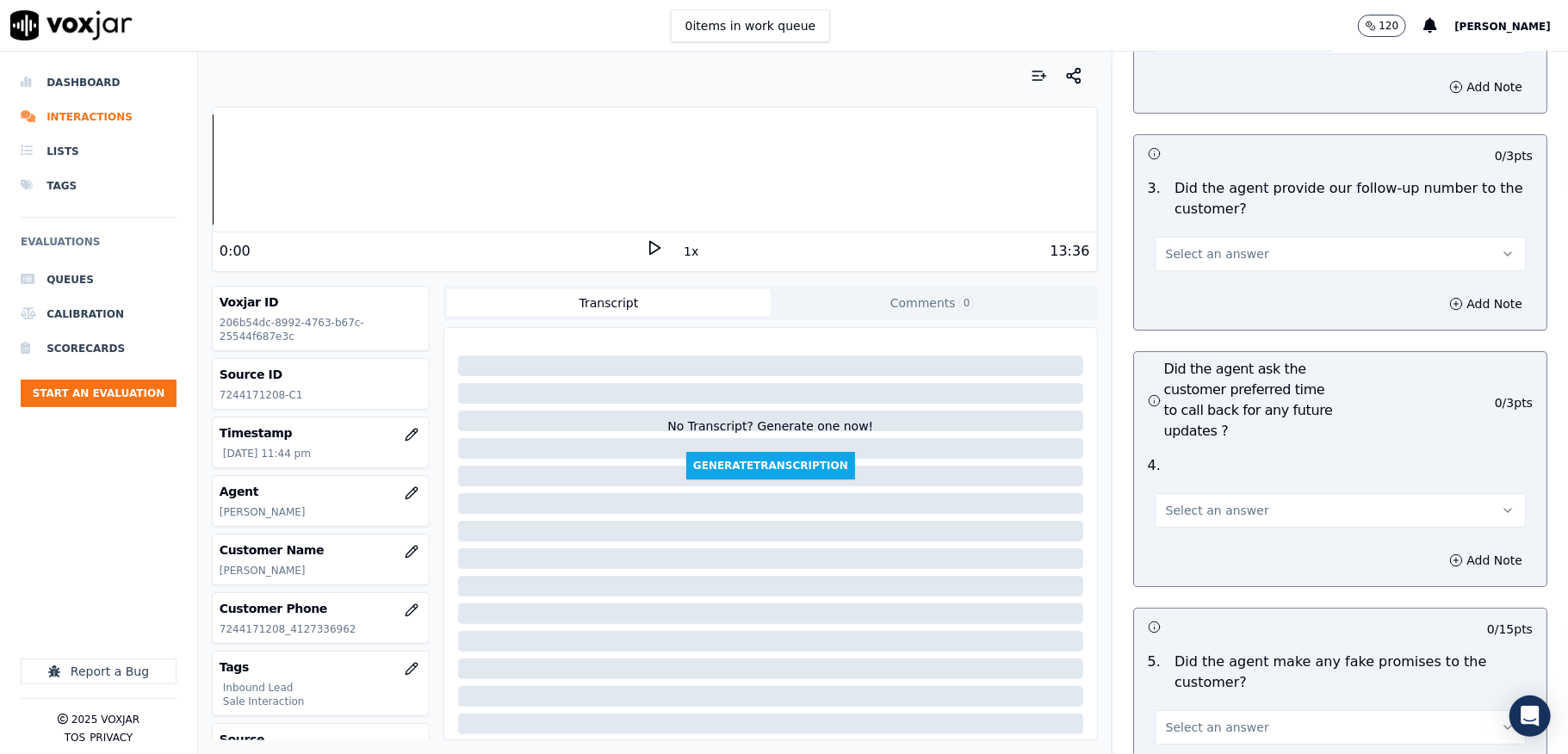
click at [1217, 245] on span "Select an answer" at bounding box center [1218, 253] width 103 height 18
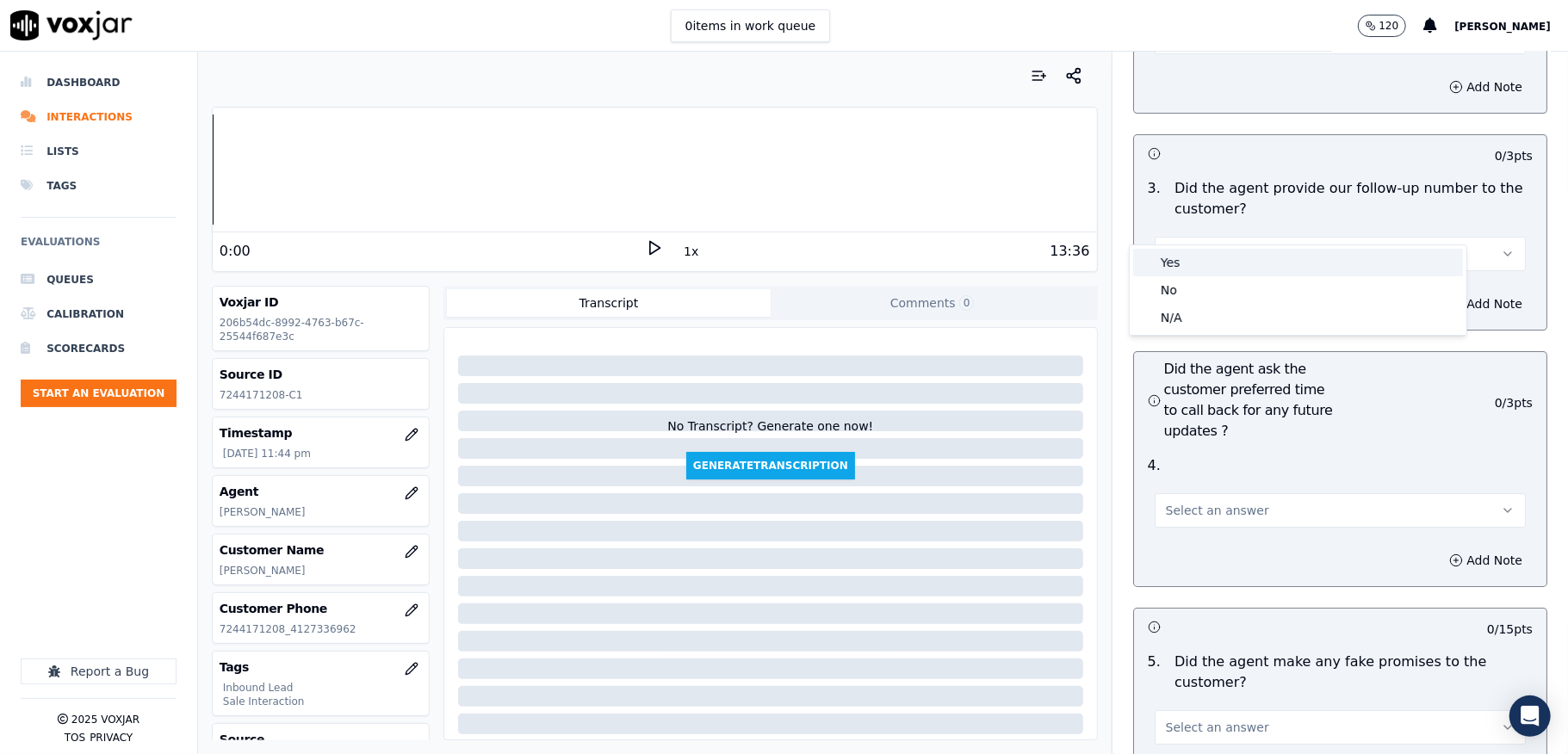
click at [1202, 266] on div "Yes" at bounding box center [1299, 263] width 330 height 28
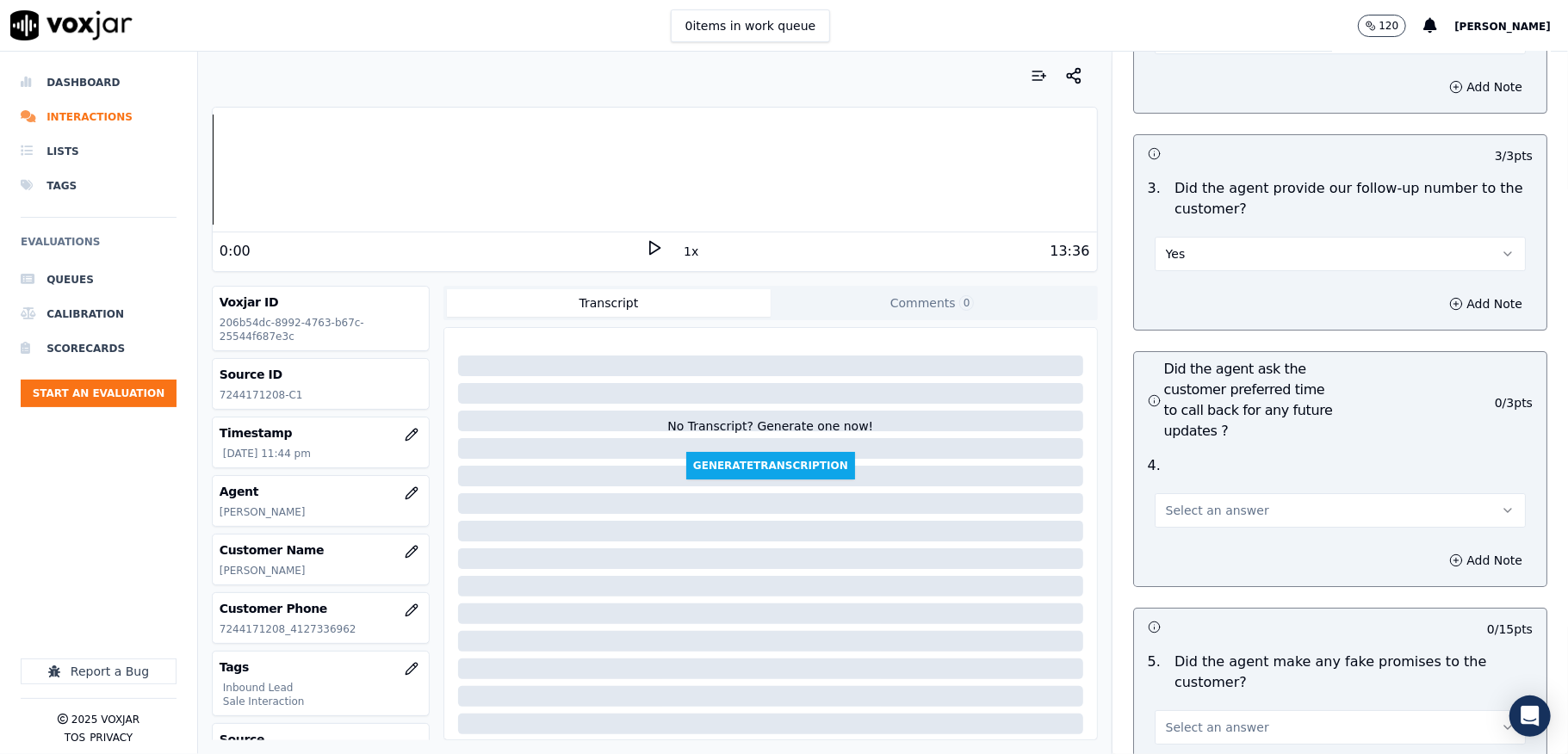
click at [1172, 501] on span "Select an answer" at bounding box center [1218, 510] width 103 height 18
click at [1174, 572] on div "N/A" at bounding box center [1299, 574] width 330 height 28
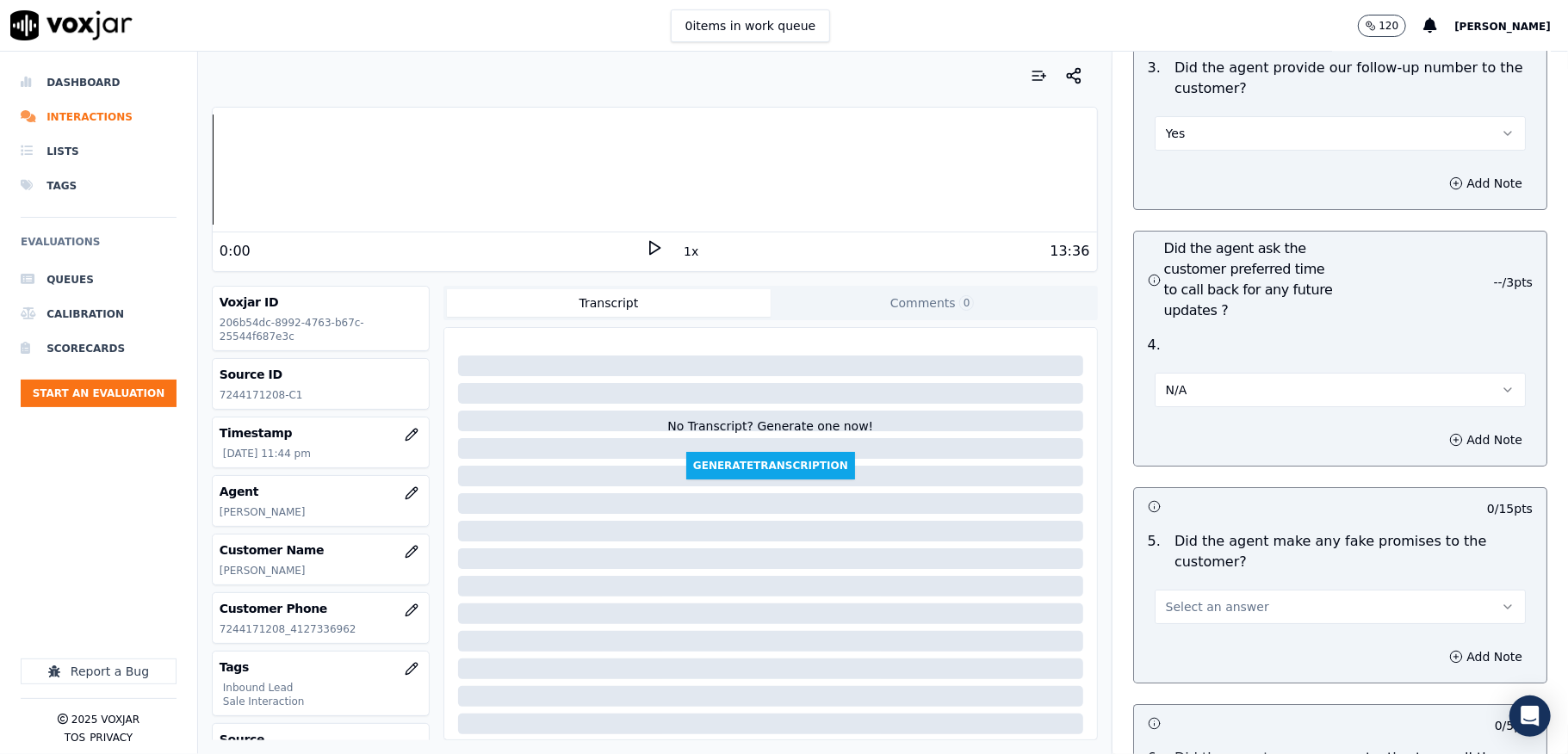
scroll to position [4580, 0]
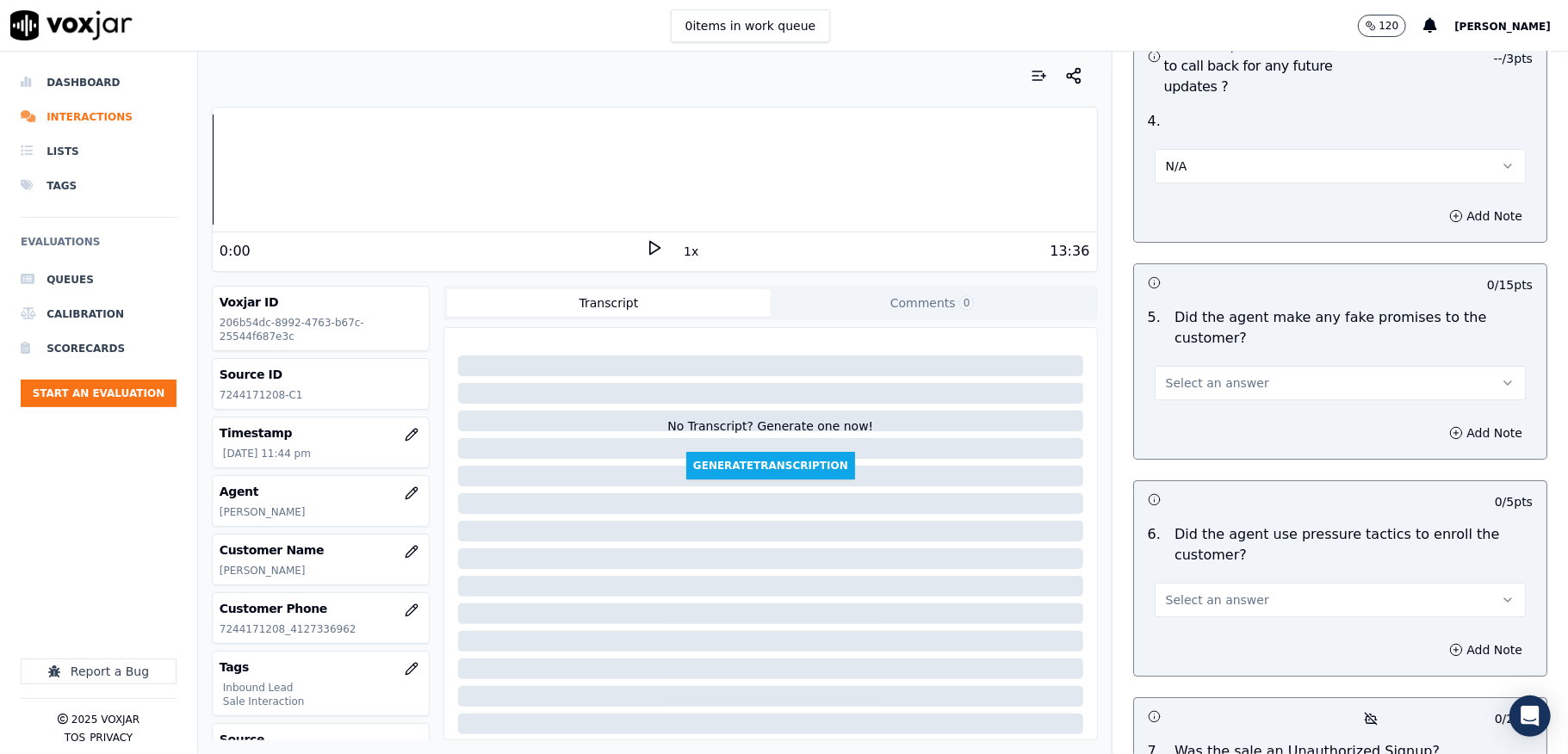
click at [1195, 374] on span "Select an answer" at bounding box center [1218, 383] width 103 height 18
click at [1171, 411] on div "No" at bounding box center [1299, 420] width 330 height 28
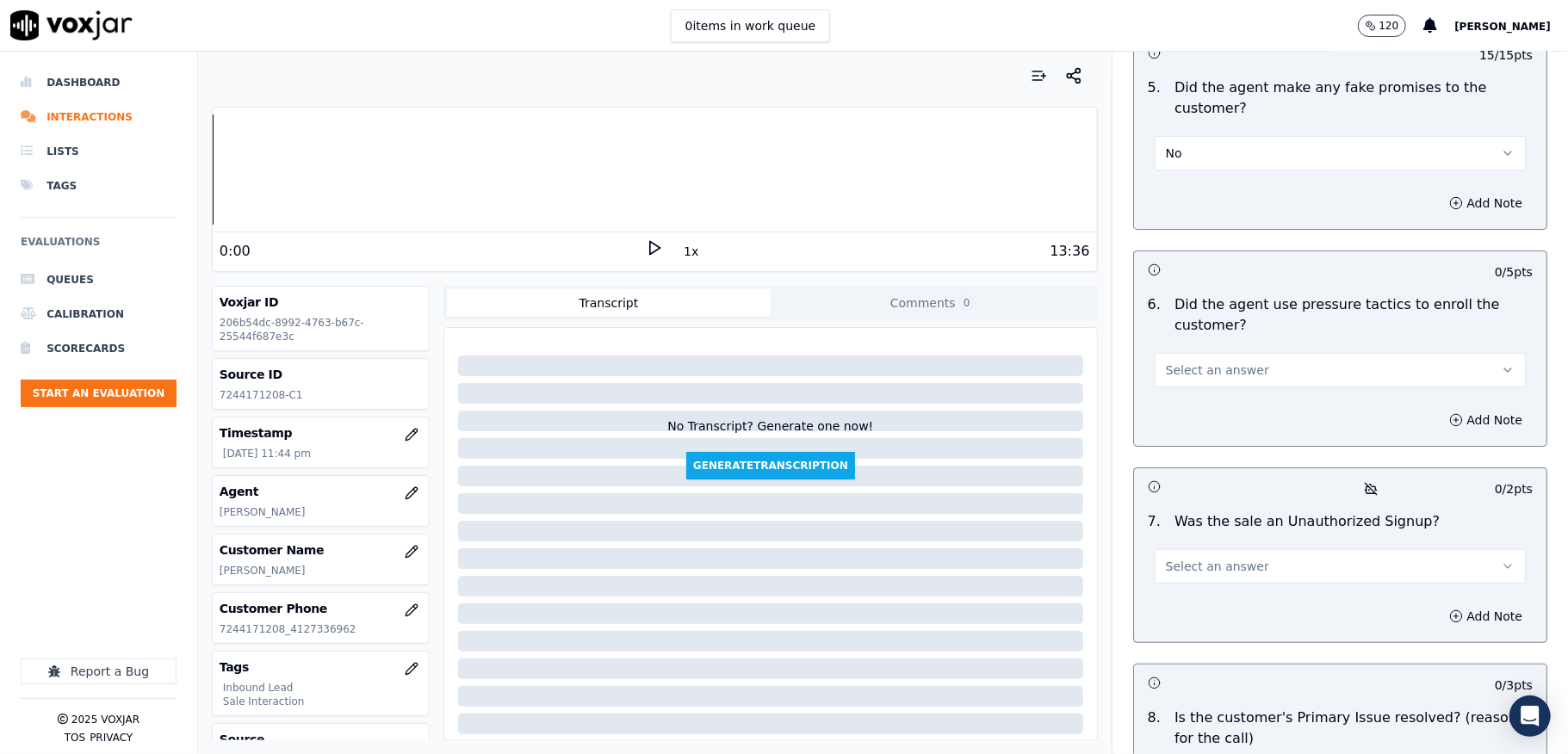
click at [1211, 361] on span "Select an answer" at bounding box center [1218, 370] width 103 height 18
click at [1182, 399] on div "No" at bounding box center [1299, 408] width 330 height 28
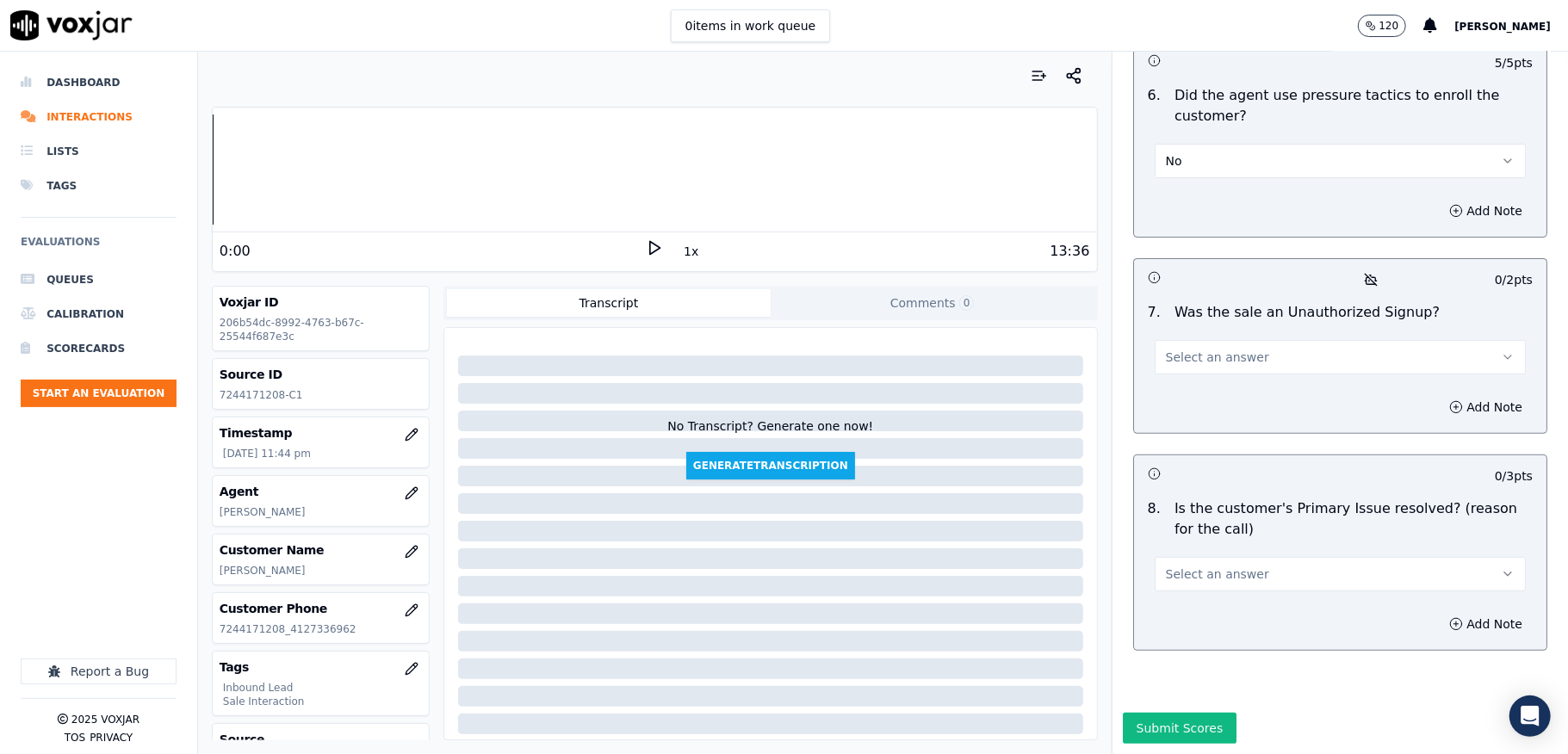
click at [1227, 348] on span "Select an answer" at bounding box center [1218, 357] width 103 height 18
click at [1188, 375] on div "No" at bounding box center [1299, 375] width 330 height 28
click at [1182, 565] on span "Select an answer" at bounding box center [1218, 573] width 103 height 18
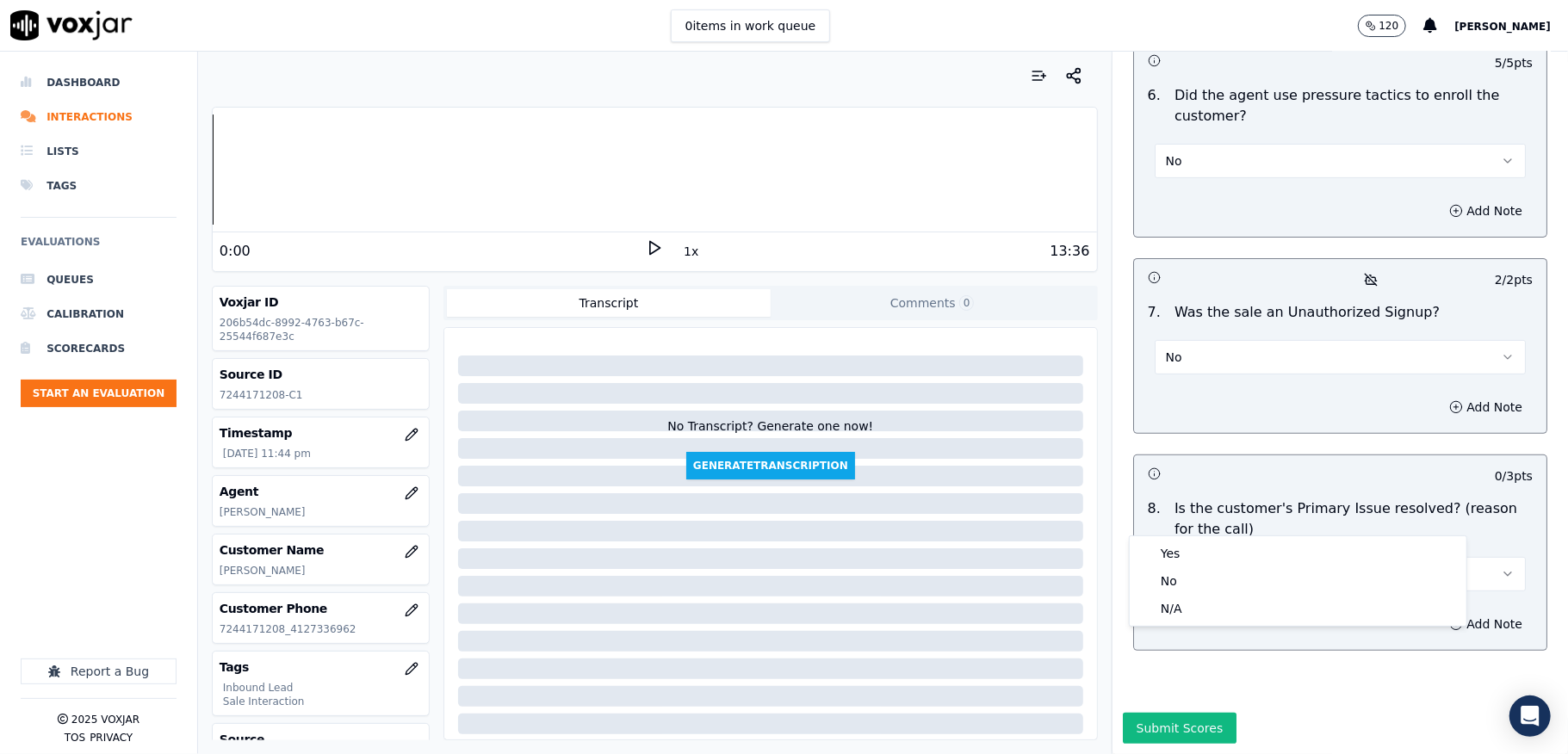
click at [1169, 548] on div "Yes" at bounding box center [1299, 553] width 330 height 28
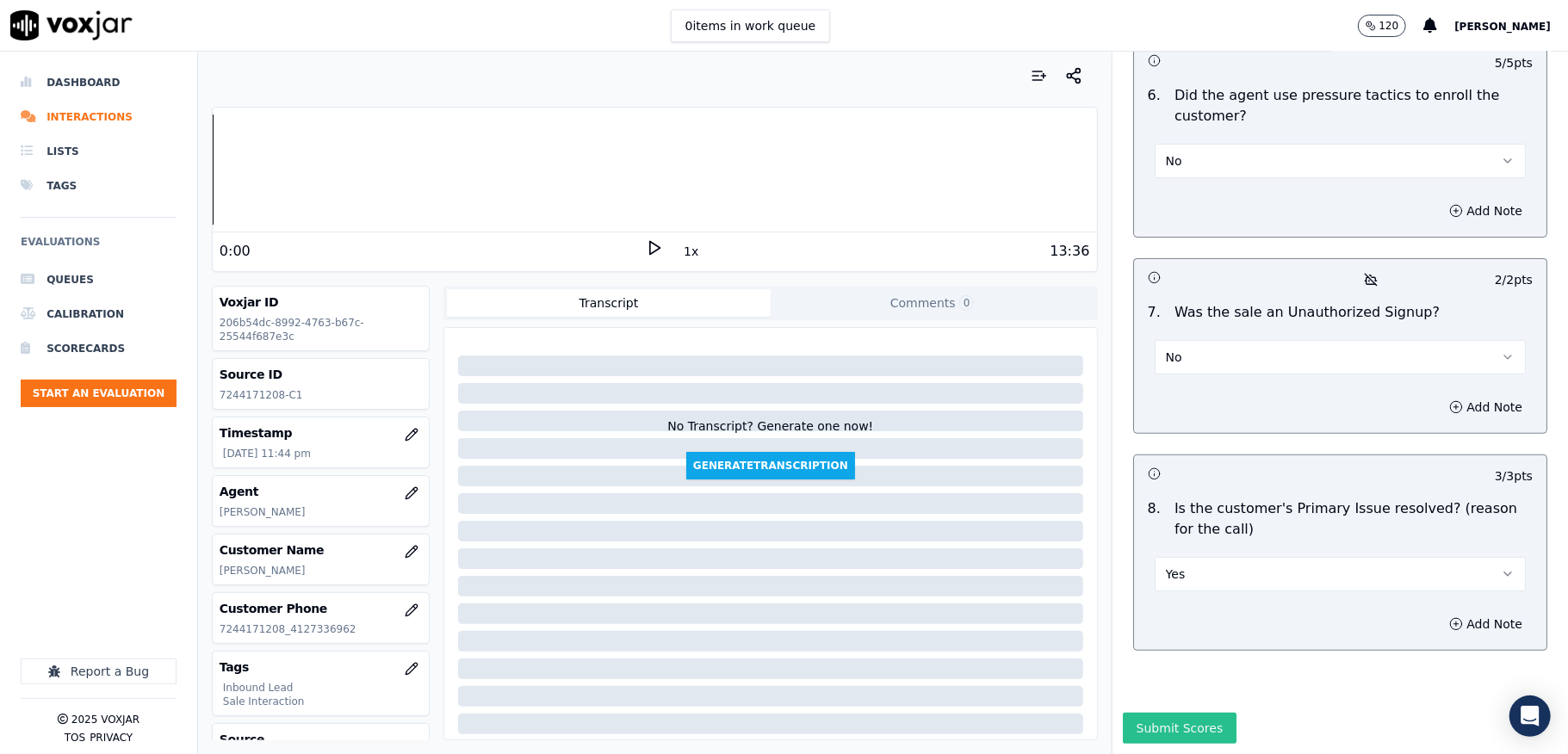
click at [1158, 713] on button "Submit Scores" at bounding box center [1180, 728] width 114 height 31
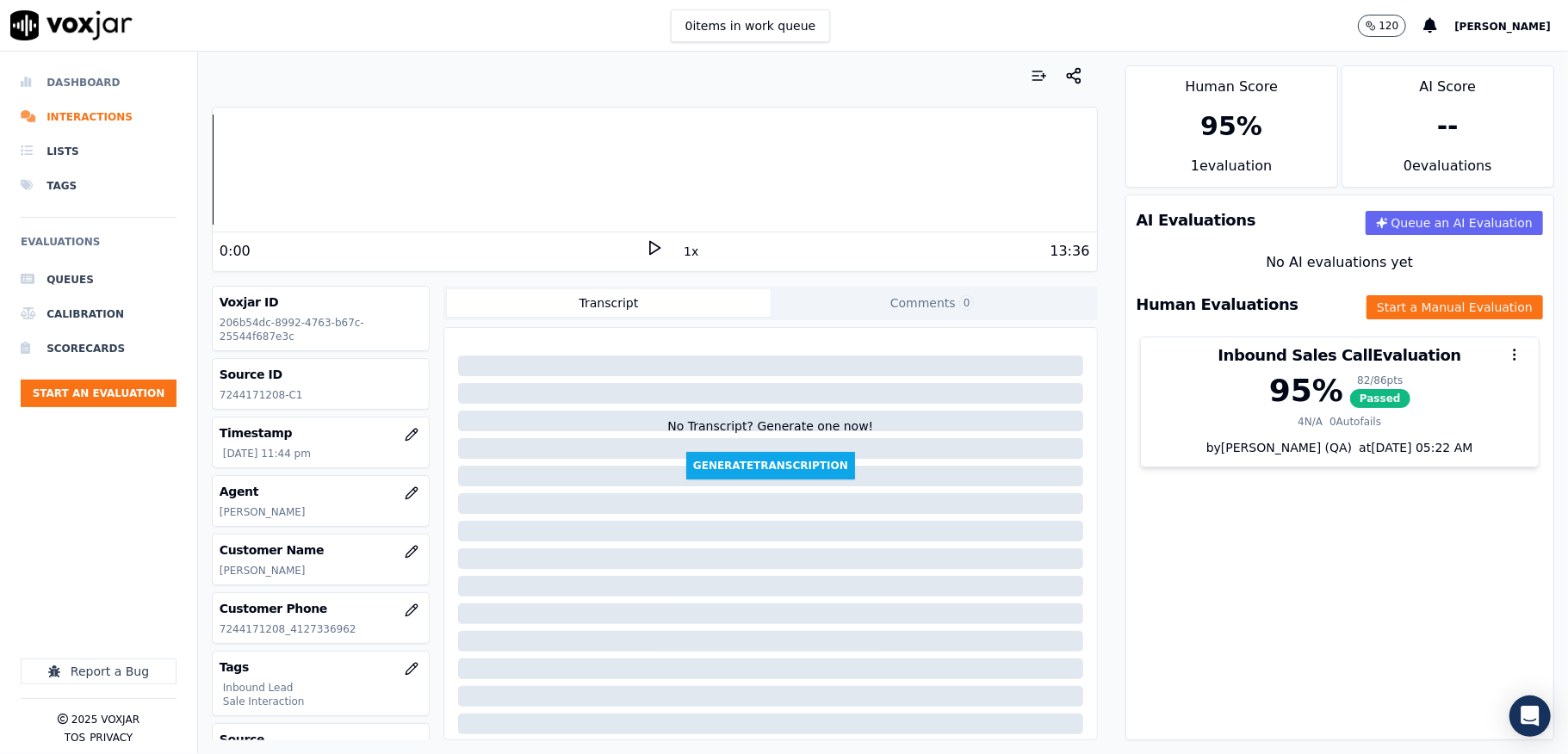
click at [70, 77] on li "Dashboard" at bounding box center [98, 82] width 156 height 34
